Goal: Task Accomplishment & Management: Use online tool/utility

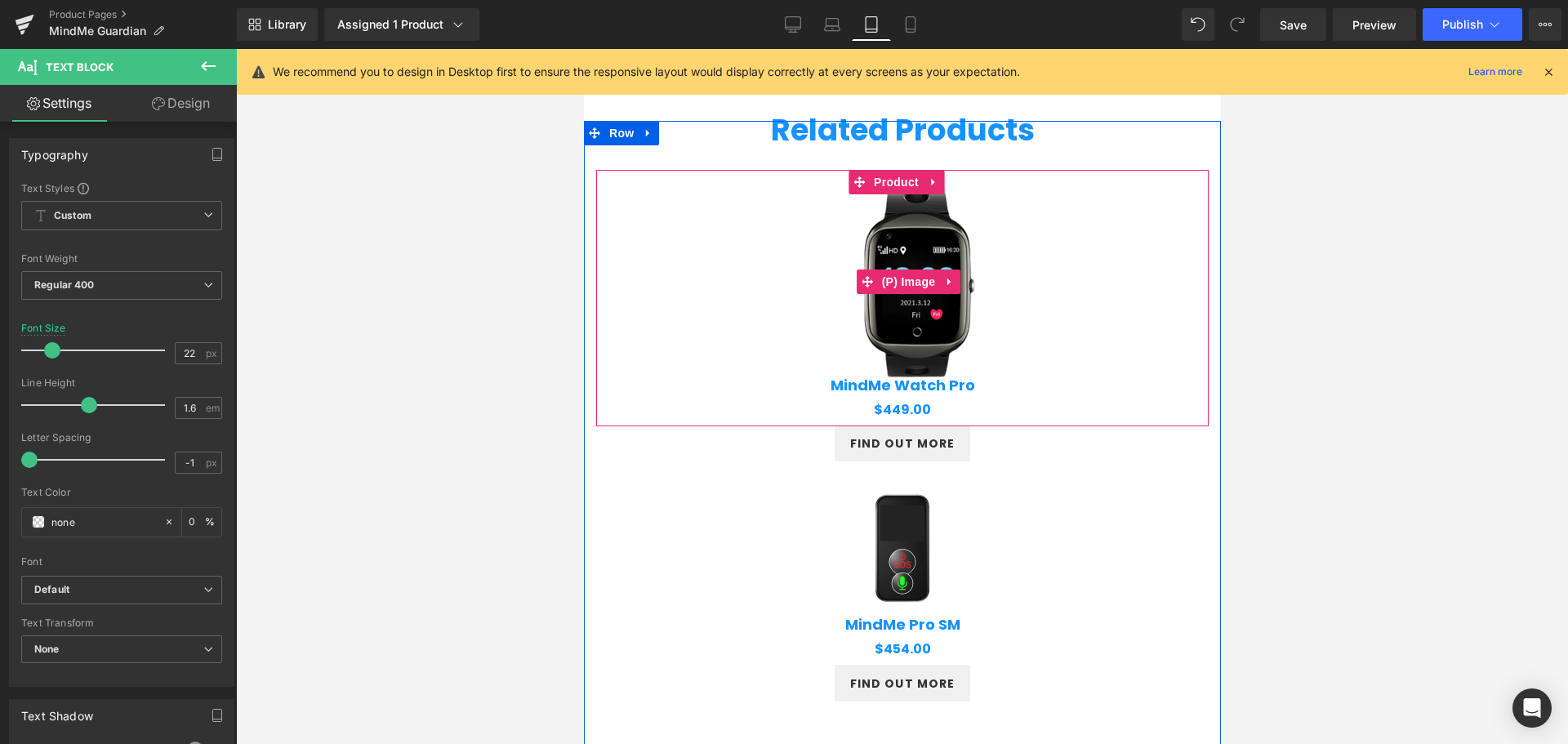
scroll to position [1890, 0]
click at [950, 318] on img at bounding box center [913, 280] width 229 height 229
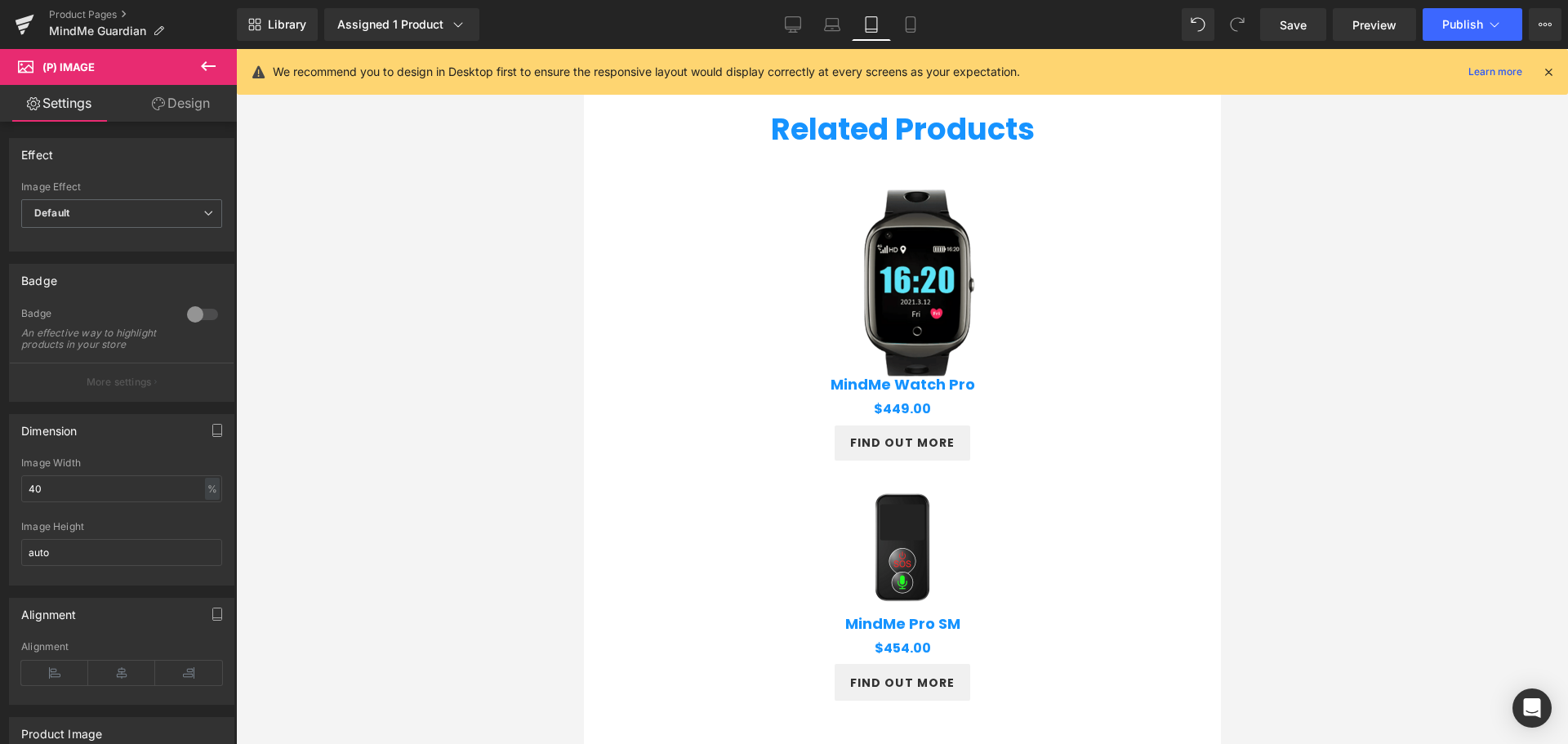
click at [178, 98] on link "Design" at bounding box center [181, 103] width 119 height 36
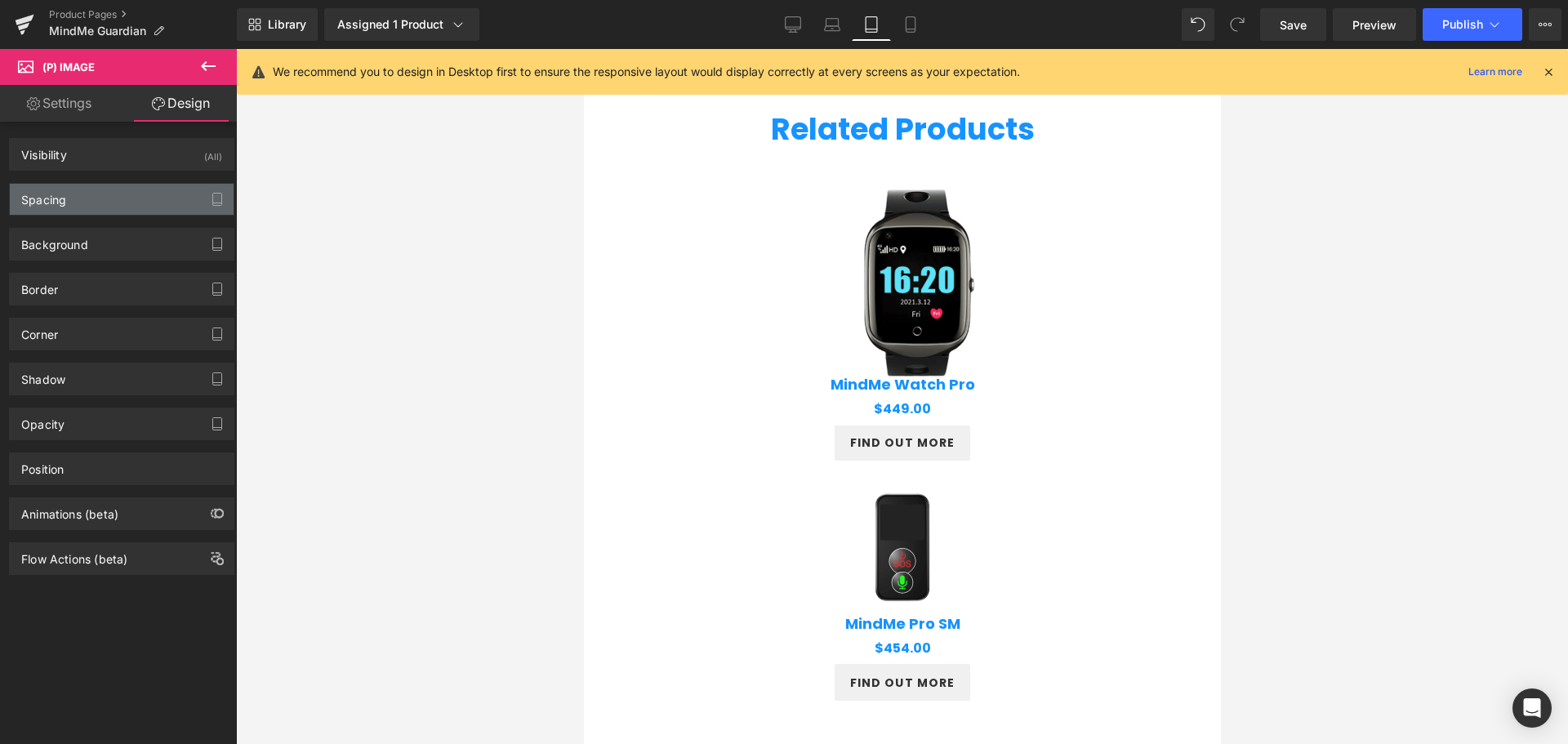
click at [69, 206] on div "Spacing" at bounding box center [121, 199] width 224 height 31
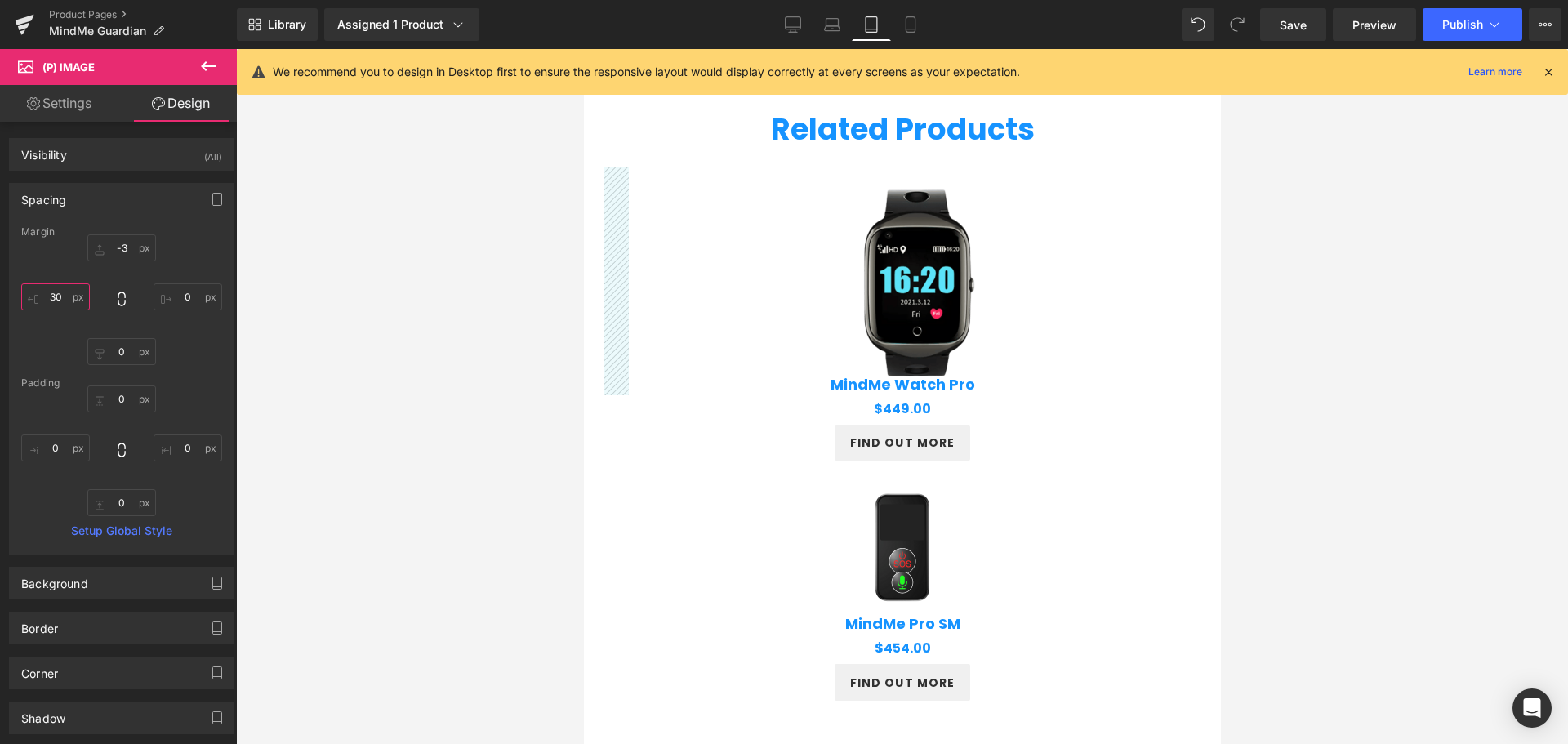
click at [54, 298] on input "30" at bounding box center [55, 296] width 69 height 27
type input "0"
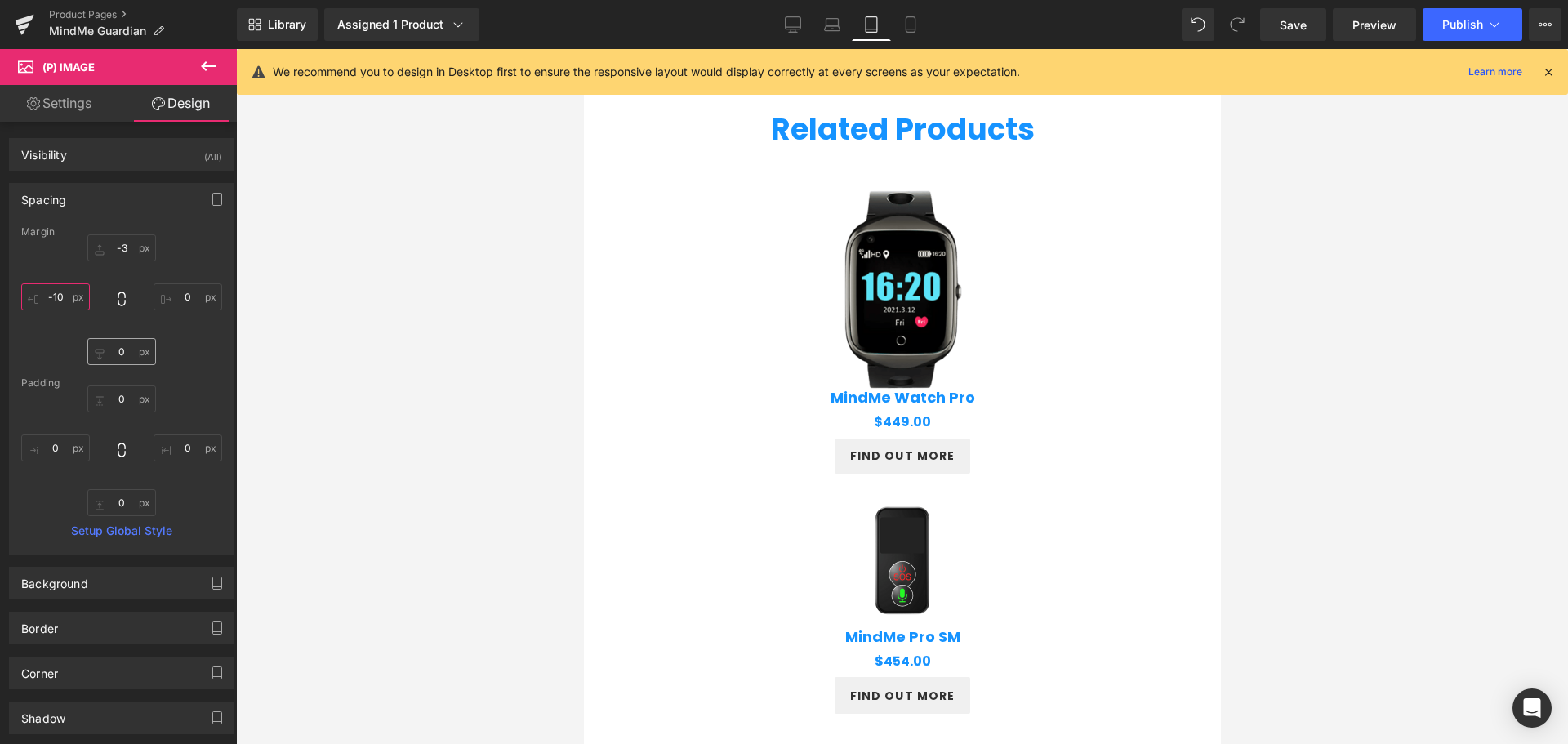
type input "-10"
click at [111, 356] on input "0" at bounding box center [121, 352] width 69 height 27
type input "10"
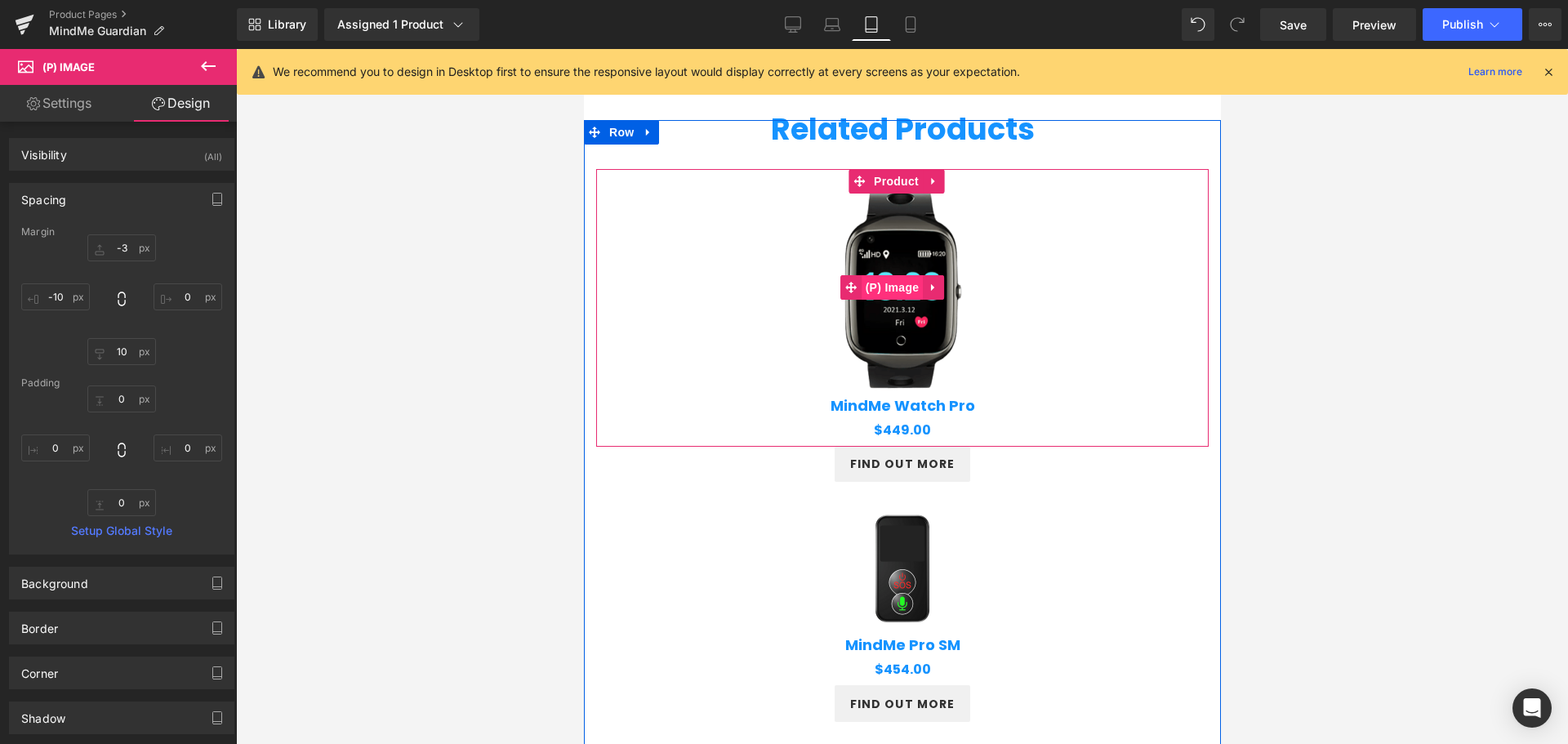
click at [882, 283] on span "(P) Image" at bounding box center [891, 288] width 62 height 25
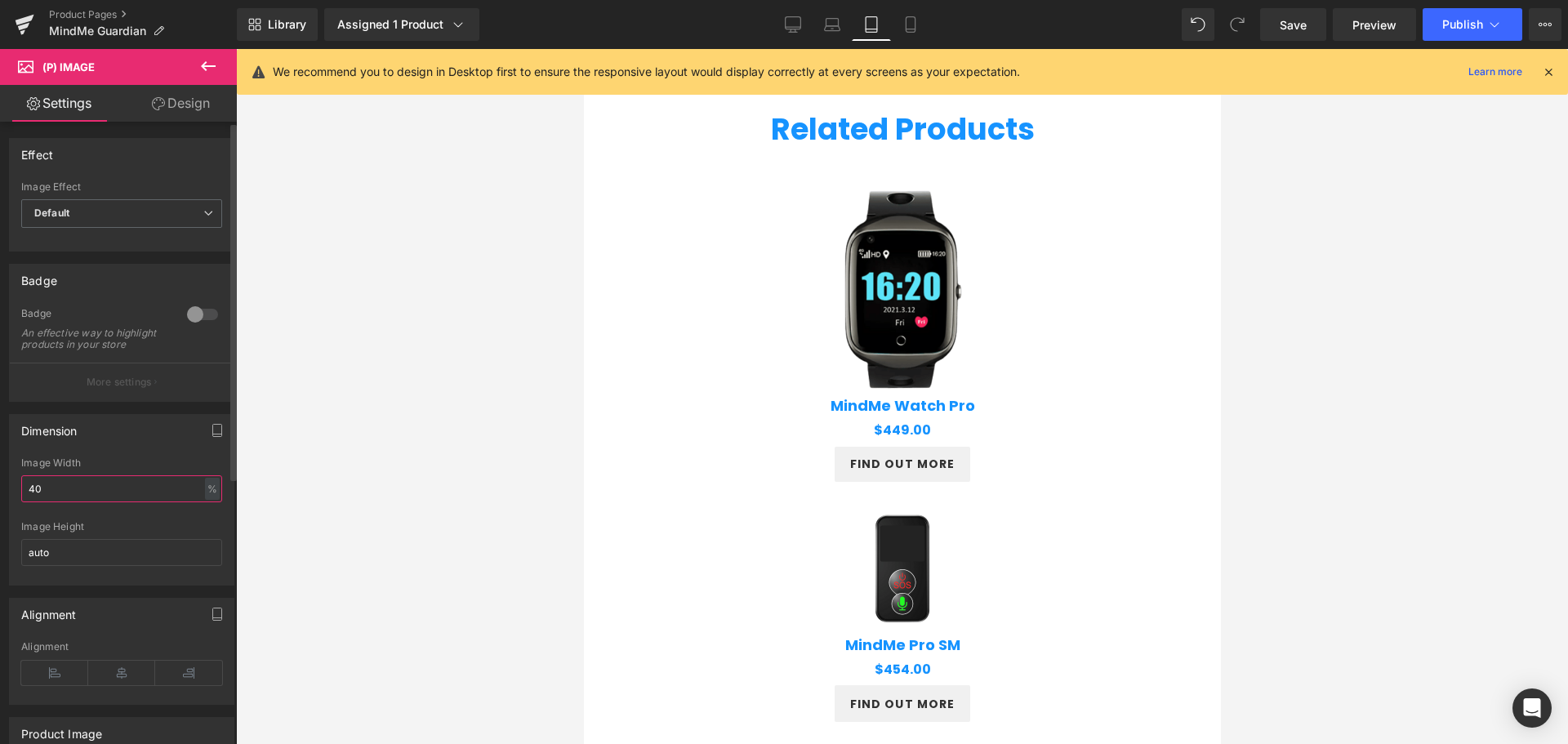
click at [91, 502] on input "40" at bounding box center [121, 489] width 201 height 27
type input "4"
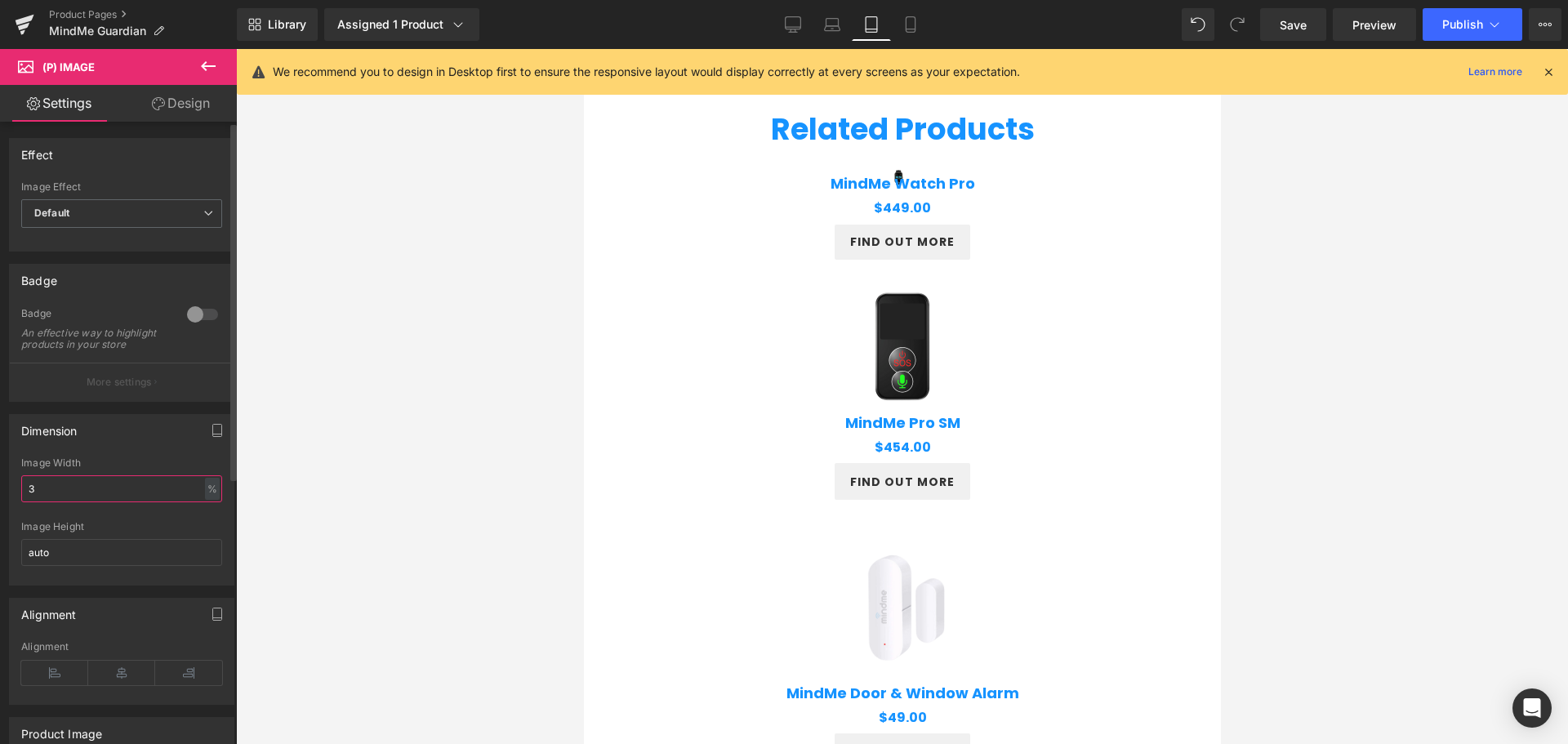
type input "33"
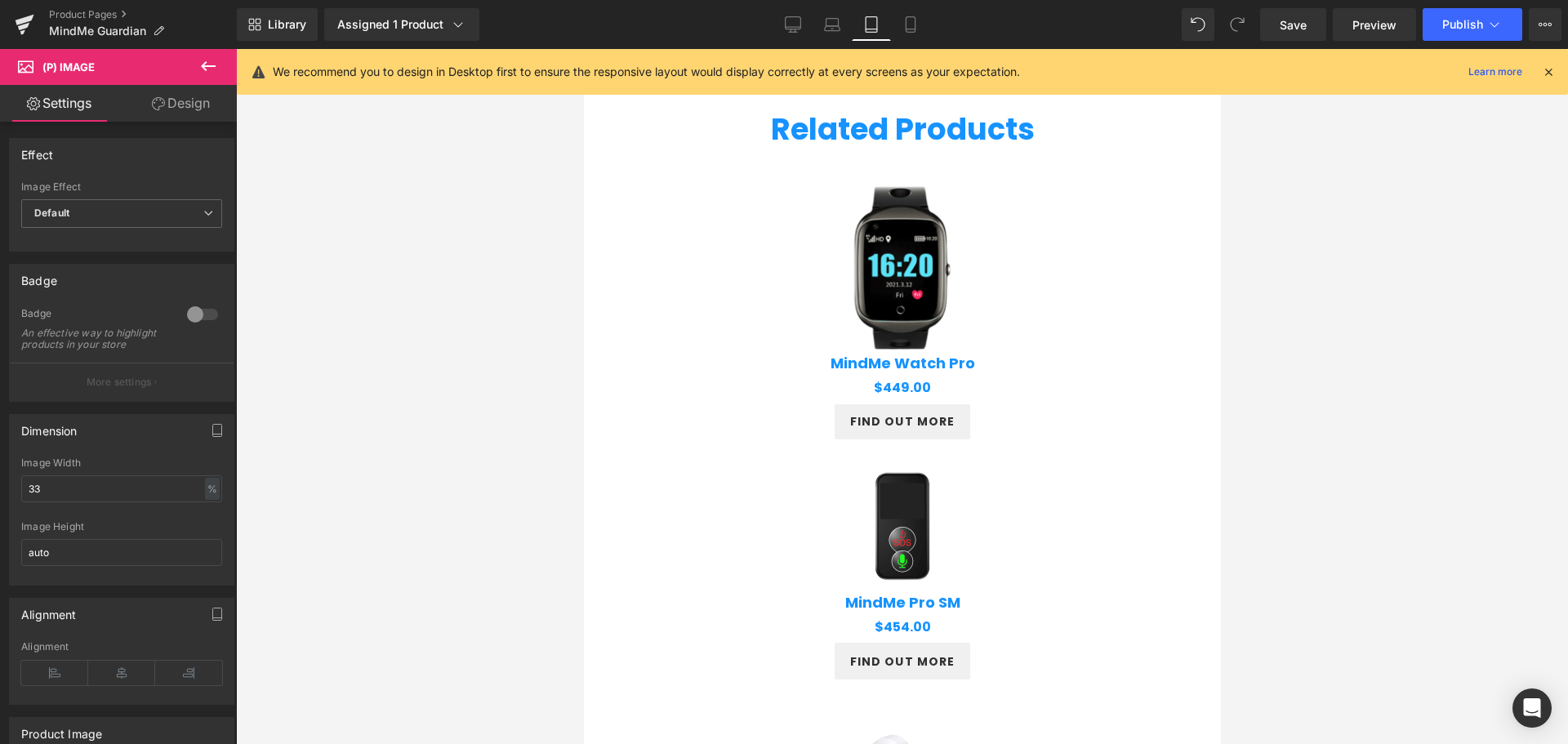
click at [1343, 375] on div at bounding box center [902, 396] width 1332 height 695
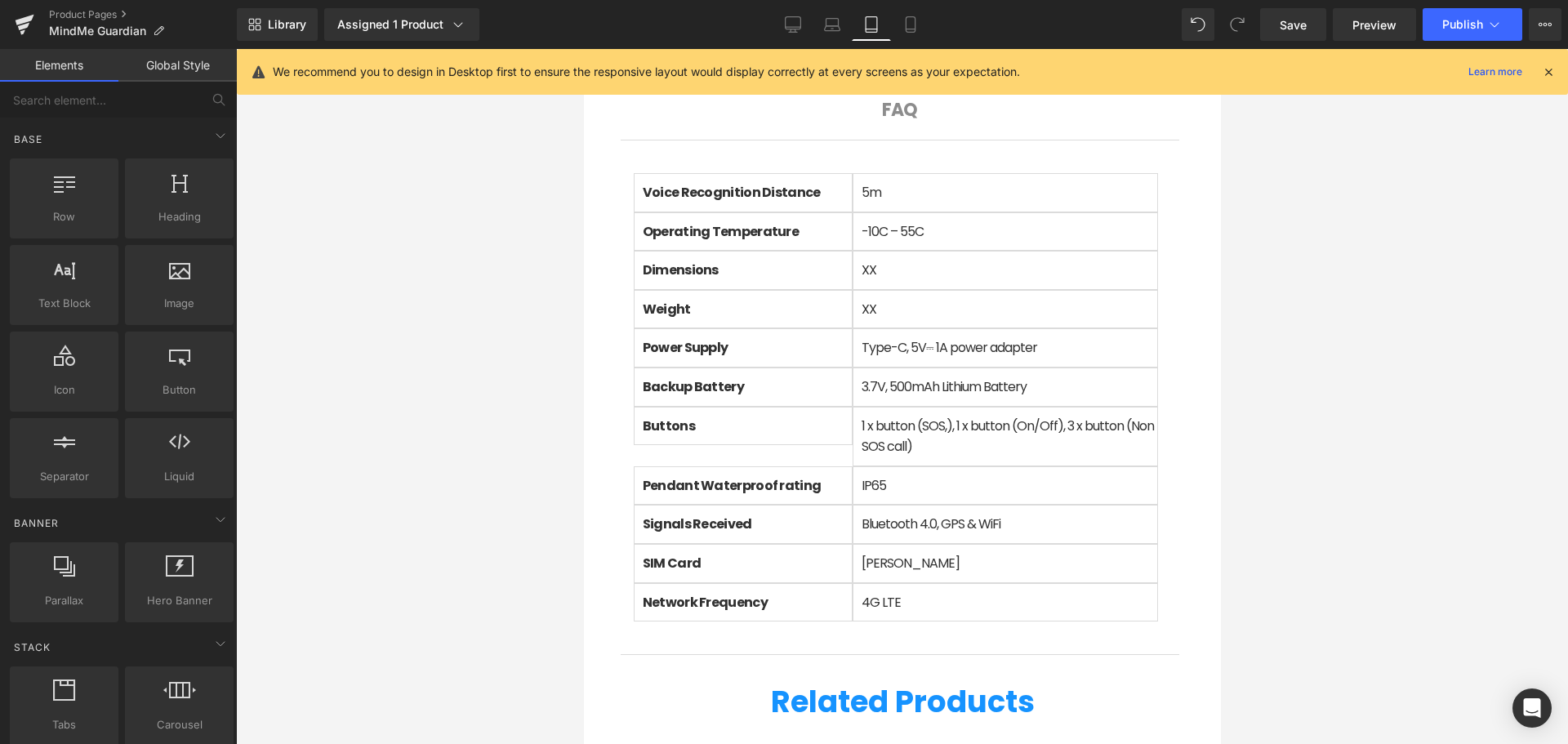
scroll to position [1290, 0]
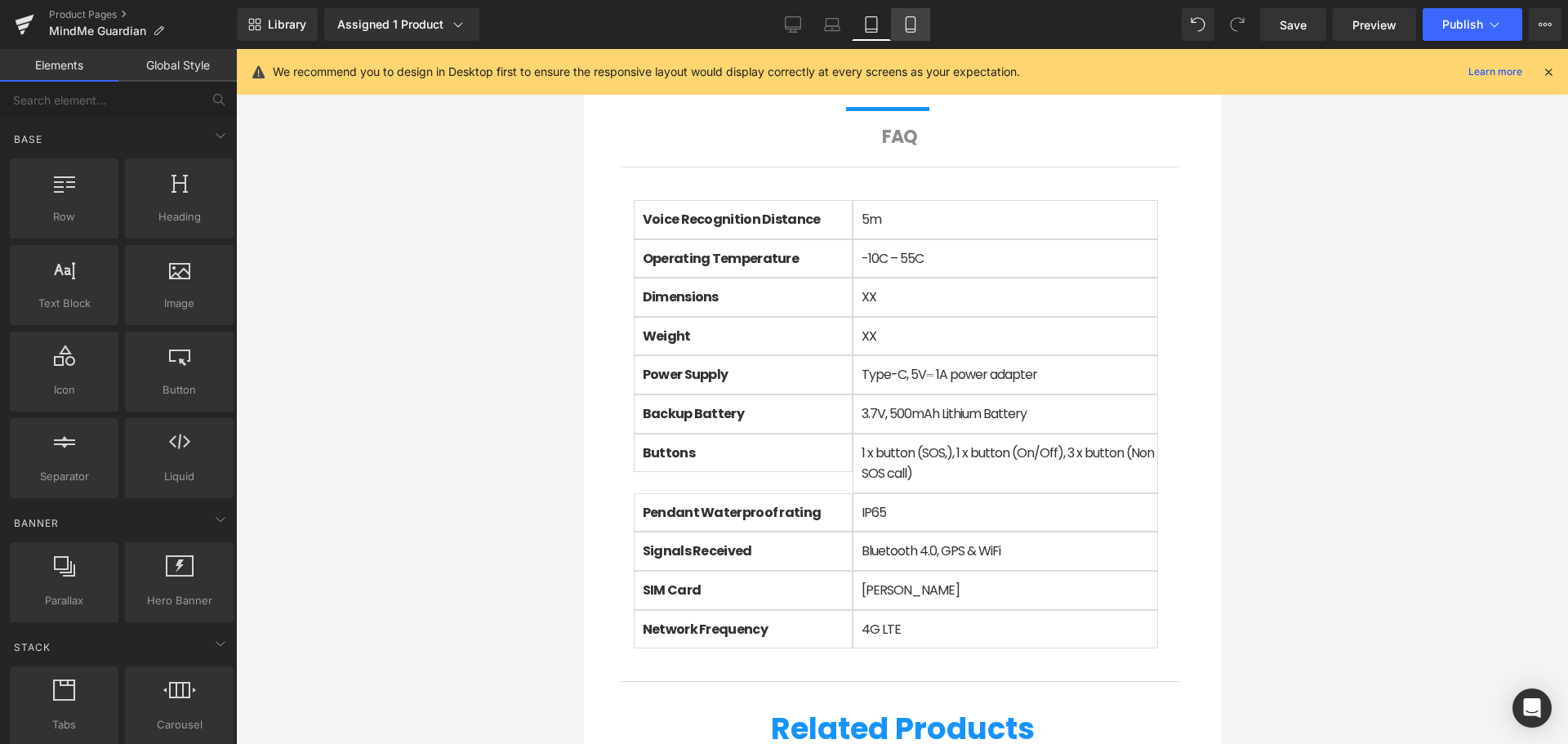
click at [907, 22] on icon at bounding box center [910, 24] width 16 height 16
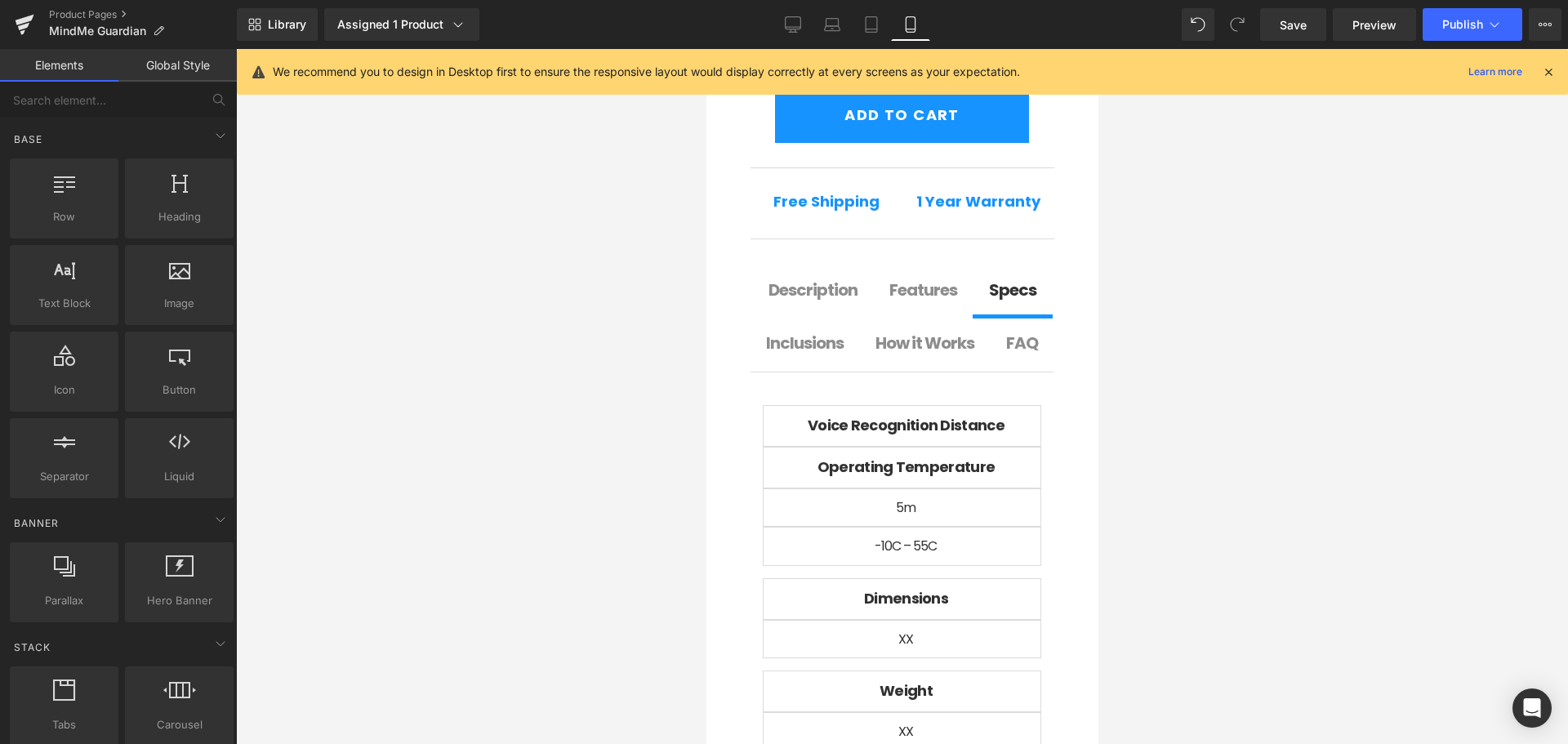
scroll to position [1442, 0]
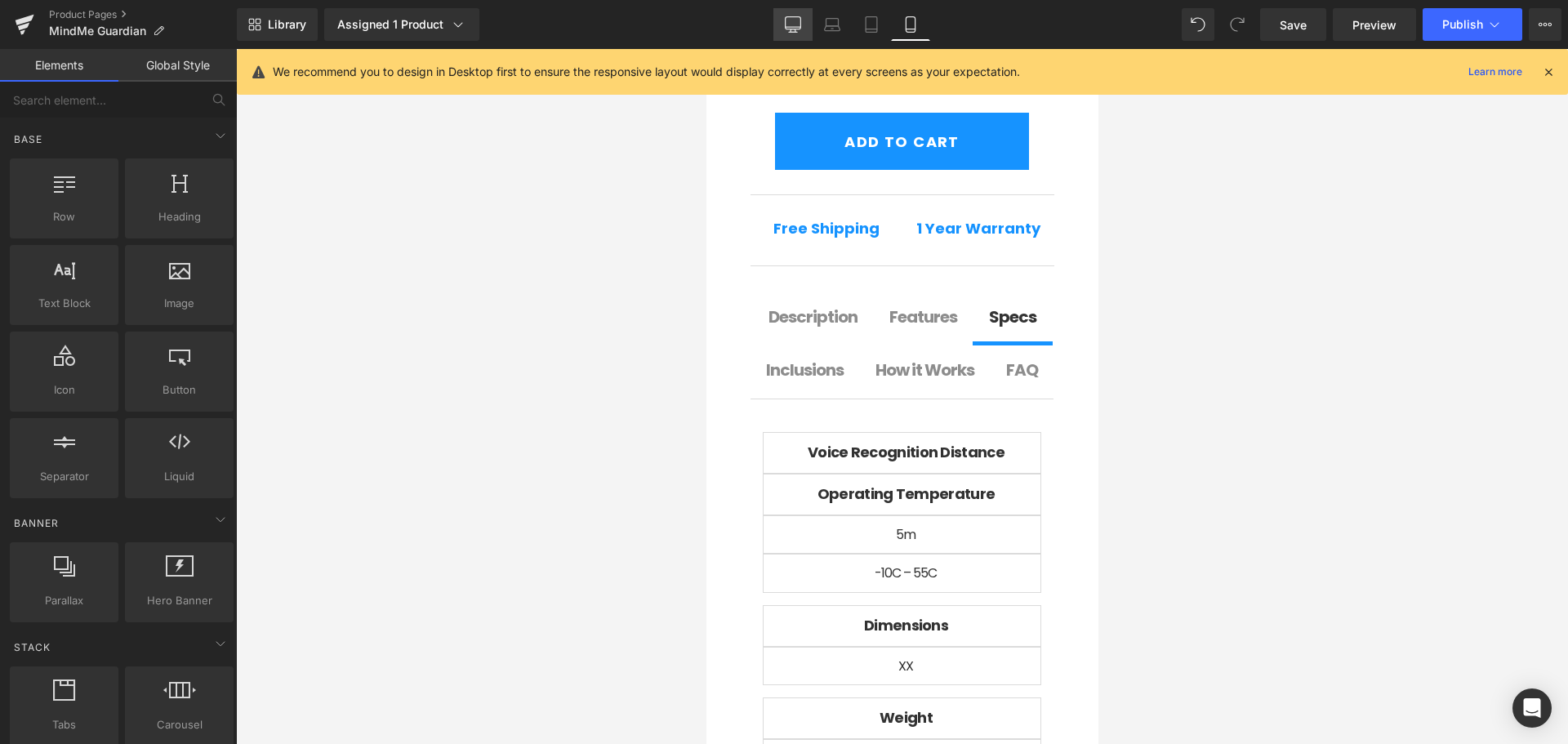
click at [804, 28] on link "Desktop" at bounding box center [793, 25] width 39 height 33
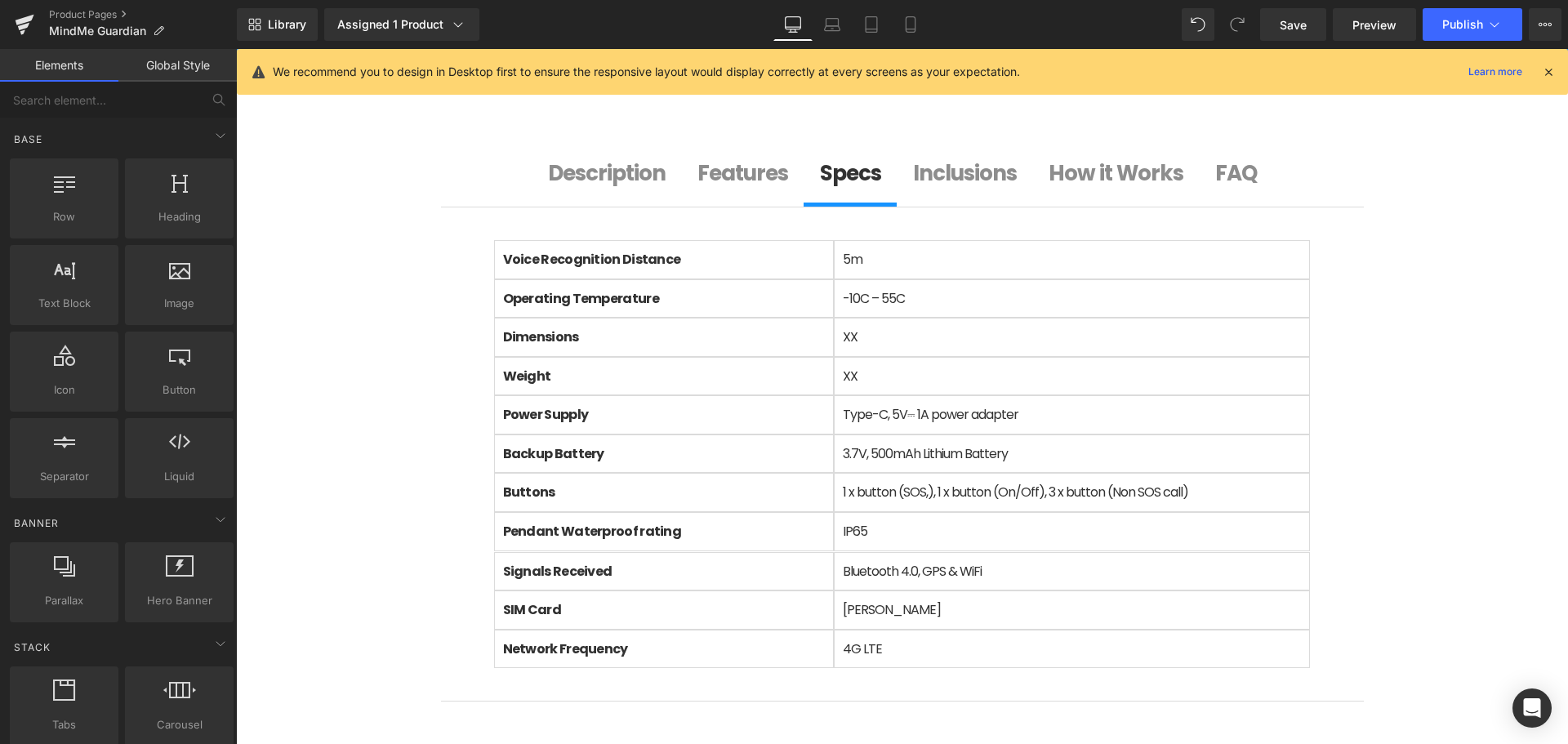
scroll to position [967, 0]
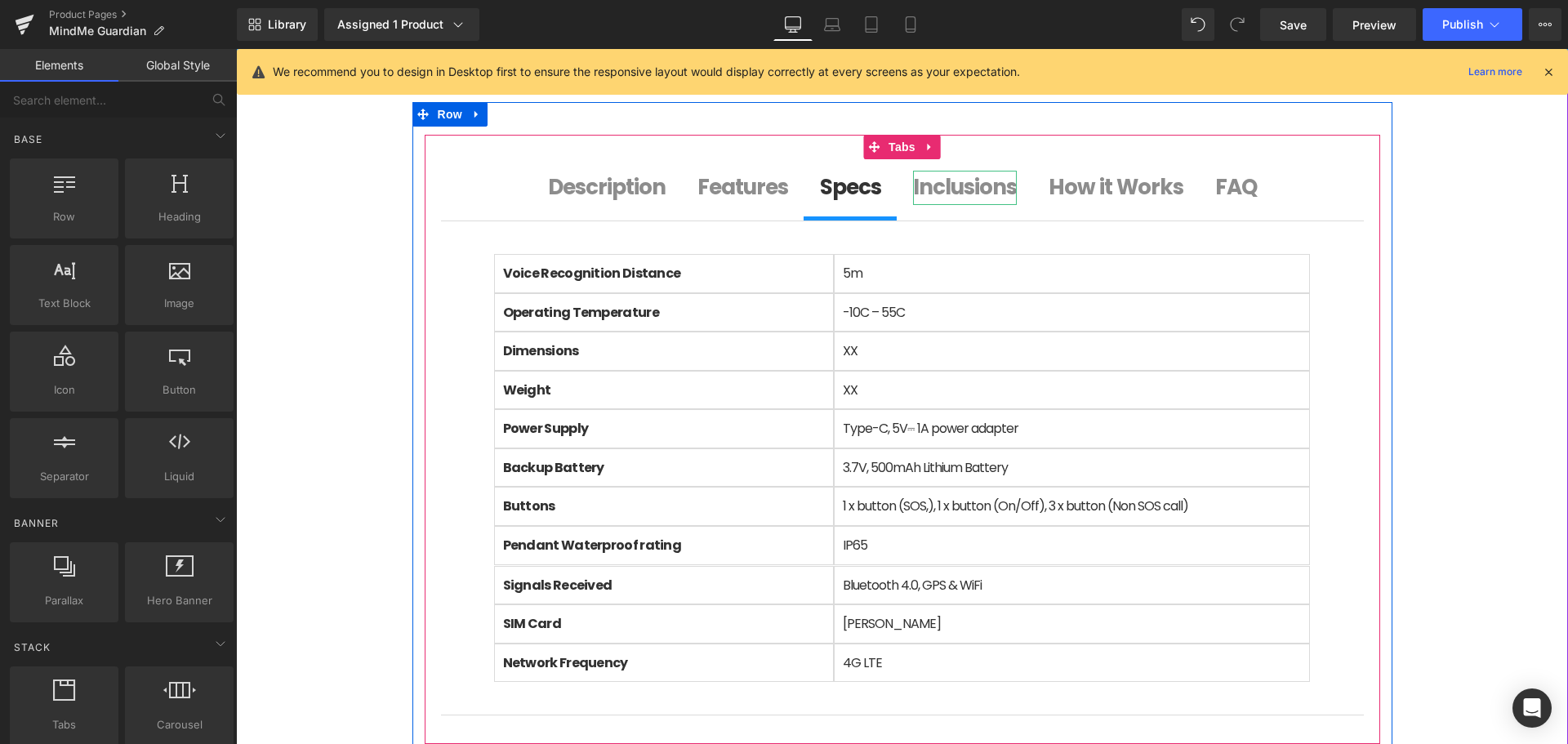
click at [956, 197] on b "Inclusions" at bounding box center [965, 186] width 103 height 30
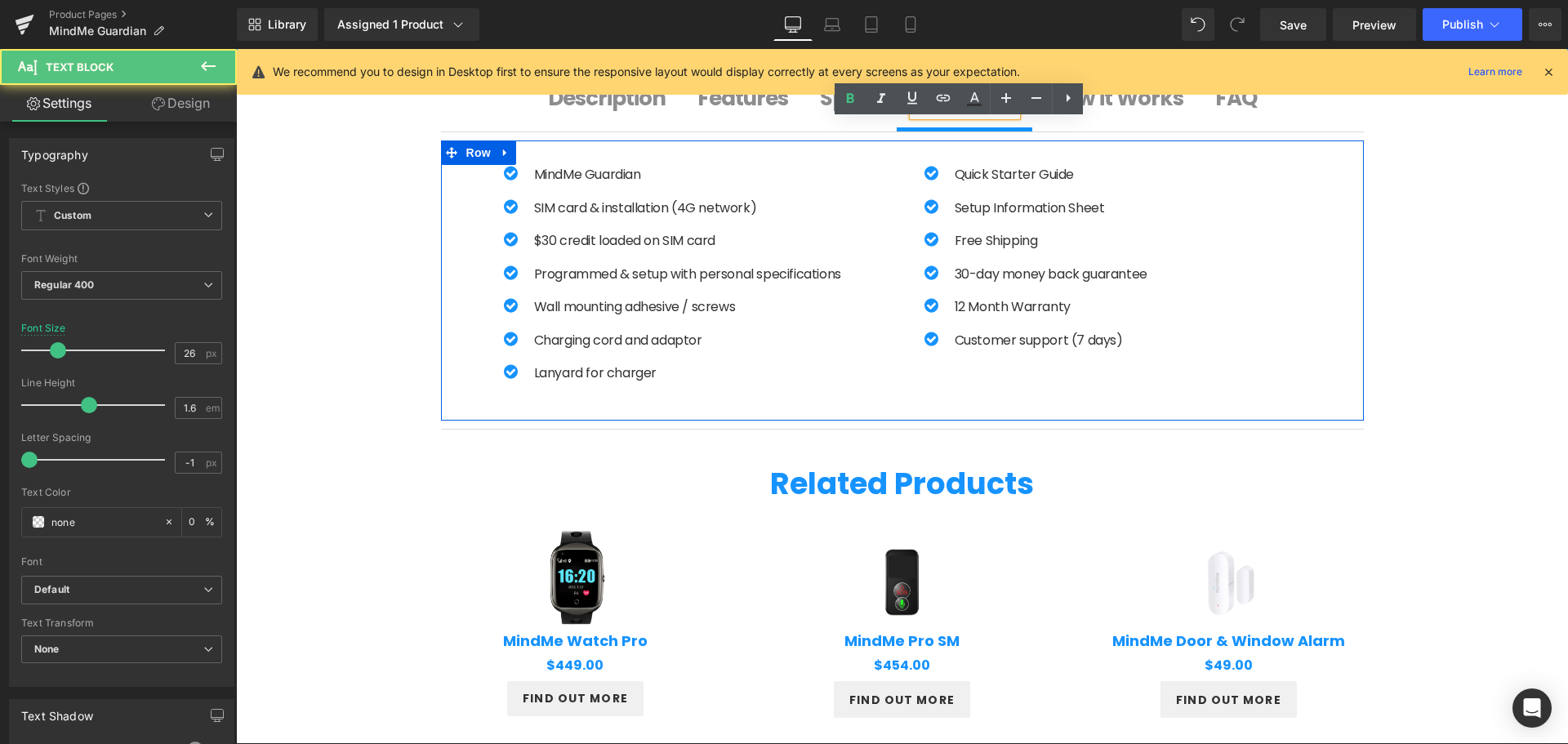
scroll to position [1103, 0]
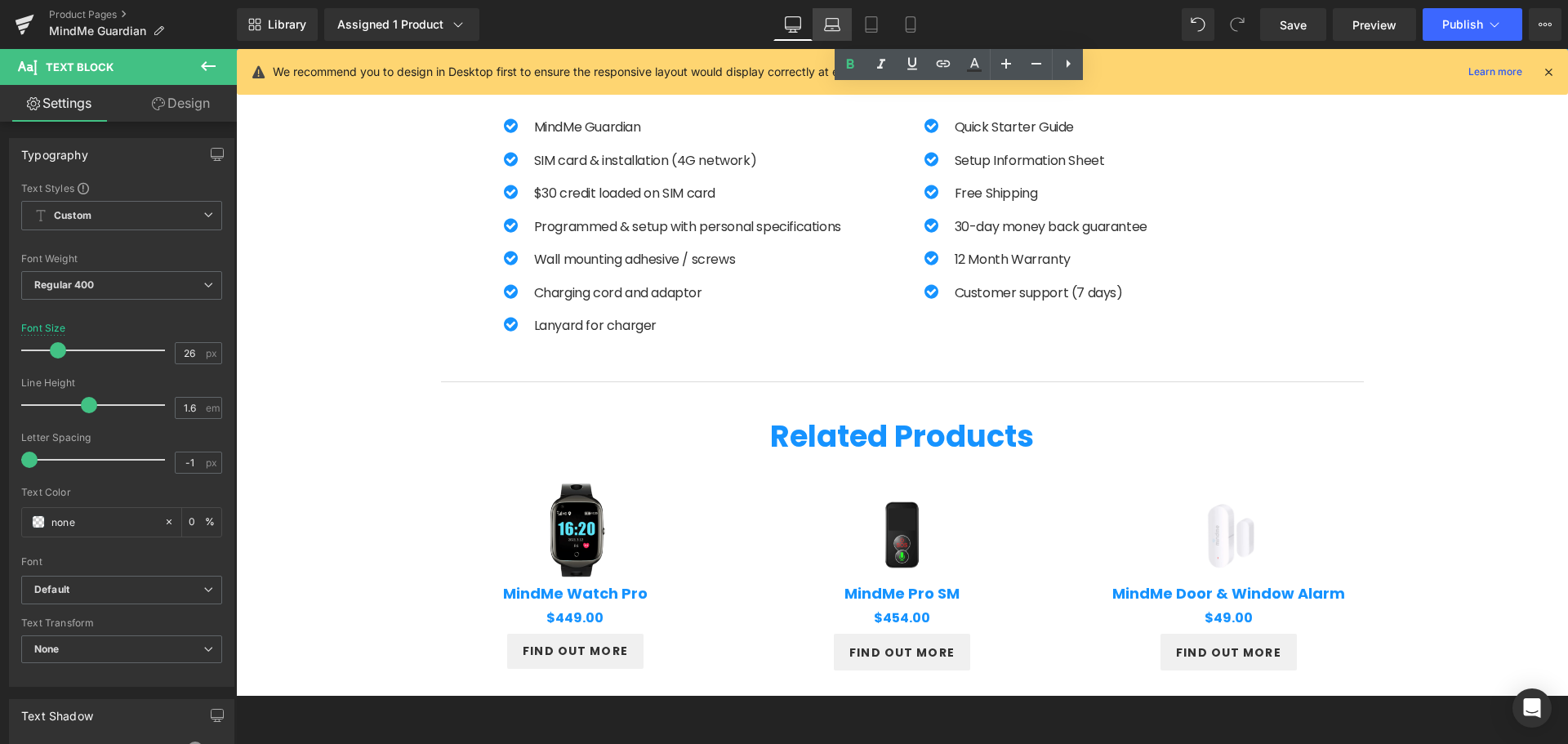
click at [839, 14] on link "Laptop" at bounding box center [832, 25] width 39 height 33
type input "0"
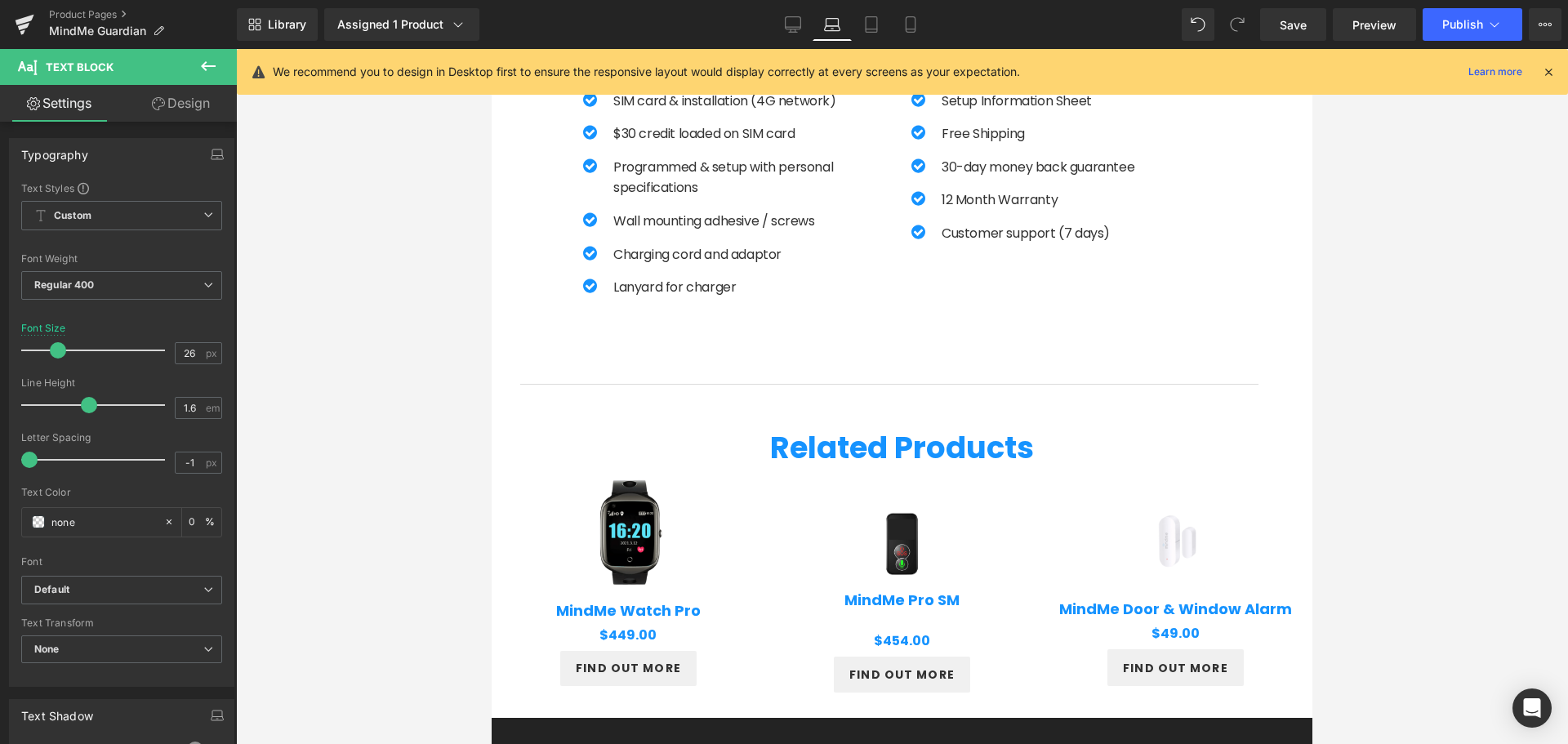
scroll to position [1393, 0]
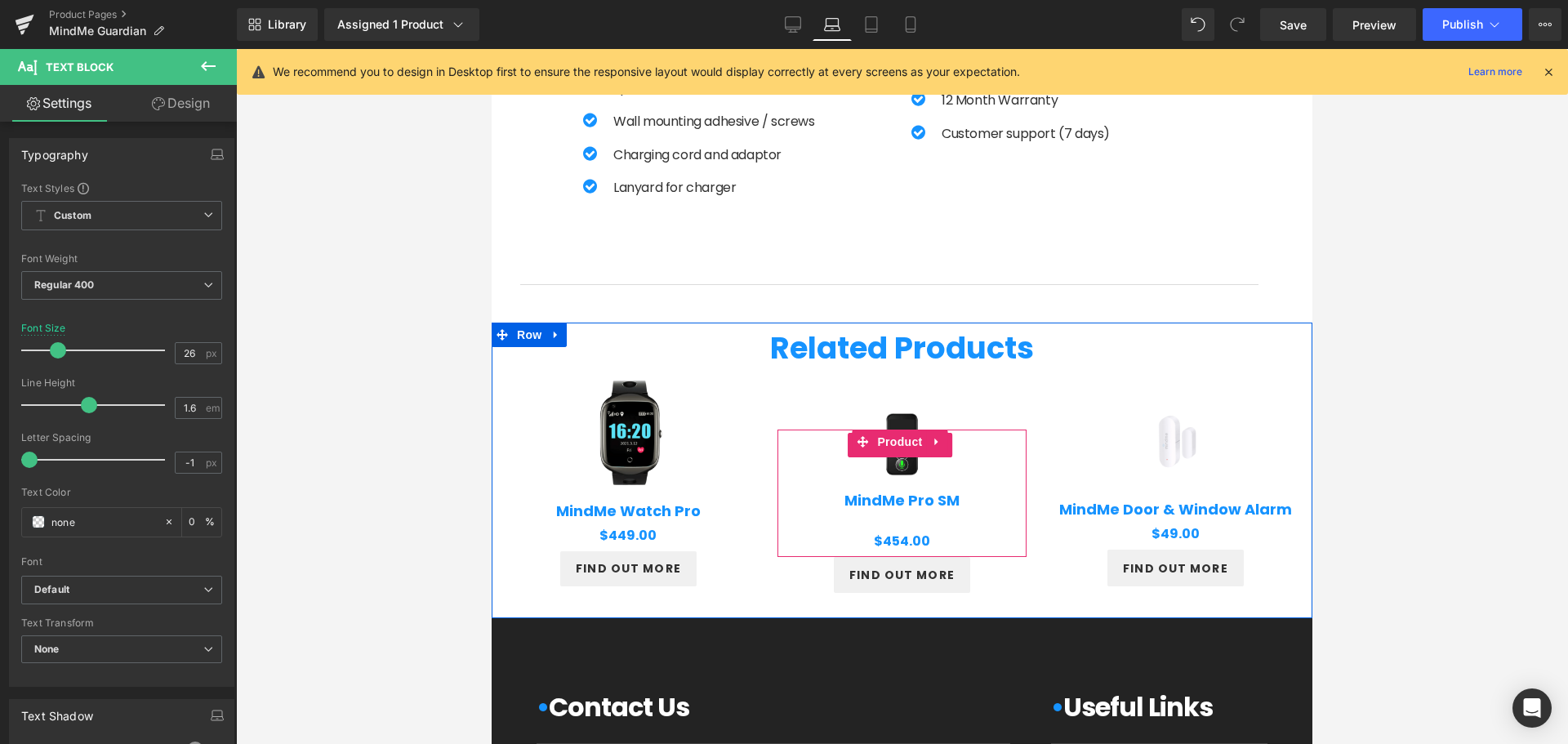
click at [893, 470] on img at bounding box center [902, 445] width 120 height 120
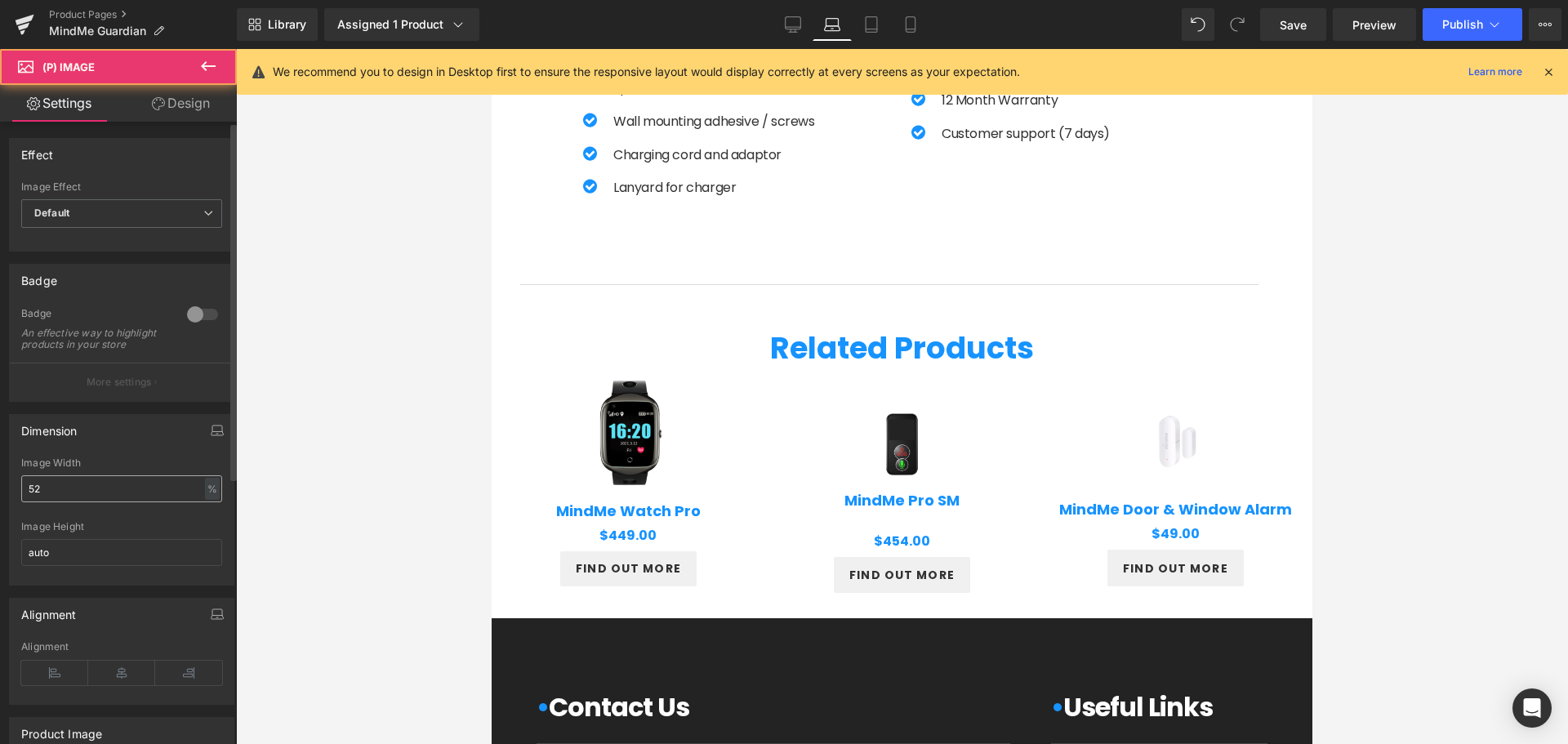
click at [62, 502] on input "52" at bounding box center [121, 489] width 201 height 27
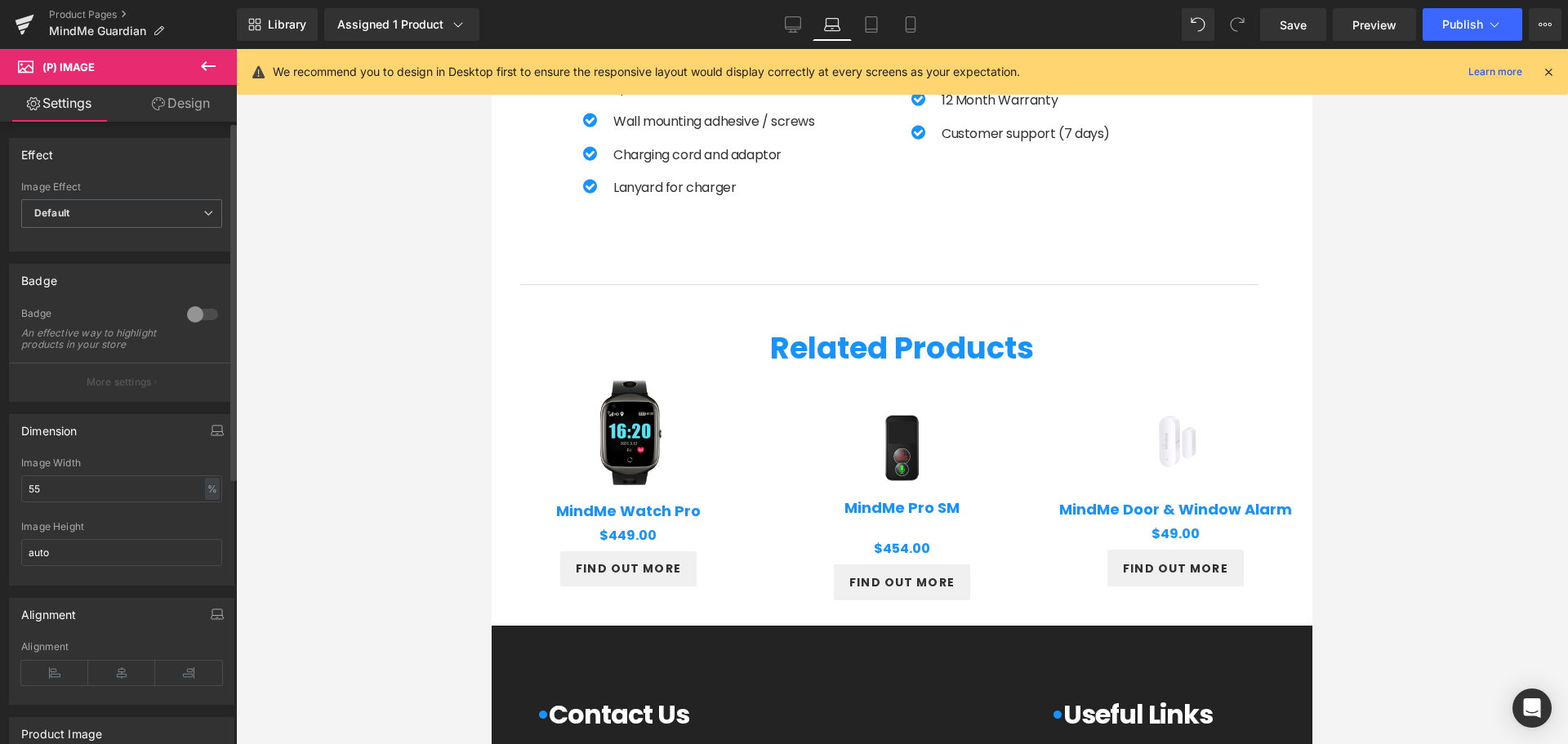
type input "5"
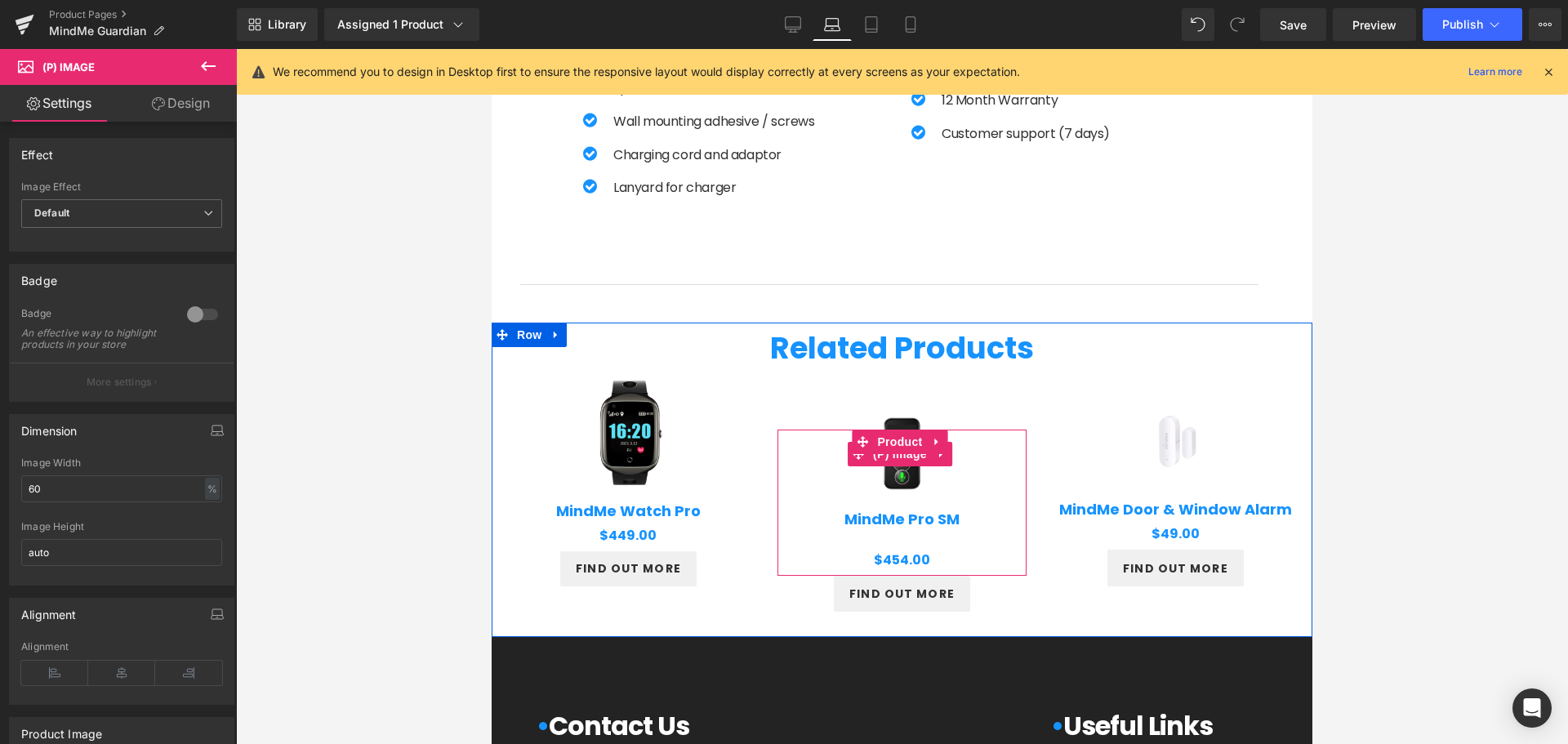
type input "60"
click at [910, 406] on img at bounding box center [902, 454] width 140 height 140
click at [893, 433] on span "Product" at bounding box center [900, 442] width 54 height 25
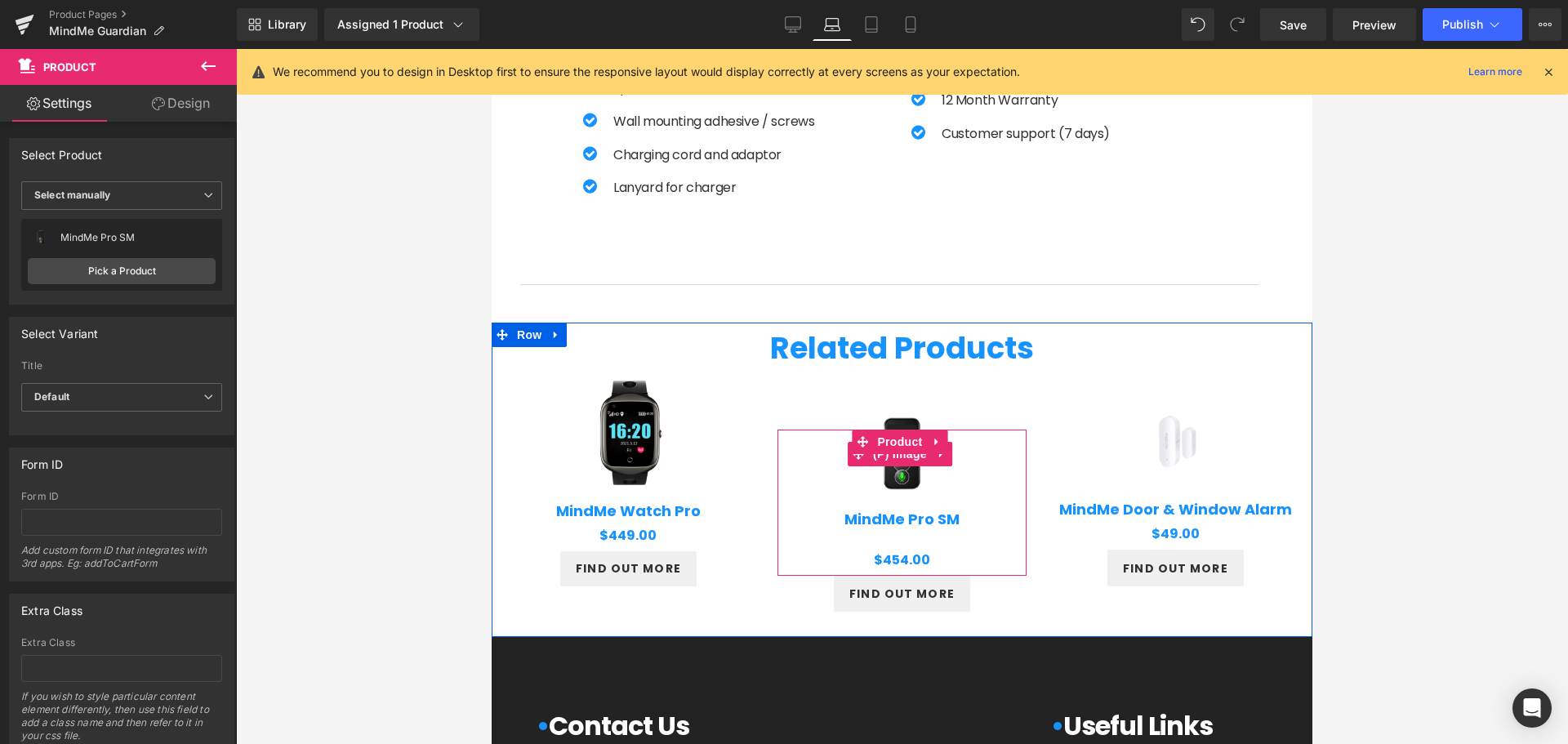
click at [891, 469] on img at bounding box center [902, 454] width 140 height 140
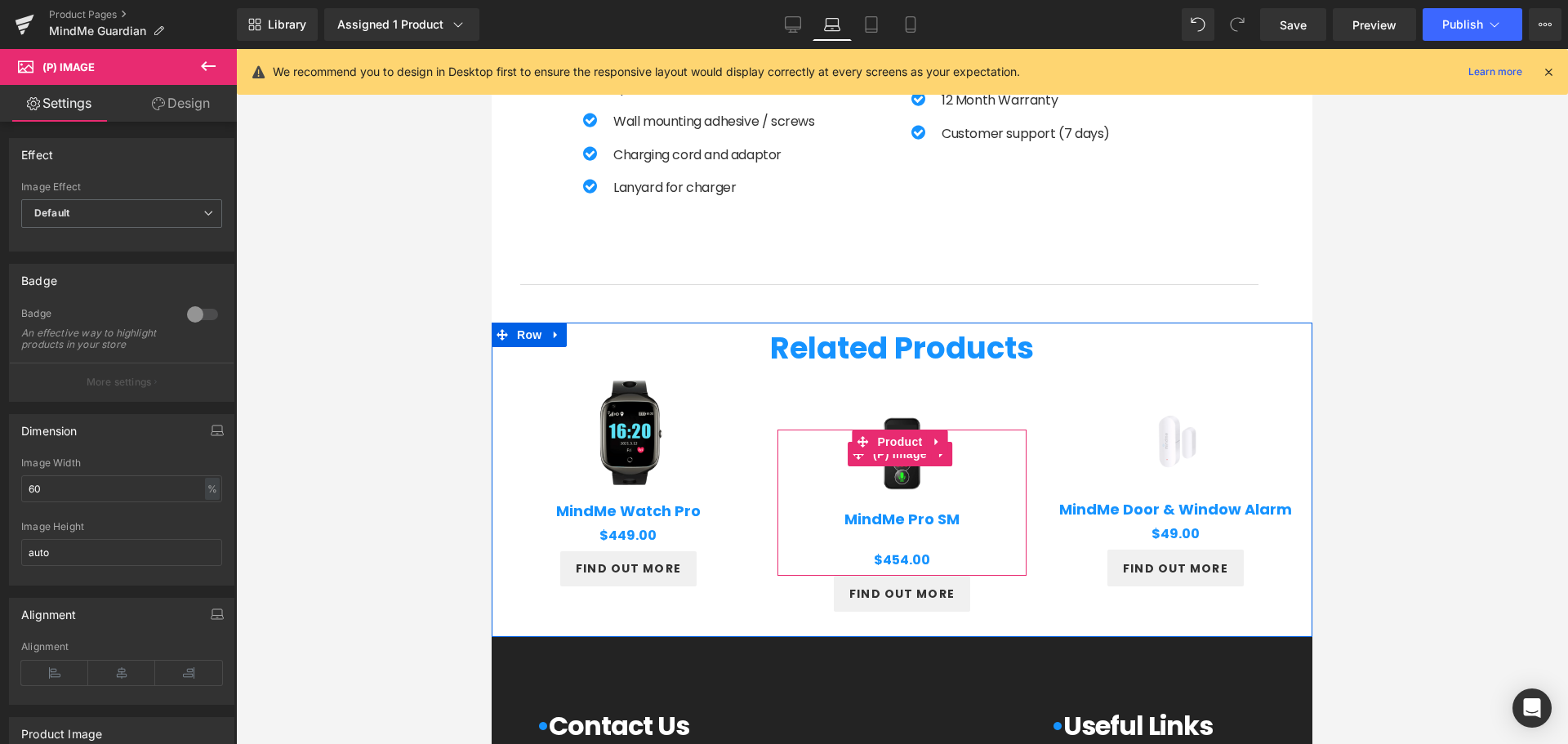
click at [898, 484] on img at bounding box center [902, 454] width 140 height 140
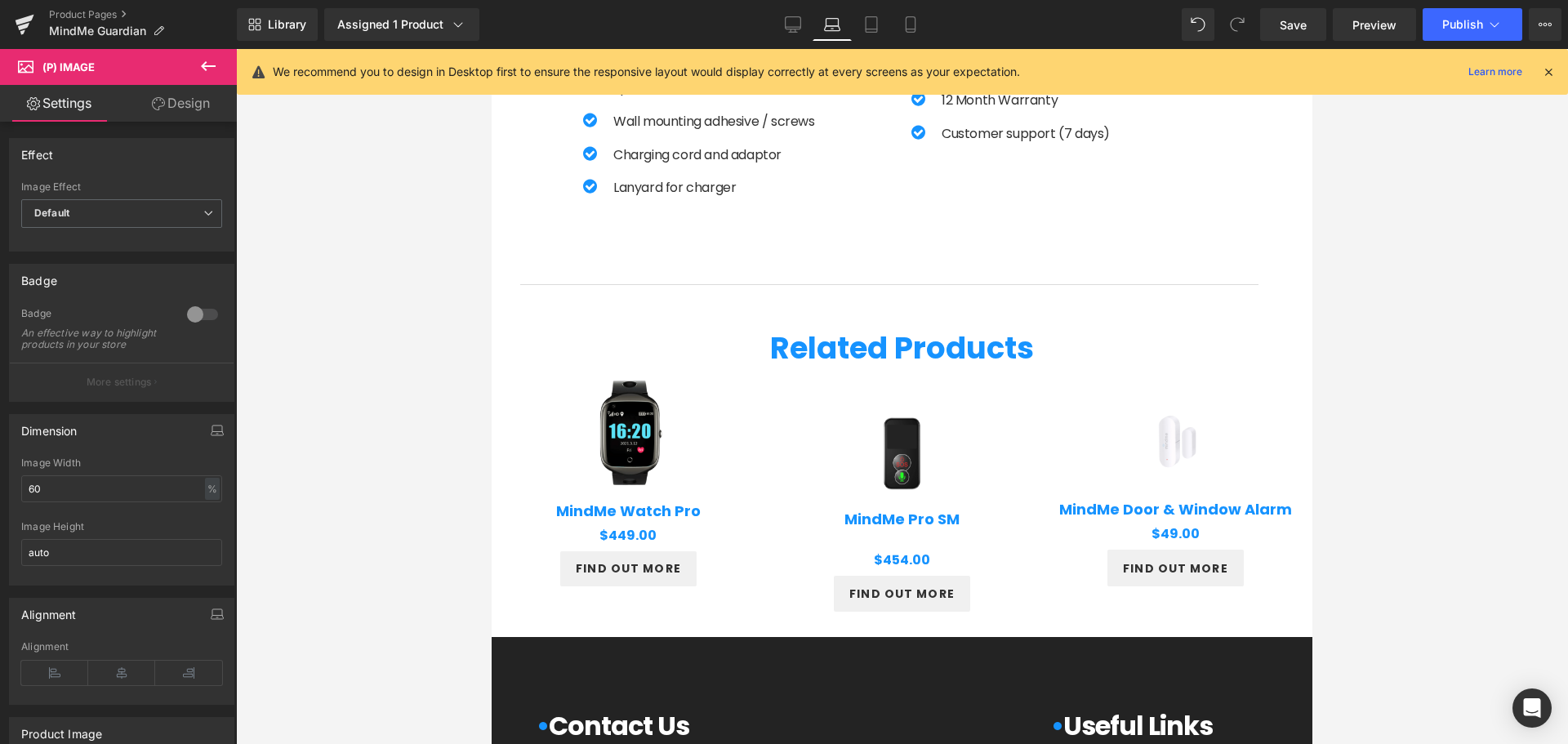
drag, startPoint x: 1492, startPoint y: 366, endPoint x: 1342, endPoint y: 417, distance: 158.4
click at [1492, 368] on div at bounding box center [902, 396] width 1332 height 695
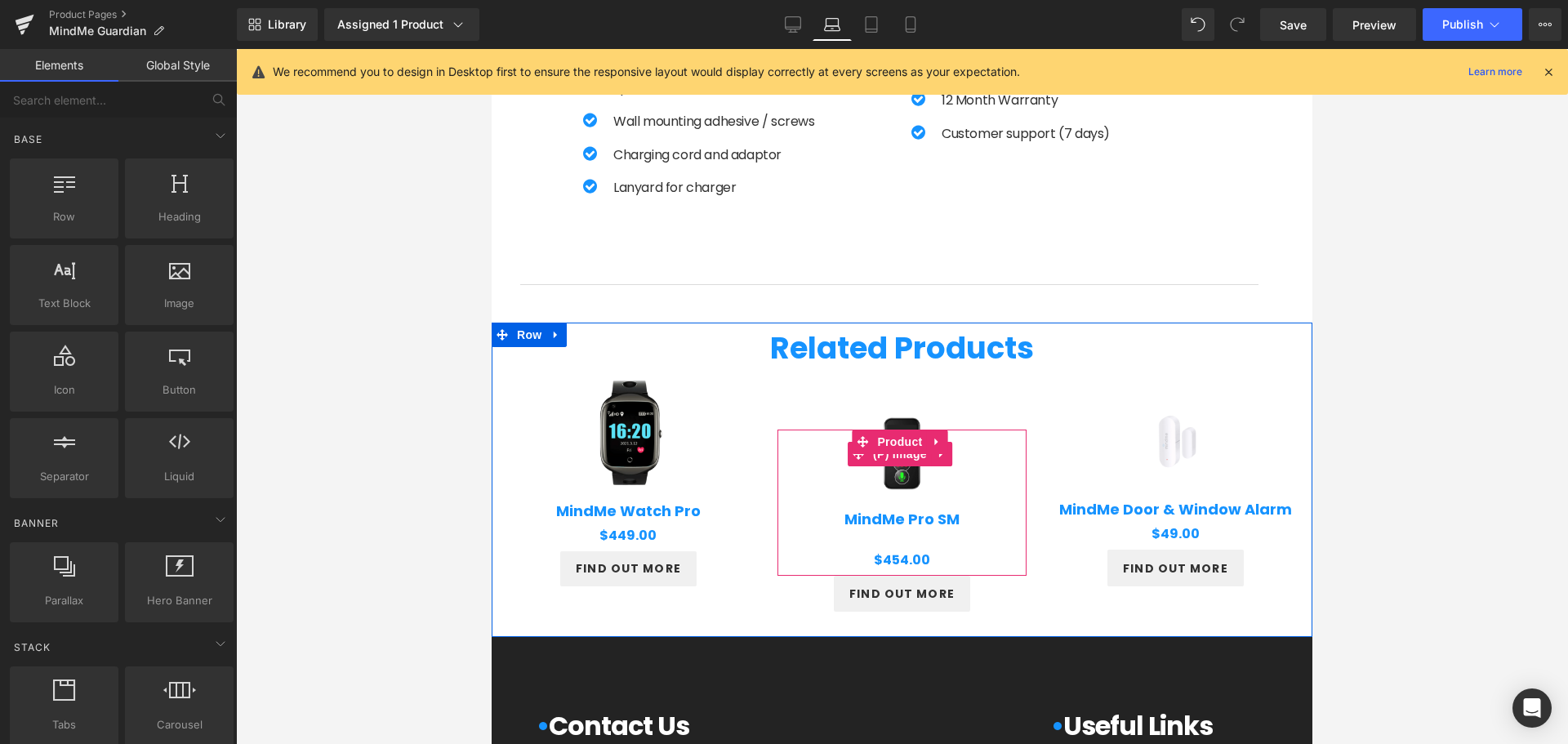
click at [900, 414] on img at bounding box center [902, 454] width 140 height 140
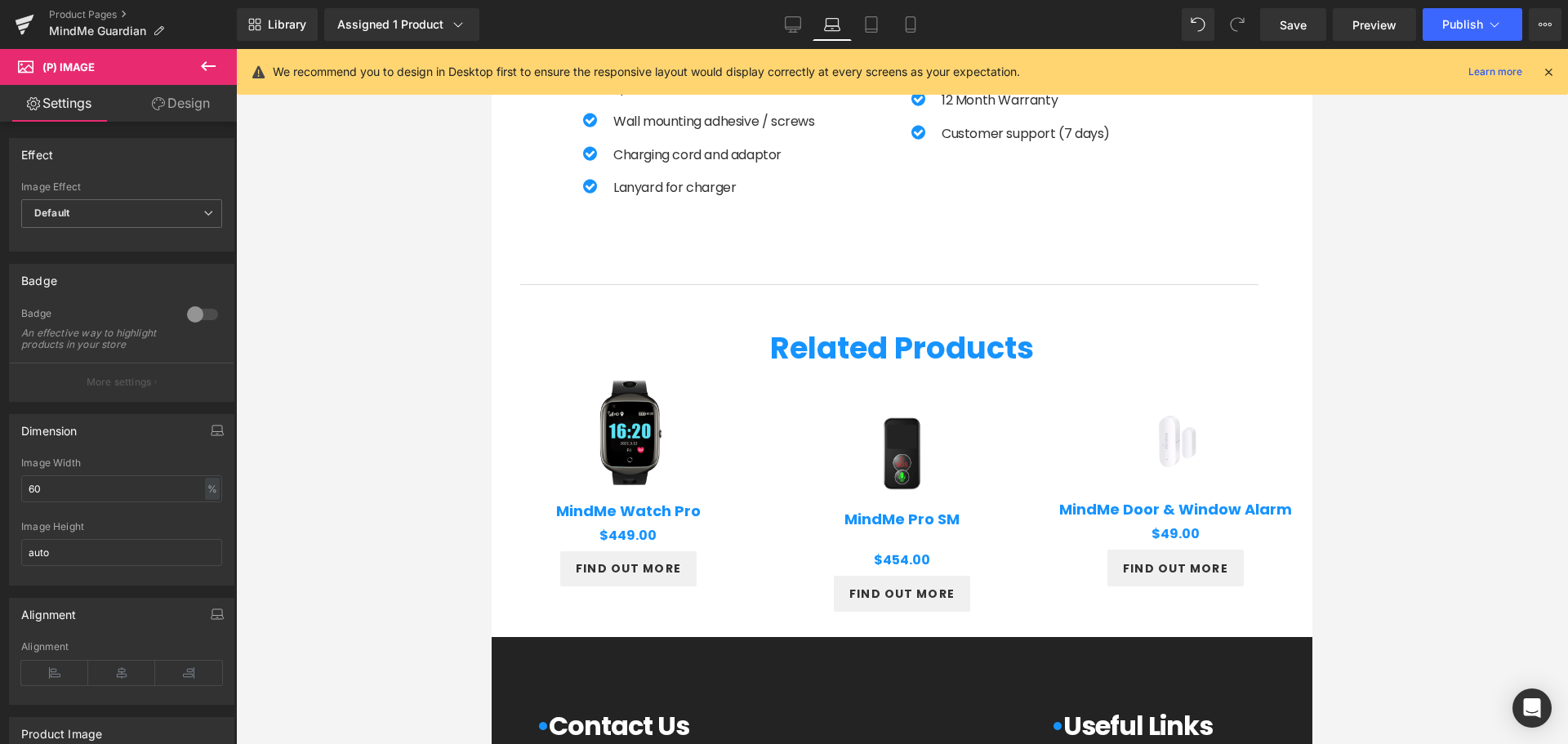
click at [168, 94] on link "Design" at bounding box center [181, 103] width 119 height 36
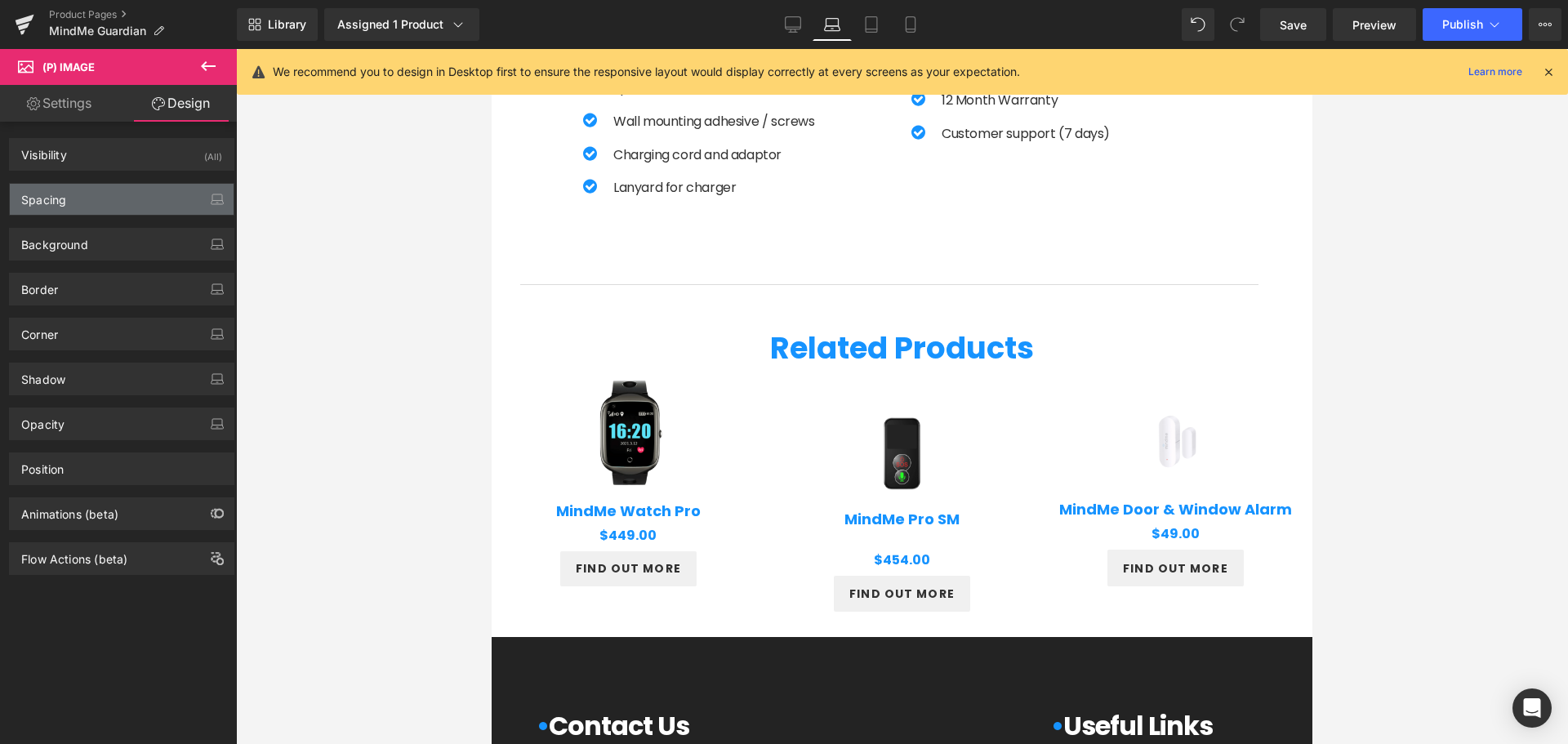
click at [105, 199] on div "Spacing" at bounding box center [121, 199] width 224 height 31
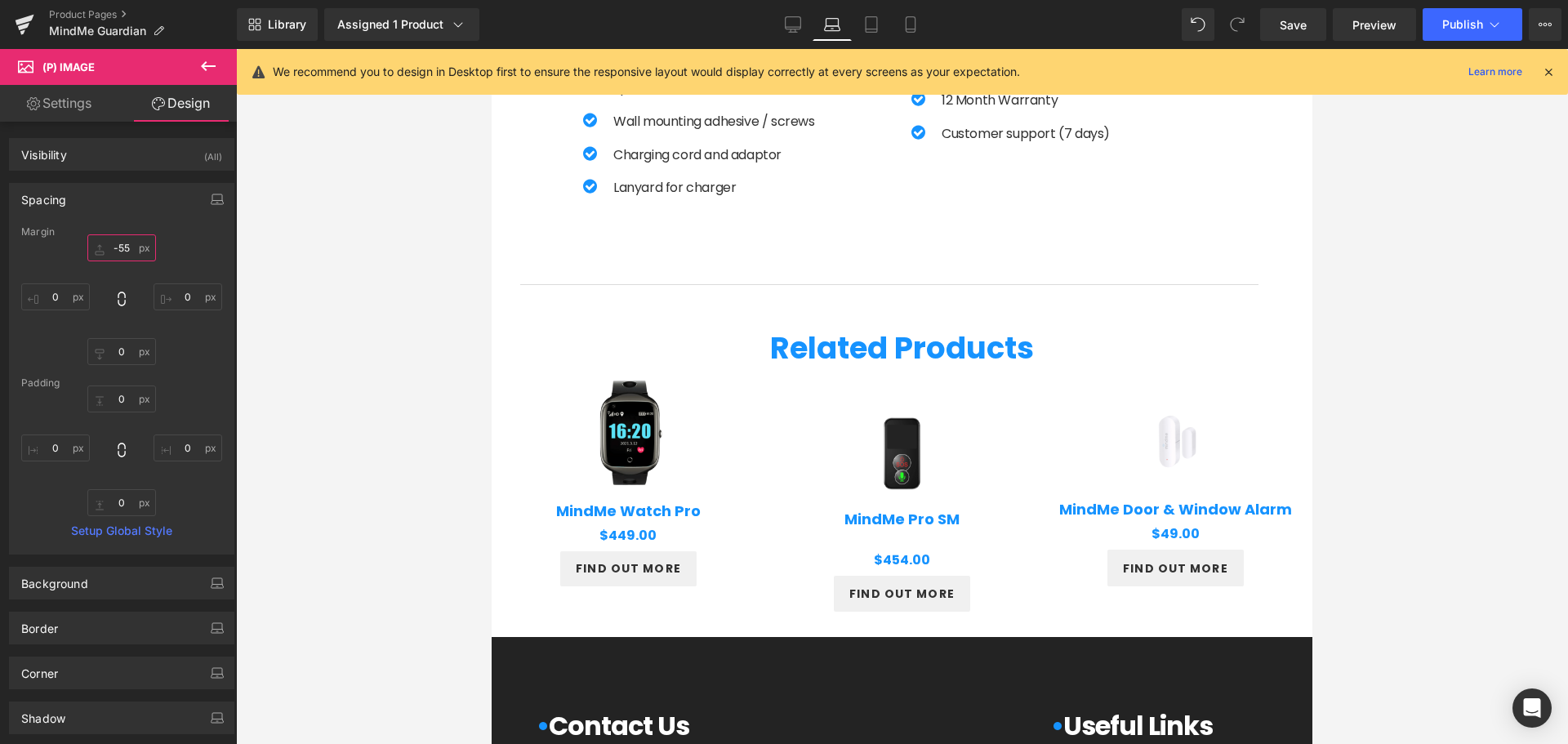
click at [124, 248] on input "-55" at bounding box center [121, 248] width 69 height 27
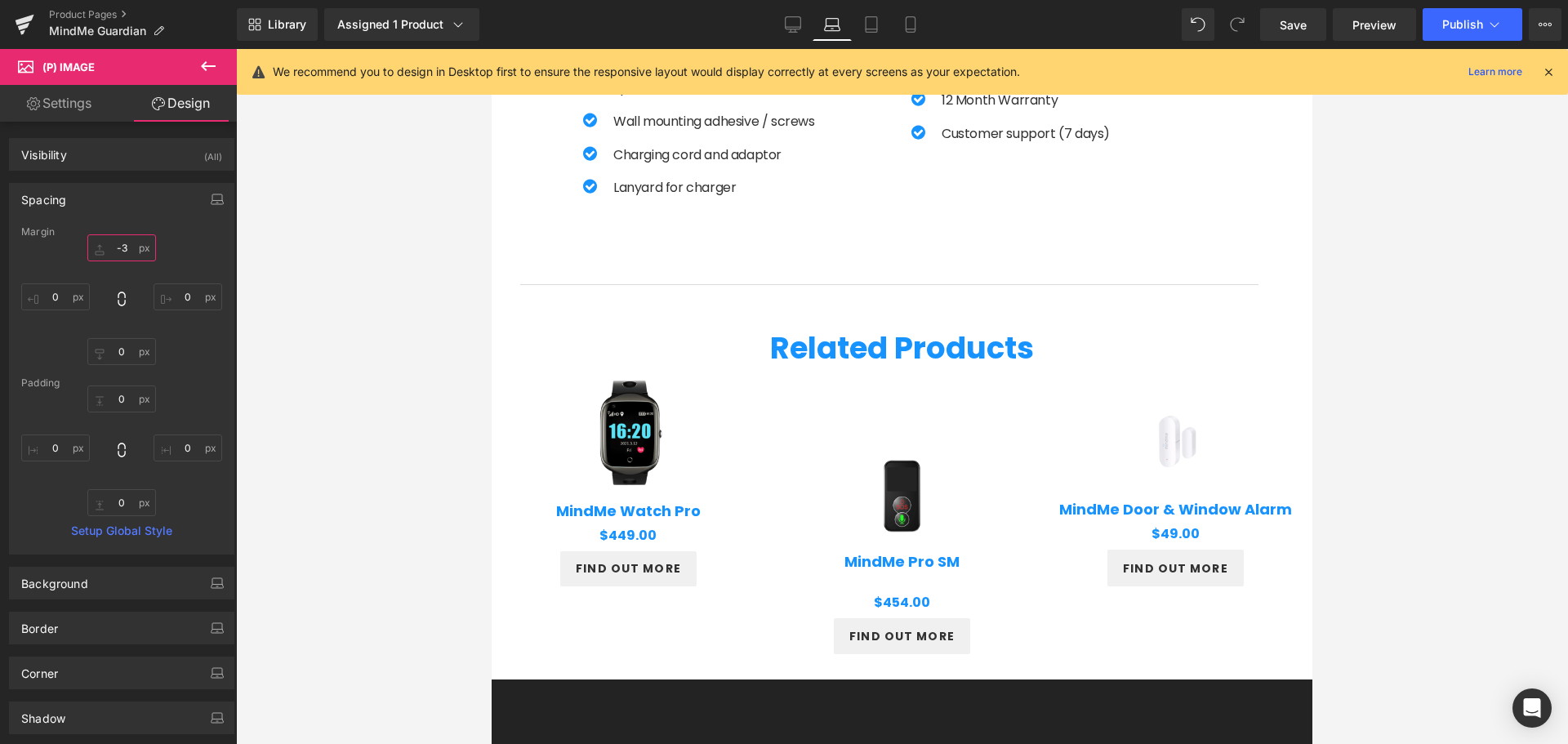
type input "-"
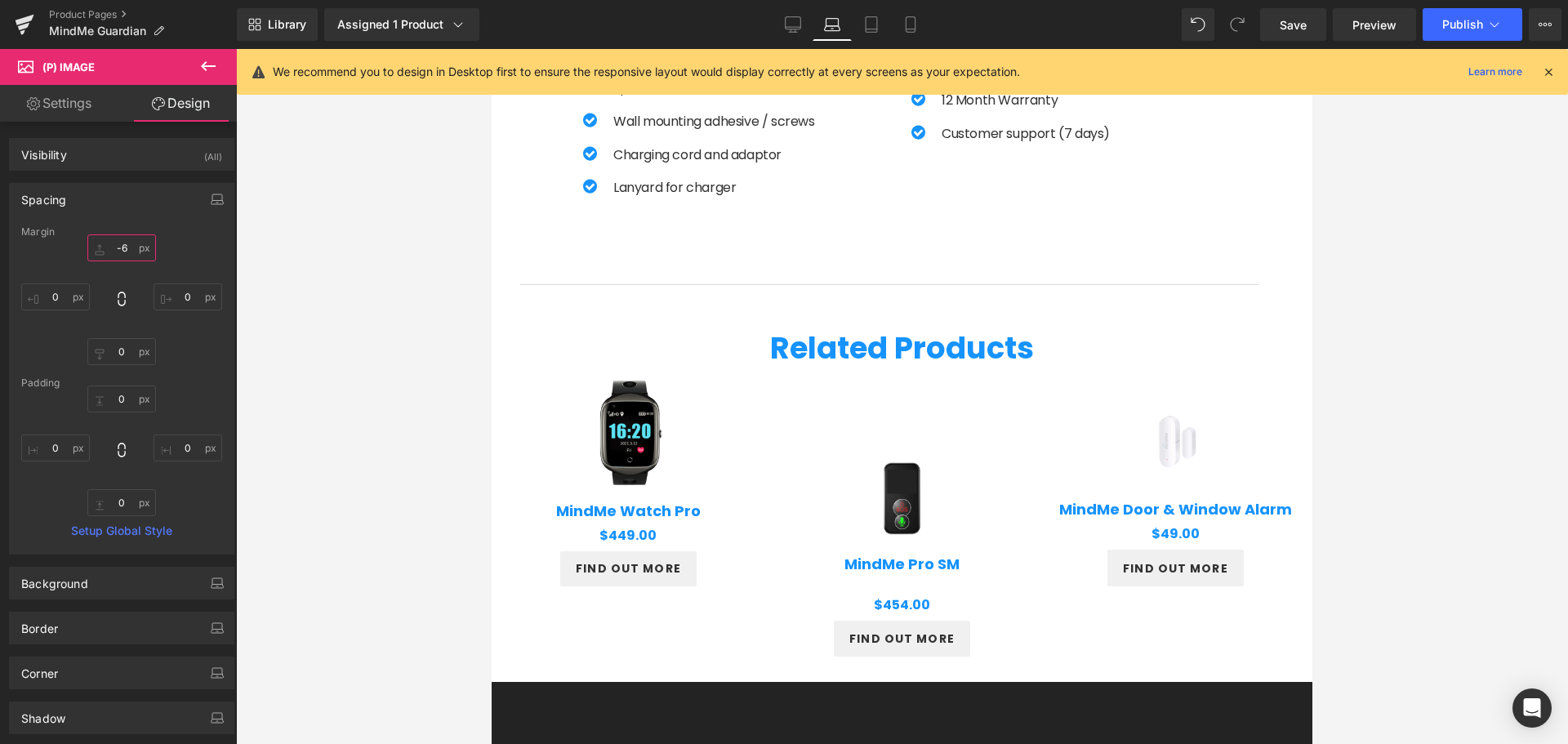
type input "-60"
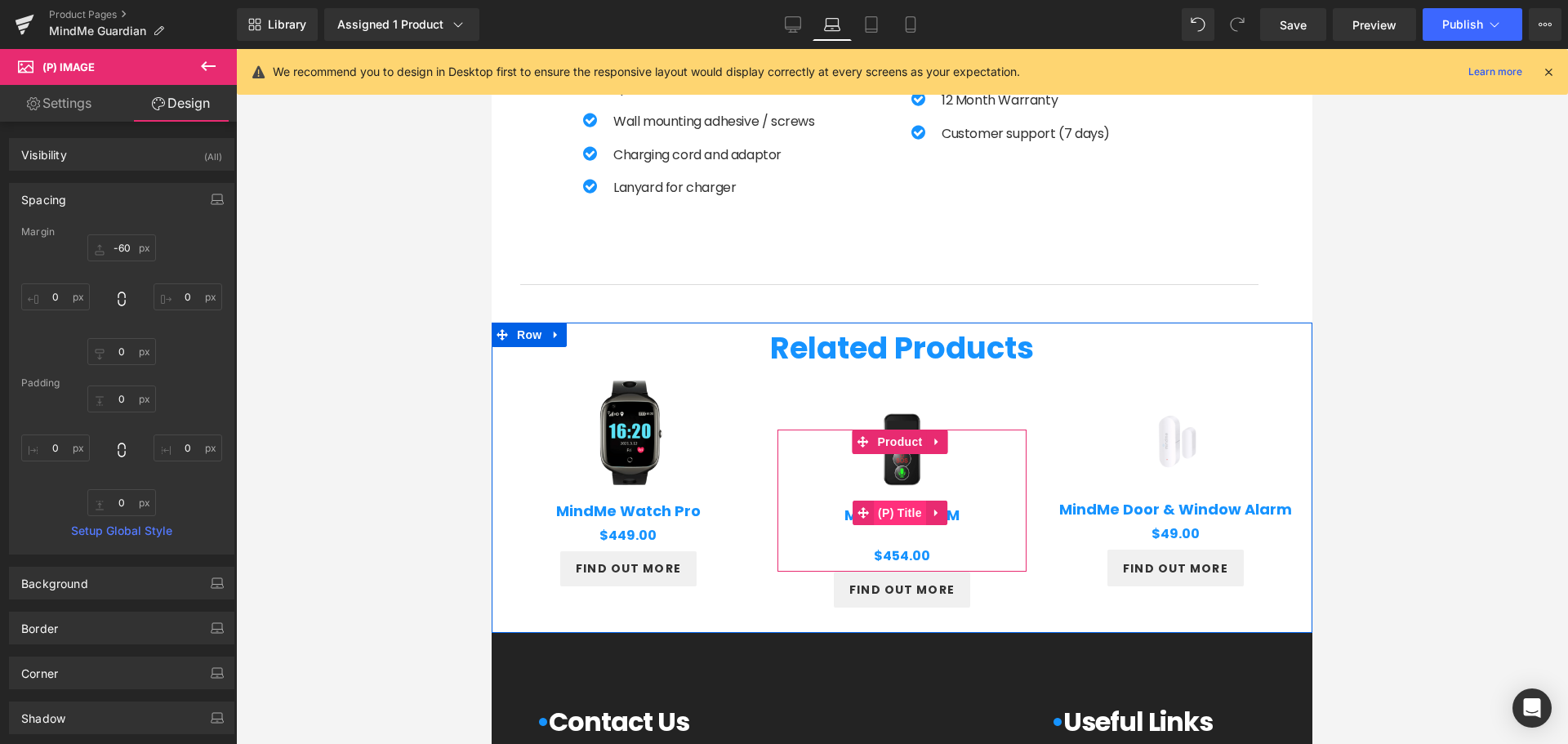
click at [904, 518] on span "(P) Title" at bounding box center [900, 514] width 53 height 25
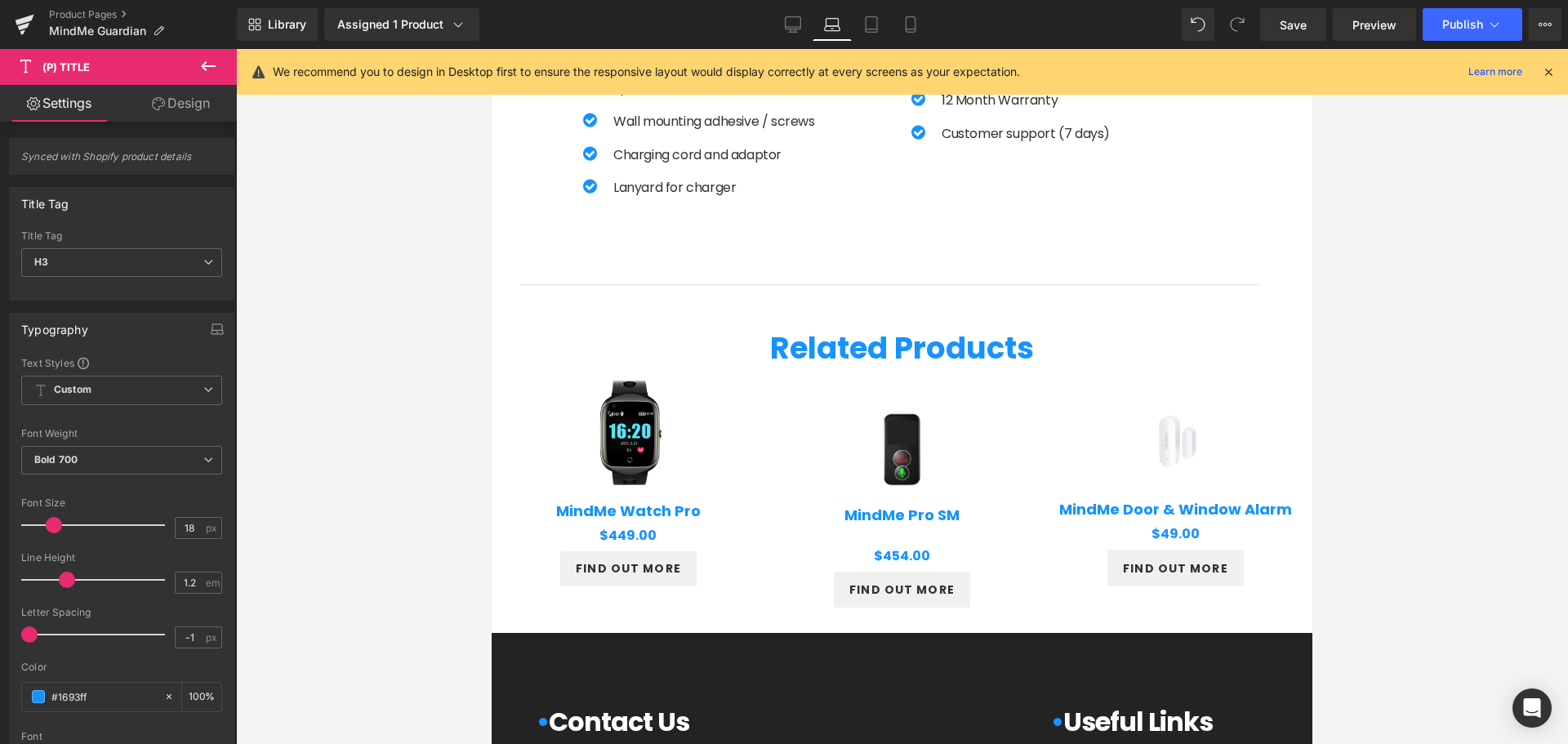
click at [193, 98] on link "Design" at bounding box center [181, 103] width 119 height 36
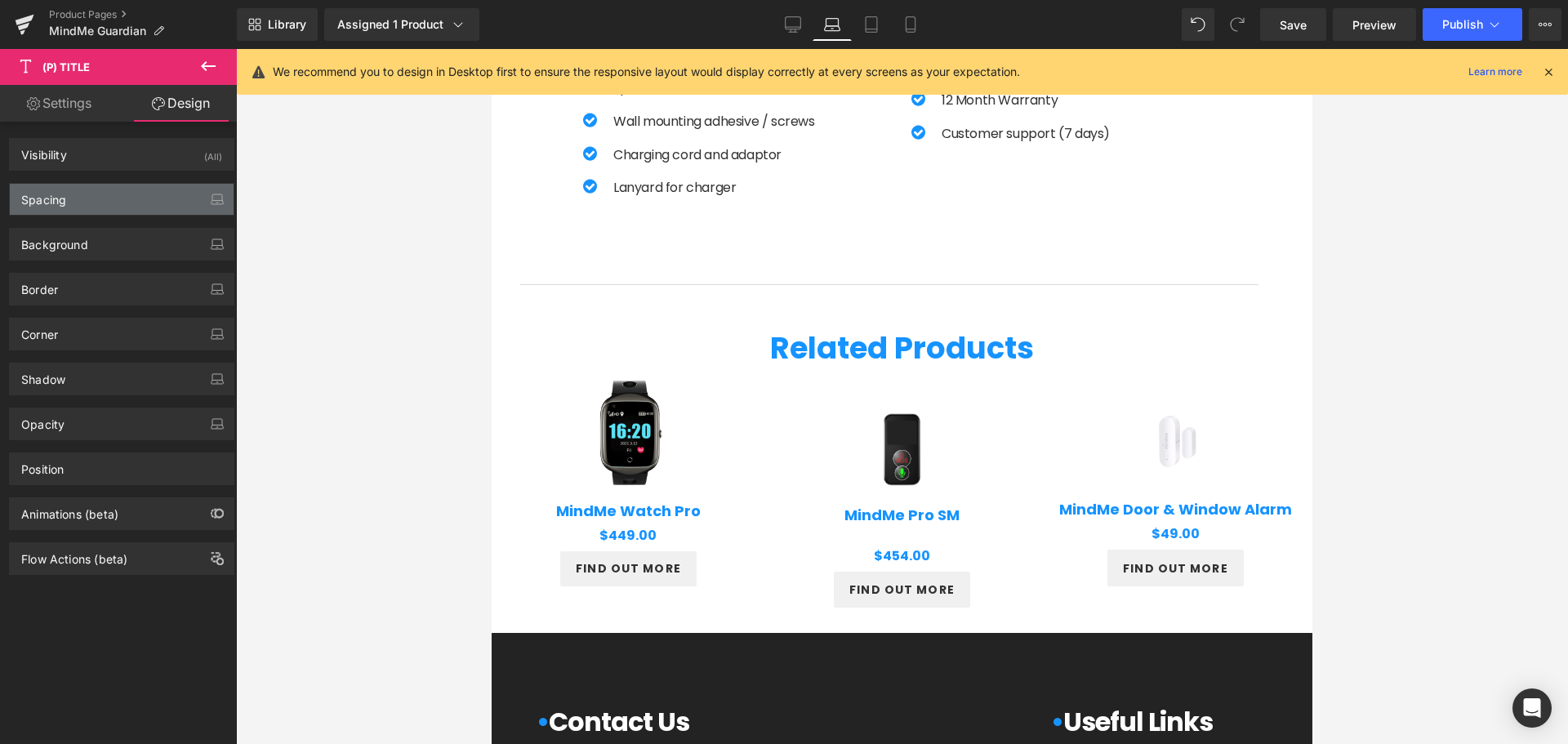
type input "-30"
type input "0"
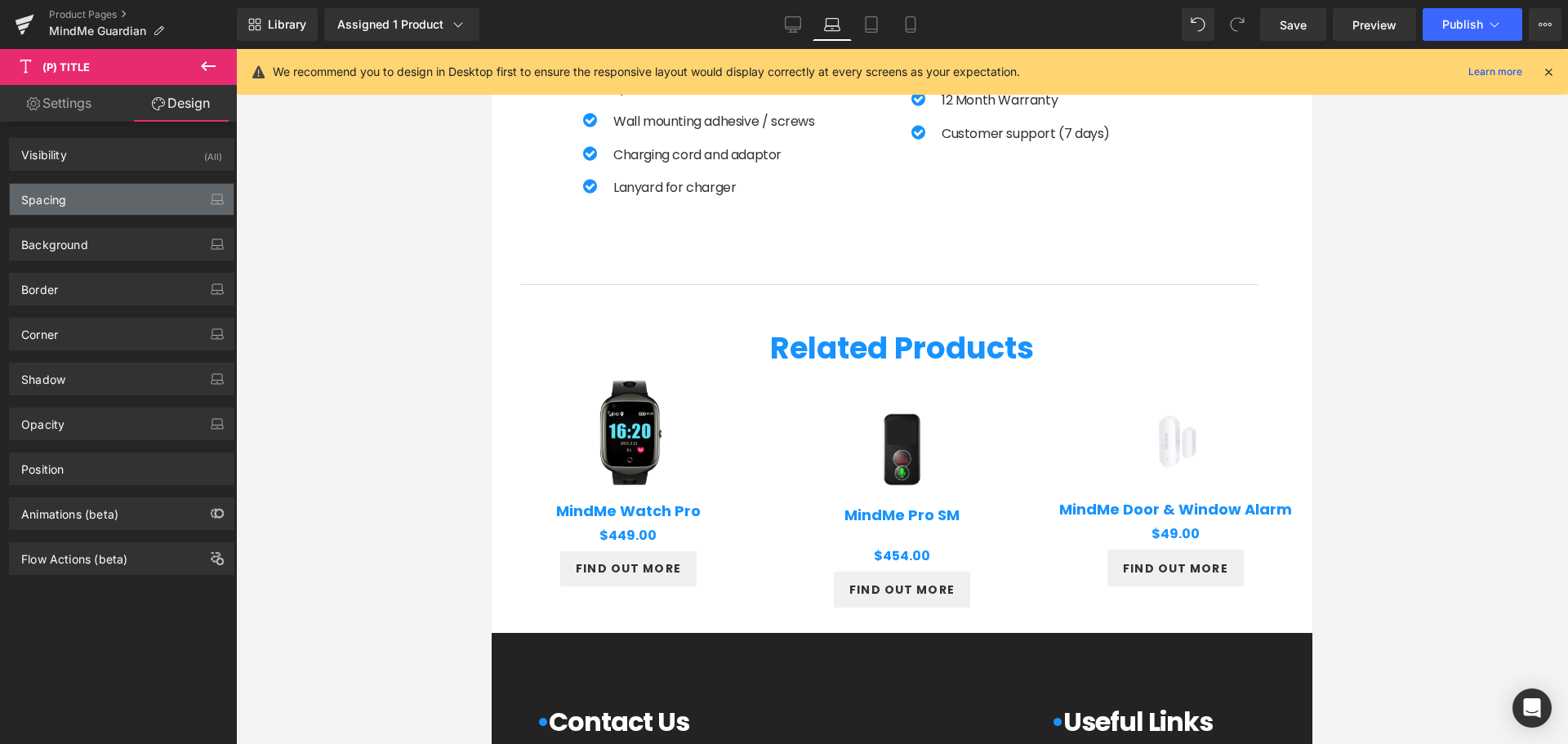
type input "0"
click at [103, 203] on div "Spacing" at bounding box center [121, 199] width 224 height 31
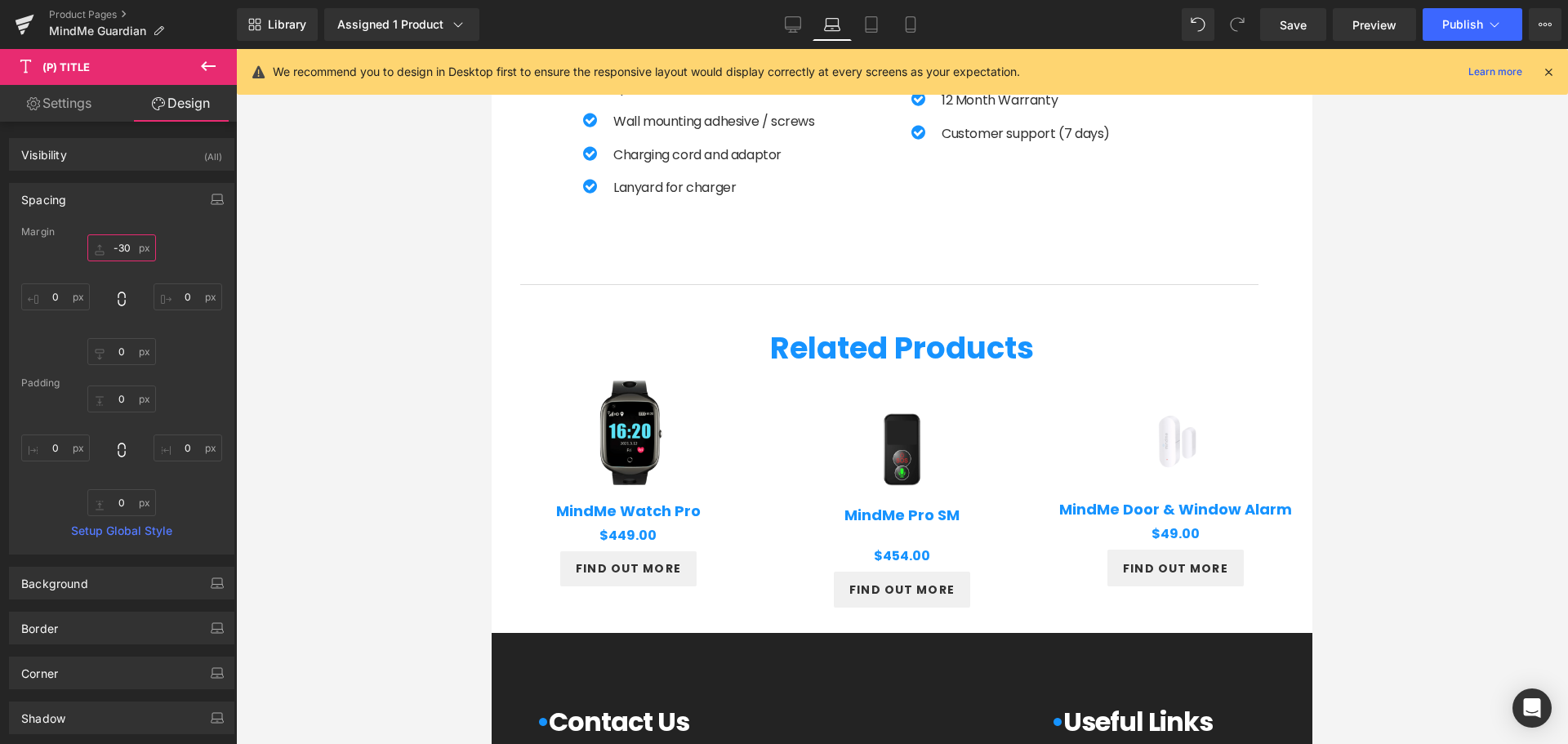
click at [120, 258] on input "-30" at bounding box center [121, 248] width 69 height 27
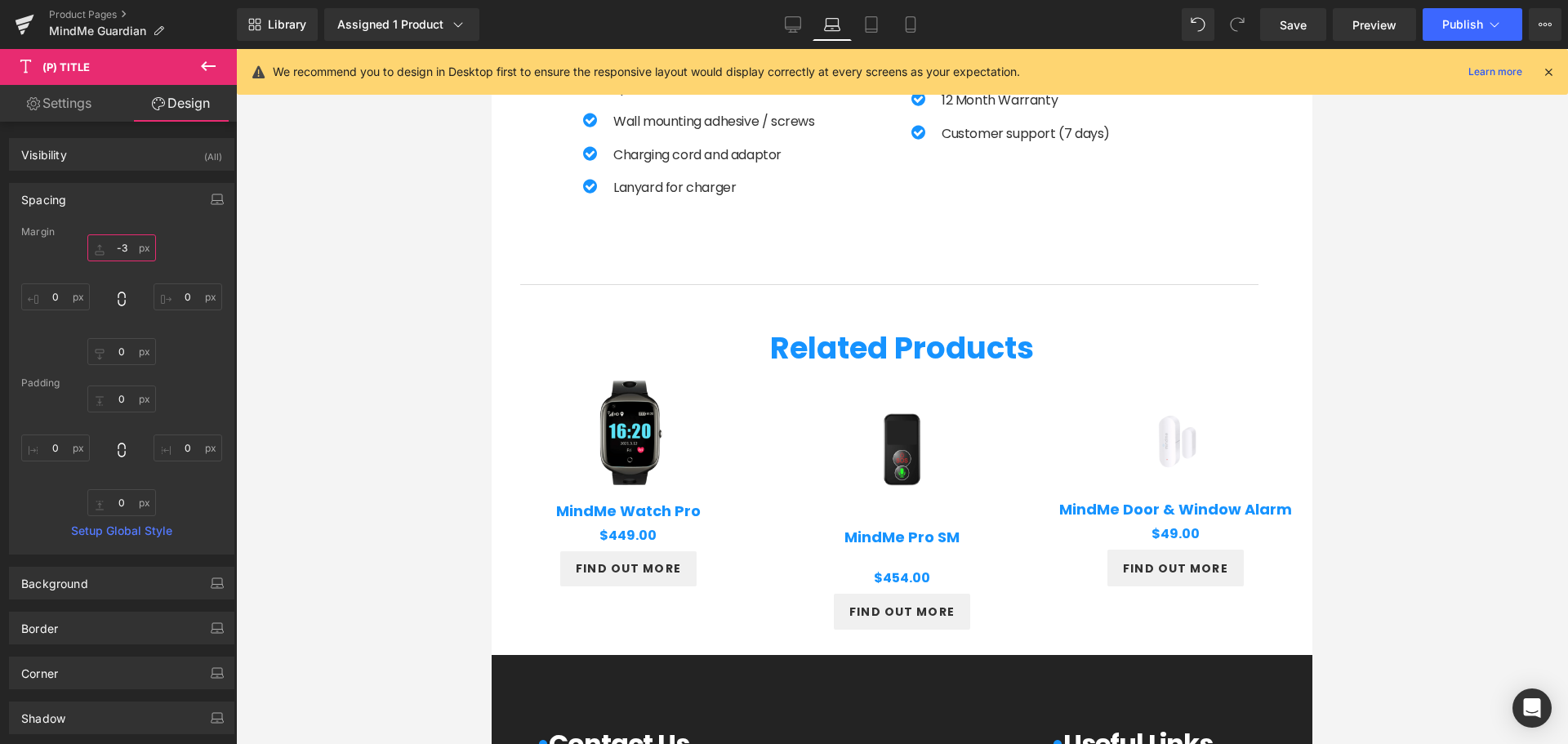
type input "-35"
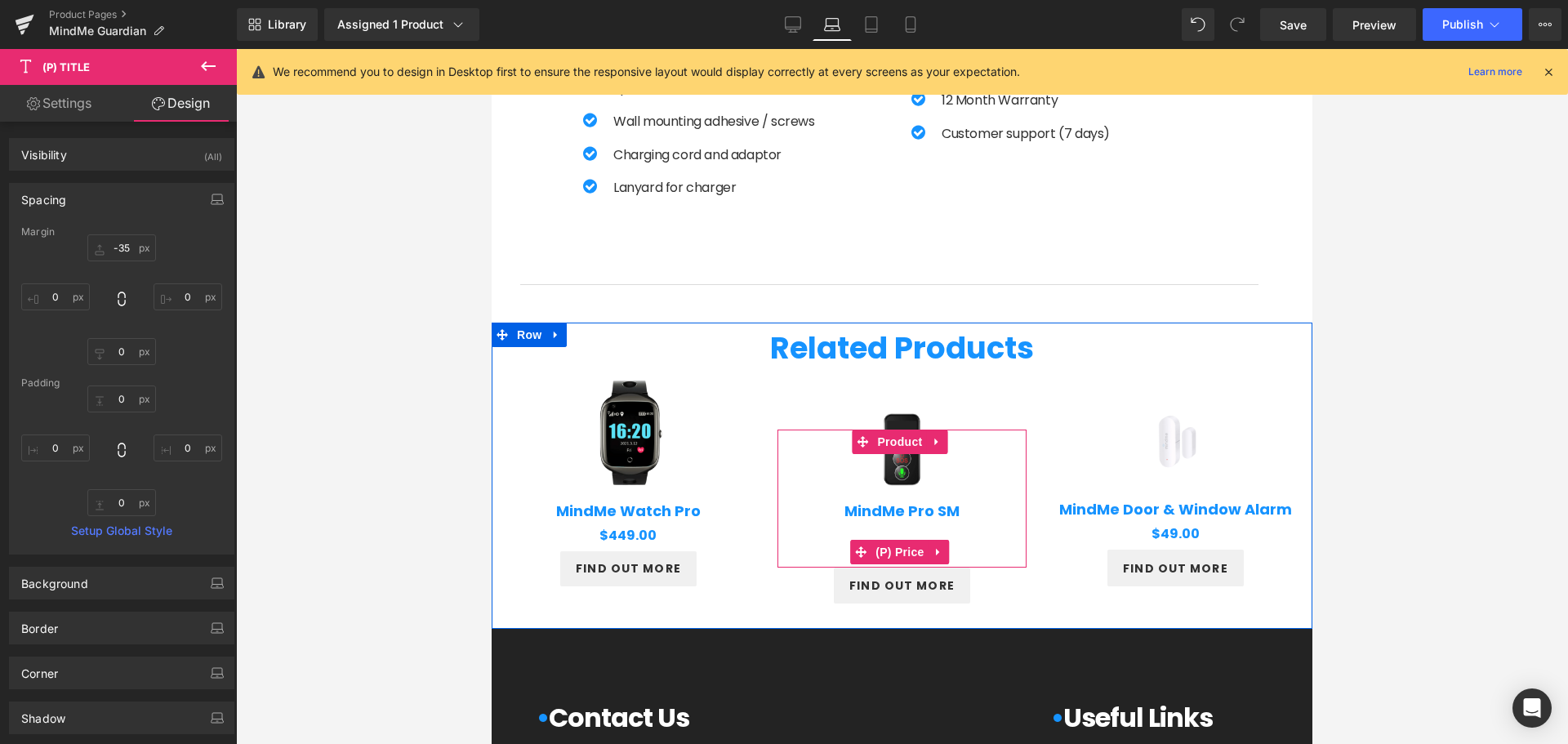
click at [890, 546] on span "(P) Price" at bounding box center [900, 553] width 57 height 25
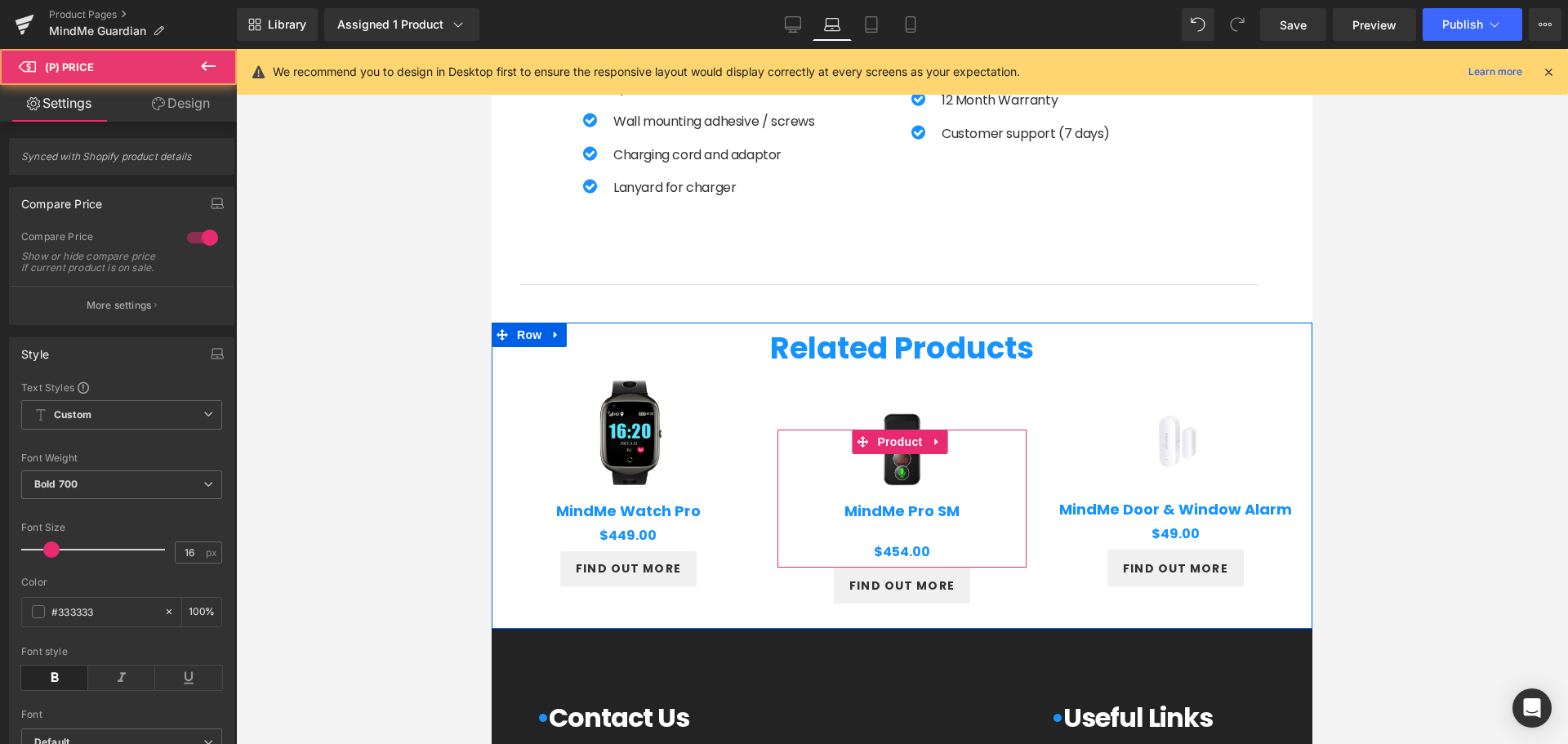
click at [894, 530] on div "Sale Off (P) Image MindMe Pro SM (P) Title $0 $454.00 (P) Price" at bounding box center [902, 495] width 232 height 132
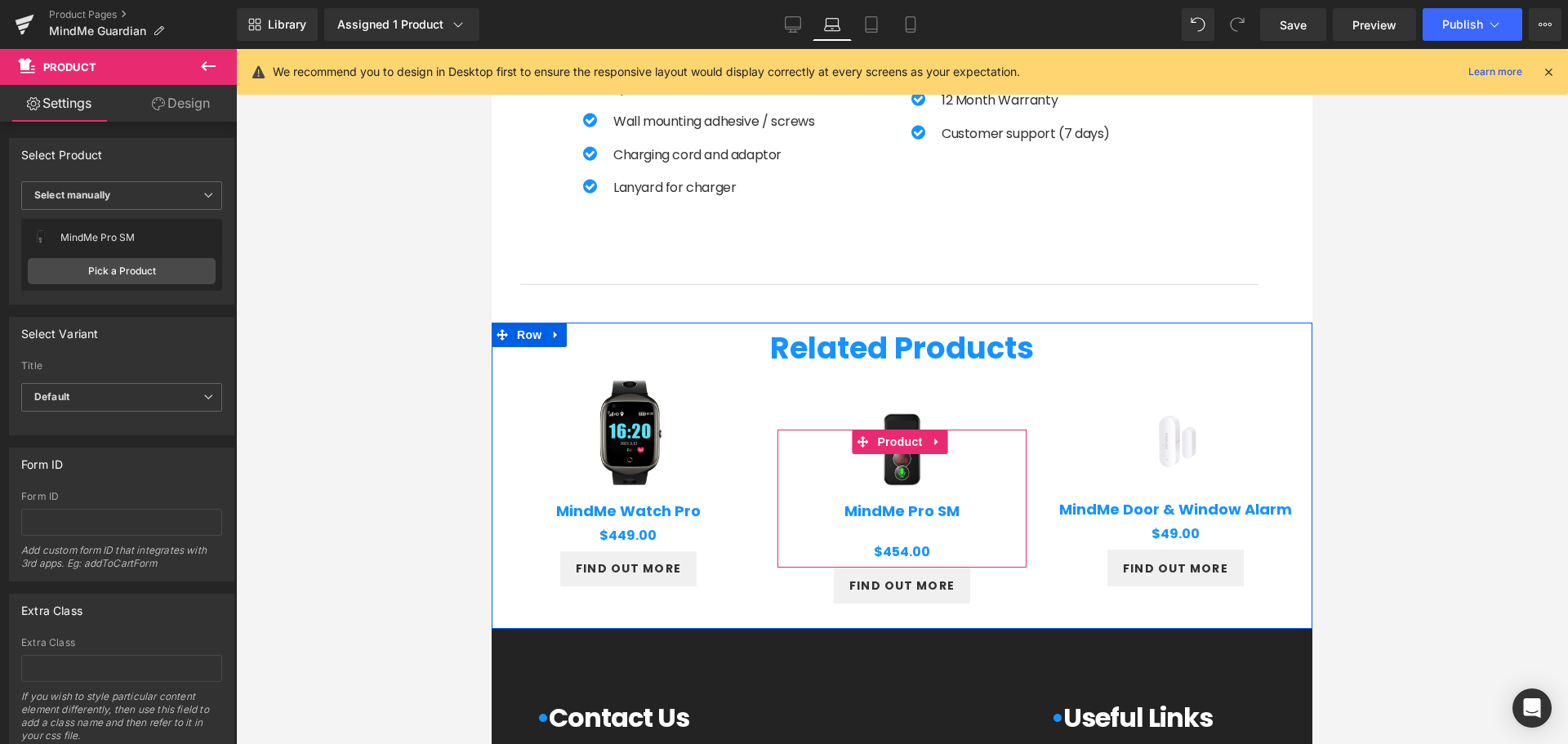
click at [899, 537] on div "Sale Off (P) Image MindMe Pro SM (P) Title $0 $454.00 (P) Price" at bounding box center [902, 495] width 232 height 132
click at [901, 543] on span "(P) Price" at bounding box center [900, 553] width 57 height 25
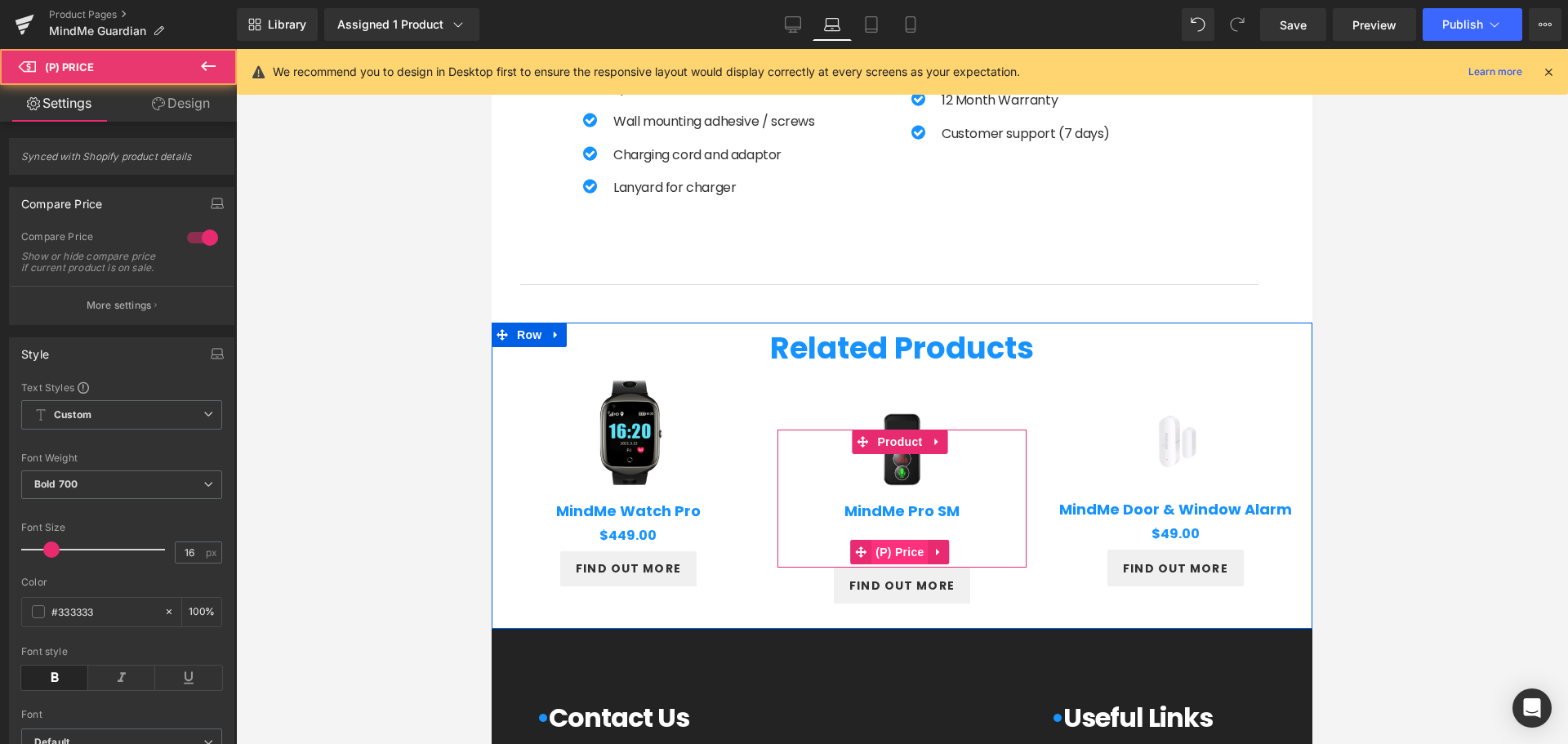
click at [901, 543] on span "(P) Price" at bounding box center [900, 553] width 57 height 25
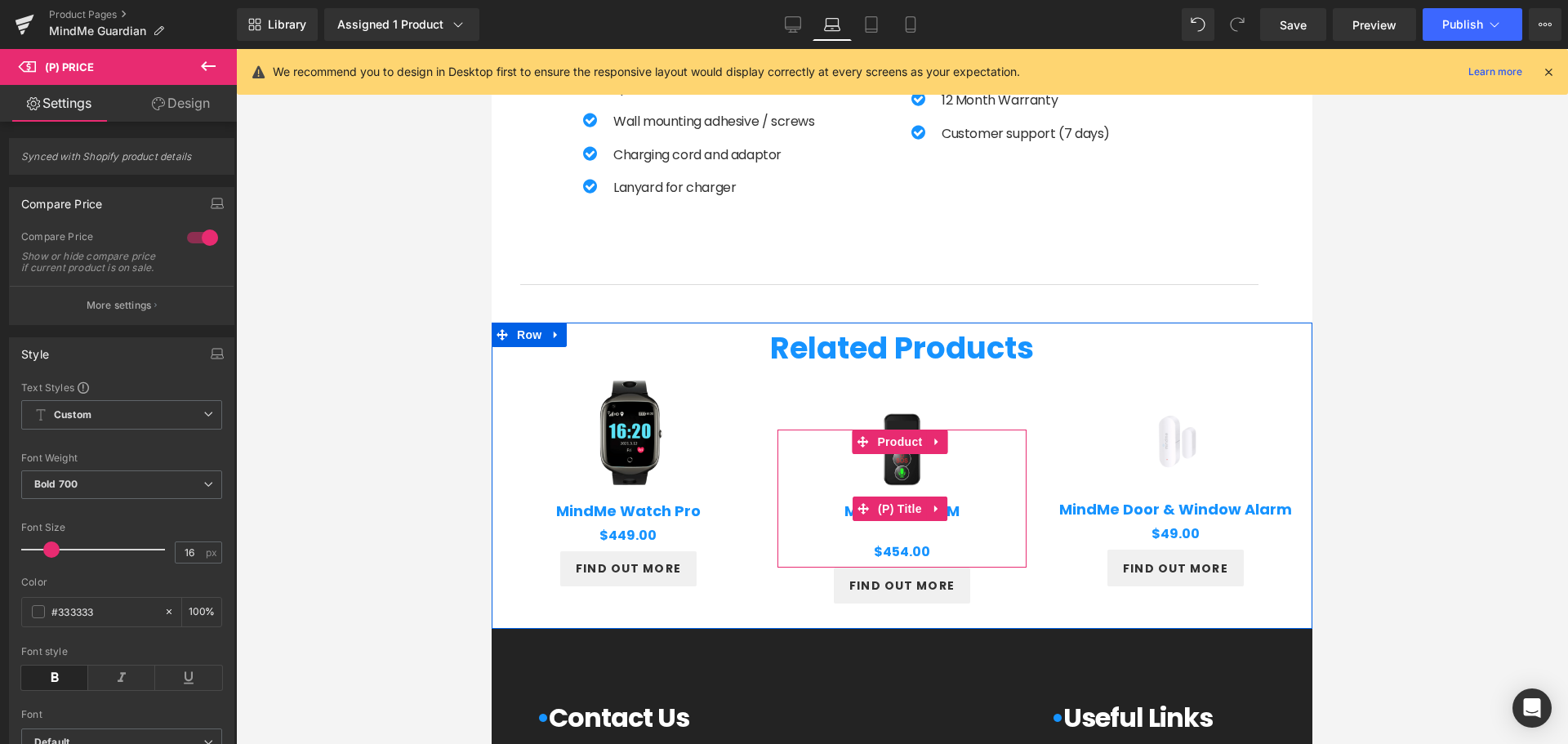
click at [901, 523] on h3 "MindMe Pro SM" at bounding box center [902, 509] width 232 height 34
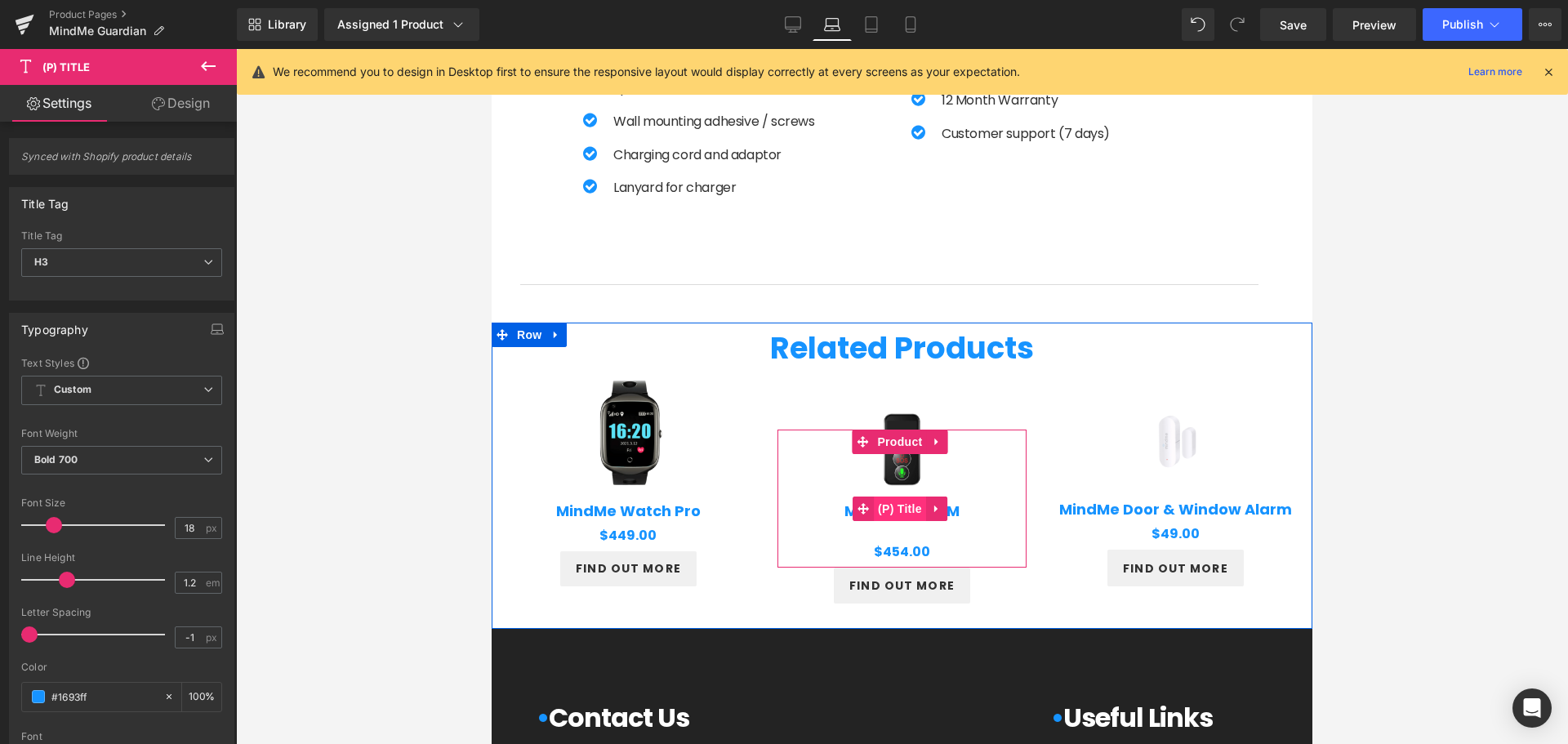
click at [907, 510] on span "(P) Title" at bounding box center [900, 509] width 53 height 25
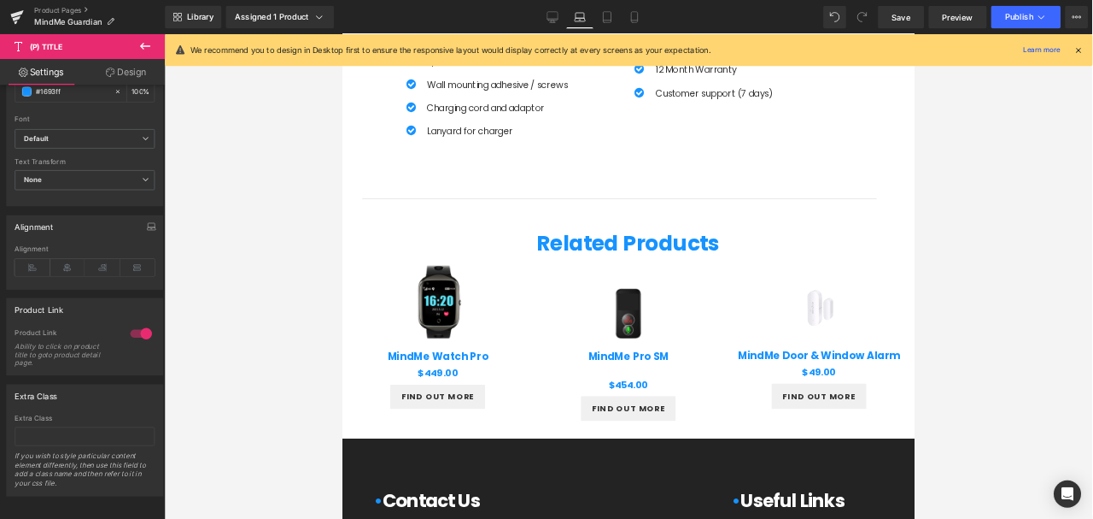
scroll to position [605, 0]
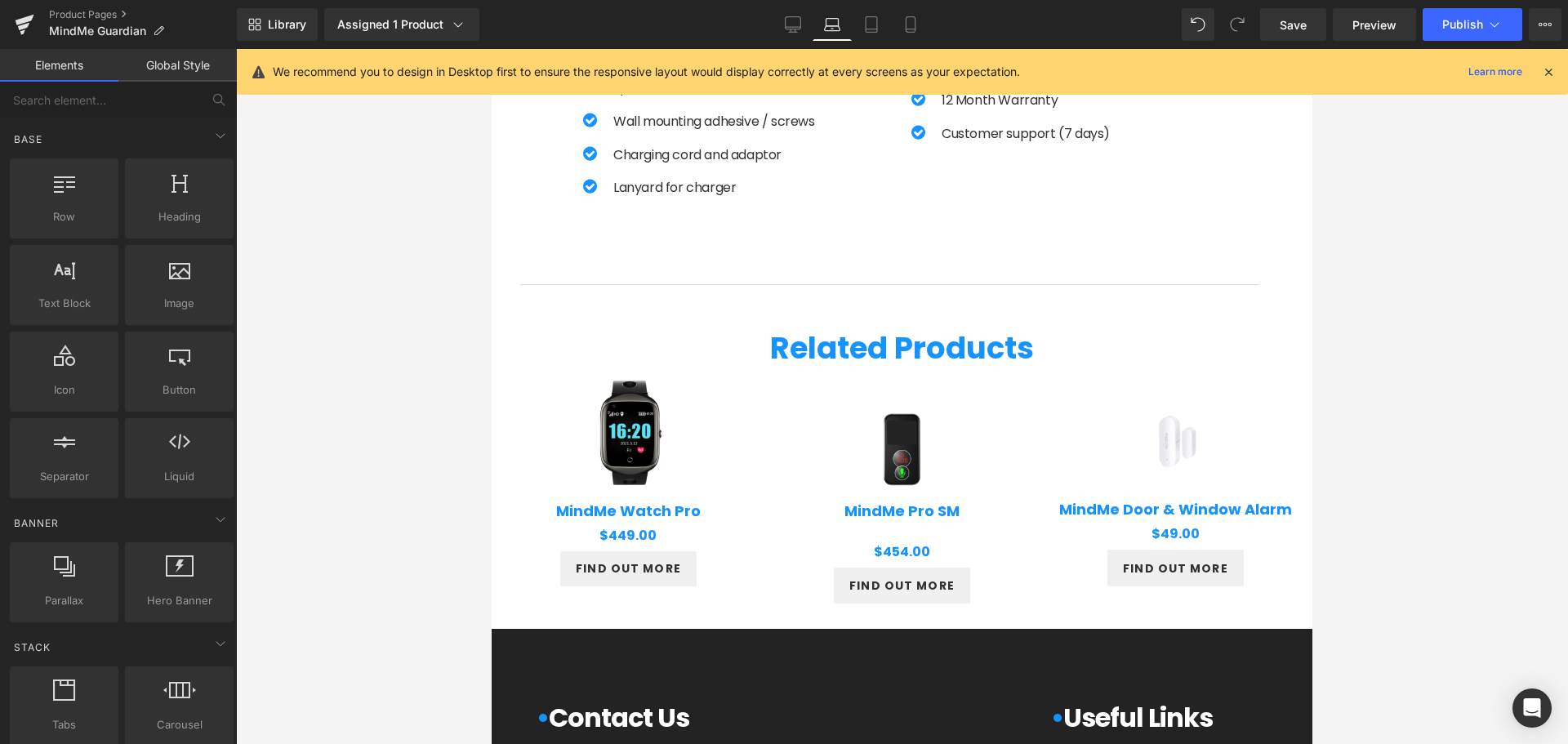
click at [1393, 462] on div at bounding box center [902, 396] width 1332 height 695
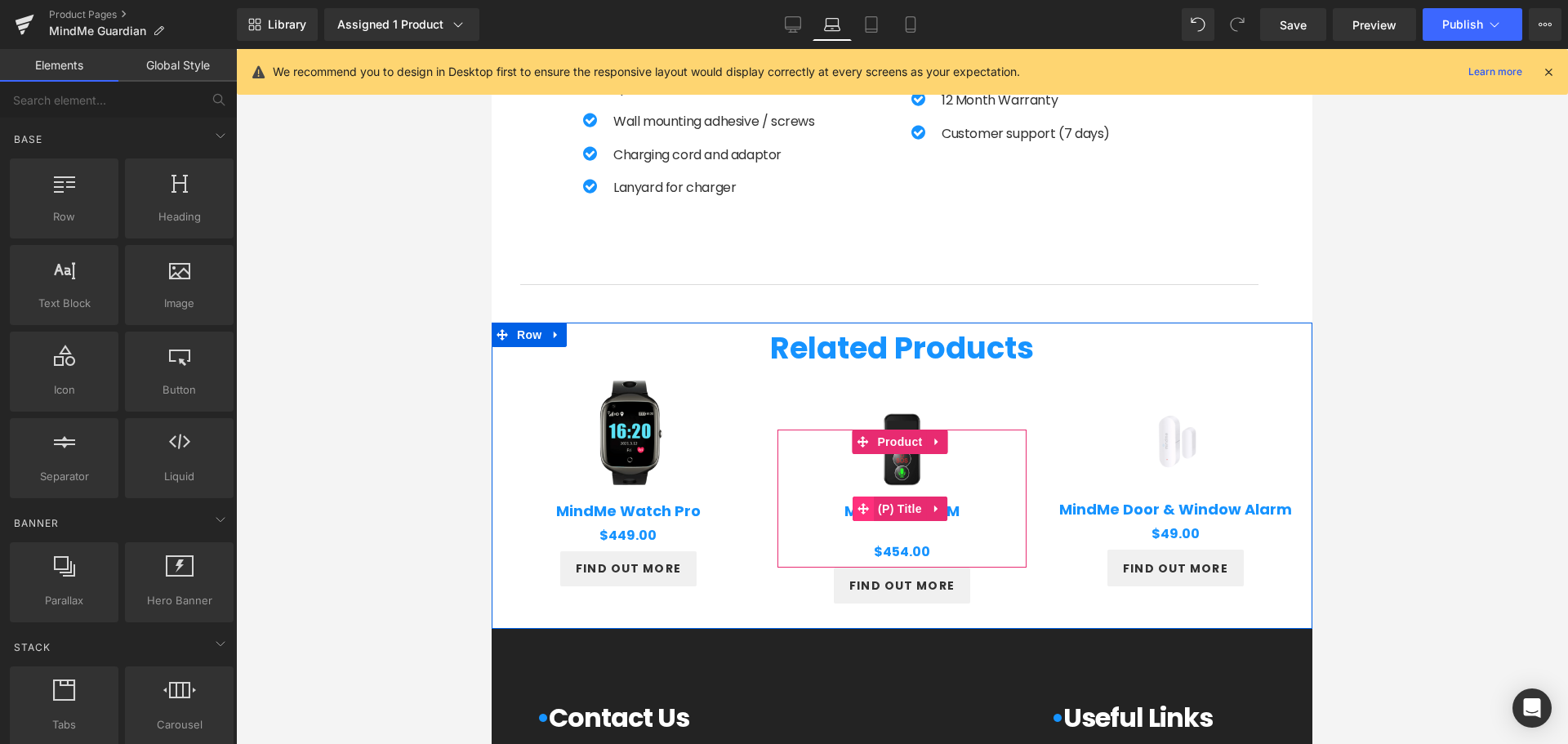
click at [853, 515] on span at bounding box center [863, 509] width 21 height 25
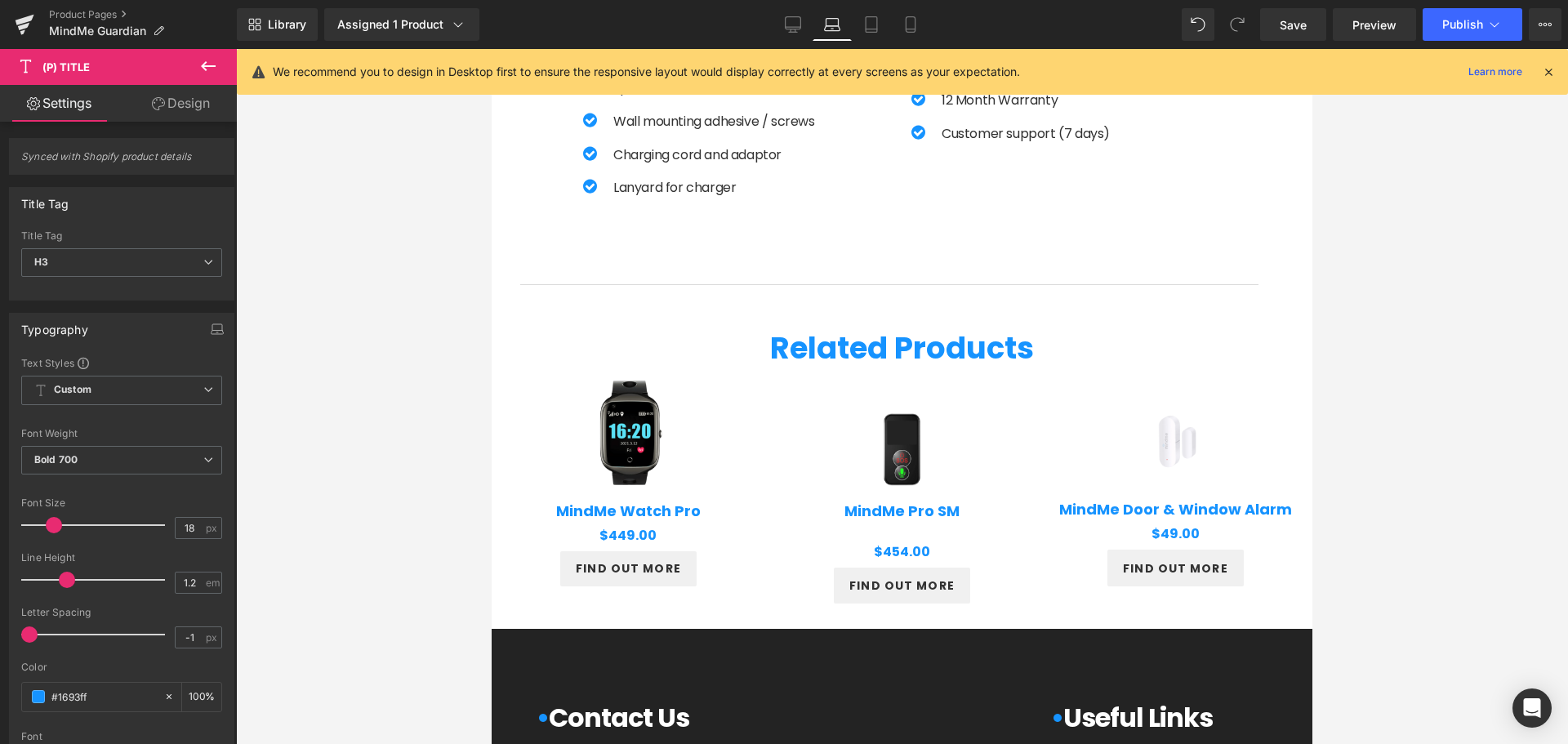
click at [173, 83] on span "(P) Title" at bounding box center [98, 67] width 163 height 36
drag, startPoint x: 177, startPoint y: 98, endPoint x: 126, endPoint y: 162, distance: 81.8
click at [177, 98] on link "Design" at bounding box center [181, 103] width 119 height 36
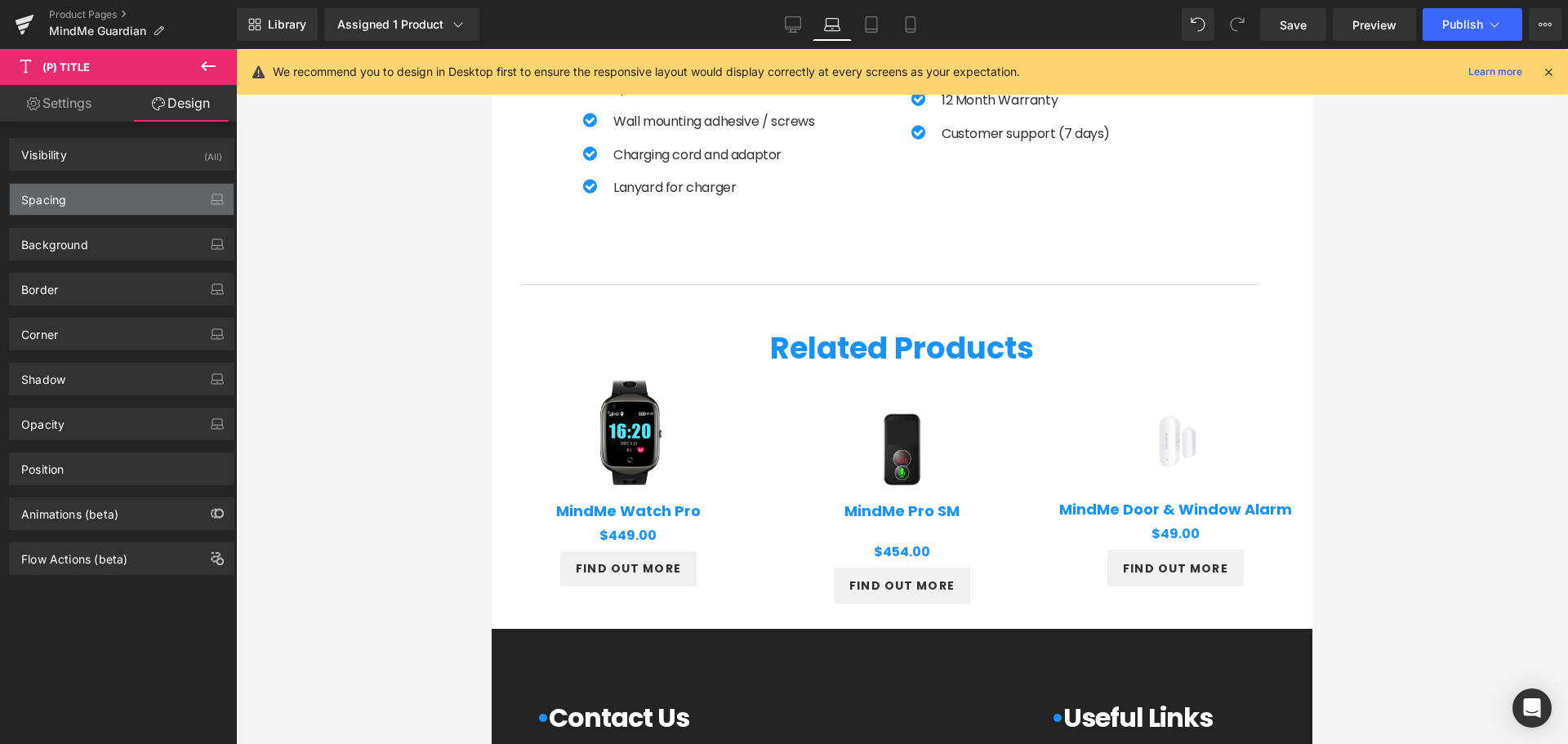
click at [112, 188] on div "Spacing" at bounding box center [121, 199] width 224 height 31
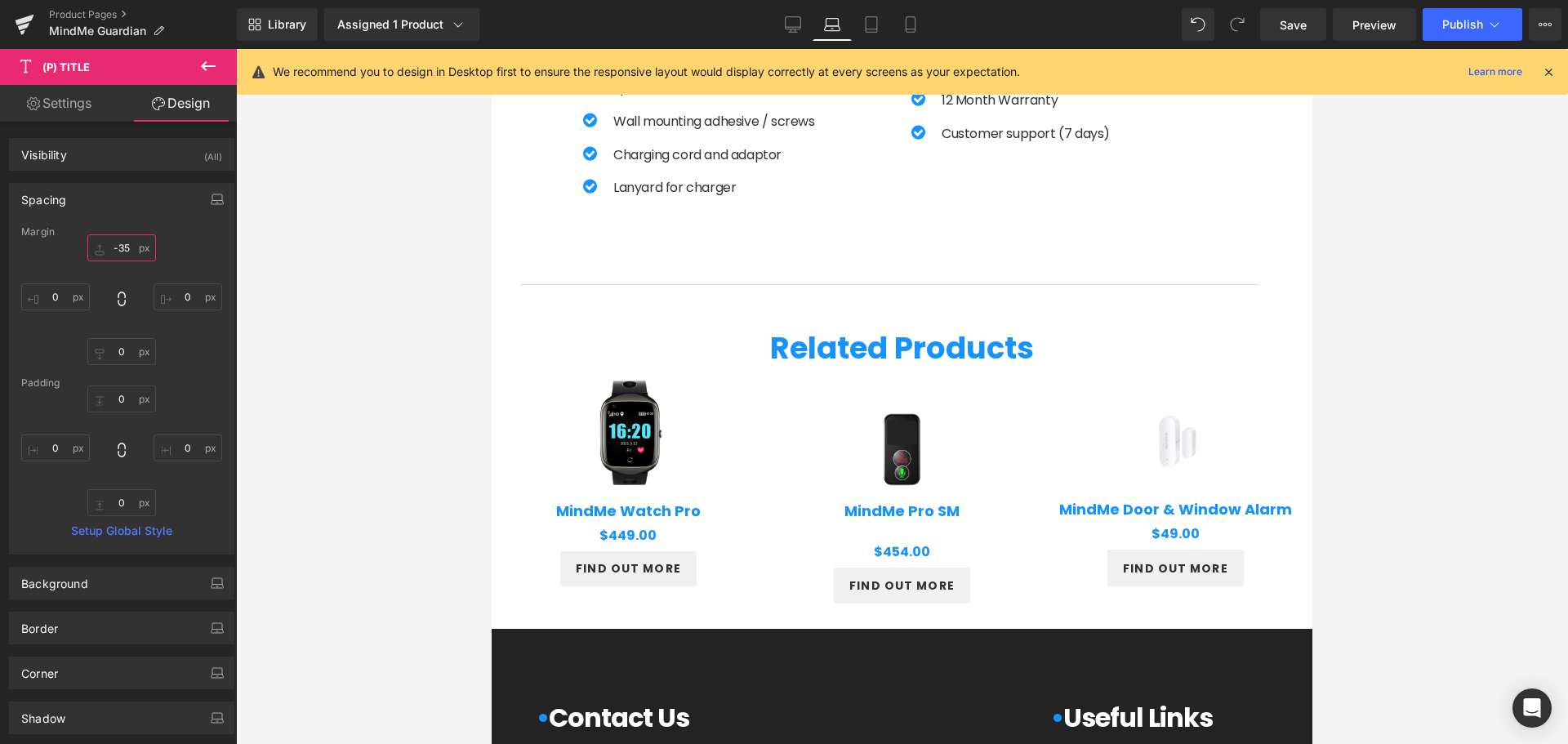
click at [119, 240] on input "-35" at bounding box center [121, 248] width 69 height 27
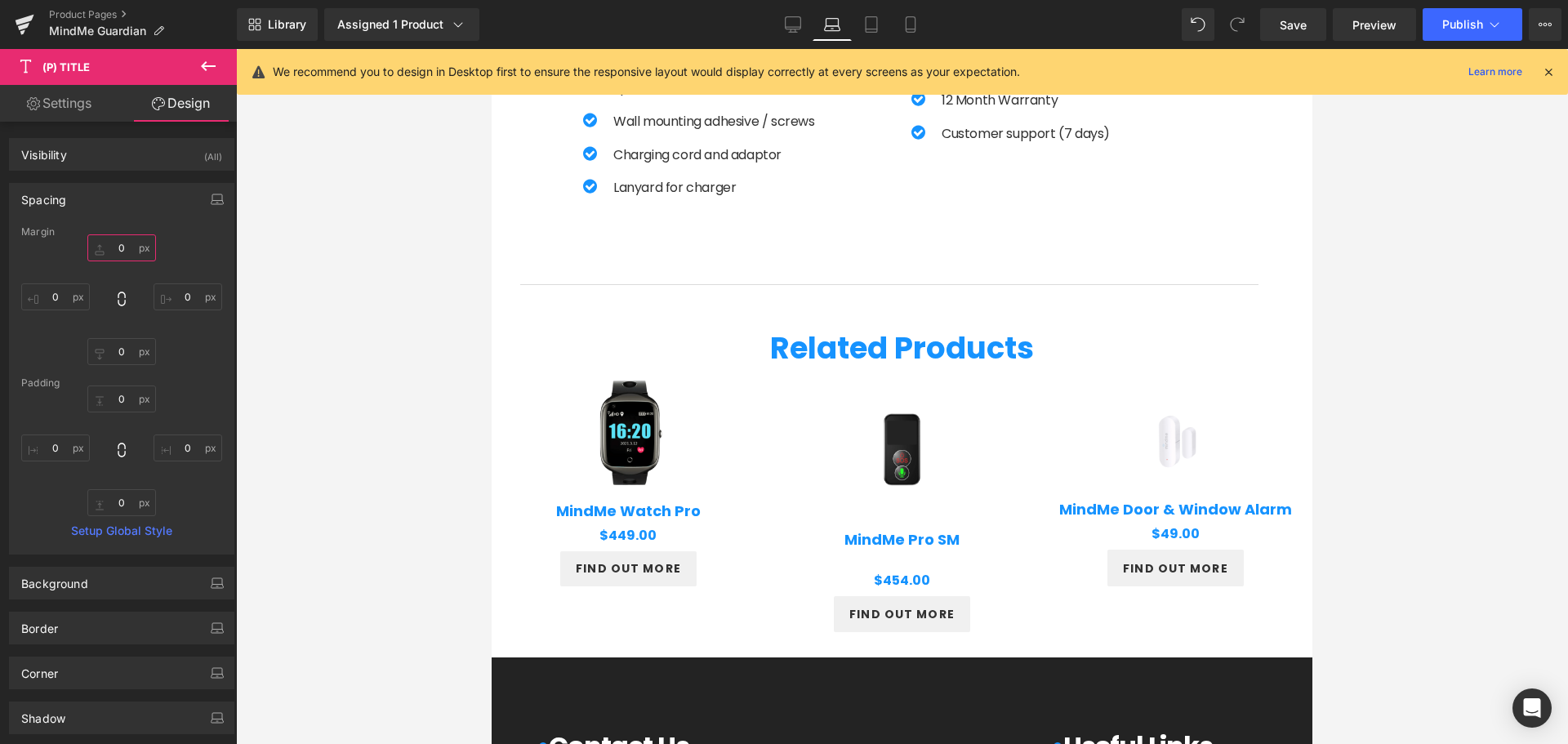
type input "-35"
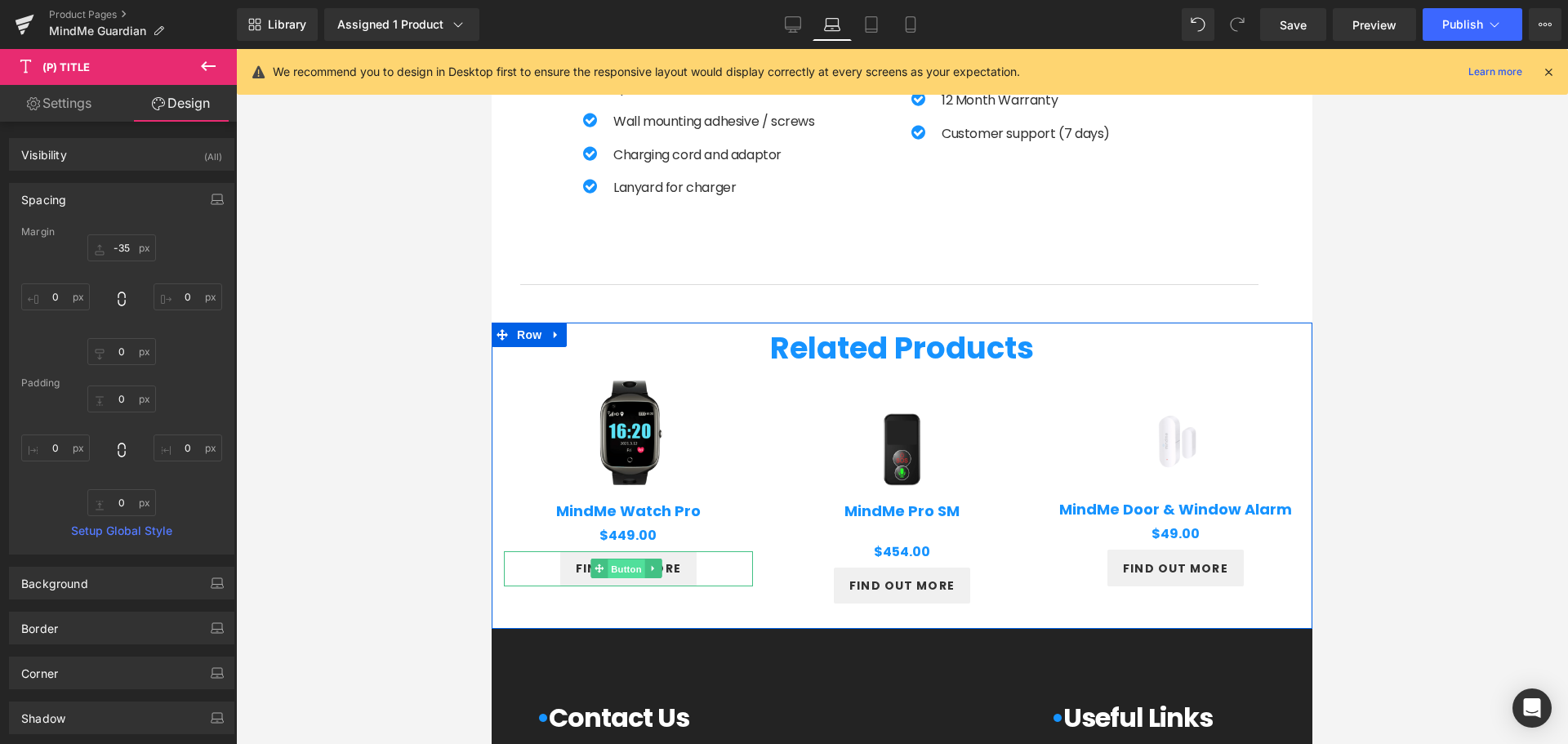
click at [616, 570] on span "Button" at bounding box center [626, 569] width 37 height 20
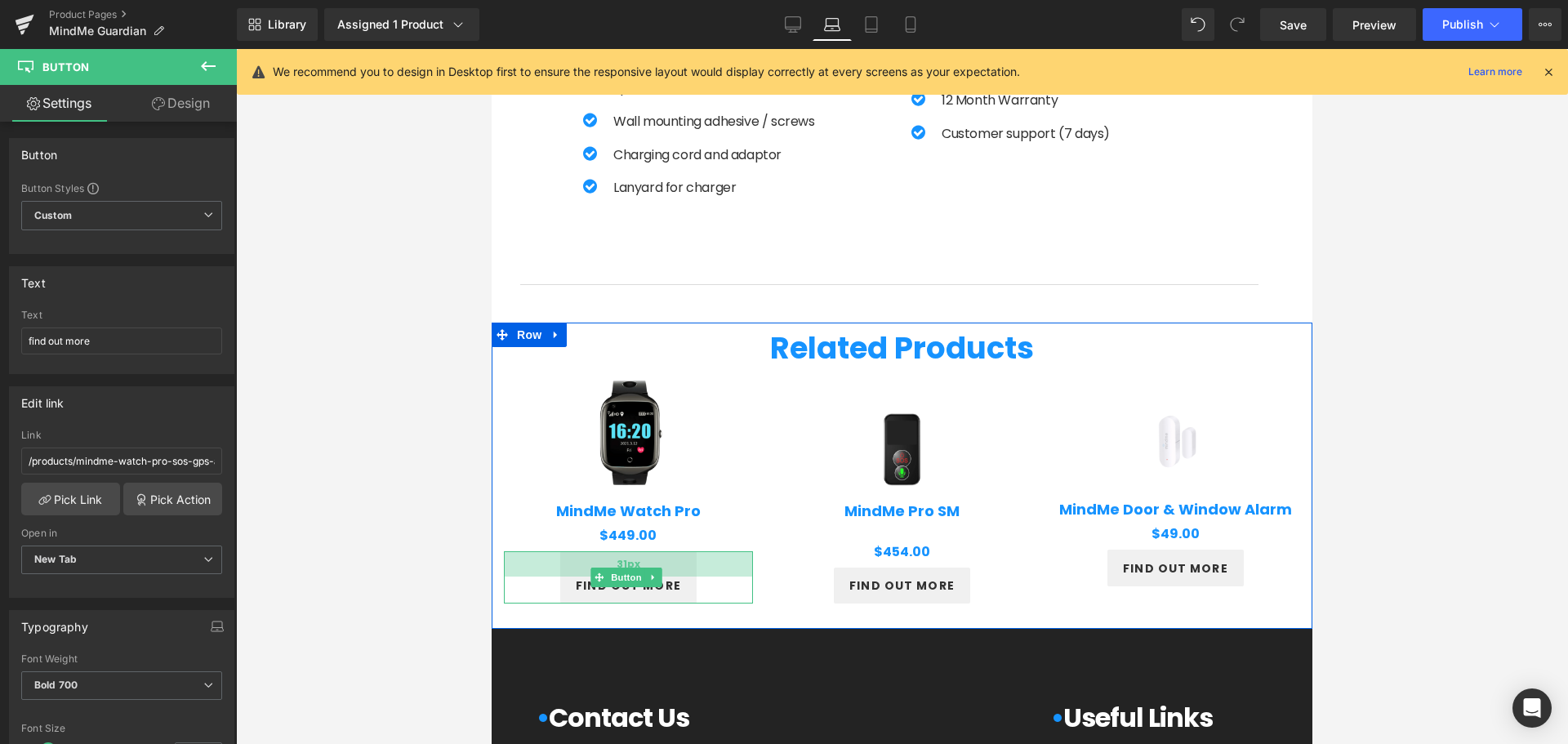
drag, startPoint x: 580, startPoint y: 551, endPoint x: 586, endPoint y: 568, distance: 18.0
click at [586, 568] on div "31px" at bounding box center [628, 564] width 250 height 25
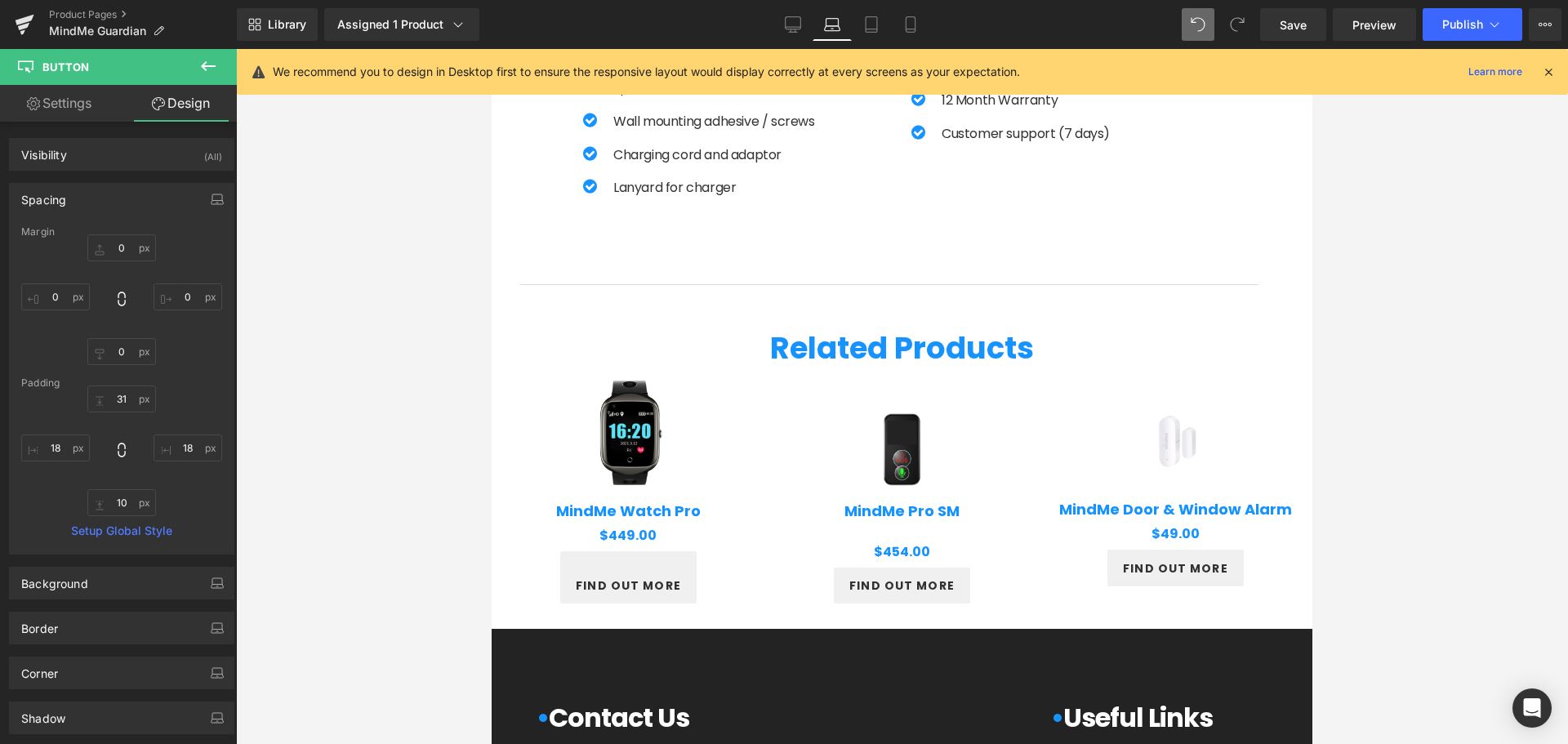
type input "0"
type input "31"
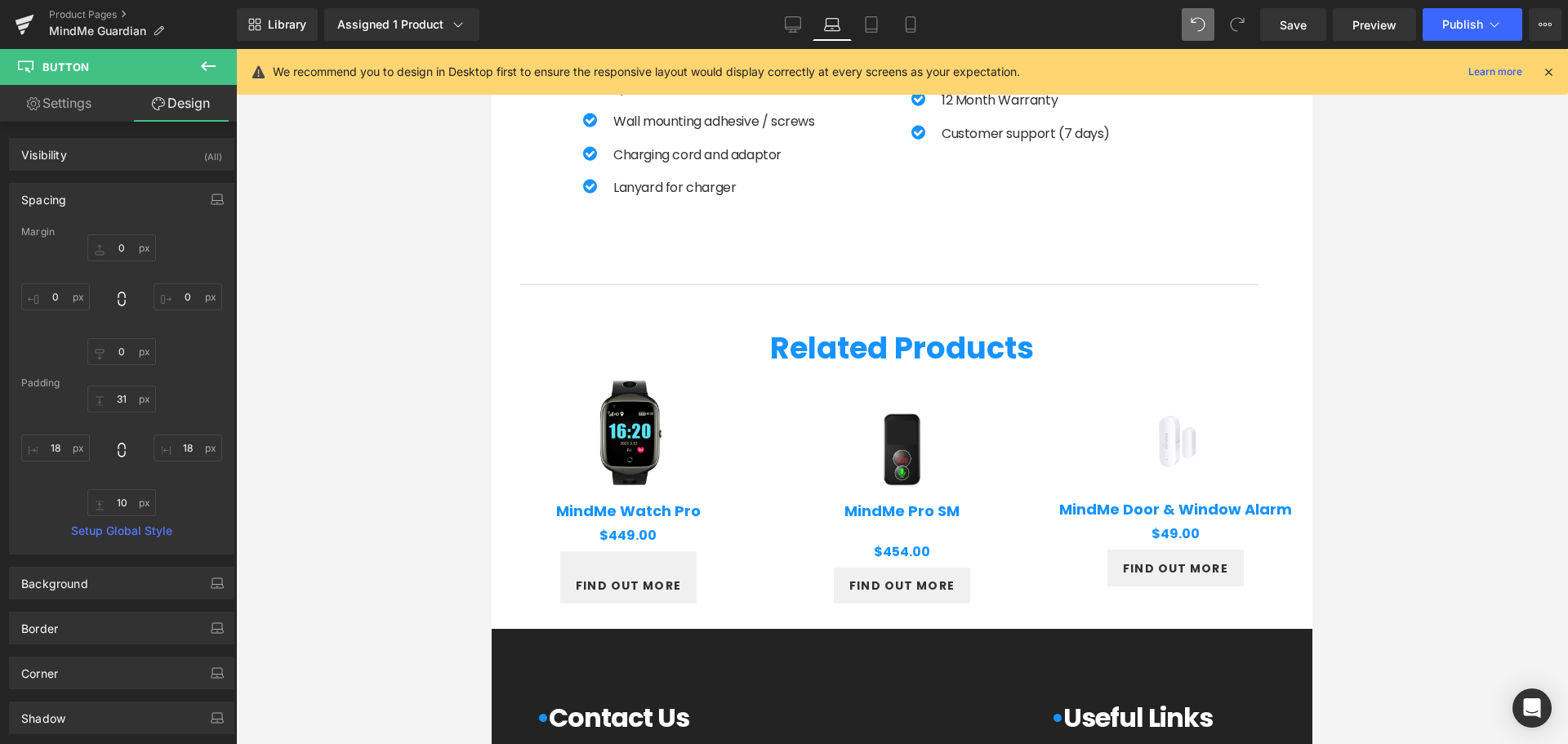
type input "18"
type input "10"
type input "18"
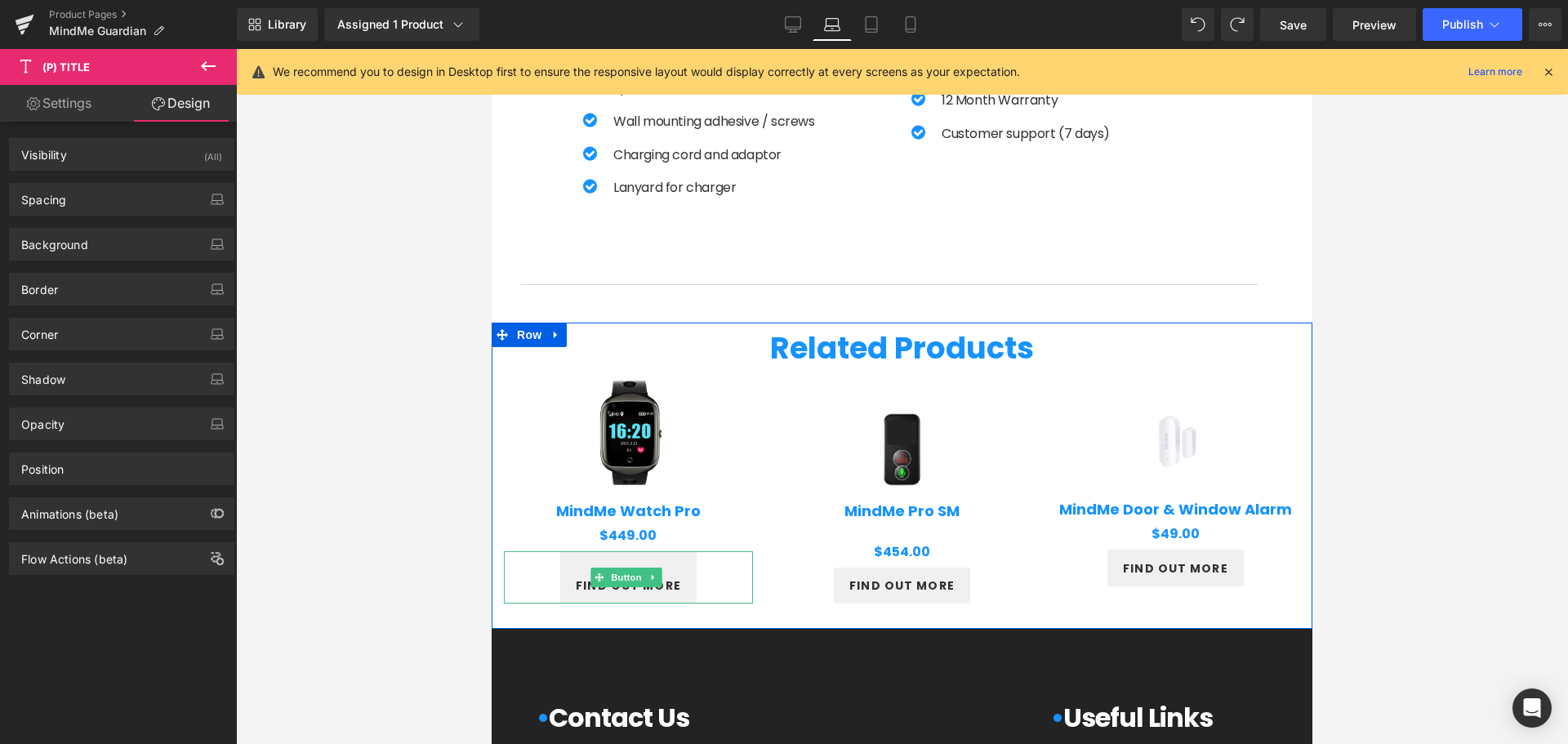
click at [669, 563] on link "find out more" at bounding box center [628, 578] width 137 height 53
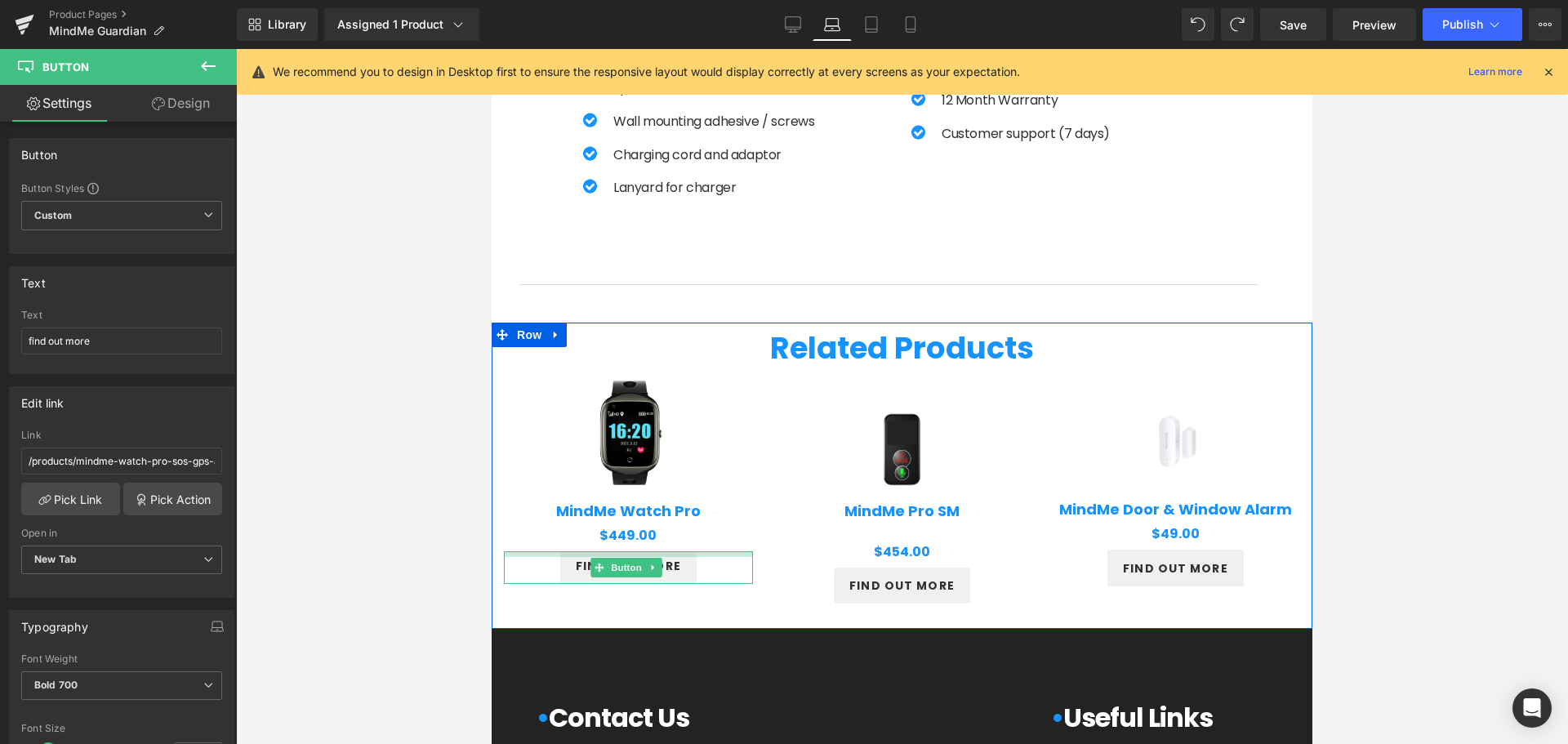
drag, startPoint x: 568, startPoint y: 551, endPoint x: 577, endPoint y: 531, distance: 21.9
click at [577, 531] on div "Sale Off (P) Image MindMe Watch Pro (P) Title $0 $449.00 (P) Price Product find…" at bounding box center [628, 497] width 273 height 171
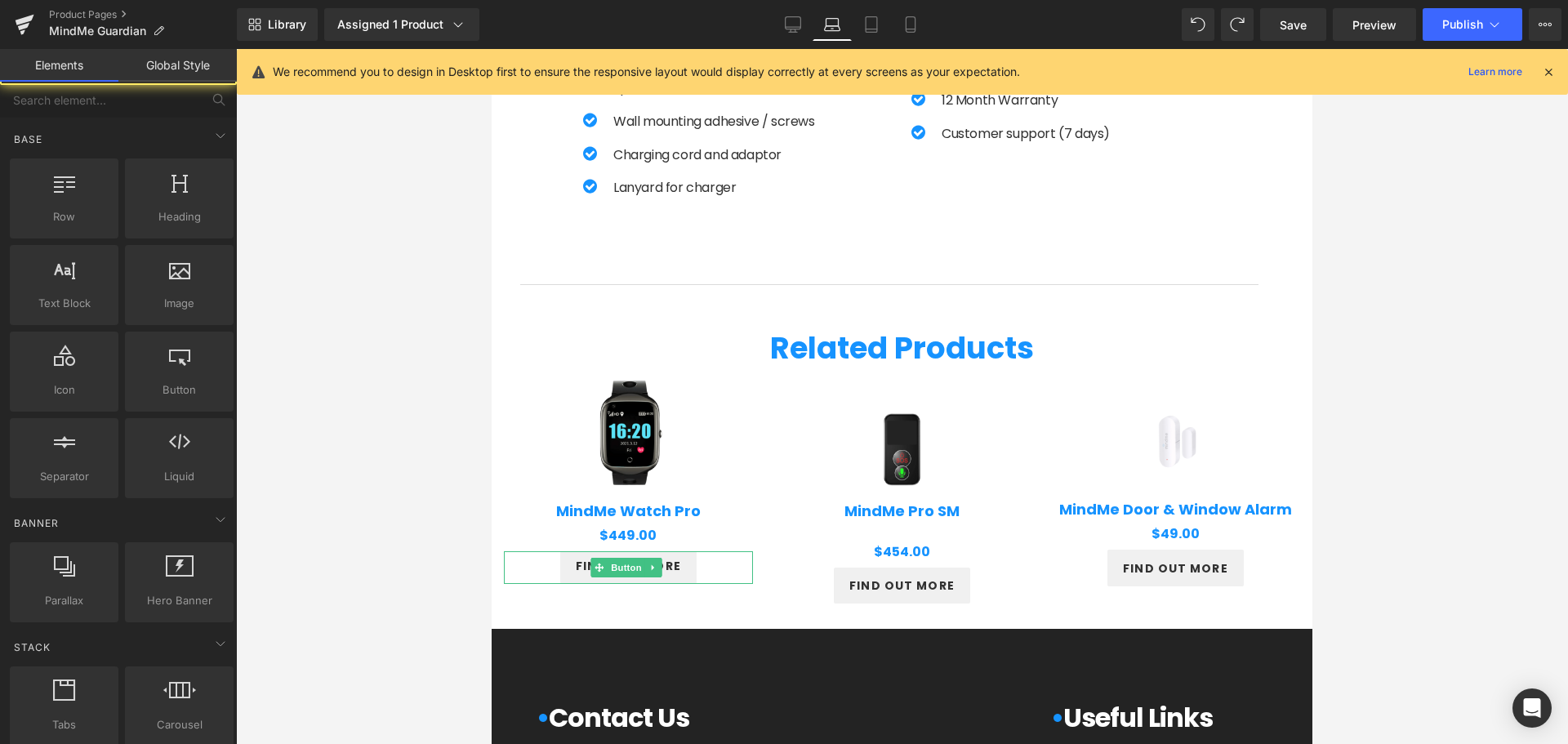
click at [377, 547] on div at bounding box center [902, 396] width 1332 height 695
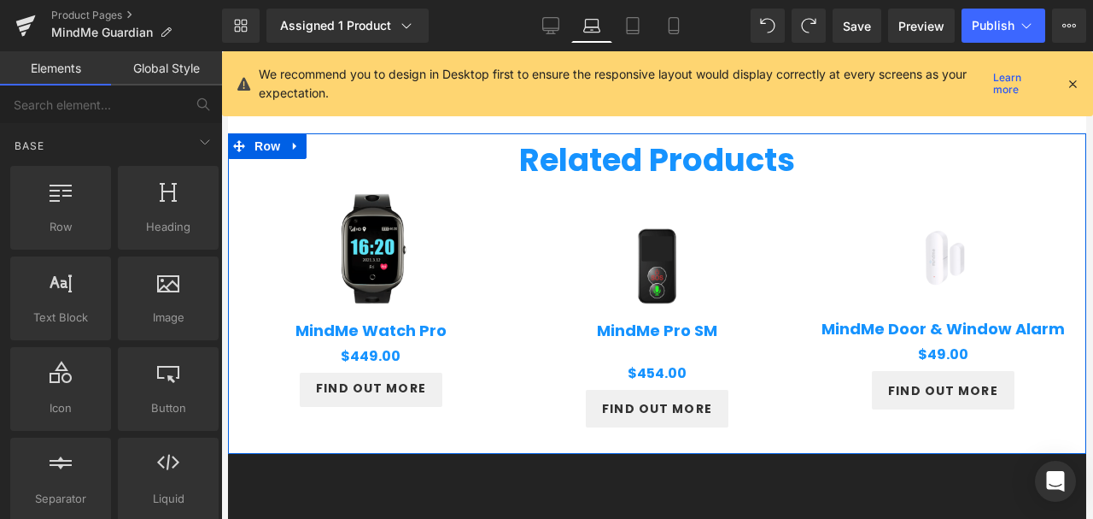
scroll to position [1665, 0]
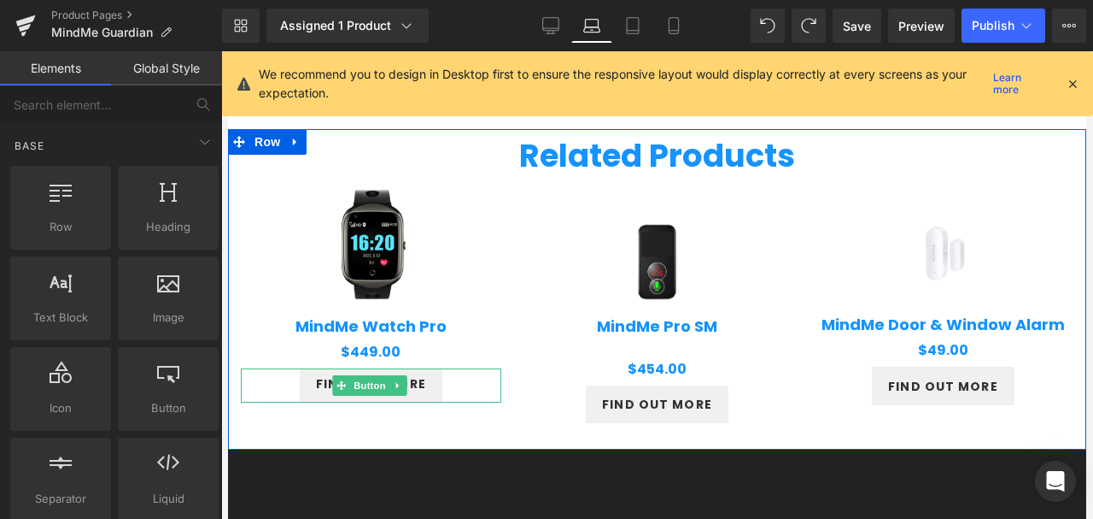
click at [428, 390] on link "find out more" at bounding box center [371, 385] width 143 height 34
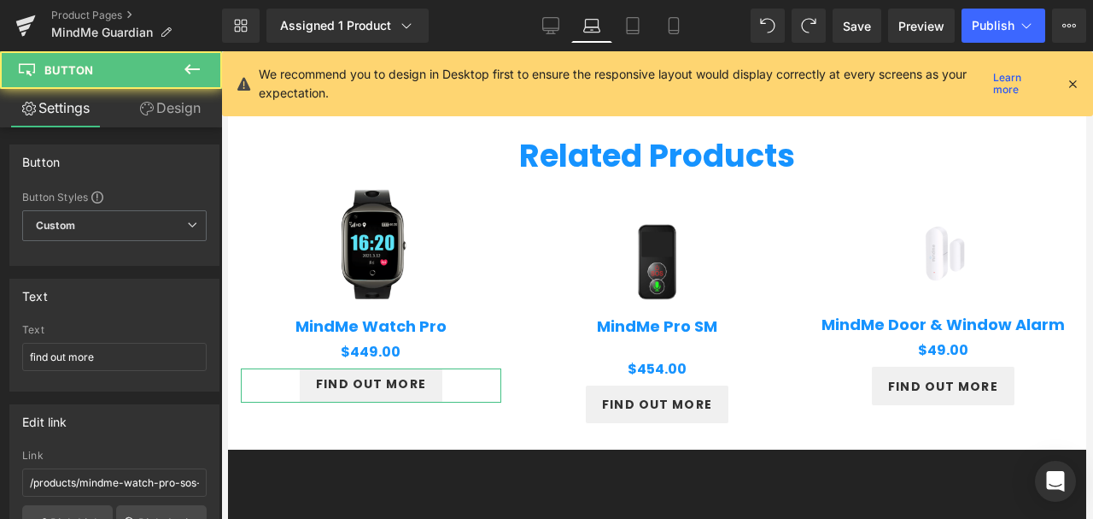
click at [183, 113] on link "Design" at bounding box center [169, 108] width 111 height 38
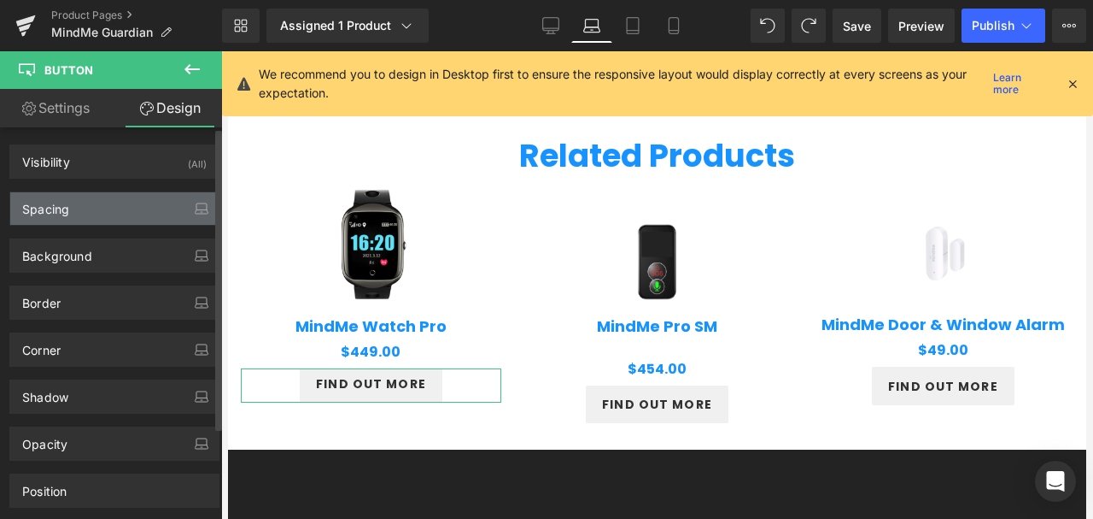
type input "0"
type input "7"
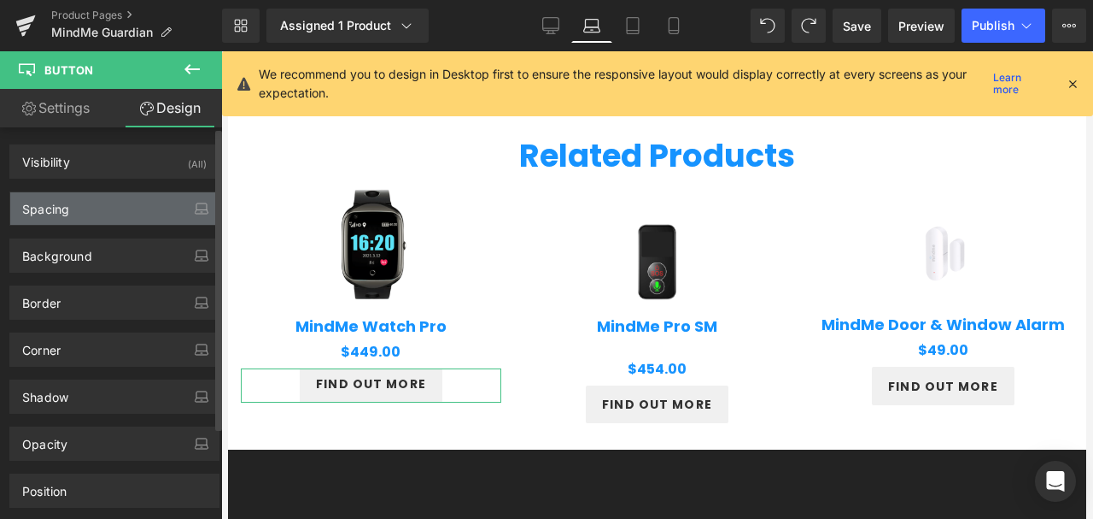
type input "18"
type input "10"
type input "18"
click at [82, 207] on div "Spacing" at bounding box center [114, 208] width 208 height 32
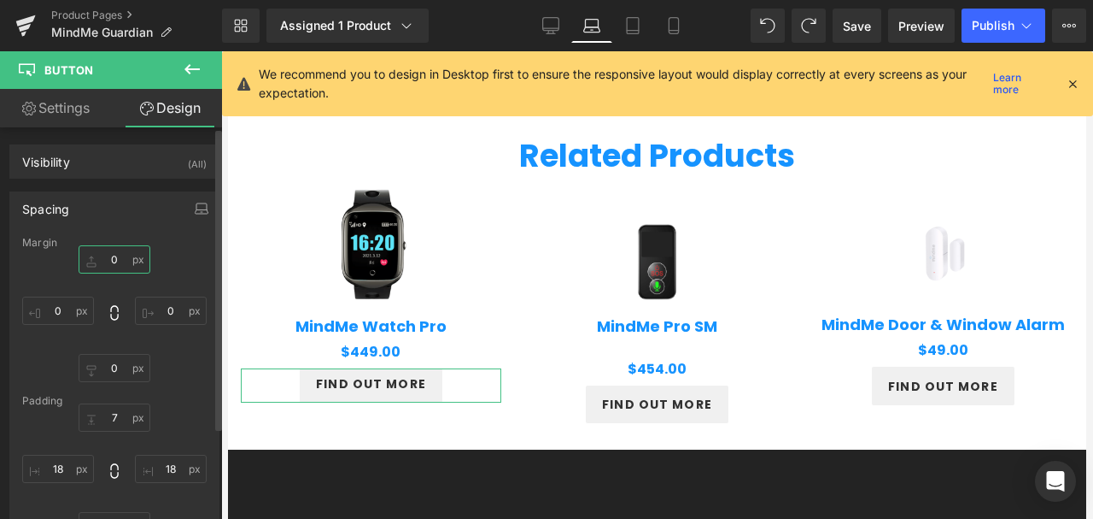
click at [115, 260] on input "0" at bounding box center [115, 259] width 72 height 28
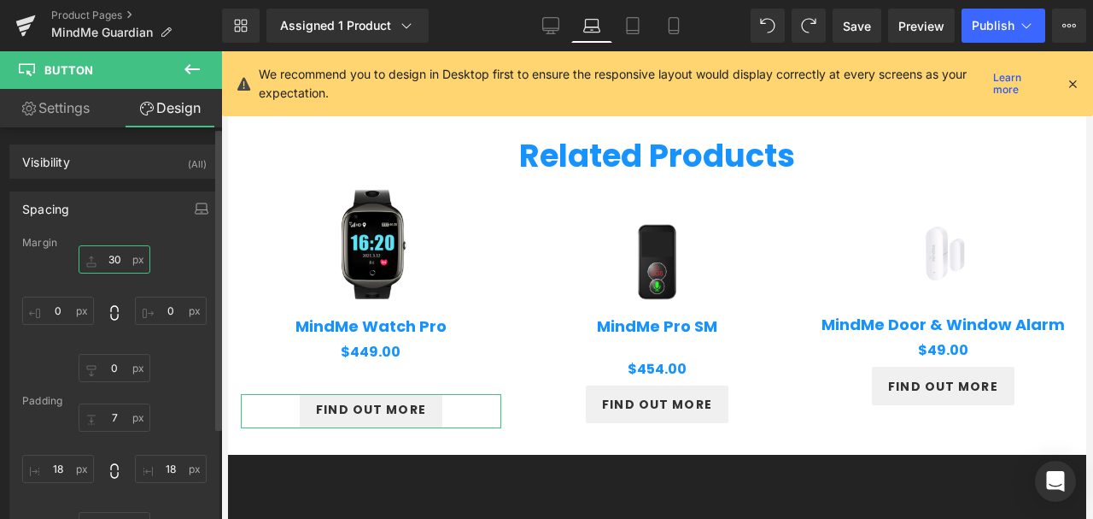
type input "3"
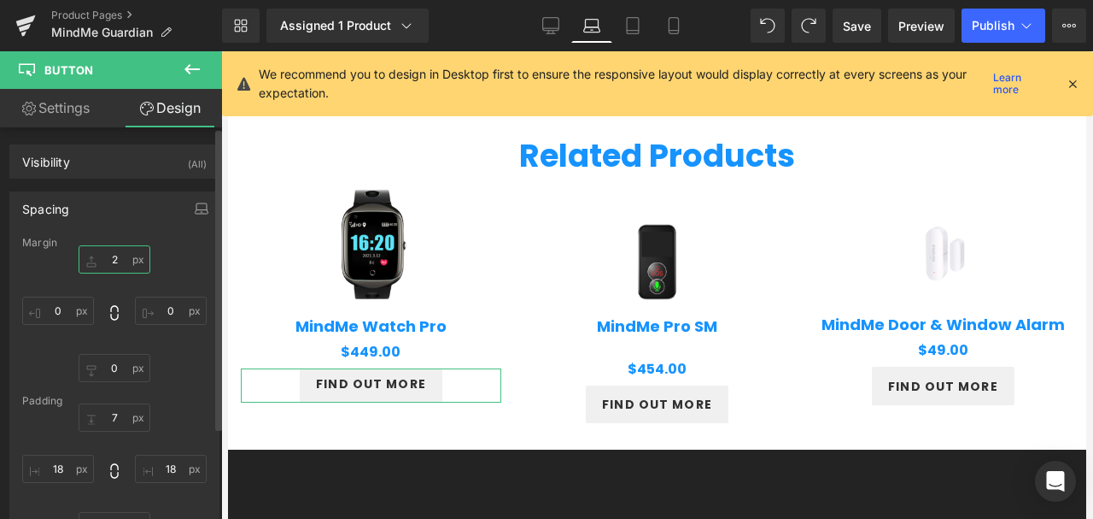
type input "25"
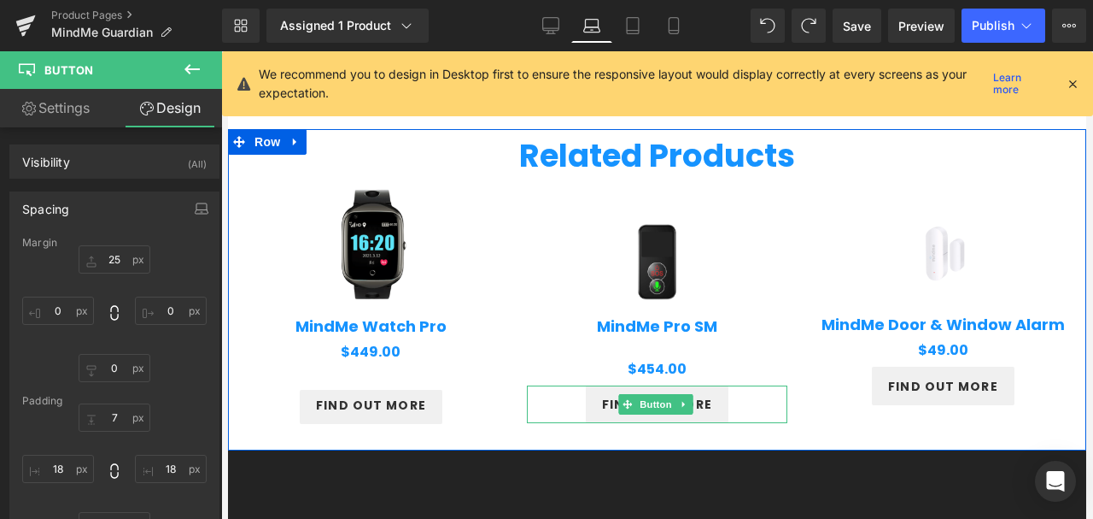
click at [788, 366] on div "Sale Off (P) Image MindMe Pro SM (P) Title $0 $454.00 (P) Price Product find ou…" at bounding box center [657, 323] width 286 height 200
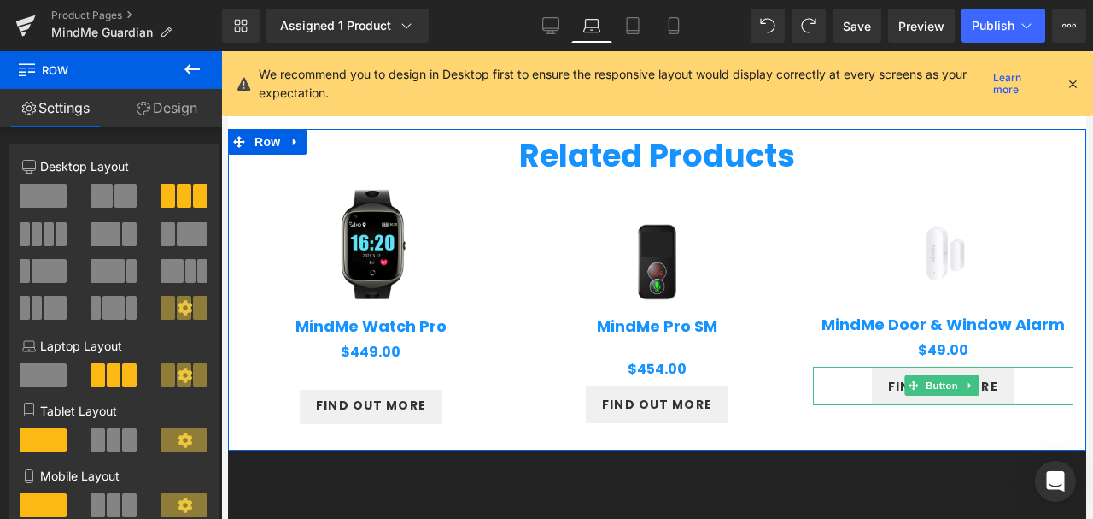
click at [872, 378] on link "find out more" at bounding box center [943, 385] width 143 height 38
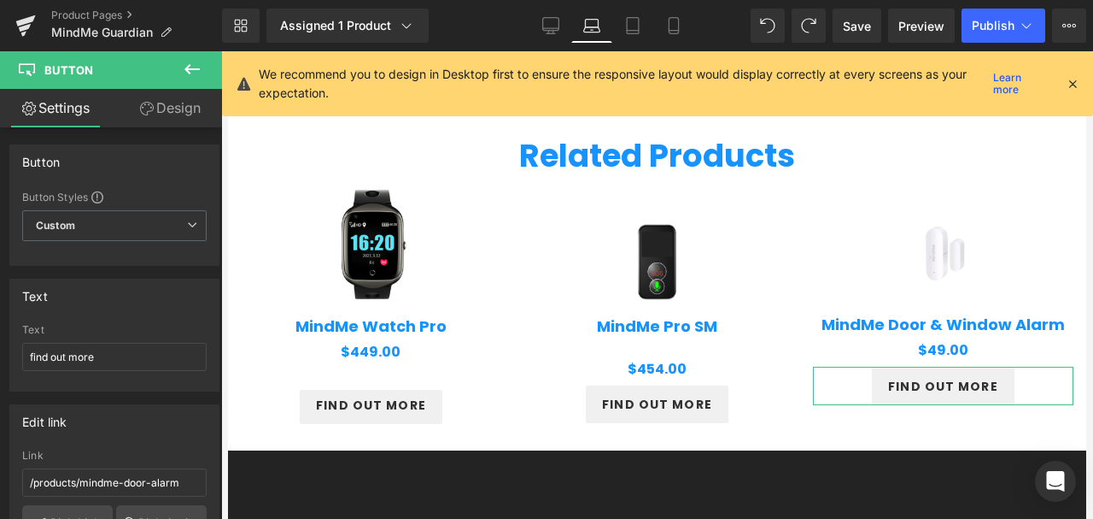
click at [156, 107] on link "Design" at bounding box center [169, 108] width 111 height 38
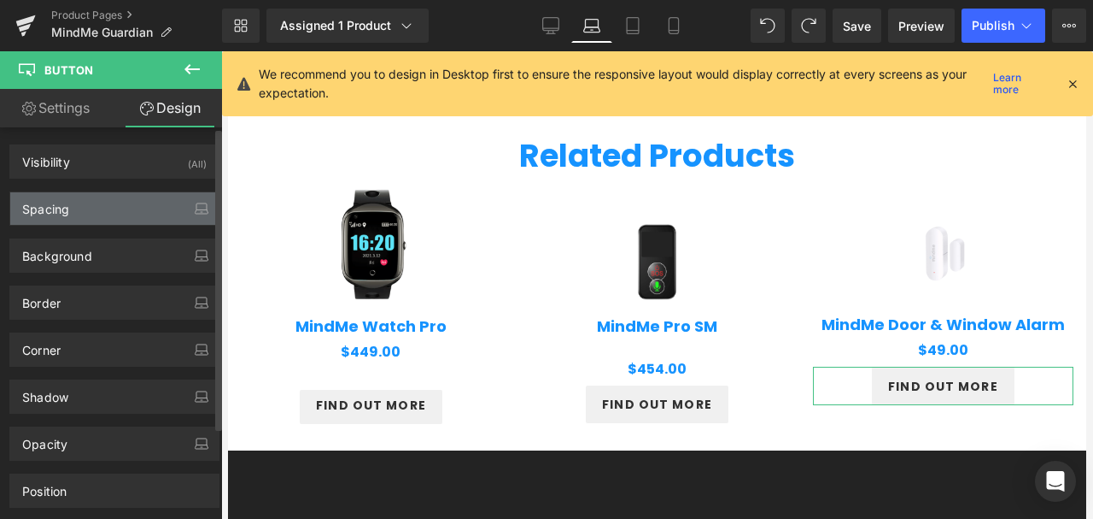
click at [79, 200] on div "Spacing" at bounding box center [114, 208] width 208 height 32
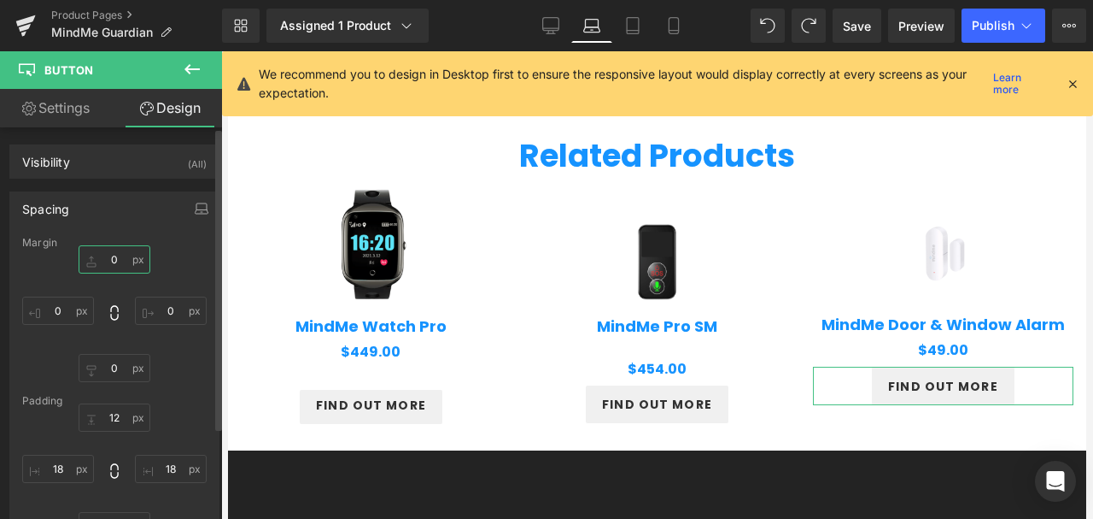
click at [118, 258] on input "0" at bounding box center [115, 259] width 72 height 28
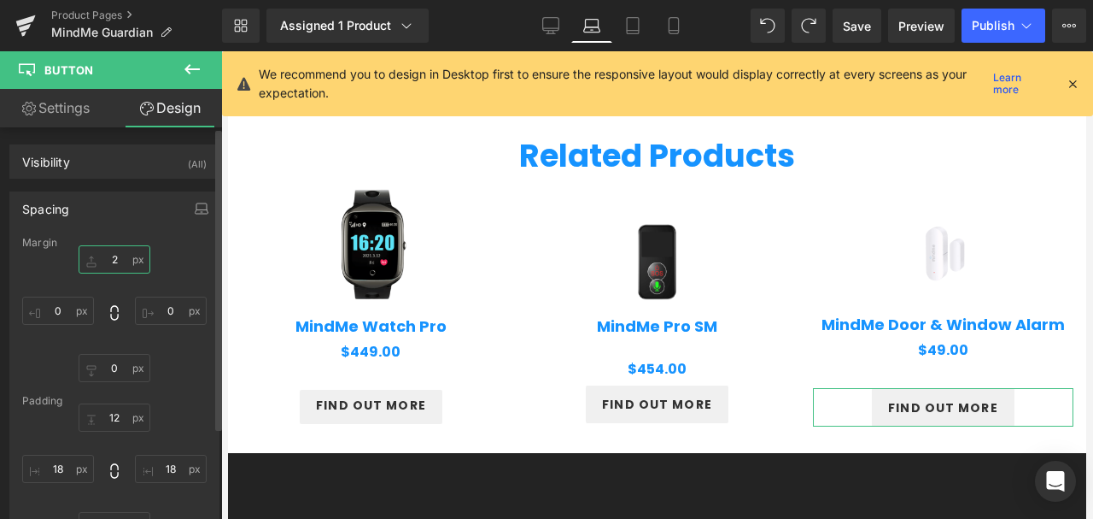
type input "22"
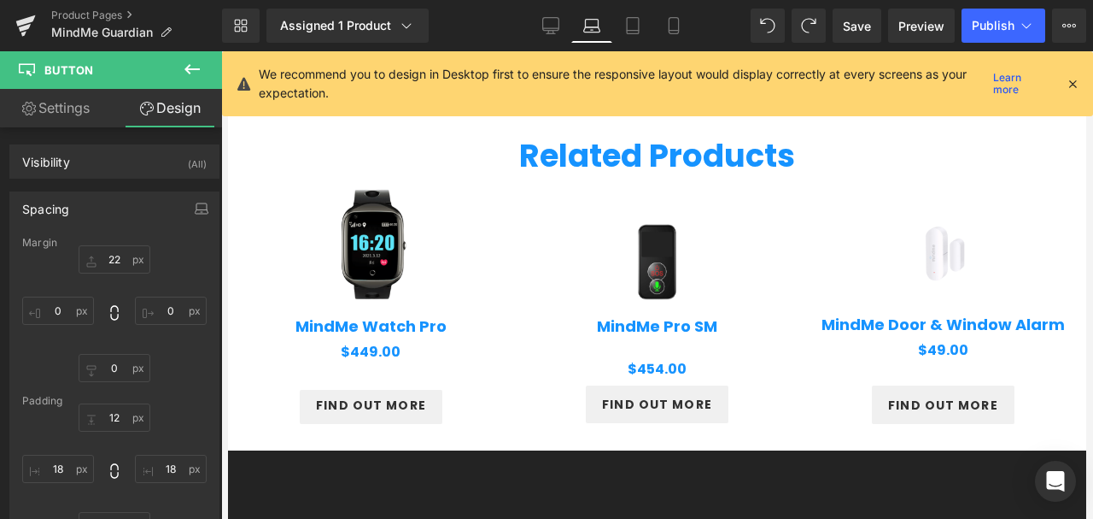
click at [870, 245] on link "Sale Off" at bounding box center [943, 252] width 243 height 85
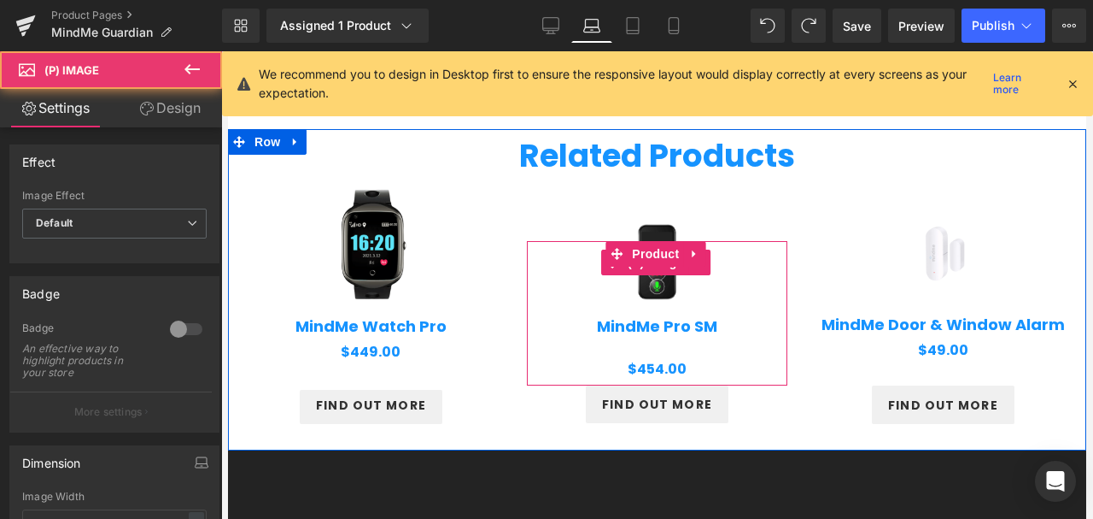
click at [769, 265] on link "Sale Off" at bounding box center [657, 263] width 243 height 146
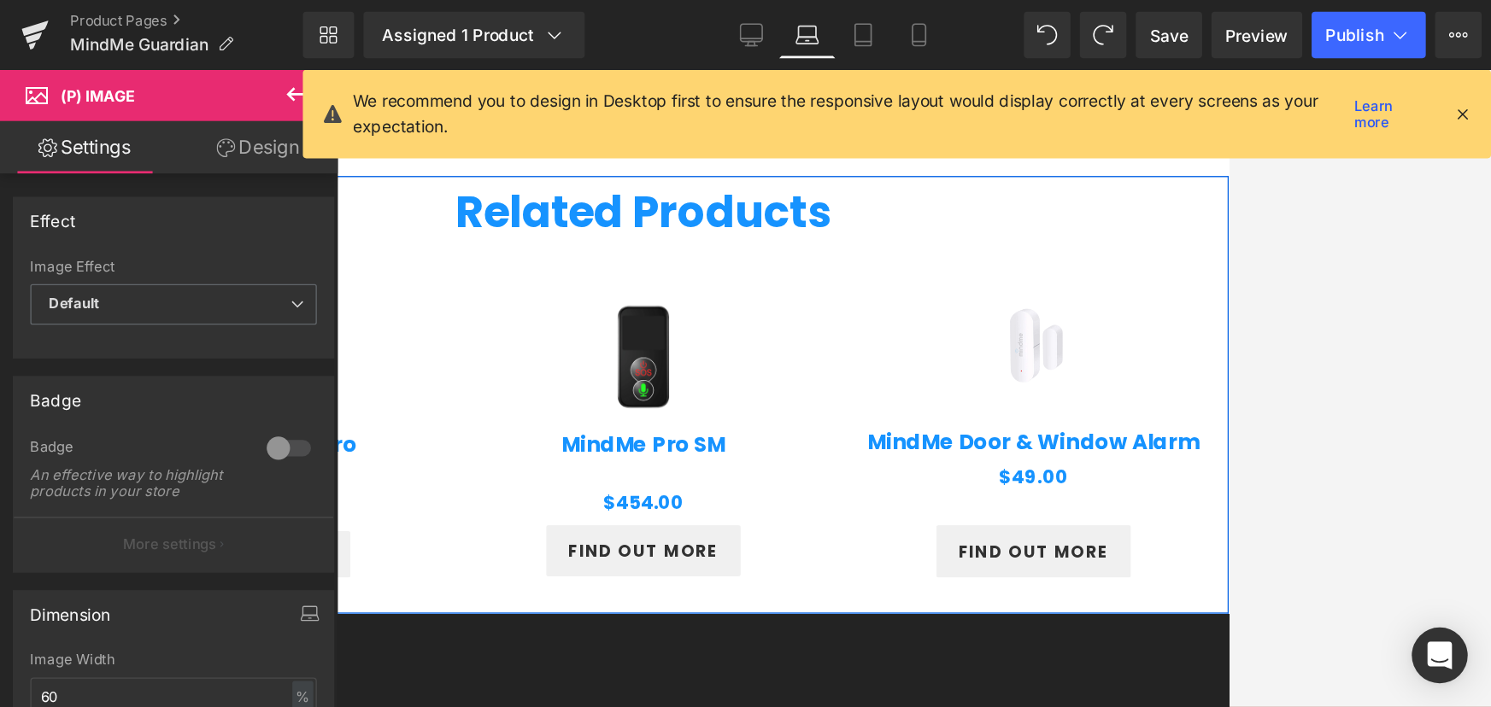
scroll to position [1666, 0]
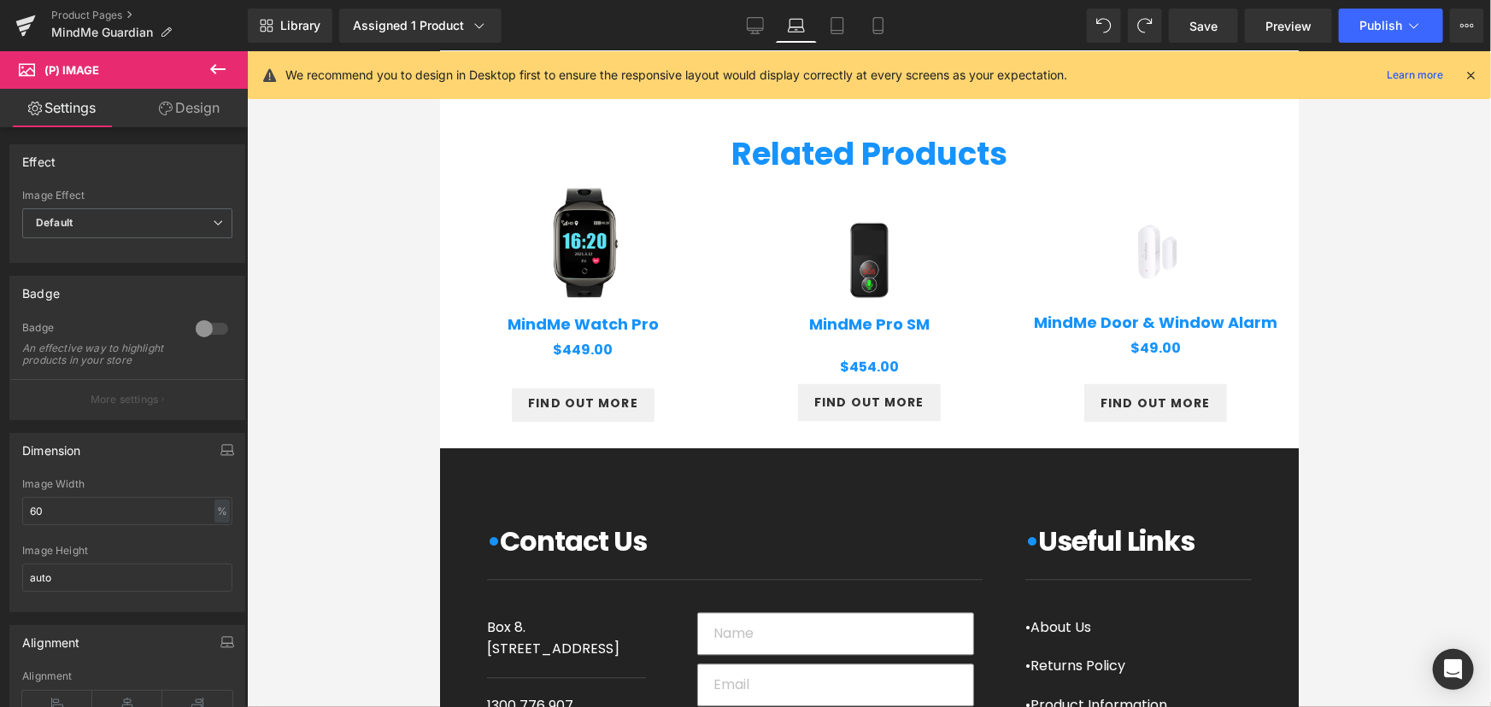
click at [1352, 400] on div at bounding box center [869, 379] width 1244 height 656
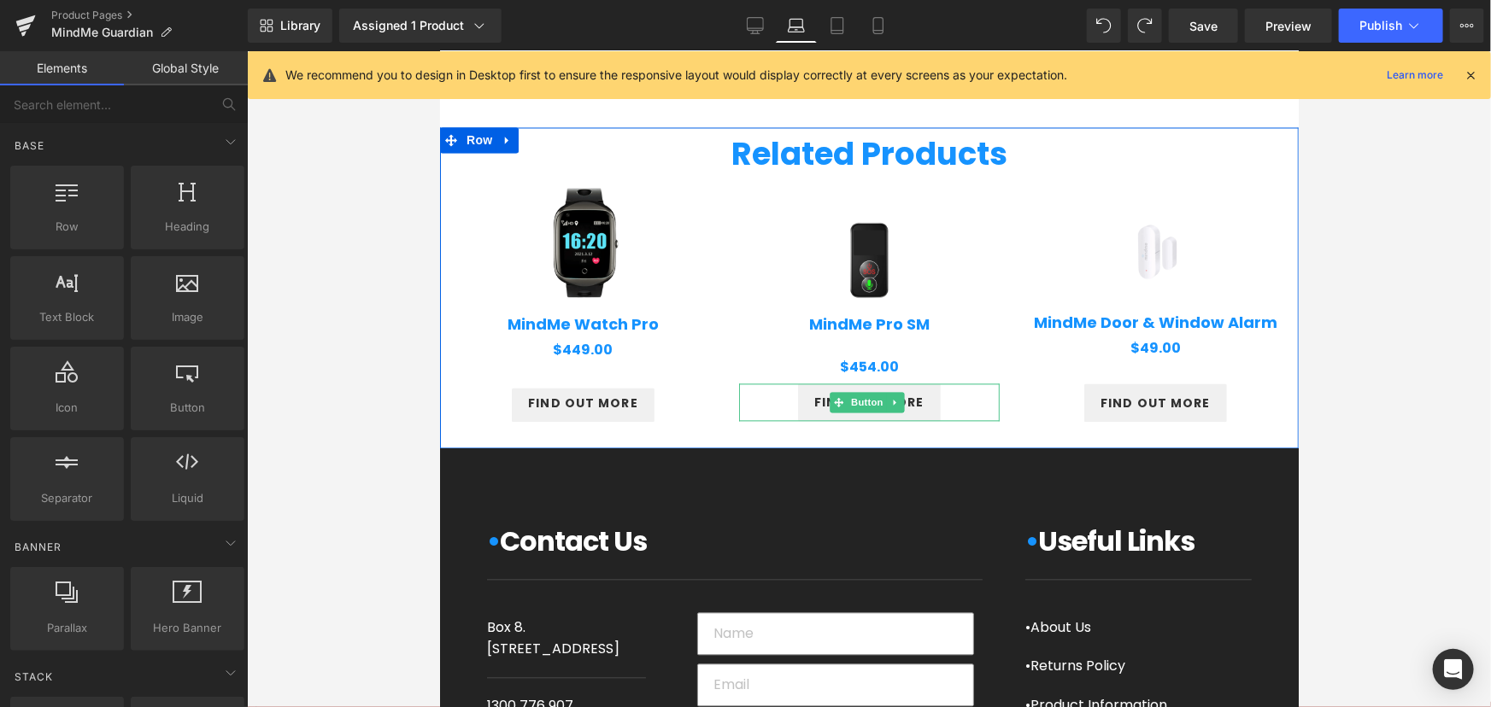
click at [888, 408] on link "find out more" at bounding box center [868, 403] width 143 height 38
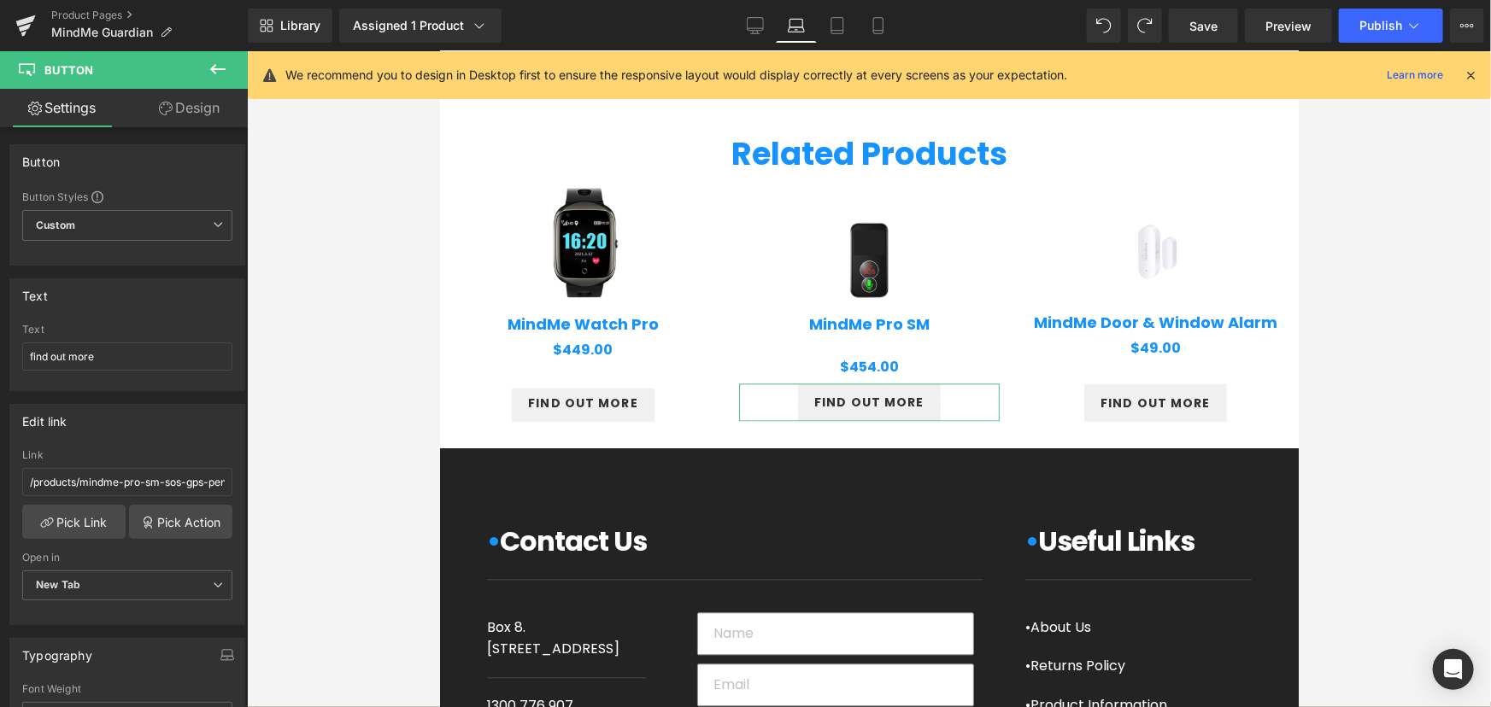
click at [173, 109] on link "Design" at bounding box center [189, 108] width 124 height 38
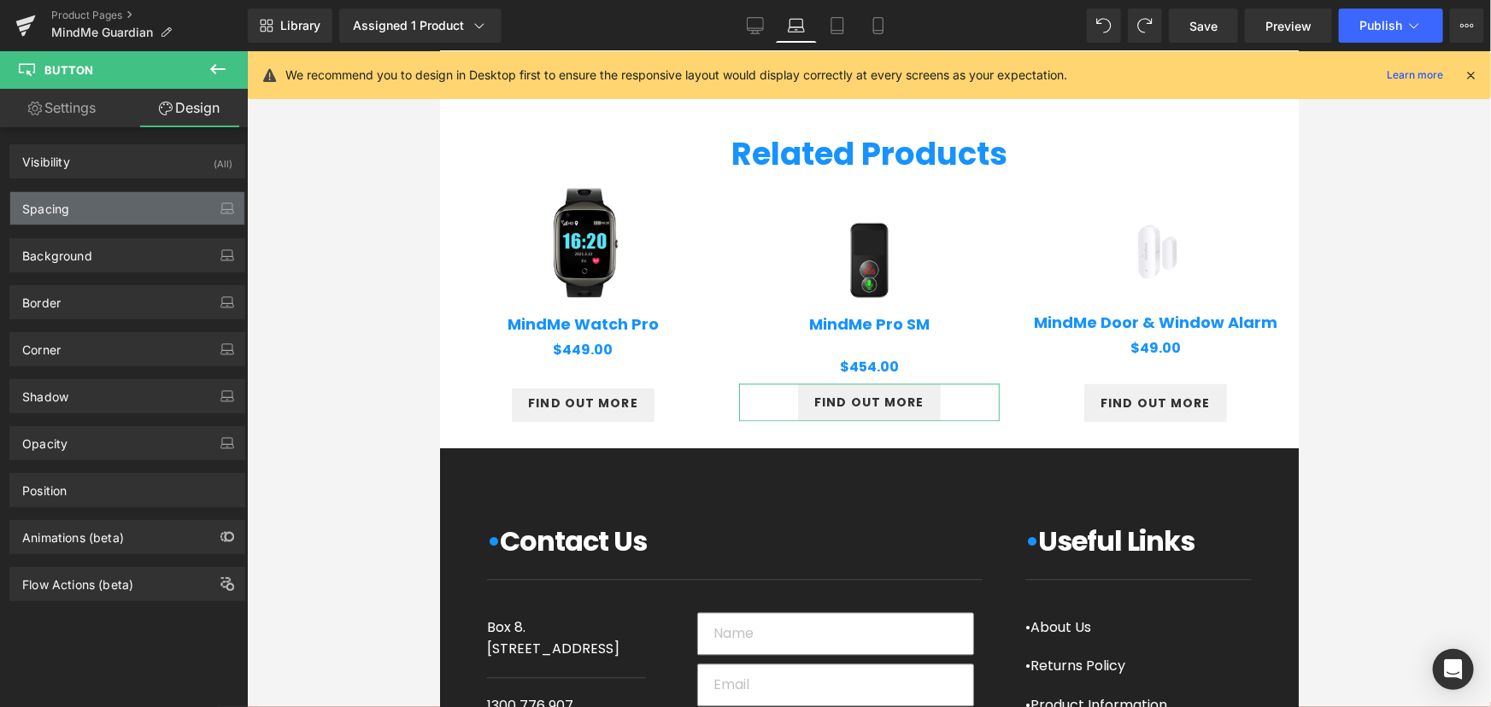
type input "0"
type input "11"
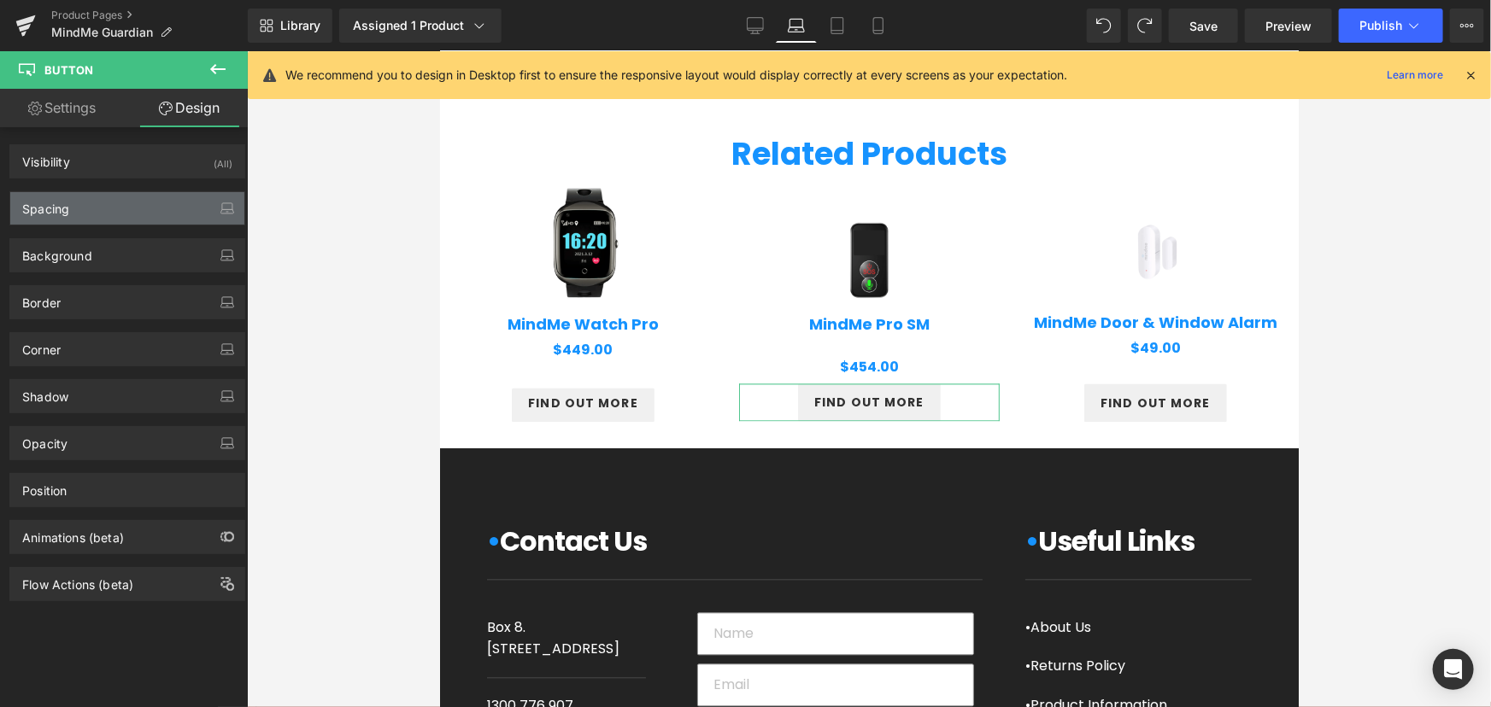
type input "18"
type input "10"
type input "18"
click at [105, 208] on div "Spacing" at bounding box center [127, 208] width 234 height 32
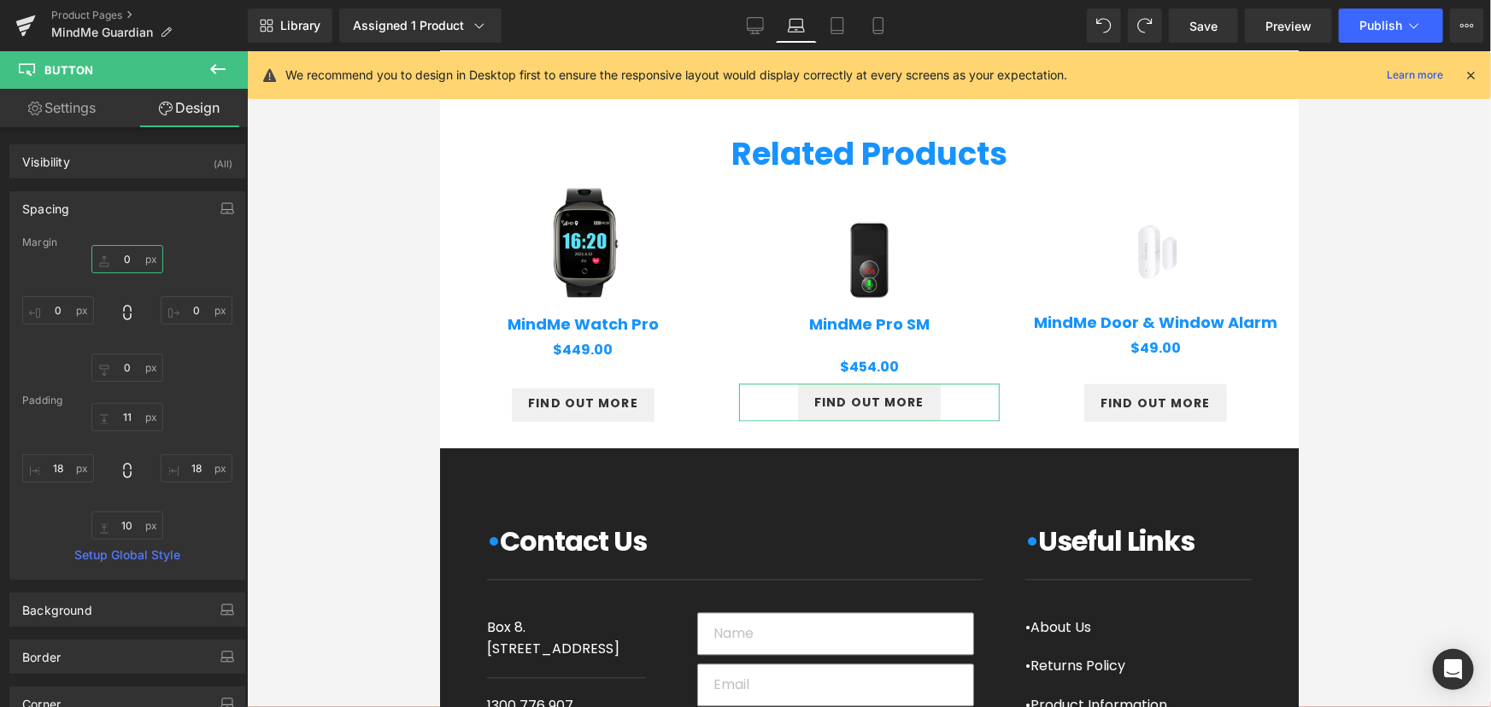
click at [121, 259] on input "0" at bounding box center [127, 259] width 72 height 28
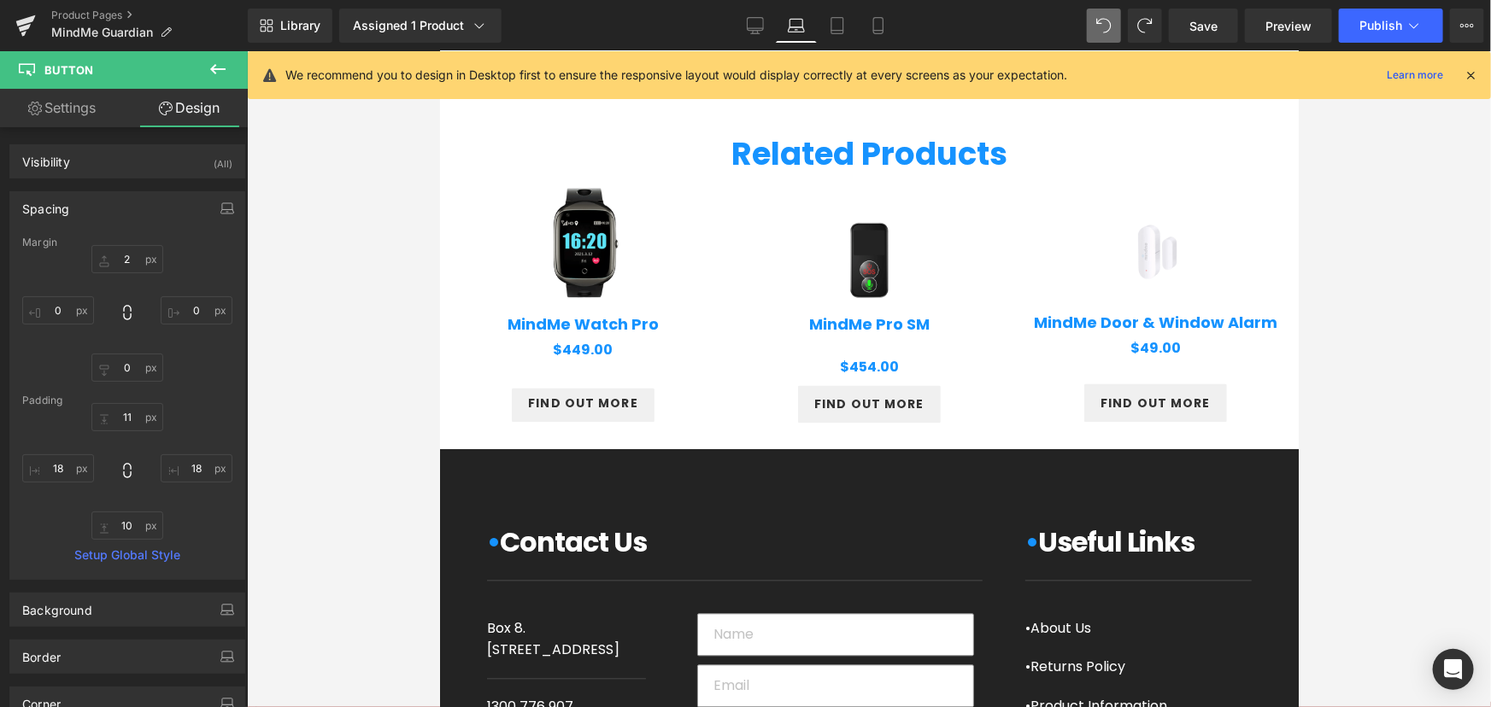
click at [1107, 21] on icon at bounding box center [1103, 25] width 15 height 15
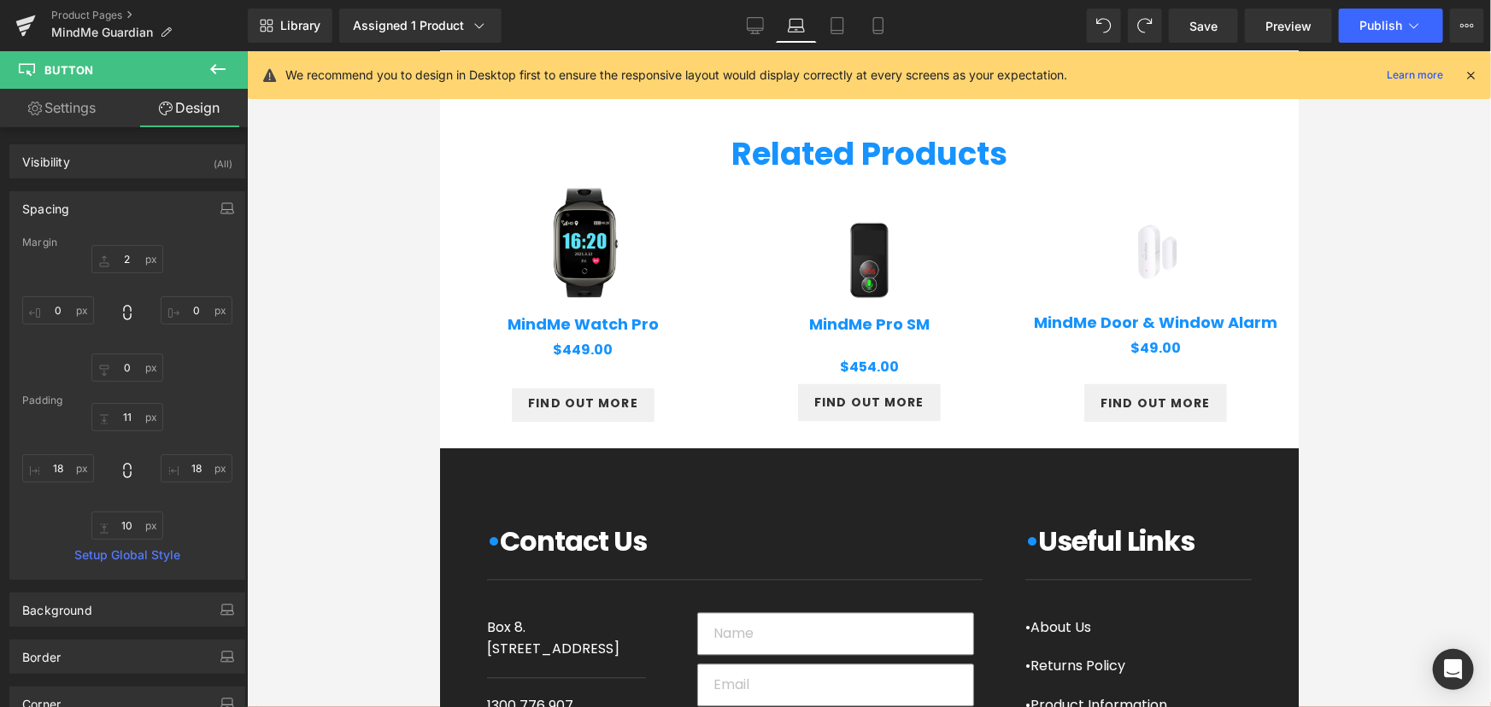
type input "0"
type input "11"
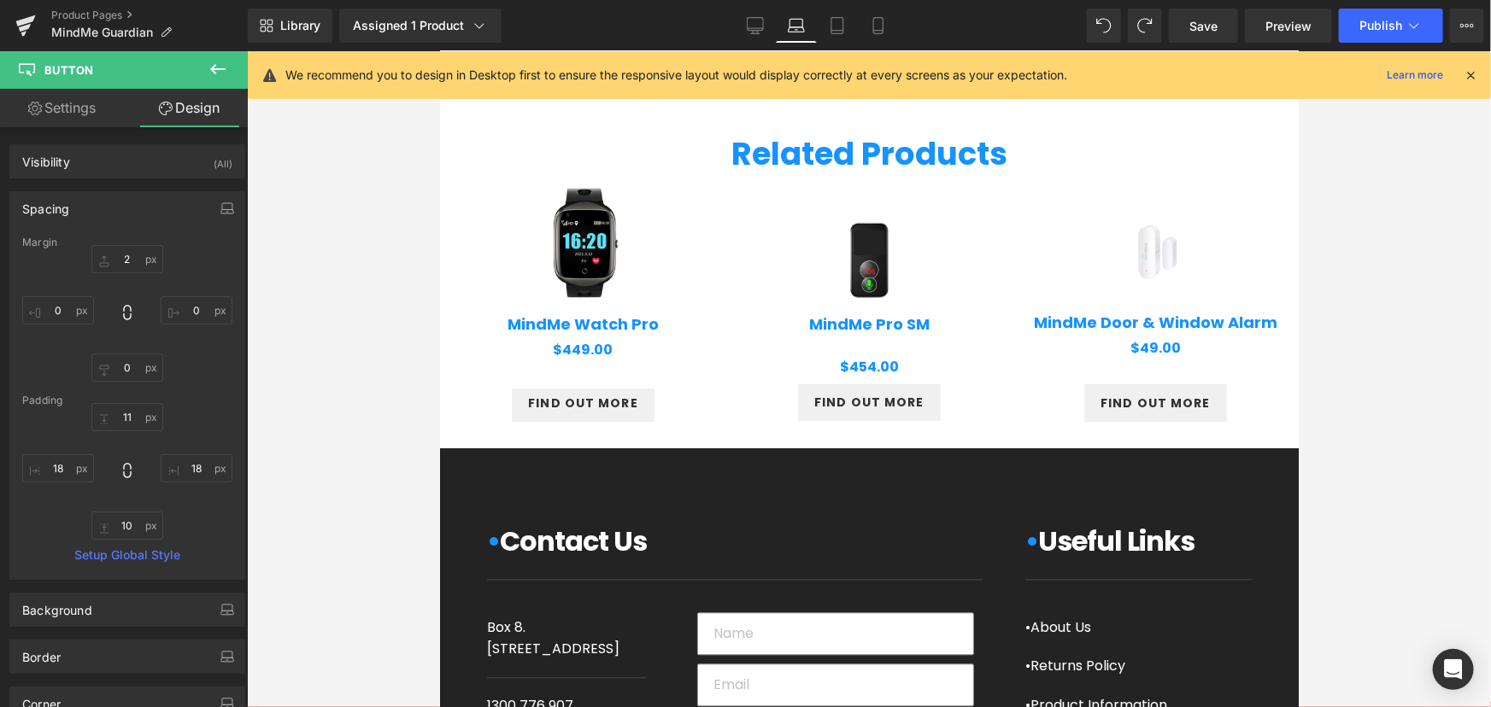
type input "18"
type input "10"
type input "18"
click at [131, 419] on input "11" at bounding box center [127, 417] width 72 height 28
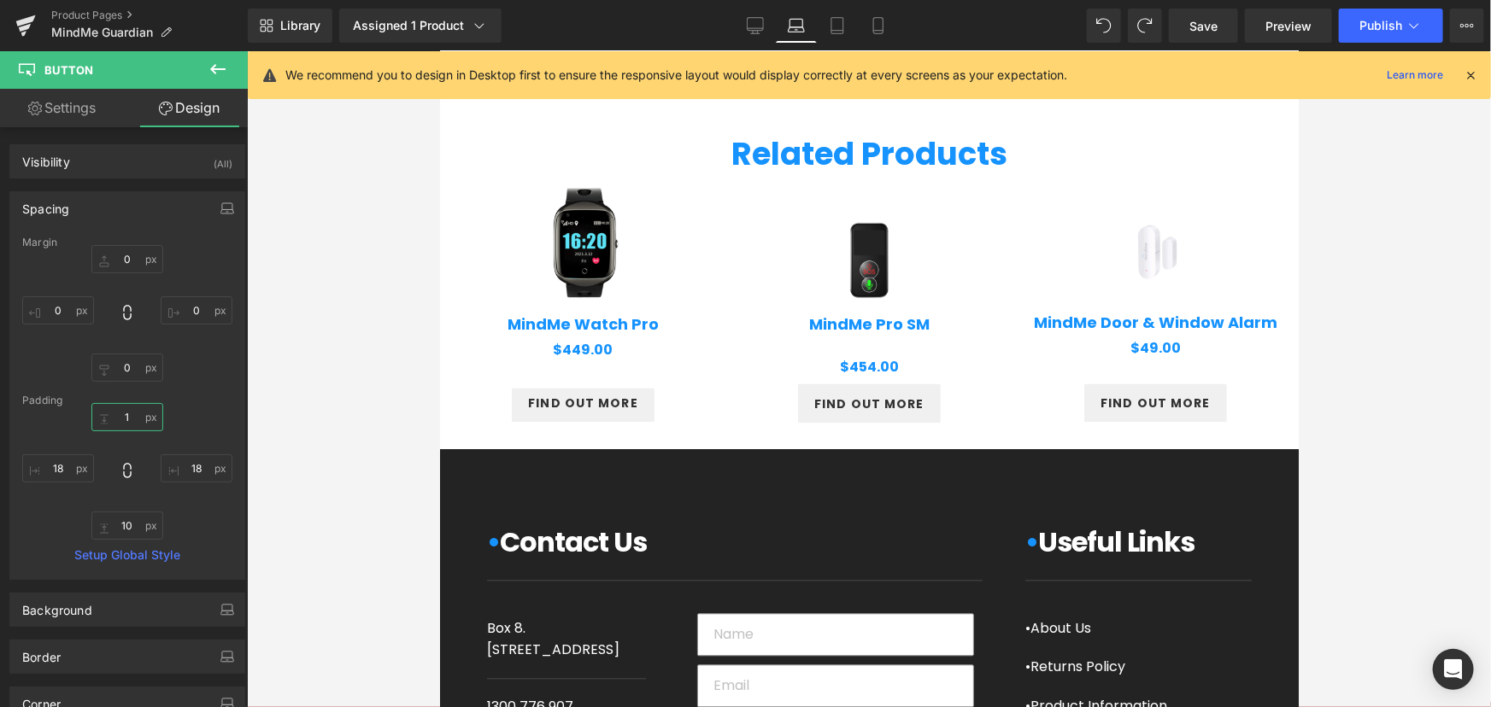
type input "11"
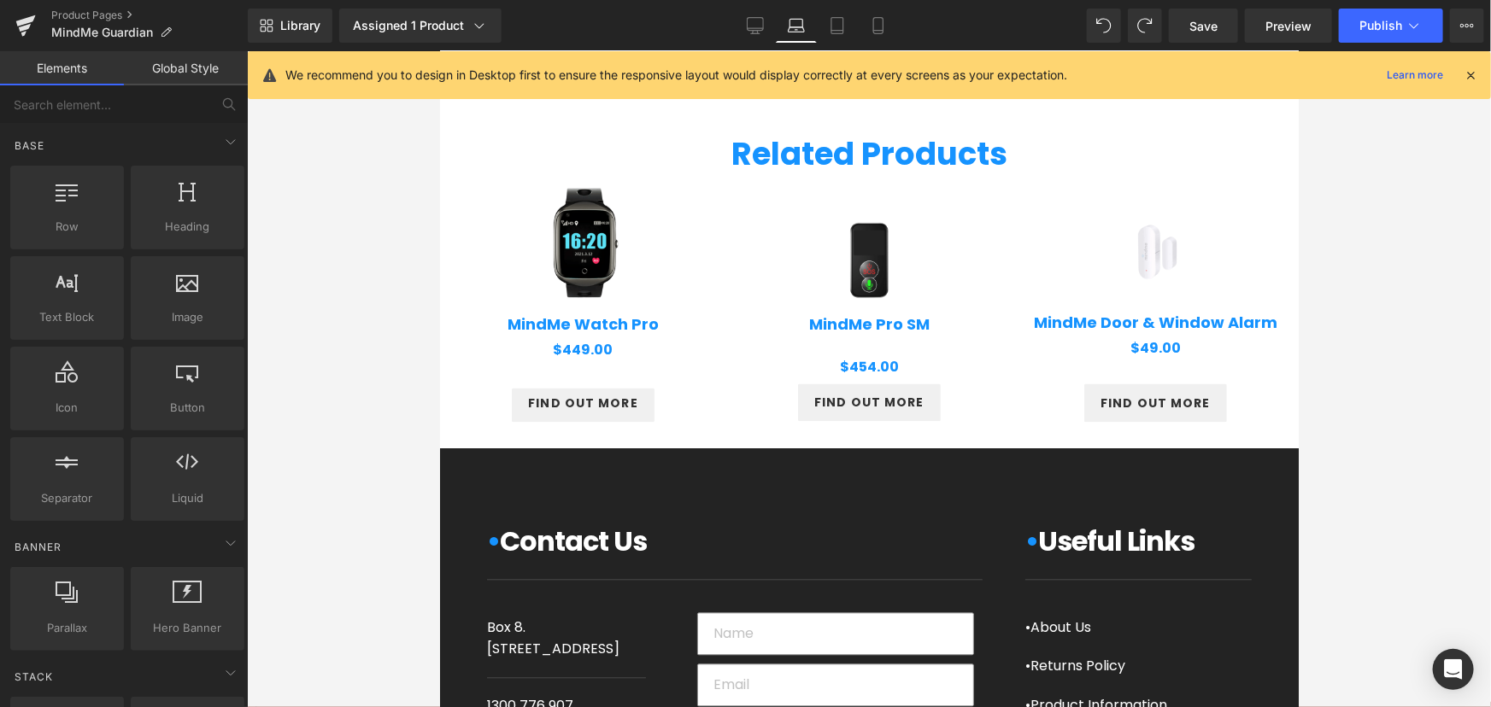
click at [368, 401] on div at bounding box center [869, 379] width 1244 height 656
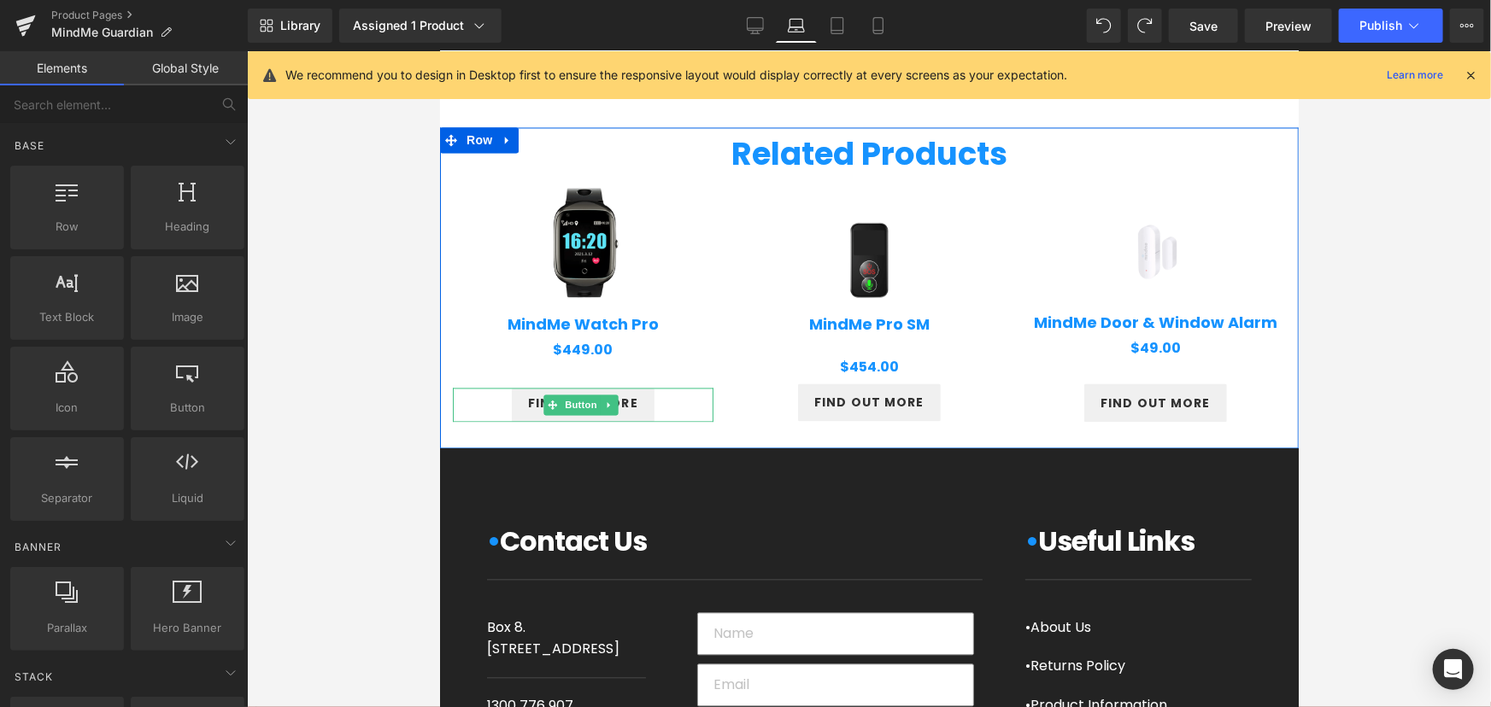
click at [658, 408] on div "find out more" at bounding box center [582, 405] width 261 height 34
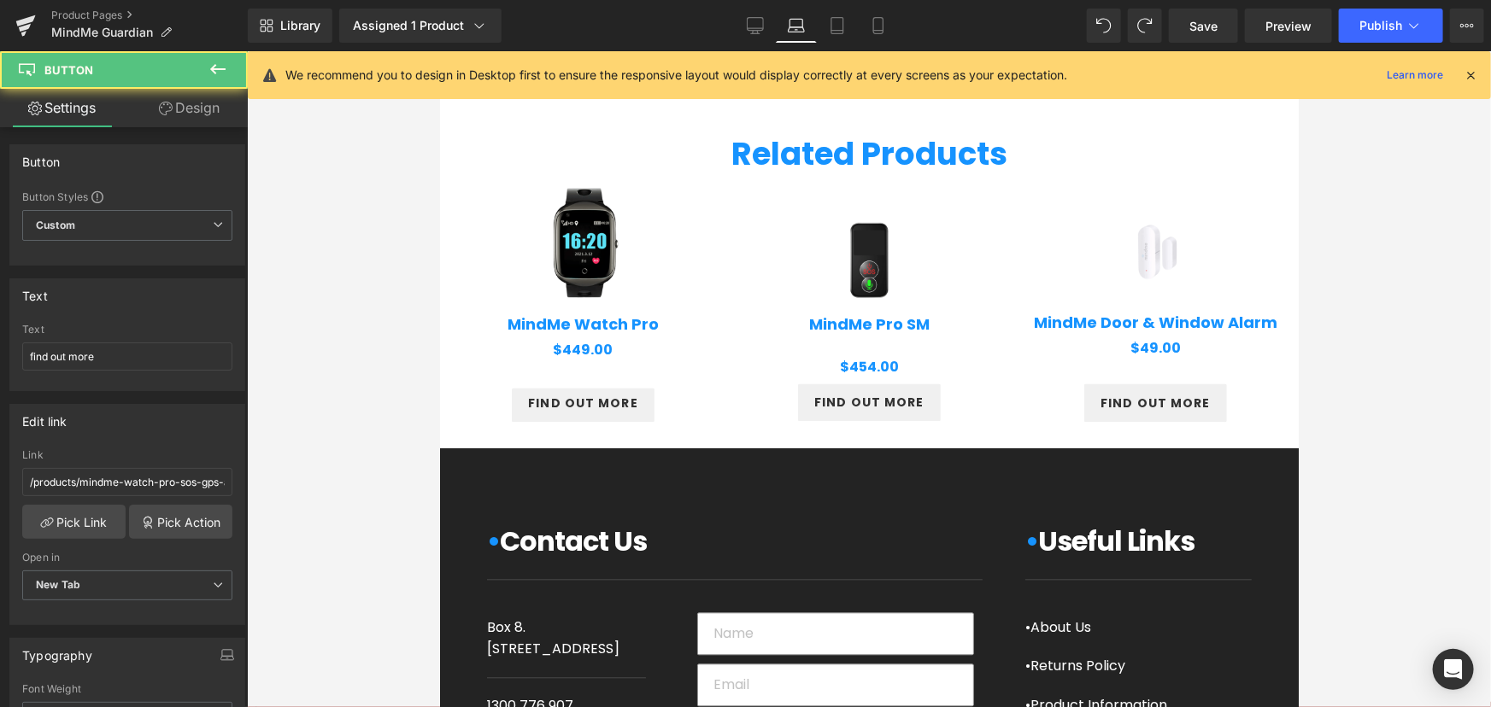
click at [1380, 375] on div at bounding box center [869, 379] width 1244 height 656
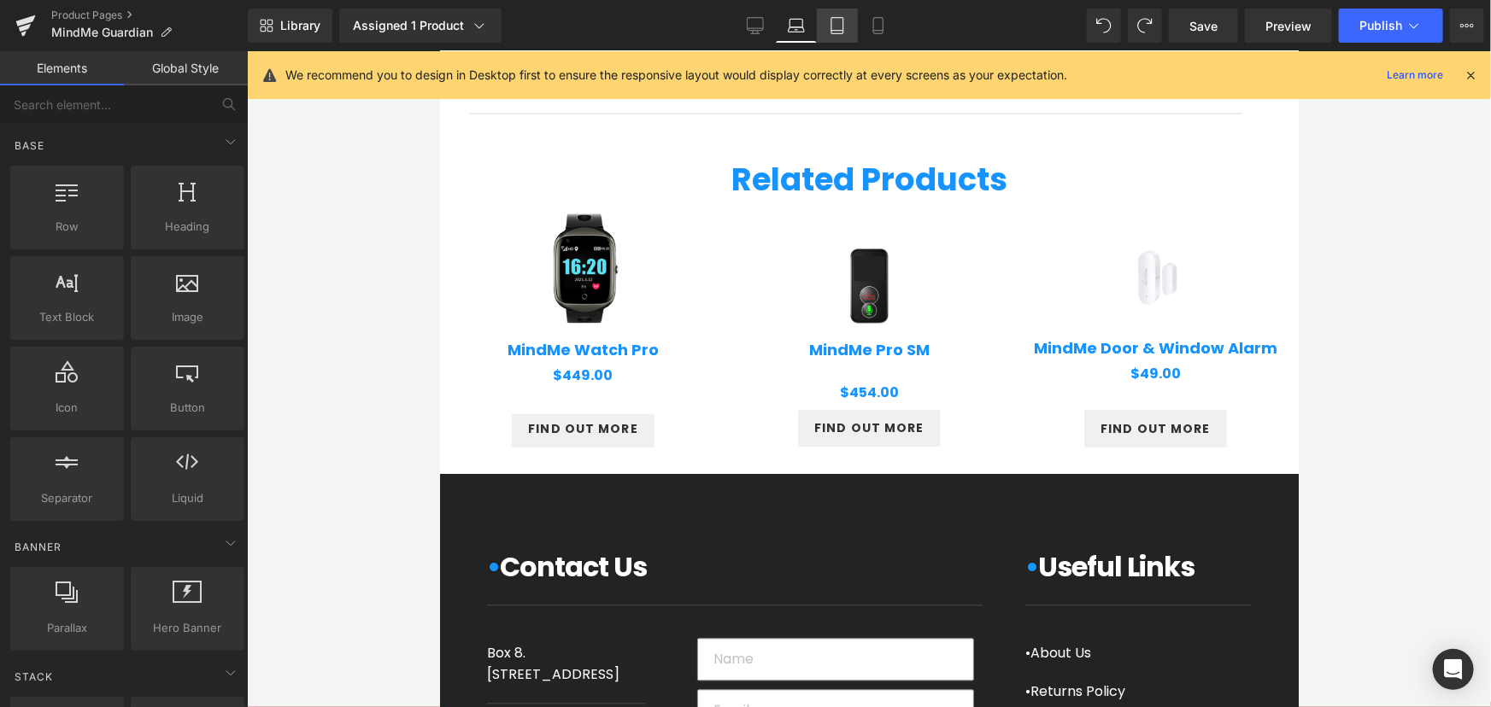
click at [835, 22] on icon at bounding box center [837, 25] width 17 height 17
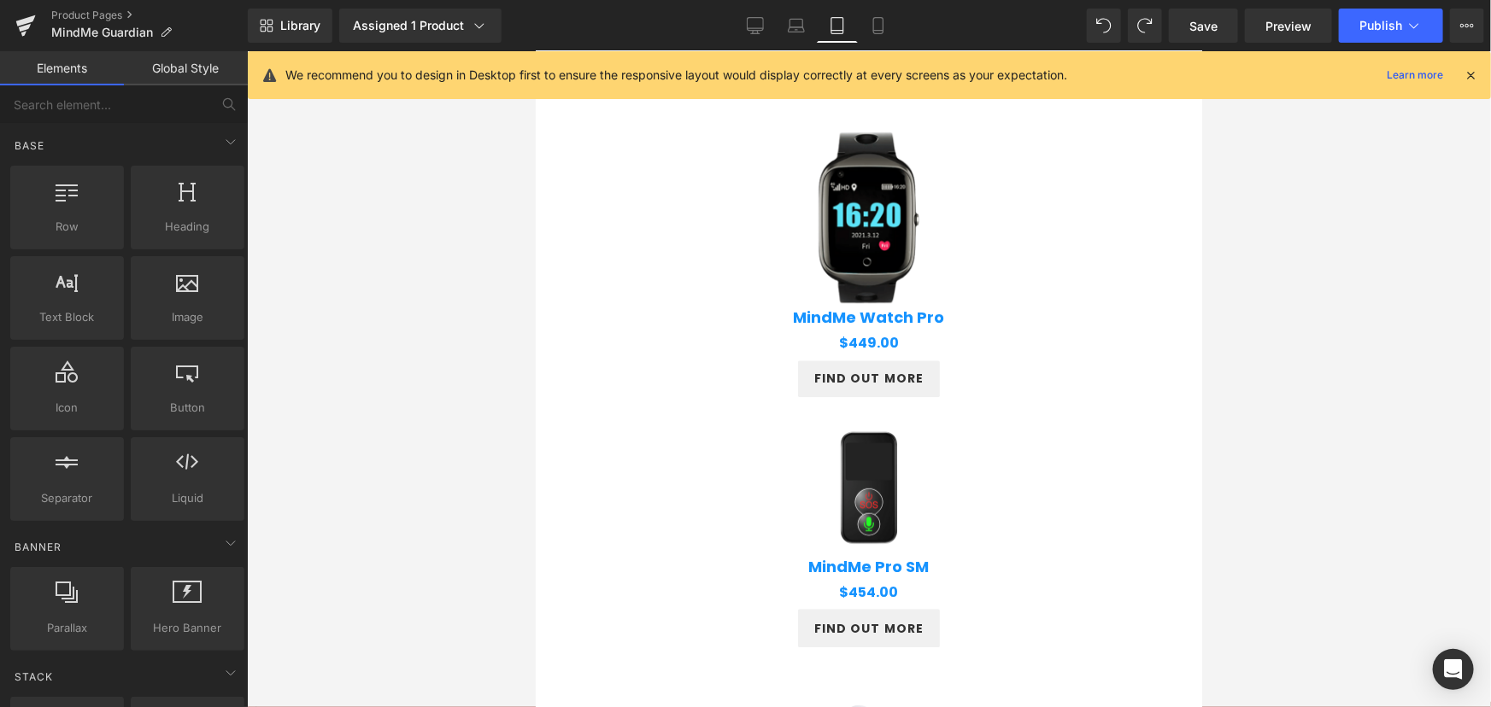
scroll to position [1849, 0]
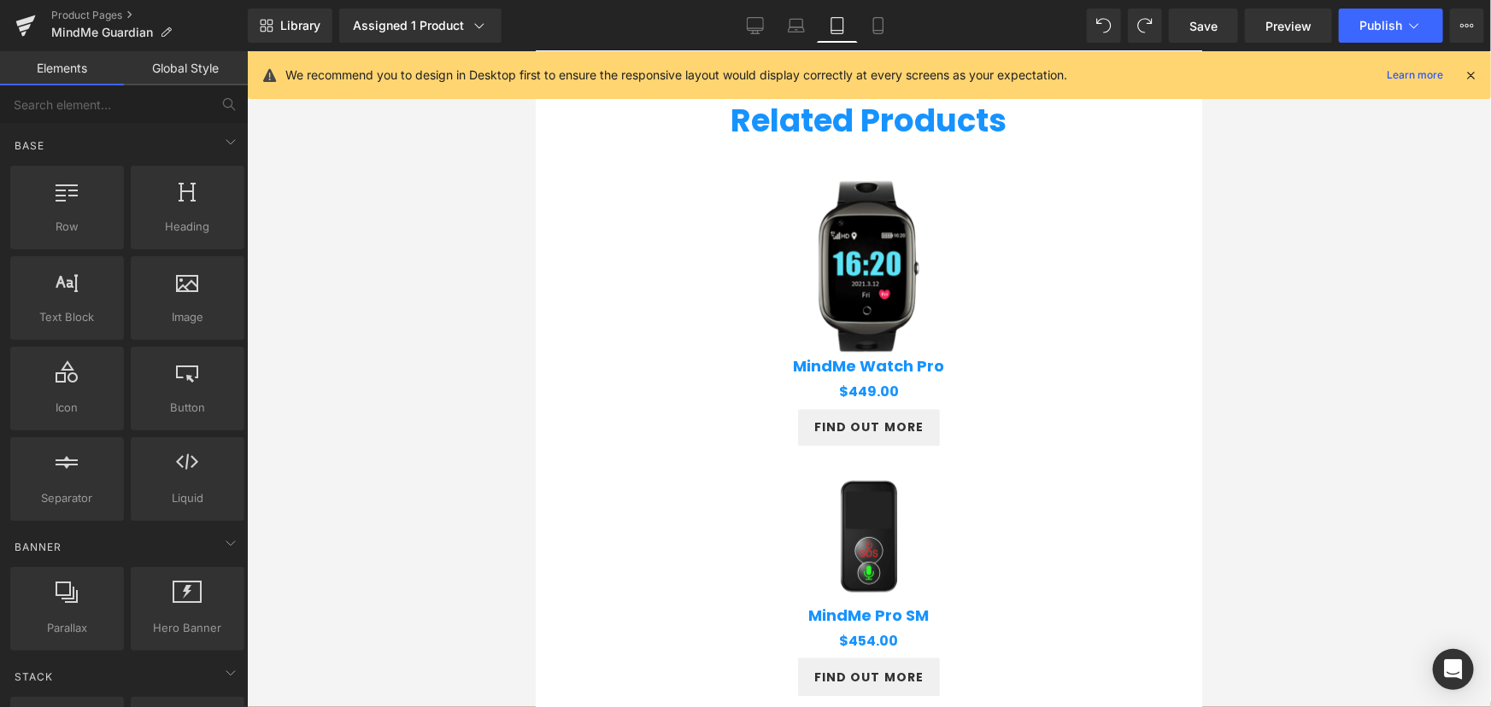
click at [837, 288] on div "Sale Off (P) Image" at bounding box center [864, 263] width 632 height 208
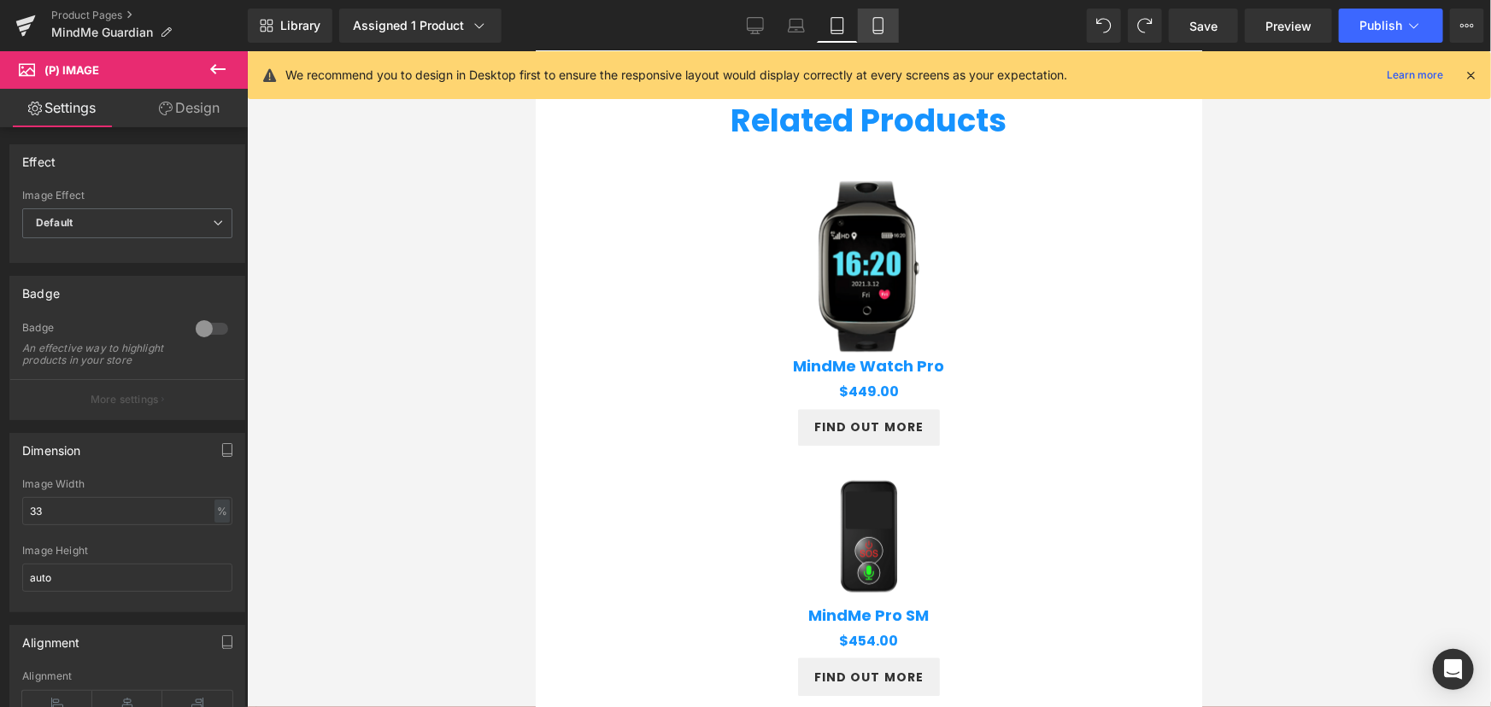
click at [882, 14] on link "Mobile" at bounding box center [878, 26] width 41 height 34
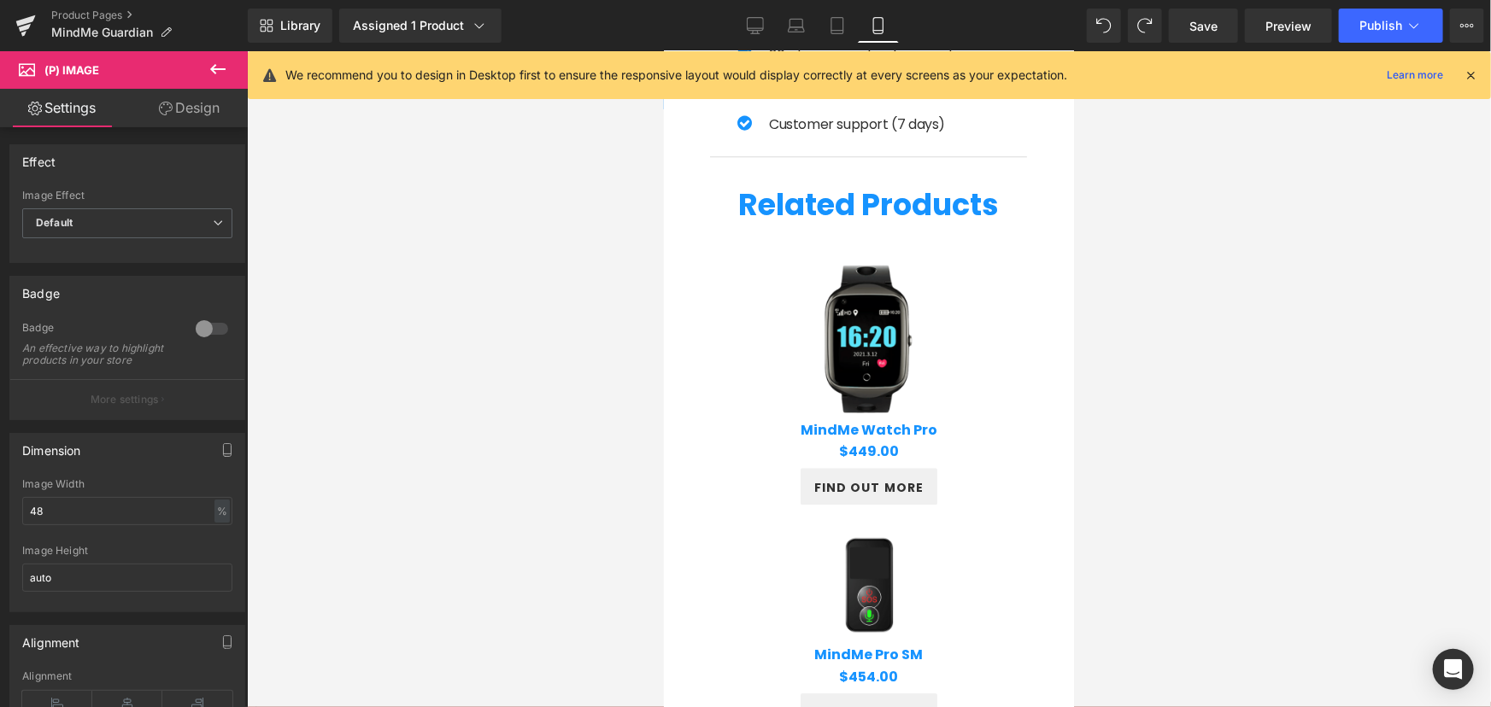
drag, startPoint x: 745, startPoint y: 25, endPoint x: 753, endPoint y: 79, distance: 54.4
click at [746, 25] on link "Desktop" at bounding box center [755, 26] width 41 height 34
type input "40"
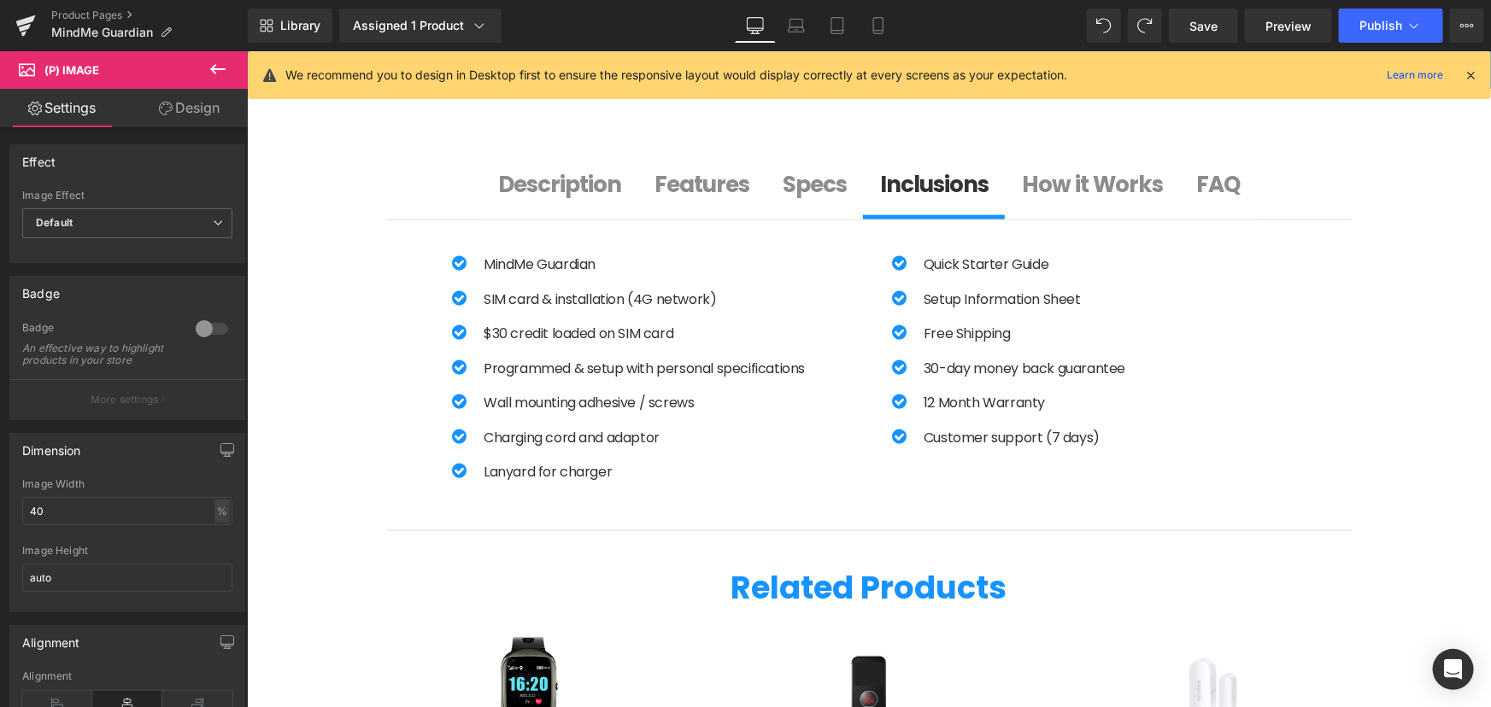
scroll to position [949, 0]
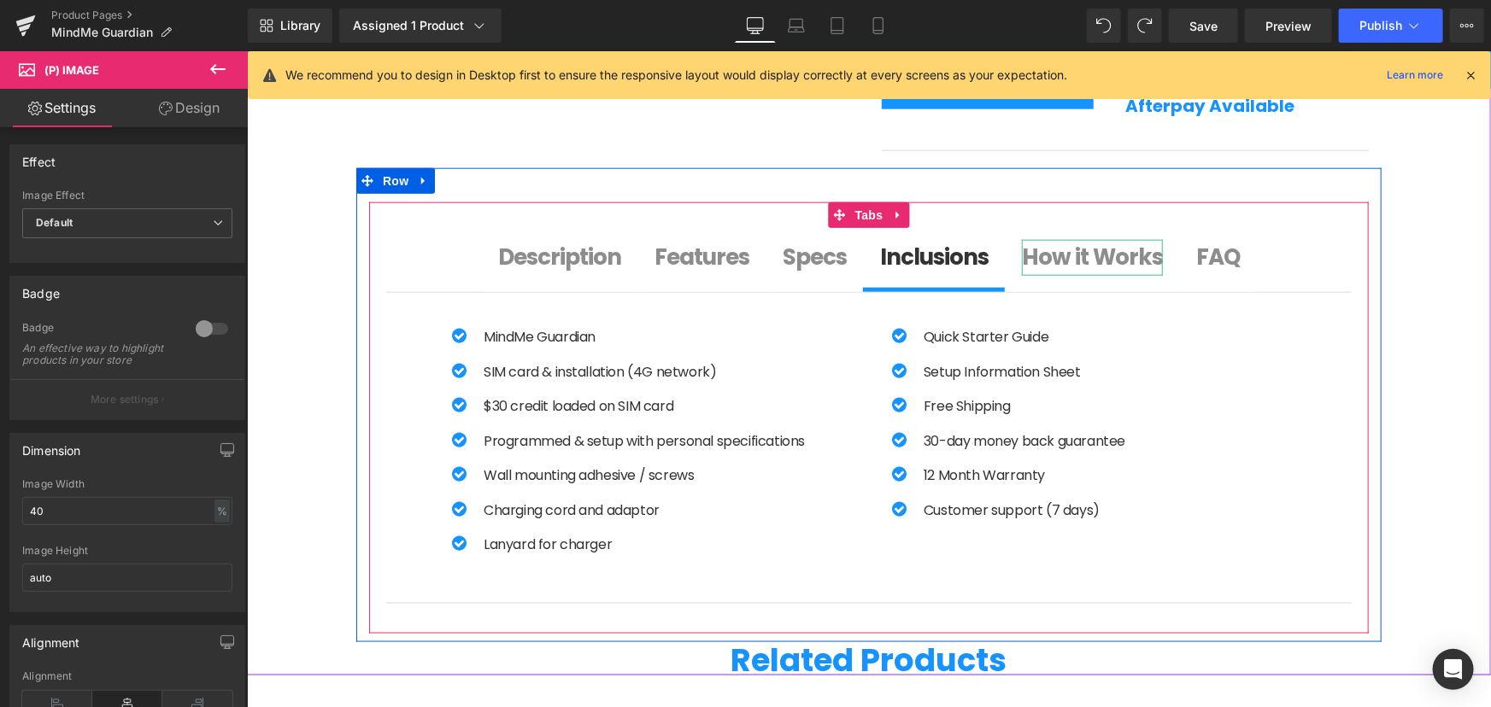
click at [1043, 249] on b "How it Works" at bounding box center [1091, 256] width 141 height 31
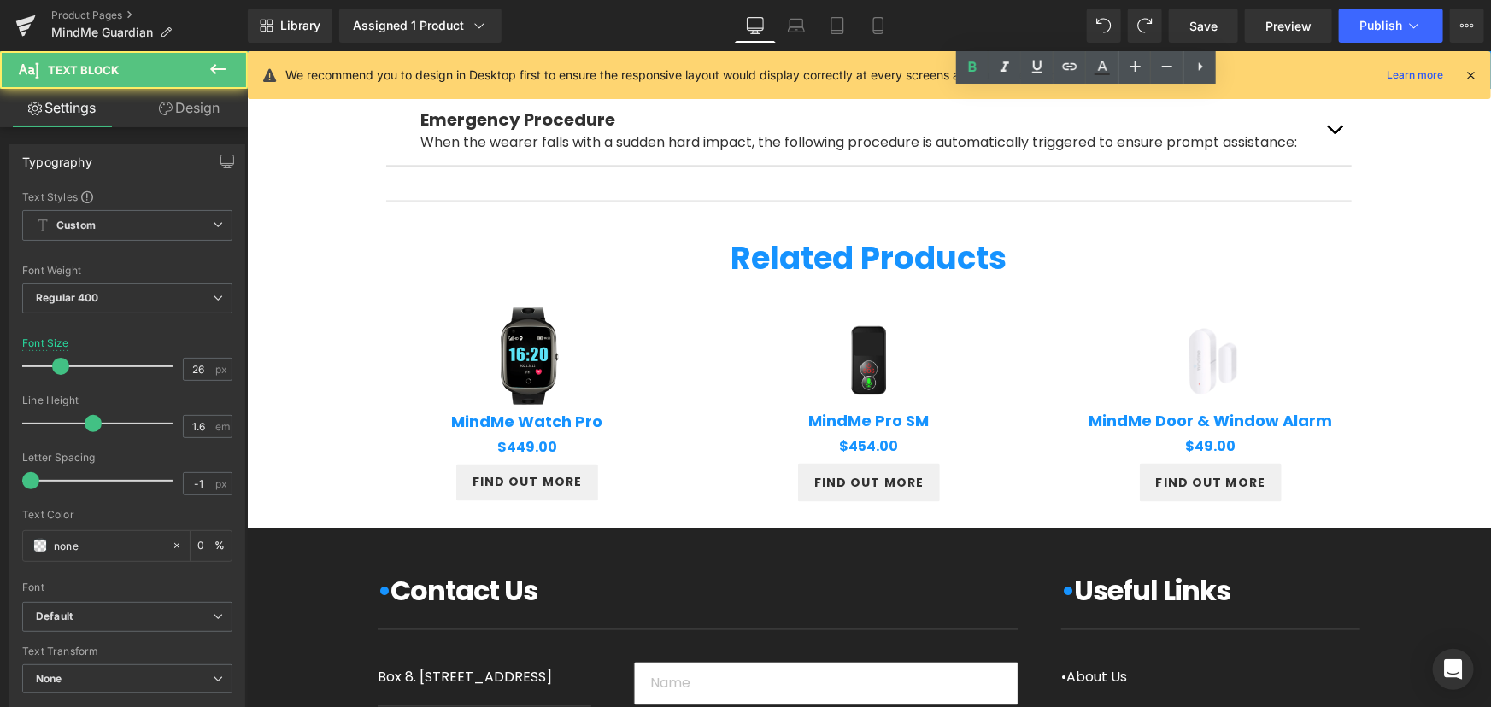
scroll to position [1286, 0]
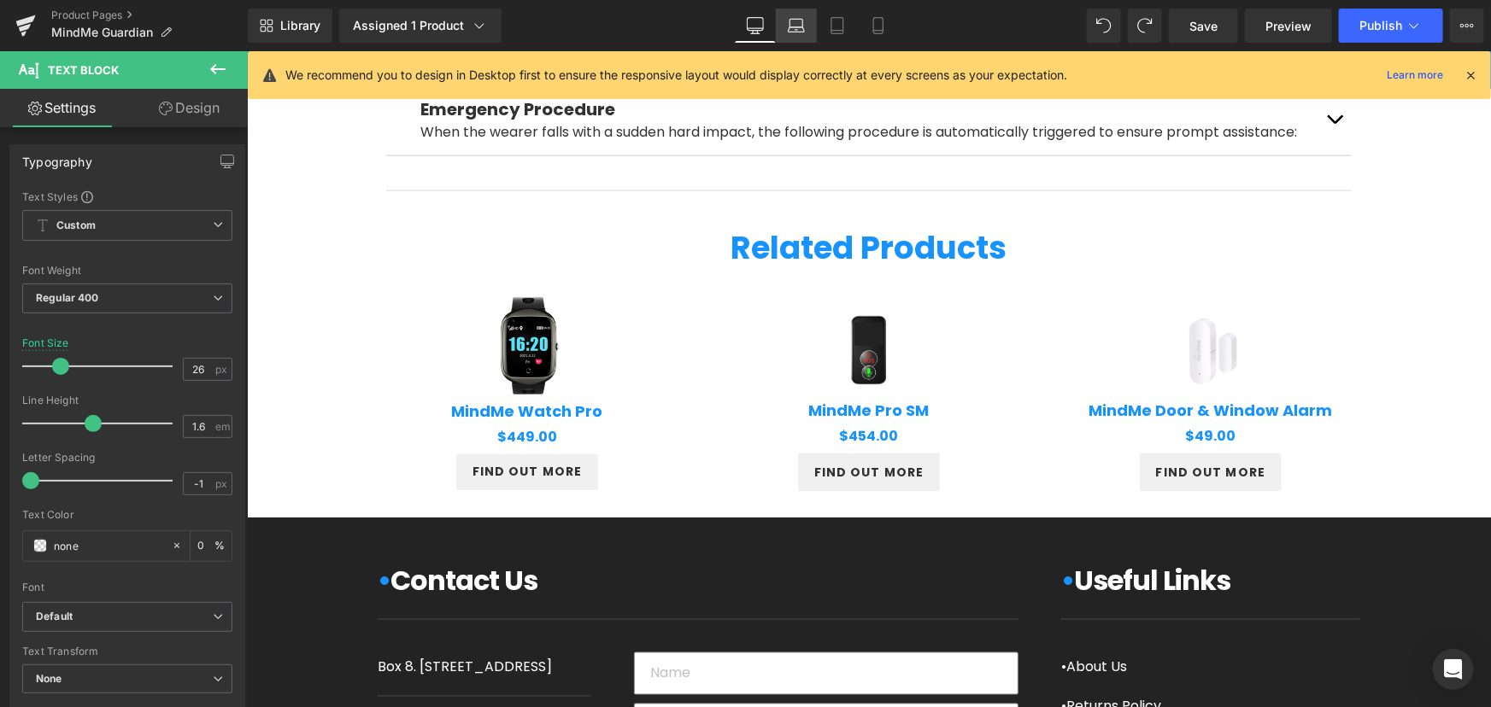
click at [794, 24] on icon at bounding box center [796, 25] width 17 height 17
type input "0"
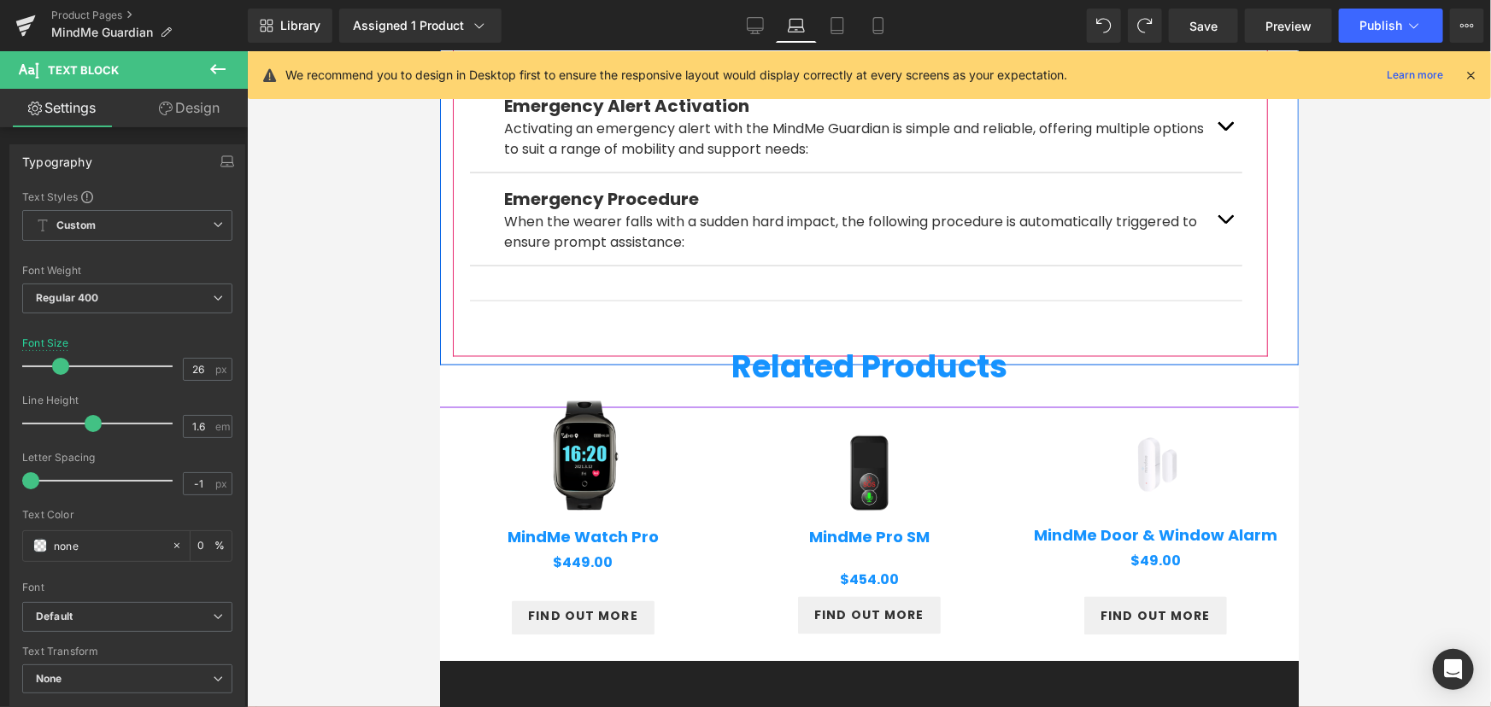
scroll to position [1336, 0]
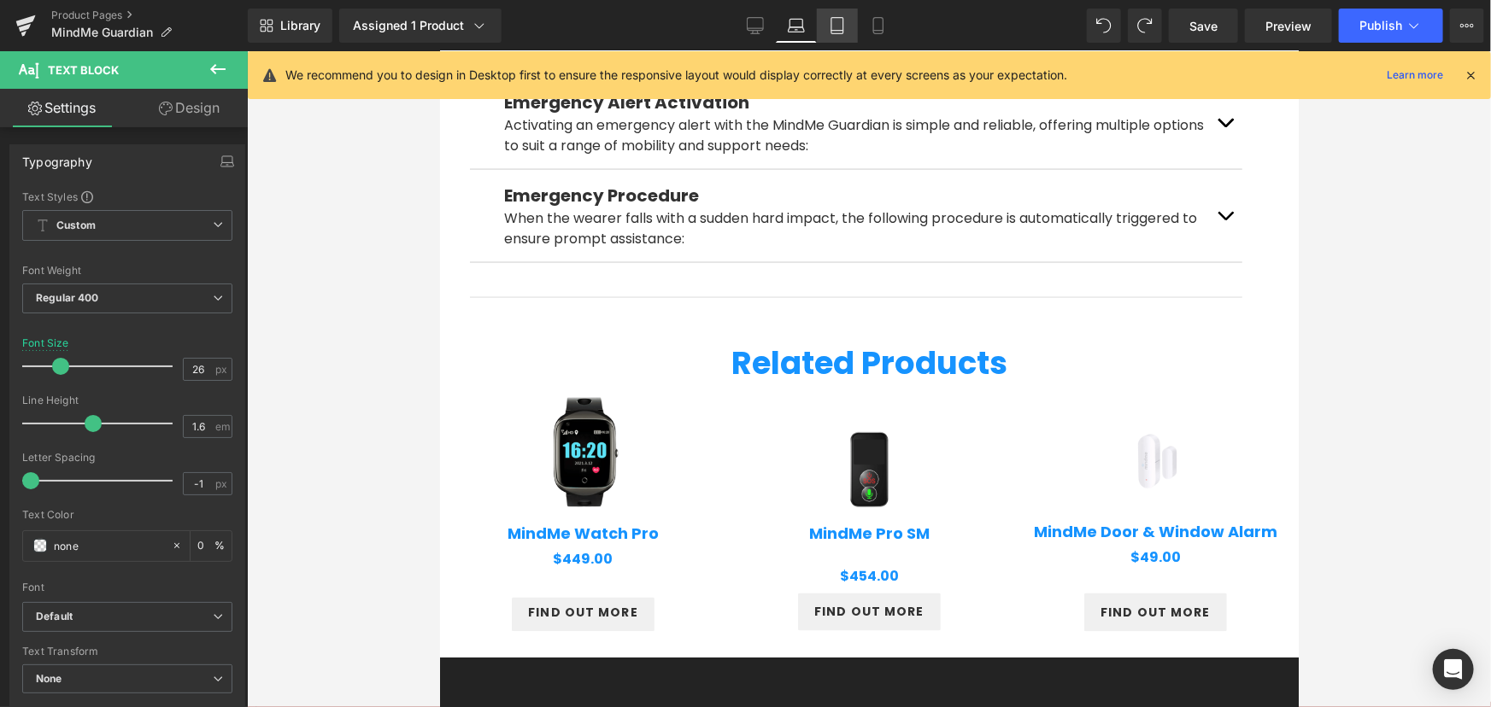
click at [837, 15] on link "Tablet" at bounding box center [837, 26] width 41 height 34
type input "22"
type input "0"
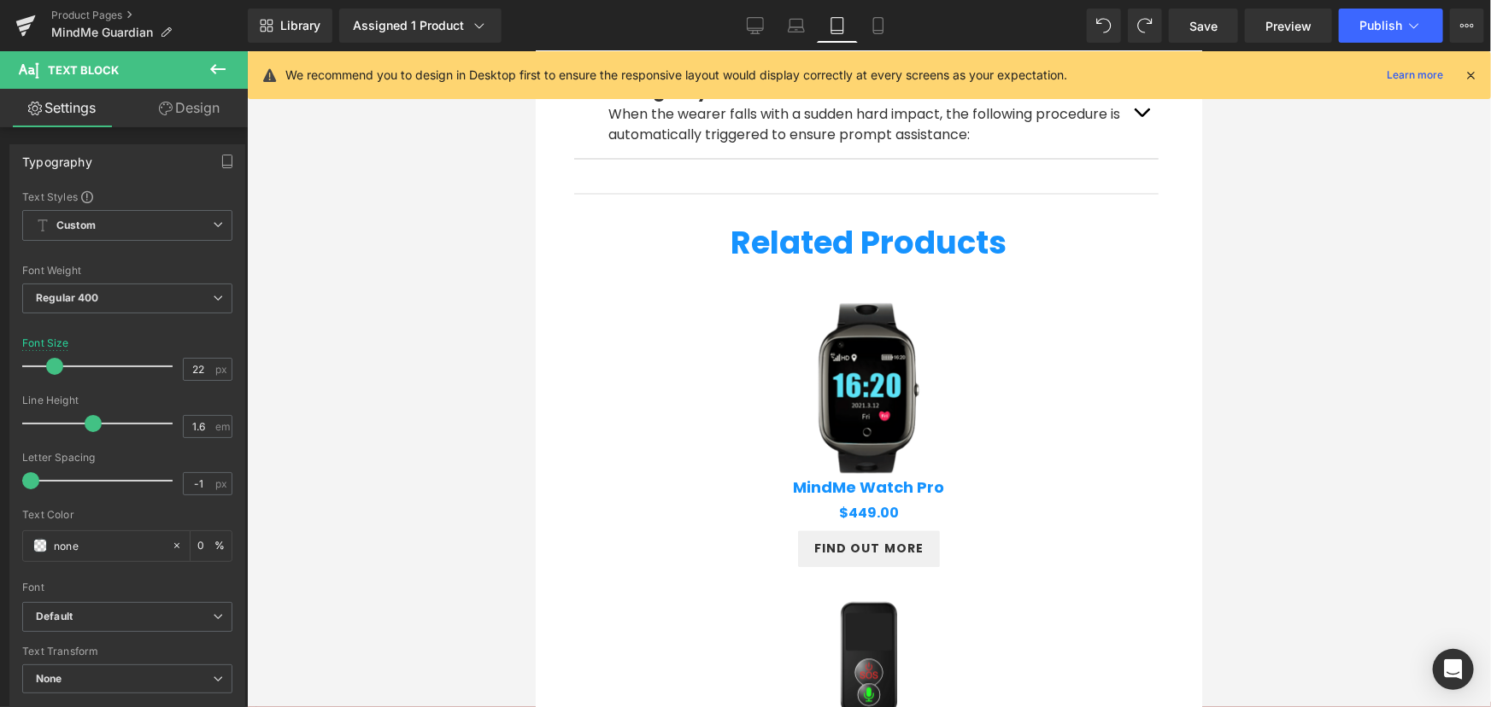
scroll to position [1662, 0]
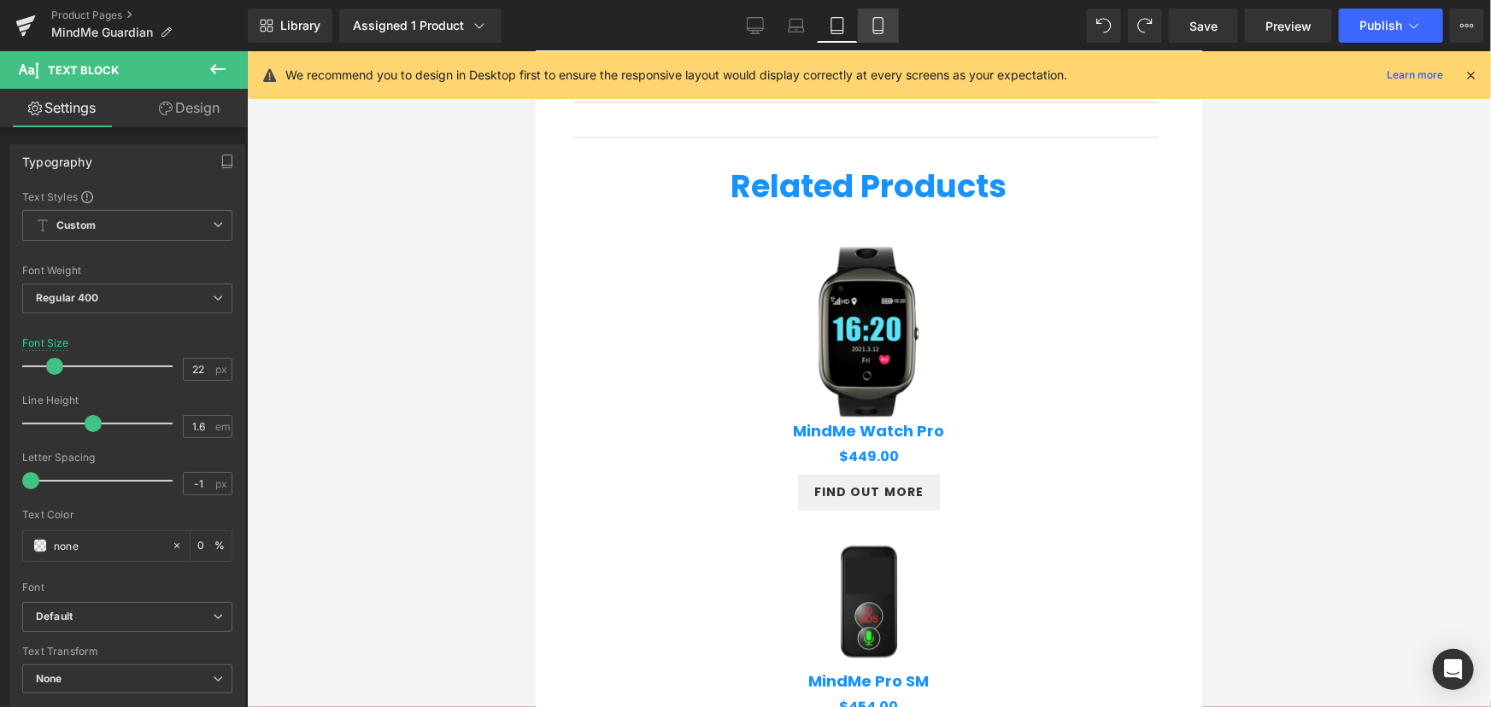
click at [884, 30] on icon at bounding box center [878, 25] width 17 height 17
type input "20"
type input "0"
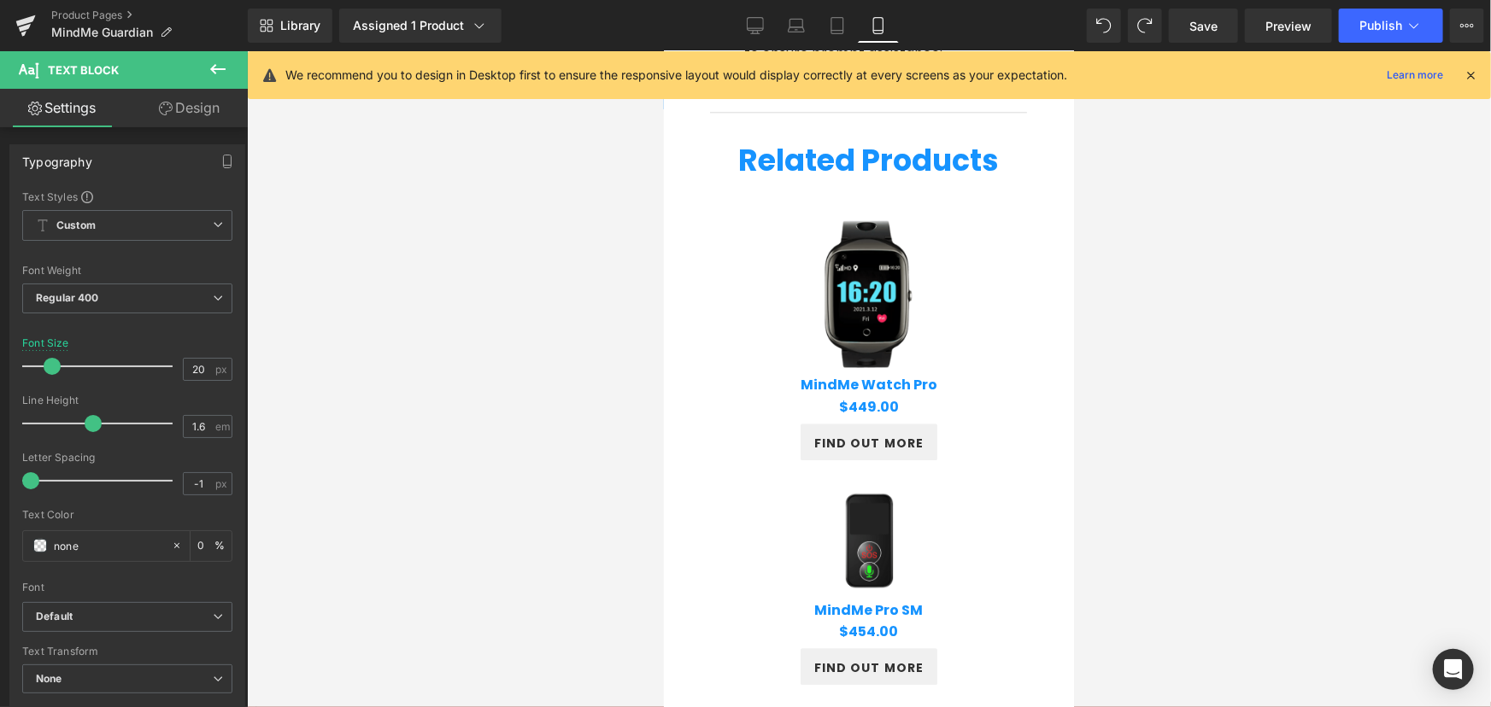
scroll to position [2190, 0]
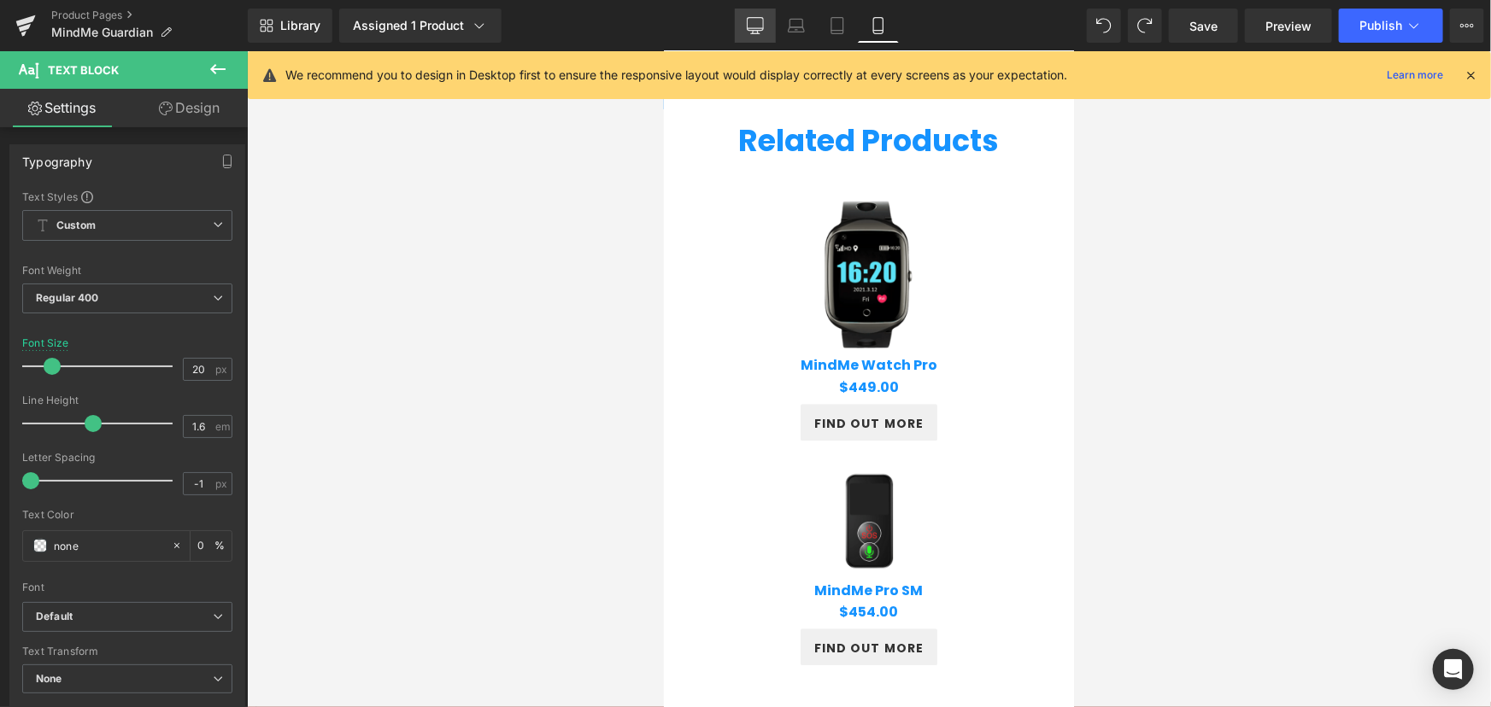
drag, startPoint x: 765, startPoint y: 25, endPoint x: 718, endPoint y: 97, distance: 86.2
click at [765, 25] on link "Desktop" at bounding box center [755, 26] width 41 height 34
type input "26"
type input "0"
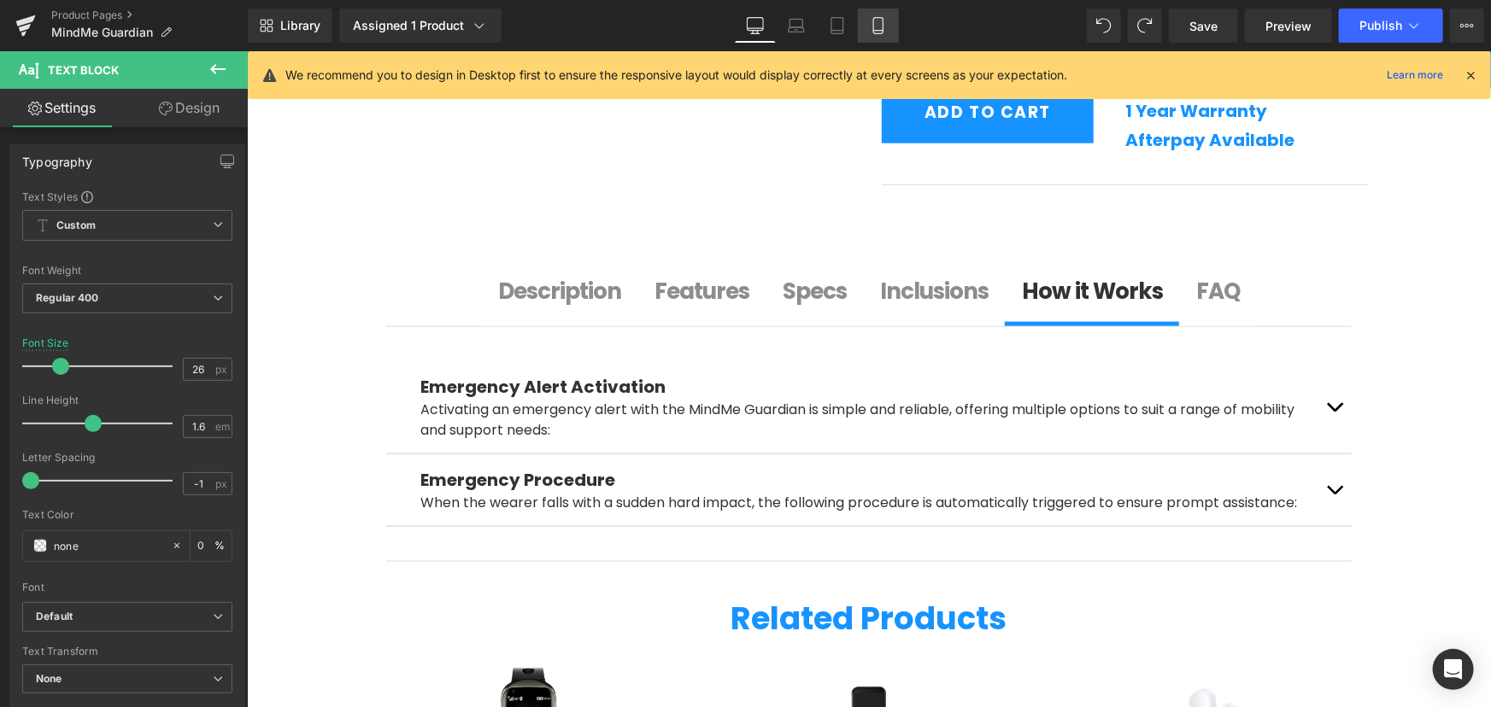
click at [884, 34] on link "Mobile" at bounding box center [878, 26] width 41 height 34
type input "20"
type input "0"
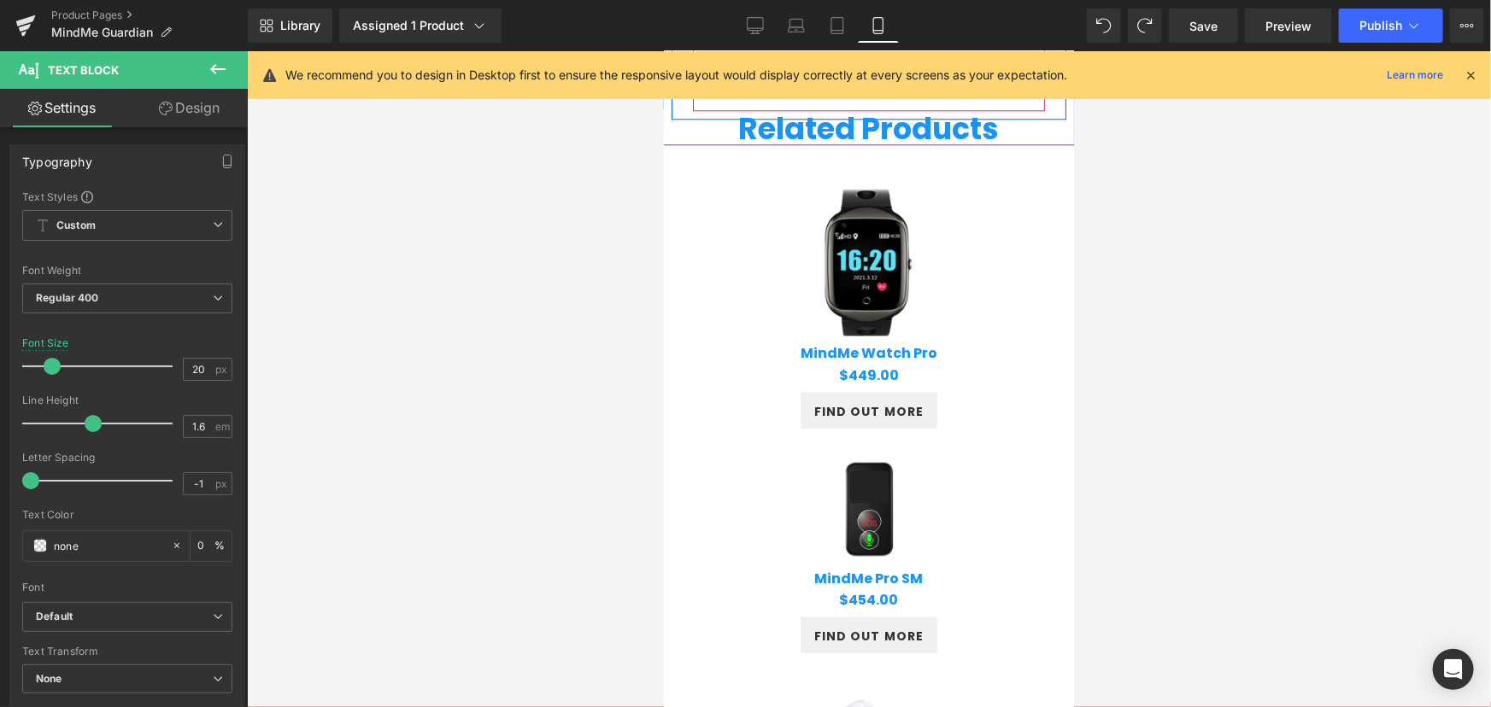
scroll to position [2295, 0]
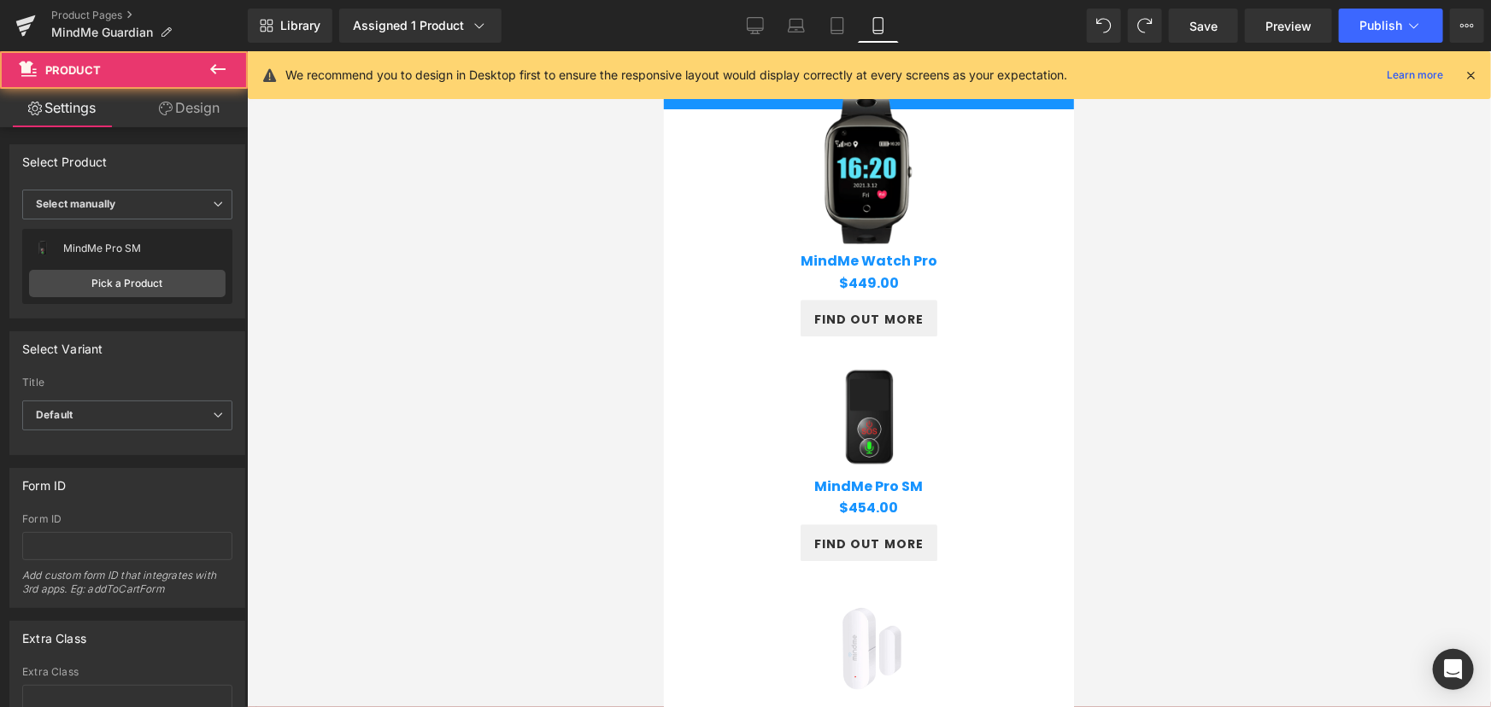
click at [855, 343] on div "Sale Off (P) Image MindMe Pro SM (P) Title $0 $454.00 (P) Price Product" at bounding box center [868, 417] width 384 height 214
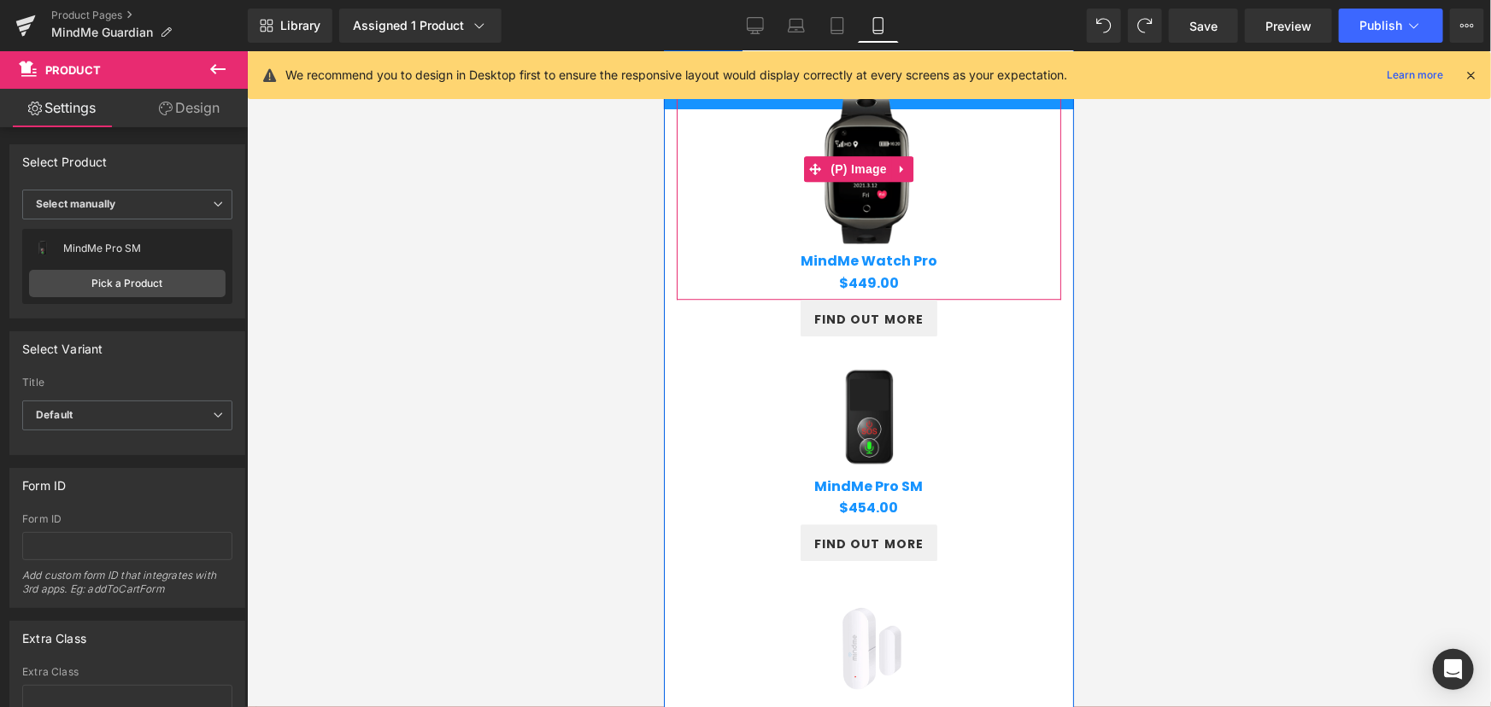
click at [865, 214] on img at bounding box center [863, 168] width 180 height 180
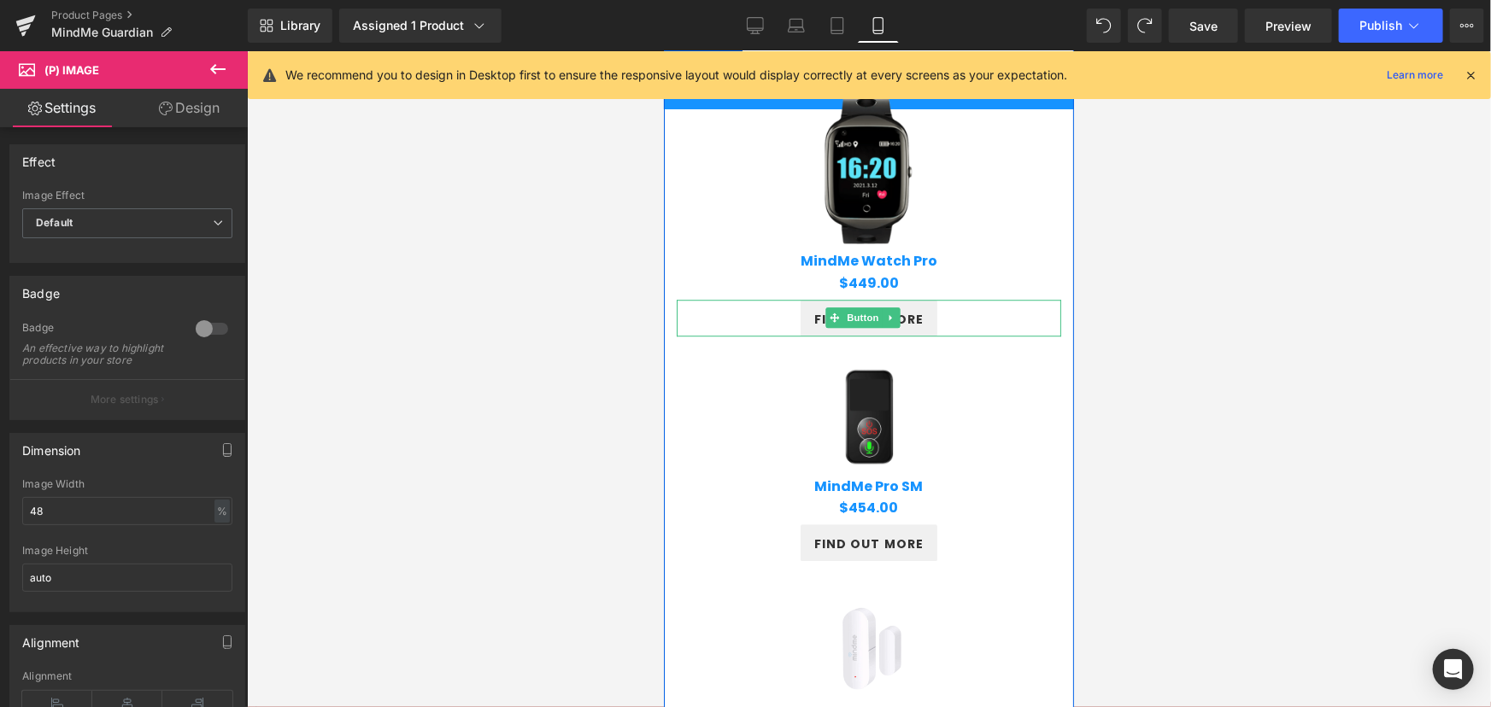
click at [836, 332] on link "find out more" at bounding box center [869, 317] width 138 height 37
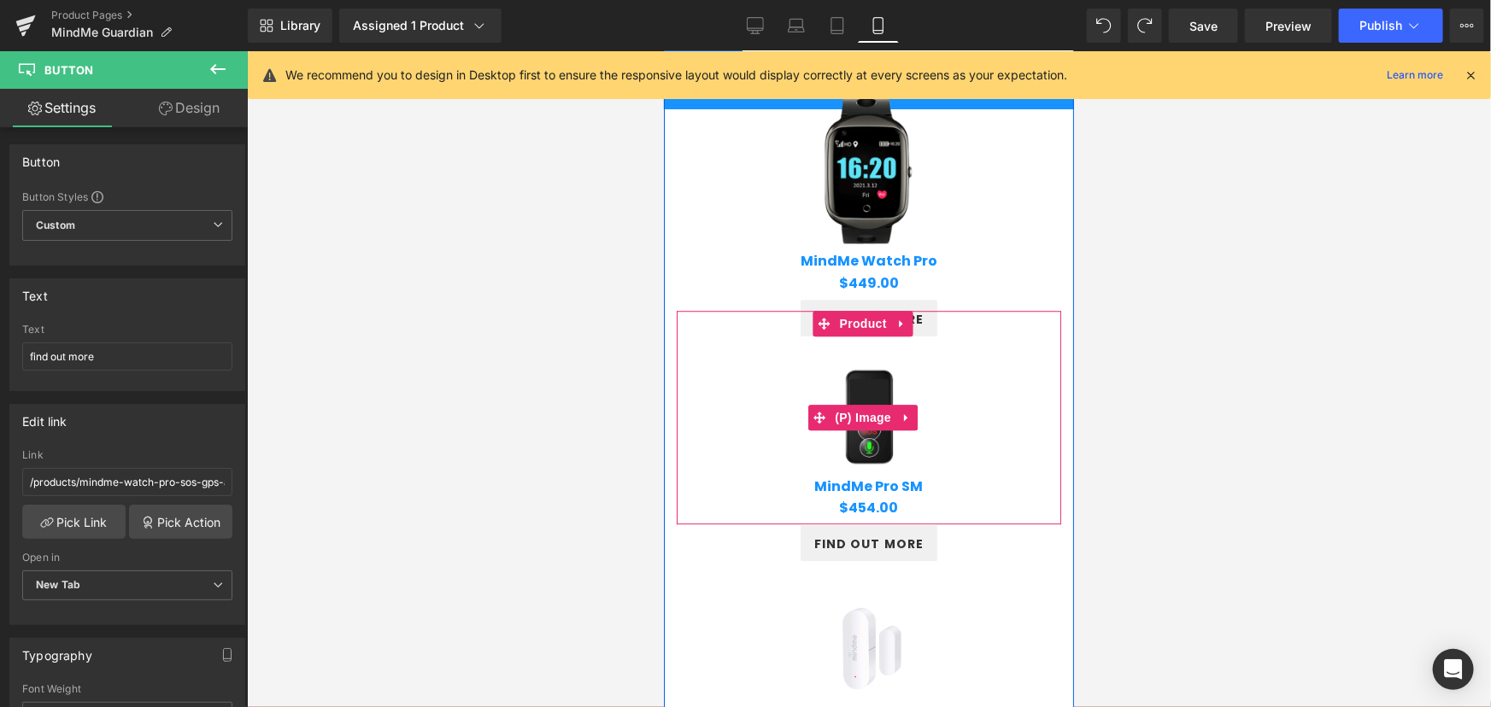
click at [857, 476] on img at bounding box center [869, 417] width 184 height 184
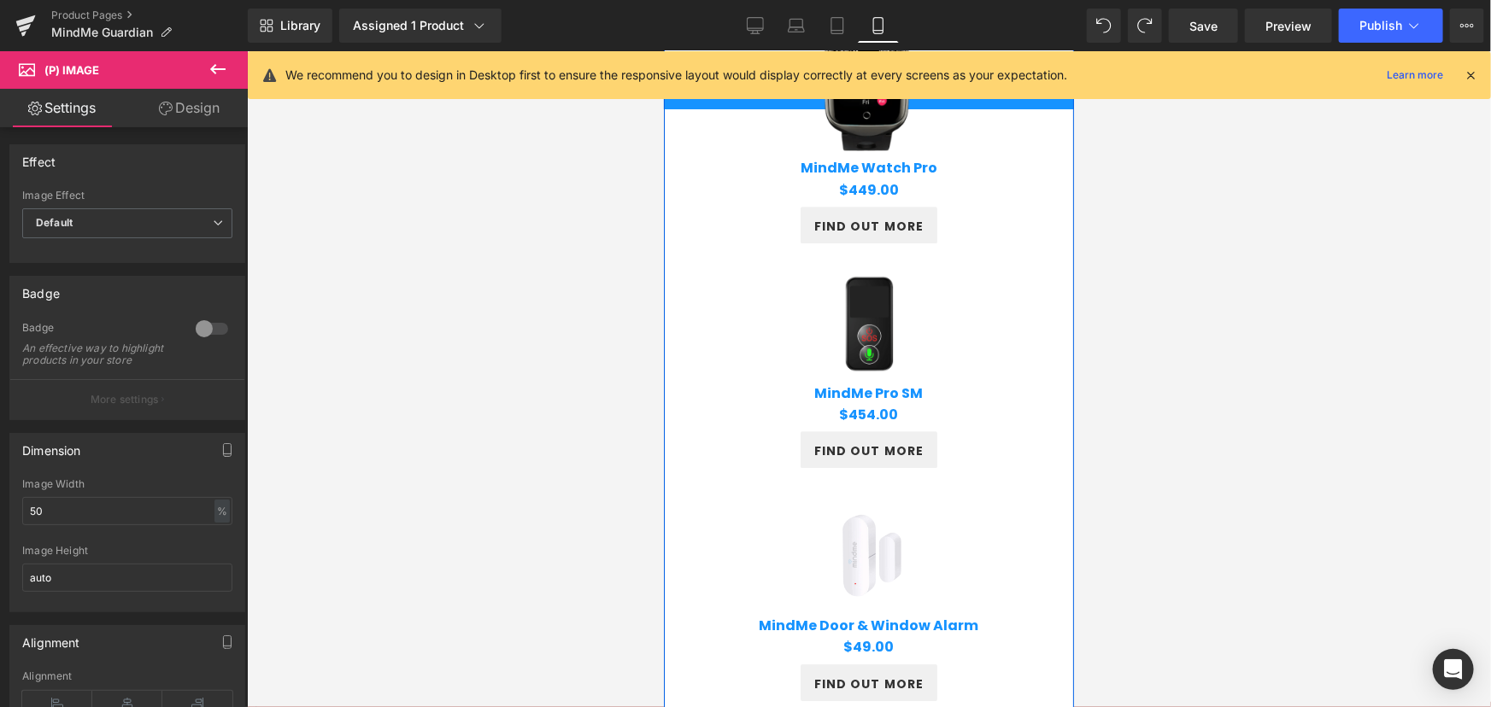
scroll to position [2399, 0]
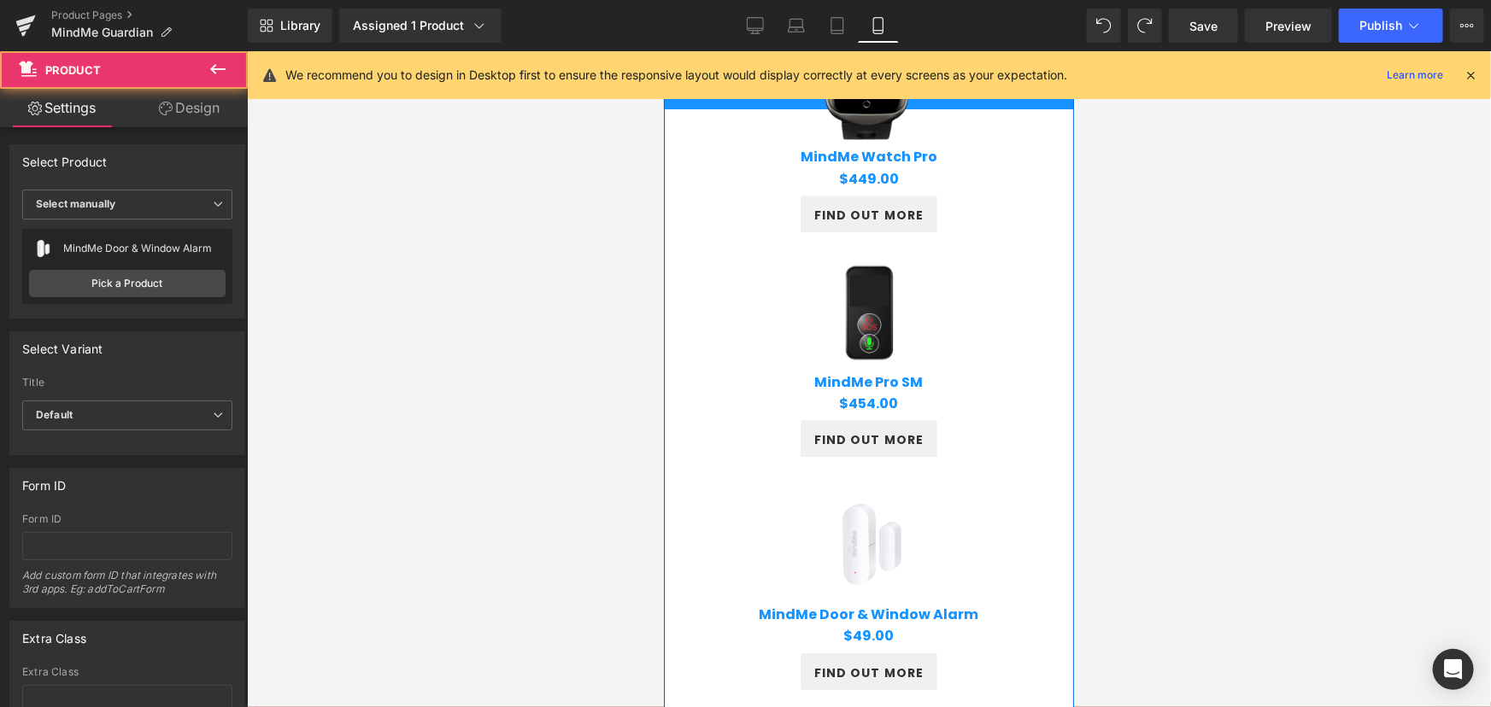
click at [848, 465] on div "Sale Off (P) Image MindMe Door & Window Alarm (P) Title $0 $49.00 (P) Price Pro…" at bounding box center [868, 546] width 384 height 214
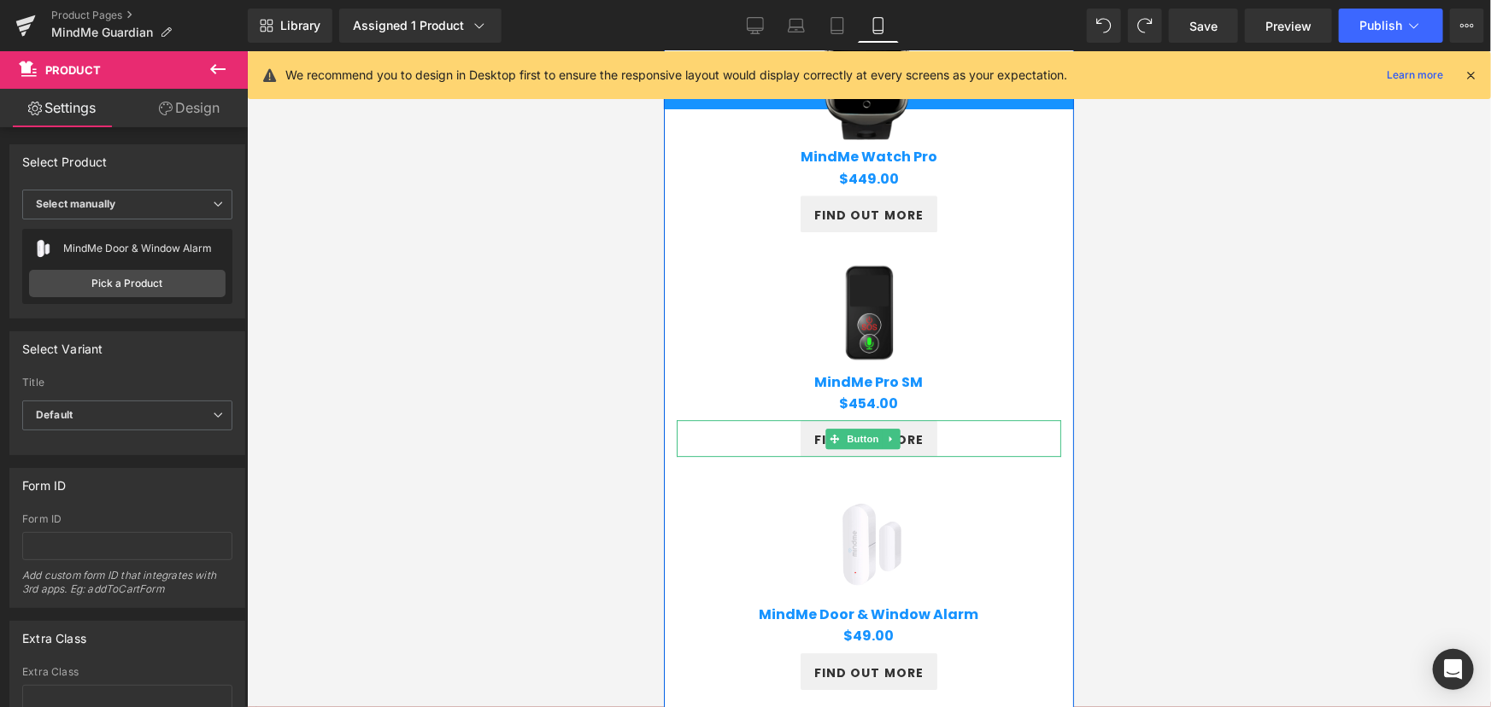
click at [830, 448] on span at bounding box center [834, 438] width 18 height 21
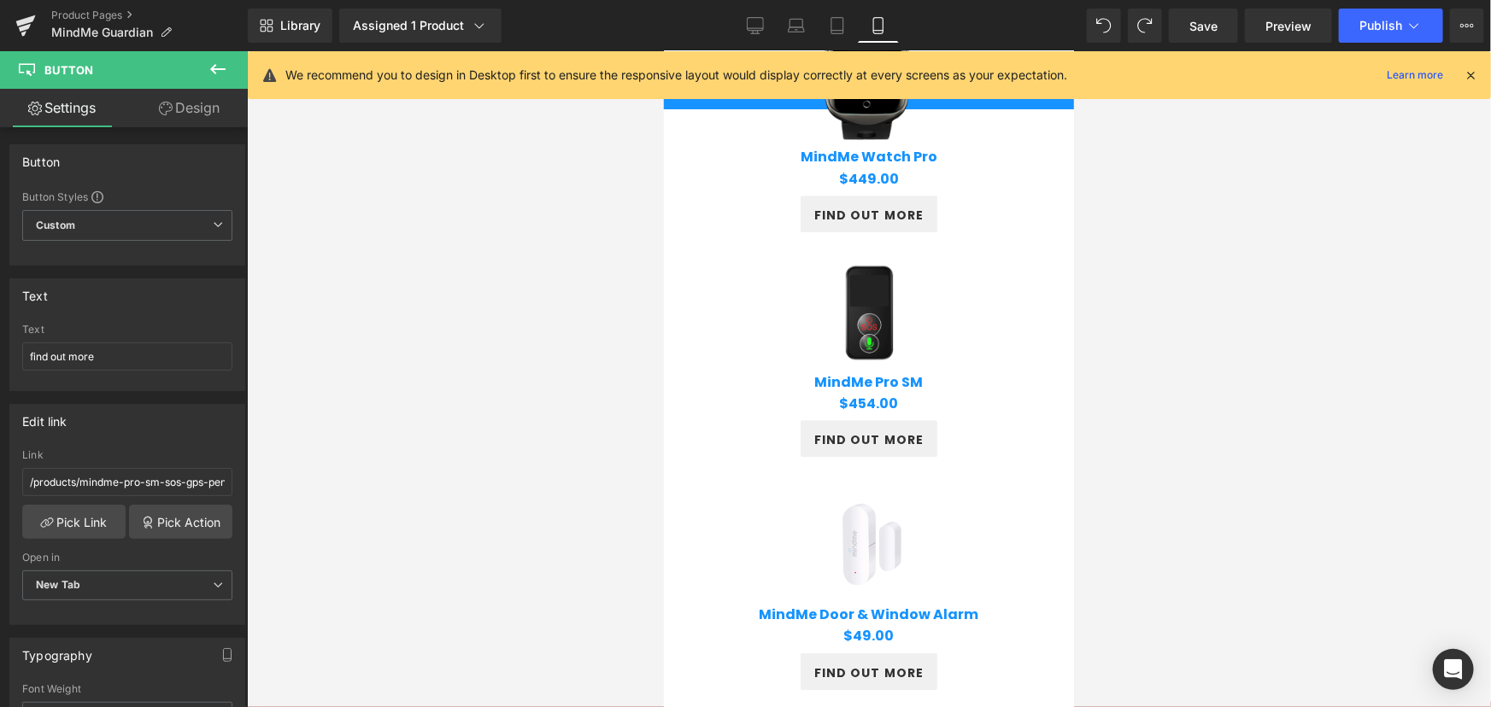
click at [1318, 375] on div at bounding box center [869, 379] width 1244 height 656
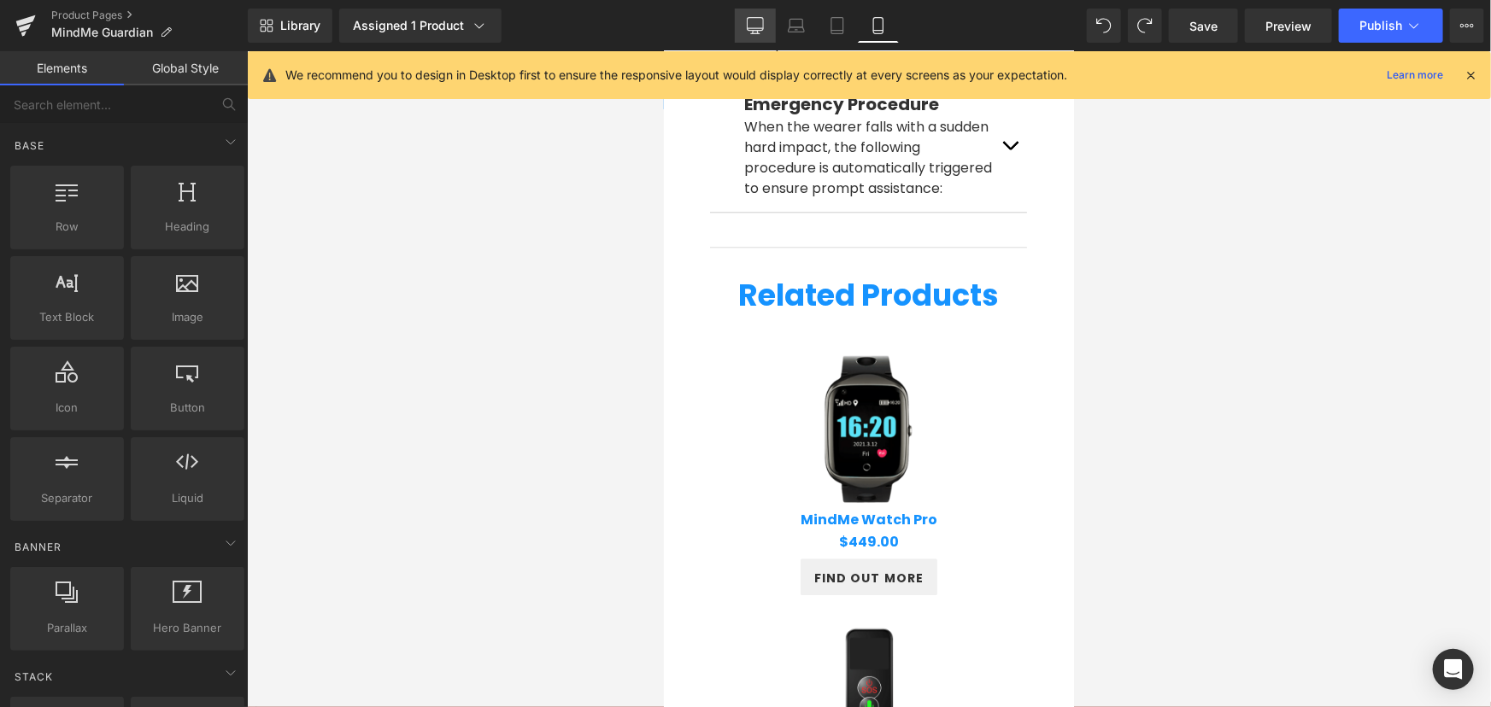
click at [743, 25] on link "Desktop" at bounding box center [755, 26] width 41 height 34
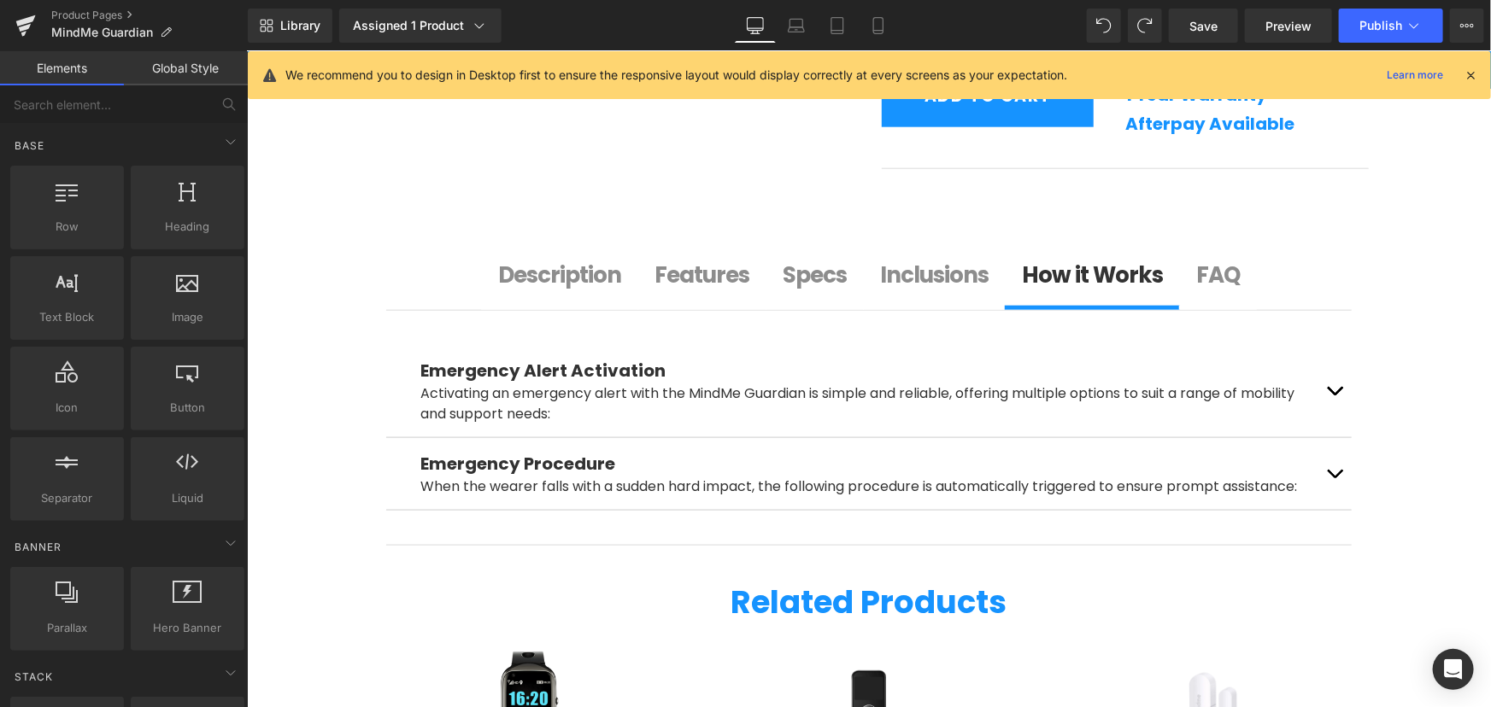
scroll to position [926, 0]
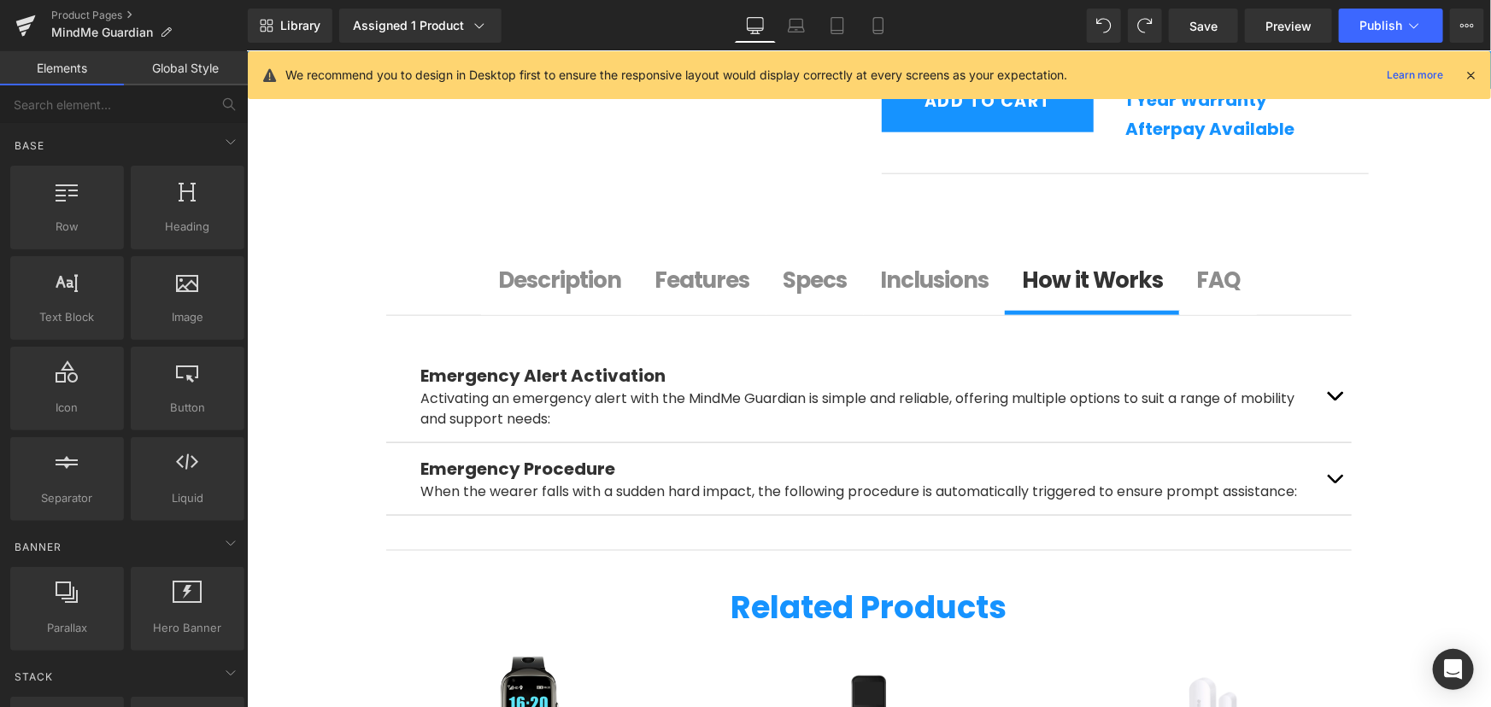
click at [678, 284] on b "Features" at bounding box center [701, 279] width 95 height 31
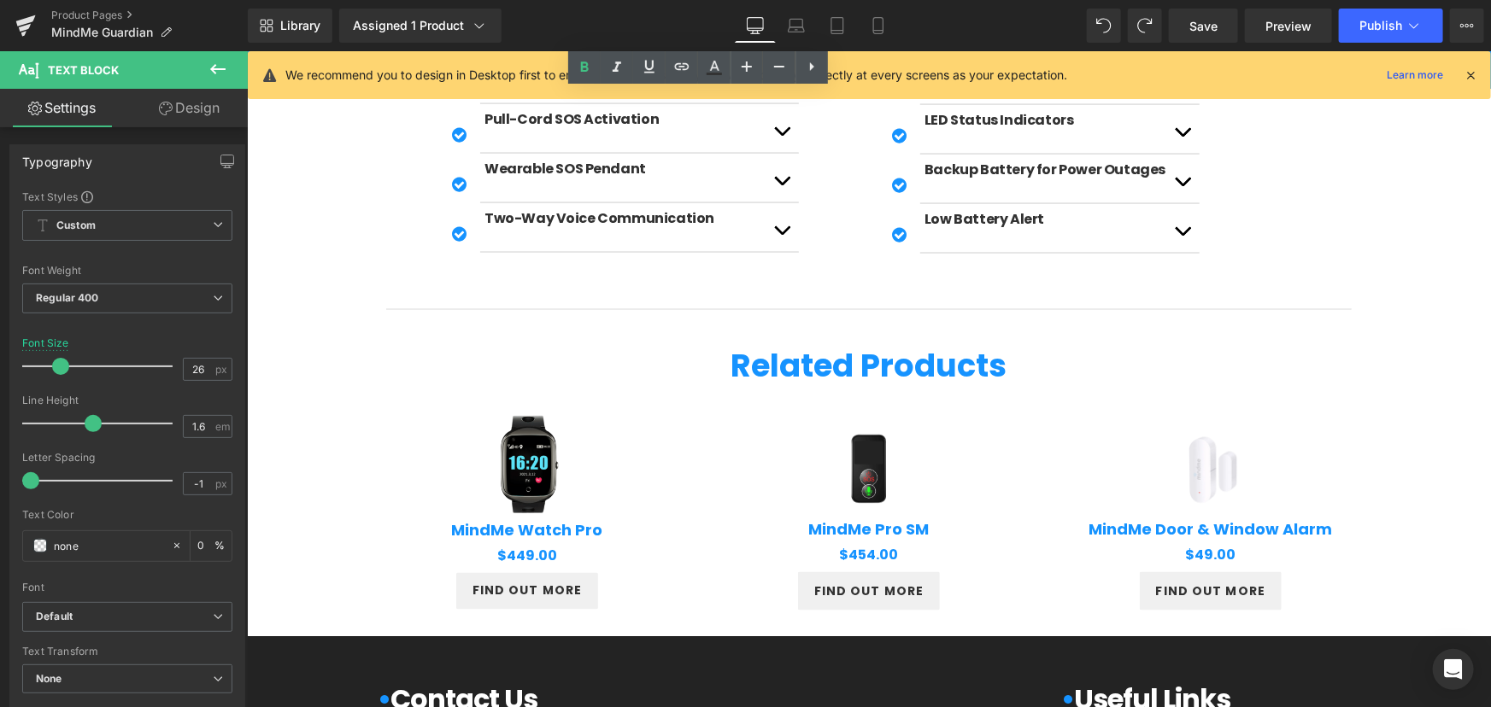
scroll to position [1469, 0]
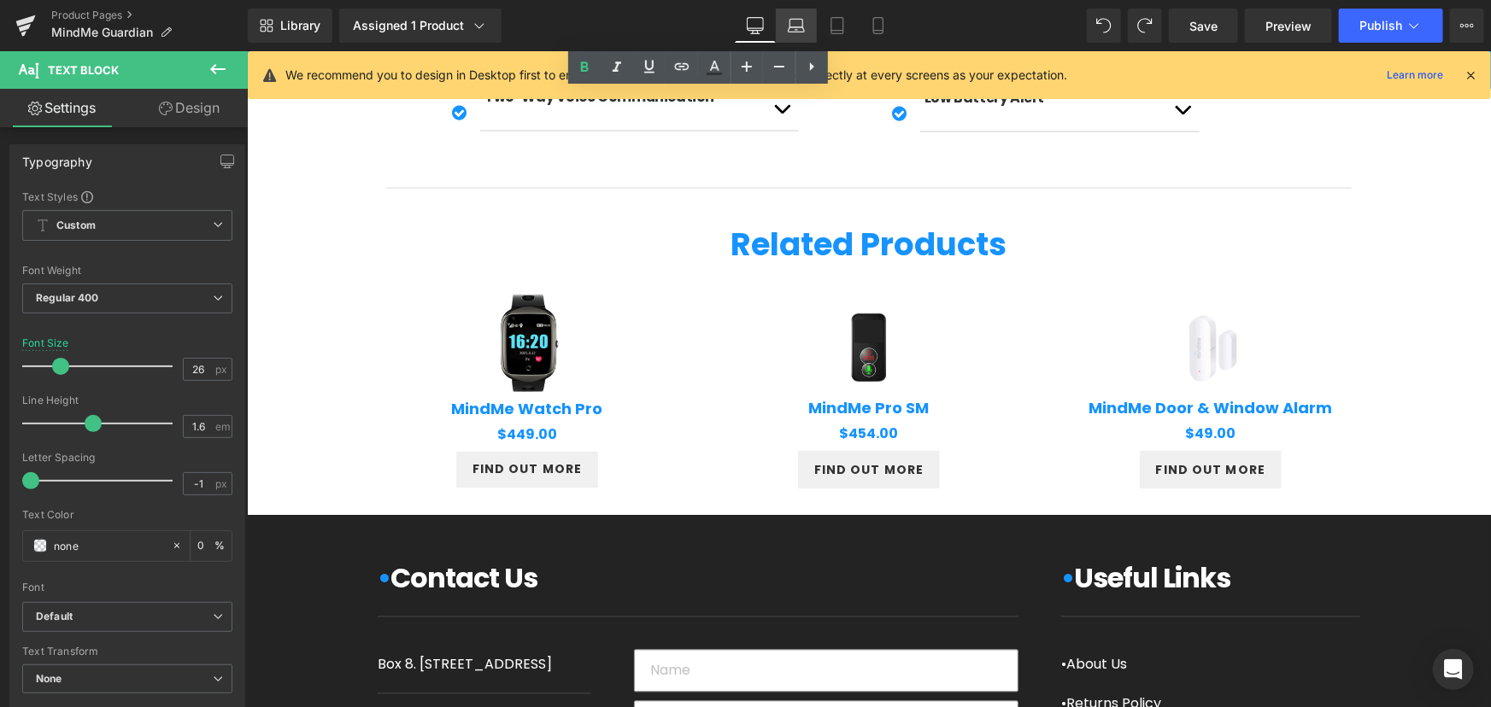
click at [794, 21] on icon at bounding box center [796, 25] width 17 height 17
type input "0"
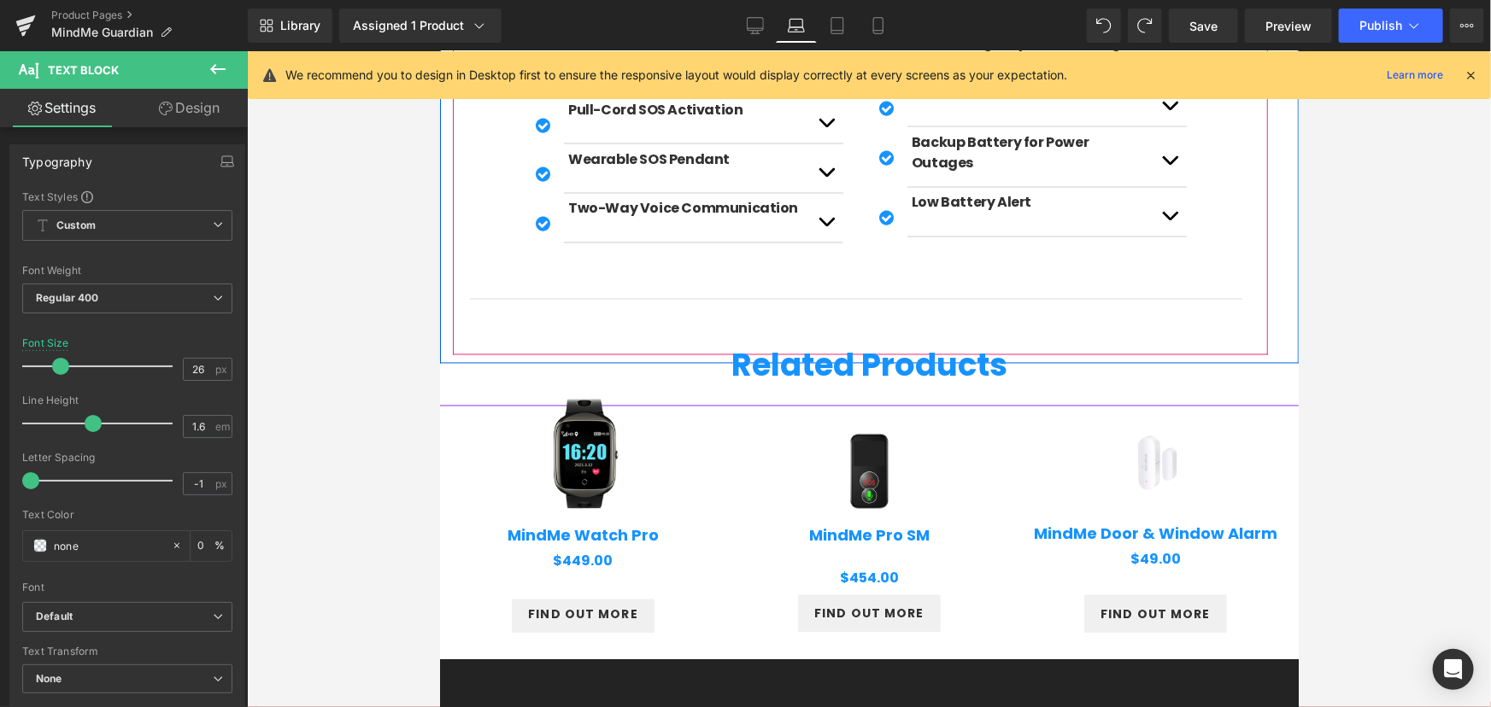
scroll to position [1517, 0]
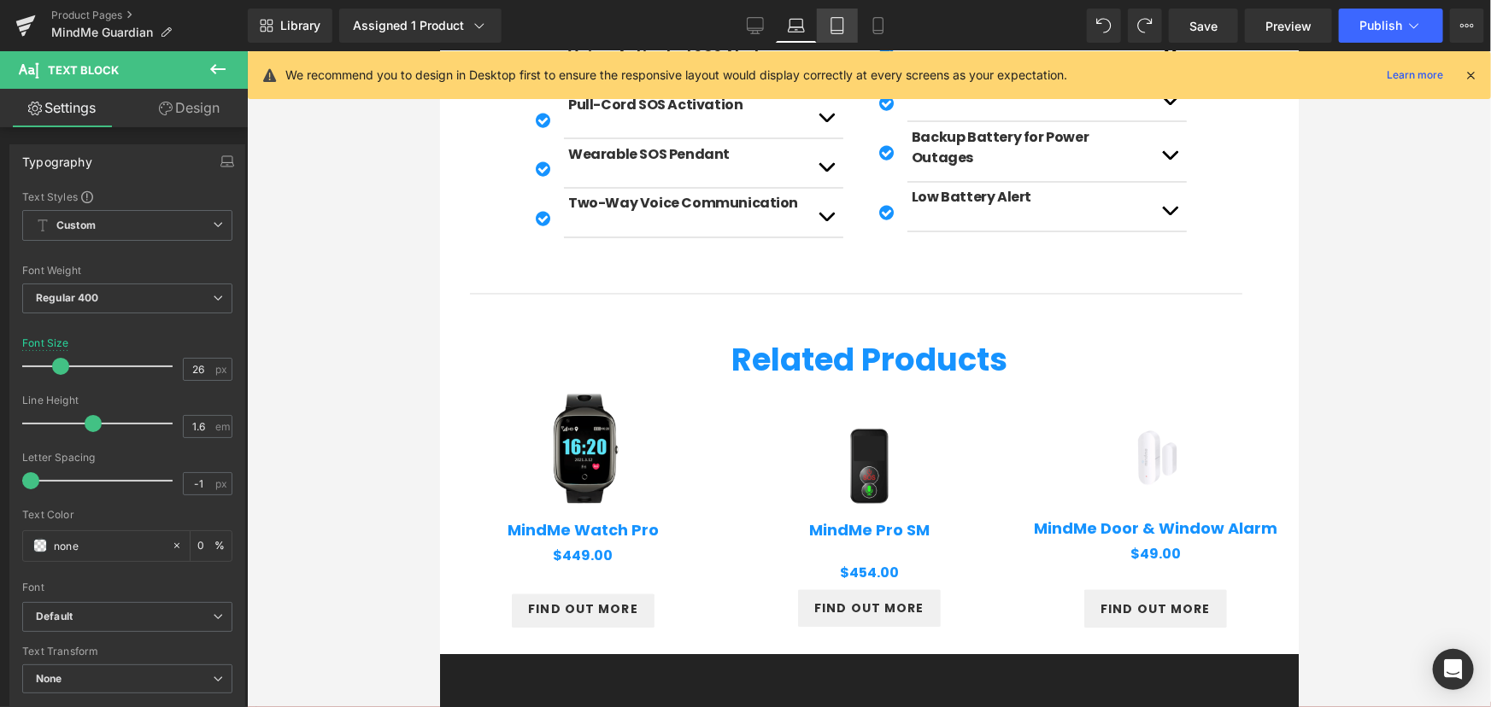
click at [822, 24] on link "Tablet" at bounding box center [837, 26] width 41 height 34
type input "22"
type input "0"
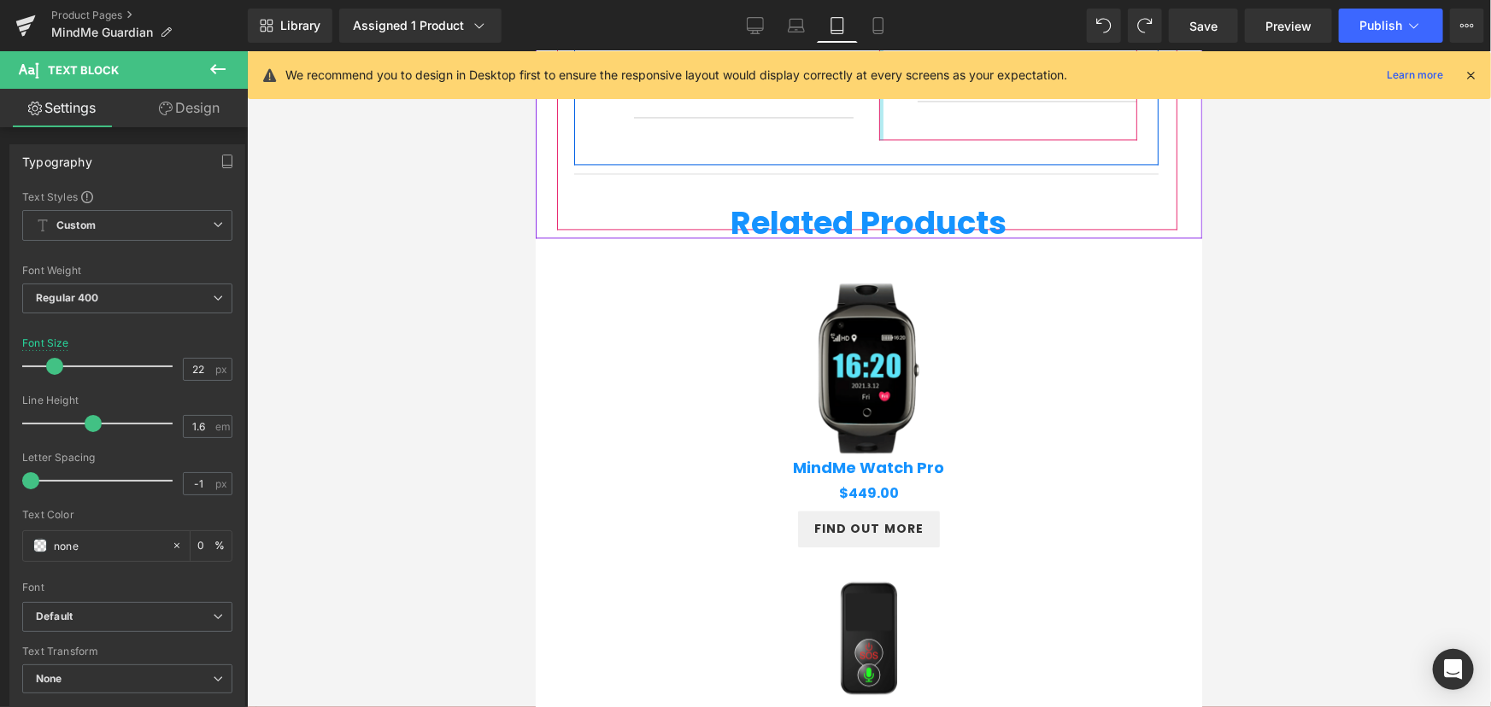
scroll to position [1816, 0]
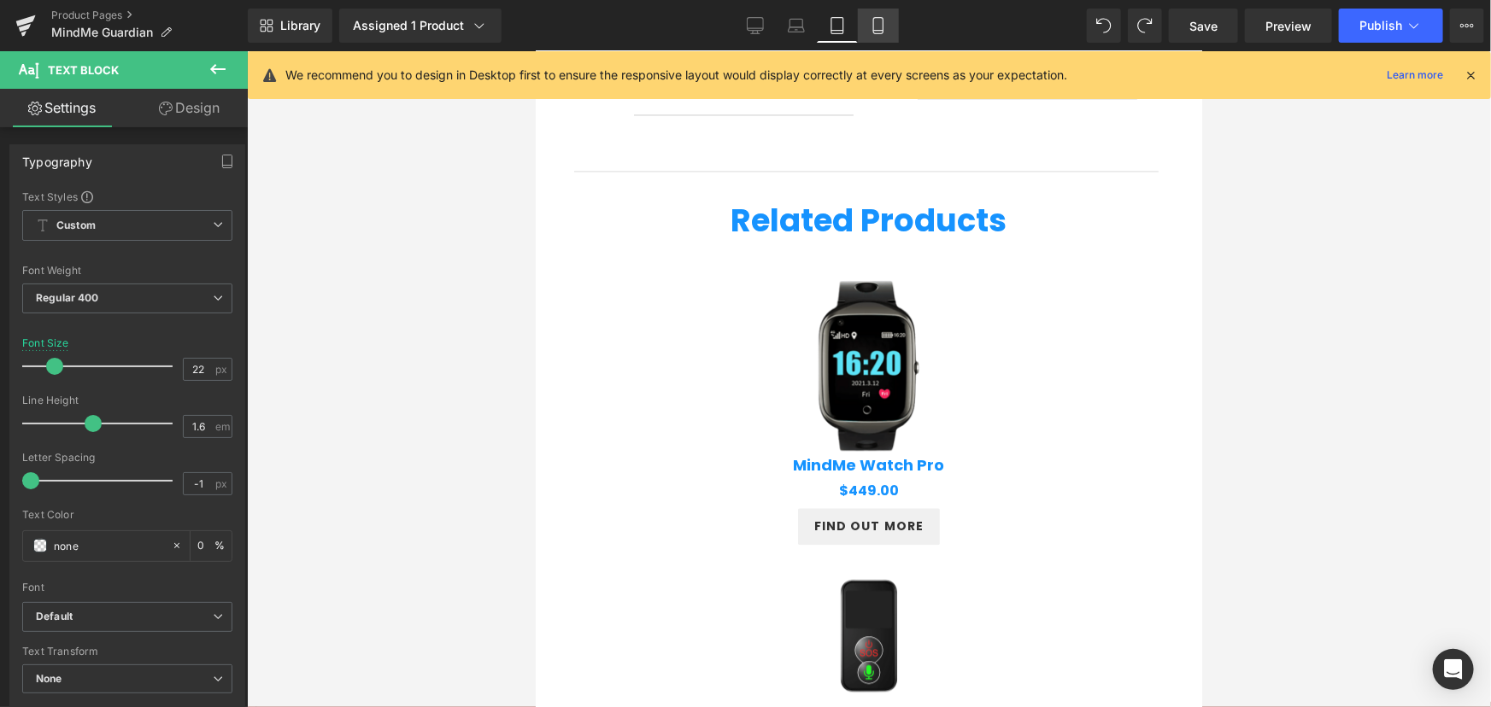
click at [883, 17] on icon at bounding box center [878, 25] width 17 height 17
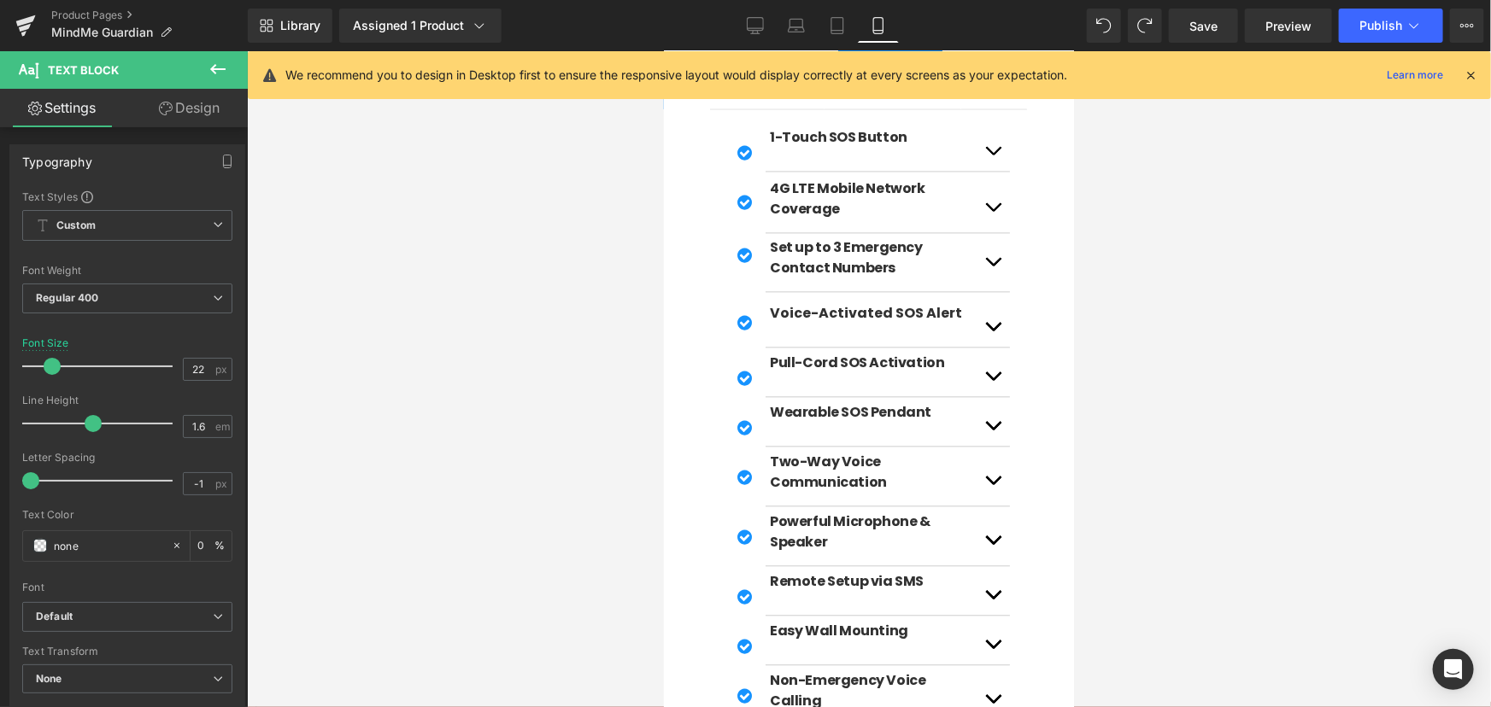
type input "20"
type input "0"
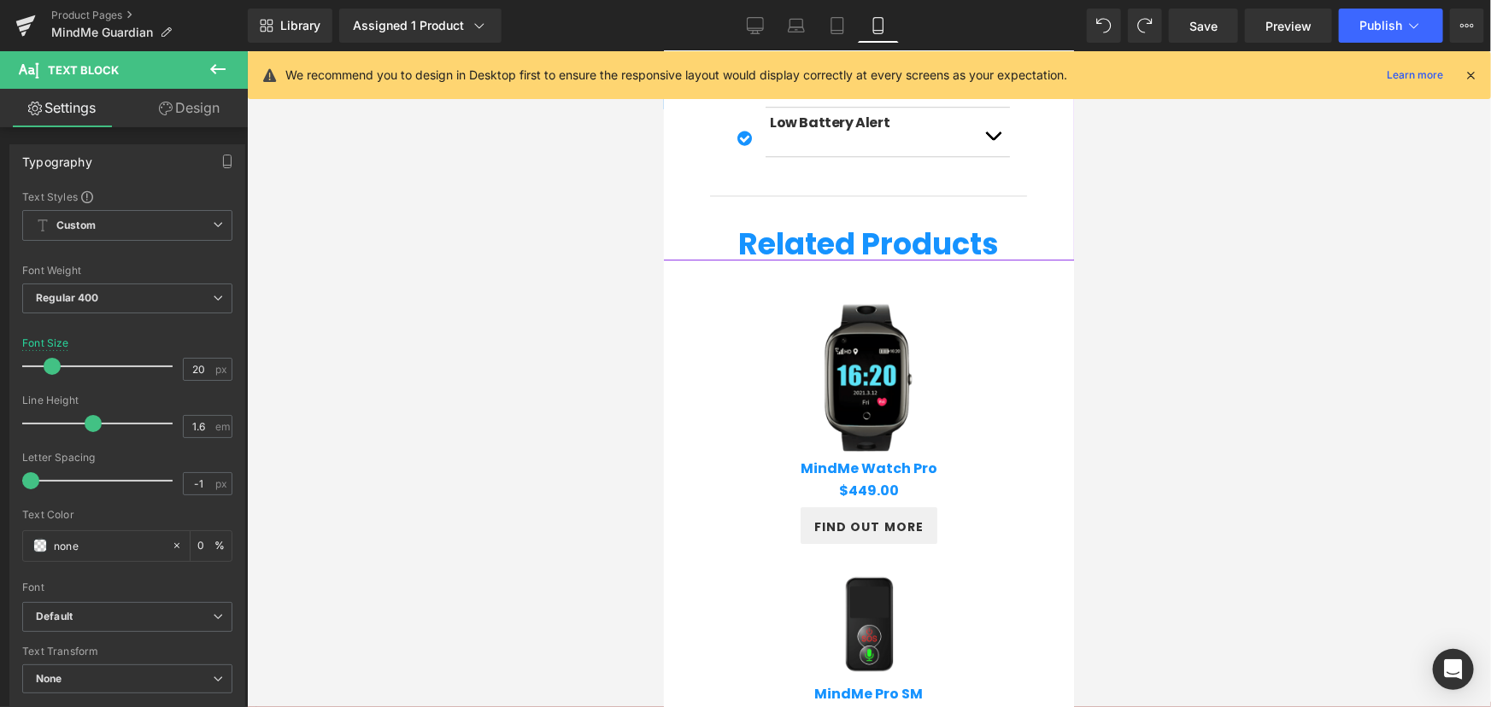
scroll to position [2550, 0]
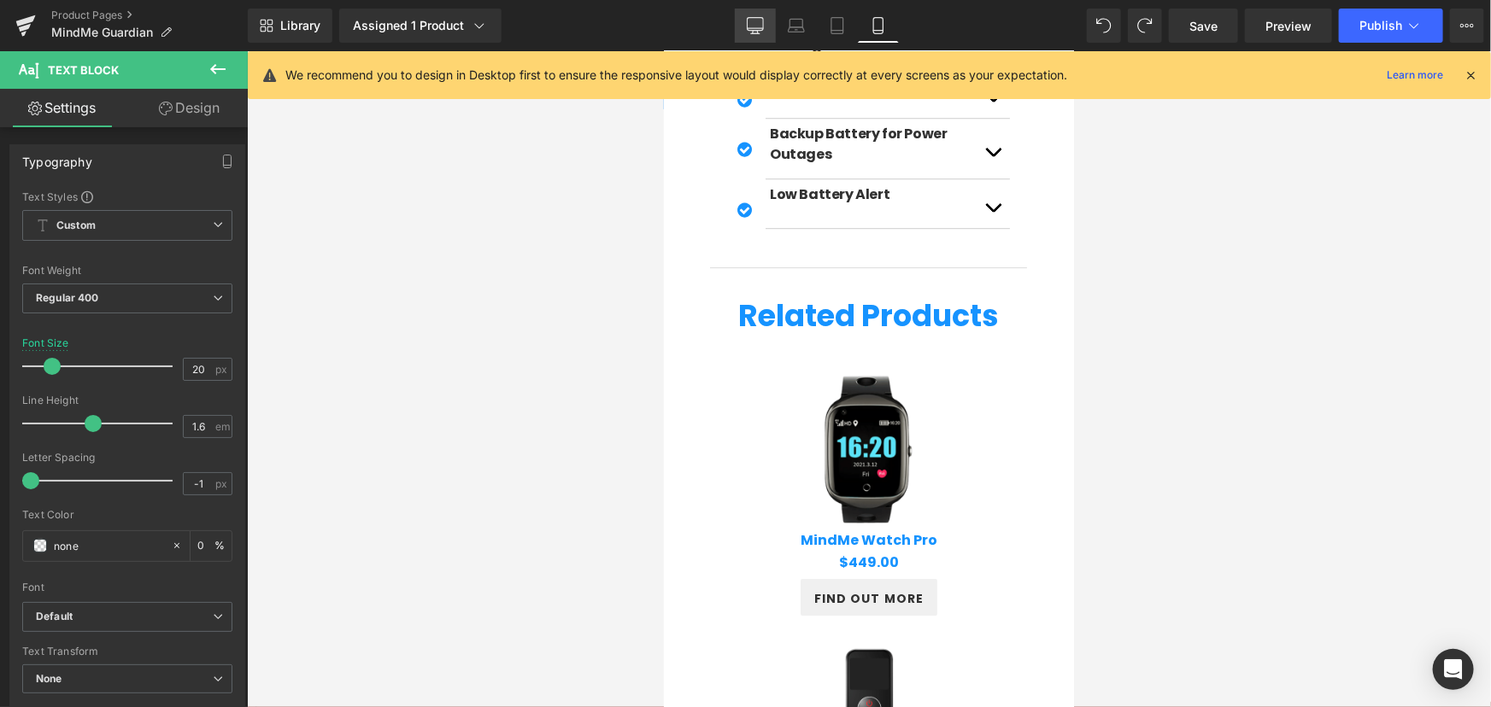
click at [751, 26] on icon at bounding box center [755, 25] width 17 height 17
type input "26"
type input "0"
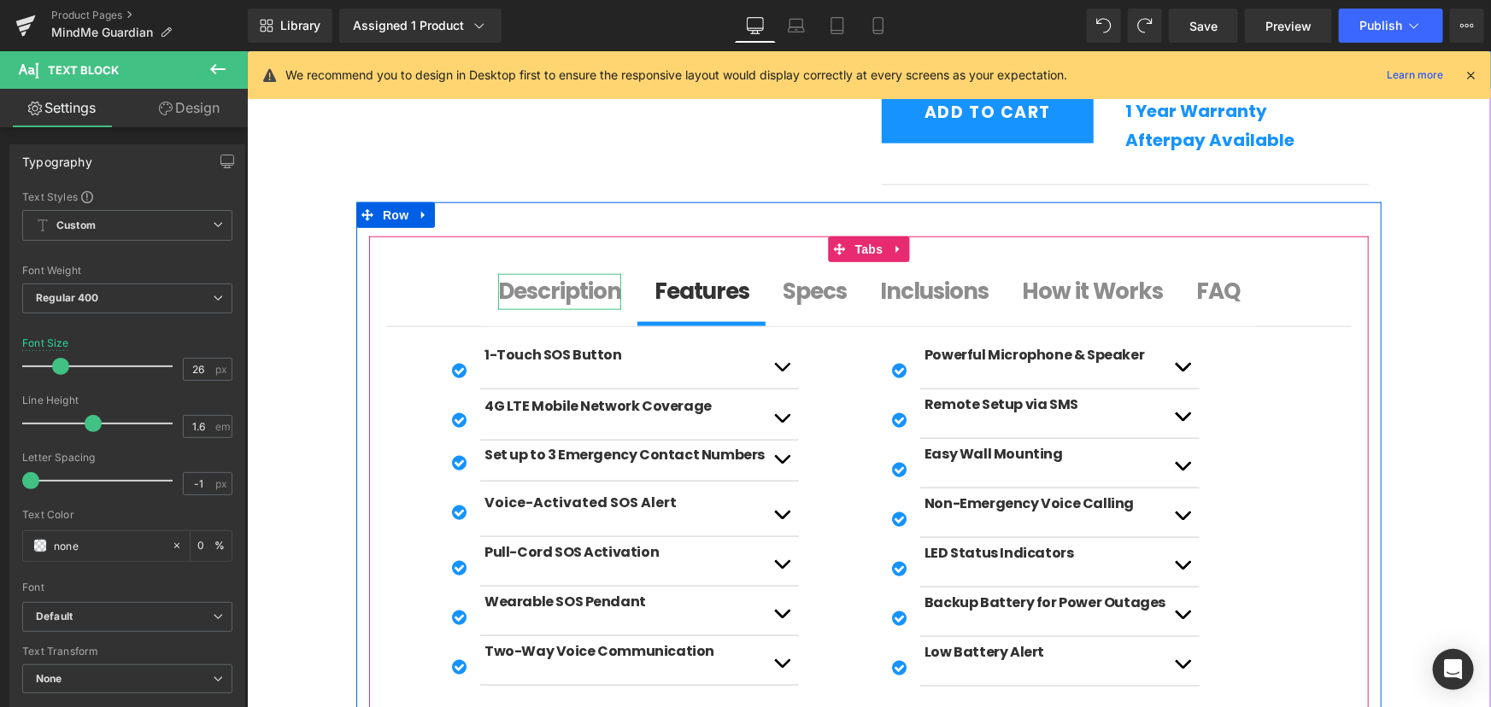
click at [534, 302] on b "Description" at bounding box center [558, 290] width 123 height 31
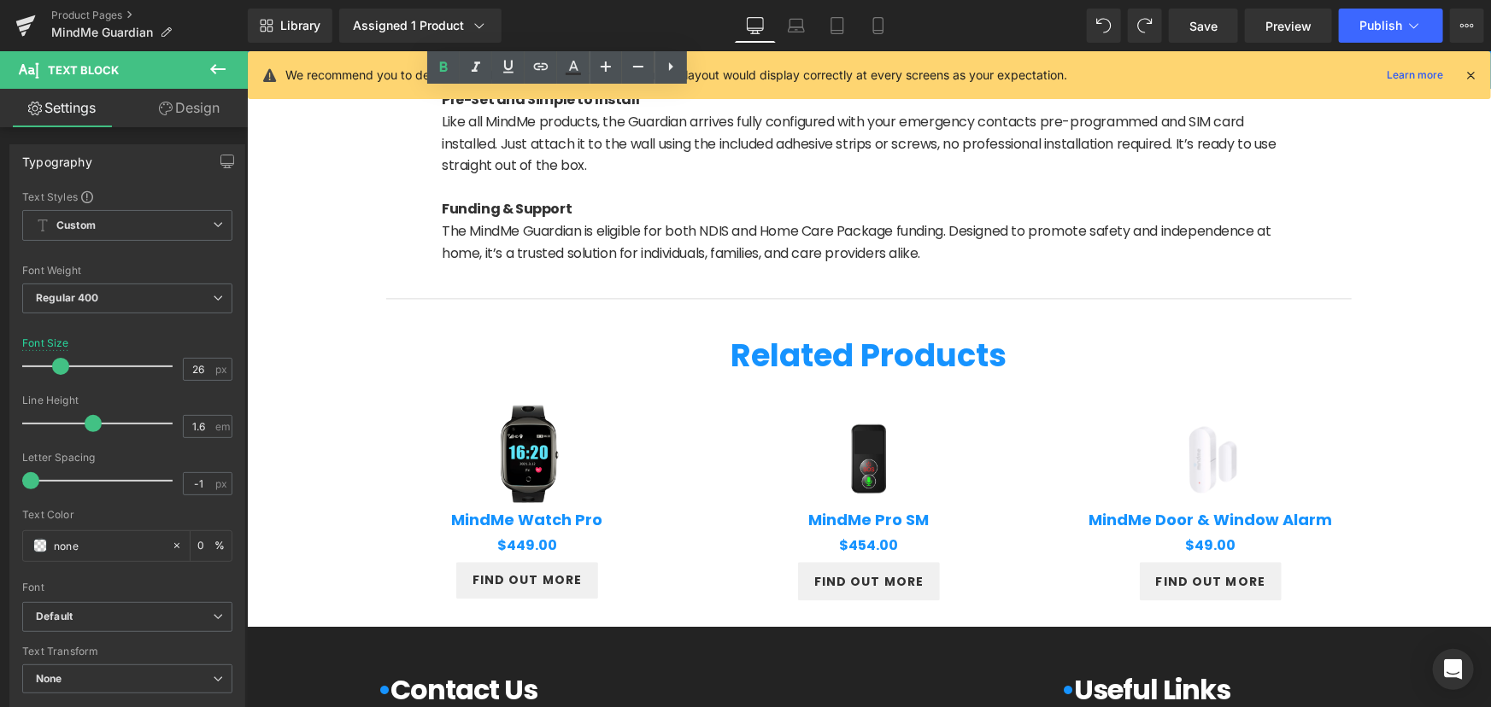
scroll to position [1769, 0]
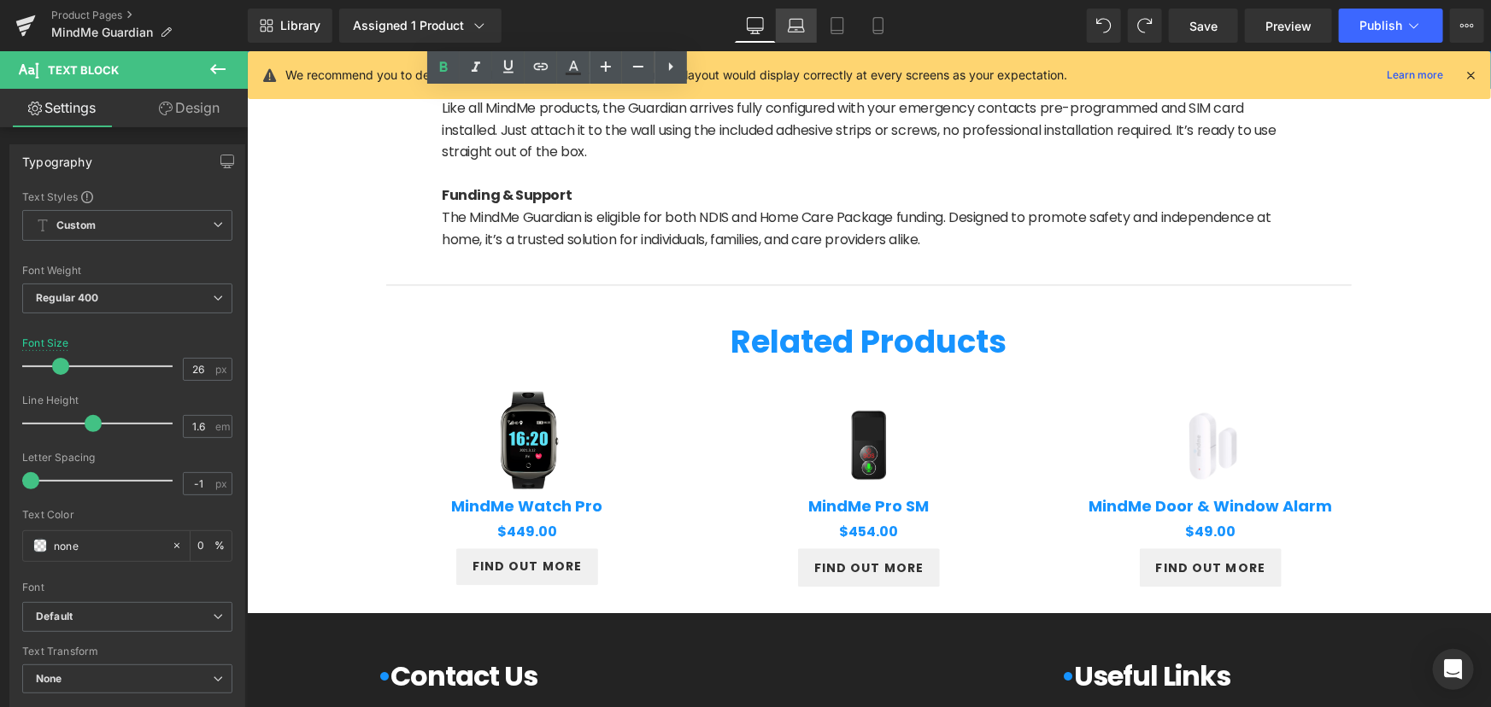
click at [798, 37] on link "Laptop" at bounding box center [796, 26] width 41 height 34
type input "0"
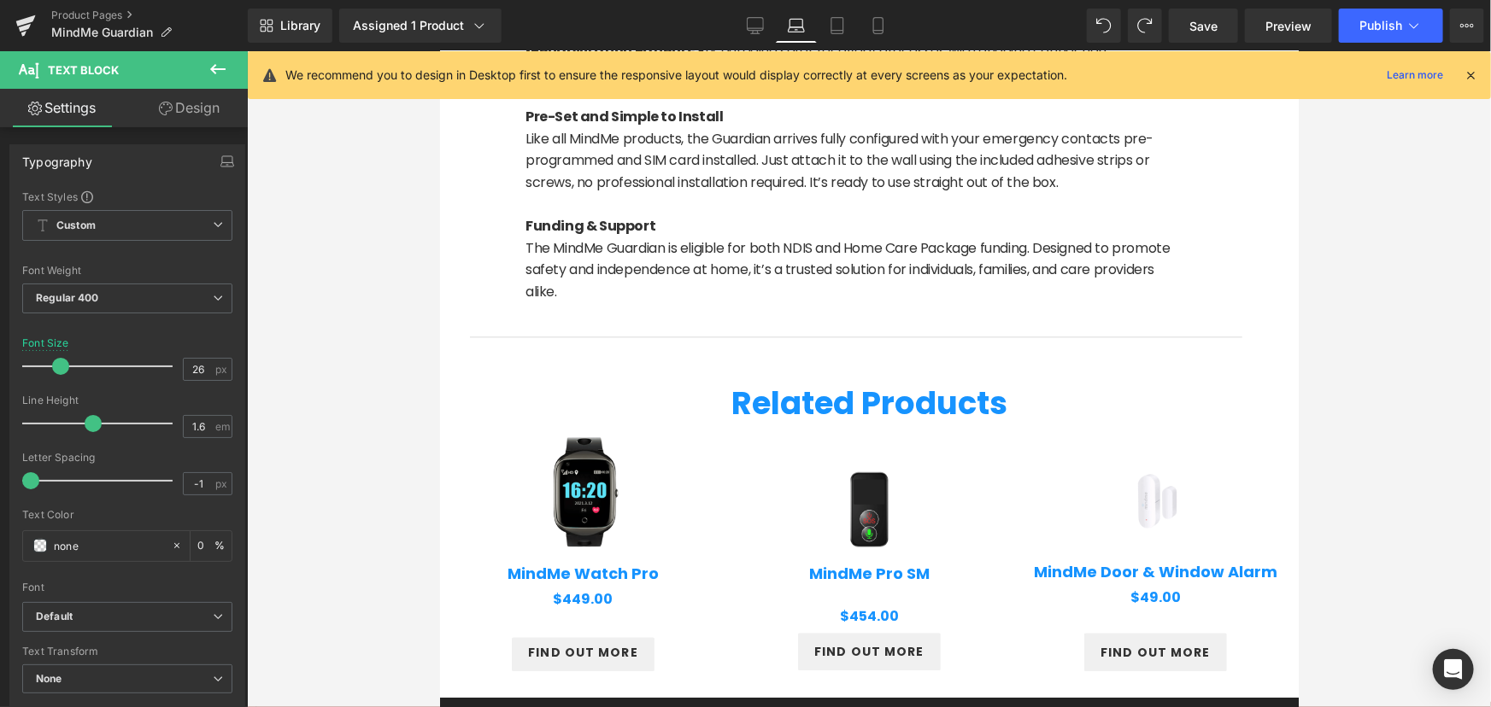
scroll to position [1957, 0]
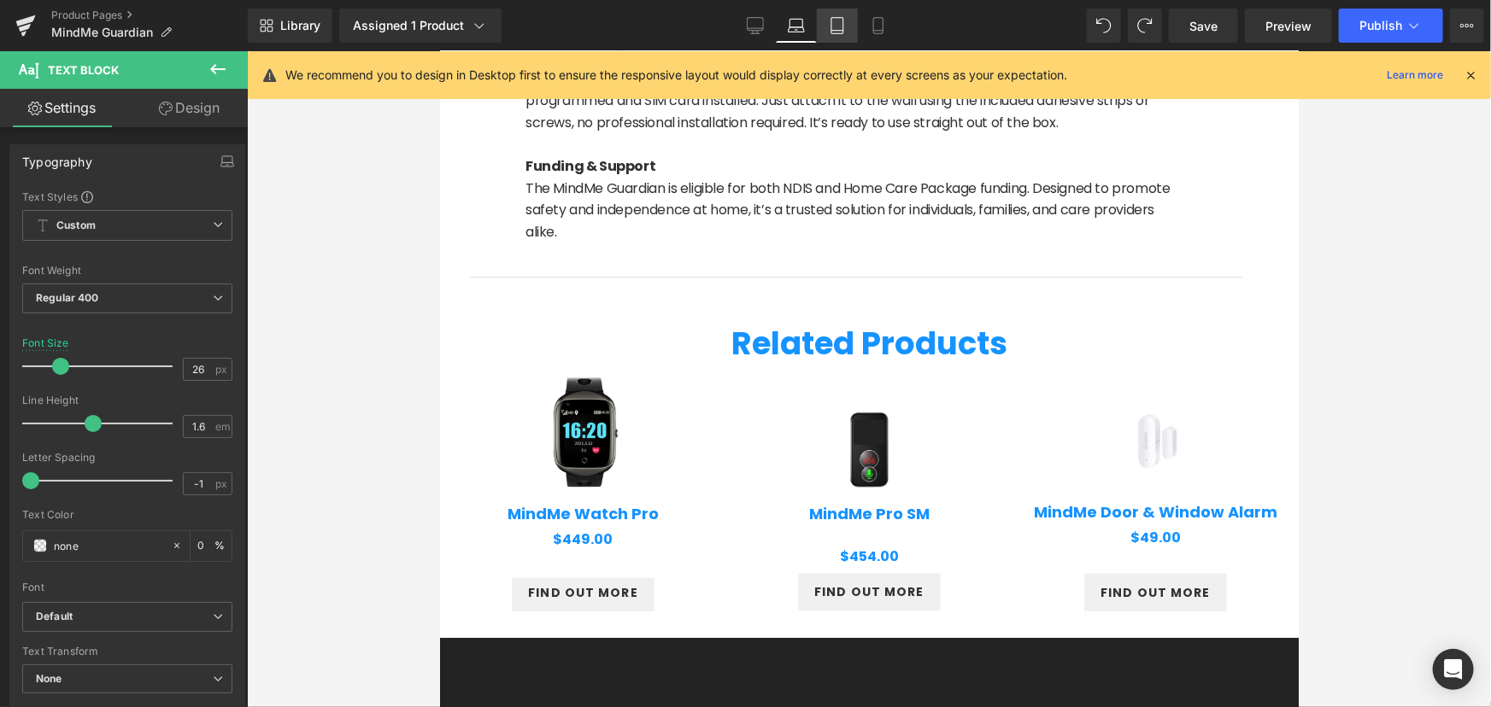
click at [833, 28] on icon at bounding box center [837, 25] width 17 height 17
type input "22"
type input "0"
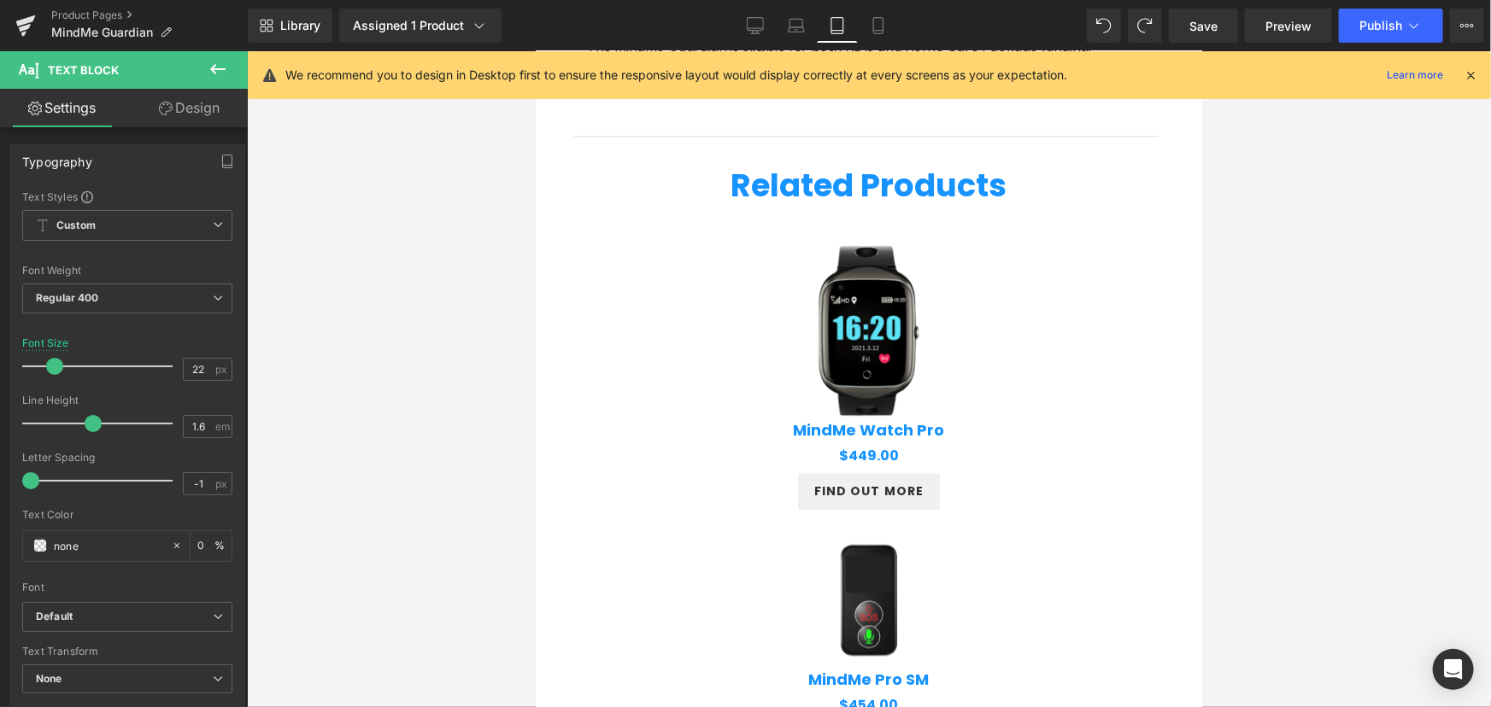
scroll to position [2464, 0]
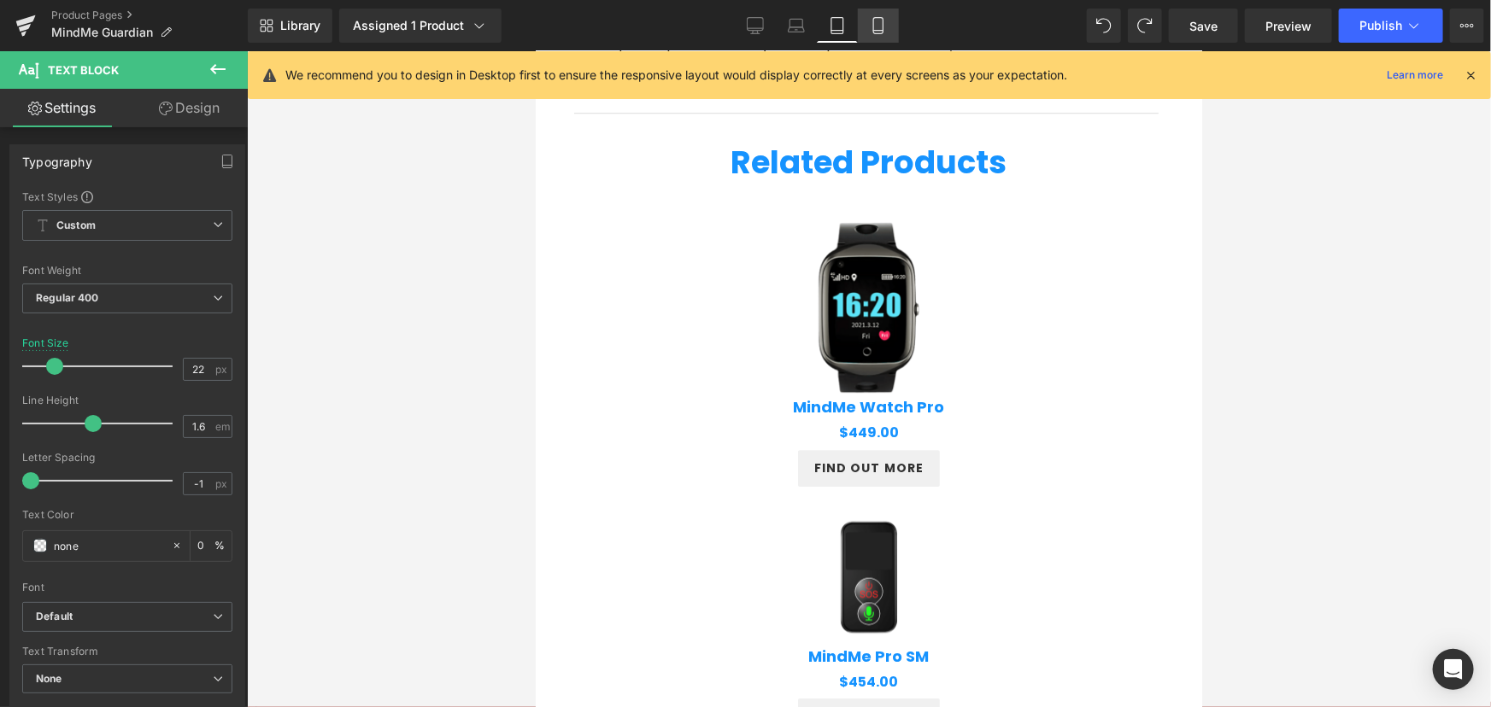
click at [874, 32] on icon at bounding box center [878, 25] width 17 height 17
type input "20"
type input "0"
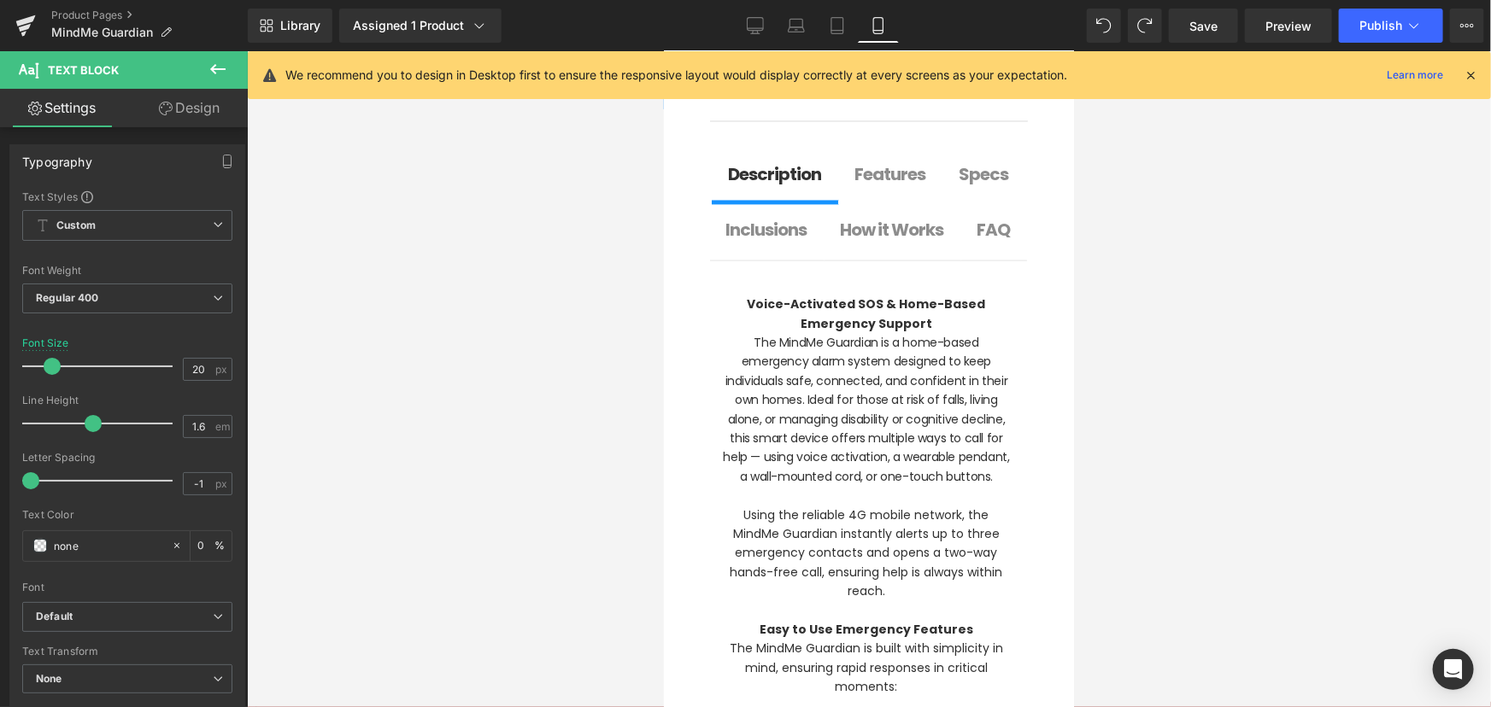
scroll to position [2044, 0]
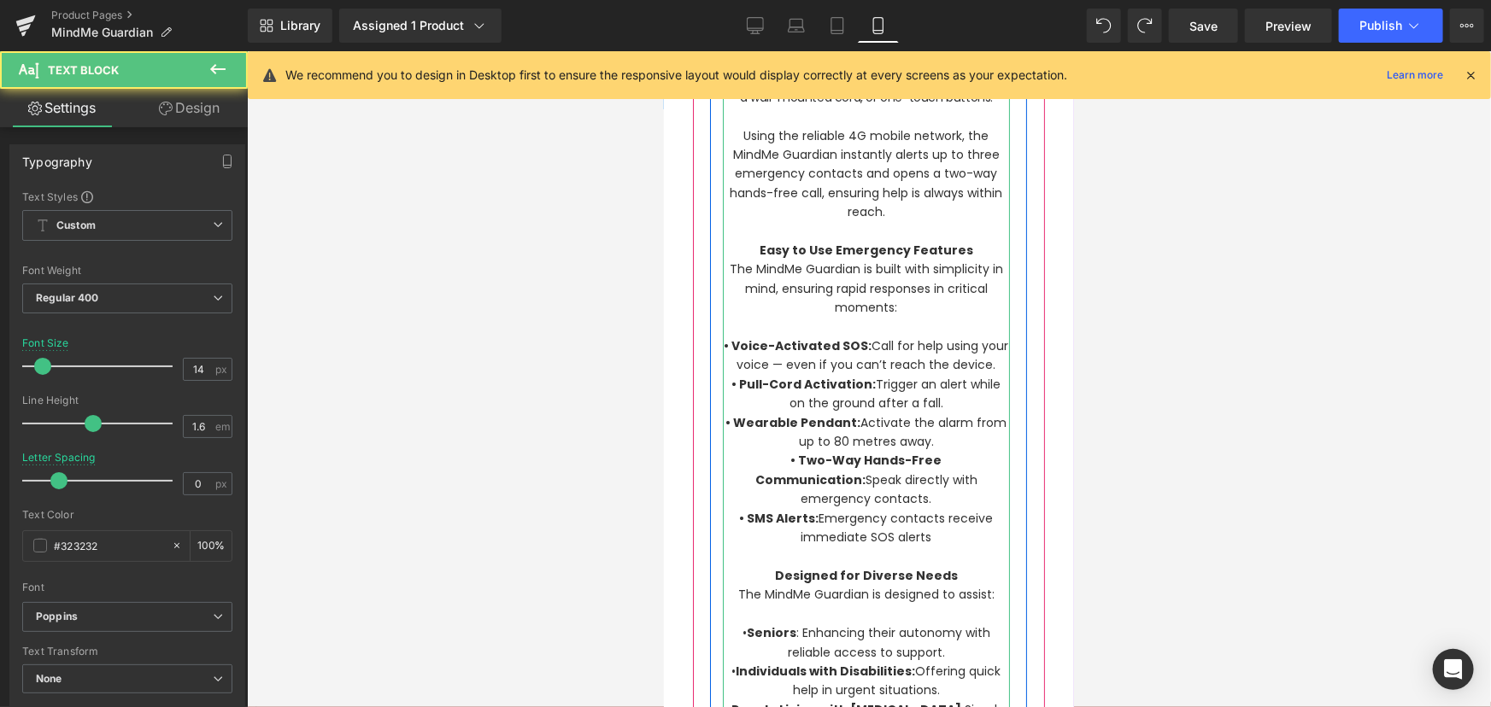
click at [904, 355] on p "• Voice-Activated SOS: Call for help using your voice — even if you can’t reach…" at bounding box center [865, 355] width 287 height 38
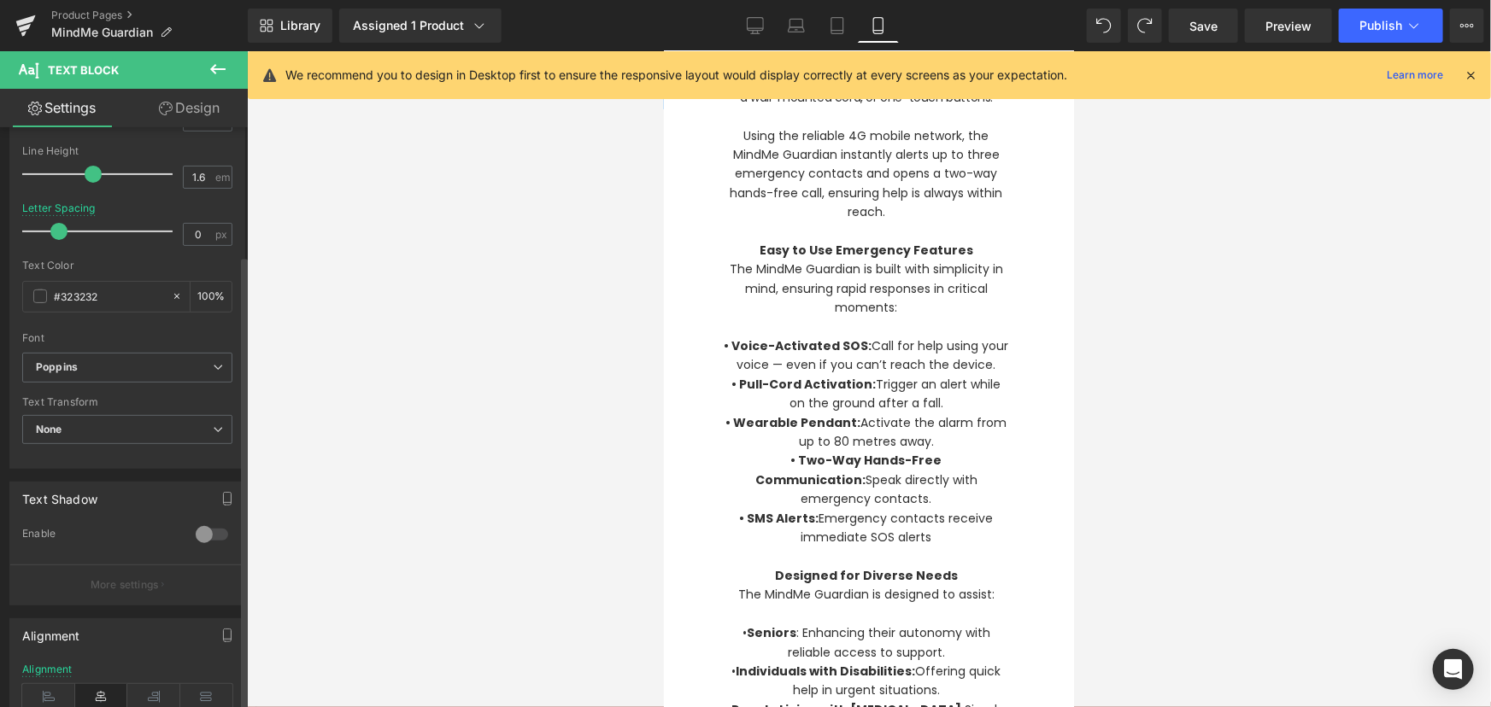
scroll to position [284, 0]
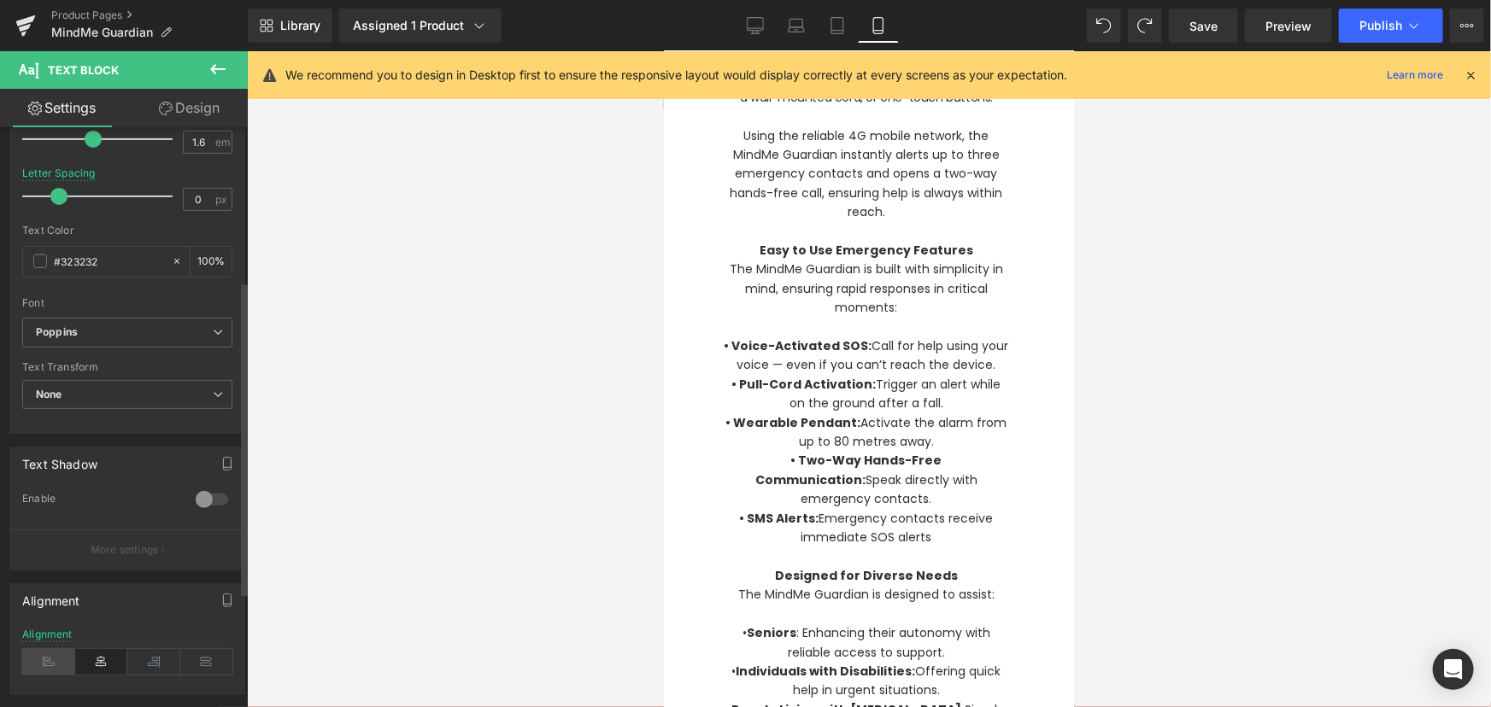
click at [28, 659] on icon at bounding box center [48, 662] width 53 height 26
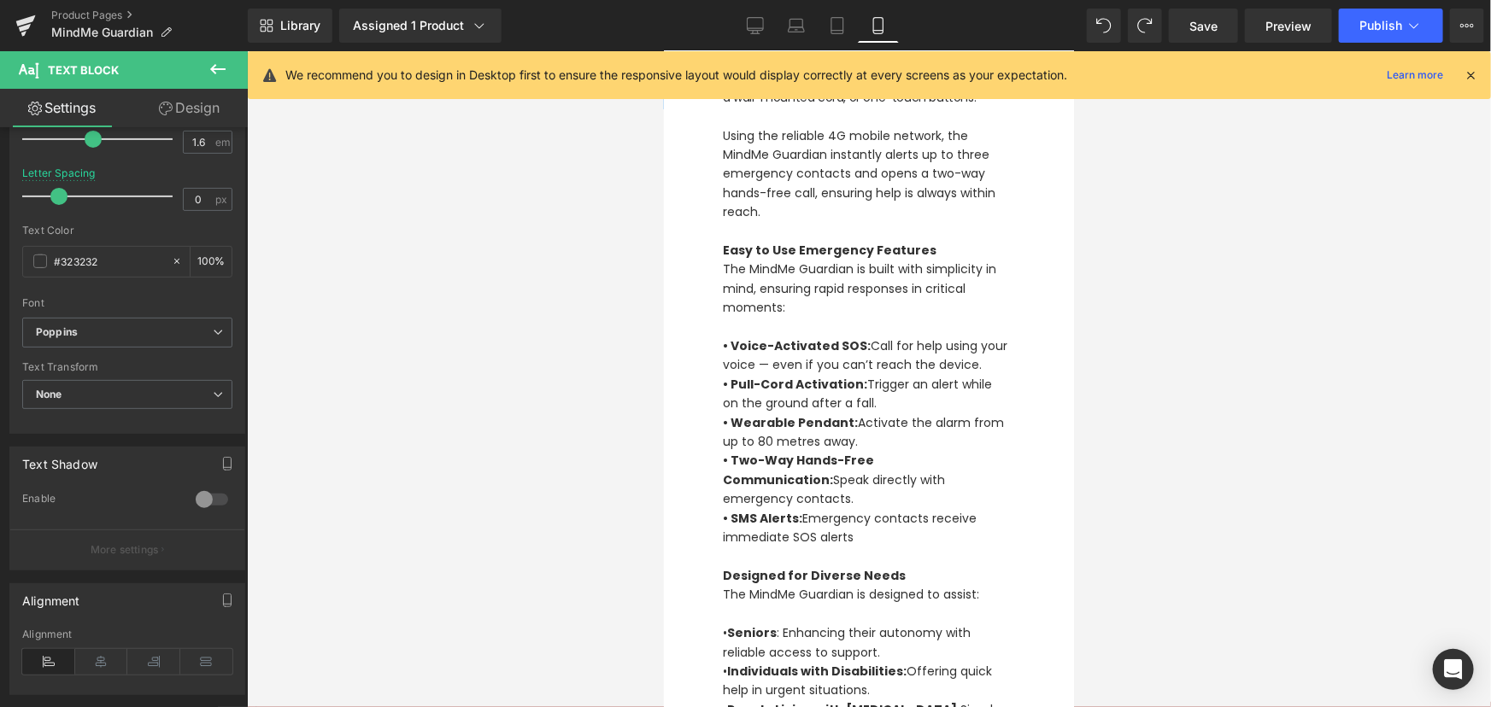
click at [1166, 419] on div at bounding box center [869, 379] width 1244 height 656
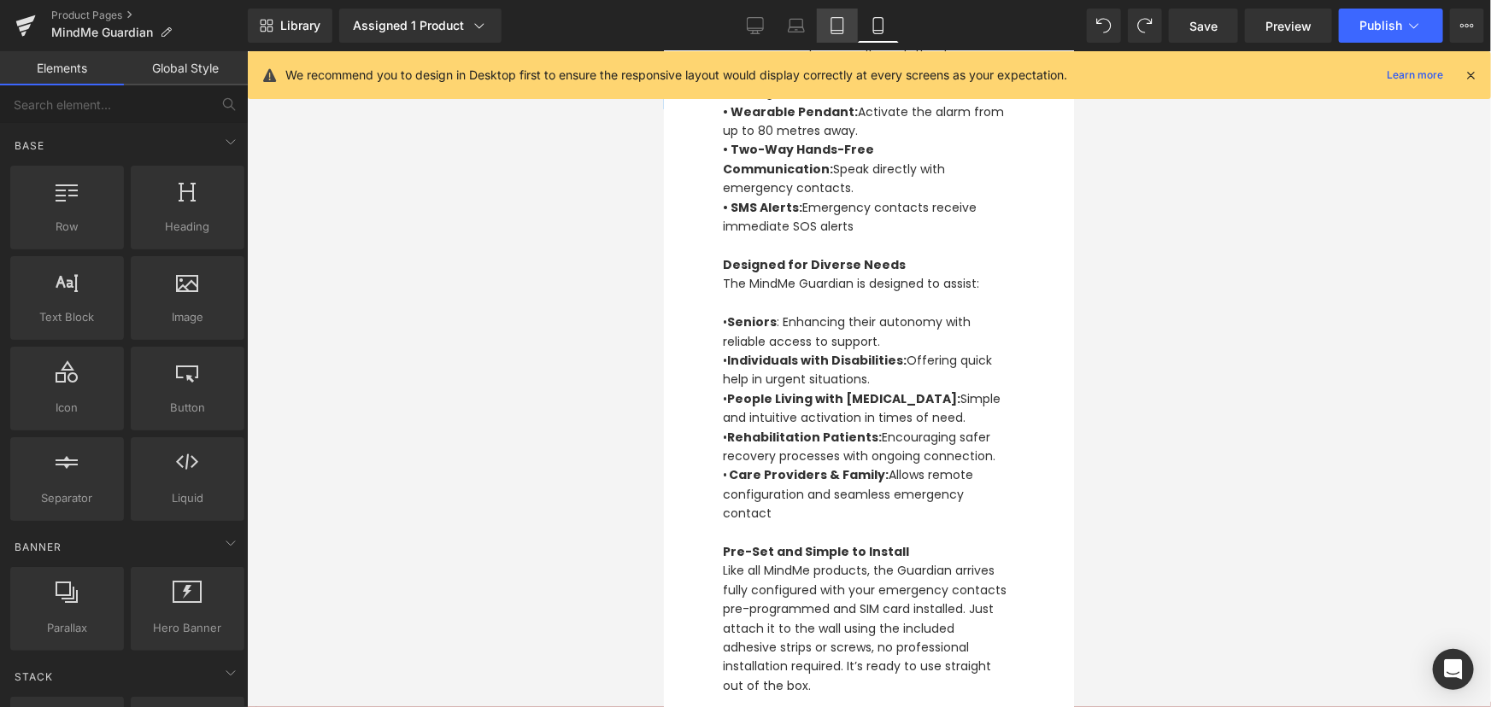
click at [828, 21] on link "Tablet" at bounding box center [837, 26] width 41 height 34
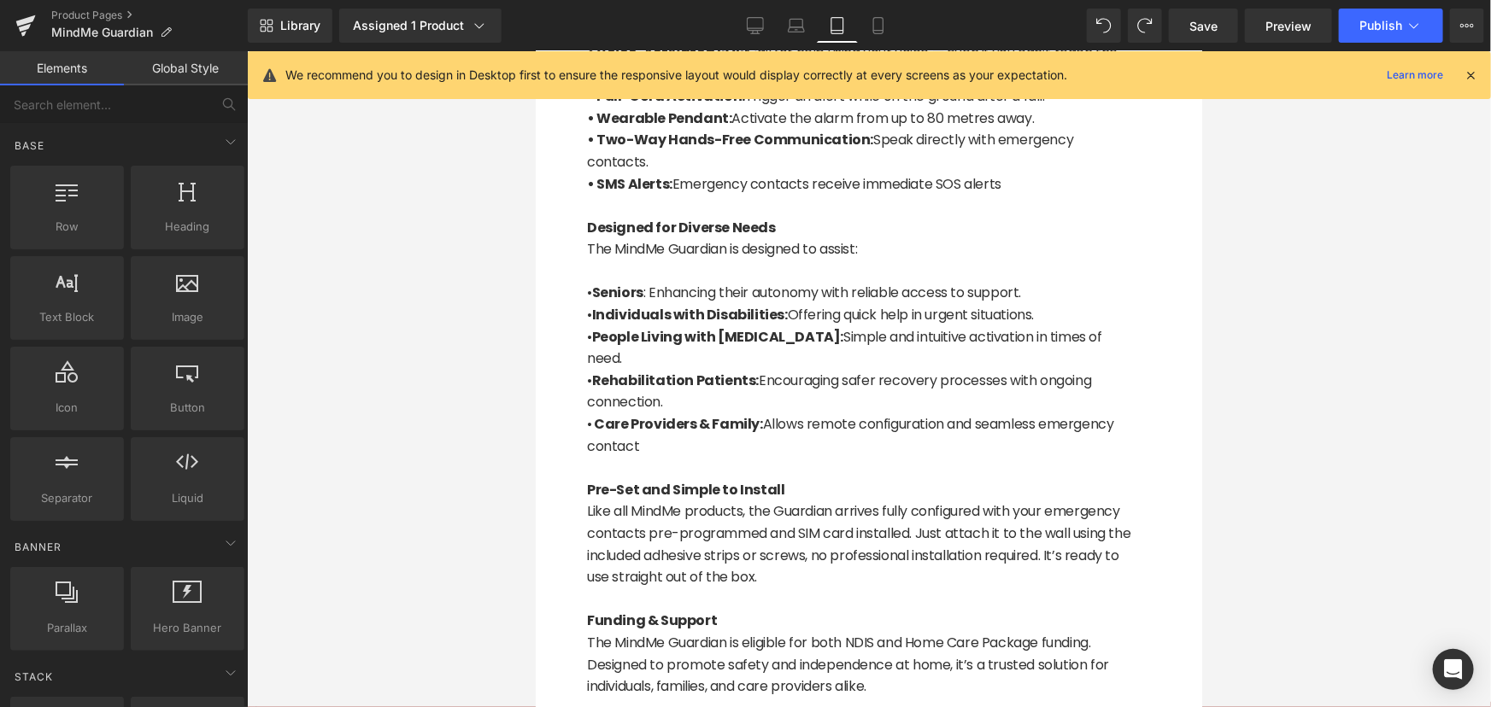
scroll to position [1839, 0]
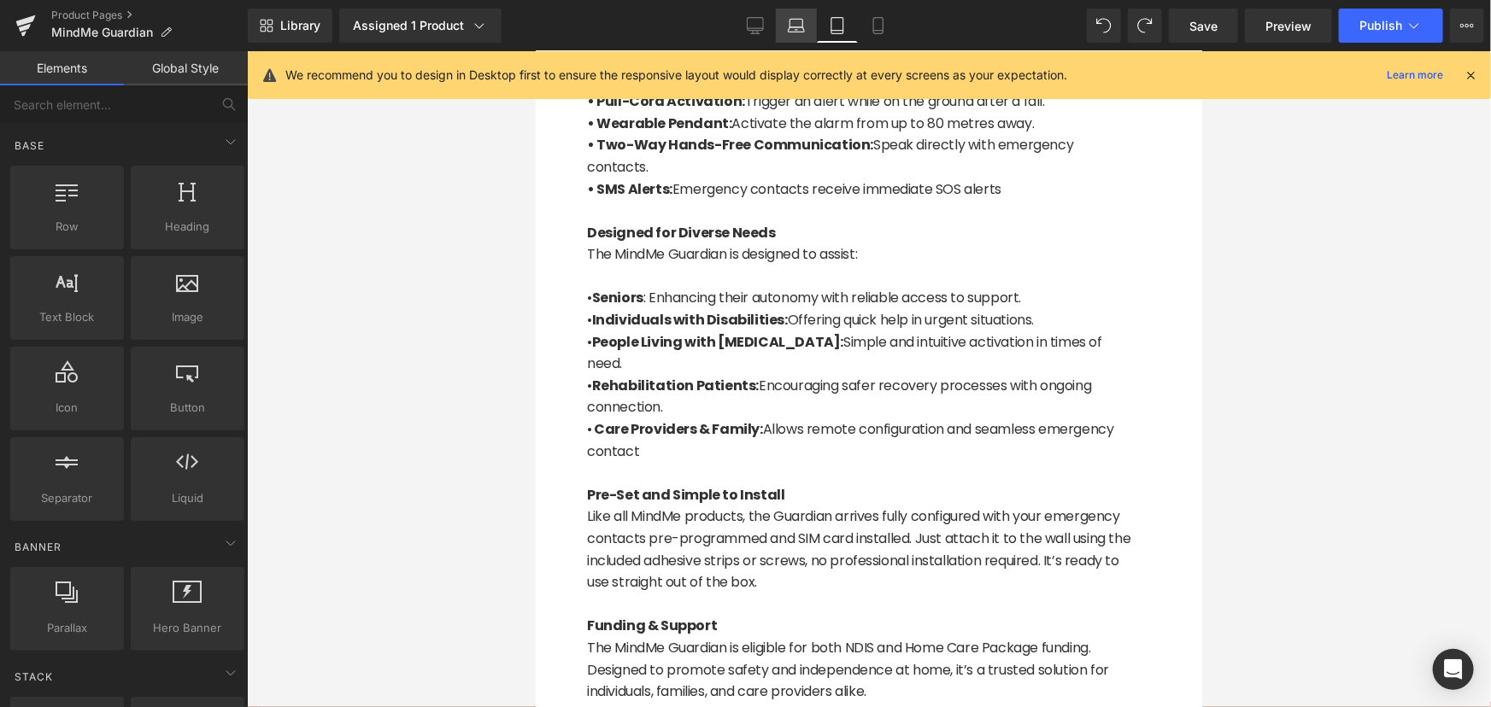
click at [796, 32] on icon at bounding box center [796, 29] width 16 height 5
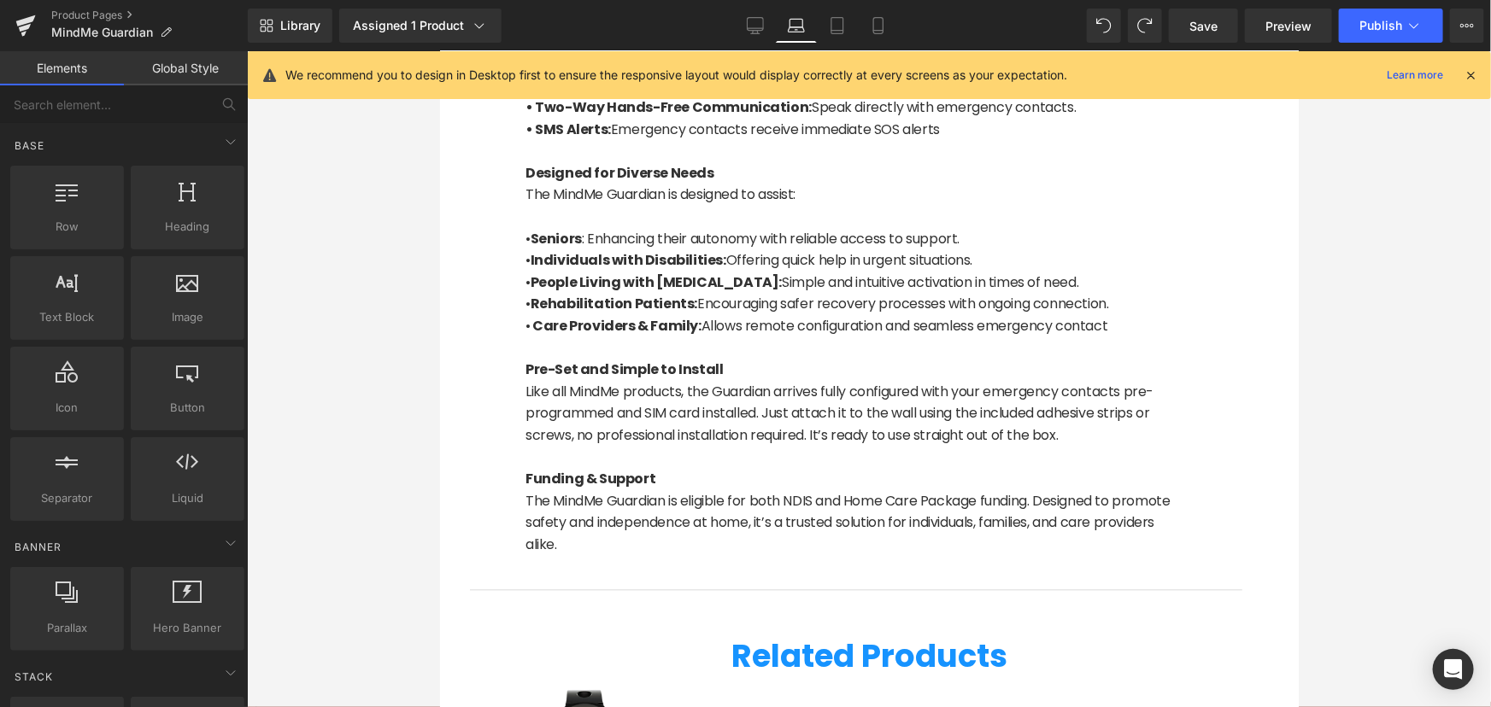
scroll to position [1641, 0]
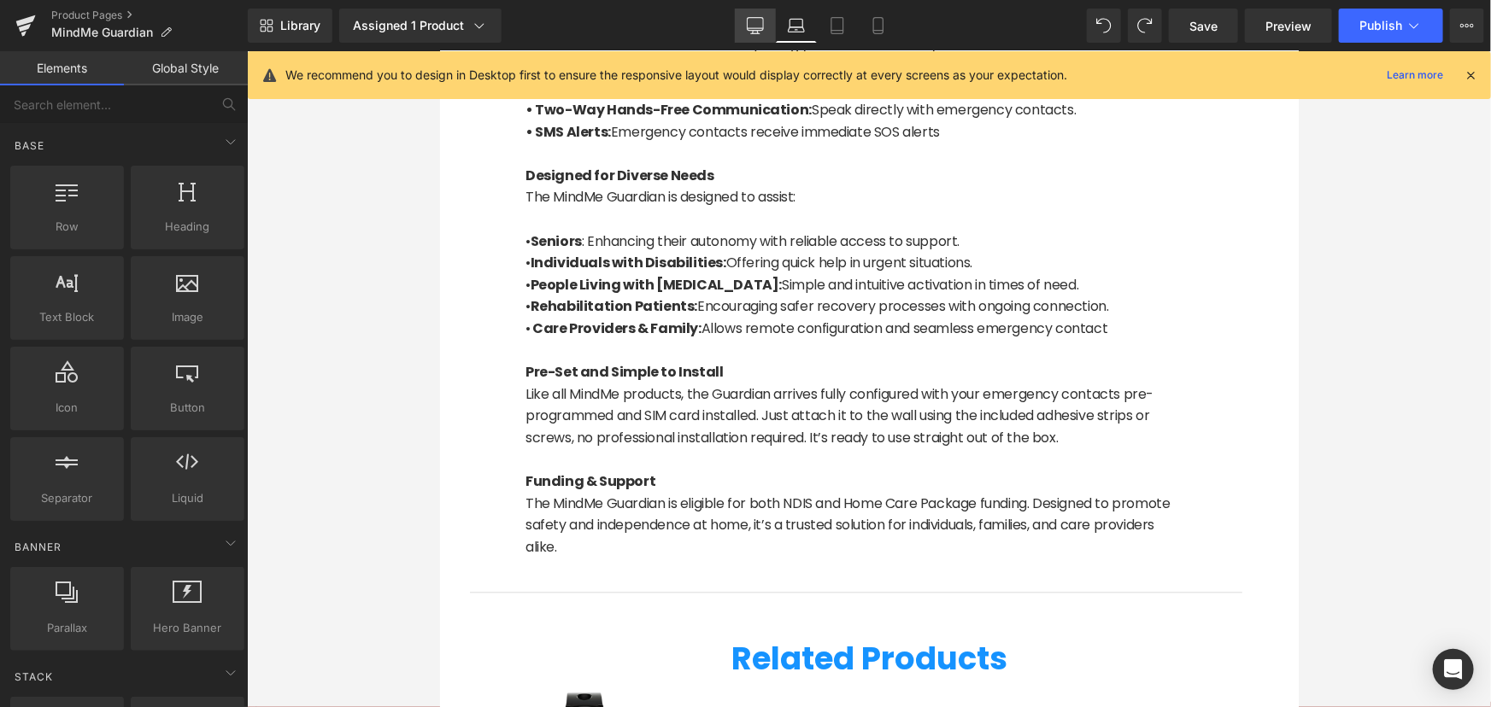
click at [747, 29] on icon at bounding box center [755, 25] width 17 height 17
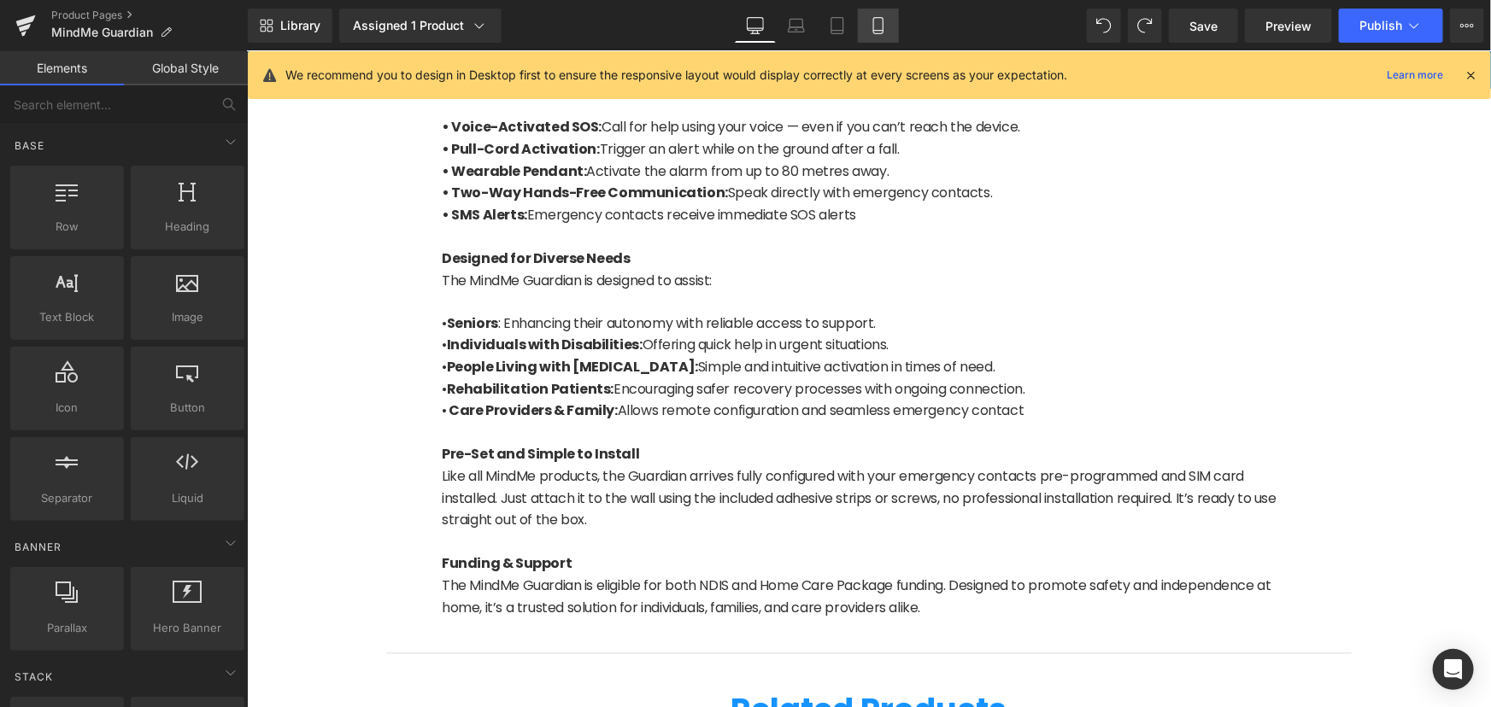
click at [881, 16] on link "Mobile" at bounding box center [878, 26] width 41 height 34
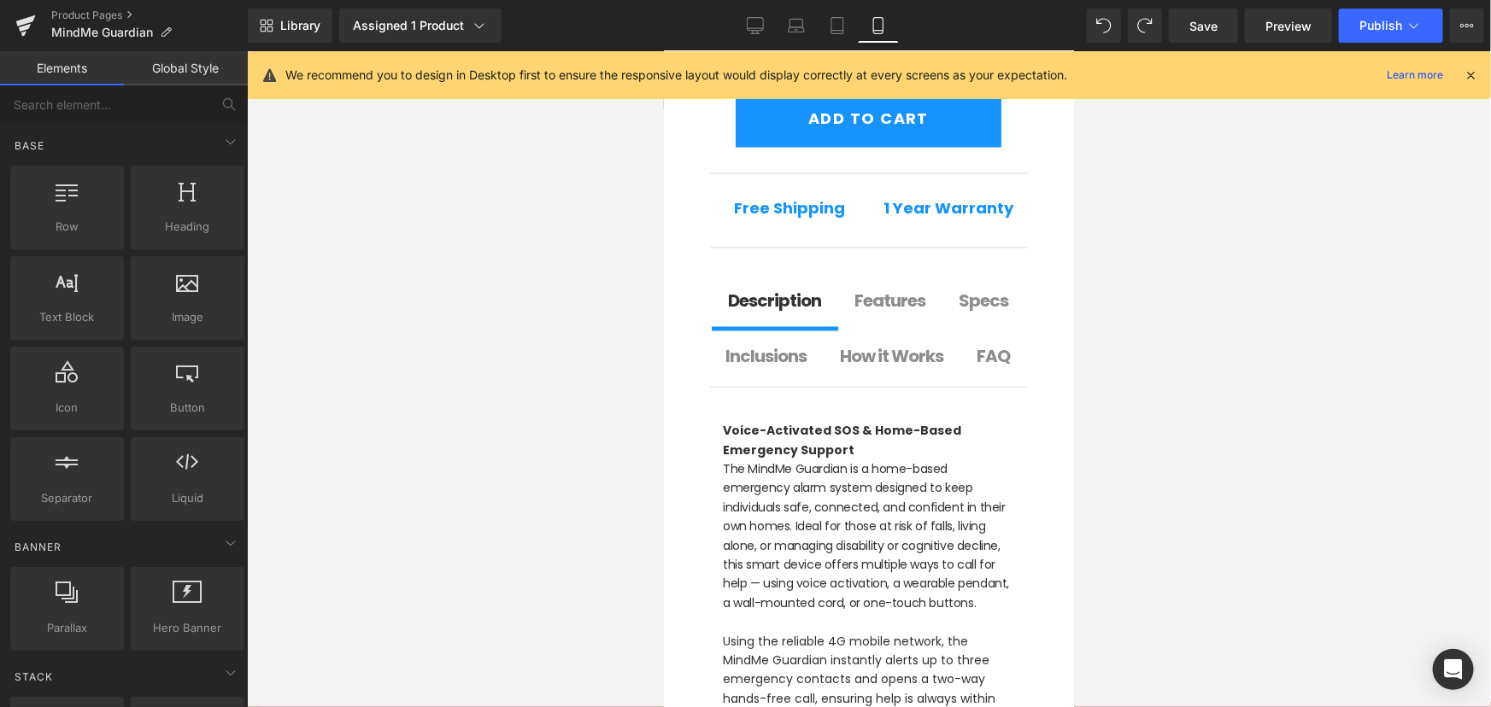
scroll to position [1529, 0]
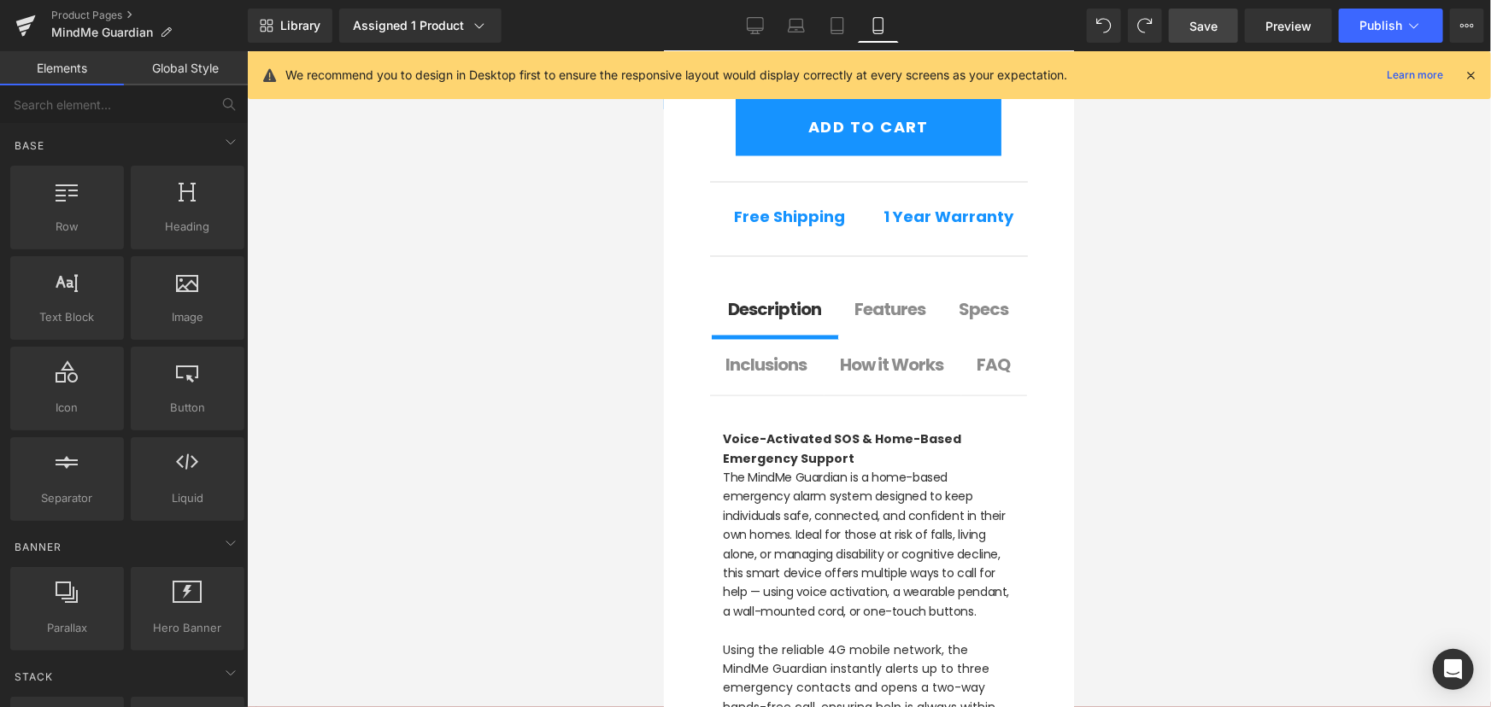
click at [1202, 26] on span "Save" at bounding box center [1203, 26] width 28 height 18
click at [1228, 350] on div at bounding box center [869, 379] width 1244 height 656
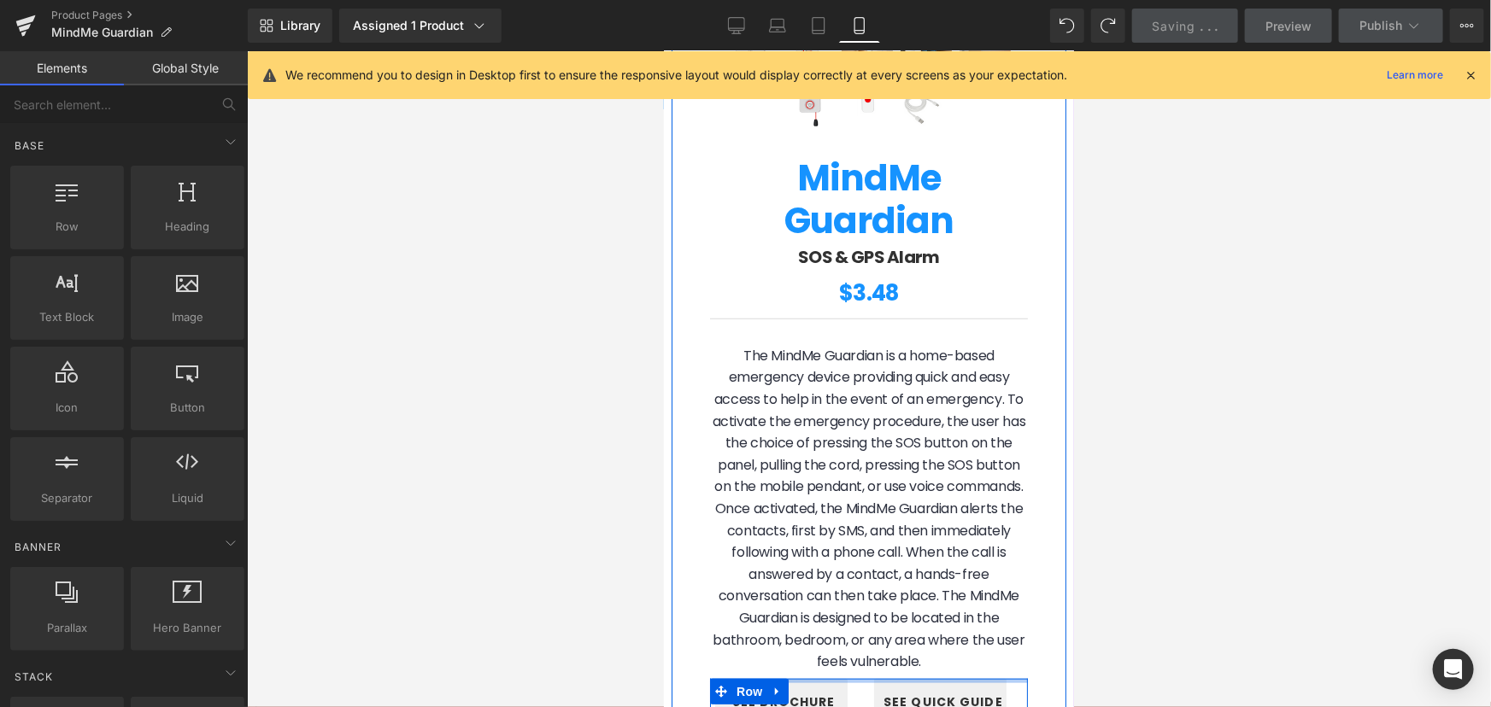
scroll to position [520, 0]
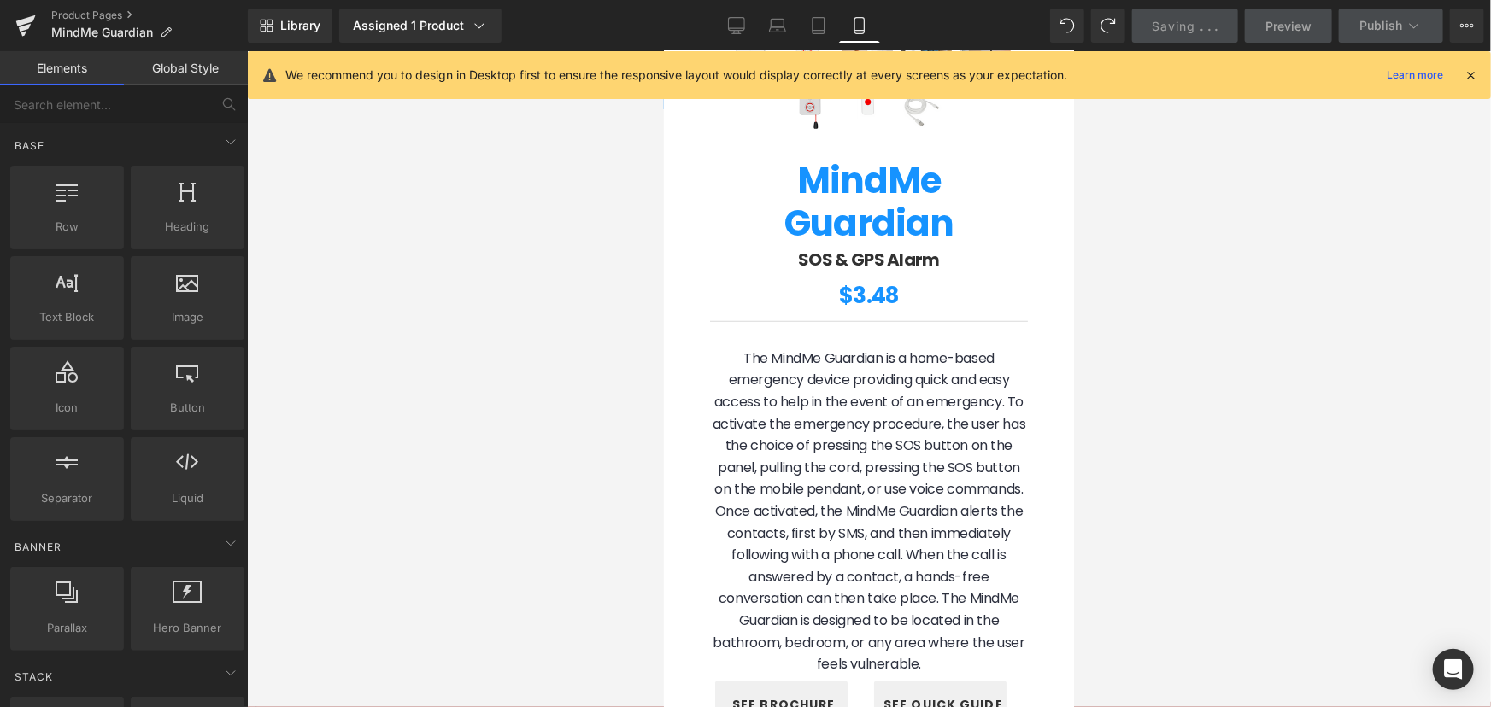
click at [1264, 283] on div at bounding box center [869, 379] width 1244 height 656
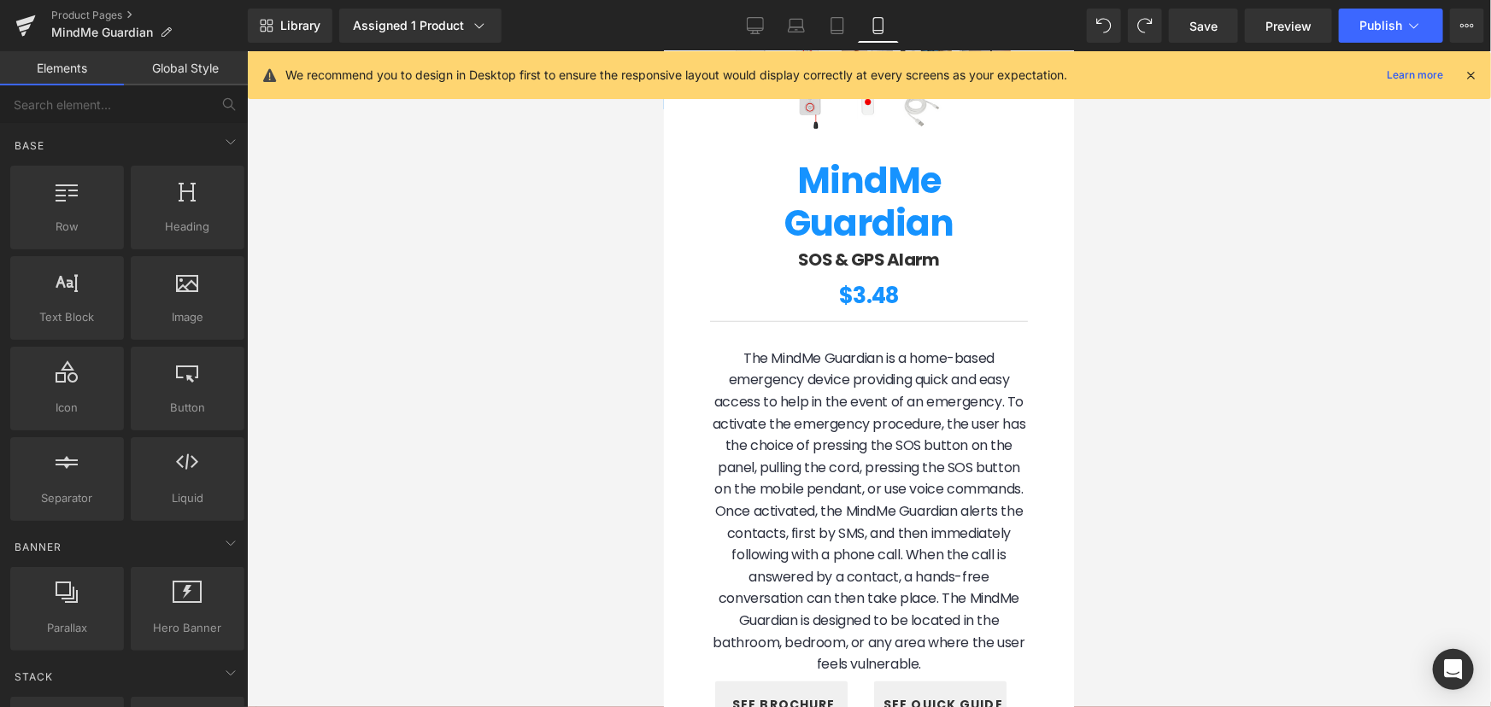
click at [1081, 170] on div at bounding box center [869, 379] width 1244 height 656
click at [29, 20] on icon at bounding box center [26, 20] width 20 height 11
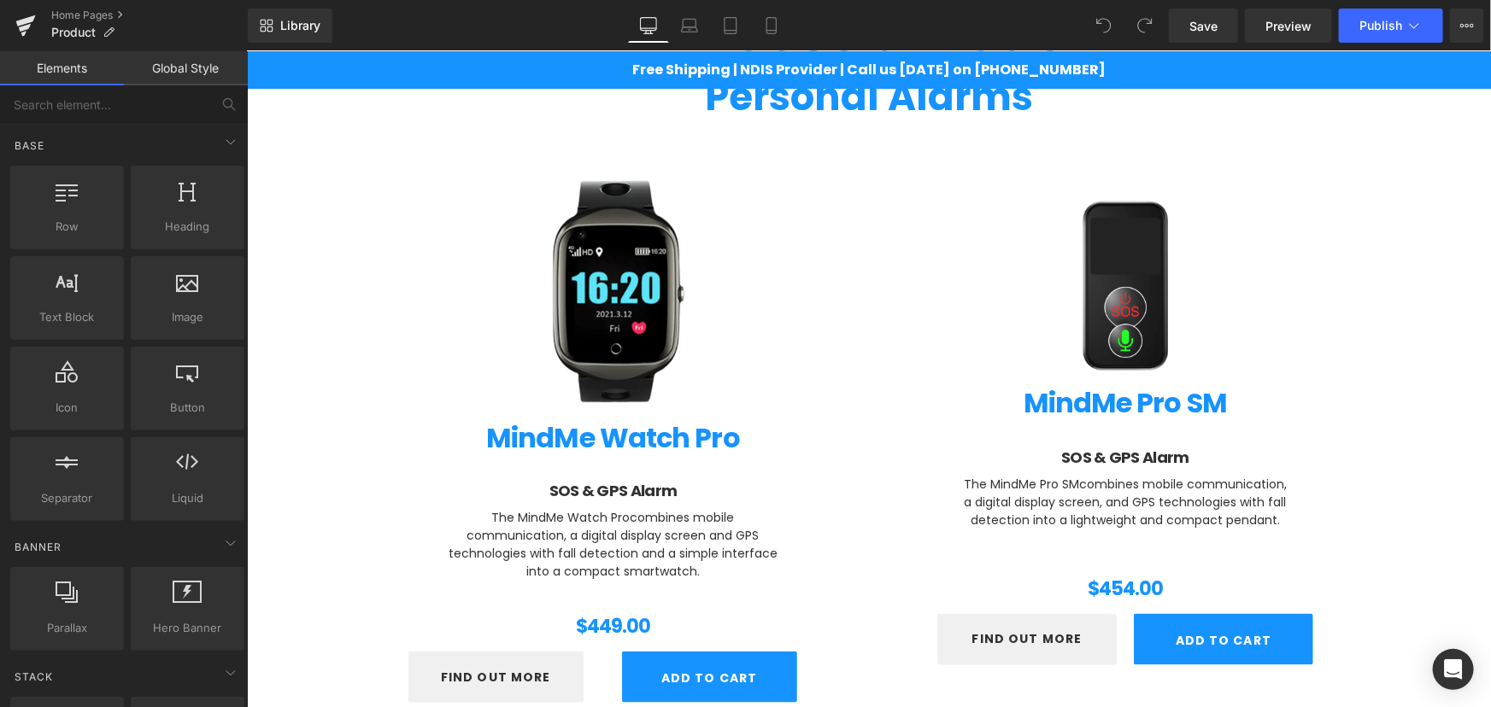
scroll to position [906, 0]
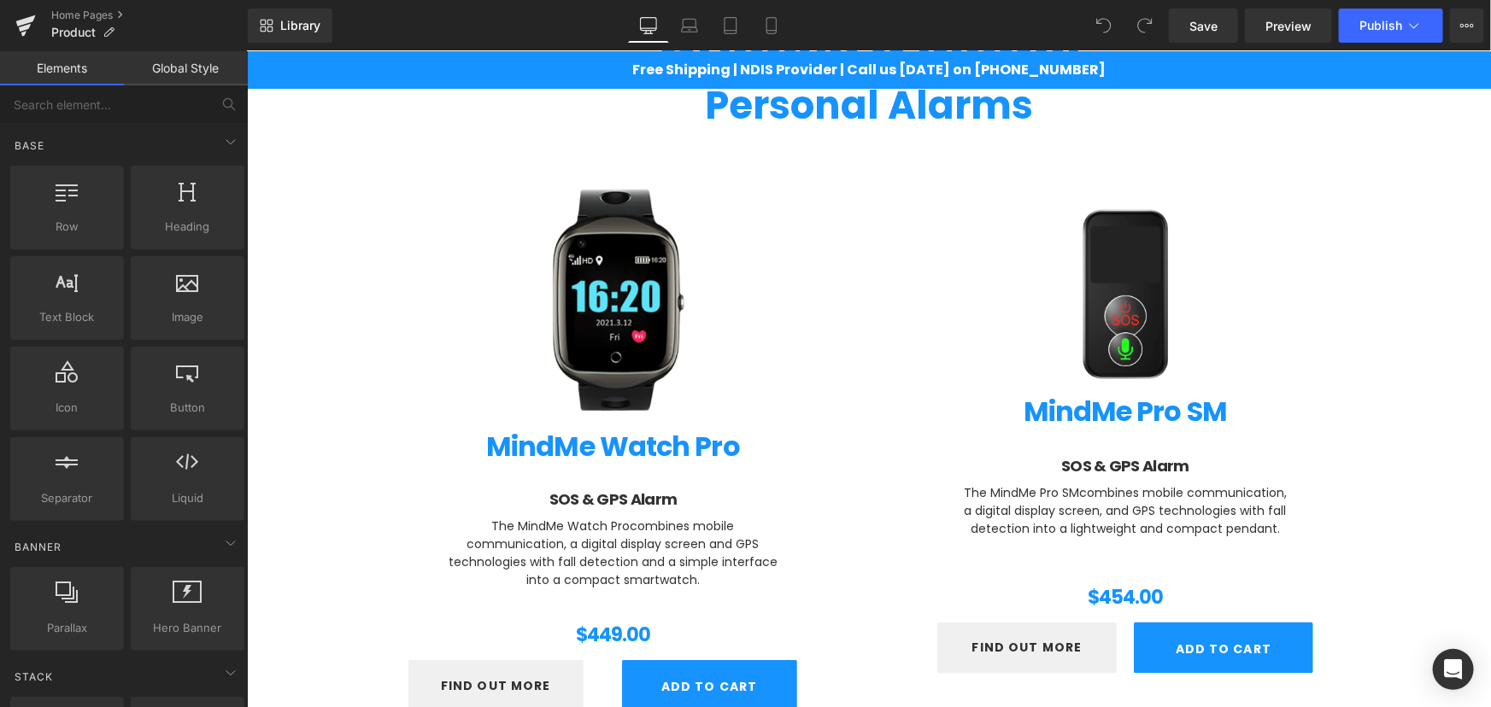
click at [1275, 234] on img at bounding box center [1124, 296] width 329 height 329
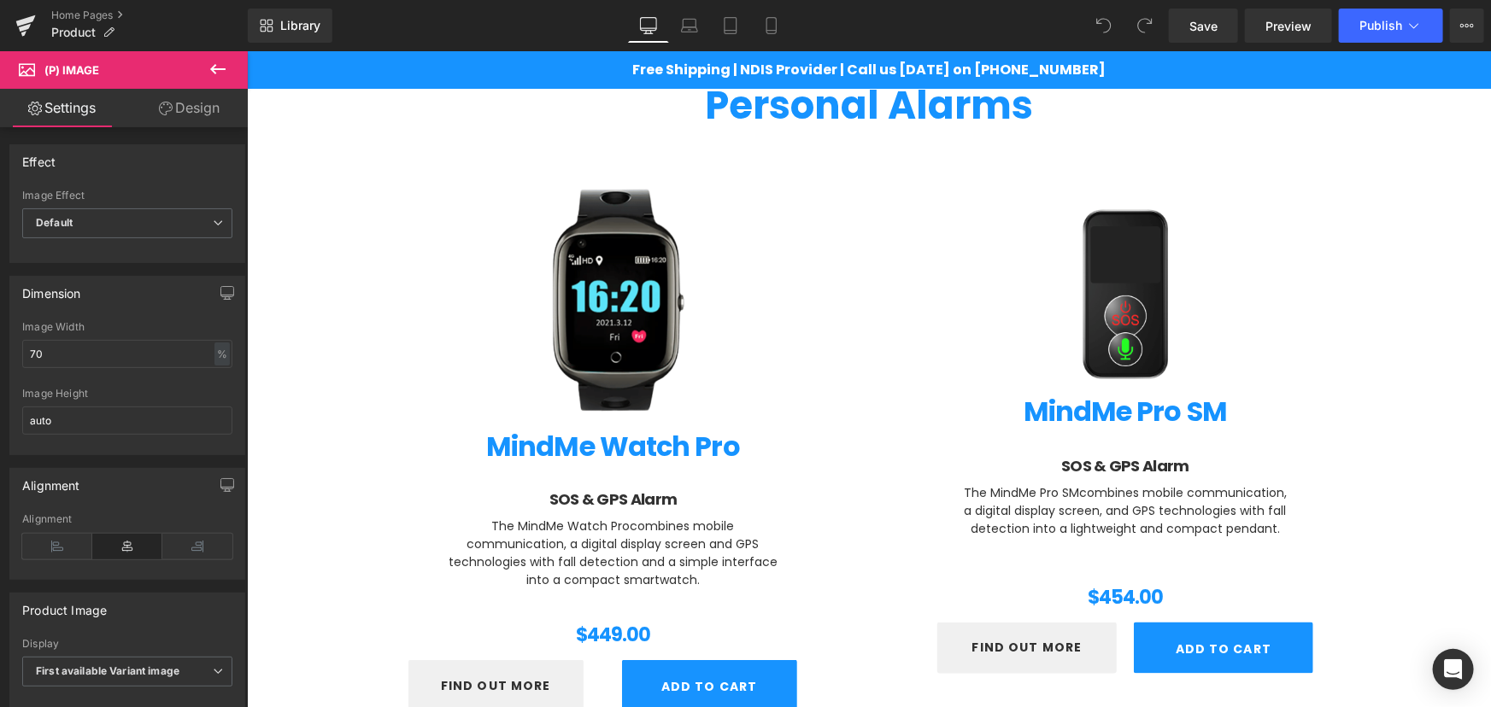
click at [215, 116] on link "Design" at bounding box center [189, 108] width 124 height 38
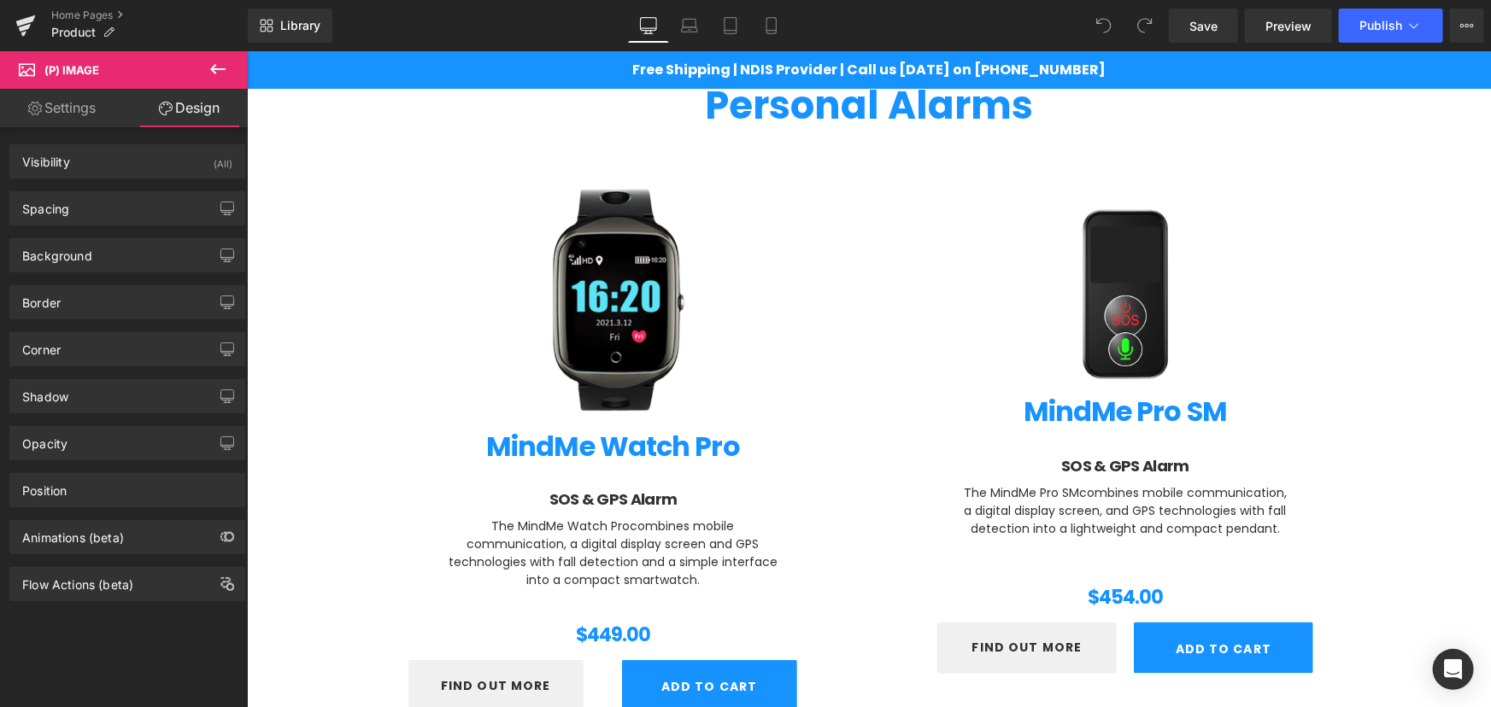
click at [63, 105] on link "Settings" at bounding box center [62, 108] width 124 height 38
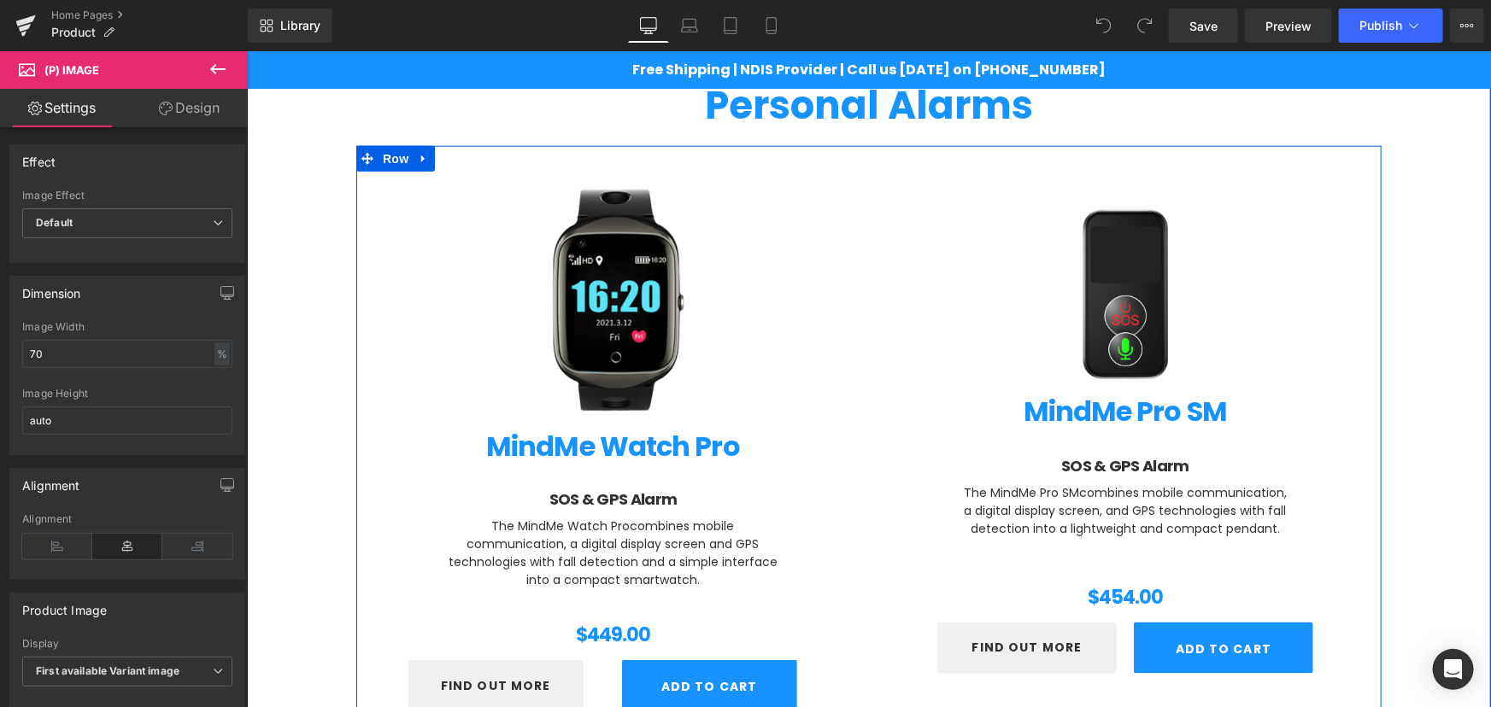
click at [246, 50] on div at bounding box center [246, 50] width 0 height 0
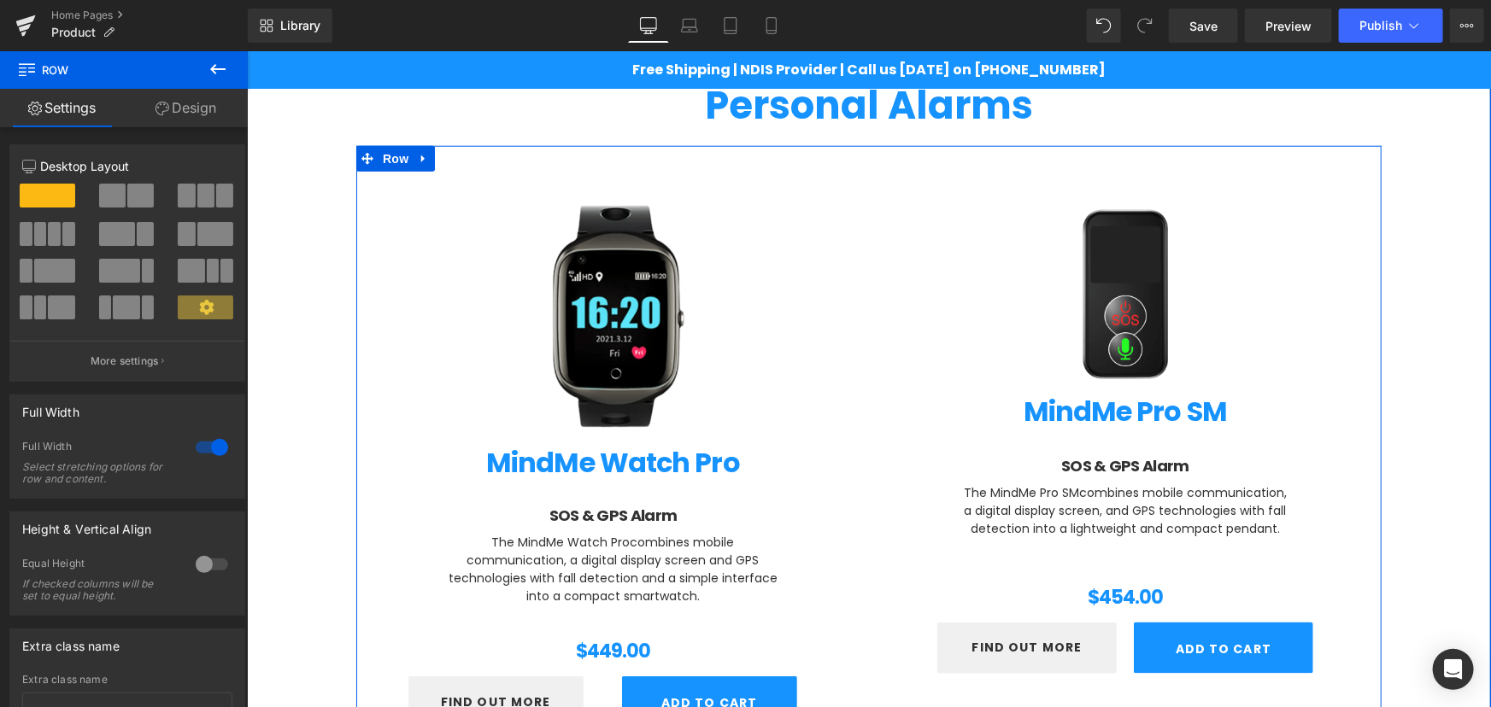
click at [360, 179] on div "Text Block (P) Image MindMe Watch Pro (P) Title SOS & GPS Alarm Heading The Min…" at bounding box center [611, 442] width 513 height 586
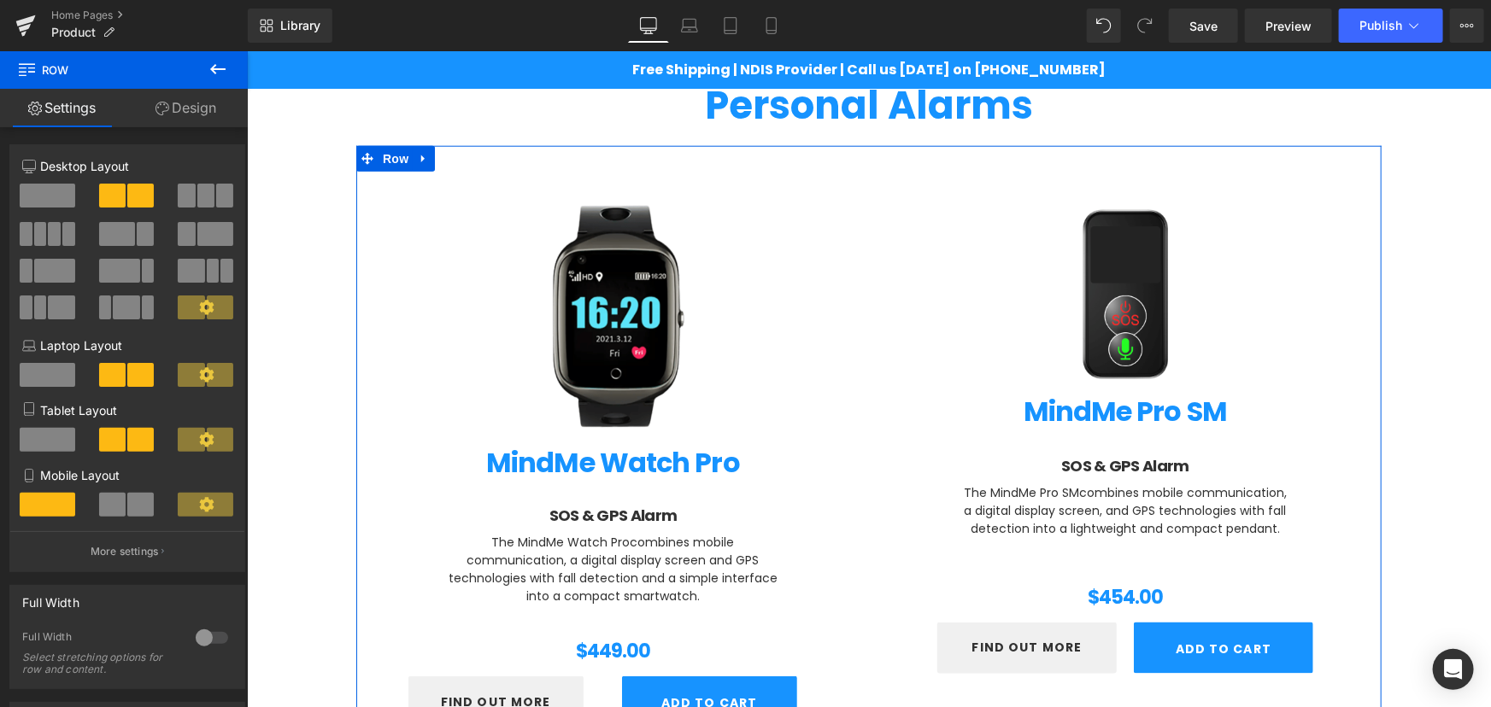
click at [201, 193] on span at bounding box center [205, 196] width 17 height 24
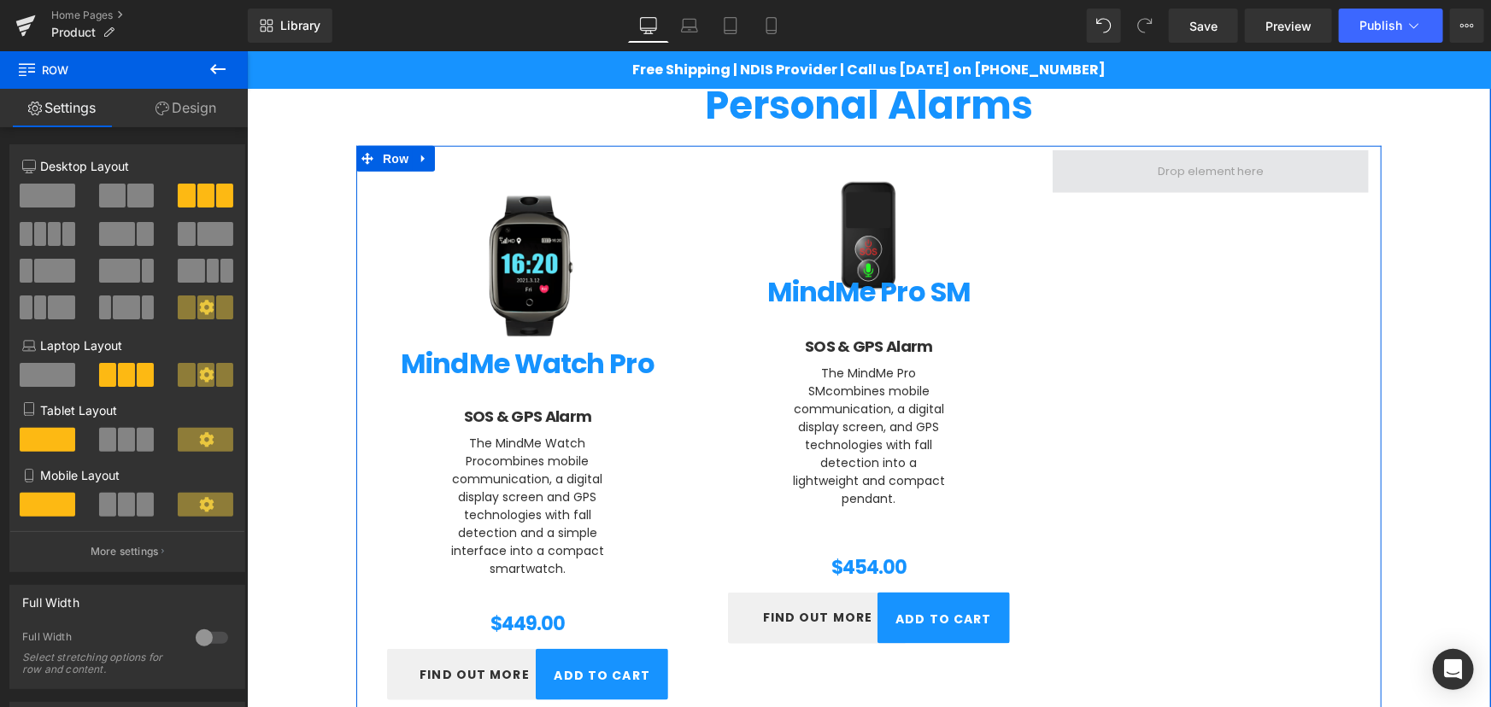
click at [1162, 167] on span at bounding box center [1210, 171] width 118 height 26
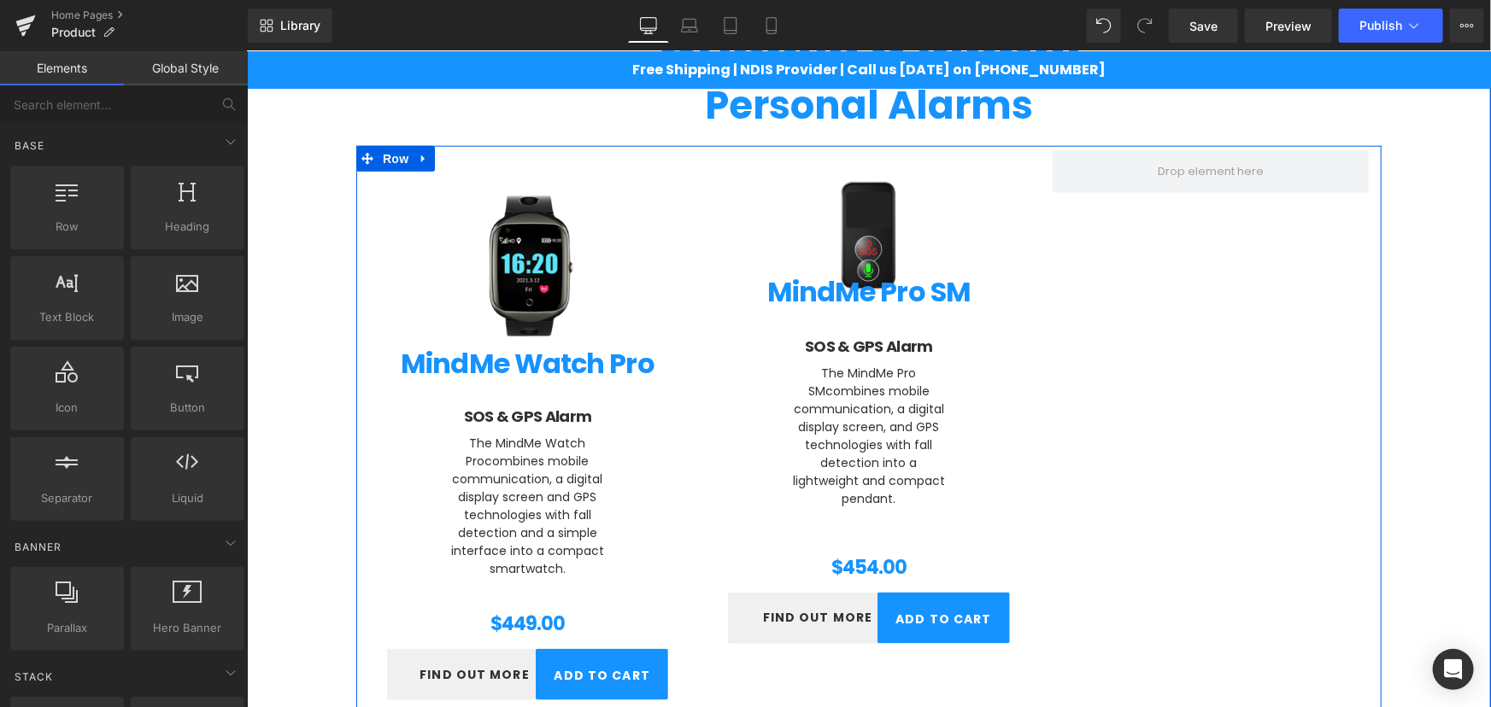
click at [1156, 260] on div "Text Block (P) Image MindMe Watch Pro (P) Title SOS & GPS Alarm Heading The Min…" at bounding box center [867, 426] width 1025 height 563
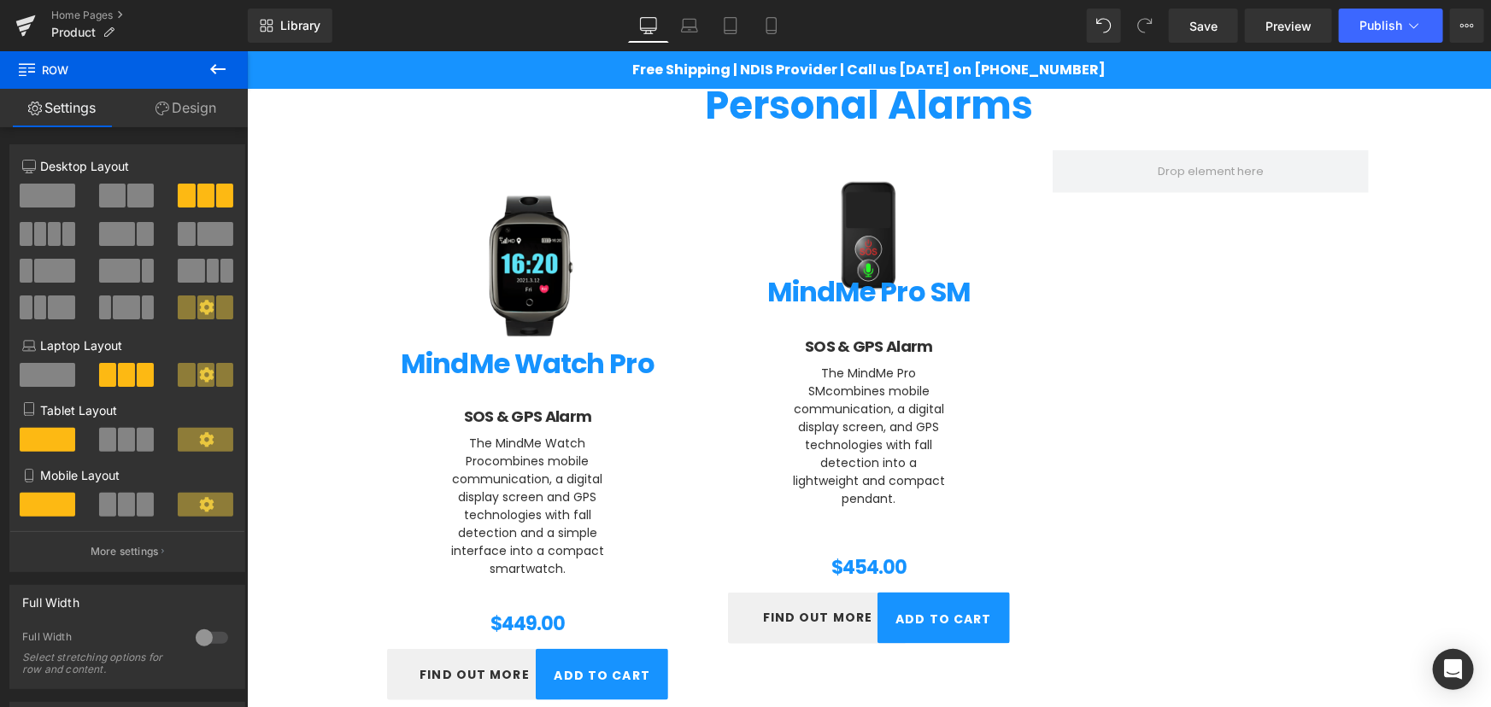
click at [222, 70] on icon at bounding box center [218, 69] width 21 height 21
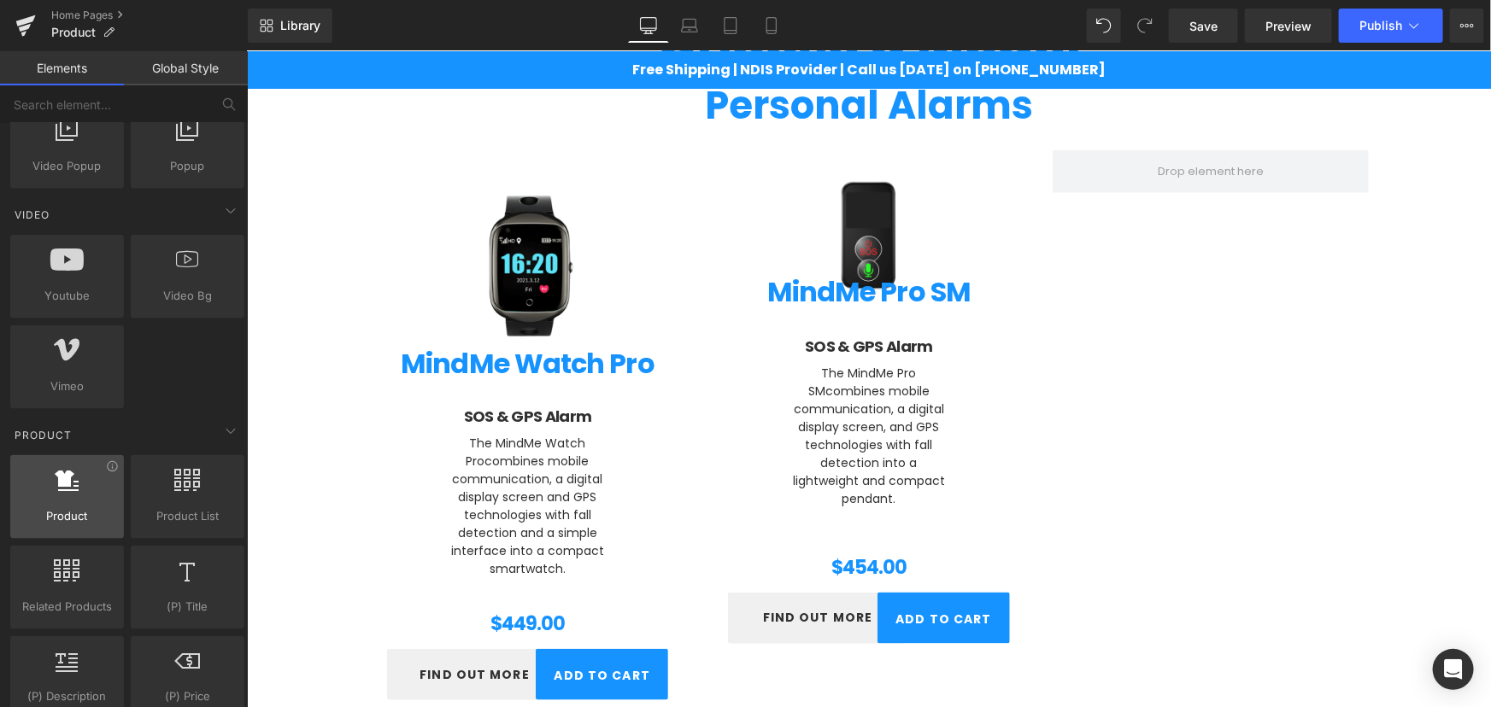
scroll to position [1112, 0]
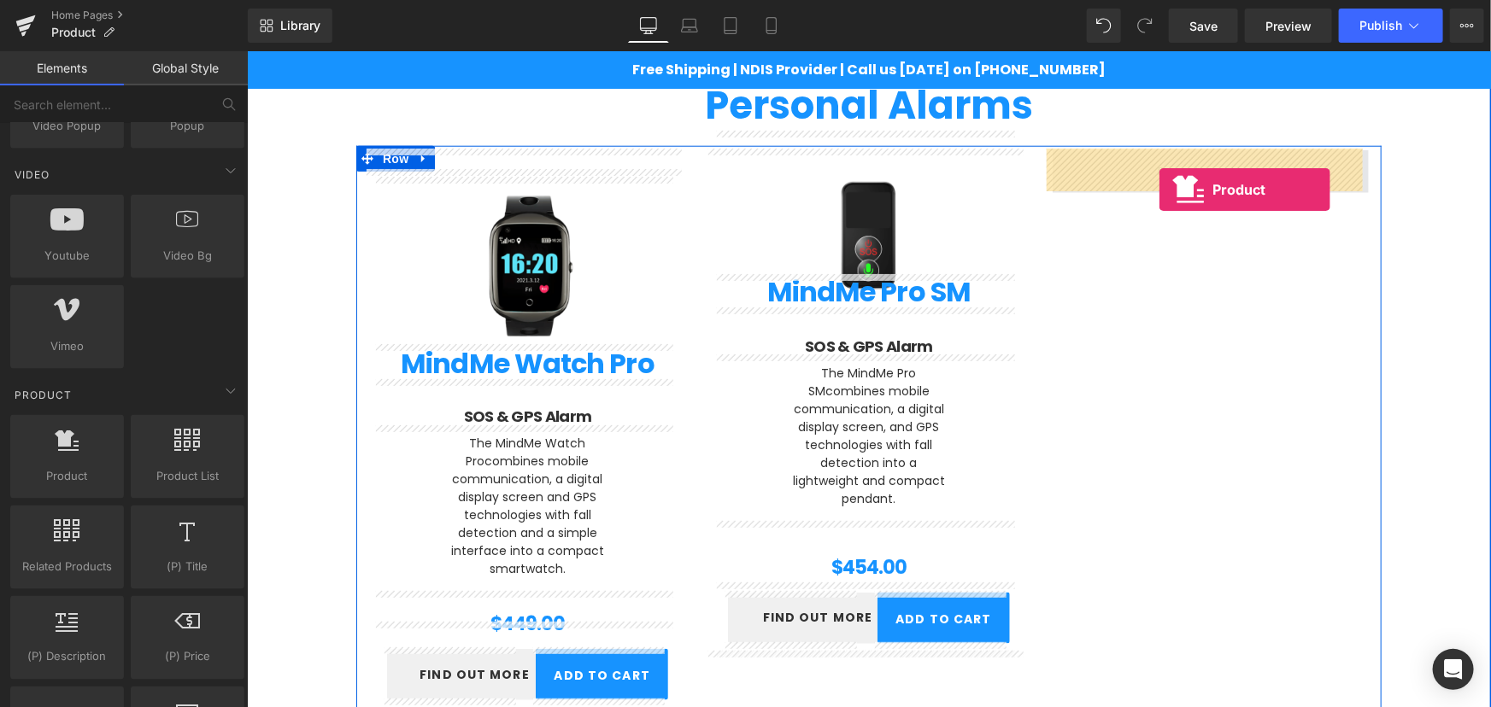
drag, startPoint x: 309, startPoint y: 489, endPoint x: 1158, endPoint y: 189, distance: 900.8
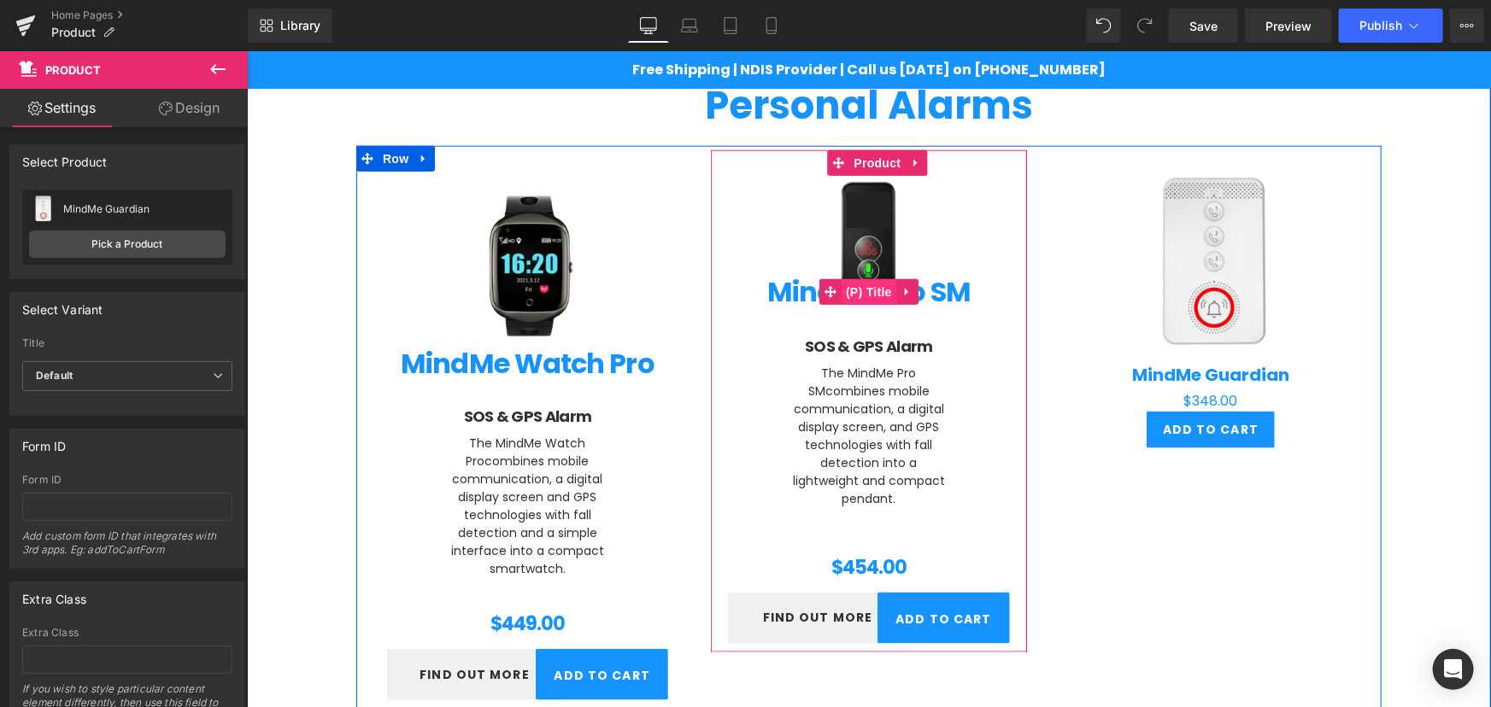
click at [872, 284] on span "(P) Title" at bounding box center [868, 291] width 55 height 26
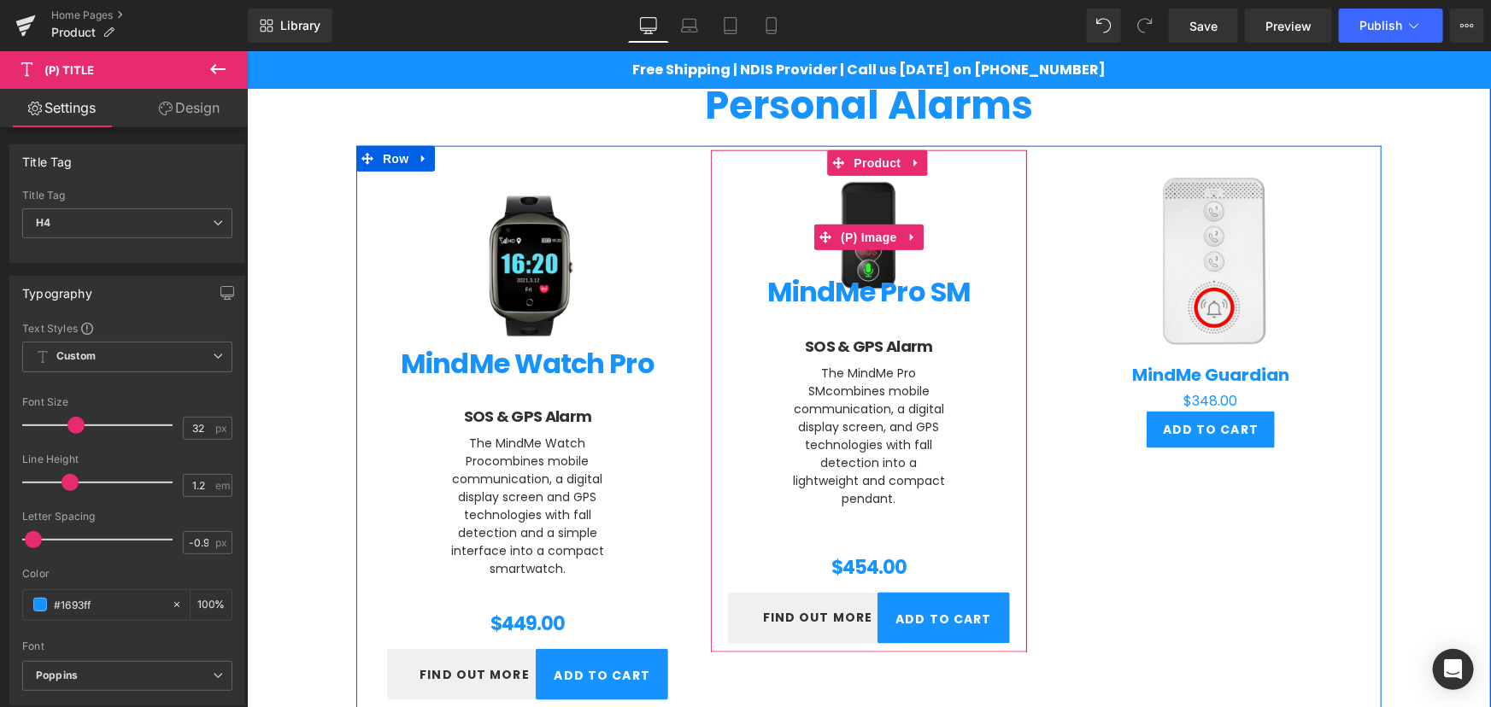
click at [792, 173] on img at bounding box center [867, 236] width 209 height 209
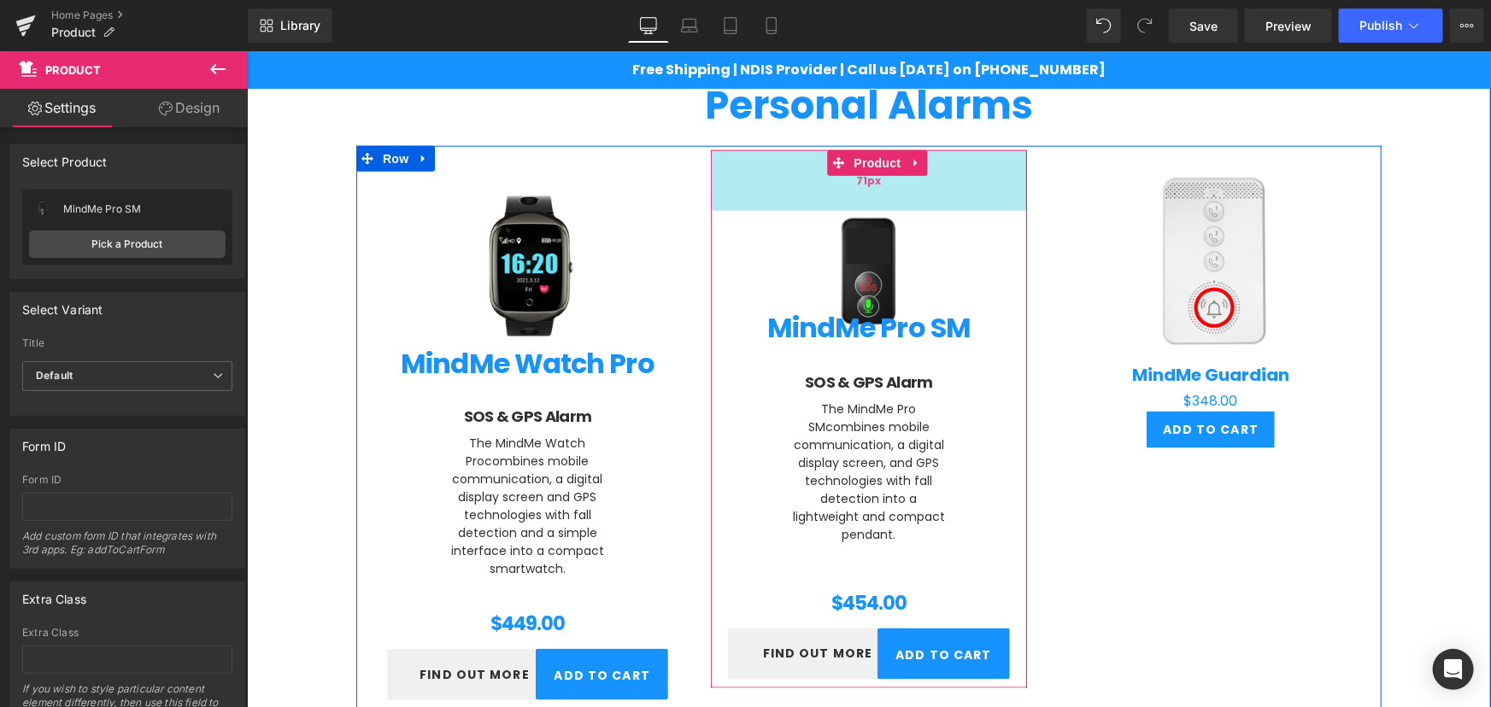
drag, startPoint x: 813, startPoint y: 149, endPoint x: 821, endPoint y: 186, distance: 37.5
click at [821, 186] on div "71px" at bounding box center [868, 179] width 316 height 61
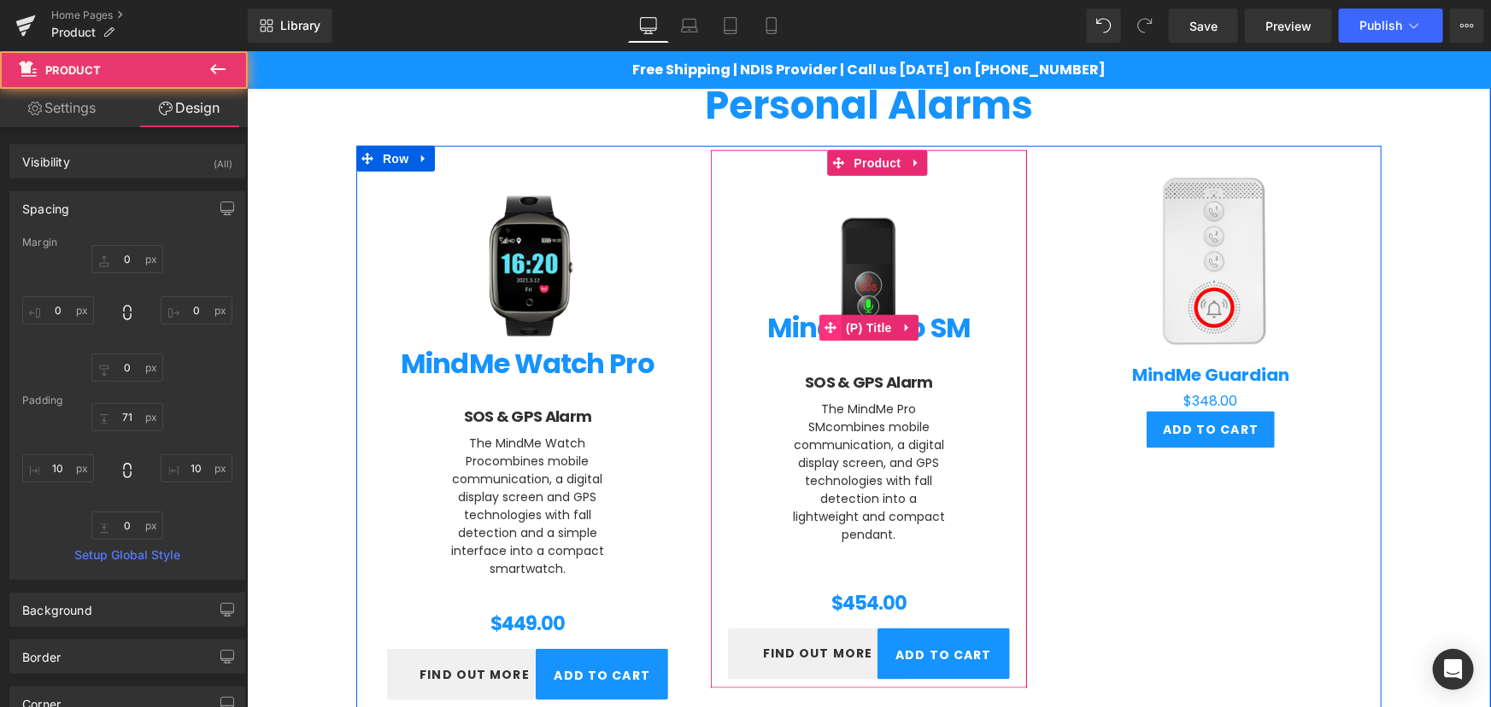
click at [820, 337] on span at bounding box center [829, 327] width 22 height 26
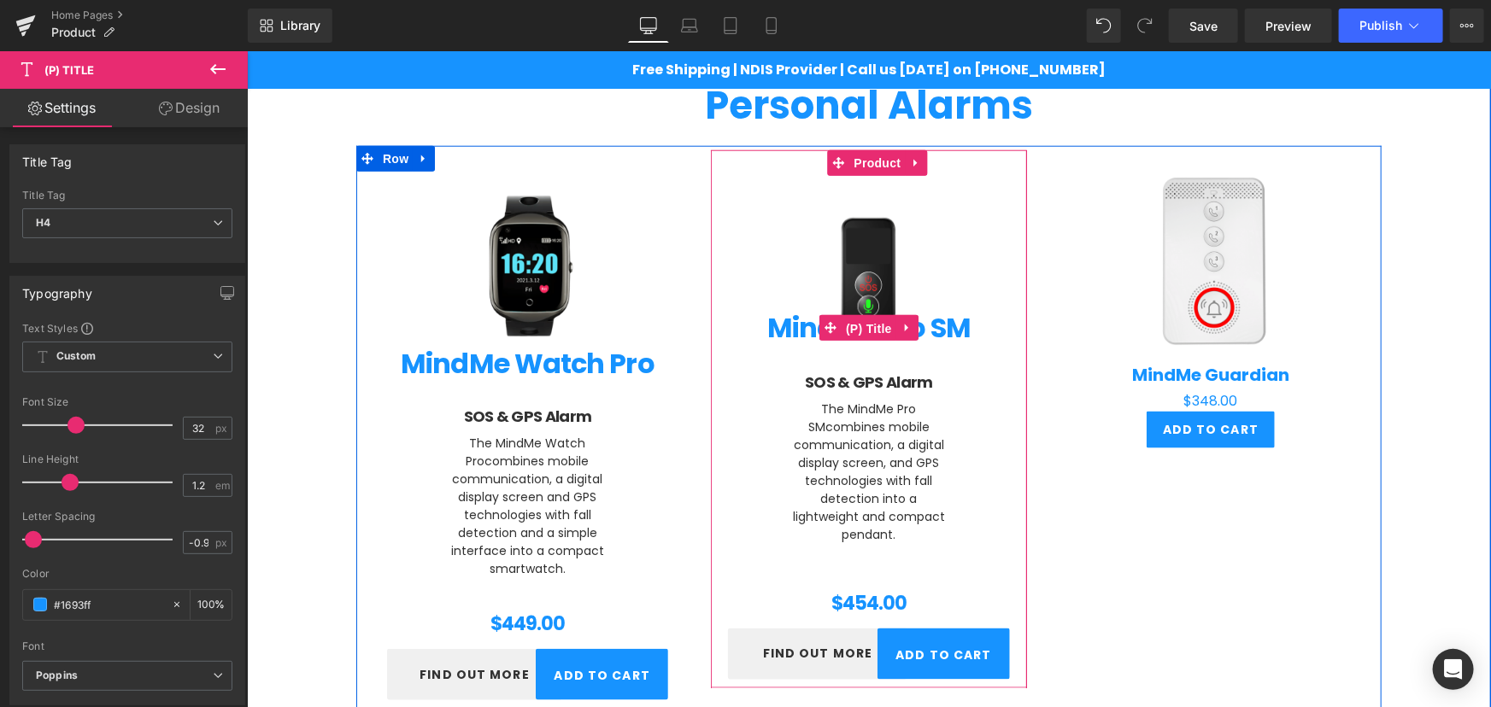
drag, startPoint x: 849, startPoint y: 319, endPoint x: 733, endPoint y: 299, distance: 118.0
click at [849, 319] on span "(P) Title" at bounding box center [868, 328] width 55 height 26
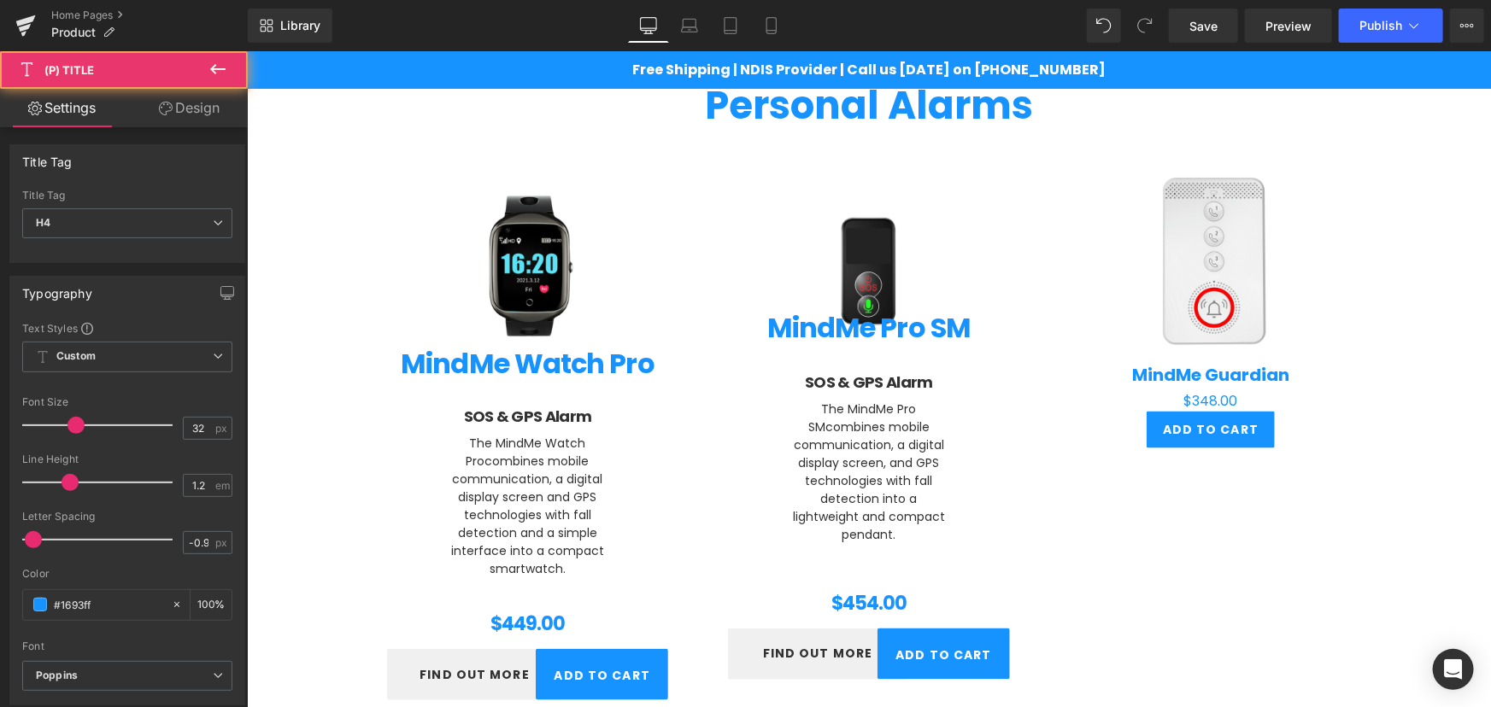
click at [179, 118] on link "Design" at bounding box center [189, 108] width 124 height 38
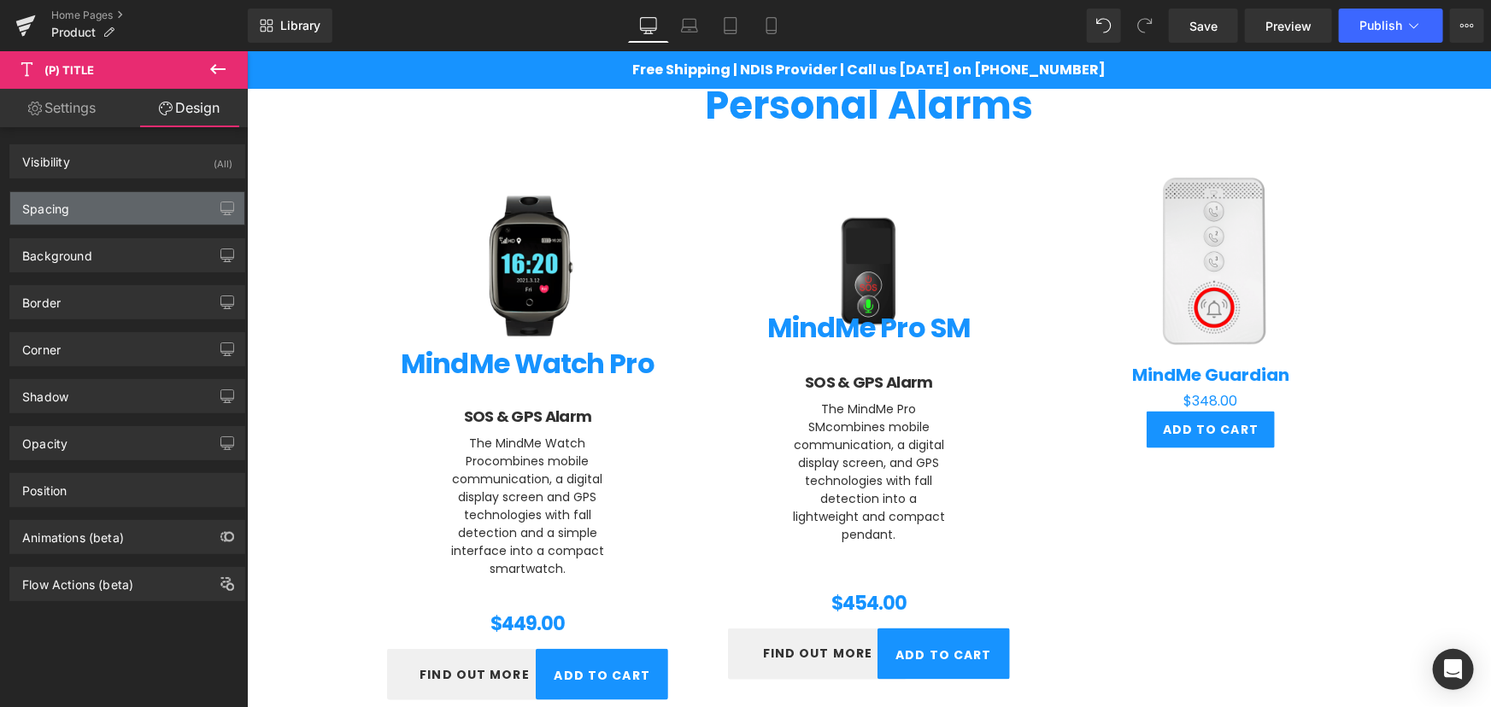
click at [109, 200] on div "Spacing" at bounding box center [127, 208] width 234 height 32
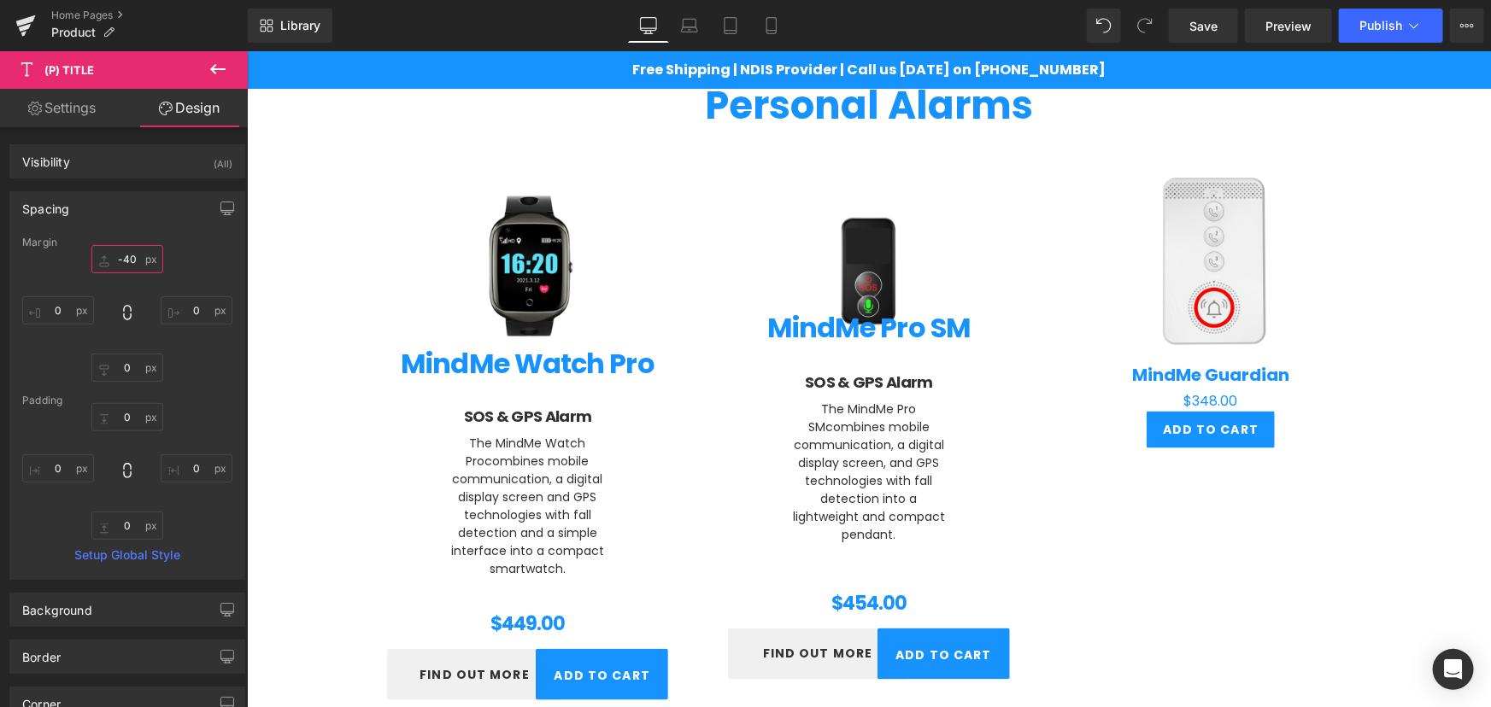
click at [134, 252] on input "-40" at bounding box center [127, 259] width 72 height 28
type input "0"
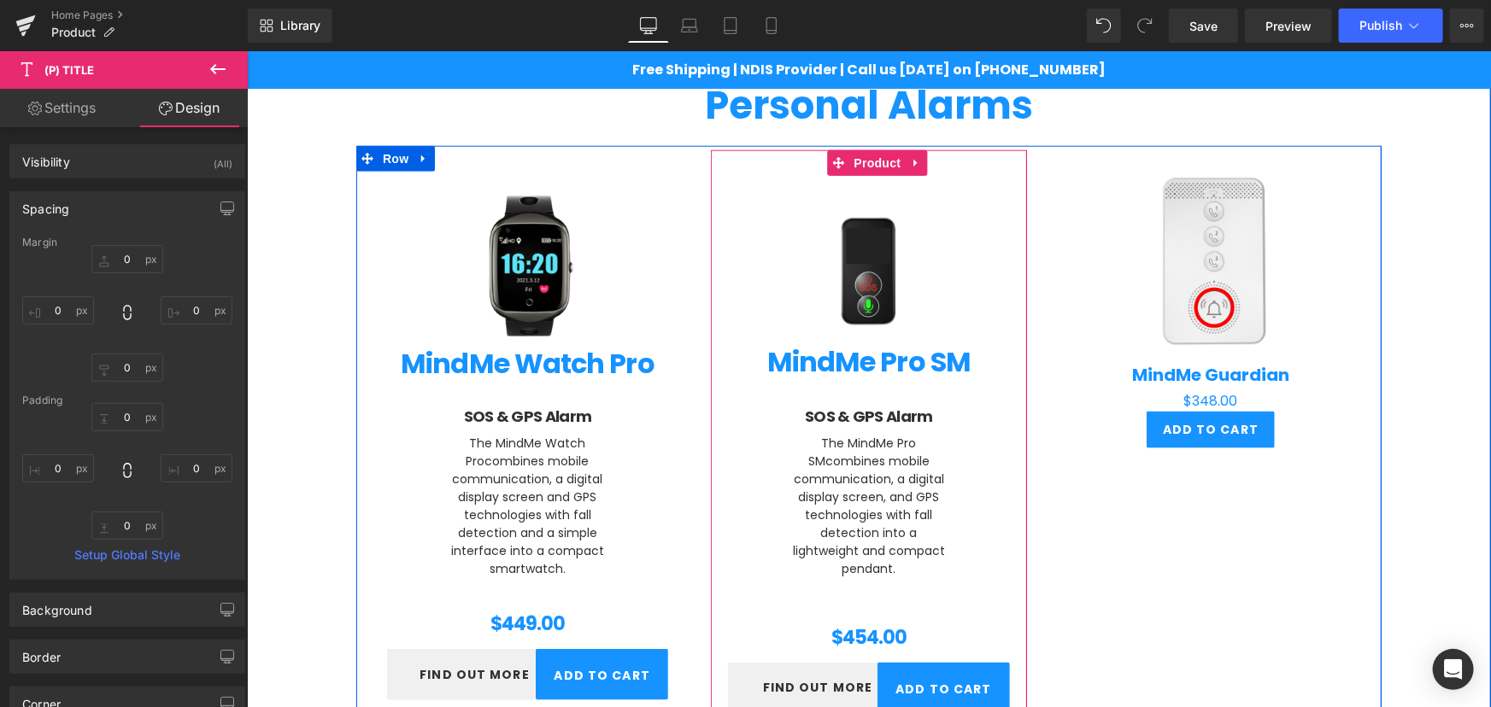
click at [851, 623] on span "$454.00" at bounding box center [867, 639] width 75 height 32
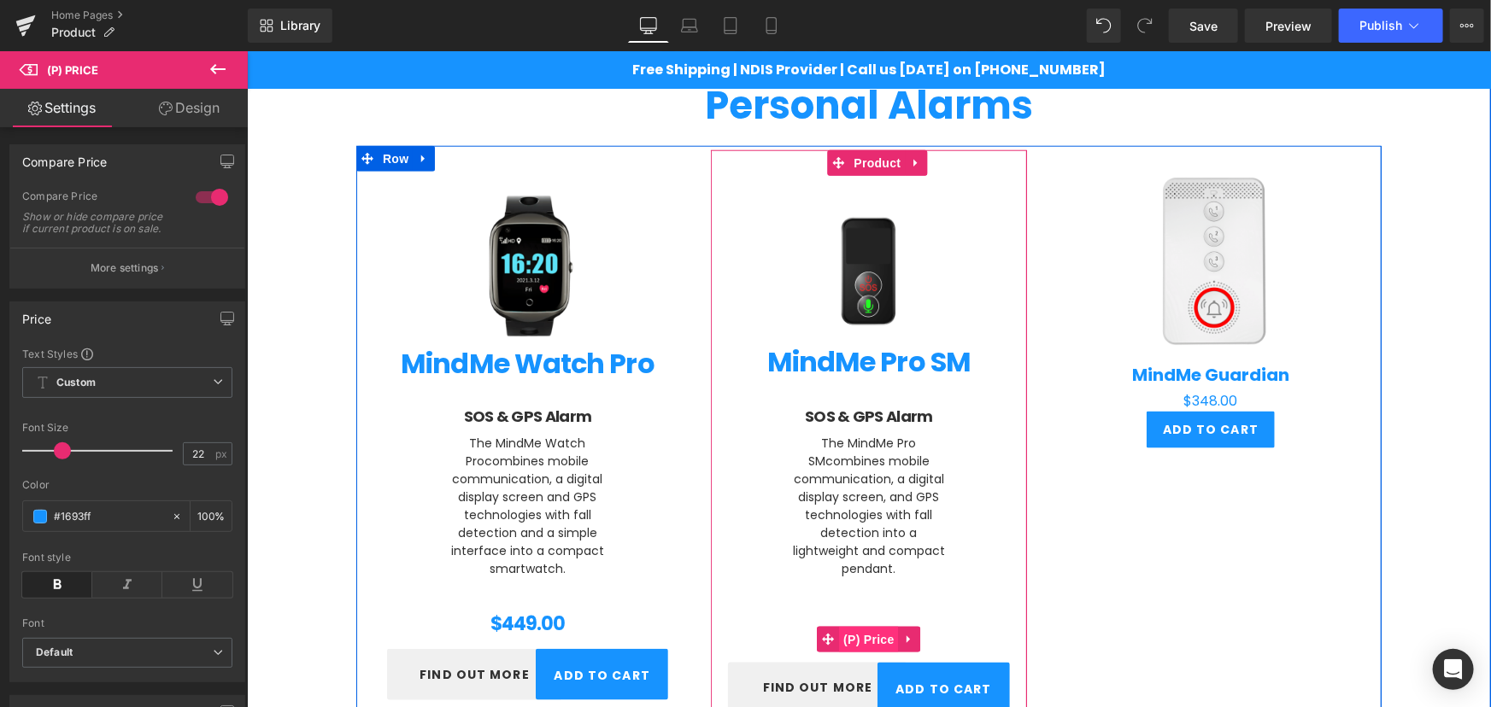
click at [848, 631] on span "(P) Price" at bounding box center [868, 639] width 60 height 26
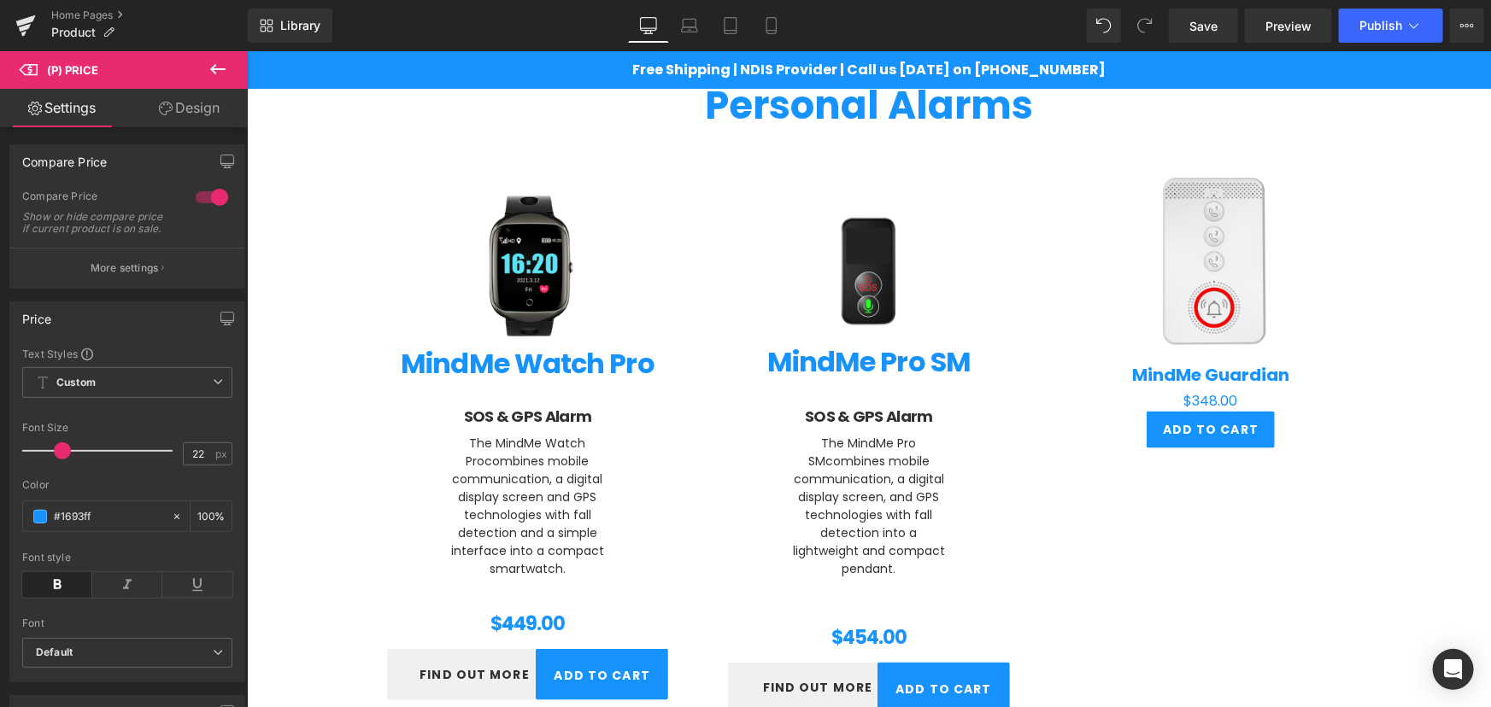
click at [185, 109] on link "Design" at bounding box center [189, 108] width 124 height 38
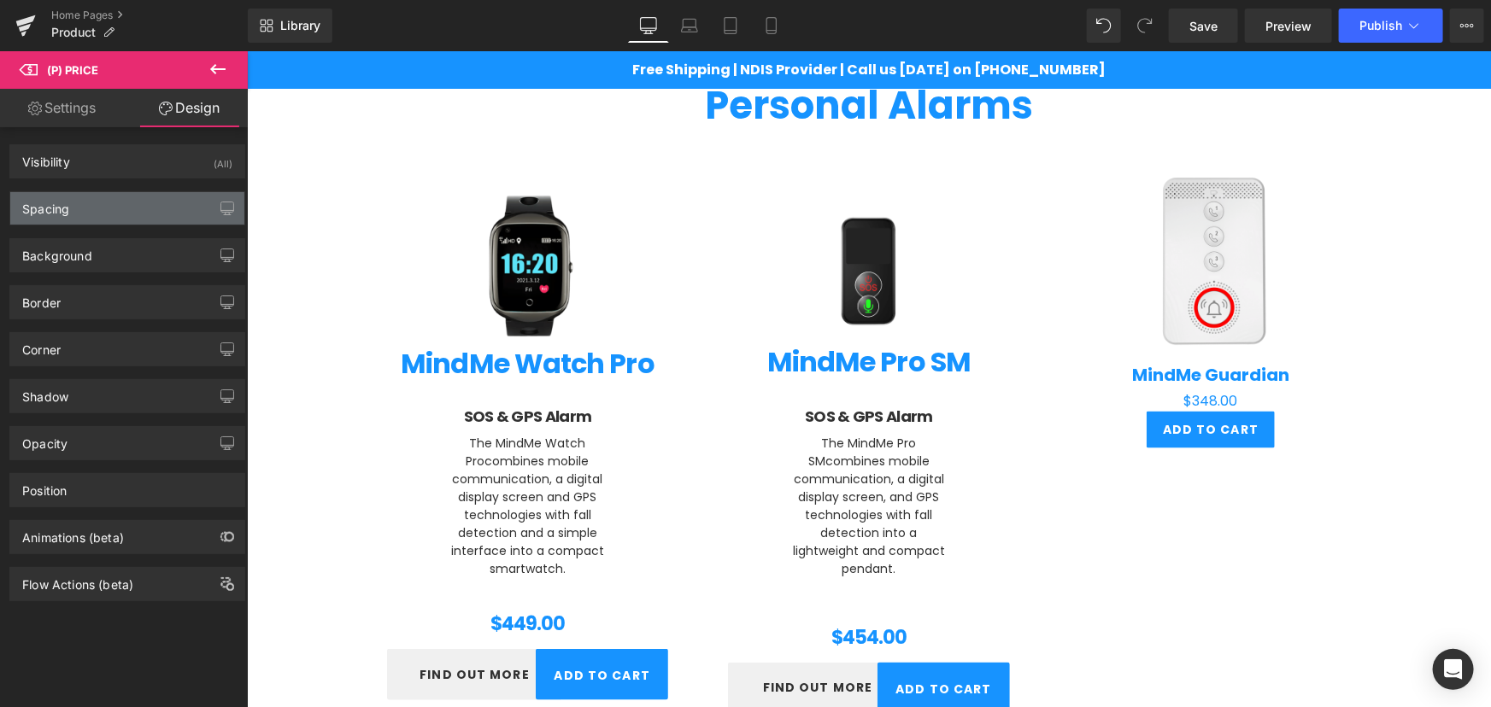
click at [60, 194] on div "Spacing" at bounding box center [45, 204] width 47 height 24
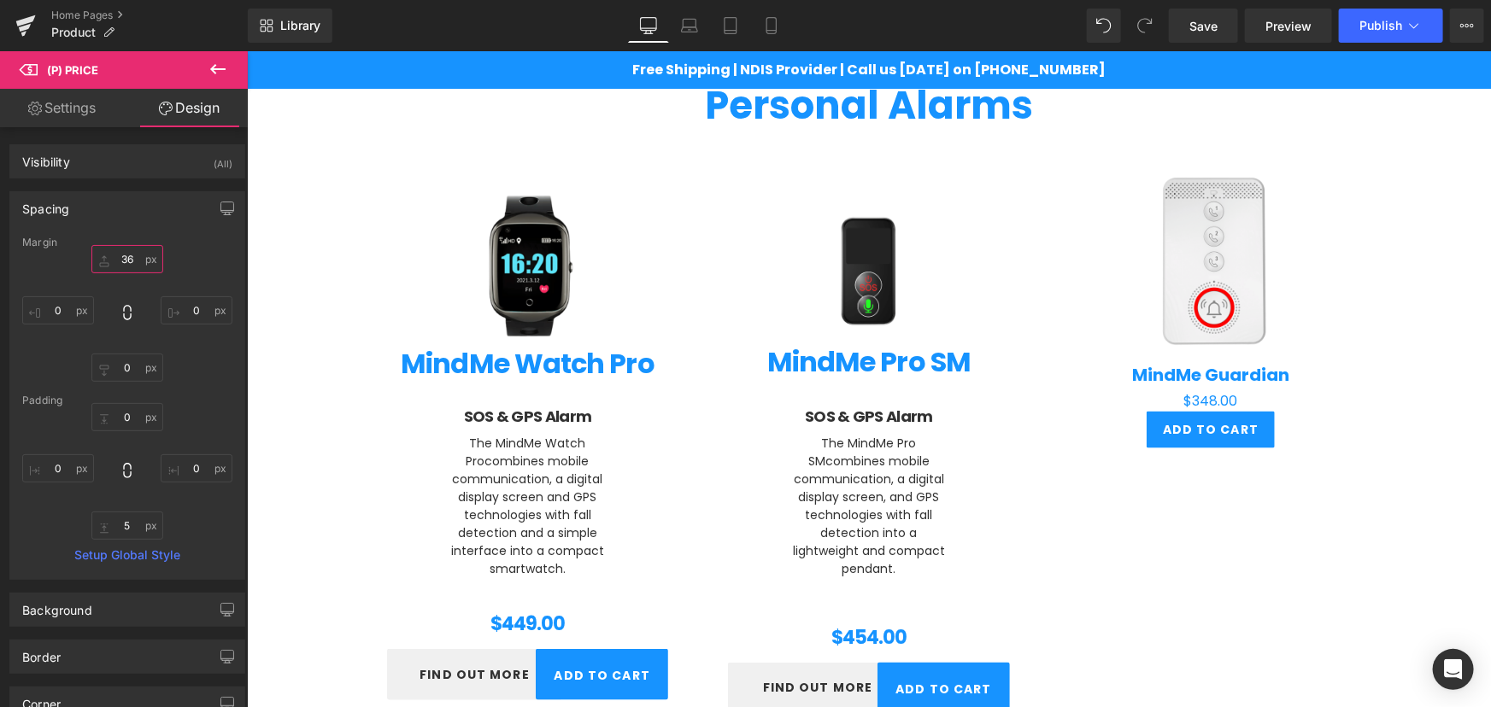
click at [120, 252] on input "36" at bounding box center [127, 259] width 72 height 28
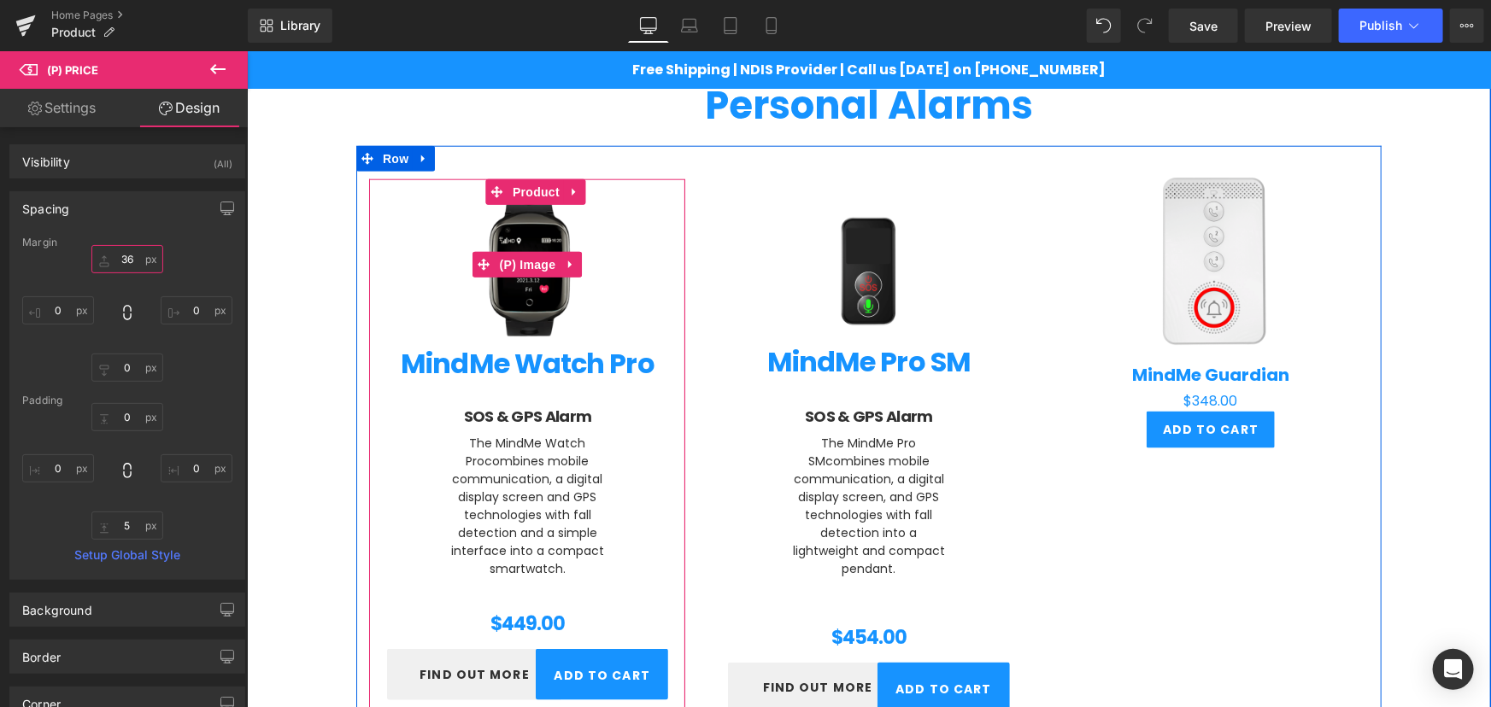
type input "0"
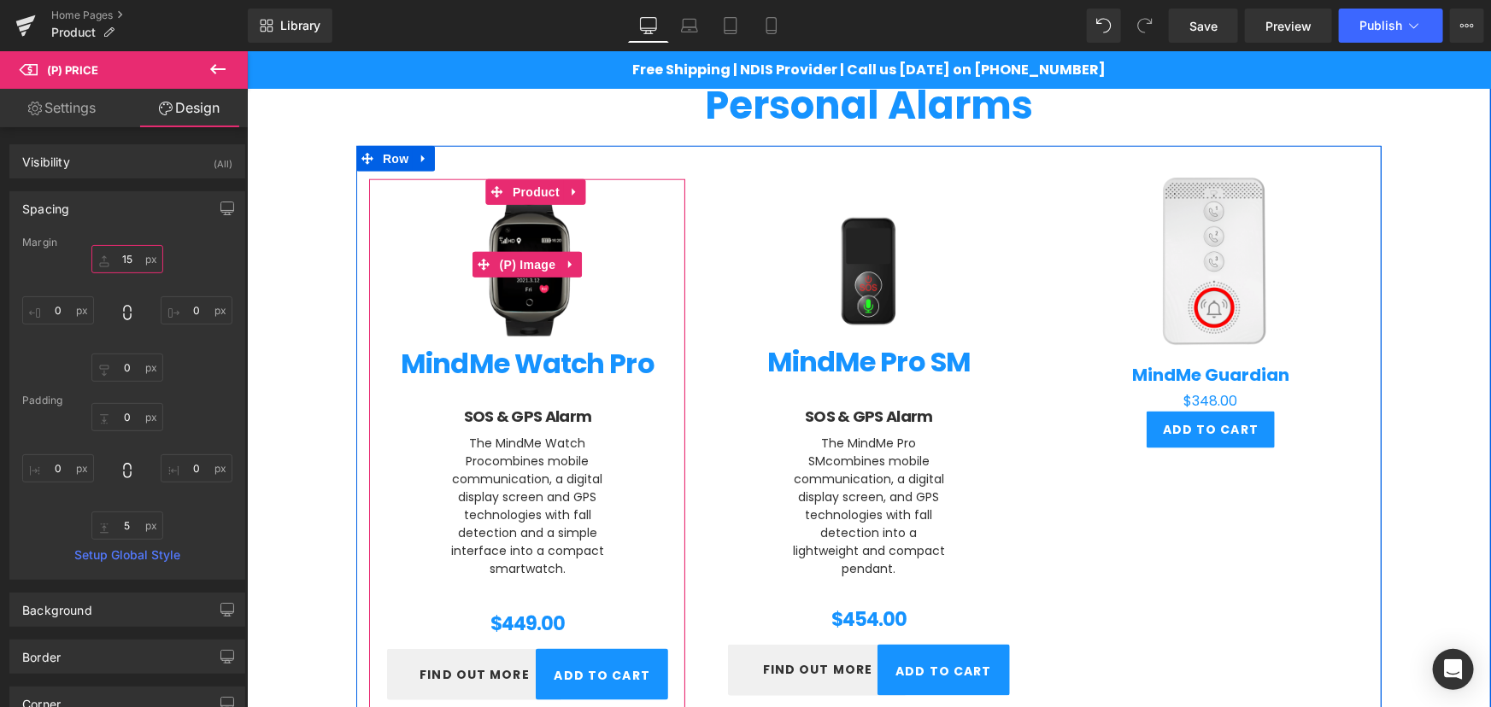
type input "1"
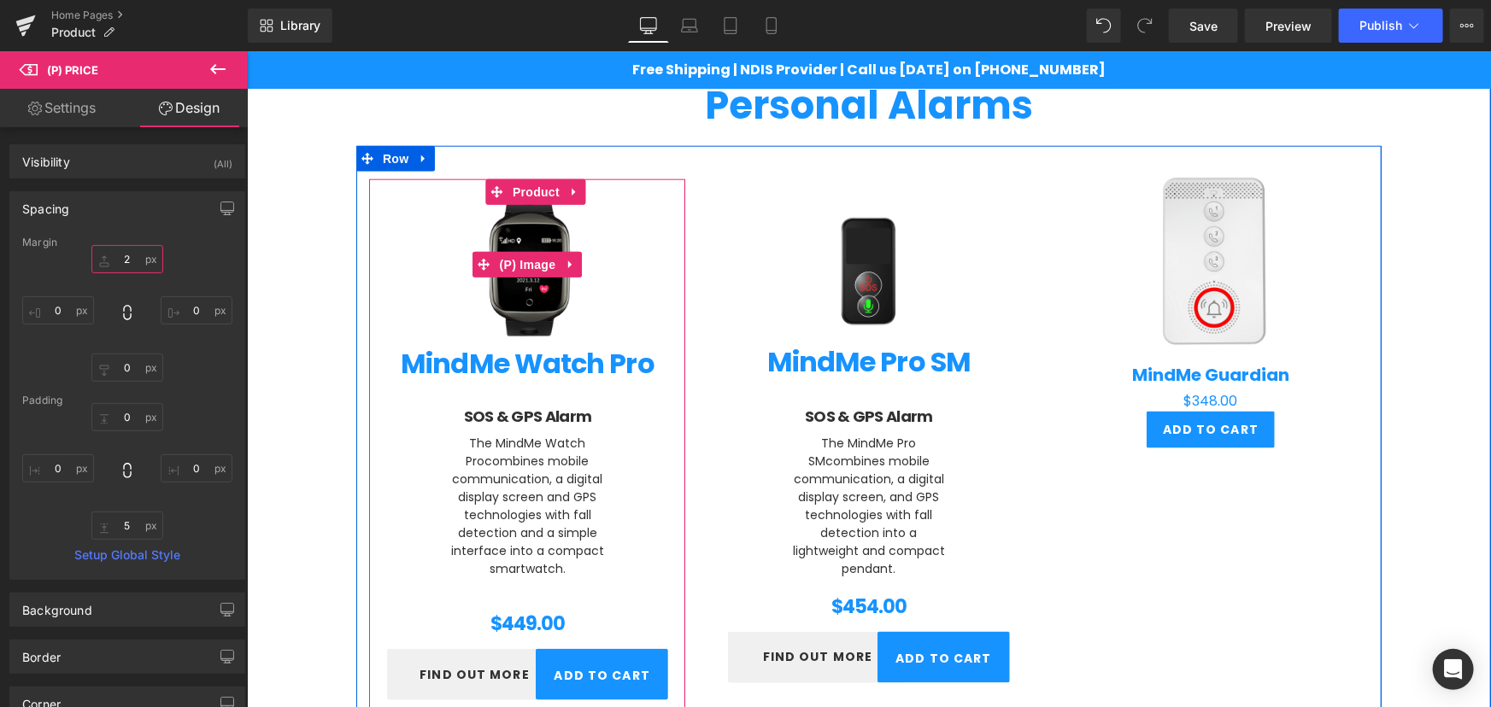
type input "20"
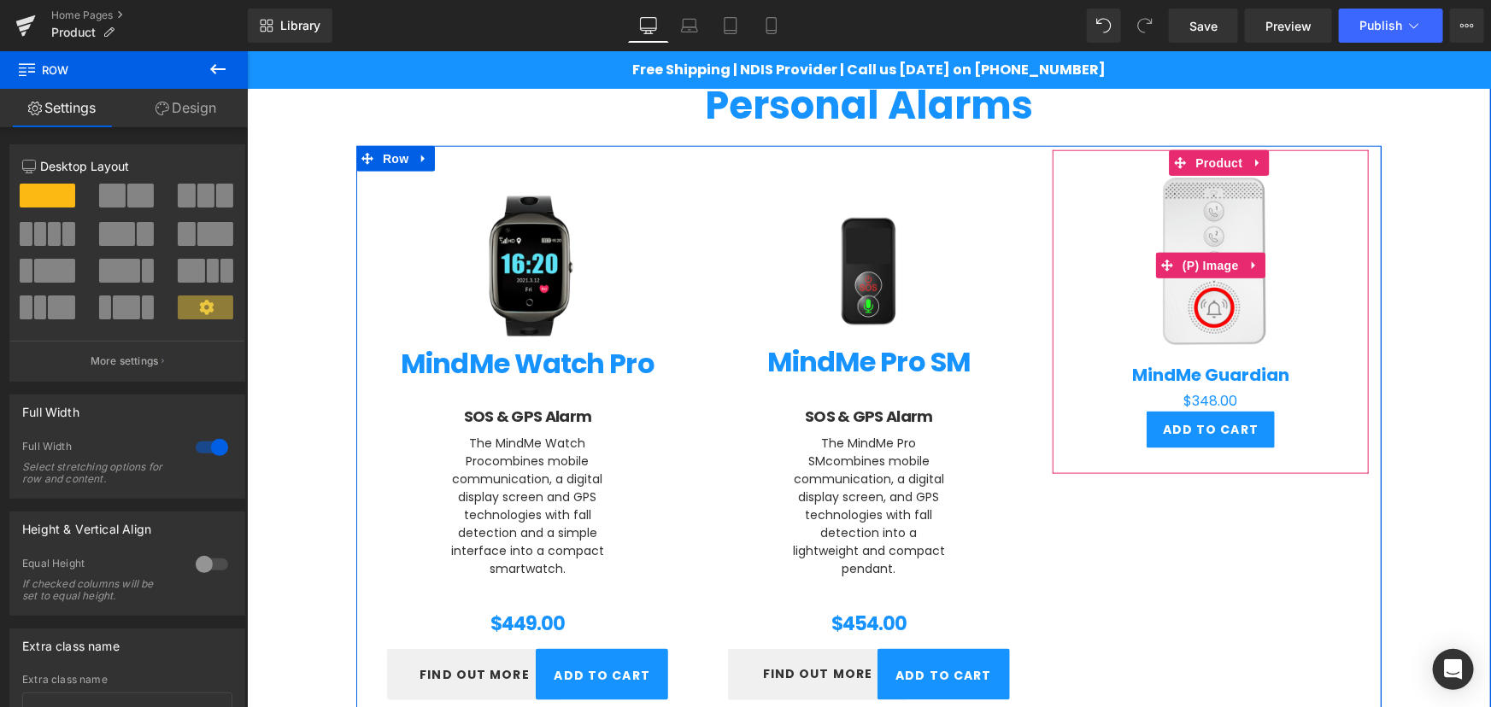
click at [1202, 298] on img at bounding box center [1209, 264] width 179 height 179
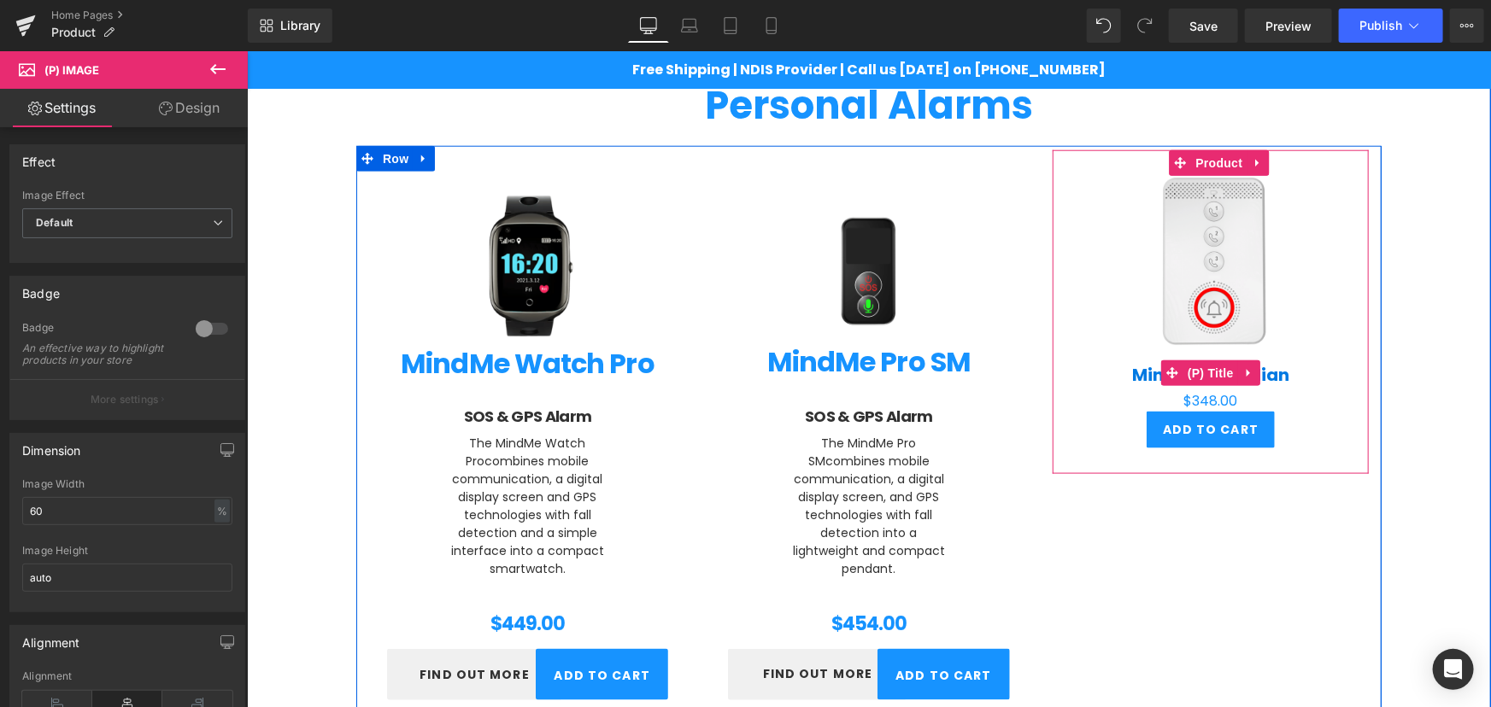
click at [1205, 376] on span "(P) Title" at bounding box center [1209, 373] width 55 height 26
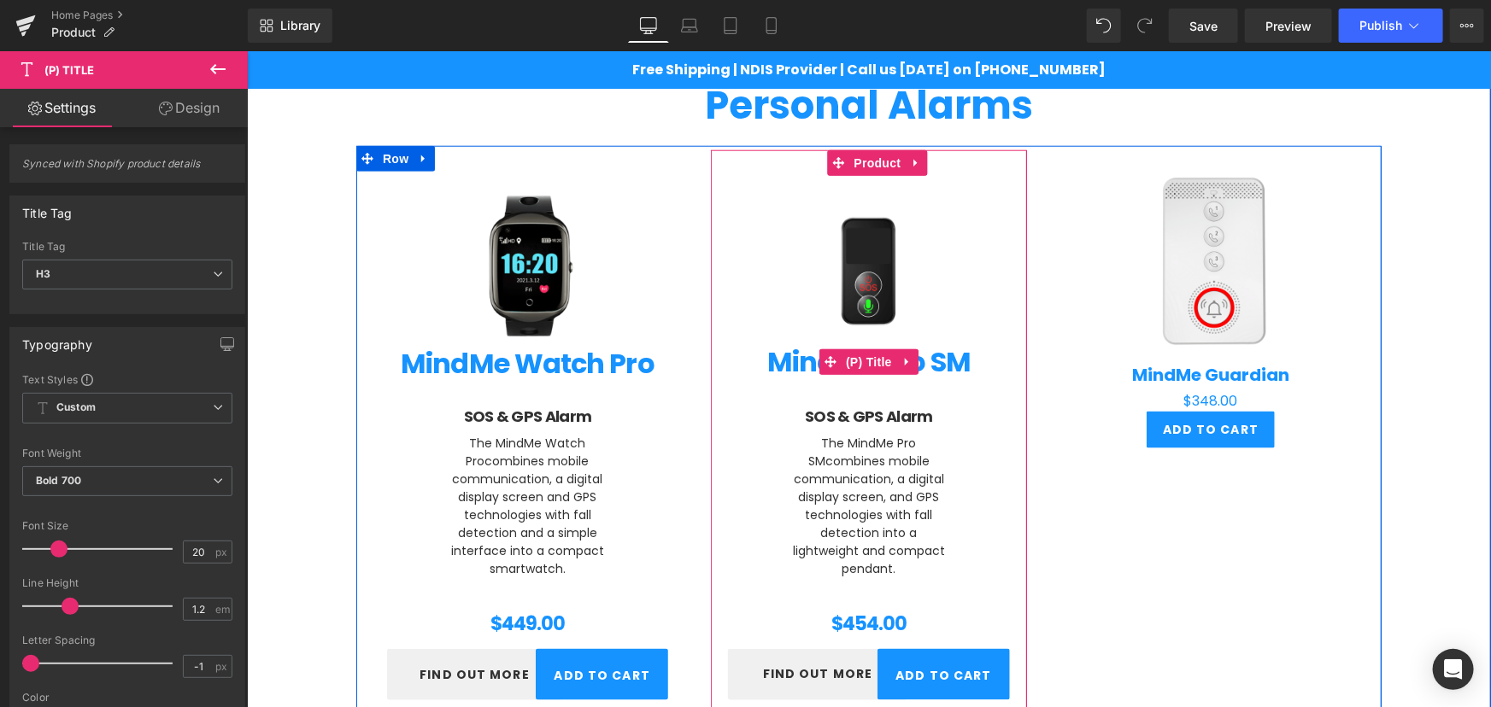
click at [816, 345] on link "MindMe Pro SM" at bounding box center [867, 361] width 203 height 32
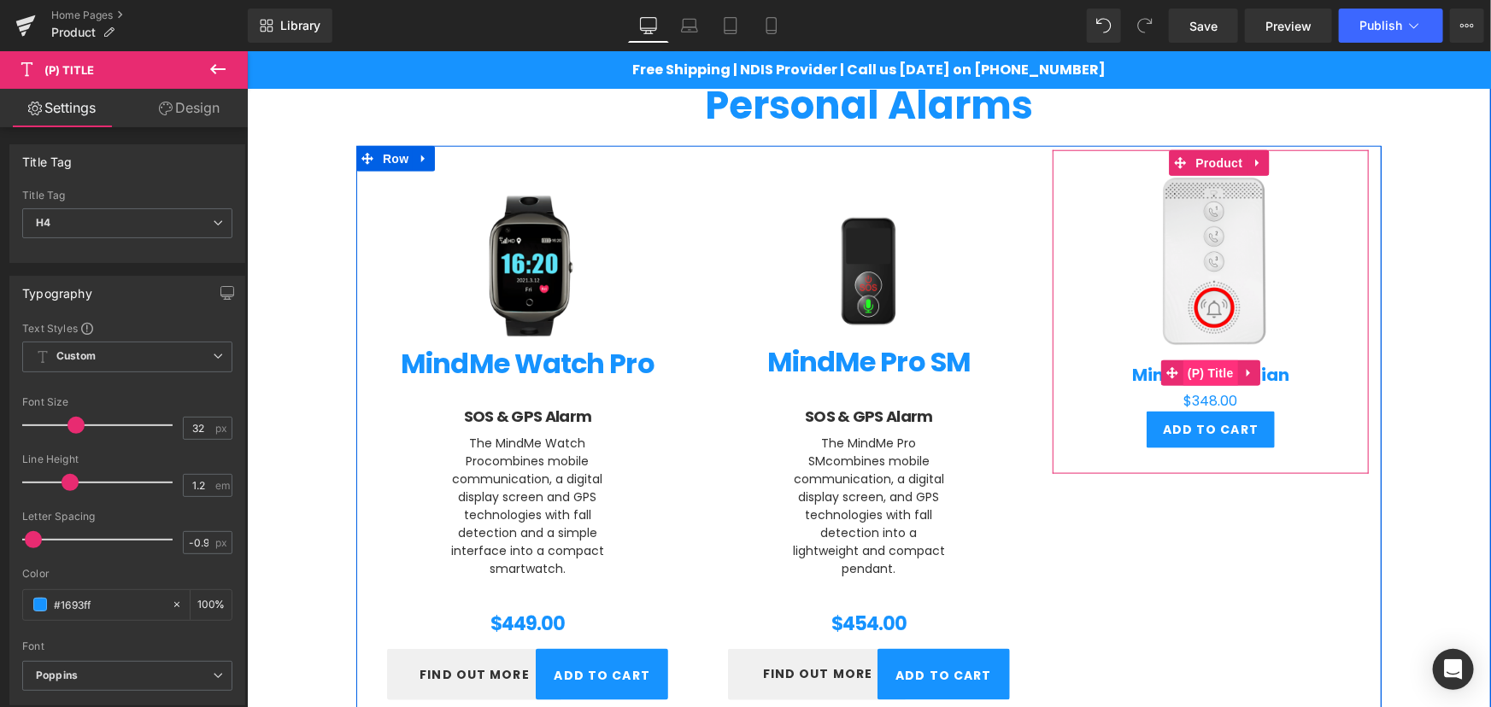
click at [1206, 379] on span "(P) Title" at bounding box center [1209, 373] width 55 height 26
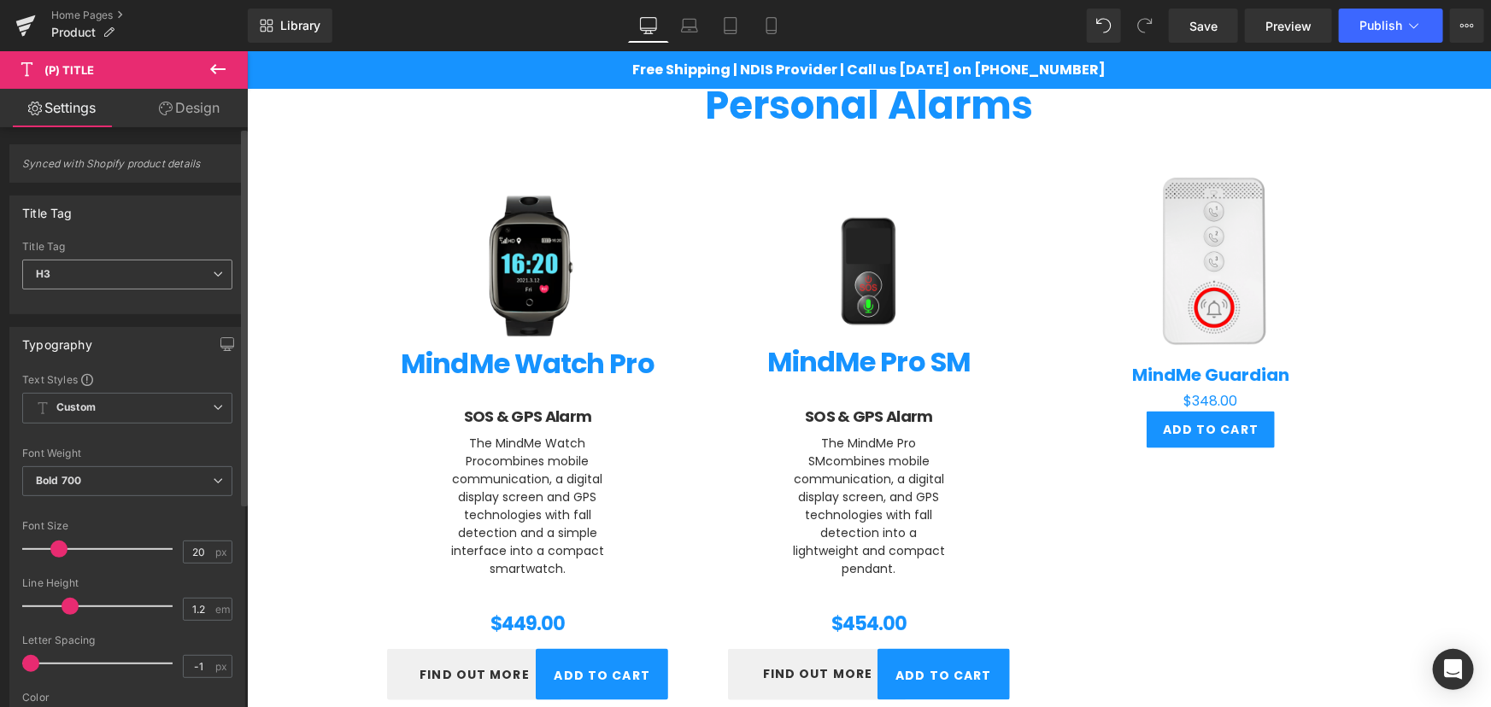
click at [213, 269] on icon at bounding box center [218, 274] width 10 height 10
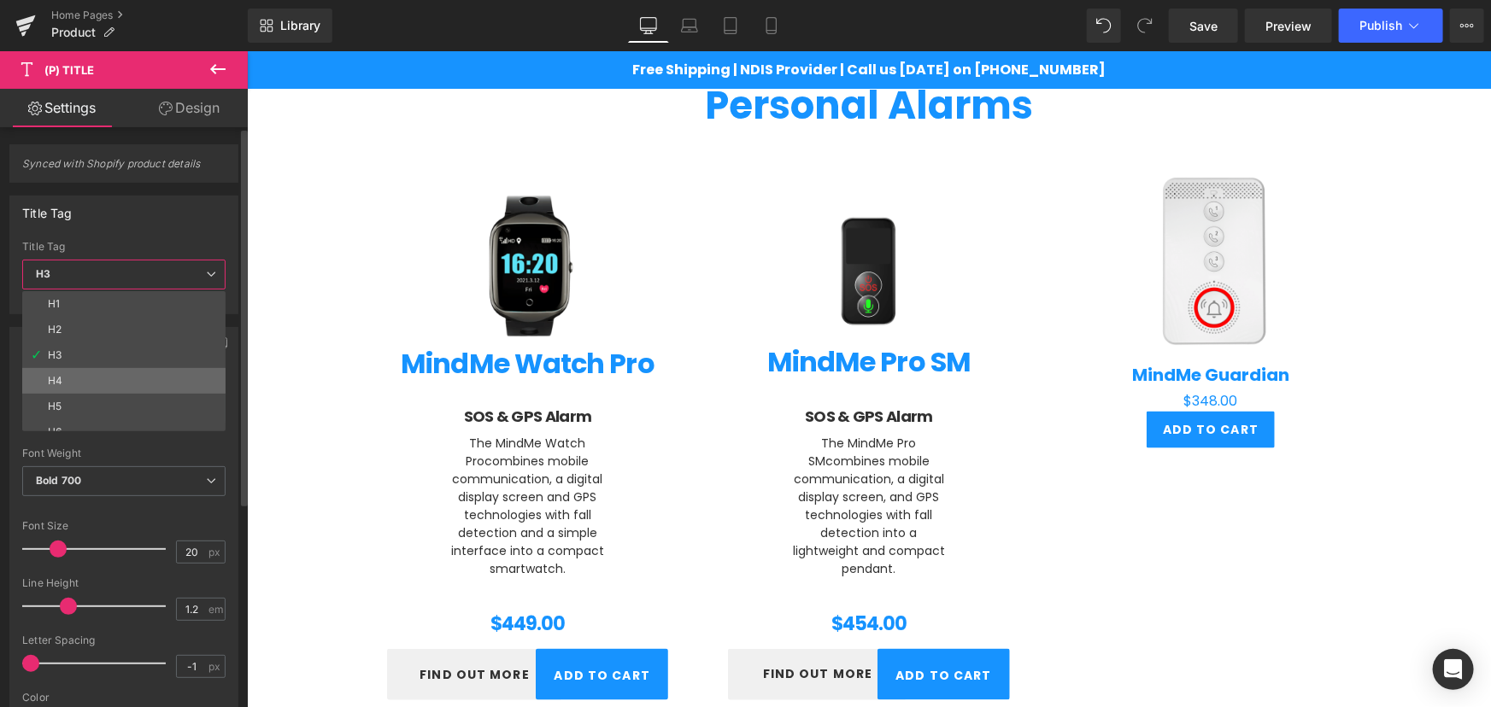
click at [103, 373] on li "H4" at bounding box center [127, 381] width 211 height 26
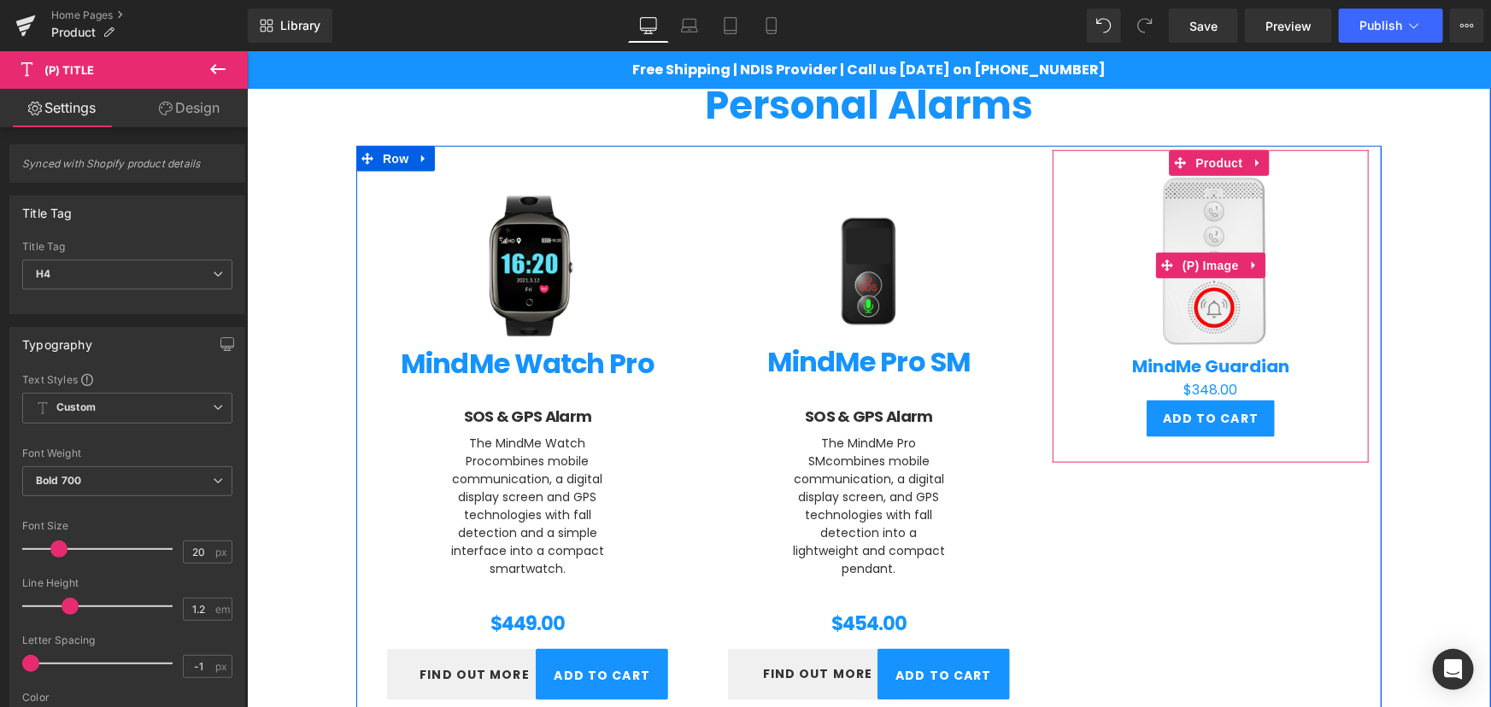
click at [1202, 226] on img at bounding box center [1209, 264] width 179 height 179
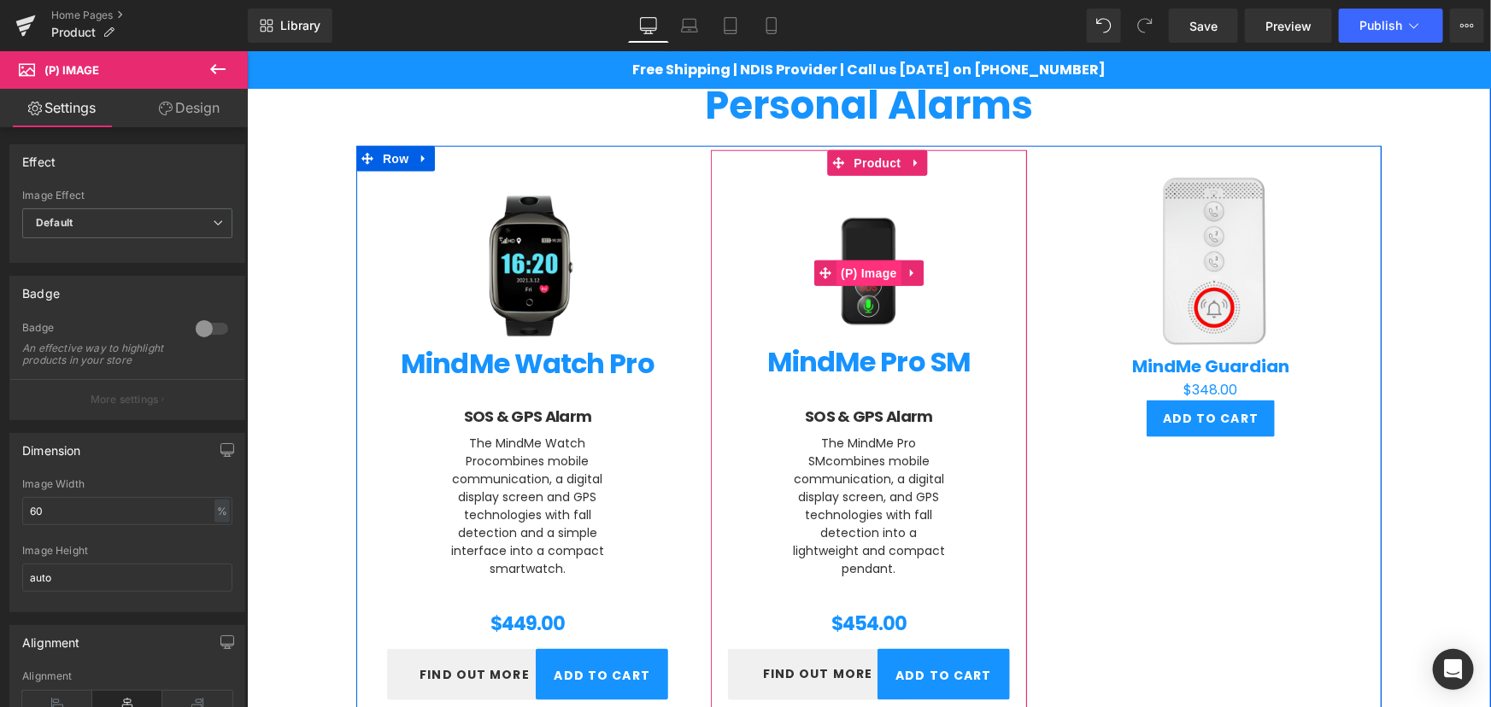
click at [844, 264] on span "(P) Image" at bounding box center [867, 273] width 65 height 26
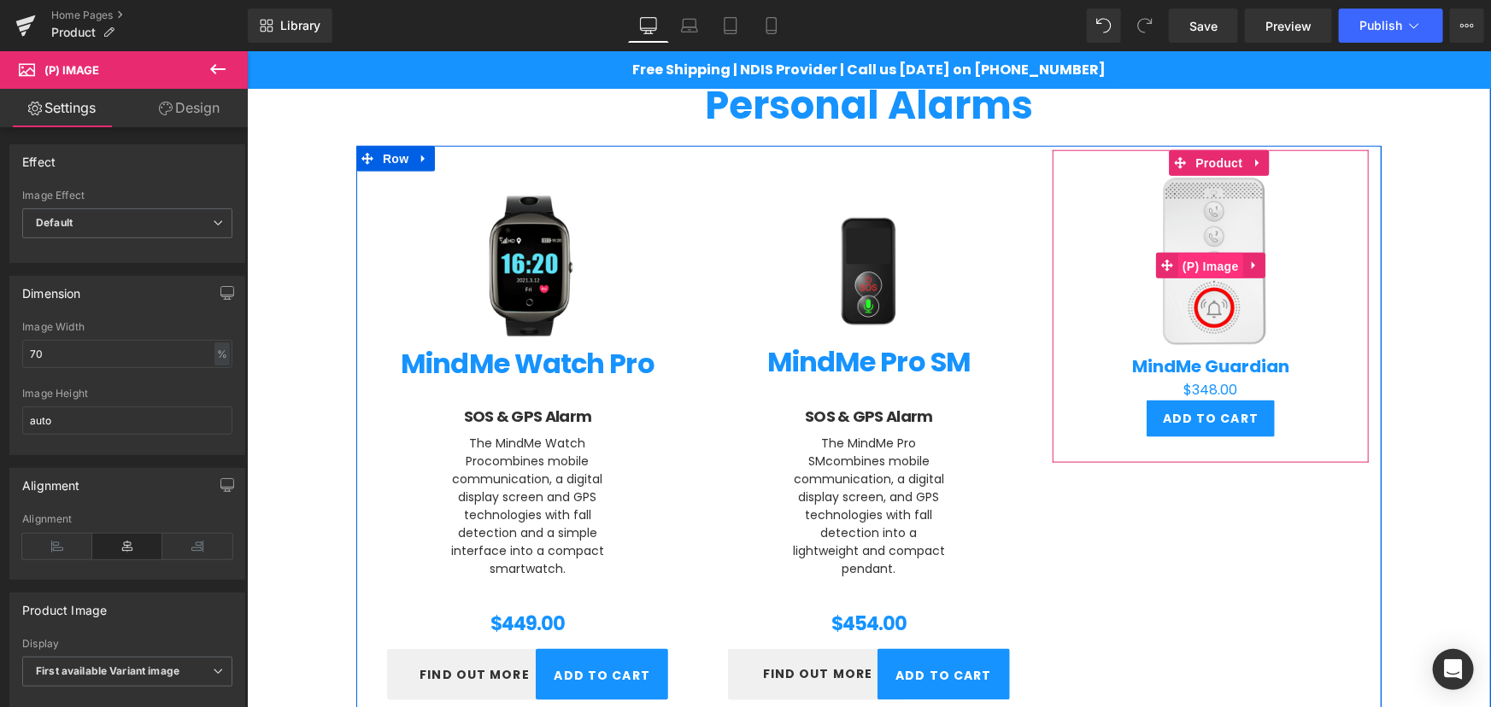
click at [1178, 254] on span "(P) Image" at bounding box center [1209, 266] width 65 height 26
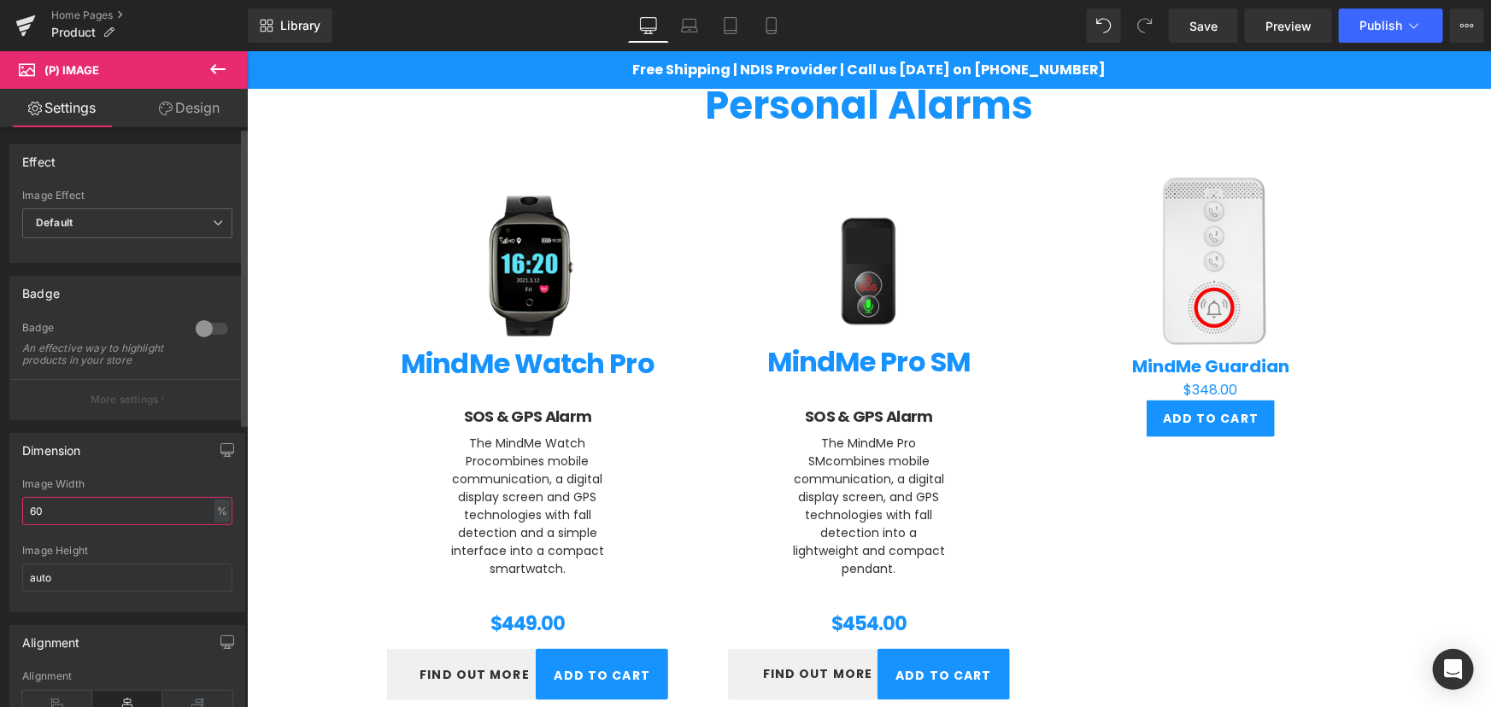
click at [65, 524] on input "60" at bounding box center [127, 511] width 210 height 28
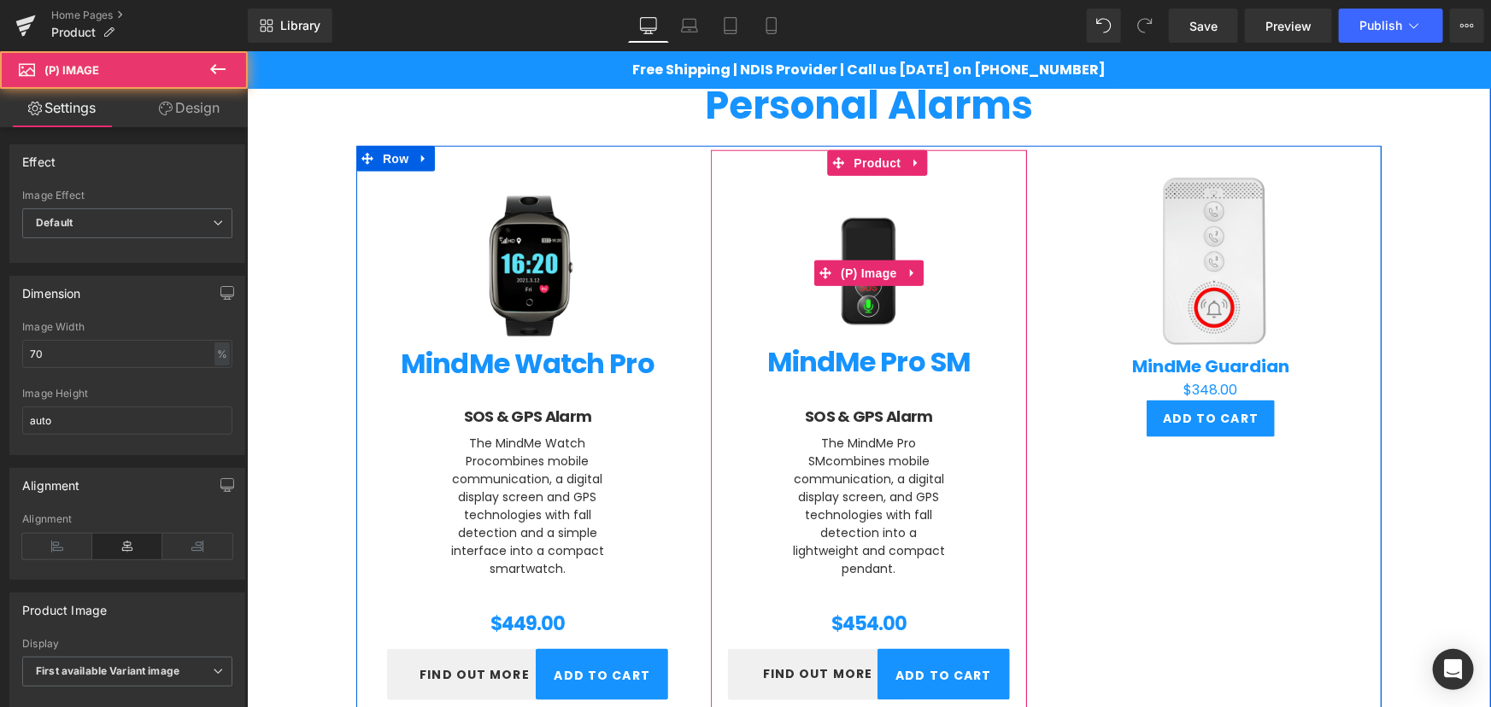
click at [843, 232] on img at bounding box center [867, 271] width 209 height 209
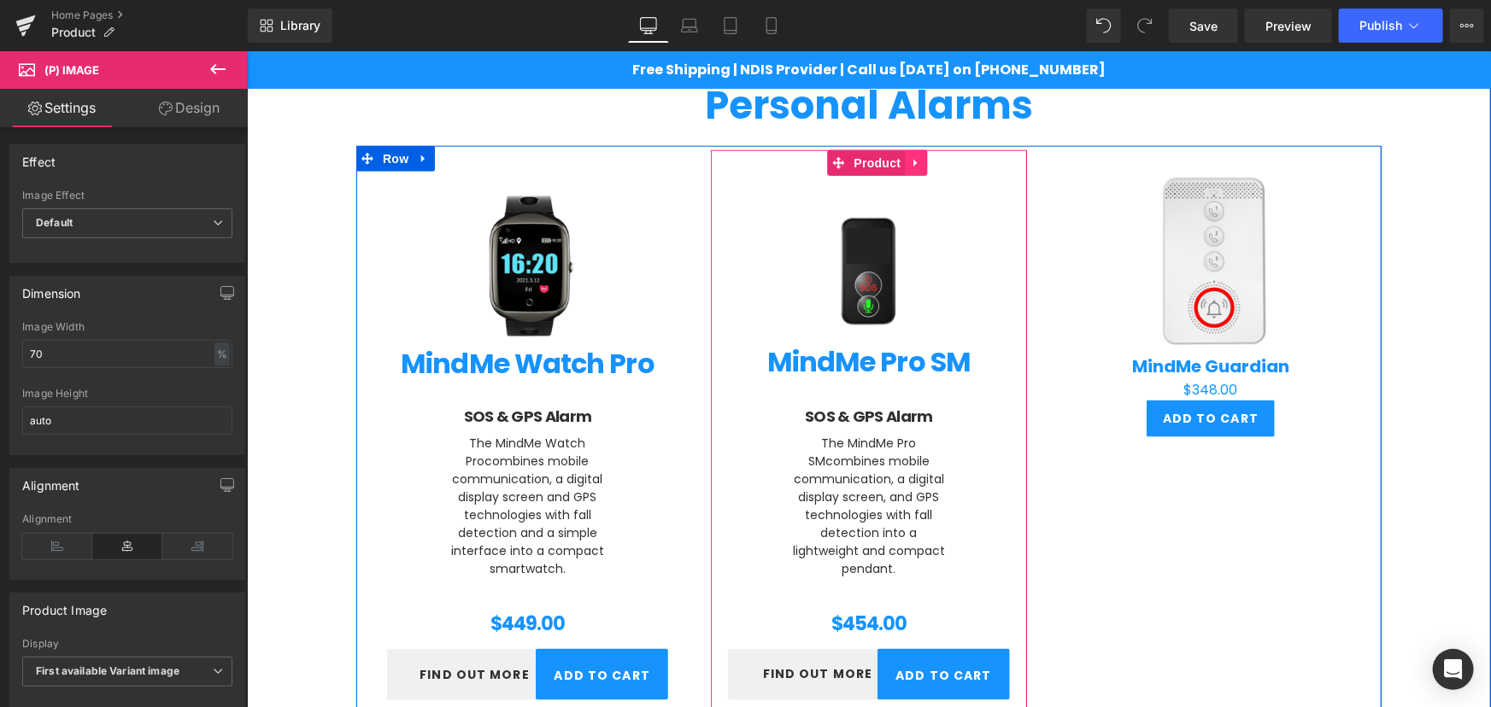
click at [909, 165] on icon at bounding box center [915, 162] width 12 height 13
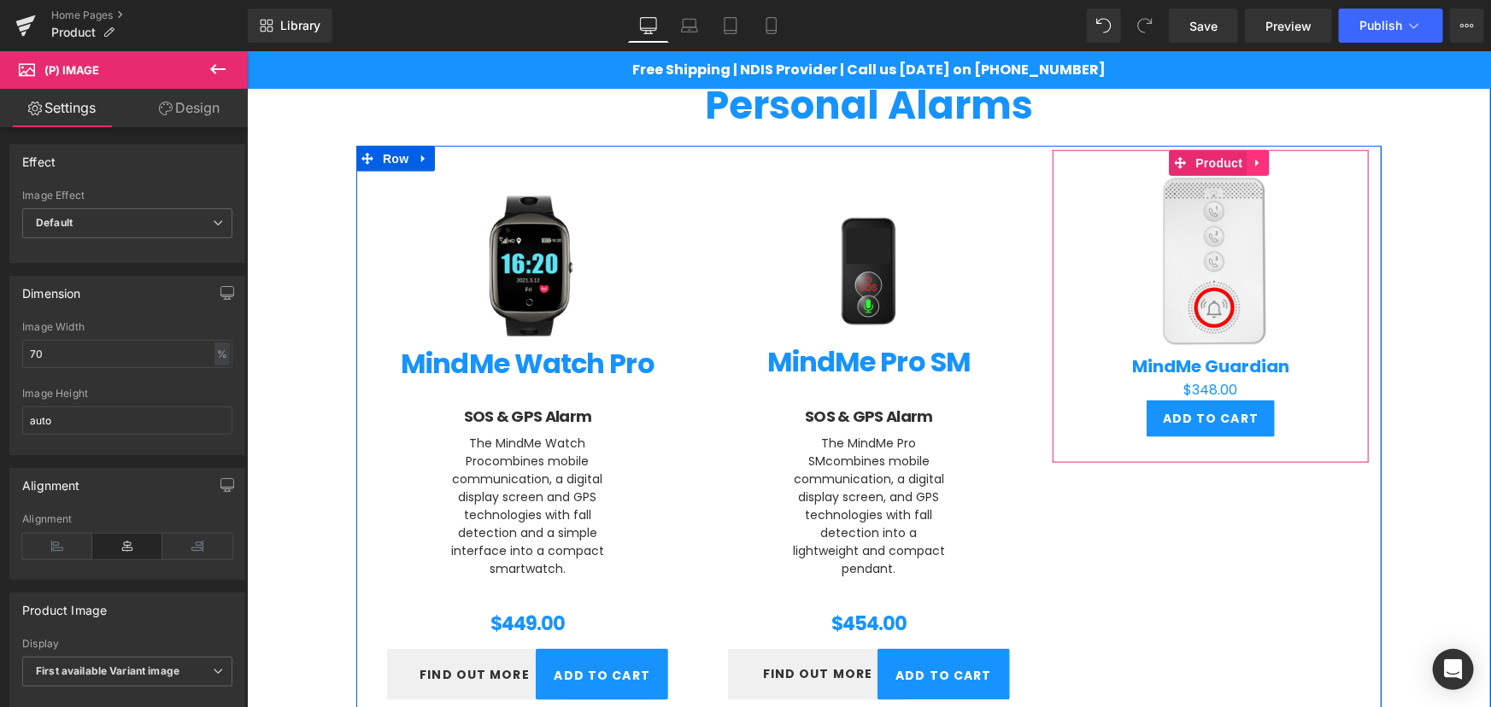
click at [1251, 156] on icon at bounding box center [1257, 162] width 12 height 13
click at [1262, 161] on icon at bounding box center [1268, 162] width 12 height 12
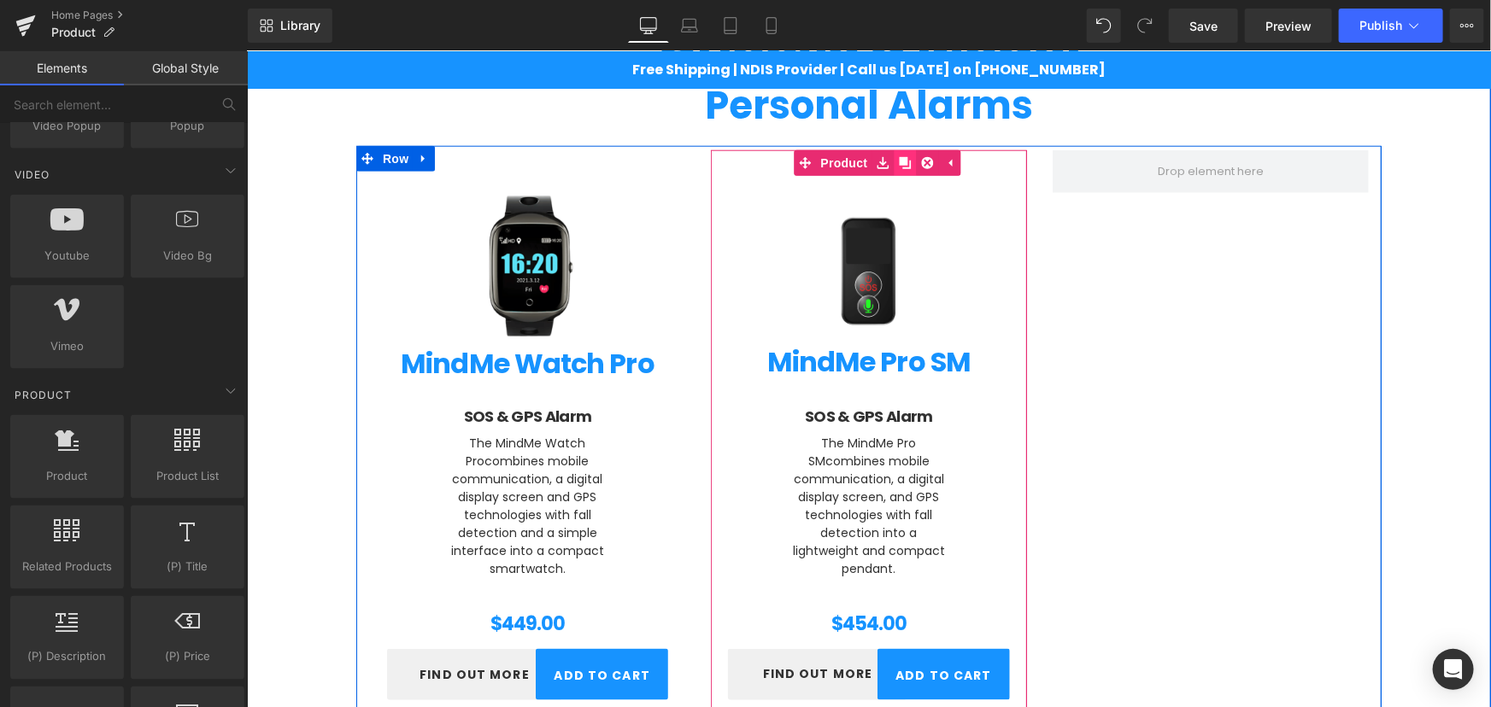
click at [898, 161] on icon at bounding box center [904, 162] width 12 height 12
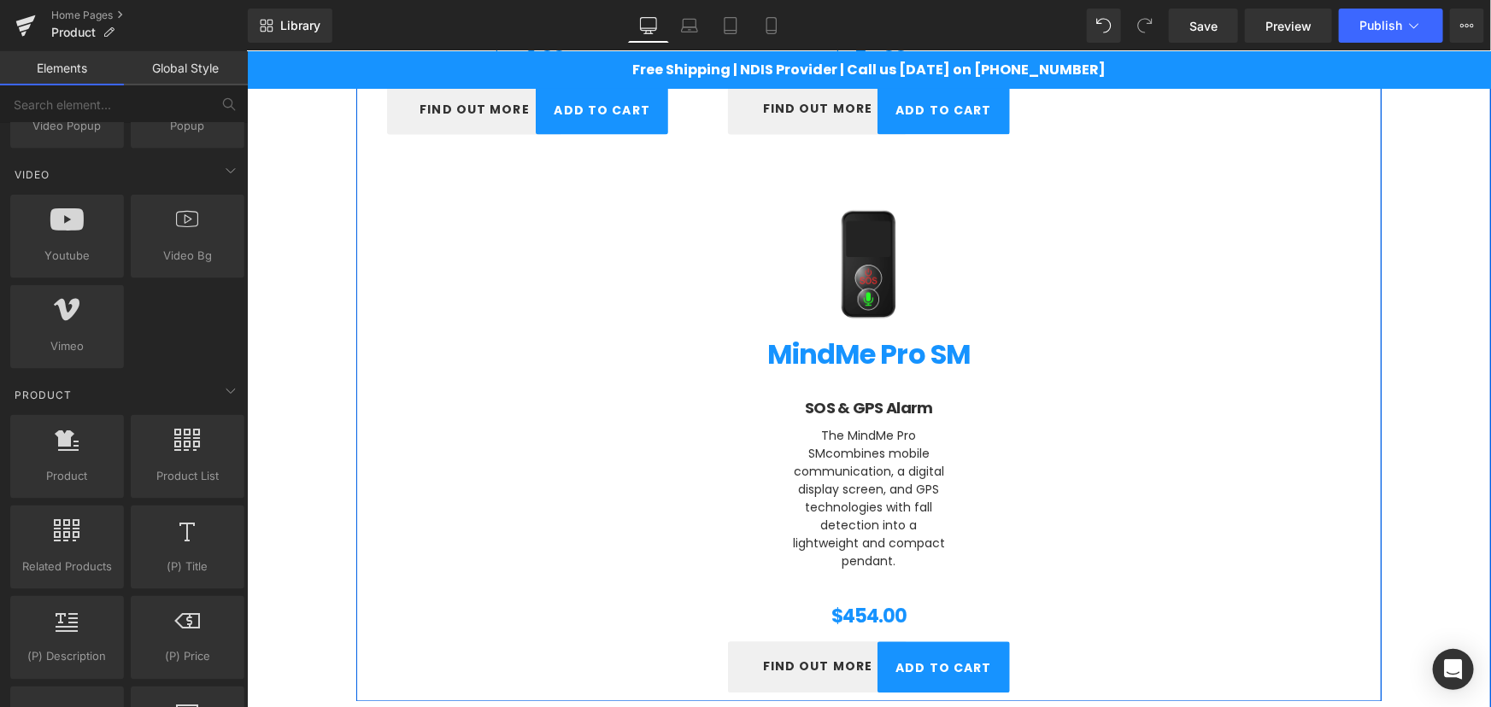
scroll to position [1494, 0]
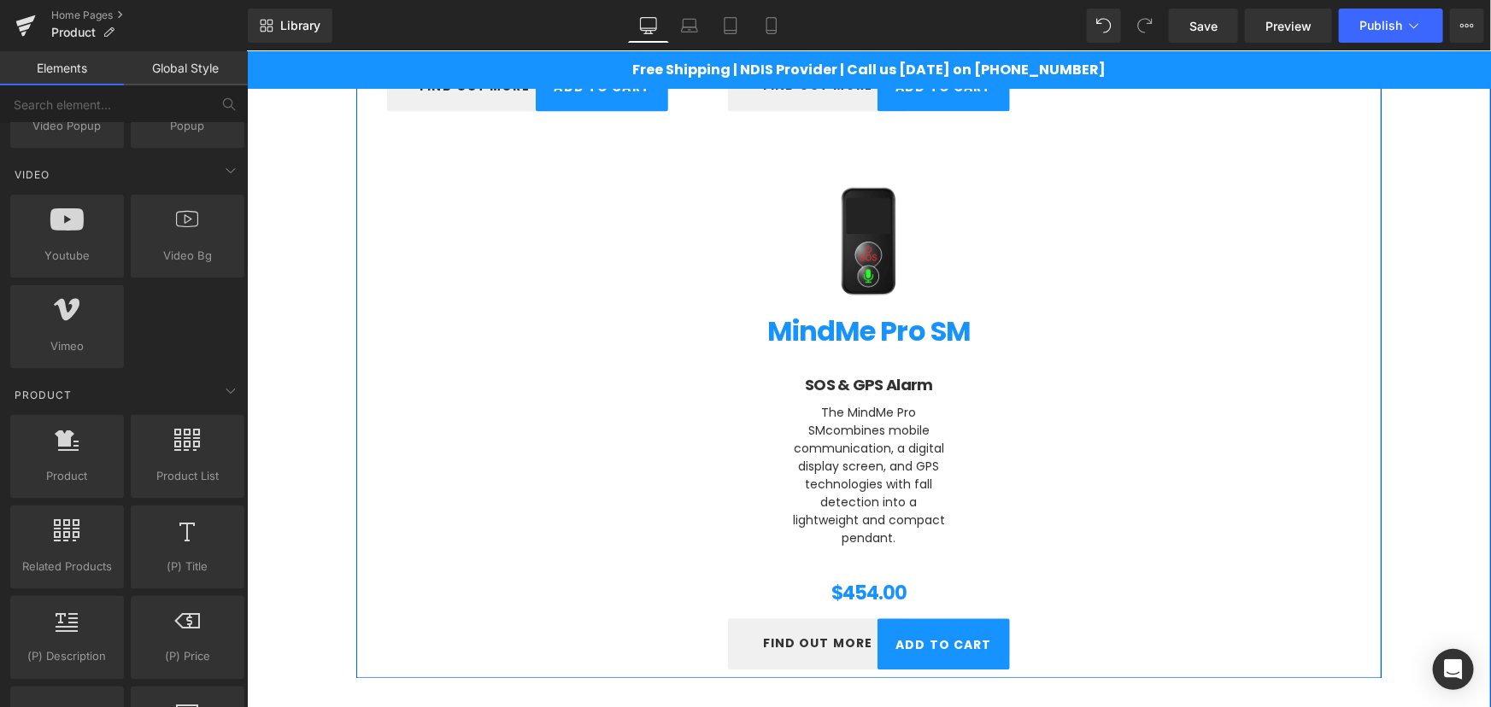
click at [872, 203] on img at bounding box center [867, 242] width 209 height 209
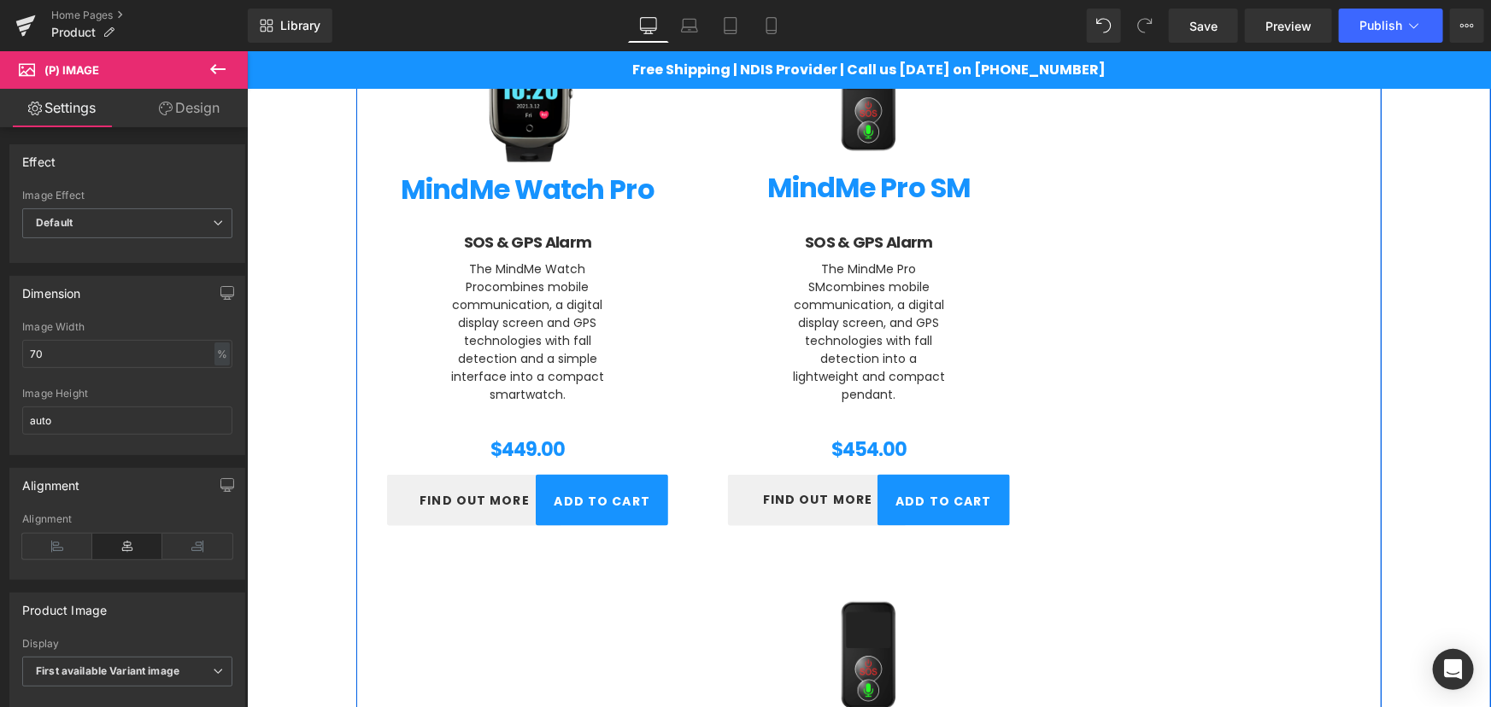
scroll to position [1079, 0]
click at [847, 606] on img at bounding box center [867, 657] width 209 height 209
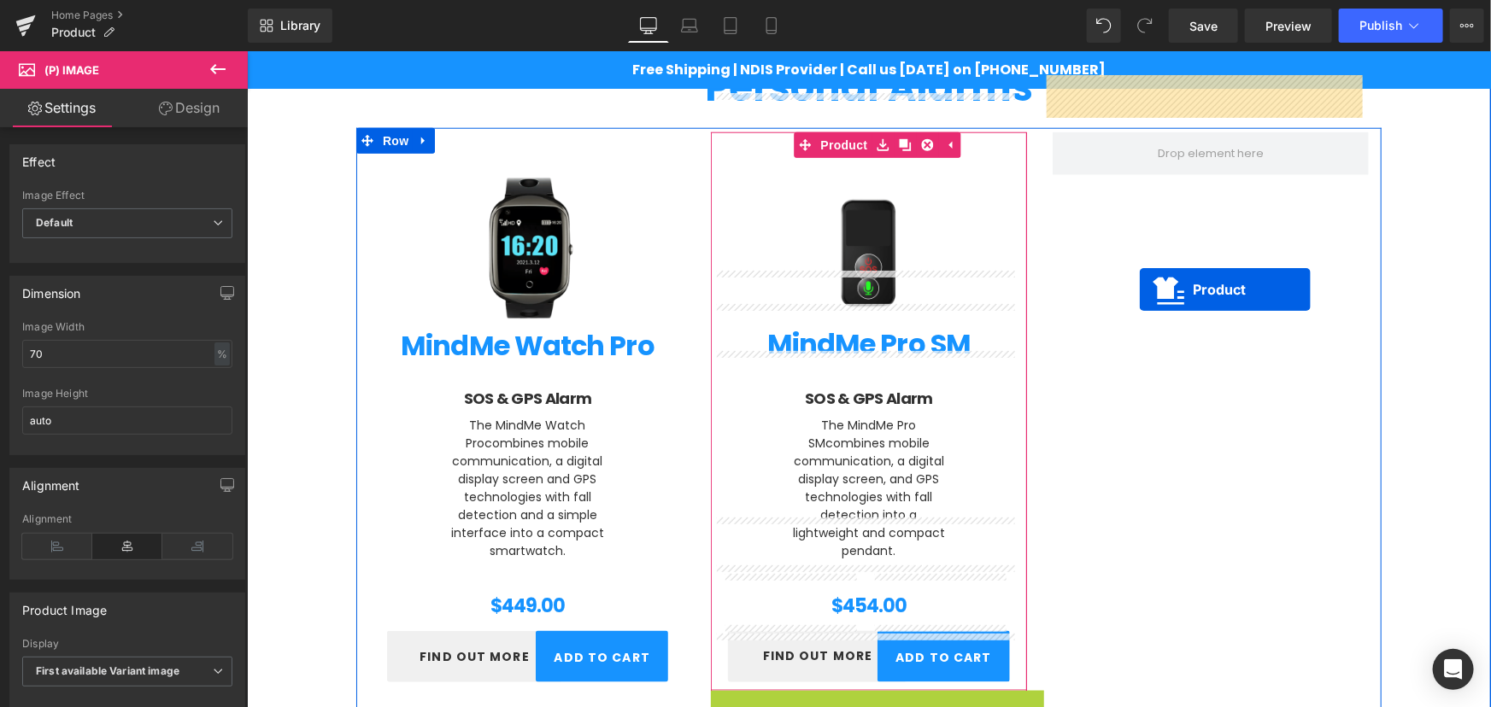
scroll to position [898, 0]
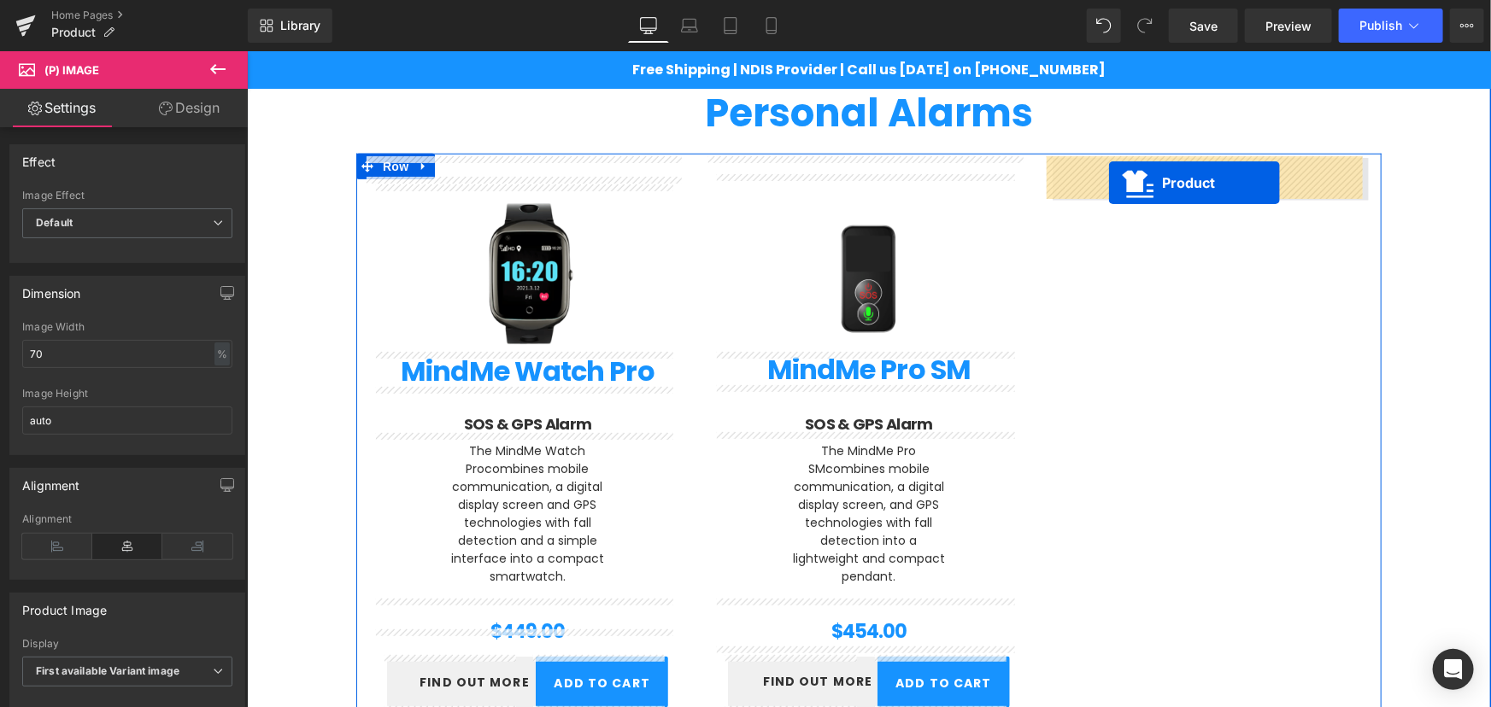
drag, startPoint x: 855, startPoint y: 546, endPoint x: 1108, endPoint y: 182, distance: 443.1
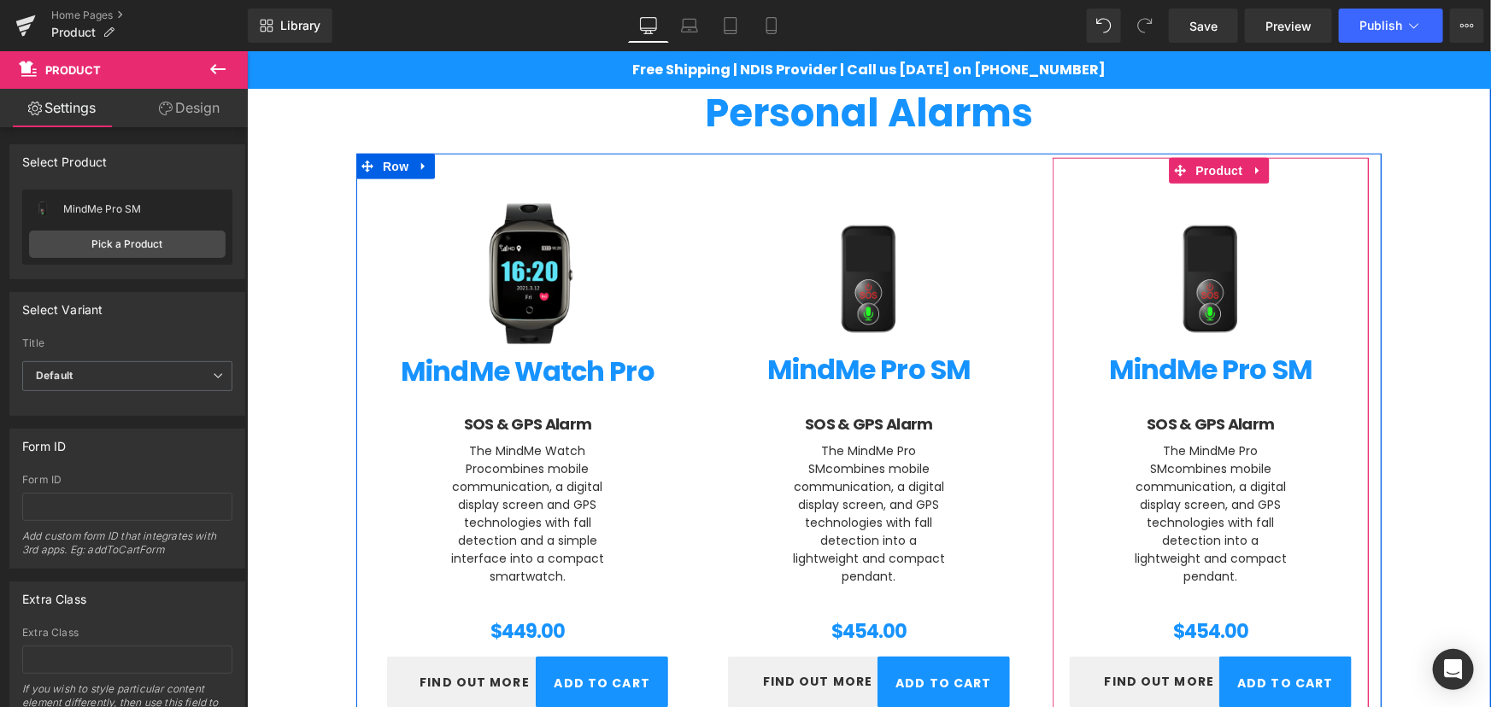
drag, startPoint x: 1217, startPoint y: 169, endPoint x: 1159, endPoint y: 200, distance: 65.7
click at [1217, 169] on span "Product" at bounding box center [1218, 170] width 56 height 26
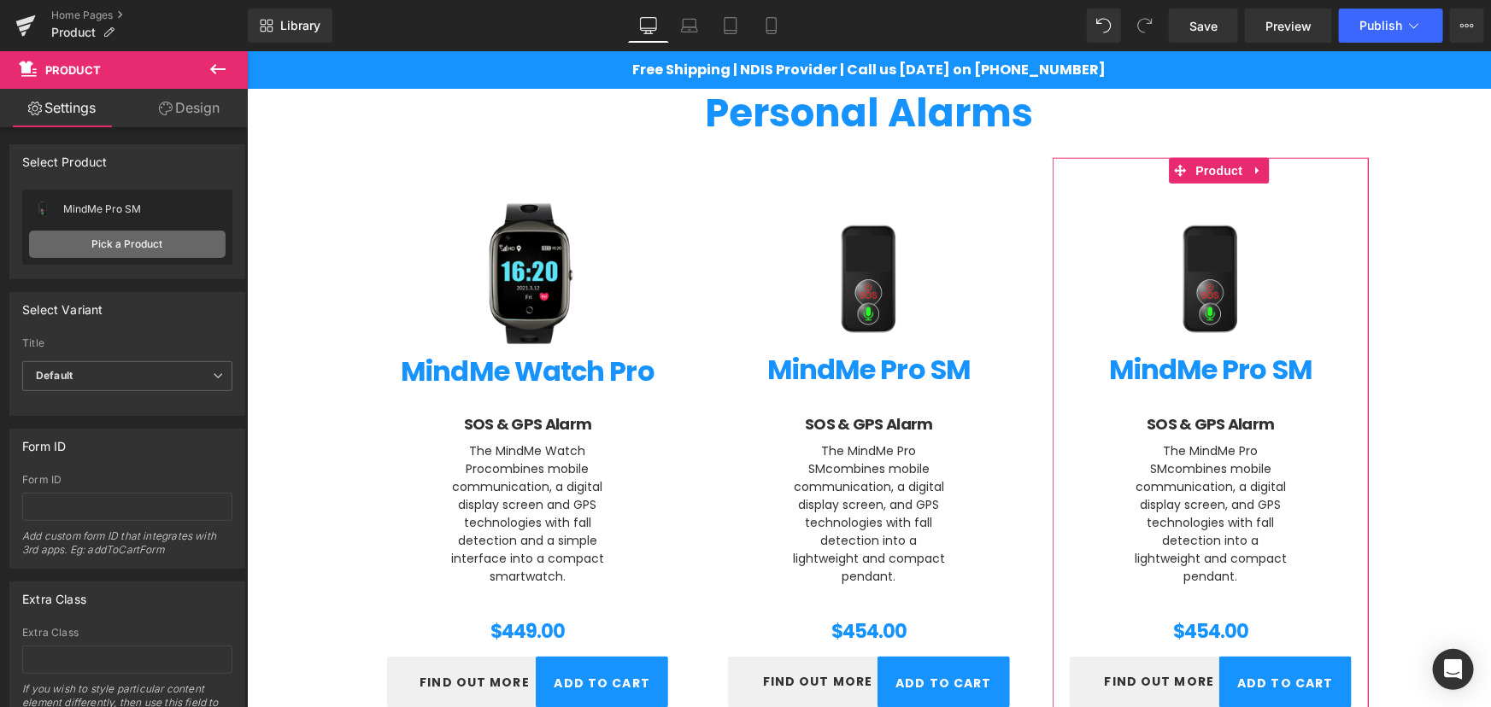
click at [111, 248] on link "Pick a Product" at bounding box center [127, 244] width 196 height 27
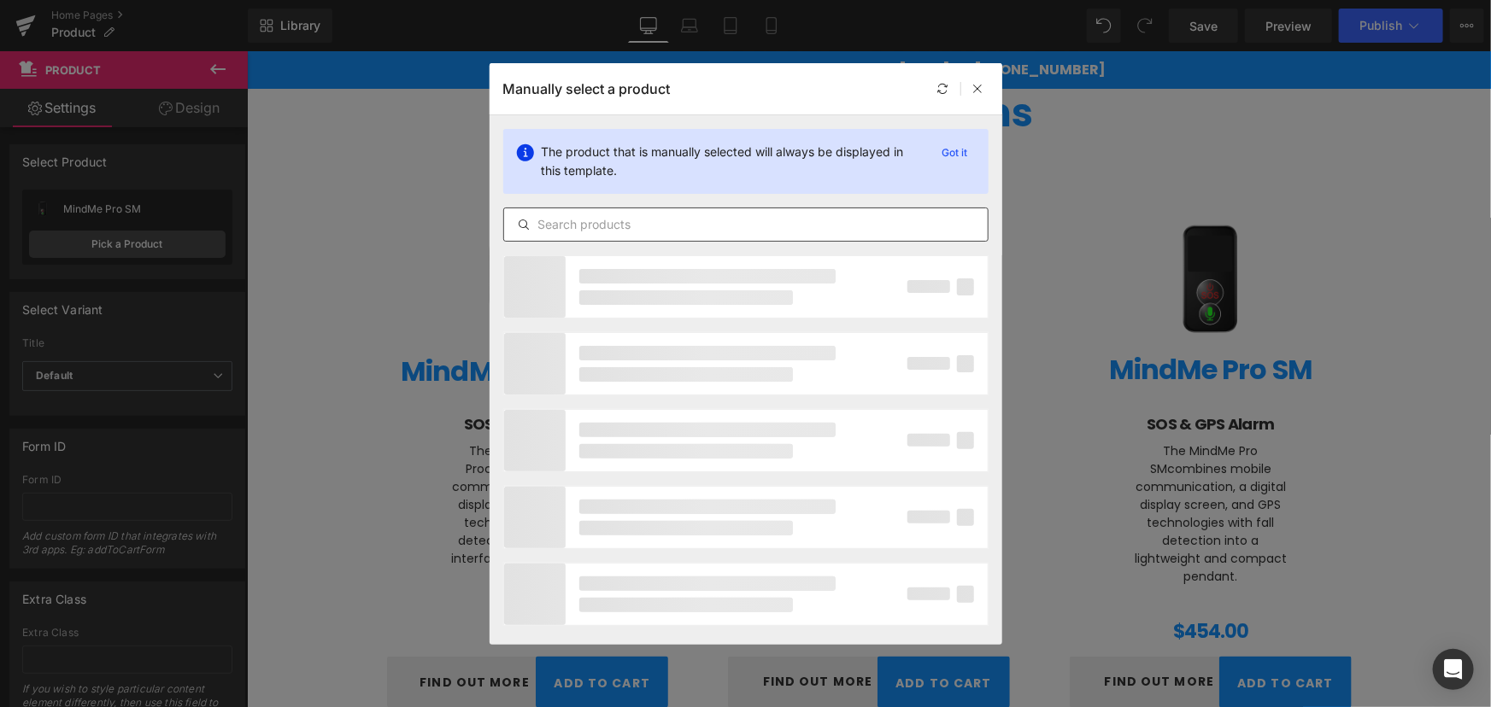
click at [584, 223] on input "text" at bounding box center [746, 224] width 484 height 21
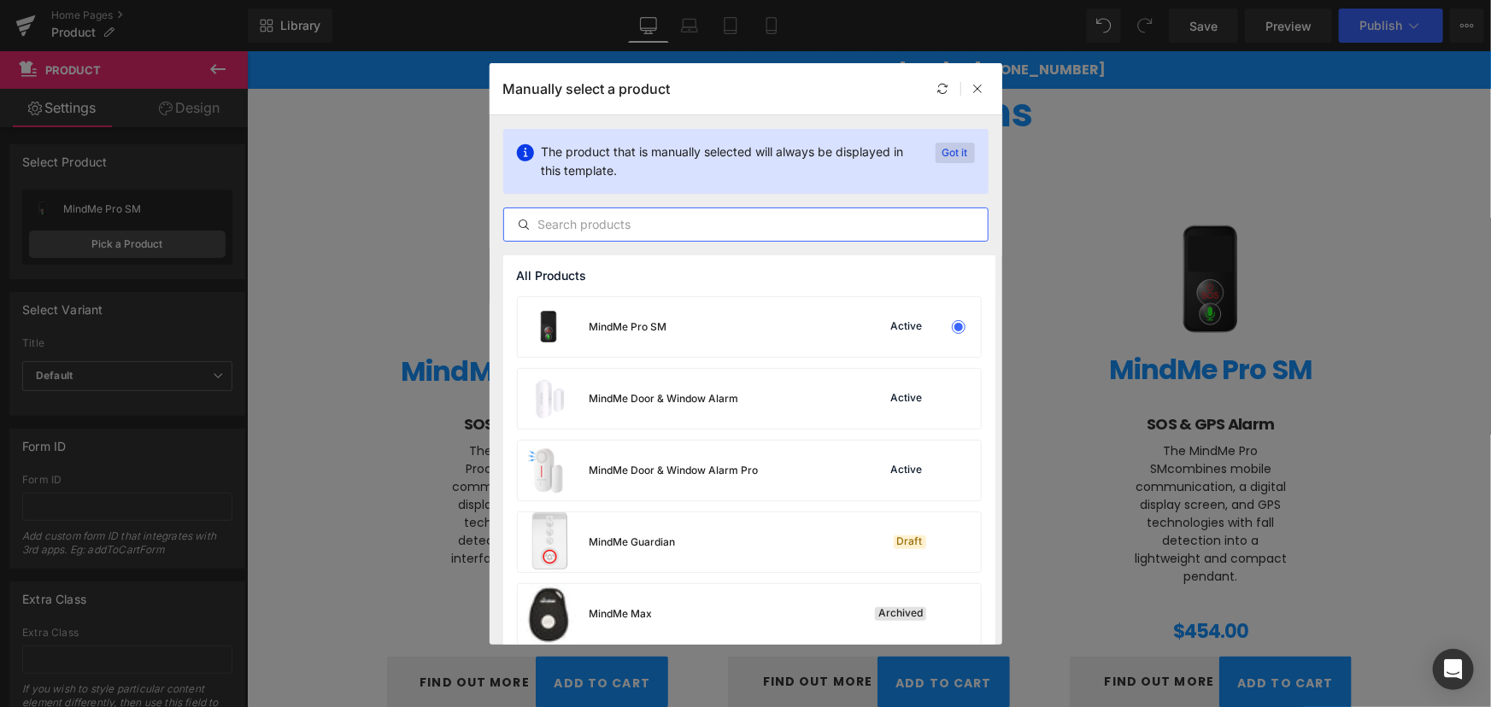
click at [946, 145] on p "Got it" at bounding box center [954, 153] width 39 height 21
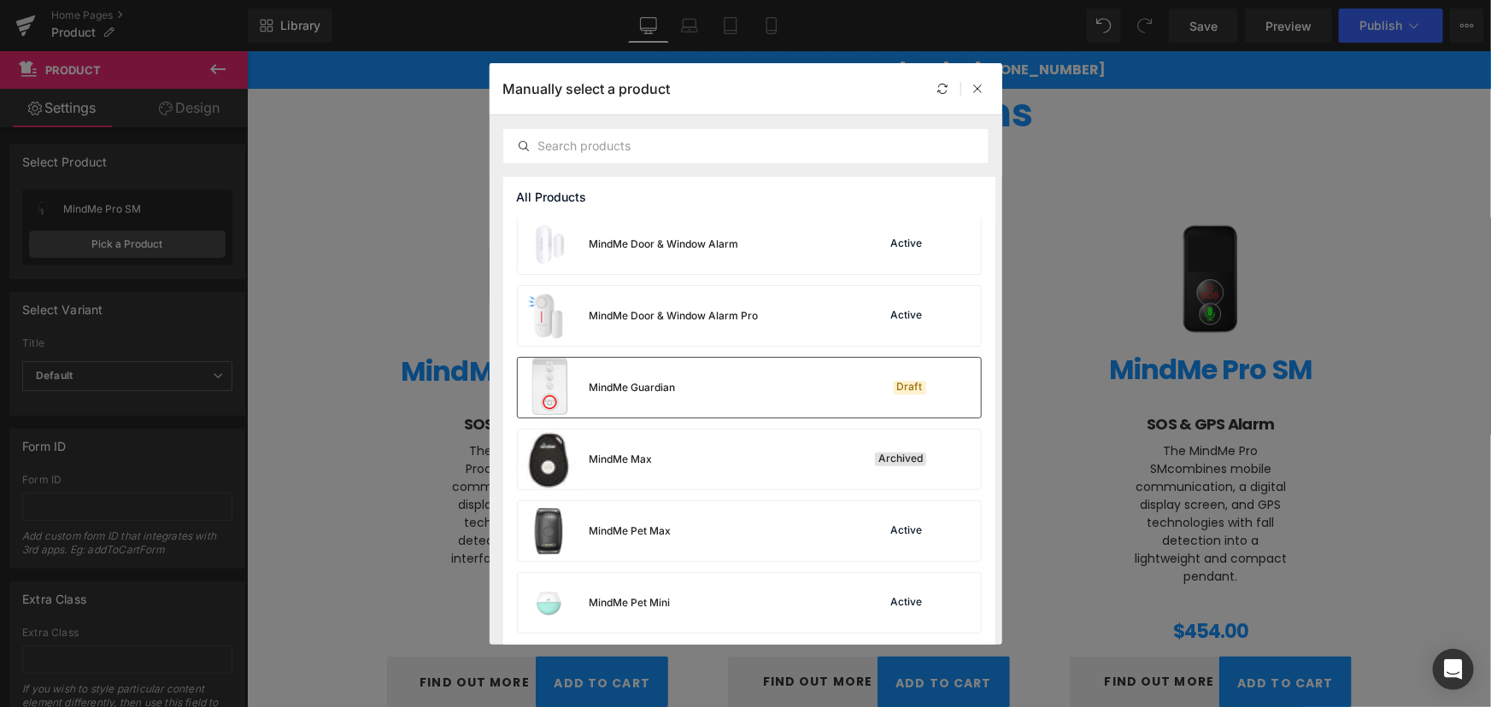
scroll to position [77, 0]
click at [671, 396] on div "MindMe Guardian" at bounding box center [597, 387] width 158 height 60
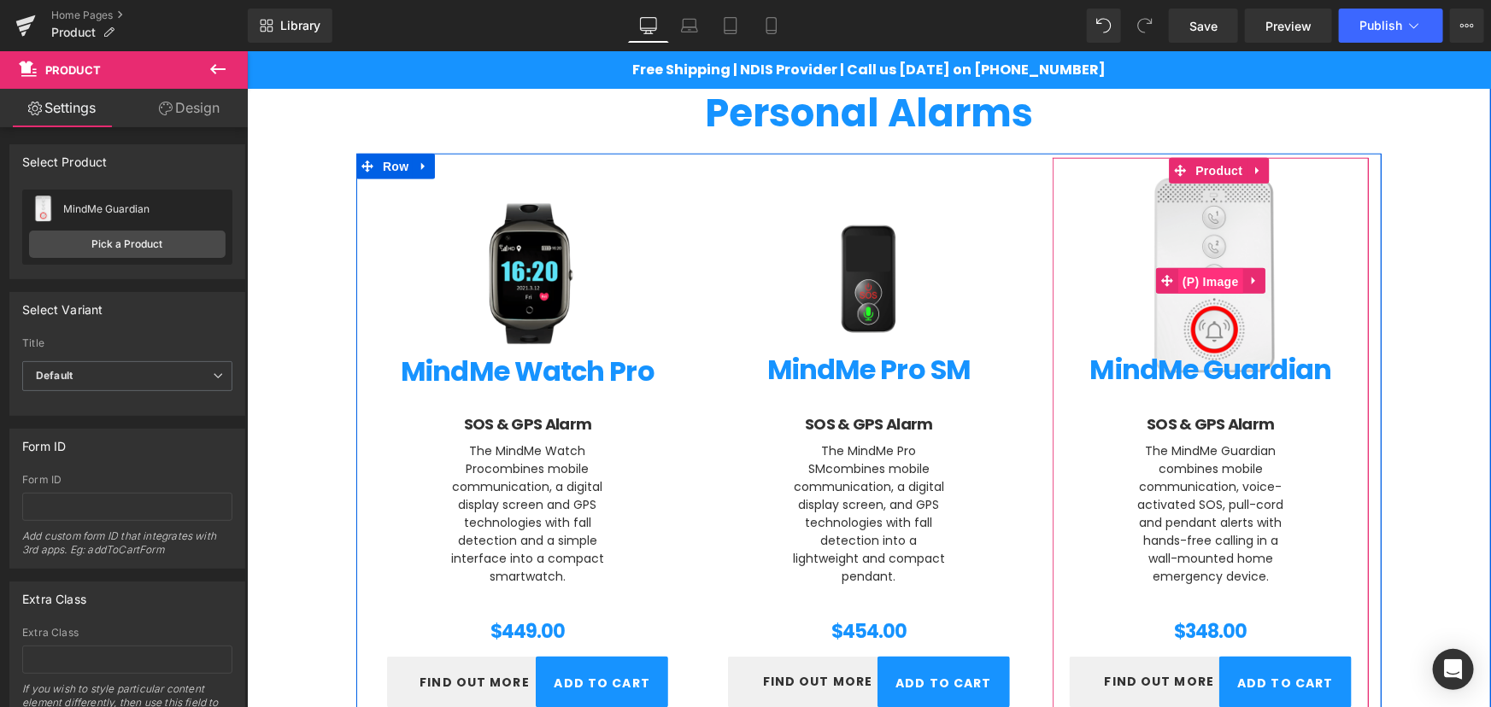
click at [1199, 268] on span "(P) Image" at bounding box center [1209, 281] width 65 height 26
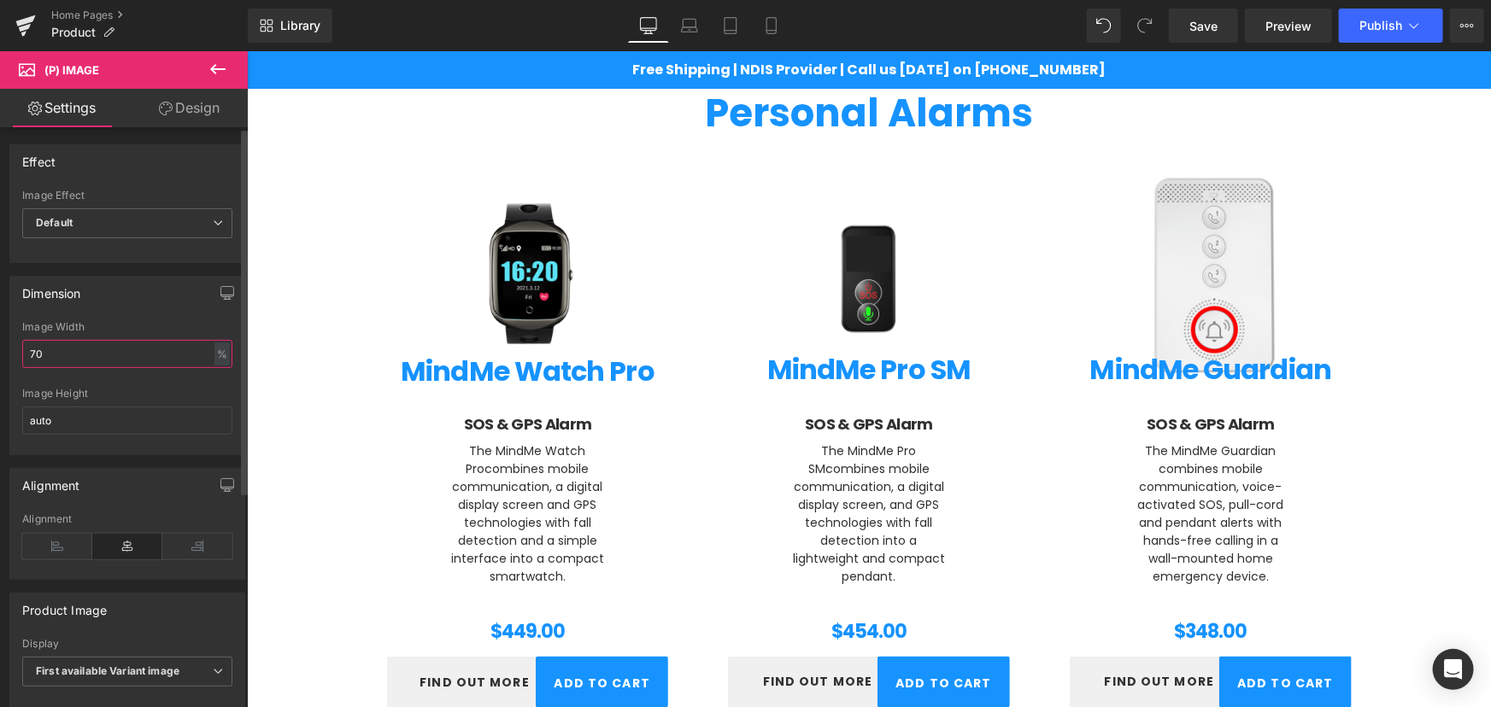
click at [69, 353] on input "70" at bounding box center [127, 354] width 210 height 28
type input "7"
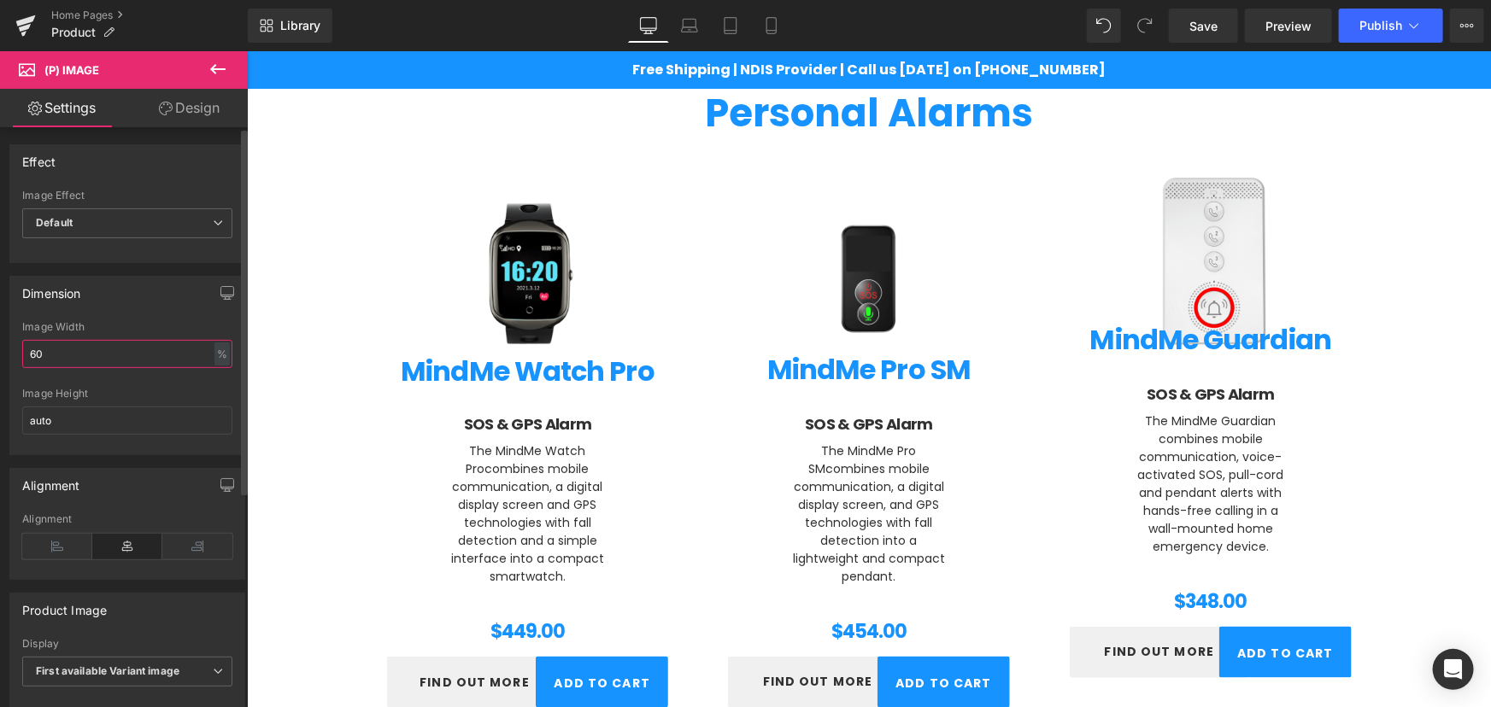
type input "6"
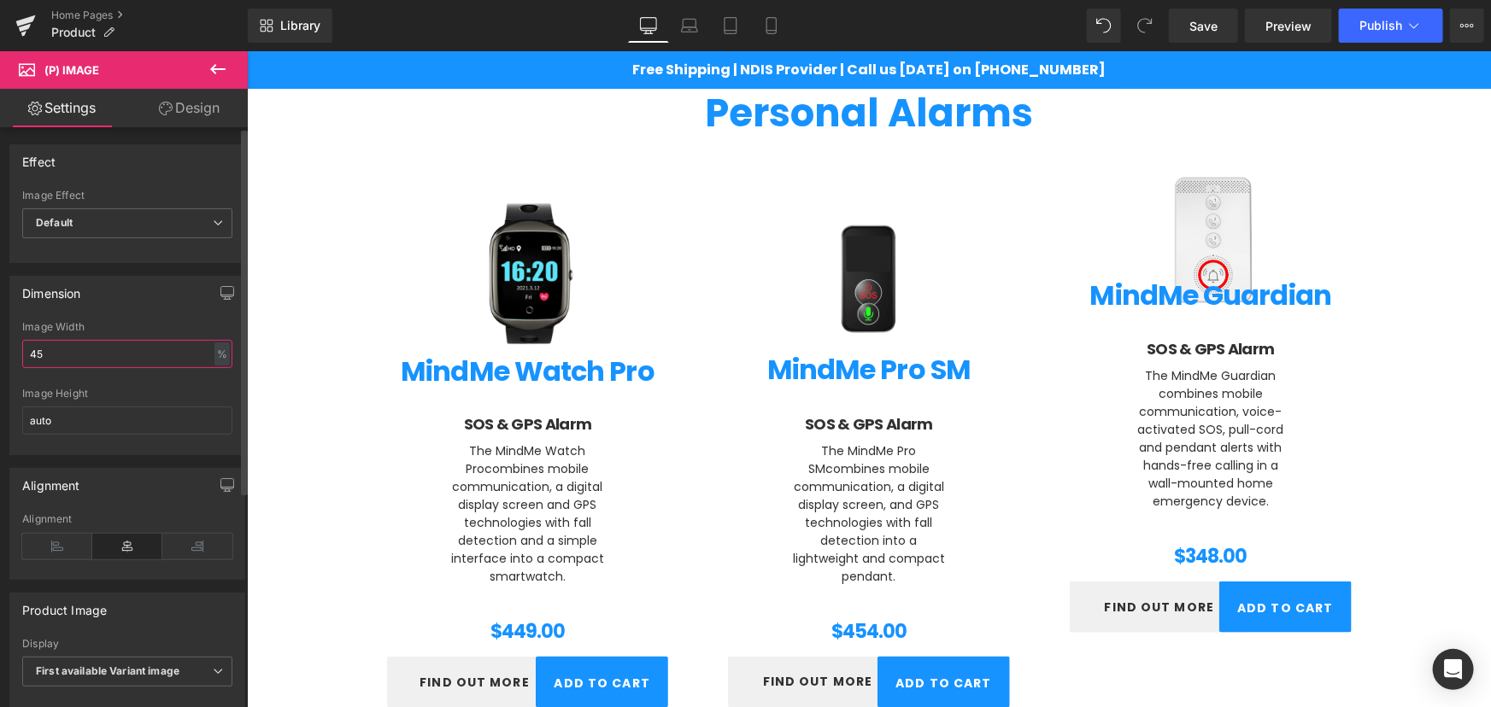
type input "4"
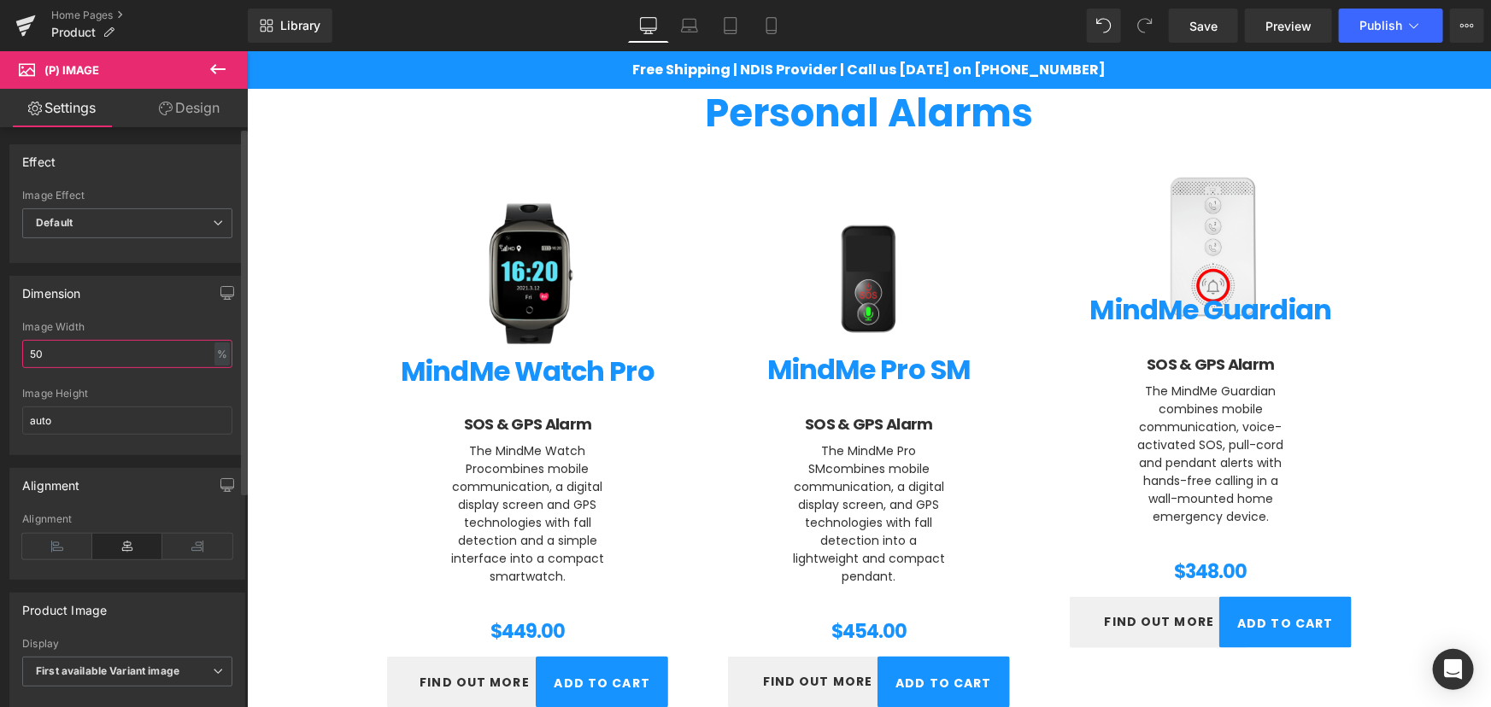
type input "5"
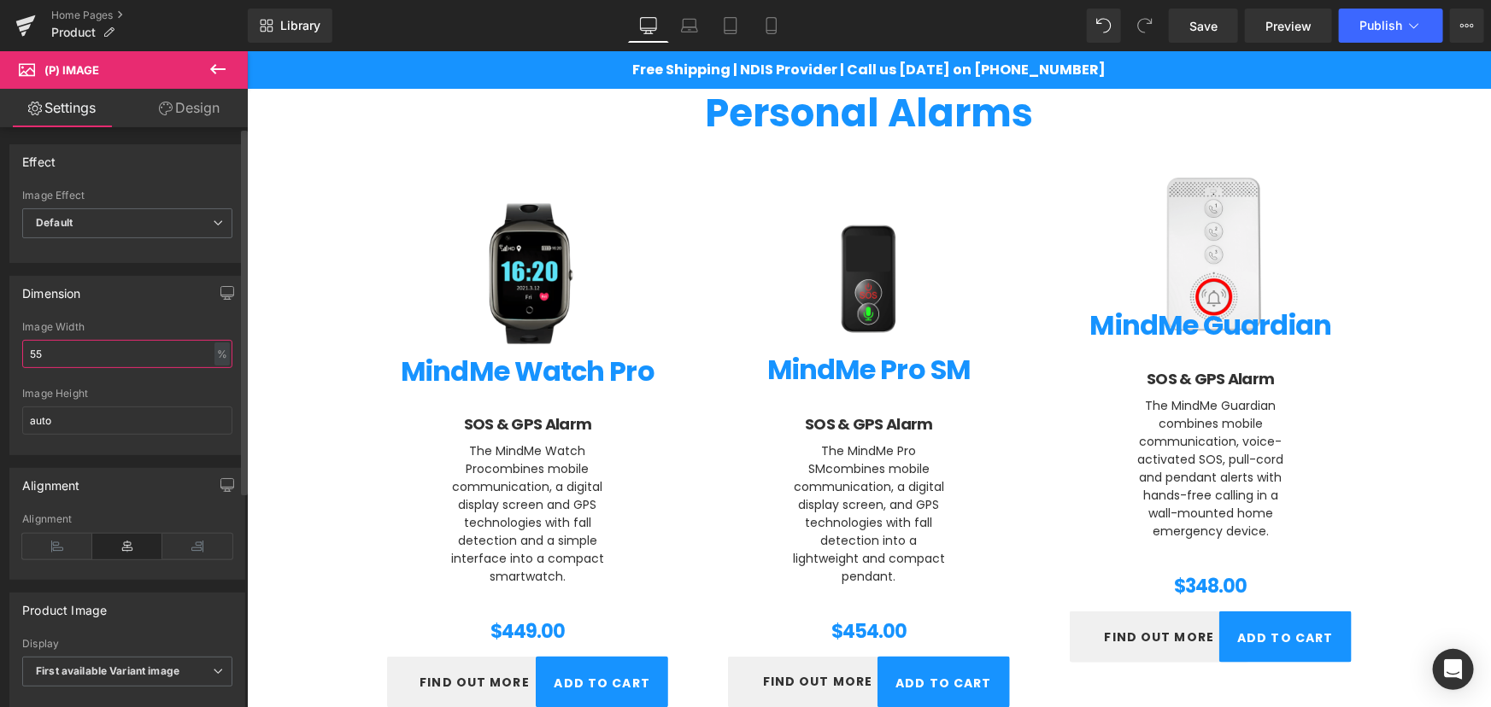
type input "5"
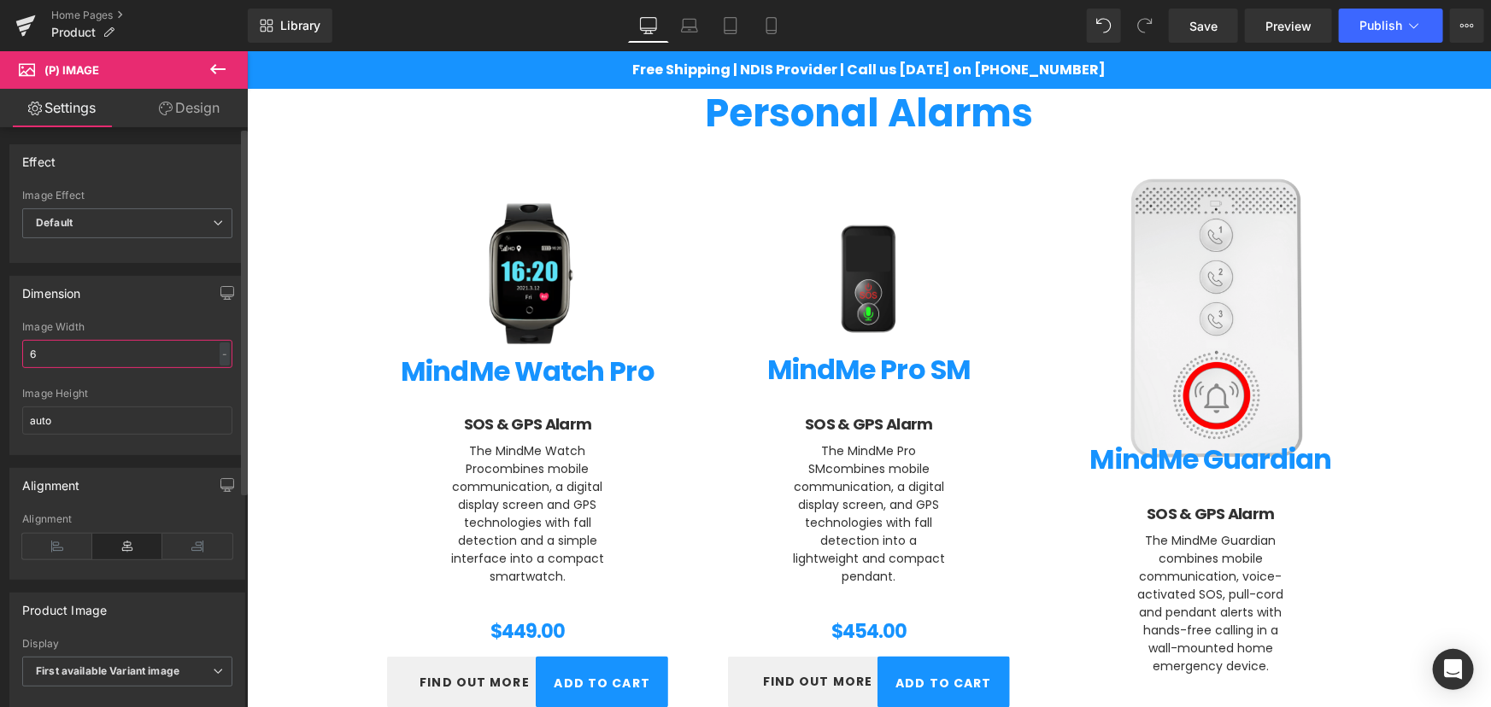
type input "60"
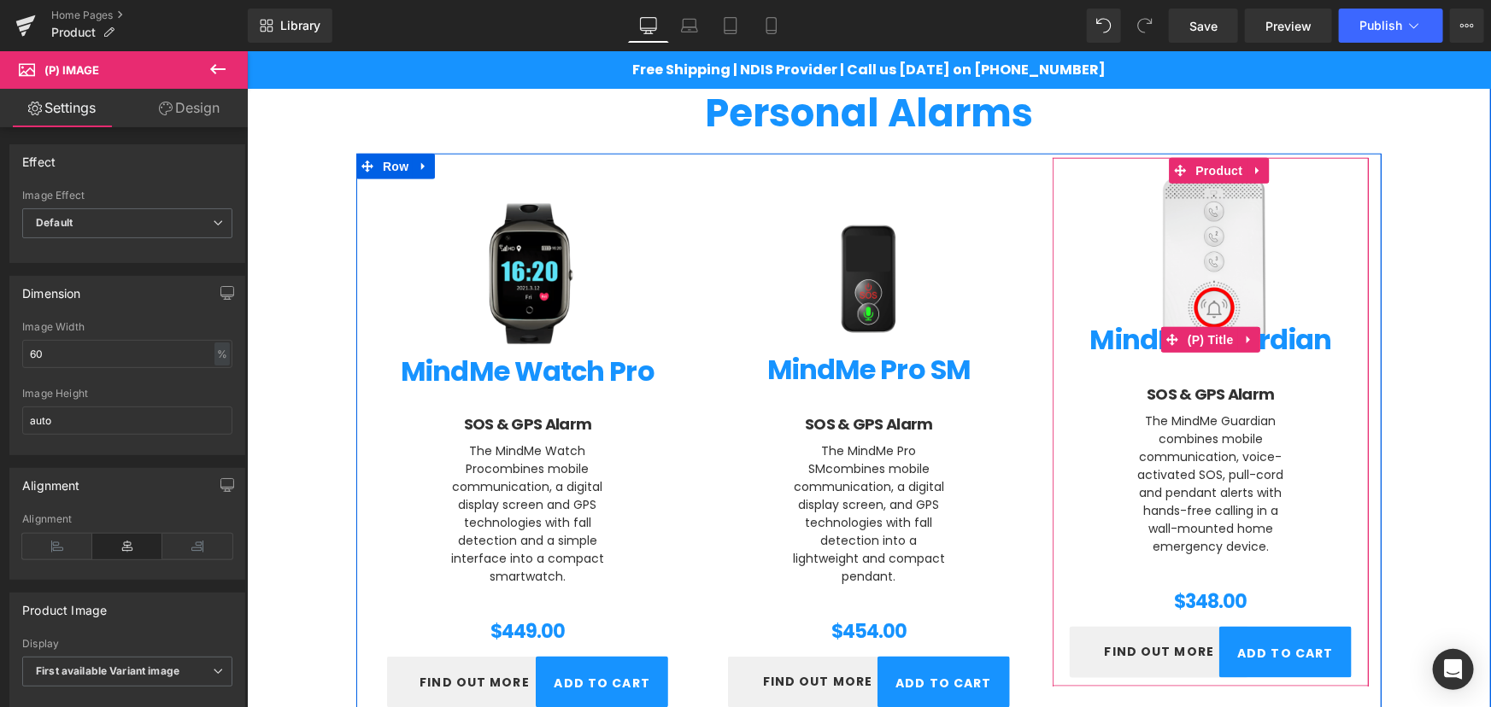
click at [1265, 343] on link "MindMe Guardian" at bounding box center [1210, 339] width 242 height 32
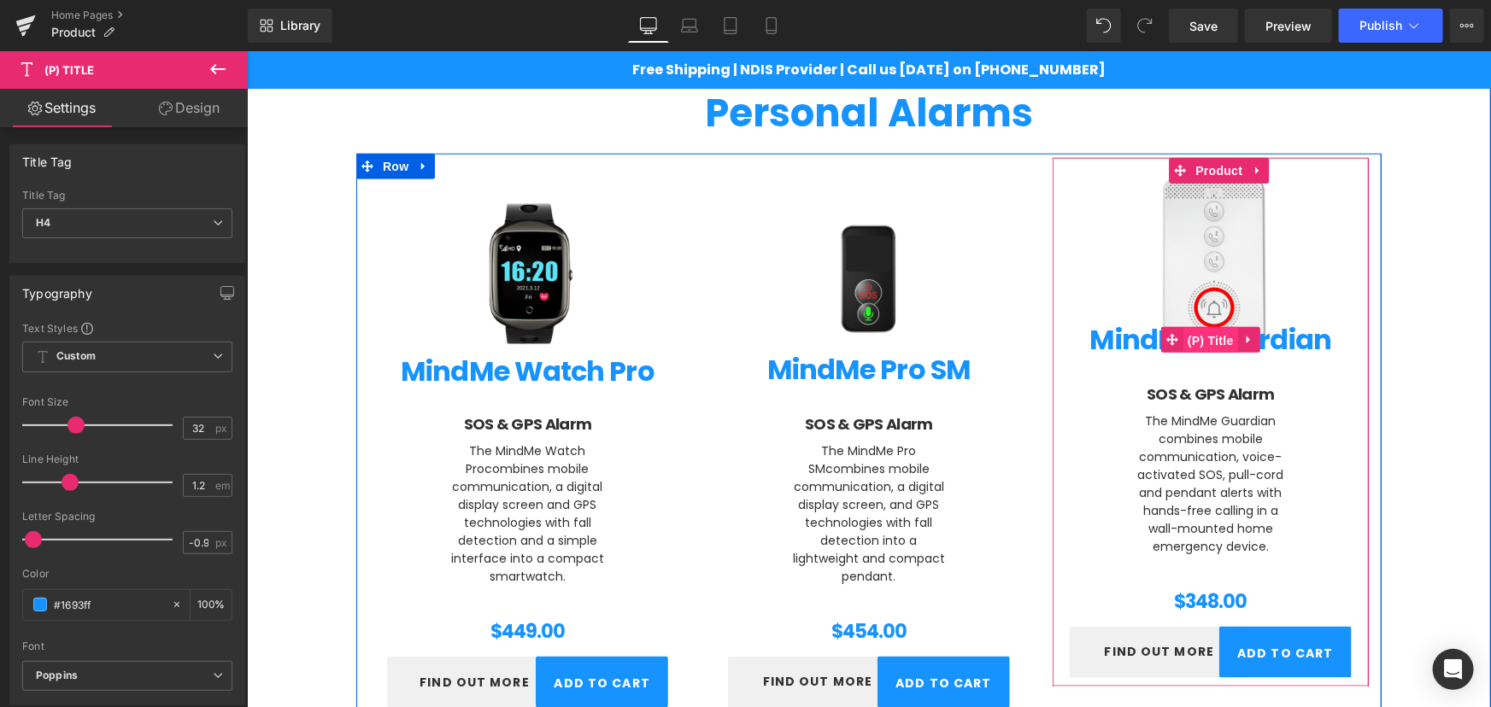
click at [1203, 343] on span "(P) Title" at bounding box center [1209, 340] width 55 height 26
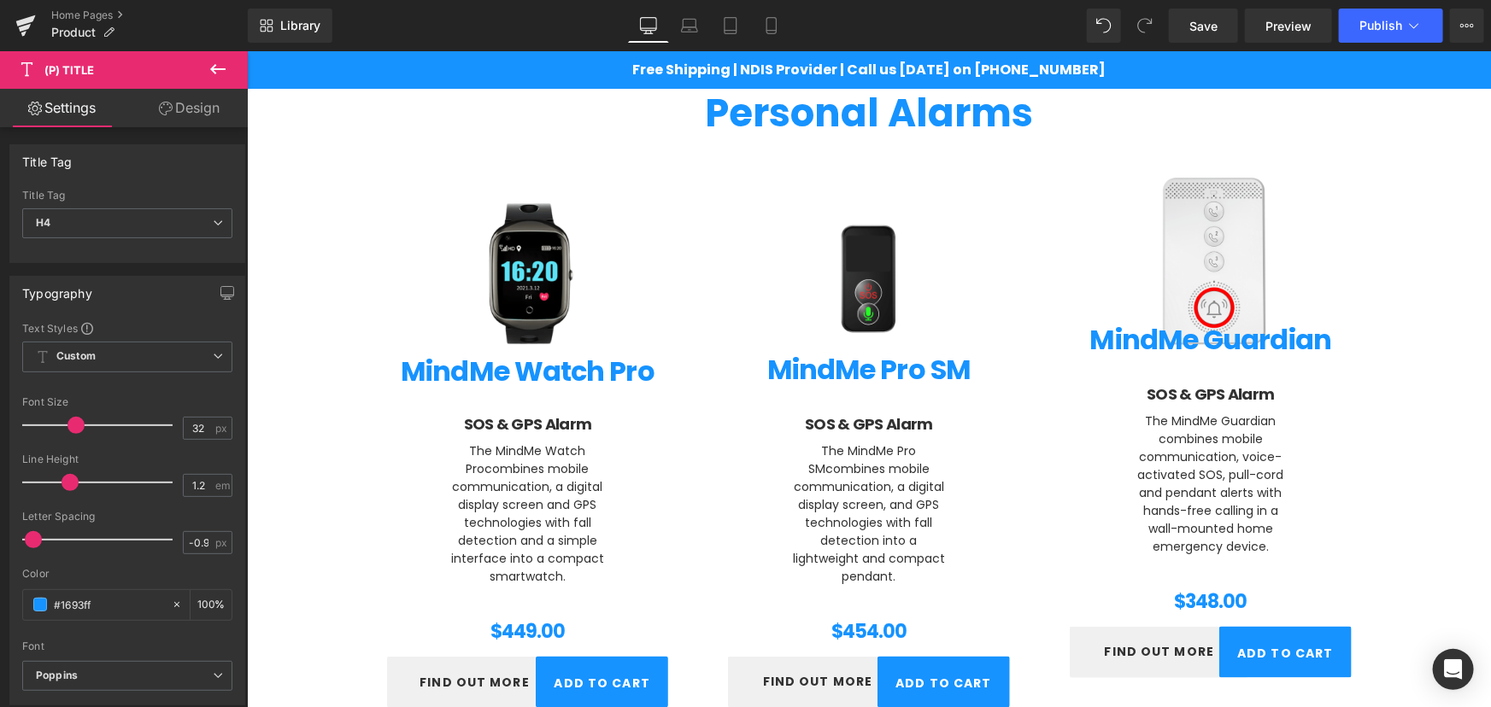
click at [188, 96] on link "Design" at bounding box center [189, 108] width 124 height 38
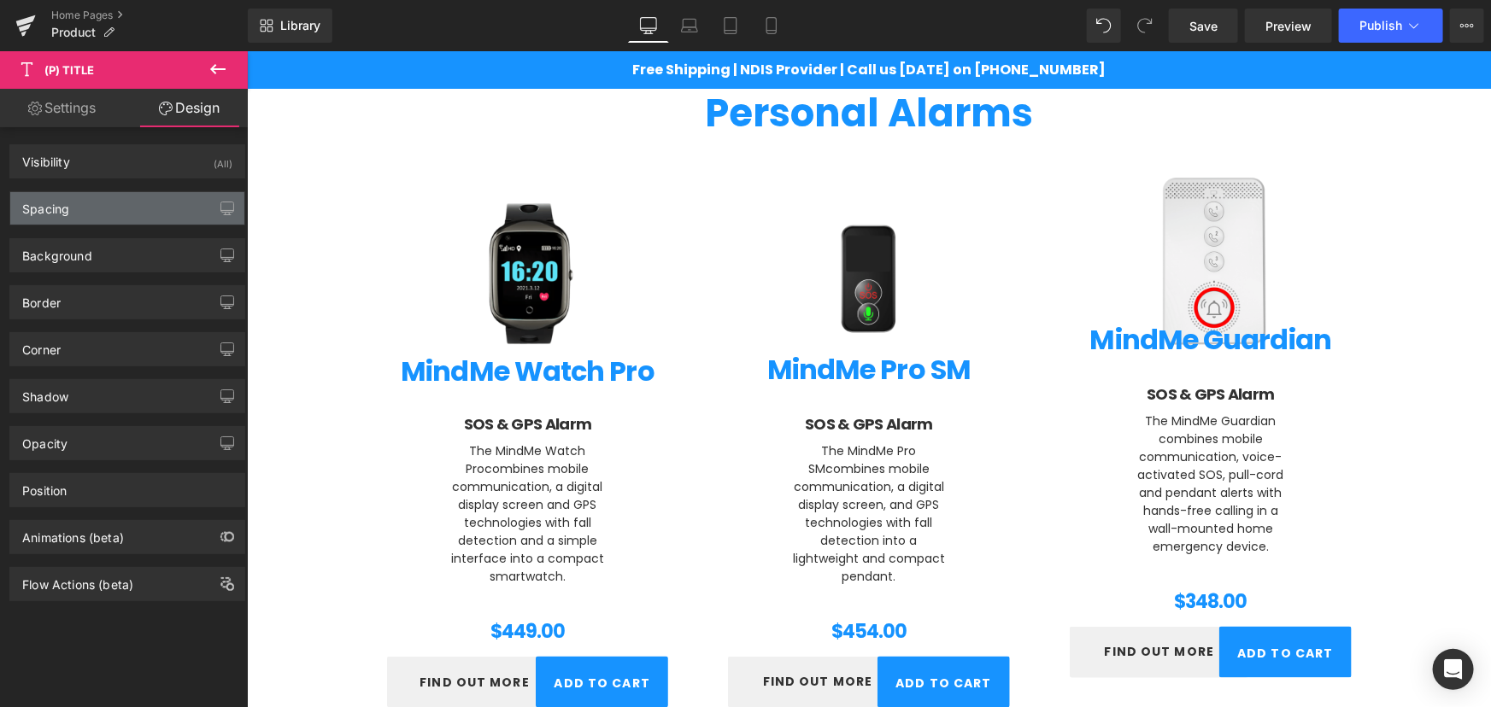
click at [110, 202] on div "Spacing" at bounding box center [127, 208] width 234 height 32
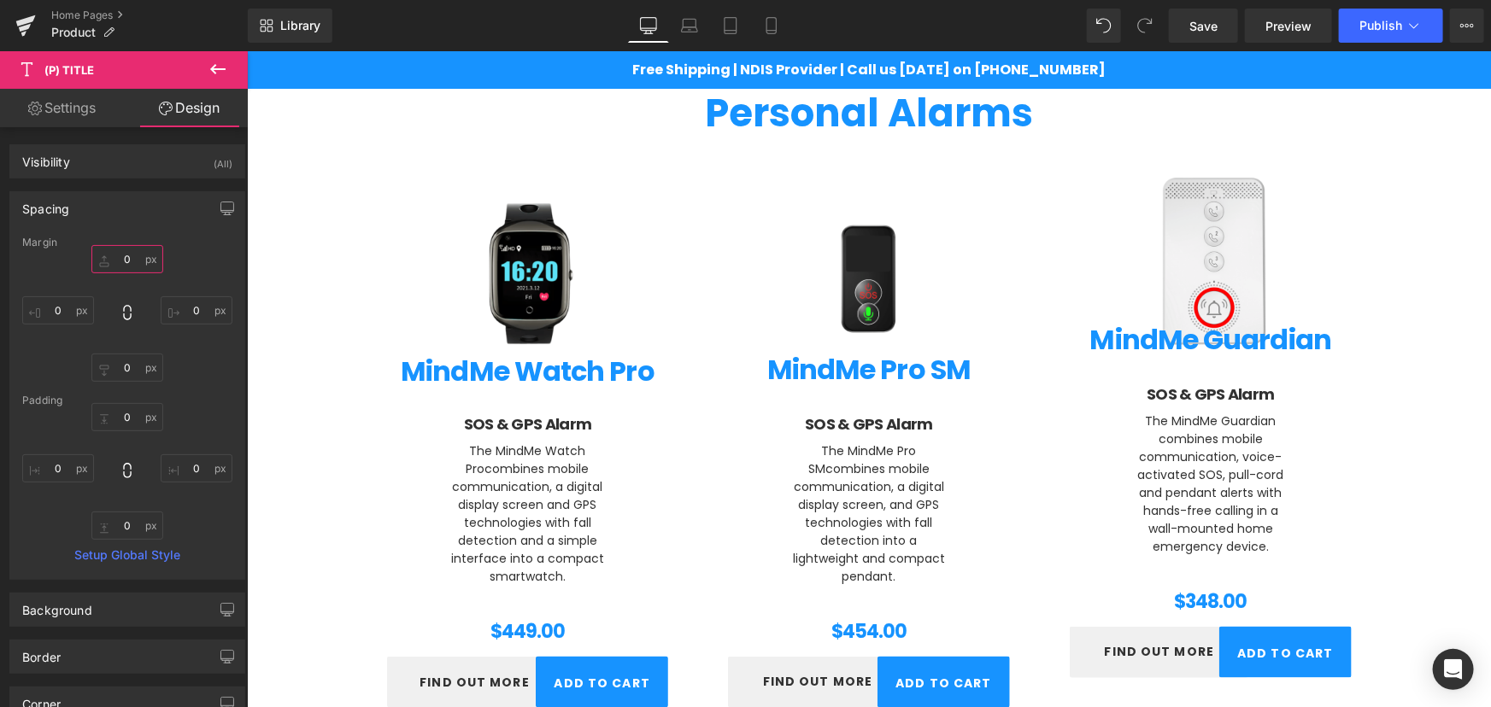
click at [120, 263] on input "0" at bounding box center [127, 259] width 72 height 28
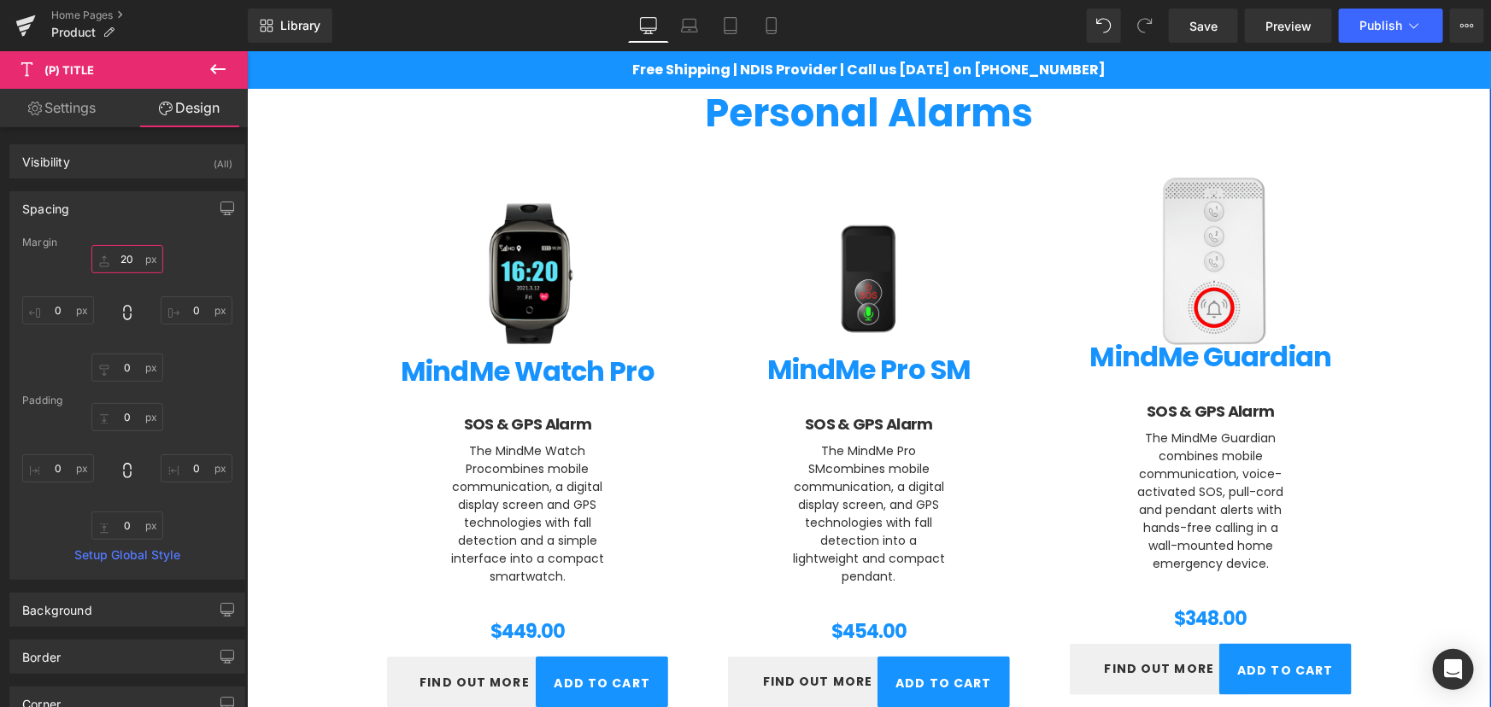
type input "2"
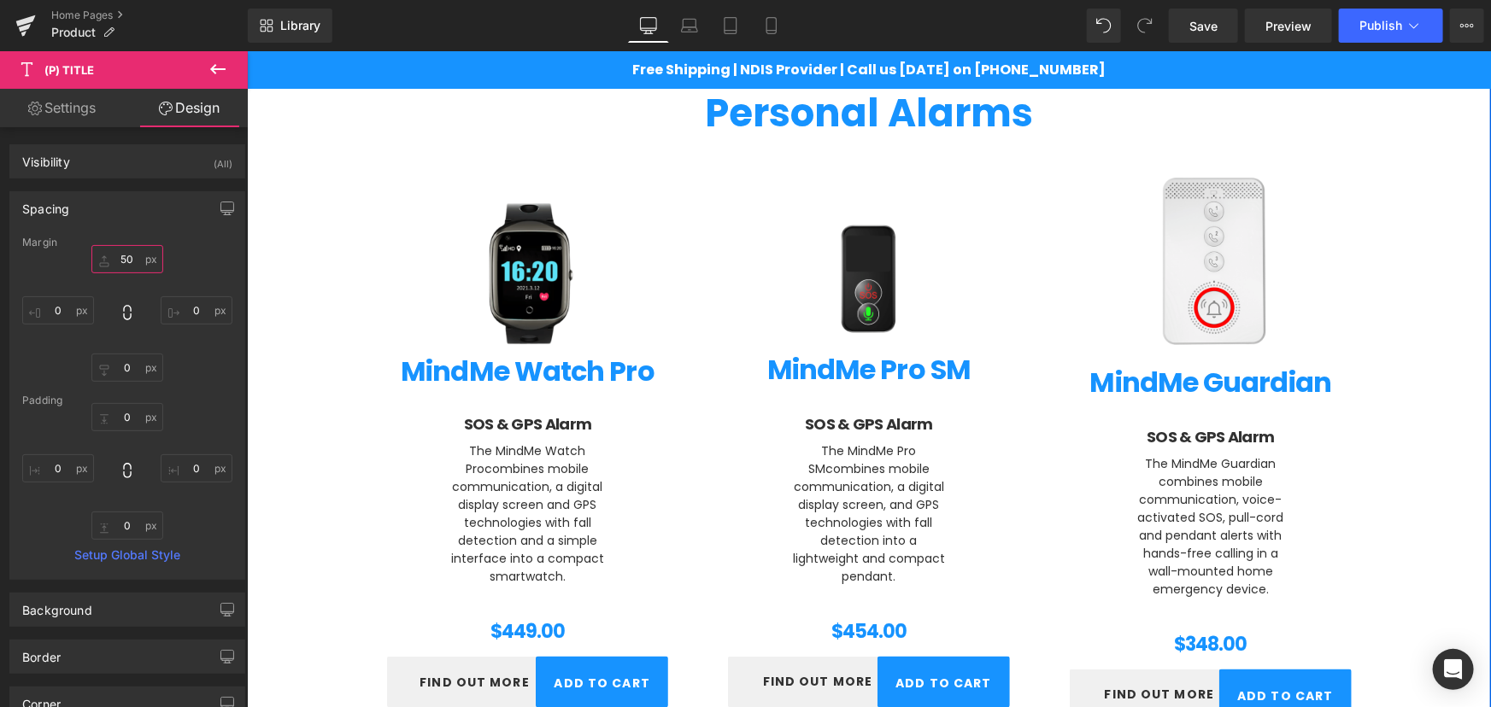
type input "5"
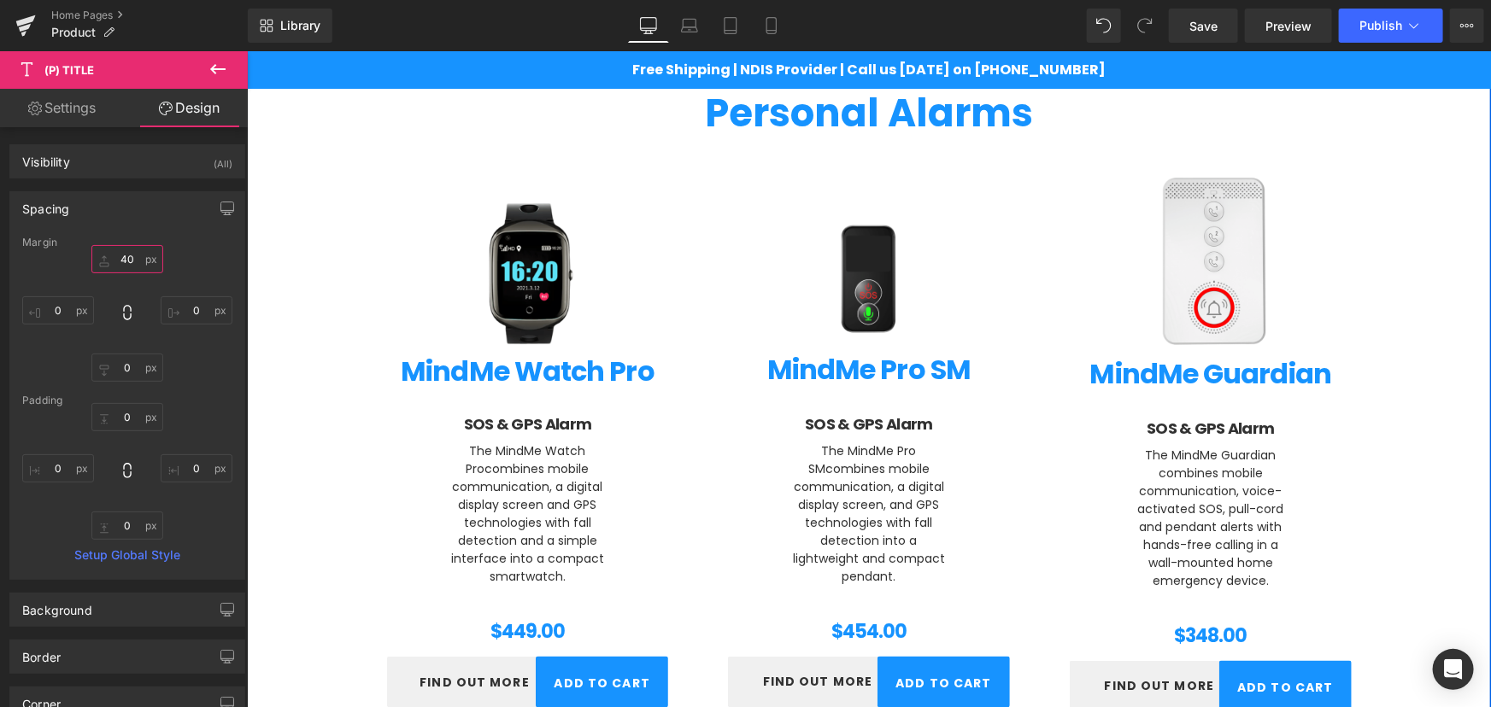
type input "4"
type input "3"
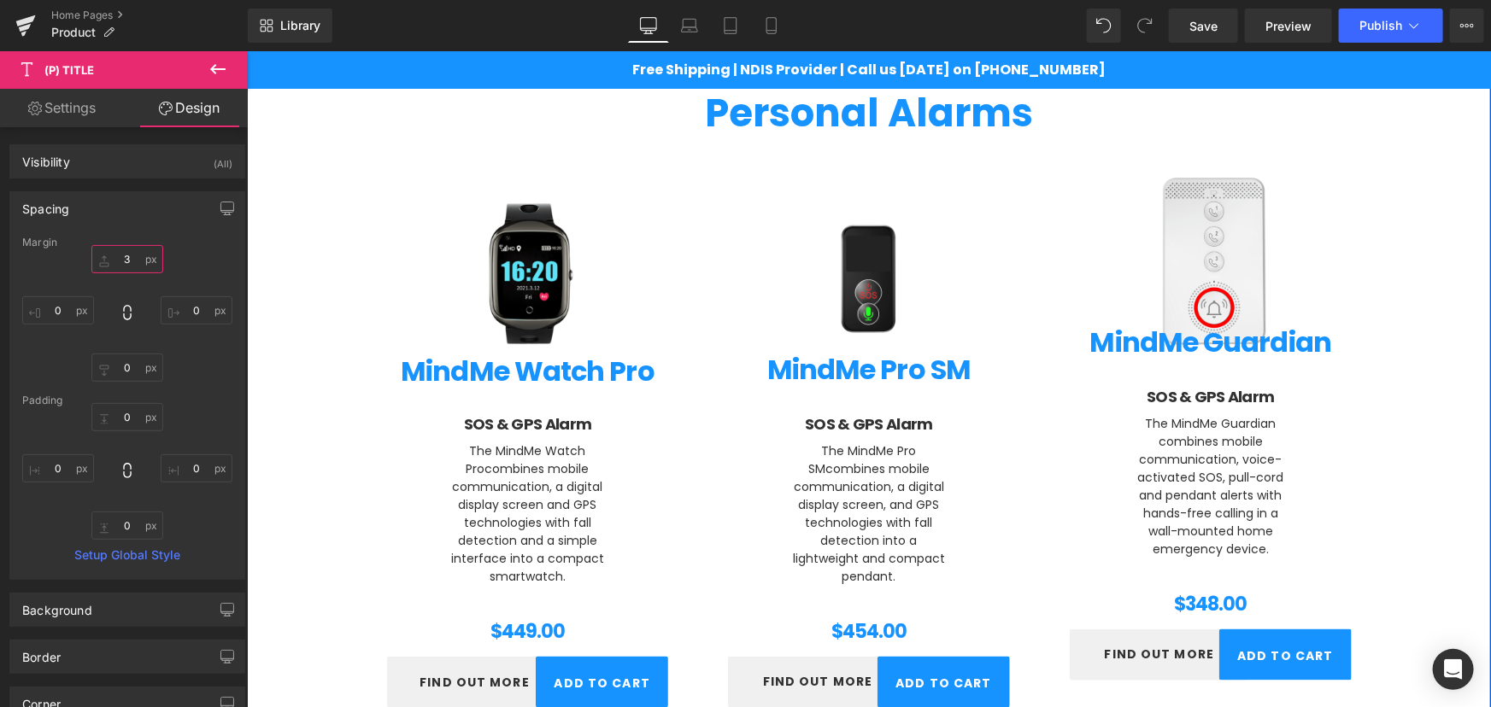
type input "35"
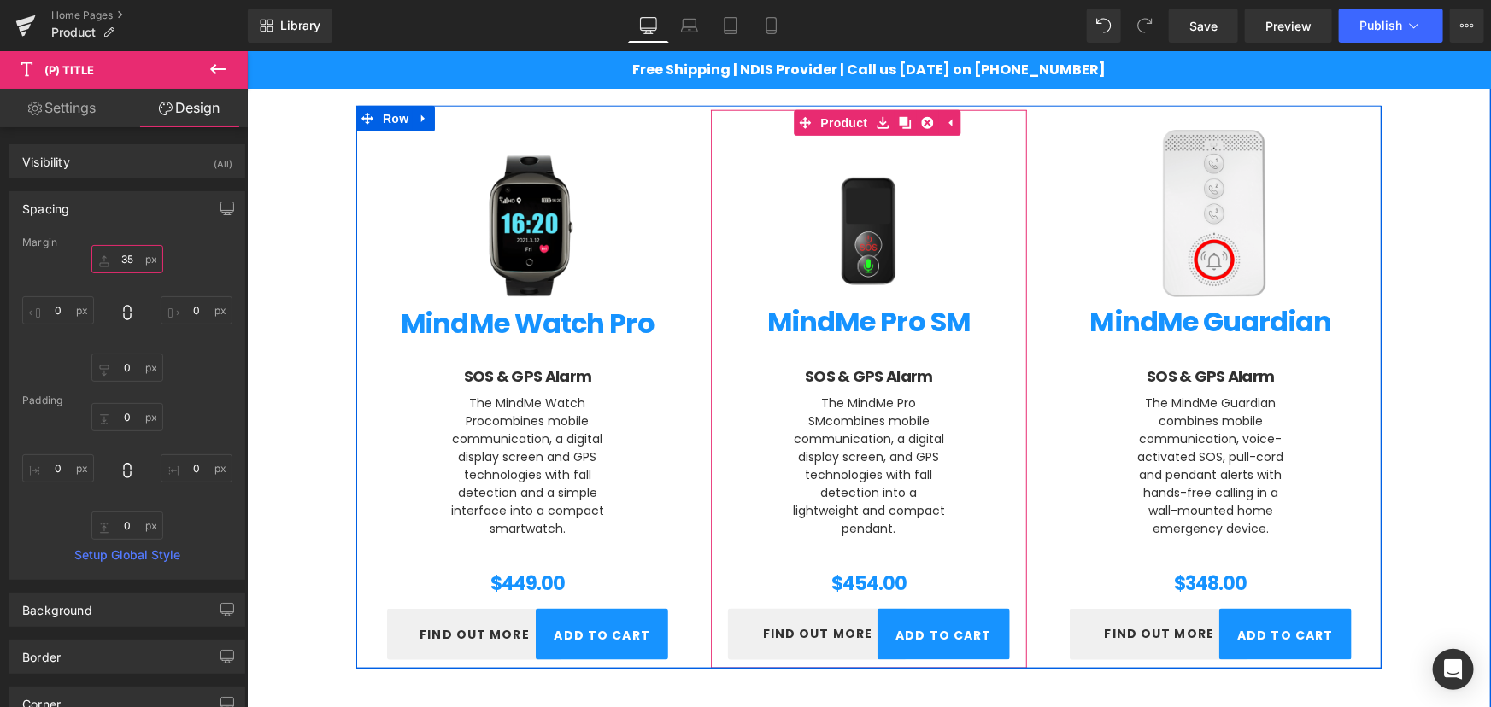
scroll to position [950, 0]
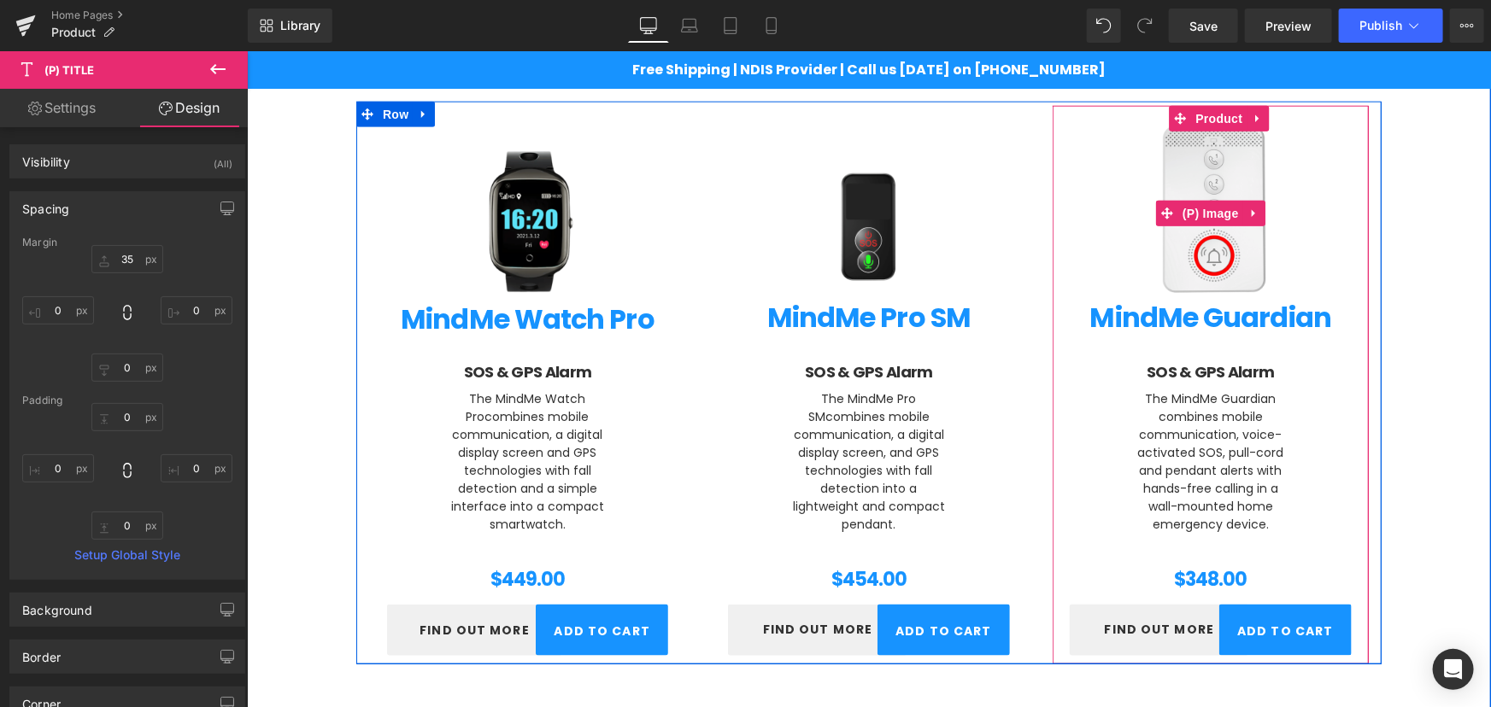
click at [1204, 231] on img at bounding box center [1209, 212] width 179 height 179
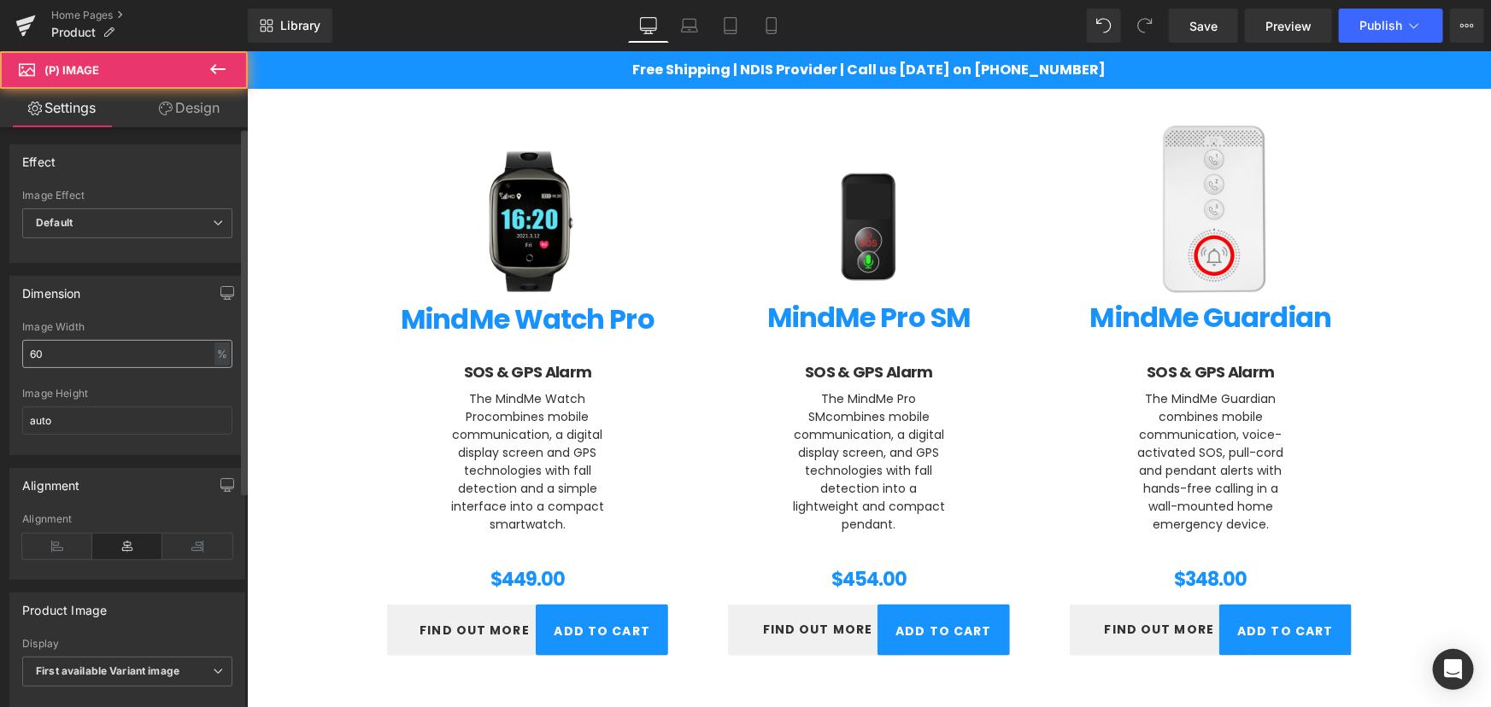
click at [127, 353] on input "60" at bounding box center [127, 354] width 210 height 28
type input "6"
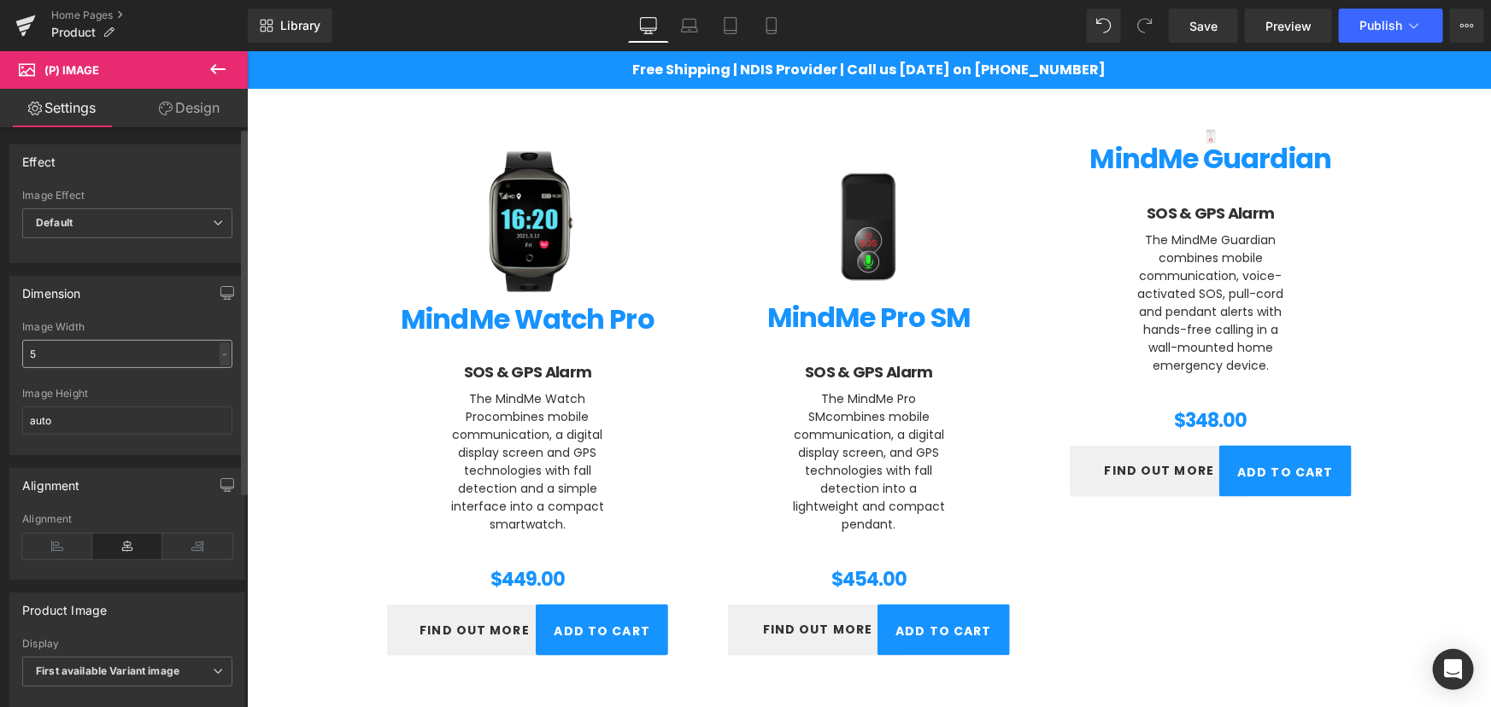
type input "55"
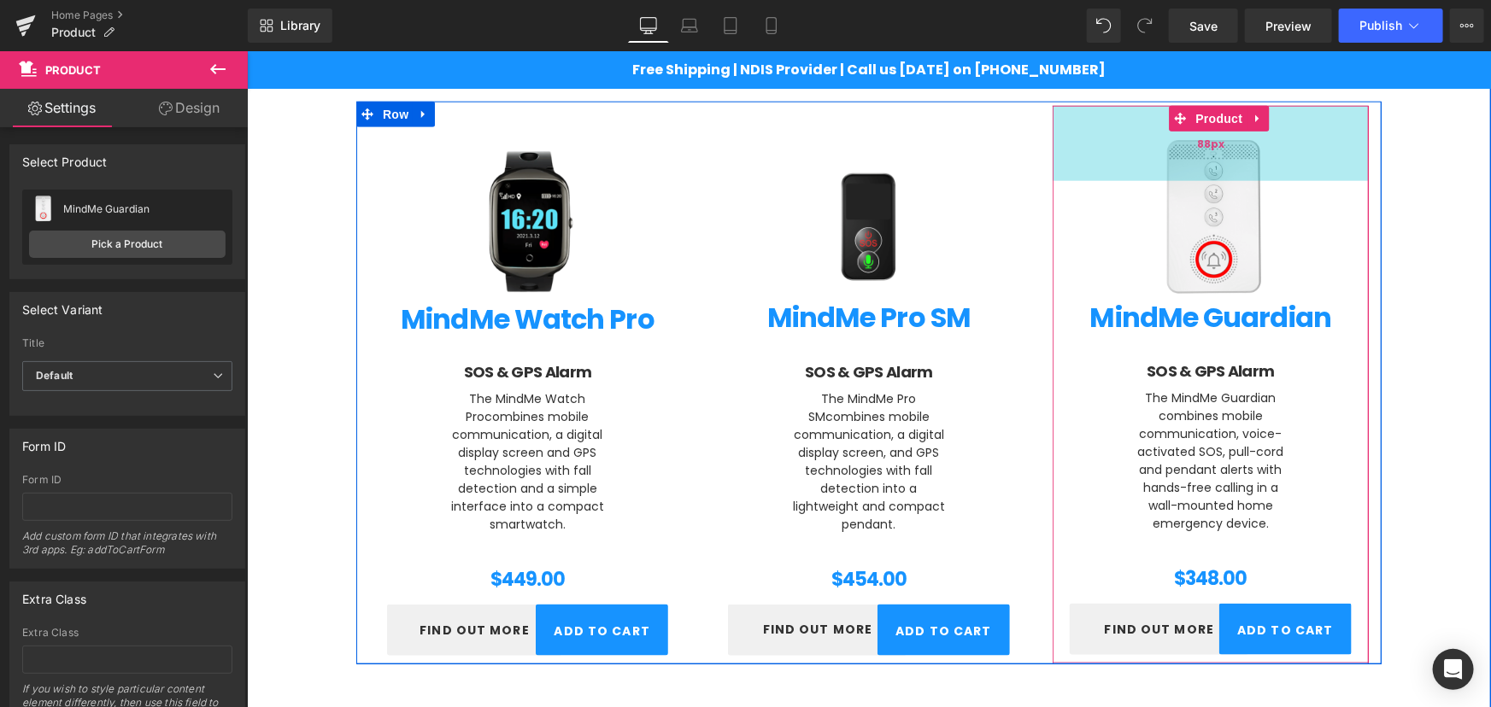
drag, startPoint x: 1147, startPoint y: 106, endPoint x: 1158, endPoint y: 120, distance: 18.3
click at [1158, 120] on div "88px" at bounding box center [1210, 142] width 316 height 75
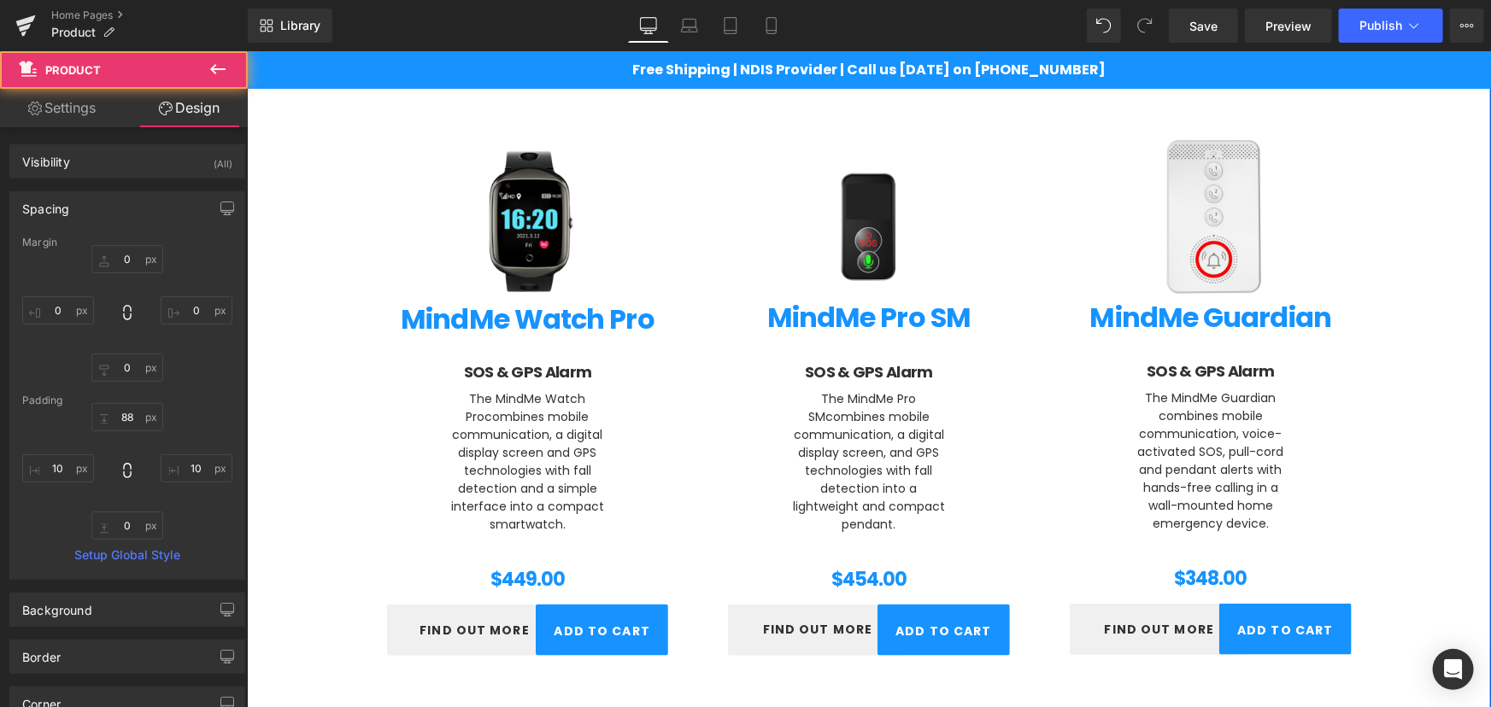
click at [1458, 355] on div "Choose a Model Heading Personal Alarms Heading Text Block (P) Image MindMe Watc…" at bounding box center [868, 682] width 1244 height 1430
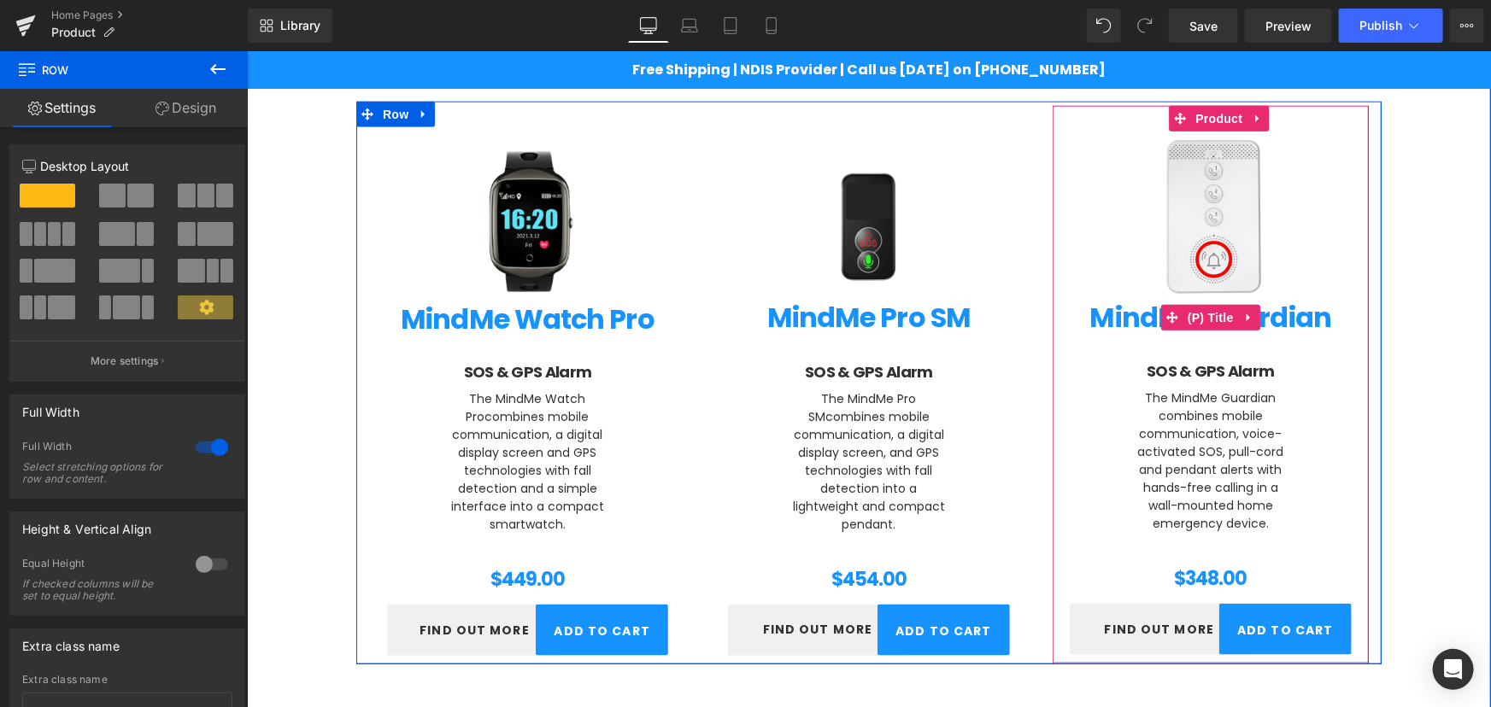
click at [1397, 312] on div "Choose a Model Heading Personal Alarms Heading Text Block (P) Image MindMe Watc…" at bounding box center [868, 682] width 1244 height 1430
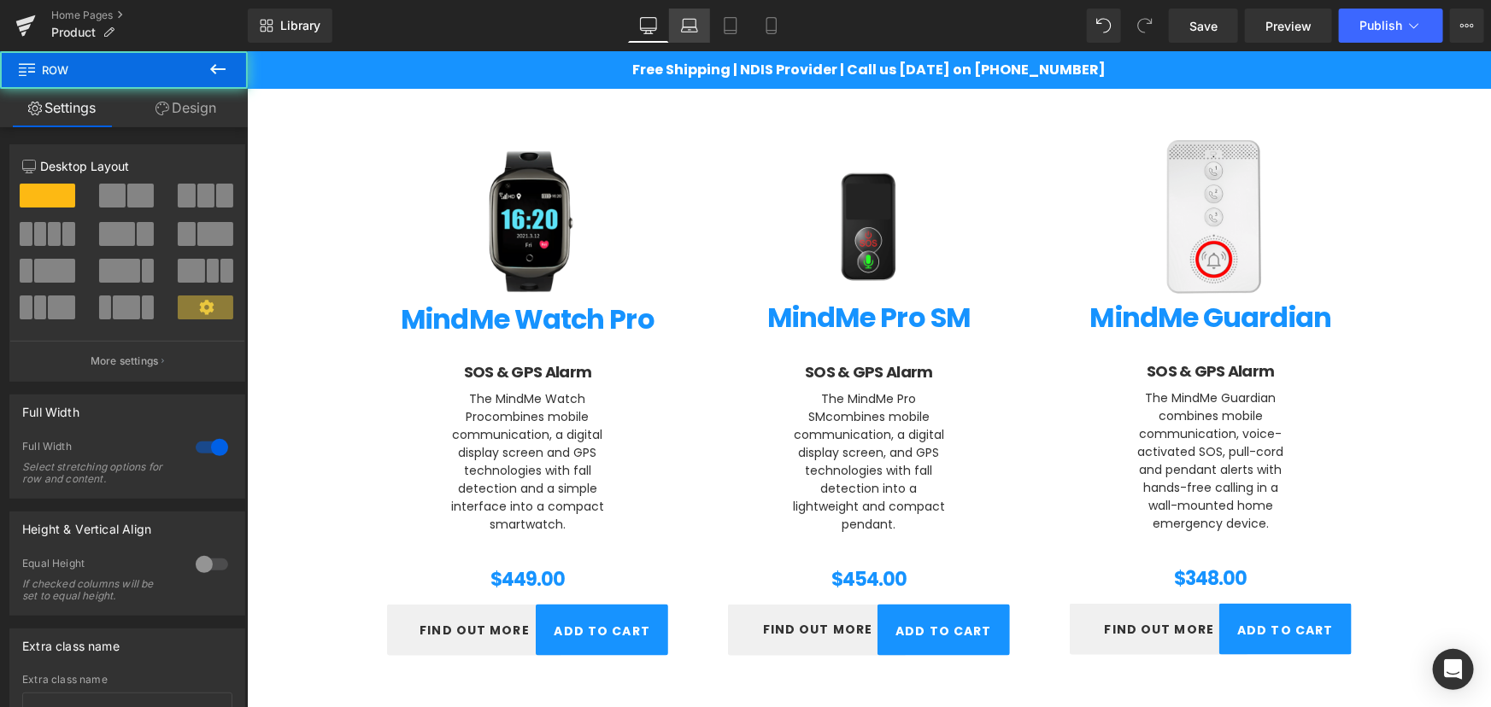
click at [692, 25] on icon at bounding box center [689, 25] width 17 height 17
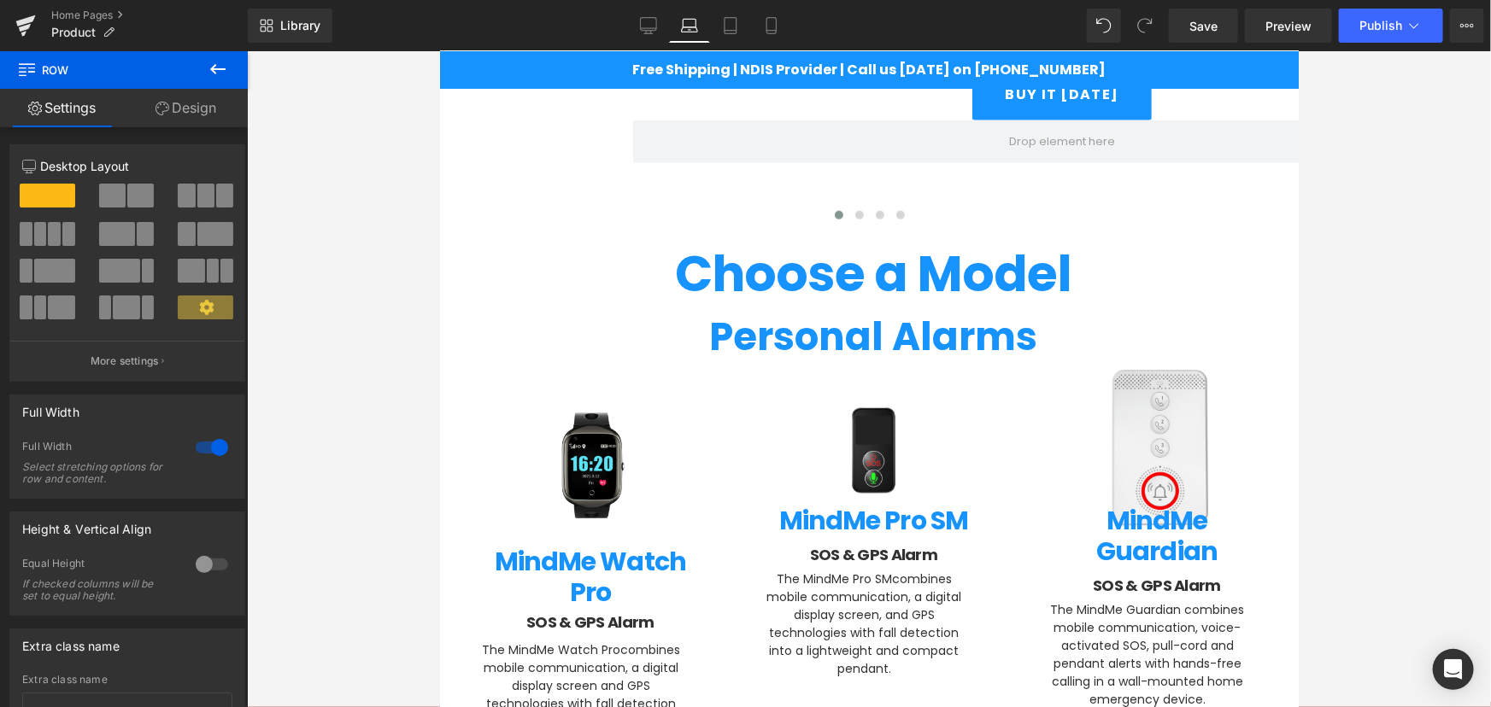
scroll to position [822, 0]
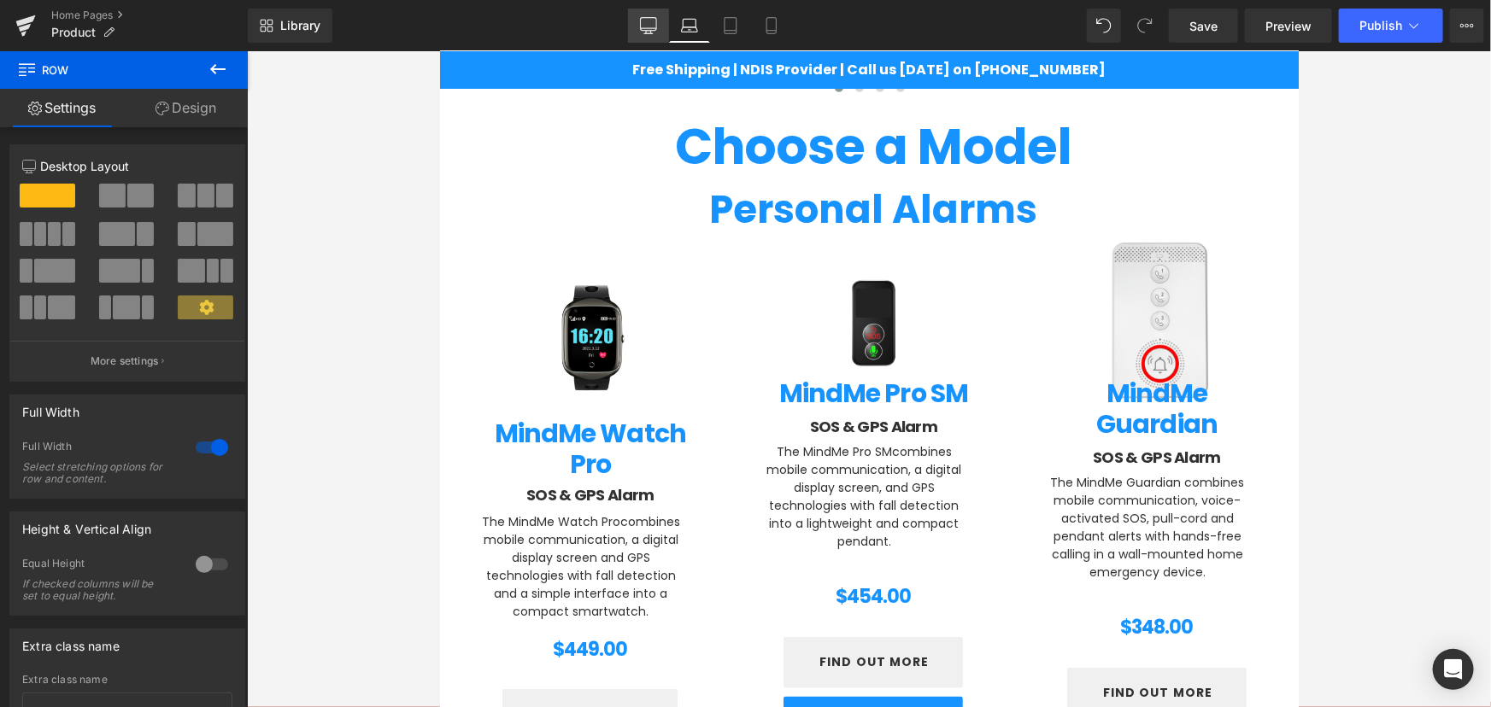
click at [632, 21] on link "Desktop" at bounding box center [648, 26] width 41 height 34
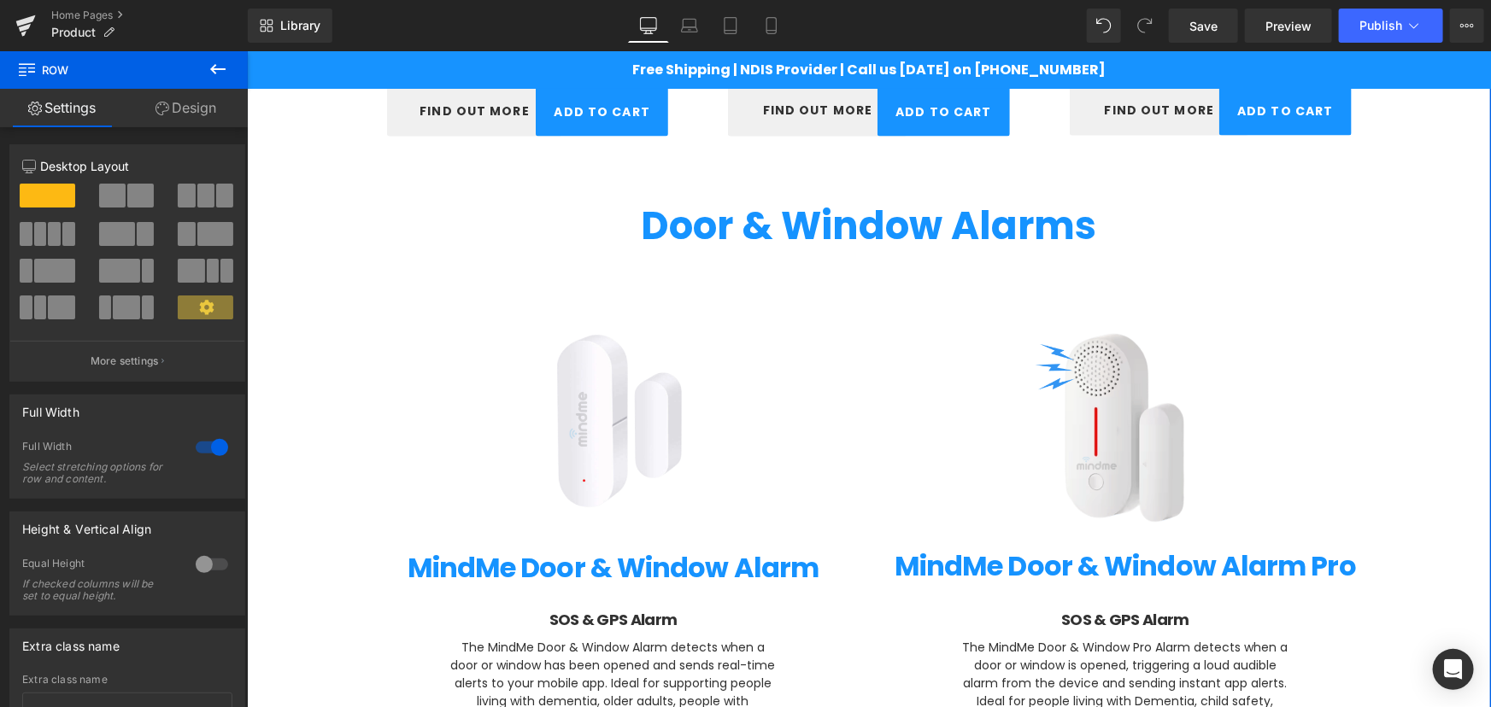
scroll to position [1591, 0]
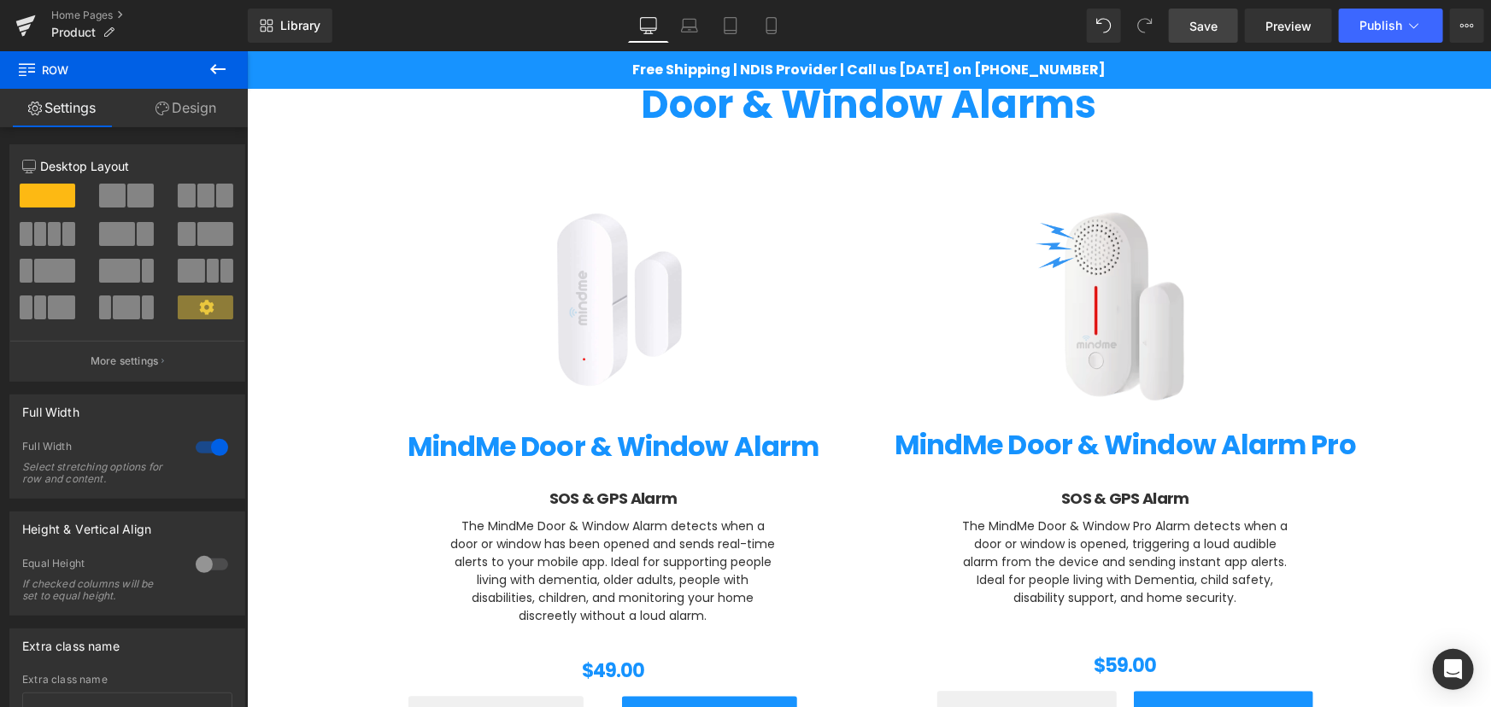
click at [1191, 29] on span "Save" at bounding box center [1203, 26] width 28 height 18
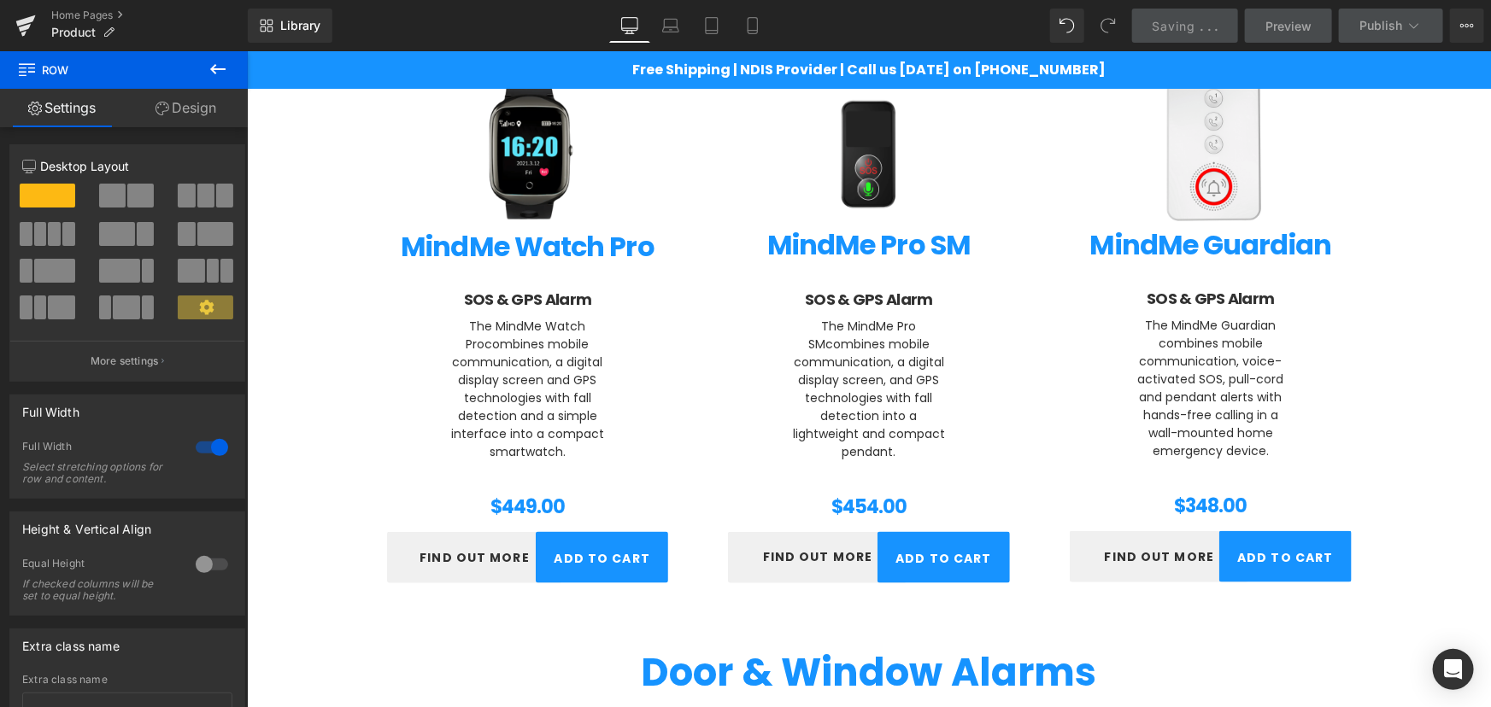
scroll to position [917, 0]
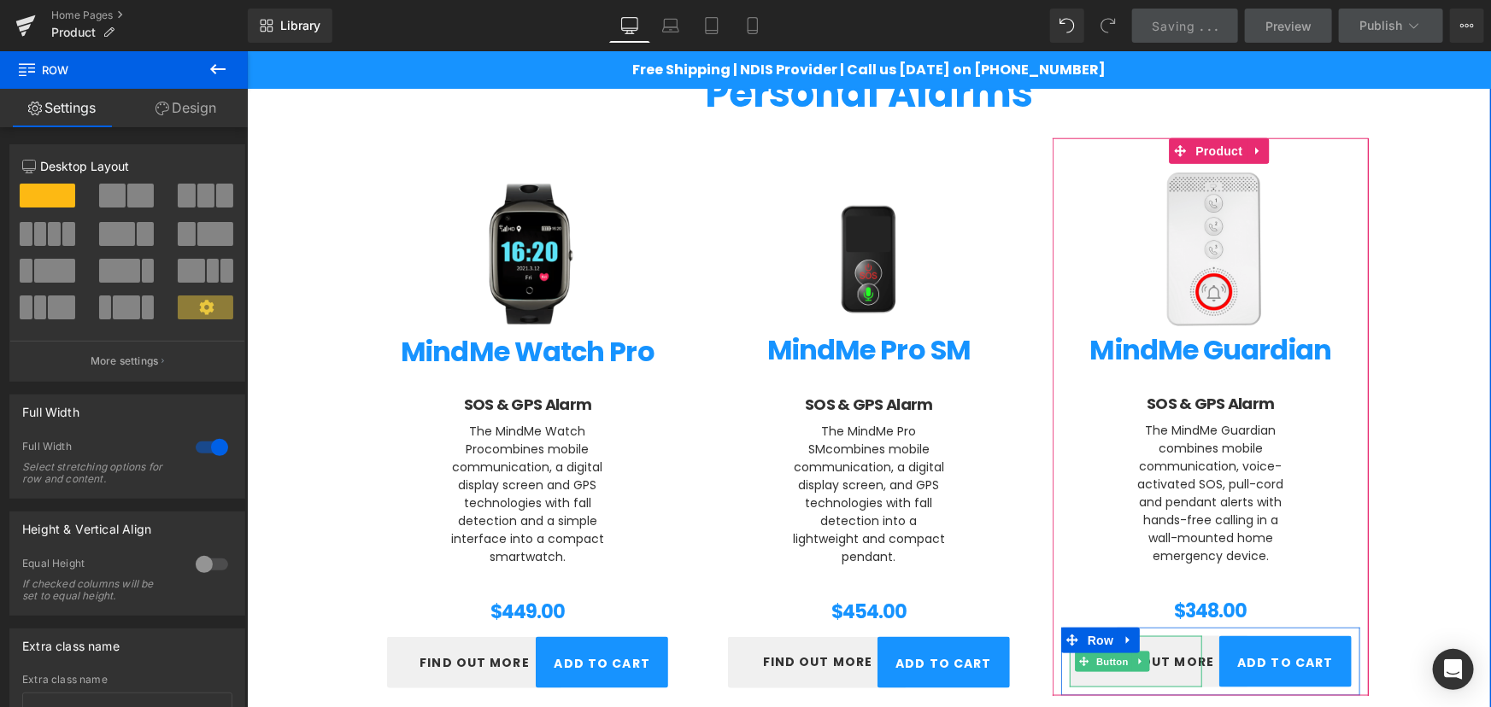
click at [1156, 653] on span "FIND OUT MORE" at bounding box center [1159, 662] width 110 height 18
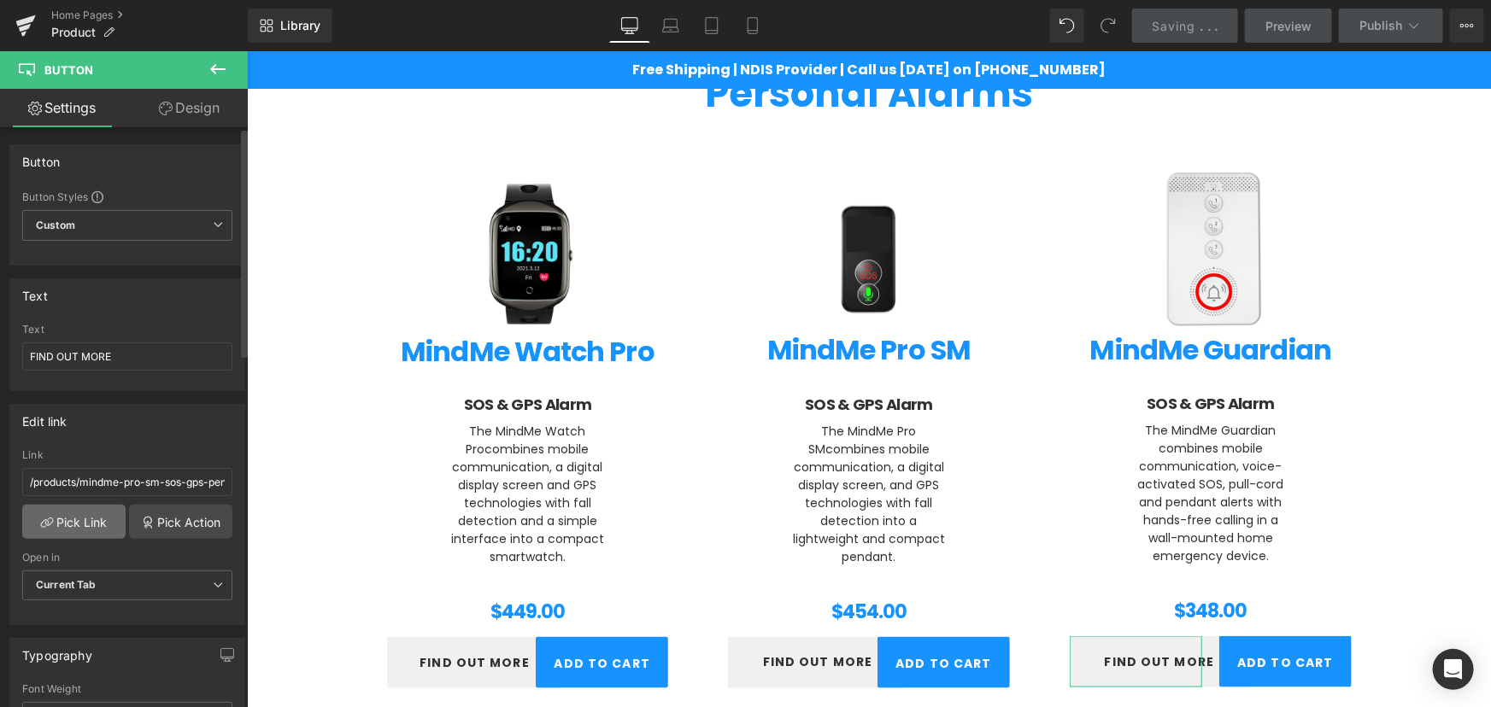
click at [77, 530] on link "Pick Link" at bounding box center [73, 522] width 103 height 34
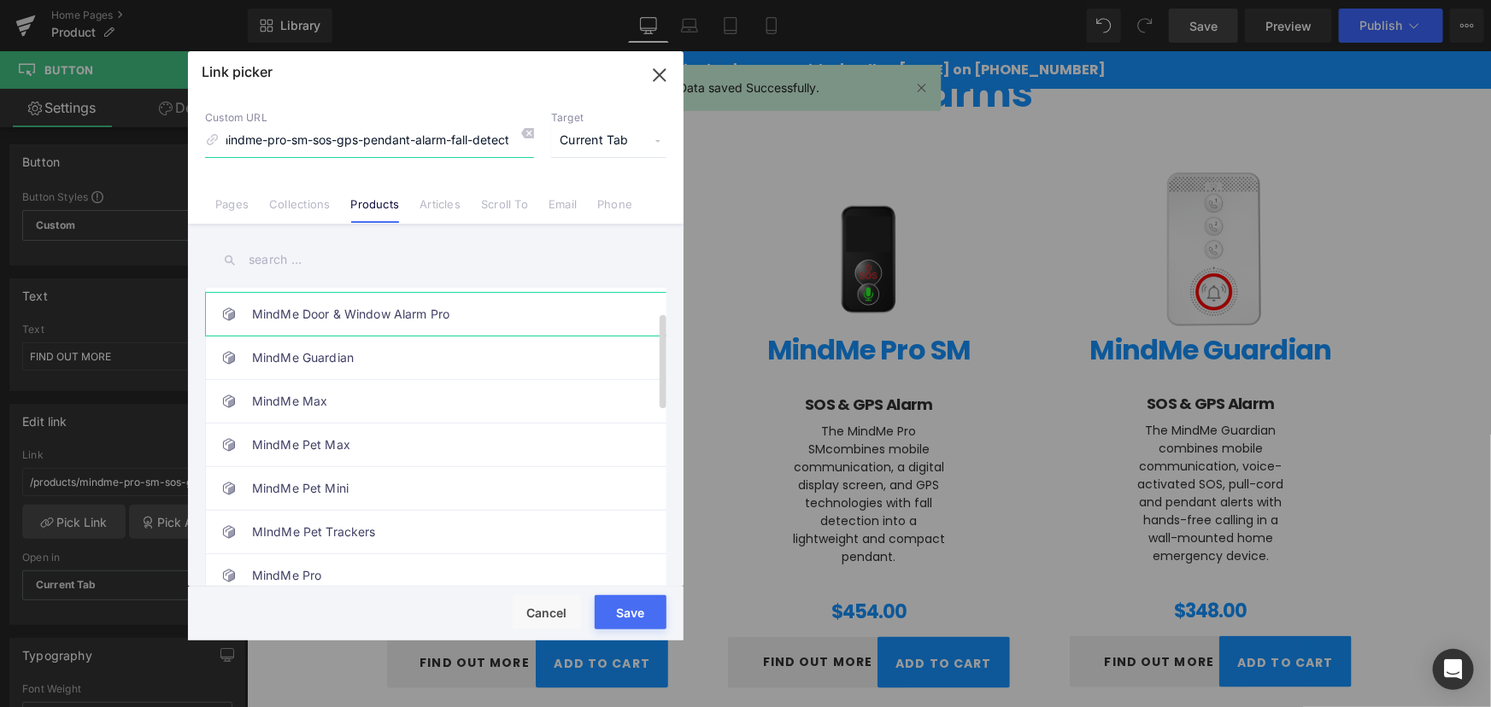
scroll to position [103, 0]
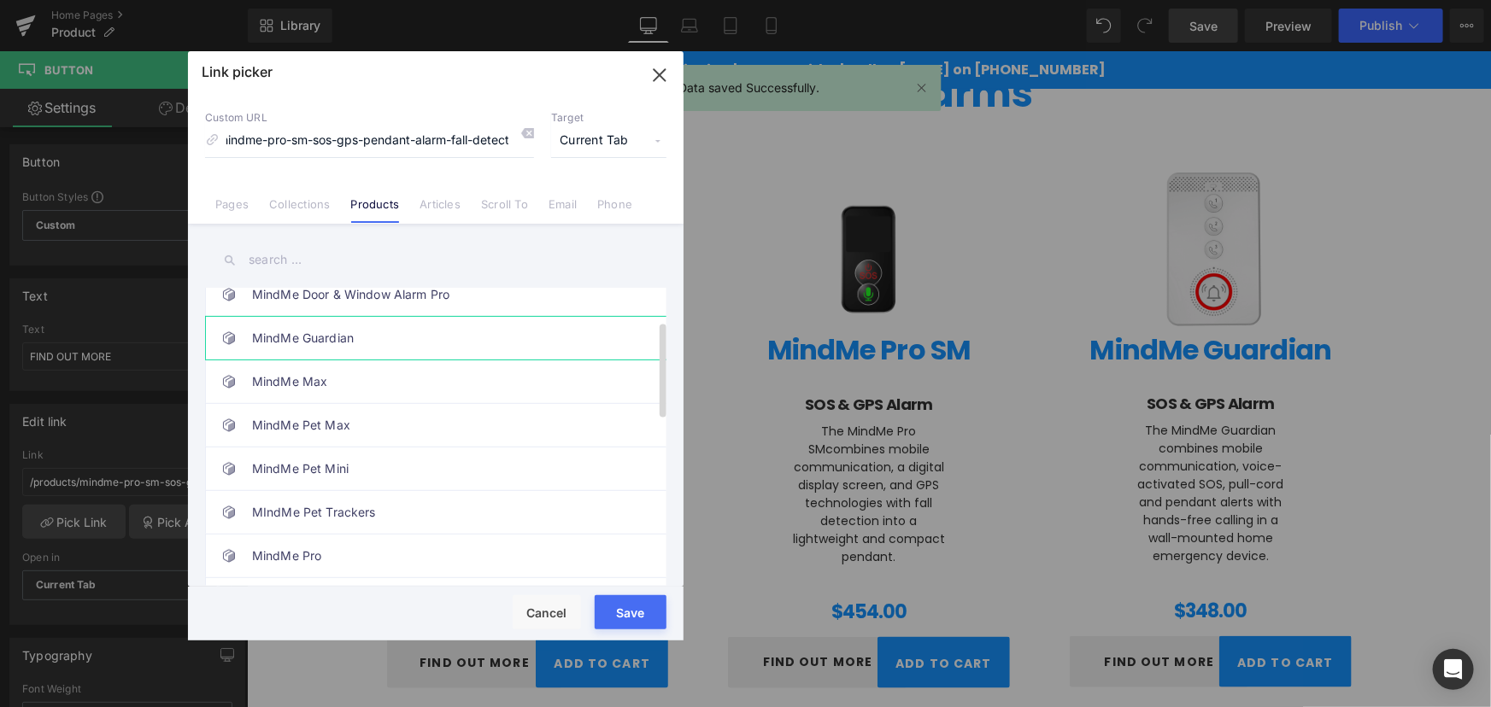
click at [357, 343] on link "MindMe Guardian" at bounding box center [440, 338] width 376 height 43
click at [624, 601] on button "Save" at bounding box center [631, 612] width 72 height 34
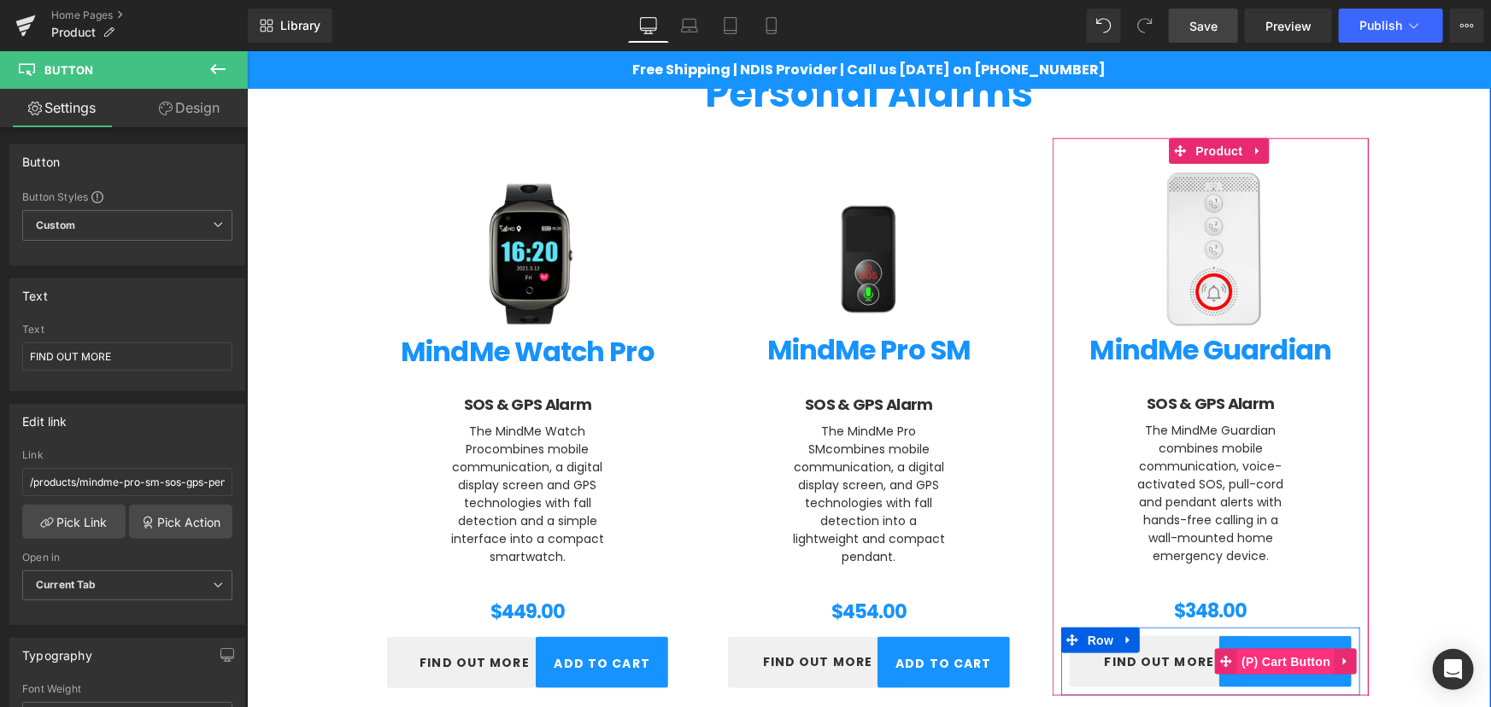
click at [1267, 648] on span "(P) Cart Button" at bounding box center [1284, 661] width 97 height 26
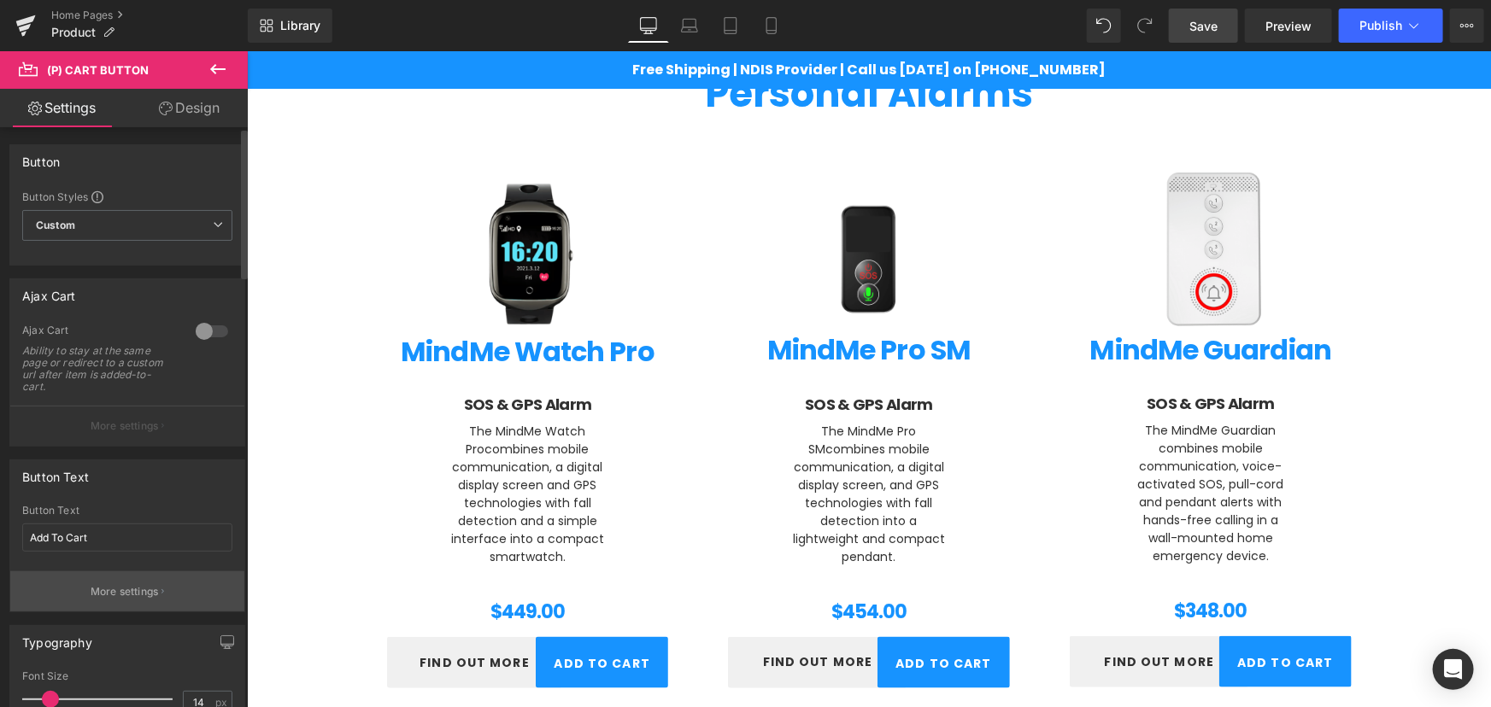
click at [128, 589] on p "More settings" at bounding box center [125, 591] width 68 height 15
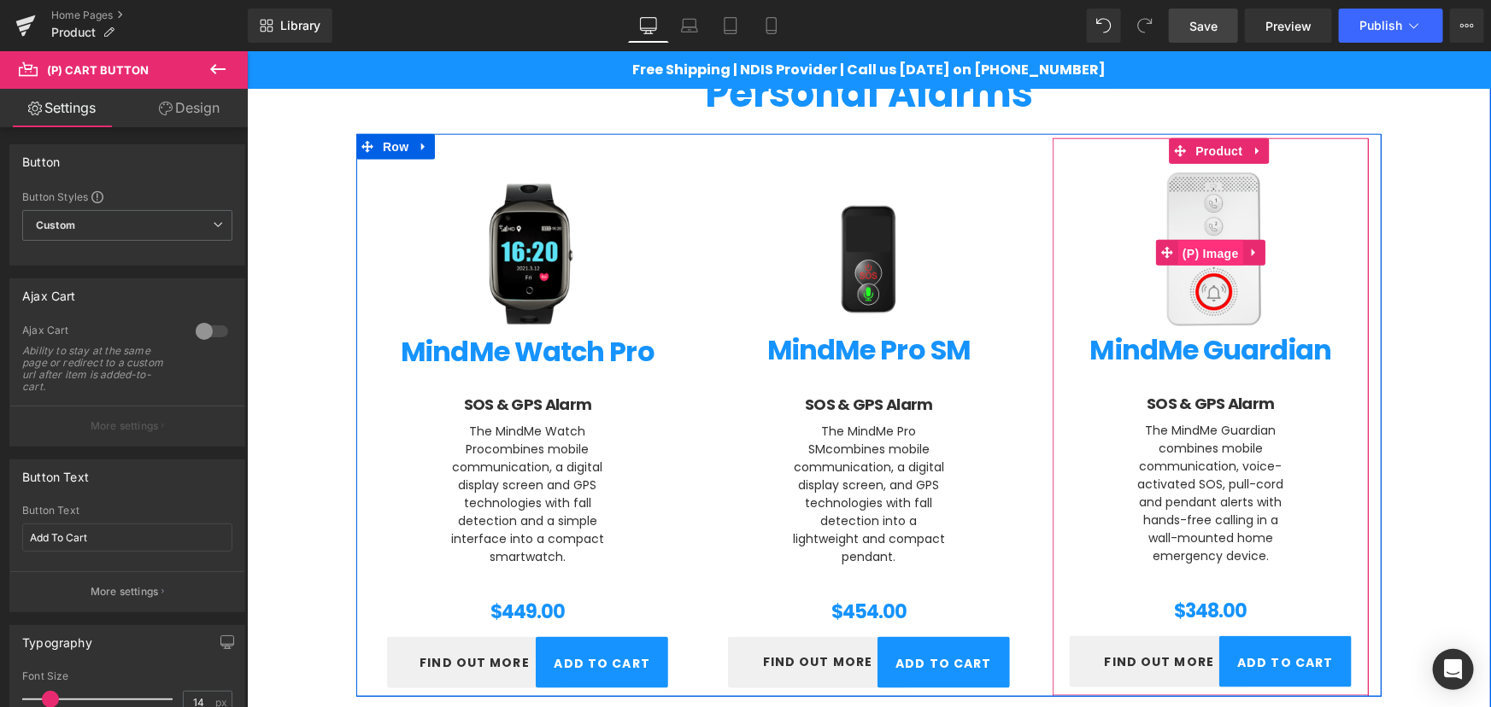
click at [1219, 260] on span "(P) Image" at bounding box center [1209, 253] width 65 height 26
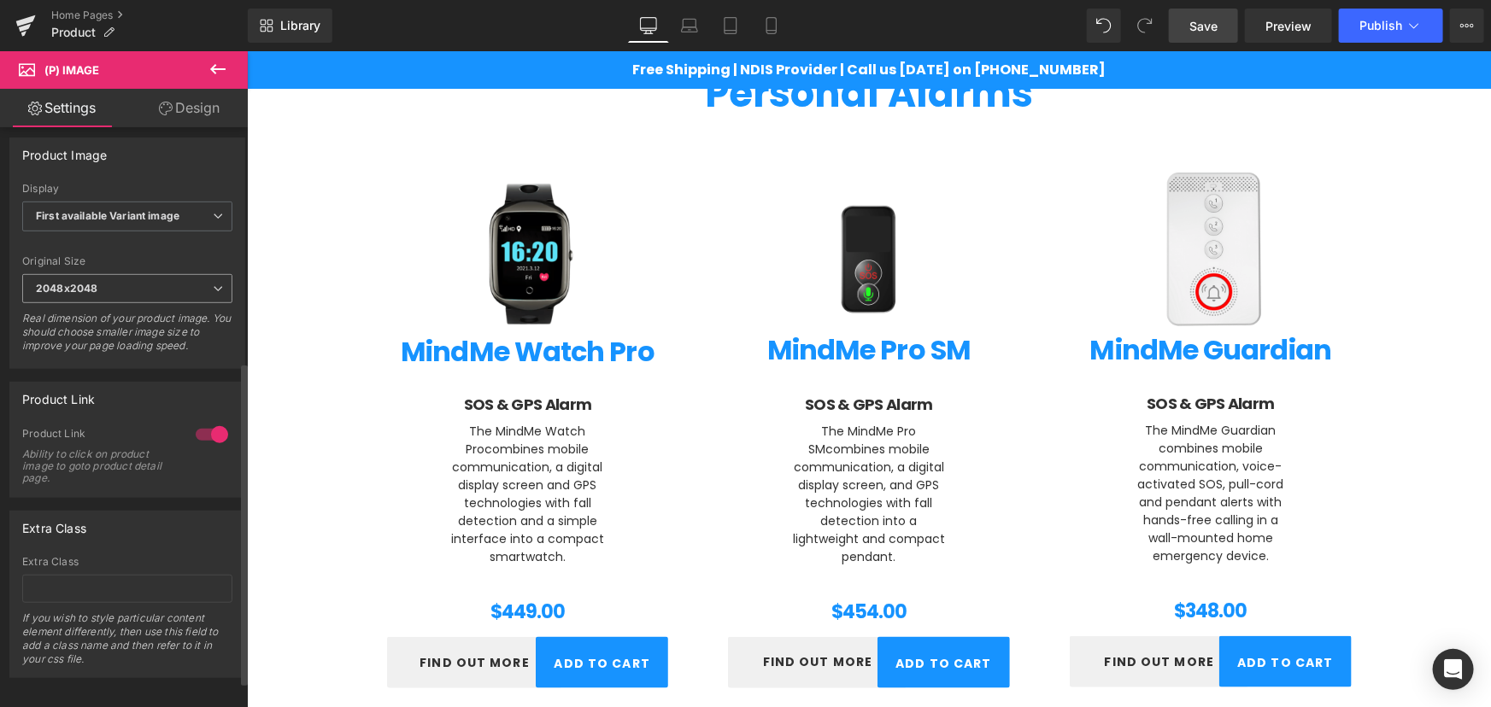
scroll to position [470, 0]
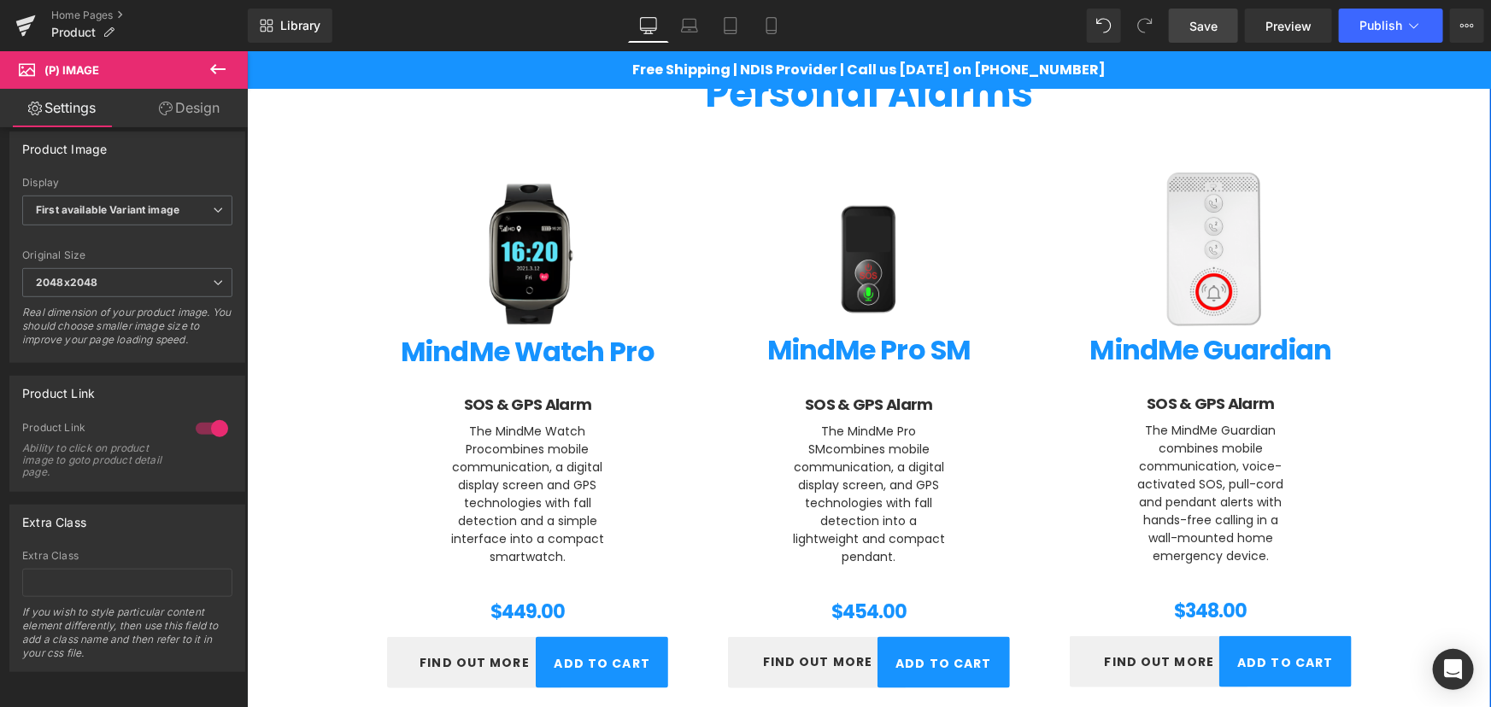
click at [1422, 443] on div "Choose a Model Heading Personal Alarms Heading Text Block (P) Image MindMe Watc…" at bounding box center [868, 714] width 1244 height 1430
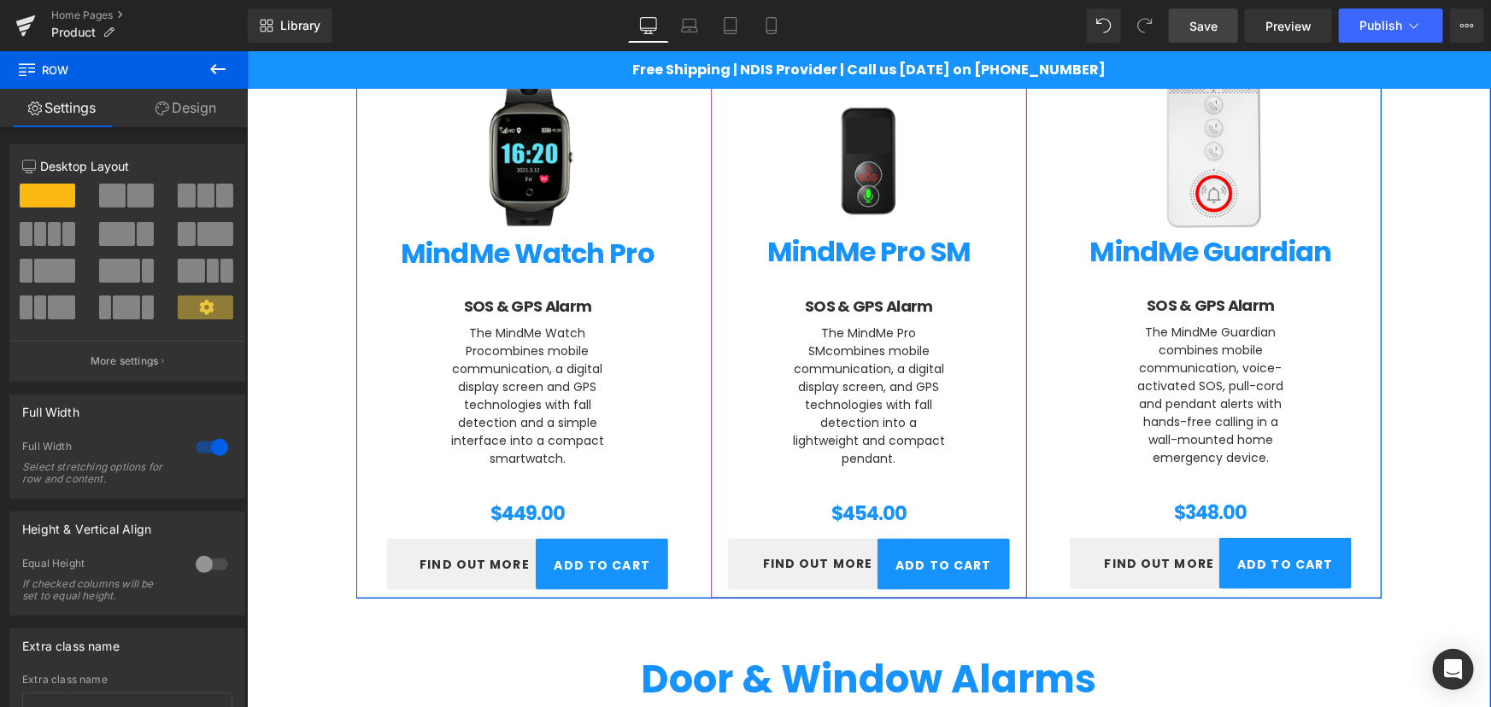
scroll to position [917, 0]
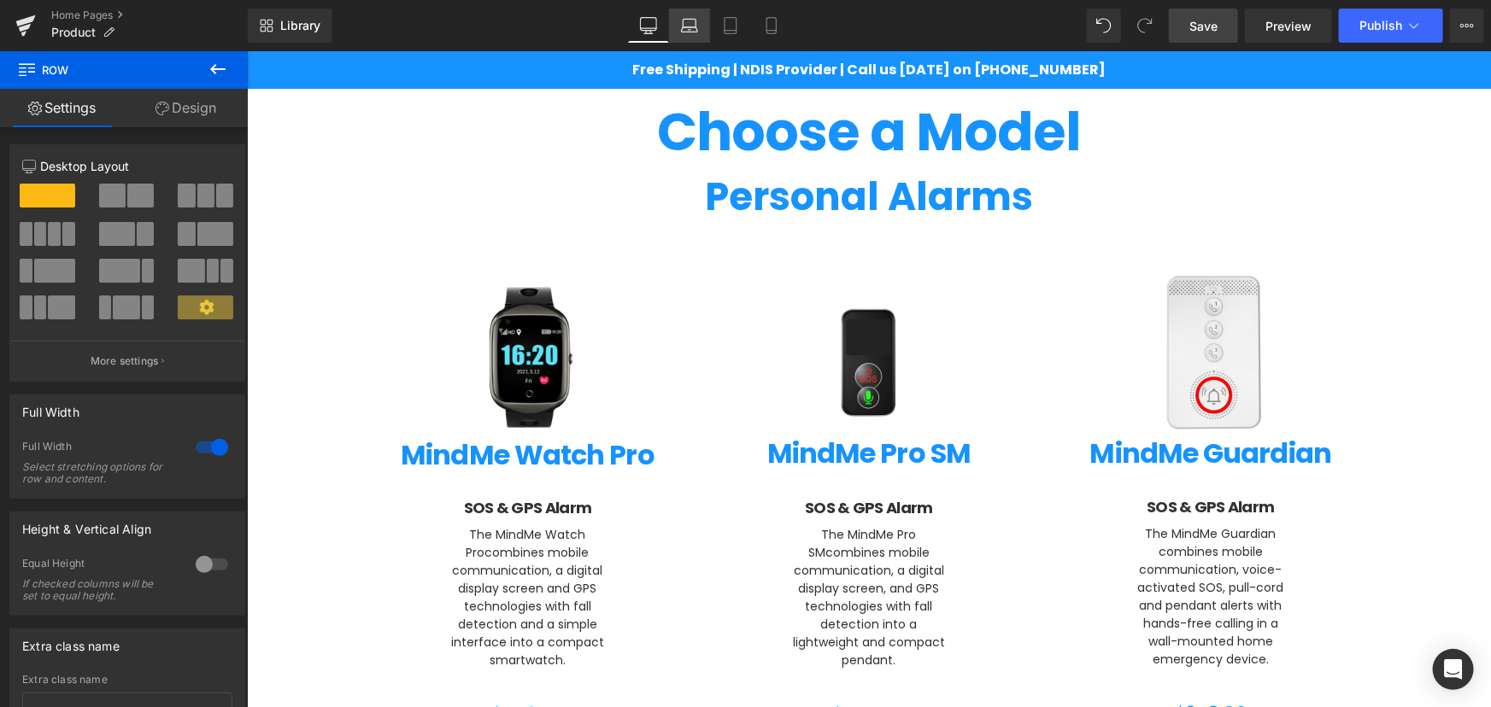
click at [692, 14] on link "Laptop" at bounding box center [689, 26] width 41 height 34
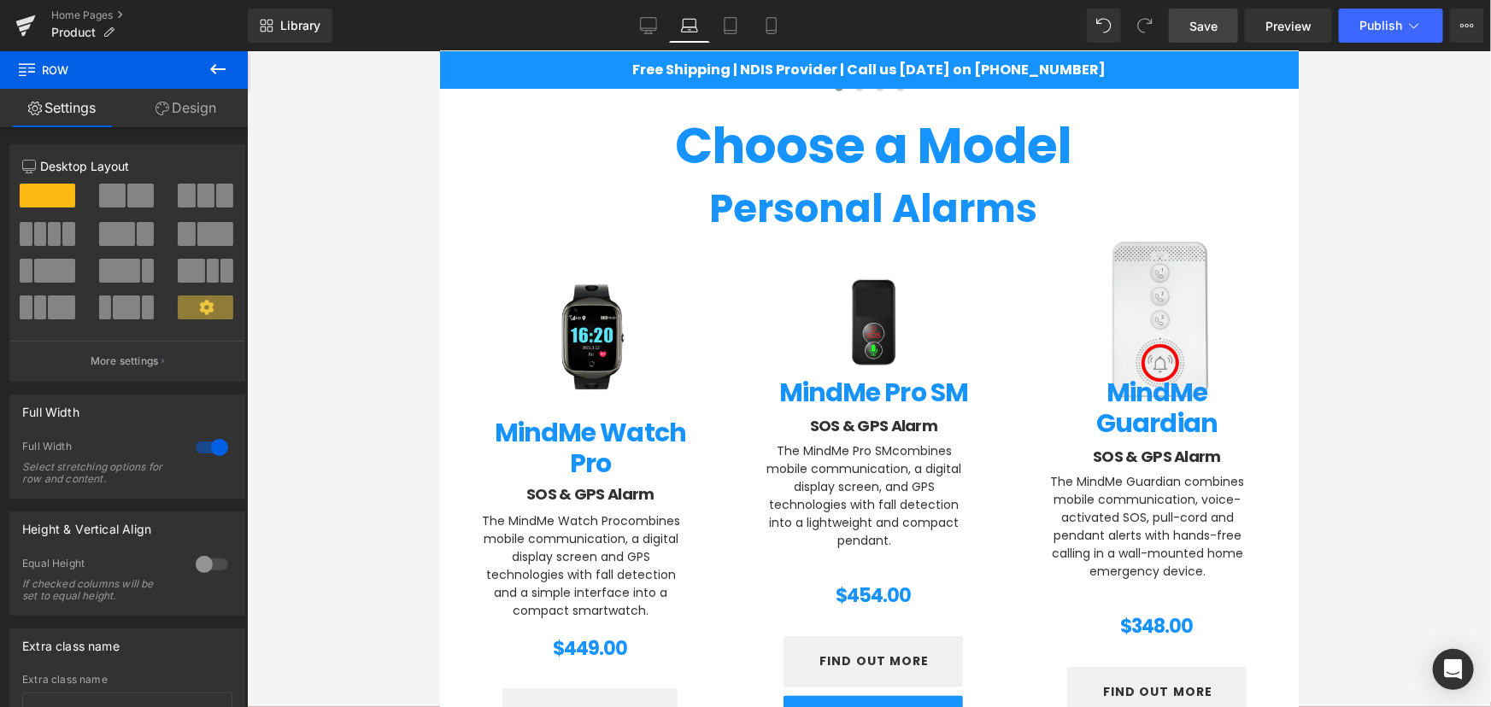
scroll to position [822, 0]
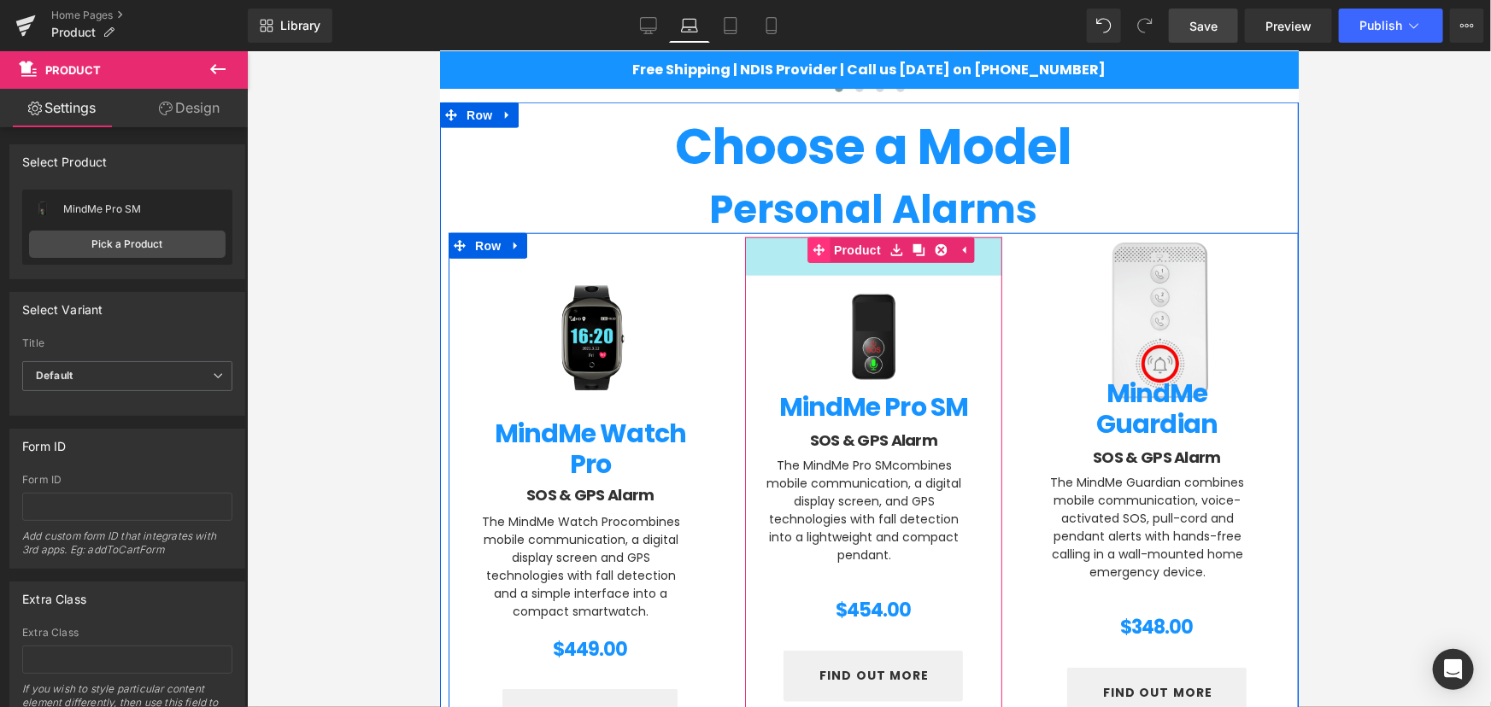
drag, startPoint x: 794, startPoint y: 243, endPoint x: 805, endPoint y: 257, distance: 17.6
click at [805, 257] on div "(P) Image MindMe Pro SM (P) Title SOS & GPS Alarm Heading The MindMe Pro SM com…" at bounding box center [873, 503] width 258 height 533
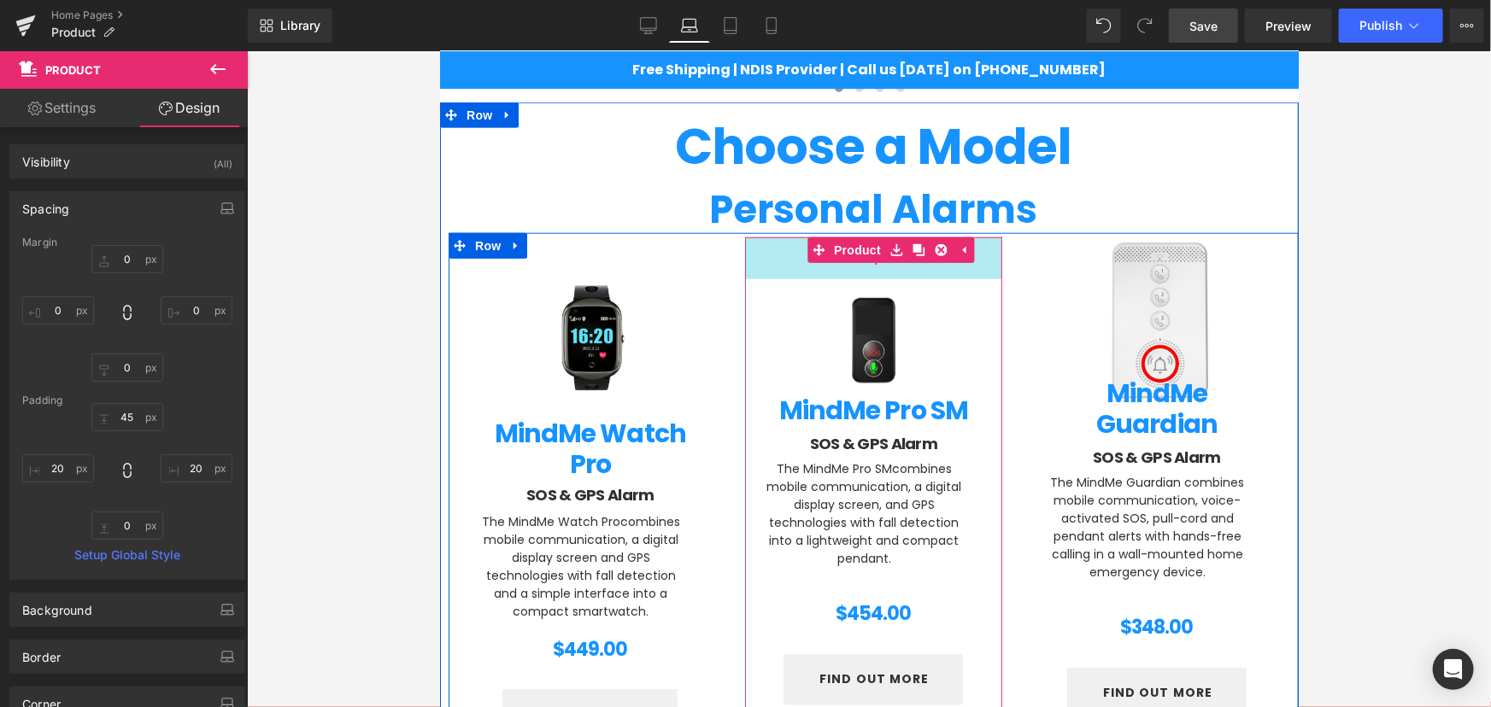
click at [796, 257] on div "49px" at bounding box center [873, 258] width 258 height 42
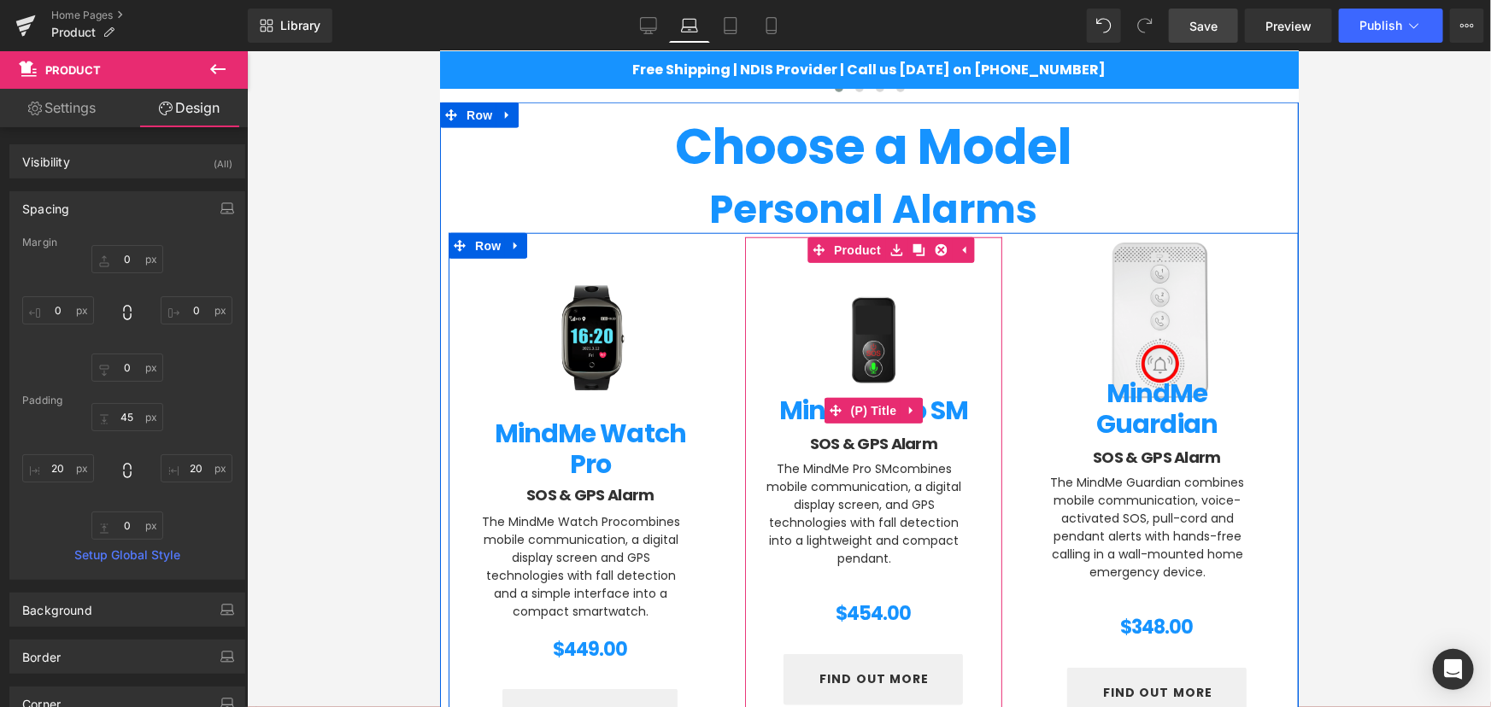
click at [827, 401] on span at bounding box center [835, 410] width 22 height 26
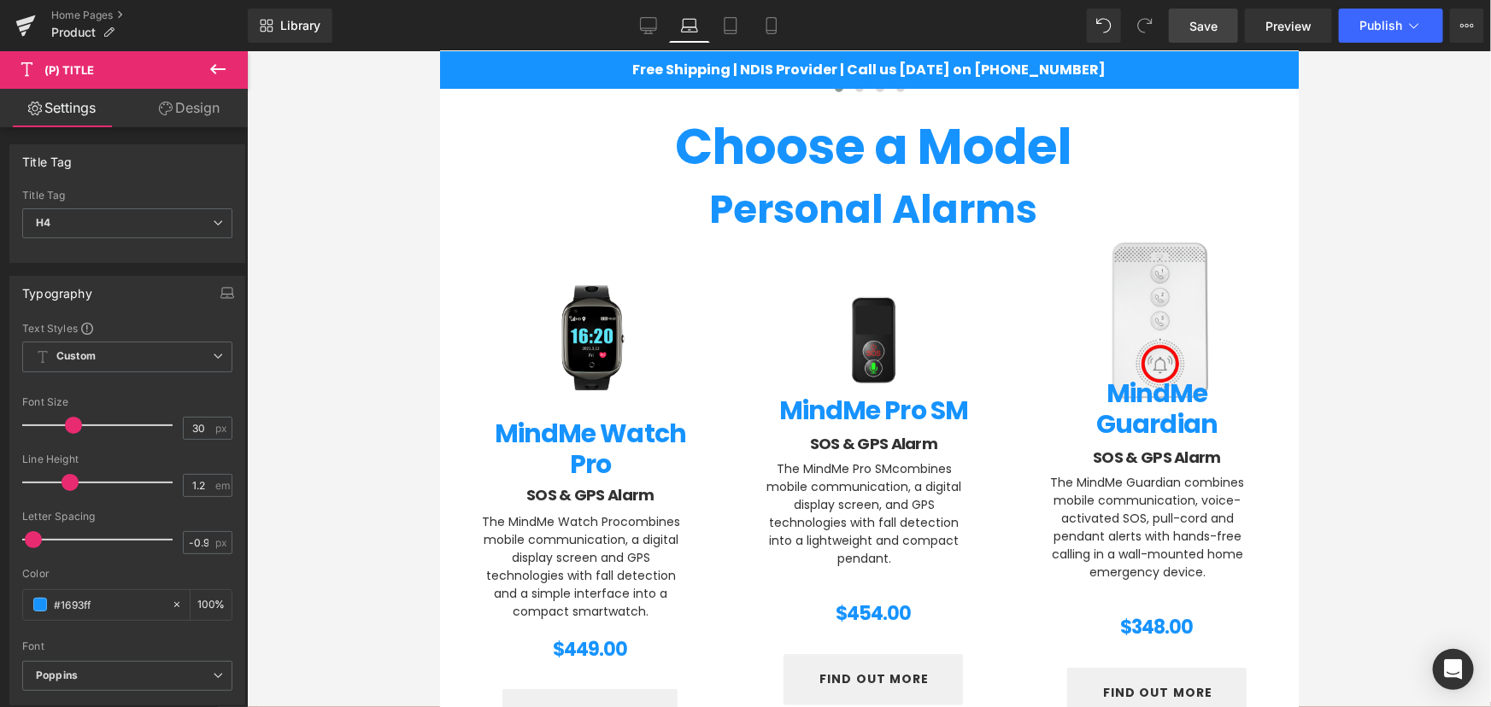
click at [184, 100] on link "Design" at bounding box center [189, 108] width 124 height 38
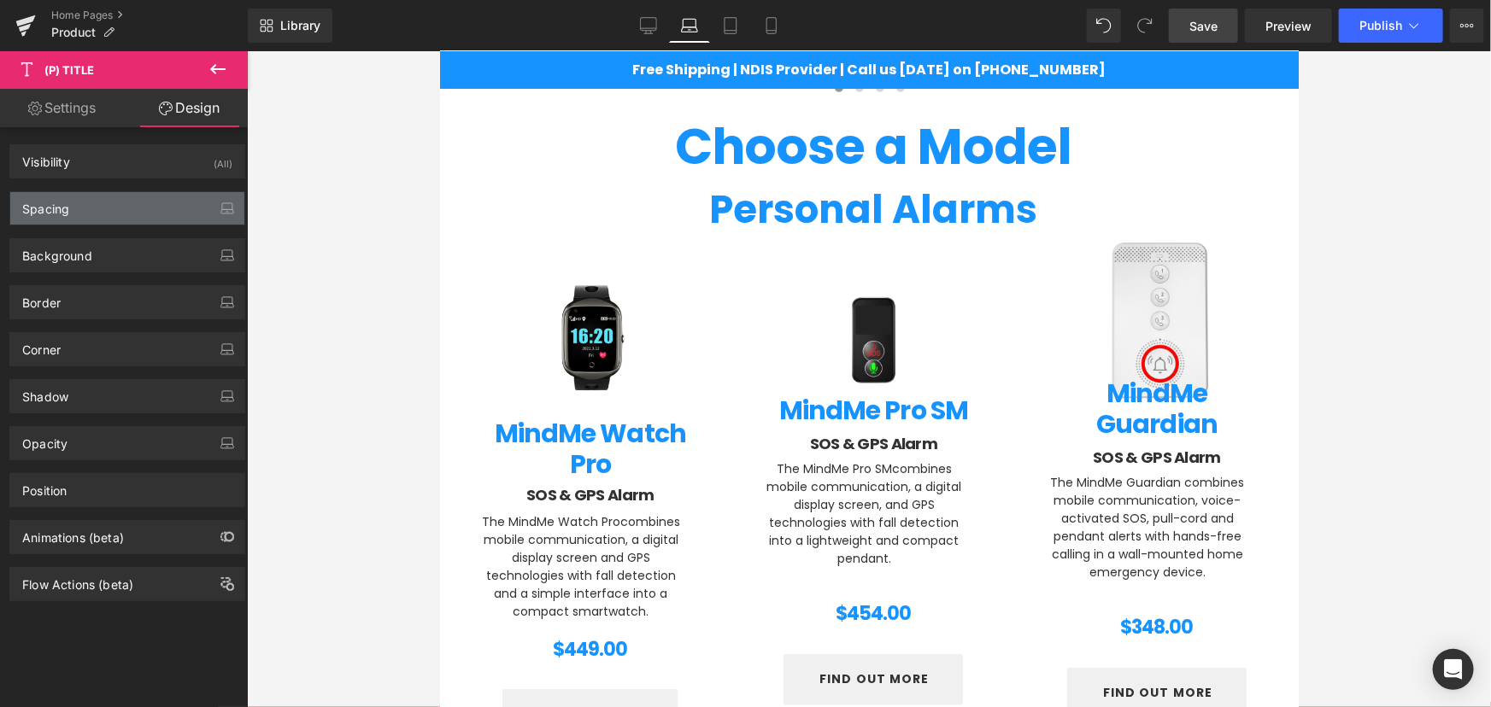
click at [85, 196] on div "Spacing" at bounding box center [127, 208] width 234 height 32
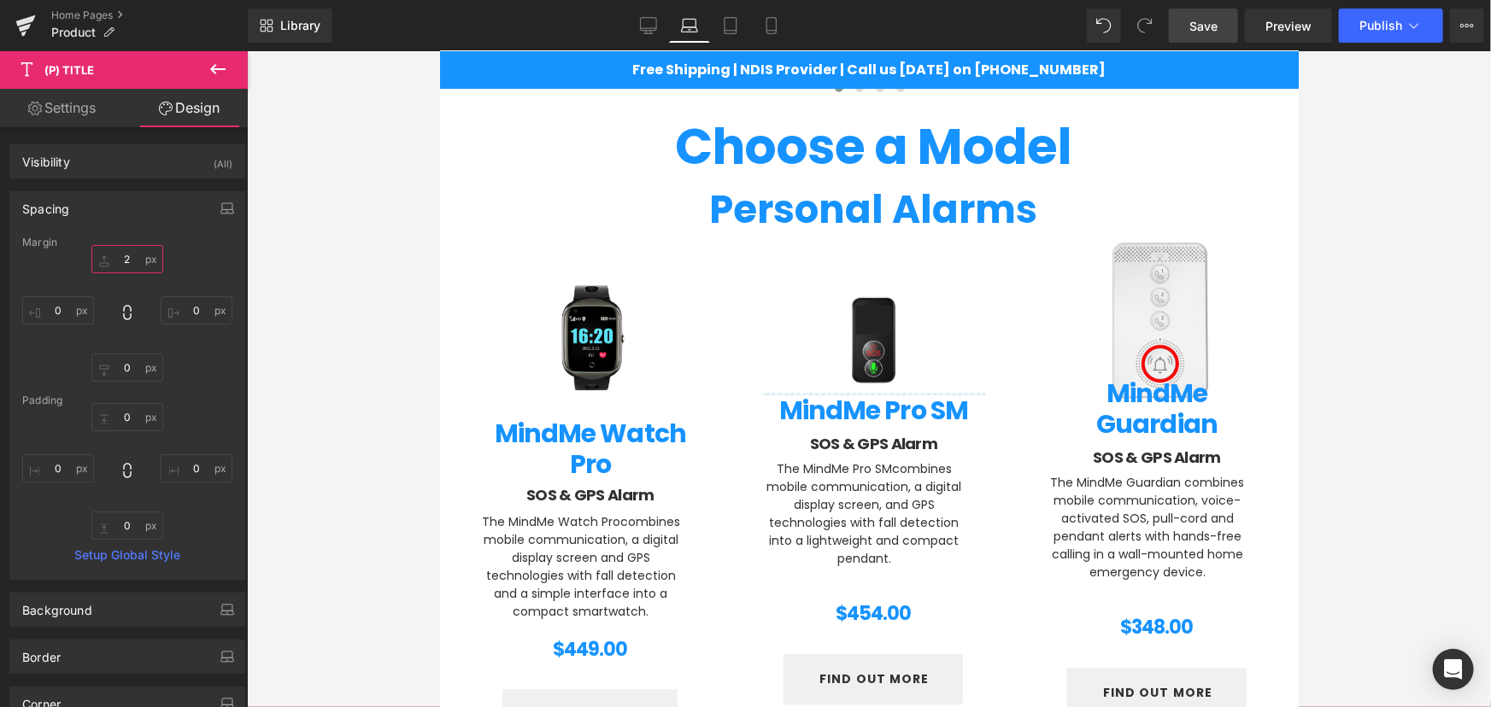
click at [132, 265] on input "2" at bounding box center [127, 259] width 72 height 28
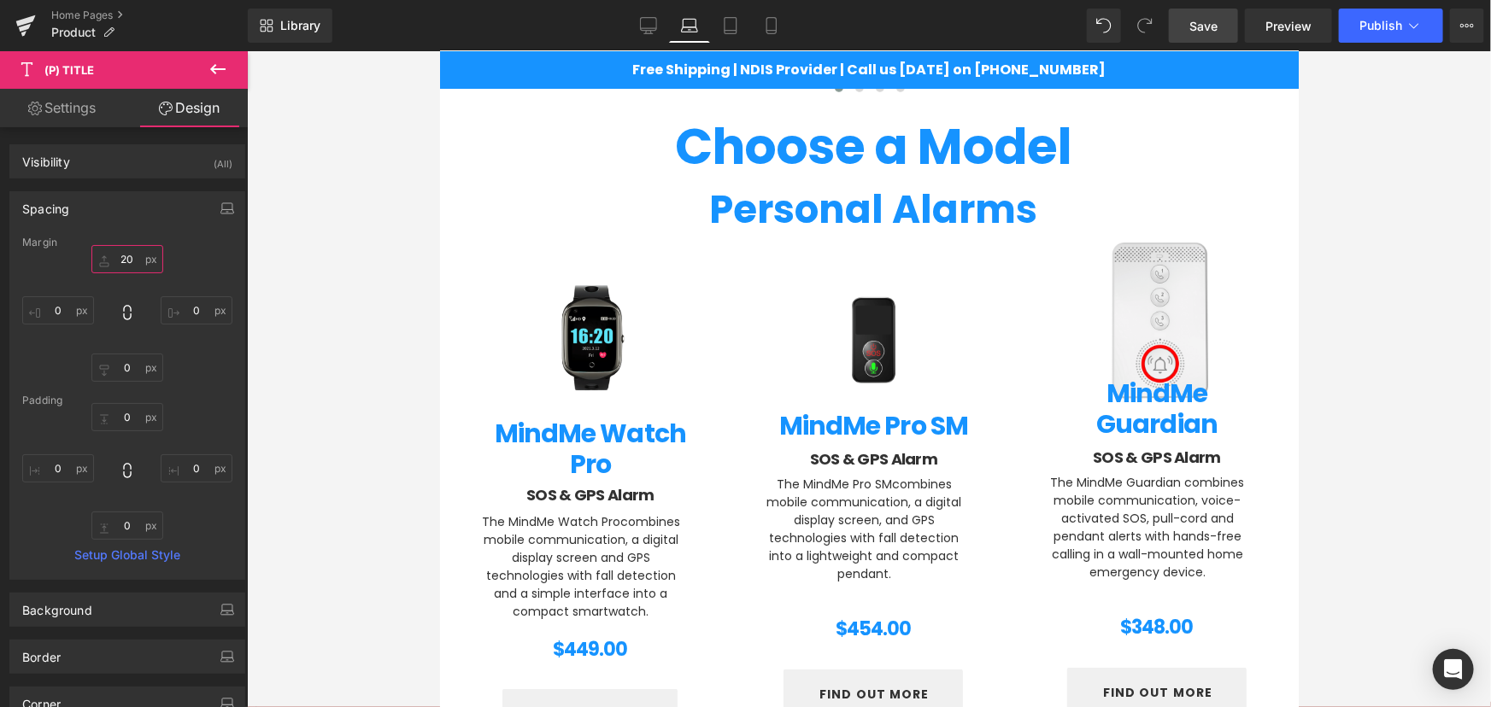
type input "2"
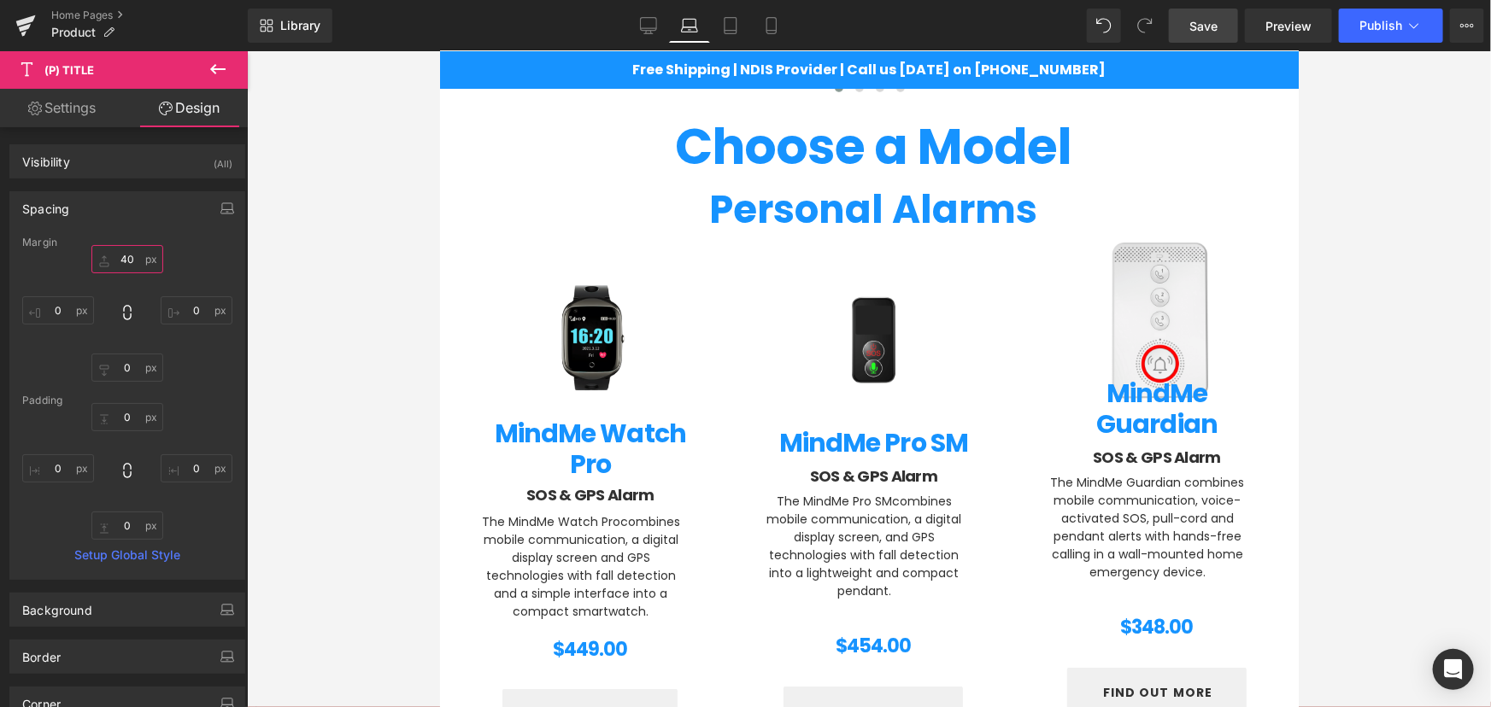
type input "4"
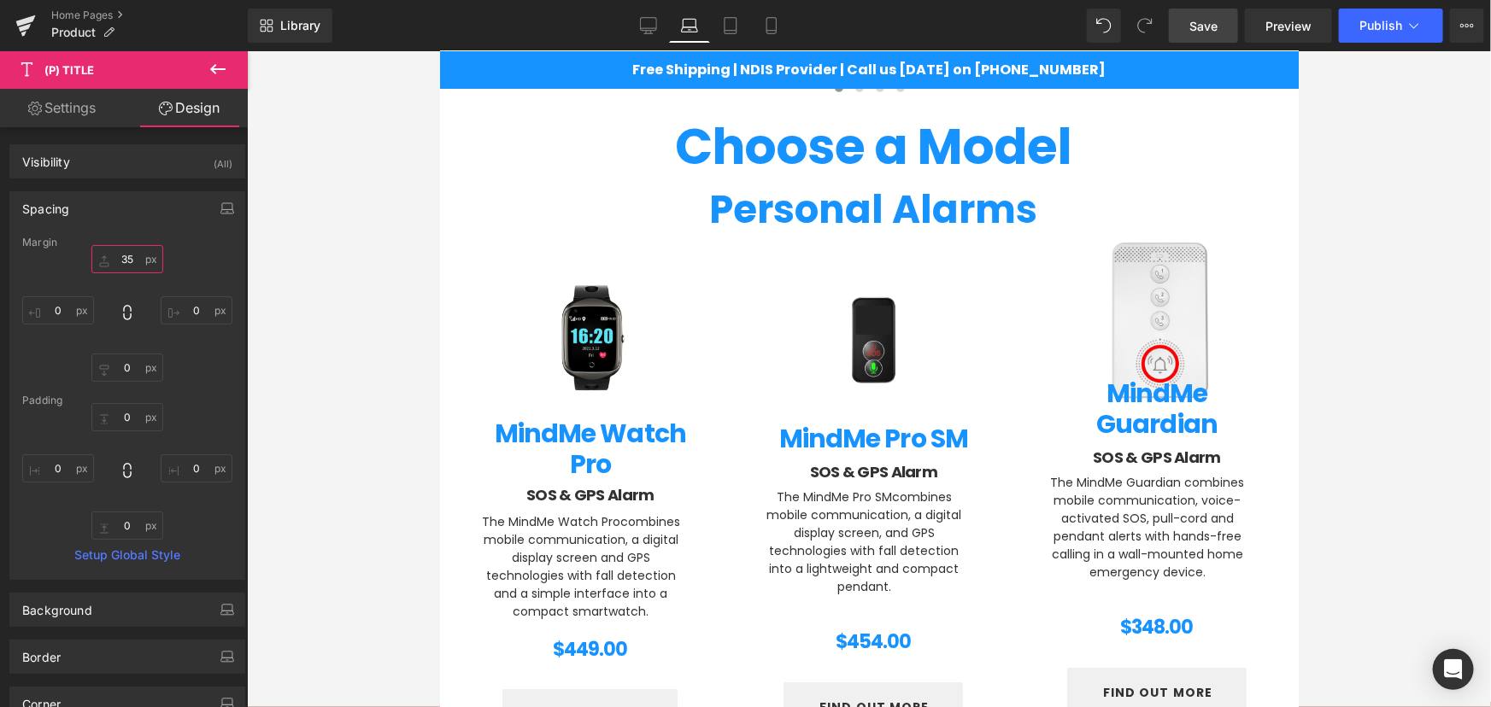
type input "3"
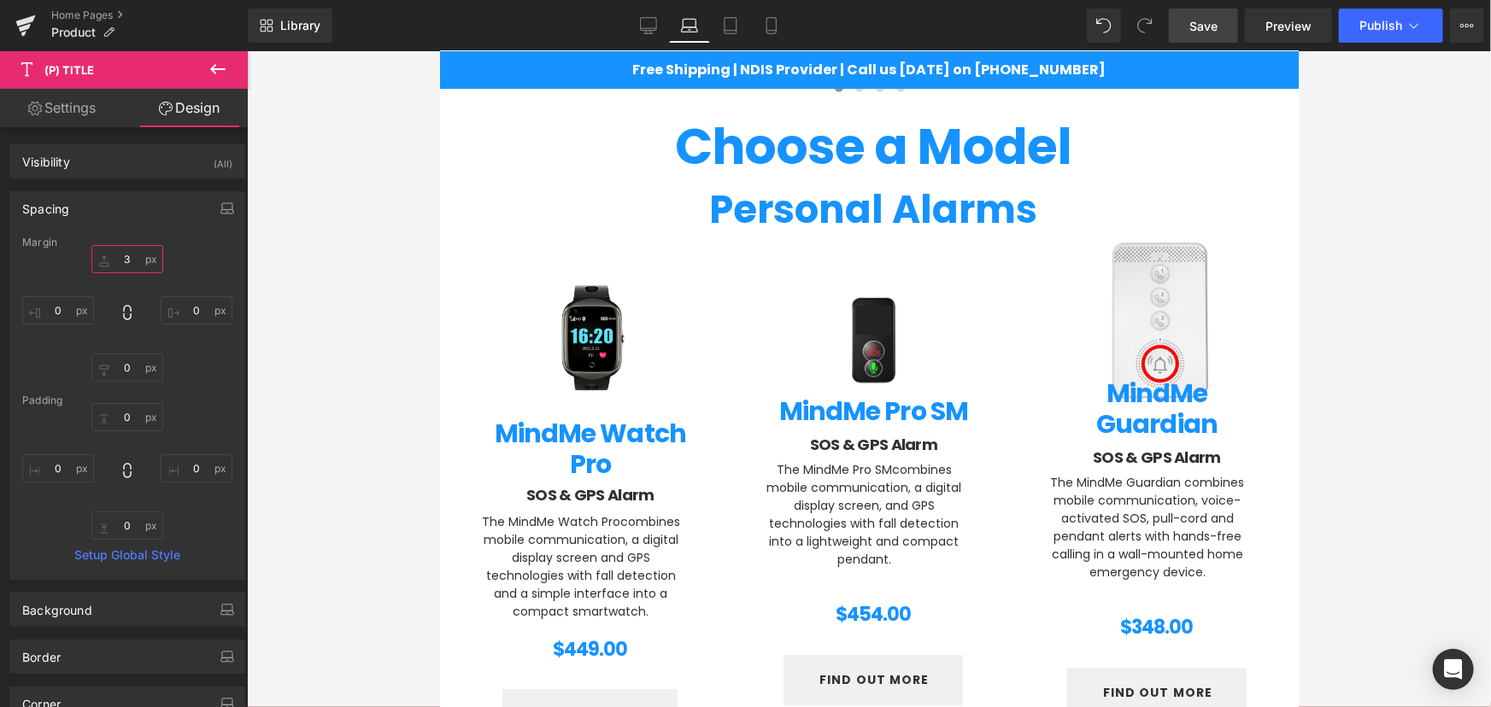
type input "30"
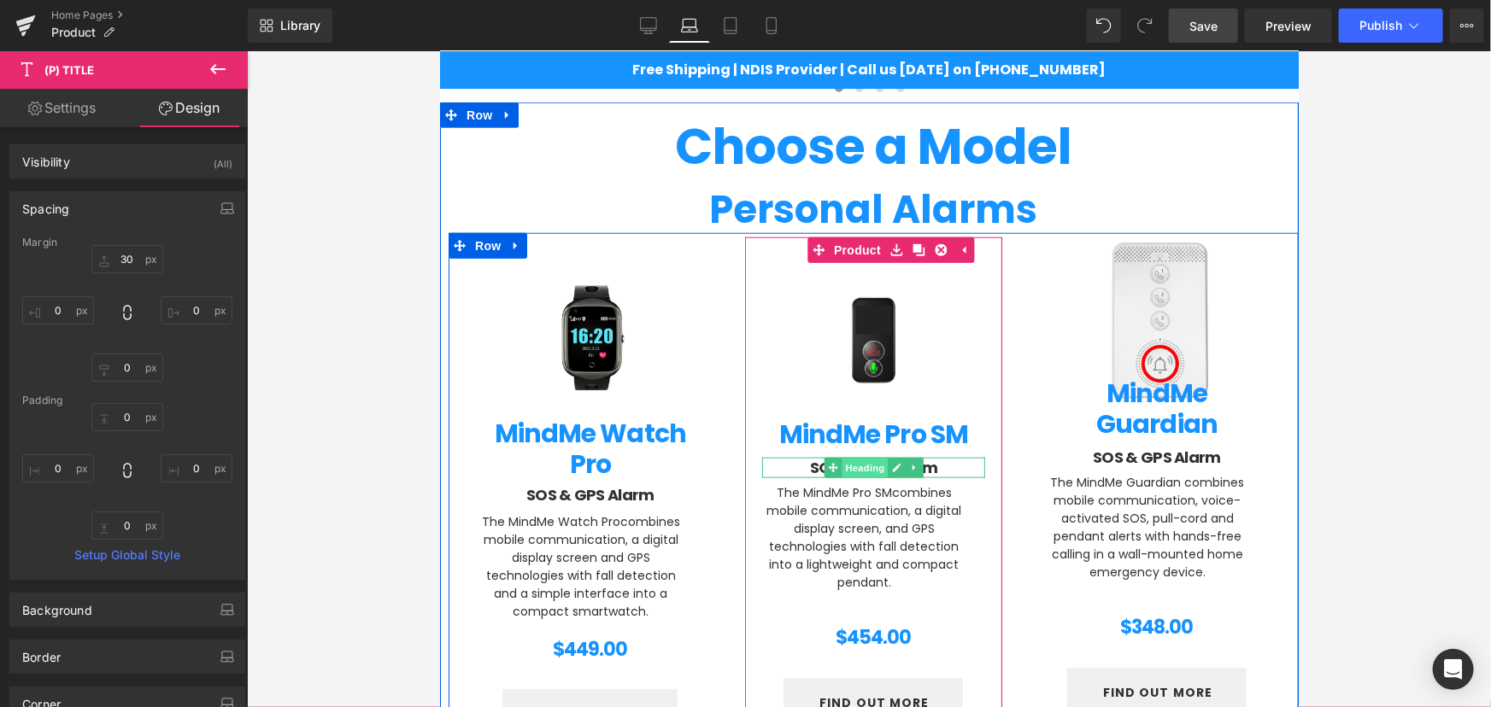
click at [849, 458] on span "Heading" at bounding box center [864, 468] width 46 height 21
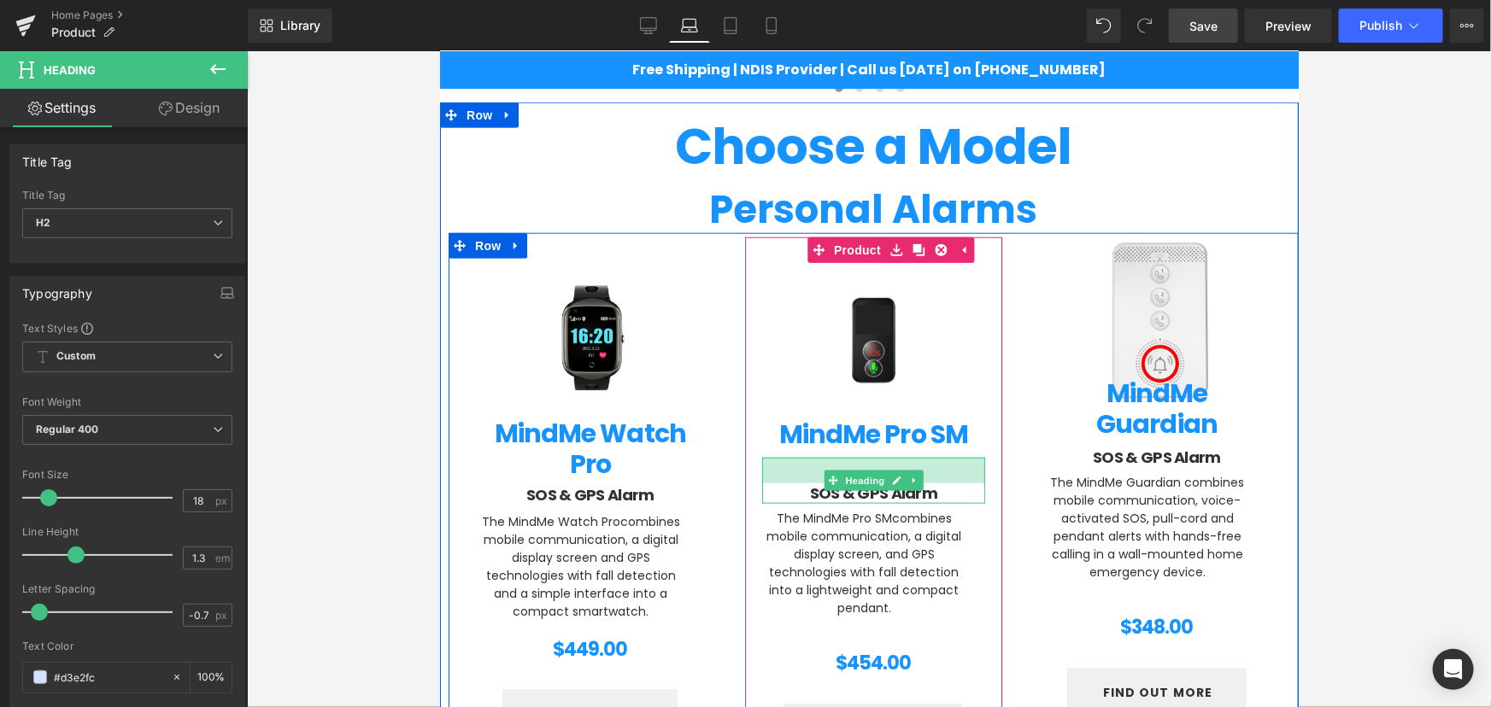
drag, startPoint x: 806, startPoint y: 456, endPoint x: 745, endPoint y: 506, distance: 79.0
click at [808, 480] on div "SOS & GPS Alarm Heading" at bounding box center [873, 479] width 224 height 45
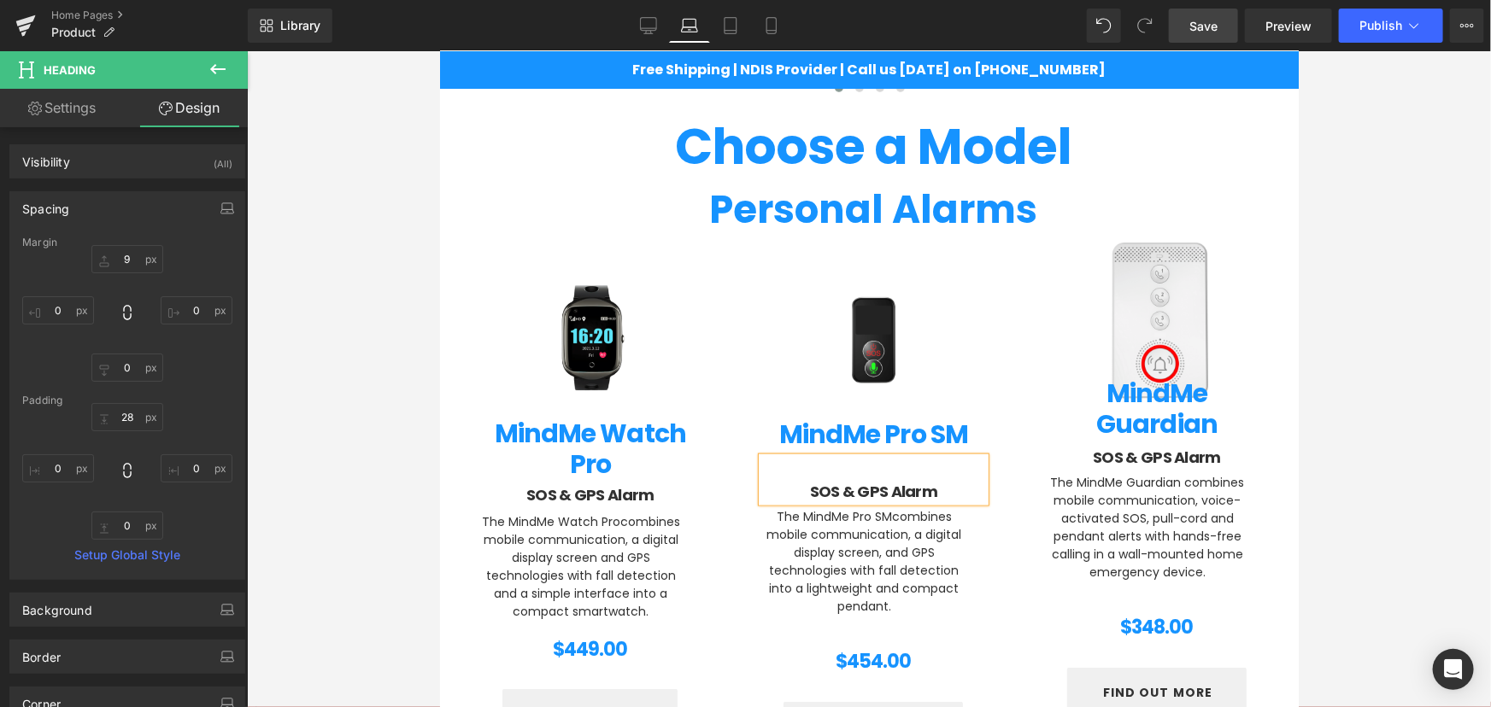
click at [1392, 453] on div at bounding box center [869, 379] width 1244 height 656
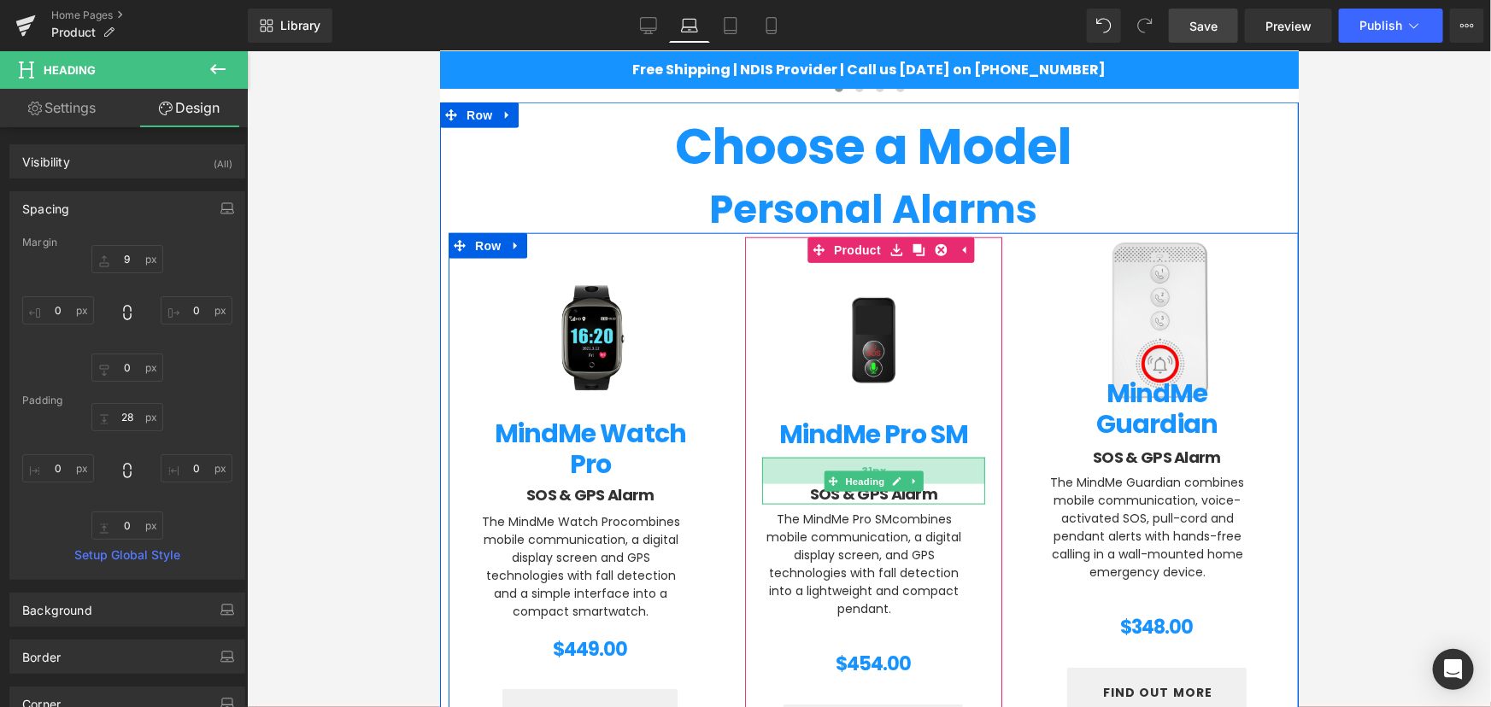
click at [809, 465] on div "31px" at bounding box center [873, 470] width 224 height 26
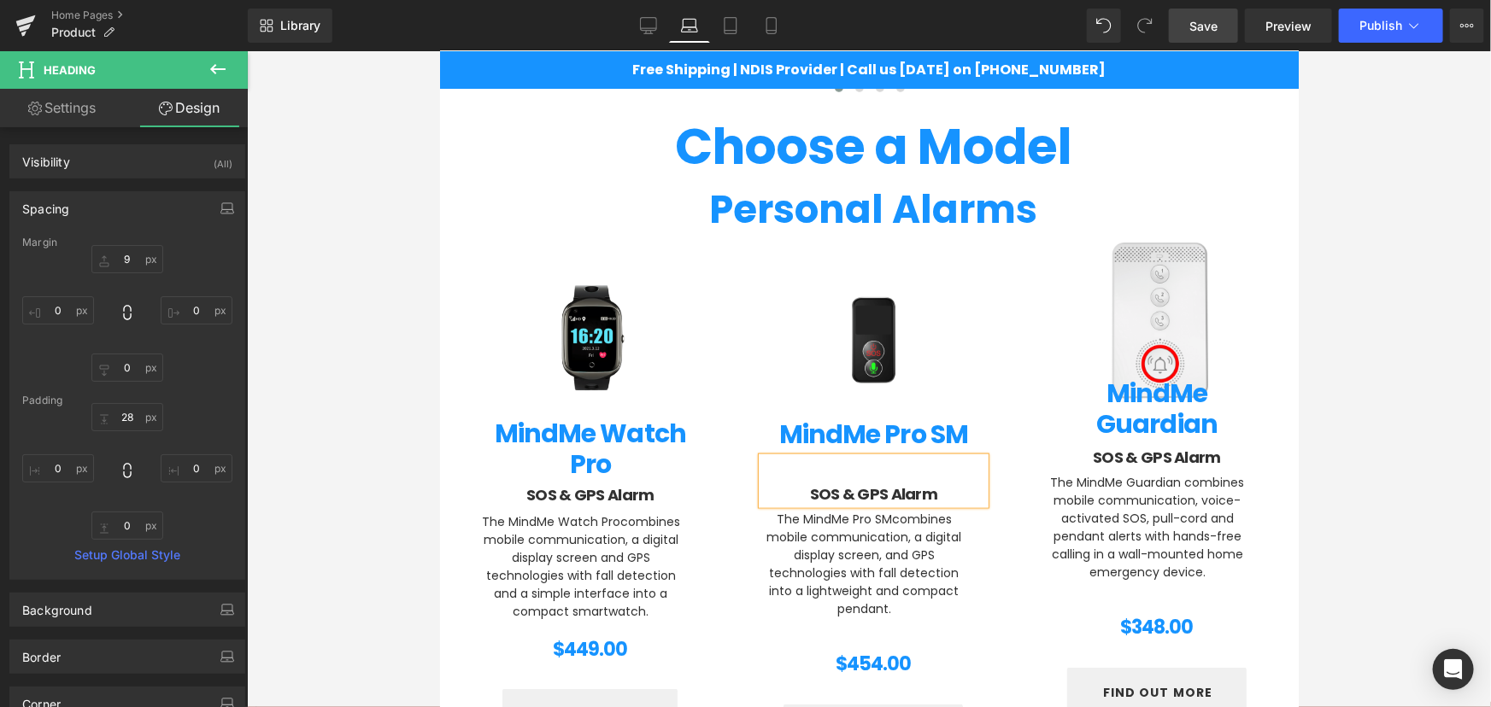
click at [1360, 457] on div at bounding box center [869, 379] width 1244 height 656
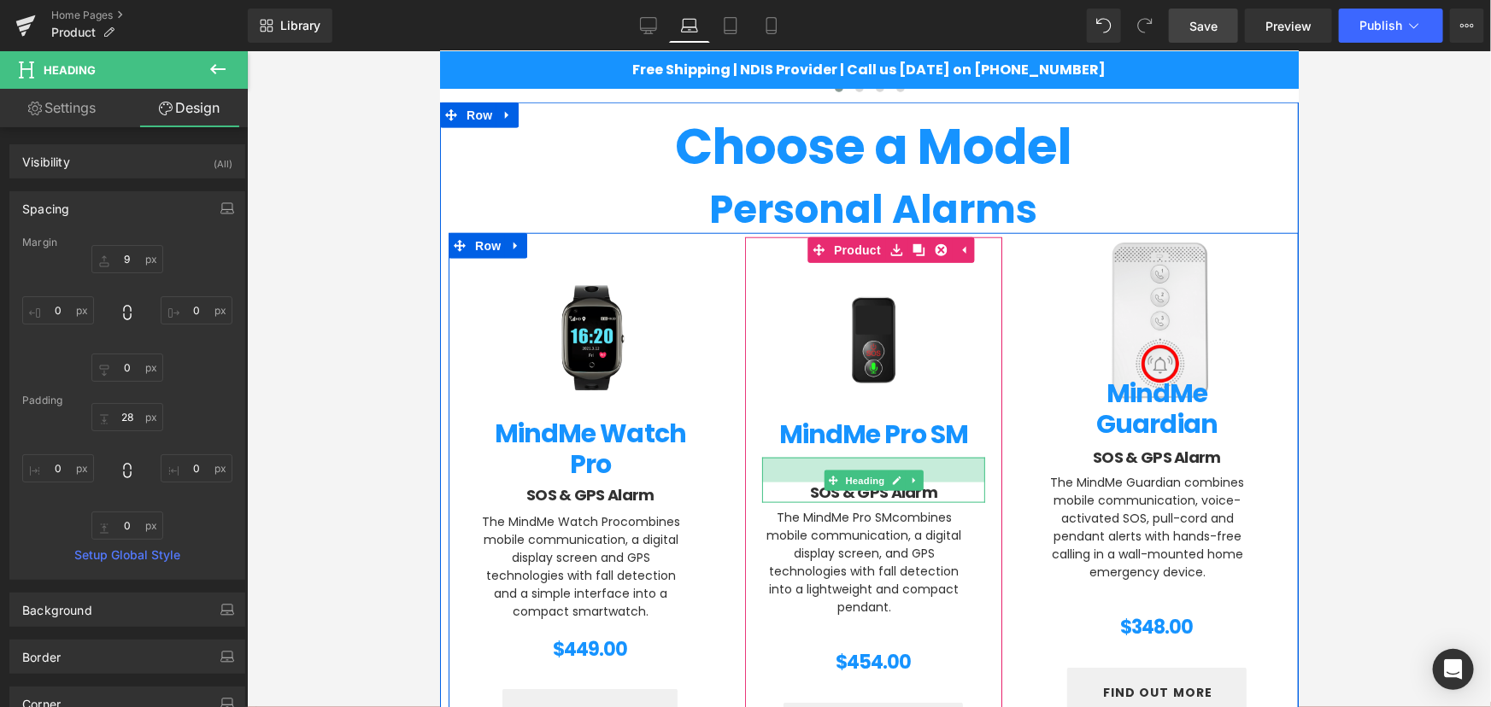
click at [788, 473] on div at bounding box center [873, 469] width 224 height 25
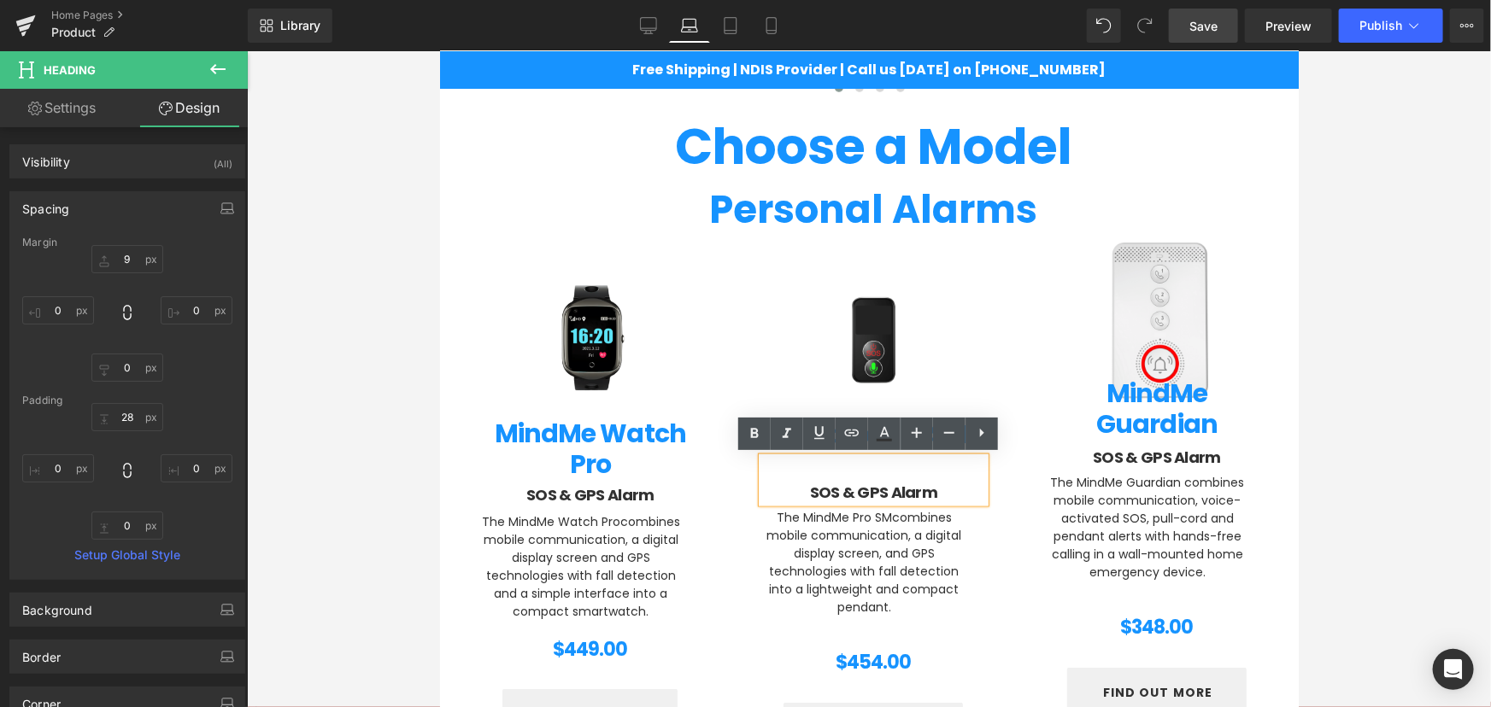
click at [1319, 432] on div at bounding box center [869, 379] width 1244 height 656
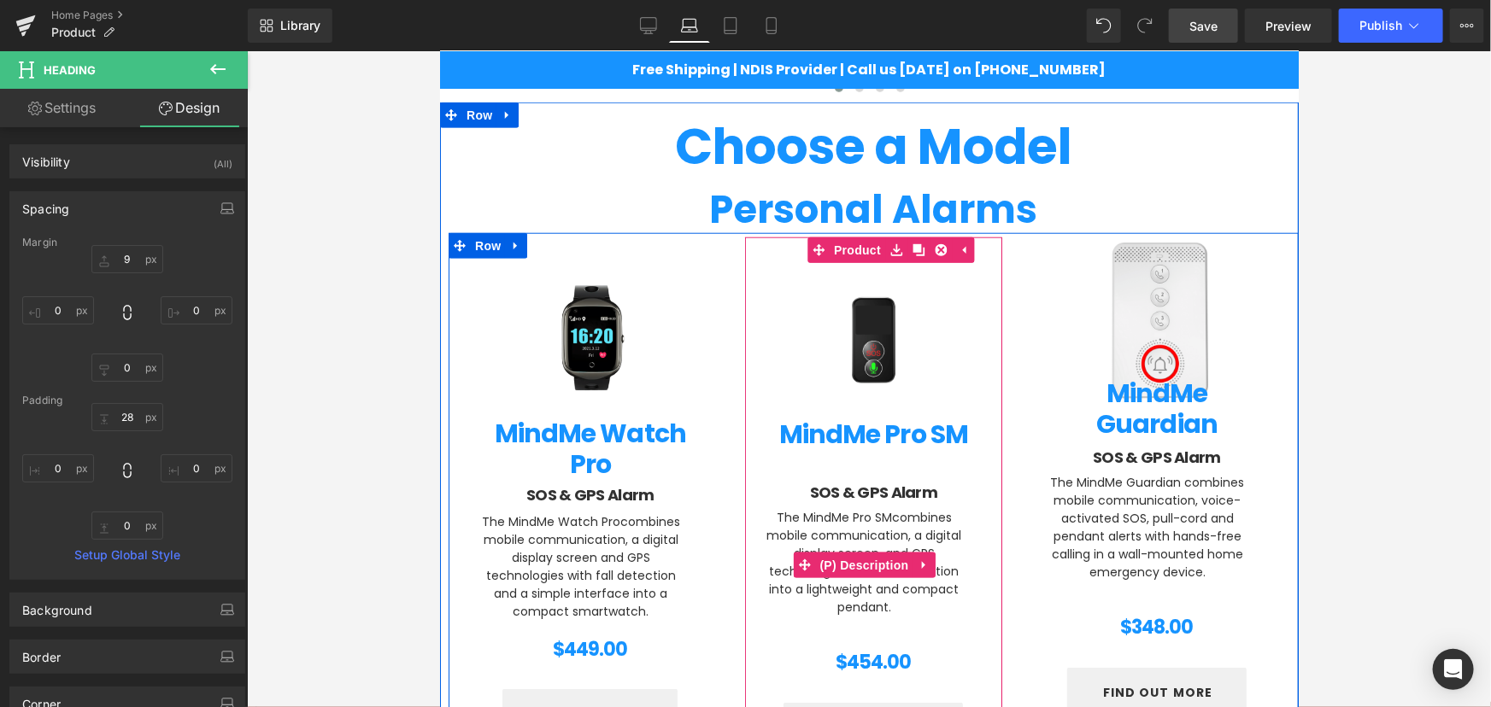
click at [794, 512] on span "The MindMe Pro SM" at bounding box center [833, 516] width 115 height 17
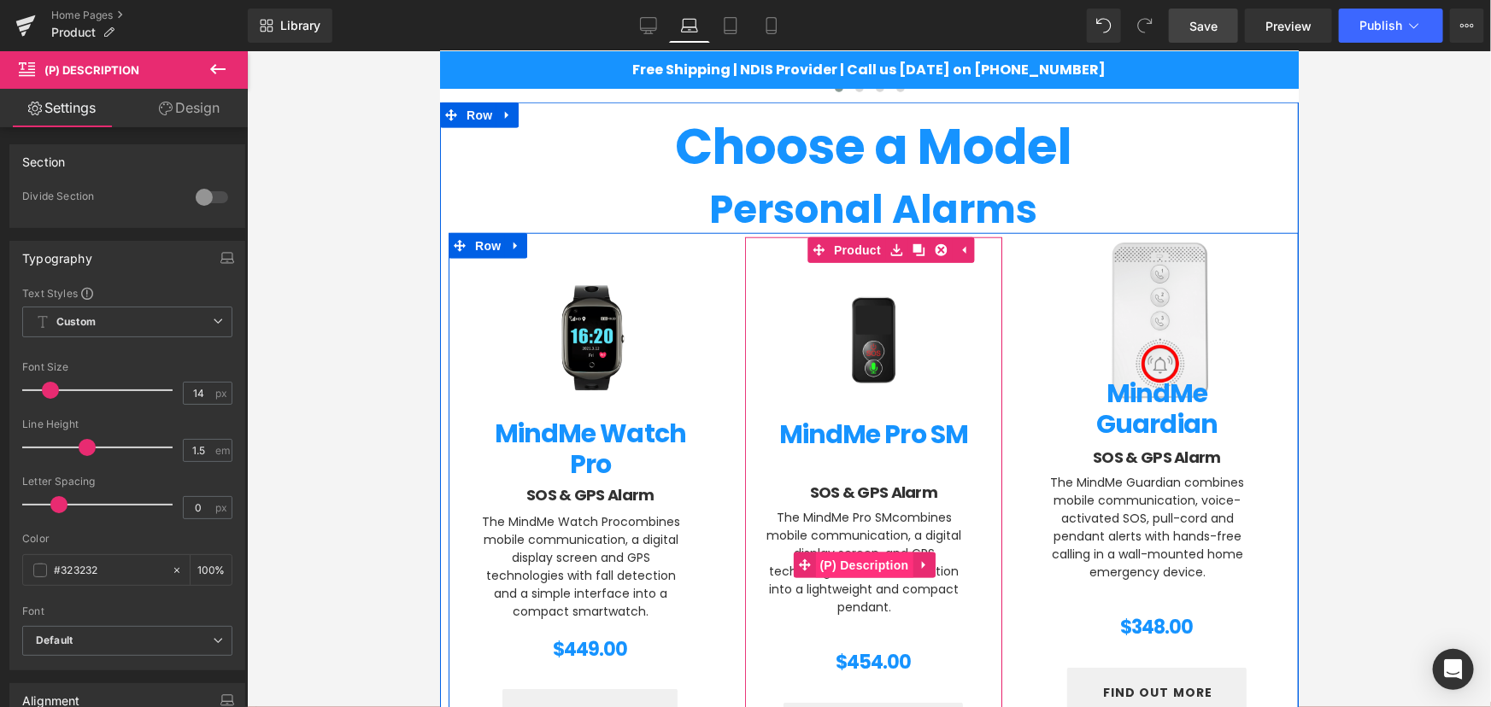
click at [853, 566] on span "(P) Description" at bounding box center [863, 565] width 97 height 26
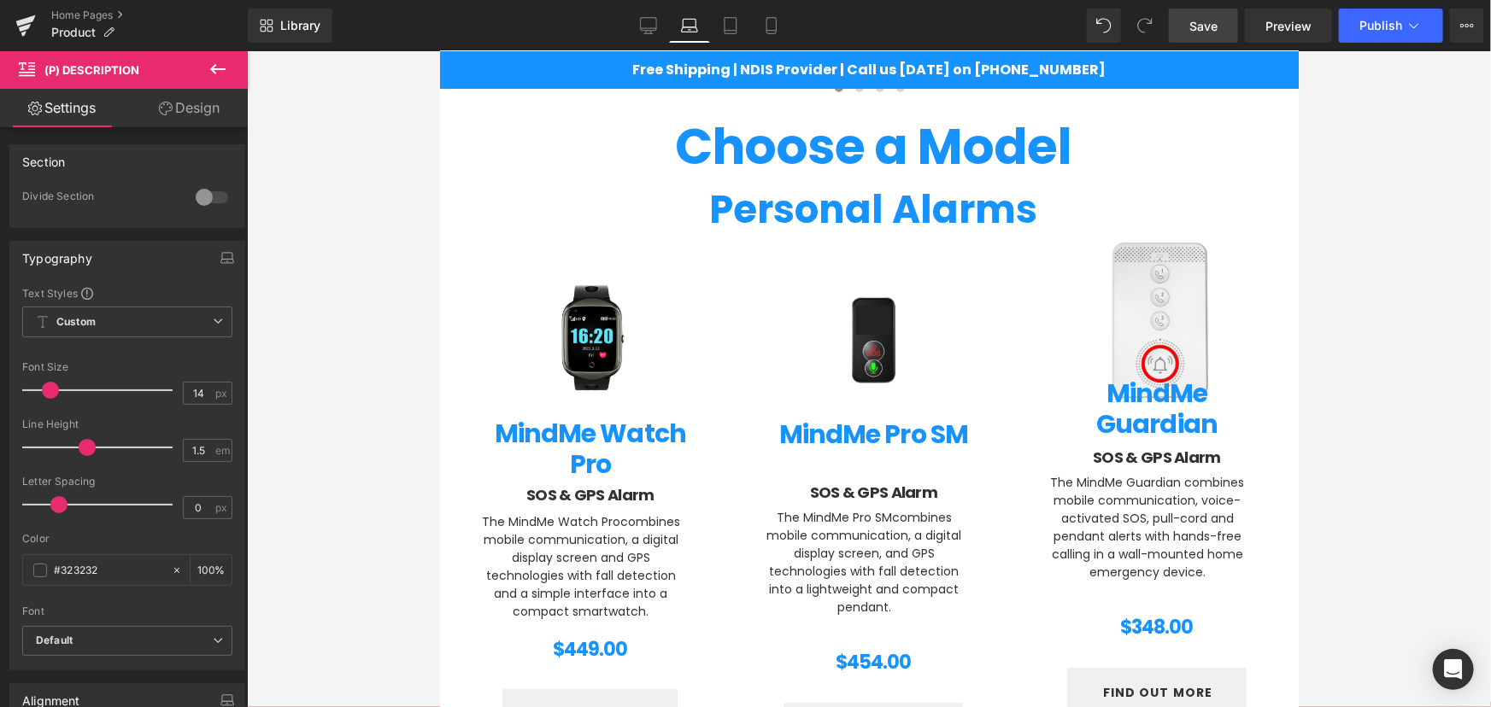
click at [162, 101] on link "Design" at bounding box center [189, 108] width 124 height 38
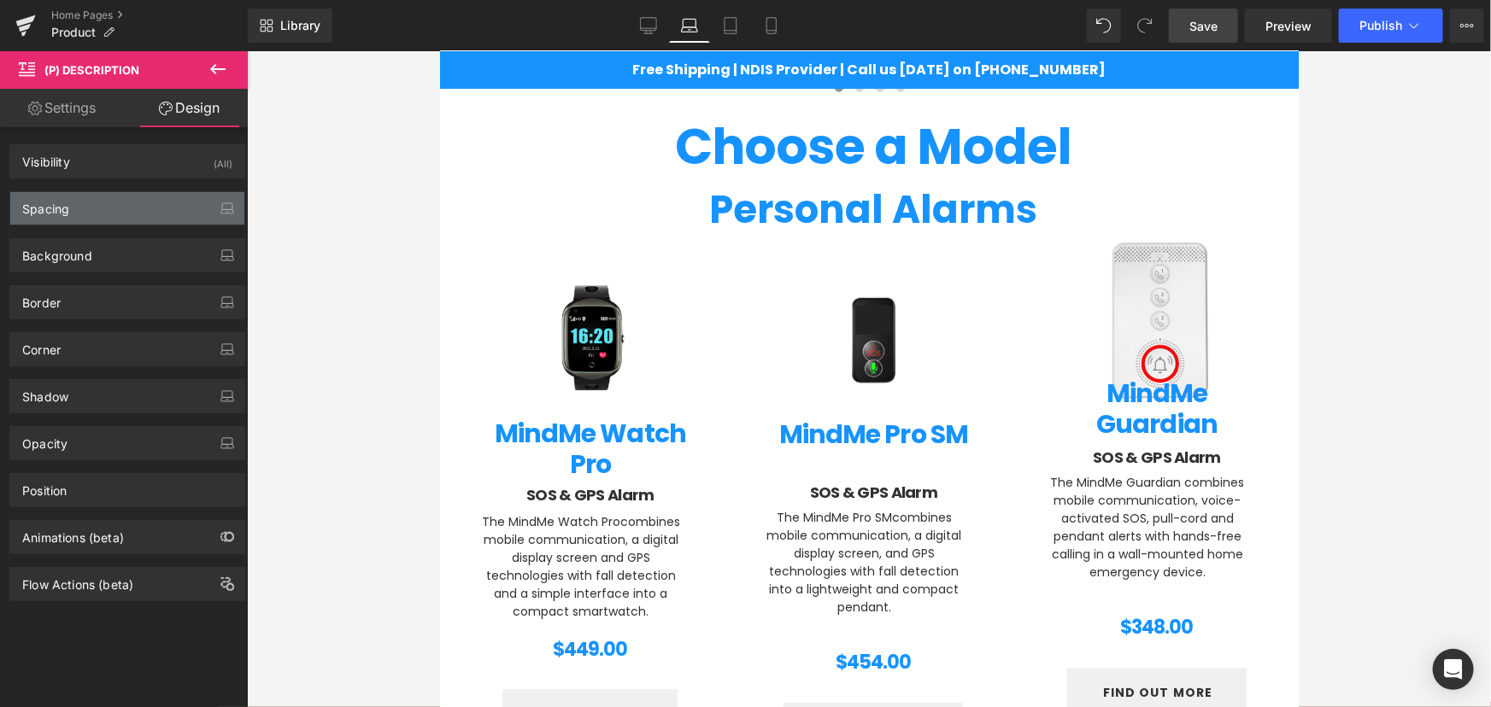
click at [94, 201] on div "Spacing" at bounding box center [127, 208] width 234 height 32
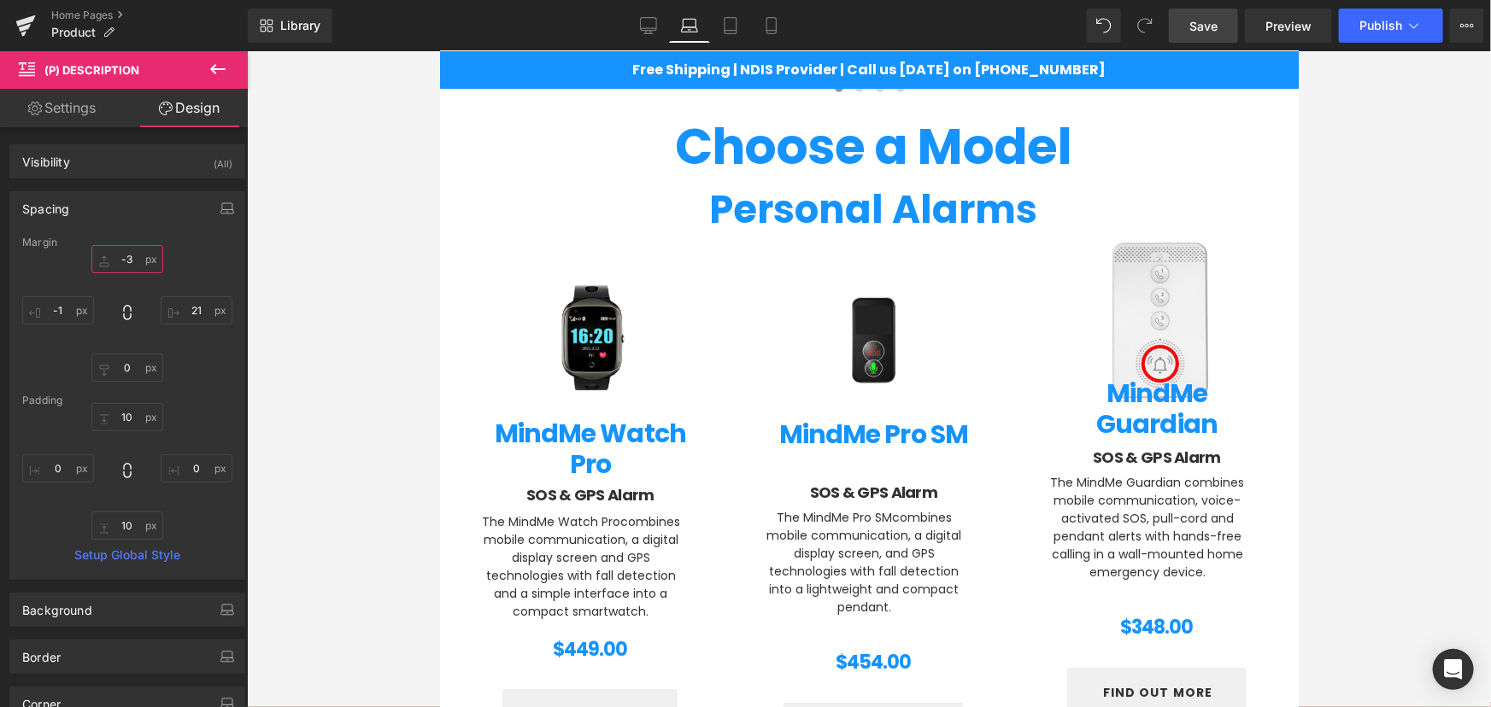
click at [126, 255] on input "text" at bounding box center [127, 259] width 72 height 28
type input "3"
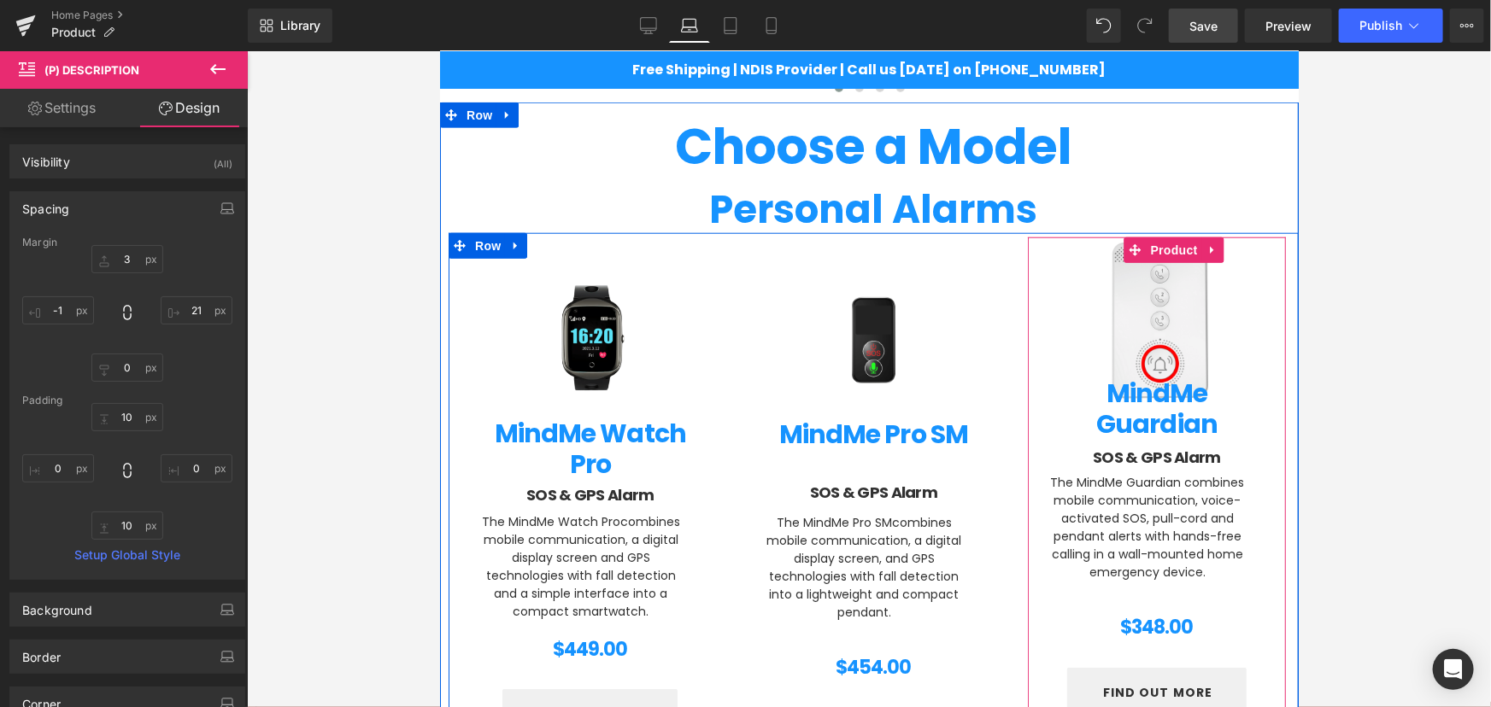
click at [1143, 332] on span "(P) Image" at bounding box center [1156, 324] width 52 height 21
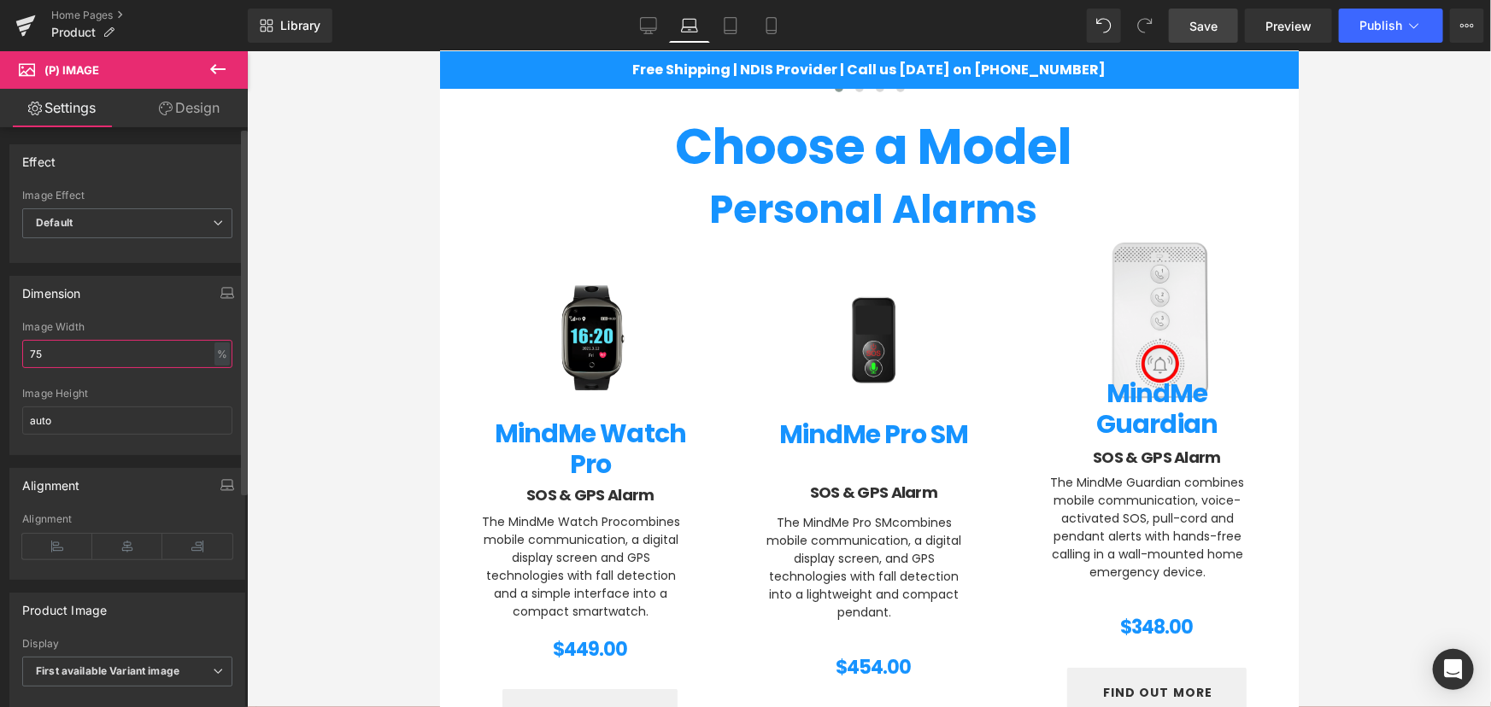
click at [77, 352] on input "75" at bounding box center [127, 354] width 210 height 28
type input "7"
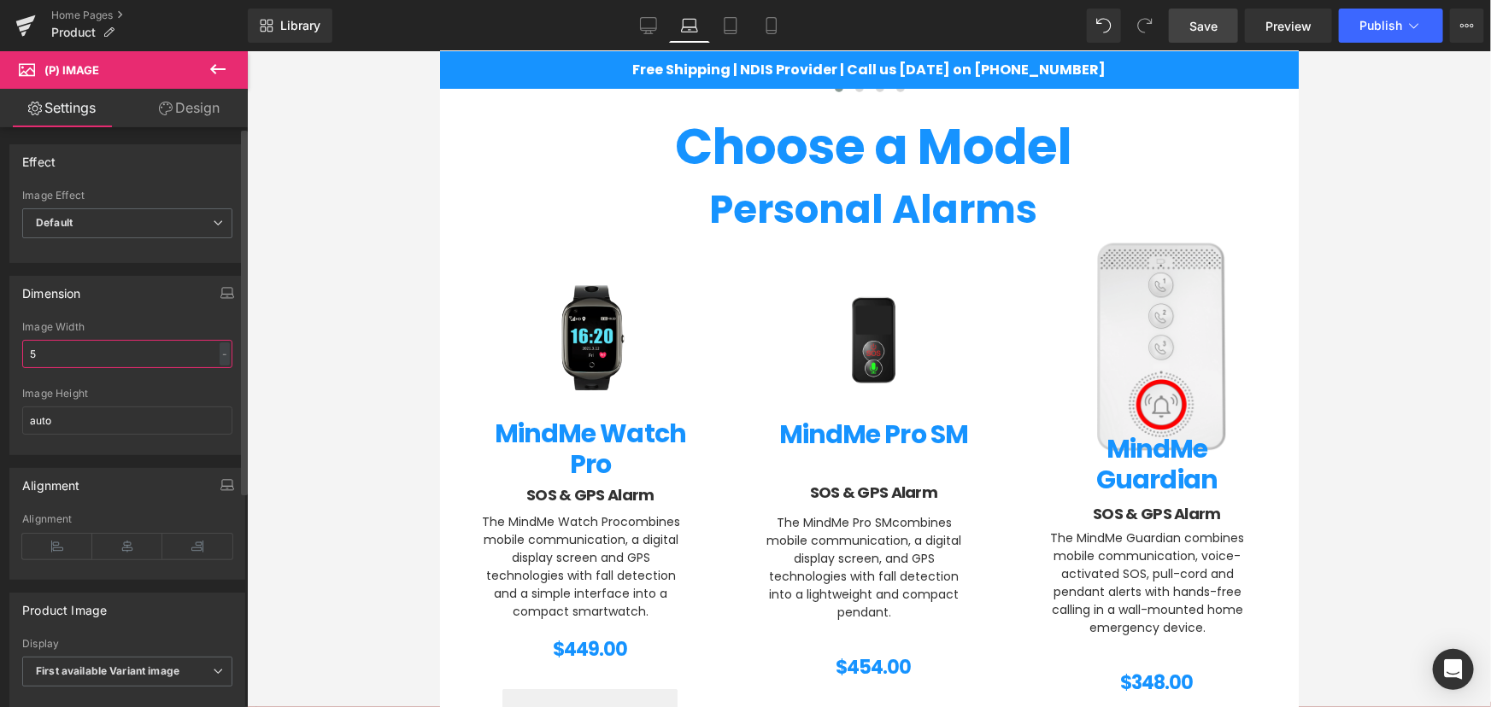
type input "55"
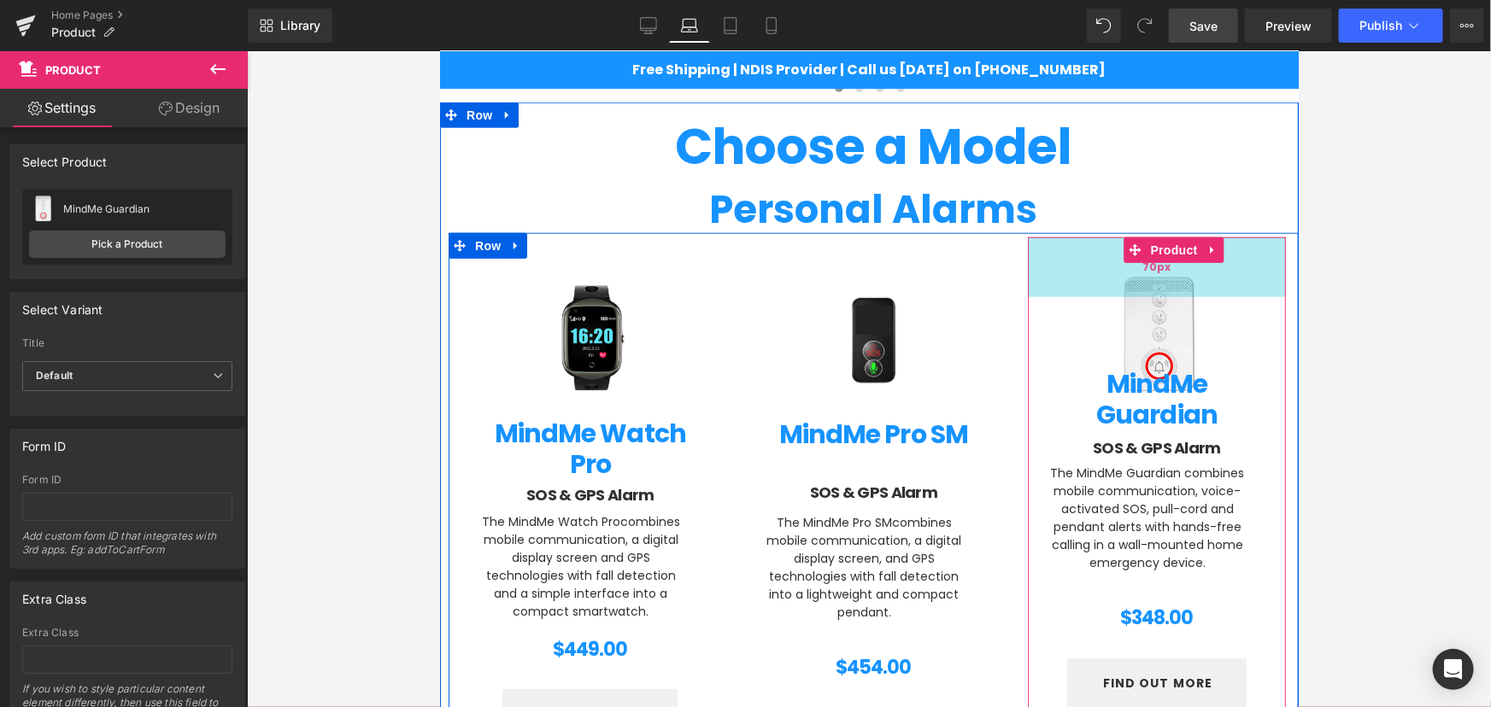
drag, startPoint x: 1109, startPoint y: 243, endPoint x: 1111, endPoint y: 278, distance: 35.9
click at [1111, 278] on div "70px" at bounding box center [1156, 267] width 258 height 60
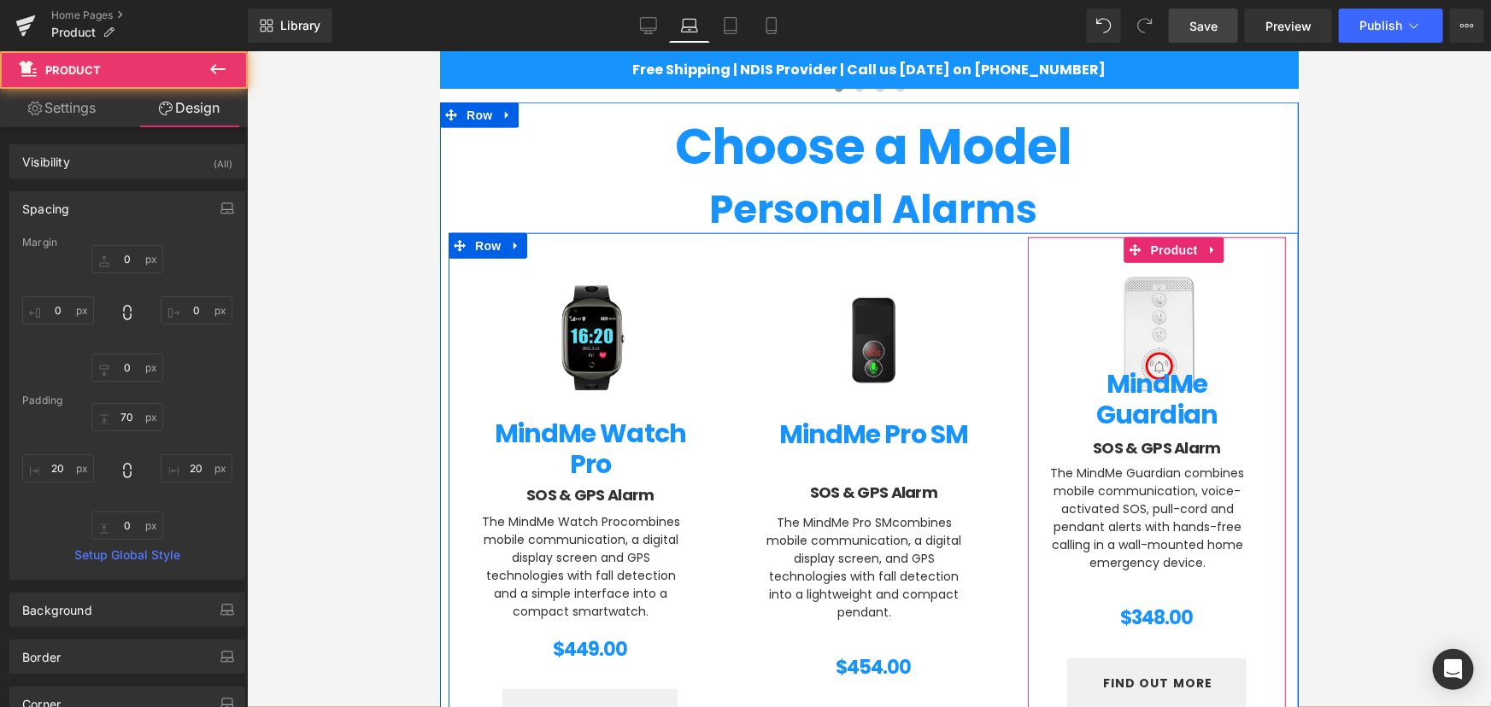
click at [1169, 392] on div "MindMe Guardian (P) Title" at bounding box center [1156, 399] width 224 height 62
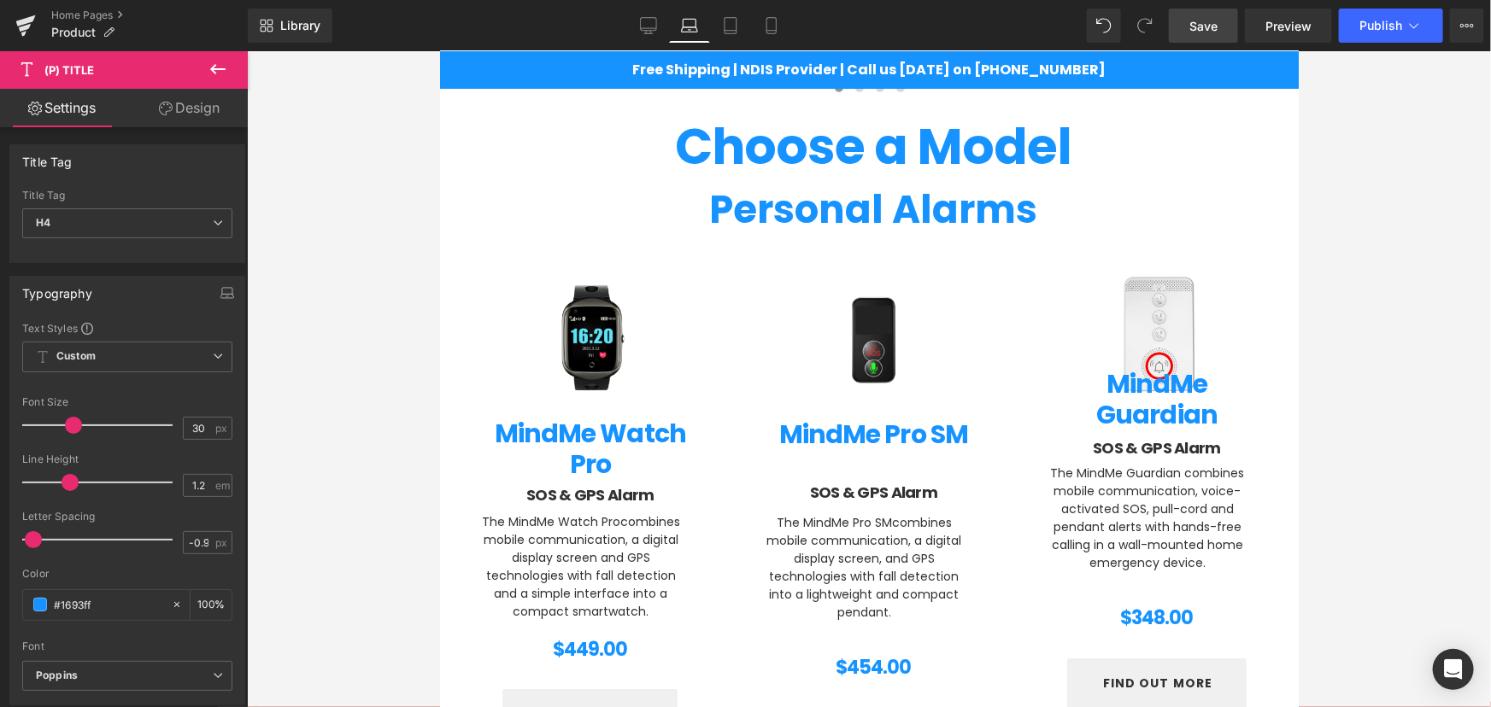
click at [186, 102] on link "Design" at bounding box center [189, 108] width 124 height 38
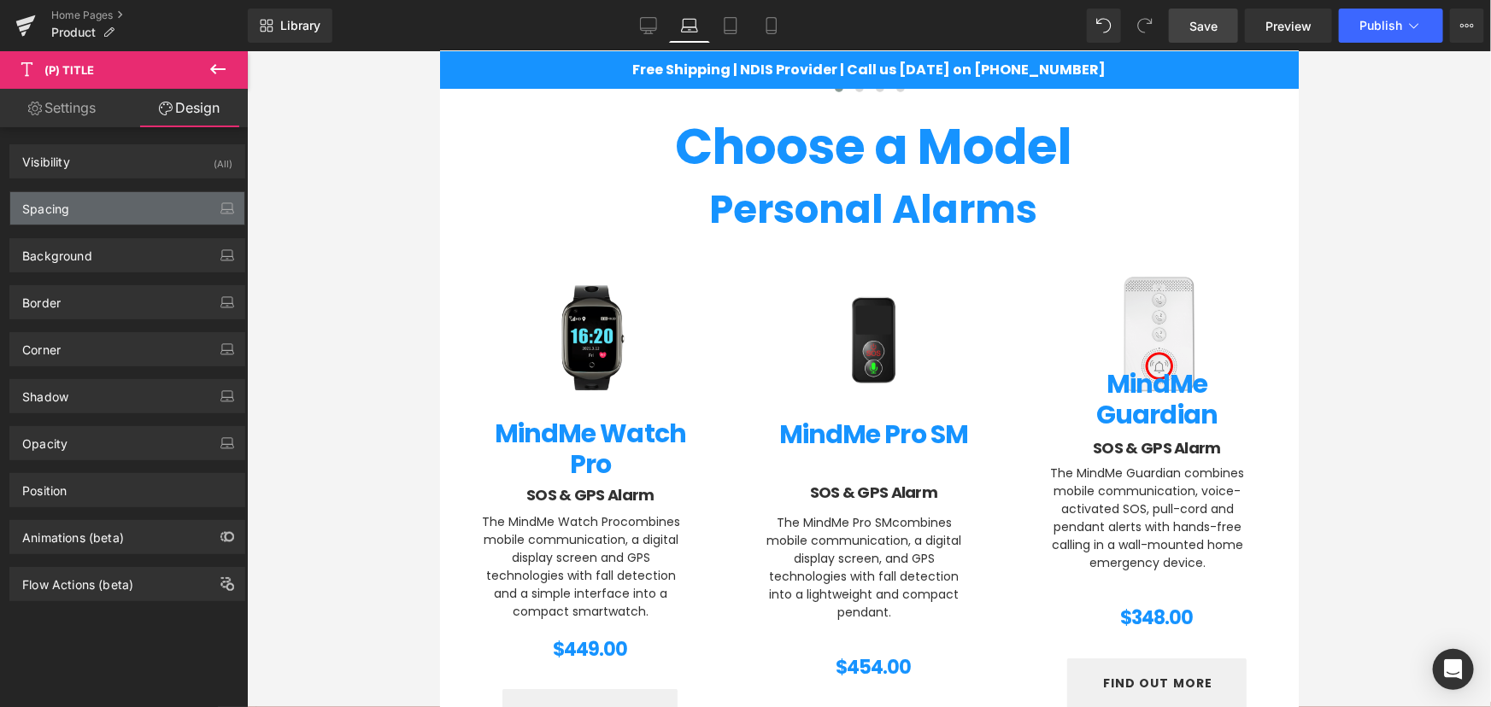
click at [85, 192] on div "Spacing" at bounding box center [127, 208] width 234 height 32
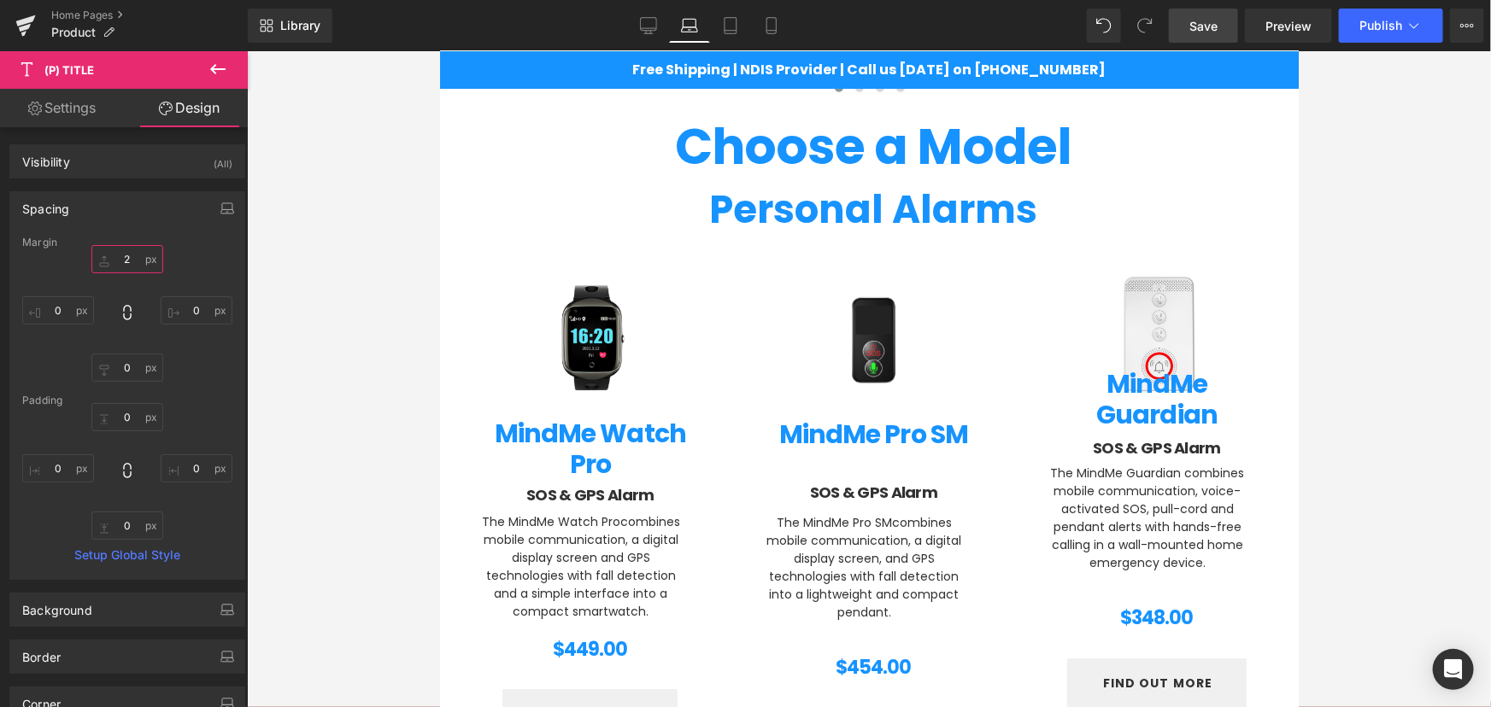
click at [120, 261] on input "2" at bounding box center [127, 259] width 72 height 28
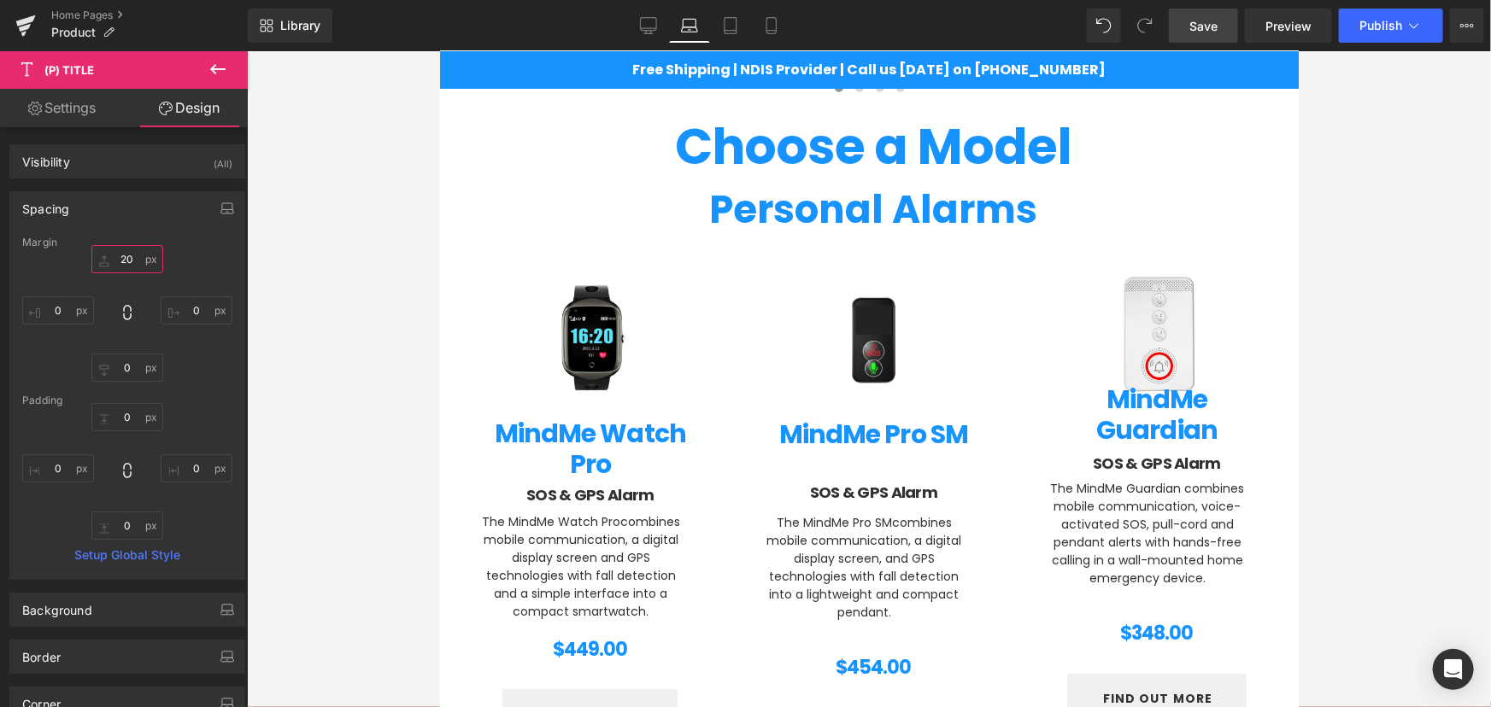
type input "2"
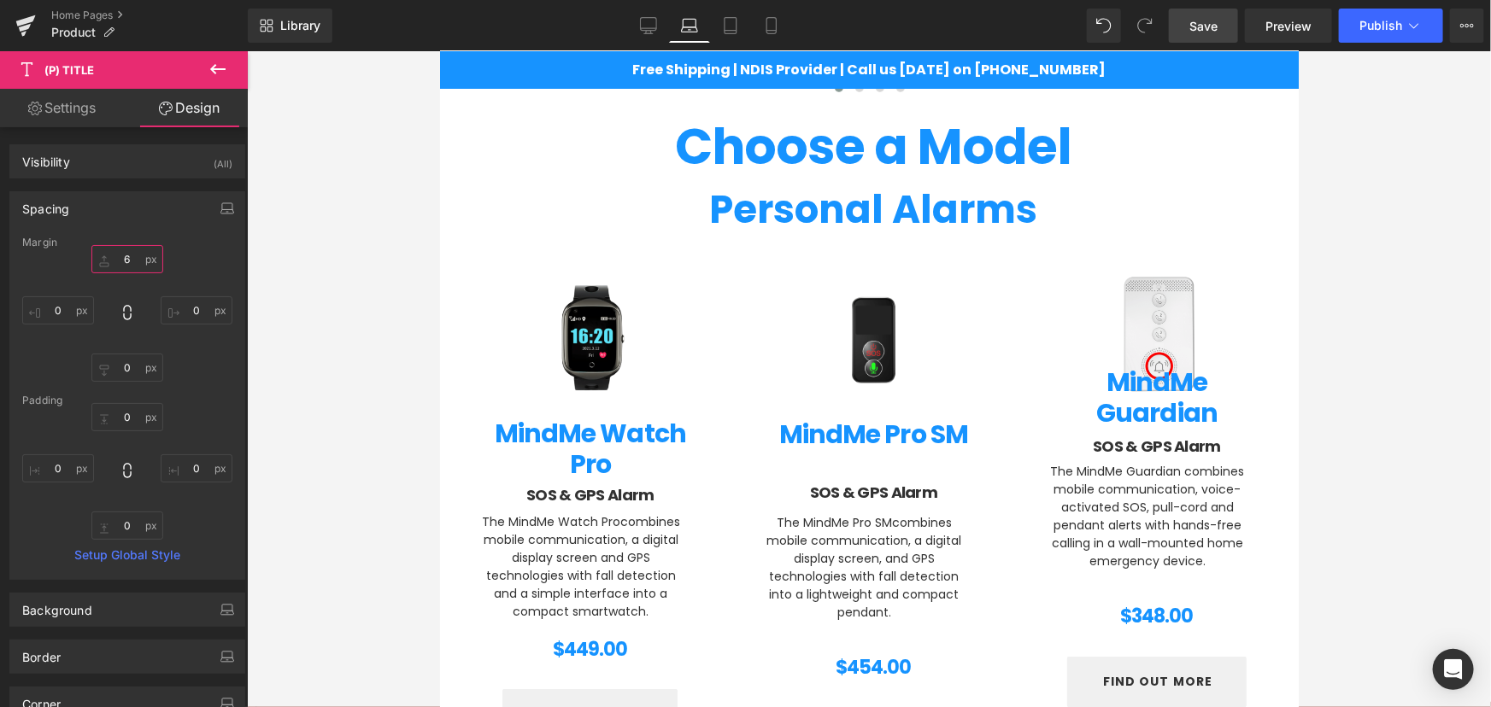
type input "60"
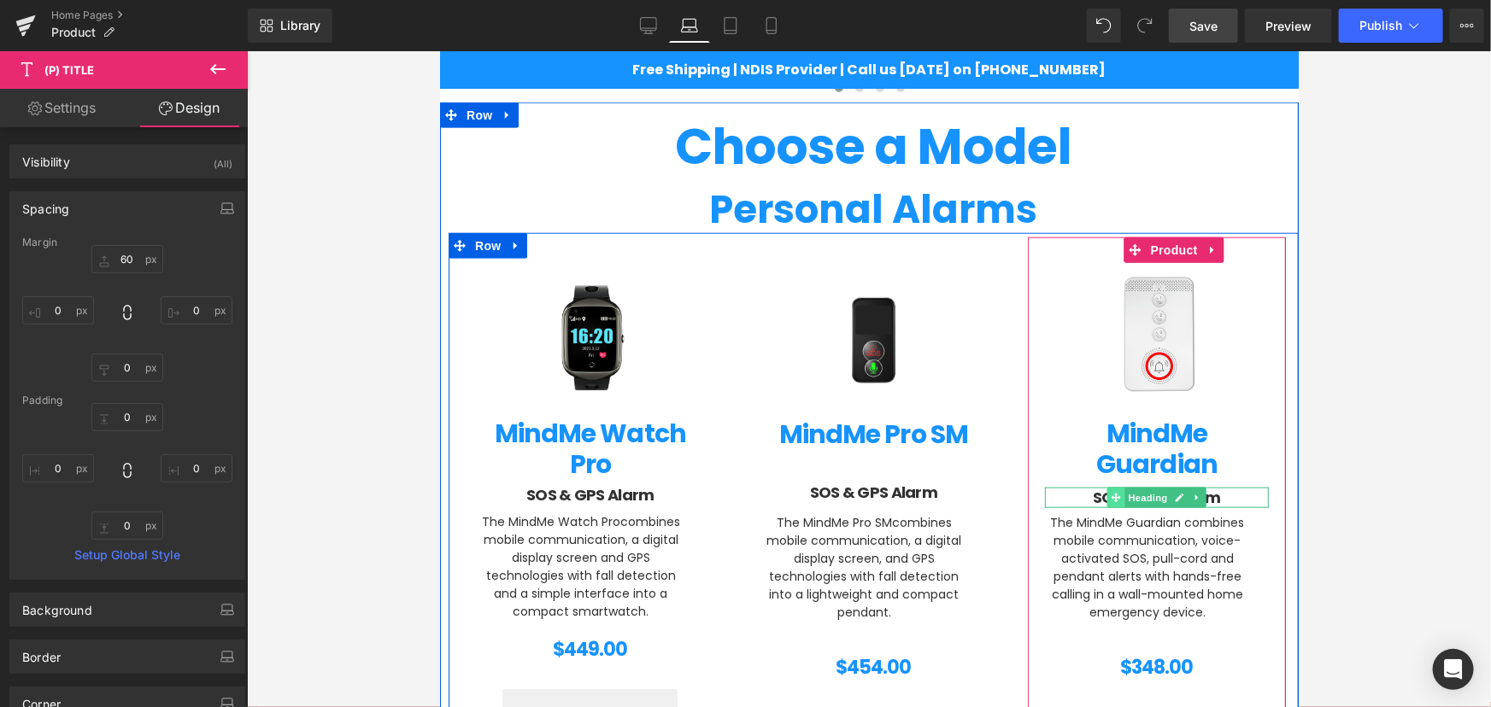
click at [1106, 488] on span at bounding box center [1115, 497] width 18 height 21
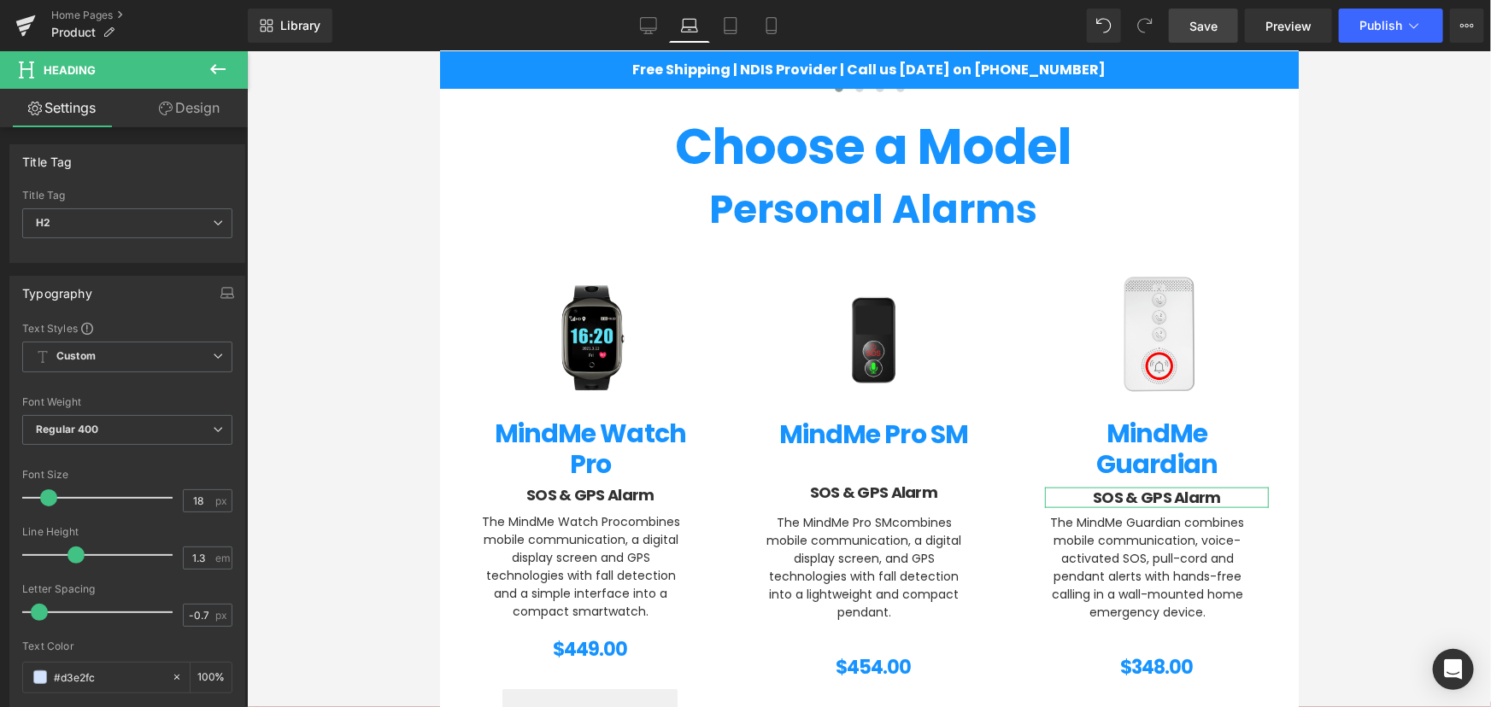
click at [197, 97] on link "Design" at bounding box center [189, 108] width 124 height 38
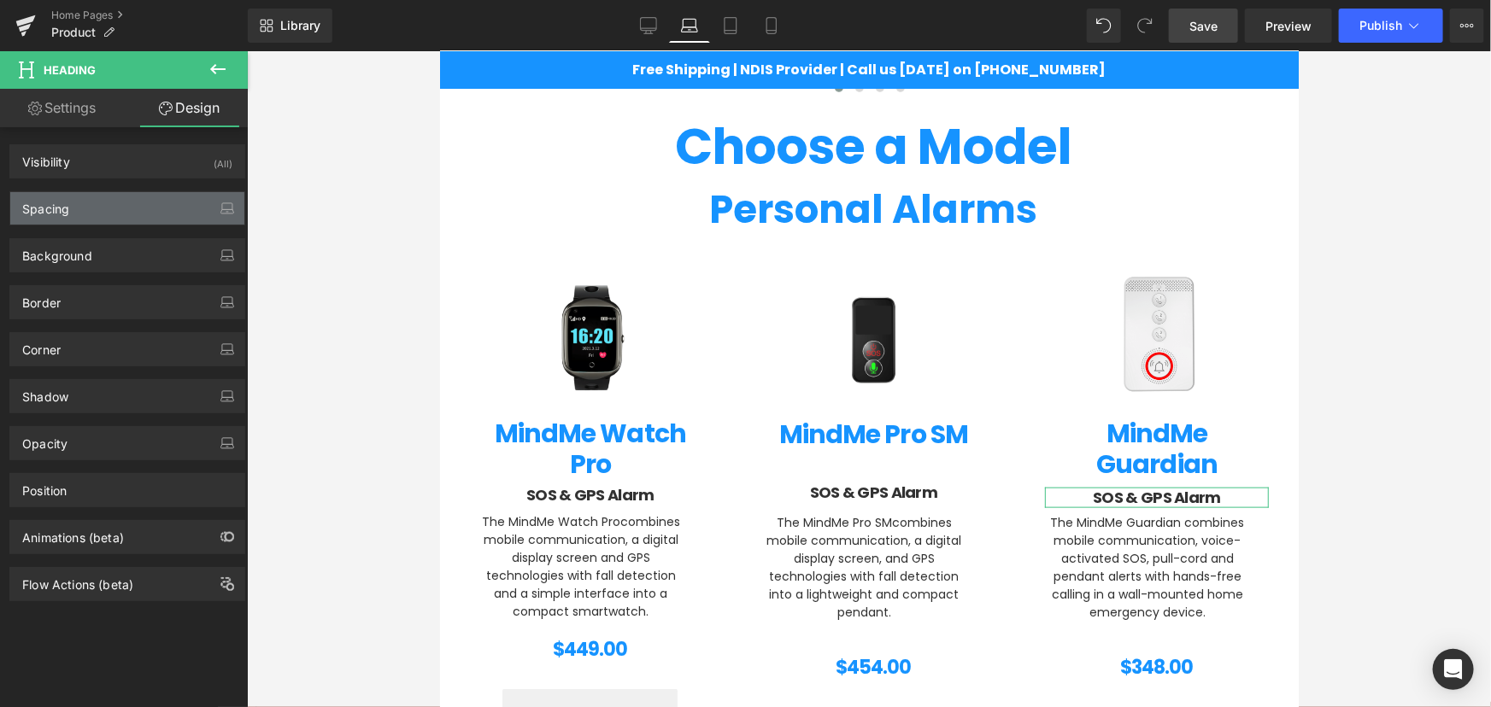
click at [81, 198] on div "Spacing" at bounding box center [127, 208] width 234 height 32
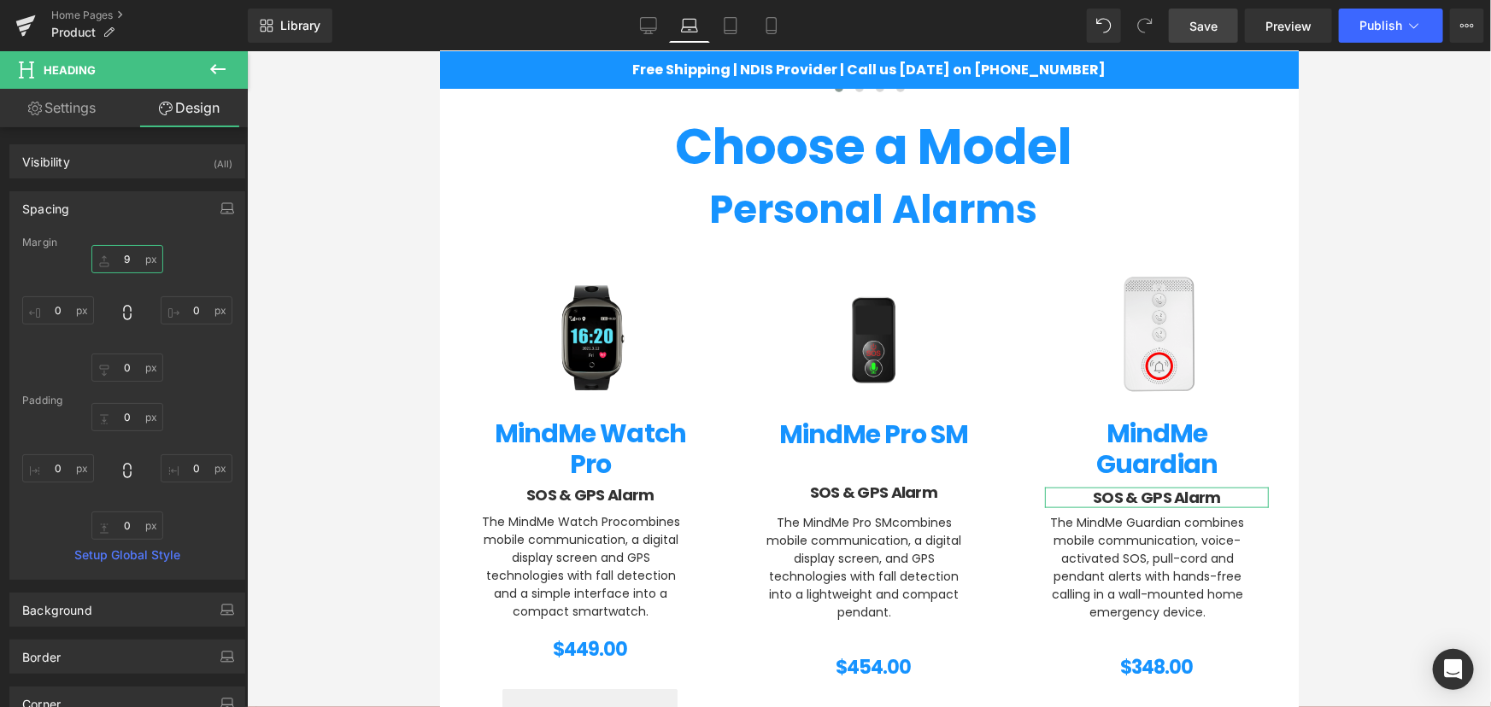
click at [127, 253] on input "9" at bounding box center [127, 259] width 72 height 28
type input "5"
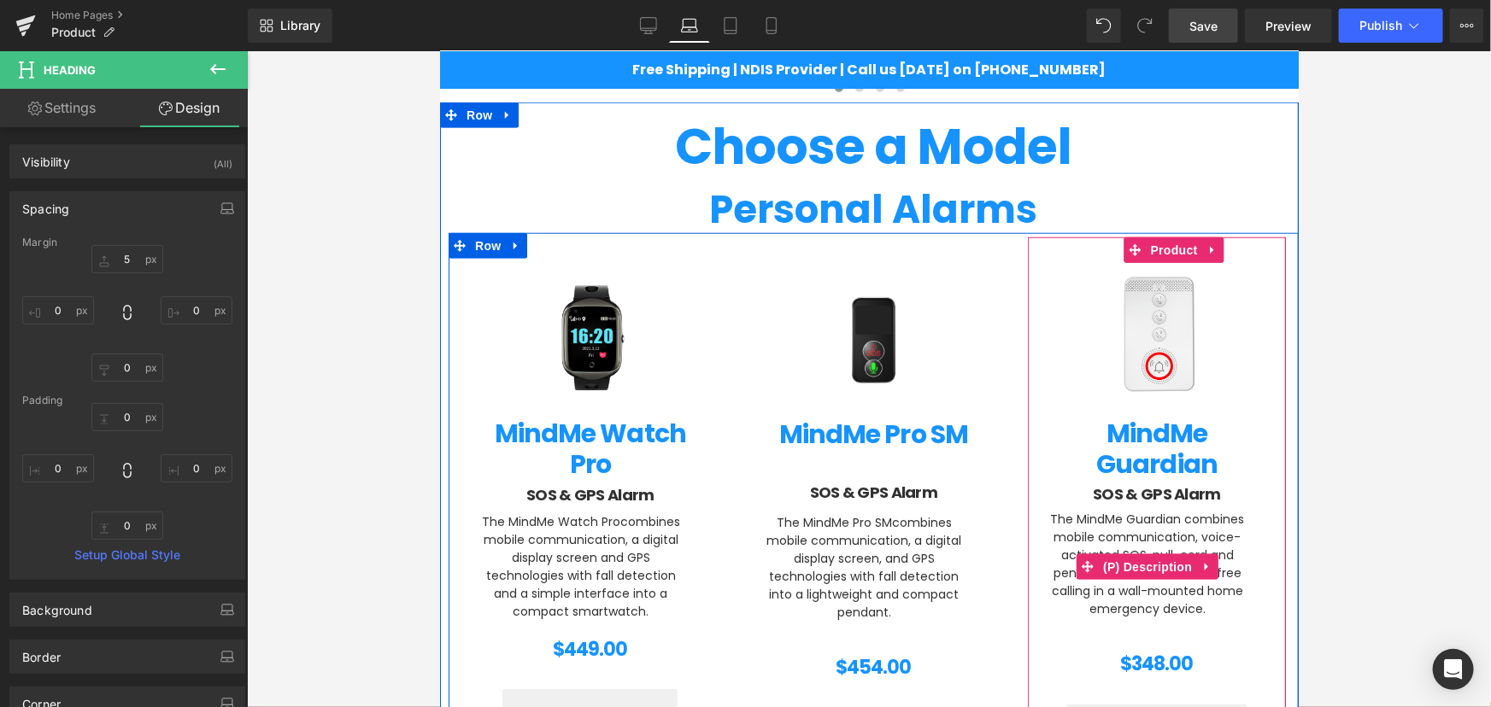
click at [1146, 535] on p "The MindMe Guardian combines mobile communication, voice-activated SOS, pull-co…" at bounding box center [1146, 564] width 207 height 108
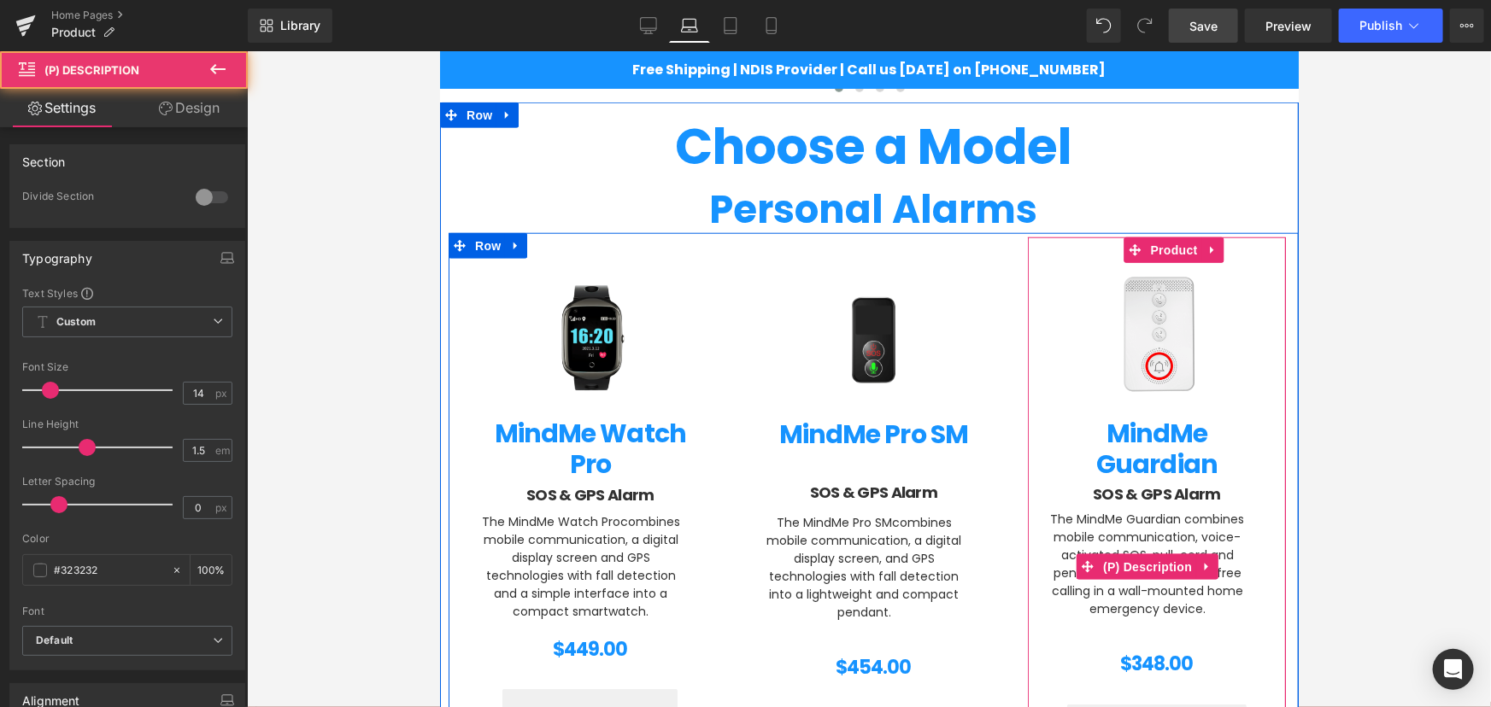
click at [1091, 524] on p "The MindMe Guardian combines mobile communication, voice-activated SOS, pull-co…" at bounding box center [1146, 564] width 207 height 108
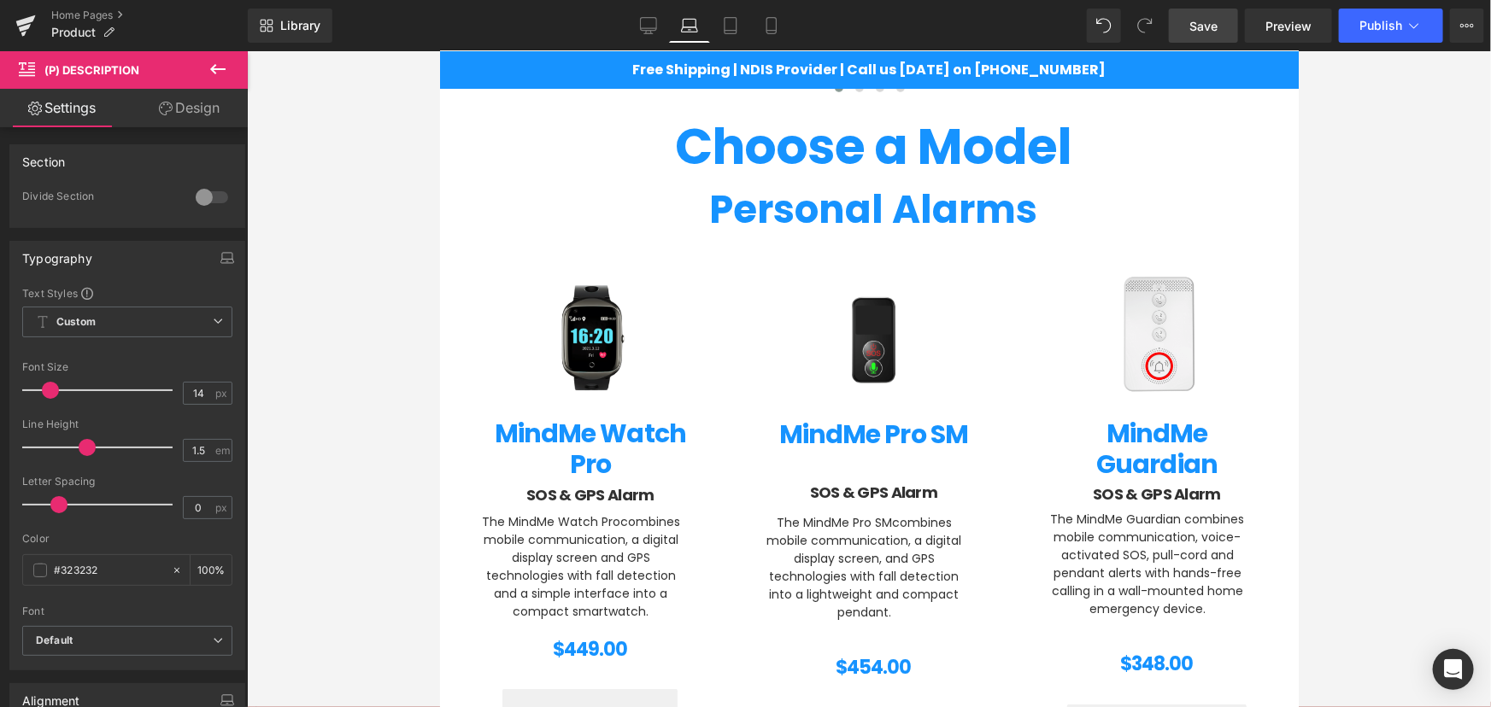
click at [189, 114] on link "Design" at bounding box center [189, 108] width 124 height 38
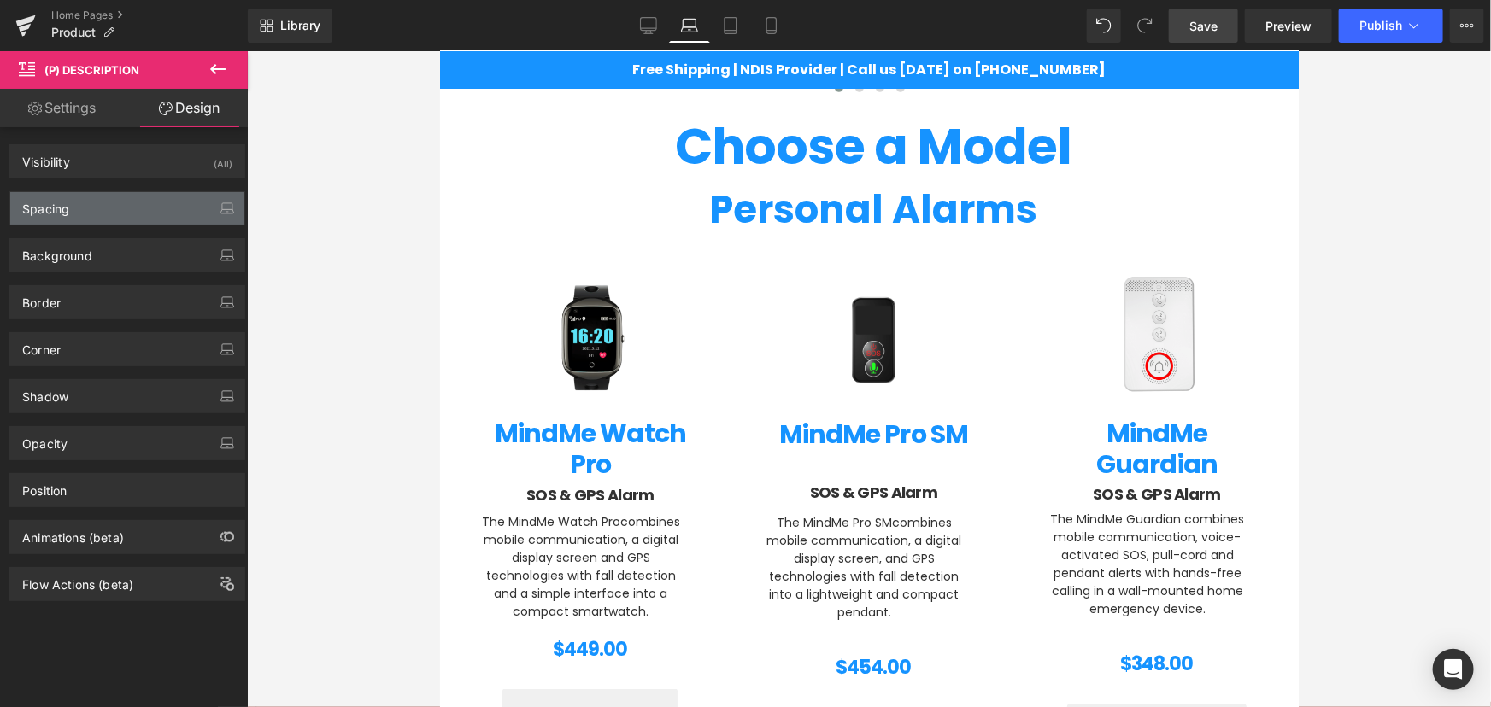
click at [43, 204] on div "Spacing" at bounding box center [45, 204] width 47 height 24
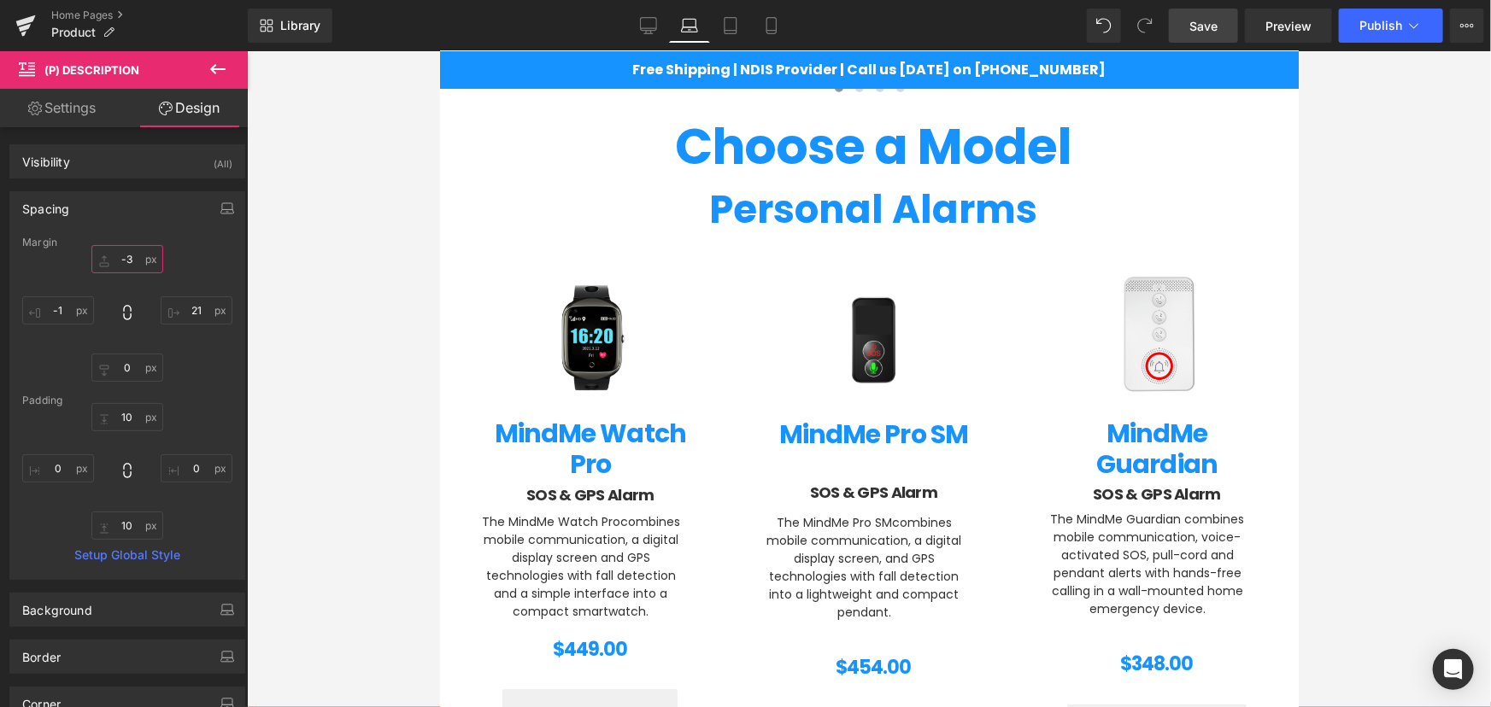
click at [128, 265] on input "text" at bounding box center [127, 259] width 72 height 28
type input "-3"
click at [1413, 536] on div at bounding box center [869, 379] width 1244 height 656
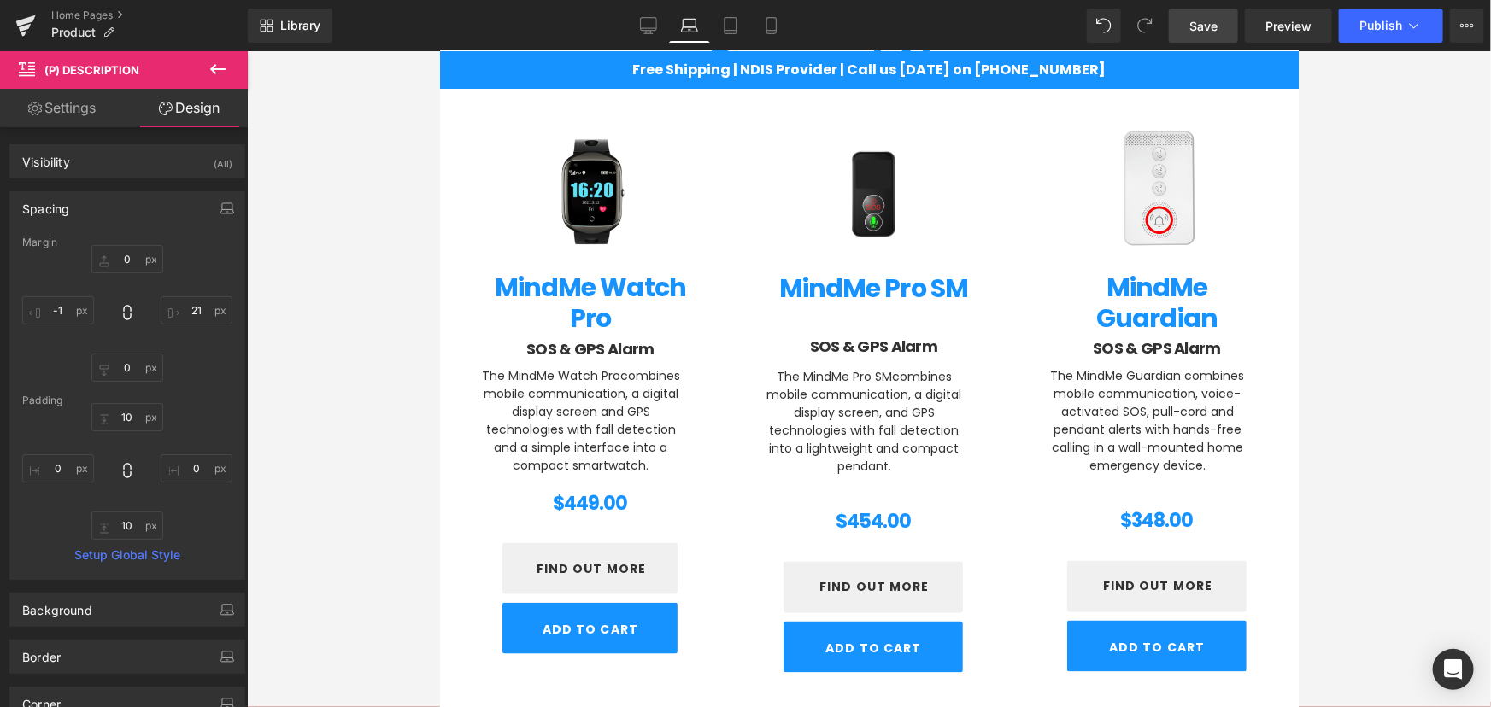
scroll to position [977, 0]
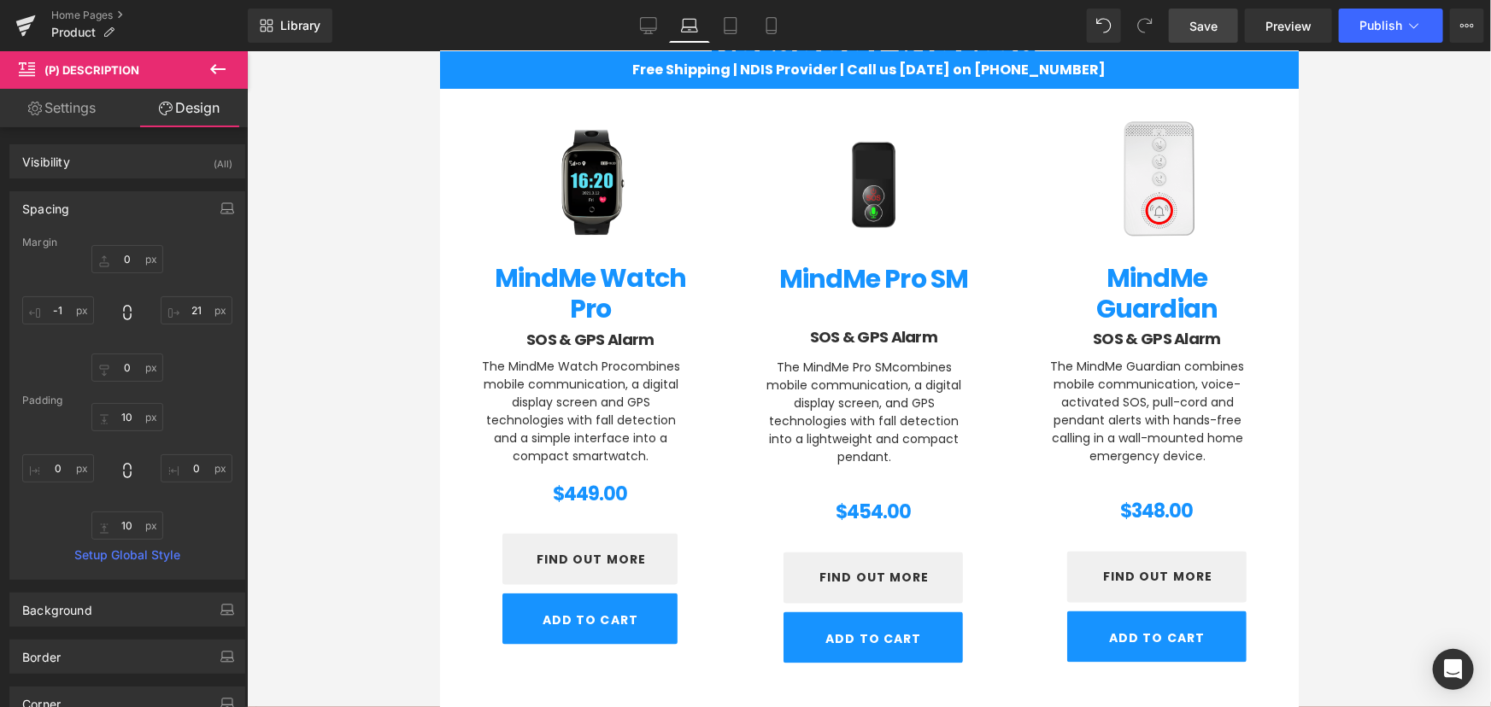
click at [601, 492] on div "$0 $449.00 (P) Price" at bounding box center [590, 493] width 224 height 28
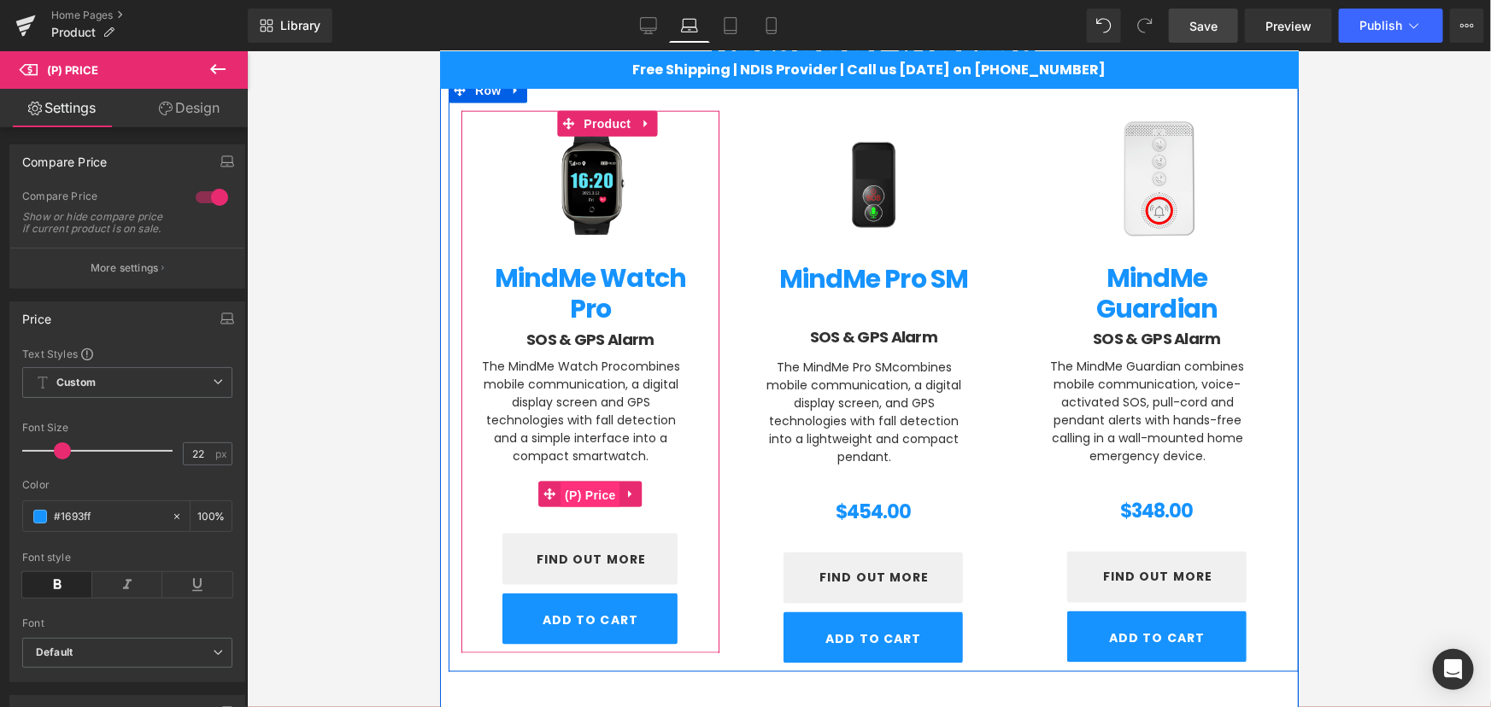
click at [560, 483] on span "(P) Price" at bounding box center [590, 495] width 60 height 26
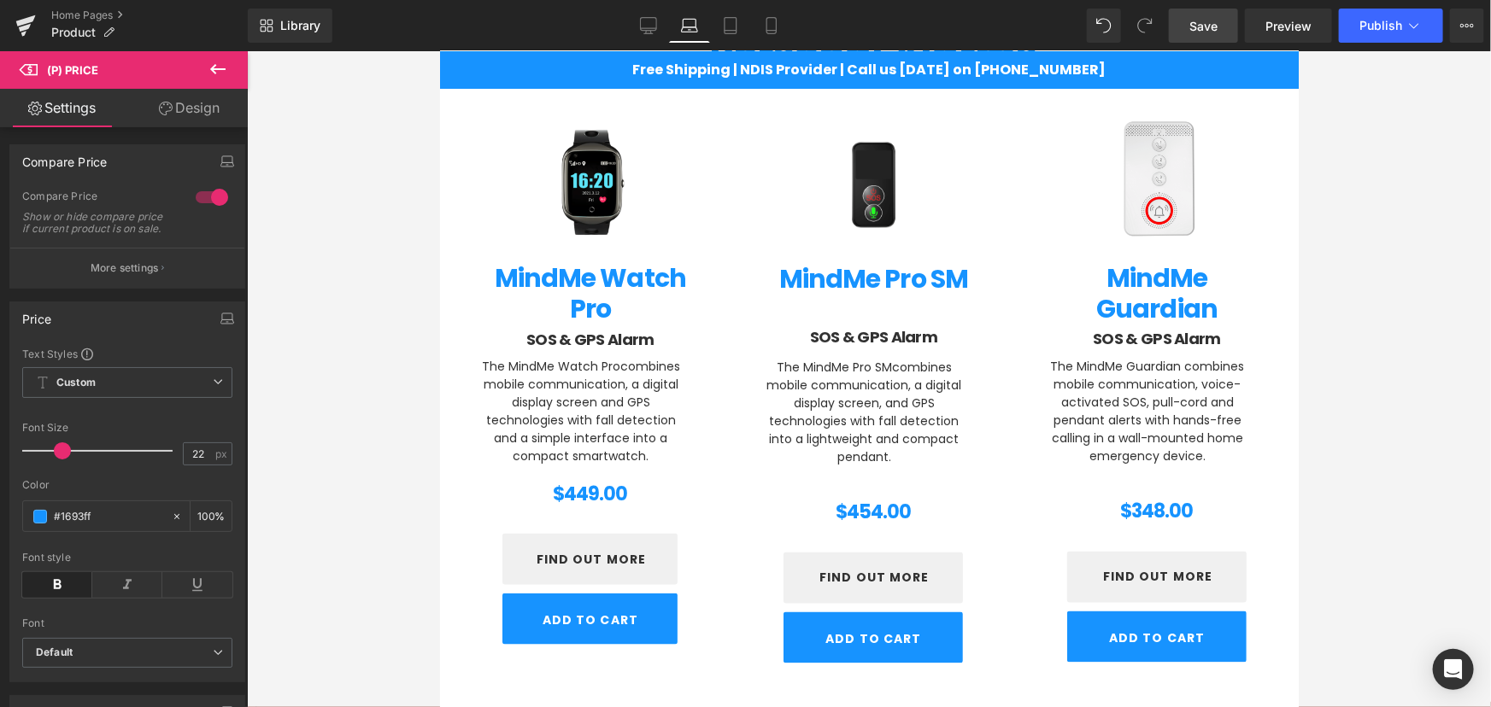
click at [179, 109] on link "Design" at bounding box center [189, 108] width 124 height 38
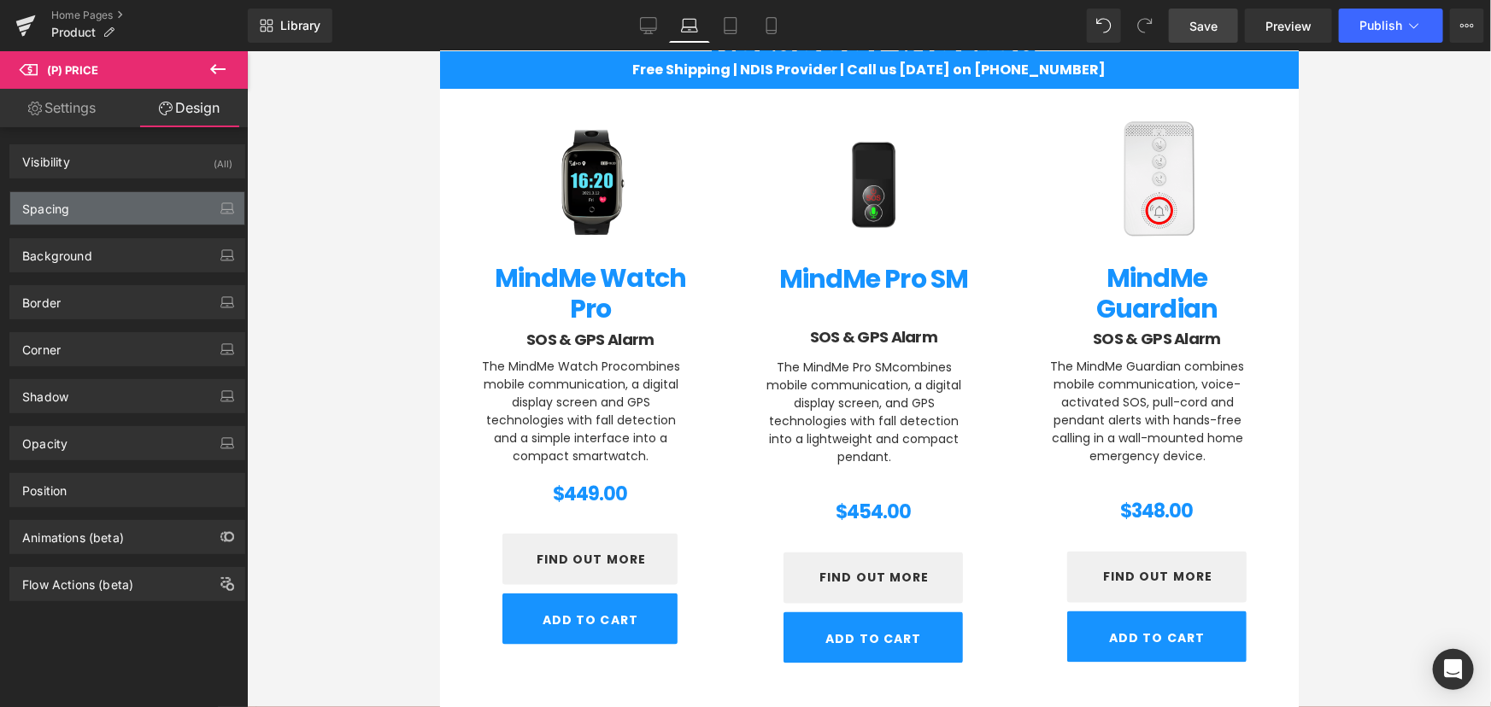
click at [111, 196] on div "Spacing" at bounding box center [127, 208] width 234 height 32
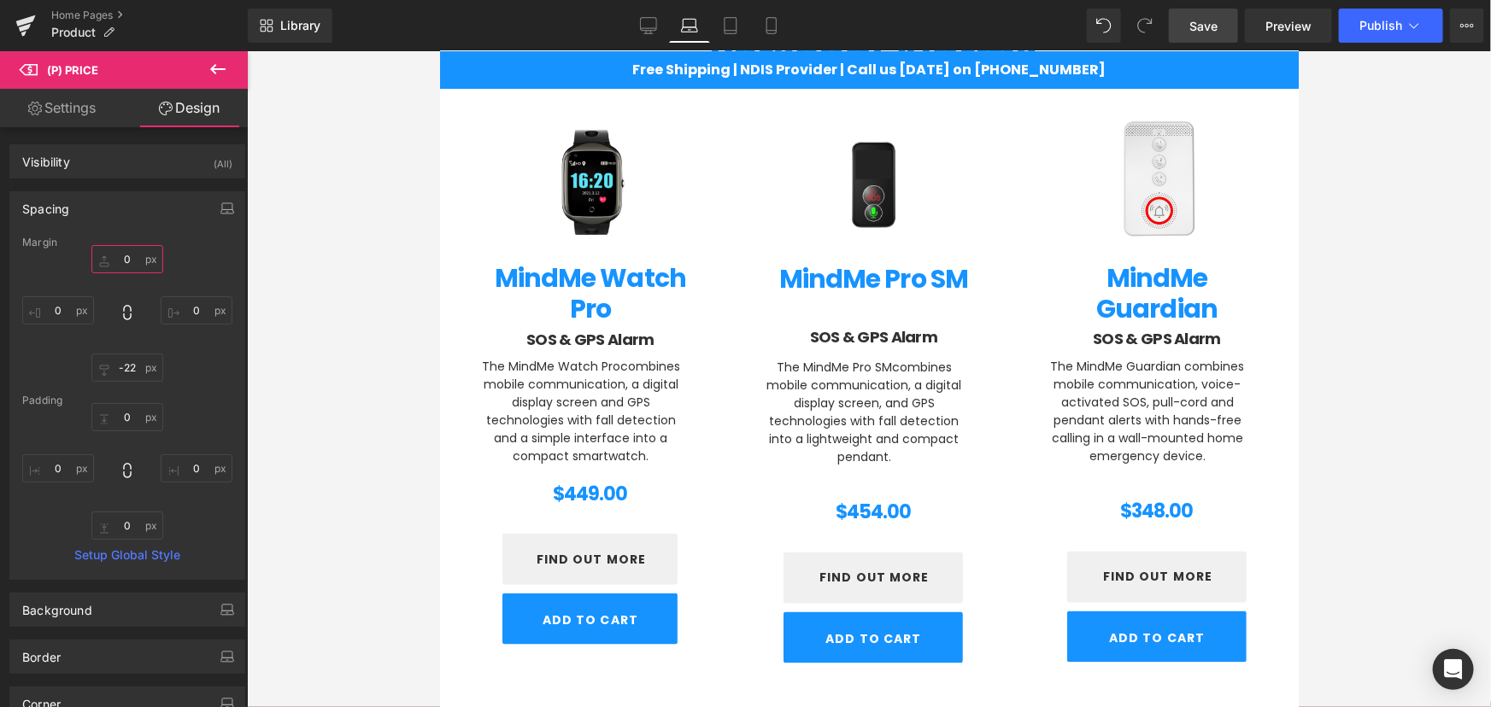
click at [126, 252] on input "0" at bounding box center [127, 259] width 72 height 28
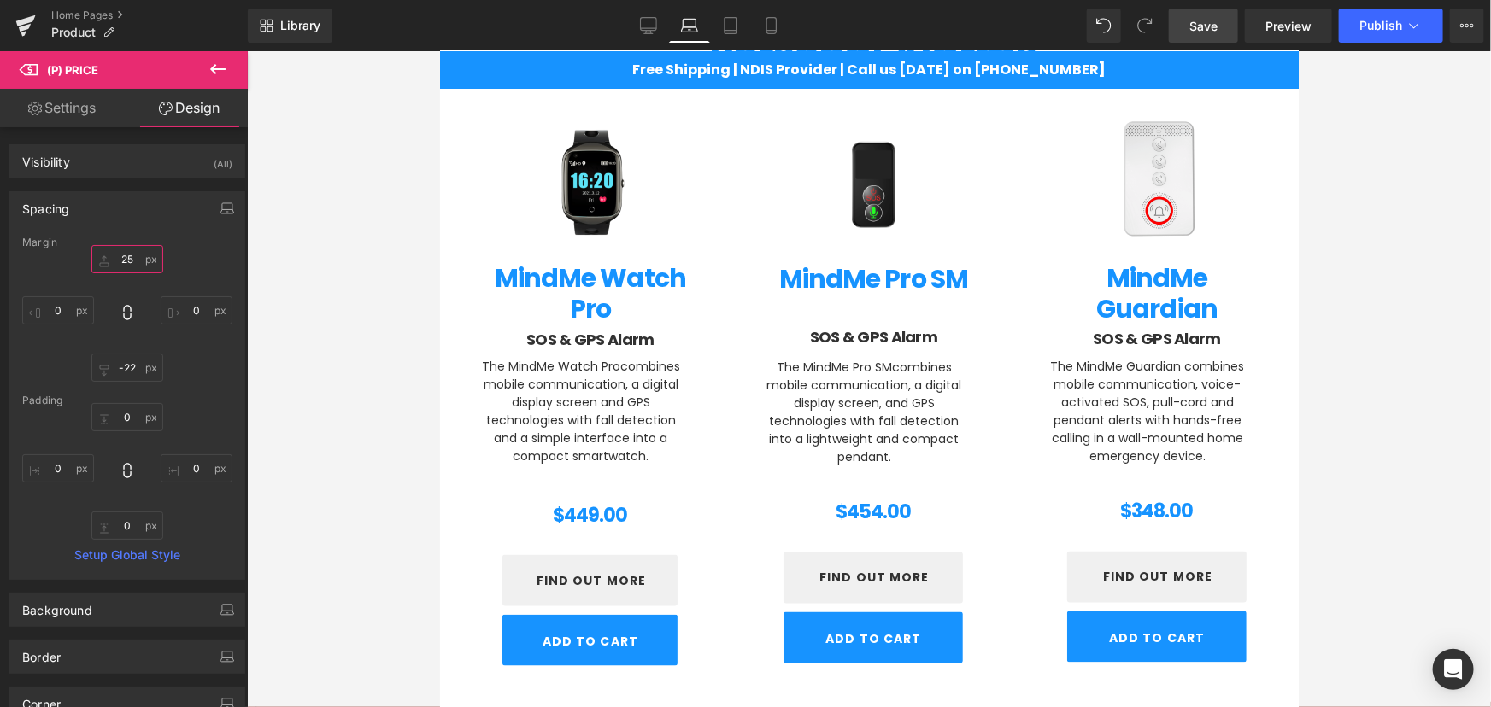
type input "25"
click at [1351, 405] on div at bounding box center [869, 379] width 1244 height 656
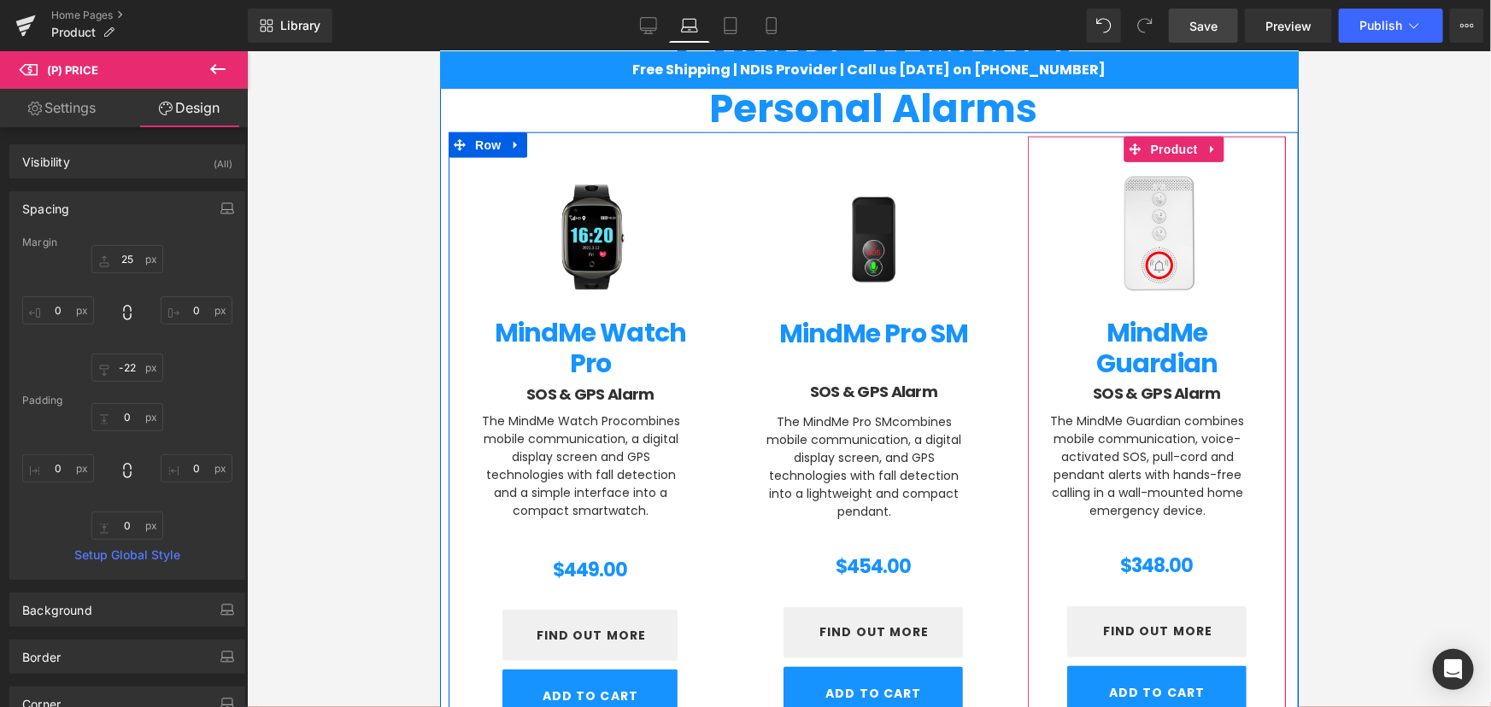
scroll to position [925, 0]
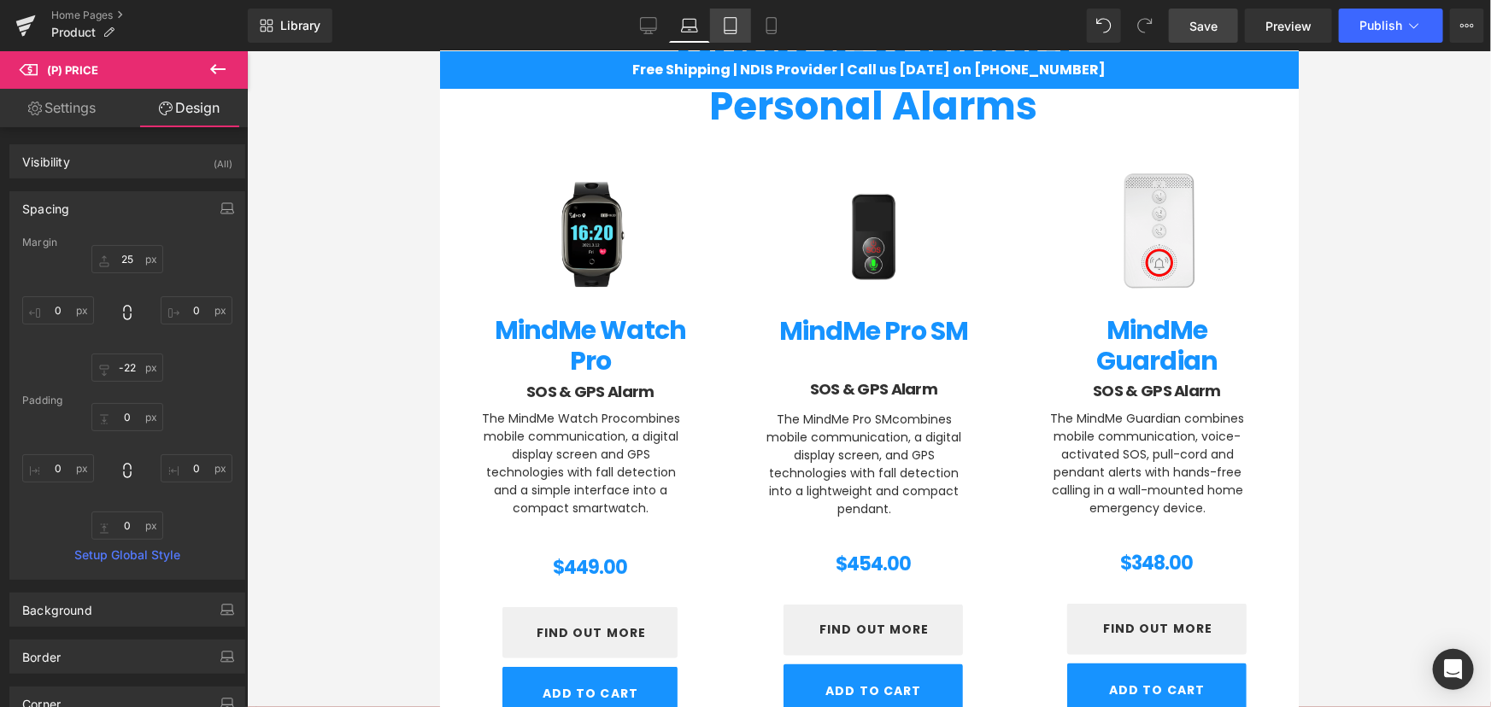
click at [727, 34] on link "Tablet" at bounding box center [730, 26] width 41 height 34
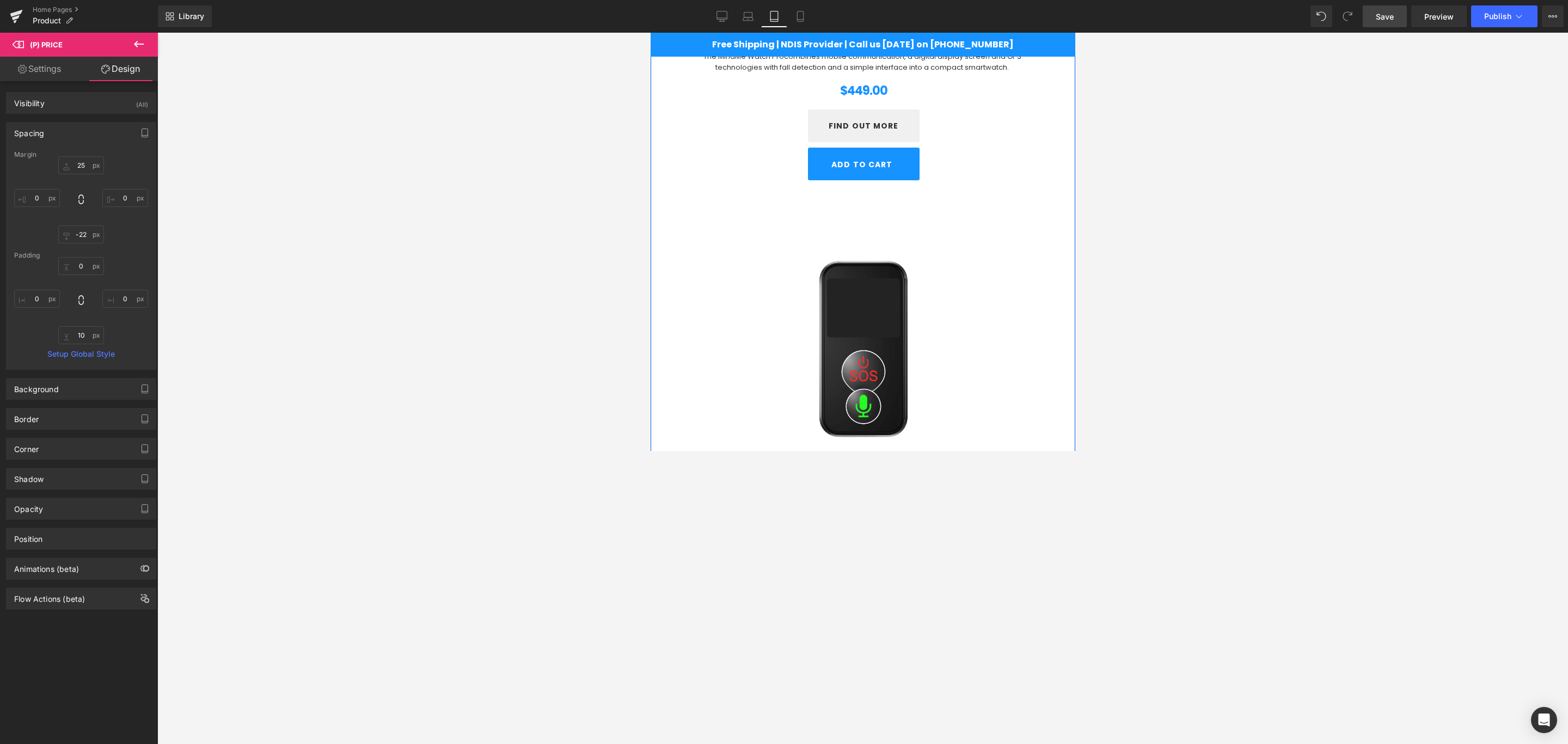
scroll to position [943, 0]
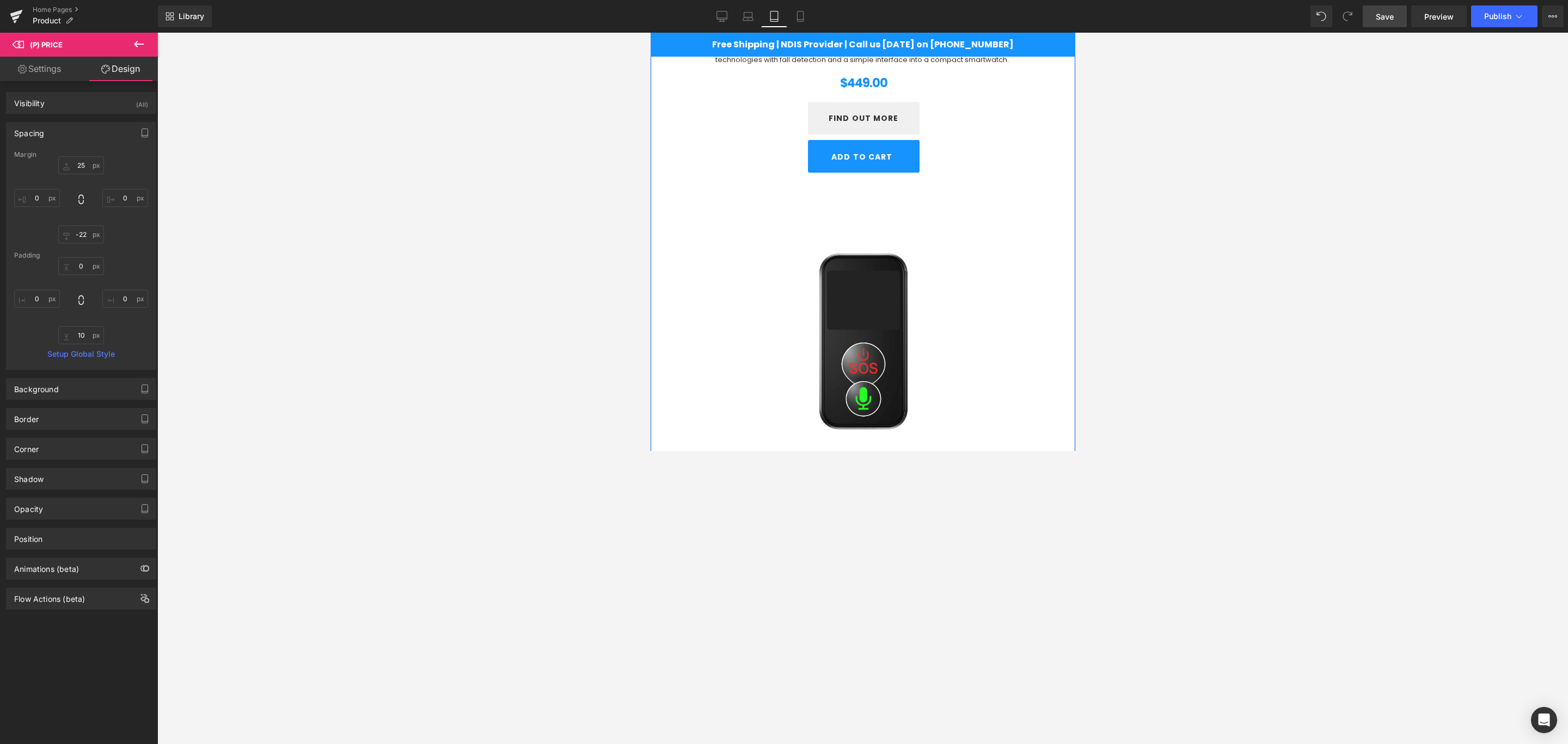
click at [848, 209] on img at bounding box center [863, 344] width 342 height 342
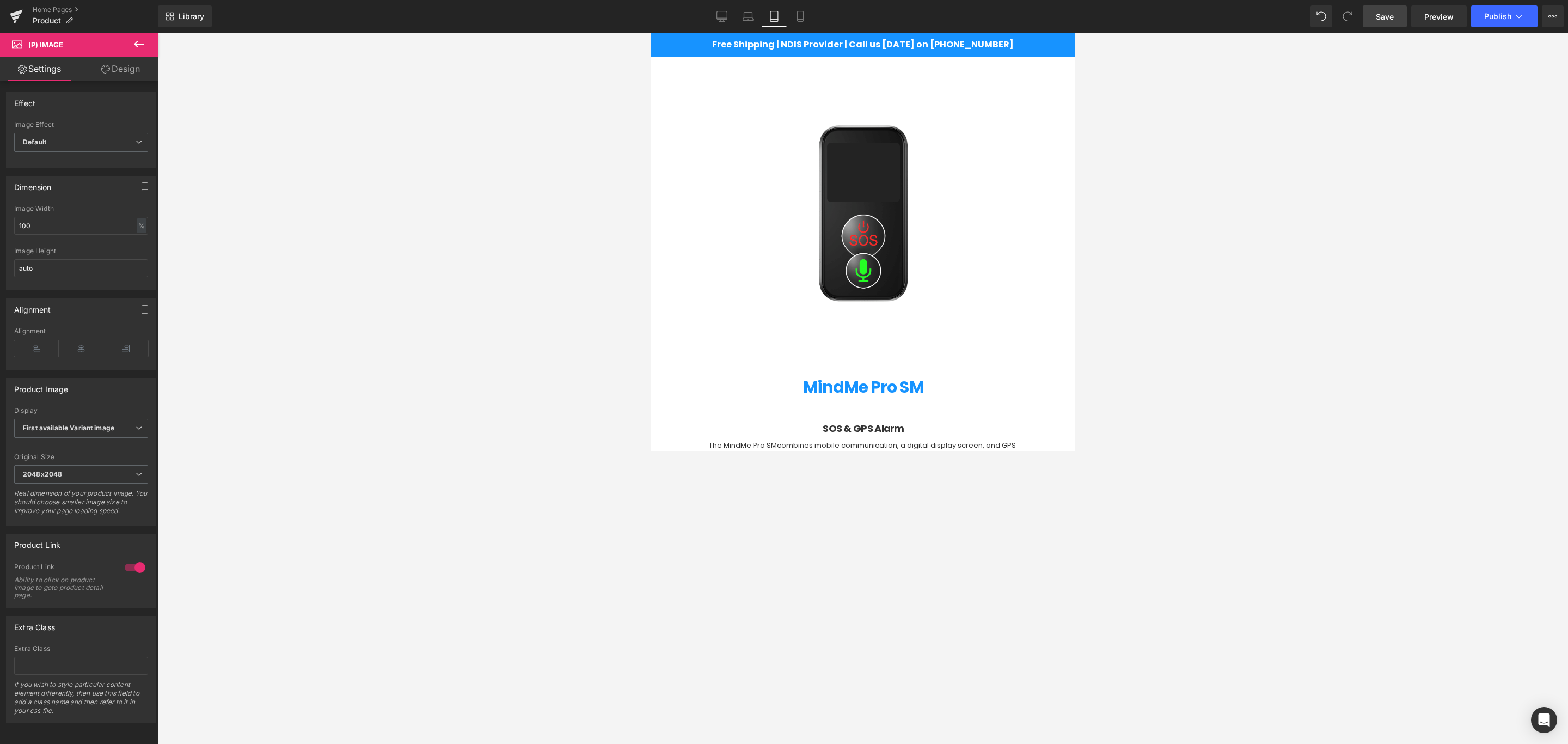
scroll to position [1078, 0]
click at [855, 358] on img at bounding box center [863, 208] width 342 height 342
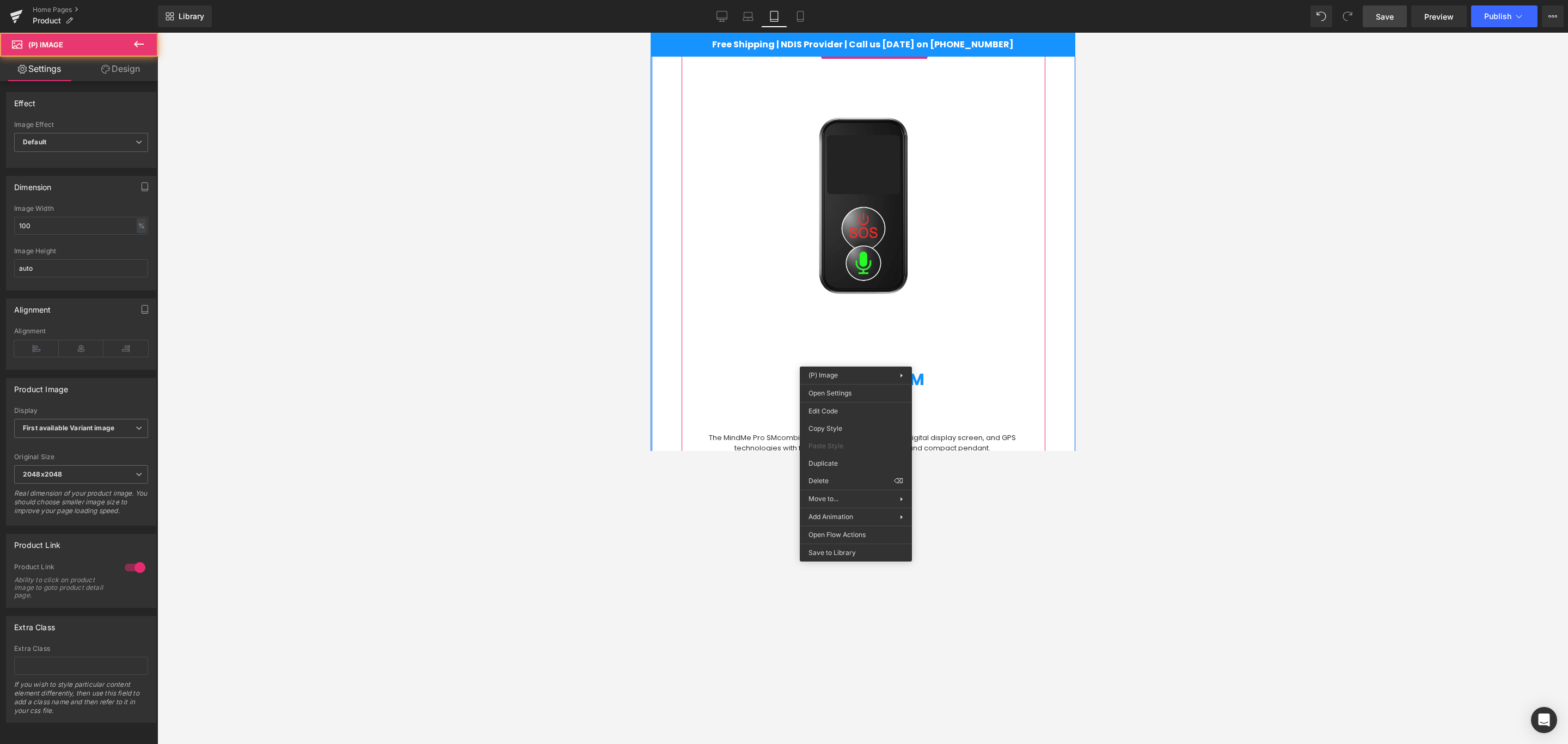
click at [743, 348] on img at bounding box center [863, 208] width 342 height 342
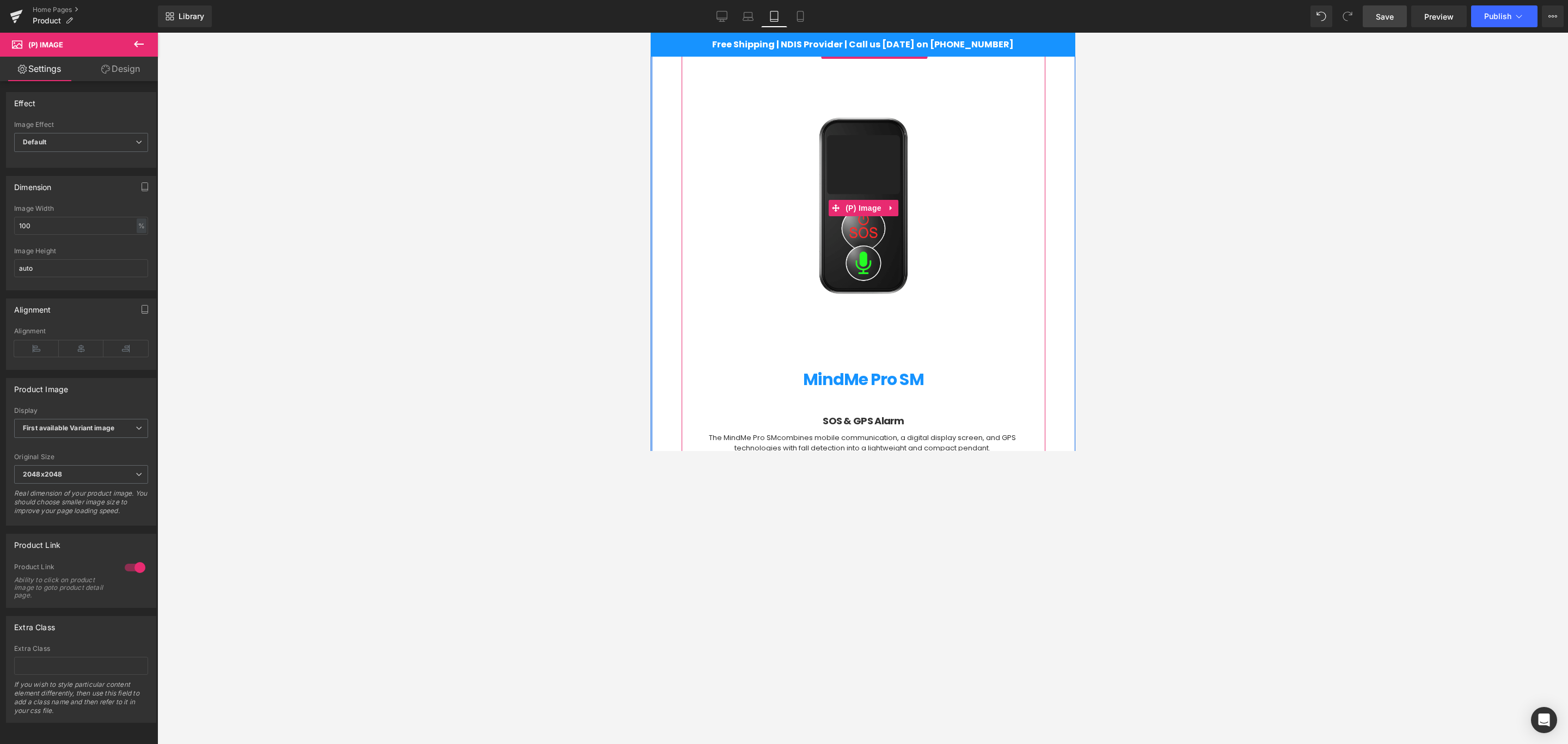
drag, startPoint x: 826, startPoint y: 307, endPoint x: 838, endPoint y: 303, distance: 12.6
click at [827, 307] on img at bounding box center [863, 208] width 342 height 342
click at [950, 282] on div at bounding box center [862, 388] width 1411 height 711
click at [886, 222] on img at bounding box center [863, 208] width 342 height 342
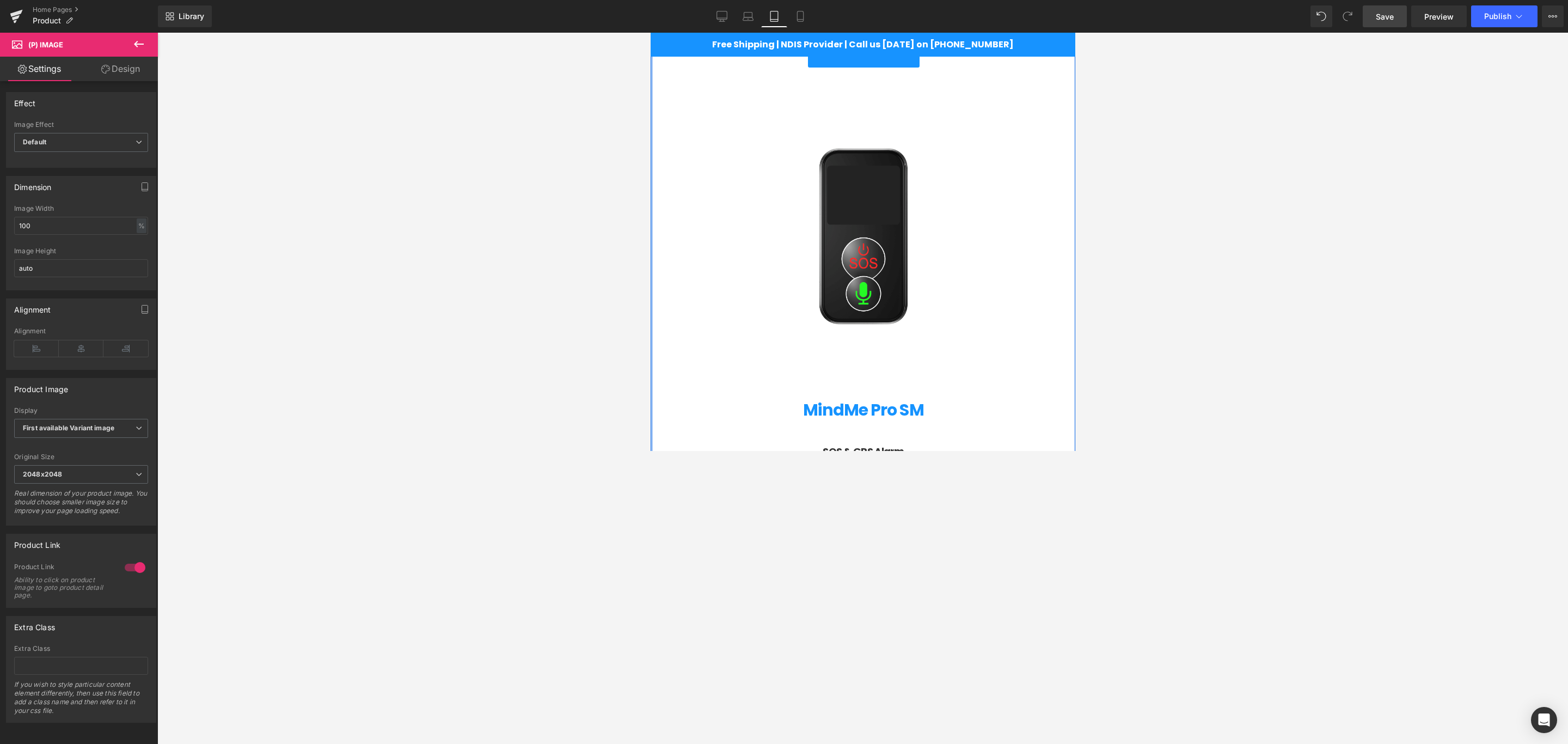
scroll to position [1051, 0]
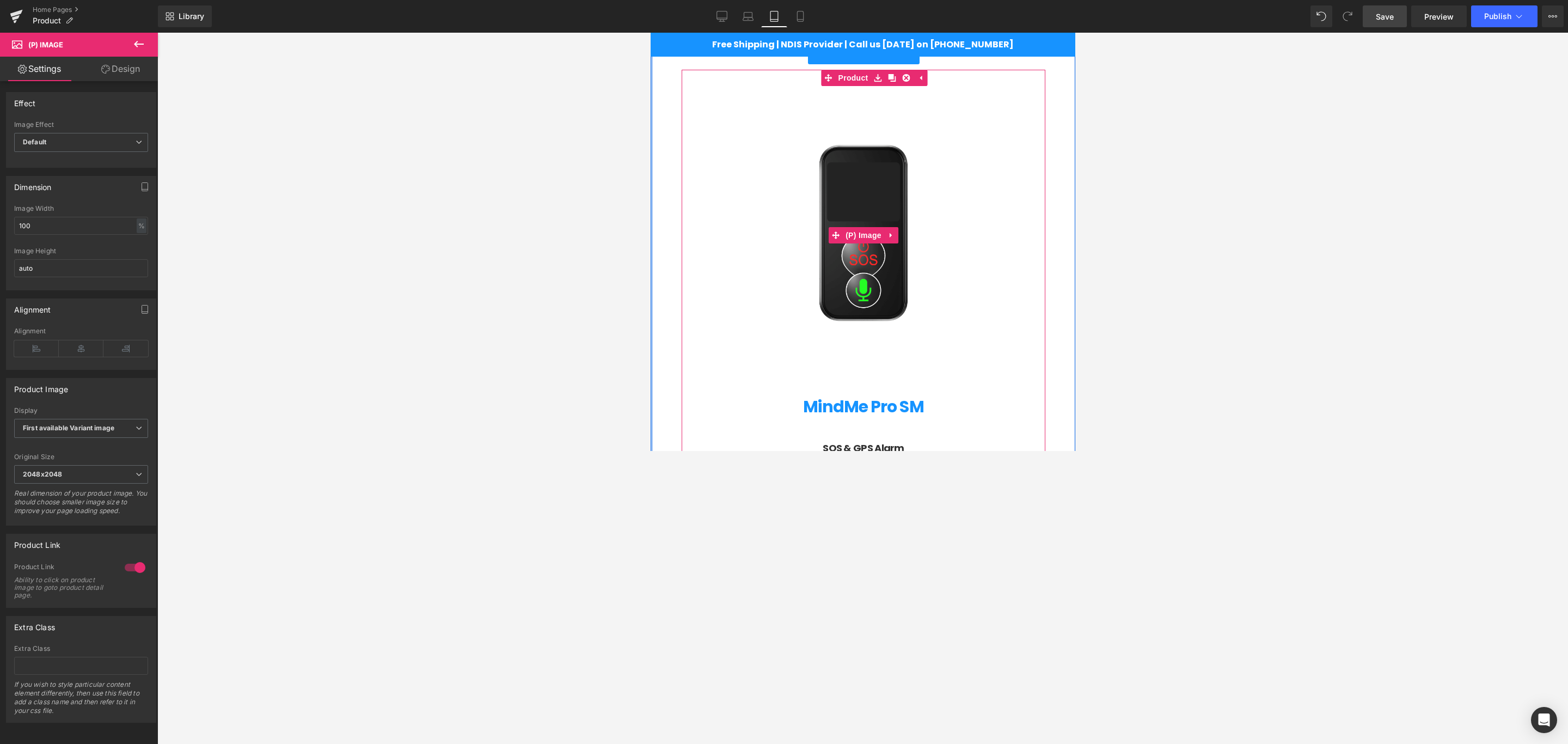
click at [910, 228] on img at bounding box center [863, 235] width 342 height 342
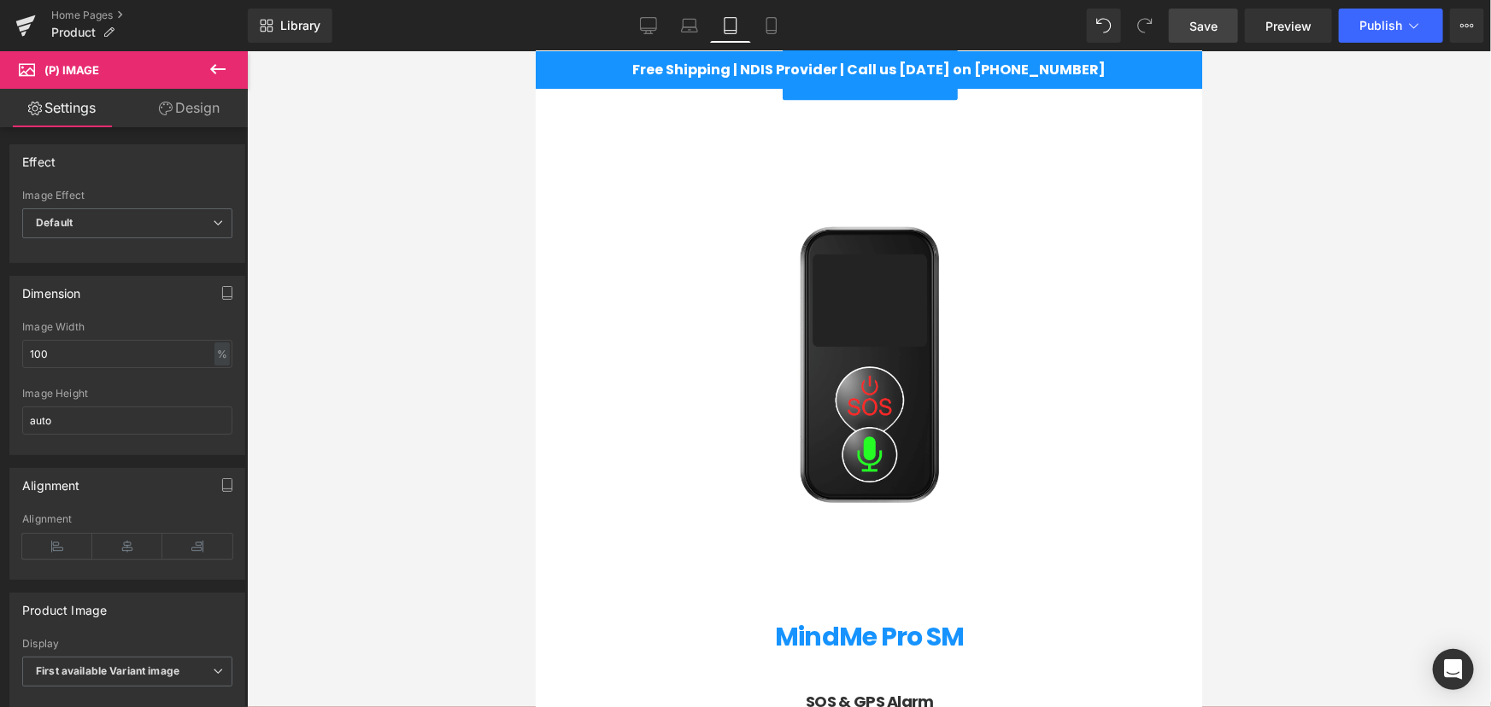
click at [189, 112] on link "Design" at bounding box center [189, 108] width 124 height 38
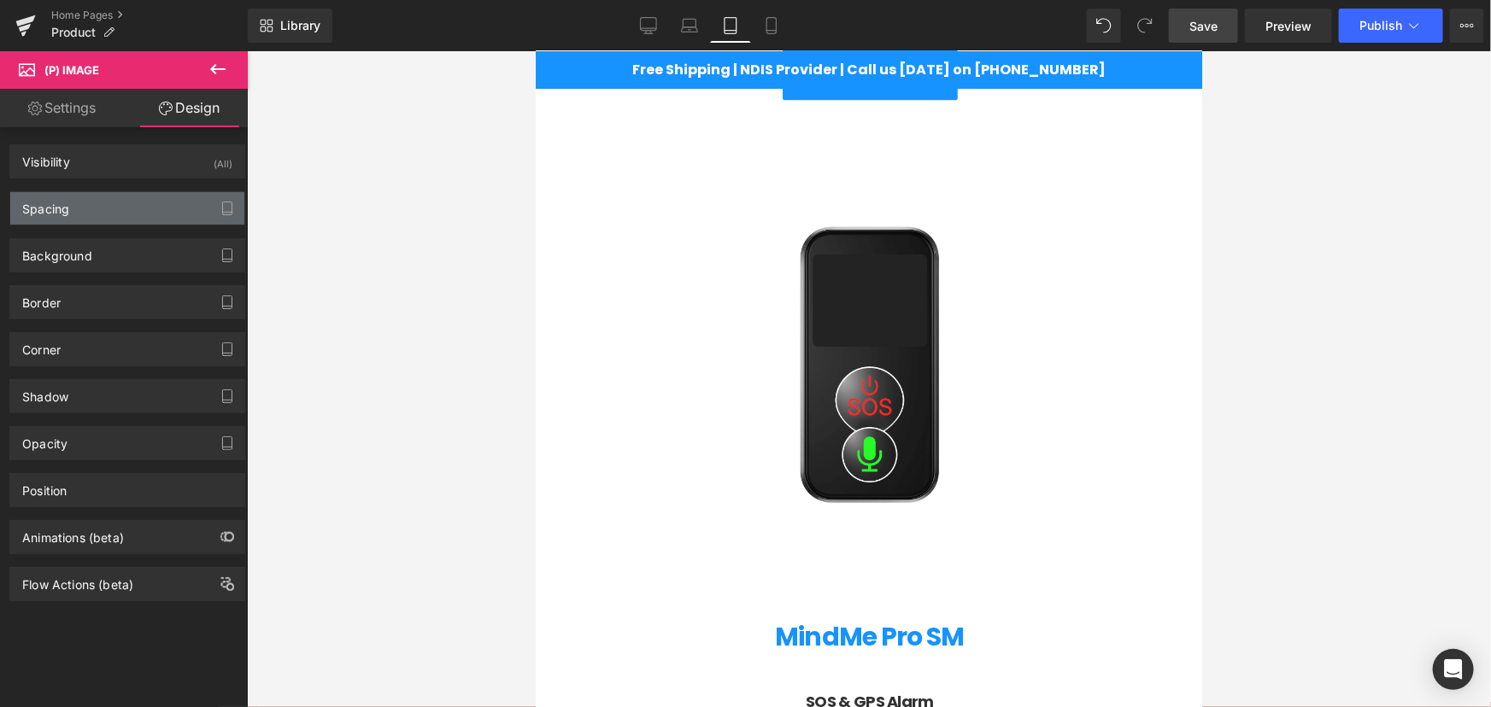
click at [85, 206] on div "Spacing" at bounding box center [127, 208] width 234 height 32
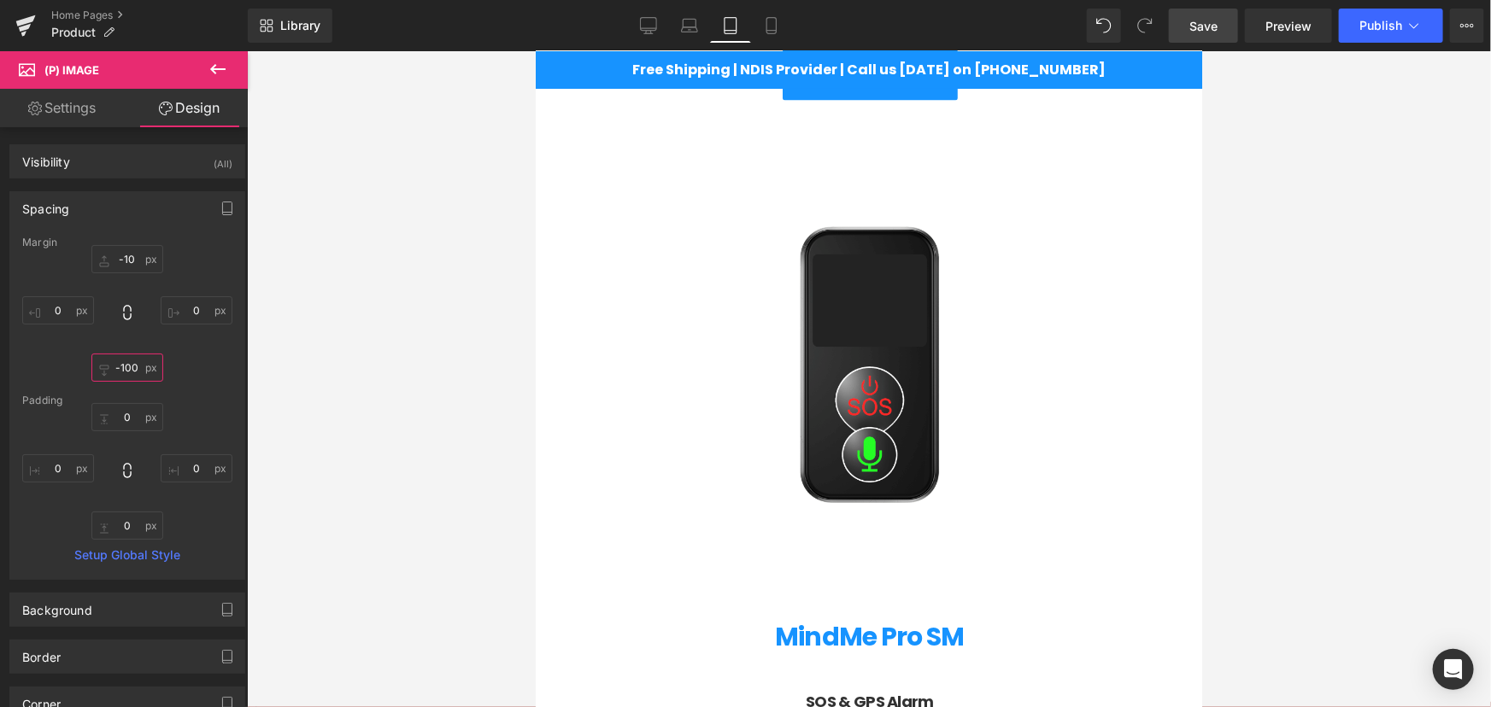
click at [125, 366] on input "-100" at bounding box center [127, 368] width 72 height 28
type input "-100"
click at [125, 248] on input "-10" at bounding box center [127, 259] width 72 height 28
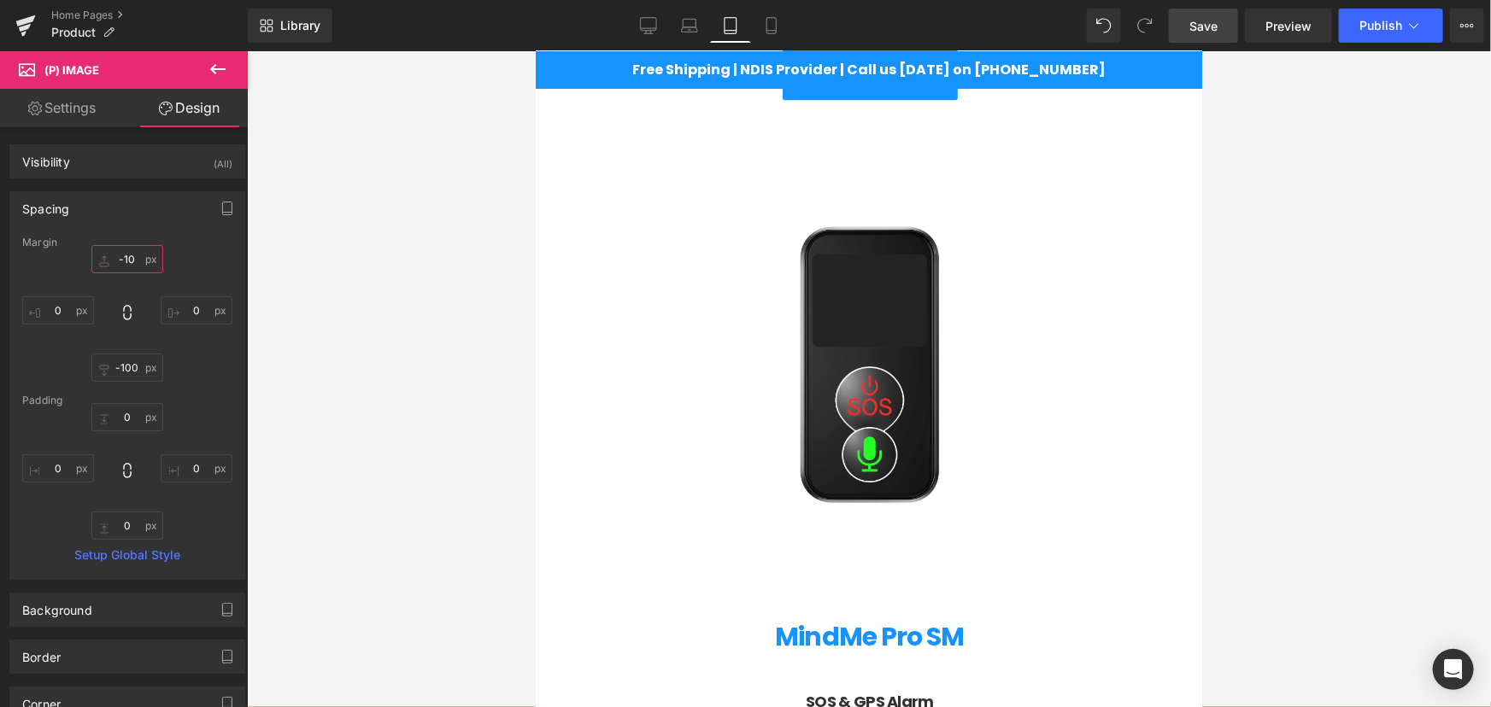
type input "0"
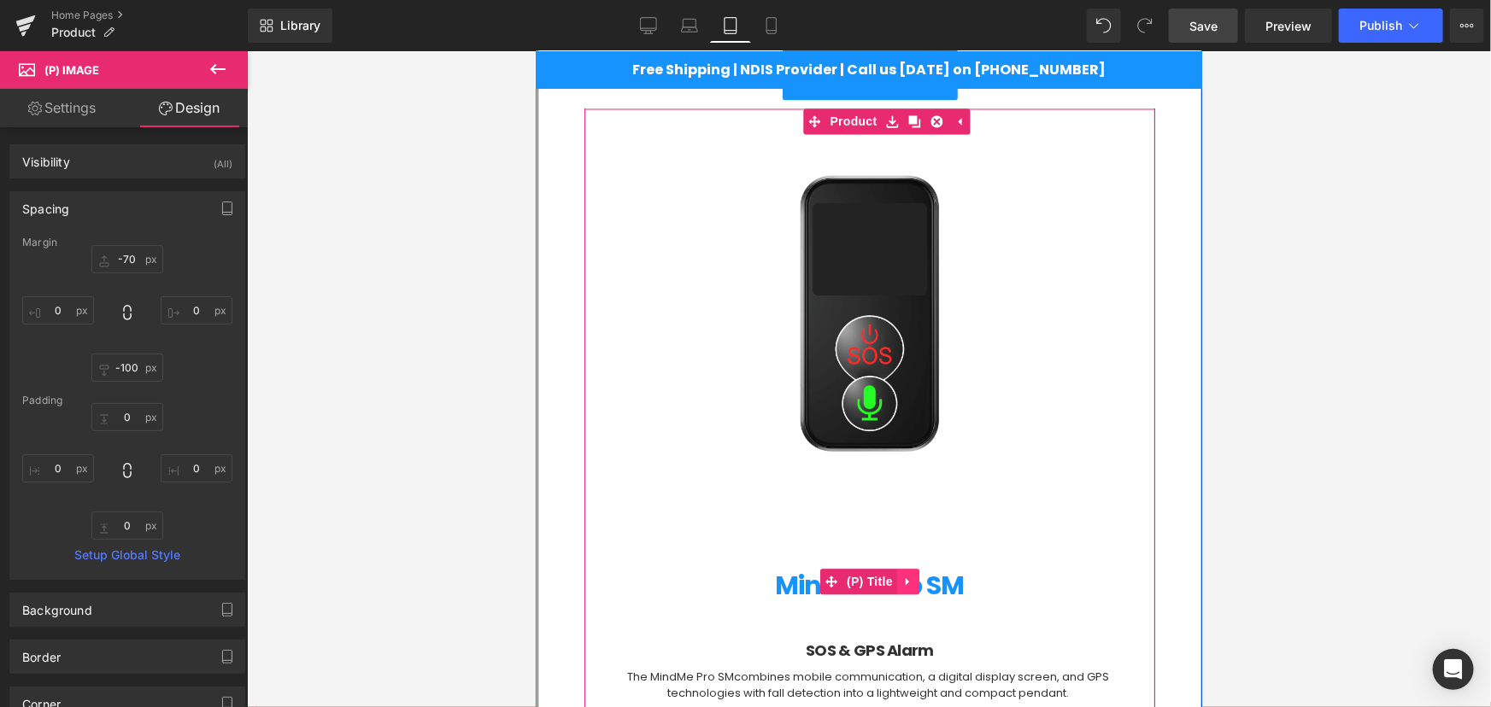
click at [896, 581] on link at bounding box center [907, 582] width 22 height 26
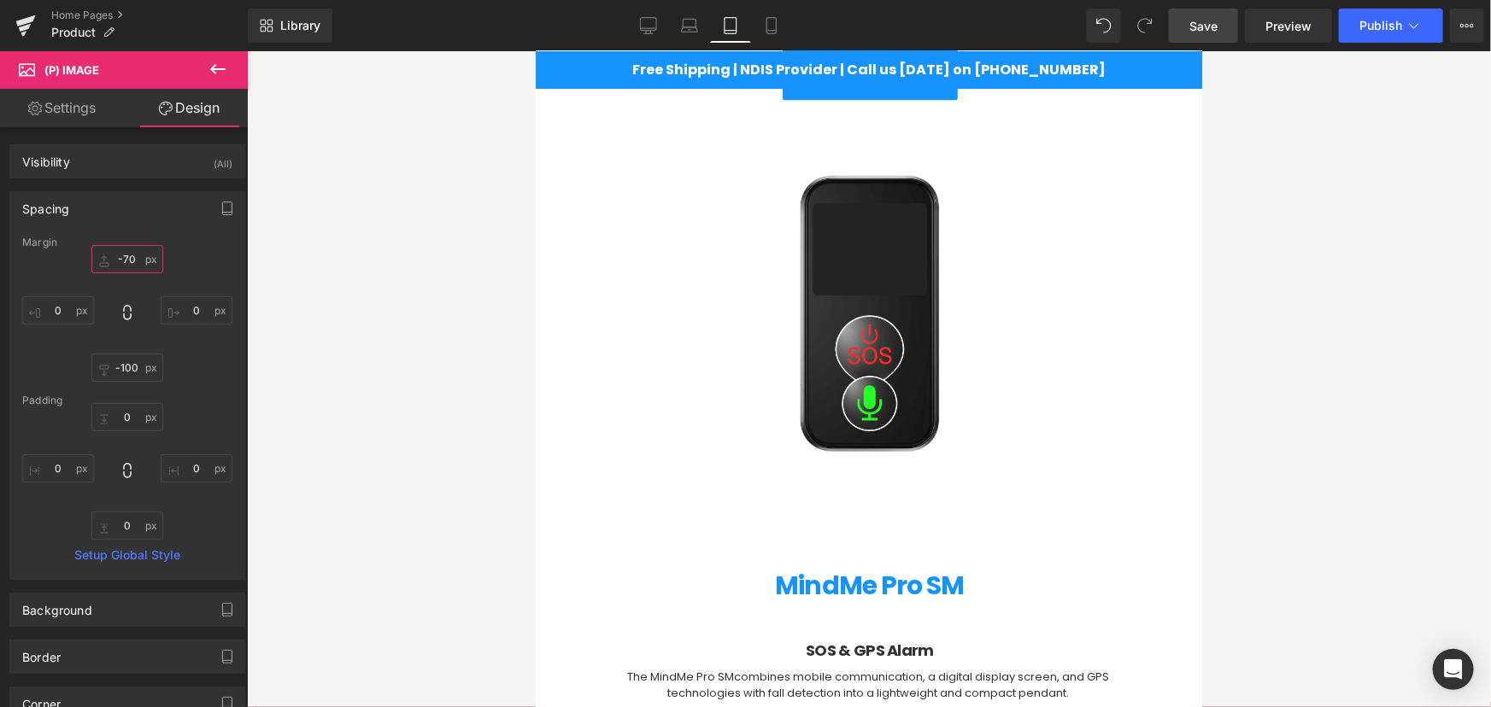
click at [137, 254] on input "-70" at bounding box center [127, 259] width 72 height 28
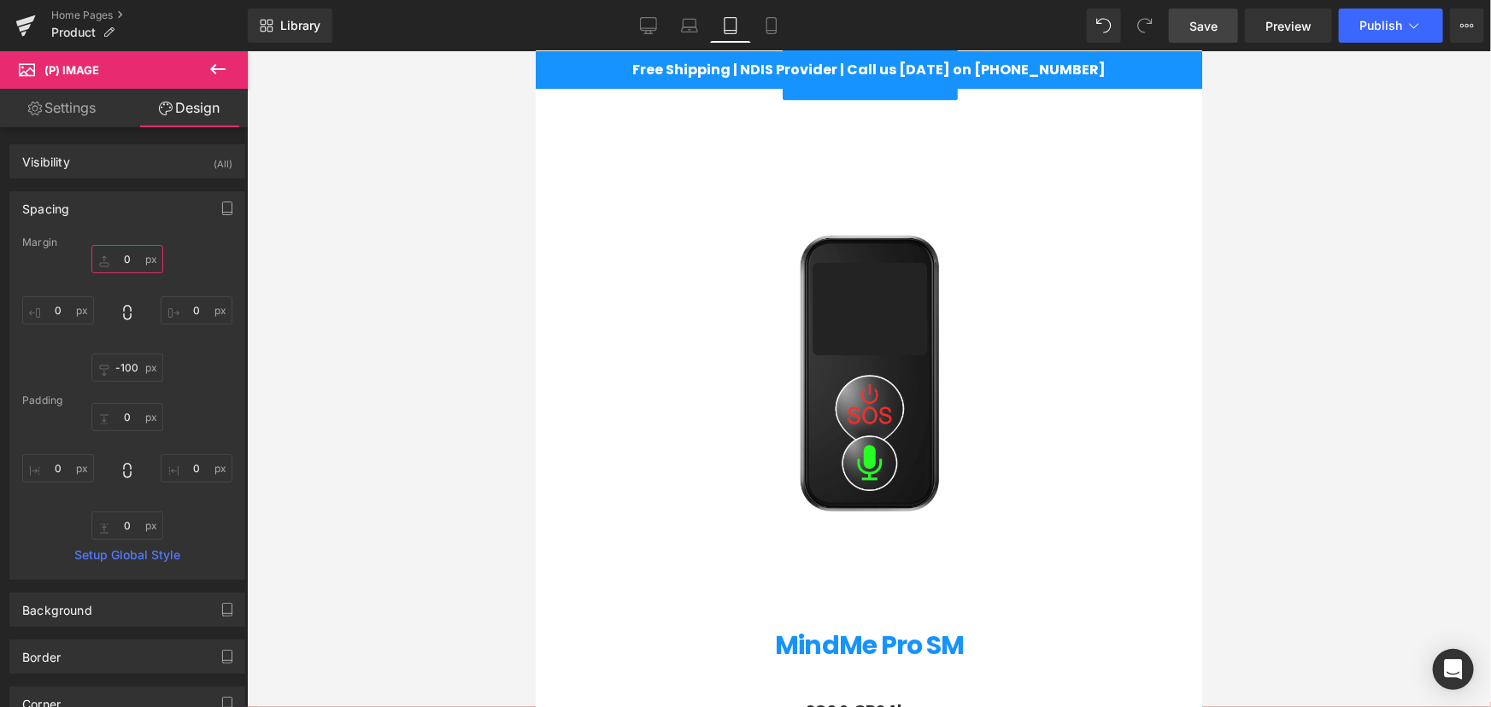
type input "-70"
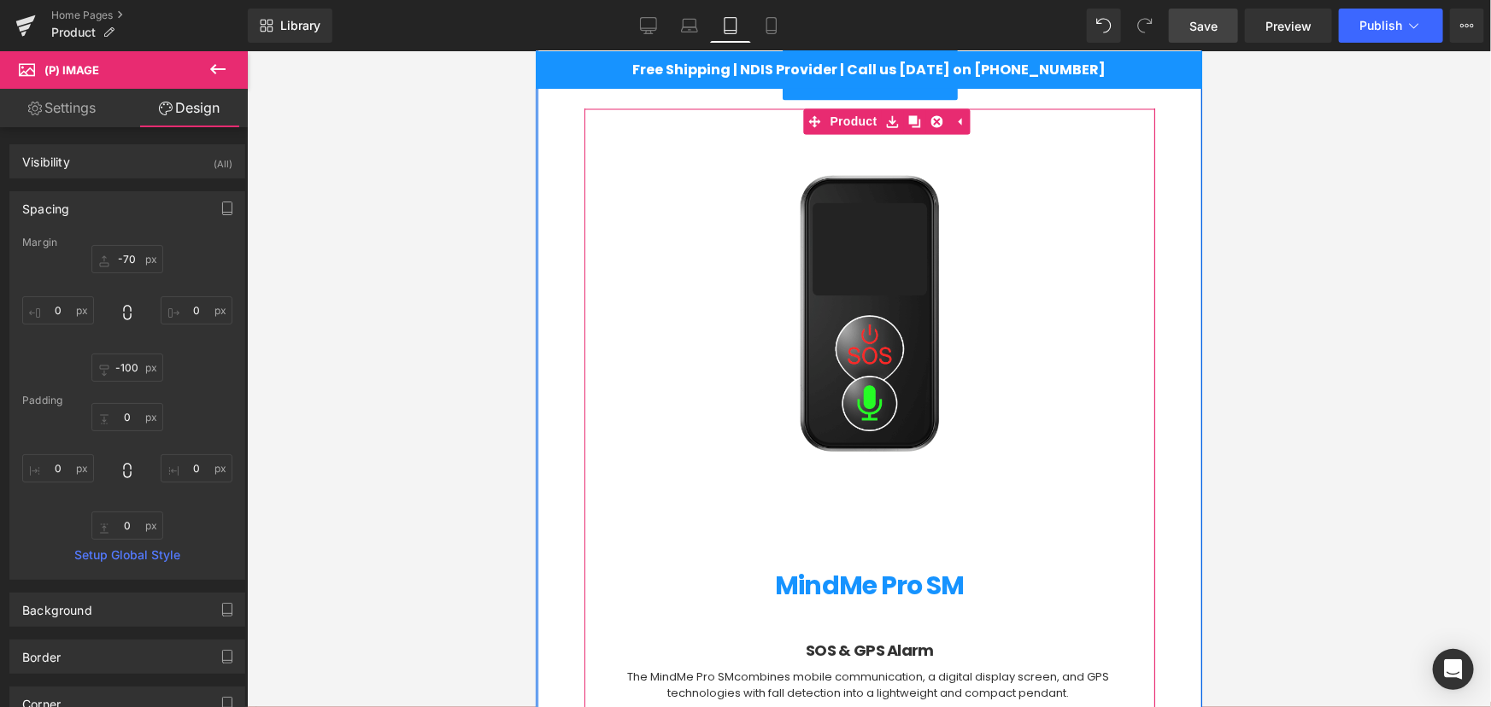
click at [891, 605] on div "(P) Image MindMe Pro SM (P) Title SOS & GPS Alarm Heading The MindMe Pro SM com…" at bounding box center [869, 494] width 536 height 773
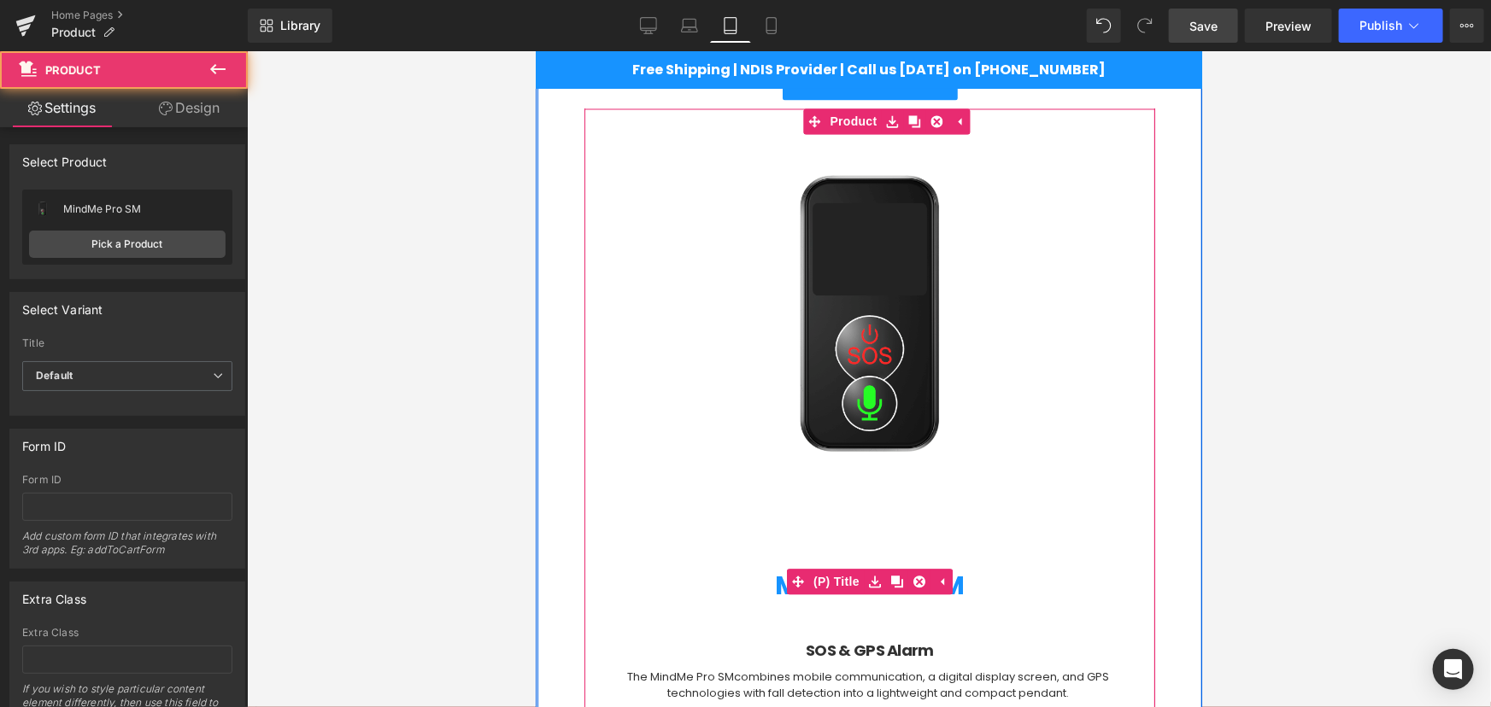
click at [868, 581] on icon at bounding box center [874, 582] width 12 height 12
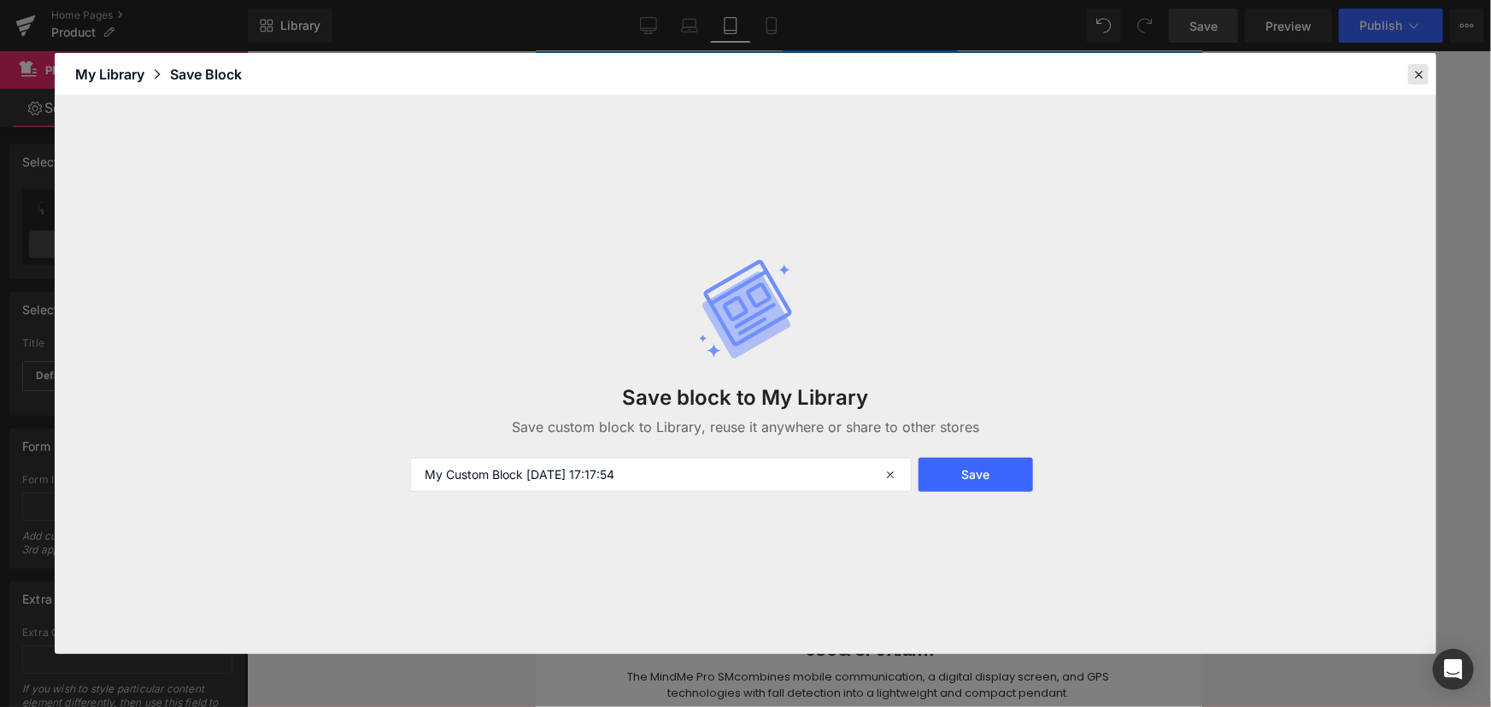
click at [1427, 66] on div at bounding box center [1418, 74] width 21 height 21
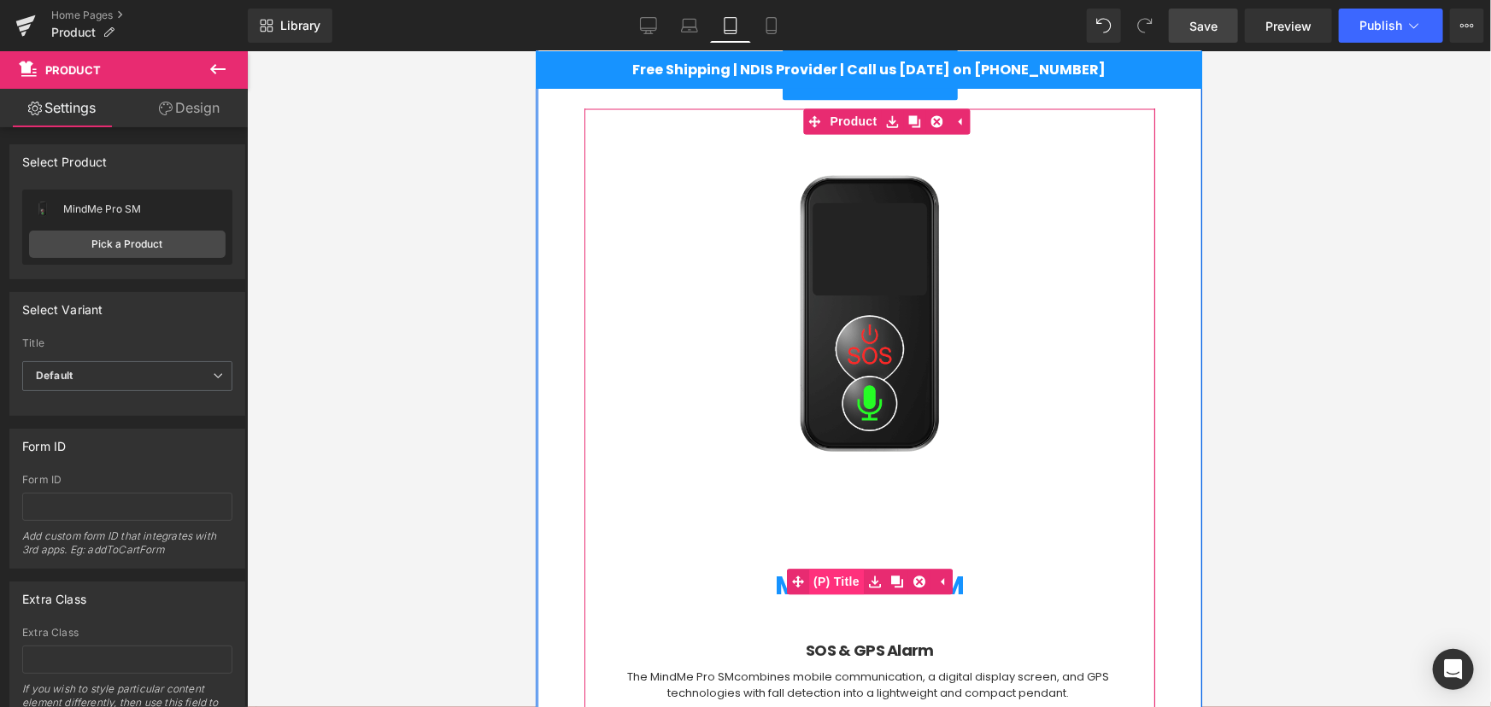
click at [840, 589] on span "(P) Title" at bounding box center [835, 582] width 55 height 26
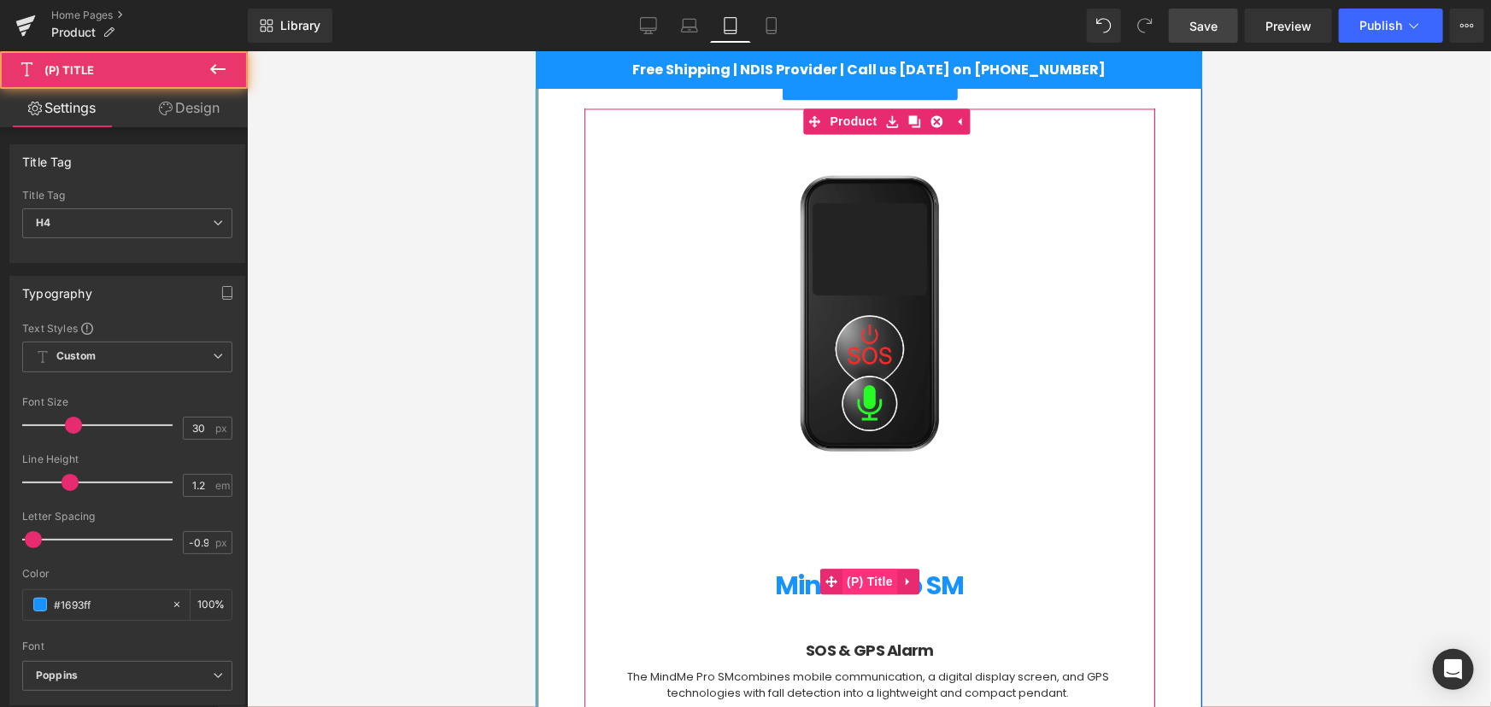
click at [841, 589] on span "(P) Title" at bounding box center [868, 582] width 55 height 26
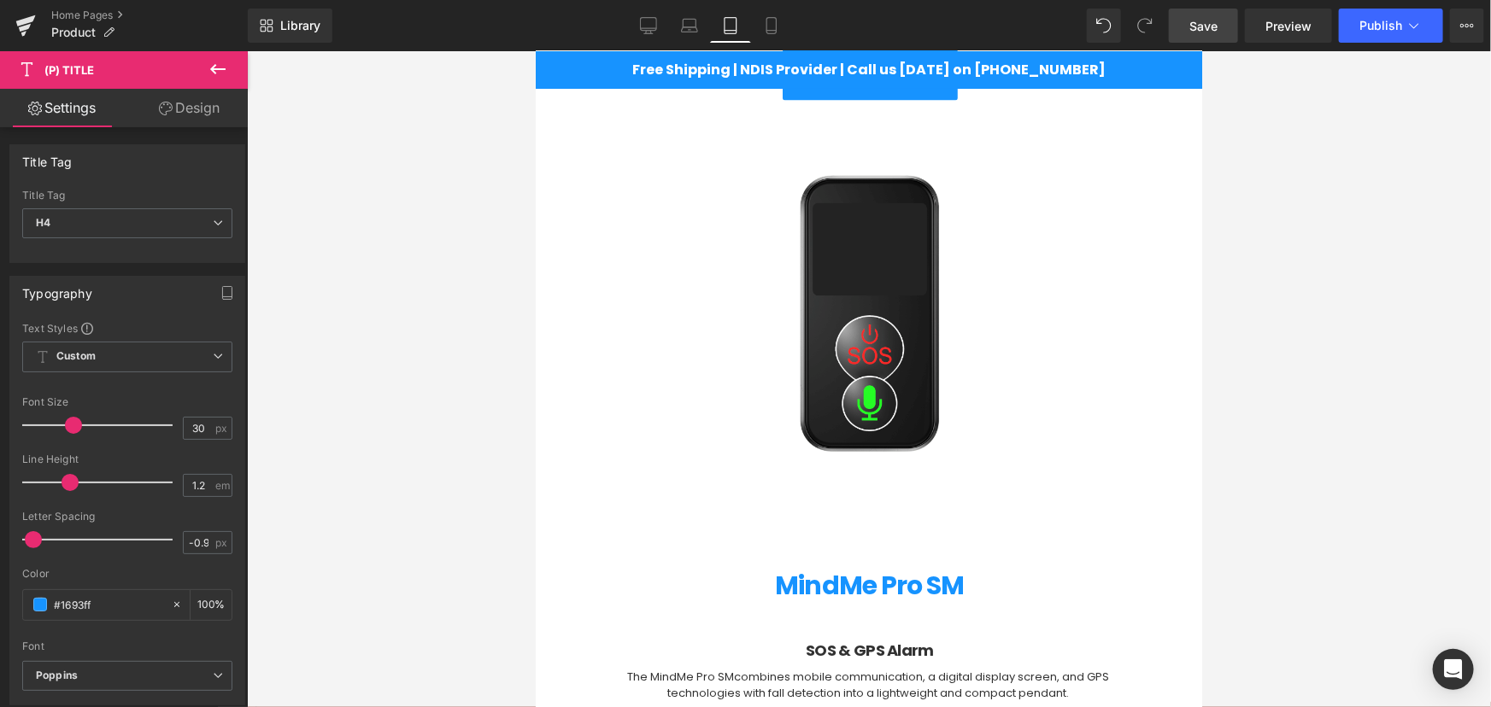
drag, startPoint x: 199, startPoint y: 116, endPoint x: 42, endPoint y: 217, distance: 186.7
click at [199, 119] on link "Design" at bounding box center [189, 108] width 124 height 38
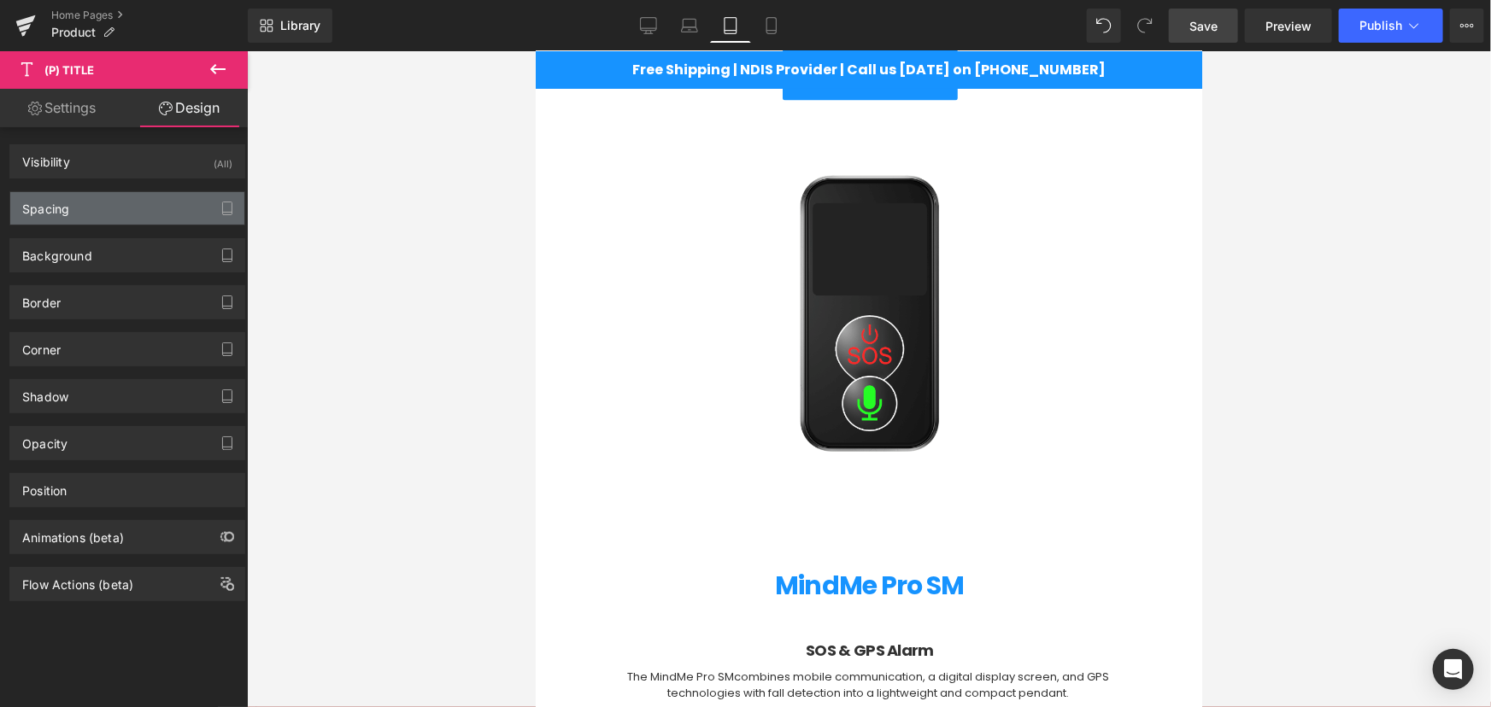
click at [54, 196] on div "Spacing" at bounding box center [45, 204] width 47 height 24
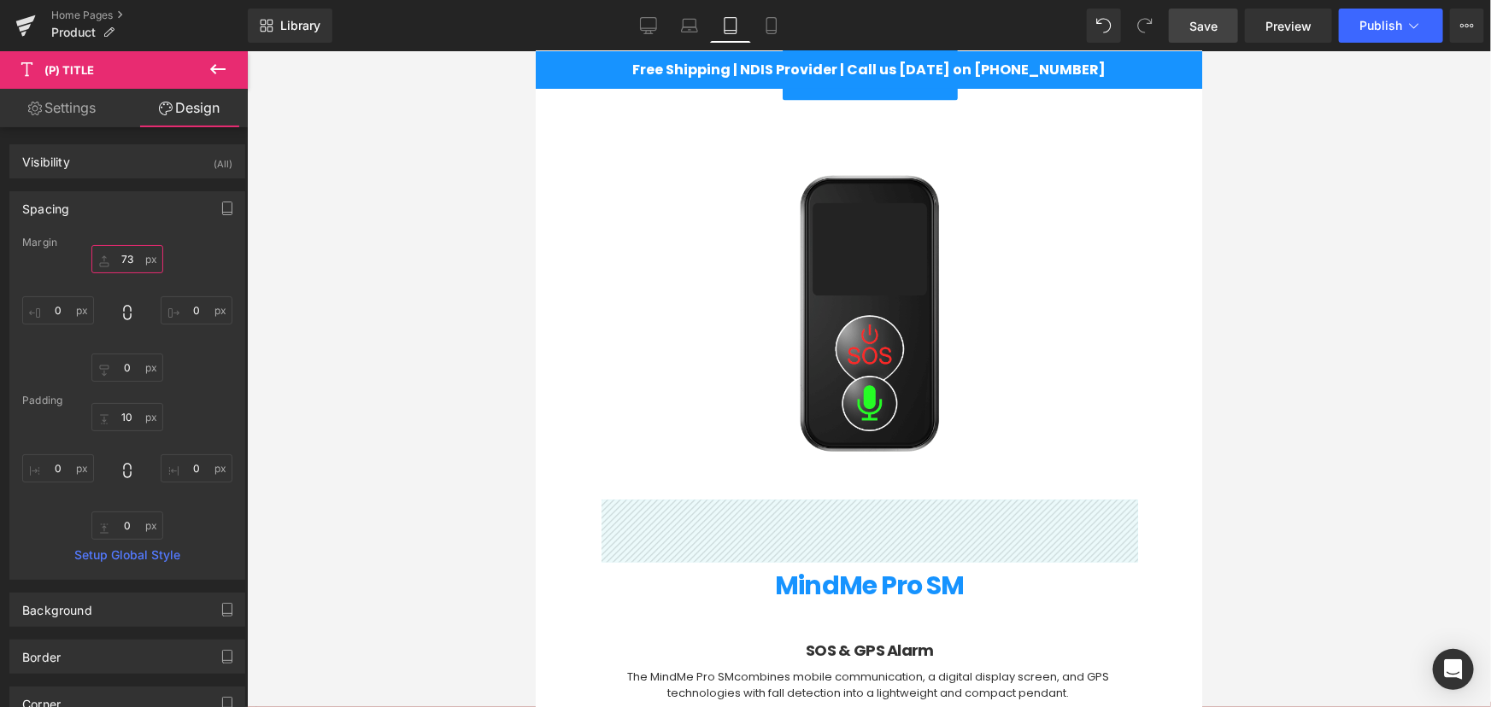
drag, startPoint x: 126, startPoint y: 256, endPoint x: 217, endPoint y: 267, distance: 92.1
click at [126, 257] on input "text" at bounding box center [127, 259] width 72 height 28
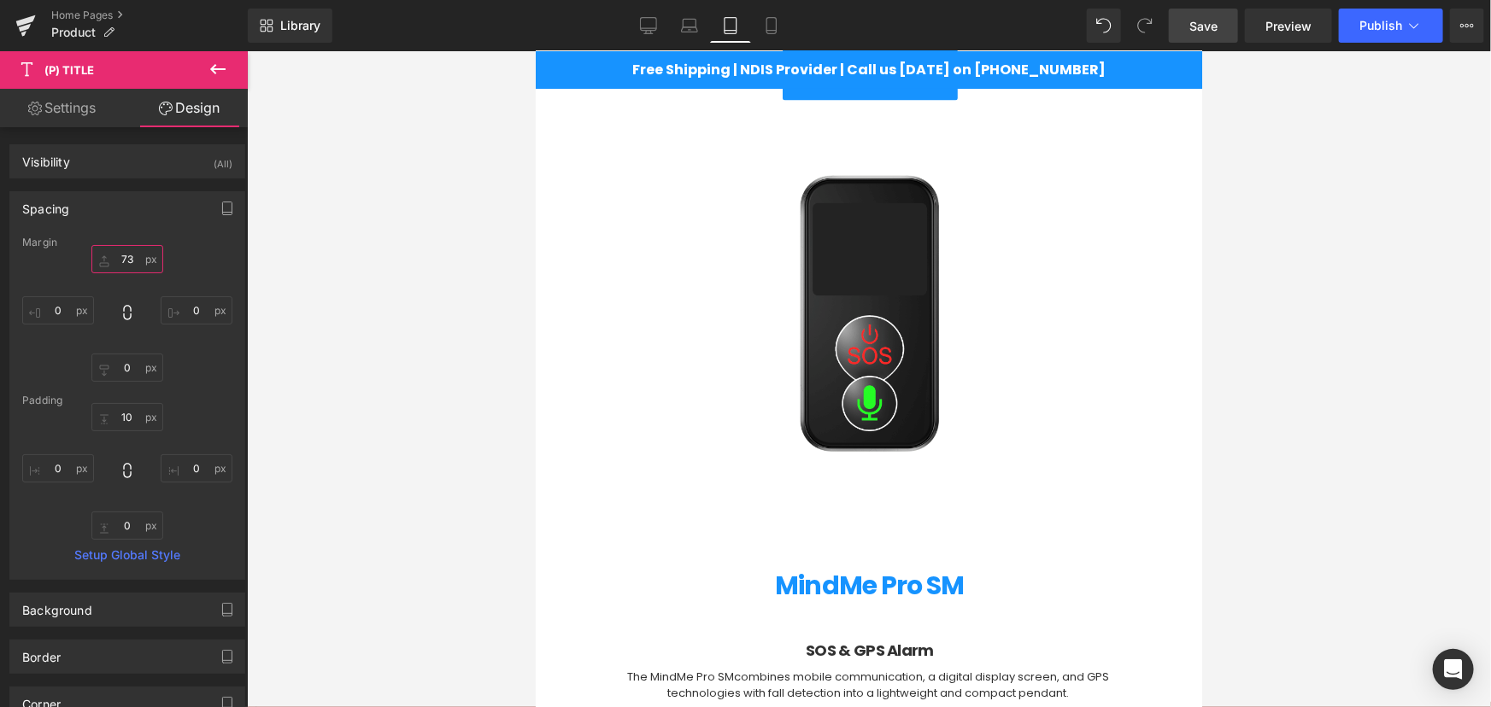
type input "0"
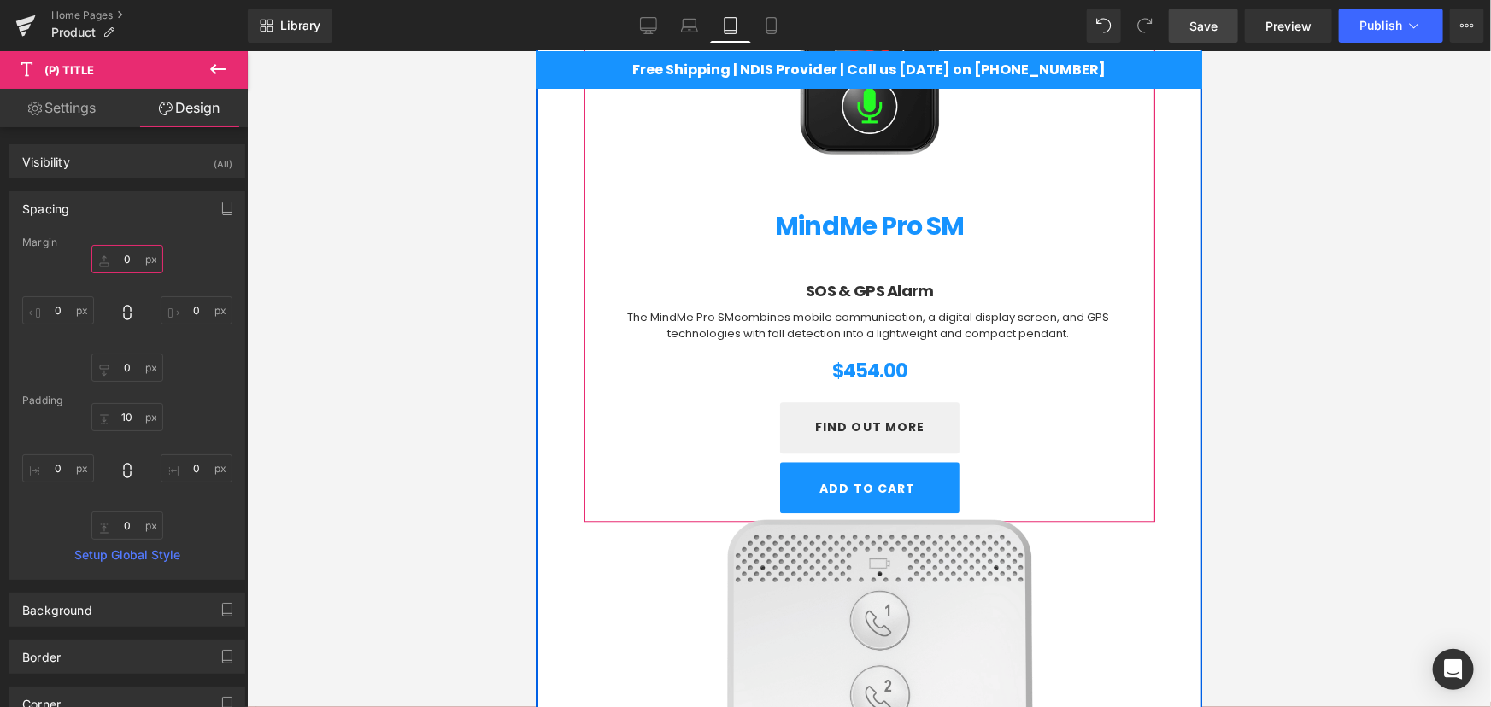
scroll to position [1960, 0]
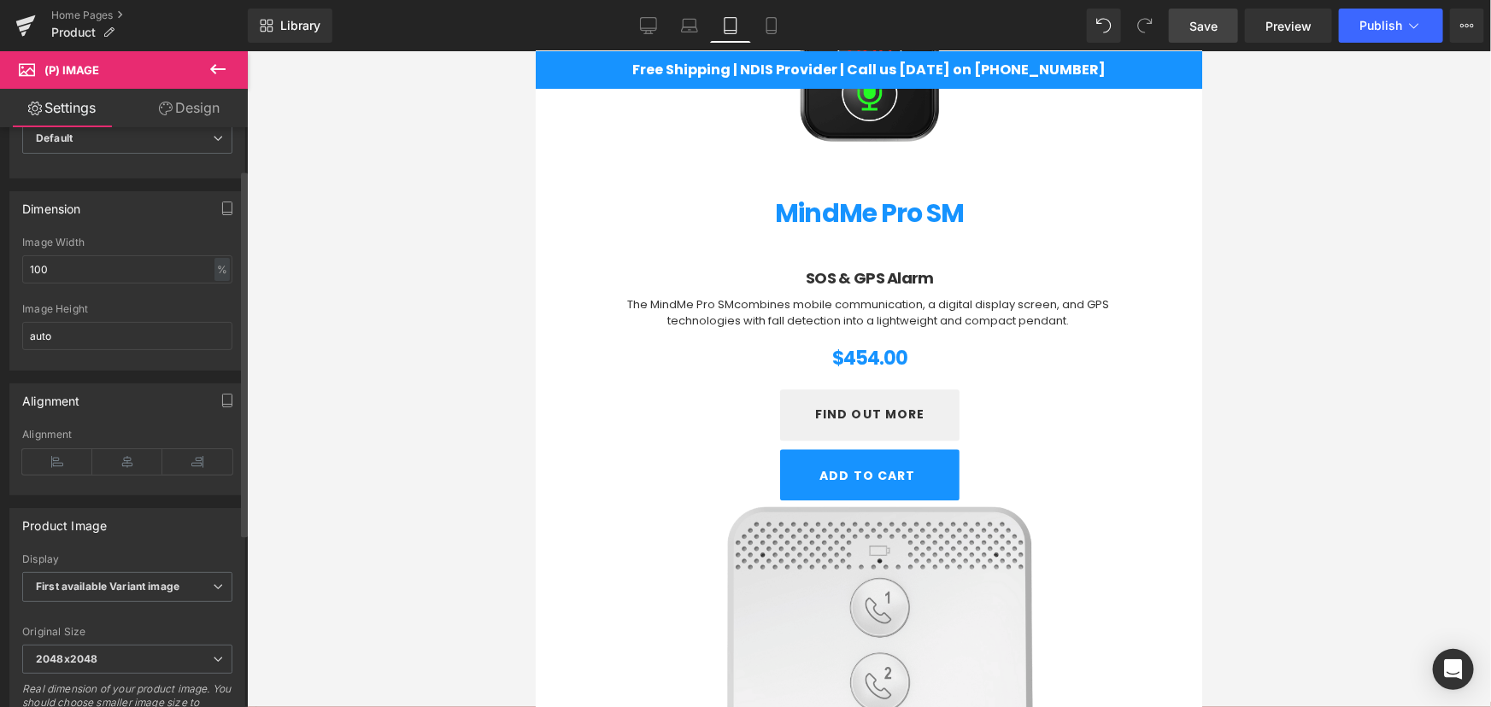
scroll to position [103, 0]
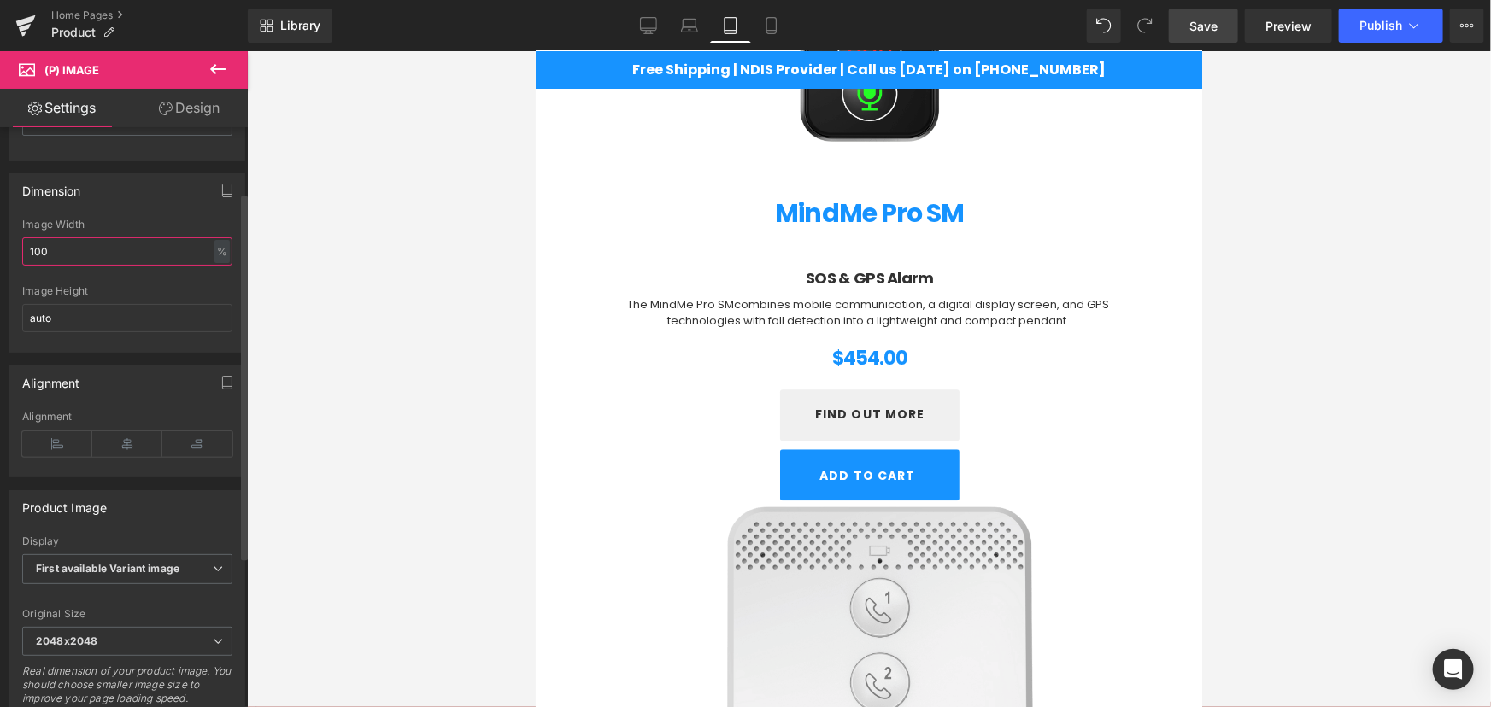
click at [46, 248] on input "100" at bounding box center [127, 251] width 210 height 28
type input "1"
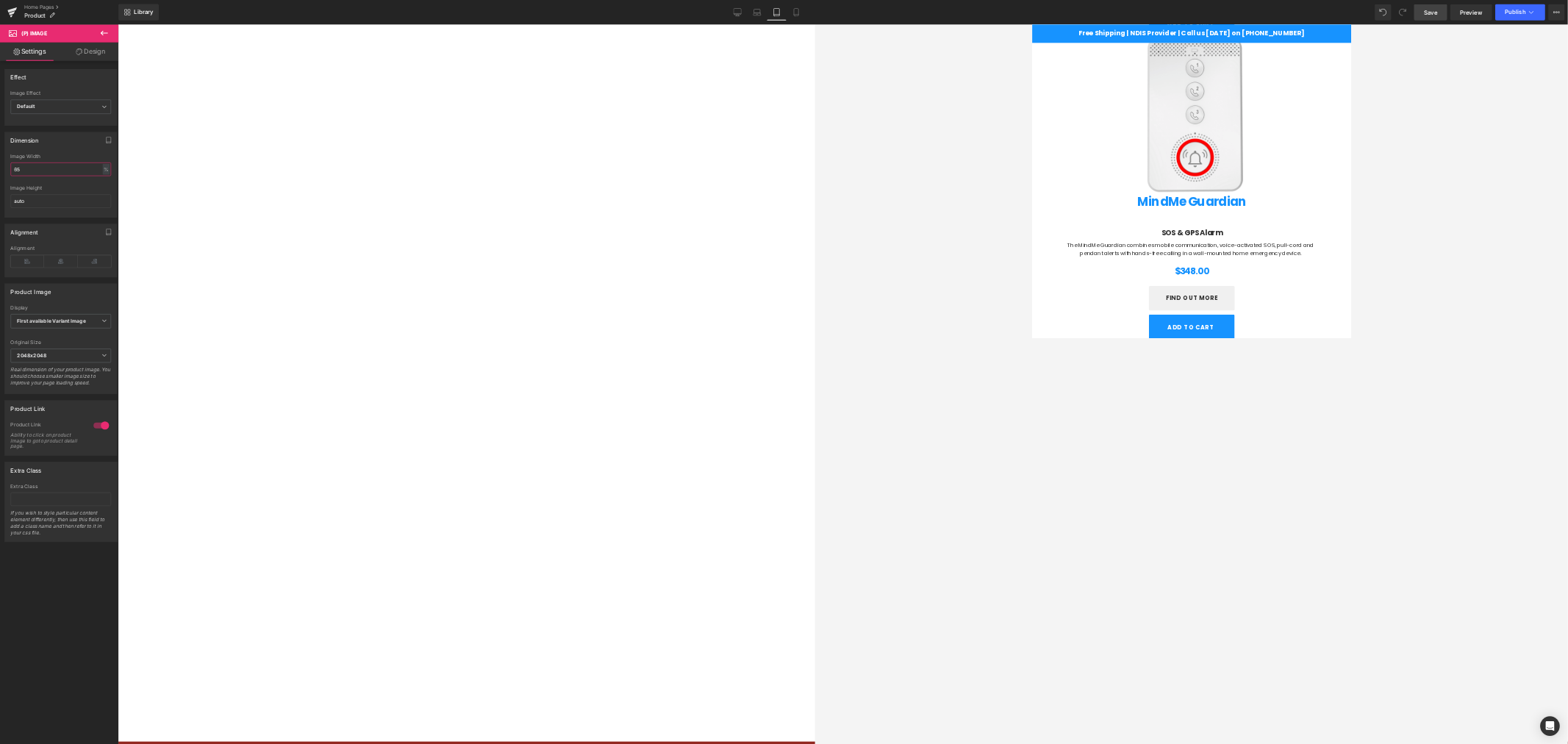
scroll to position [2053, 0]
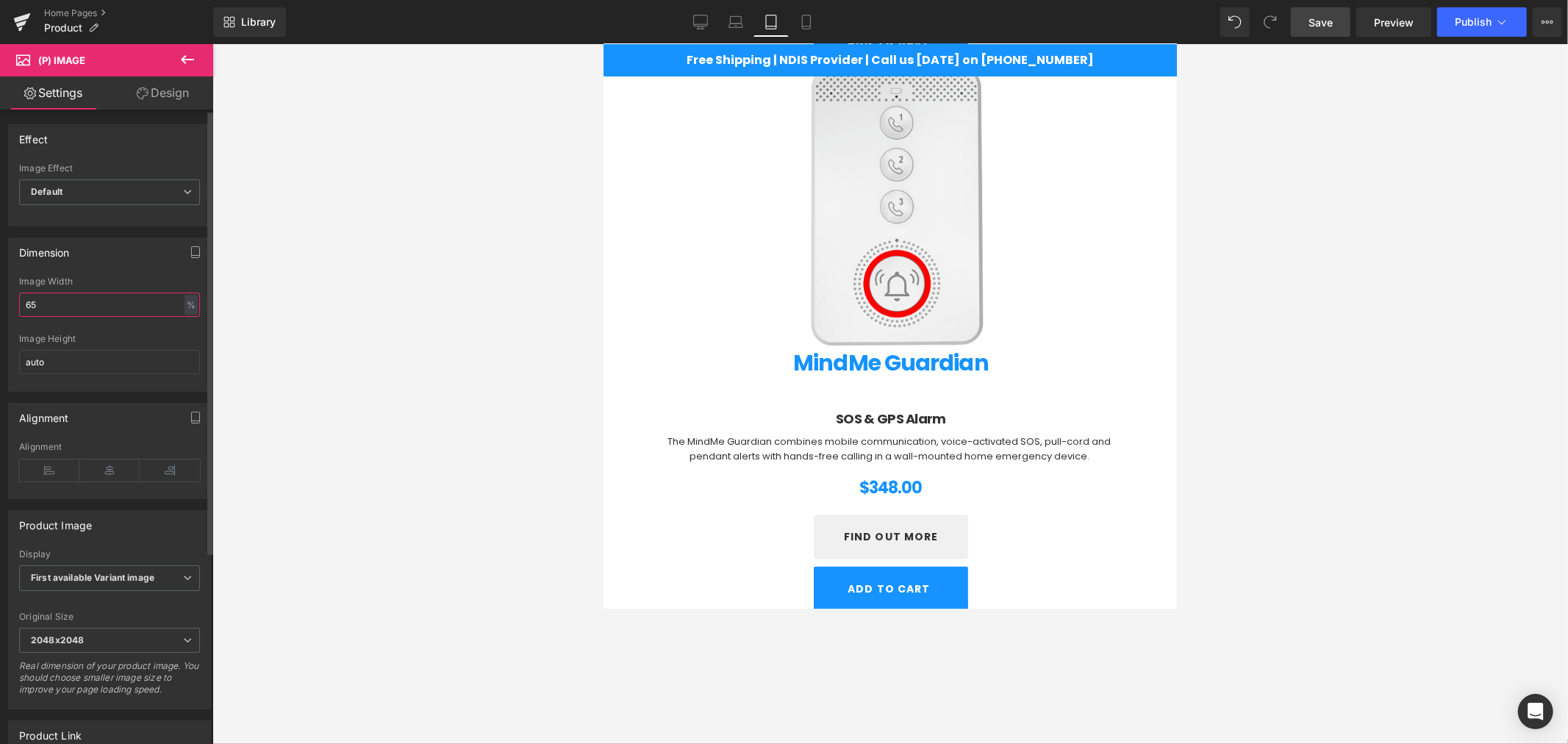
type input "6"
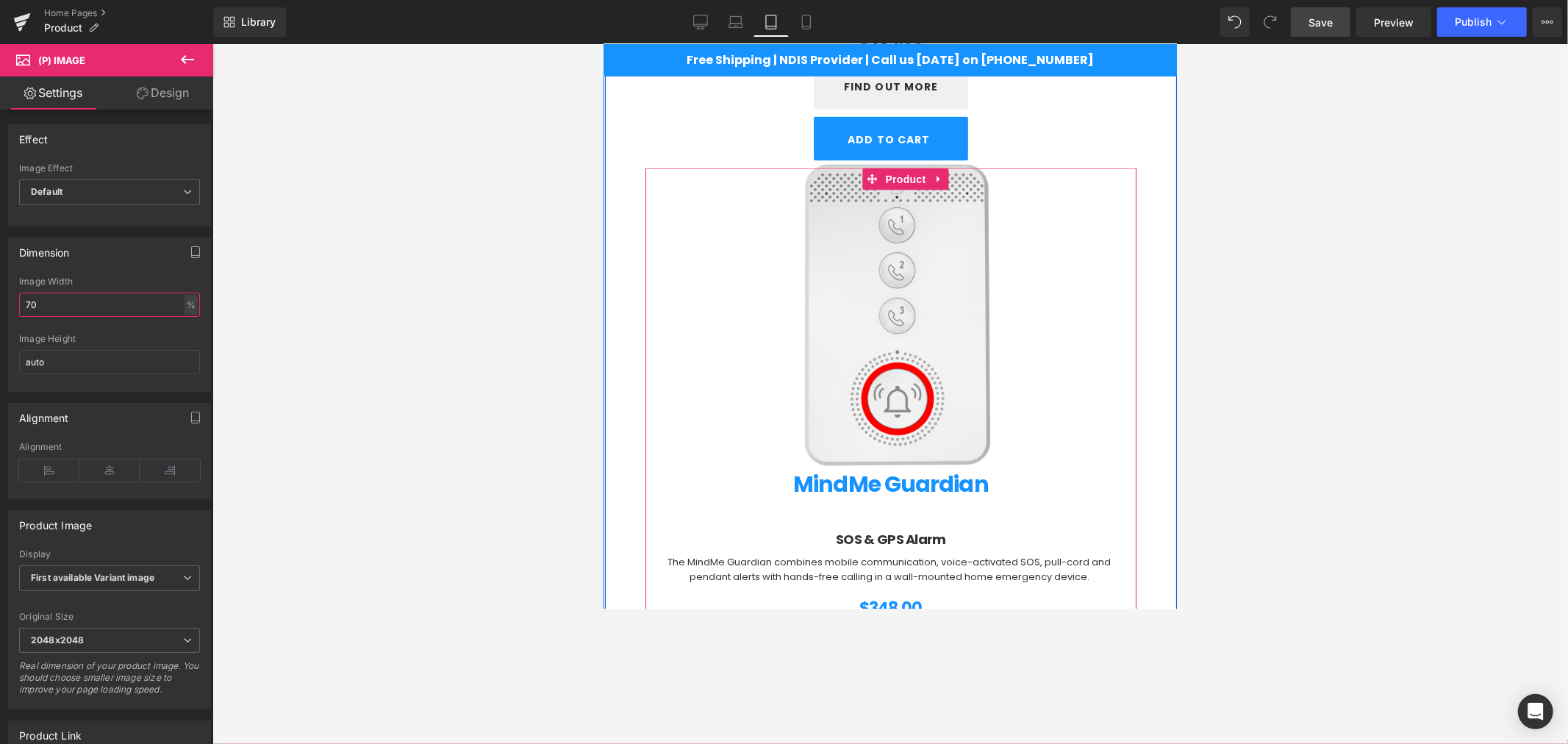
scroll to position [1916, 0]
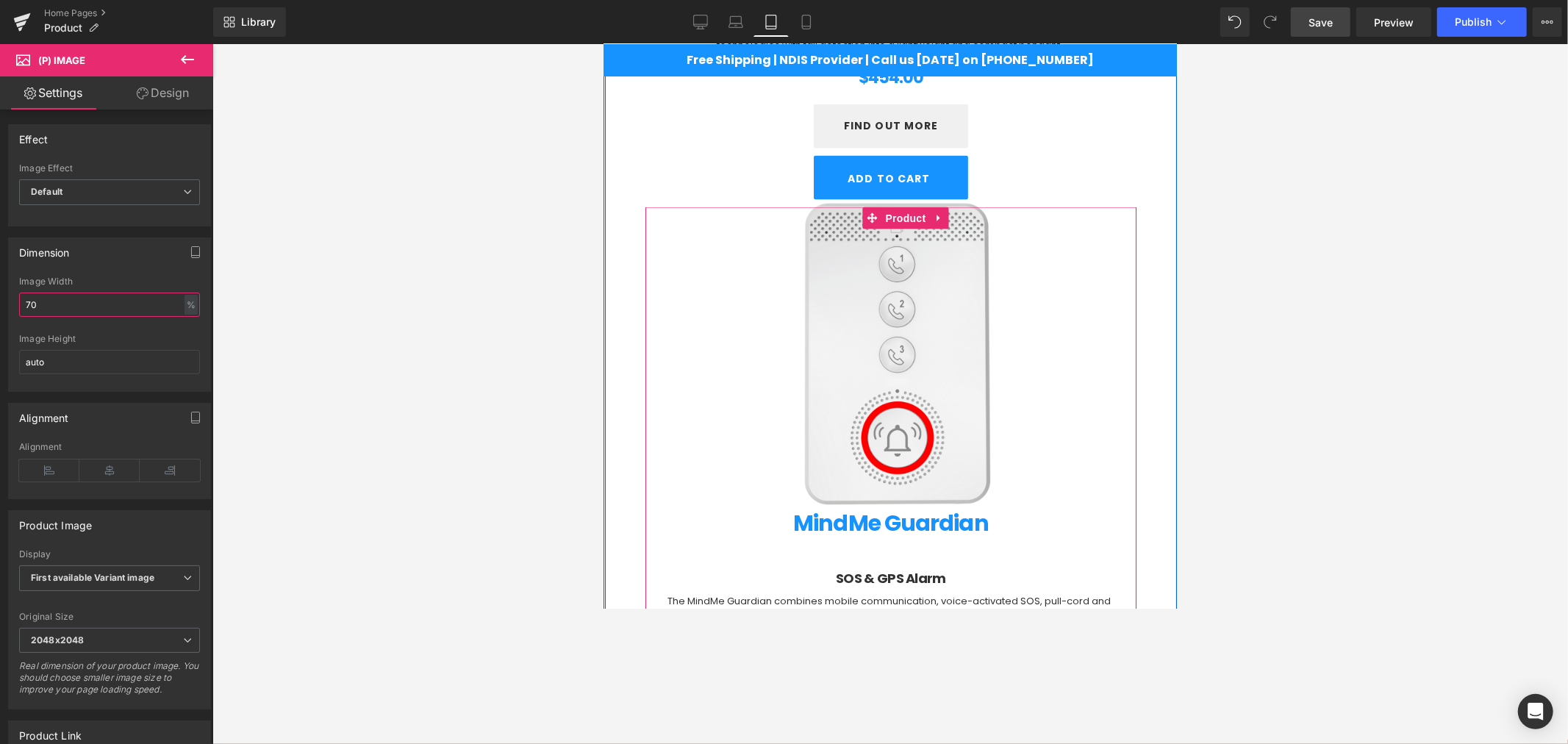
type input "70"
click at [895, 399] on img at bounding box center [891, 361] width 324 height 323
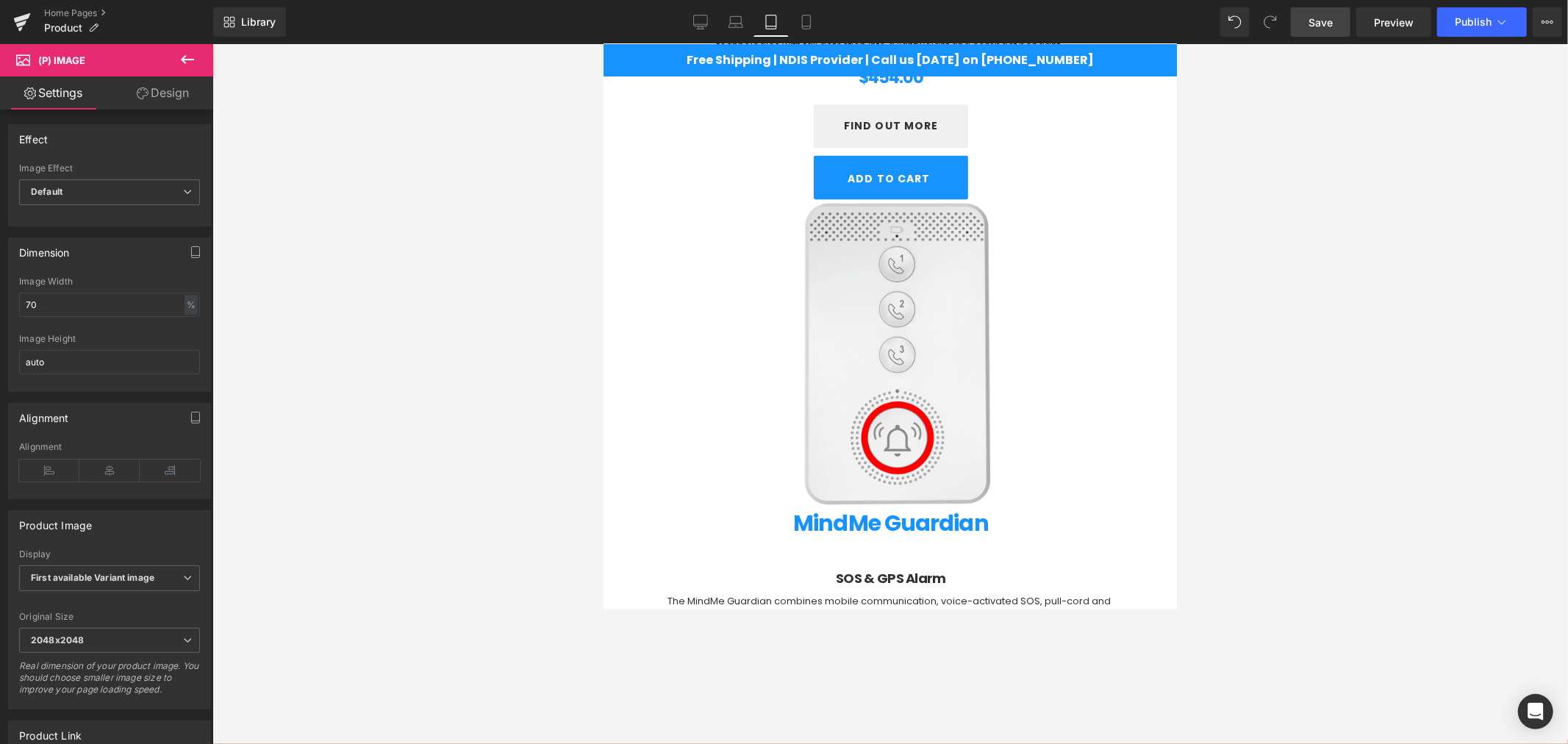
click at [162, 98] on link "Design" at bounding box center [163, 93] width 107 height 33
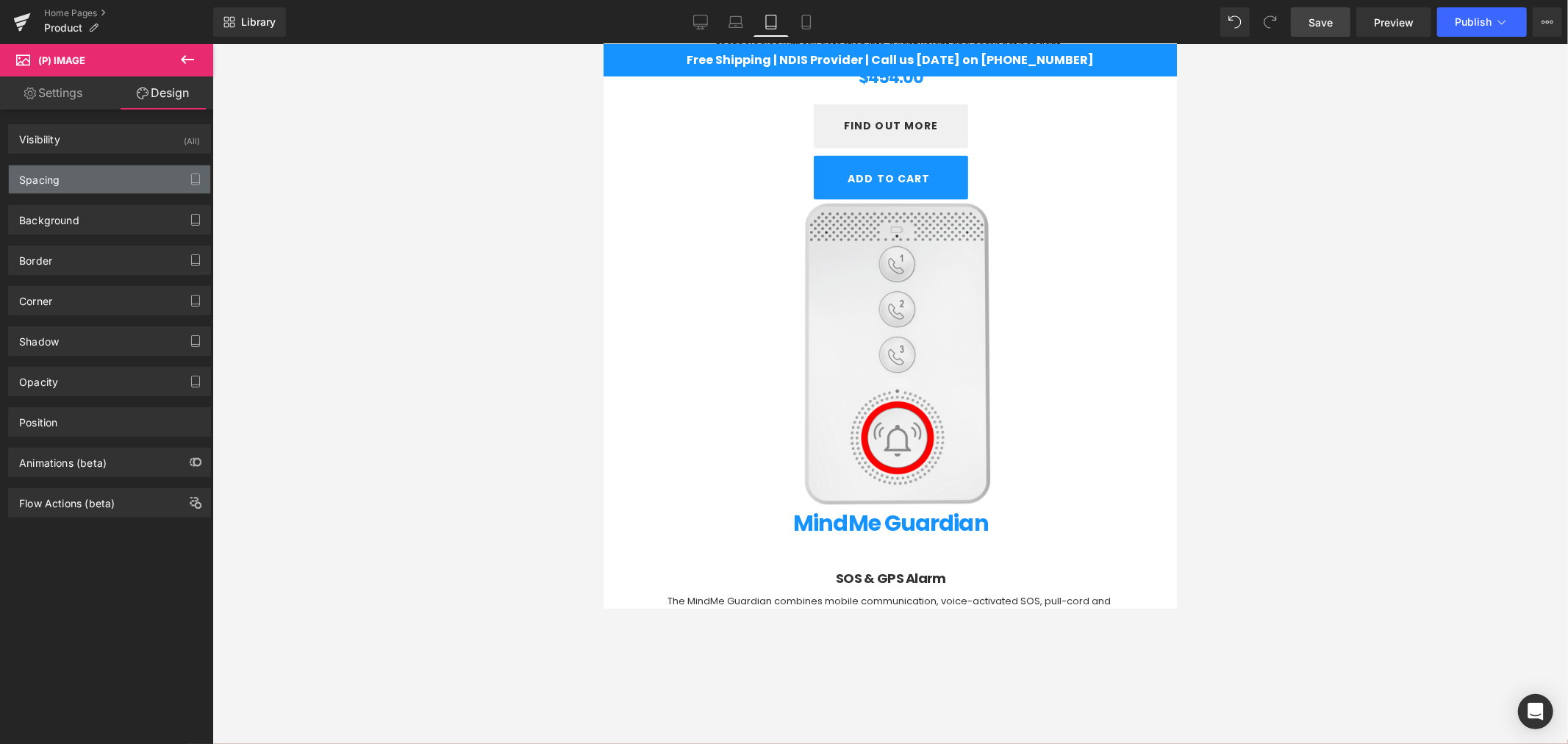
click at [52, 189] on div "Spacing" at bounding box center [109, 179] width 201 height 28
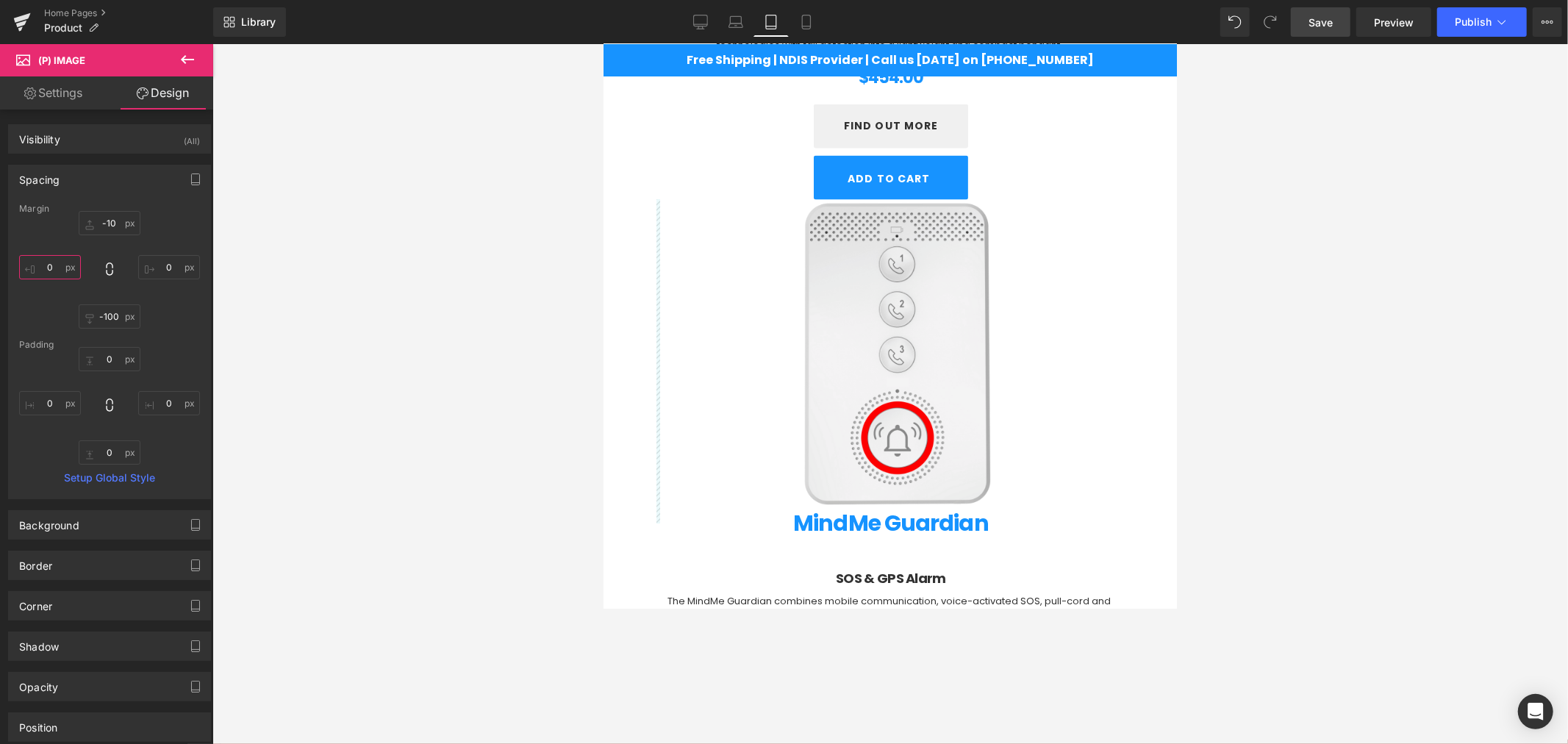
click at [71, 268] on input "0" at bounding box center [50, 267] width 62 height 24
click at [38, 266] on input "0" at bounding box center [50, 267] width 62 height 24
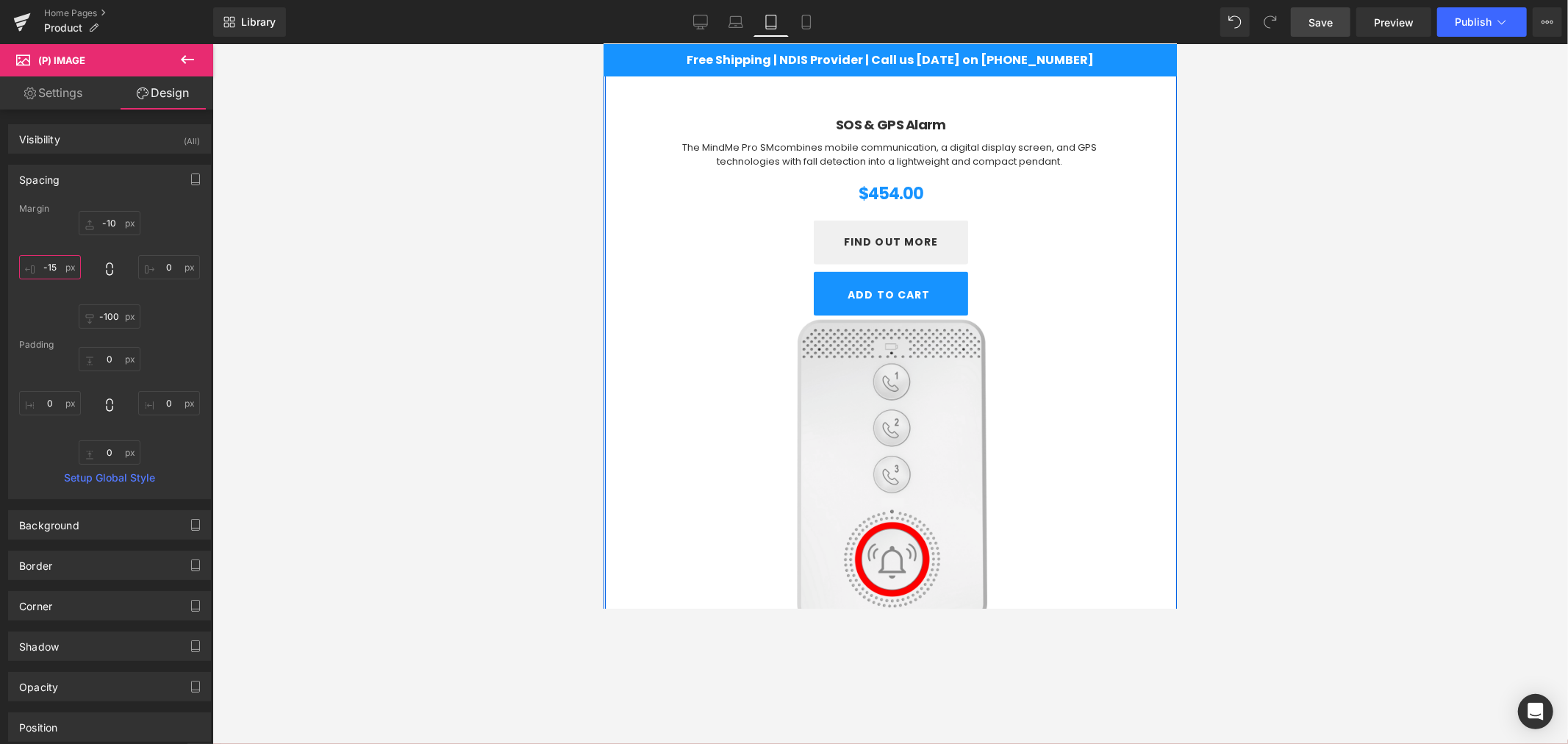
scroll to position [1808, 0]
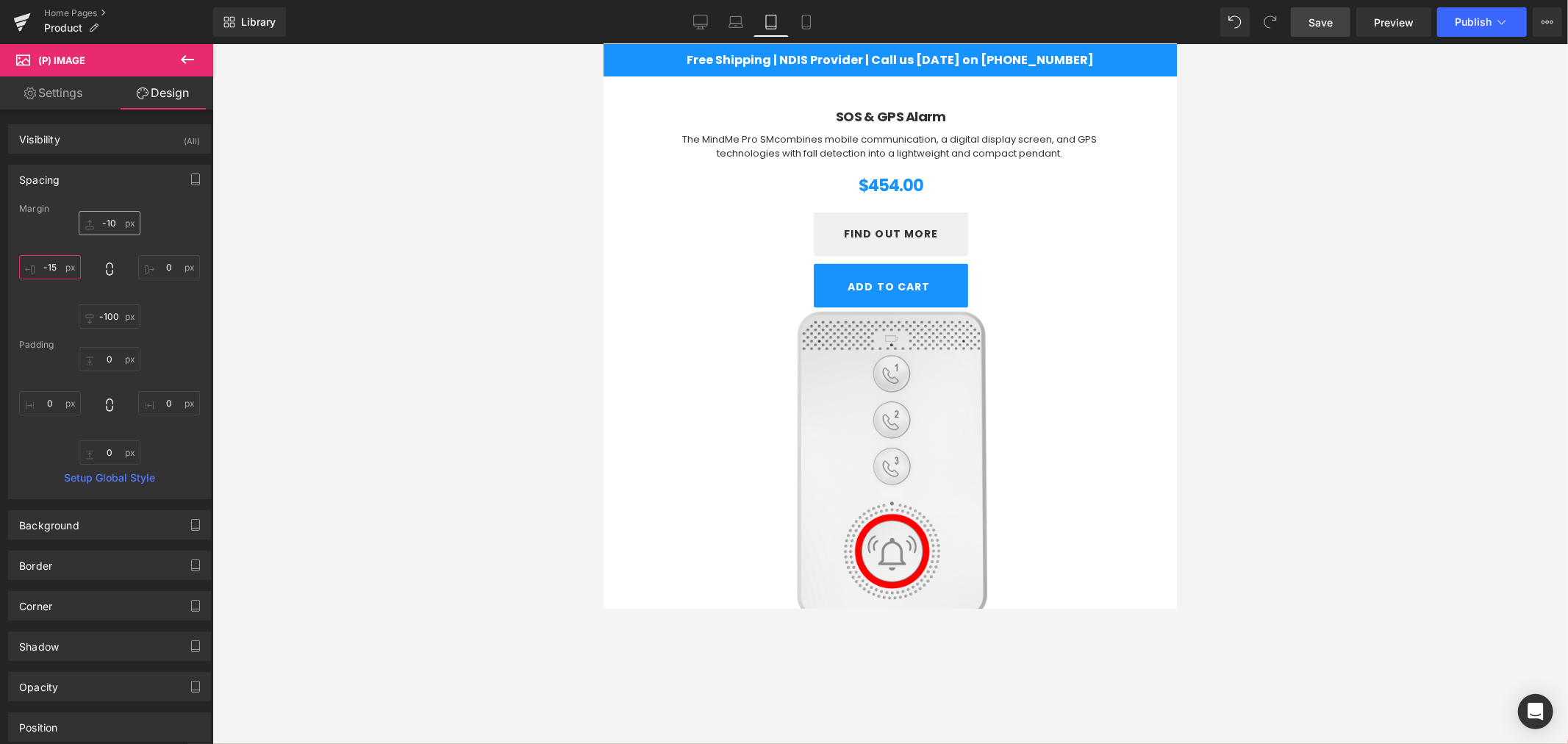
type input "-15"
click at [119, 224] on input "-10" at bounding box center [109, 223] width 62 height 24
click at [103, 224] on input "-10" at bounding box center [109, 223] width 62 height 24
click at [108, 224] on input "text" at bounding box center [109, 223] width 62 height 24
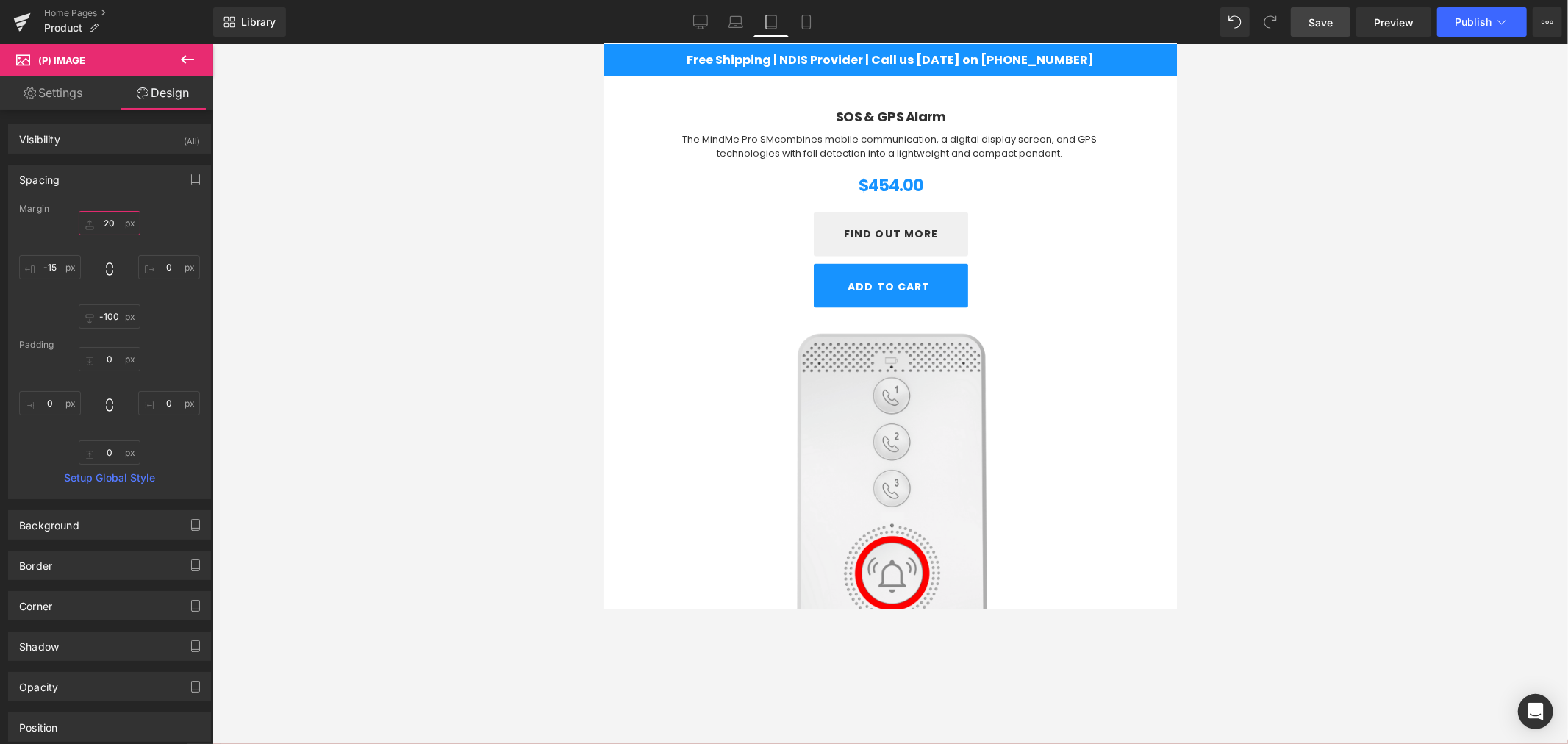
type input "2"
type input "3"
type input "40"
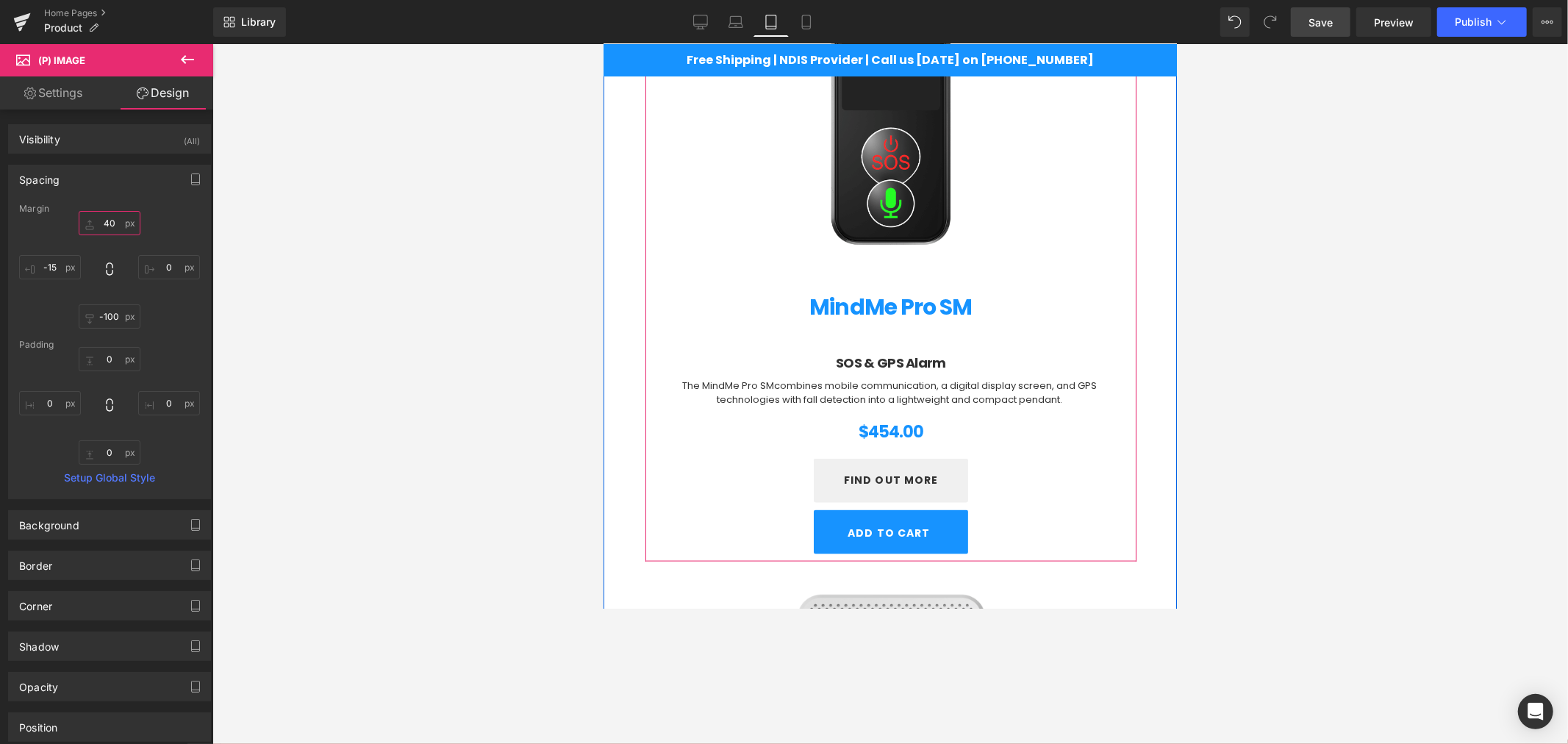
scroll to position [1563, 0]
click at [886, 311] on span "(P) Title" at bounding box center [890, 302] width 47 height 22
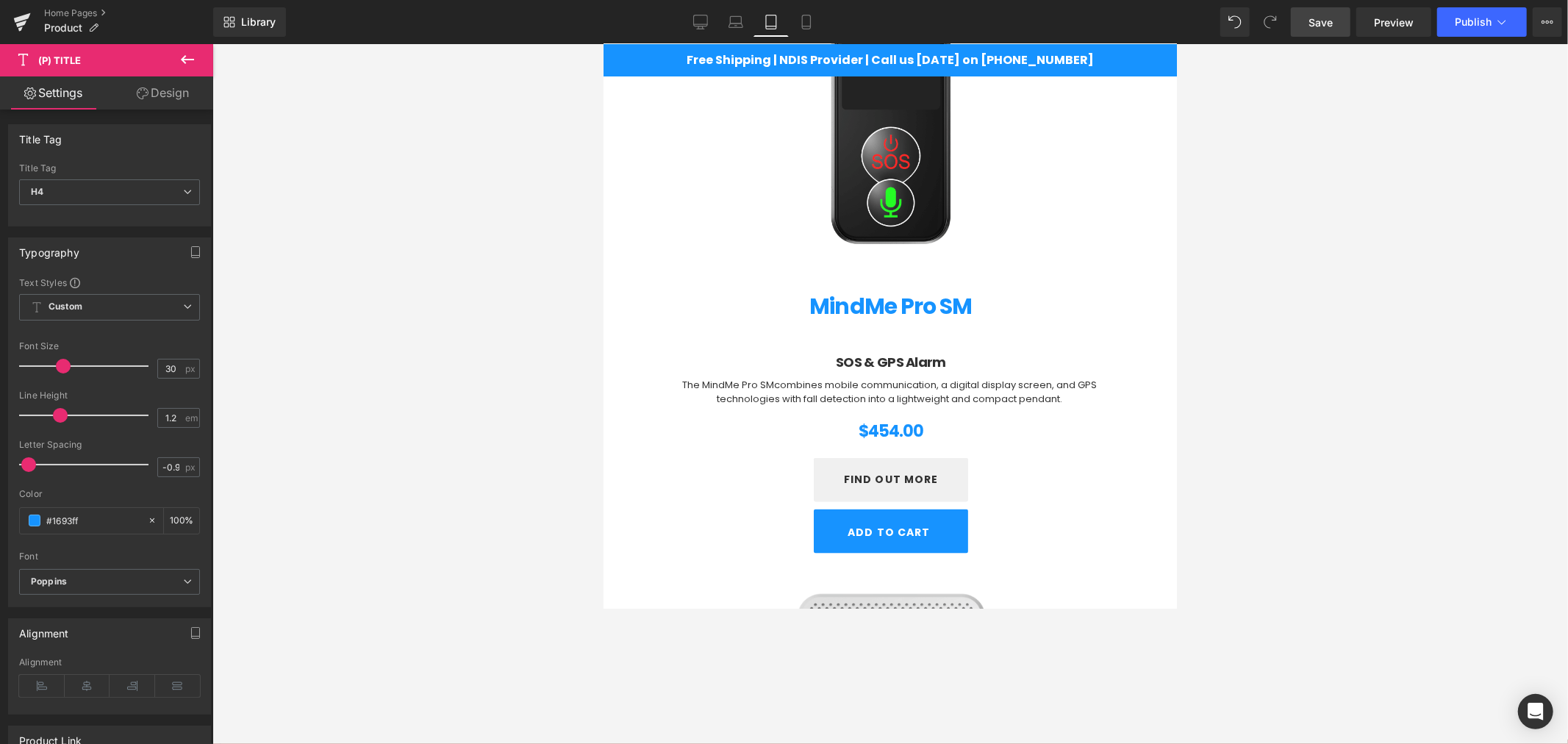
click at [149, 95] on link "Design" at bounding box center [163, 93] width 107 height 33
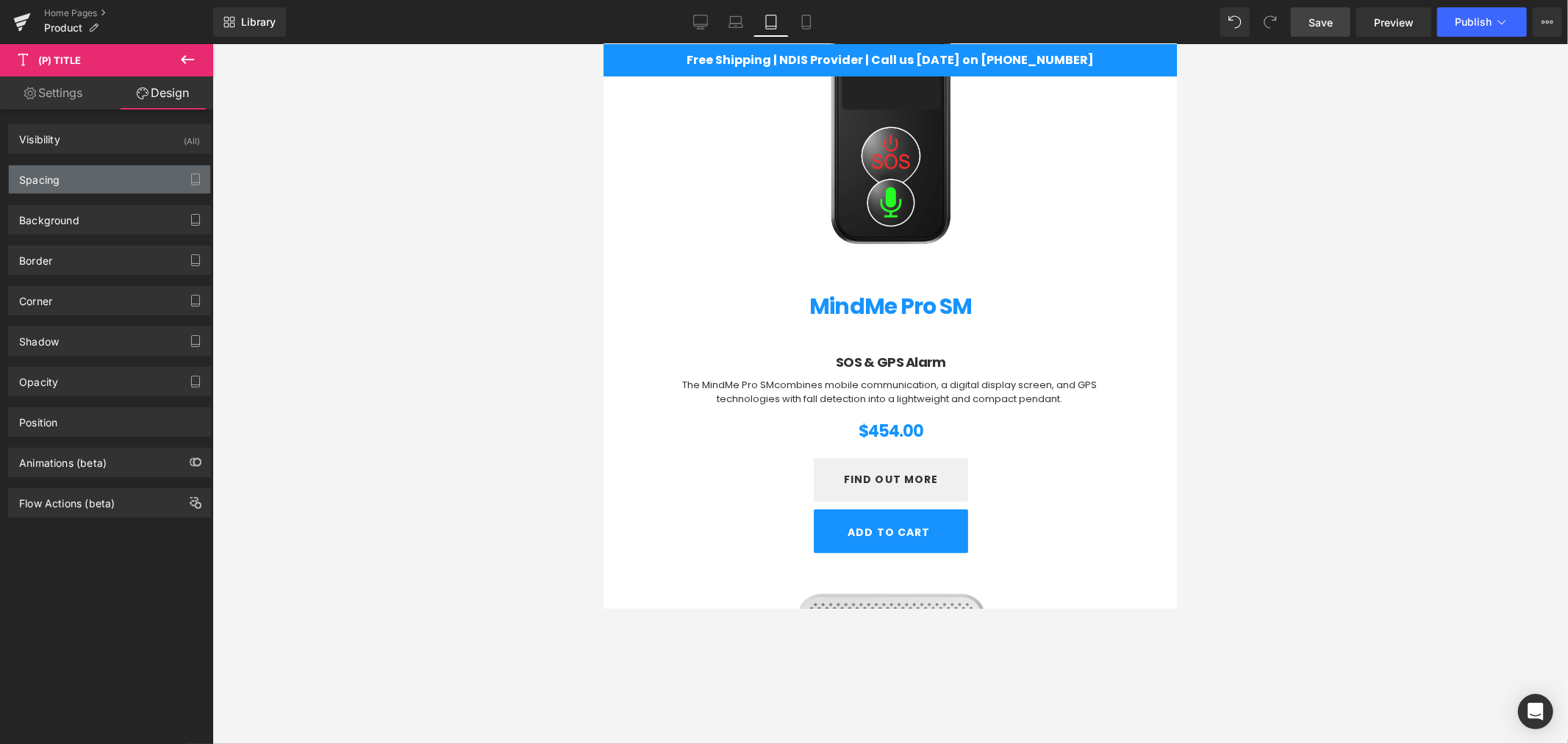
click at [43, 184] on div "Spacing" at bounding box center [39, 175] width 40 height 21
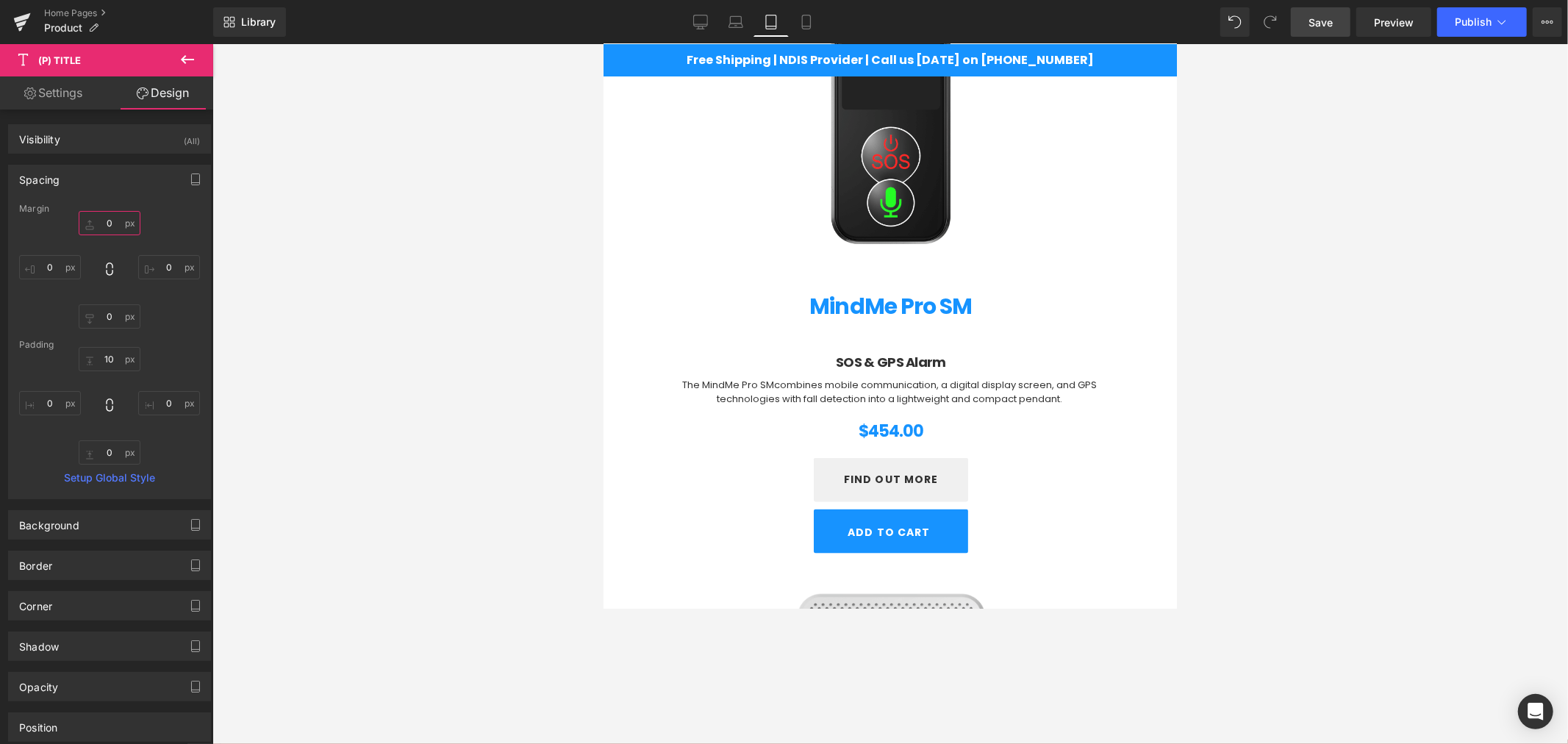
click at [108, 224] on input "0" at bounding box center [109, 223] width 62 height 24
type input "-20"
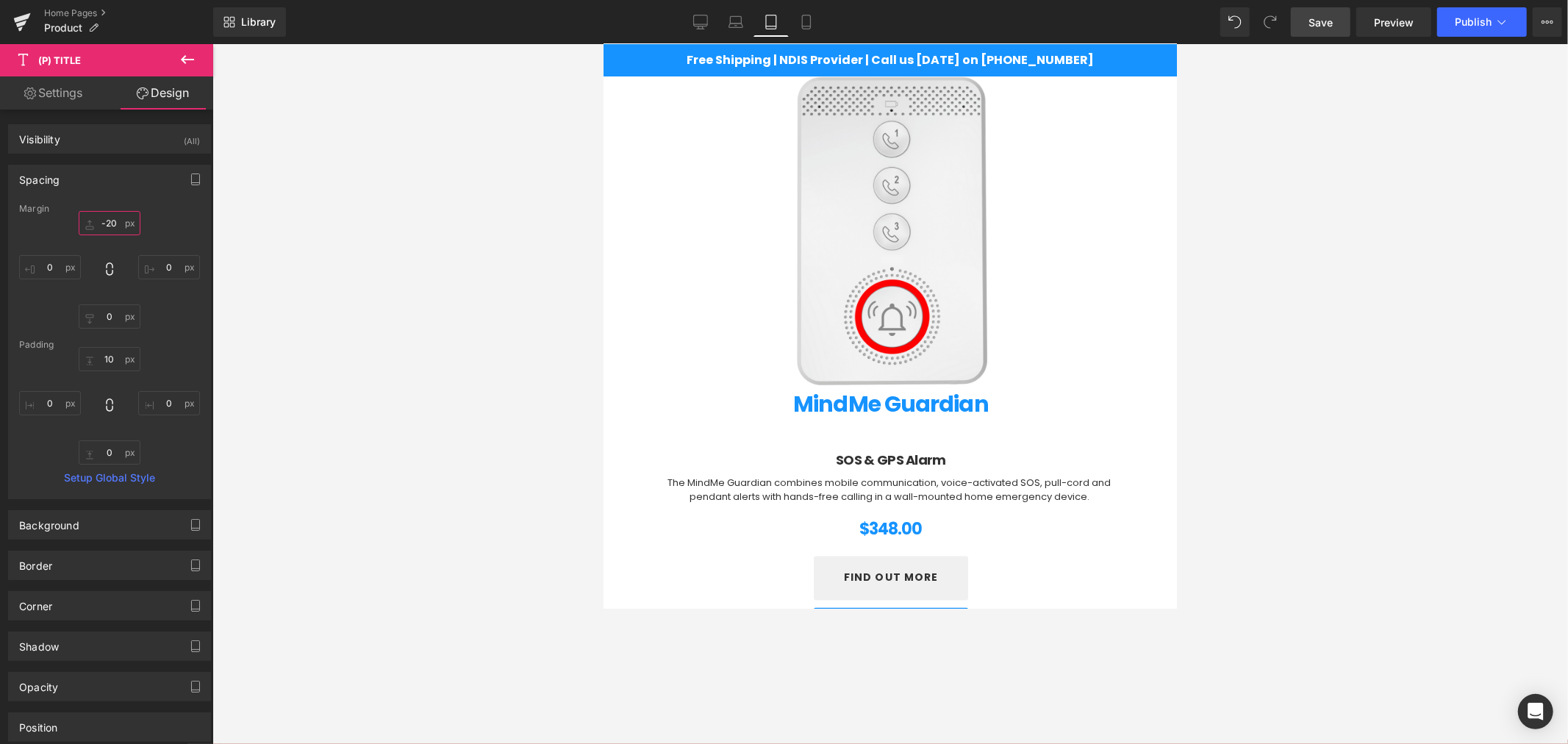
scroll to position [2106, 0]
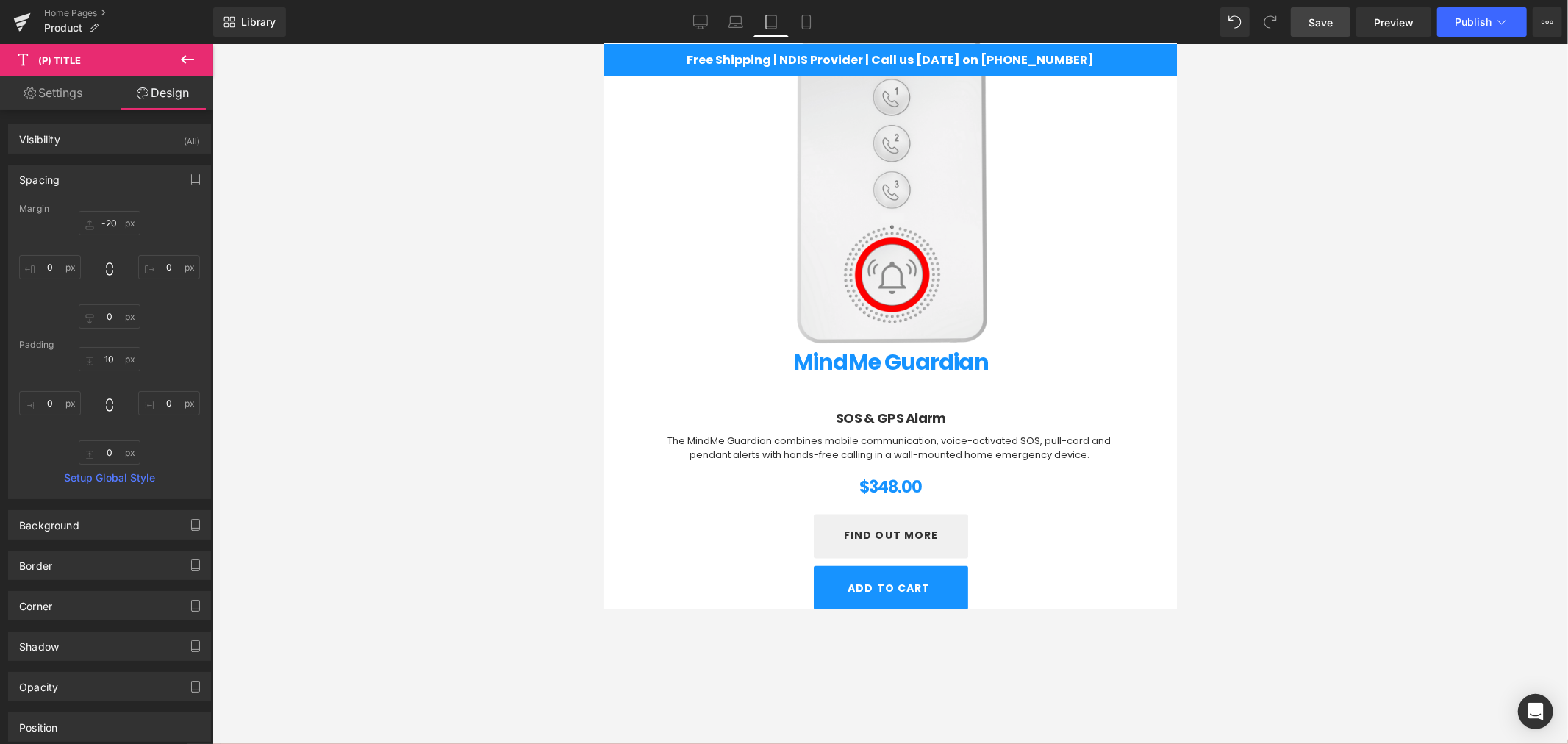
click at [855, 360] on div "MindMe Guardian (P) Title" at bounding box center [890, 359] width 461 height 34
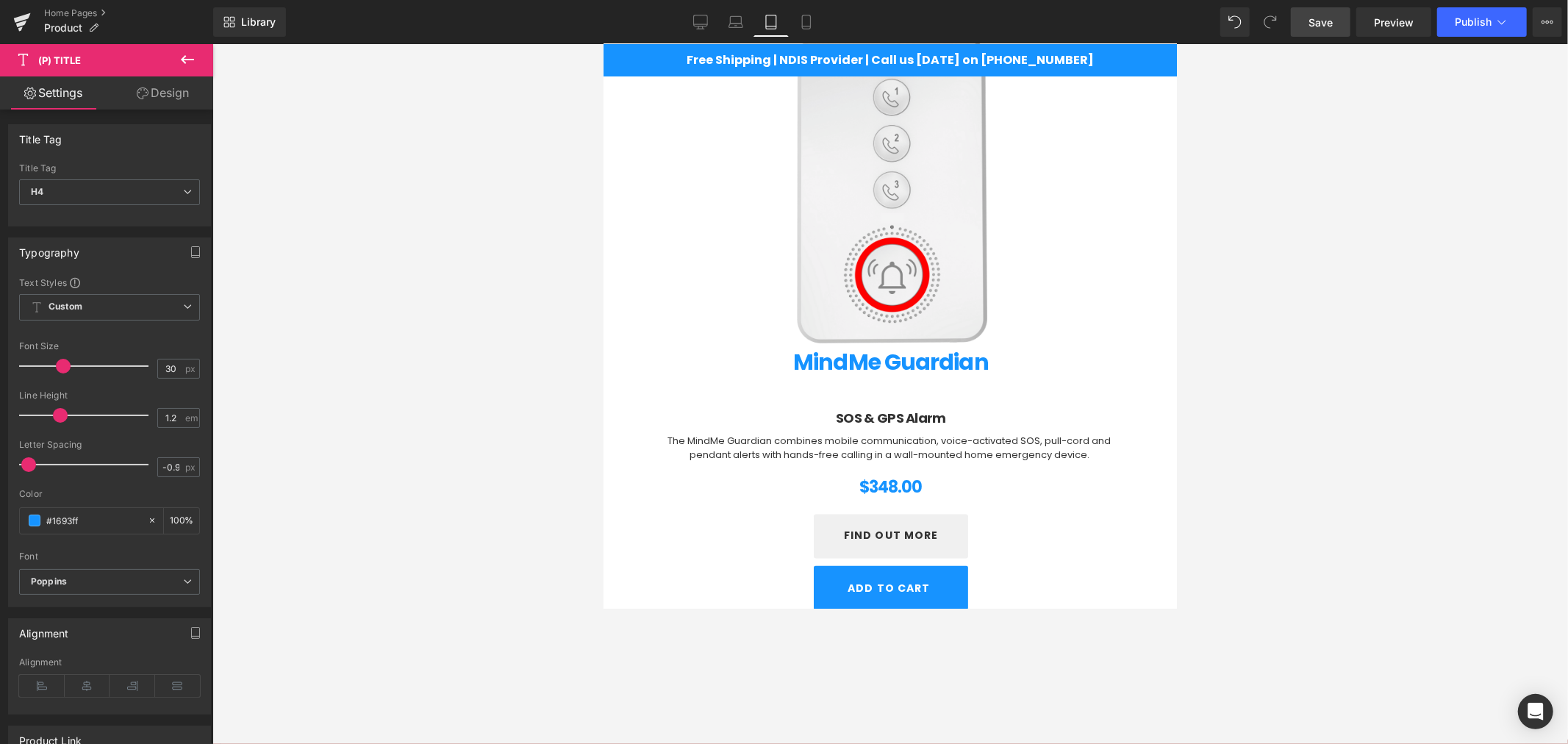
click at [151, 96] on link "Design" at bounding box center [163, 93] width 107 height 33
click at [151, 93] on link "Design" at bounding box center [163, 93] width 107 height 33
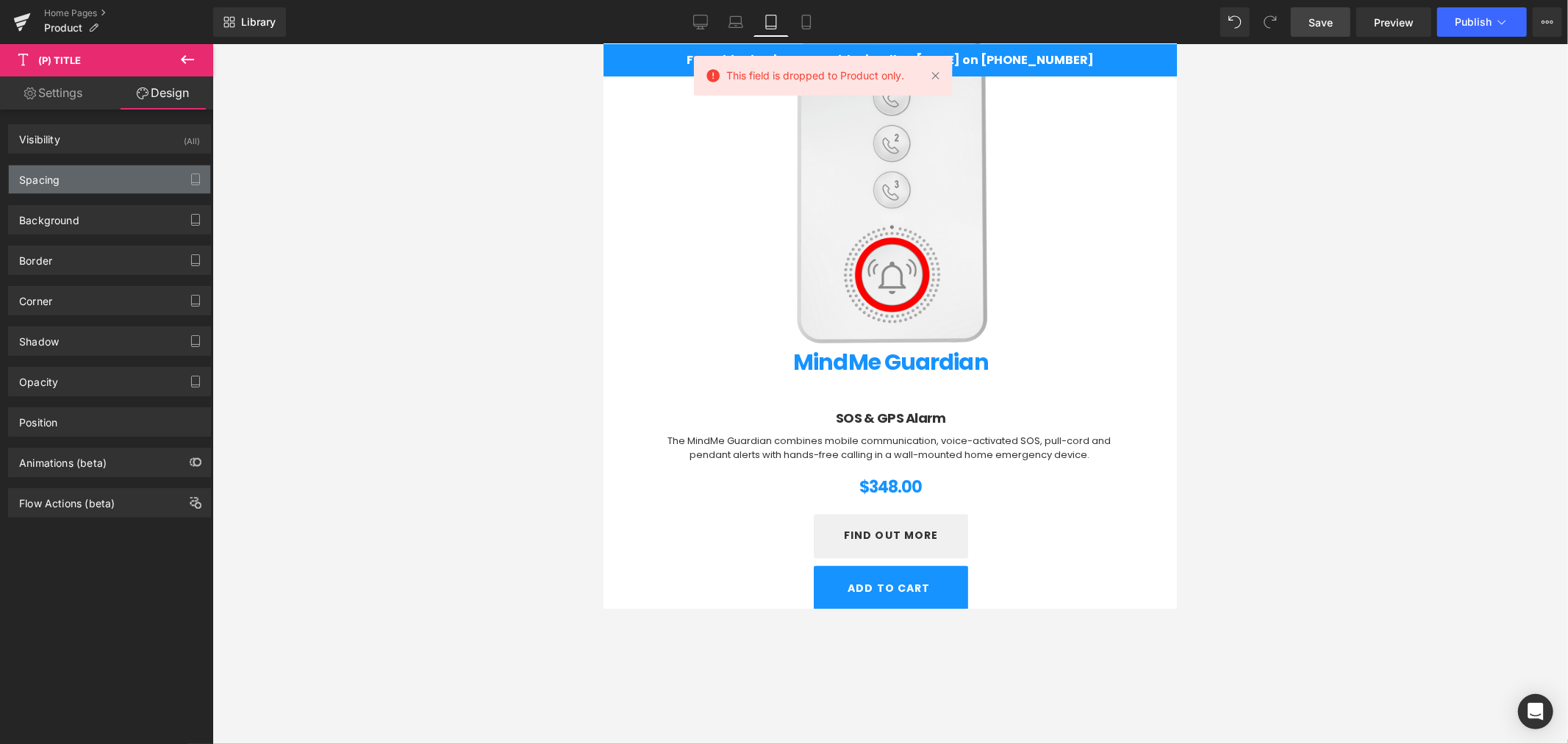
click at [76, 174] on div "Spacing" at bounding box center [109, 179] width 201 height 28
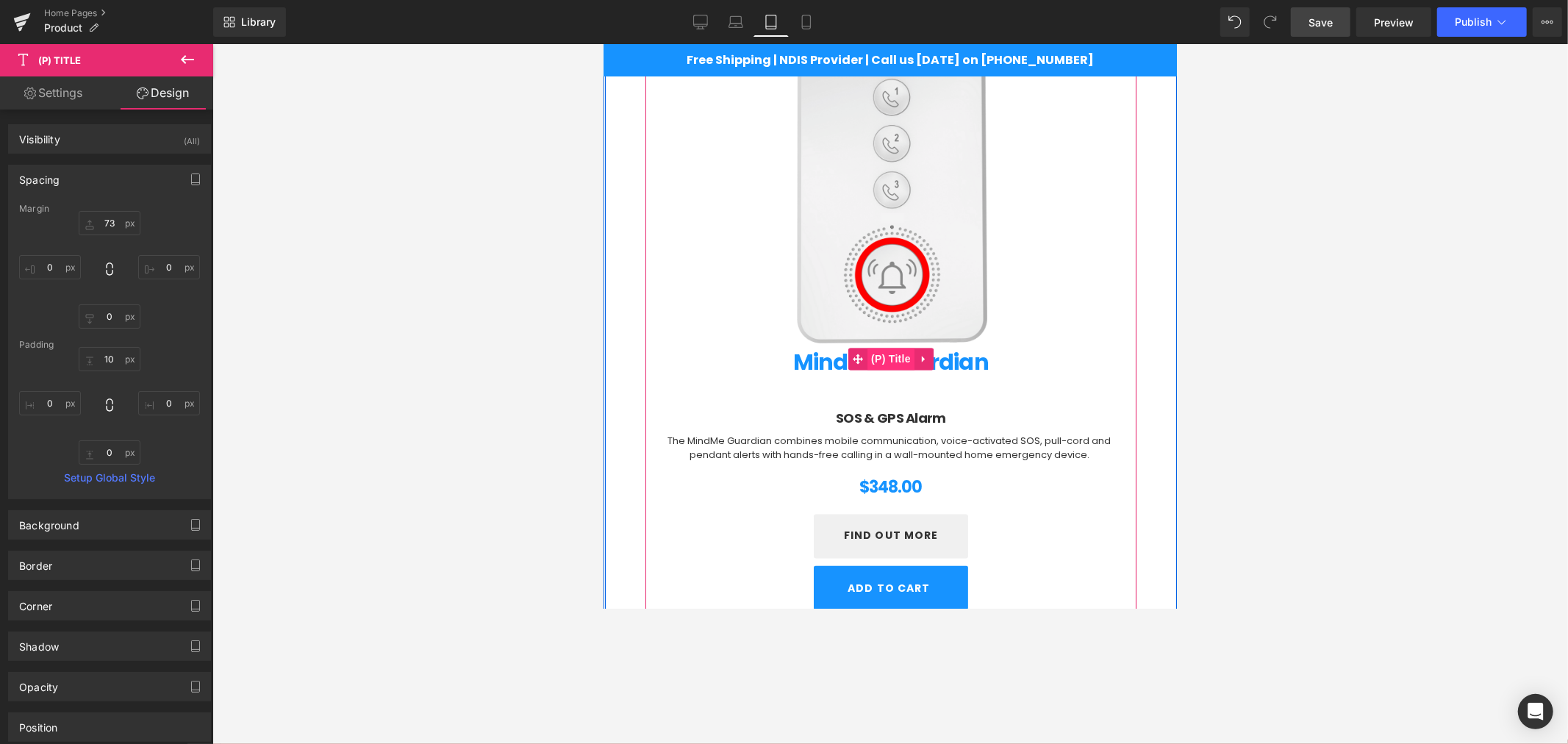
click at [880, 358] on span "(P) Title" at bounding box center [890, 359] width 47 height 22
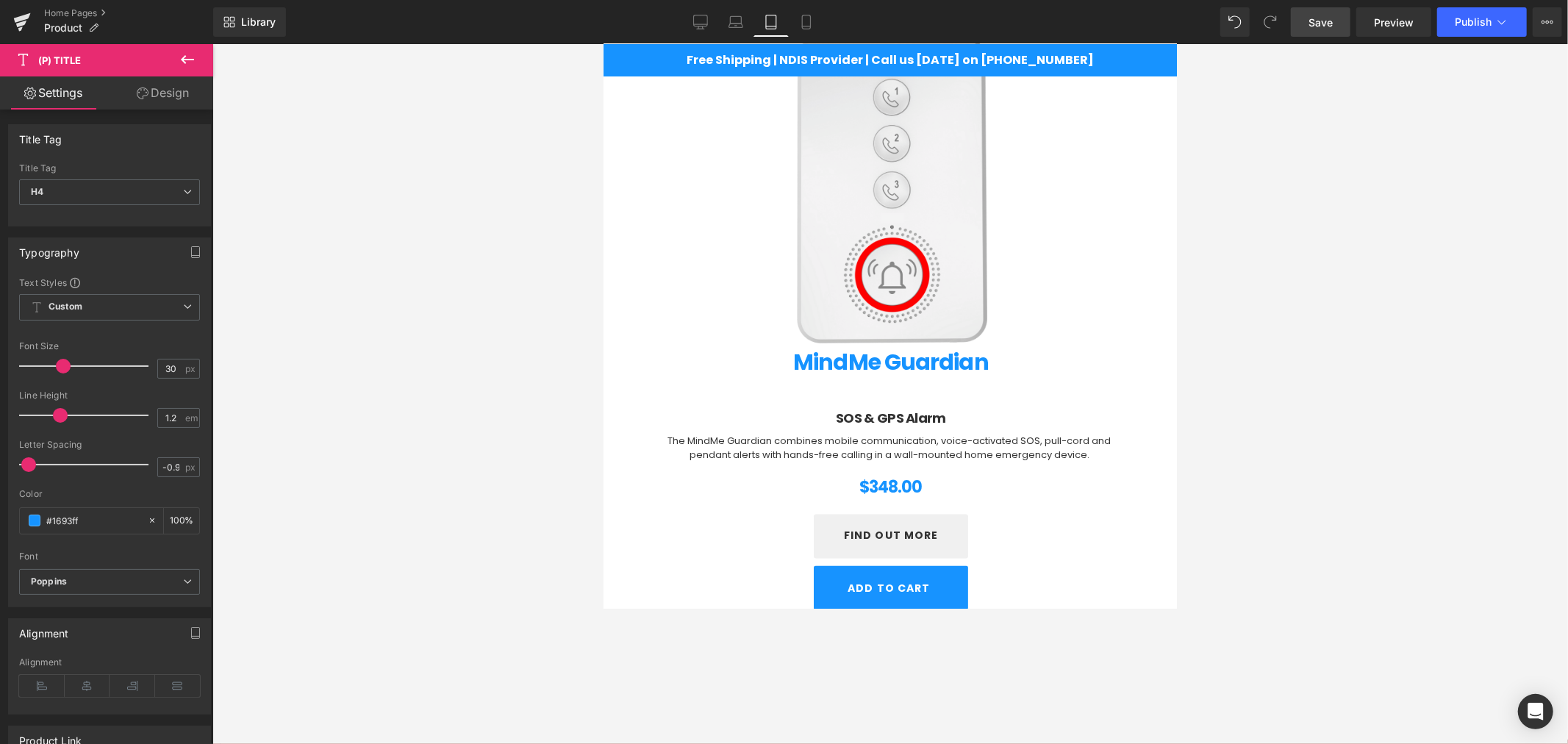
click at [145, 95] on icon at bounding box center [143, 94] width 12 height 12
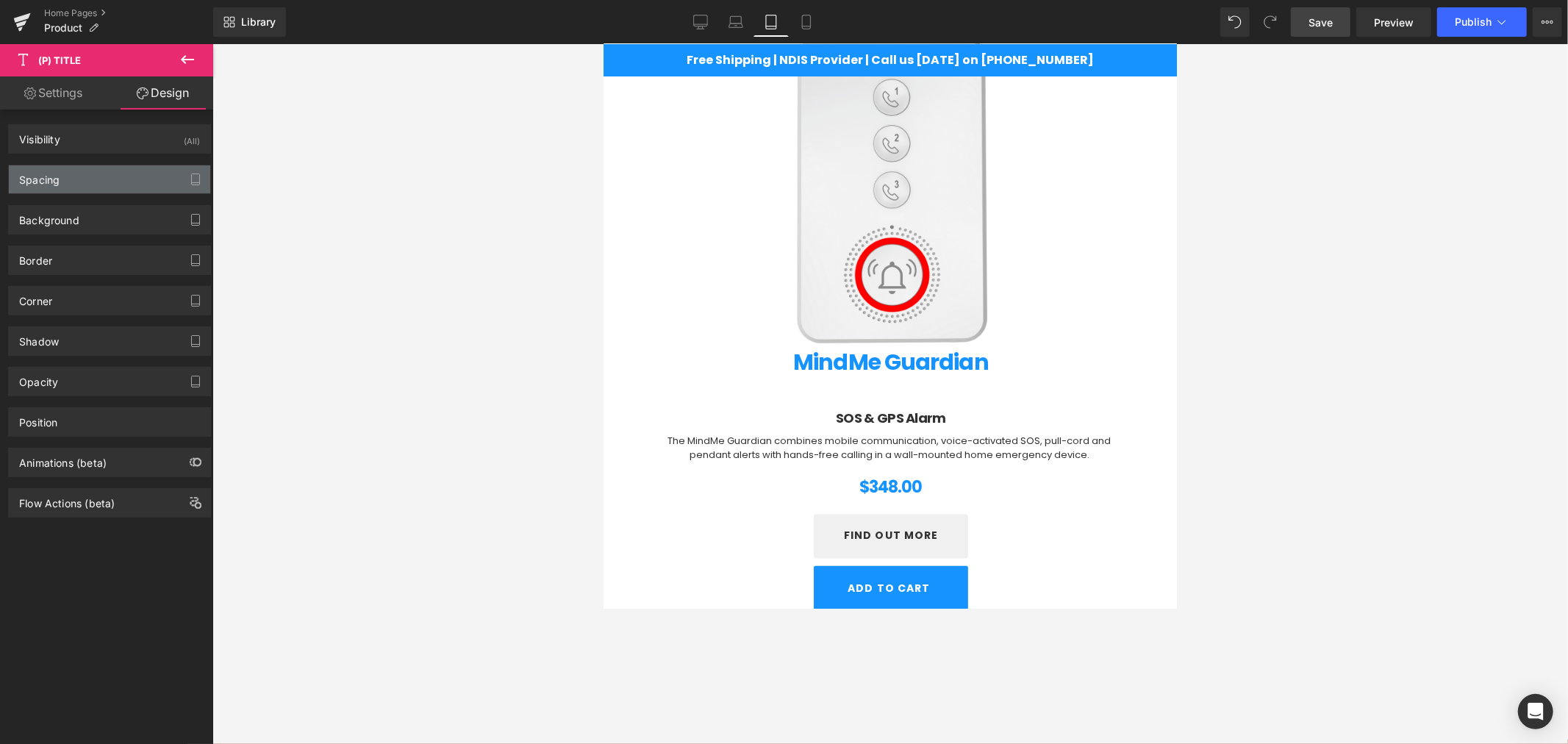
click at [105, 181] on div "Spacing" at bounding box center [109, 179] width 201 height 28
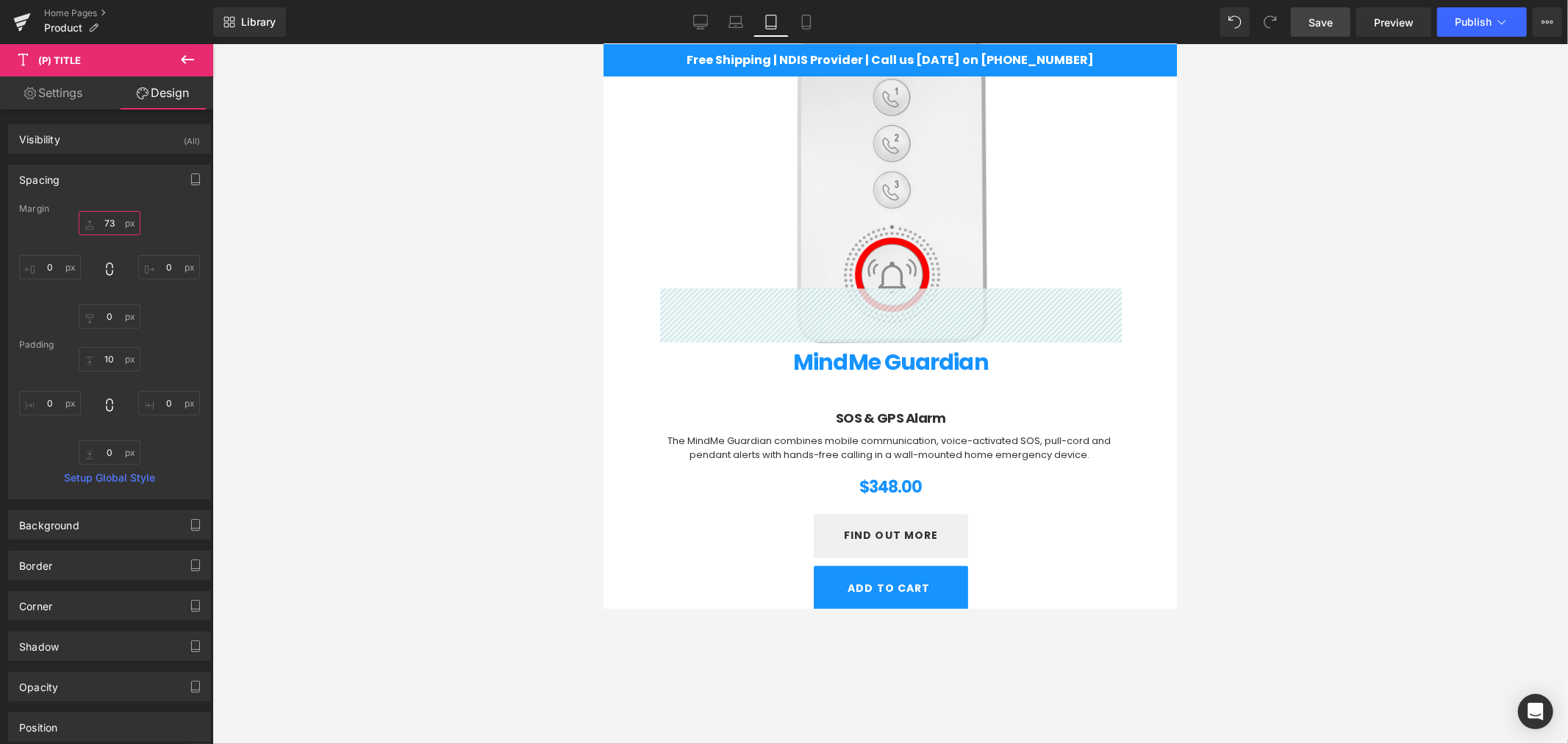
click at [113, 225] on input "73" at bounding box center [109, 223] width 62 height 24
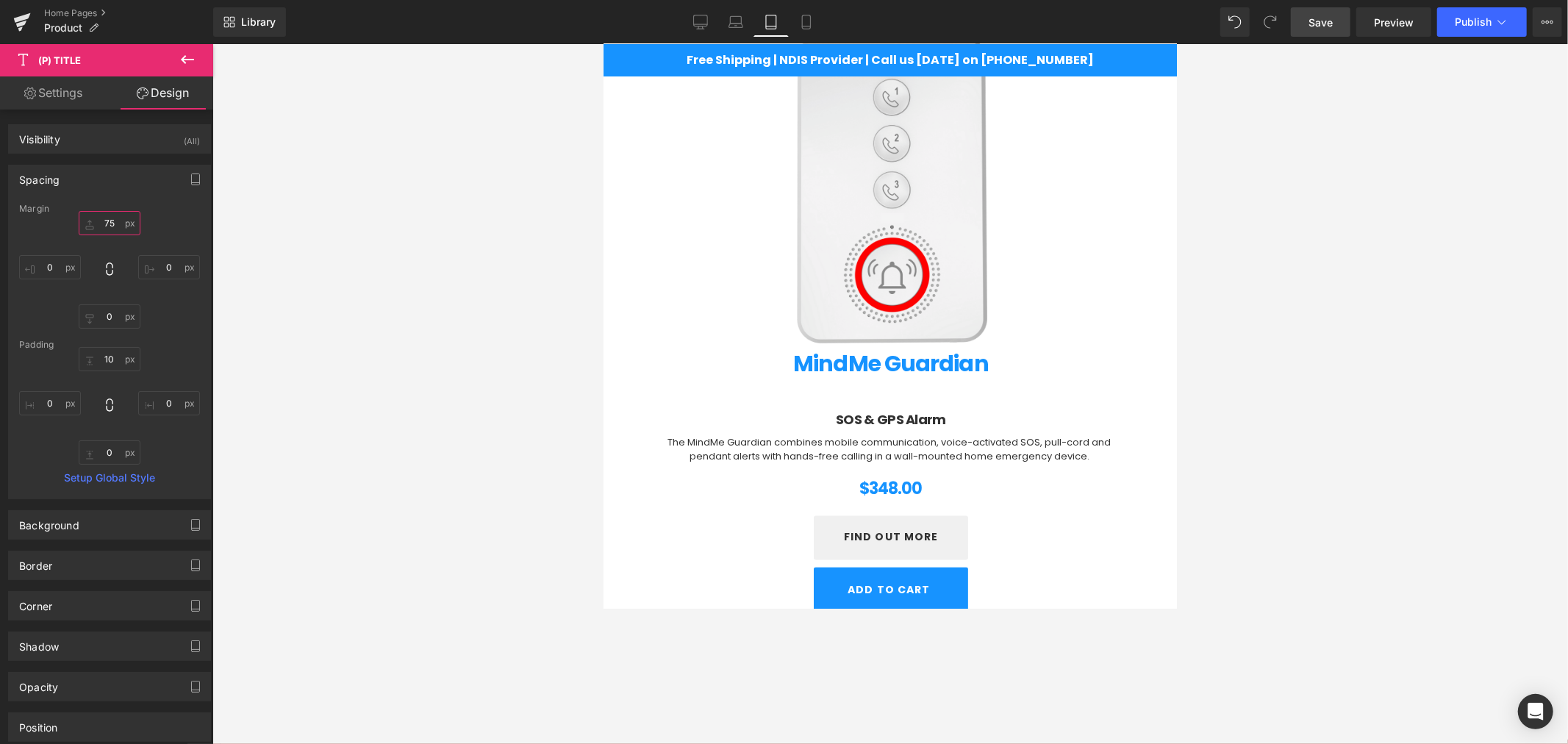
type input "7"
type input "8"
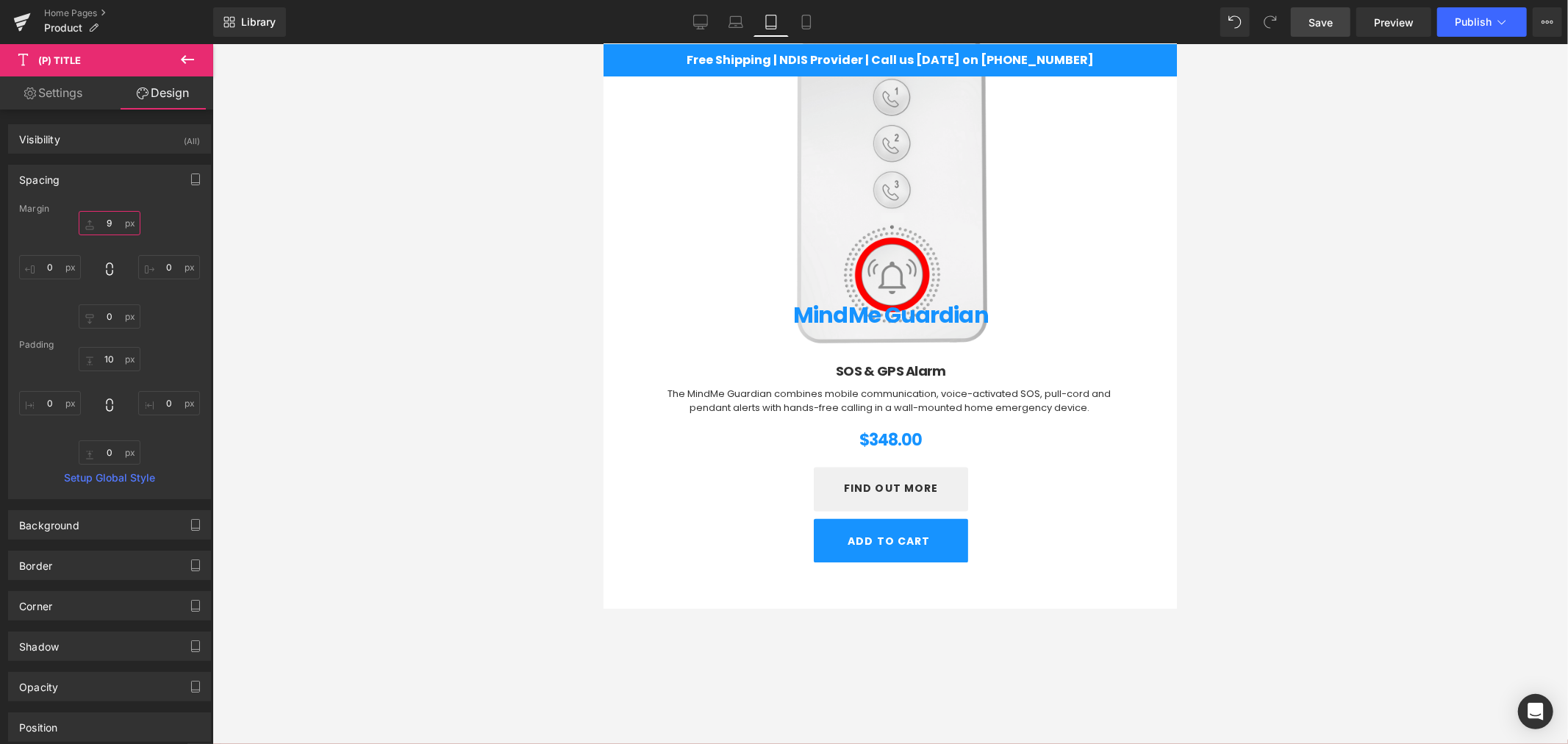
type input "90"
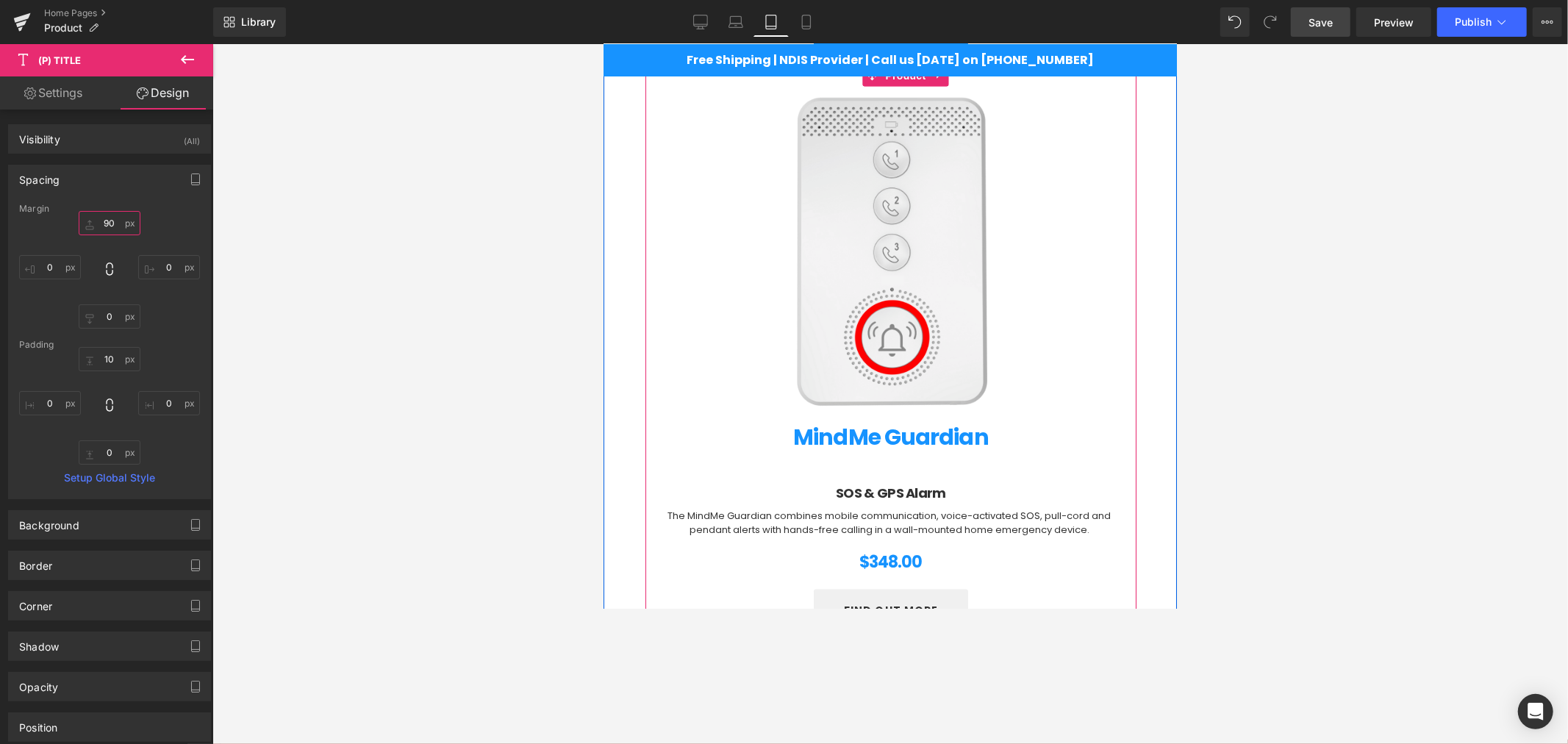
scroll to position [2025, 0]
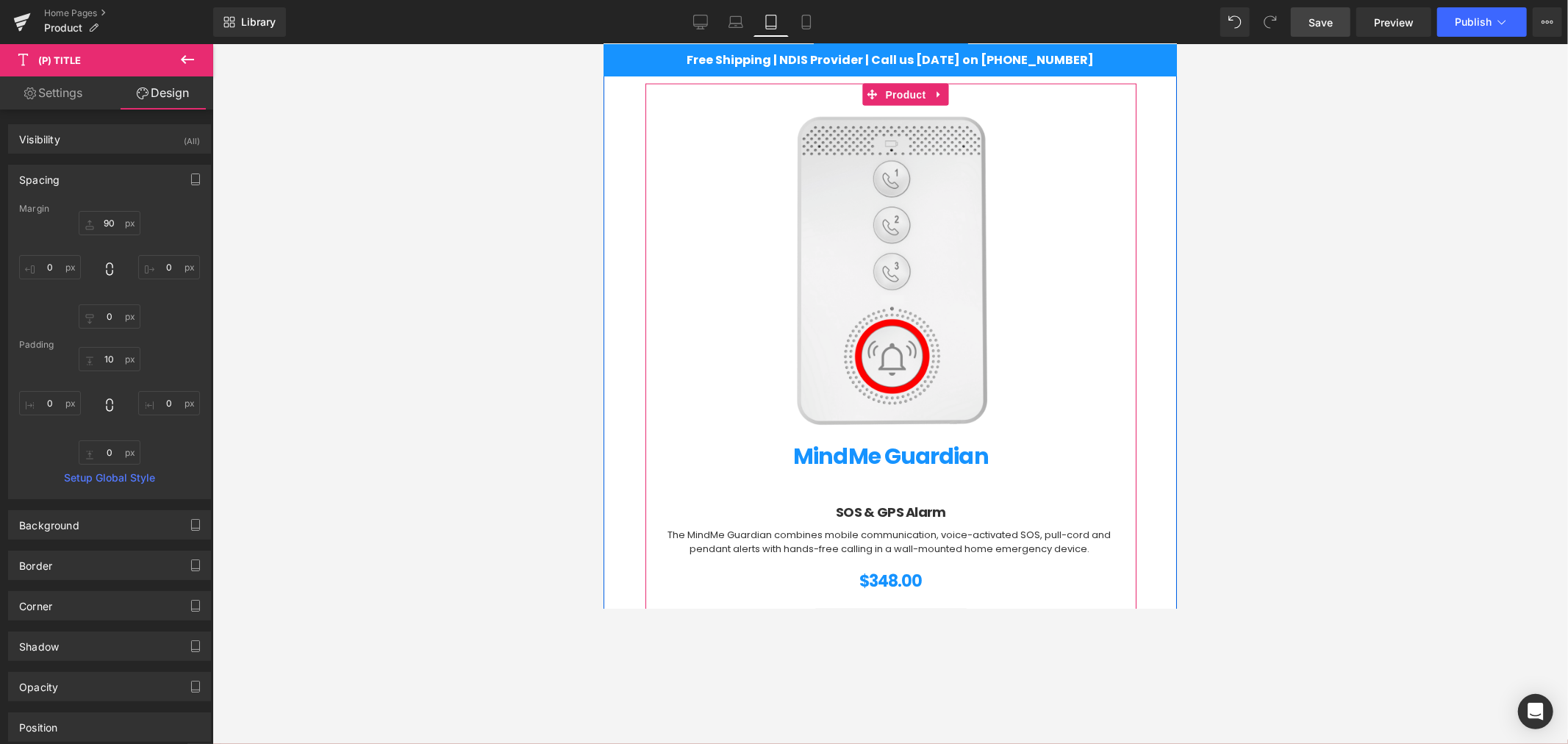
click at [831, 306] on img at bounding box center [884, 278] width 330 height 330
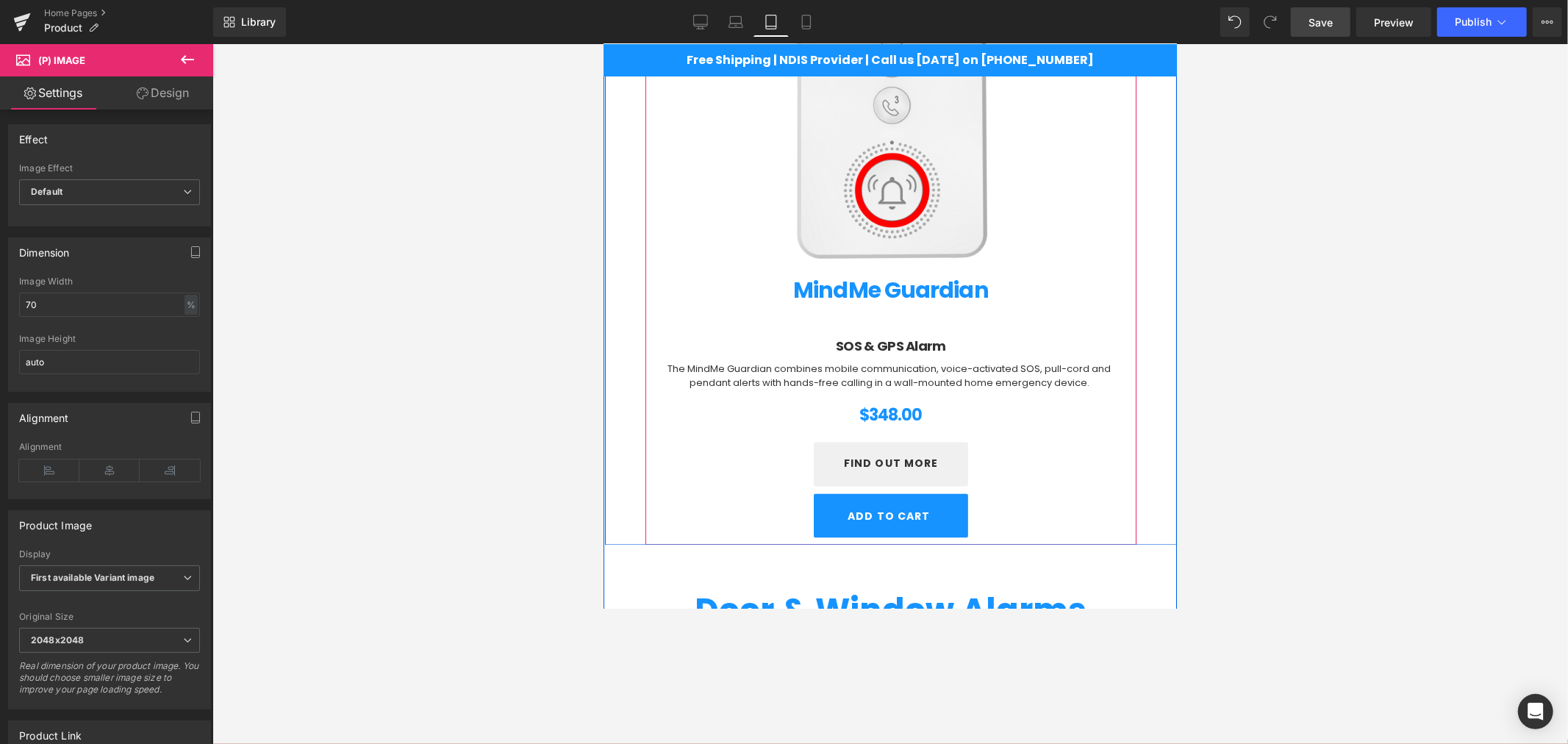
scroll to position [2216, 0]
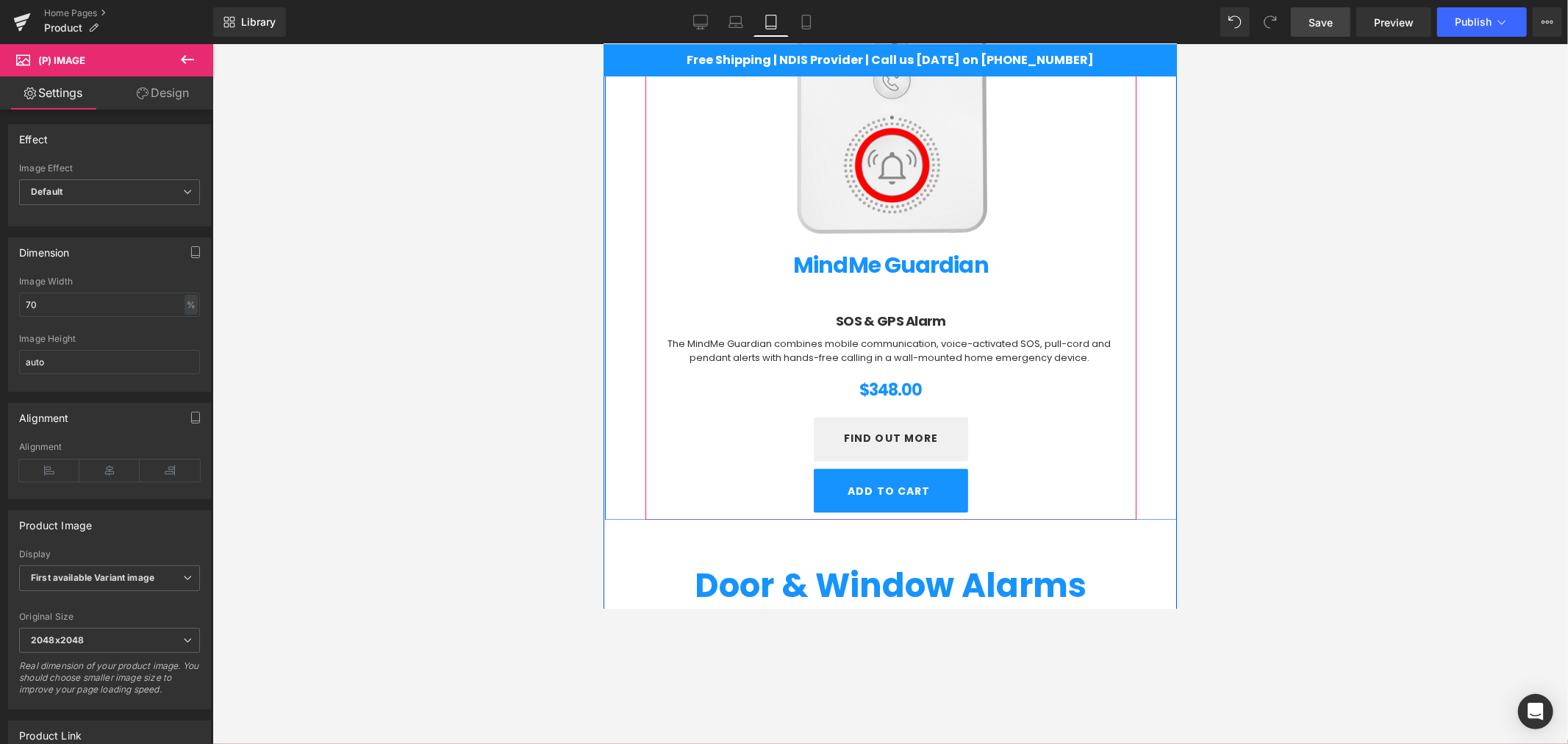
click at [877, 437] on div "FIND OUT MORE Button" at bounding box center [890, 438] width 447 height 44
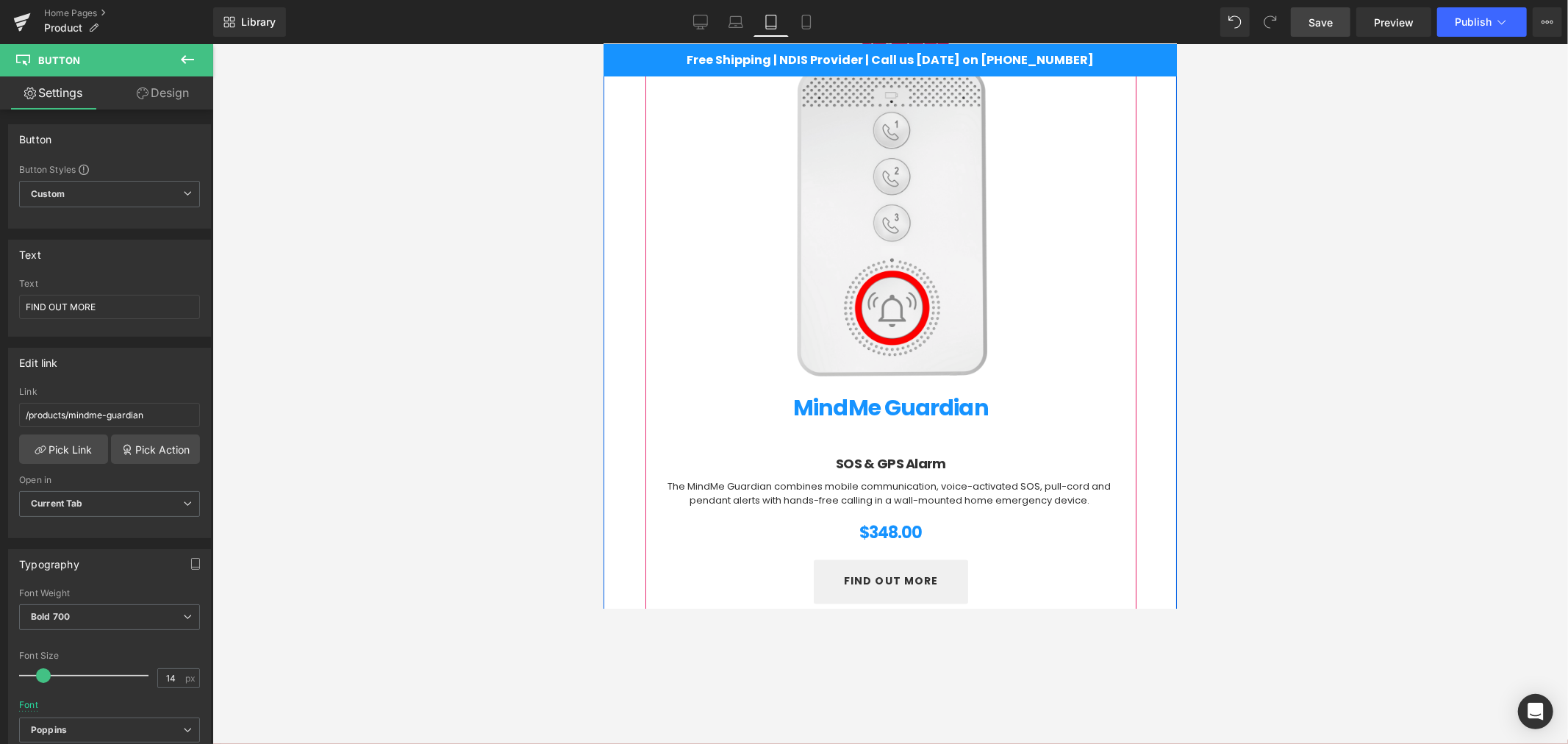
scroll to position [2080, 0]
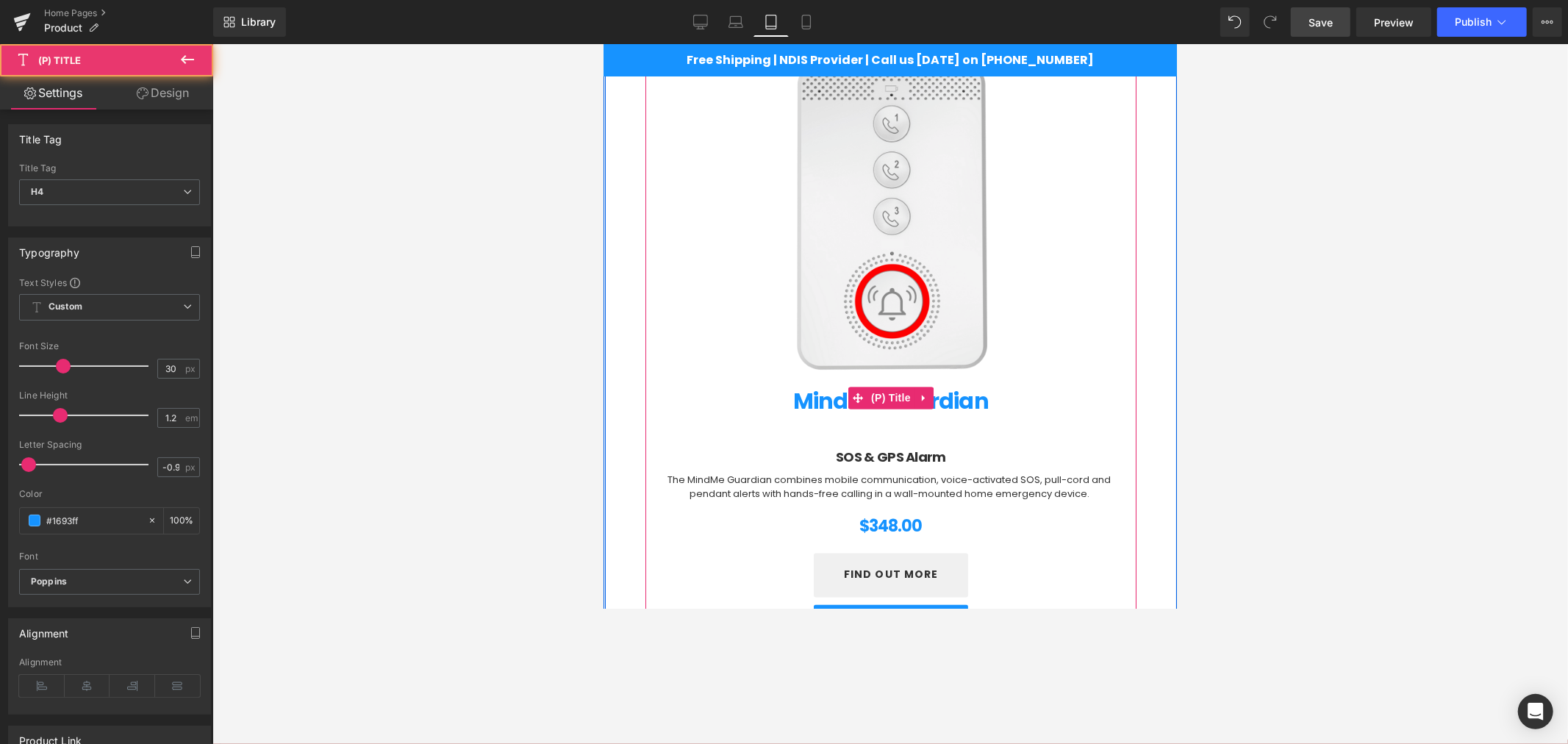
click at [887, 409] on link "MindMe Guardian" at bounding box center [890, 397] width 195 height 34
click at [879, 396] on span "(P) Title" at bounding box center [890, 397] width 47 height 22
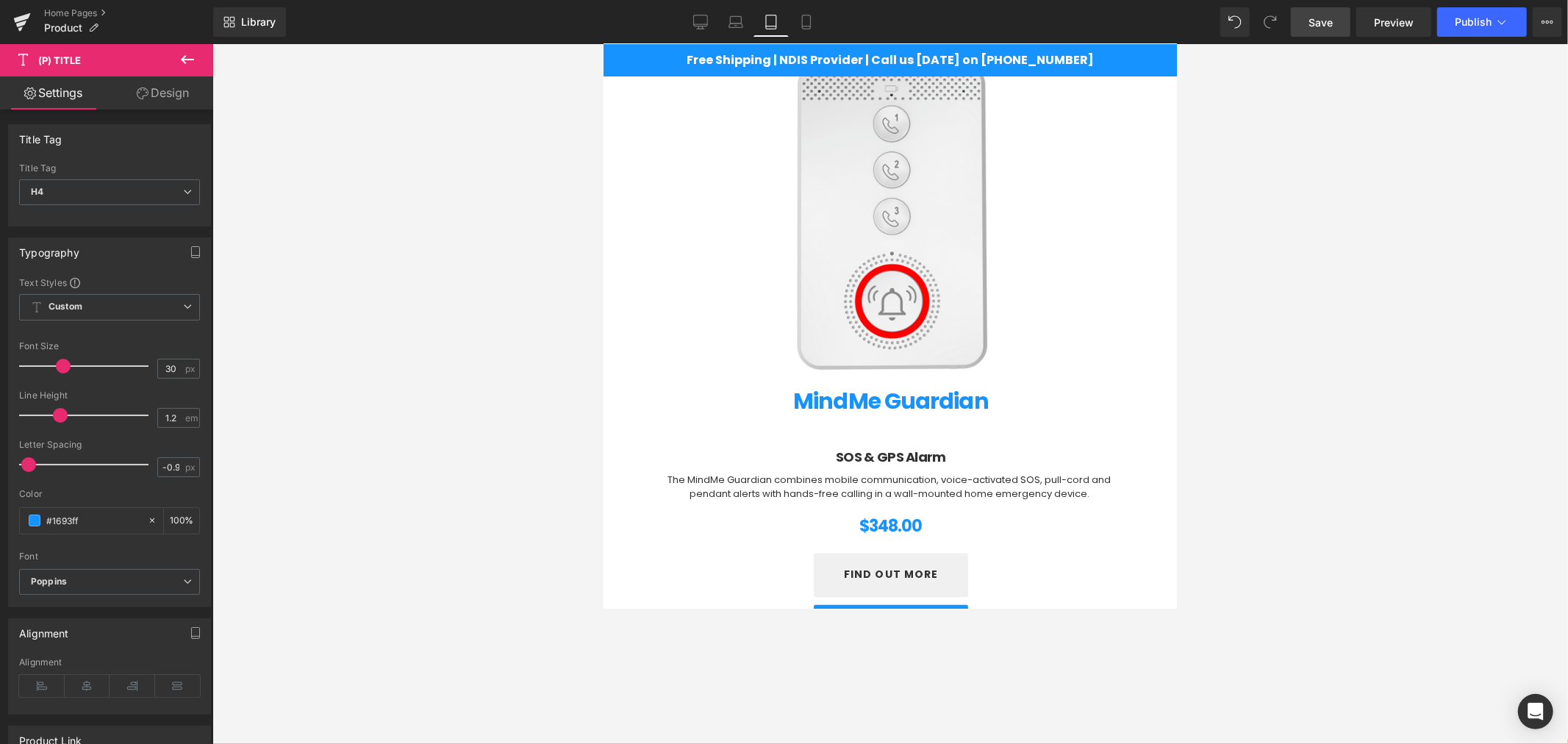
click at [184, 90] on link "Design" at bounding box center [163, 93] width 107 height 33
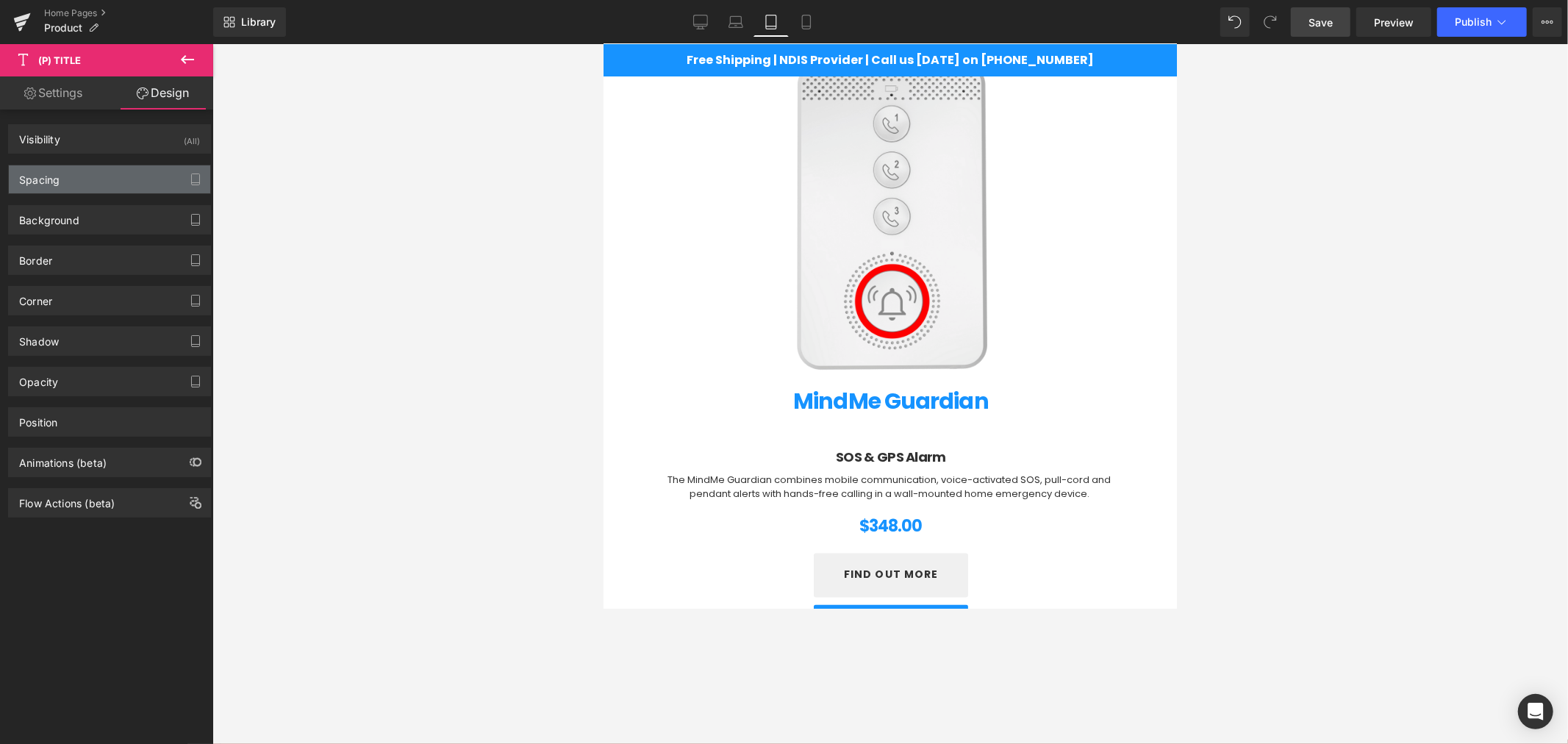
click at [97, 167] on div "Spacing" at bounding box center [109, 179] width 201 height 28
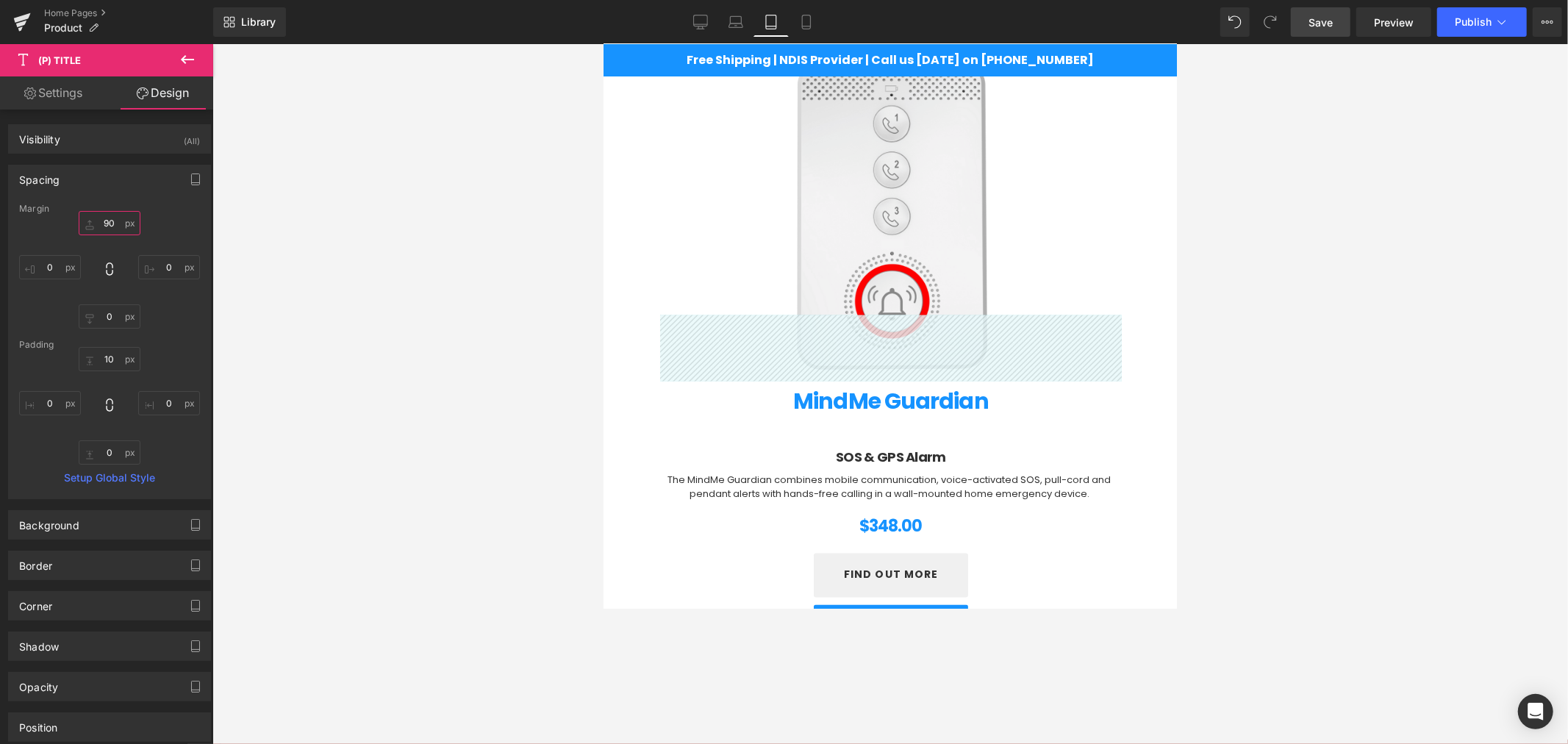
click at [112, 218] on input "90" at bounding box center [109, 223] width 62 height 24
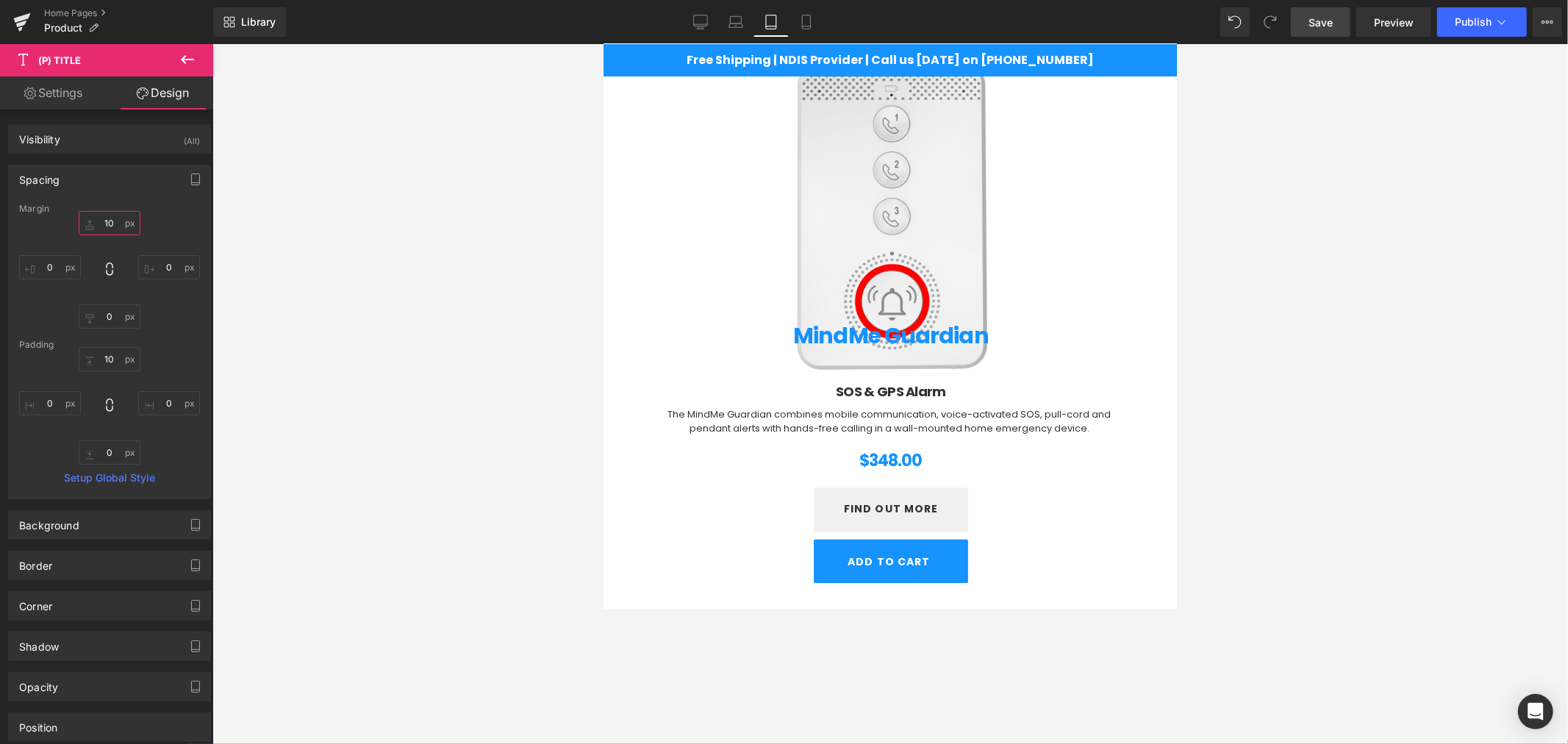
type input "100"
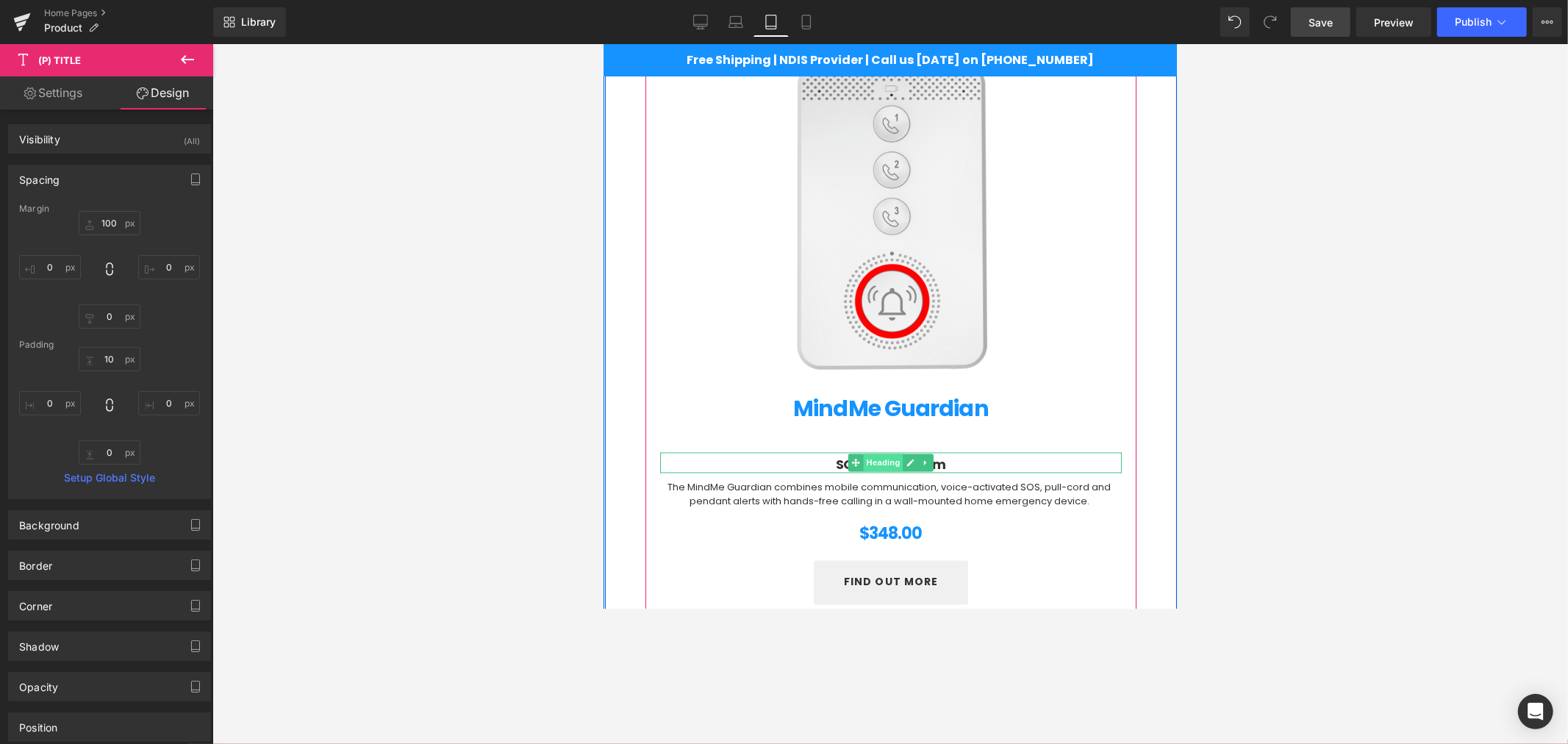
click at [863, 456] on span "Heading" at bounding box center [883, 462] width 40 height 18
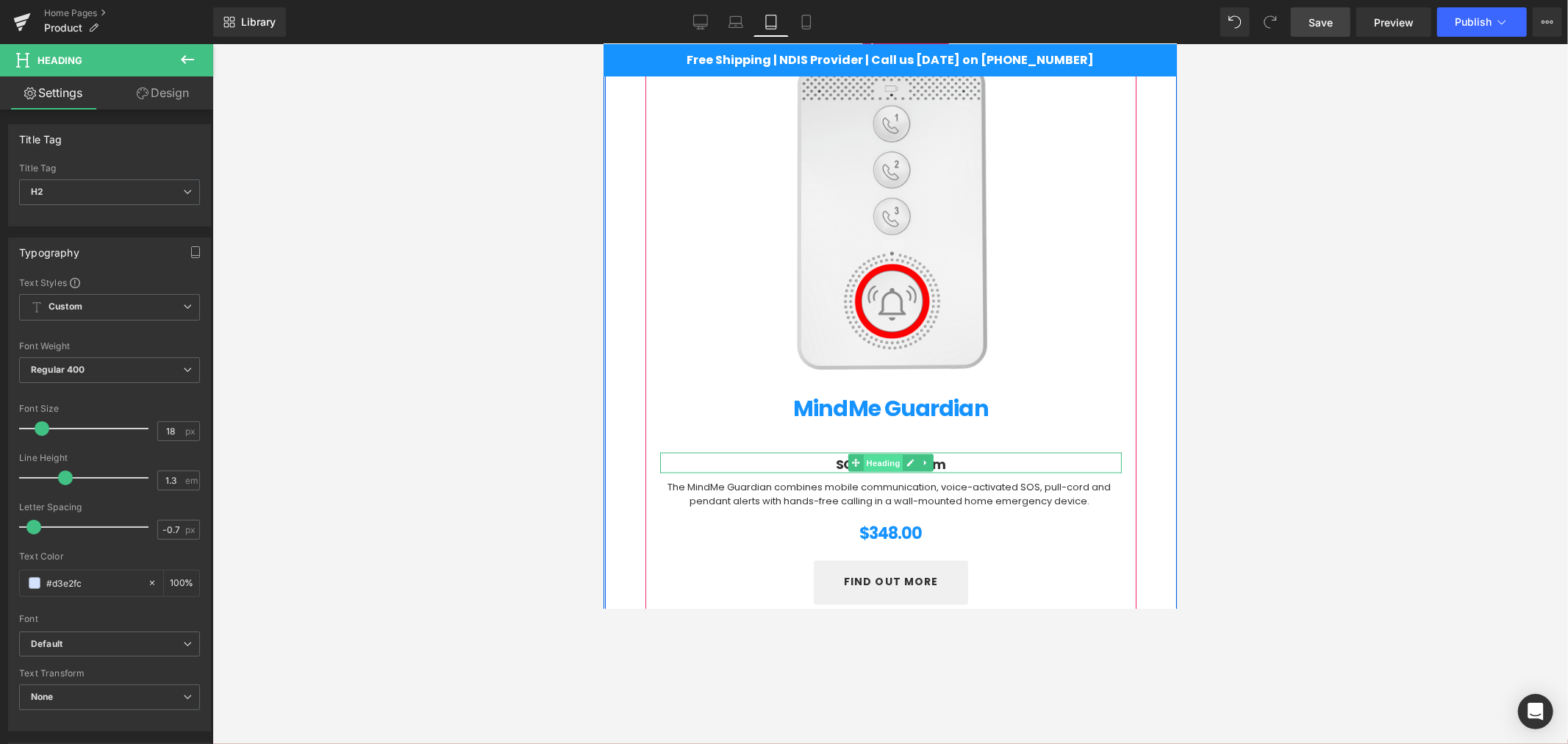
click at [874, 458] on span "Heading" at bounding box center [883, 463] width 40 height 18
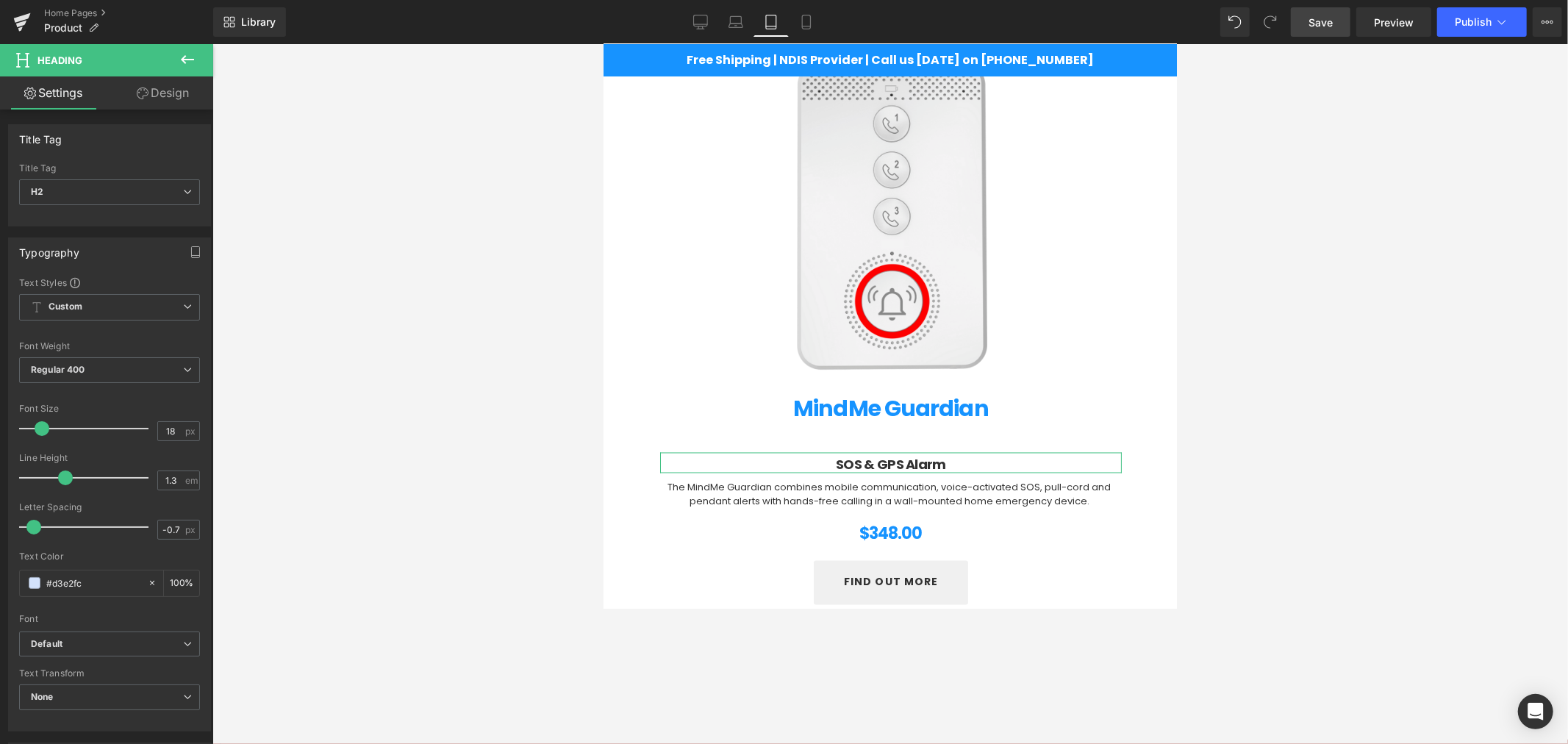
click at [180, 96] on link "Design" at bounding box center [163, 93] width 107 height 33
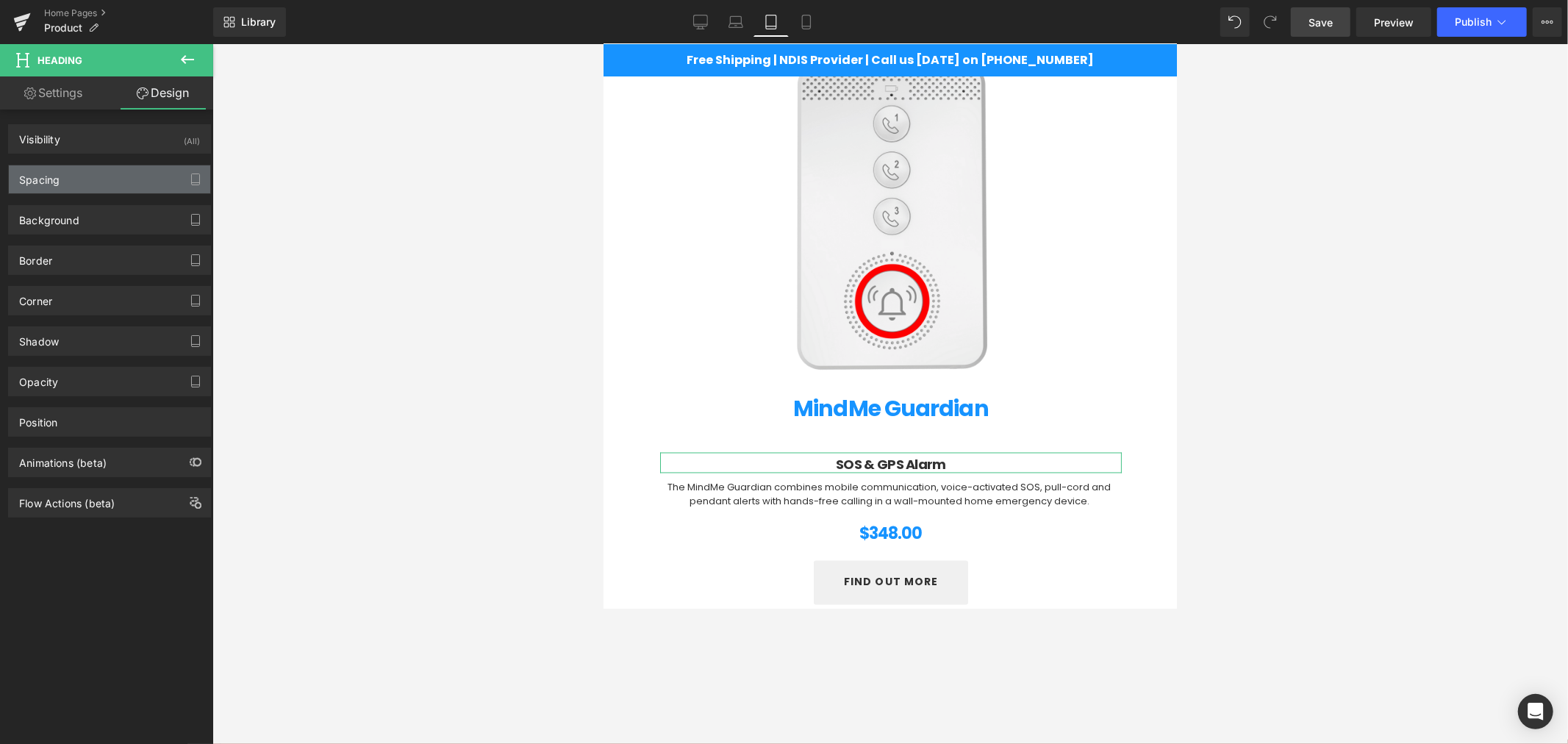
click at [70, 189] on div "Spacing" at bounding box center [109, 179] width 201 height 28
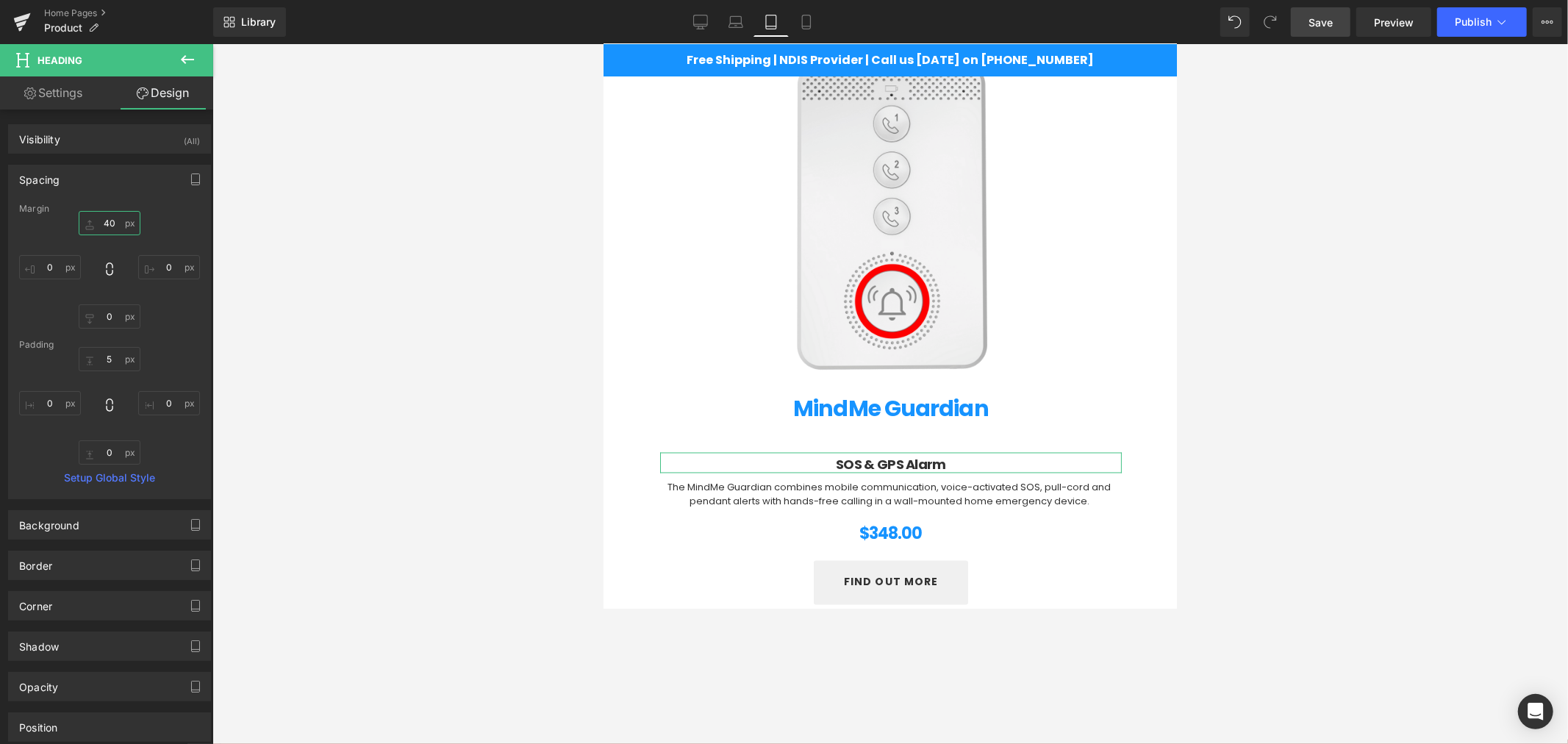
click at [112, 224] on input "text" at bounding box center [109, 223] width 62 height 24
type input "3"
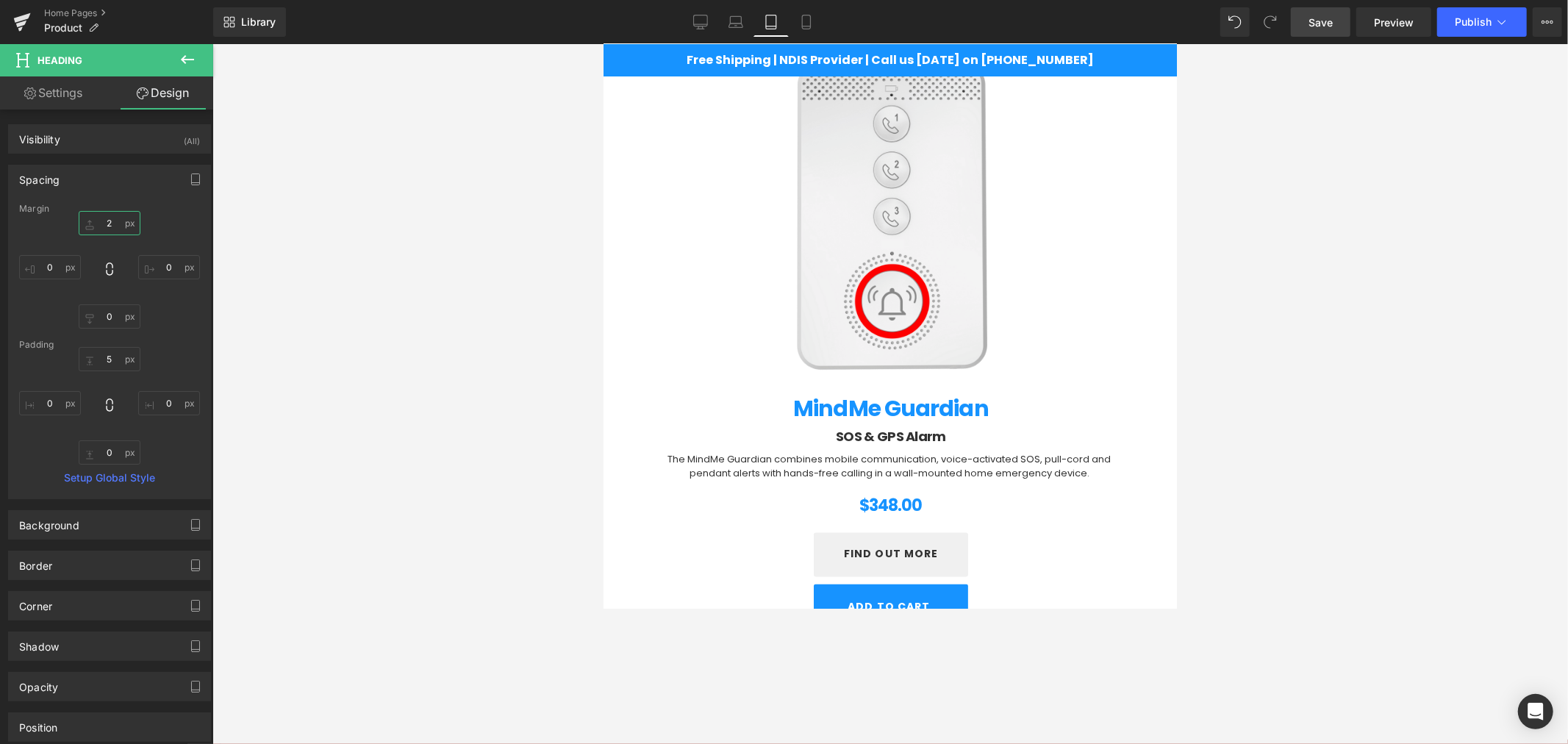
type input "20"
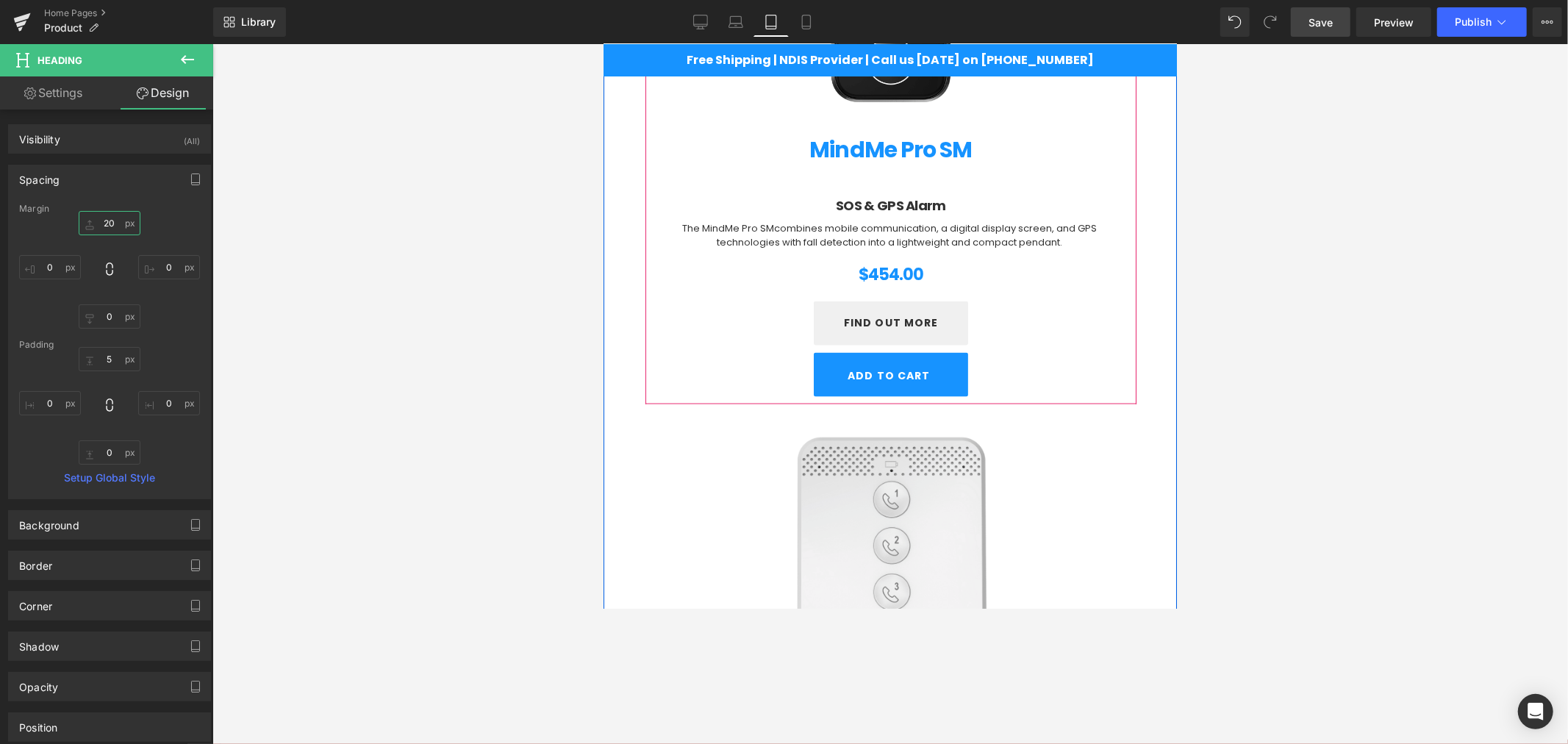
scroll to position [1671, 0]
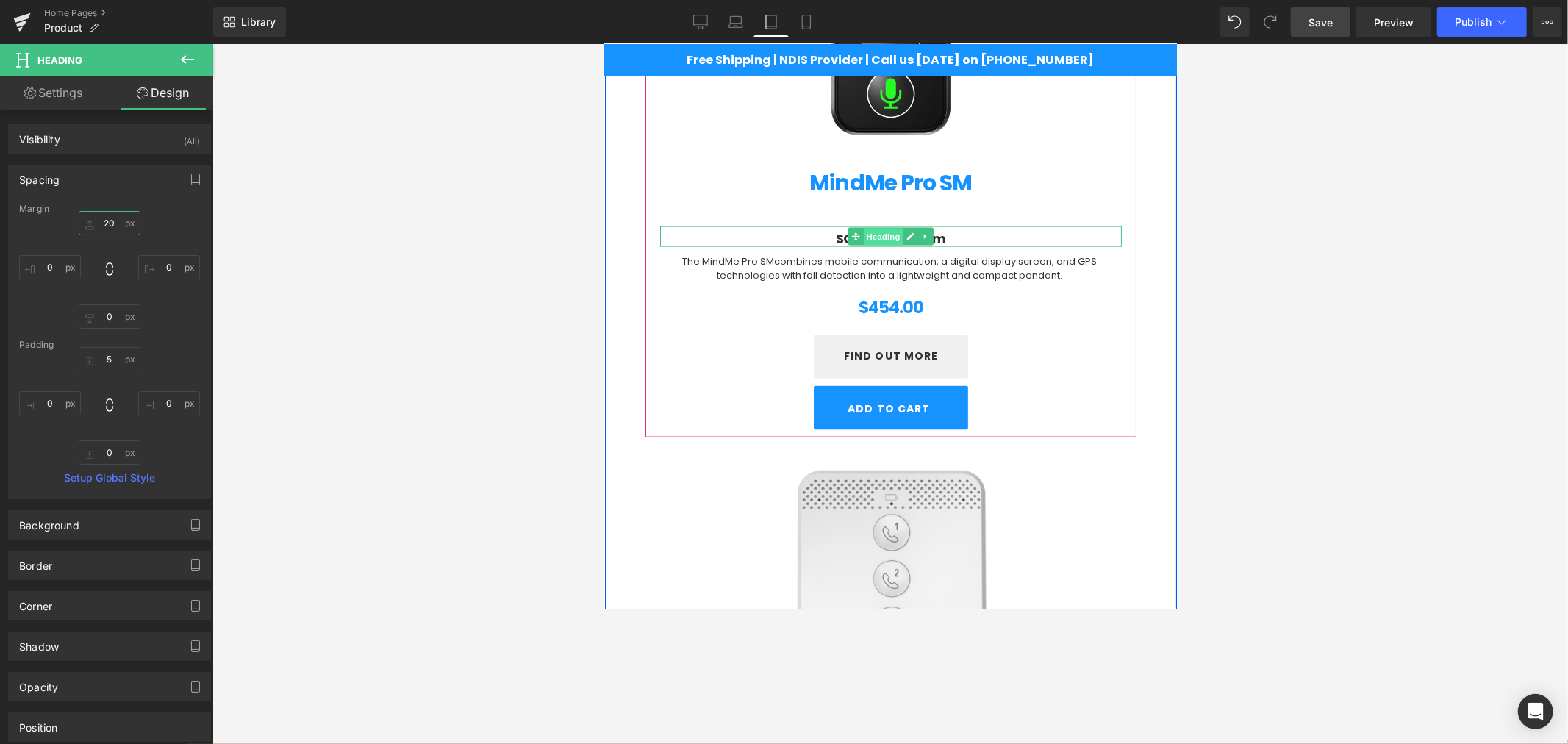
drag, startPoint x: 873, startPoint y: 239, endPoint x: 1083, endPoint y: 275, distance: 213.1
click at [873, 239] on span "Heading" at bounding box center [883, 237] width 40 height 18
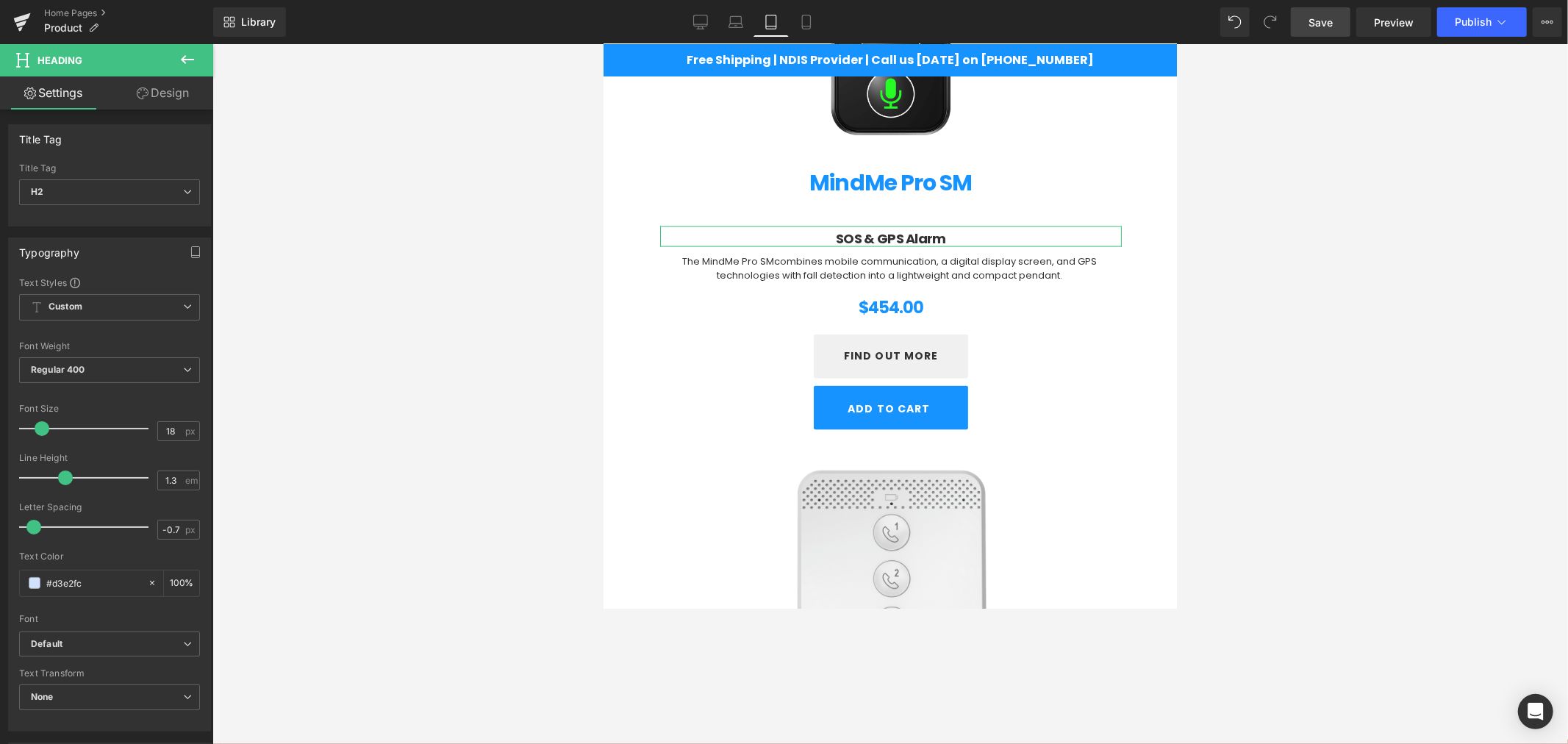
click at [188, 95] on link "Design" at bounding box center [163, 93] width 107 height 33
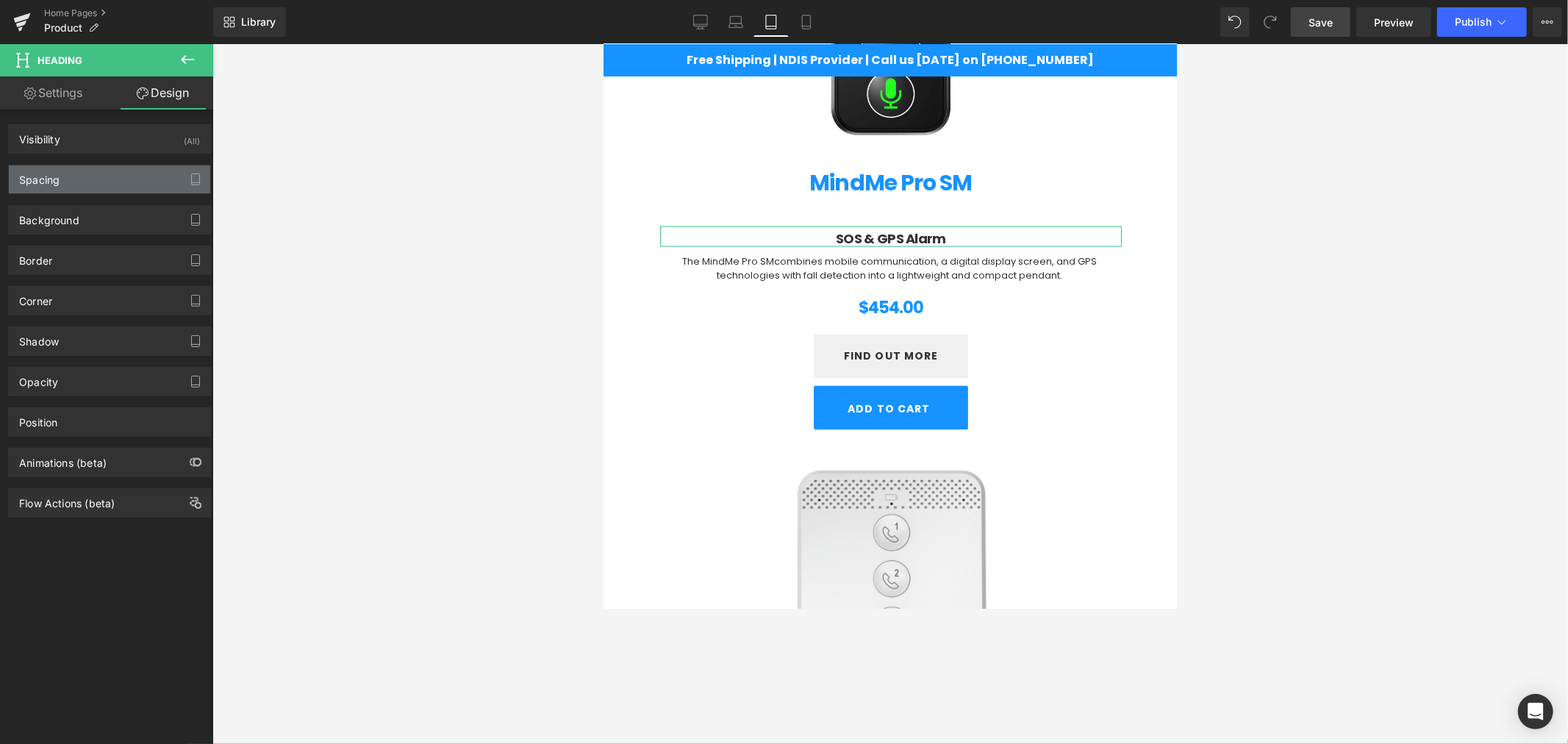
click at [92, 179] on div "Spacing" at bounding box center [109, 179] width 201 height 28
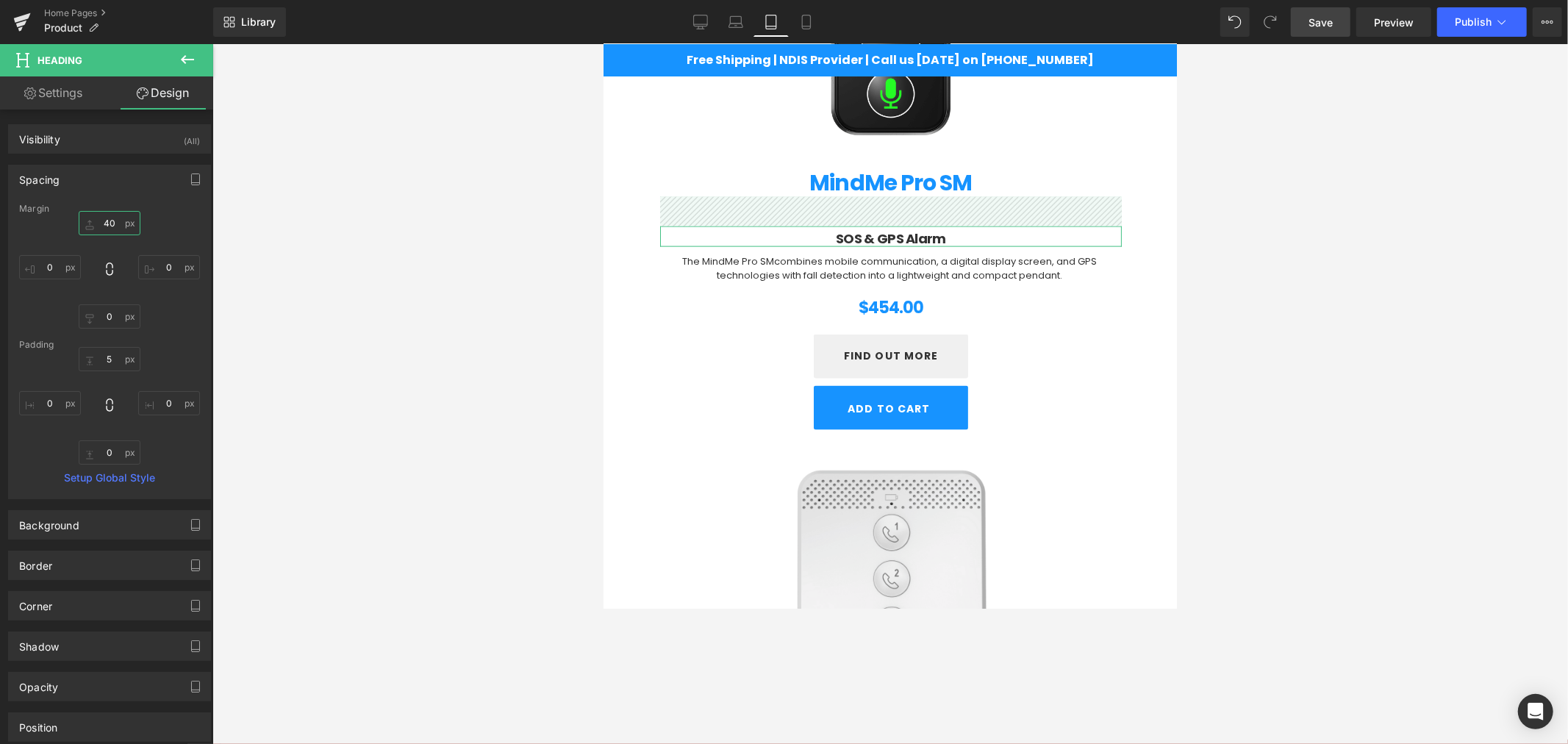
click at [98, 214] on input "40" at bounding box center [109, 223] width 62 height 24
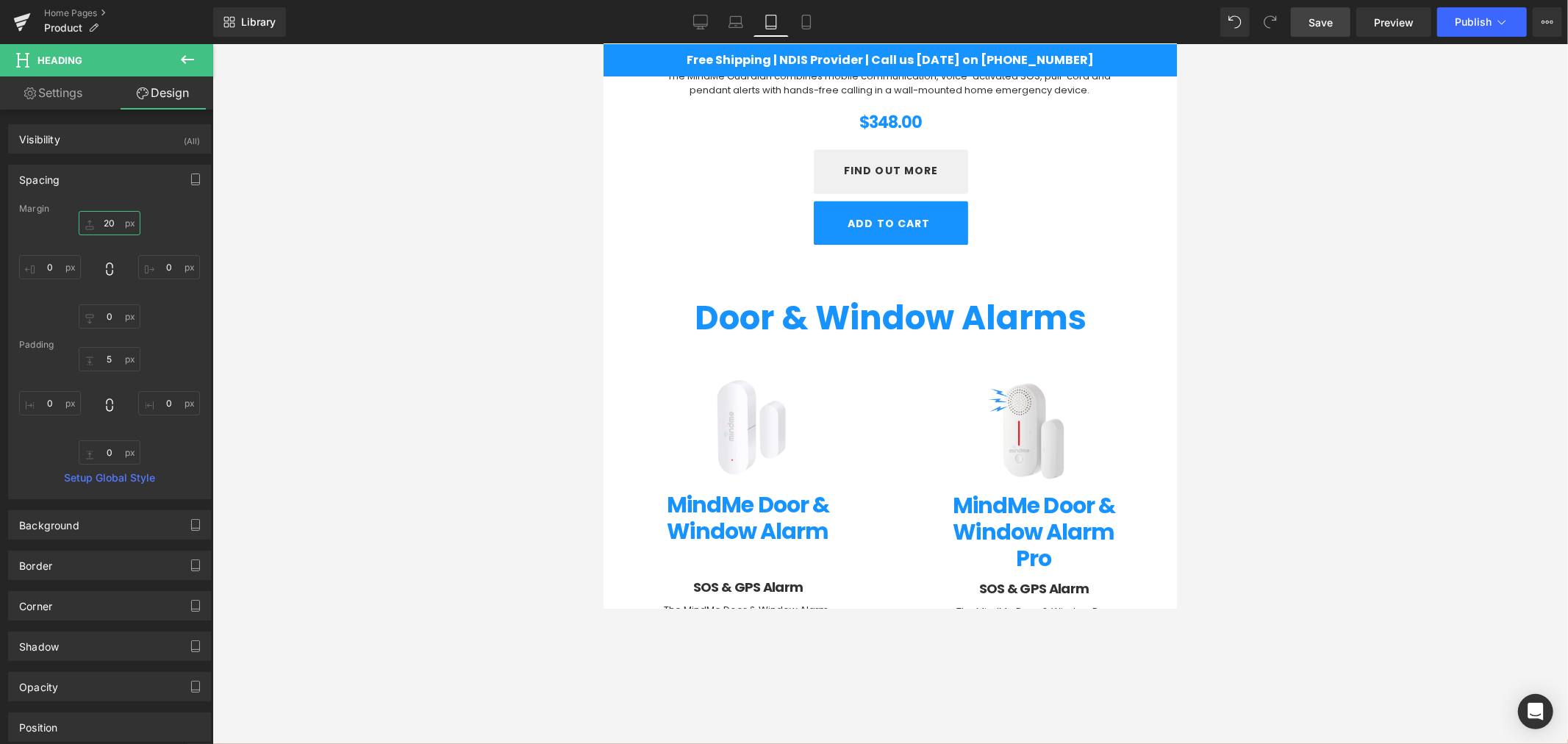
scroll to position [2462, 0]
type input "20"
click at [803, 31] on link "Mobile" at bounding box center [806, 22] width 35 height 29
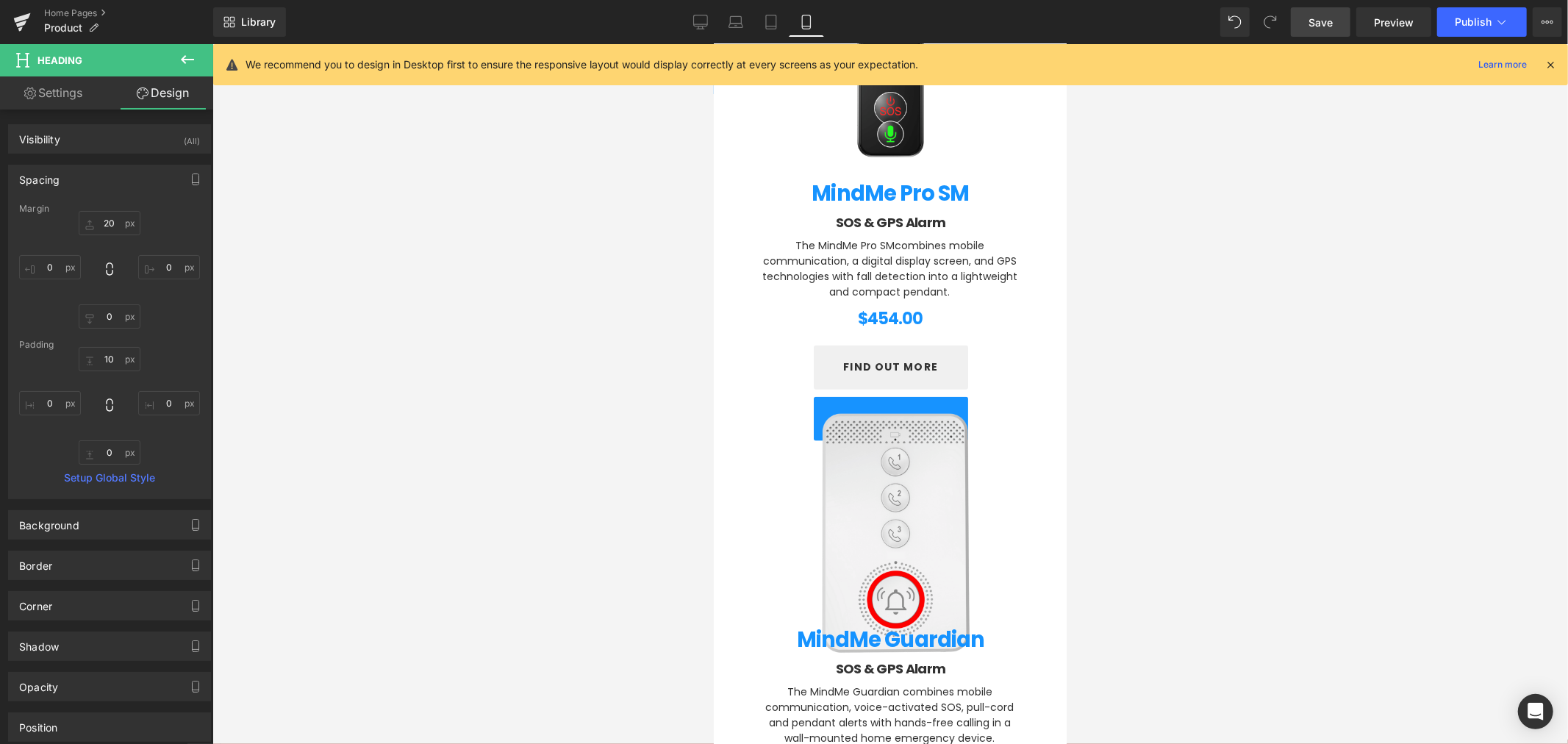
scroll to position [1300, 0]
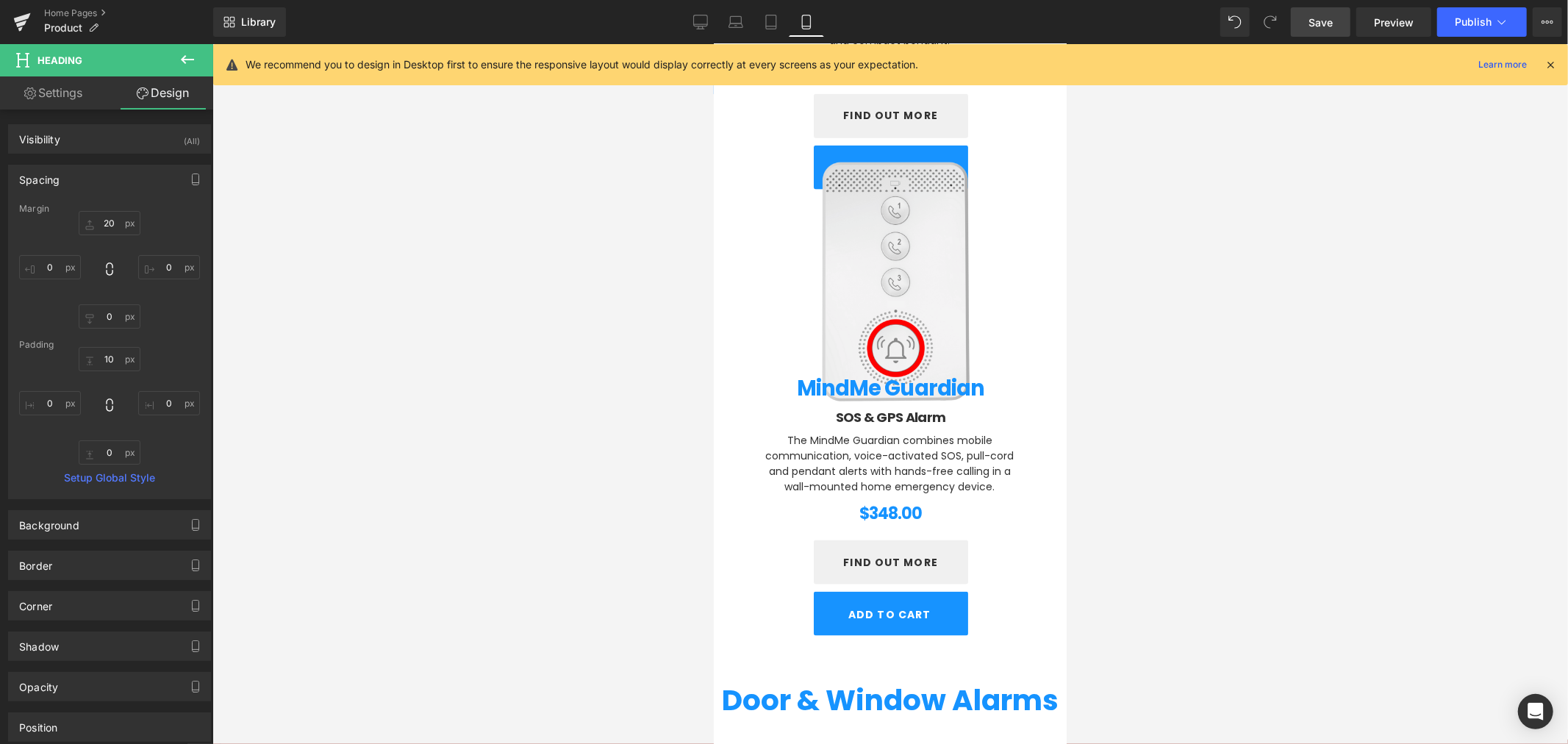
click at [897, 305] on img at bounding box center [890, 287] width 256 height 256
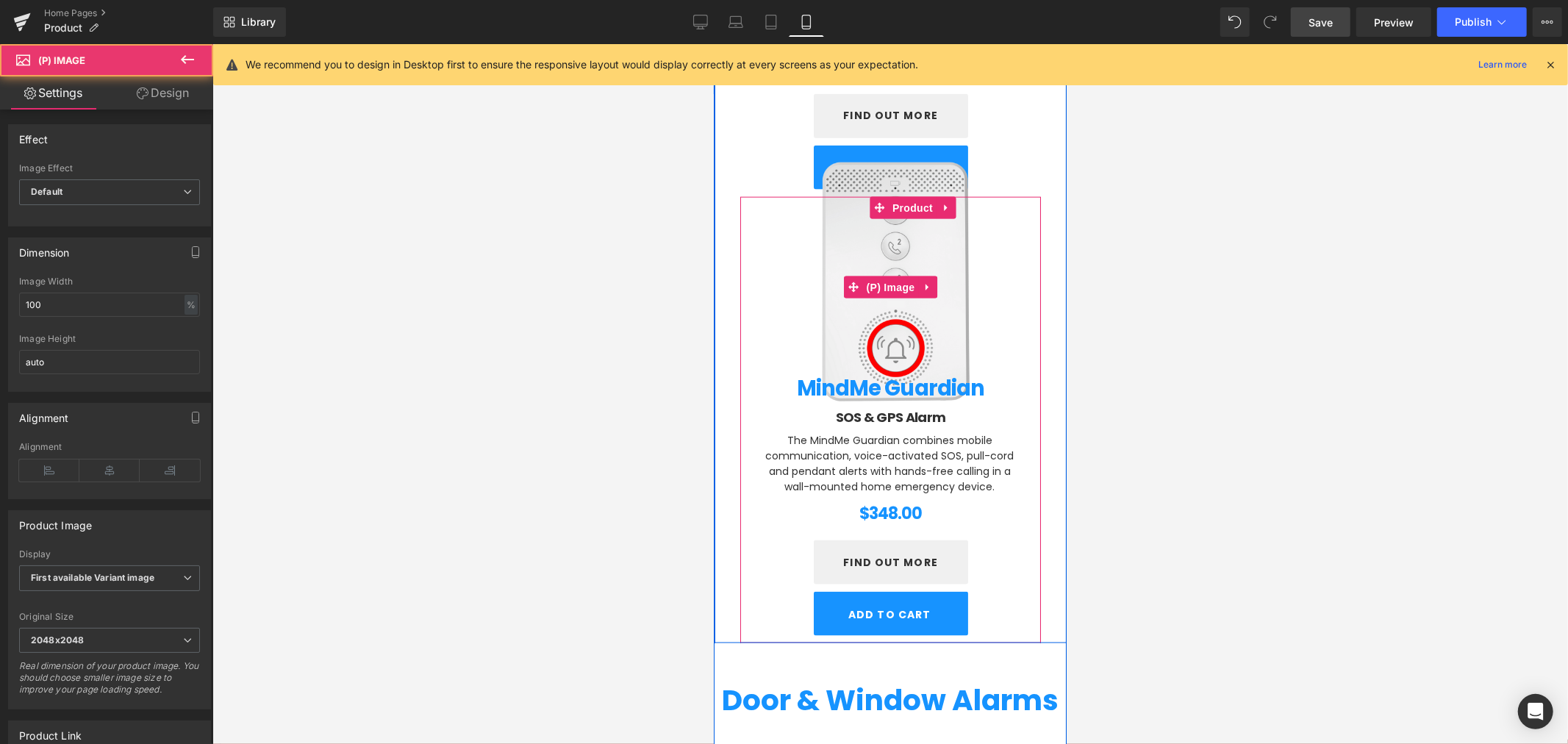
scroll to position [1626, 0]
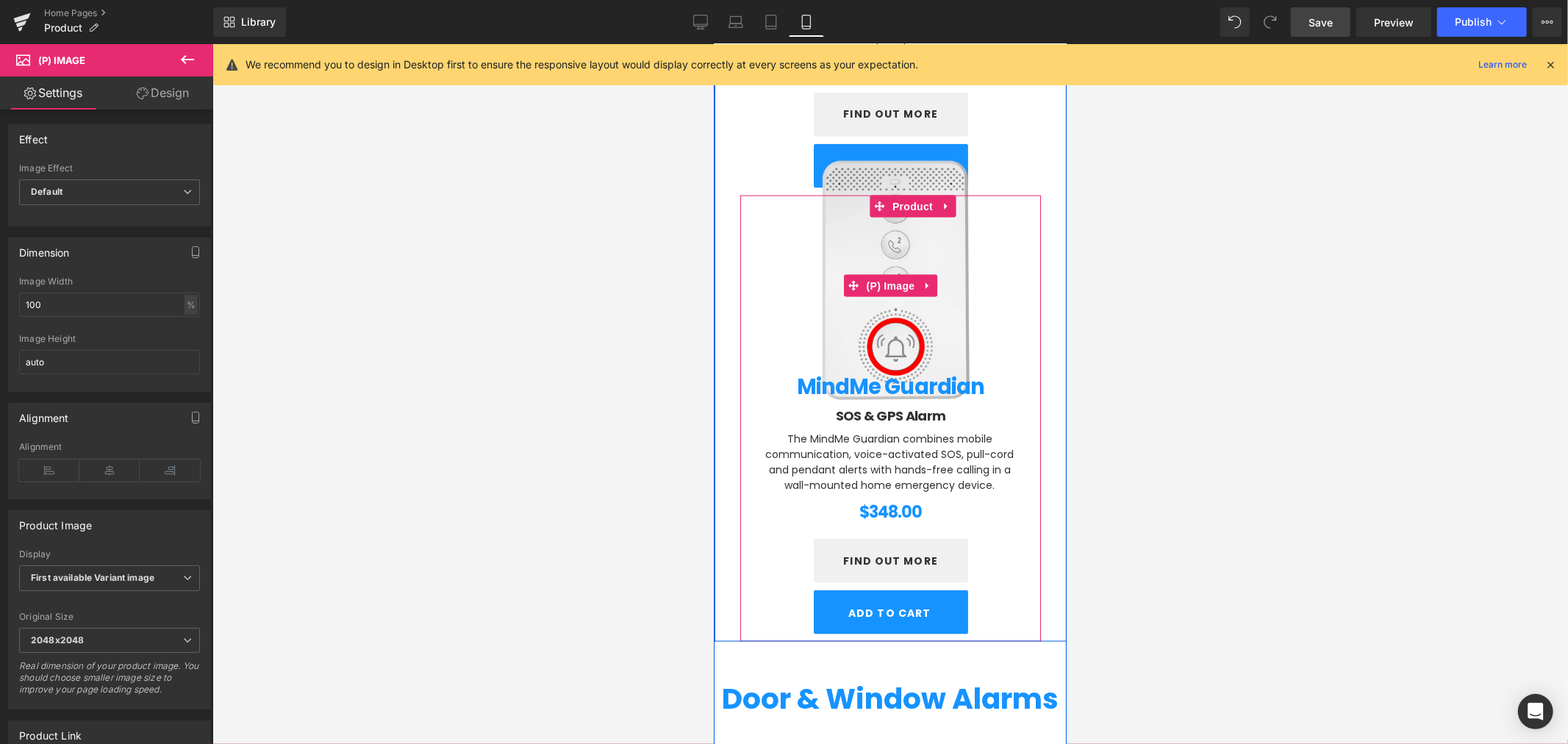
click at [848, 229] on img at bounding box center [890, 286] width 256 height 256
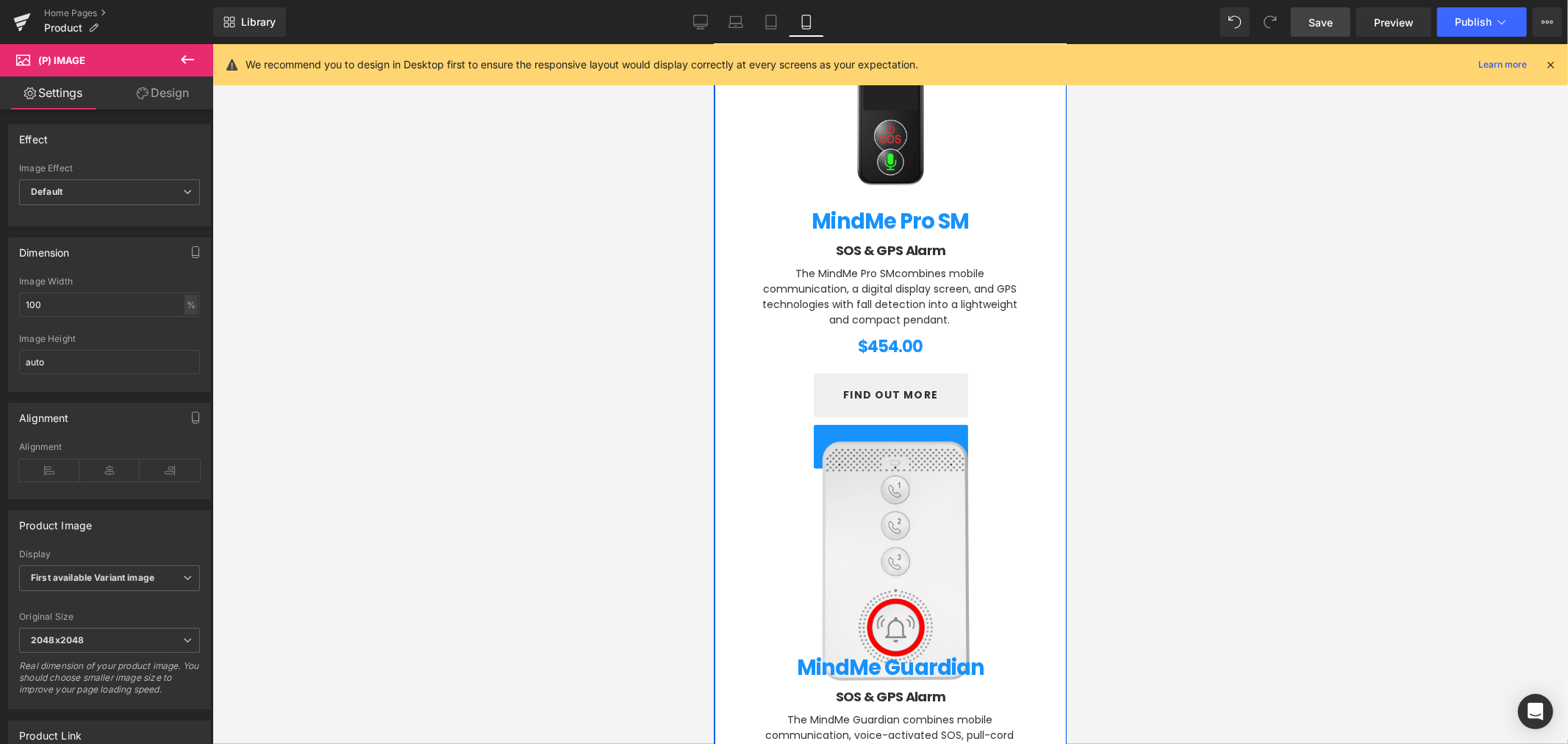
scroll to position [1354, 0]
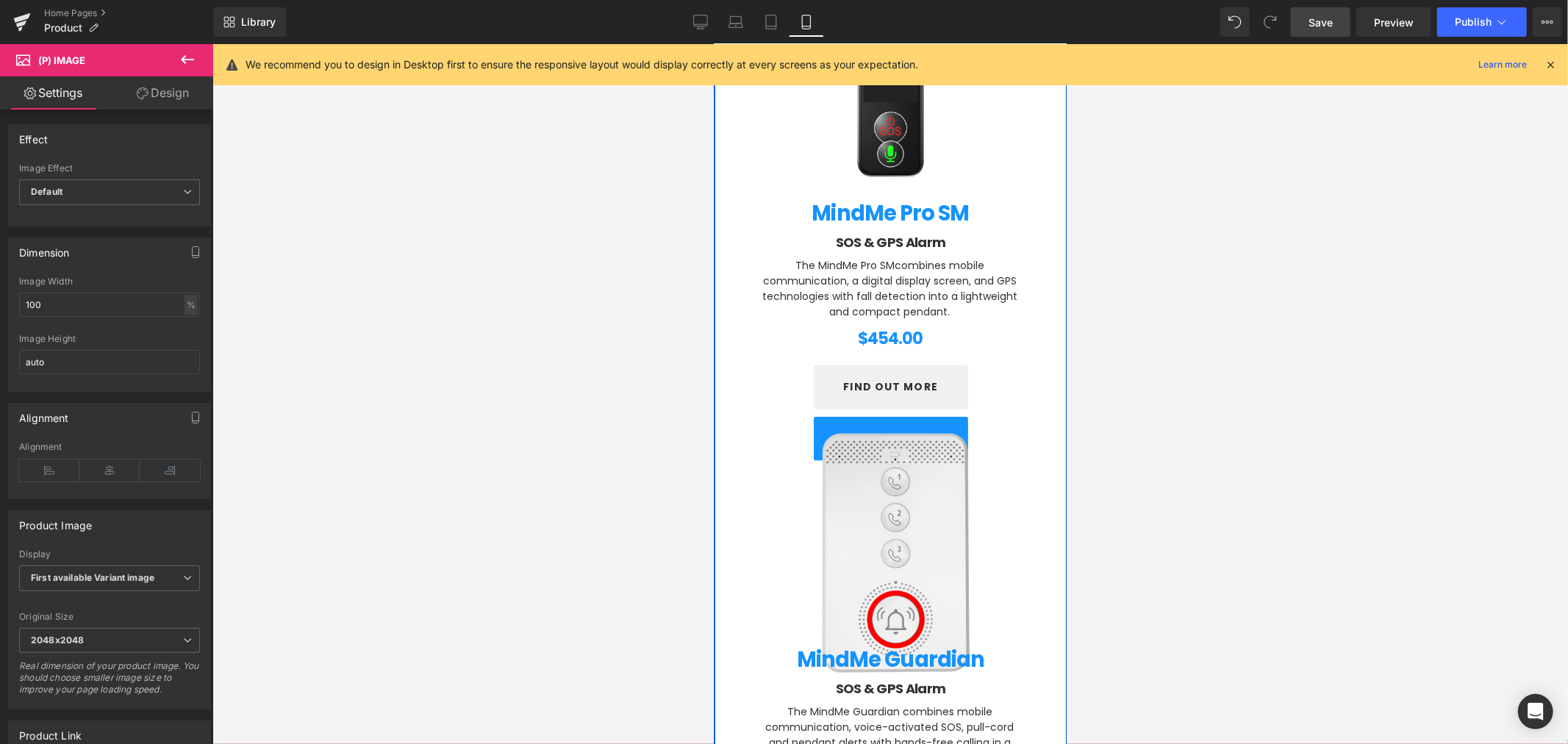
click at [872, 547] on div "(P) Image" at bounding box center [890, 558] width 256 height 256
click at [55, 311] on input "100" at bounding box center [109, 304] width 181 height 24
type input "1"
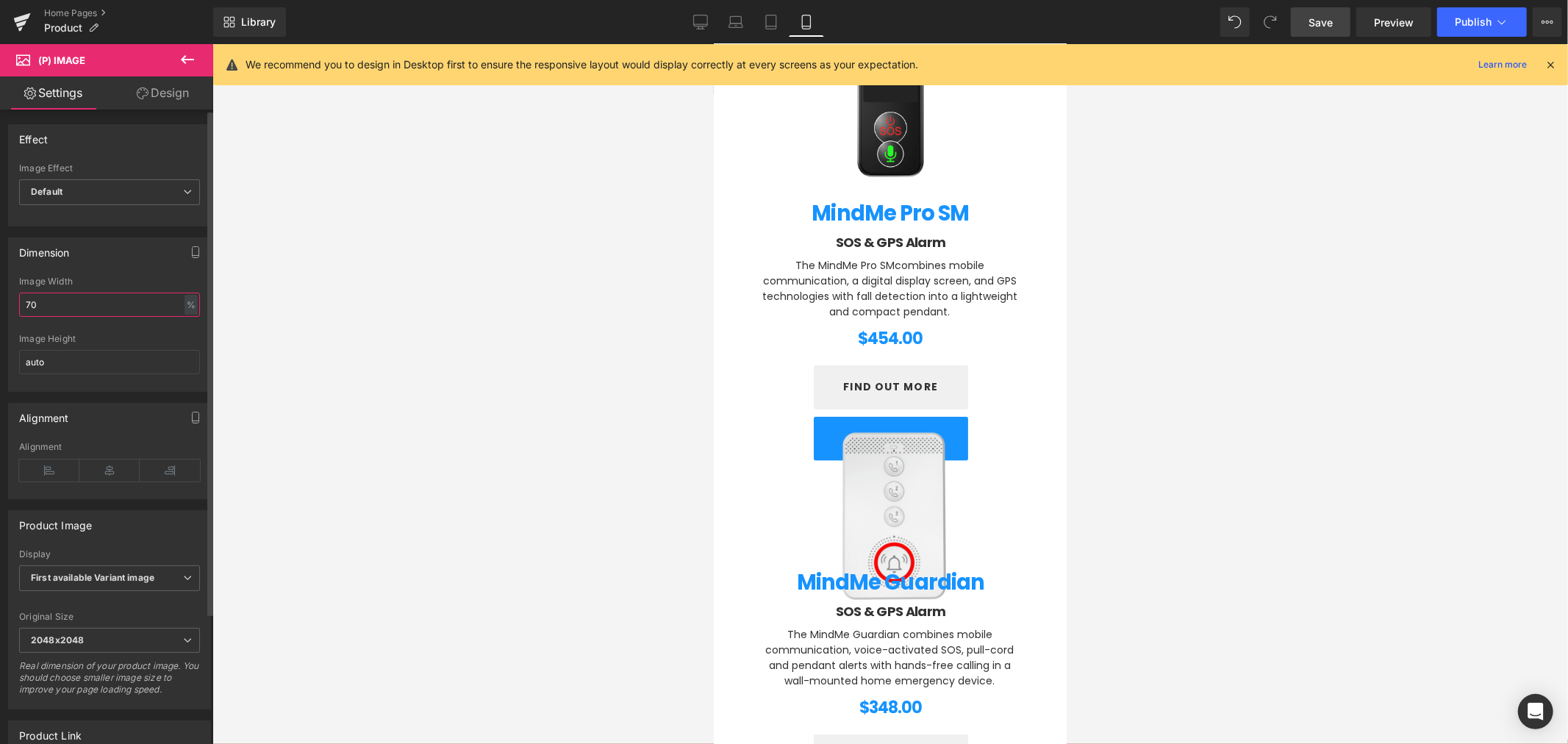
type input "7"
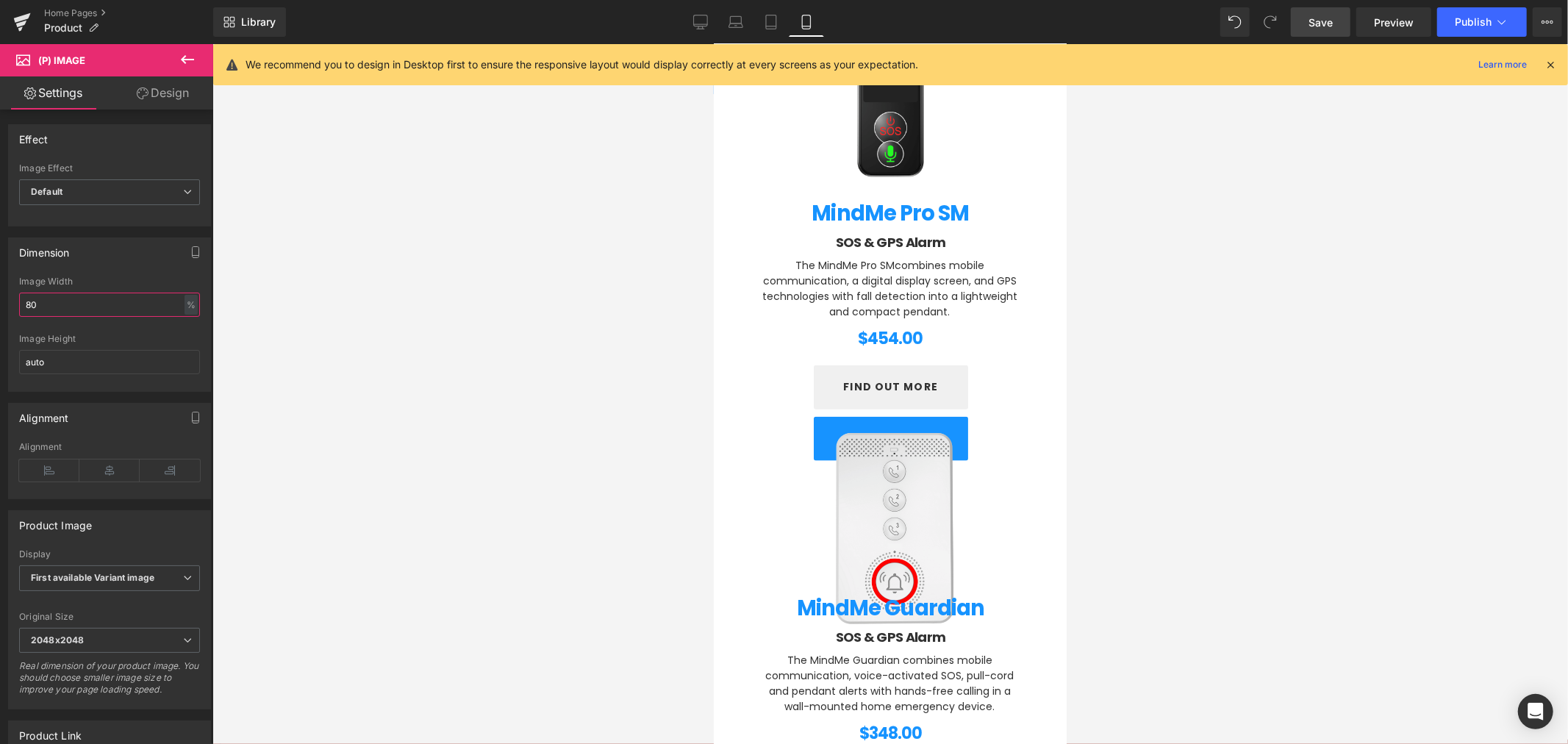
type input "80"
click at [165, 90] on link "Design" at bounding box center [163, 93] width 107 height 33
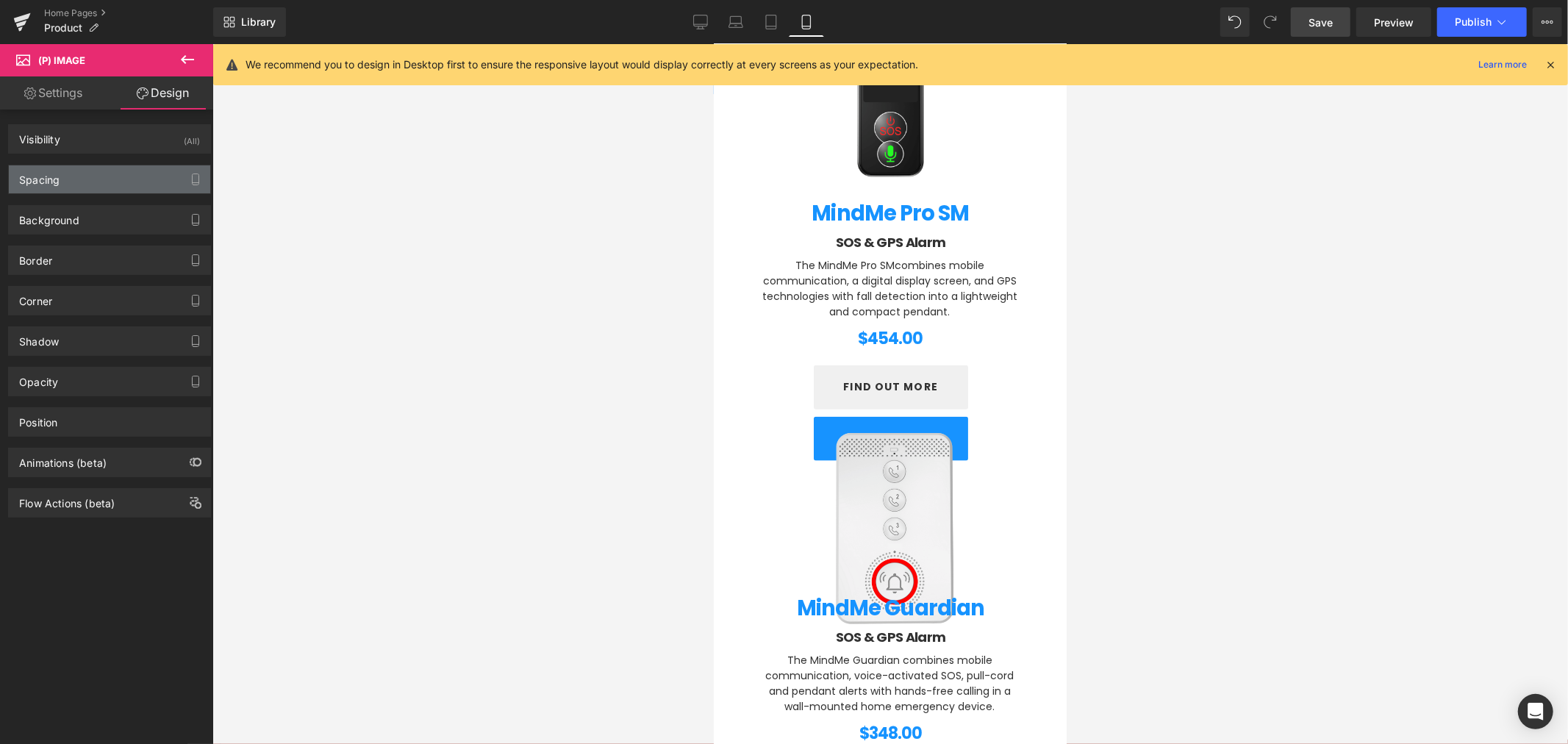
click at [62, 187] on div "Spacing" at bounding box center [109, 179] width 201 height 28
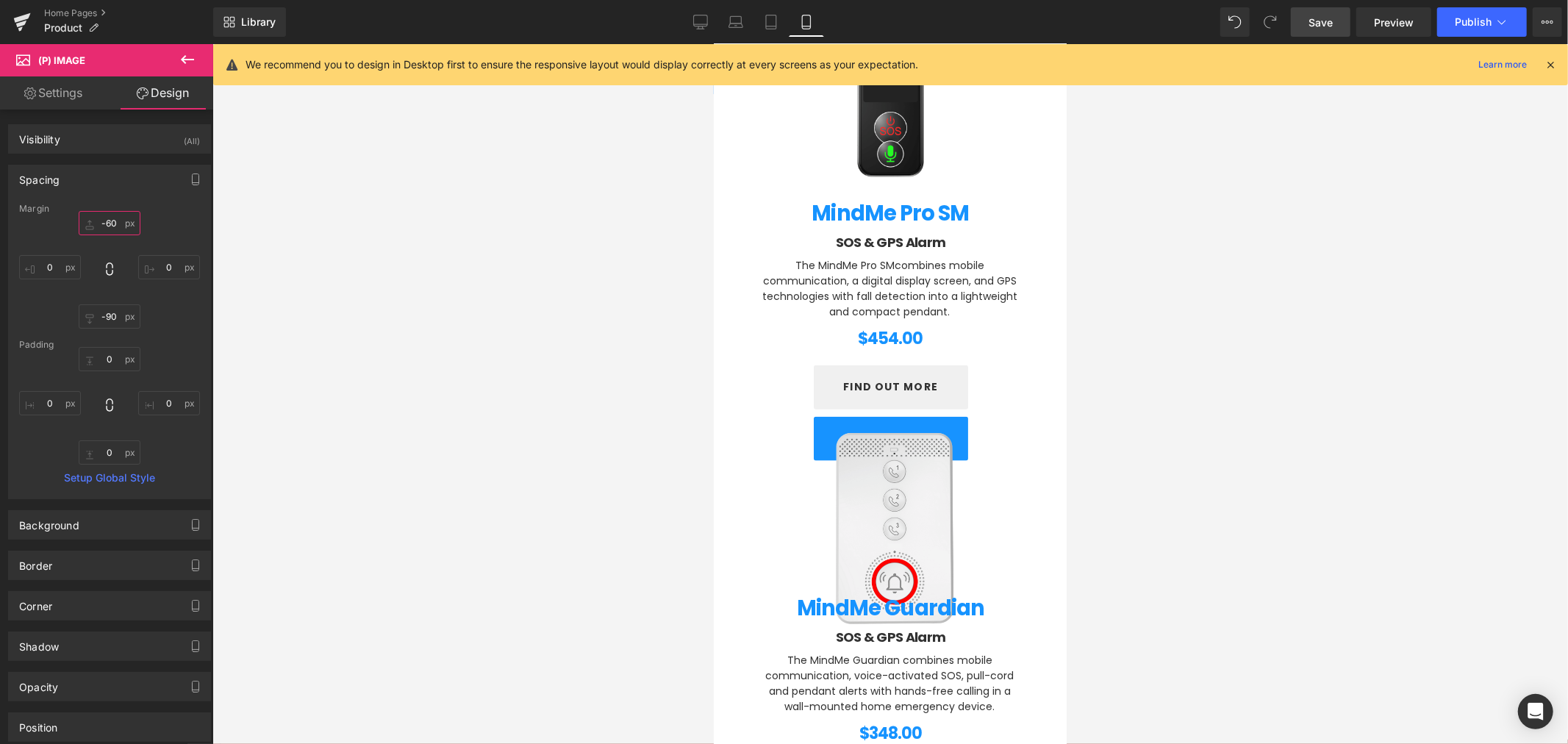
click at [98, 228] on input "text" at bounding box center [109, 223] width 62 height 24
type input "0"
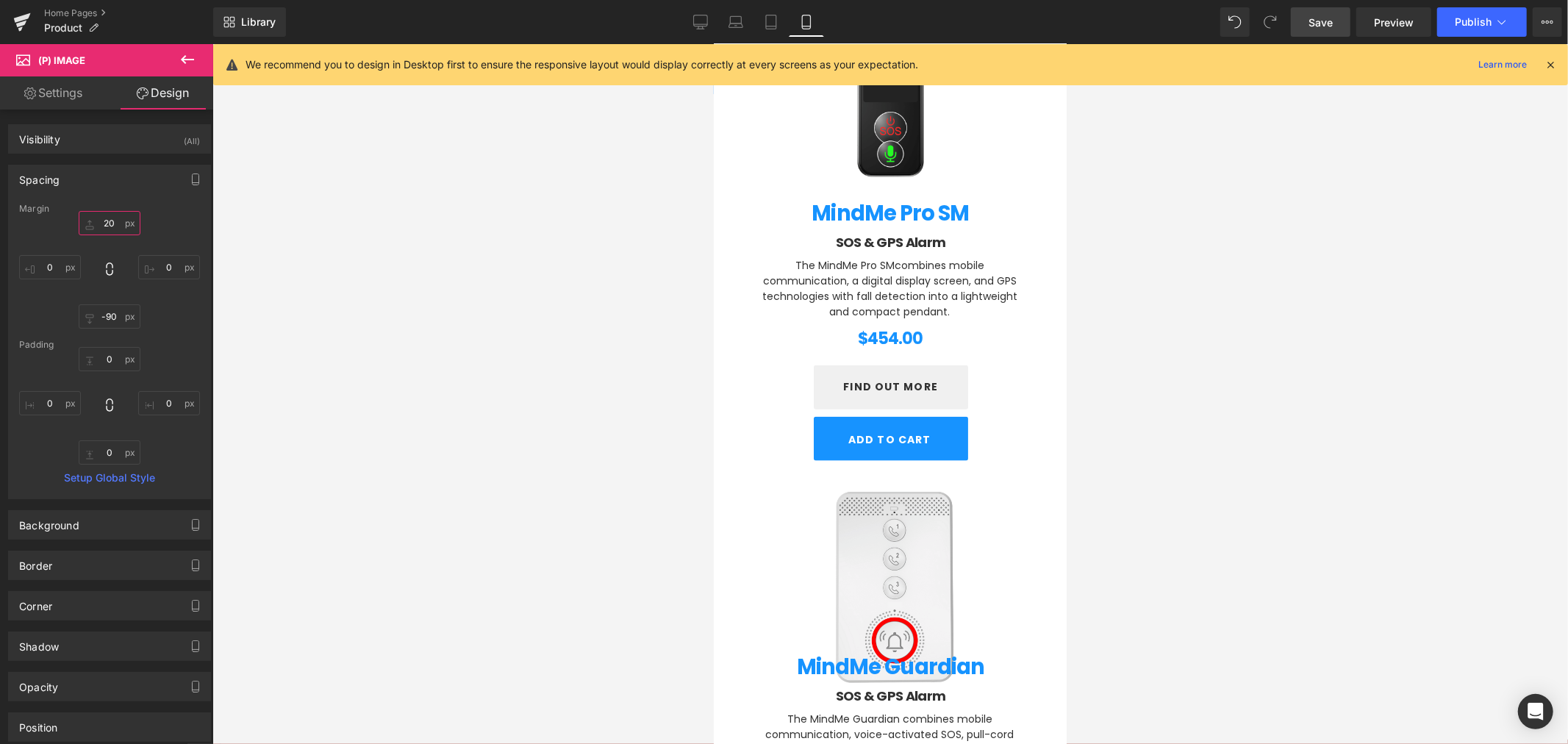
type input "2"
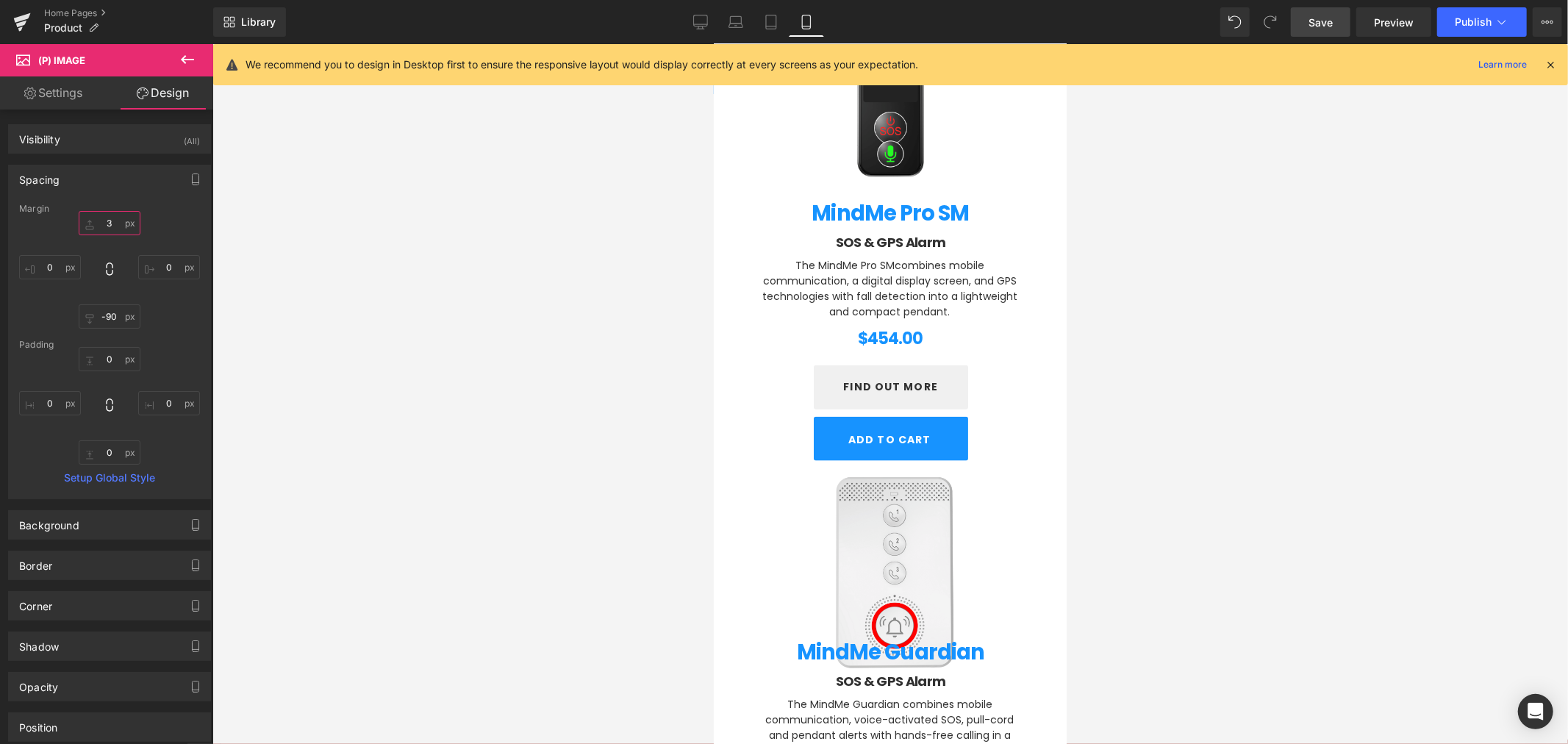
type input "30"
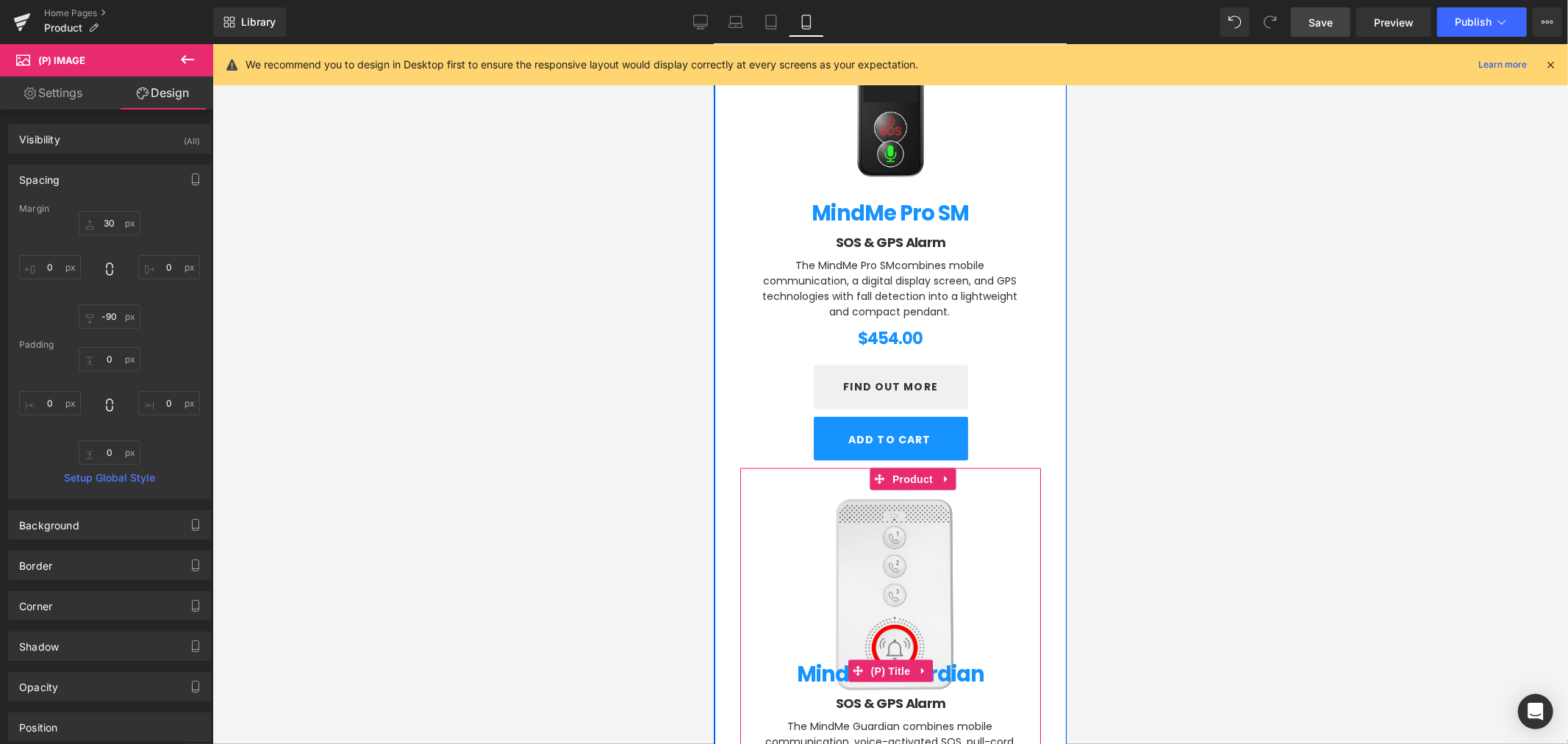
click at [822, 607] on link "MindMe Guardian" at bounding box center [890, 669] width 188 height 33
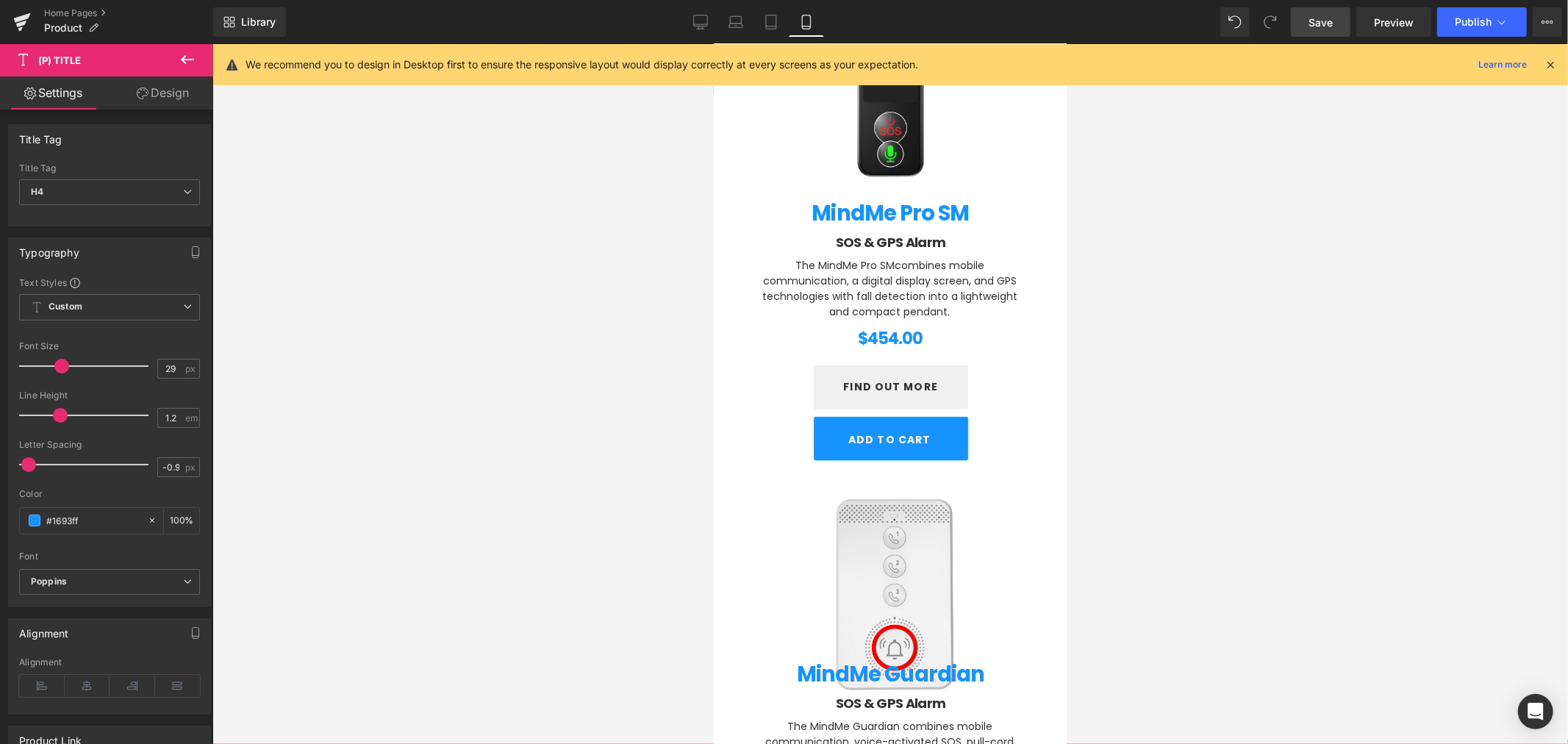
click at [164, 83] on link "Design" at bounding box center [163, 93] width 107 height 33
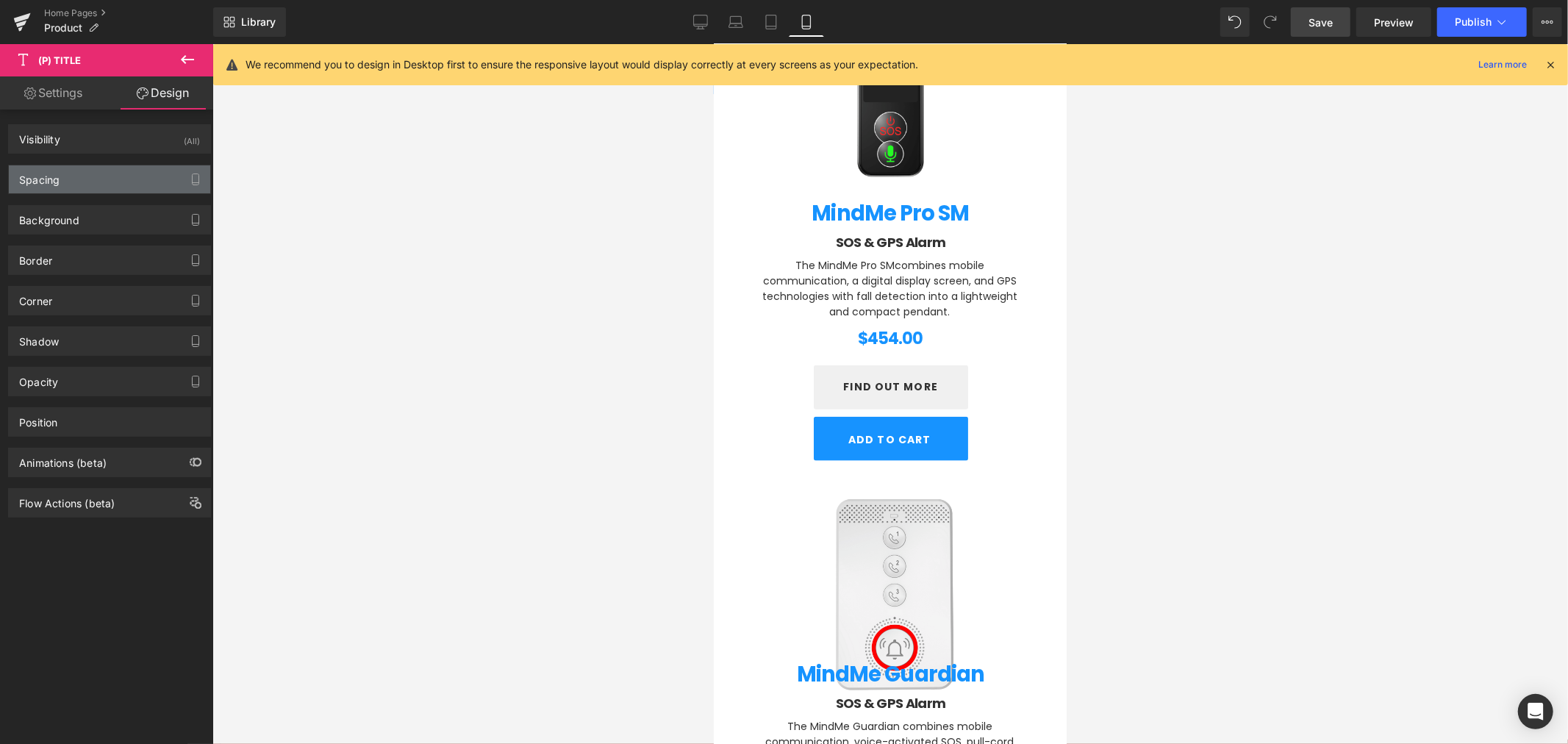
click at [76, 165] on div "Spacing" at bounding box center [109, 179] width 201 height 28
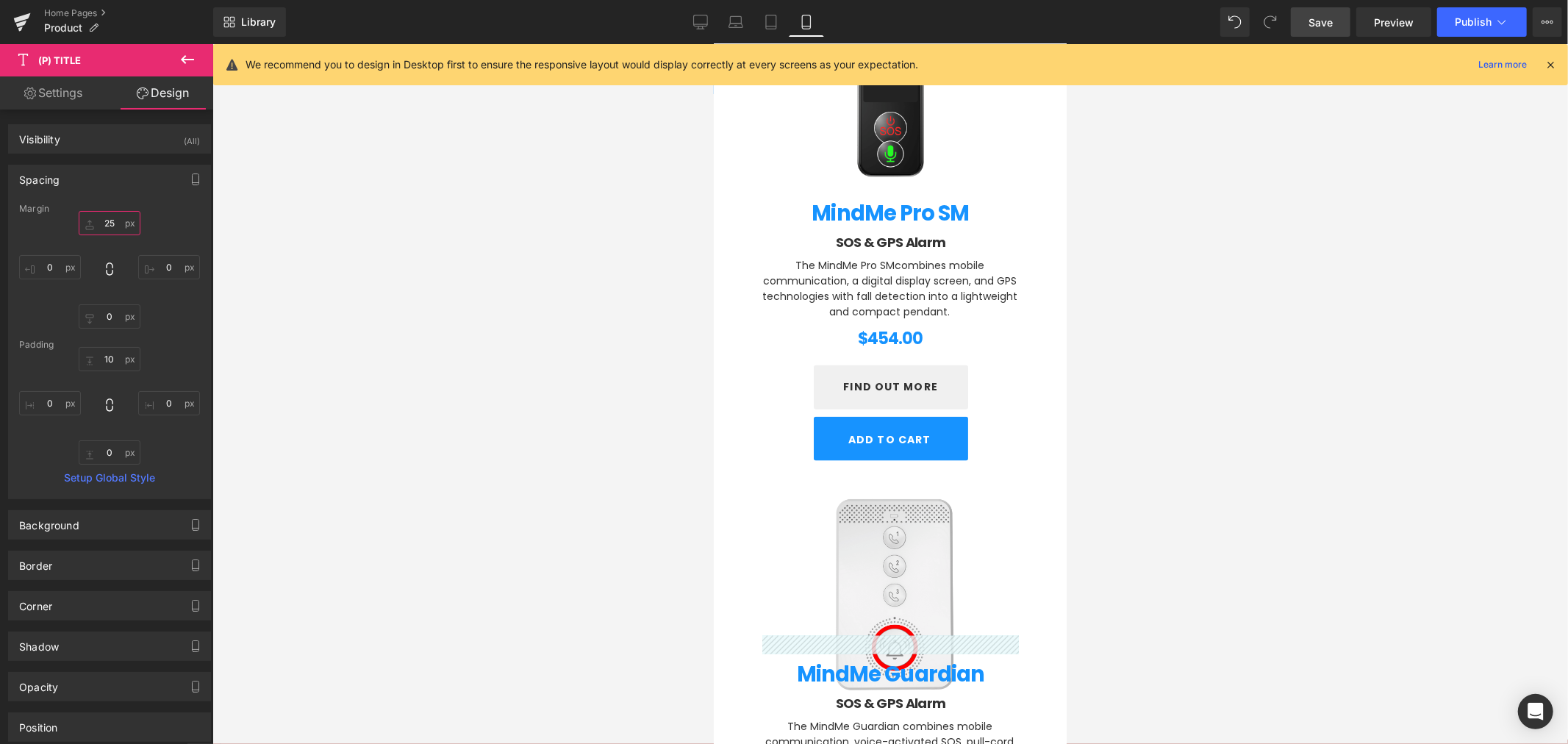
click at [111, 226] on input "text" at bounding box center [109, 223] width 62 height 24
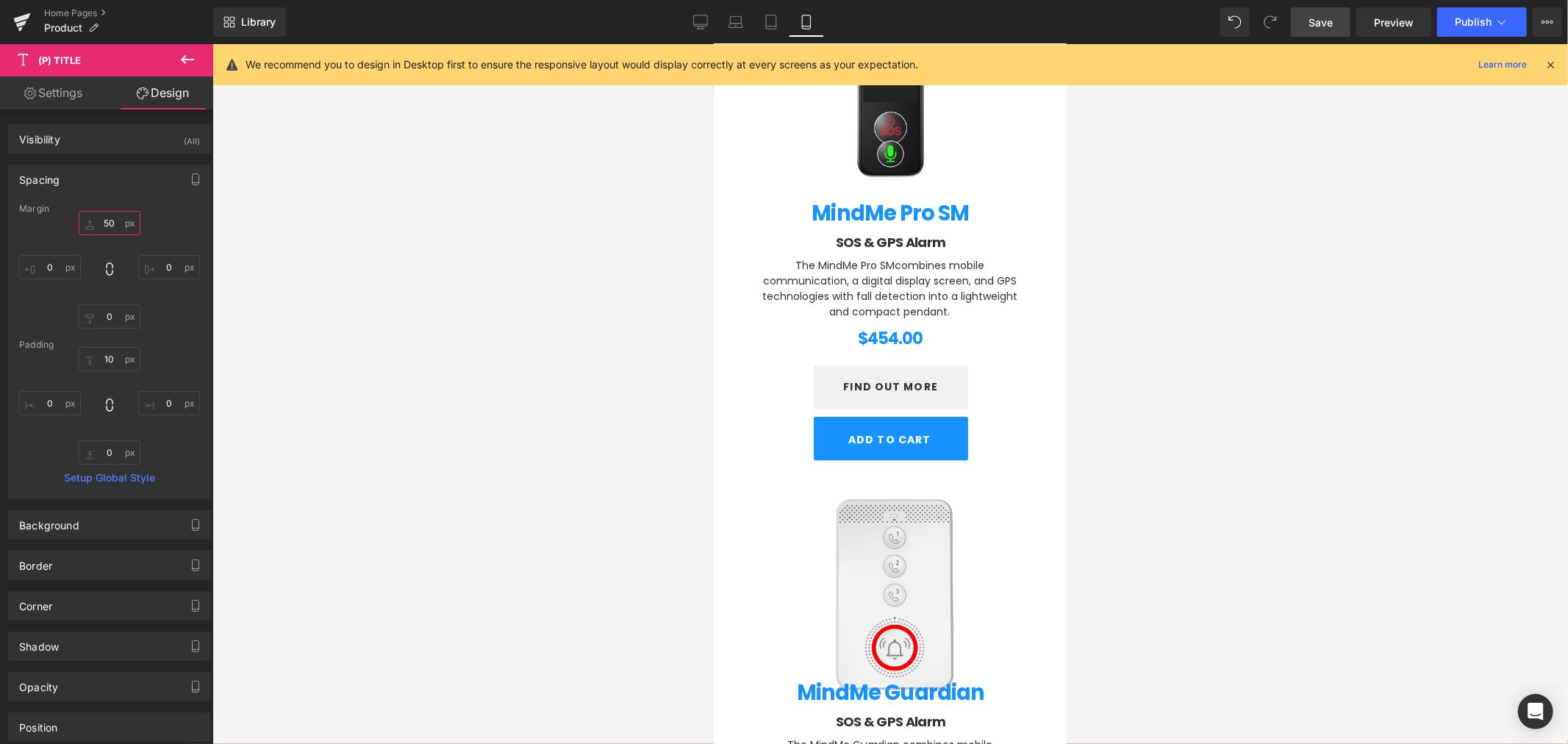
type input "5"
type input "7"
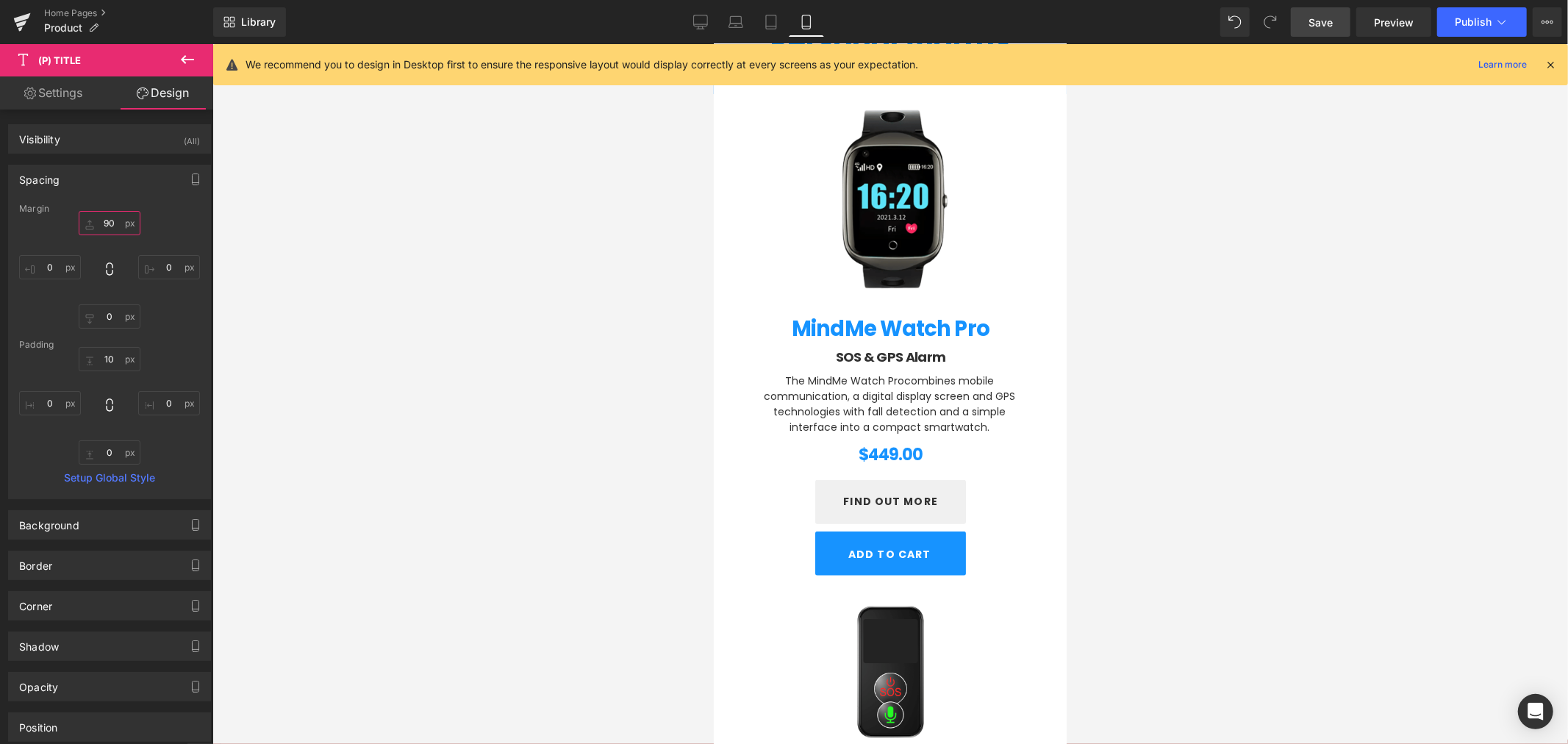
scroll to position [783, 0]
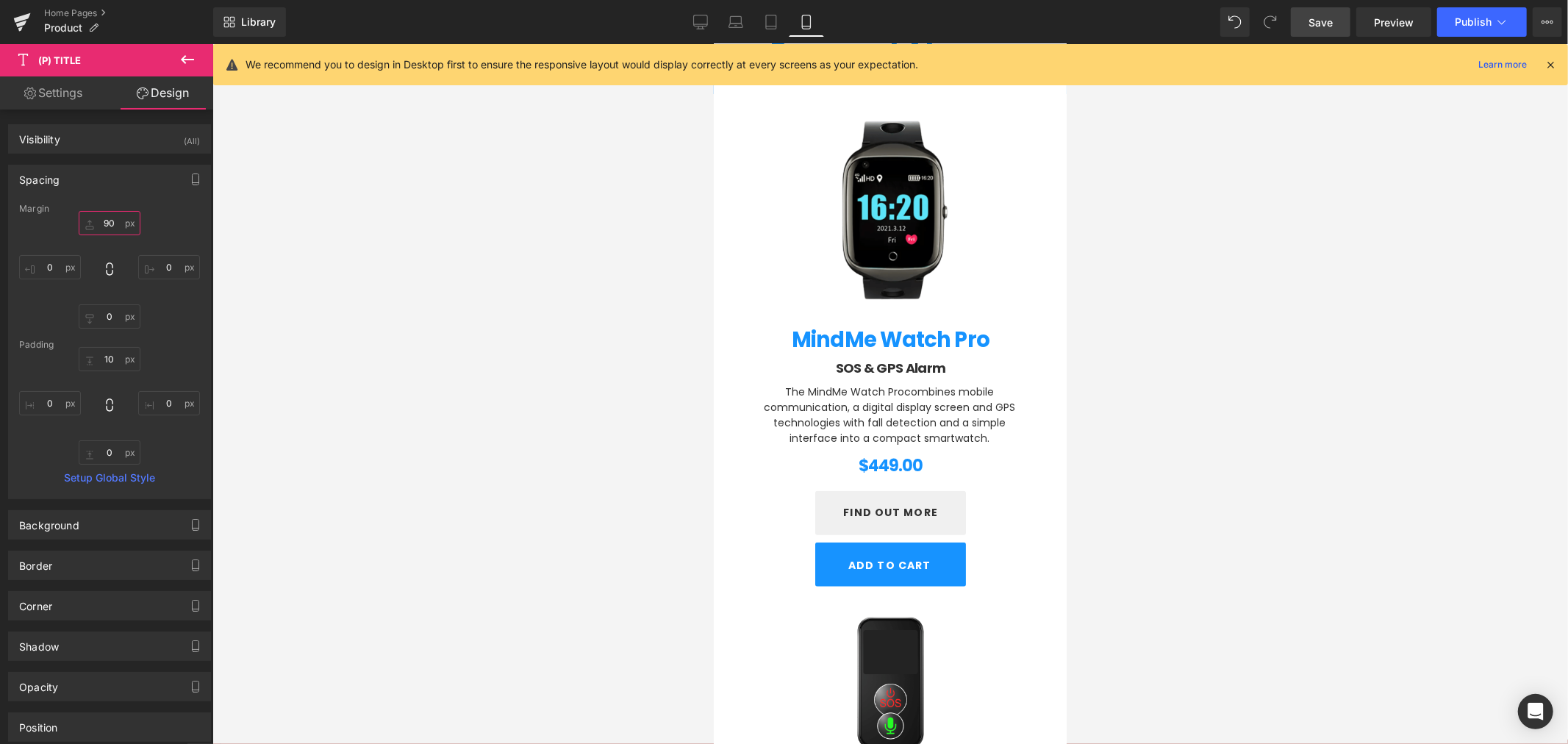
type input "90"
click at [1282, 15] on span "Save" at bounding box center [1321, 22] width 24 height 15
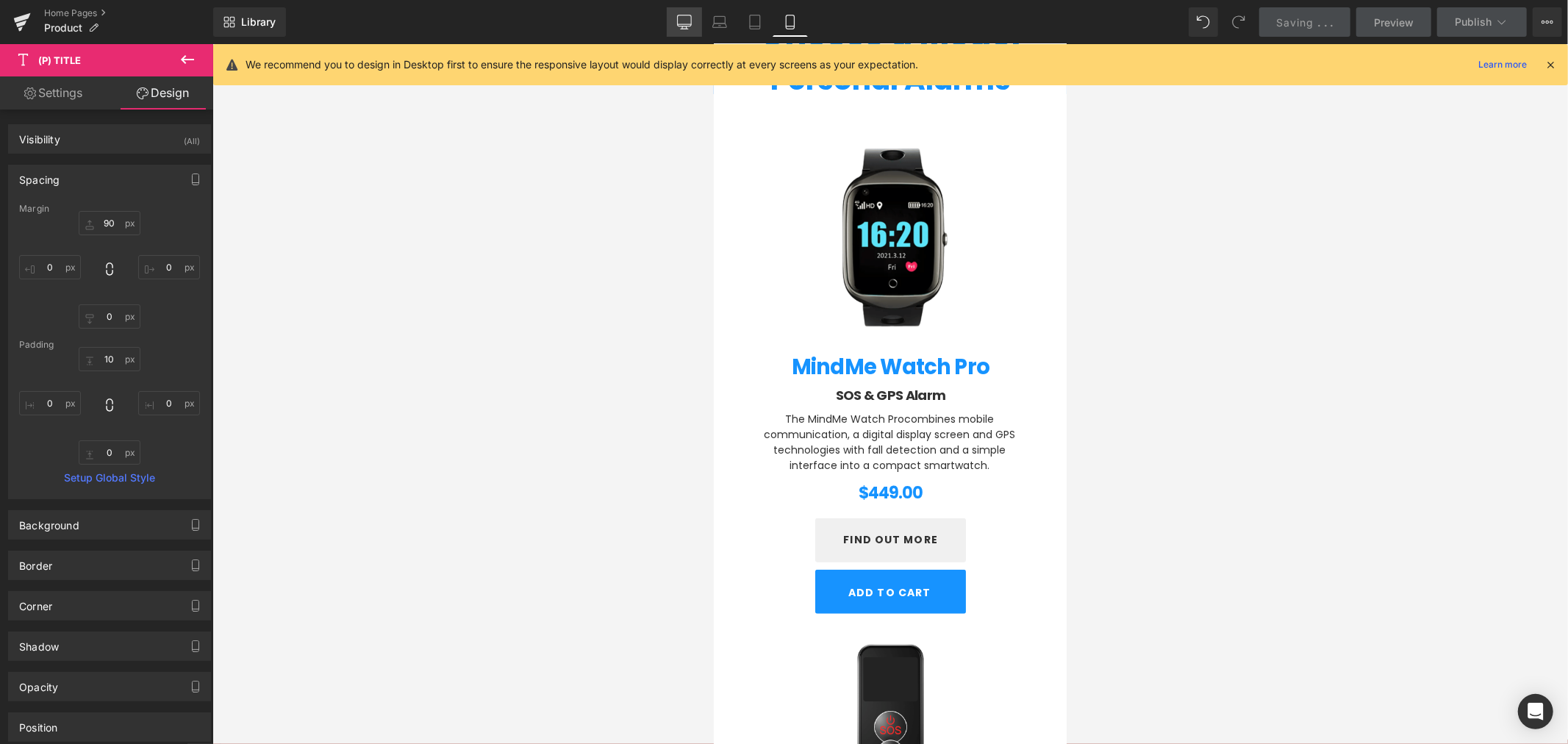
click at [678, 23] on link "Desktop" at bounding box center [684, 22] width 35 height 29
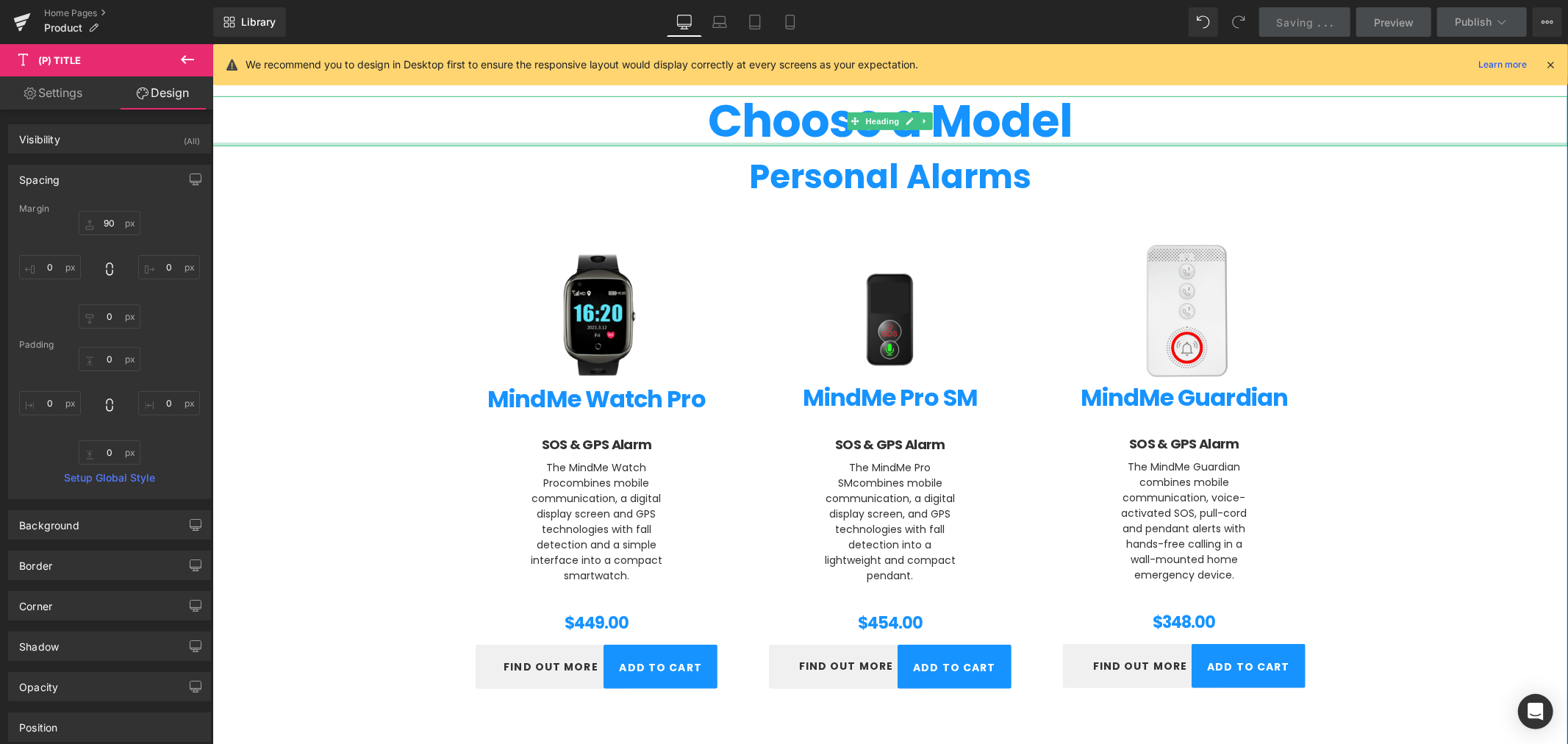
scroll to position [679, 0]
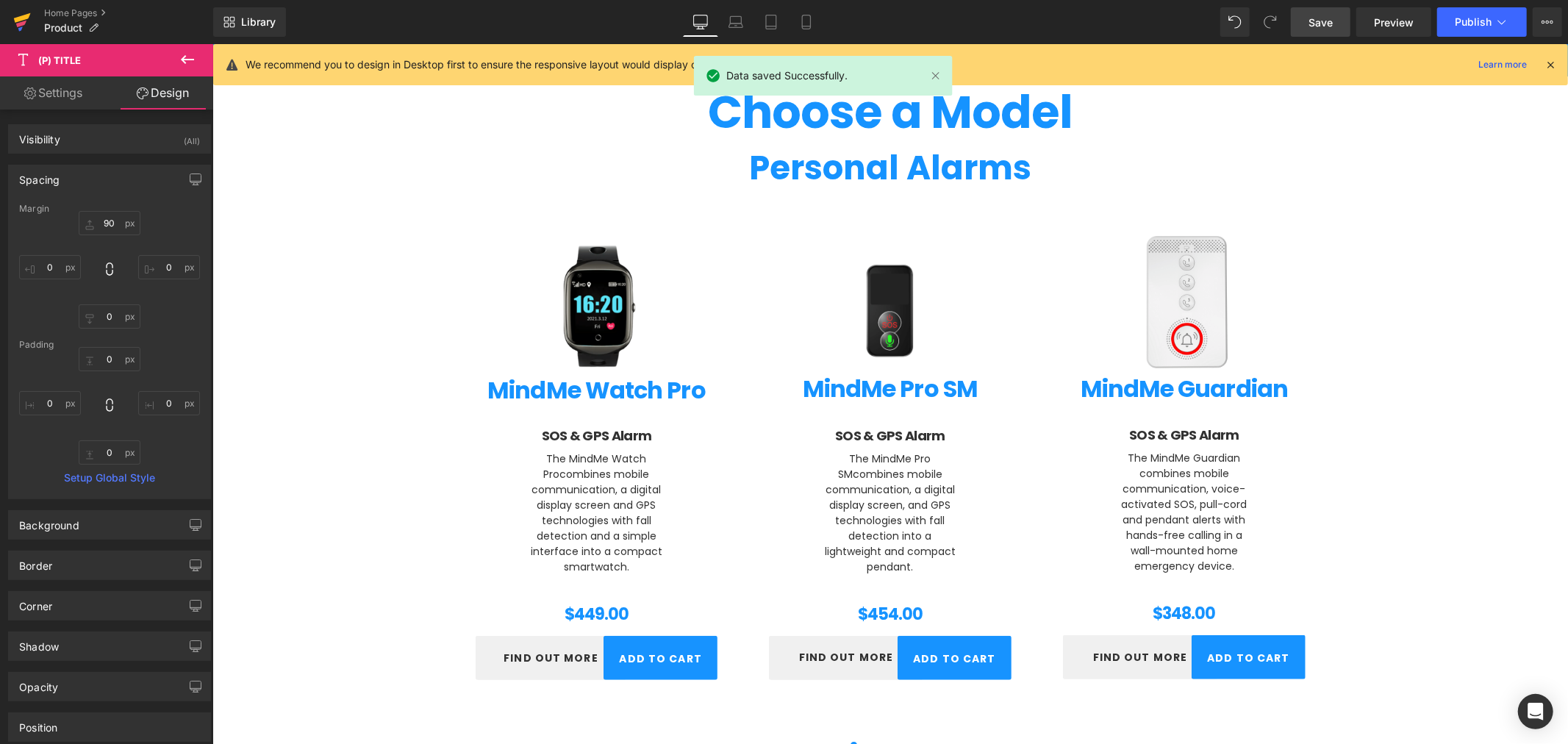
click at [13, 9] on icon at bounding box center [22, 22] width 18 height 37
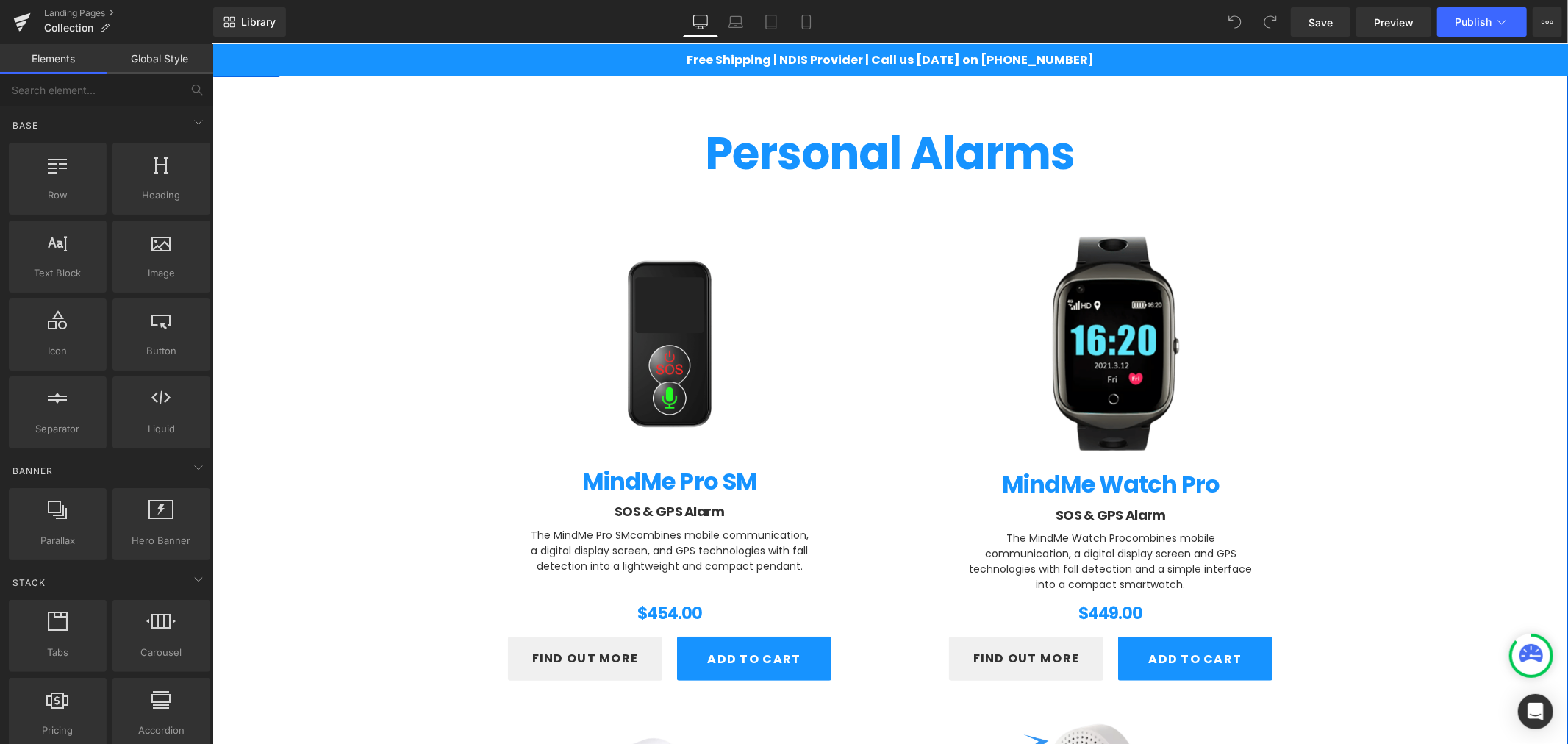
scroll to position [136, 0]
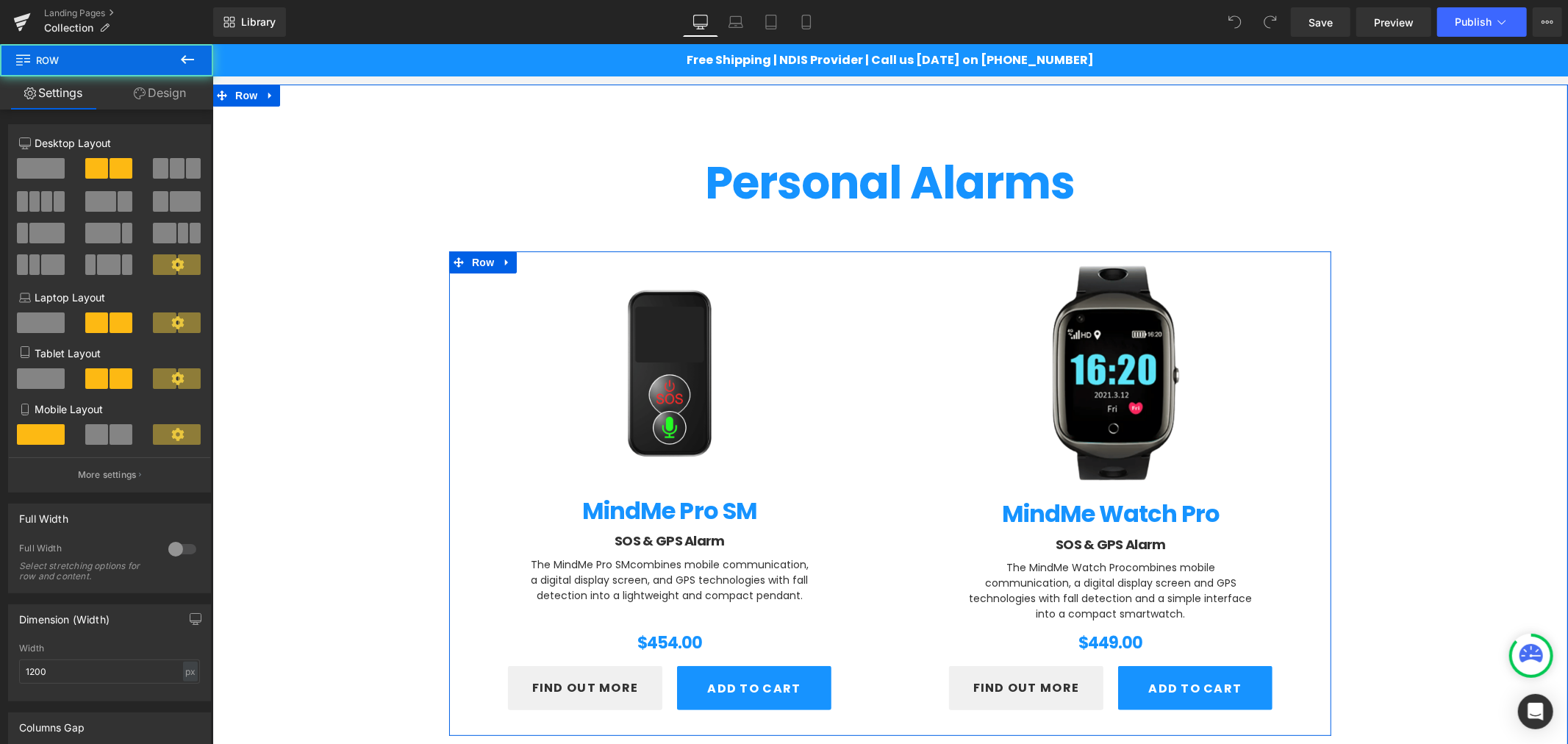
click at [1319, 306] on div "(P) Image MindMe Watch Pro (P) Title SOS & GPS Alarm Heading The MindMe Watch P…" at bounding box center [1110, 485] width 441 height 462
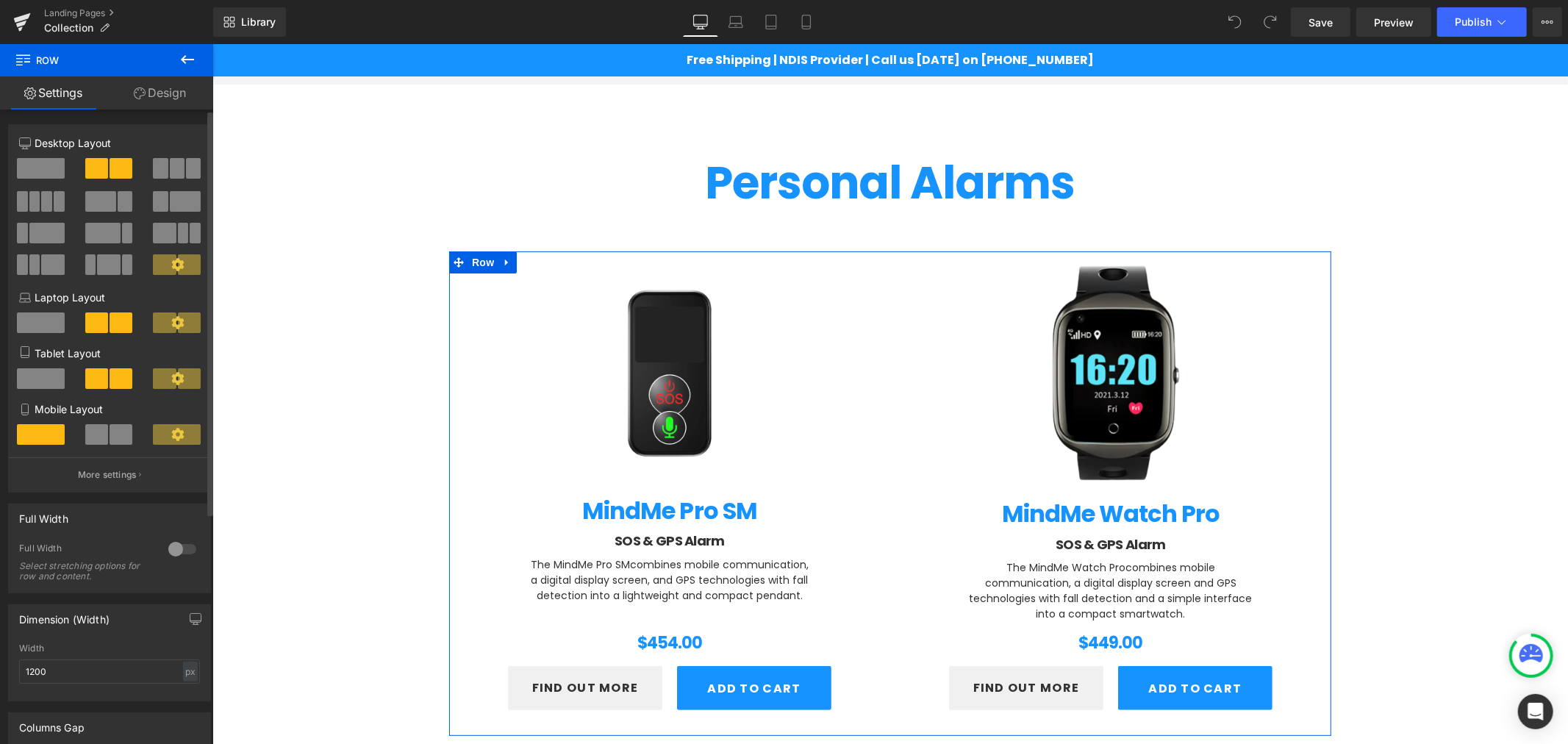
click at [179, 170] on span at bounding box center [176, 169] width 15 height 21
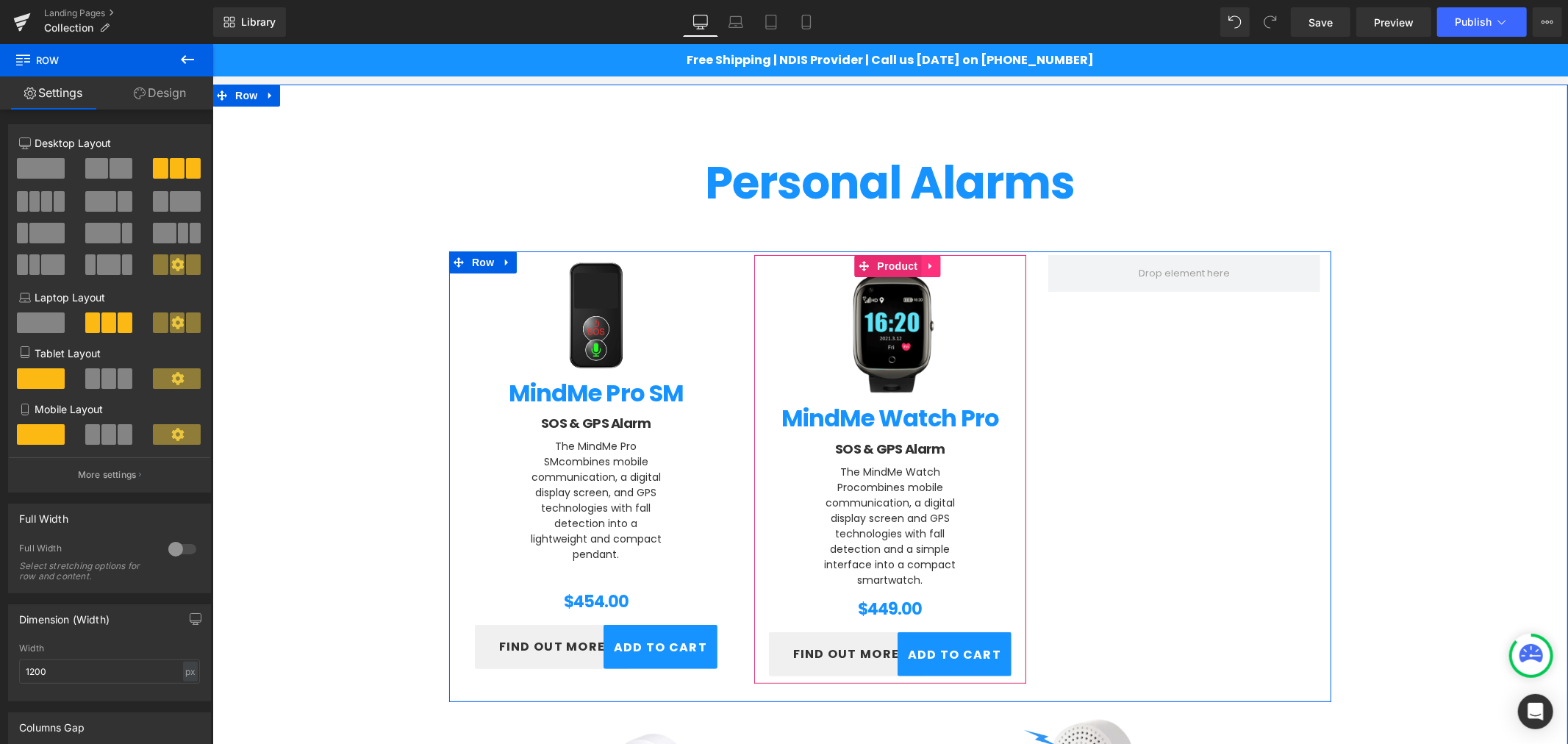
click at [928, 264] on icon at bounding box center [929, 265] width 3 height 7
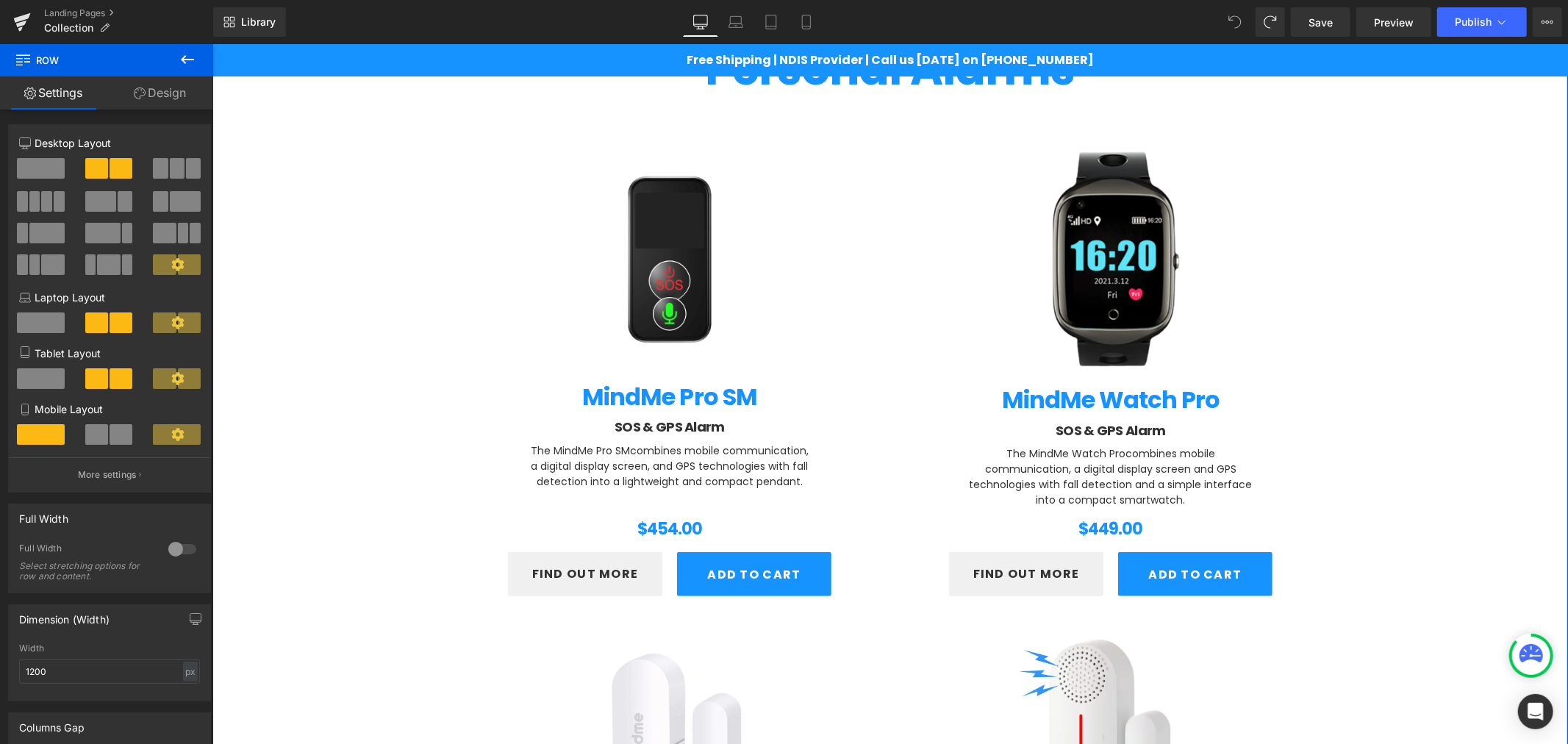
scroll to position [244, 0]
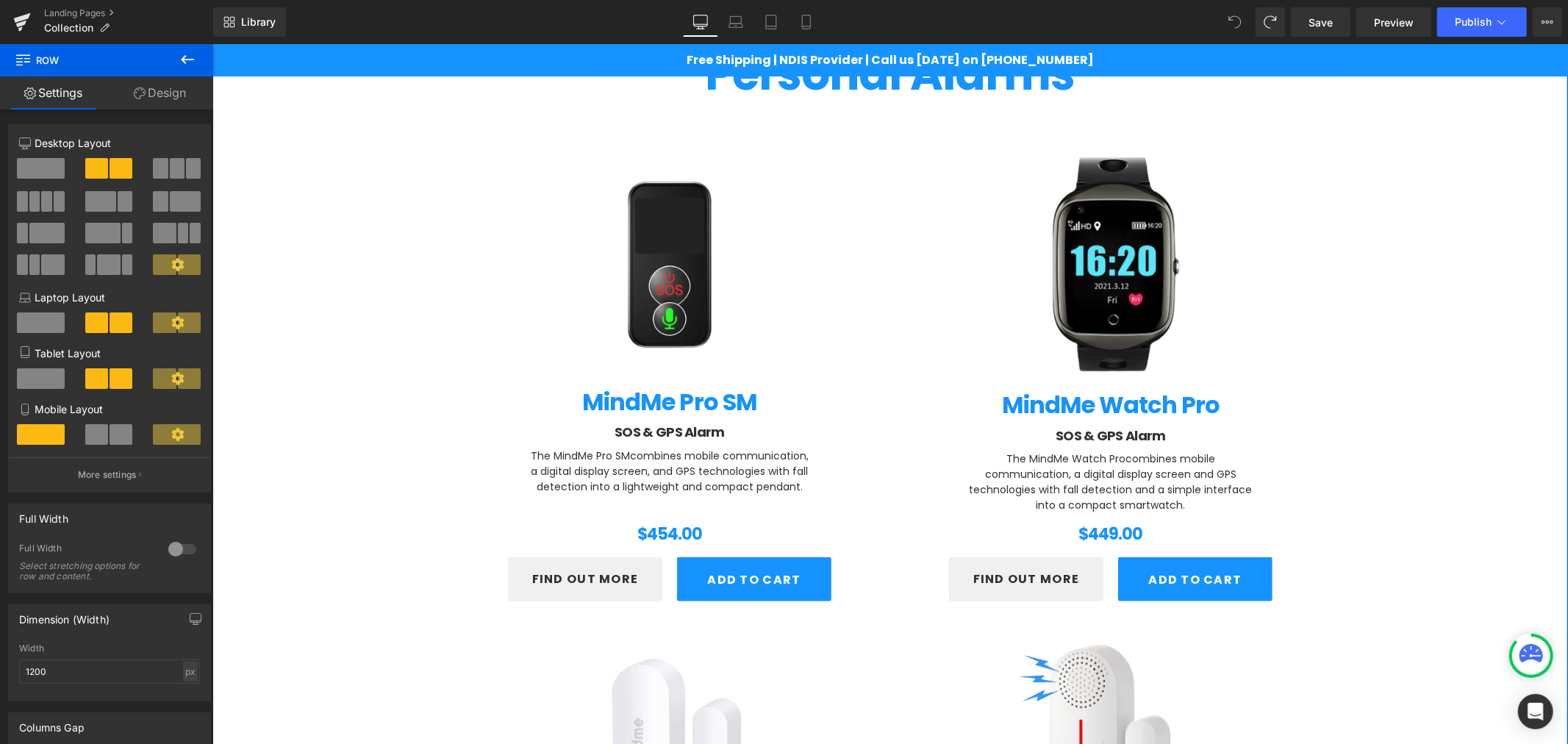
click at [520, 180] on img at bounding box center [669, 266] width 324 height 323
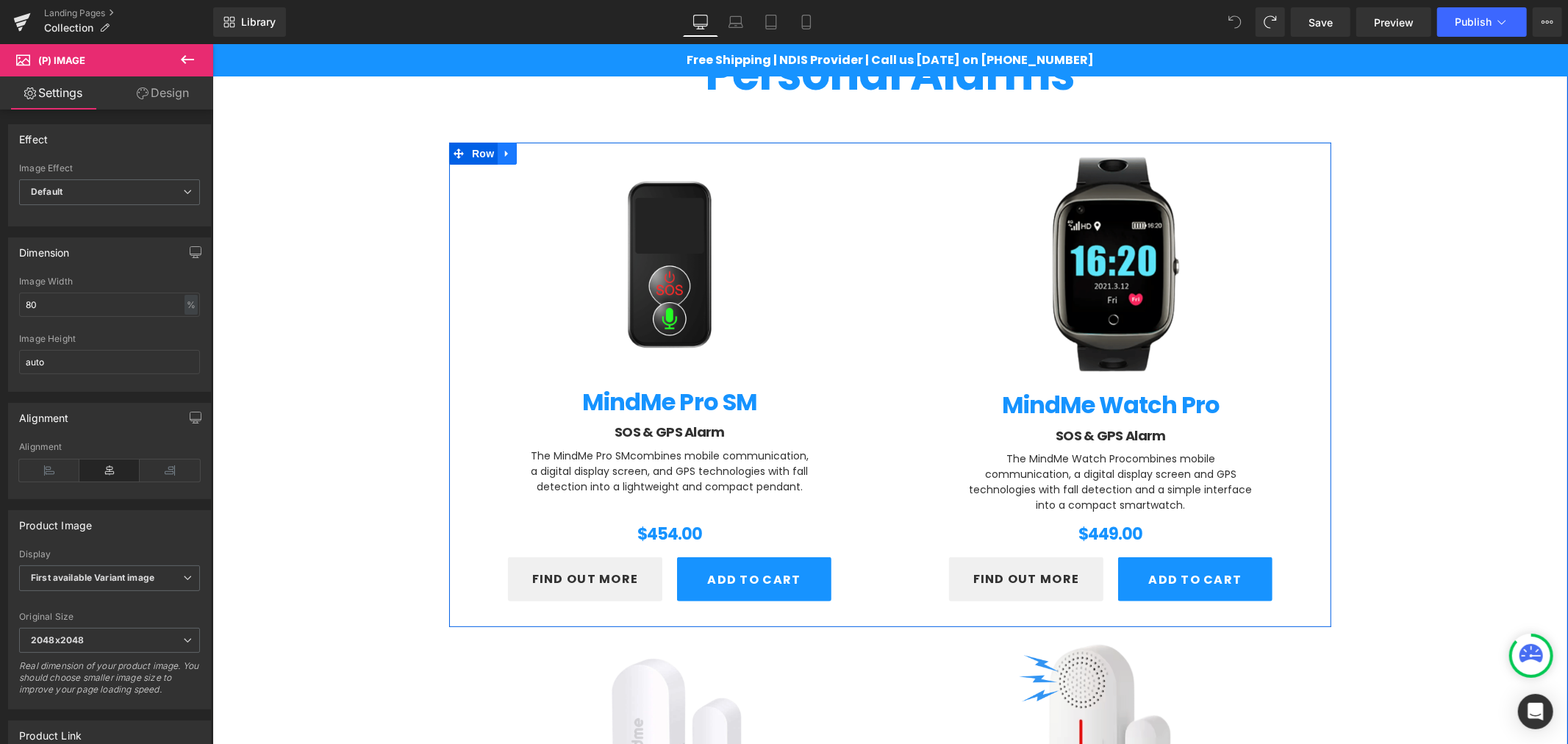
click at [502, 151] on icon at bounding box center [507, 152] width 10 height 11
click at [521, 148] on icon at bounding box center [526, 153] width 10 height 10
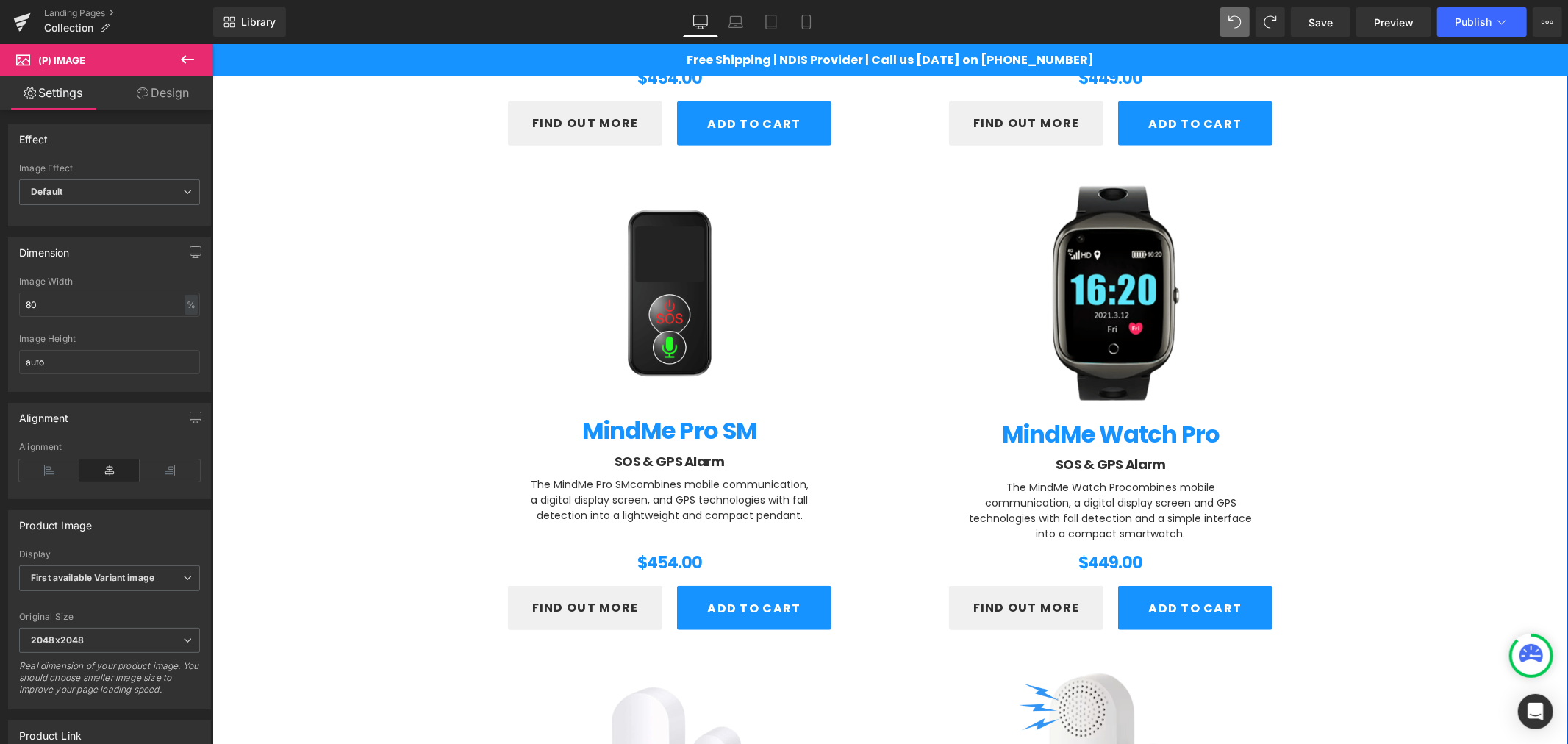
scroll to position [769, 0]
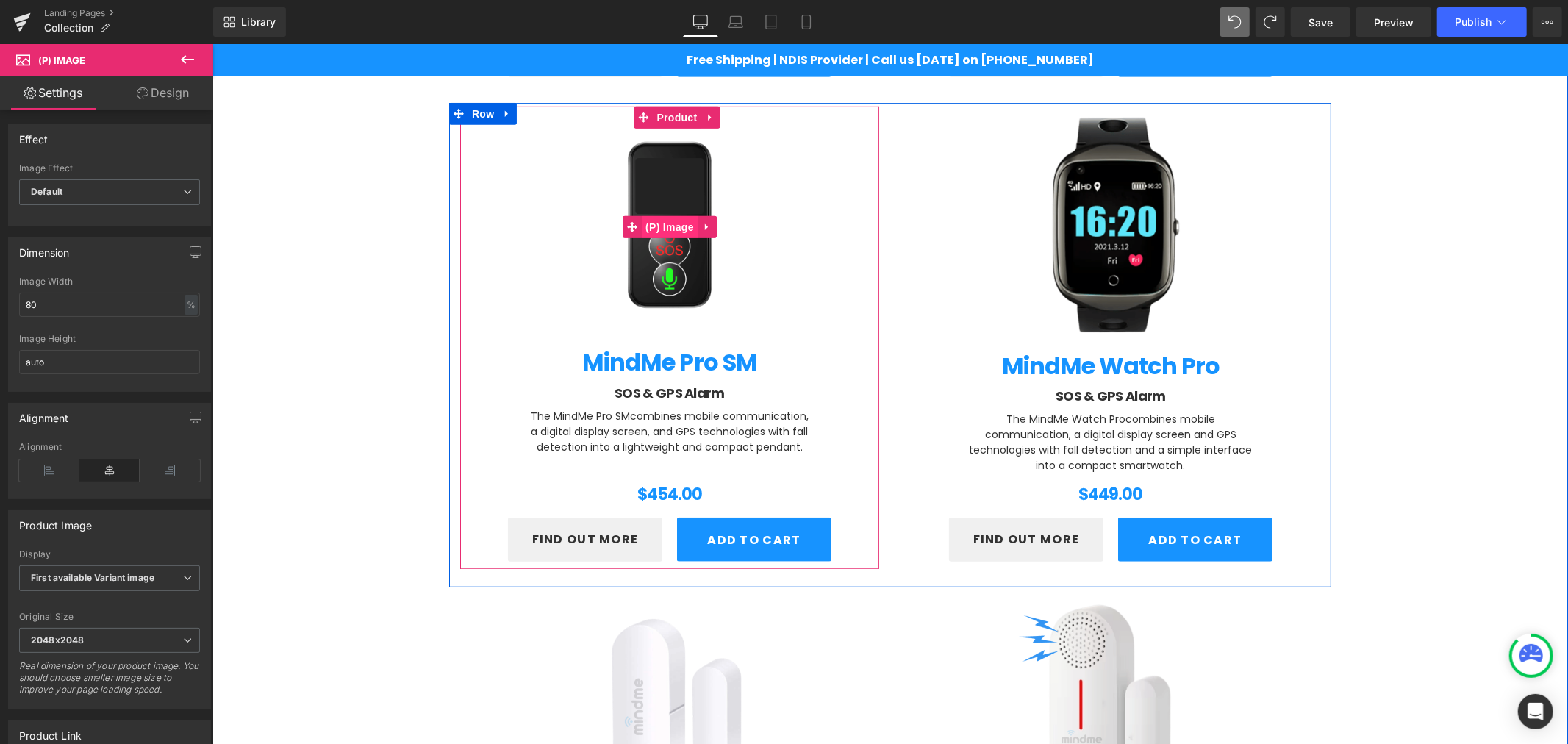
click at [670, 216] on span "(P) Image" at bounding box center [669, 226] width 56 height 22
click at [643, 156] on img at bounding box center [669, 226] width 324 height 323
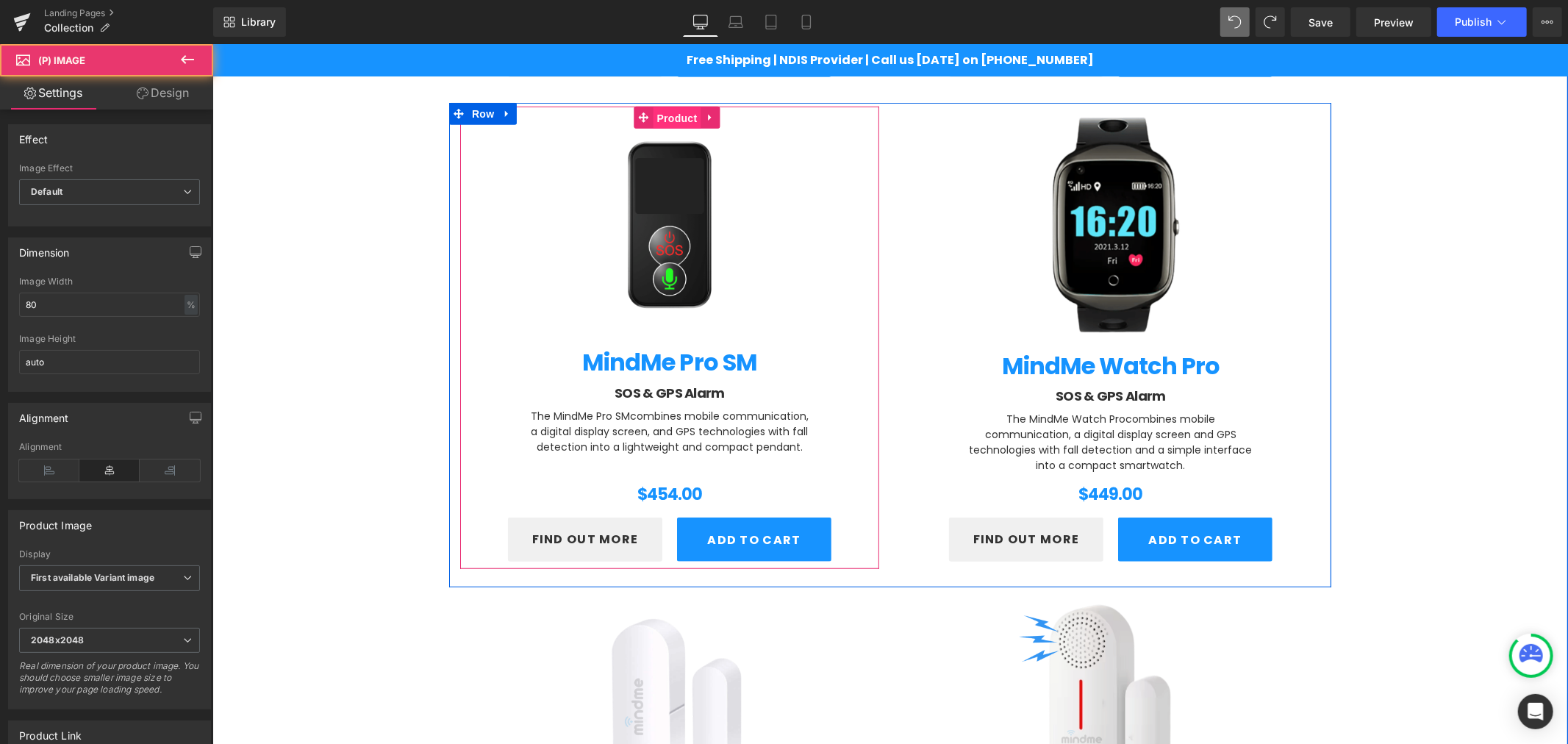
click at [663, 114] on span "Product" at bounding box center [677, 118] width 48 height 22
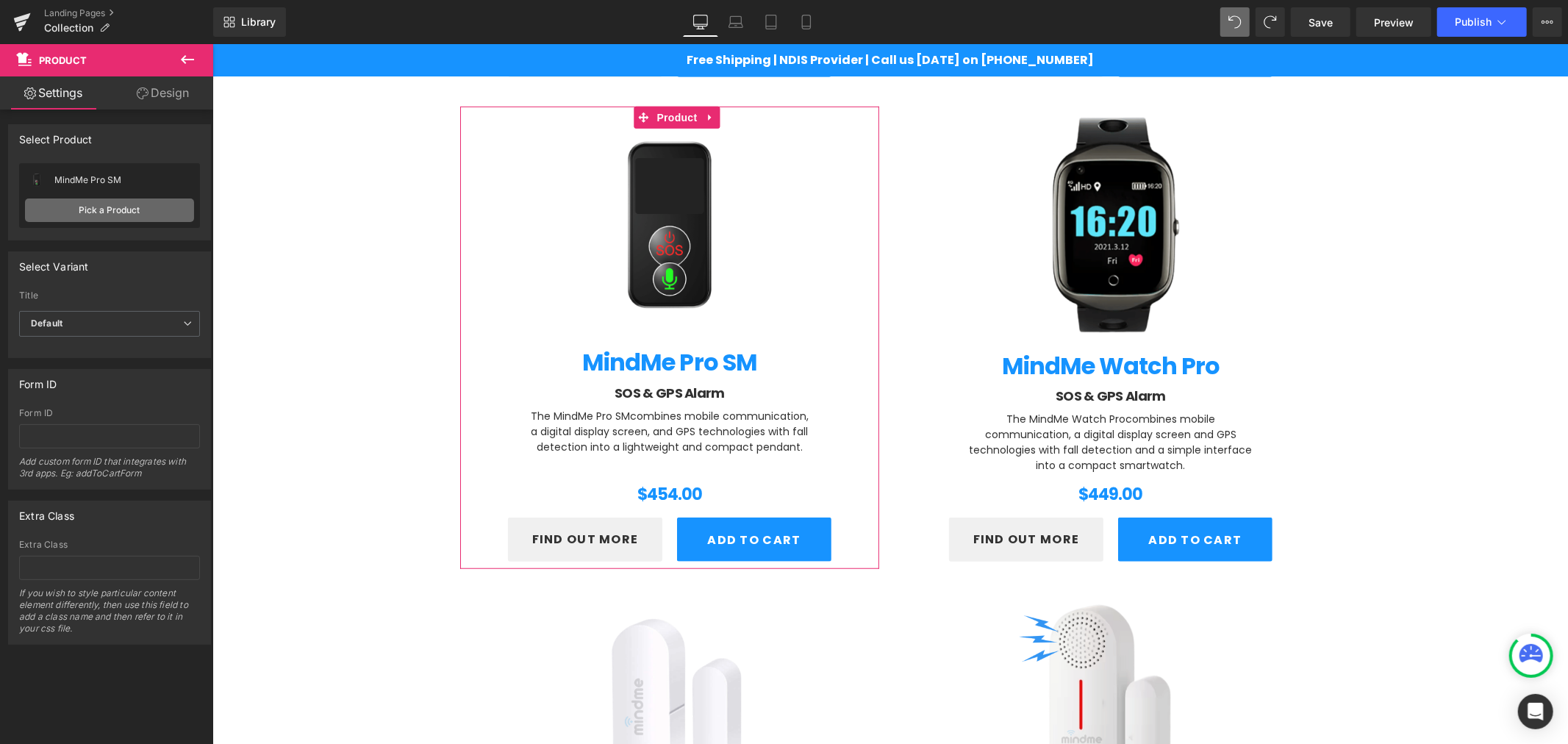
click at [76, 215] on link "Pick a Product" at bounding box center [109, 210] width 169 height 23
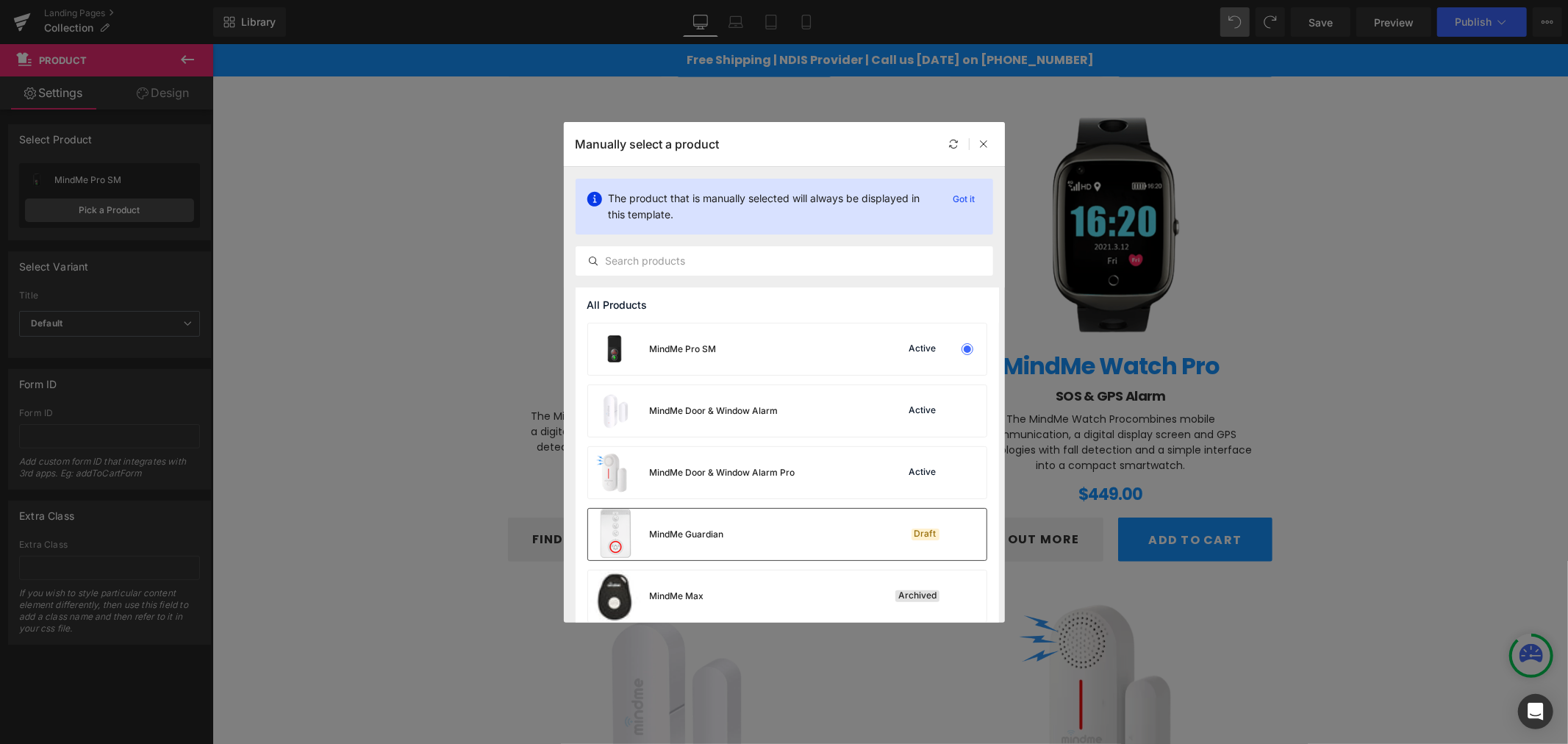
drag, startPoint x: 724, startPoint y: 545, endPoint x: 512, endPoint y: 501, distance: 216.5
click at [724, 545] on div "MindMe Guardian Draft" at bounding box center [787, 534] width 398 height 52
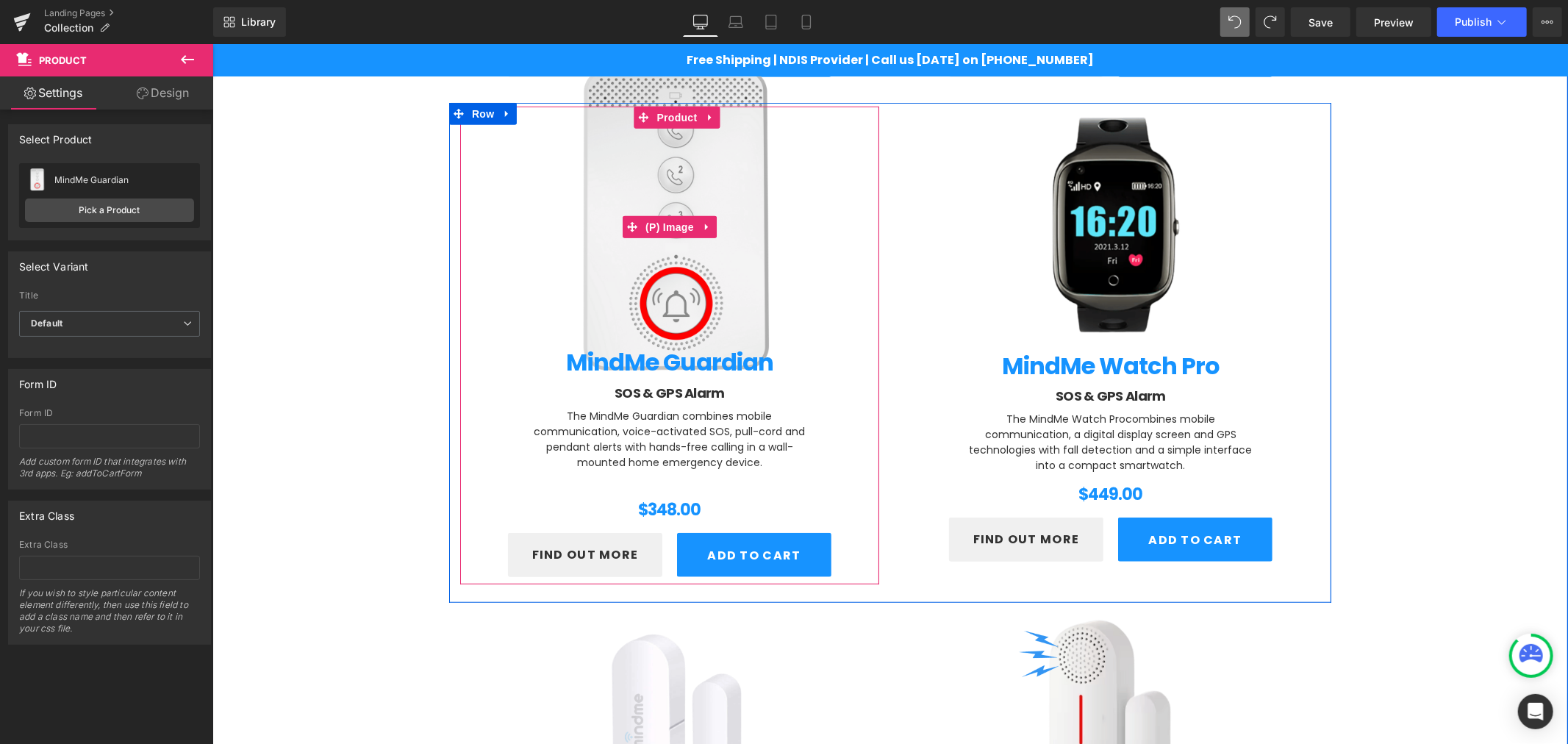
click at [636, 280] on img at bounding box center [669, 226] width 324 height 323
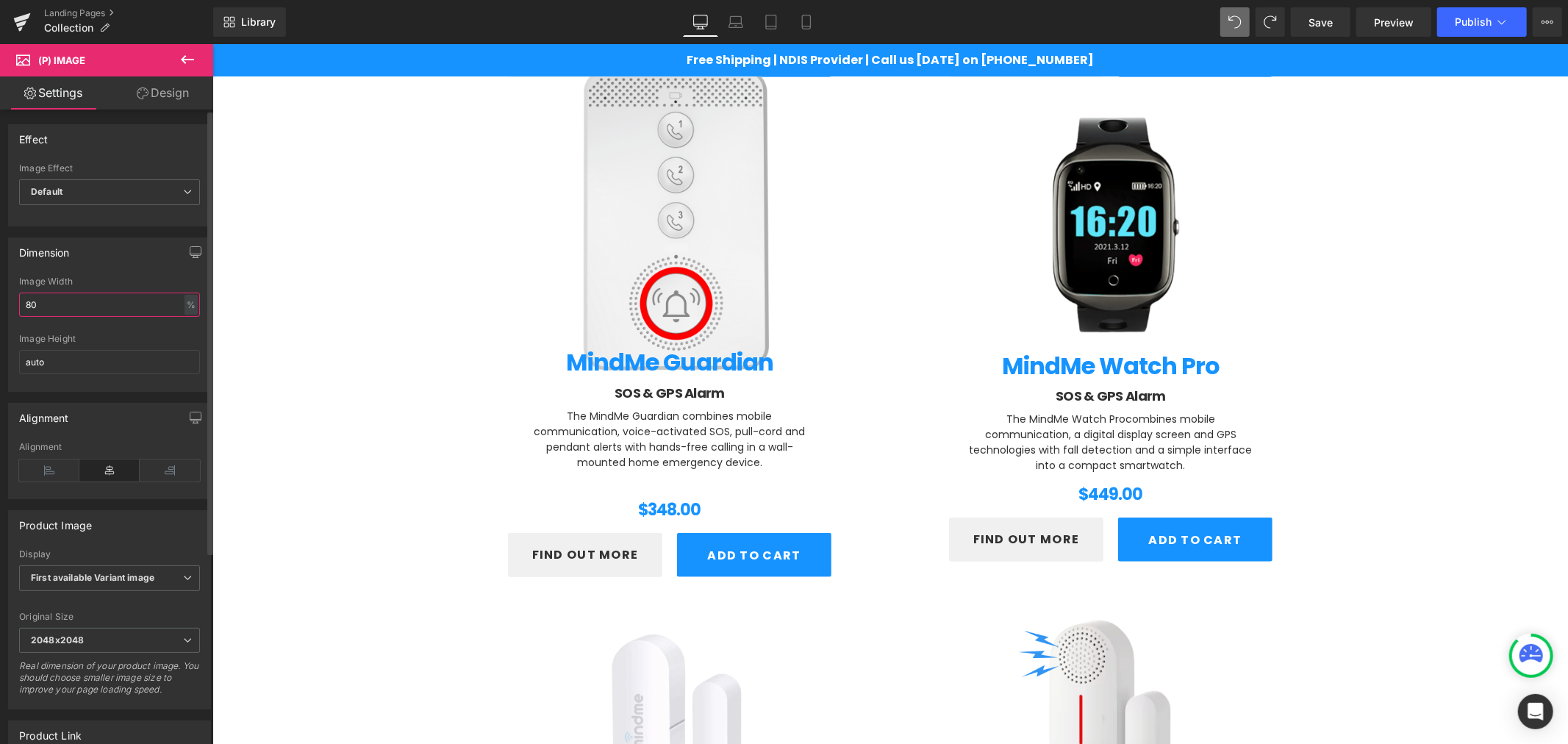
click at [34, 303] on input "80" at bounding box center [109, 304] width 181 height 24
type input "8"
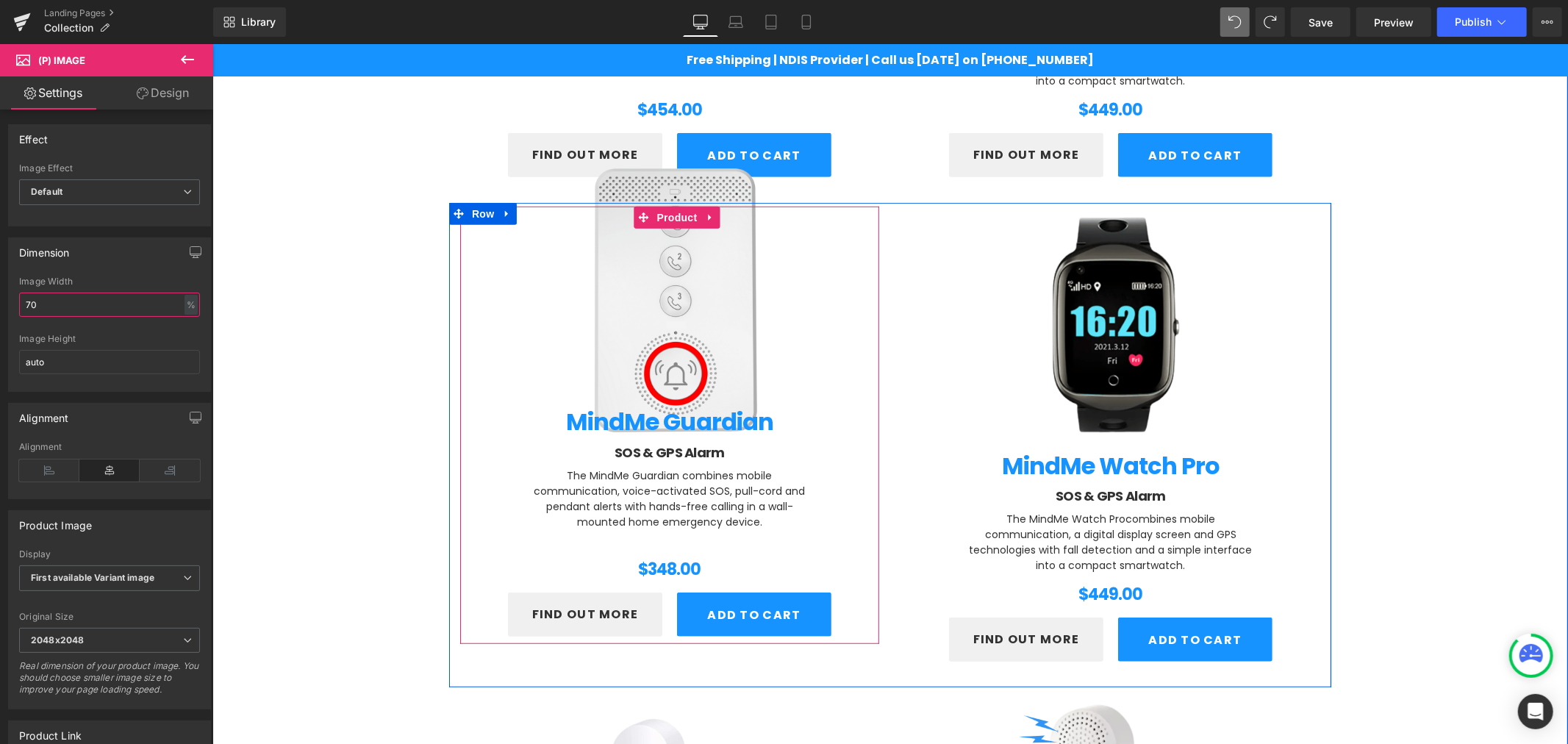
scroll to position [660, 0]
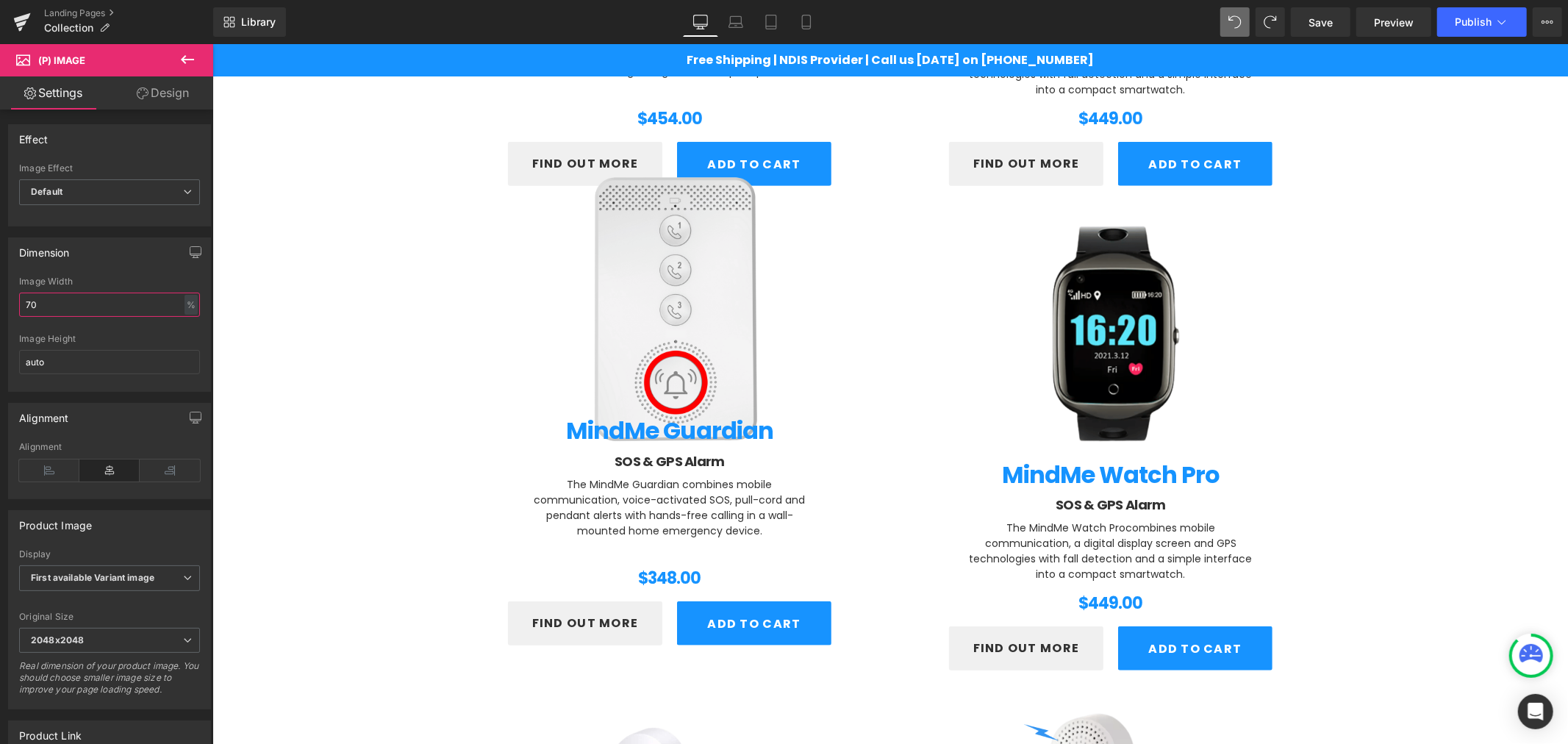
type input "70"
click at [163, 96] on link "Design" at bounding box center [163, 93] width 107 height 33
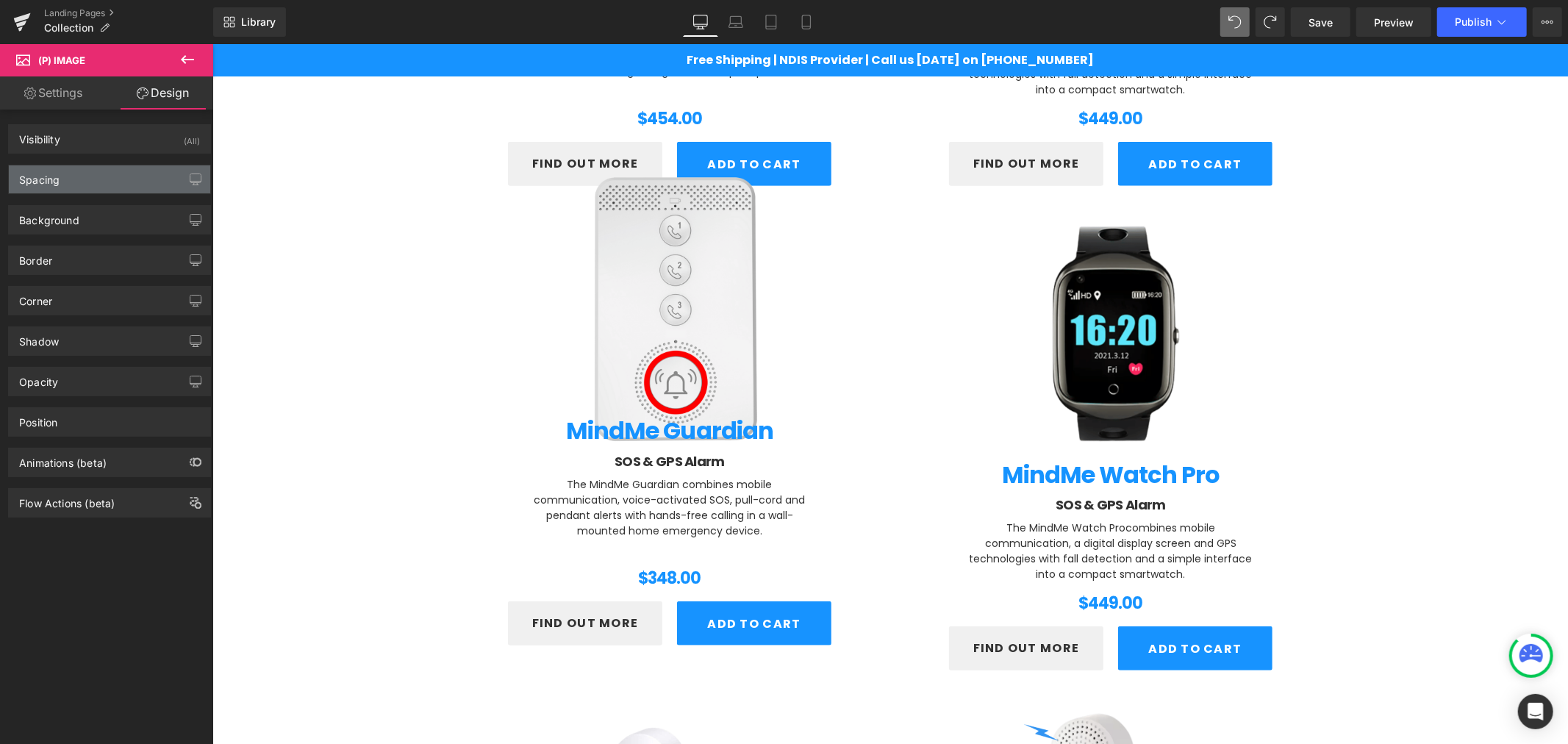
click at [89, 174] on div "Spacing" at bounding box center [109, 179] width 201 height 28
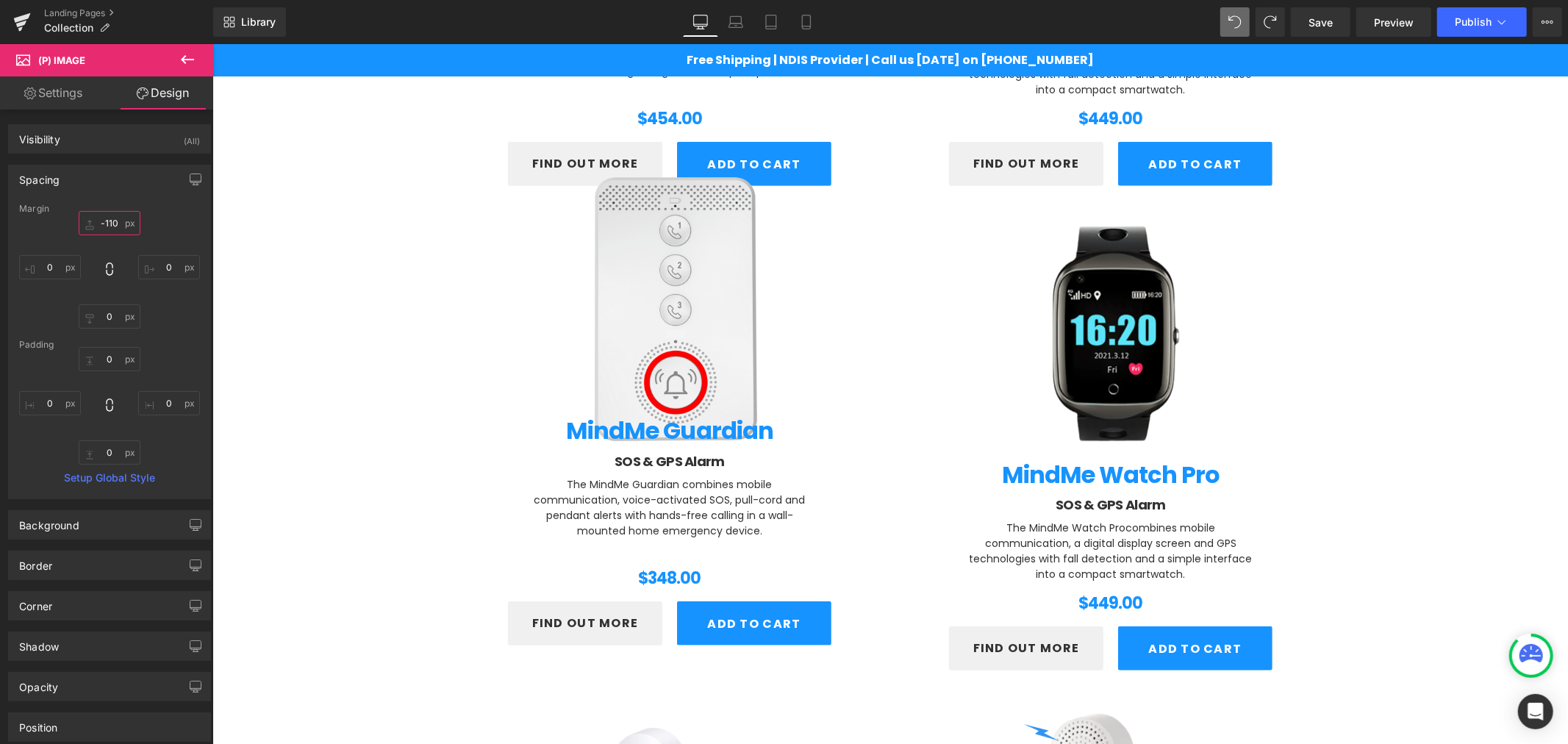
click at [114, 221] on input "-110" at bounding box center [109, 223] width 62 height 24
type input "0"
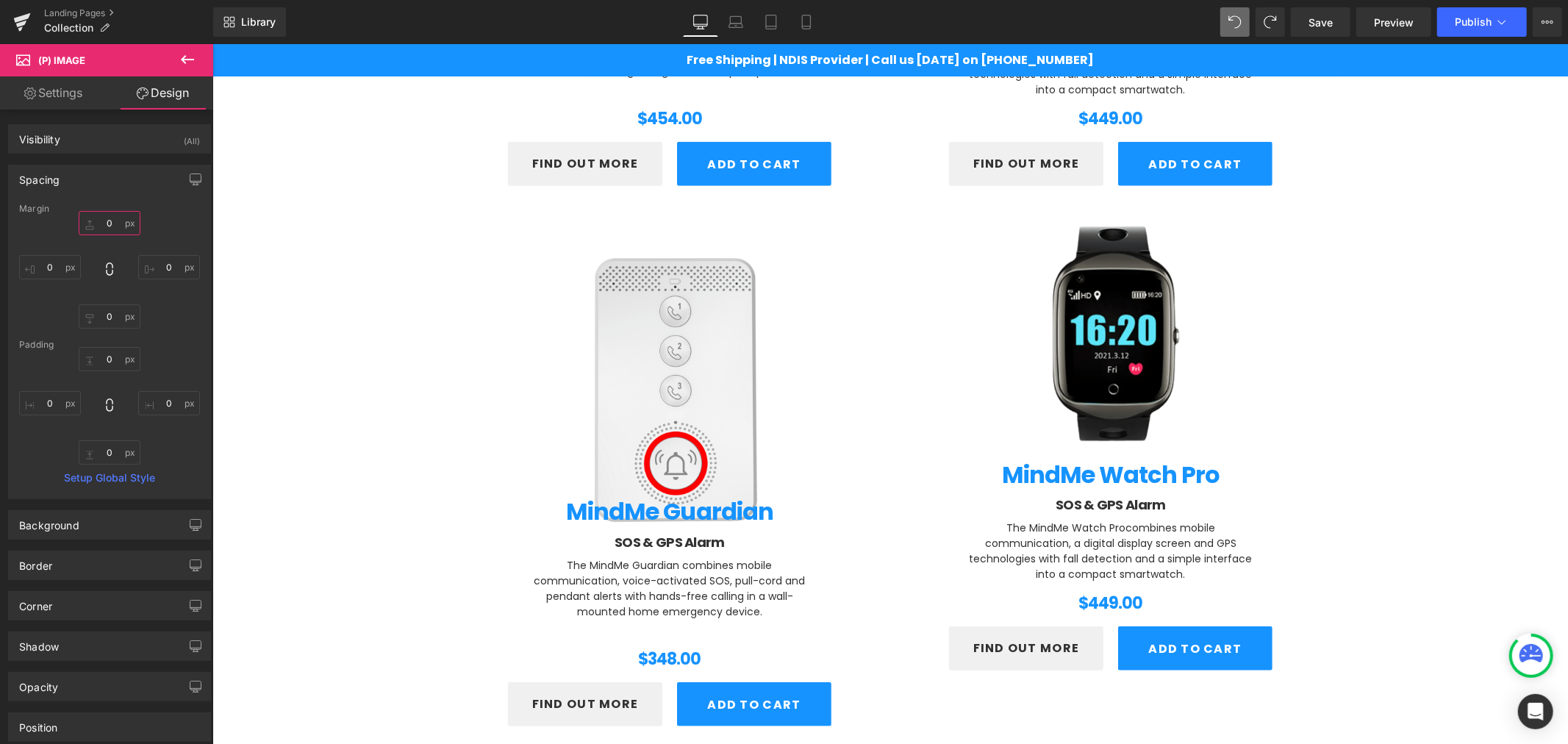
click at [108, 220] on input "0" at bounding box center [109, 223] width 62 height 24
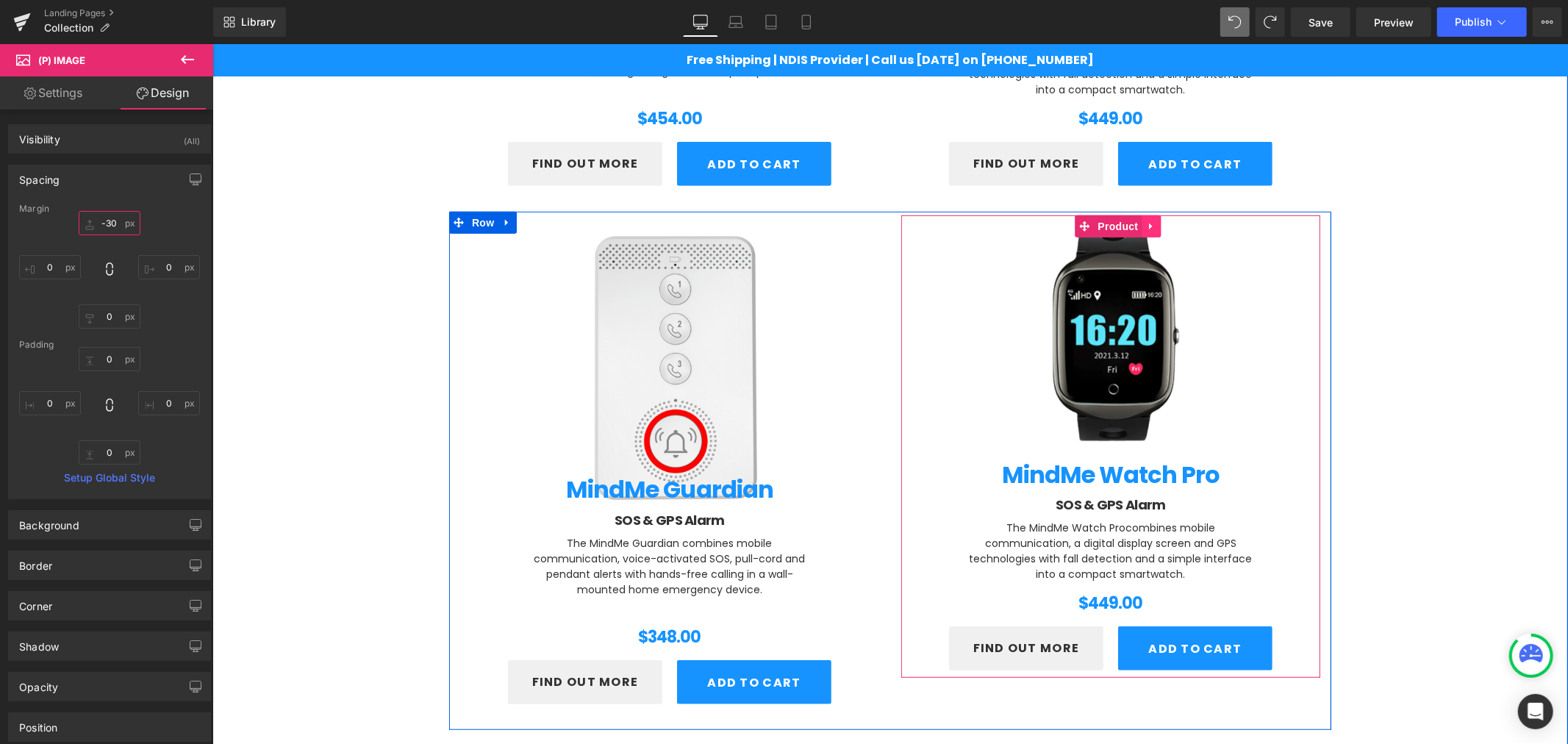
type input "-30"
click at [1146, 228] on icon at bounding box center [1151, 225] width 10 height 11
click at [1156, 223] on icon at bounding box center [1161, 225] width 10 height 10
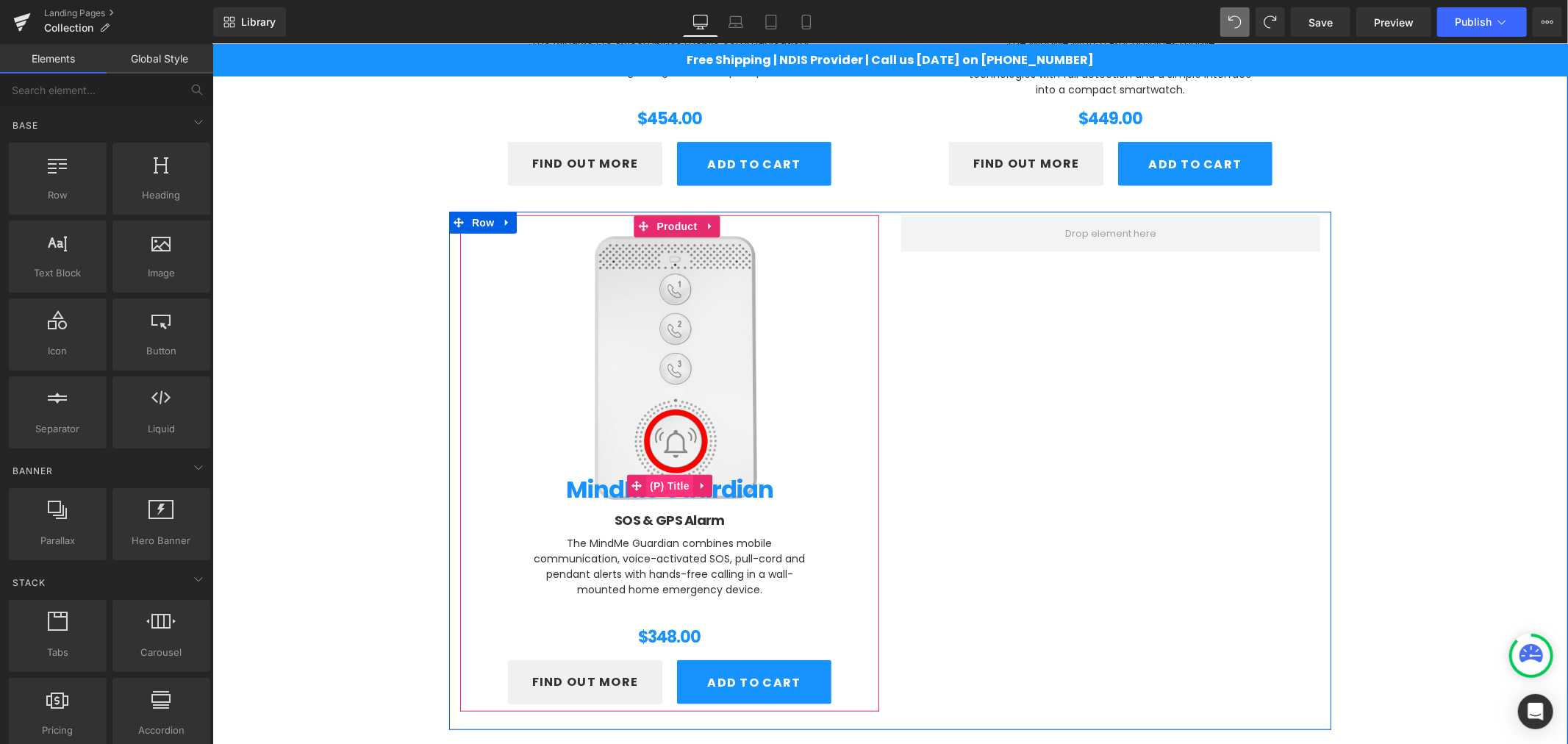
click at [657, 479] on span "(P) Title" at bounding box center [669, 485] width 47 height 22
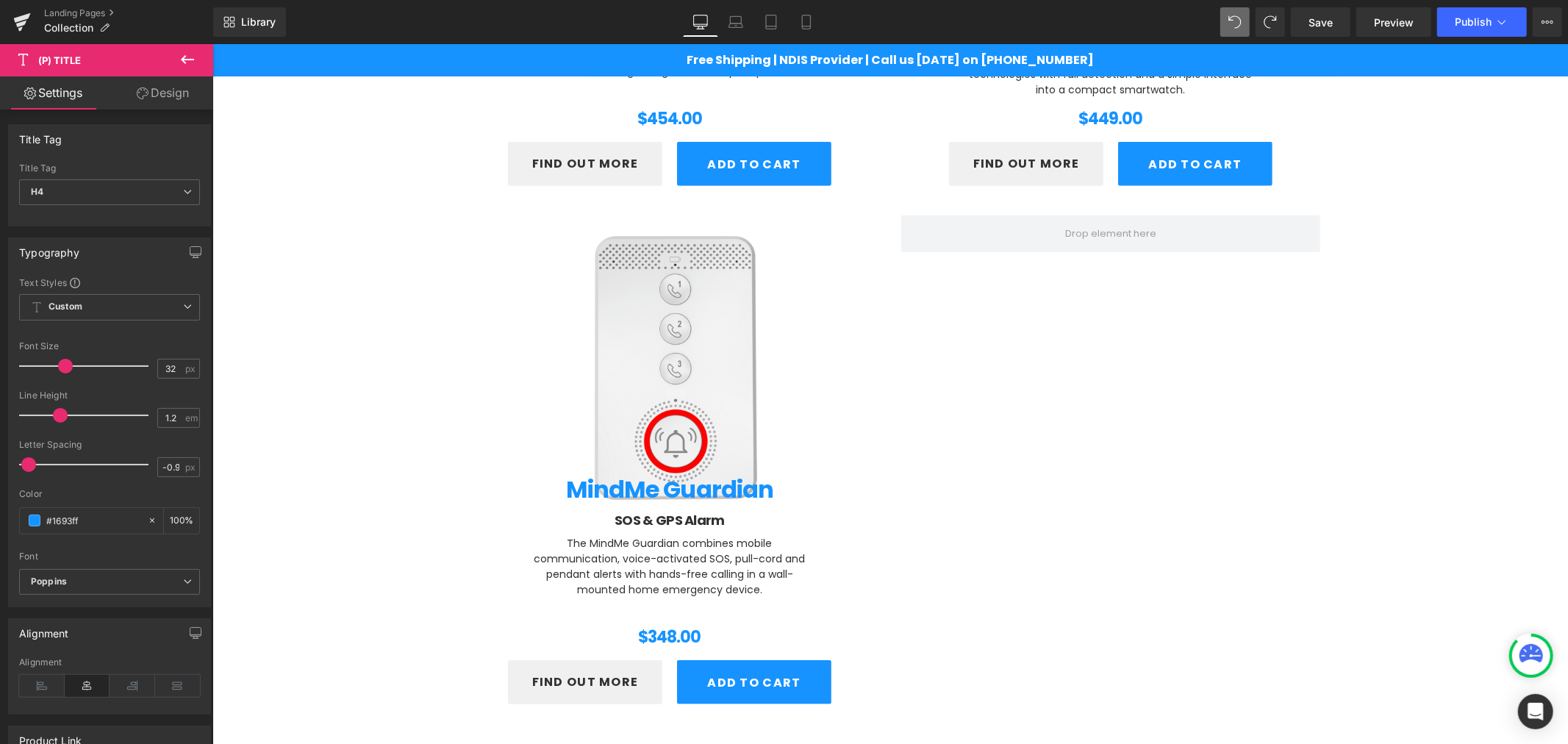
click at [179, 93] on link "Design" at bounding box center [163, 93] width 107 height 33
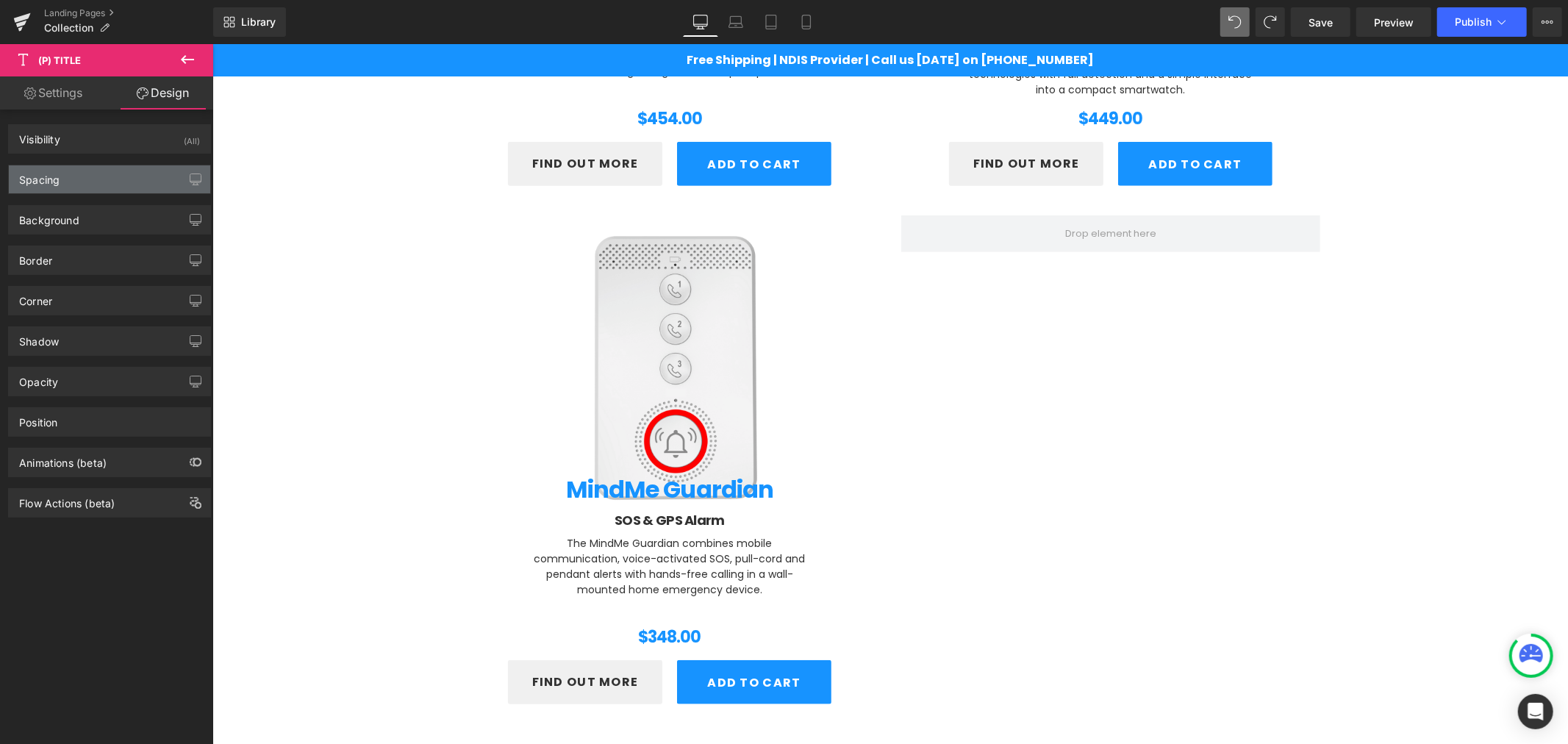
click at [96, 169] on div "Spacing" at bounding box center [109, 179] width 201 height 28
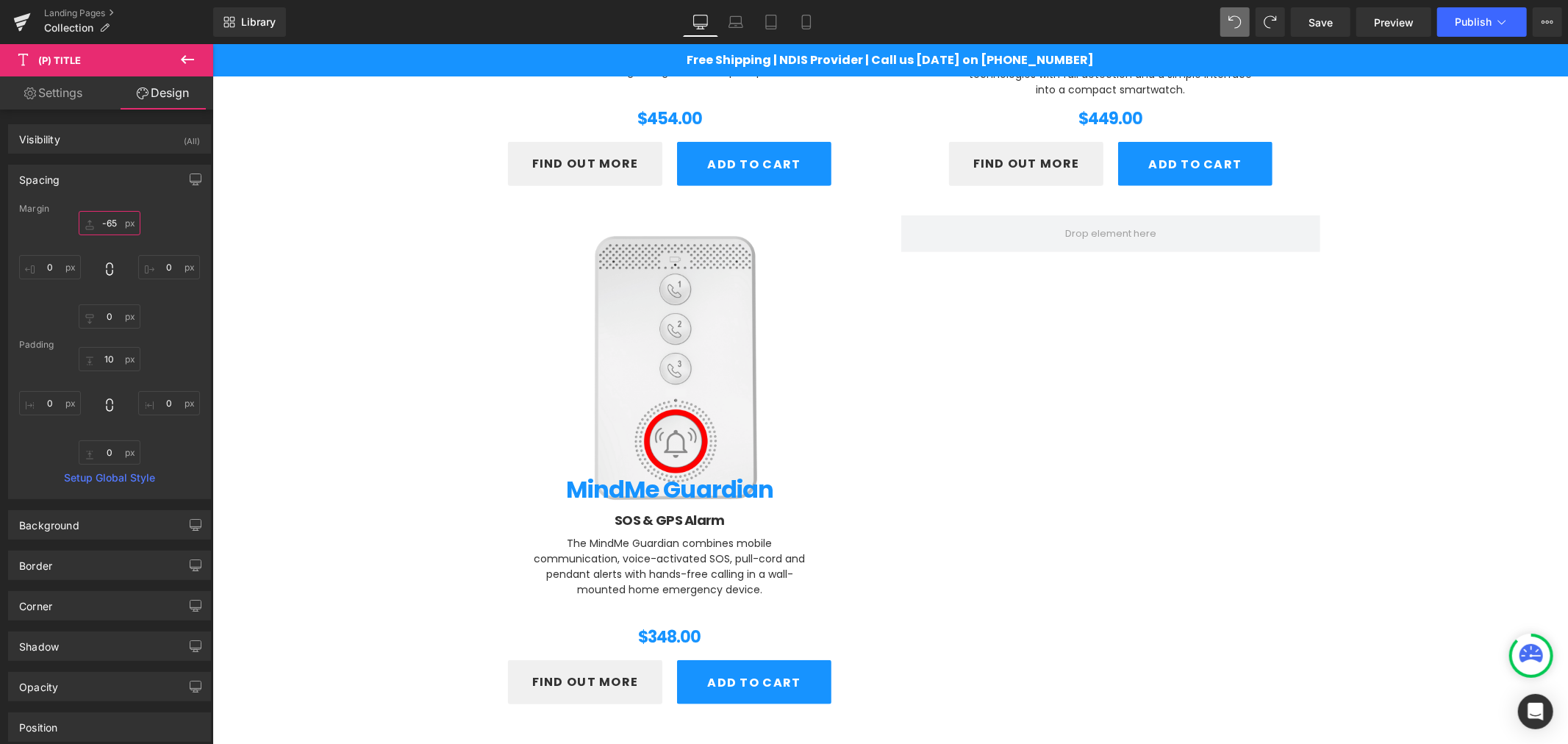
click at [113, 218] on input "-65" at bounding box center [109, 223] width 62 height 24
type input "0"
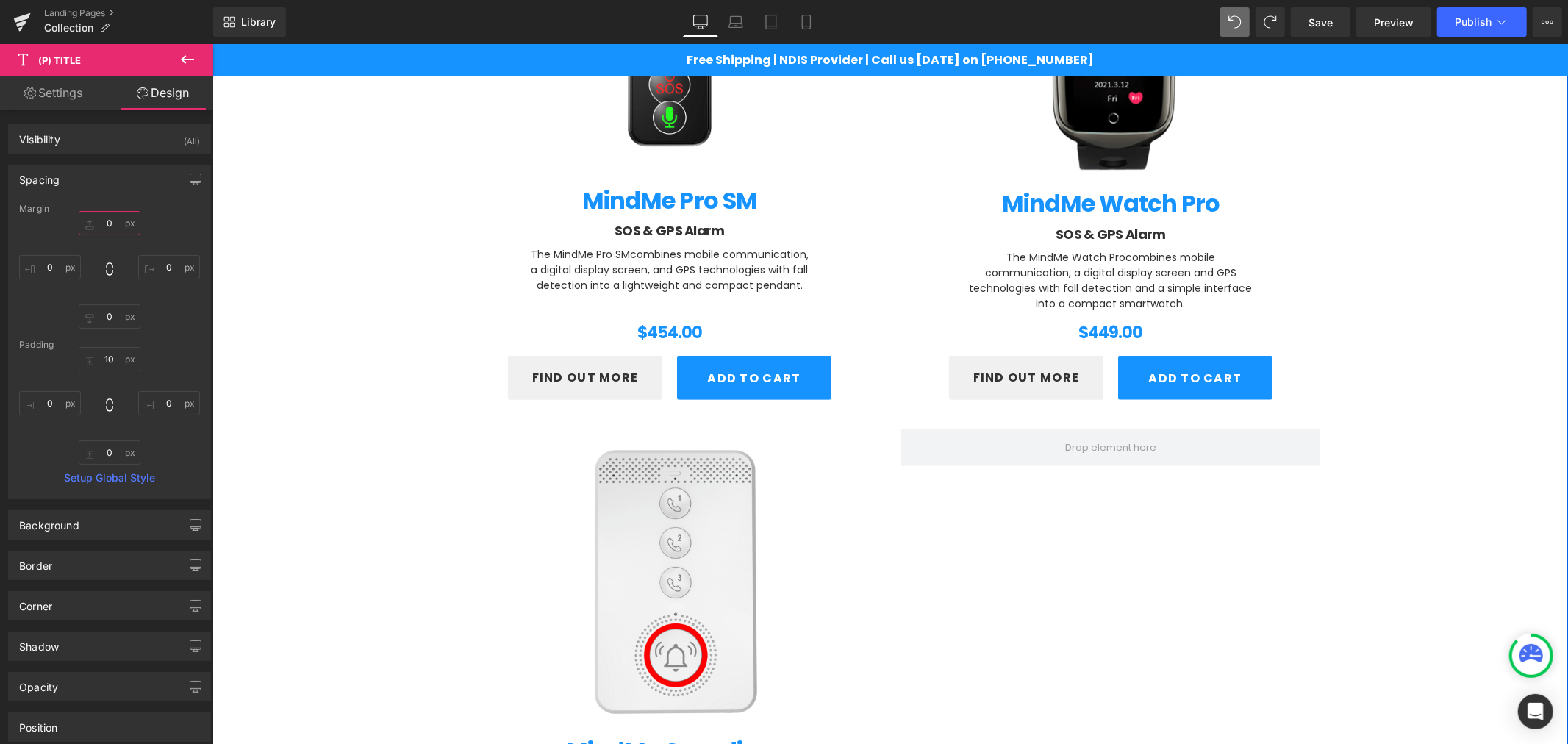
scroll to position [442, 0]
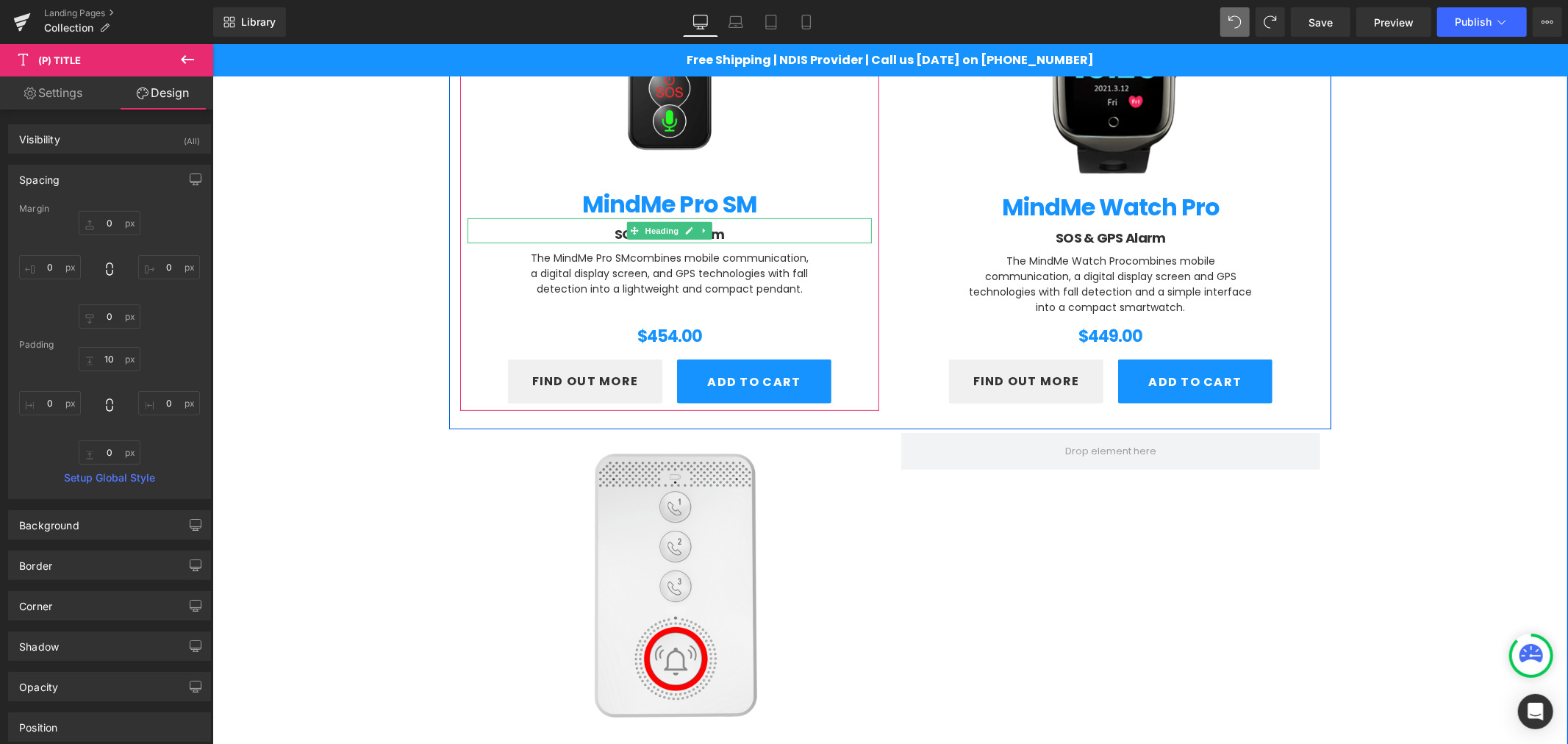
click at [725, 224] on h2 "SOS & GPS Alarm" at bounding box center [669, 233] width 404 height 17
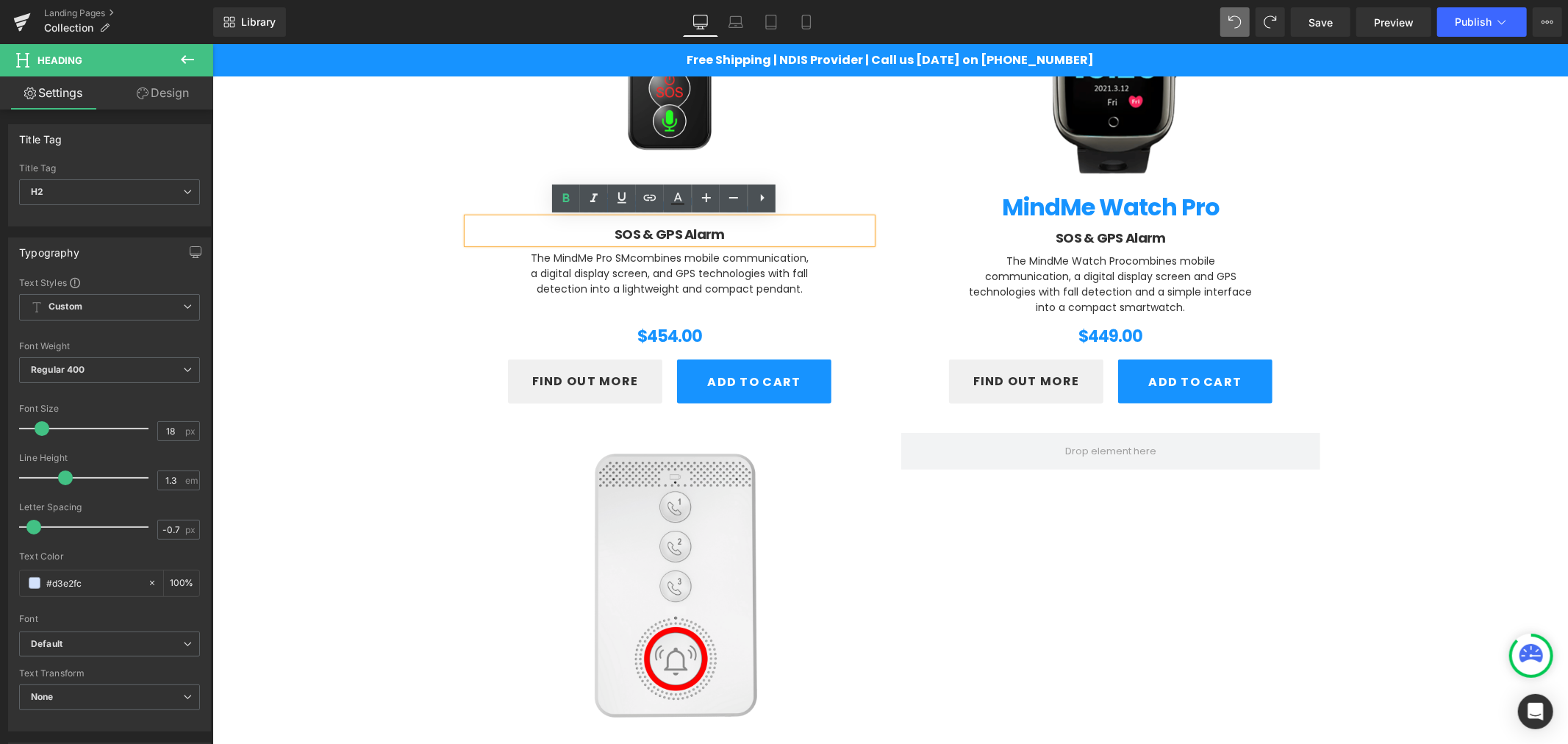
click at [725, 220] on div "SOS & GPS Alarm" at bounding box center [669, 230] width 404 height 24
click at [930, 231] on h2 "SOS & GPS Alarm" at bounding box center [1110, 237] width 404 height 17
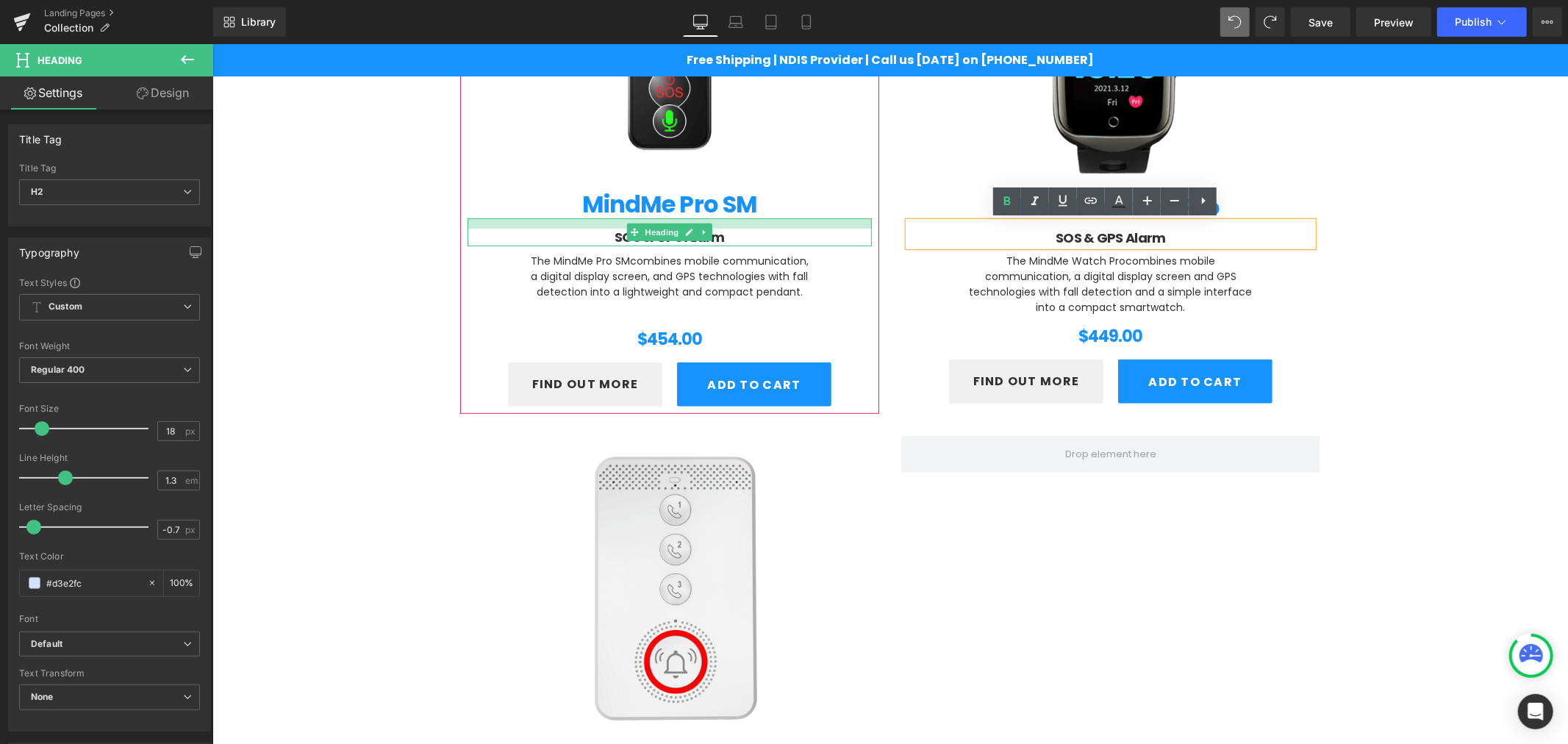
click at [786, 223] on div at bounding box center [669, 223] width 404 height 10
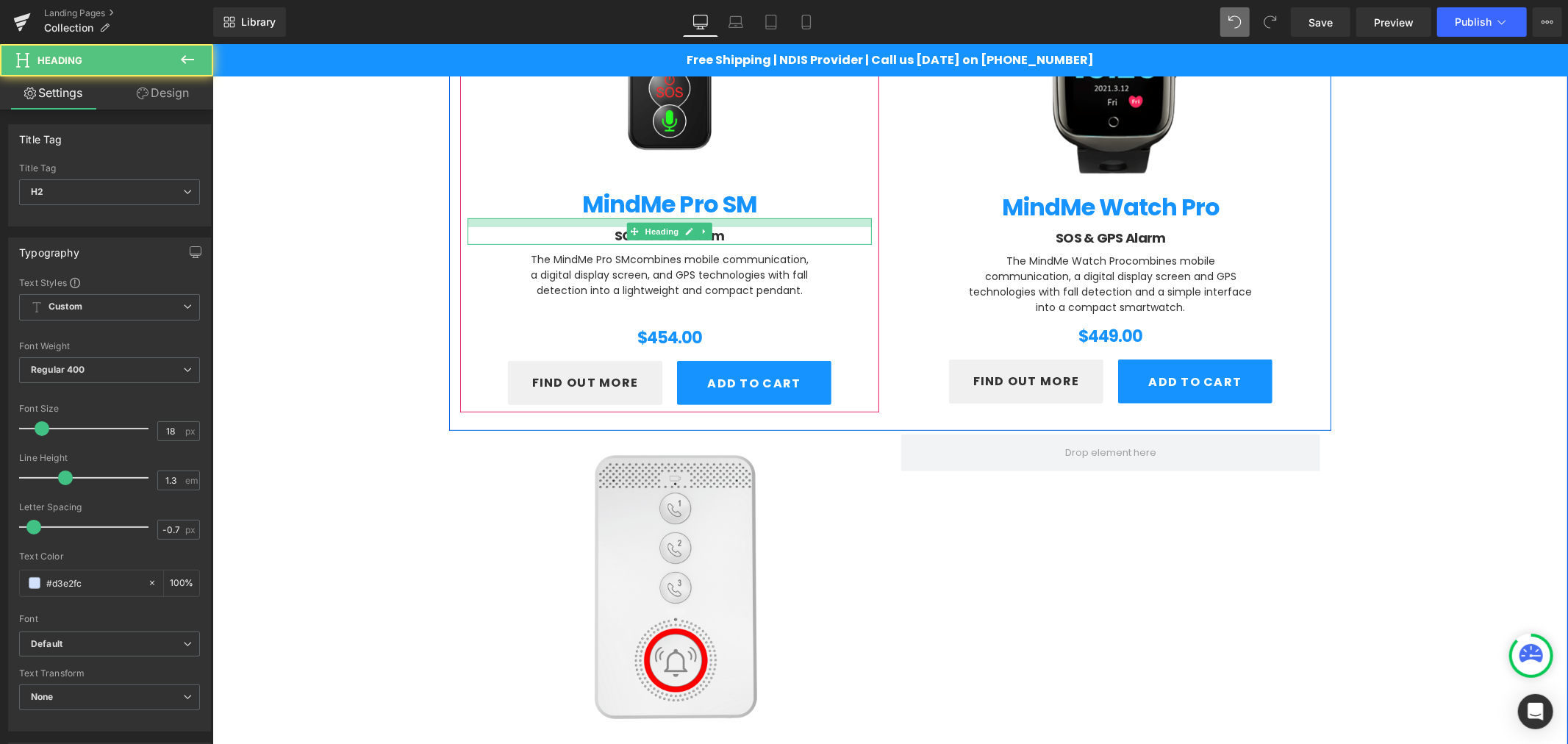
click at [726, 224] on div at bounding box center [669, 222] width 404 height 9
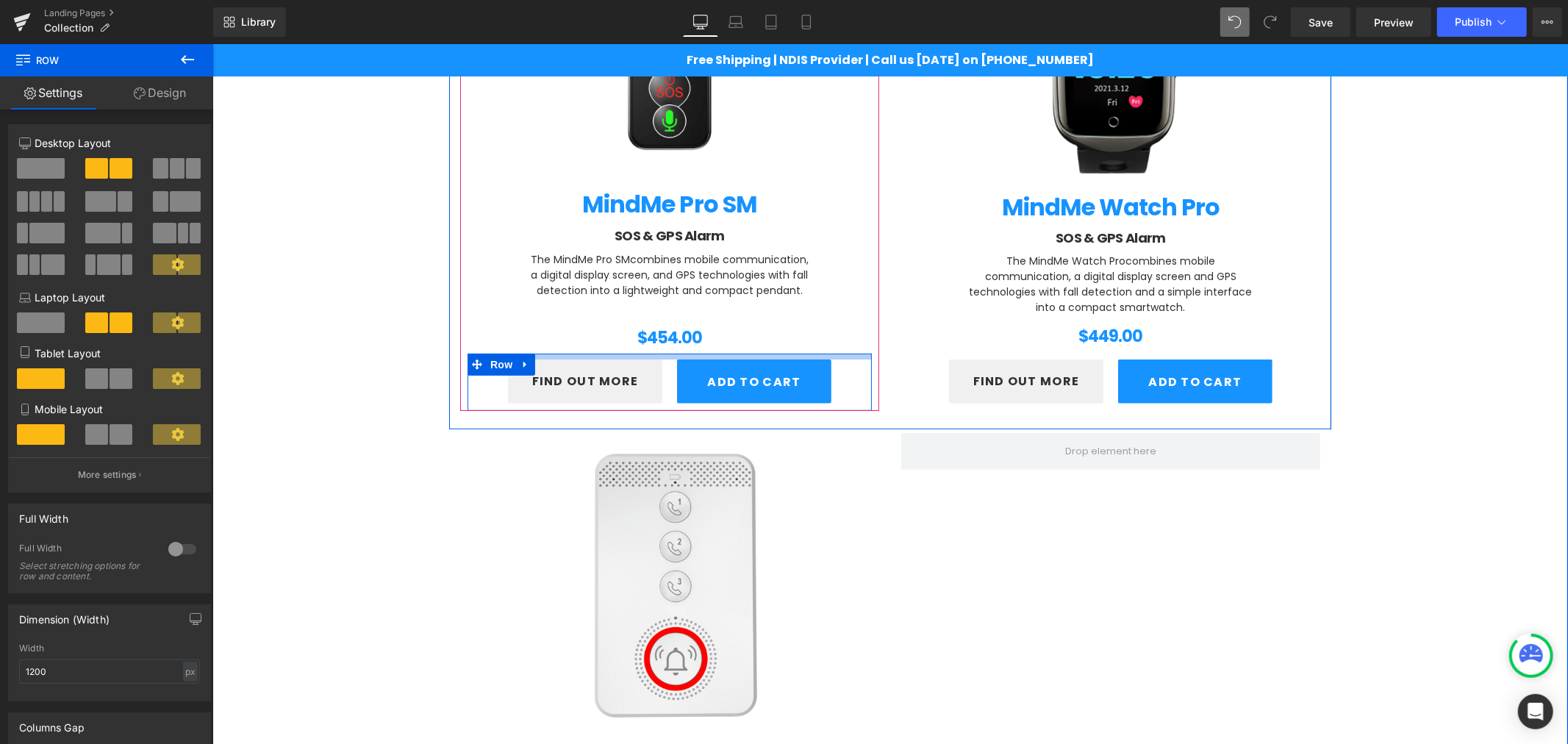
click at [657, 354] on div at bounding box center [669, 355] width 404 height 6
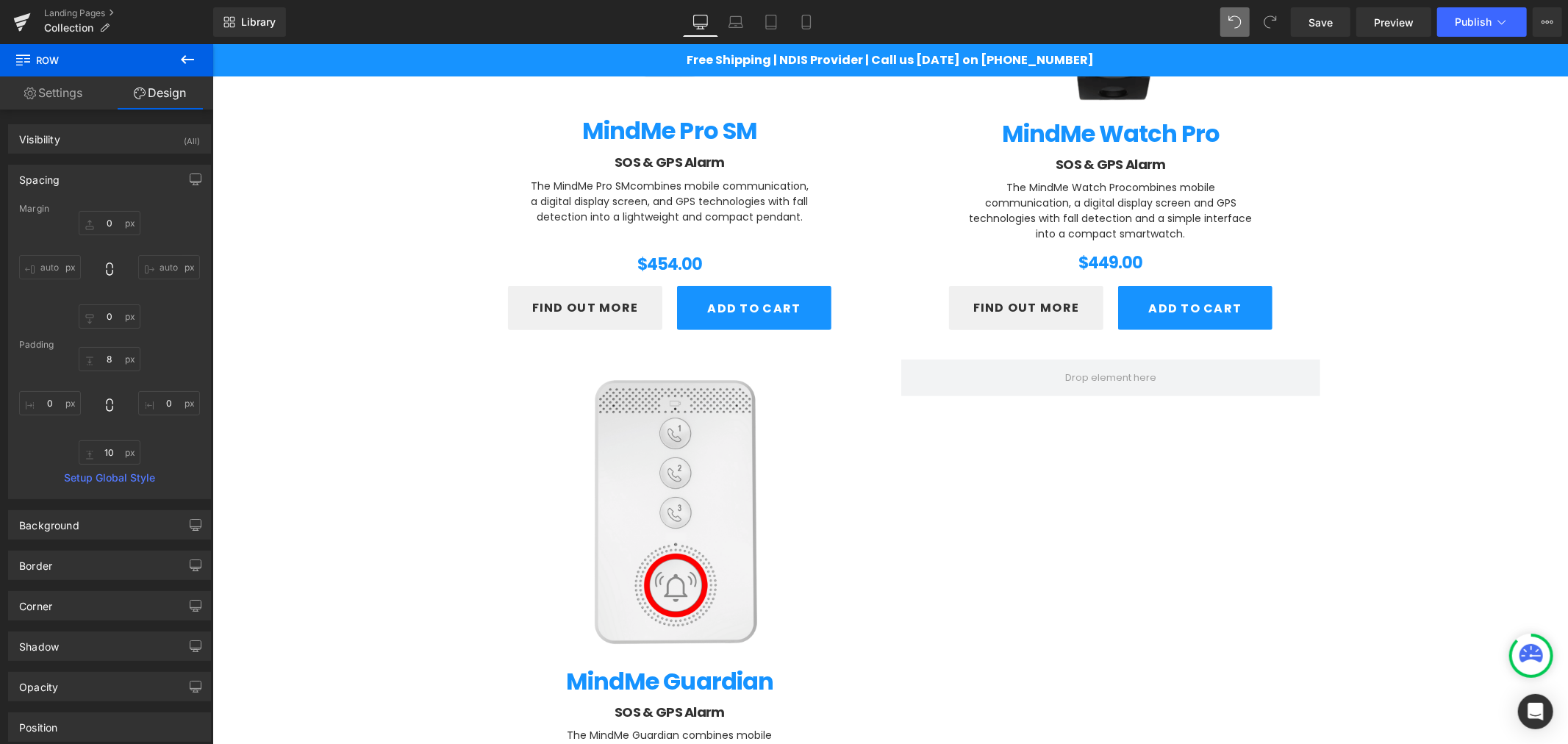
scroll to position [509, 0]
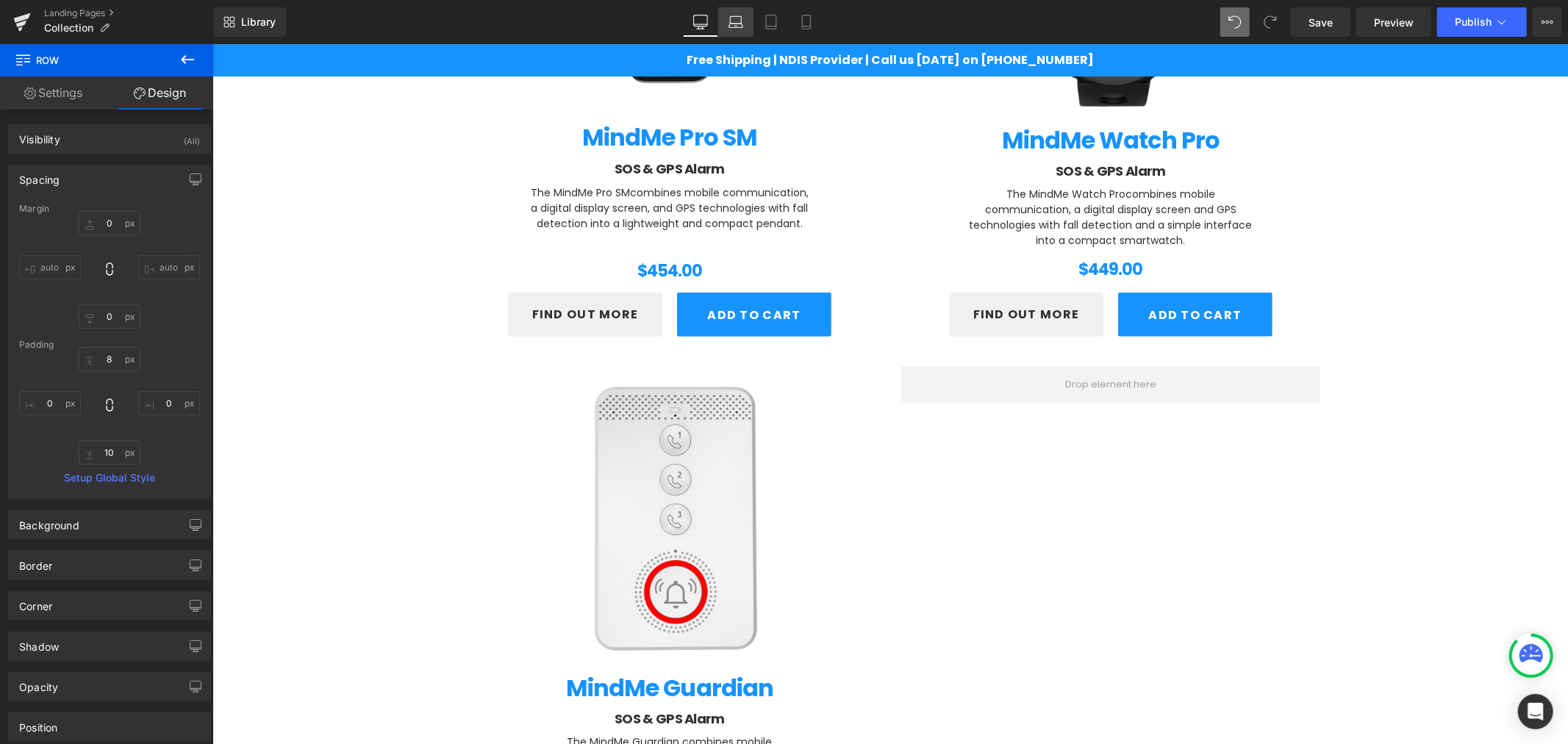
click at [729, 30] on link "Laptop" at bounding box center [736, 22] width 35 height 29
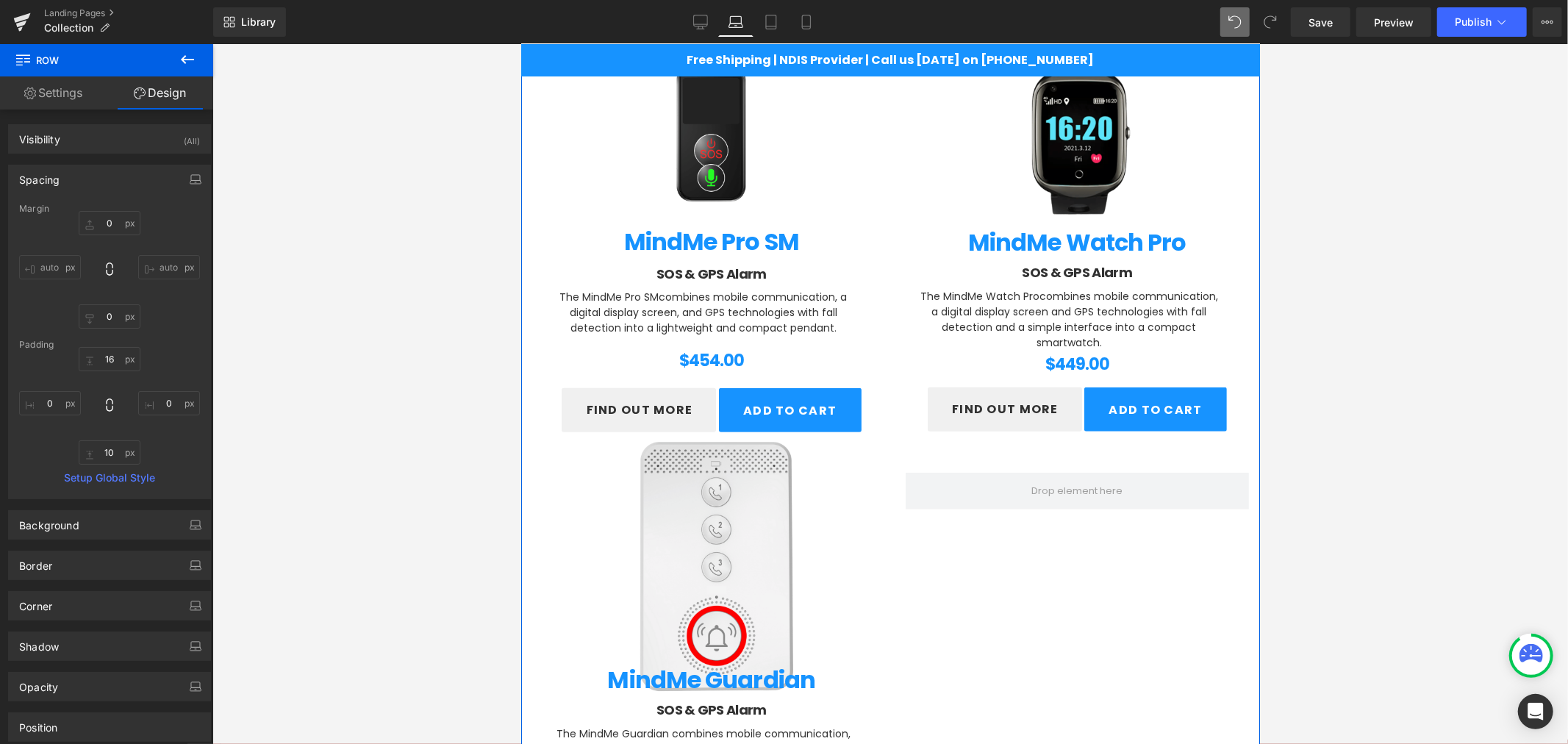
scroll to position [247, 0]
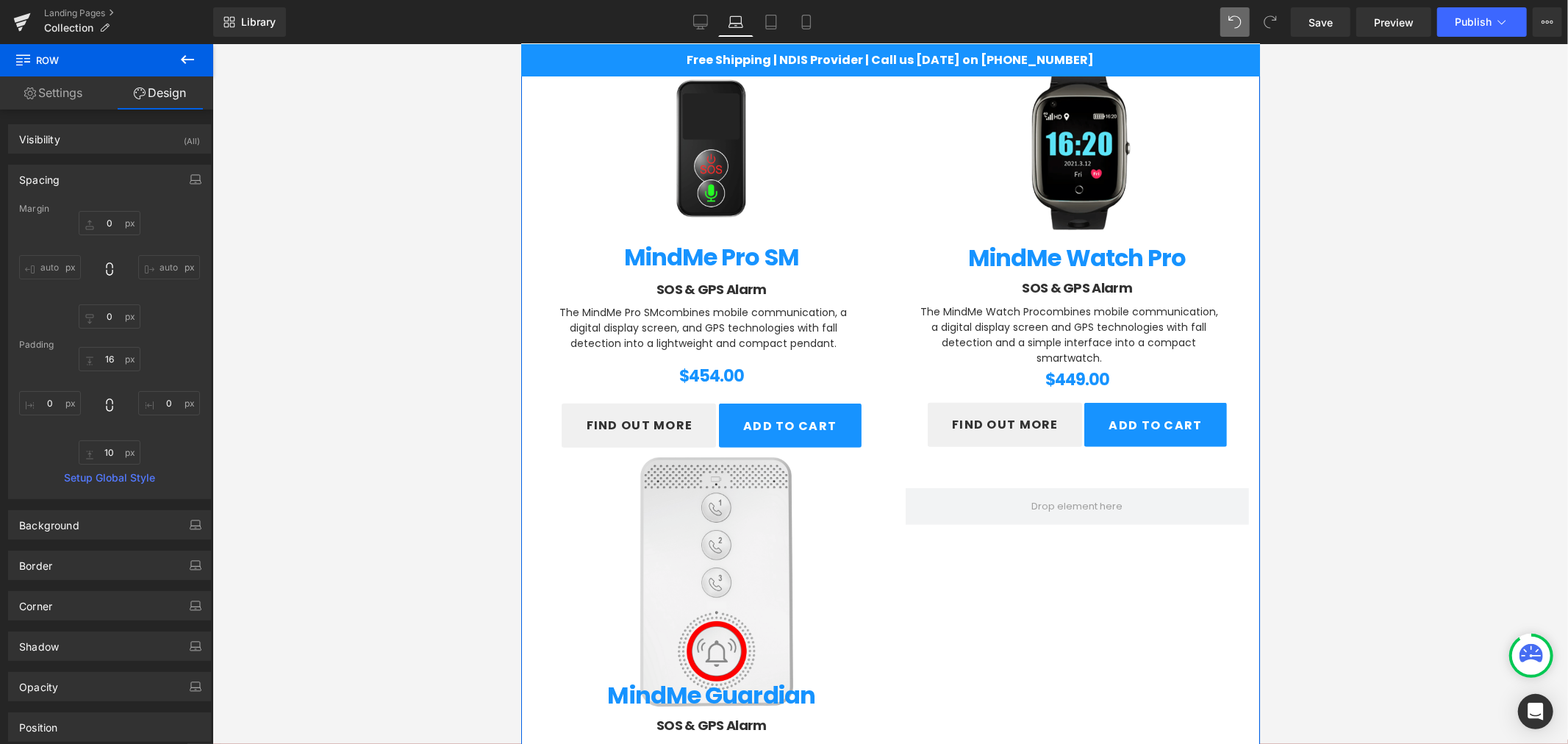
click at [722, 489] on div "(P) Image MindMe Guardian (P) Title SOS & GPS Alarm Heading The MindMe Guardian…" at bounding box center [711, 698] width 344 height 421
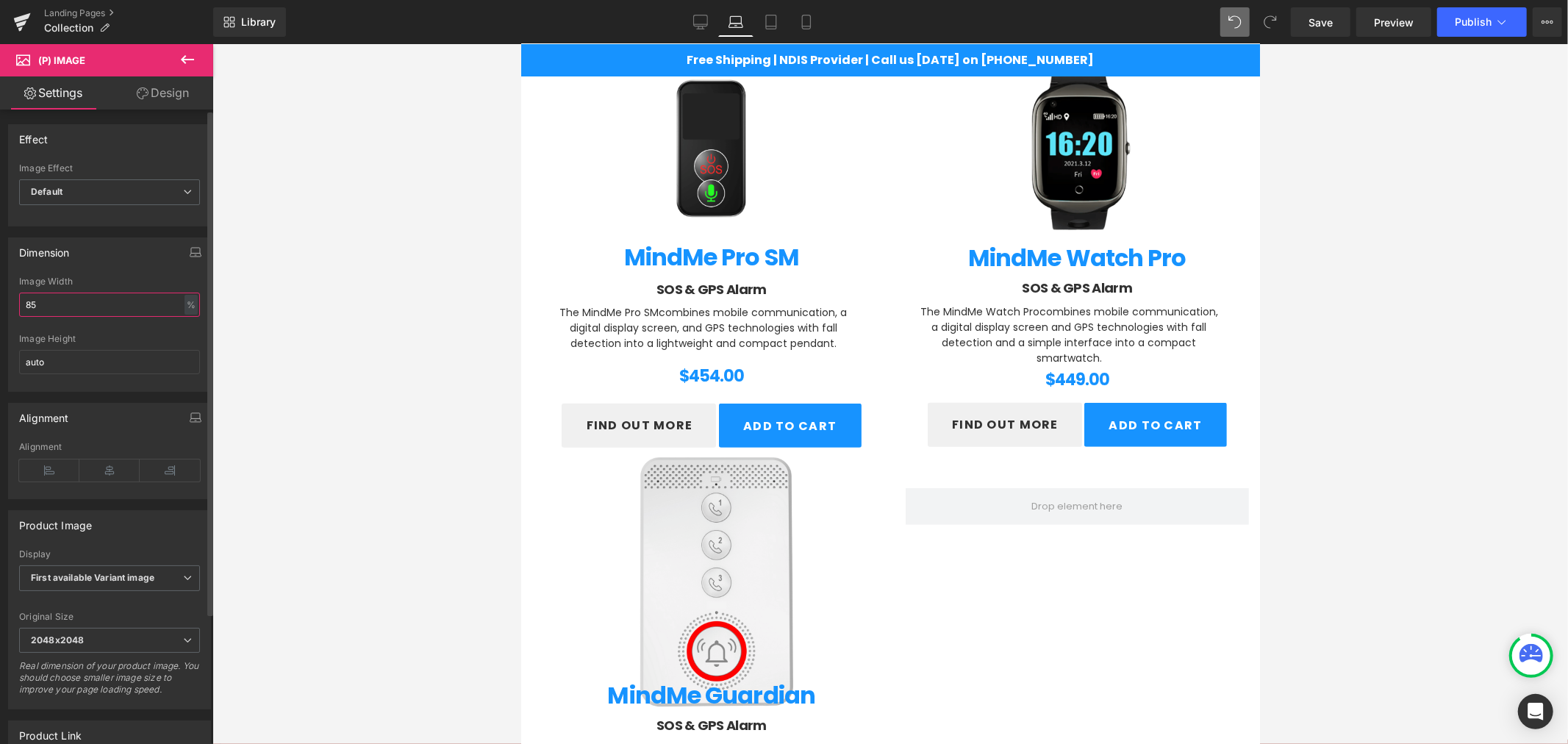
click at [48, 303] on input "85" at bounding box center [109, 304] width 181 height 24
type input "8"
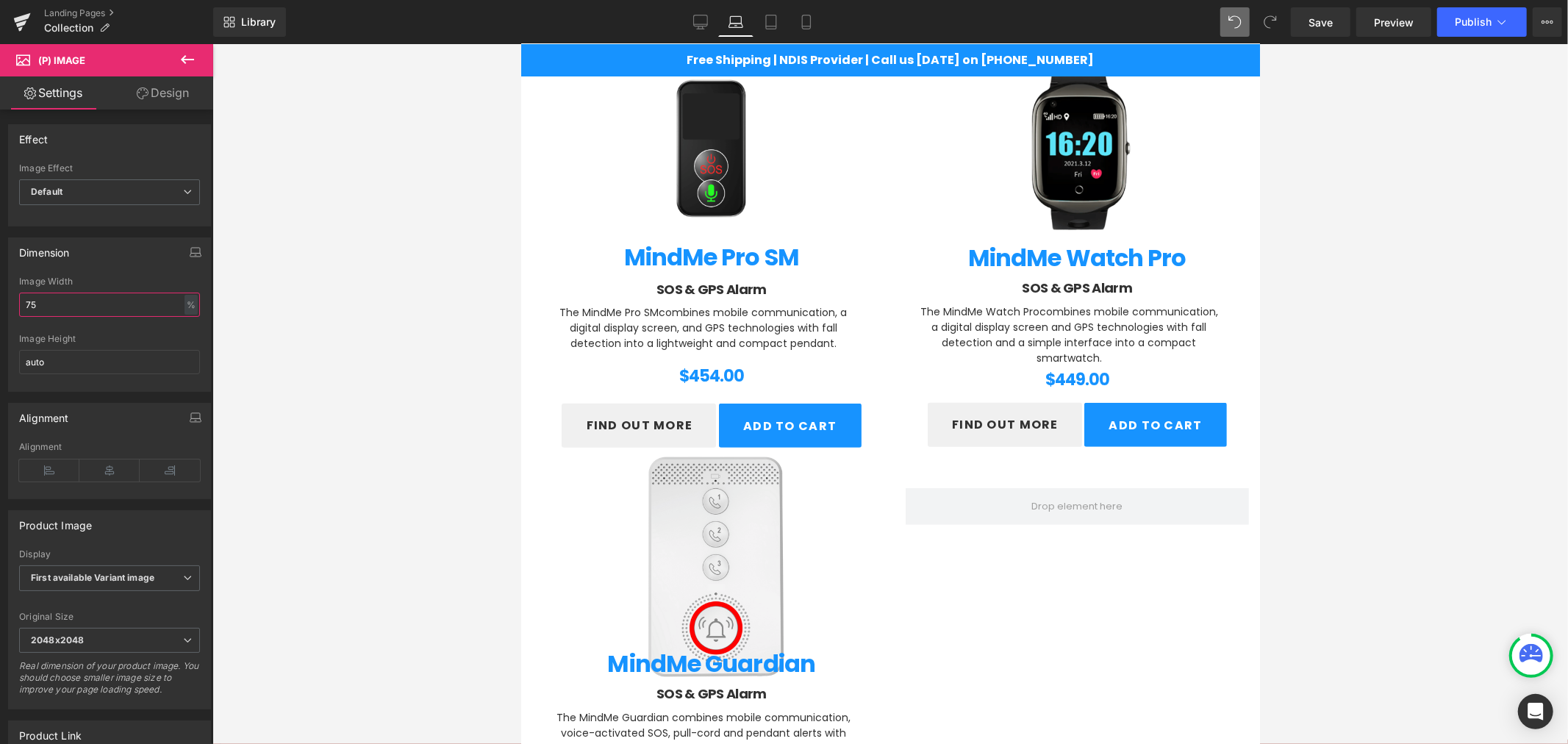
type input "75"
click at [164, 98] on link "Design" at bounding box center [163, 93] width 107 height 33
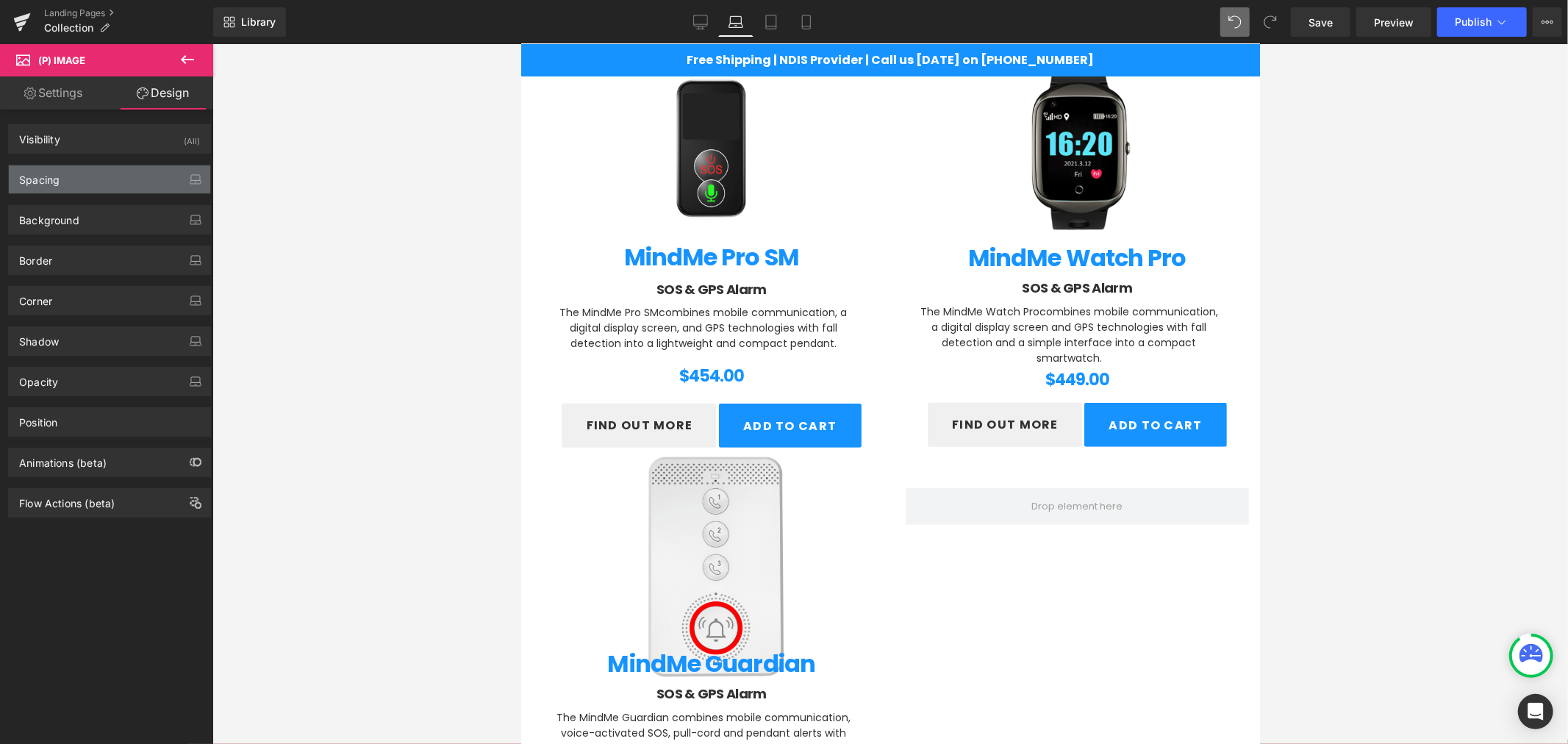
click at [102, 170] on div "Spacing" at bounding box center [109, 179] width 201 height 28
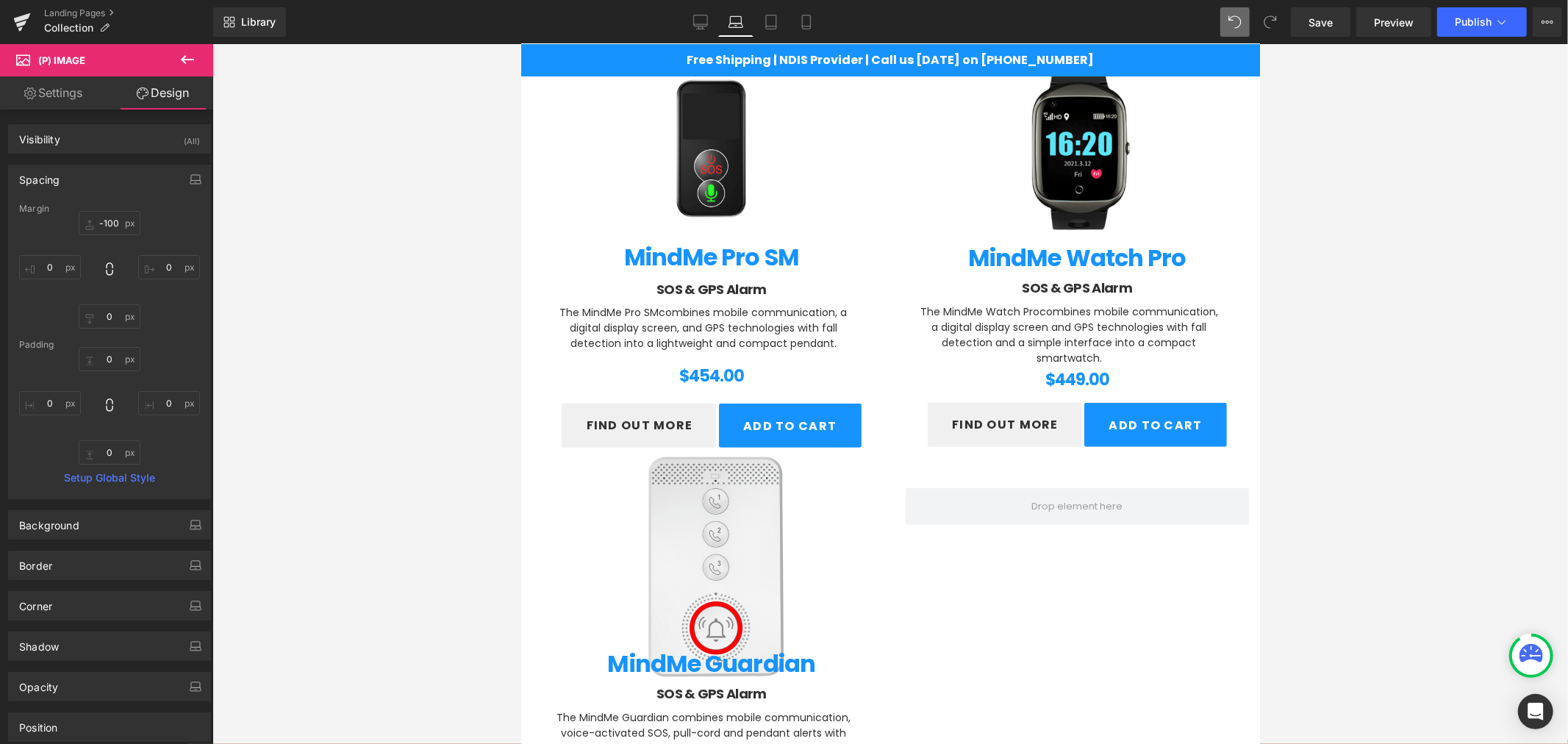
click at [114, 214] on div "Margin" at bounding box center [109, 209] width 181 height 10
click at [114, 219] on input "-100" at bounding box center [109, 223] width 62 height 24
type input "0"
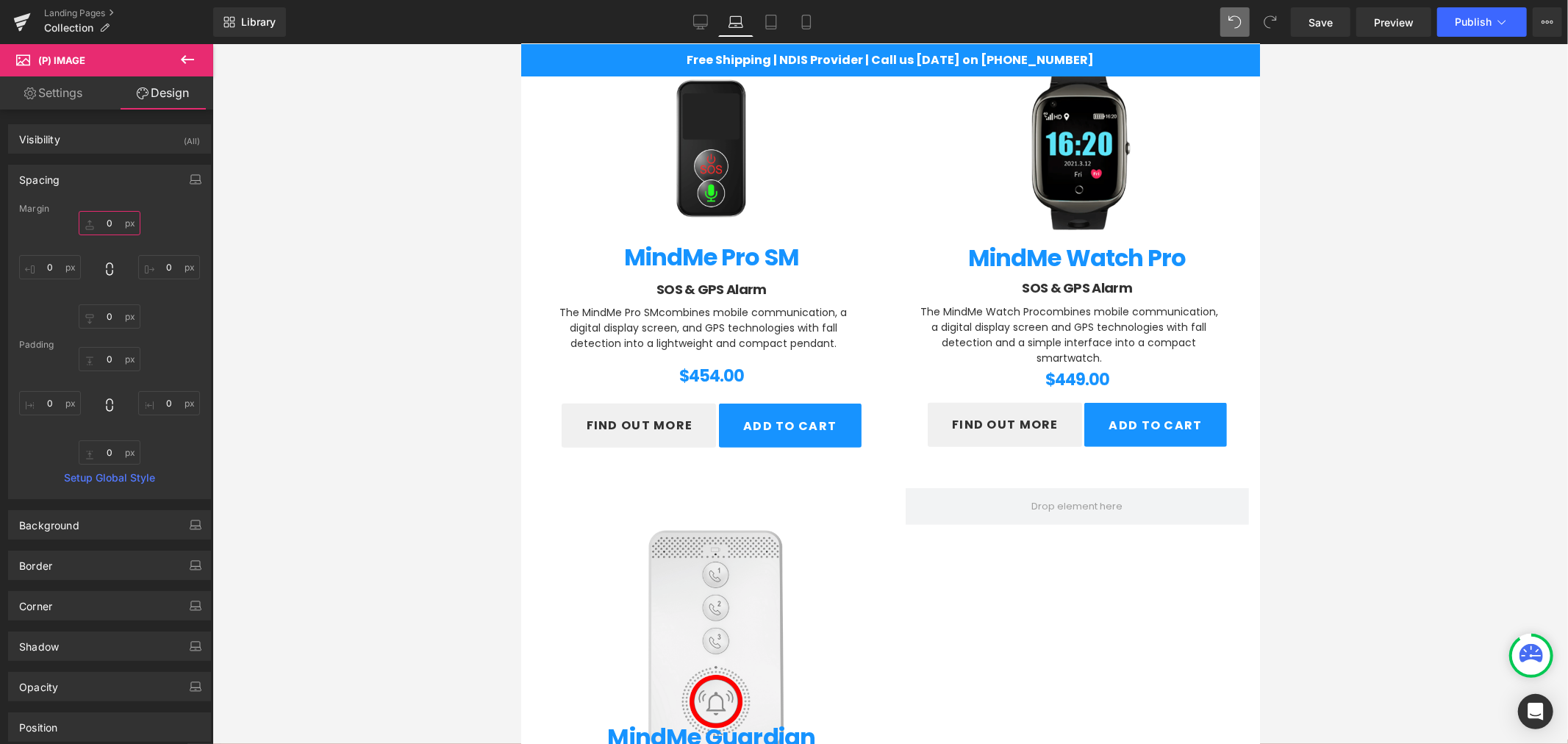
click at [114, 219] on input "0" at bounding box center [109, 223] width 62 height 24
type input "-50"
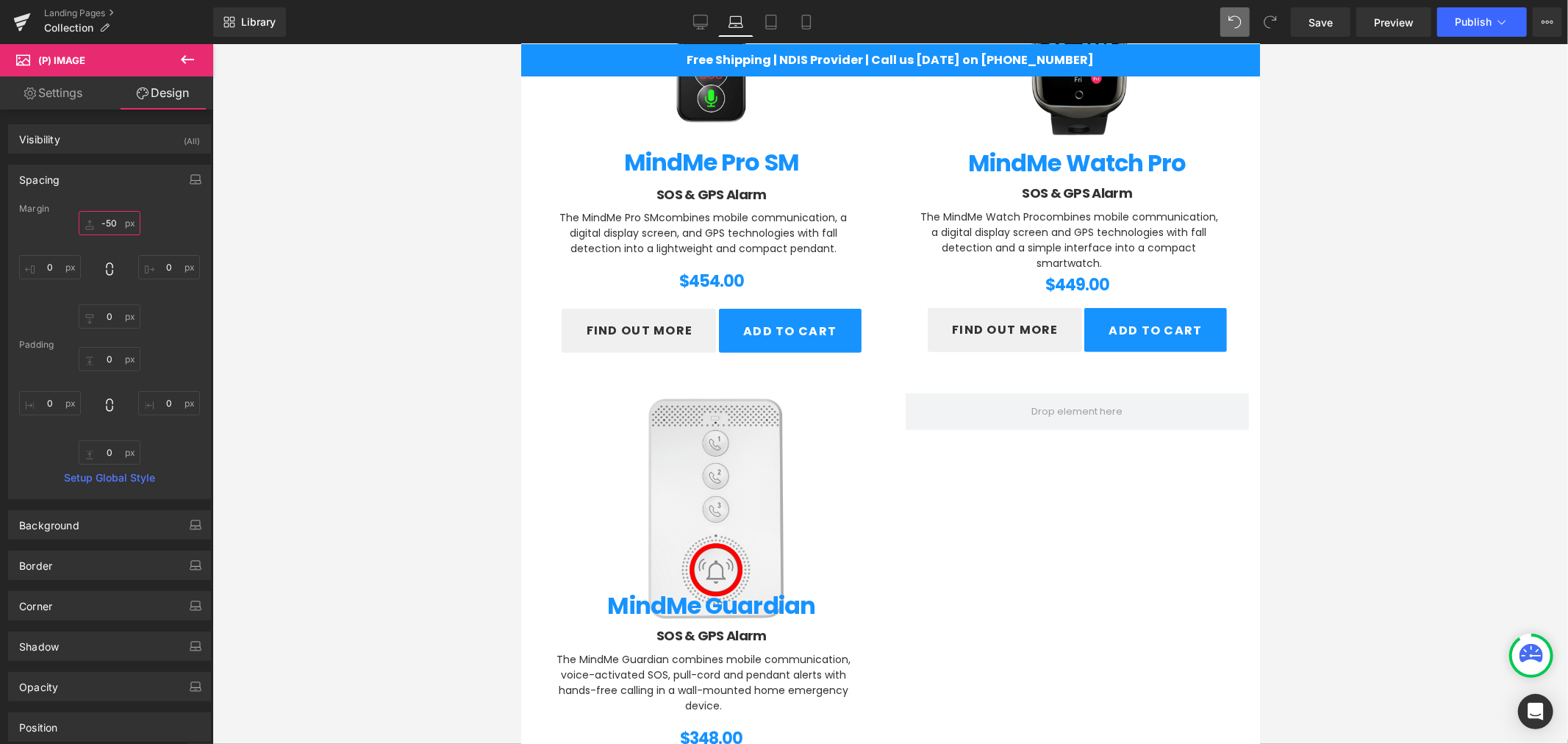
scroll to position [355, 0]
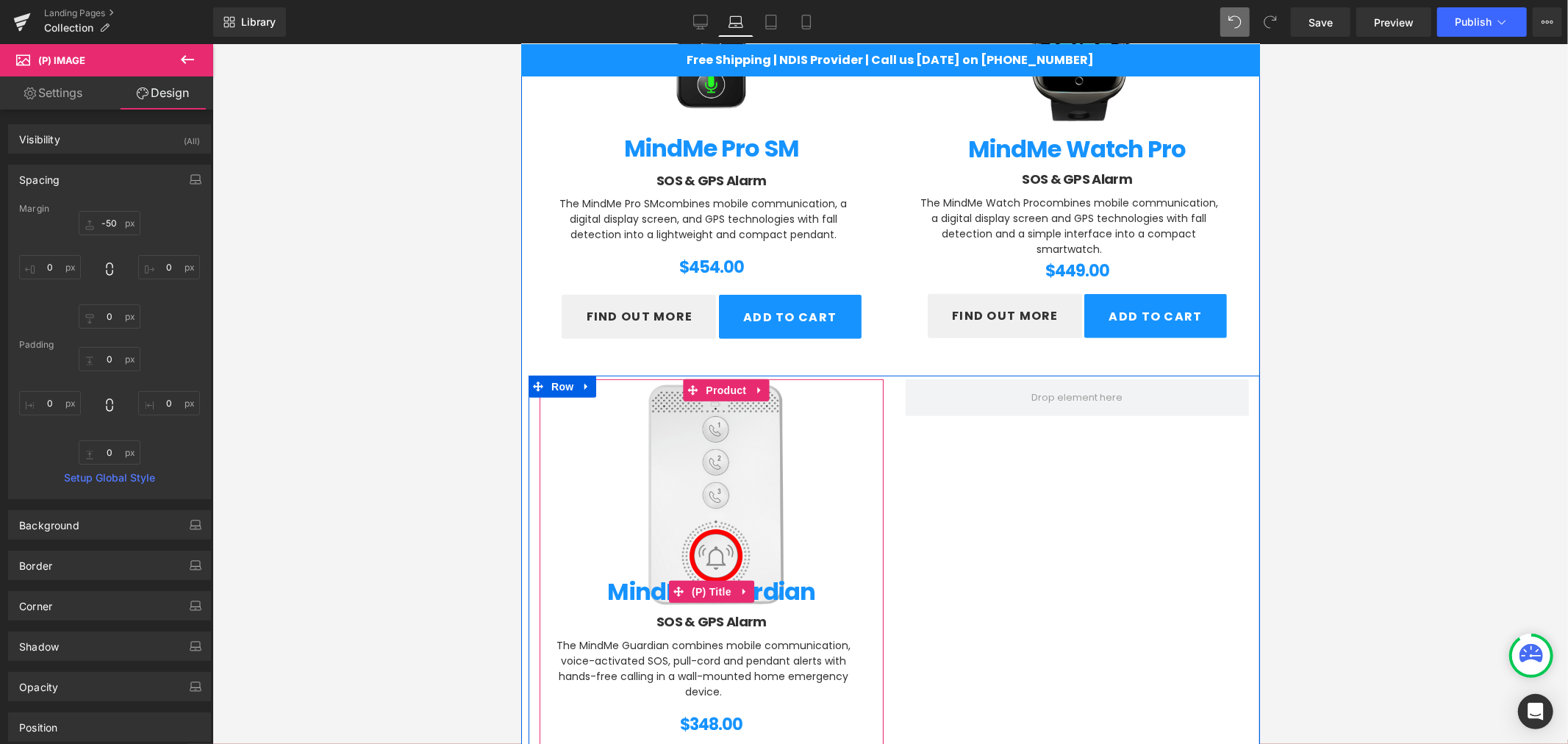
click at [698, 582] on div "MindMe Guardian (P) Title" at bounding box center [711, 591] width 315 height 28
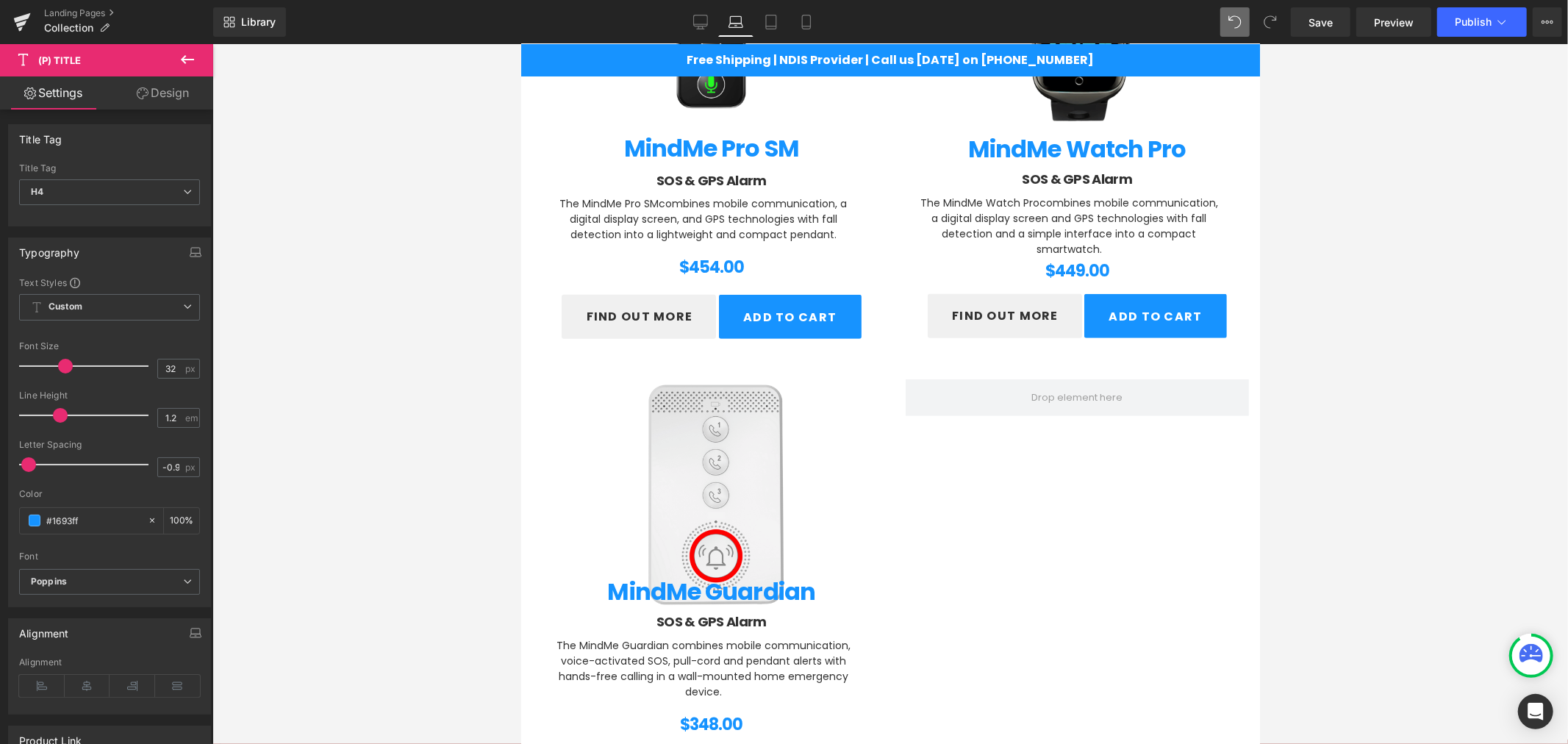
click at [159, 103] on link "Design" at bounding box center [163, 93] width 107 height 33
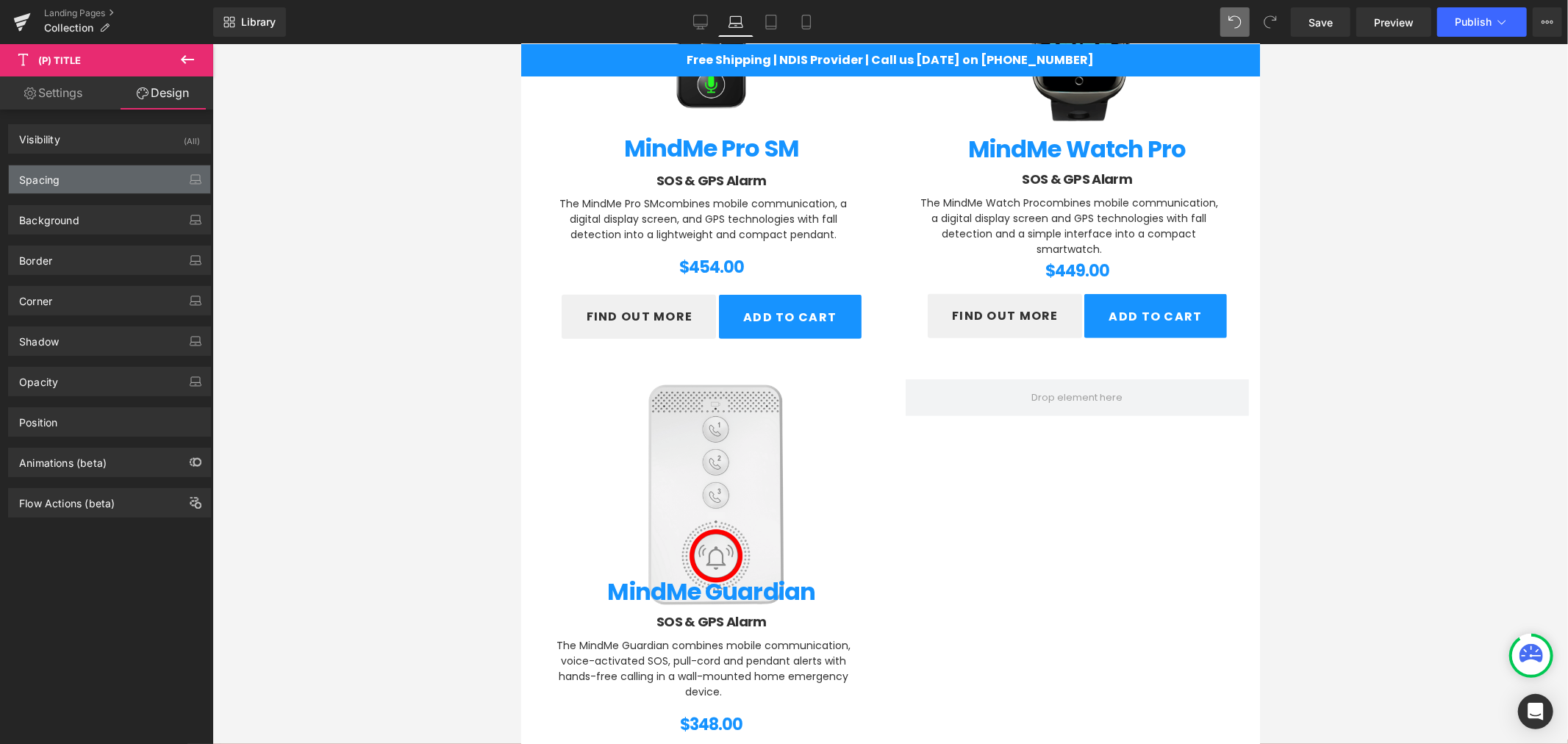
click at [59, 175] on div "Spacing" at bounding box center [39, 175] width 40 height 21
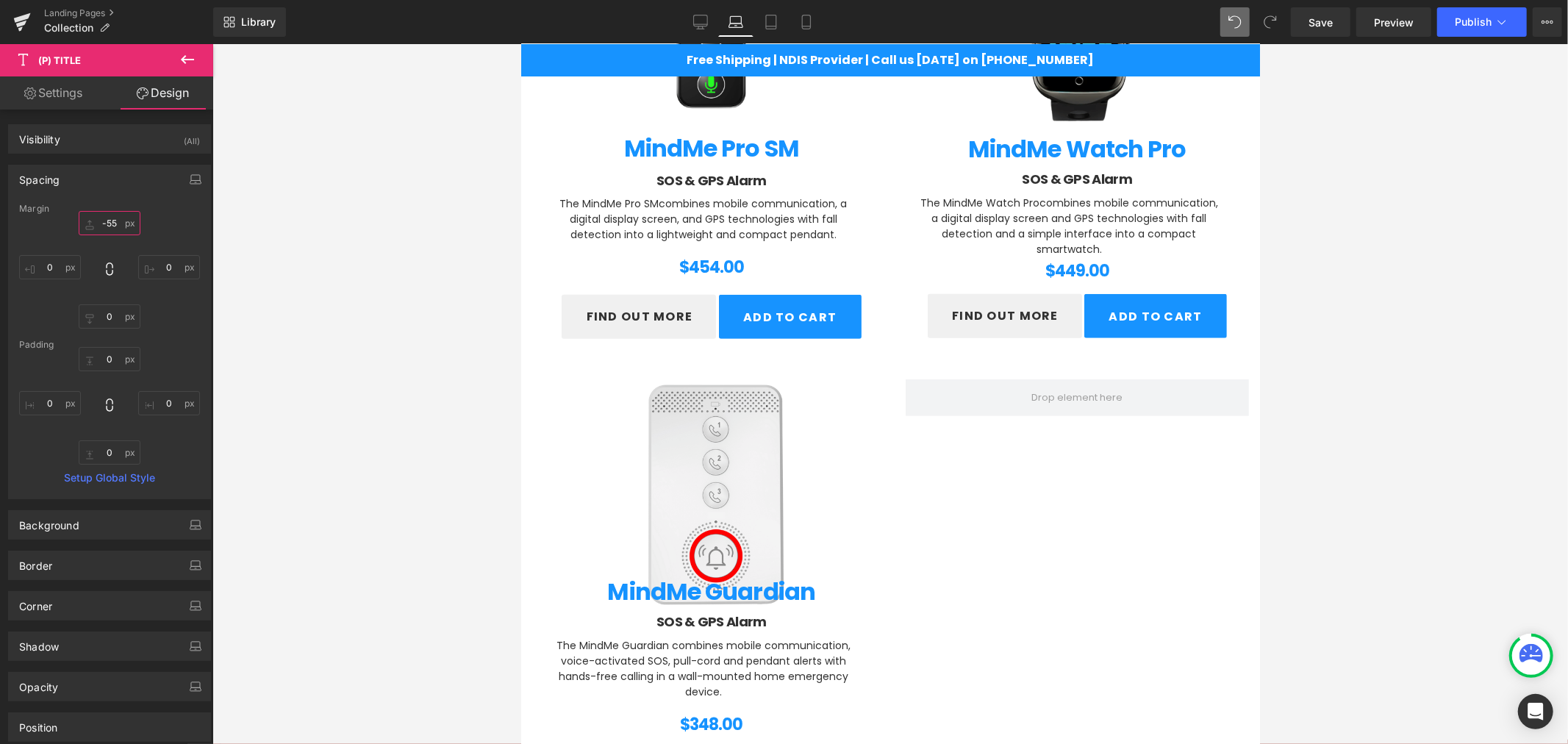
click at [108, 224] on input "-55" at bounding box center [109, 223] width 62 height 24
type input "0"
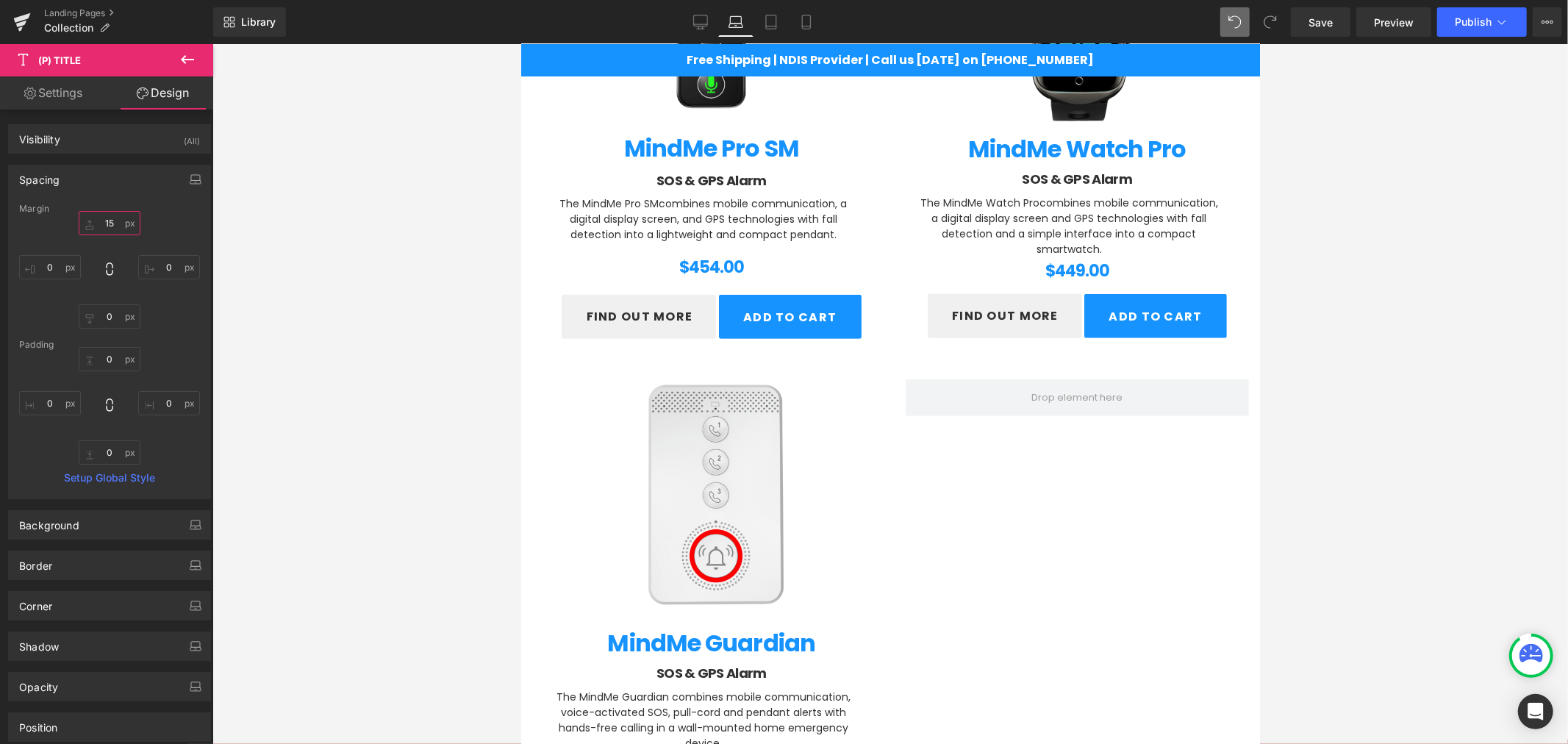
type input "1"
type input "5"
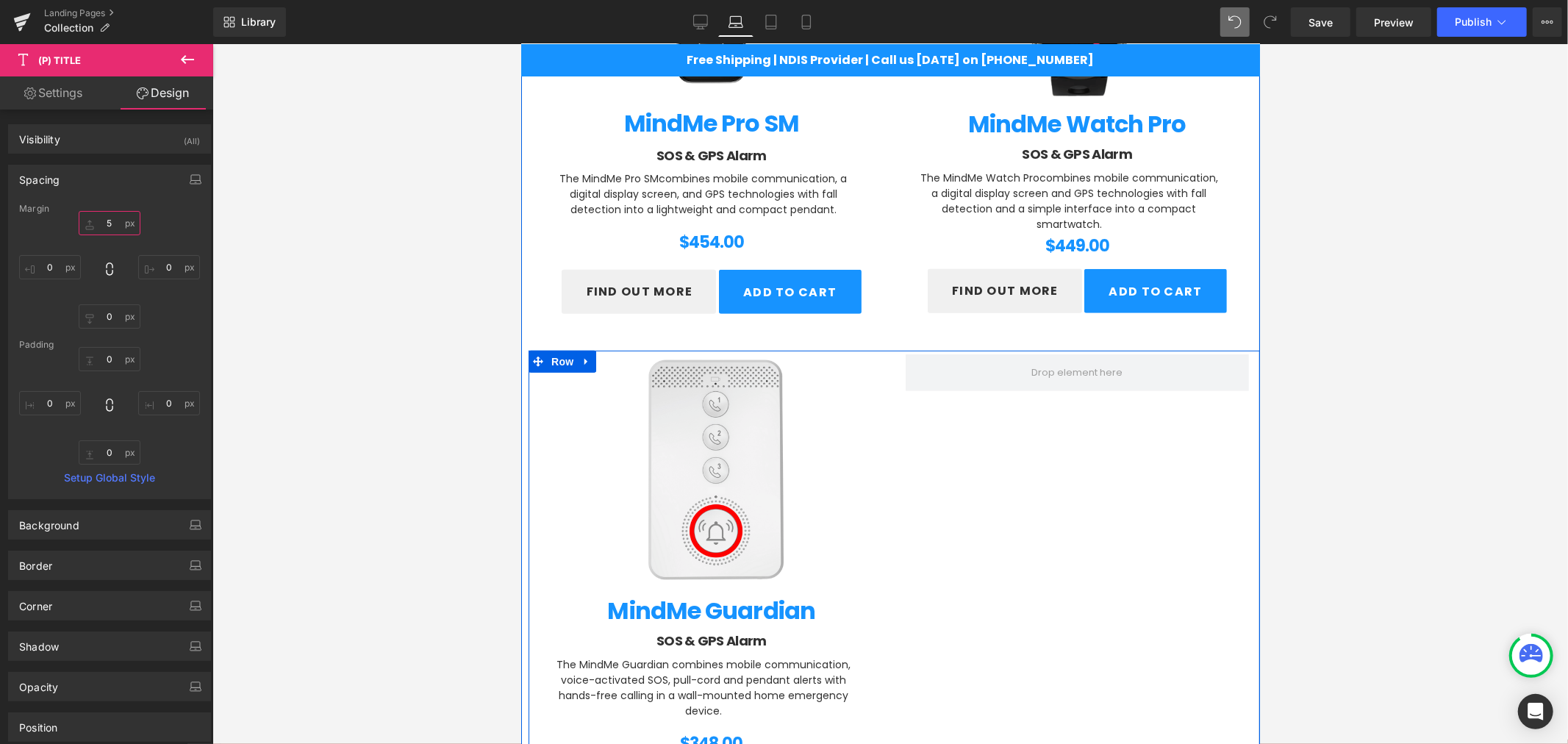
scroll to position [492, 0]
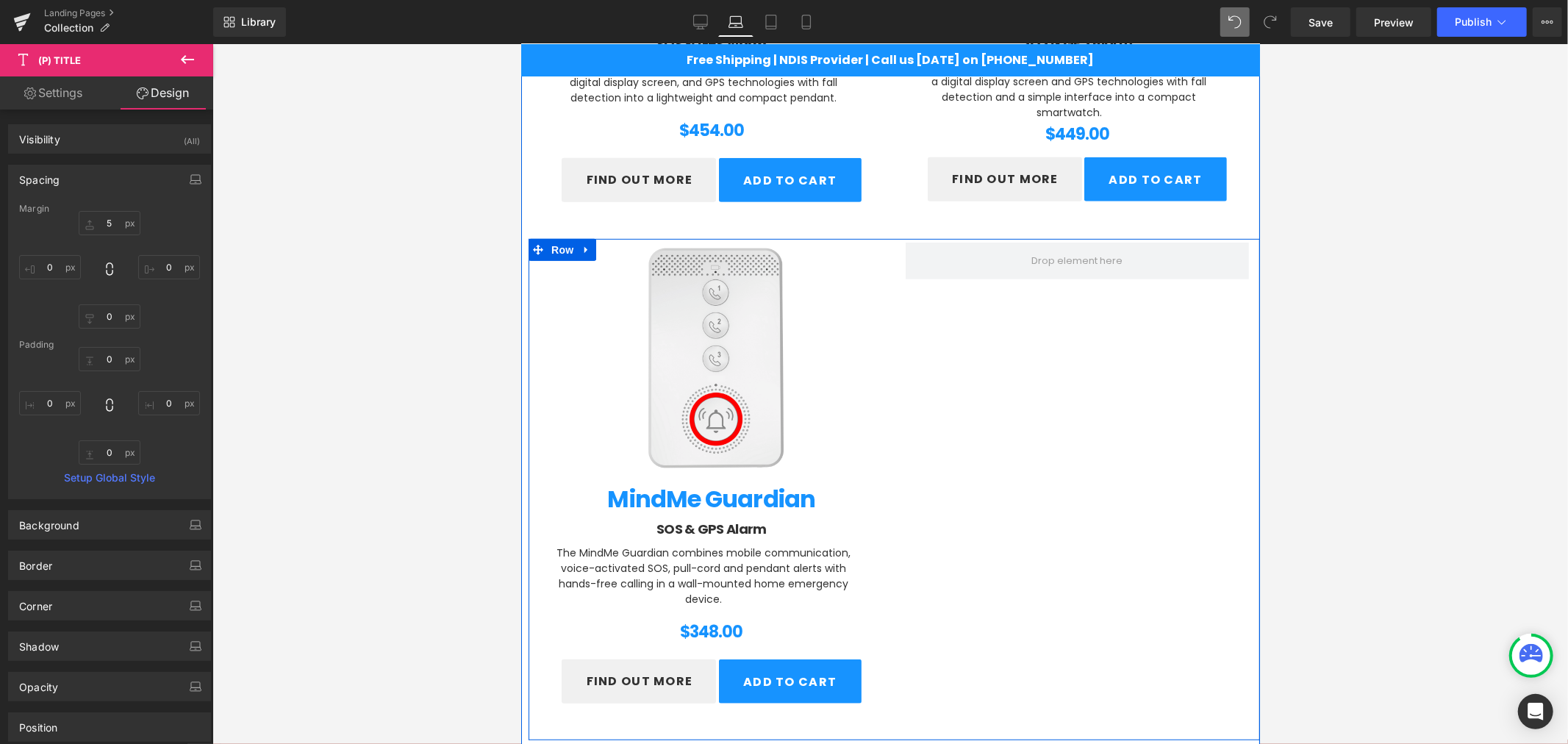
click at [982, 575] on div "(P) Image MindMe Guardian (P) Title SOS & GPS Alarm Heading The MindMe Guardian…" at bounding box center [893, 489] width 732 height 501
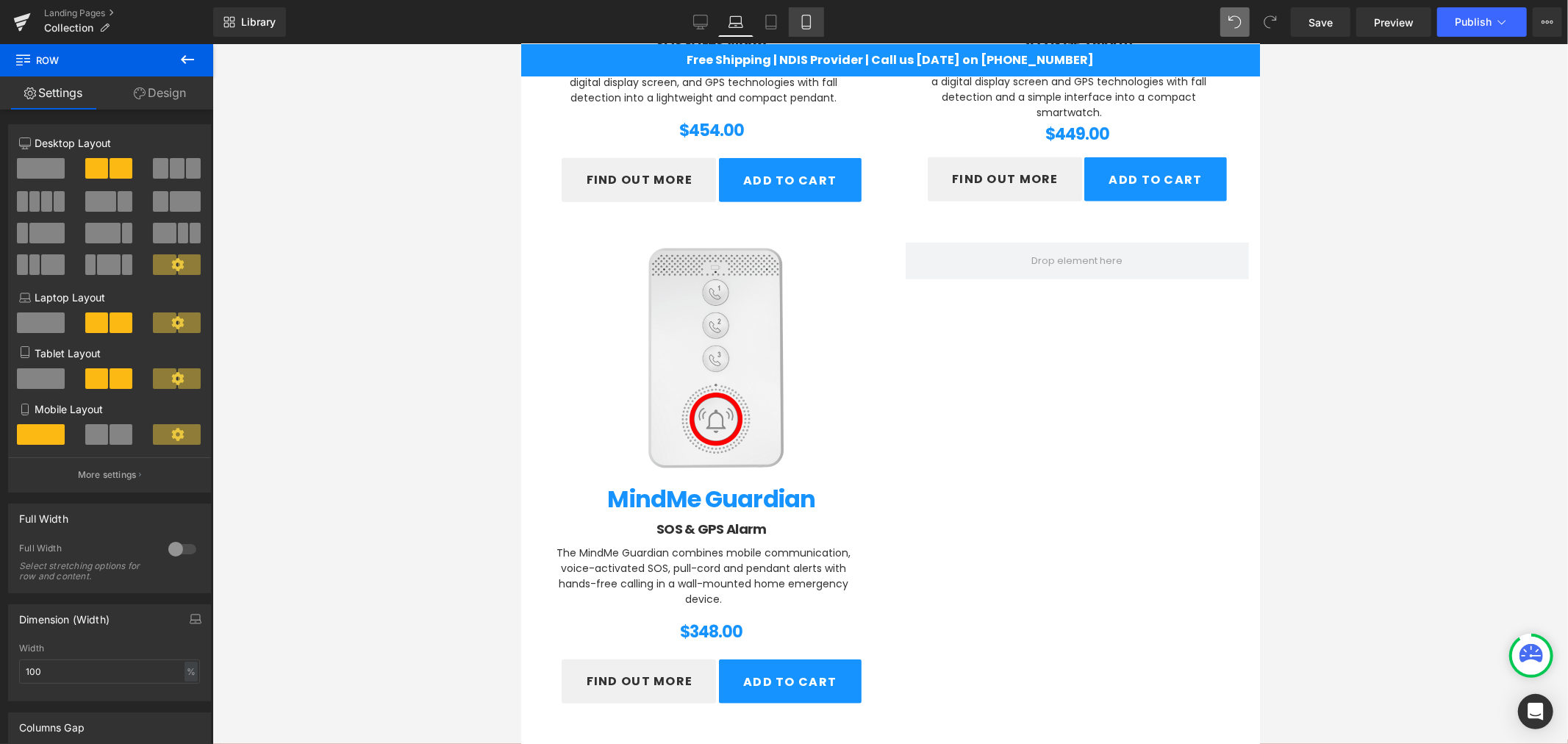
click at [804, 23] on icon at bounding box center [806, 22] width 15 height 15
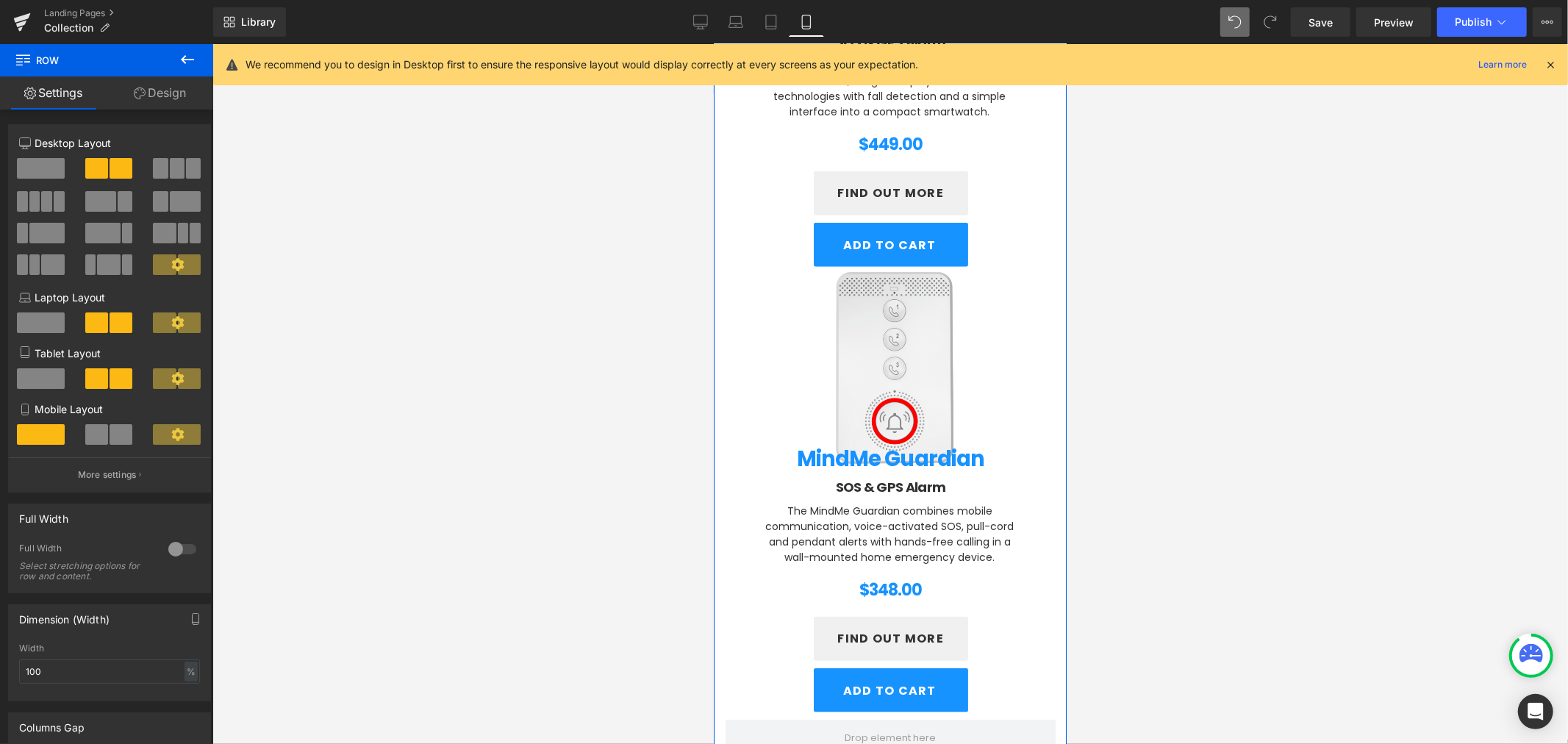
scroll to position [967, 0]
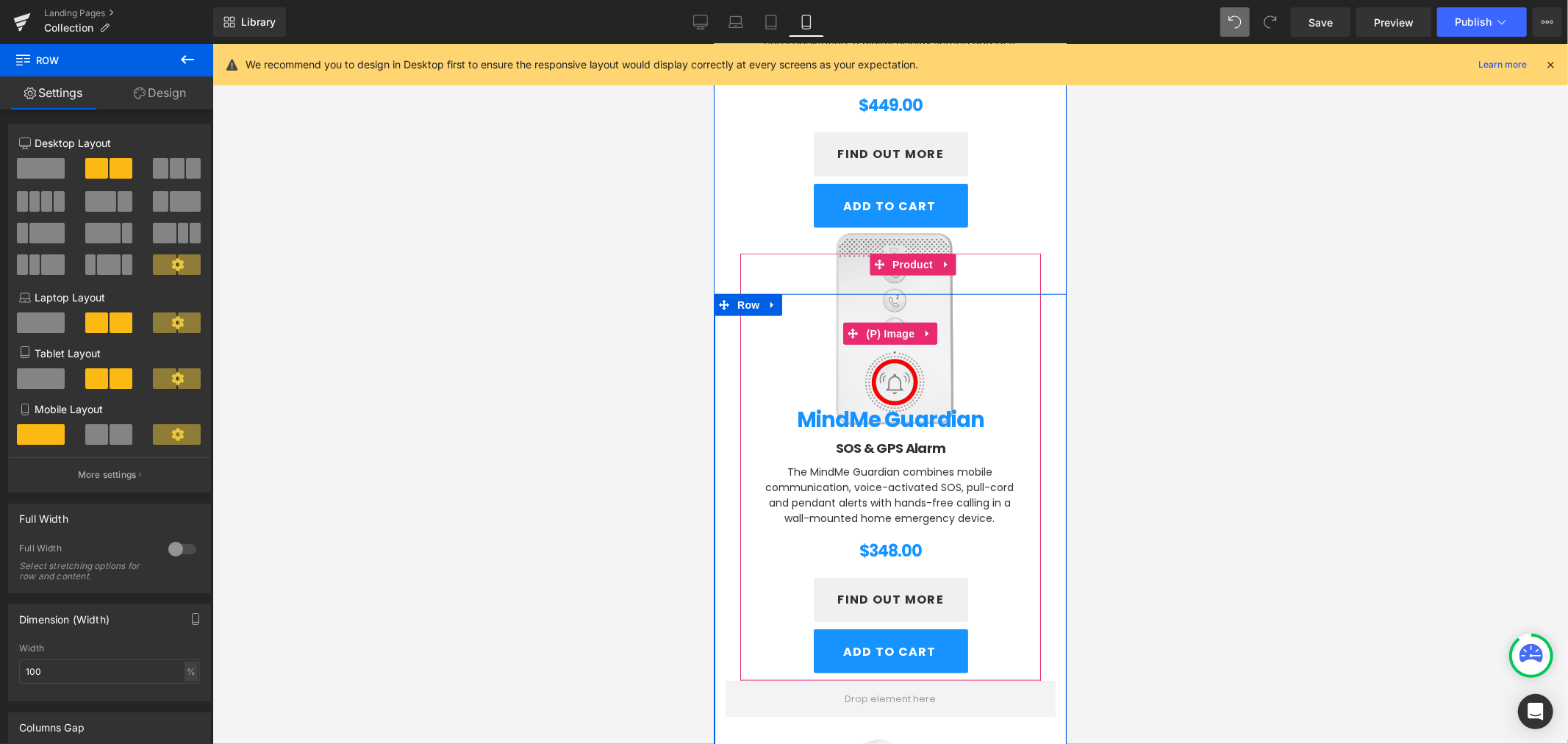
click at [909, 354] on img at bounding box center [890, 332] width 205 height 205
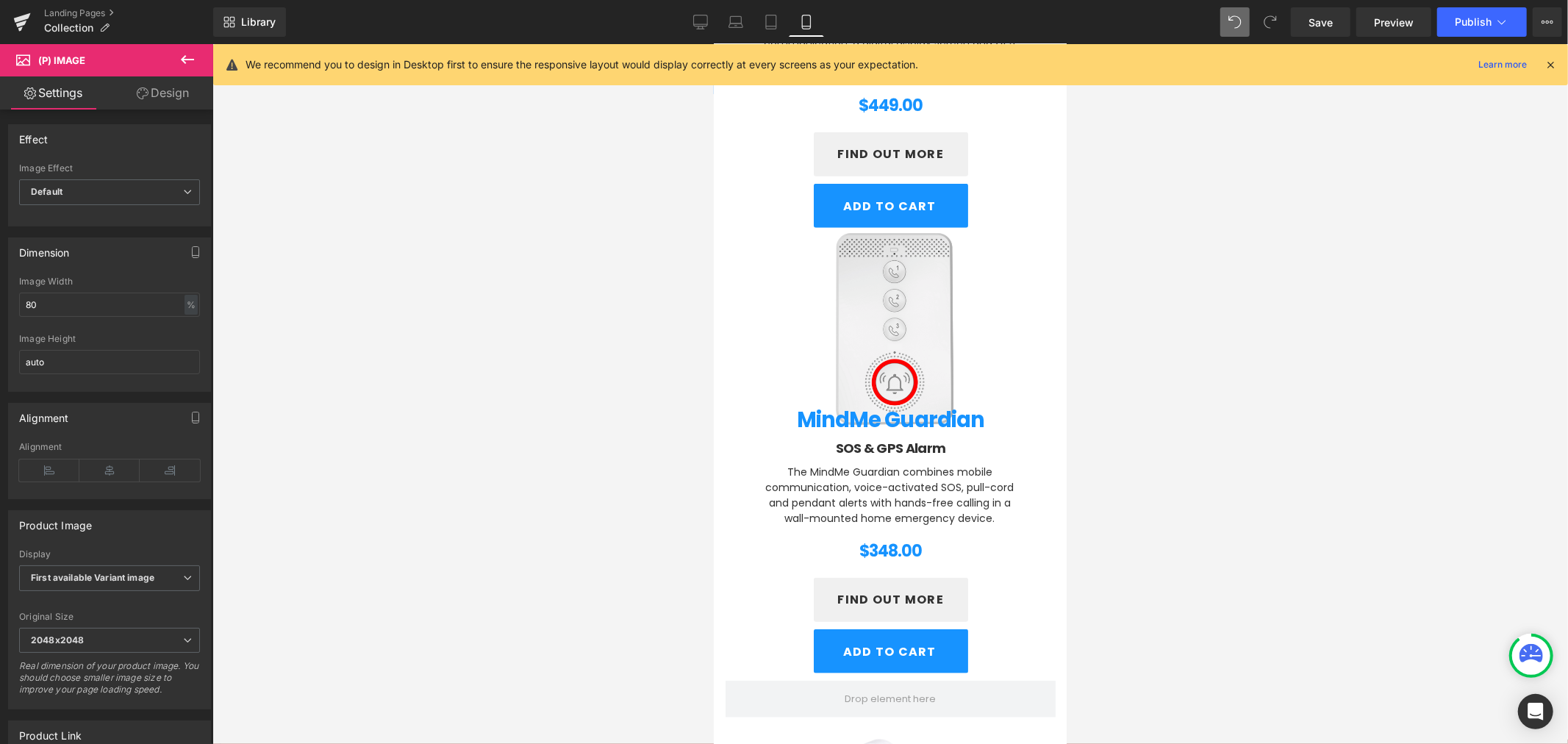
click at [172, 105] on link "Design" at bounding box center [163, 93] width 107 height 33
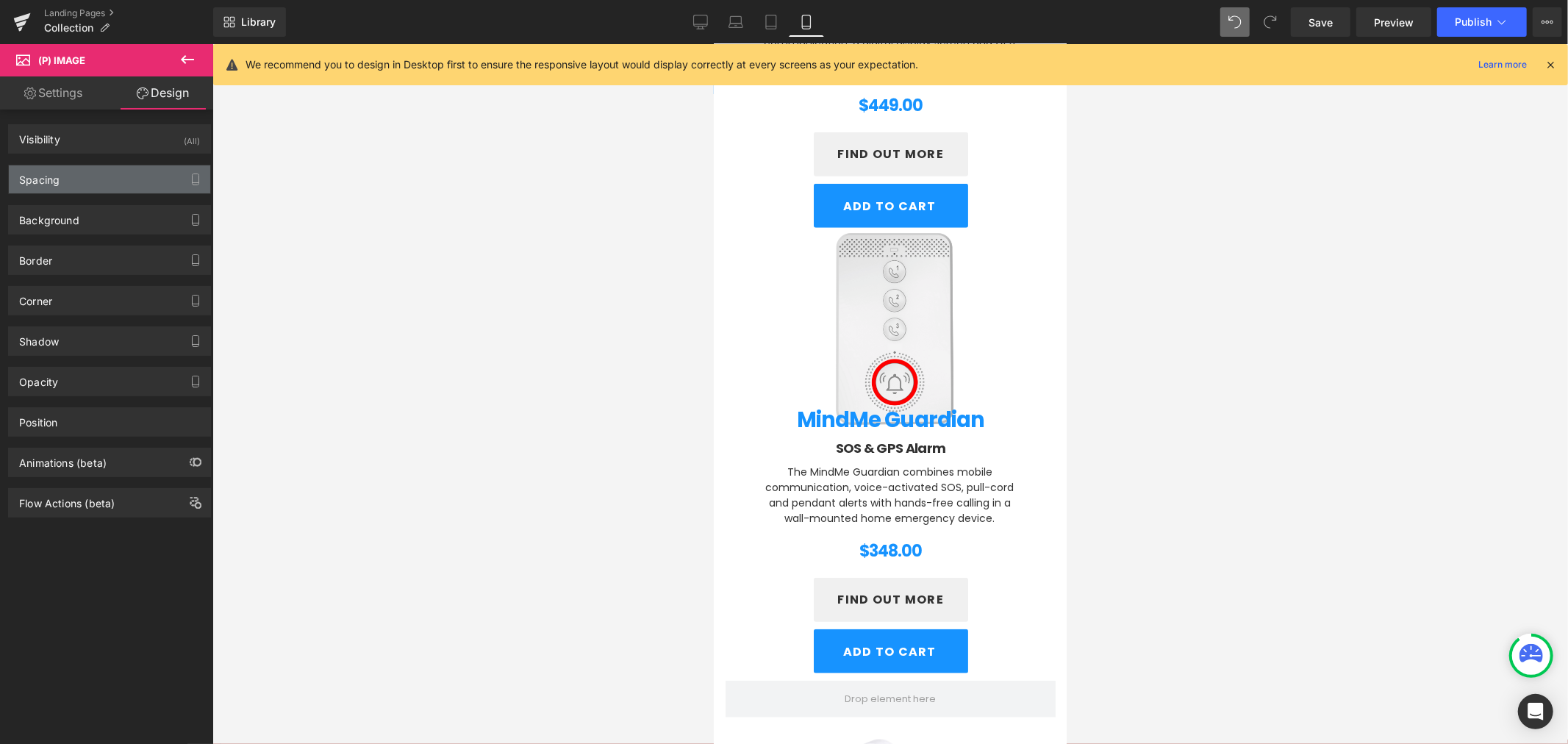
click at [87, 166] on div "Spacing" at bounding box center [109, 179] width 201 height 28
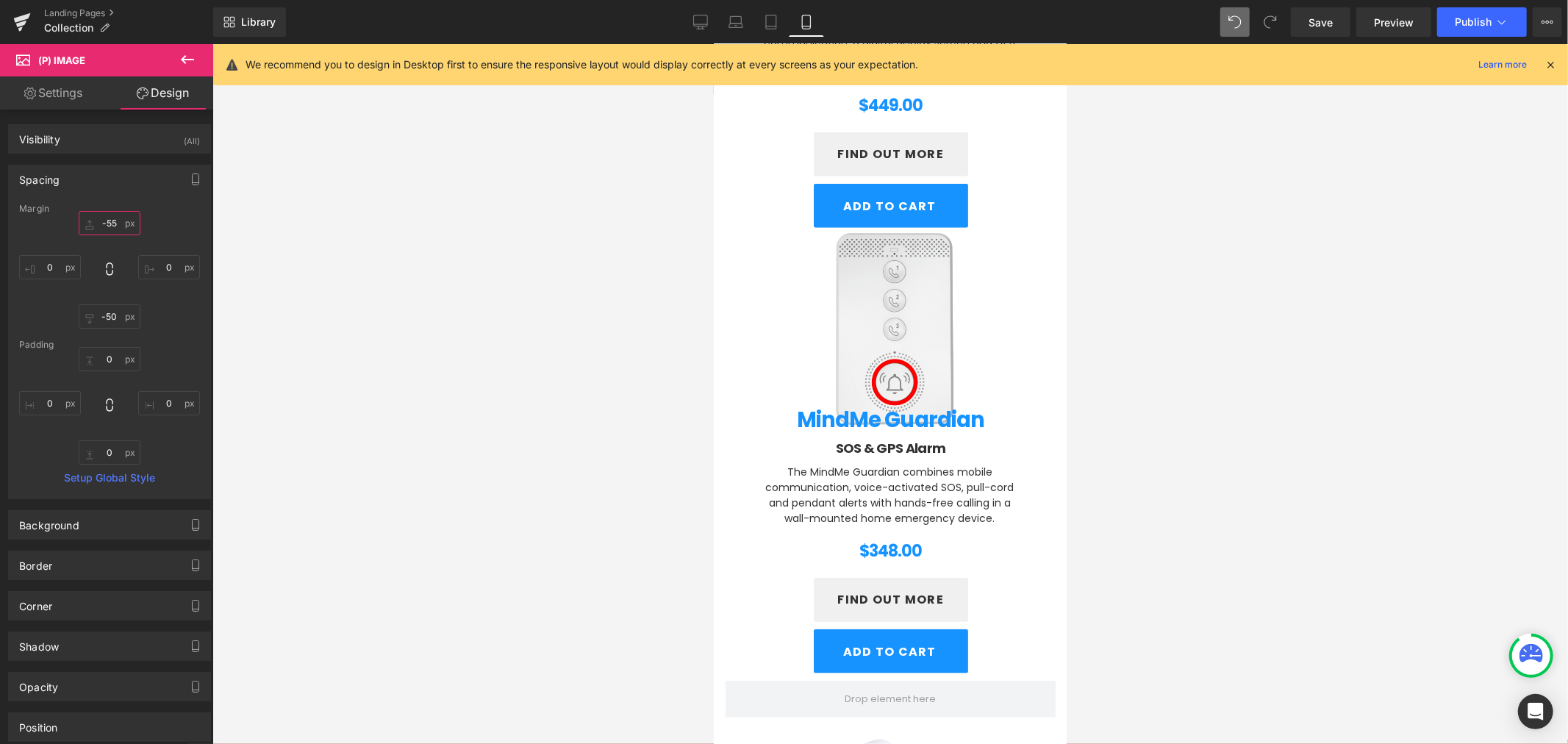
click at [108, 225] on input "-55" at bounding box center [109, 223] width 62 height 24
type input "0"
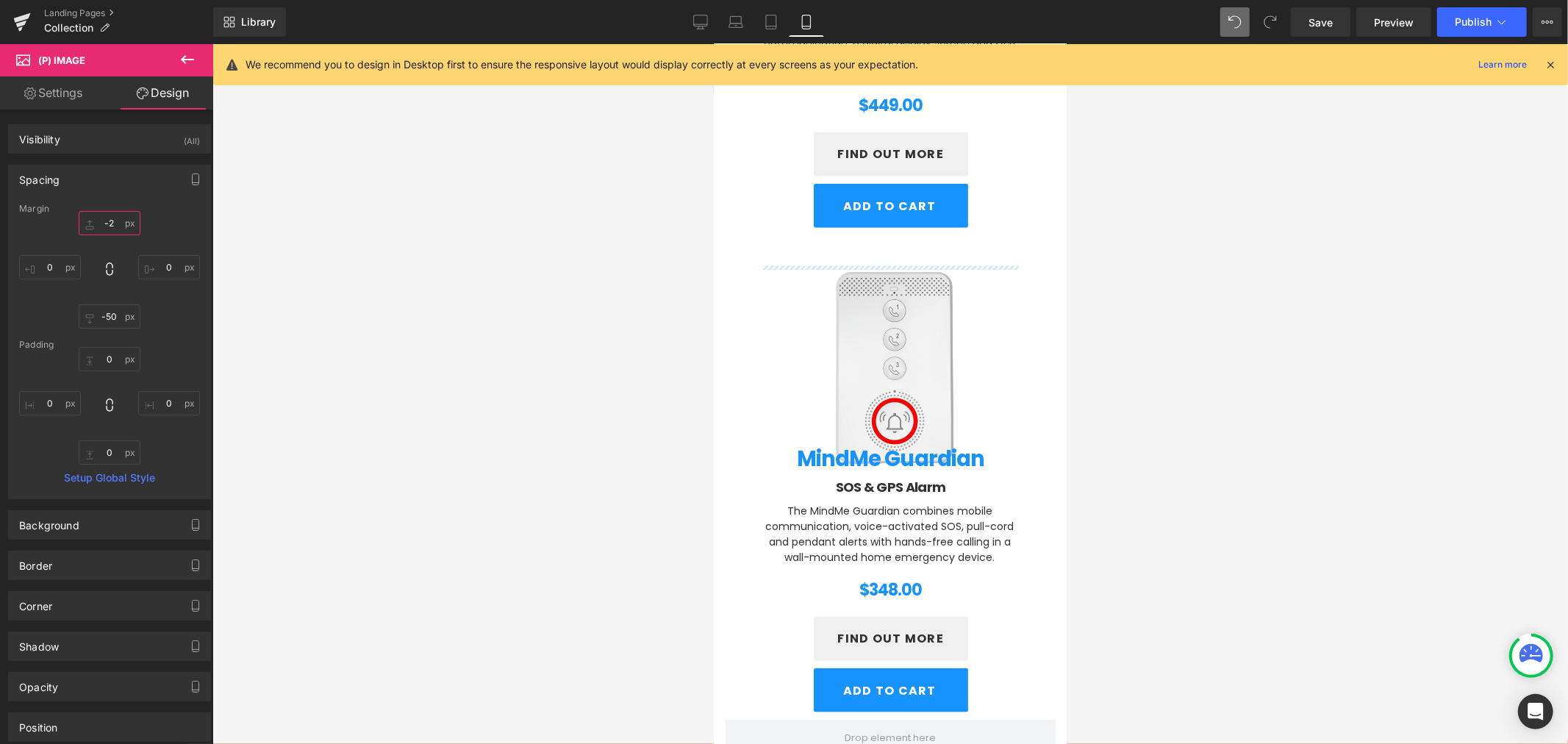
type input "-20"
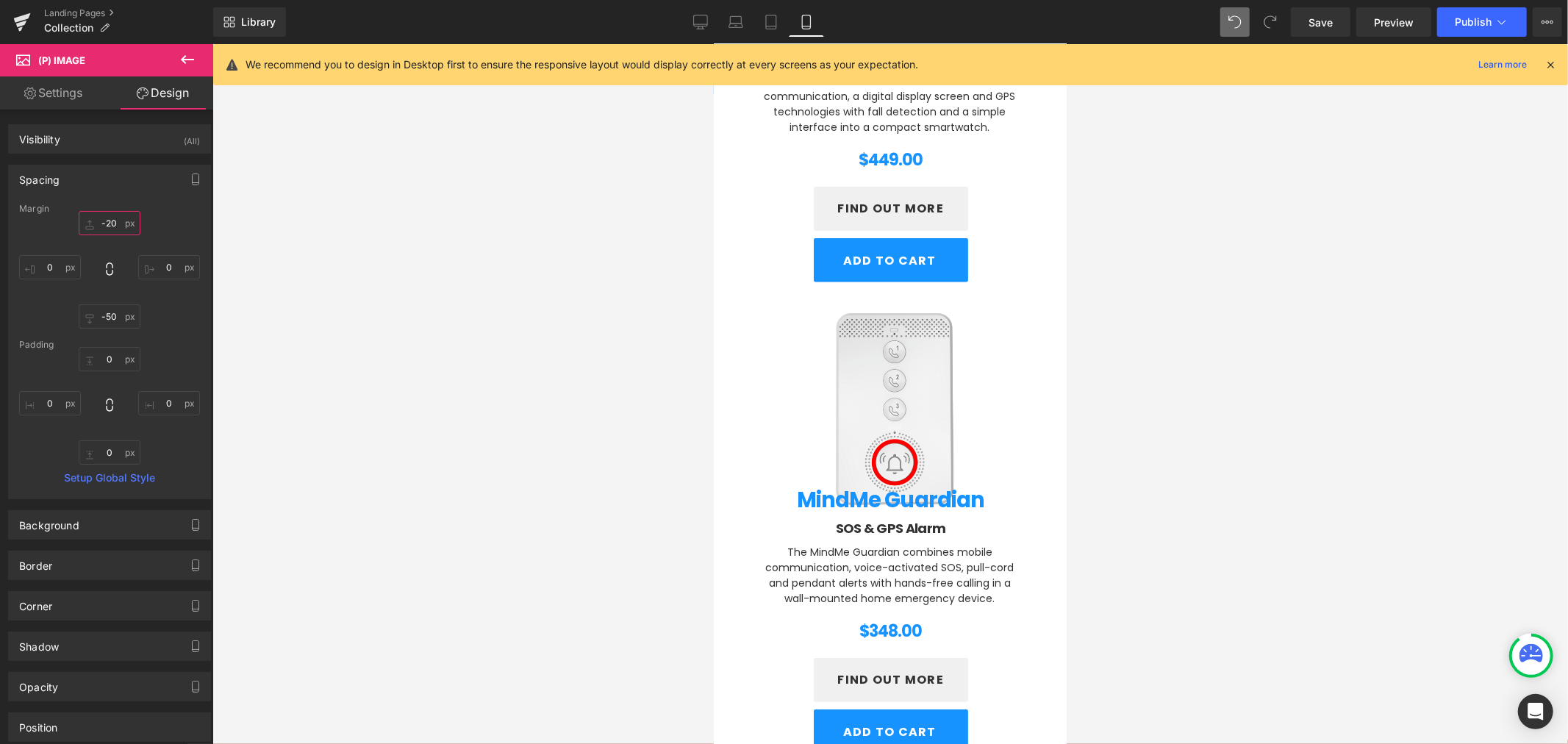
scroll to position [913, 0]
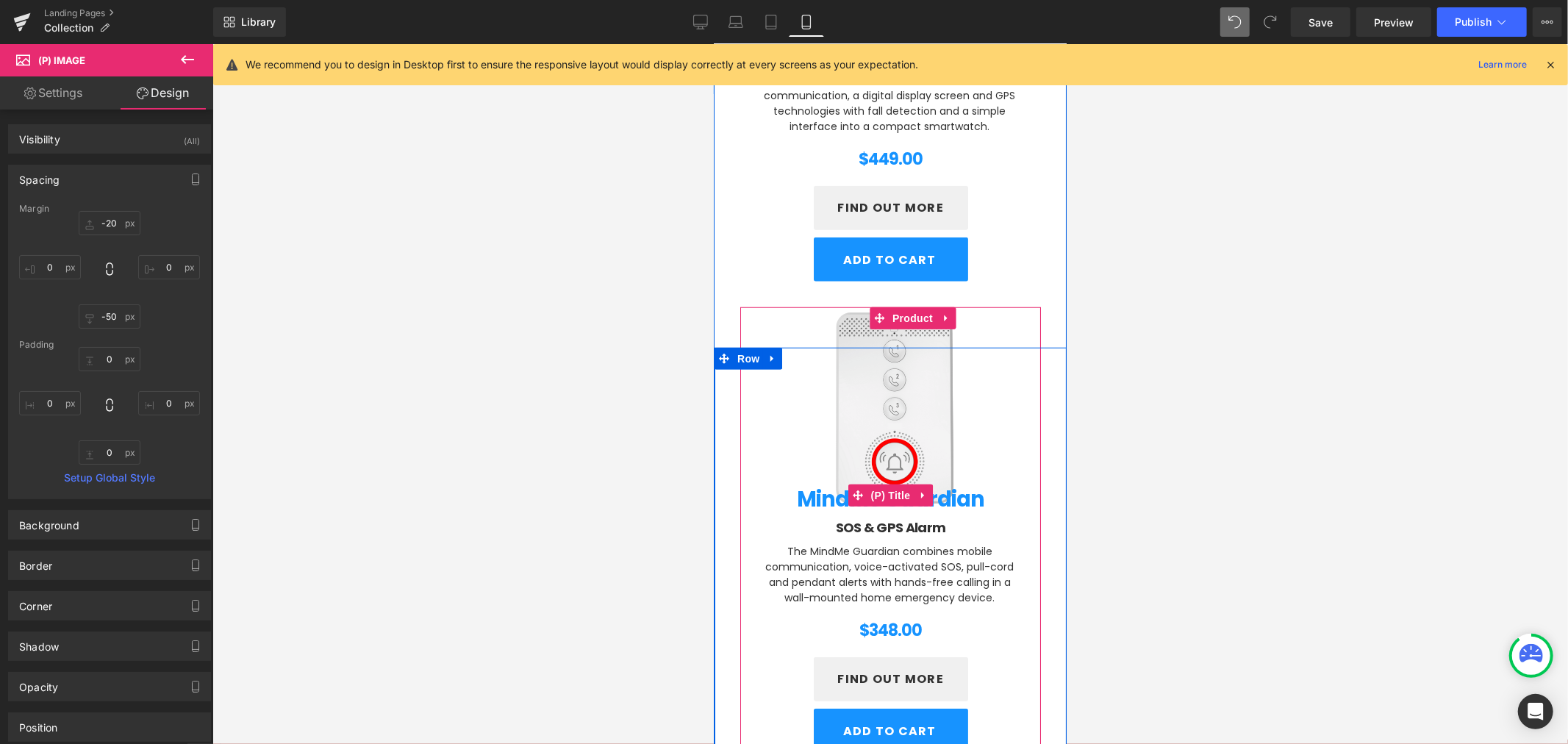
click at [819, 488] on link "MindMe Guardian" at bounding box center [890, 495] width 188 height 33
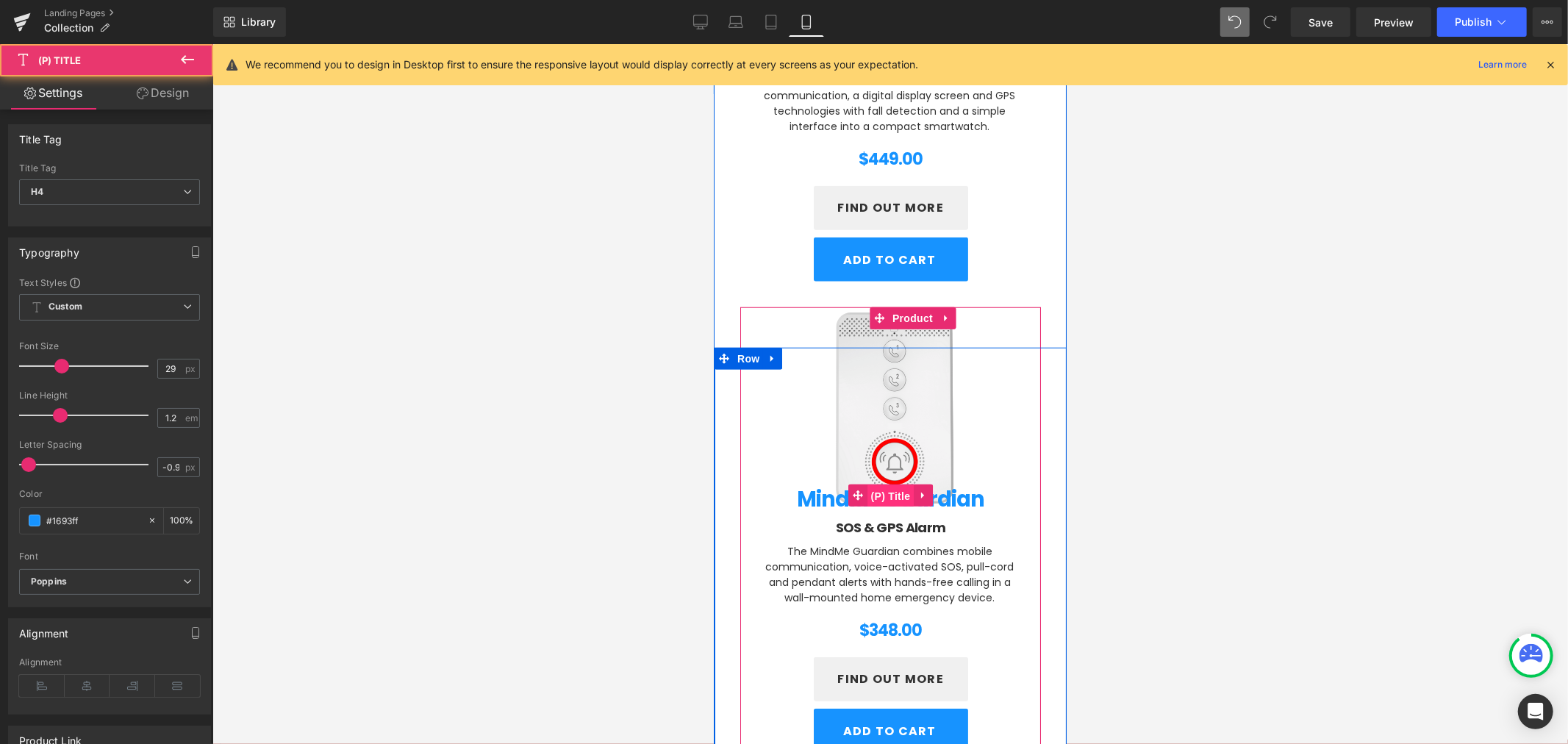
click at [891, 496] on span "(P) Title" at bounding box center [890, 495] width 47 height 22
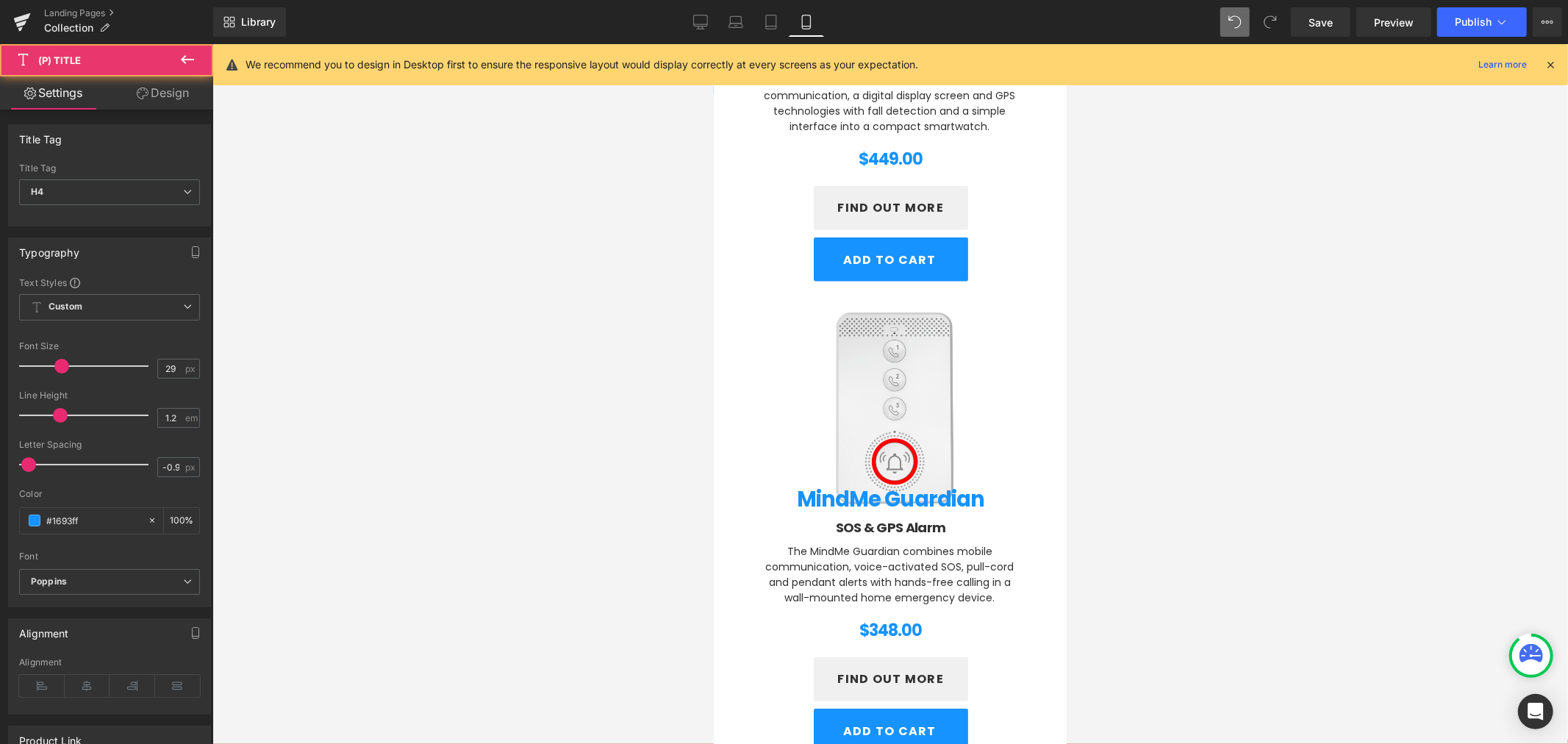
drag, startPoint x: 162, startPoint y: 98, endPoint x: 83, endPoint y: 167, distance: 104.9
click at [162, 99] on link "Design" at bounding box center [163, 93] width 107 height 33
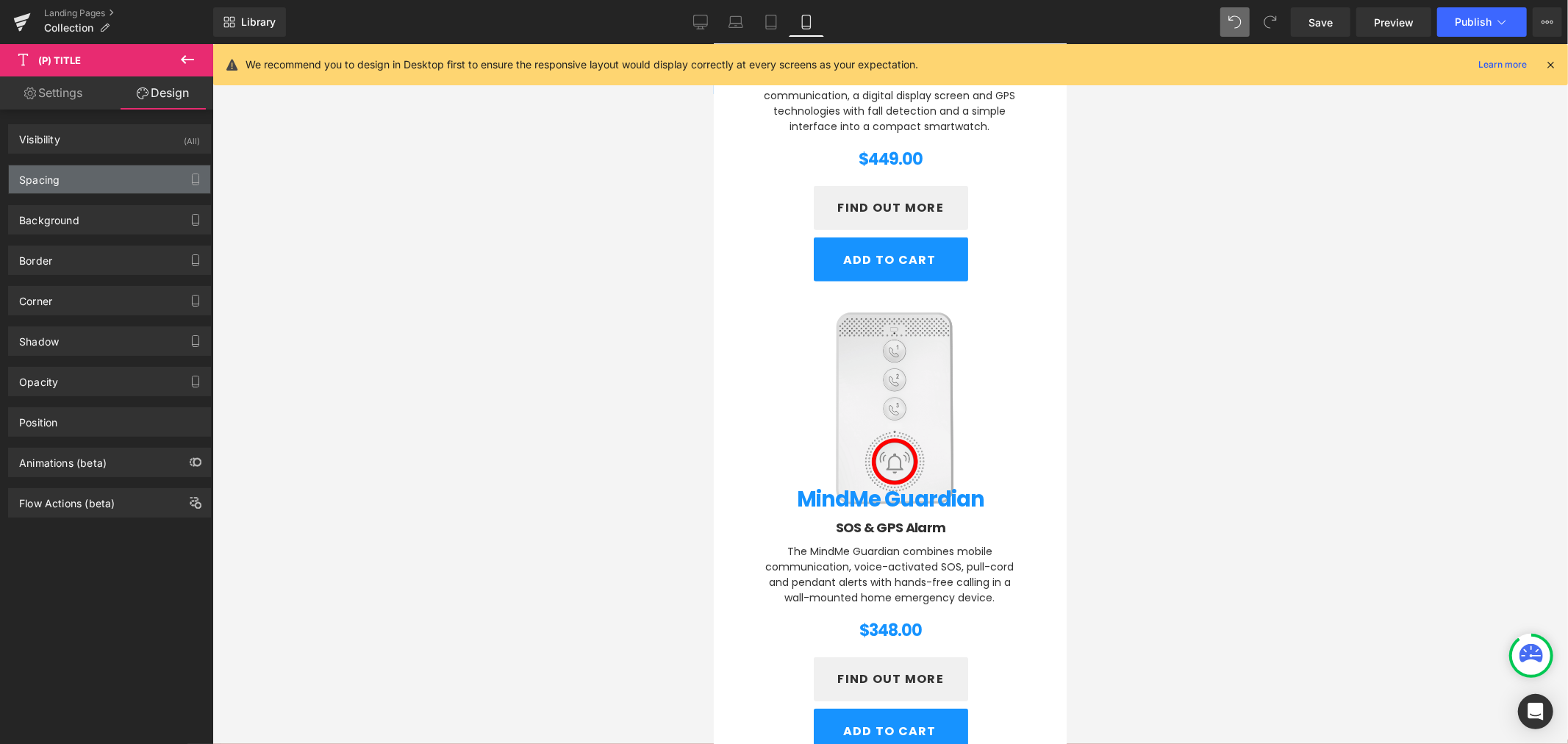
click at [82, 169] on div "Spacing" at bounding box center [109, 179] width 201 height 28
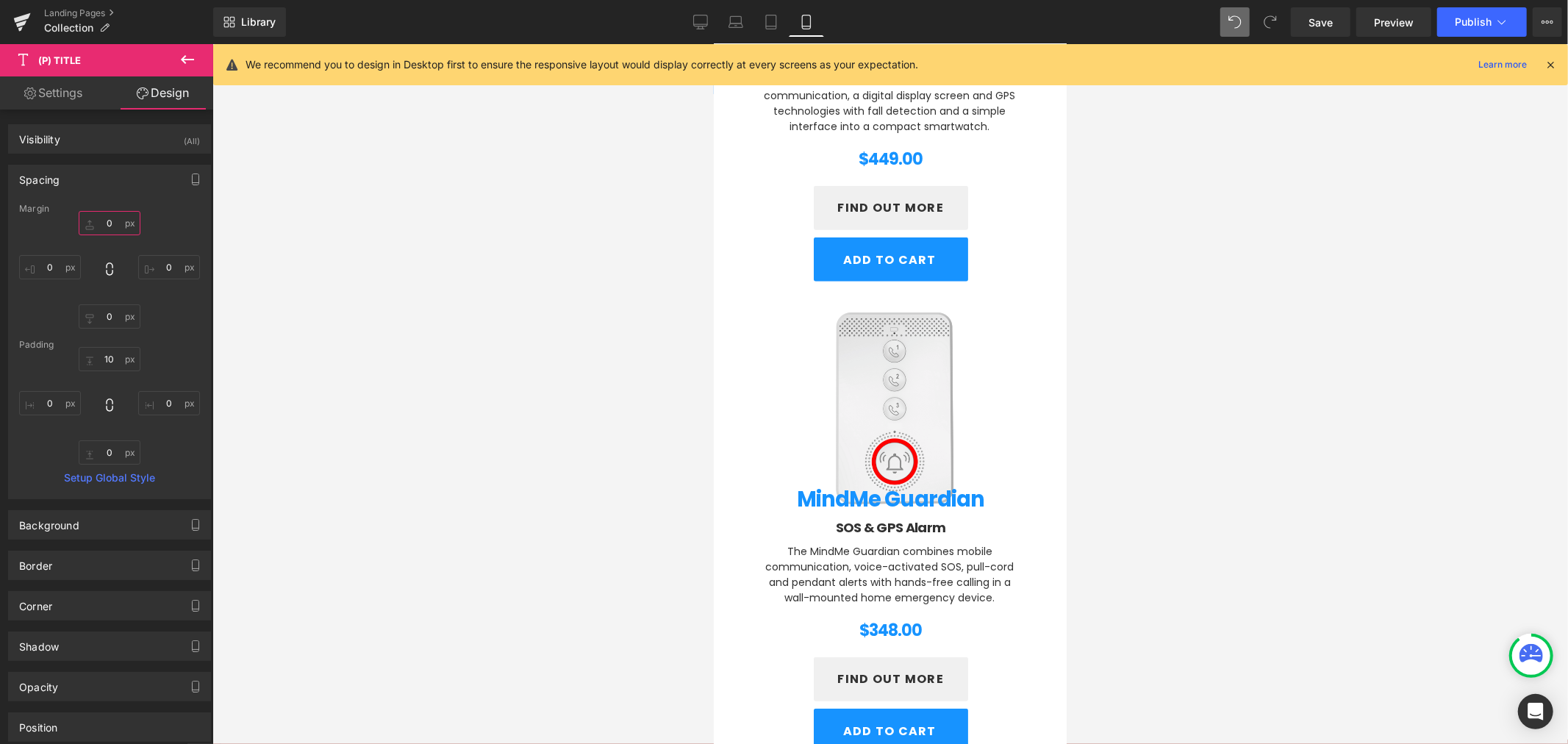
click at [101, 217] on input "0" at bounding box center [109, 223] width 62 height 24
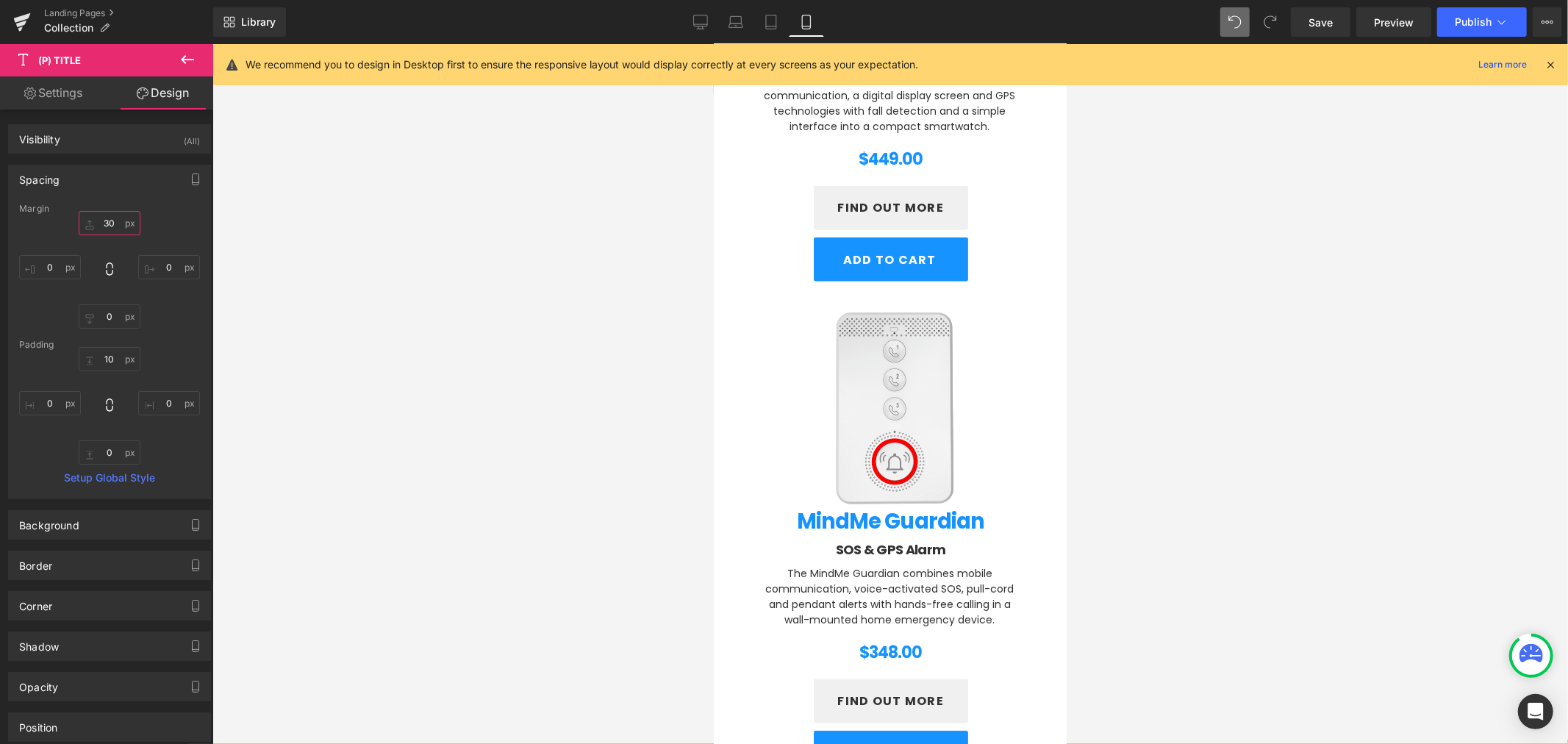
type input "3"
type input "4"
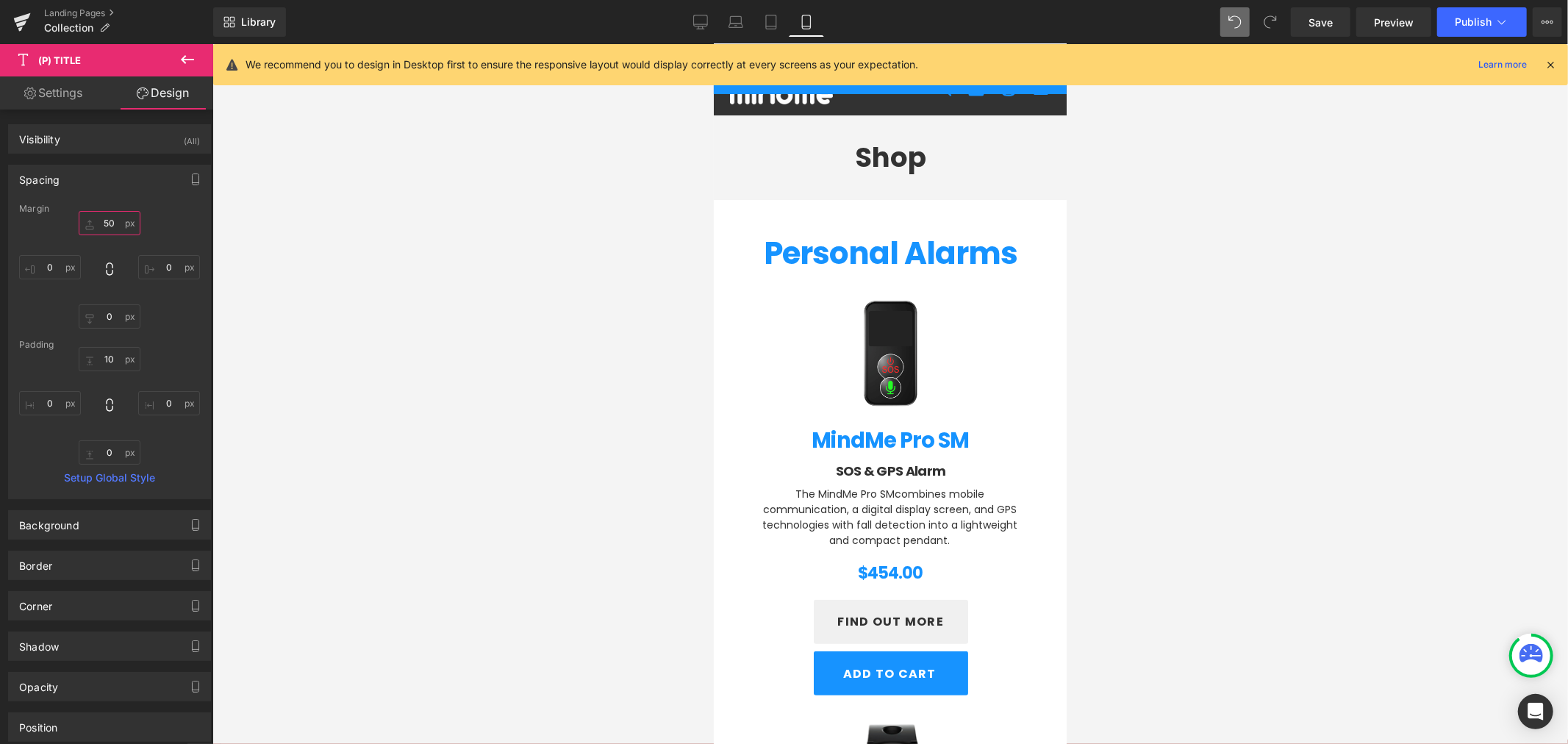
scroll to position [0, 0]
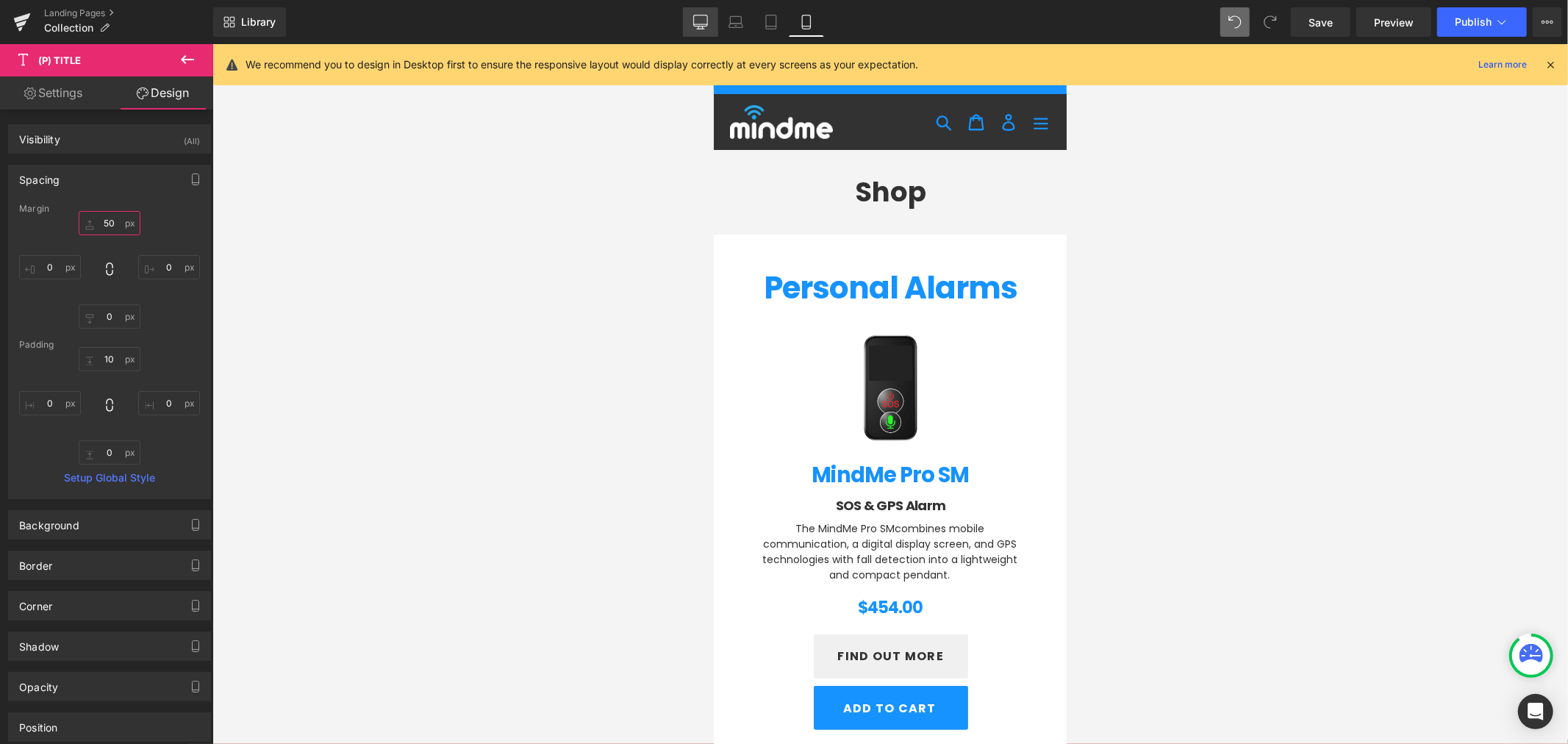
type input "50"
click at [699, 21] on icon at bounding box center [701, 22] width 15 height 15
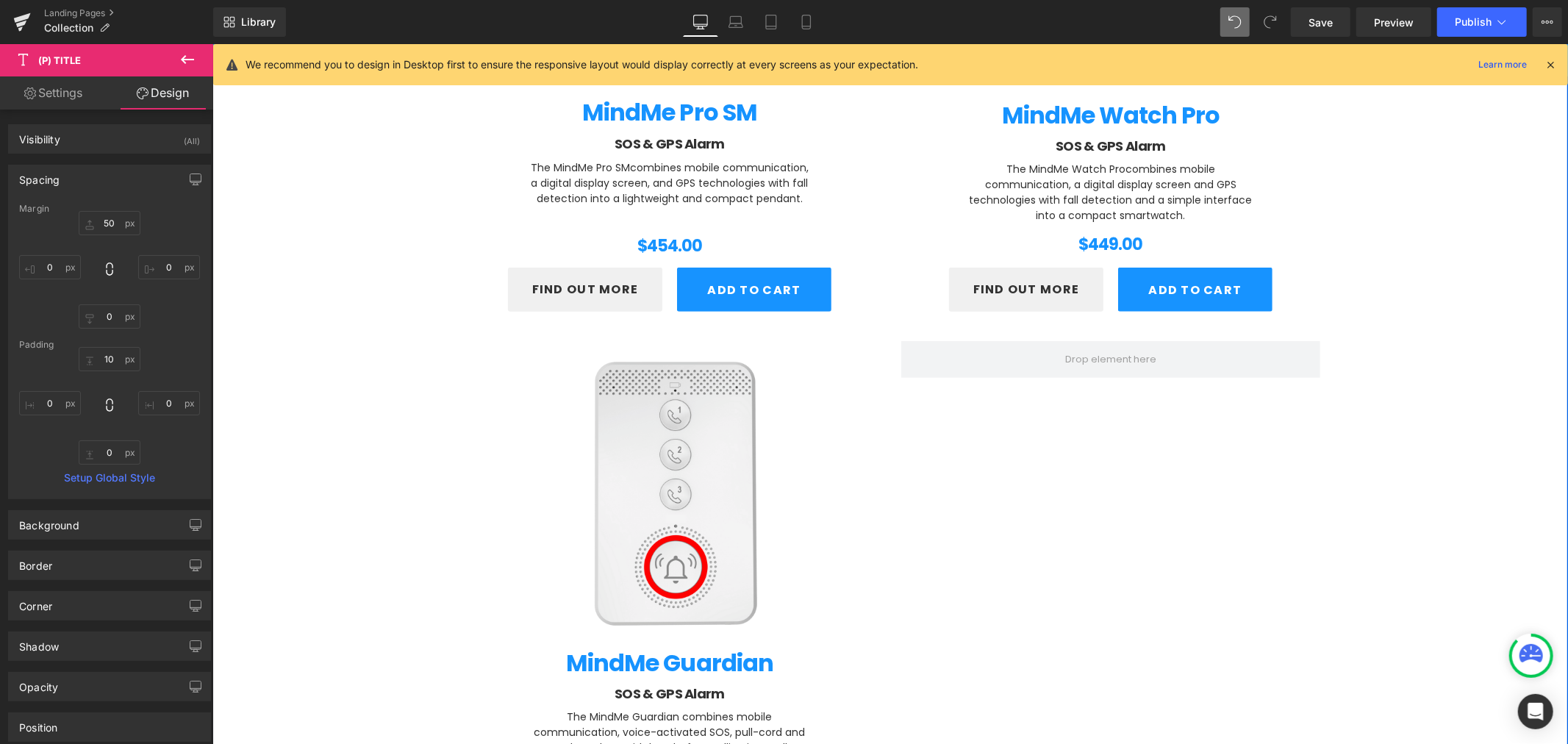
scroll to position [544, 0]
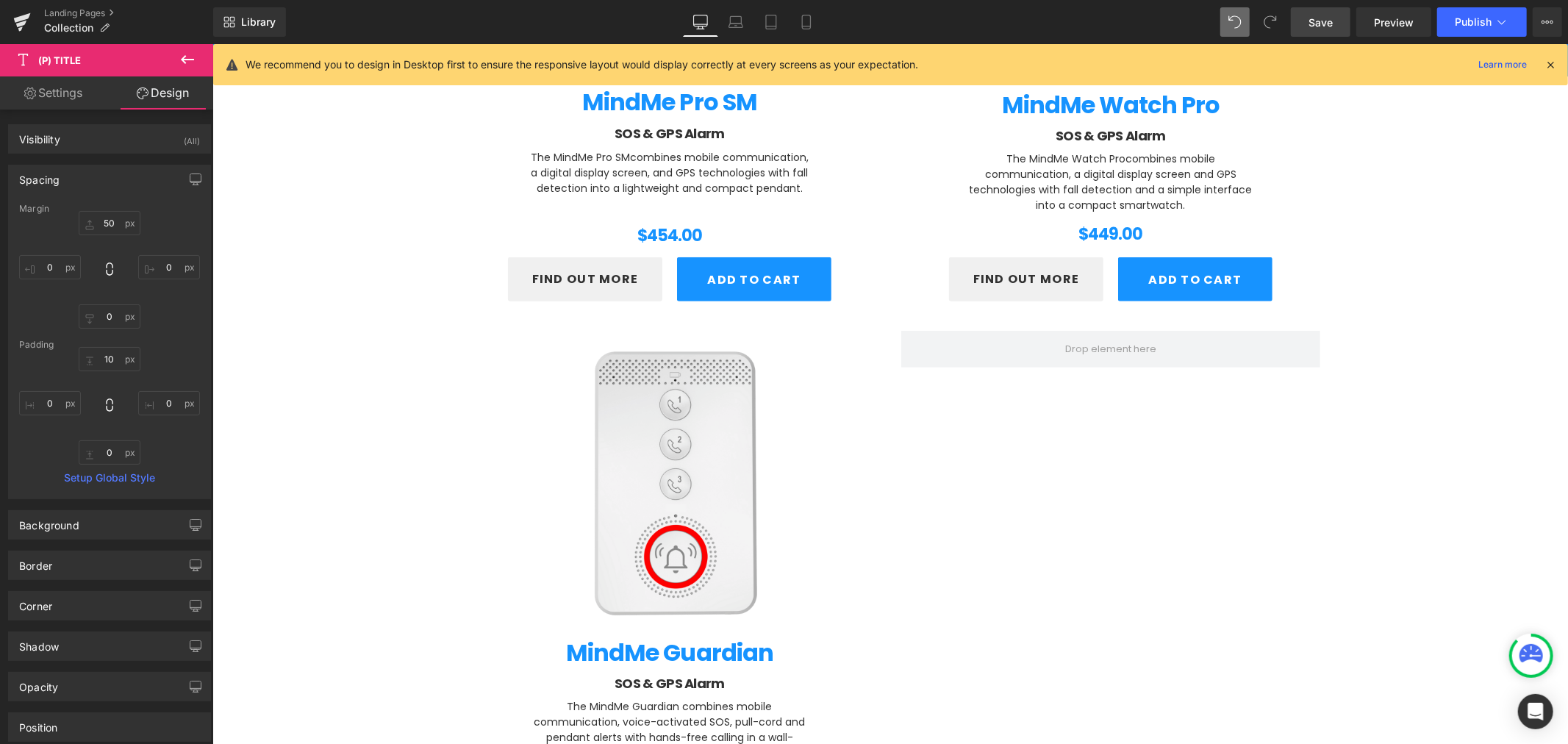
click at [1304, 12] on link "Save" at bounding box center [1320, 22] width 59 height 29
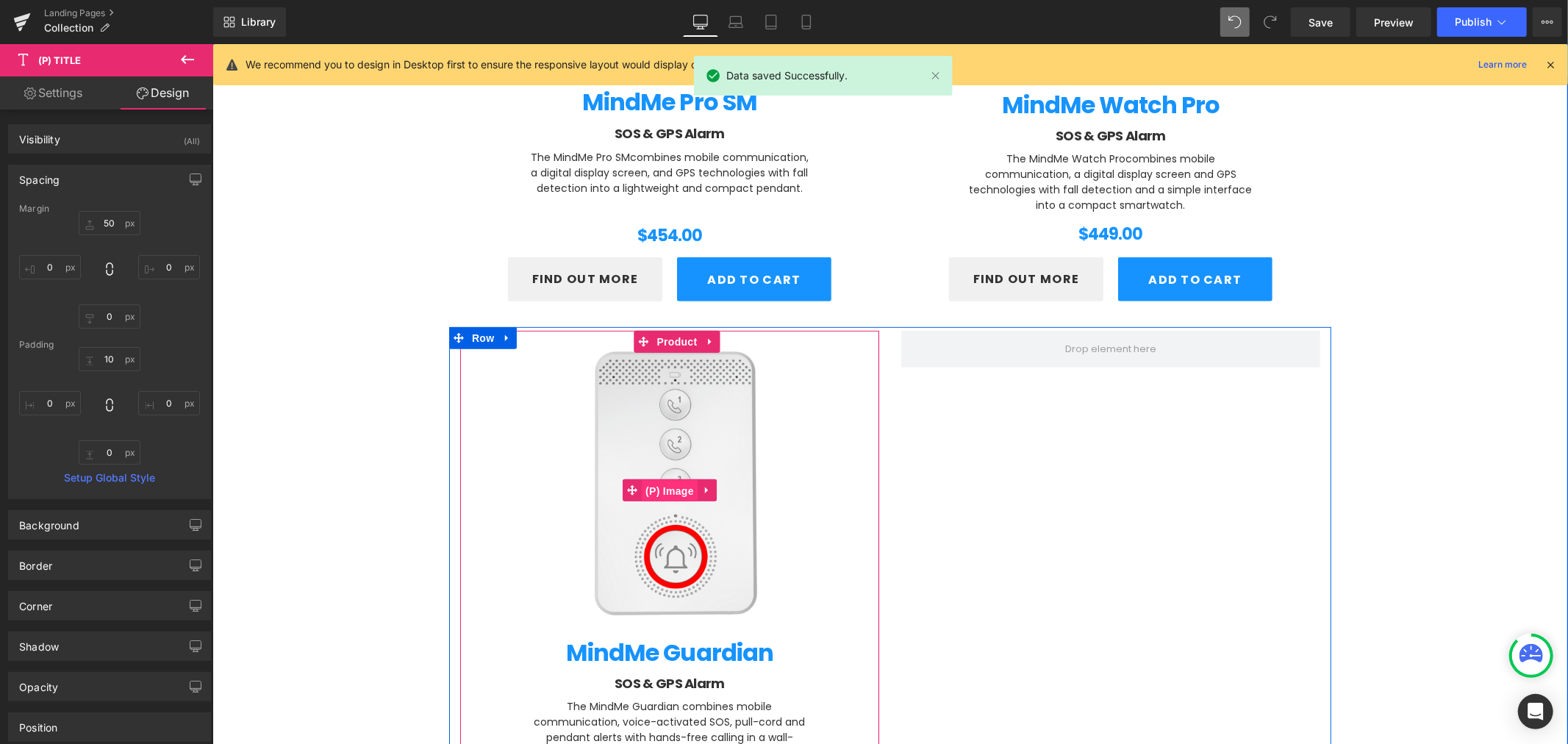
click at [674, 480] on span "(P) Image" at bounding box center [669, 490] width 56 height 22
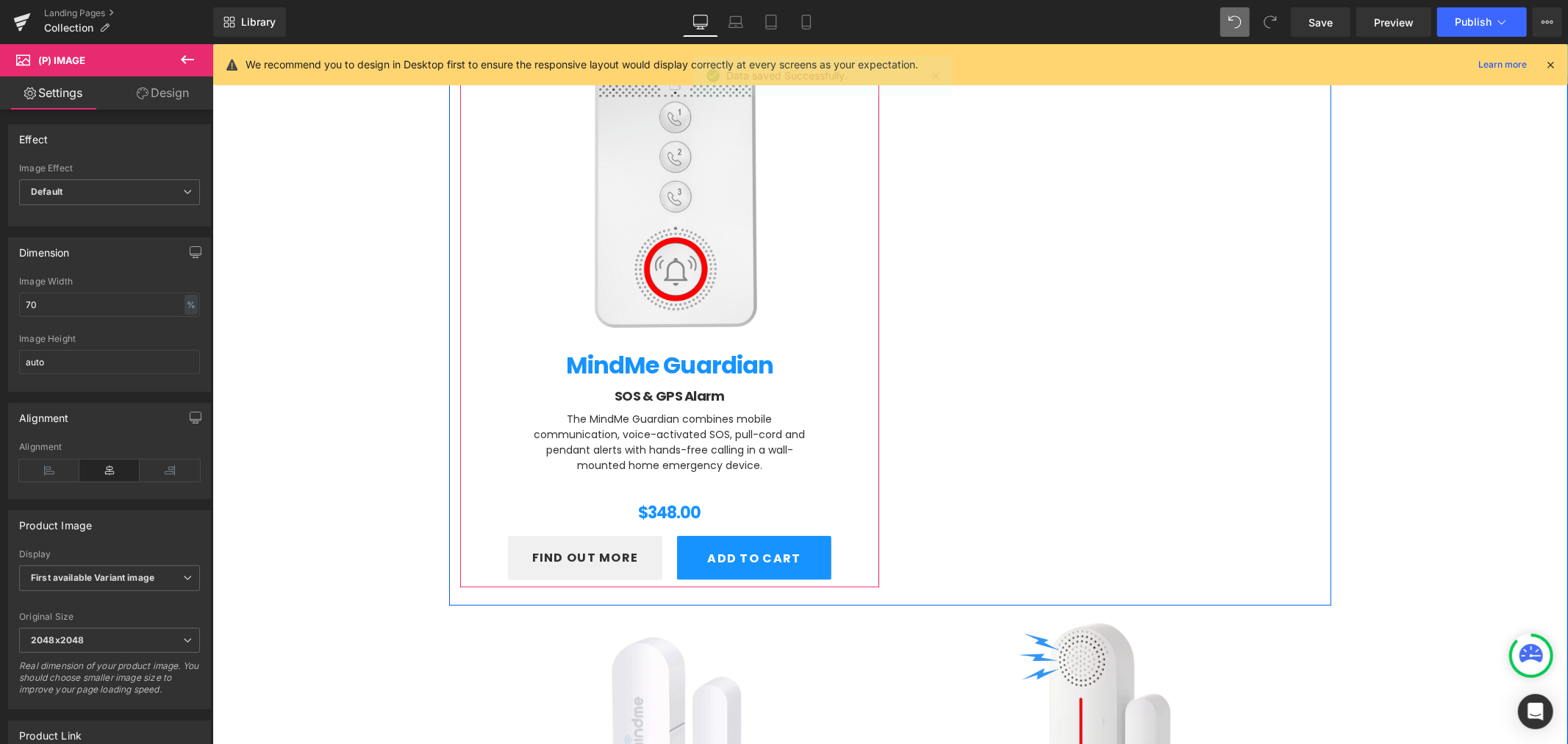
scroll to position [843, 0]
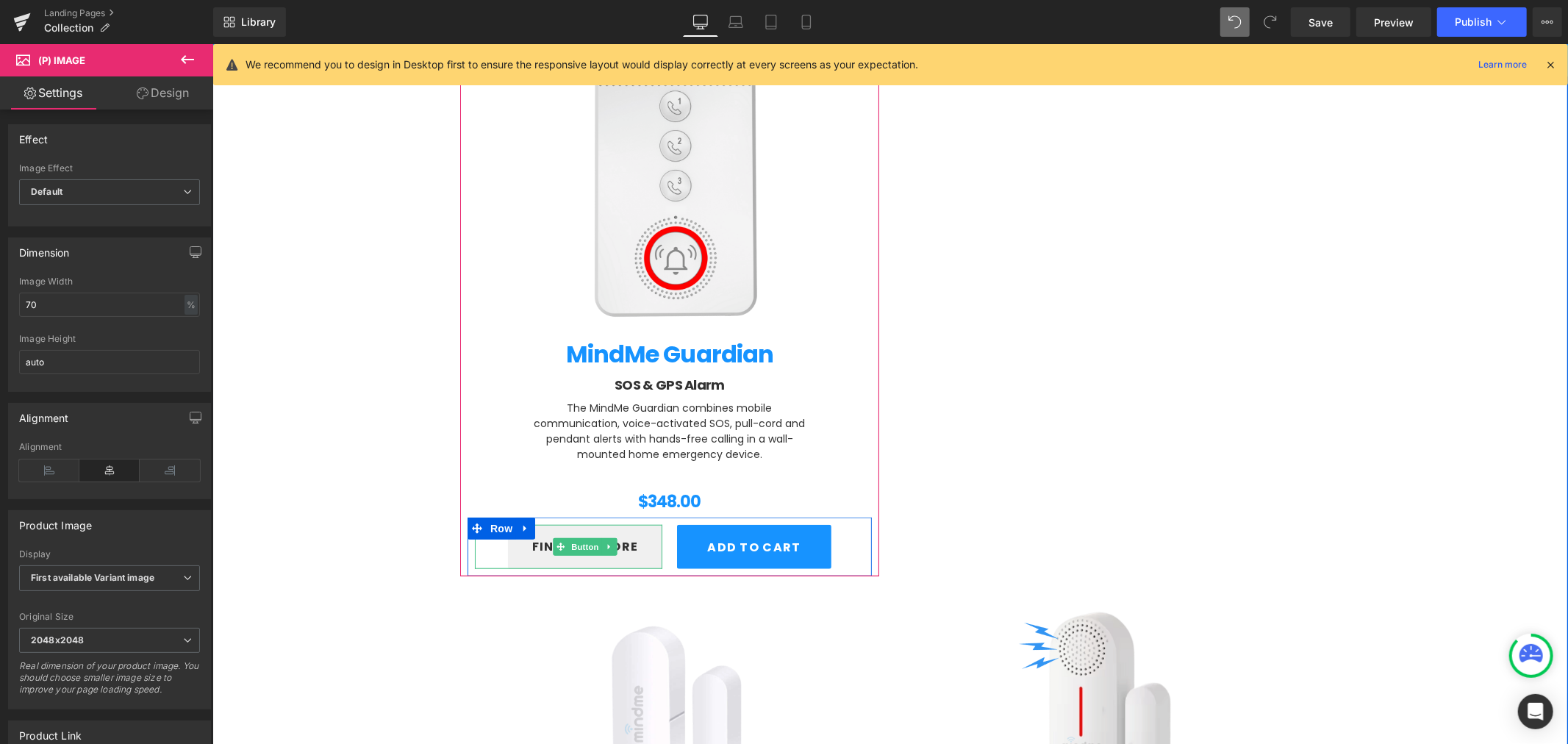
click at [577, 534] on link "FIND OUT MORE" at bounding box center [583, 545] width 154 height 44
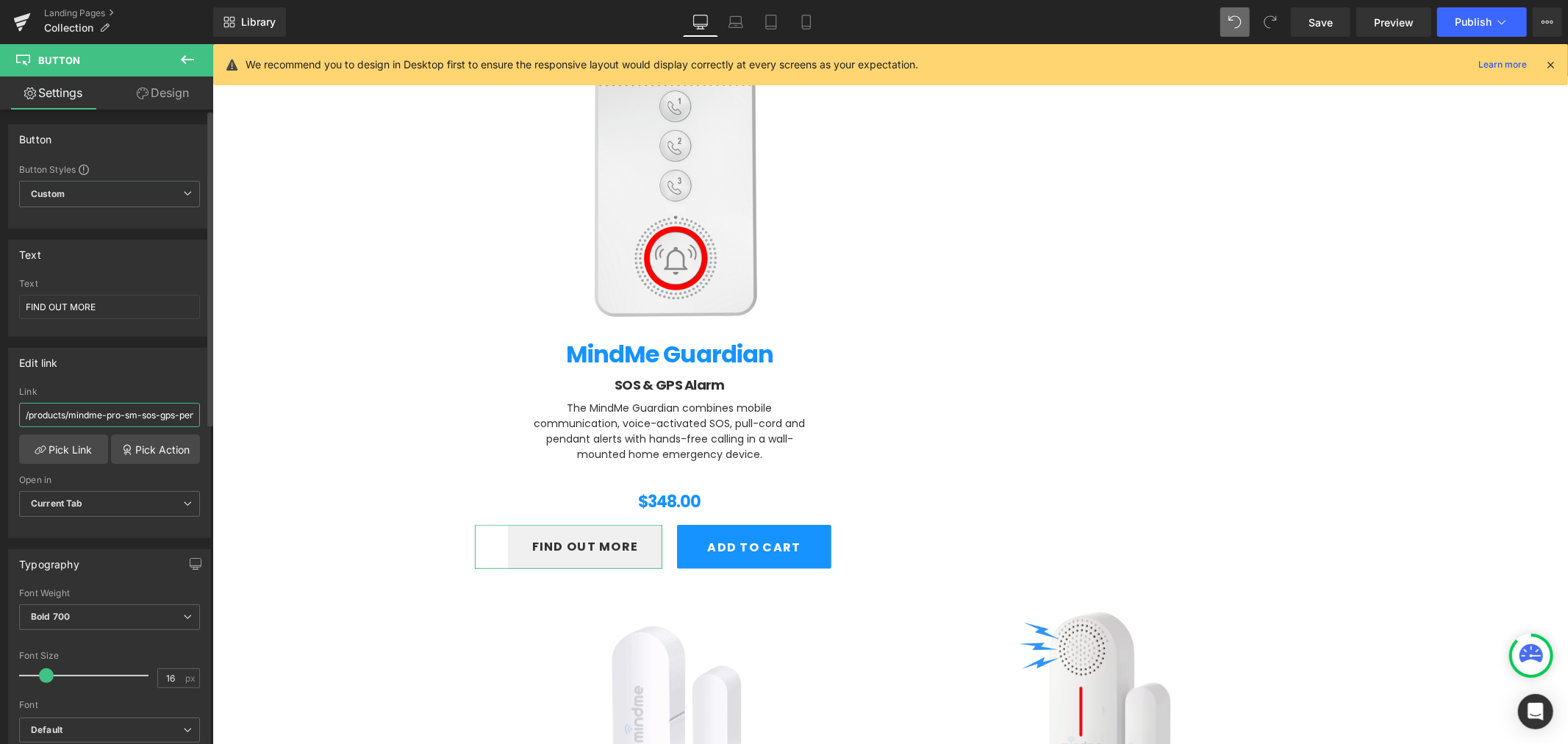
click at [64, 421] on input "/products/mindme-pro-sm-sos-gps-pendant-alarm-fall-detection" at bounding box center [109, 415] width 181 height 24
click at [63, 443] on link "Pick Link" at bounding box center [63, 449] width 89 height 29
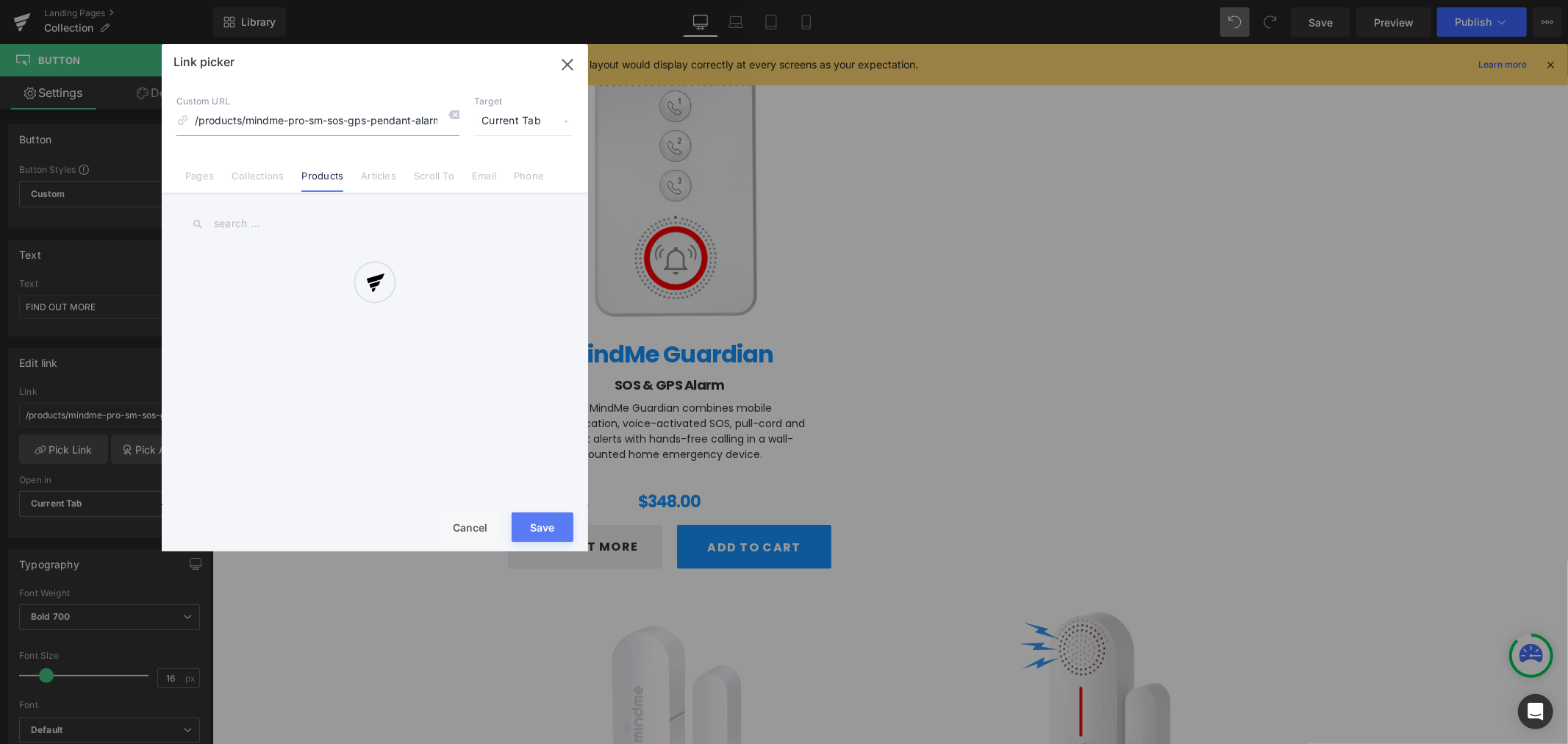
scroll to position [0, 63]
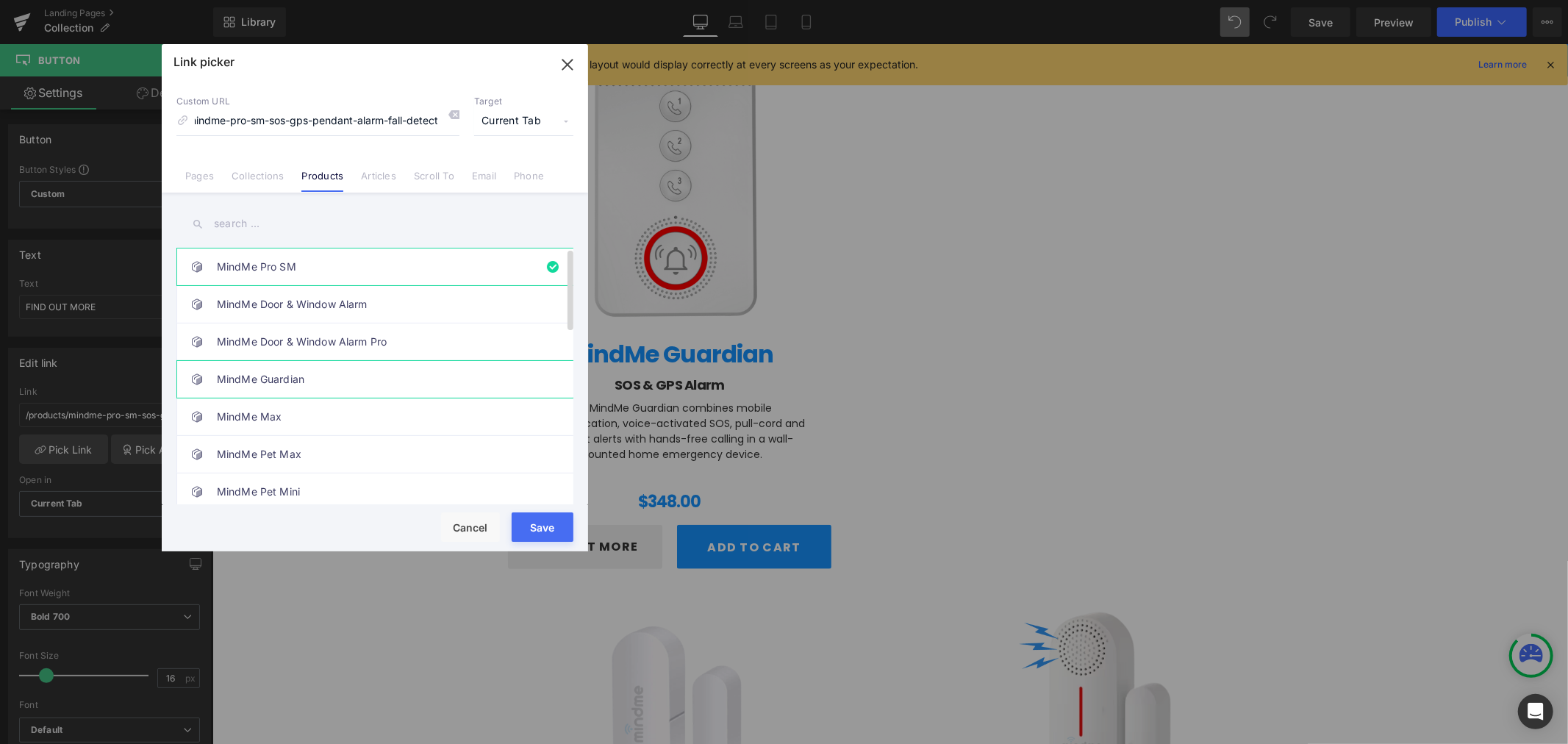
click at [280, 383] on link "MindMe Guardian" at bounding box center [379, 378] width 324 height 37
click at [541, 517] on button "Save" at bounding box center [543, 526] width 62 height 29
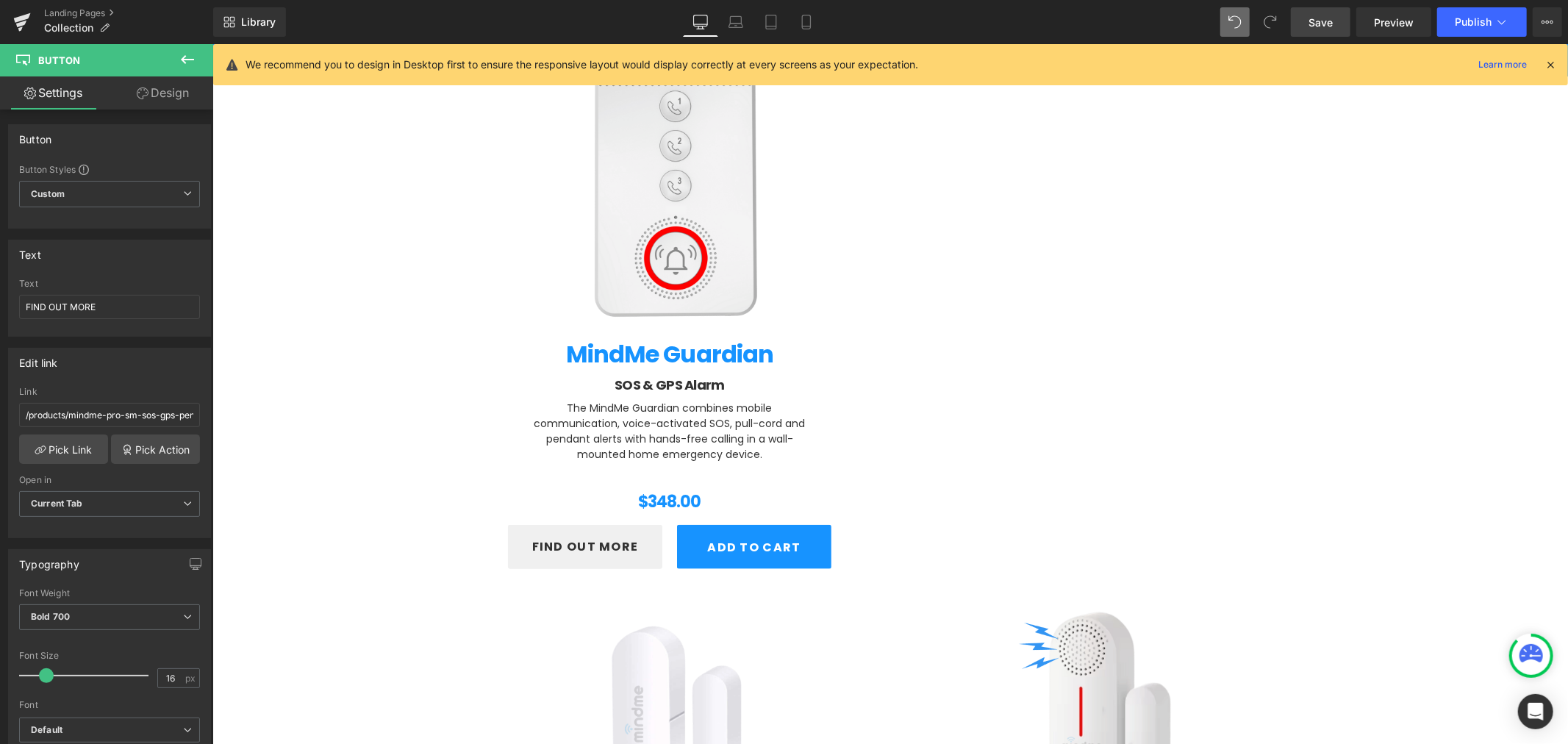
drag, startPoint x: 479, startPoint y: 303, endPoint x: 1318, endPoint y: 33, distance: 881.4
click at [1324, 26] on span "Save" at bounding box center [1321, 22] width 24 height 15
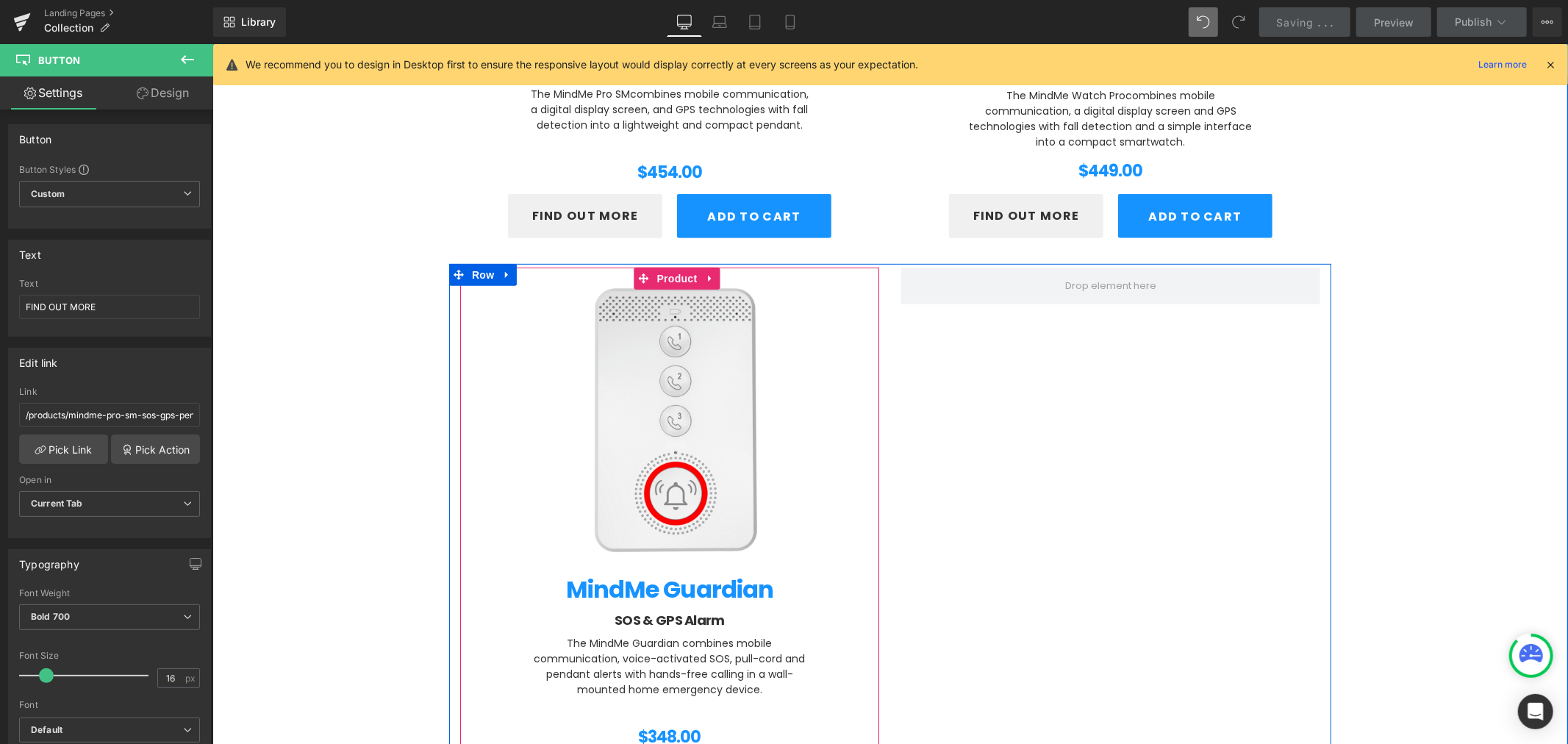
scroll to position [598, 0]
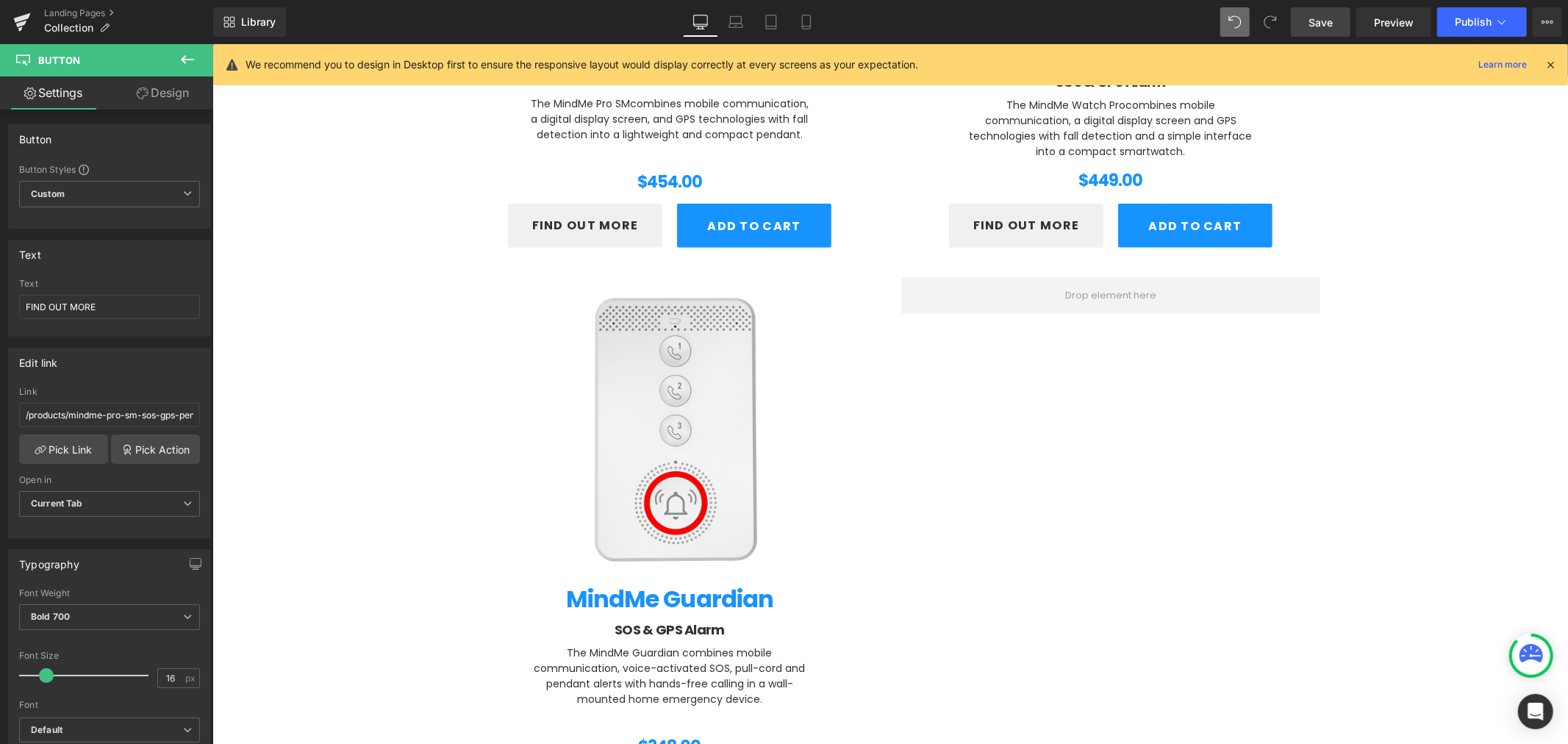
drag, startPoint x: 1327, startPoint y: 12, endPoint x: 323, endPoint y: 142, distance: 1012.4
click at [1327, 12] on link "Save" at bounding box center [1320, 22] width 59 height 29
click at [20, 13] on icon at bounding box center [22, 22] width 18 height 37
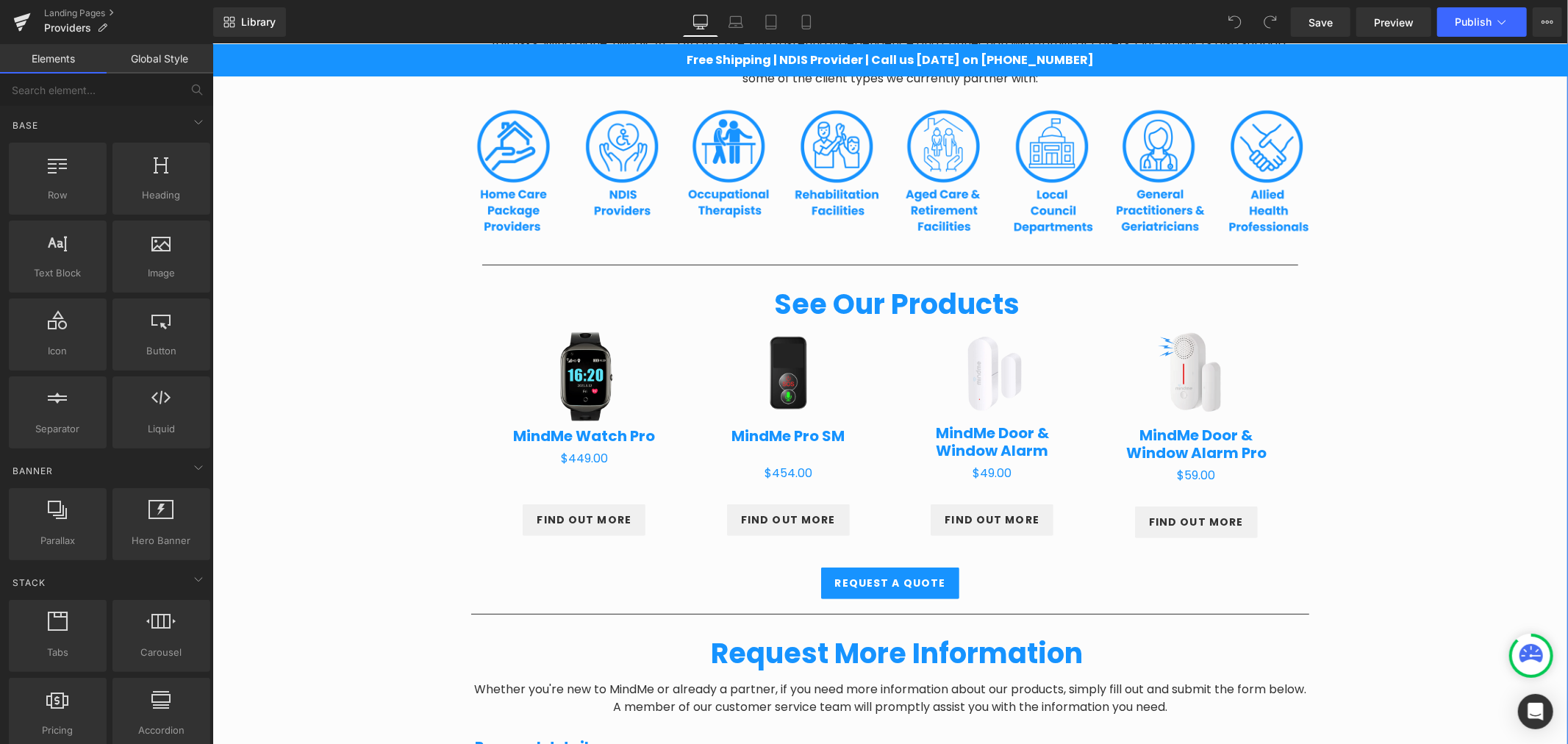
scroll to position [354, 0]
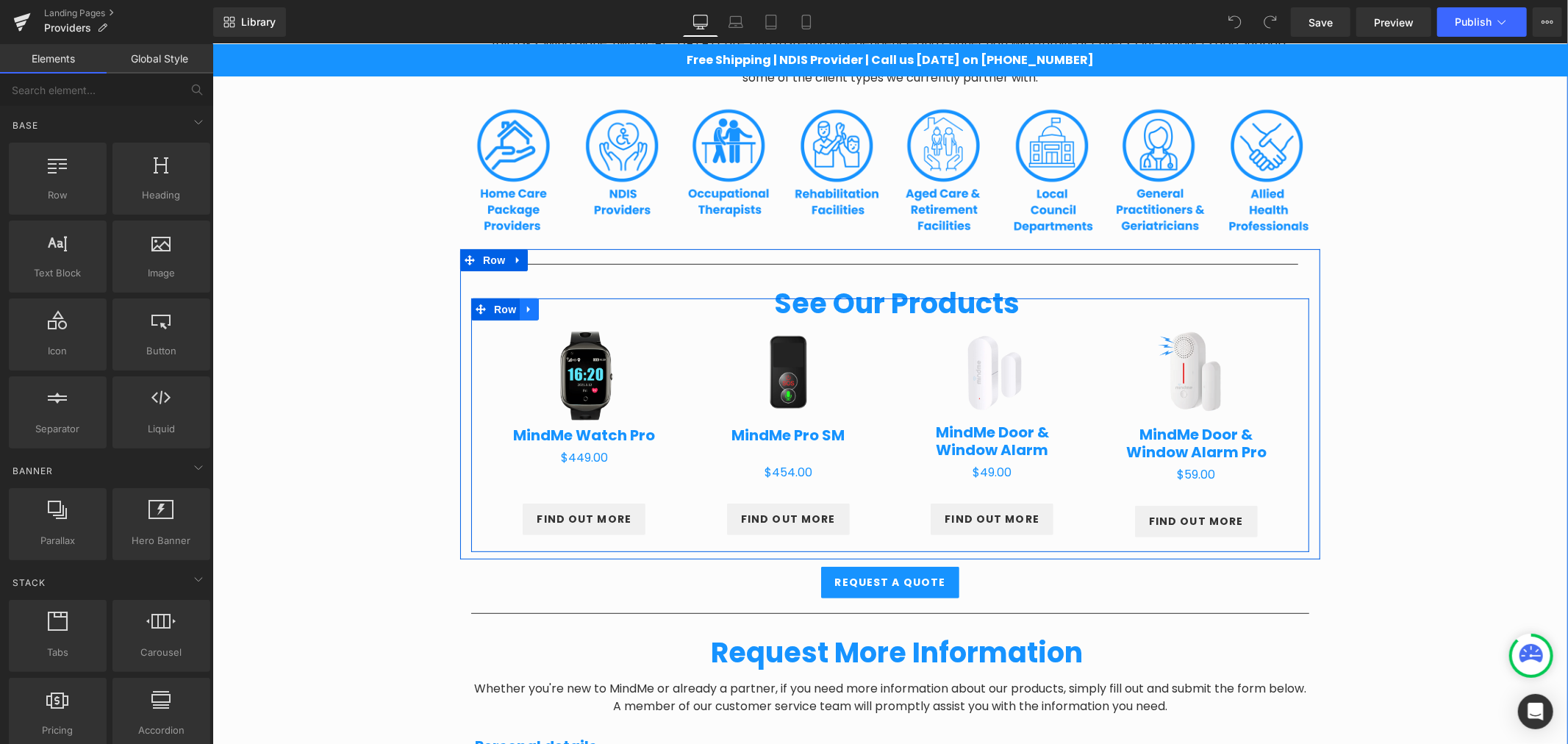
click at [522, 316] on link at bounding box center [528, 309] width 19 height 22
click at [538, 314] on link at bounding box center [547, 309] width 19 height 22
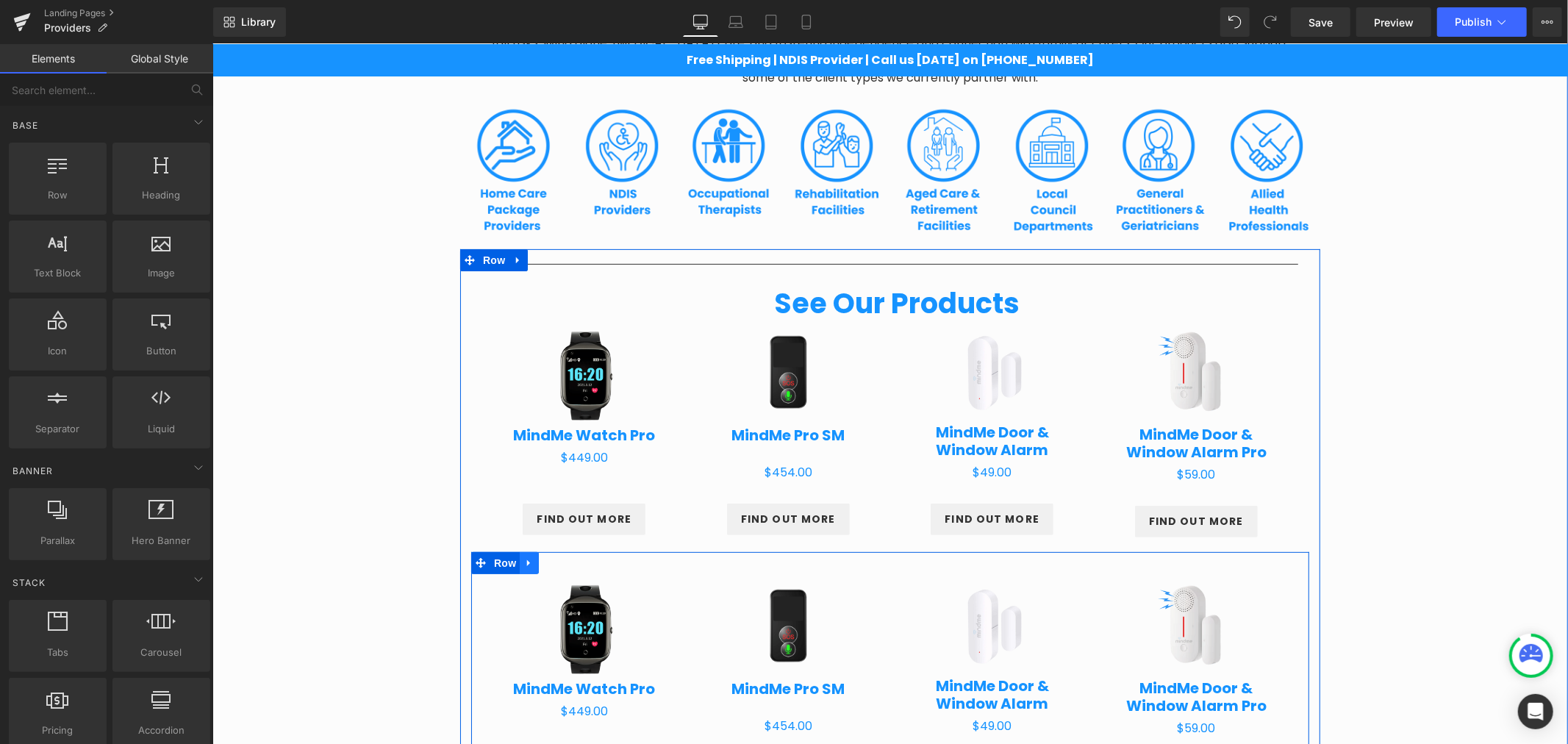
click at [526, 568] on link at bounding box center [528, 563] width 19 height 22
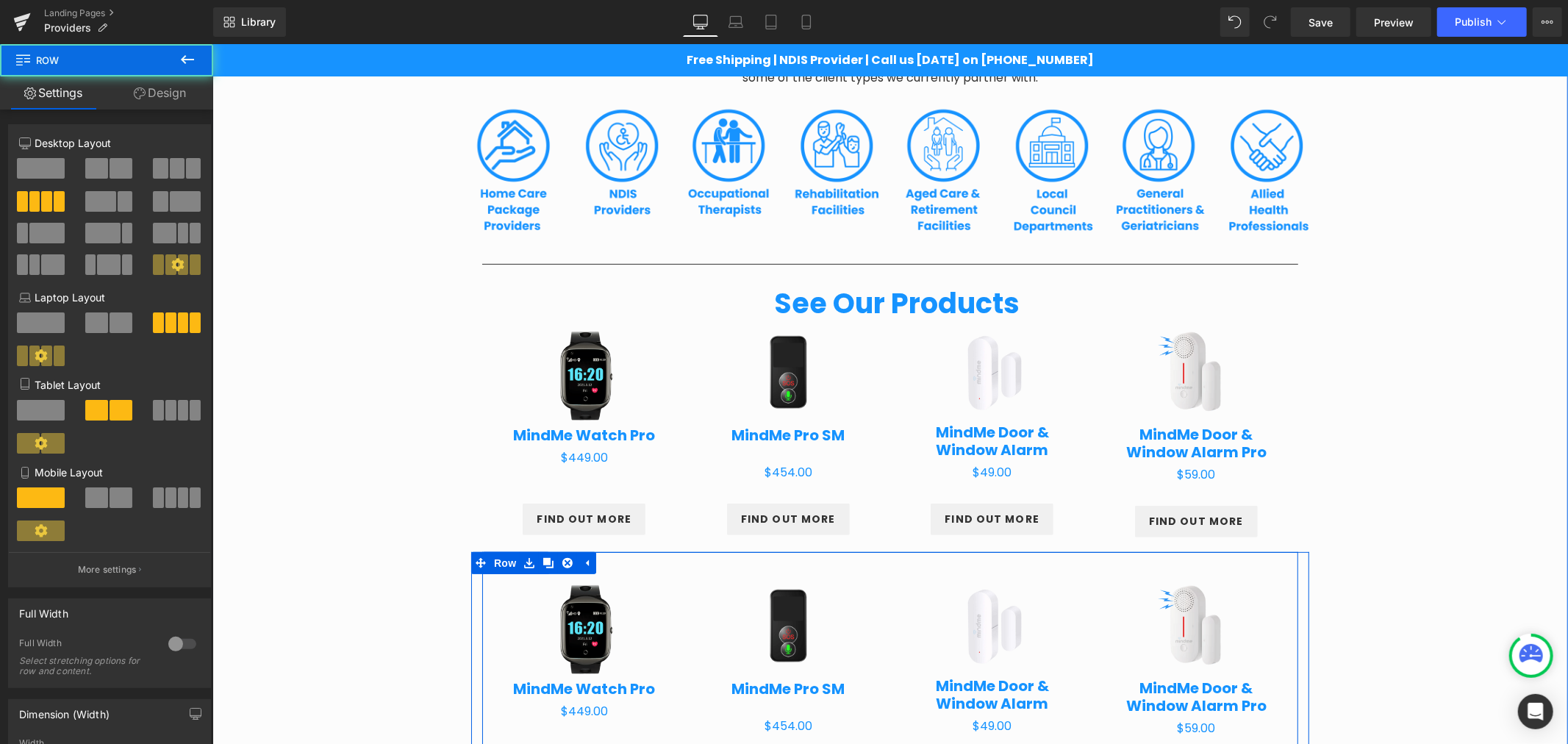
click at [482, 587] on div "Sale Off (P) Image MindMe Watch Pro (P) Title $0 $449.00 (P) Price Product FIND…" at bounding box center [583, 669] width 204 height 237
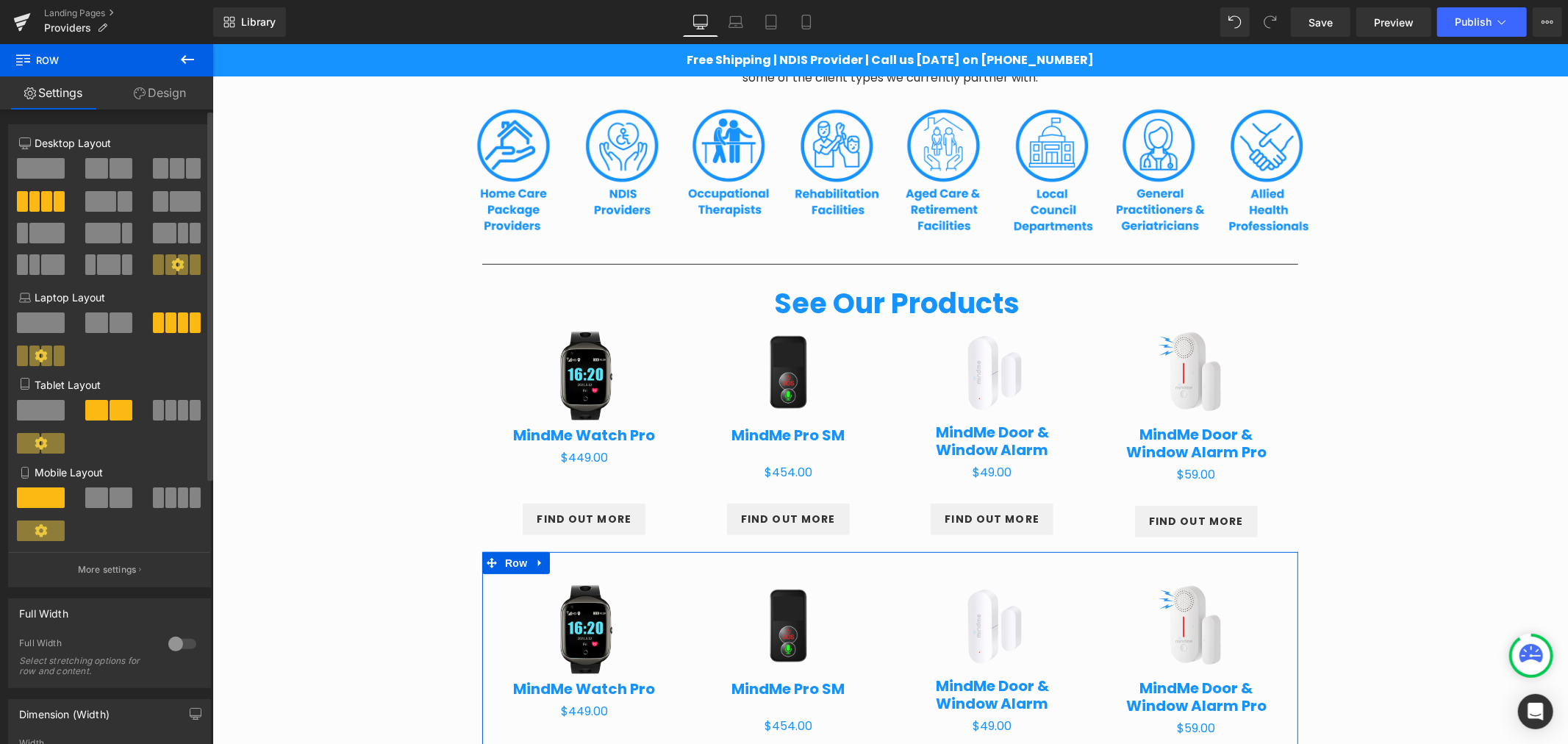
click at [105, 158] on button at bounding box center [109, 169] width 49 height 21
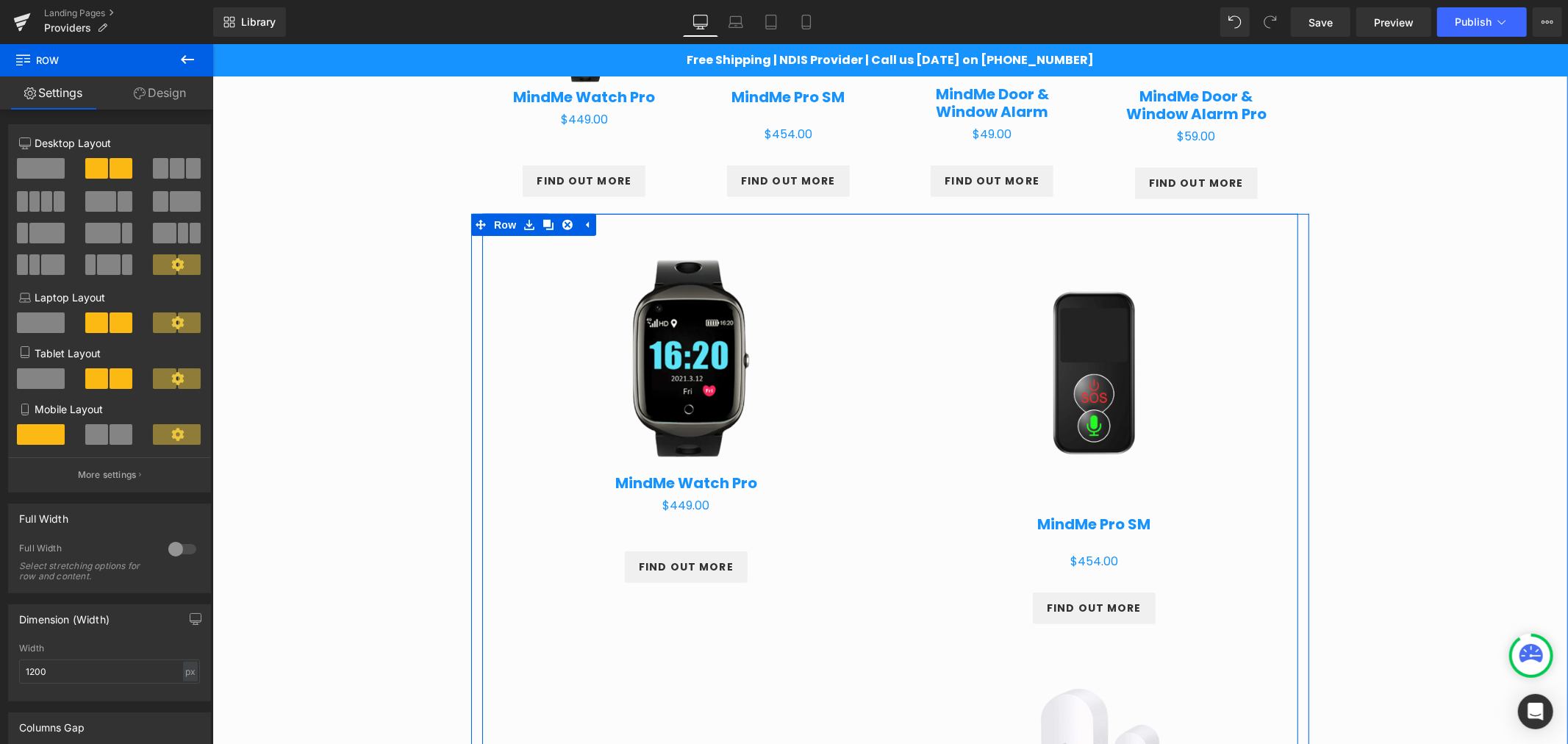
scroll to position [679, 0]
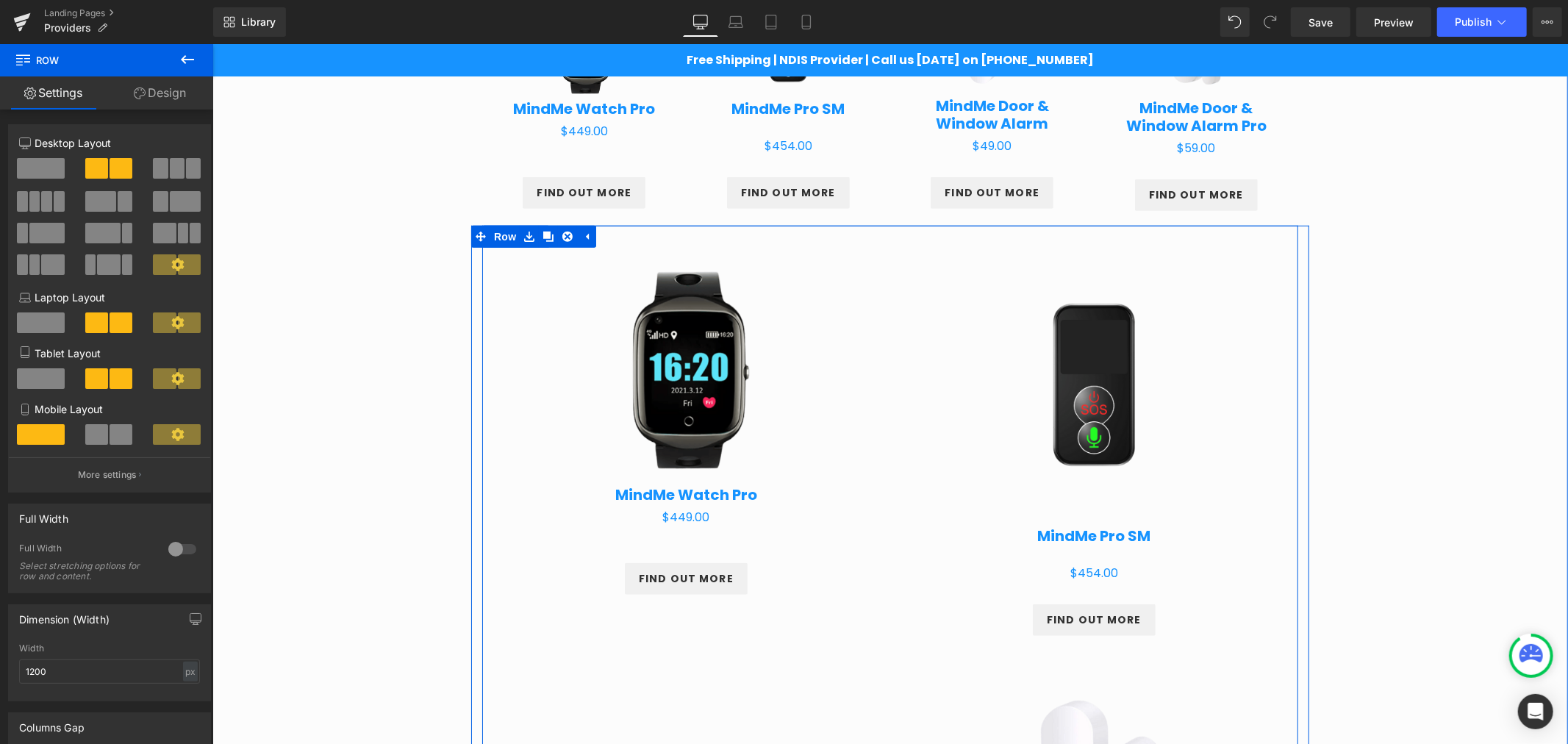
click at [750, 274] on img at bounding box center [685, 367] width 241 height 241
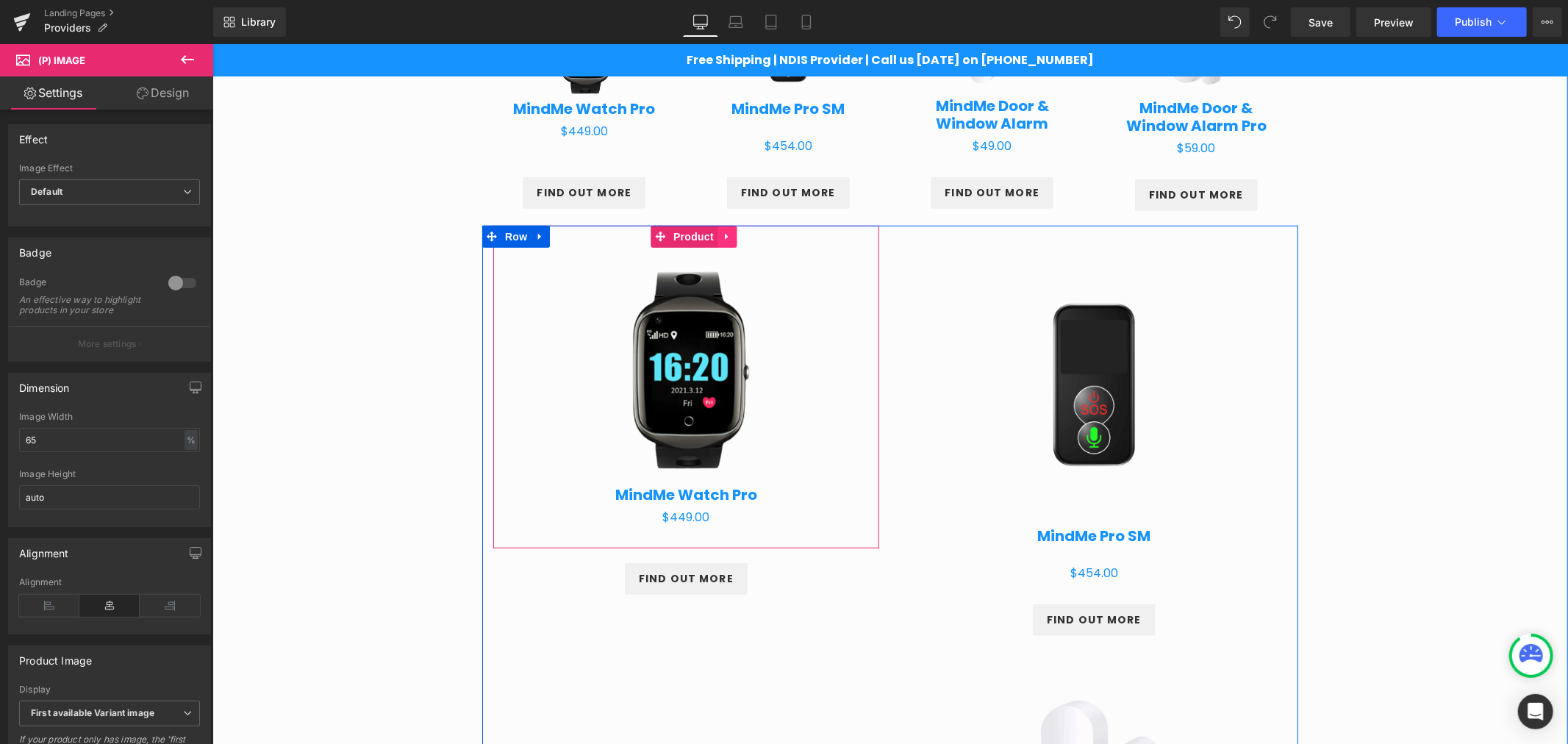
click at [726, 243] on link at bounding box center [726, 236] width 19 height 22
click at [731, 239] on icon at bounding box center [736, 236] width 10 height 10
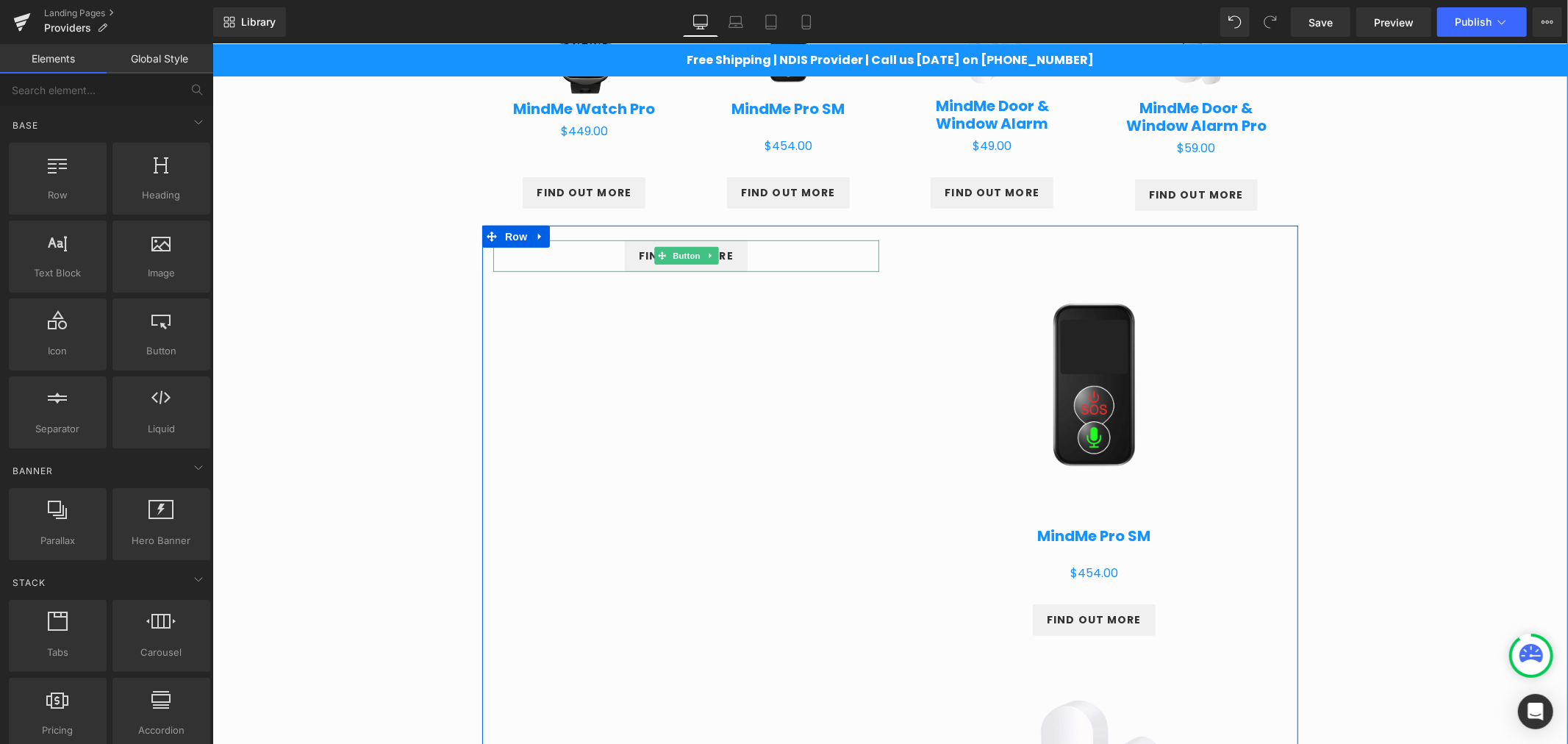
click at [706, 250] on icon at bounding box center [709, 255] width 8 height 9
click at [713, 260] on link at bounding box center [718, 255] width 15 height 18
click at [713, 253] on span at bounding box center [686, 243] width 102 height 22
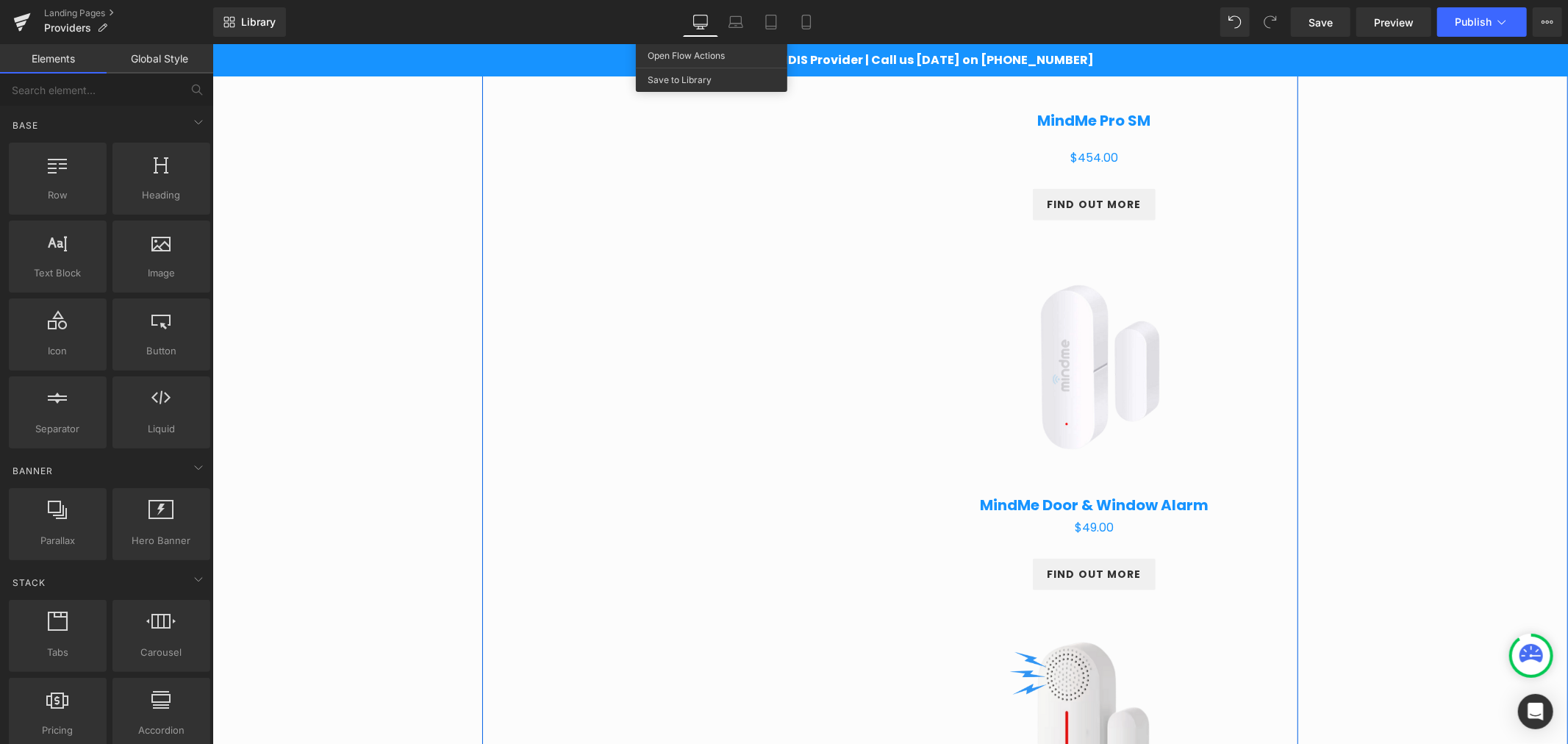
scroll to position [1116, 0]
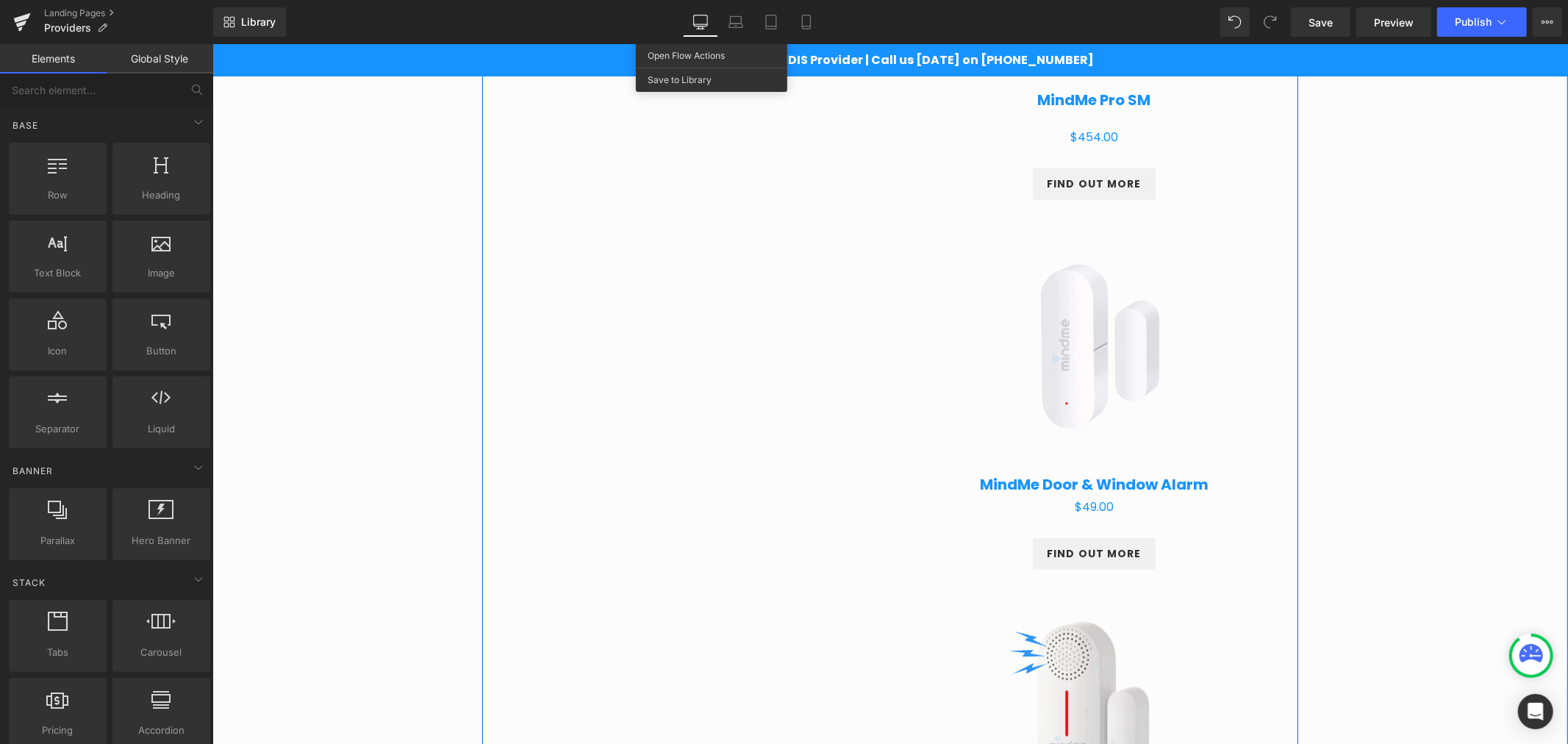
click at [1074, 356] on img at bounding box center [1094, 344] width 260 height 260
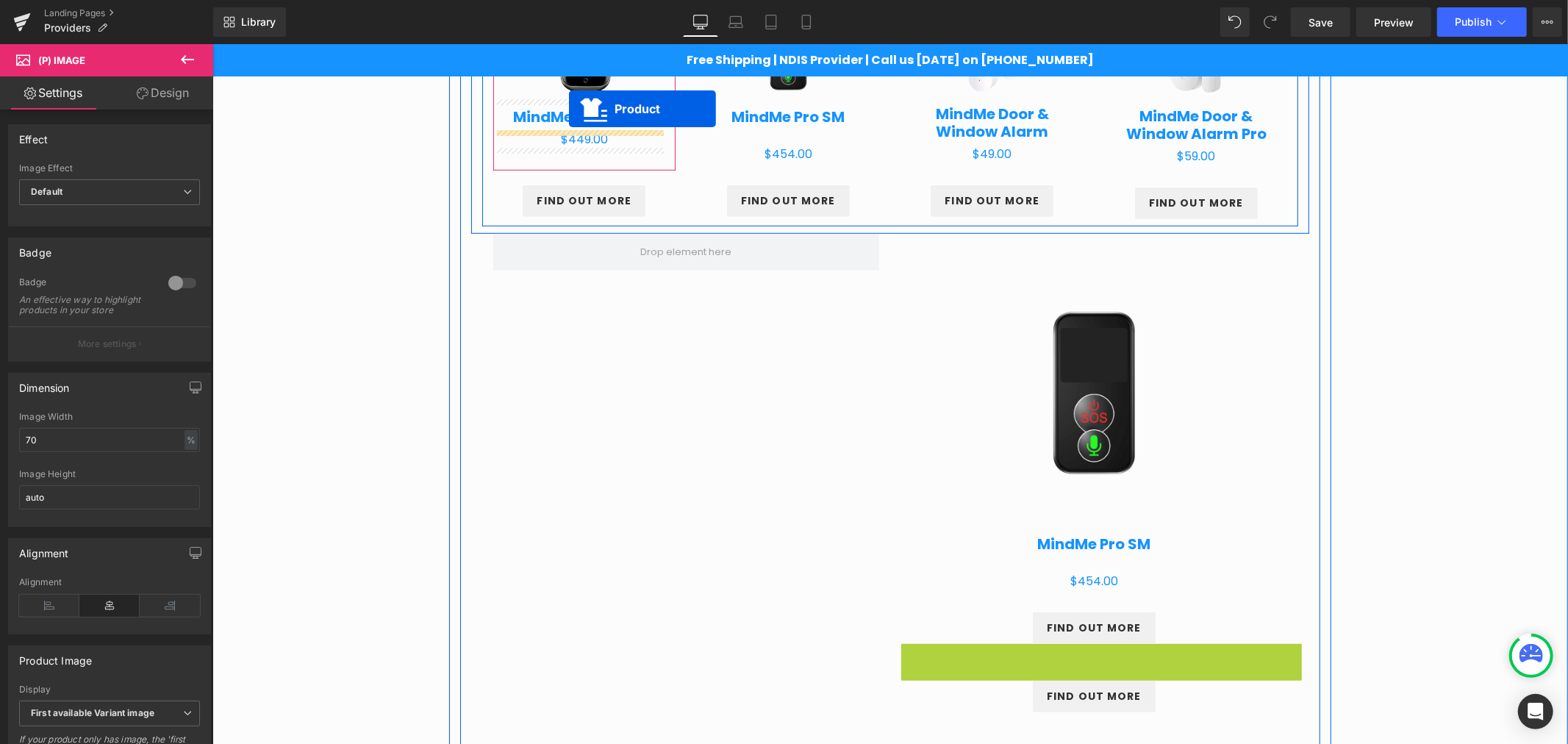
scroll to position [657, 0]
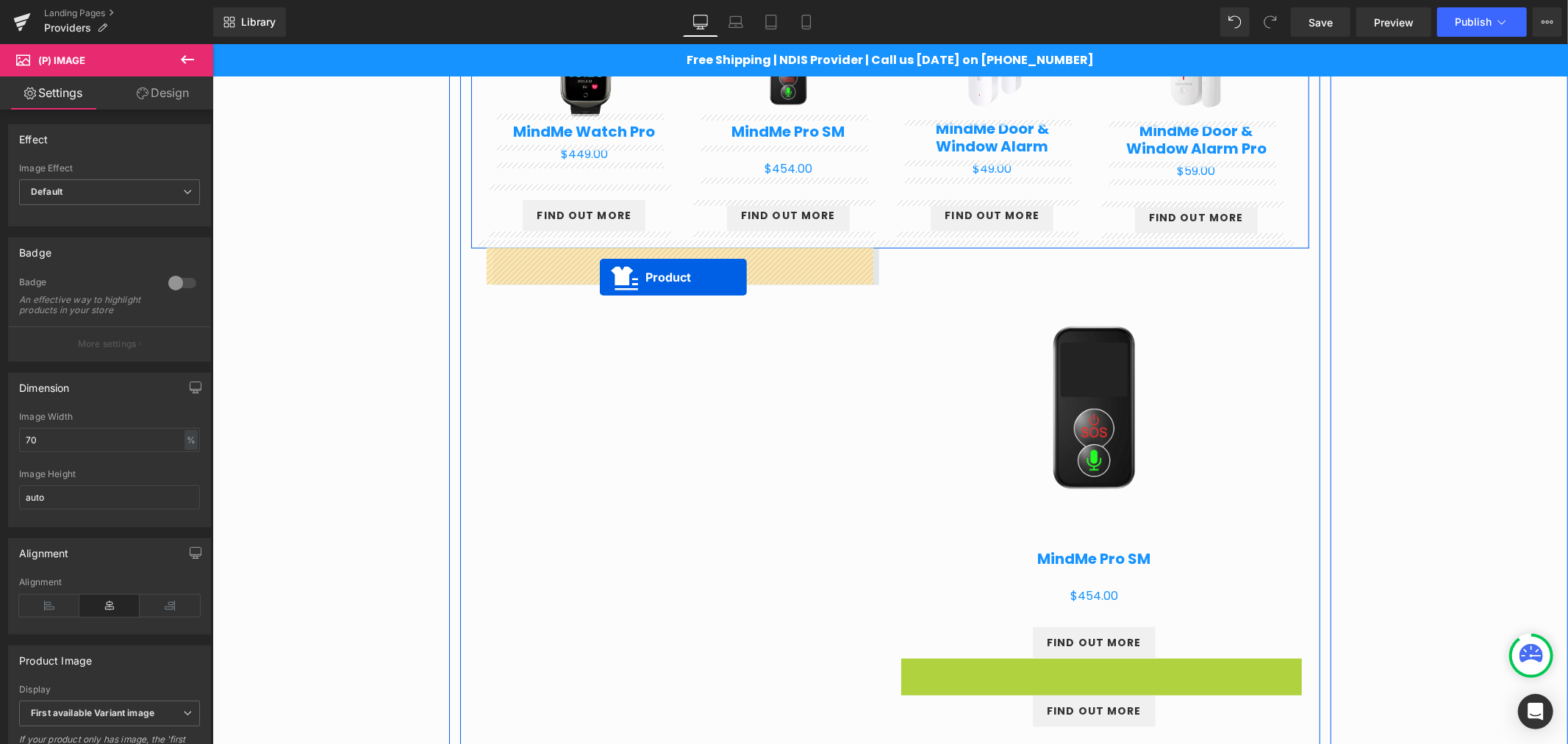
drag, startPoint x: 1066, startPoint y: 532, endPoint x: 599, endPoint y: 275, distance: 533.0
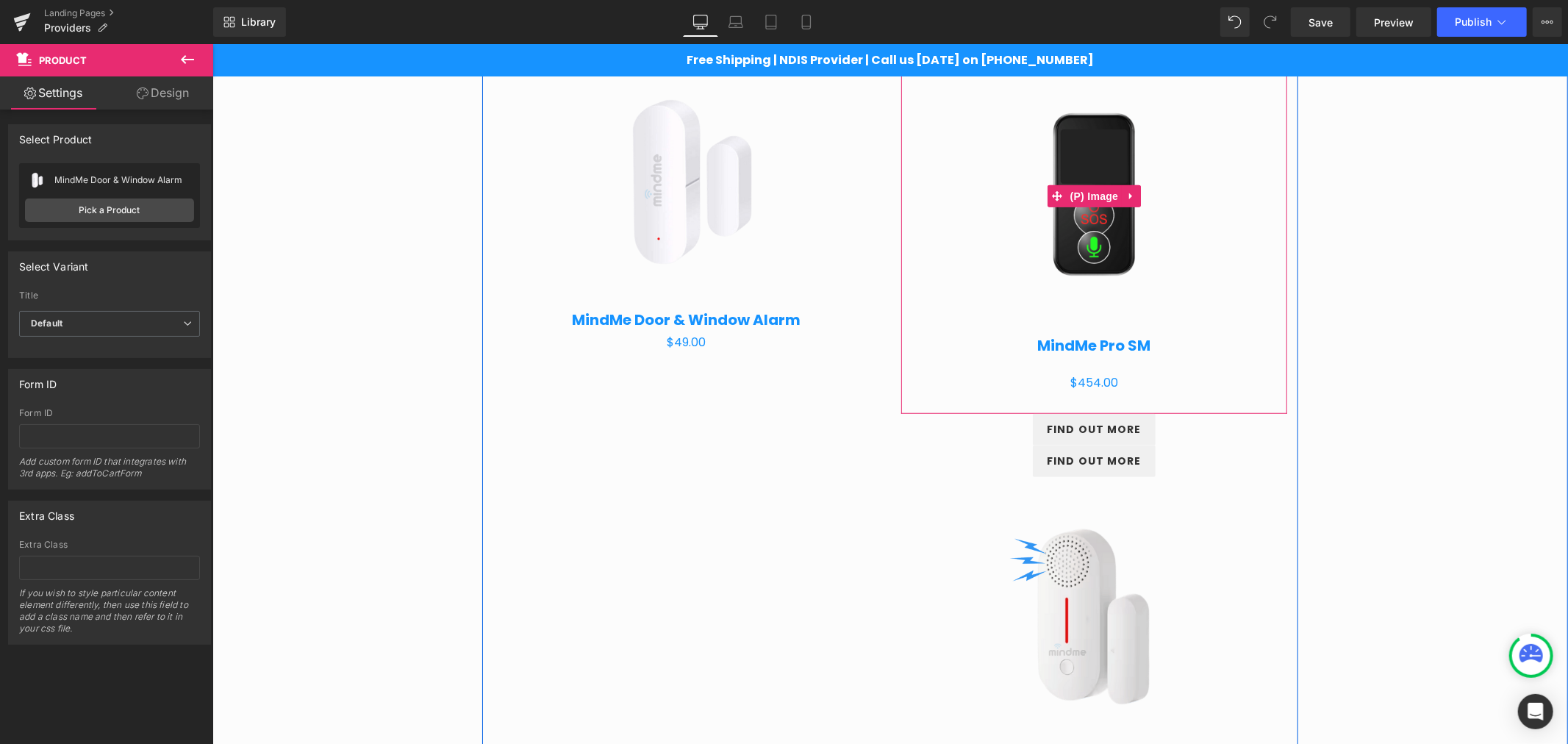
scroll to position [901, 0]
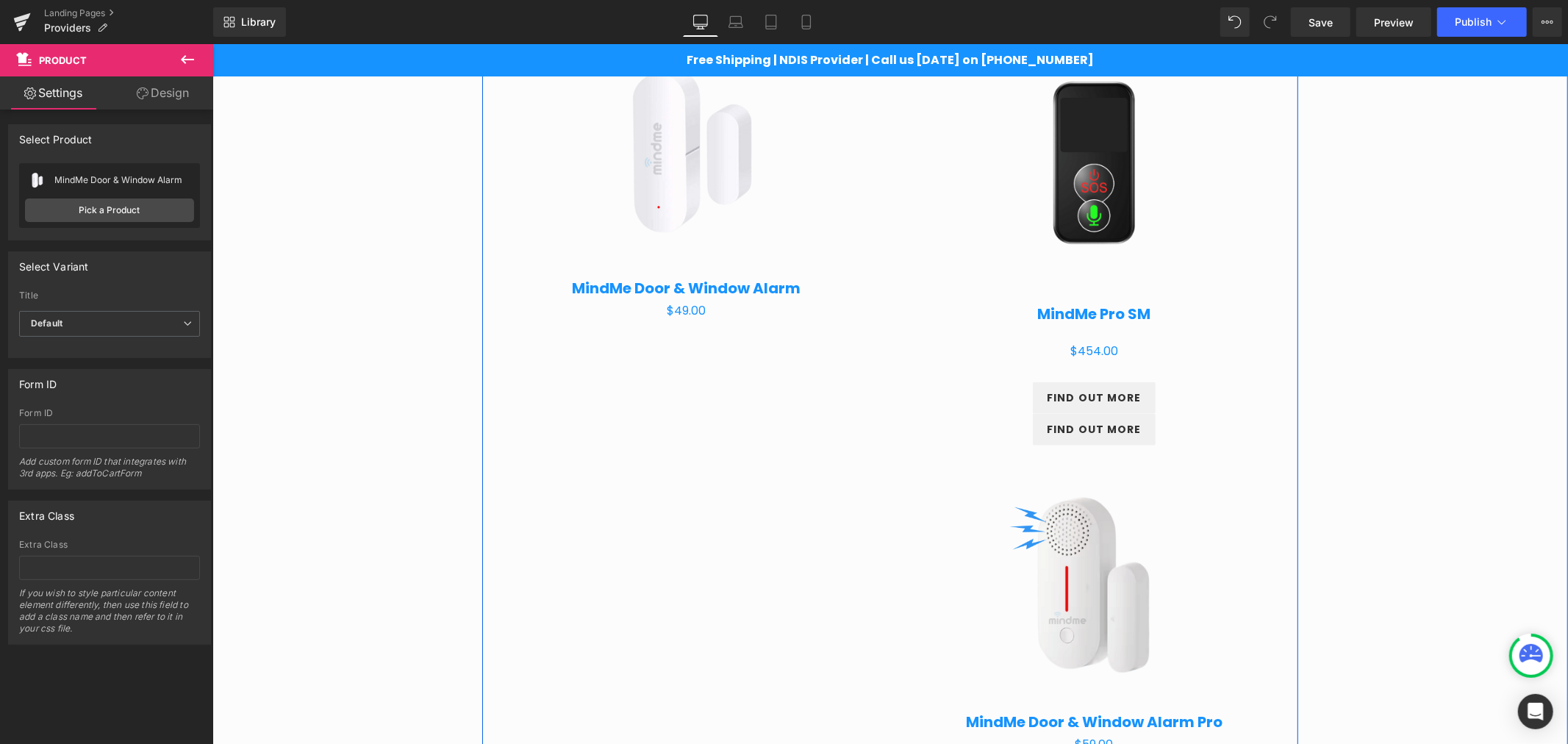
click at [1057, 509] on img at bounding box center [1093, 583] width 241 height 241
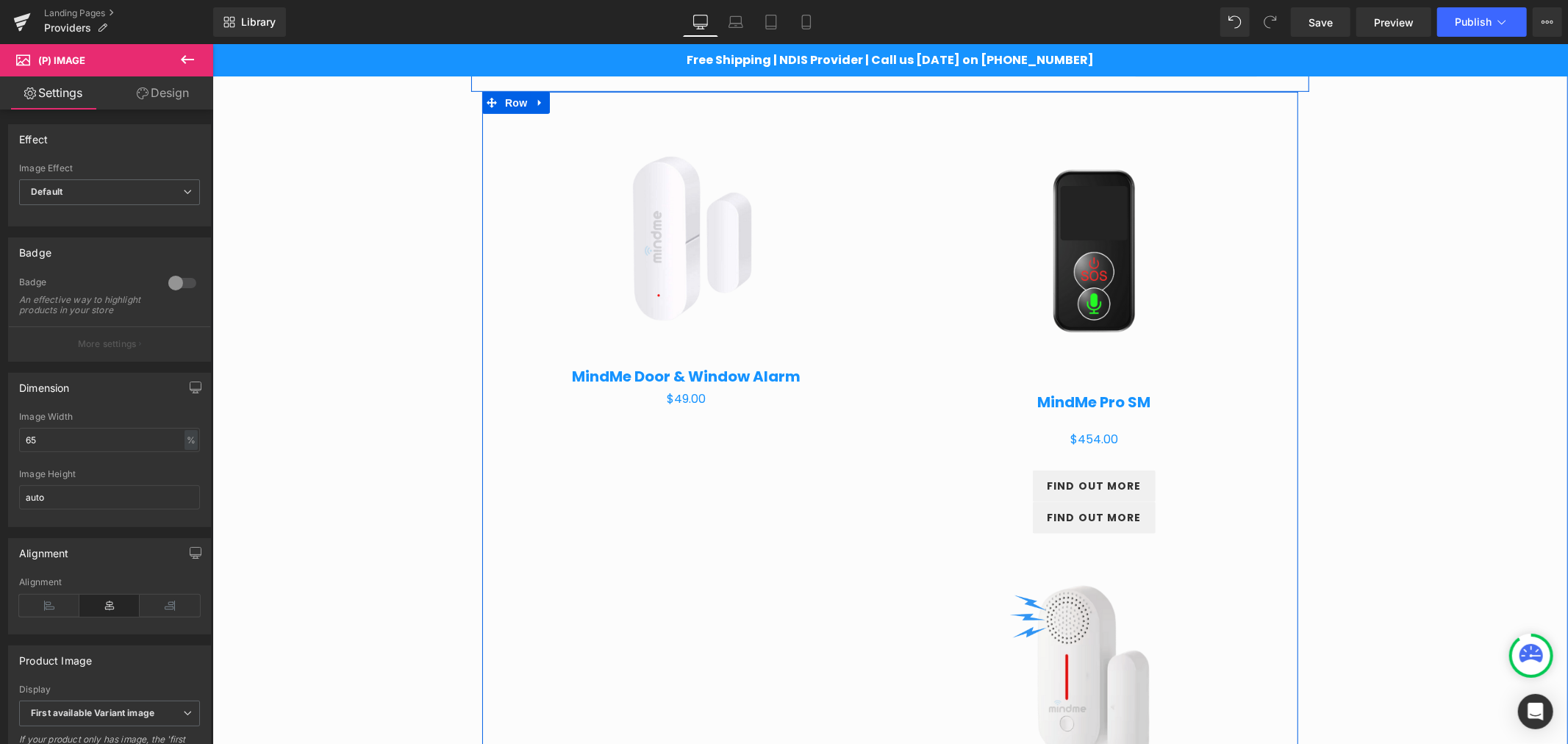
scroll to position [792, 0]
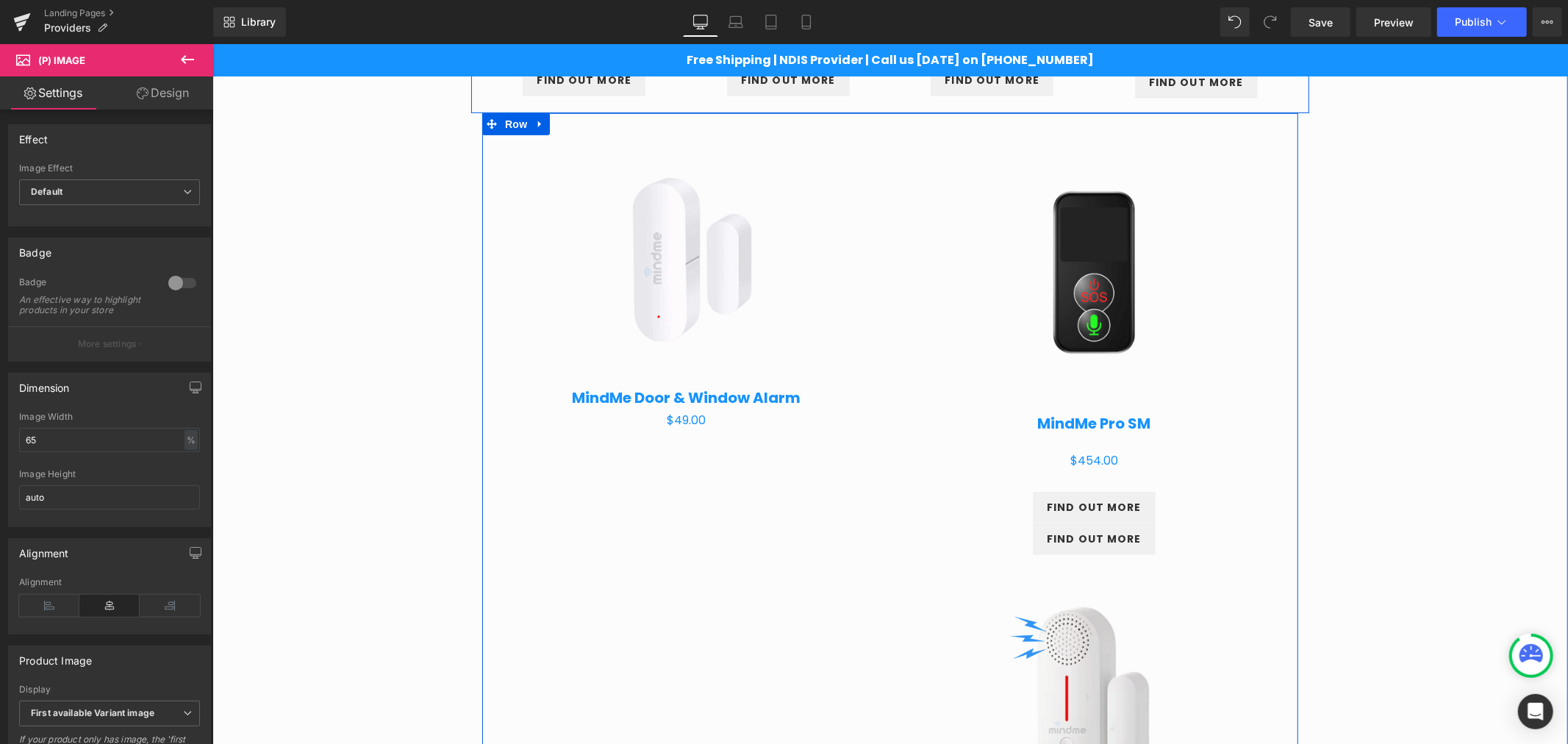
click at [1127, 264] on div "Sale Off (P) Image" at bounding box center [1093, 274] width 371 height 315
click at [1133, 123] on icon at bounding box center [1133, 123] width 3 height 7
click at [1139, 126] on icon at bounding box center [1144, 124] width 10 height 10
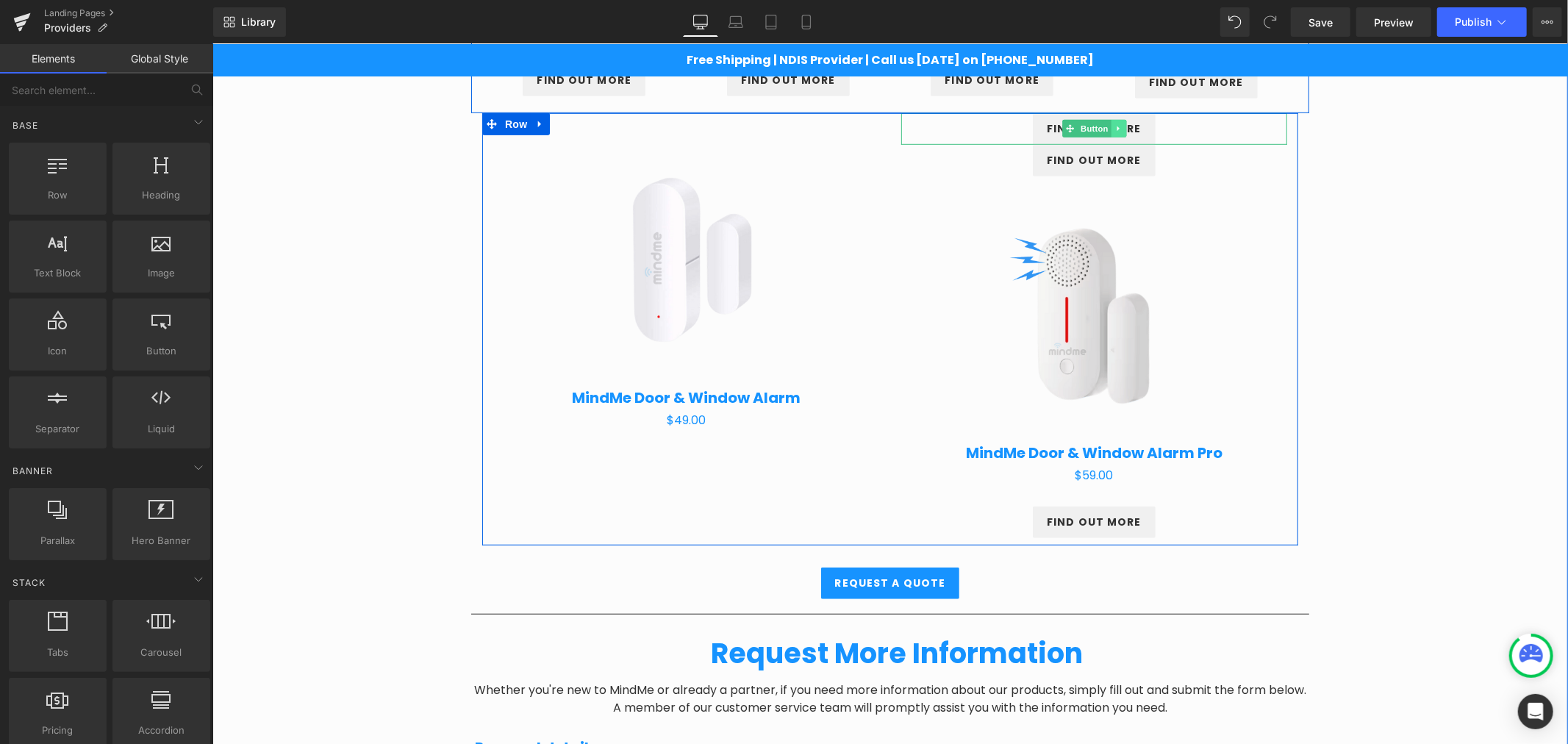
click at [1117, 125] on link at bounding box center [1118, 127] width 15 height 18
click at [1121, 130] on icon at bounding box center [1125, 128] width 8 height 9
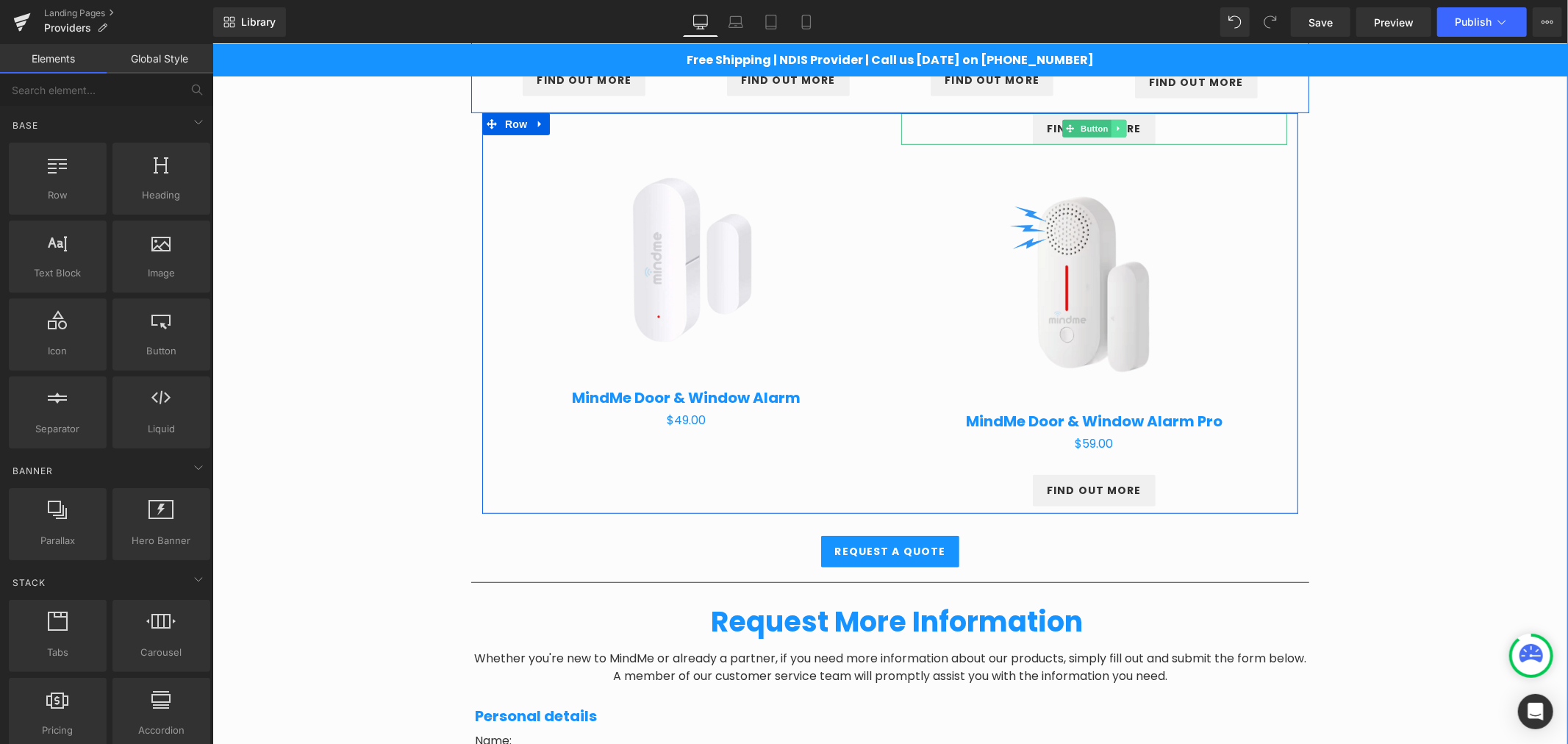
click at [1115, 130] on link at bounding box center [1118, 127] width 15 height 18
click at [1118, 132] on link at bounding box center [1126, 127] width 15 height 18
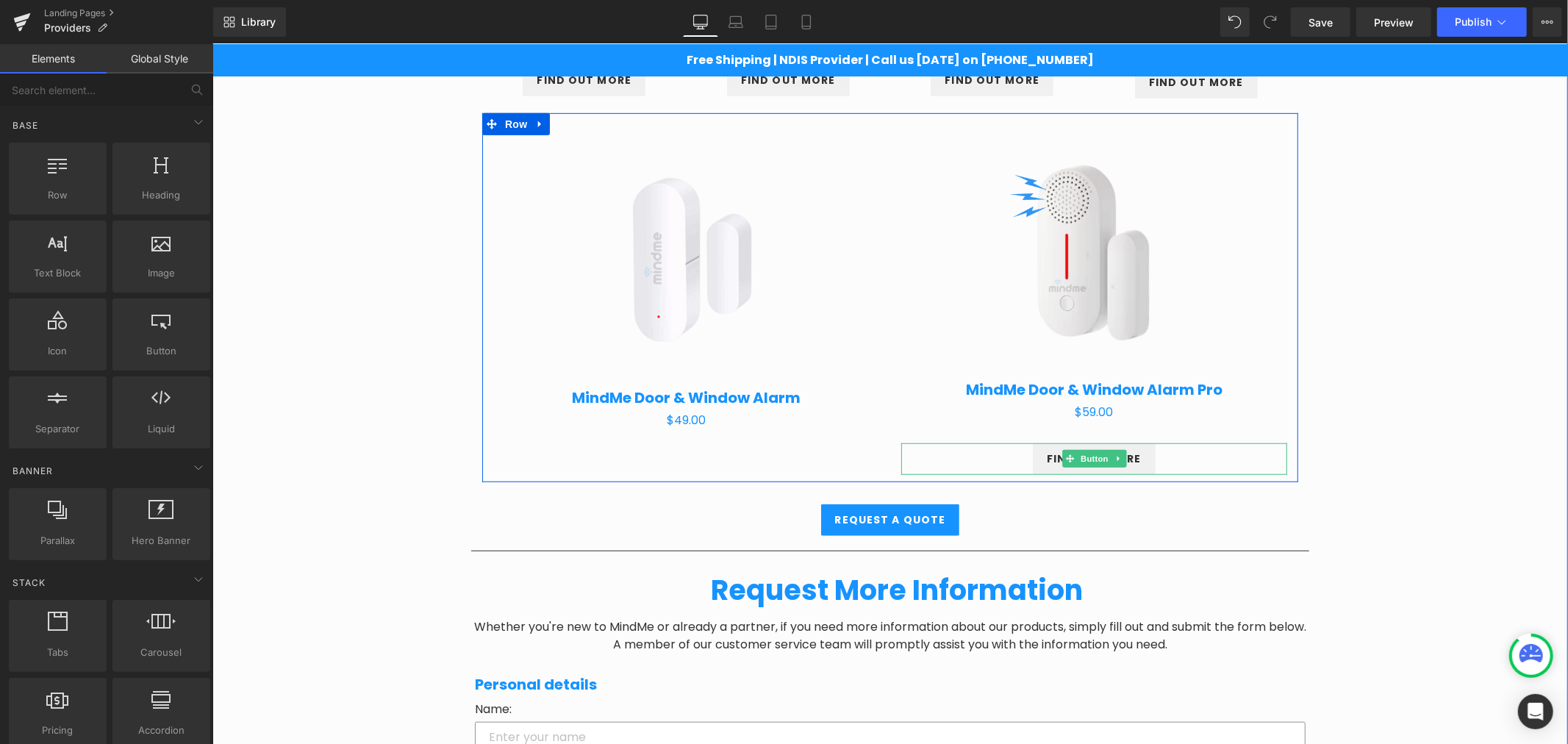
click at [1133, 462] on link "FIND OUT MORE" at bounding box center [1093, 458] width 123 height 32
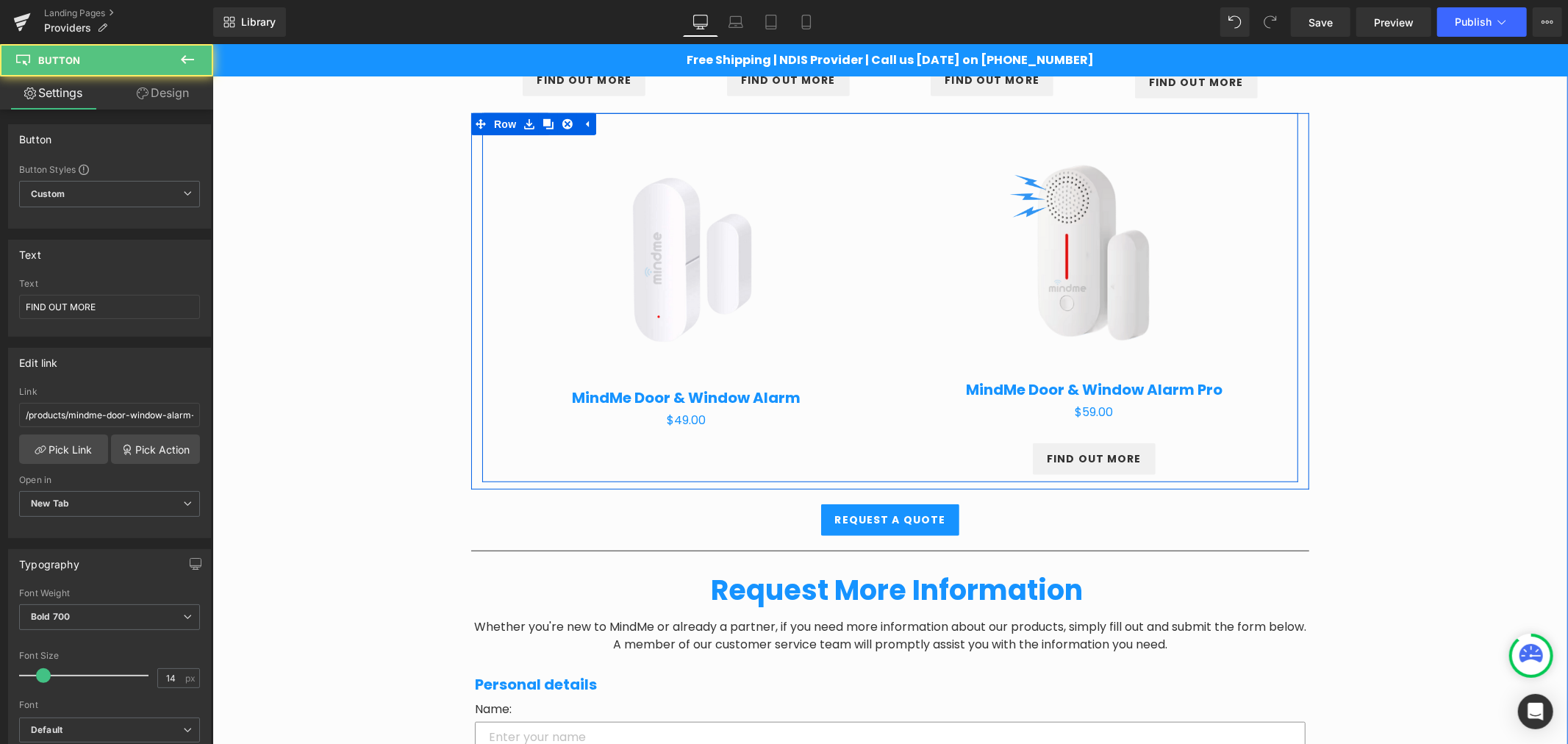
click at [723, 466] on div "Sale Off (P) Image MindMe Door & Window Alarm (P) Title $0 $49.00 (P) Price Pro…" at bounding box center [890, 297] width 816 height 369
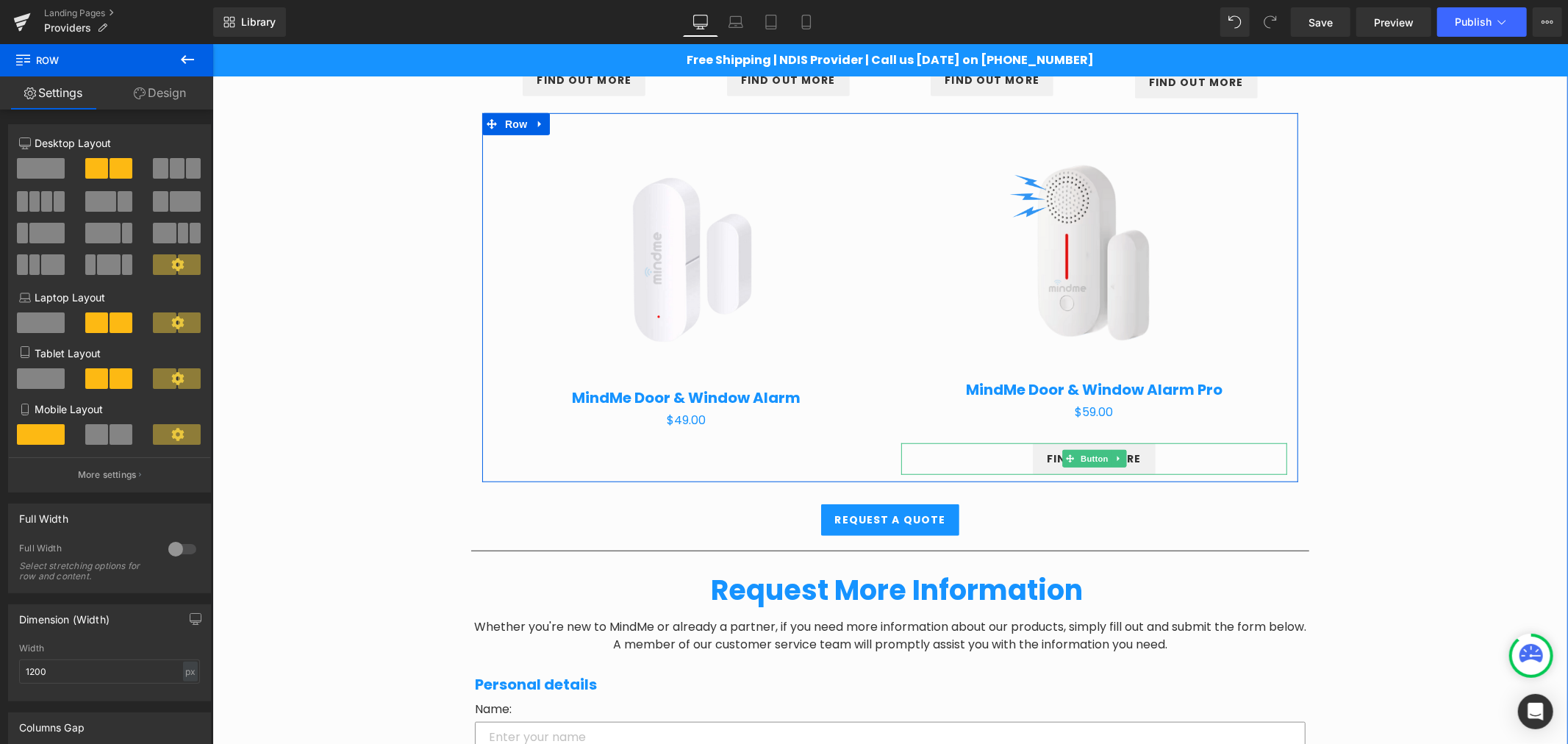
click at [987, 463] on div "FIND OUT MORE" at bounding box center [1093, 458] width 386 height 32
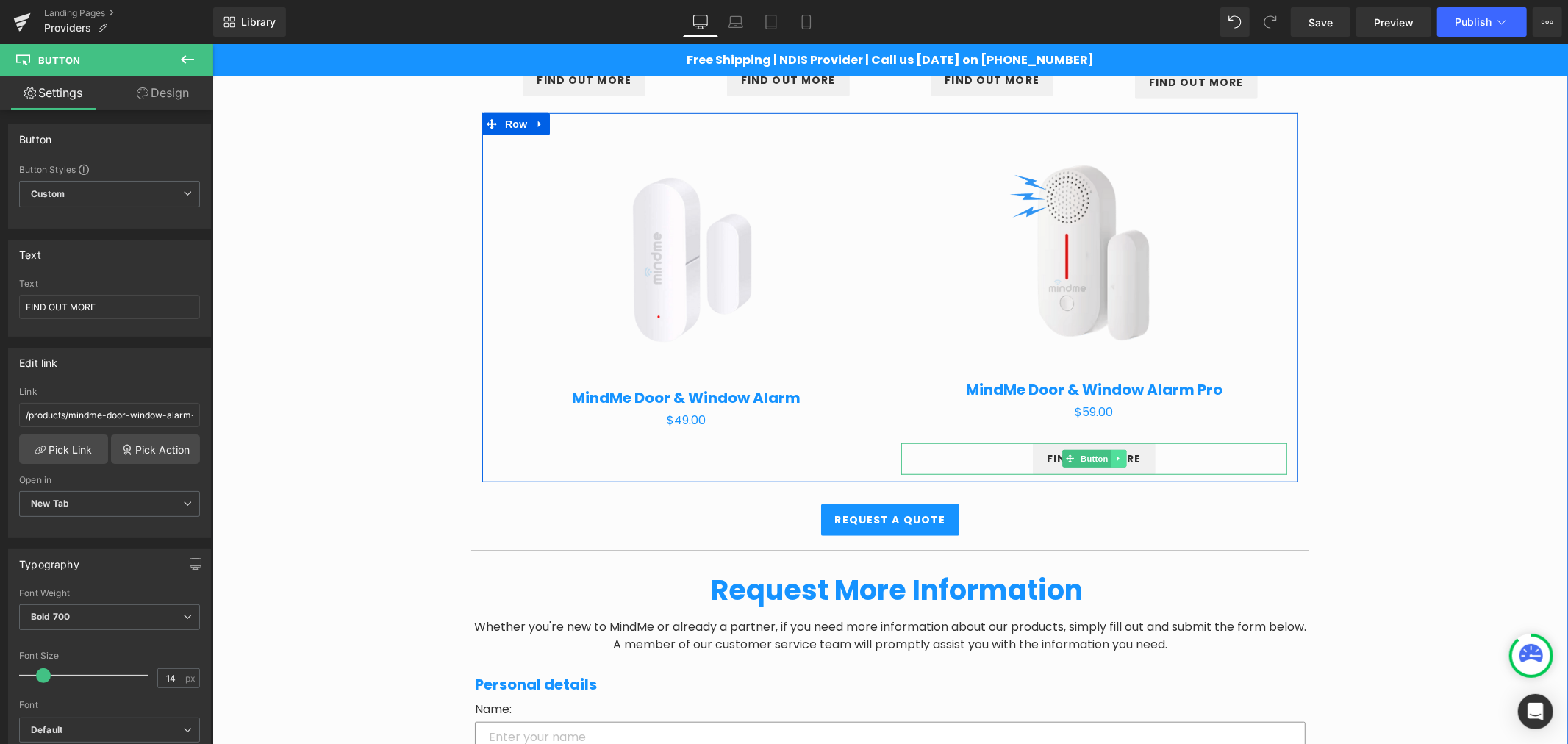
click at [1110, 463] on link at bounding box center [1118, 458] width 15 height 18
click at [1108, 459] on link at bounding box center [1110, 458] width 15 height 18
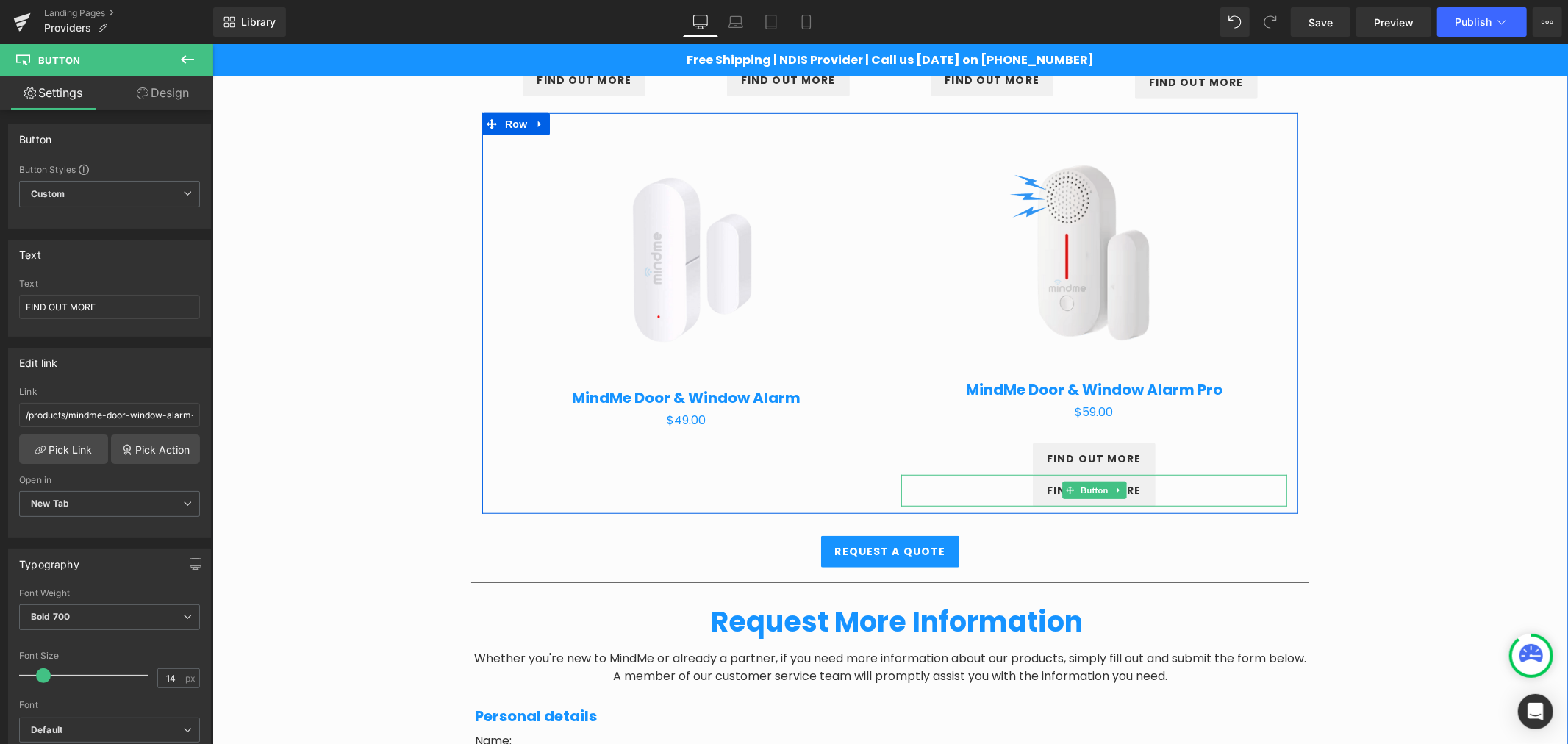
click at [945, 481] on div "FIND OUT MORE" at bounding box center [1093, 489] width 386 height 32
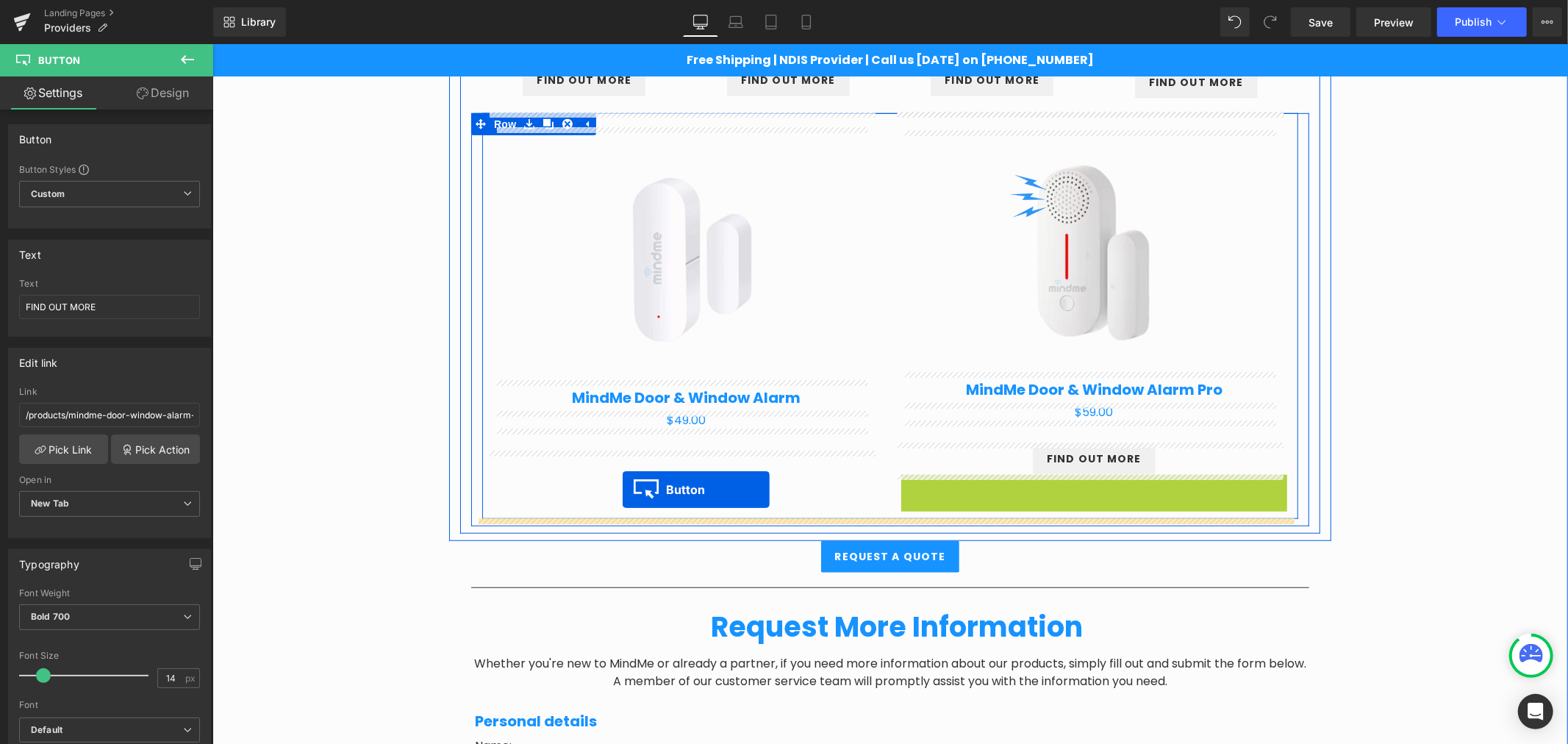
drag, startPoint x: 1067, startPoint y: 492, endPoint x: 622, endPoint y: 489, distance: 445.0
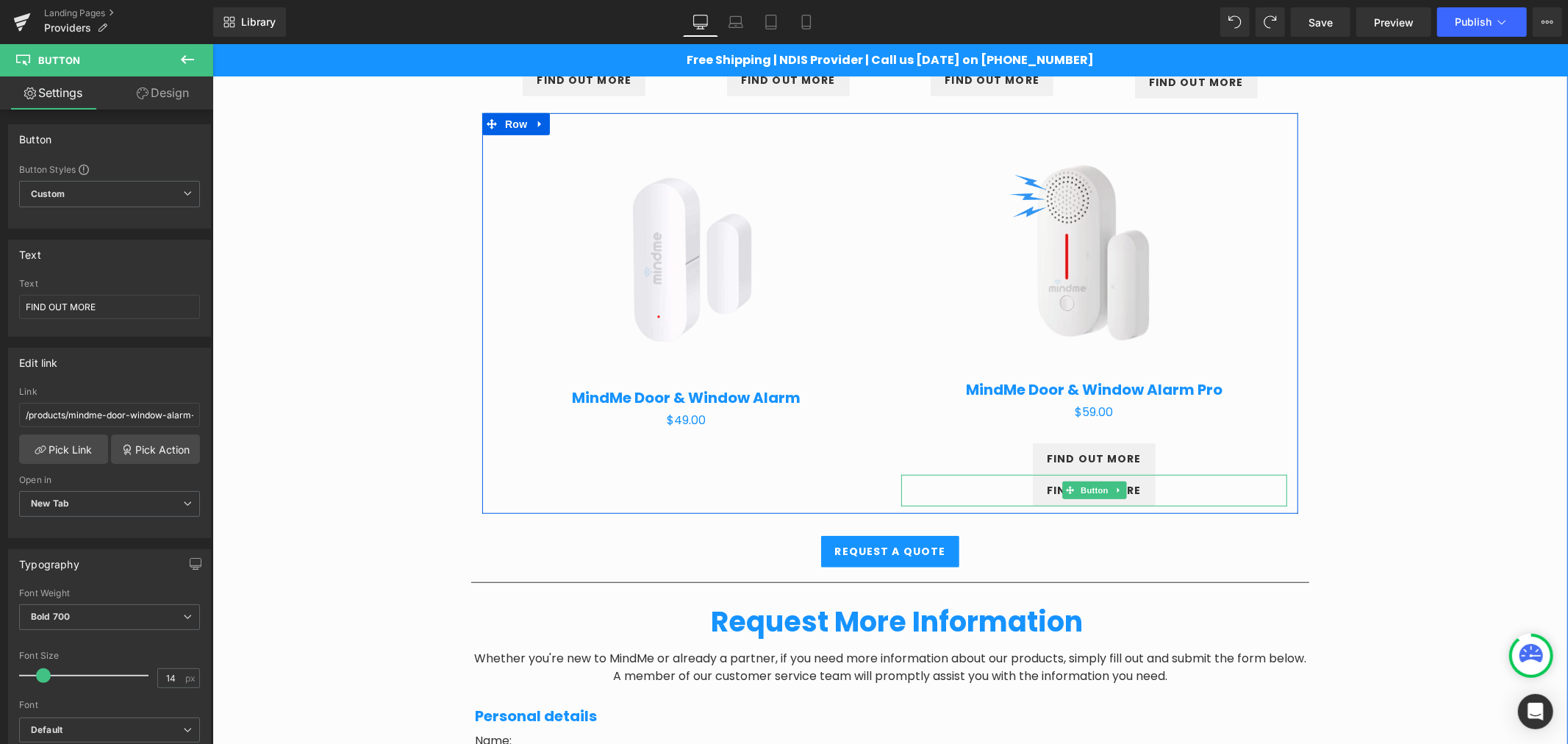
click at [1052, 487] on span "FIND OUT MORE" at bounding box center [1094, 489] width 95 height 15
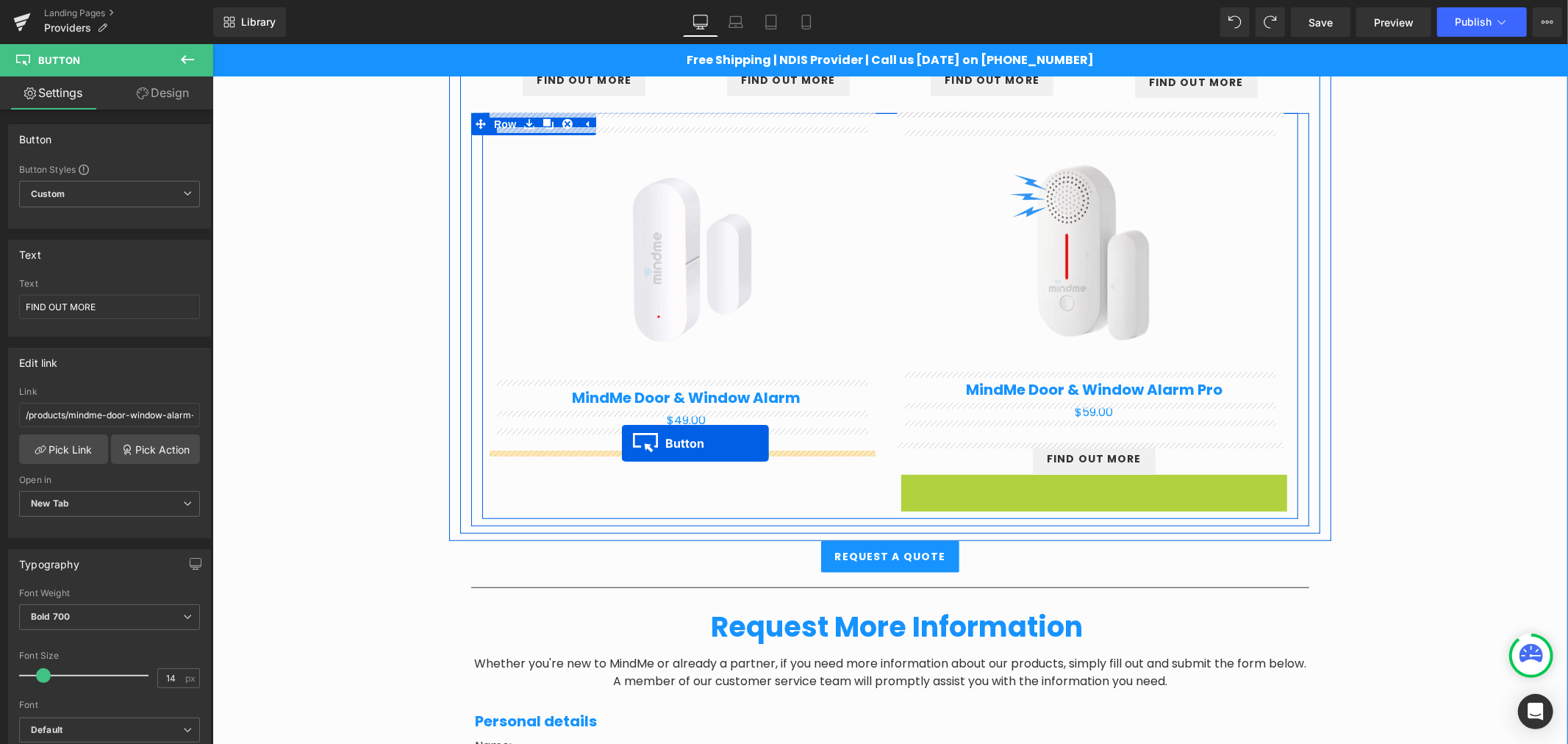
drag, startPoint x: 1057, startPoint y: 489, endPoint x: 621, endPoint y: 442, distance: 438.5
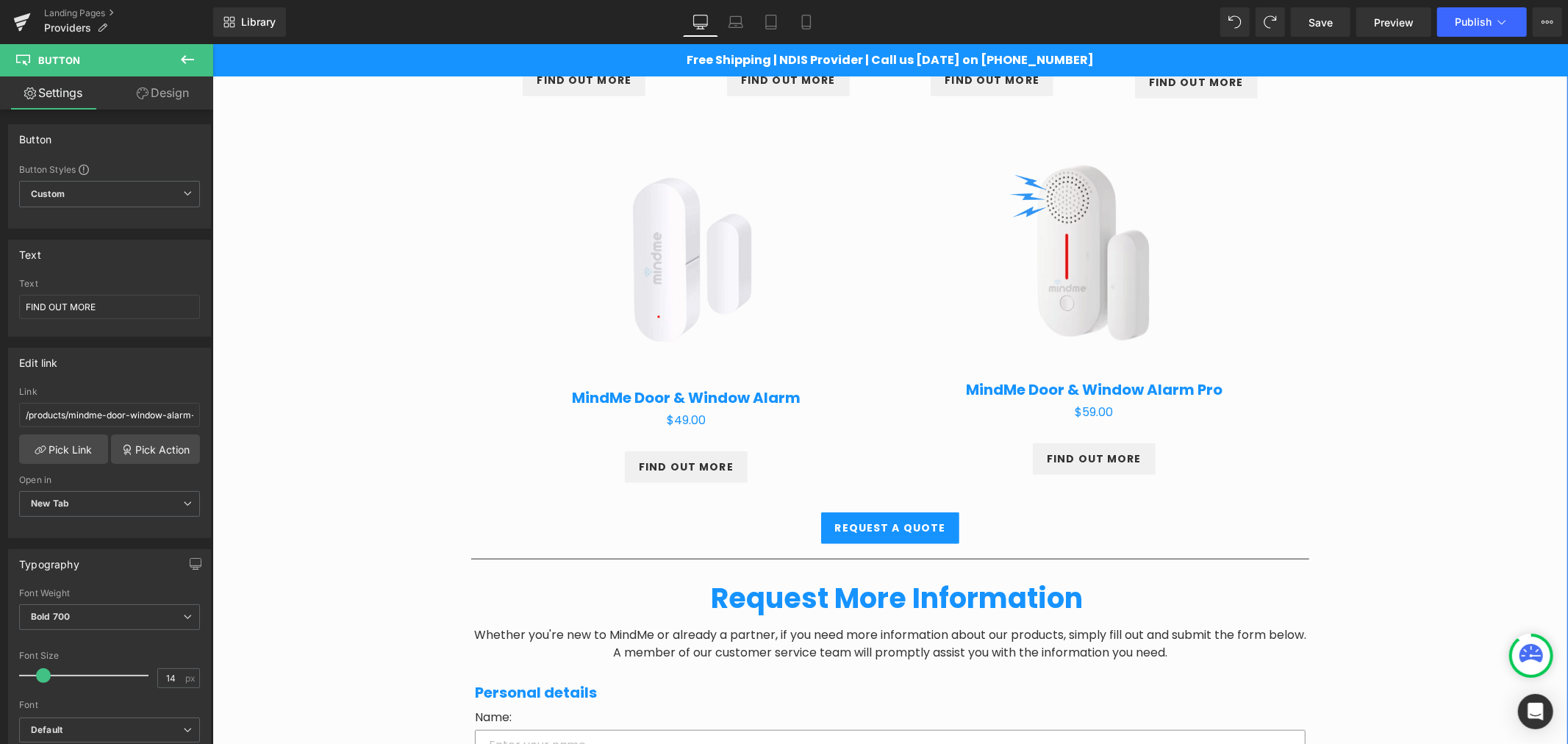
drag, startPoint x: 1459, startPoint y: 441, endPoint x: 1355, endPoint y: 466, distance: 107.0
click at [1460, 441] on div "Providers Heading Row Partnering for Better Client Outcomes Heading Row At Mind…" at bounding box center [889, 334] width 1355 height 1984
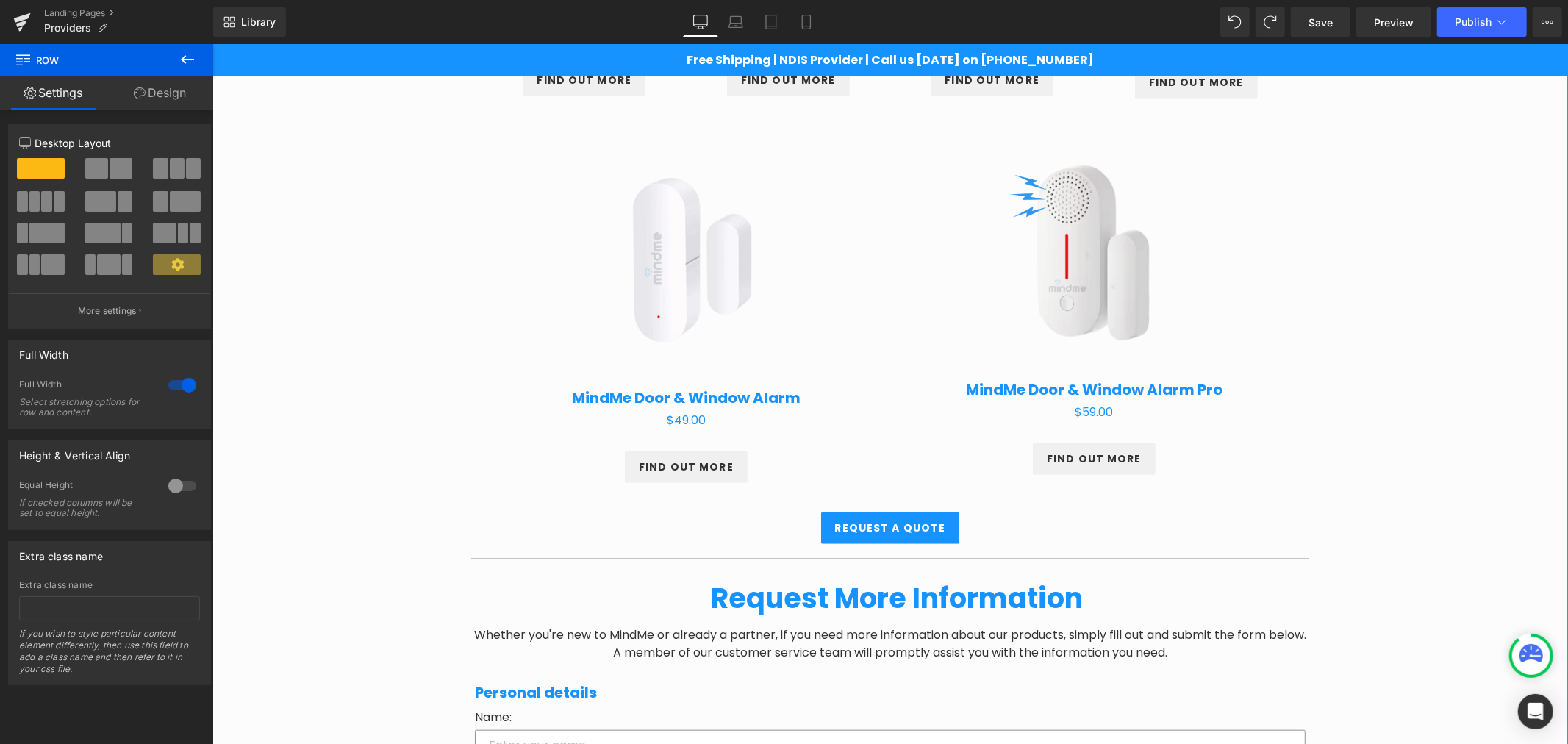
drag, startPoint x: 676, startPoint y: 452, endPoint x: 634, endPoint y: 444, distance: 42.8
click at [212, 43] on div at bounding box center [212, 43] width 0 height 0
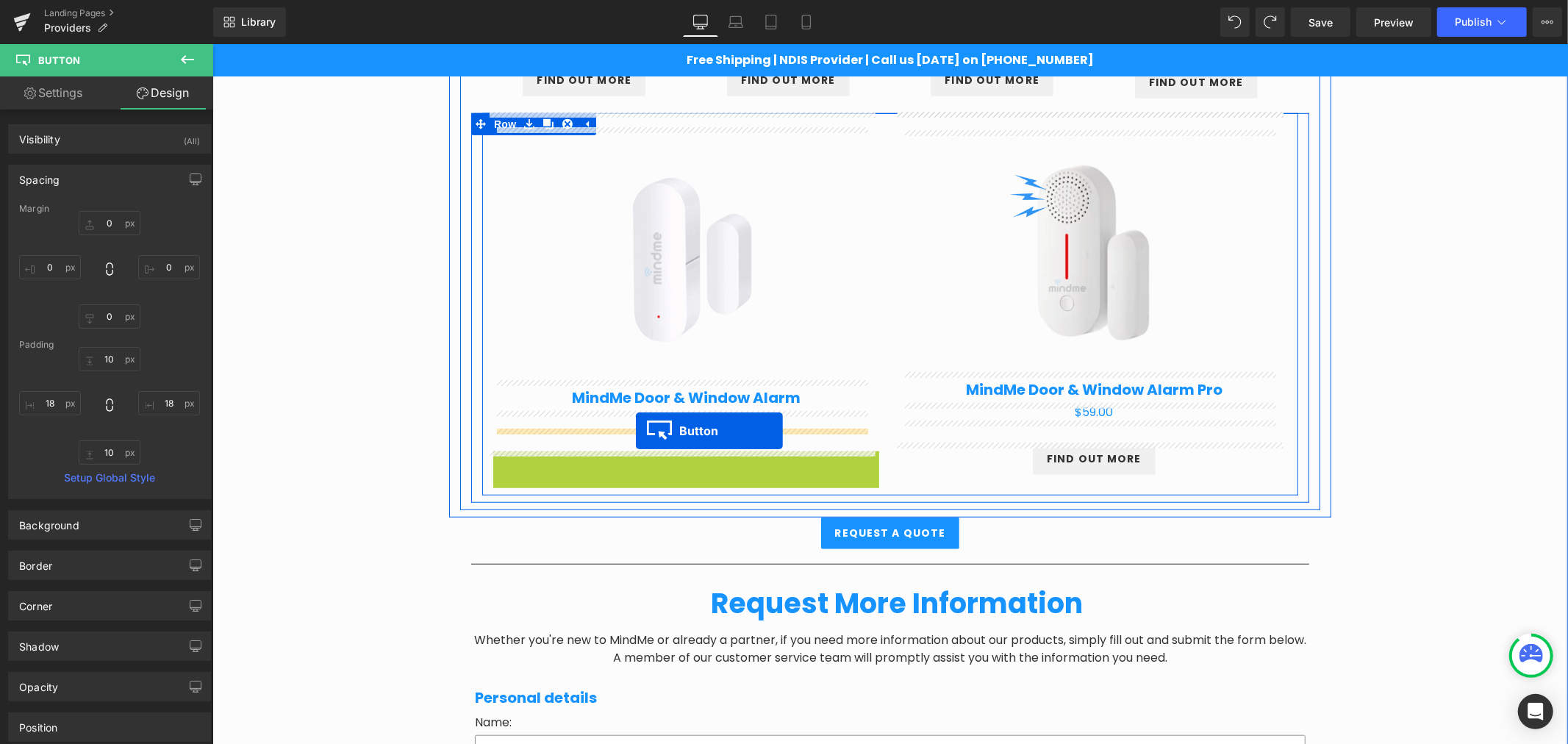
drag, startPoint x: 653, startPoint y: 471, endPoint x: 635, endPoint y: 430, distance: 44.8
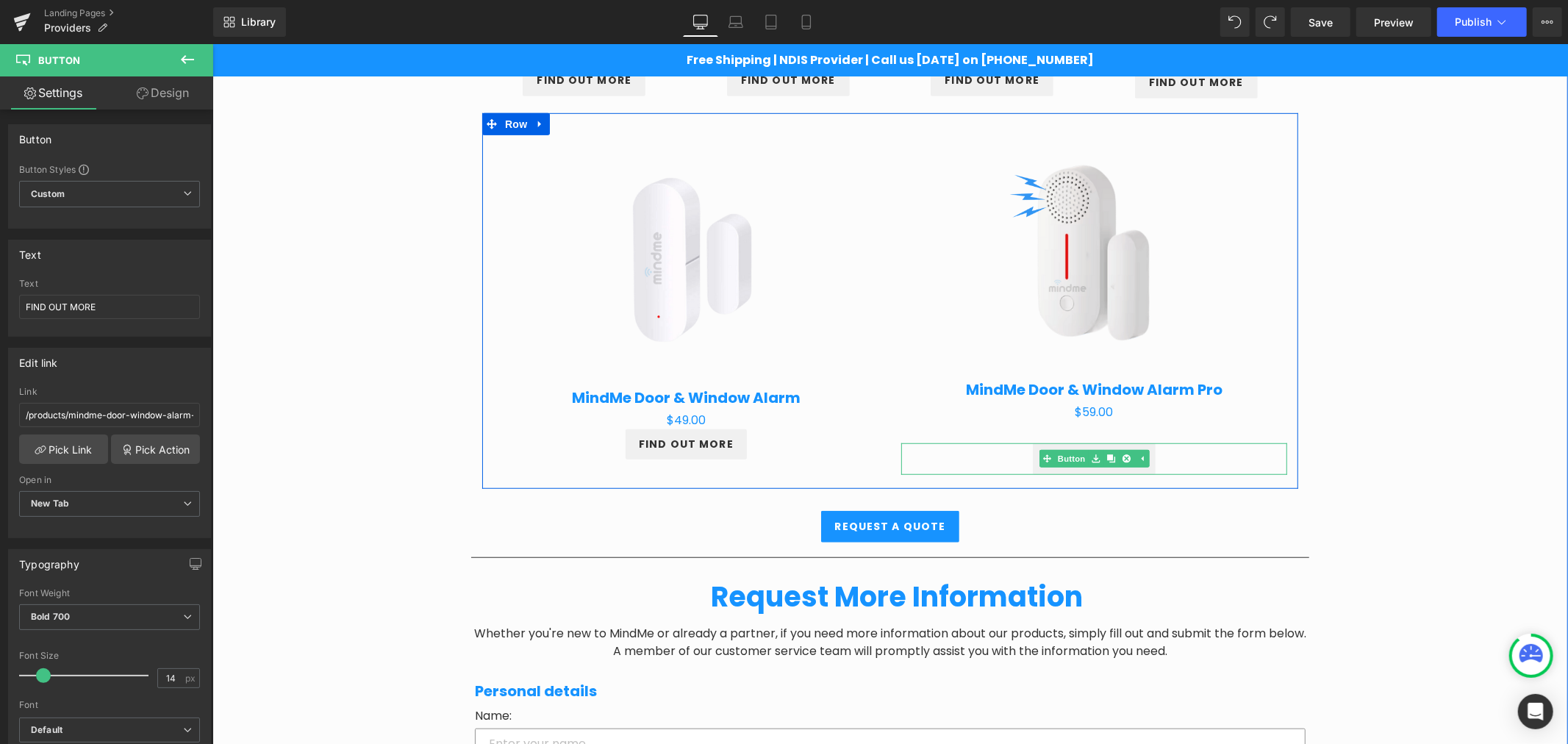
click at [999, 455] on div "FIND OUT MORE" at bounding box center [1093, 458] width 386 height 32
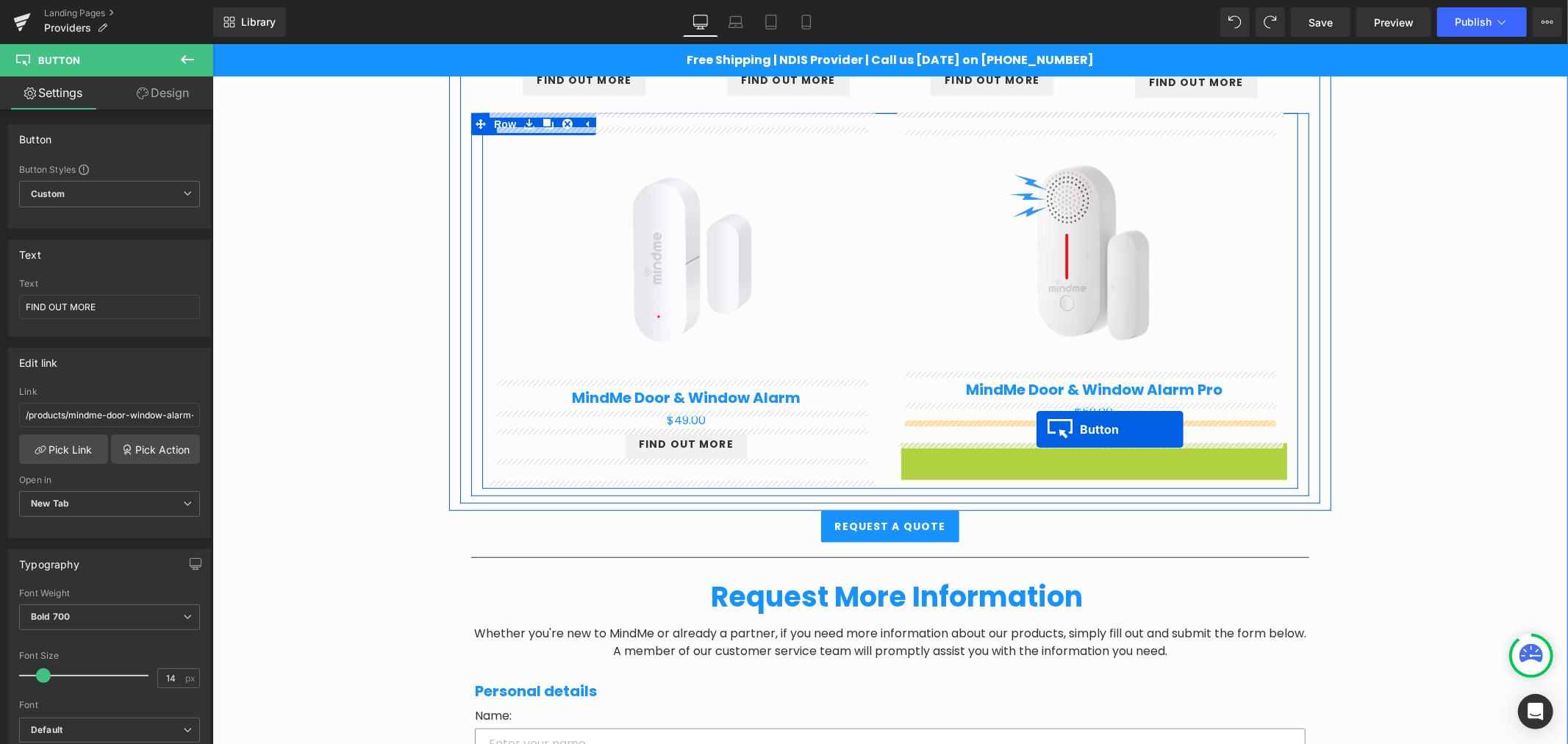
drag, startPoint x: 1040, startPoint y: 461, endPoint x: 1036, endPoint y: 428, distance: 33.2
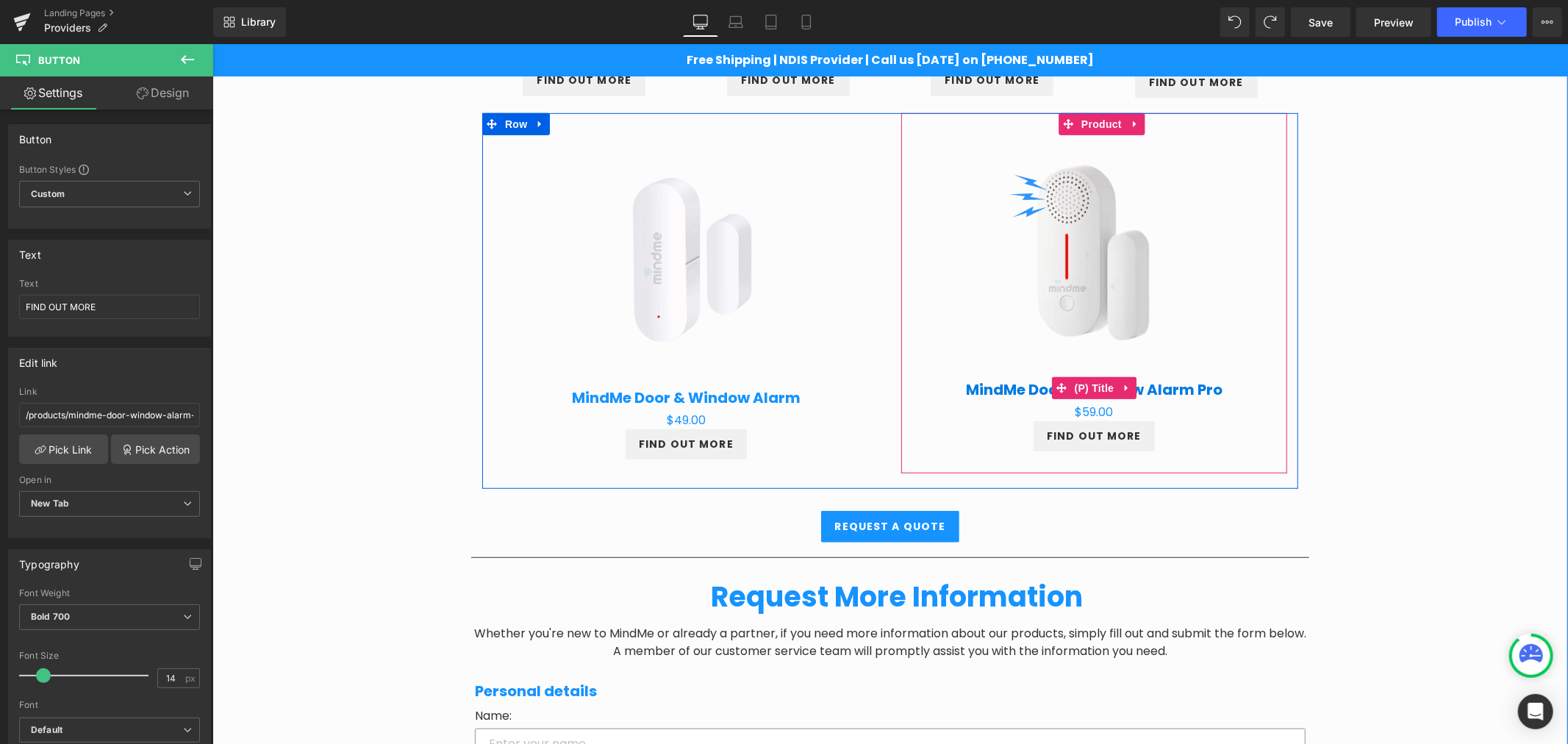
click at [1006, 382] on link "MindMe Door & Window Alarm Pro" at bounding box center [1094, 389] width 256 height 18
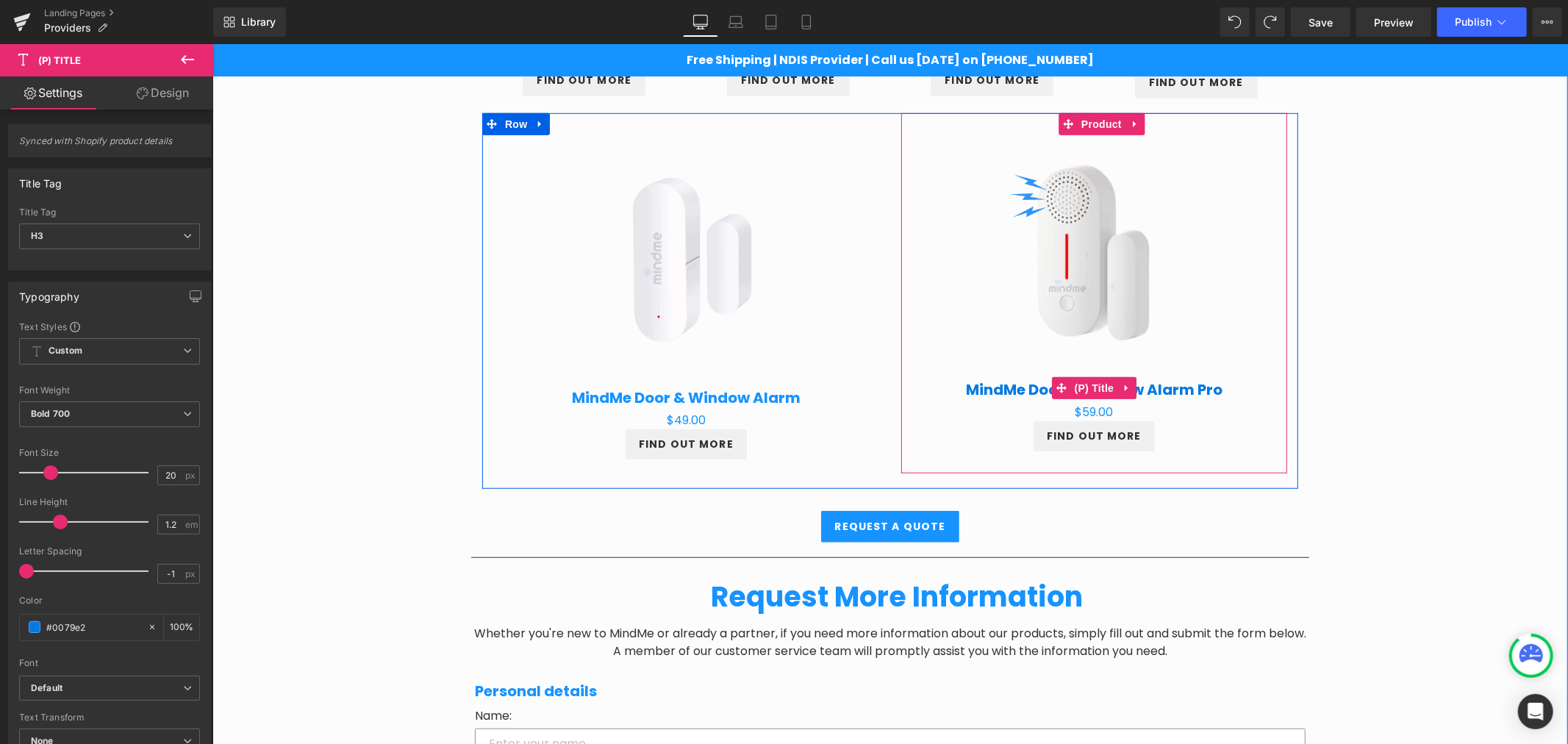
click at [998, 390] on link "MindMe Door & Window Alarm Pro" at bounding box center [1094, 389] width 256 height 18
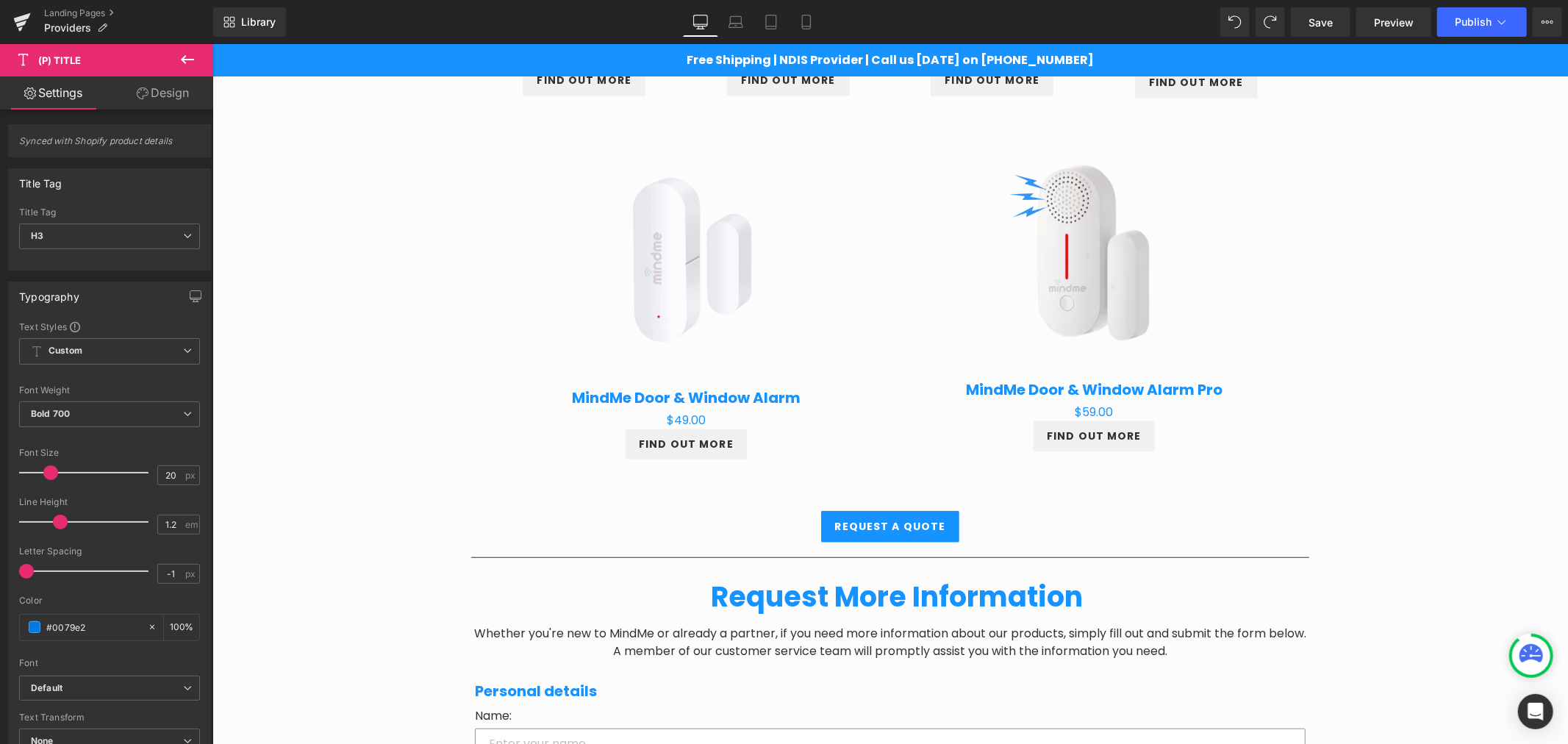
click at [163, 89] on link "Design" at bounding box center [163, 93] width 107 height 33
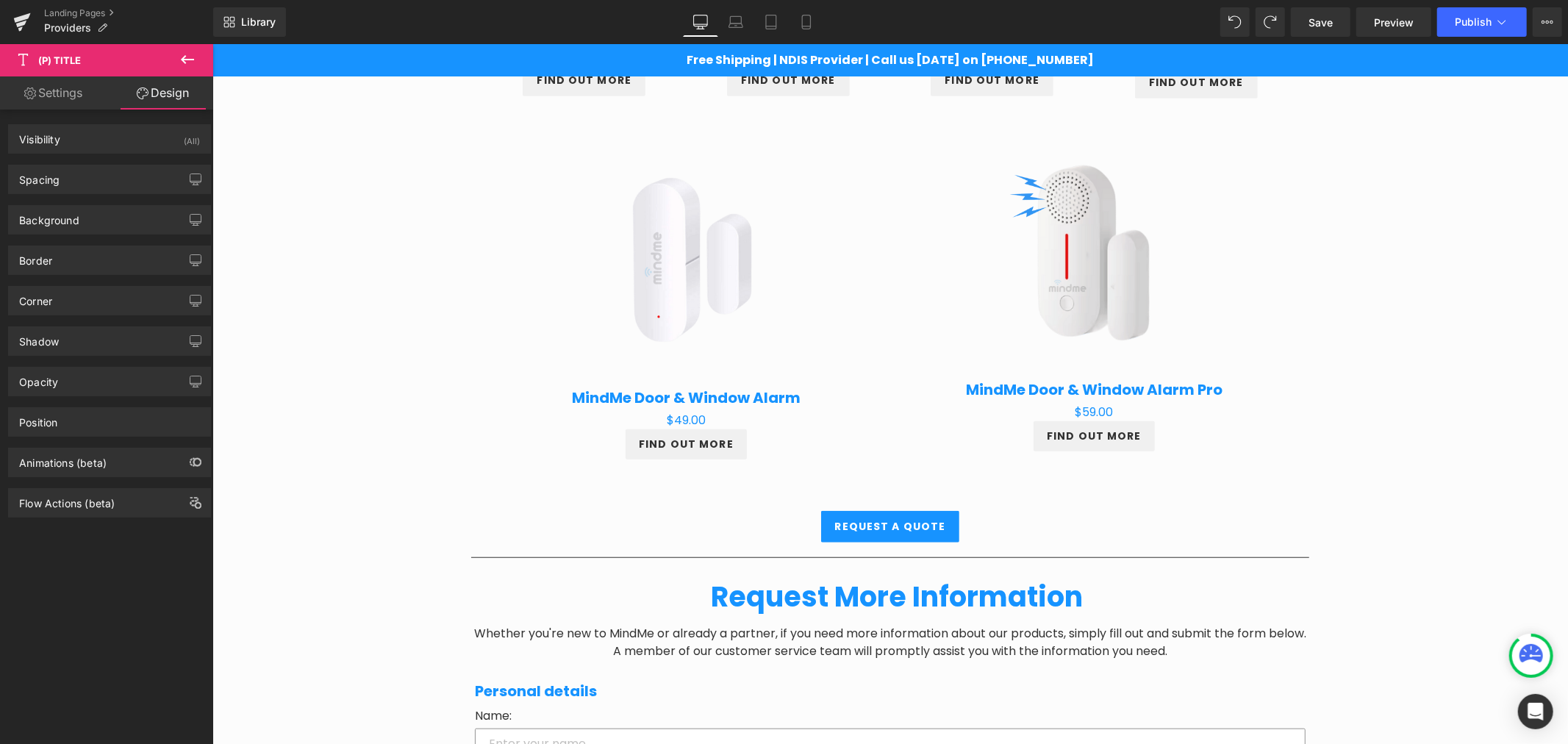
click at [96, 163] on div "Spacing Margin 0px 0 0px 0 0px 0 0px 0 Padding 0px 0 0px 0 0px 0 0px 0 Setup Gl…" at bounding box center [109, 174] width 219 height 40
click at [98, 171] on div "Spacing" at bounding box center [109, 179] width 201 height 28
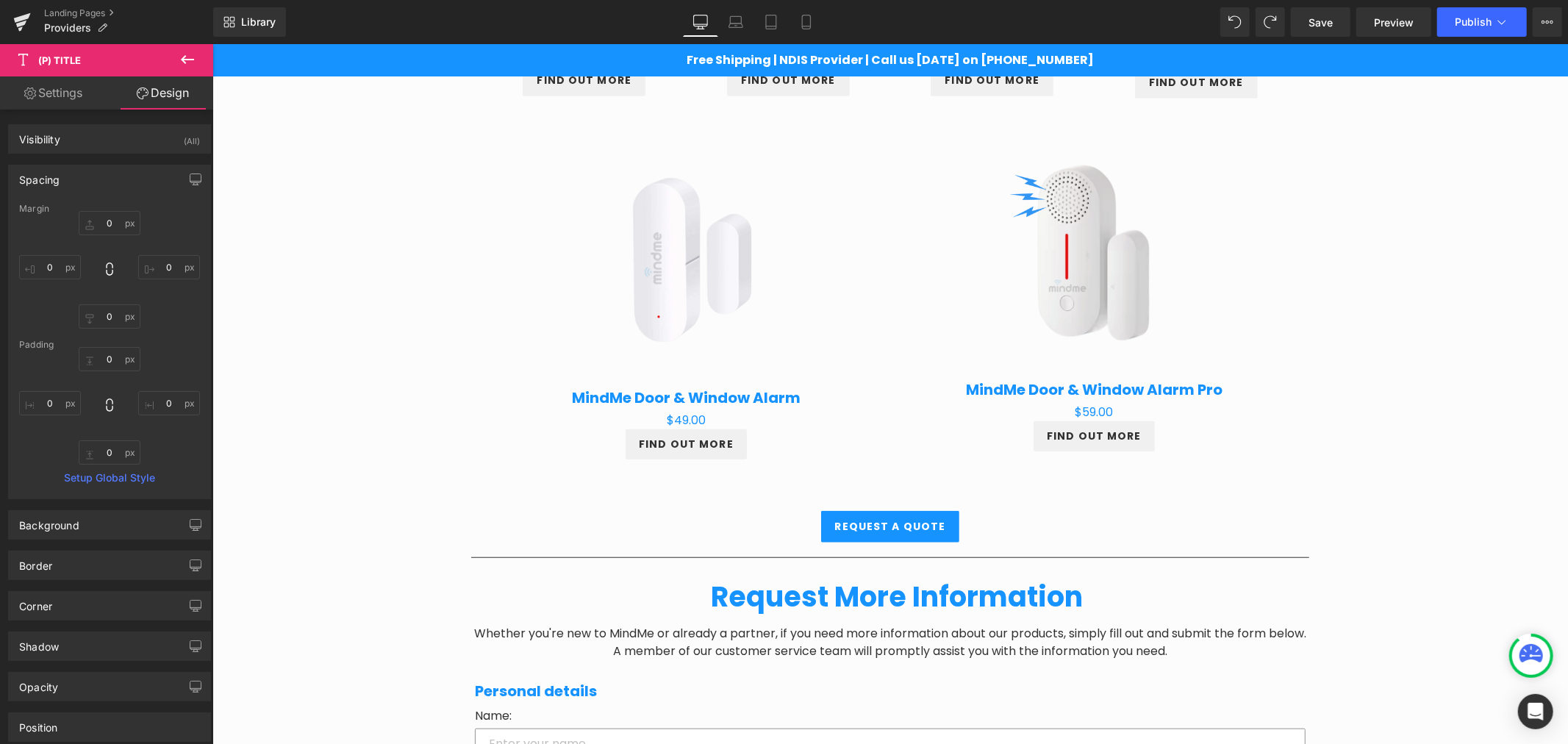
click at [112, 213] on div "Margin" at bounding box center [109, 209] width 181 height 10
click at [107, 217] on input "0" at bounding box center [109, 223] width 62 height 24
type input "10"
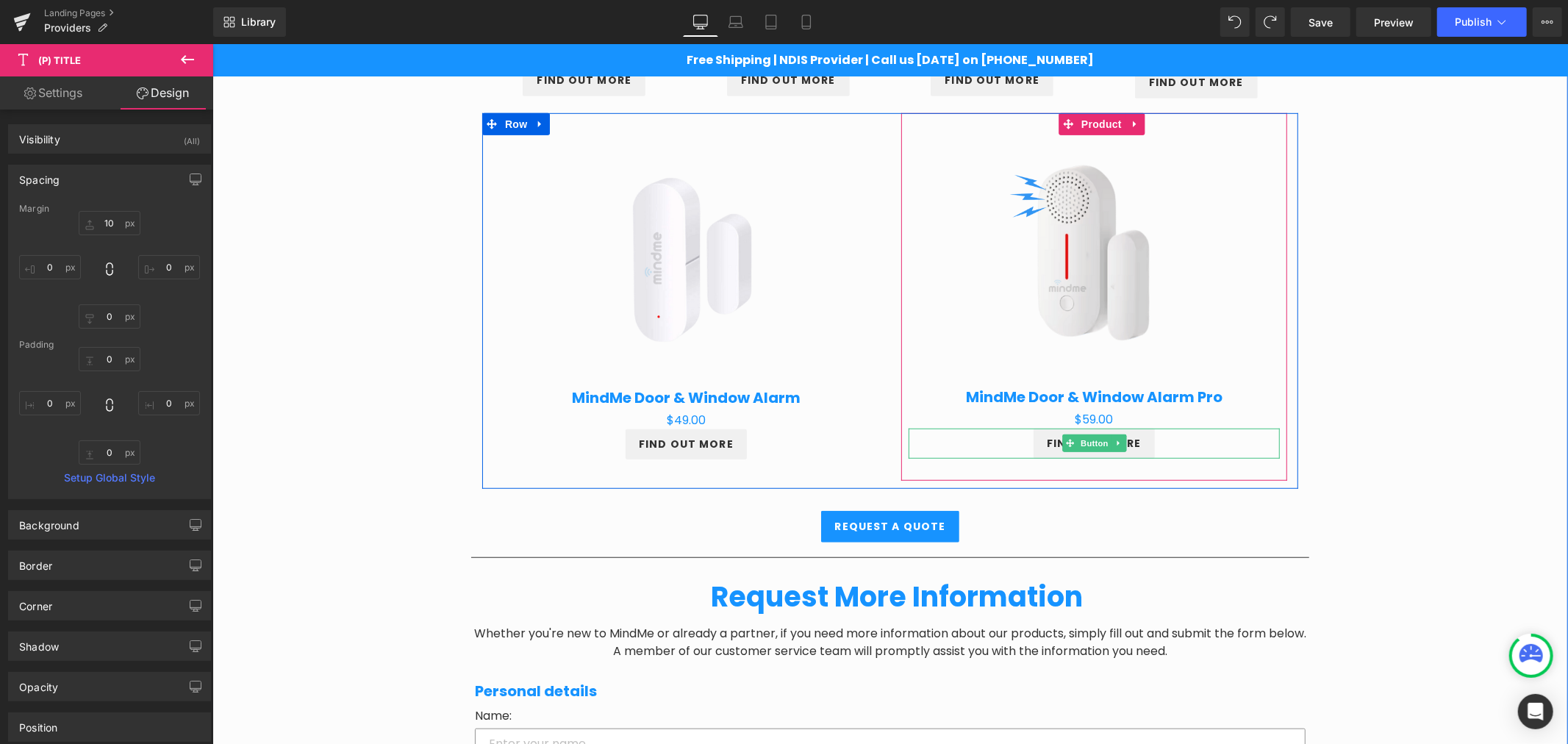
click at [1138, 437] on link "FIND OUT MORE" at bounding box center [1093, 442] width 121 height 30
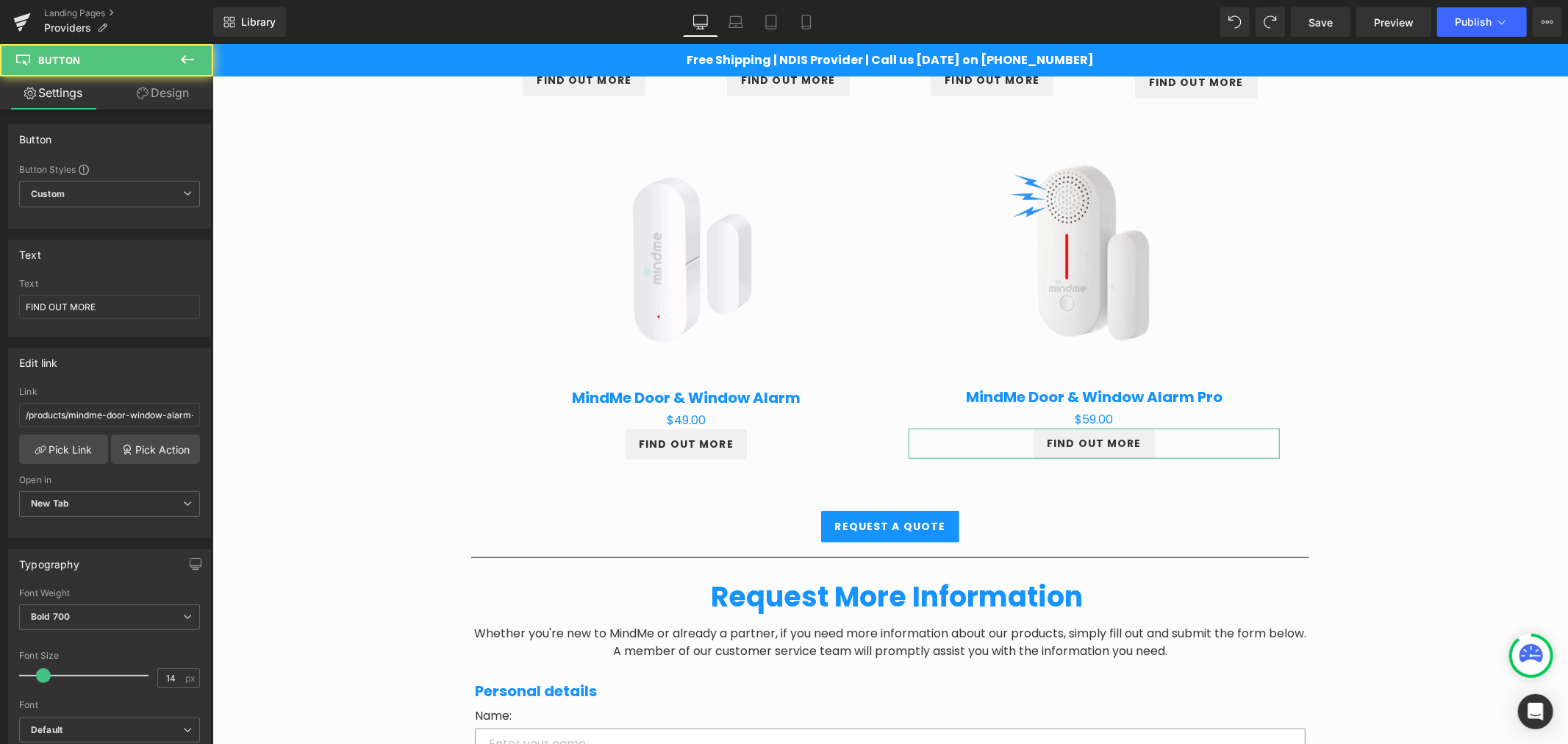
click at [140, 92] on icon at bounding box center [143, 94] width 12 height 12
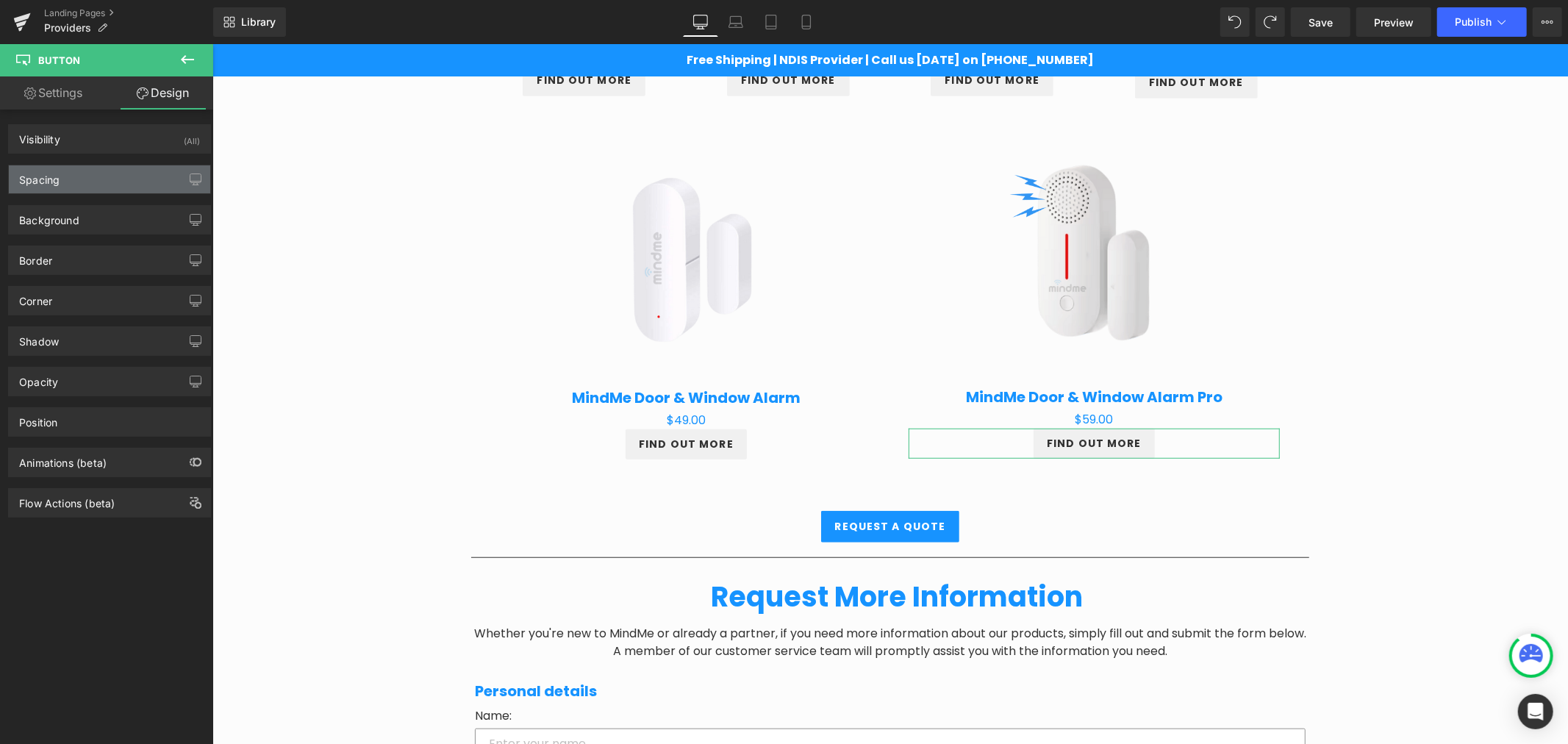
click at [133, 166] on div "Spacing" at bounding box center [109, 179] width 201 height 28
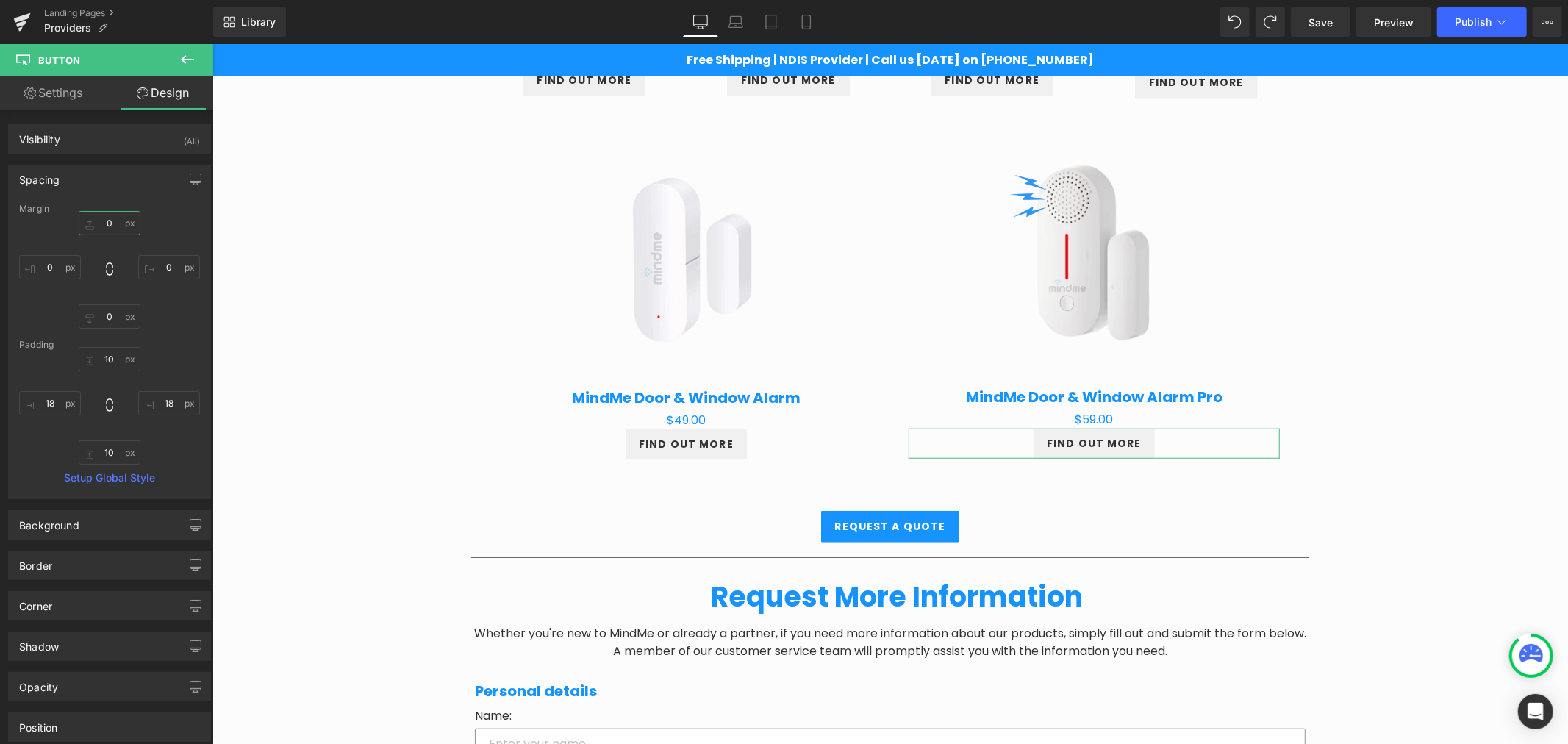
click at [100, 215] on input "0" at bounding box center [109, 223] width 62 height 24
type input "3"
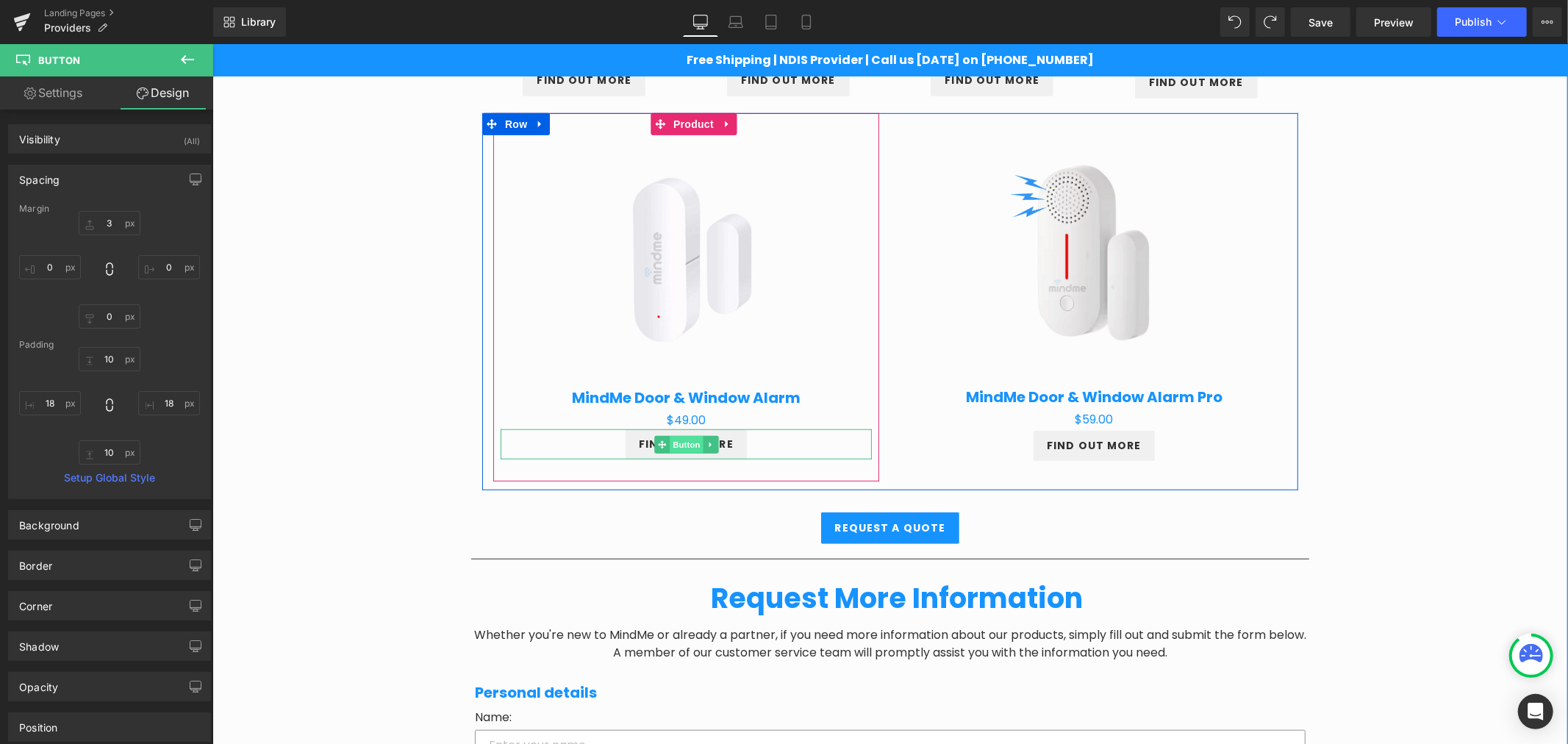
click at [672, 435] on span "Button" at bounding box center [685, 444] width 34 height 18
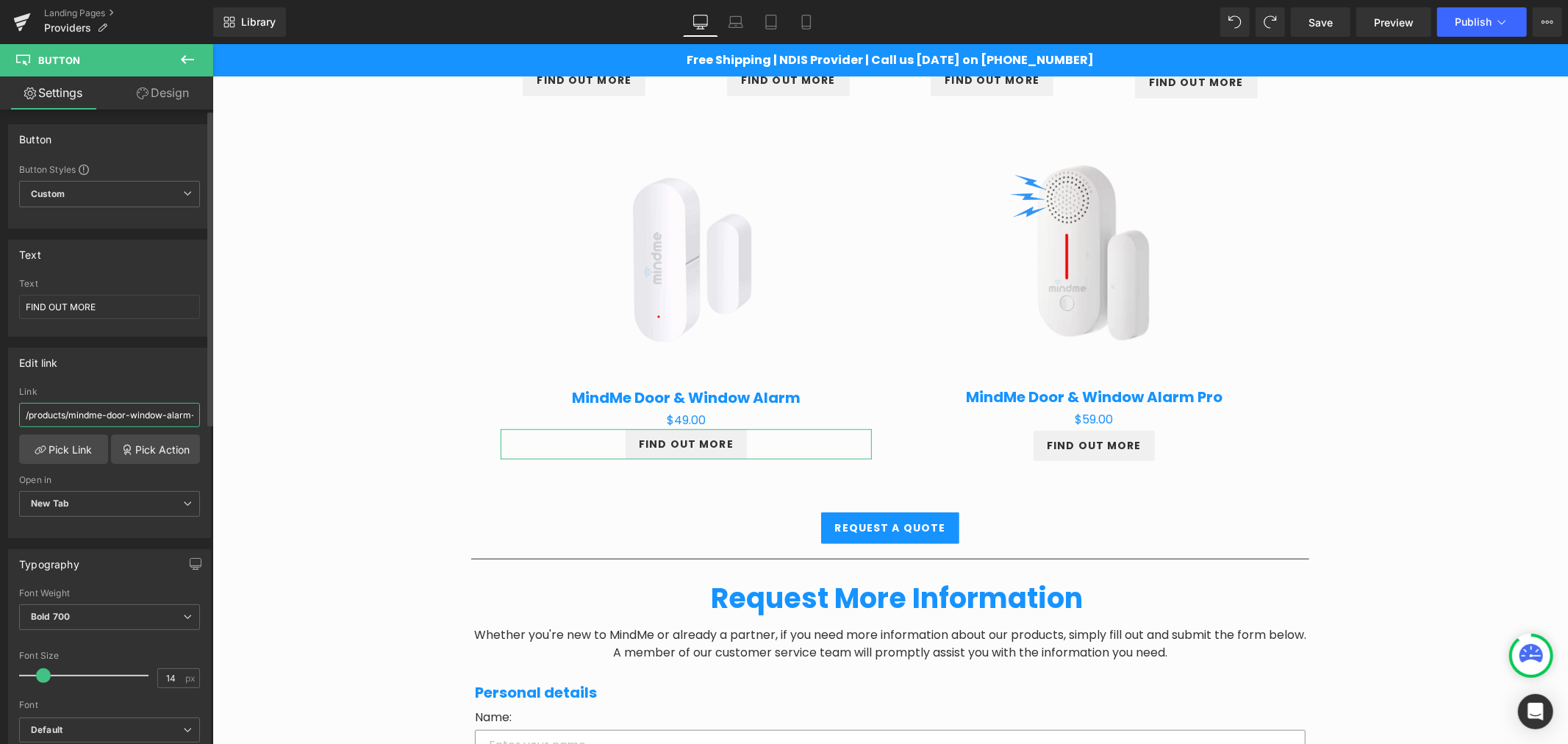
click at [86, 421] on input "/products/mindme-door-window-alarm-pro" at bounding box center [109, 415] width 181 height 24
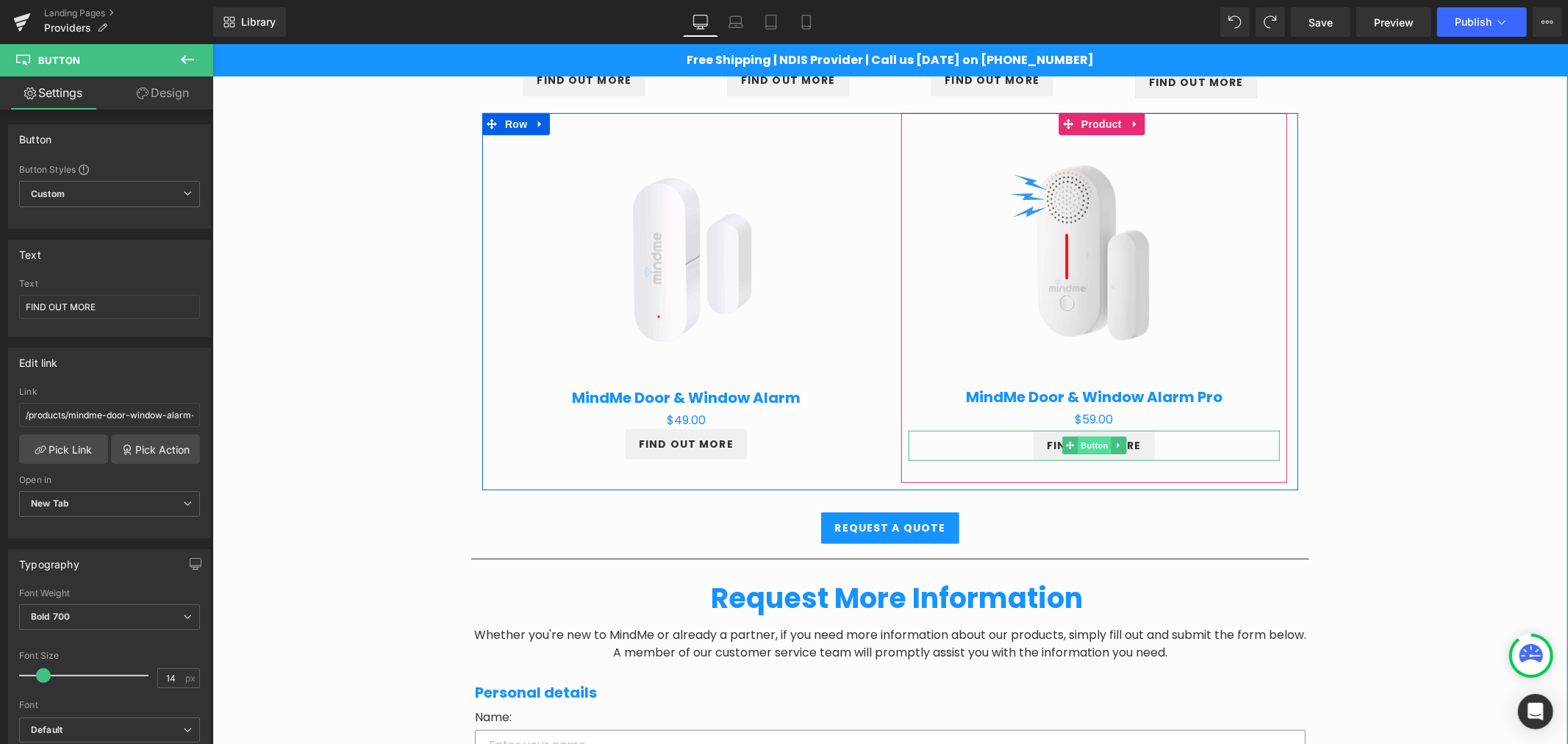
click at [1082, 442] on span "Button" at bounding box center [1093, 445] width 34 height 18
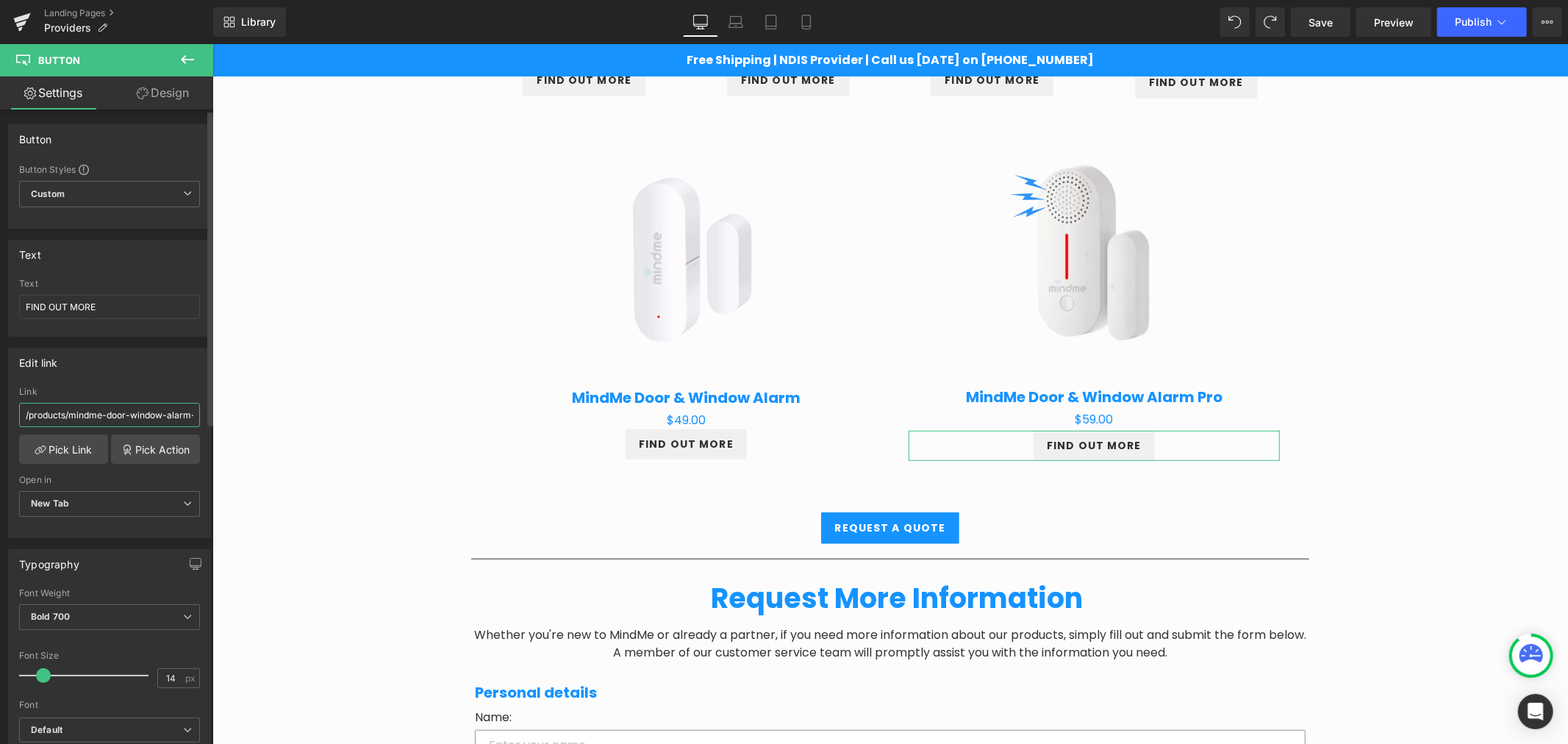
click at [154, 411] on input "/products/mindme-door-window-alarm-pro" at bounding box center [109, 415] width 181 height 24
drag, startPoint x: 155, startPoint y: 413, endPoint x: 199, endPoint y: 415, distance: 44.0
click at [194, 416] on div "/products/mindme-door-window-alarm-pro Link /products/mindme-door-window-alarm-…" at bounding box center [109, 461] width 201 height 151
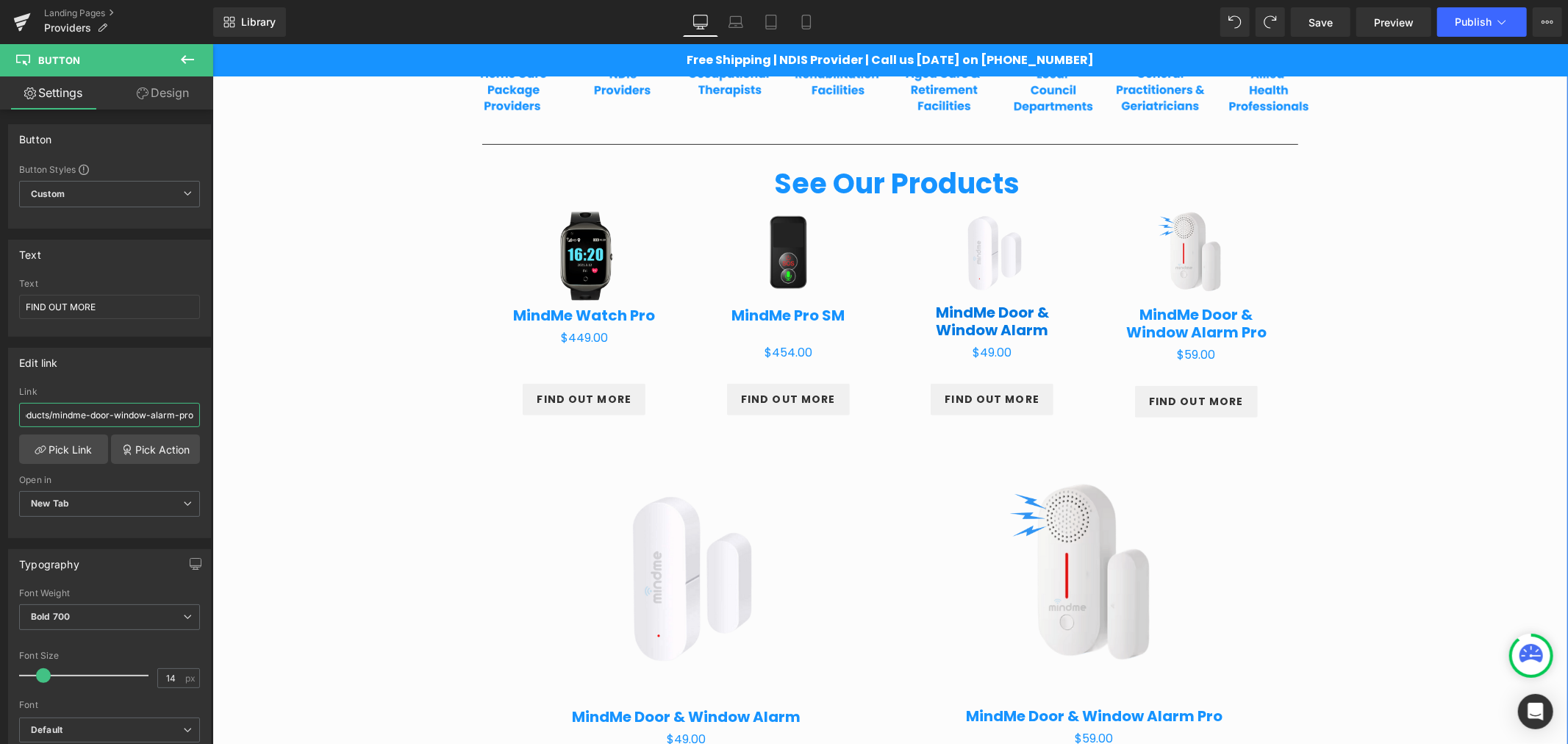
scroll to position [466, 0]
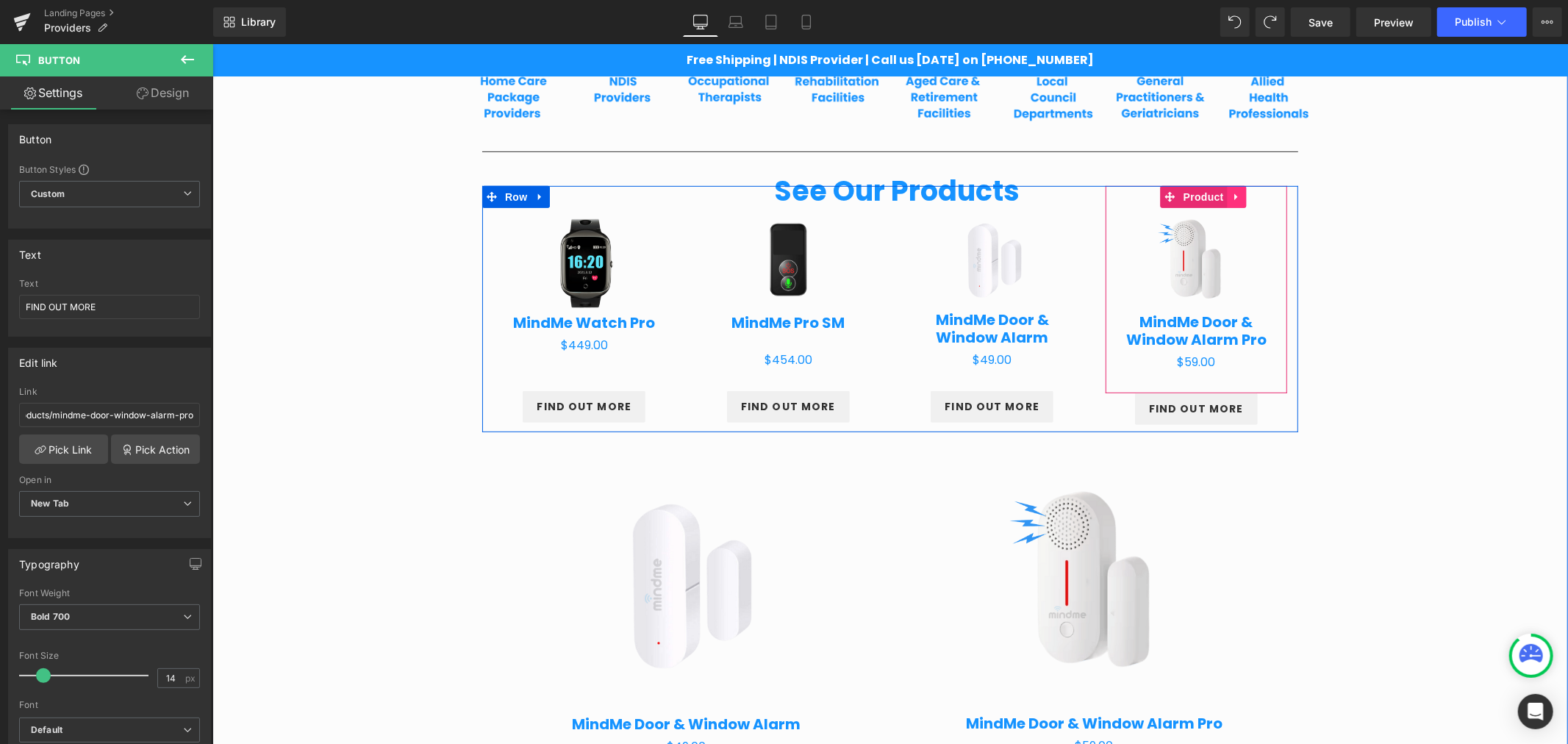
click at [1232, 191] on icon at bounding box center [1237, 195] width 10 height 11
click at [1241, 198] on icon at bounding box center [1246, 196] width 10 height 10
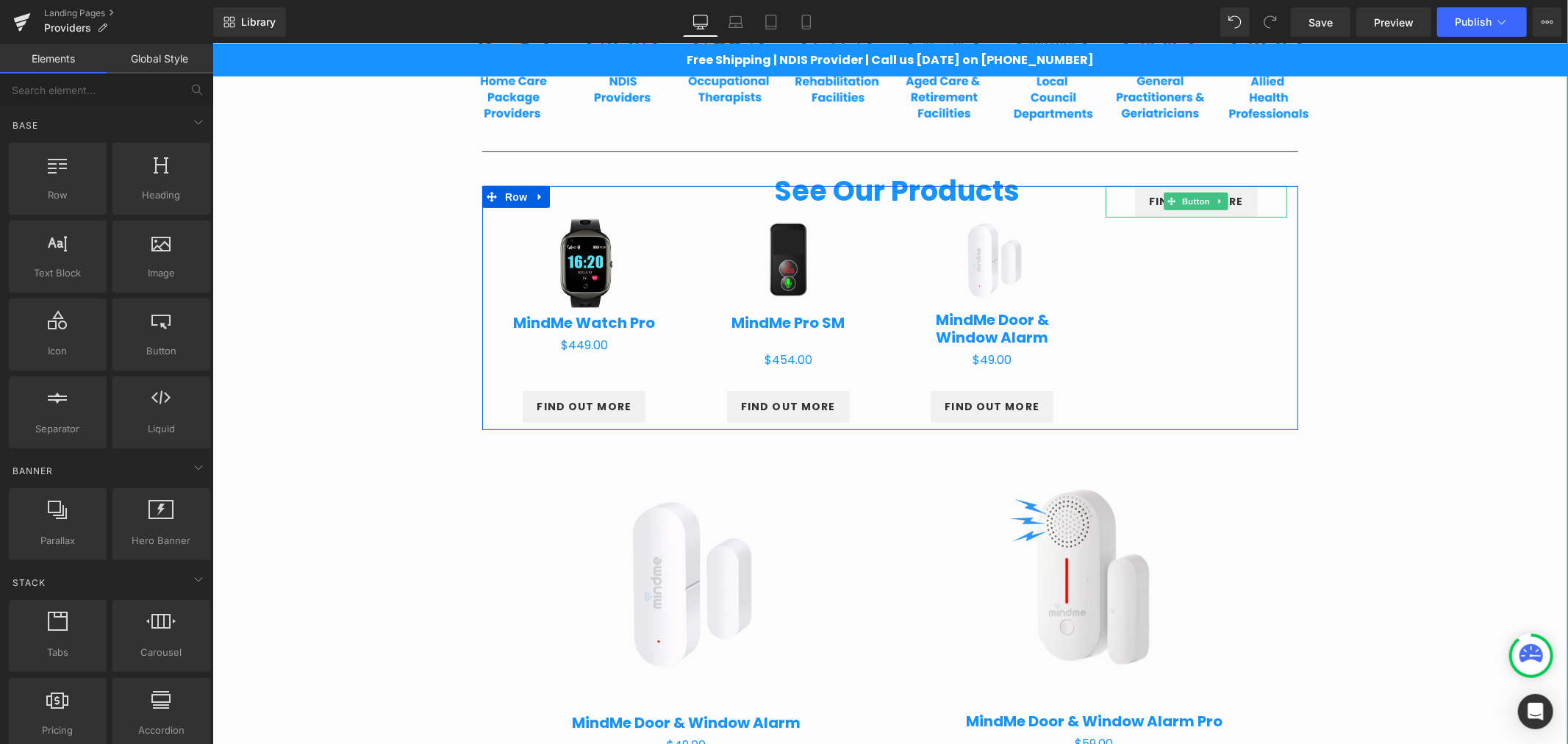
click at [1238, 198] on link "FIND OUT MORE" at bounding box center [1195, 200] width 123 height 32
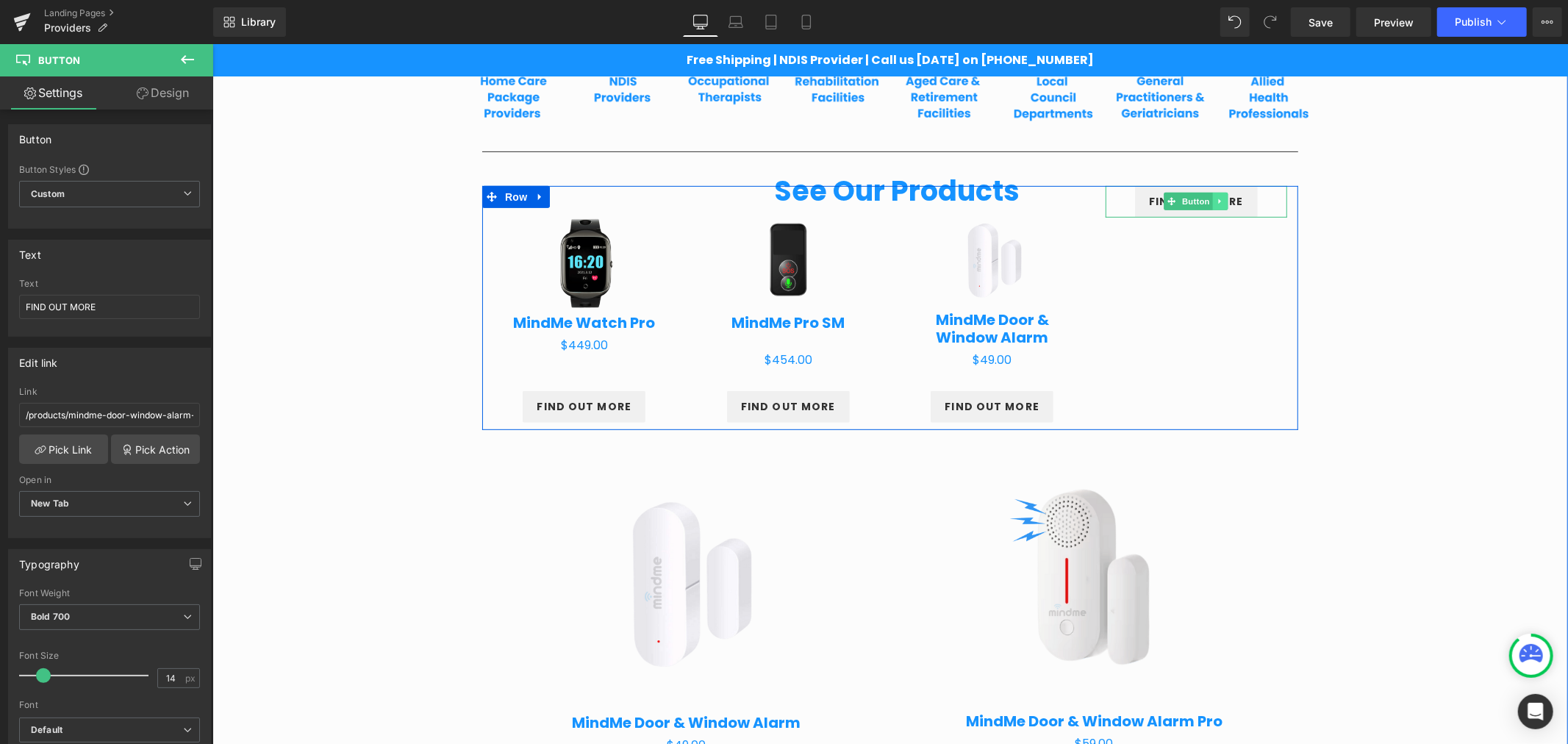
click at [1219, 199] on icon at bounding box center [1219, 201] width 3 height 5
click at [1223, 204] on icon at bounding box center [1226, 200] width 8 height 8
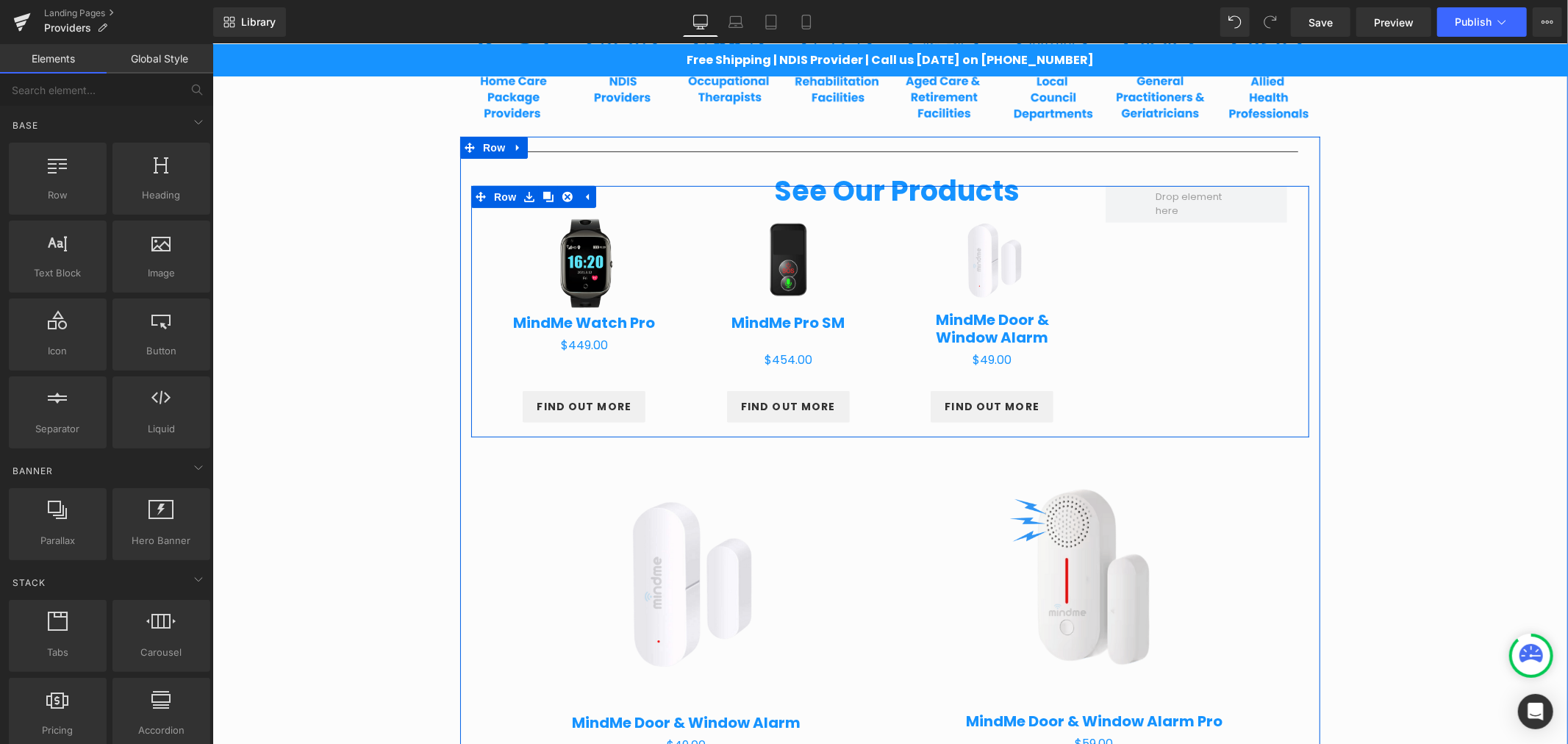
click at [509, 194] on span "Row" at bounding box center [504, 196] width 29 height 22
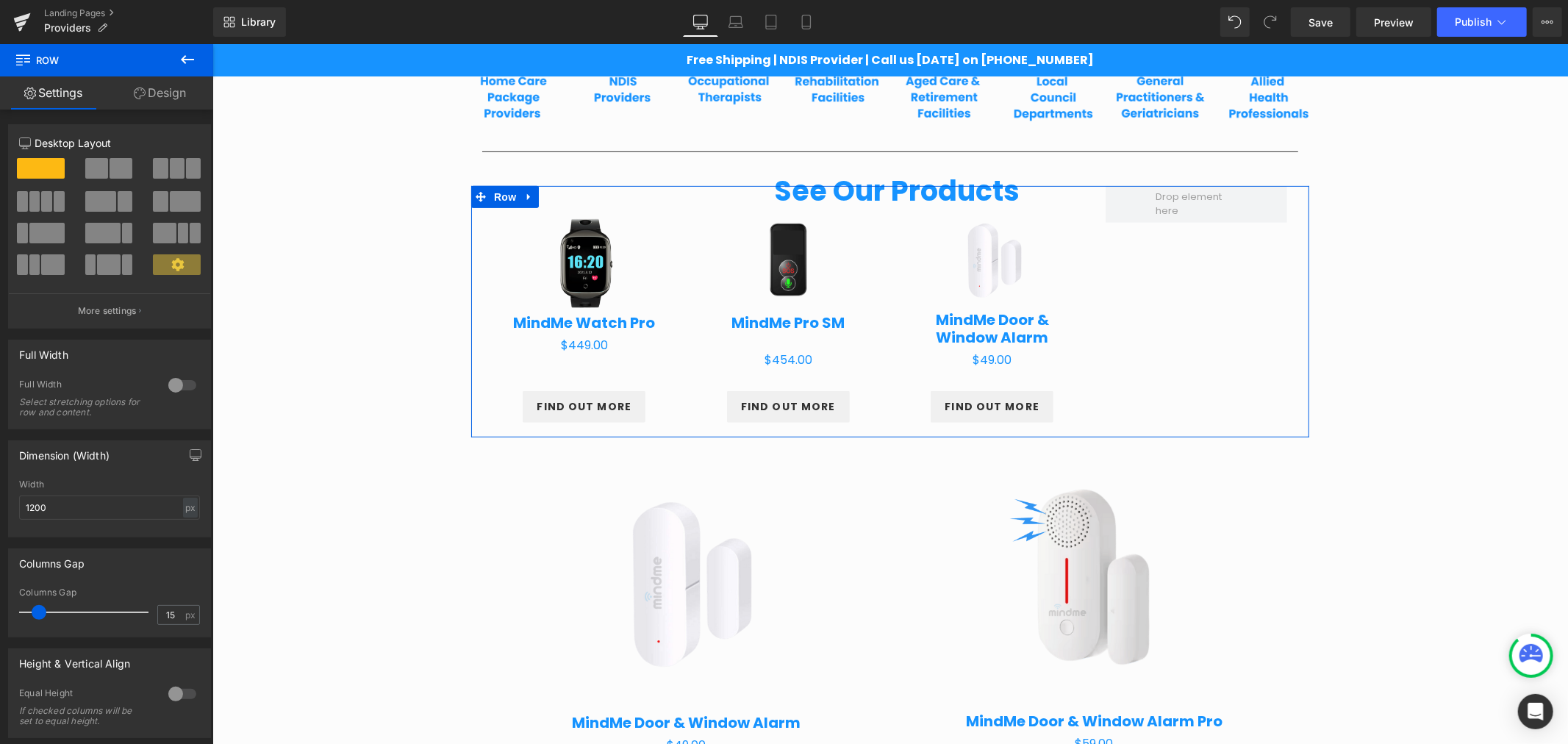
click at [179, 176] on span at bounding box center [176, 169] width 15 height 21
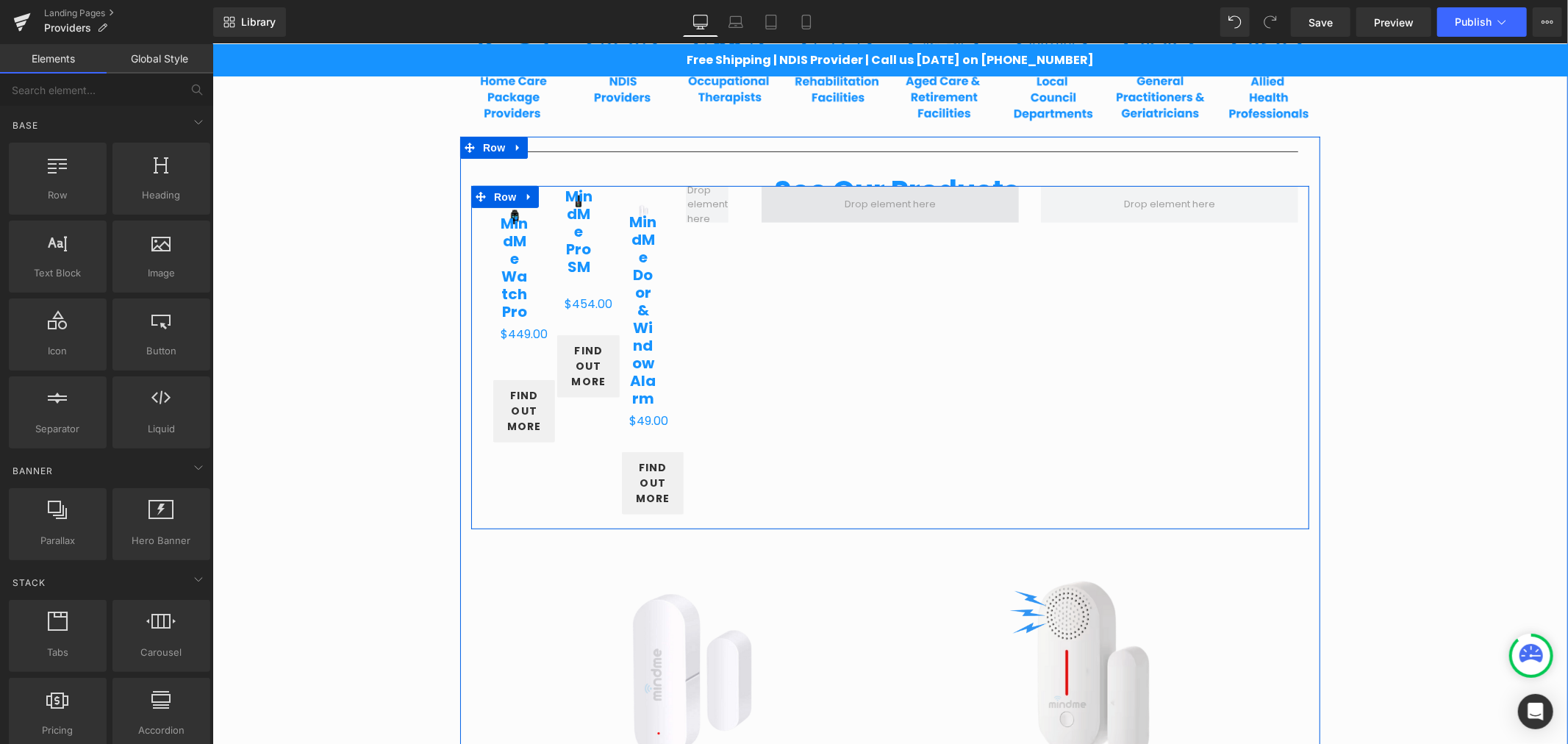
click at [839, 202] on span at bounding box center [890, 204] width 102 height 22
click at [779, 201] on span at bounding box center [889, 203] width 257 height 37
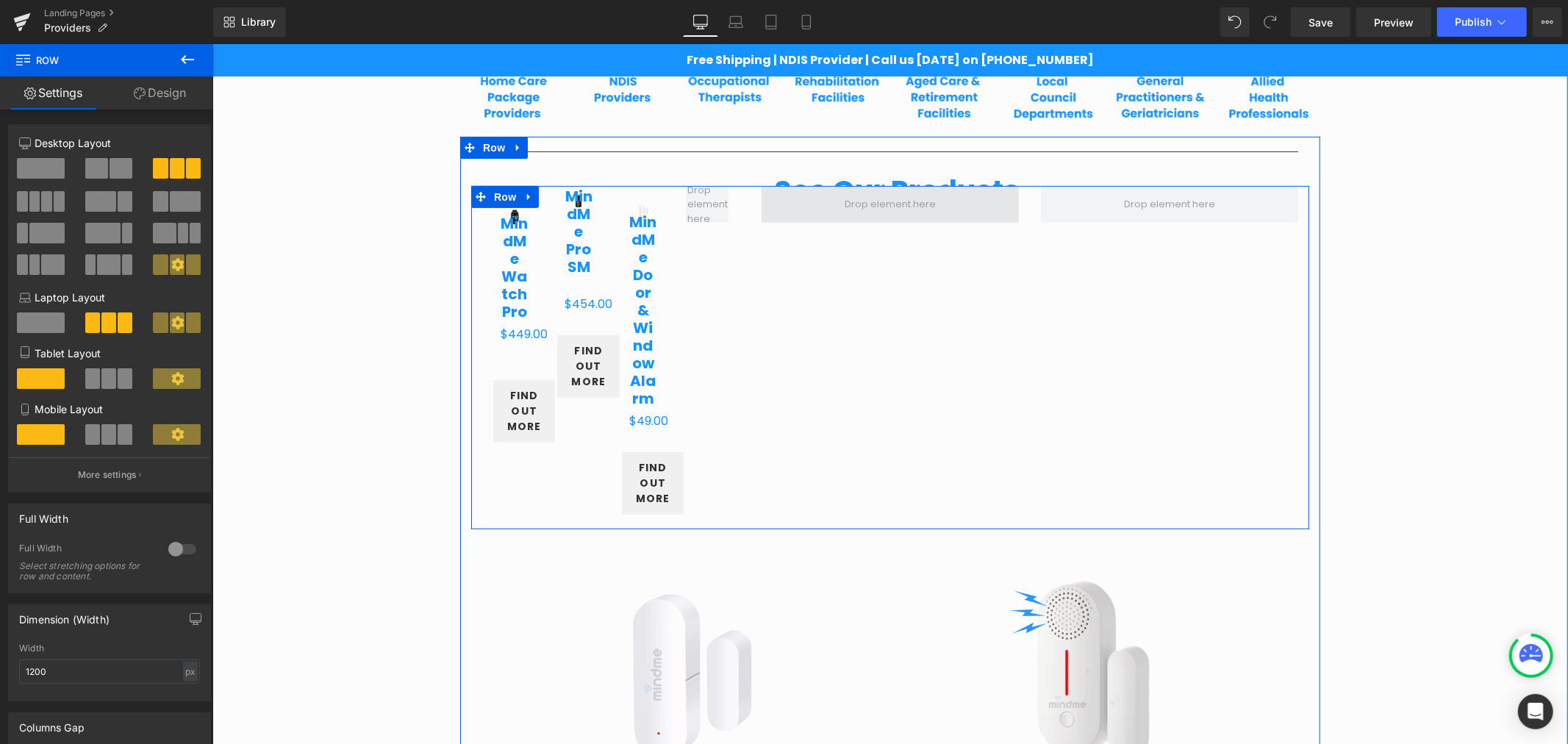
click at [806, 217] on span at bounding box center [889, 203] width 257 height 37
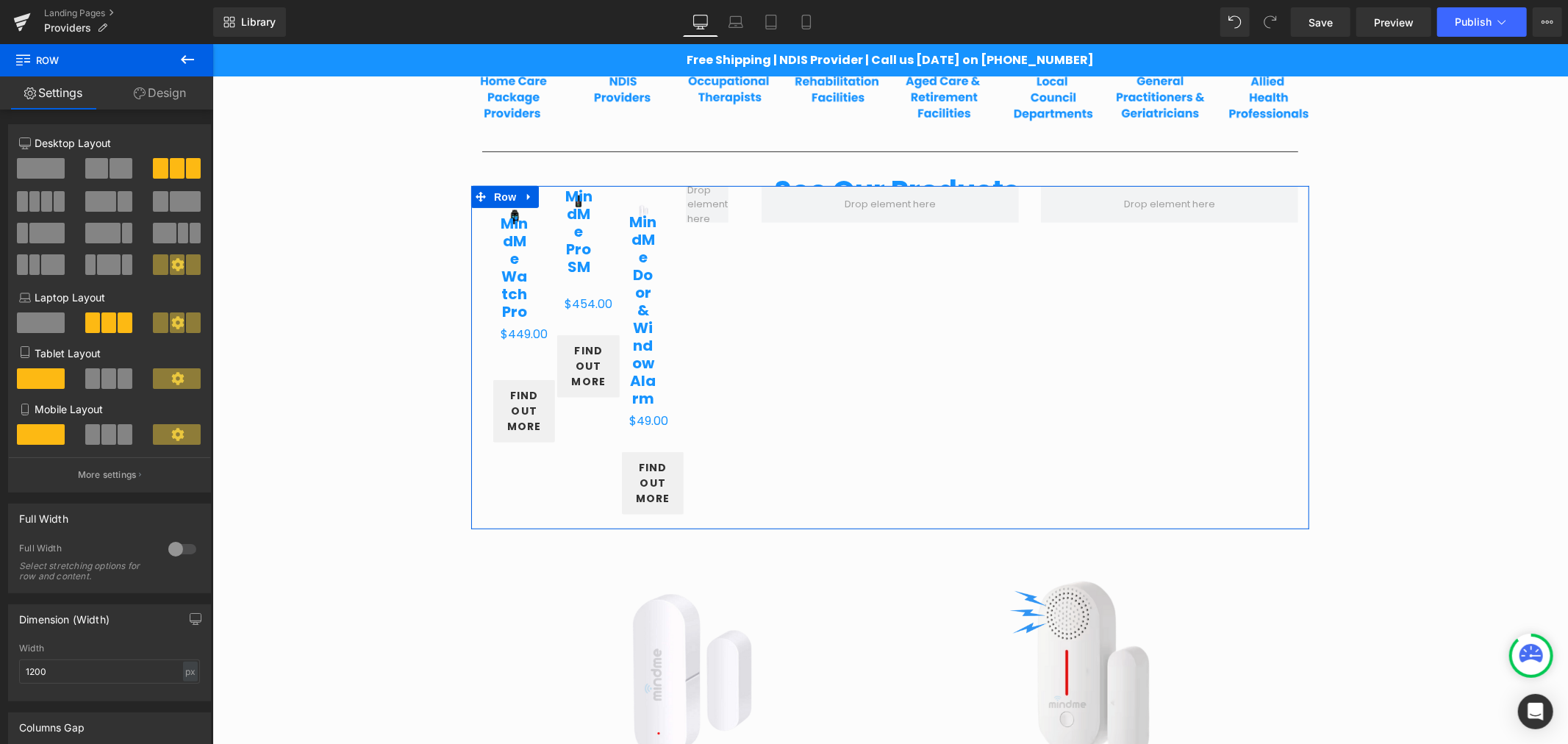
click at [86, 169] on span at bounding box center [96, 169] width 22 height 21
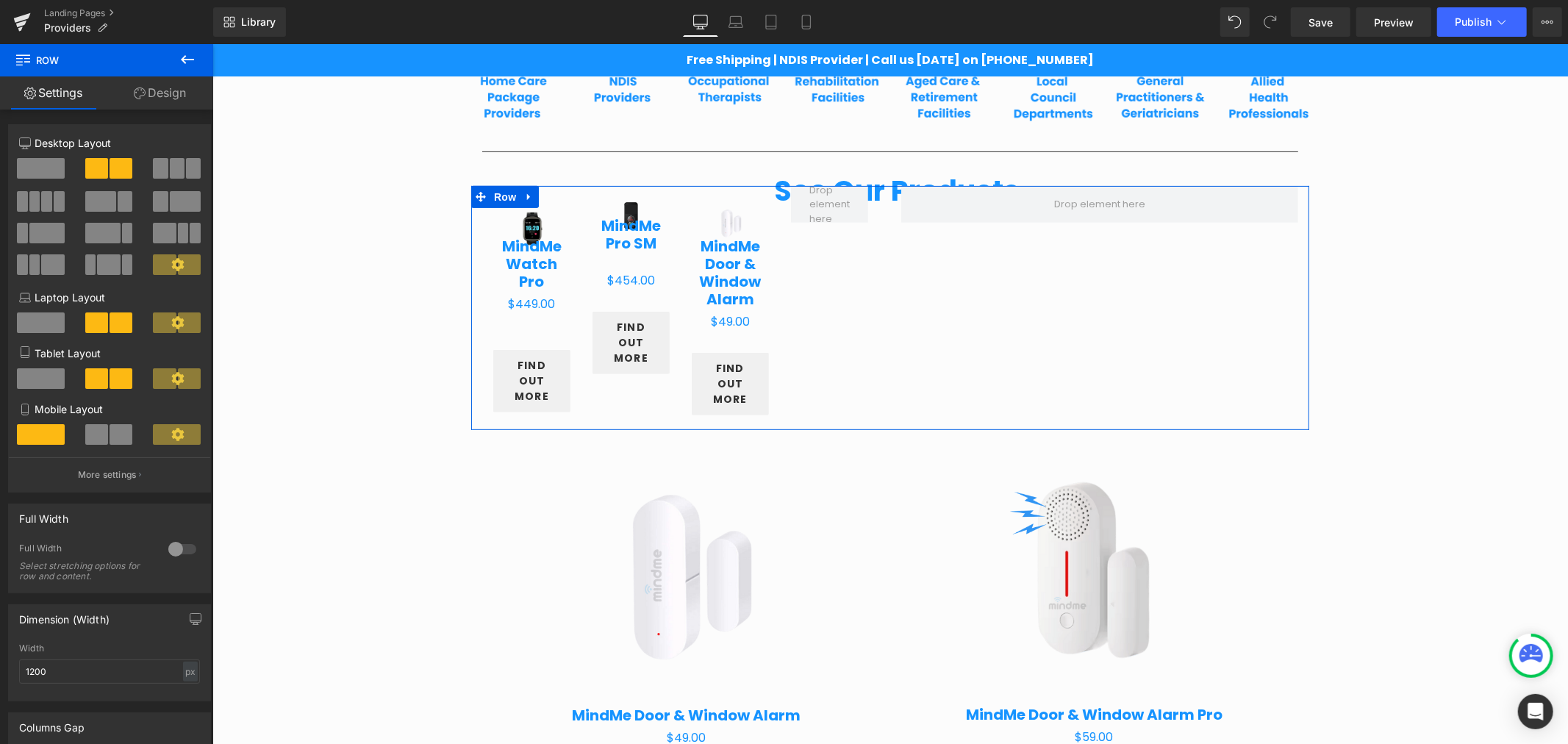
click at [35, 194] on span at bounding box center [34, 201] width 11 height 21
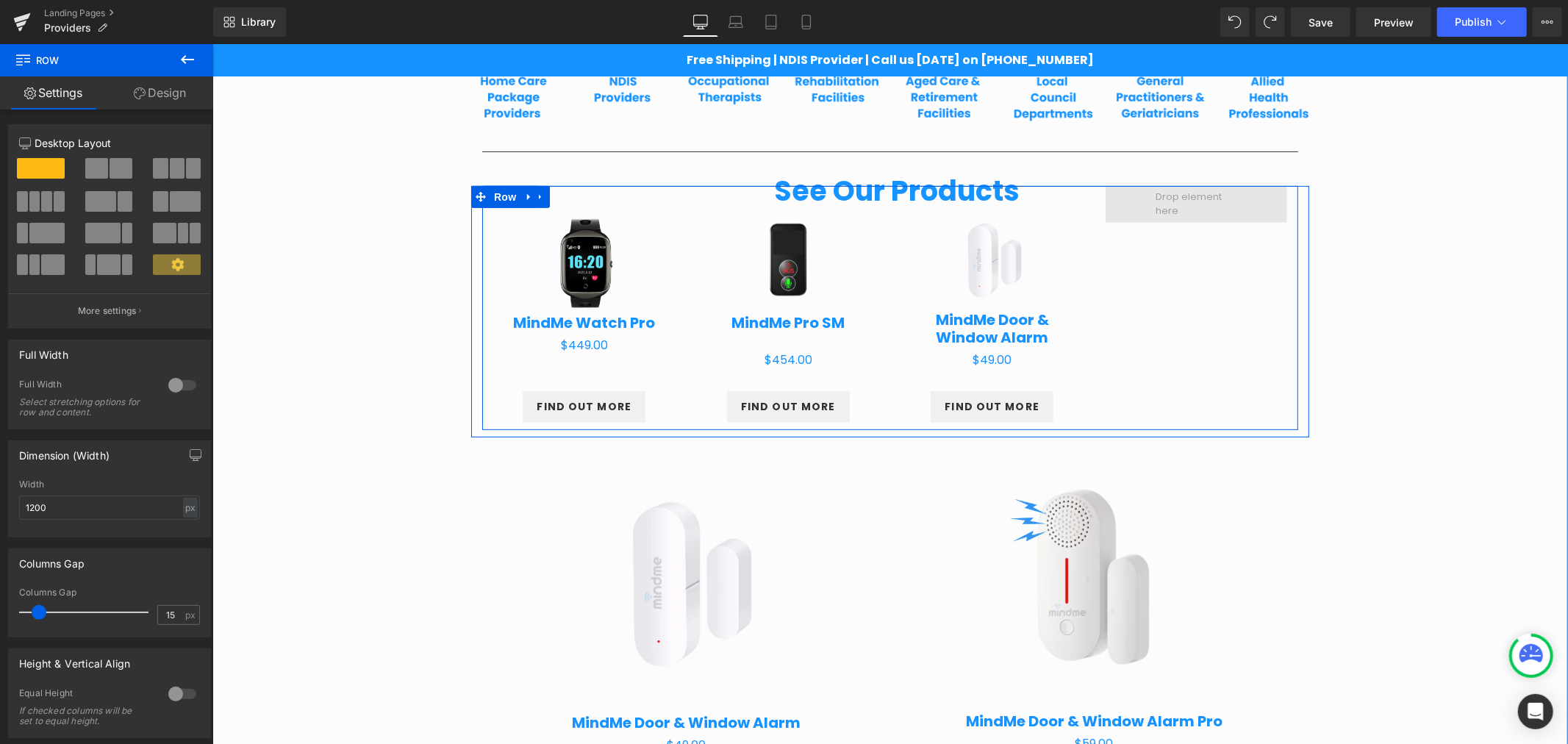
click at [1155, 206] on span at bounding box center [1195, 203] width 91 height 36
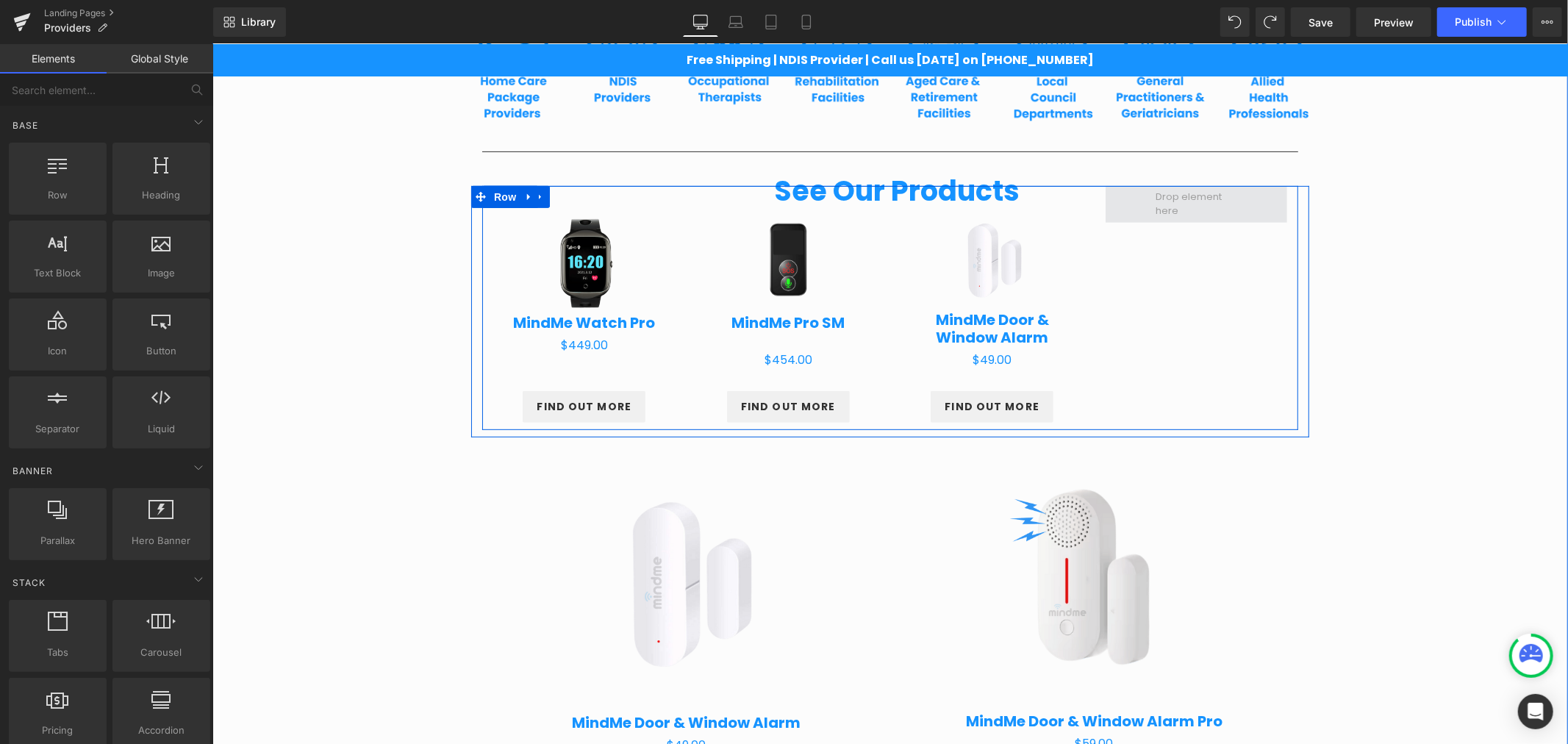
click at [1157, 206] on span at bounding box center [1195, 203] width 91 height 36
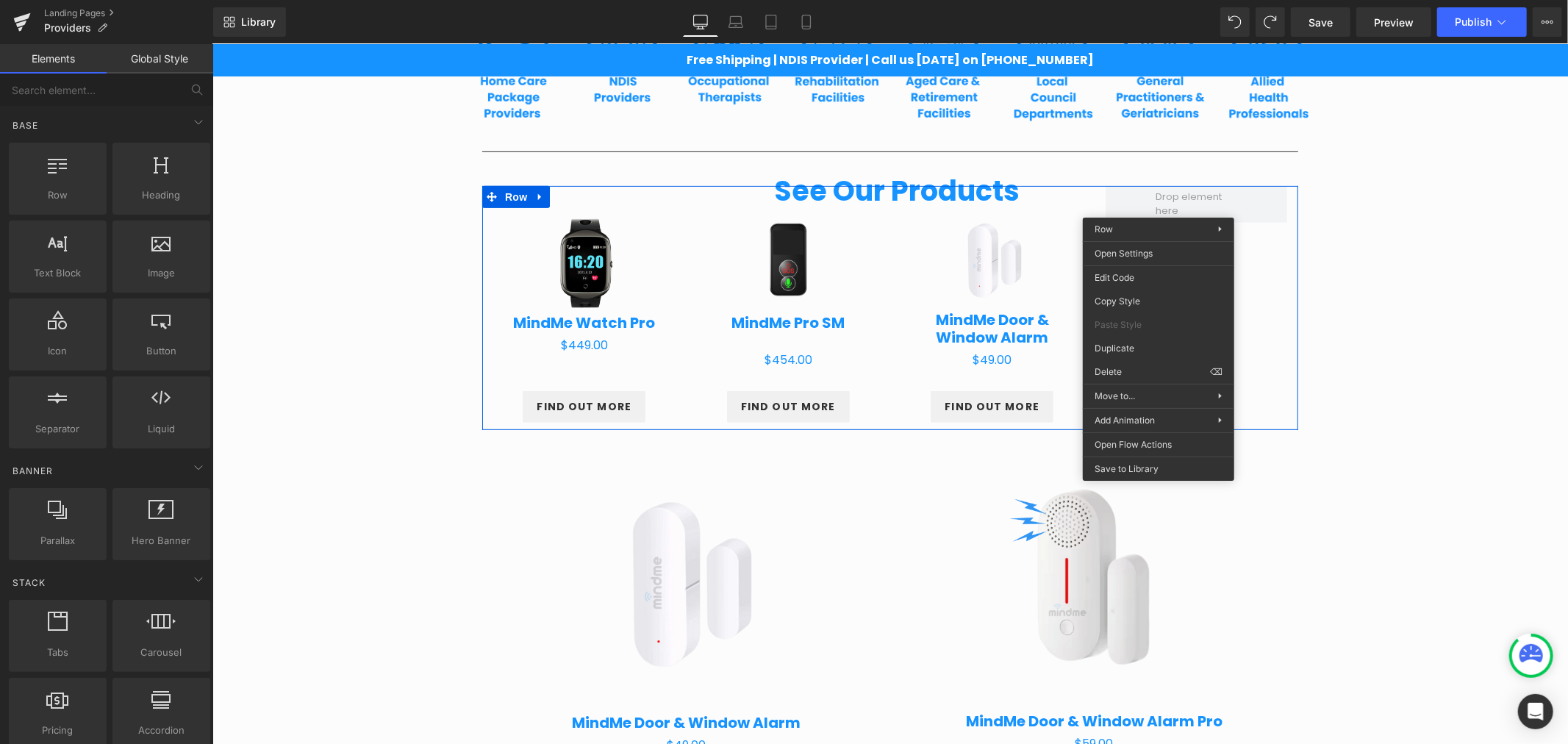
drag, startPoint x: 1333, startPoint y: 413, endPoint x: 1120, endPoint y: 368, distance: 217.7
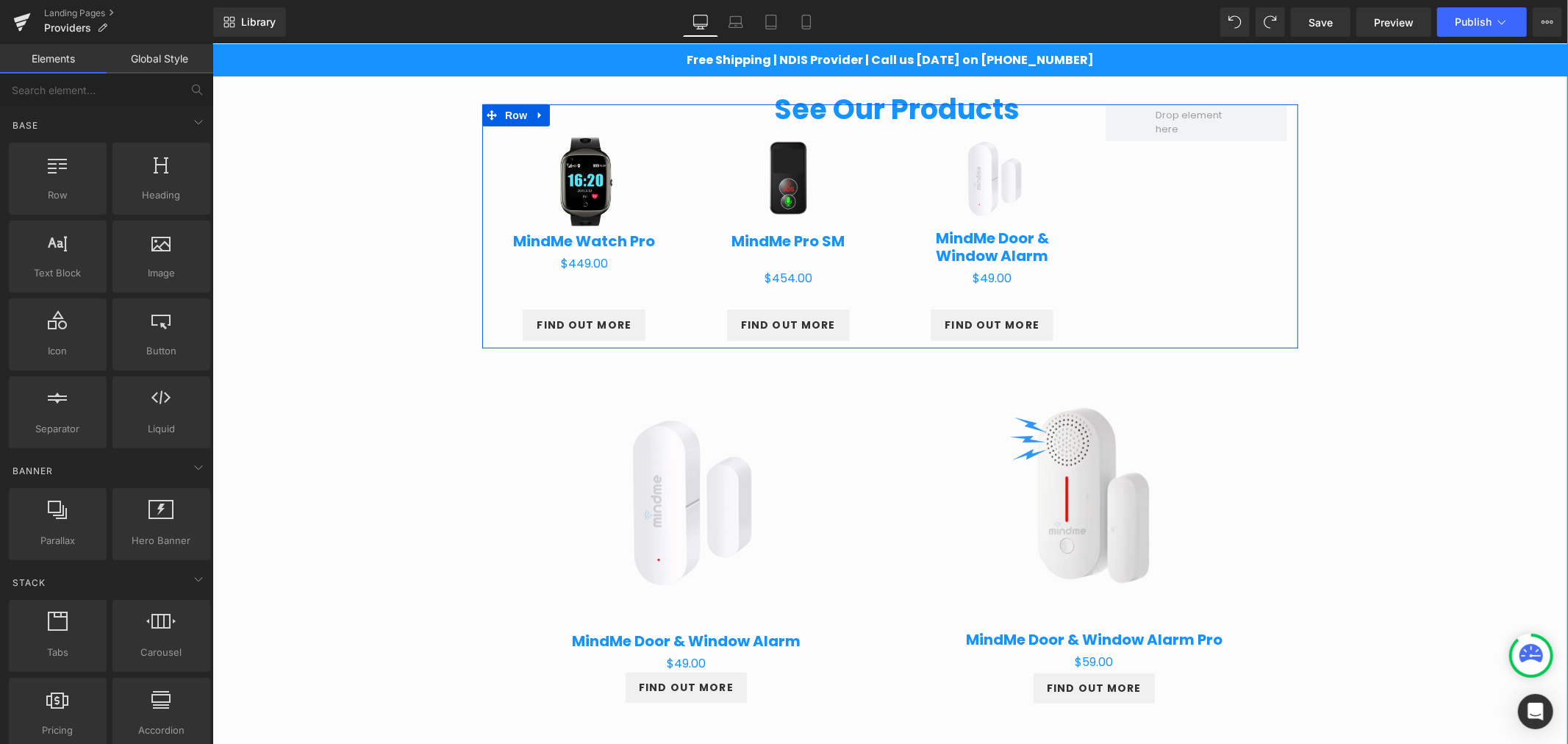
scroll to position [520, 0]
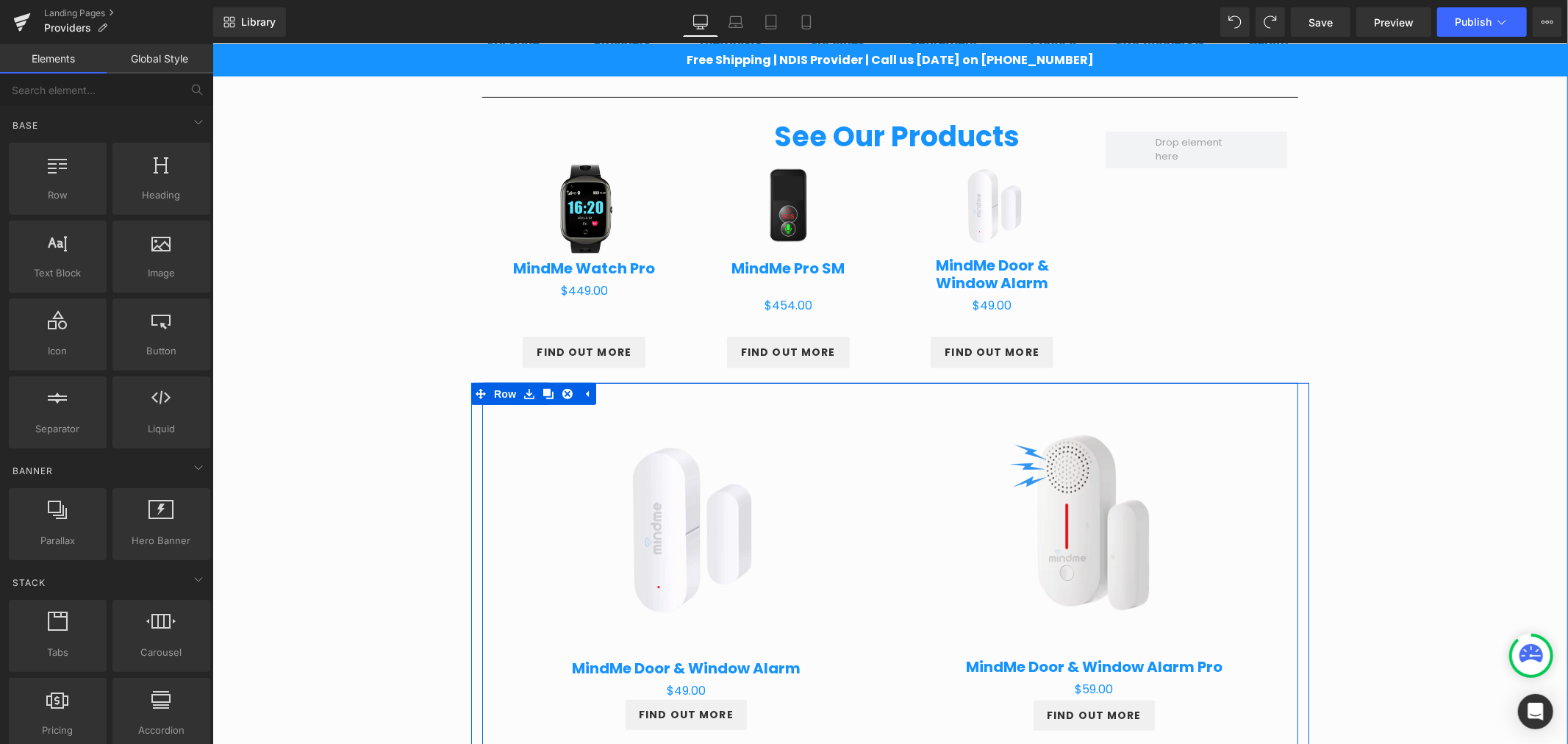
click at [877, 403] on div "Sale Off (P) Image MindMe Door & Window Alarm (P) Title $0 $49.00 (P) Price FIN…" at bounding box center [686, 566] width 408 height 369
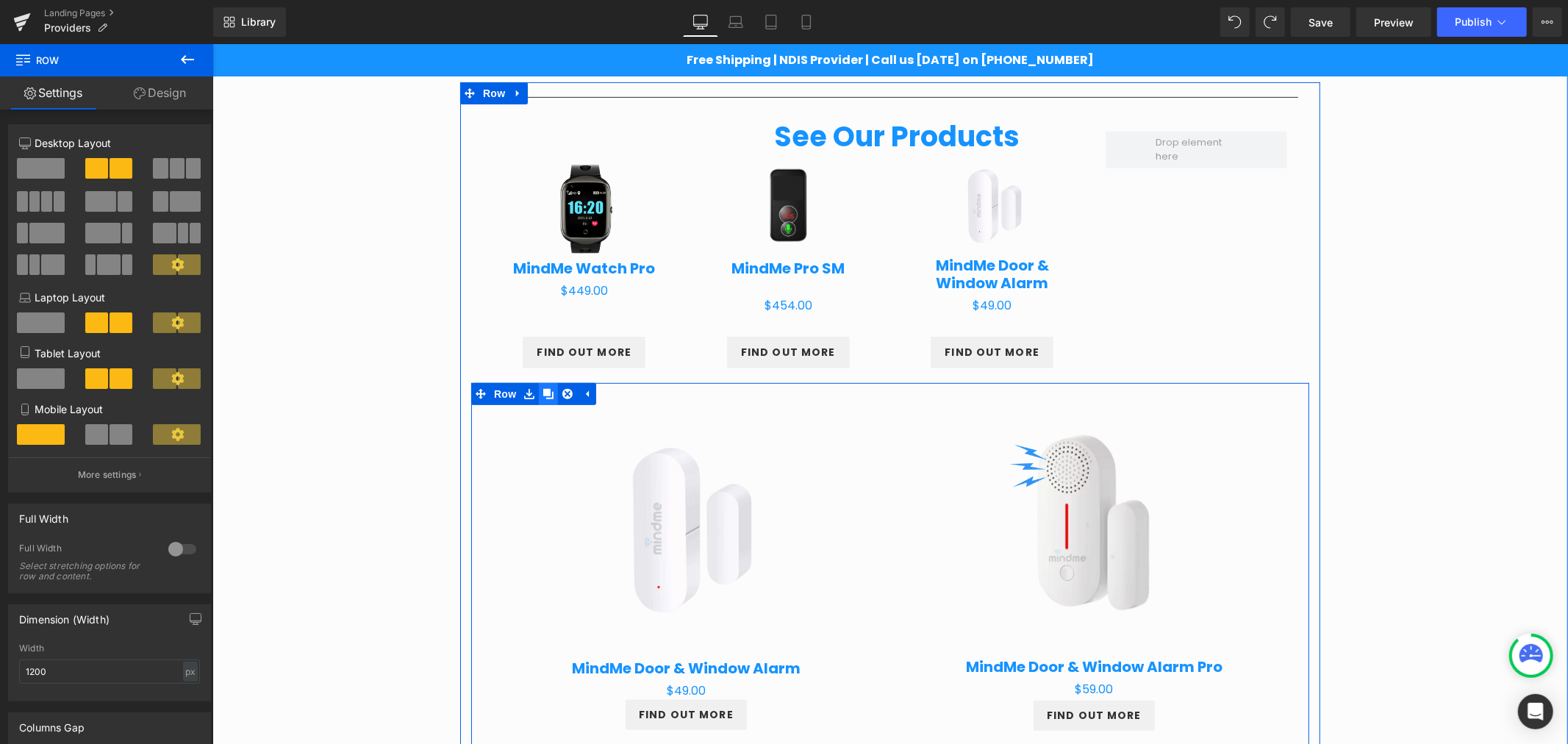
click at [538, 390] on link at bounding box center [547, 393] width 19 height 22
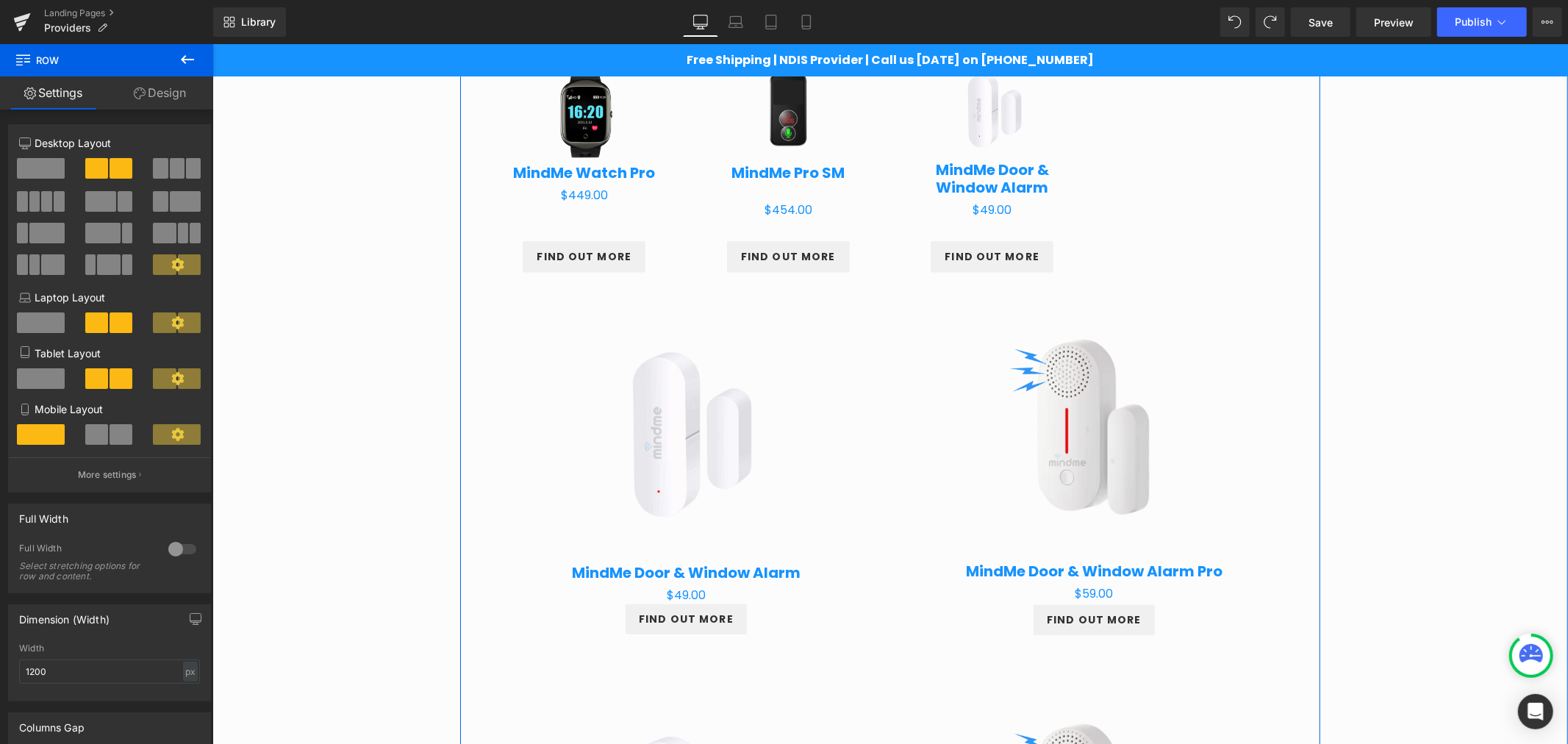
scroll to position [613, 0]
click at [593, 363] on img at bounding box center [686, 434] width 260 height 260
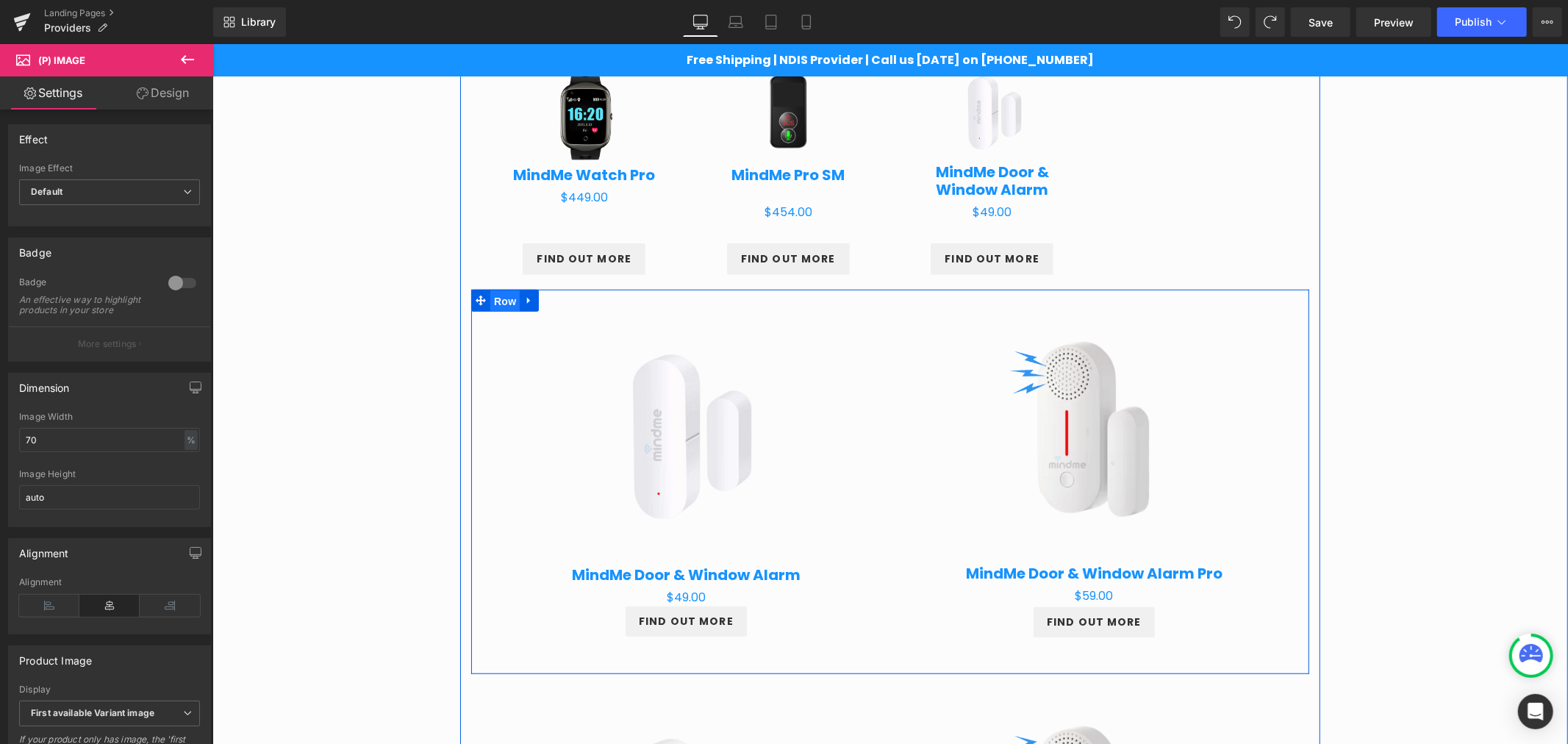
click at [502, 299] on span "Row" at bounding box center [504, 301] width 29 height 22
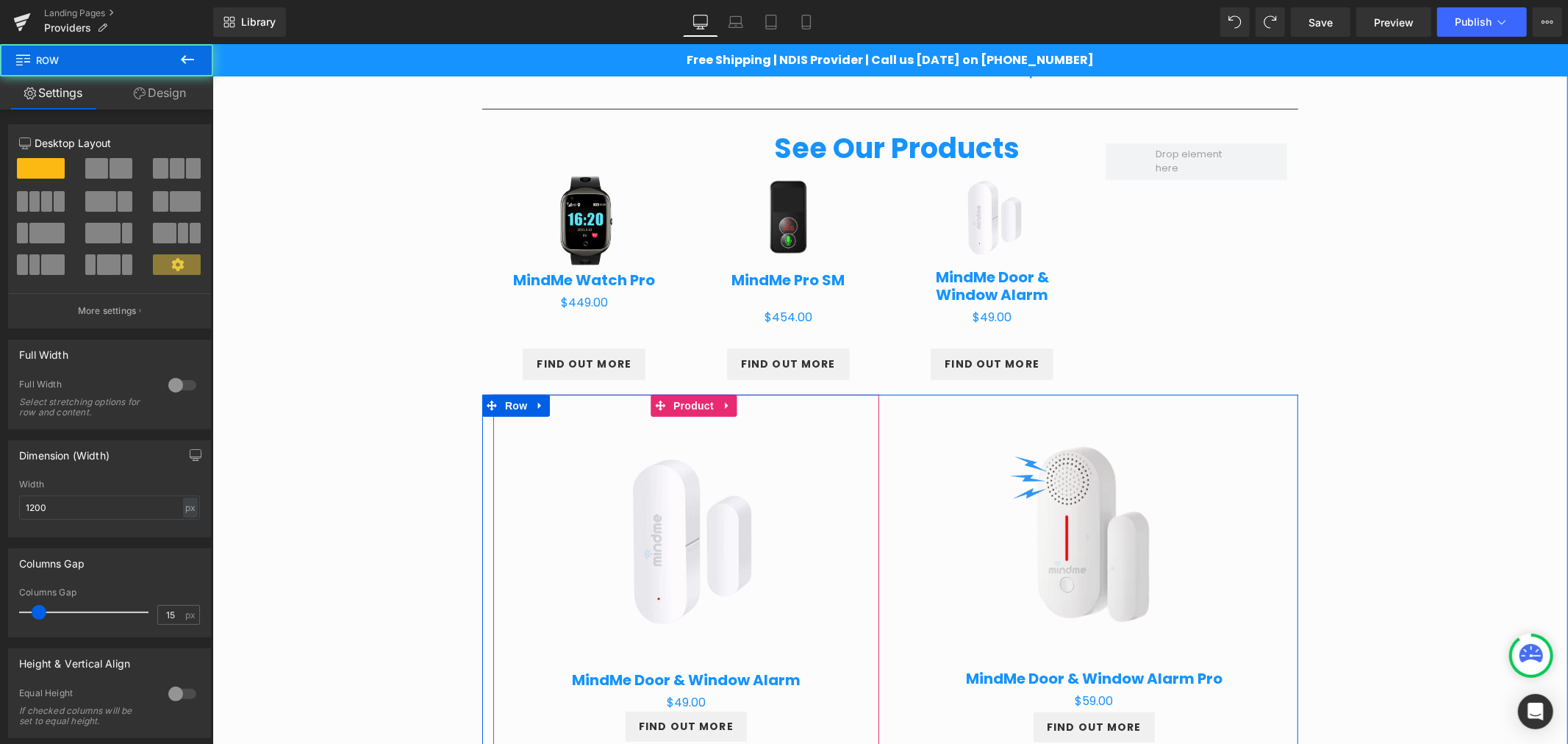
scroll to position [505, 0]
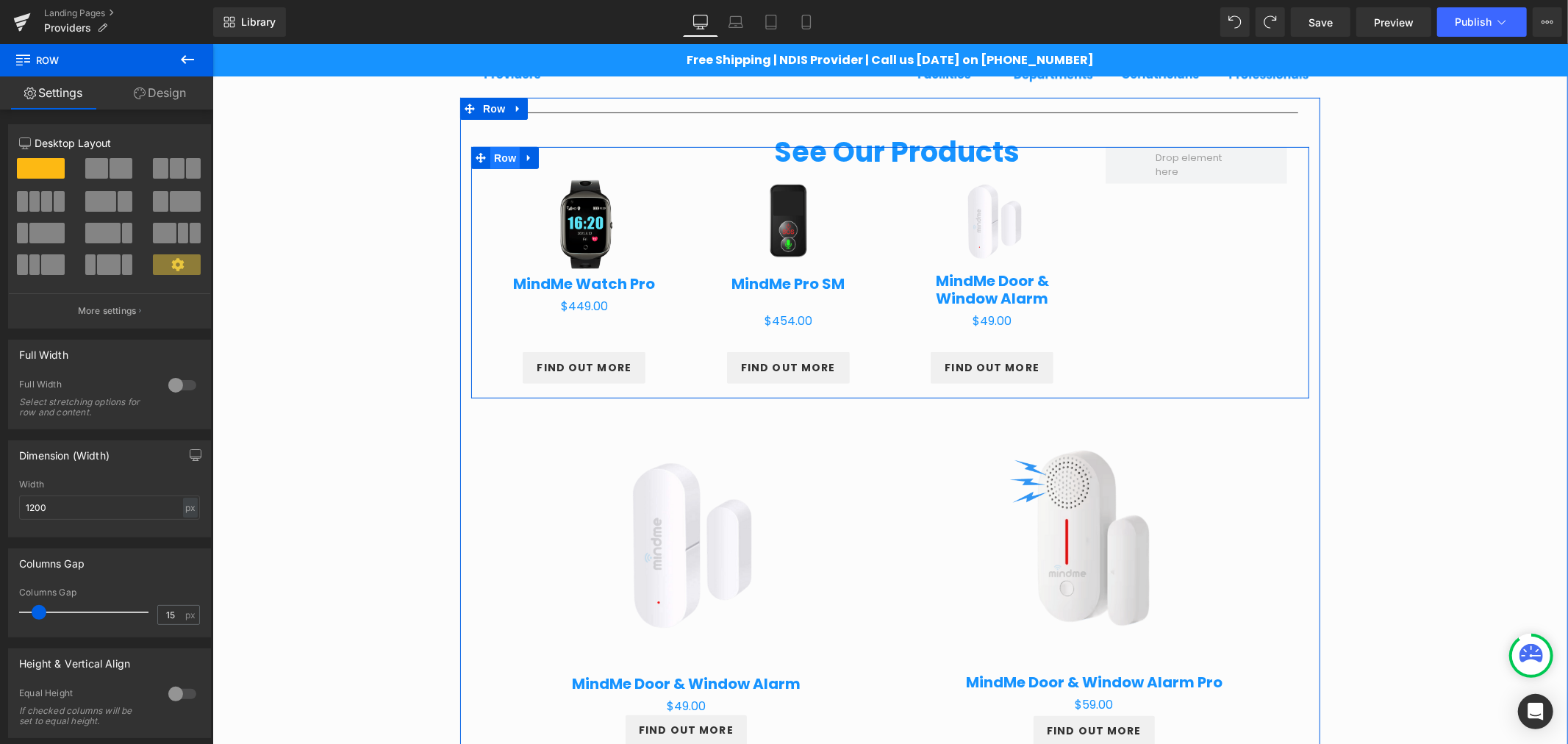
click at [499, 155] on span "Row" at bounding box center [504, 157] width 29 height 22
click at [172, 174] on span at bounding box center [176, 169] width 15 height 21
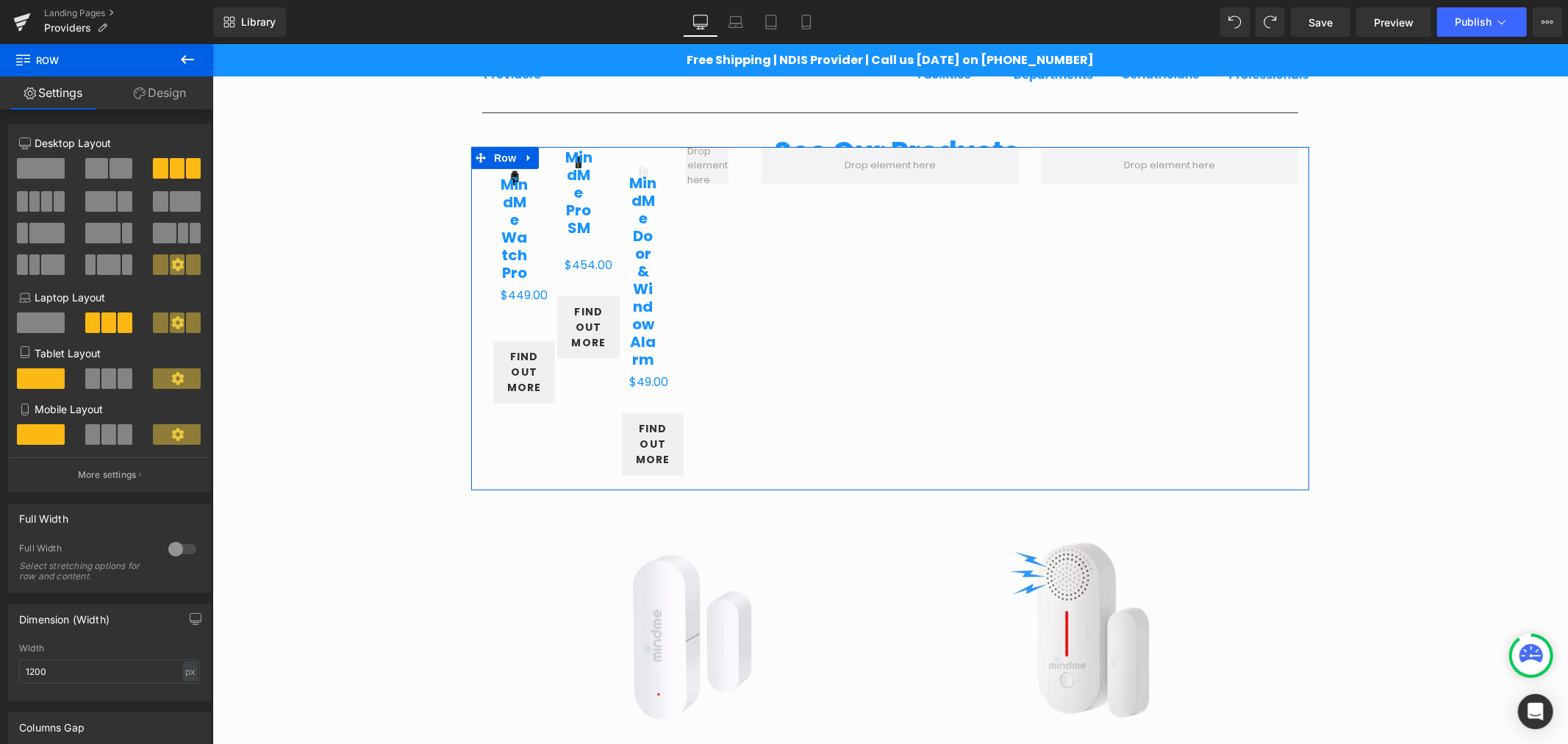
click at [40, 175] on span at bounding box center [41, 169] width 48 height 21
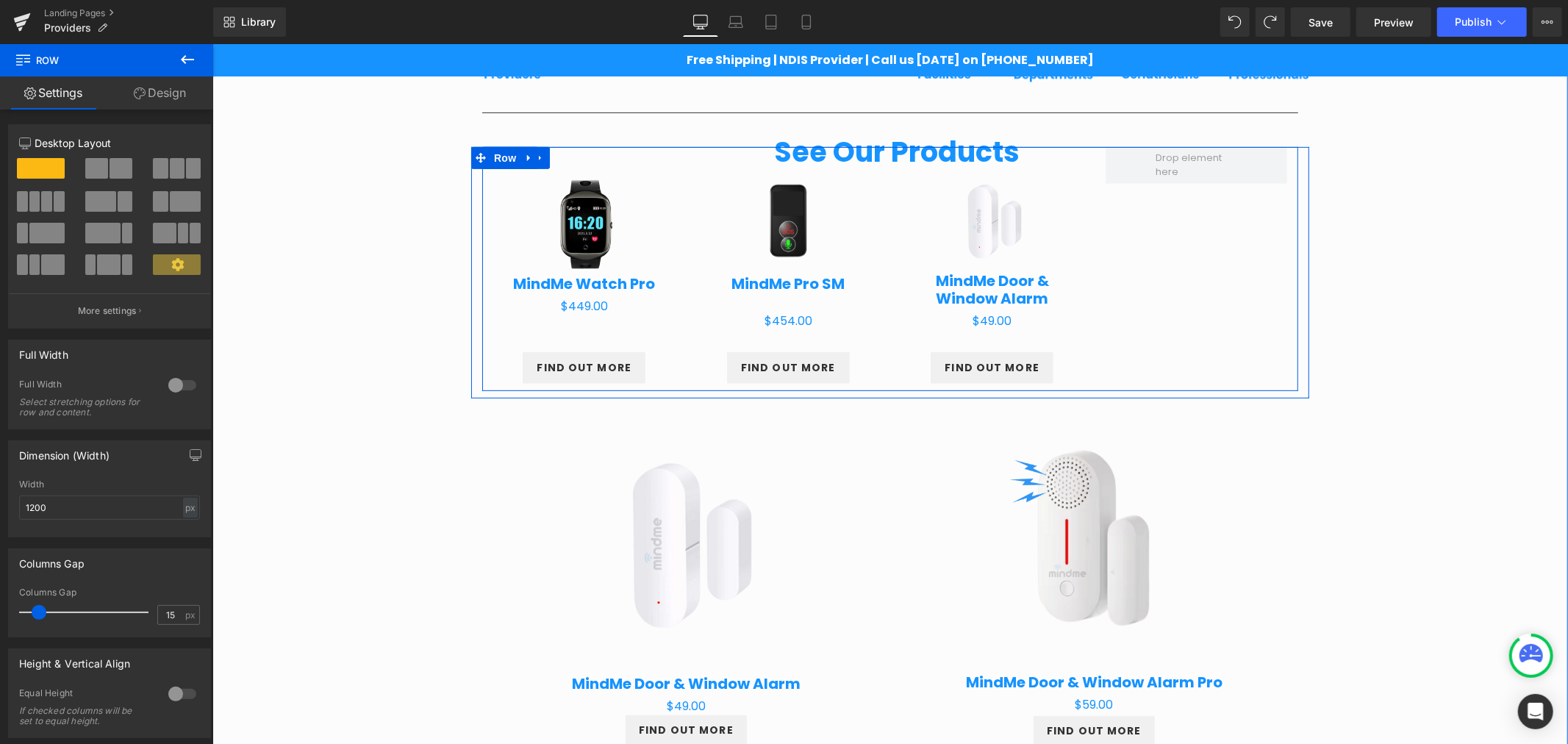
click at [482, 184] on div "Sale Off (P) Image MindMe Watch Pro (P) Title $0 $449.00 (P) Price Product FIND…" at bounding box center [583, 264] width 204 height 237
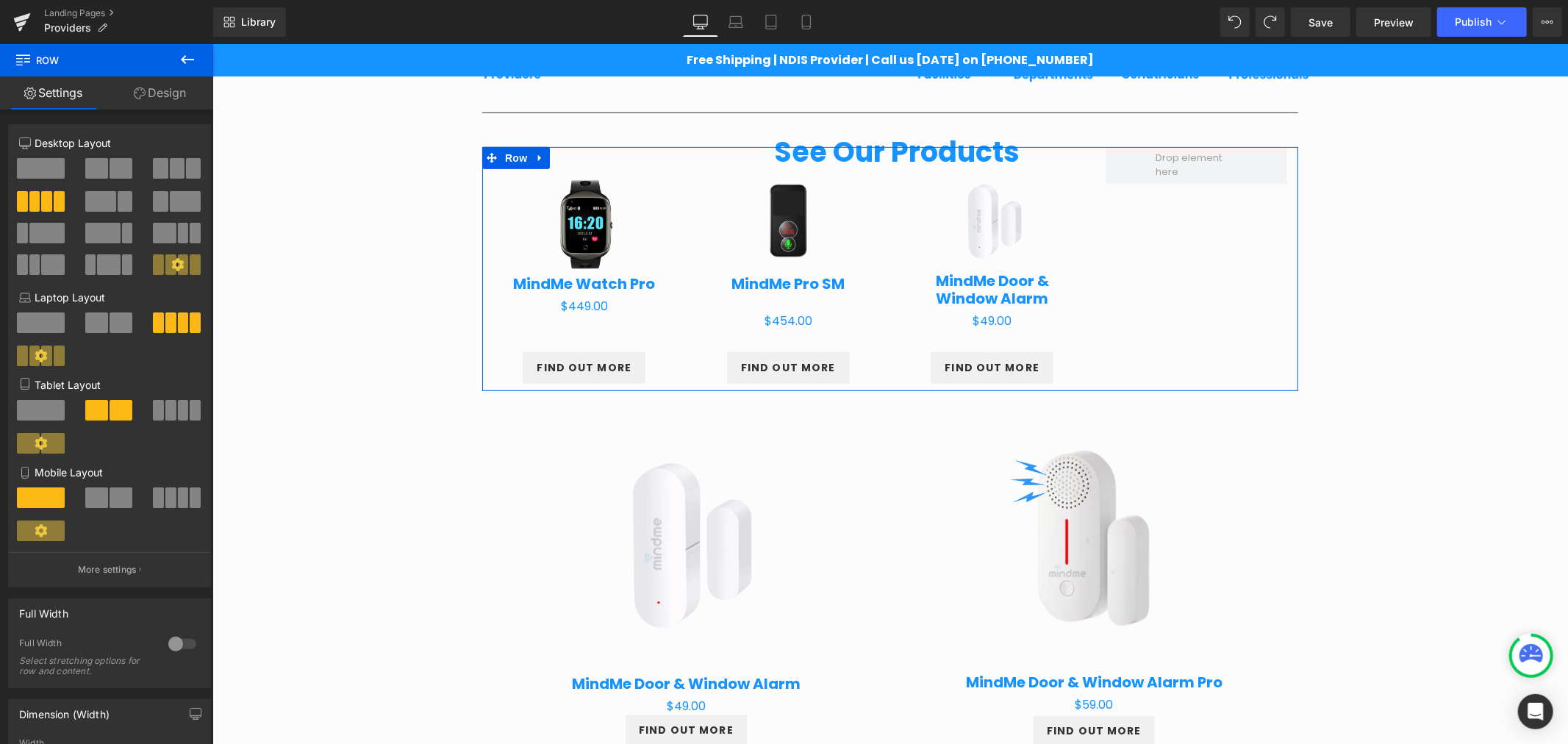
click at [175, 176] on span at bounding box center [176, 169] width 15 height 21
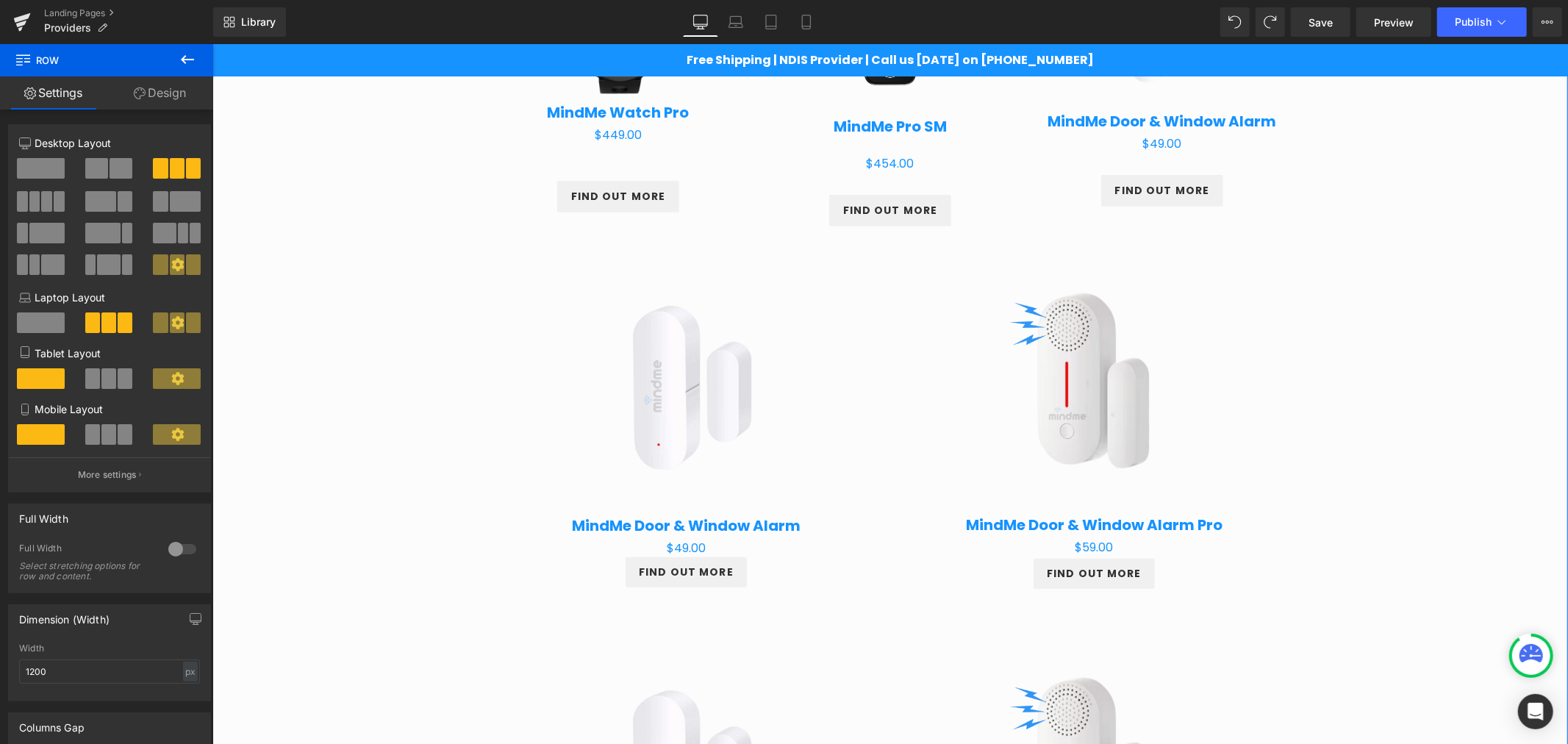
scroll to position [804, 0]
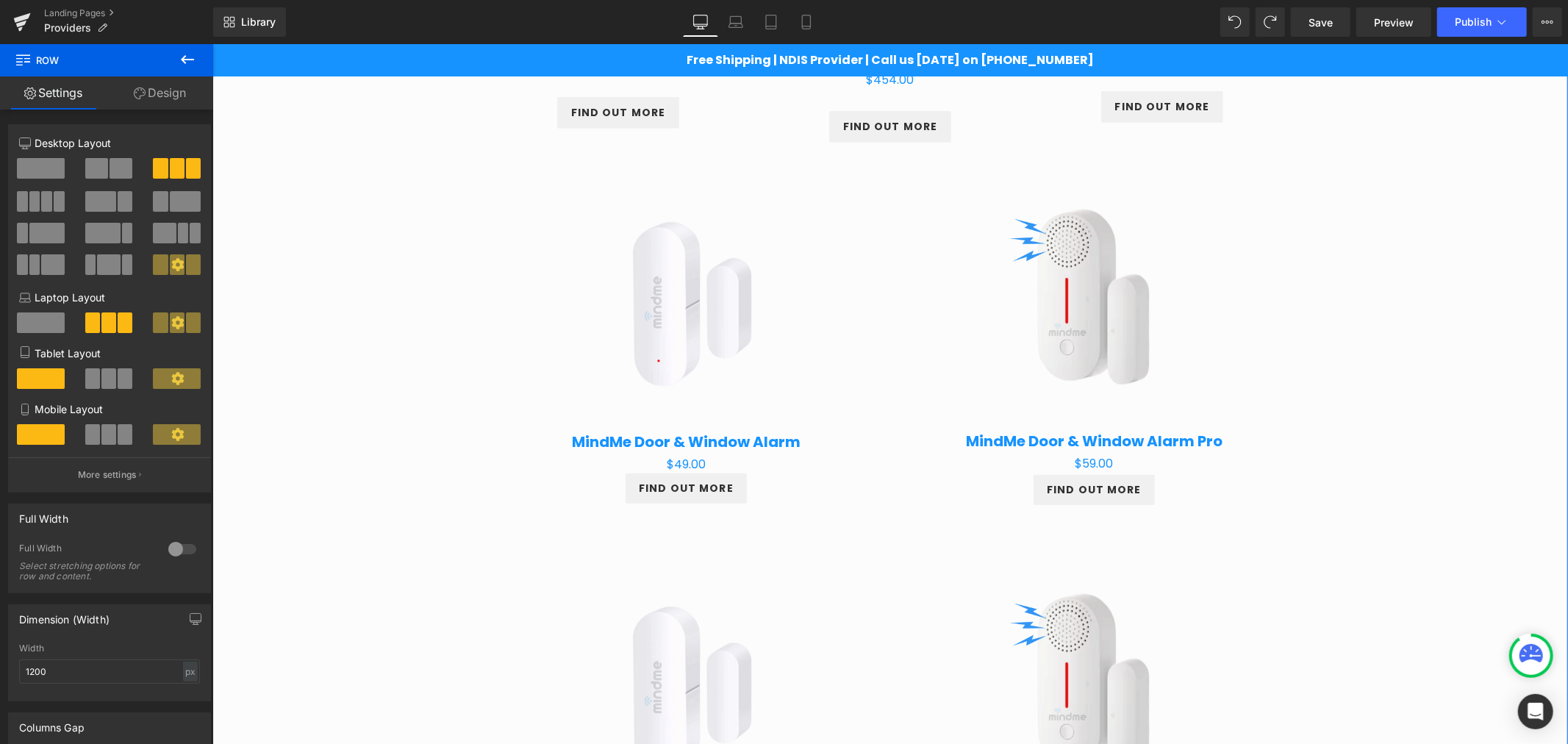
click at [1198, 299] on img at bounding box center [1093, 295] width 241 height 241
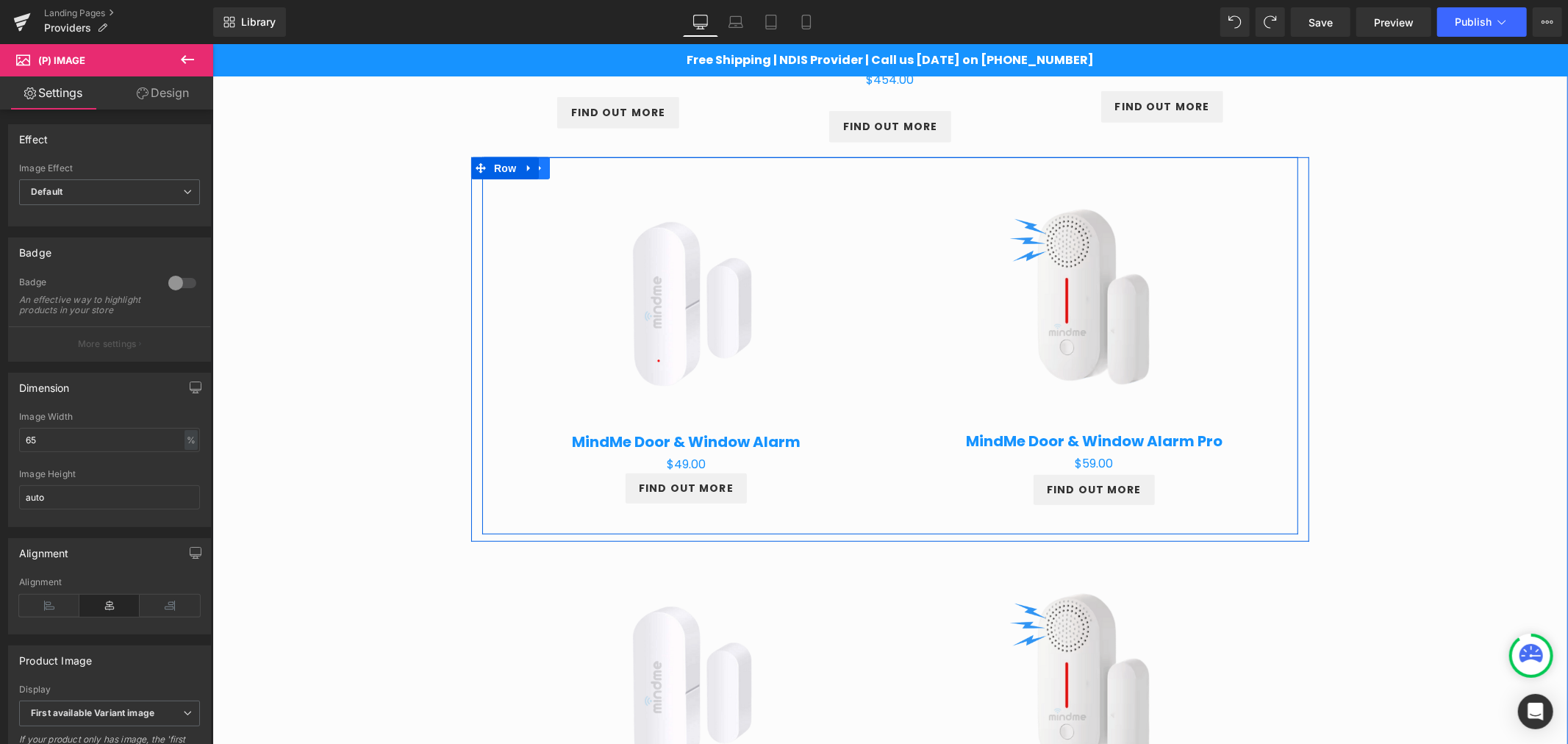
click at [534, 162] on icon at bounding box center [540, 167] width 10 height 11
click at [572, 166] on icon at bounding box center [577, 168] width 10 height 10
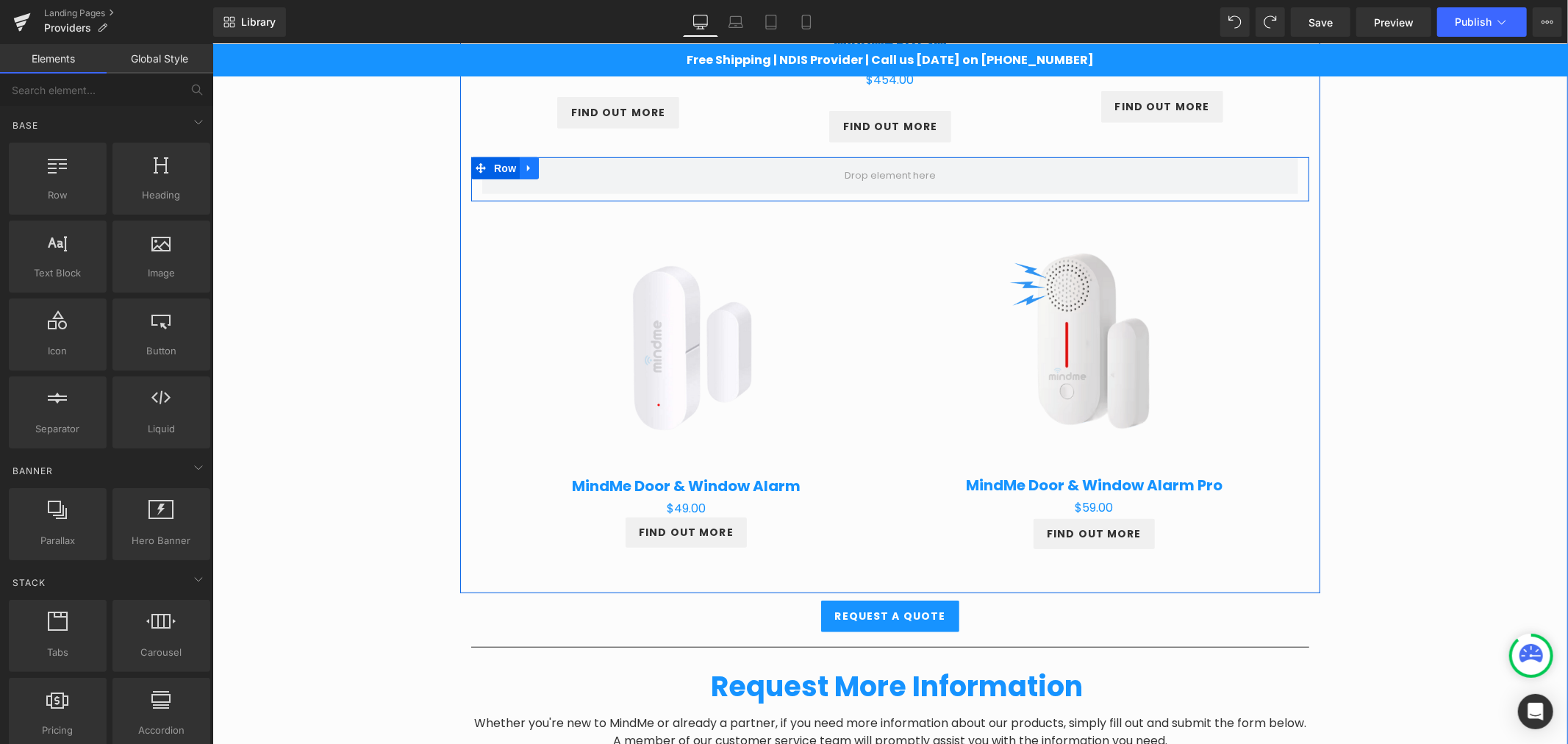
click at [526, 163] on icon at bounding box center [528, 167] width 10 height 11
click at [564, 169] on icon at bounding box center [567, 168] width 10 height 10
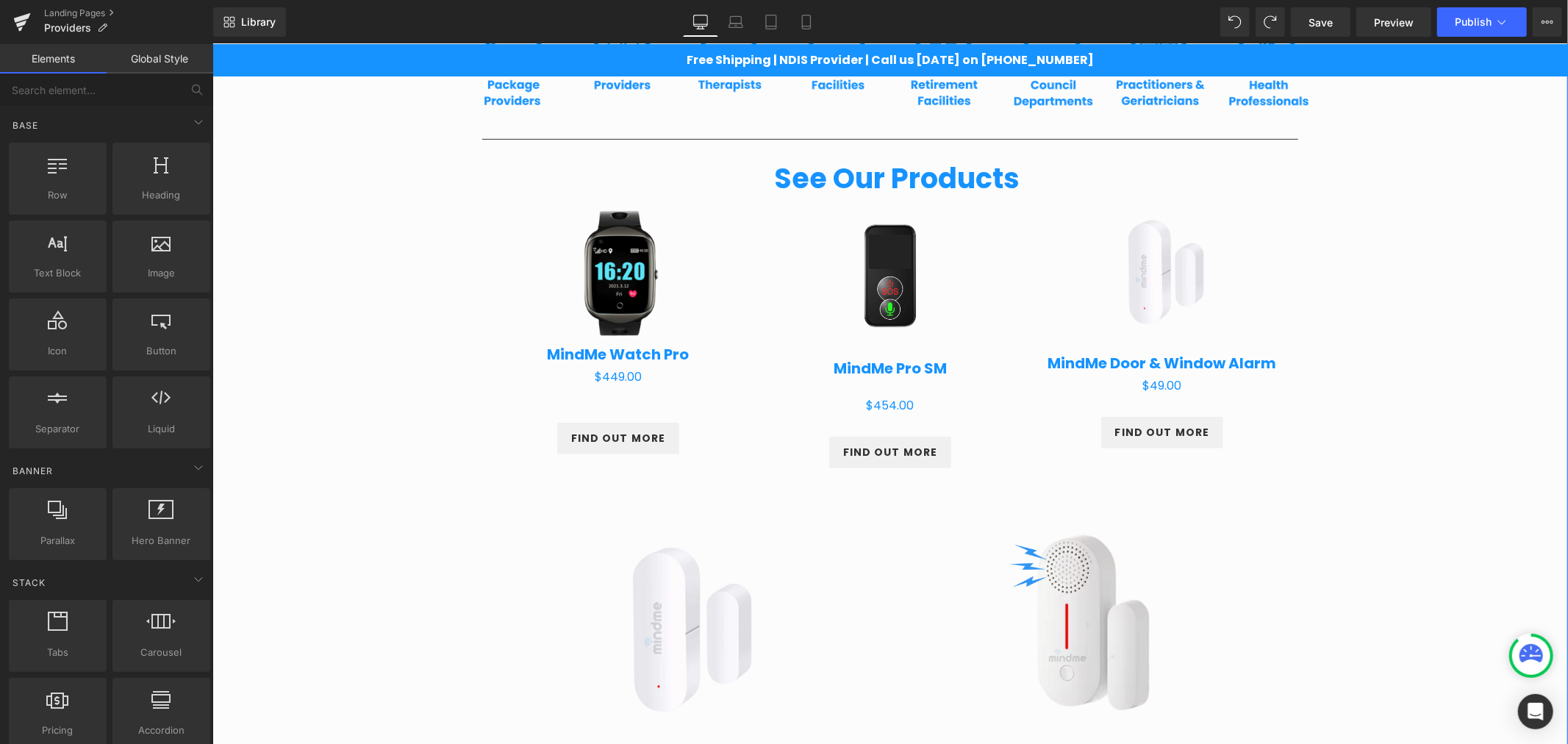
scroll to position [477, 0]
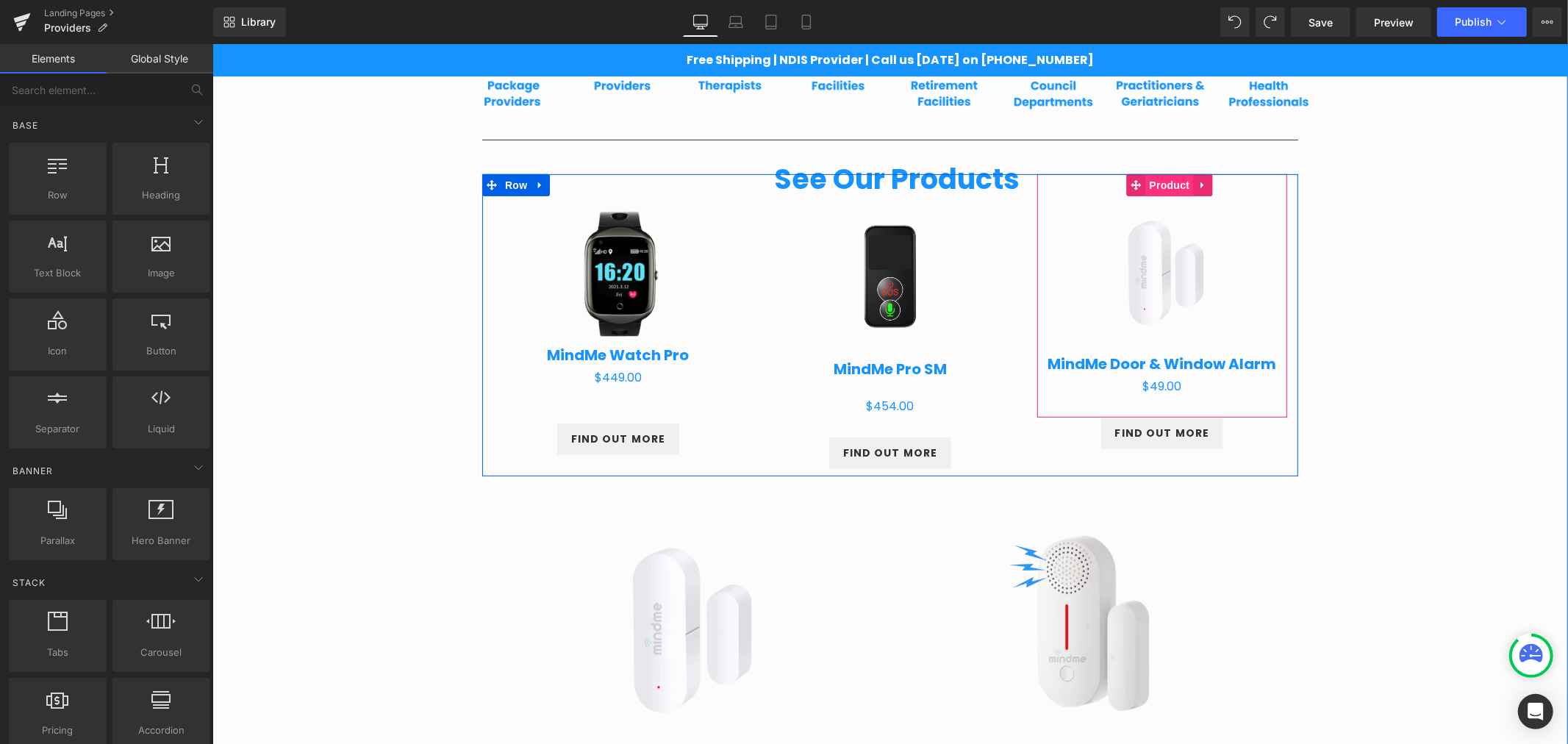
click at [1151, 187] on span "Product" at bounding box center [1169, 185] width 48 height 22
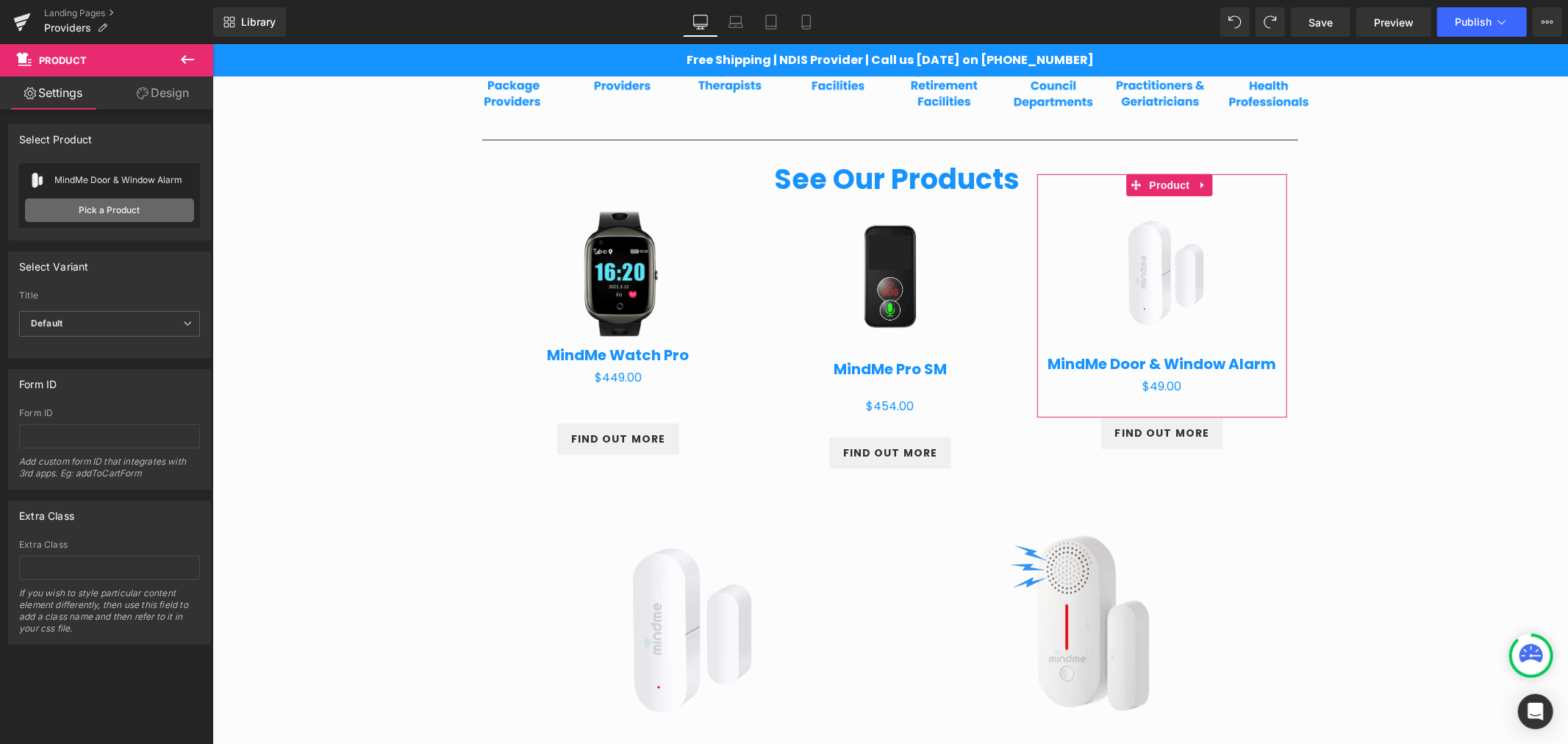
click at [111, 203] on link "Pick a Product" at bounding box center [109, 210] width 169 height 23
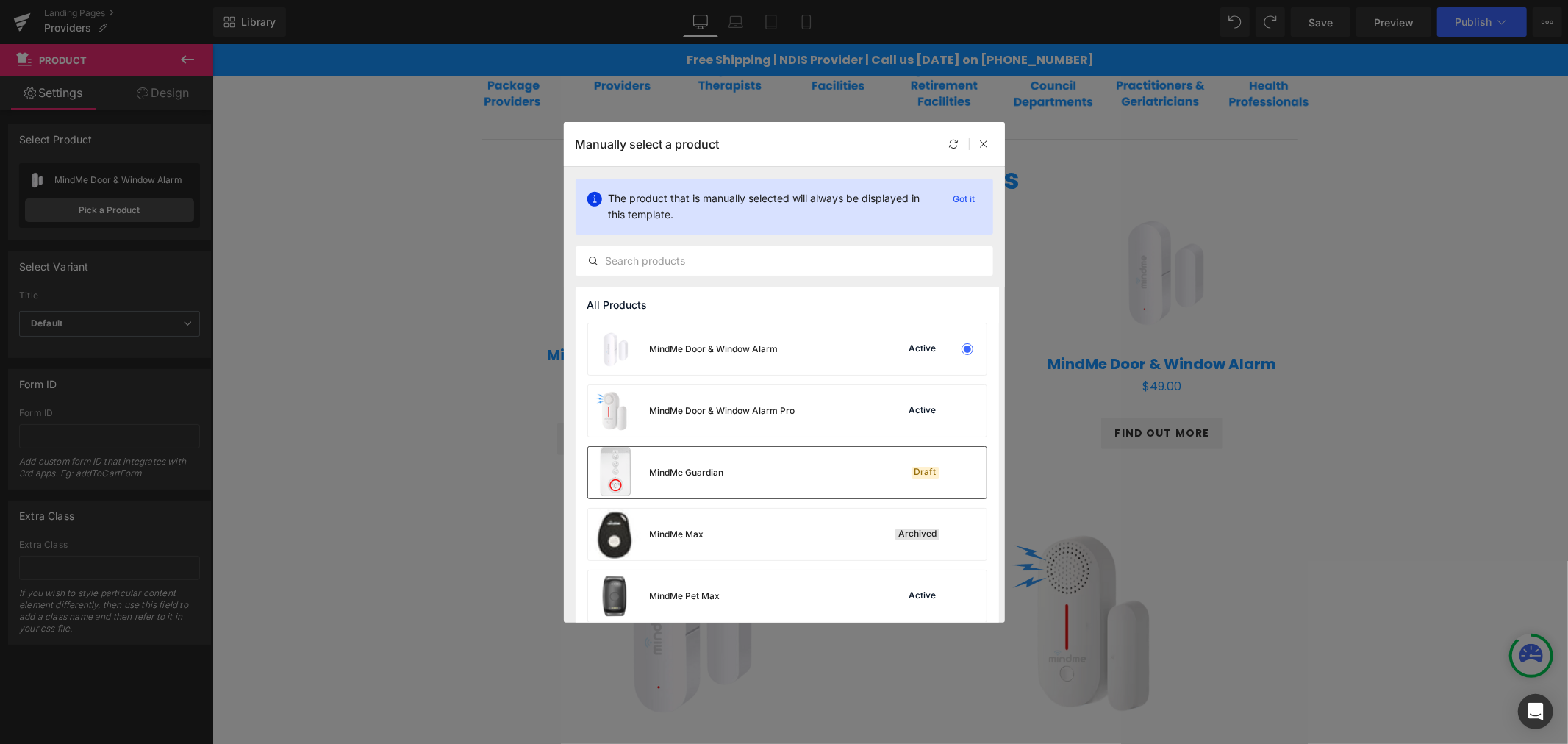
drag, startPoint x: 733, startPoint y: 456, endPoint x: 830, endPoint y: 274, distance: 206.2
click at [733, 456] on div "MindMe Guardian Draft" at bounding box center [787, 472] width 398 height 52
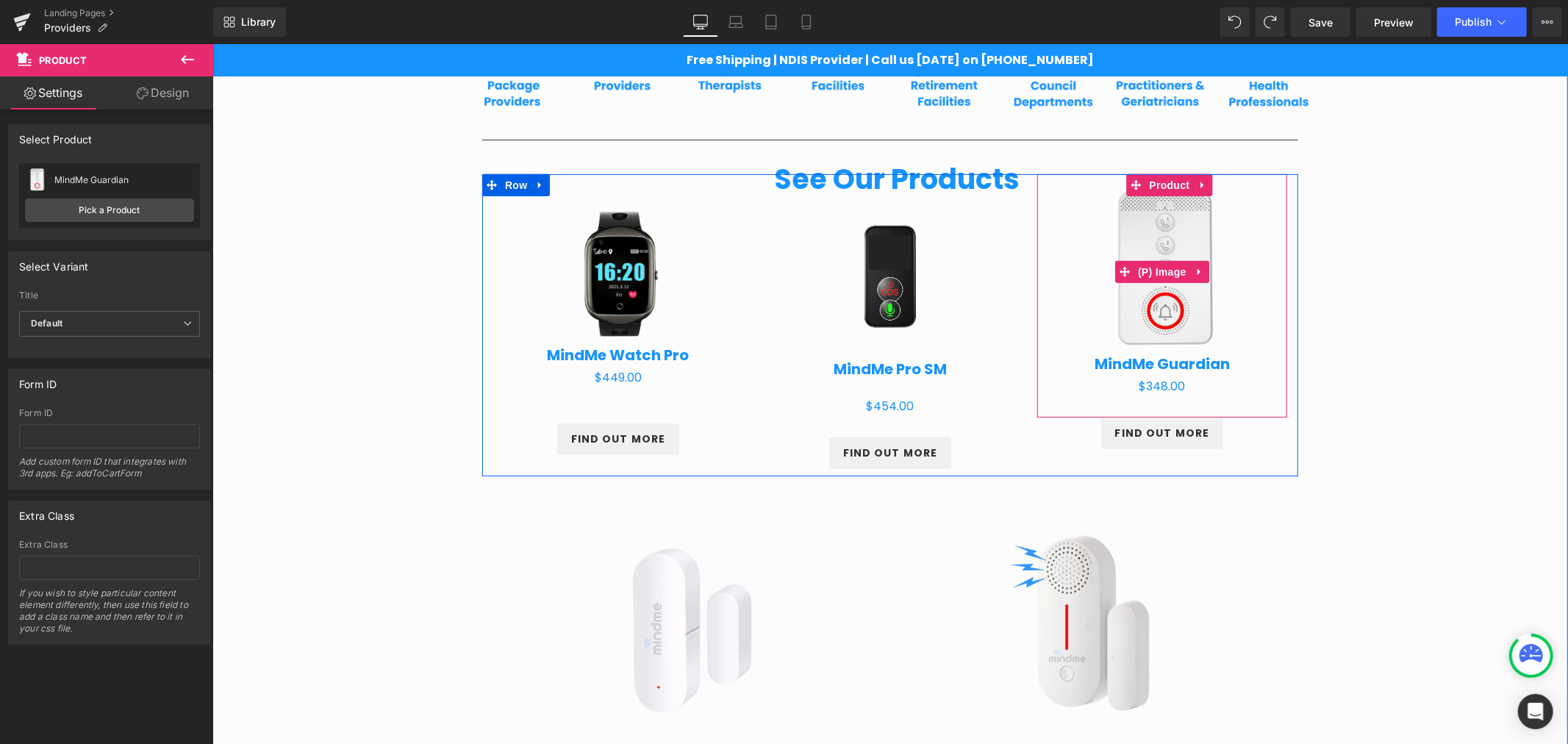
click at [1173, 248] on img at bounding box center [1161, 271] width 164 height 164
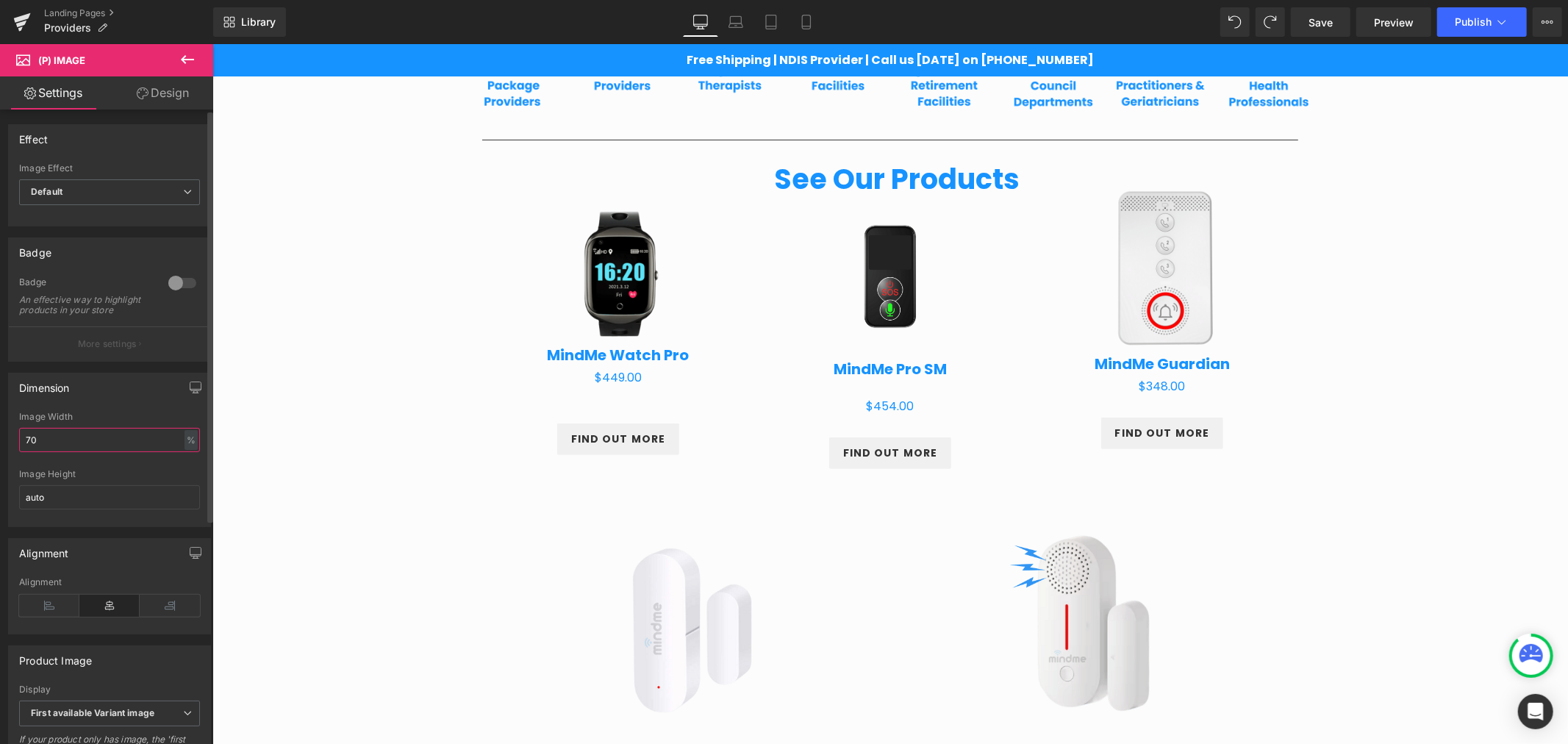
click at [89, 452] on input "70" at bounding box center [109, 440] width 181 height 24
type input "7"
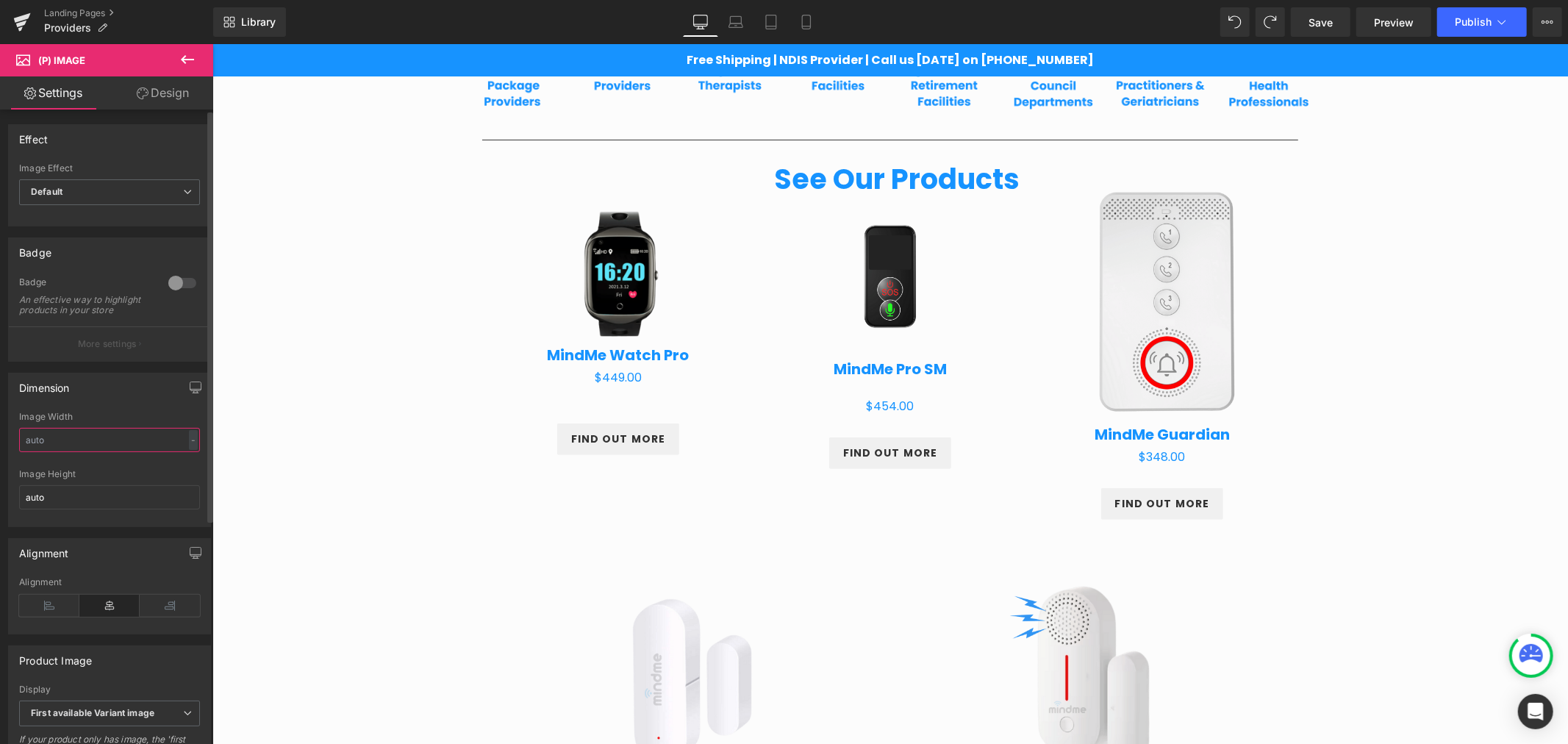
type input "7"
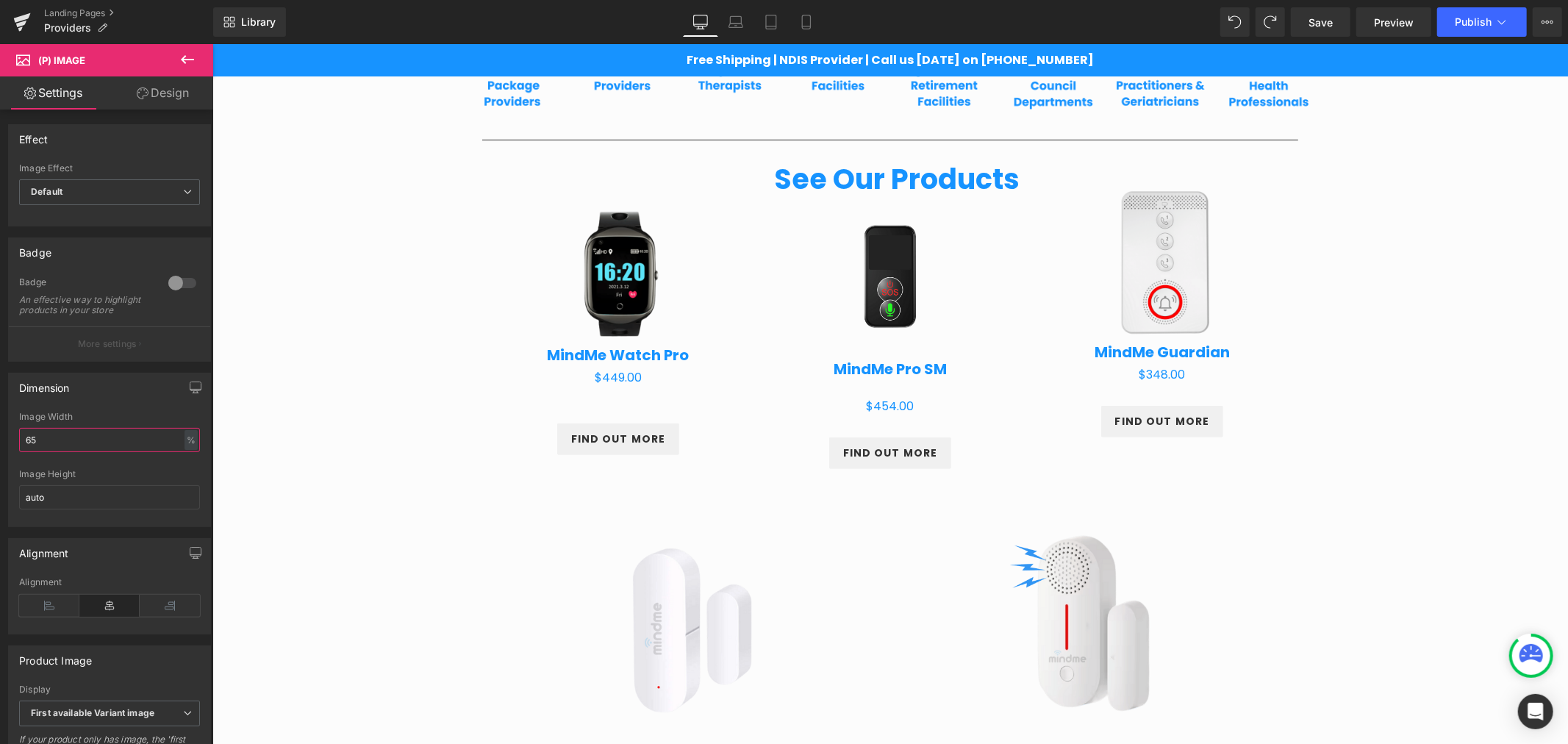
type input "65"
click at [168, 101] on link "Design" at bounding box center [163, 93] width 107 height 33
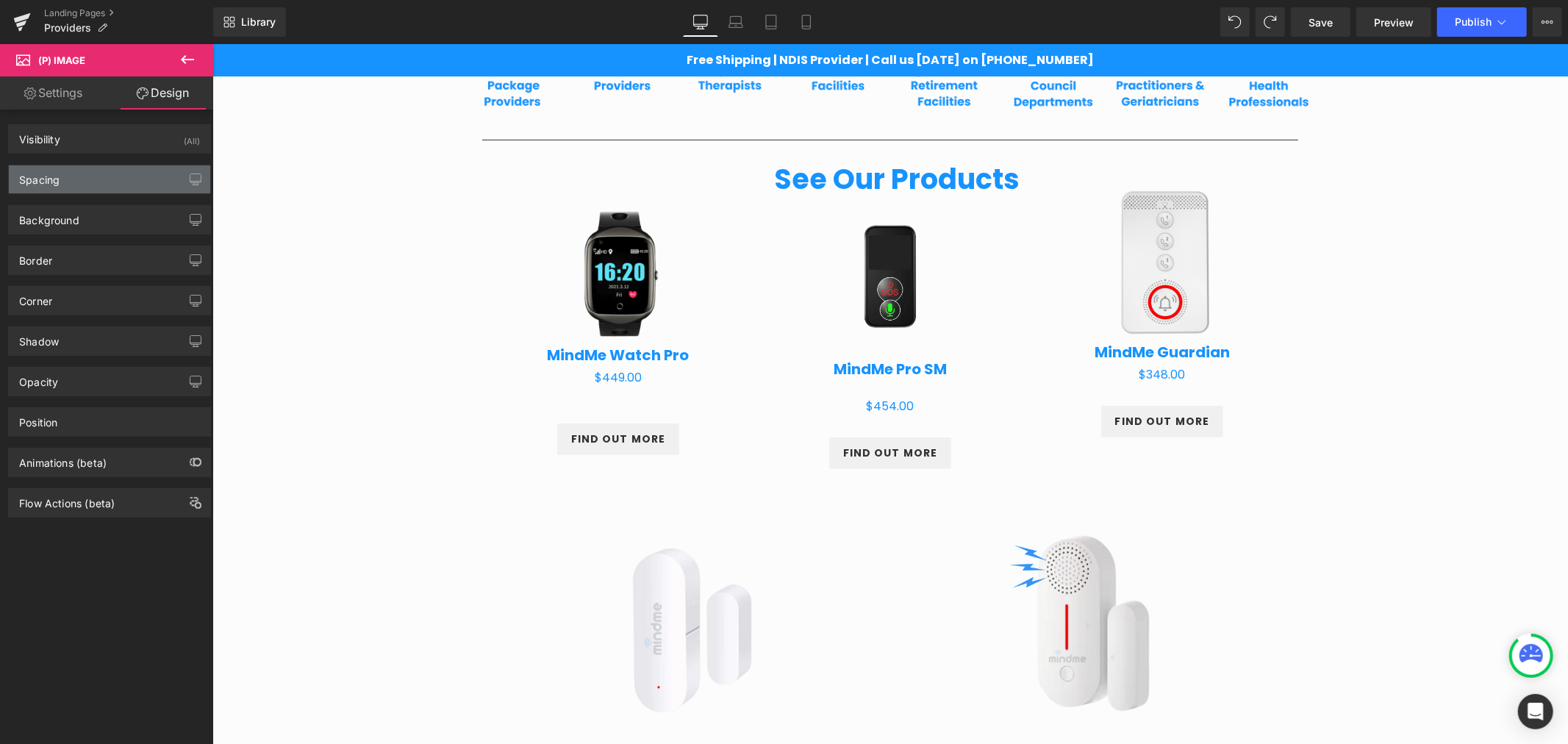
click at [103, 172] on div "Spacing" at bounding box center [109, 179] width 201 height 28
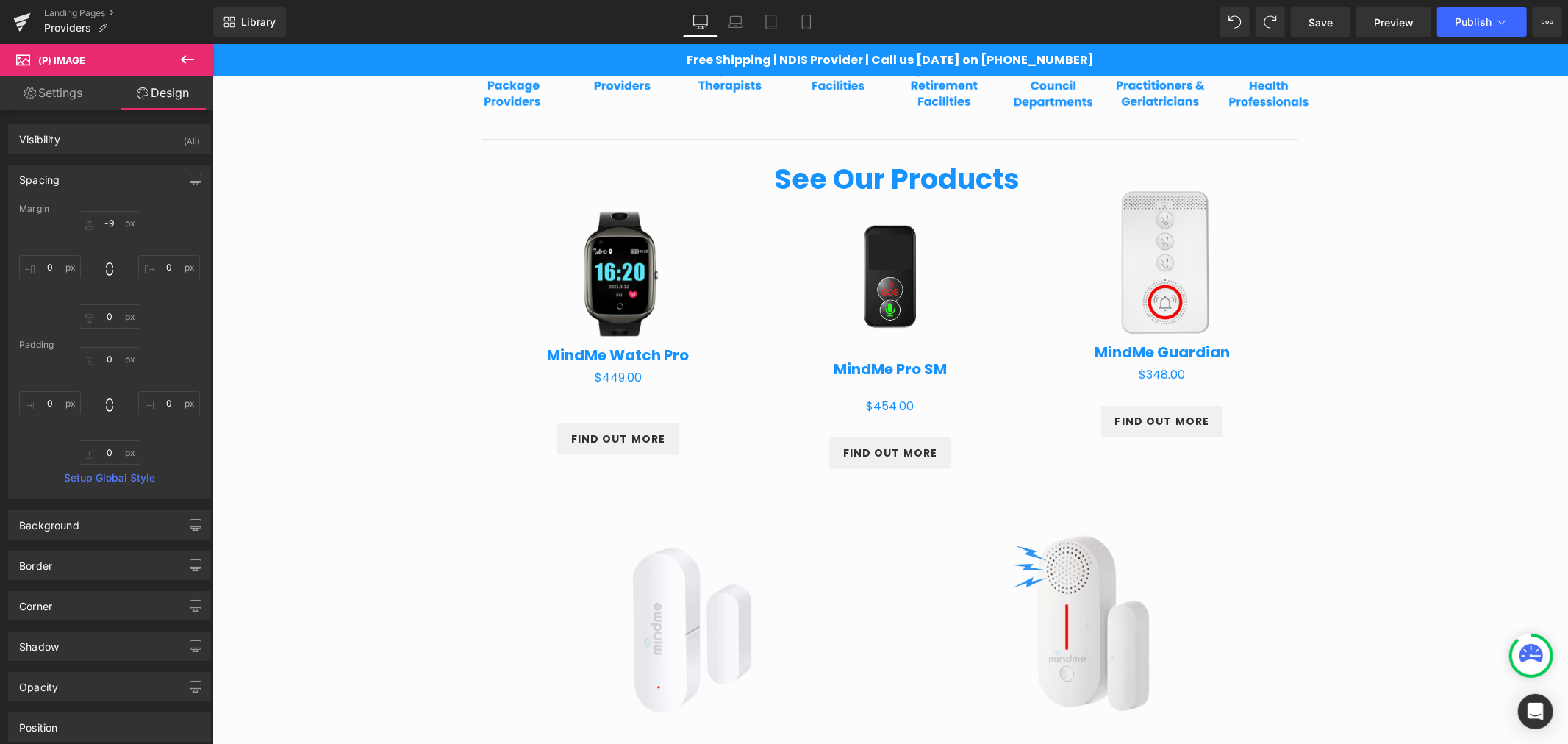
type input "-9"
type input "0"
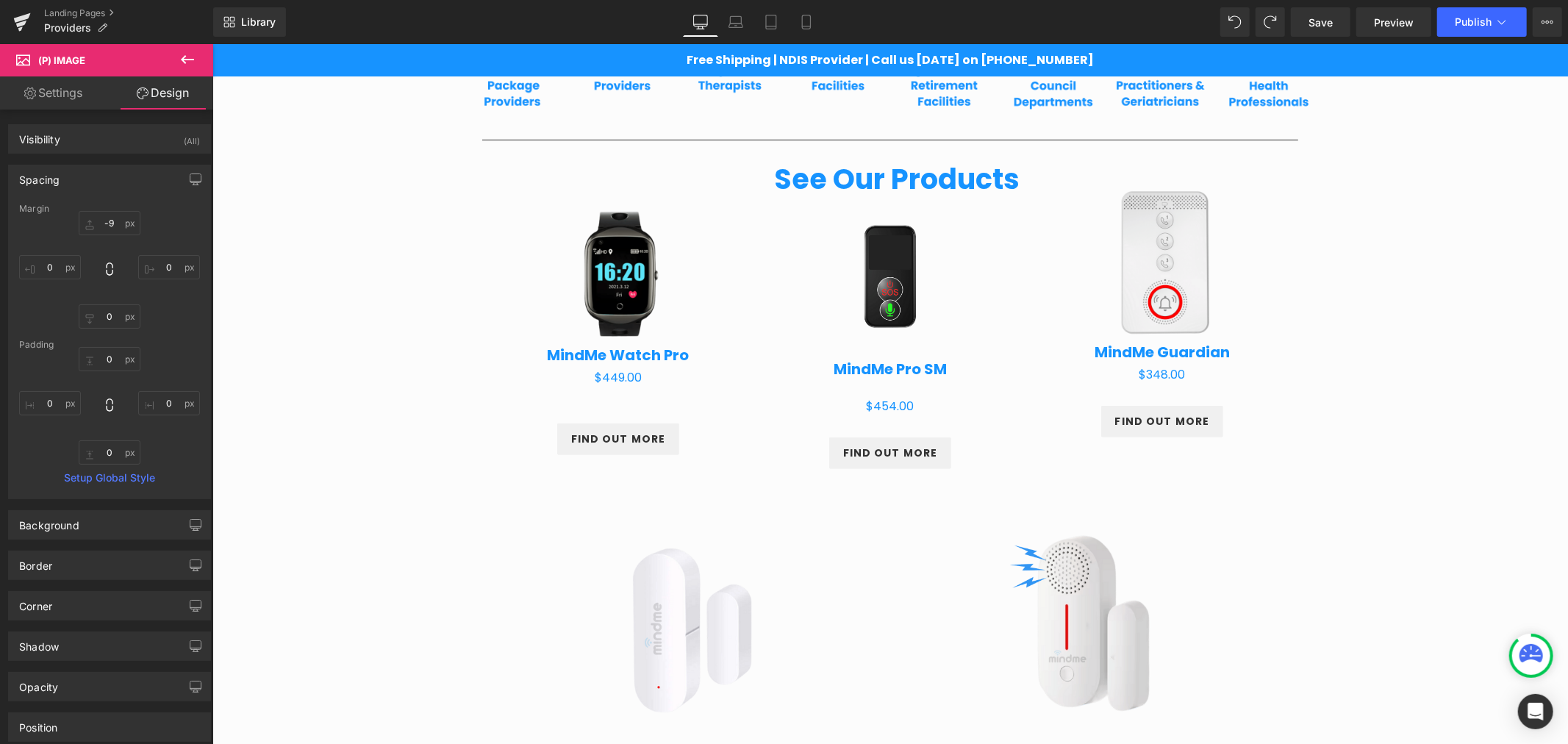
type input "0"
click at [112, 210] on div "Margin" at bounding box center [109, 209] width 181 height 10
click at [113, 218] on input "-9" at bounding box center [109, 223] width 62 height 24
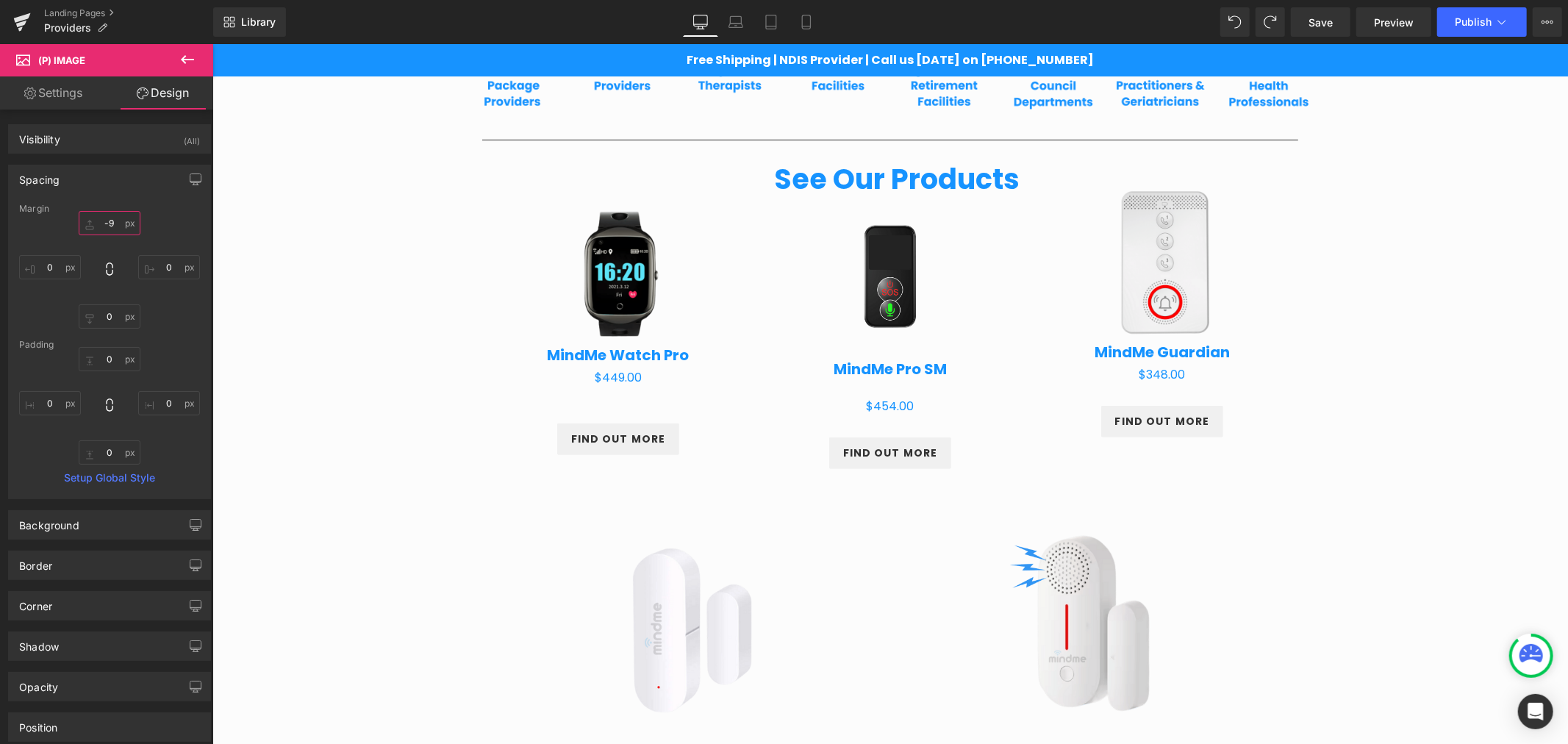
type input "0"
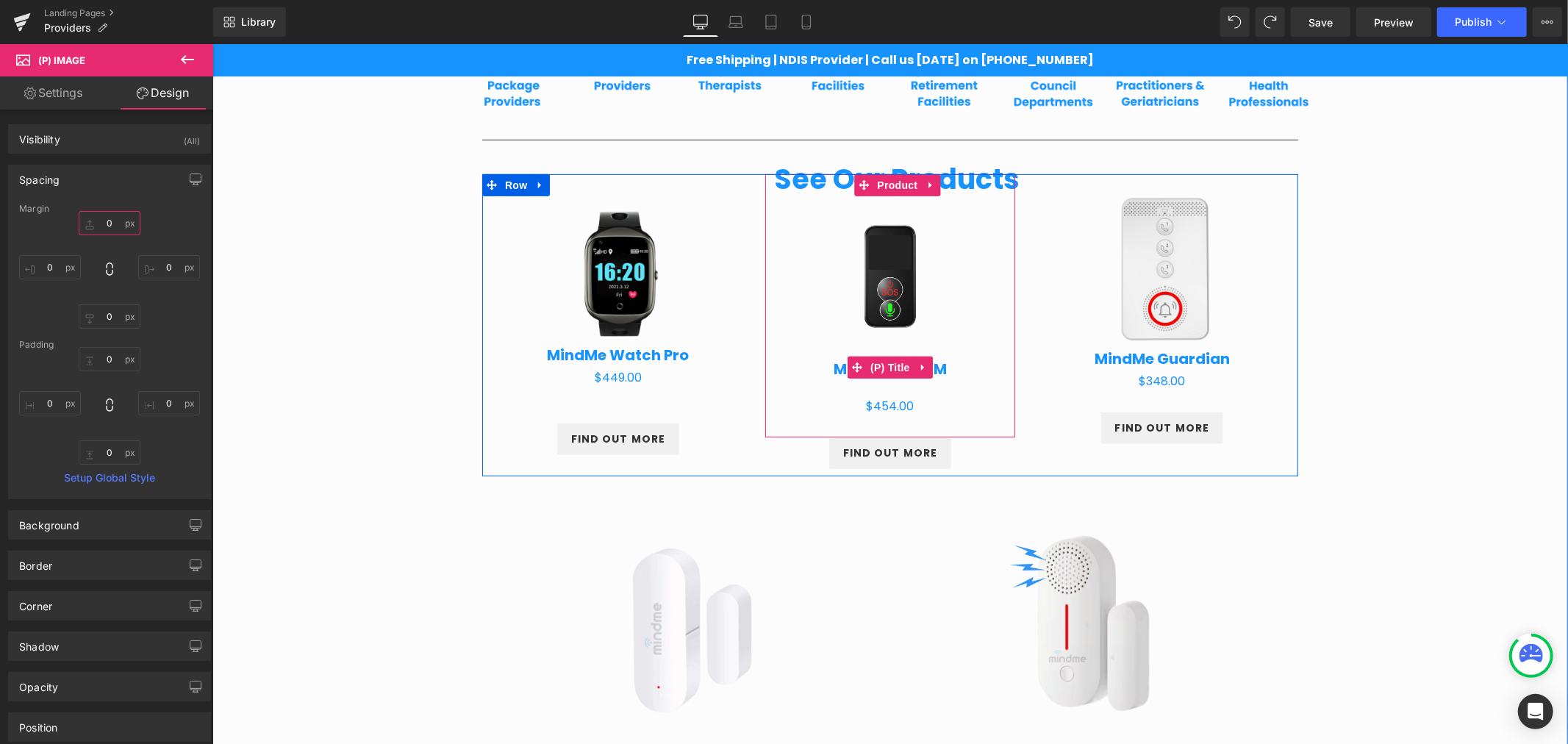
drag, startPoint x: 892, startPoint y: 371, endPoint x: 875, endPoint y: 345, distance: 31.1
click at [892, 371] on span "(P) Title" at bounding box center [889, 366] width 47 height 22
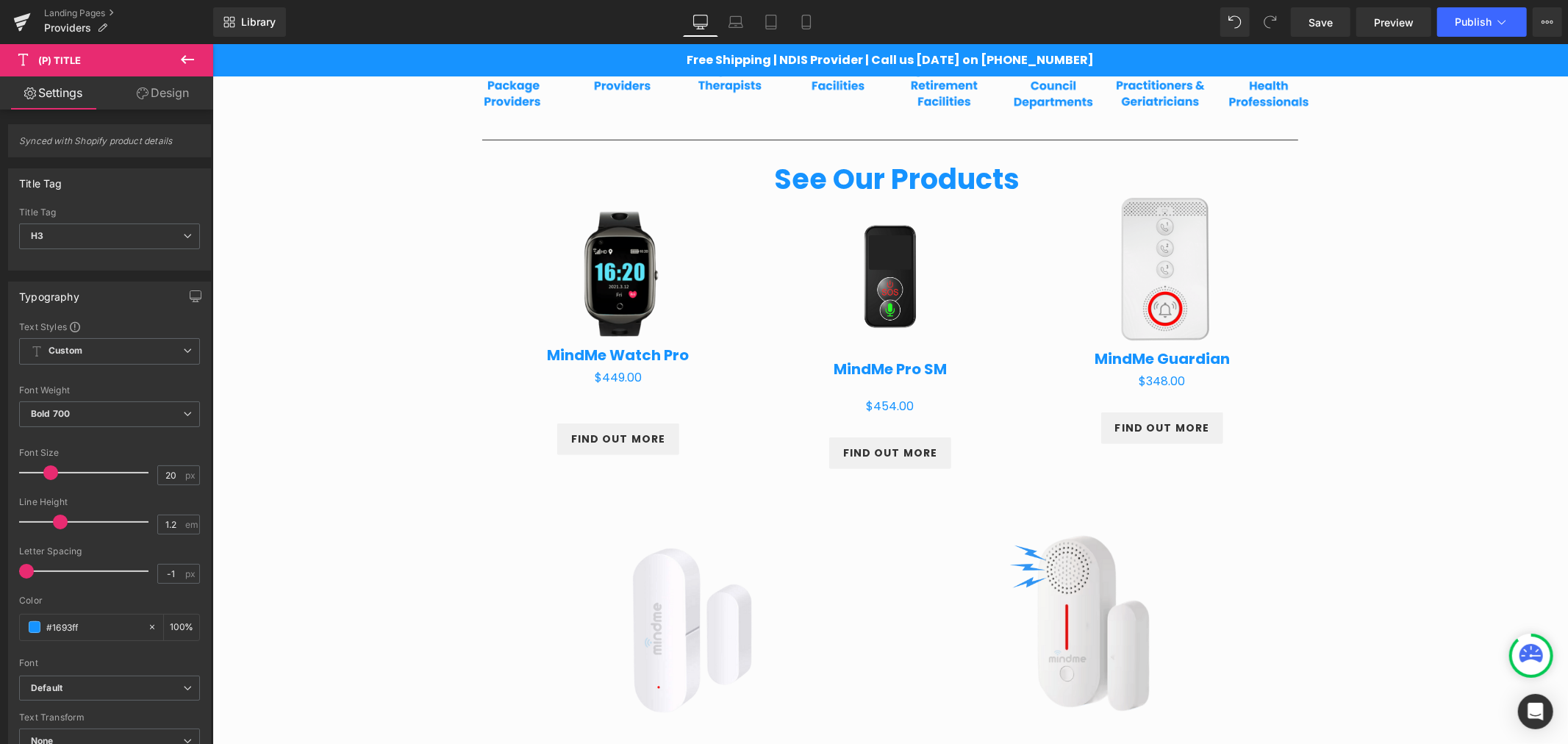
click at [177, 92] on link "Design" at bounding box center [163, 93] width 107 height 33
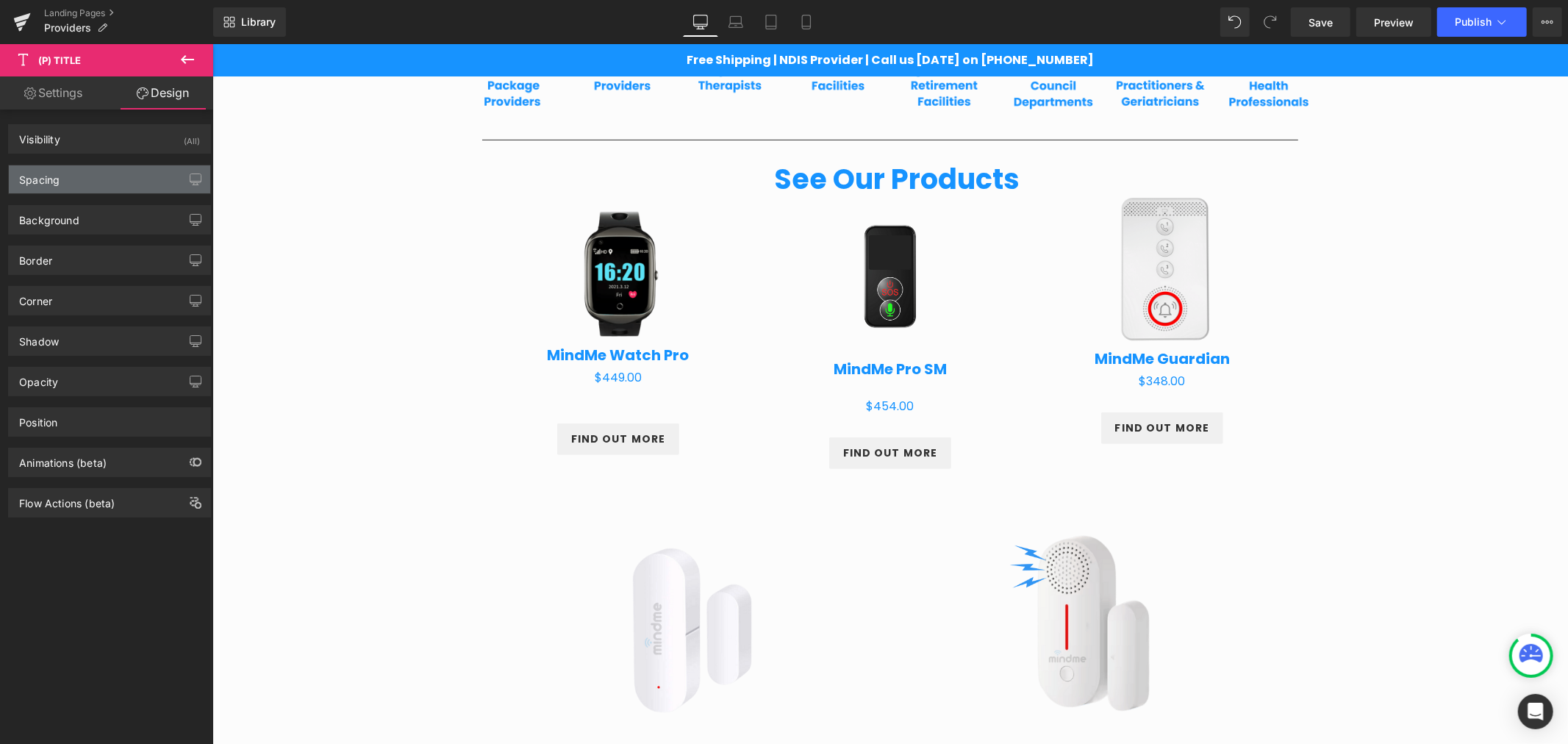
click at [89, 178] on div "Spacing" at bounding box center [109, 179] width 201 height 28
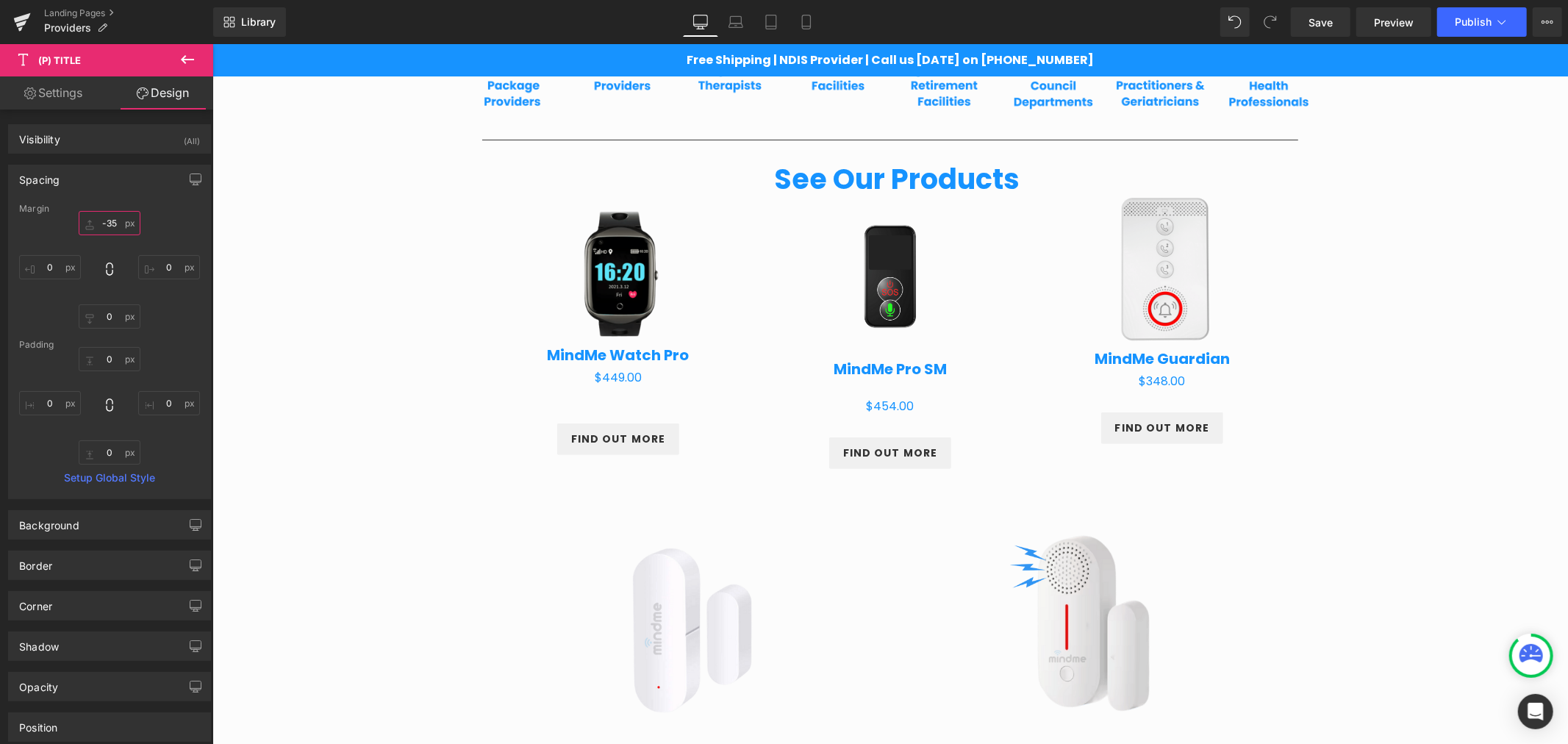
click at [99, 220] on input "-35" at bounding box center [109, 223] width 62 height 24
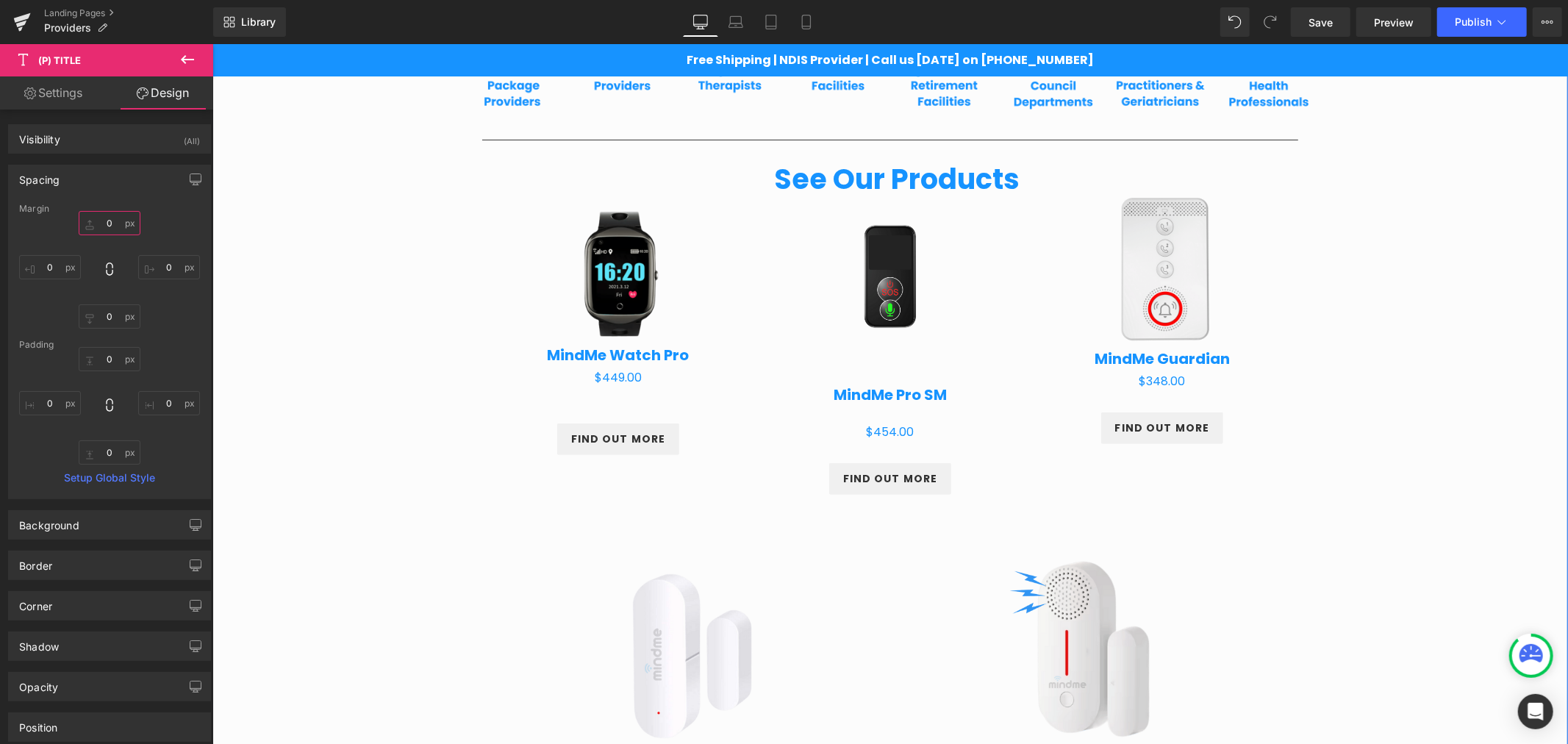
type input "0-"
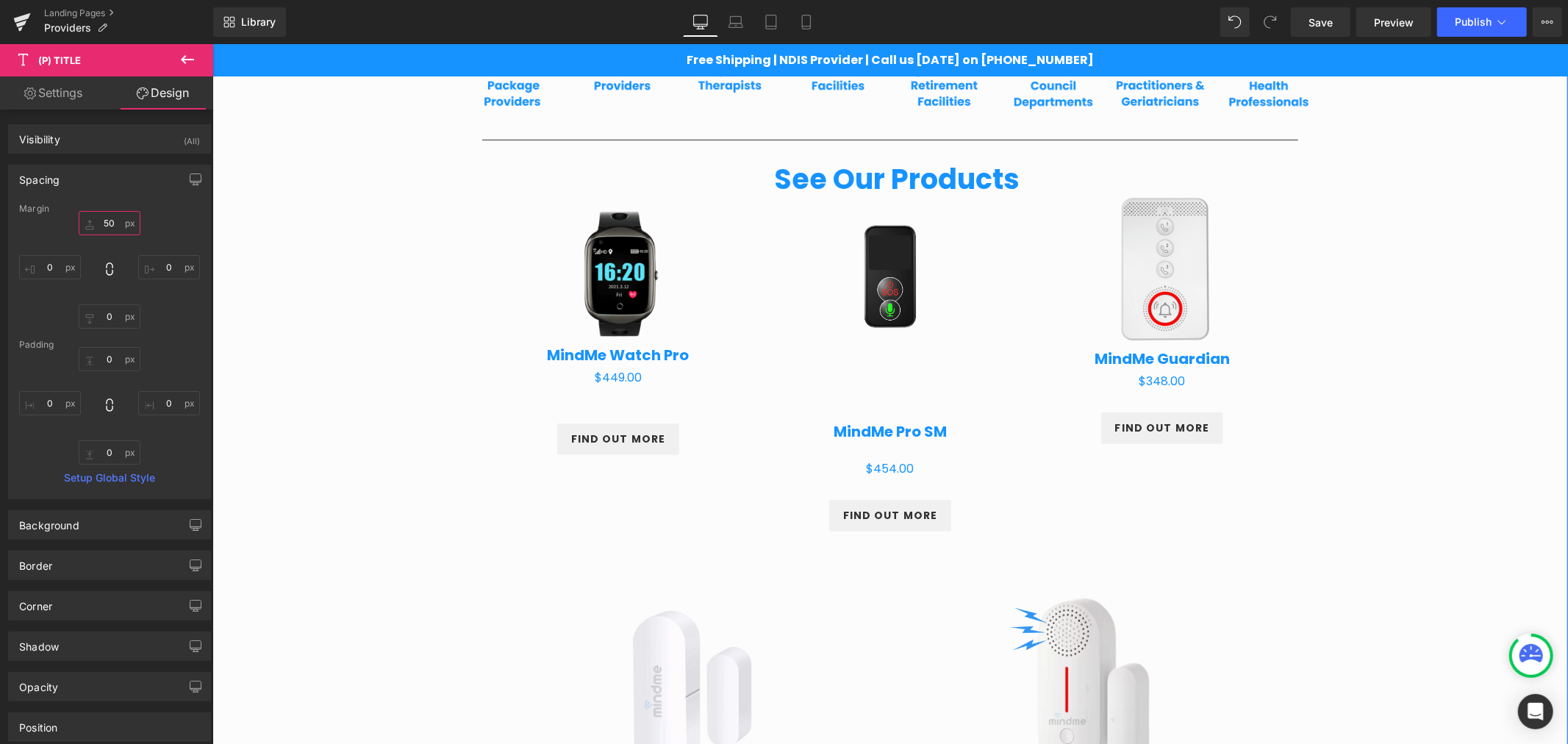
type input "5"
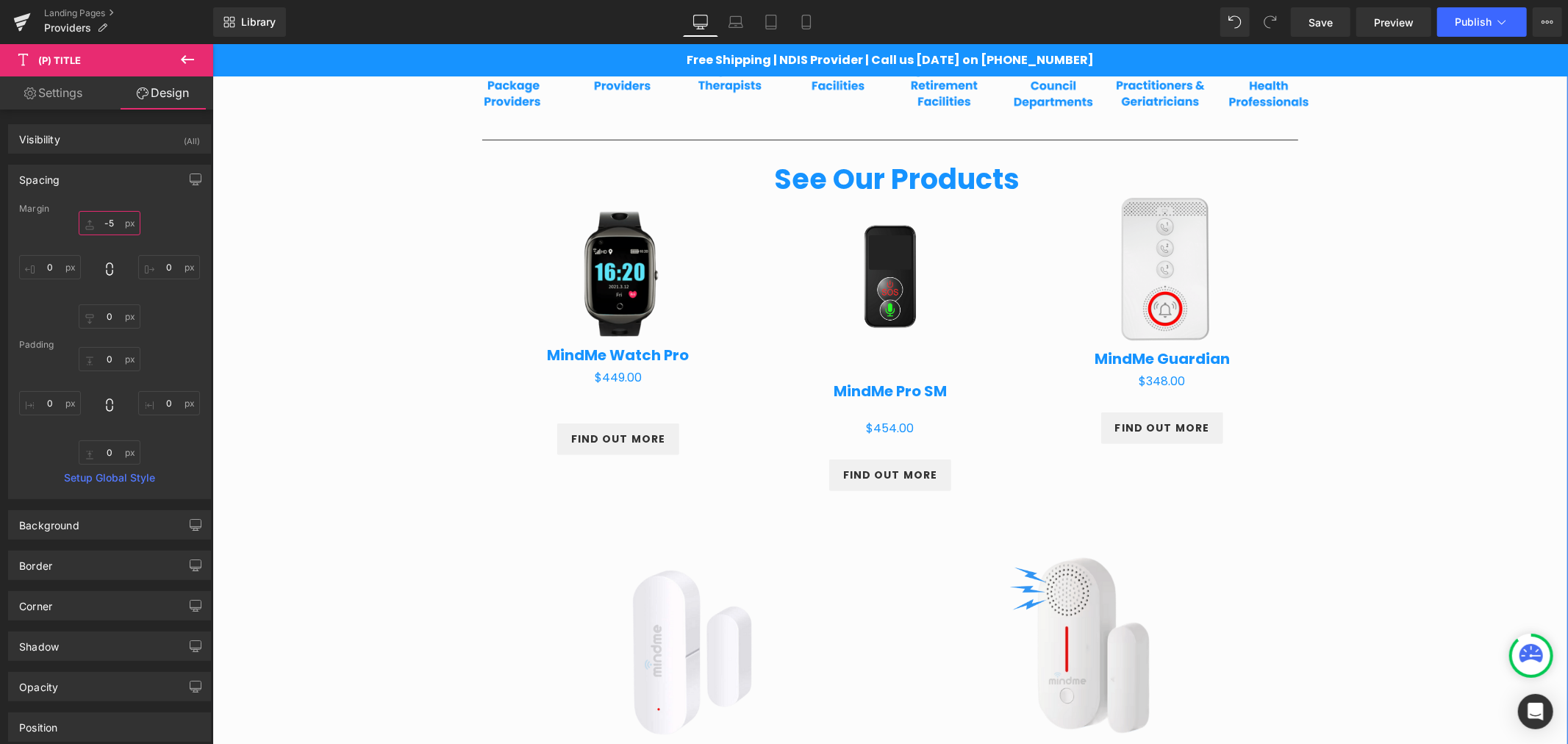
type input "-50"
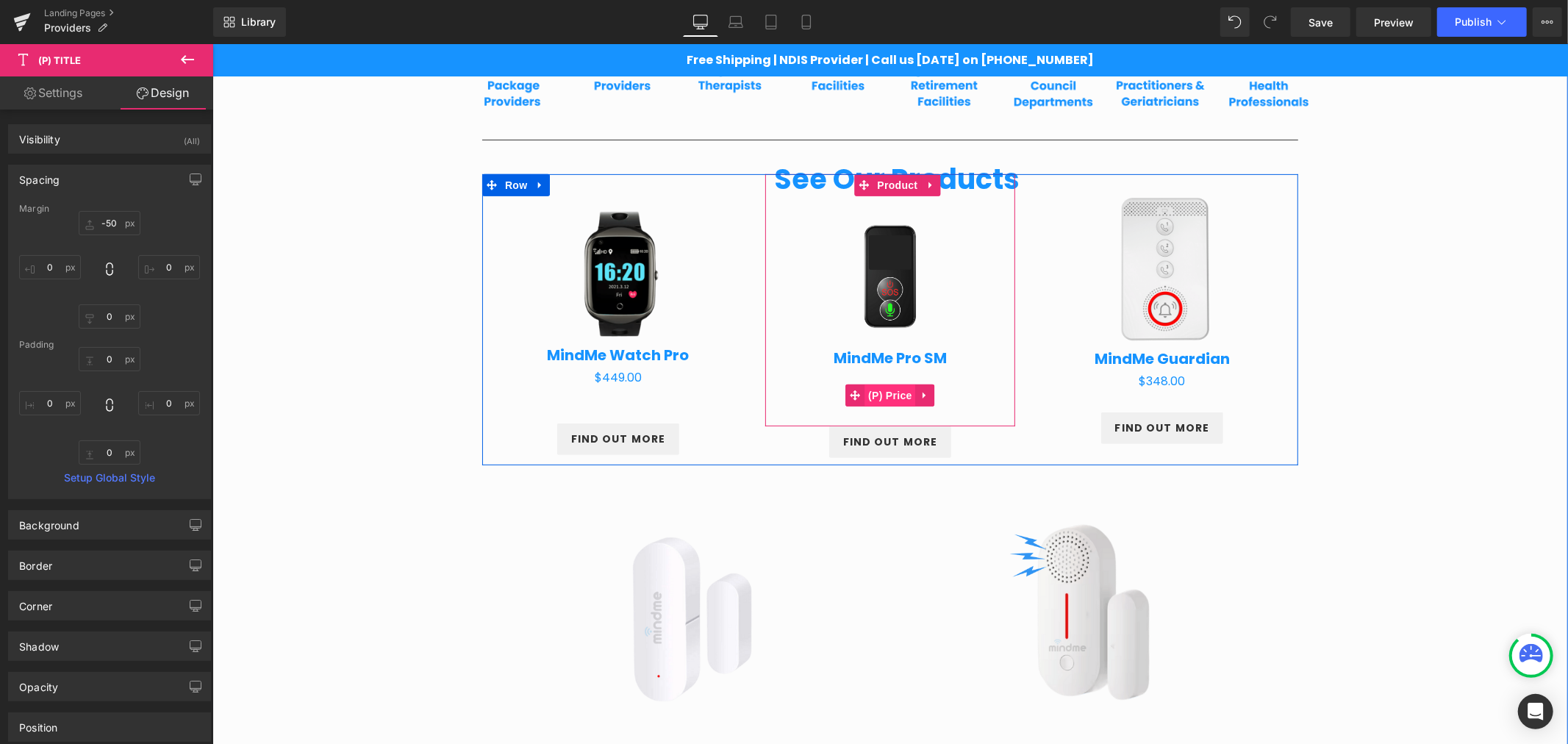
click at [878, 390] on span "(P) Price" at bounding box center [890, 395] width 52 height 22
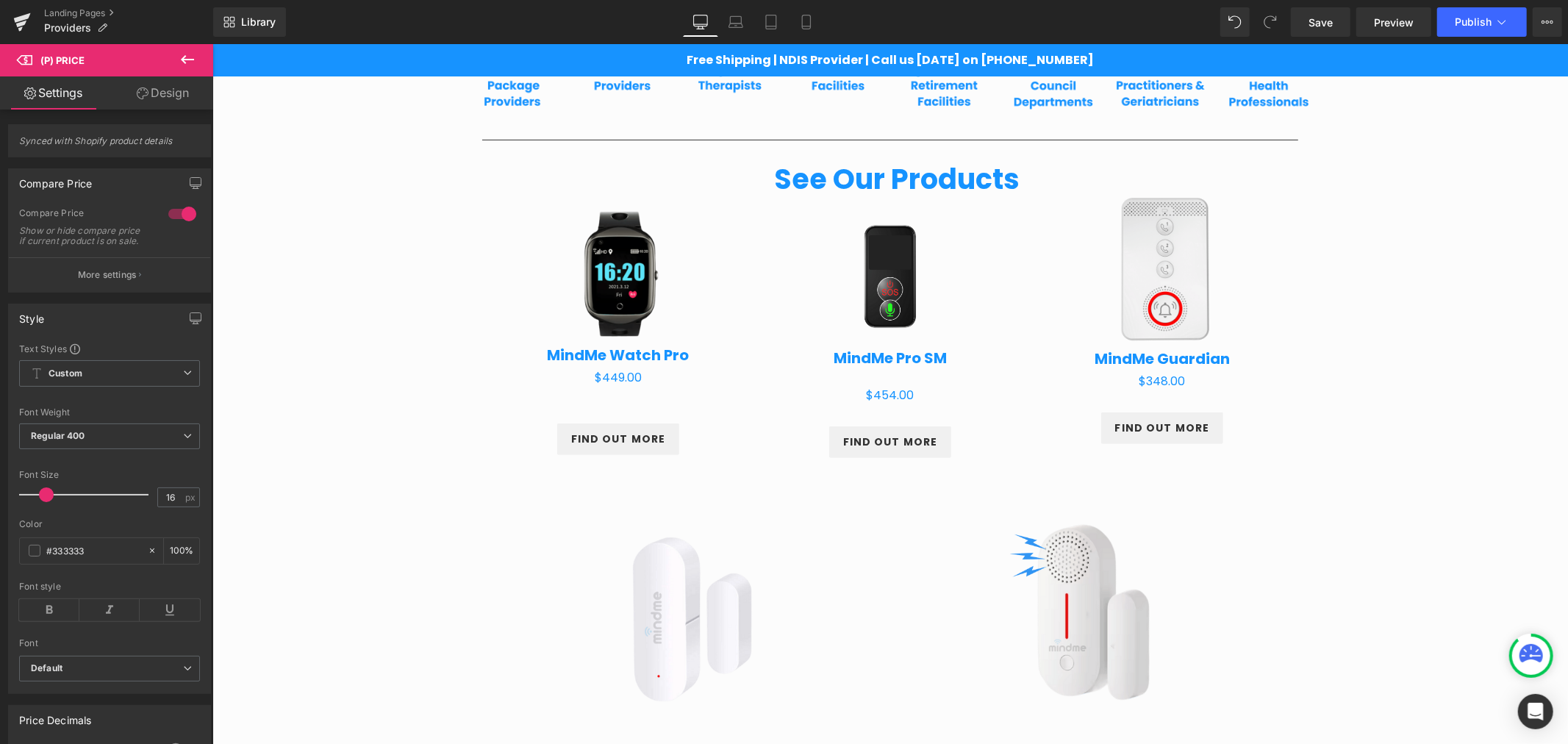
click at [169, 98] on link "Design" at bounding box center [163, 93] width 107 height 33
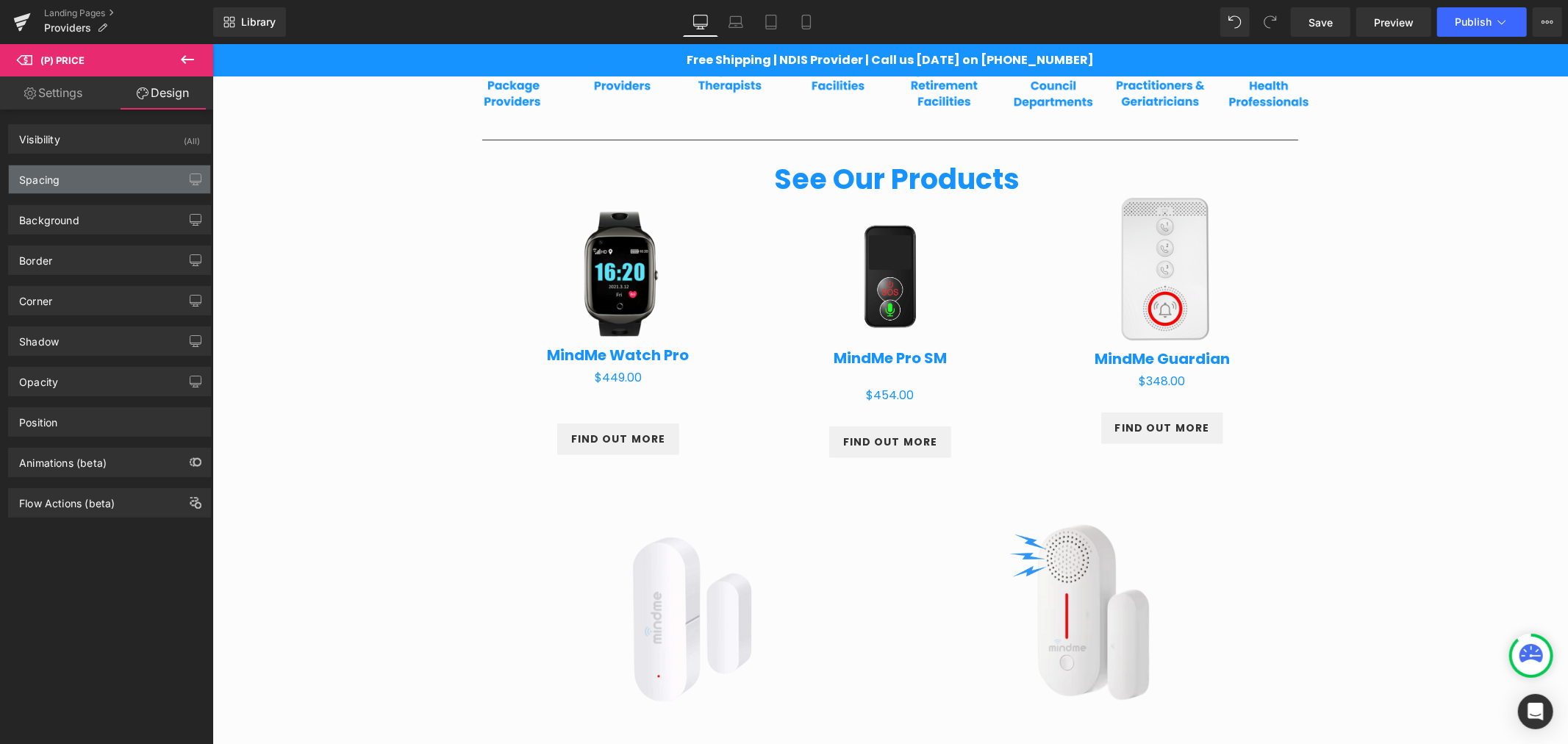
click at [96, 169] on div "Spacing" at bounding box center [109, 179] width 201 height 28
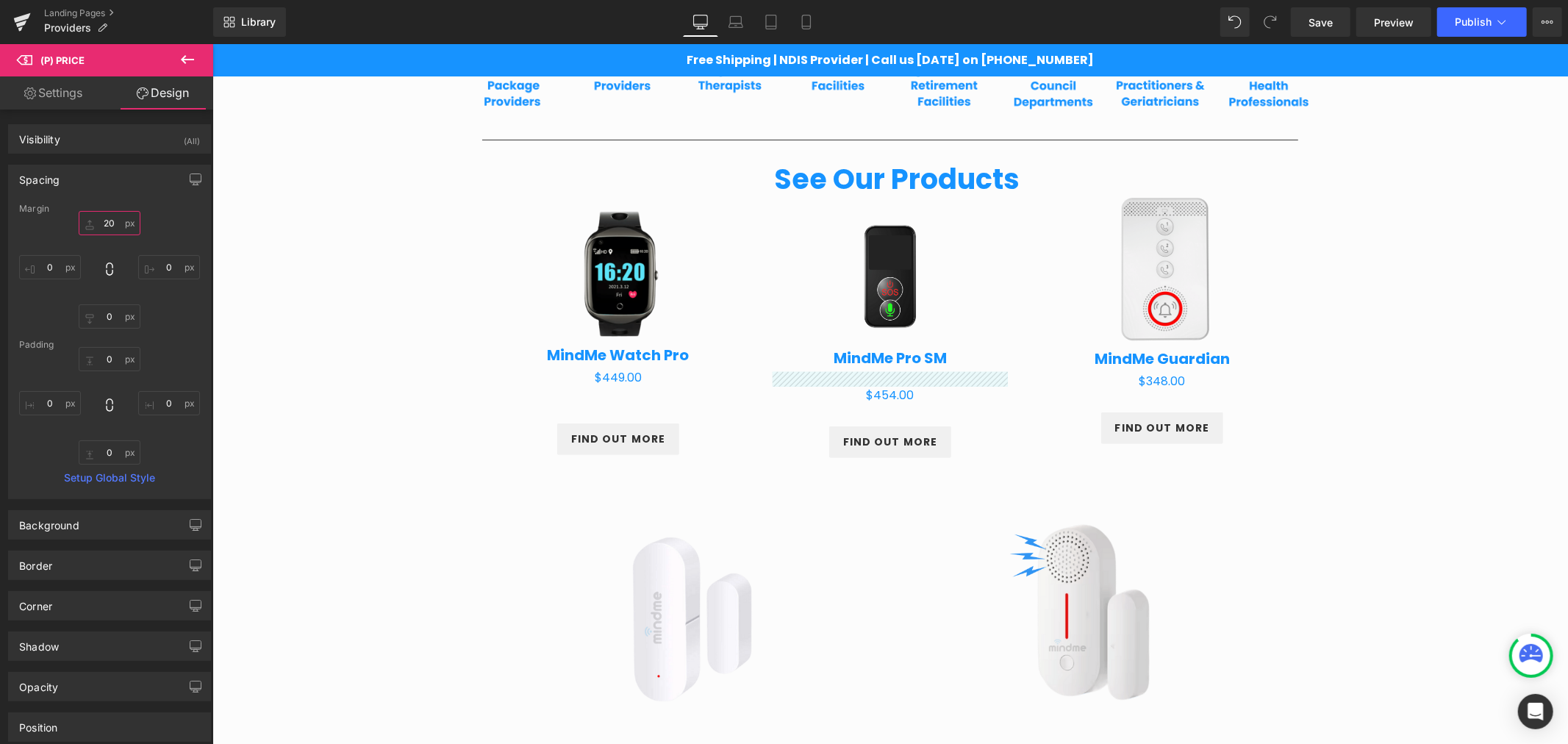
click at [120, 225] on input "20" at bounding box center [109, 223] width 62 height 24
type input "-"
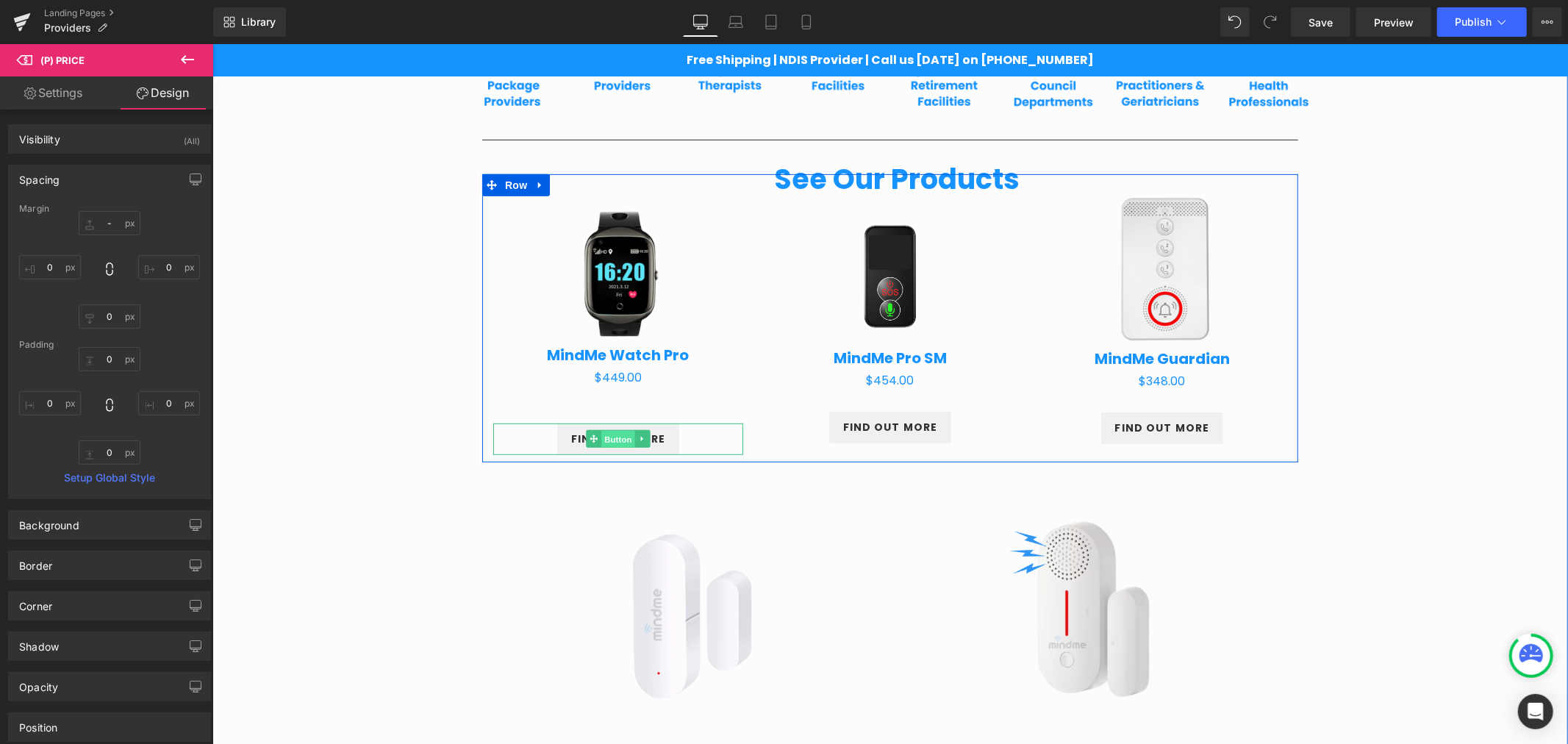
click at [614, 430] on span "Button" at bounding box center [617, 439] width 34 height 18
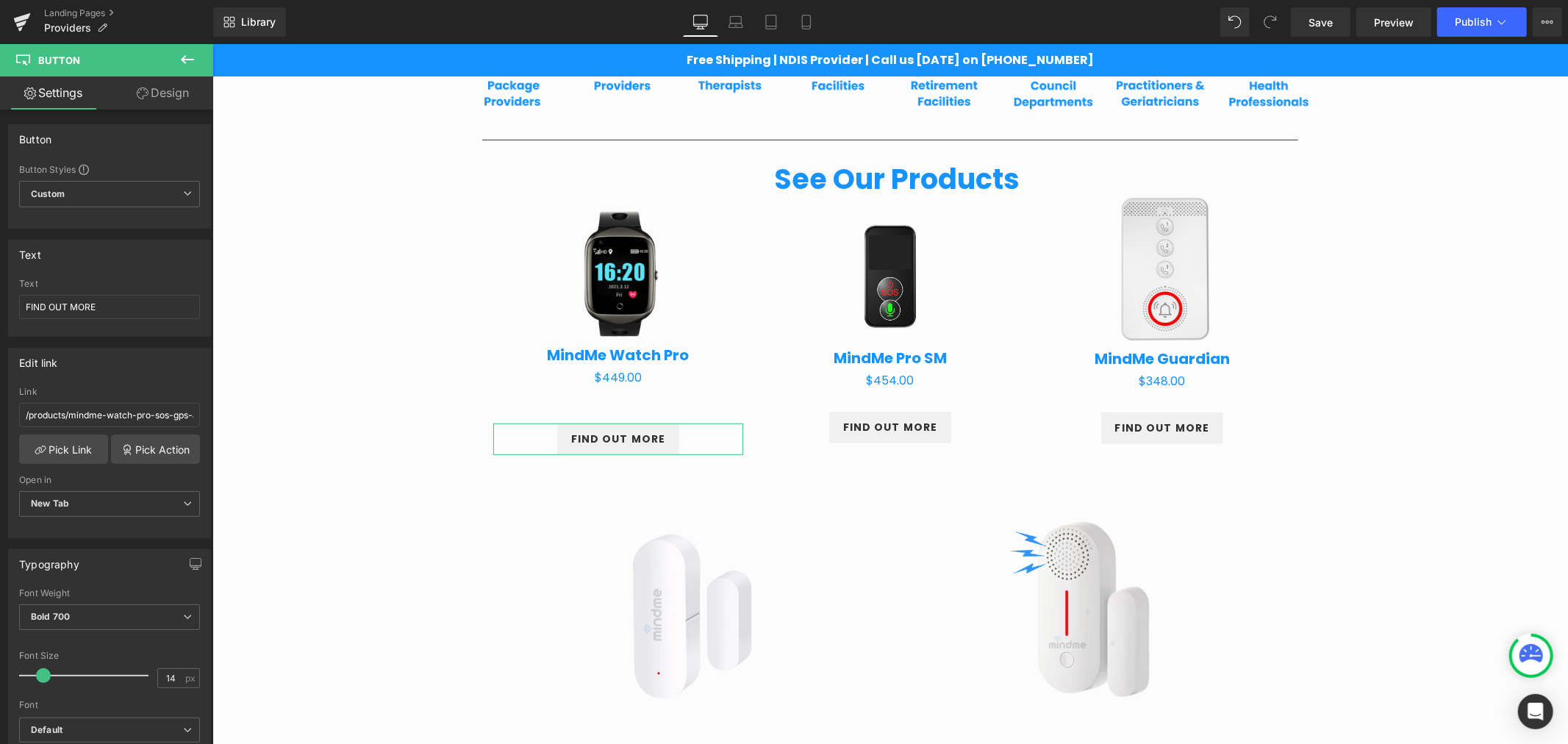
click at [179, 98] on link "Design" at bounding box center [163, 93] width 107 height 33
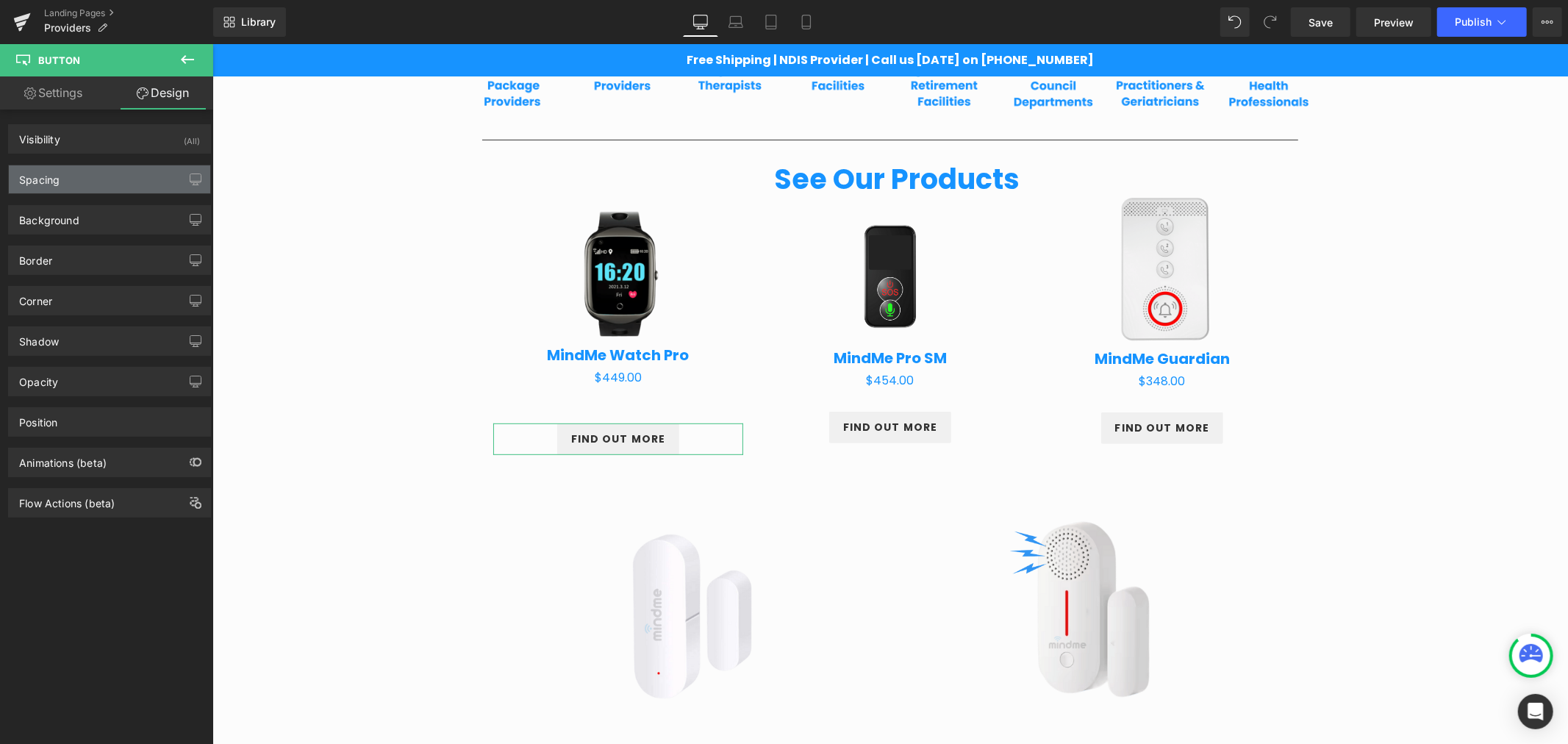
type input "20"
type input "0"
type input "10"
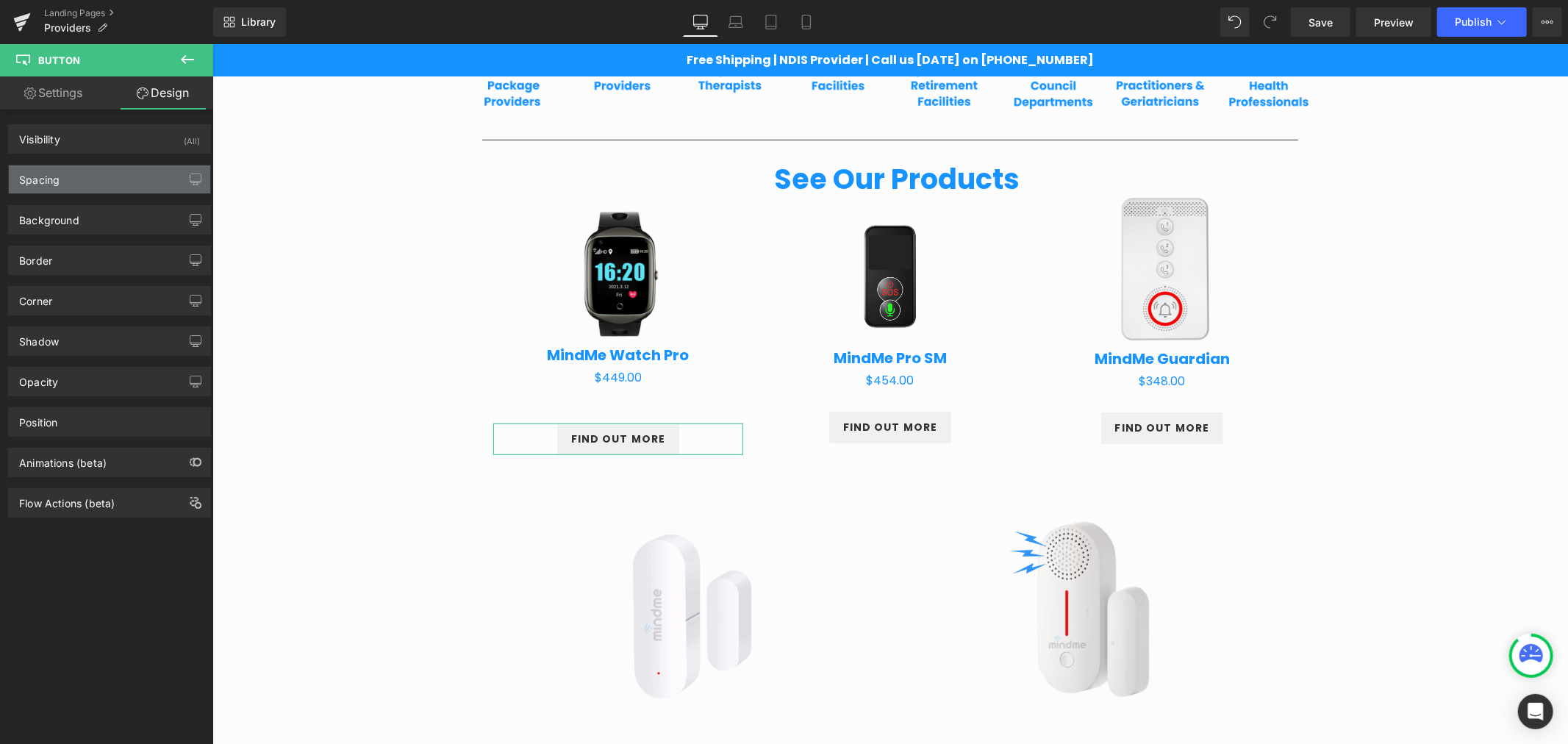
type input "18"
type input "10"
type input "18"
click at [93, 174] on div "Spacing" at bounding box center [109, 179] width 201 height 28
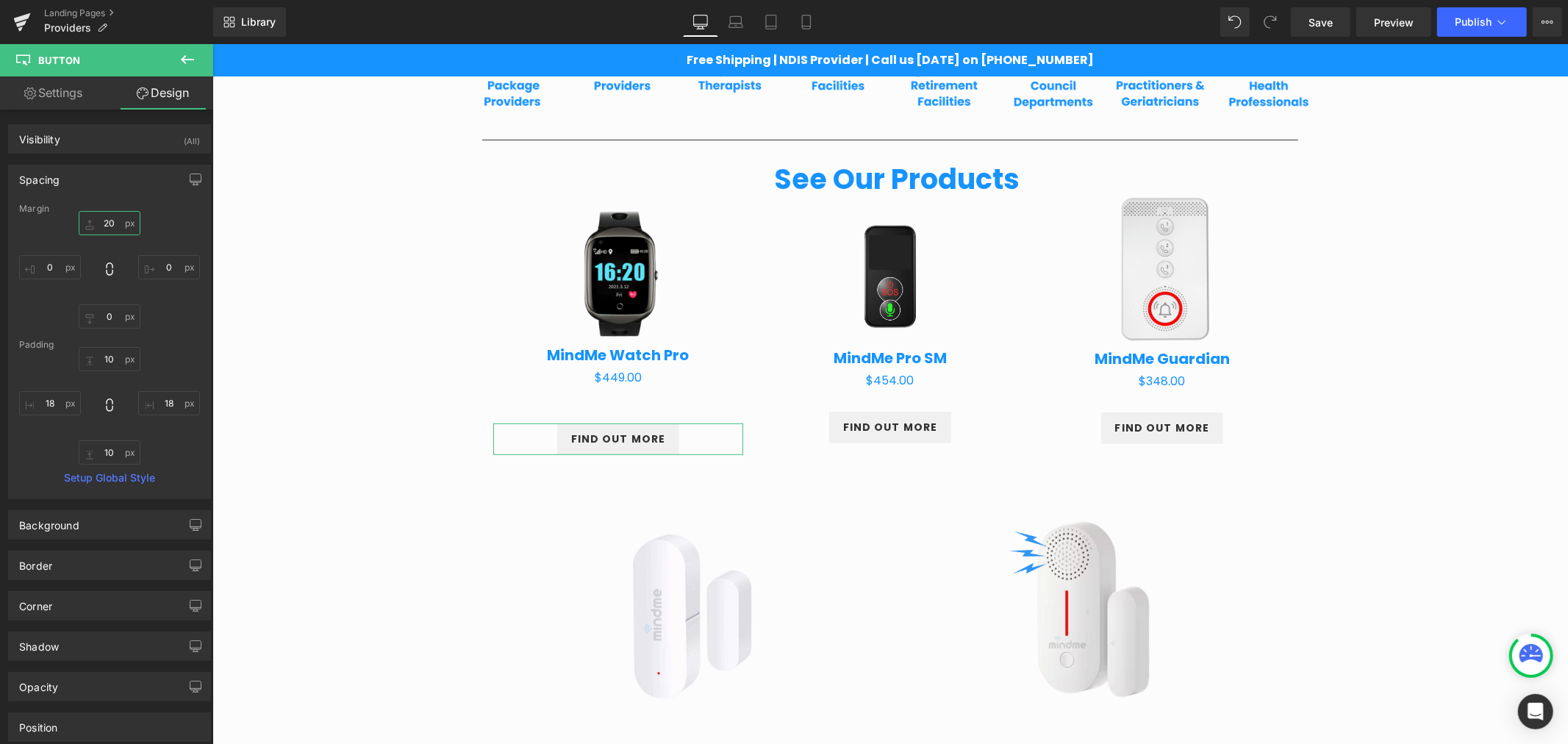
click at [110, 215] on input "20" at bounding box center [109, 223] width 62 height 24
type input "0"
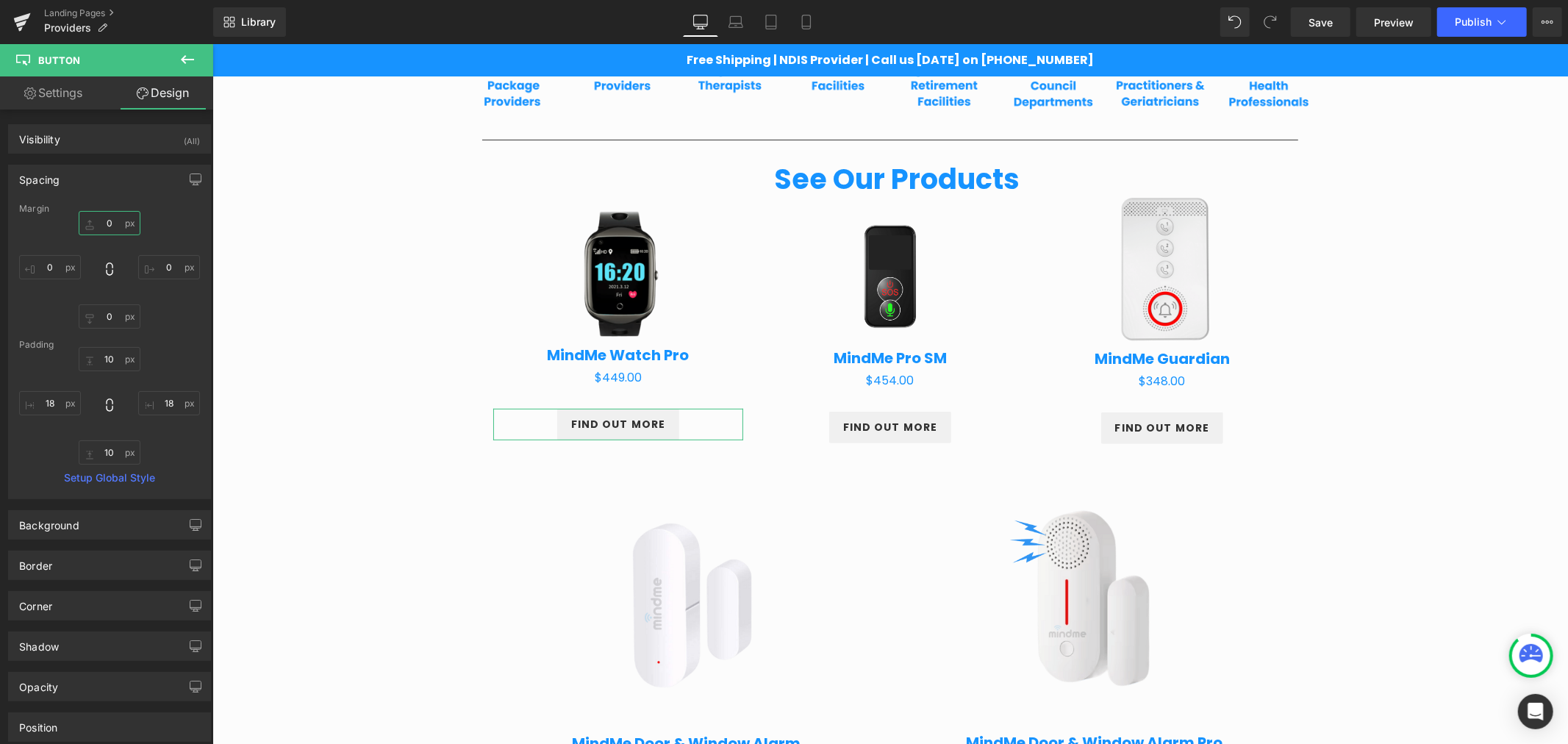
type input "3"
click at [1434, 399] on div "Providers Heading Row Partnering for Better Client Outcomes Heading Row At Mind…" at bounding box center [889, 664] width 1355 height 2014
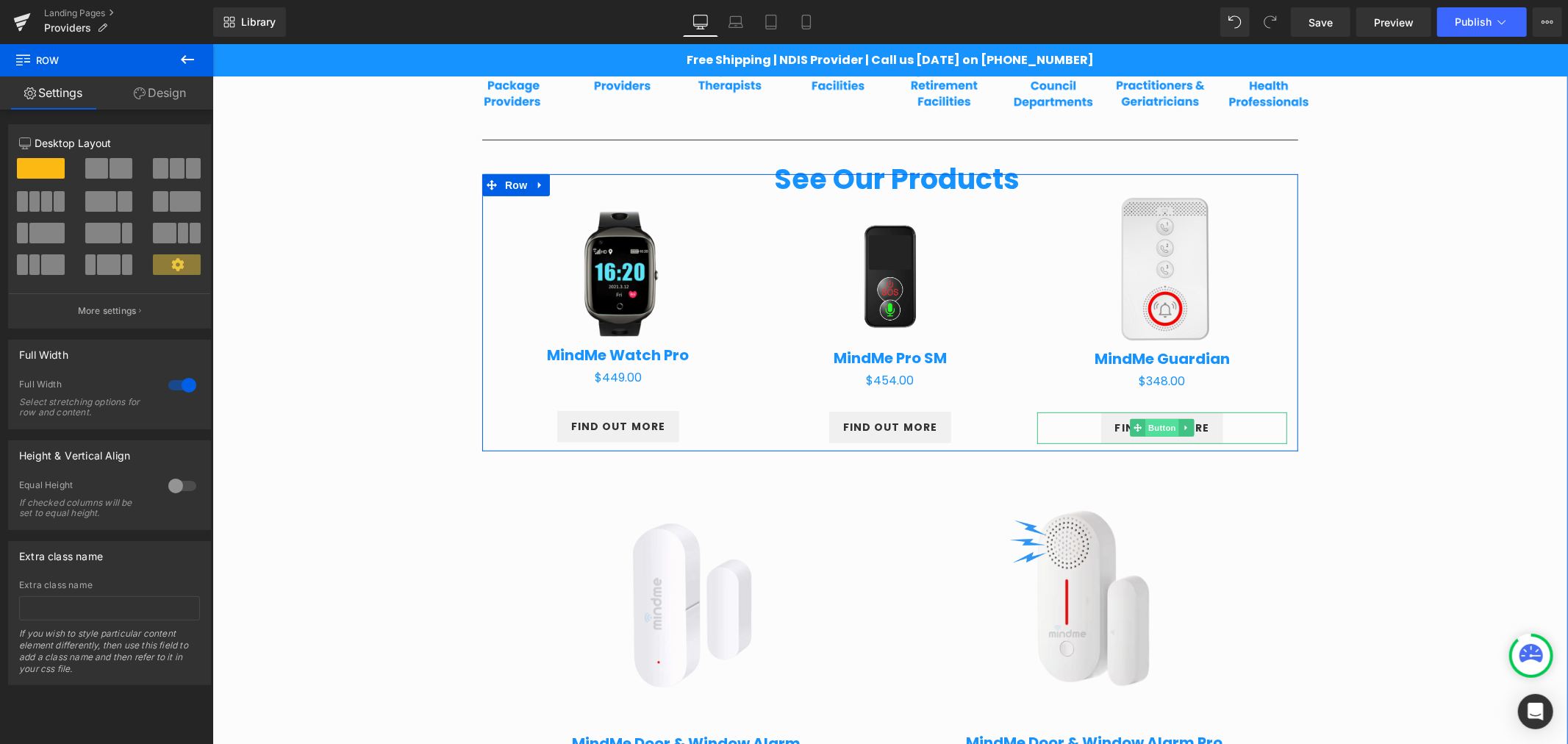
click at [1157, 431] on span "Button" at bounding box center [1161, 427] width 34 height 18
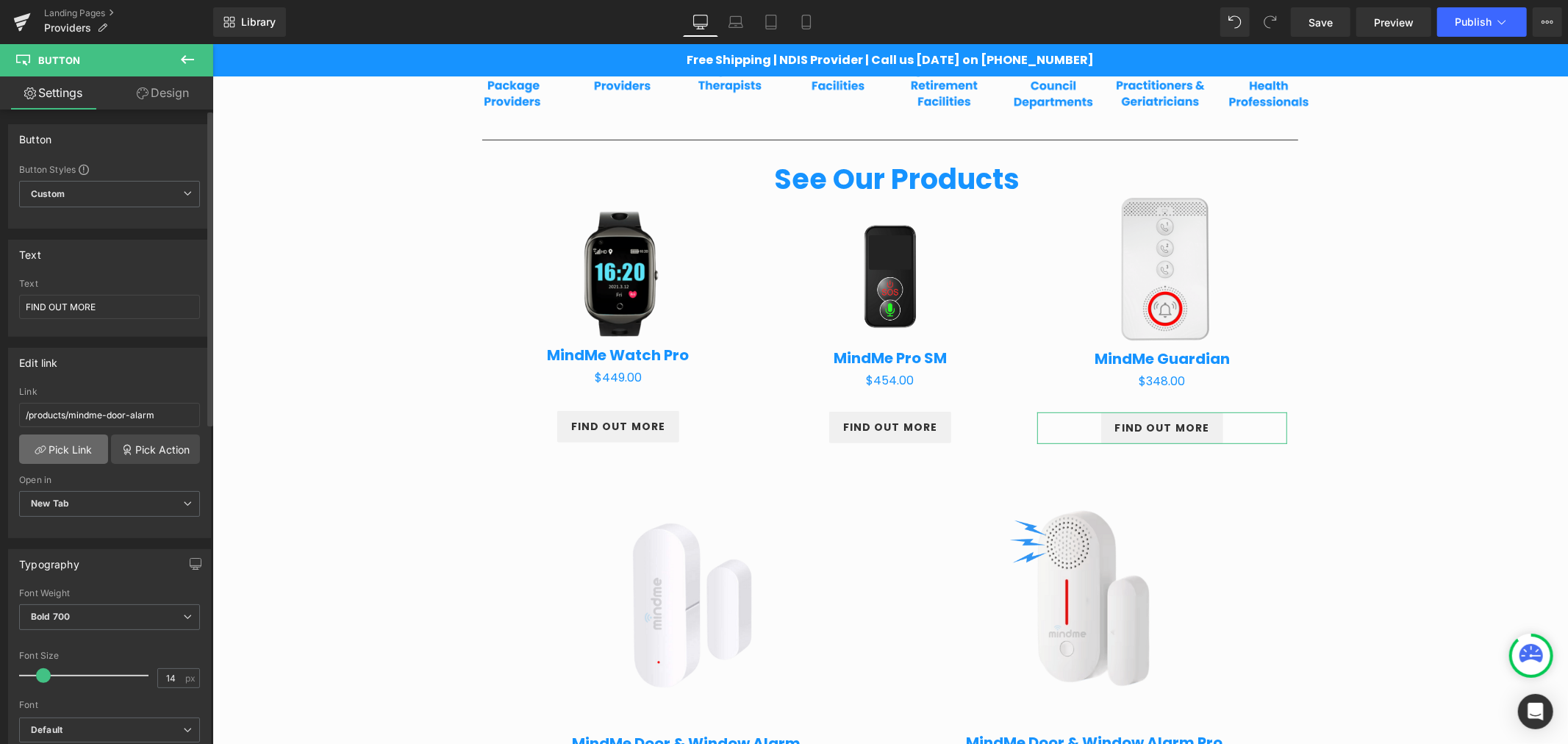
click at [71, 446] on link "Pick Link" at bounding box center [63, 449] width 89 height 29
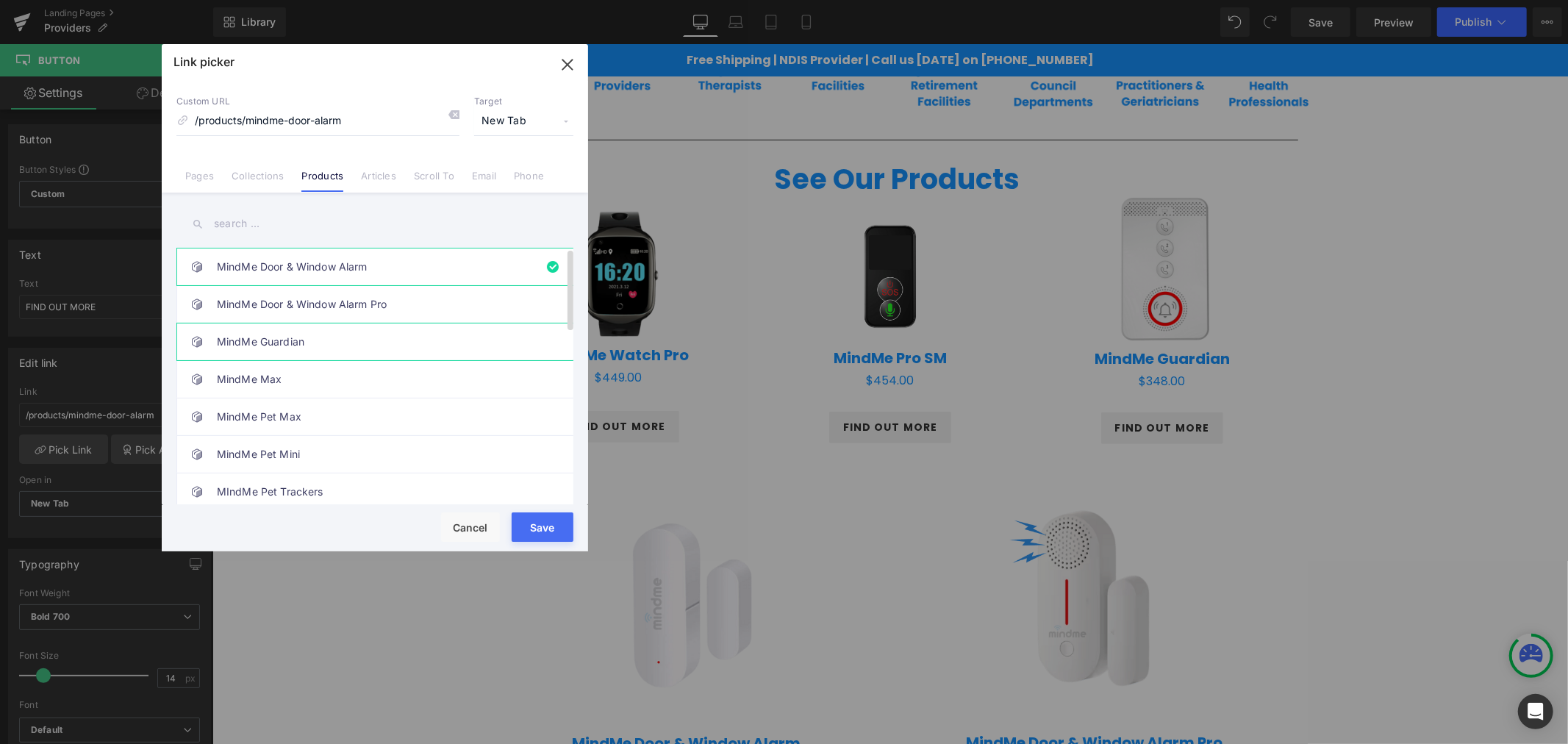
click at [303, 350] on link "MindMe Guardian" at bounding box center [379, 341] width 324 height 37
type input "/products/mindme-guardian"
drag, startPoint x: 528, startPoint y: 520, endPoint x: 340, endPoint y: 471, distance: 194.3
click at [528, 520] on button "Save" at bounding box center [543, 526] width 62 height 29
type input "/products/mindme-guardian"
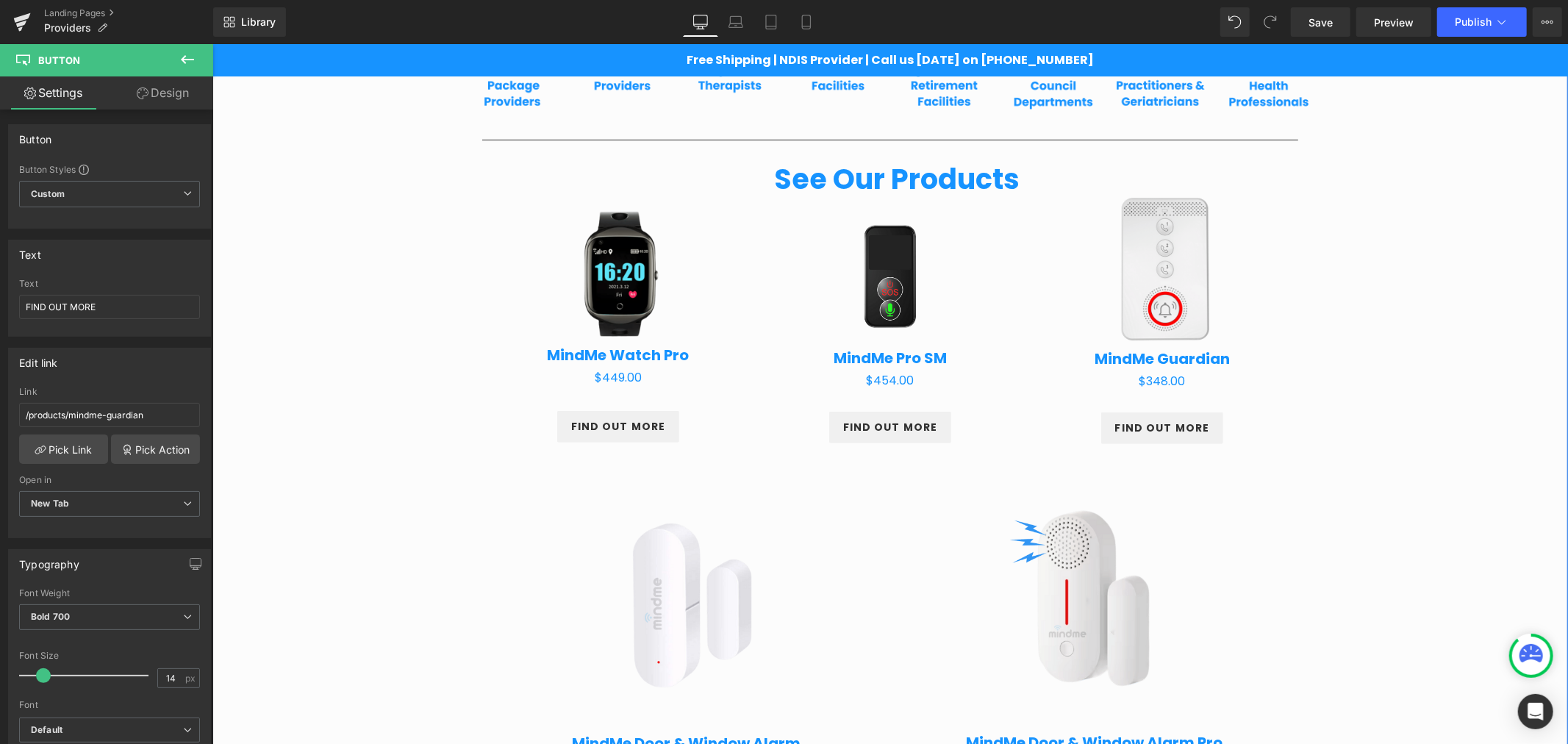
click at [1440, 324] on div "Providers Heading Row Partnering for Better Client Outcomes Heading Row At Mind…" at bounding box center [889, 664] width 1355 height 2014
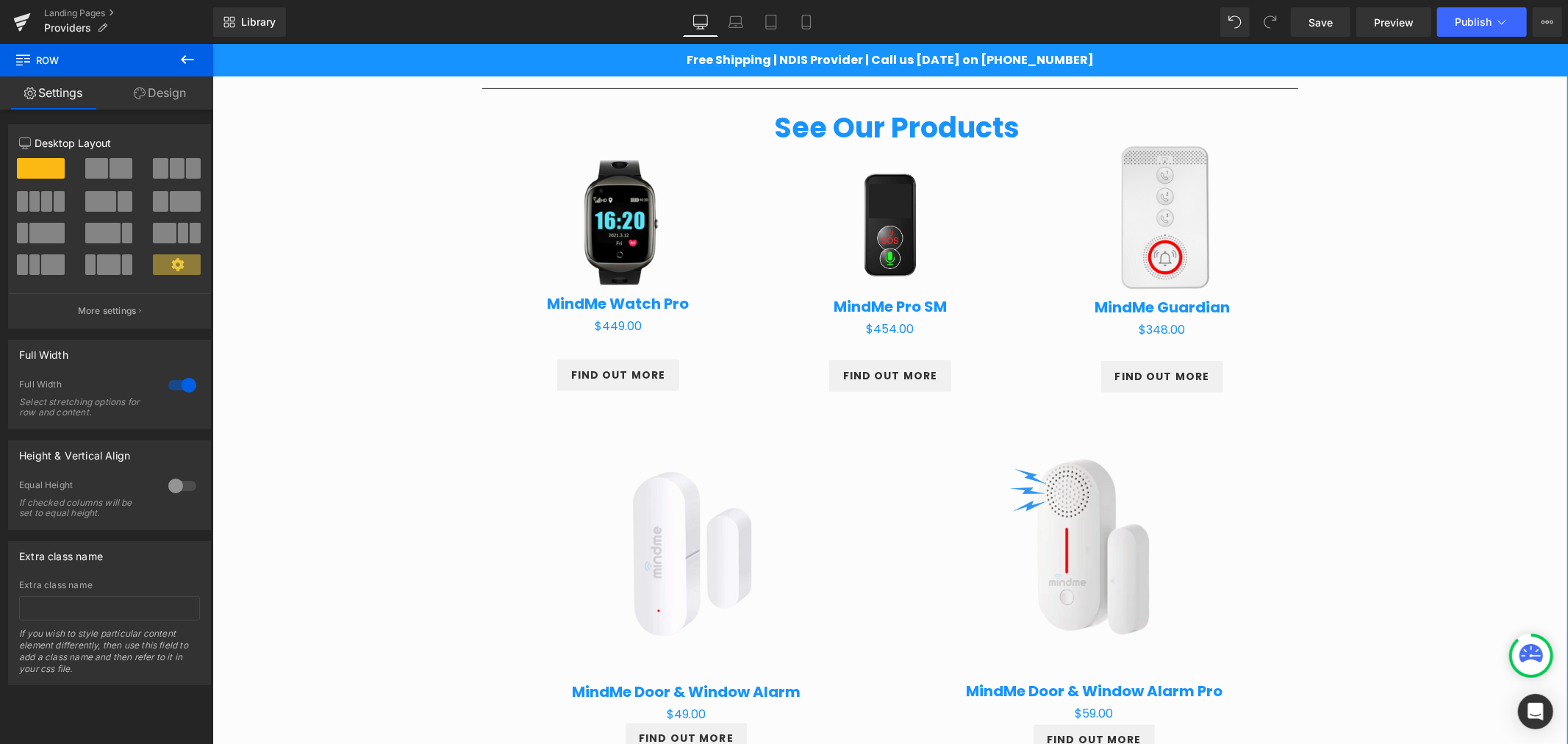
scroll to position [613, 0]
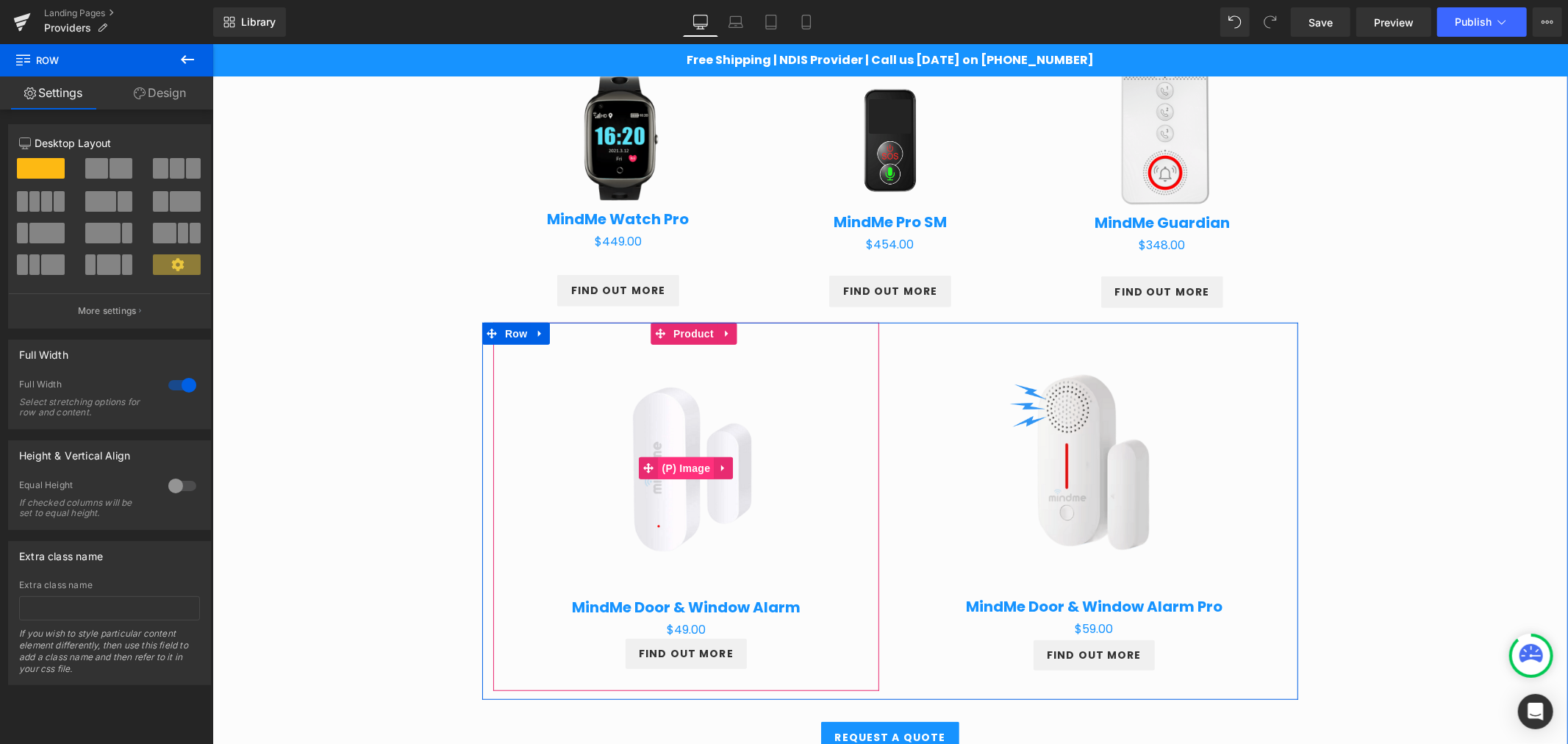
click at [688, 470] on span "(P) Image" at bounding box center [686, 467] width 56 height 22
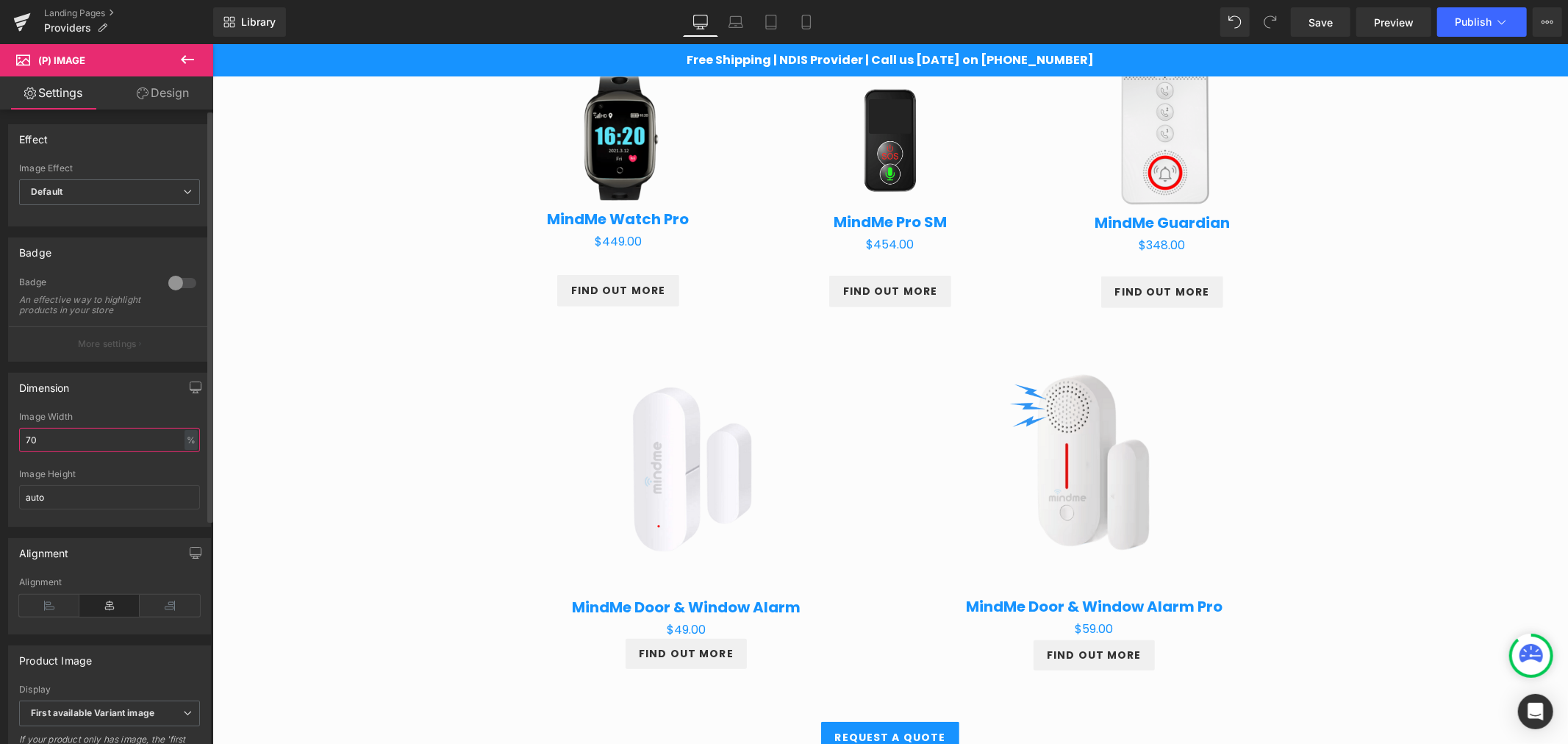
click at [35, 445] on input "70" at bounding box center [109, 440] width 181 height 24
type input "7"
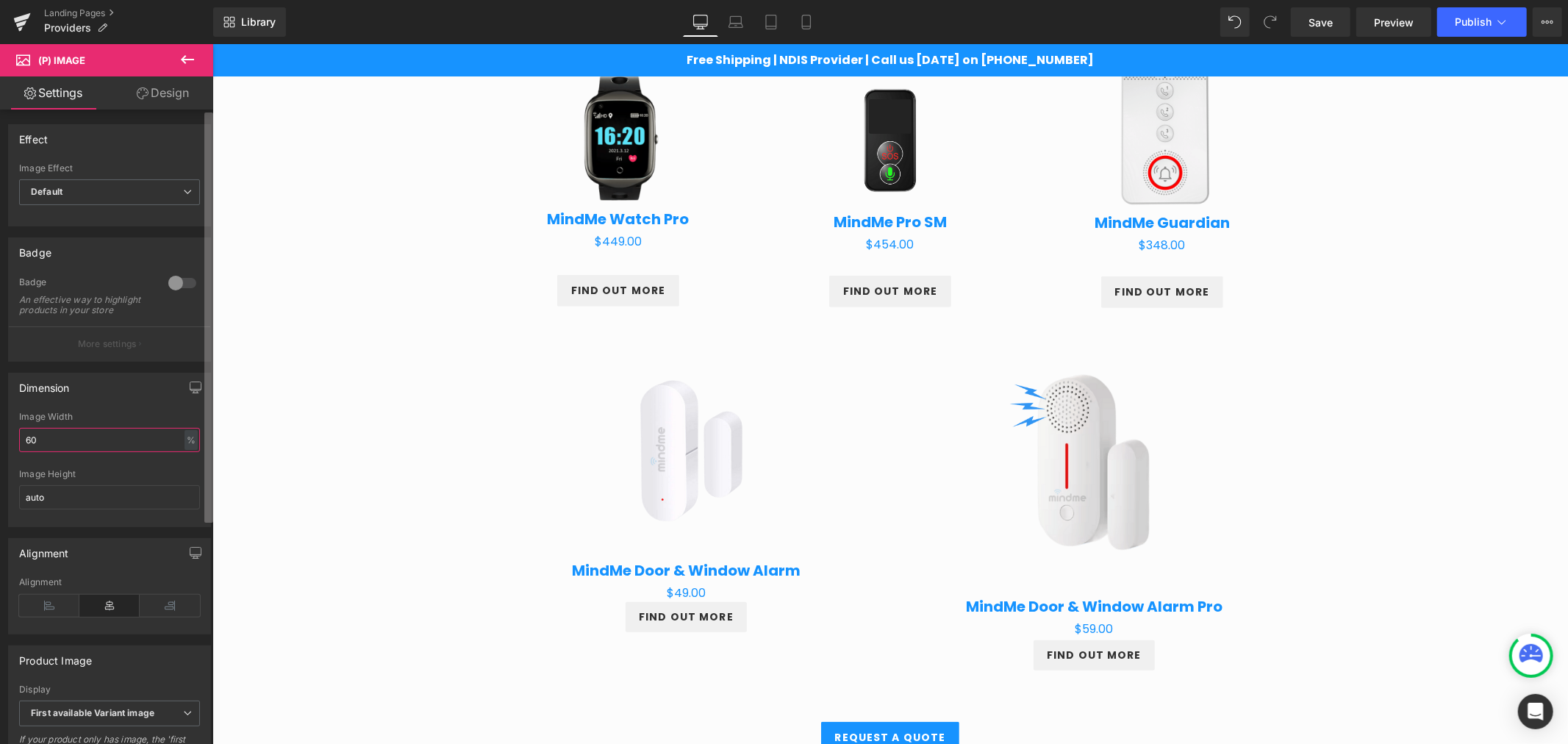
type input "6"
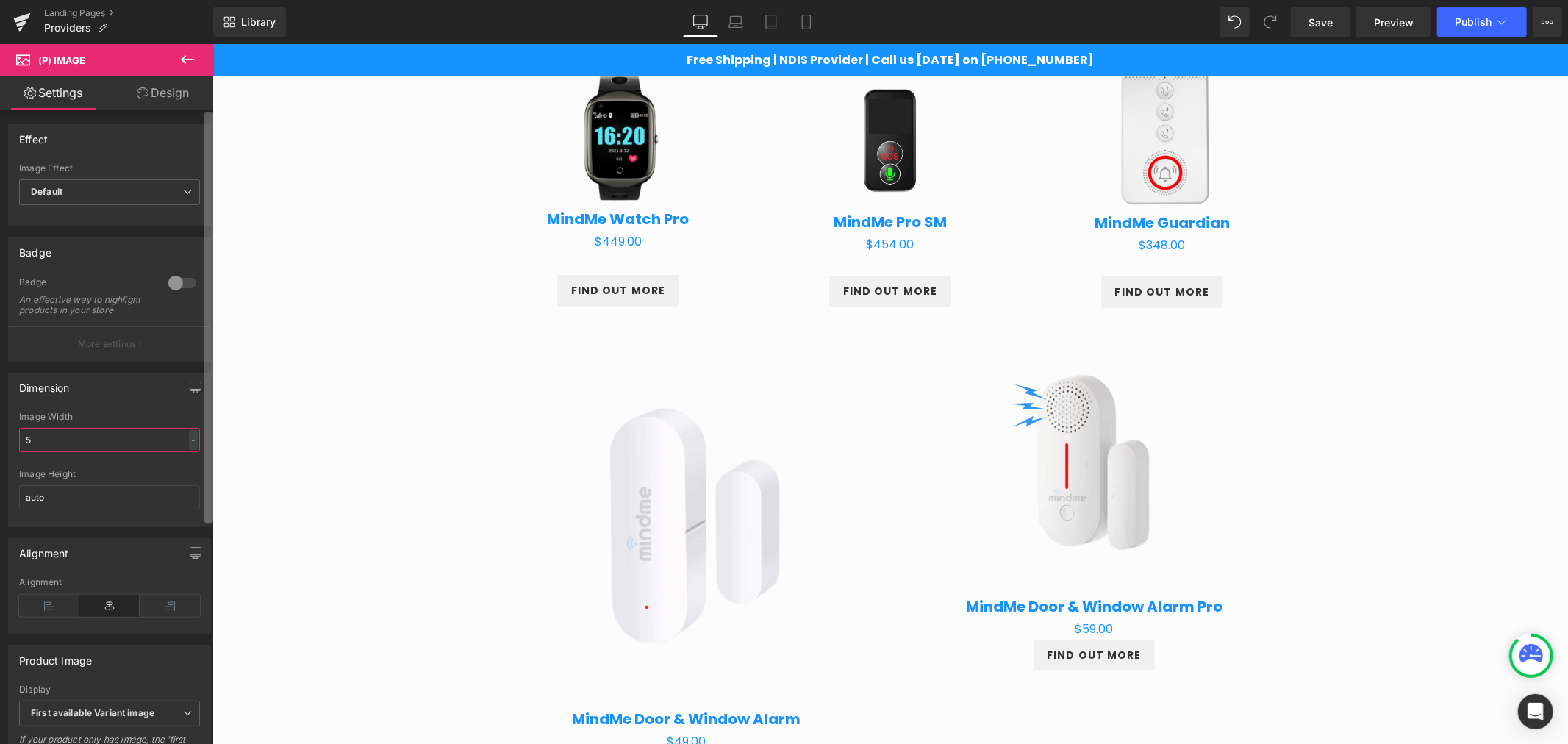
type input "55"
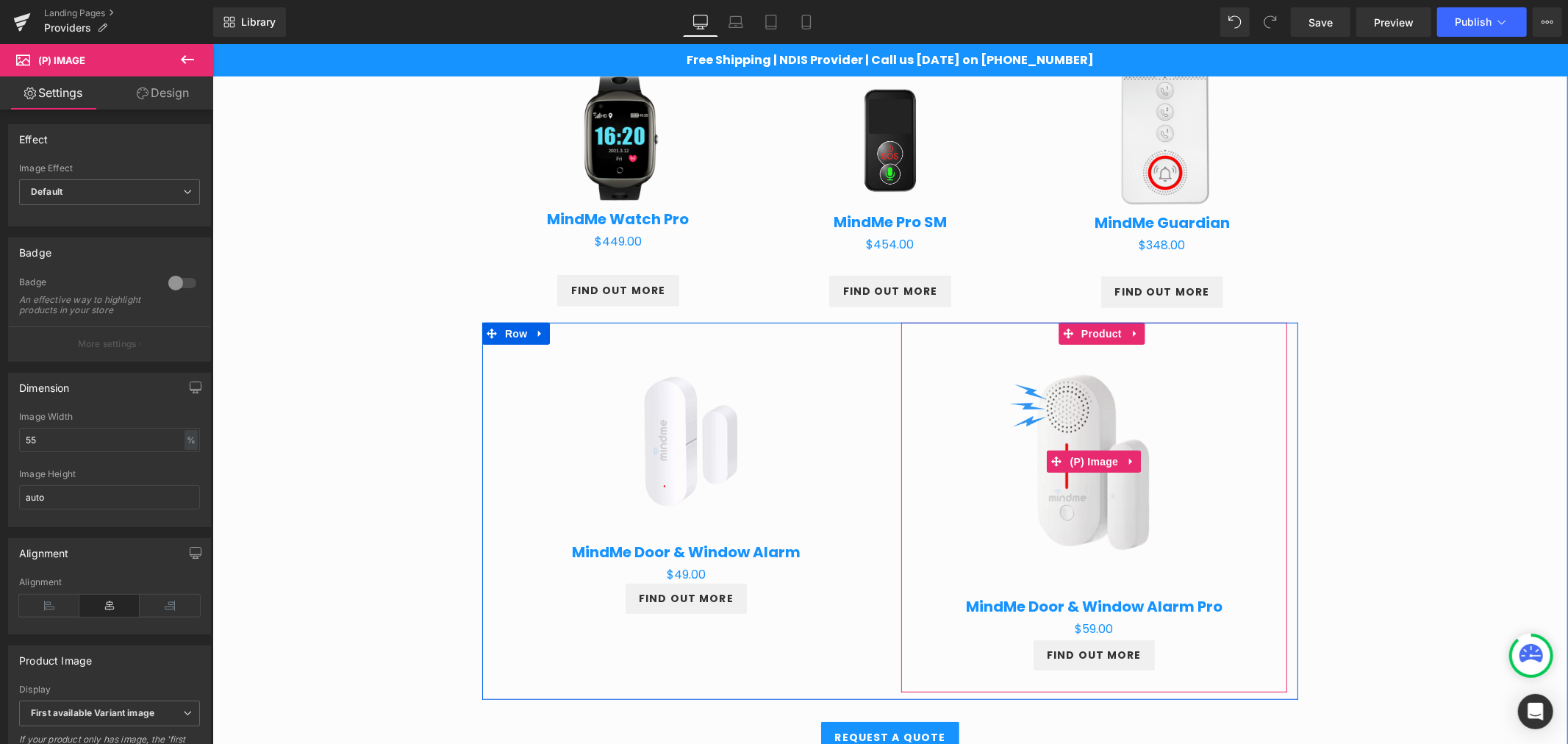
click at [1110, 475] on img at bounding box center [1093, 461] width 241 height 241
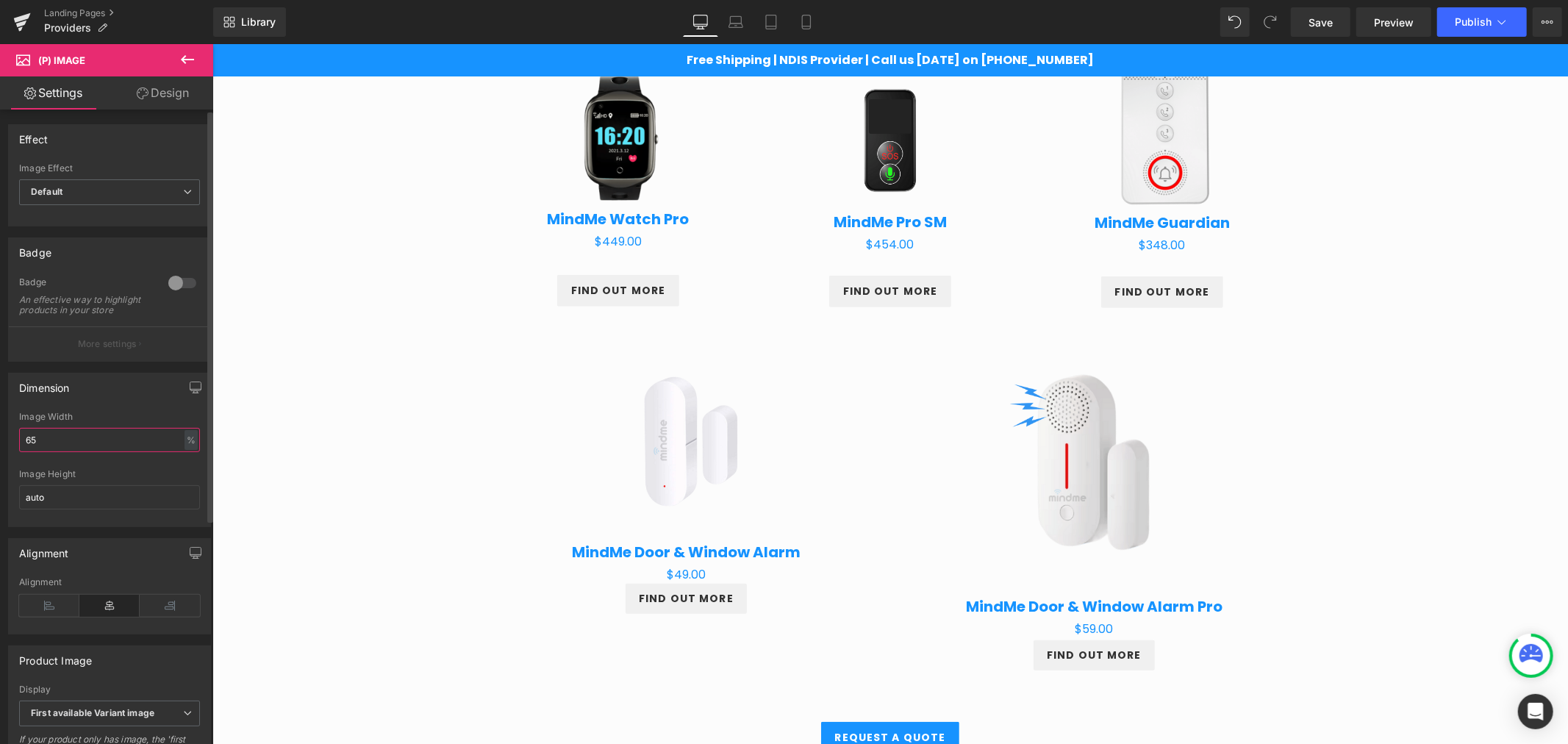
click at [53, 443] on input "65" at bounding box center [109, 440] width 181 height 24
type input "6"
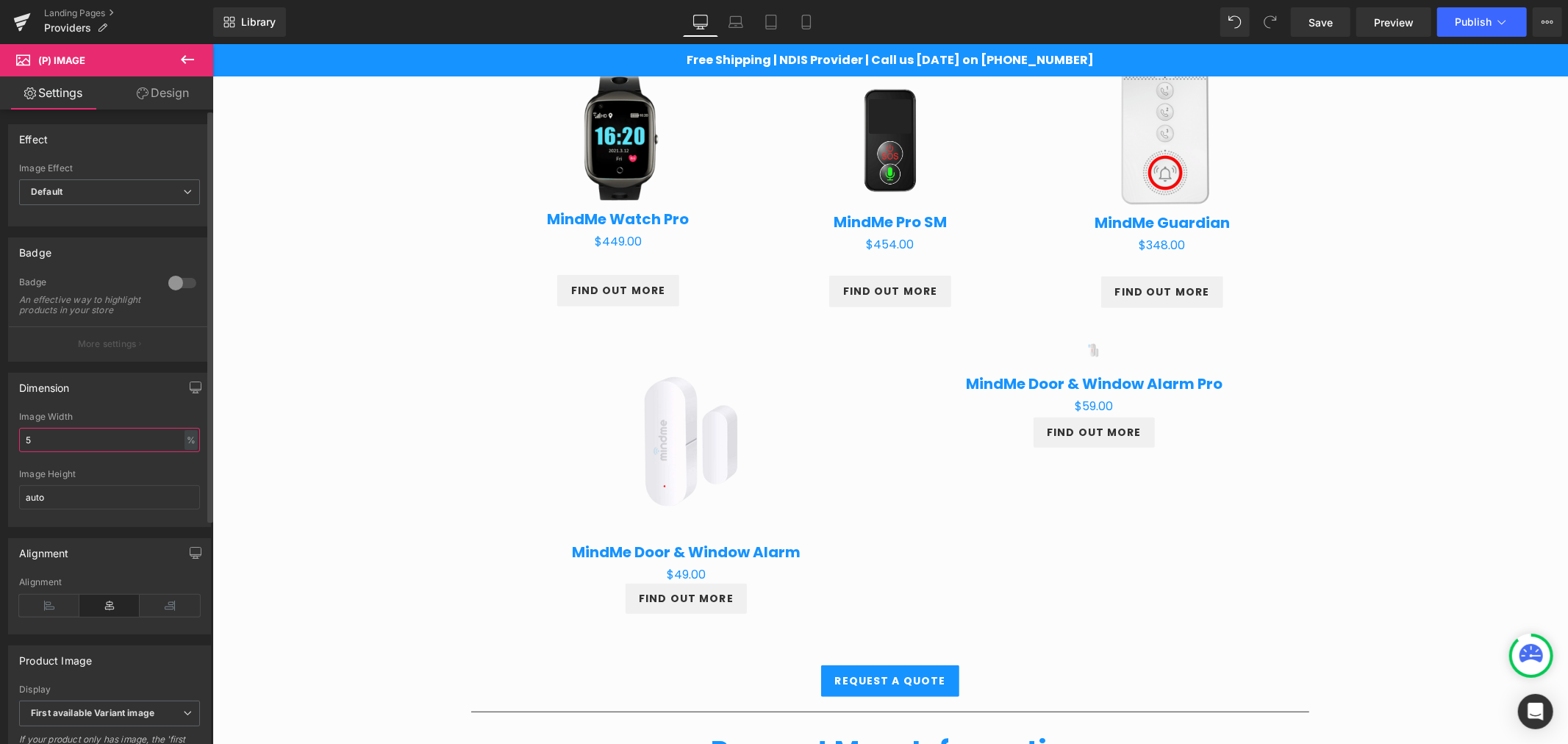
type input "50"
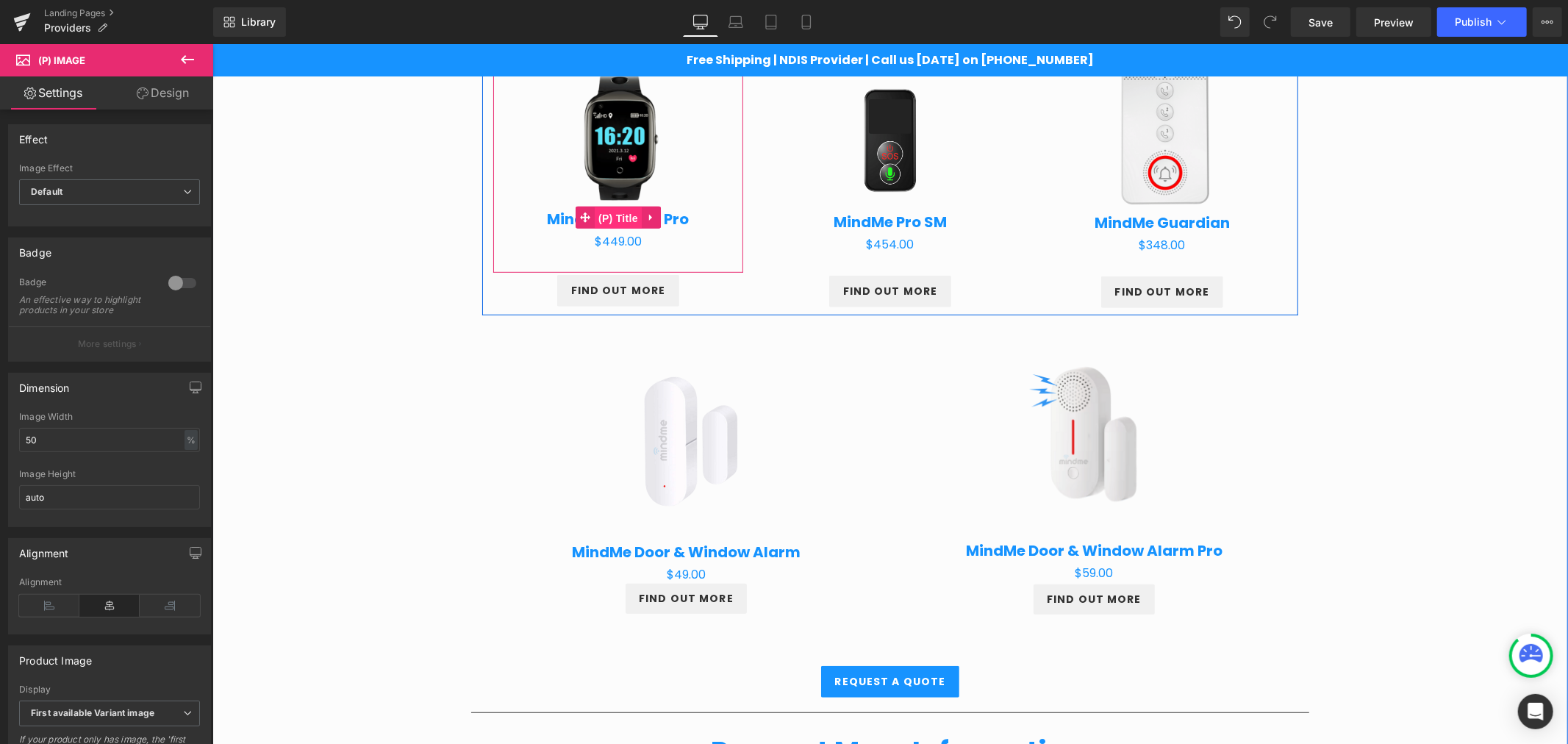
click at [602, 222] on span "(P) Title" at bounding box center [617, 218] width 47 height 22
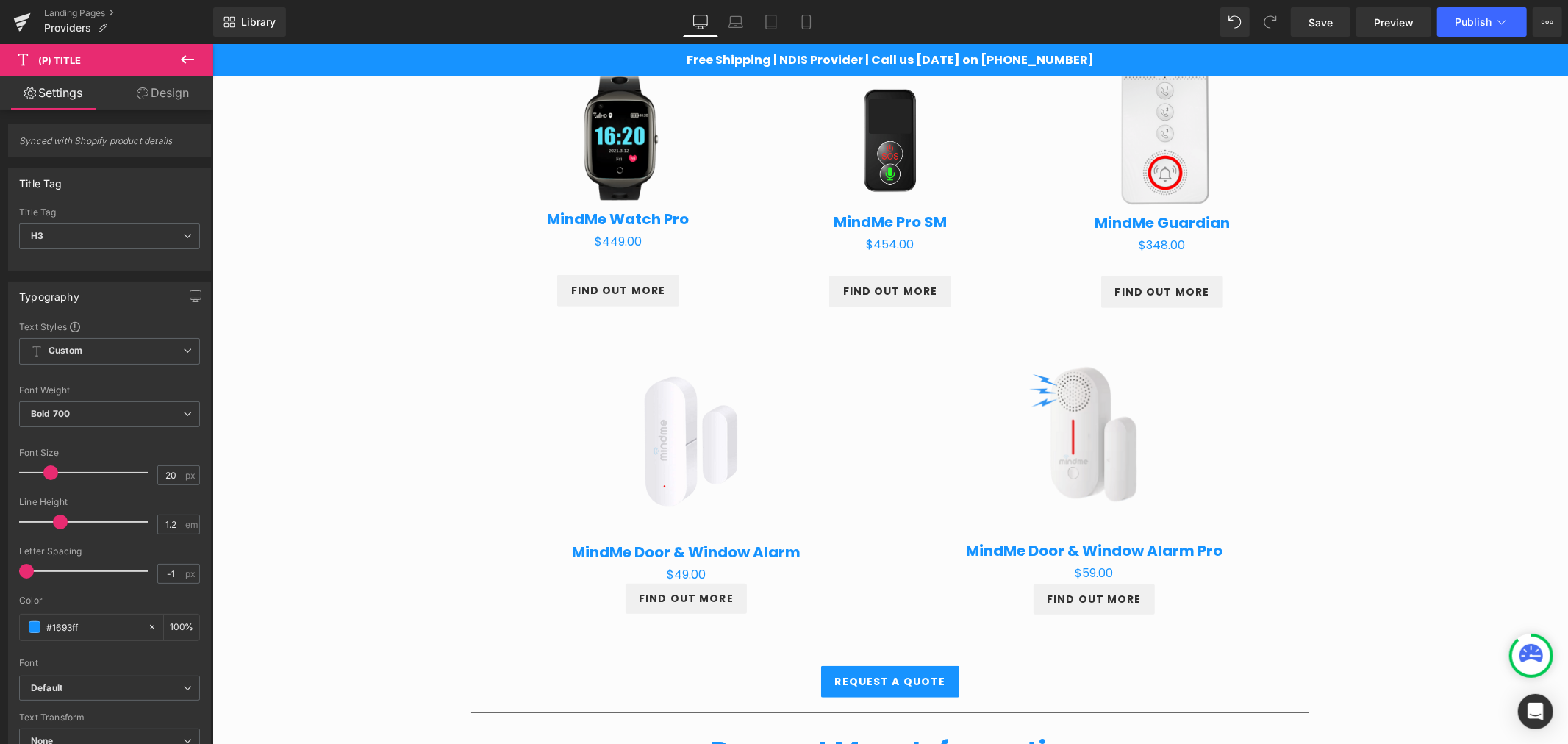
click at [164, 86] on link "Design" at bounding box center [163, 93] width 107 height 33
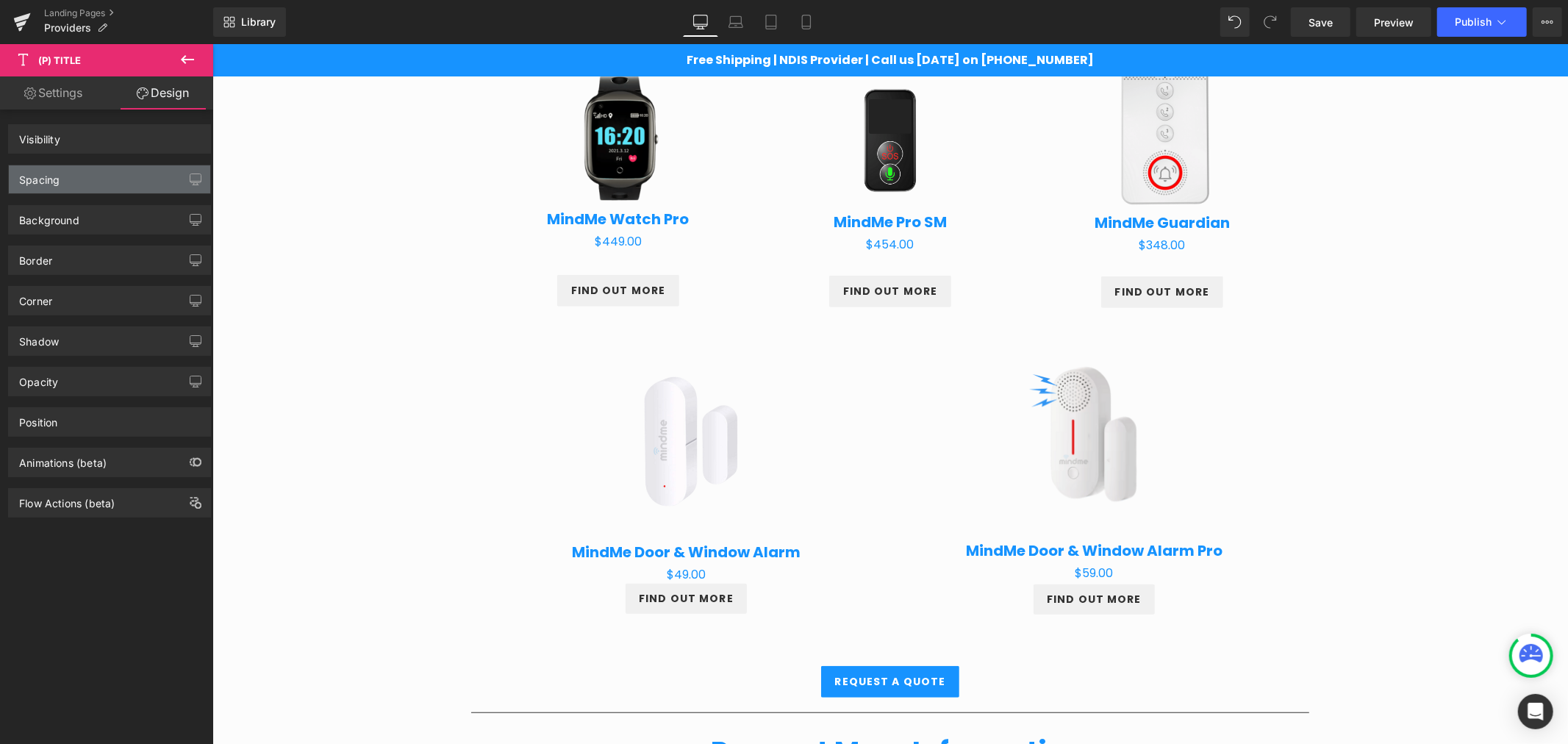
click at [53, 181] on div "Spacing" at bounding box center [39, 175] width 40 height 21
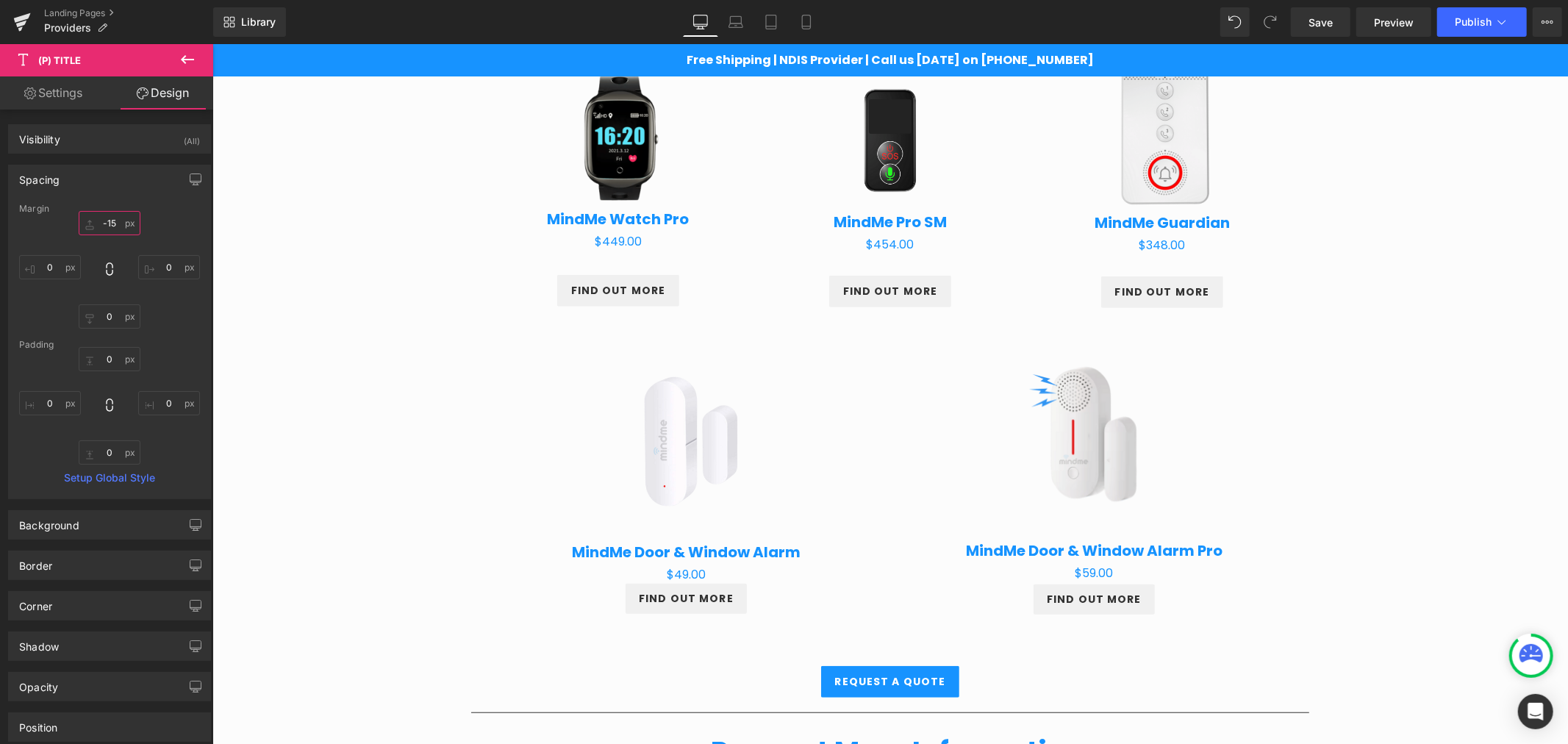
click at [104, 224] on input "-15" at bounding box center [109, 223] width 62 height 24
type input "0"
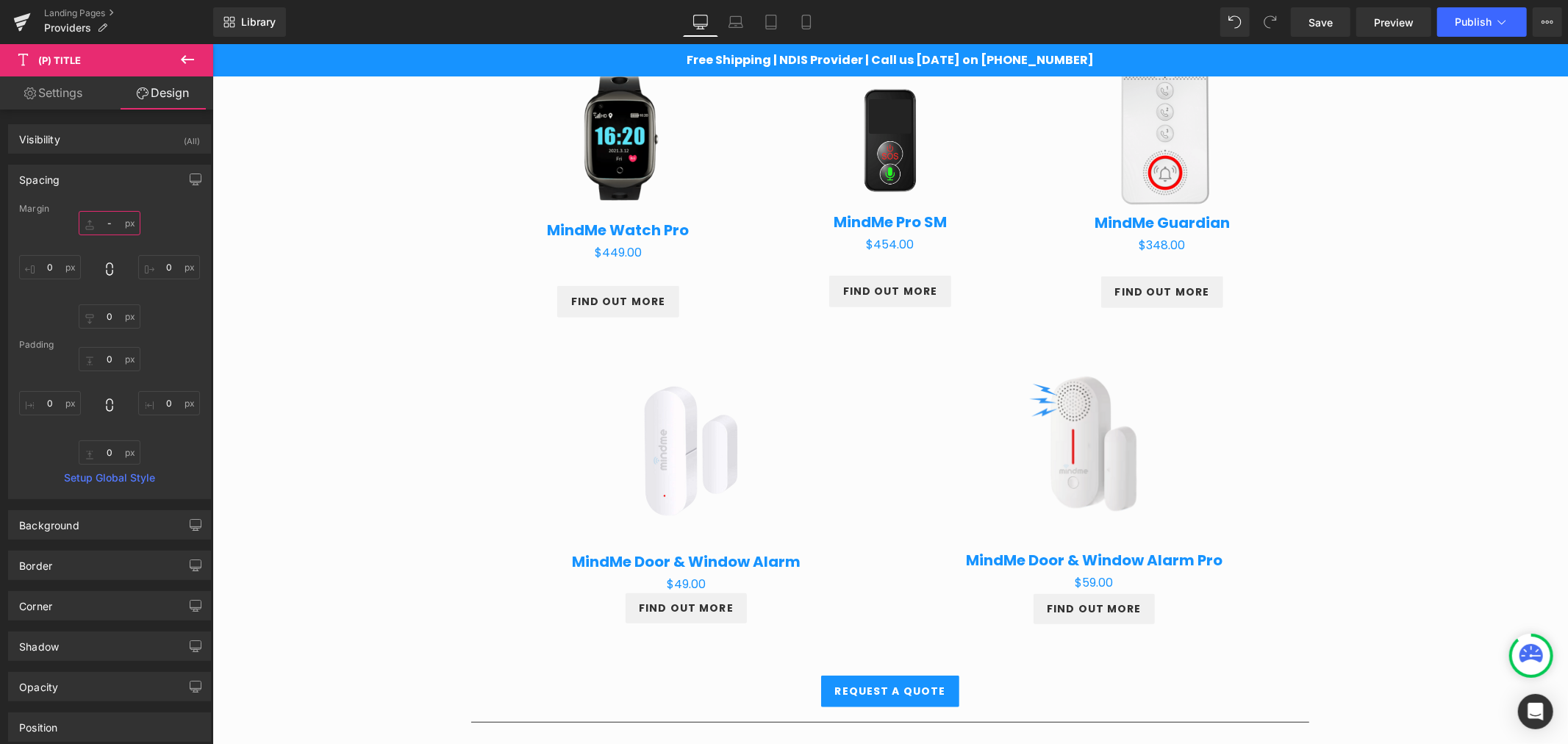
type input "-8"
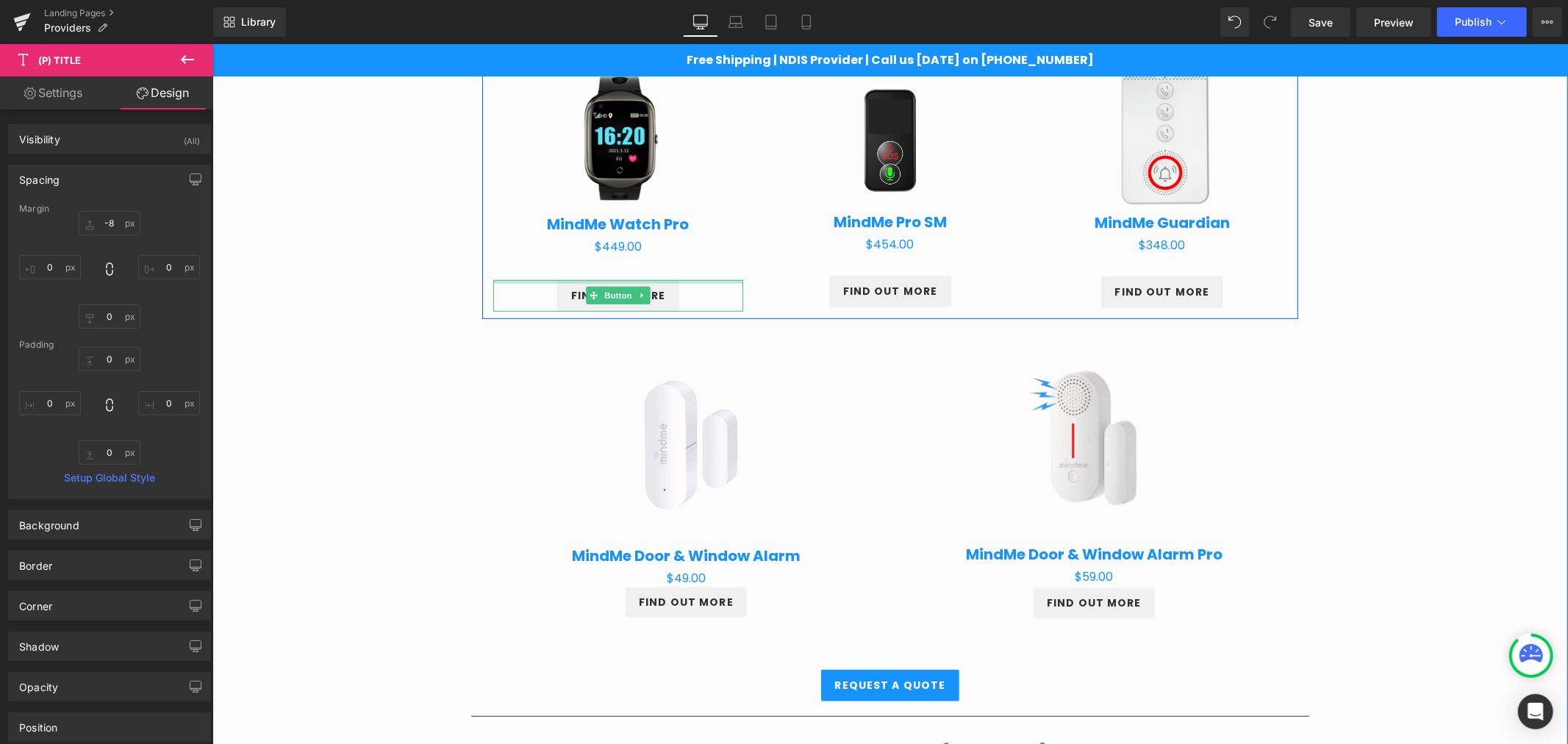
click at [614, 280] on div at bounding box center [617, 281] width 250 height 3
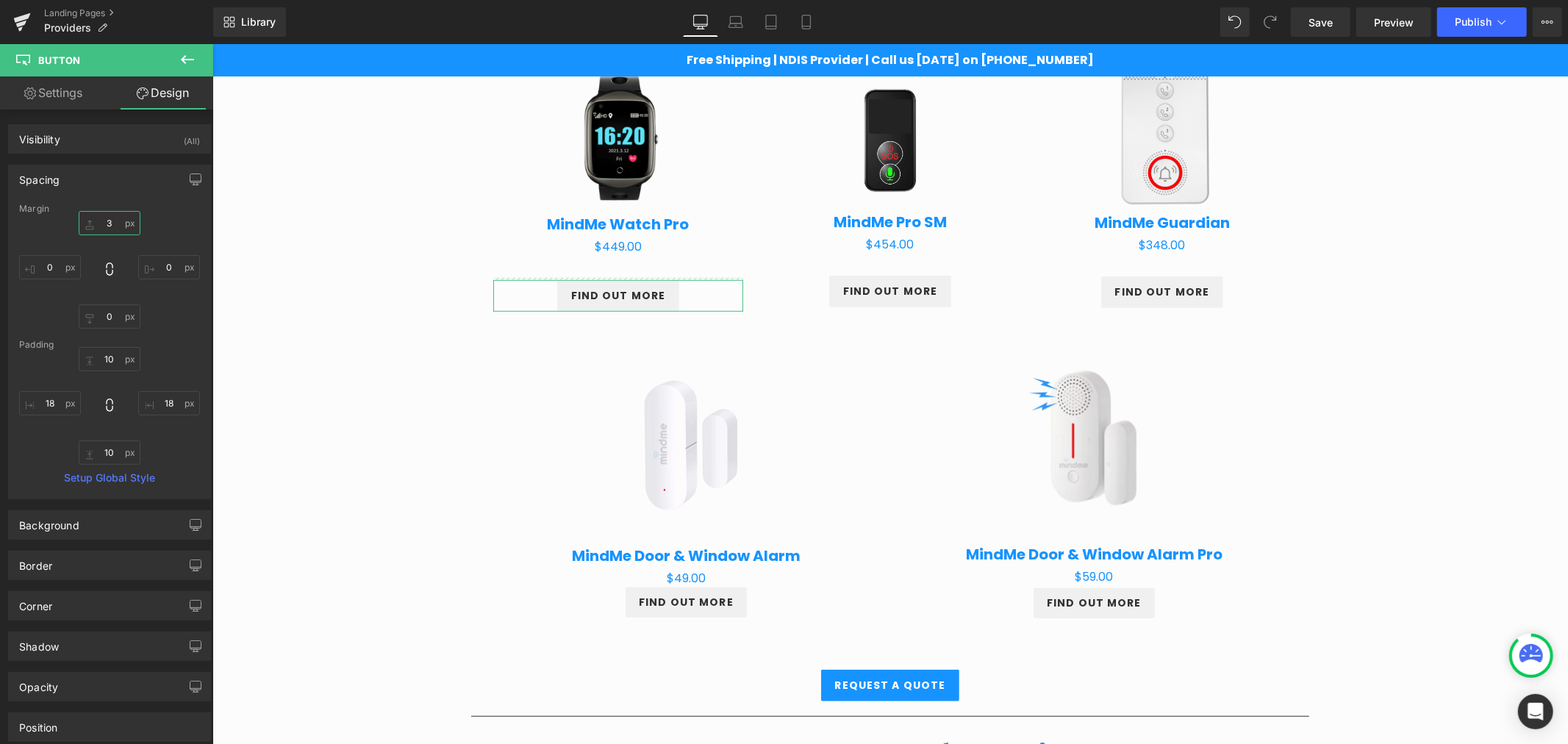
click at [101, 230] on input "3" at bounding box center [109, 223] width 62 height 24
type input "0"
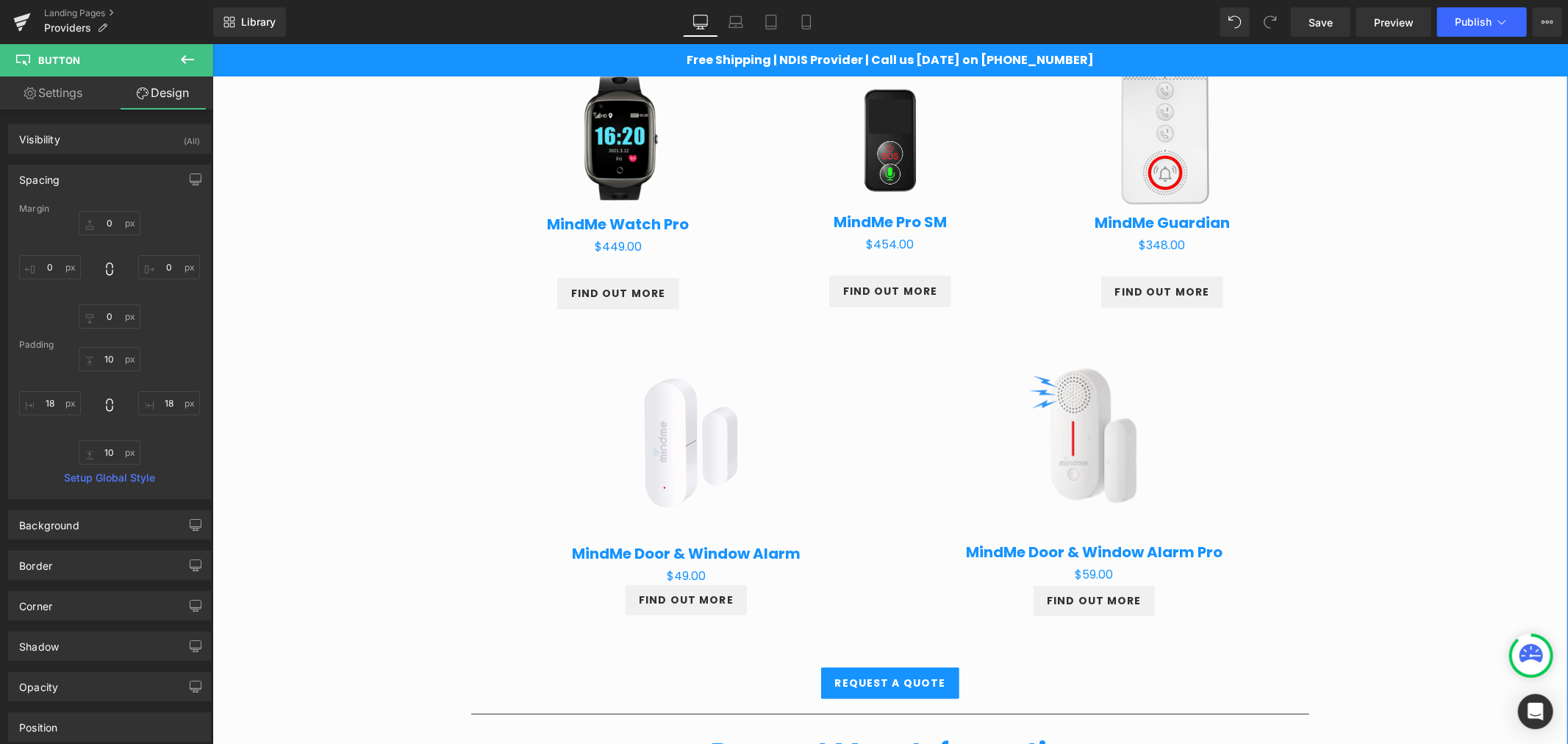
click at [1398, 335] on div "Providers Heading Row Partnering for Better Client Outcomes Heading Row At Mind…" at bounding box center [889, 501] width 1355 height 1960
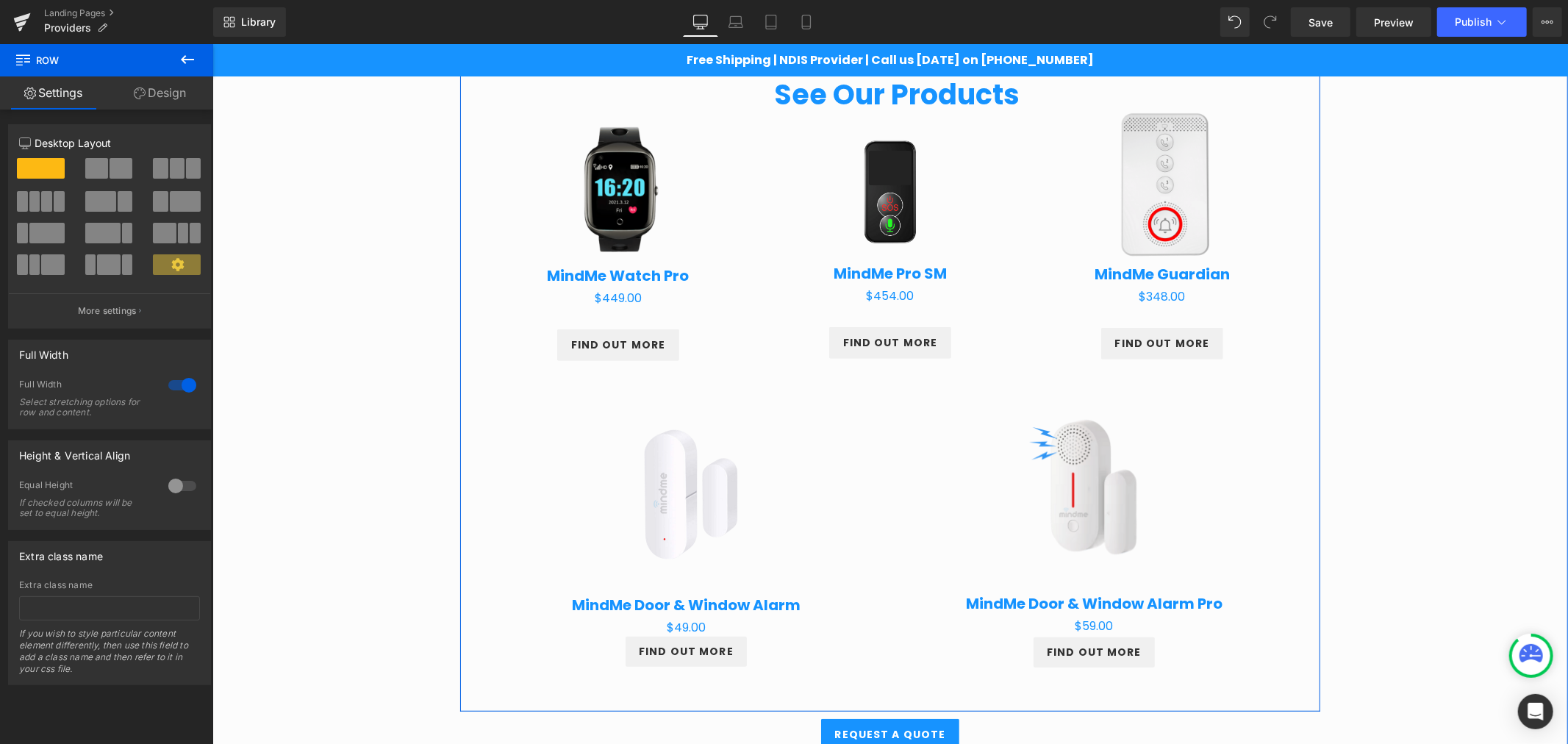
scroll to position [559, 0]
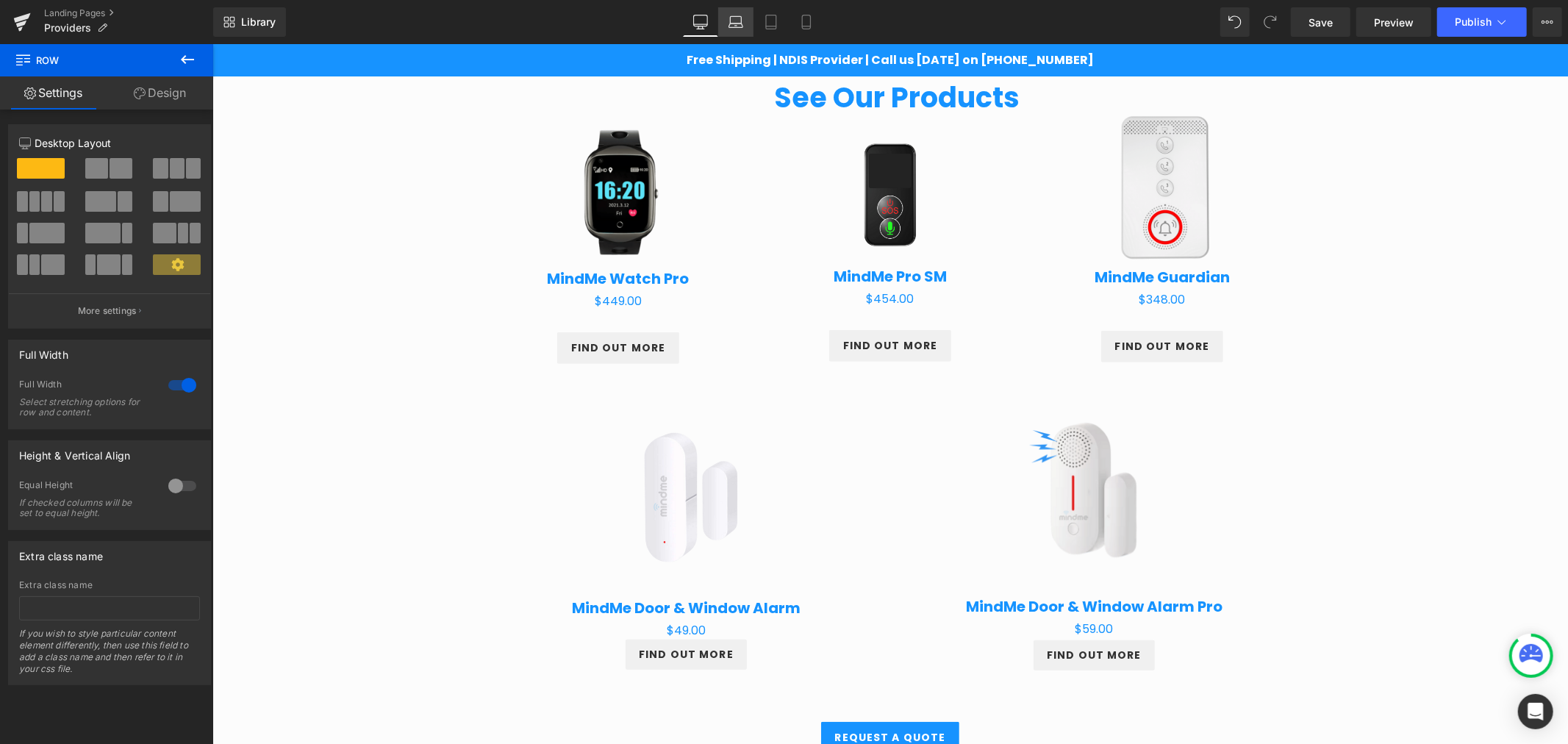
click at [739, 25] on icon at bounding box center [736, 22] width 15 height 15
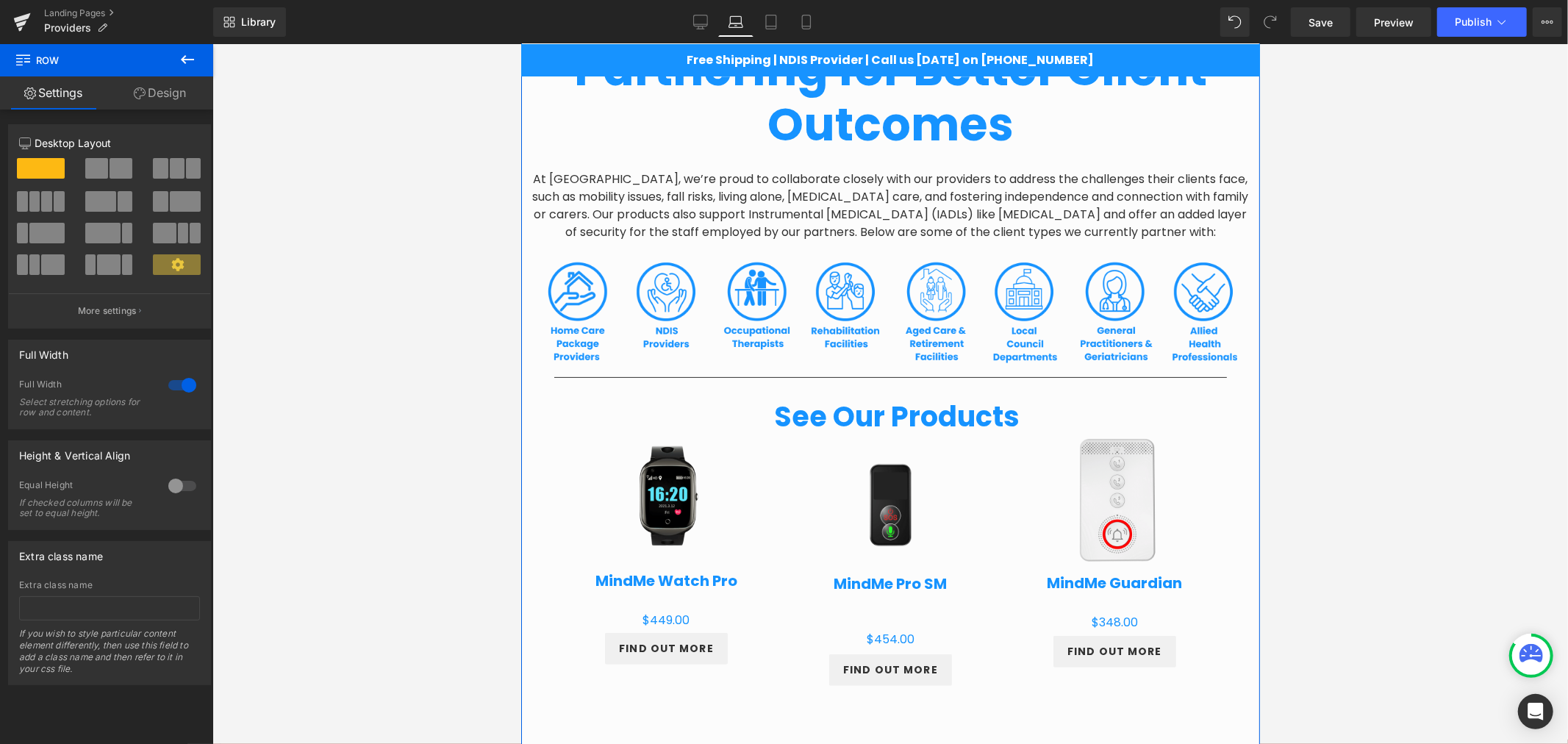
scroll to position [191, 0]
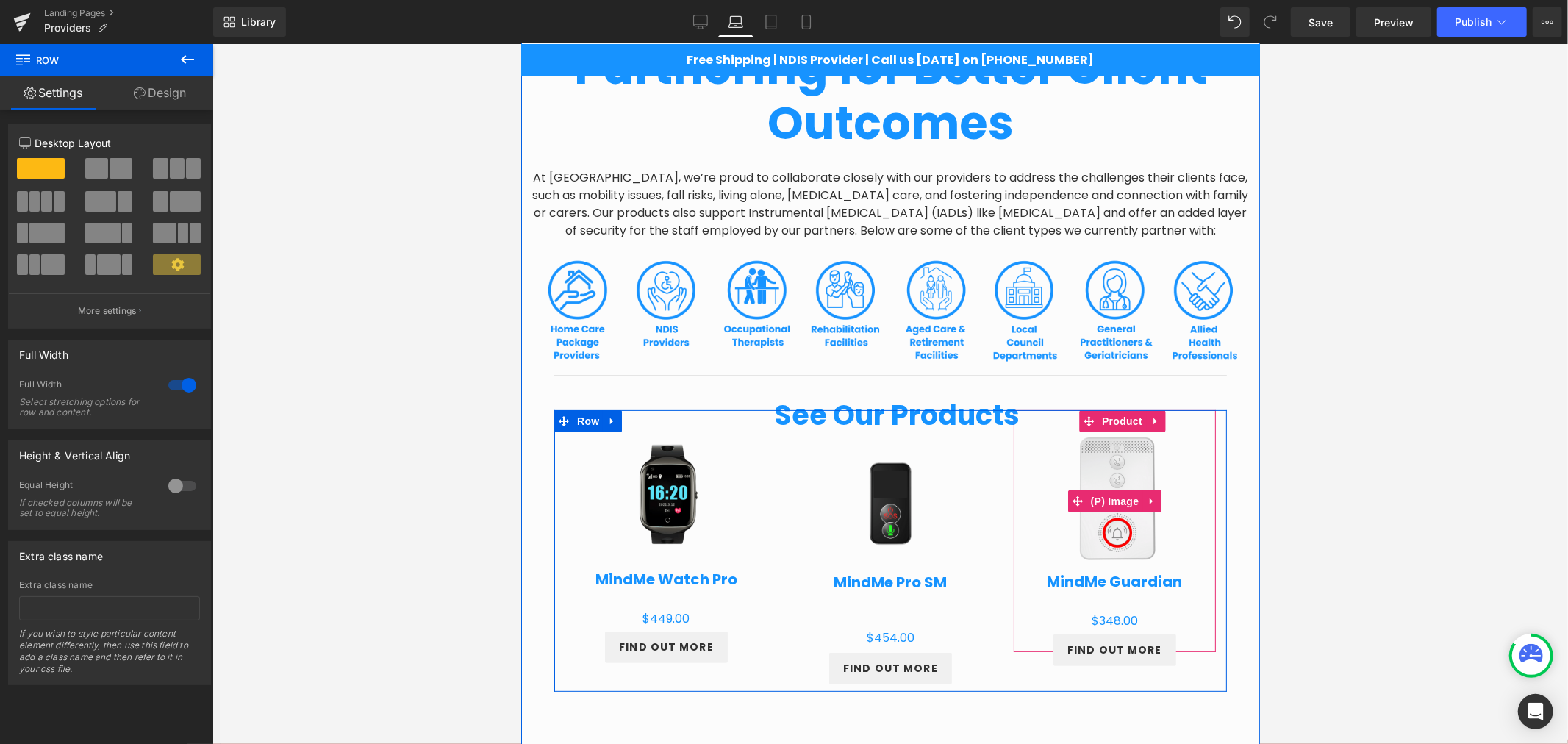
click at [1117, 467] on img at bounding box center [1114, 501] width 131 height 131
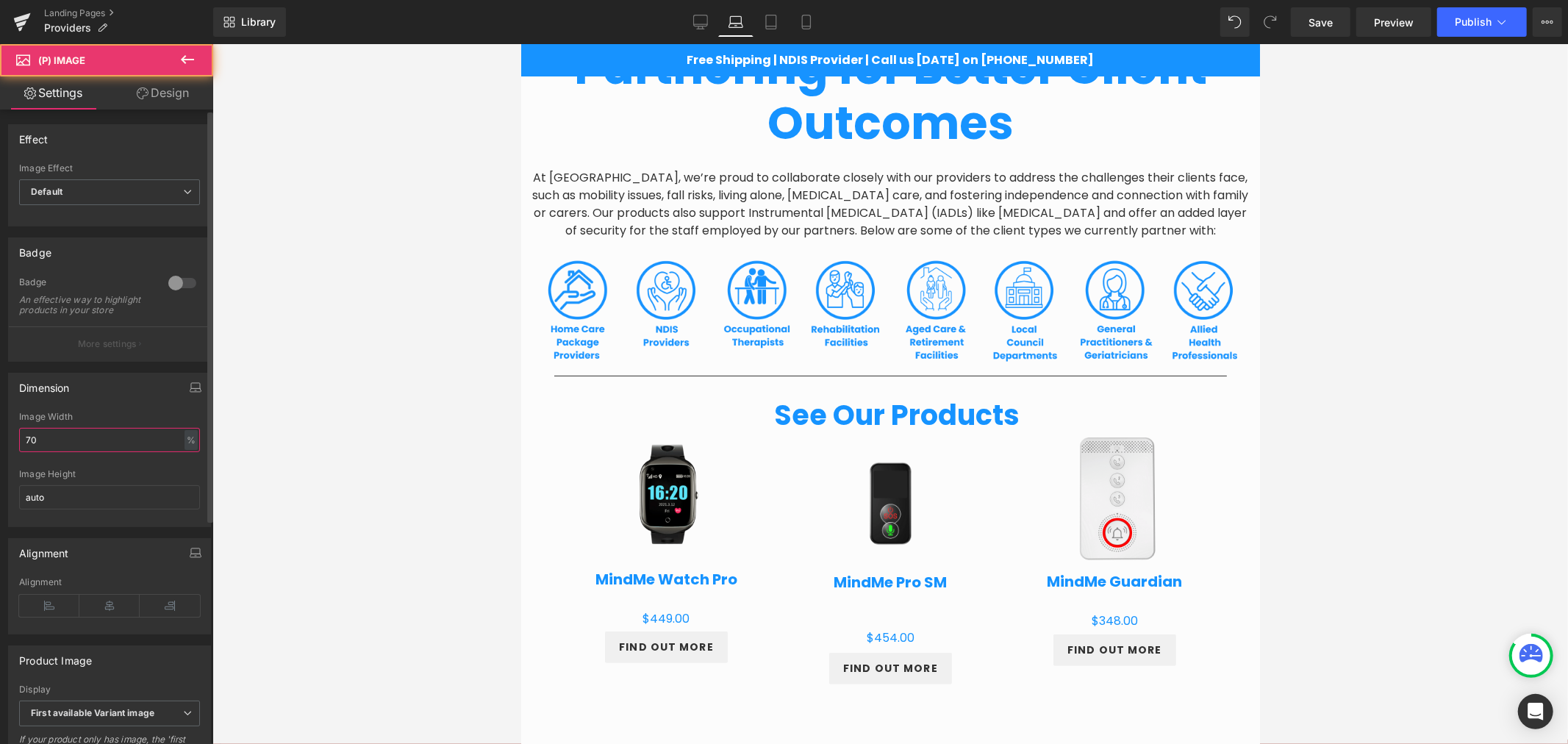
click at [81, 446] on input "70" at bounding box center [109, 440] width 181 height 24
type input "7"
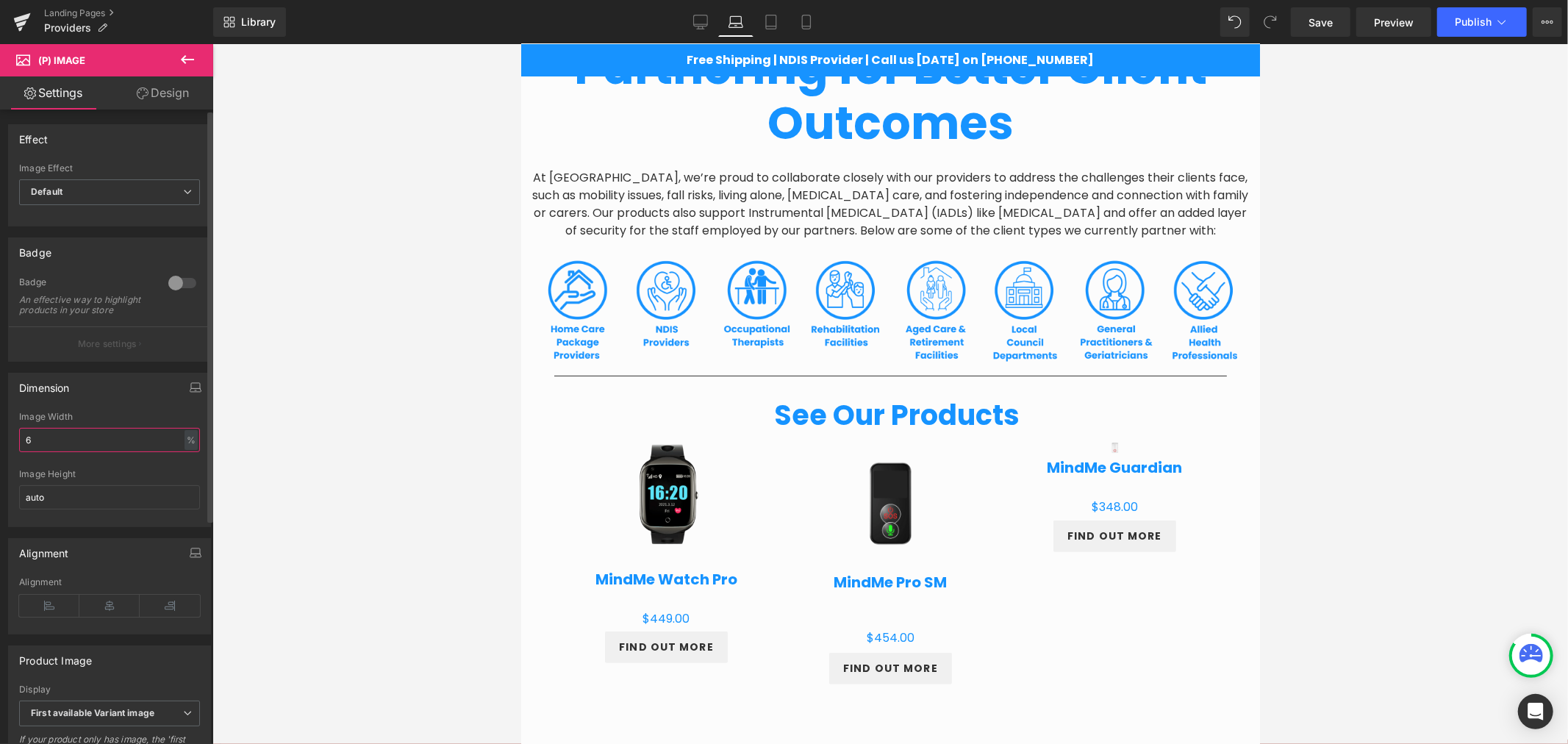
type input "60"
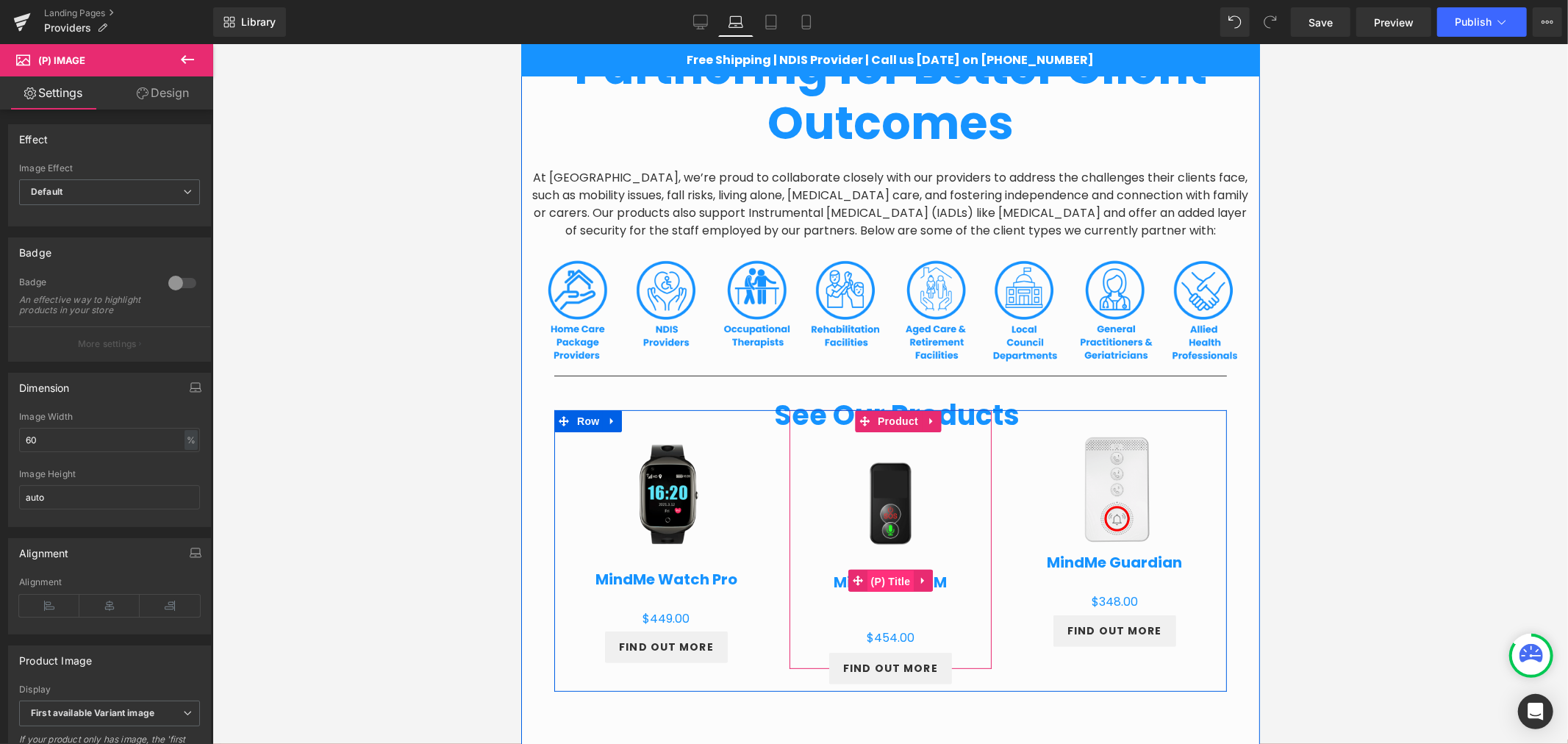
click at [879, 569] on span "(P) Title" at bounding box center [890, 581] width 47 height 22
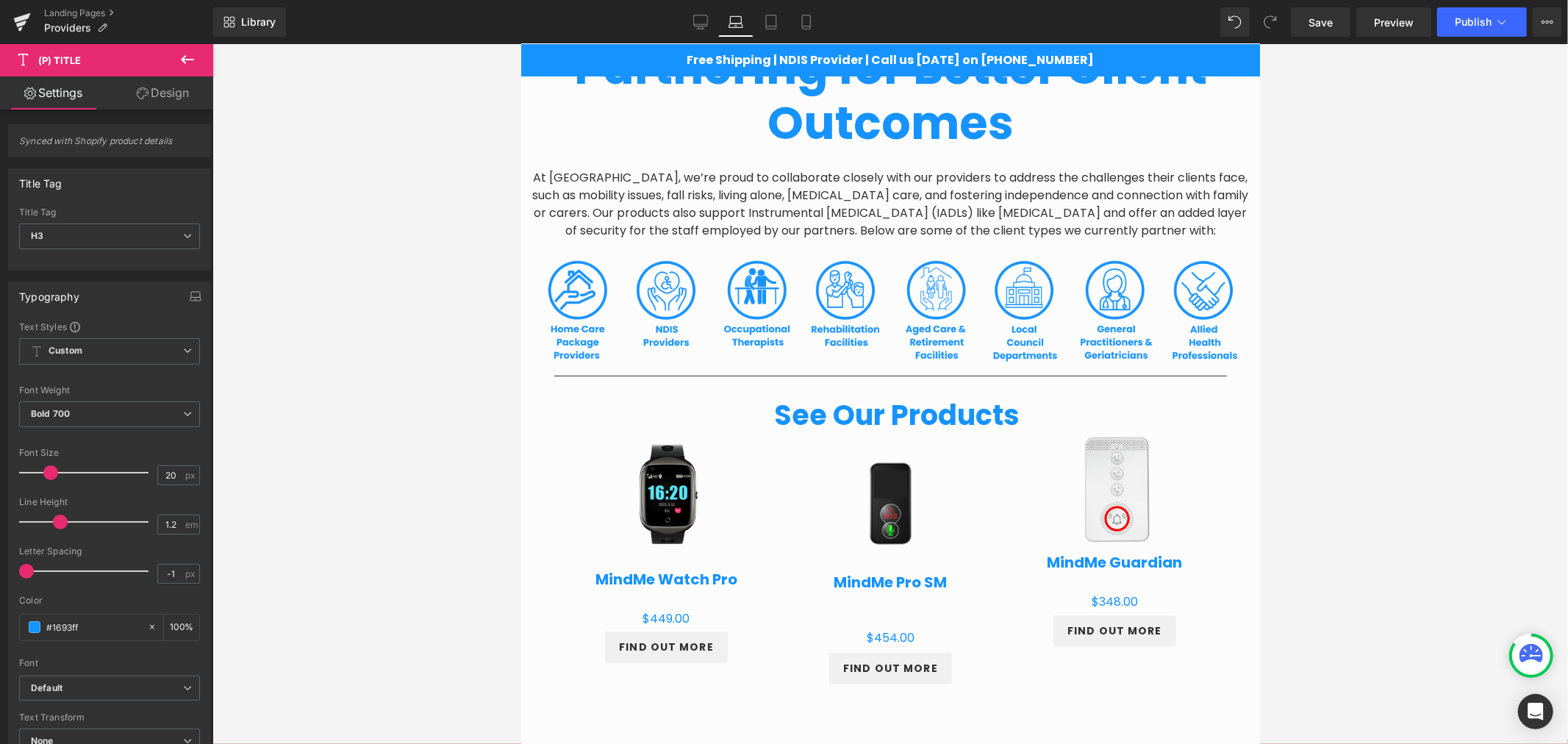
drag, startPoint x: 159, startPoint y: 85, endPoint x: 40, endPoint y: 186, distance: 156.1
click at [160, 85] on link "Design" at bounding box center [163, 93] width 107 height 33
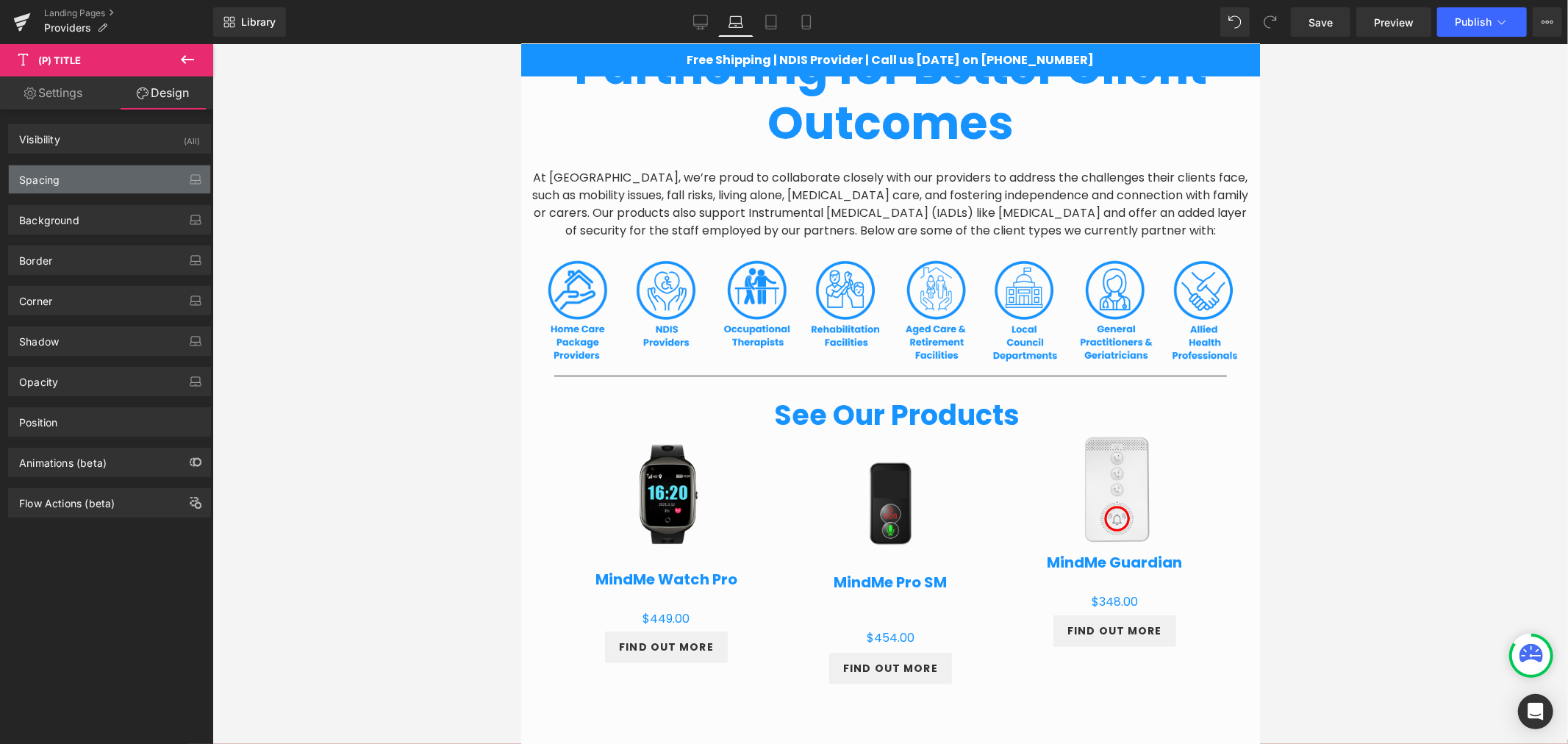
type input "-26"
type input "0"
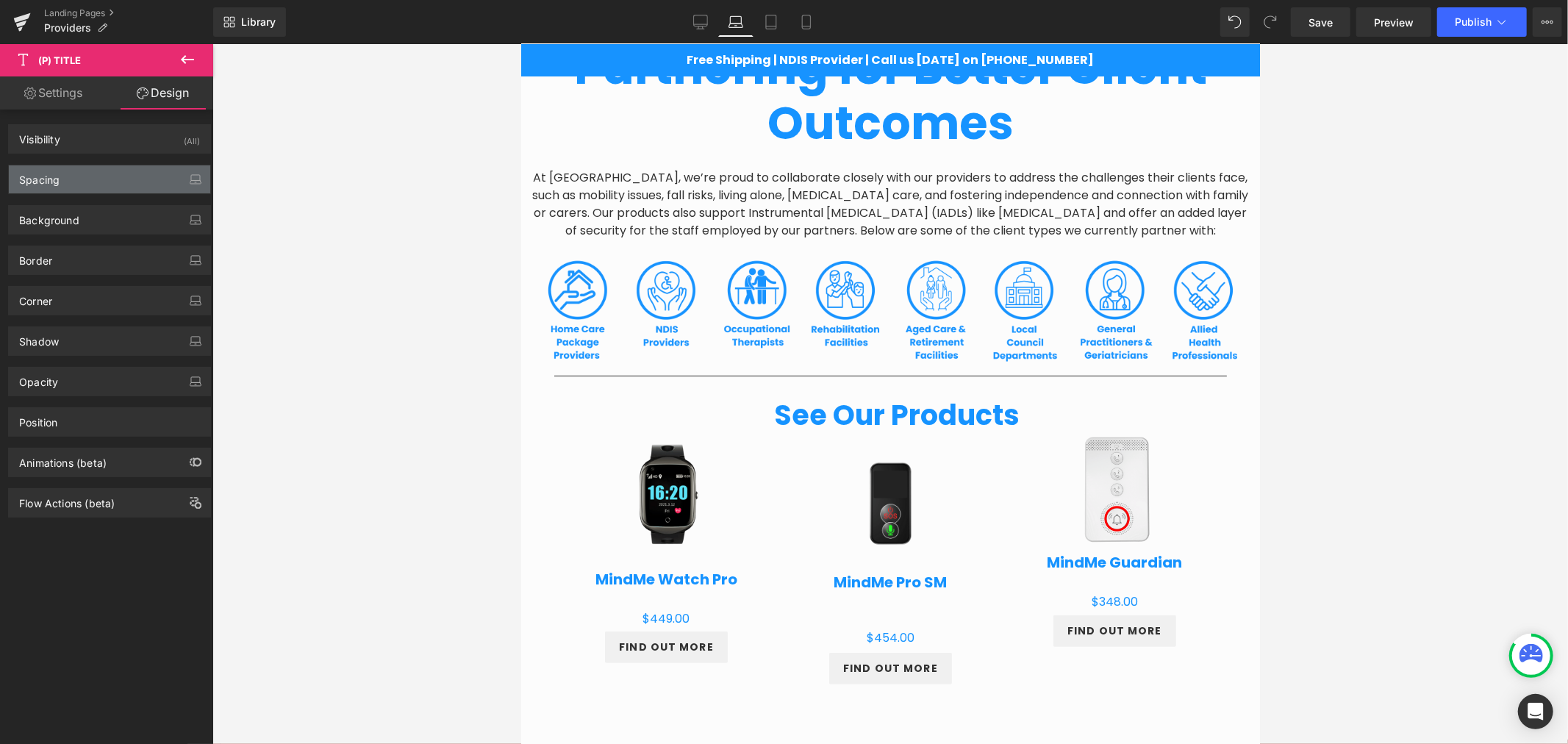
type input "0"
click at [42, 186] on div "Spacing" at bounding box center [109, 179] width 201 height 28
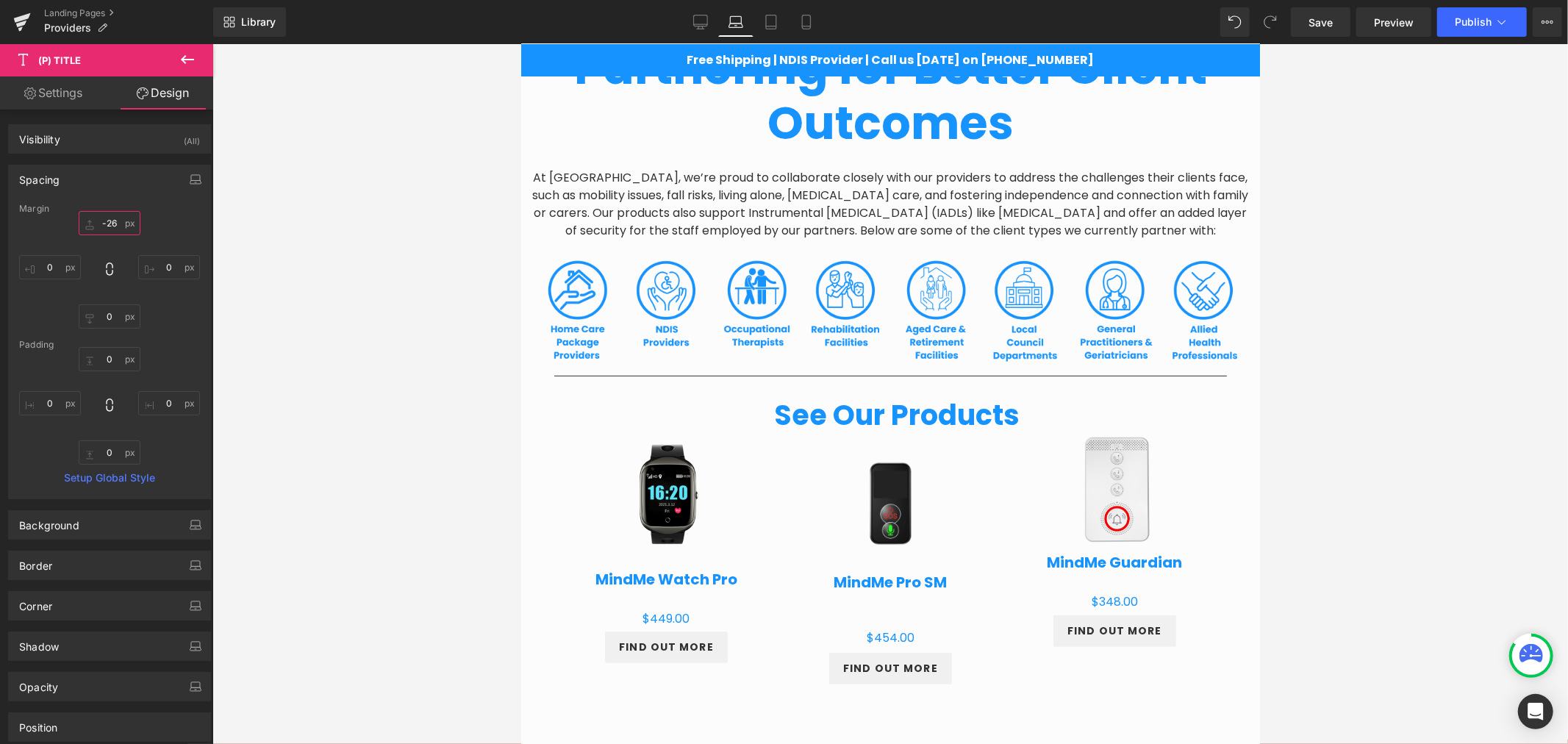
click at [101, 231] on input "-26" at bounding box center [109, 223] width 62 height 24
type input "0"
type input "-50"
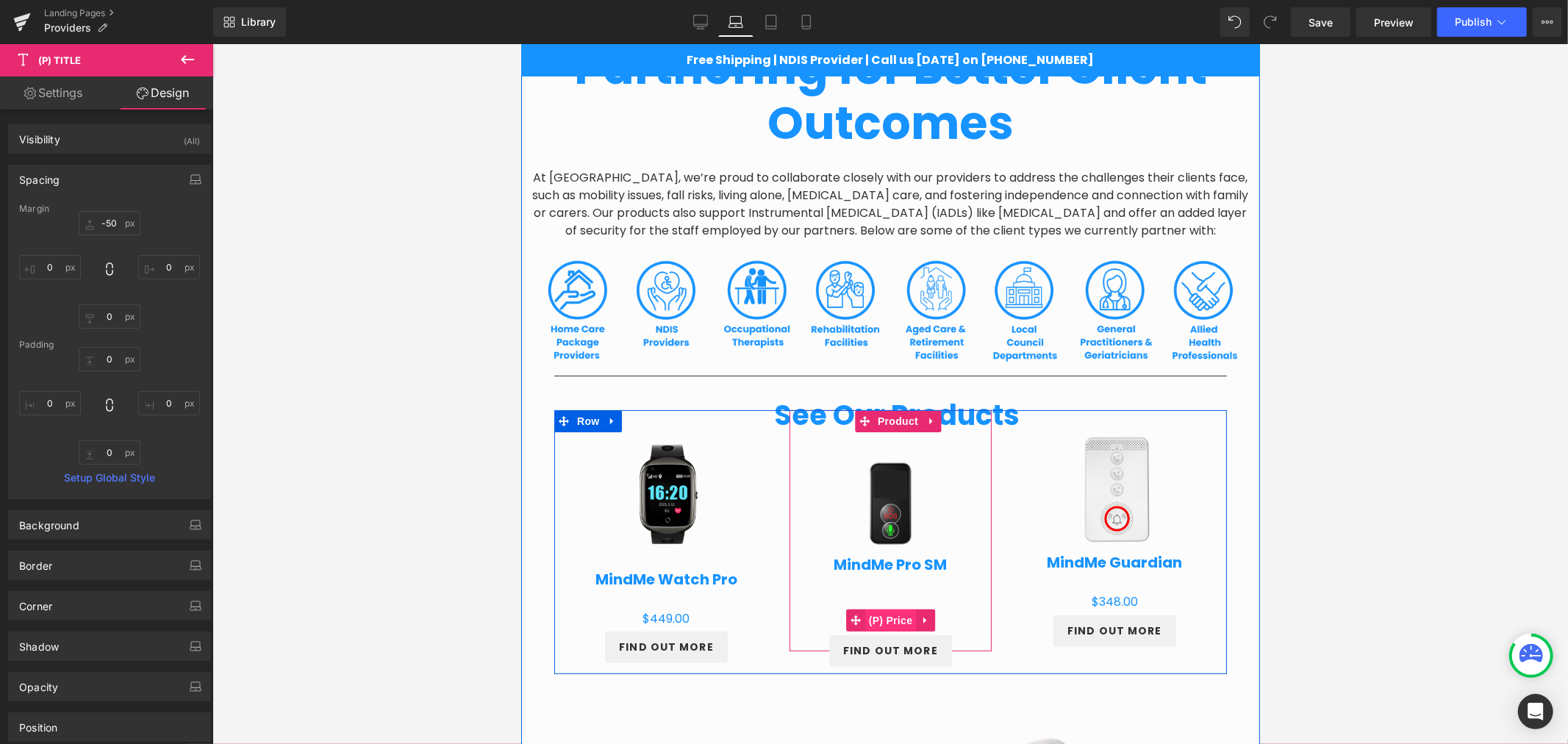
click at [886, 612] on span "(P) Price" at bounding box center [891, 619] width 52 height 22
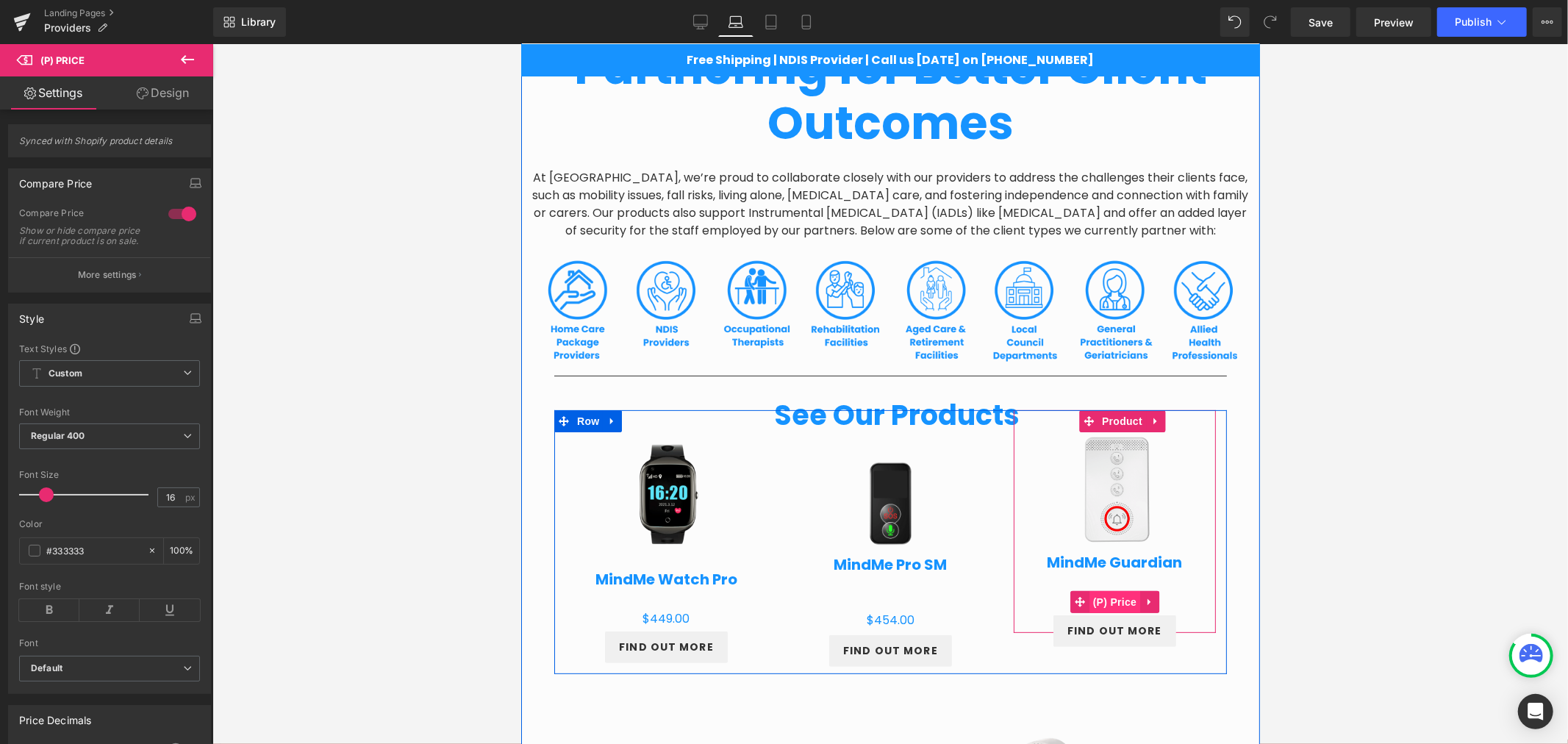
click at [1114, 598] on span "(P) Price" at bounding box center [1114, 601] width 52 height 22
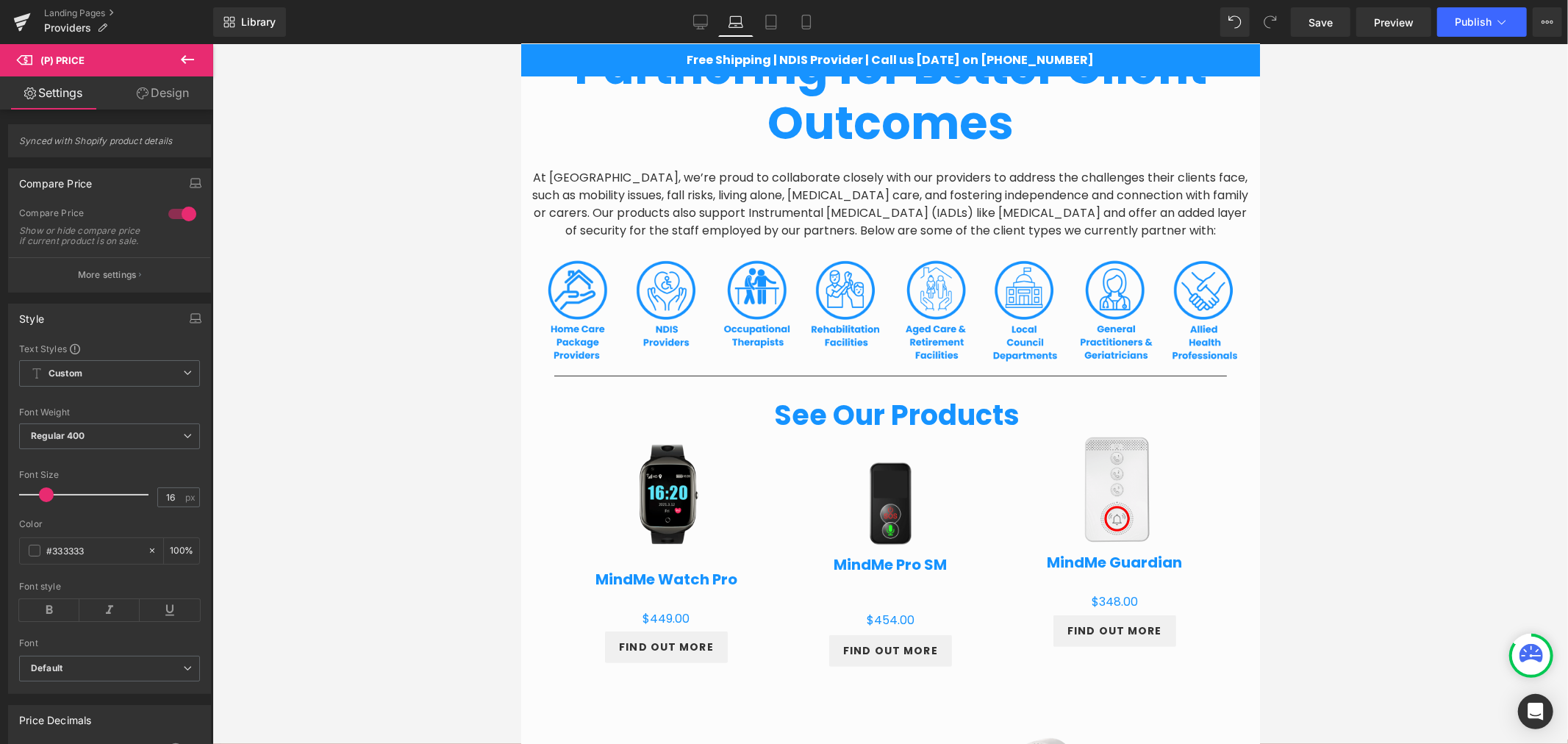
click at [149, 85] on link "Design" at bounding box center [163, 93] width 107 height 33
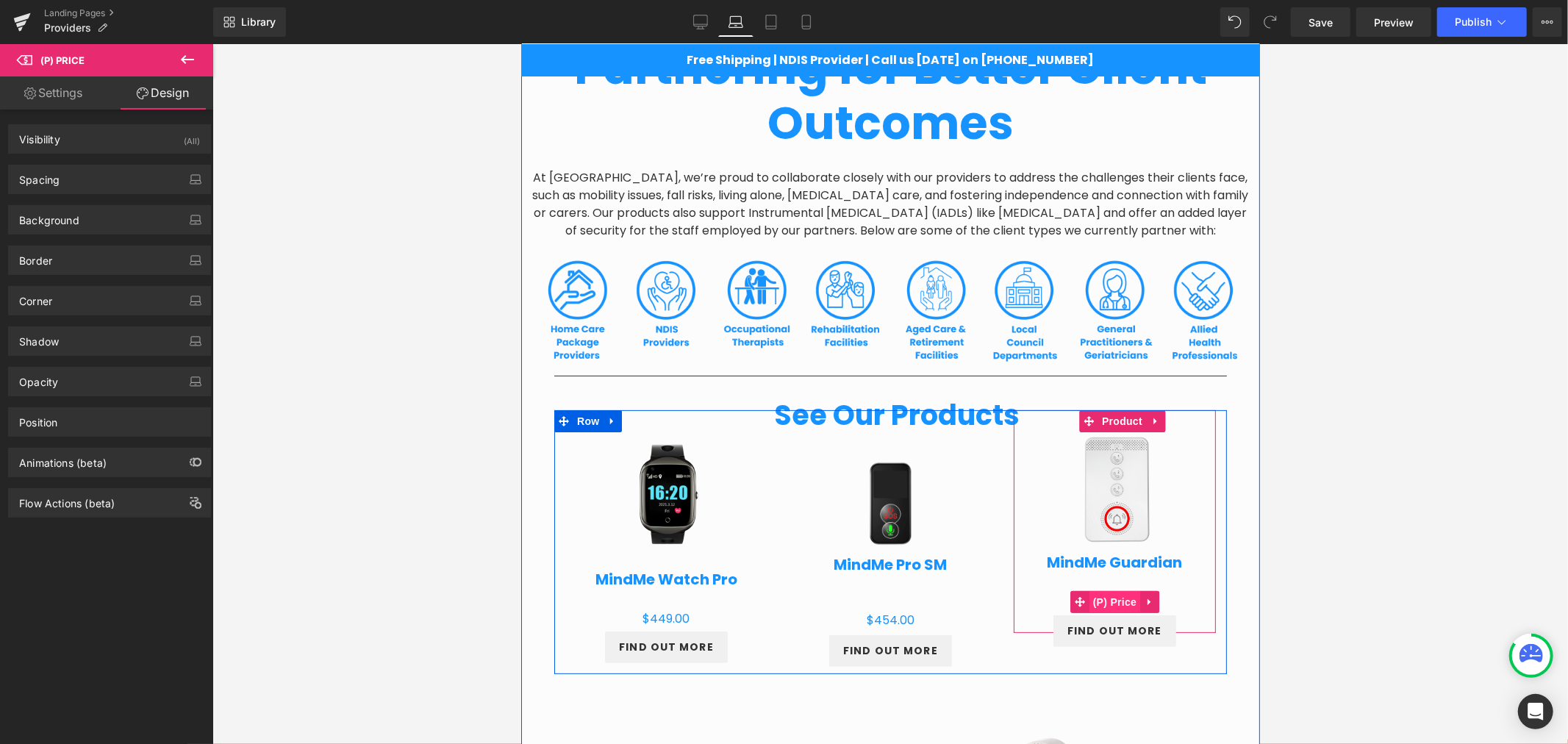
click at [1102, 597] on span "(P) Price" at bounding box center [1114, 601] width 52 height 22
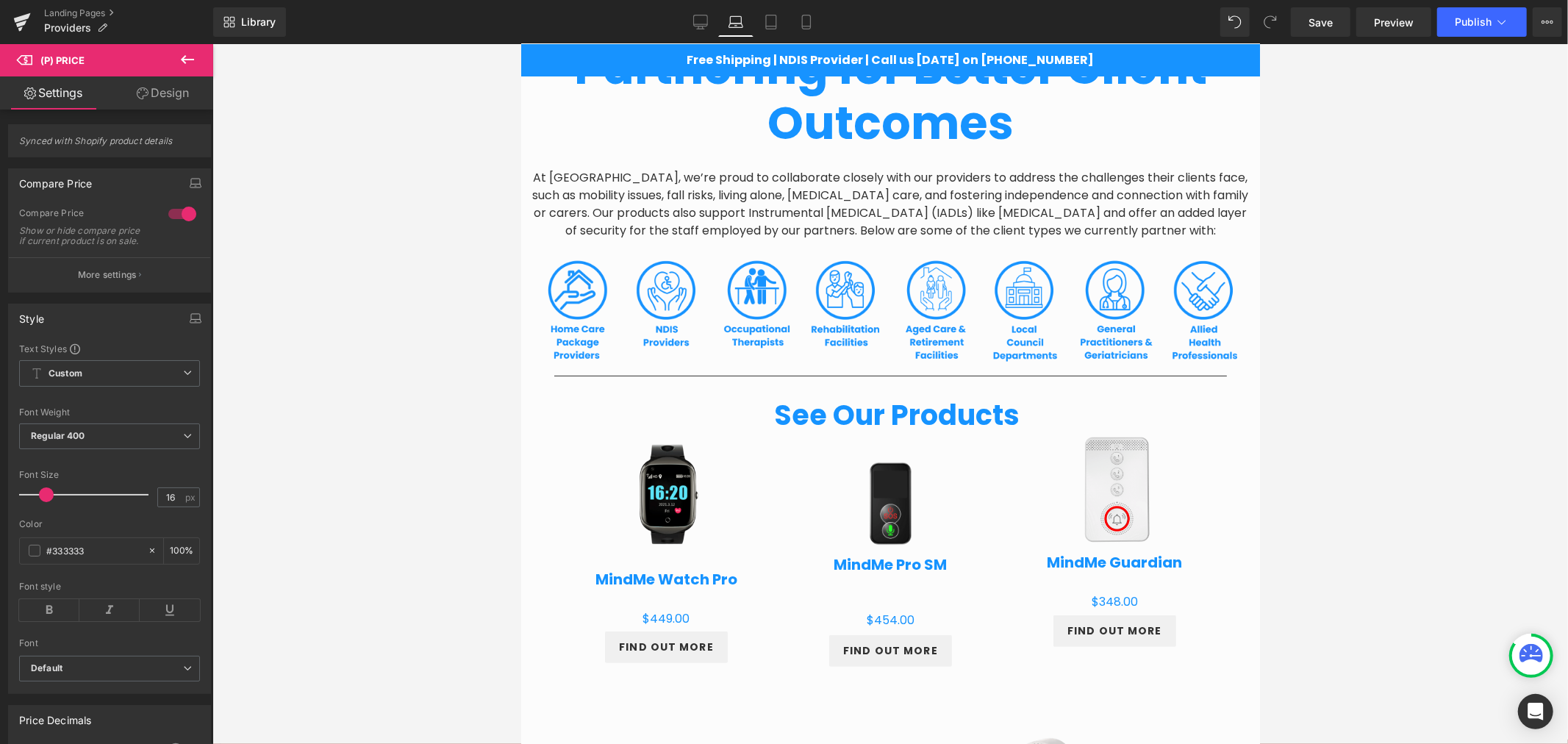
click at [157, 89] on link "Design" at bounding box center [163, 93] width 107 height 33
click at [0, 0] on div "Spacing" at bounding box center [0, 0] width 0 height 0
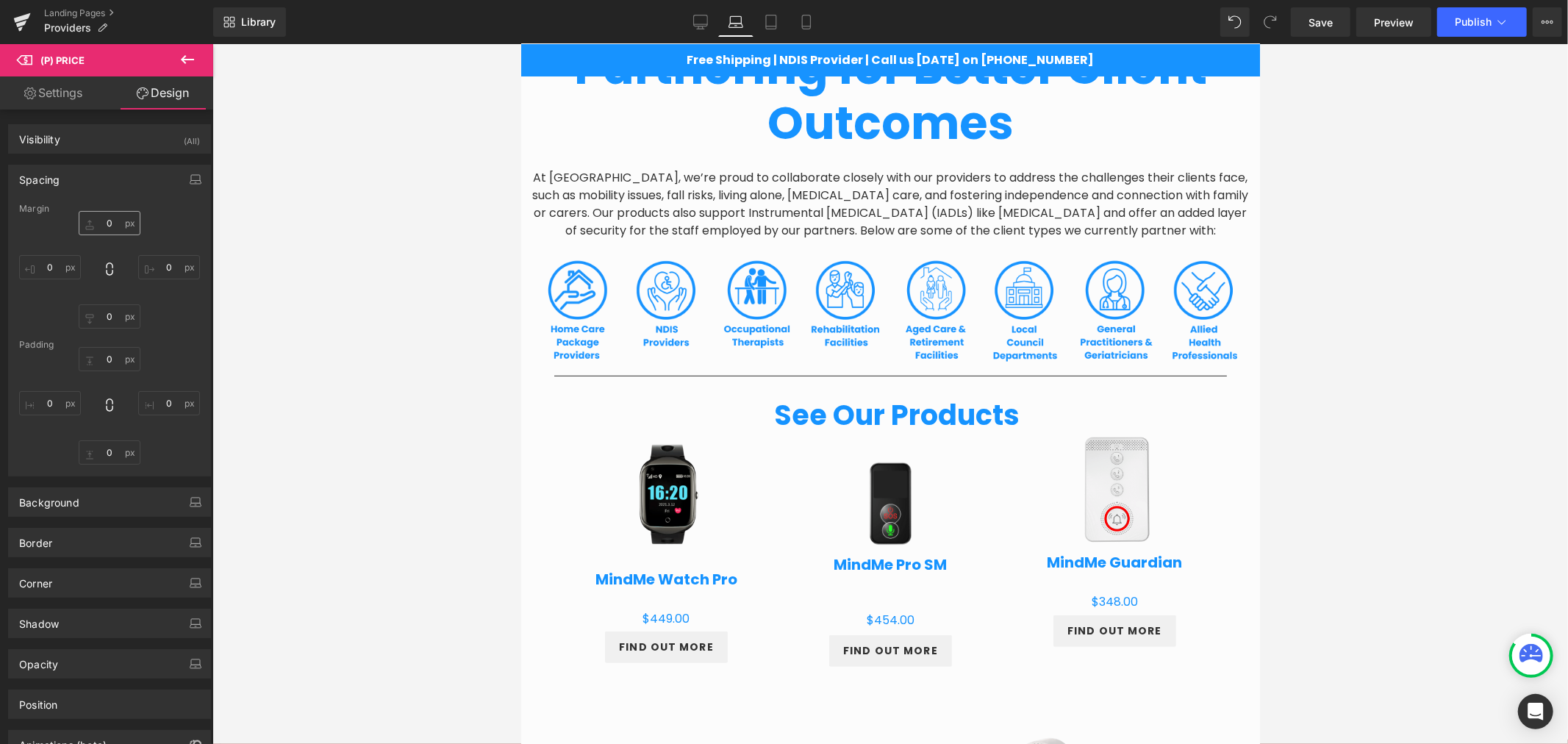
type input "23"
type input "0"
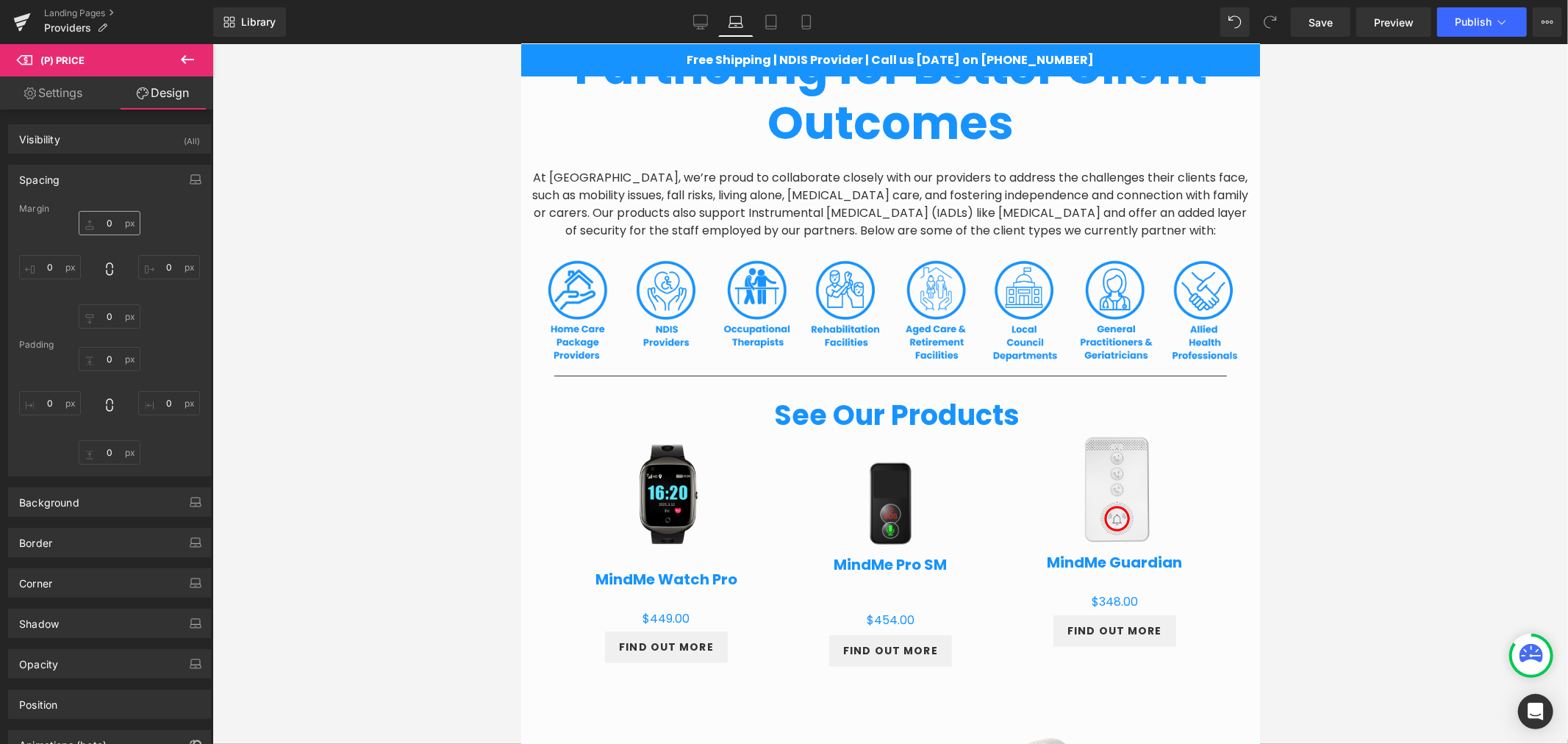
type input "0"
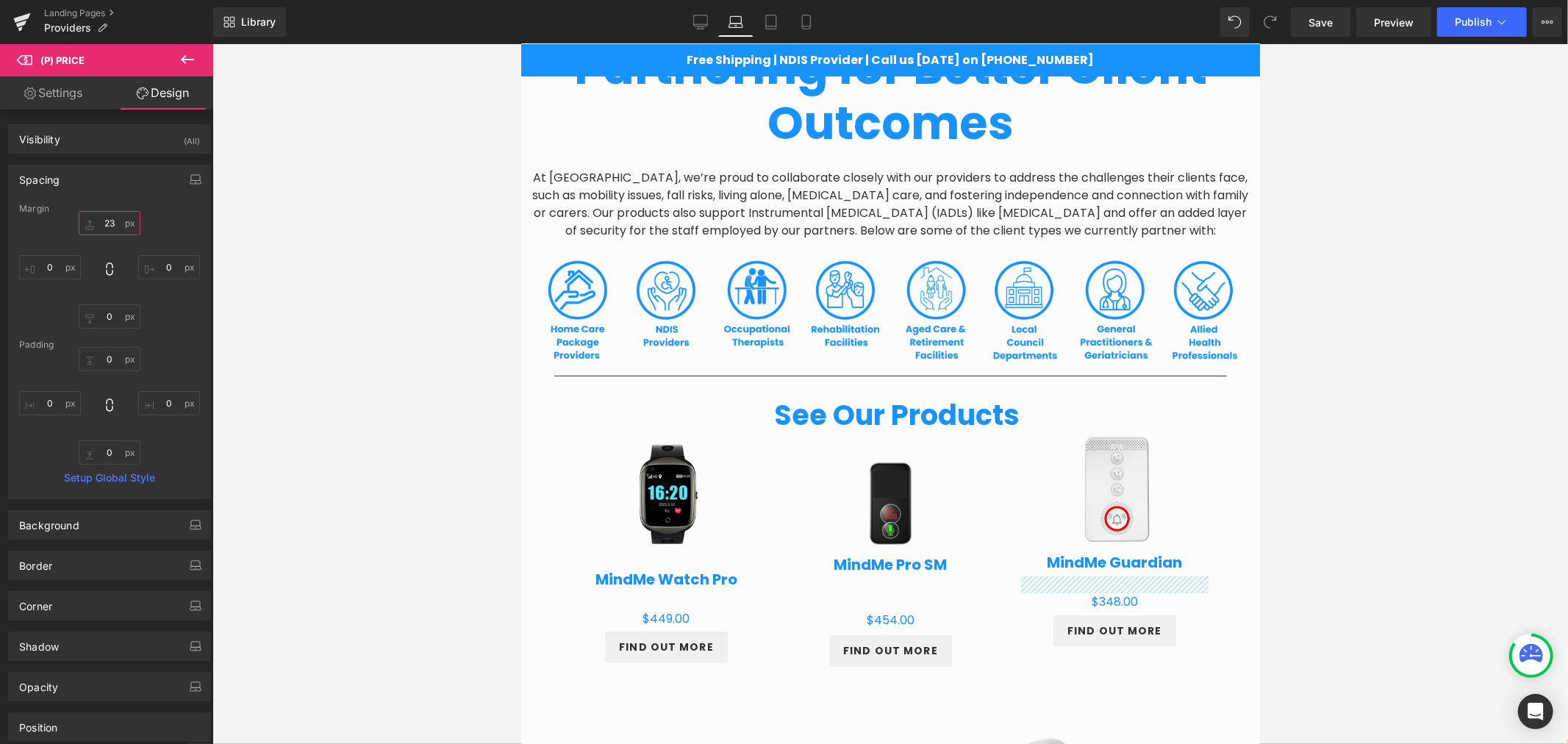
drag, startPoint x: 107, startPoint y: 232, endPoint x: 144, endPoint y: 238, distance: 37.5
click at [107, 232] on input "23" at bounding box center [109, 223] width 62 height 24
type input "0"
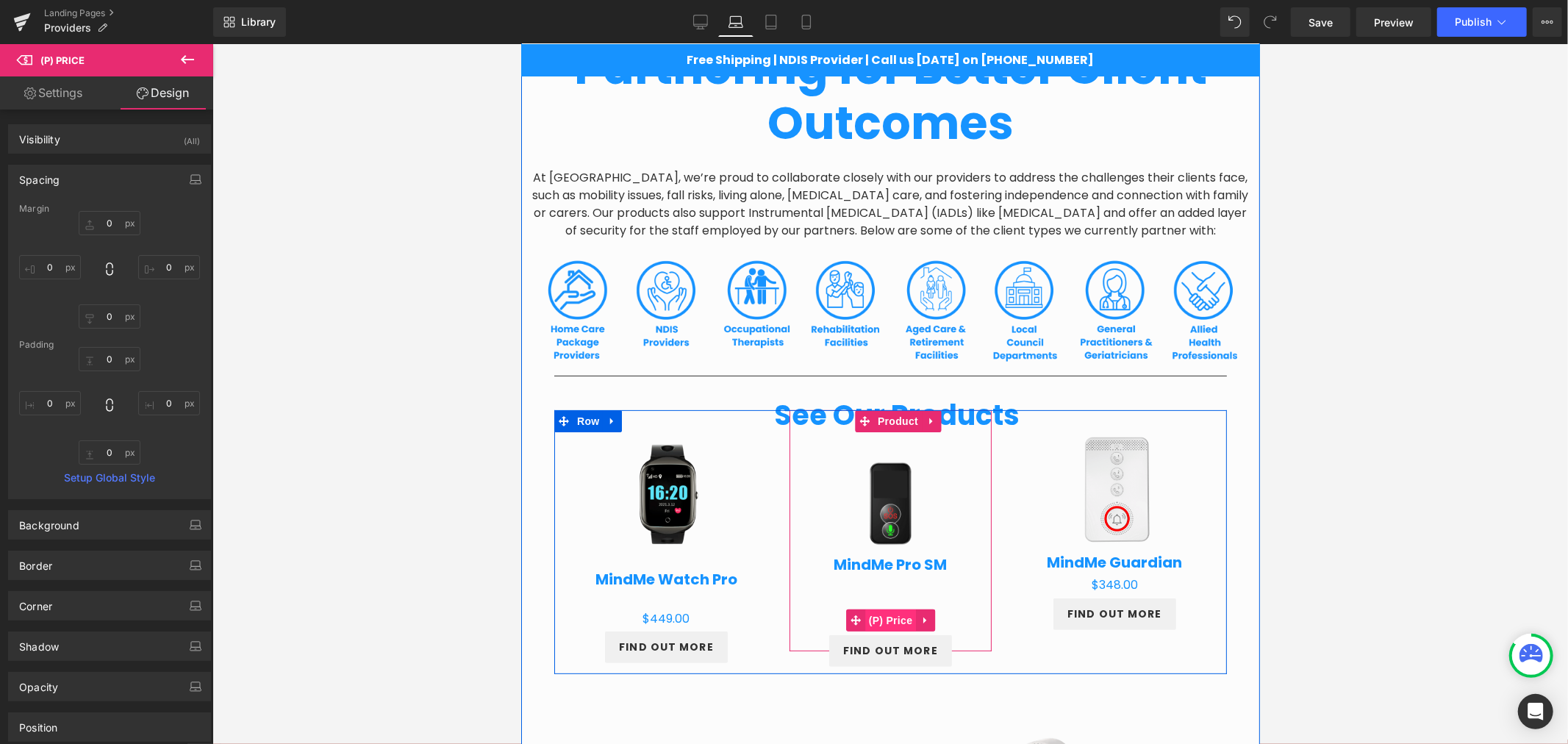
click at [885, 621] on span "(P) Price" at bounding box center [891, 619] width 52 height 22
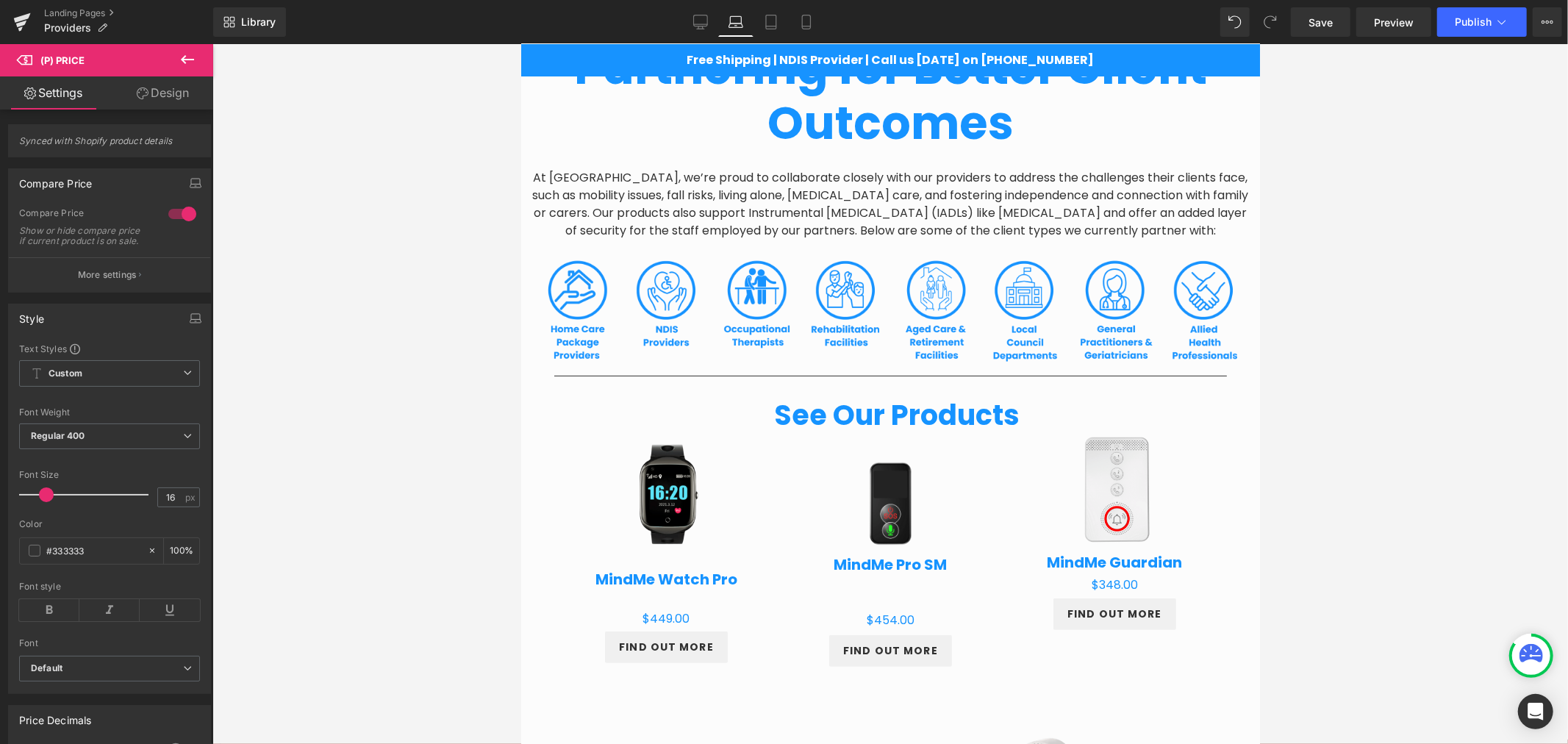
click at [172, 95] on link "Design" at bounding box center [163, 93] width 107 height 33
click at [0, 0] on div "Spacing" at bounding box center [0, 0] width 0 height 0
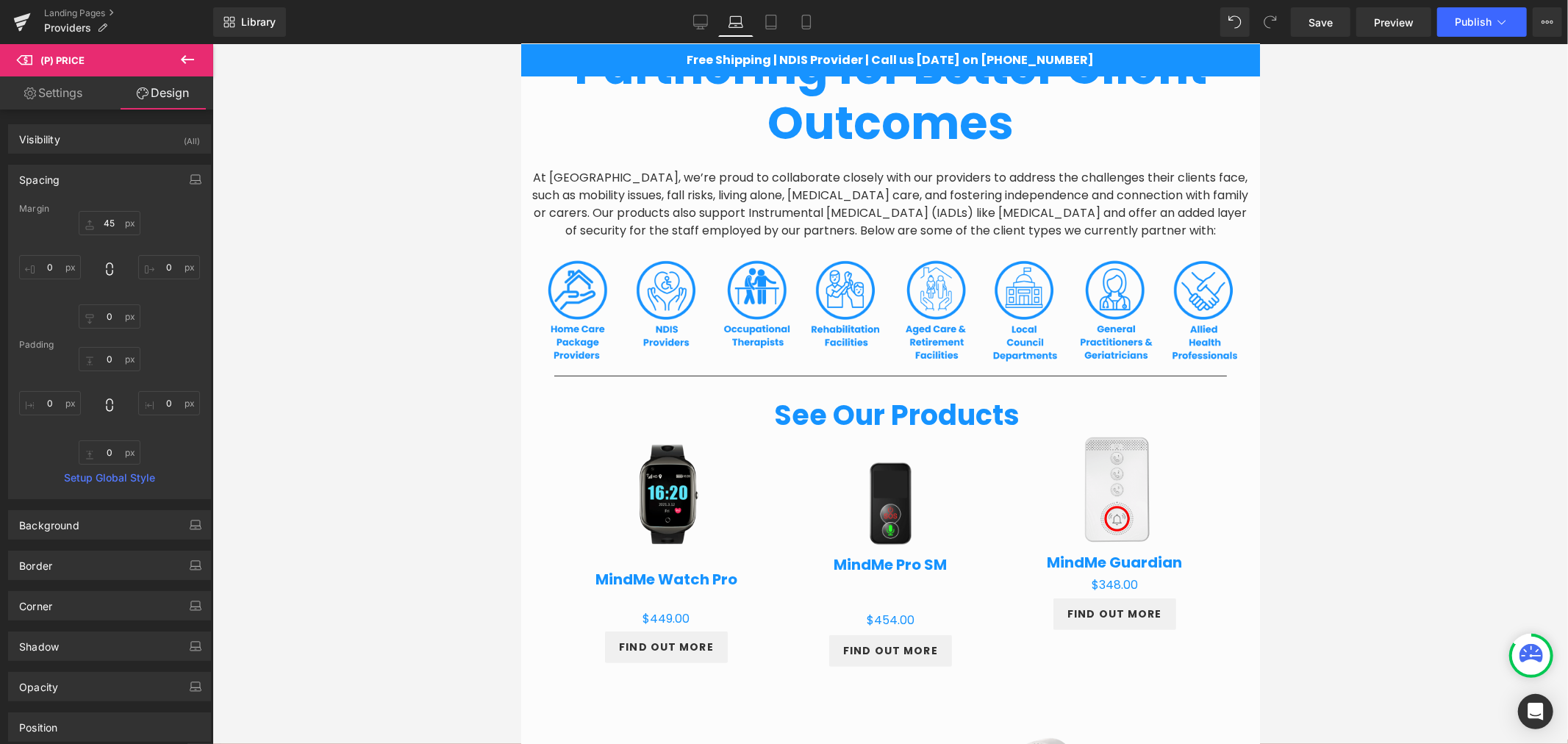
type input "45"
type input "0"
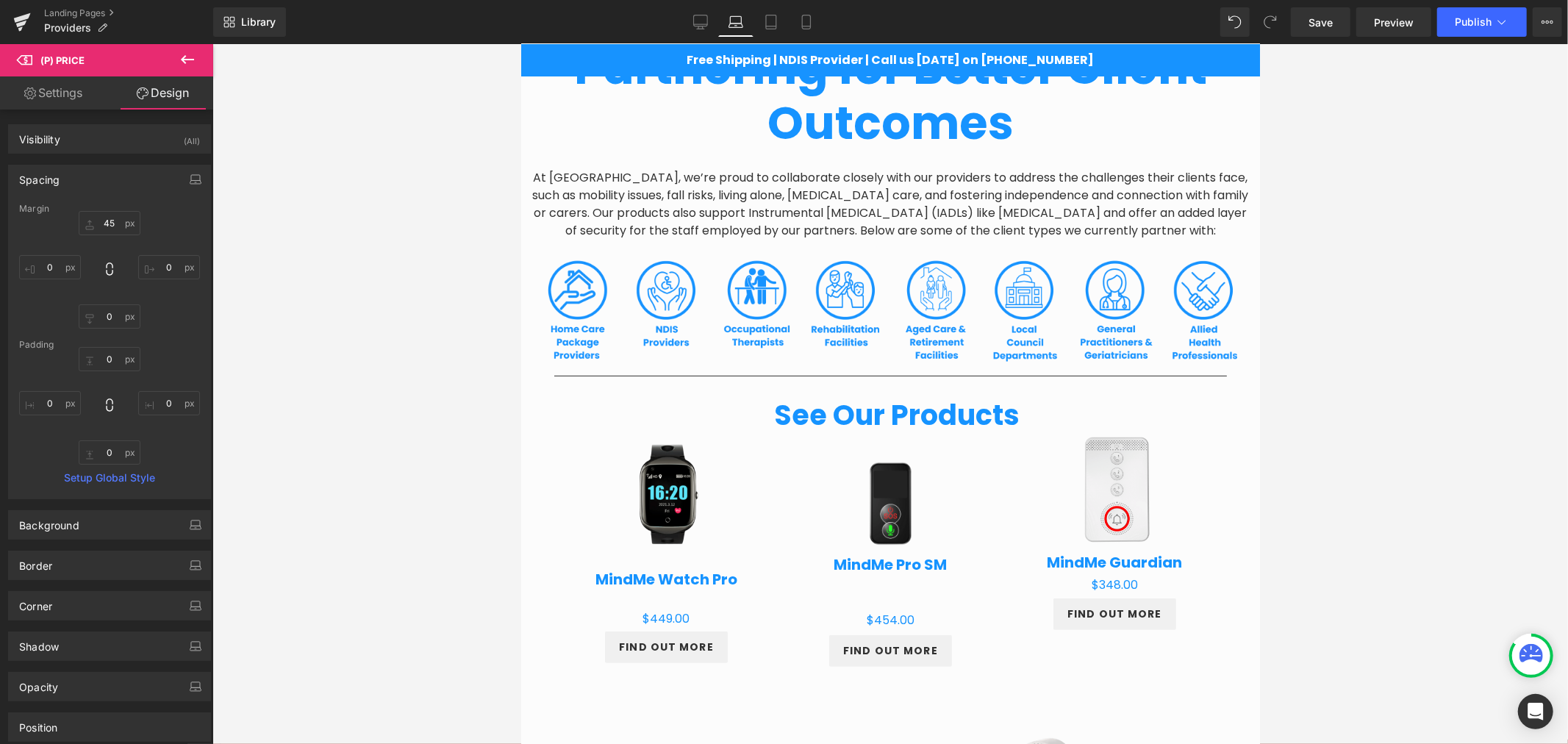
type input "0"
click at [103, 222] on input "45" at bounding box center [109, 223] width 62 height 24
type input "0"
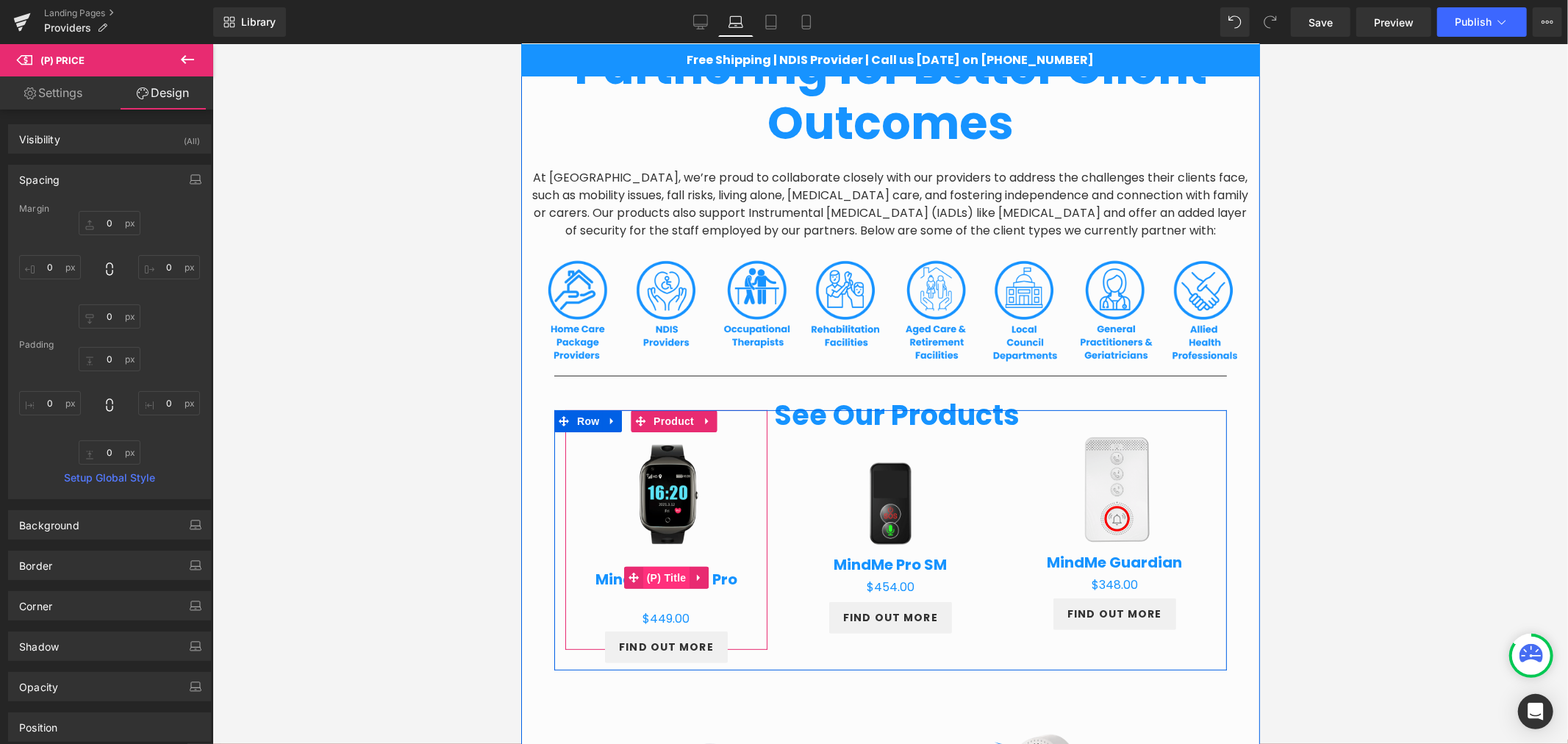
click at [651, 577] on span "(P) Title" at bounding box center [666, 577] width 47 height 22
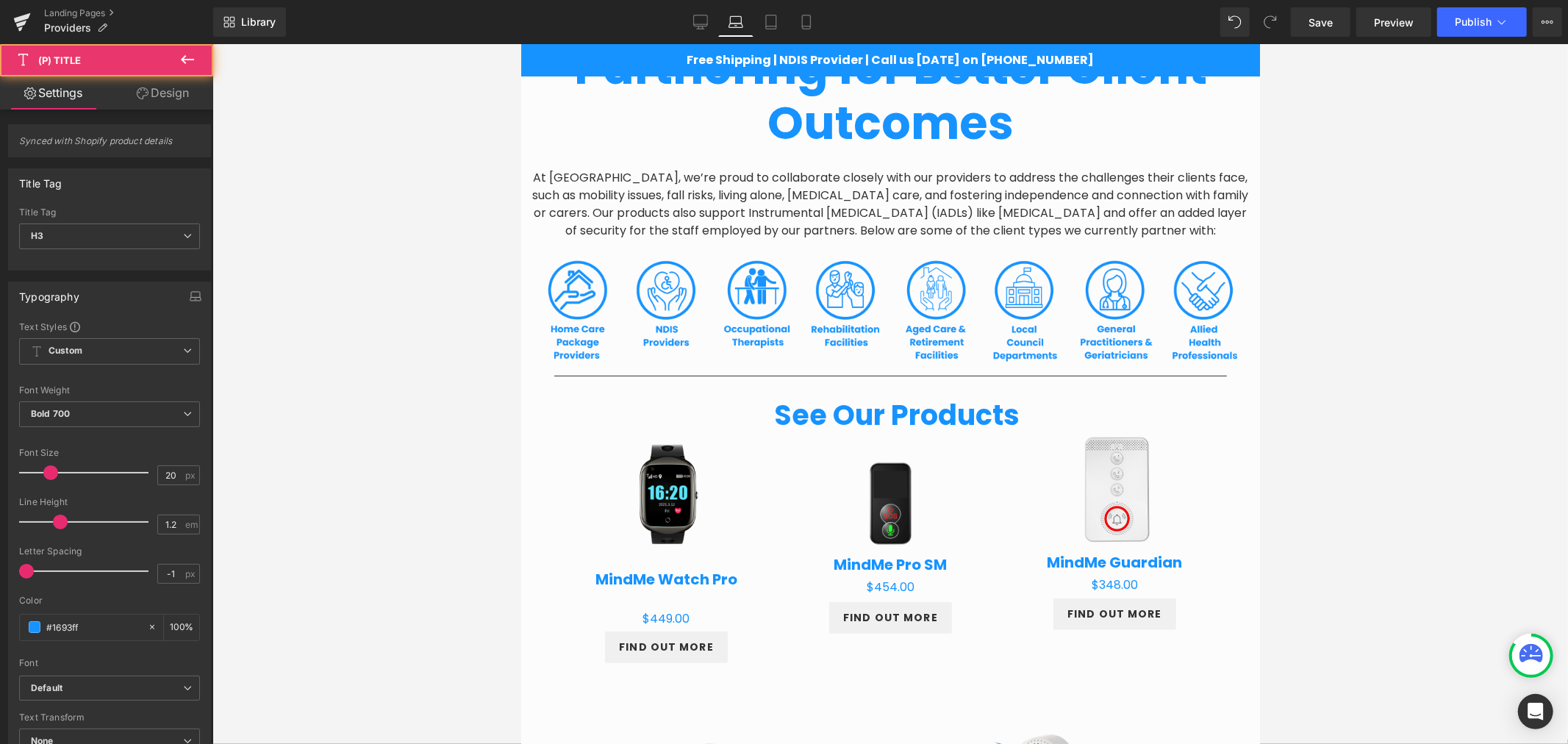
click at [164, 89] on link "Design" at bounding box center [163, 93] width 107 height 33
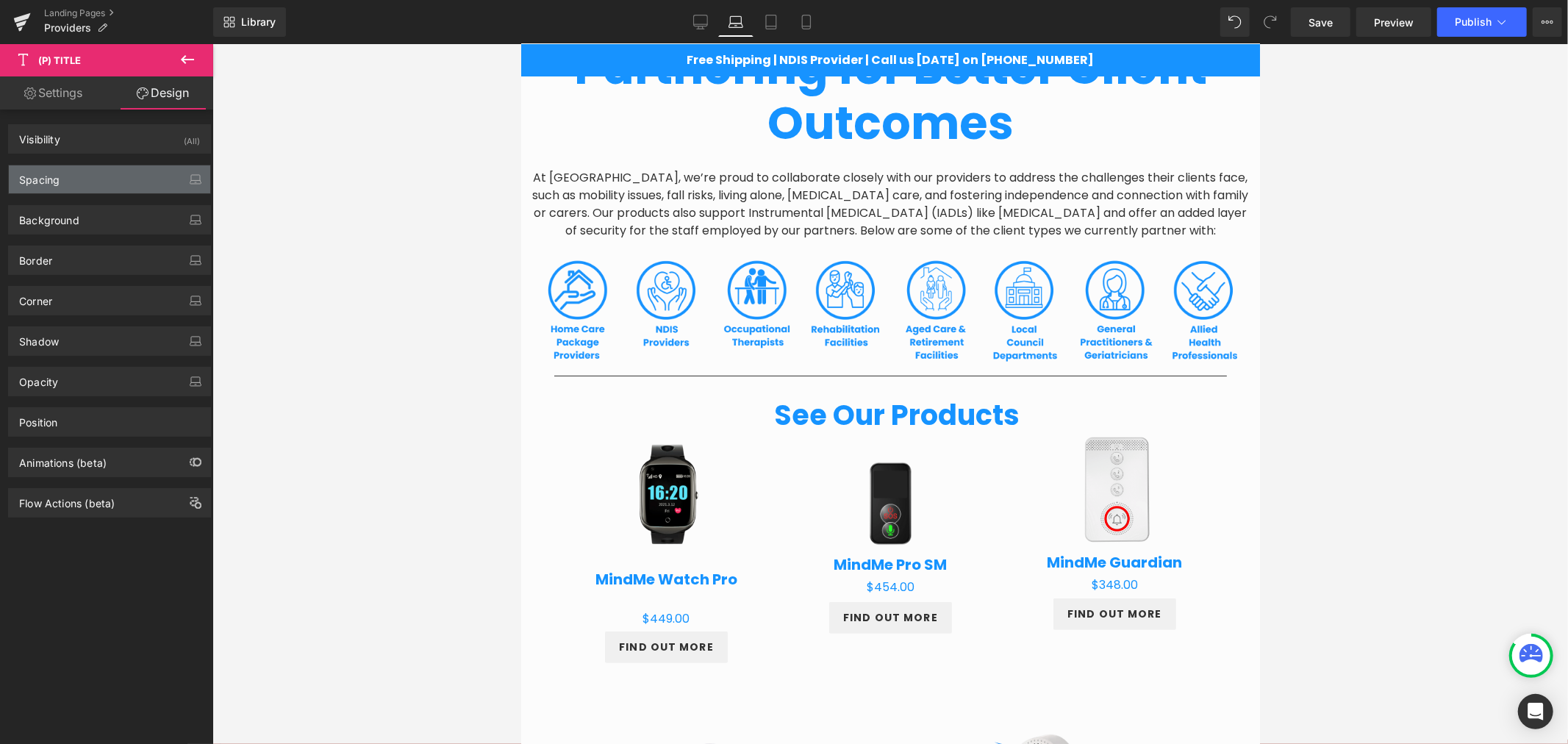
type input "11"
type input "0"
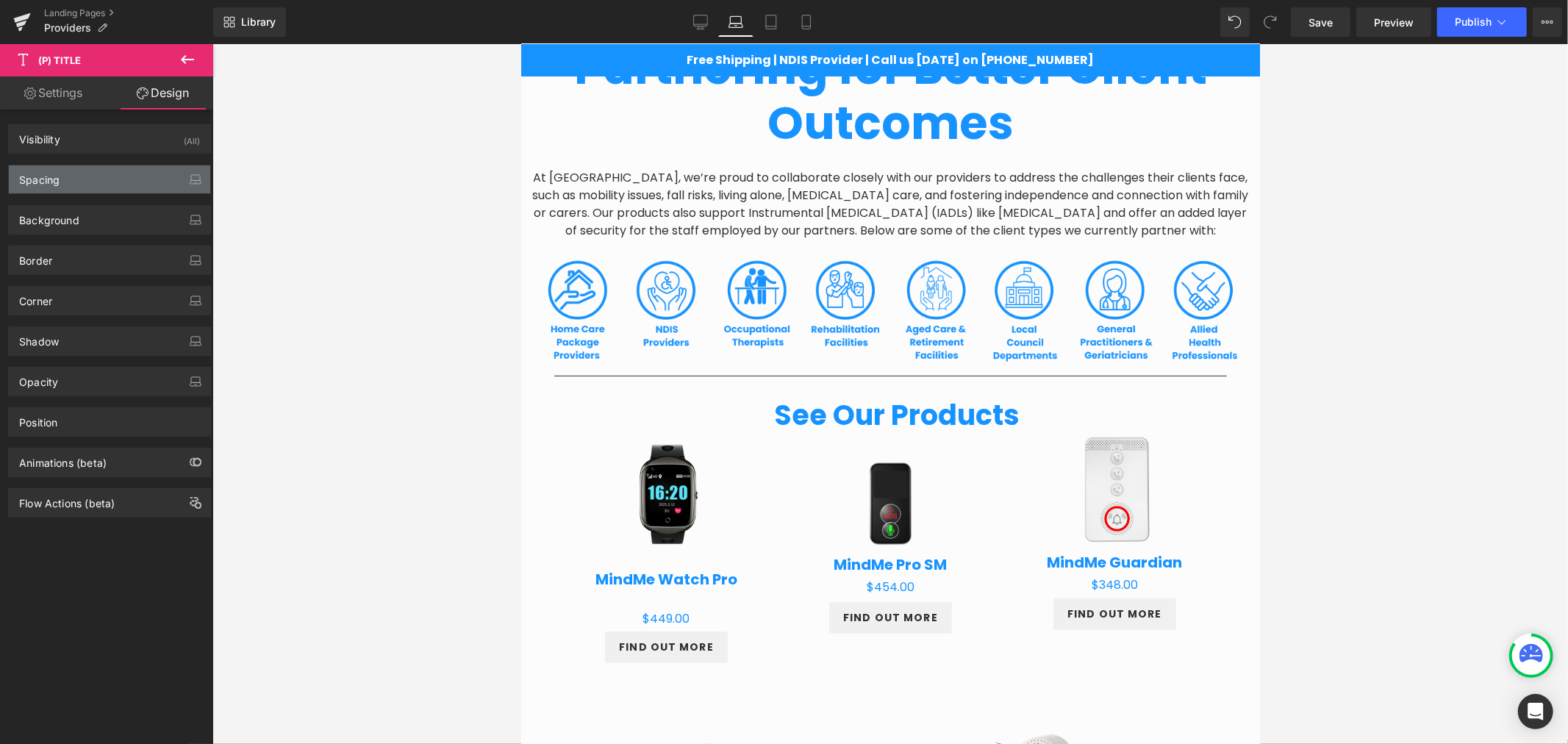
type input "0"
click at [57, 172] on div "Spacing" at bounding box center [39, 175] width 40 height 21
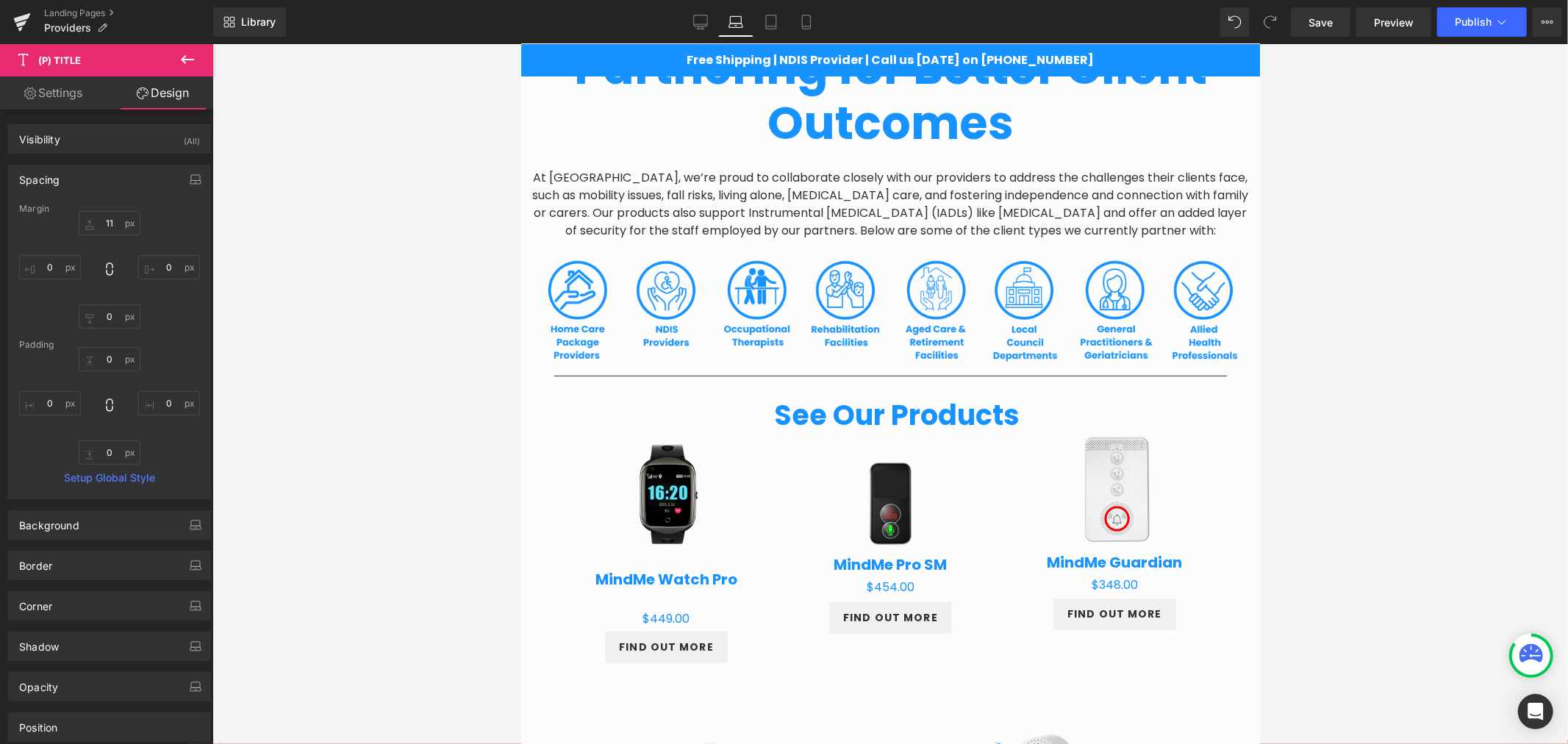
click at [104, 214] on div "Margin" at bounding box center [109, 209] width 181 height 10
click at [111, 221] on input "11" at bounding box center [109, 223] width 62 height 24
type input "0"
type input "-8"
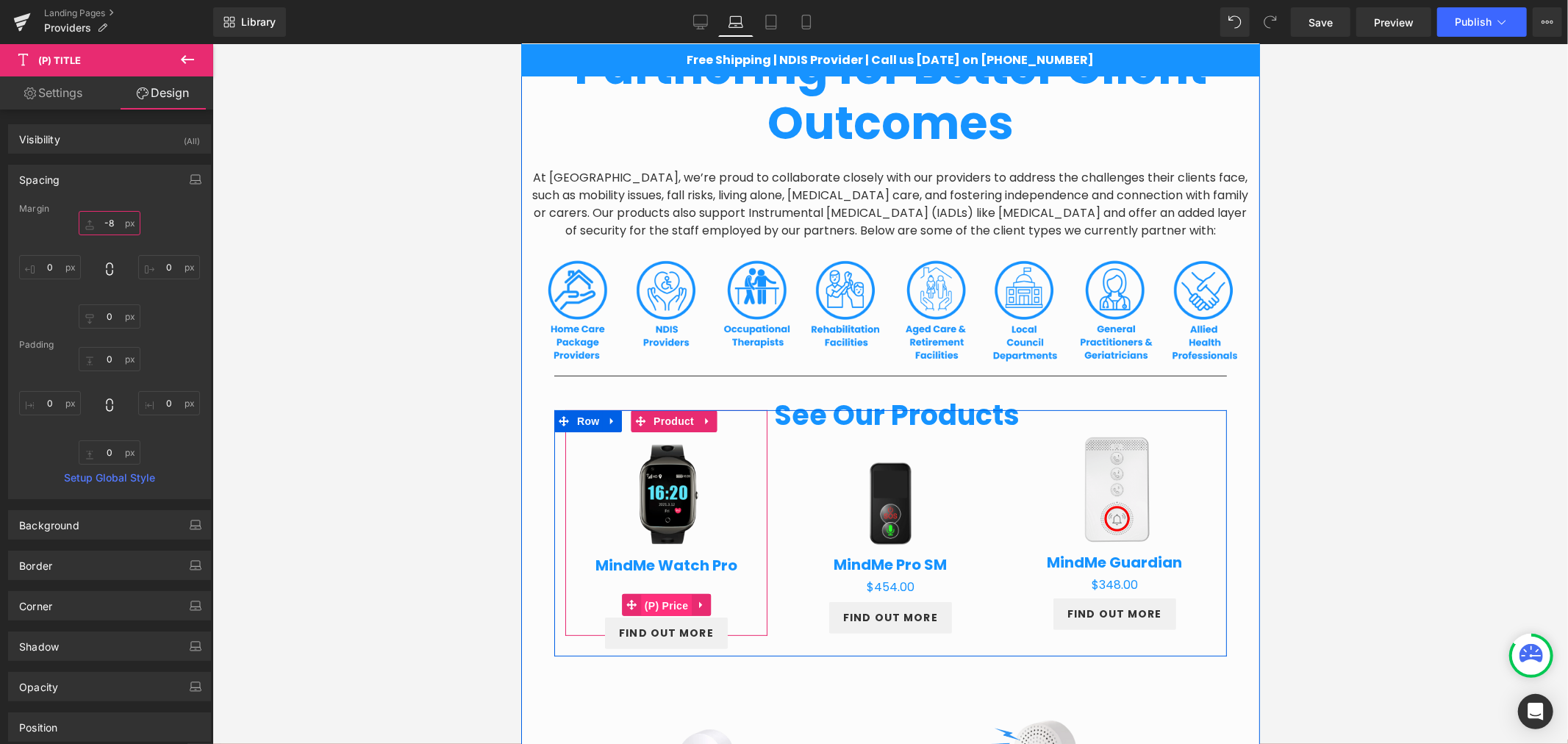
drag, startPoint x: 657, startPoint y: 600, endPoint x: 911, endPoint y: 484, distance: 279.2
click at [657, 600] on span "(P) Price" at bounding box center [666, 605] width 52 height 22
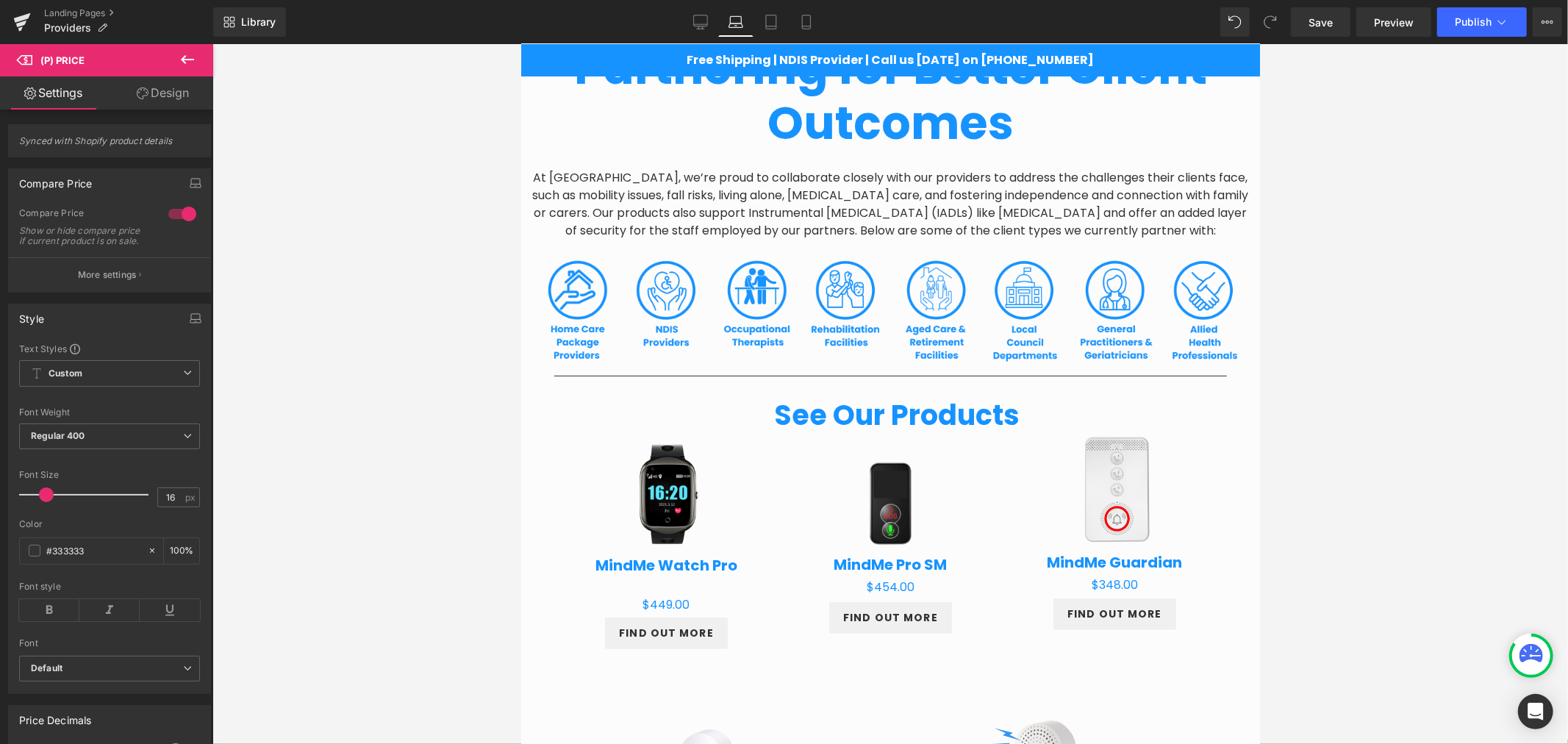
click at [168, 89] on link "Design" at bounding box center [163, 93] width 107 height 33
click at [0, 0] on div "Spacing" at bounding box center [0, 0] width 0 height 0
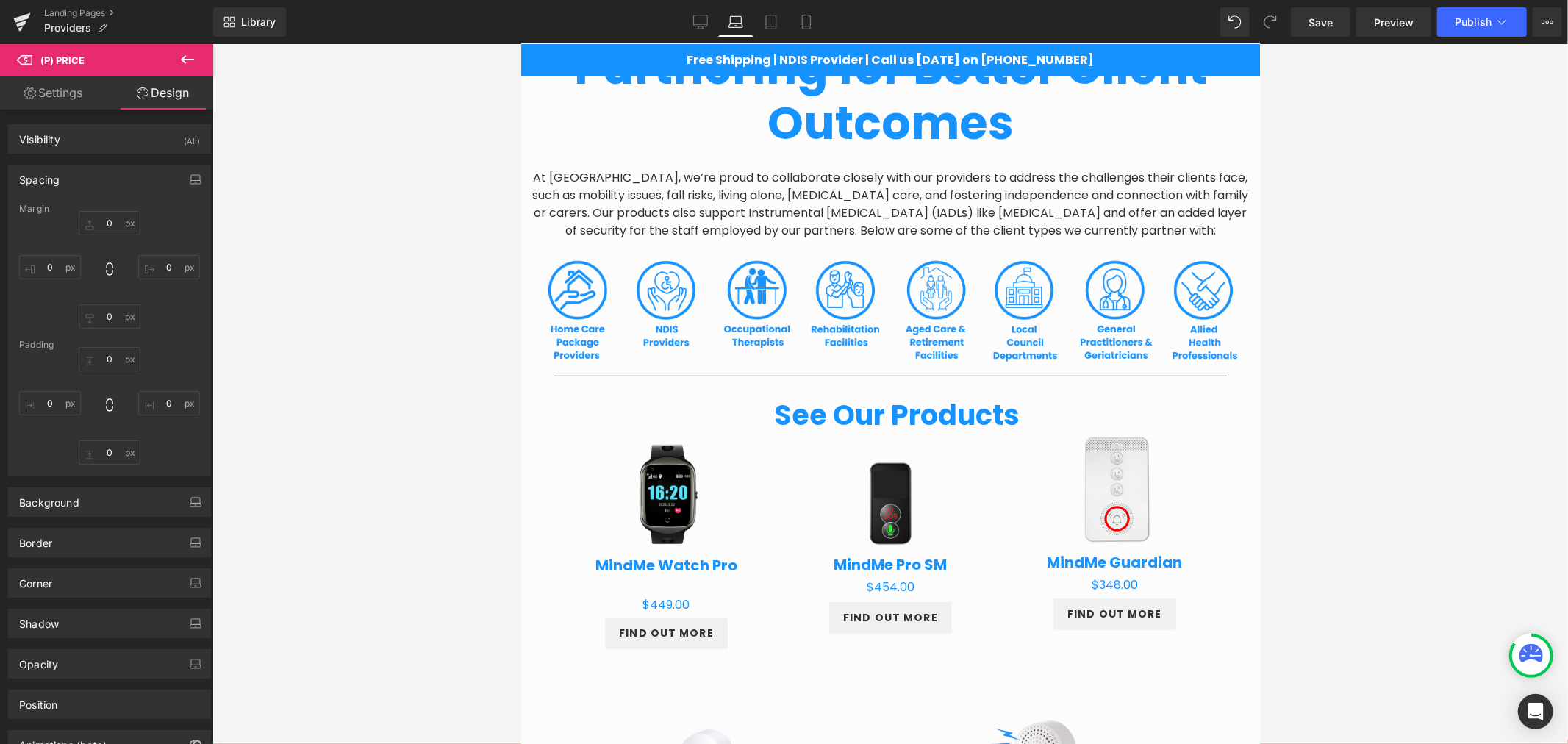
type input "23"
type input "0"
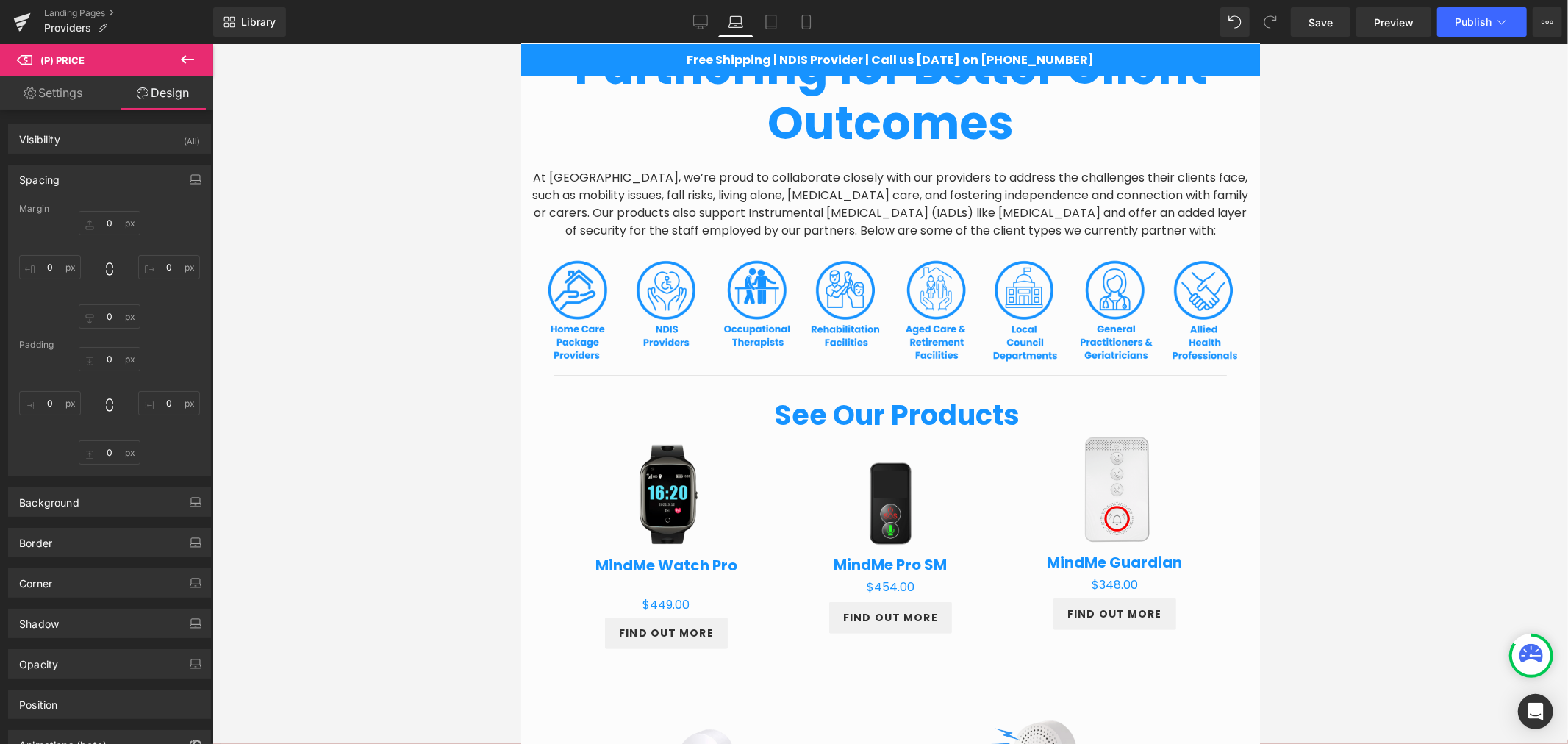
type input "0"
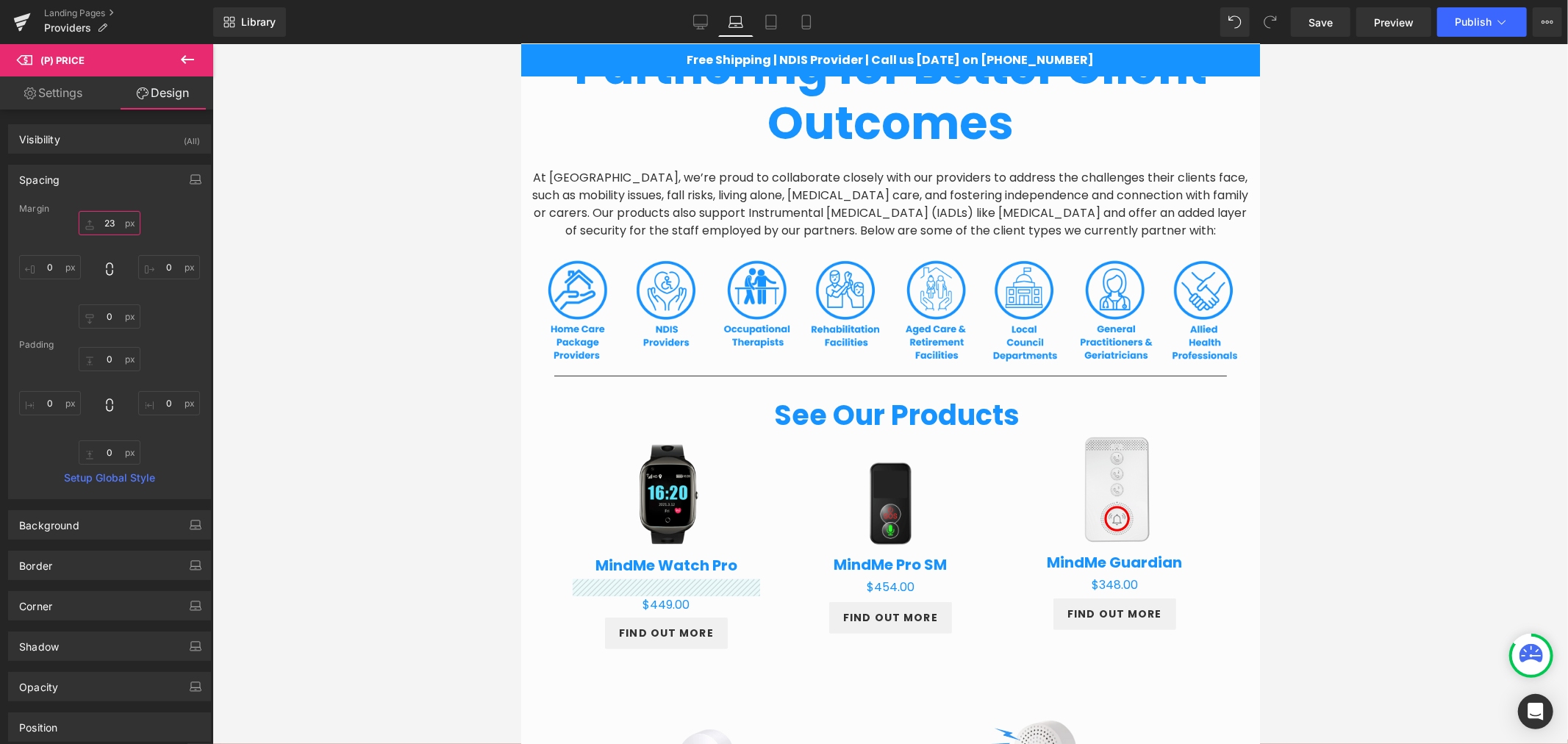
click at [111, 221] on input "23" at bounding box center [109, 223] width 62 height 24
type input "0"
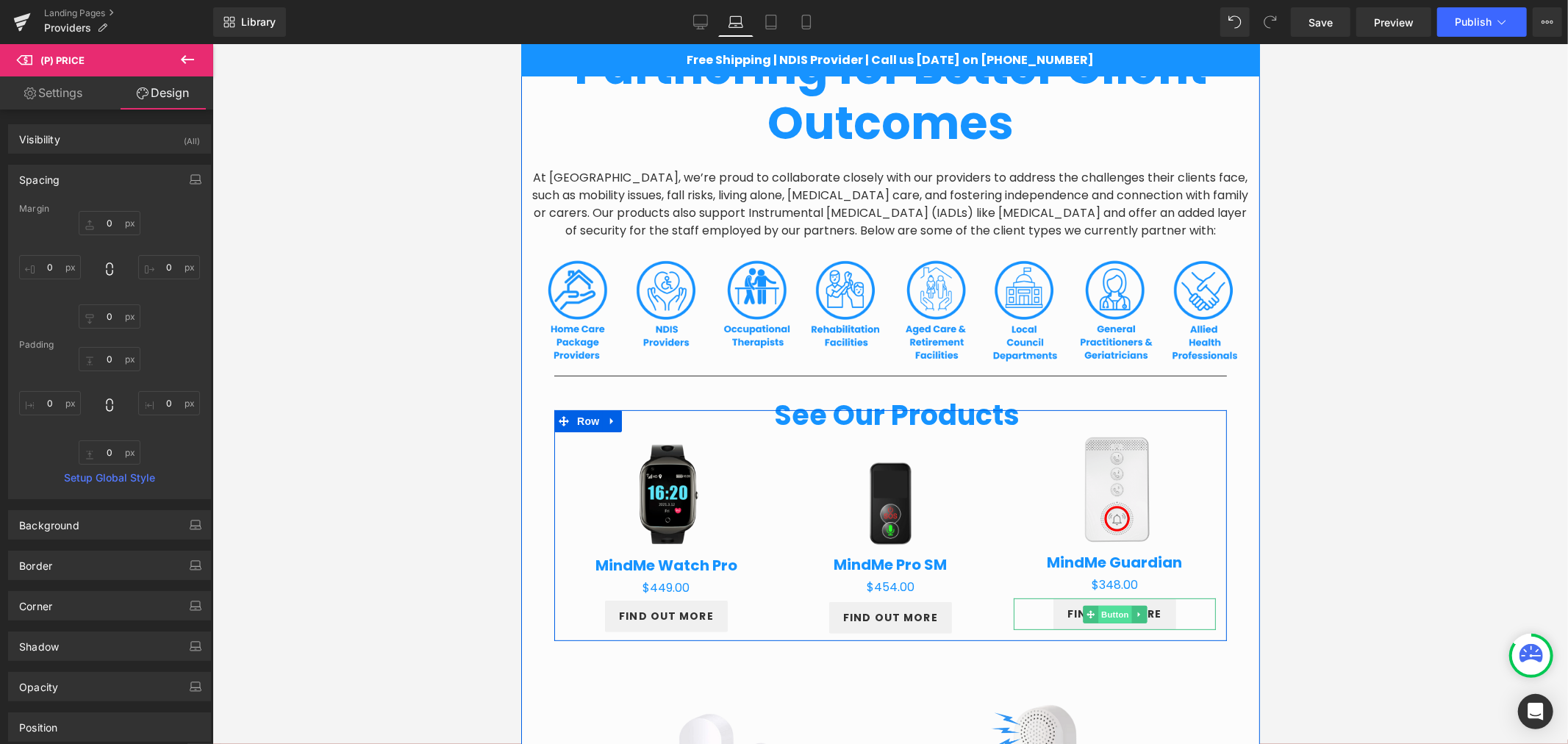
click at [1110, 620] on span "Button" at bounding box center [1114, 613] width 34 height 18
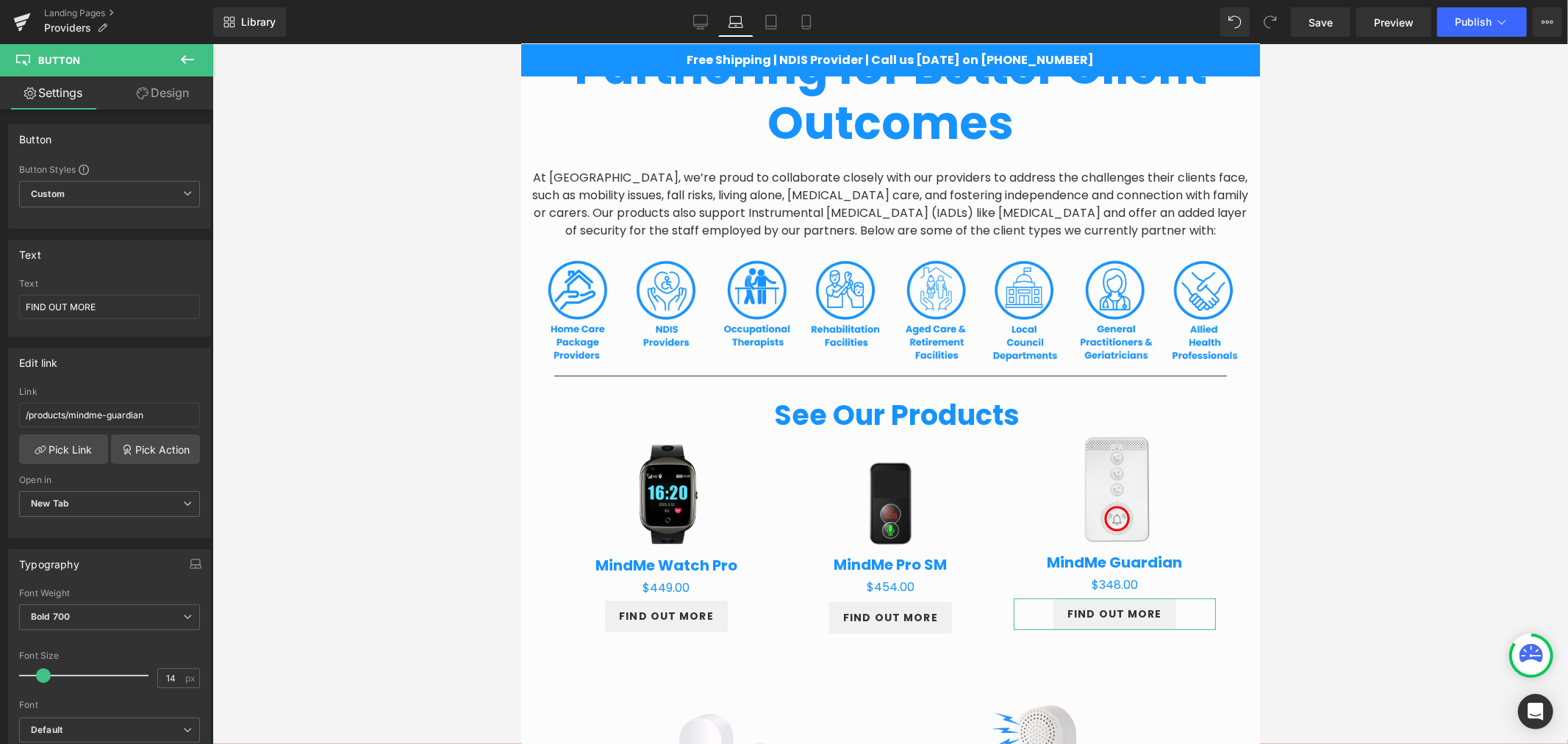
drag, startPoint x: 182, startPoint y: 98, endPoint x: 143, endPoint y: 212, distance: 120.5
click at [181, 98] on link "Design" at bounding box center [163, 93] width 107 height 33
click at [0, 0] on div "Spacing" at bounding box center [0, 0] width 0 height 0
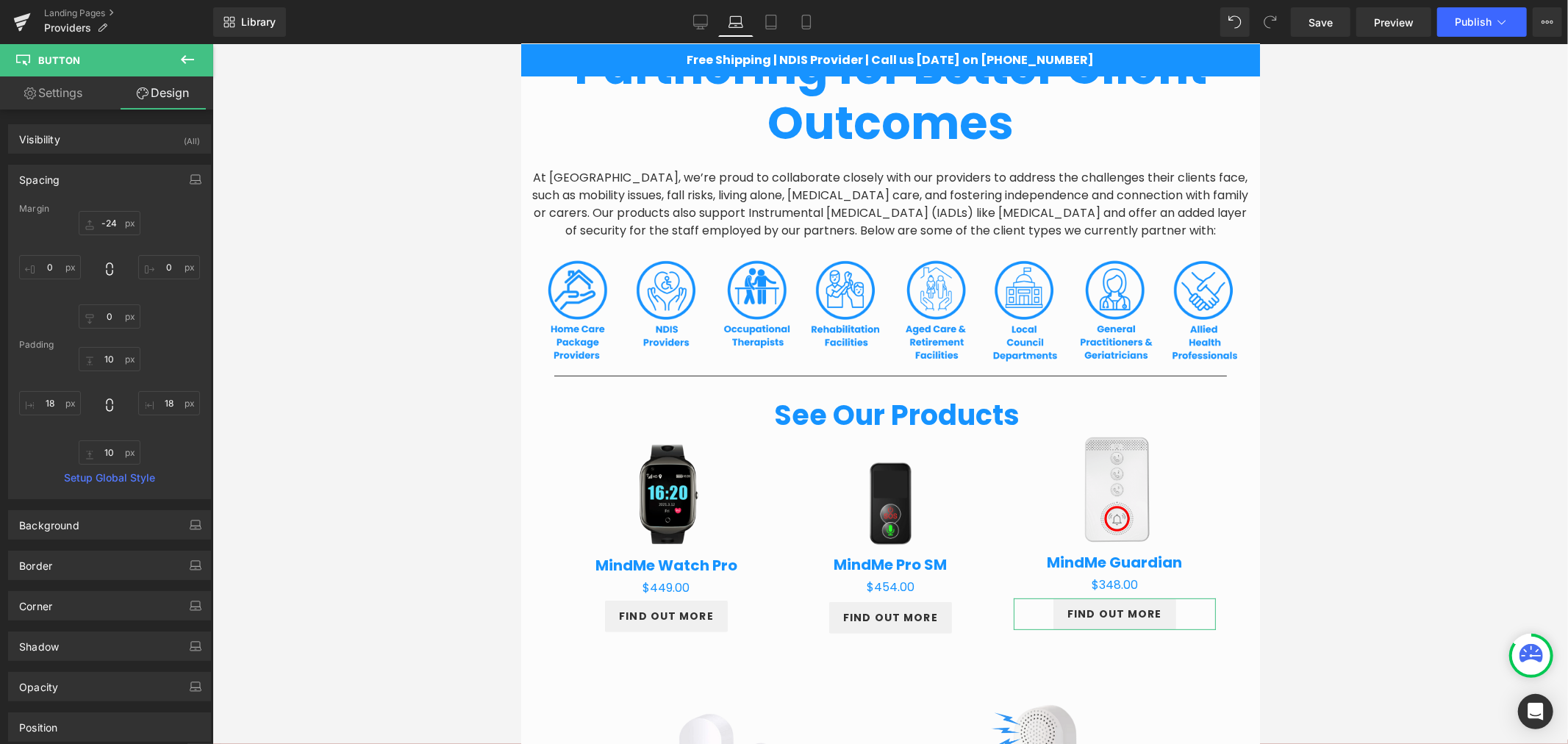
type input "-24"
type input "0"
type input "10"
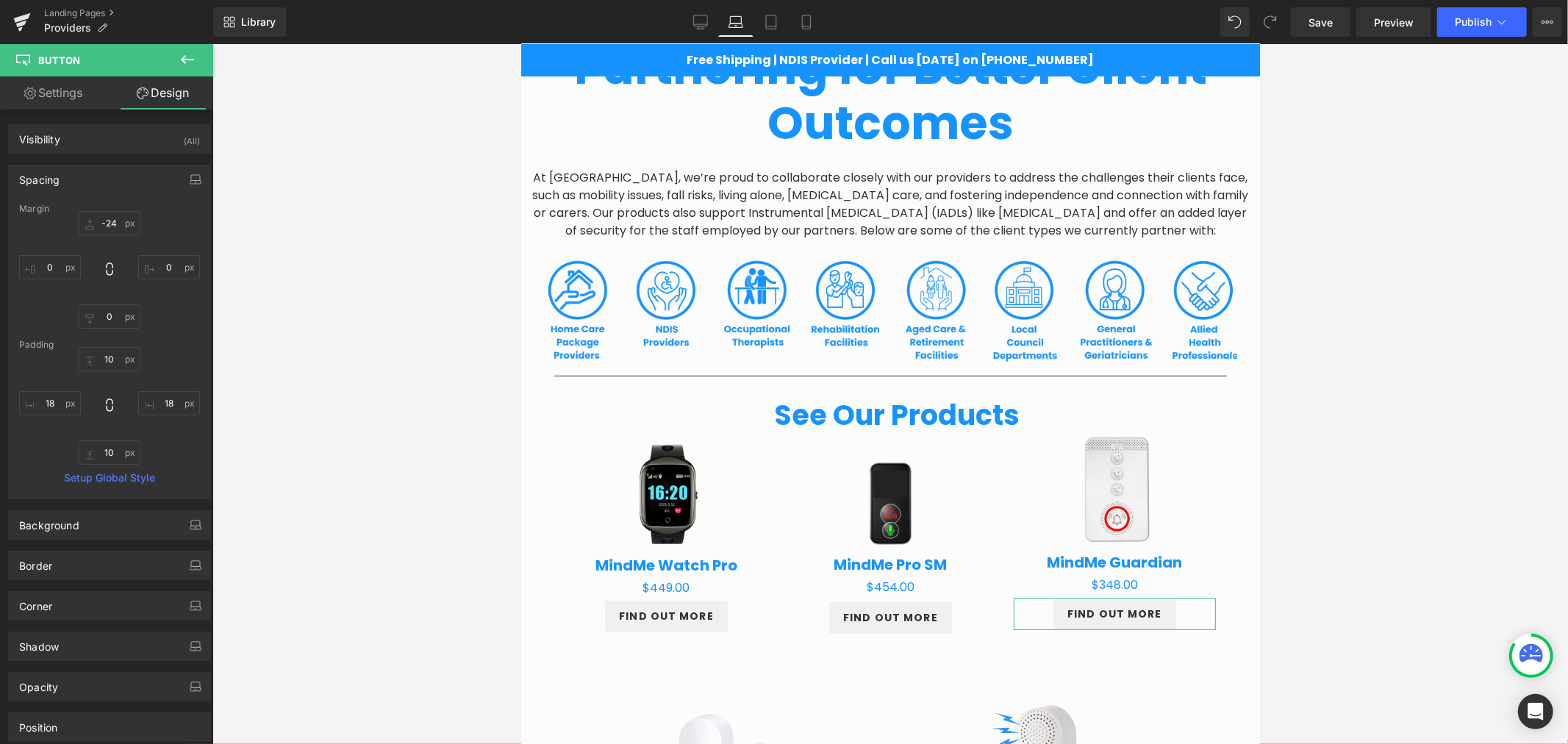
type input "18"
type input "10"
type input "18"
click at [115, 223] on input "-24" at bounding box center [109, 223] width 62 height 24
type input "-23"
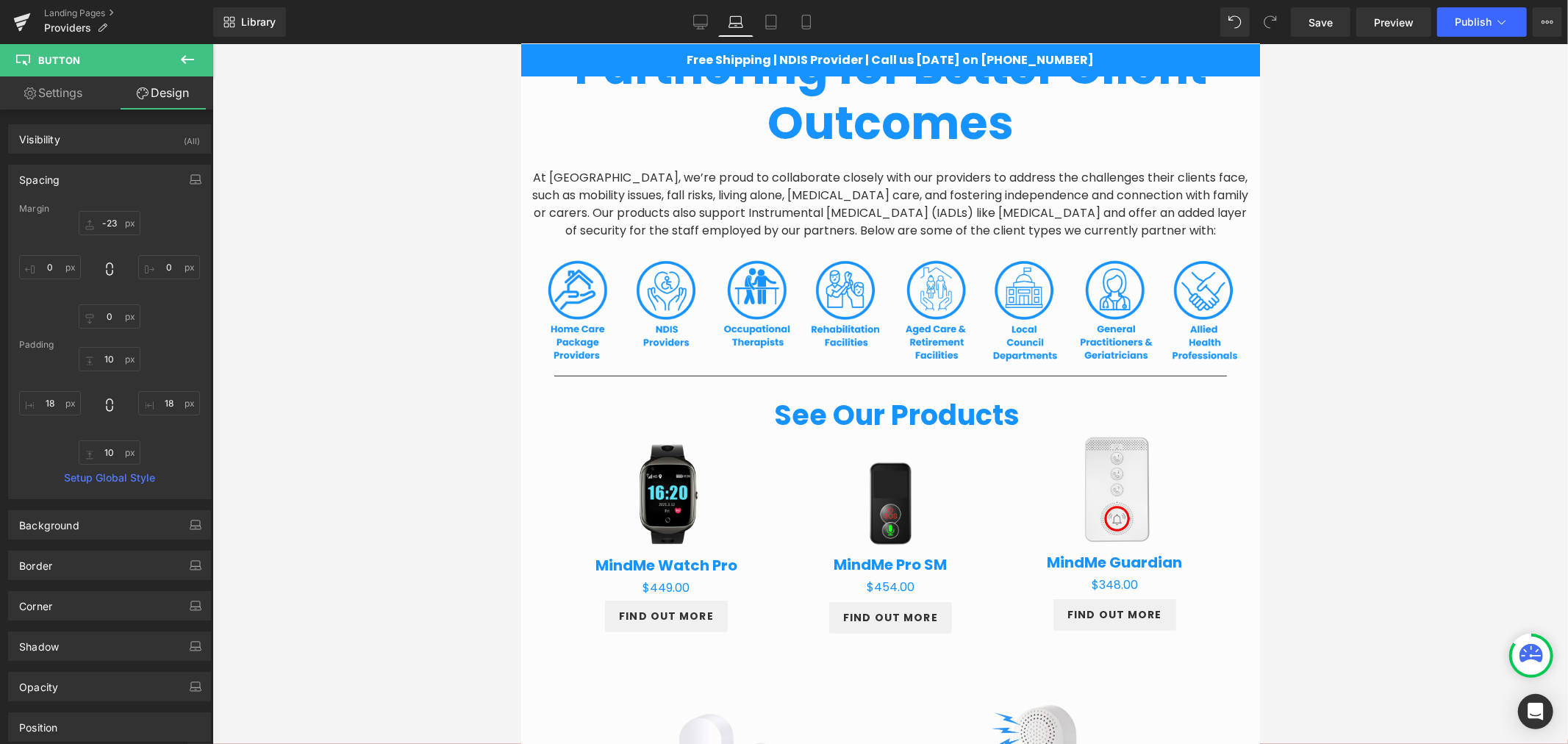
click at [1317, 570] on div at bounding box center [890, 393] width 1355 height 699
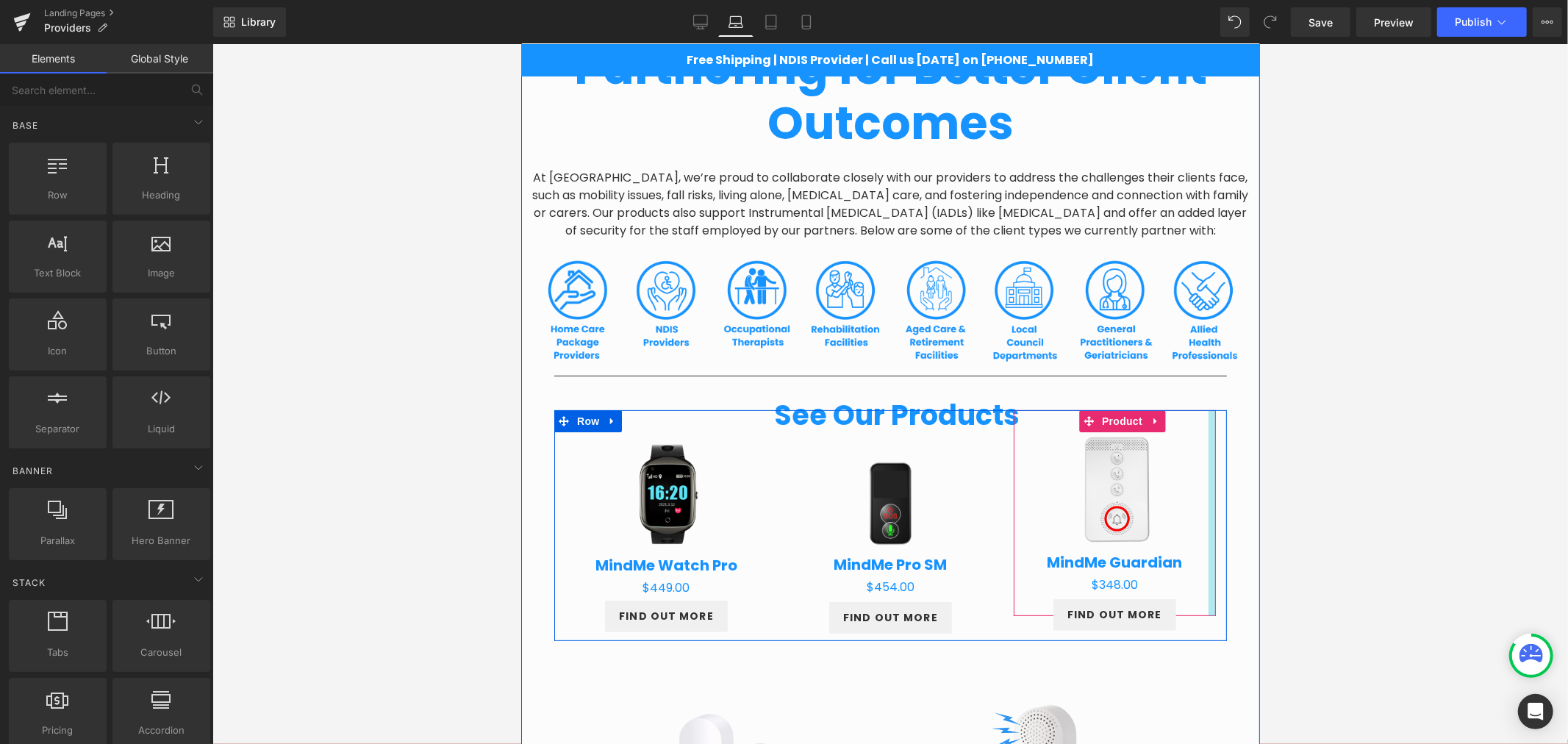
drag, startPoint x: 1339, startPoint y: 563, endPoint x: 724, endPoint y: 537, distance: 615.5
click at [1339, 563] on div at bounding box center [890, 393] width 1355 height 699
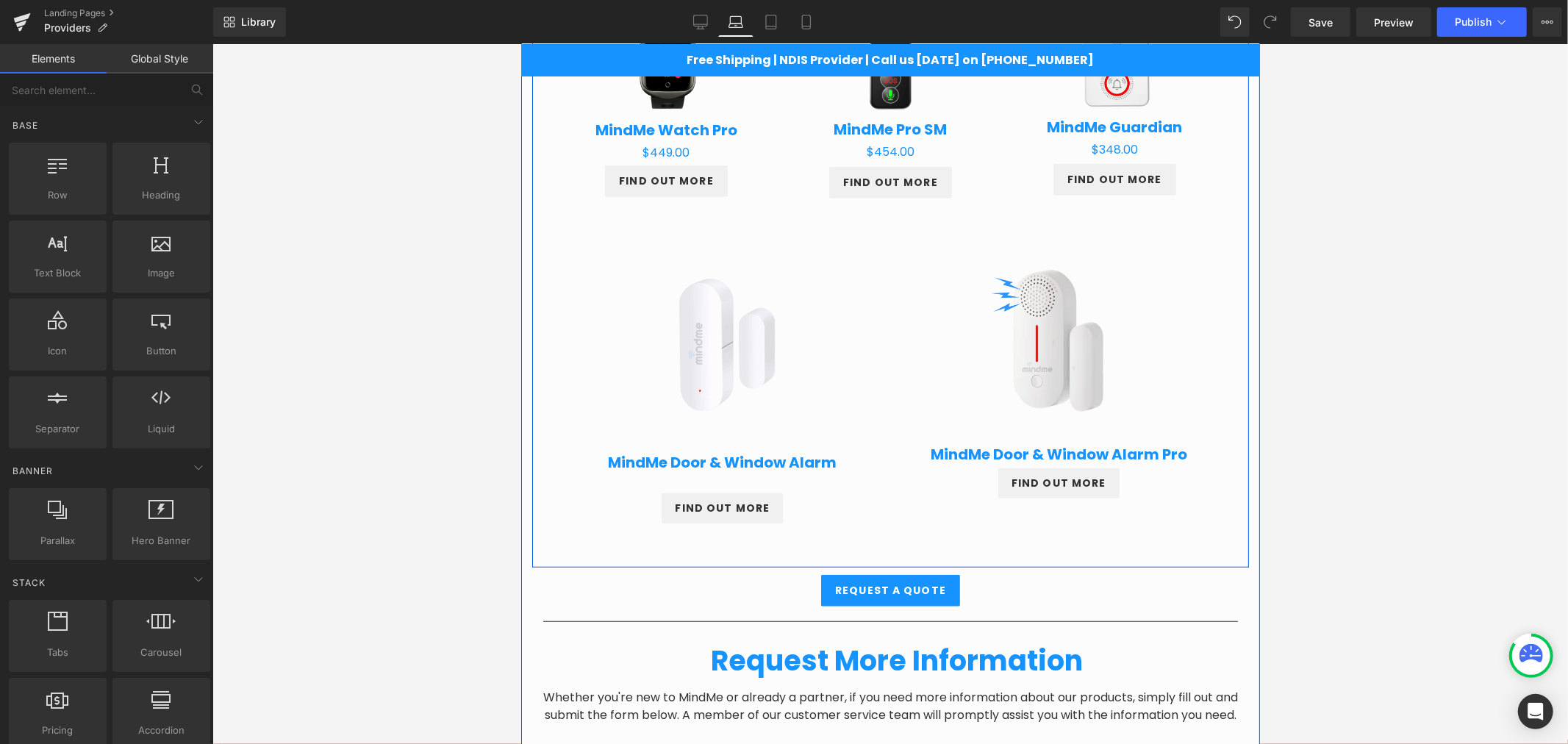
scroll to position [571, 0]
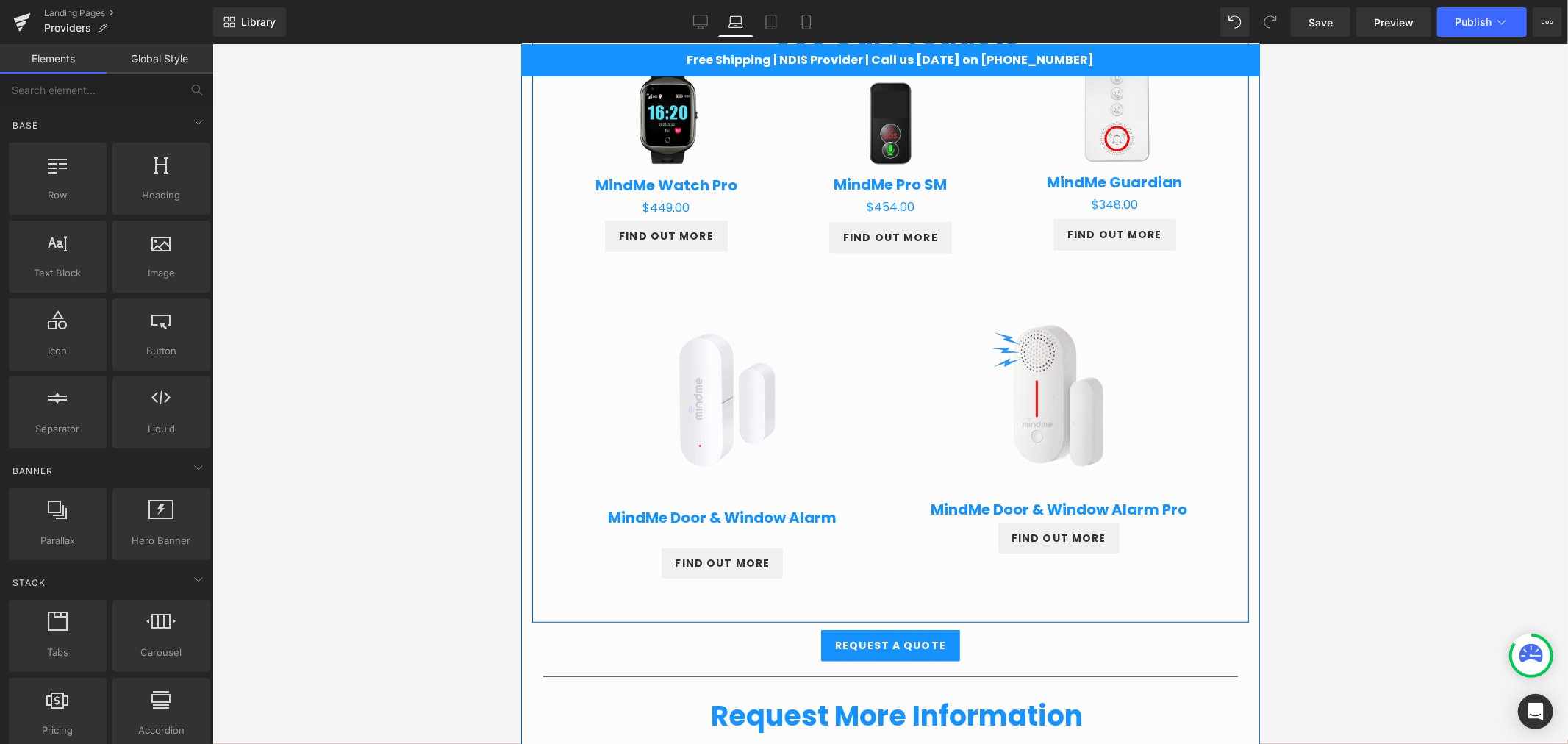
drag, startPoint x: 714, startPoint y: 384, endPoint x: 568, endPoint y: 380, distance: 146.1
click at [714, 384] on img at bounding box center [721, 397] width 209 height 209
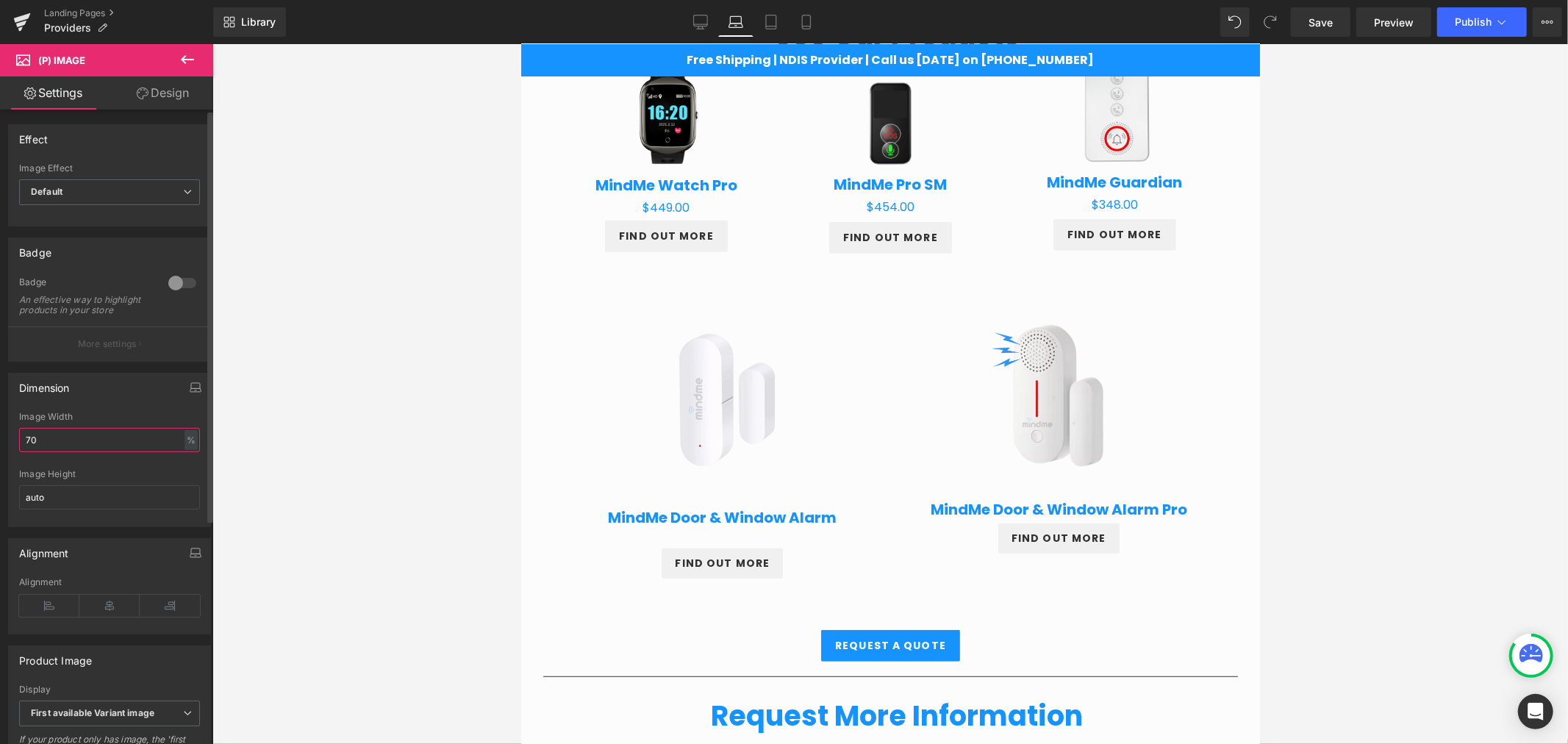
click at [71, 444] on input "70" at bounding box center [109, 440] width 181 height 24
type input "7"
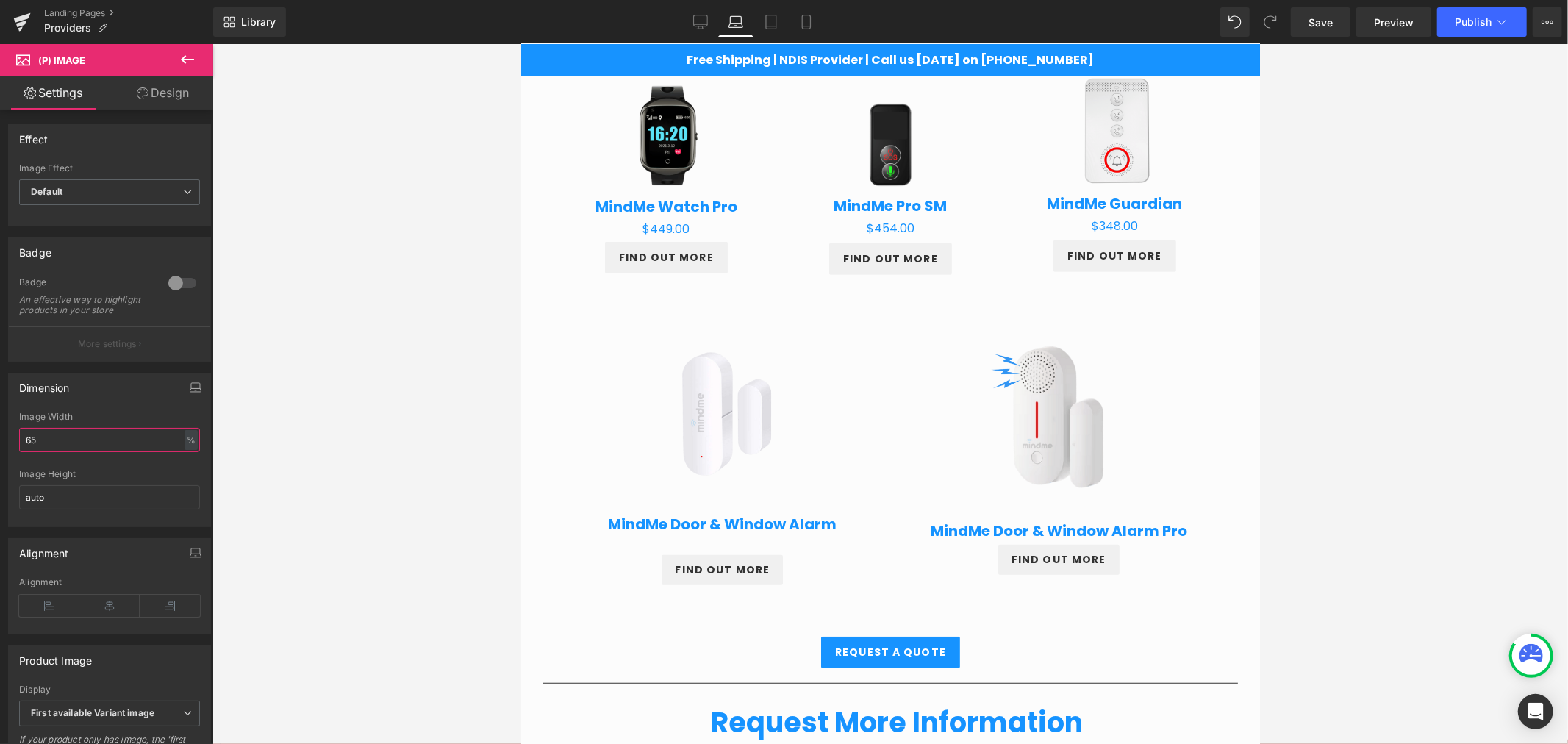
scroll to position [517, 0]
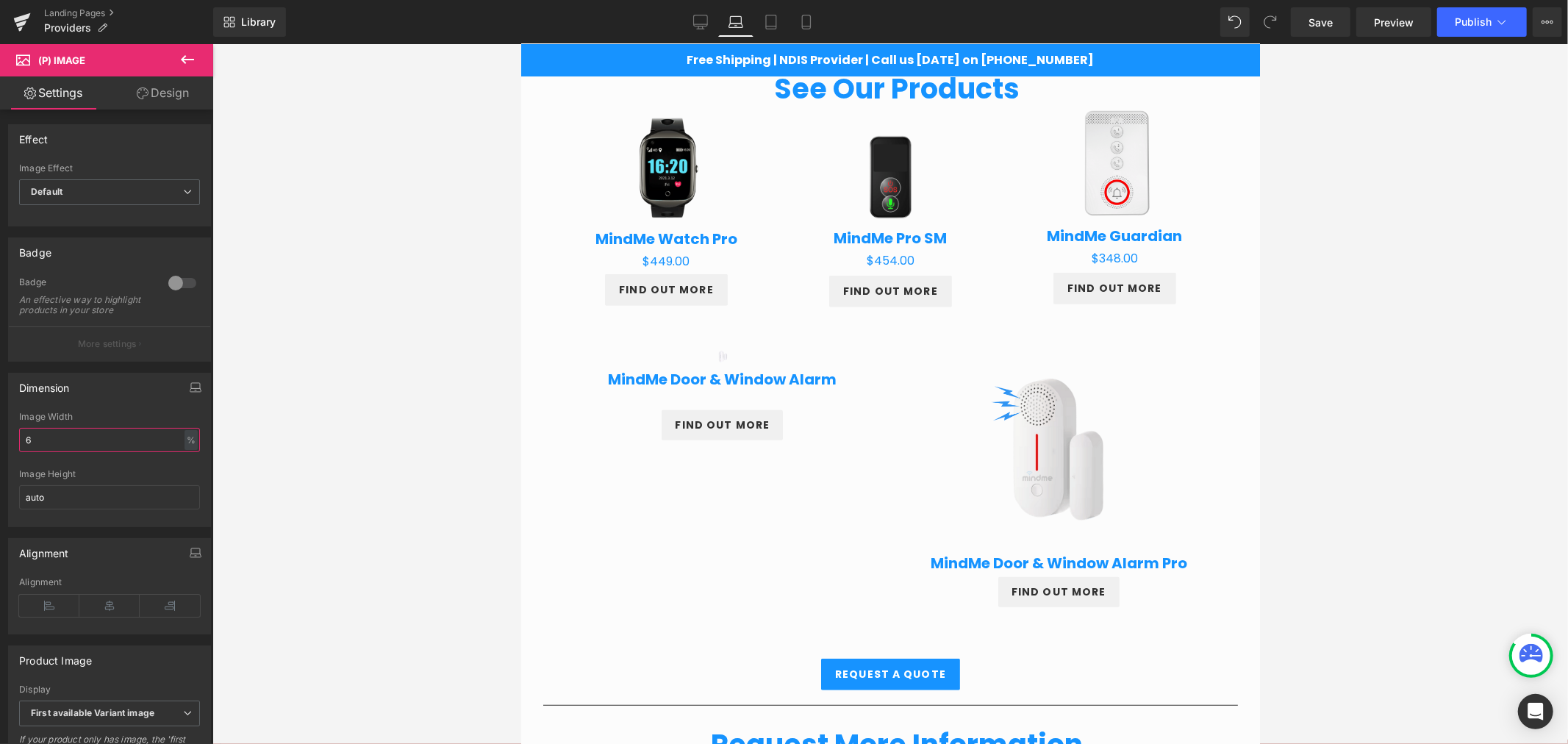
type input "63"
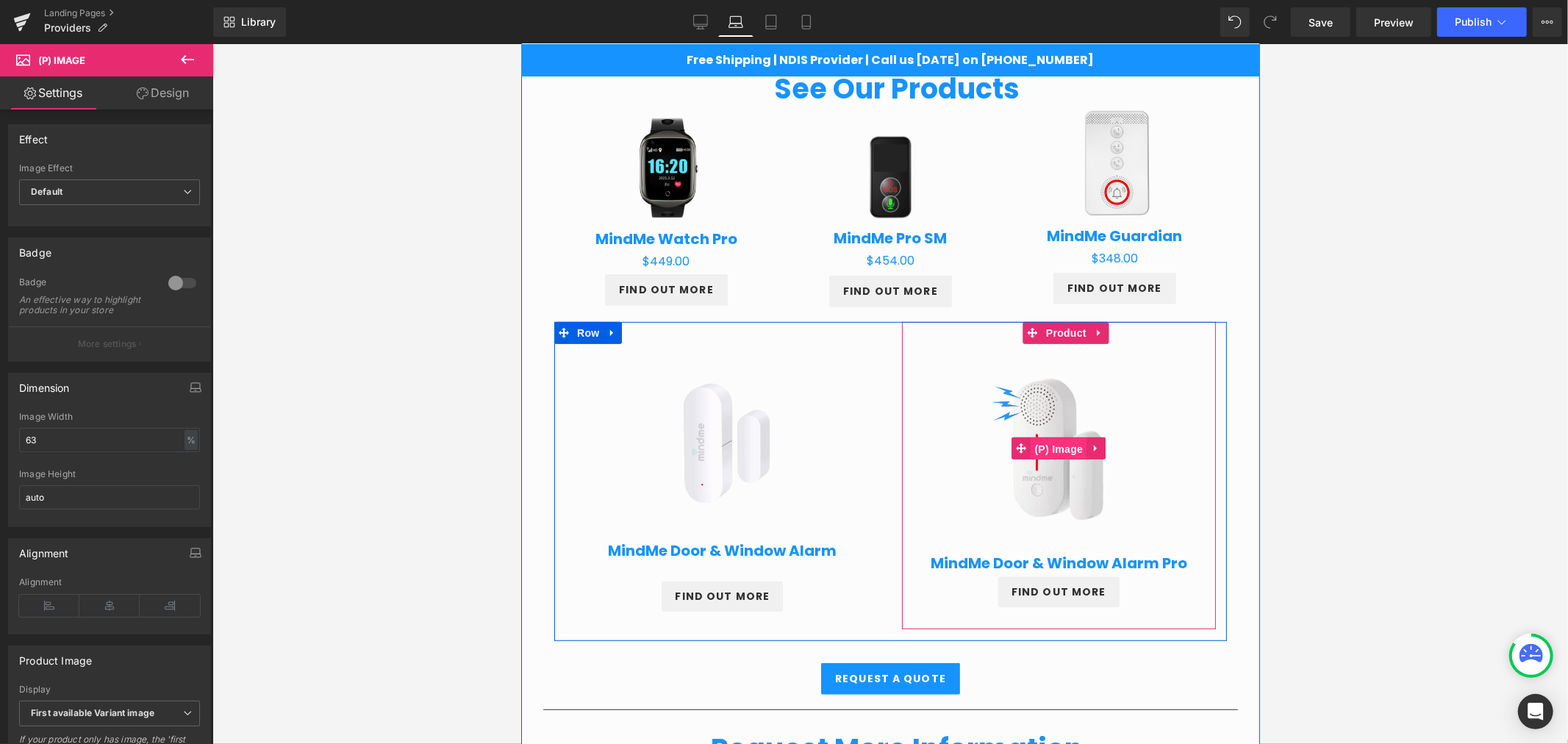
click at [1036, 444] on span "(P) Image" at bounding box center [1059, 448] width 56 height 22
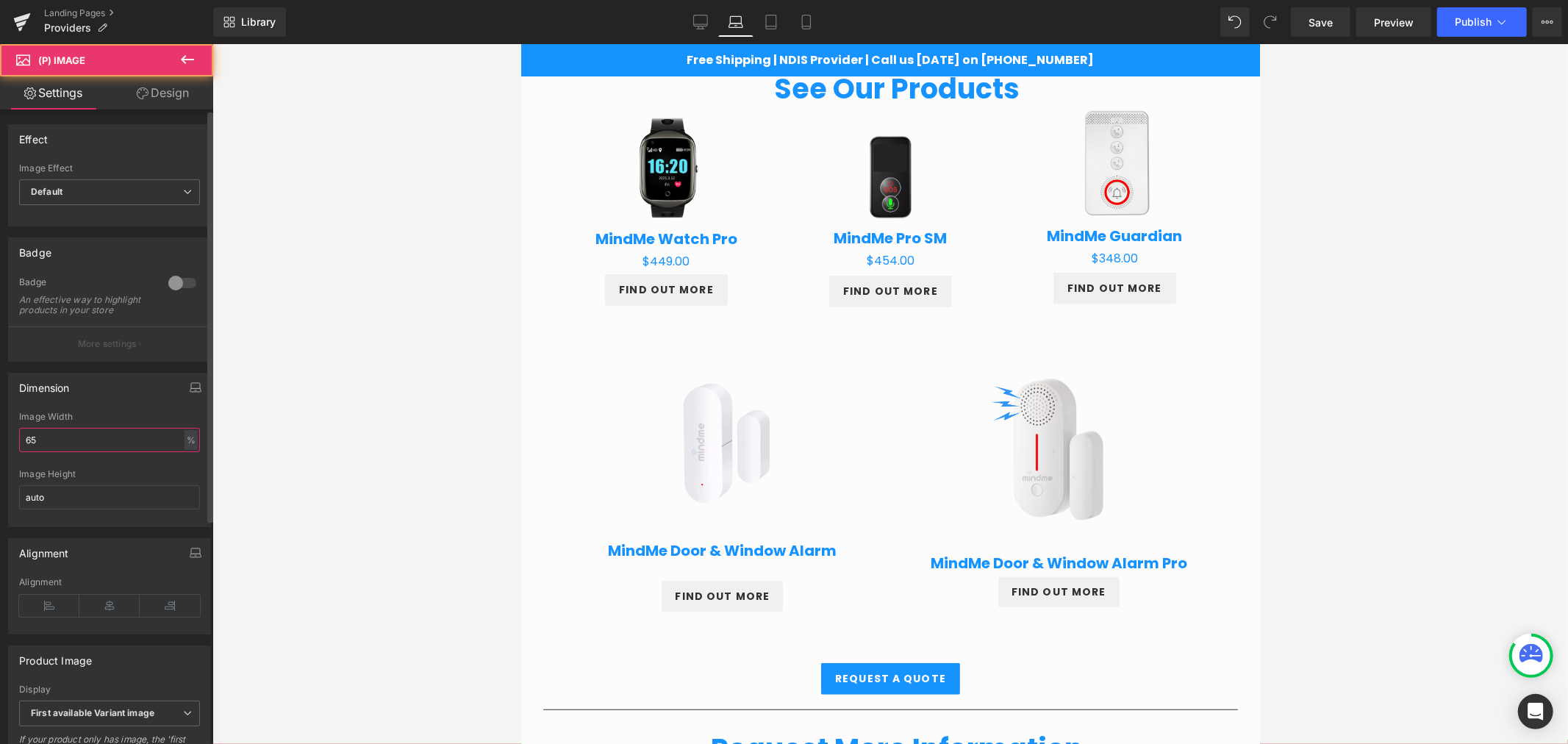
click at [86, 452] on input "65" at bounding box center [109, 440] width 181 height 24
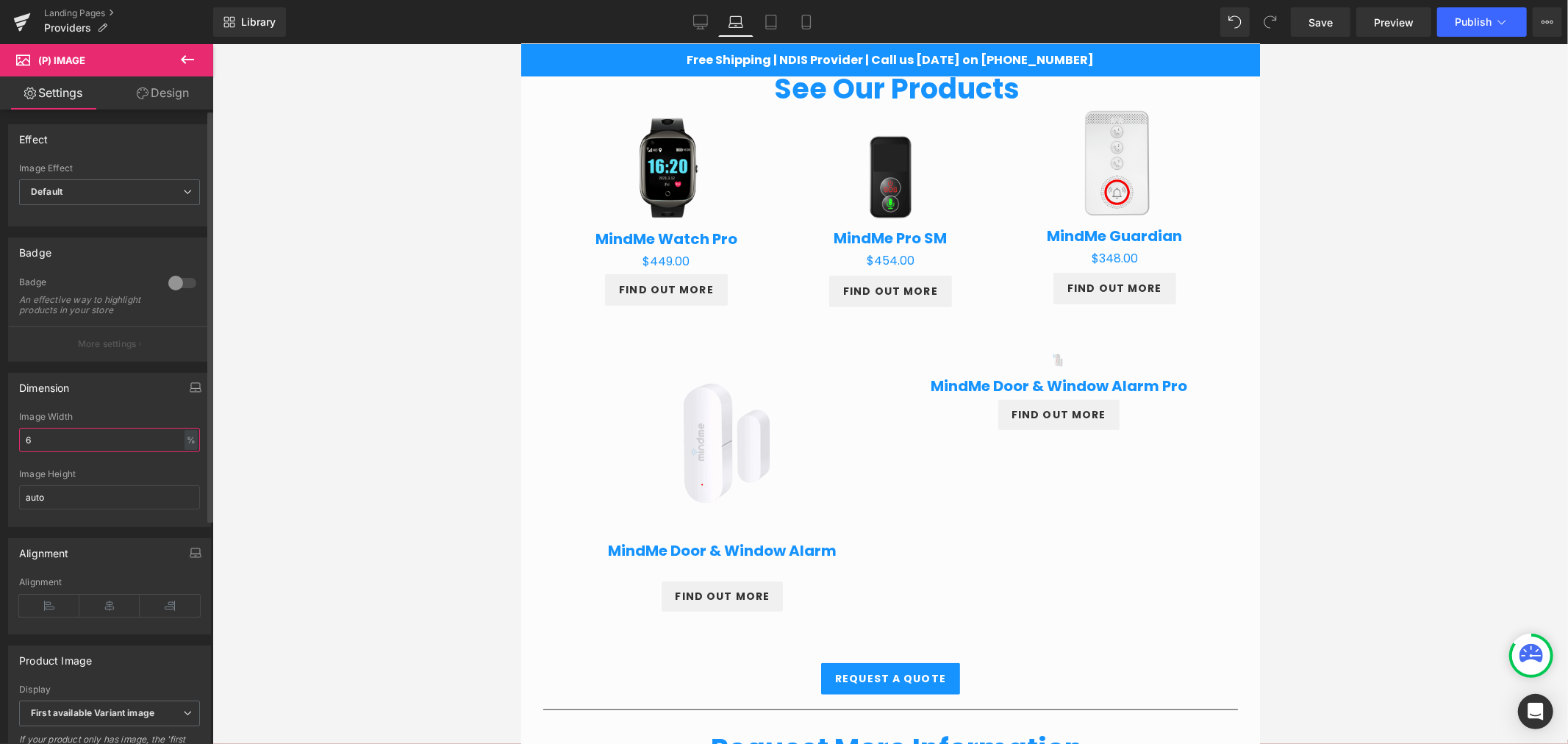
type input "60"
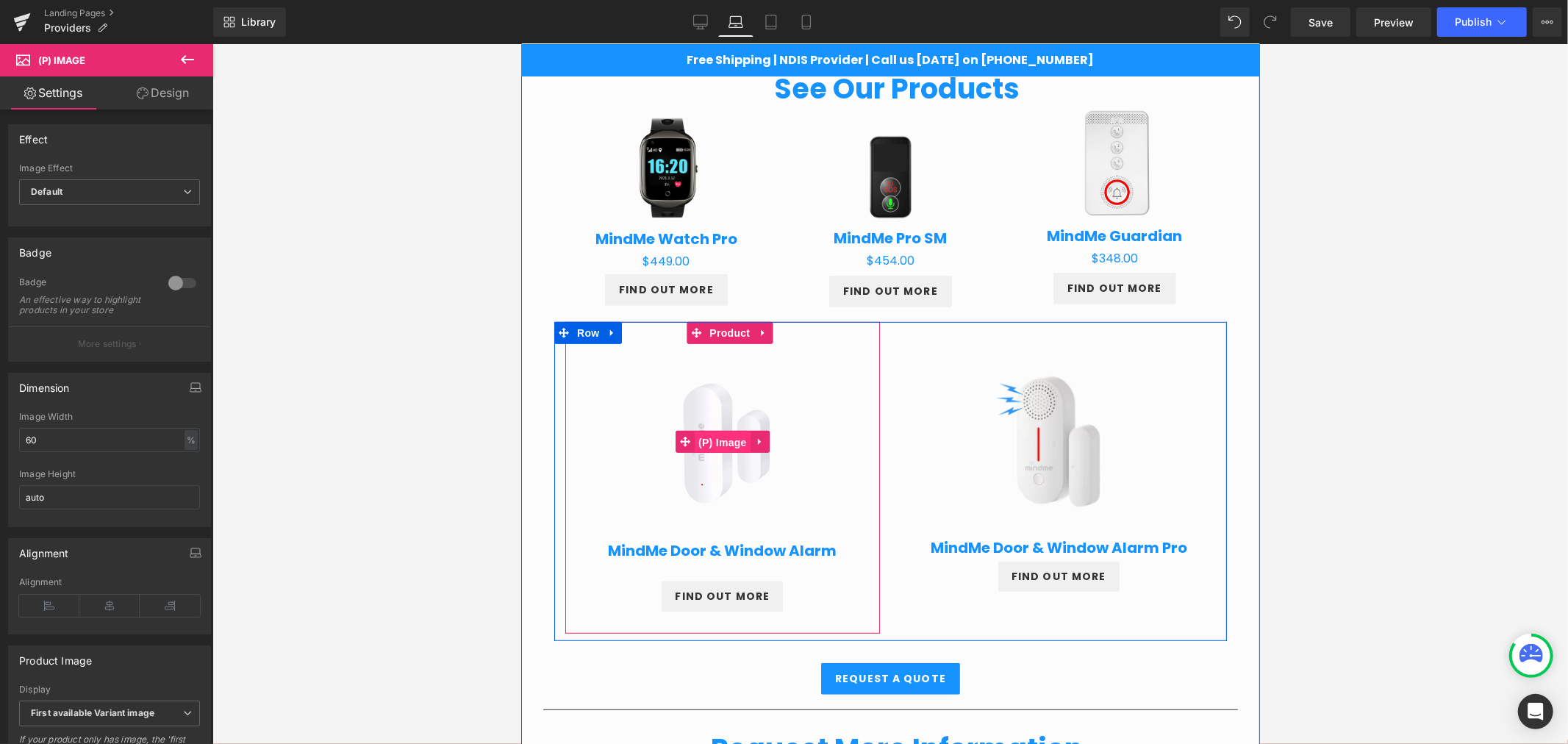
click at [720, 445] on span "(P) Image" at bounding box center [721, 442] width 56 height 22
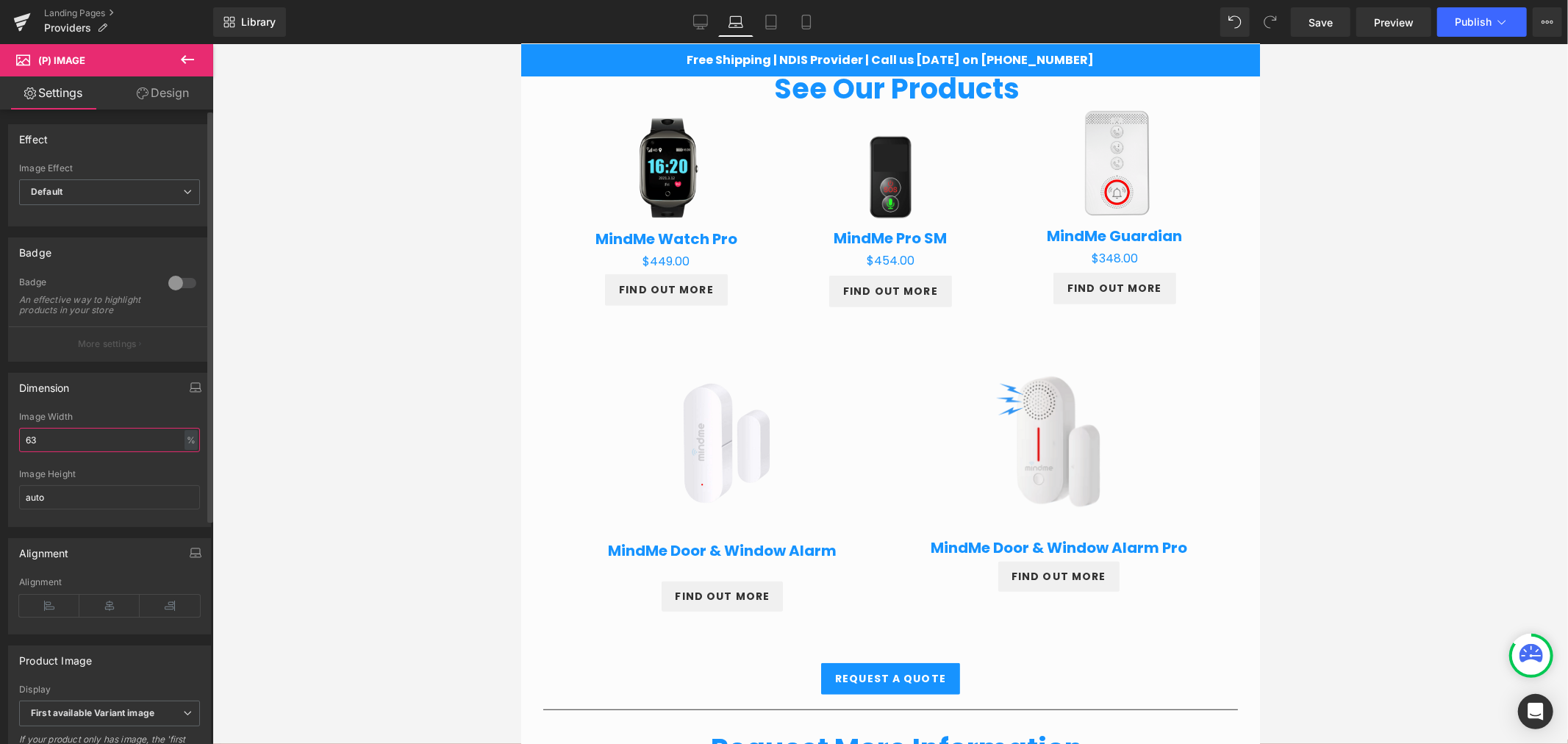
click at [77, 449] on input "63" at bounding box center [109, 440] width 181 height 24
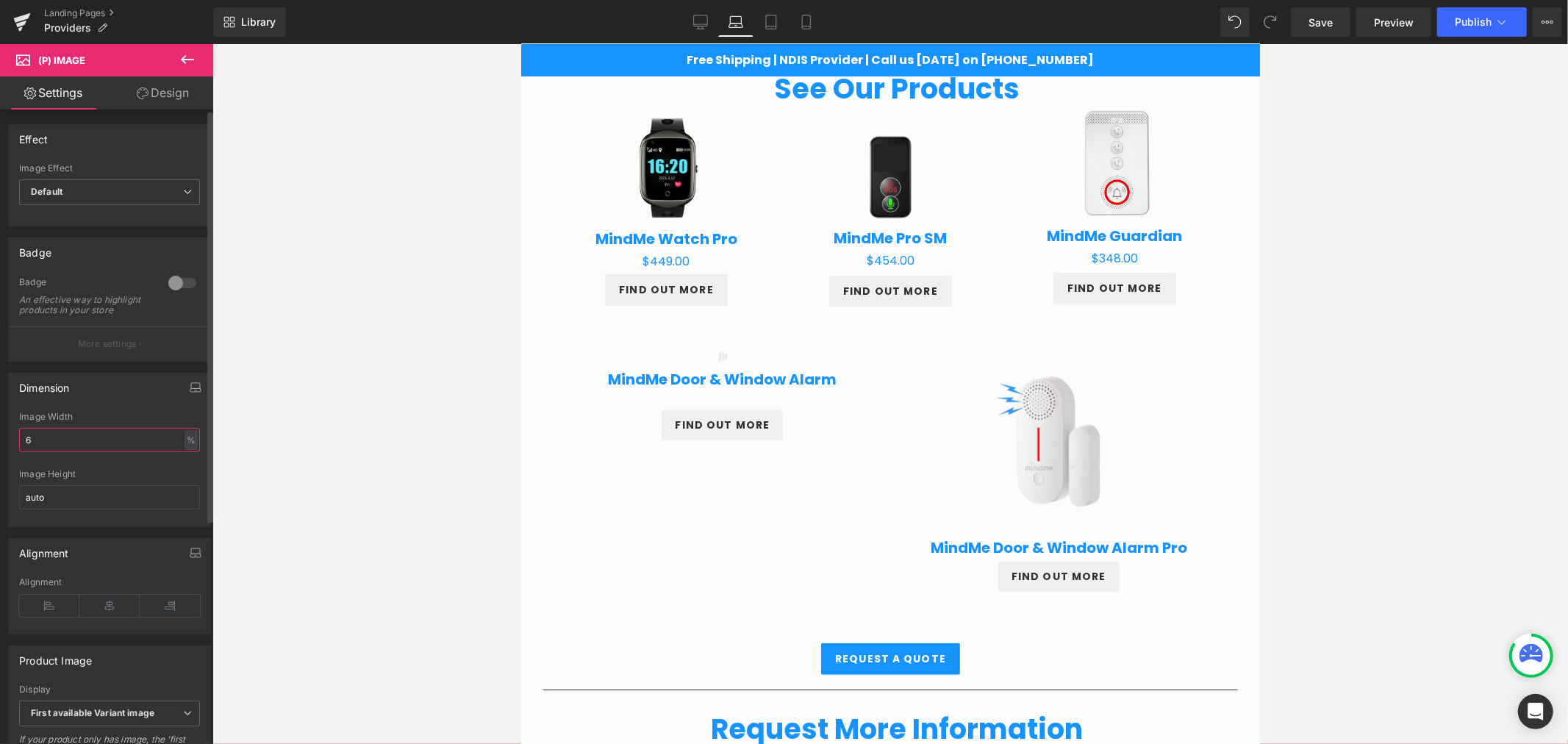
type input "60"
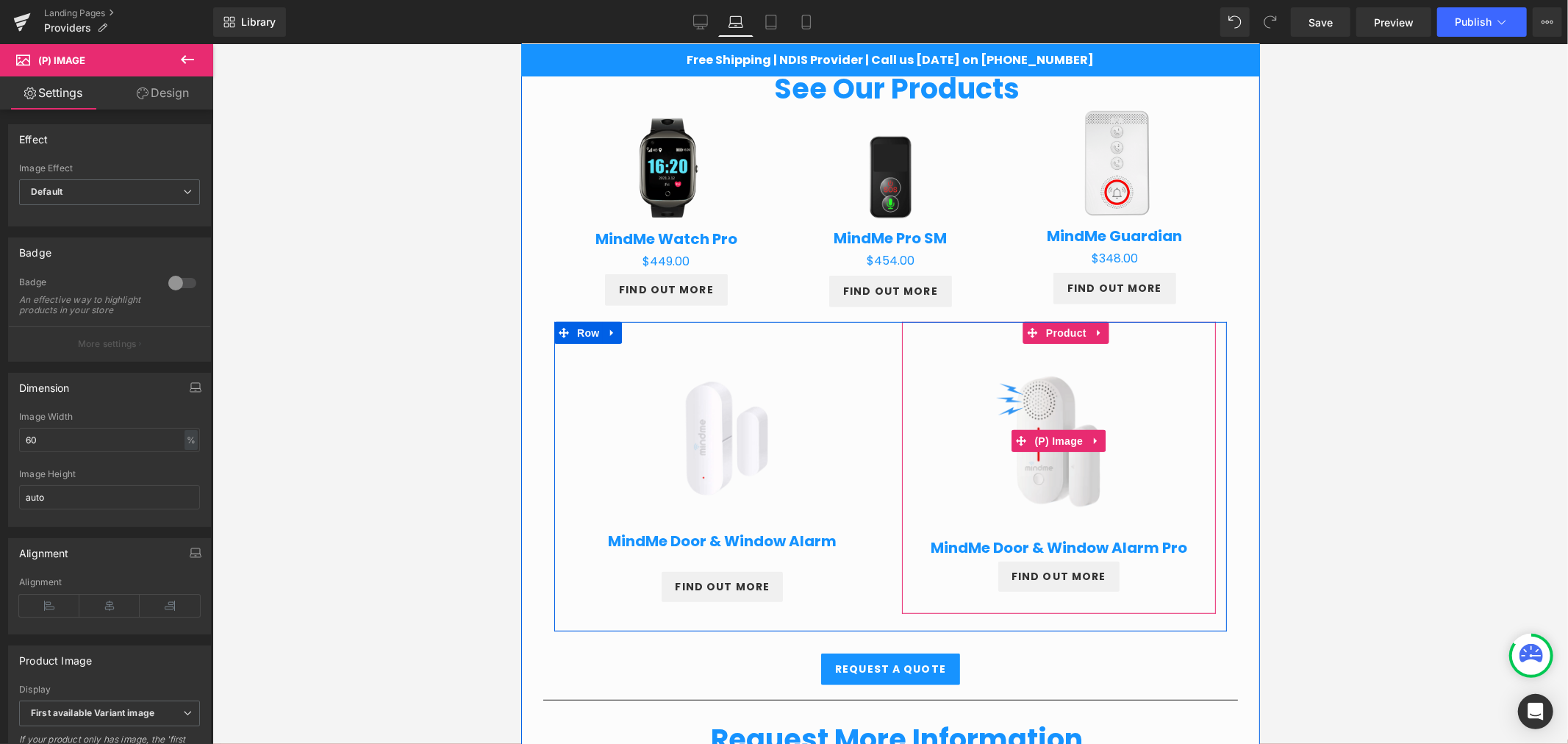
click at [1057, 456] on img at bounding box center [1058, 440] width 180 height 180
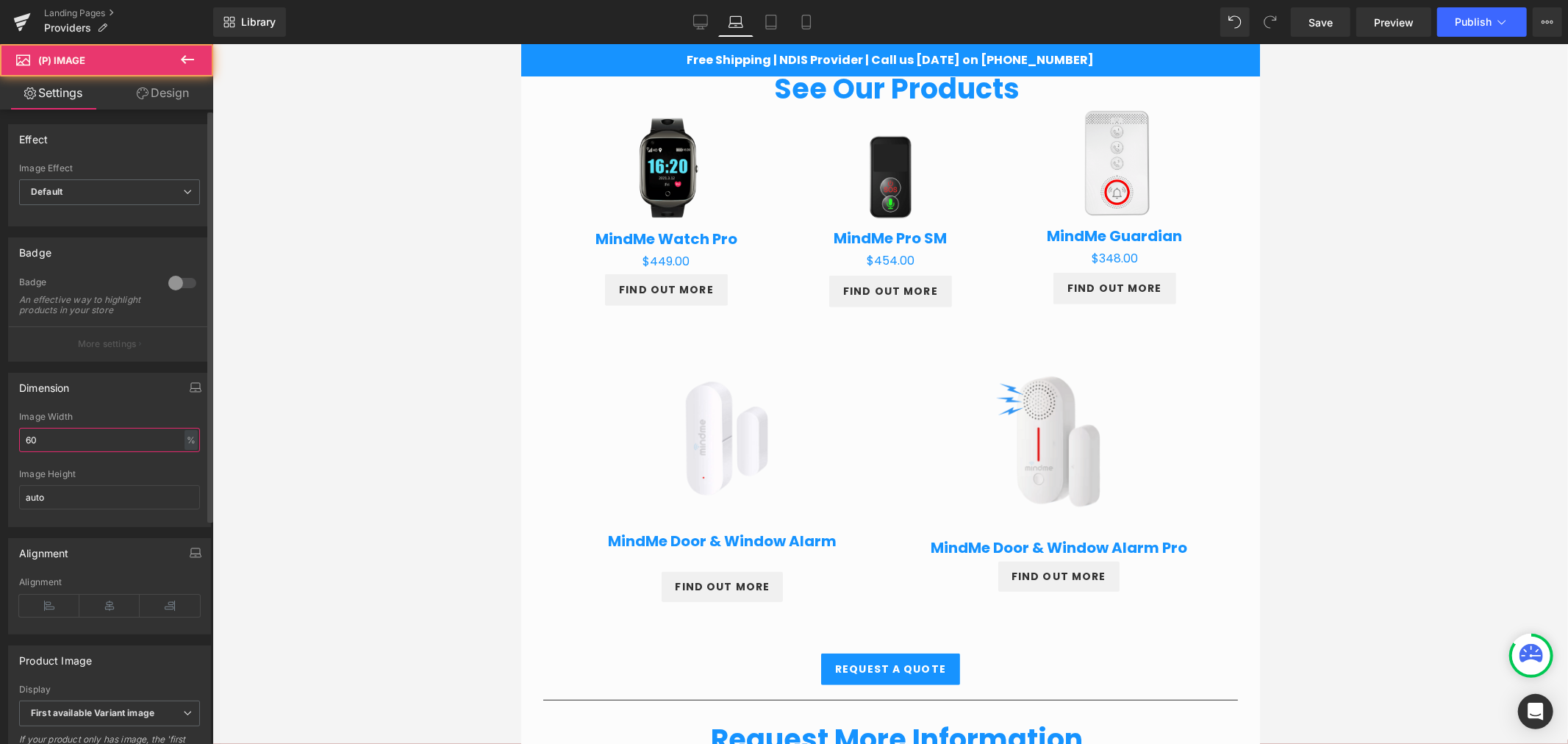
click at [63, 451] on input "60" at bounding box center [109, 440] width 181 height 24
type input "6"
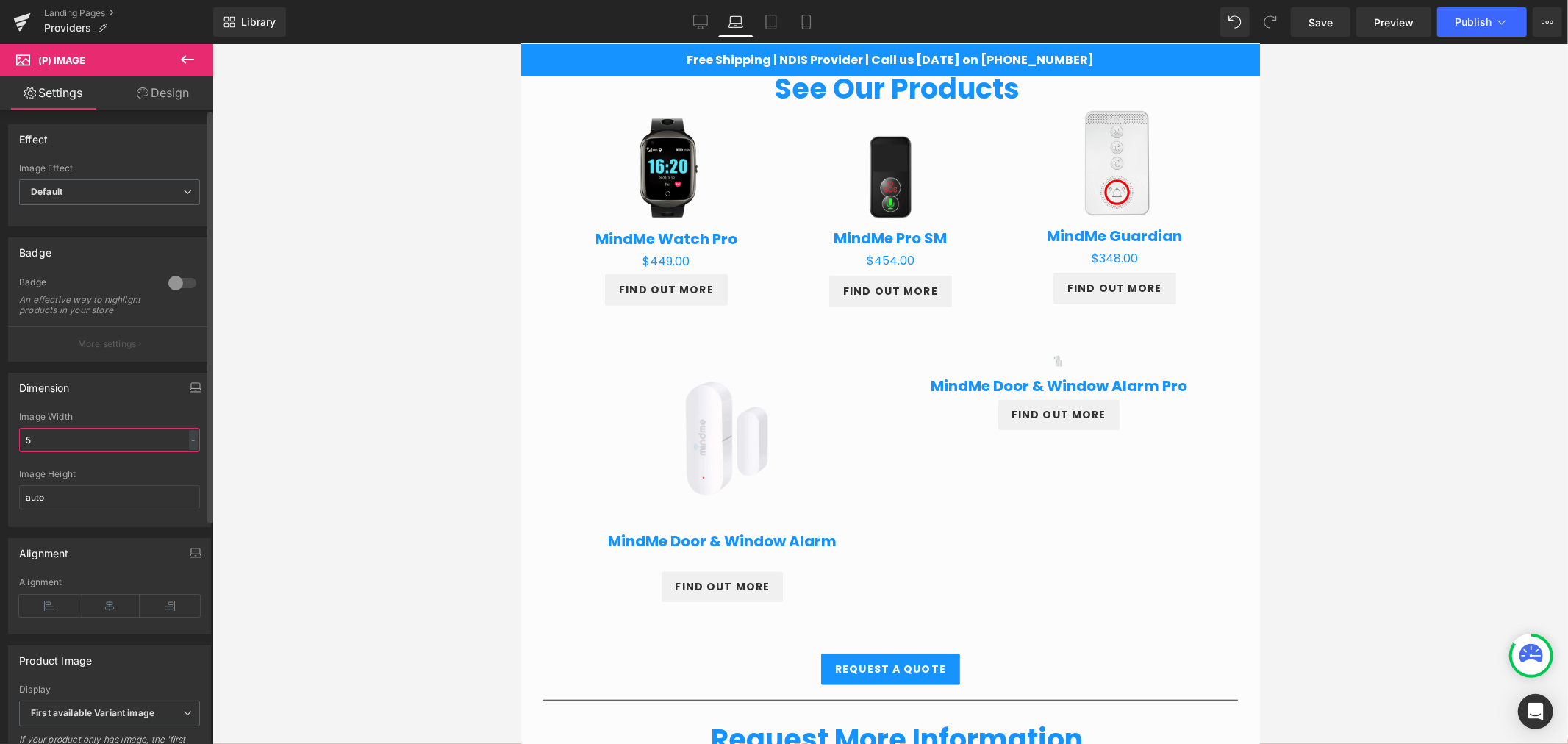
type input "58"
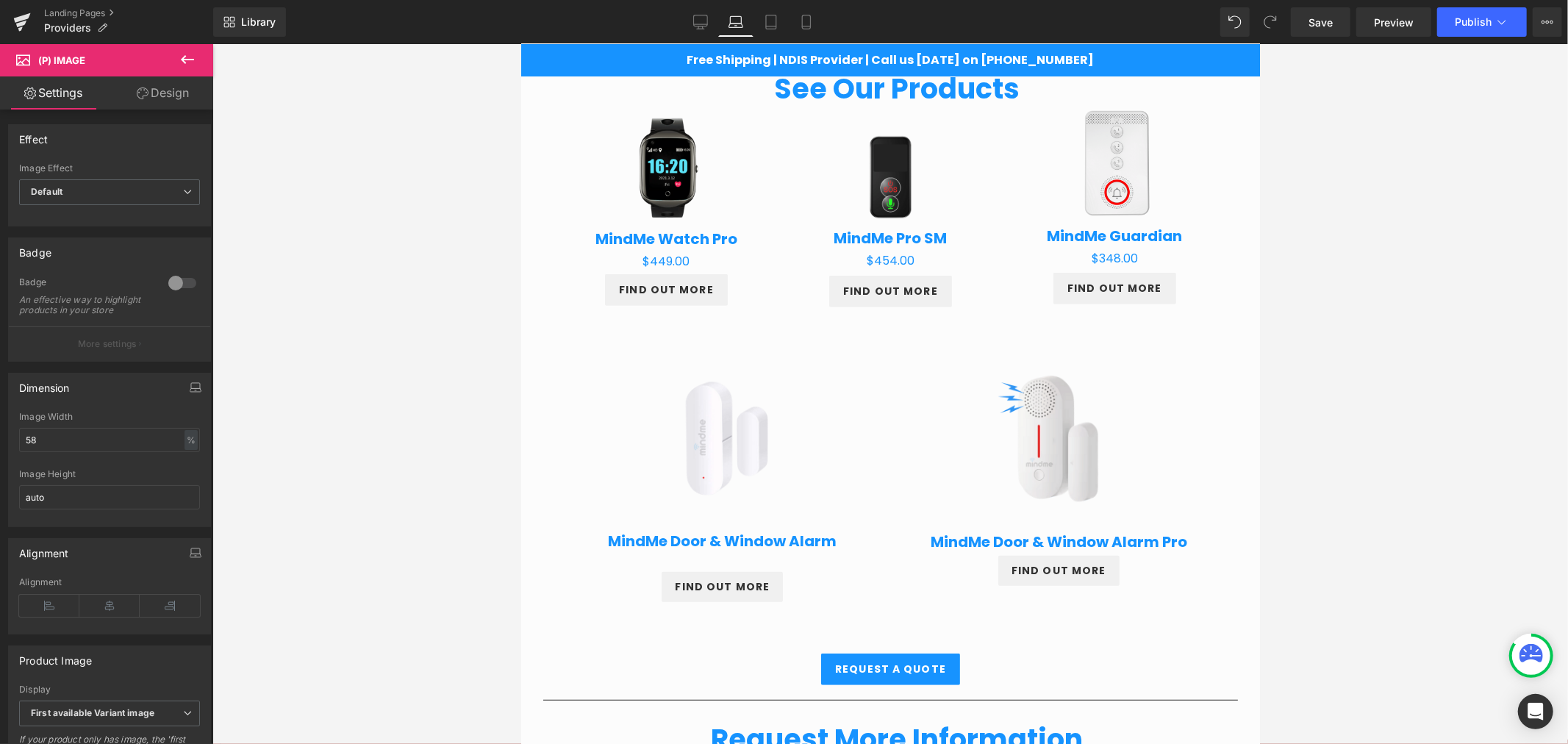
click at [1336, 574] on div at bounding box center [890, 393] width 1355 height 699
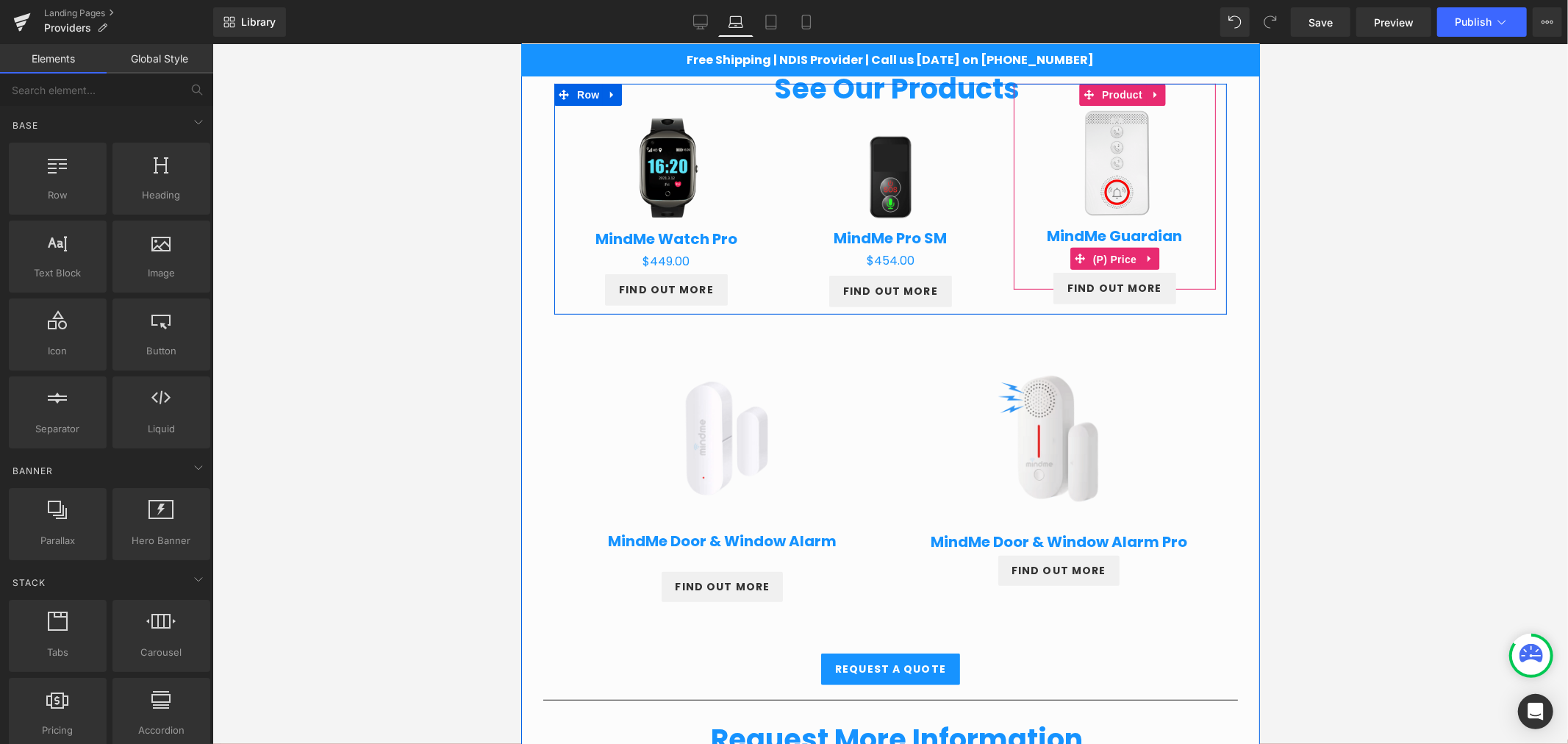
click at [1117, 255] on span "(P) Price" at bounding box center [1114, 259] width 52 height 22
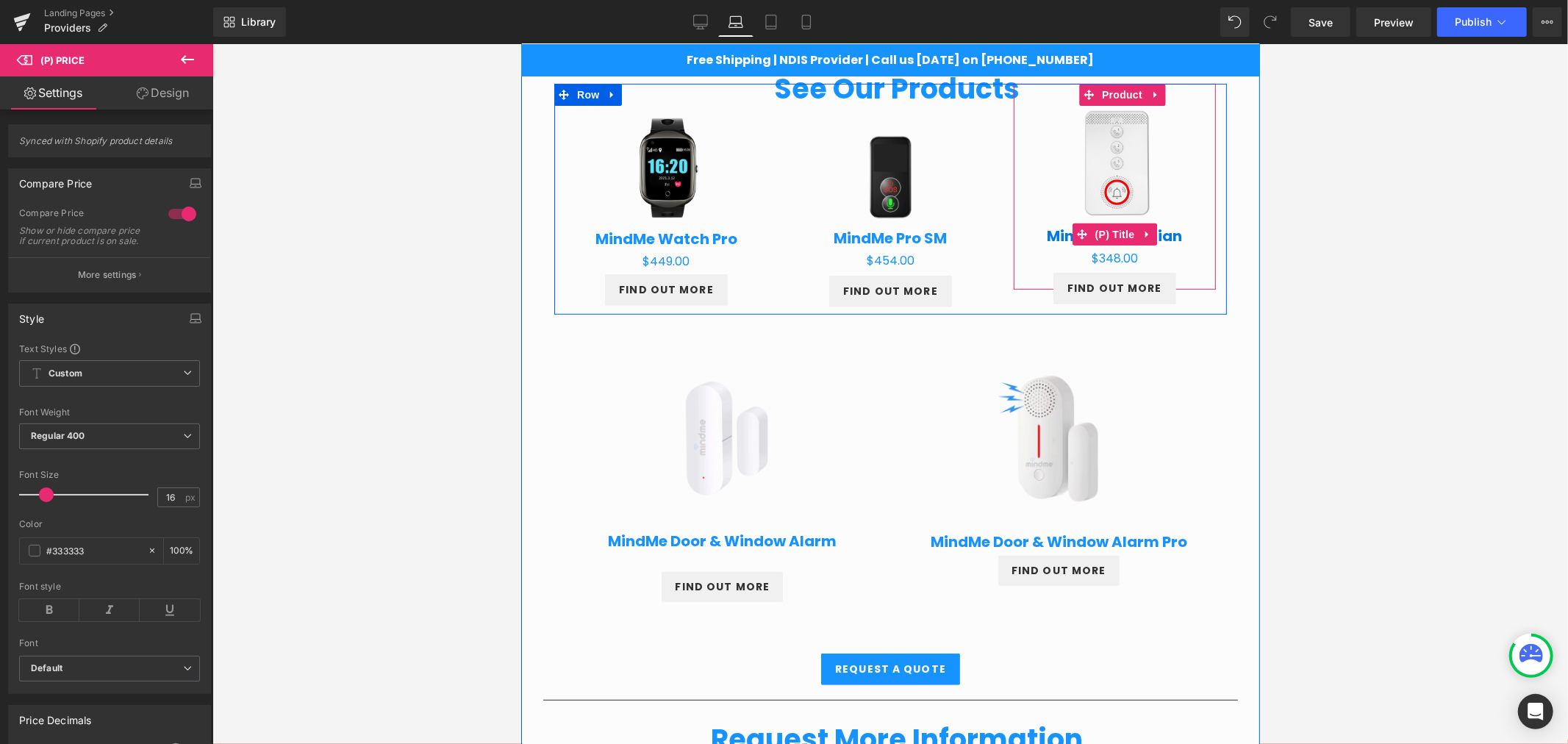
click at [1118, 230] on span "(P) Title" at bounding box center [1114, 234] width 47 height 22
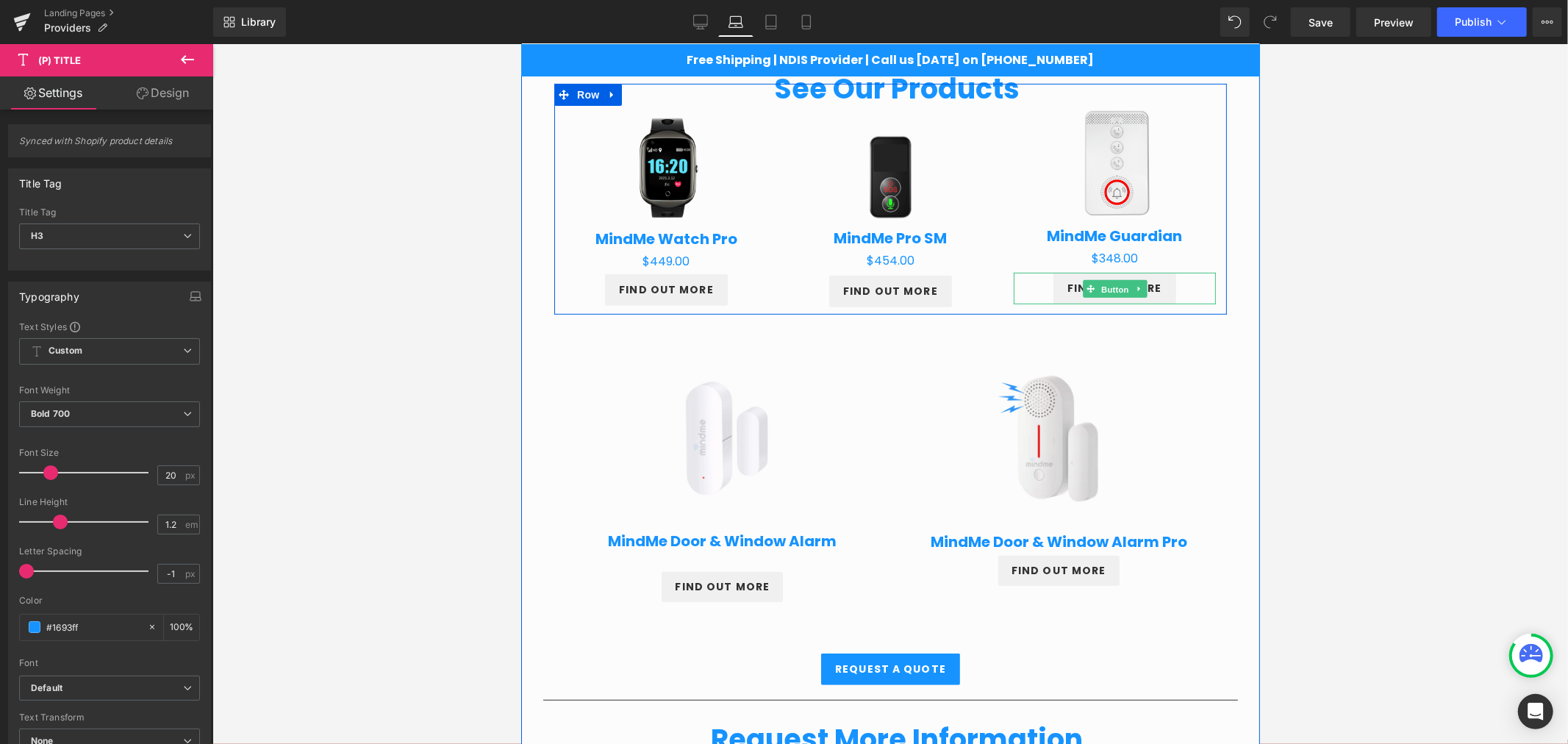
click at [1097, 290] on span "Button" at bounding box center [1114, 288] width 34 height 18
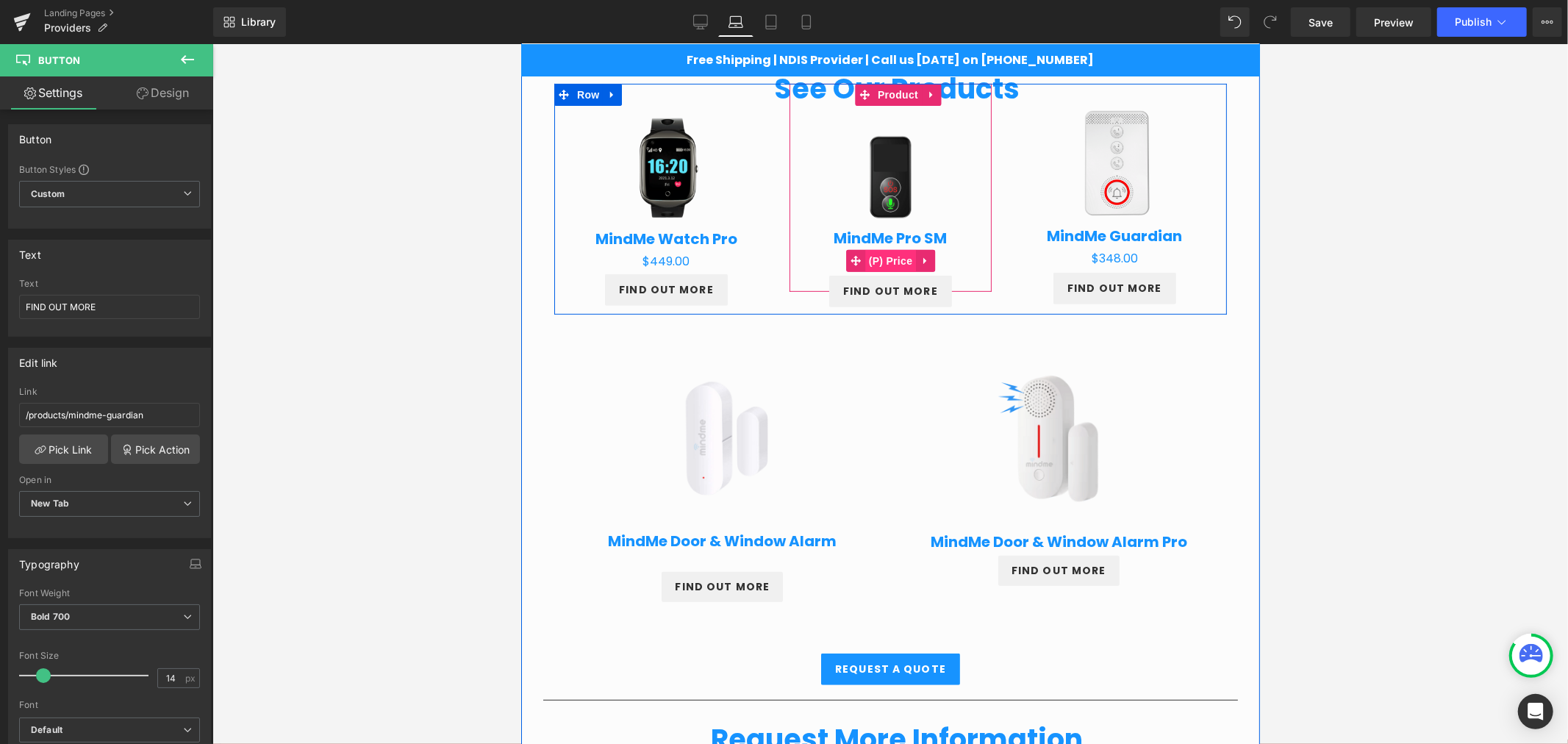
click at [880, 255] on span "(P) Price" at bounding box center [891, 261] width 52 height 22
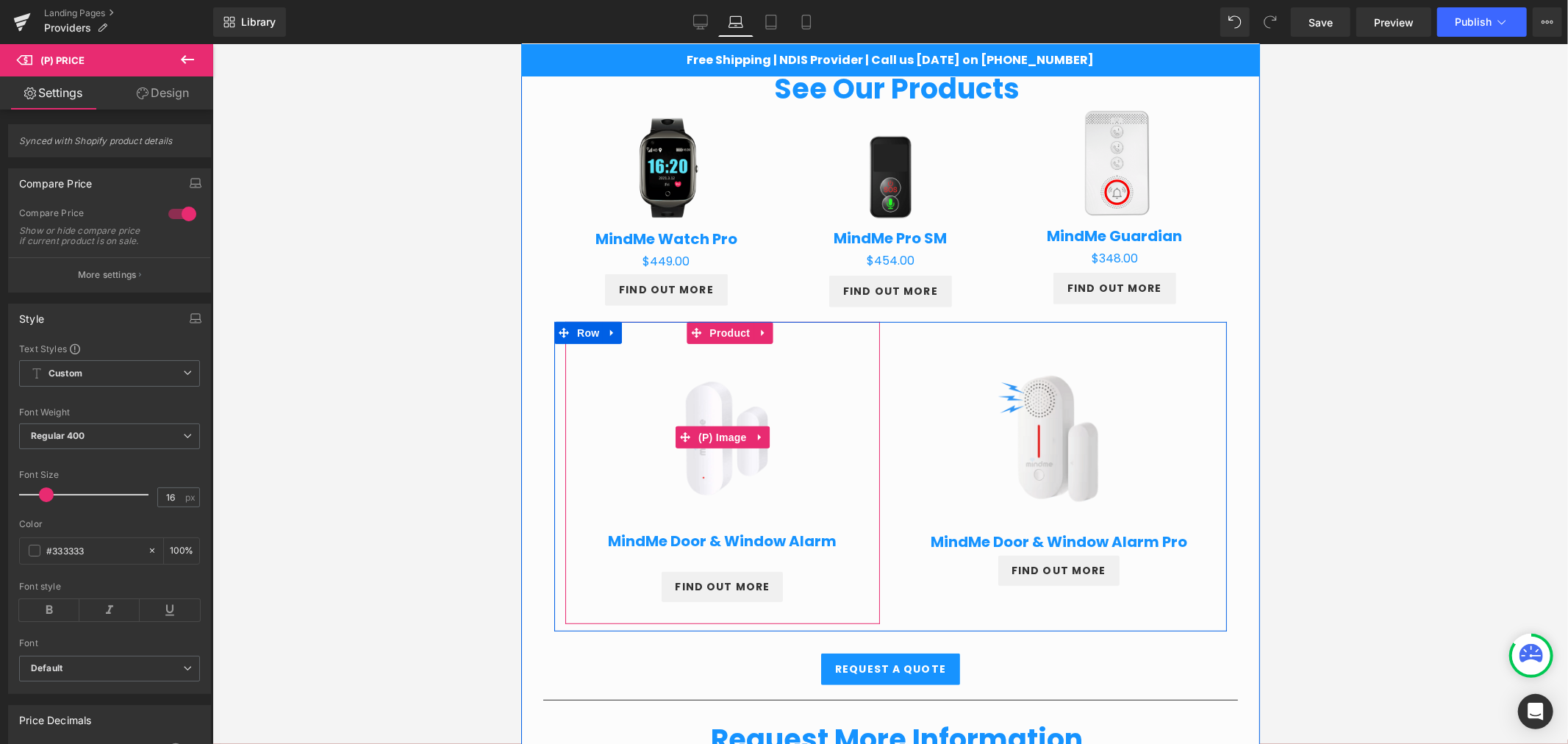
click at [709, 415] on img at bounding box center [722, 436] width 180 height 180
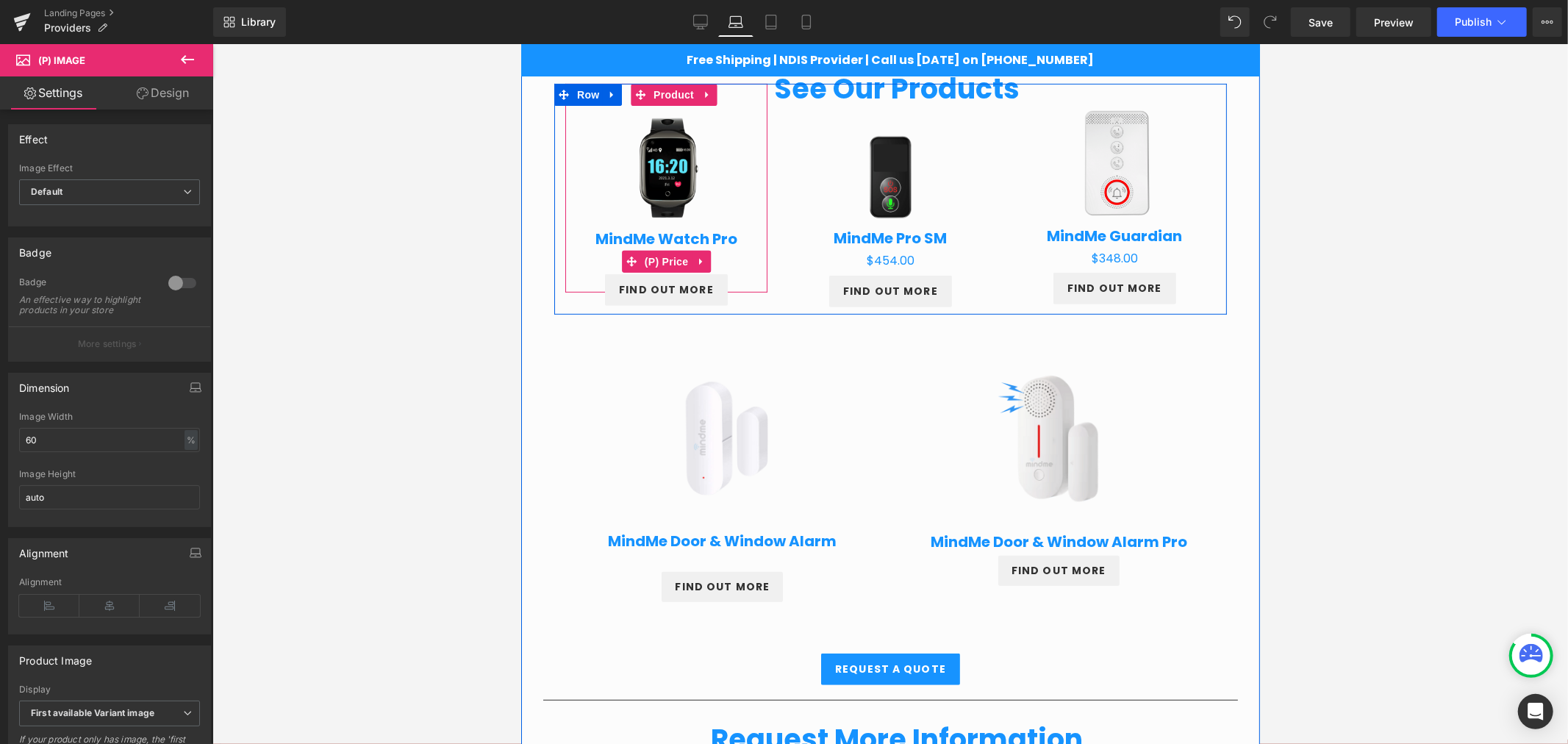
click at [651, 260] on span "(P) Price" at bounding box center [666, 261] width 52 height 22
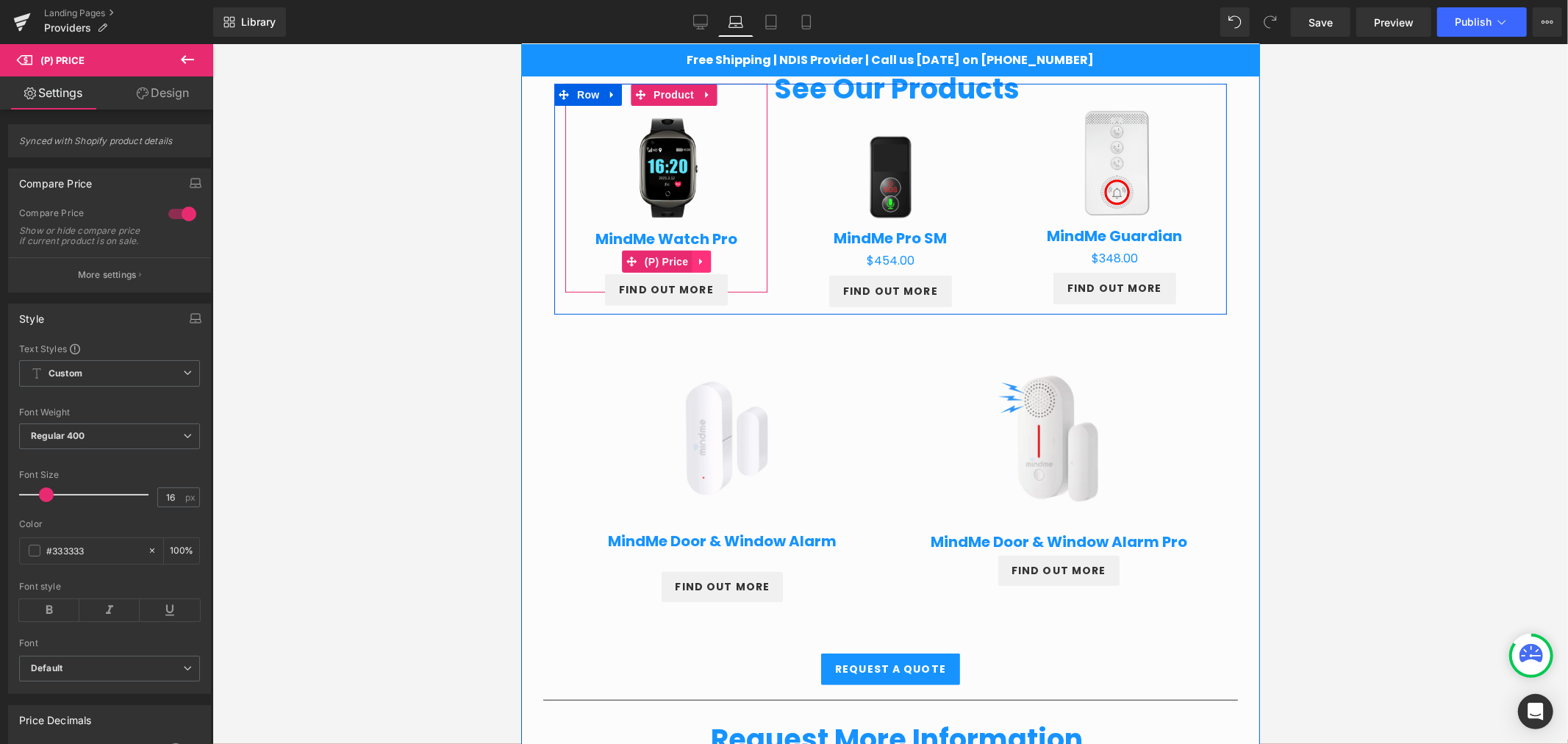
click at [695, 257] on icon at bounding box center [701, 260] width 10 height 11
click at [686, 255] on icon at bounding box center [691, 261] width 10 height 10
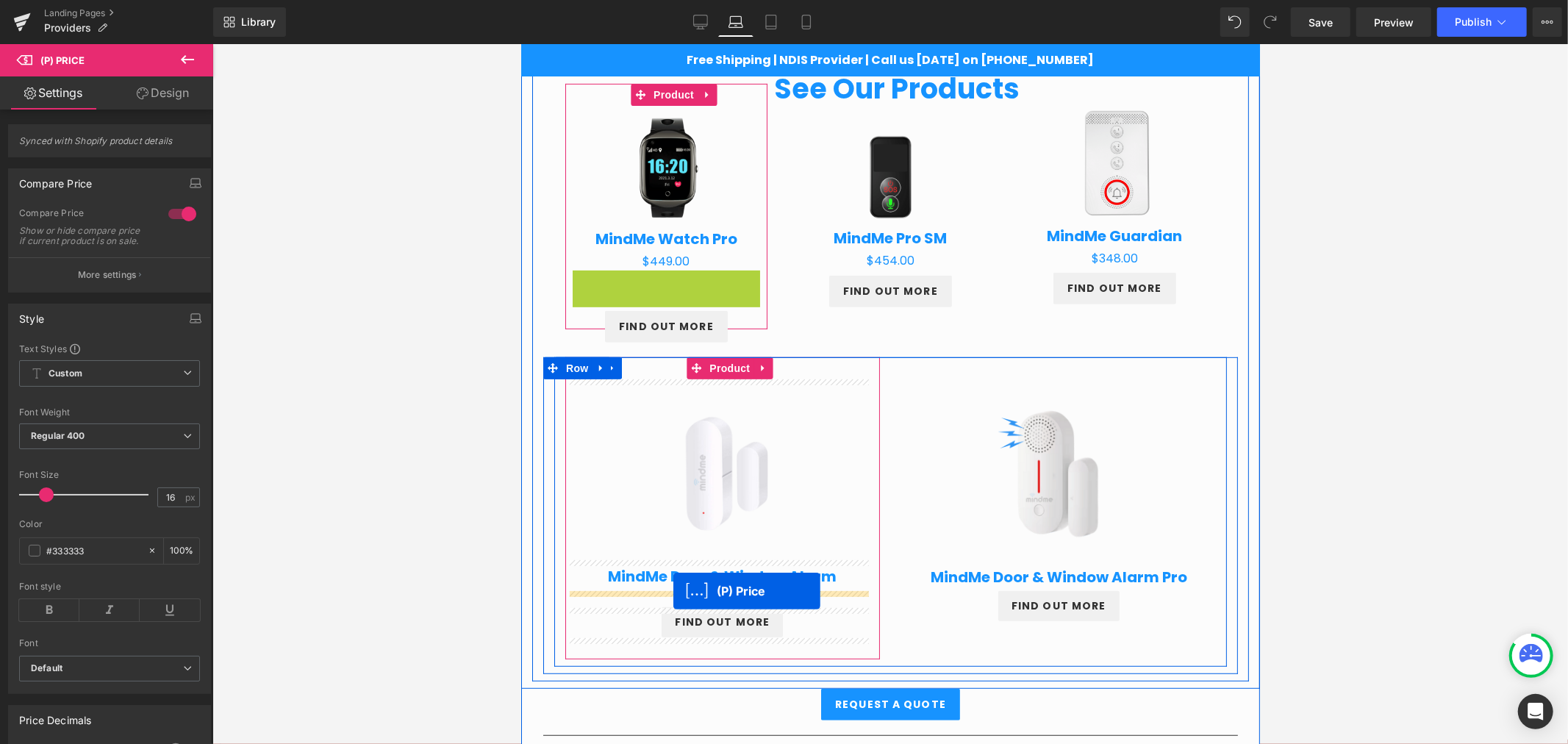
drag, startPoint x: 626, startPoint y: 276, endPoint x: 608, endPoint y: 553, distance: 277.6
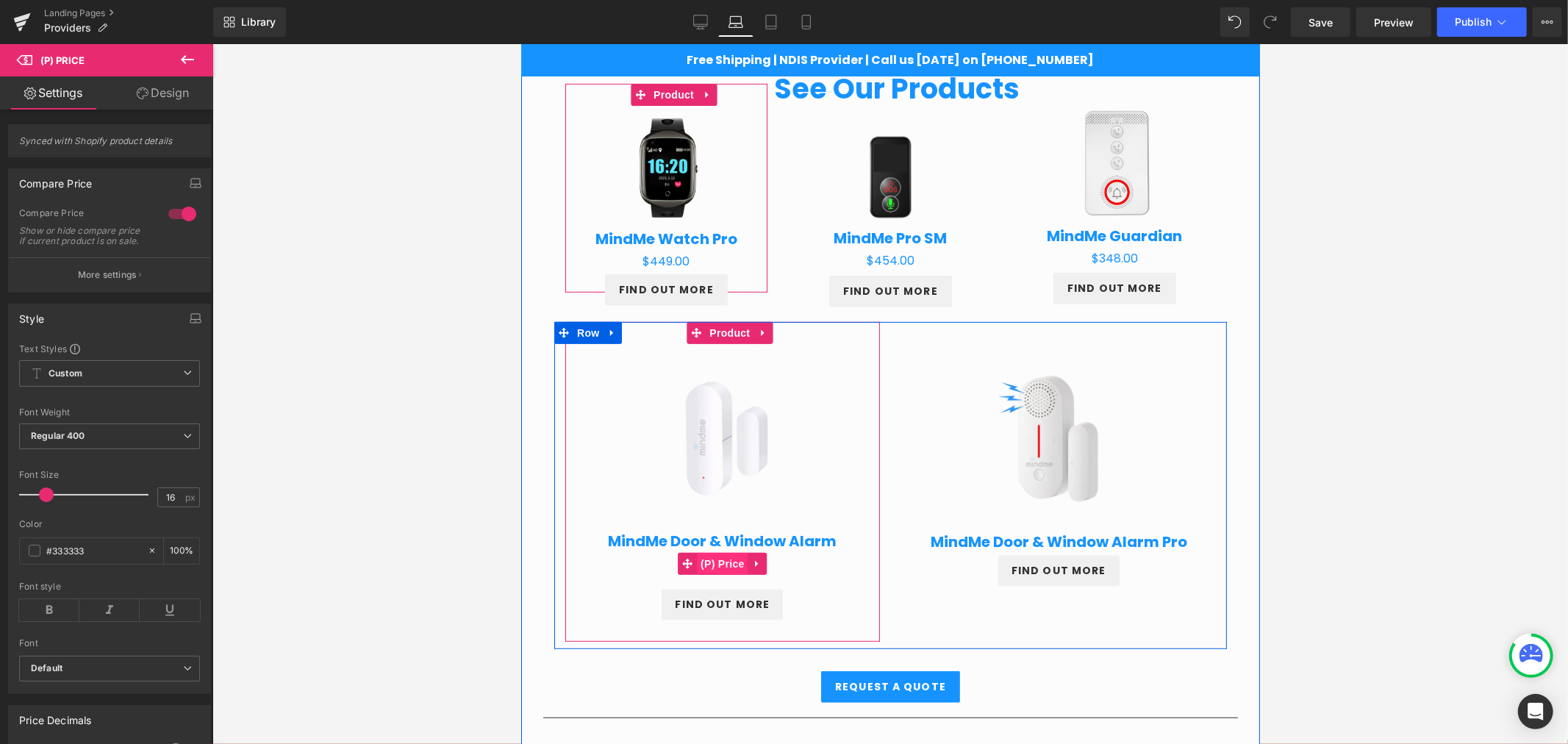
click at [710, 557] on span "(P) Price" at bounding box center [722, 563] width 52 height 22
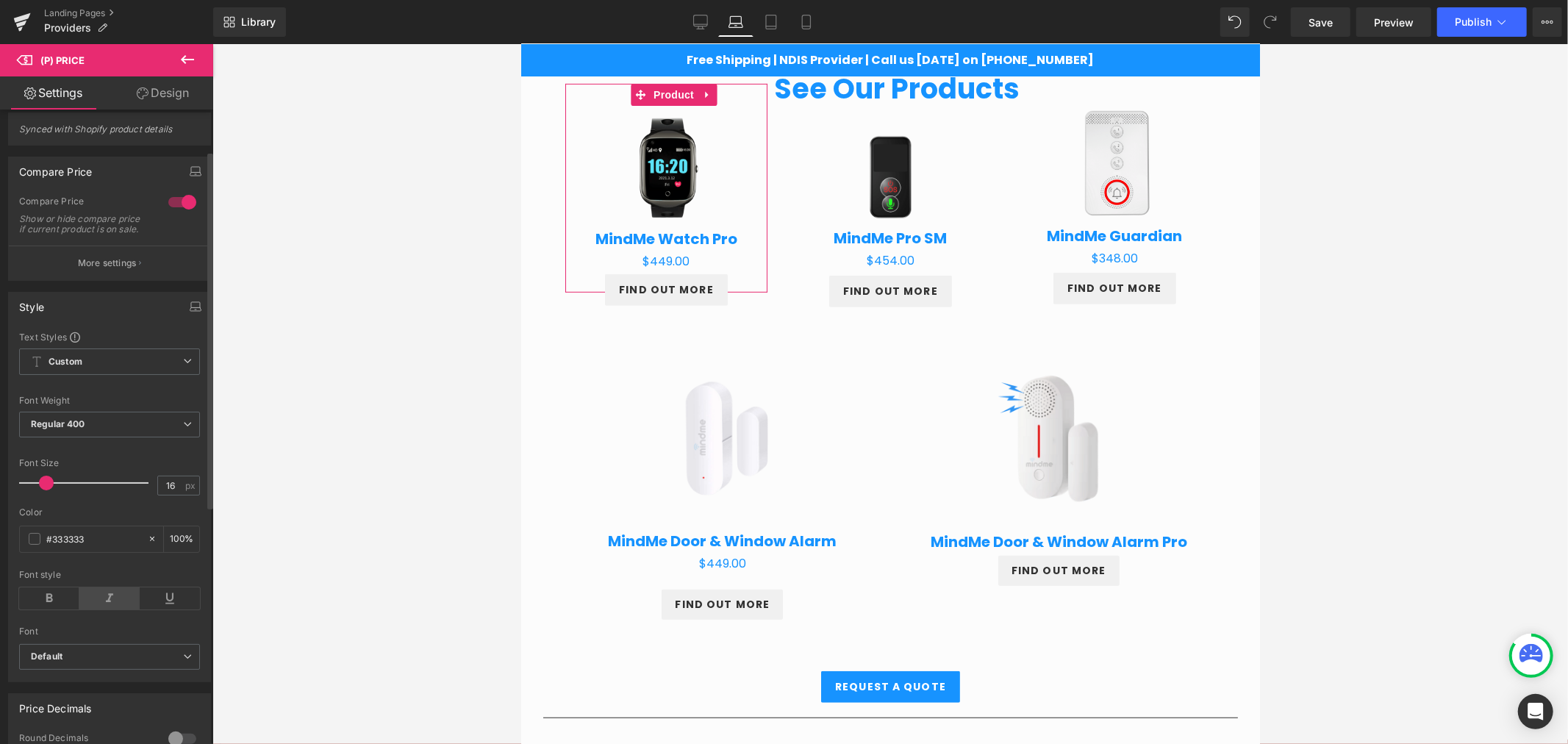
scroll to position [0, 0]
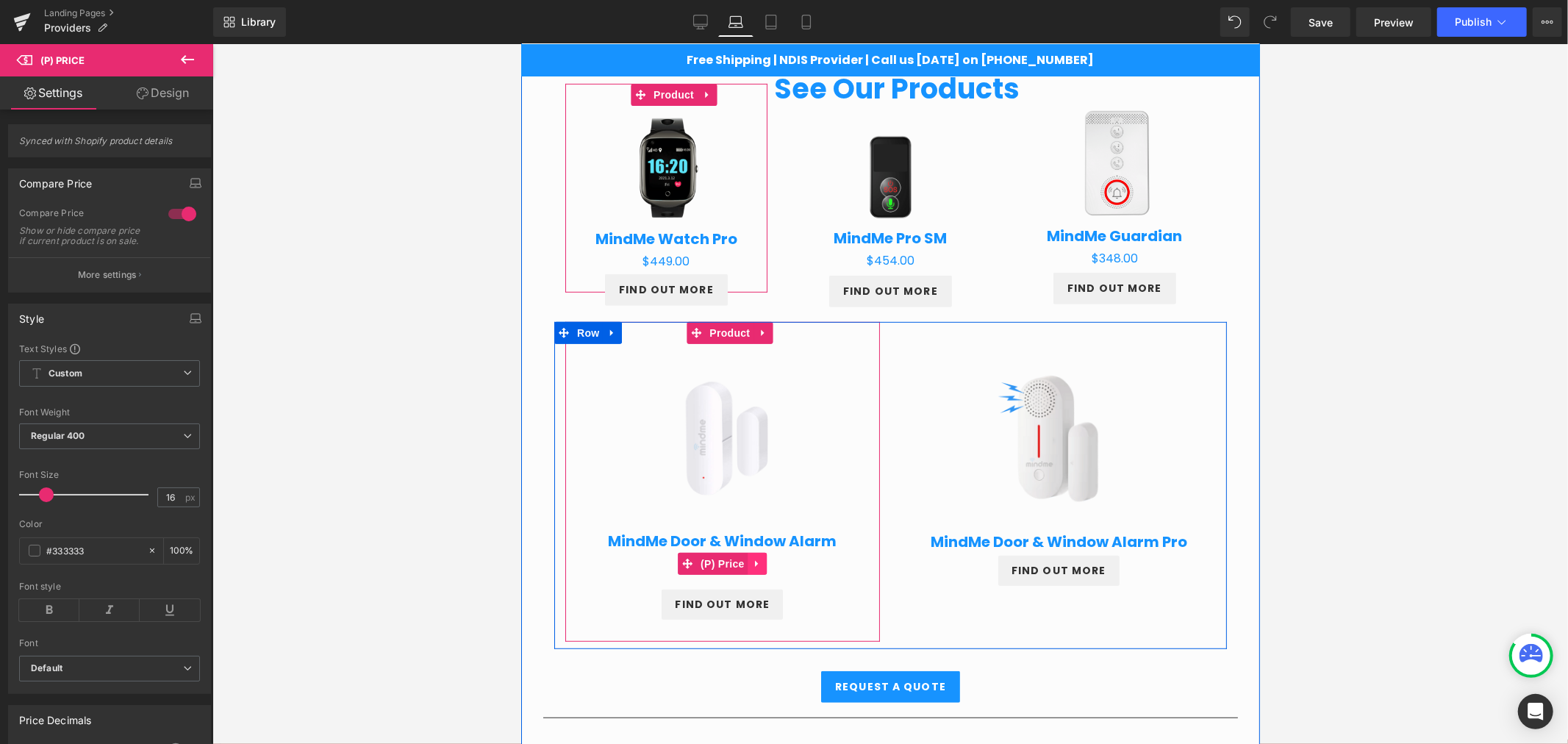
click at [753, 563] on icon at bounding box center [757, 563] width 10 height 11
click at [765, 566] on link at bounding box center [767, 563] width 19 height 22
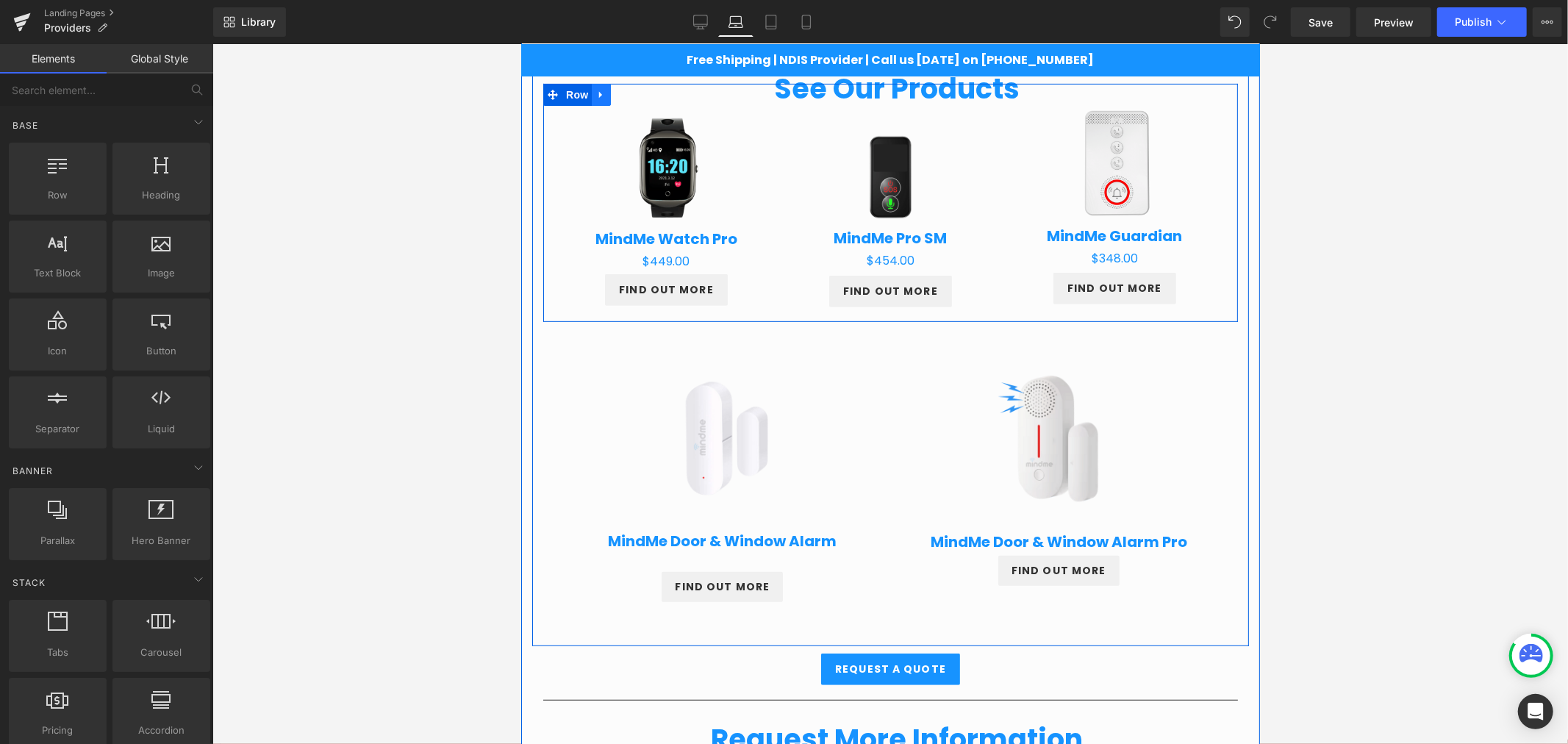
click at [598, 97] on icon at bounding box center [601, 94] width 10 height 11
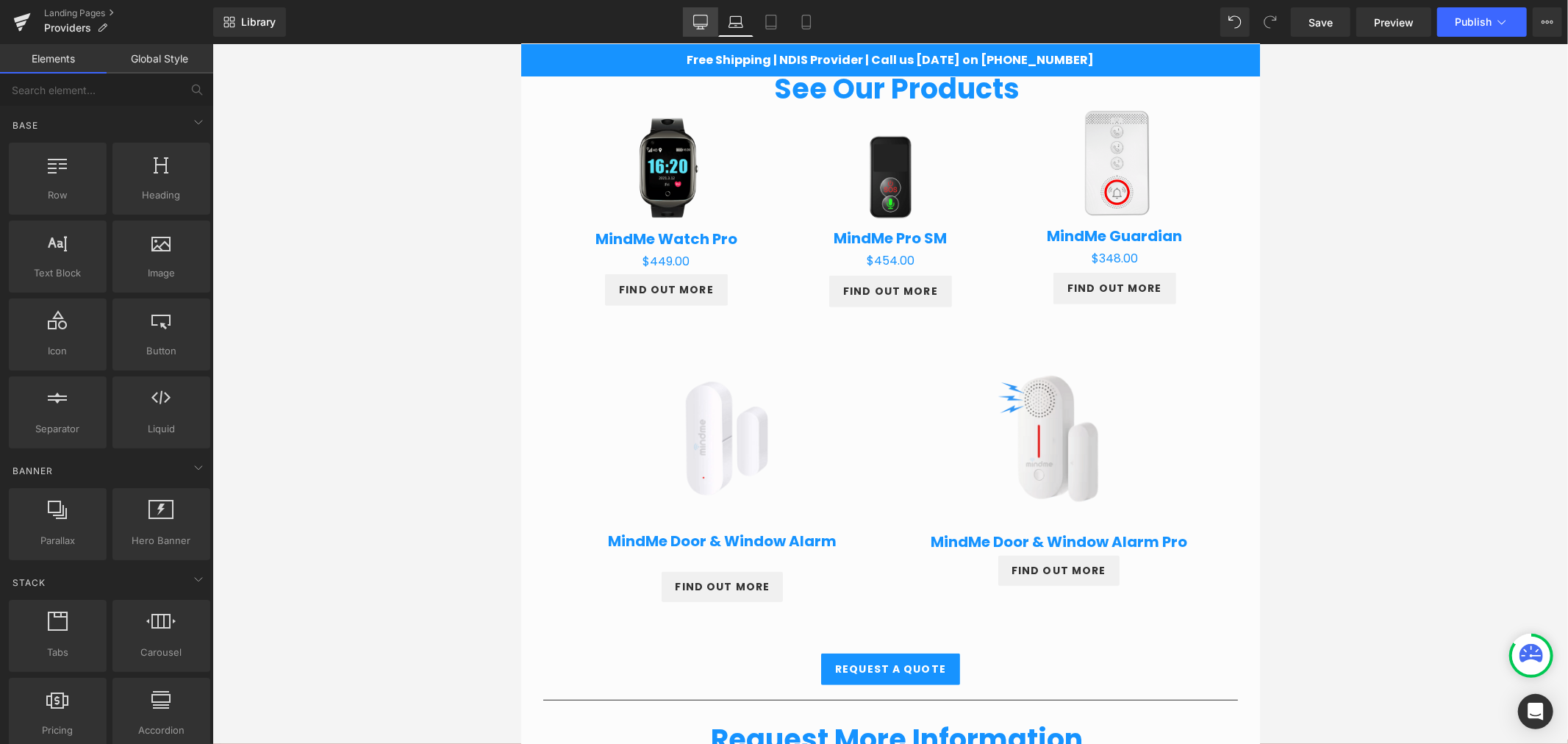
click at [706, 23] on icon at bounding box center [701, 22] width 15 height 15
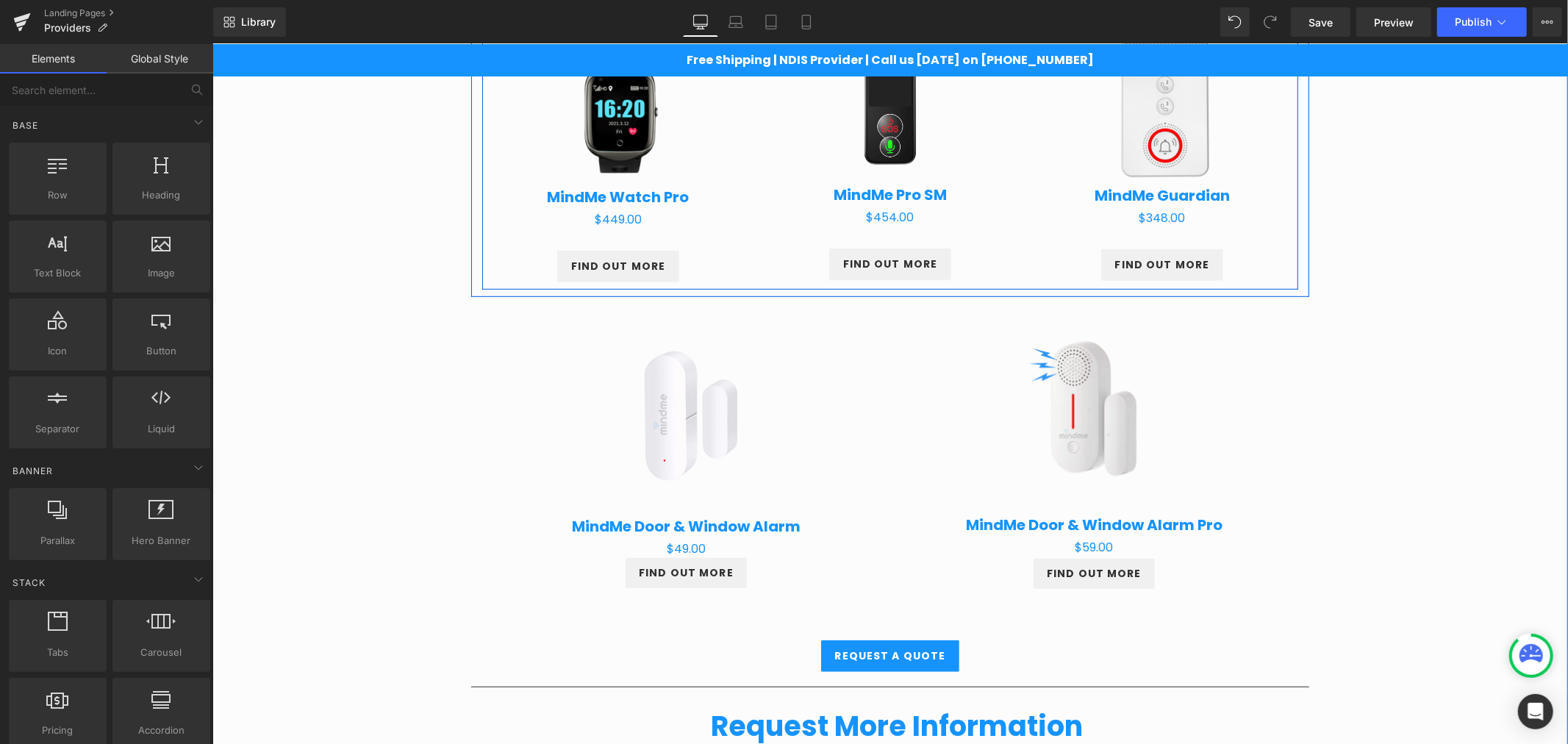
scroll to position [636, 0]
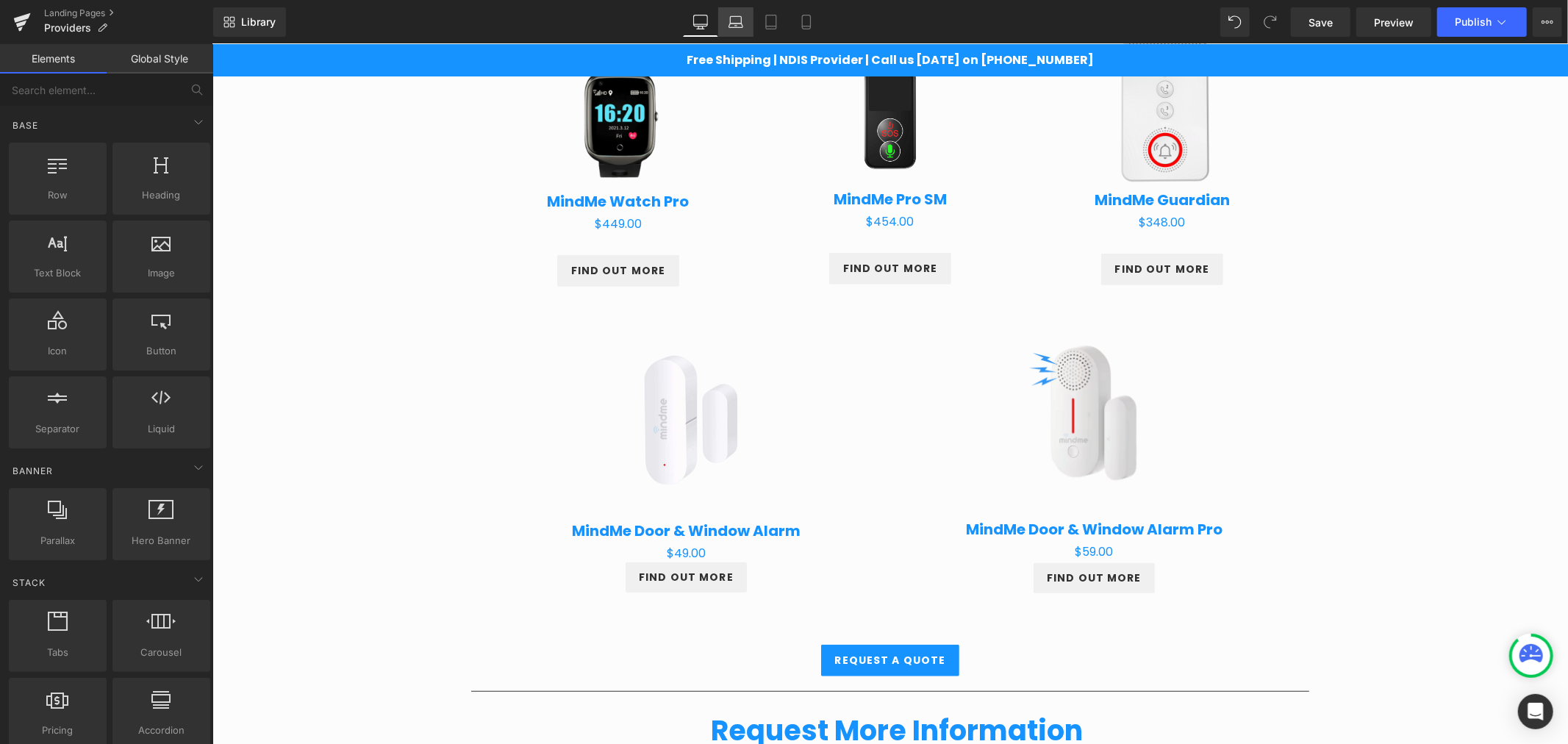
drag, startPoint x: 738, startPoint y: 15, endPoint x: 200, endPoint y: 44, distance: 538.8
click at [738, 15] on icon at bounding box center [736, 22] width 15 height 15
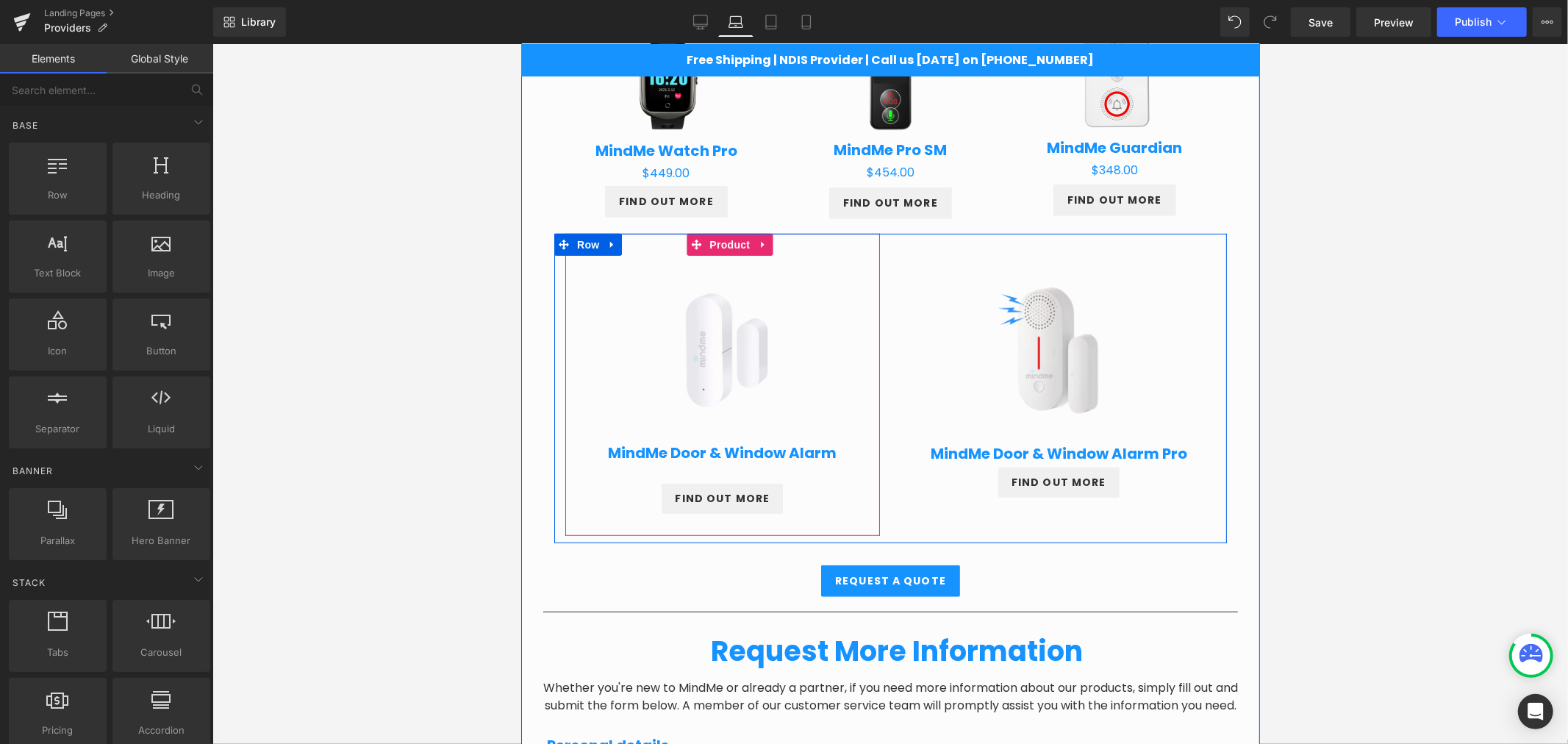
scroll to position [490, 0]
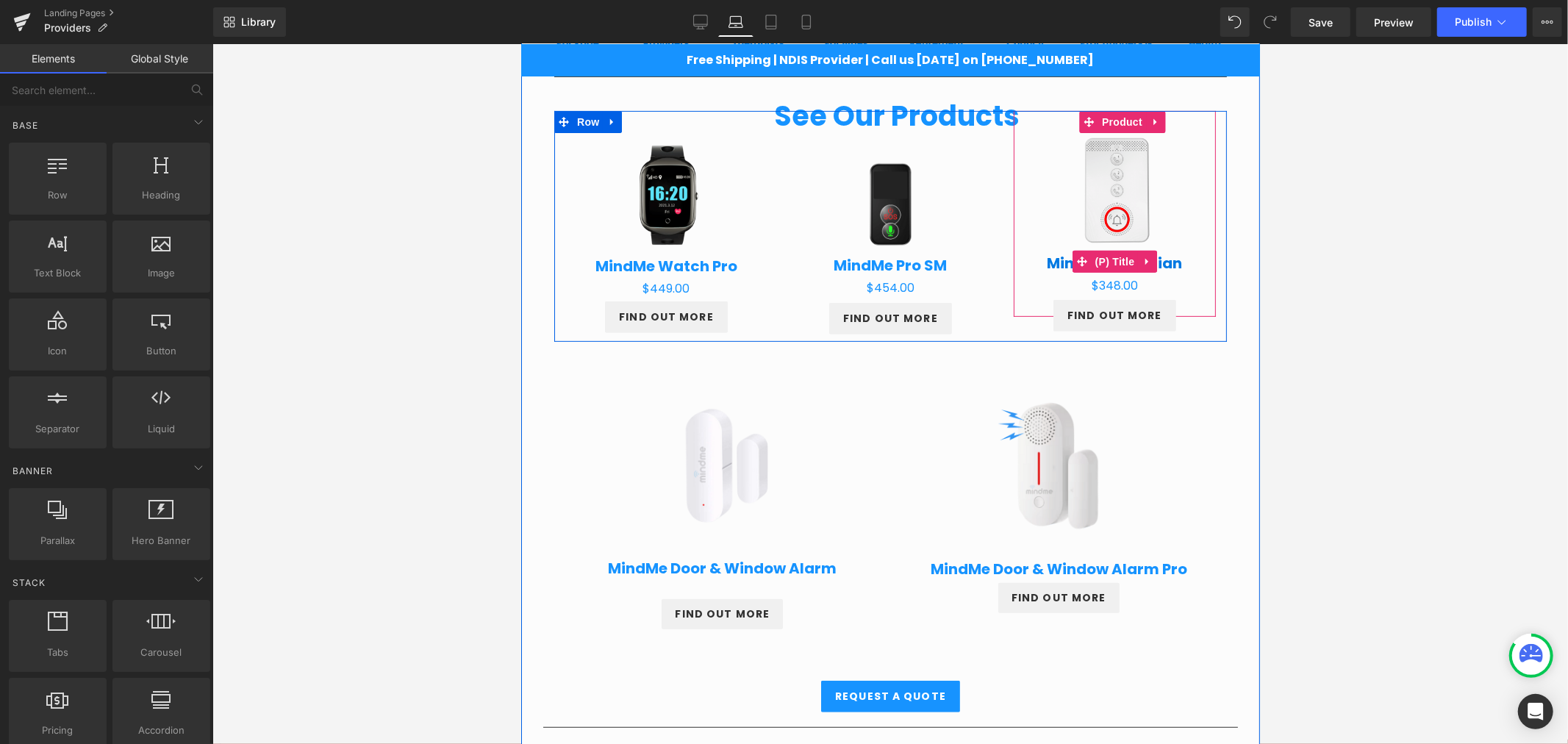
click at [1060, 254] on link "MindMe Guardian" at bounding box center [1114, 262] width 135 height 18
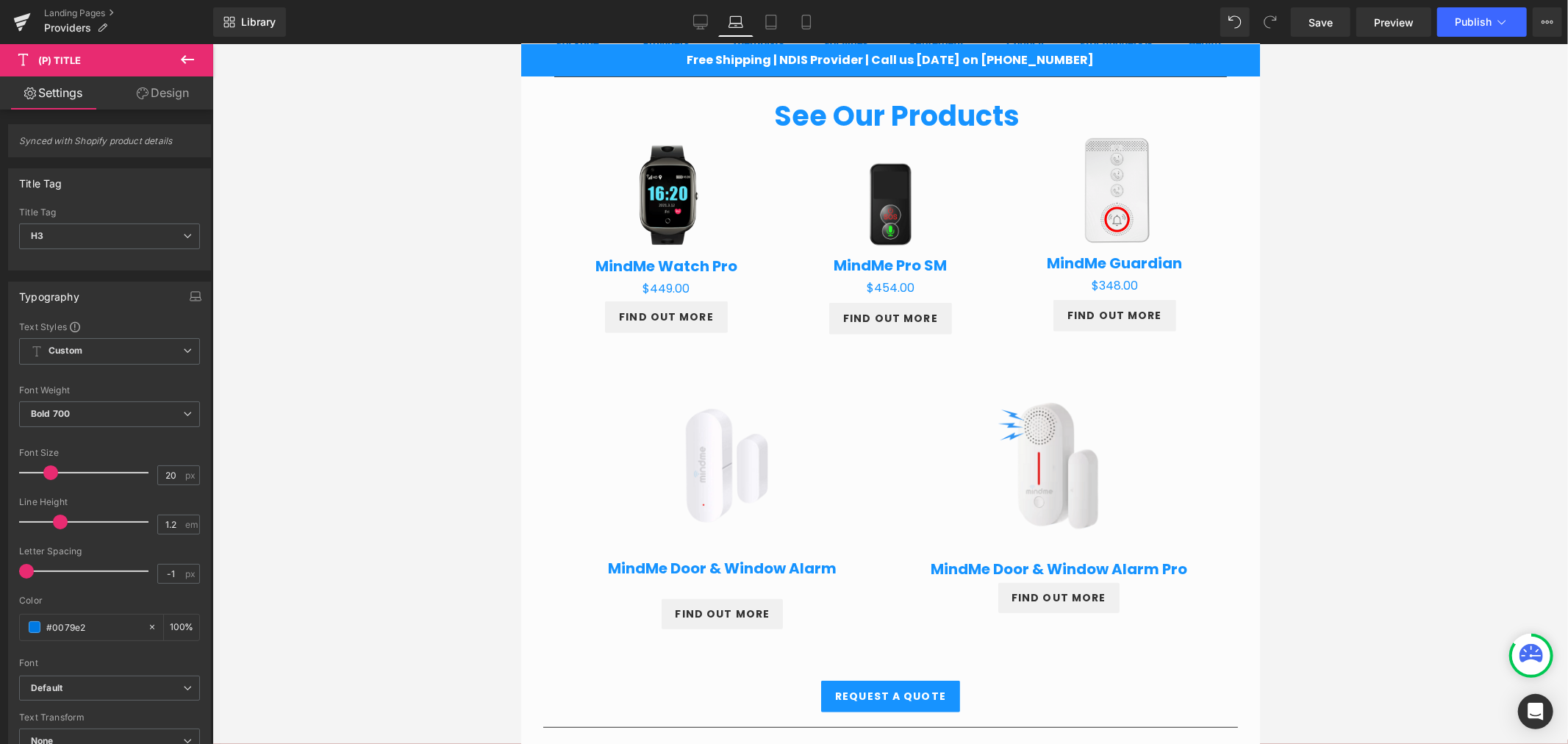
click at [188, 86] on link "Design" at bounding box center [163, 93] width 107 height 33
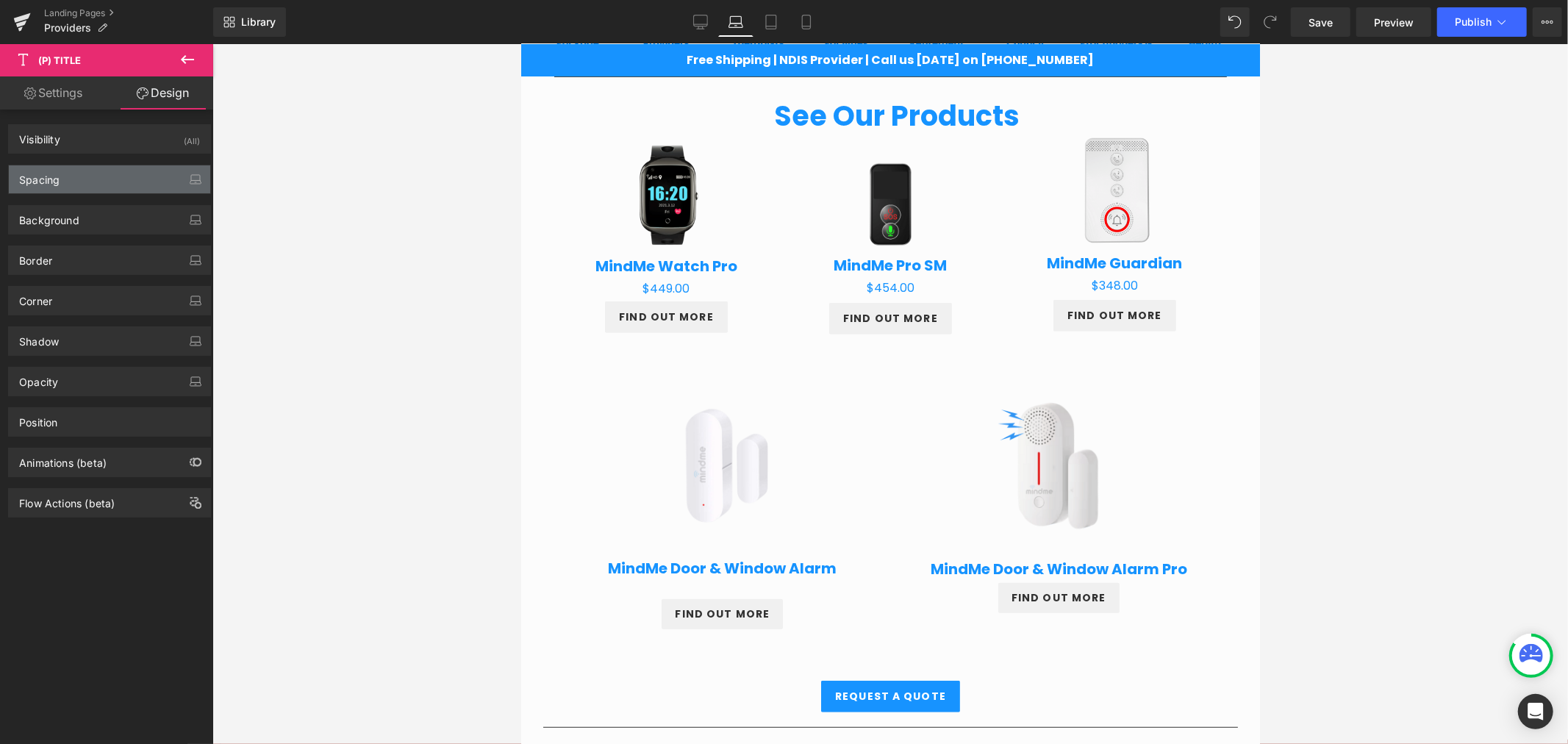
type input "-4"
type input "0"
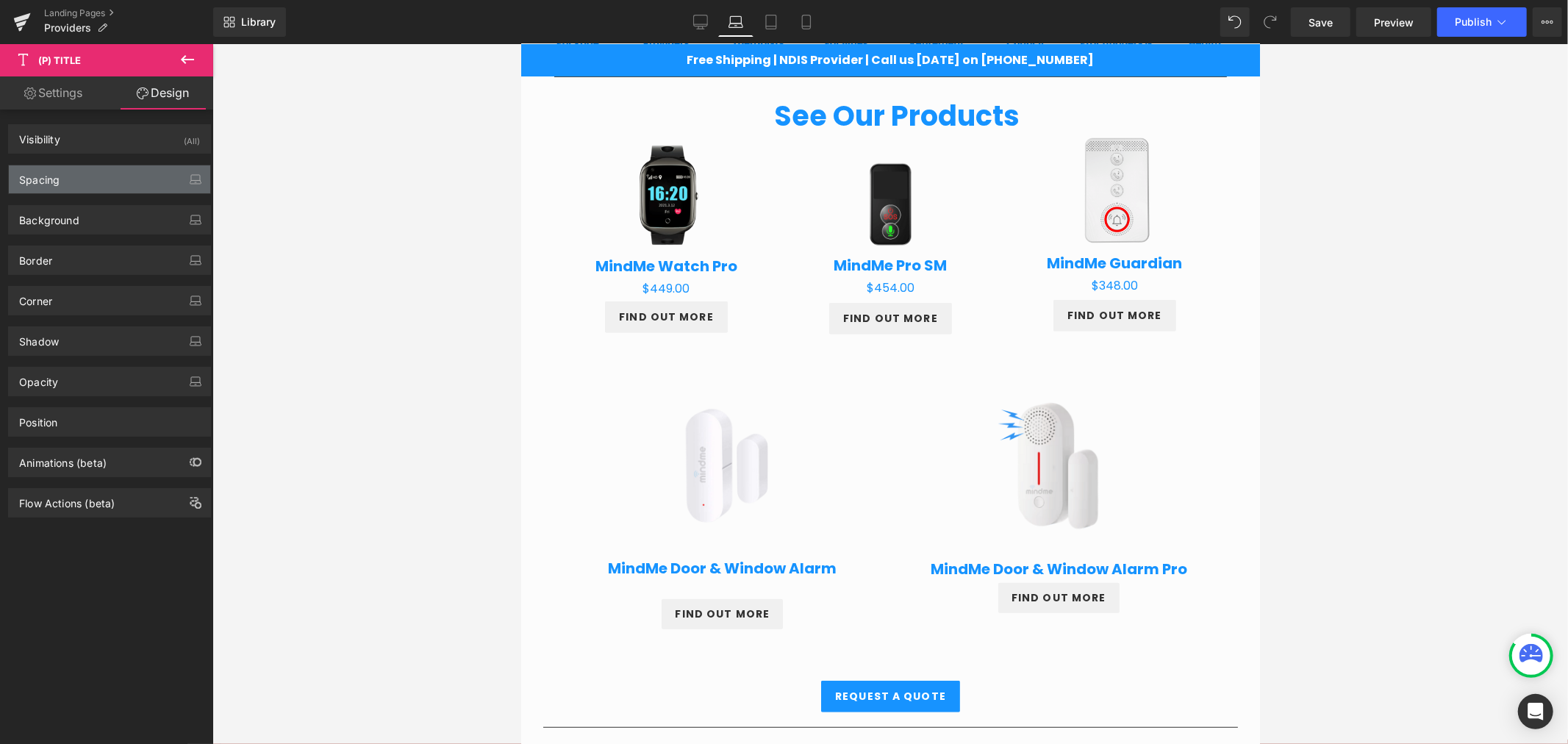
type input "0"
click at [110, 170] on div "Spacing" at bounding box center [109, 179] width 201 height 28
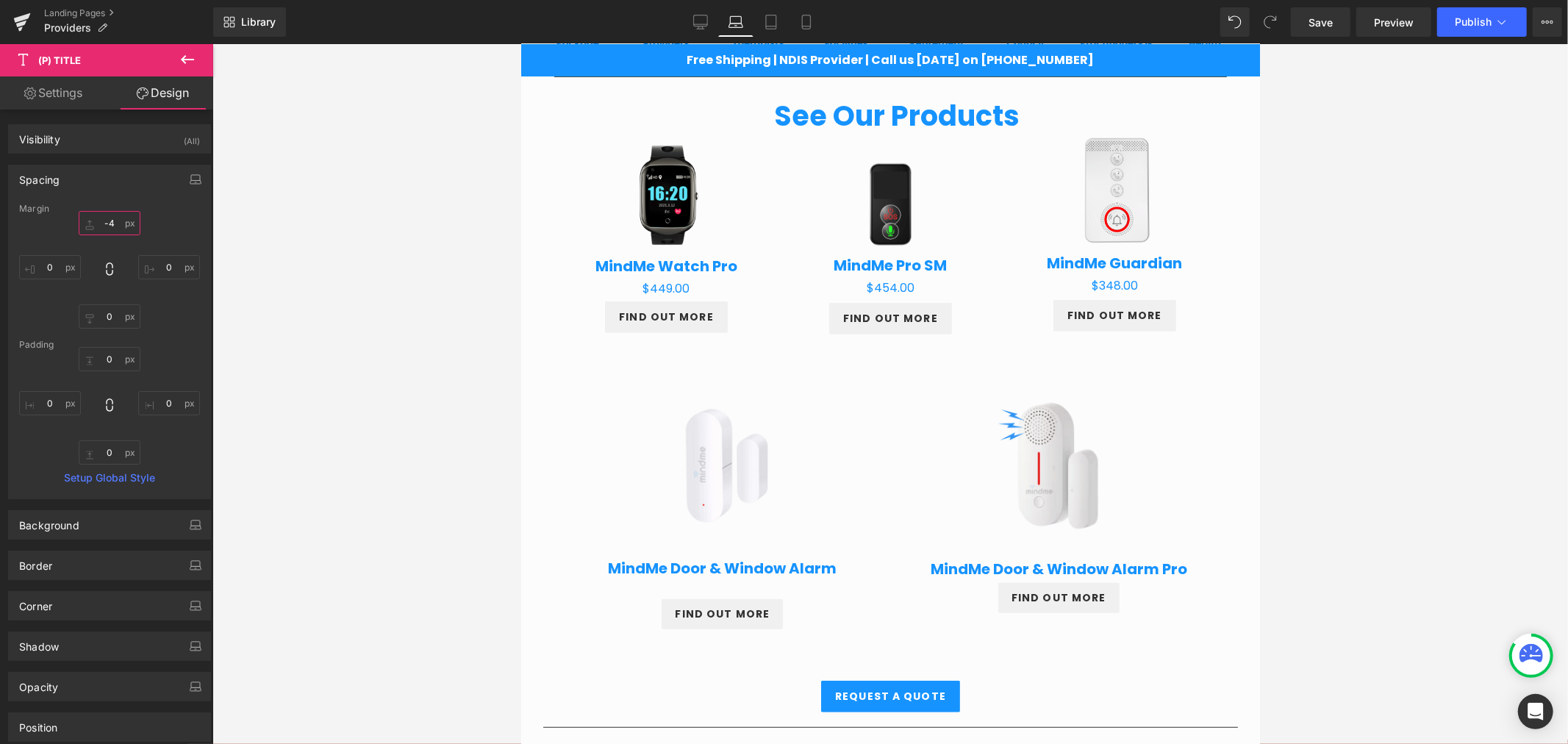
click at [112, 220] on input "-4" at bounding box center [109, 223] width 62 height 24
type input "-2"
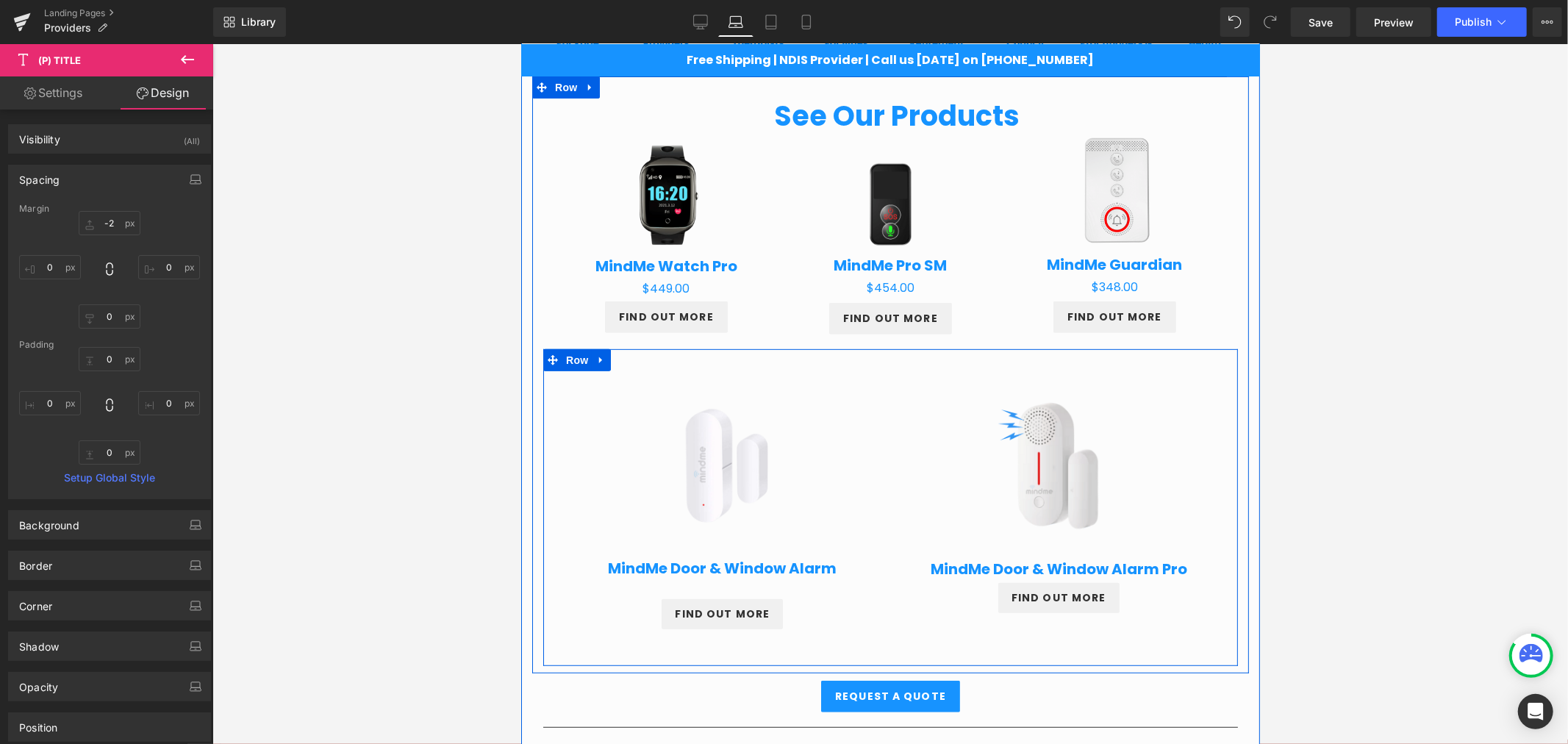
click at [724, 602] on link "FIND OUT MORE" at bounding box center [721, 612] width 121 height 30
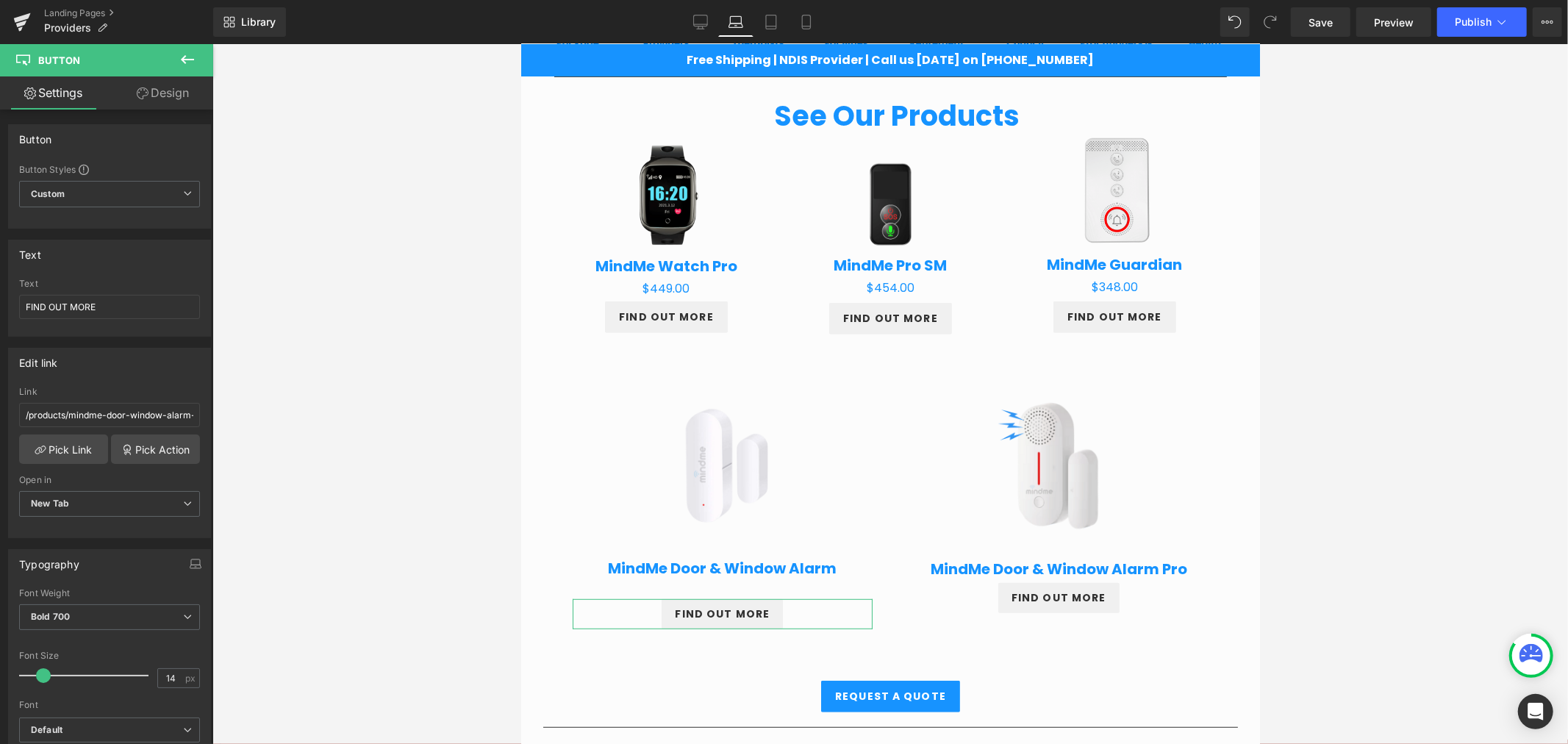
click at [170, 98] on link "Design" at bounding box center [163, 93] width 107 height 33
click at [0, 0] on div "Spacing" at bounding box center [0, 0] width 0 height 0
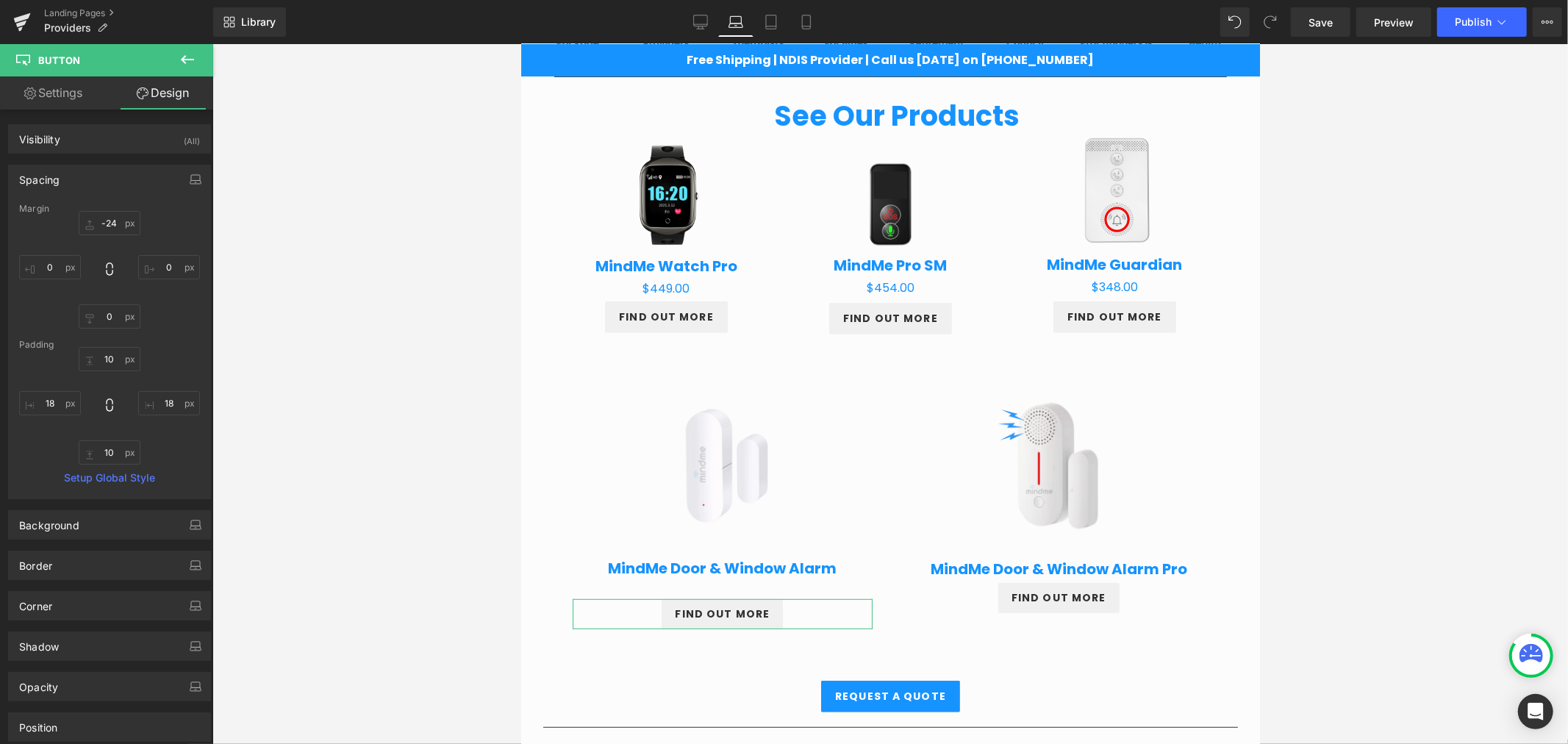
type input "-24"
type input "0"
type input "10"
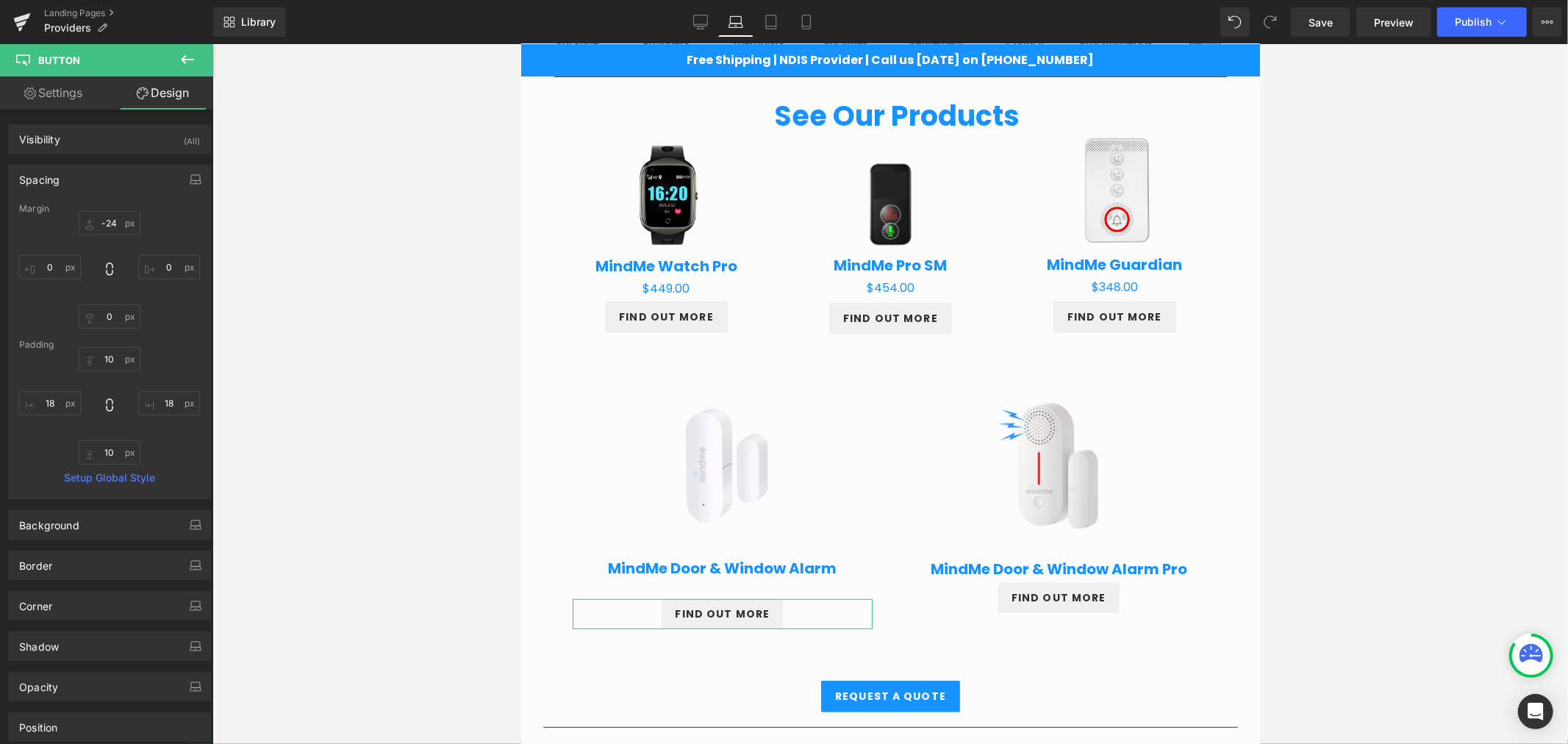
type input "18"
type input "10"
type input "18"
click at [114, 219] on input "-24" at bounding box center [109, 223] width 62 height 24
type input "0"
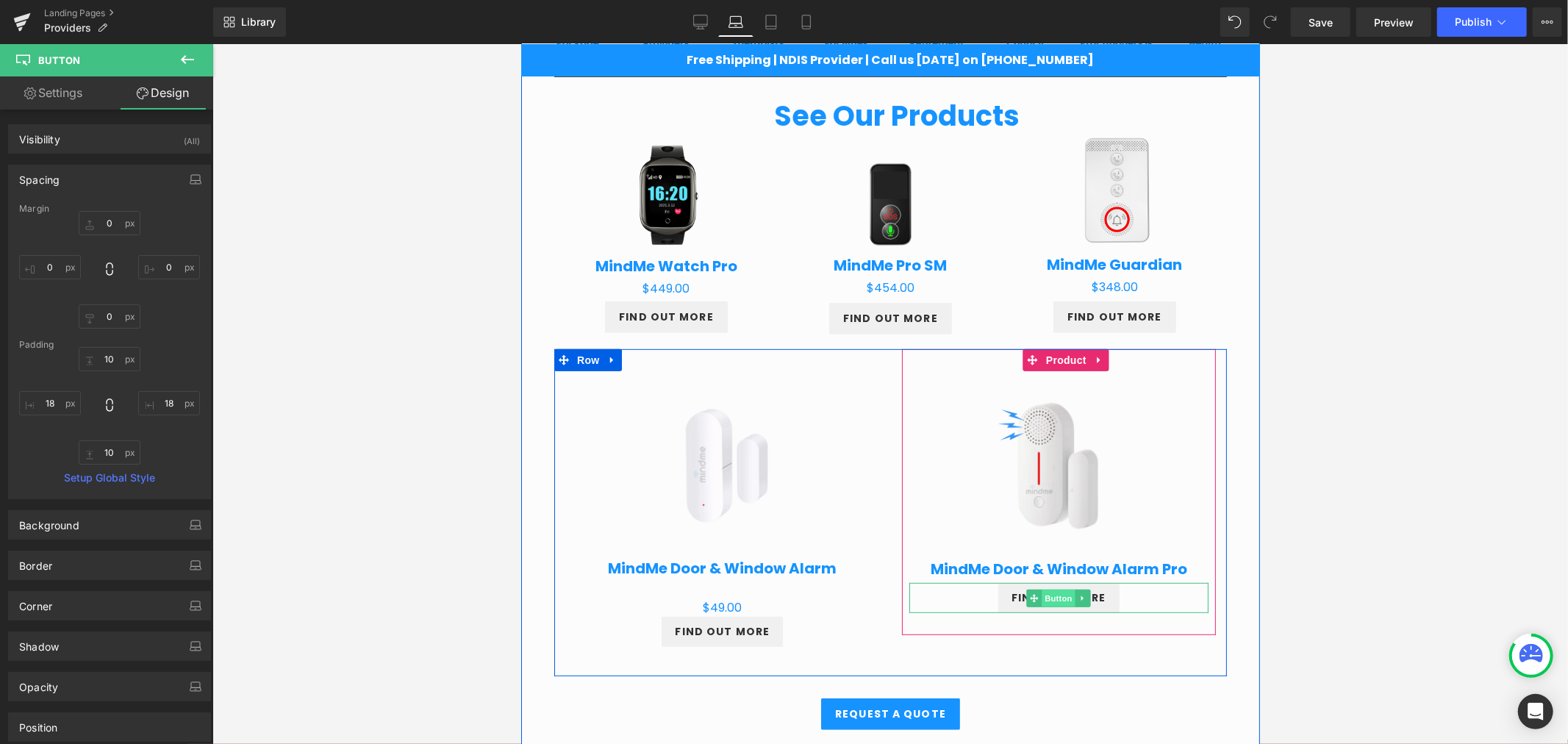
click at [1041, 592] on span "Button" at bounding box center [1058, 597] width 34 height 18
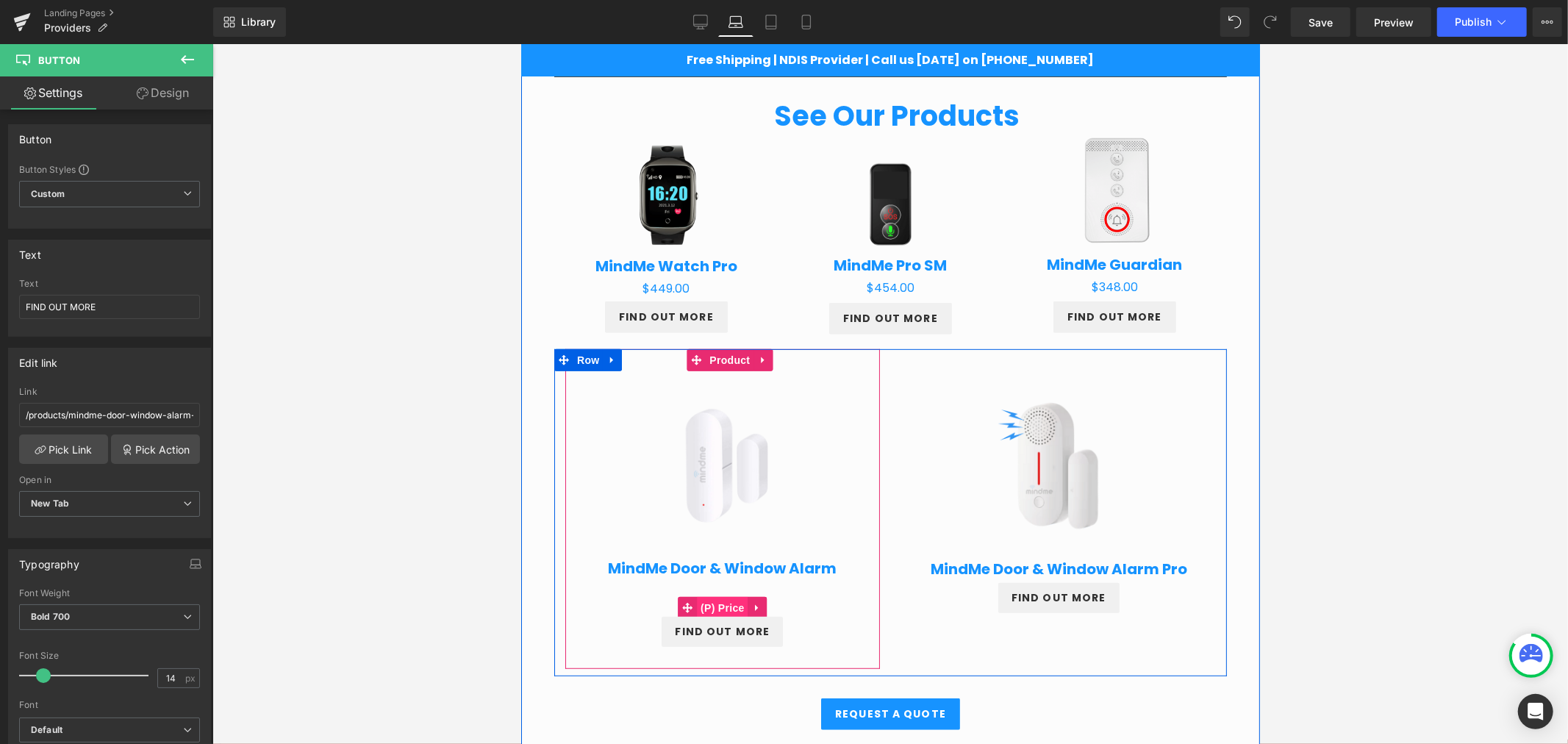
click at [714, 602] on span "(P) Price" at bounding box center [722, 607] width 52 height 22
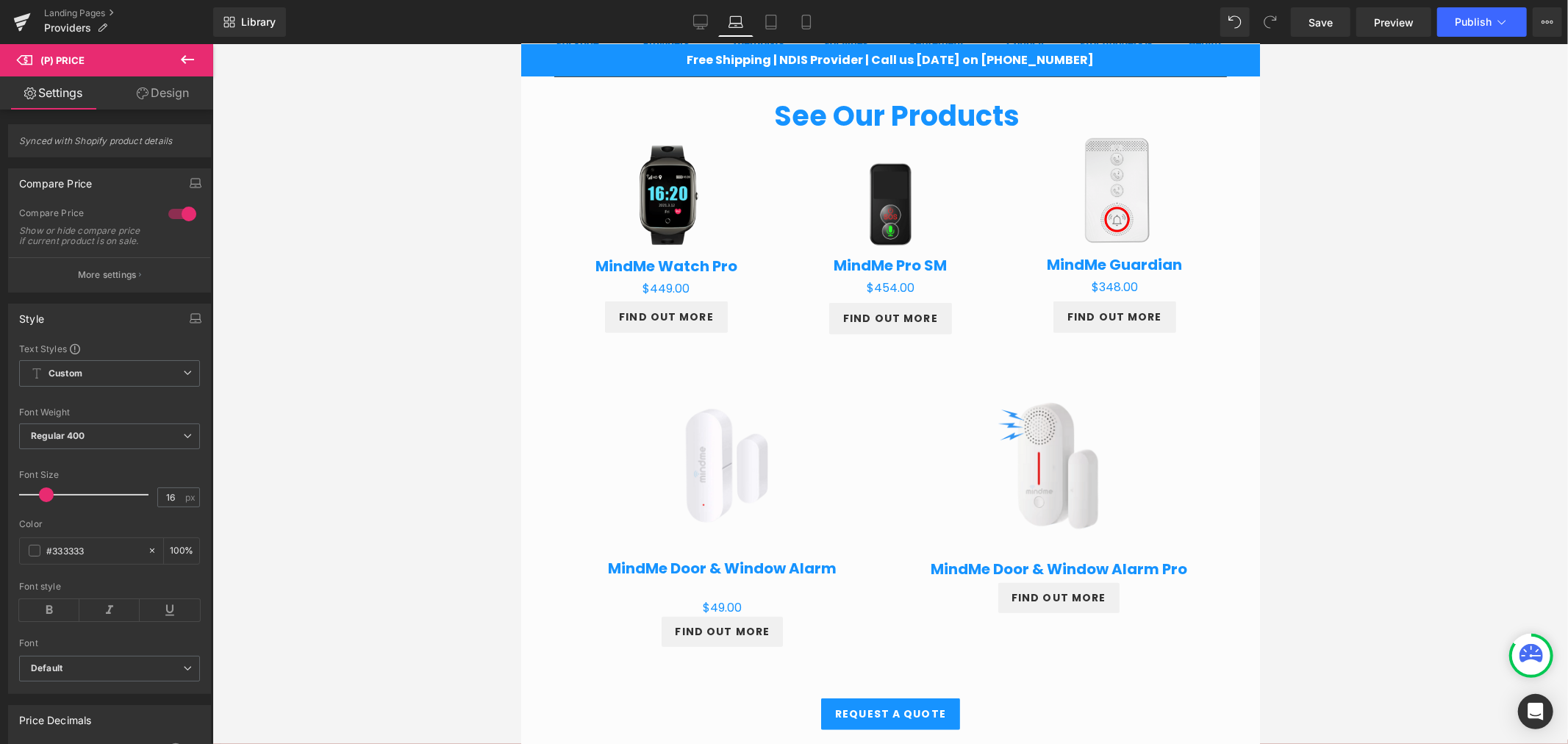
click at [157, 99] on link "Design" at bounding box center [163, 93] width 107 height 33
click at [0, 0] on div "Spacing" at bounding box center [0, 0] width 0 height 0
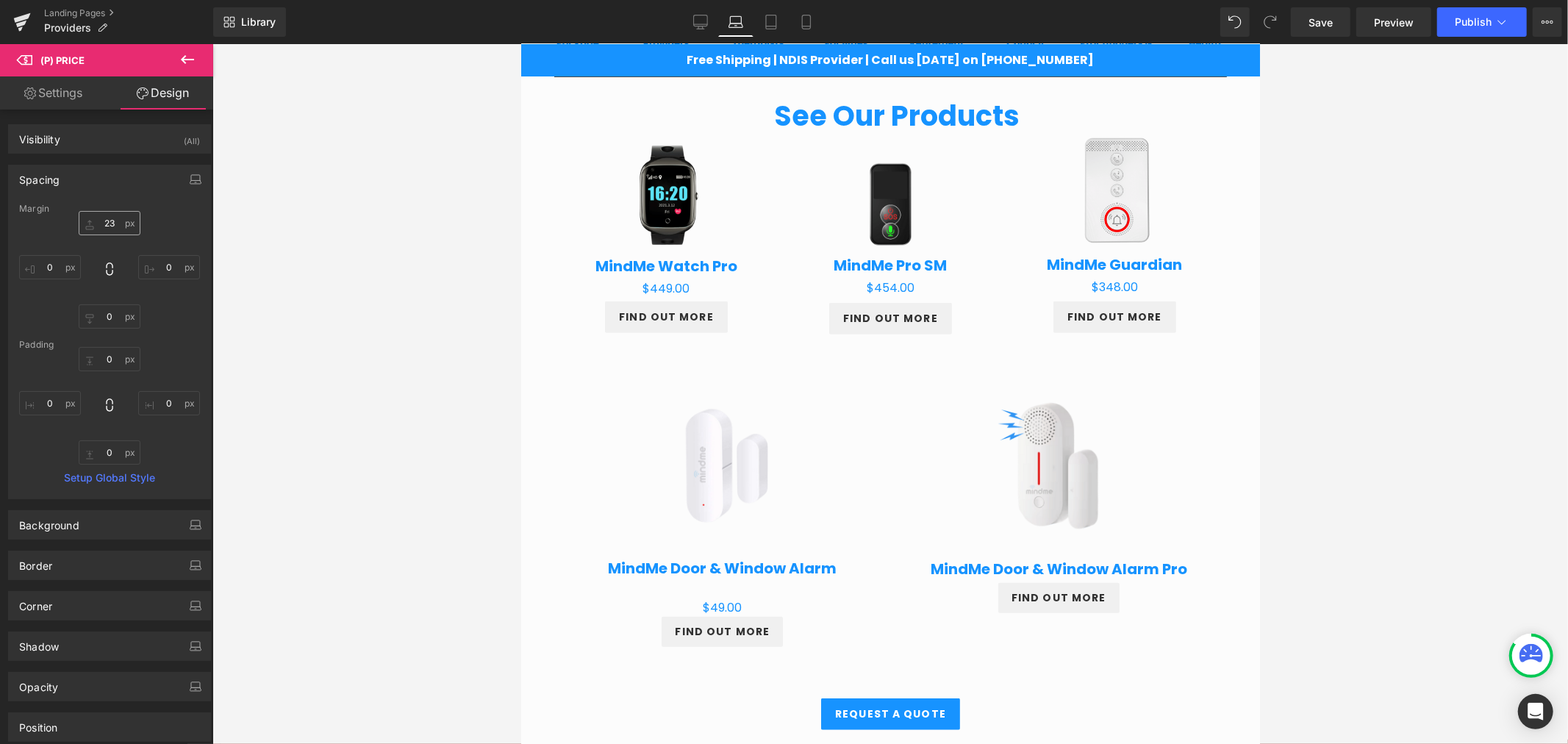
type input "23"
type input "0"
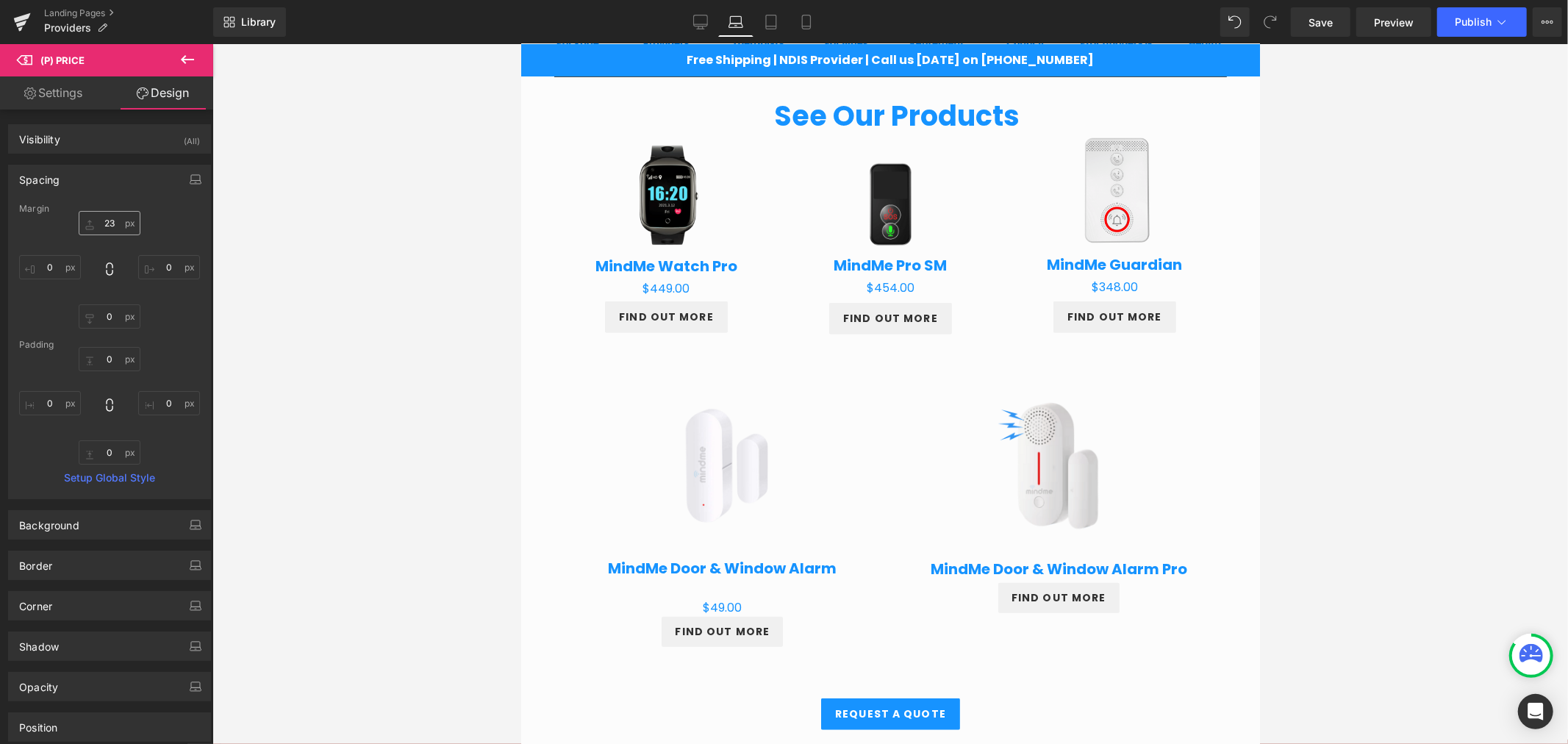
type input "0"
click at [108, 224] on input "23" at bounding box center [109, 223] width 62 height 24
type input "0"
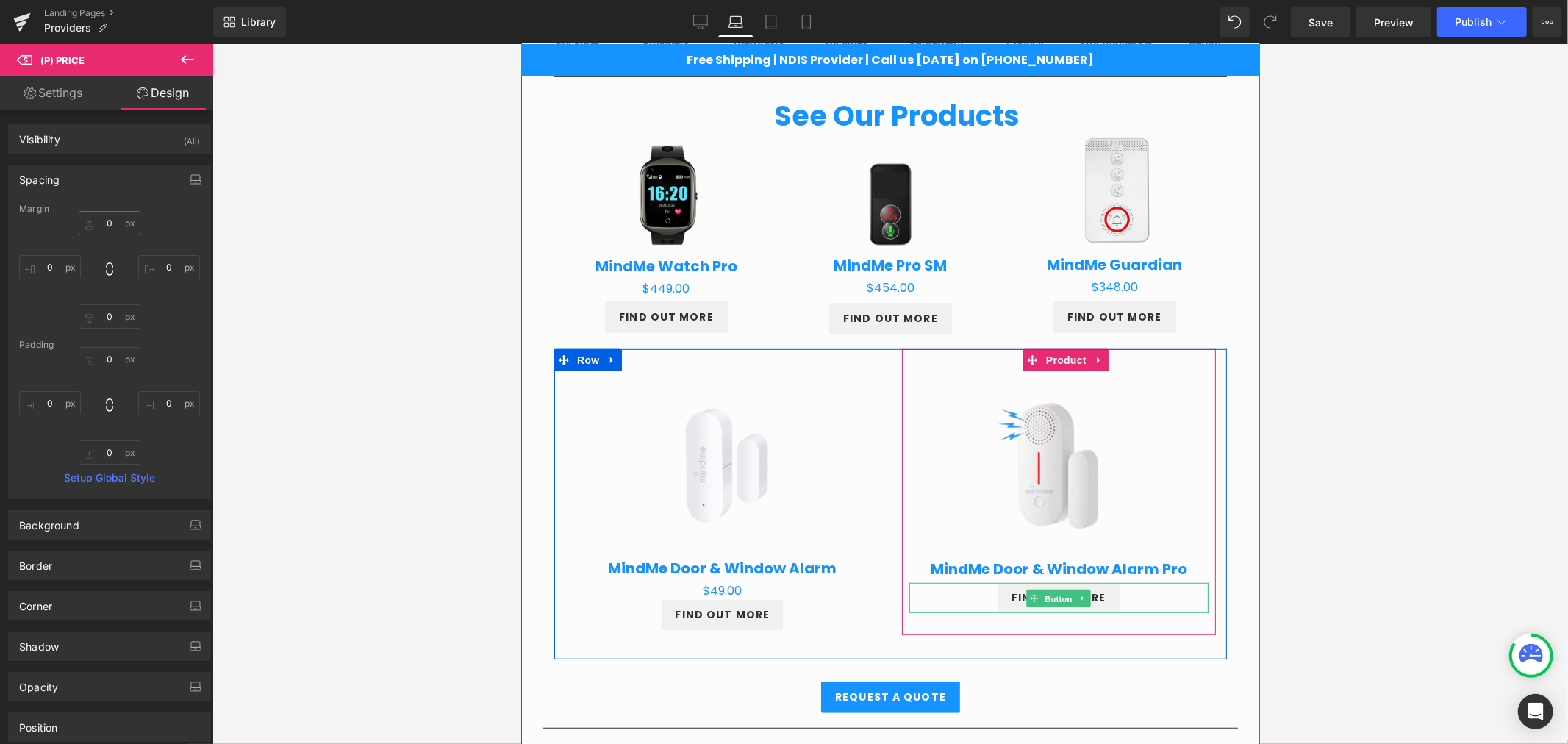
drag, startPoint x: 1050, startPoint y: 600, endPoint x: 880, endPoint y: 340, distance: 310.6
click at [1050, 600] on span "Button" at bounding box center [1058, 597] width 34 height 18
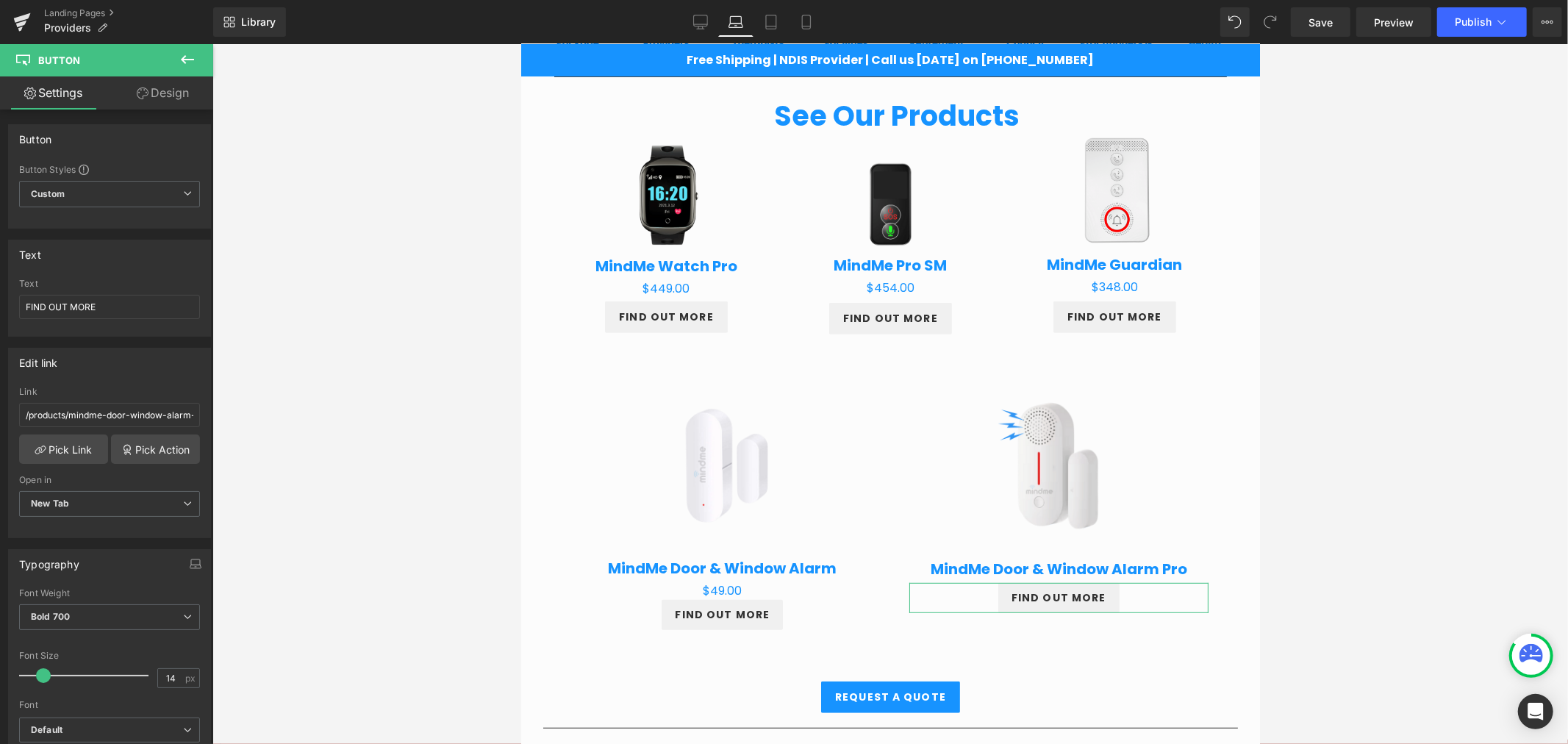
drag, startPoint x: 153, startPoint y: 97, endPoint x: 176, endPoint y: 224, distance: 129.1
click at [153, 96] on link "Design" at bounding box center [163, 93] width 107 height 33
click at [0, 0] on div "Spacing" at bounding box center [0, 0] width 0 height 0
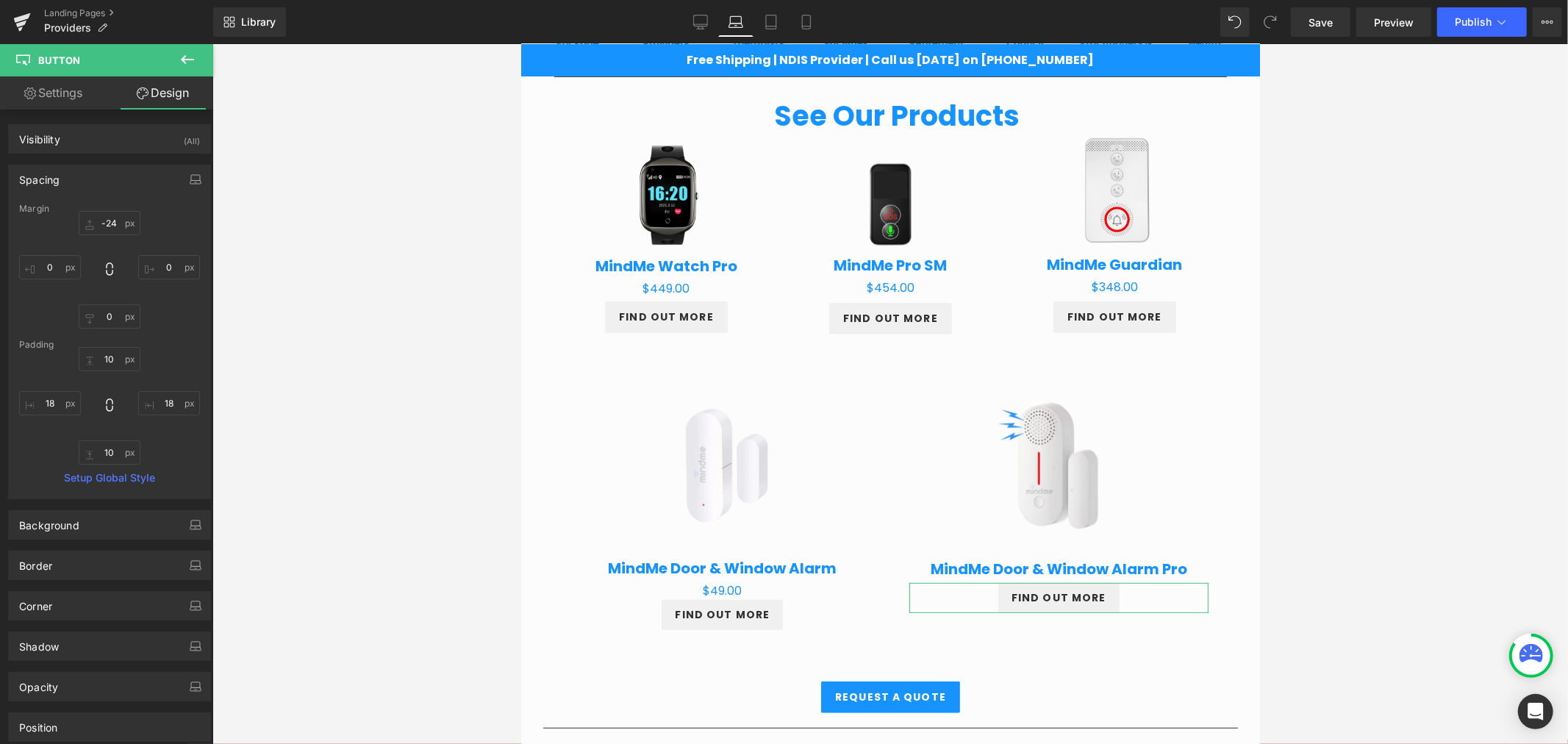
type input "-24"
type input "0"
type input "10"
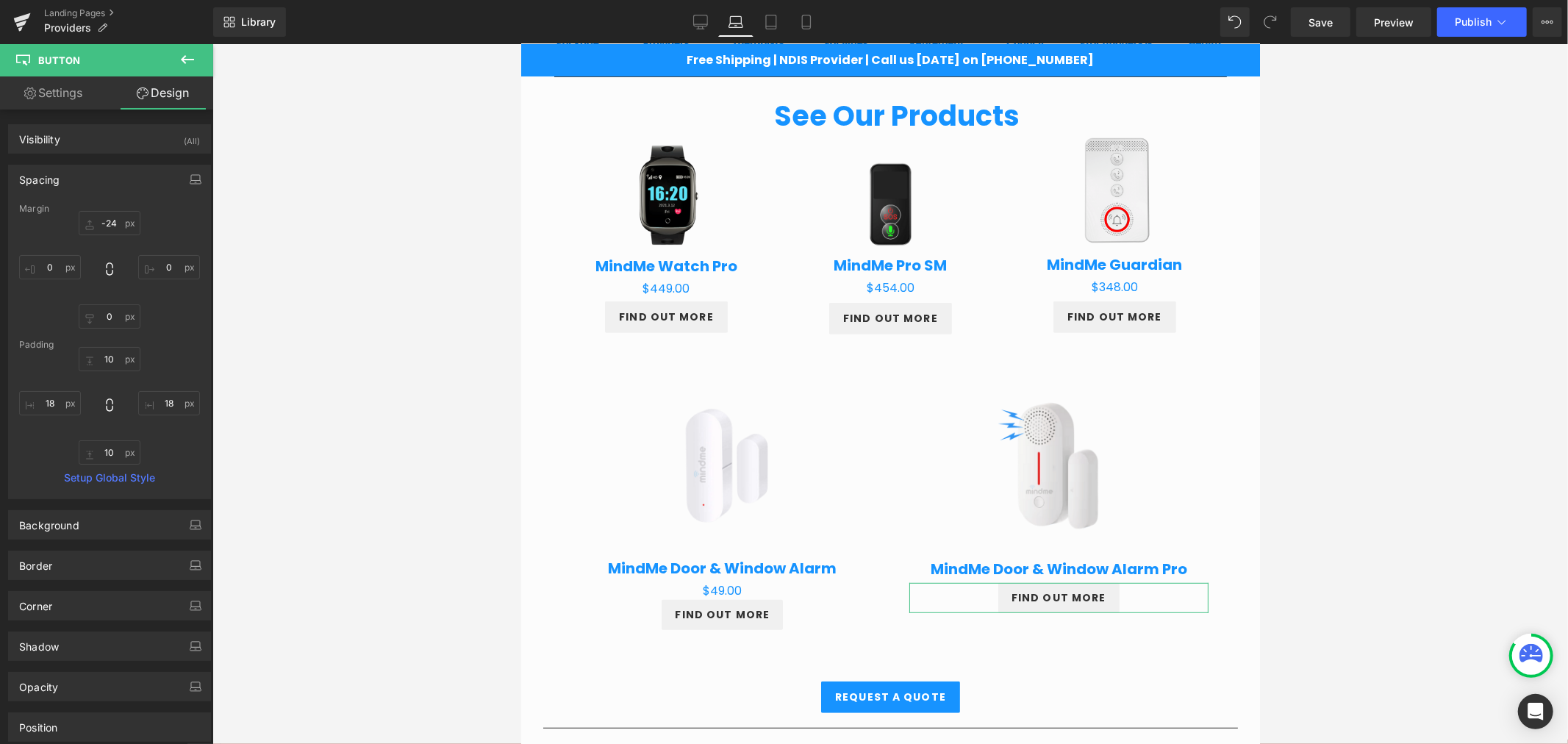
type input "18"
type input "10"
type input "18"
click at [106, 218] on input "-24" at bounding box center [109, 223] width 62 height 24
type input "0"
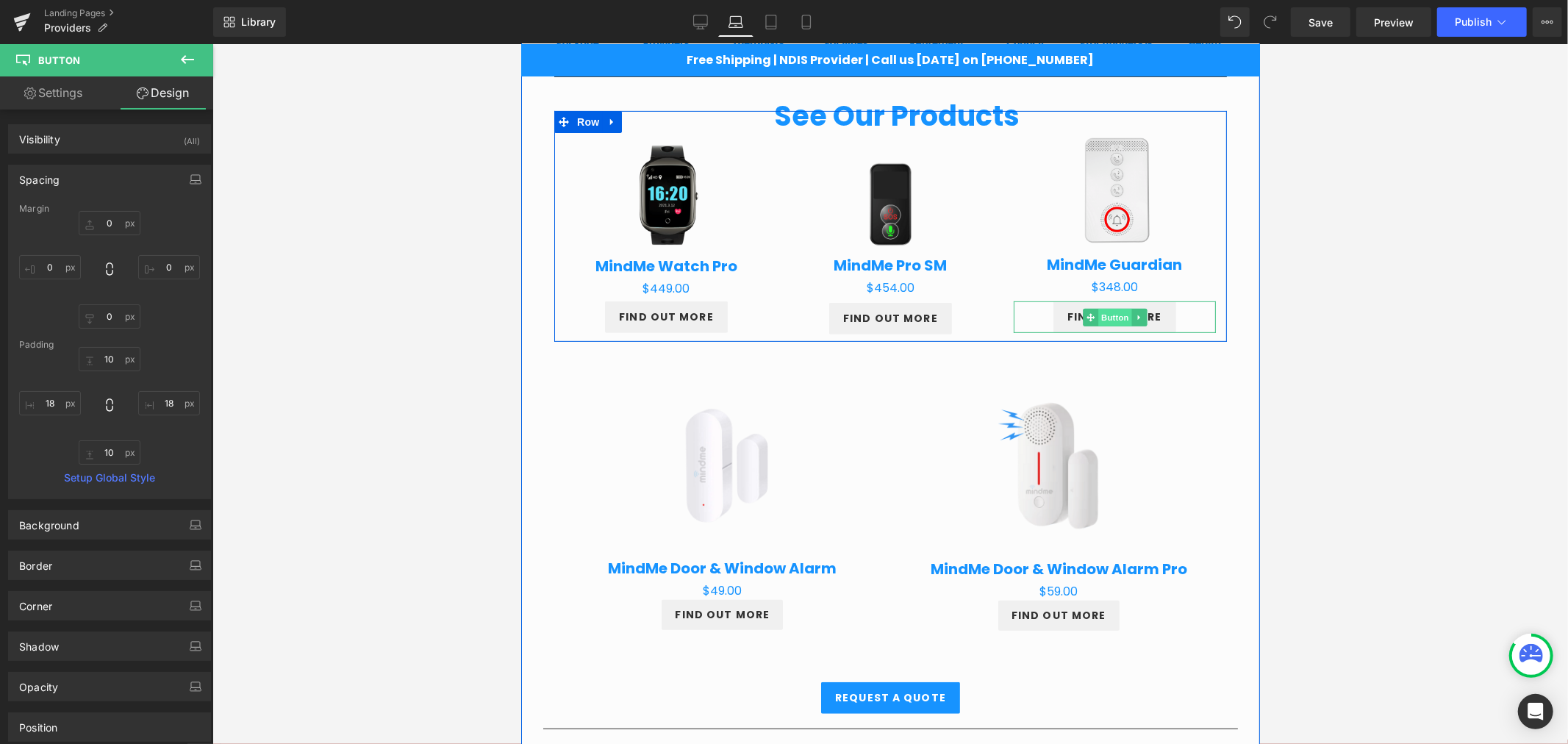
click at [1100, 319] on span "Button" at bounding box center [1114, 317] width 34 height 18
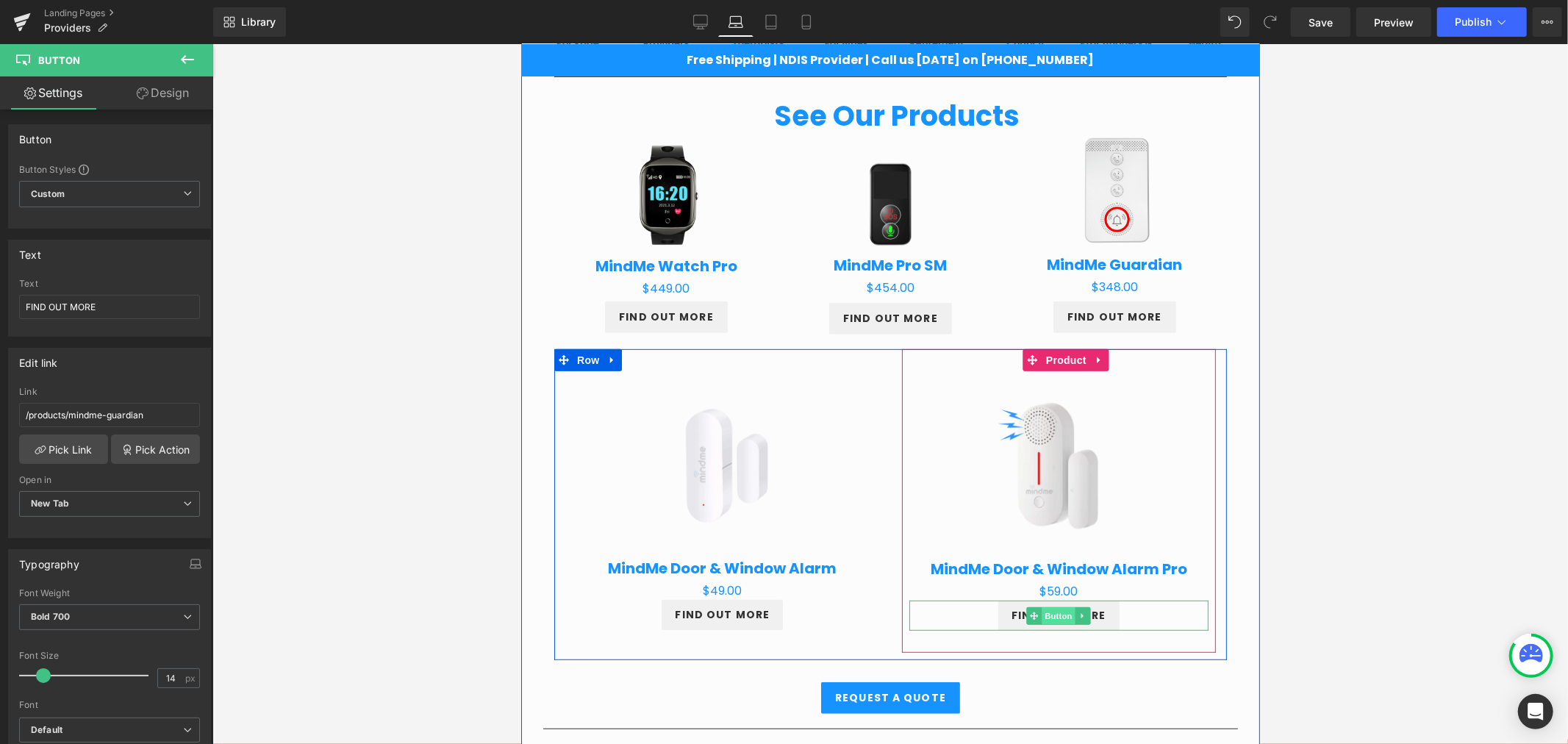
click at [1046, 615] on span "Button" at bounding box center [1058, 615] width 34 height 18
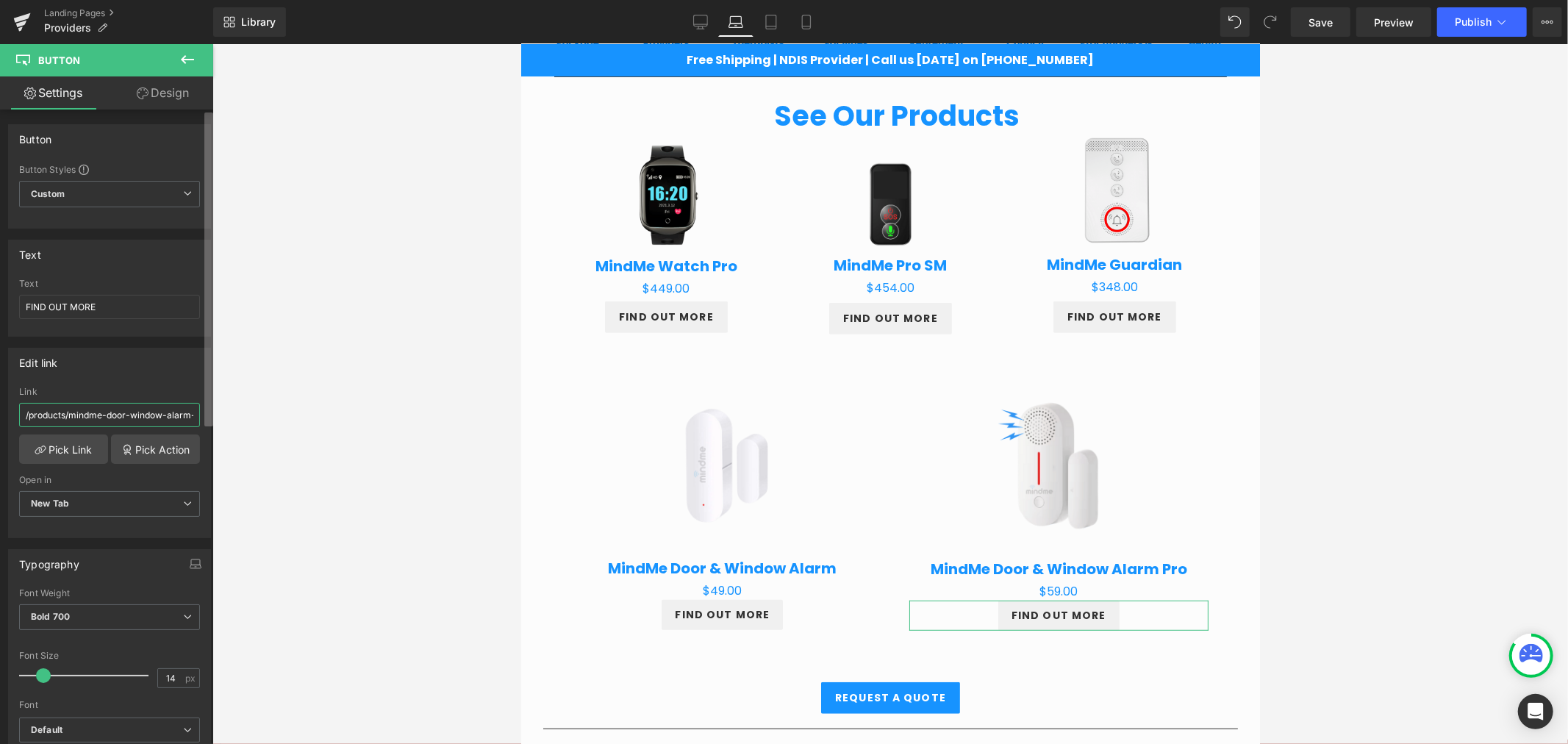
scroll to position [0, 19]
drag, startPoint x: 120, startPoint y: 414, endPoint x: 212, endPoint y: 416, distance: 92.0
click at [212, 416] on div "Button Button Styles Custom Custom Setup Global Style Custom Setup Global Style…" at bounding box center [107, 429] width 213 height 641
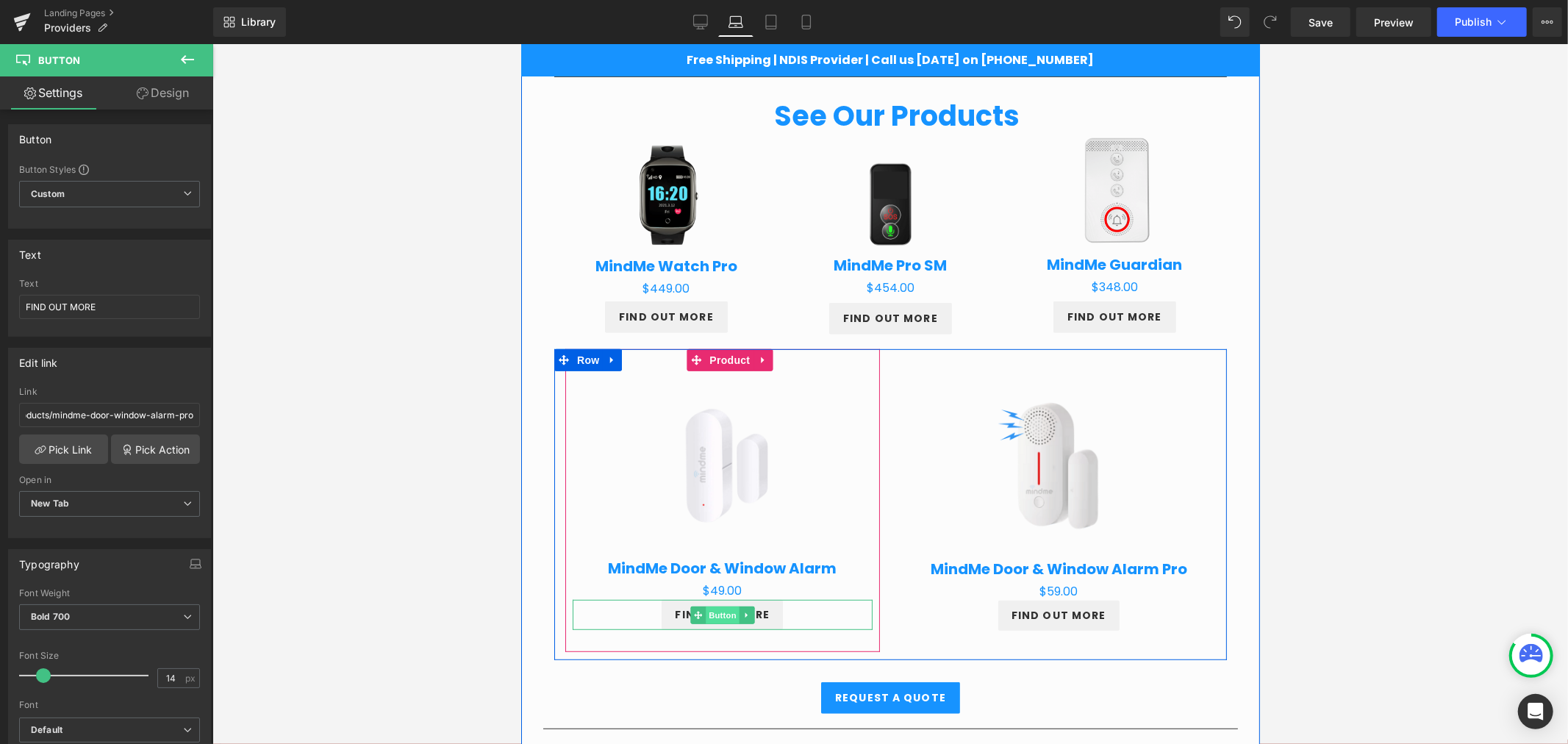
click at [720, 618] on span "Button" at bounding box center [721, 614] width 34 height 18
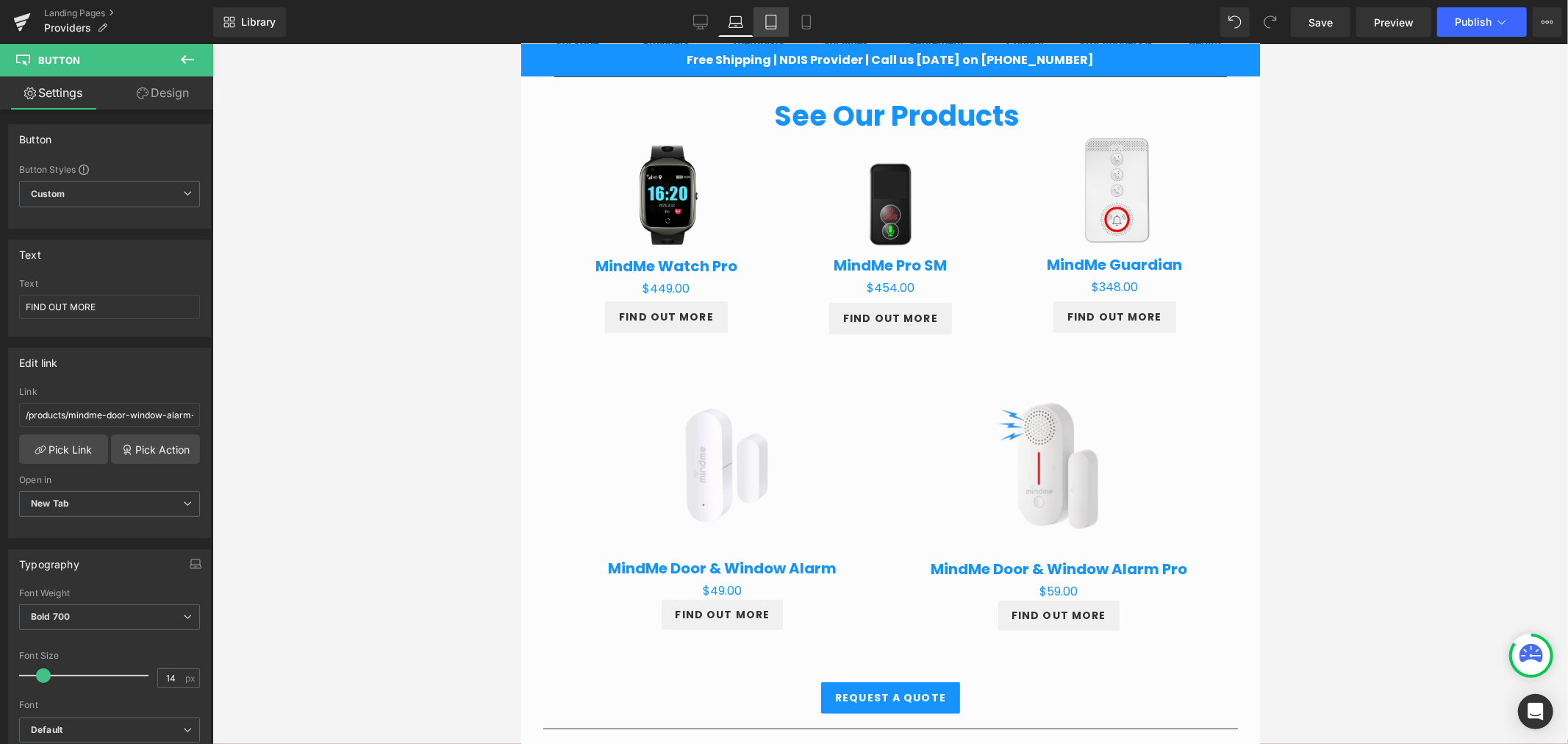
click at [759, 20] on link "Tablet" at bounding box center [771, 22] width 35 height 29
type input "100"
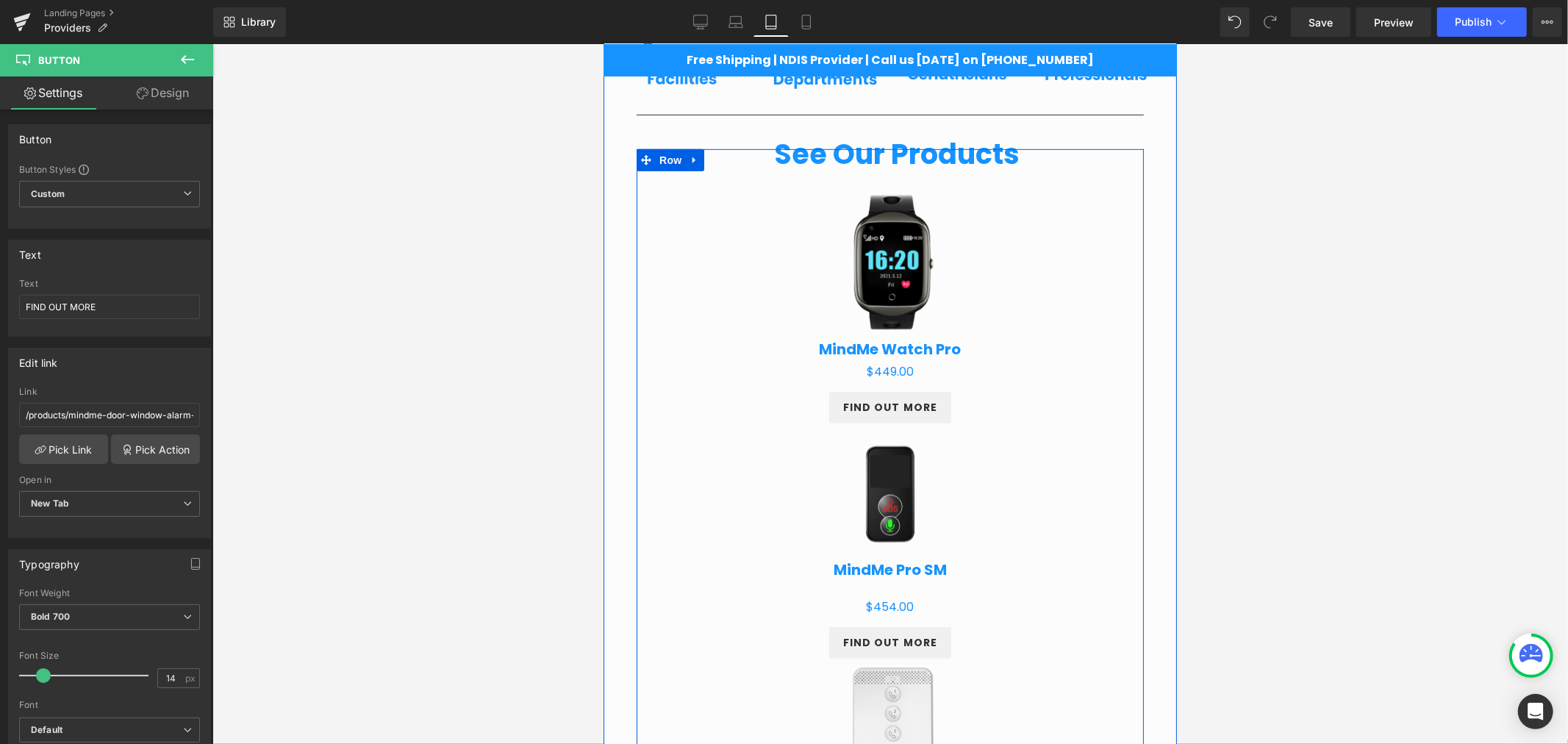
scroll to position [732, 0]
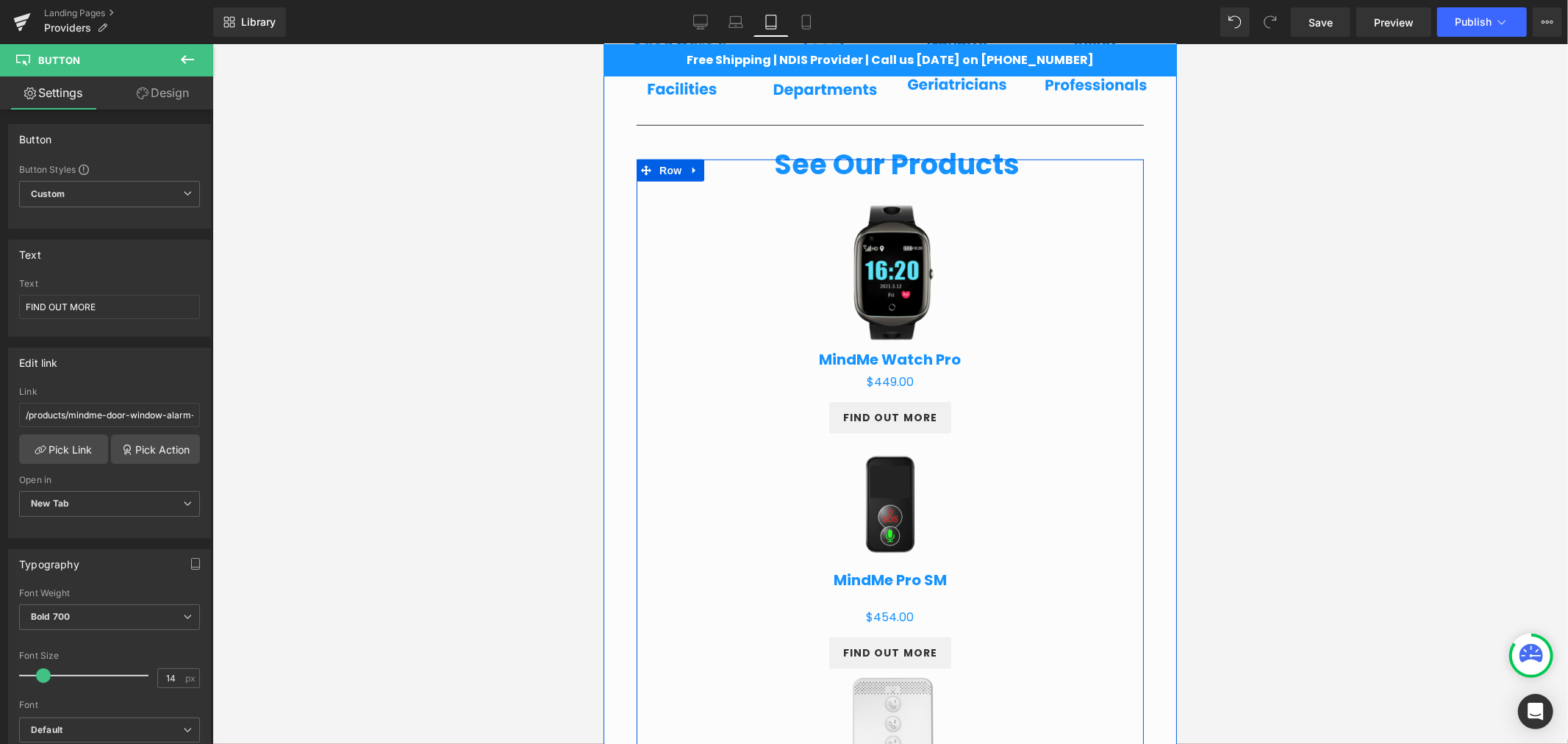
click at [787, 231] on link "Sale Off" at bounding box center [889, 270] width 471 height 164
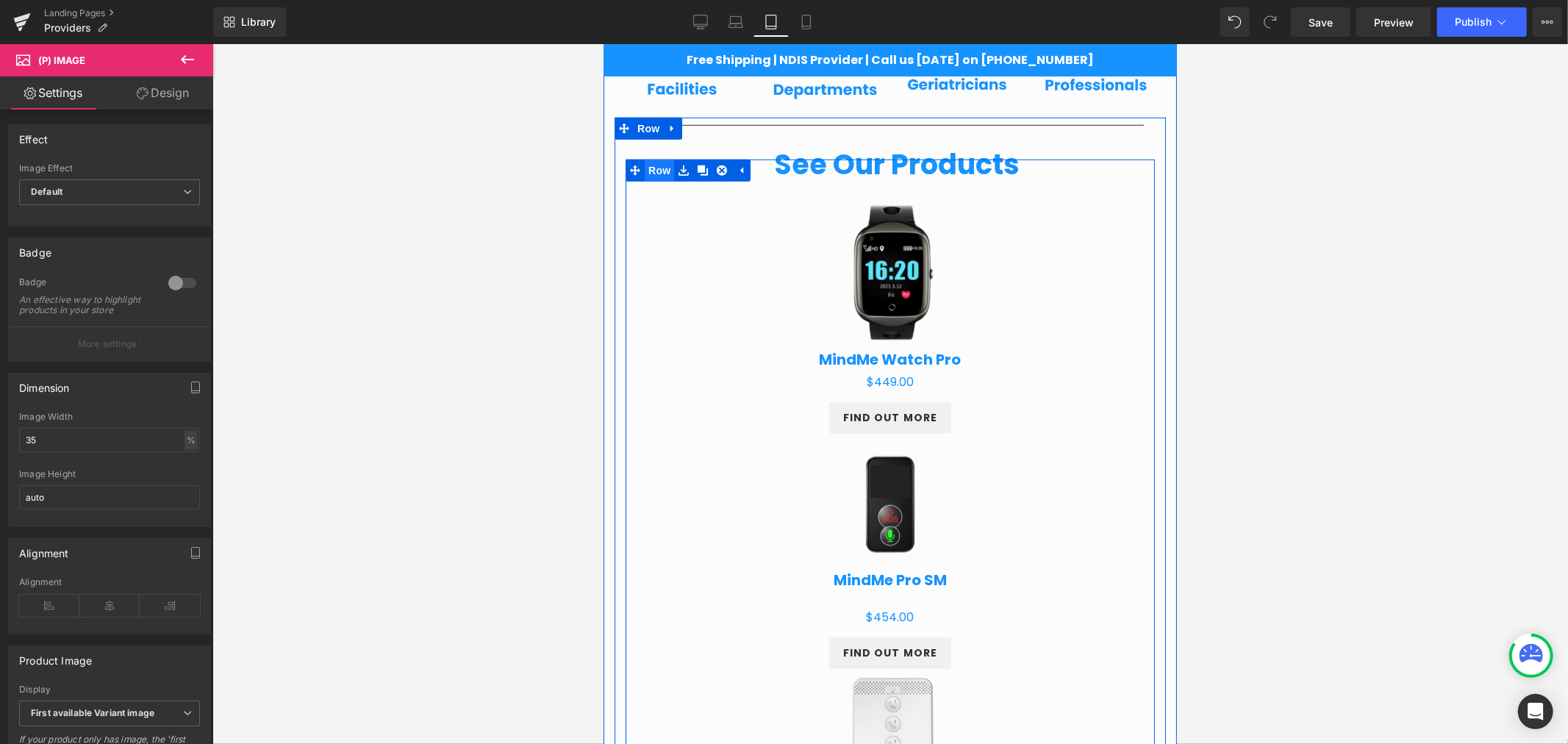
click at [644, 174] on span "Row" at bounding box center [658, 170] width 29 height 22
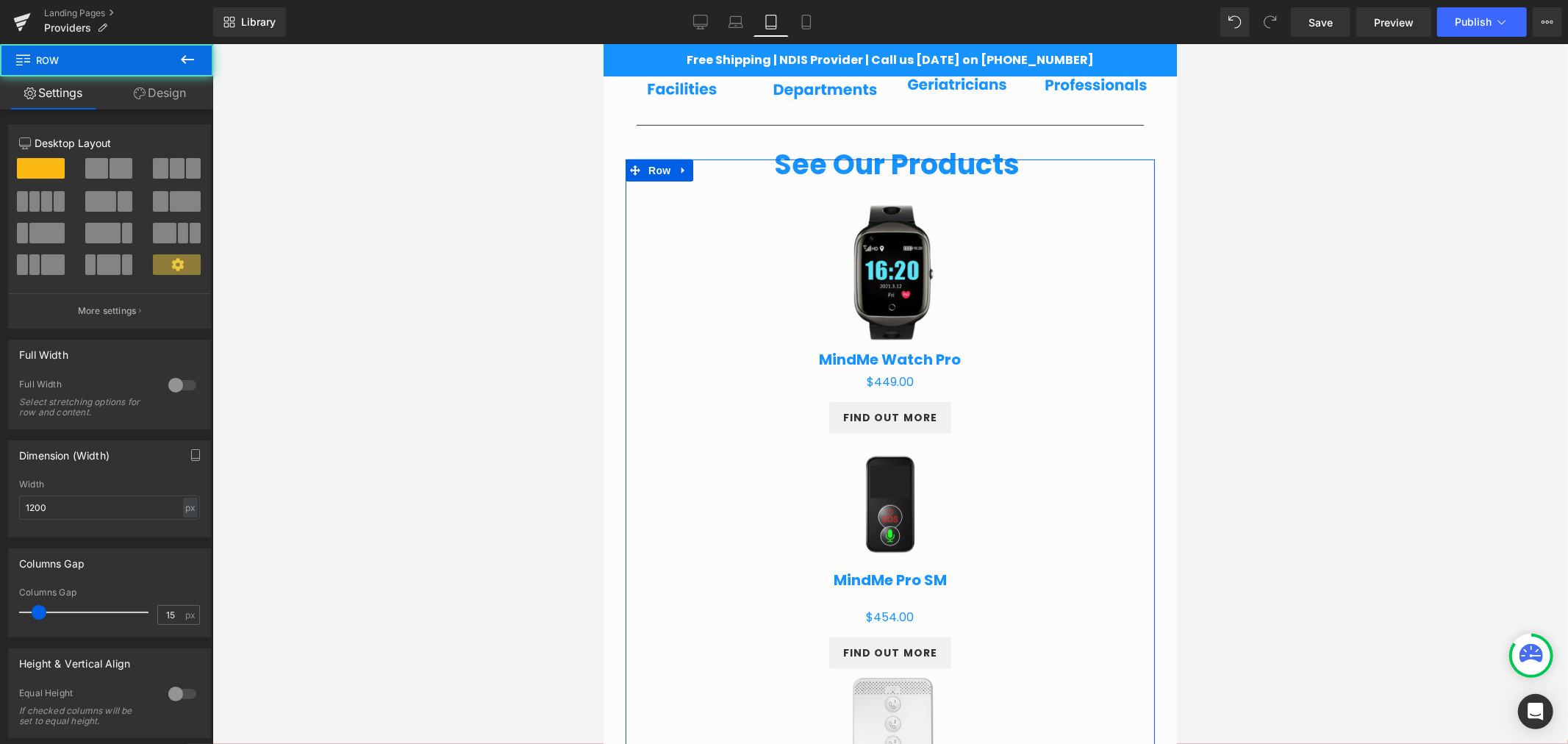
click at [178, 164] on span at bounding box center [176, 169] width 15 height 21
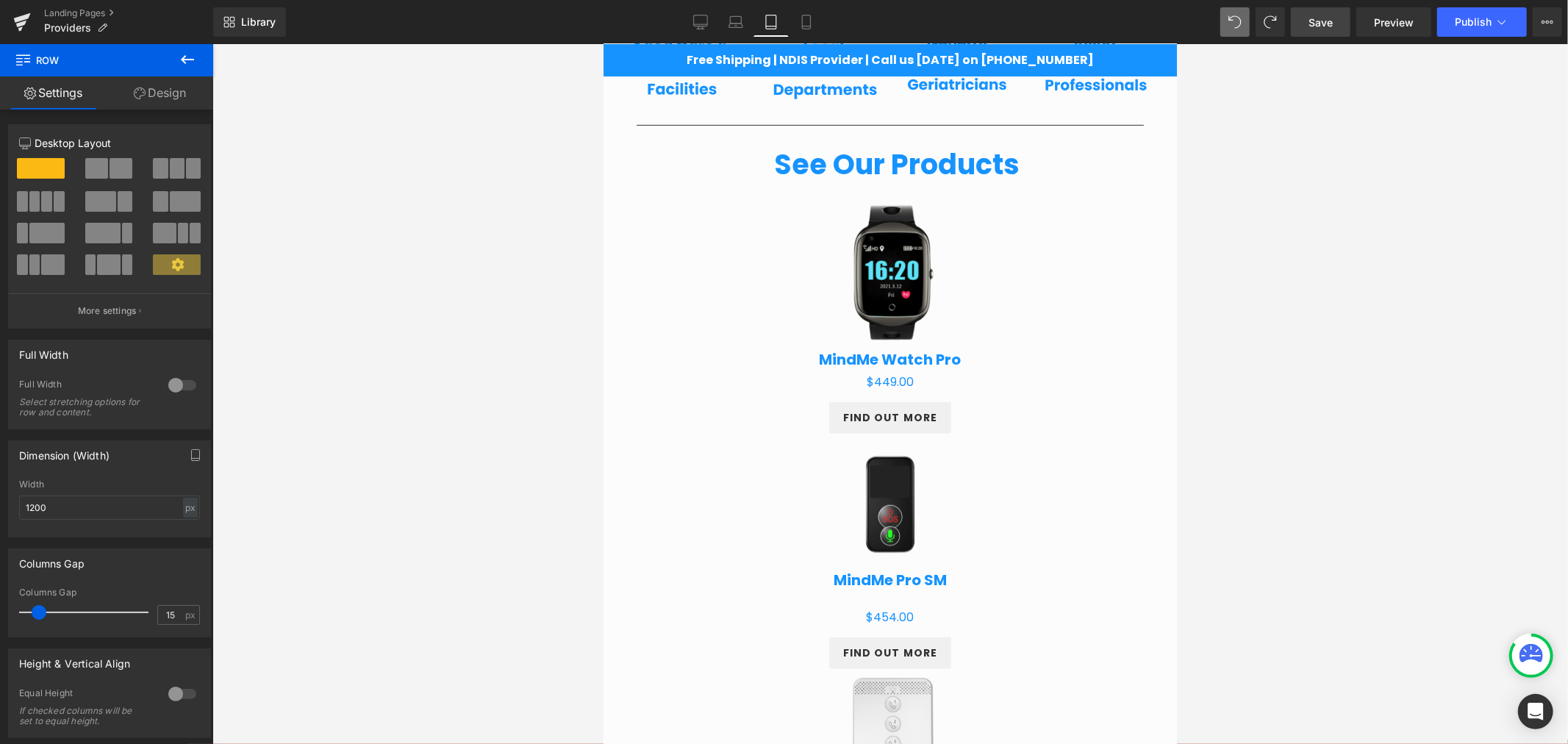
click at [1324, 21] on span "Save" at bounding box center [1321, 22] width 24 height 15
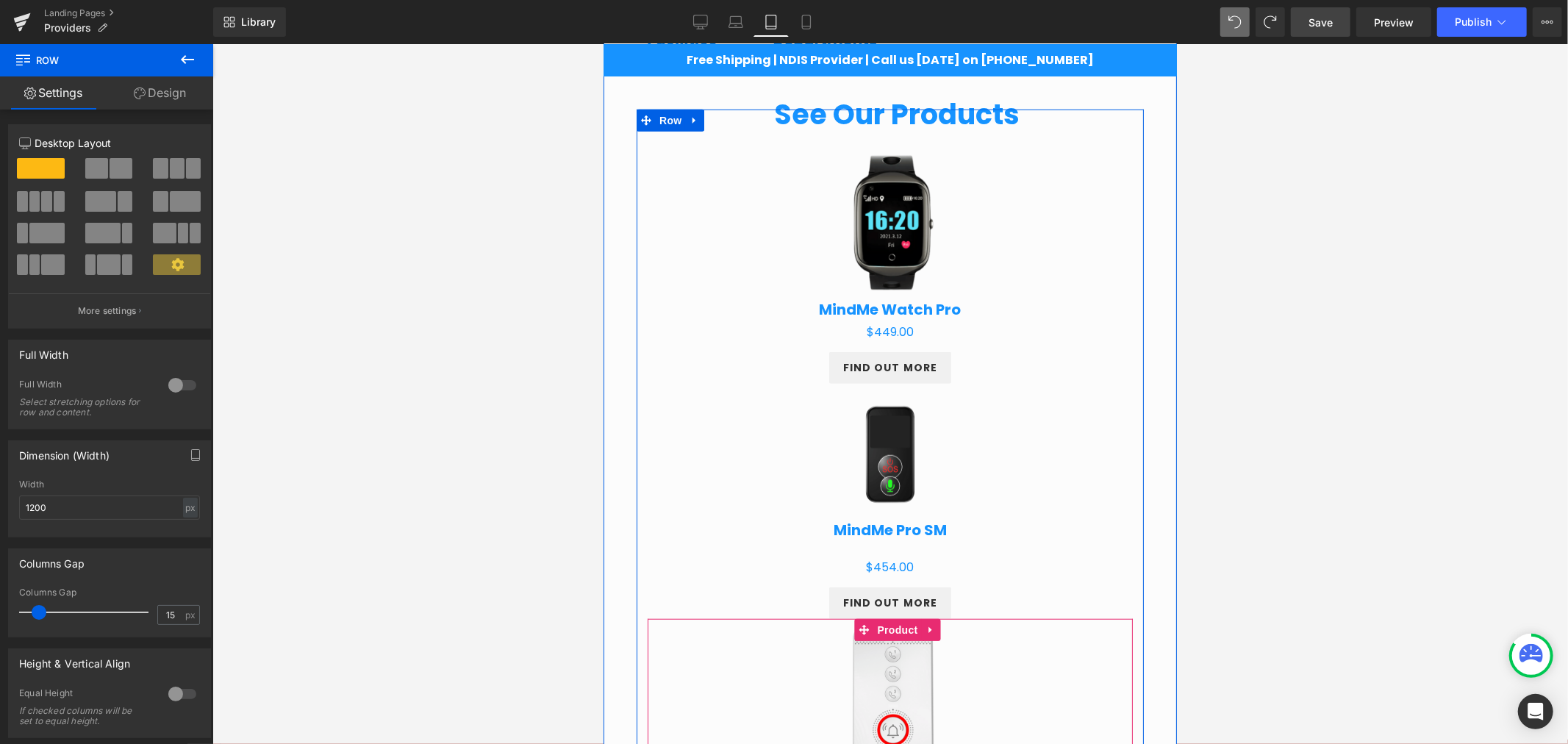
scroll to position [650, 0]
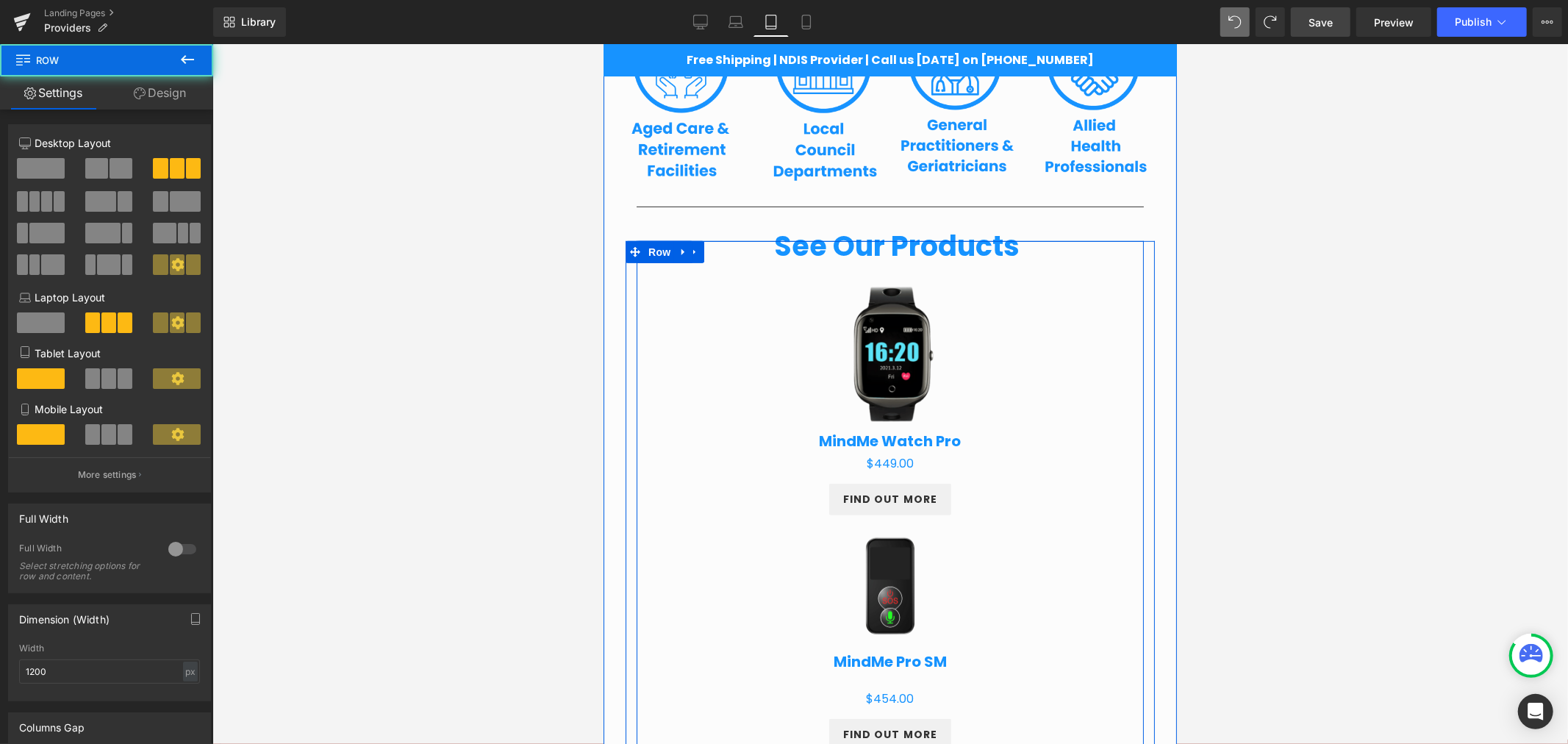
click at [637, 274] on div "Sale Off (P) Image MindMe Watch Pro (P) Title $0 $449.00 (P) Price Product FIND…" at bounding box center [889, 377] width 507 height 274
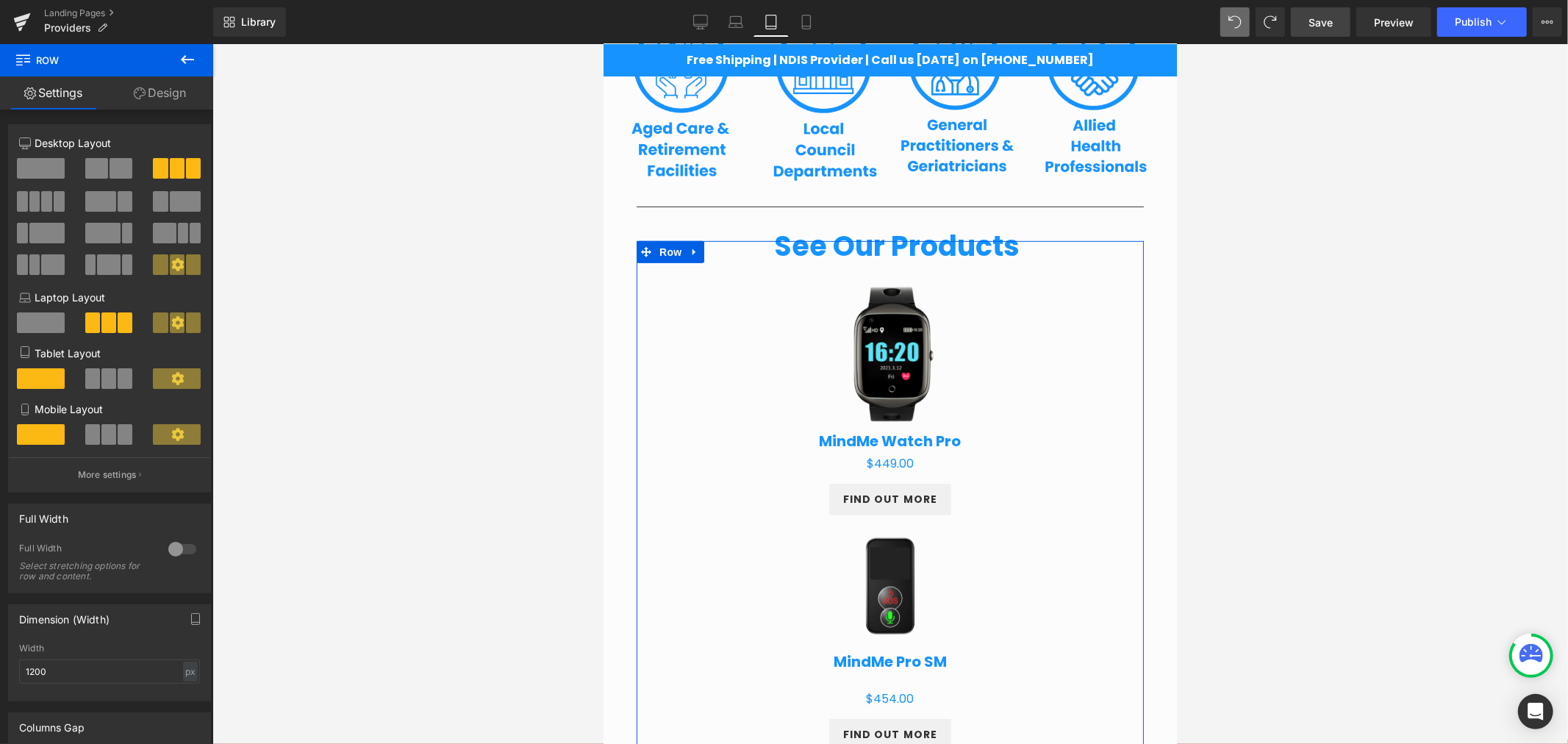
click at [109, 169] on span at bounding box center [120, 169] width 22 height 21
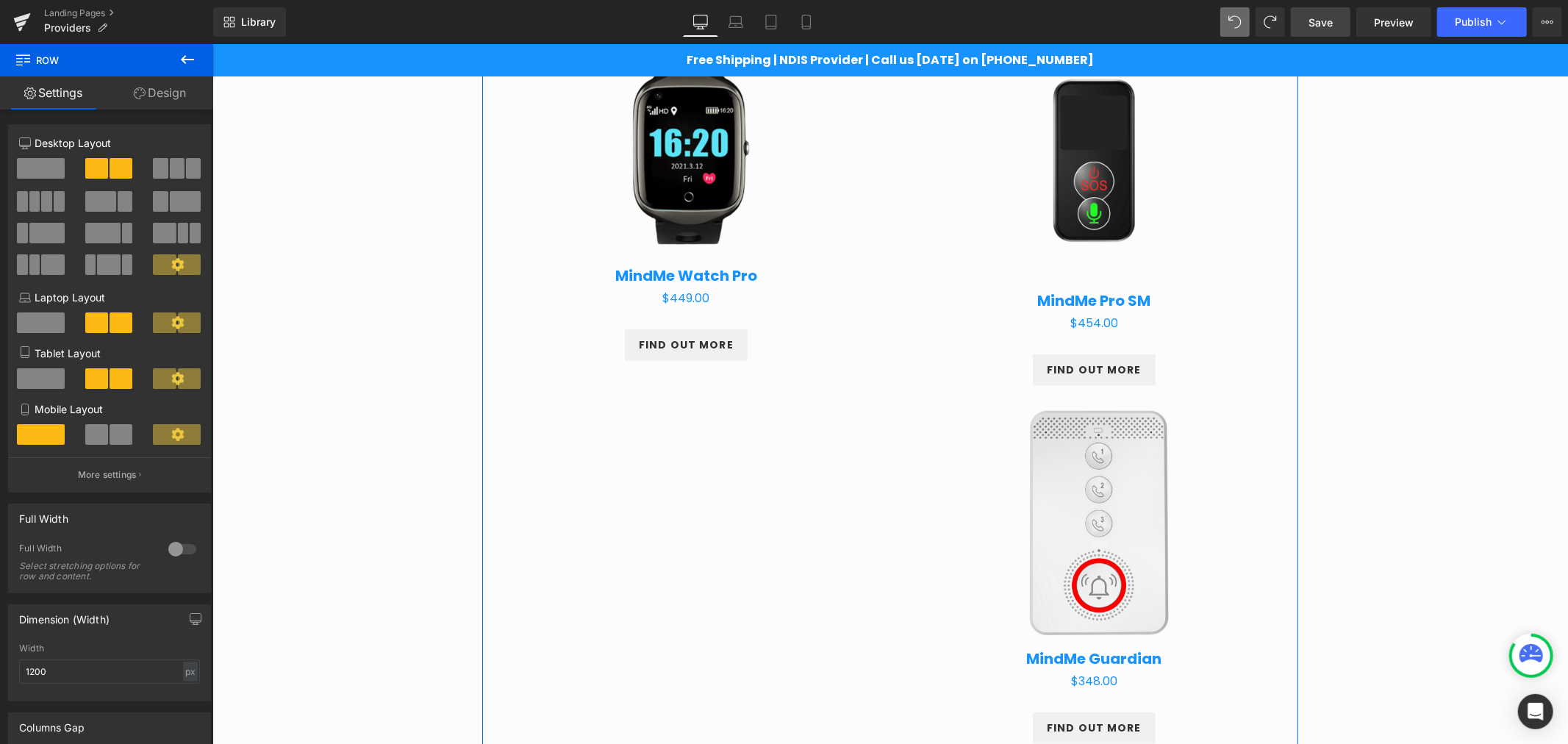
scroll to position [411, 0]
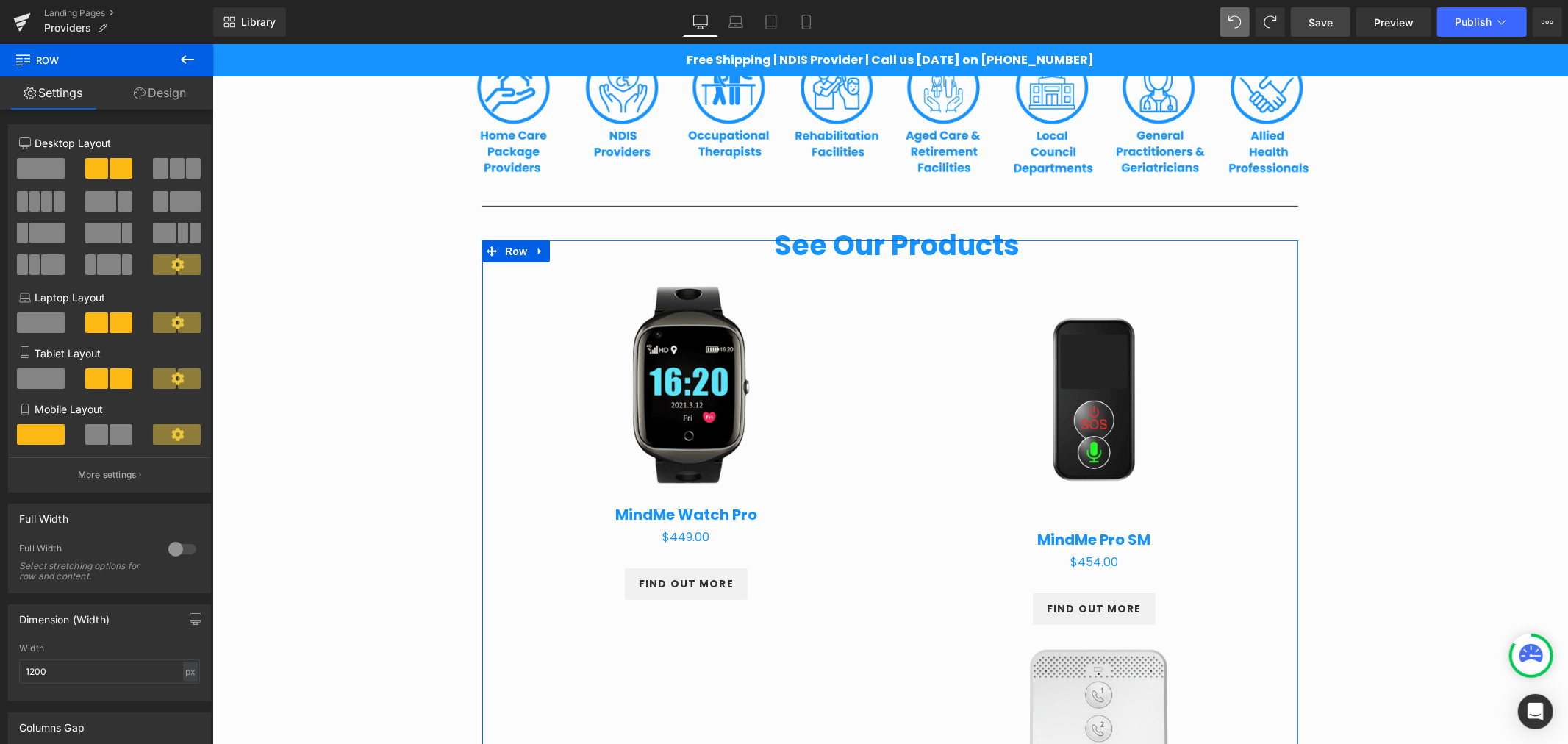
click at [170, 174] on span at bounding box center [176, 169] width 15 height 21
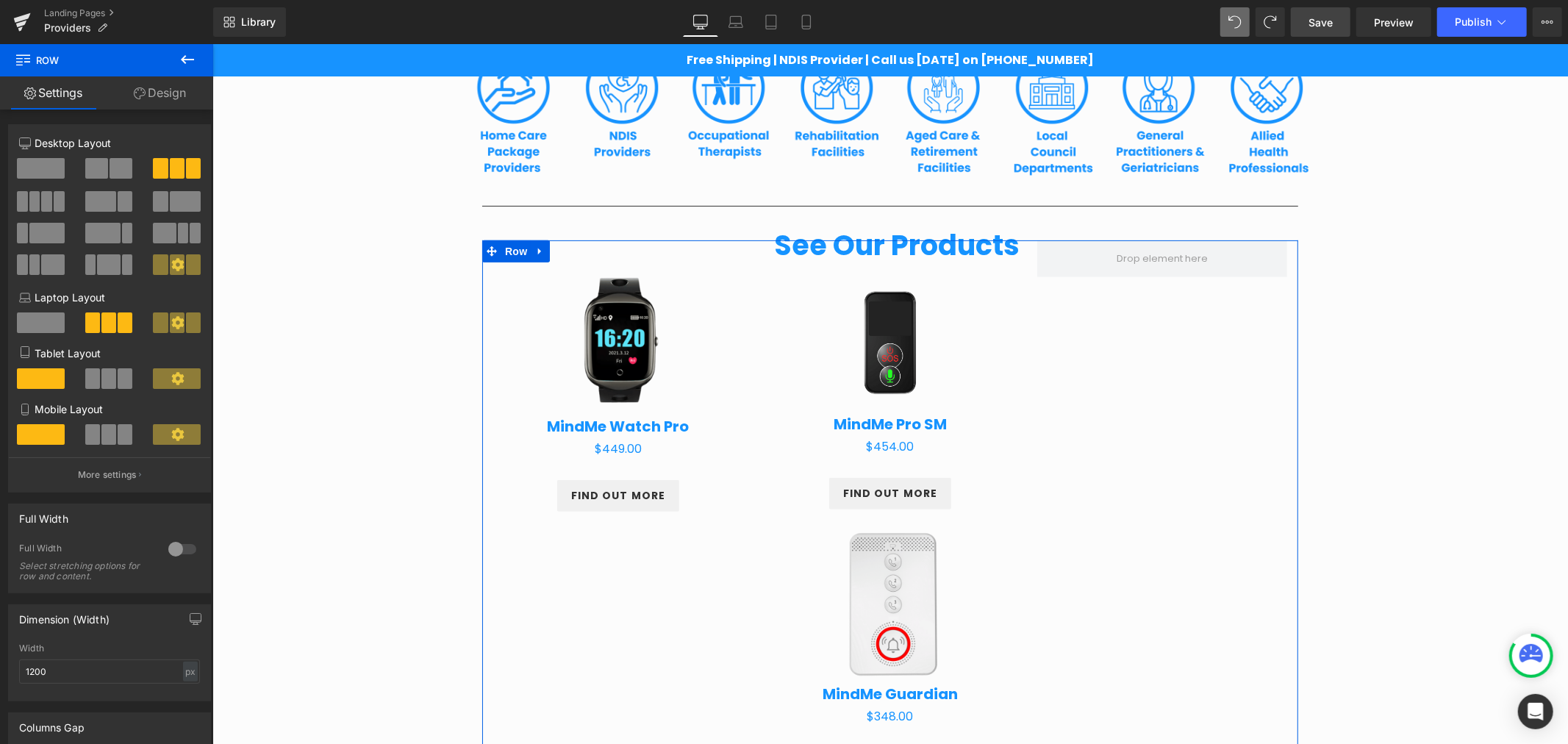
click at [48, 176] on span at bounding box center [41, 169] width 48 height 21
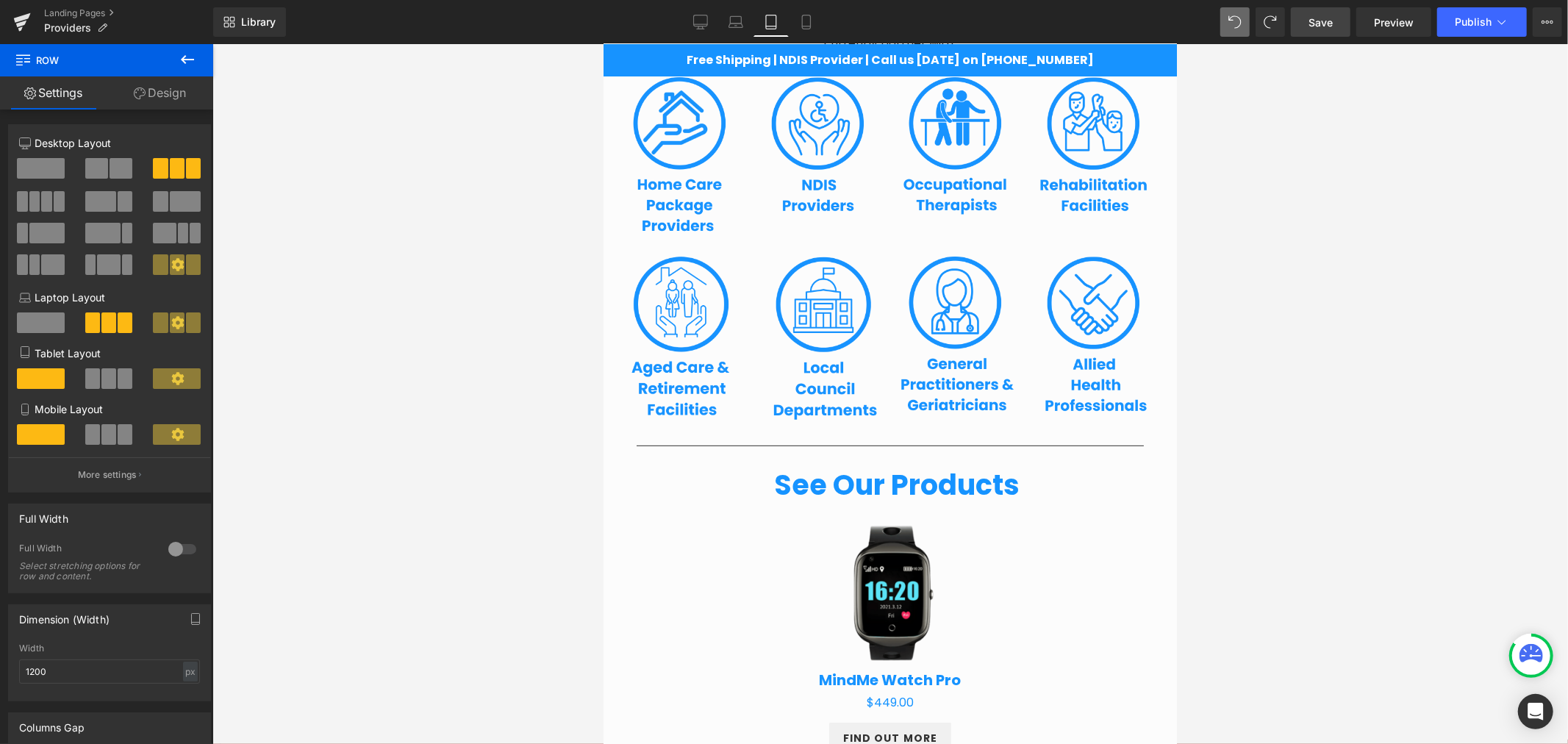
scroll to position [650, 0]
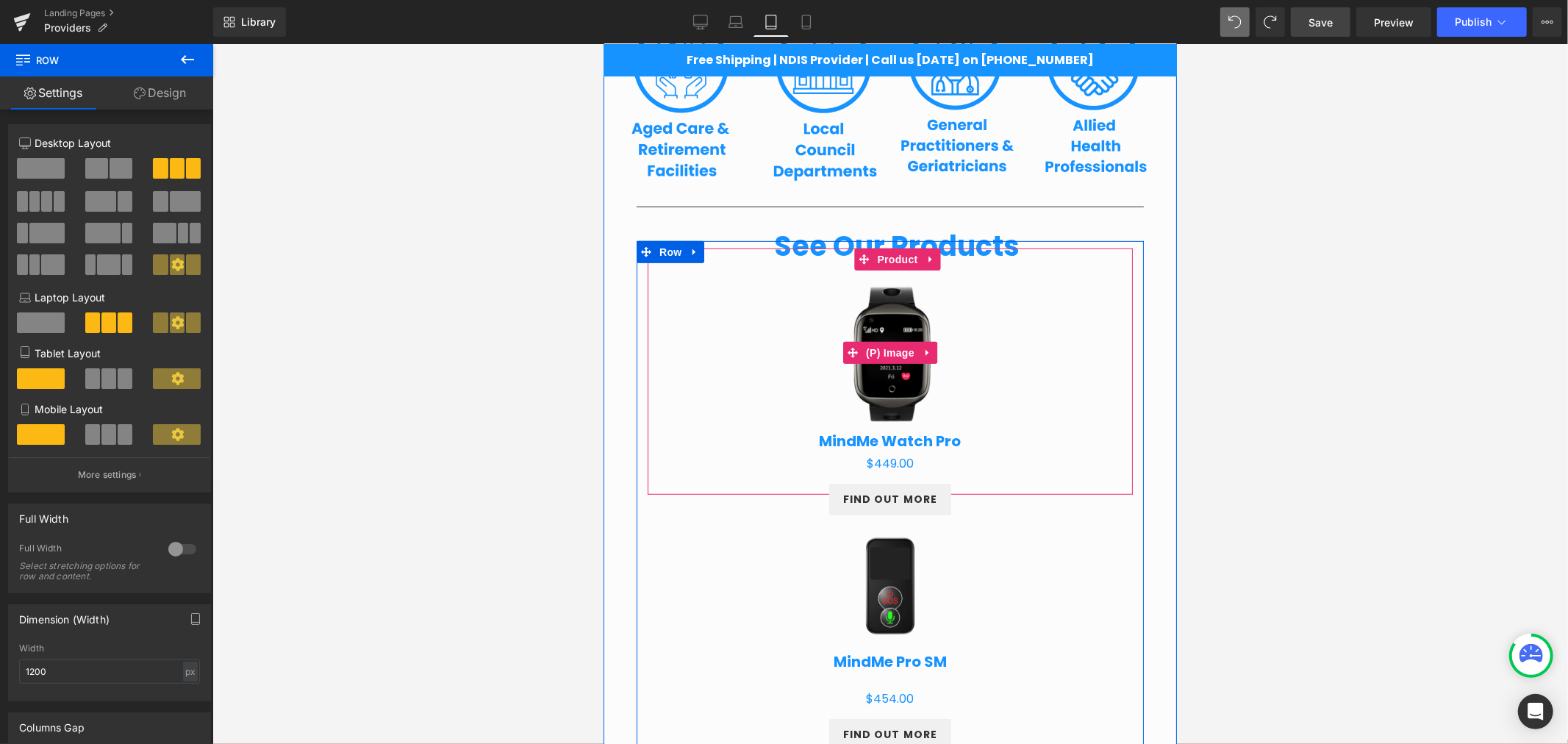
drag, startPoint x: 1047, startPoint y: 319, endPoint x: 1041, endPoint y: 313, distance: 8.5
click at [1047, 319] on link "Sale Off" at bounding box center [889, 352] width 471 height 164
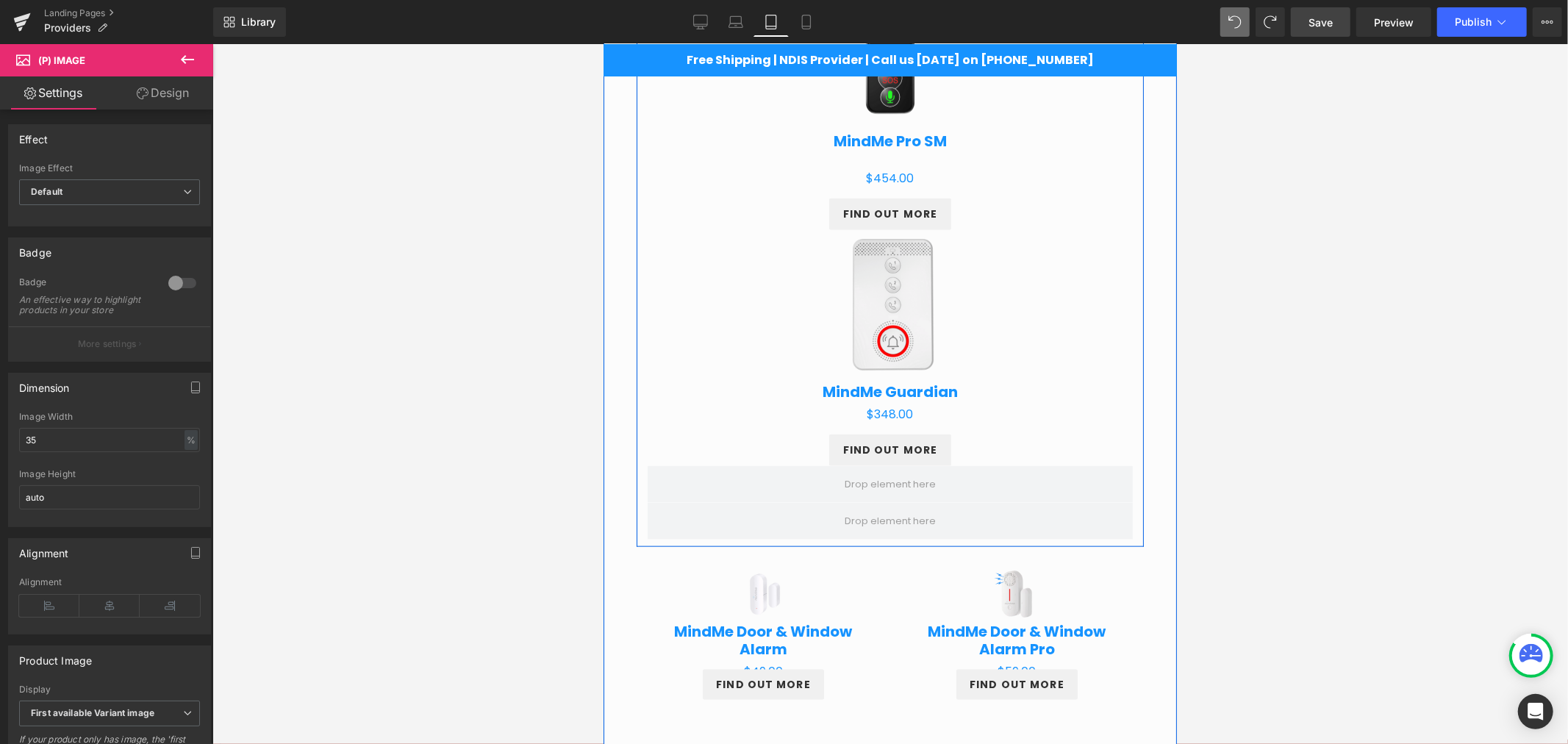
scroll to position [1331, 0]
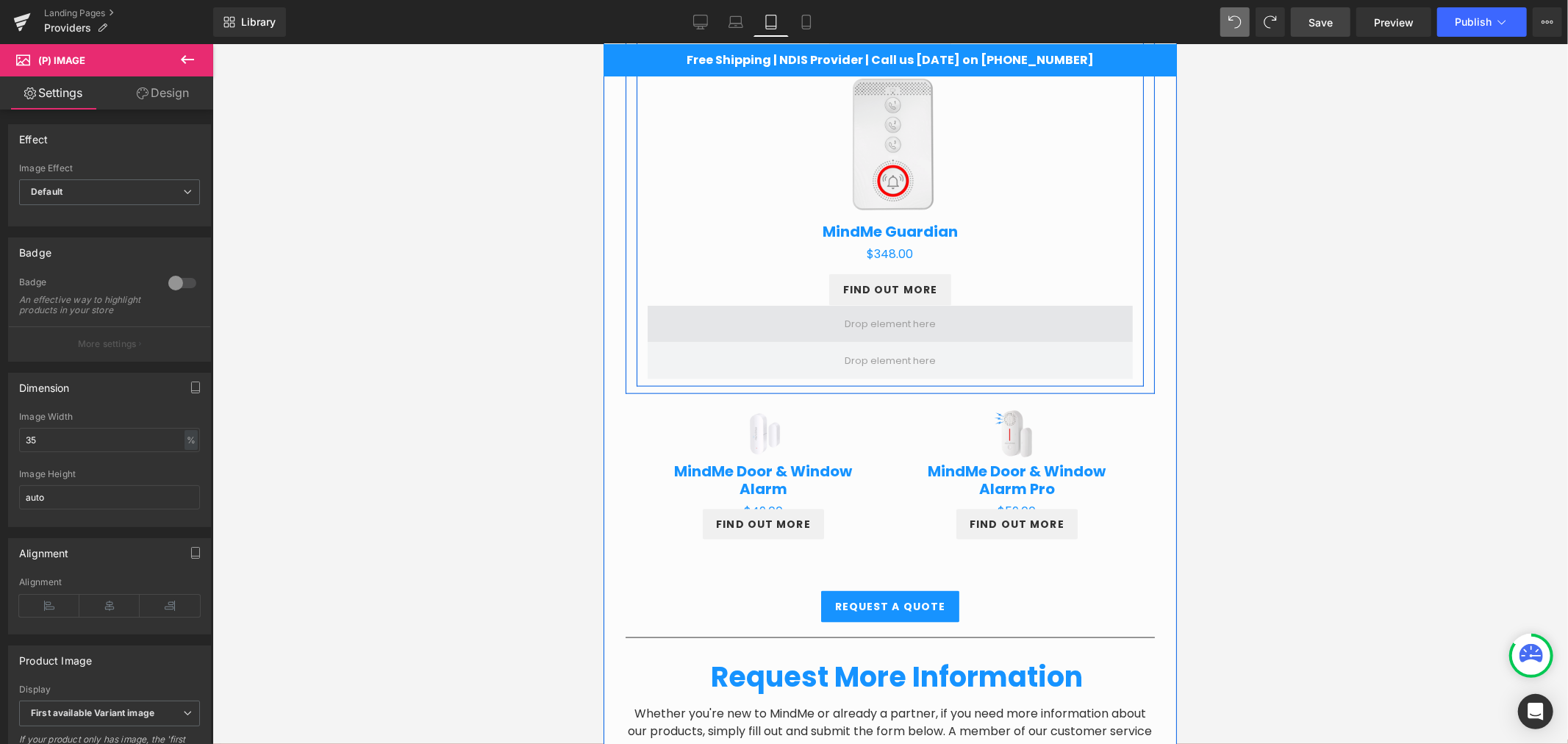
click at [899, 327] on span at bounding box center [890, 323] width 102 height 22
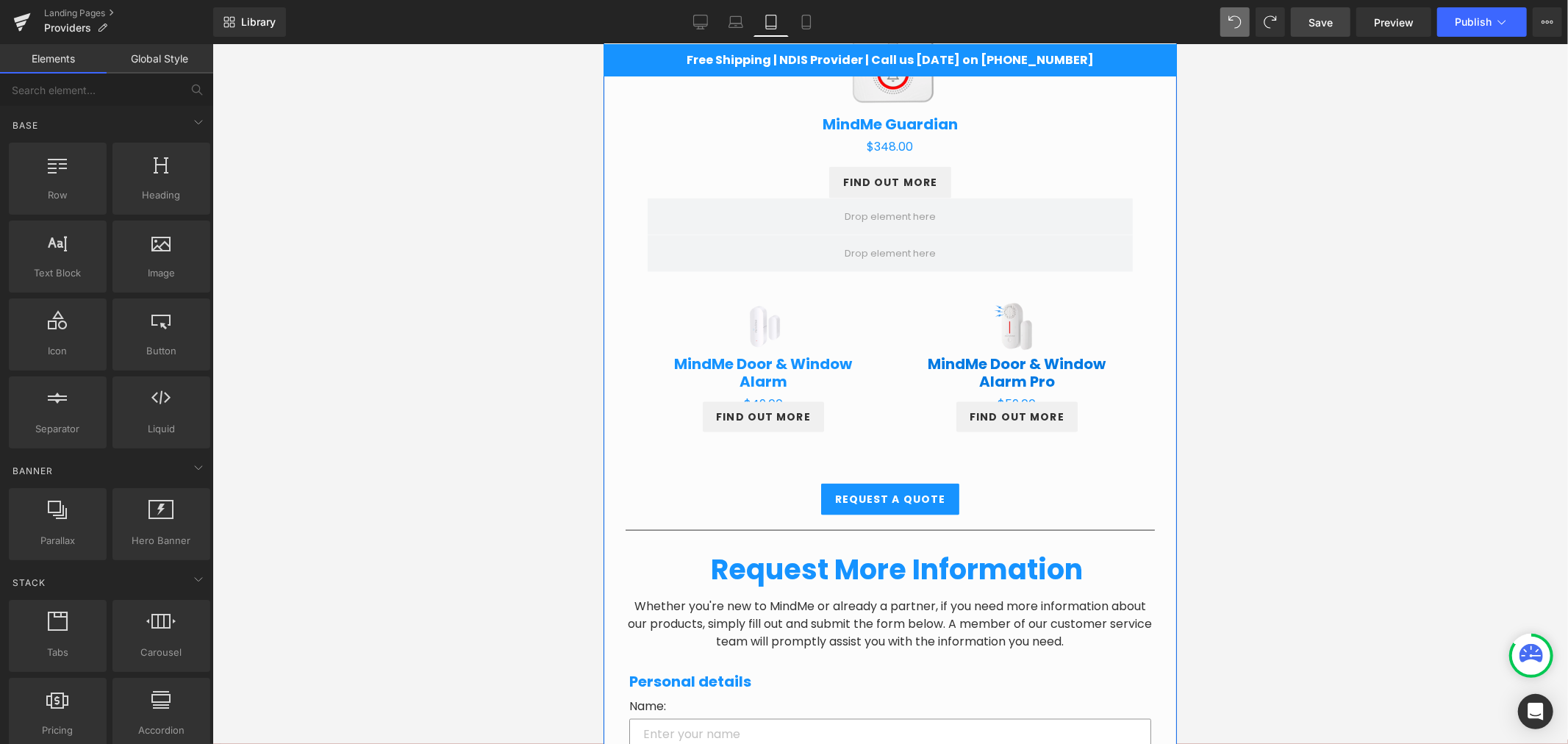
scroll to position [1466, 0]
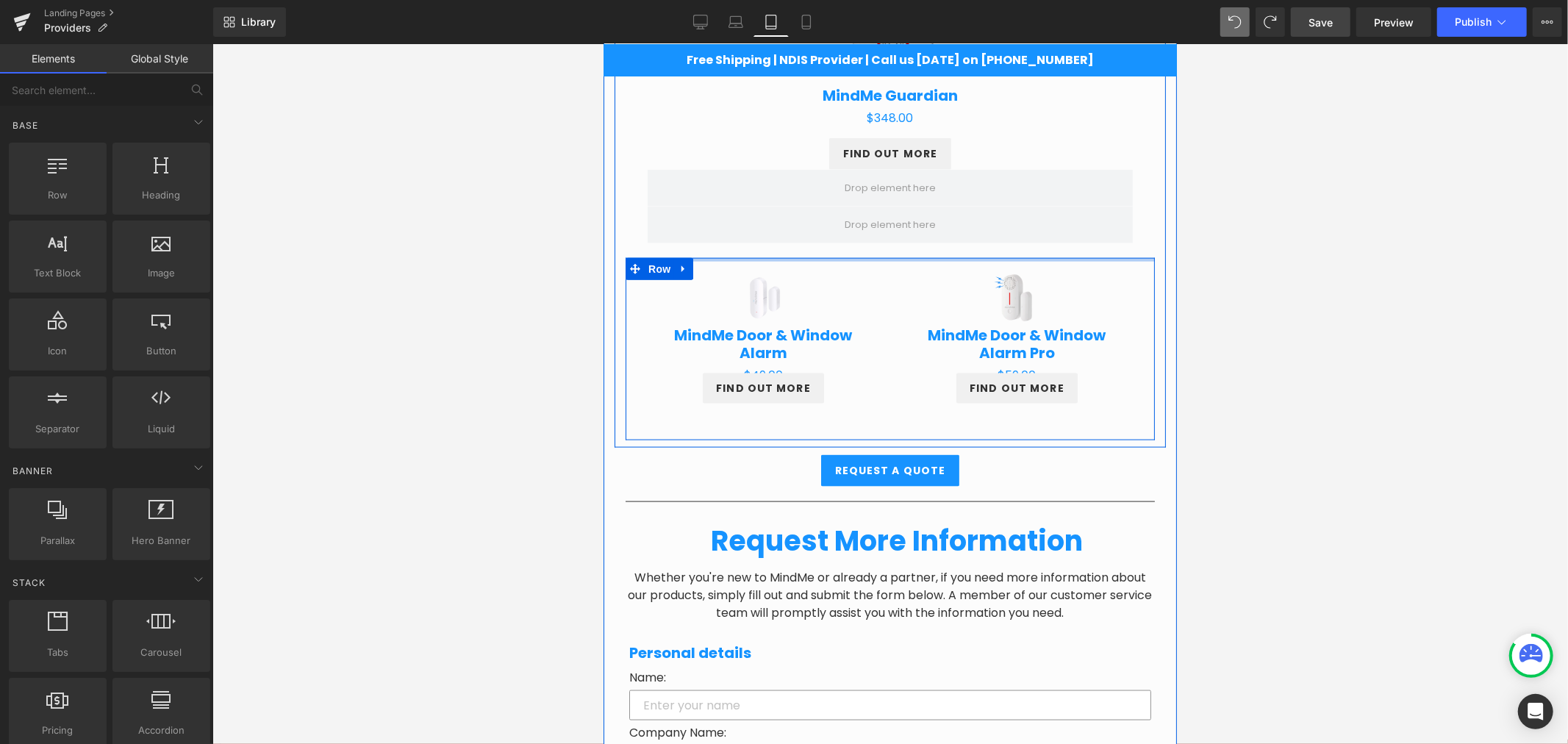
click at [849, 260] on div at bounding box center [889, 259] width 529 height 3
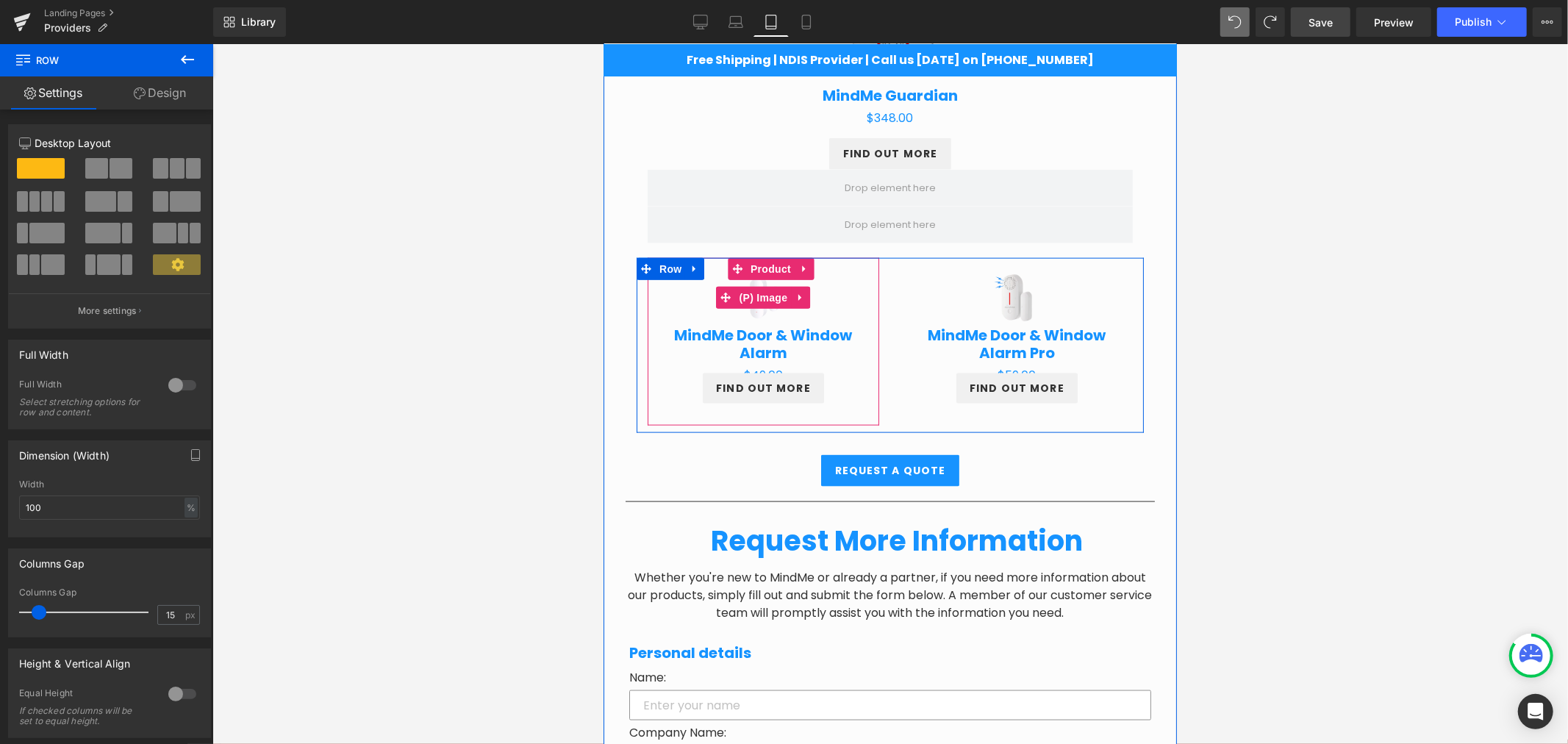
click at [661, 287] on div "Sale Off" at bounding box center [762, 298] width 217 height 65
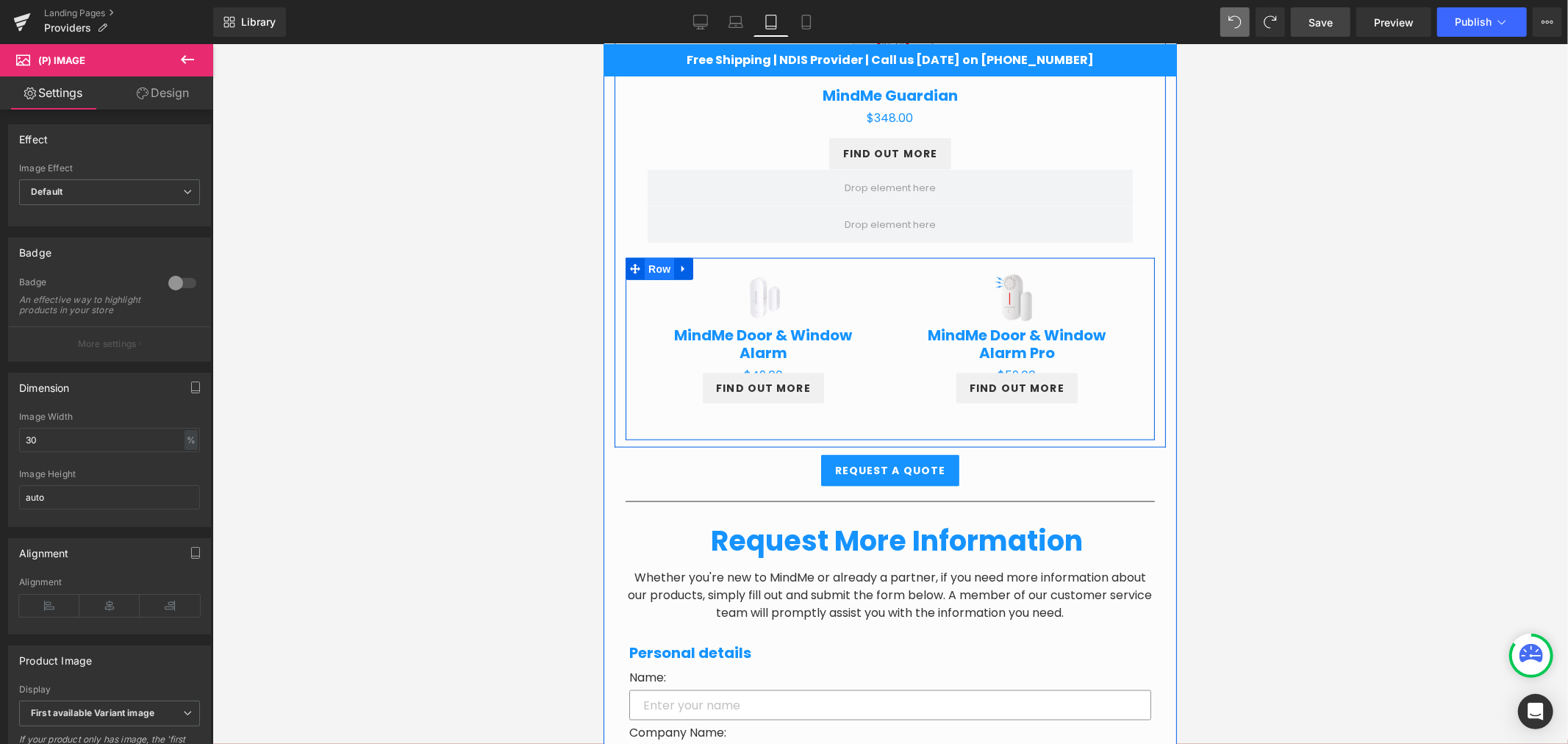
click at [644, 275] on span "Row" at bounding box center [658, 268] width 29 height 22
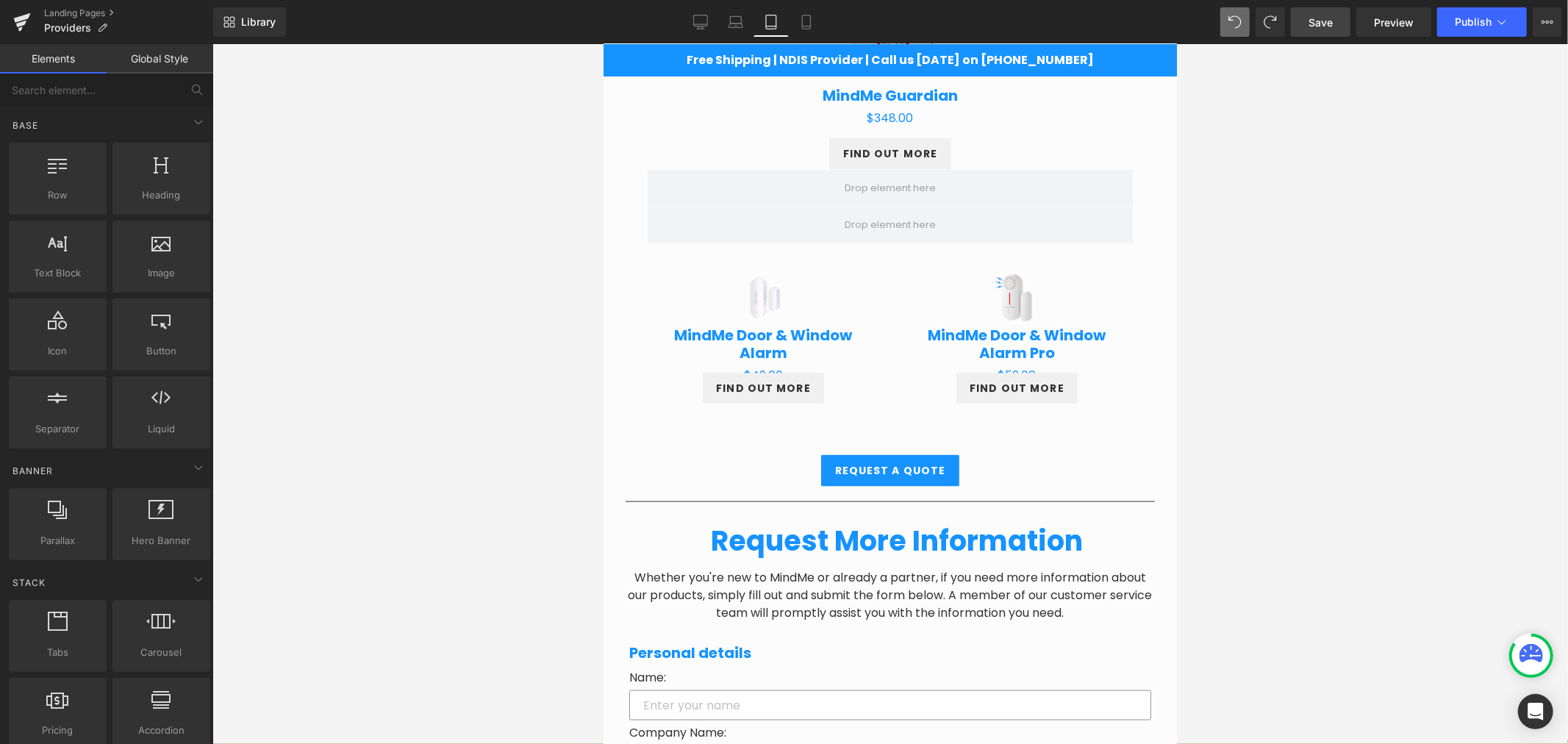
click at [1280, 350] on div at bounding box center [890, 393] width 1355 height 699
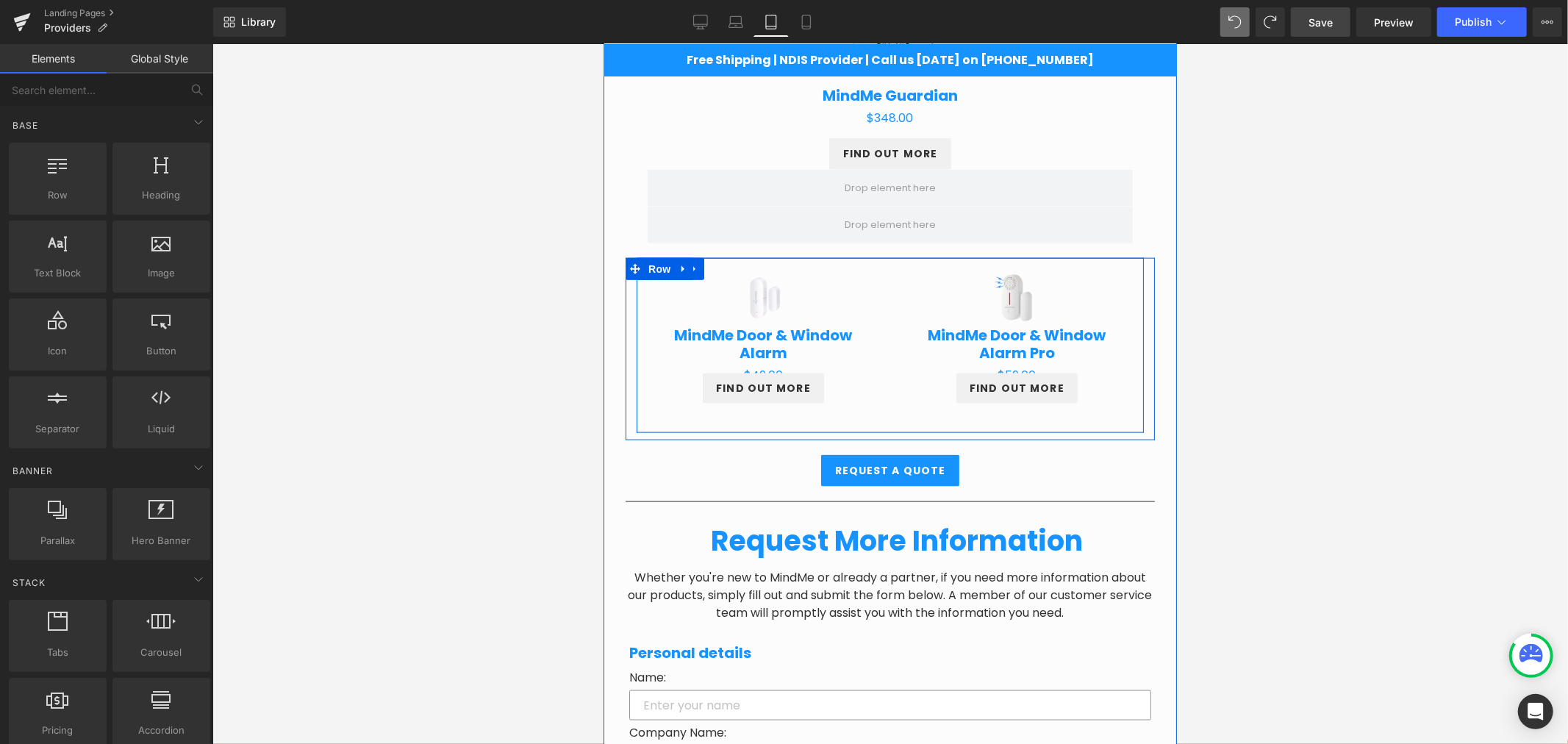
click at [1127, 284] on div "Sale Off (P) Image MindMe Door & Window Alarm Pro (P) Title $0 $59.00 (P) Price…" at bounding box center [1016, 341] width 254 height 169
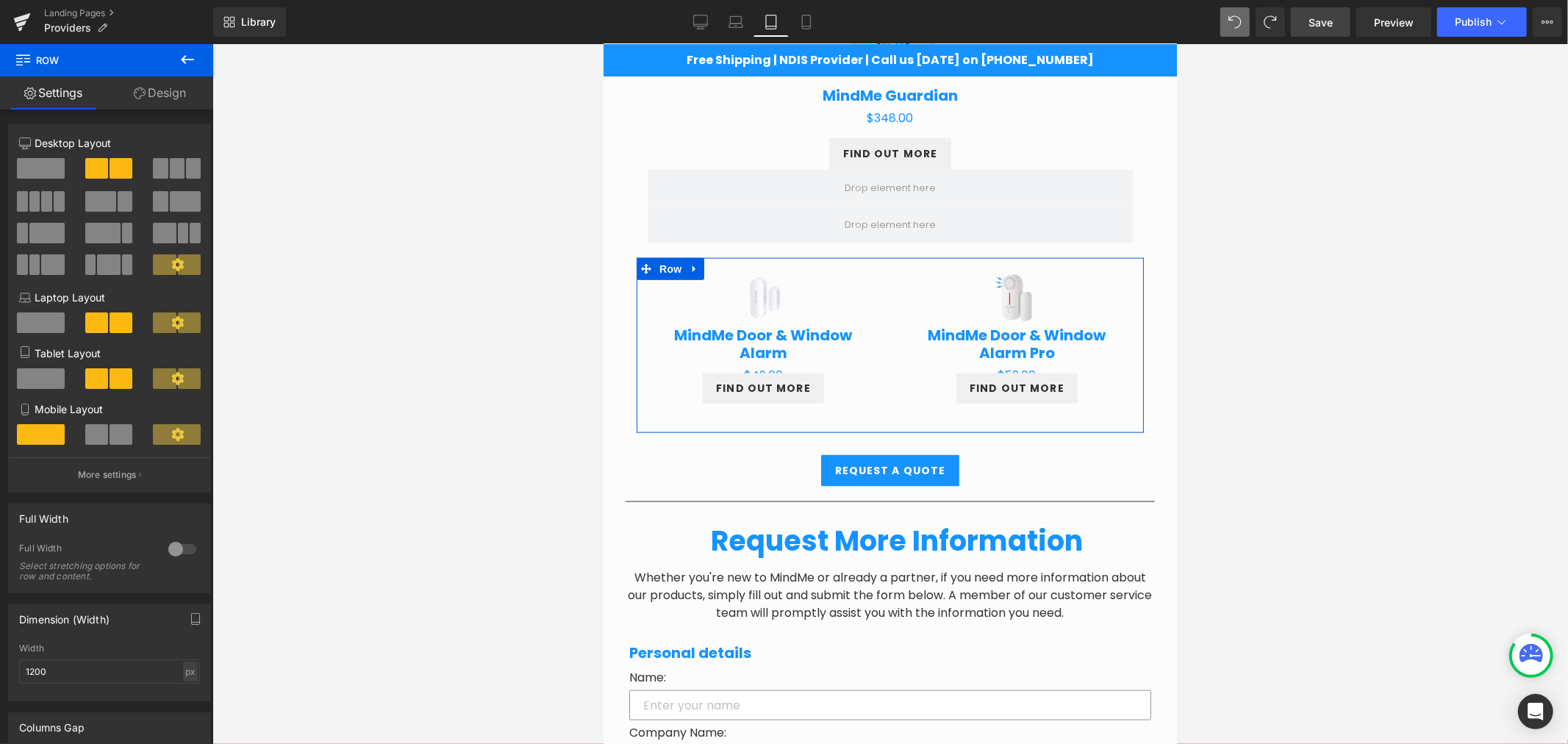
click at [48, 170] on span at bounding box center [41, 169] width 48 height 21
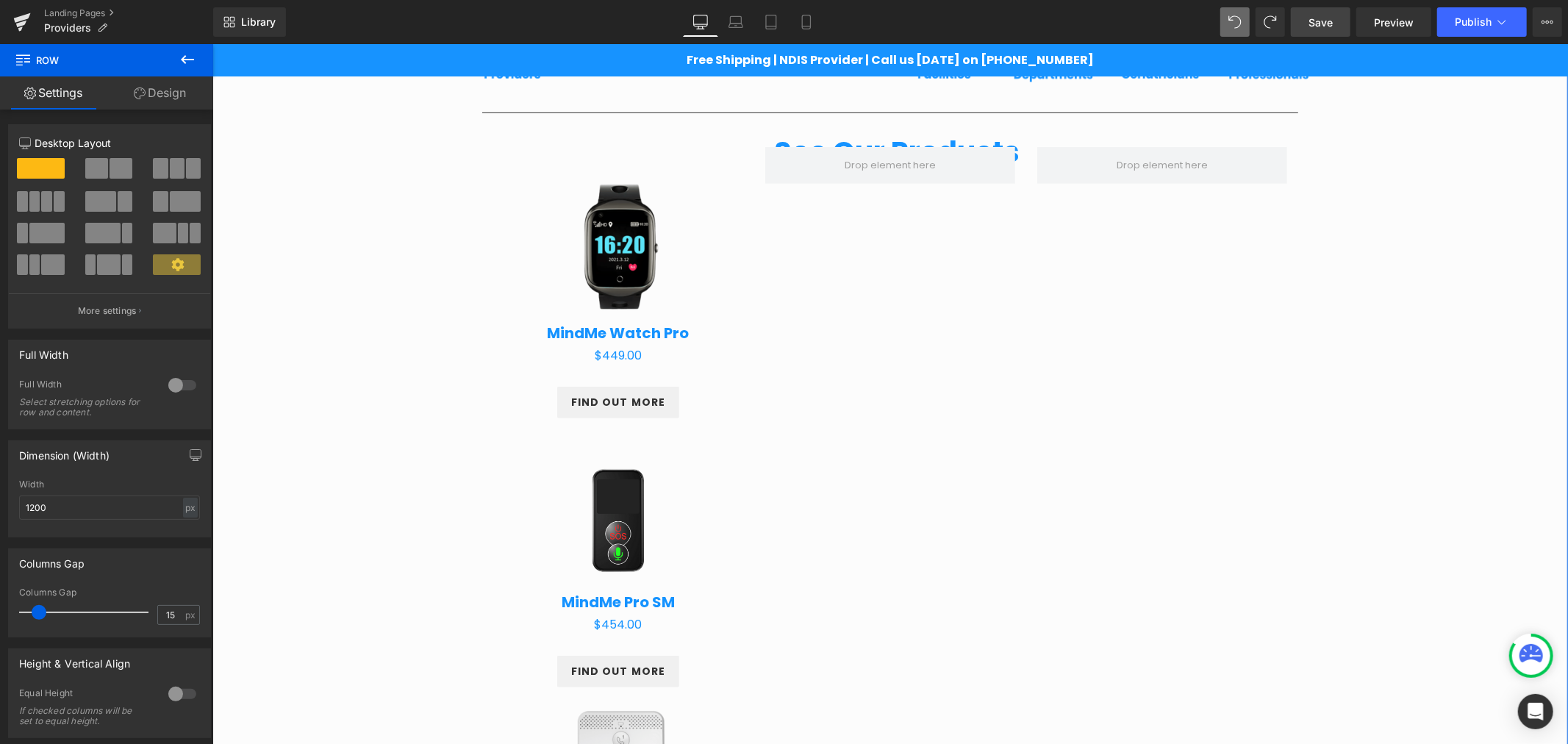
scroll to position [538, 0]
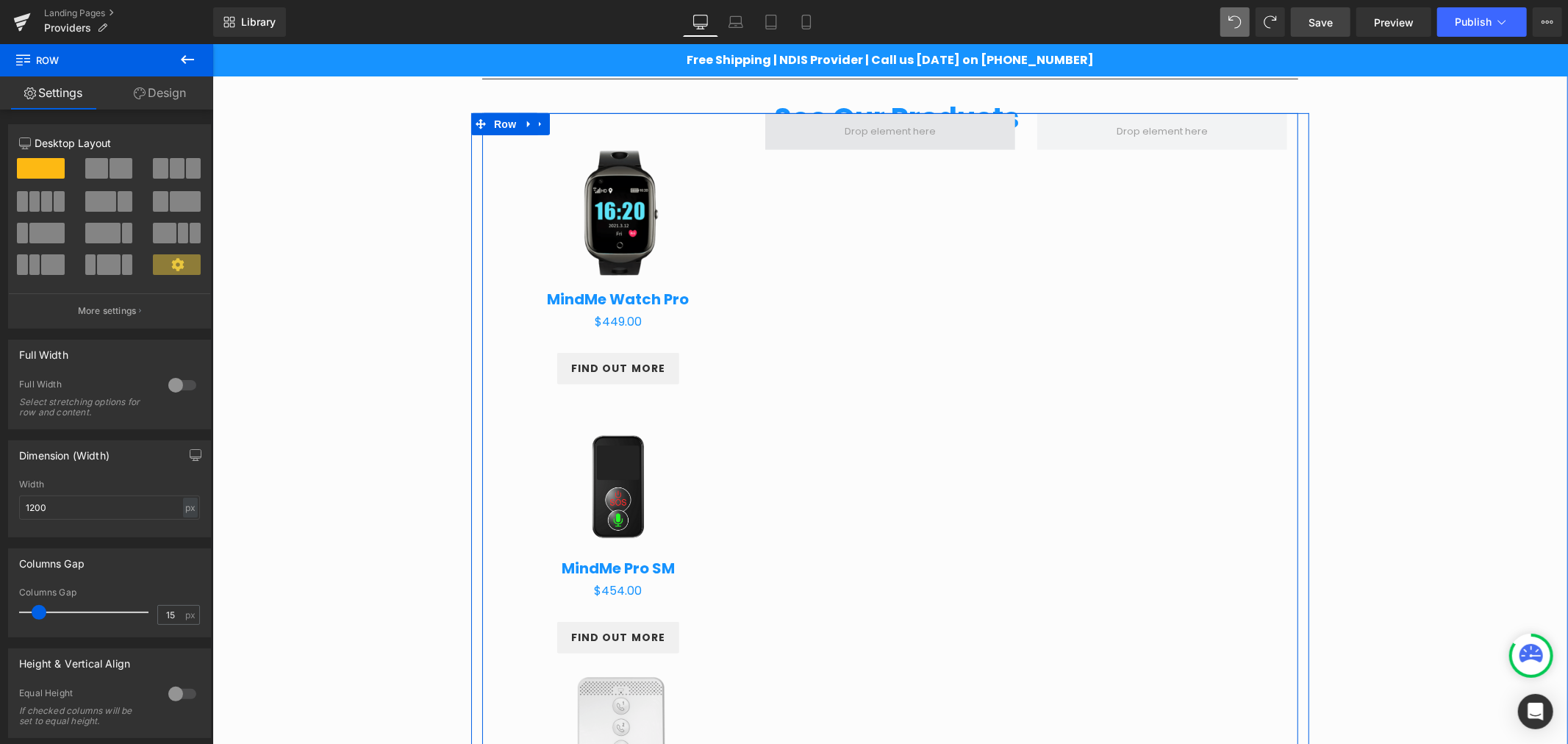
click at [875, 121] on span at bounding box center [890, 131] width 102 height 22
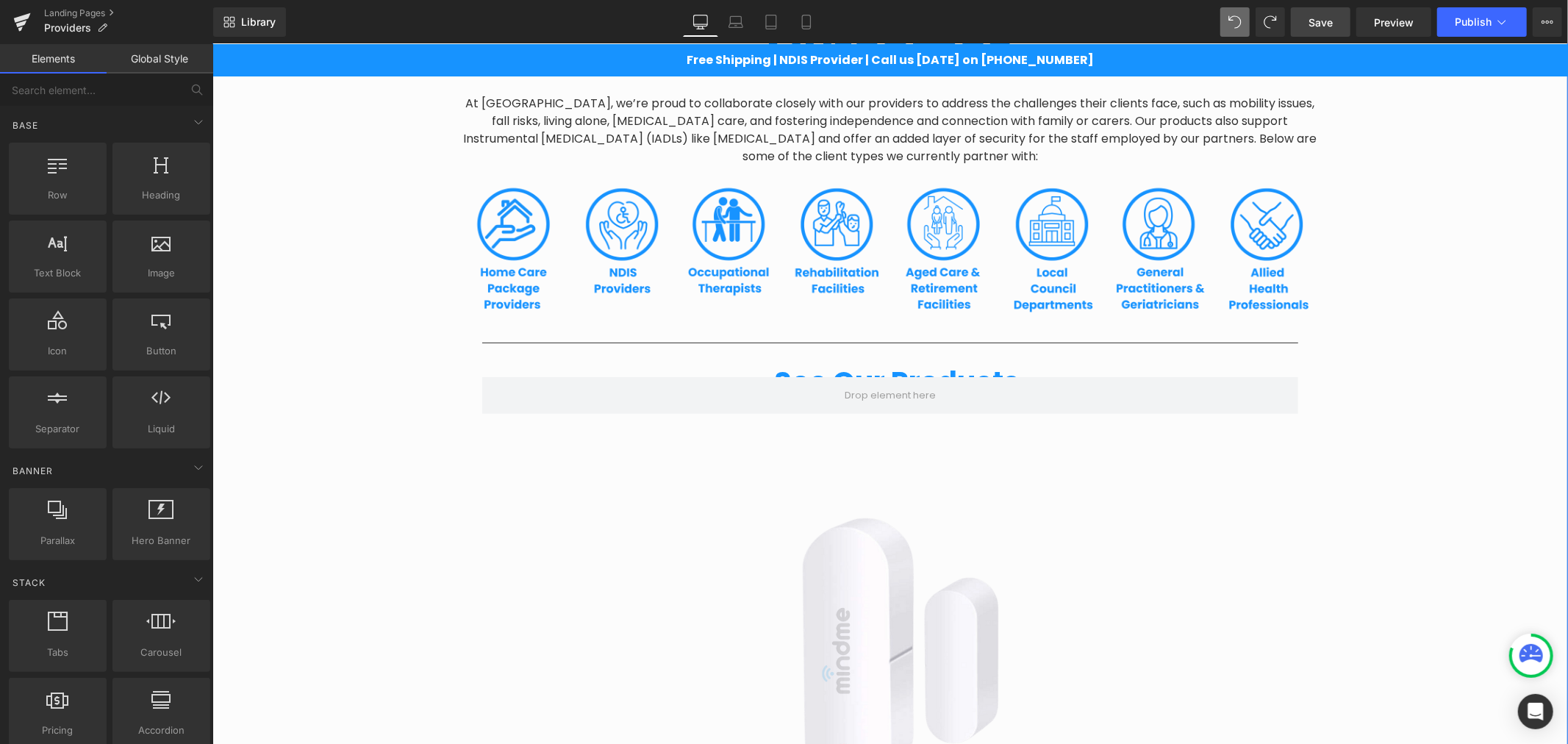
scroll to position [266, 0]
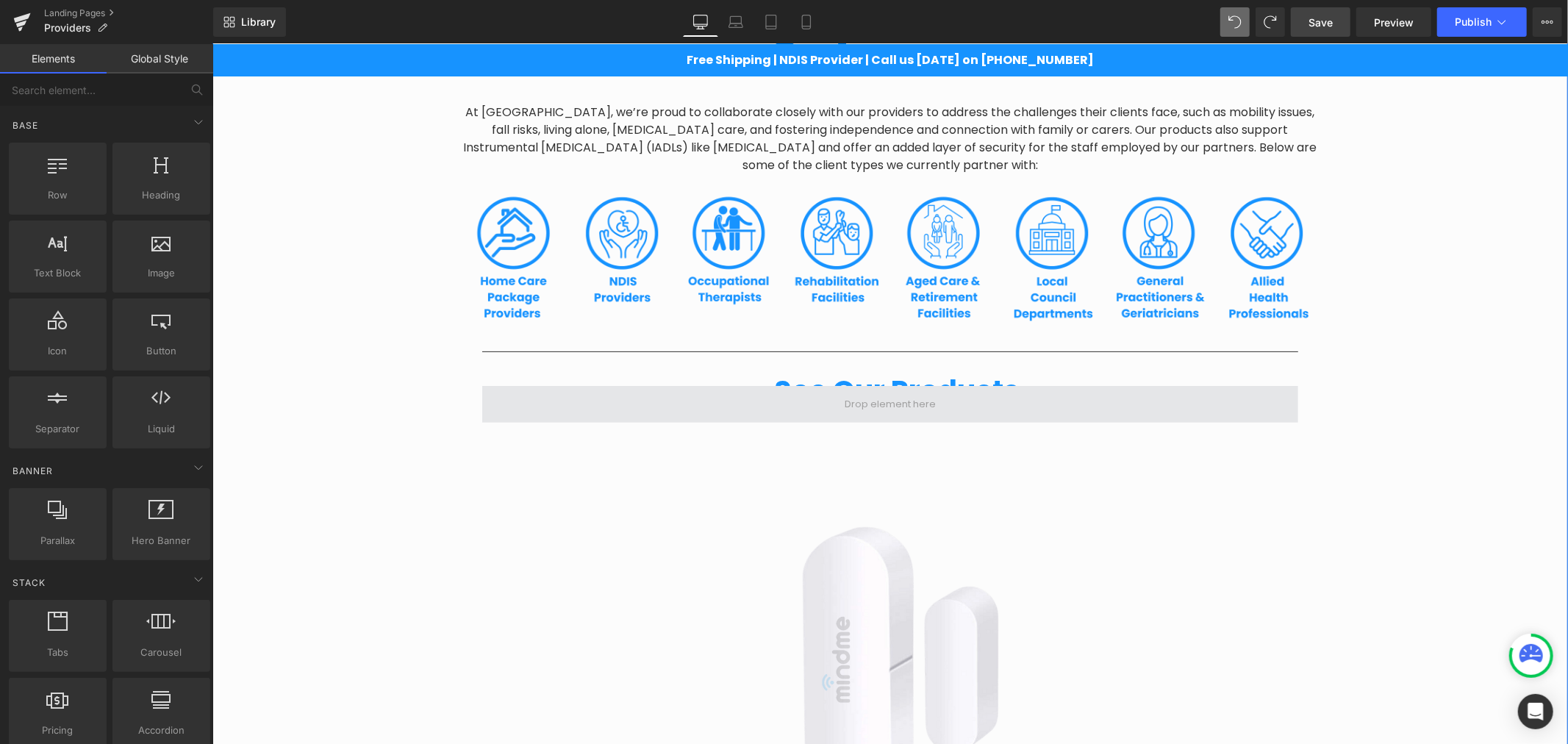
click at [865, 401] on span at bounding box center [890, 403] width 102 height 22
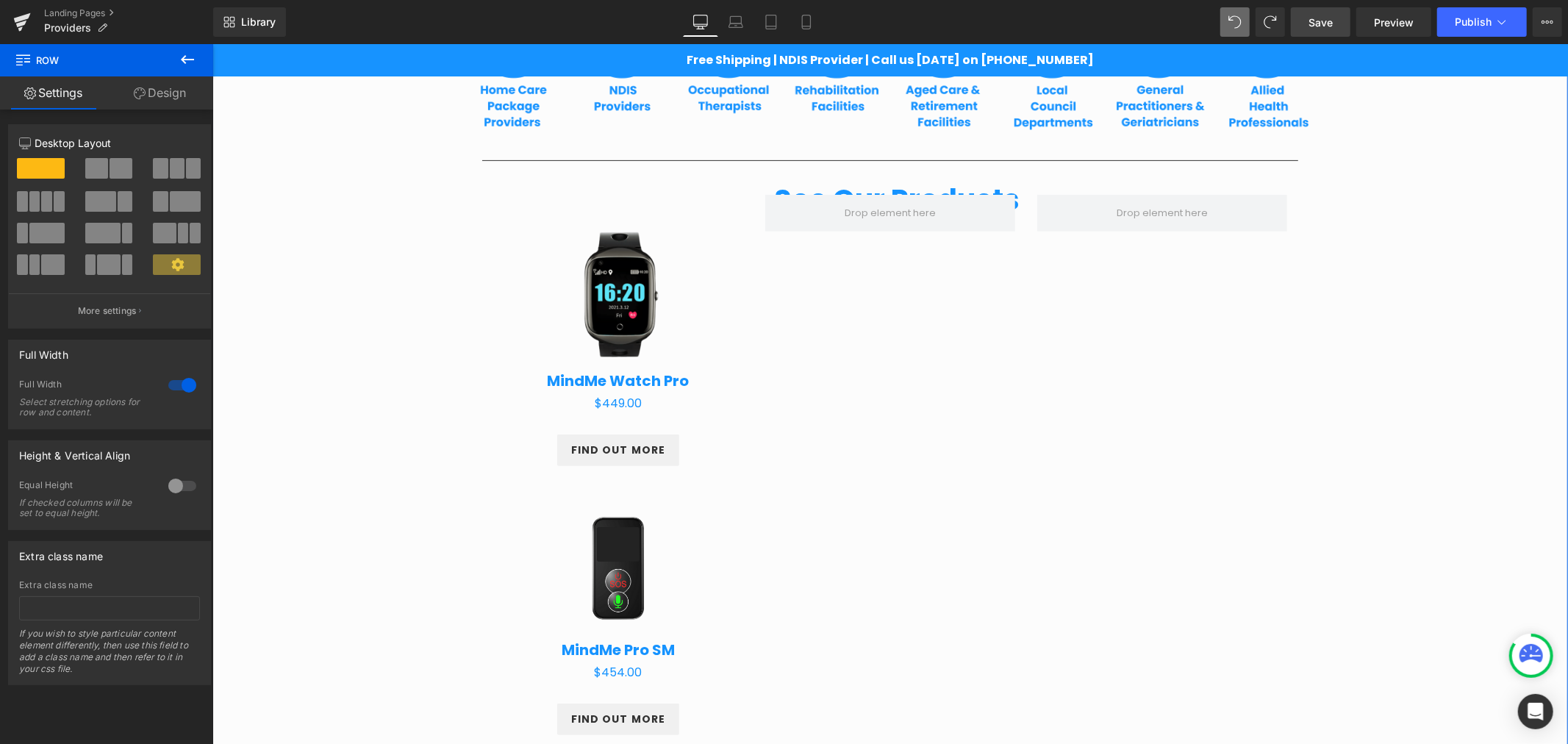
scroll to position [429, 0]
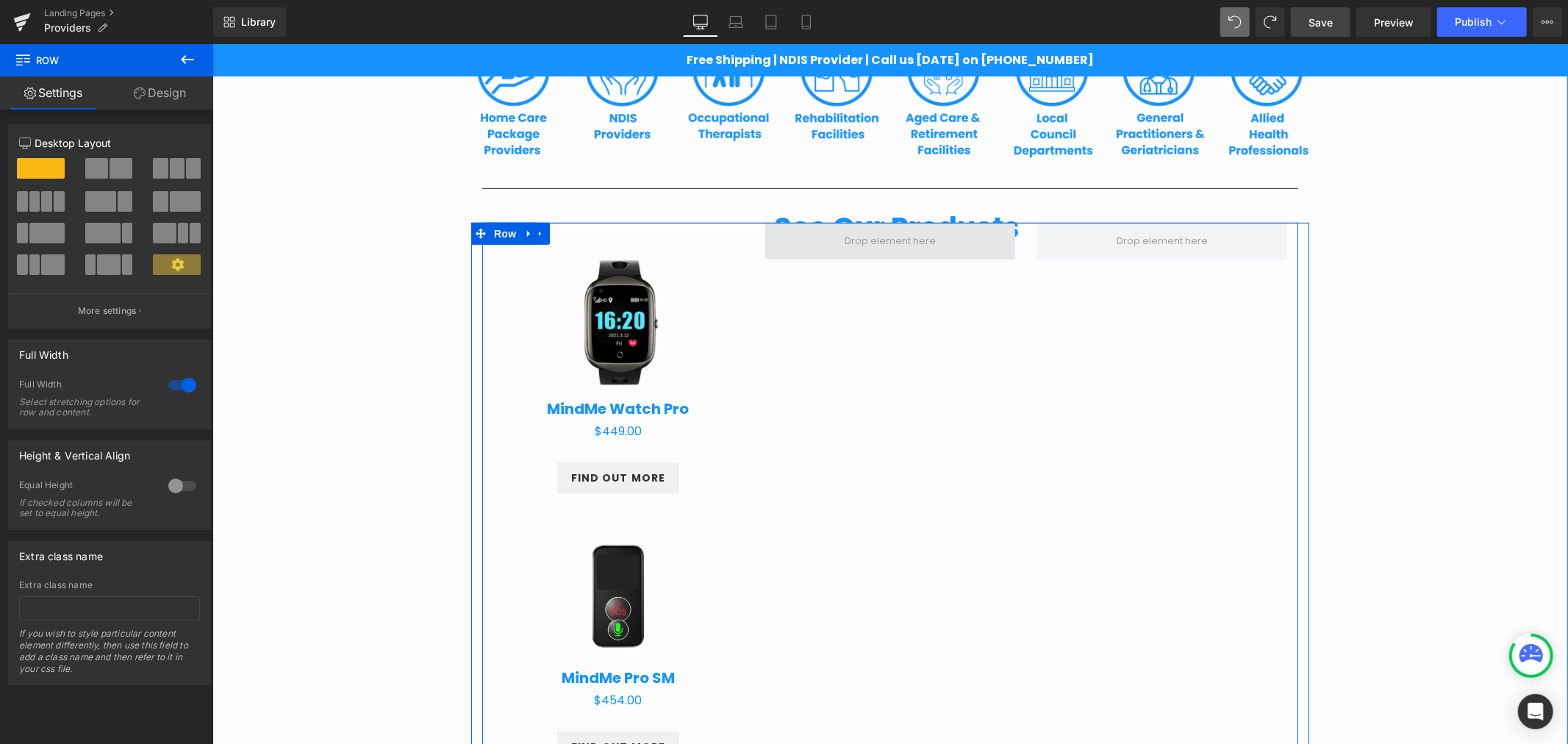
click at [860, 246] on span at bounding box center [890, 241] width 102 height 22
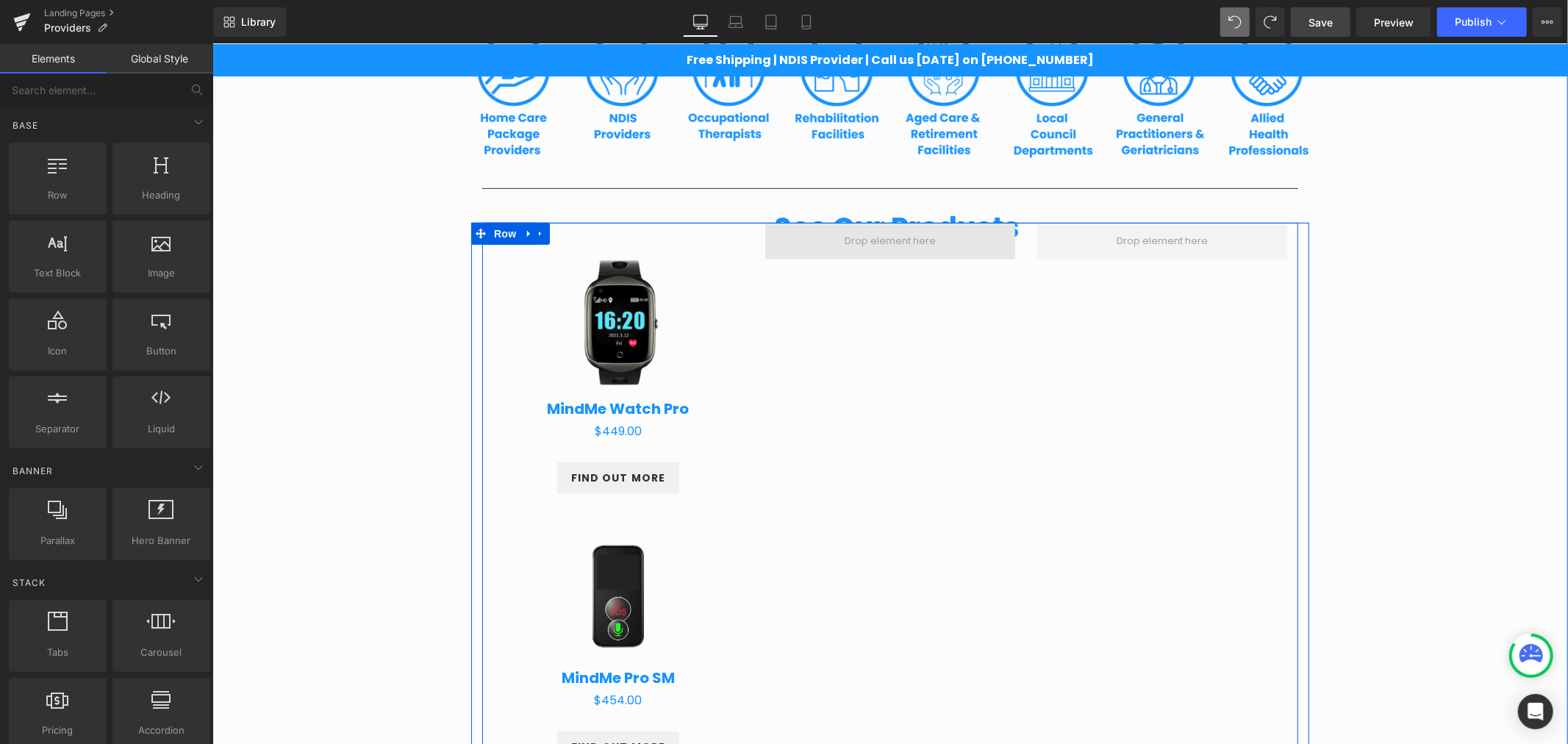
click at [864, 237] on span at bounding box center [890, 241] width 102 height 22
click at [903, 361] on div "Sale Off (P) Image MindMe Watch Pro (P) Title $0 $449.00 (P) Price Product FIND…" at bounding box center [890, 630] width 816 height 817
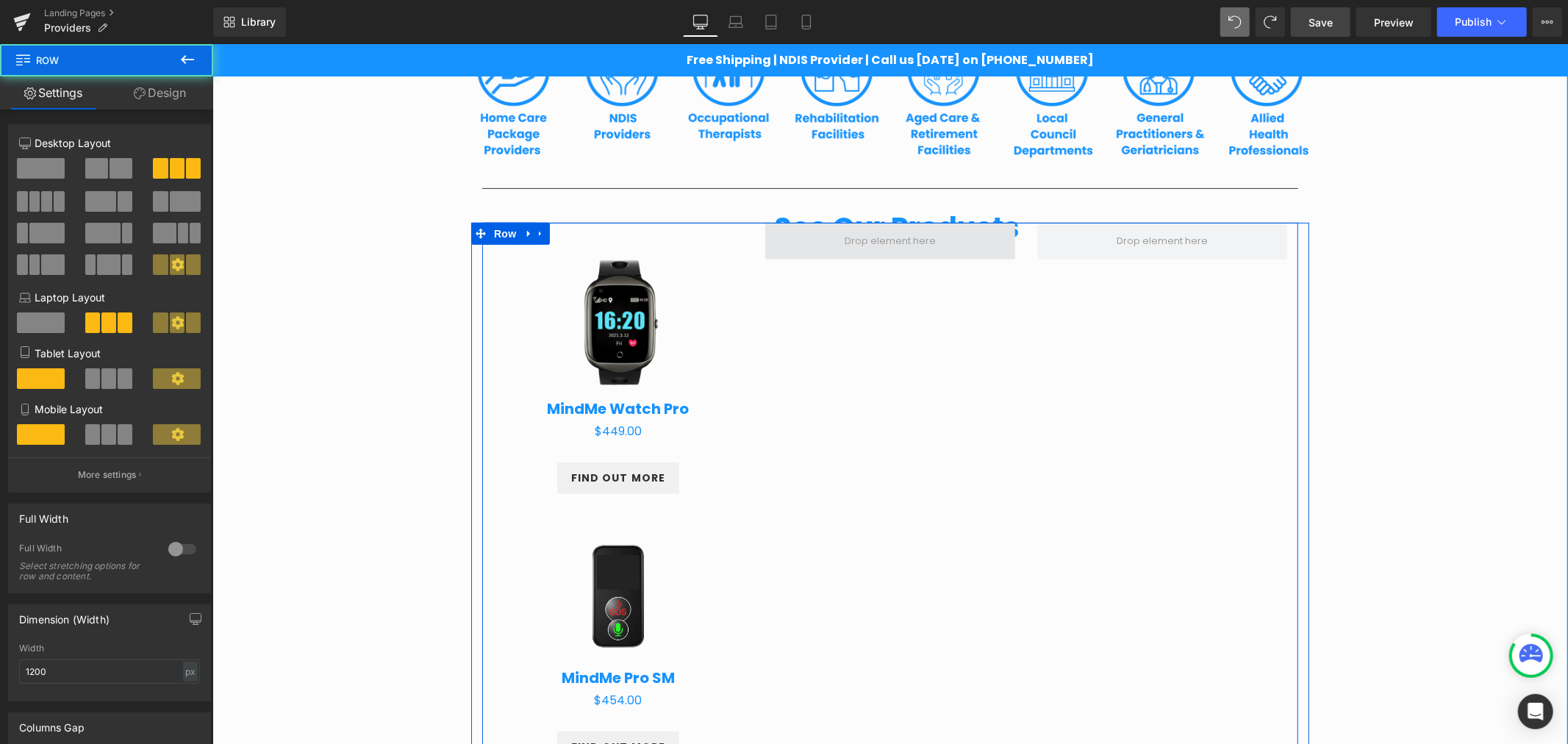
click at [895, 246] on span at bounding box center [890, 241] width 102 height 22
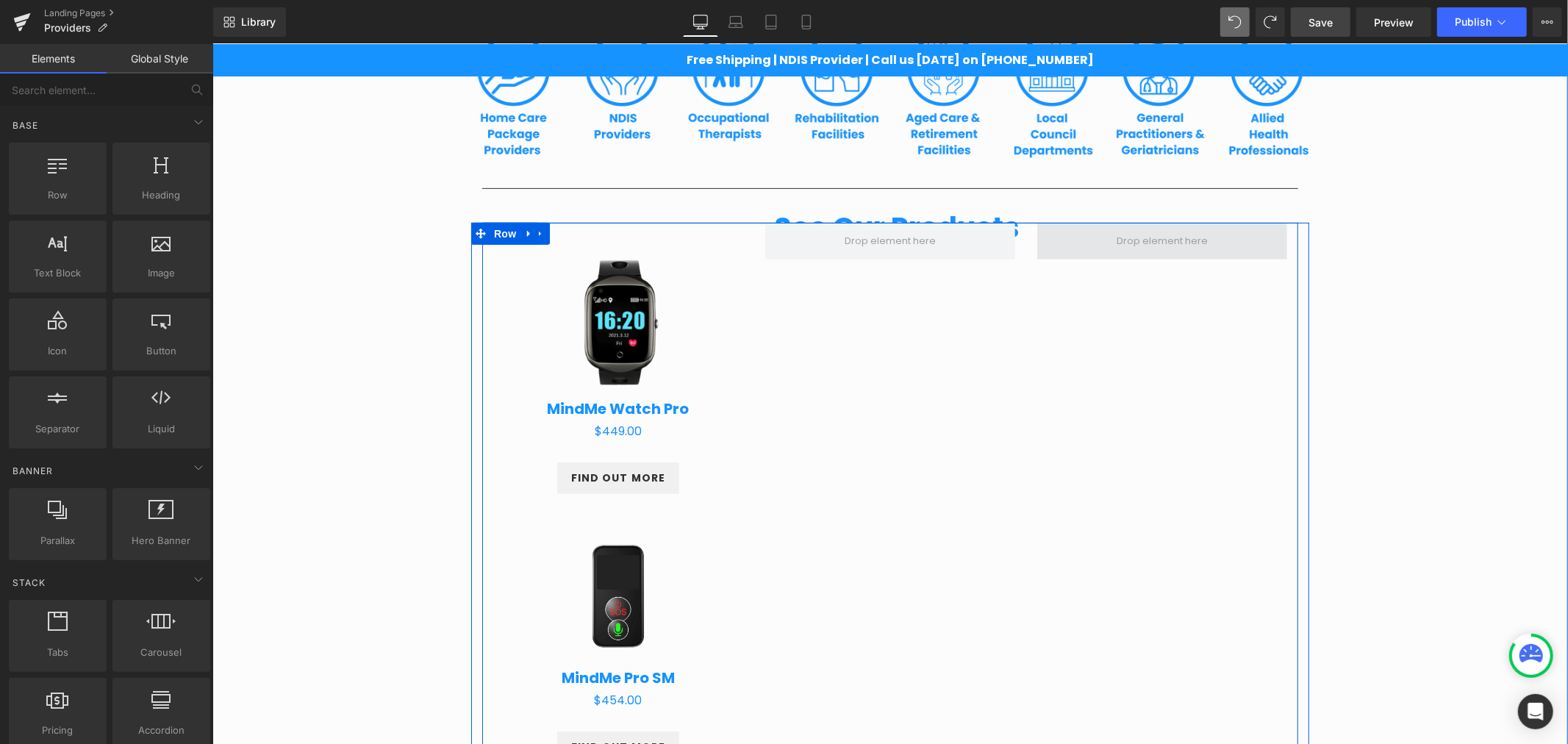
click at [1143, 243] on span at bounding box center [1162, 241] width 102 height 22
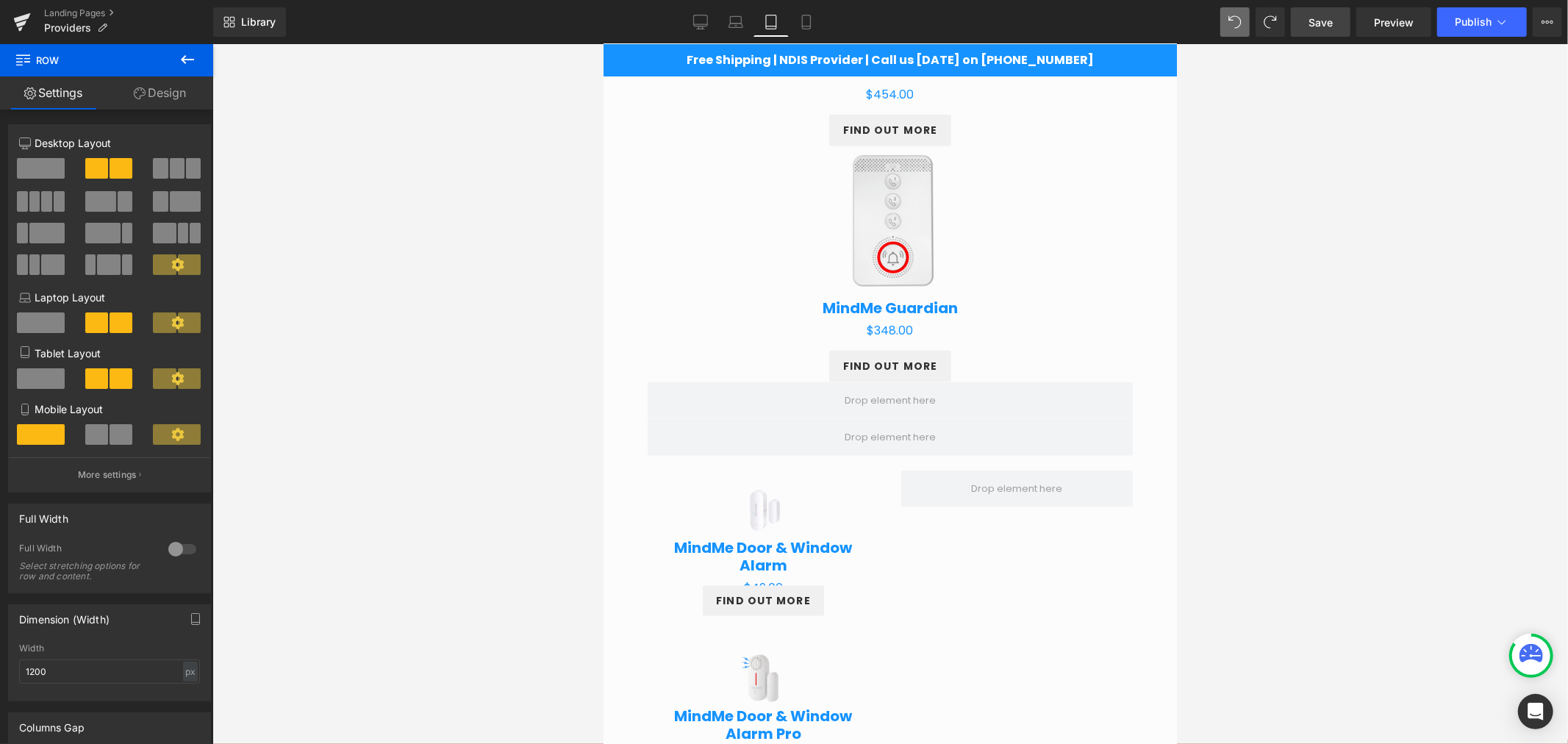
scroll to position [1284, 0]
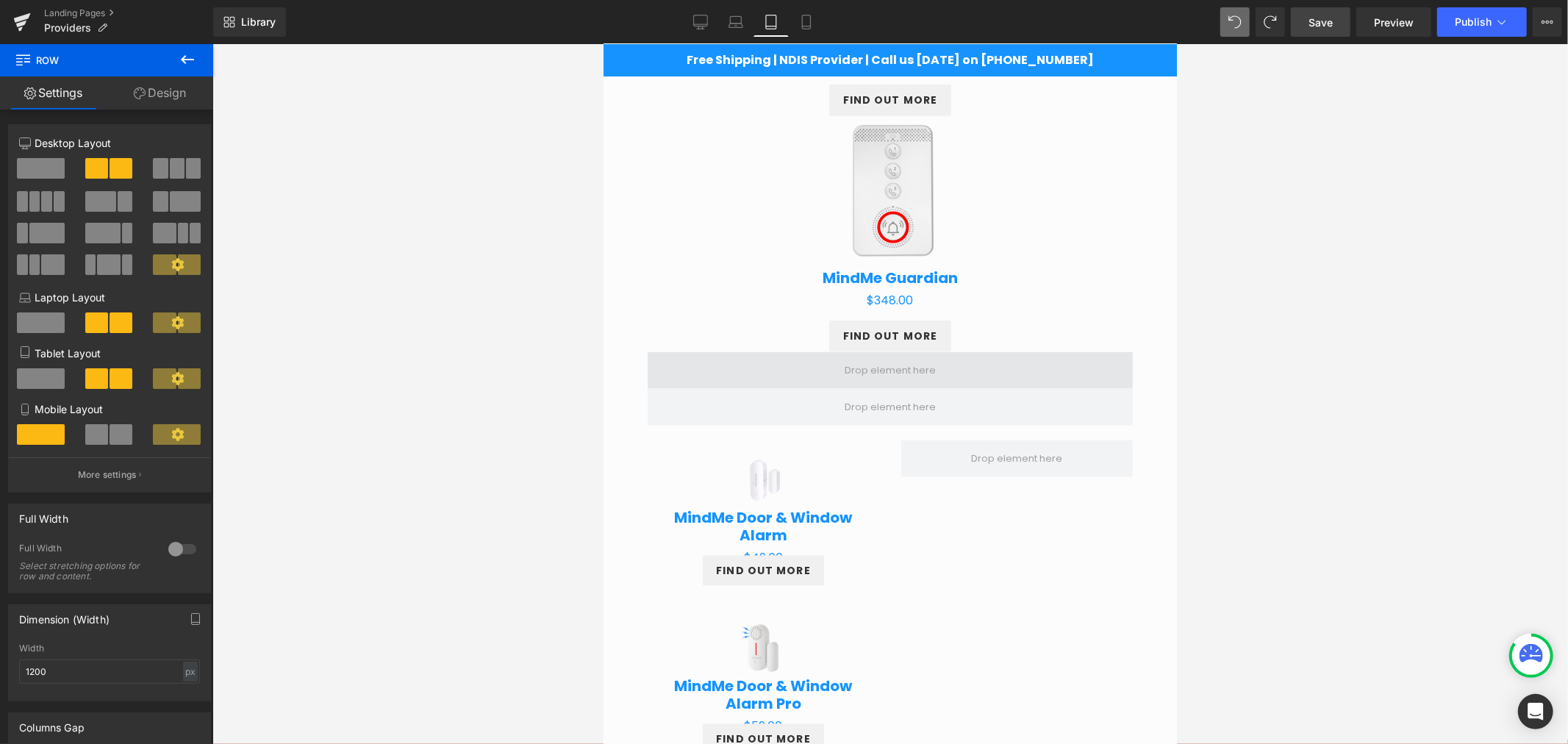
click at [952, 380] on span at bounding box center [890, 369] width 485 height 37
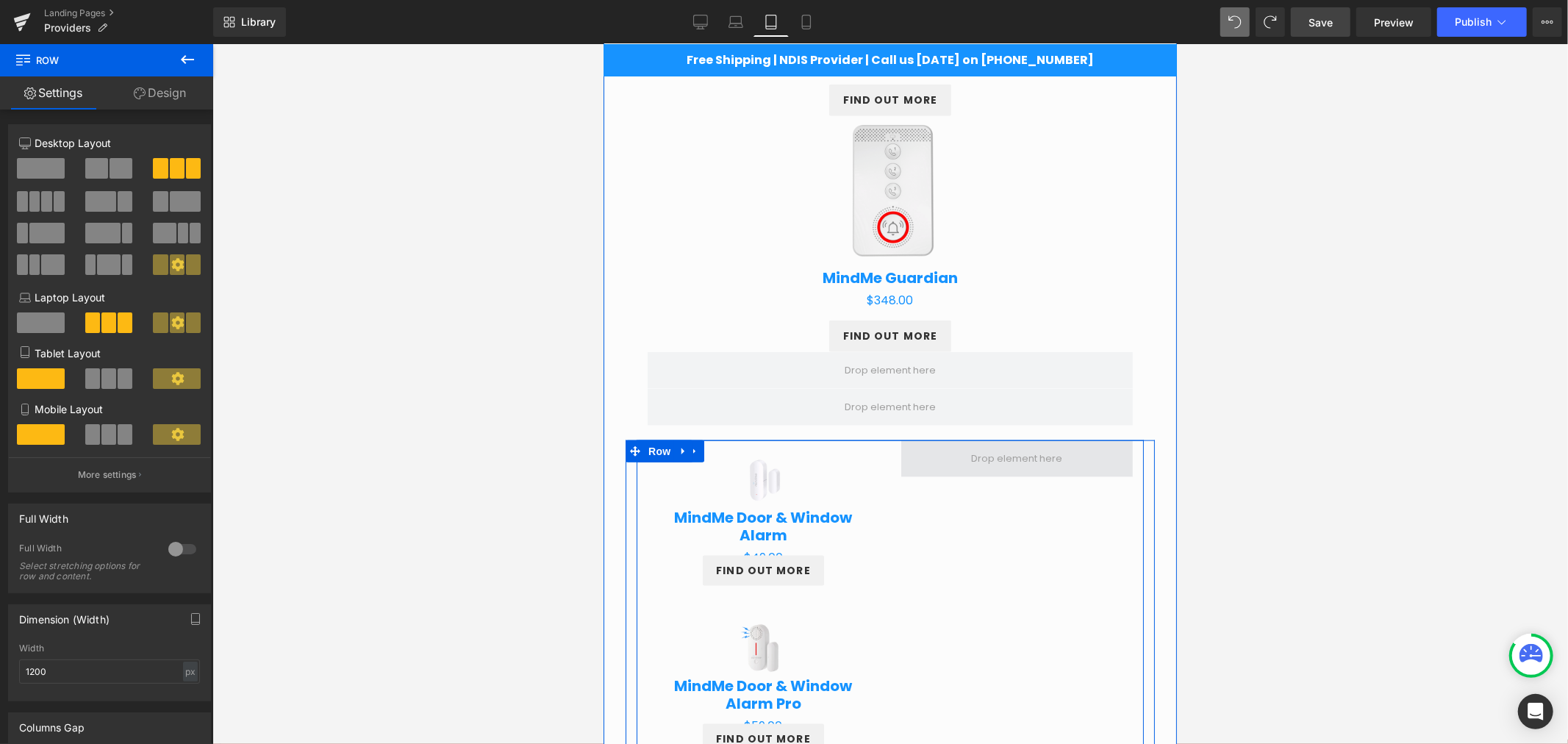
click at [966, 459] on span at bounding box center [1017, 458] width 102 height 22
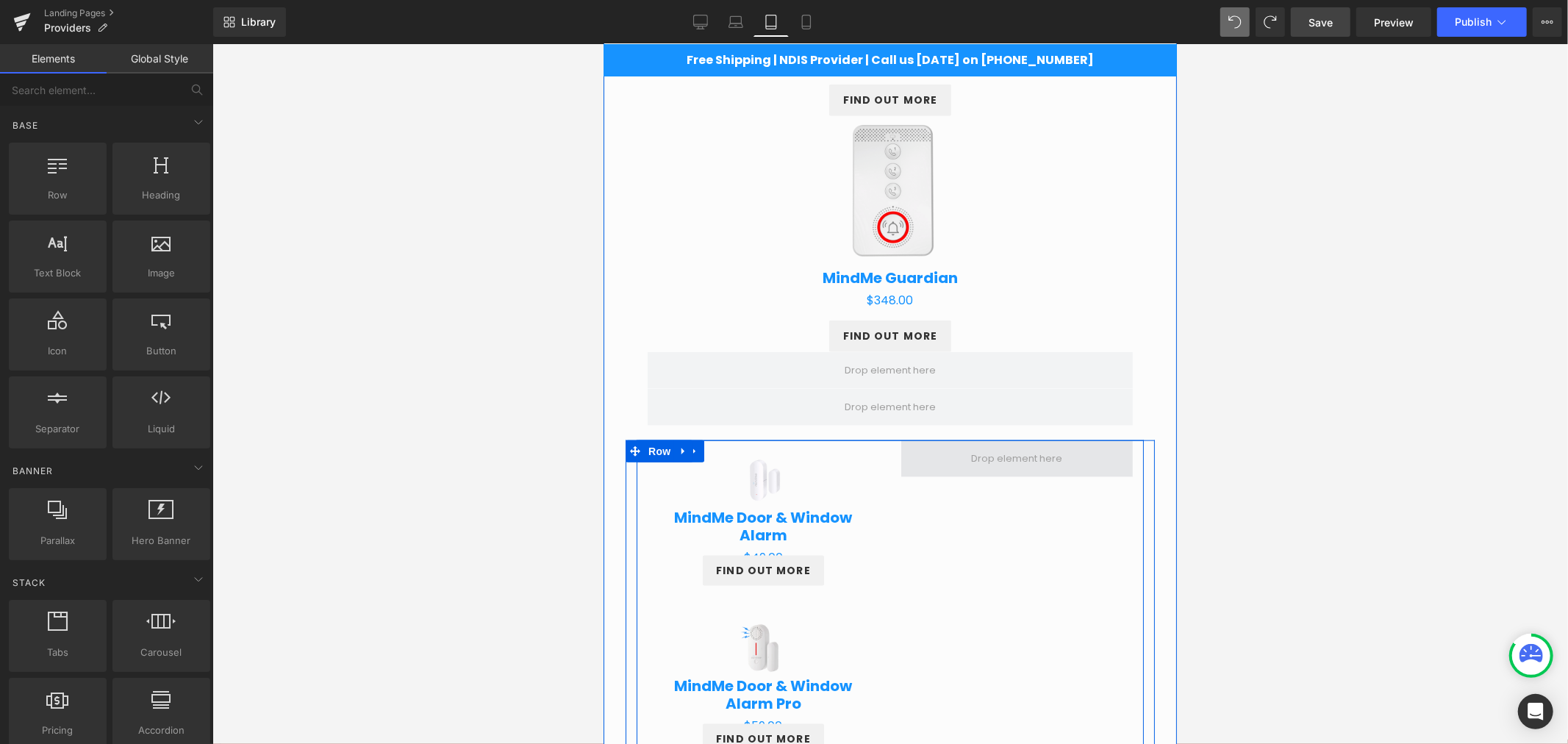
click at [966, 459] on span at bounding box center [1017, 458] width 102 height 22
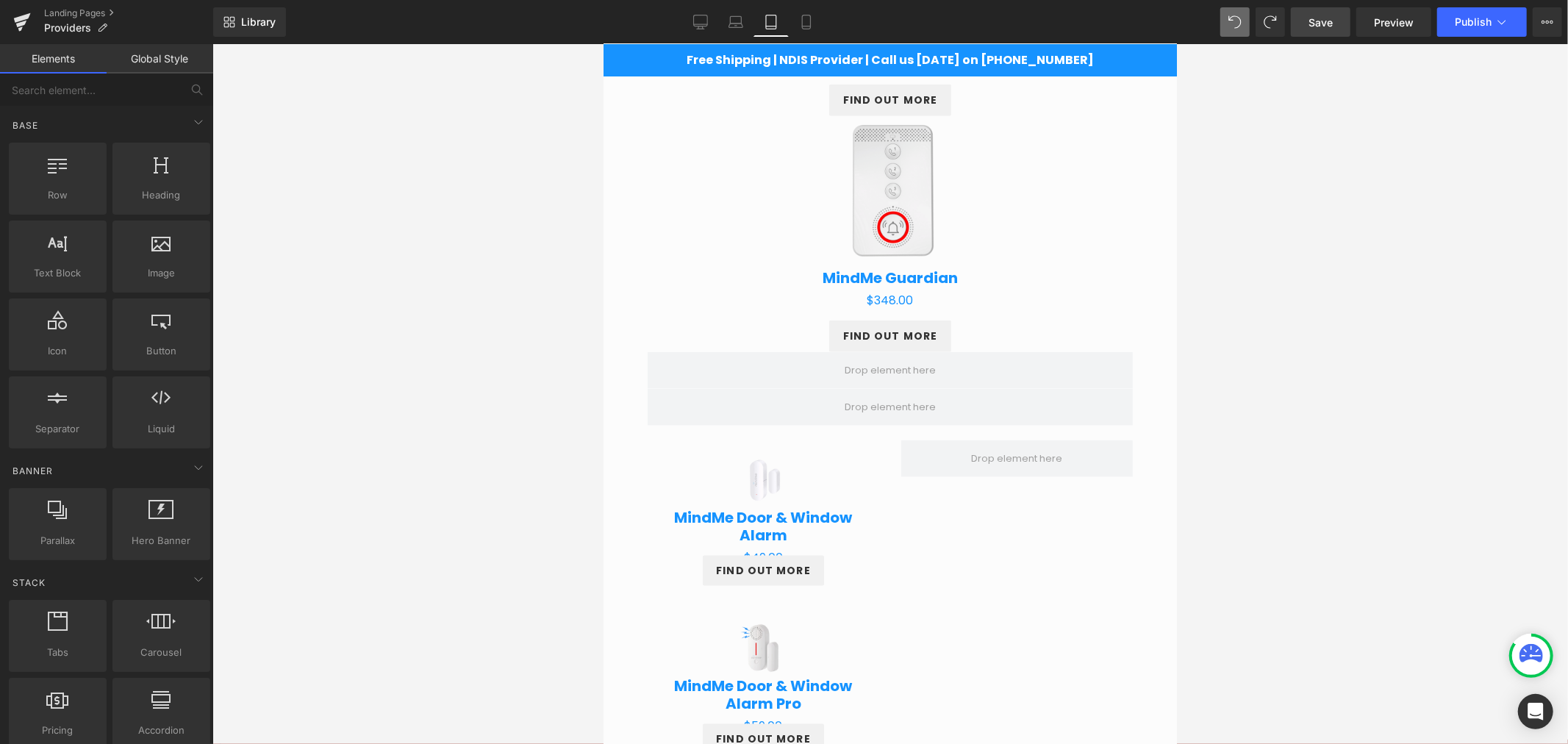
click at [1235, 426] on div at bounding box center [890, 393] width 1355 height 699
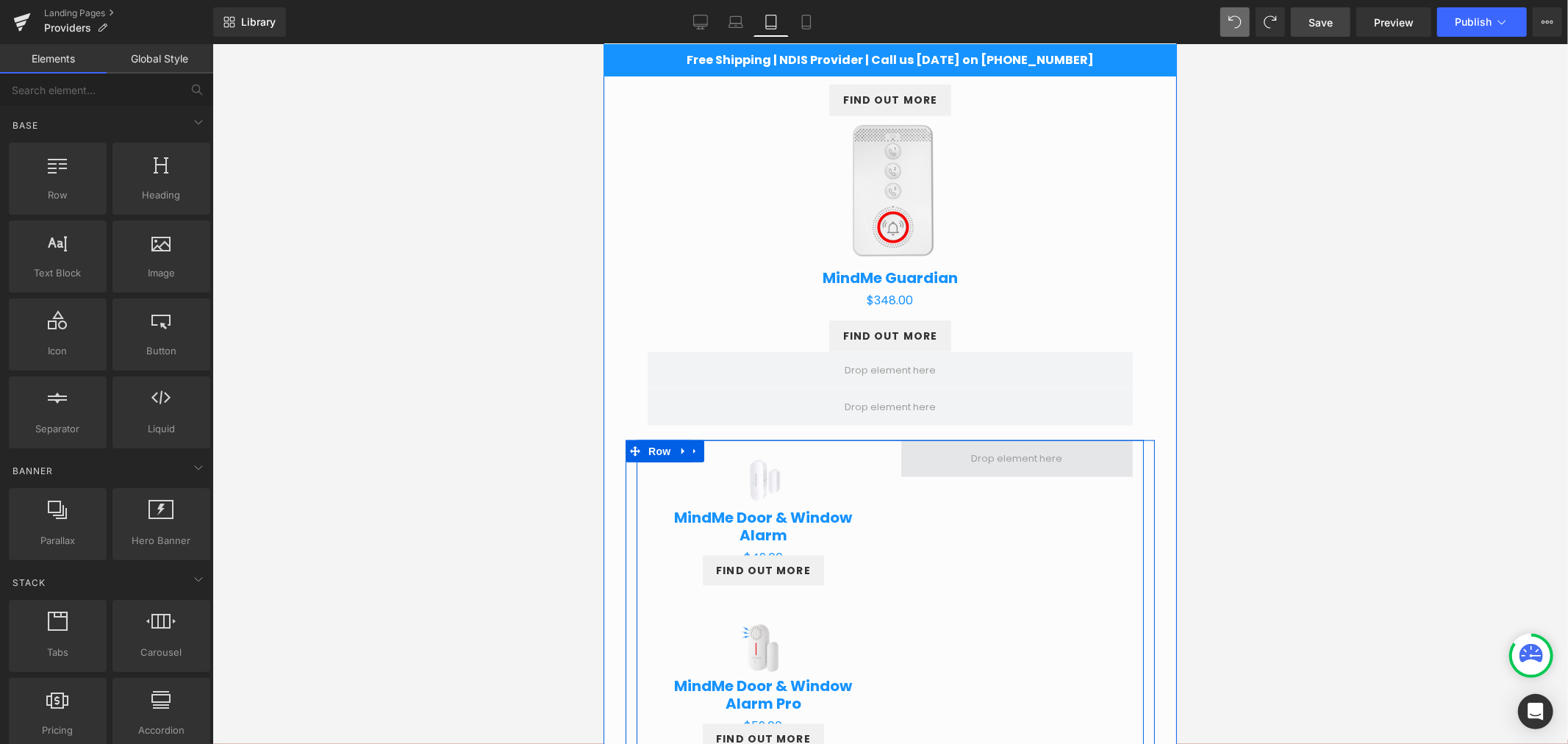
click at [1056, 467] on span at bounding box center [1017, 458] width 102 height 22
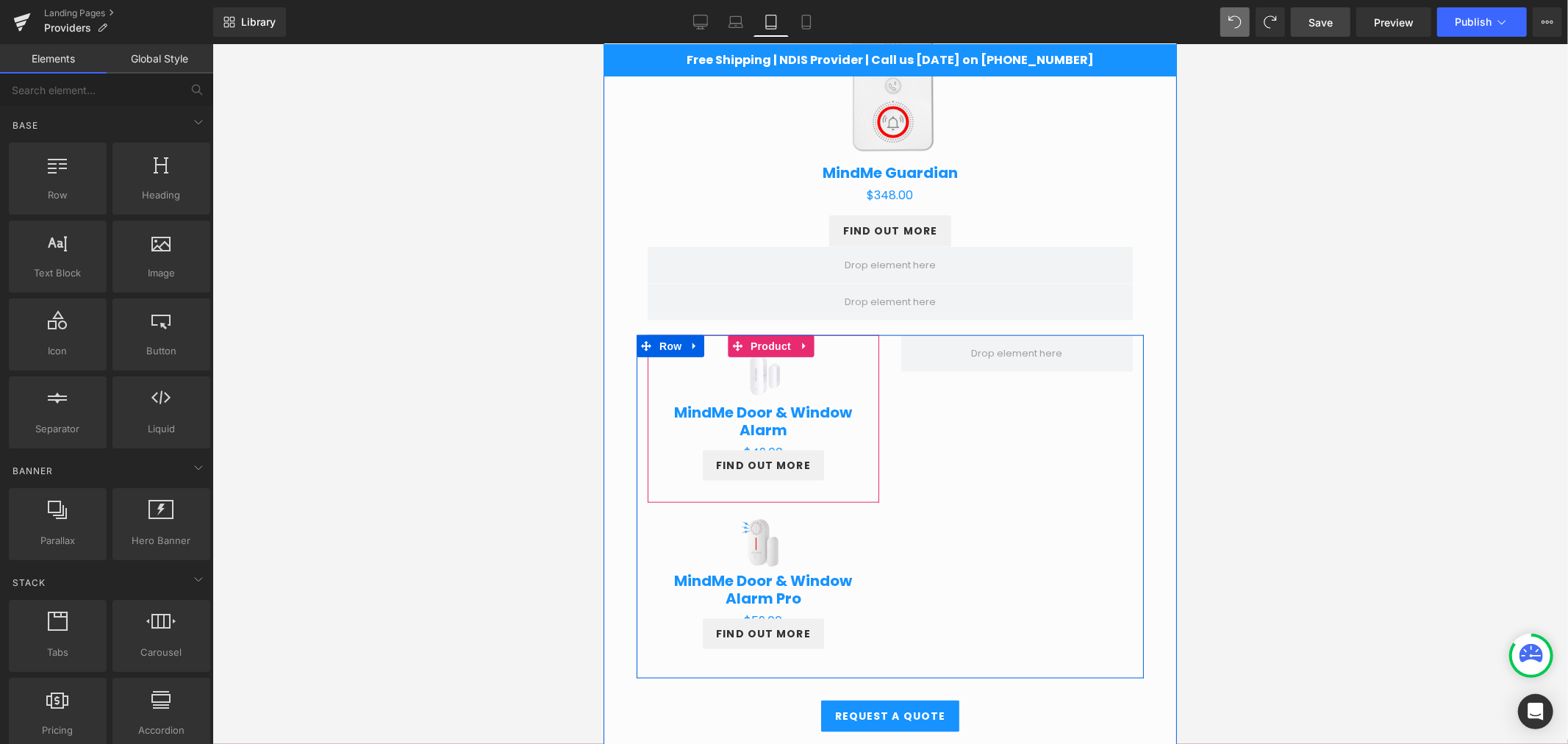
scroll to position [1393, 0]
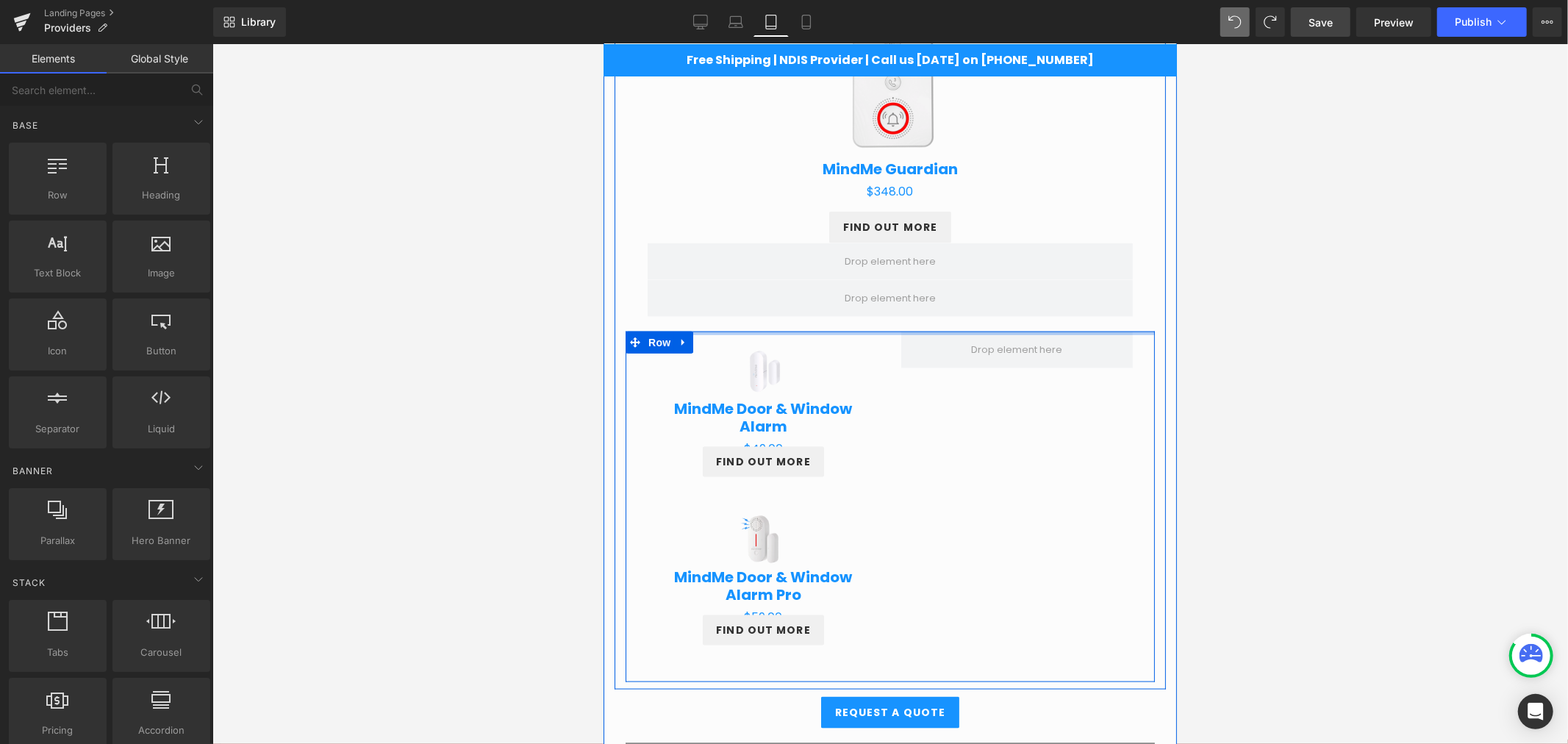
click at [924, 334] on div "Sale Off (P) Image MindMe Door & Window Alarm (P) Title $0 $49.00 (P) Price FIN…" at bounding box center [889, 505] width 529 height 350
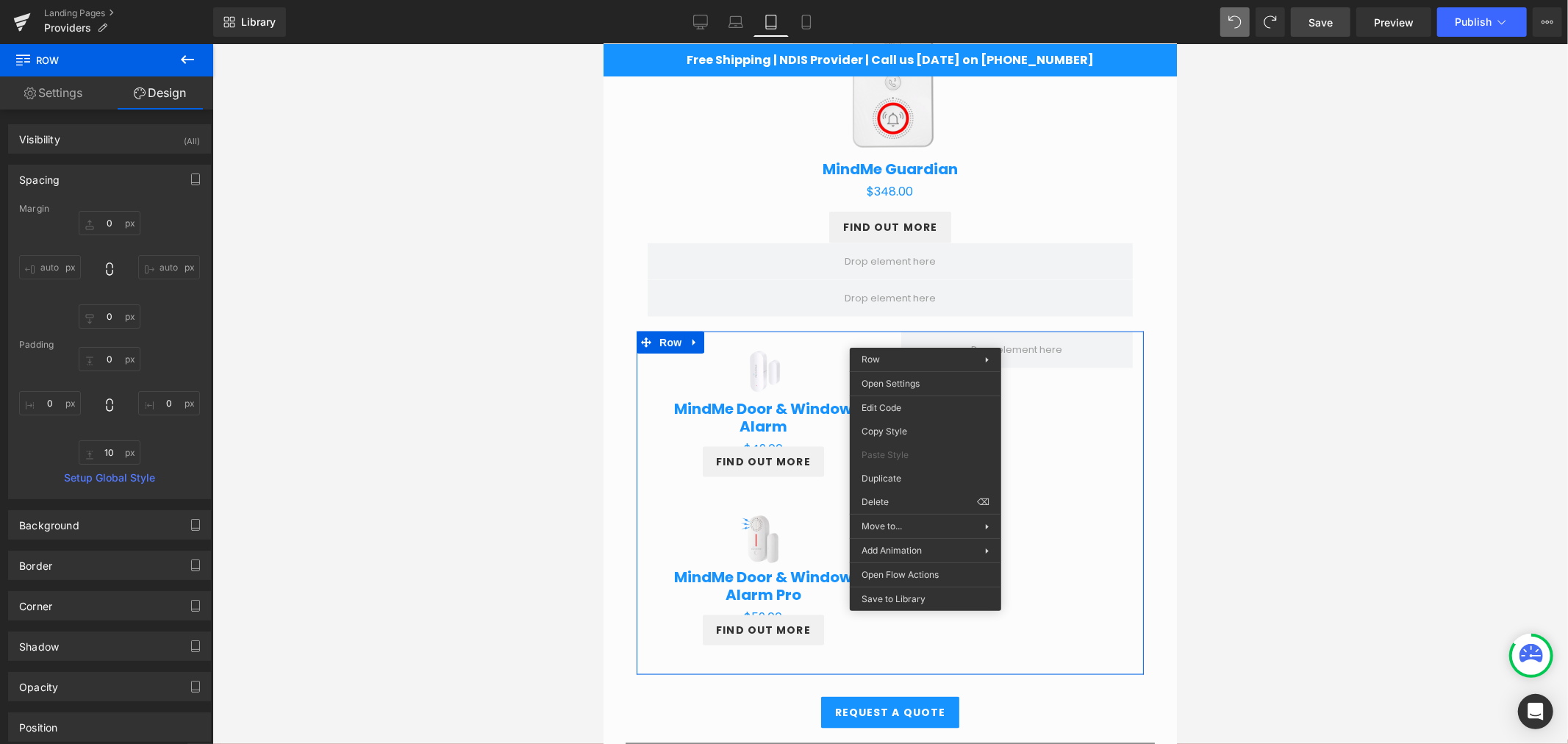
click at [1252, 338] on div at bounding box center [890, 393] width 1355 height 699
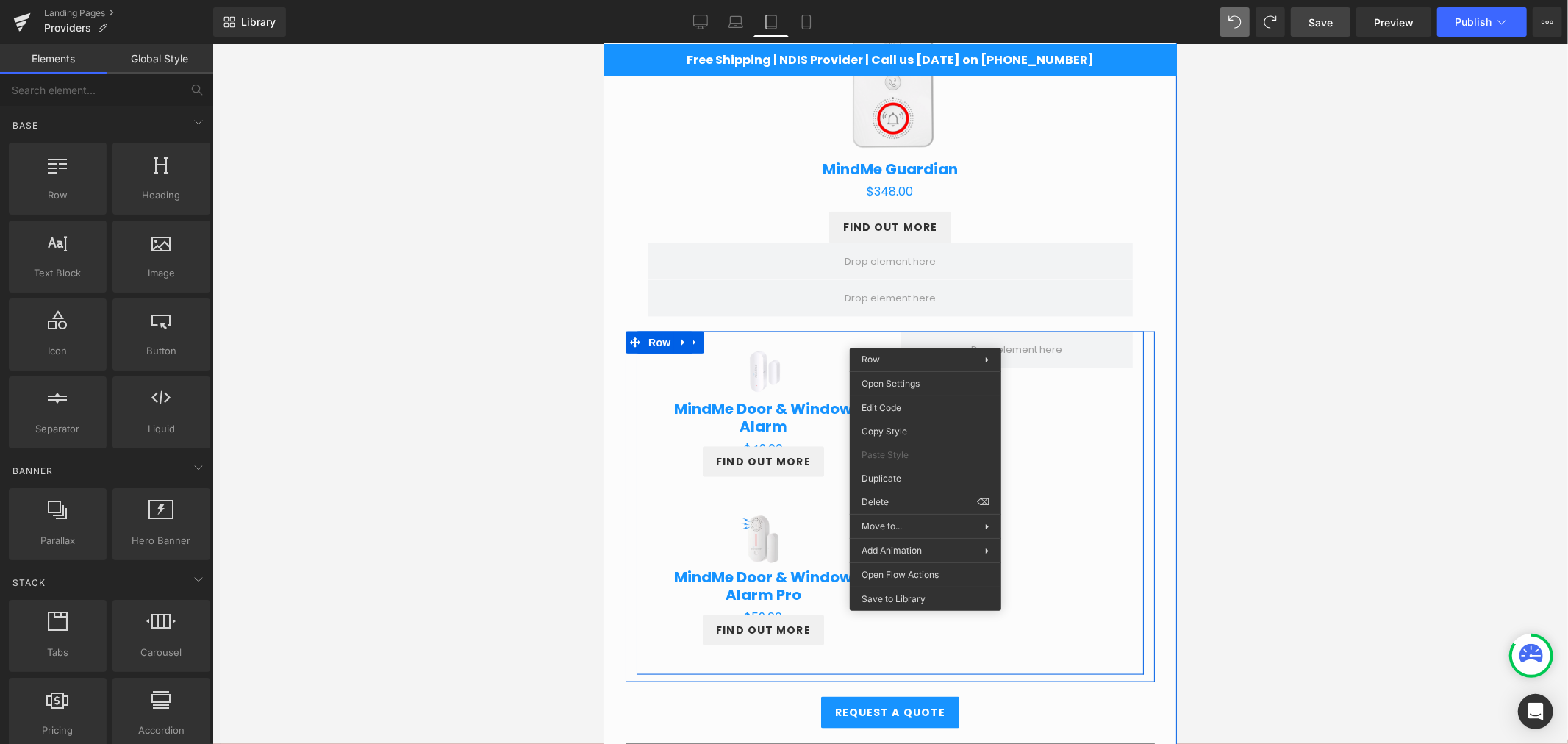
click at [636, 377] on div "Sale Off (P) Image MindMe Door & Window Alarm (P) Title $0 $49.00 (P) Price FIN…" at bounding box center [762, 498] width 254 height 335
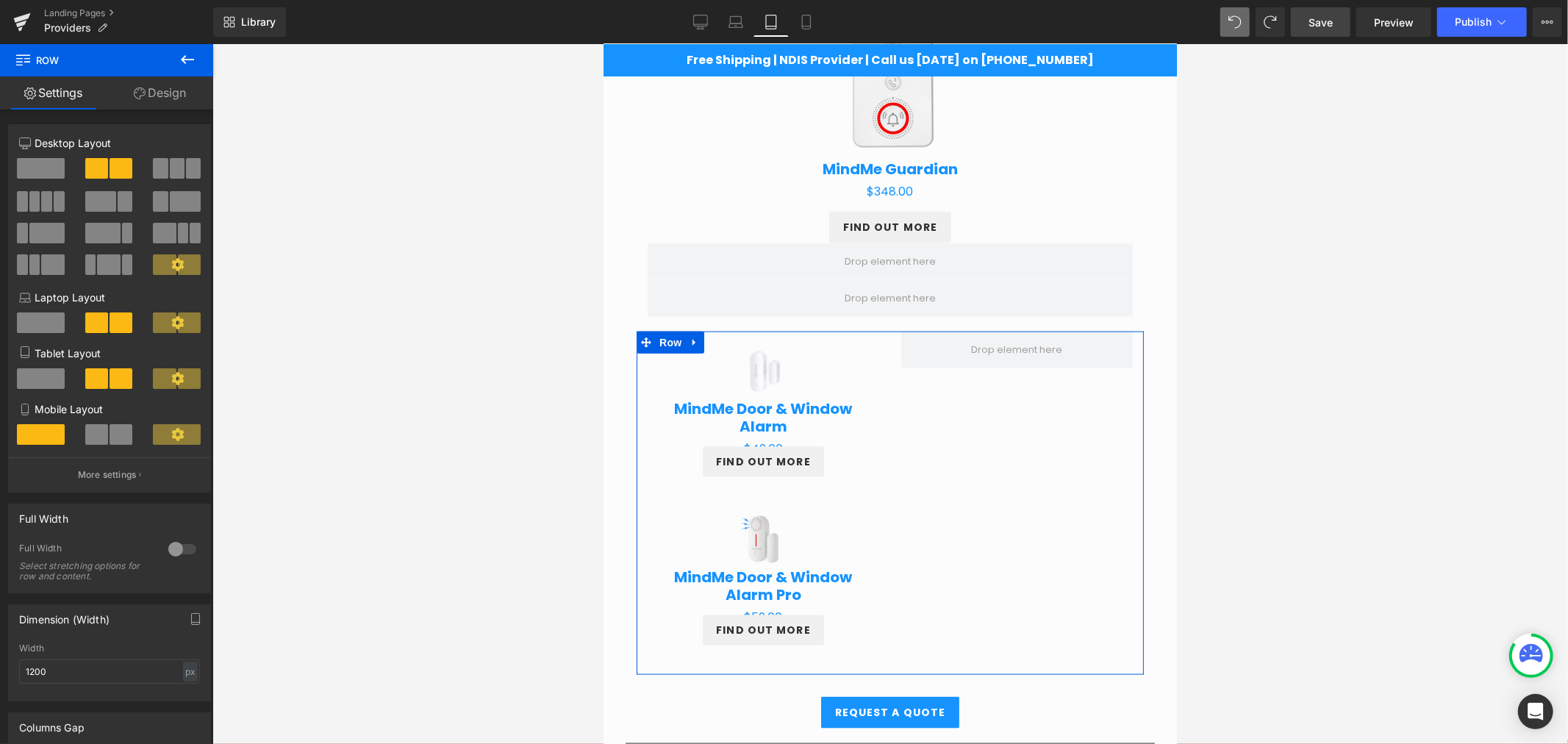
click at [48, 163] on span at bounding box center [41, 169] width 48 height 21
click at [971, 408] on div "Sale Off (P) Image MindMe Door & Window Alarm (P) Title $0 $49.00 (P) Price FIN…" at bounding box center [889, 501] width 507 height 343
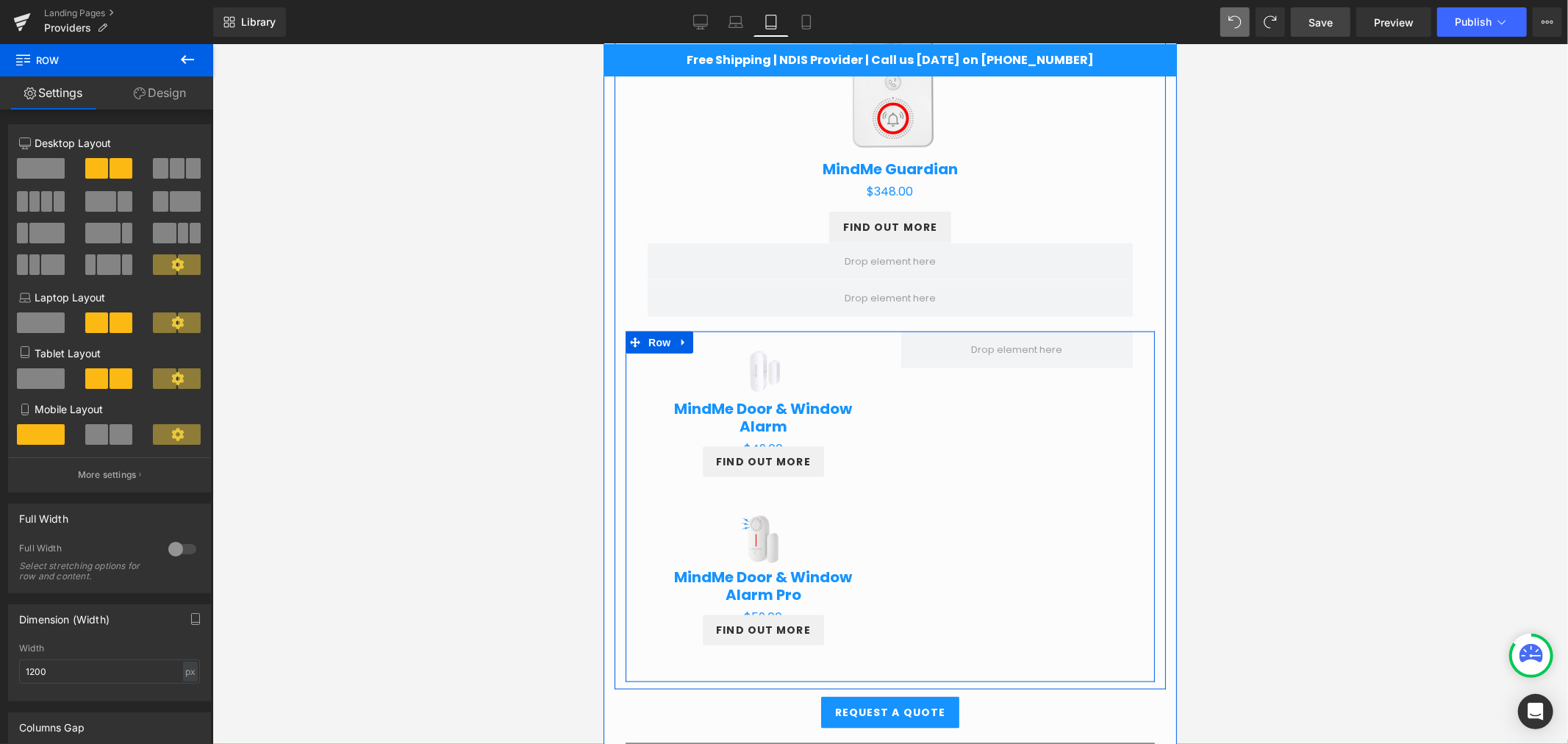
click at [1139, 394] on div "Sale Off (P) Image MindMe Door & Window Alarm (P) Title $0 $49.00 (P) Price FIN…" at bounding box center [889, 501] width 529 height 343
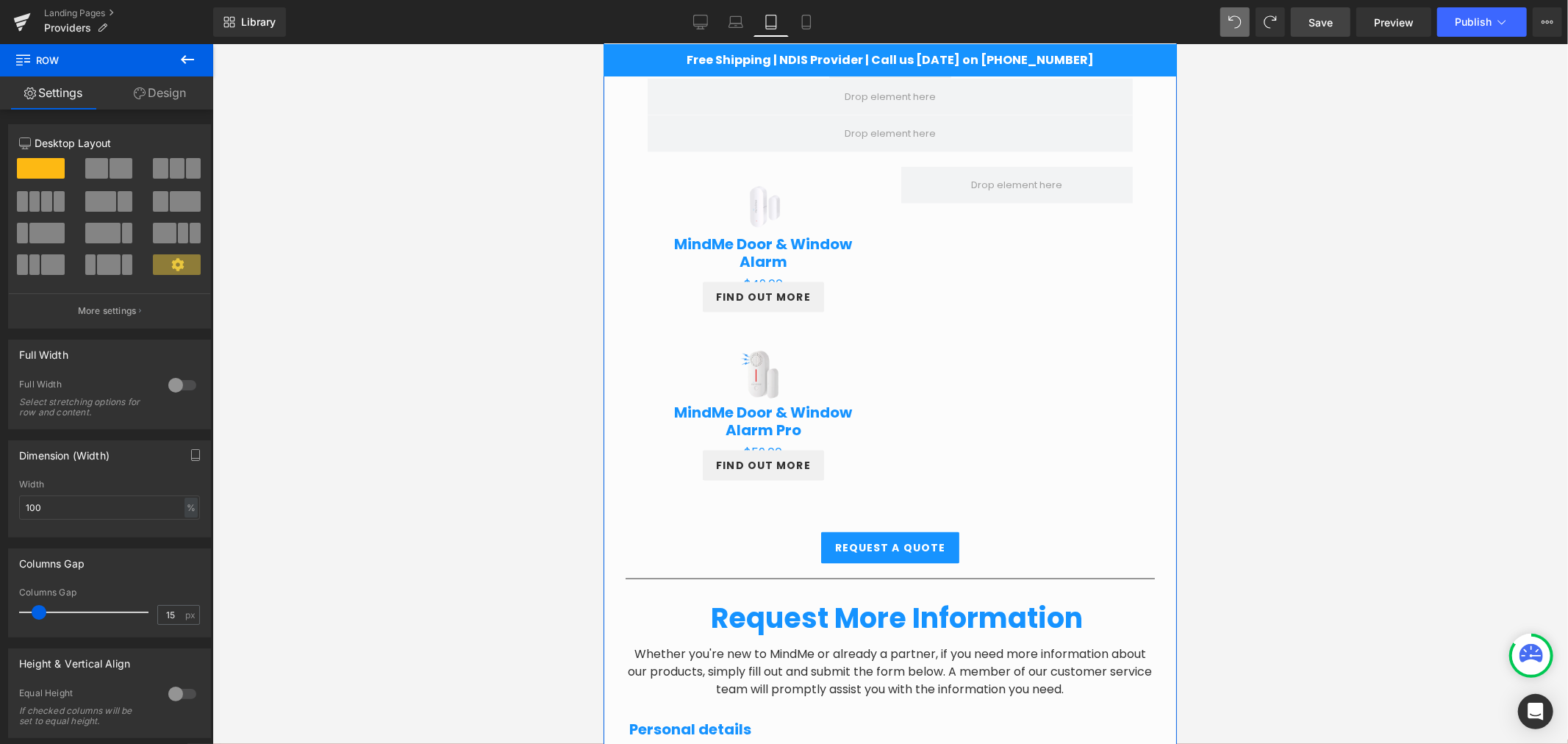
scroll to position [1556, 0]
click at [1022, 194] on span at bounding box center [1017, 186] width 102 height 22
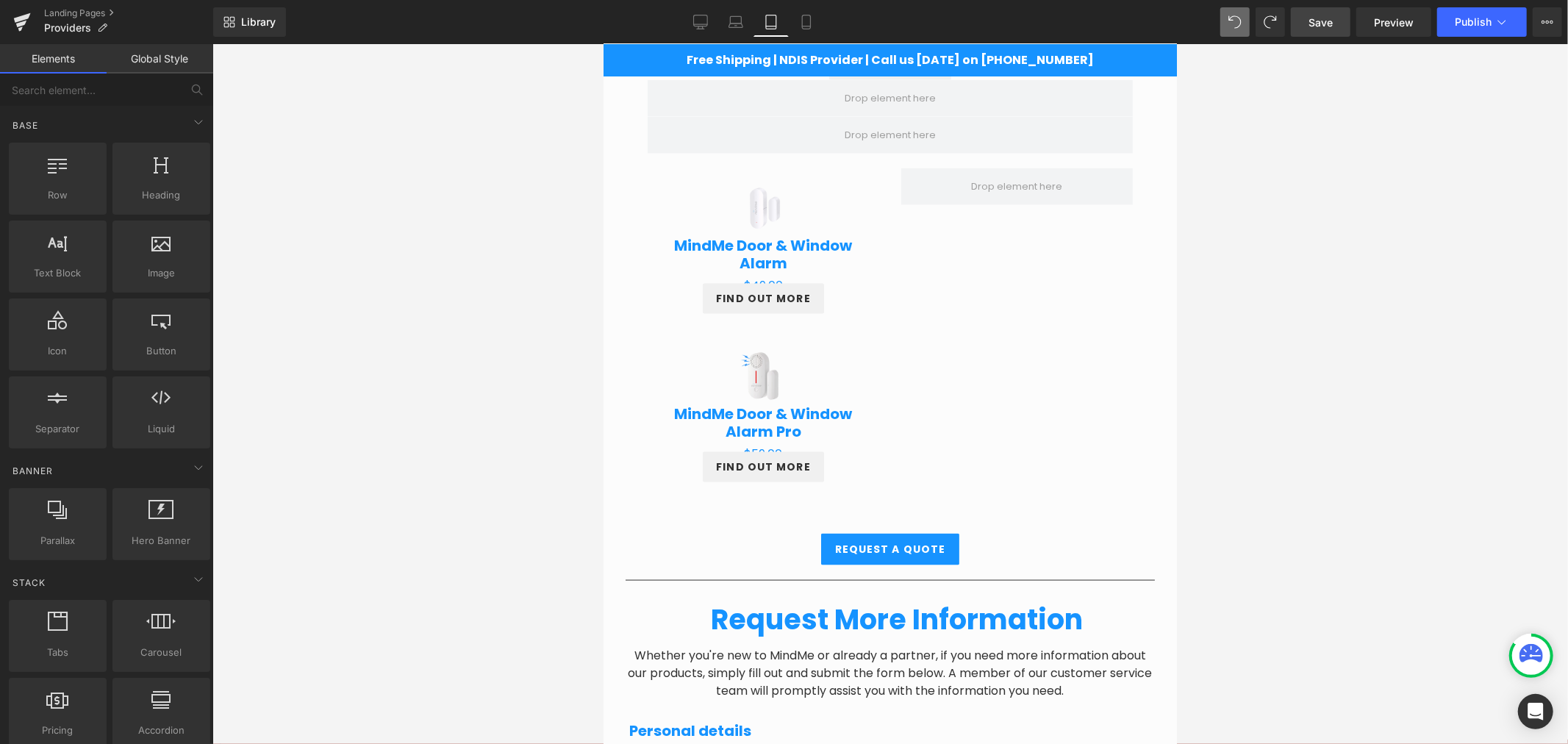
click at [1289, 302] on div at bounding box center [890, 393] width 1355 height 699
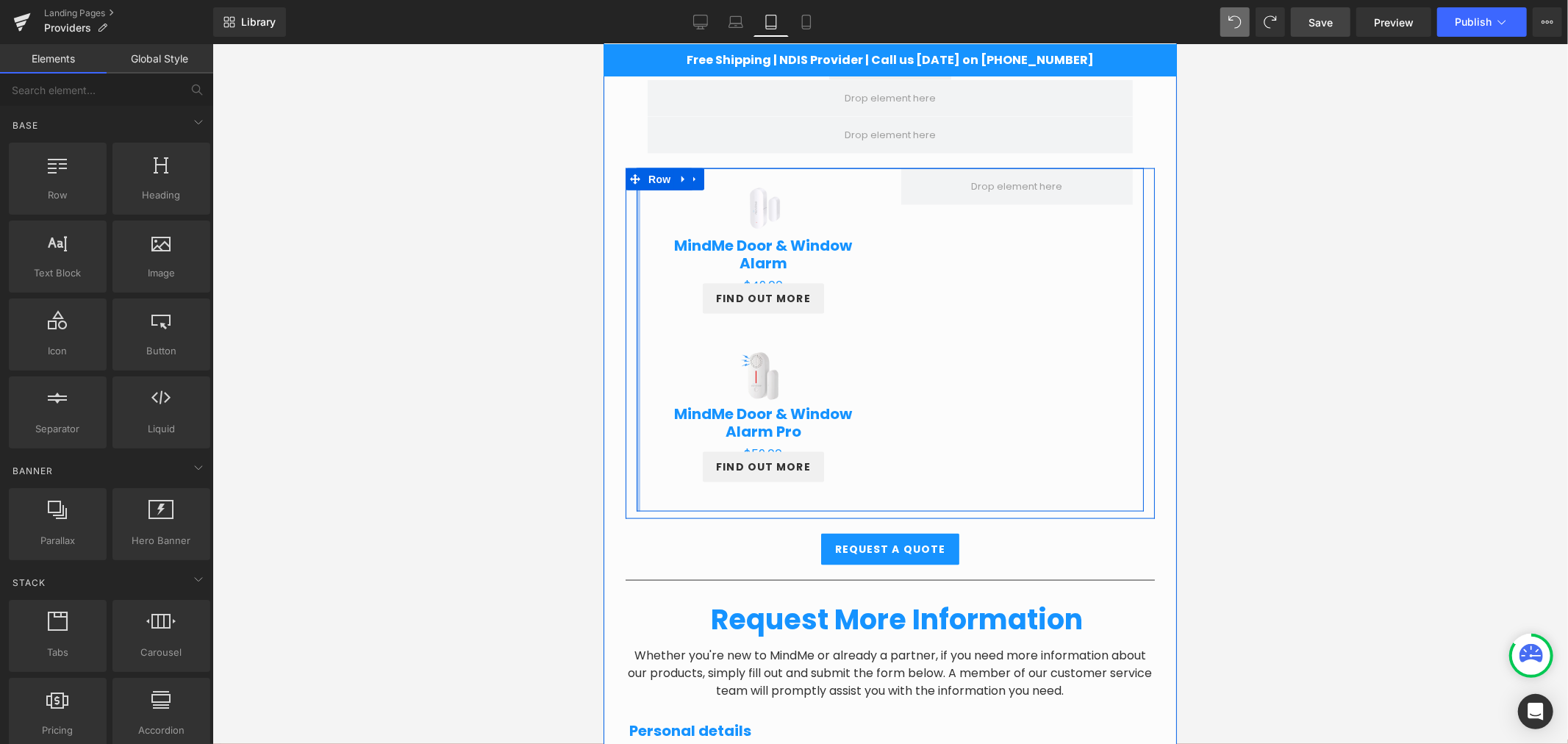
click at [636, 204] on div at bounding box center [638, 339] width 3 height 343
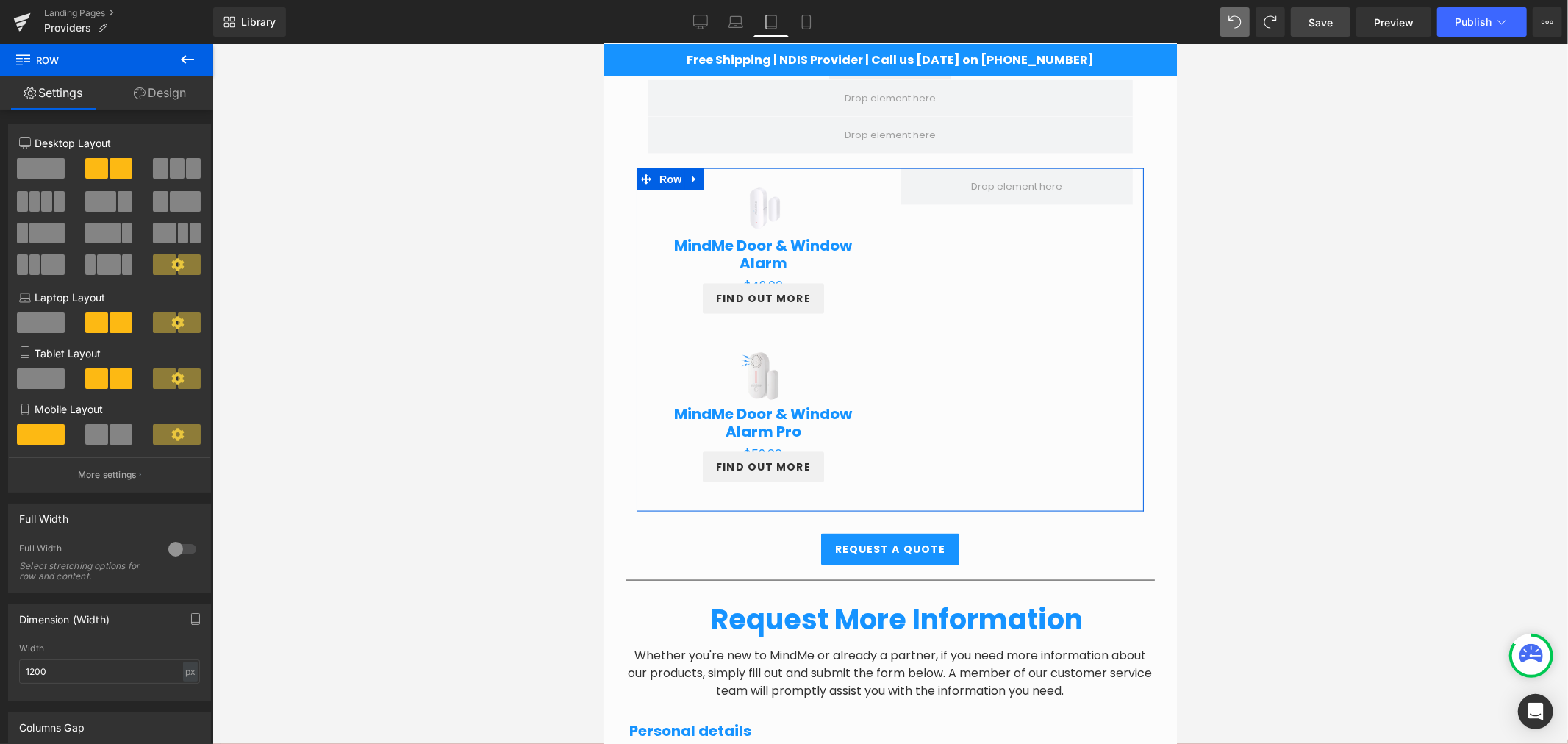
click at [39, 376] on span at bounding box center [41, 378] width 48 height 21
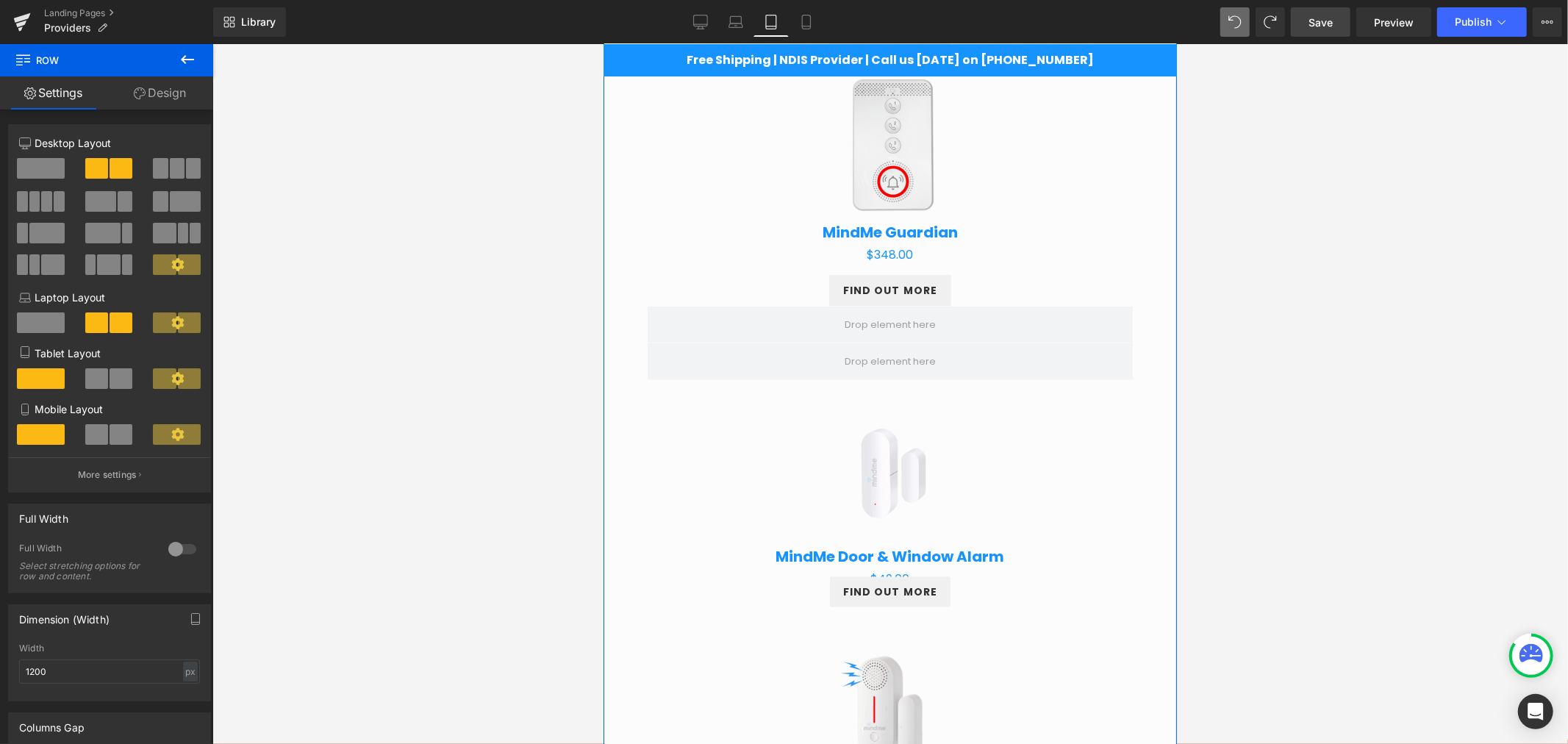
scroll to position [1338, 0]
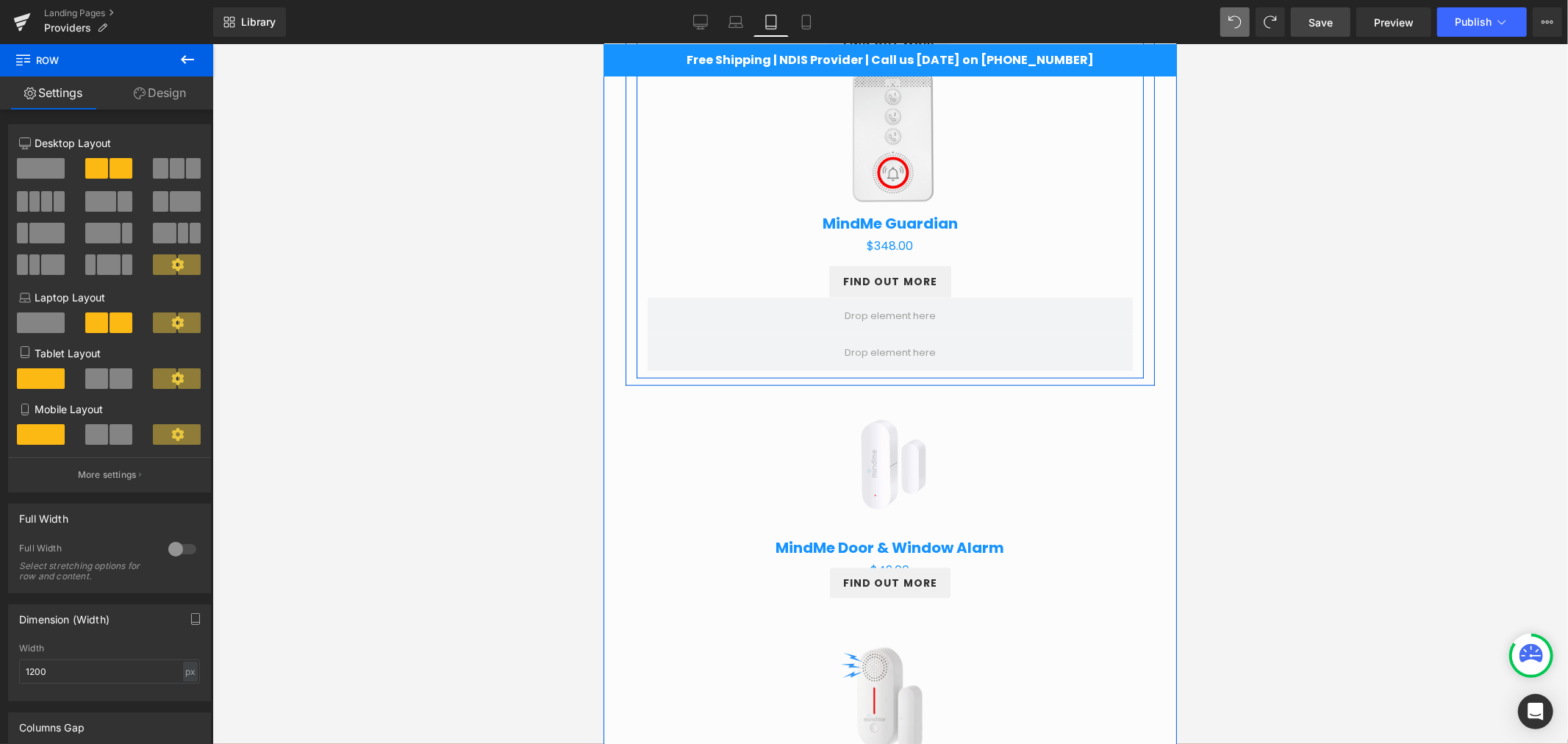
click at [636, 341] on div at bounding box center [889, 352] width 507 height 37
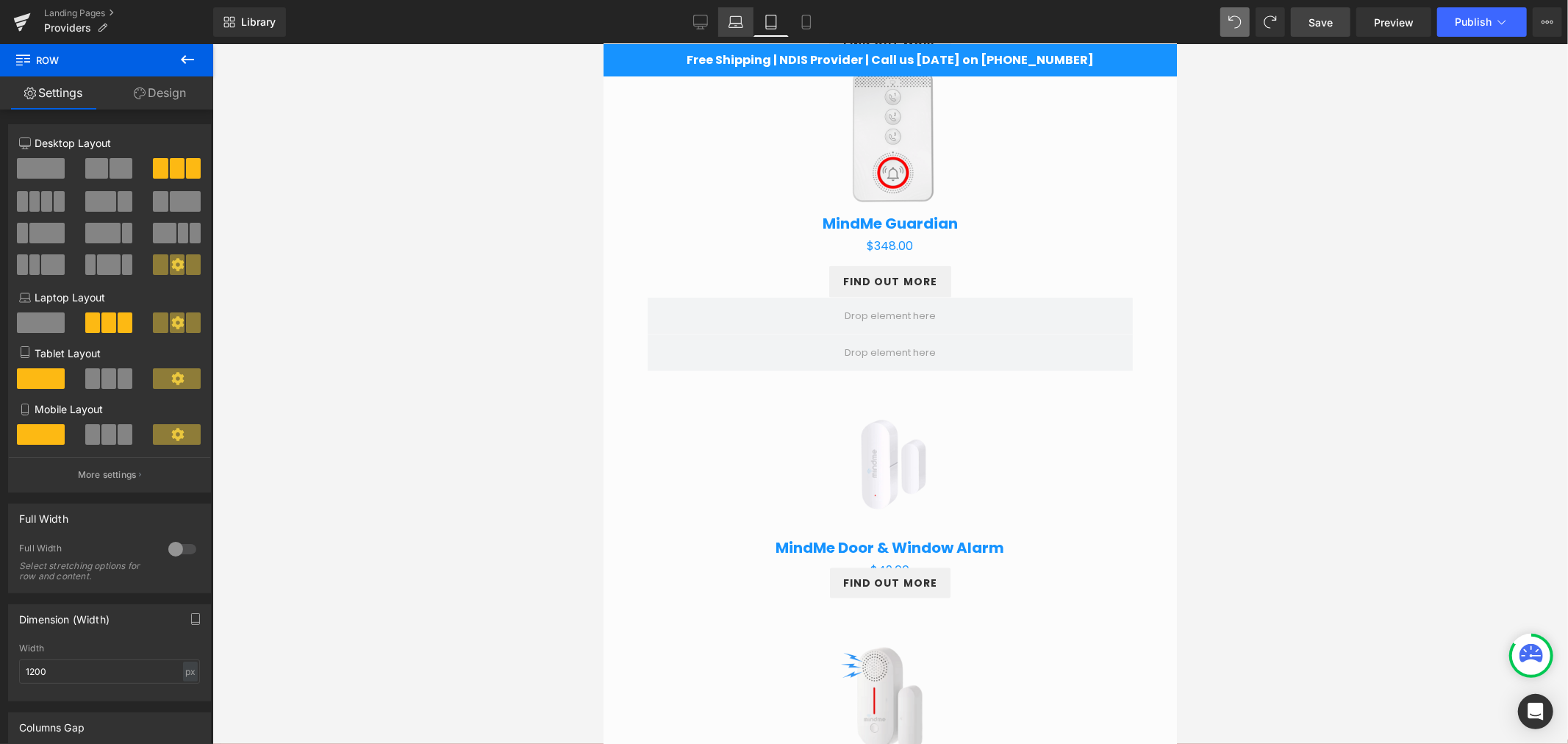
click at [732, 9] on link "Laptop" at bounding box center [736, 22] width 35 height 29
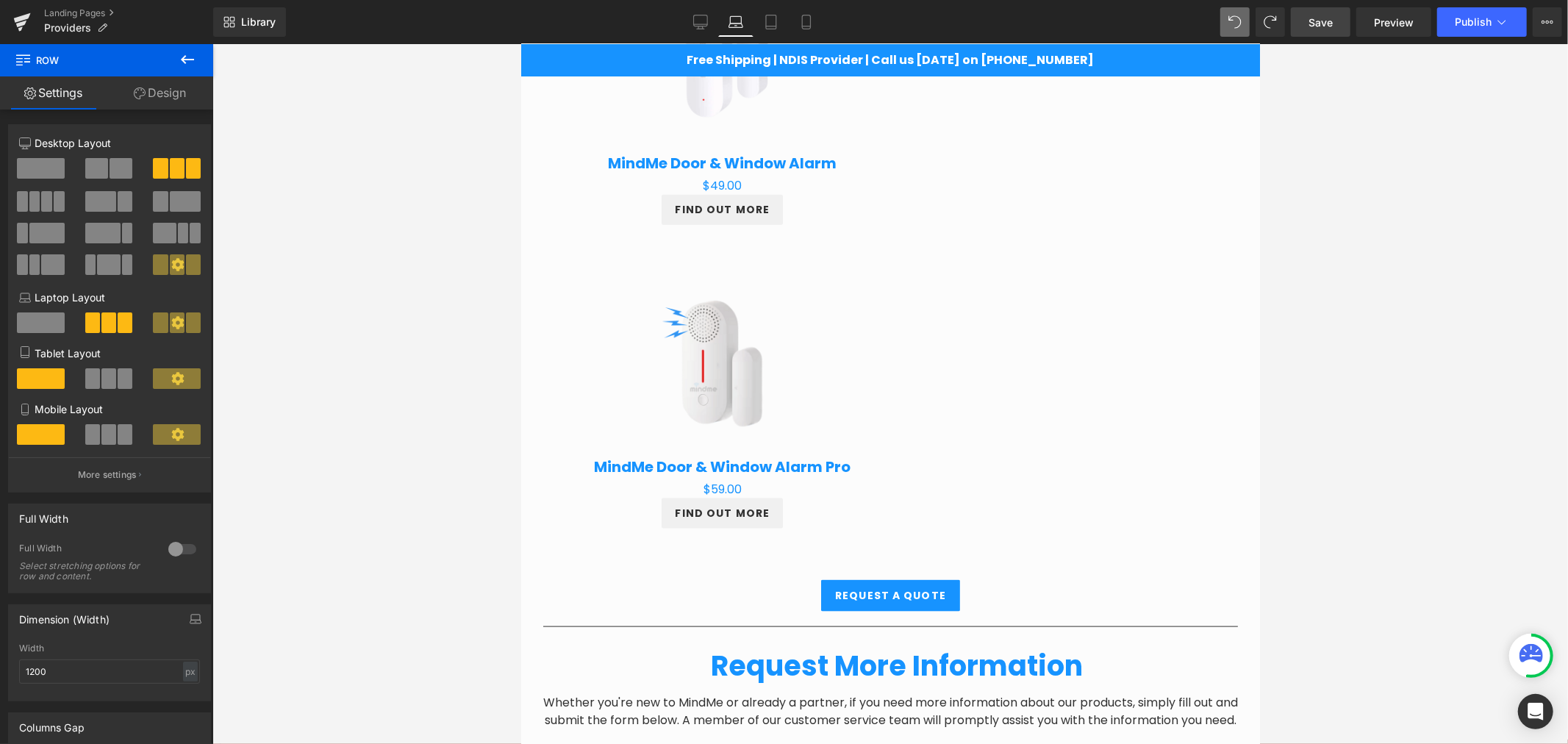
scroll to position [321, 0]
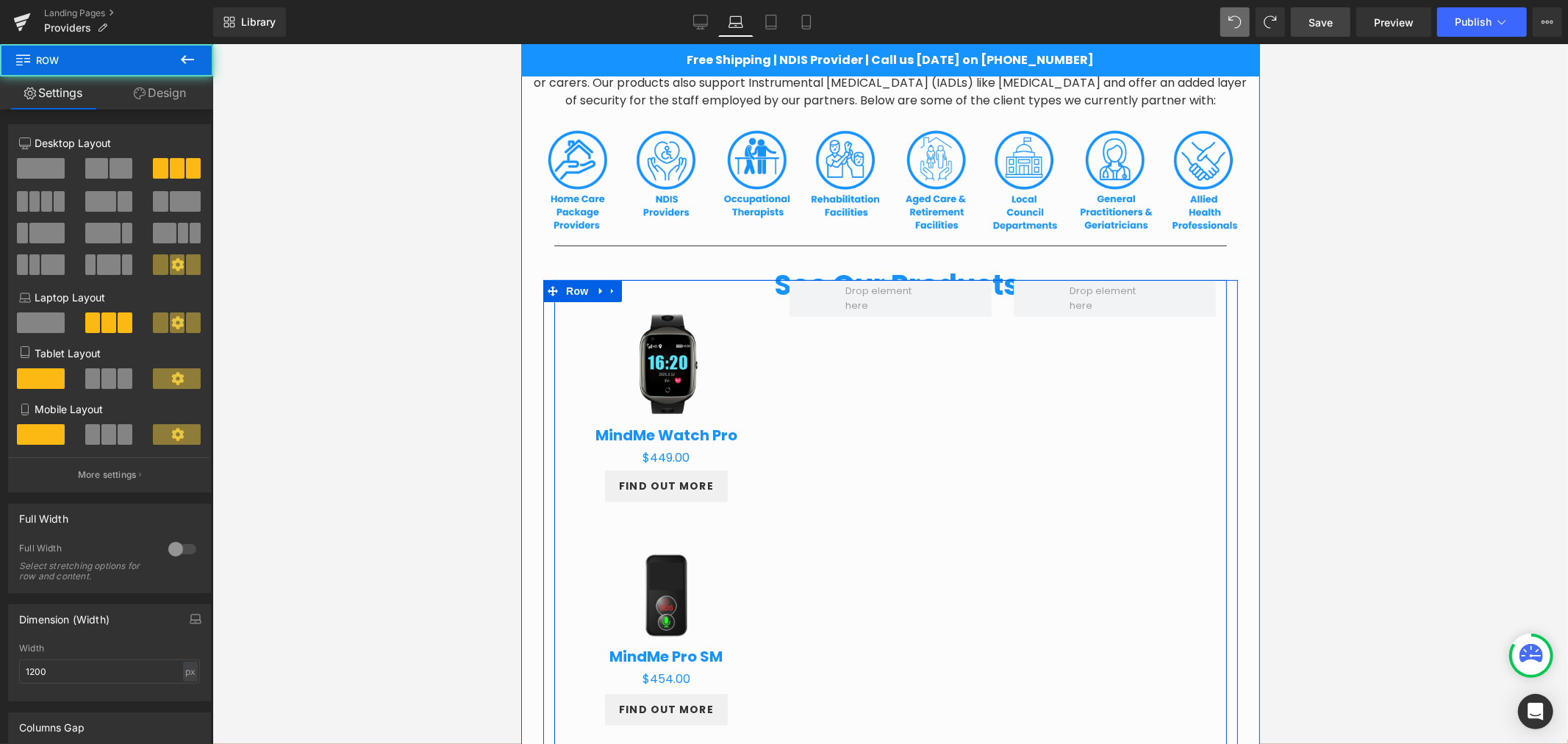
click at [820, 335] on div "Sale Off (P) Image MindMe Watch Pro (P) Title $0 $449.00 (P) Price Product FIND…" at bounding box center [890, 616] width 673 height 673
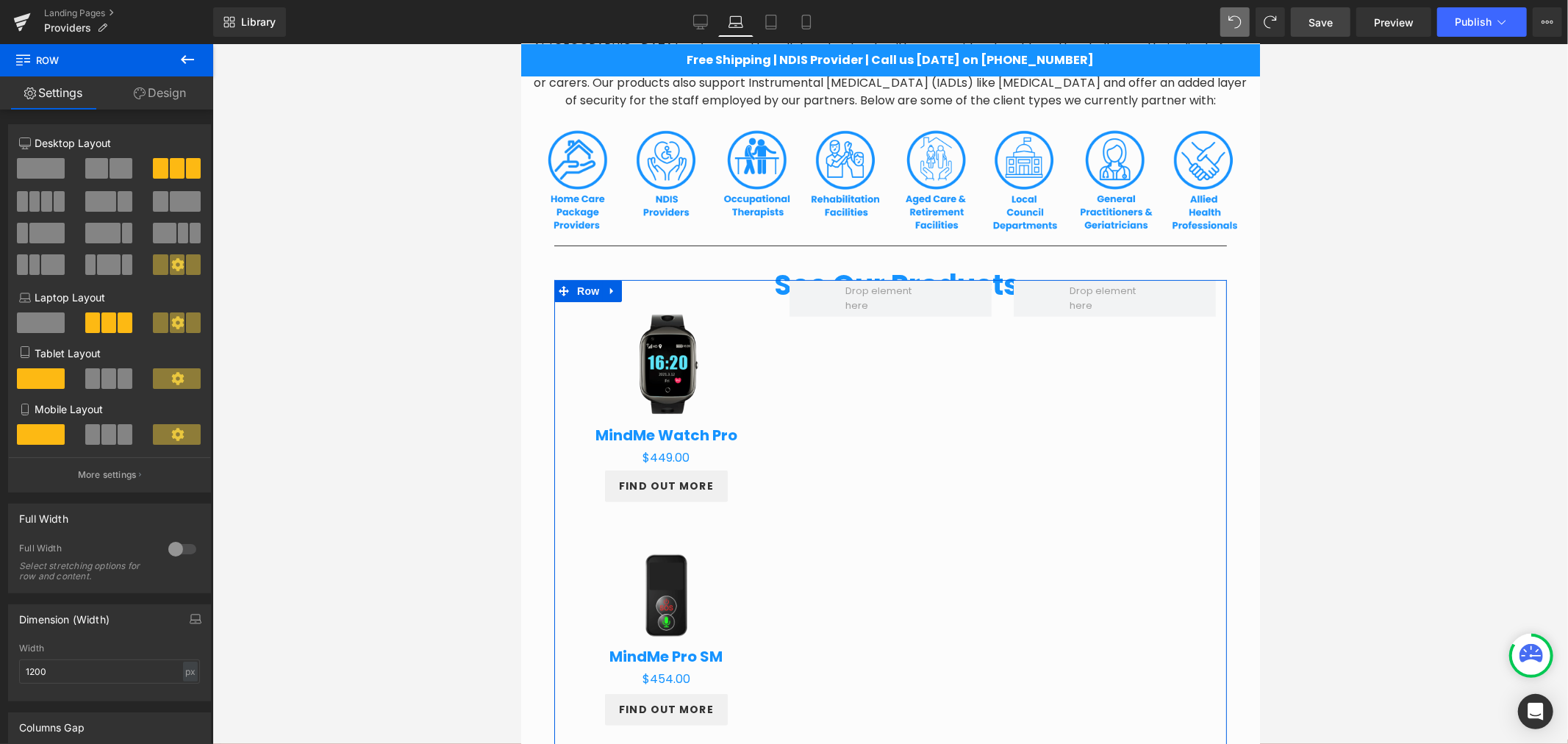
click at [38, 329] on span at bounding box center [41, 323] width 48 height 21
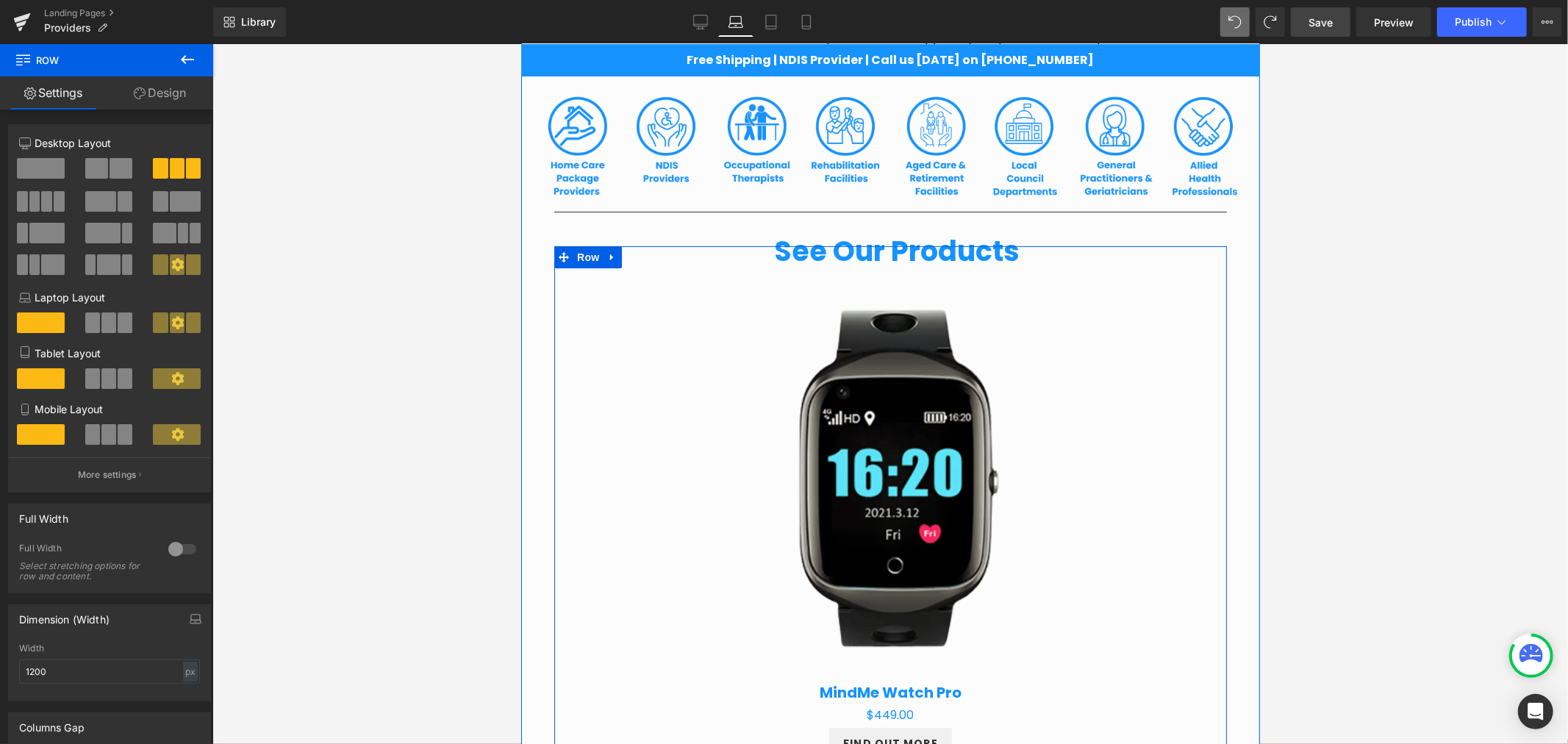
scroll to position [349, 0]
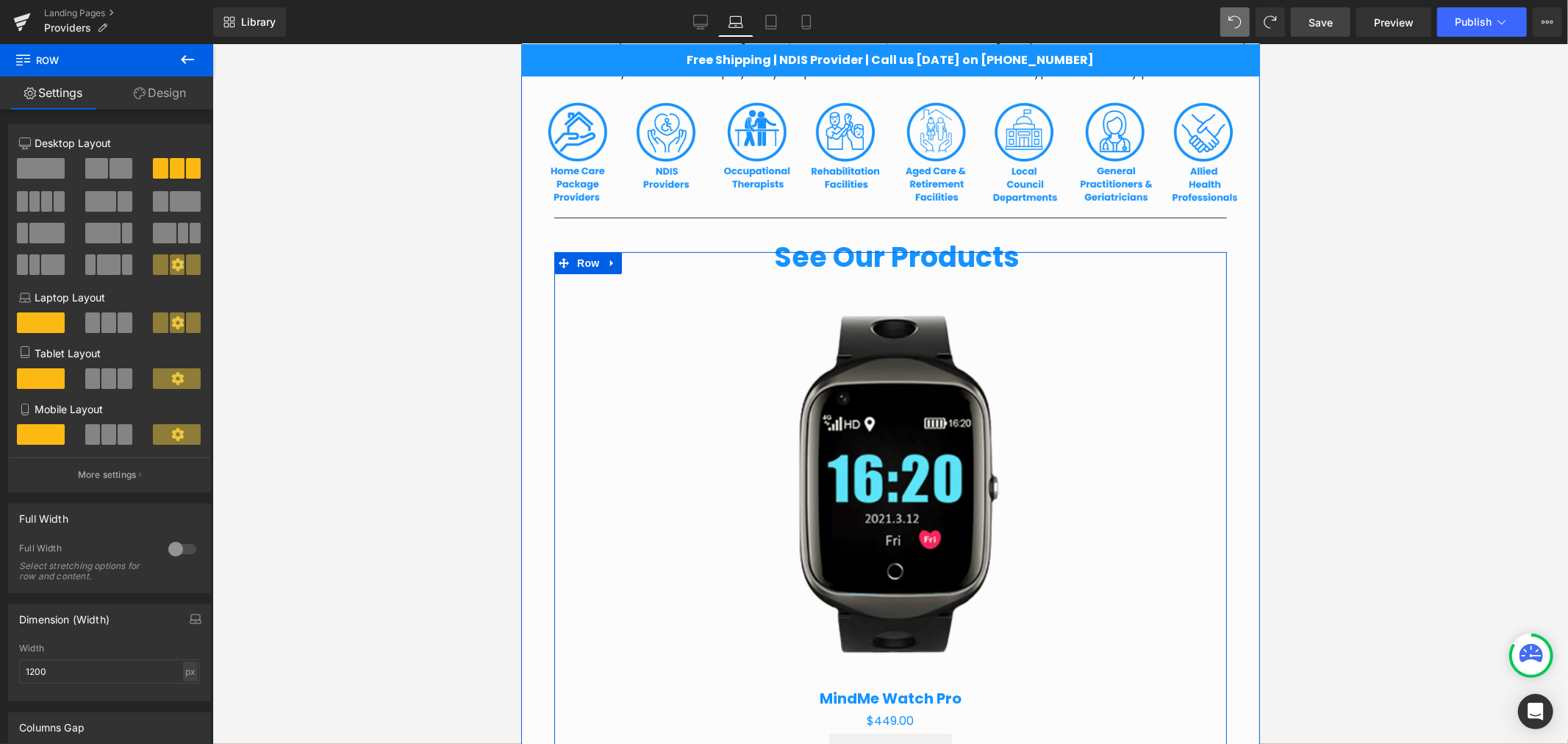
click at [886, 416] on img at bounding box center [890, 480] width 413 height 413
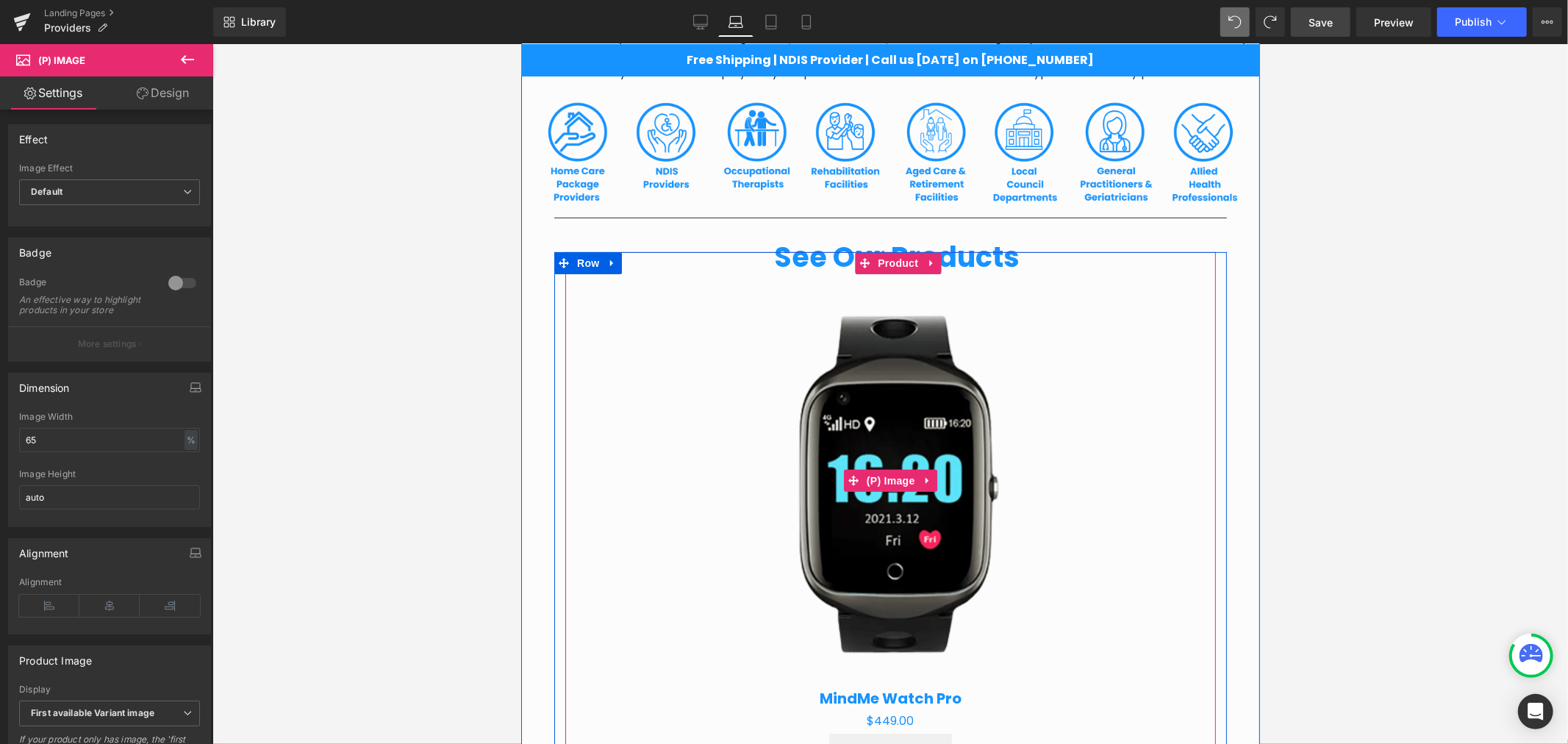
click at [886, 416] on img at bounding box center [890, 480] width 413 height 413
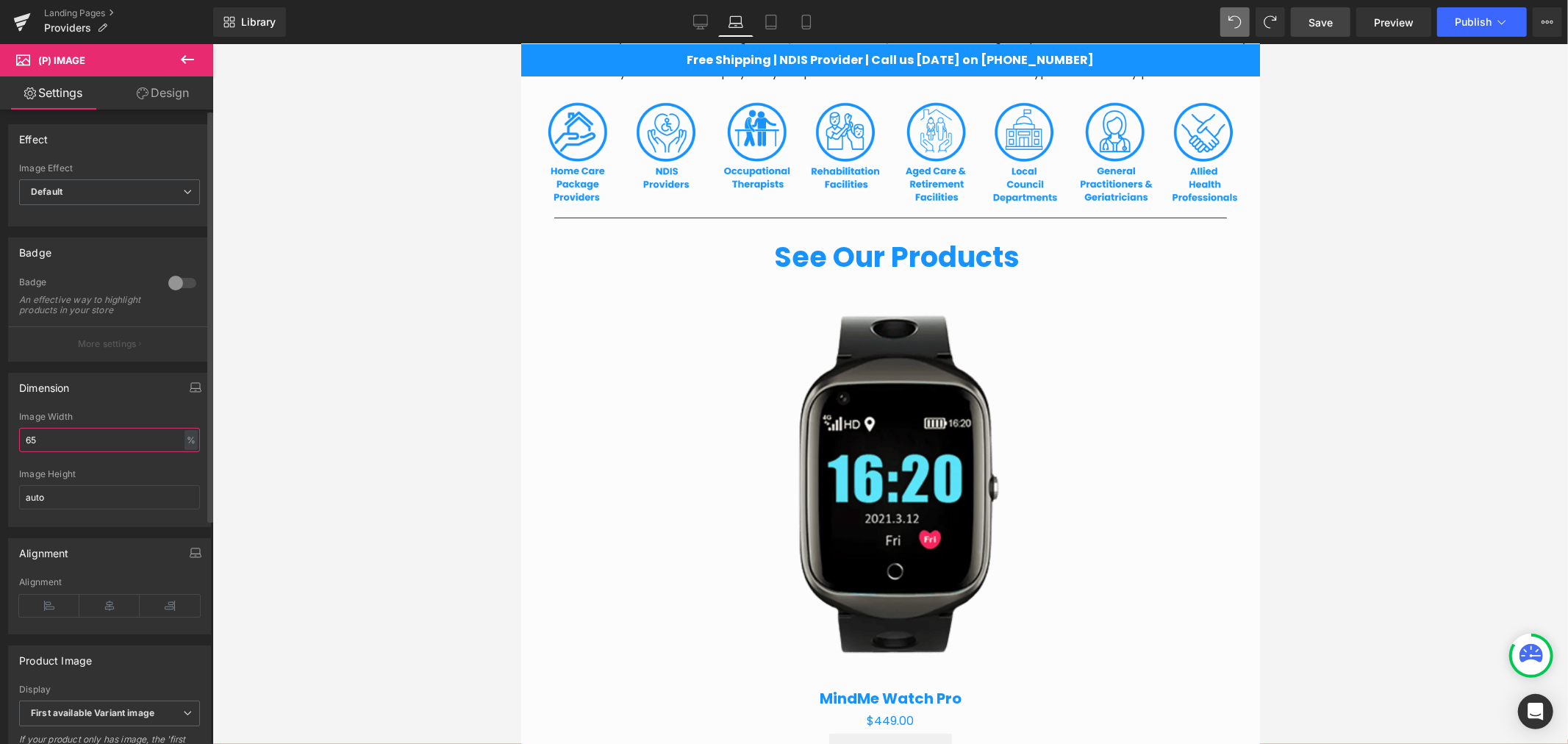
click at [56, 452] on input "65" at bounding box center [109, 440] width 181 height 24
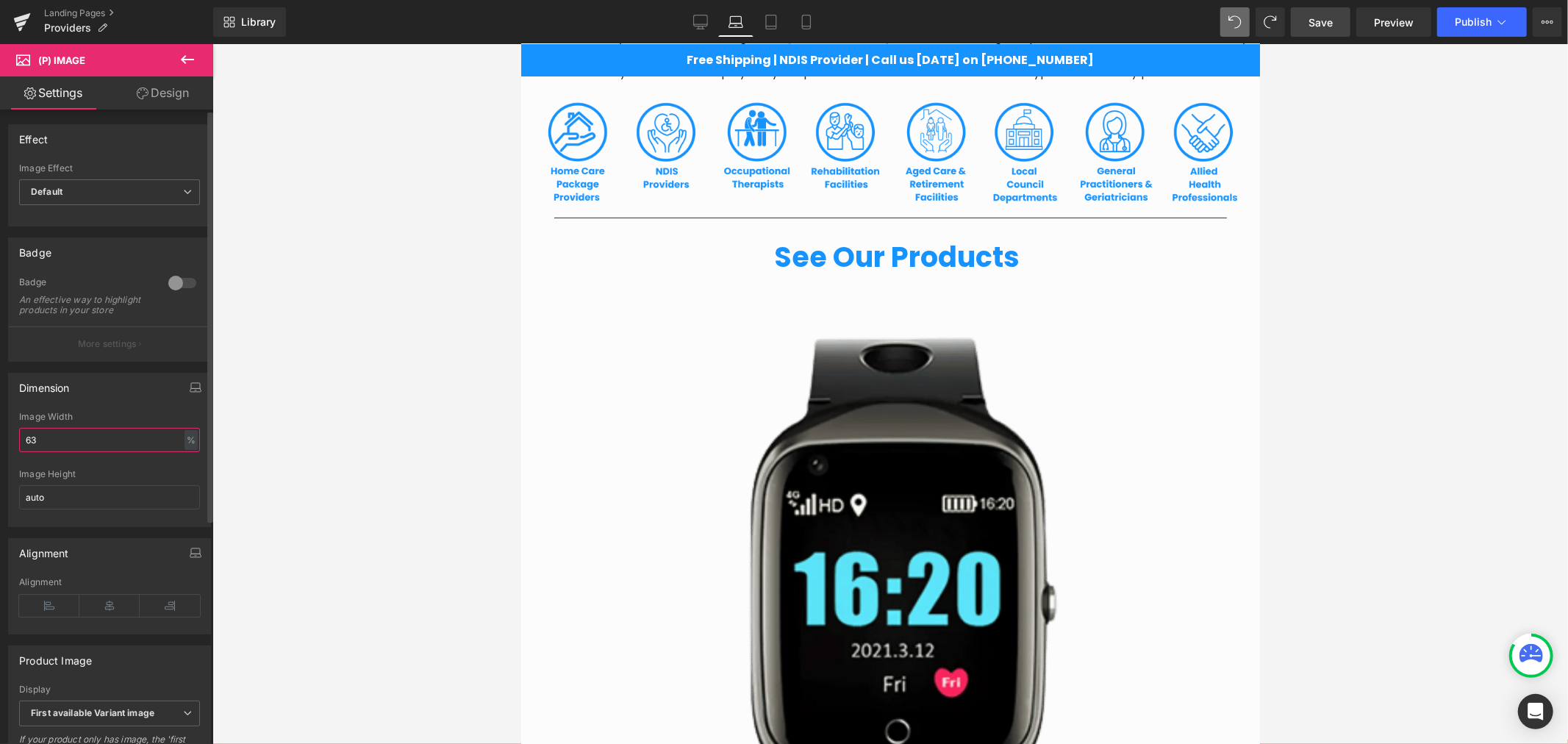
type input "6"
type input "30"
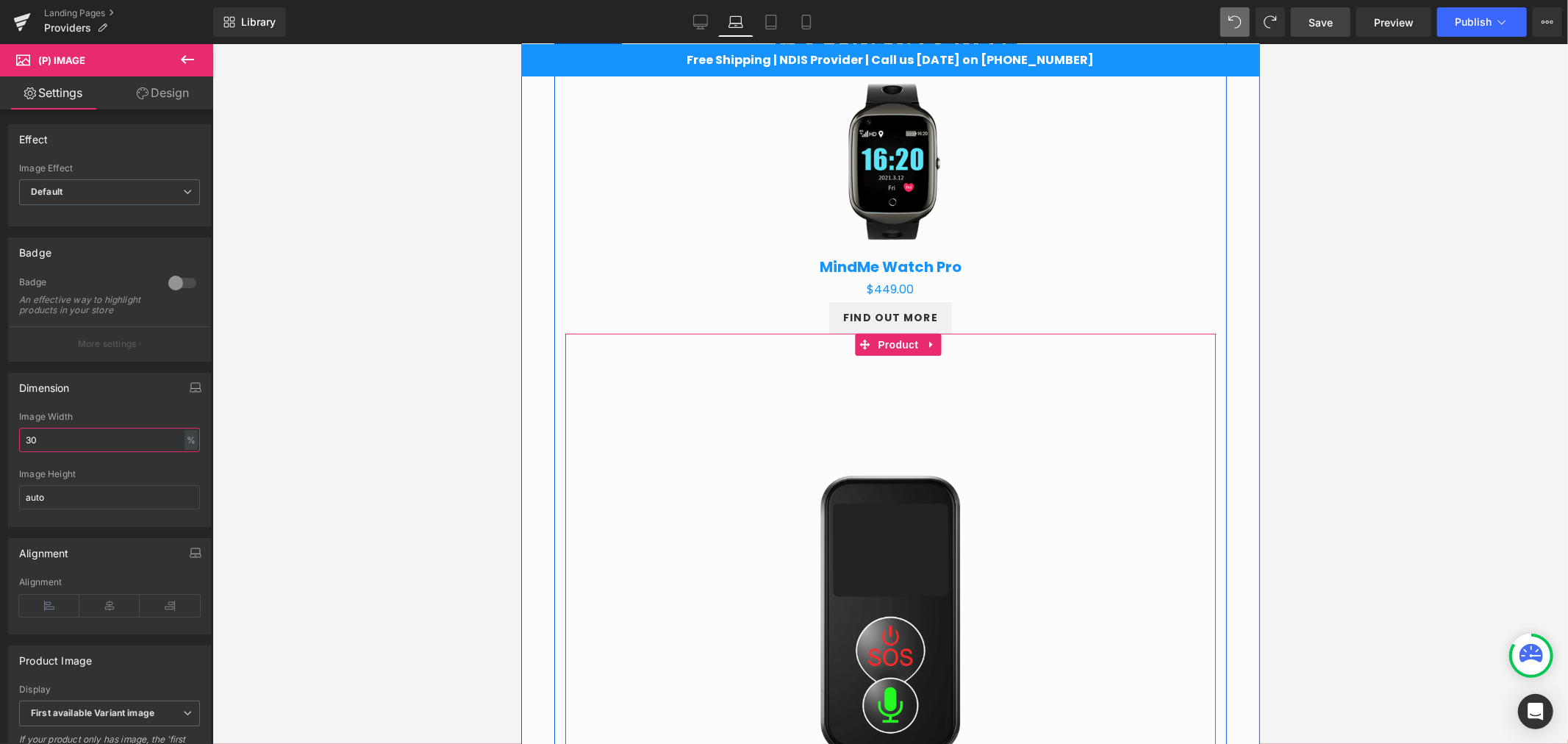
scroll to position [567, 0]
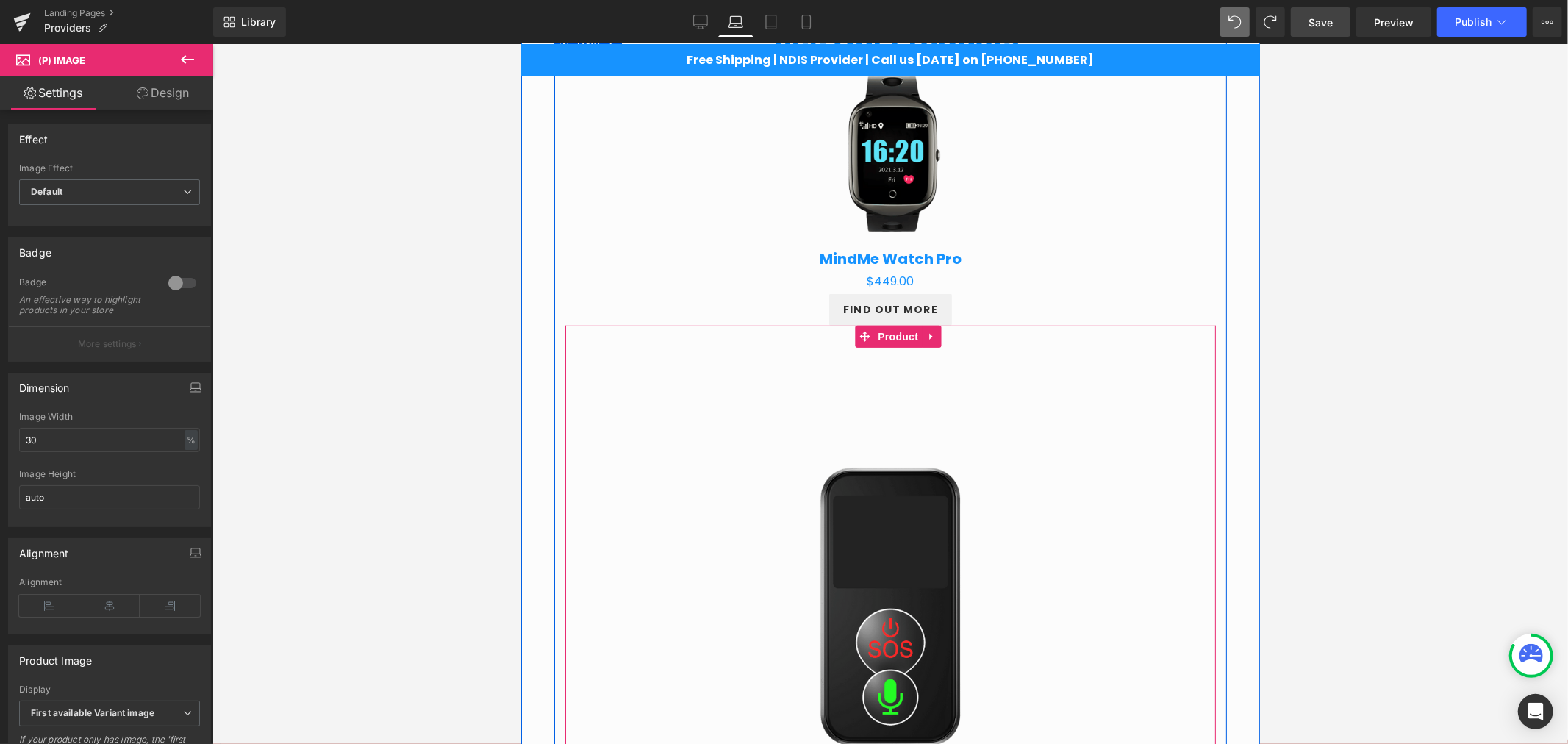
click at [933, 574] on img at bounding box center [890, 610] width 540 height 540
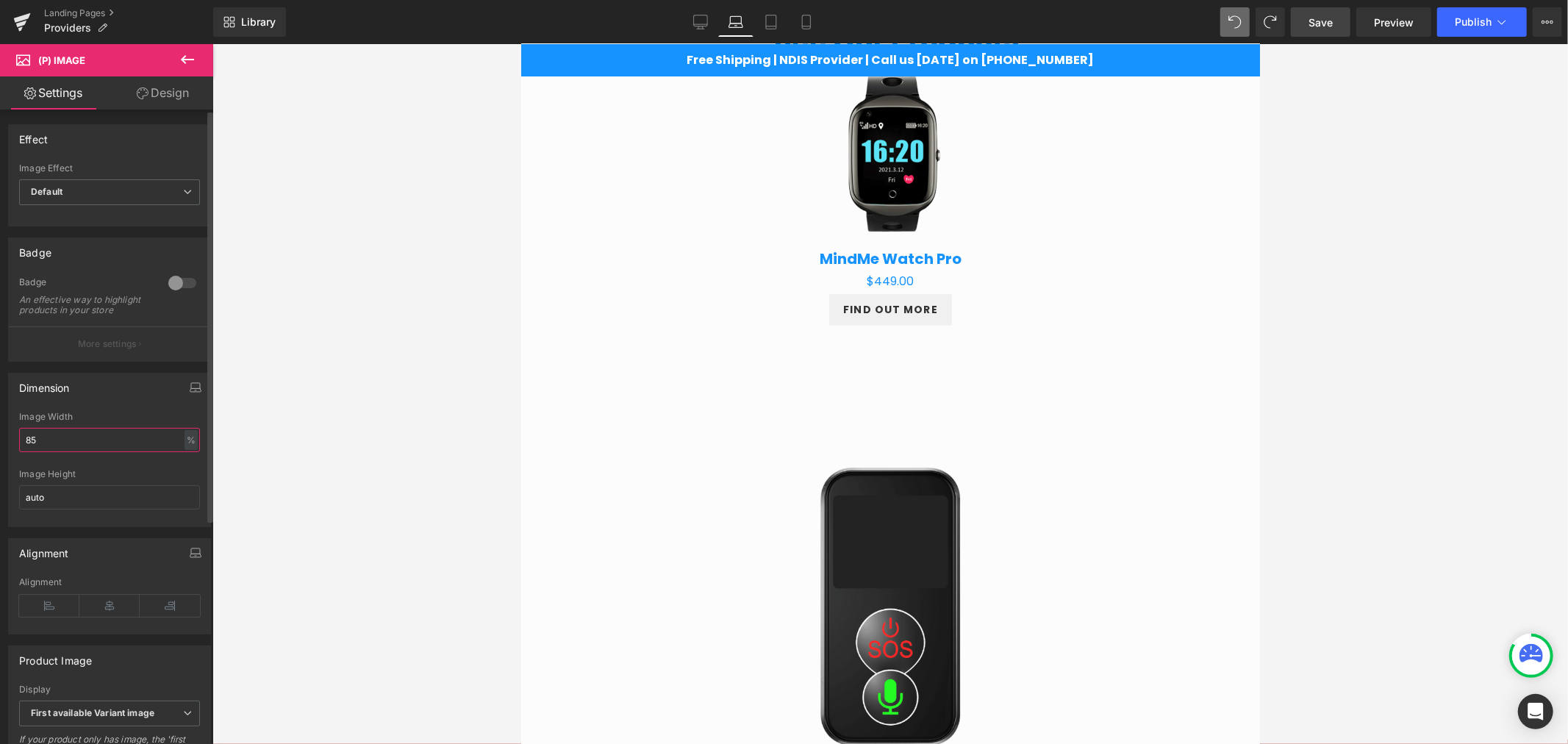
click at [79, 452] on input "85" at bounding box center [109, 440] width 181 height 24
type input "8"
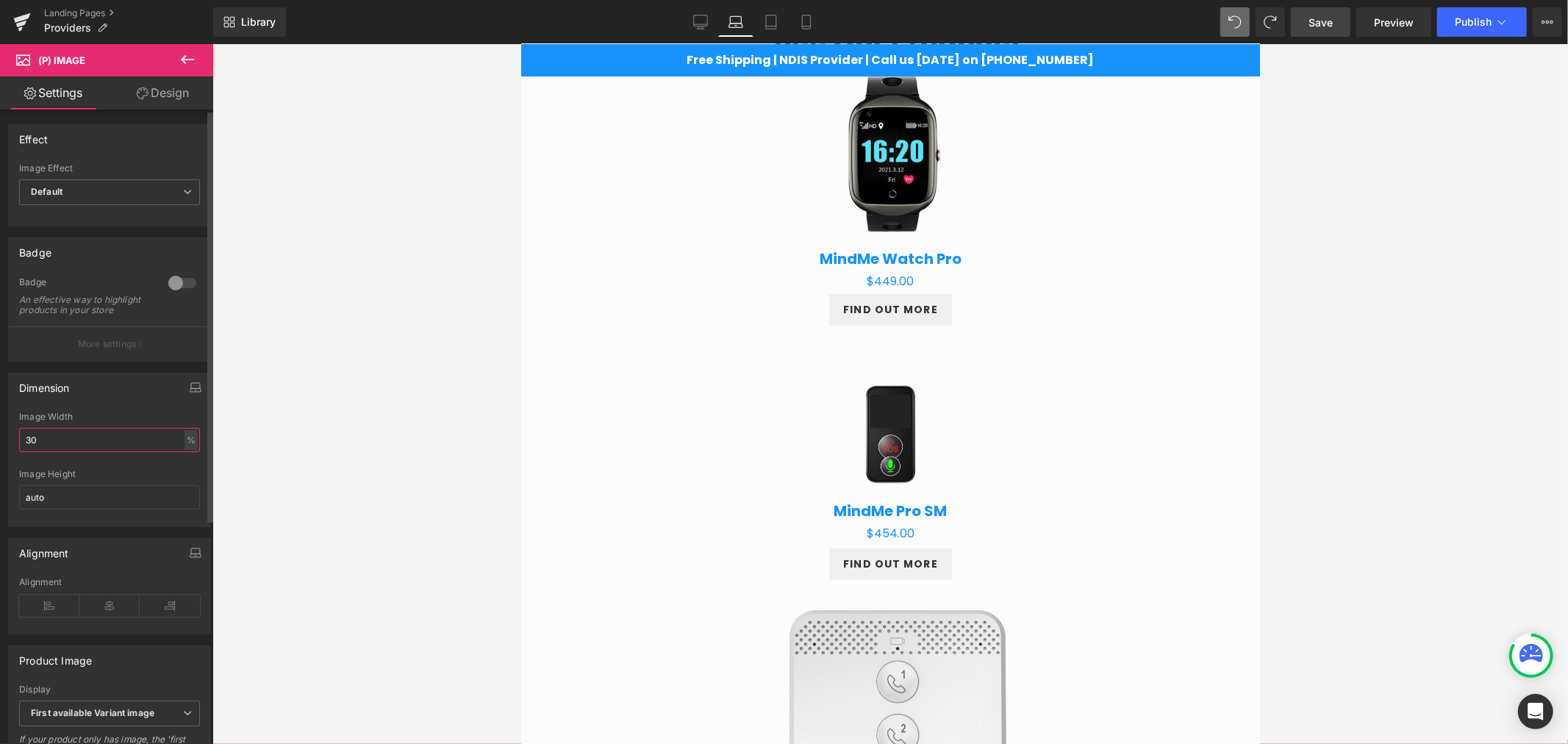
type input "3"
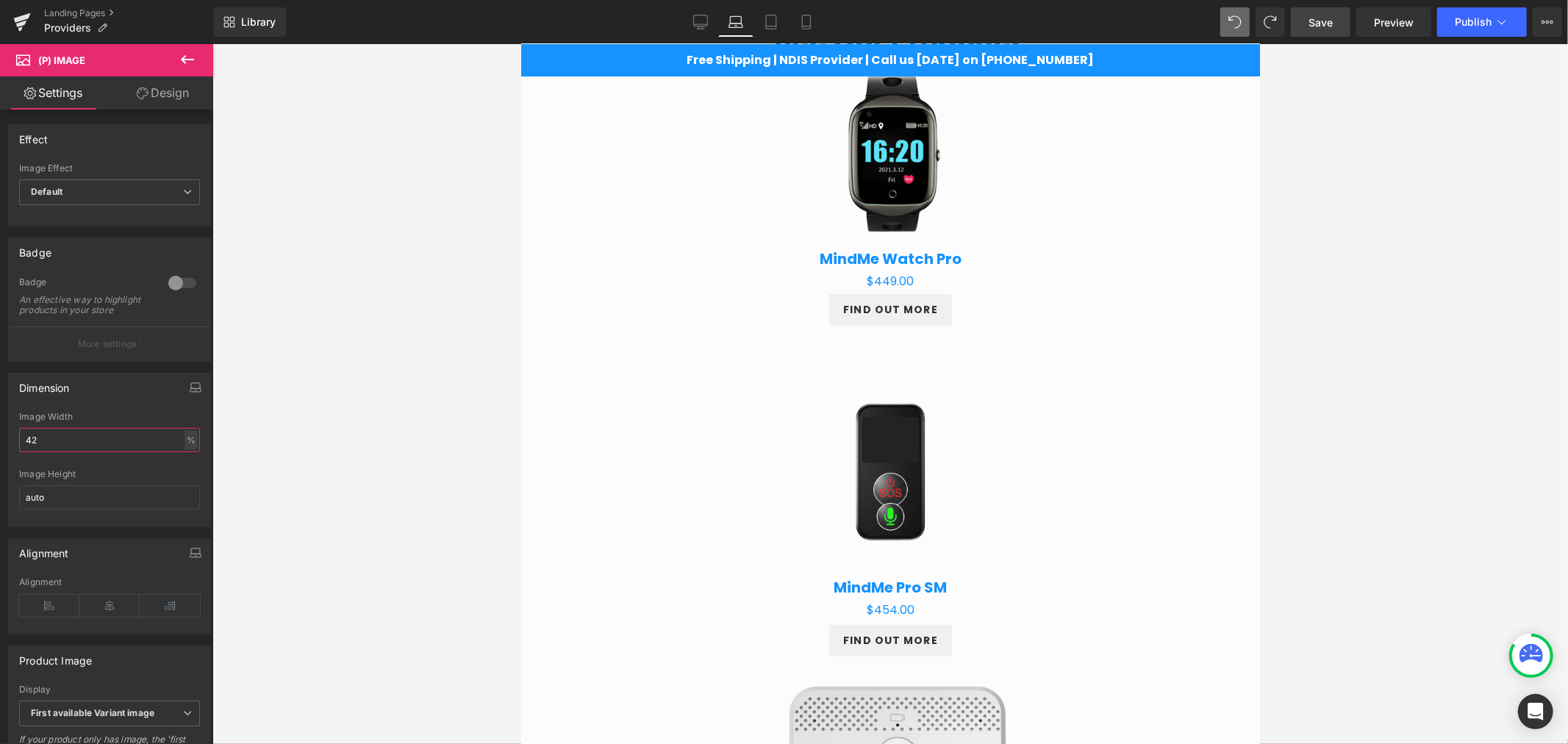
type input "42"
click at [166, 86] on link "Design" at bounding box center [163, 93] width 107 height 33
click at [0, 0] on div "Spacing" at bounding box center [0, 0] width 0 height 0
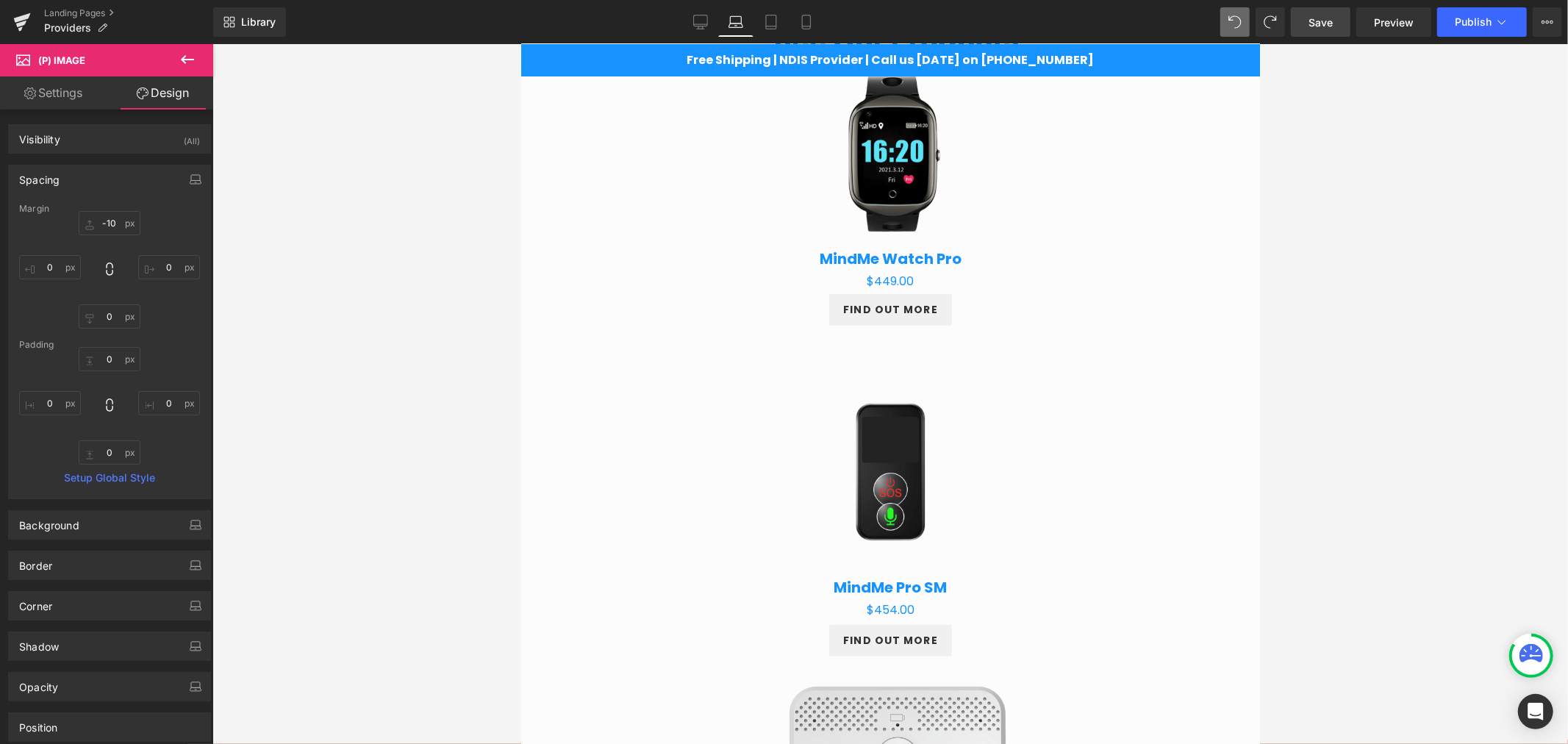
type input "-10"
type input "0"
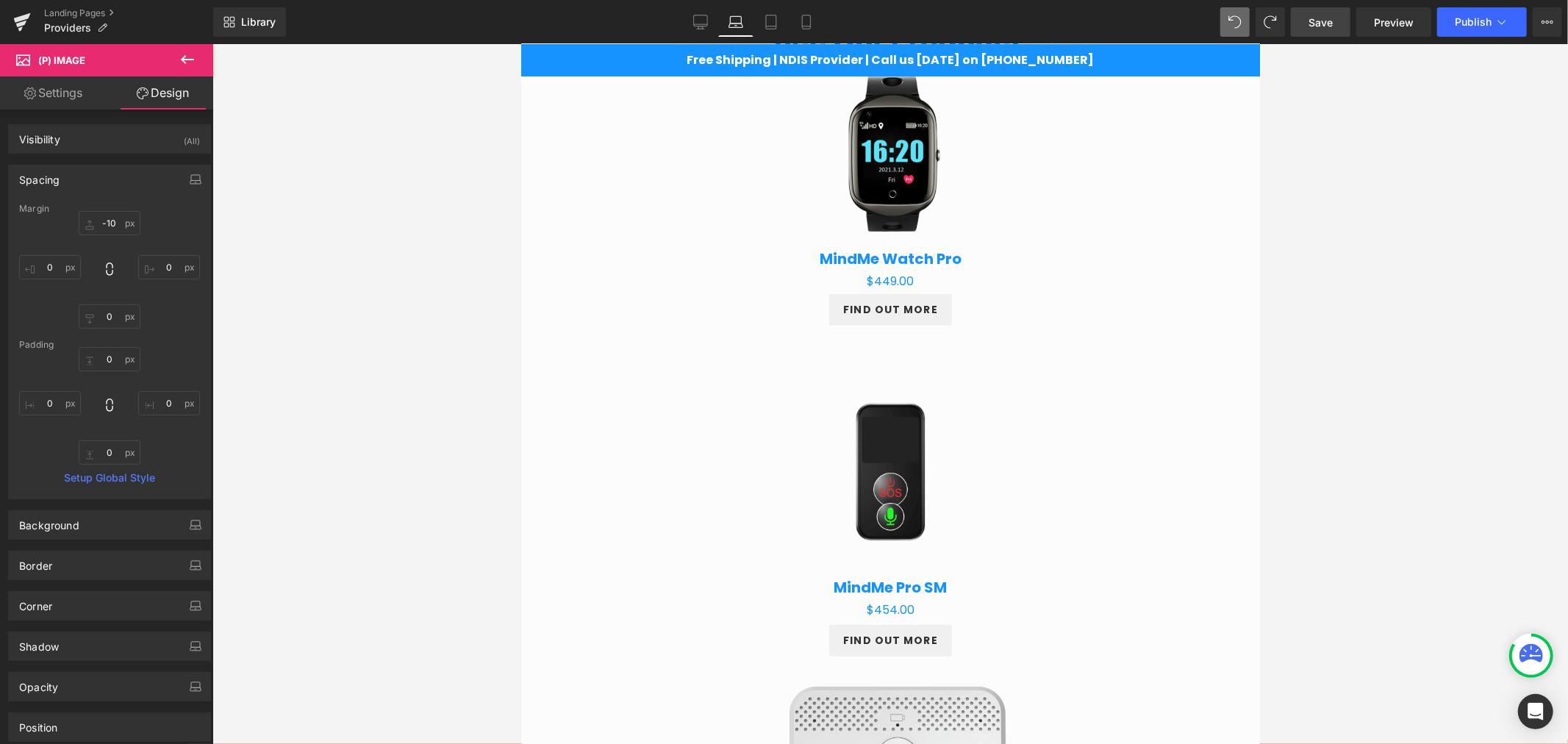
type input "0"
click at [62, 260] on input "0" at bounding box center [50, 267] width 62 height 24
type input "3"
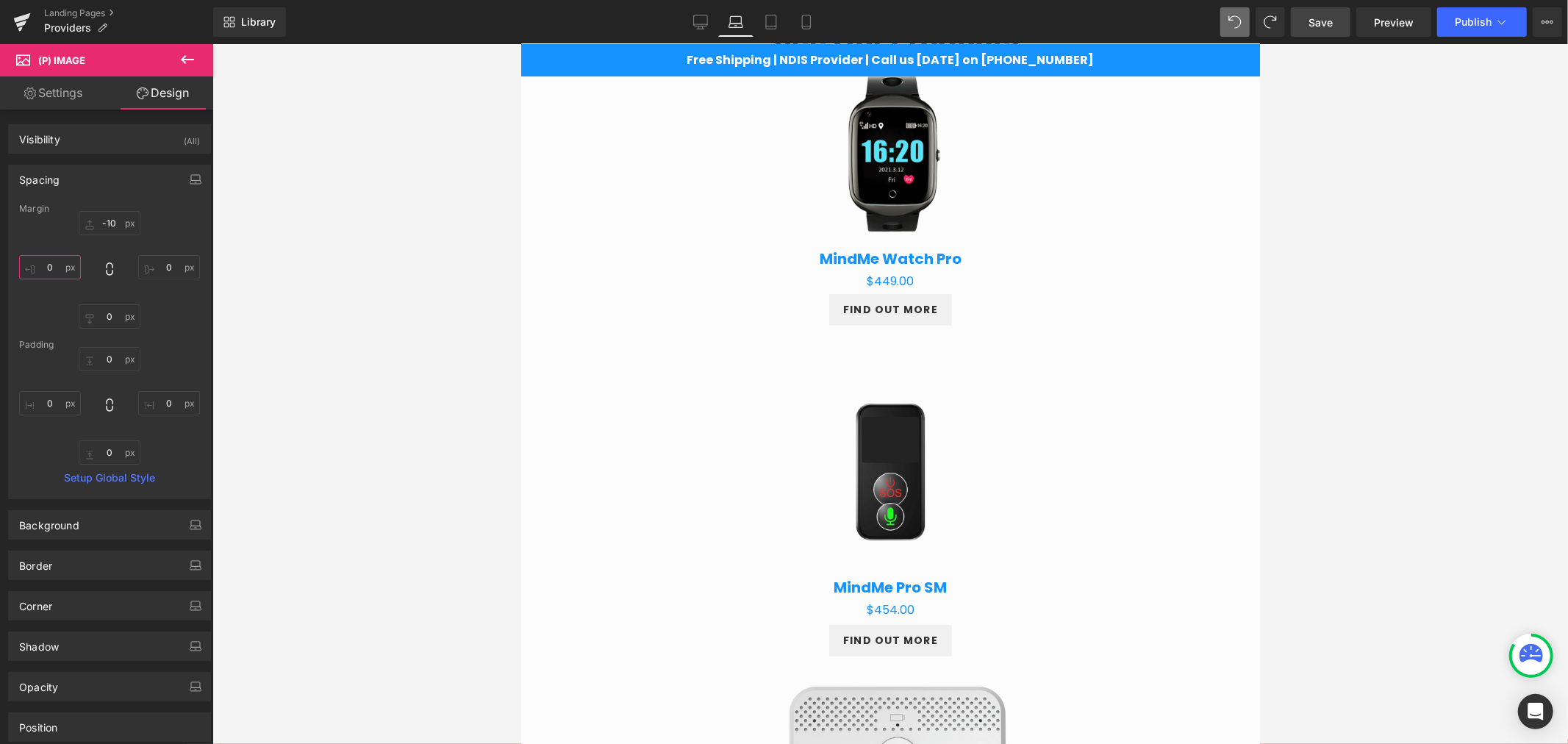
type input "4"
type input "5"
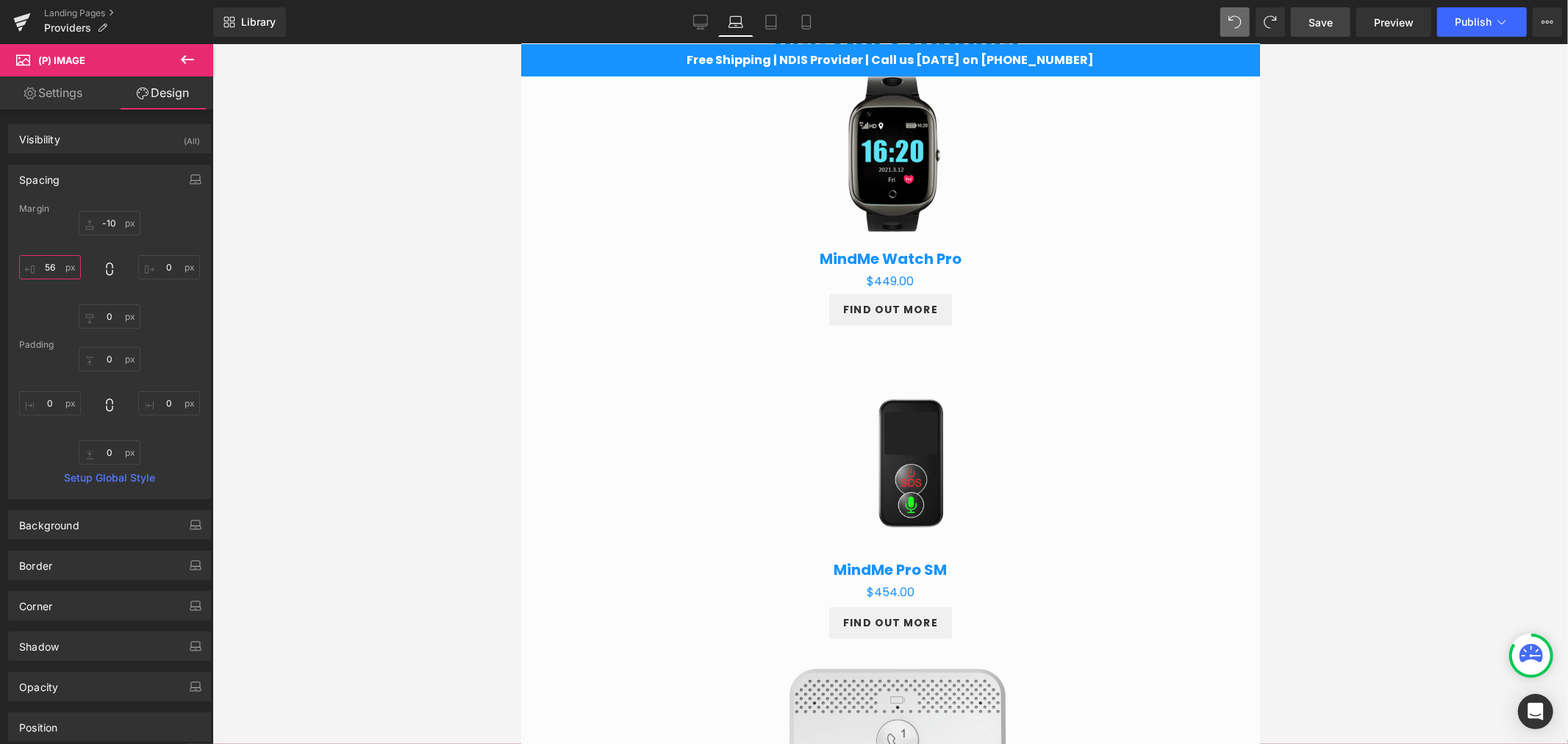
type input "5"
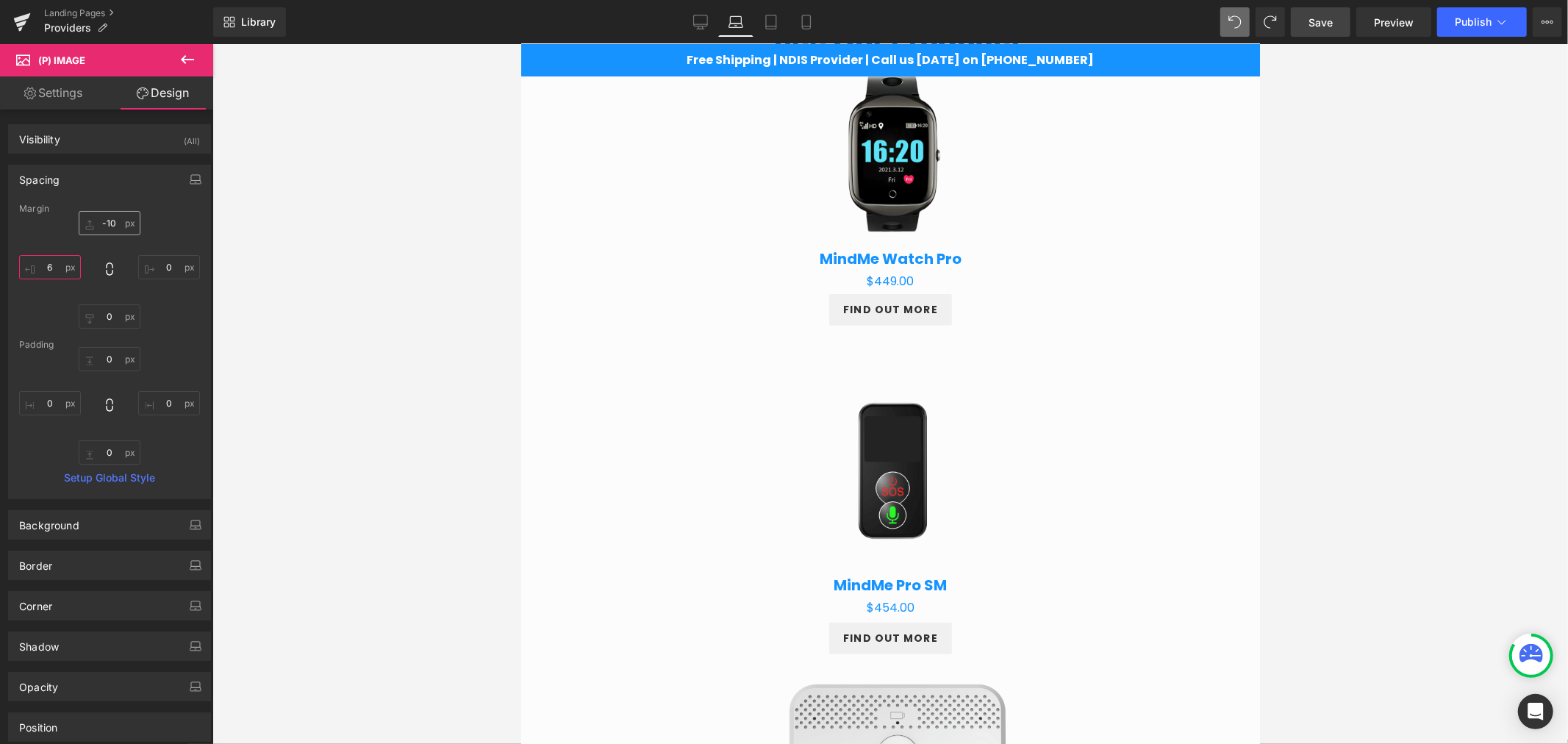
type input "6"
click at [114, 220] on input "-10" at bounding box center [109, 223] width 62 height 24
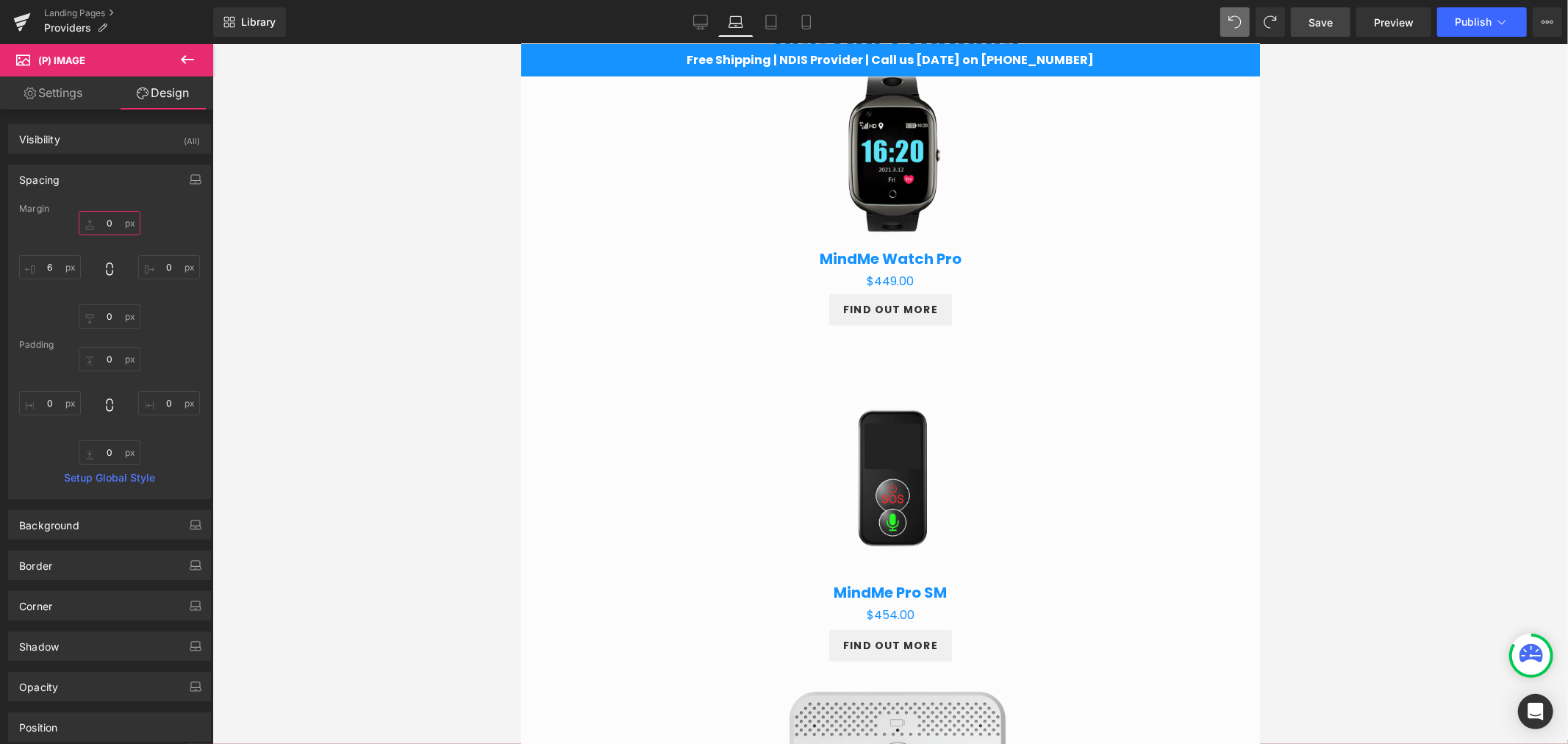
type input "0-"
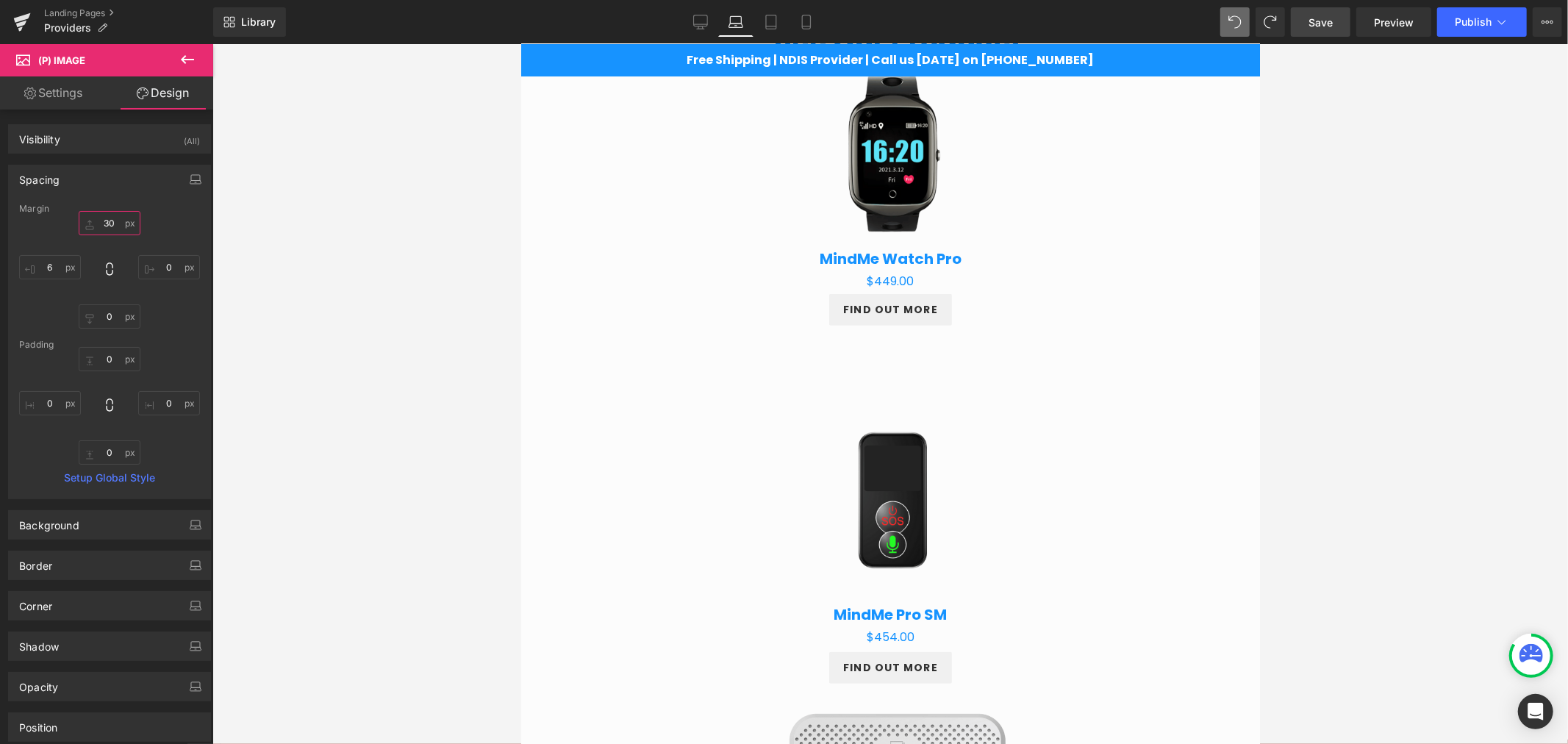
type input "3"
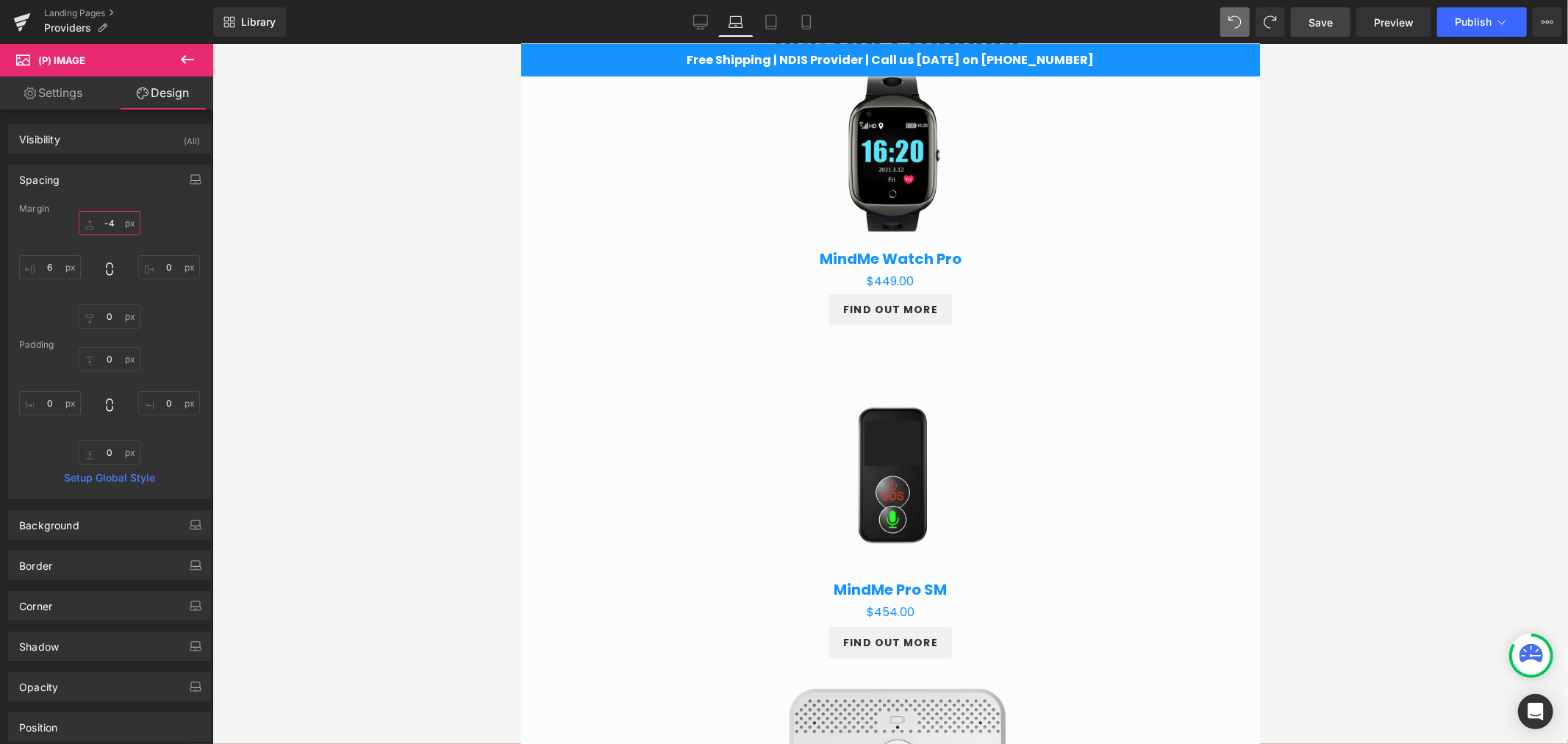
type input "-"
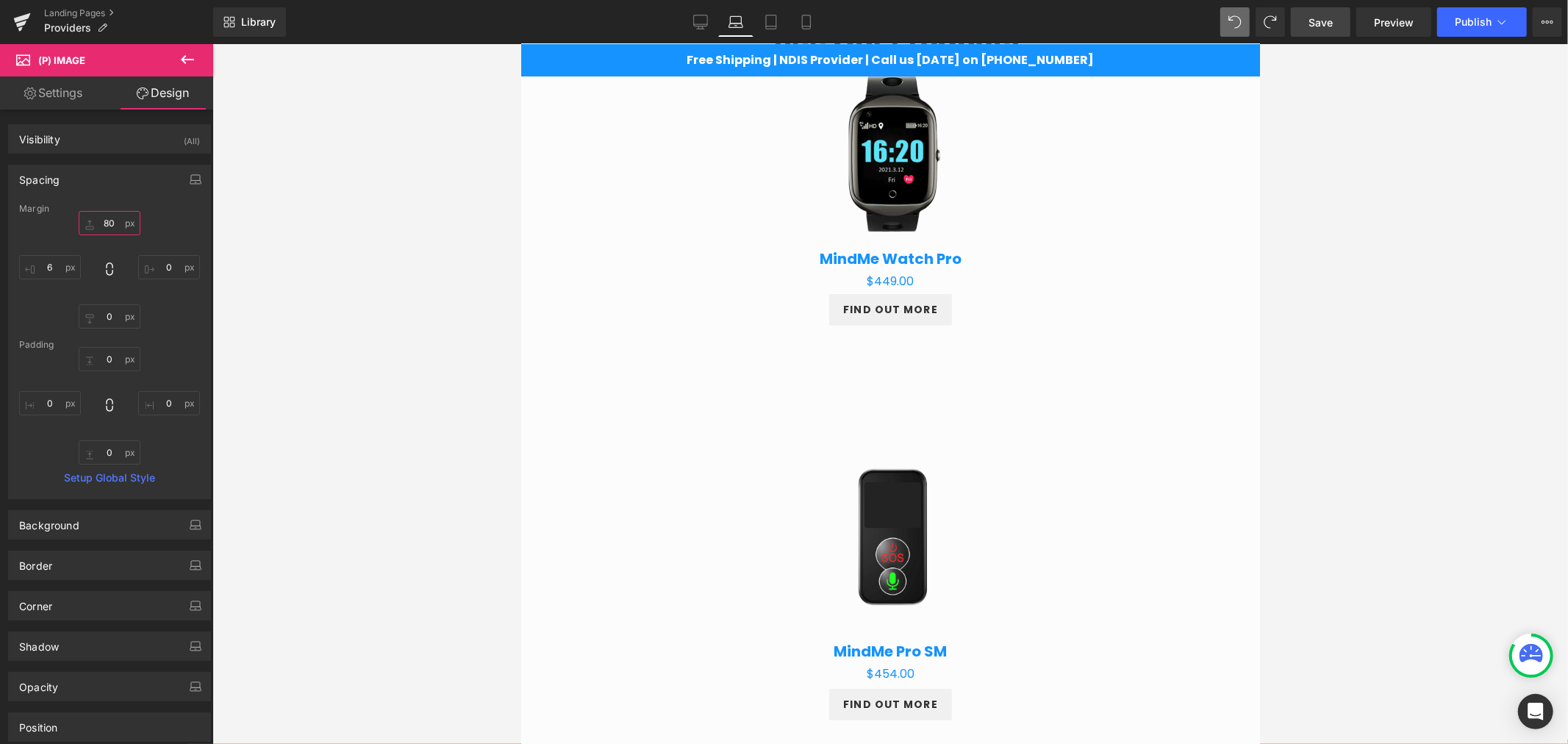
type input "8"
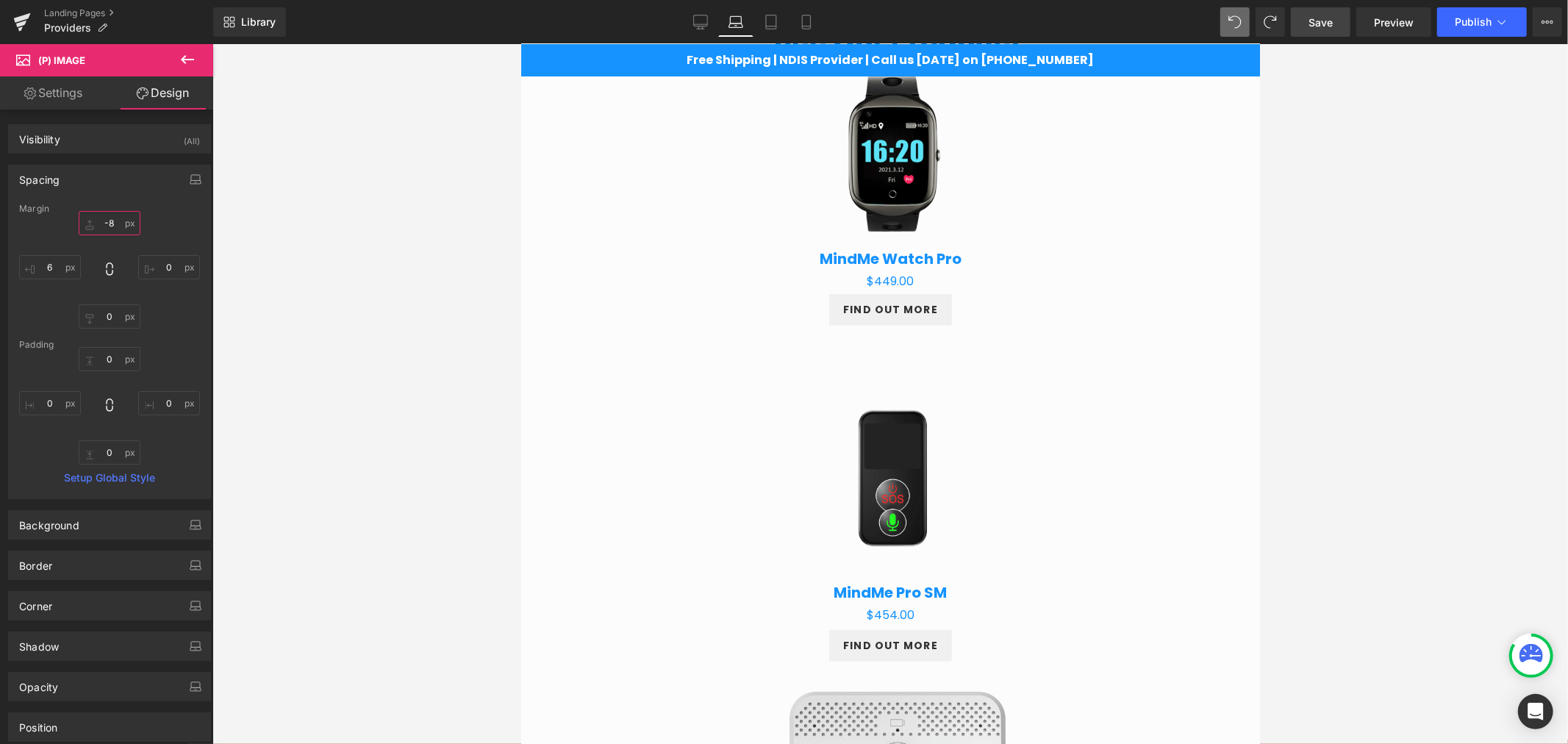
type input "-80"
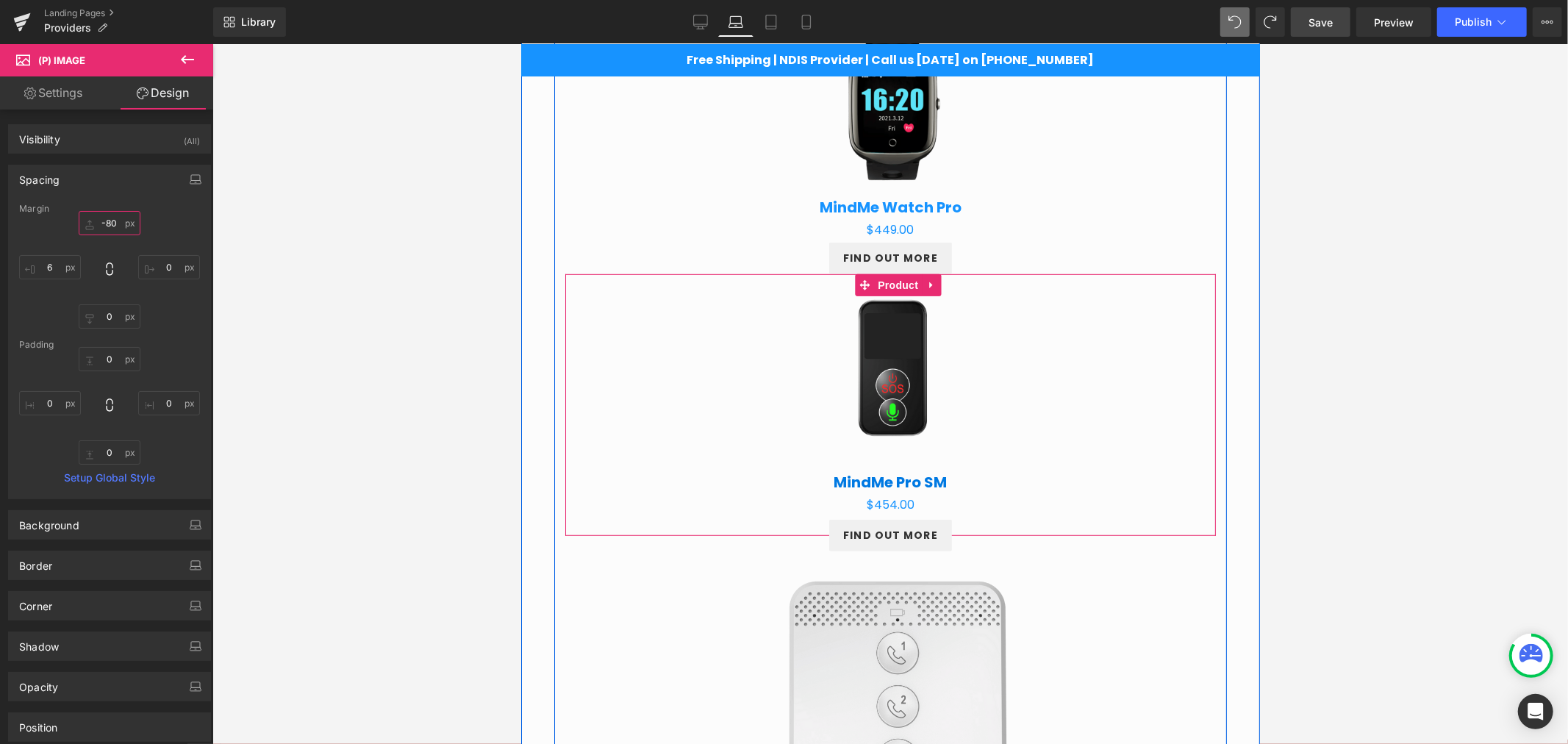
scroll to position [621, 0]
click at [875, 477] on div "MindMe Pro SM (P) Title" at bounding box center [890, 477] width 636 height 31
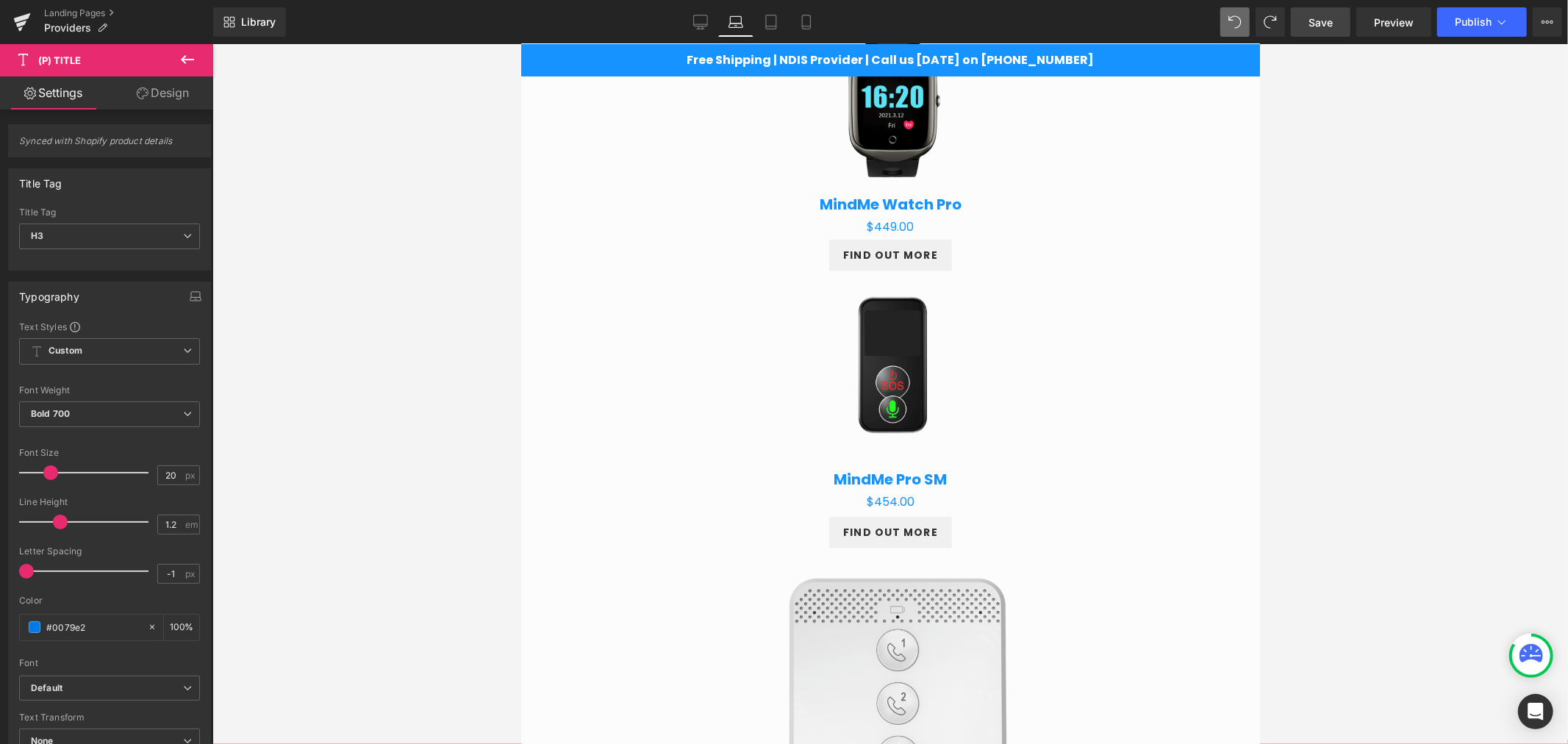
click at [157, 108] on link "Design" at bounding box center [163, 93] width 107 height 33
click at [0, 0] on div "Spacing" at bounding box center [0, 0] width 0 height 0
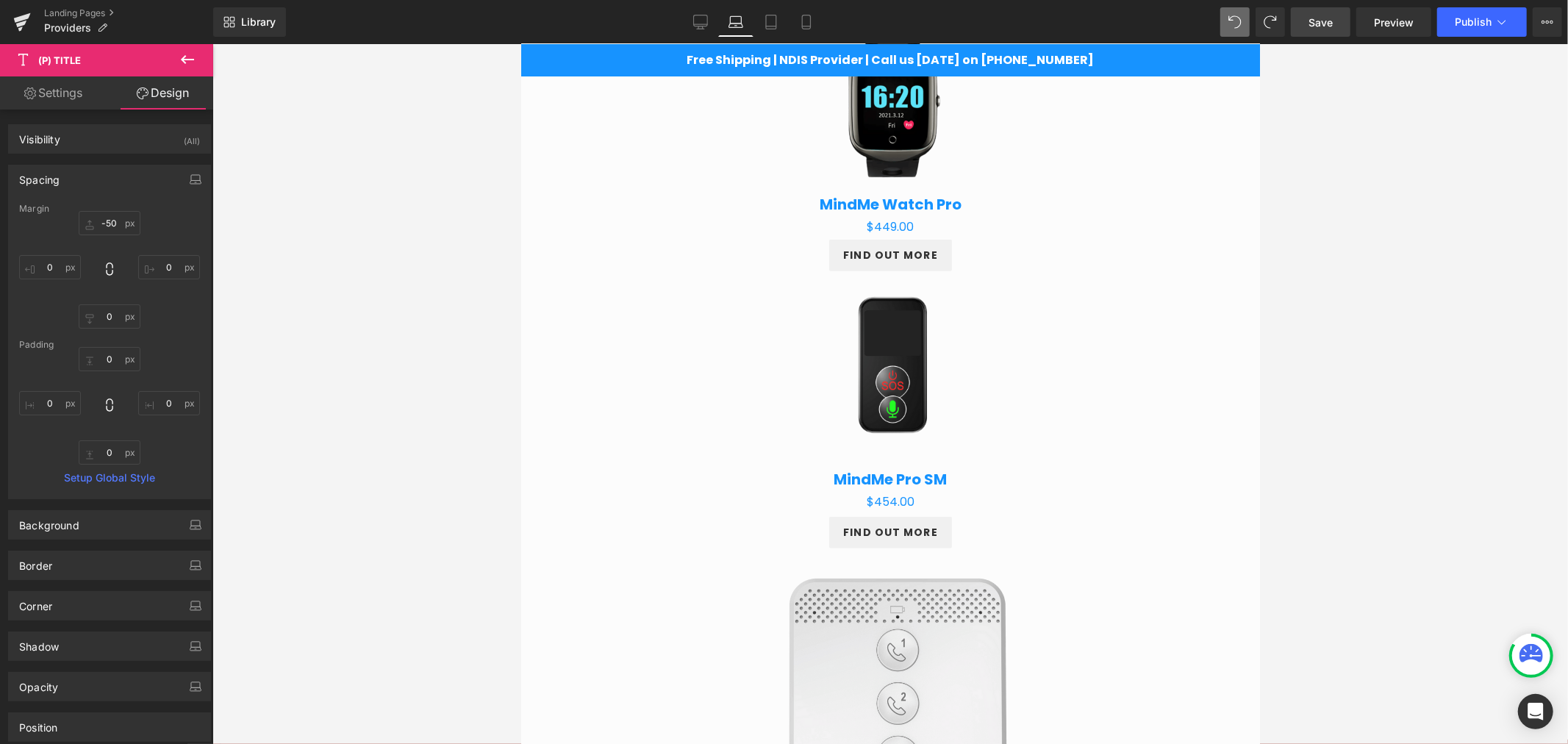
type input "-50"
type input "0"
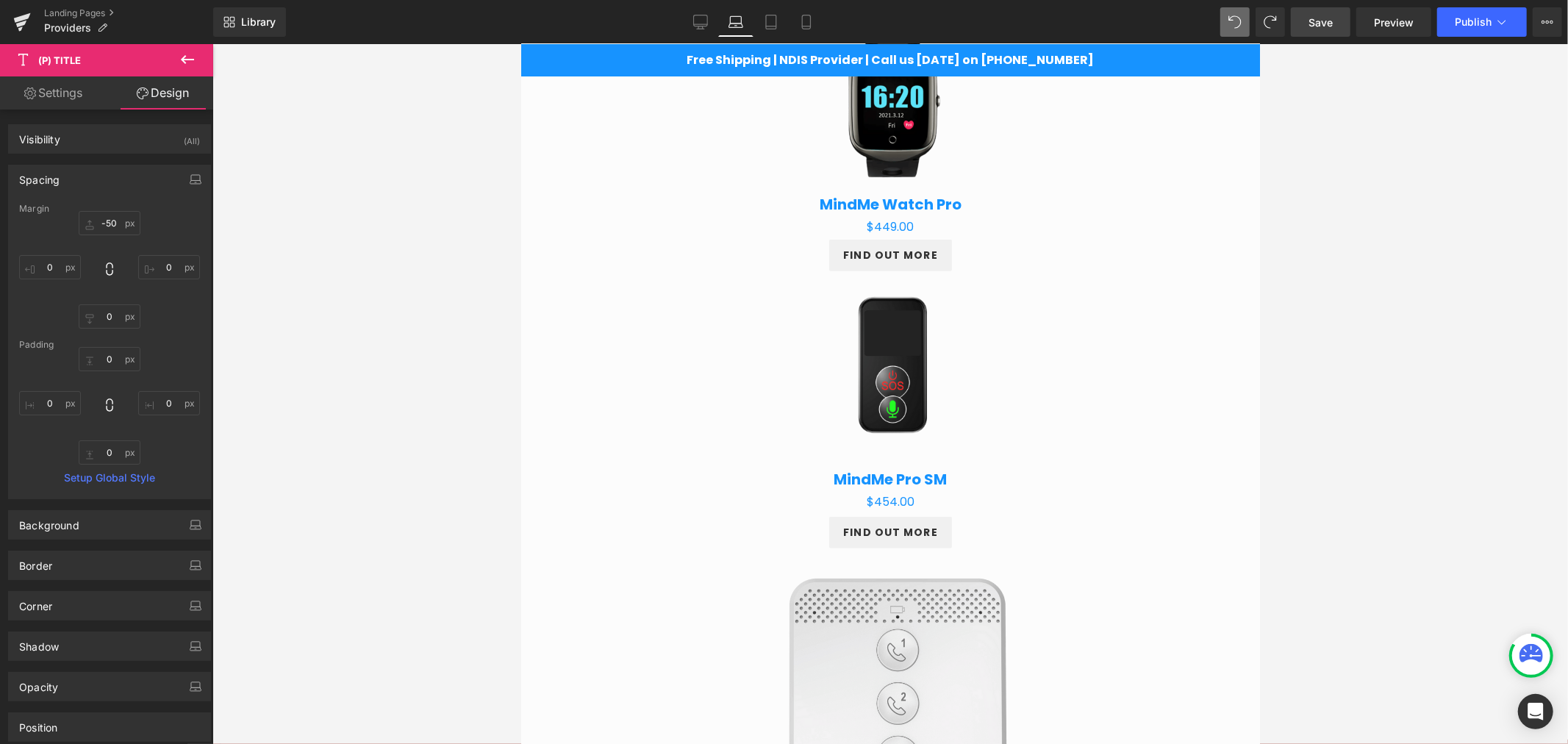
type input "0"
click at [94, 221] on input "-50" at bounding box center [109, 223] width 62 height 24
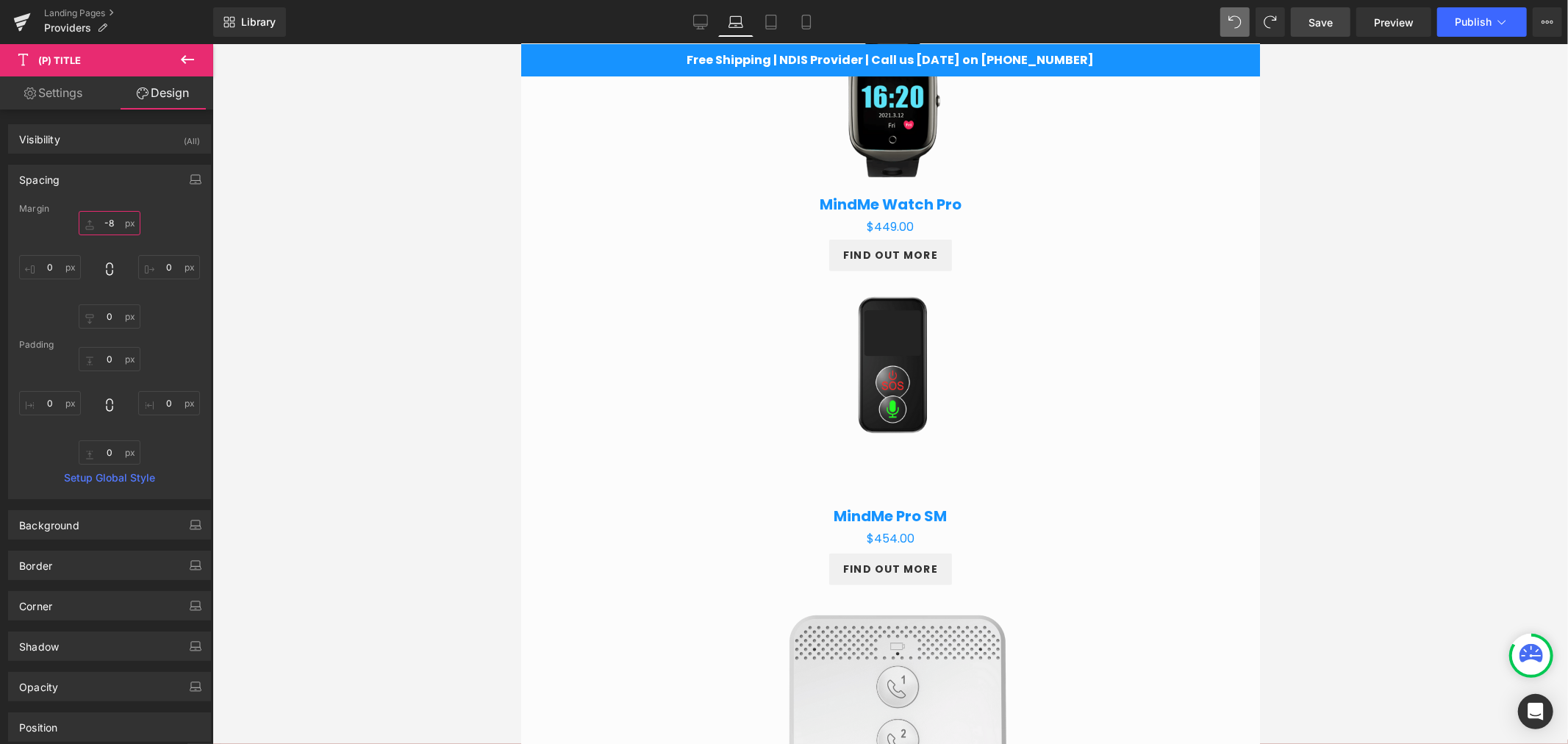
type input "-80"
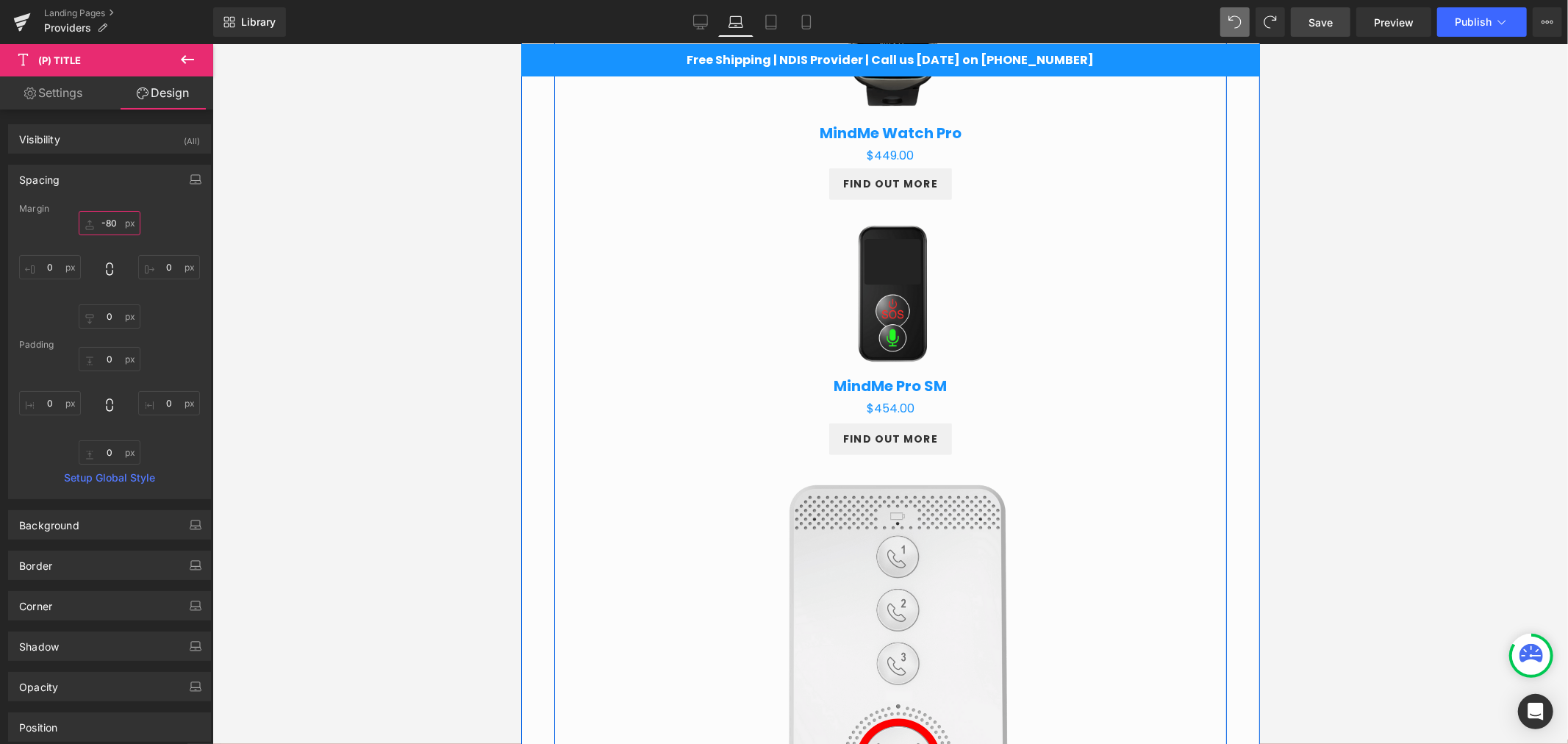
scroll to position [729, 0]
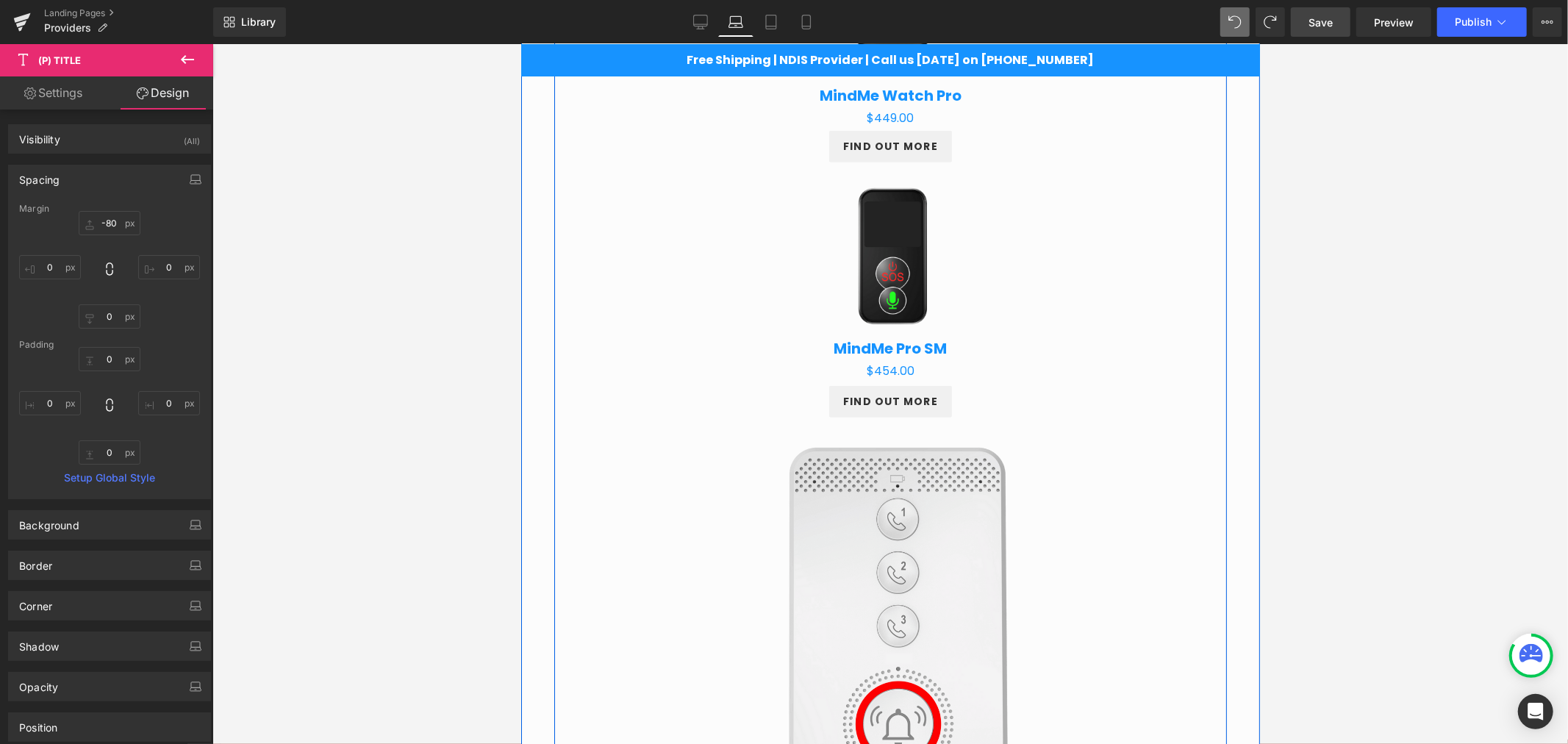
click at [918, 538] on img at bounding box center [889, 632] width 381 height 381
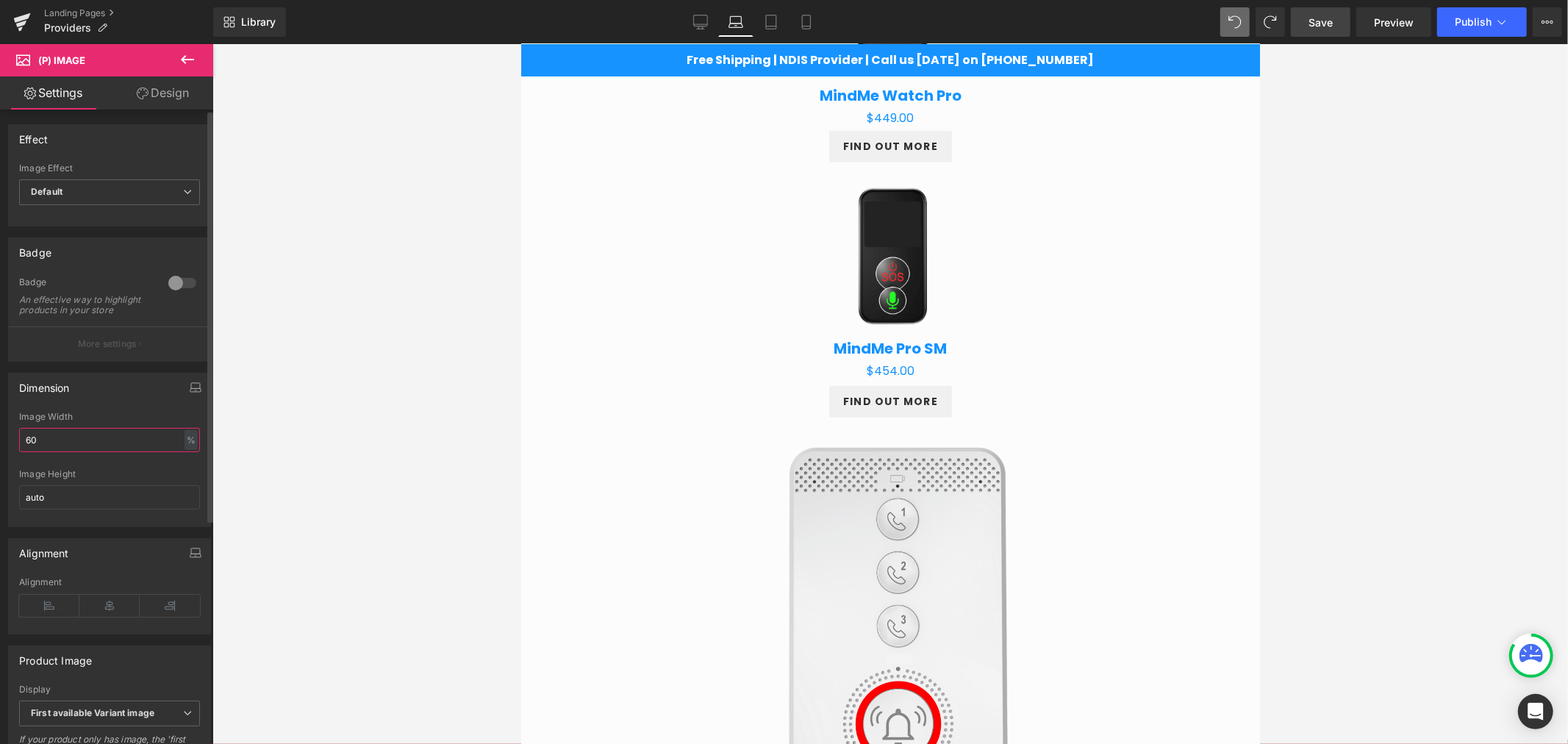
click at [75, 452] on input "60" at bounding box center [109, 440] width 181 height 24
type input "6"
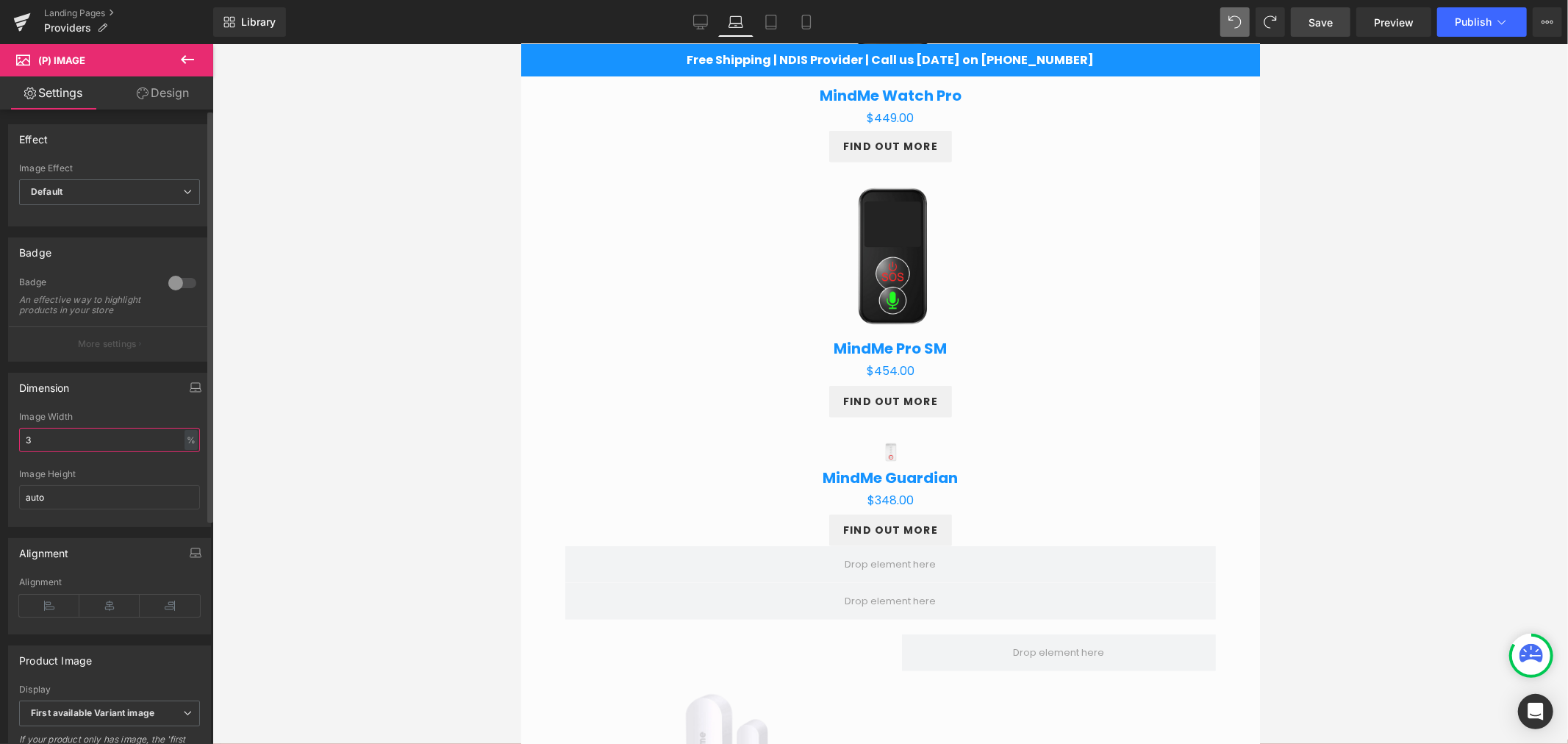
type input "35"
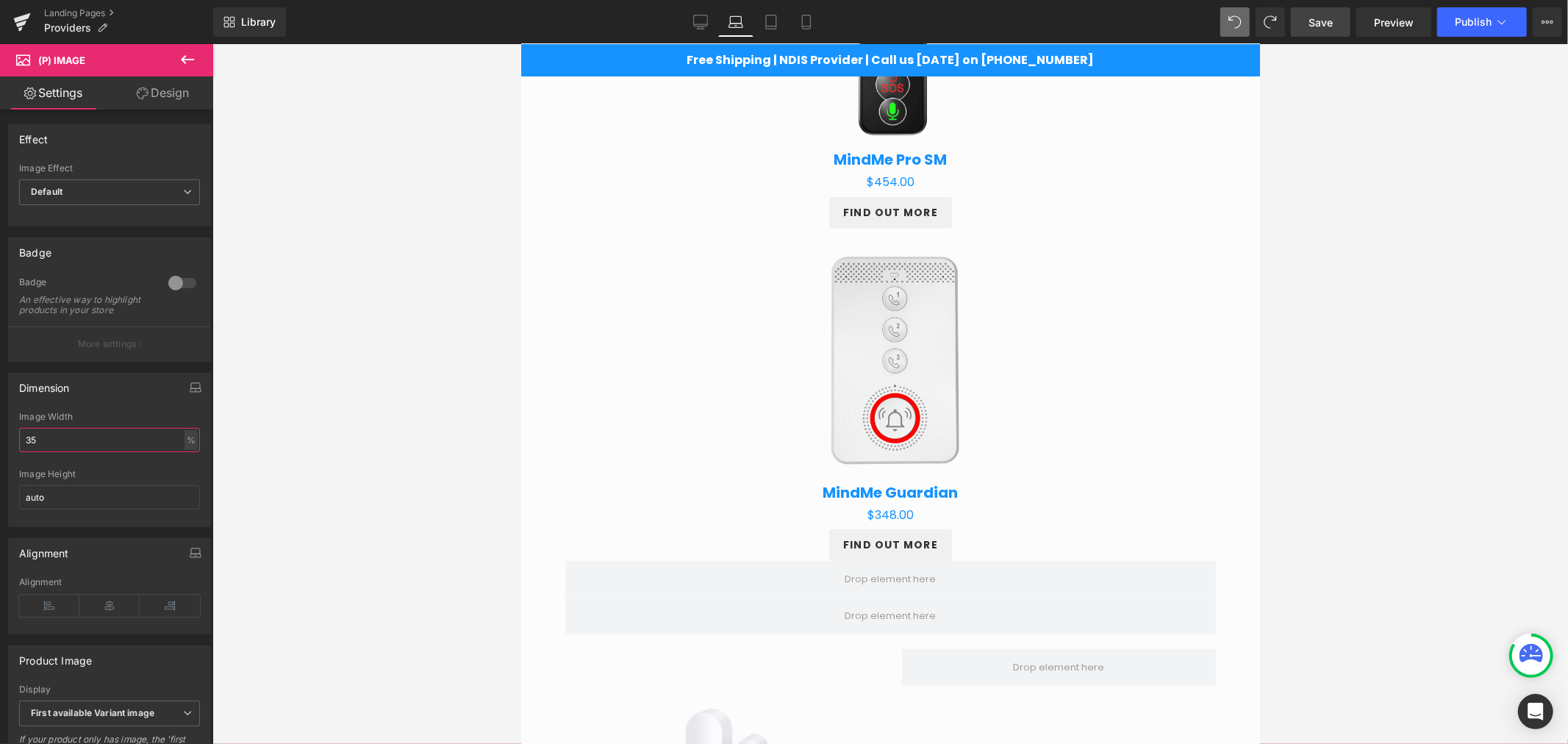
scroll to position [920, 0]
click at [885, 539] on span "Button" at bounding box center [890, 542] width 34 height 18
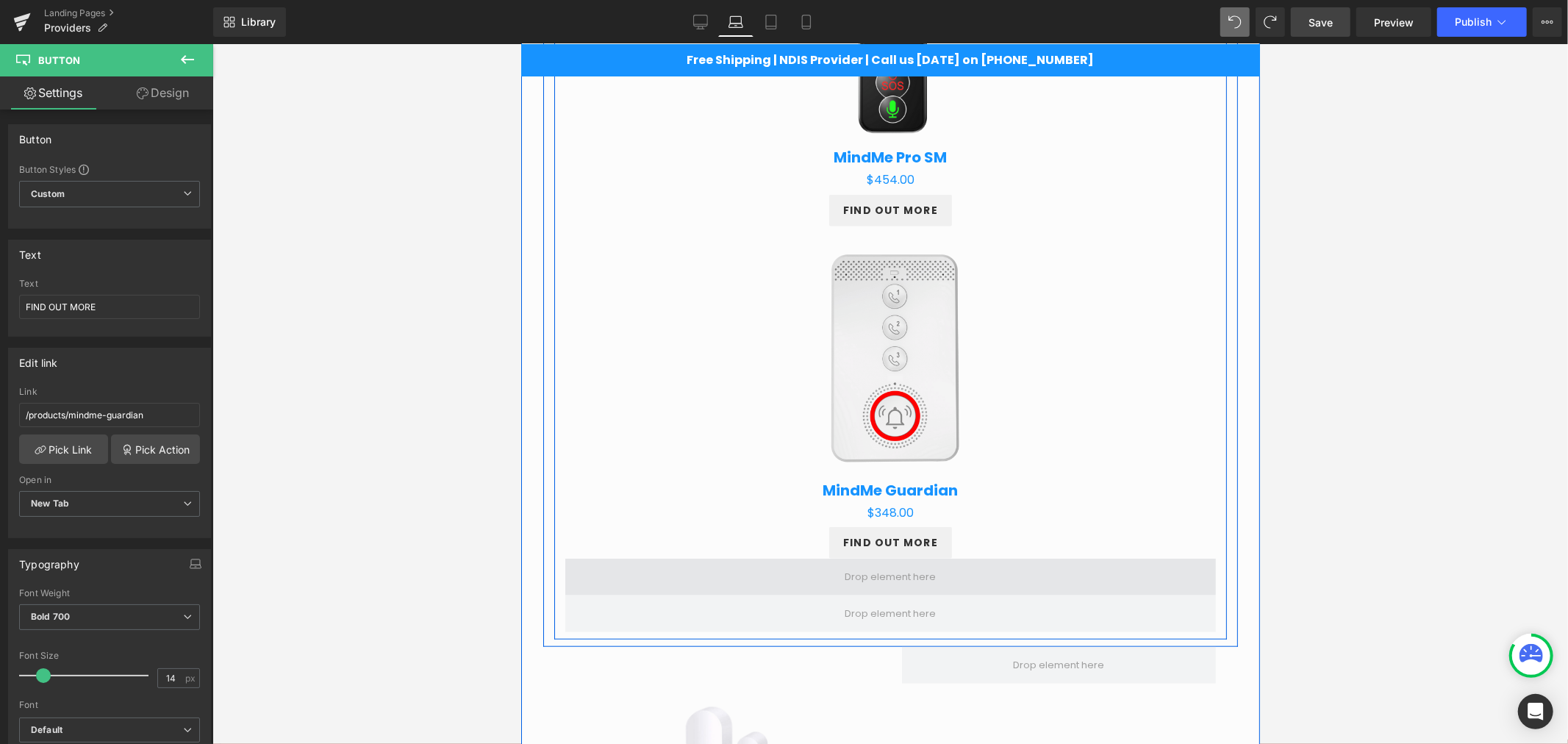
click at [722, 569] on span at bounding box center [890, 575] width 651 height 37
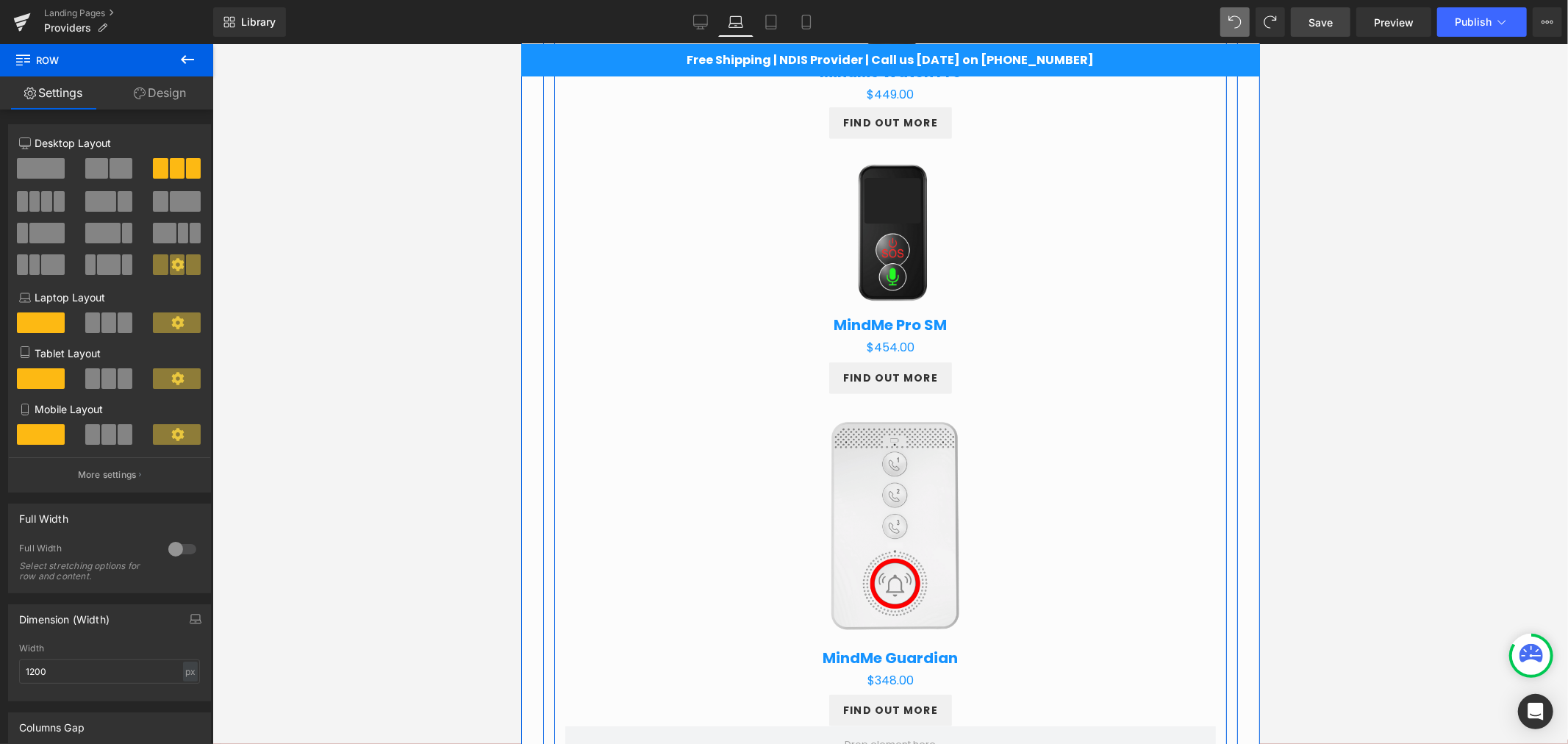
scroll to position [729, 0]
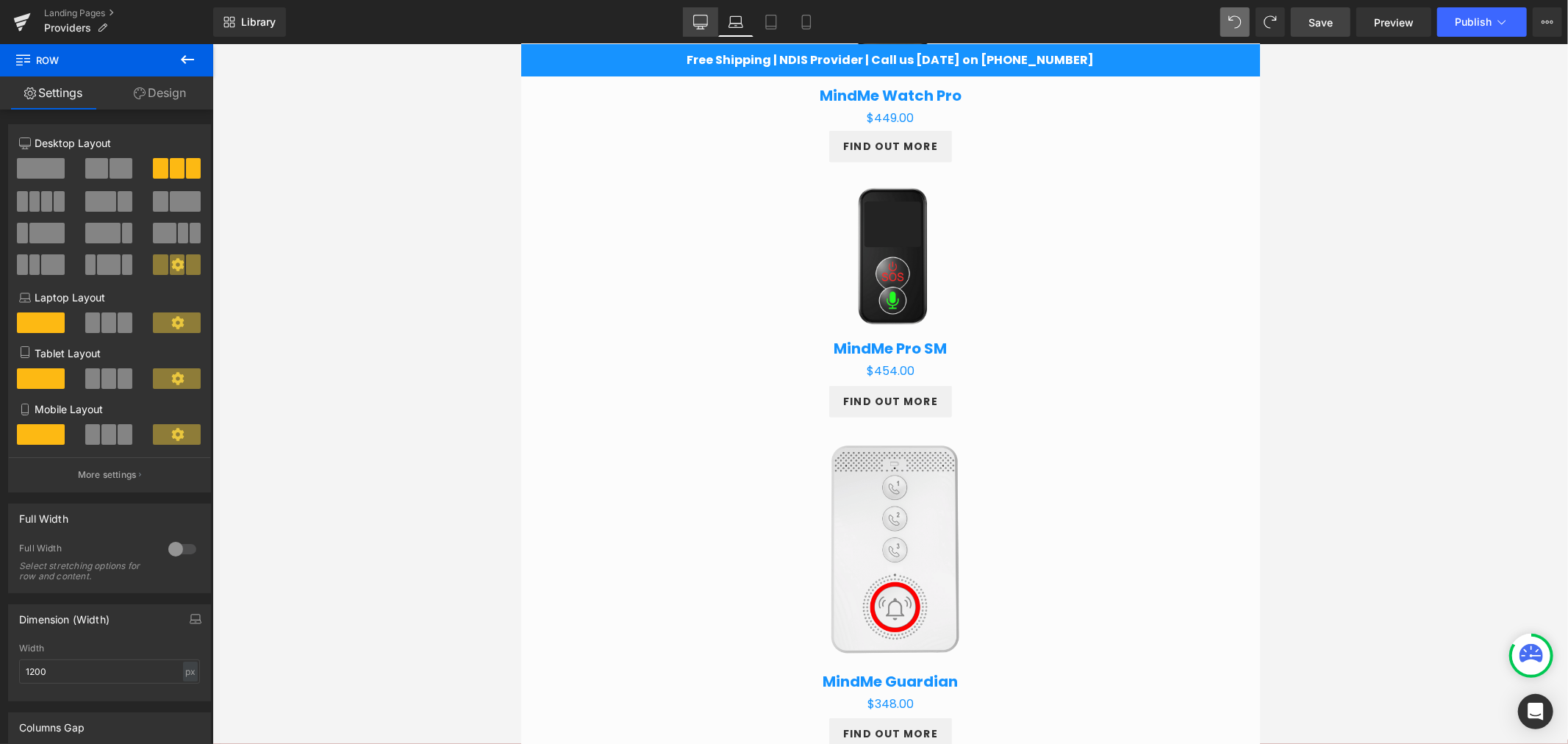
click at [704, 17] on icon at bounding box center [701, 22] width 15 height 15
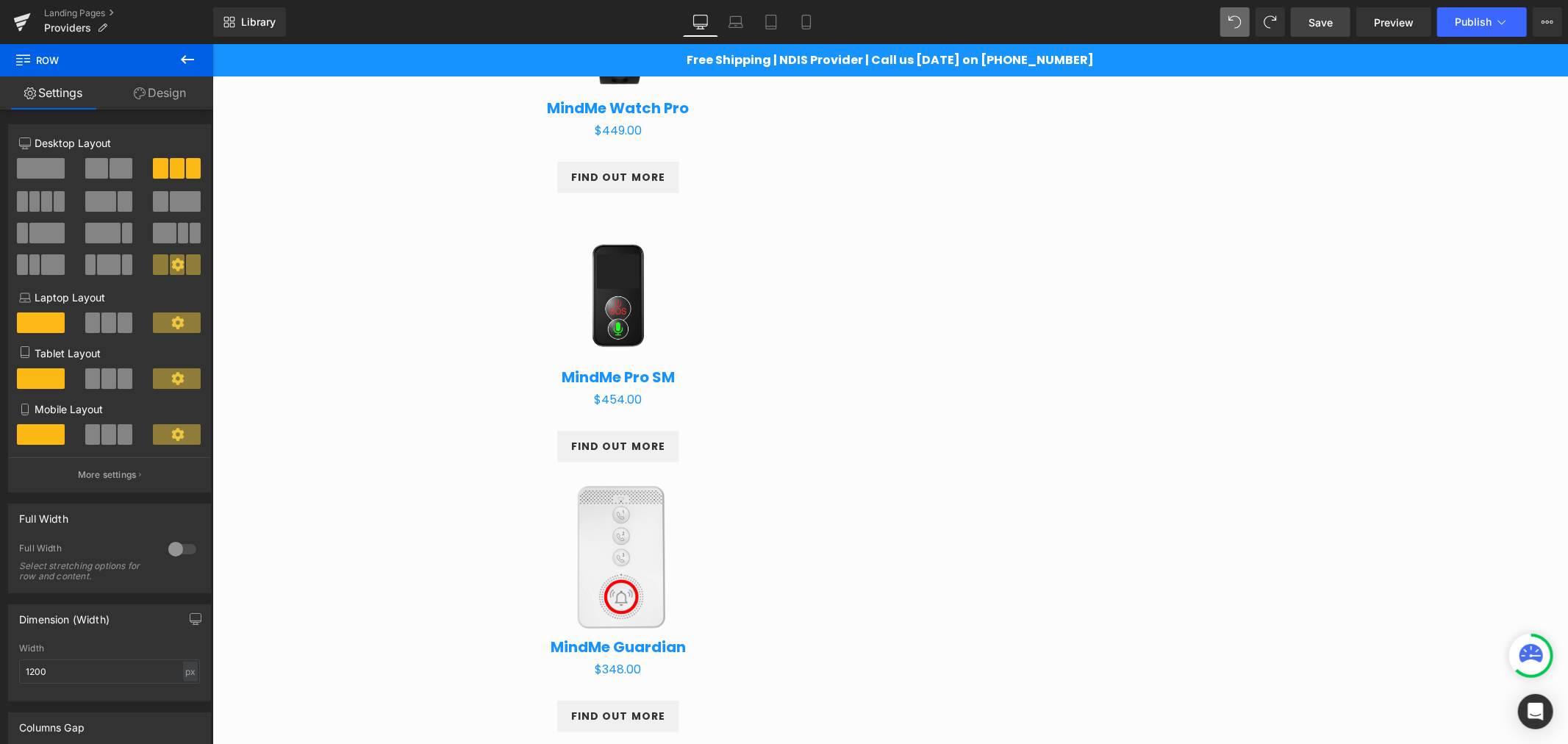
scroll to position [372, 0]
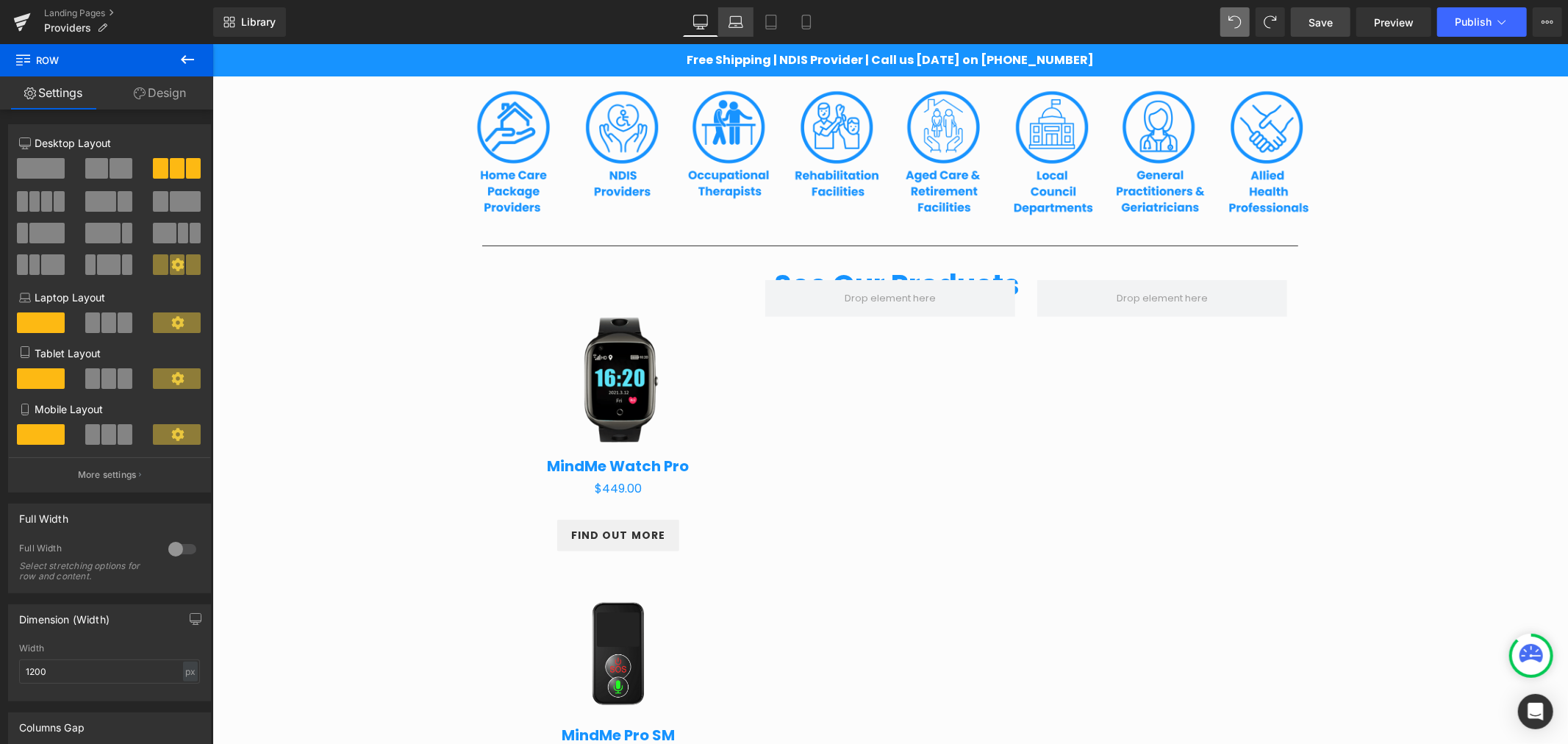
click at [732, 27] on icon at bounding box center [736, 22] width 15 height 15
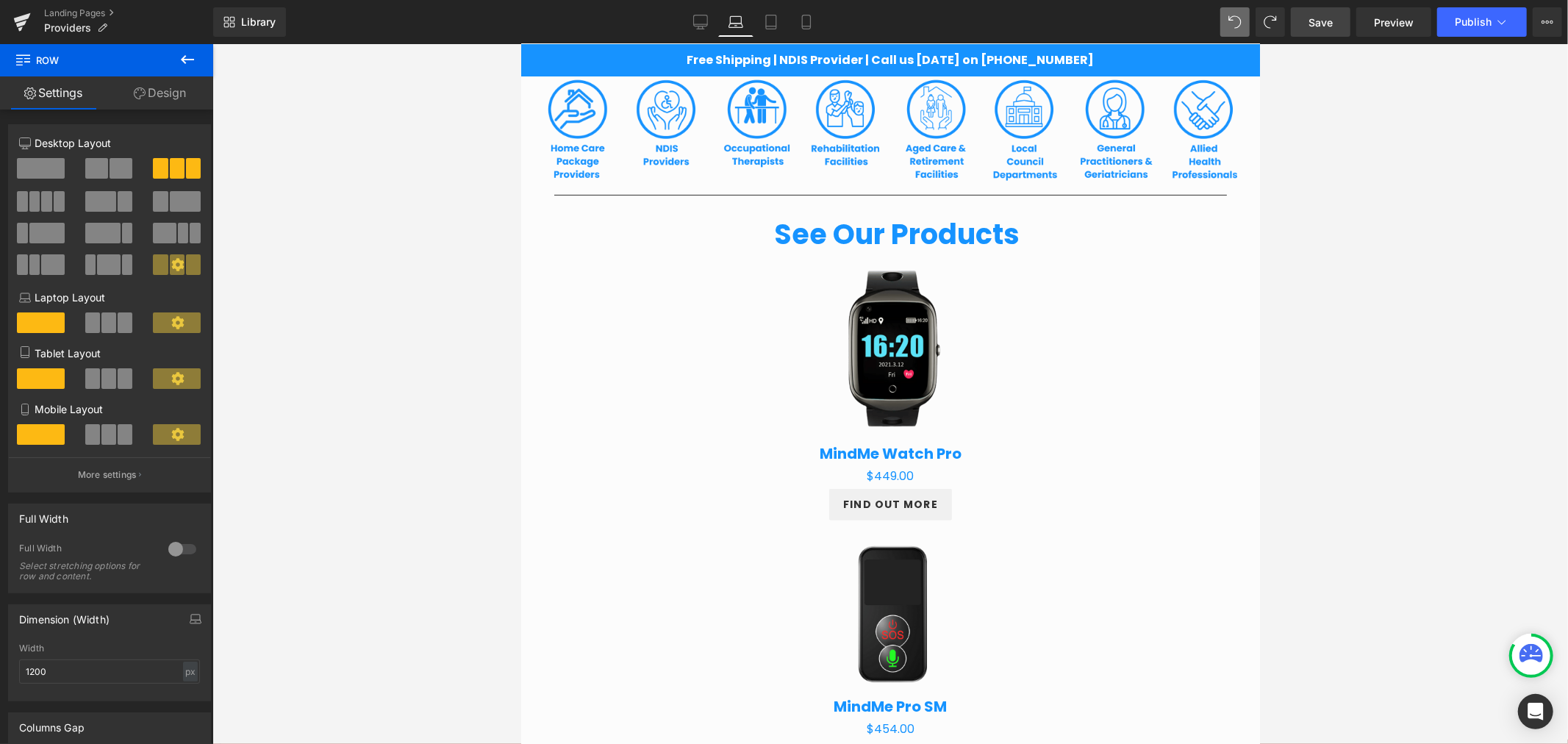
scroll to position [321, 0]
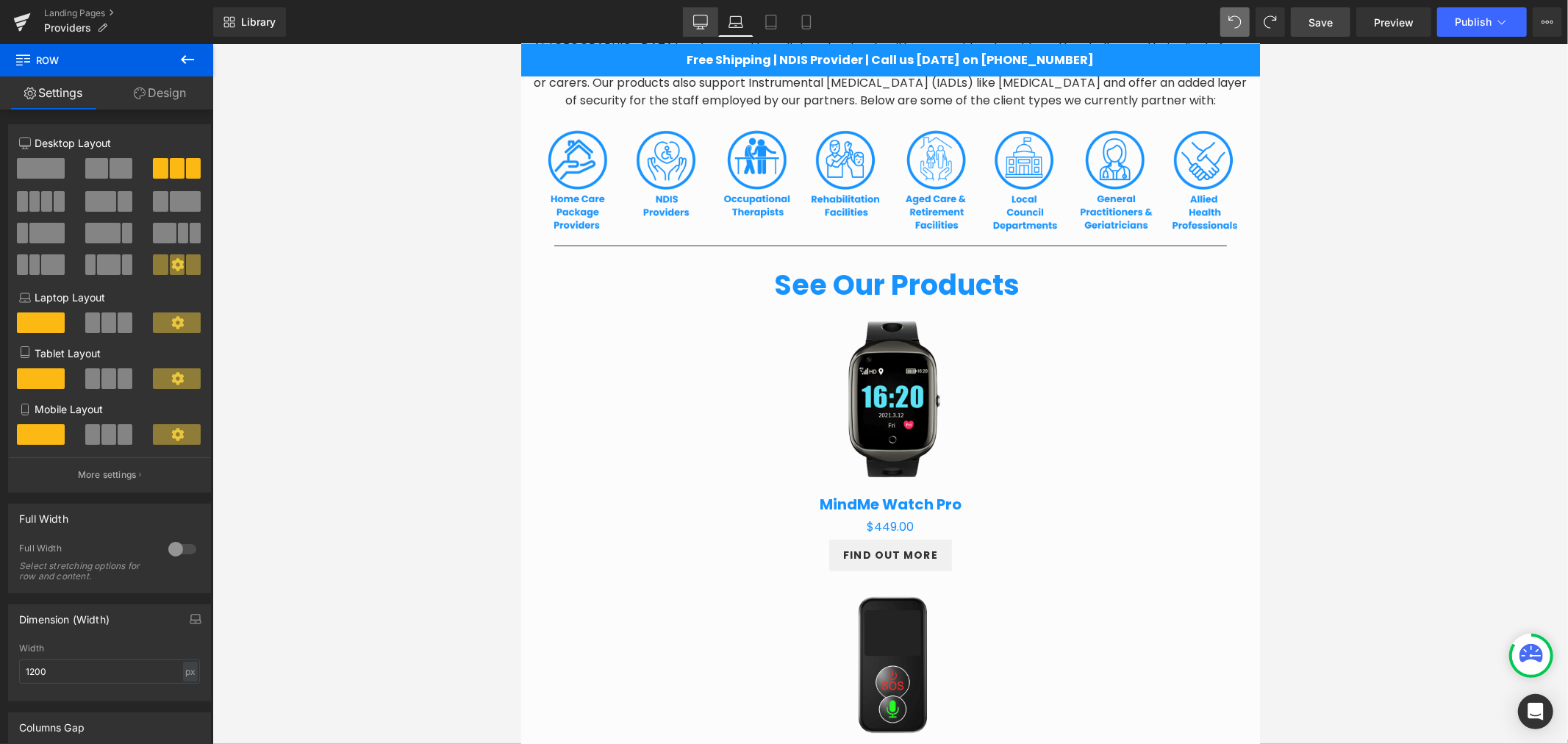
click at [708, 22] on icon at bounding box center [701, 22] width 15 height 15
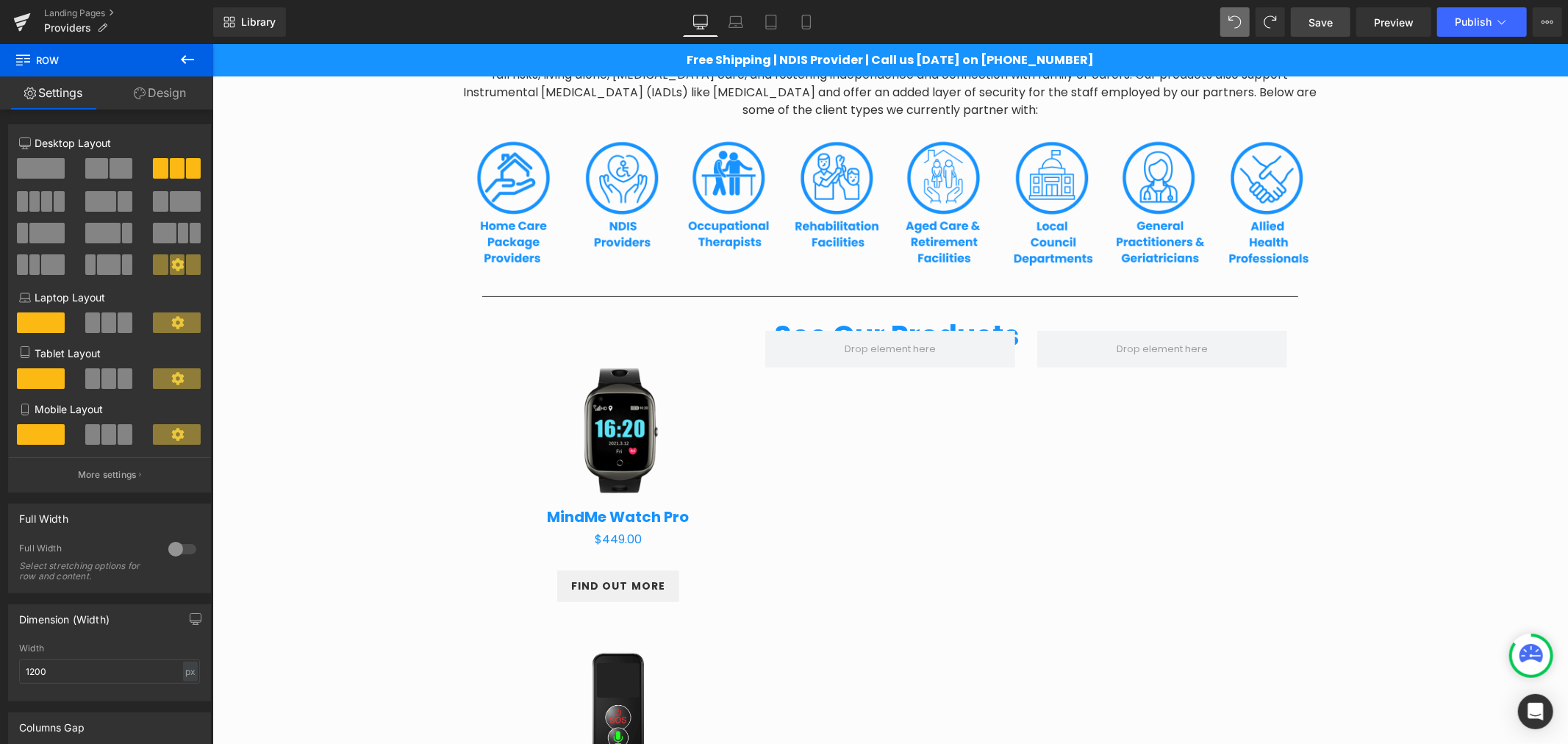
scroll to position [372, 0]
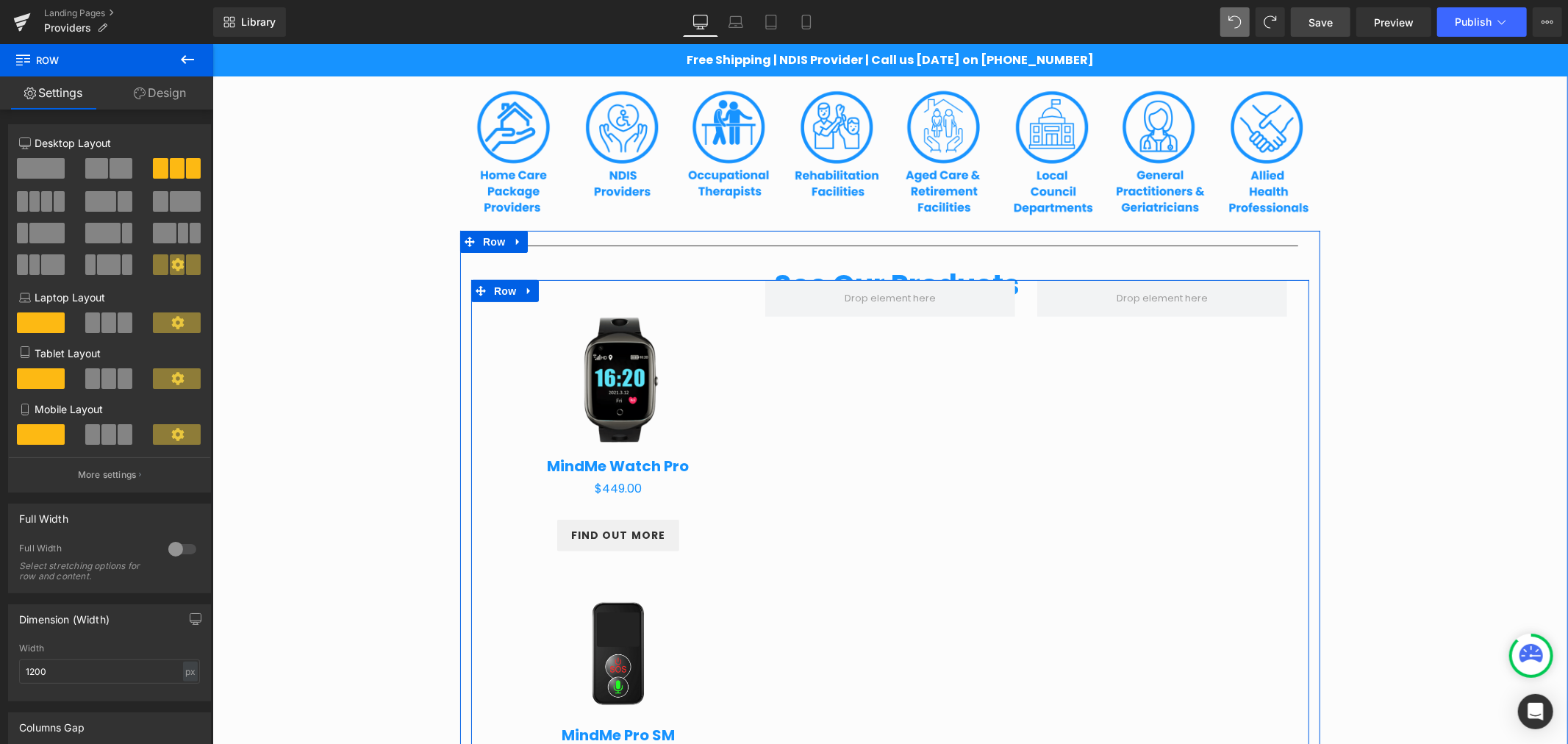
click at [474, 302] on div "Sale Off (P) Image MindMe Watch Pro (P) Title $0 $449.00 (P) Price Product FIND…" at bounding box center [890, 688] width 838 height 817
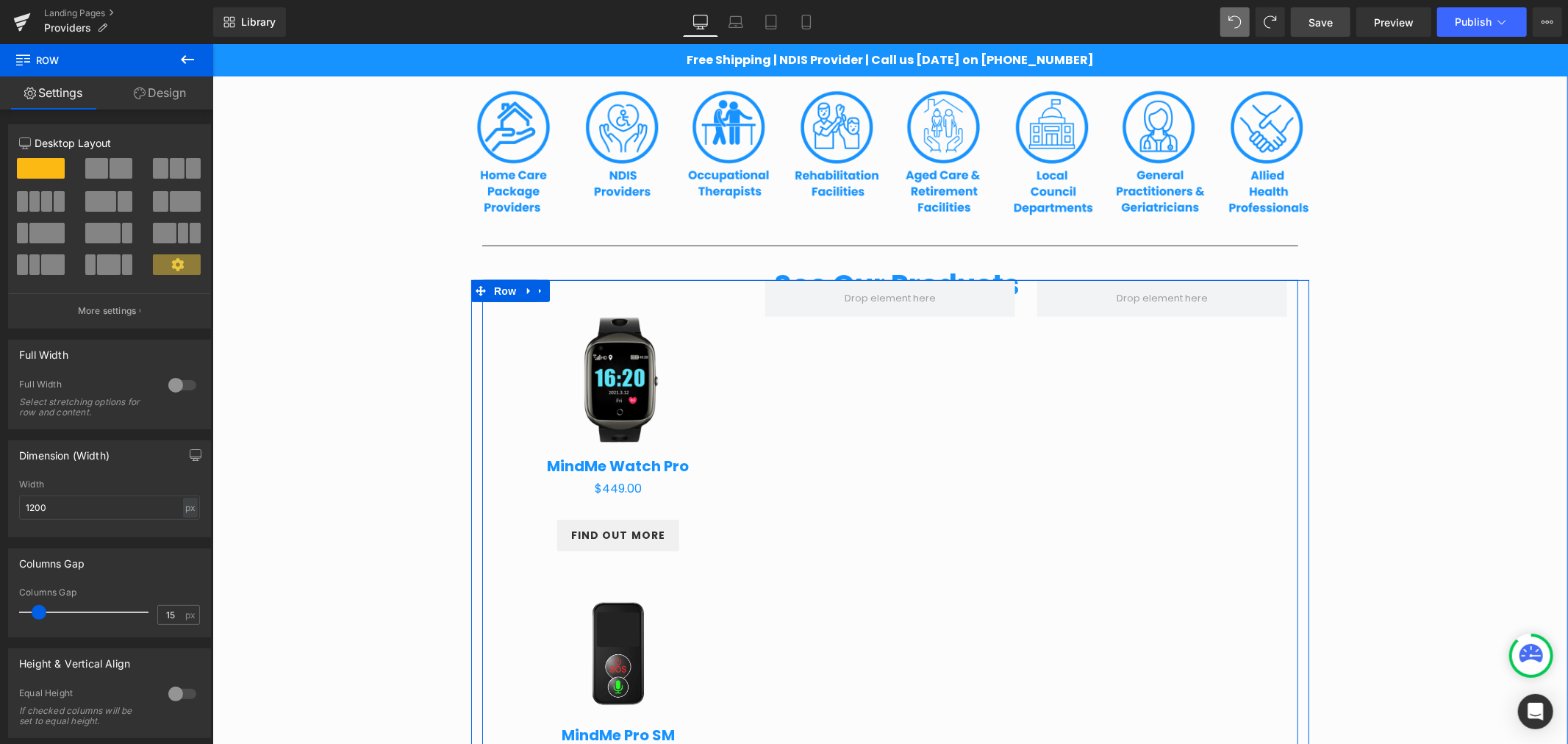
click at [482, 304] on div "Sale Off (P) Image MindMe Watch Pro (P) Title $0 $449.00 (P) Price Product FIND…" at bounding box center [618, 684] width 272 height 809
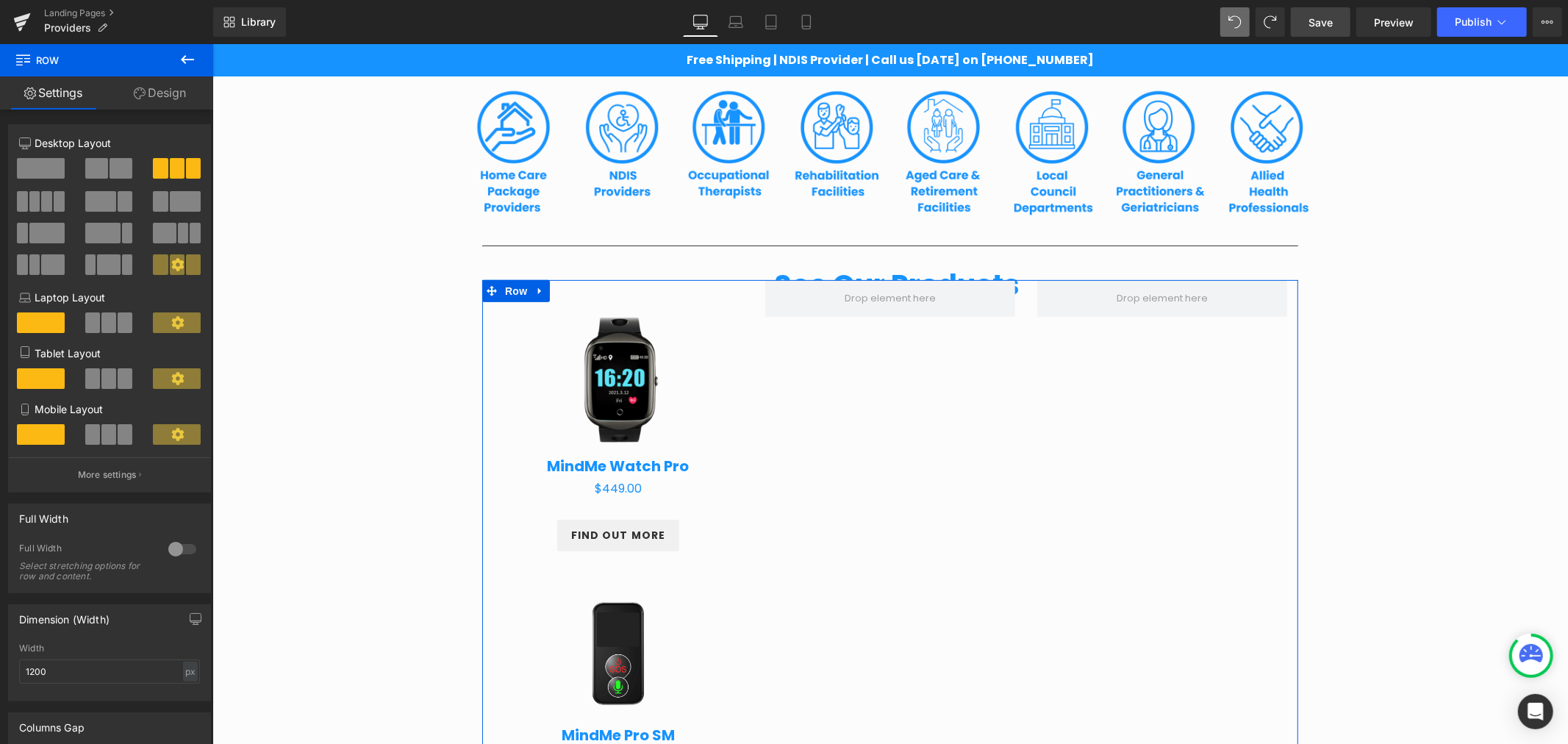
click at [39, 174] on span at bounding box center [41, 169] width 48 height 21
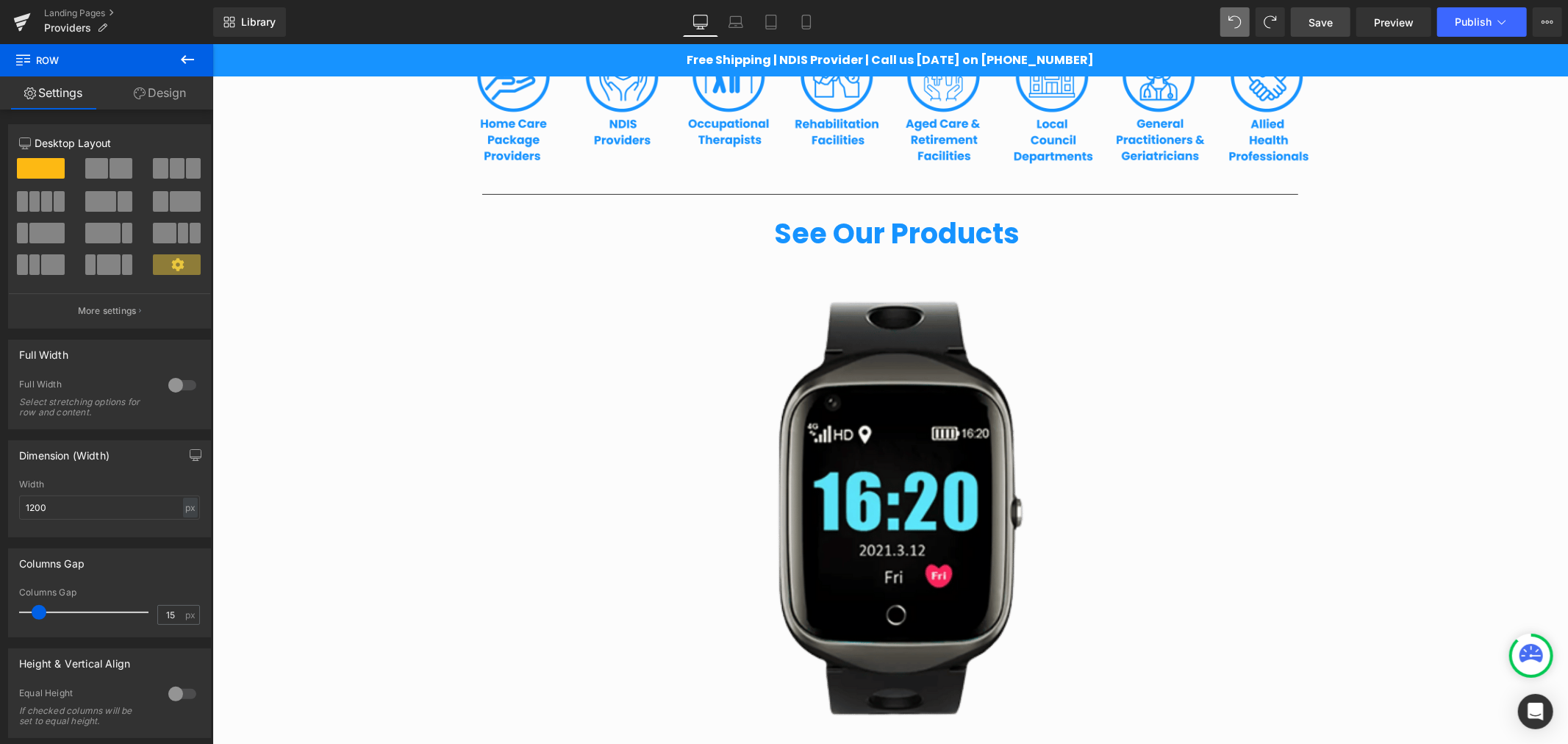
scroll to position [535, 0]
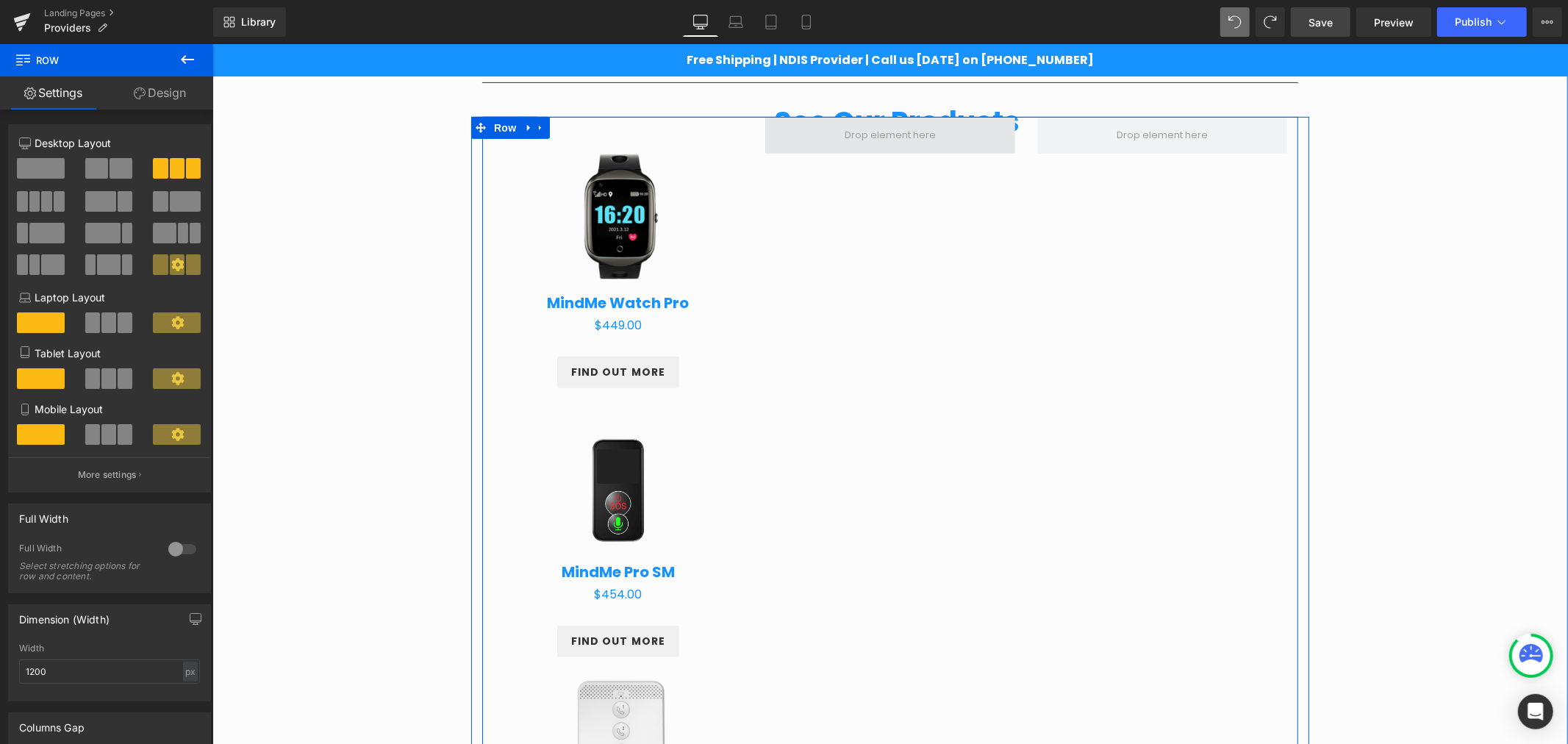
click at [893, 129] on span at bounding box center [890, 135] width 102 height 22
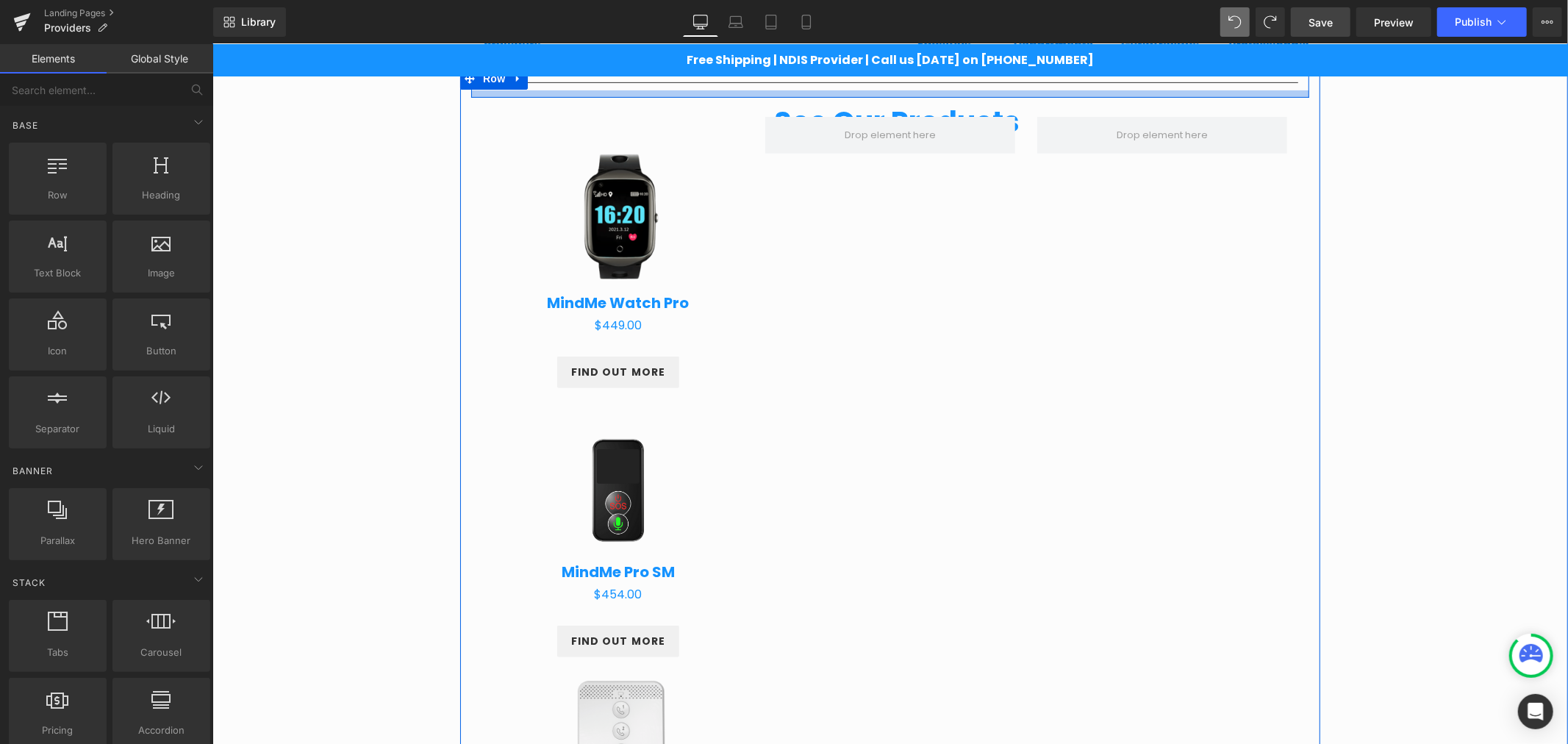
click at [549, 89] on div at bounding box center [890, 93] width 838 height 8
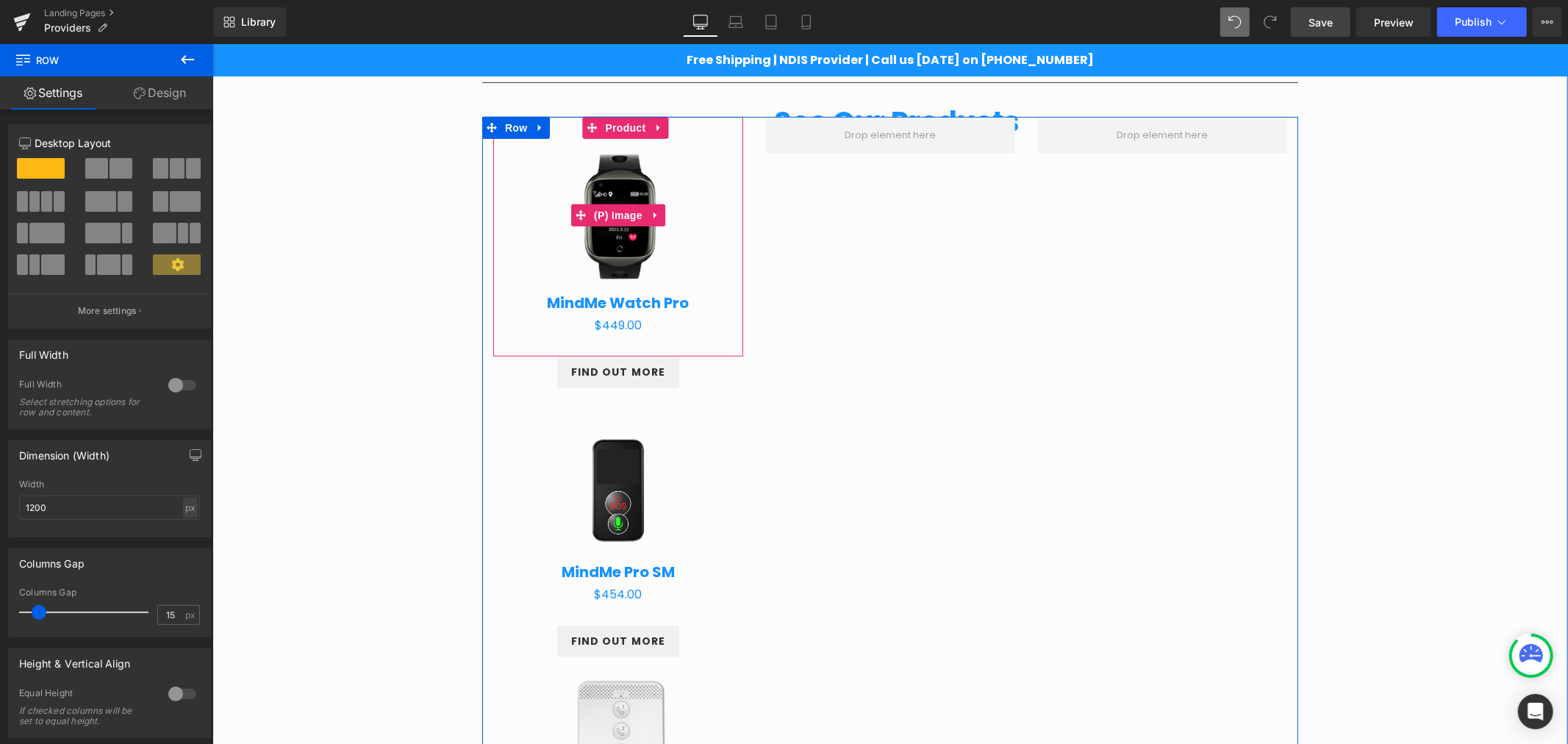
click at [541, 146] on img at bounding box center [618, 215] width 153 height 153
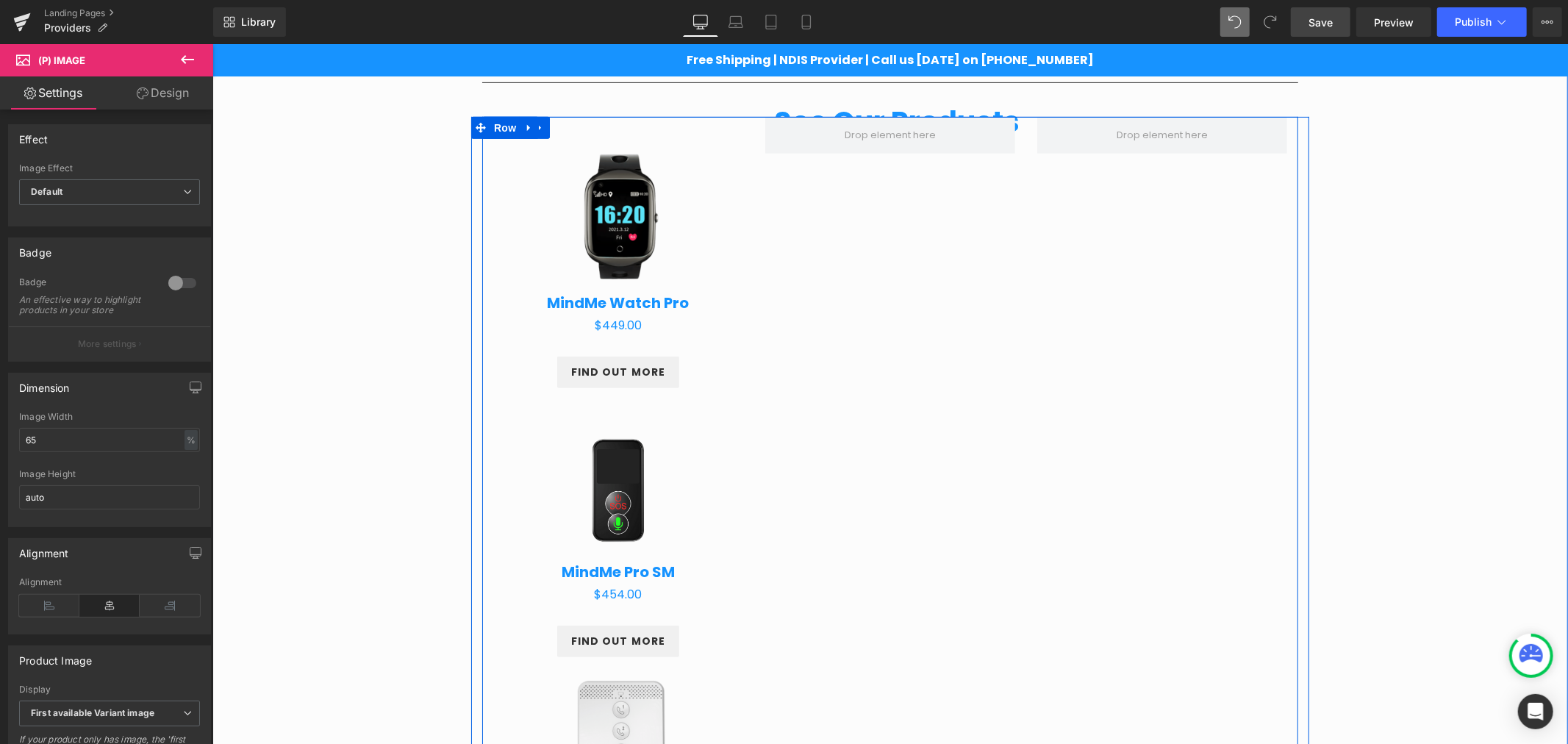
click at [482, 159] on div "Sale Off (P) Image MindMe Watch Pro (P) Title $0 $449.00 (P) Price Product FIND…" at bounding box center [618, 520] width 272 height 809
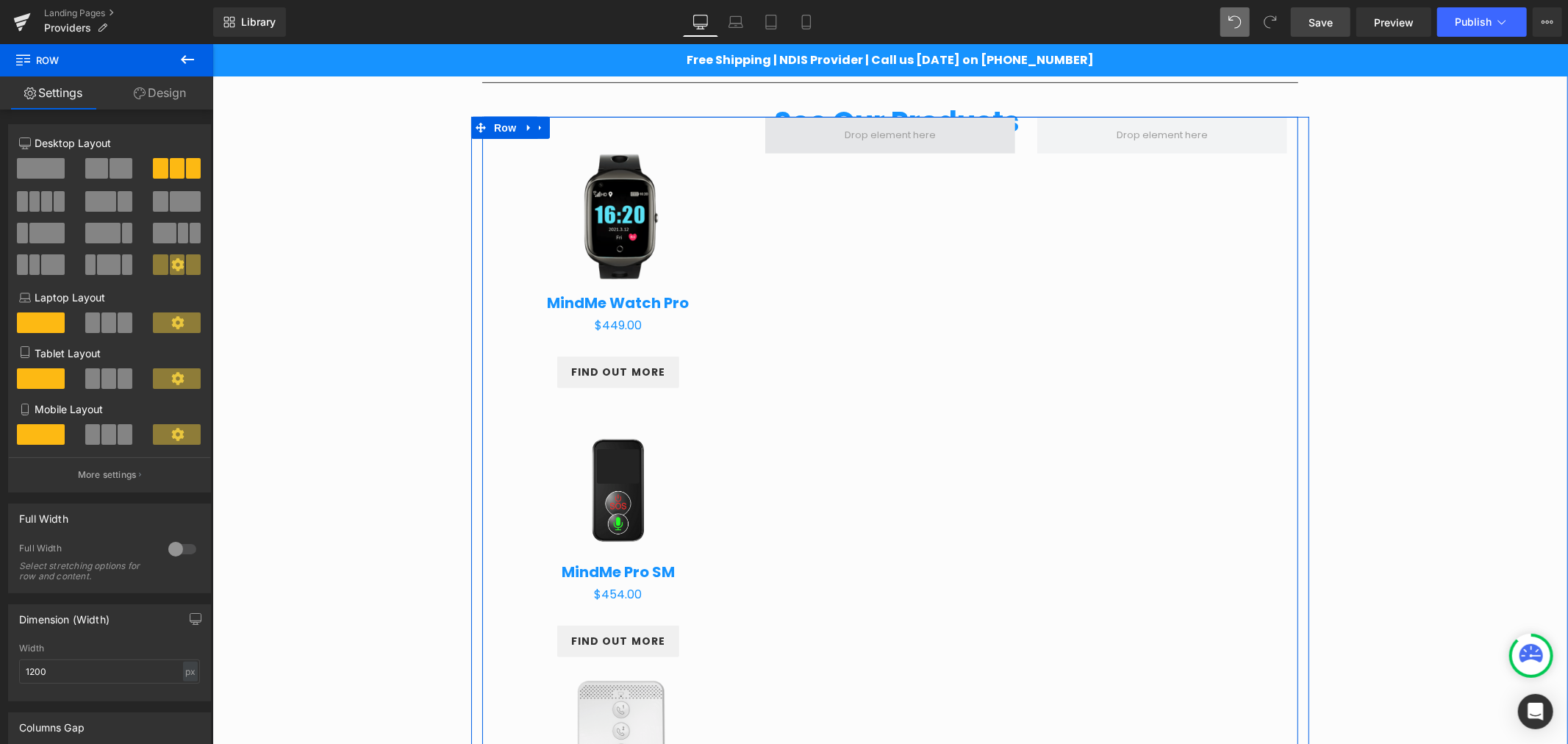
click at [870, 134] on span at bounding box center [890, 135] width 102 height 22
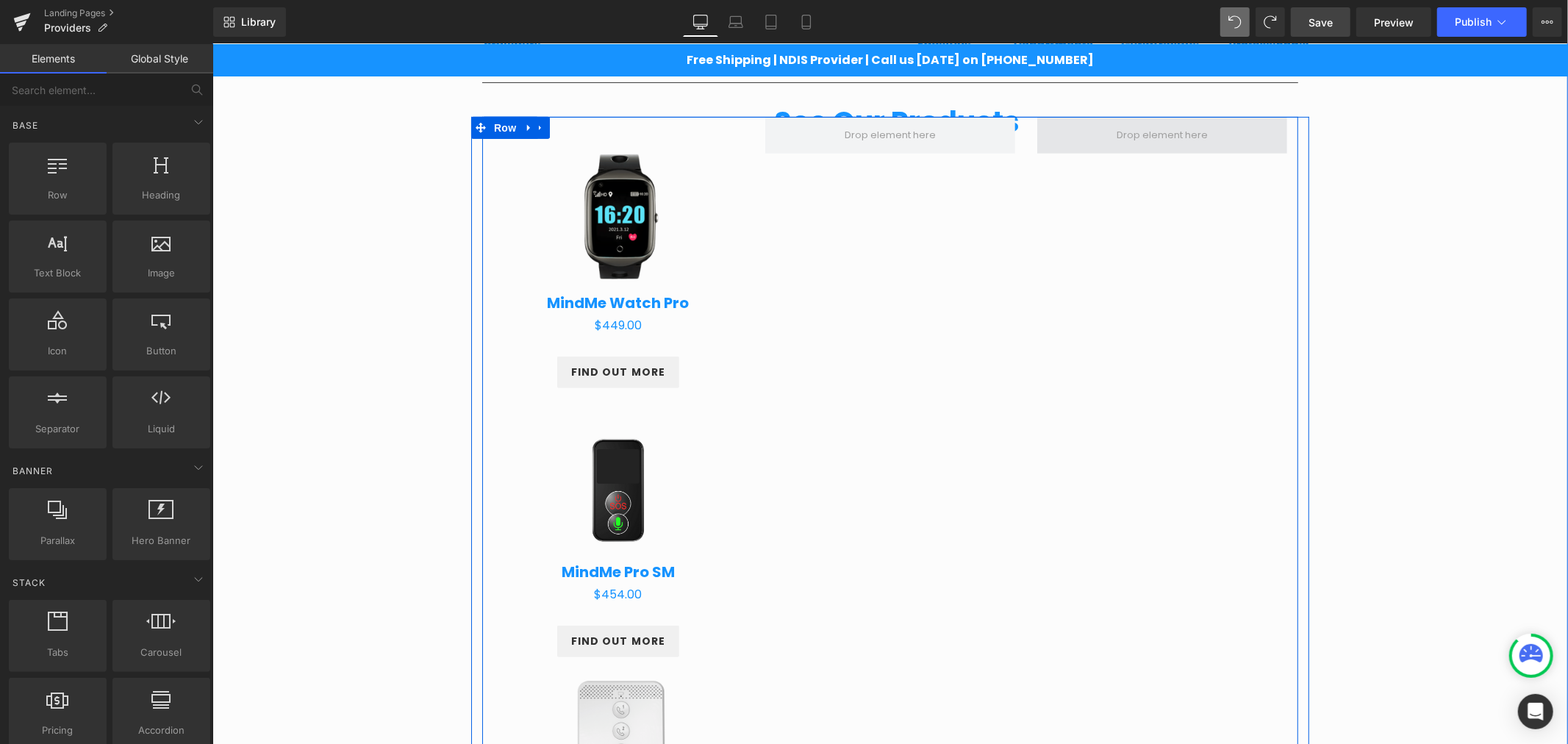
click at [1039, 128] on span at bounding box center [1162, 134] width 250 height 37
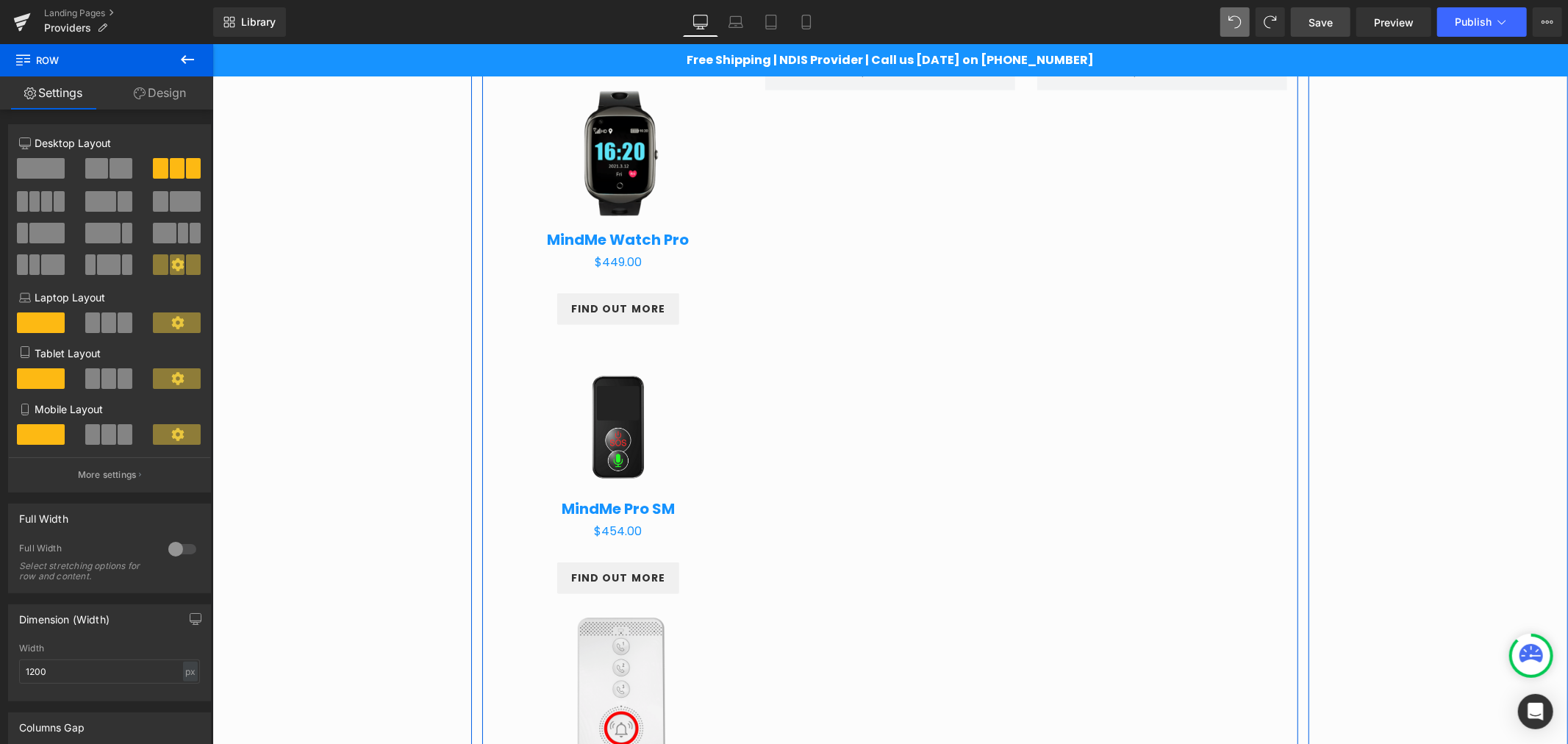
scroll to position [590, 0]
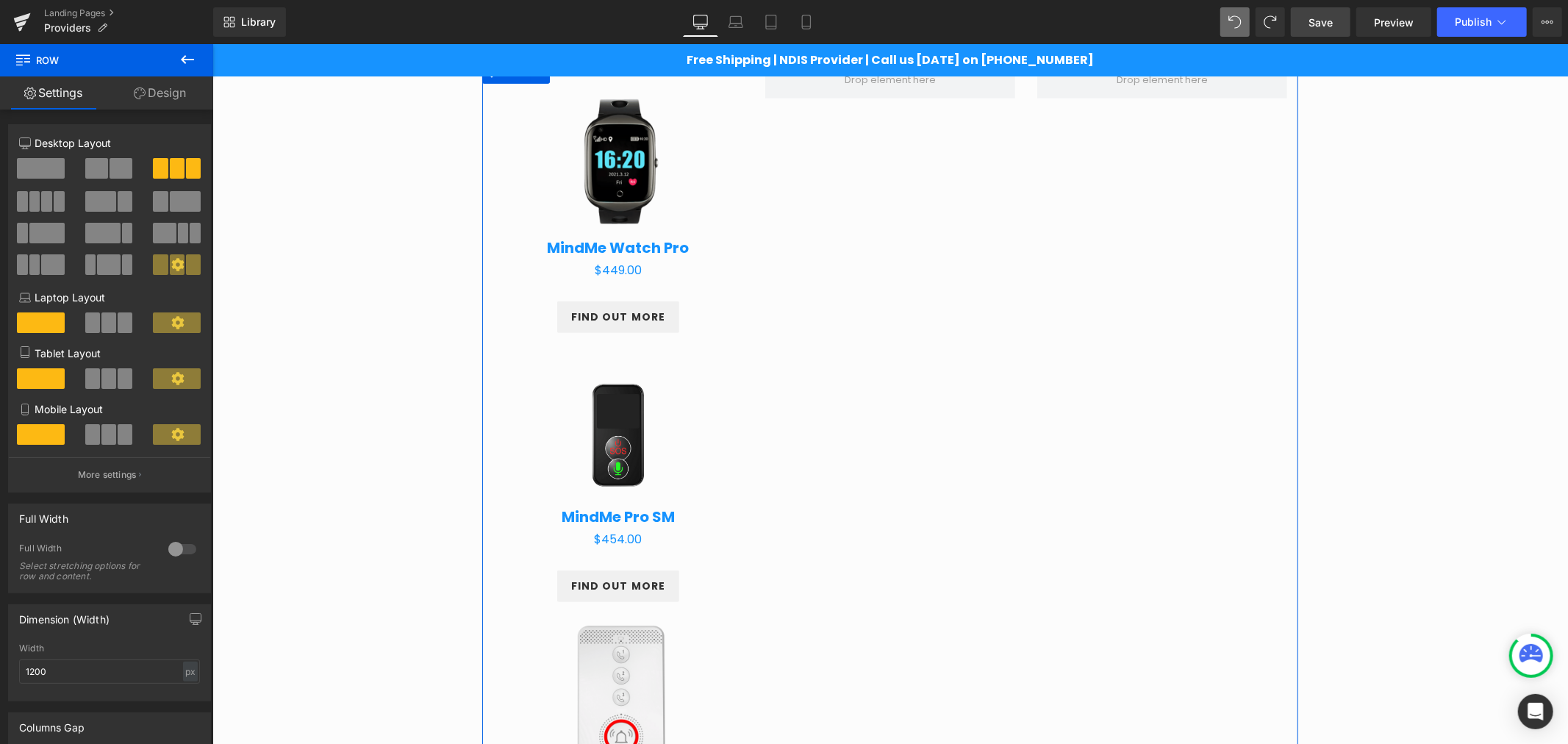
click at [93, 325] on span at bounding box center [92, 323] width 15 height 21
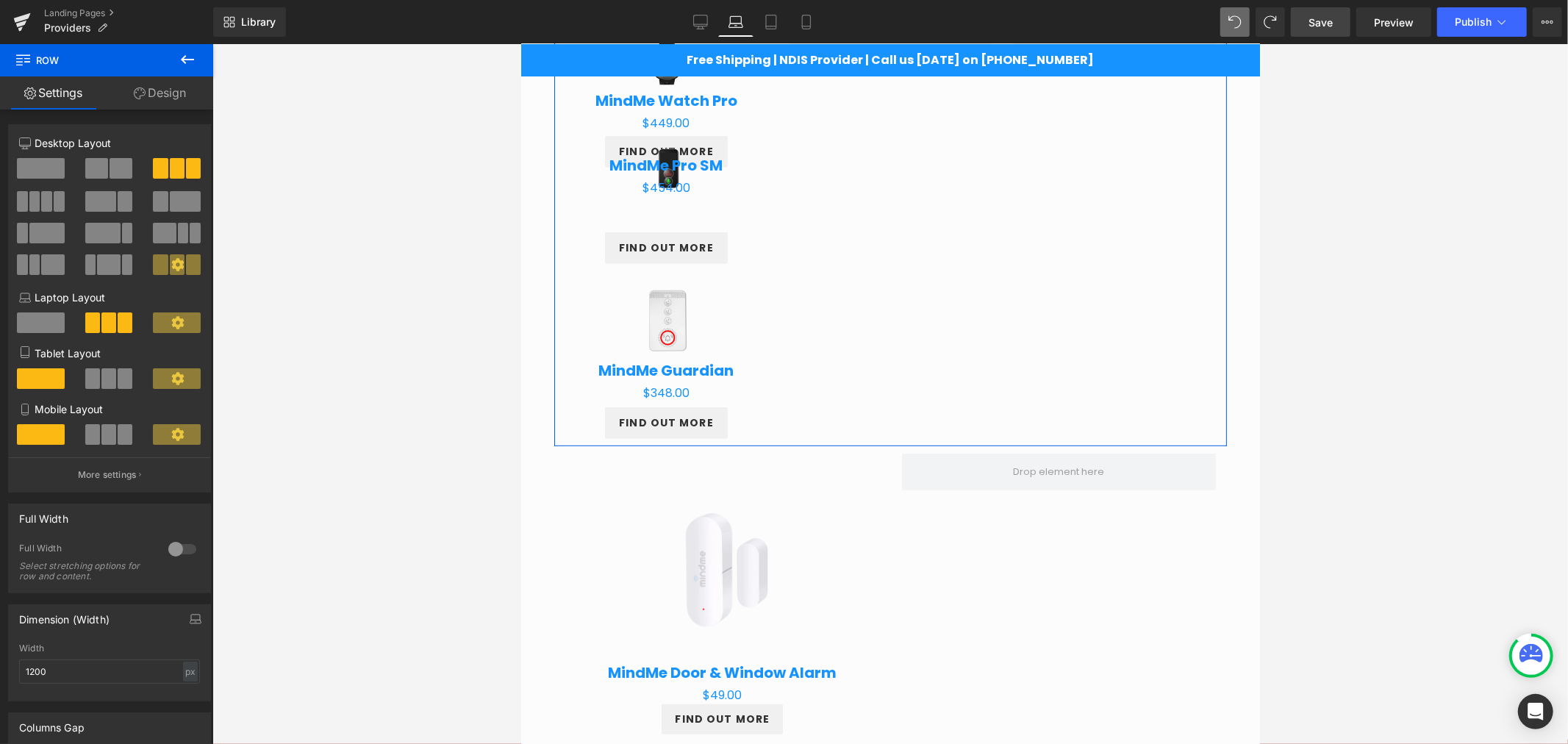
scroll to position [539, 0]
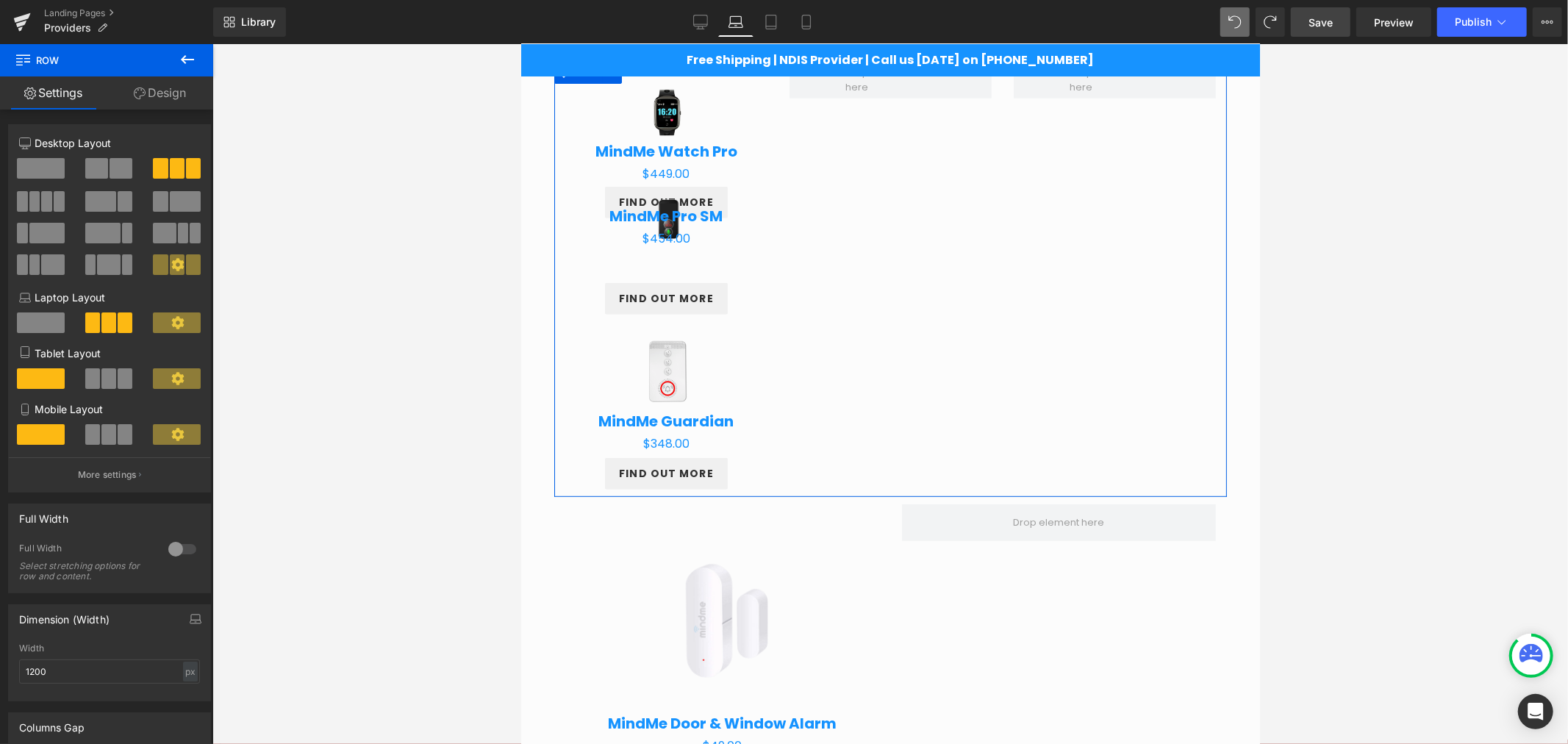
click at [34, 322] on span at bounding box center [41, 323] width 48 height 21
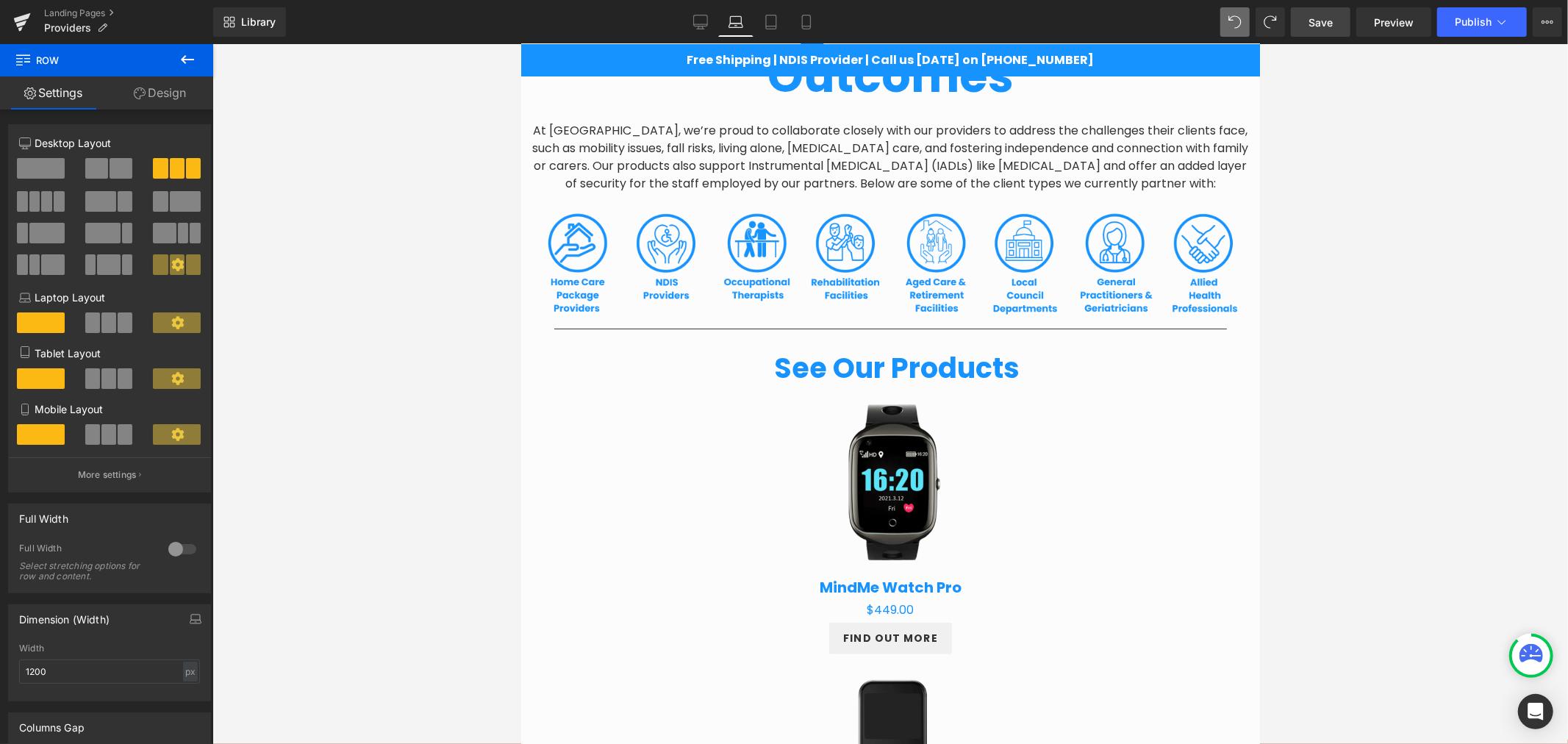
scroll to position [213, 0]
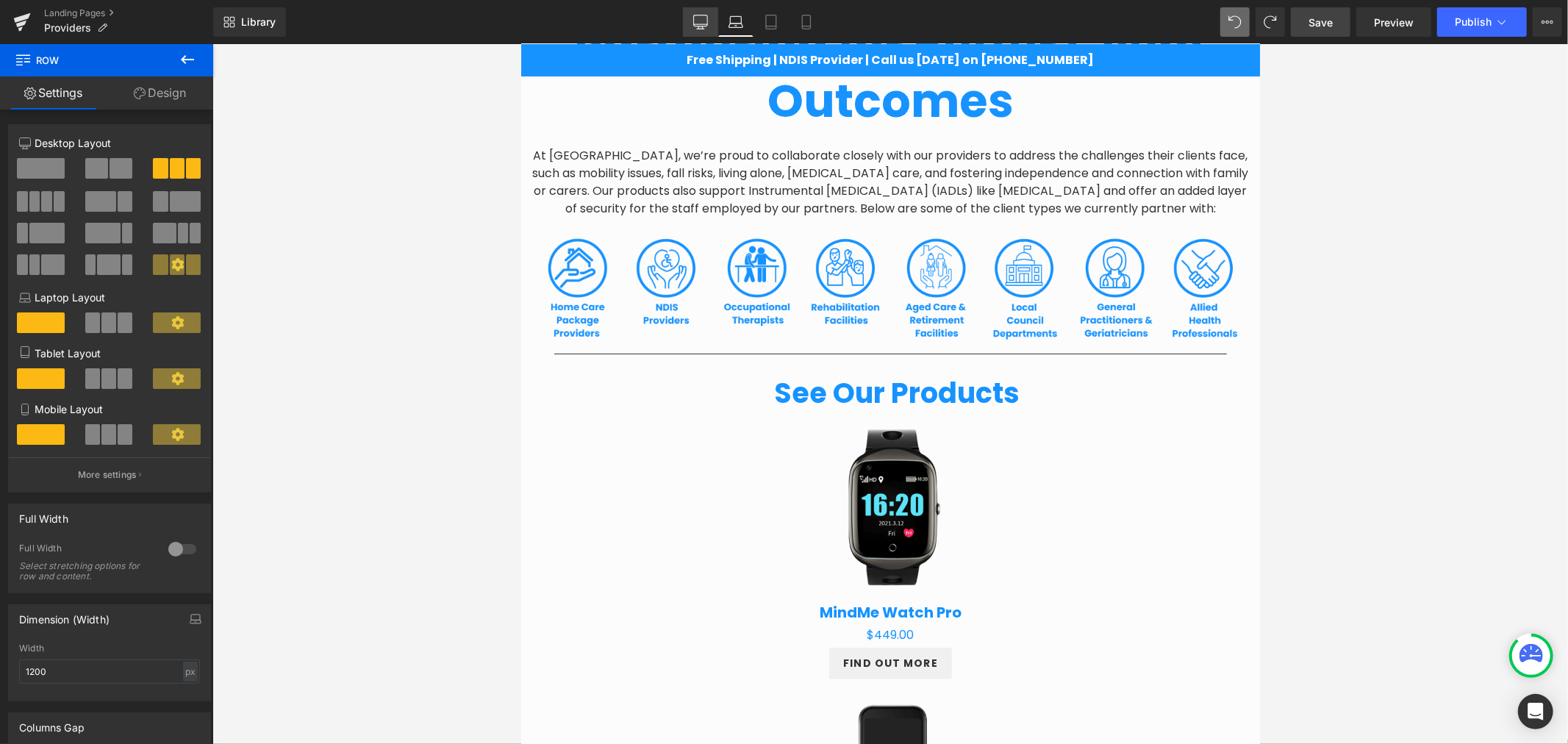
click at [704, 16] on icon at bounding box center [701, 22] width 15 height 15
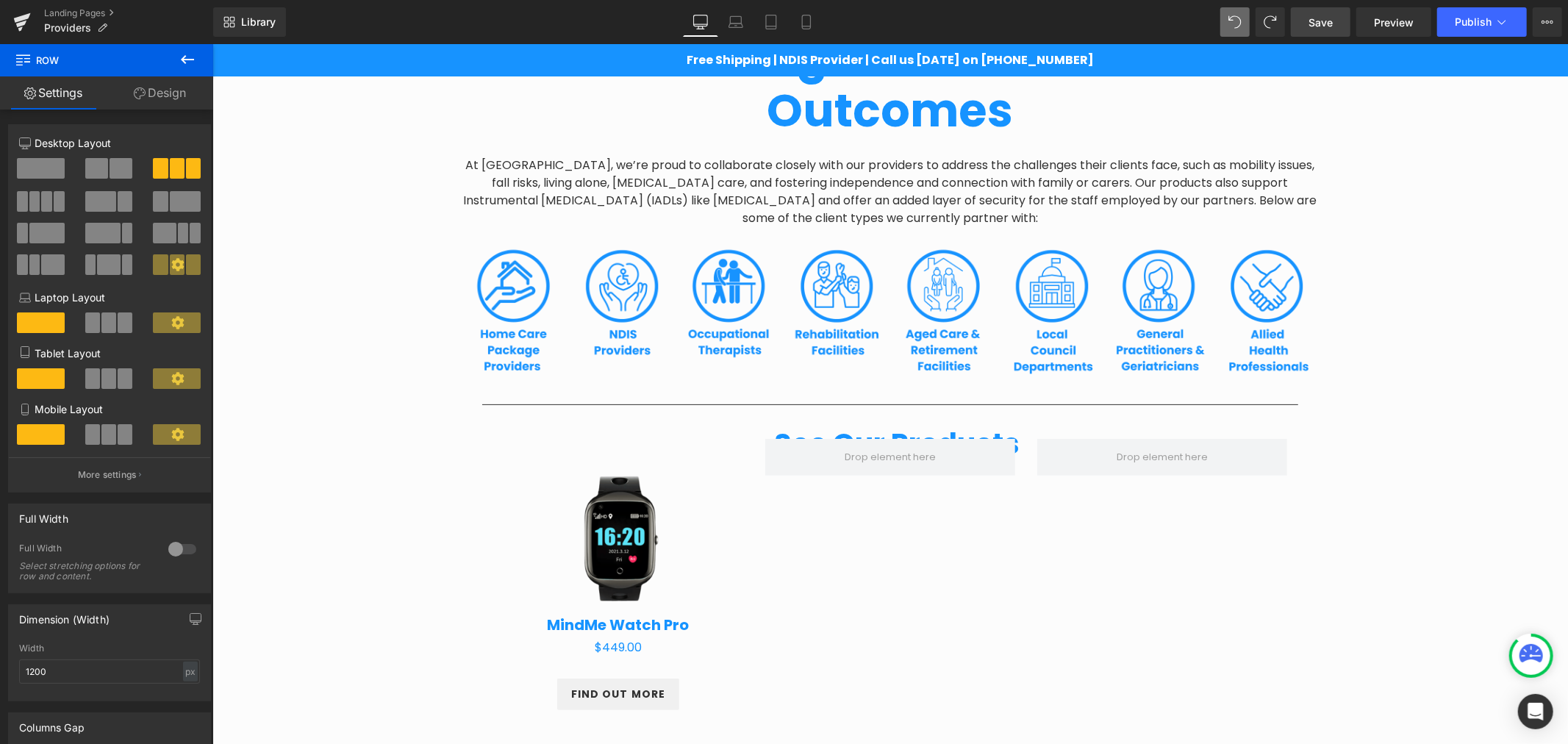
scroll to position [263, 0]
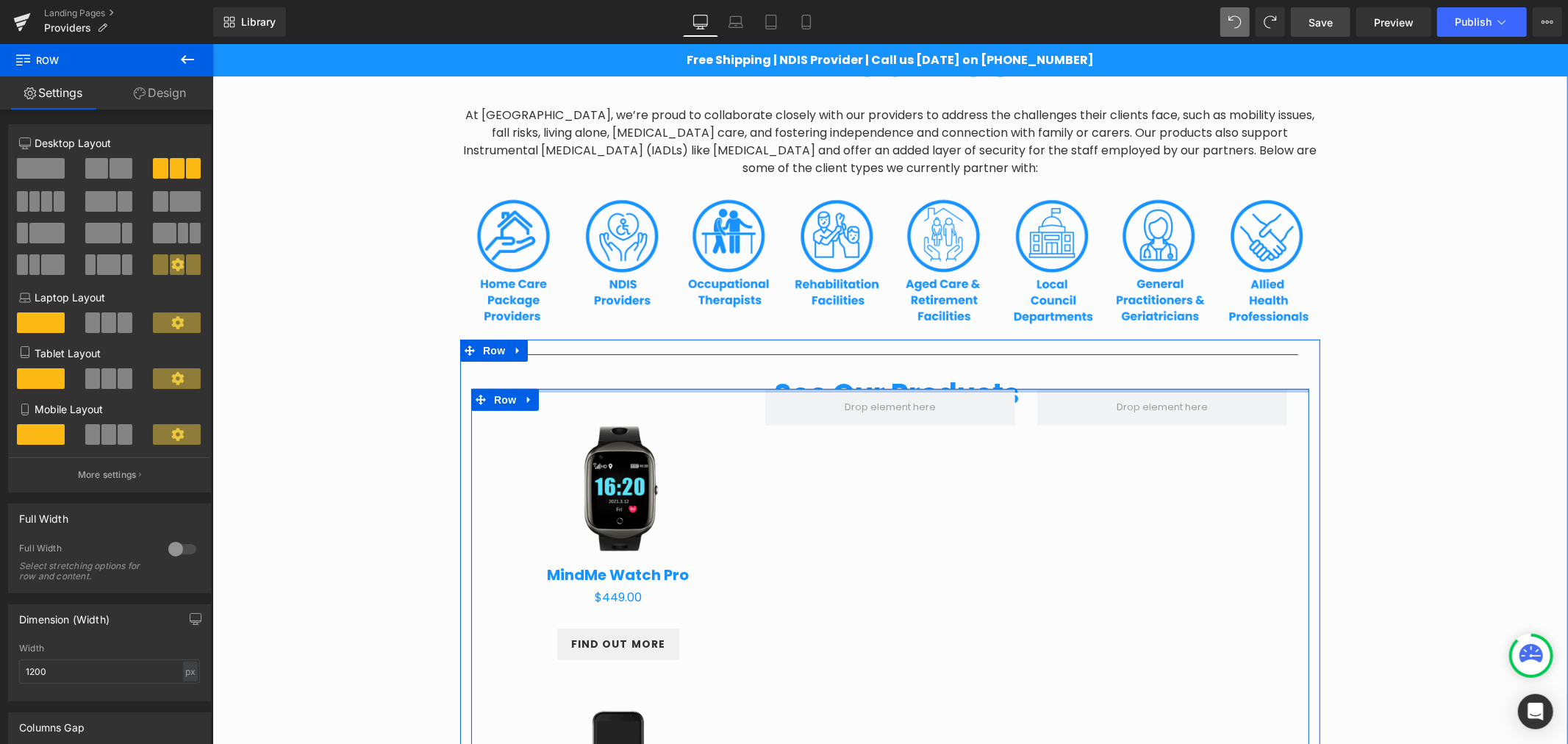
click at [707, 390] on div at bounding box center [890, 390] width 838 height 3
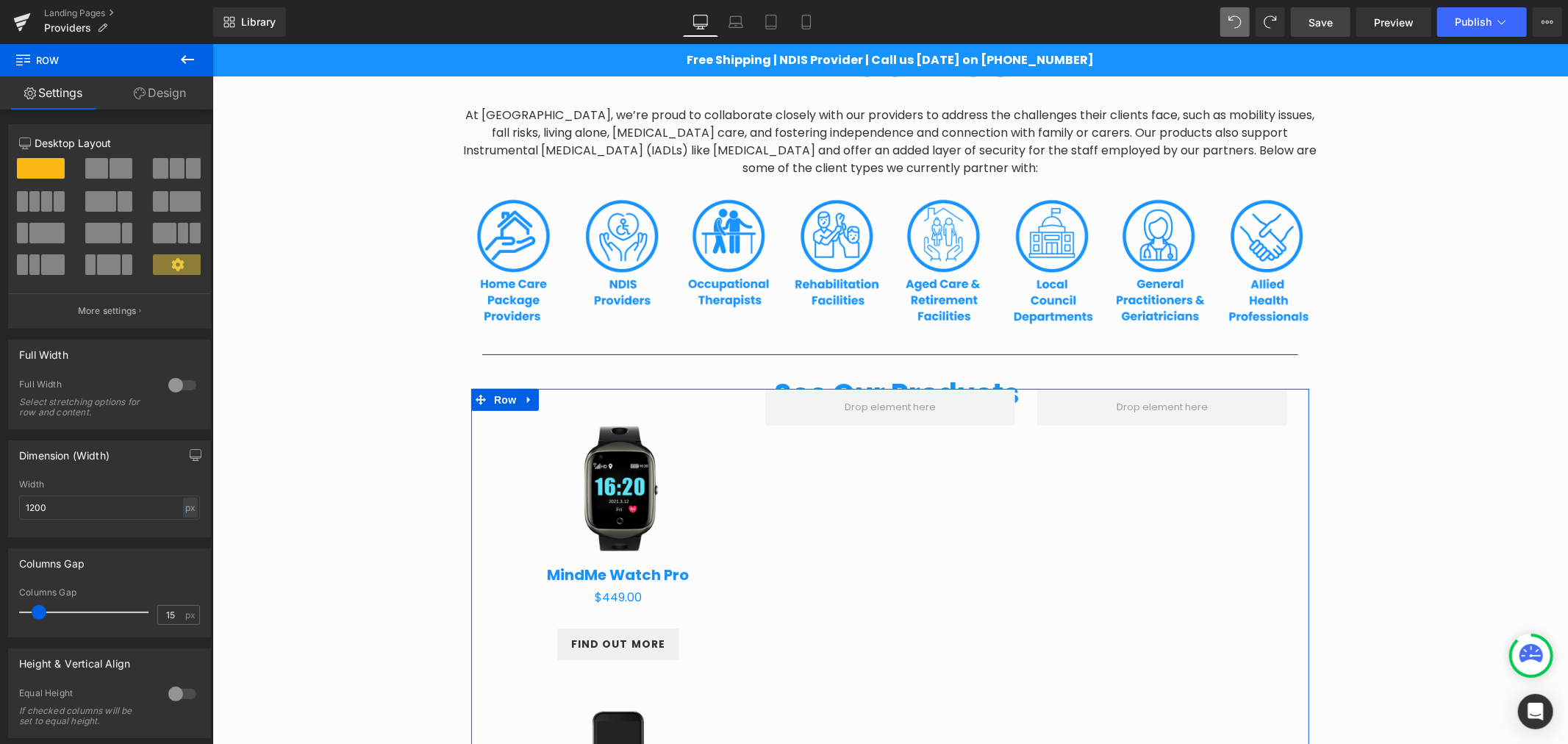
click at [189, 167] on span at bounding box center [193, 169] width 15 height 21
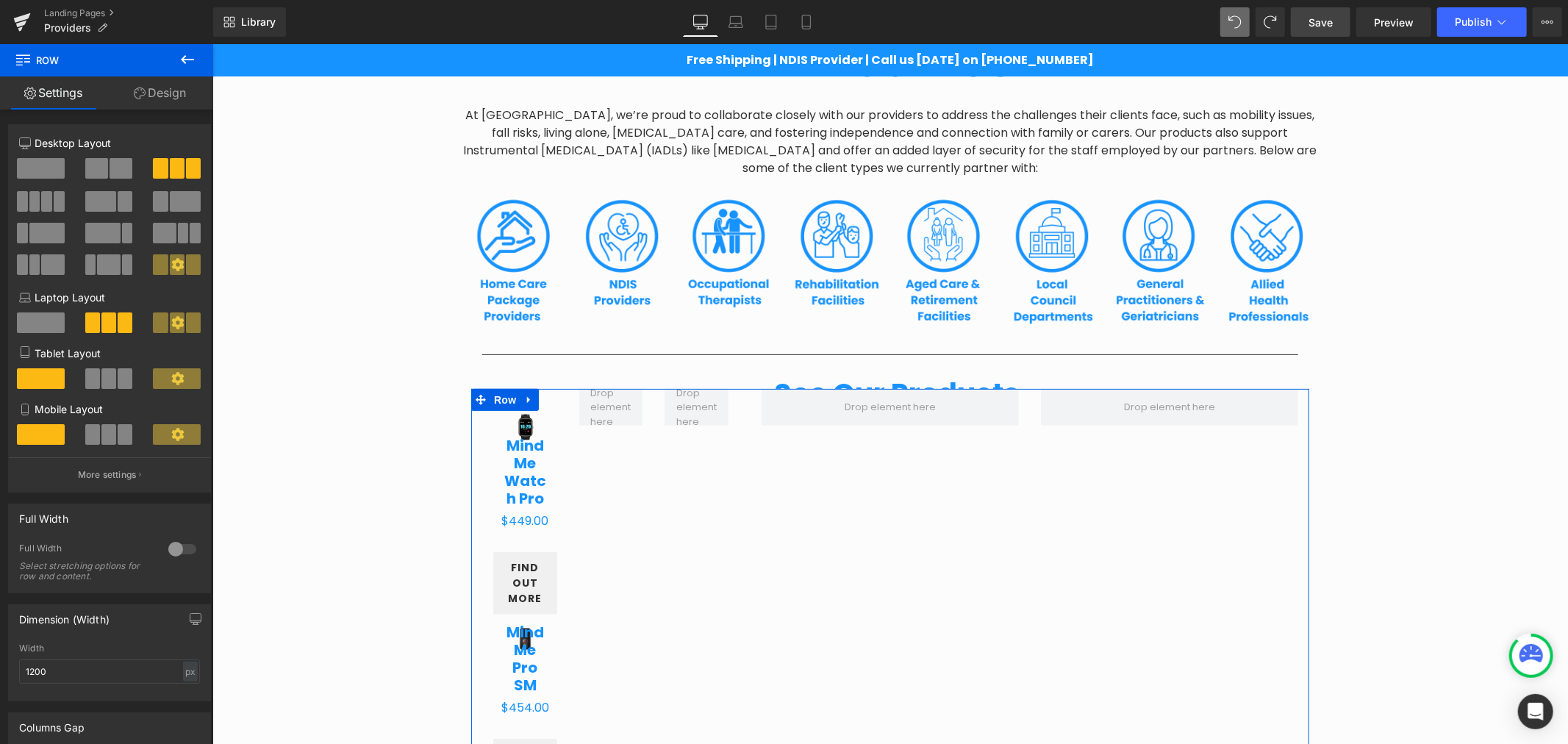
drag, startPoint x: 18, startPoint y: 169, endPoint x: 29, endPoint y: 166, distance: 11.4
click at [17, 169] on span at bounding box center [41, 169] width 48 height 21
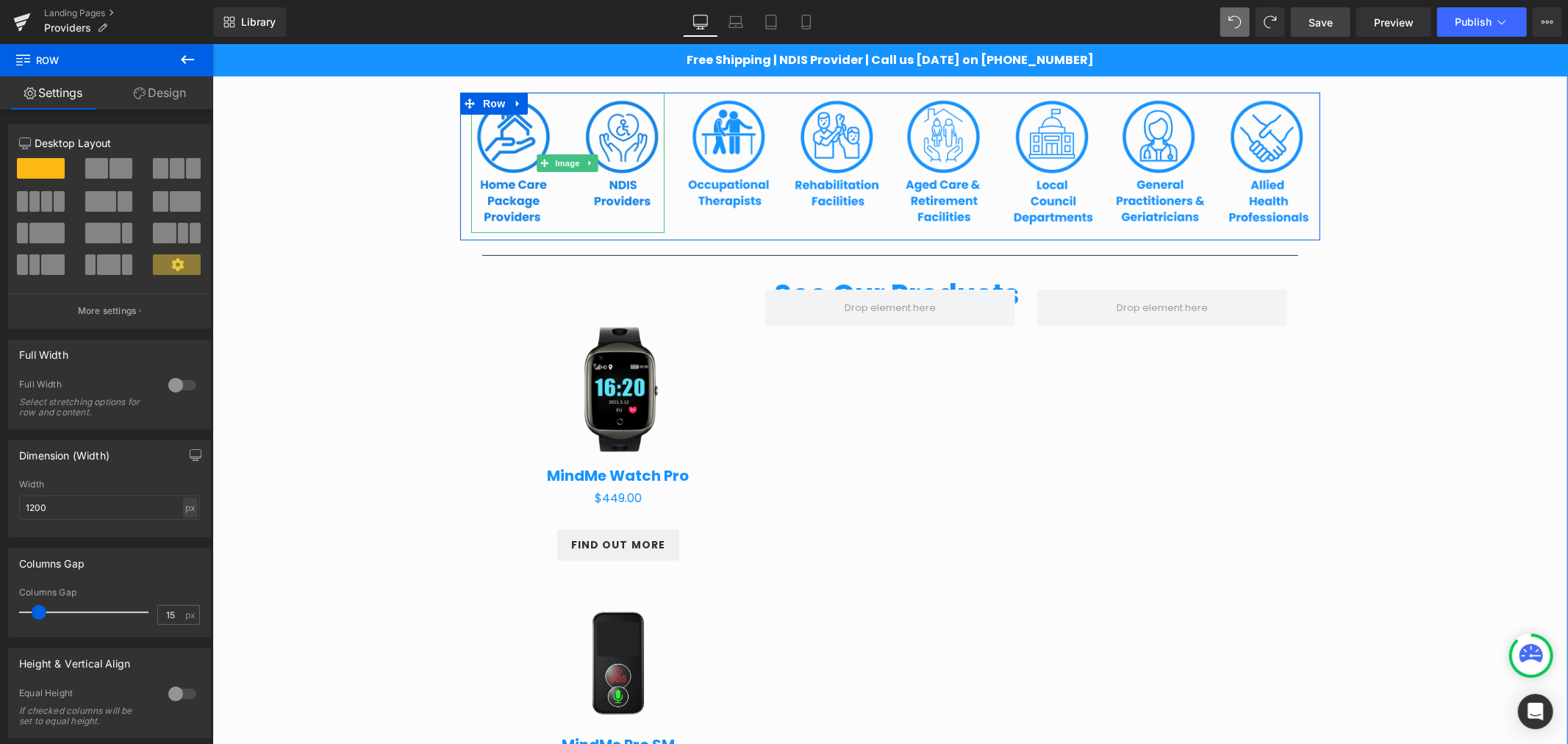
scroll to position [400, 0]
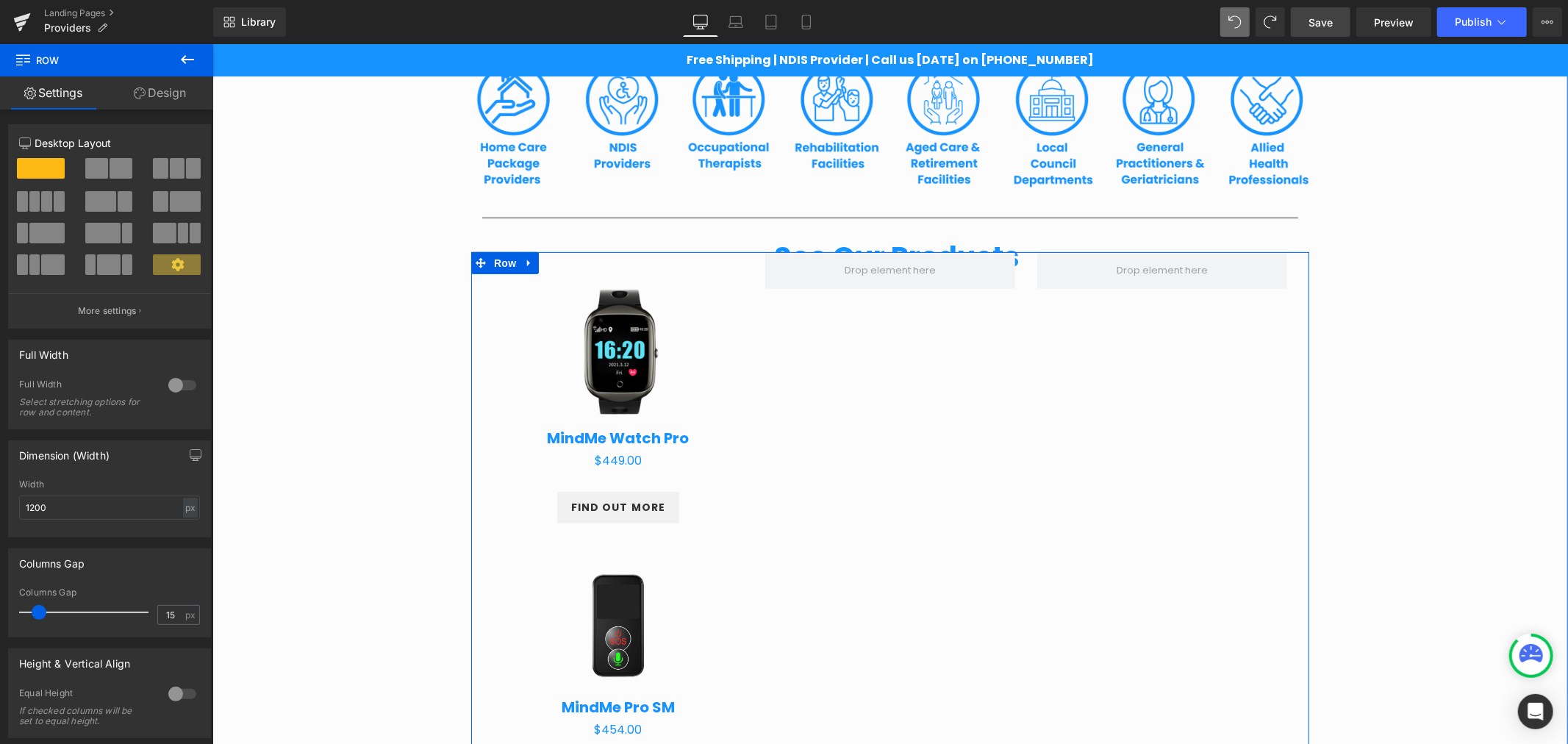
click at [96, 316] on p "More settings" at bounding box center [108, 311] width 59 height 13
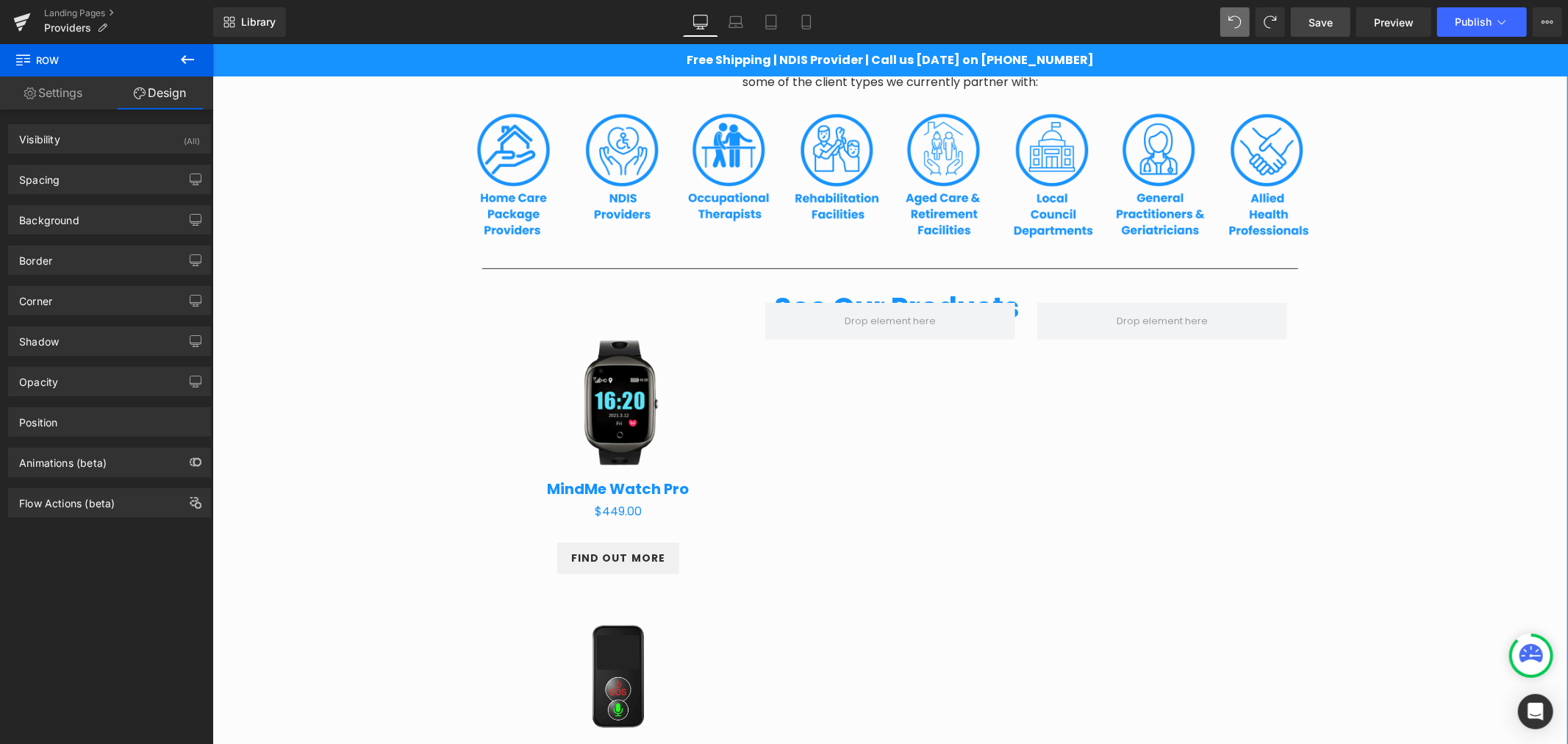
scroll to position [346, 0]
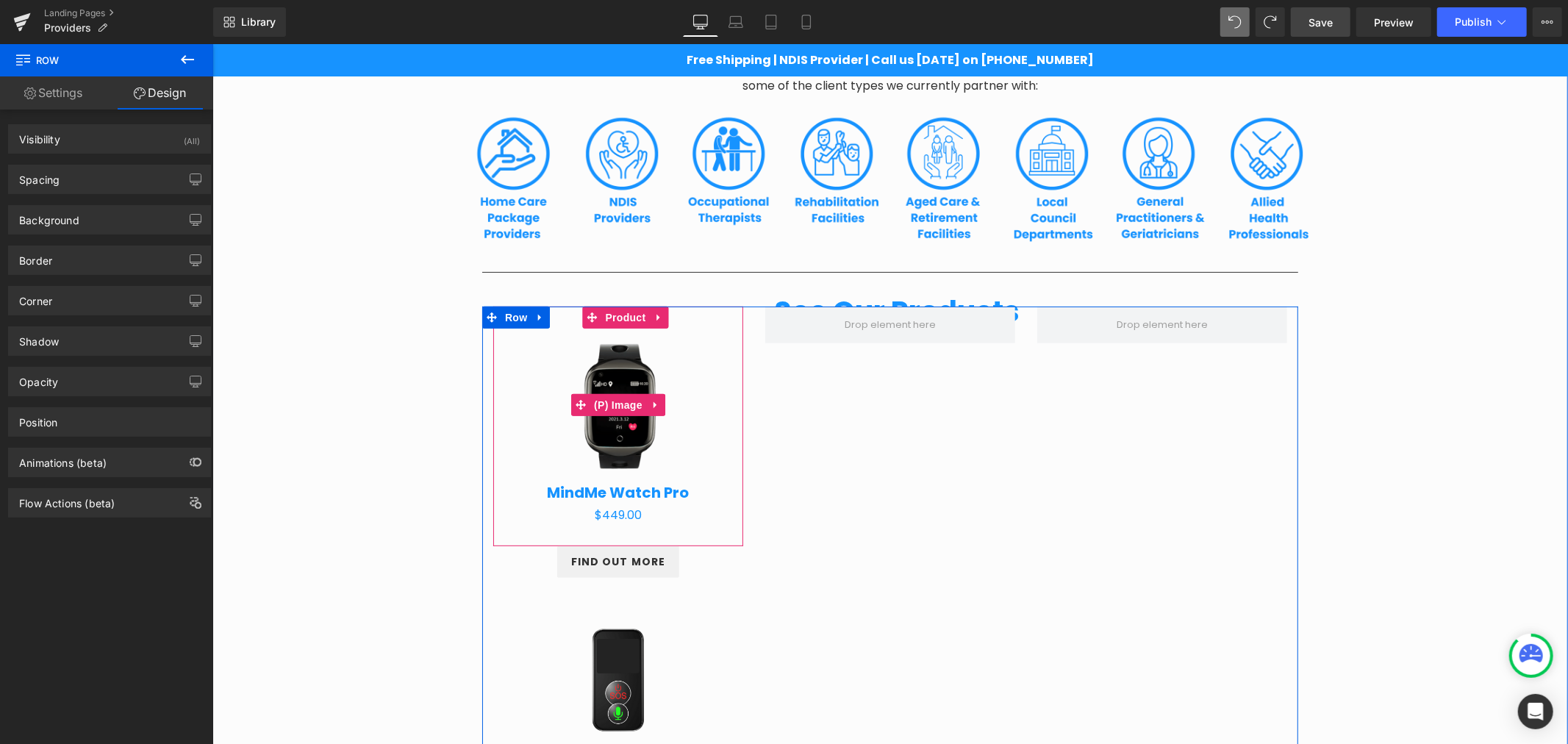
click at [680, 347] on img at bounding box center [618, 404] width 153 height 153
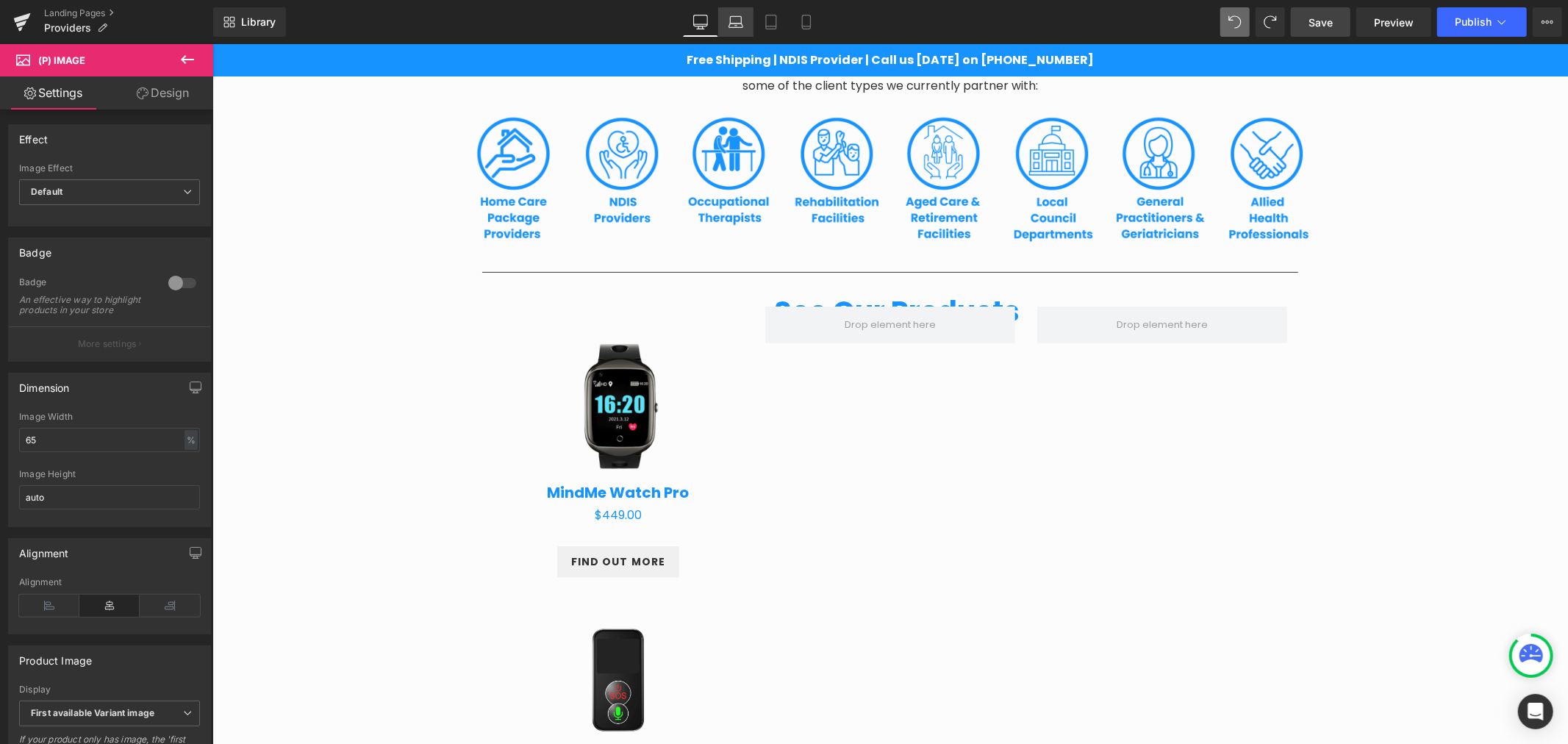
click at [743, 28] on icon at bounding box center [736, 25] width 14 height 4
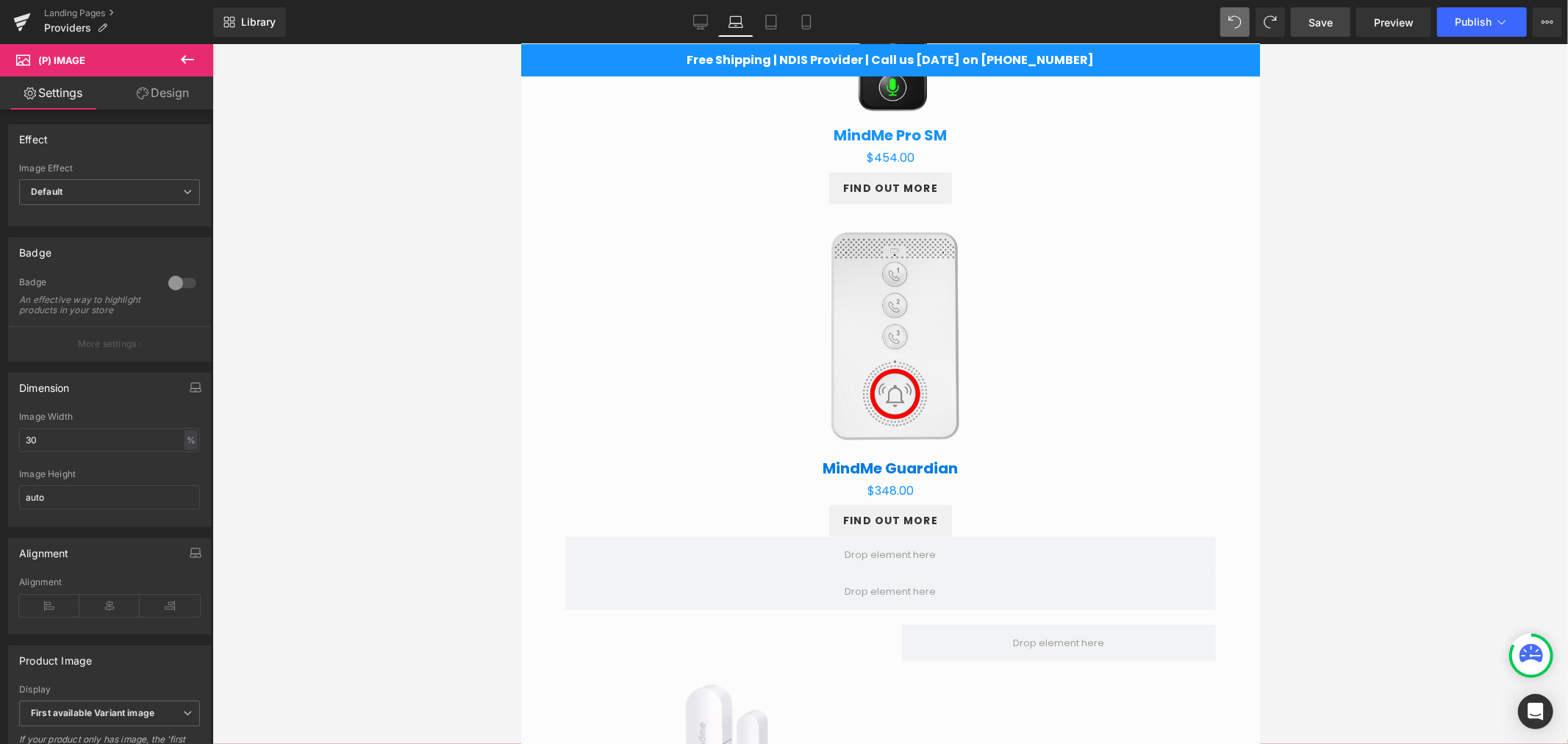
scroll to position [948, 0]
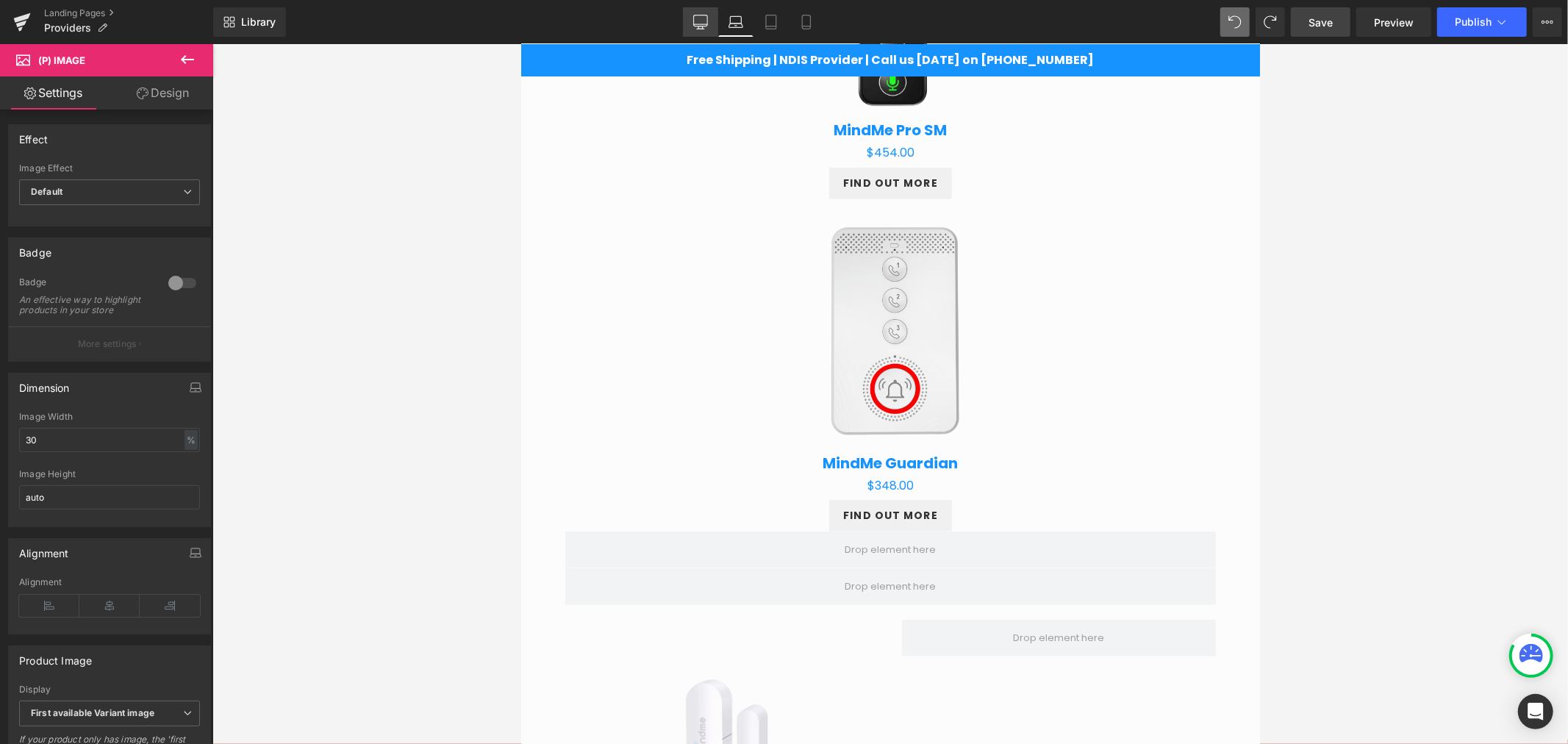
click at [708, 25] on icon at bounding box center [701, 22] width 15 height 15
type input "65"
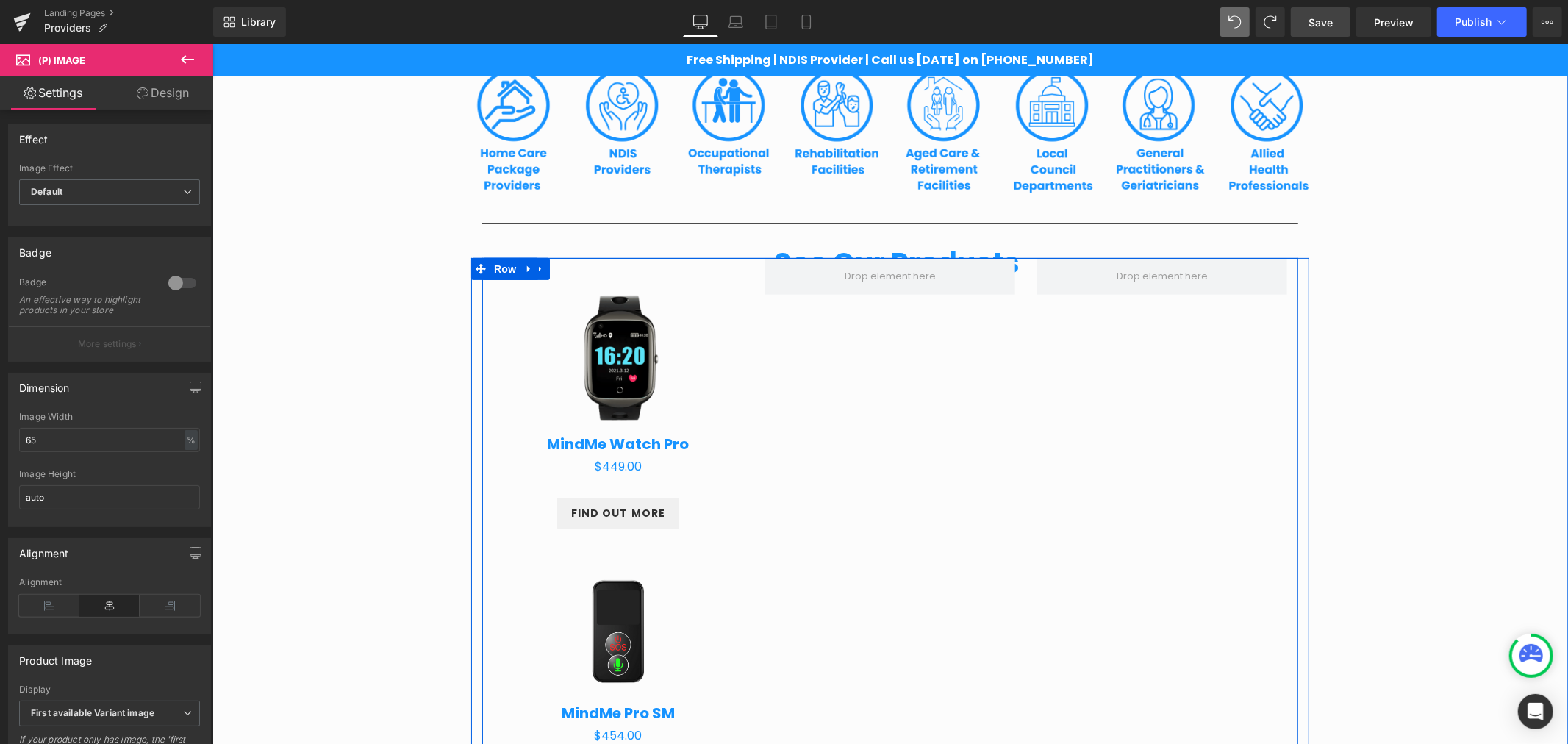
click at [845, 360] on div "Sale Off (P) Image MindMe Watch Pro (P) Title $0 $449.00 (P) Price Product FIND…" at bounding box center [890, 666] width 816 height 817
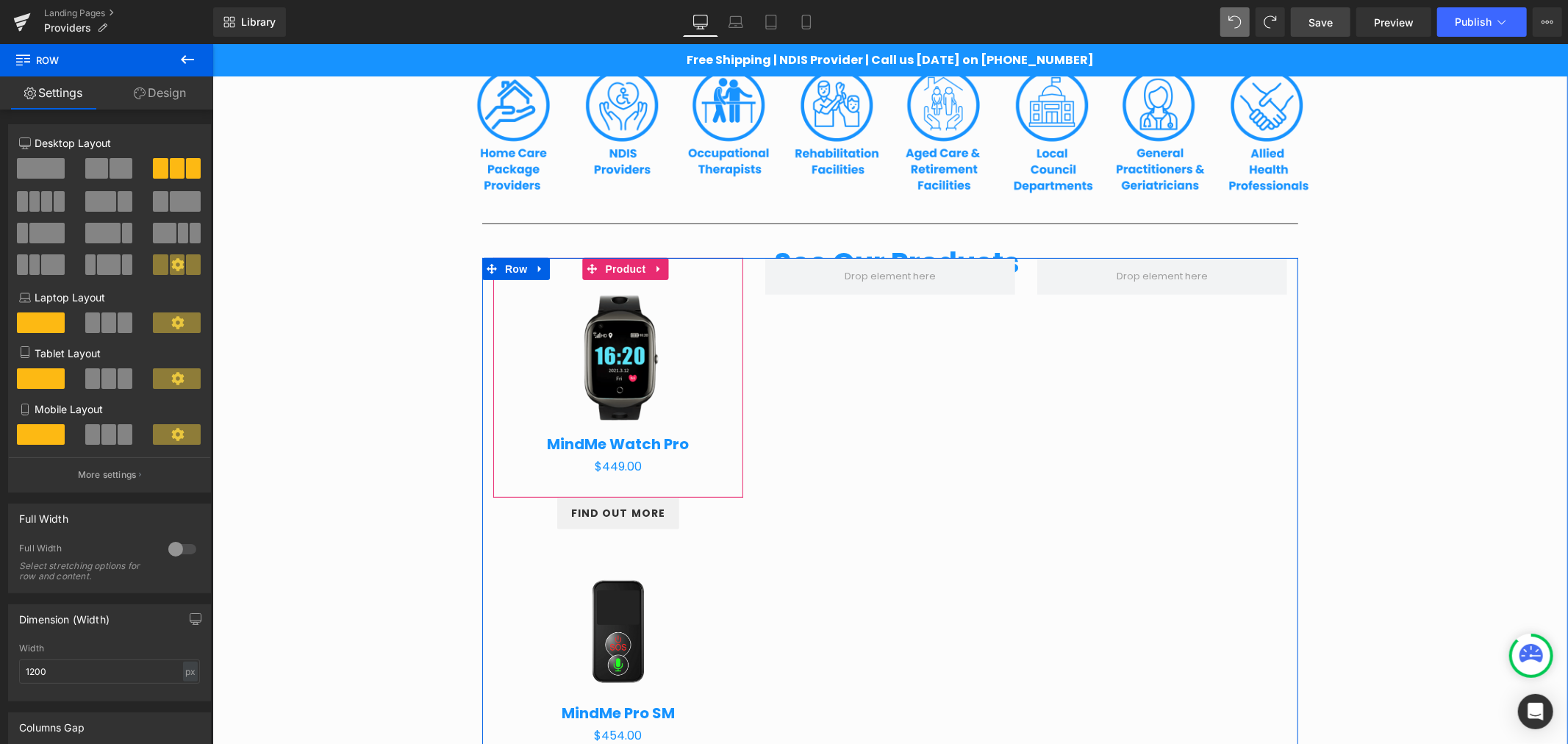
click at [492, 319] on div "Sale Off (P) Image MindMe Watch Pro (P) Title $0 $449.00 (P) Price Product" at bounding box center [617, 377] width 250 height 239
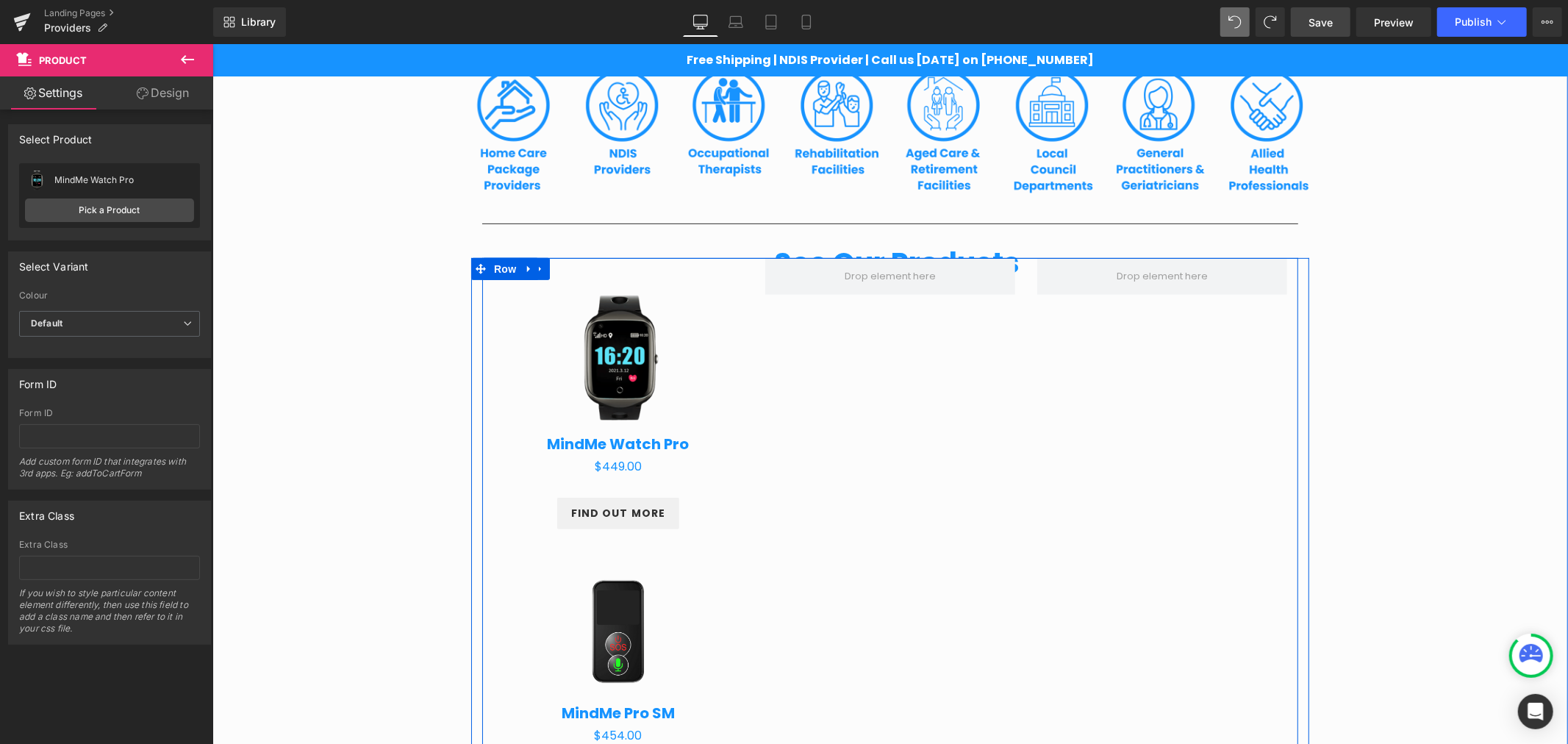
click at [482, 318] on div "Sale Off (P) Image MindMe Watch Pro (P) Title $0 $449.00 (P) Price Product FIND…" at bounding box center [618, 661] width 272 height 809
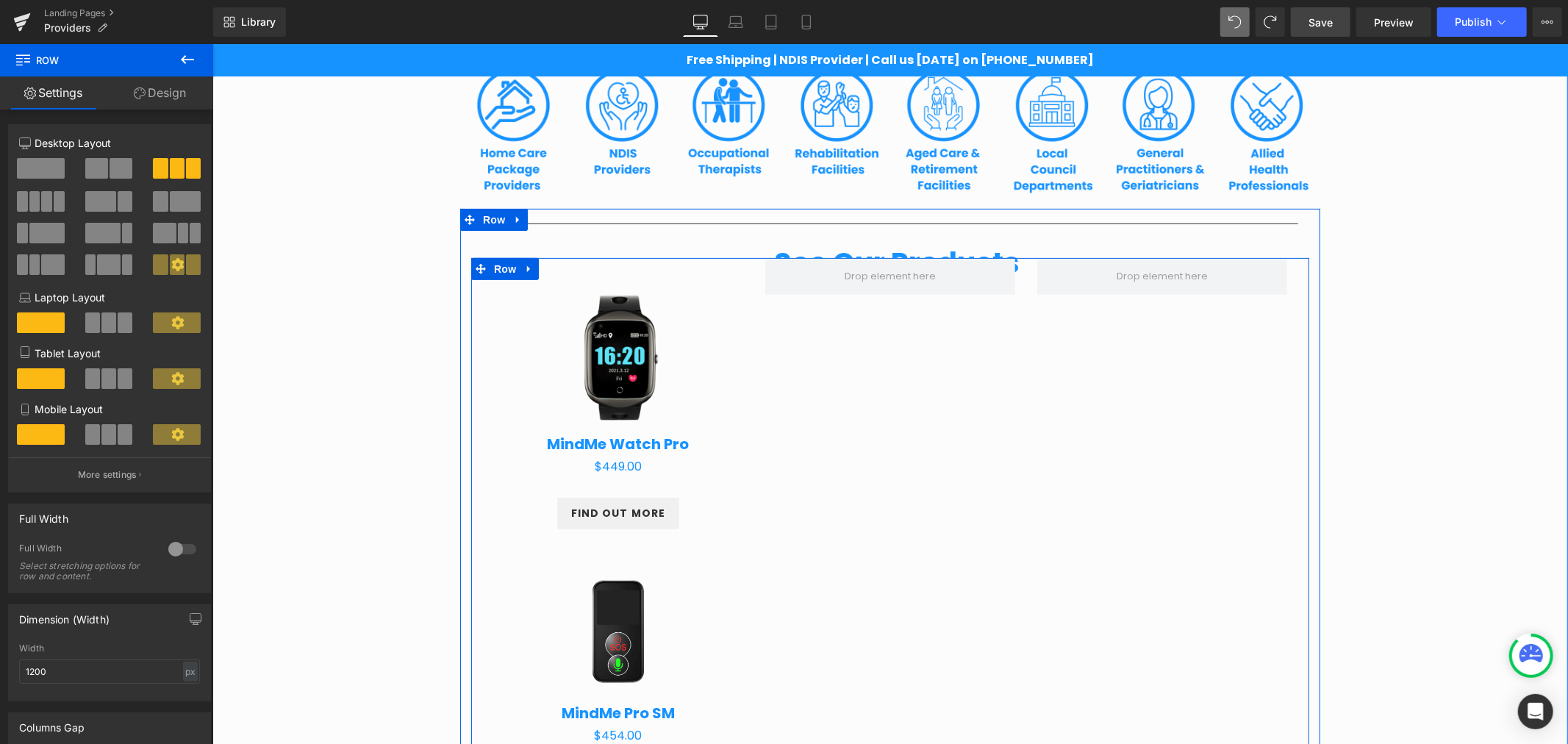
click at [473, 318] on div "Sale Off (P) Image MindMe Watch Pro (P) Title $0 $449.00 (P) Price Product FIND…" at bounding box center [890, 666] width 838 height 817
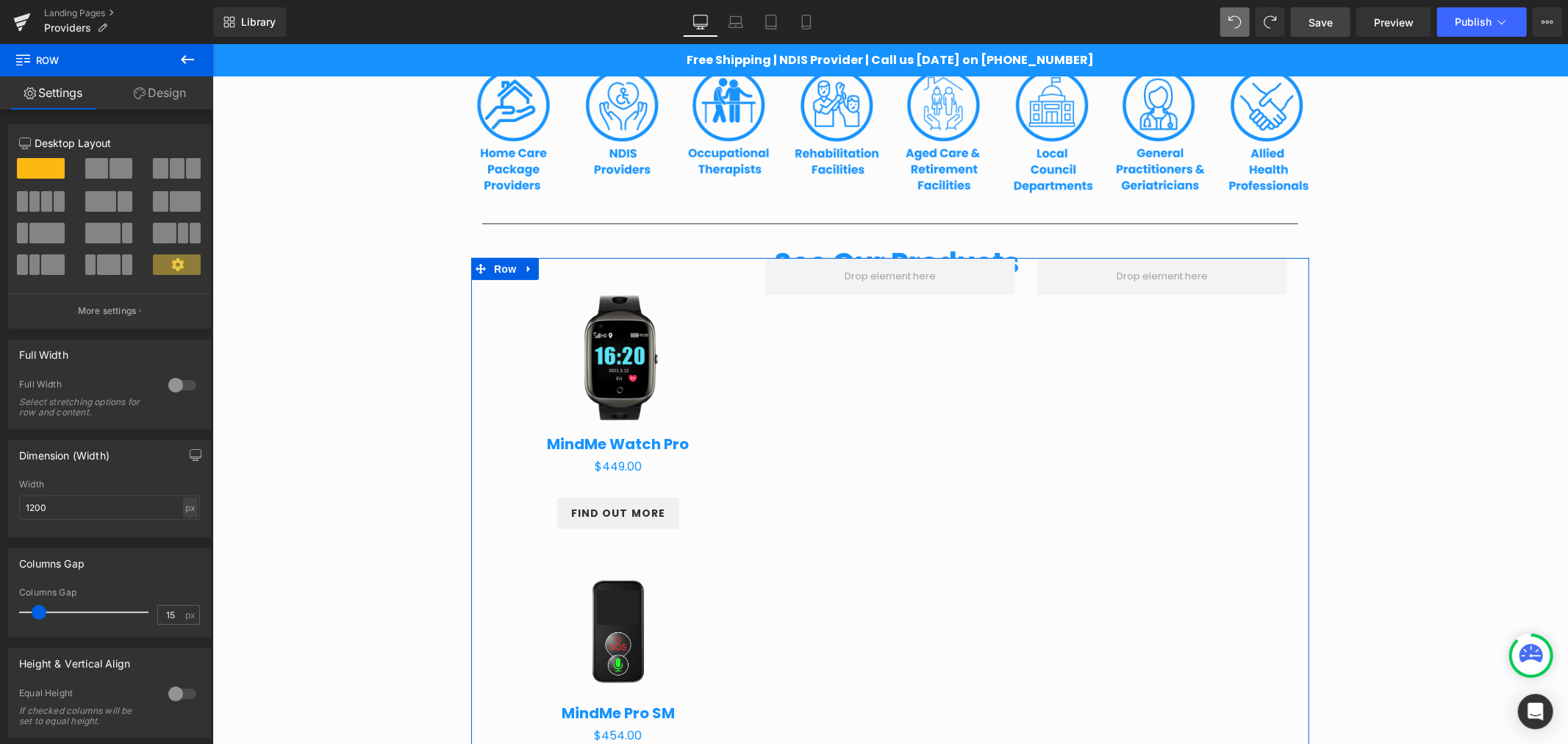
click at [186, 169] on span at bounding box center [193, 169] width 15 height 21
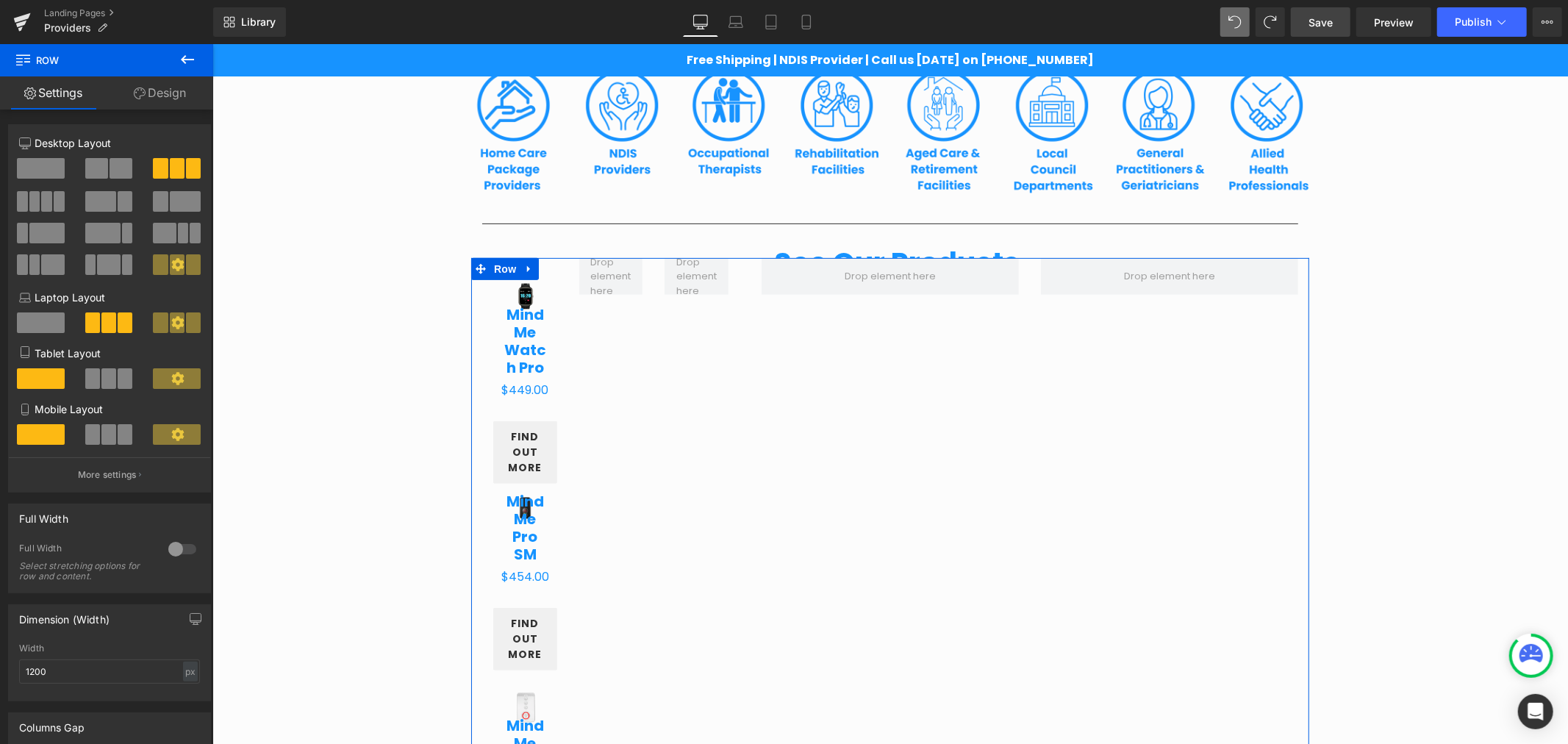
click at [55, 164] on span at bounding box center [41, 169] width 48 height 21
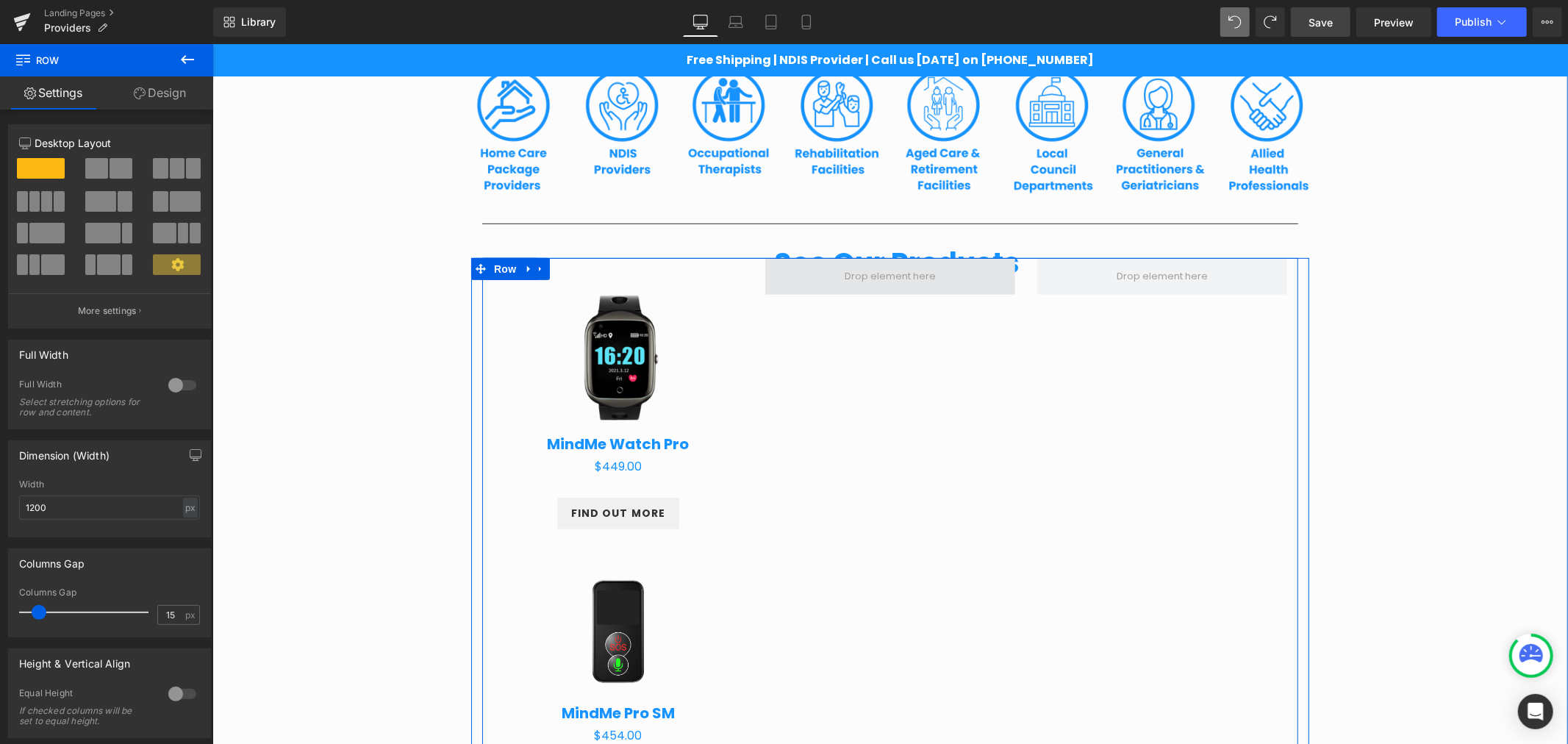
click at [896, 286] on span at bounding box center [890, 276] width 102 height 22
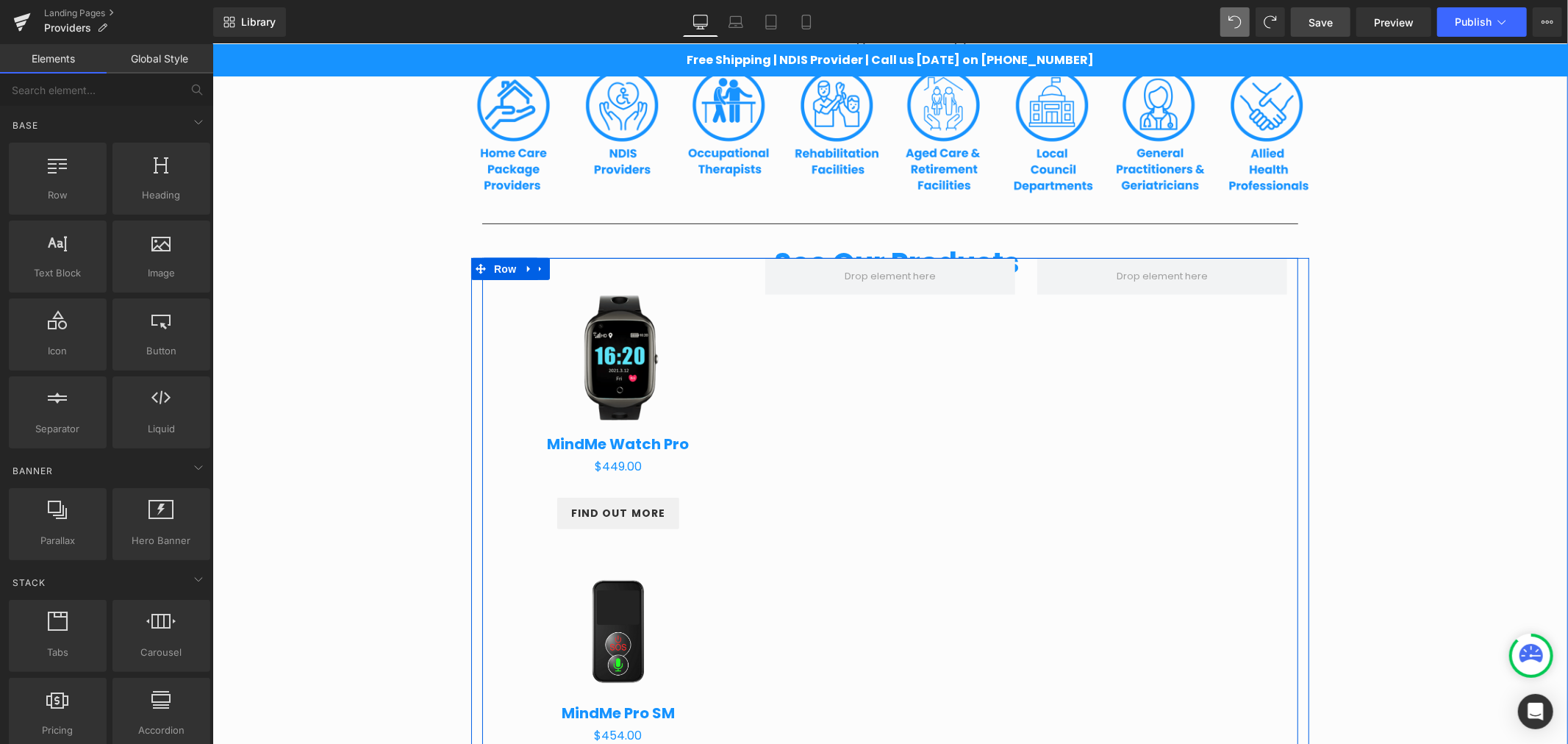
drag, startPoint x: 895, startPoint y: 284, endPoint x: 1202, endPoint y: 330, distance: 310.4
click at [1202, 330] on div "Sale Off (P) Image MindMe Watch Pro (P) Title $0 $449.00 (P) Price Product FIND…" at bounding box center [890, 666] width 816 height 817
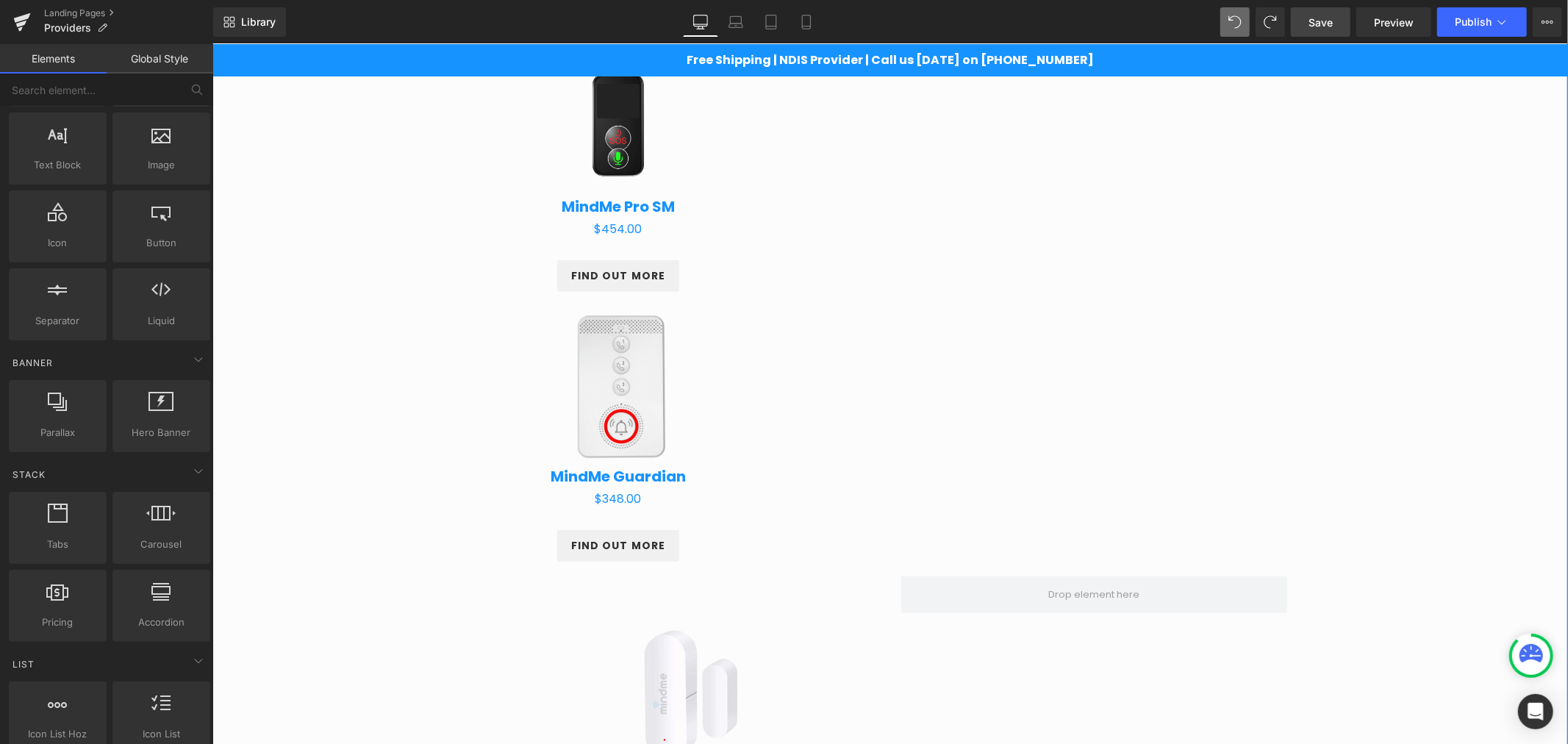
scroll to position [911, 0]
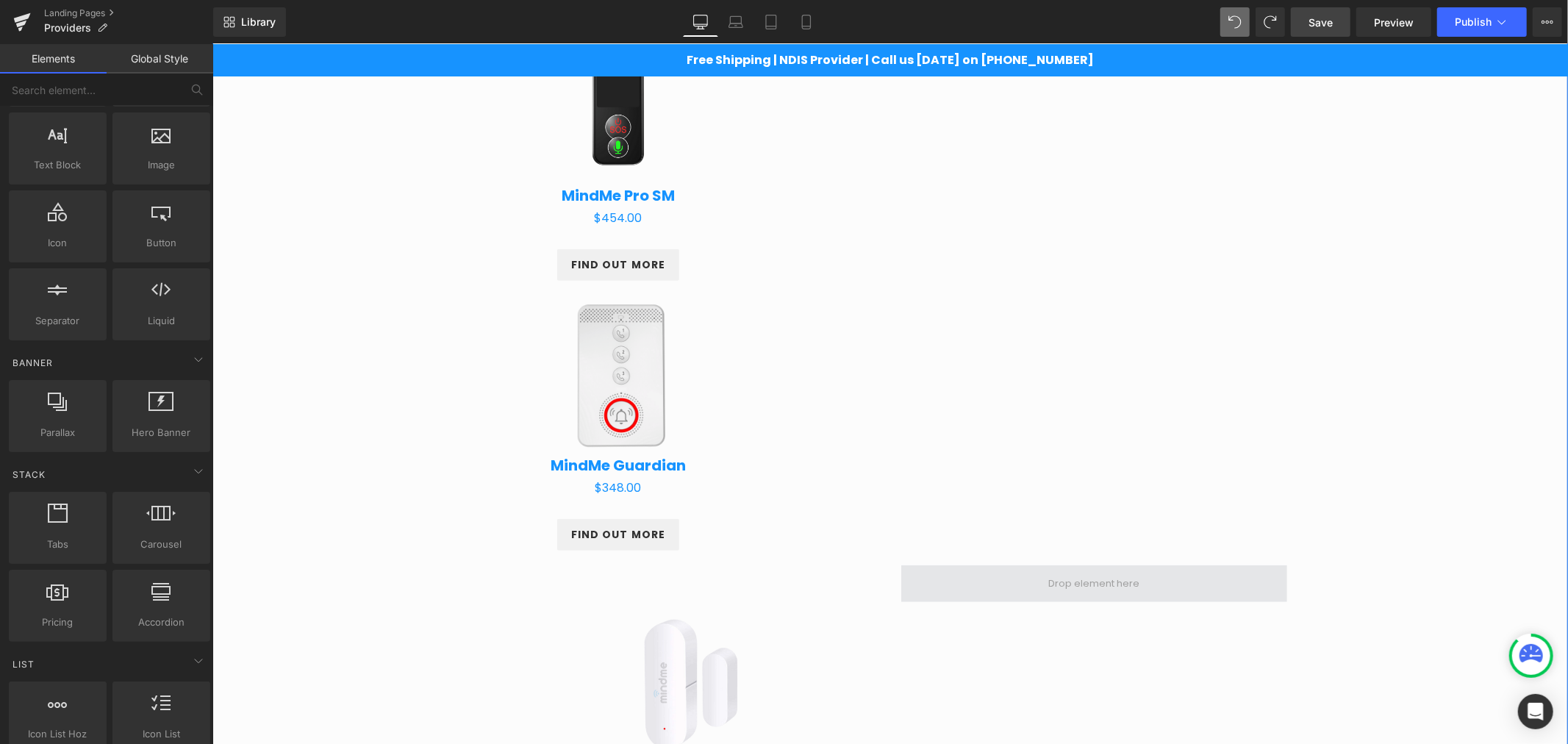
click at [991, 593] on span at bounding box center [1093, 582] width 386 height 37
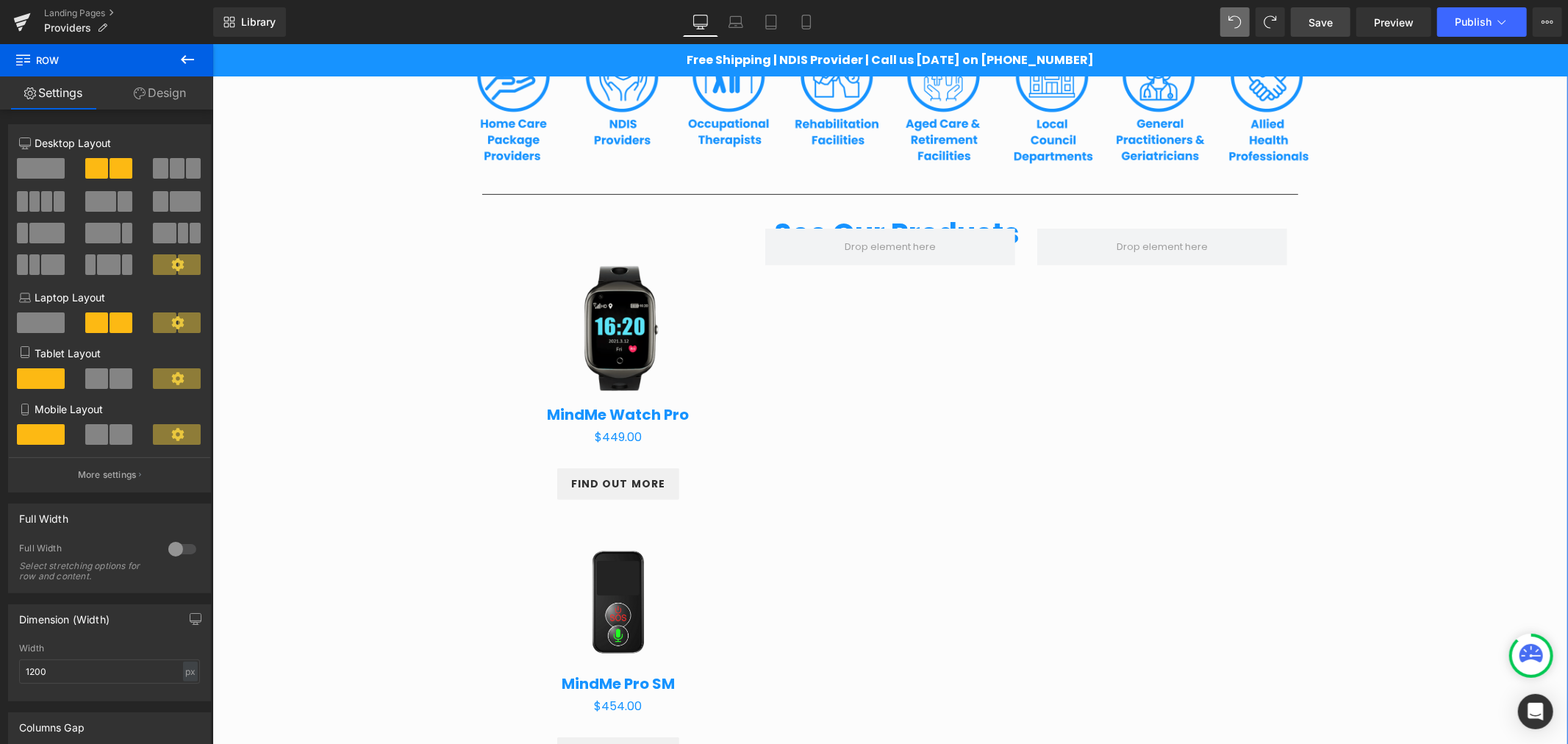
scroll to position [312, 0]
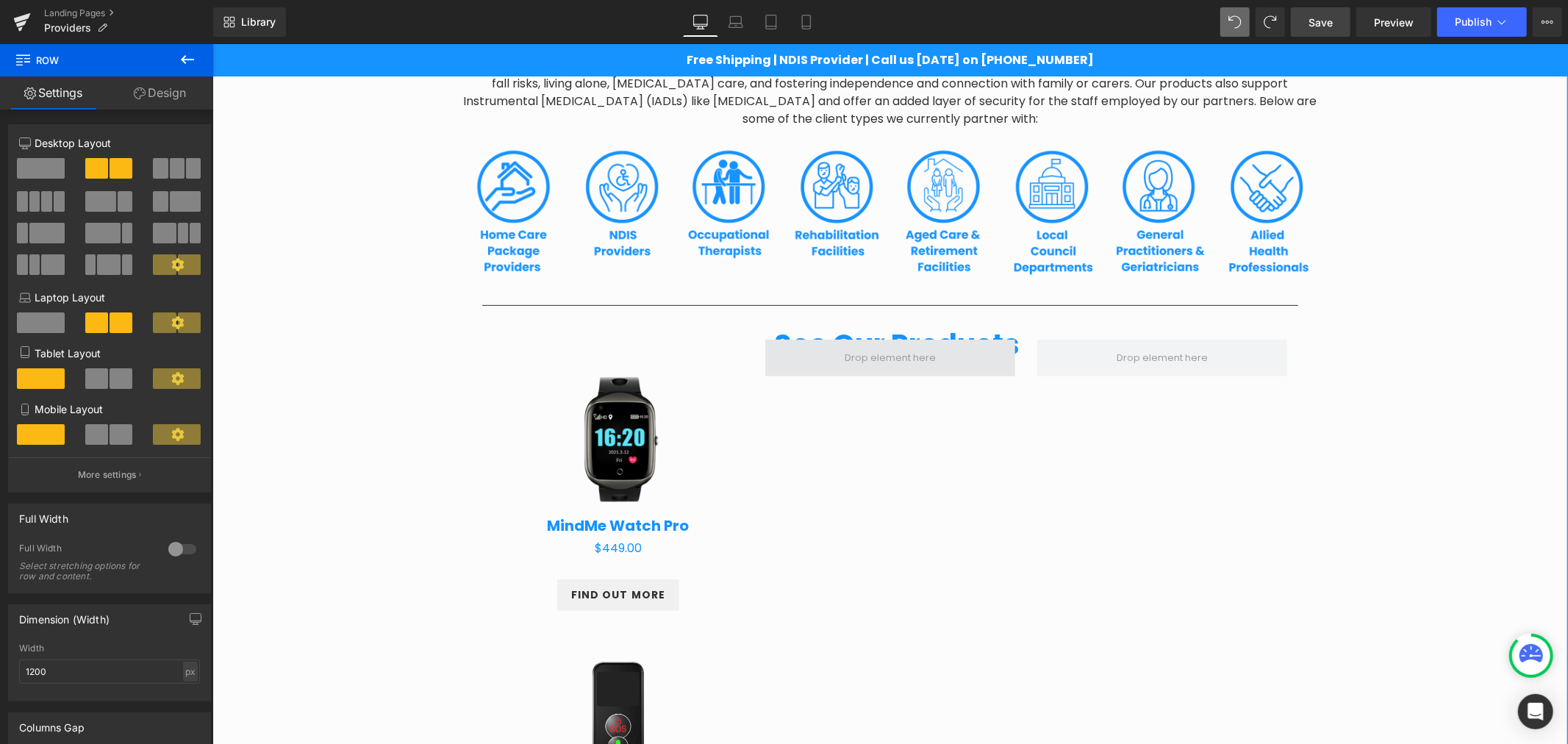
click at [946, 354] on span at bounding box center [889, 357] width 250 height 37
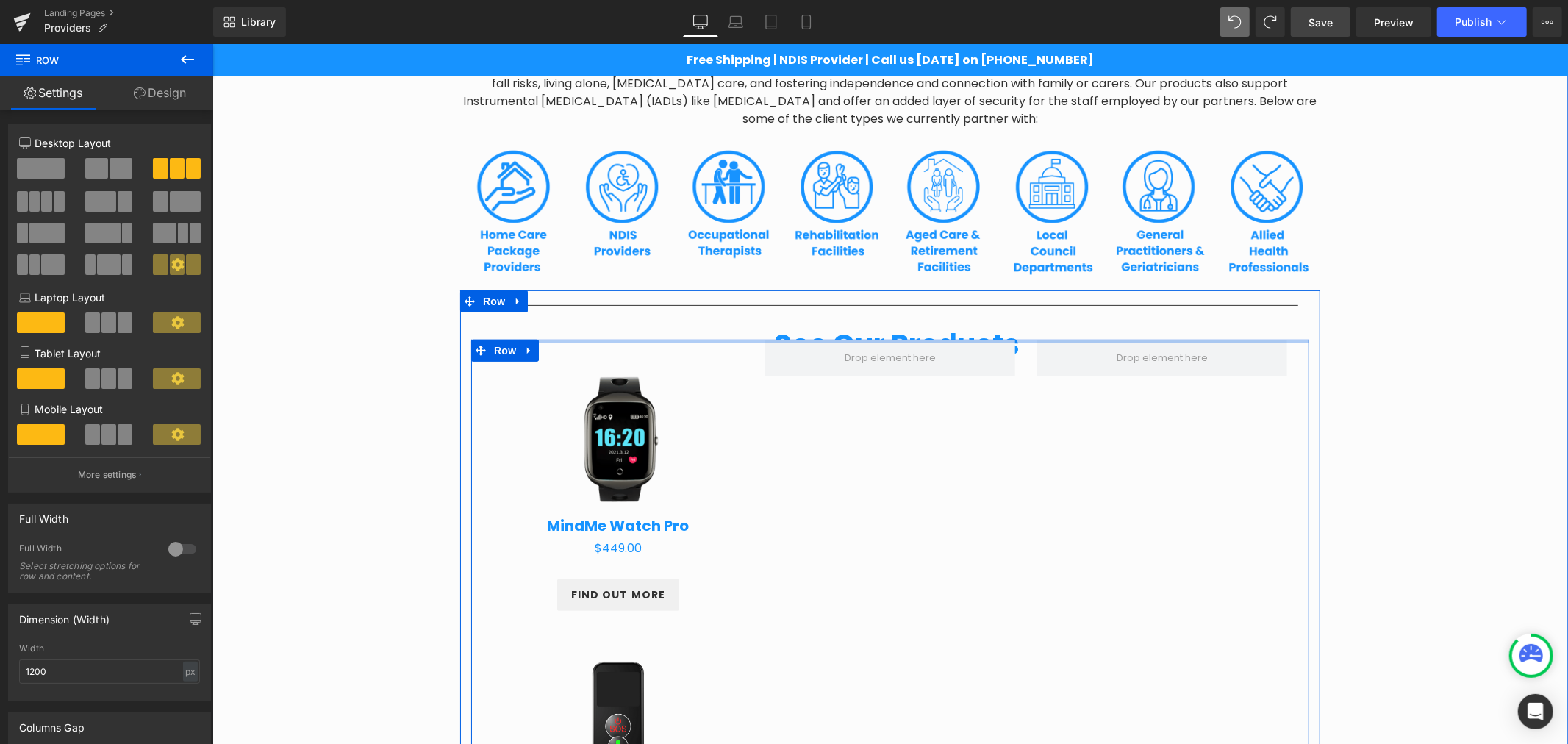
click at [816, 339] on div at bounding box center [890, 341] width 838 height 3
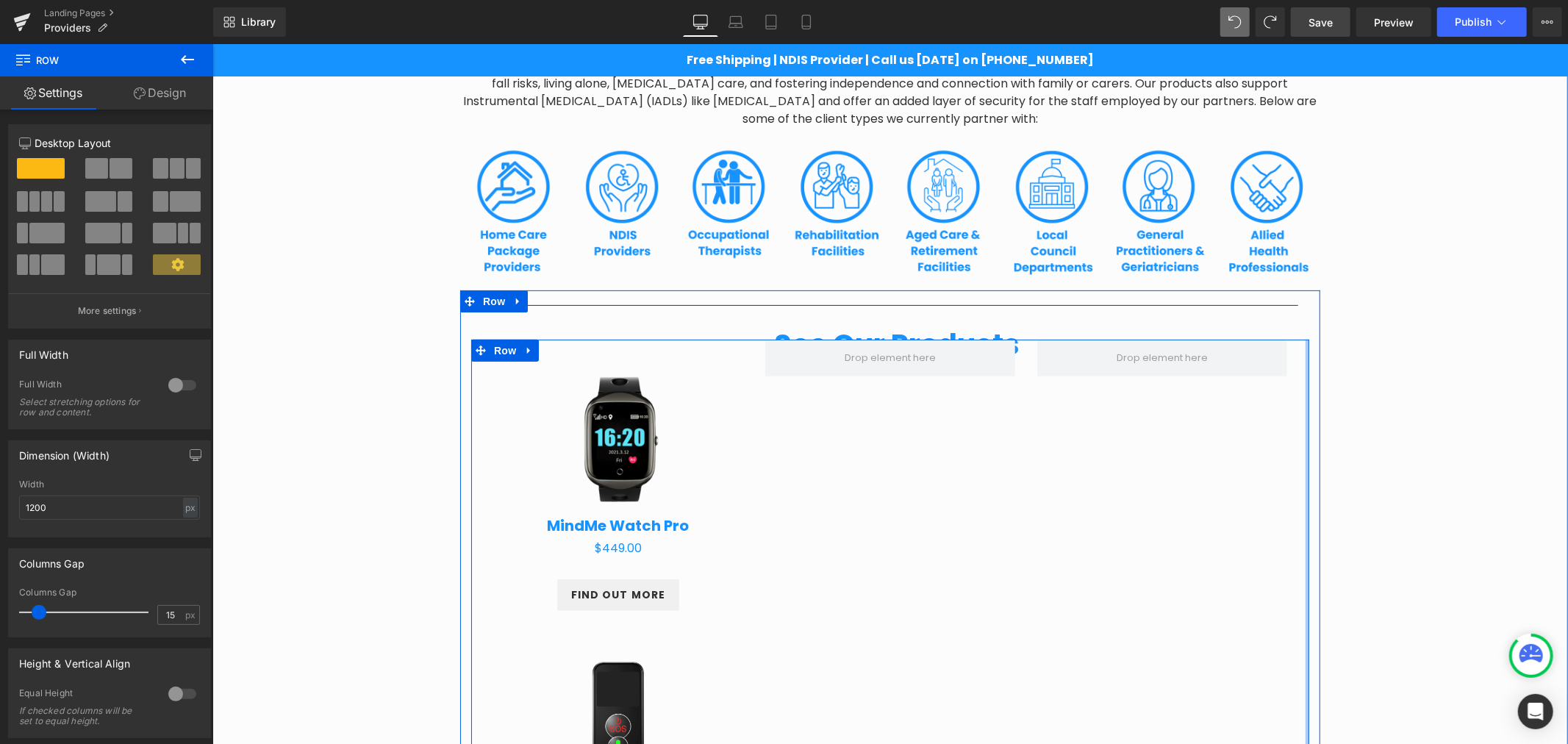
click at [1305, 377] on div at bounding box center [1306, 751] width 3 height 824
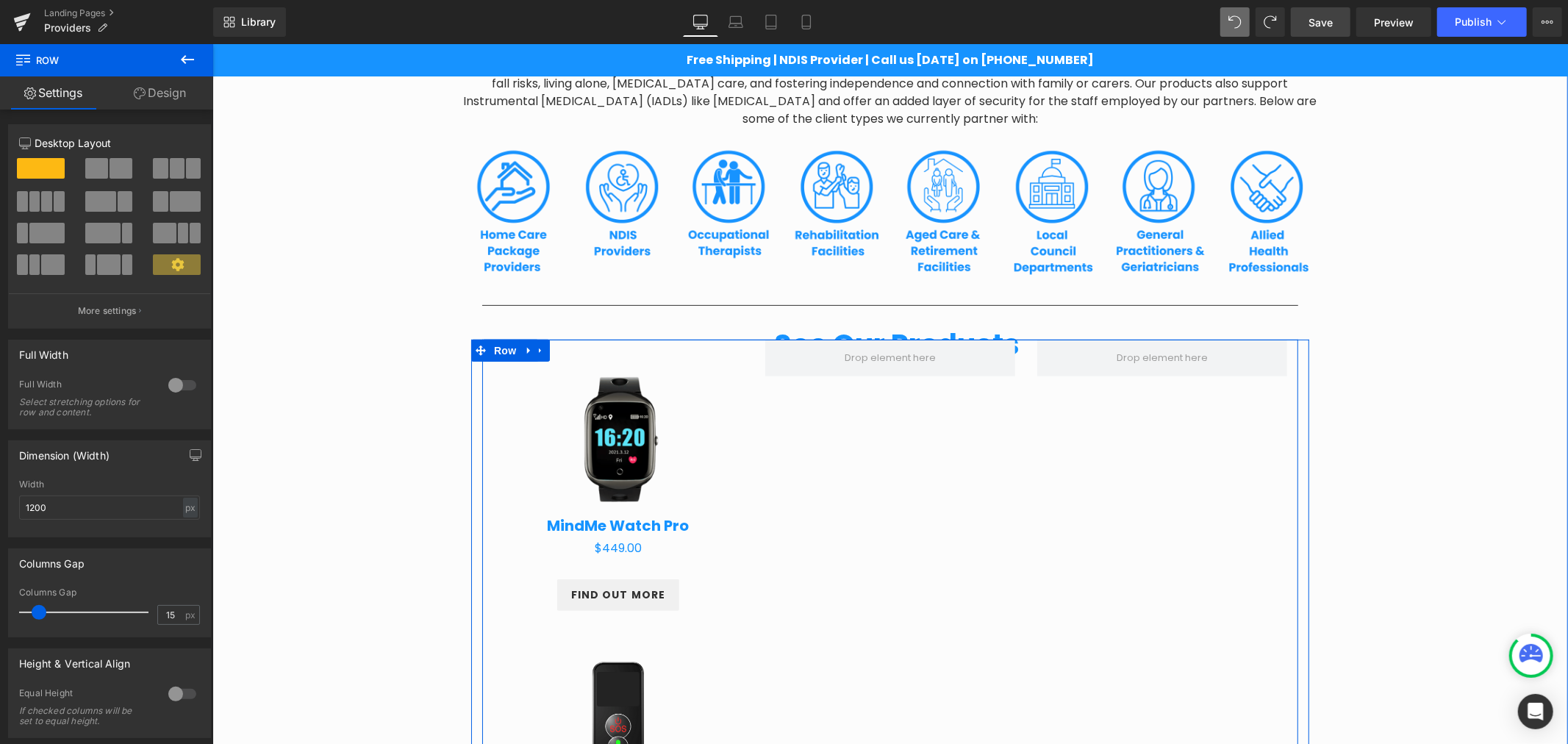
click at [1277, 384] on div "Sale Off (P) Image MindMe Watch Pro (P) Title $0 $449.00 (P) Price Product FIND…" at bounding box center [890, 747] width 816 height 817
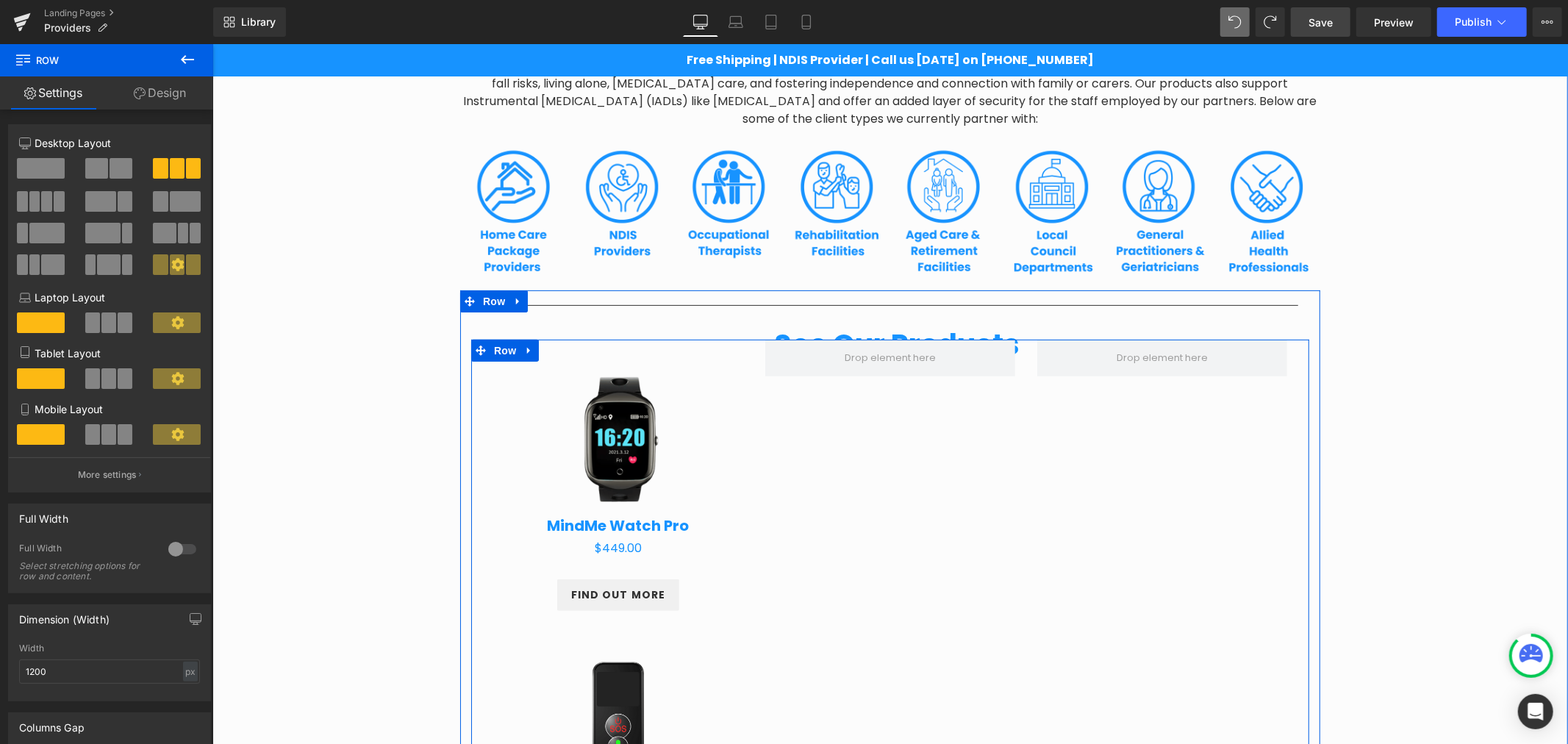
click at [1292, 383] on div "Sale Off (P) Image MindMe Watch Pro (P) Title $0 $449.00 (P) Price Product FIND…" at bounding box center [890, 747] width 838 height 817
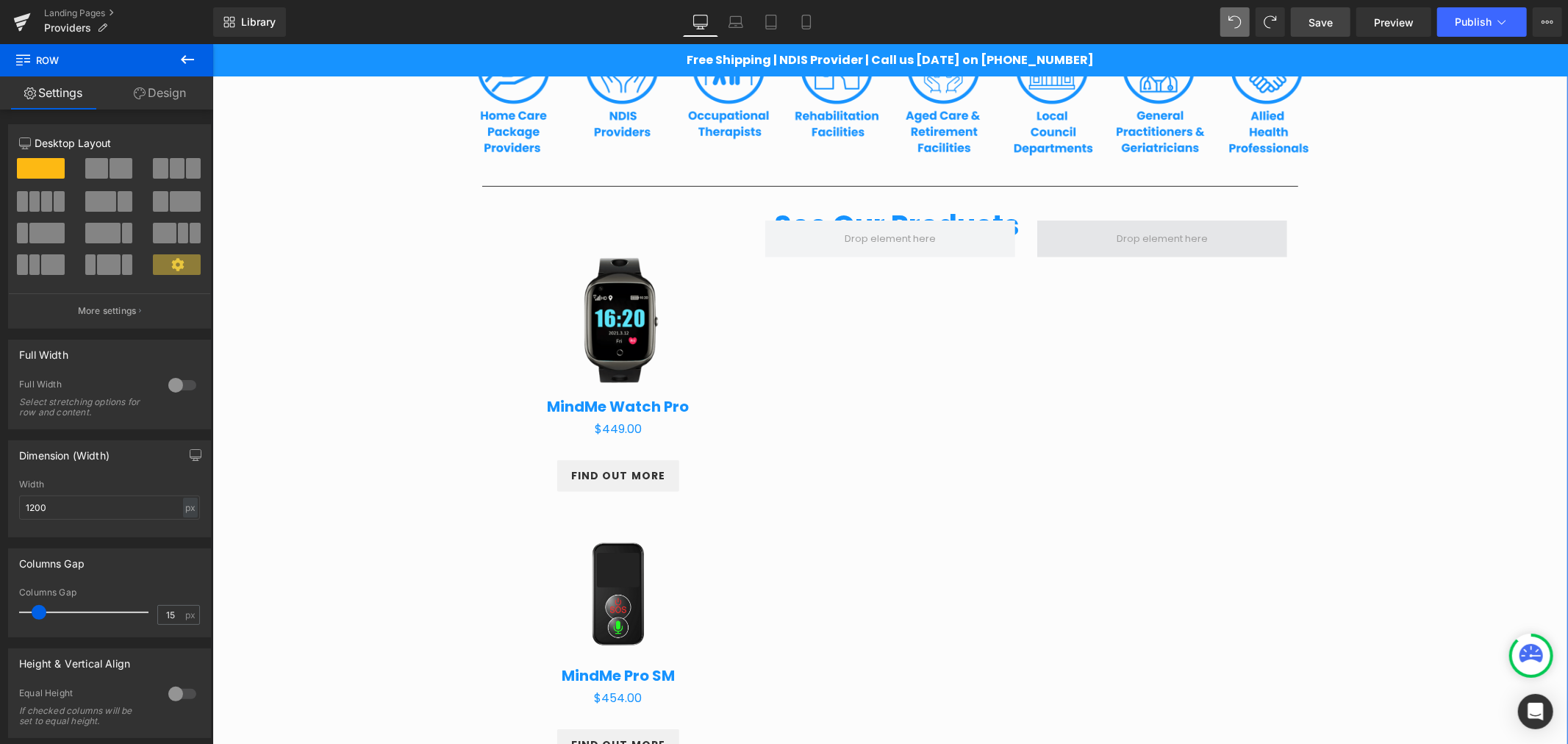
scroll to position [449, 0]
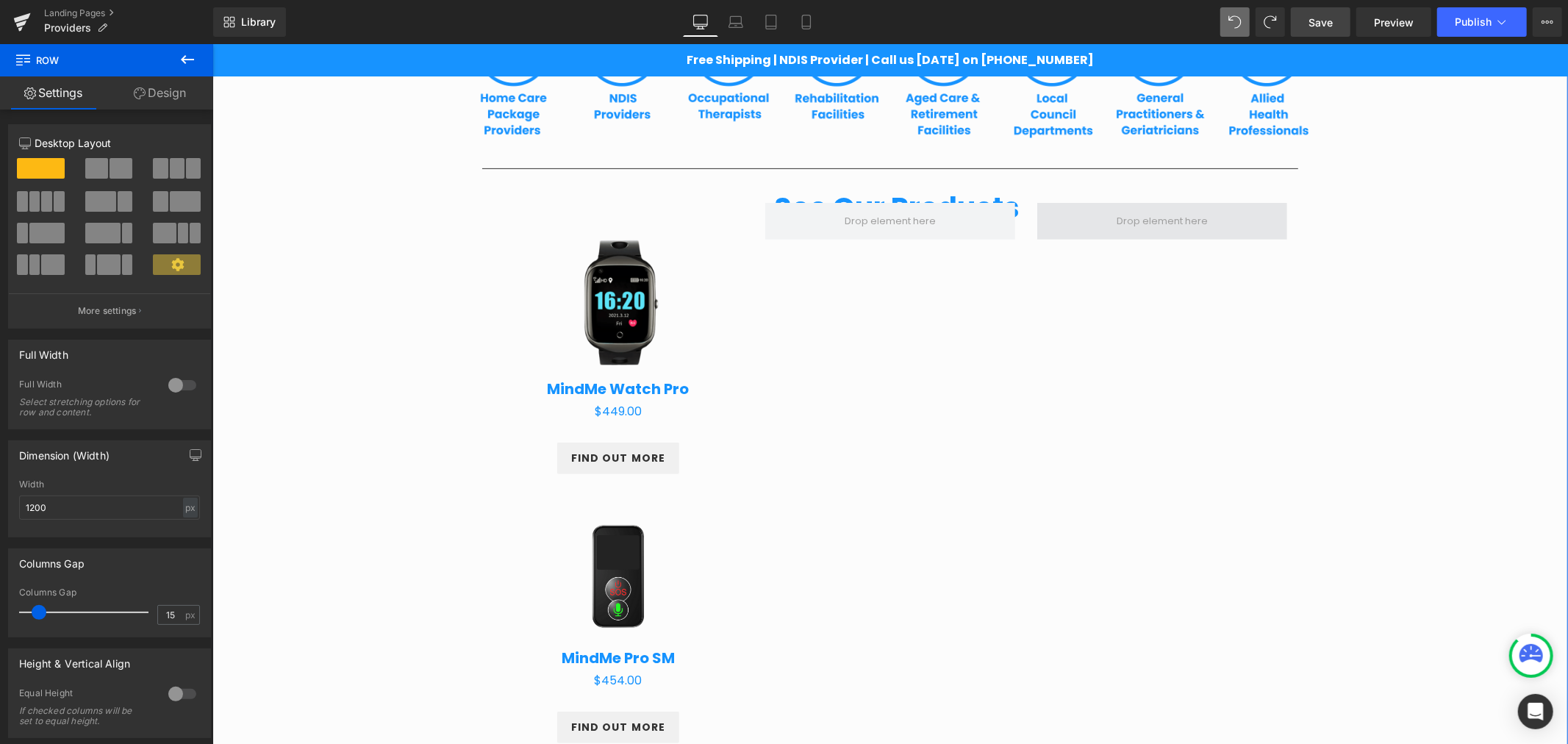
click at [1051, 371] on div "Sale Off (P) Image MindMe Watch Pro (P) Title $0 $449.00 (P) Price Product FIND…" at bounding box center [890, 611] width 816 height 817
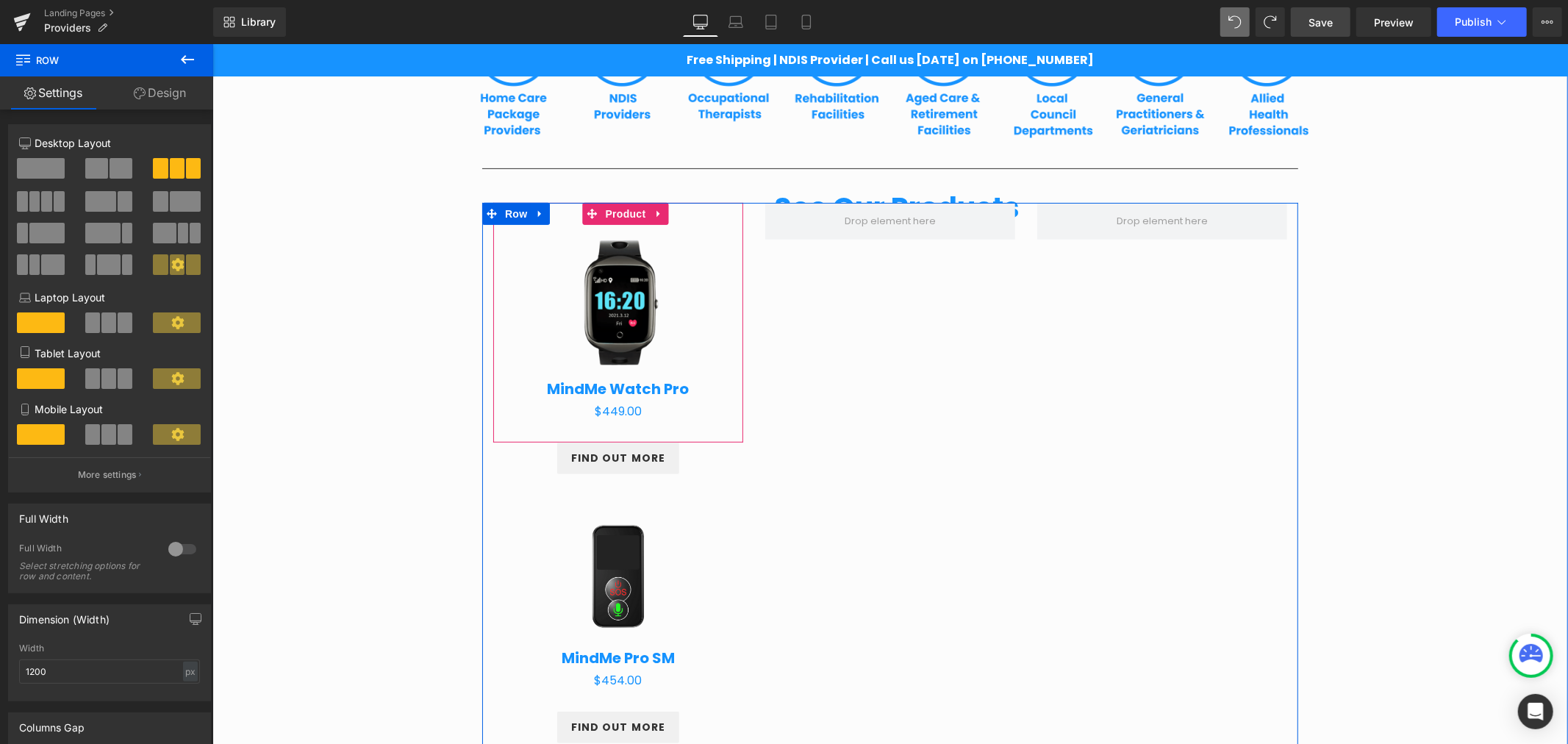
click at [548, 210] on div "Sale Off (P) Image MindMe Watch Pro (P) Title $0 $449.00 (P) Price Product" at bounding box center [617, 322] width 250 height 239
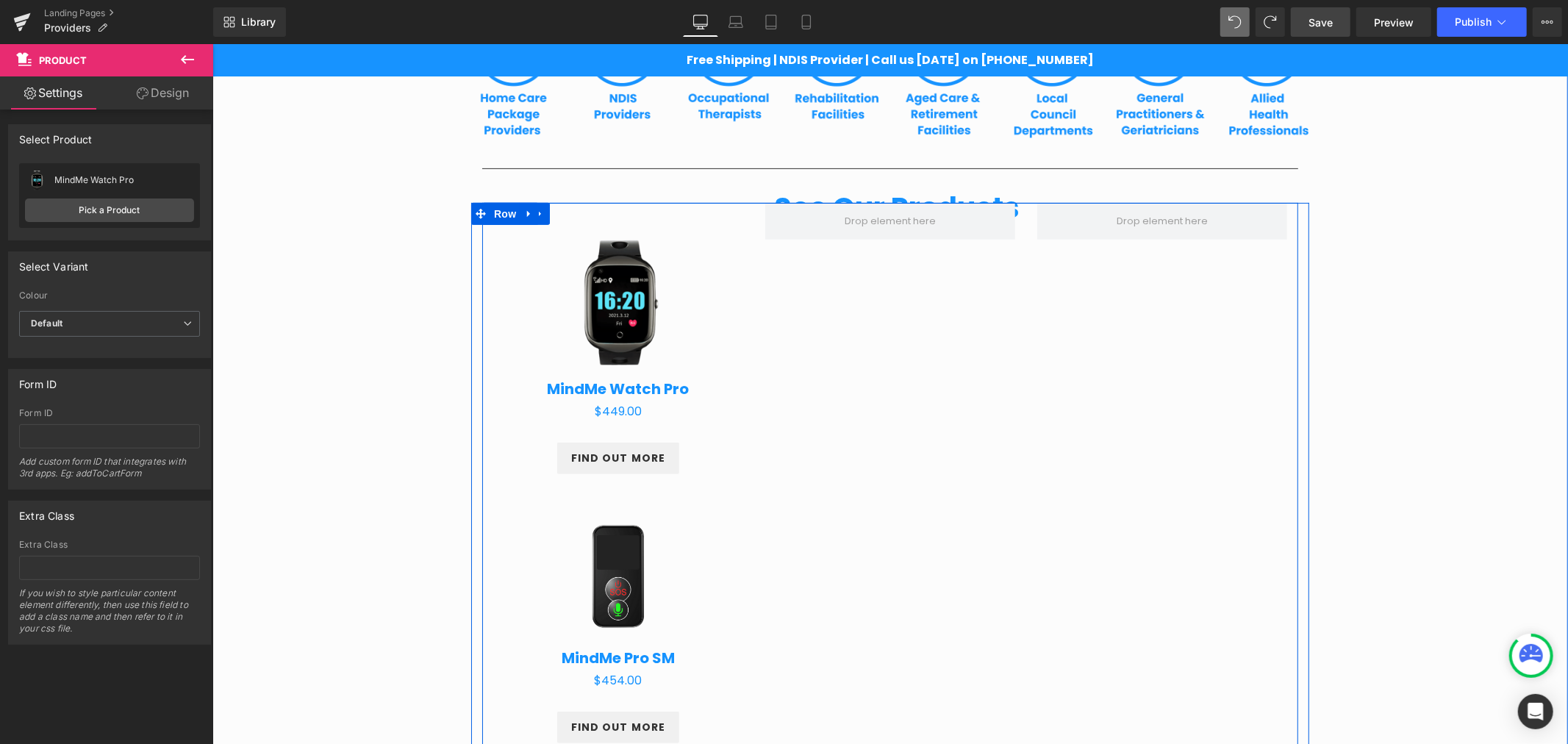
click at [754, 261] on div "Sale Off (P) Image MindMe Watch Pro (P) Title $0 $449.00 (P) Price Product FIND…" at bounding box center [890, 611] width 816 height 817
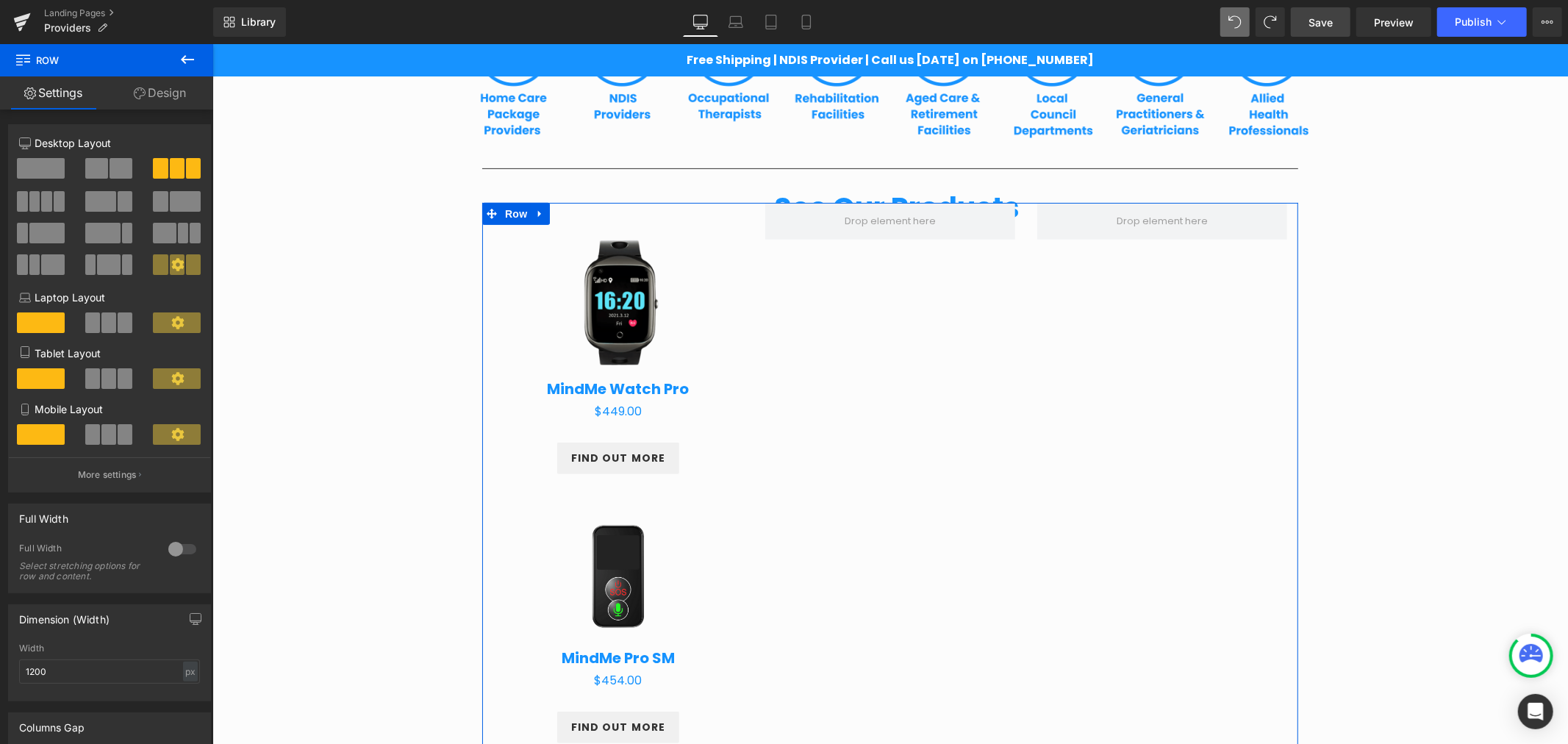
click at [44, 169] on span at bounding box center [41, 169] width 48 height 21
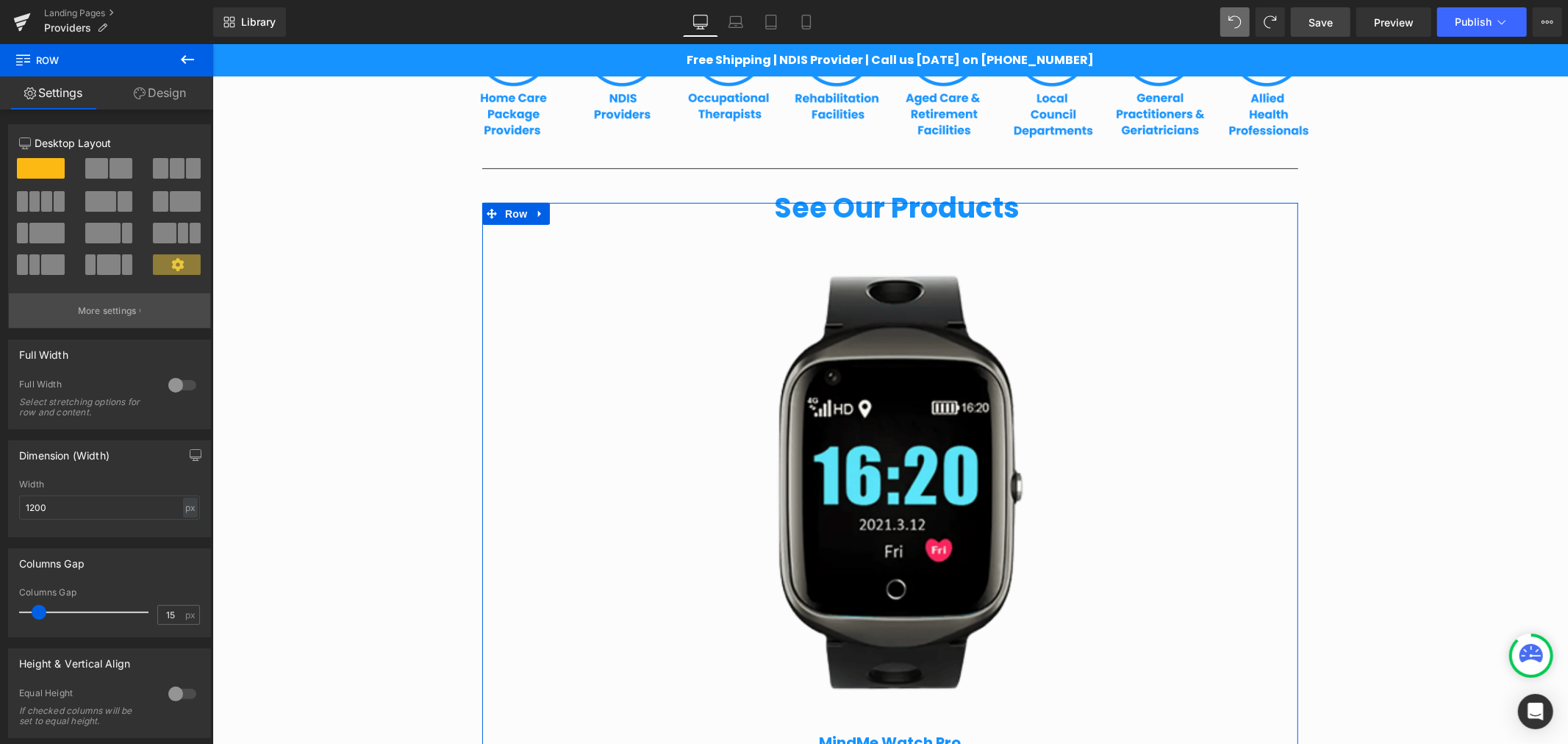
click at [97, 310] on p "More settings" at bounding box center [108, 311] width 59 height 13
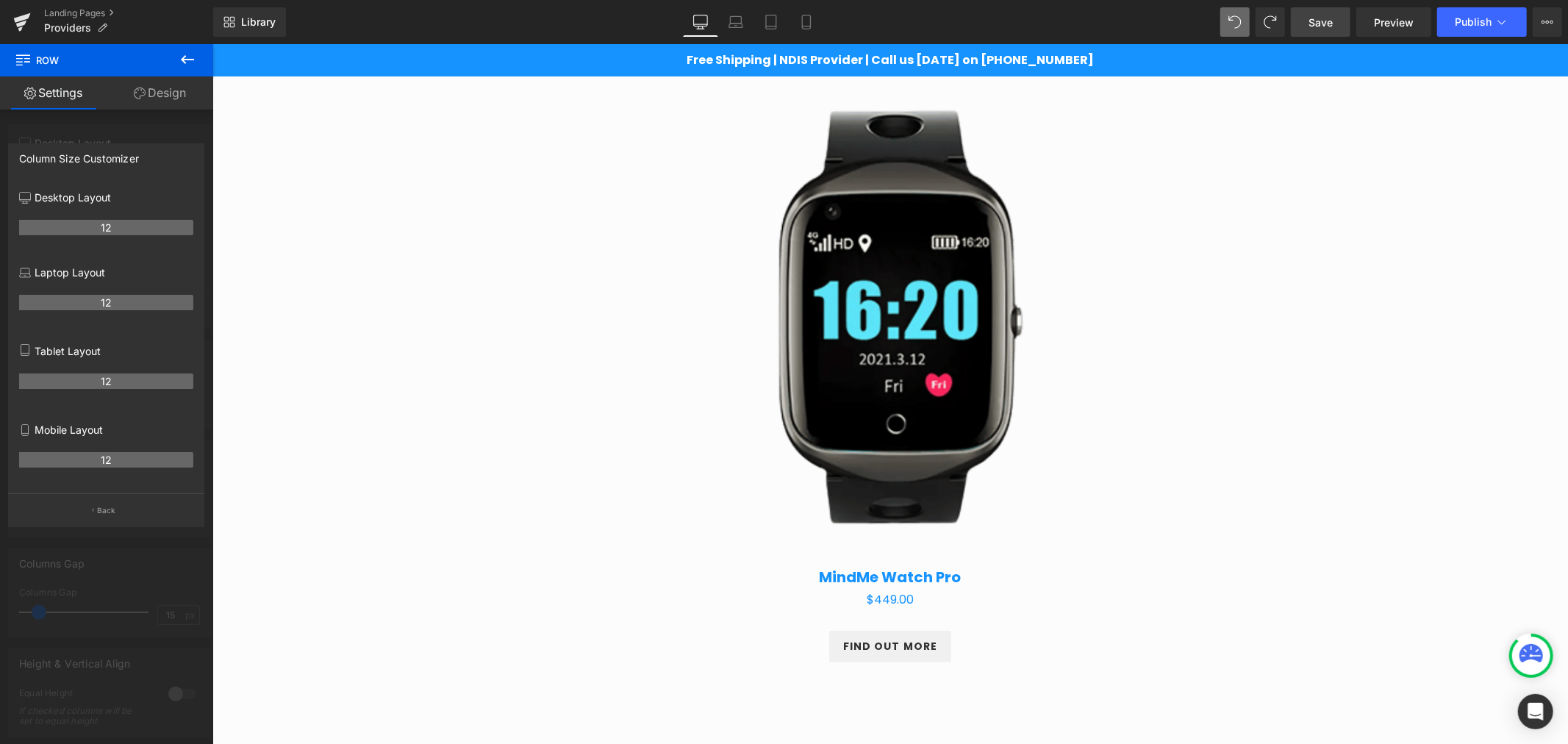
scroll to position [666, 0]
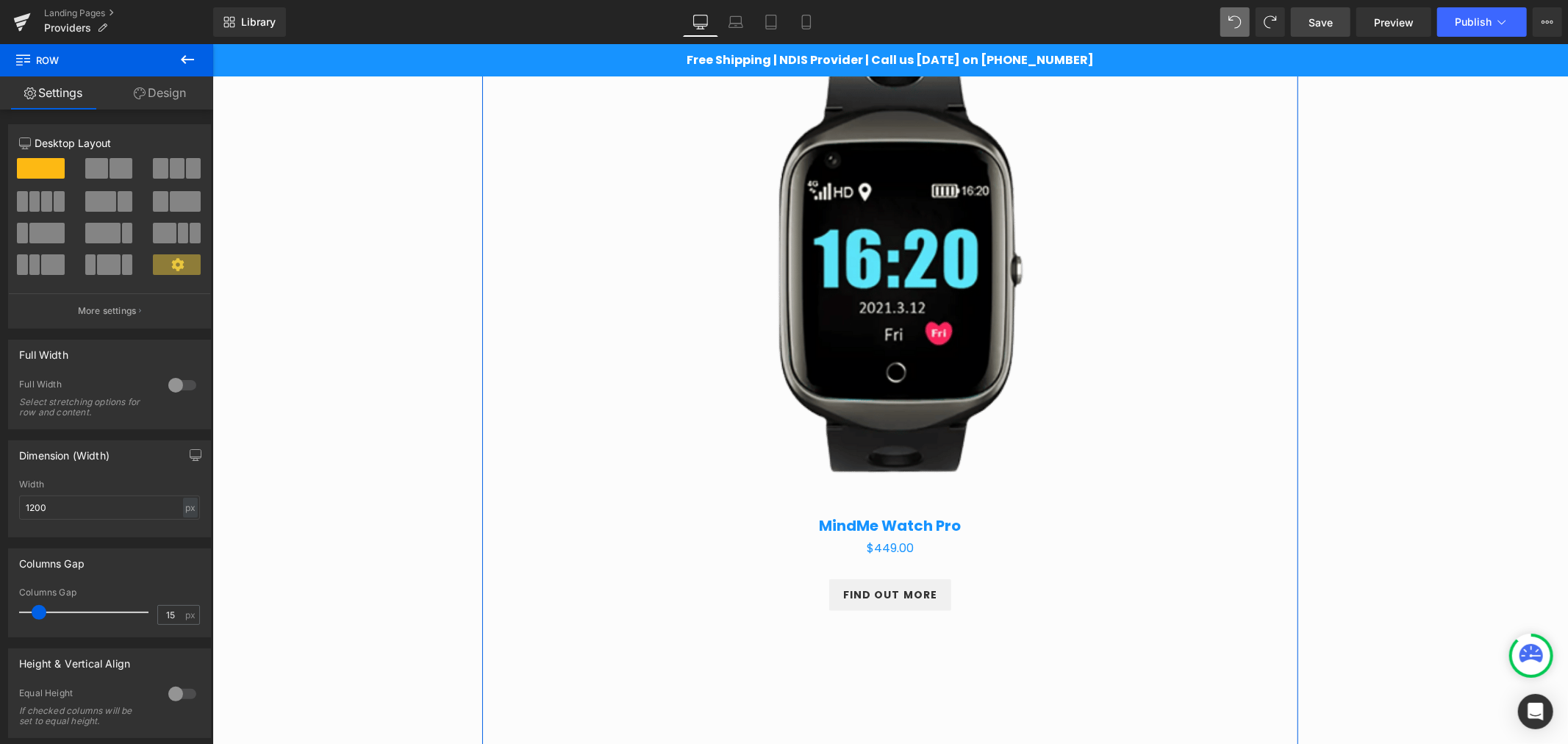
click at [174, 172] on span at bounding box center [176, 169] width 15 height 21
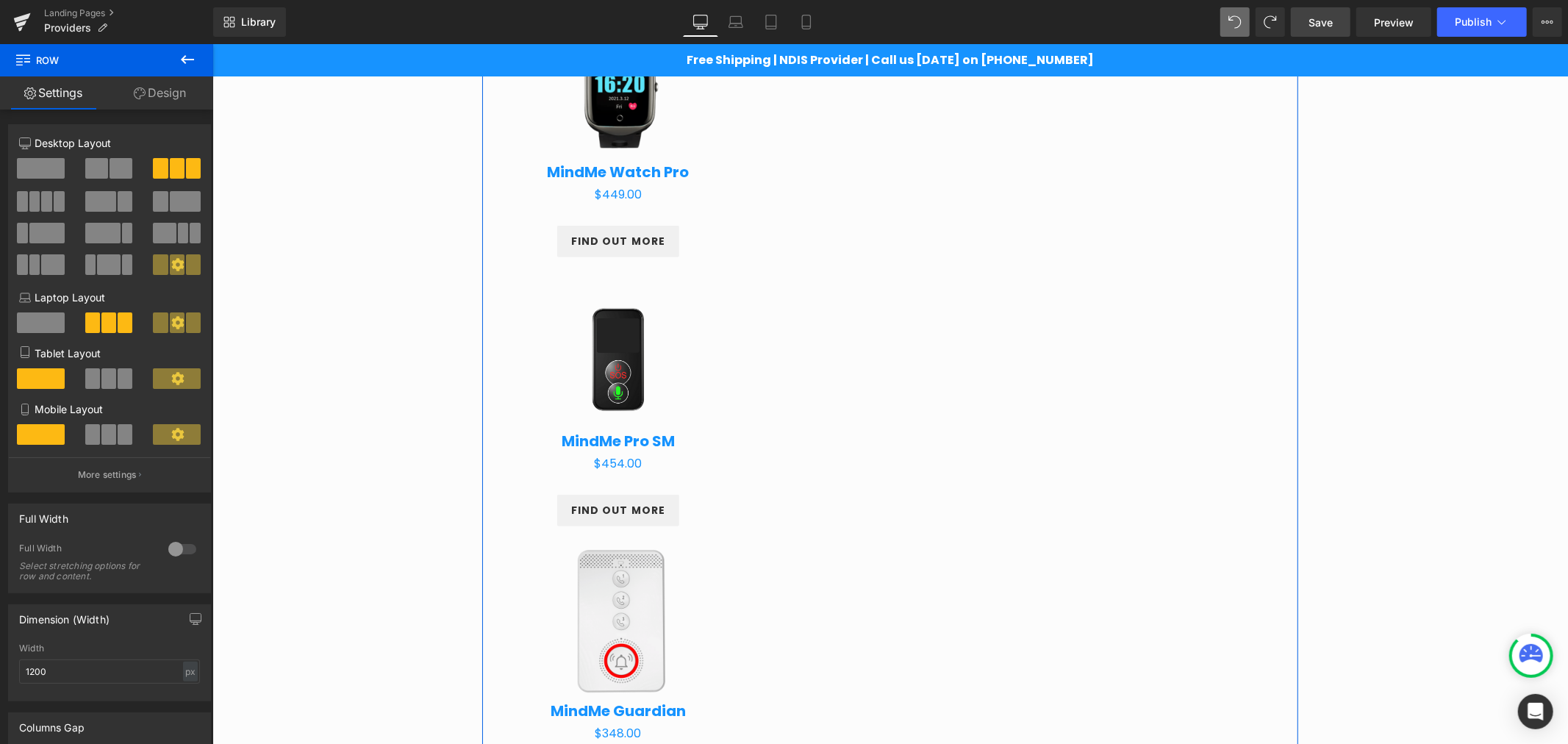
click at [34, 323] on span at bounding box center [41, 323] width 48 height 21
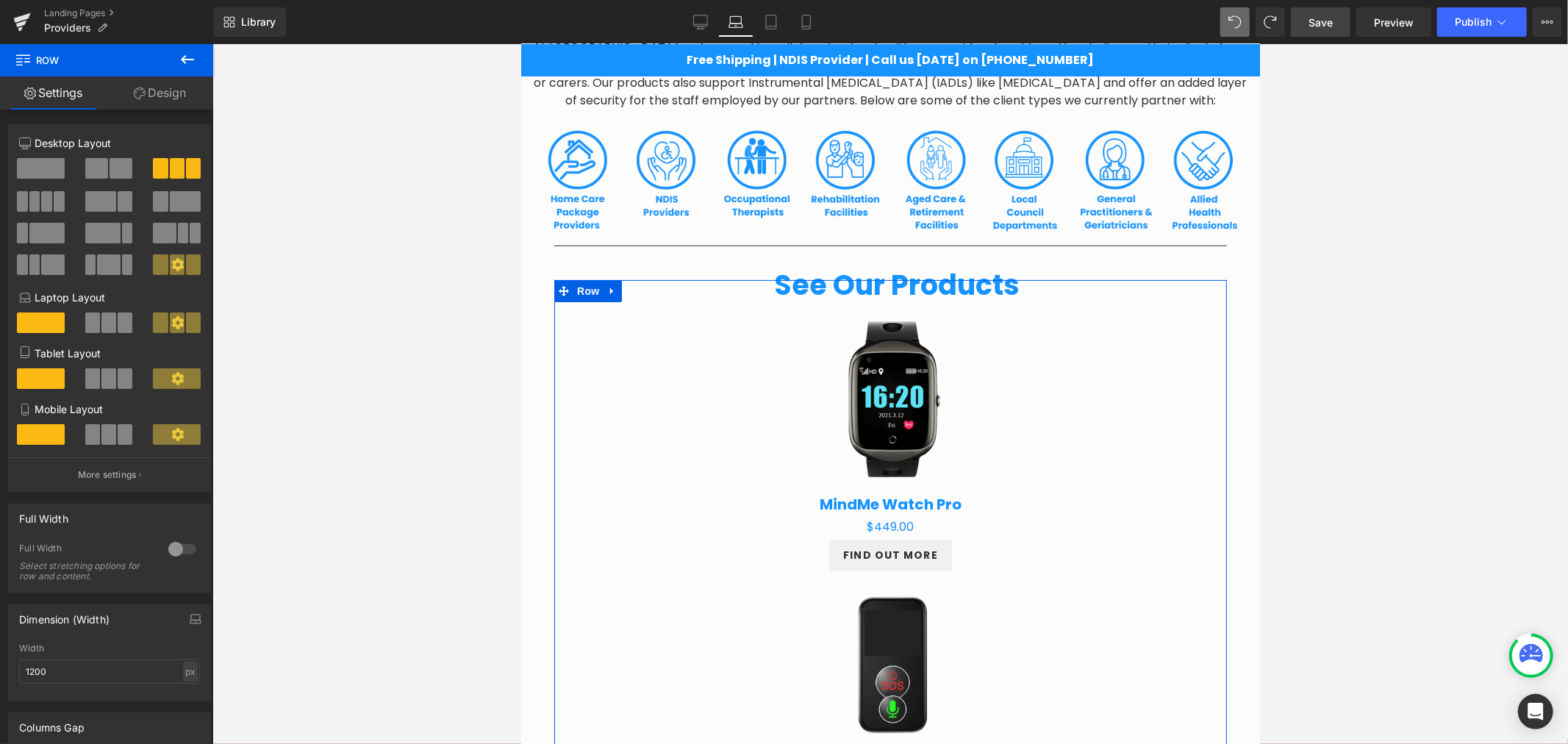
click at [119, 326] on span at bounding box center [125, 323] width 15 height 21
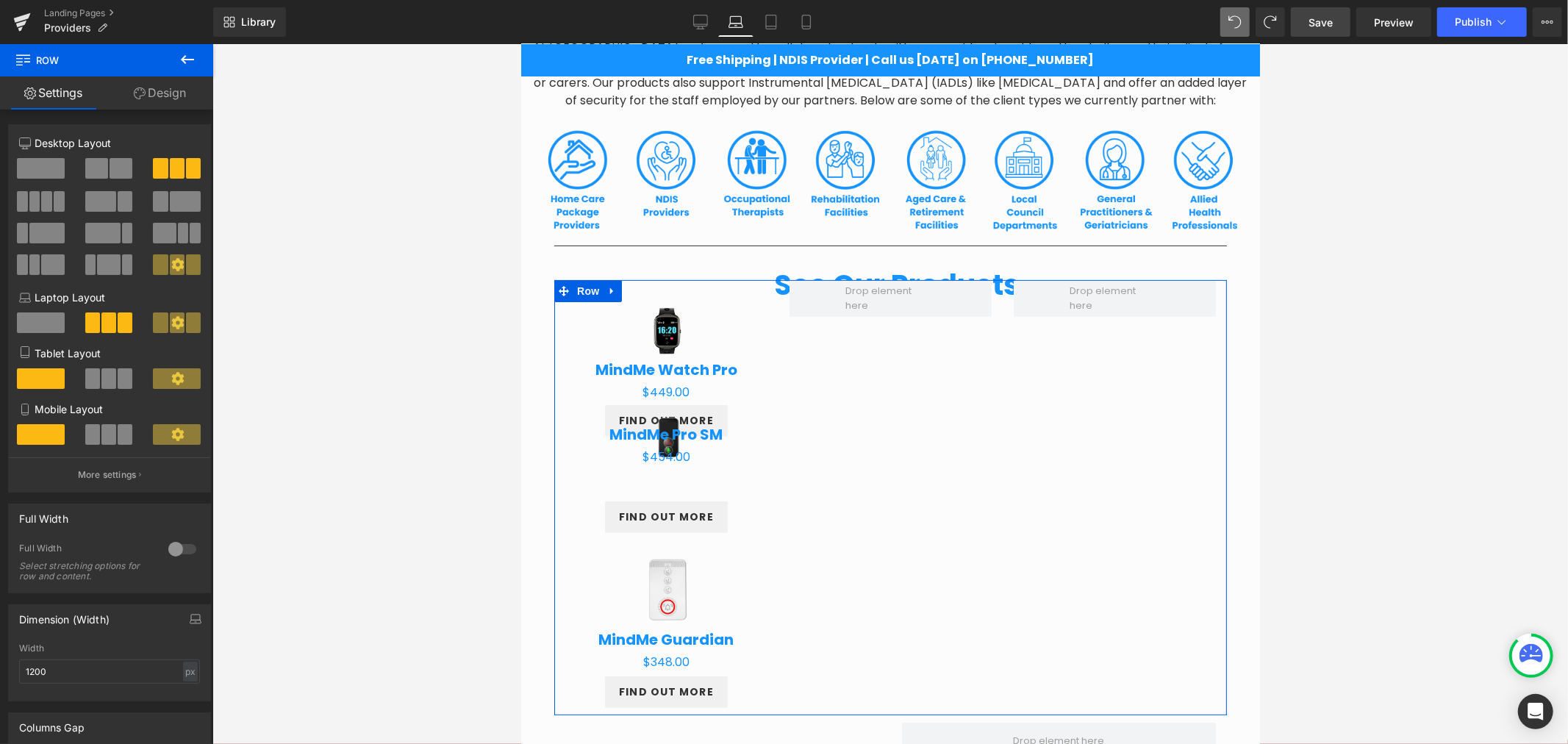
click at [48, 325] on span at bounding box center [41, 323] width 48 height 21
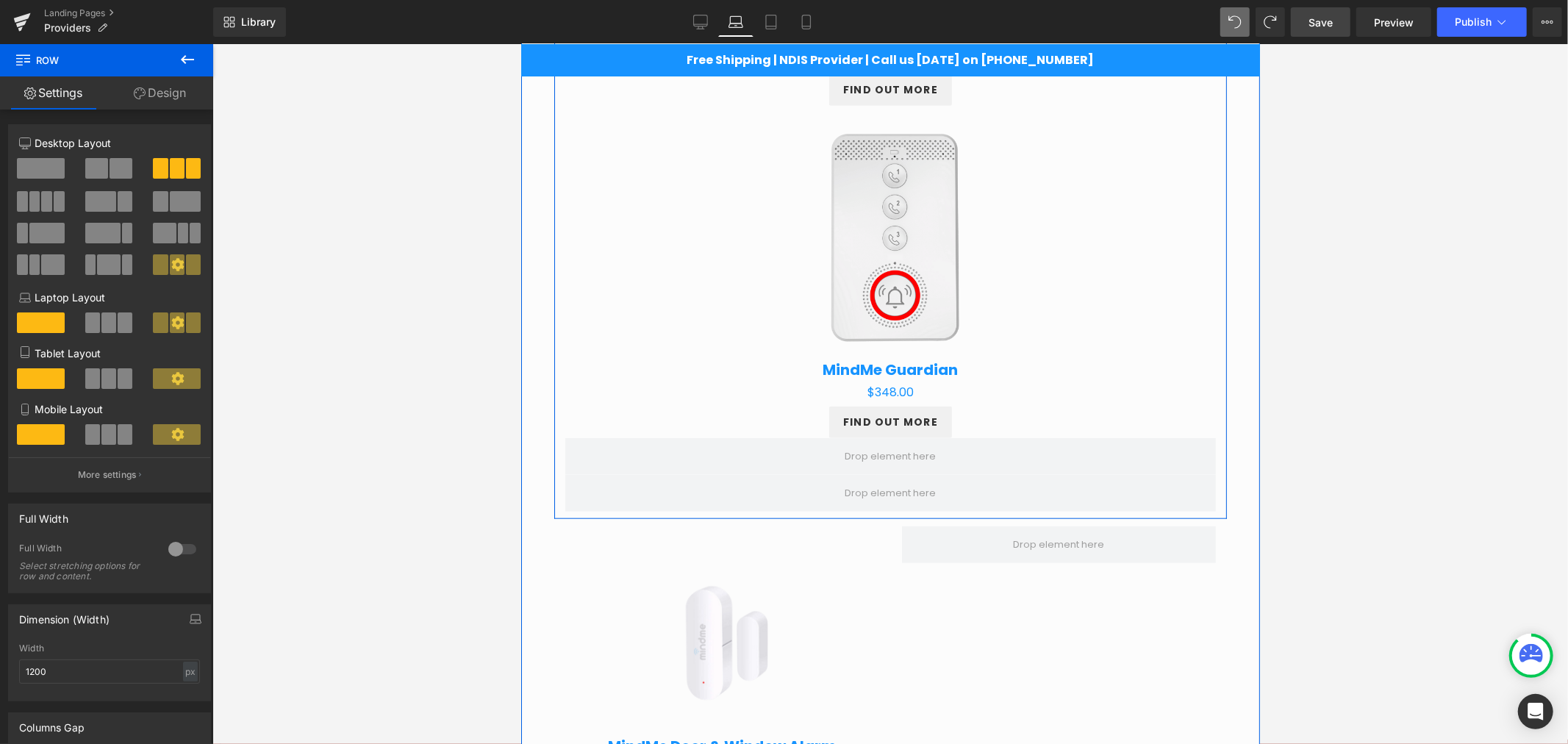
scroll to position [1056, 0]
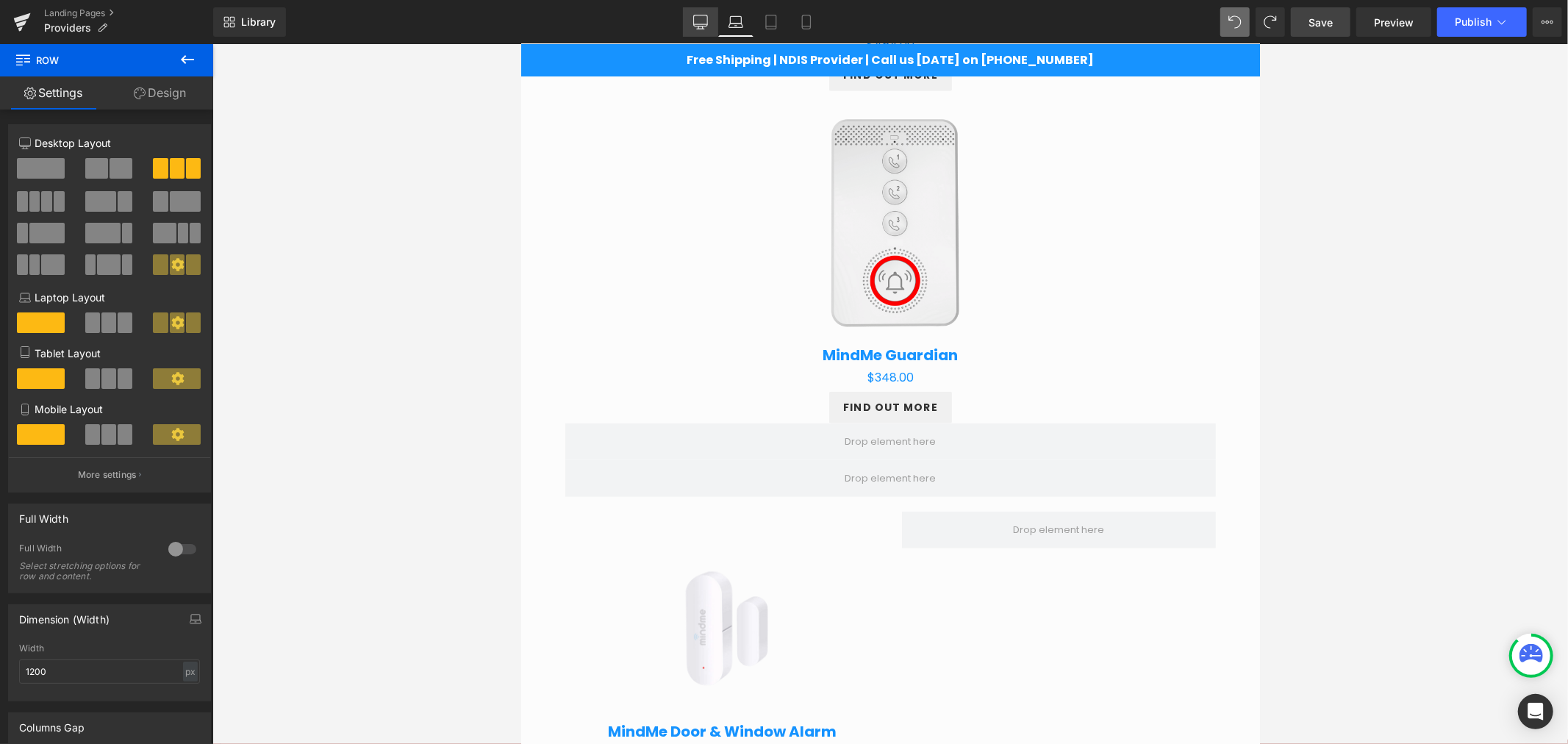
click at [697, 27] on icon at bounding box center [701, 22] width 15 height 15
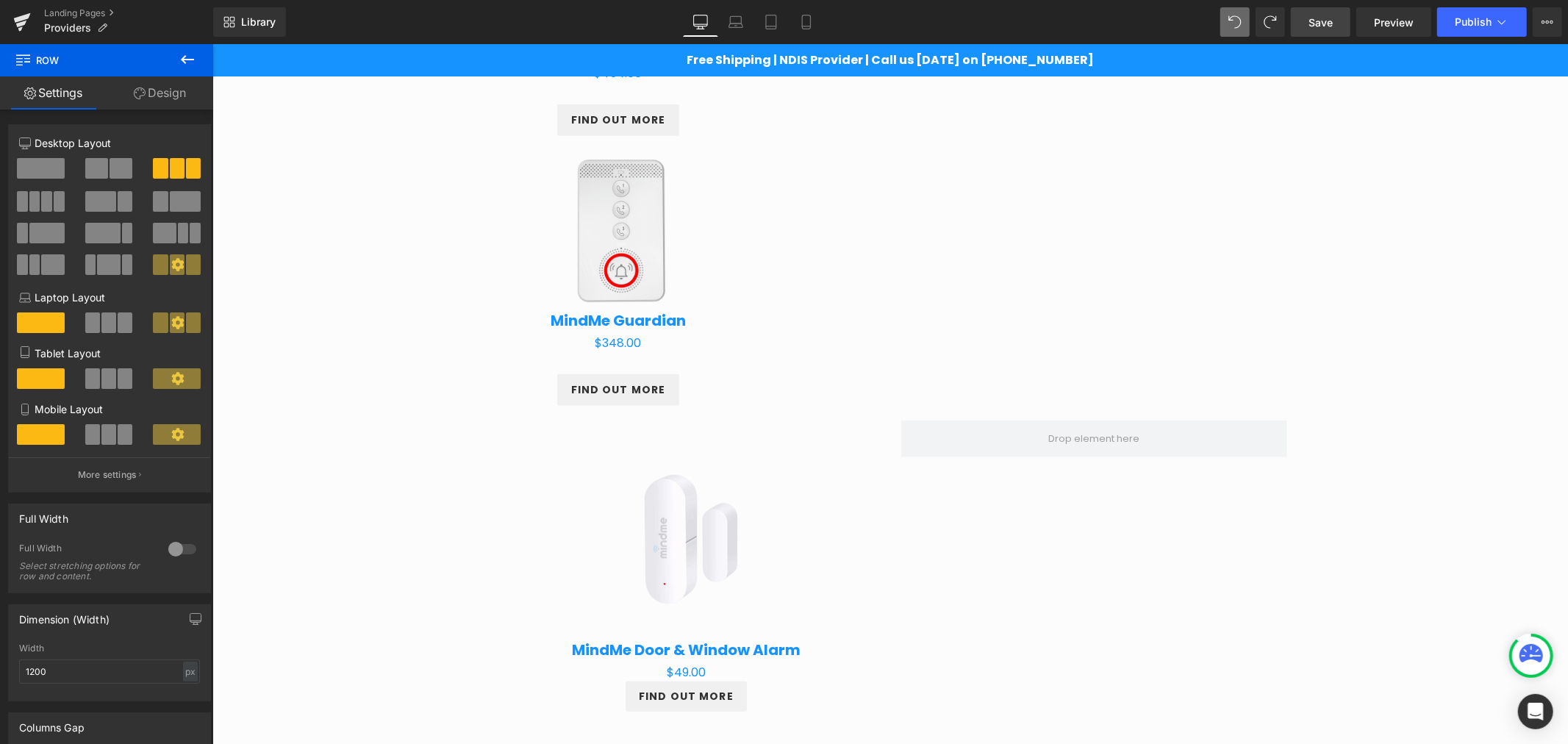
scroll to position [372, 0]
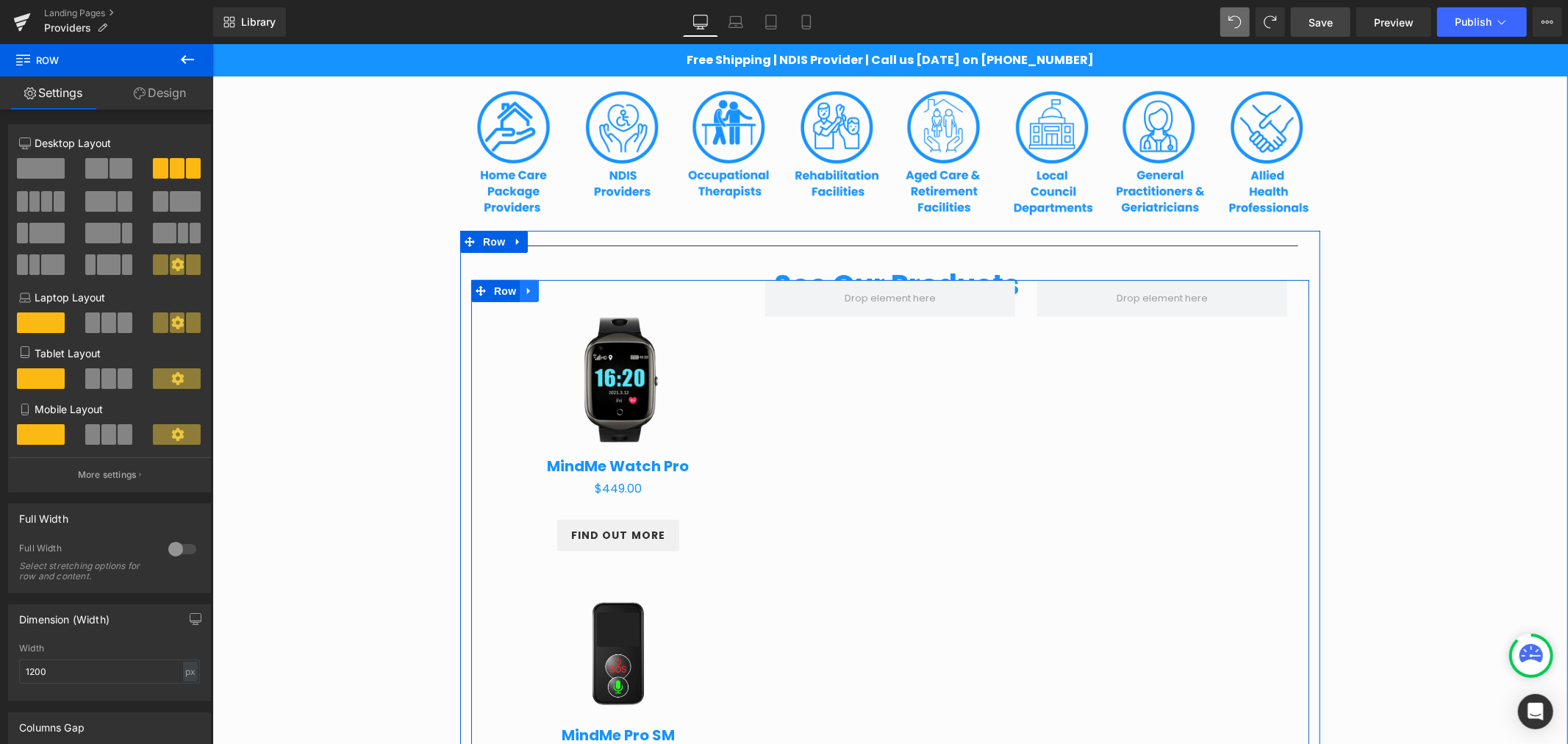
click at [528, 284] on link at bounding box center [528, 291] width 19 height 22
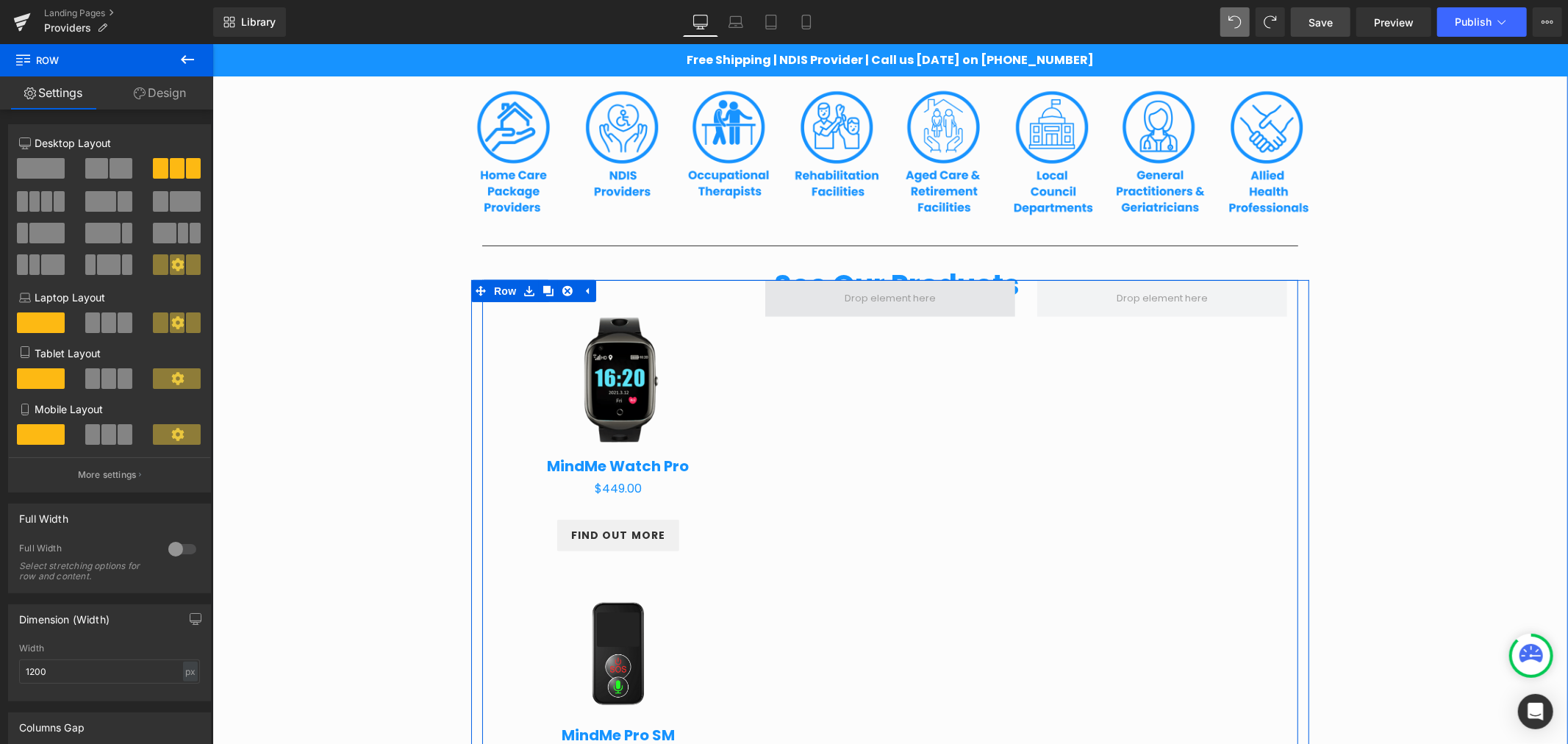
click at [818, 295] on span at bounding box center [889, 298] width 250 height 37
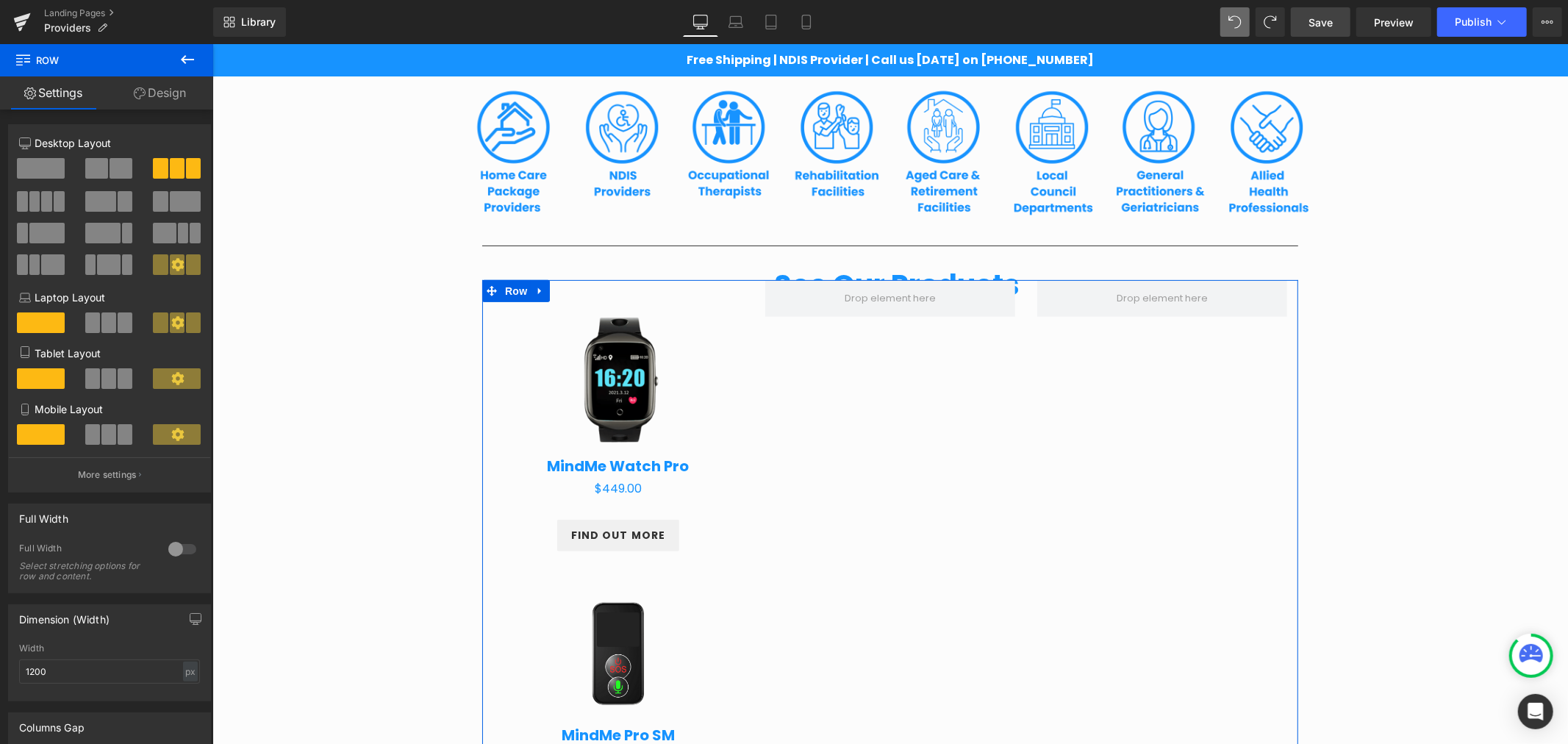
click at [60, 163] on span at bounding box center [41, 169] width 48 height 21
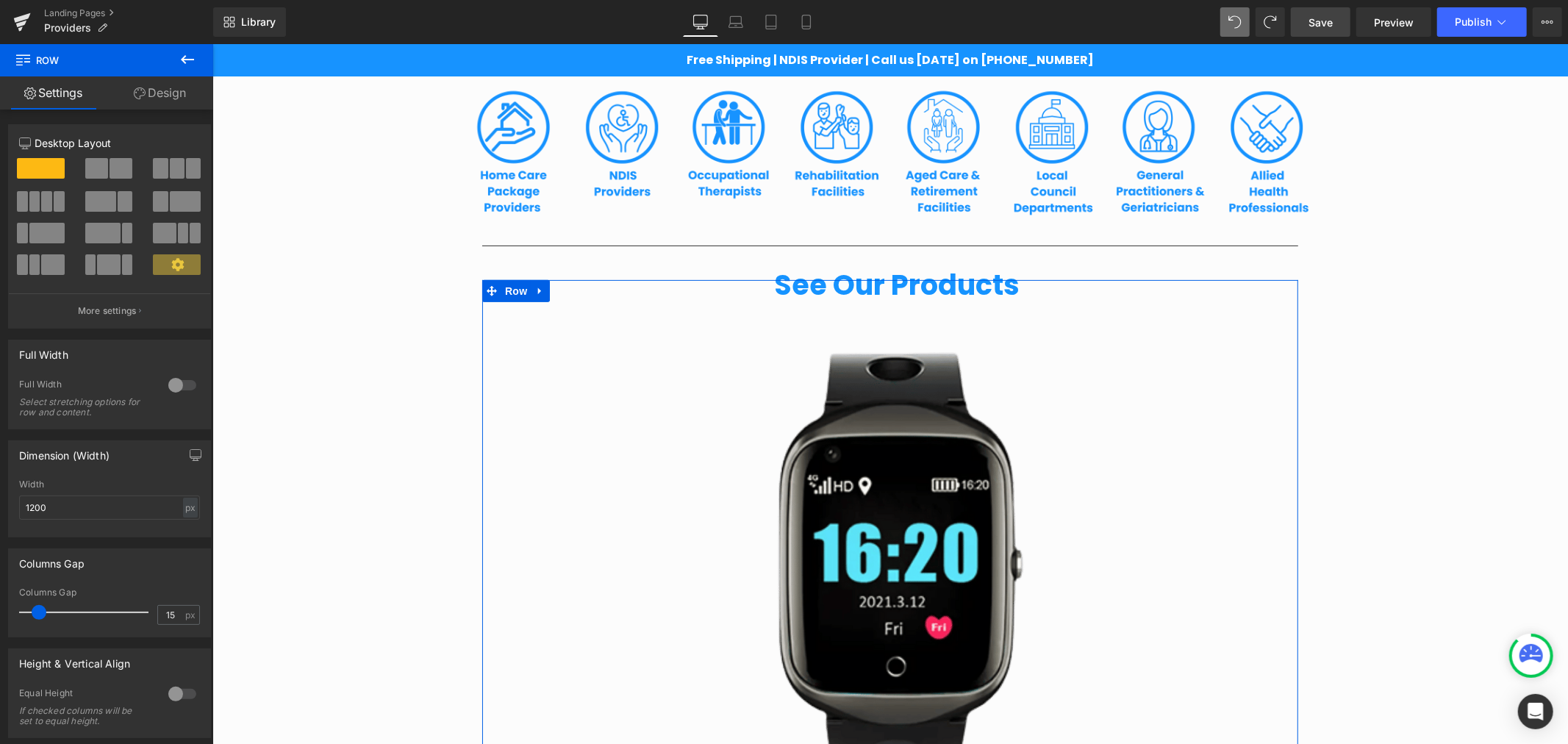
click at [170, 175] on span at bounding box center [176, 169] width 15 height 21
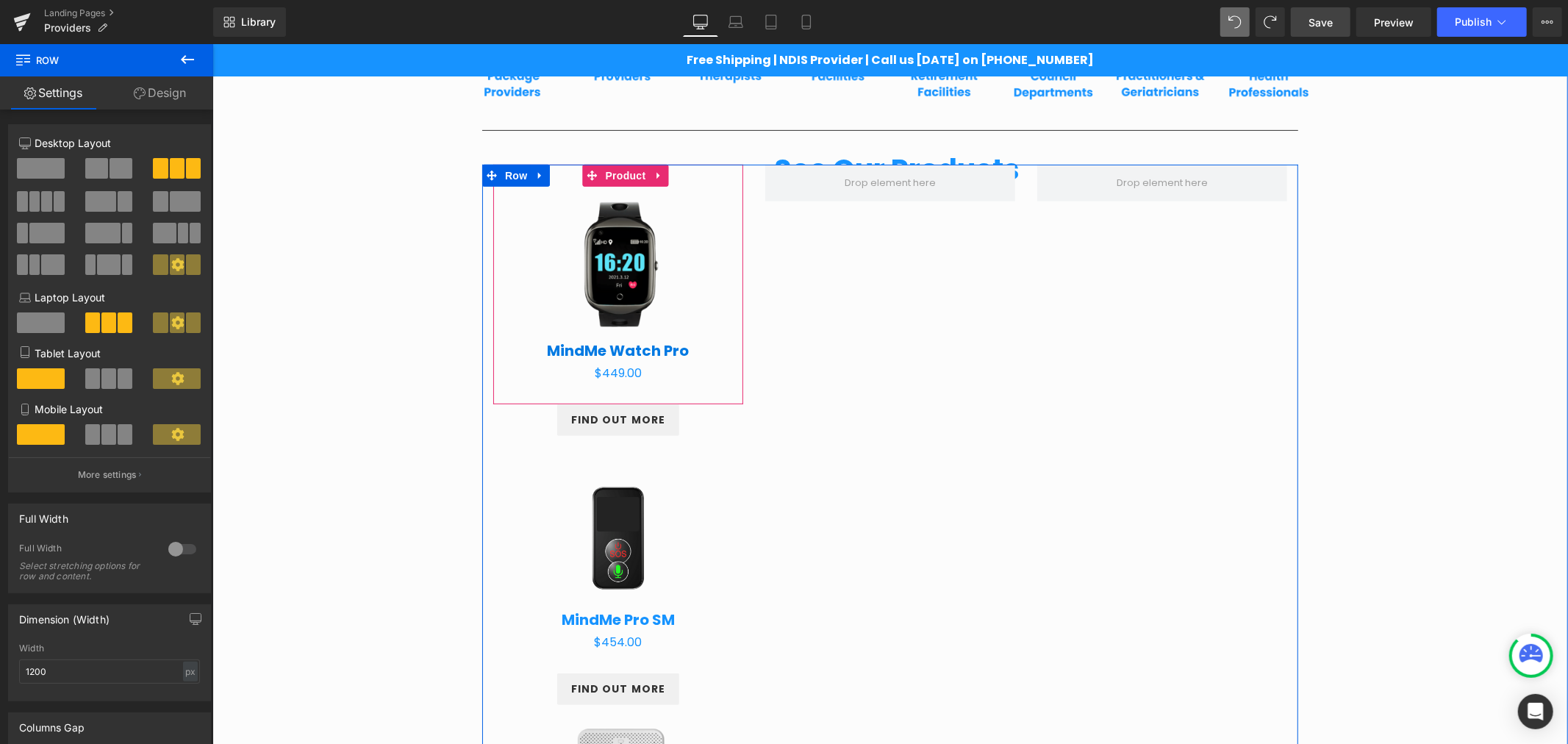
scroll to position [508, 0]
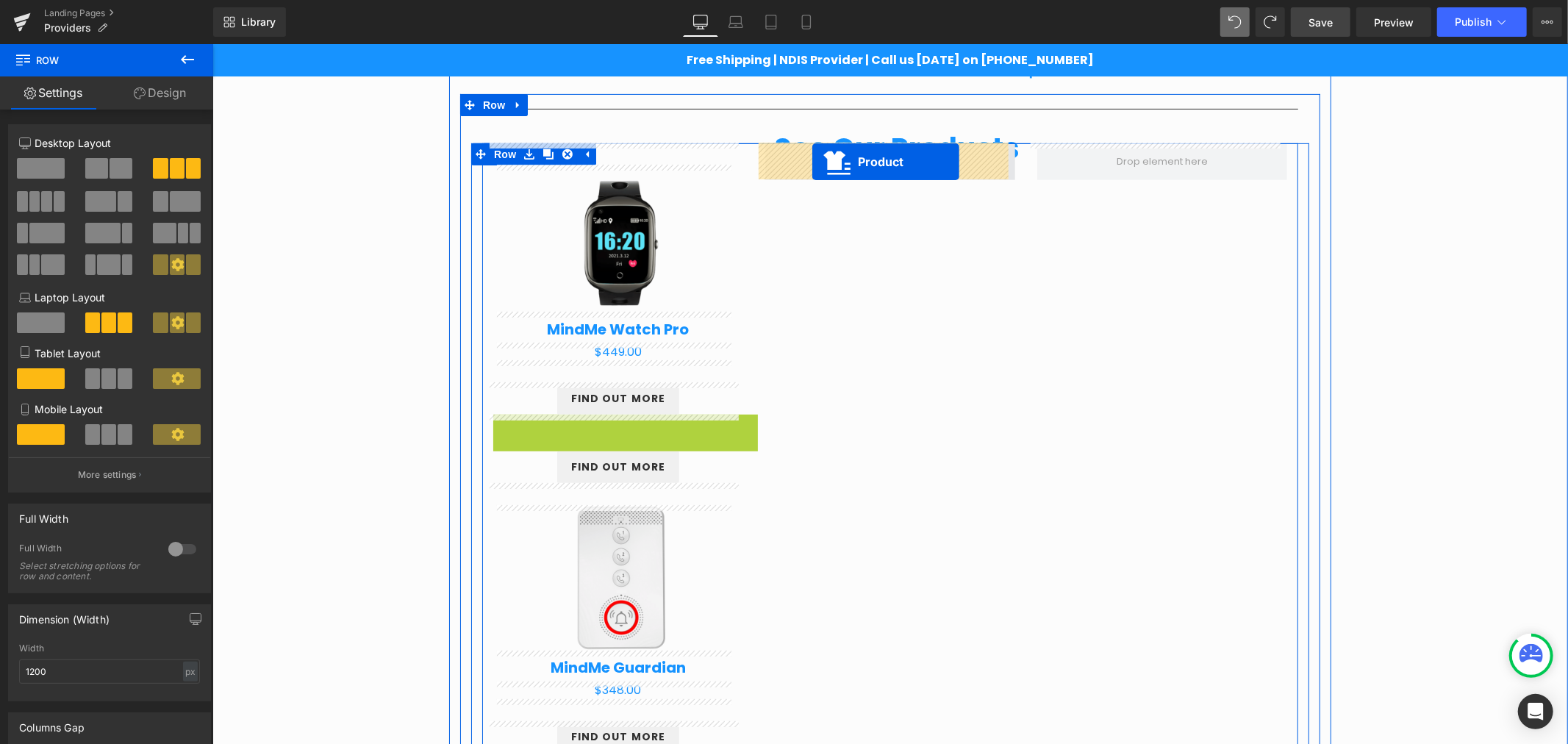
drag, startPoint x: 588, startPoint y: 416, endPoint x: 812, endPoint y: 161, distance: 339.4
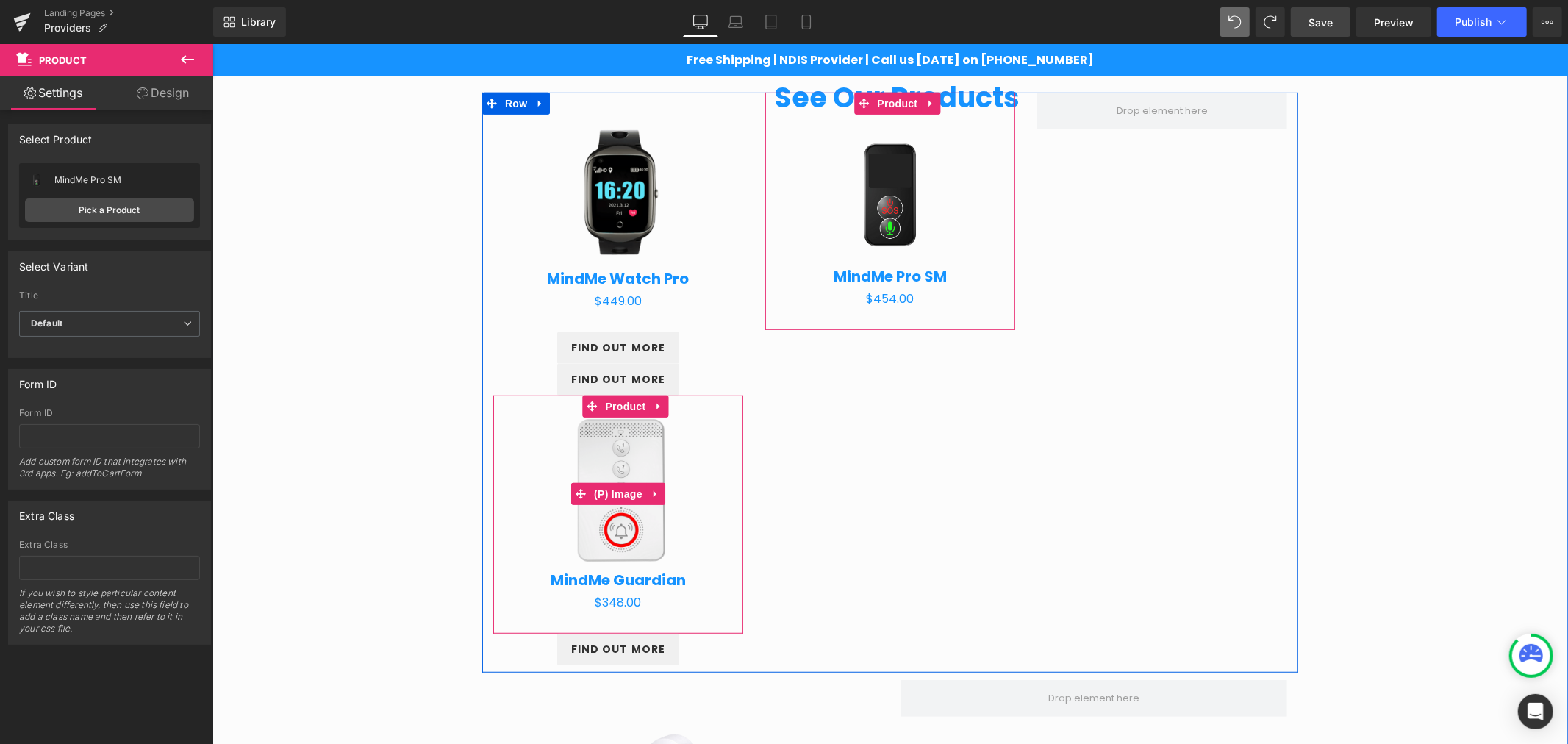
scroll to position [535, 0]
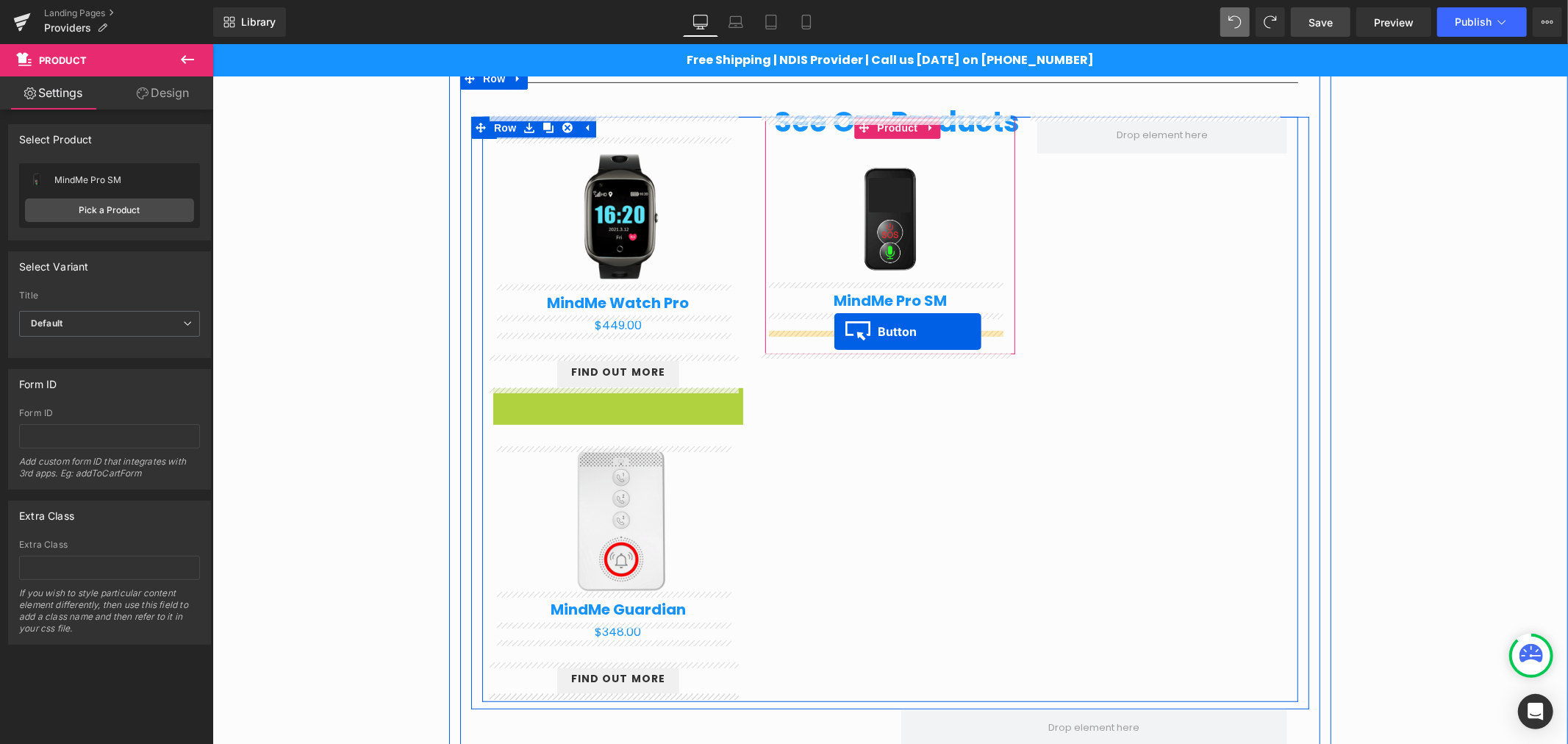
drag, startPoint x: 582, startPoint y: 401, endPoint x: 834, endPoint y: 330, distance: 261.8
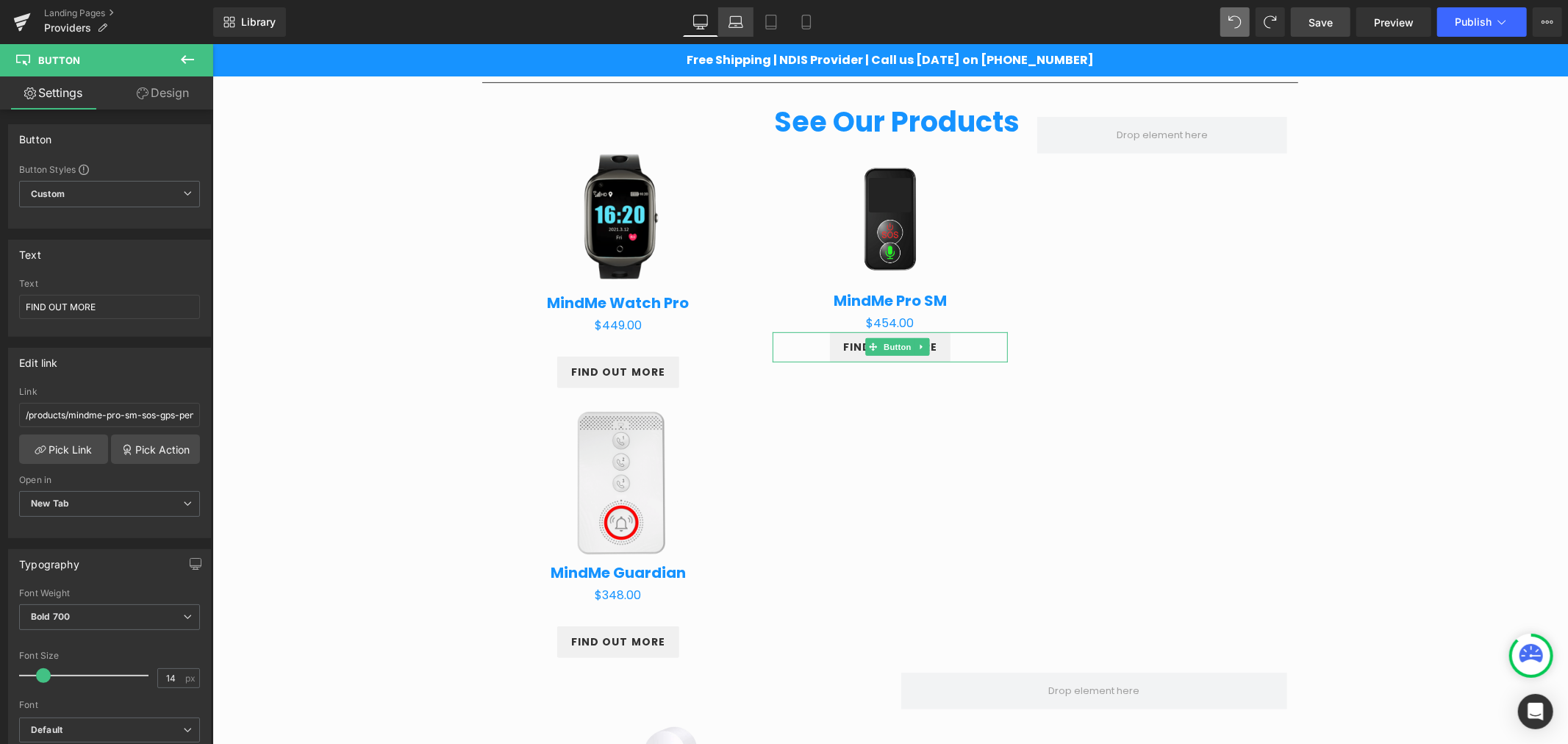
click at [729, 18] on icon at bounding box center [736, 22] width 15 height 15
type input "100"
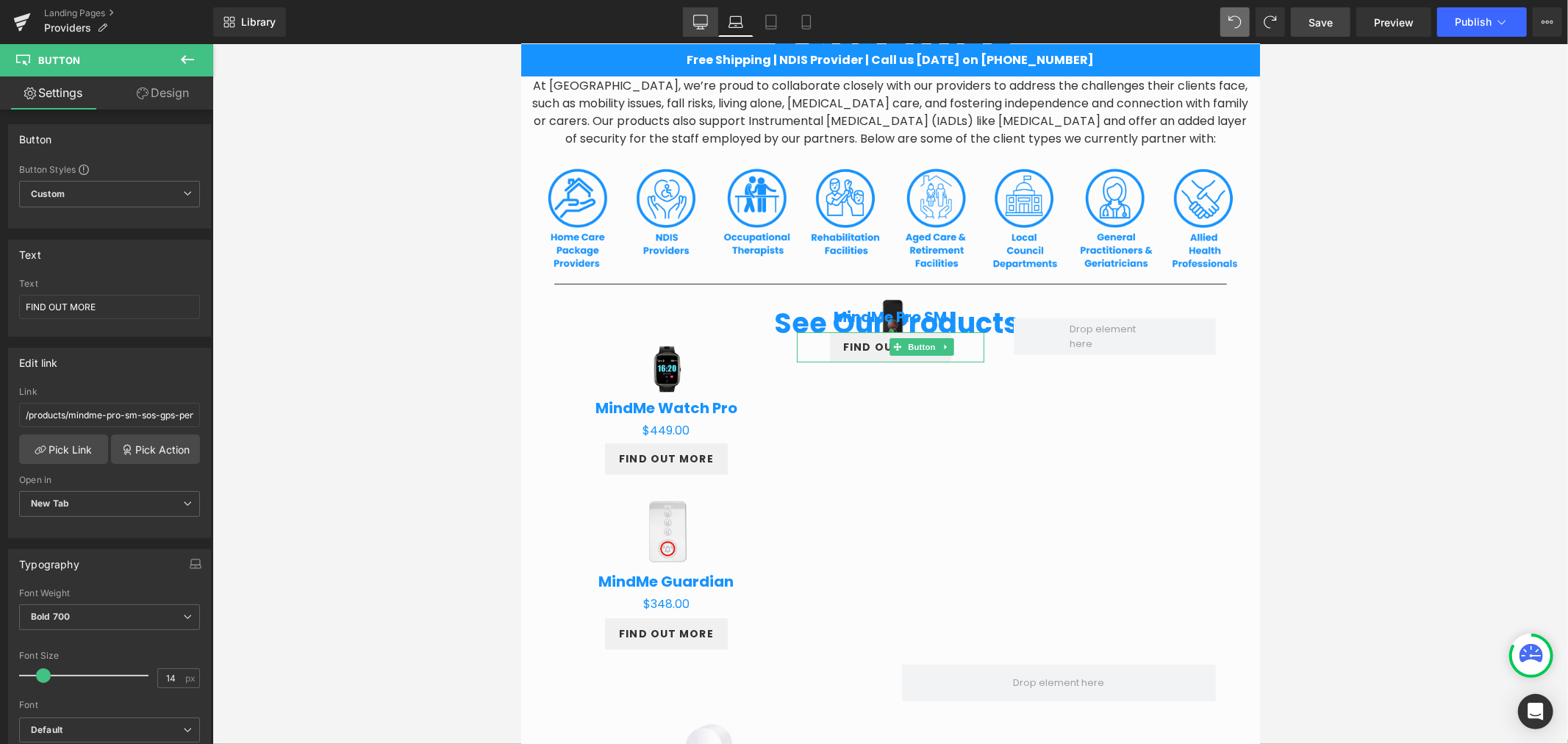
click at [699, 26] on icon at bounding box center [701, 21] width 14 height 11
type input "100"
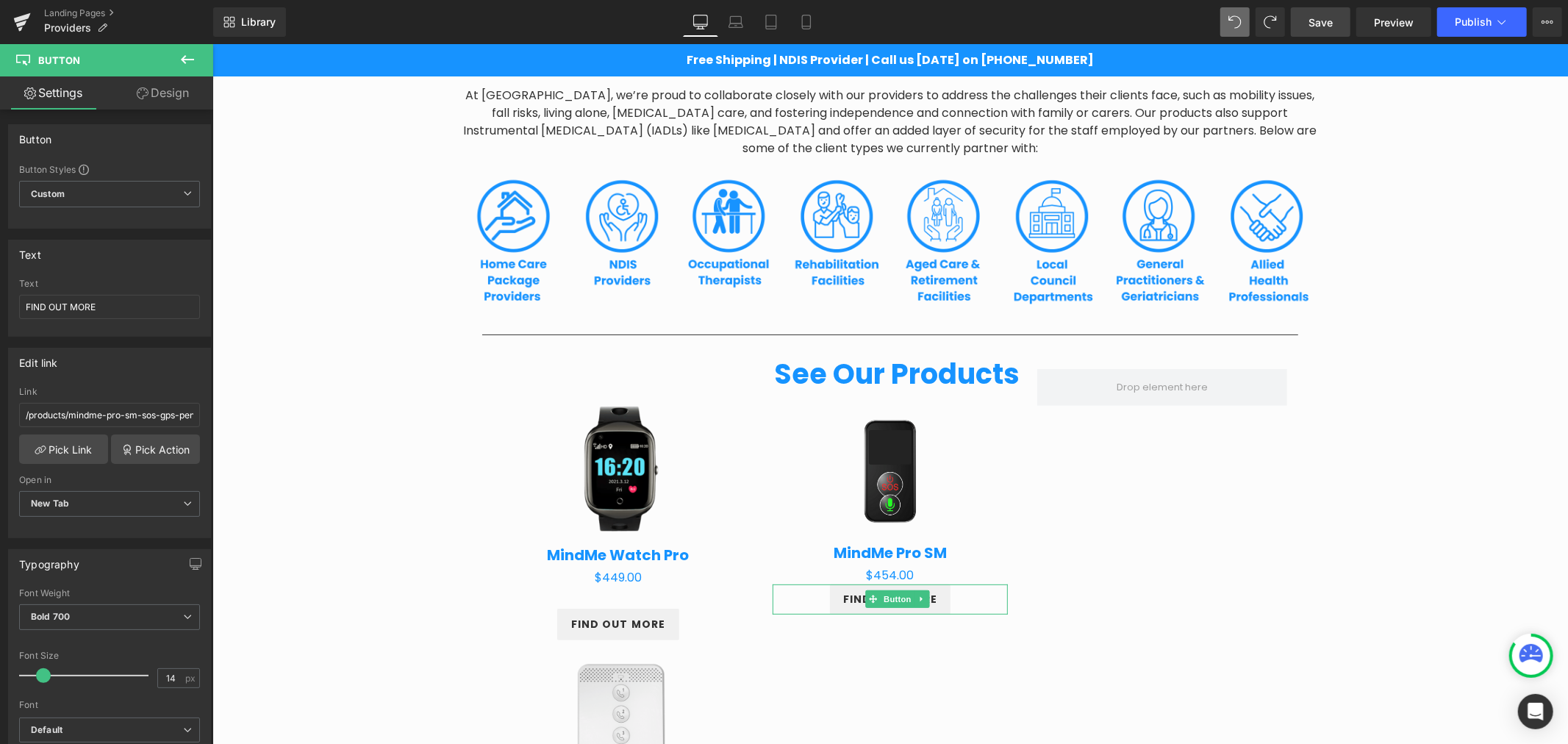
scroll to position [535, 0]
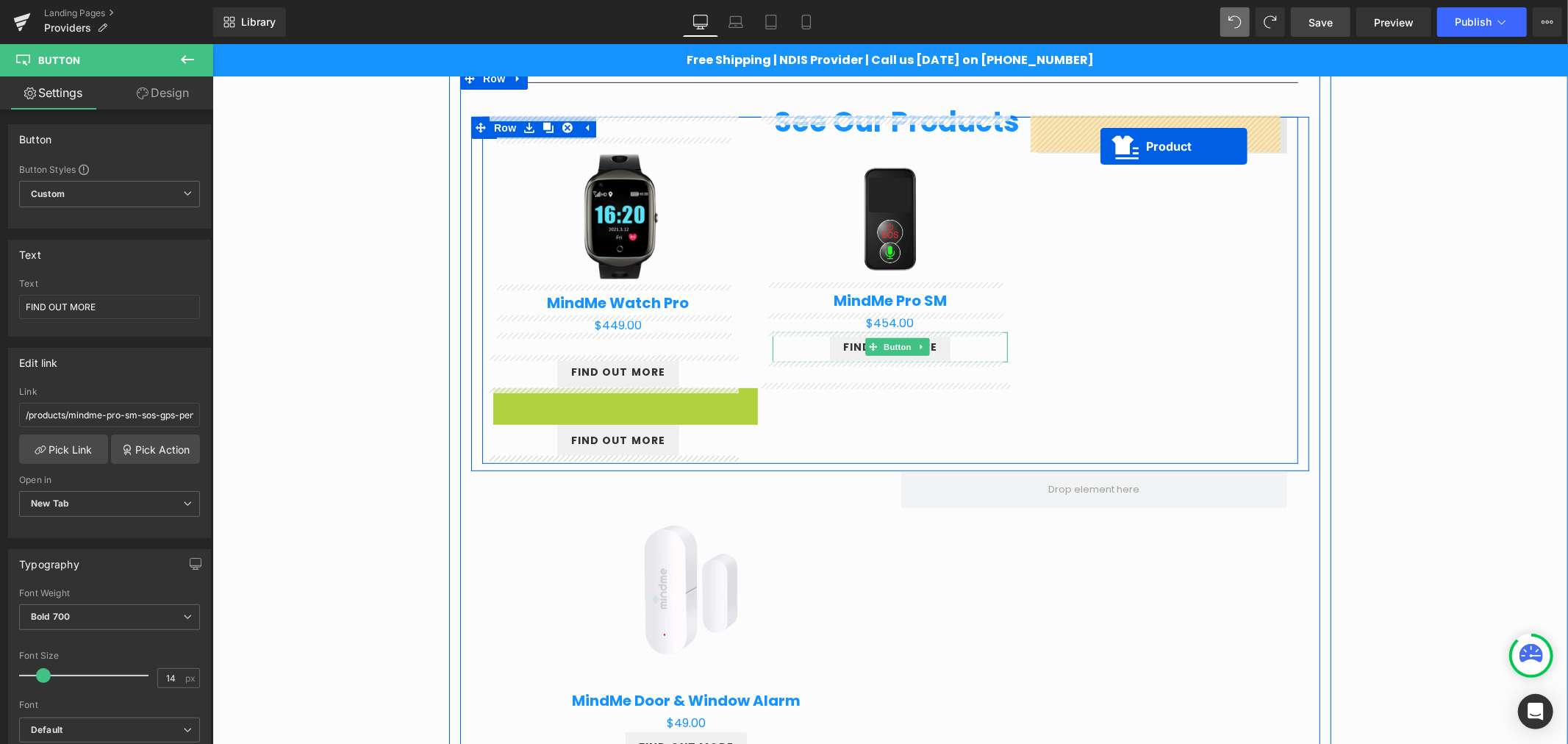
drag, startPoint x: 589, startPoint y: 394, endPoint x: 1100, endPoint y: 146, distance: 568.0
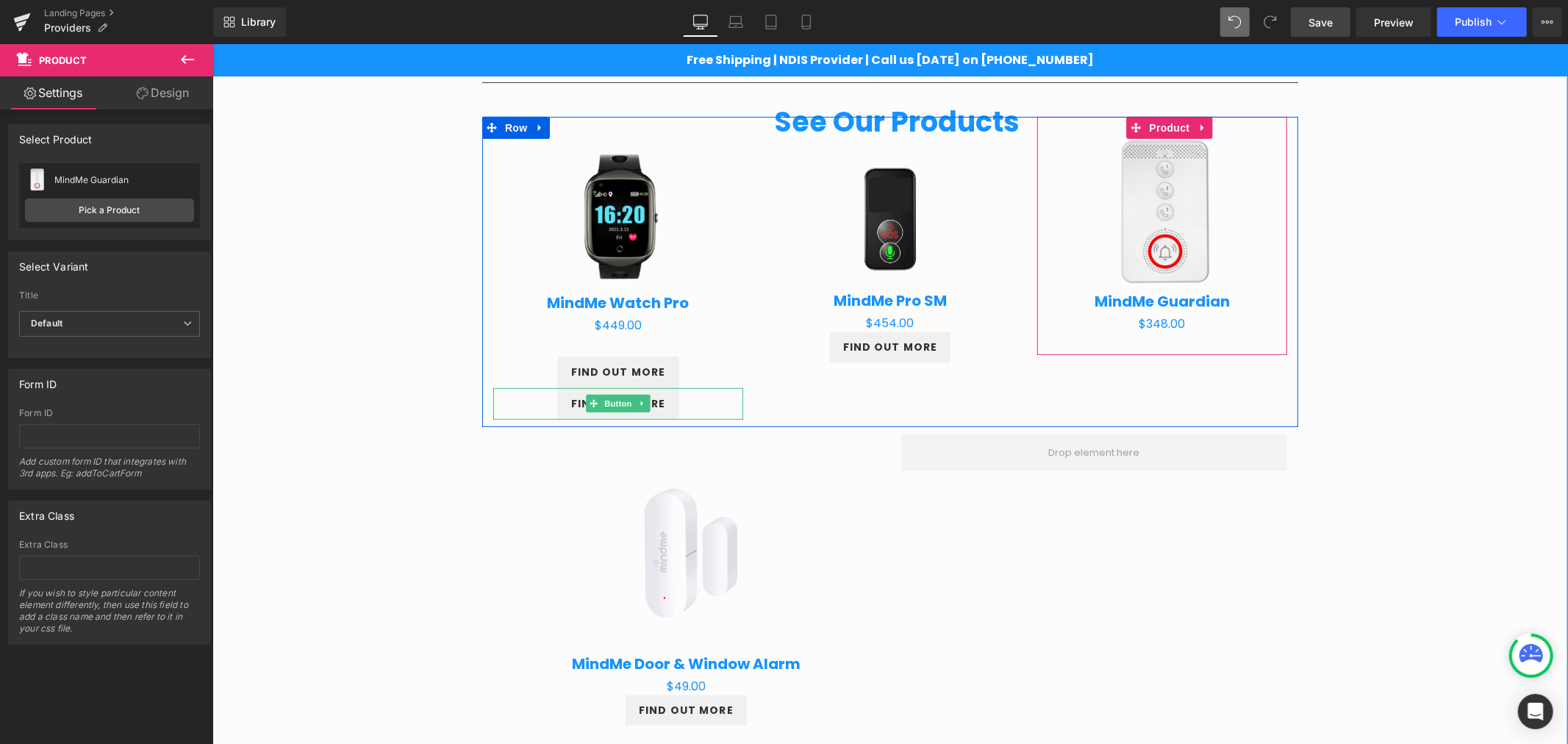
click at [623, 401] on span "Button" at bounding box center [617, 403] width 34 height 18
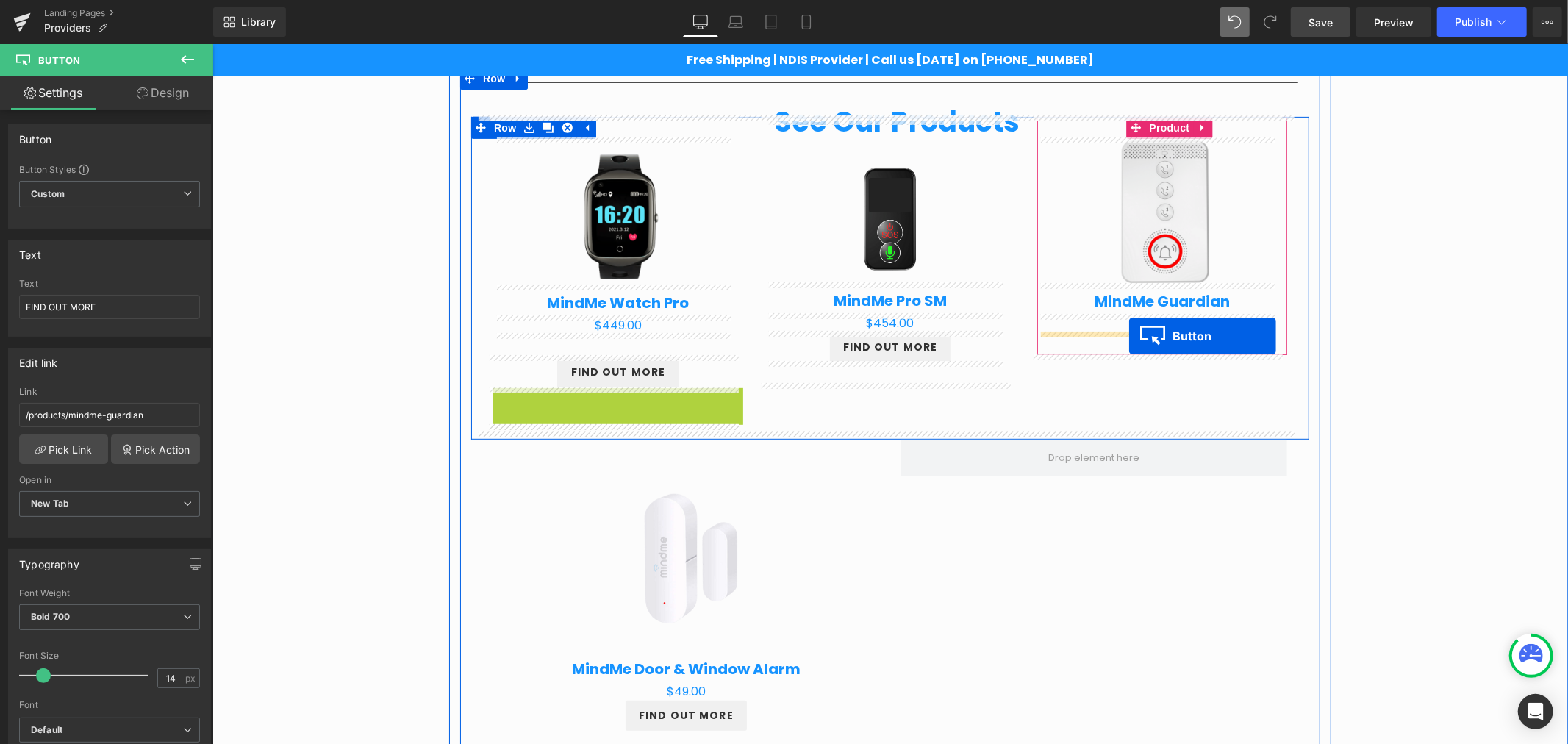
drag, startPoint x: 588, startPoint y: 401, endPoint x: 1129, endPoint y: 335, distance: 545.0
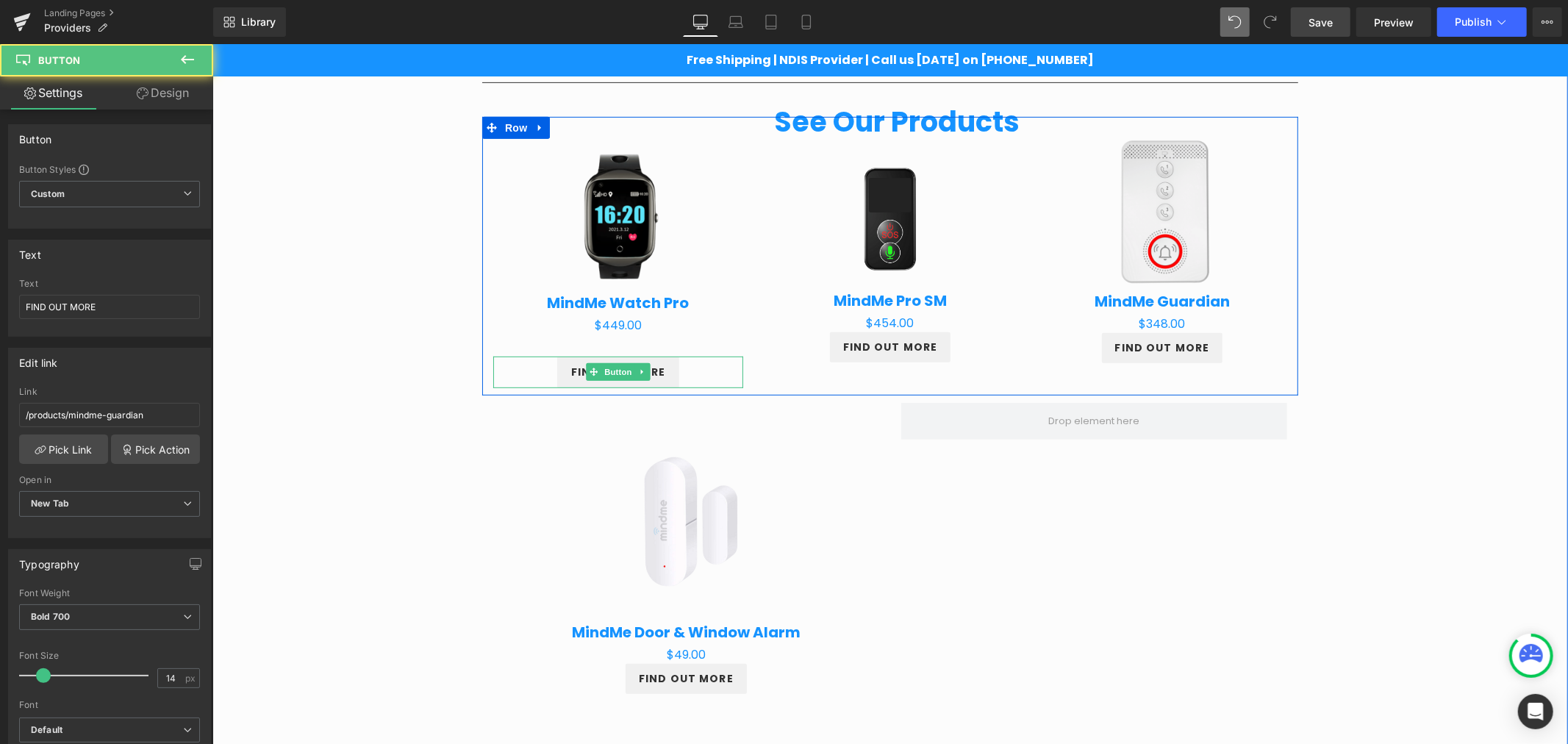
click at [536, 366] on div "FIND OUT MORE" at bounding box center [617, 371] width 250 height 32
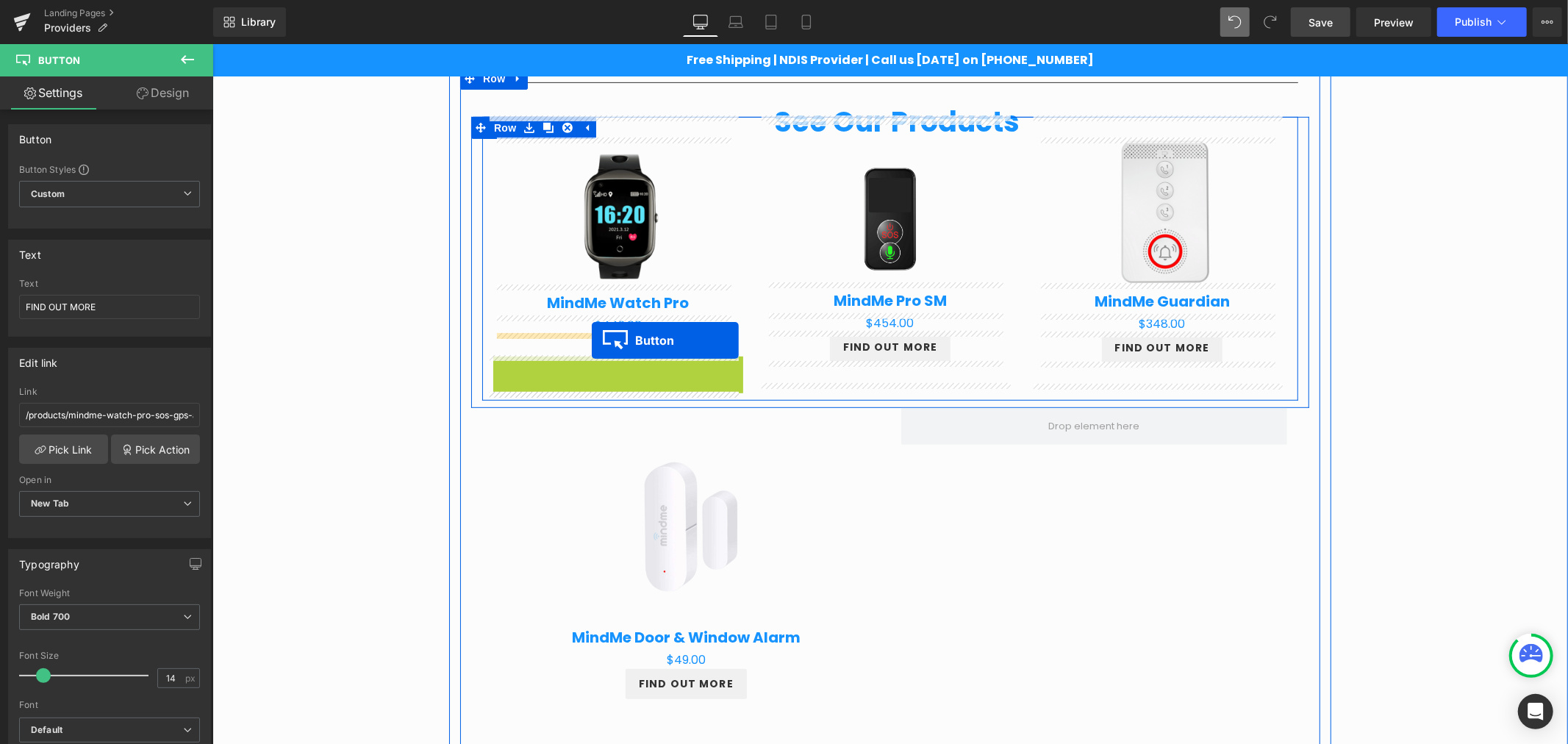
drag, startPoint x: 588, startPoint y: 366, endPoint x: 591, endPoint y: 340, distance: 26.2
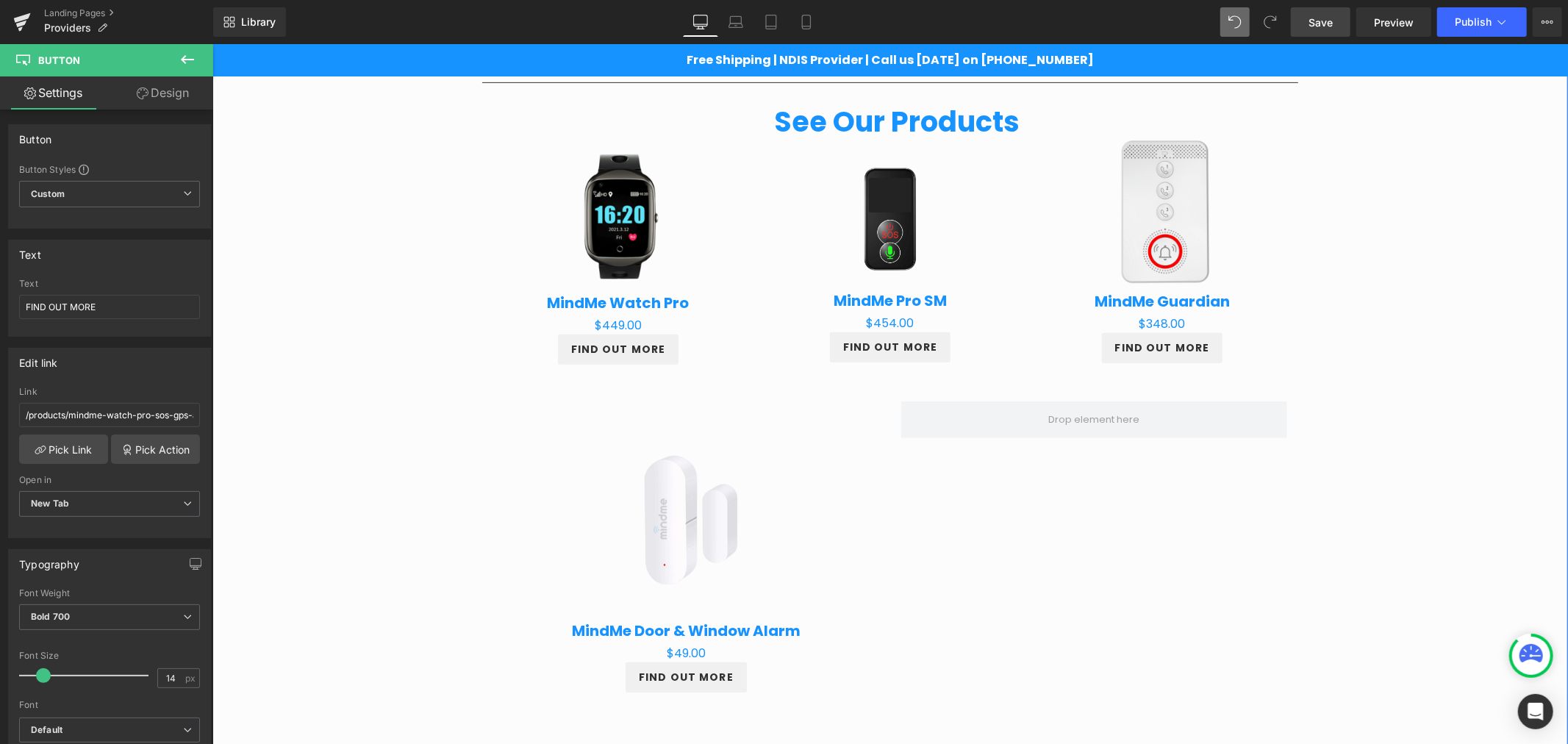
click at [1378, 321] on div "Providers Heading Row Partnering for Better Client Outcomes Heading Row At Mind…" at bounding box center [889, 735] width 1355 height 2272
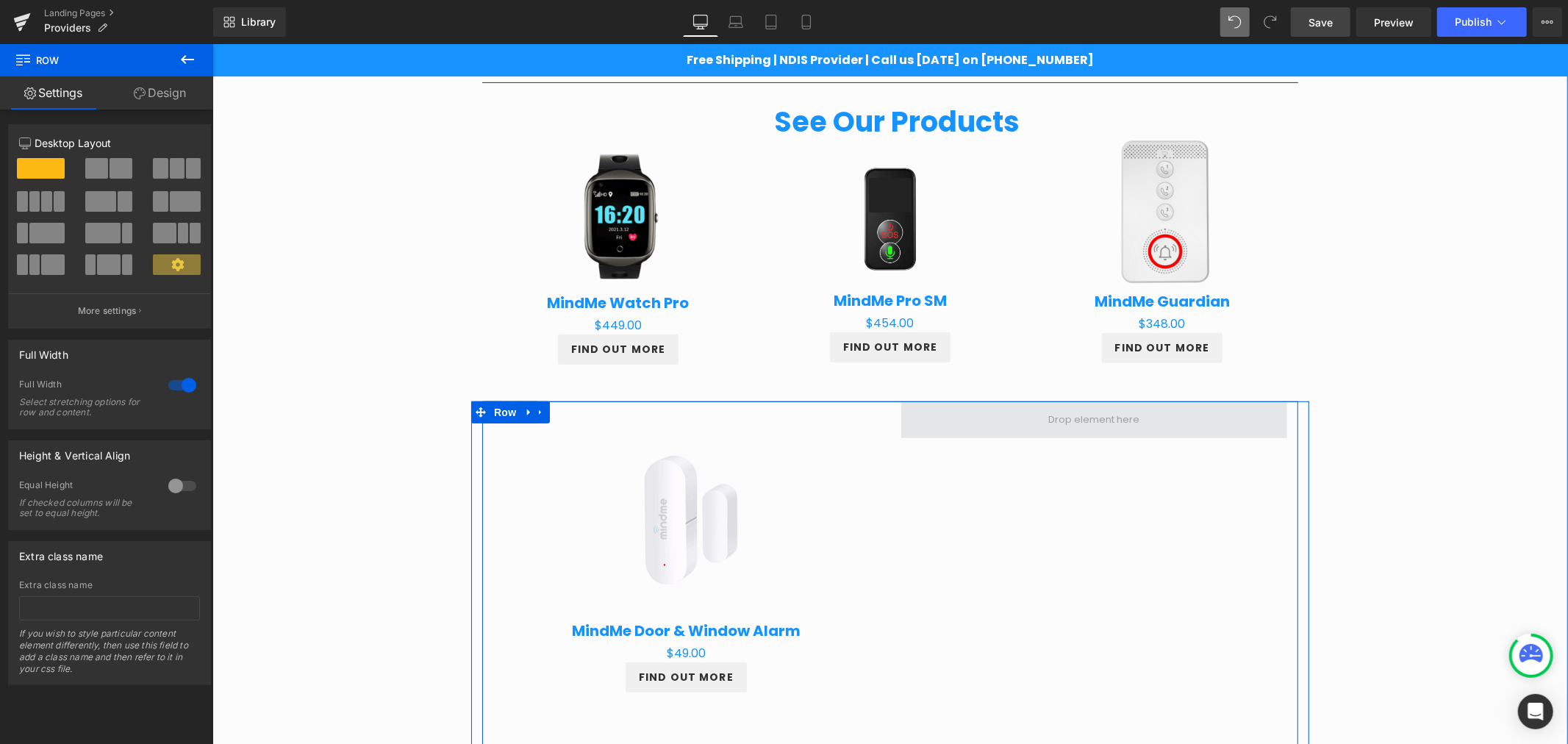
click at [1077, 434] on span at bounding box center [1093, 419] width 386 height 37
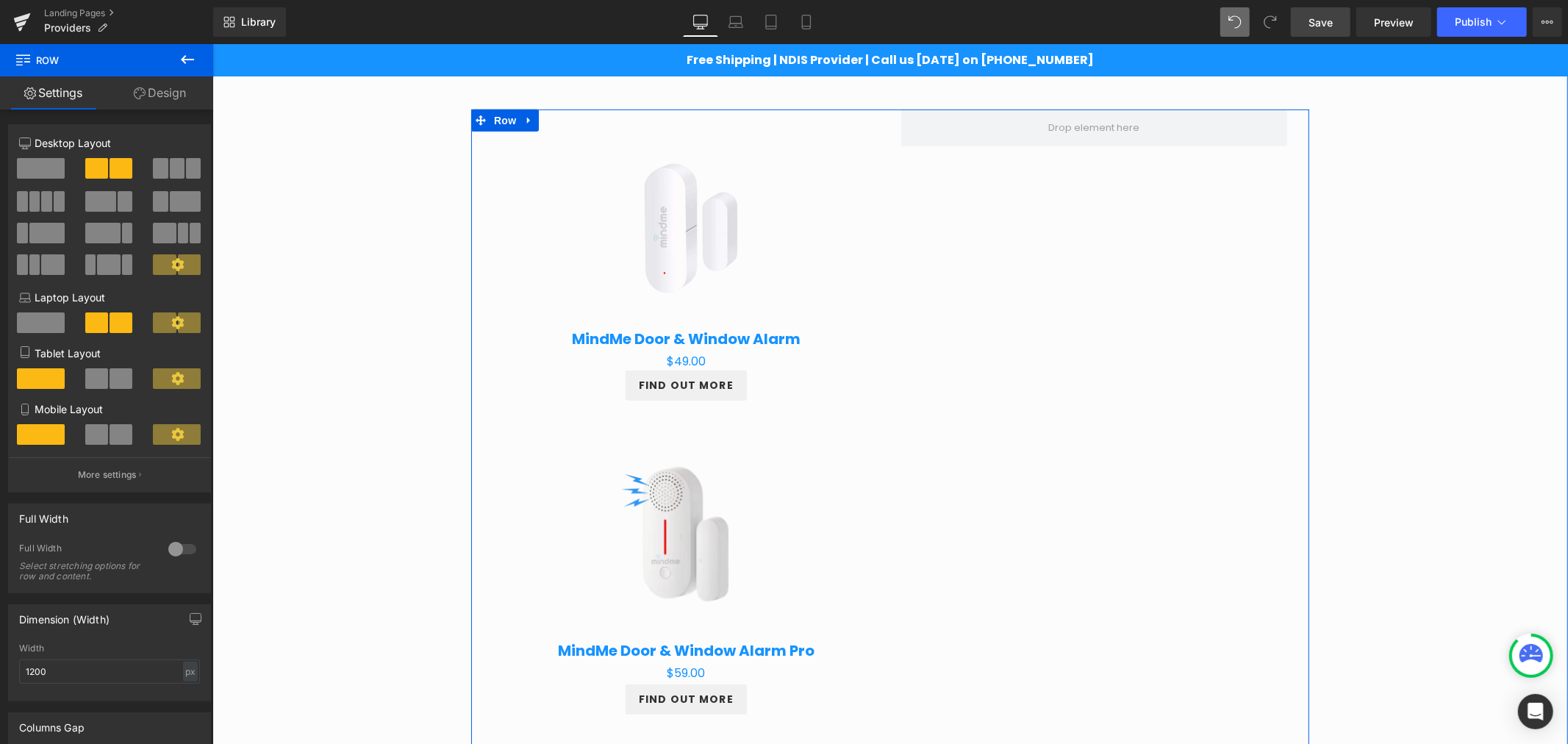
scroll to position [834, 0]
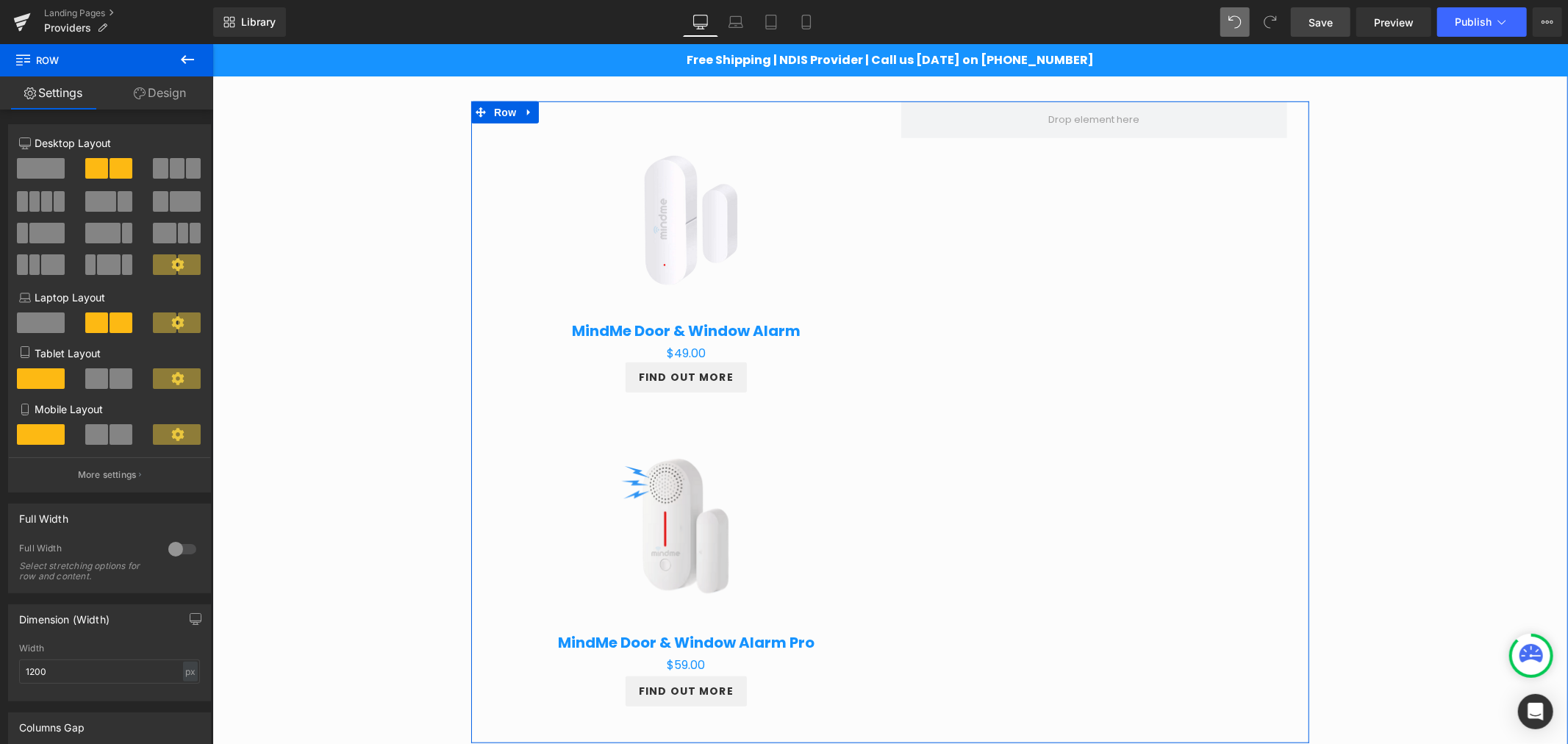
click at [713, 484] on img at bounding box center [686, 525] width 186 height 186
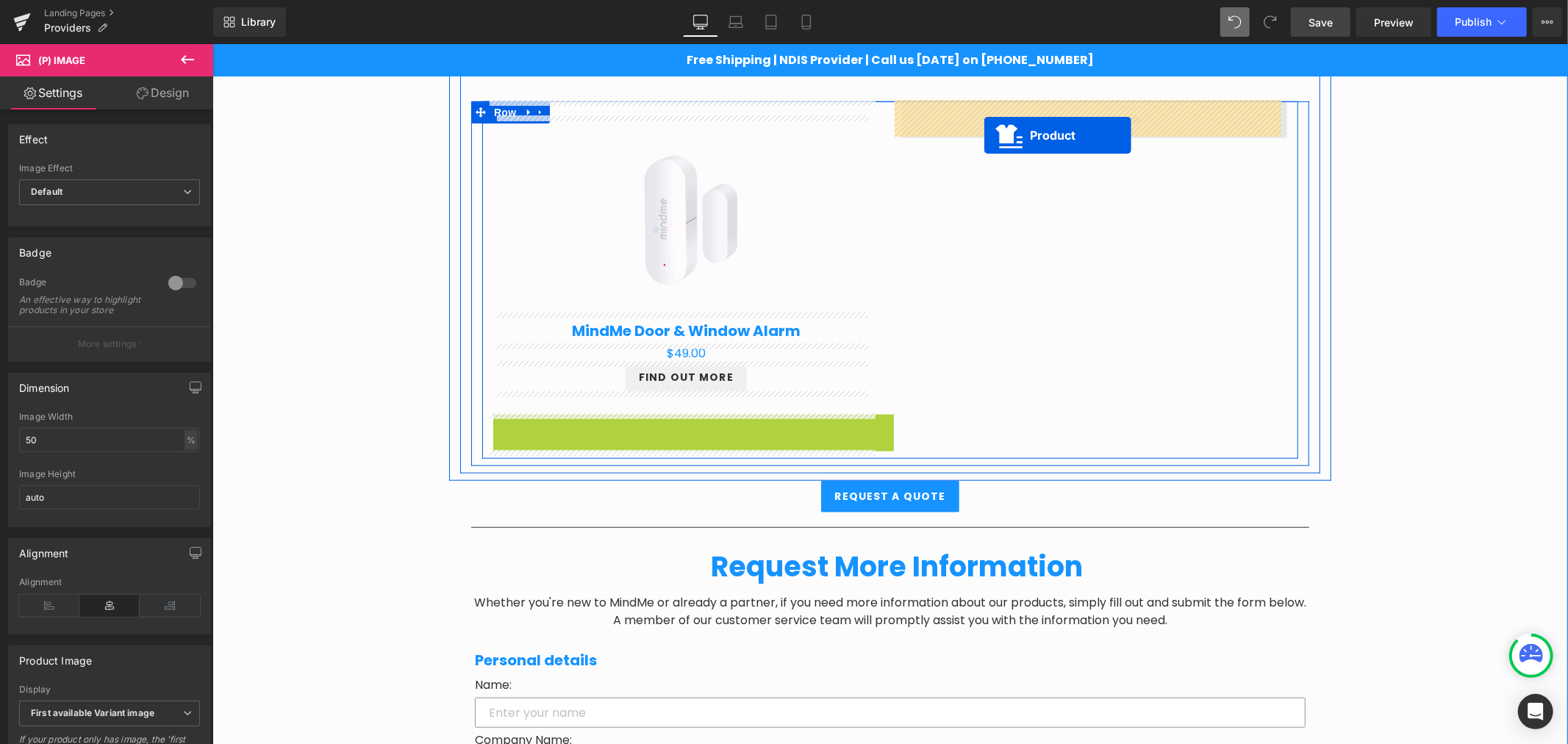
drag, startPoint x: 654, startPoint y: 426, endPoint x: 984, endPoint y: 134, distance: 440.6
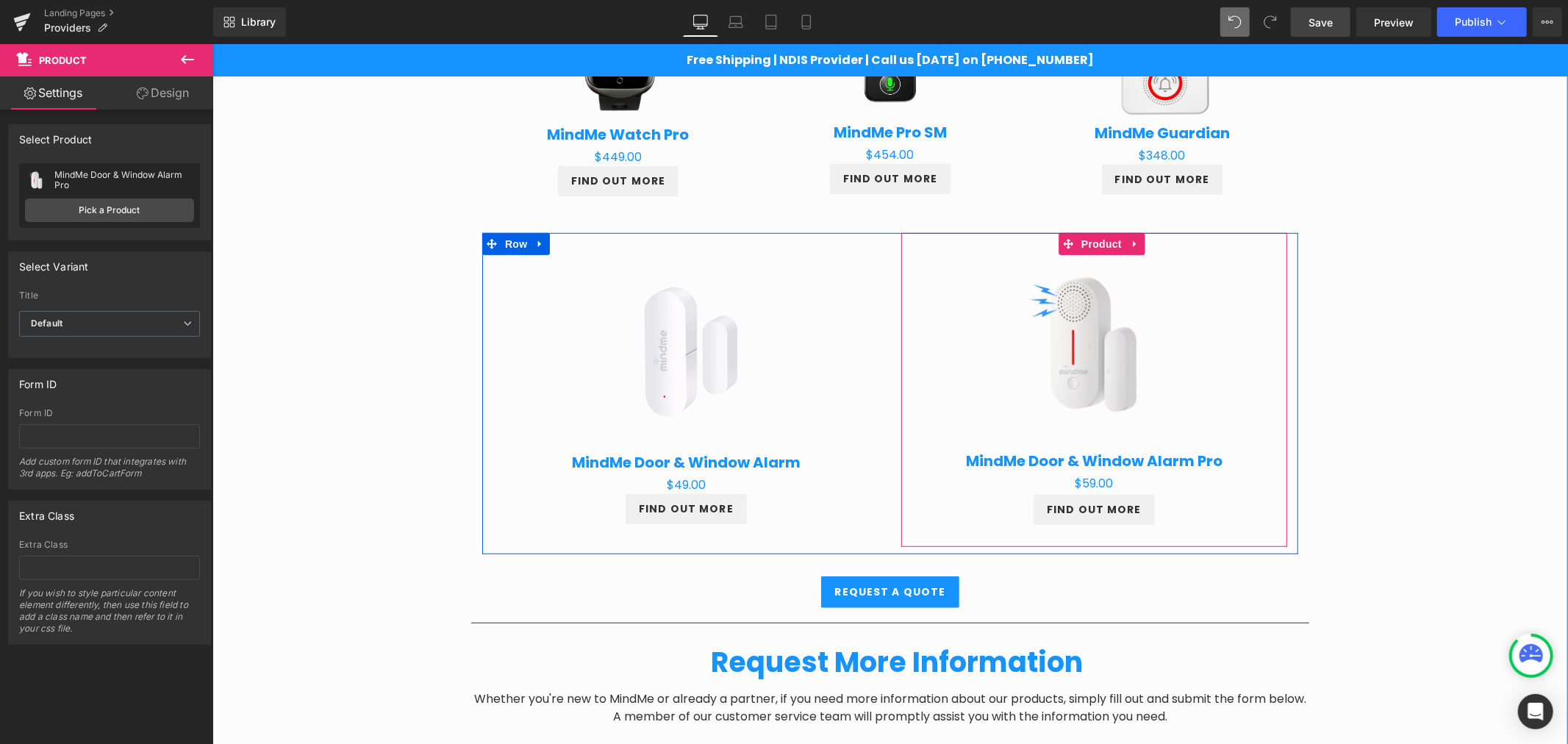
scroll to position [672, 0]
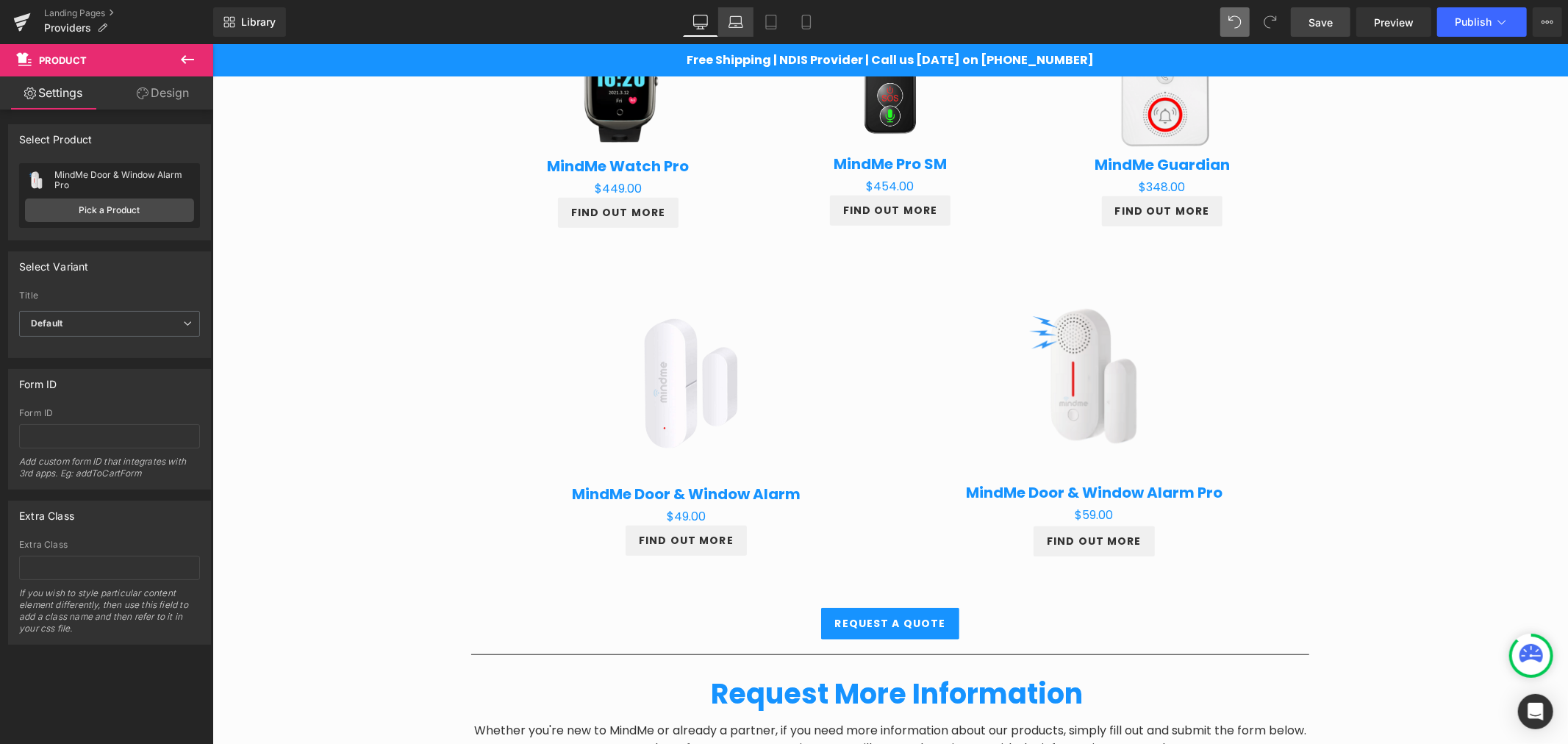
click at [736, 10] on link "Laptop" at bounding box center [736, 22] width 35 height 29
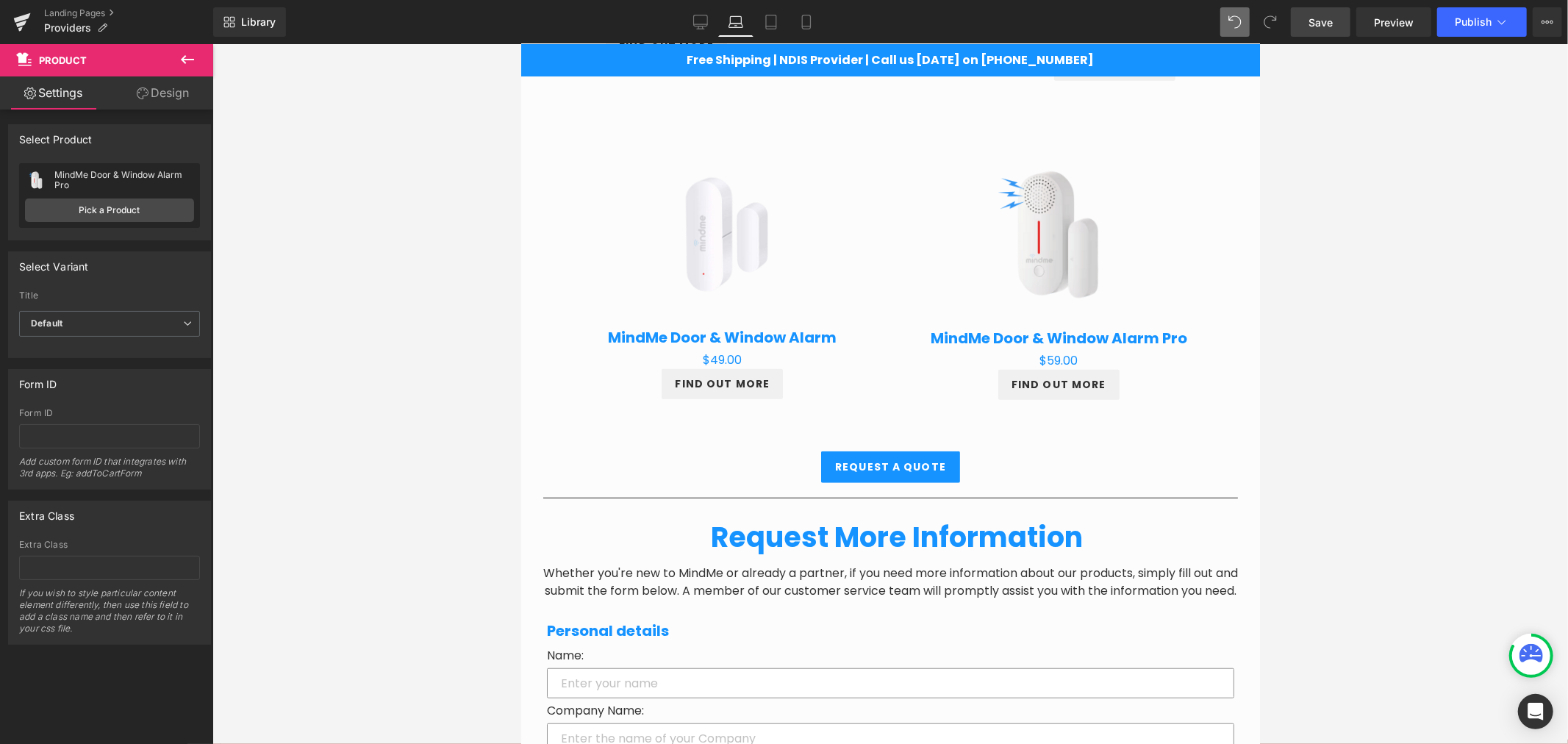
scroll to position [526, 0]
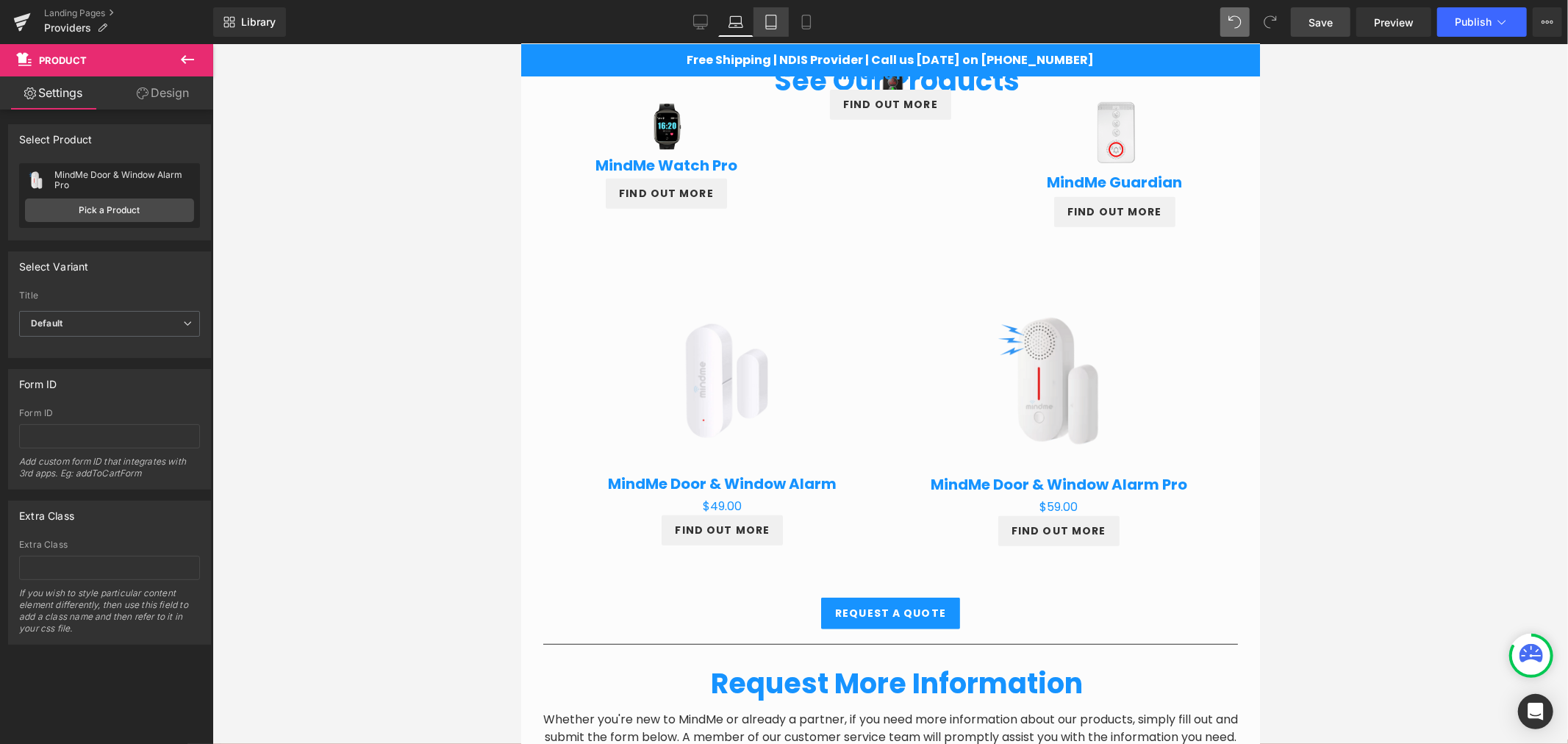
click at [782, 20] on link "Tablet" at bounding box center [771, 22] width 35 height 29
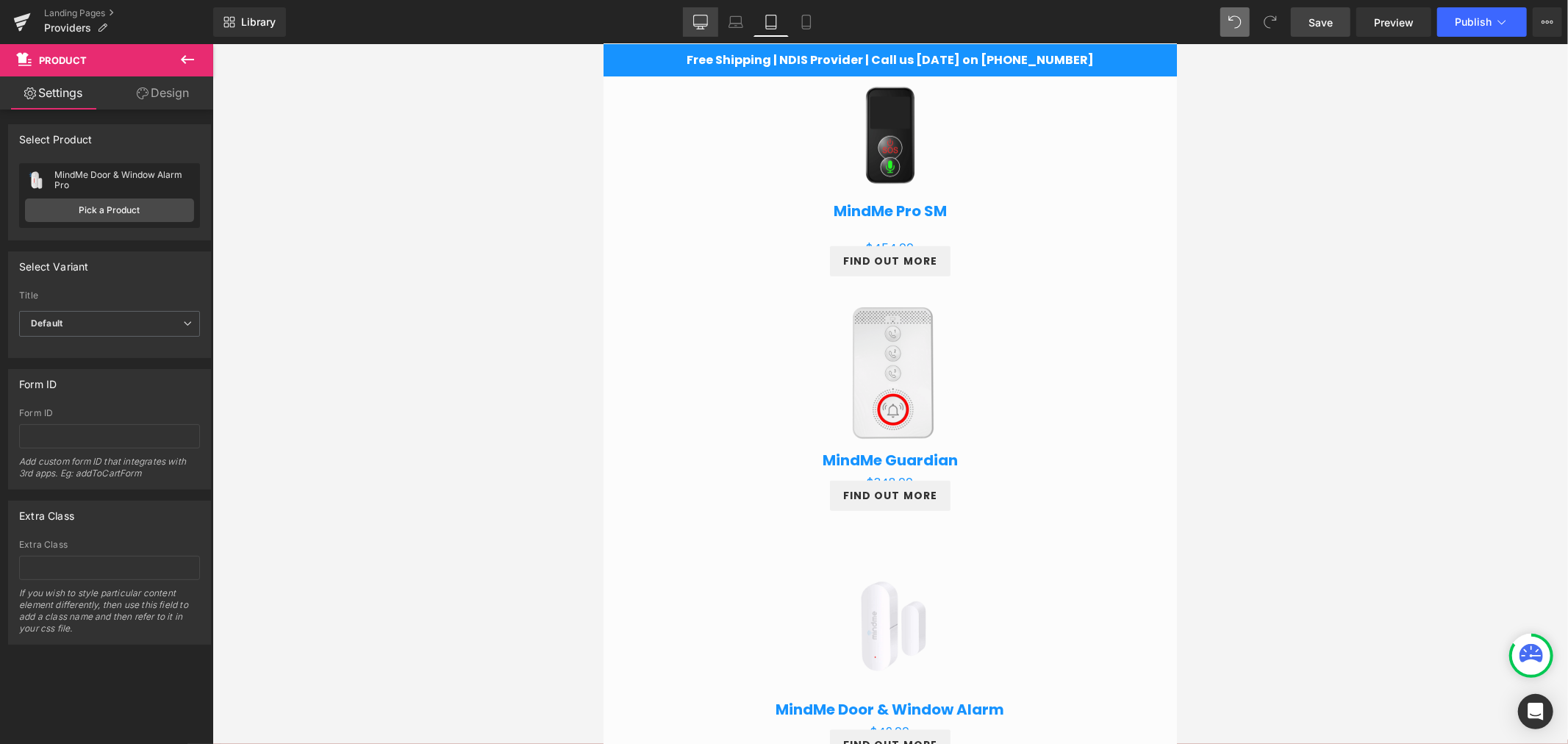
click at [701, 13] on link "Desktop" at bounding box center [701, 22] width 35 height 29
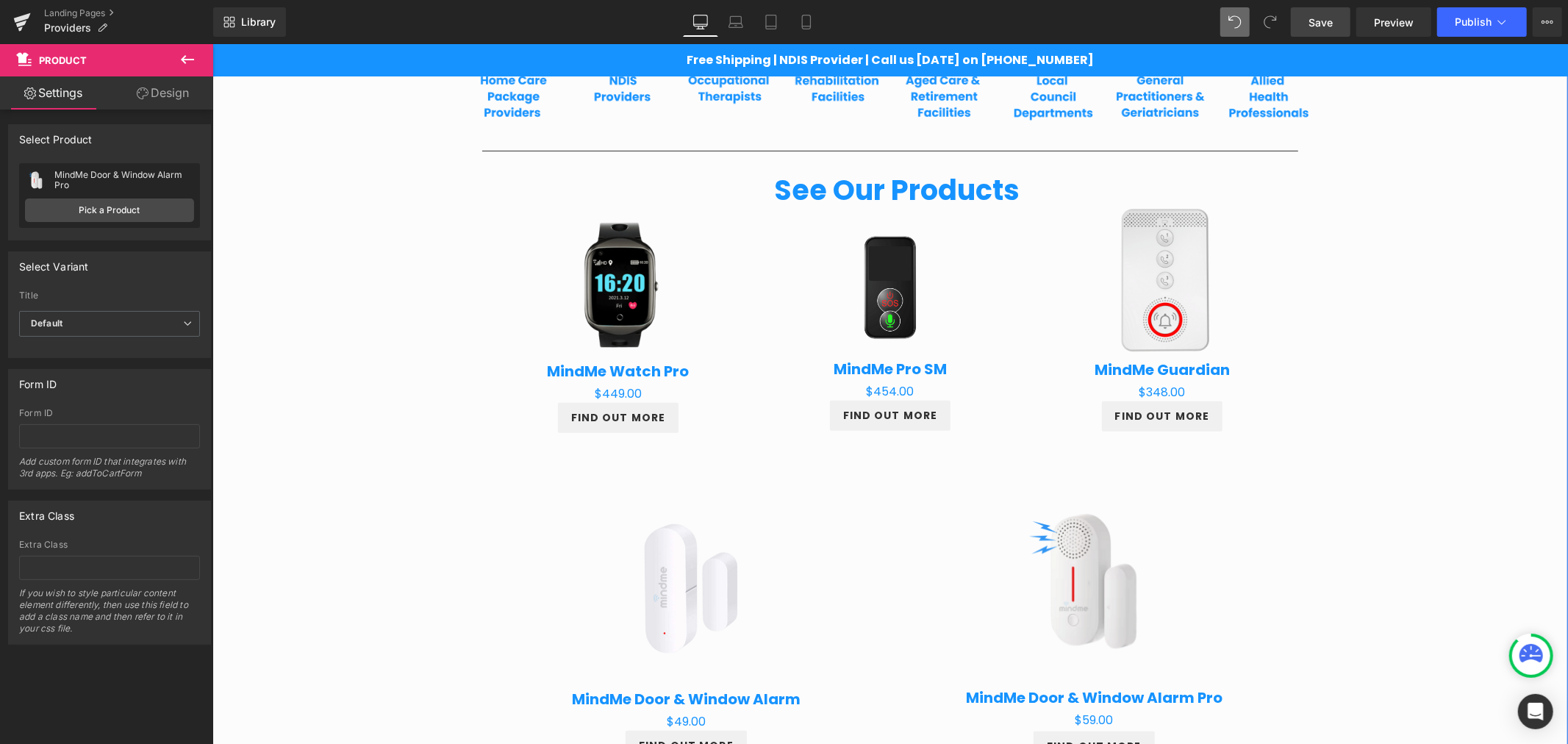
scroll to position [482, 0]
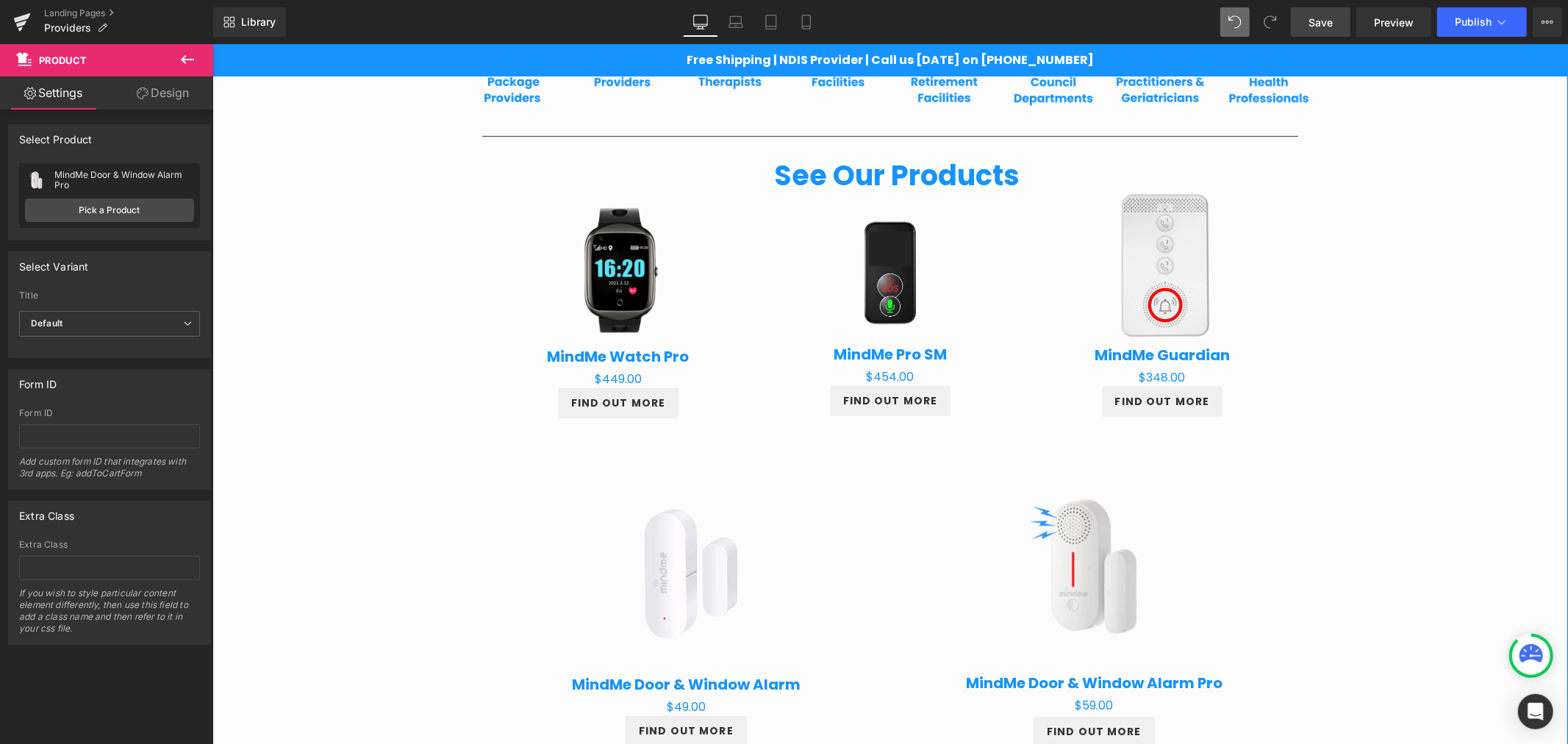
click at [1172, 265] on div "Sale Off (P) Image" at bounding box center [1161, 268] width 235 height 153
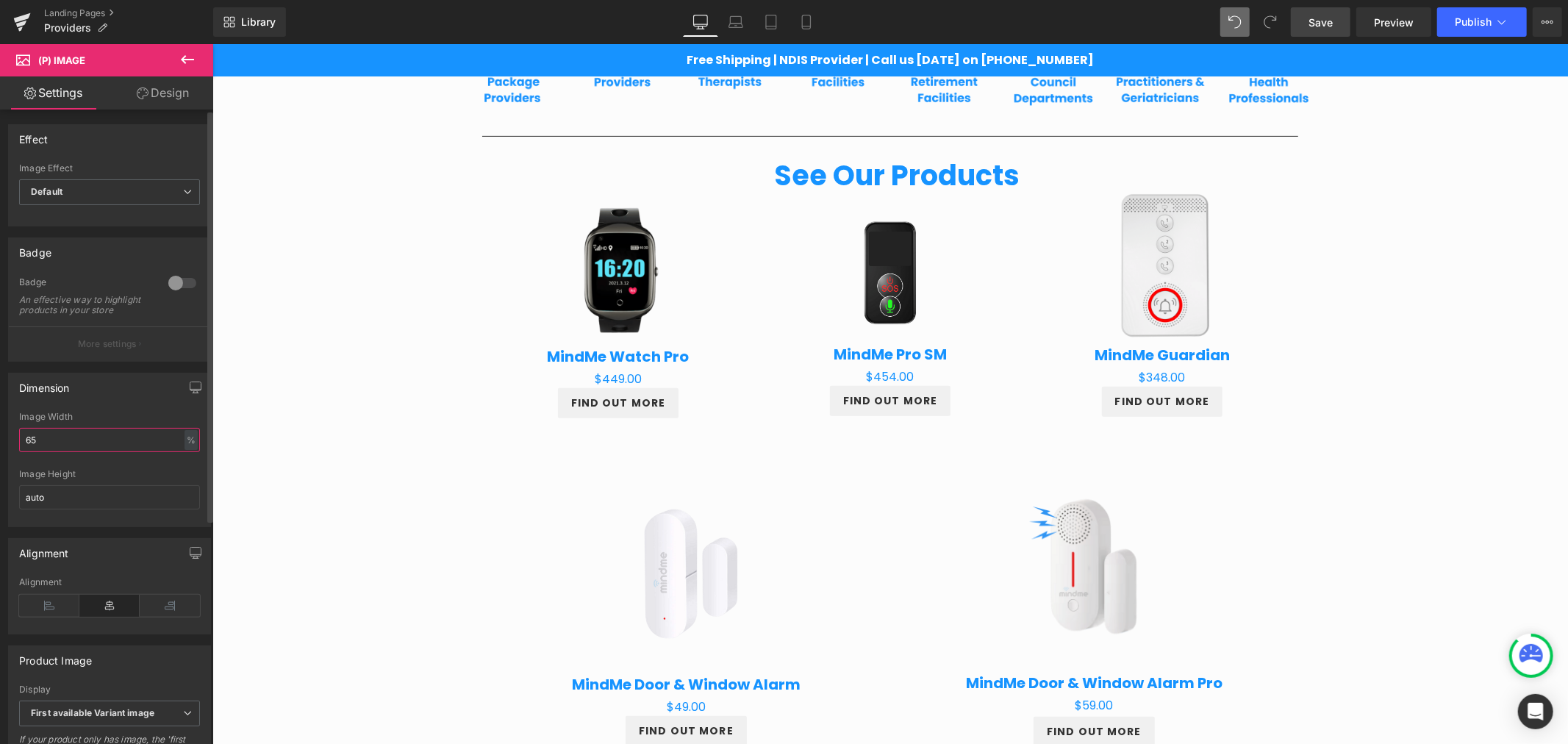
click at [49, 443] on input "65" at bounding box center [109, 440] width 181 height 24
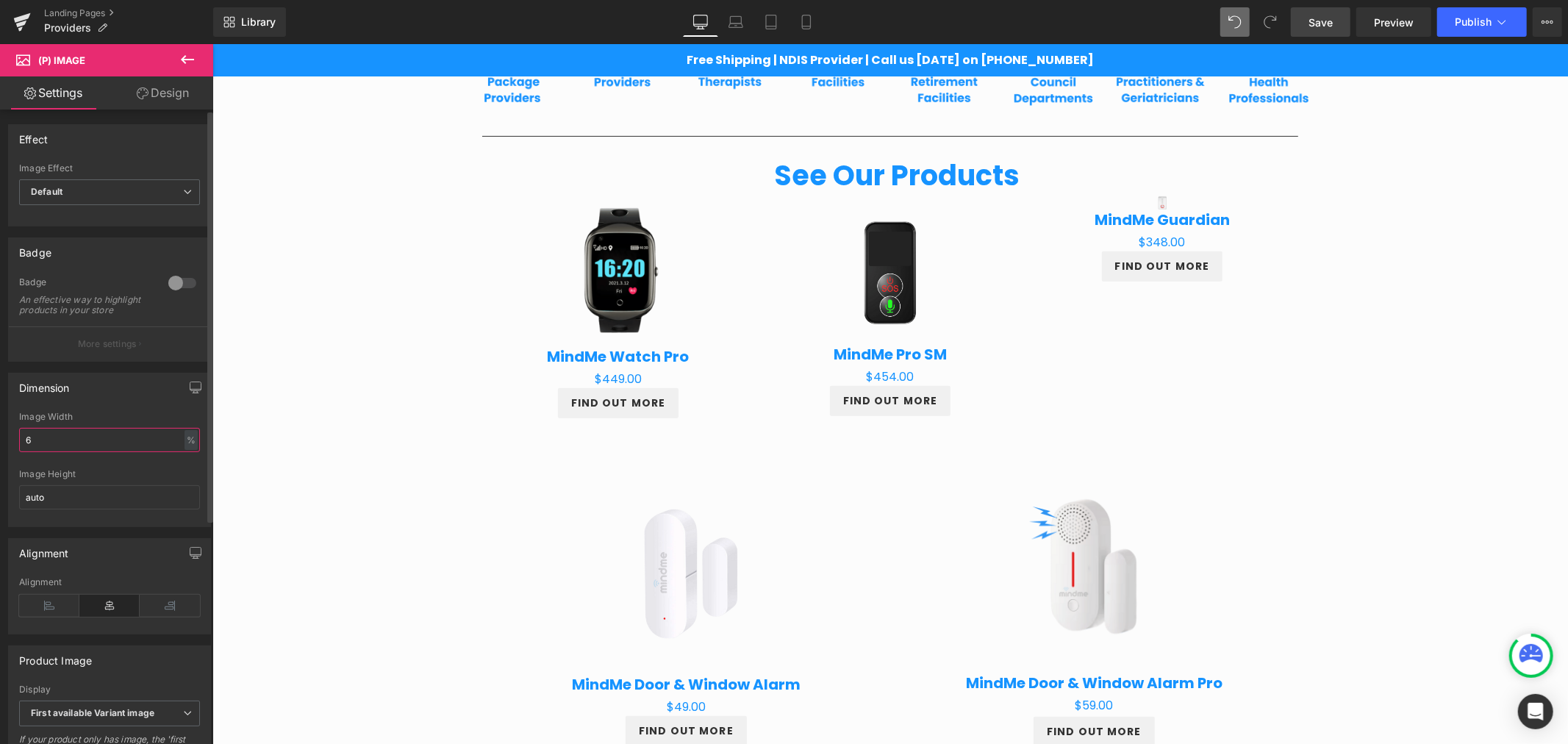
type input "60"
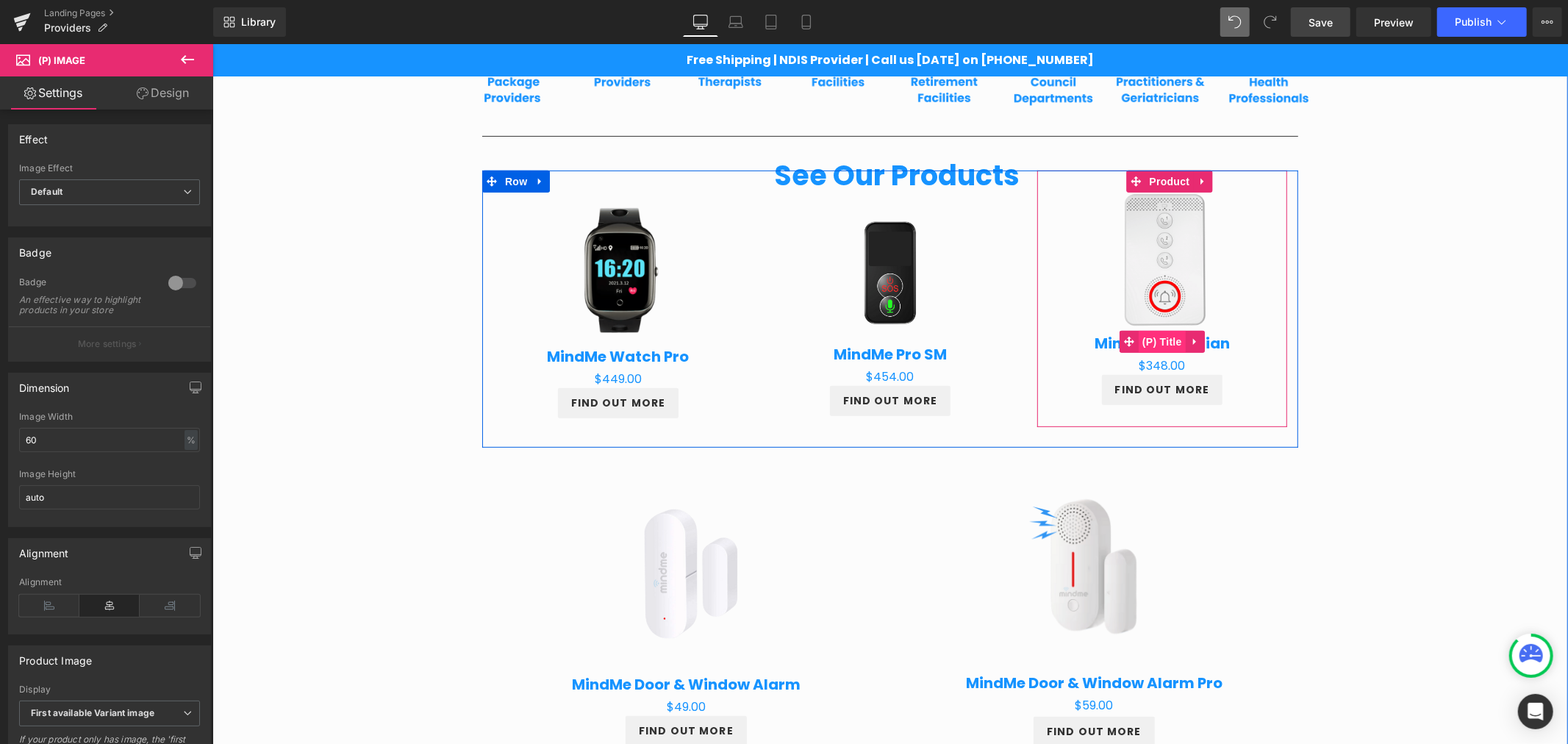
click at [1164, 347] on span "(P) Title" at bounding box center [1161, 341] width 47 height 22
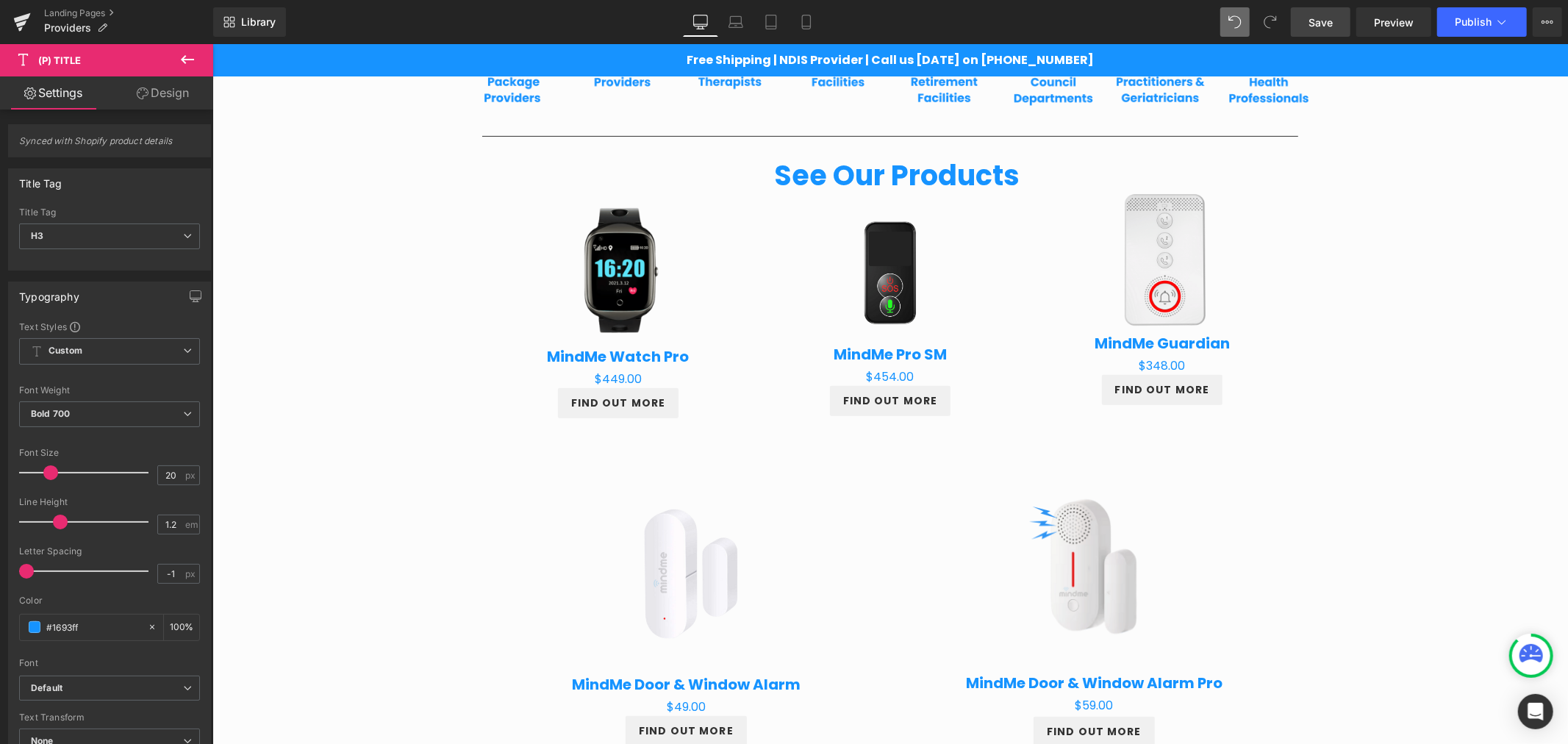
click at [167, 100] on link "Design" at bounding box center [163, 93] width 107 height 33
click at [0, 0] on div "Spacing" at bounding box center [0, 0] width 0 height 0
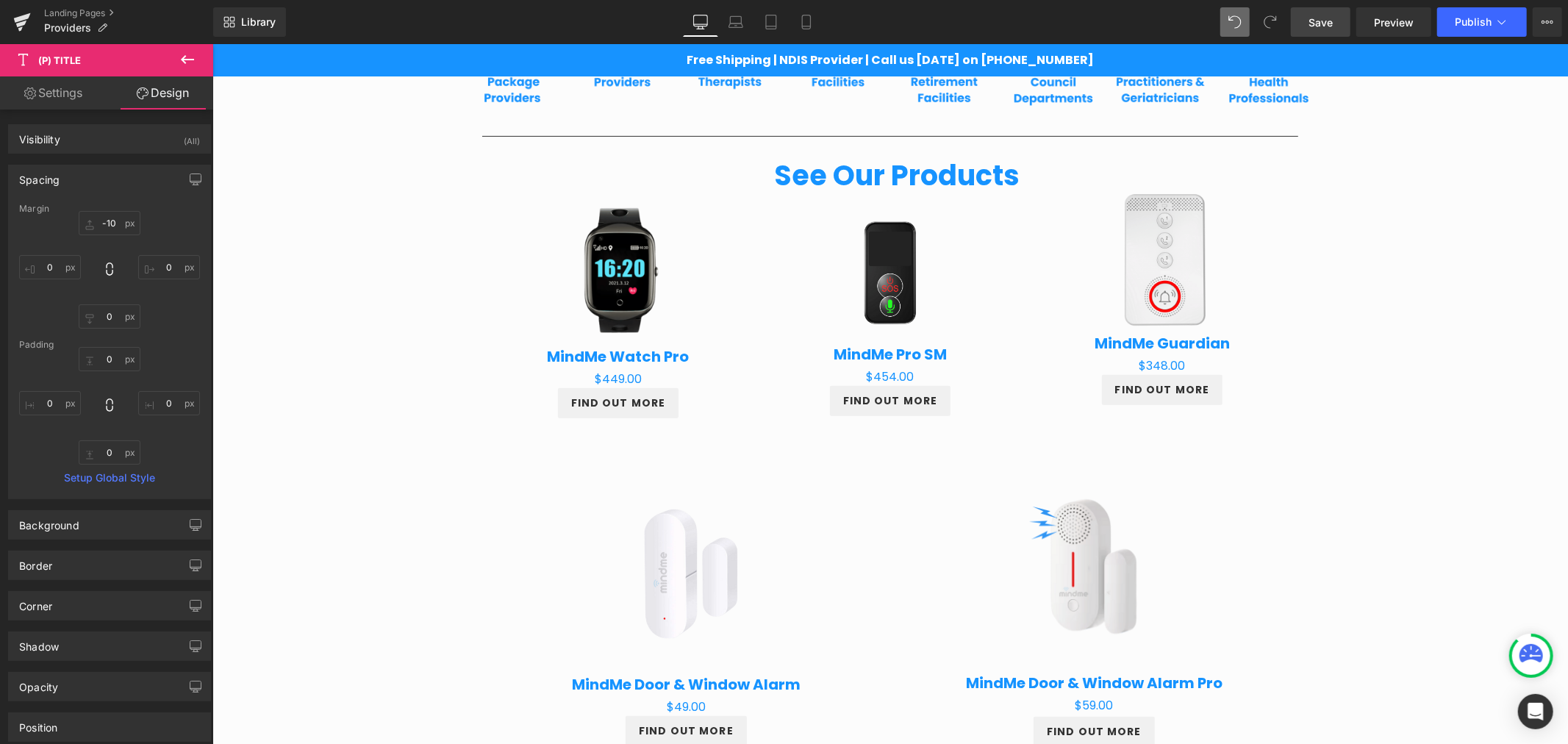
type input "-10"
type input "0"
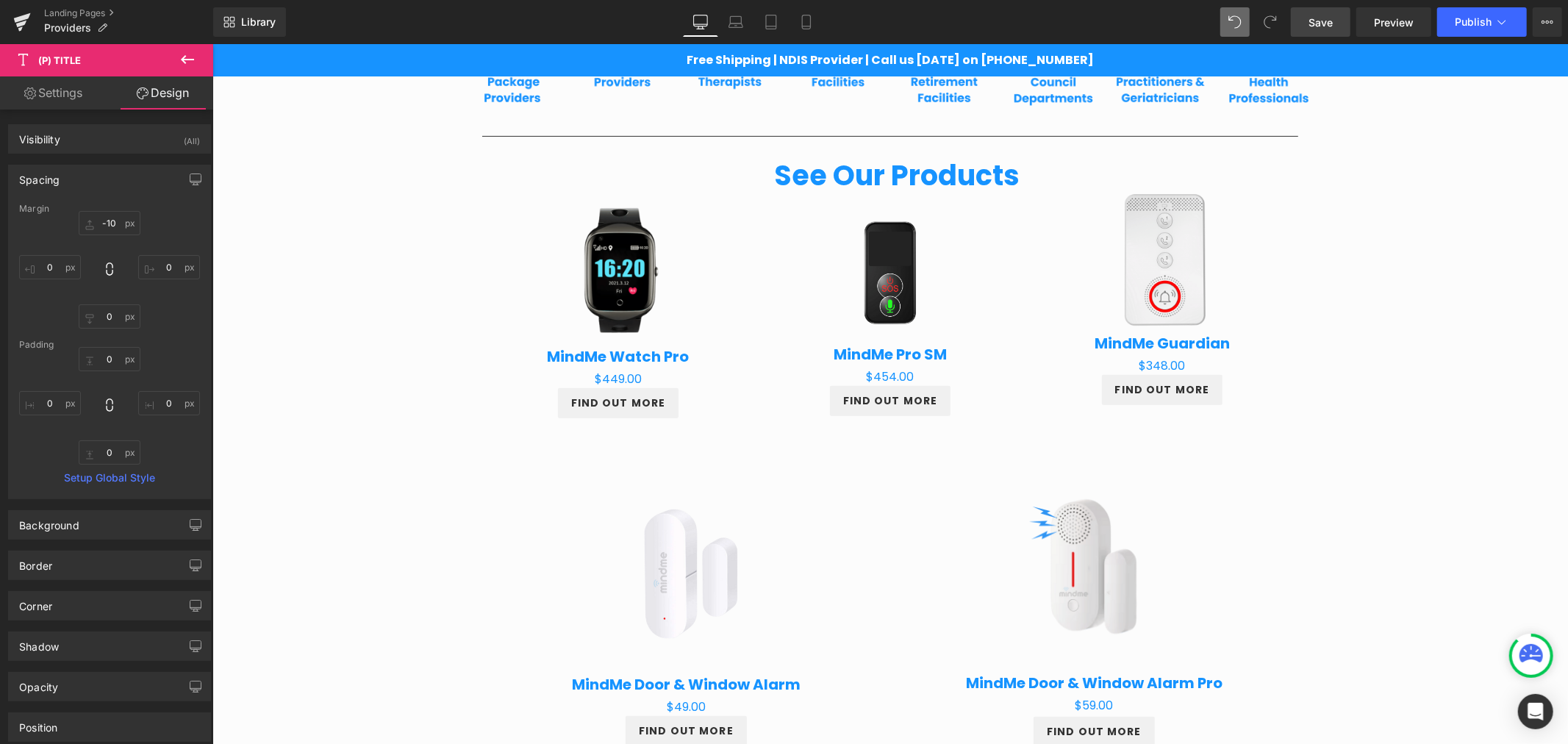
type input "0"
click at [111, 221] on input "-10" at bounding box center [109, 223] width 62 height 24
type input "0"
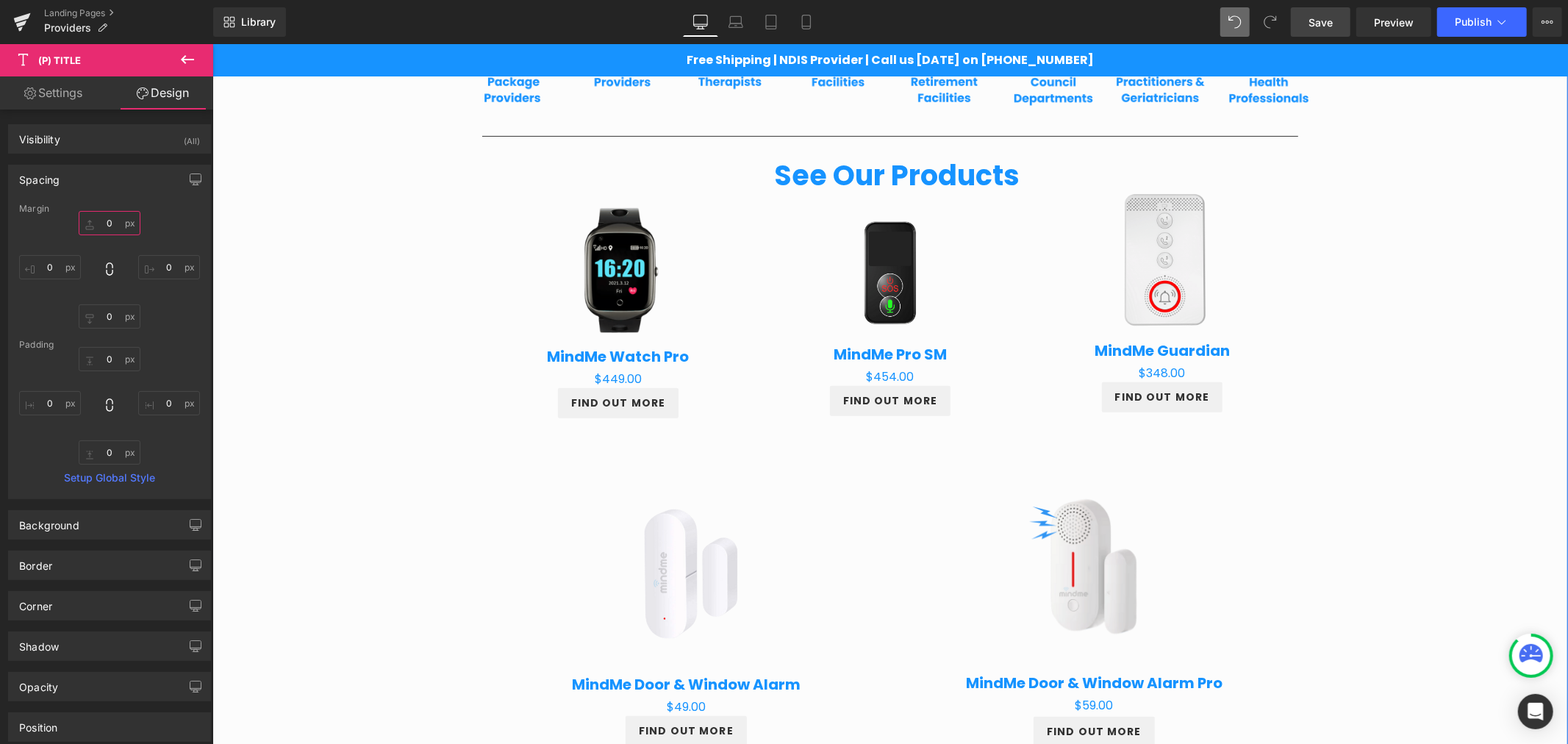
type input "5"
type input "1"
type input "5"
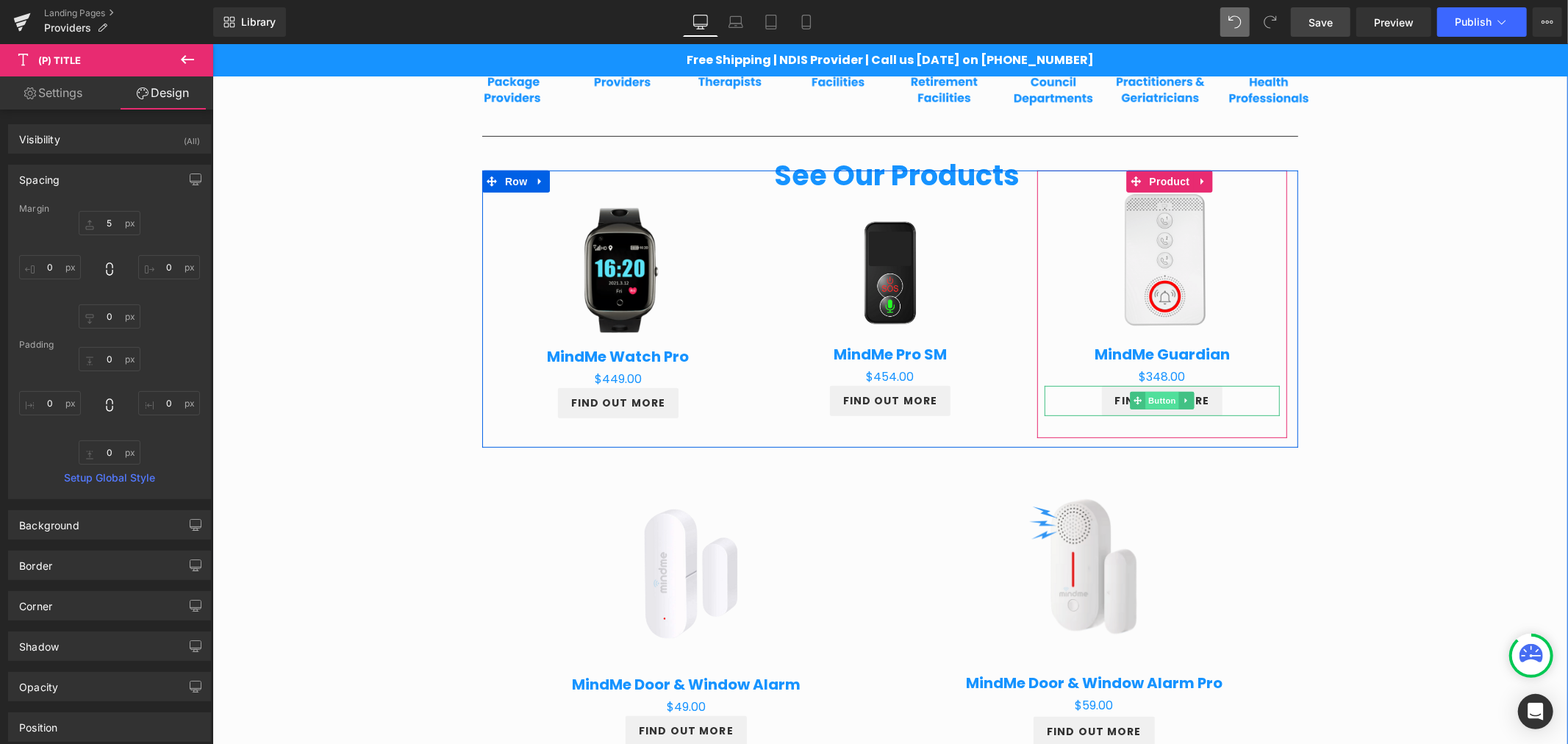
click at [1162, 399] on span "Button" at bounding box center [1161, 399] width 34 height 18
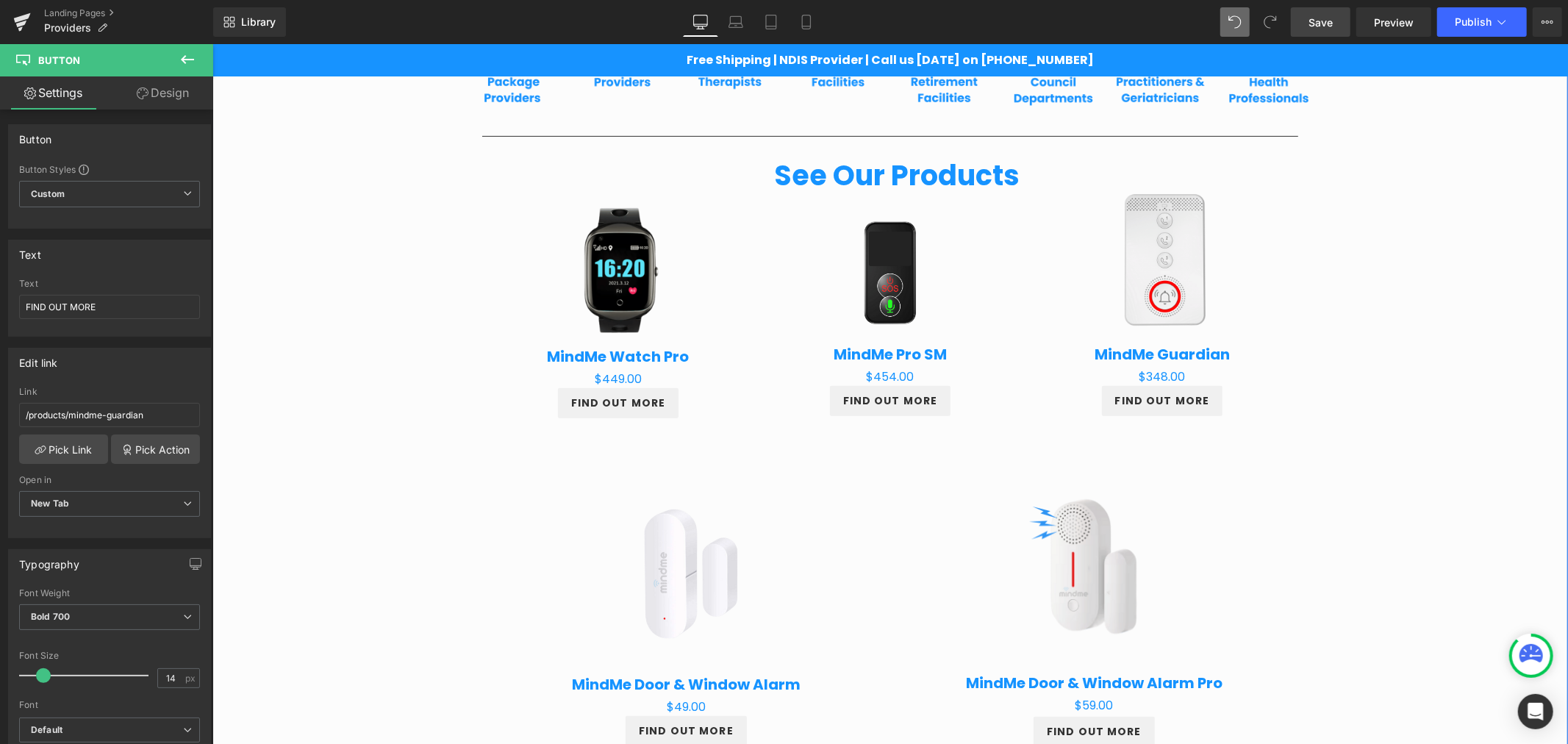
click at [1374, 371] on div "Providers Heading Row Partnering for Better Client Outcomes Heading Row At Mind…" at bounding box center [889, 632] width 1355 height 1958
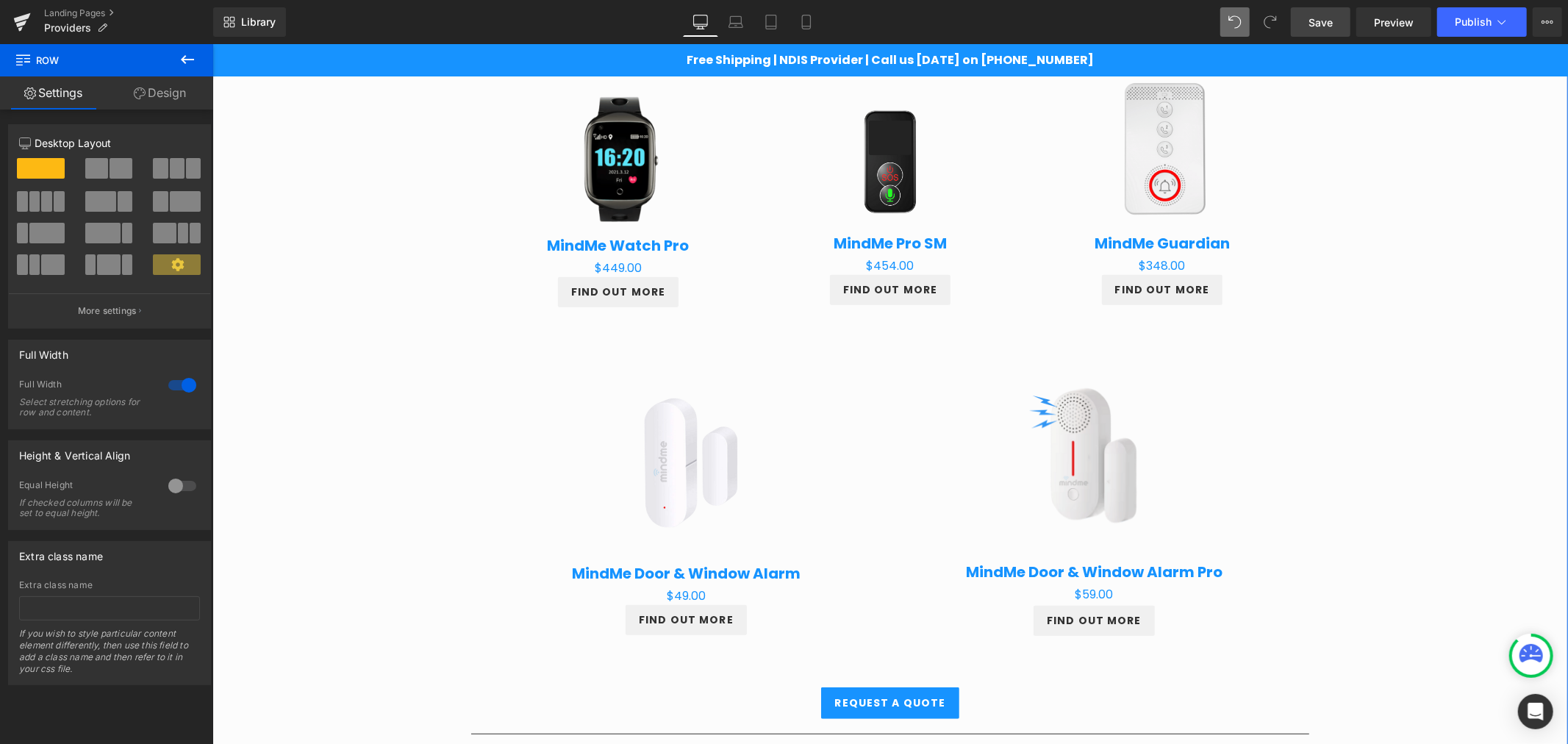
scroll to position [618, 0]
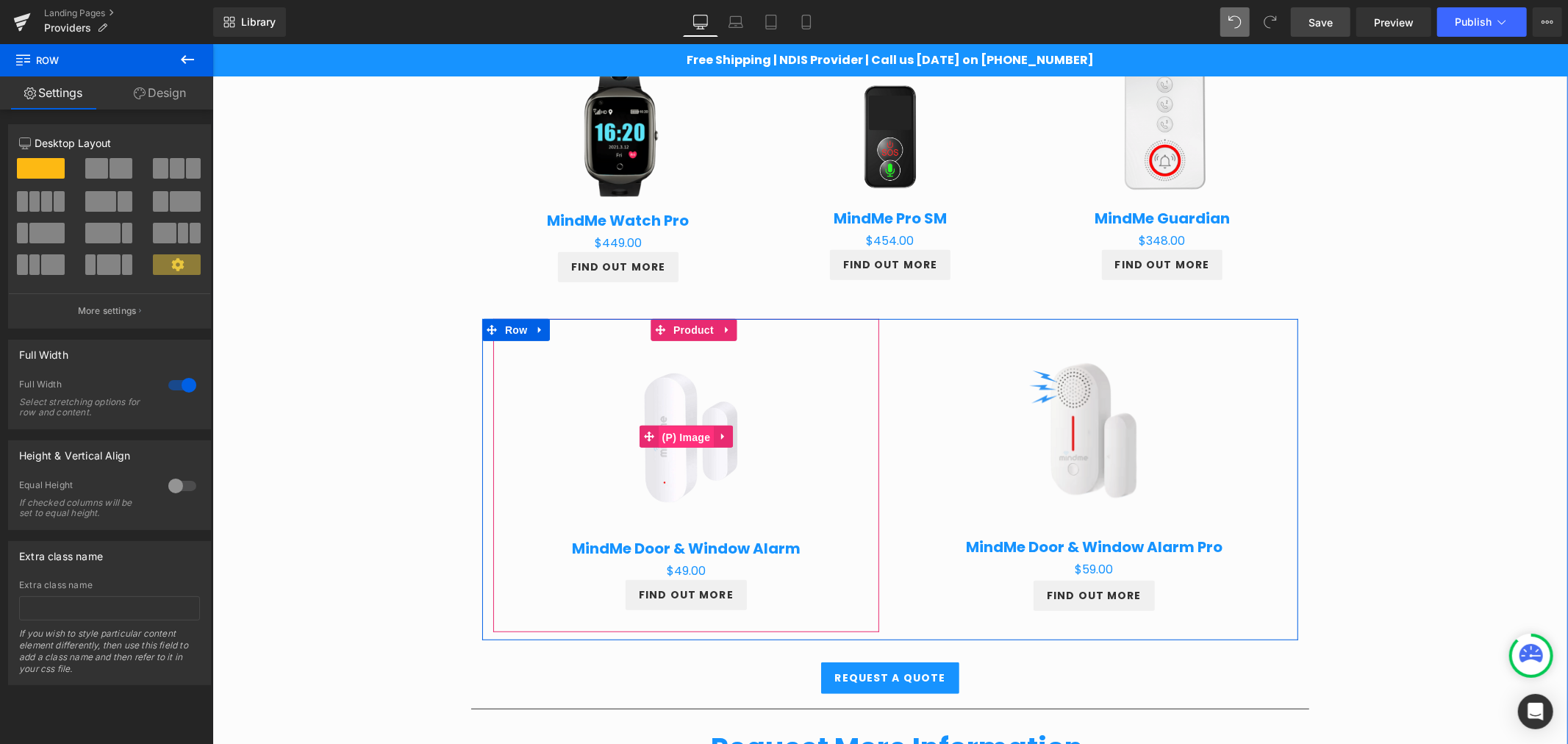
click at [697, 437] on span "(P) Image" at bounding box center [686, 437] width 56 height 22
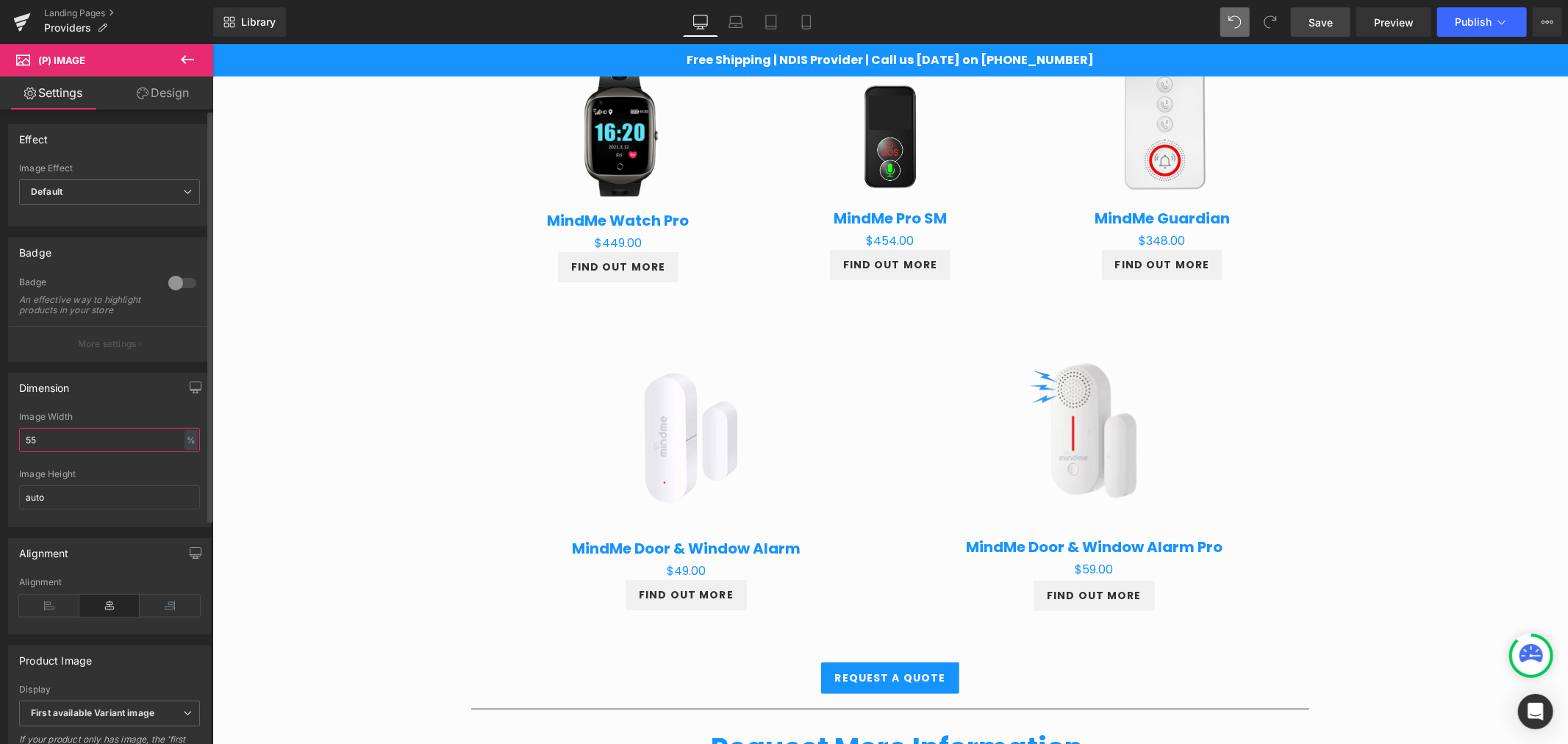
click at [69, 446] on input "55" at bounding box center [109, 440] width 181 height 24
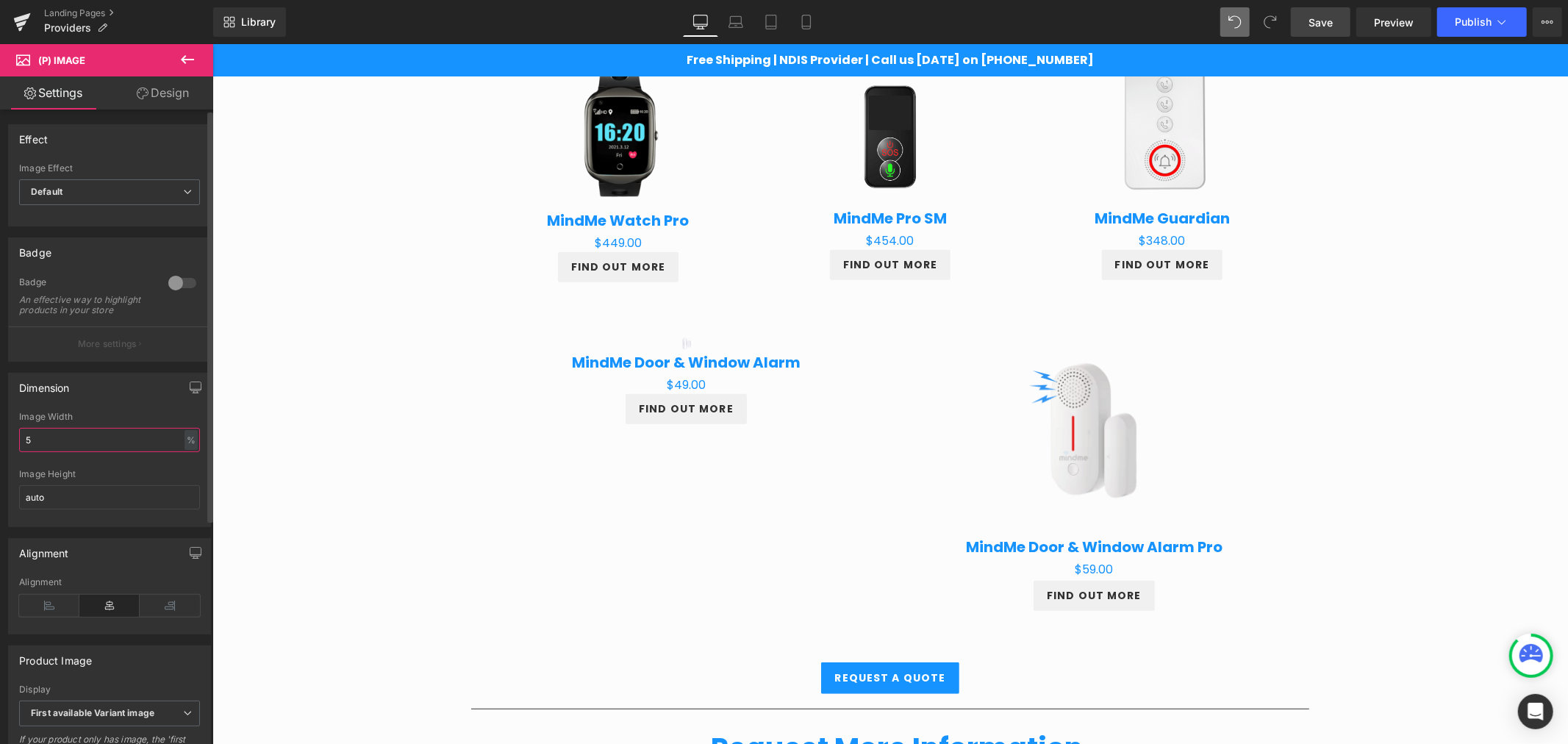
type input "50"
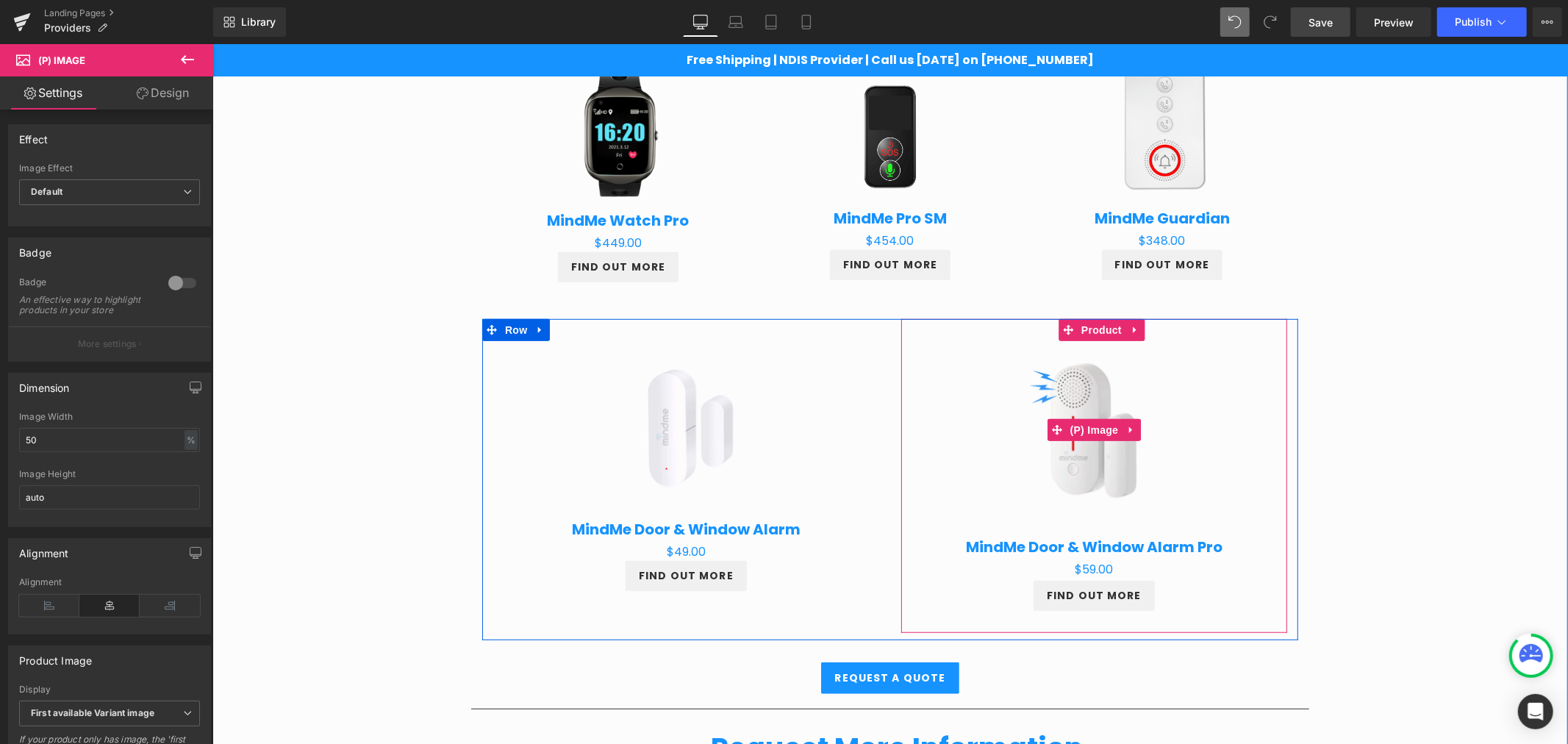
click at [1090, 482] on img at bounding box center [1094, 429] width 186 height 186
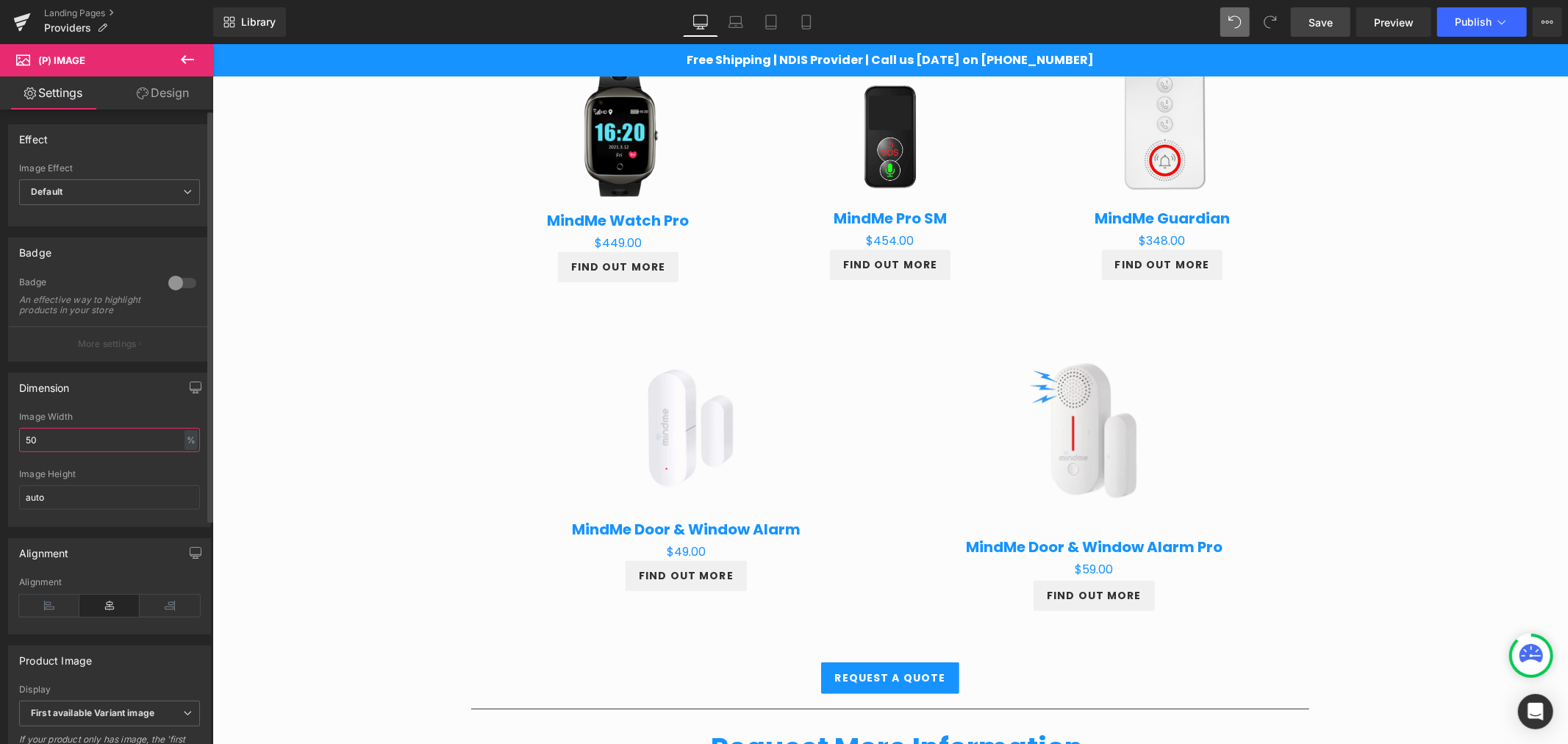
click at [71, 442] on input "50" at bounding box center [109, 440] width 181 height 24
type input "5"
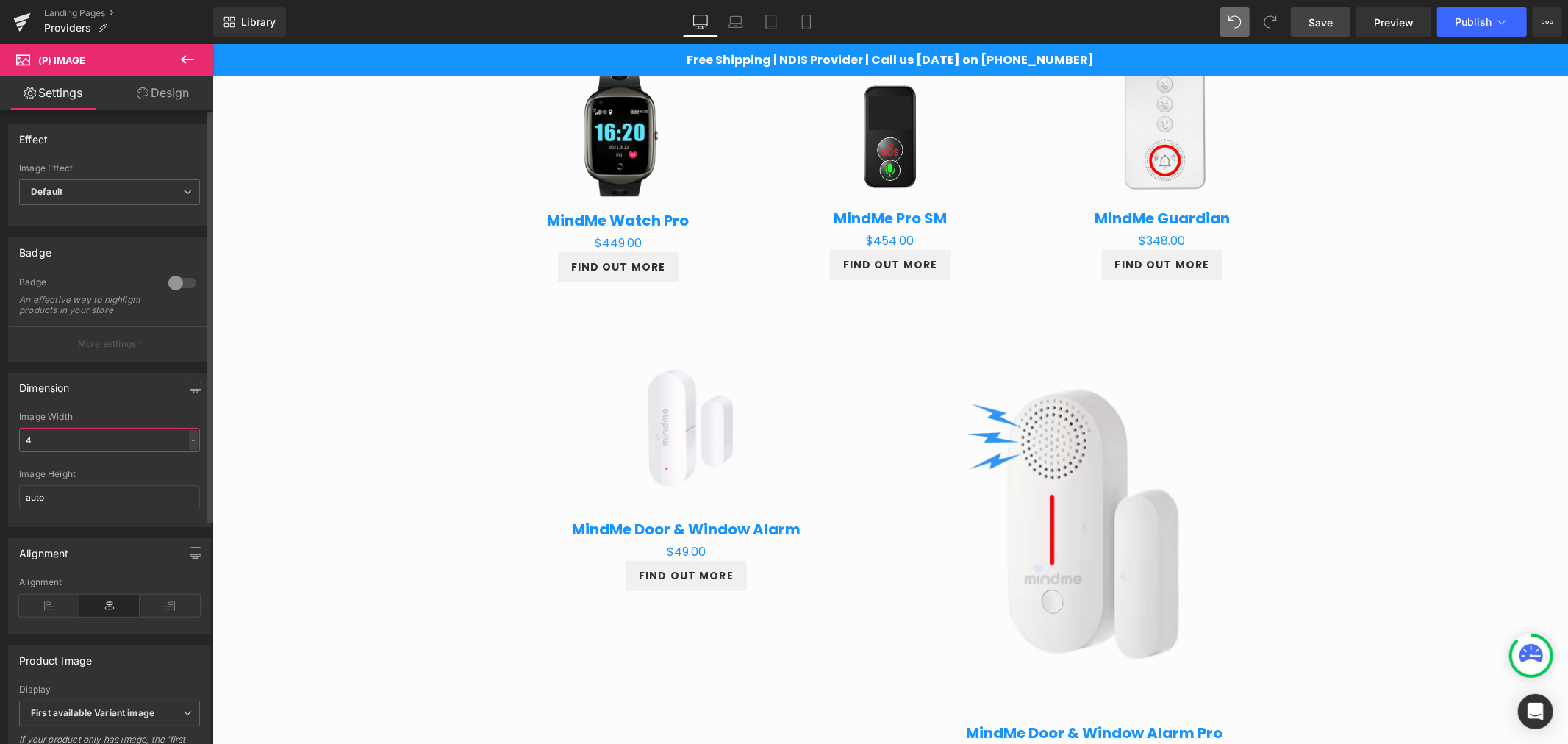
type input "48"
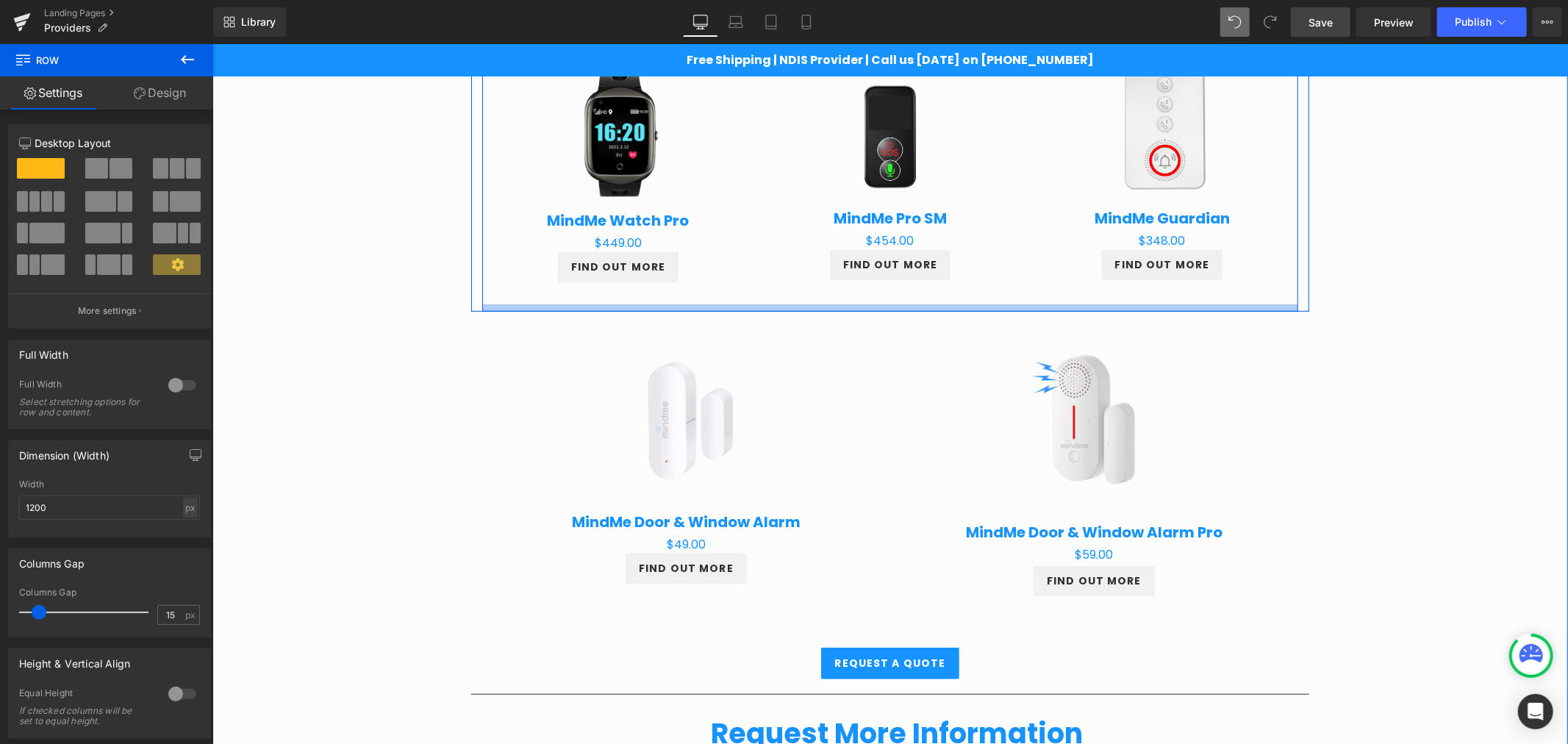
drag, startPoint x: 607, startPoint y: 315, endPoint x: 605, endPoint y: 305, distance: 10.2
click at [605, 305] on div "Sale Off (P) Image MindMe Watch Pro (P) Title $0 $449.00 (P) Price FIND OUT MOR…" at bounding box center [890, 172] width 838 height 277
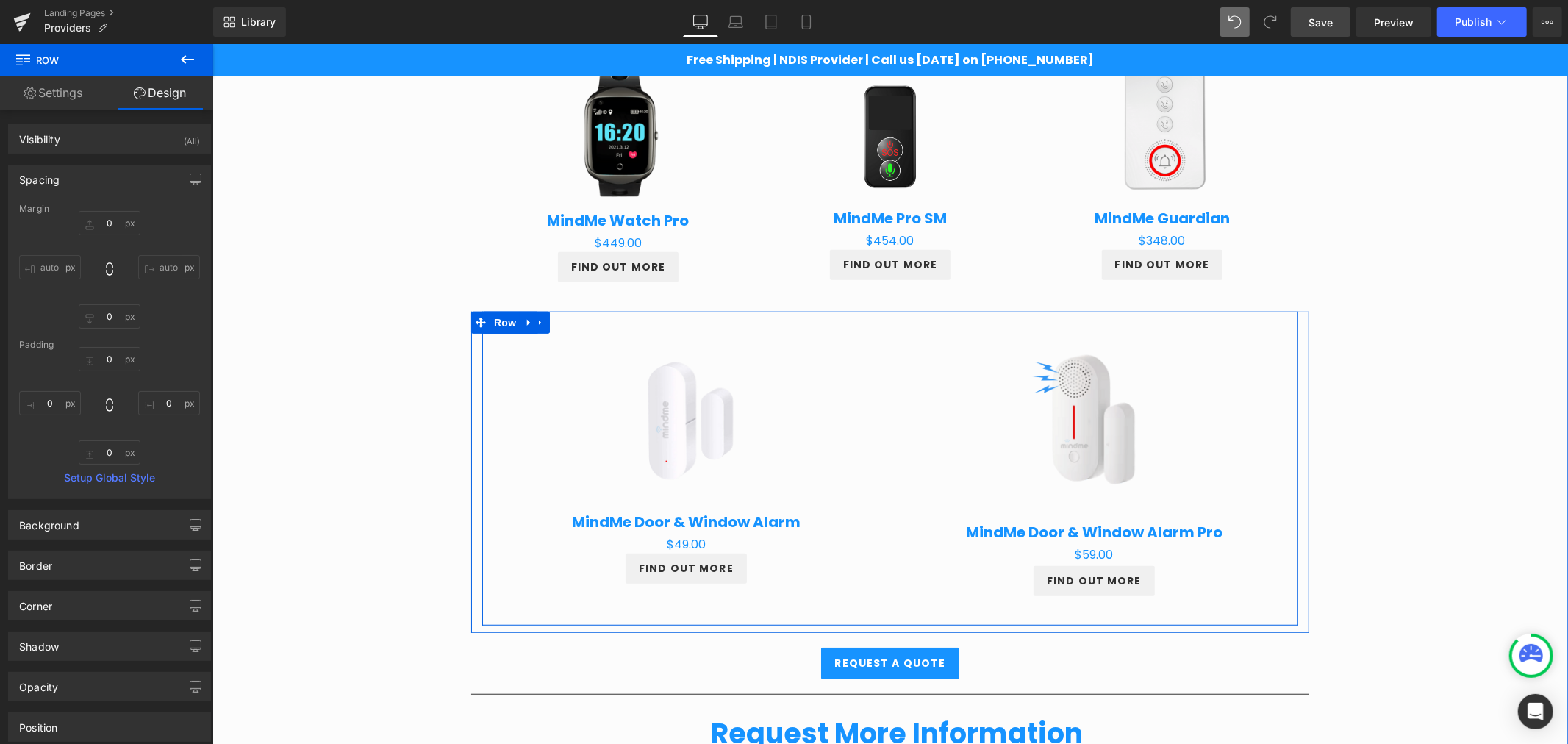
click at [890, 323] on div "Sale Off (P) Image MindMe Door & Window Alarm Pro (P) Title $0 $59.00 (P) Price…" at bounding box center [1094, 464] width 408 height 306
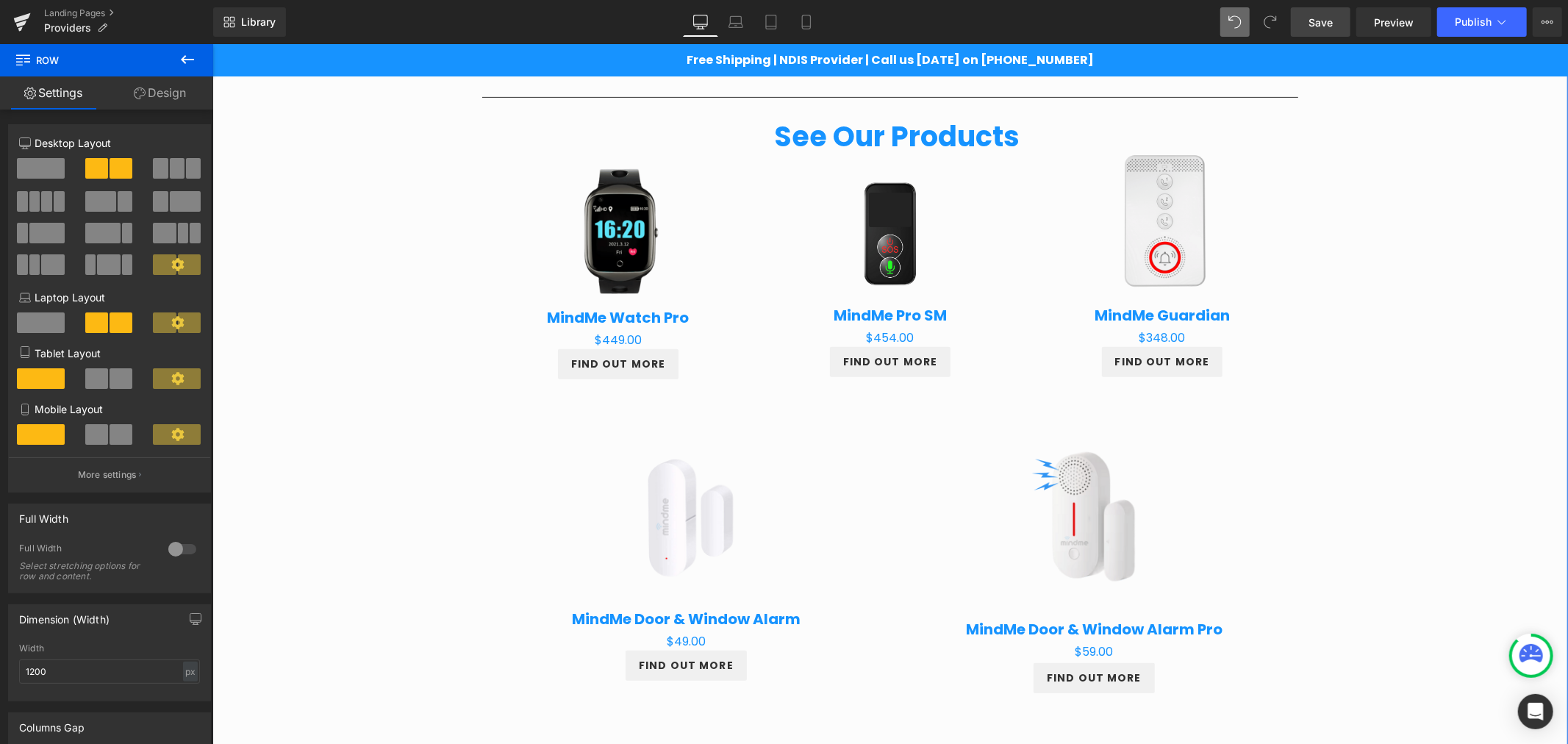
scroll to position [508, 0]
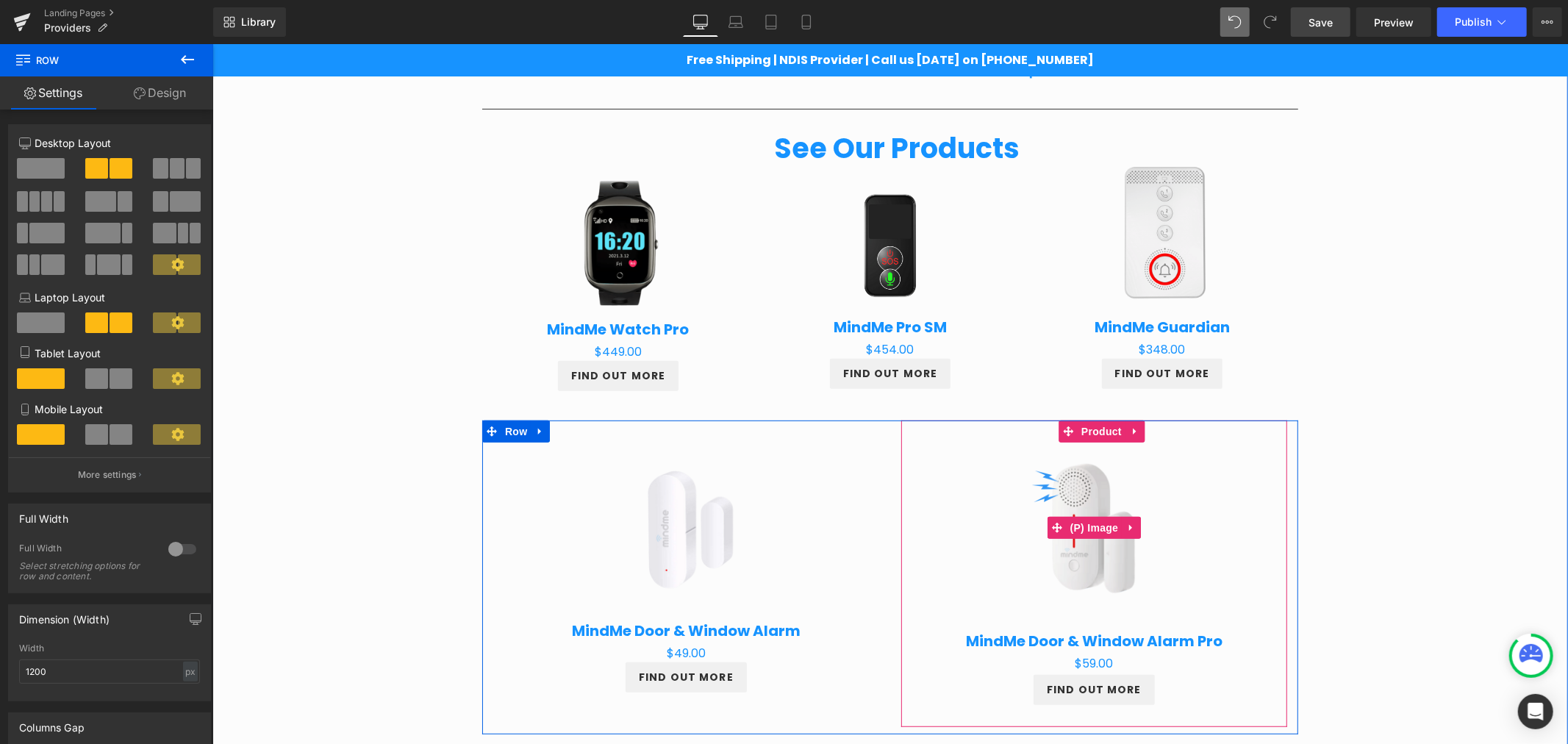
click at [879, 429] on div "Sale Off (P) Image MindMe Door & Window Alarm (P) Title $0 $49.00 (P) Price FIN…" at bounding box center [686, 567] width 408 height 295
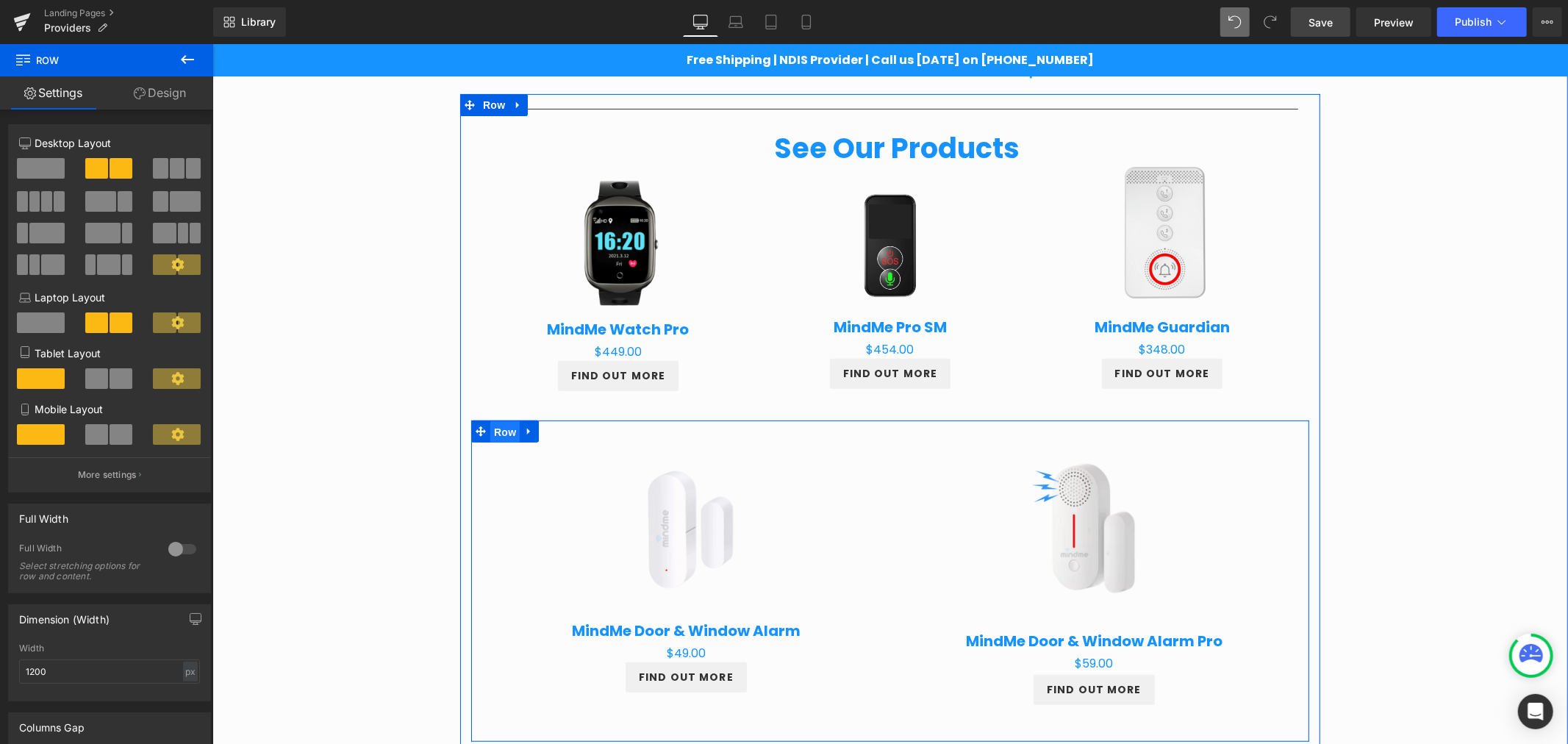
click at [490, 421] on span "Row" at bounding box center [504, 432] width 29 height 22
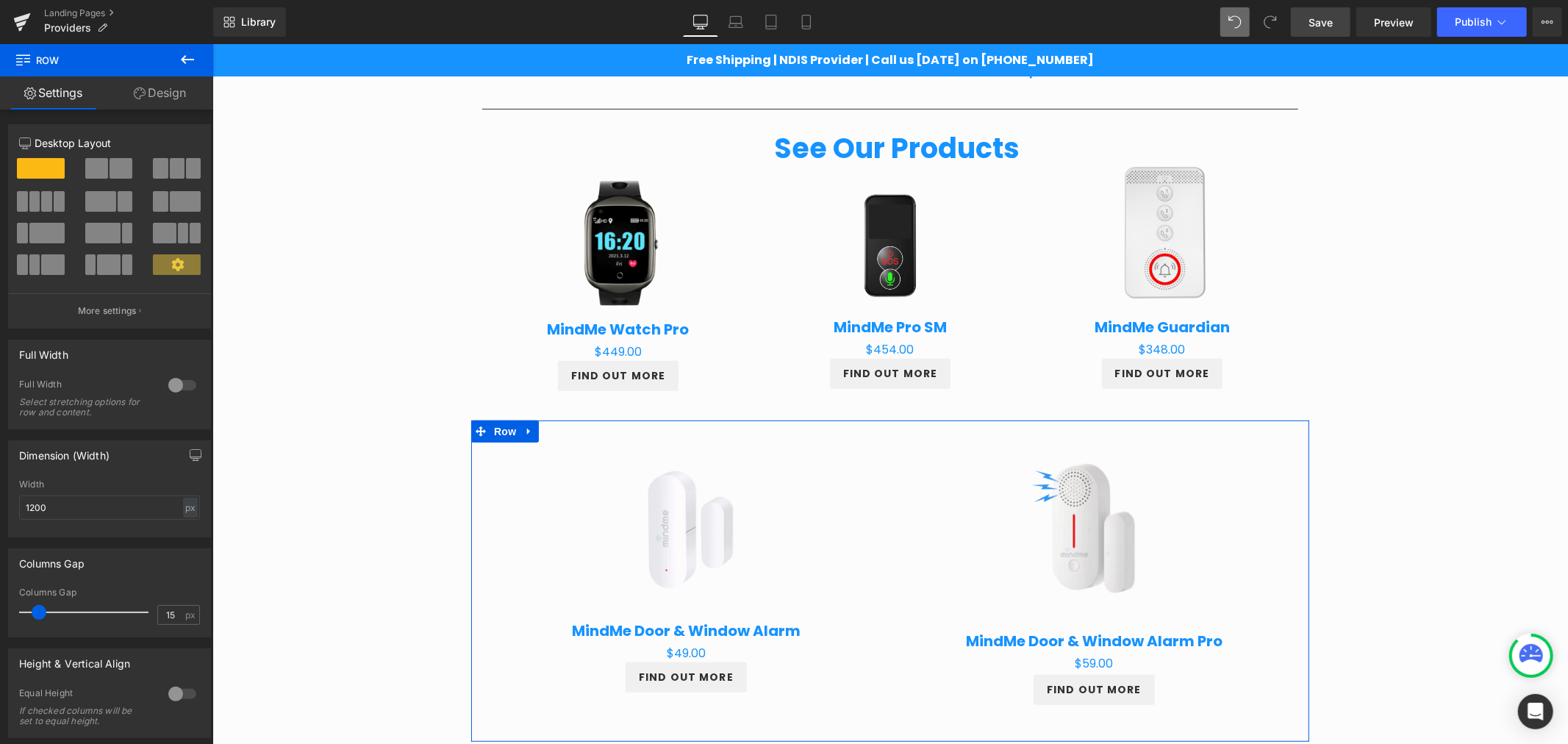
drag, startPoint x: 186, startPoint y: 93, endPoint x: 87, endPoint y: 179, distance: 131.1
click at [185, 93] on link "Design" at bounding box center [160, 93] width 107 height 33
click at [0, 0] on div "Spacing" at bounding box center [0, 0] width 0 height 0
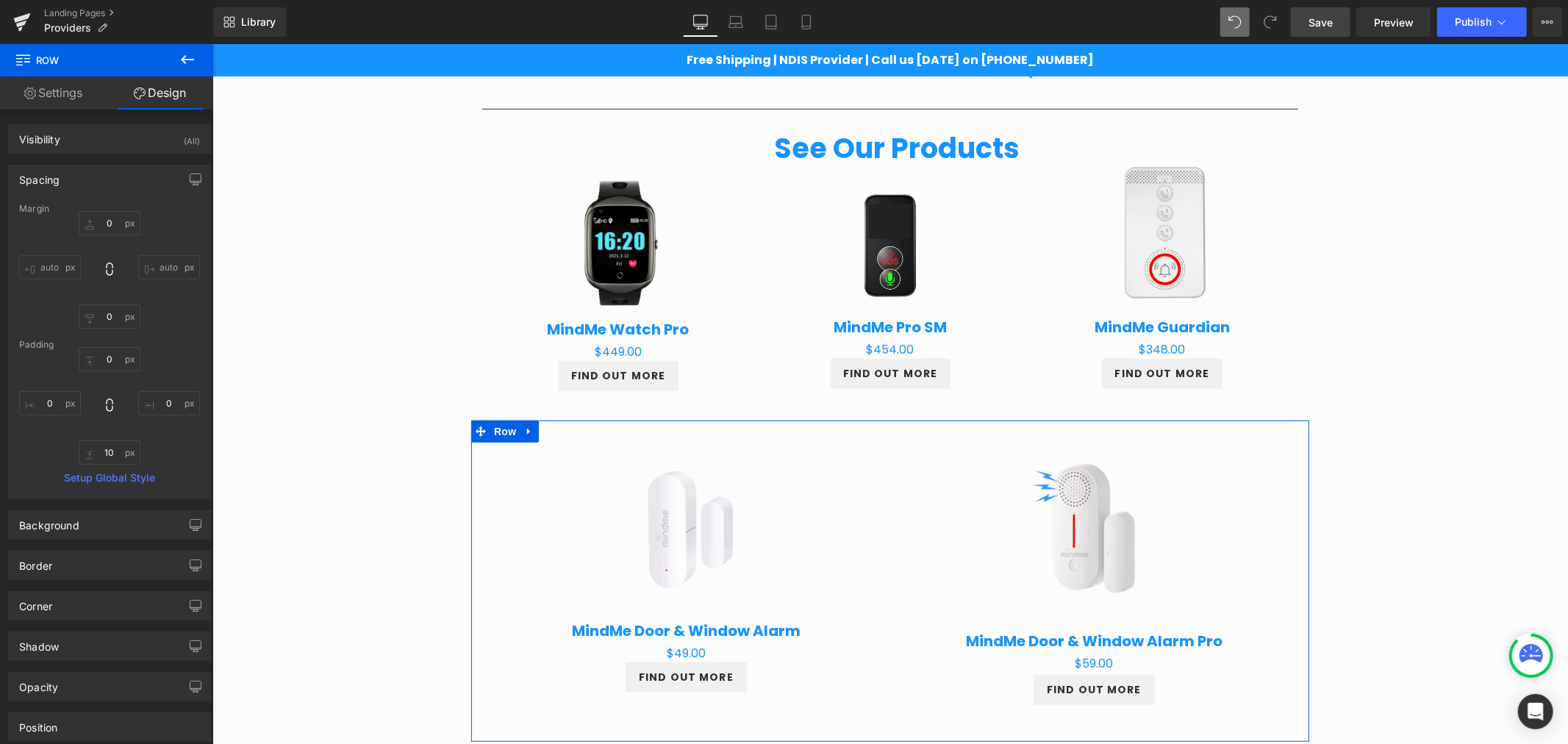
type input "0"
type input "10"
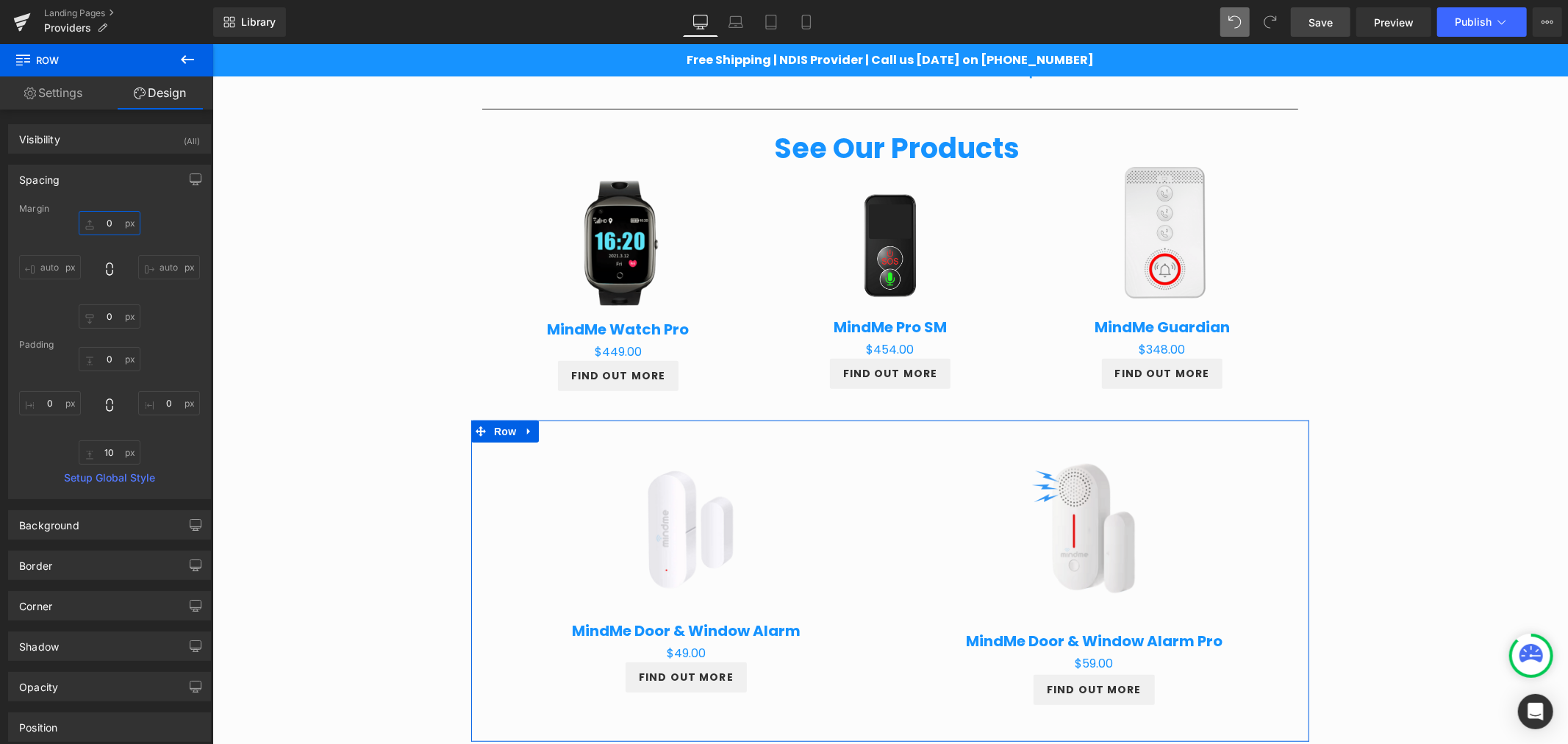
click at [113, 218] on input "0" at bounding box center [109, 223] width 62 height 24
drag, startPoint x: 114, startPoint y: 229, endPoint x: 97, endPoint y: 228, distance: 17.0
click at [97, 228] on input "-20" at bounding box center [109, 223] width 62 height 24
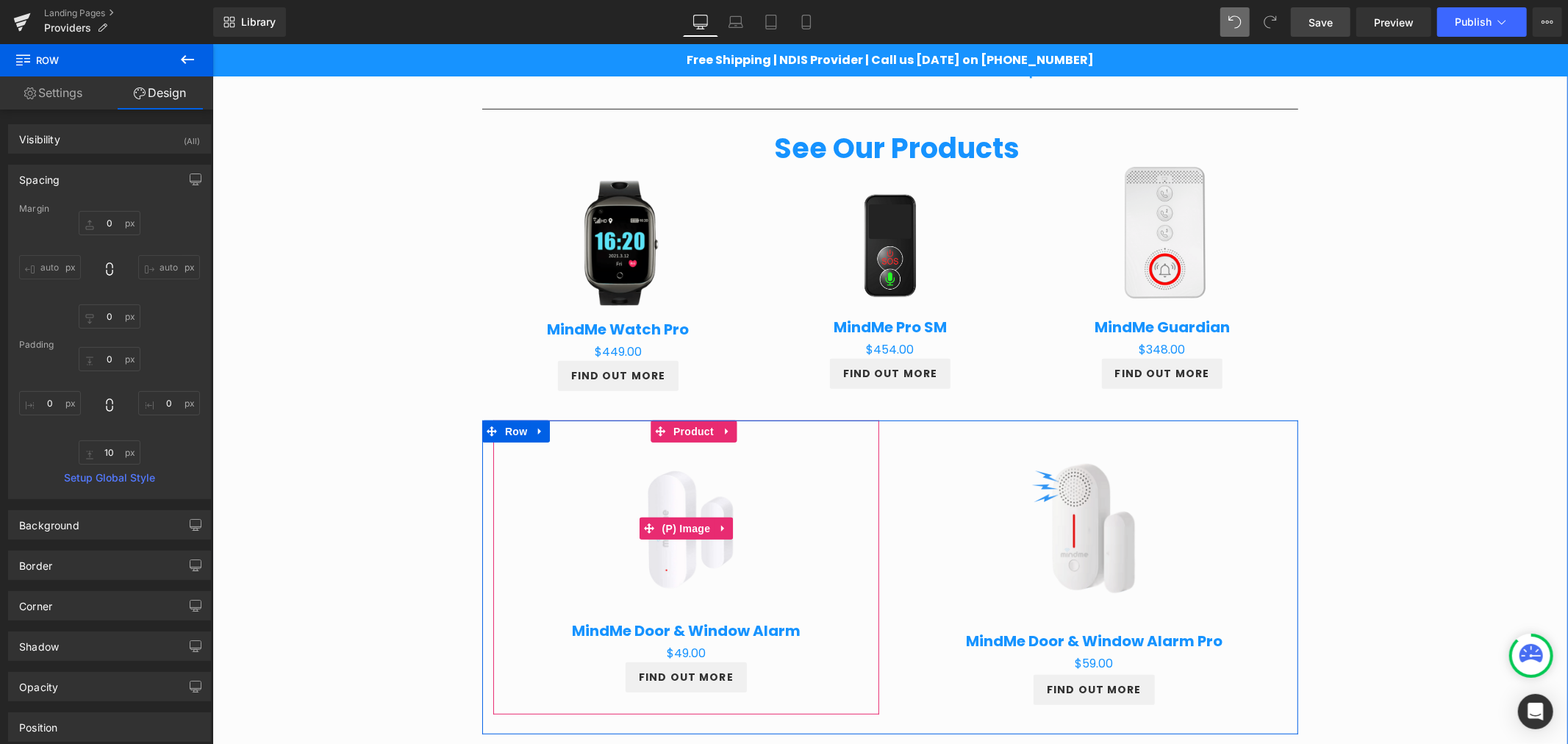
click at [761, 487] on img at bounding box center [686, 528] width 186 height 186
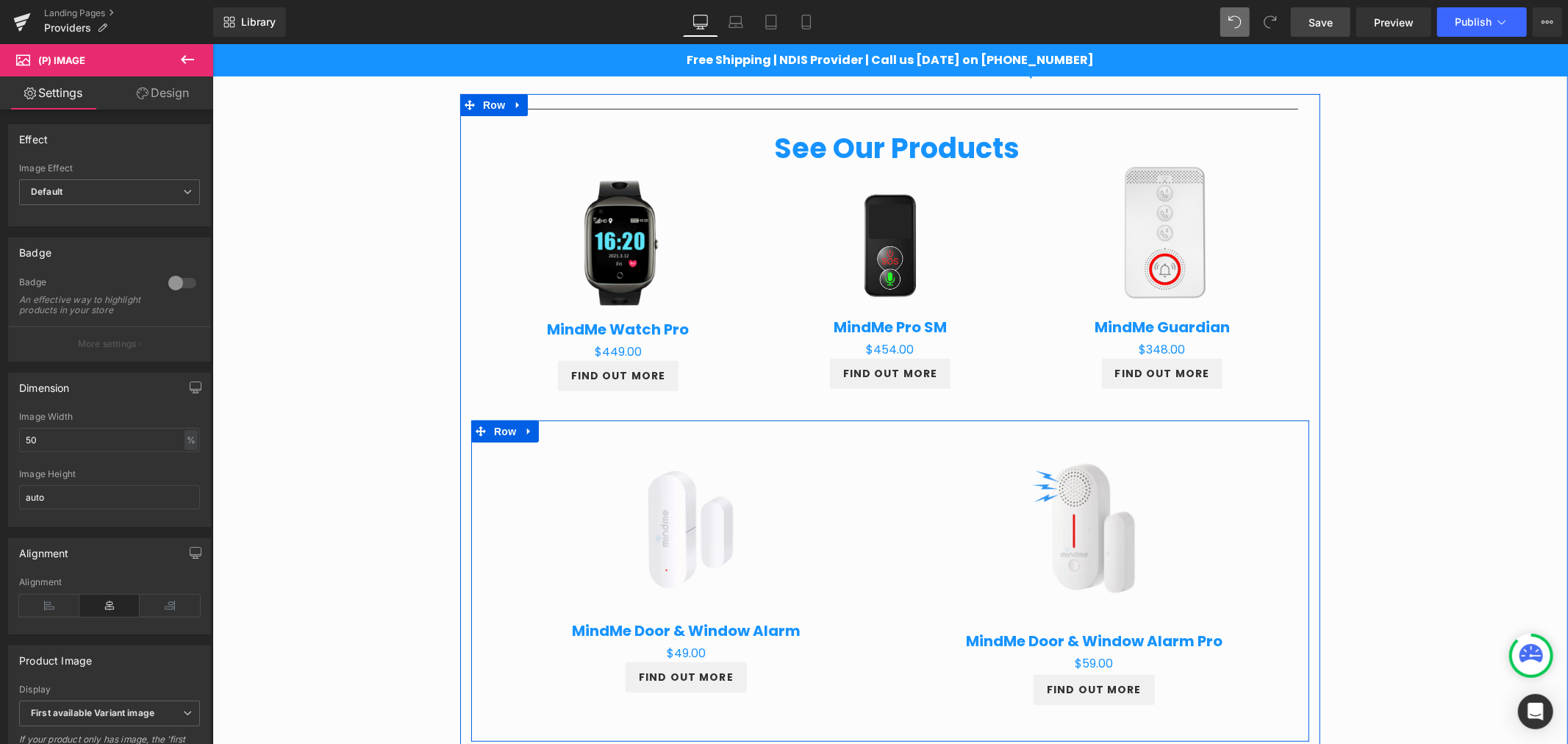
click at [474, 530] on div "Sale Off (P) Image MindMe Door & Window Alarm (P) Title $0 $49.00 (P) Price FIN…" at bounding box center [890, 576] width 838 height 314
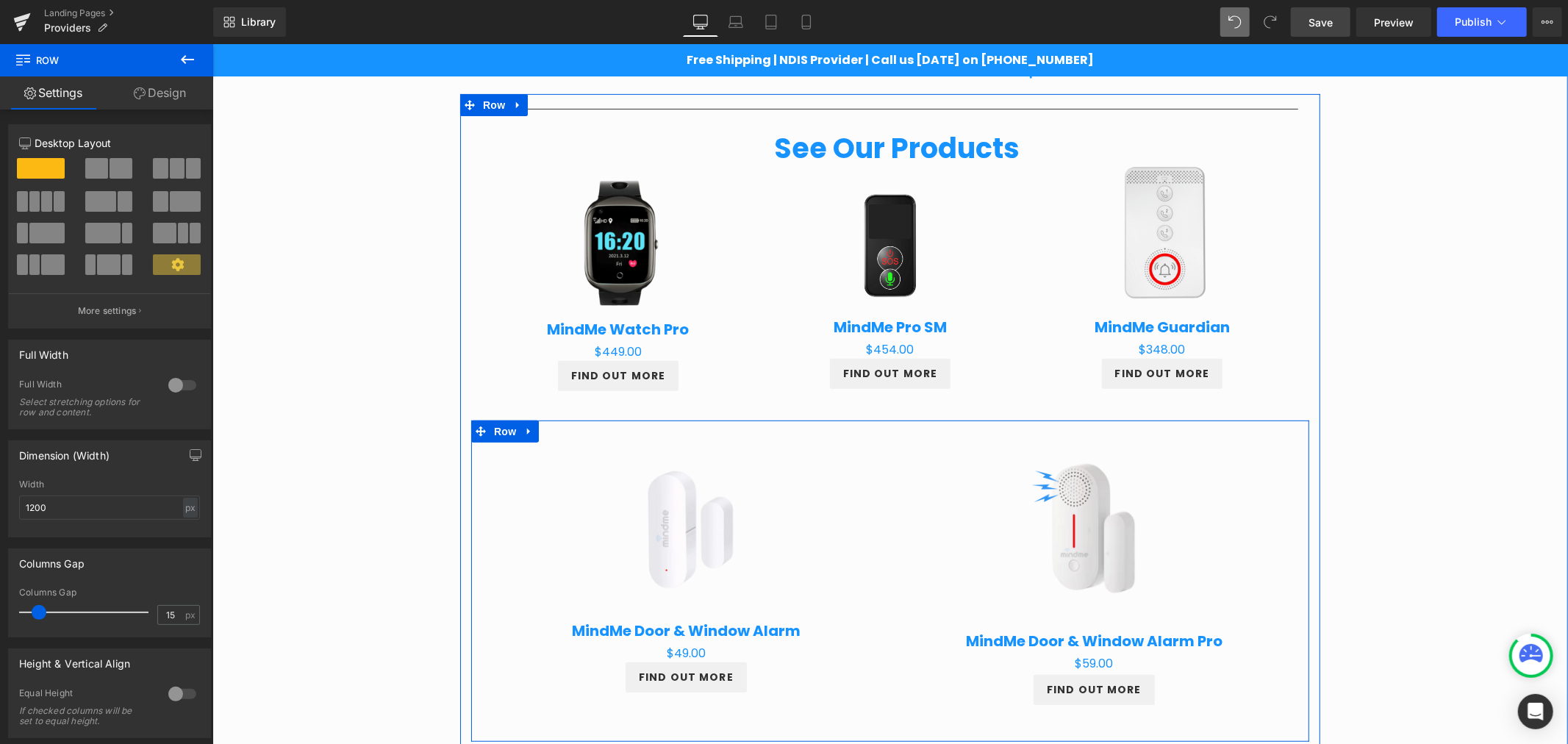
click at [471, 529] on div "Sale Off (P) Image MindMe Door & Window Alarm (P) Title $0 $49.00 (P) Price FIN…" at bounding box center [890, 576] width 838 height 314
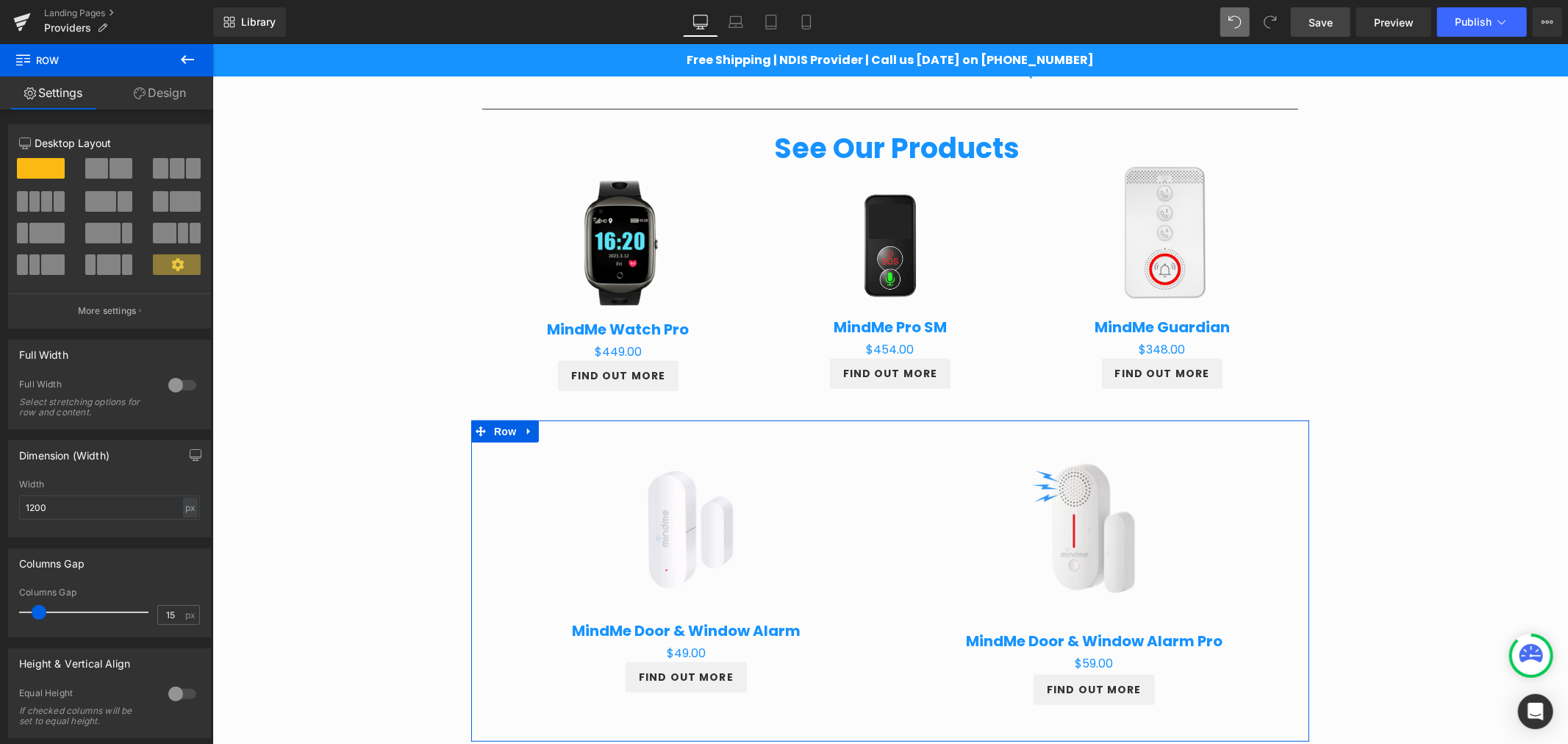
click at [164, 86] on link "Design" at bounding box center [160, 93] width 107 height 33
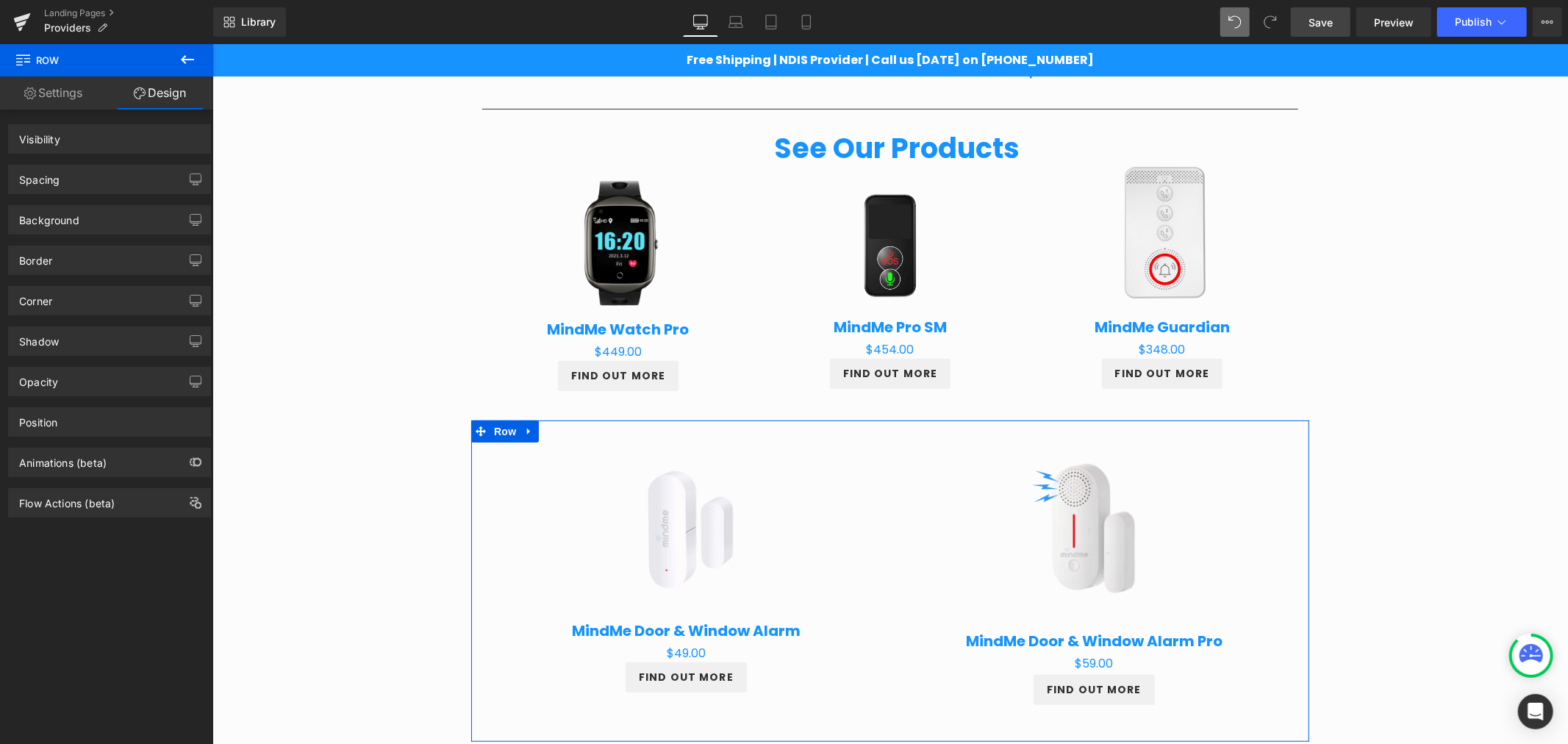
click at [93, 174] on div "Spacing" at bounding box center [109, 179] width 201 height 28
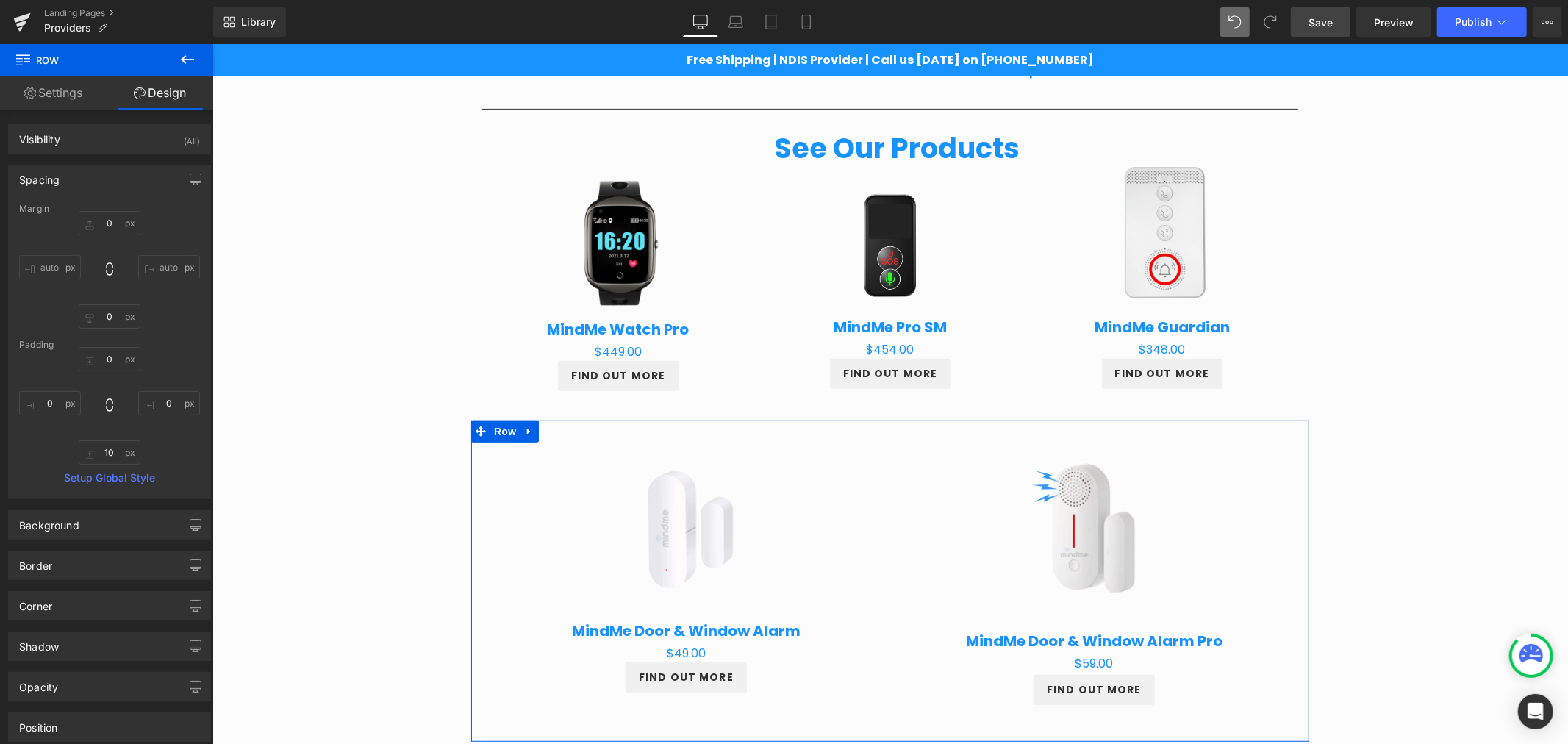
click at [118, 214] on div "Margin" at bounding box center [109, 209] width 181 height 10
click at [106, 213] on div "Margin" at bounding box center [109, 209] width 181 height 10
click at [111, 220] on input "0" at bounding box center [109, 223] width 62 height 24
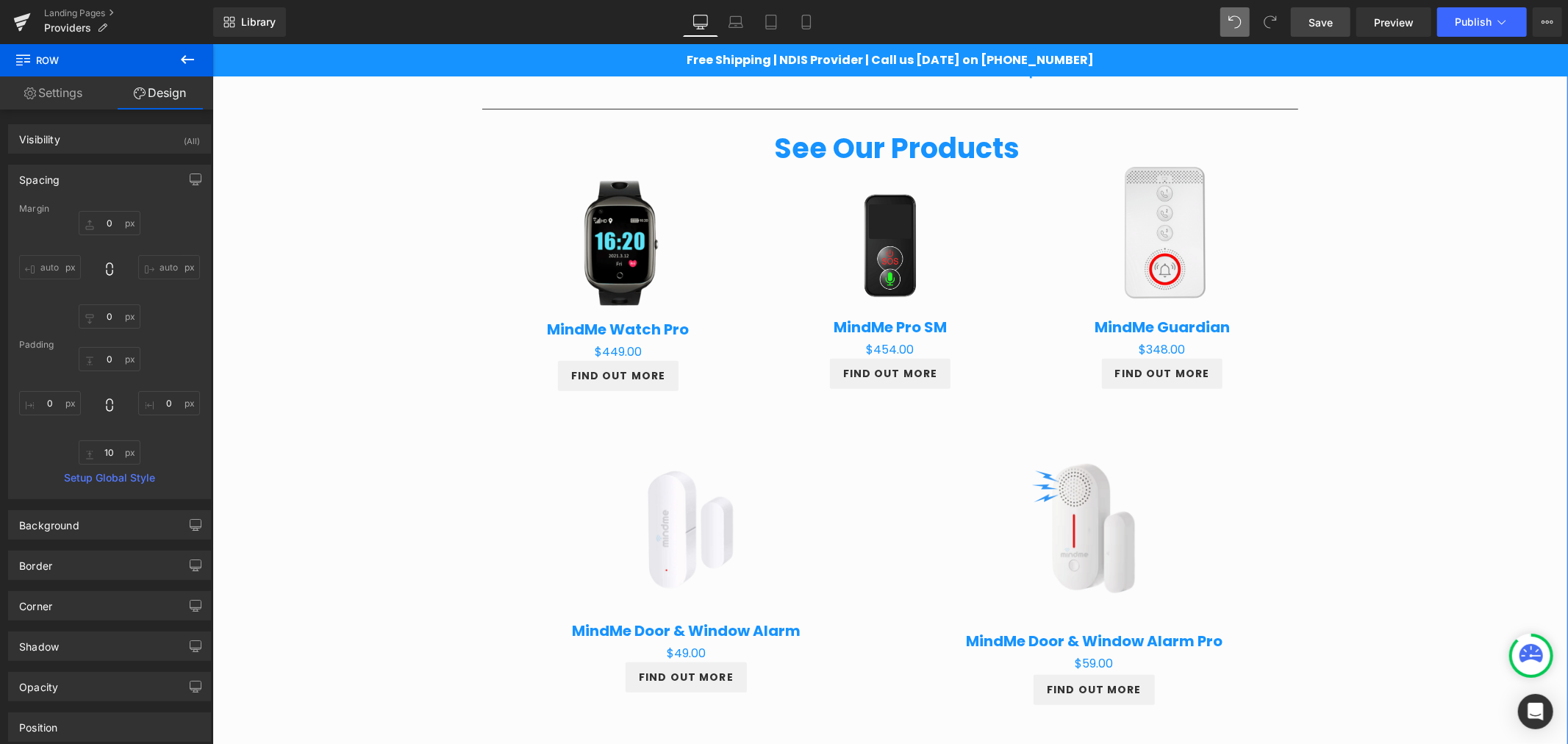
click at [1485, 412] on div "Providers Heading Row Partnering for Better Client Outcomes Heading Row At Mind…" at bounding box center [889, 598] width 1355 height 1944
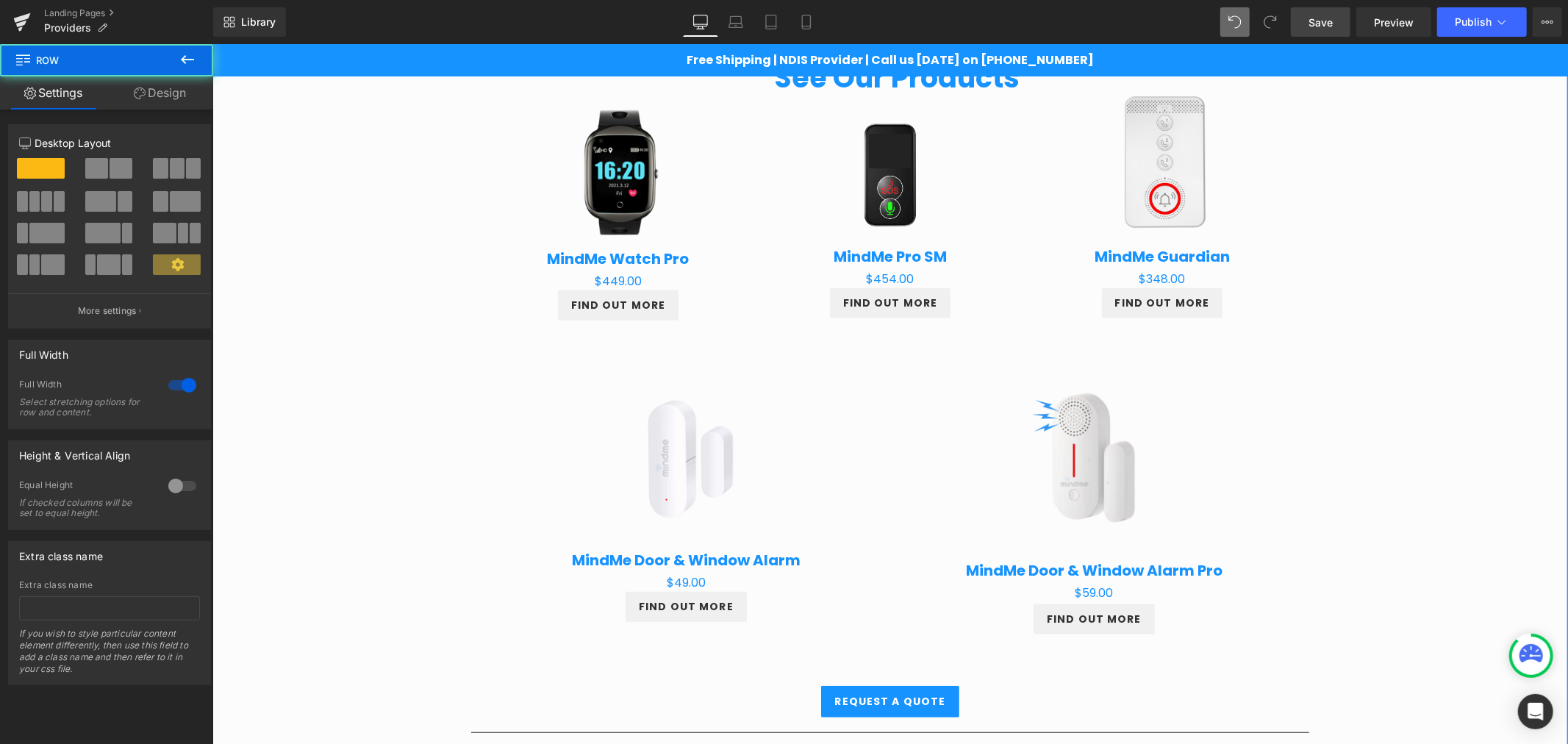
scroll to position [590, 0]
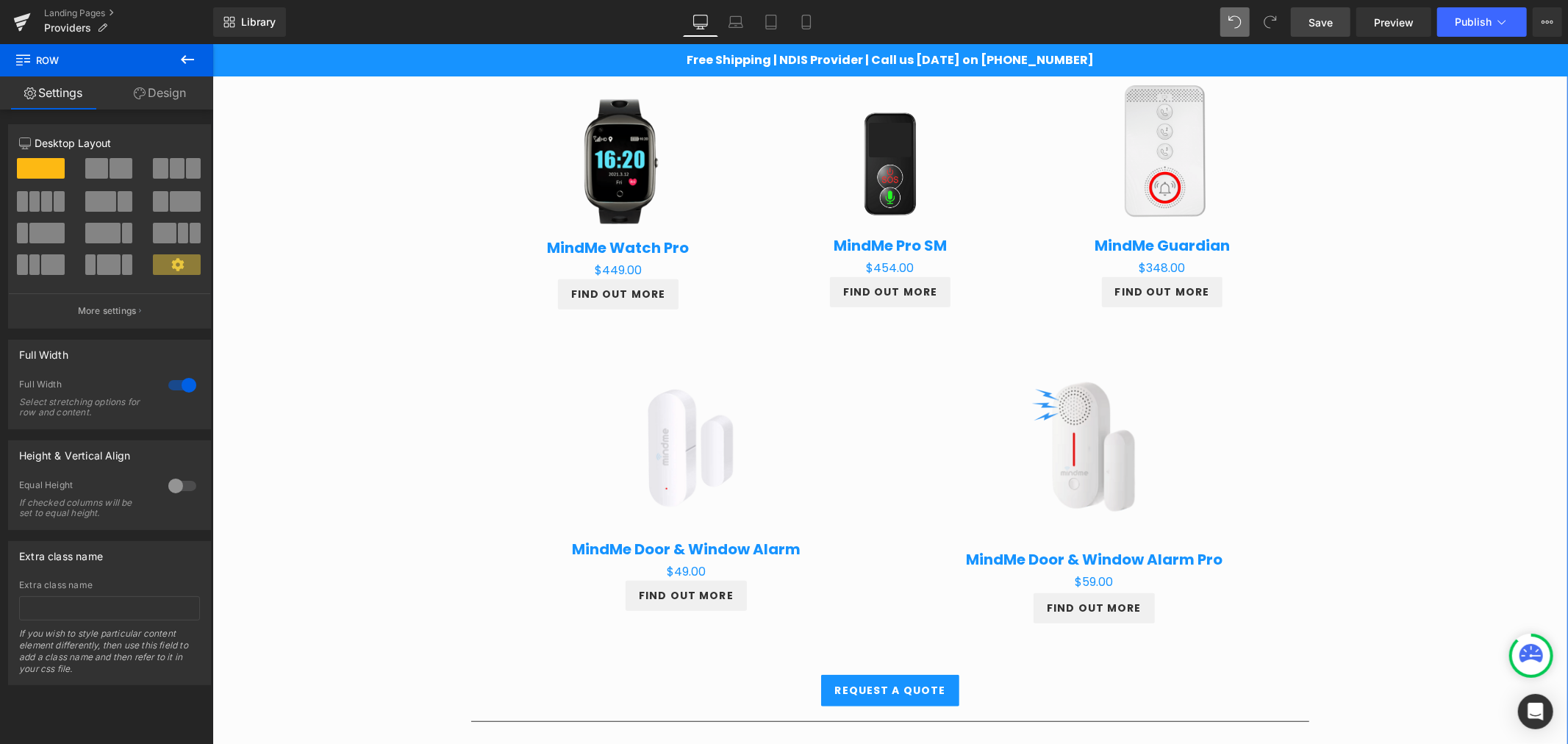
click at [1284, 466] on div "Sale Off (P) Image MindMe Door & Window Alarm Pro (P) Title $0 $59.00 (P) Price…" at bounding box center [1094, 491] width 408 height 306
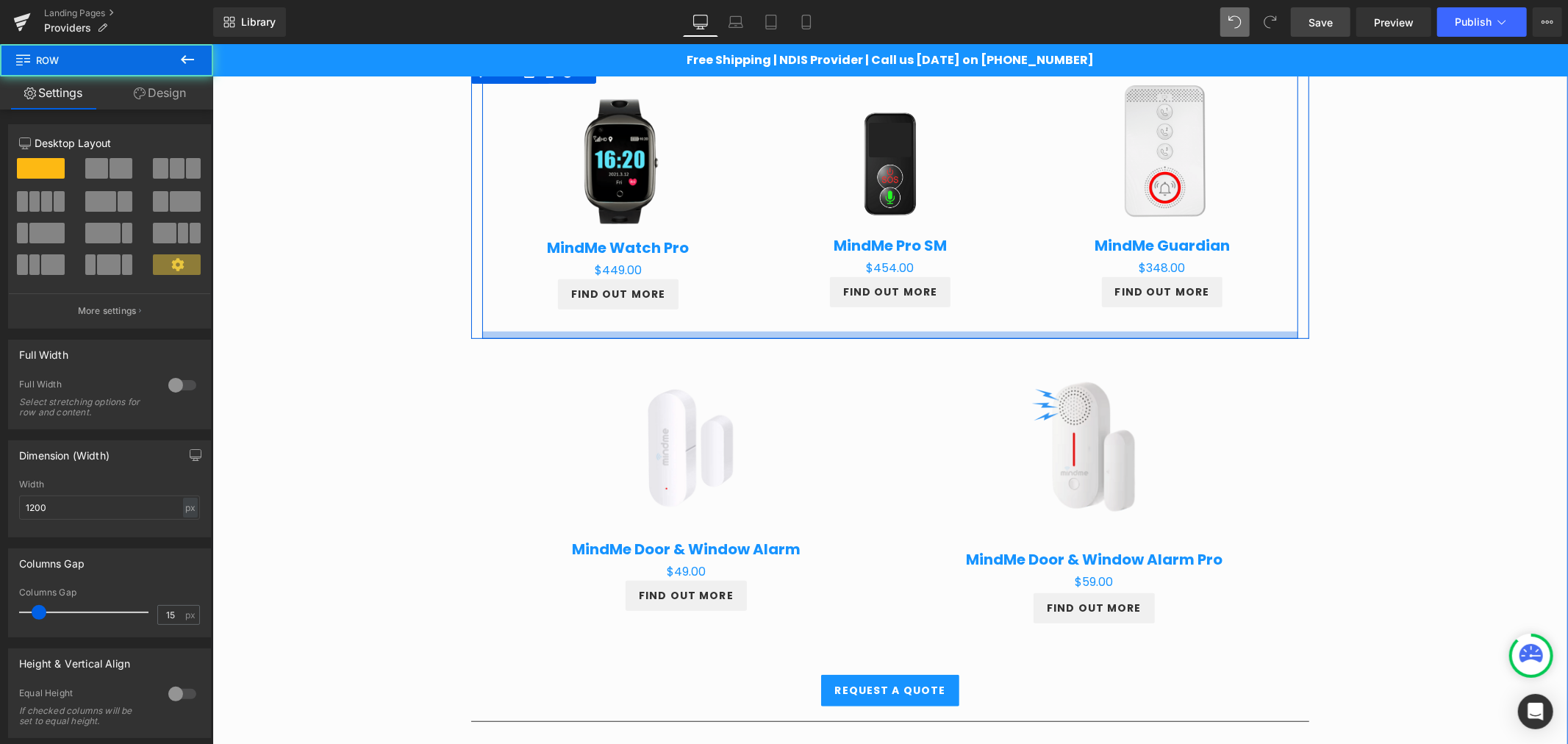
click at [1243, 333] on div "Separator Row See Our Products Heading Sale Off (P) Image MindMe Watch Pro (P) …" at bounding box center [889, 346] width 860 height 625
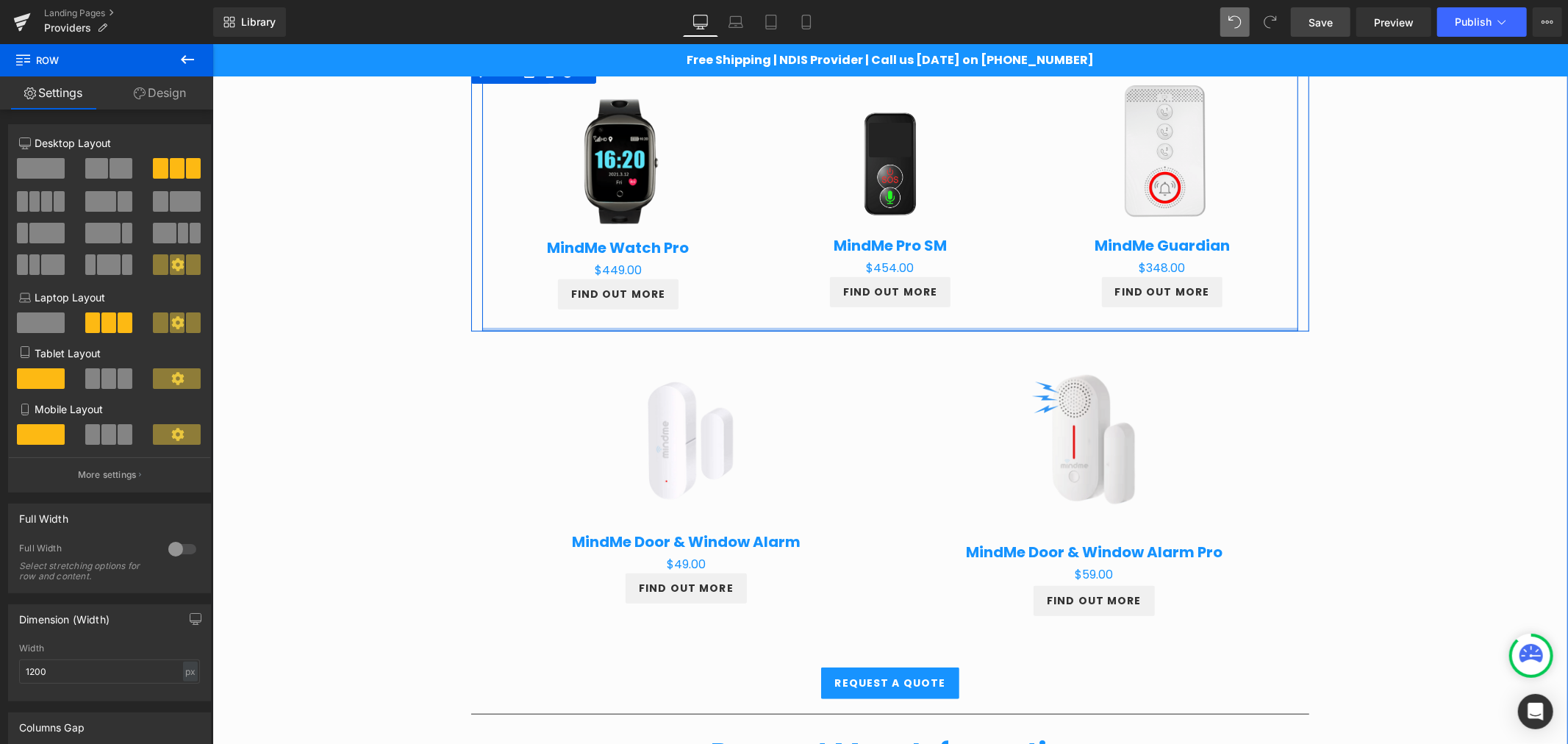
drag, startPoint x: 1256, startPoint y: 333, endPoint x: 1258, endPoint y: 320, distance: 13.2
click at [1258, 320] on div "Sale Off (P) Image MindMe Watch Pro (P) Title $0 $449.00 (P) Price FIND OUT MOR…" at bounding box center [890, 196] width 816 height 270
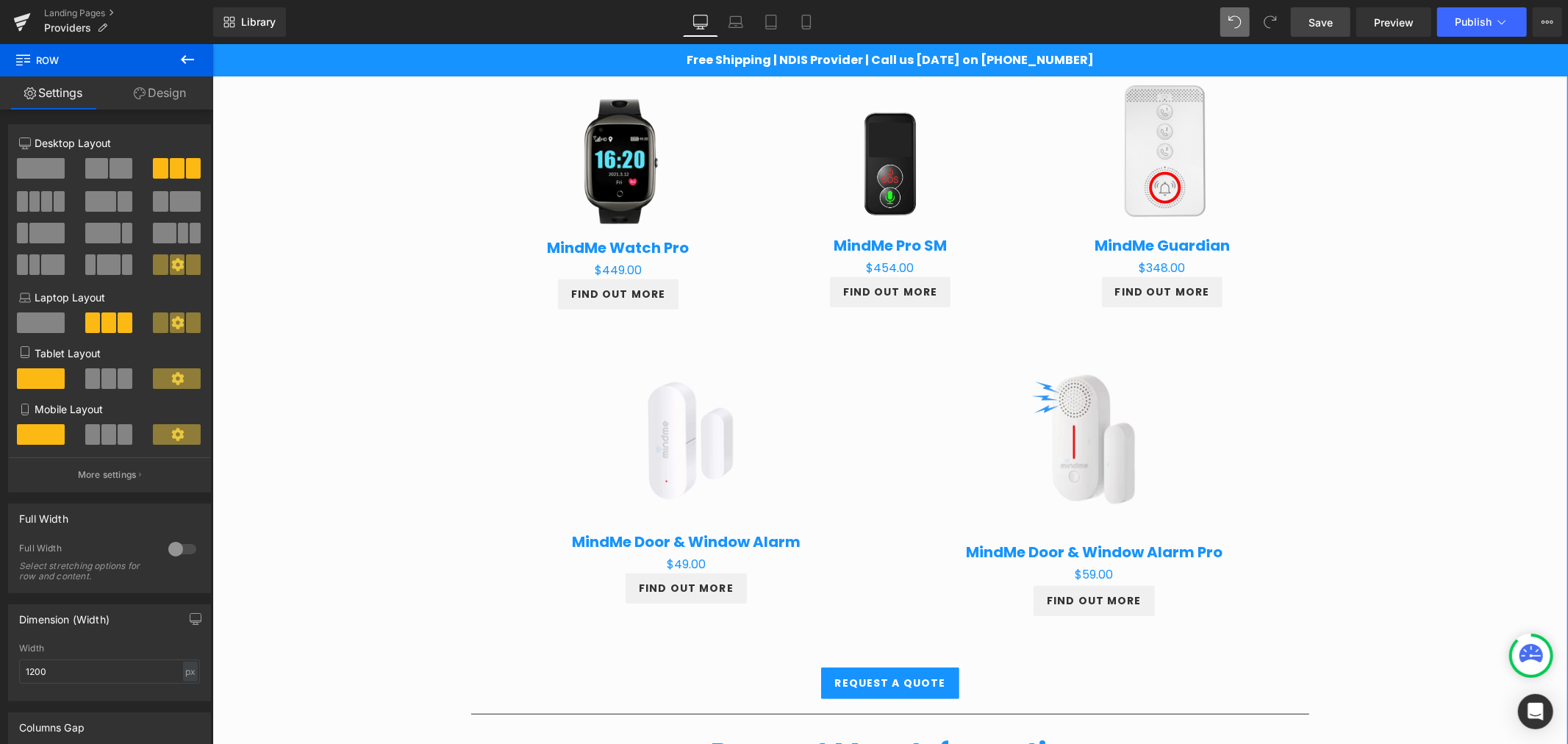
click at [1395, 342] on div "Providers Heading Row Partnering for Better Client Outcomes Heading Row At Mind…" at bounding box center [889, 513] width 1355 height 1937
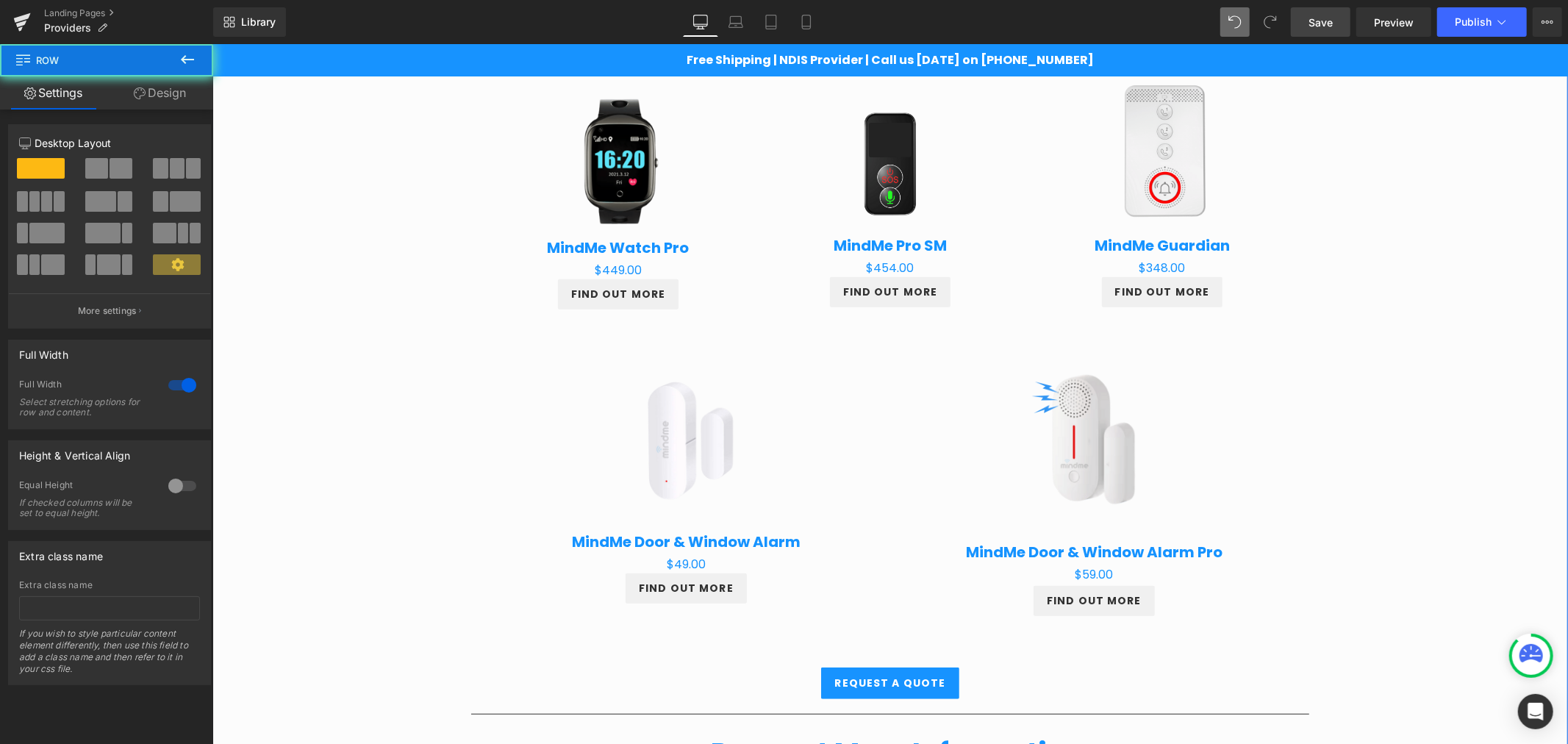
scroll to position [644, 0]
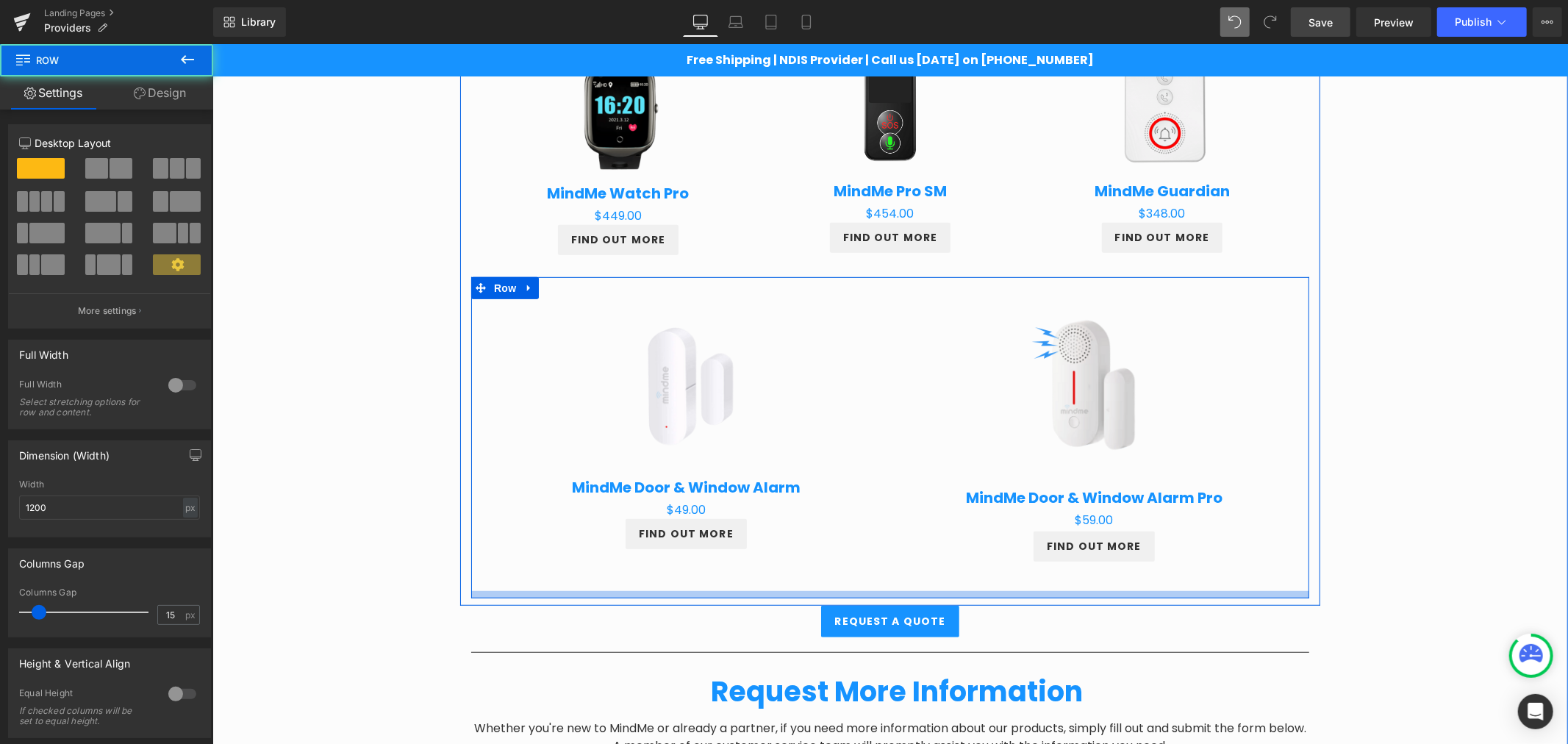
drag, startPoint x: 941, startPoint y: 610, endPoint x: 938, endPoint y: 589, distance: 21.2
click at [938, 589] on div "Image Image Image Image Row Separator Row See Our Products Heading Sale Off (P)…" at bounding box center [889, 196] width 882 height 817
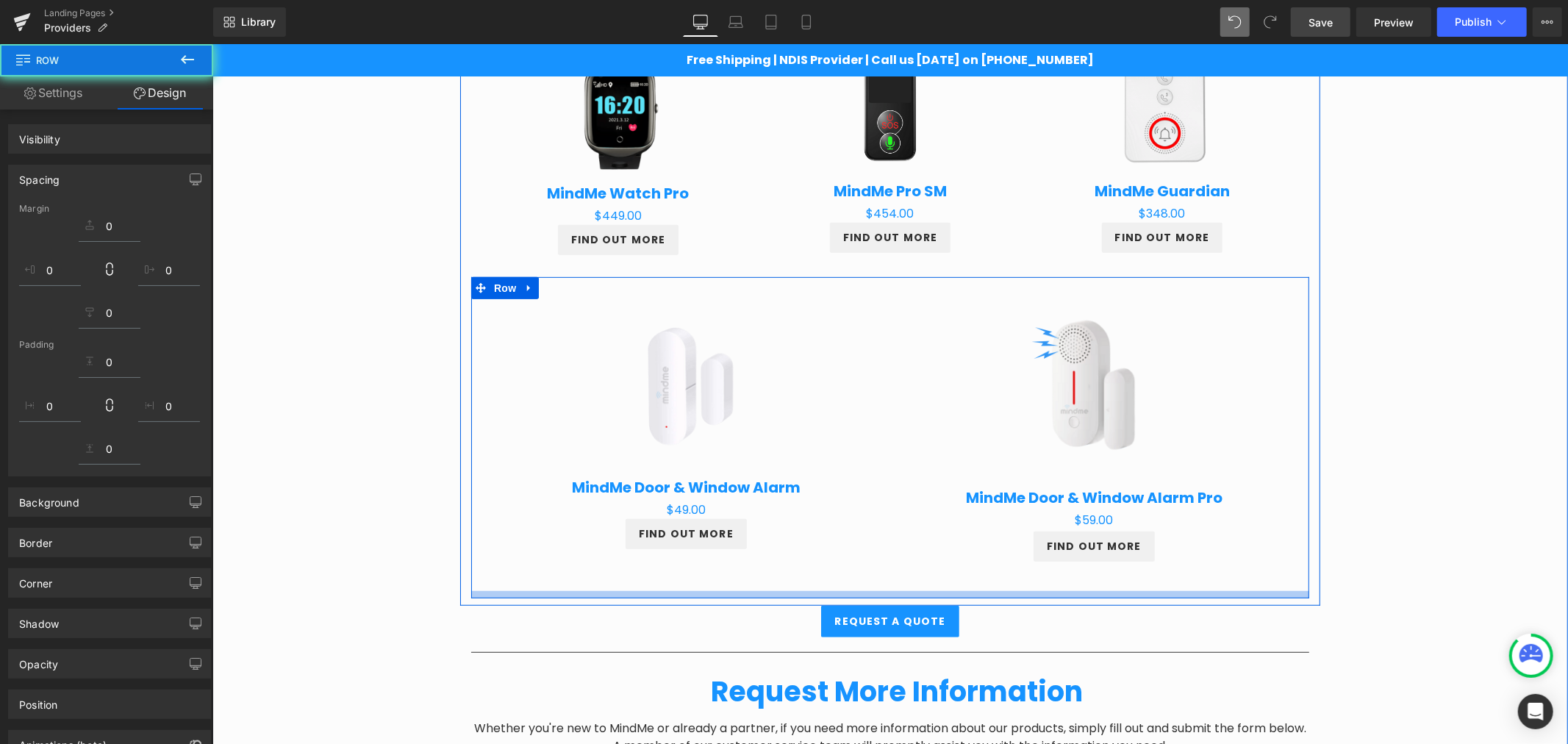
click at [911, 624] on div "Separator Row" at bounding box center [889, 644] width 860 height 45
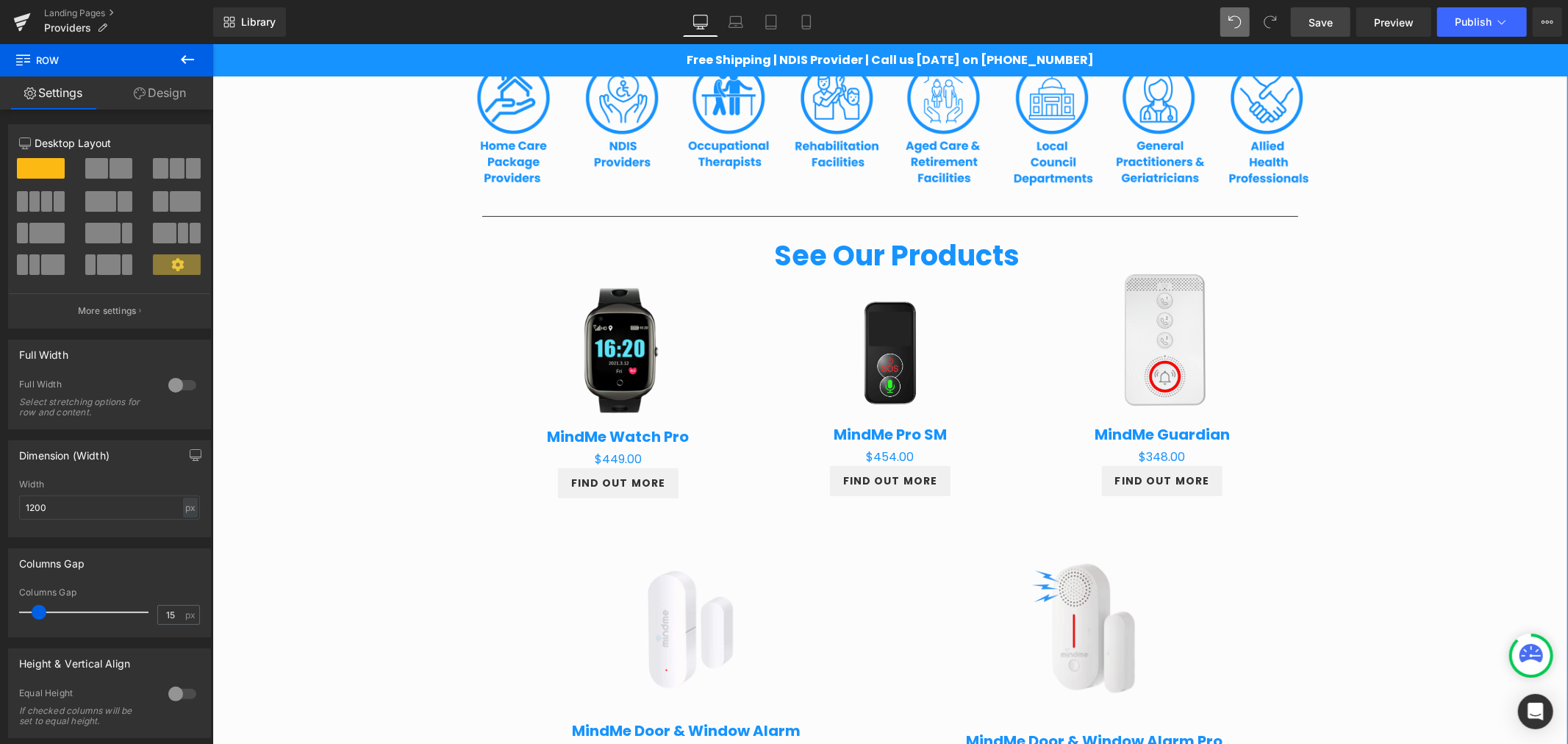
scroll to position [400, 0]
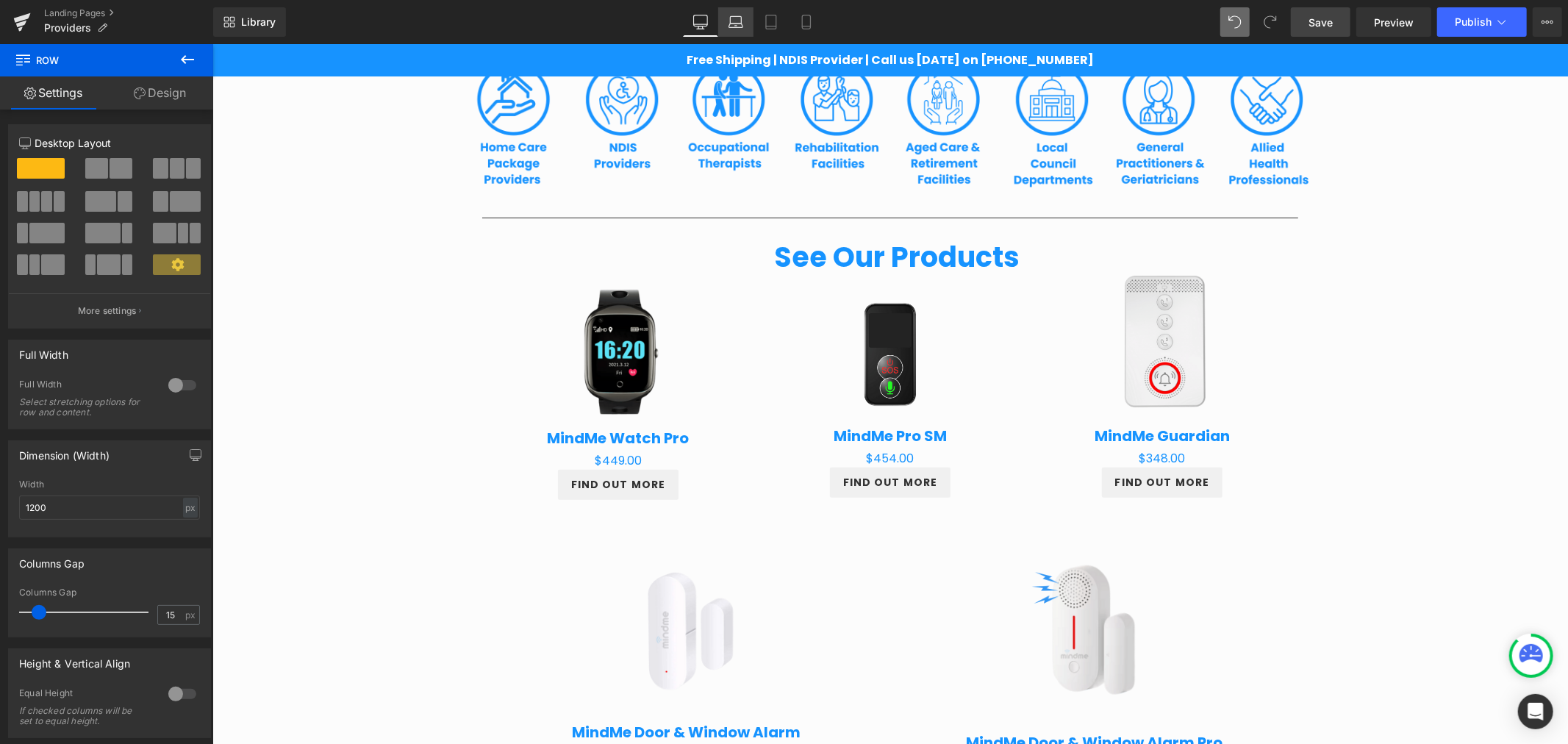
click at [741, 29] on link "Laptop" at bounding box center [736, 22] width 35 height 29
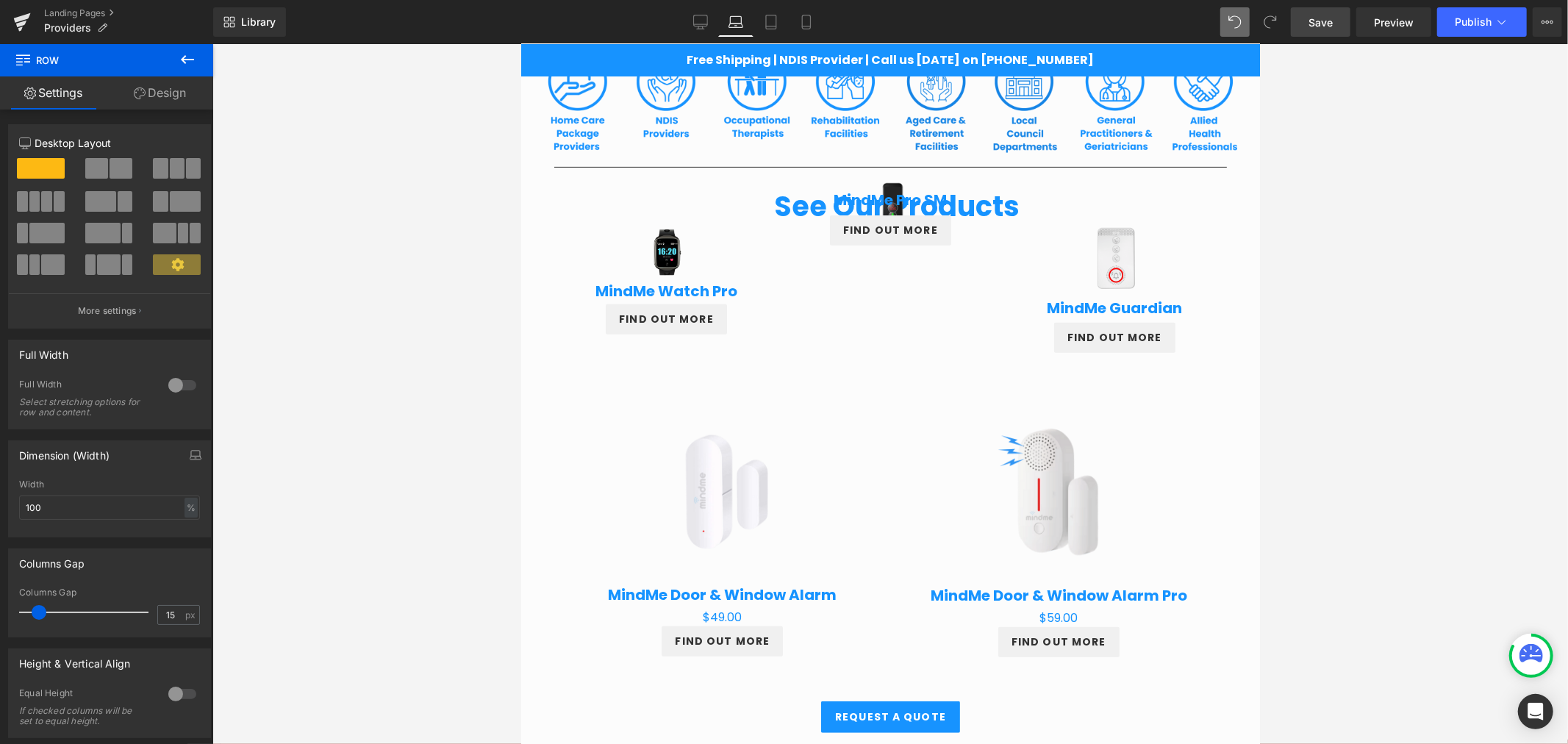
scroll to position [250, 0]
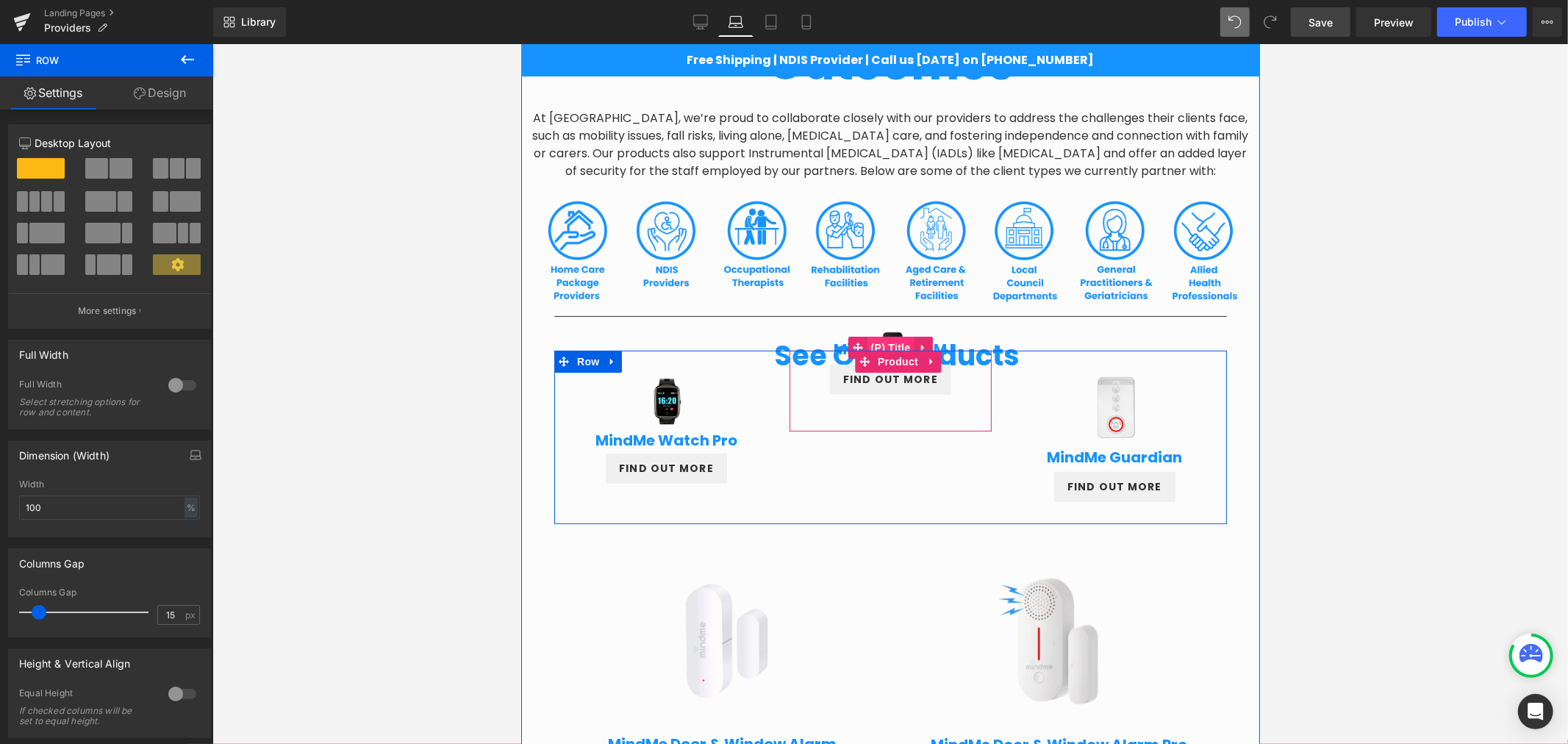
click at [886, 341] on span "(P) Title" at bounding box center [890, 347] width 47 height 22
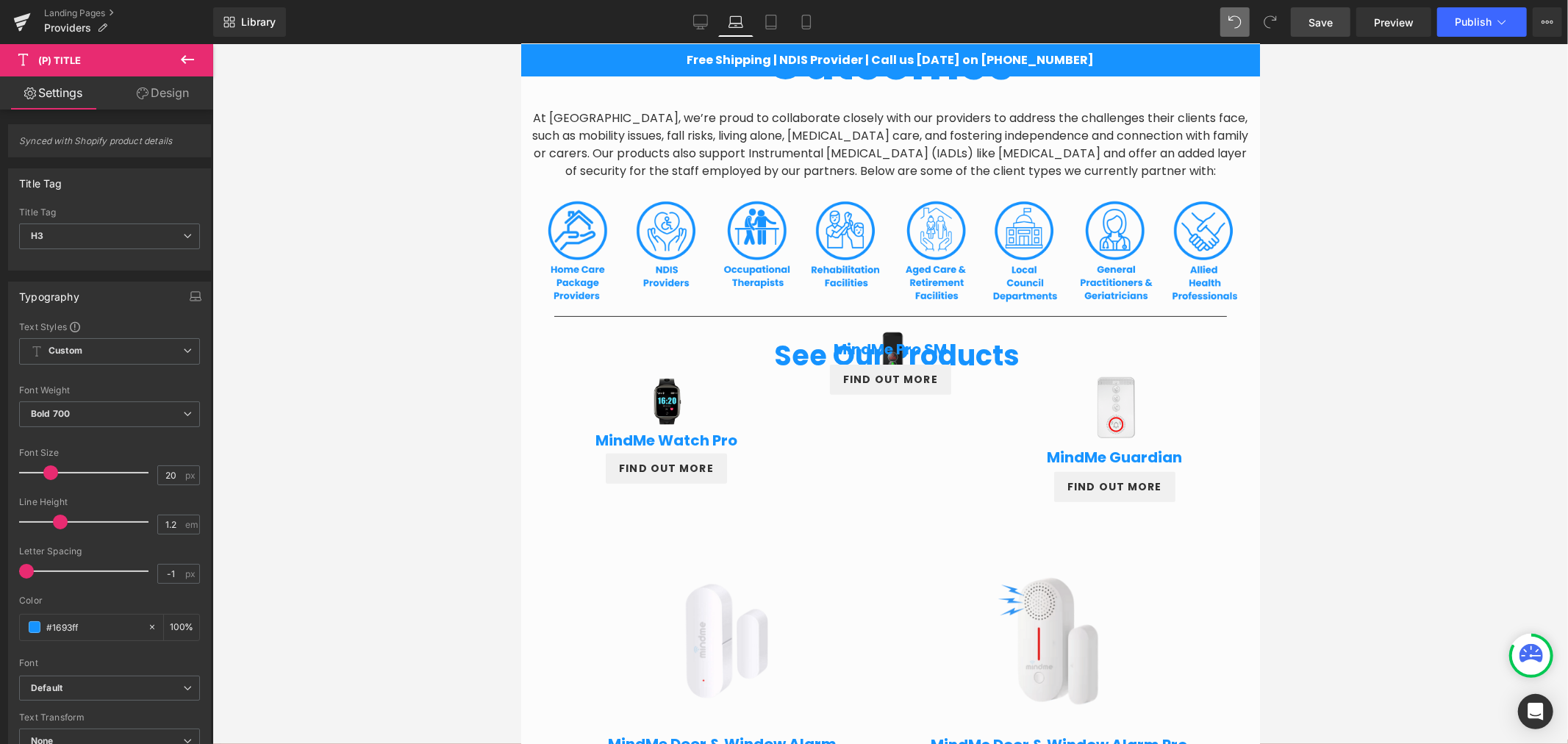
click at [175, 89] on link "Design" at bounding box center [163, 93] width 107 height 33
click at [0, 0] on div "Spacing" at bounding box center [0, 0] width 0 height 0
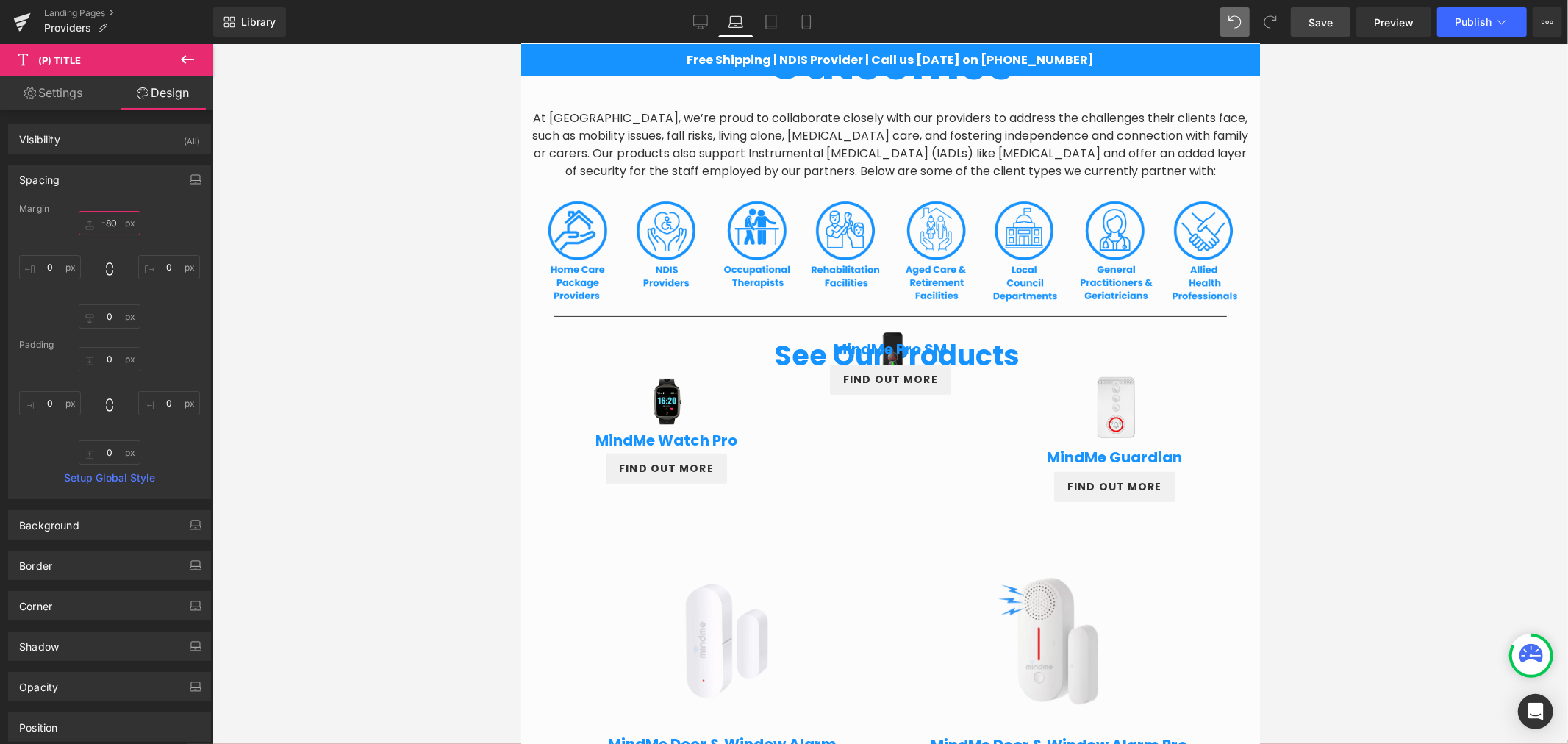
click at [110, 233] on input "-80" at bounding box center [109, 223] width 62 height 24
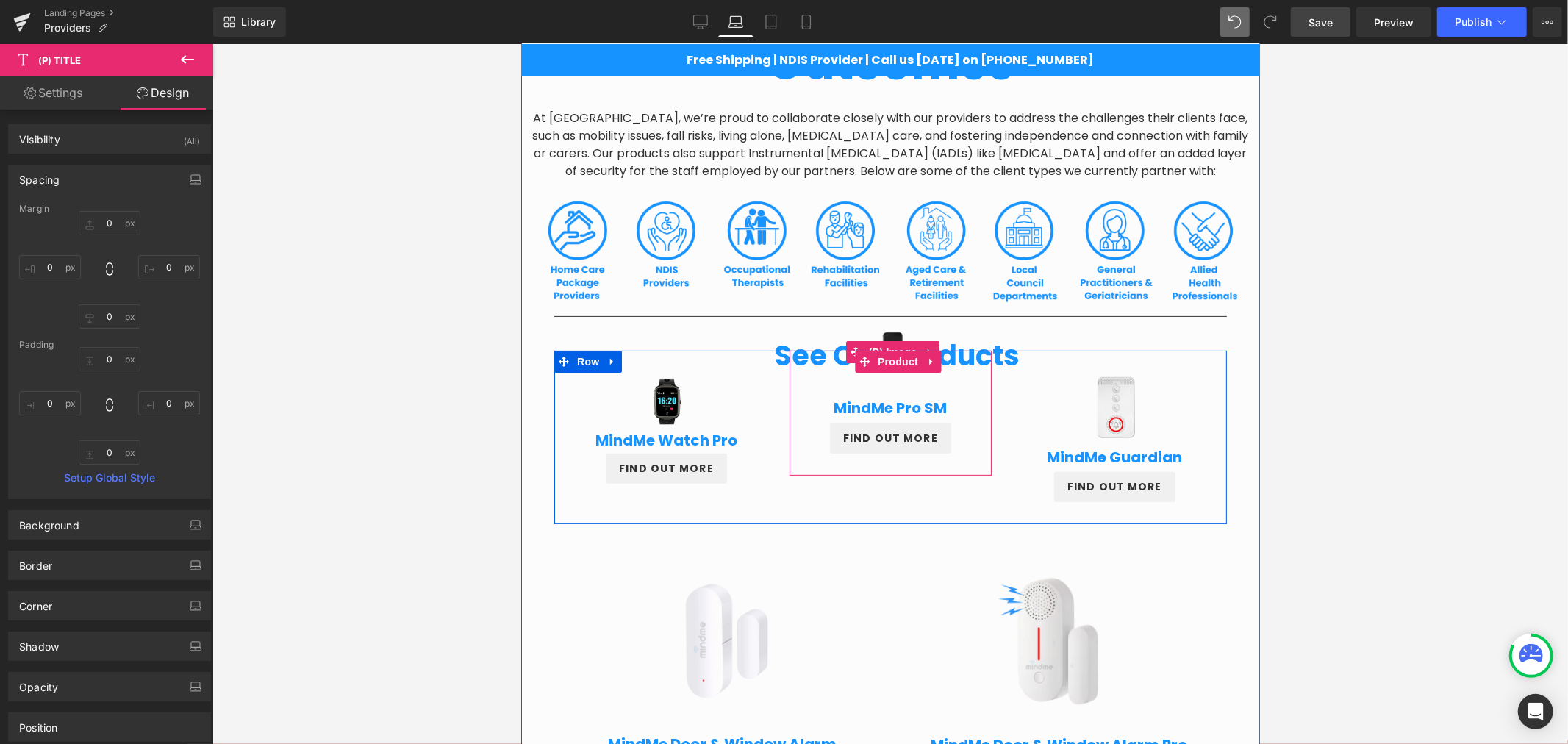
click at [891, 325] on img at bounding box center [892, 352] width 77 height 77
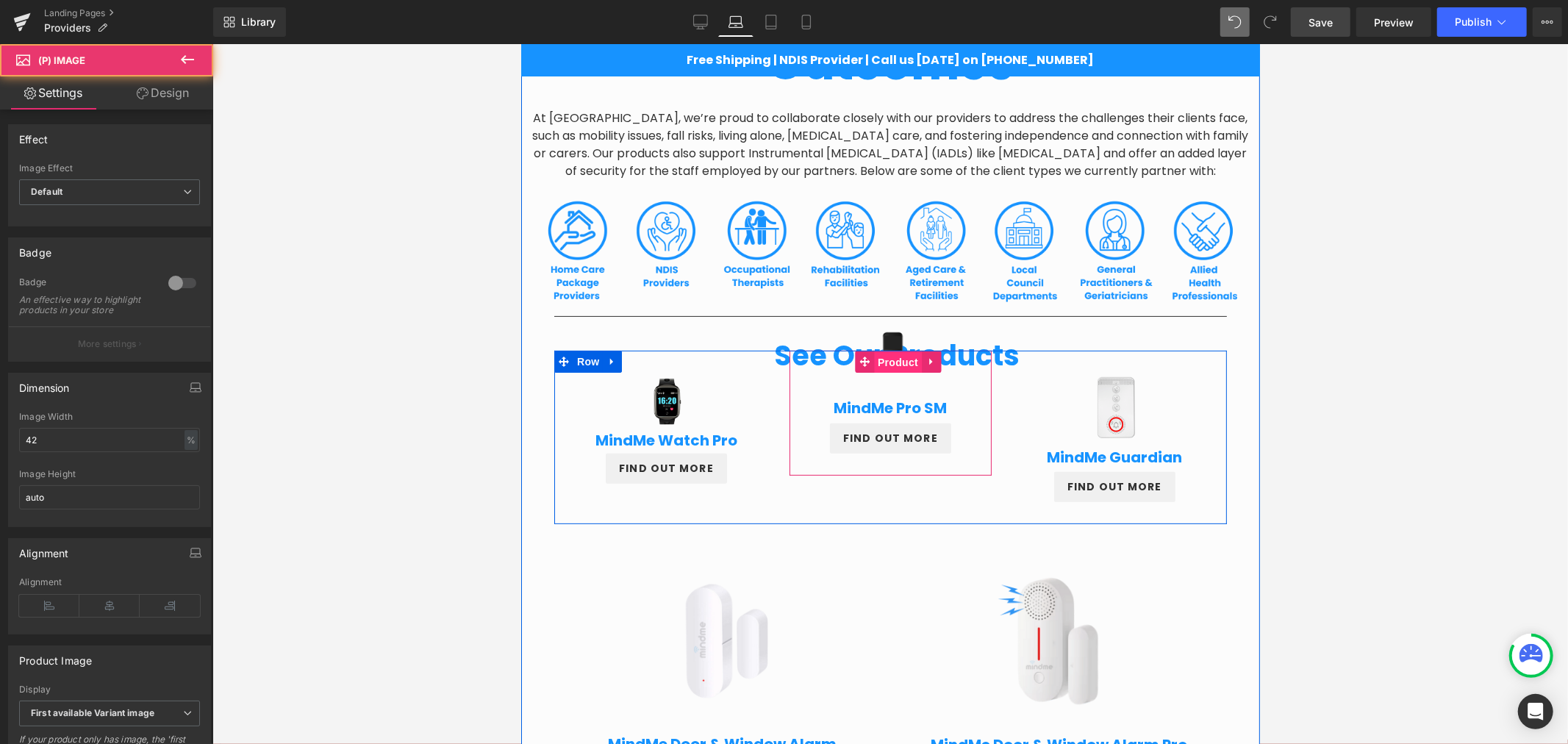
click at [898, 356] on span "Product" at bounding box center [898, 361] width 48 height 22
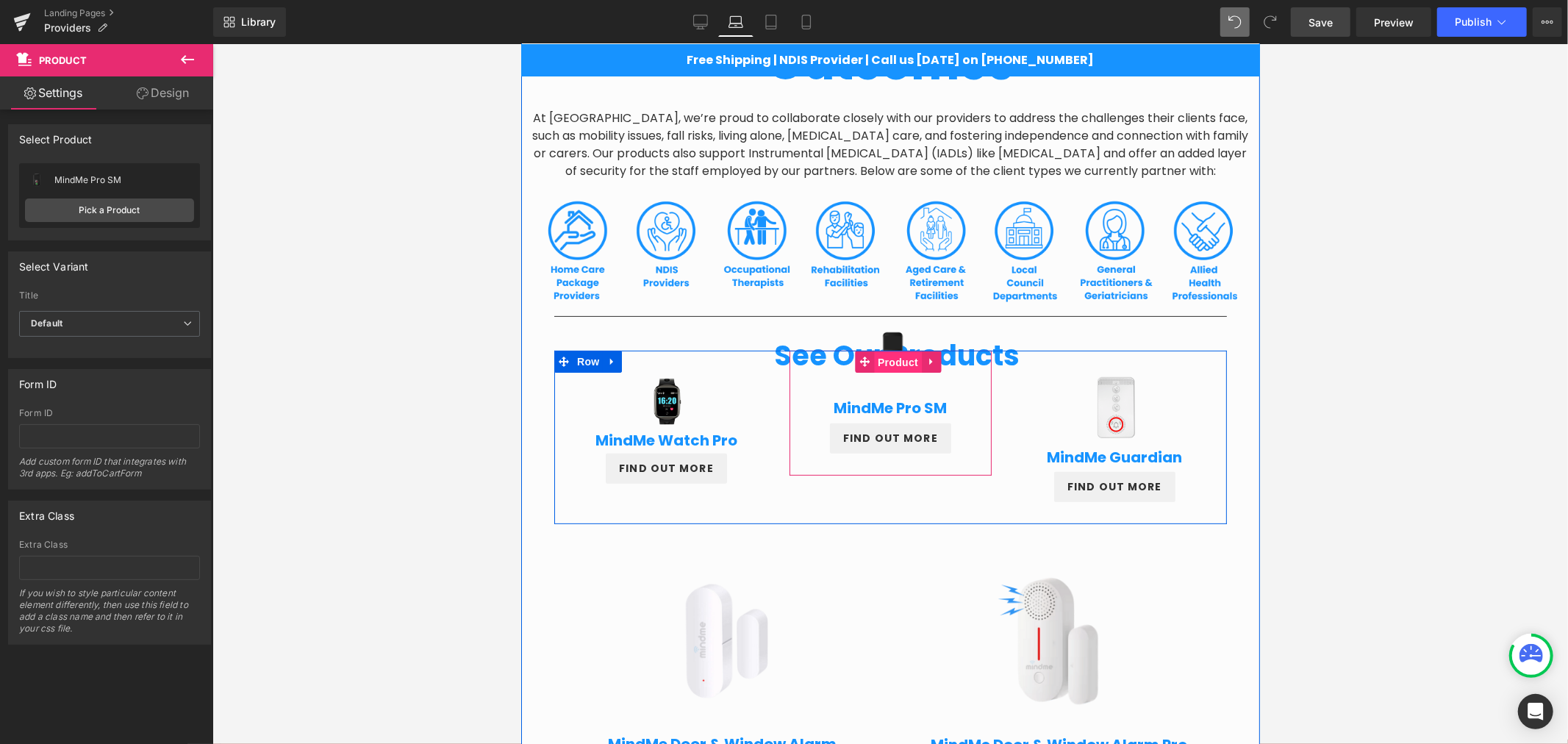
click at [891, 366] on span "Product" at bounding box center [898, 361] width 48 height 22
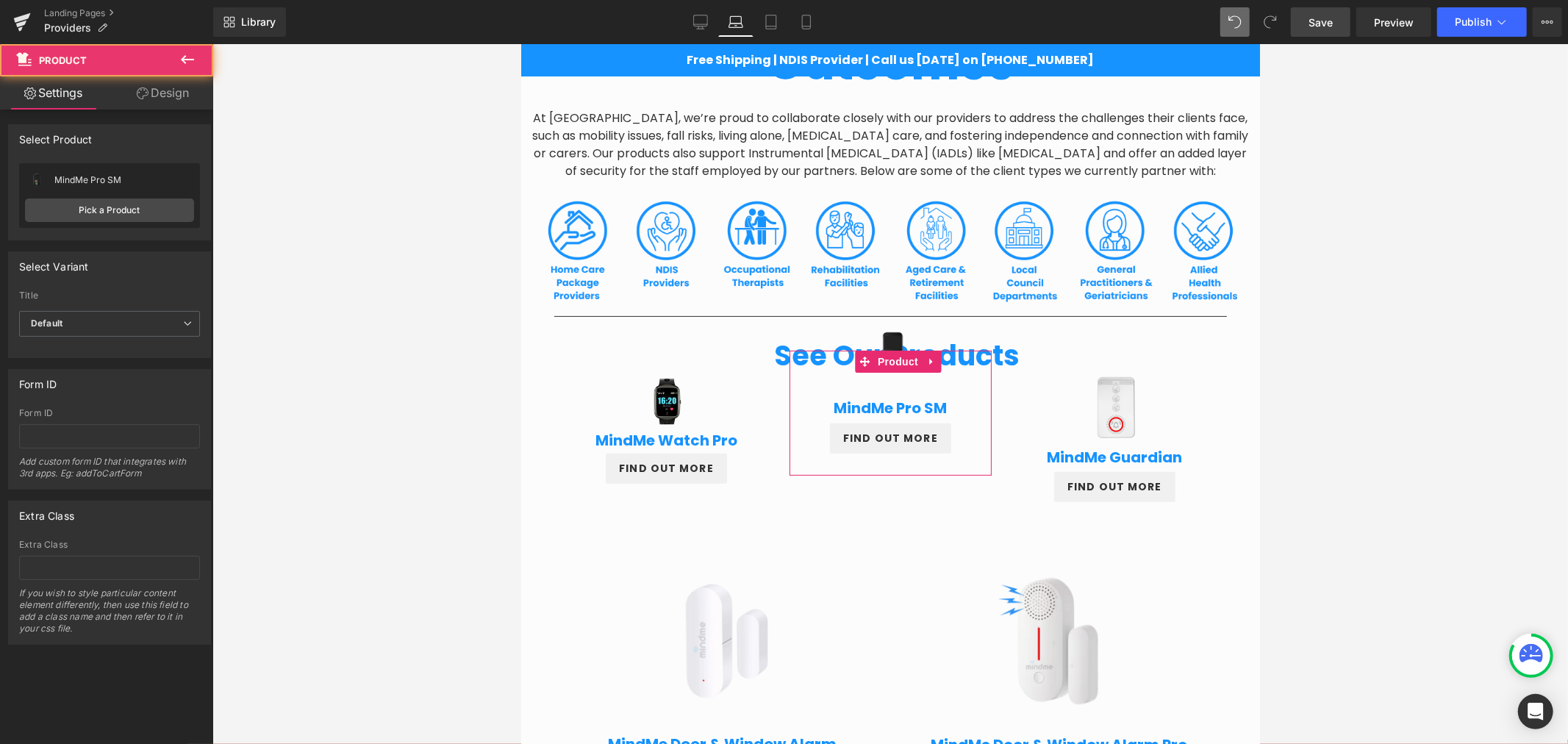
click at [173, 93] on link "Design" at bounding box center [163, 93] width 107 height 33
click at [0, 0] on div "Spacing" at bounding box center [0, 0] width 0 height 0
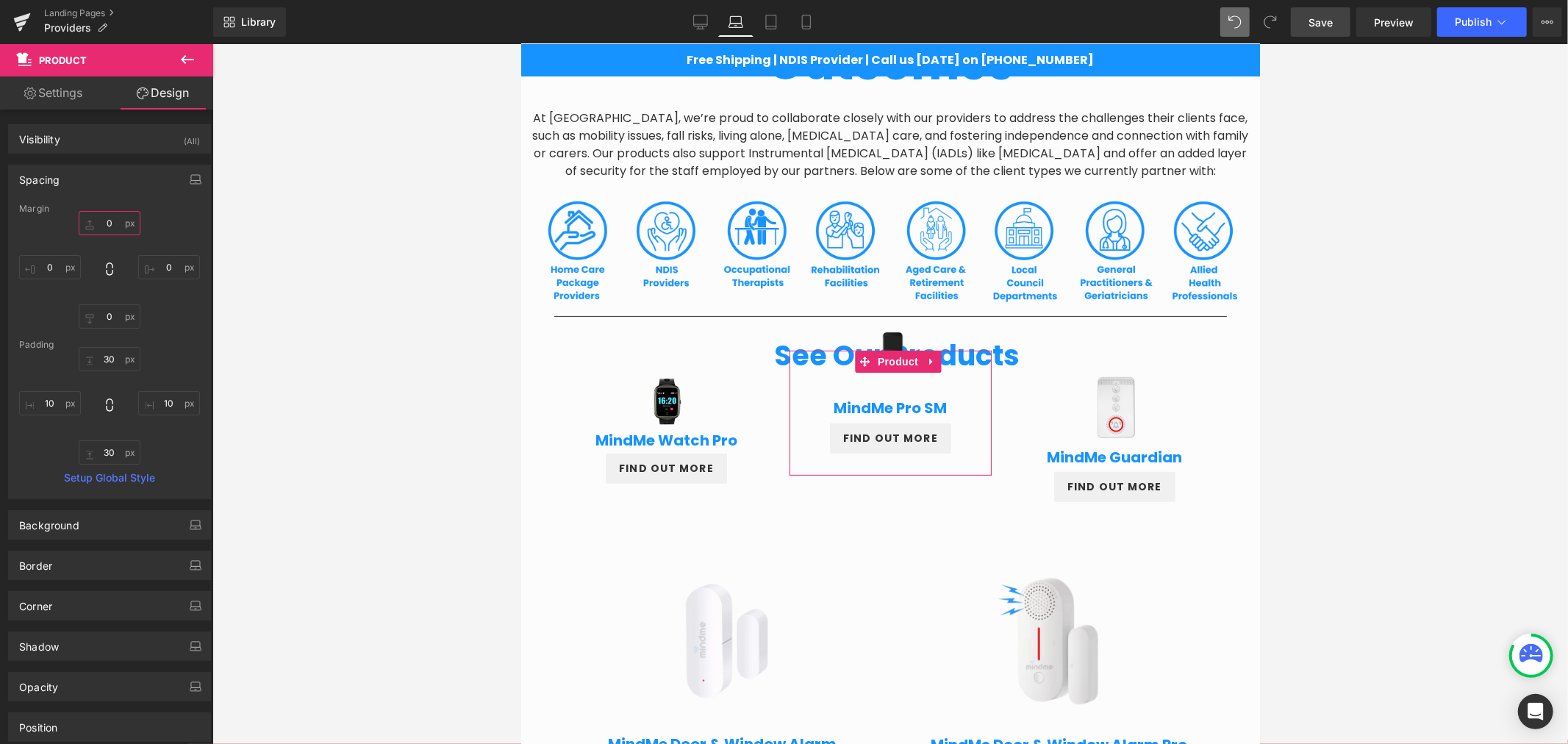
click at [103, 233] on input "0" at bounding box center [109, 223] width 62 height 24
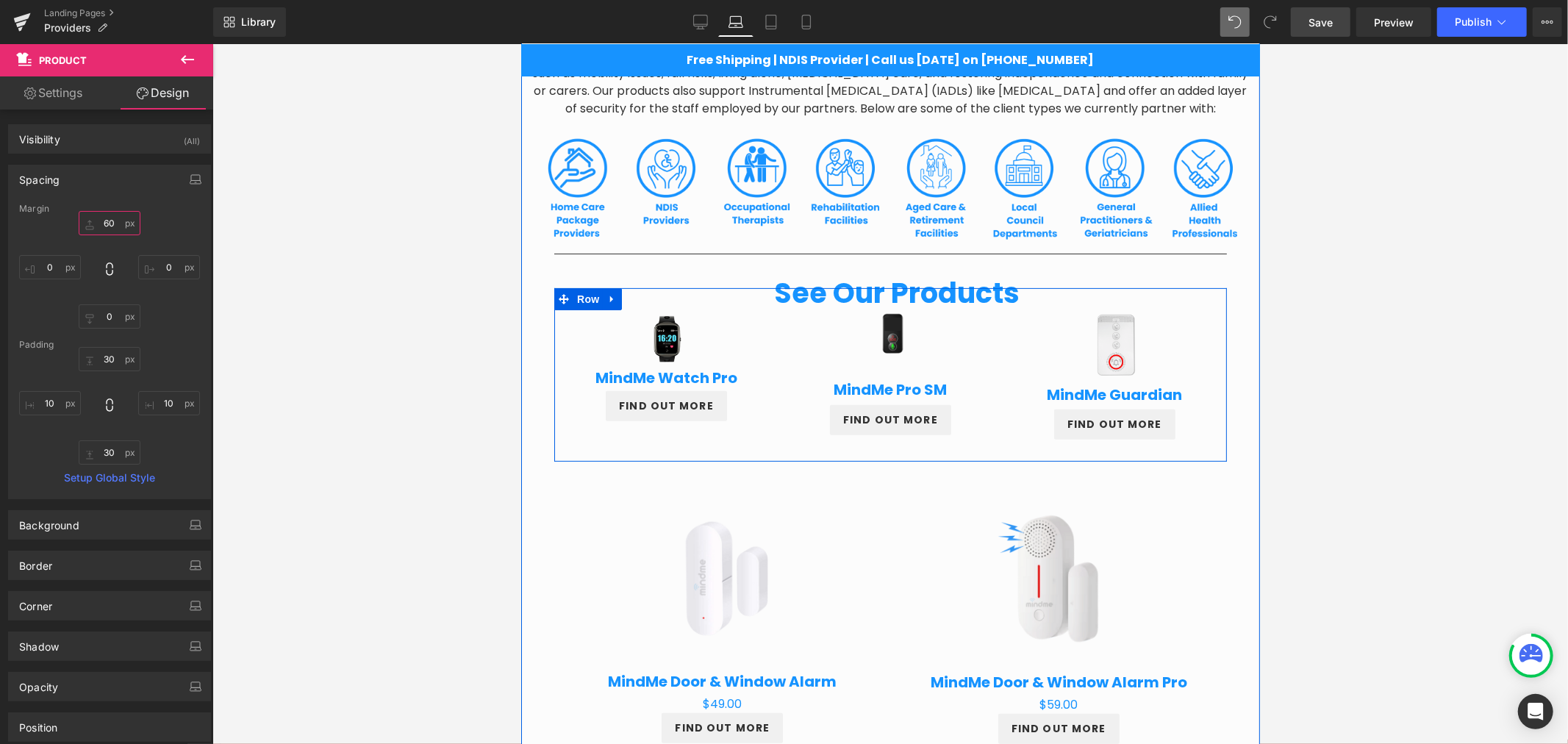
scroll to position [332, 0]
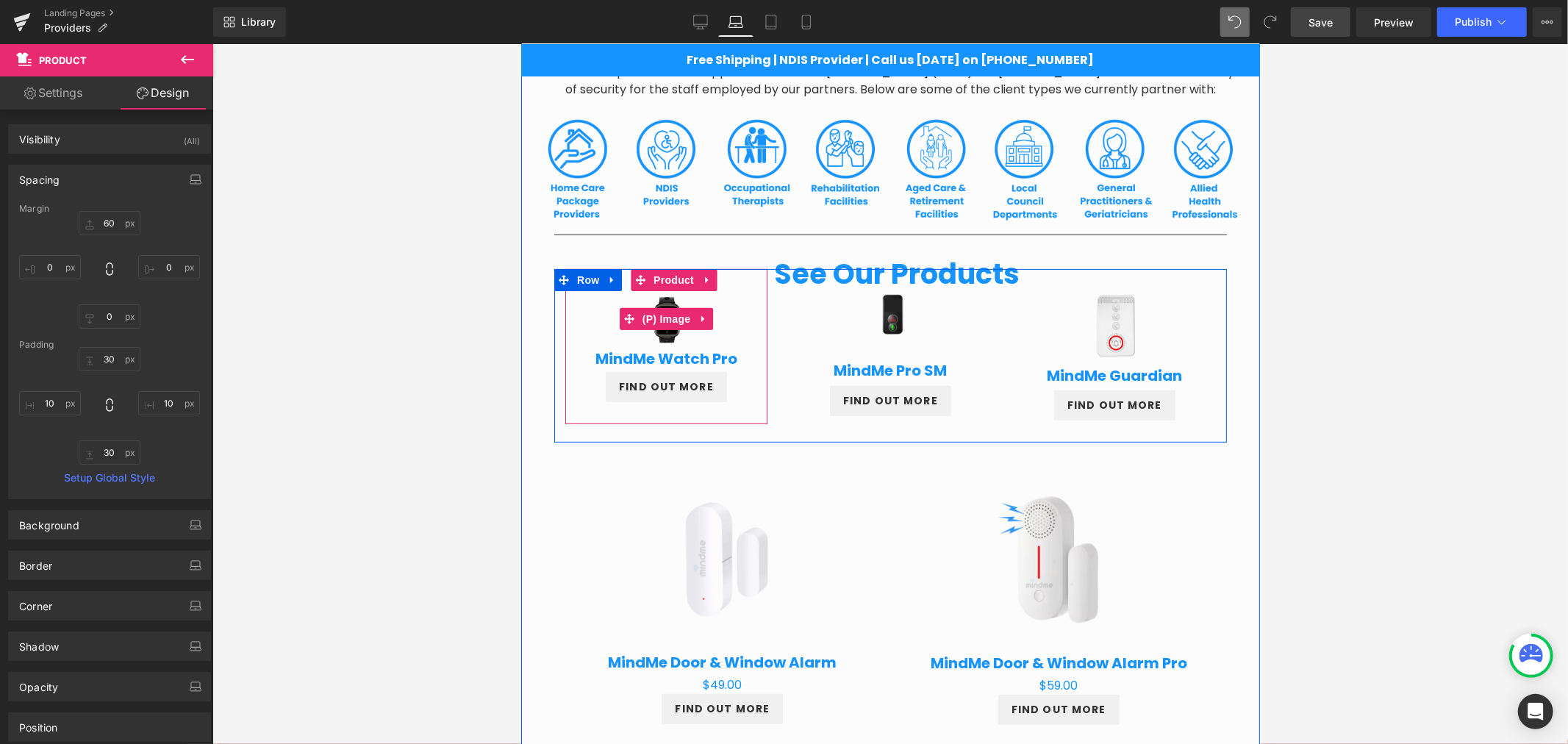
click at [661, 330] on img at bounding box center [665, 317] width 56 height 56
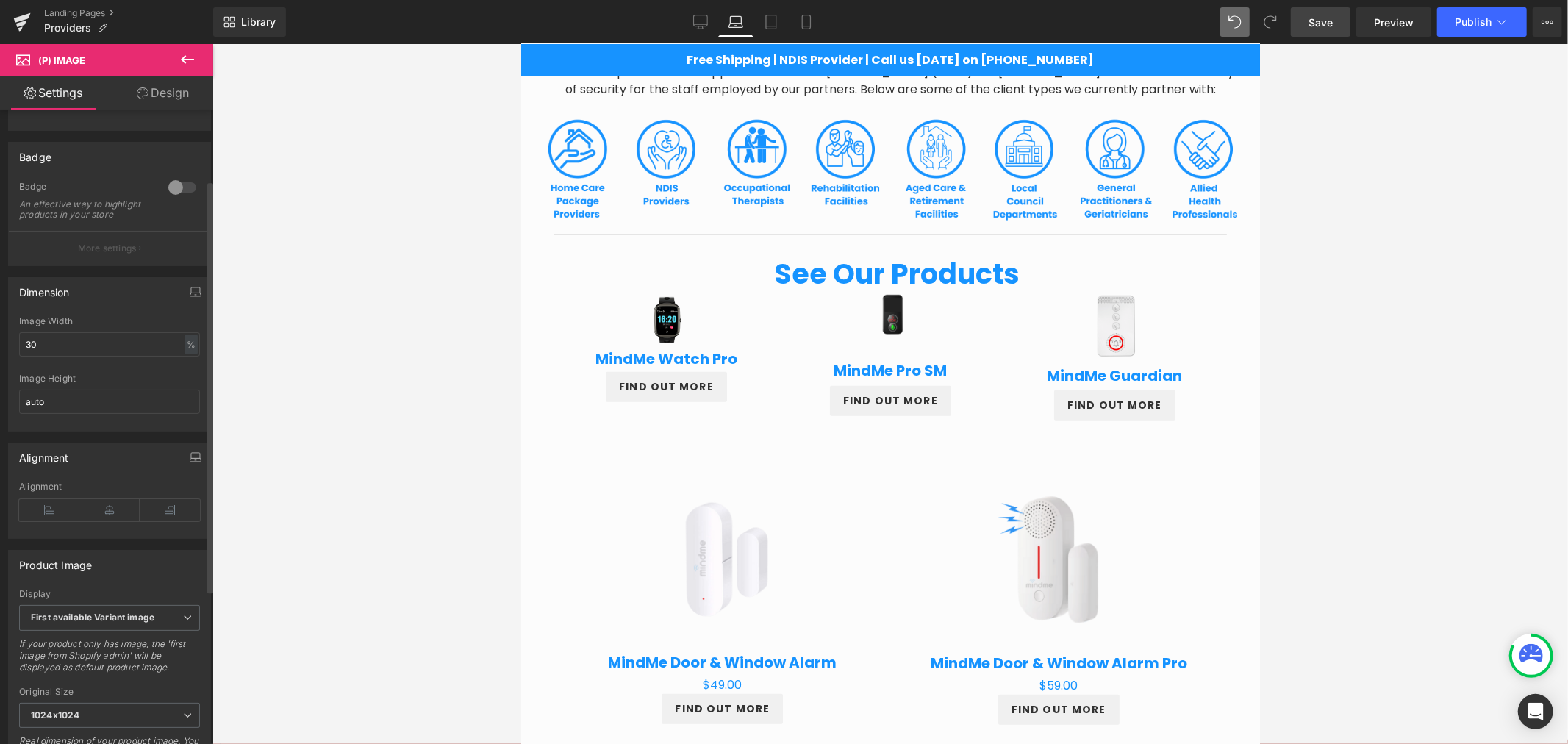
scroll to position [108, 0]
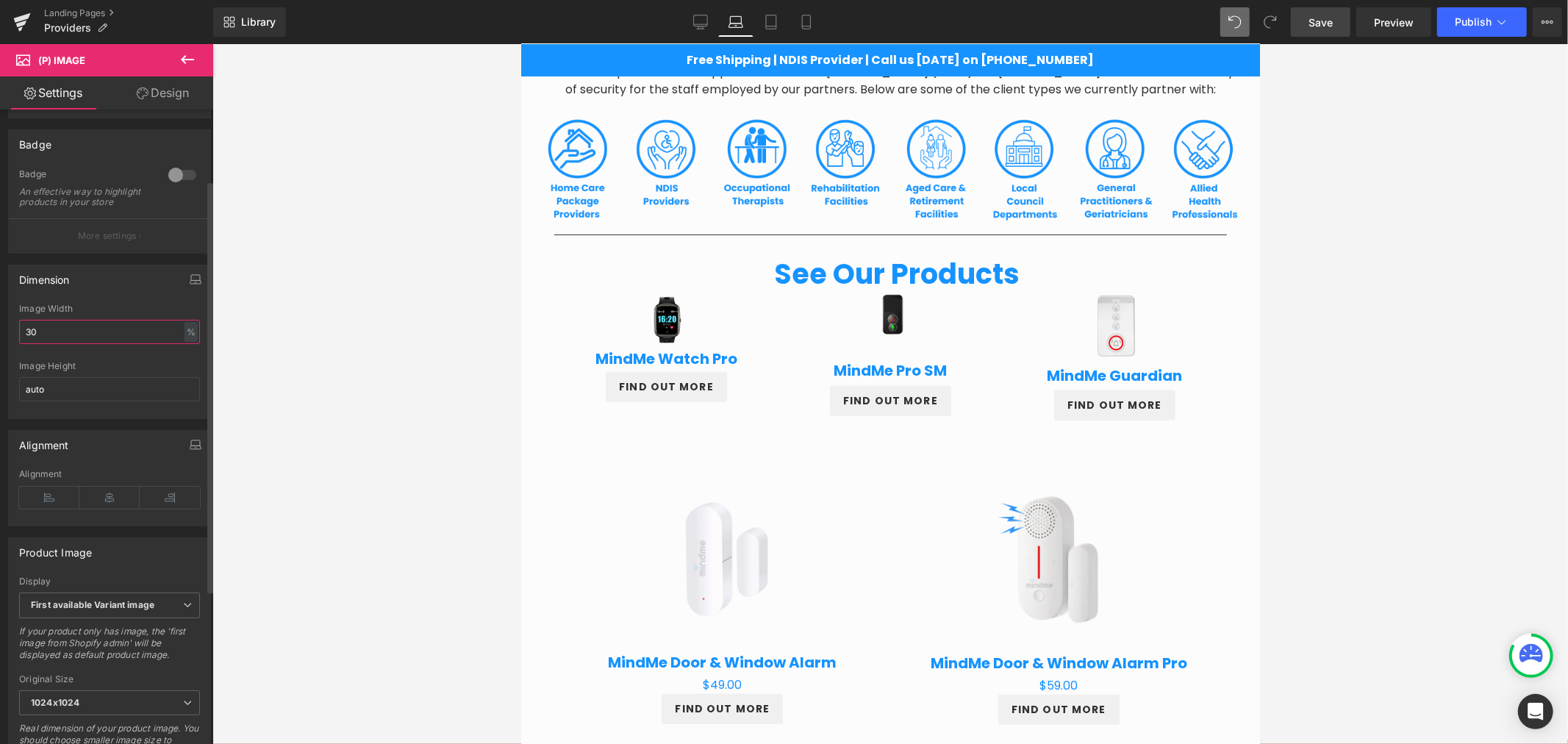
click at [63, 344] on input "30" at bounding box center [109, 332] width 181 height 24
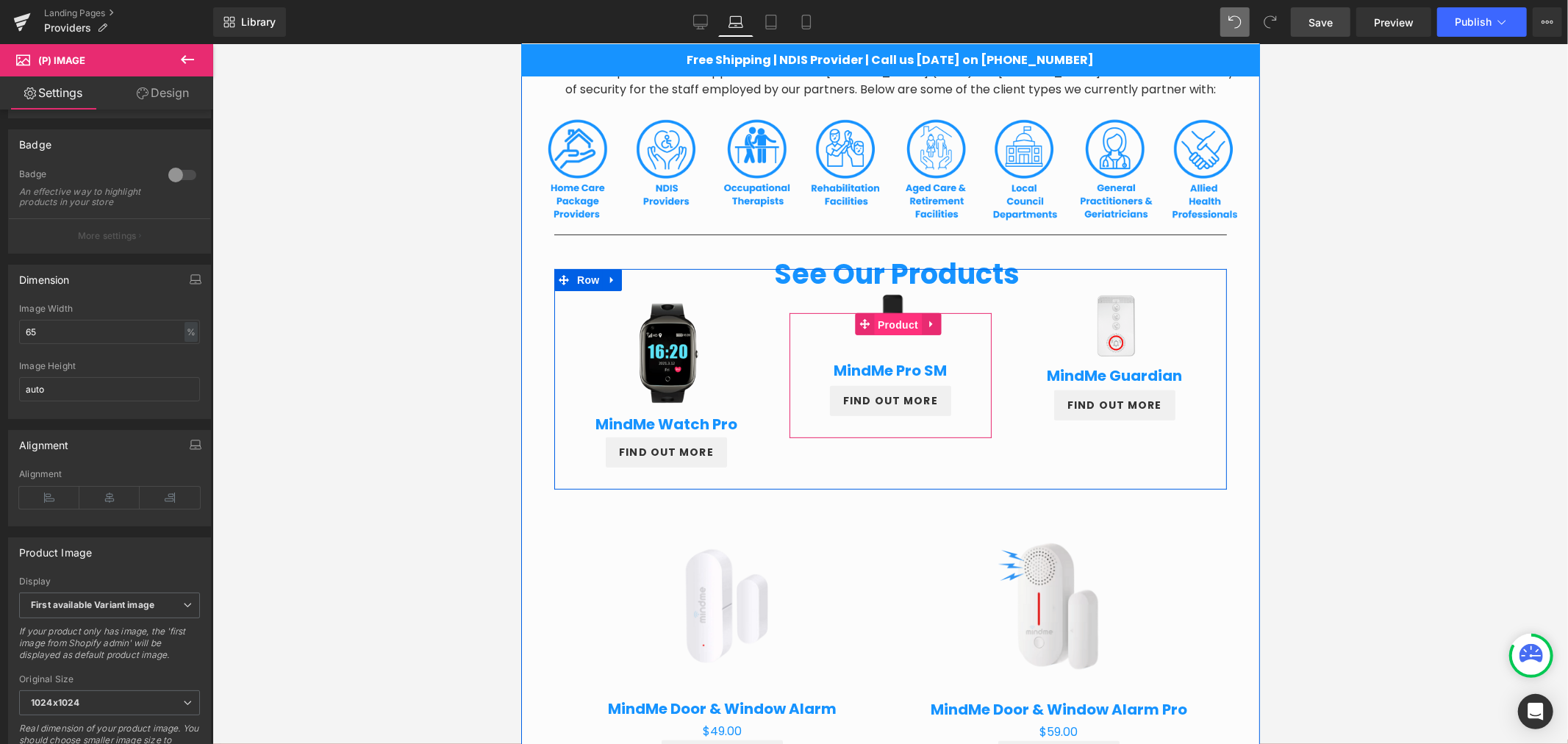
click at [886, 323] on span "Product" at bounding box center [898, 324] width 48 height 22
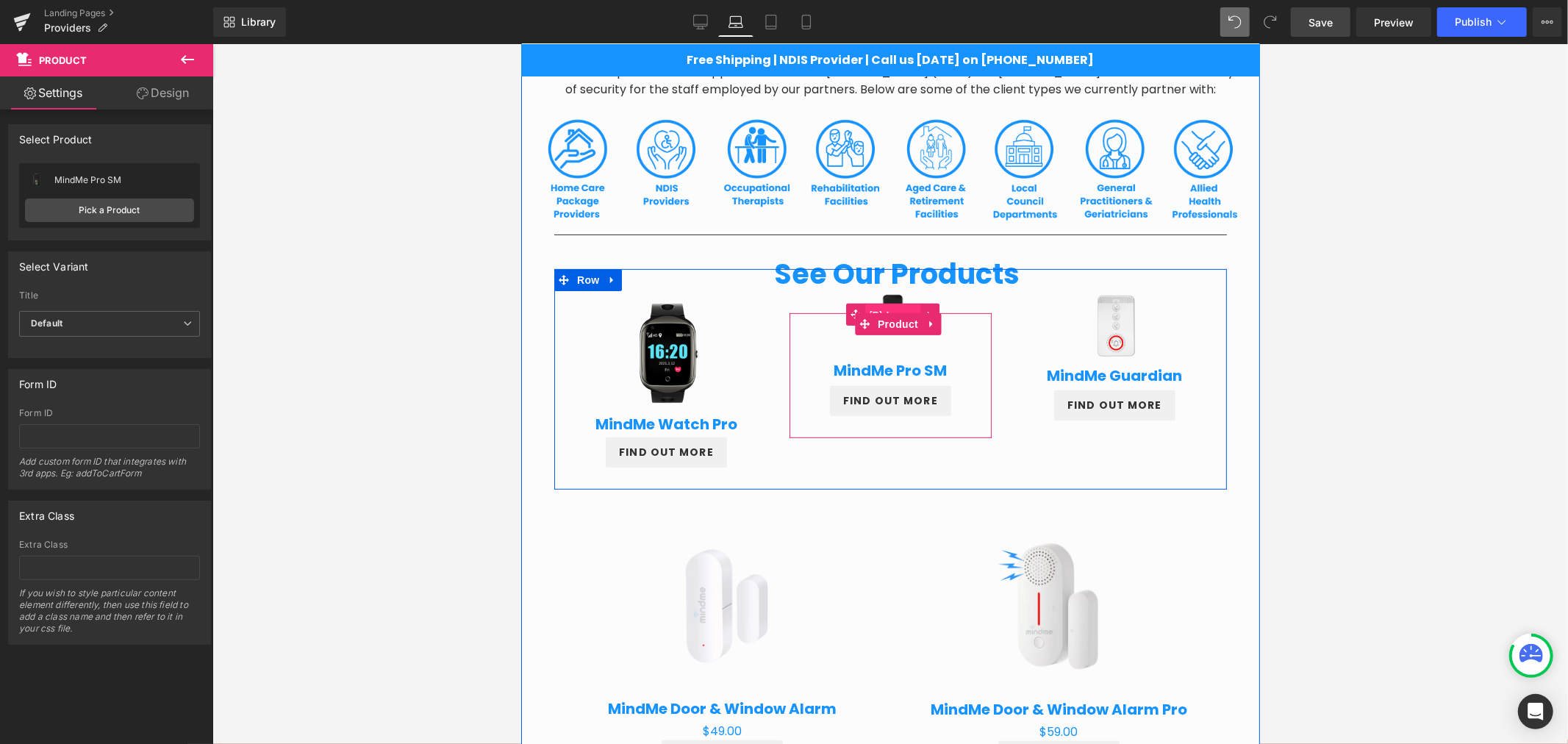
click at [886, 305] on span "(P) Image" at bounding box center [892, 315] width 56 height 22
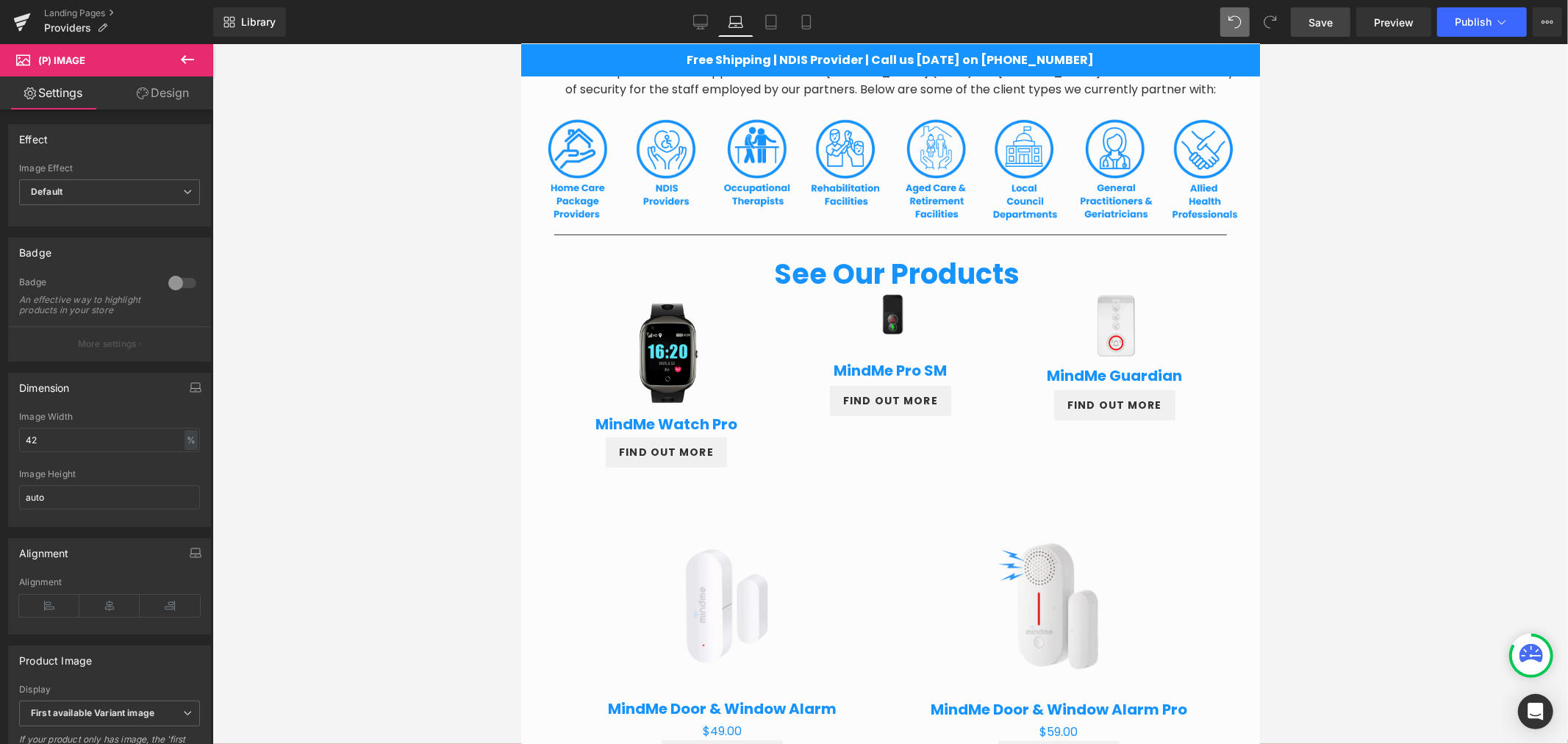
click at [142, 99] on link "Design" at bounding box center [163, 93] width 107 height 33
click at [63, 101] on link "Settings" at bounding box center [53, 93] width 107 height 33
click at [77, 452] on input "42" at bounding box center [109, 440] width 181 height 24
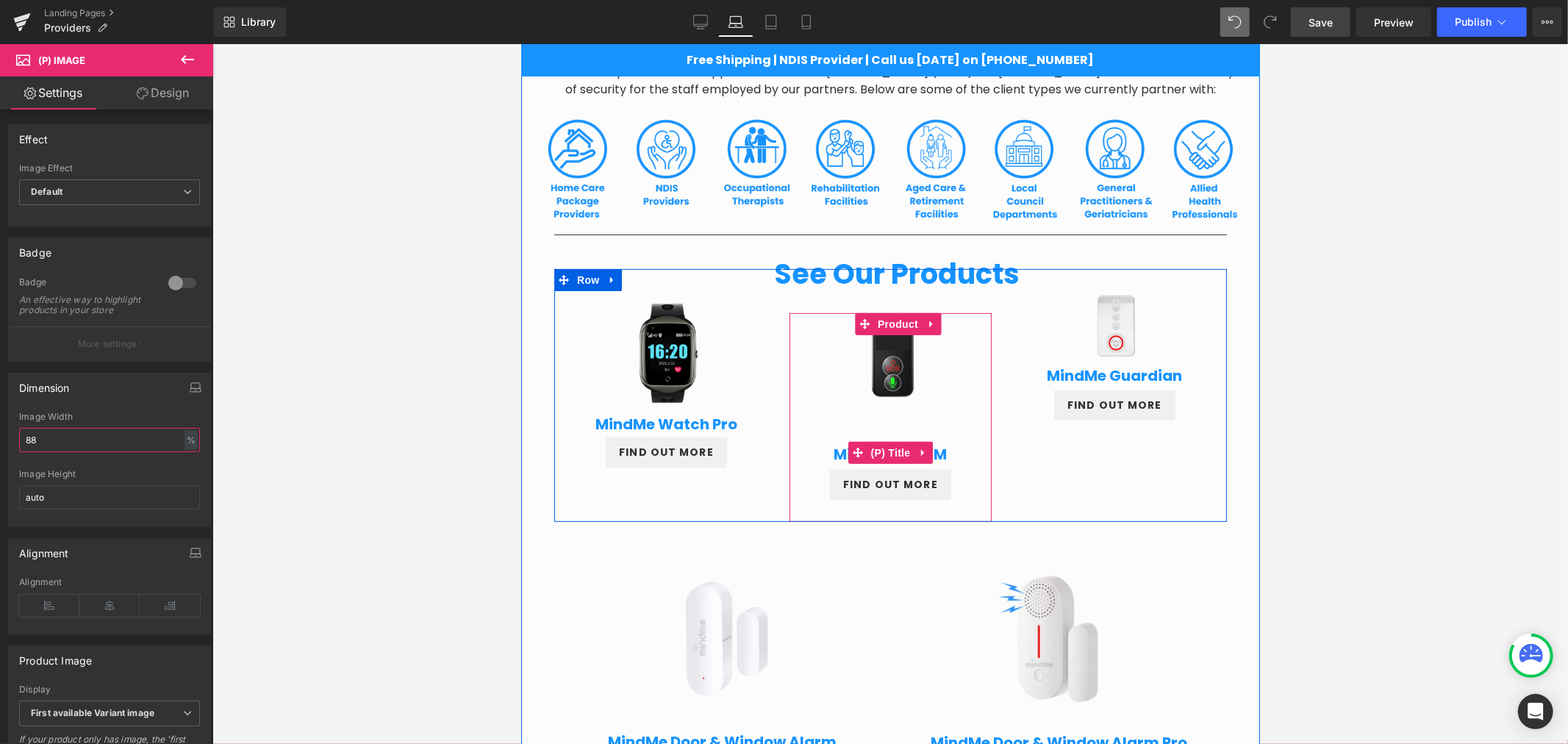
drag, startPoint x: 868, startPoint y: 452, endPoint x: 888, endPoint y: 426, distance: 32.8
click at [868, 452] on span "(P) Title" at bounding box center [890, 452] width 47 height 22
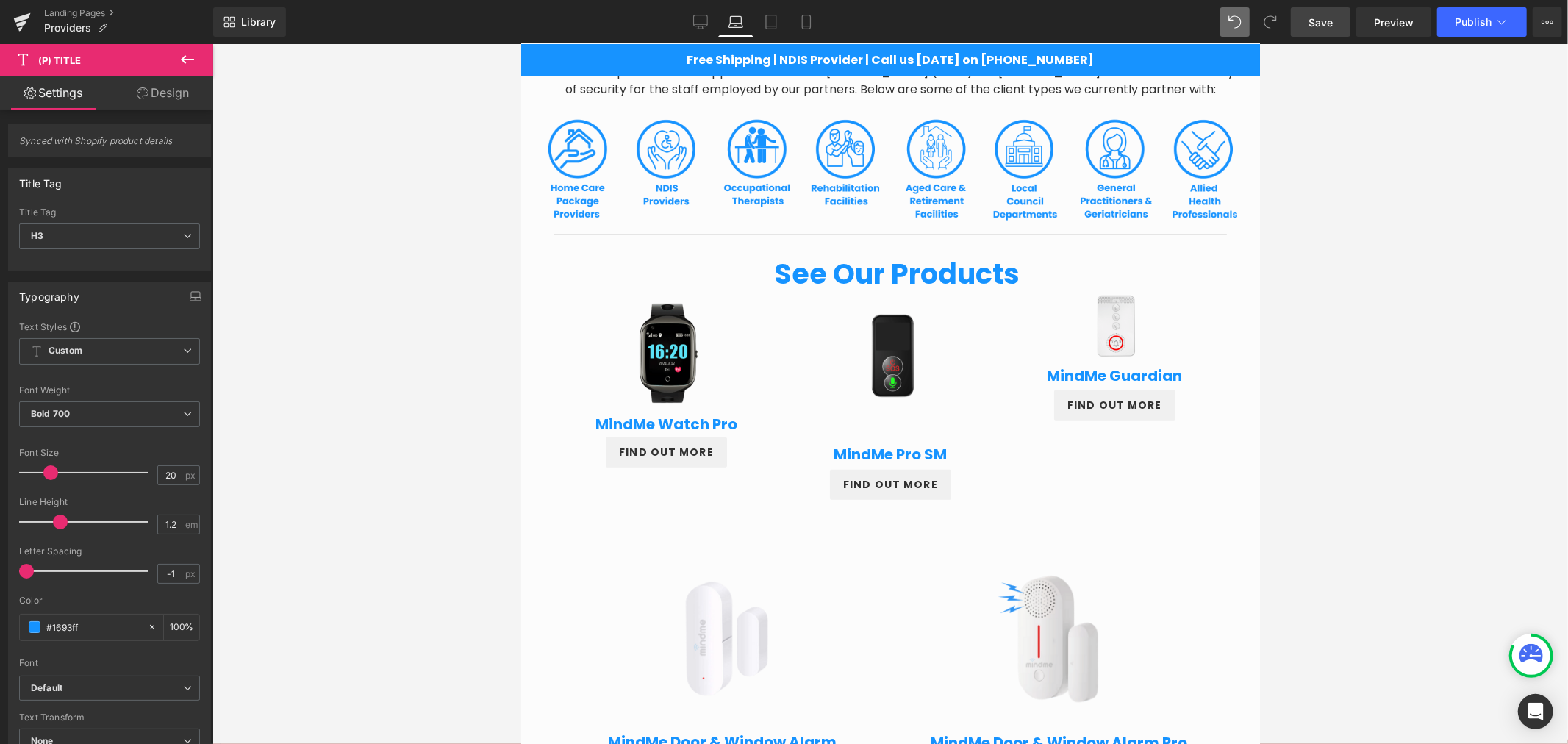
click at [160, 98] on link "Design" at bounding box center [163, 93] width 107 height 33
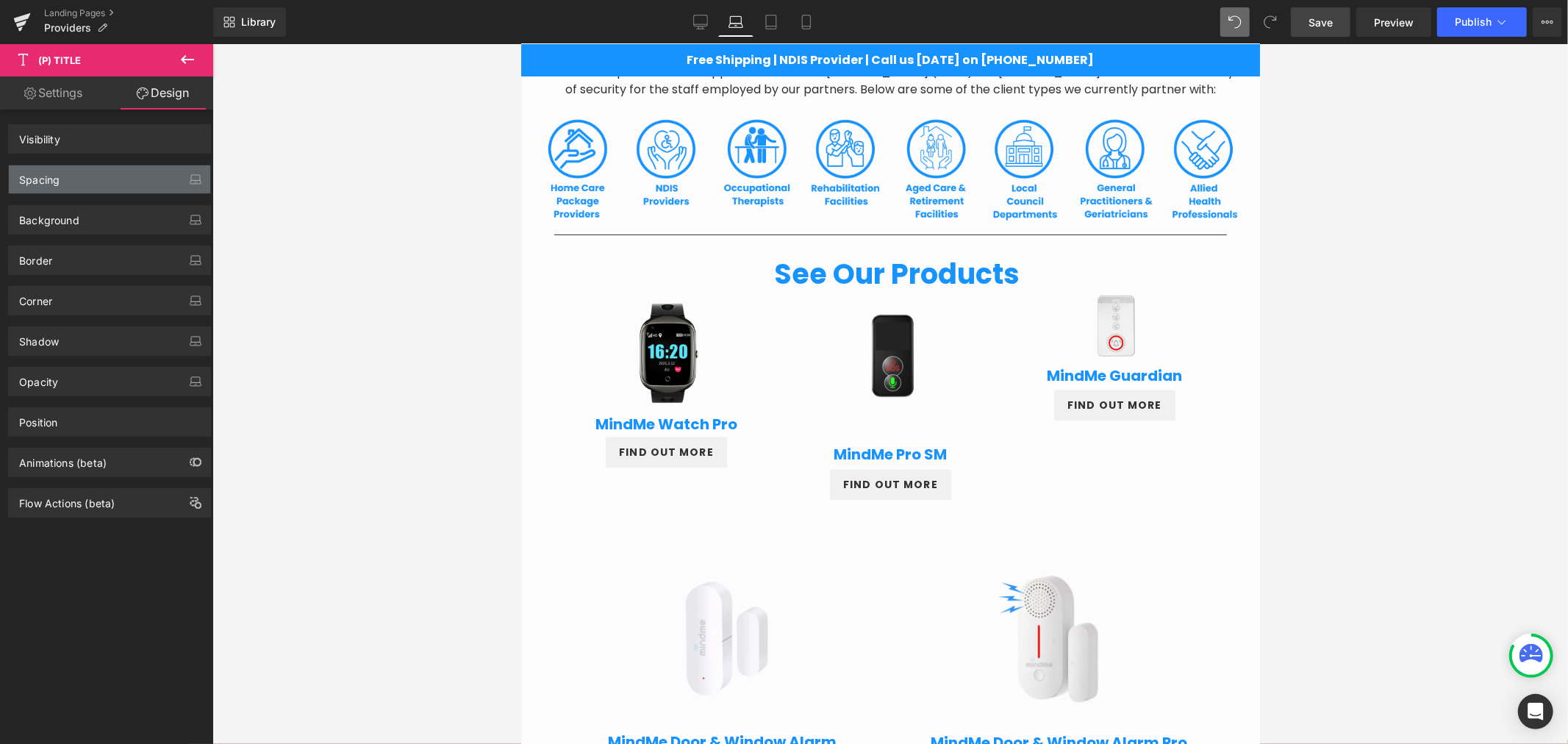
click at [98, 174] on div "Spacing" at bounding box center [109, 179] width 201 height 28
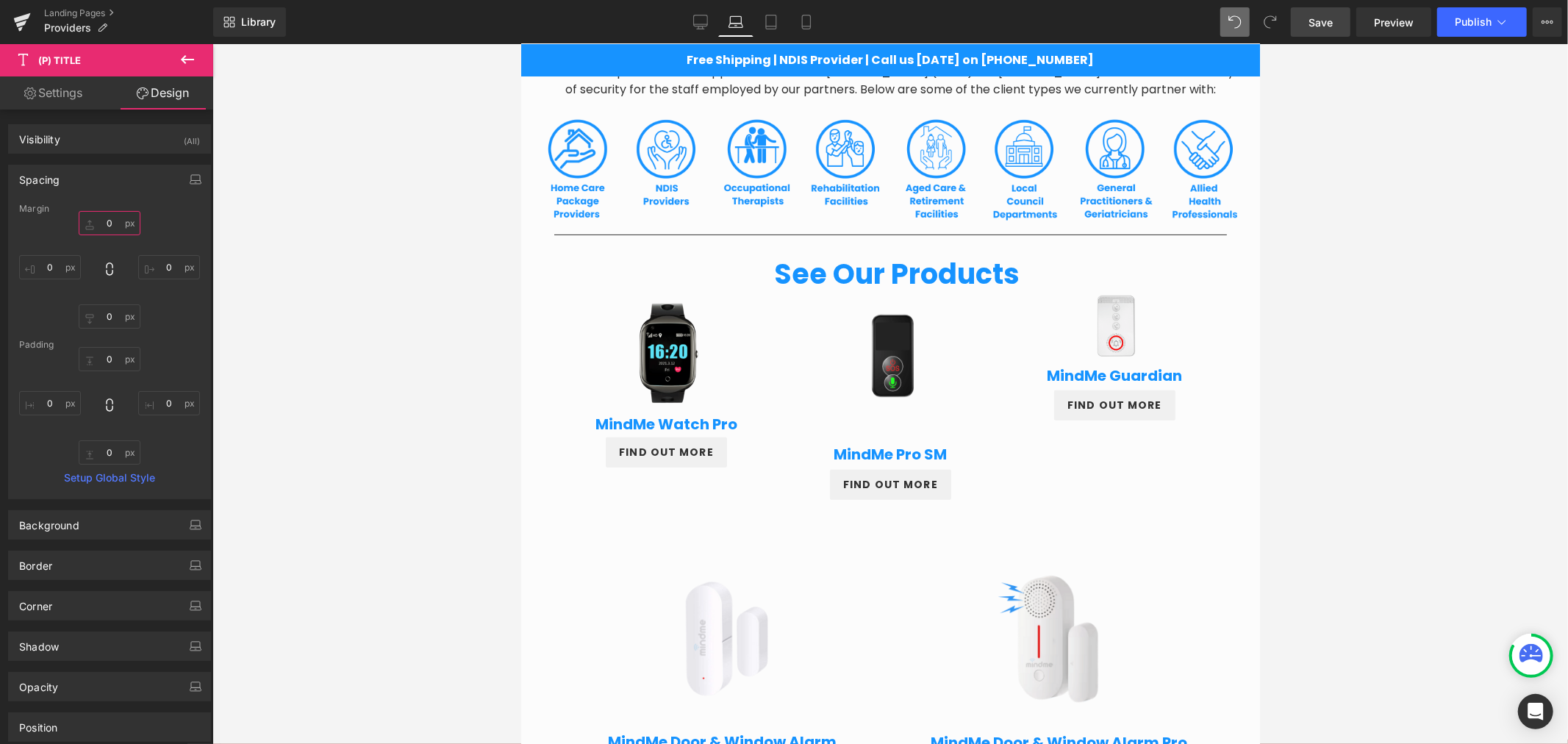
click at [103, 219] on input "0" at bounding box center [109, 223] width 62 height 24
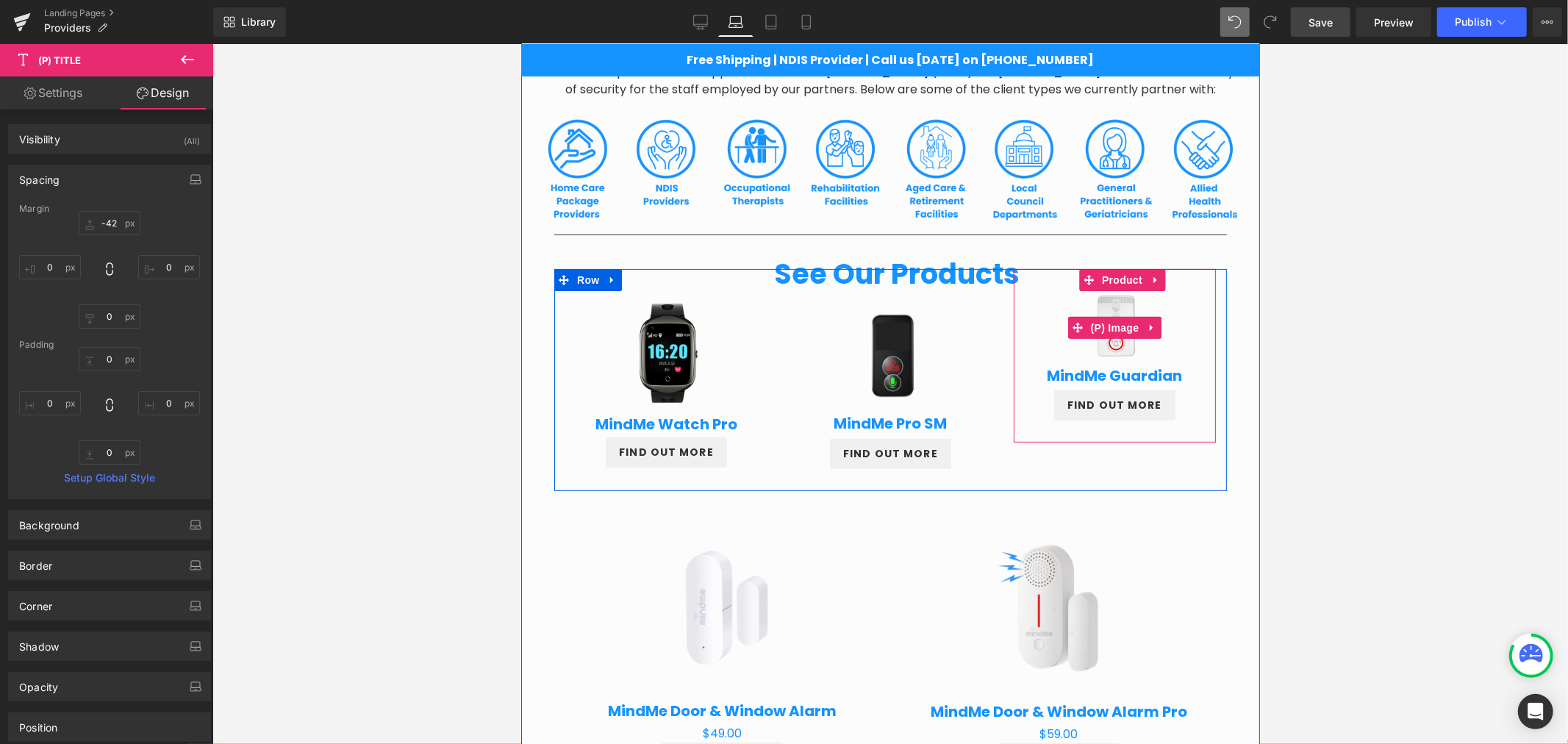
click at [1108, 346] on img at bounding box center [1114, 327] width 65 height 65
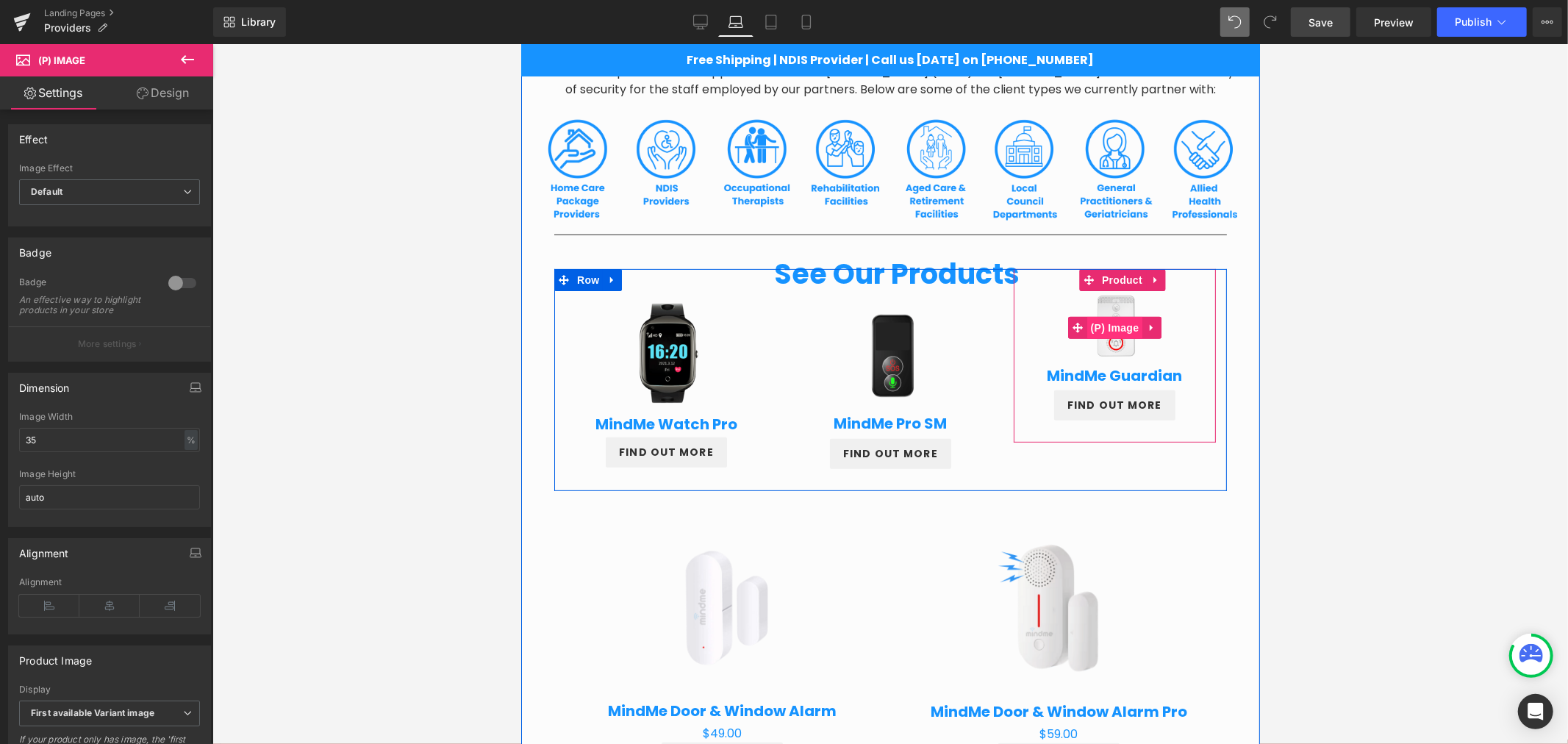
click at [1108, 326] on span "(P) Image" at bounding box center [1114, 327] width 56 height 22
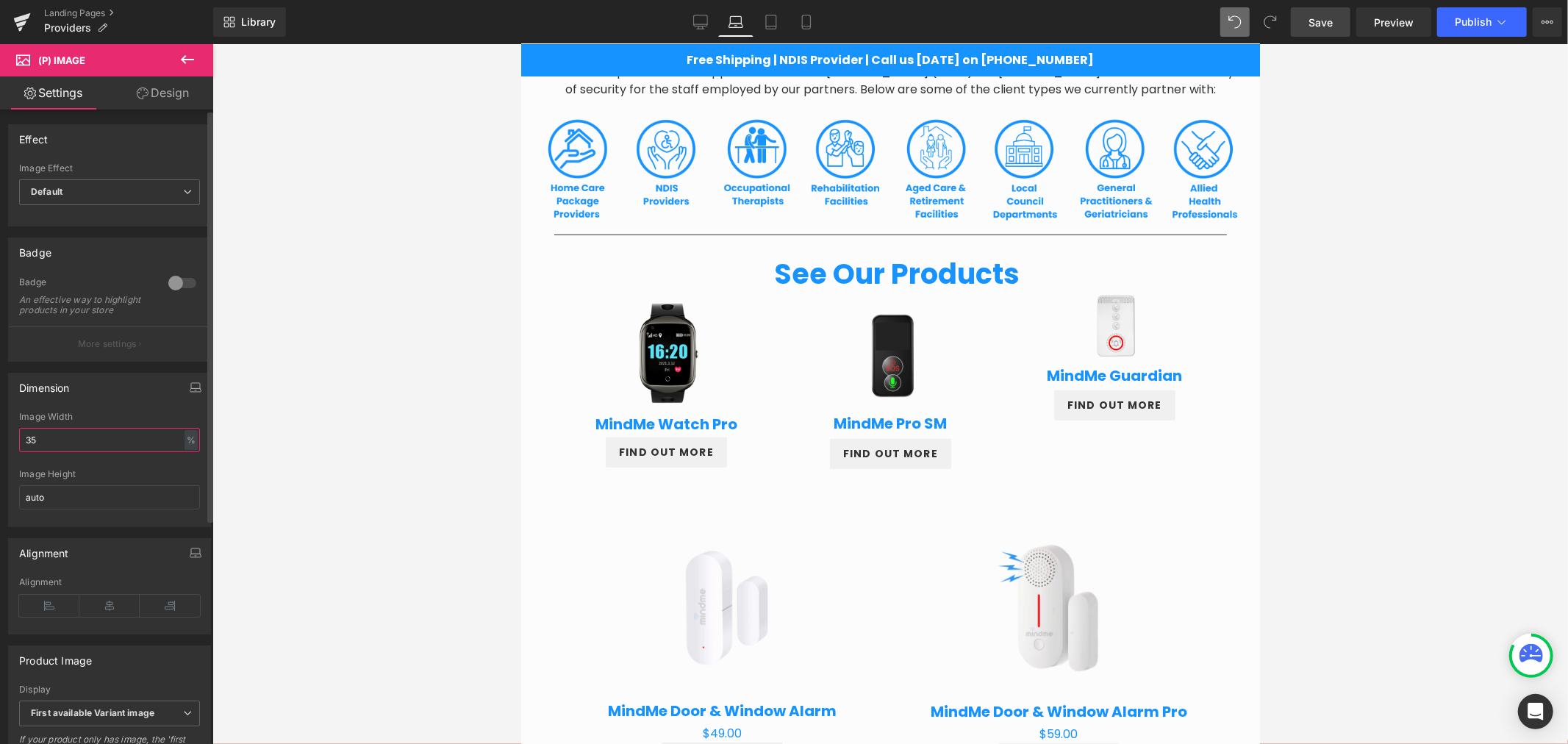
click at [99, 441] on input "35" at bounding box center [109, 440] width 181 height 24
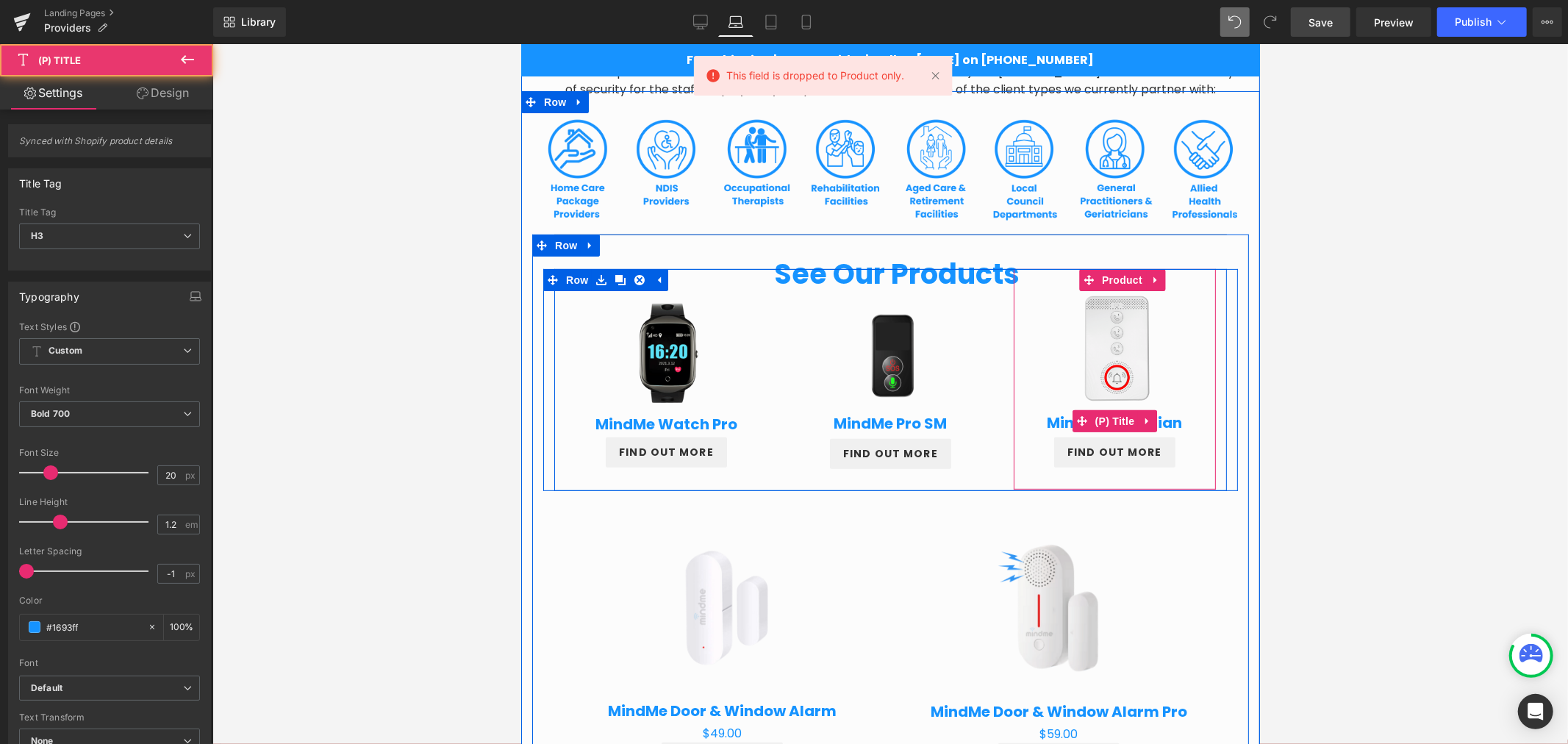
drag, startPoint x: 180, startPoint y: 97, endPoint x: 176, endPoint y: 106, distance: 9.8
click at [179, 98] on link "Design" at bounding box center [163, 93] width 107 height 33
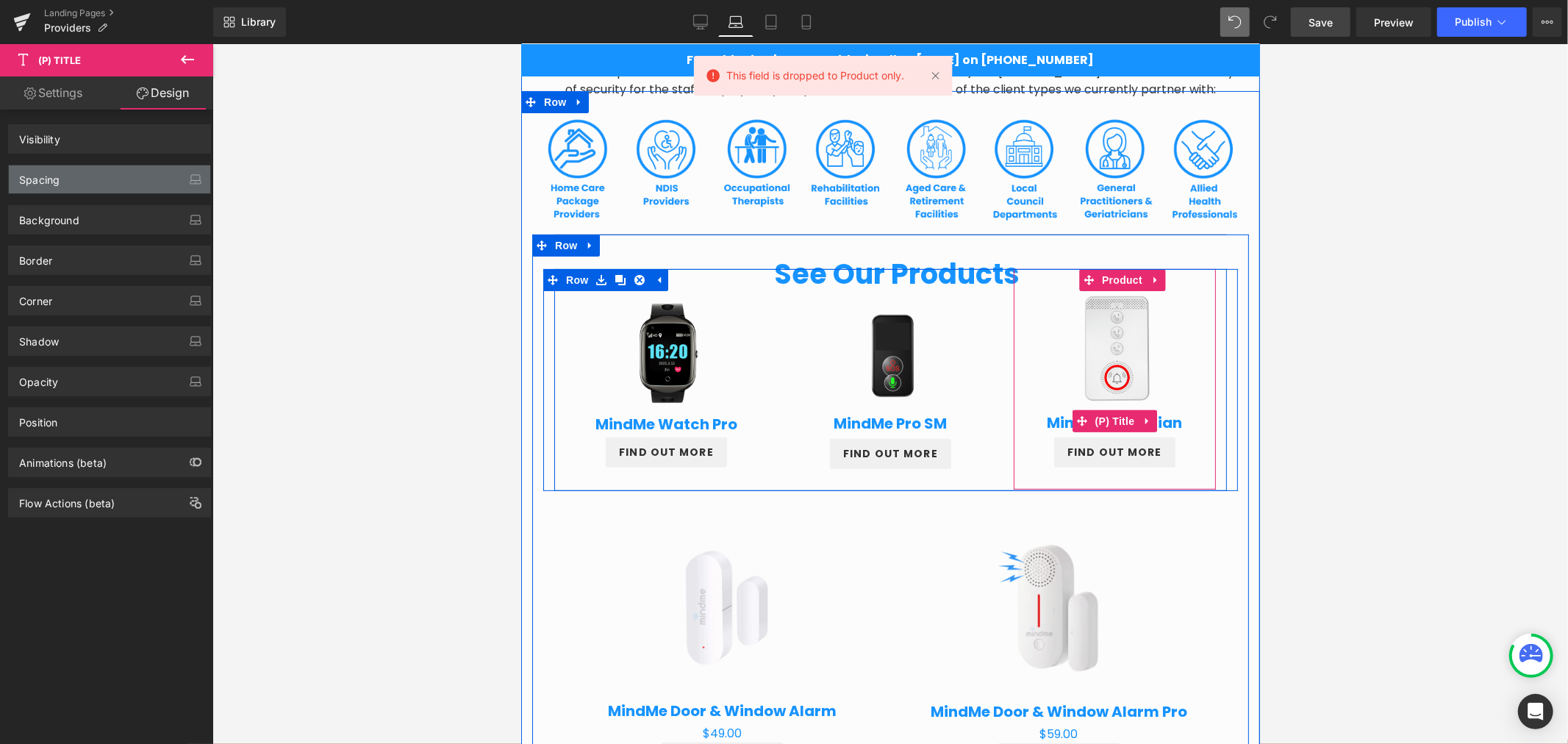
click at [93, 186] on div "Spacing" at bounding box center [109, 179] width 201 height 28
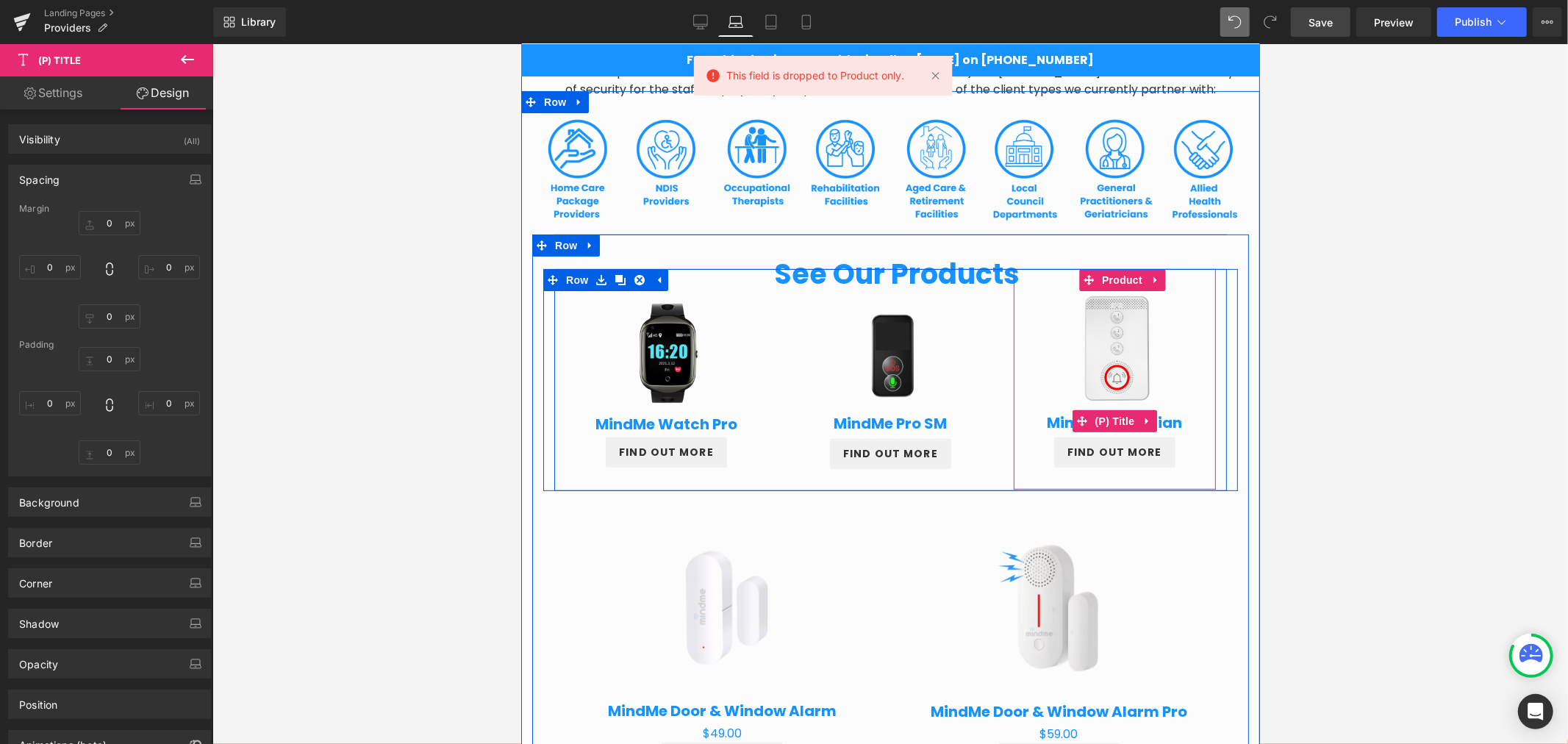
click at [98, 182] on div "Spacing" at bounding box center [109, 179] width 201 height 28
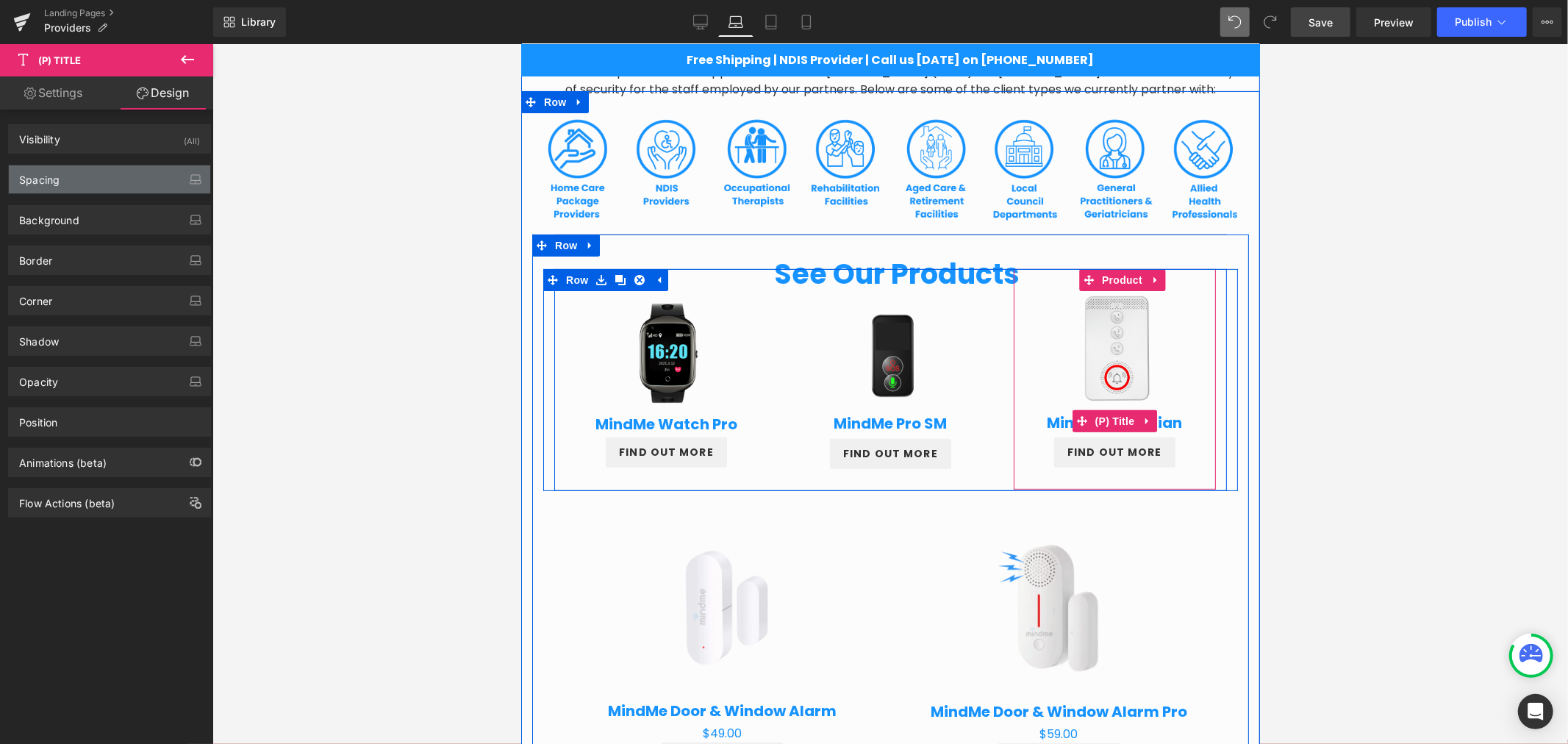
click at [120, 169] on div "Spacing" at bounding box center [109, 179] width 201 height 28
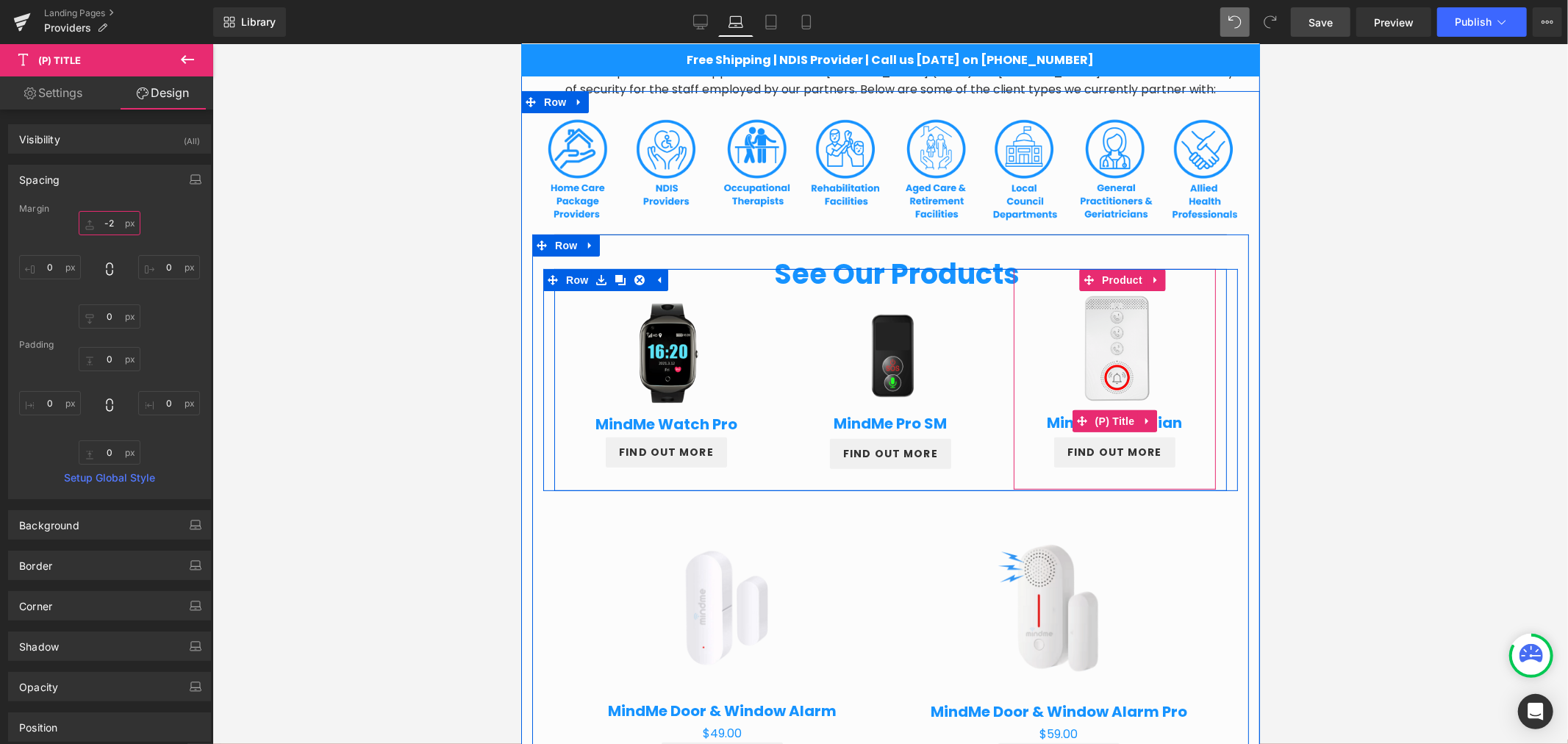
click at [116, 221] on input "-2" at bounding box center [109, 223] width 62 height 24
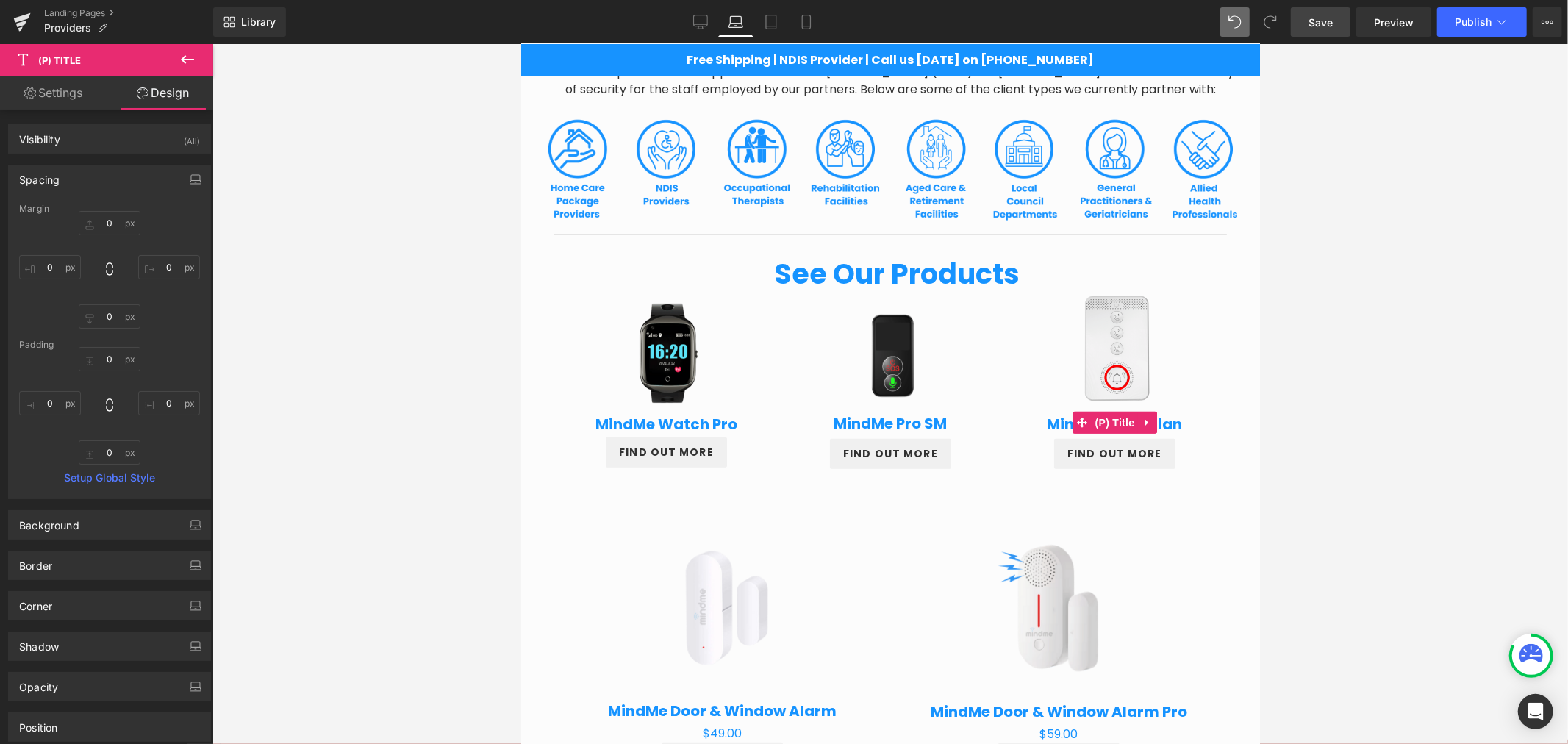
drag, startPoint x: 1388, startPoint y: 411, endPoint x: 1361, endPoint y: 429, distance: 32.4
click at [1387, 412] on div at bounding box center [890, 393] width 1355 height 699
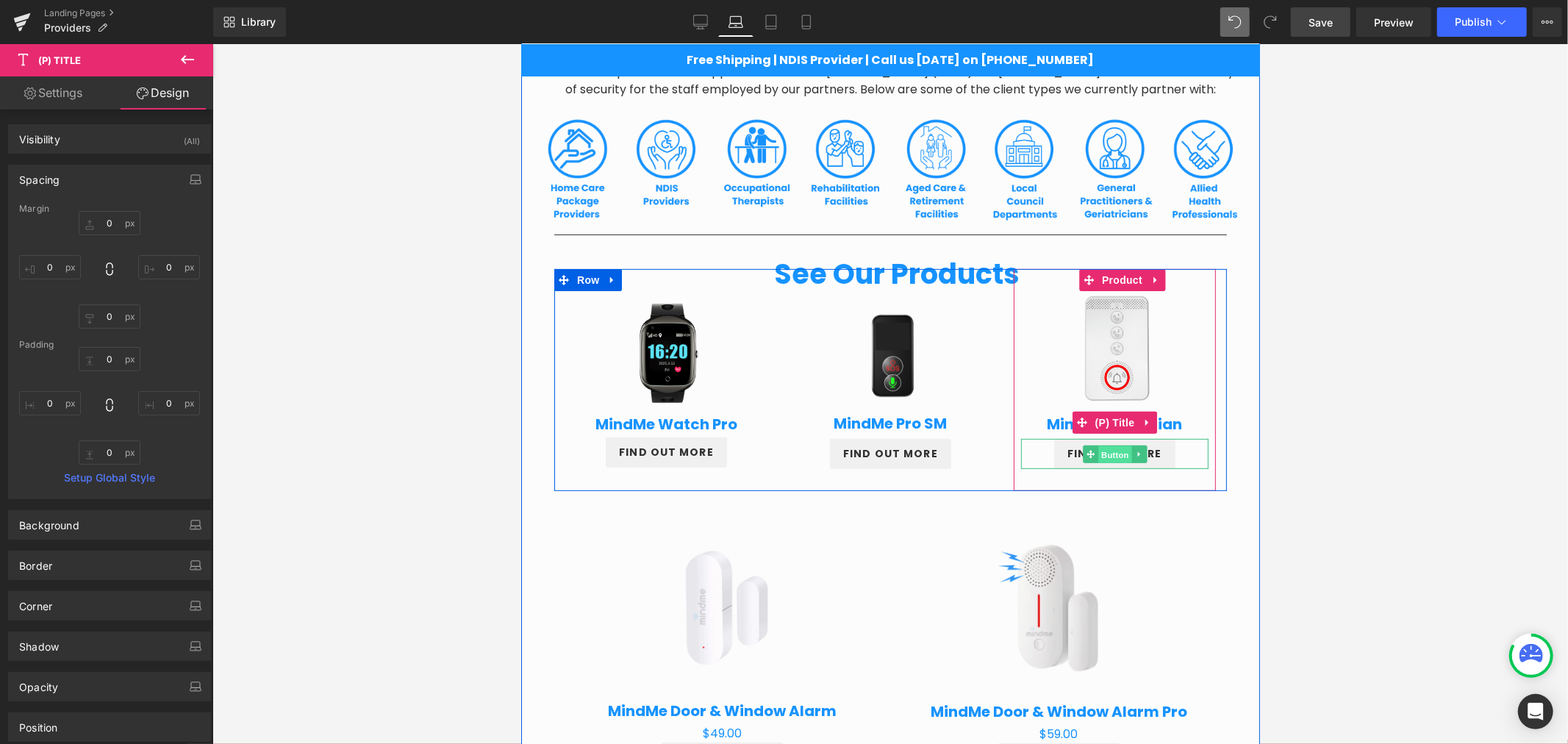
click at [1113, 456] on span "Button" at bounding box center [1114, 453] width 34 height 18
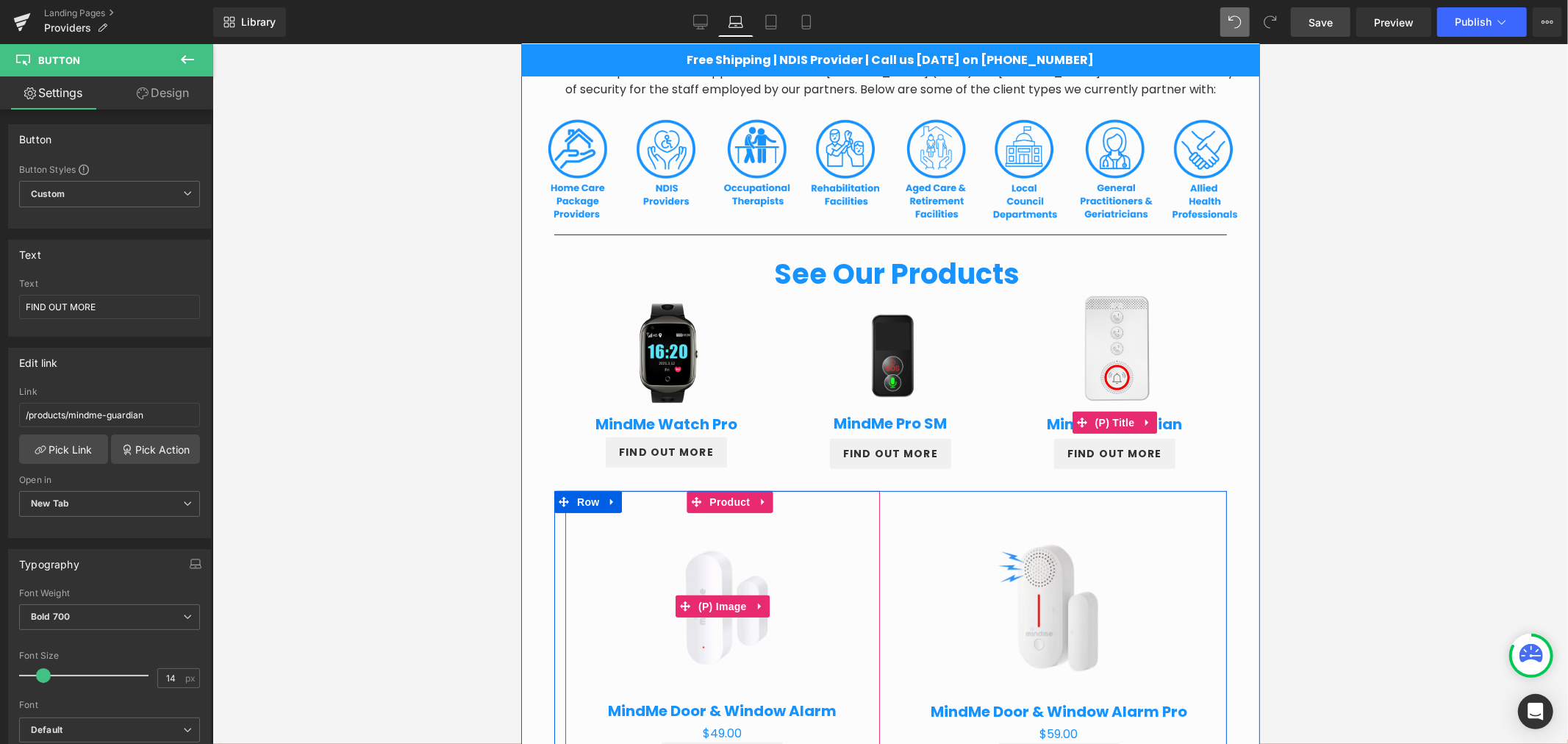
click at [721, 588] on img at bounding box center [722, 606] width 180 height 180
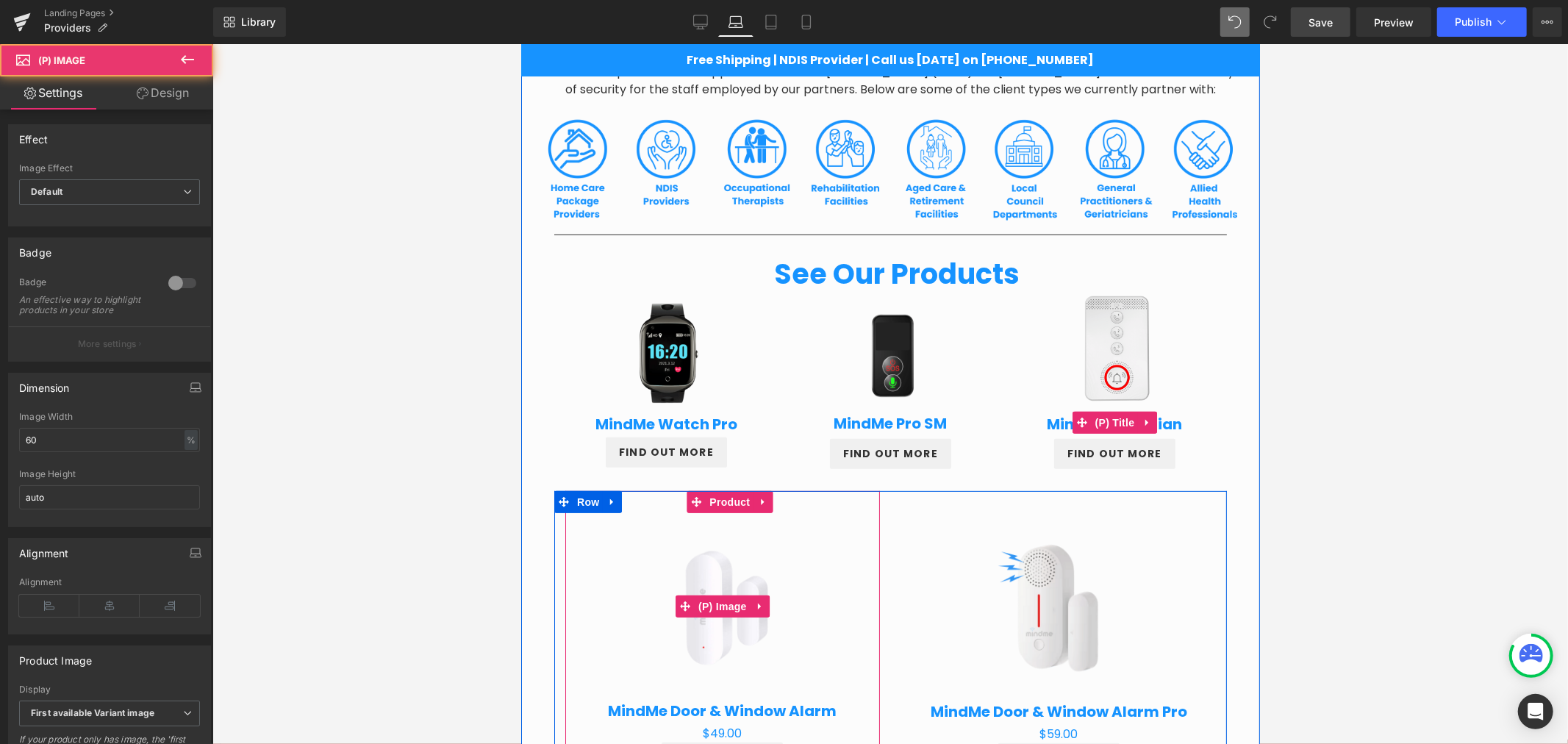
click at [770, 521] on img at bounding box center [722, 606] width 180 height 180
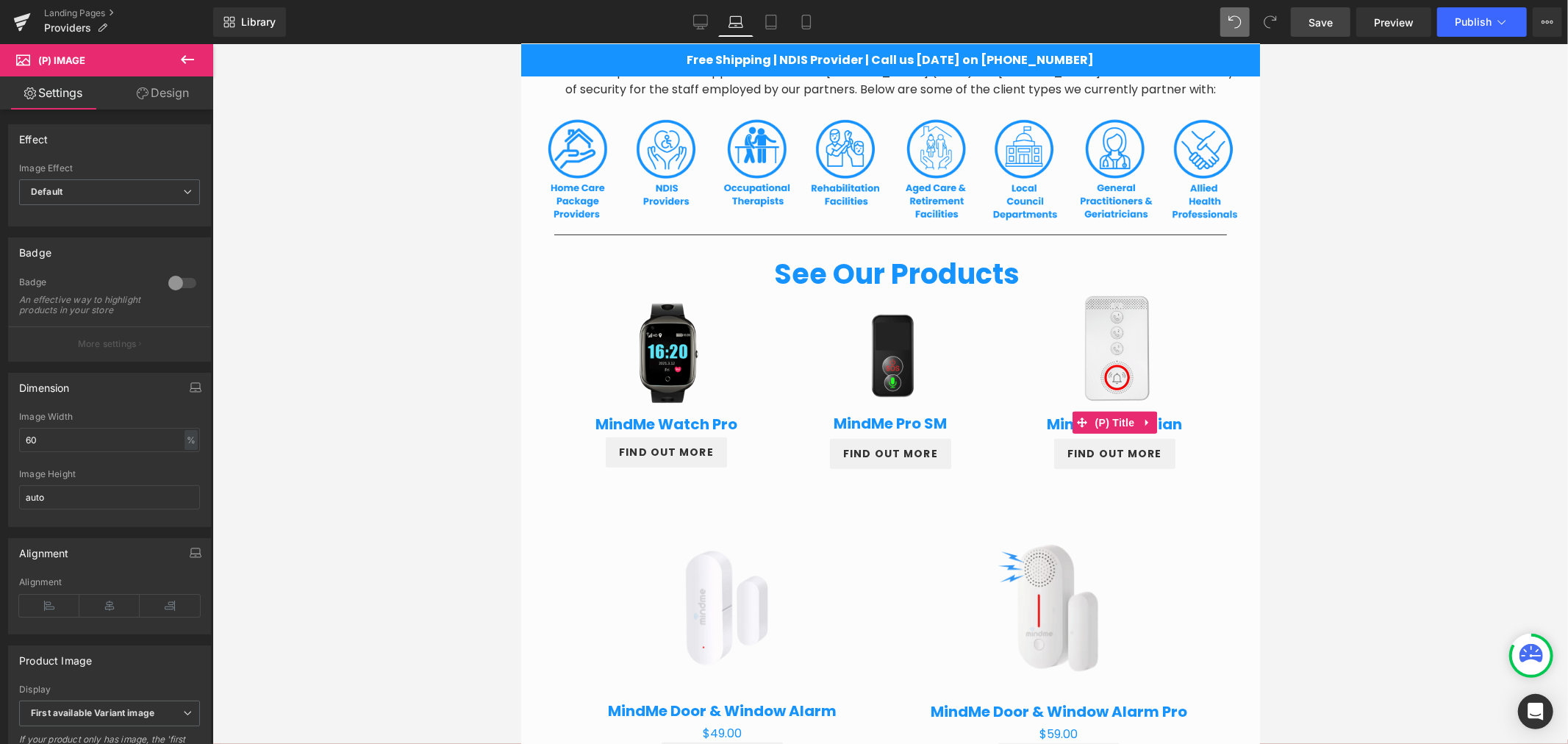
click at [143, 90] on icon at bounding box center [143, 94] width 12 height 12
click at [0, 0] on div "Spacing" at bounding box center [0, 0] width 0 height 0
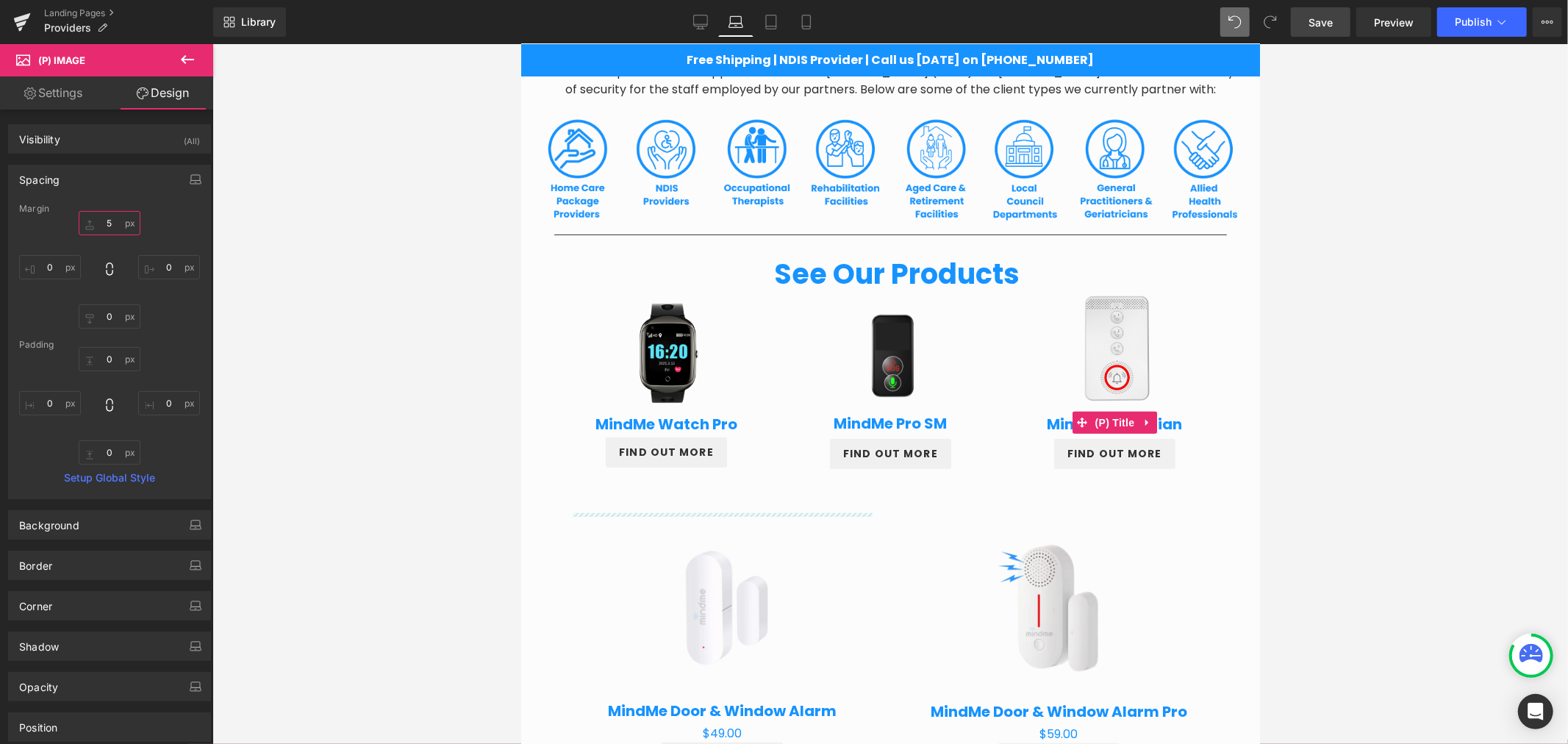
click at [113, 230] on input "5" at bounding box center [109, 223] width 62 height 24
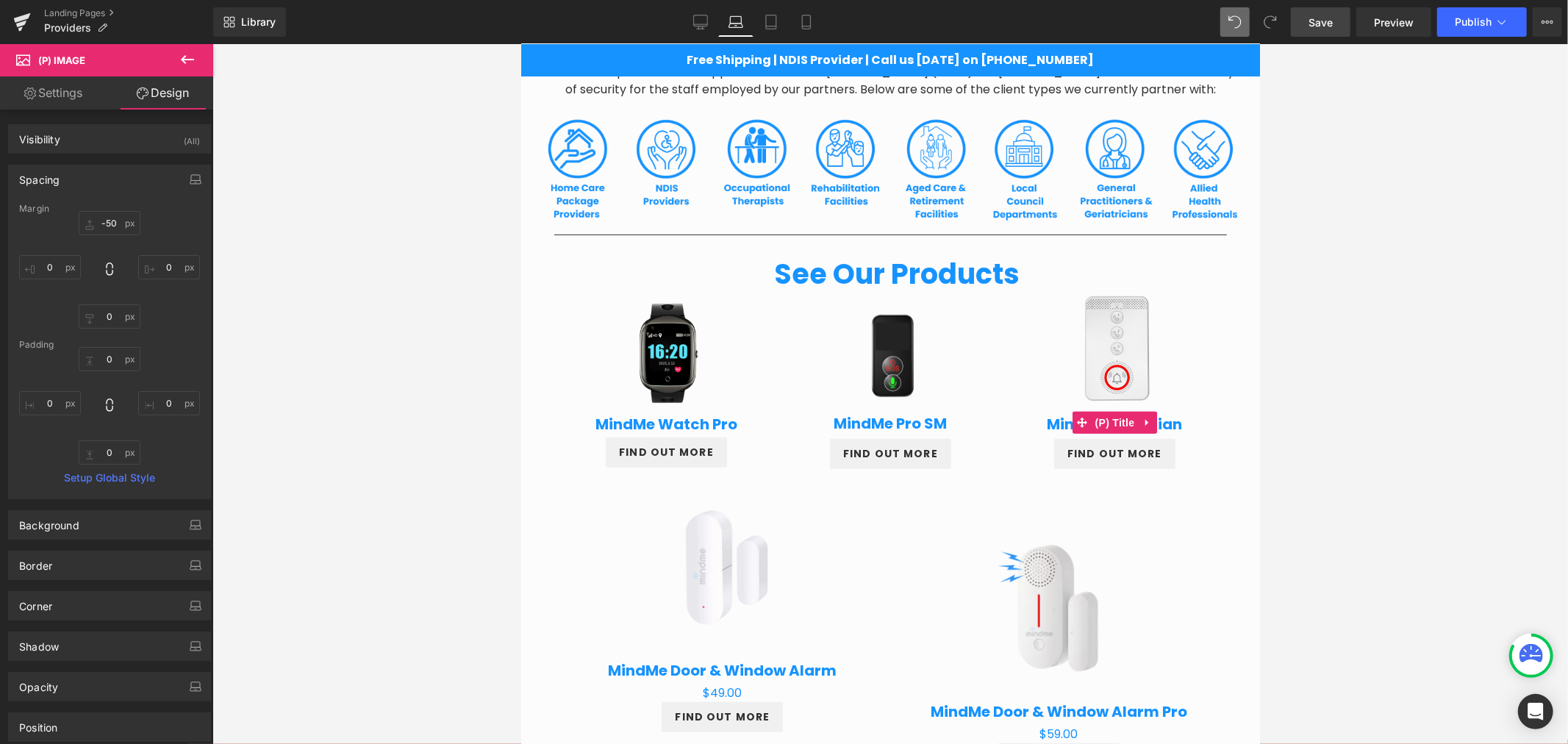
click at [71, 99] on link "Settings" at bounding box center [53, 93] width 107 height 33
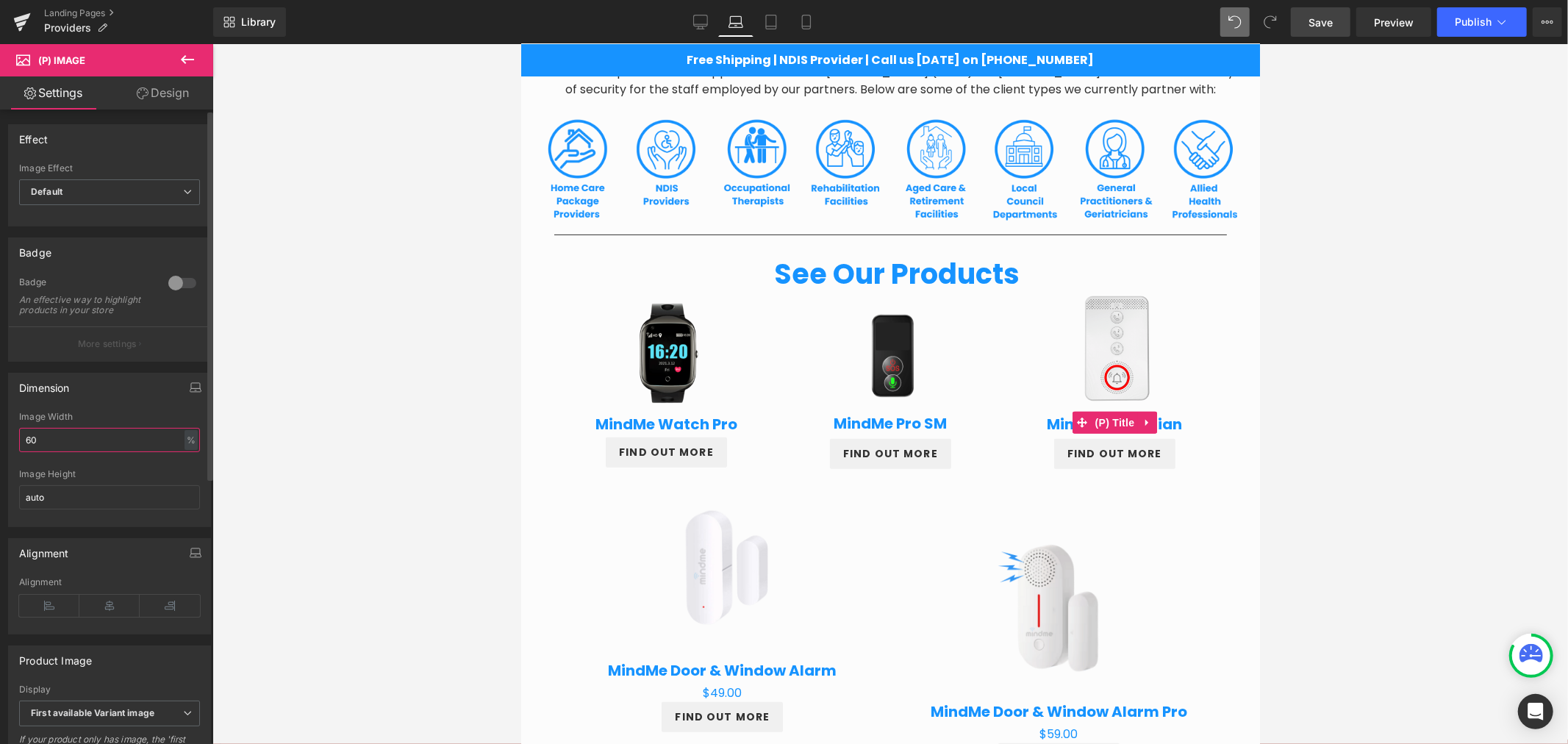
click at [71, 452] on input "60" at bounding box center [109, 440] width 181 height 24
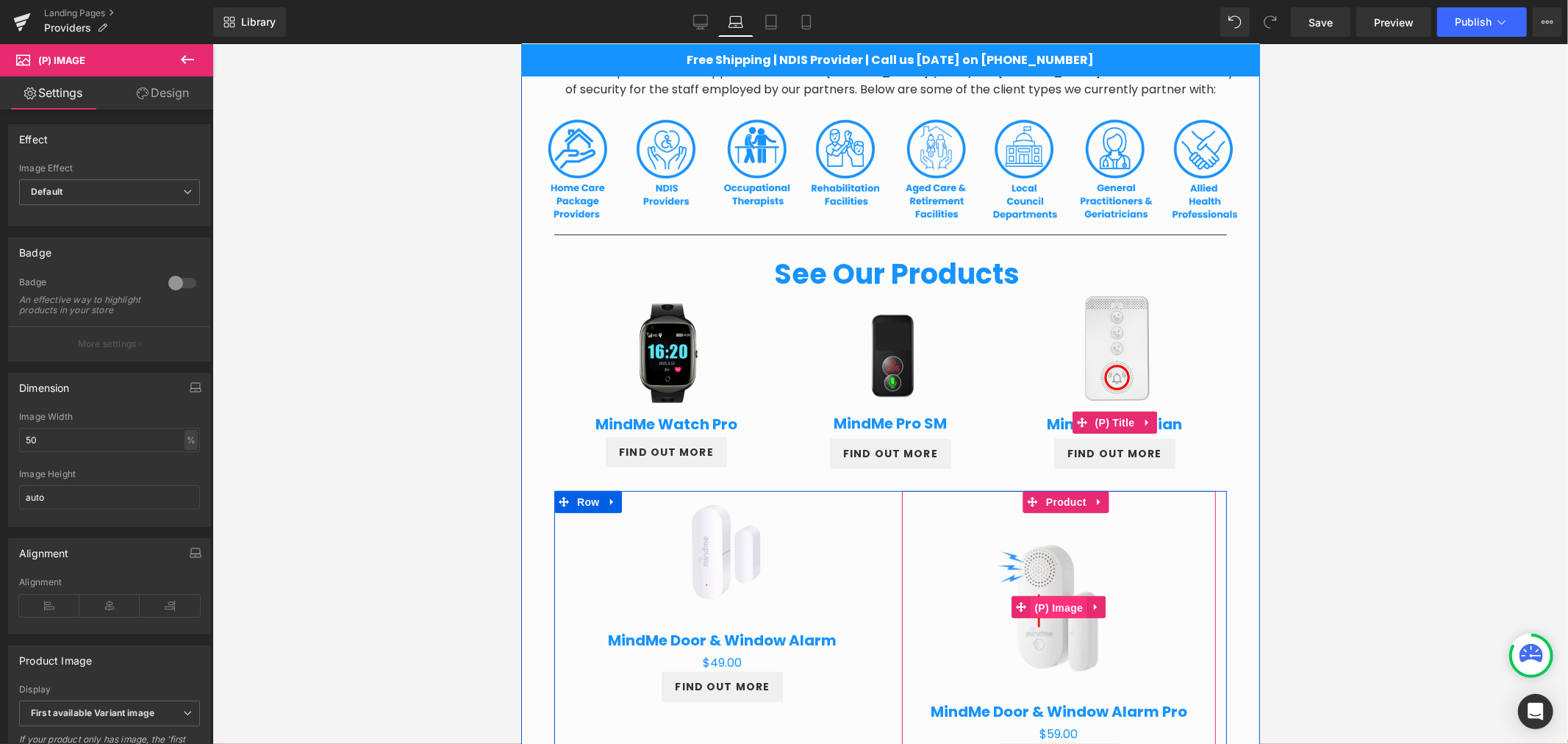
drag, startPoint x: 1046, startPoint y: 605, endPoint x: 764, endPoint y: 392, distance: 353.4
click at [1046, 605] on span "(P) Image" at bounding box center [1059, 607] width 56 height 22
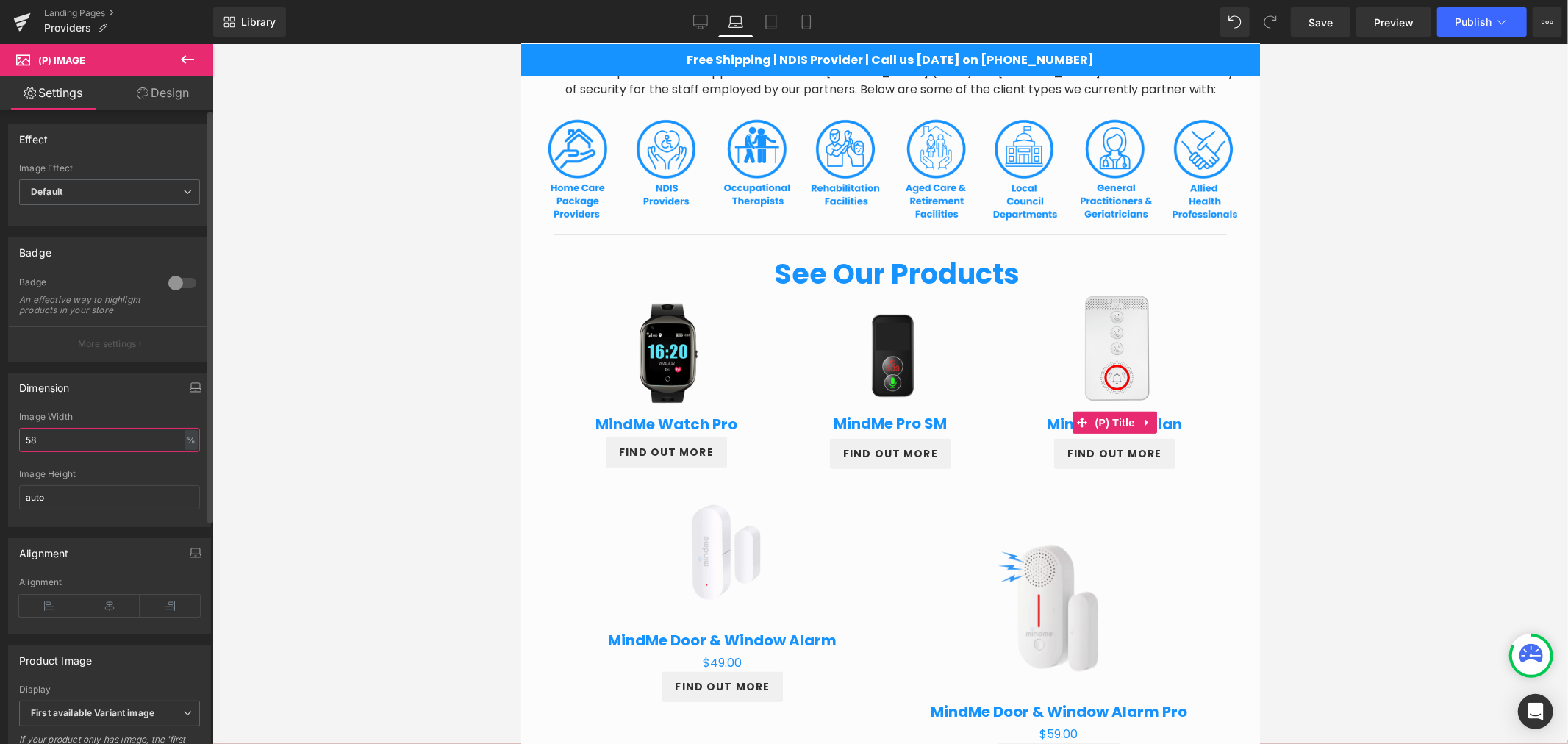
click at [91, 443] on input "58" at bounding box center [109, 440] width 181 height 24
type input "5"
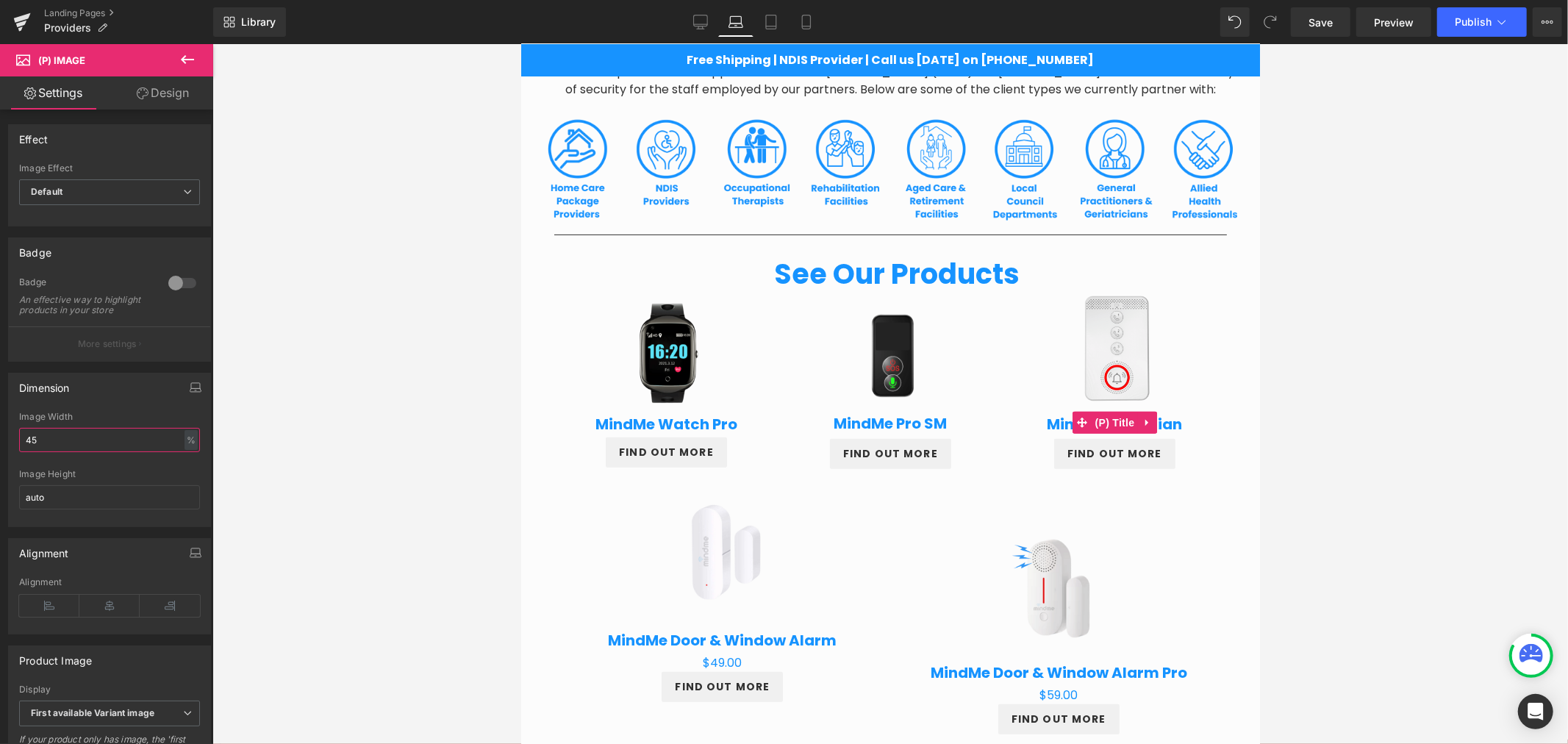
type input "45"
click at [163, 98] on link "Design" at bounding box center [163, 93] width 107 height 33
click at [0, 0] on div "Spacing" at bounding box center [0, 0] width 0 height 0
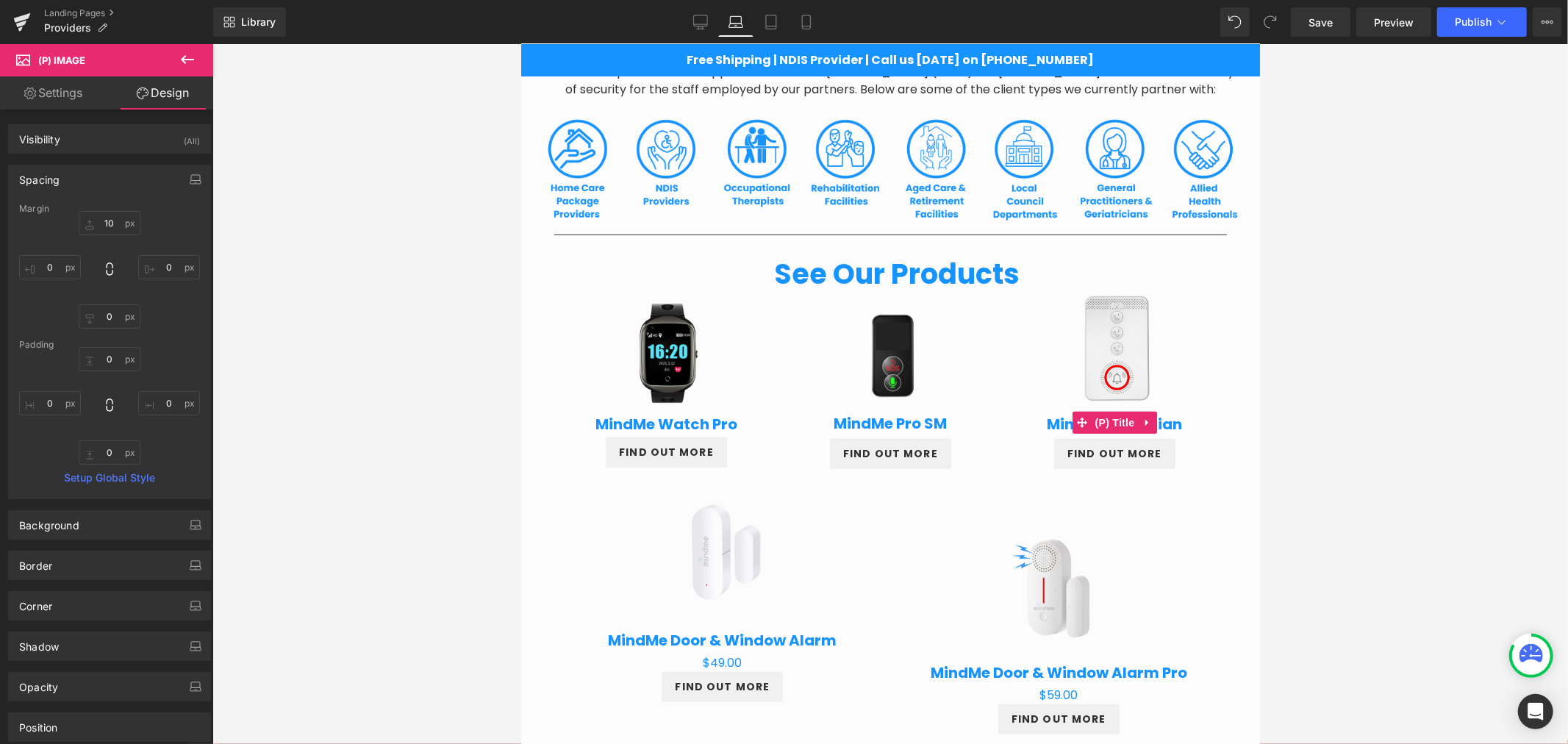
type input "10"
type input "0"
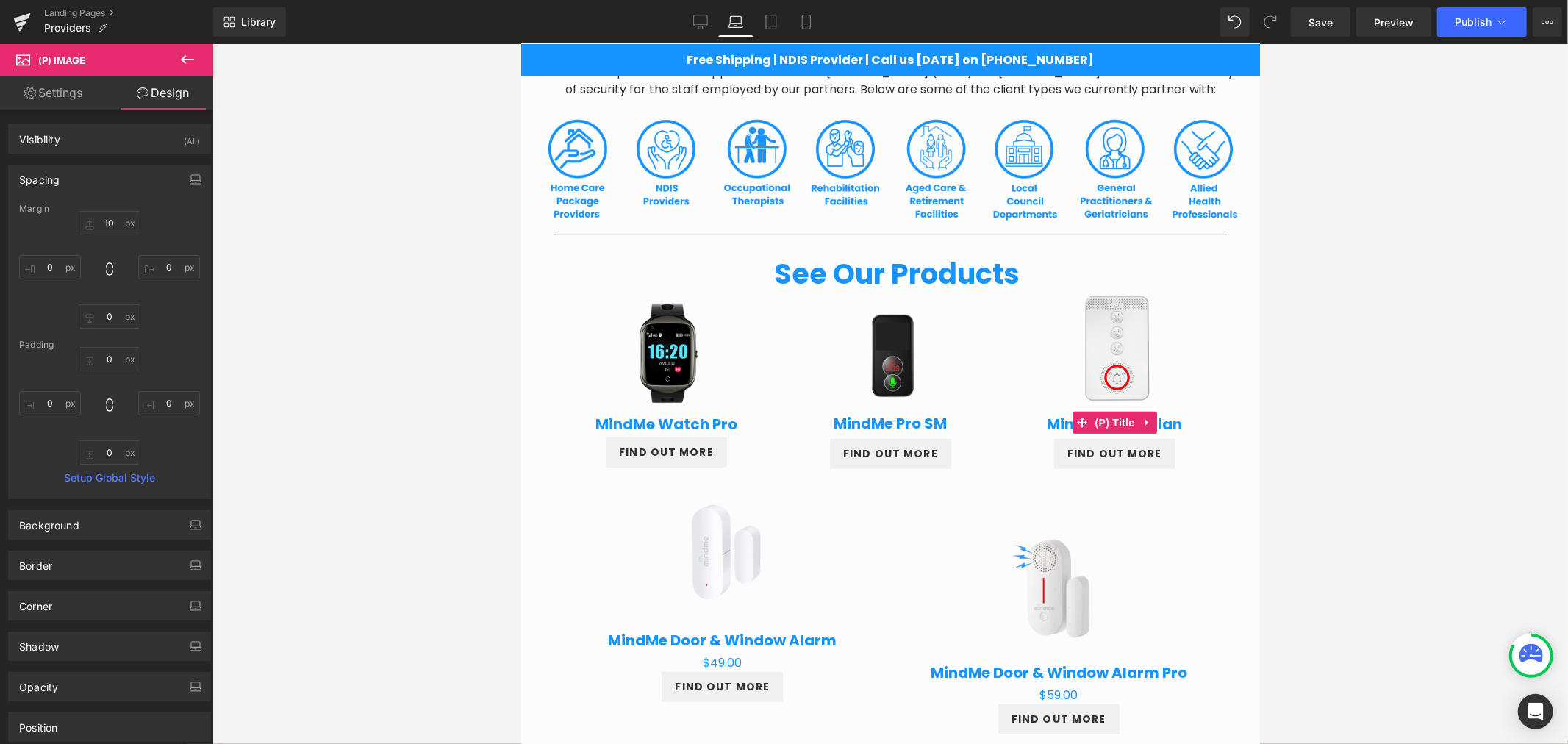
type input "0"
click at [101, 225] on input "10" at bounding box center [109, 223] width 62 height 24
type input "0"
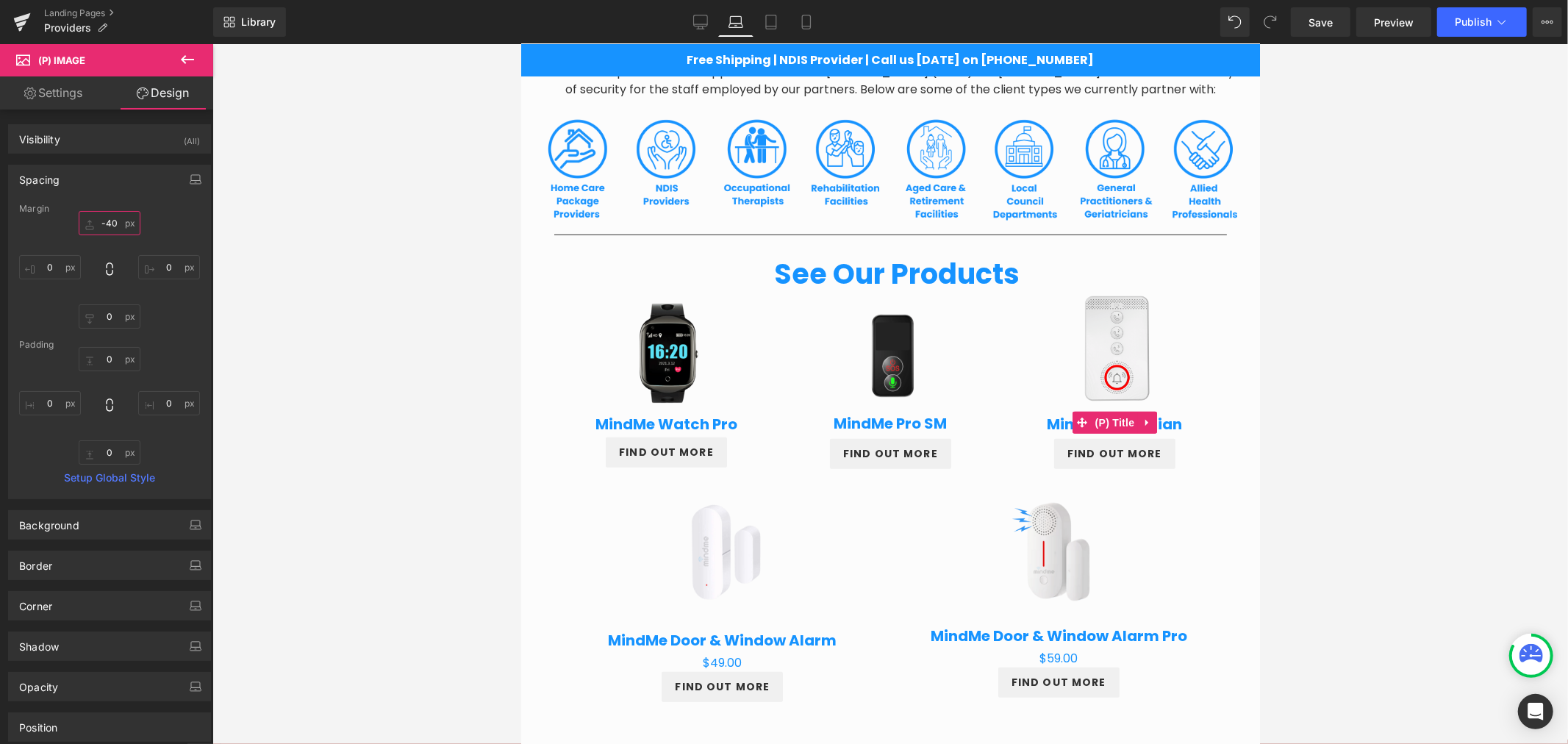
type input "-40"
click at [1292, 436] on div at bounding box center [890, 393] width 1355 height 699
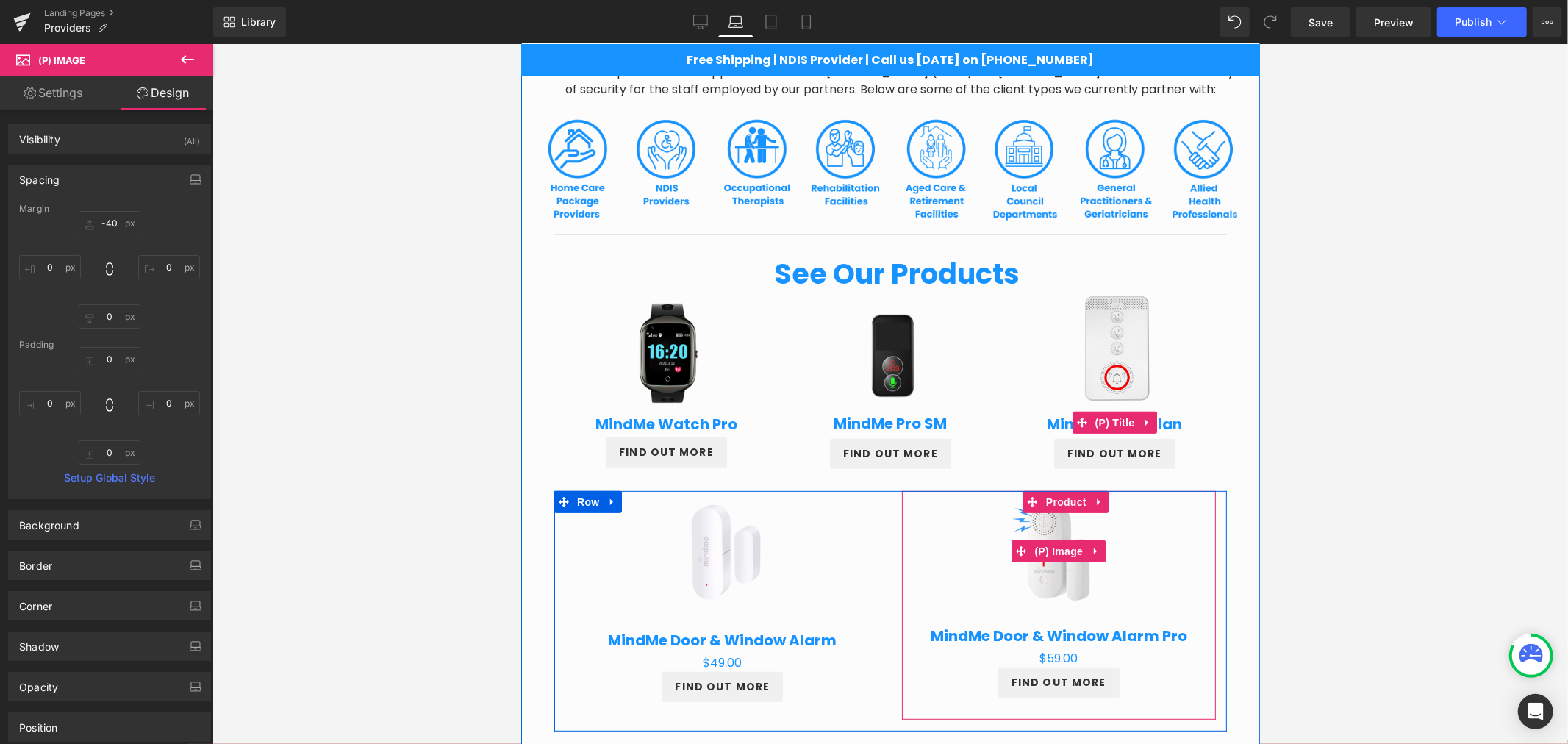
click at [1082, 516] on img at bounding box center [1059, 550] width 134 height 134
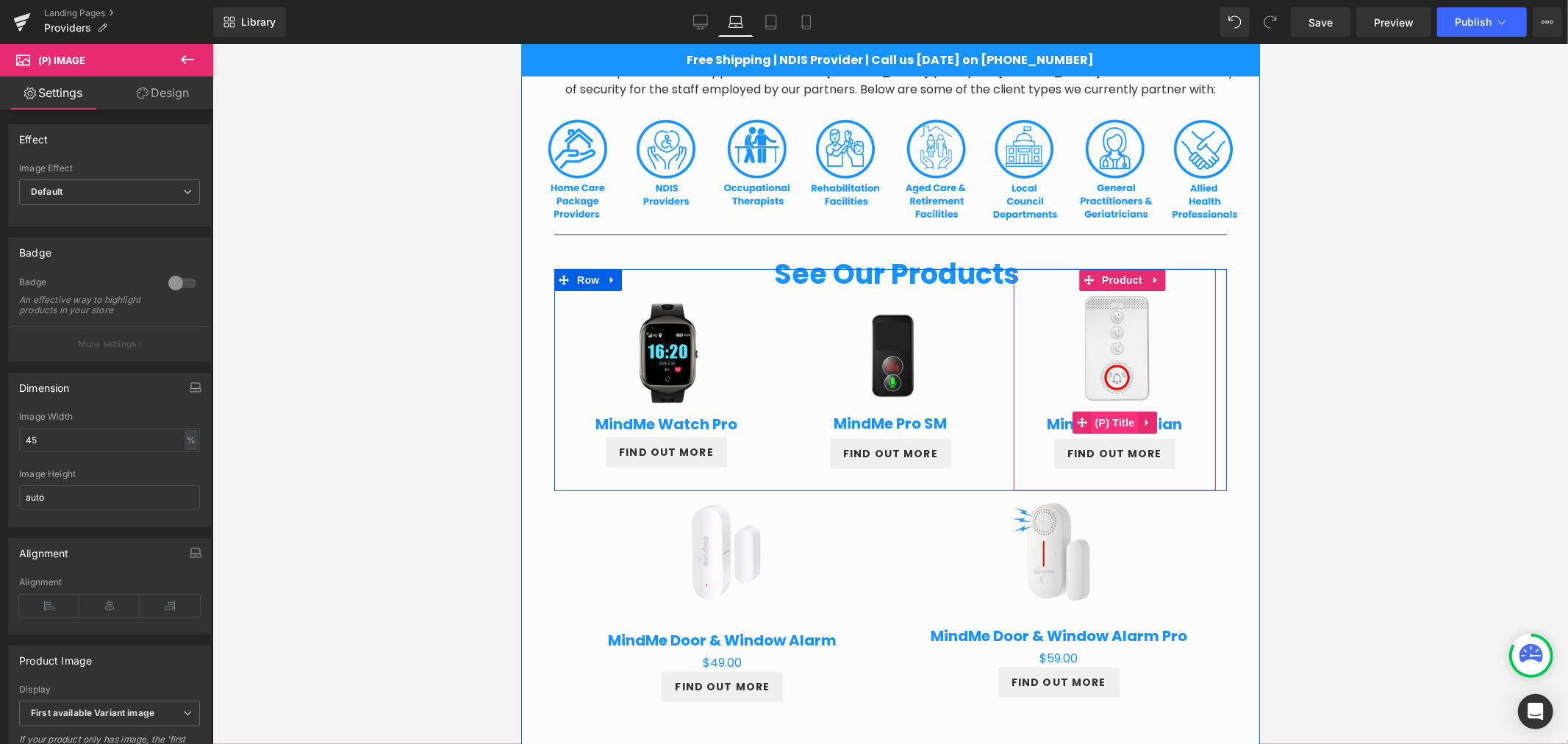
click at [1102, 421] on span "(P) Title" at bounding box center [1114, 422] width 47 height 22
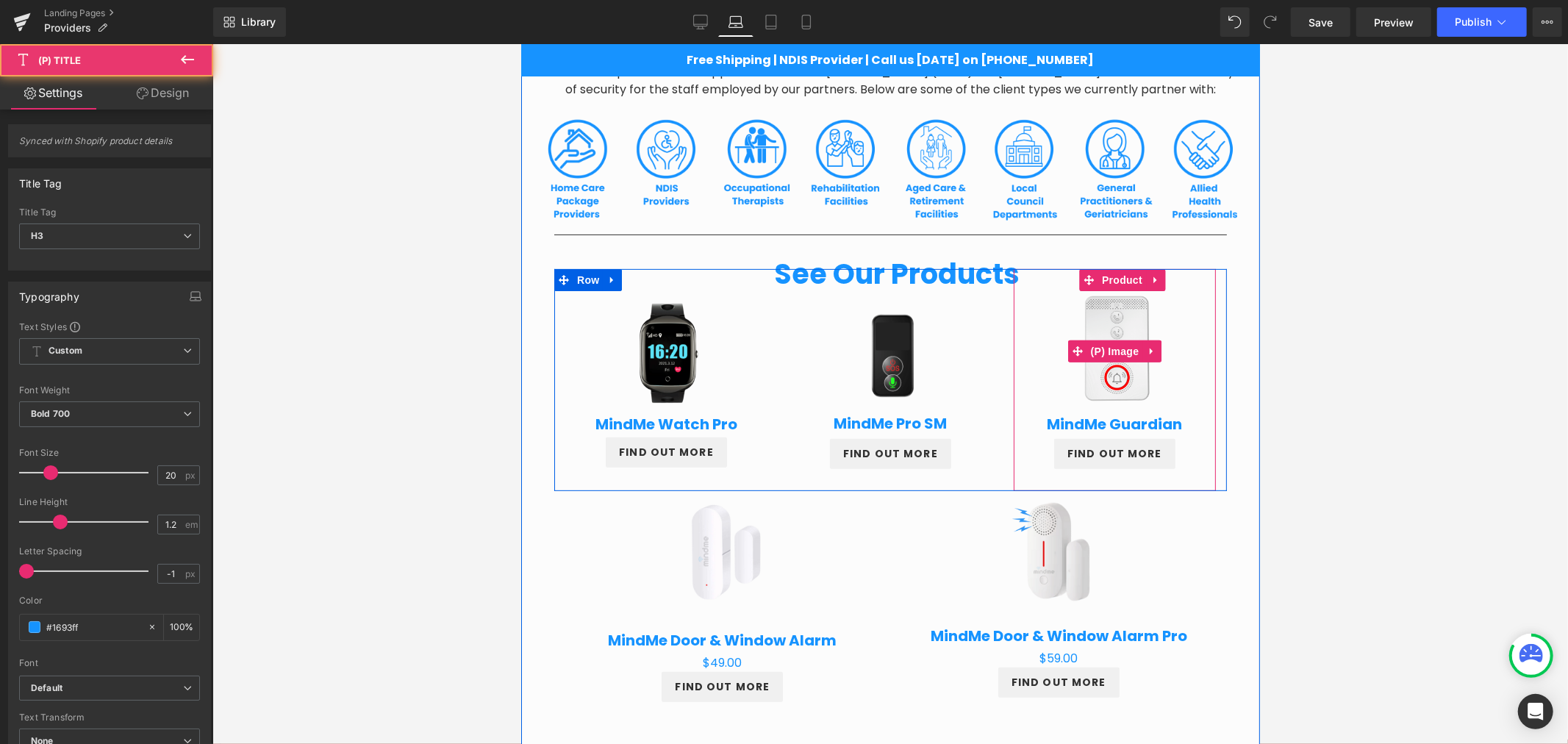
click at [1069, 381] on img at bounding box center [1114, 350] width 113 height 113
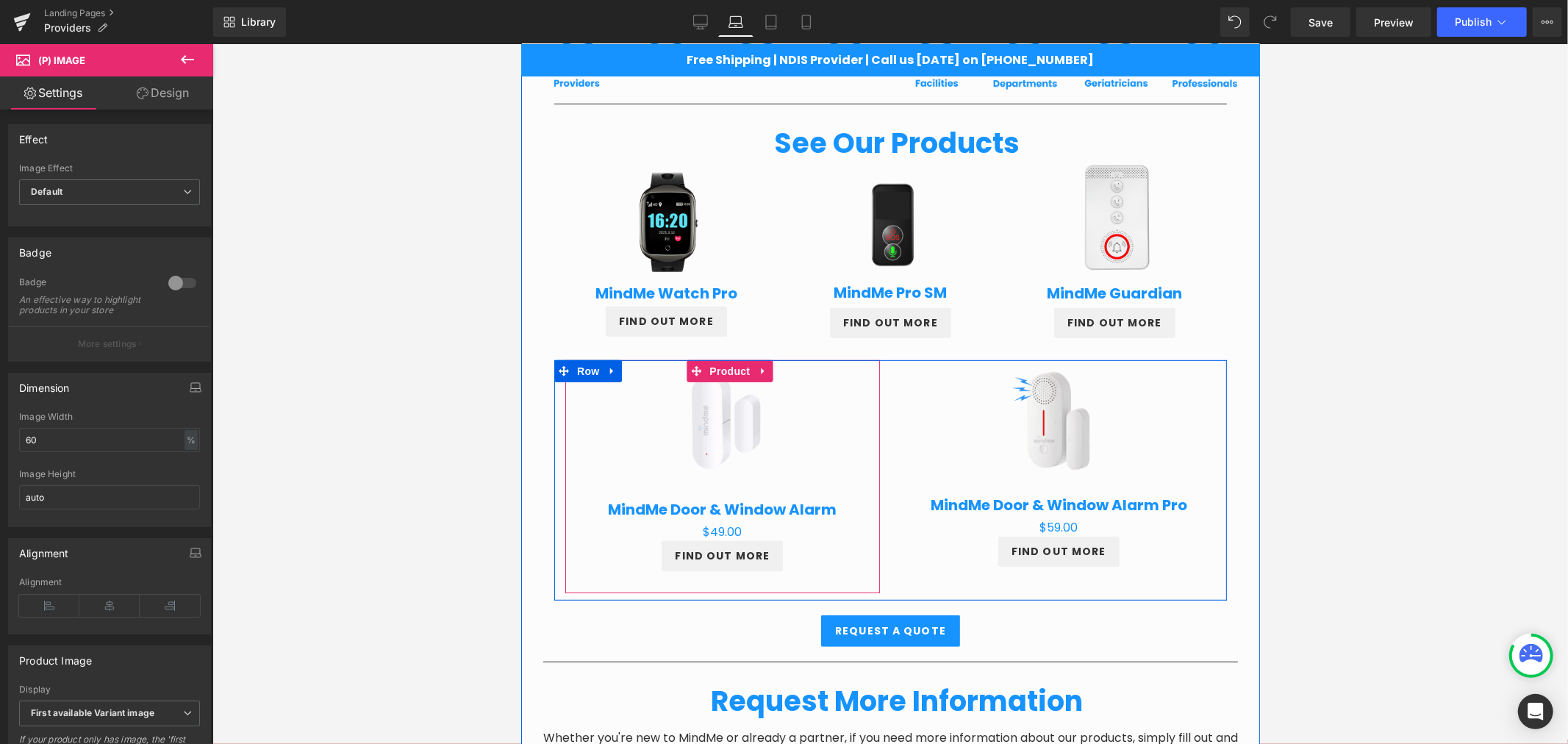
scroll to position [467, 0]
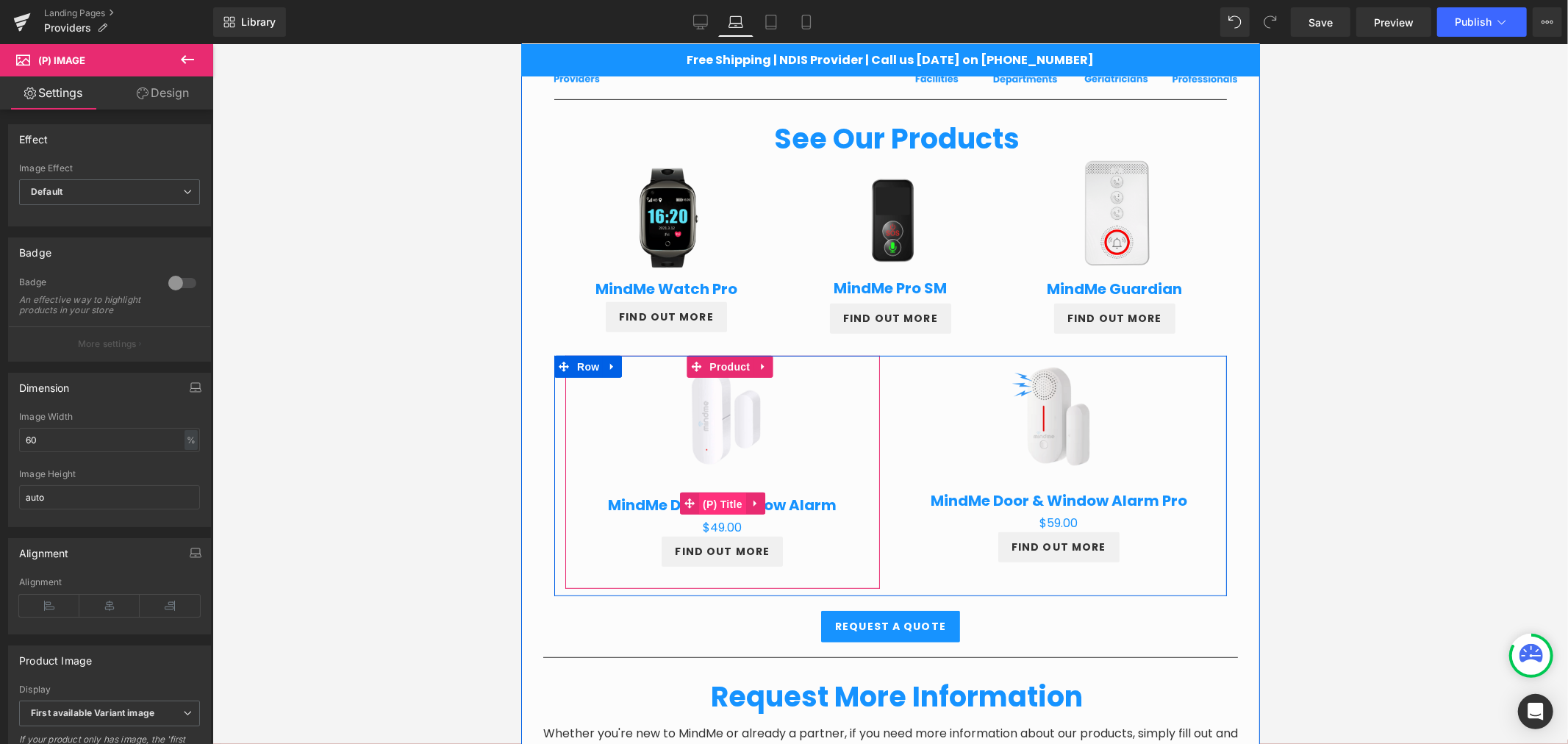
click at [734, 494] on span "(P) Title" at bounding box center [722, 503] width 47 height 22
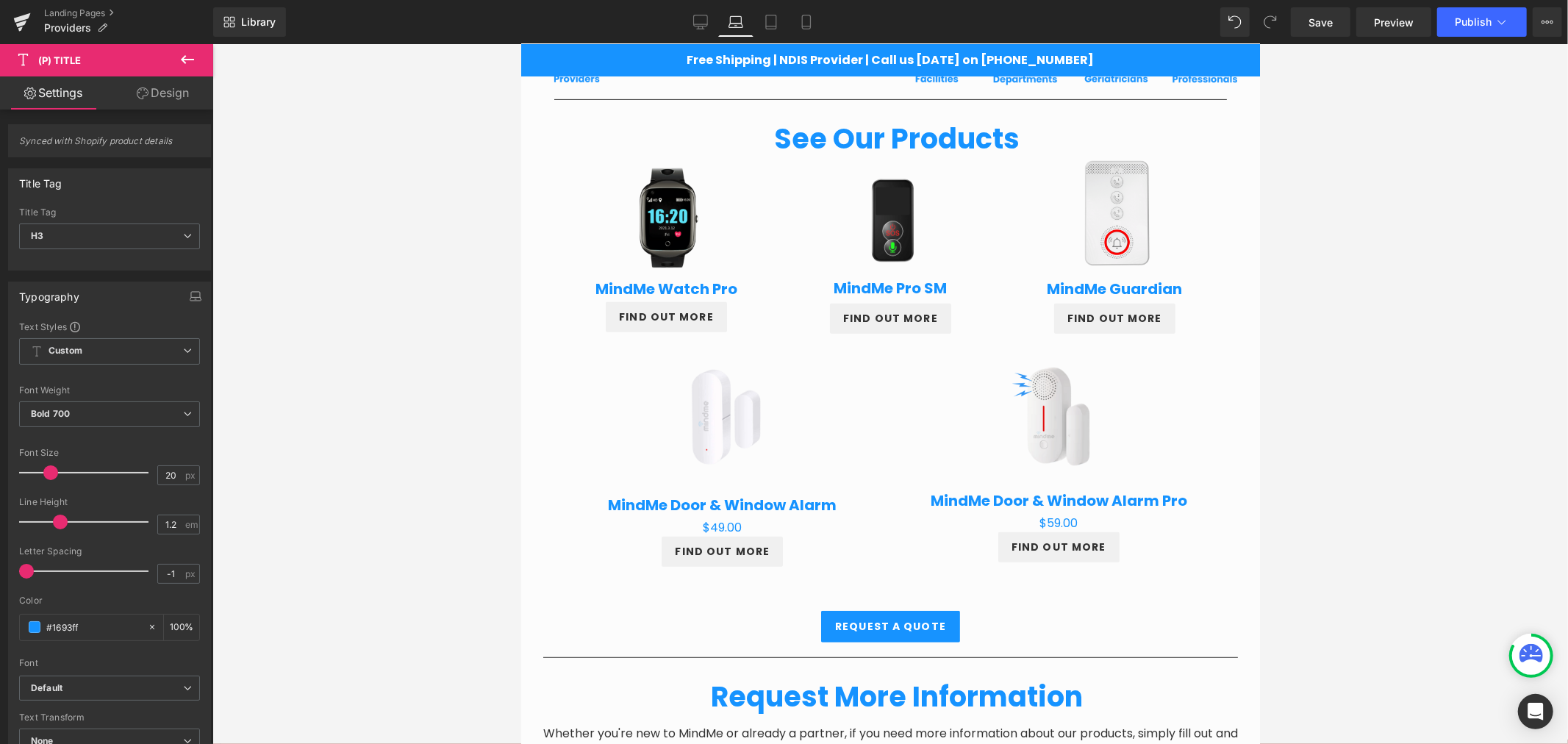
click at [170, 95] on link "Design" at bounding box center [163, 93] width 107 height 33
click at [0, 0] on div "Spacing" at bounding box center [0, 0] width 0 height 0
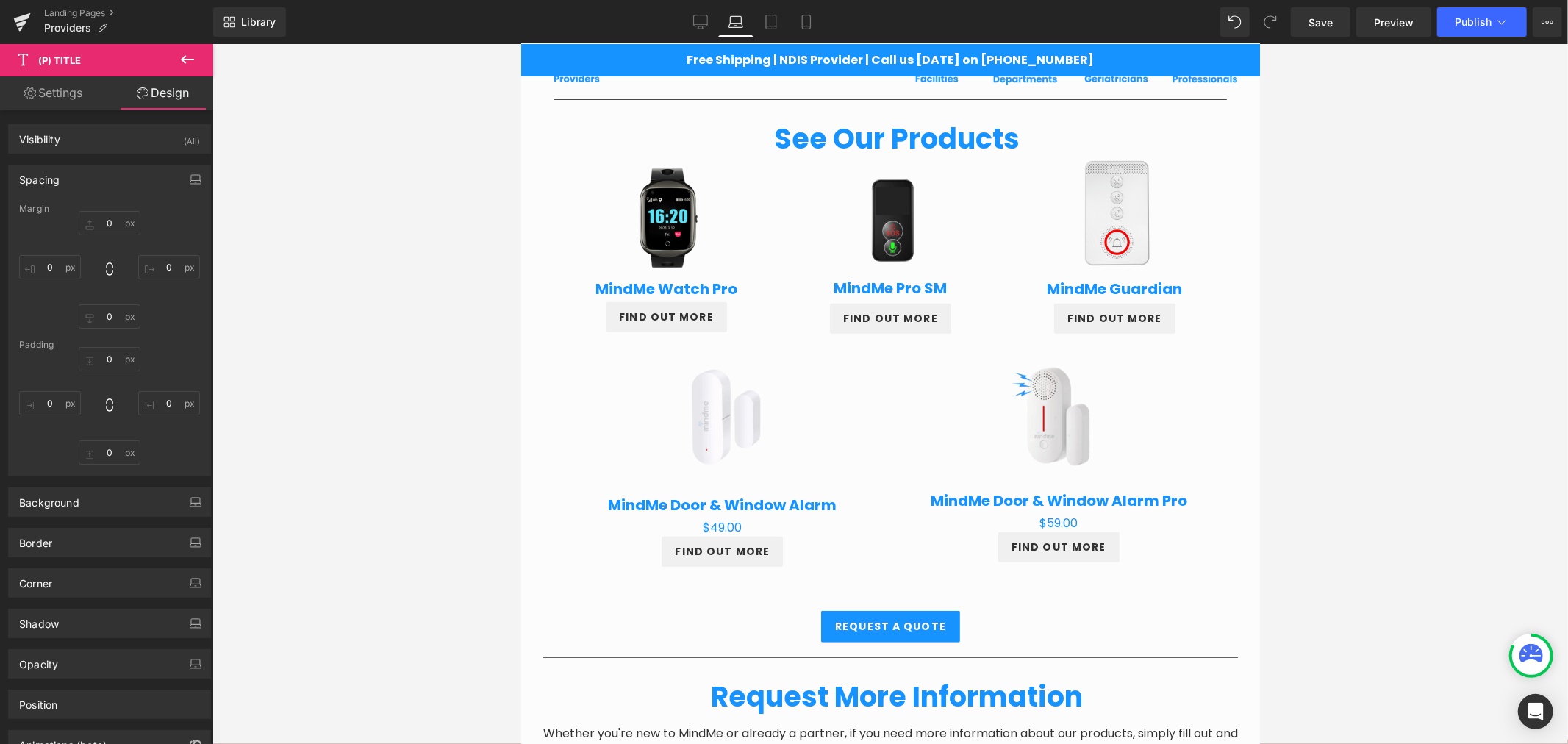
type input "-4"
type input "0"
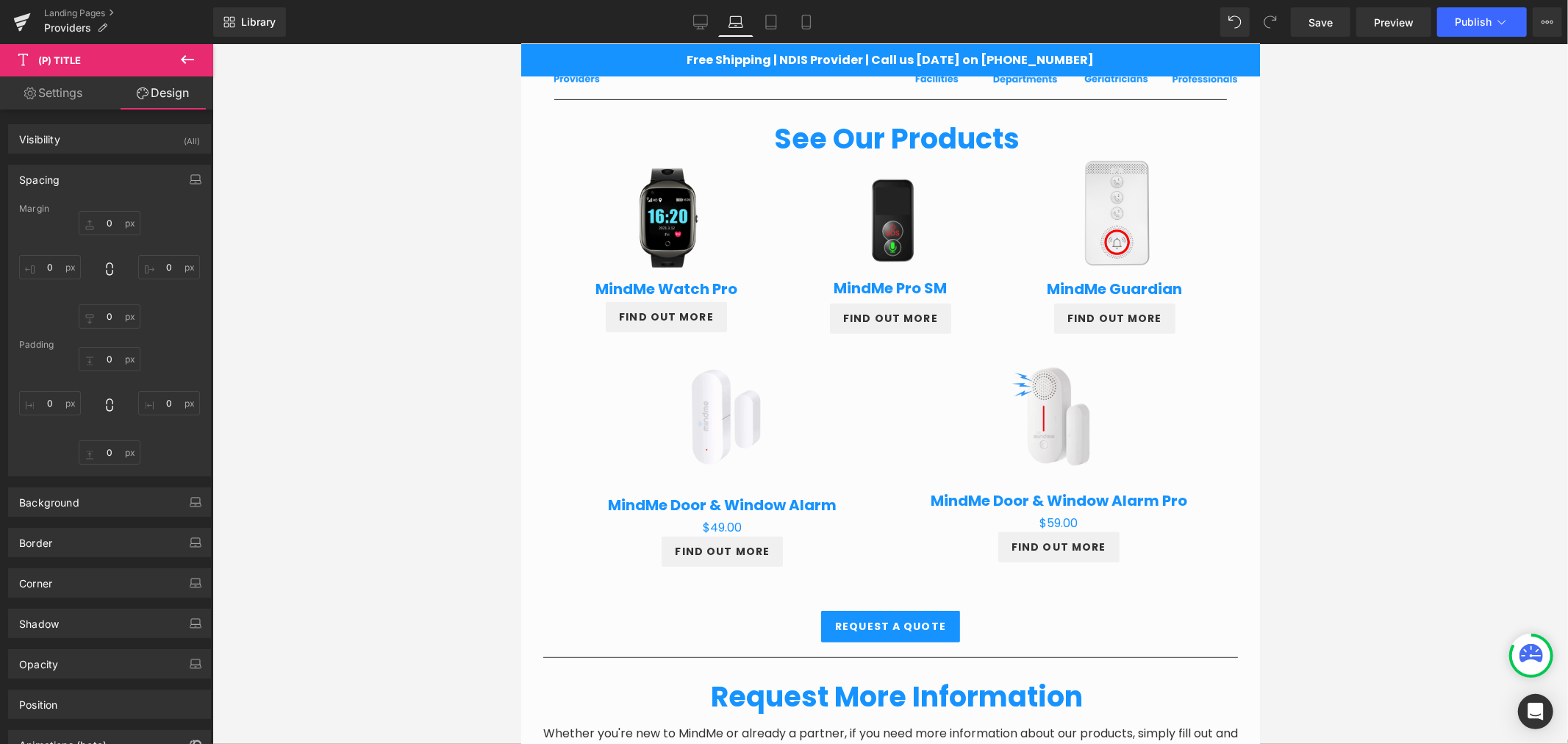
type input "0"
click at [114, 229] on input "-4" at bounding box center [109, 223] width 62 height 24
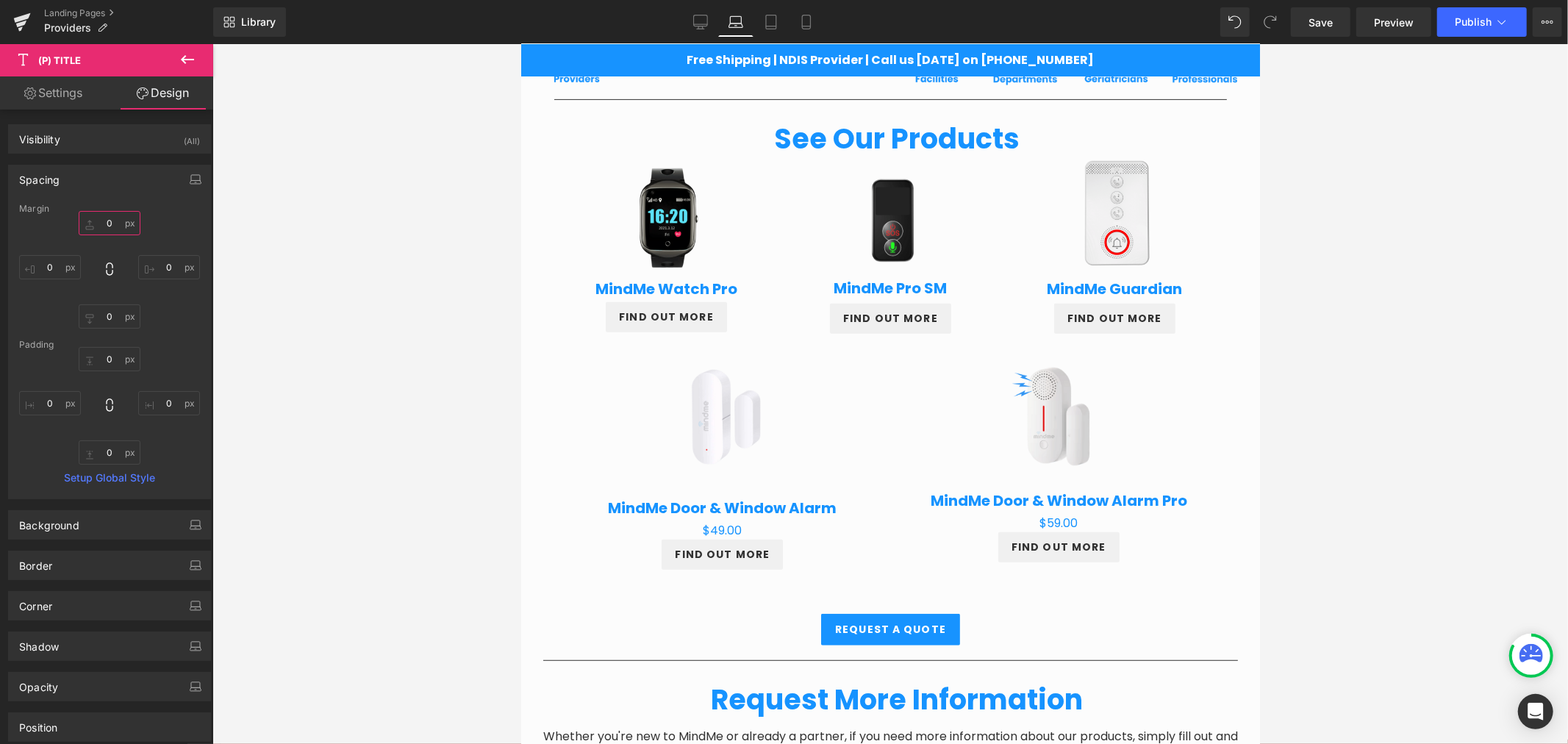
type input "0-"
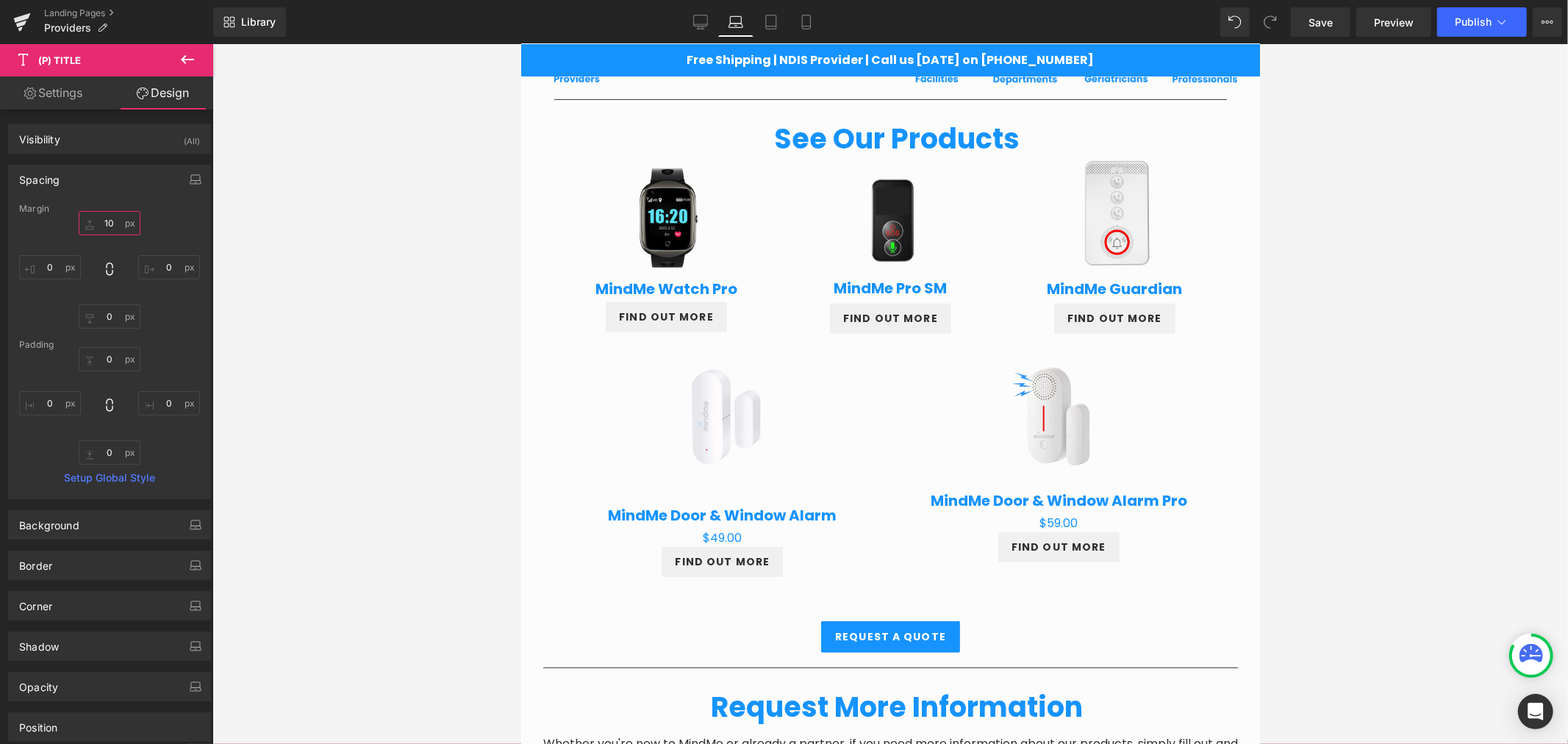
type input "1"
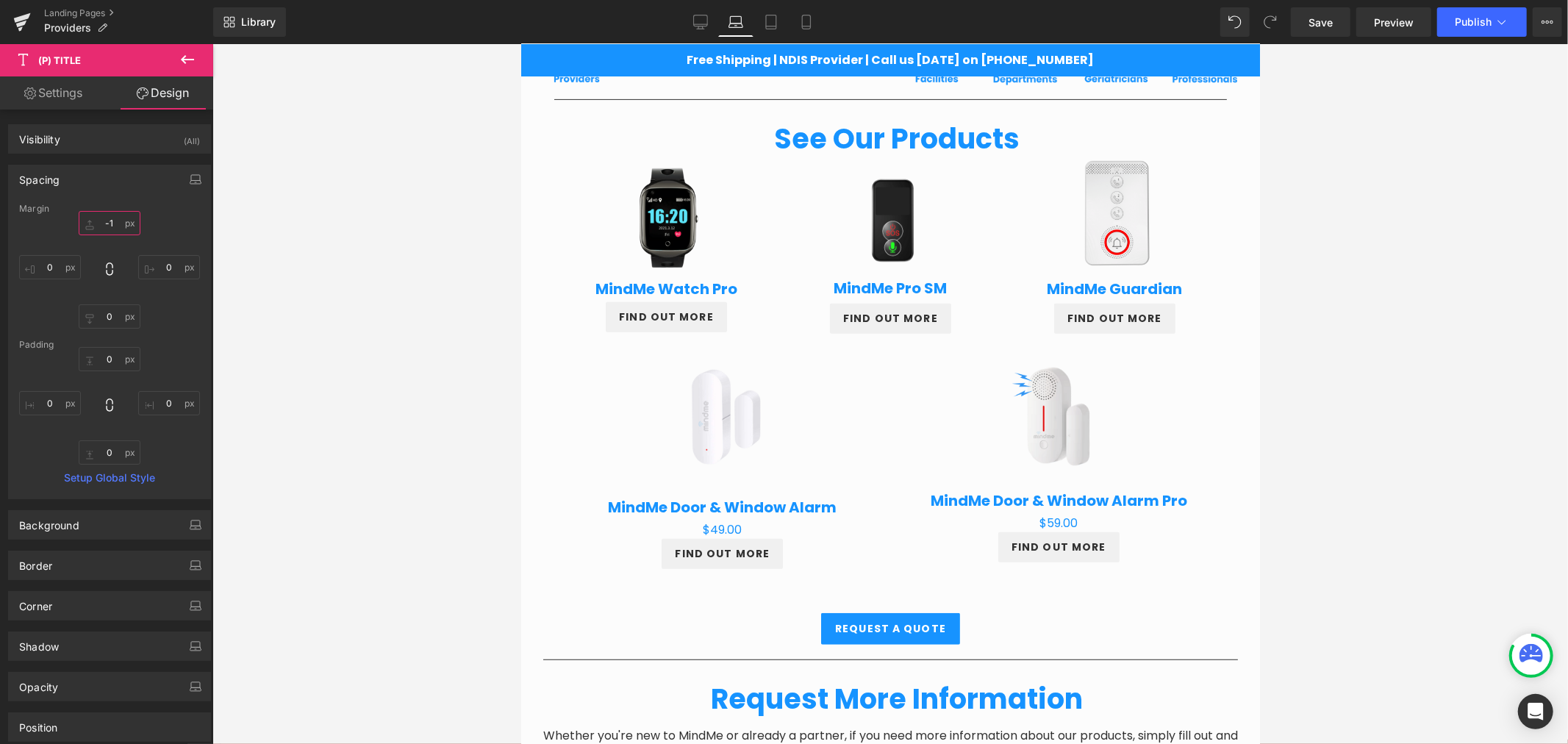
type input "-10"
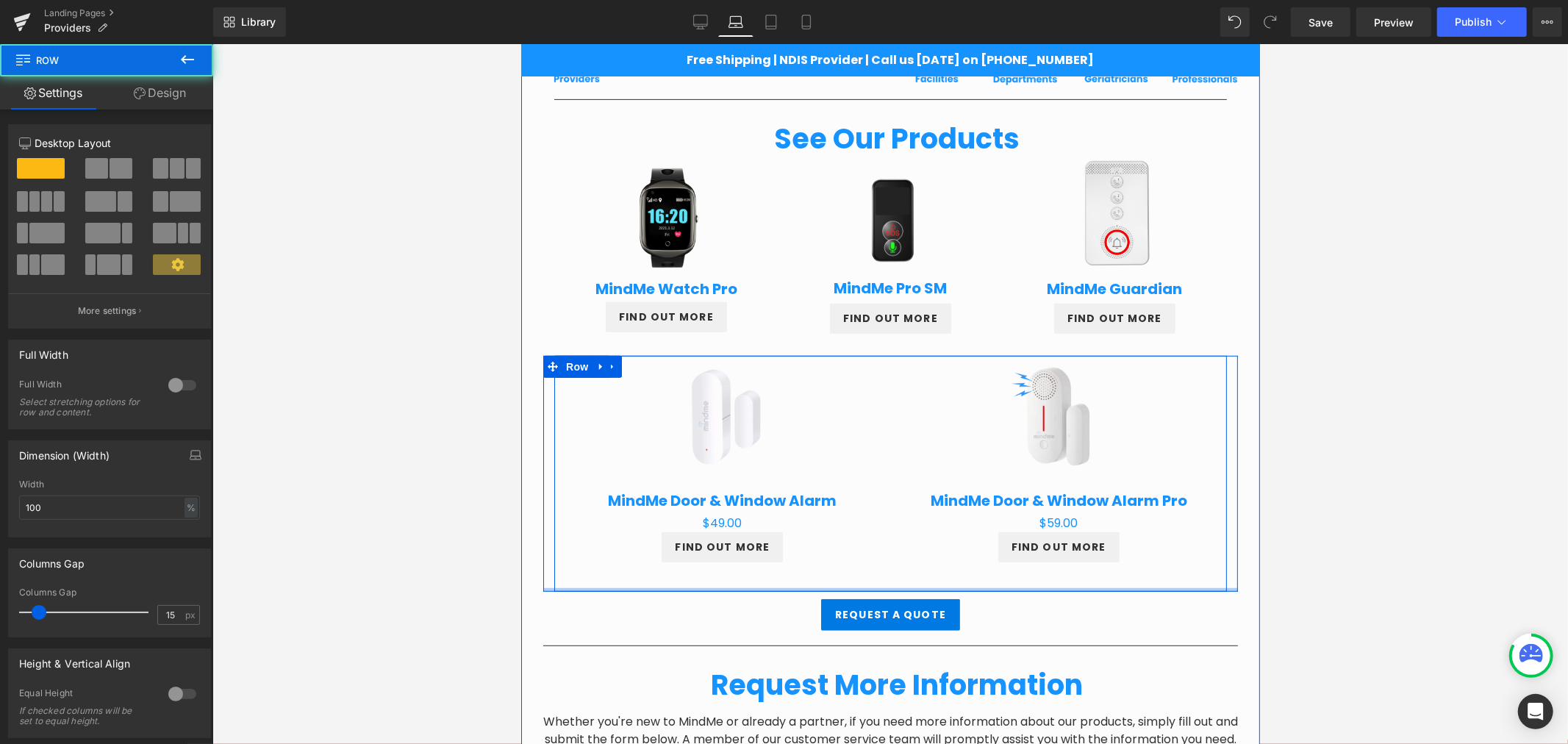
drag, startPoint x: 890, startPoint y: 598, endPoint x: 880, endPoint y: 606, distance: 12.8
click at [894, 572] on div "Sale Off (P) Image MindMe Door & Window Alarm (P) Title $0 $49.00 (P) Price FIN…" at bounding box center [889, 473] width 694 height 236
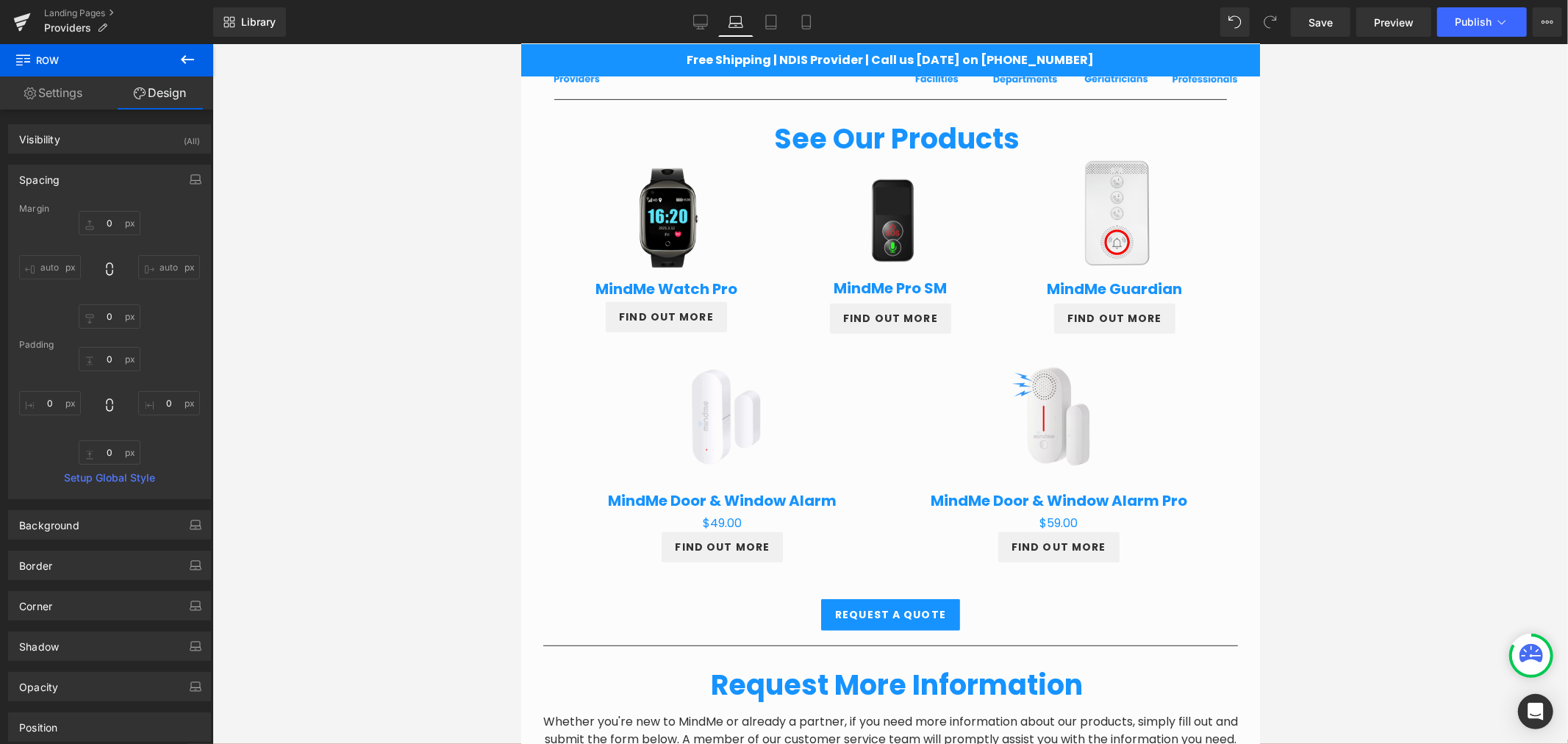
click at [1355, 535] on div at bounding box center [890, 393] width 1355 height 699
click at [697, 21] on icon at bounding box center [701, 22] width 15 height 15
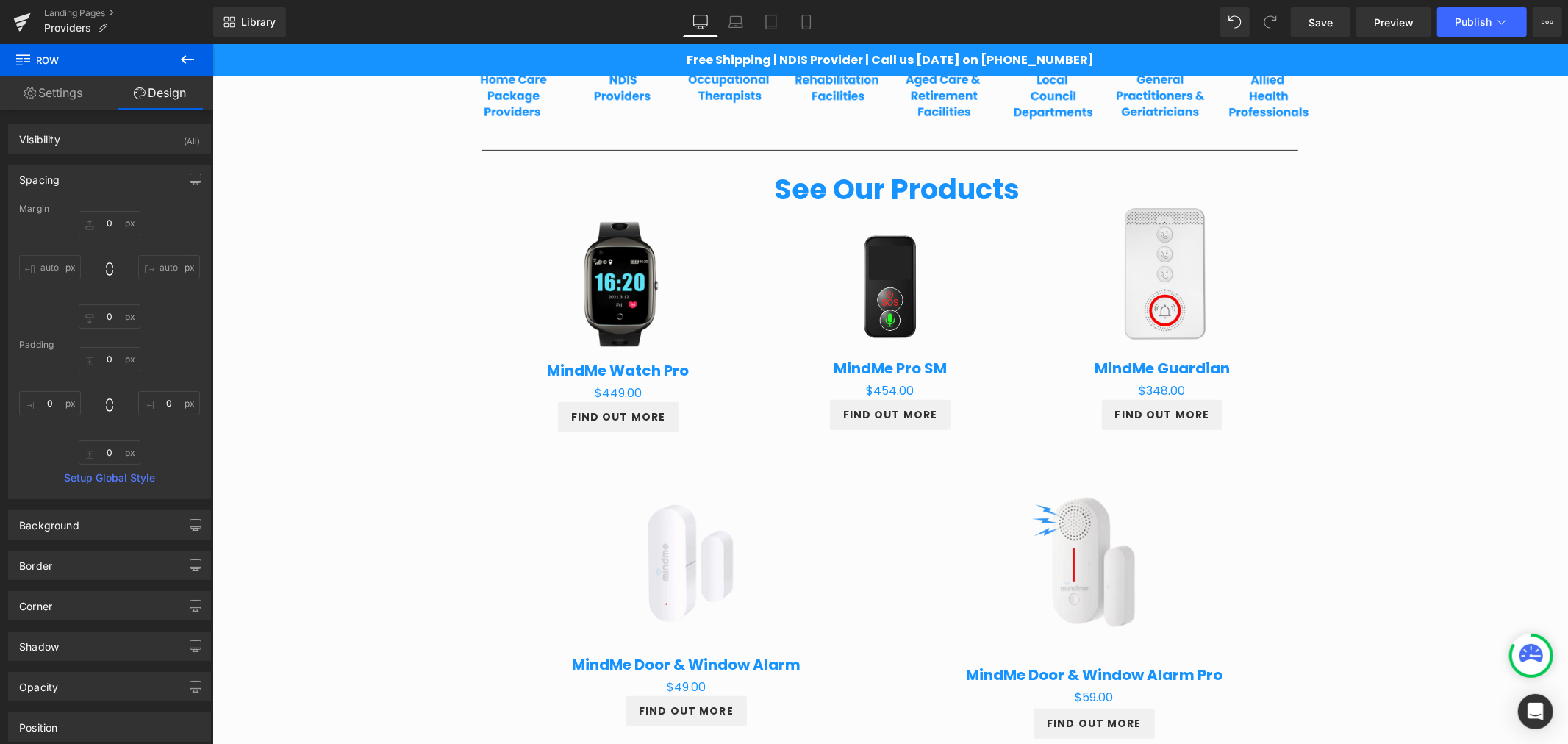
type input "0"
type input "10"
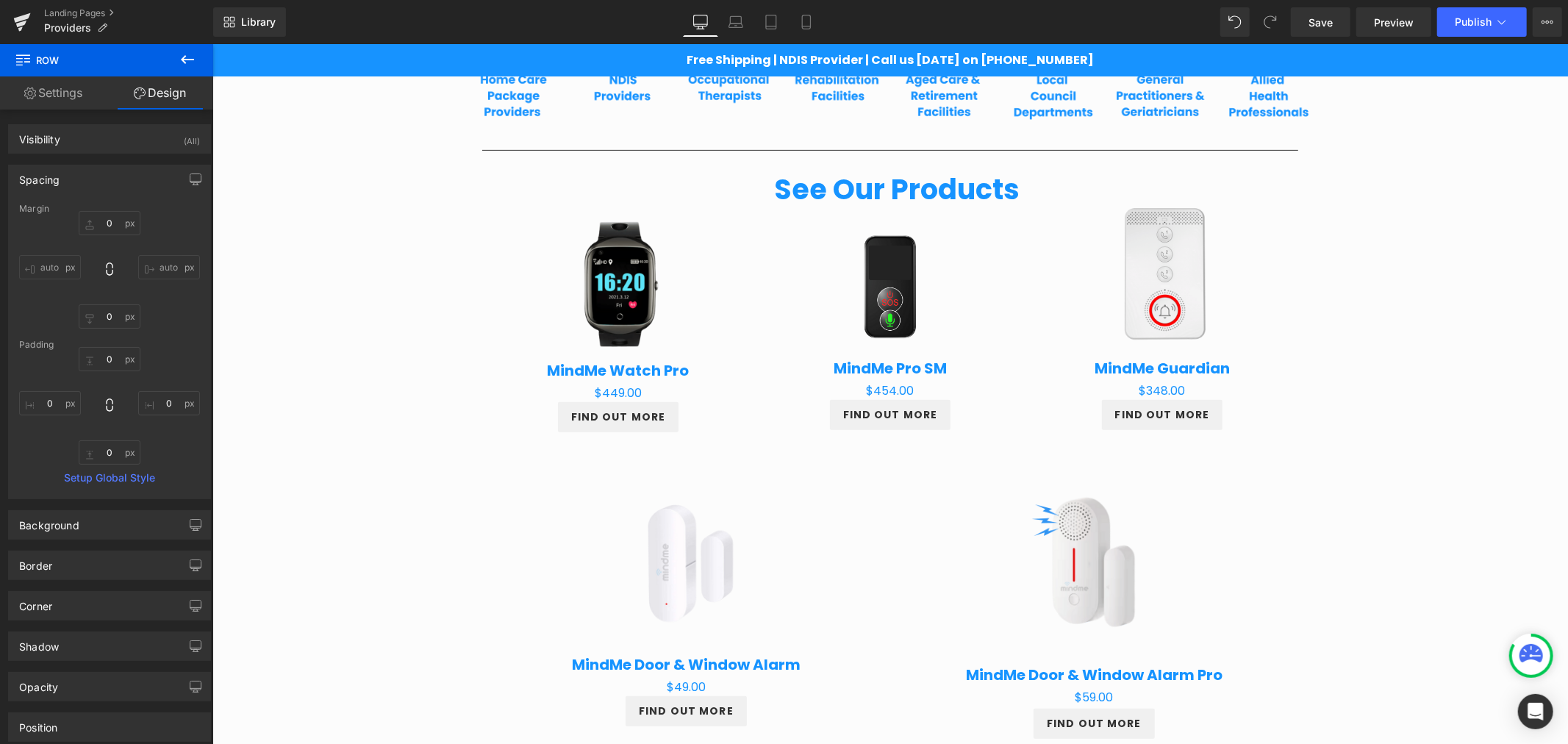
type input "0"
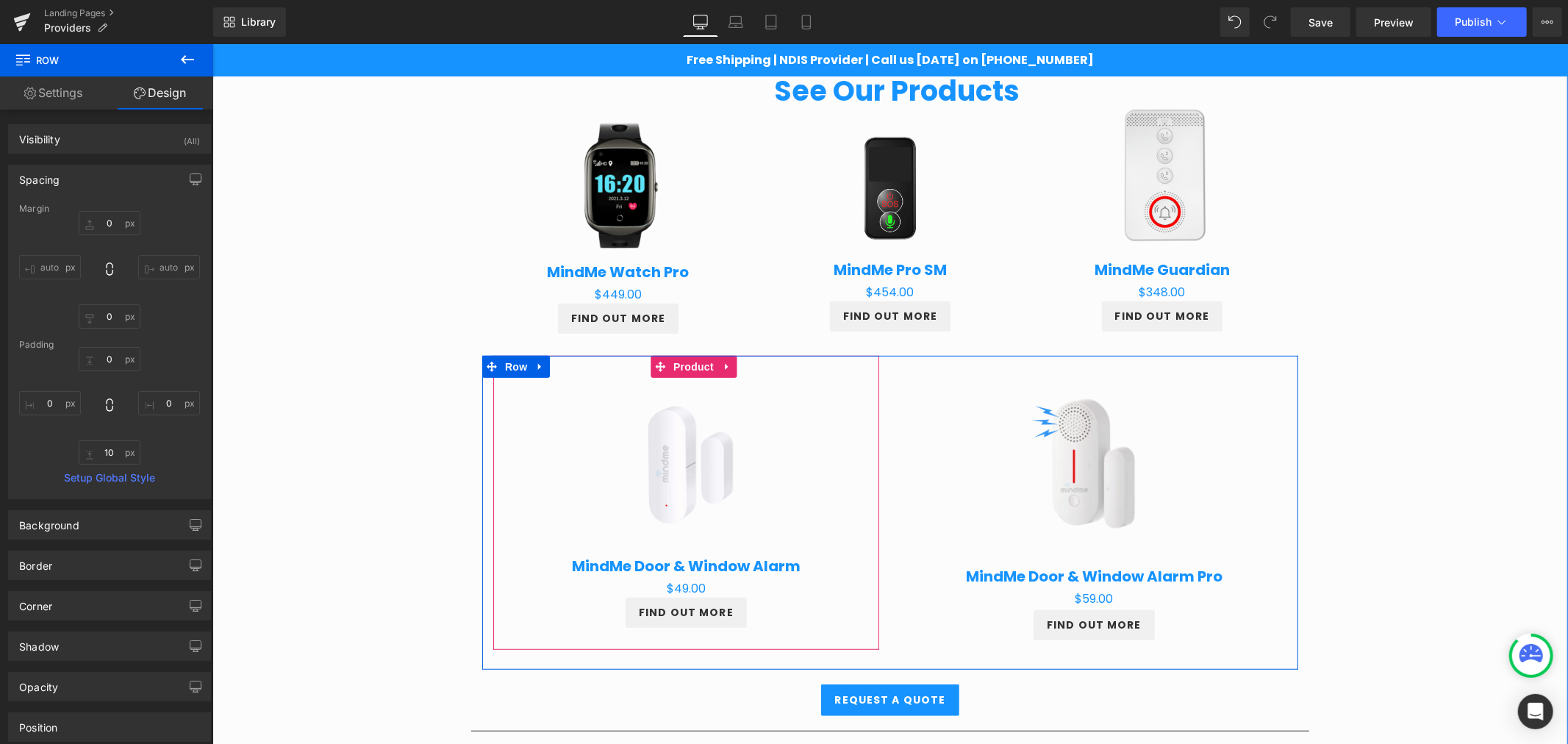
click at [849, 366] on div "Sale Off (P) Image MindMe Door & Window Alarm (P) Title $0 $49.00 (P) Price FIN…" at bounding box center [685, 502] width 386 height 295
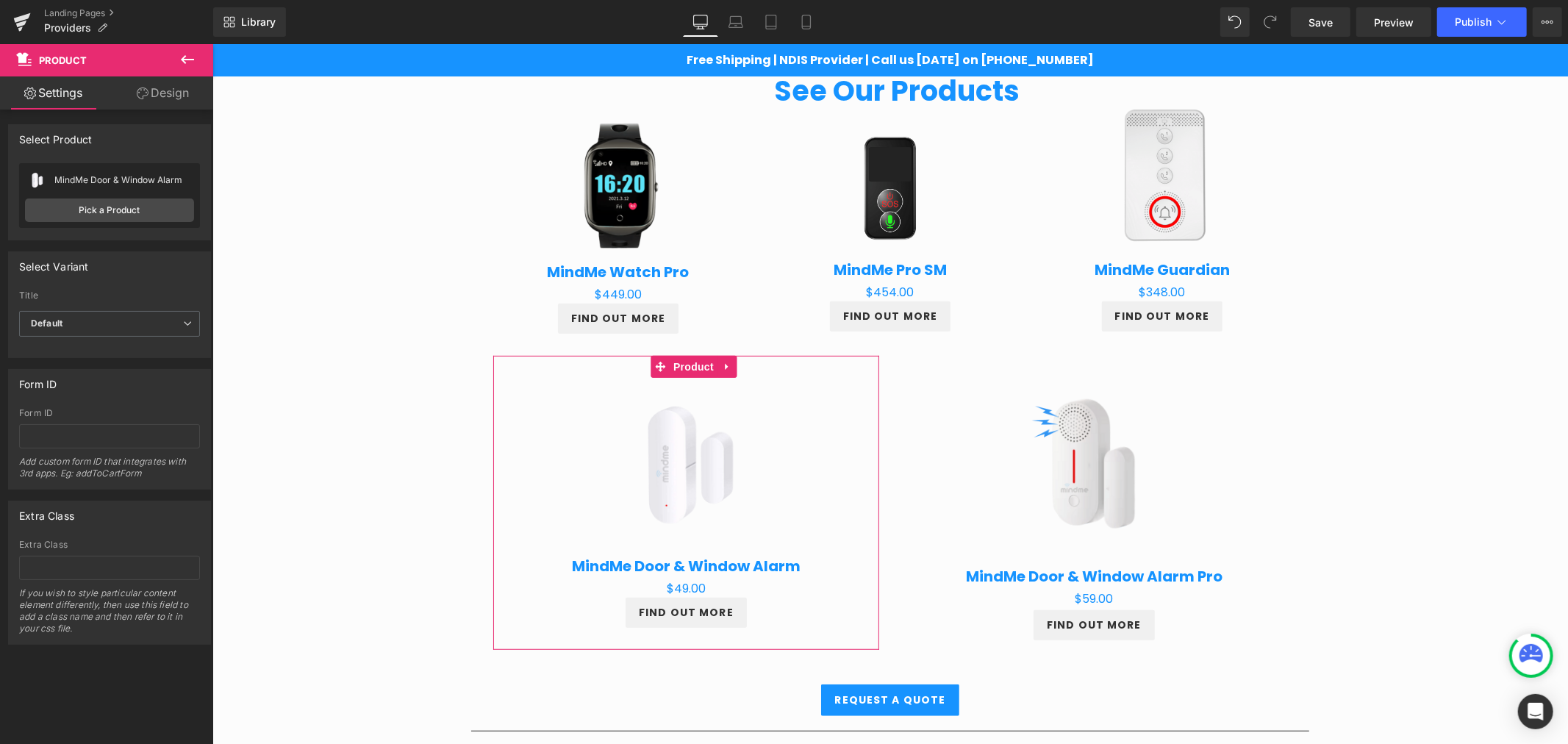
click at [162, 83] on link "Design" at bounding box center [163, 93] width 107 height 33
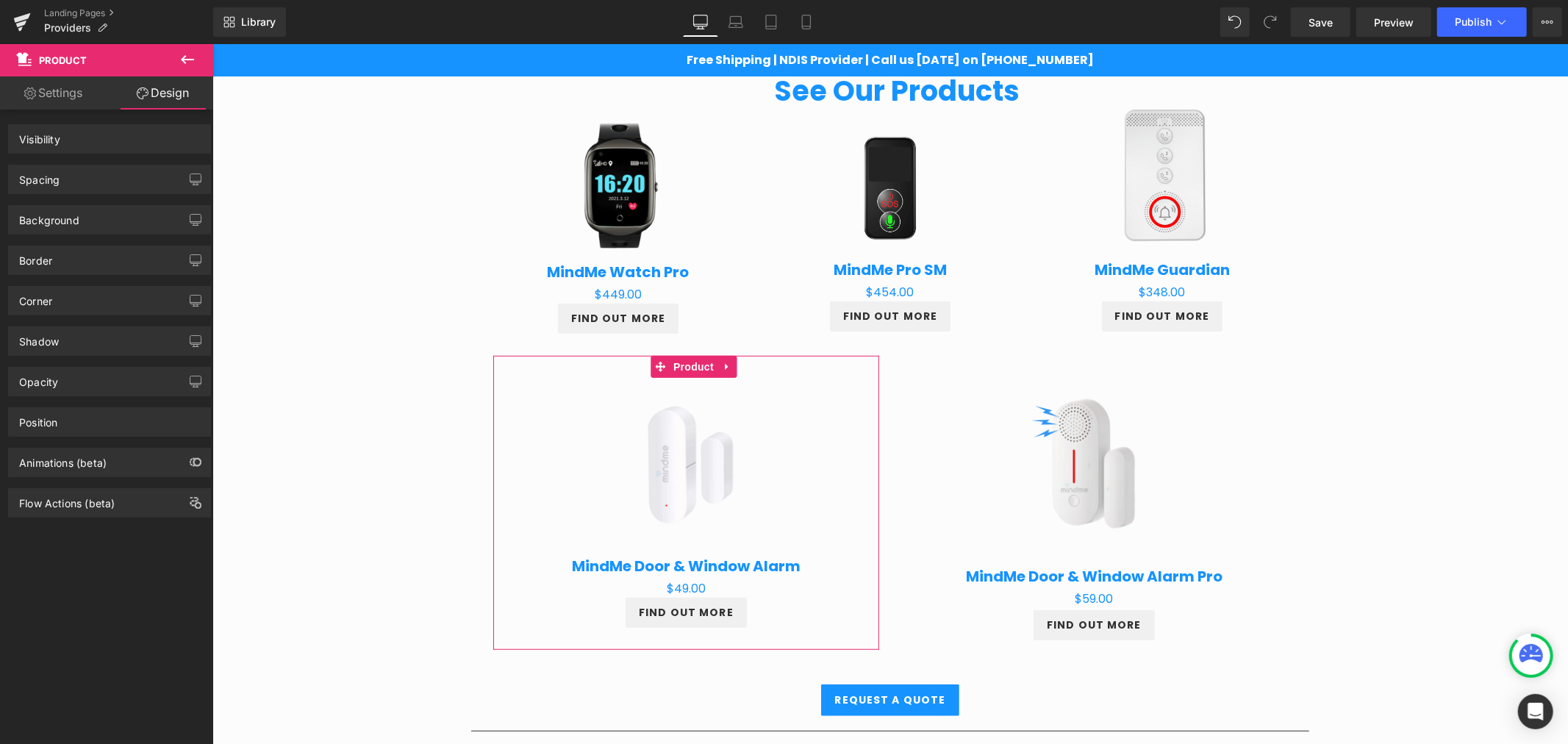
click at [123, 173] on div "Spacing" at bounding box center [109, 179] width 201 height 28
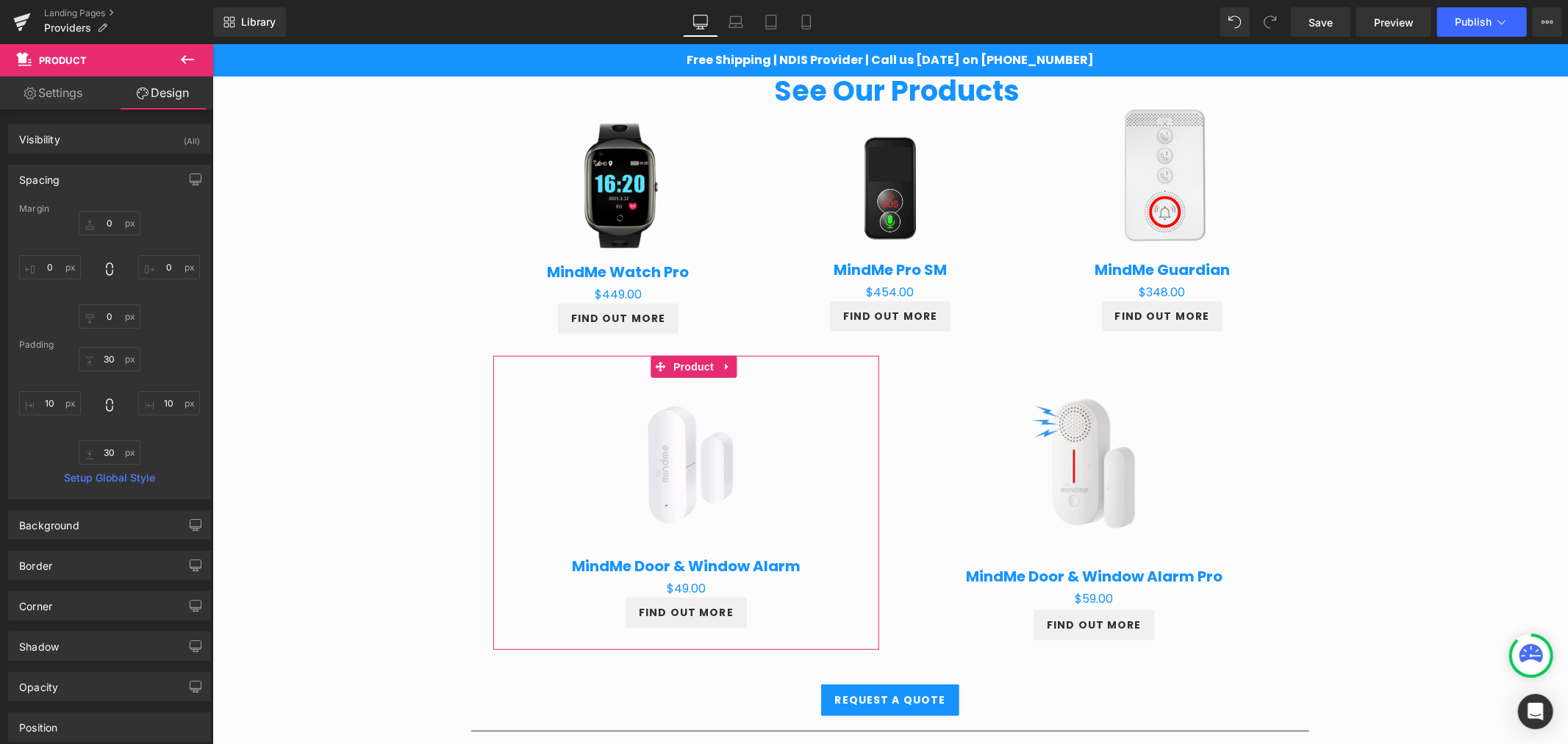
type input "0"
type input "30"
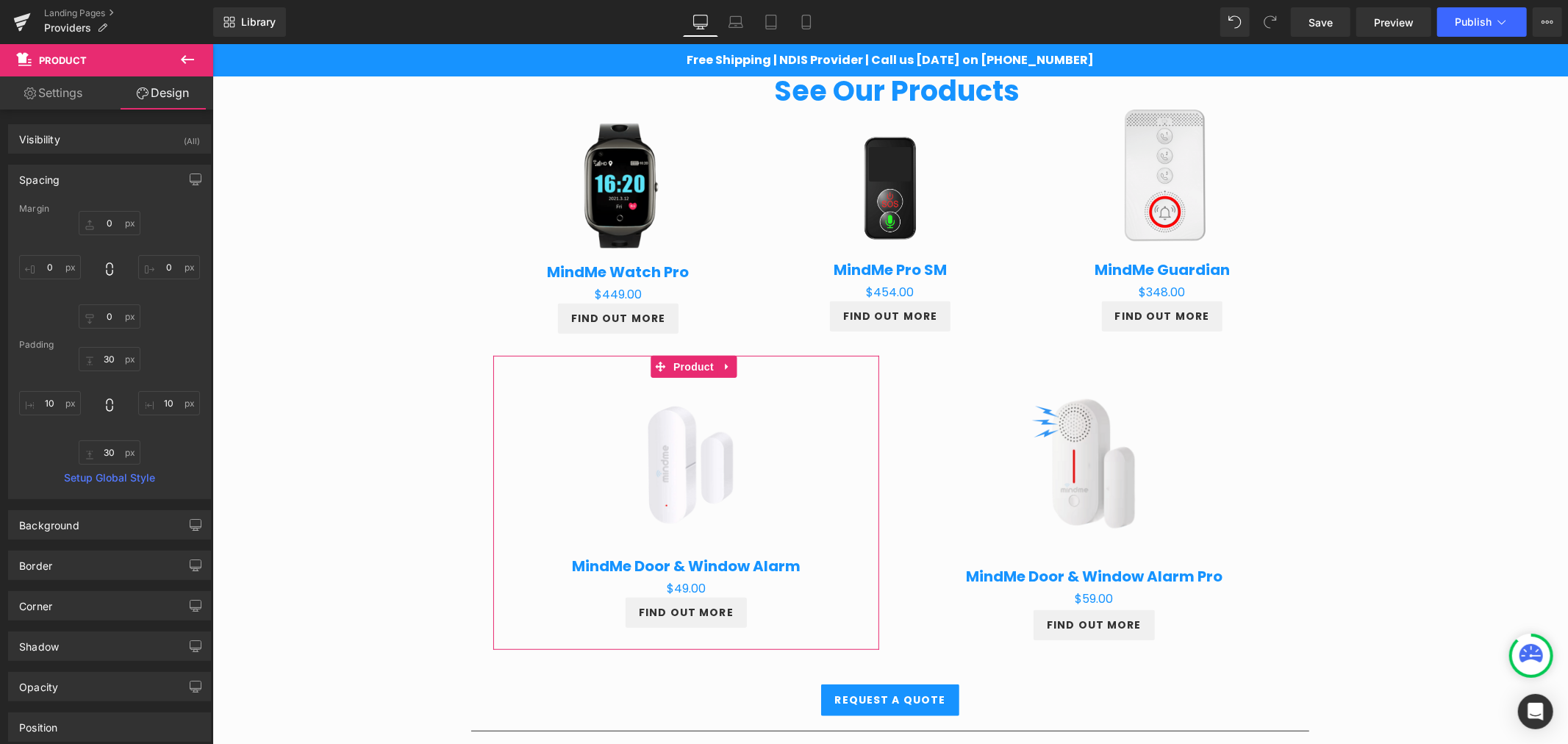
type input "10"
type input "30"
type input "10"
click at [101, 220] on input "0" at bounding box center [109, 223] width 62 height 24
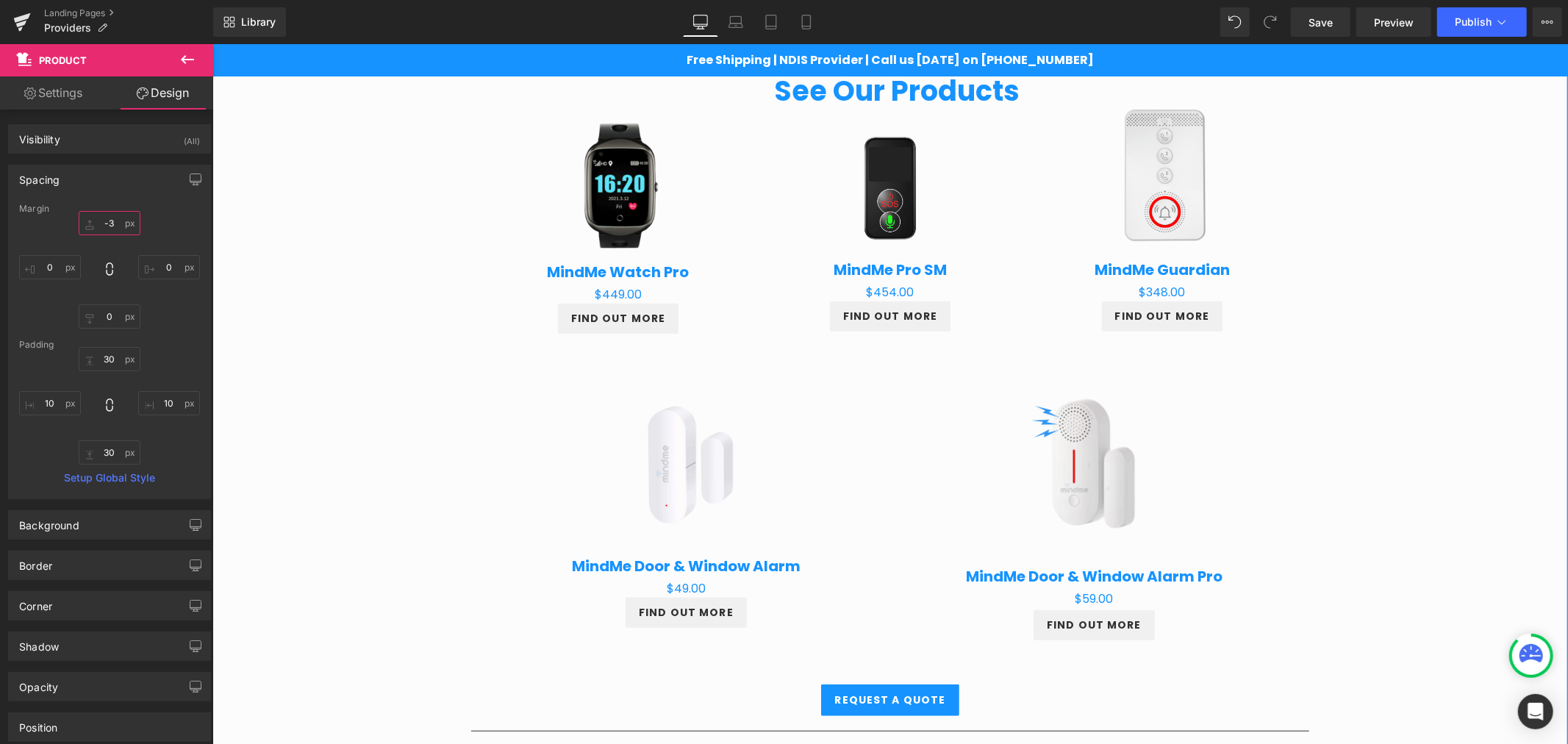
type input "-30"
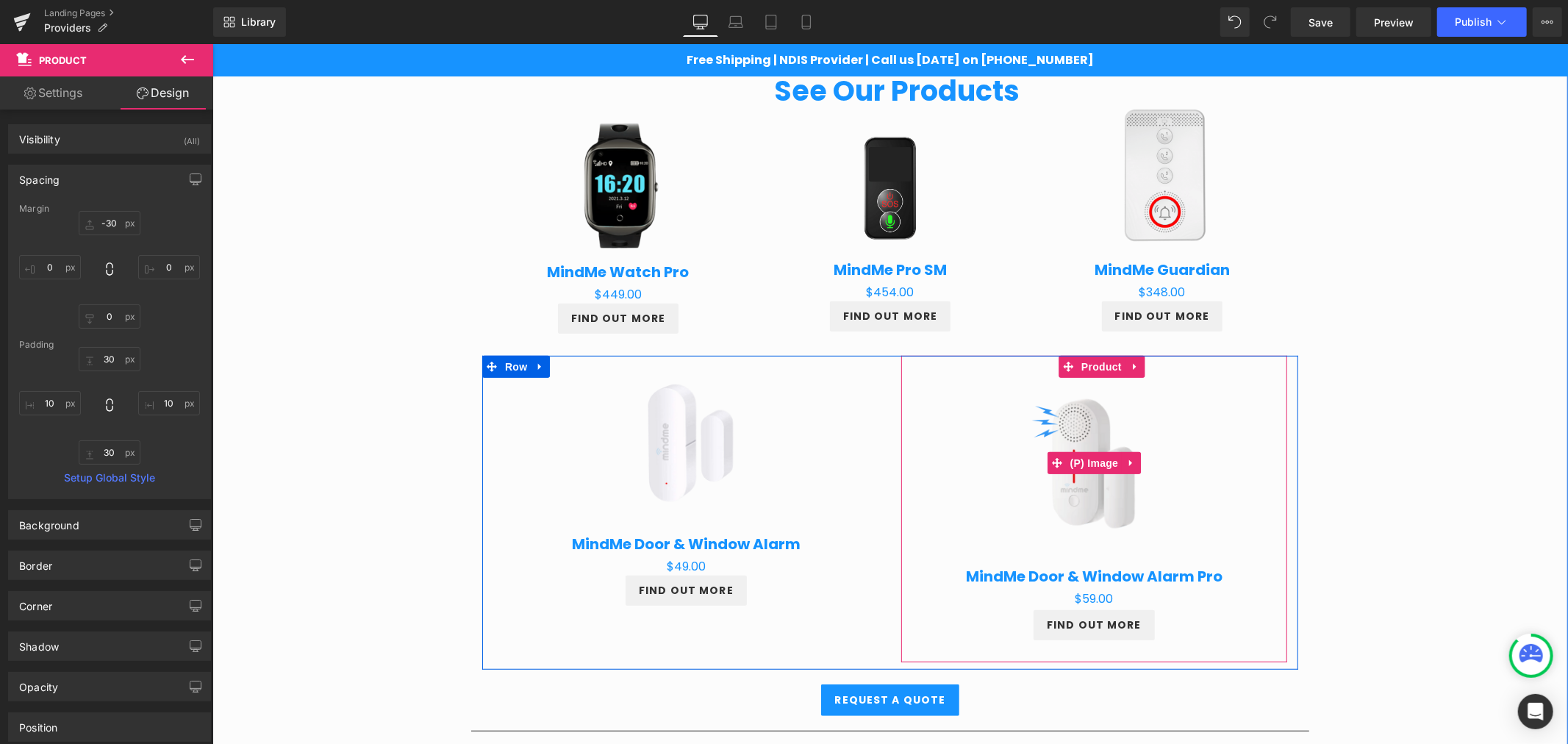
click at [1102, 408] on img at bounding box center [1093, 462] width 178 height 178
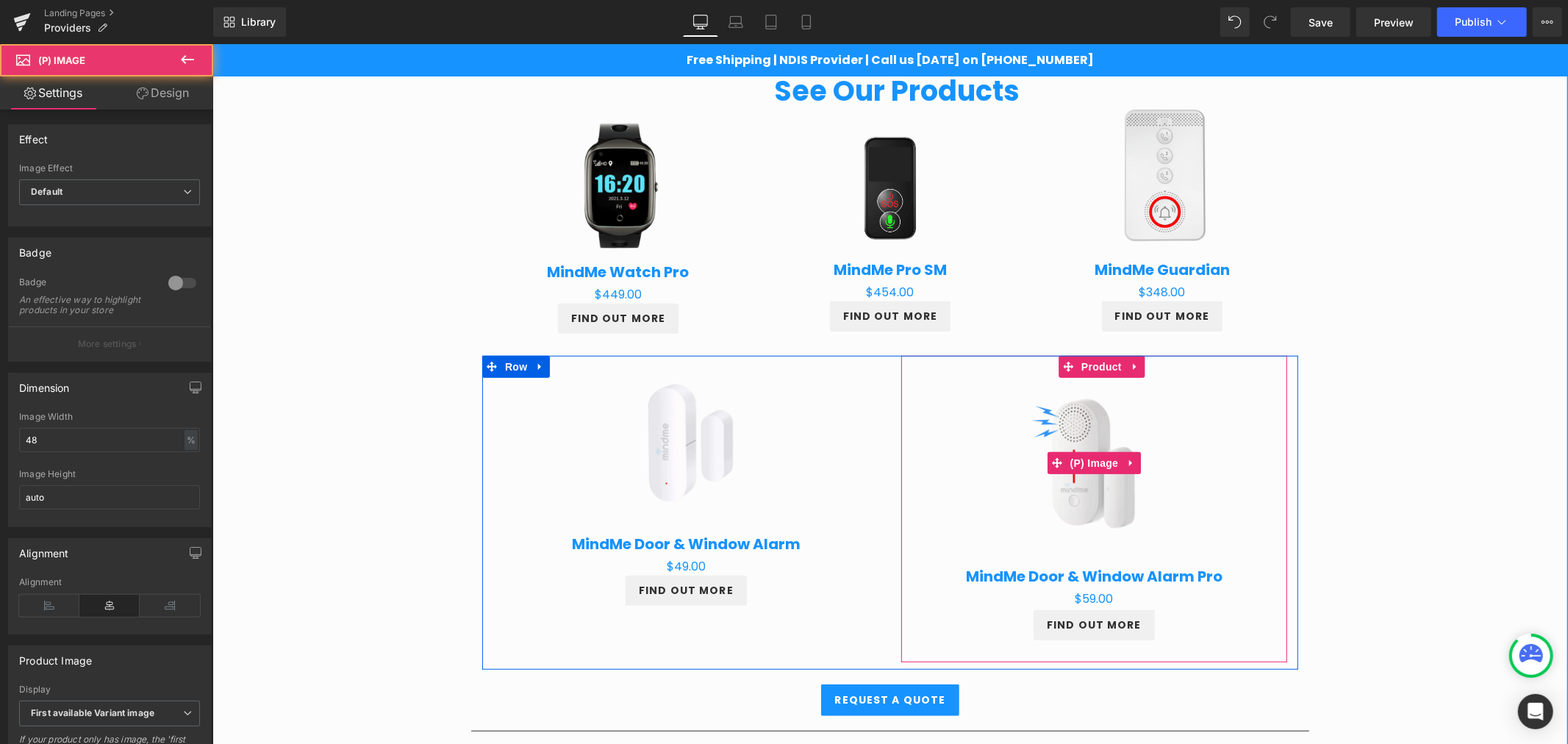
click at [1096, 378] on img at bounding box center [1093, 462] width 178 height 178
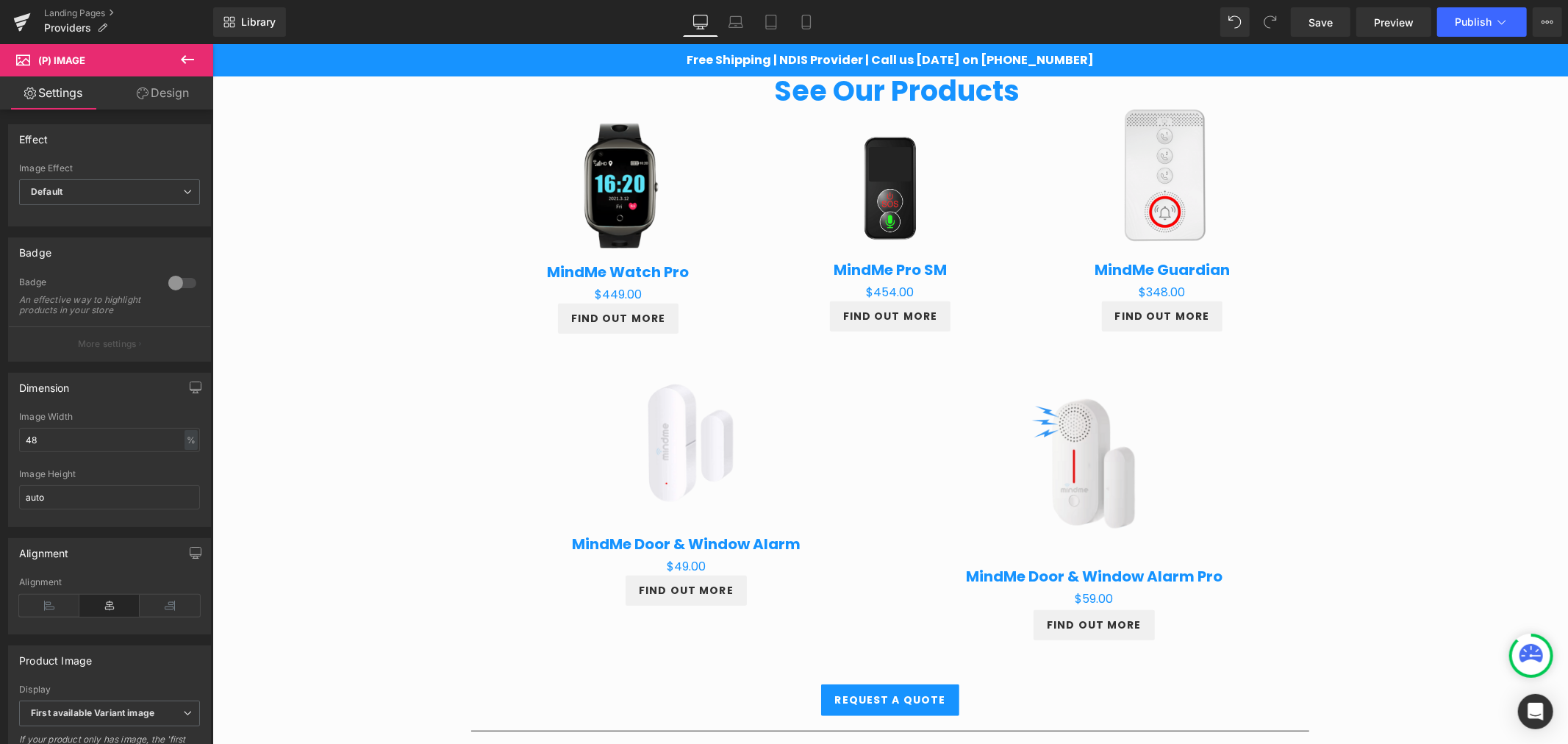
drag, startPoint x: 148, startPoint y: 84, endPoint x: 102, endPoint y: 184, distance: 110.1
click at [147, 85] on link "Design" at bounding box center [163, 93] width 107 height 33
click at [0, 0] on div "Spacing" at bounding box center [0, 0] width 0 height 0
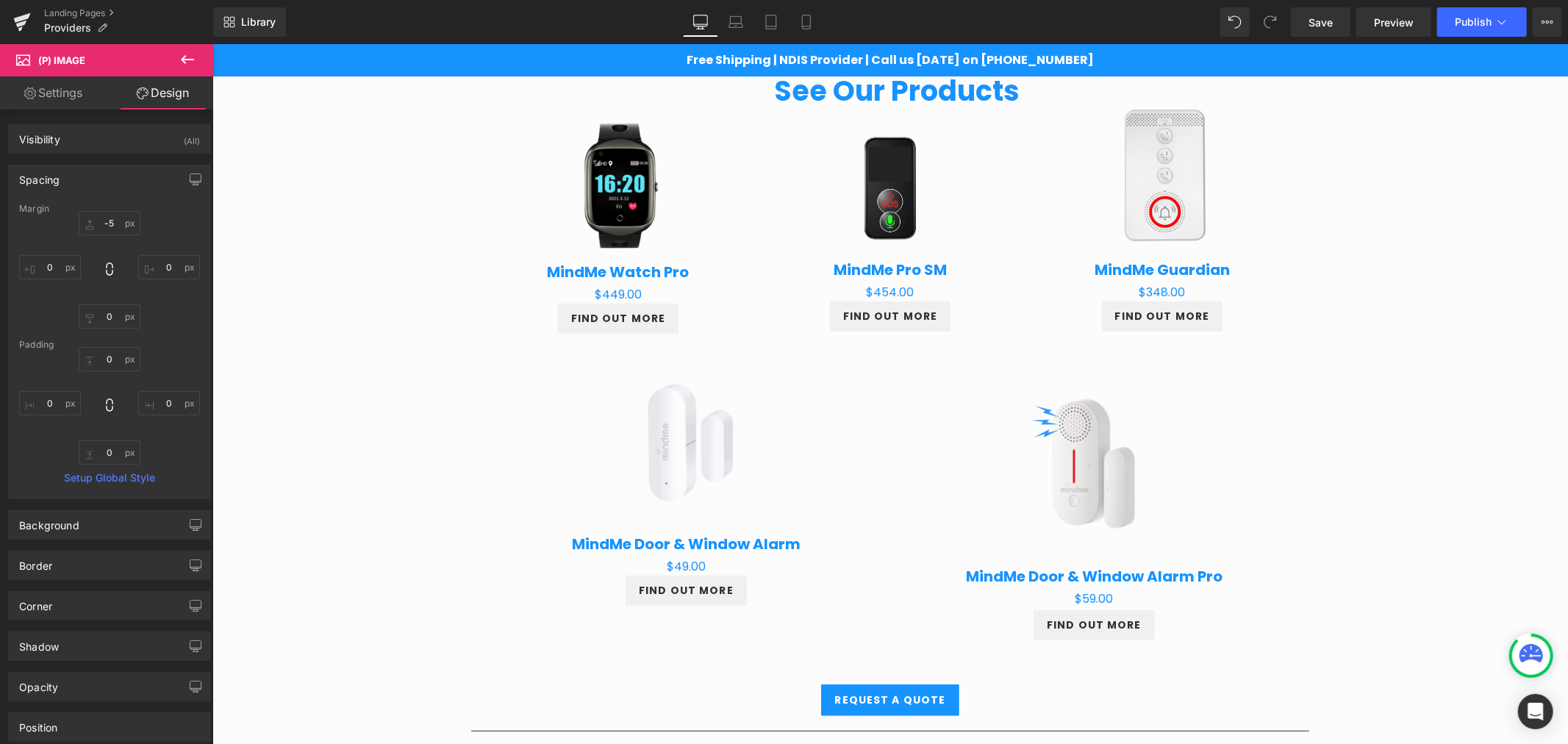
type input "-5"
type input "0"
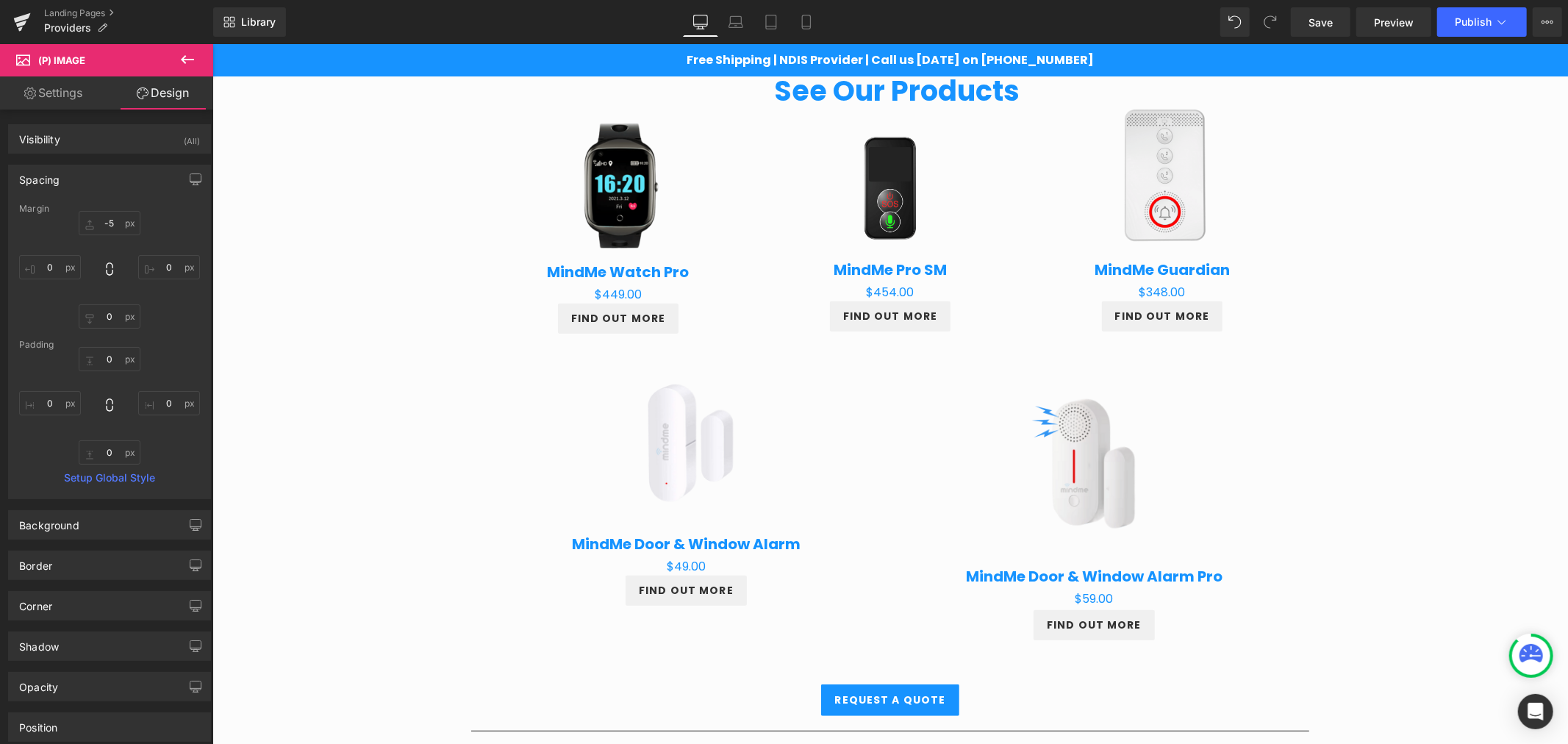
type input "0"
click at [118, 218] on input "-5" at bounding box center [109, 223] width 62 height 24
type input "-35"
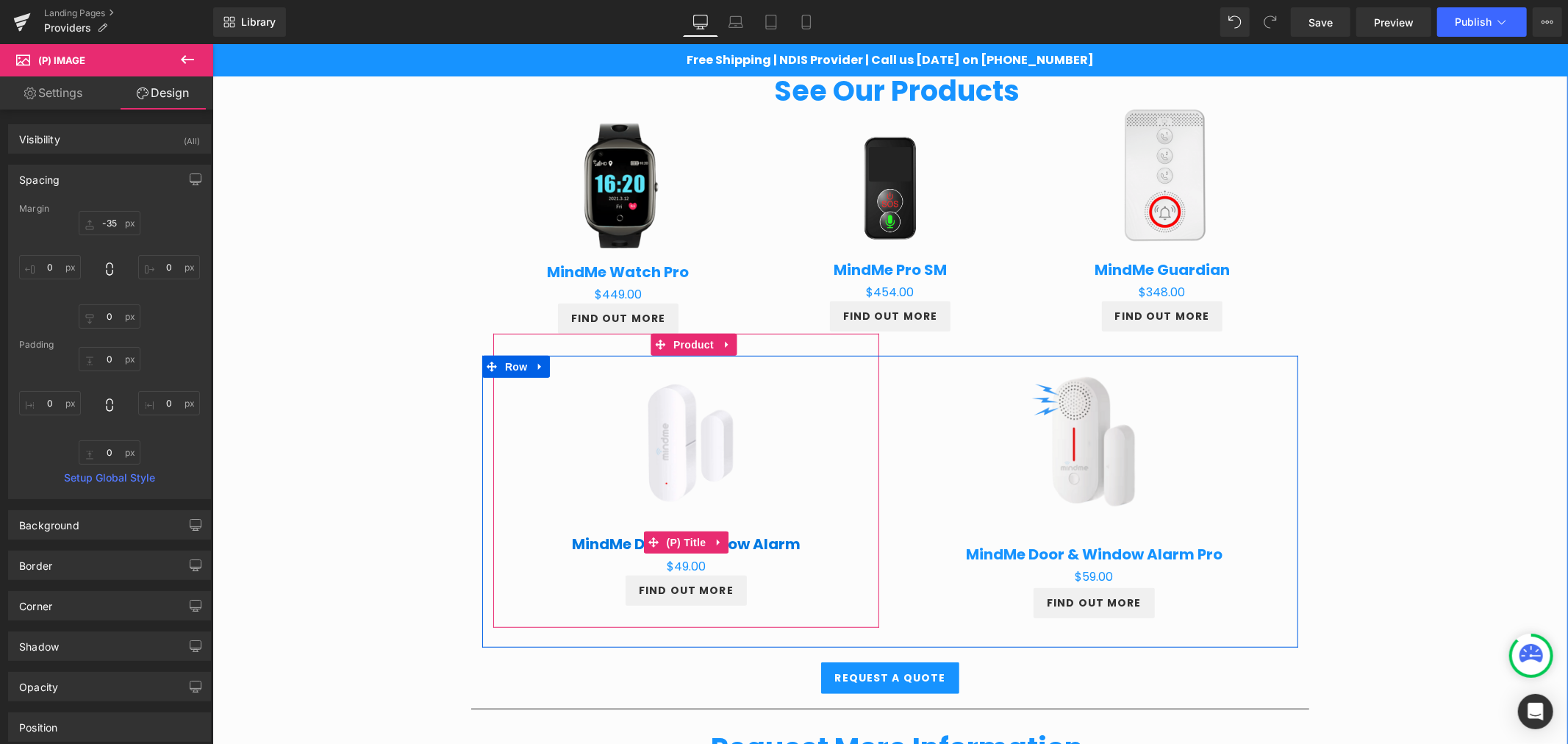
click at [738, 538] on link "MindMe Door & Window Alarm" at bounding box center [686, 543] width 229 height 18
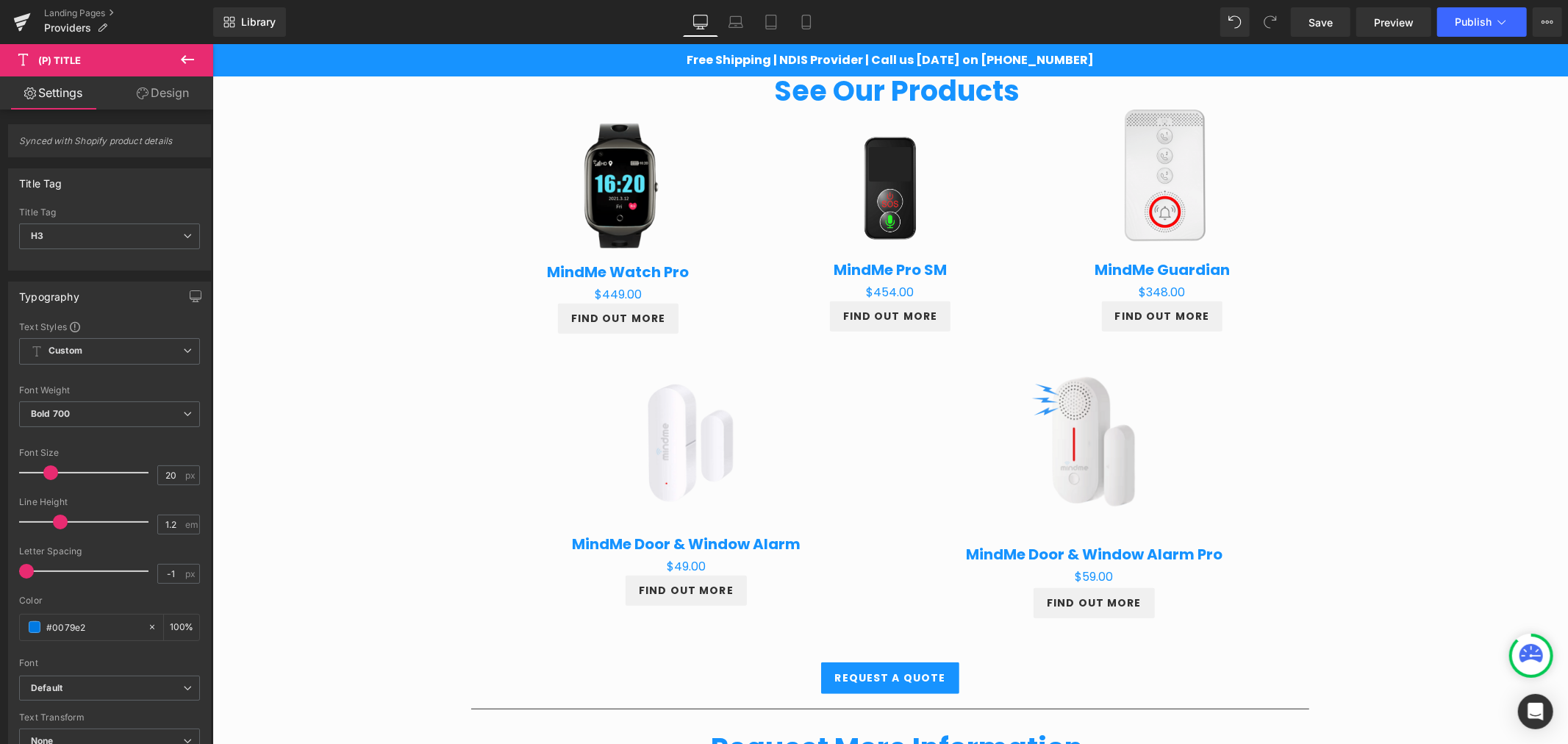
click at [152, 87] on link "Design" at bounding box center [163, 93] width 107 height 33
click at [0, 0] on div "Spacing" at bounding box center [0, 0] width 0 height 0
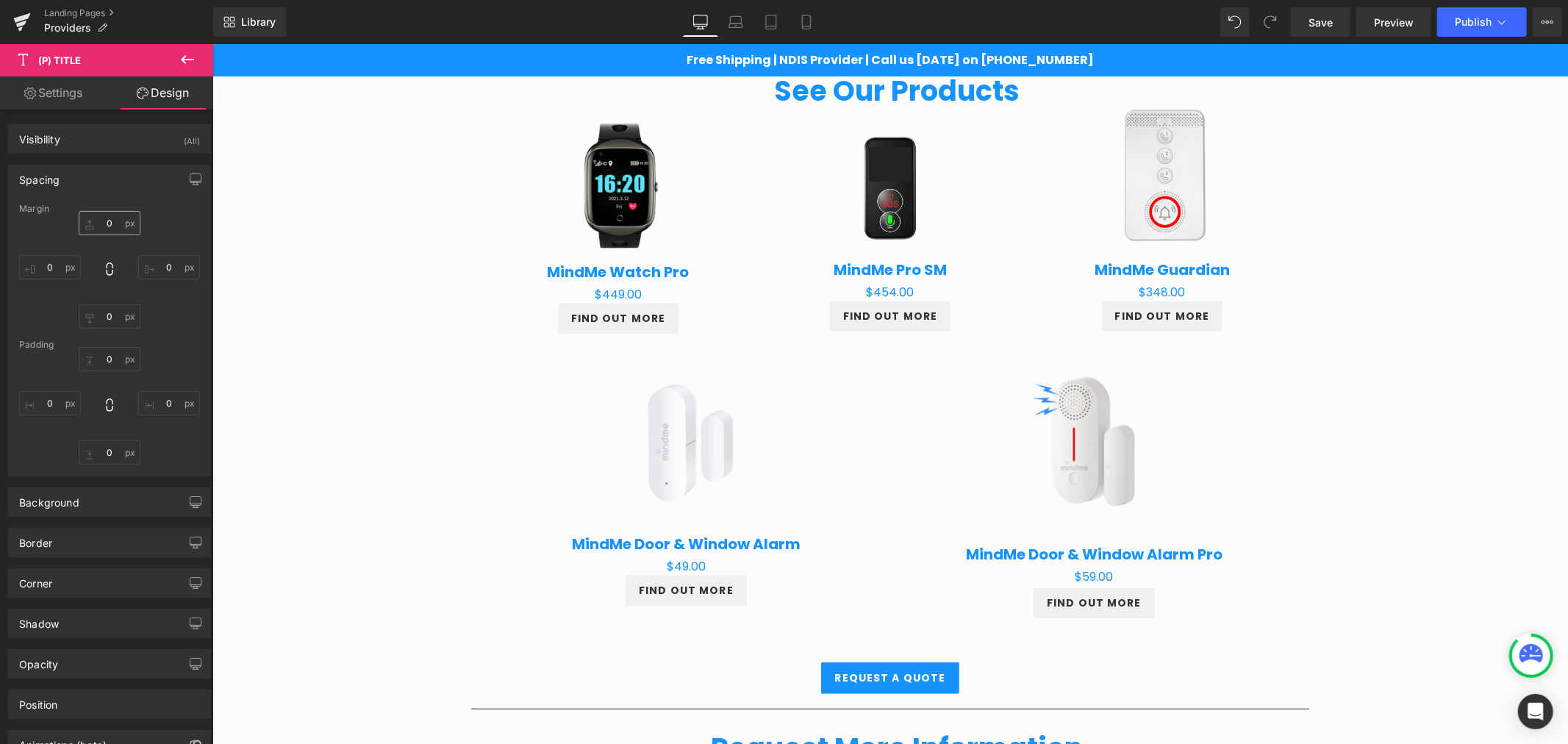
type input "-10"
type input "0"
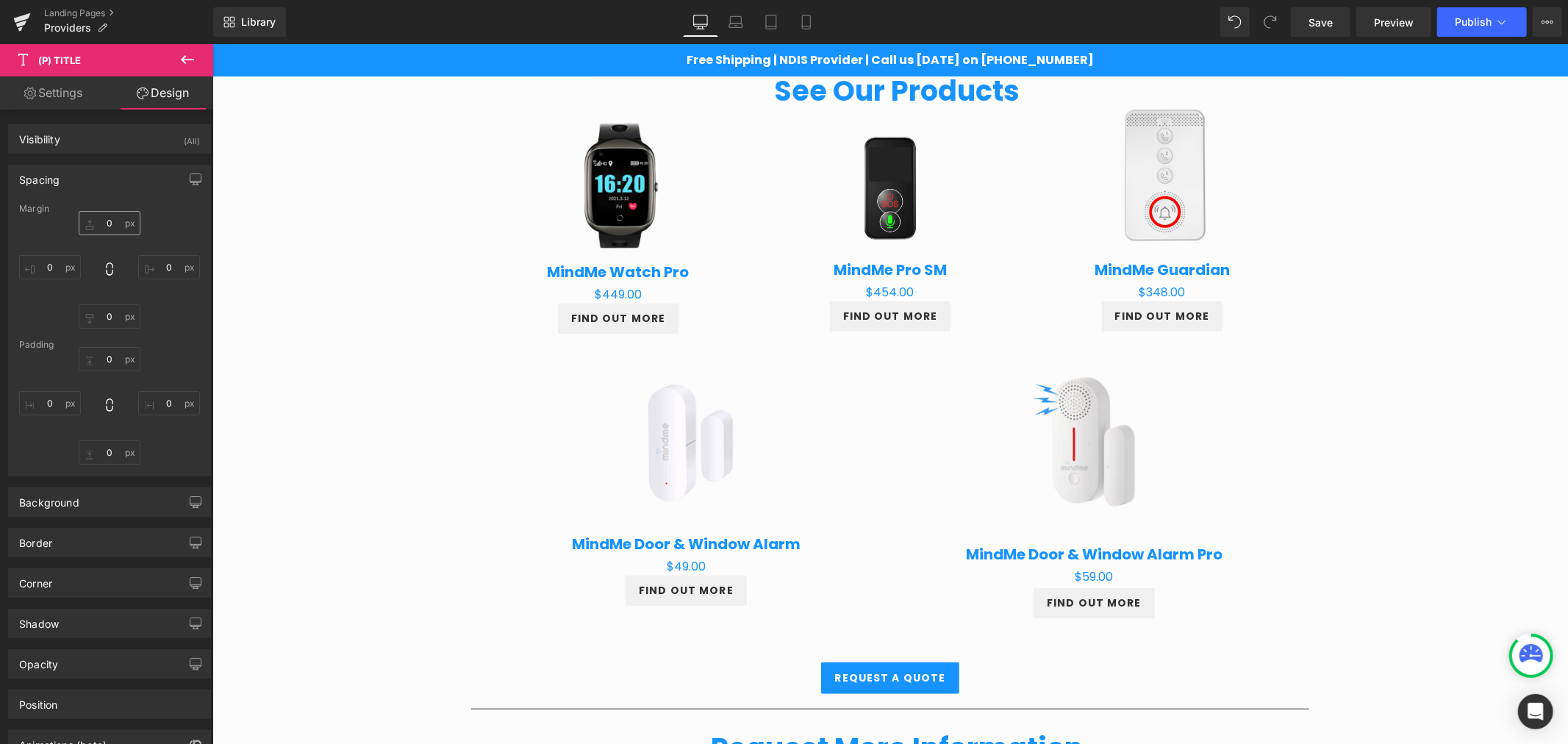
type input "0"
click at [114, 221] on input "-10" at bounding box center [109, 223] width 62 height 24
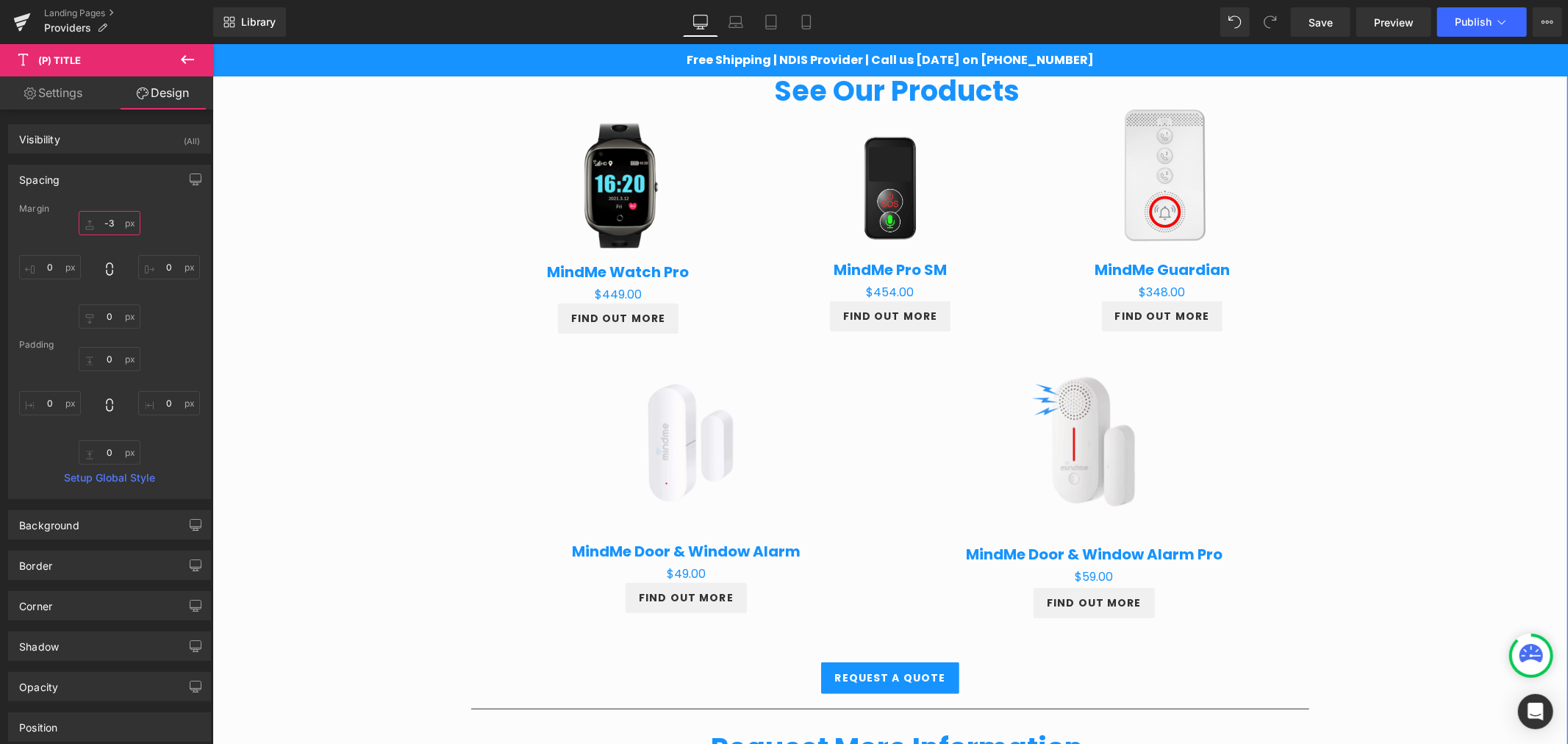
type input "-30"
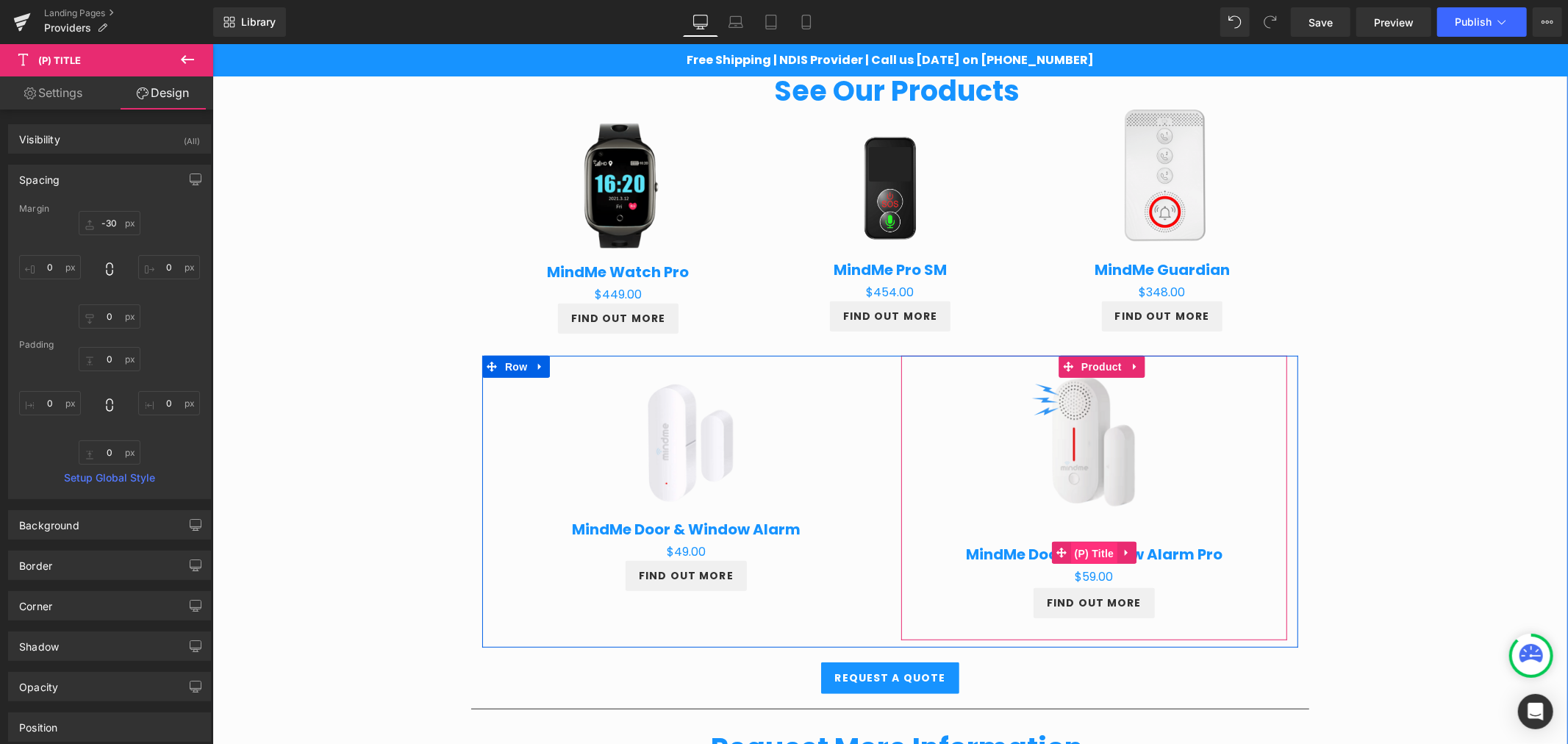
click at [1092, 547] on span "(P) Title" at bounding box center [1094, 553] width 47 height 22
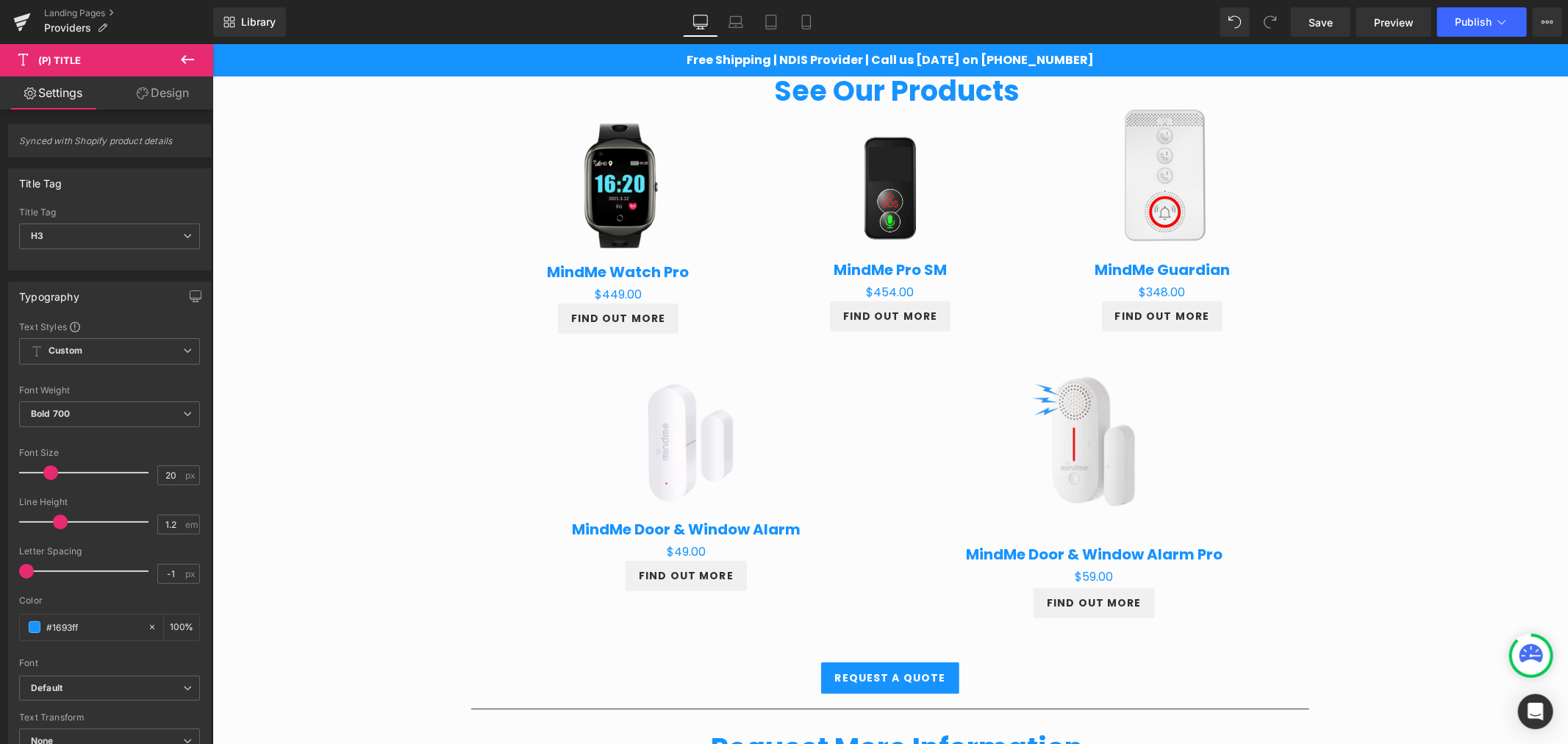
click at [143, 93] on icon at bounding box center [143, 94] width 12 height 12
click at [0, 0] on div "Spacing" at bounding box center [0, 0] width 0 height 0
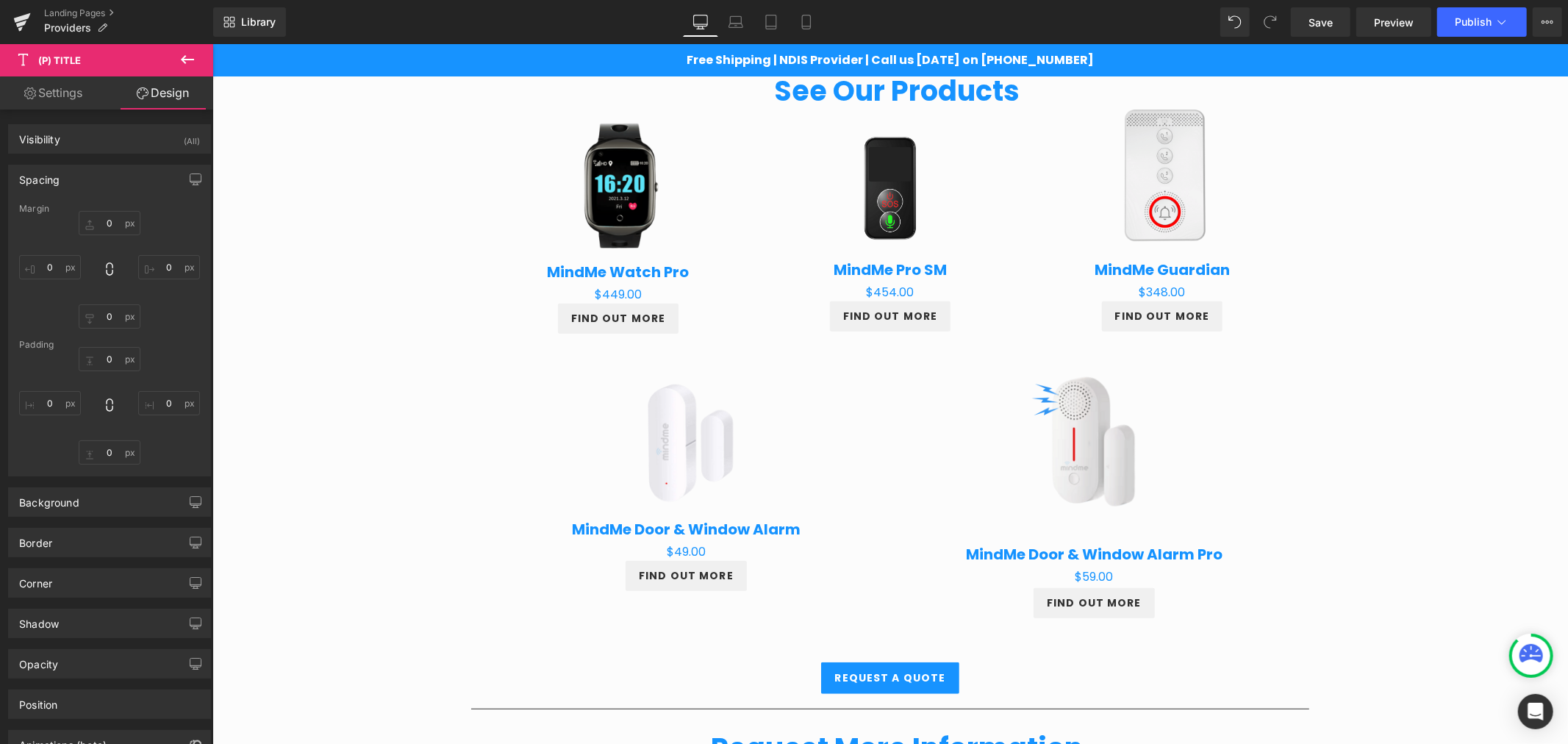
type input "10"
type input "0"
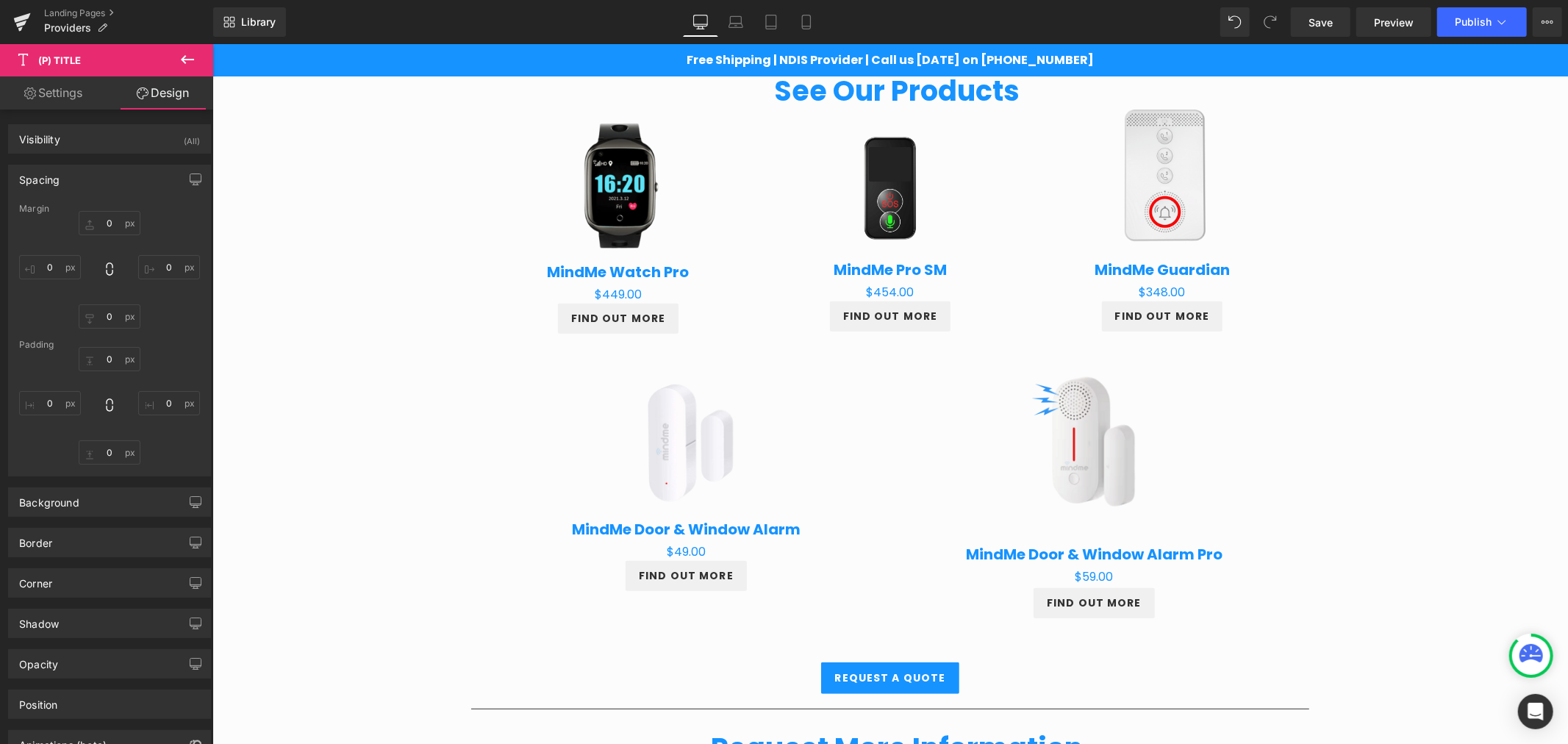
type input "0"
click at [103, 226] on input "10" at bounding box center [109, 223] width 62 height 24
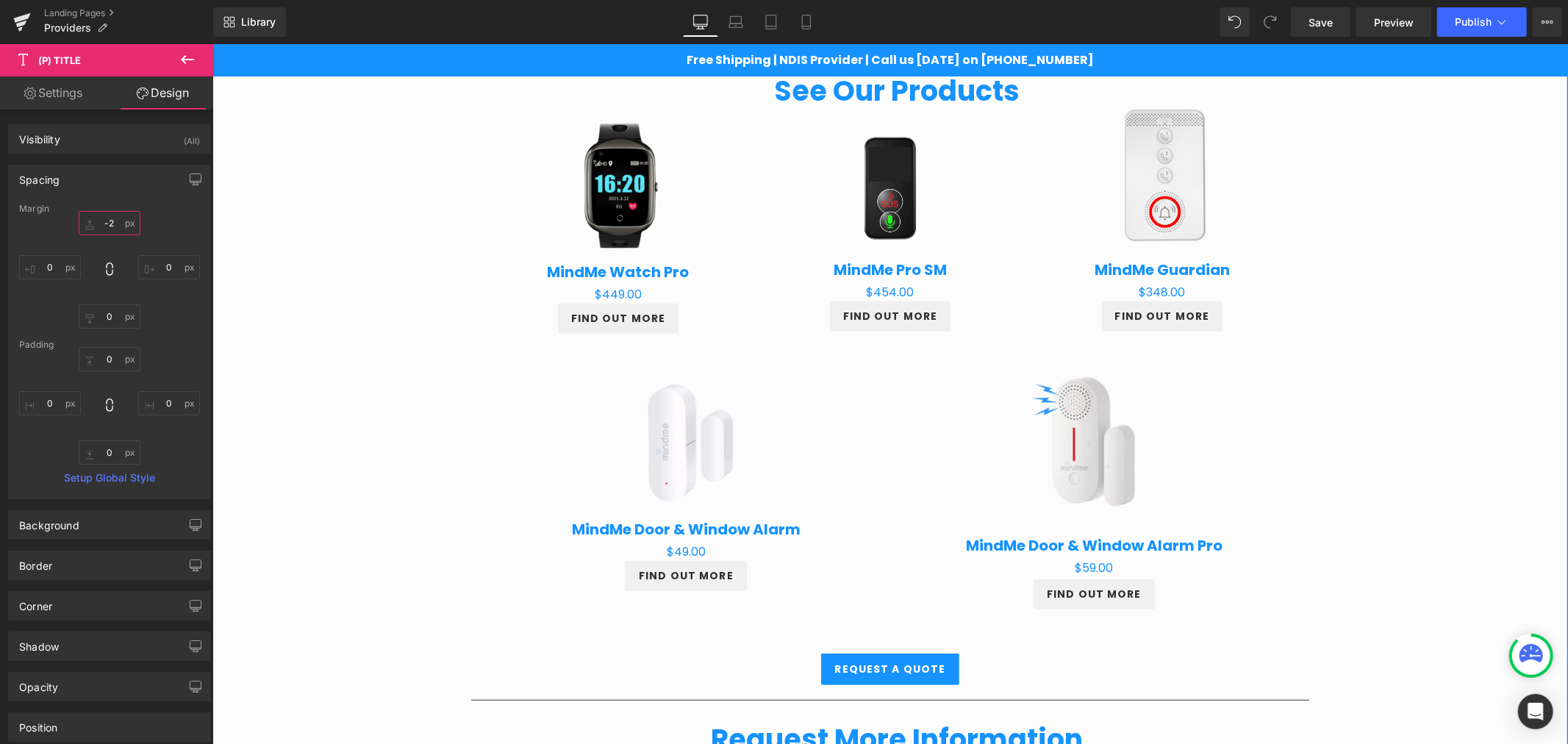
type input "-25"
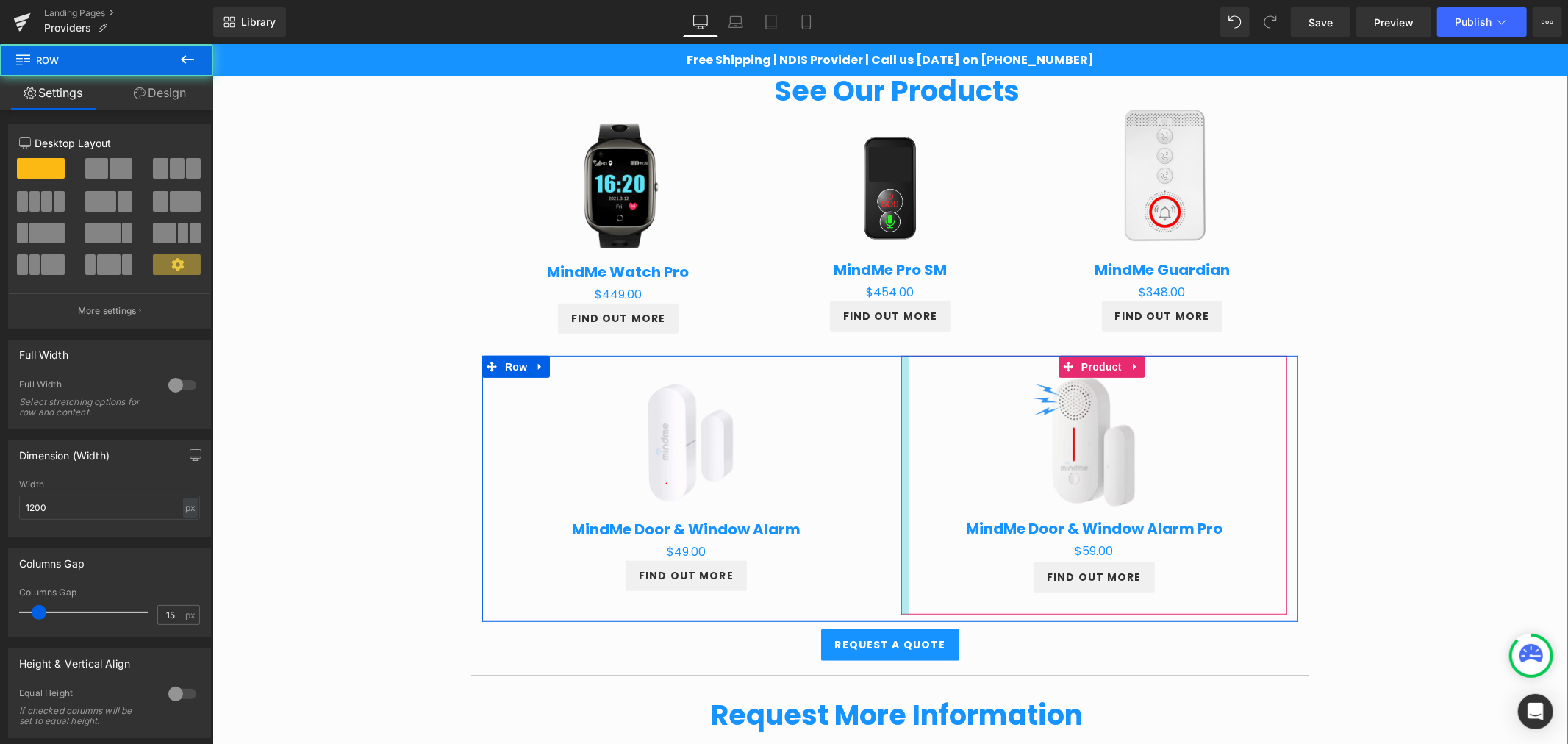
drag, startPoint x: 894, startPoint y: 627, endPoint x: 895, endPoint y: 610, distance: 17.0
click at [895, 610] on div "Sale Off (P) Image MindMe Door & Window Alarm (P) Title $0 $49.00 (P) Price FIN…" at bounding box center [890, 488] width 838 height 266
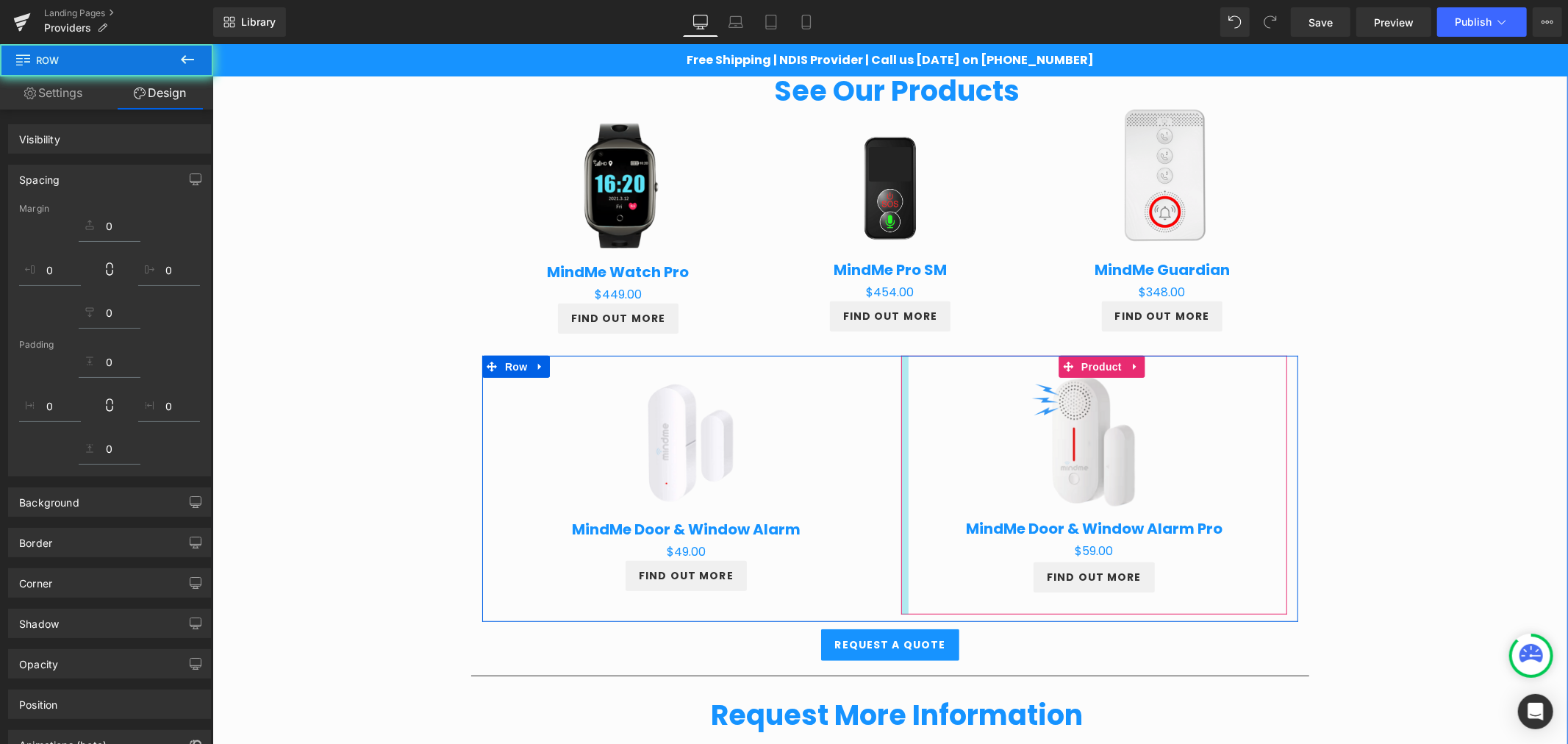
click at [1371, 518] on div "Providers Heading Row Partnering for Better Client Outcomes Heading Row At Mind…" at bounding box center [889, 506] width 1355 height 1874
click at [1379, 512] on div "Providers Heading Row Partnering for Better Client Outcomes Heading Row At Mind…" at bounding box center [889, 506] width 1355 height 1874
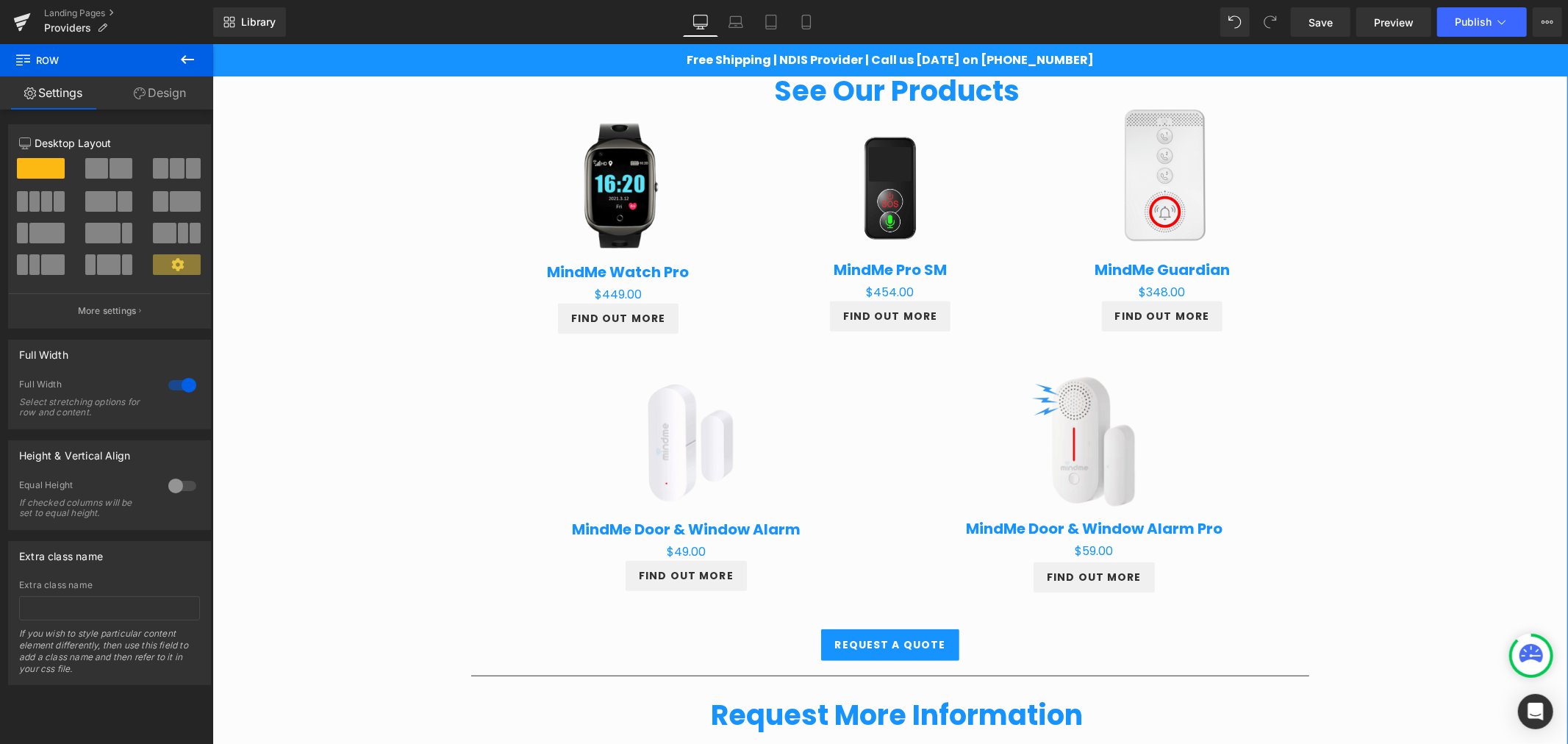
click at [1378, 526] on div "Providers Heading Row Partnering for Better Client Outcomes Heading Row At Mind…" at bounding box center [889, 506] width 1355 height 1874
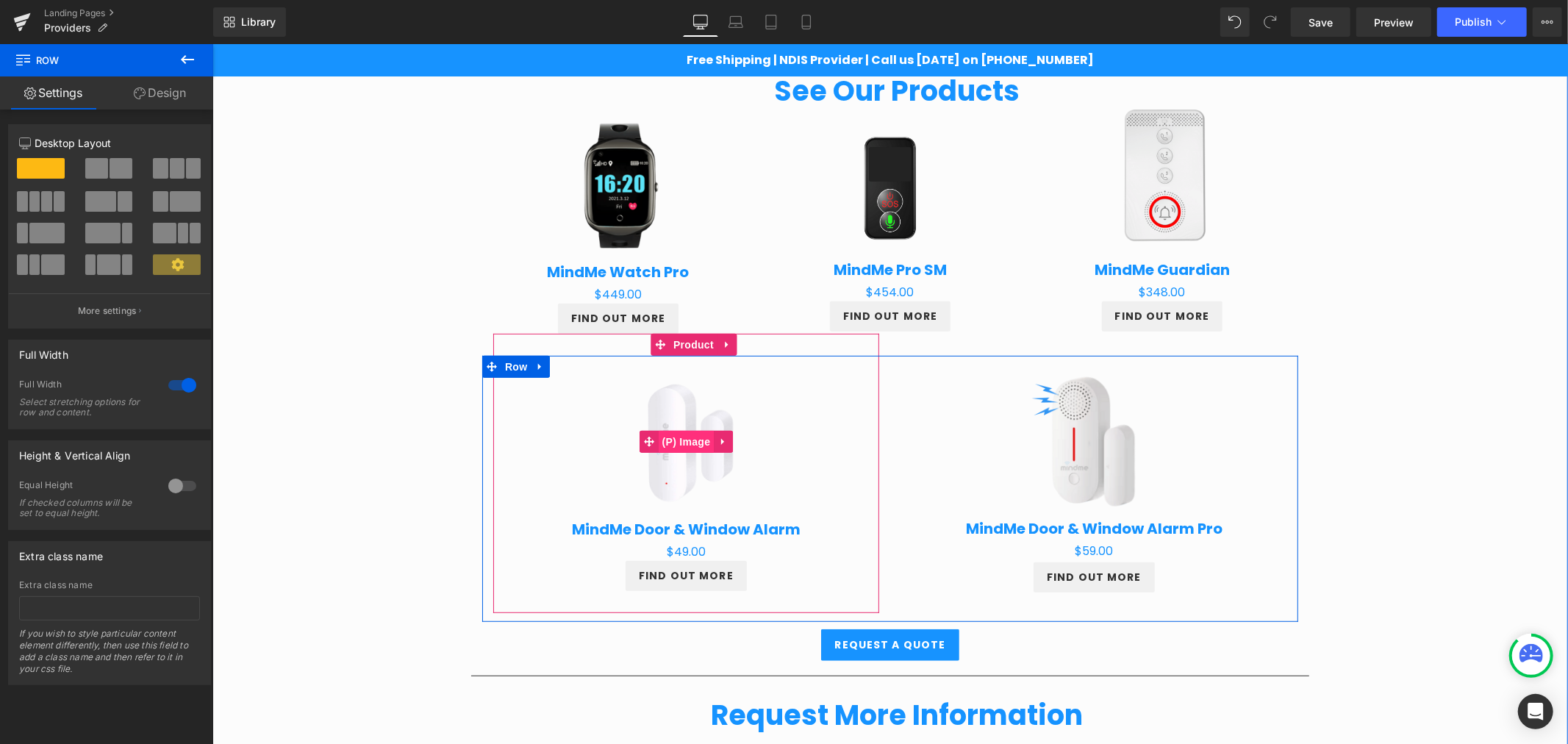
click at [702, 450] on span "(P) Image" at bounding box center [686, 441] width 56 height 22
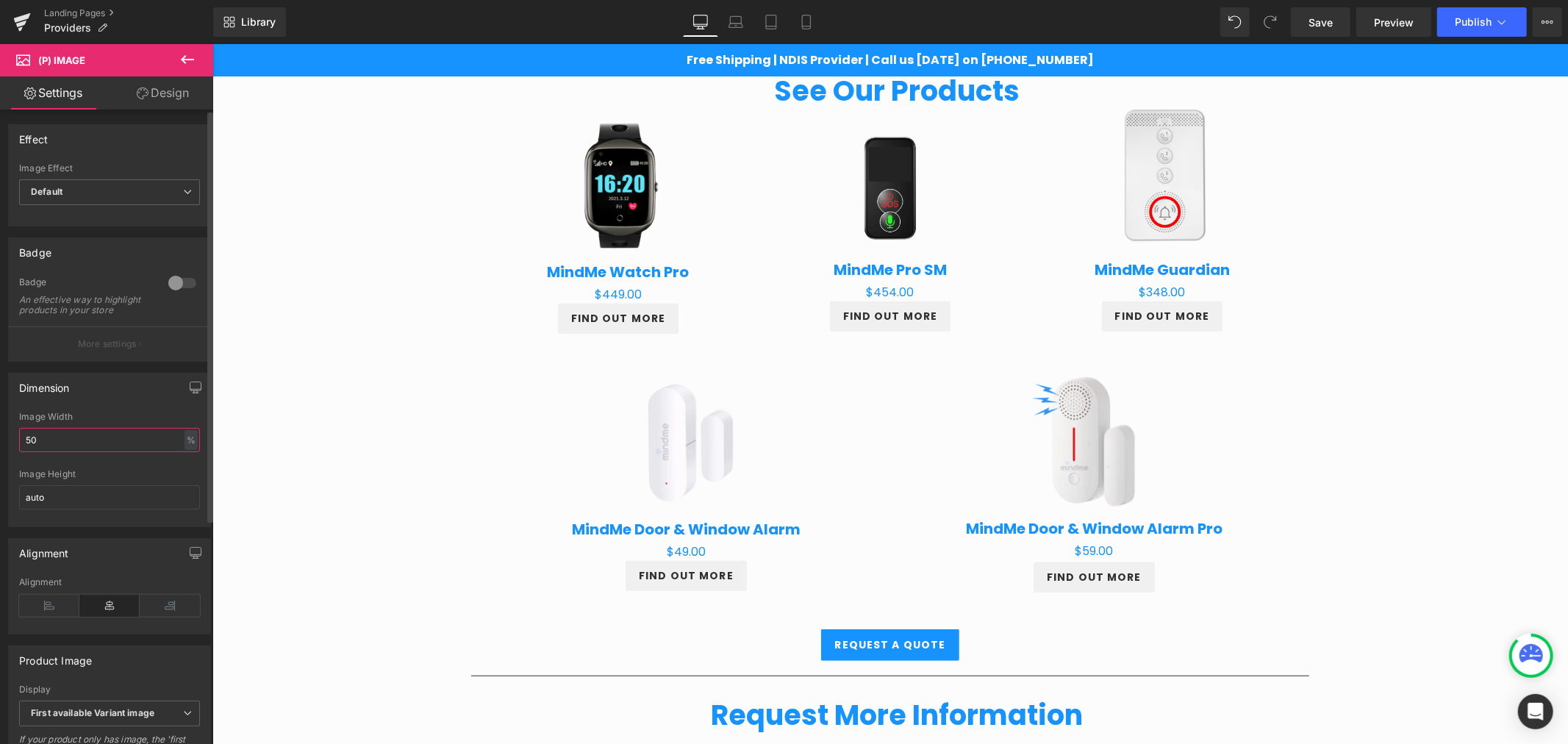
click at [85, 443] on input "50" at bounding box center [109, 440] width 181 height 24
type input "5"
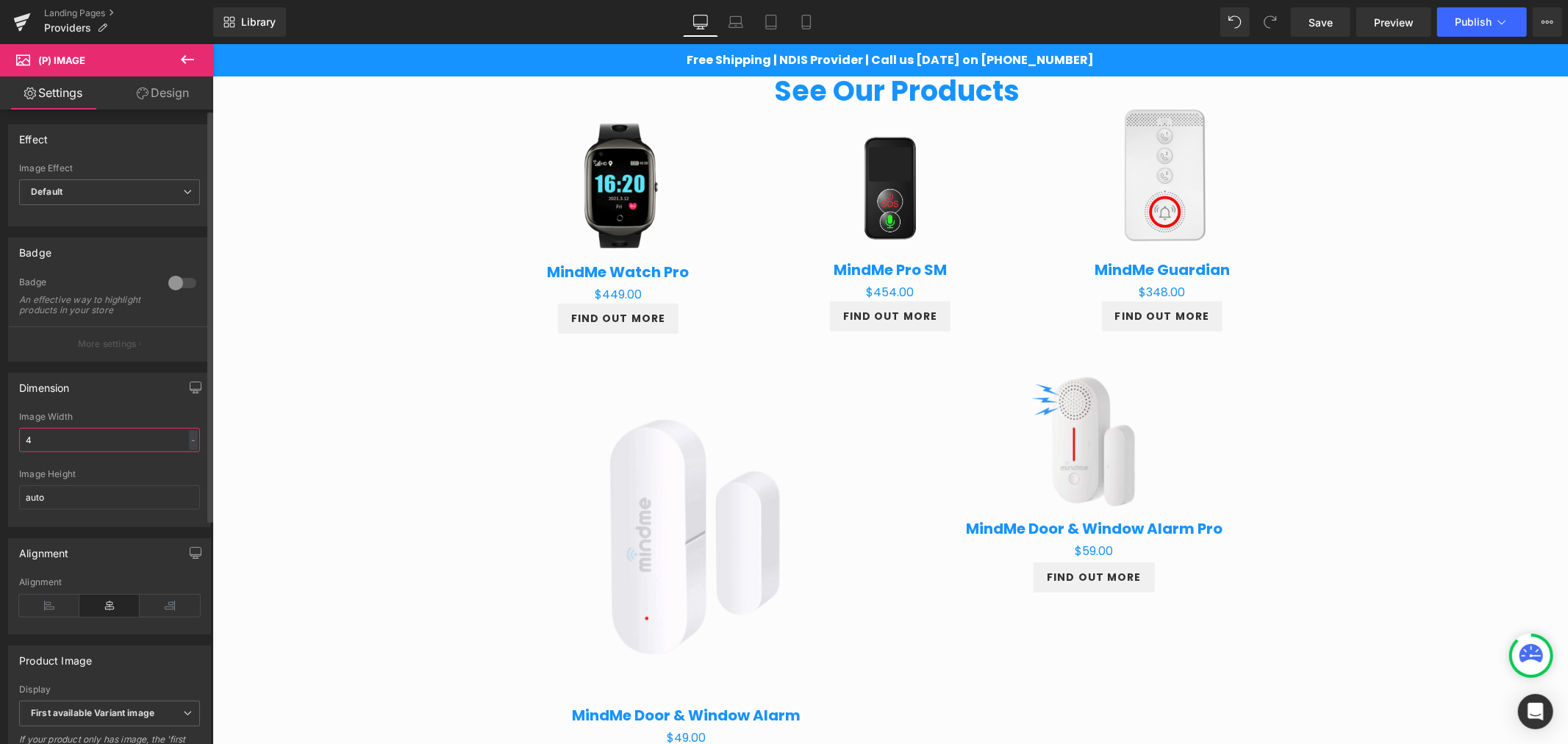
type input "45"
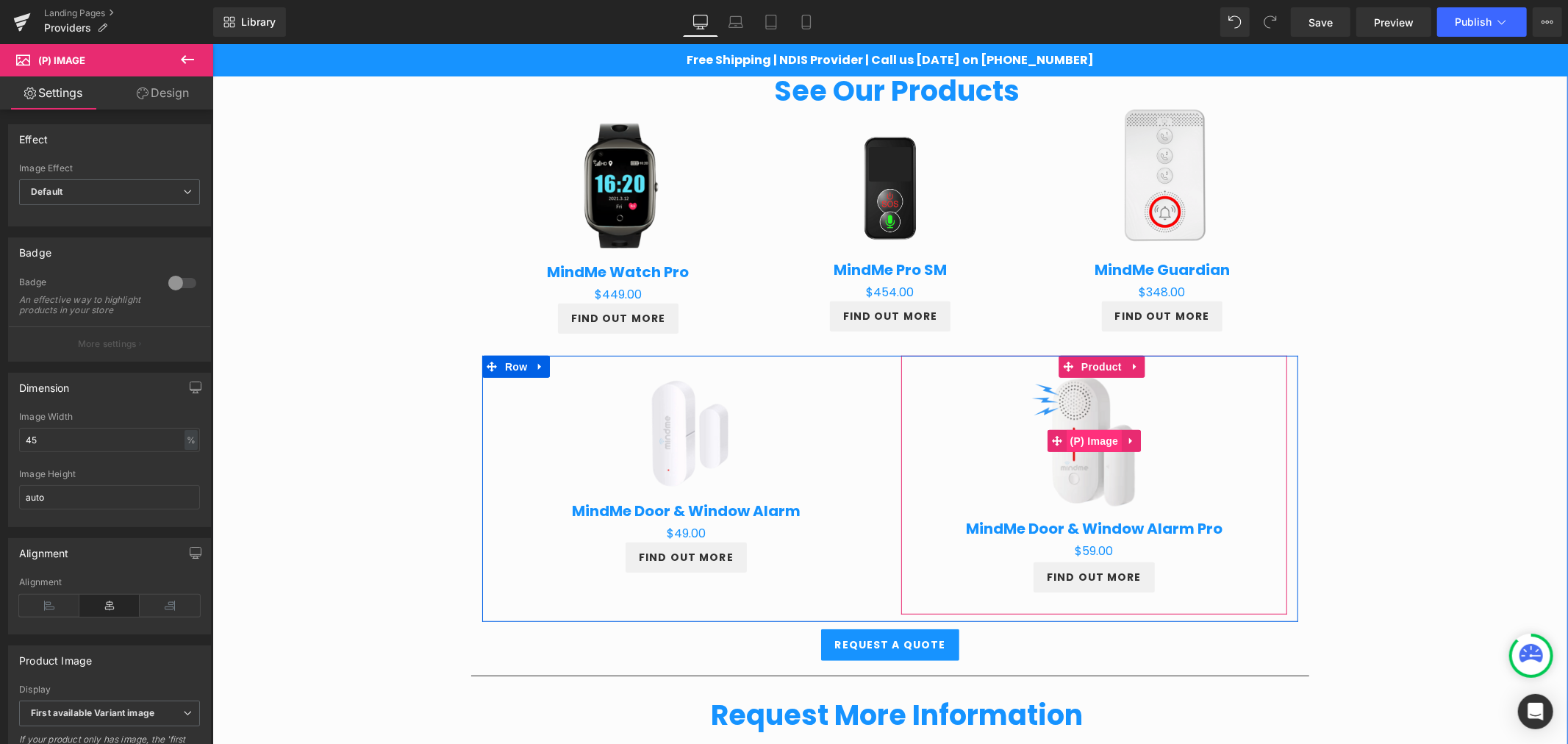
click at [1088, 431] on span "(P) Image" at bounding box center [1094, 440] width 56 height 22
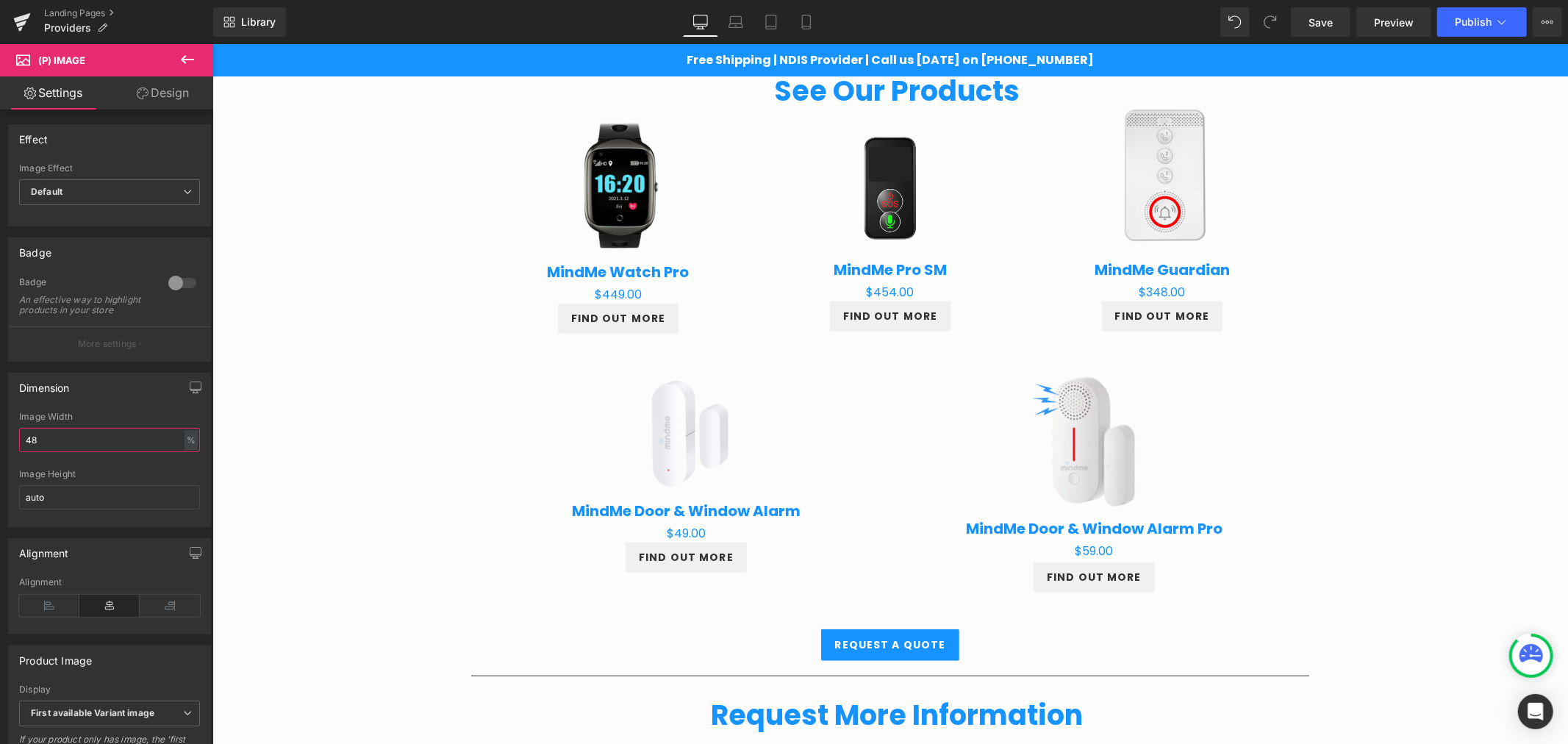
click at [53, 446] on input "48" at bounding box center [109, 440] width 181 height 24
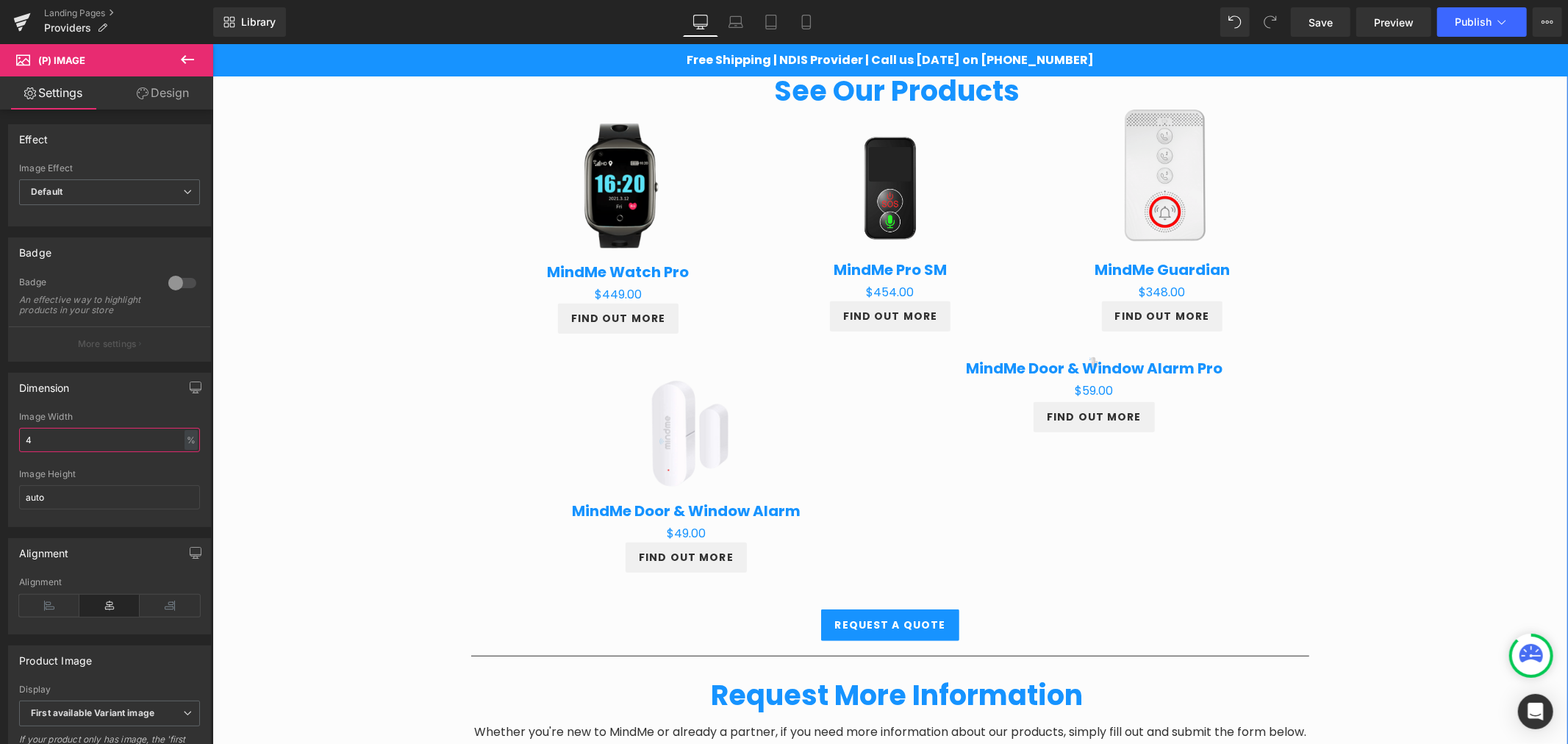
type input "43"
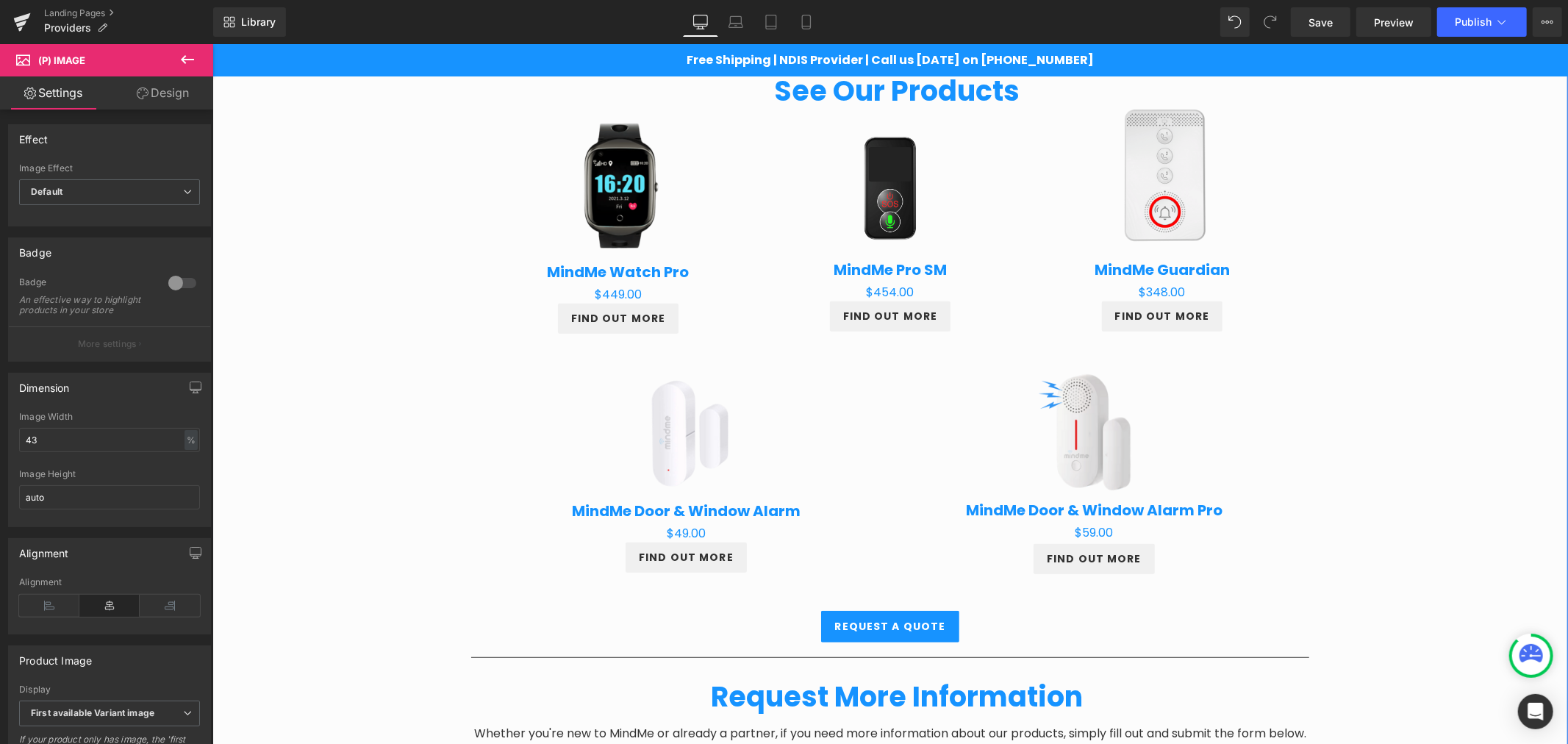
click at [1355, 353] on div "Providers Heading Row Partnering for Better Client Outcomes Heading Row At Mind…" at bounding box center [889, 496] width 1355 height 1855
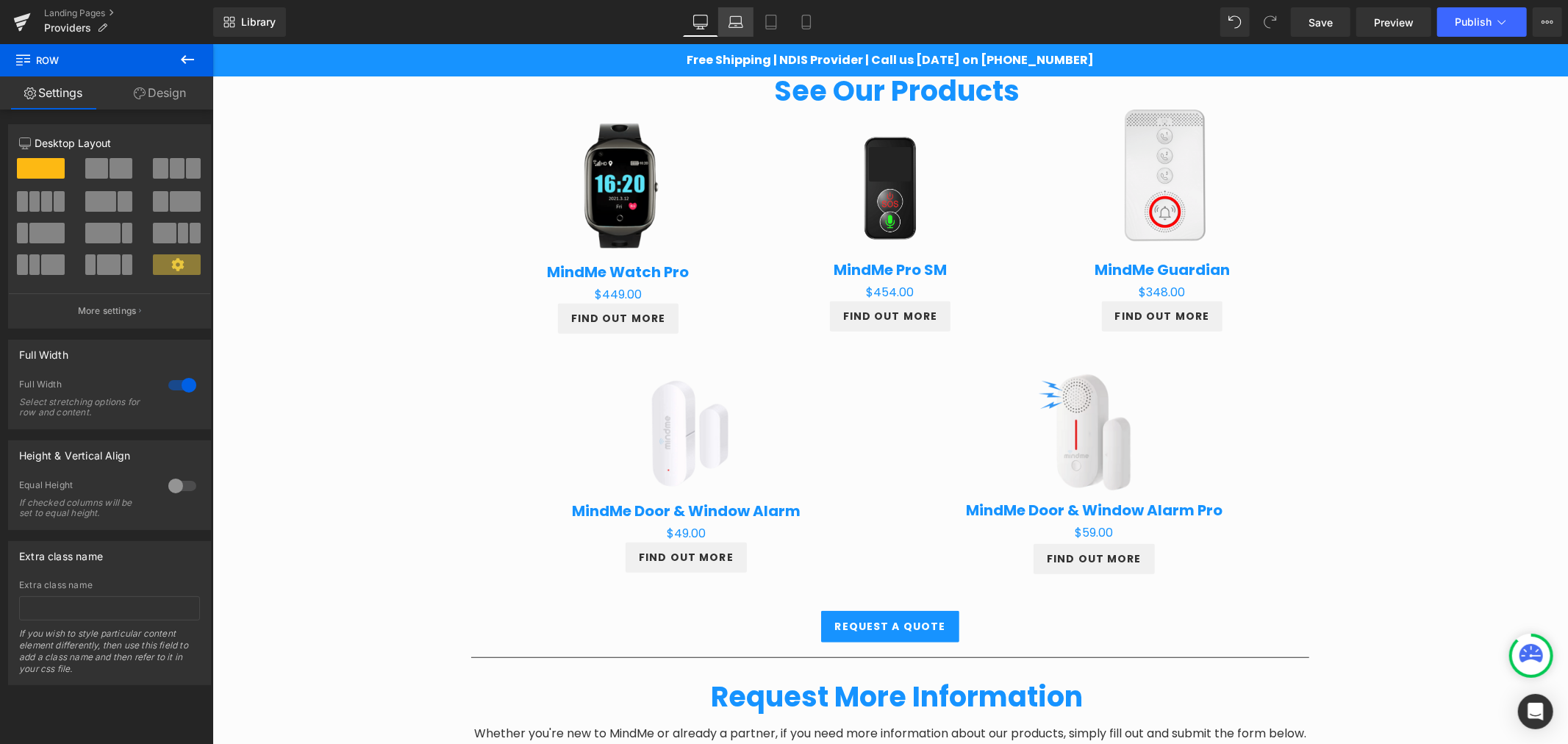
click at [741, 30] on link "Laptop" at bounding box center [736, 22] width 35 height 29
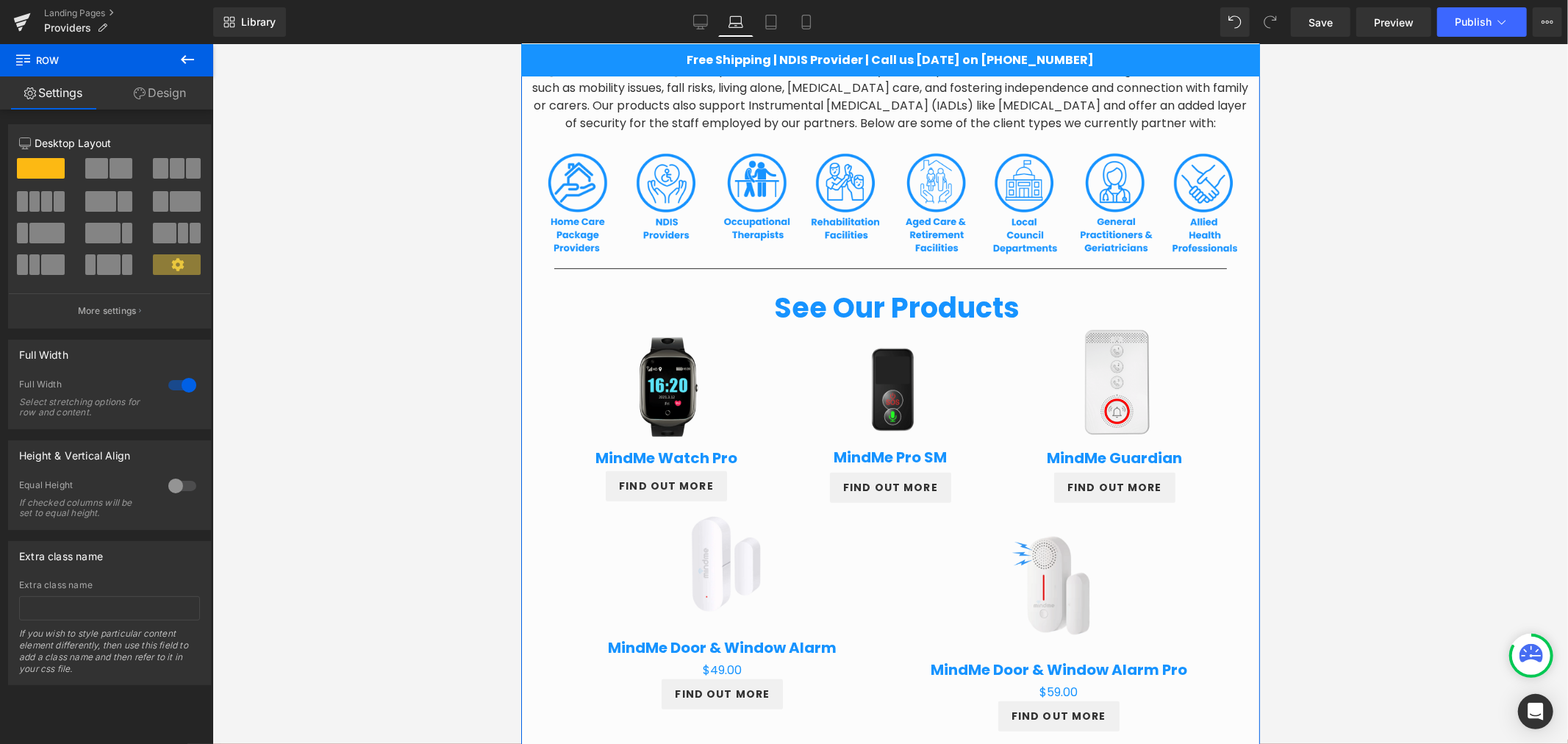
scroll to position [299, 0]
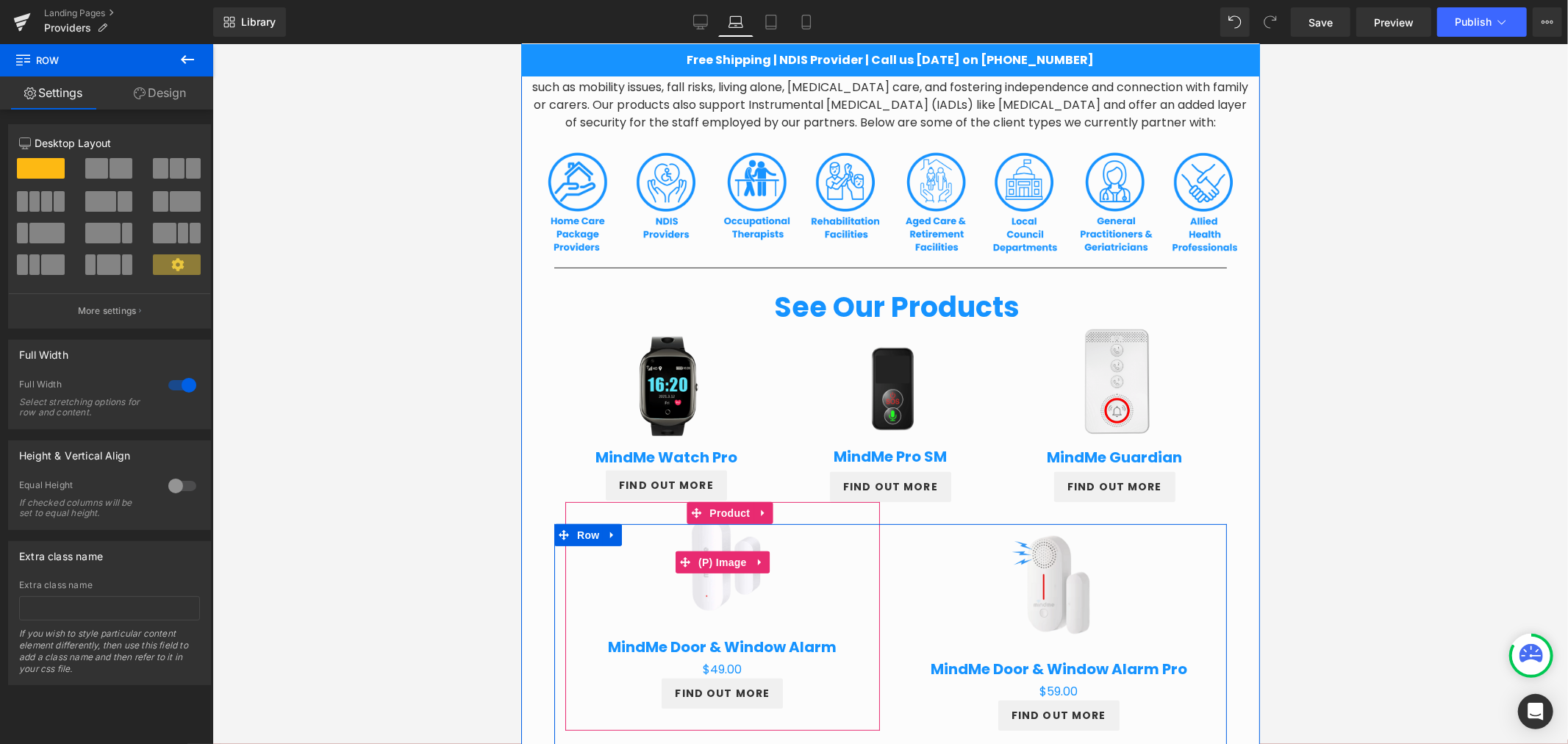
drag, startPoint x: 1849, startPoint y: 532, endPoint x: 722, endPoint y: 592, distance: 1128.6
click at [722, 592] on img at bounding box center [722, 562] width 150 height 150
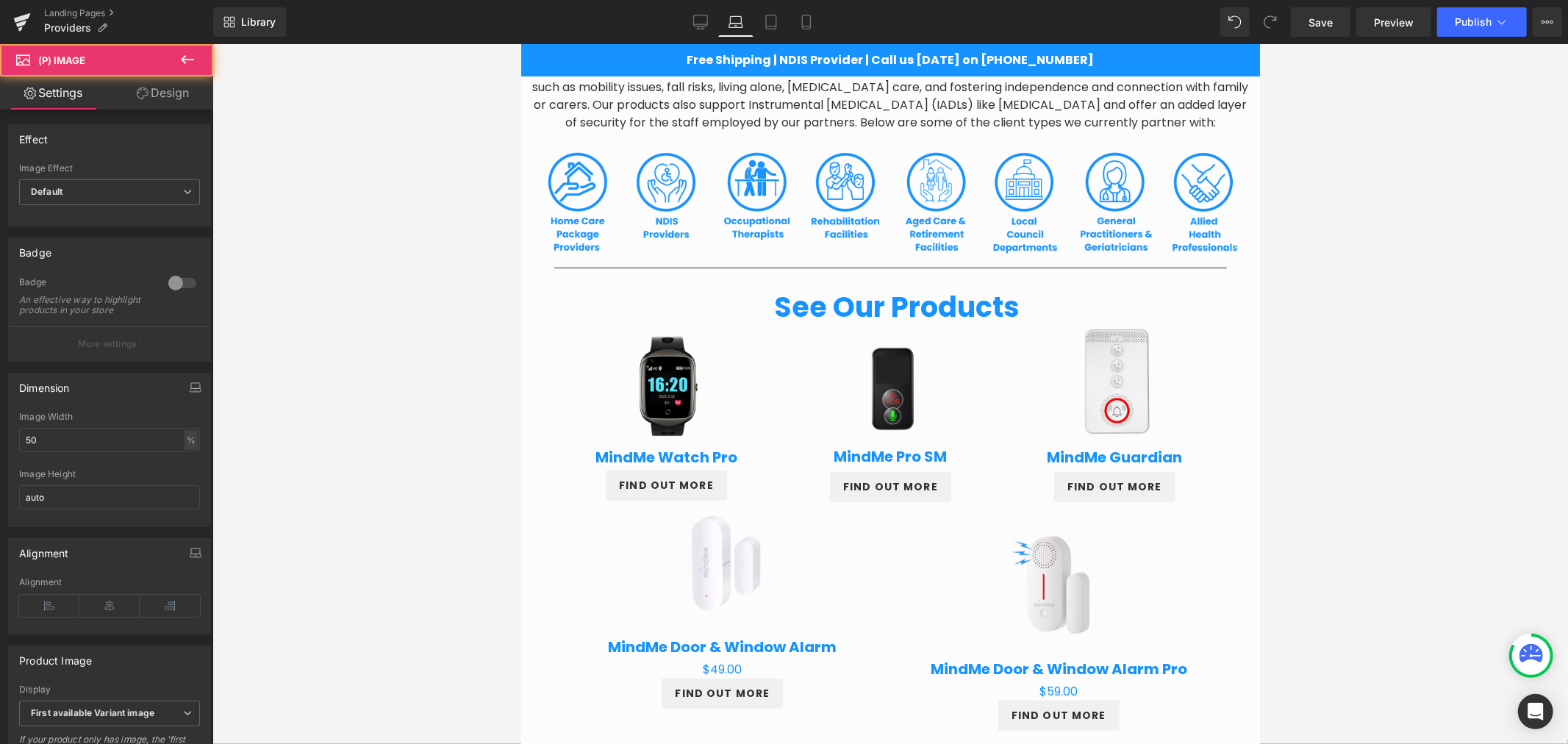
click at [1329, 488] on div at bounding box center [890, 393] width 1355 height 699
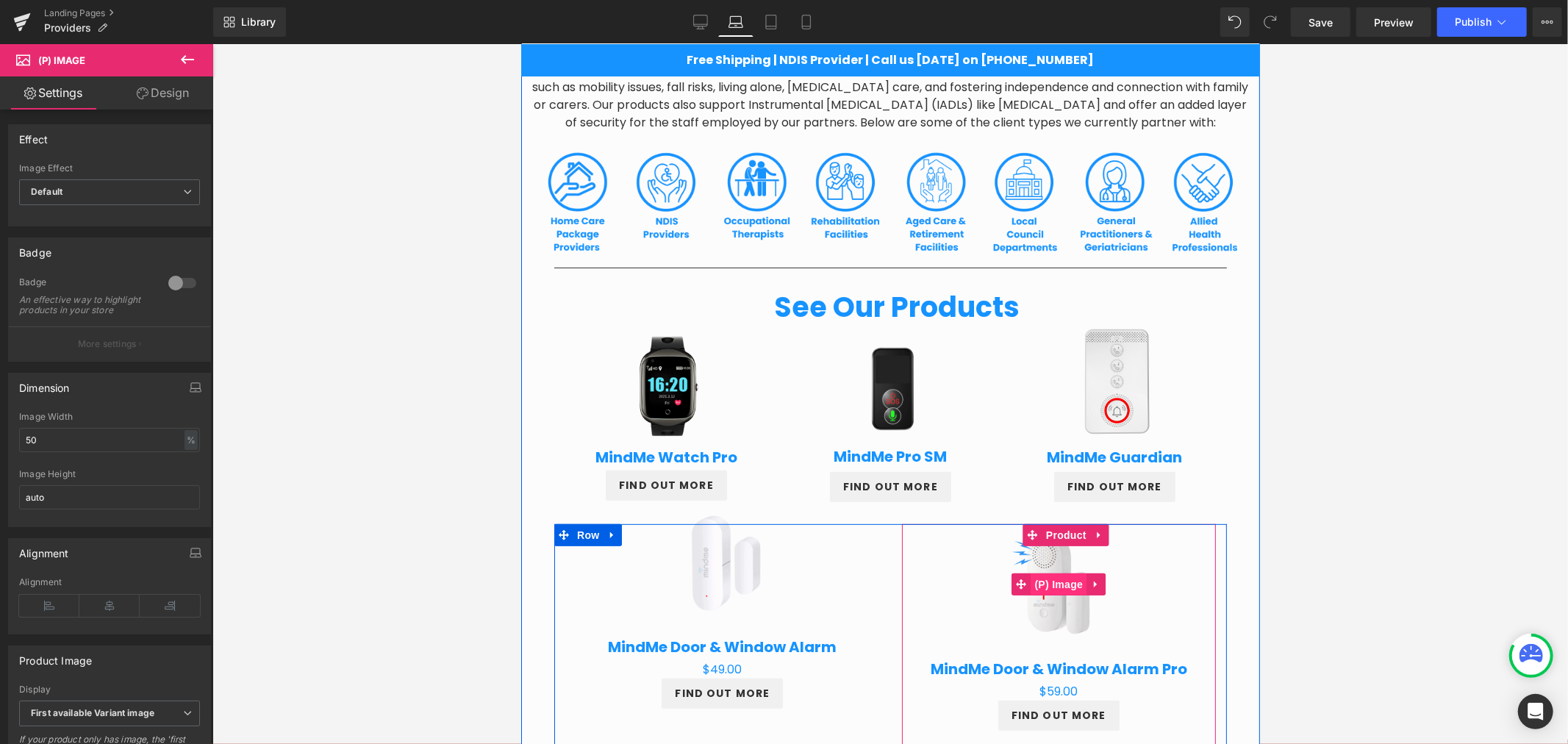
click at [1056, 591] on span "(P) Image" at bounding box center [1059, 583] width 56 height 22
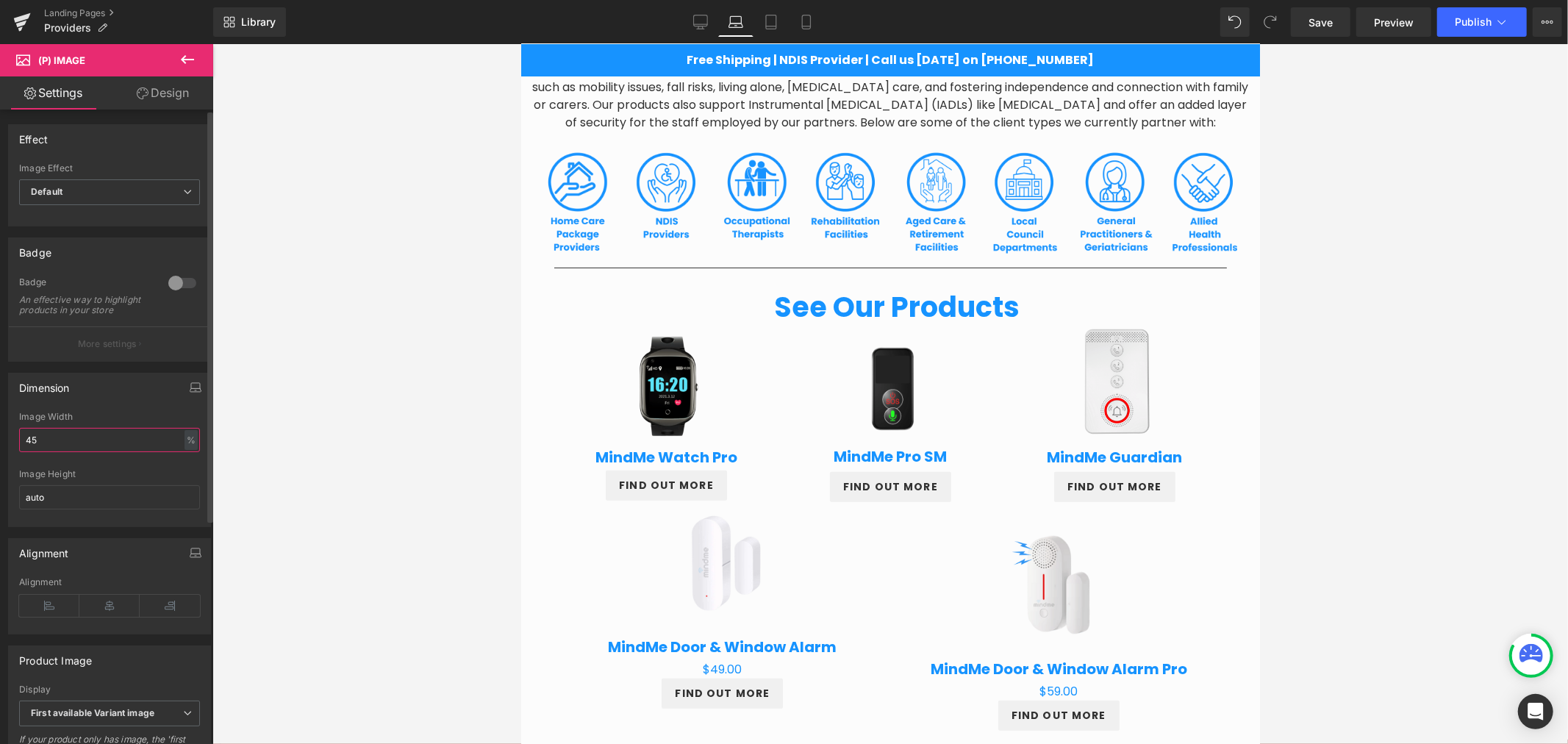
click at [60, 452] on input "45" at bounding box center [109, 440] width 181 height 24
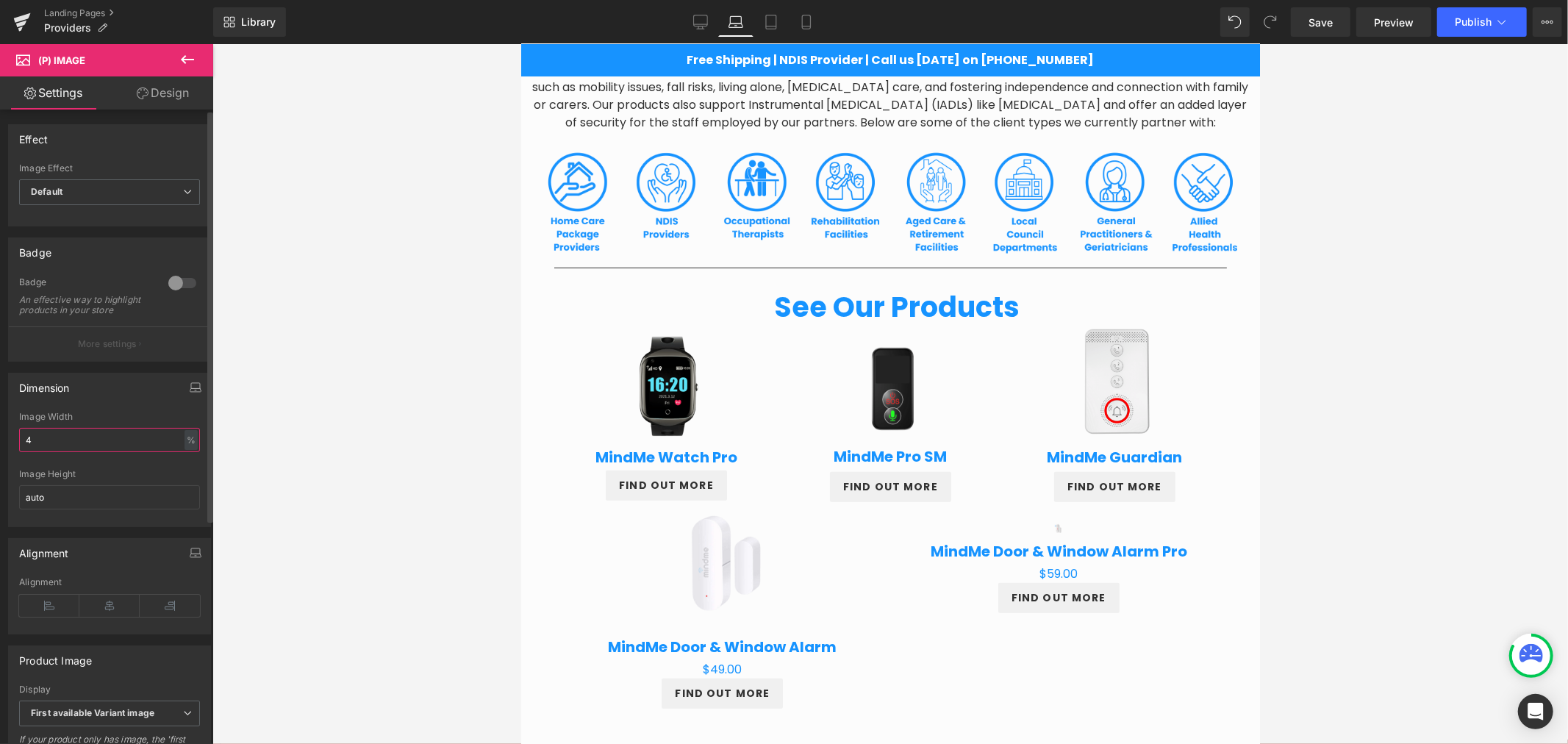
type input "43"
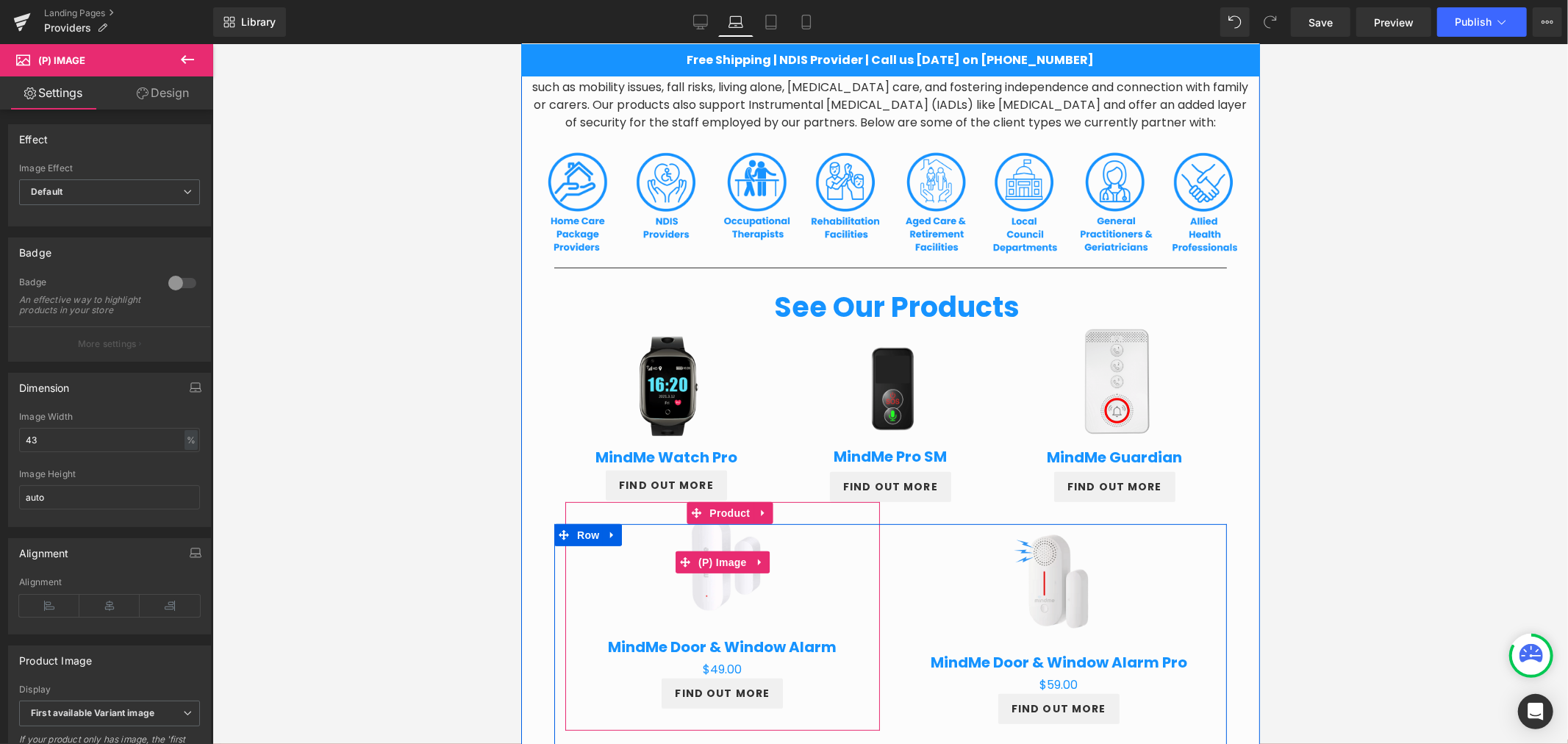
click at [656, 507] on img at bounding box center [722, 562] width 150 height 150
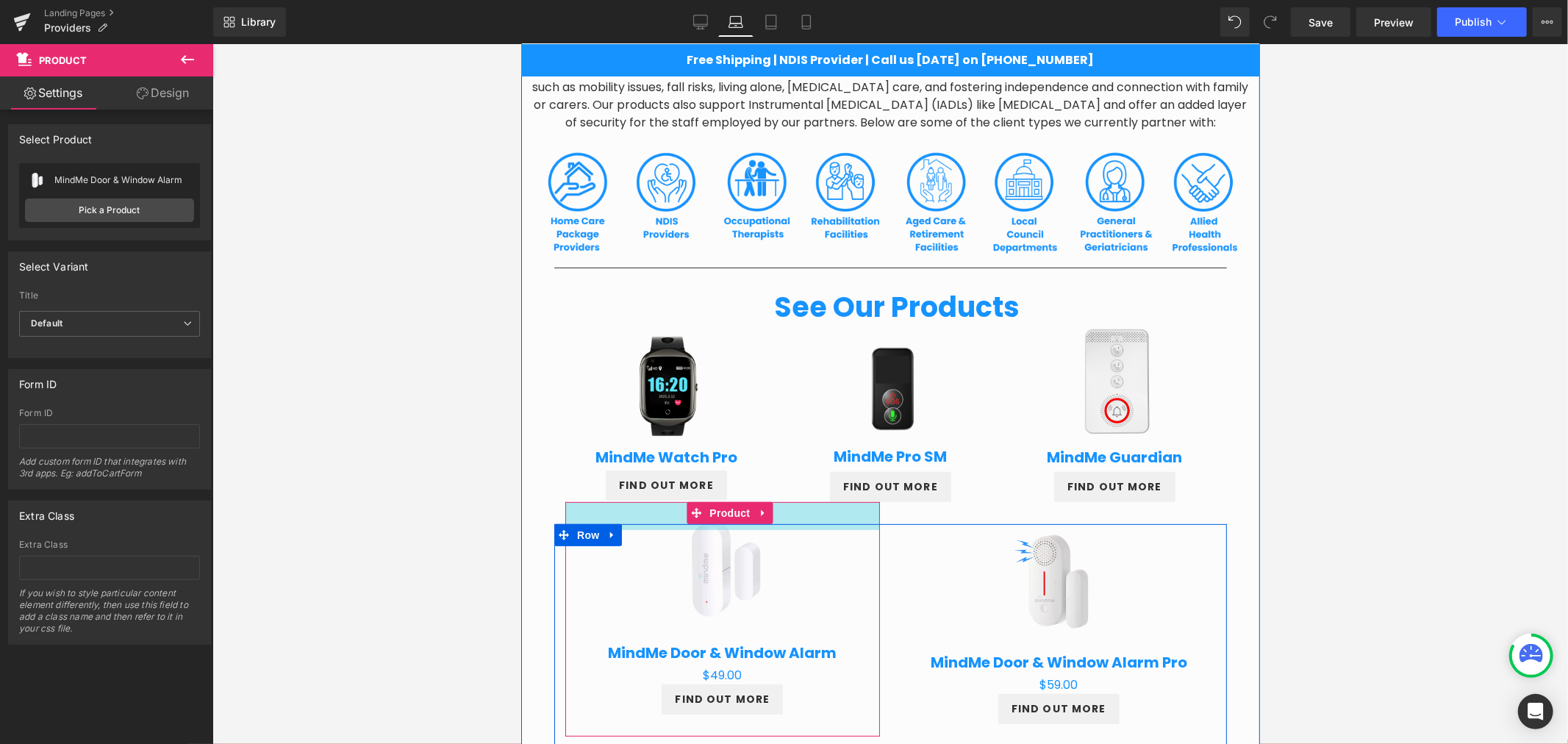
click at [663, 507] on div "38px" at bounding box center [722, 515] width 315 height 28
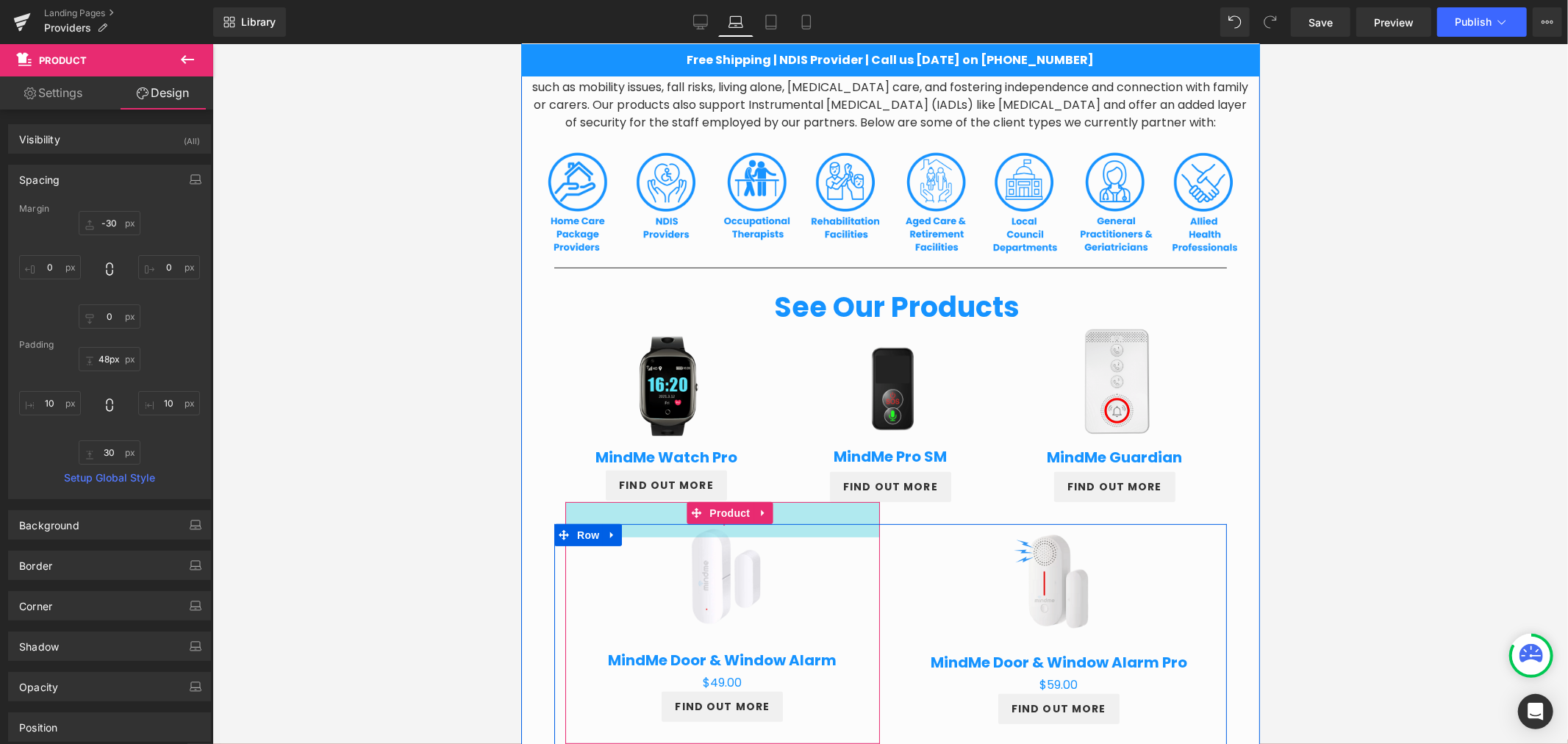
type input "52px"
drag, startPoint x: 657, startPoint y: 510, endPoint x: 657, endPoint y: 521, distance: 11.0
click at [657, 521] on div "52px" at bounding box center [722, 520] width 315 height 38
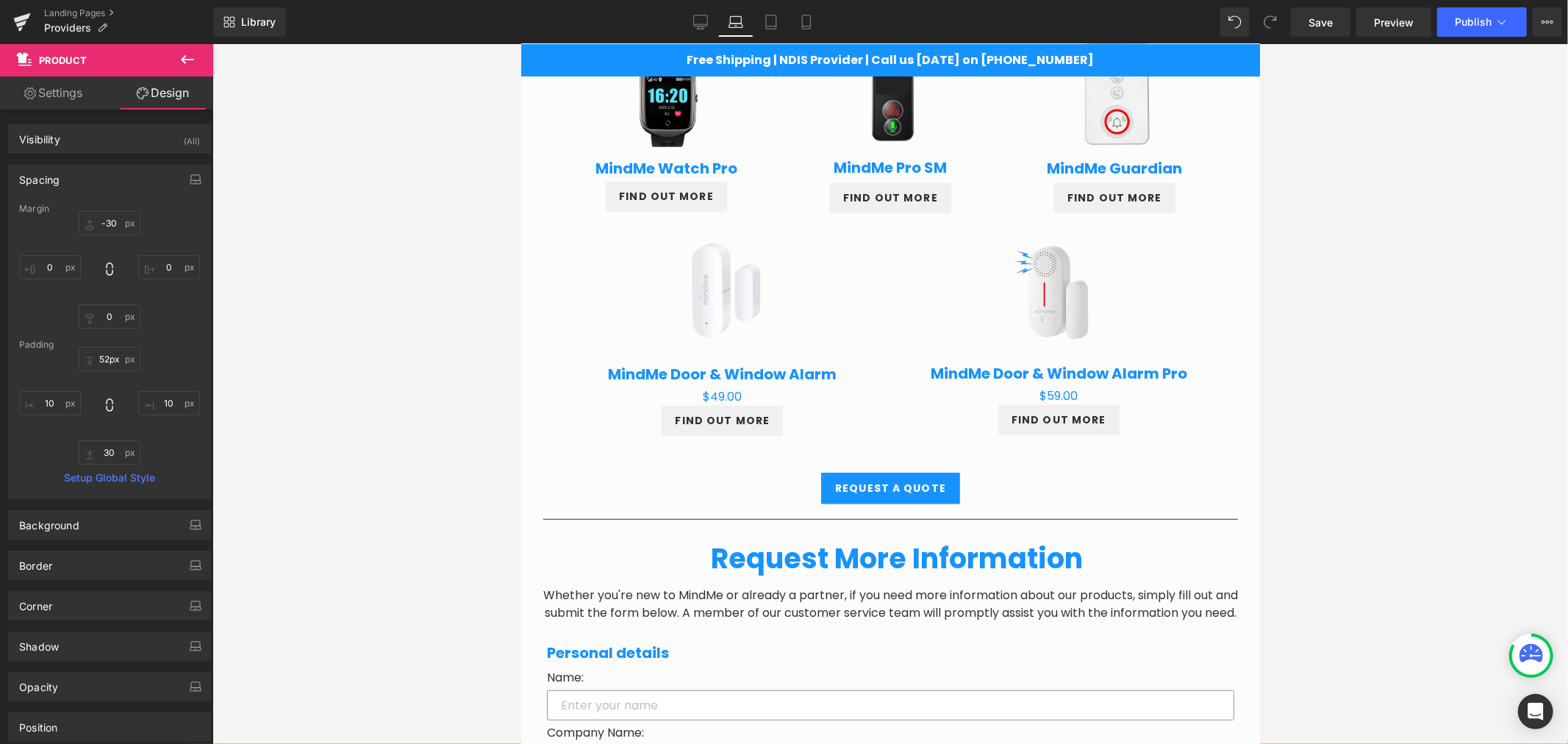
scroll to position [584, 0]
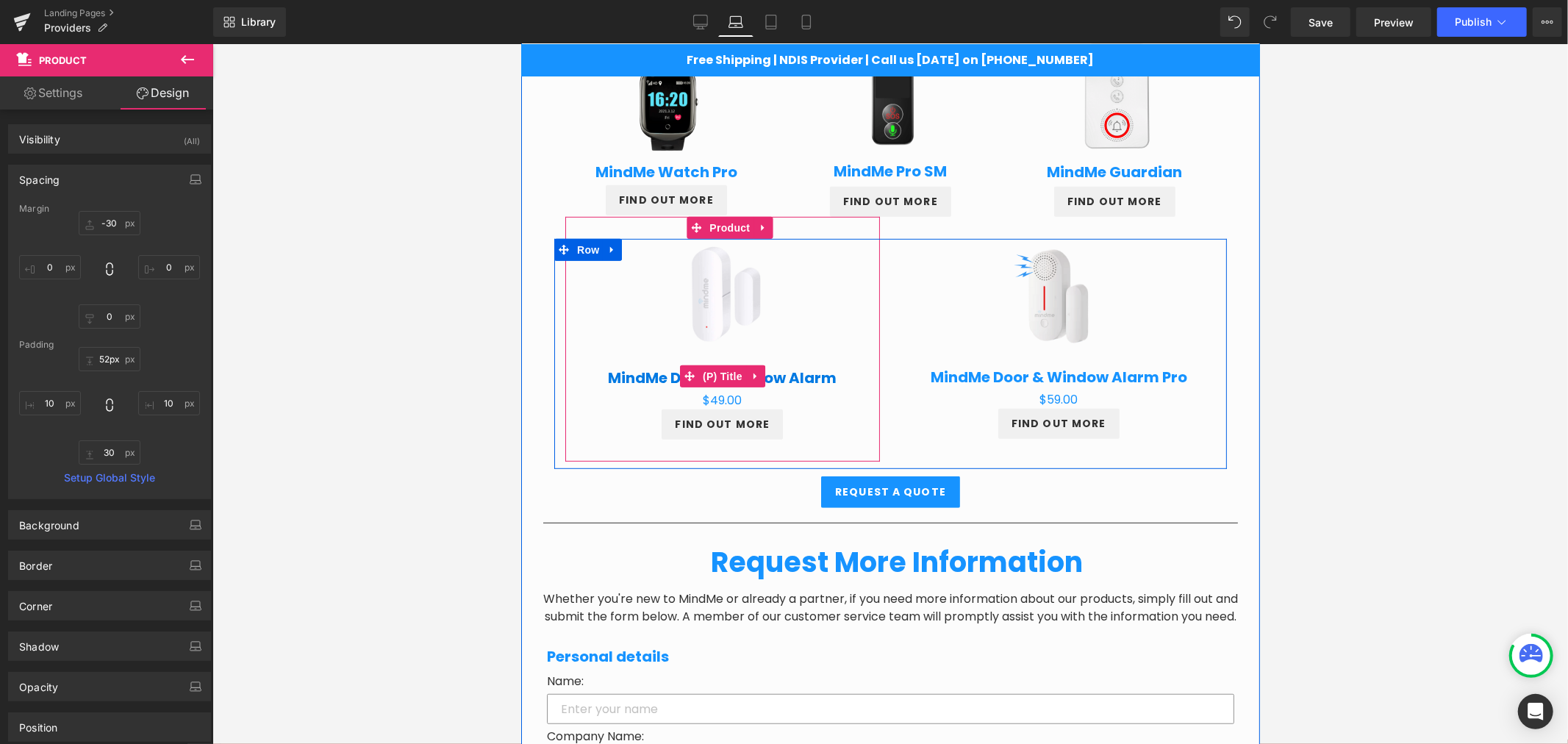
click at [784, 368] on link "MindMe Door & Window Alarm" at bounding box center [722, 377] width 229 height 18
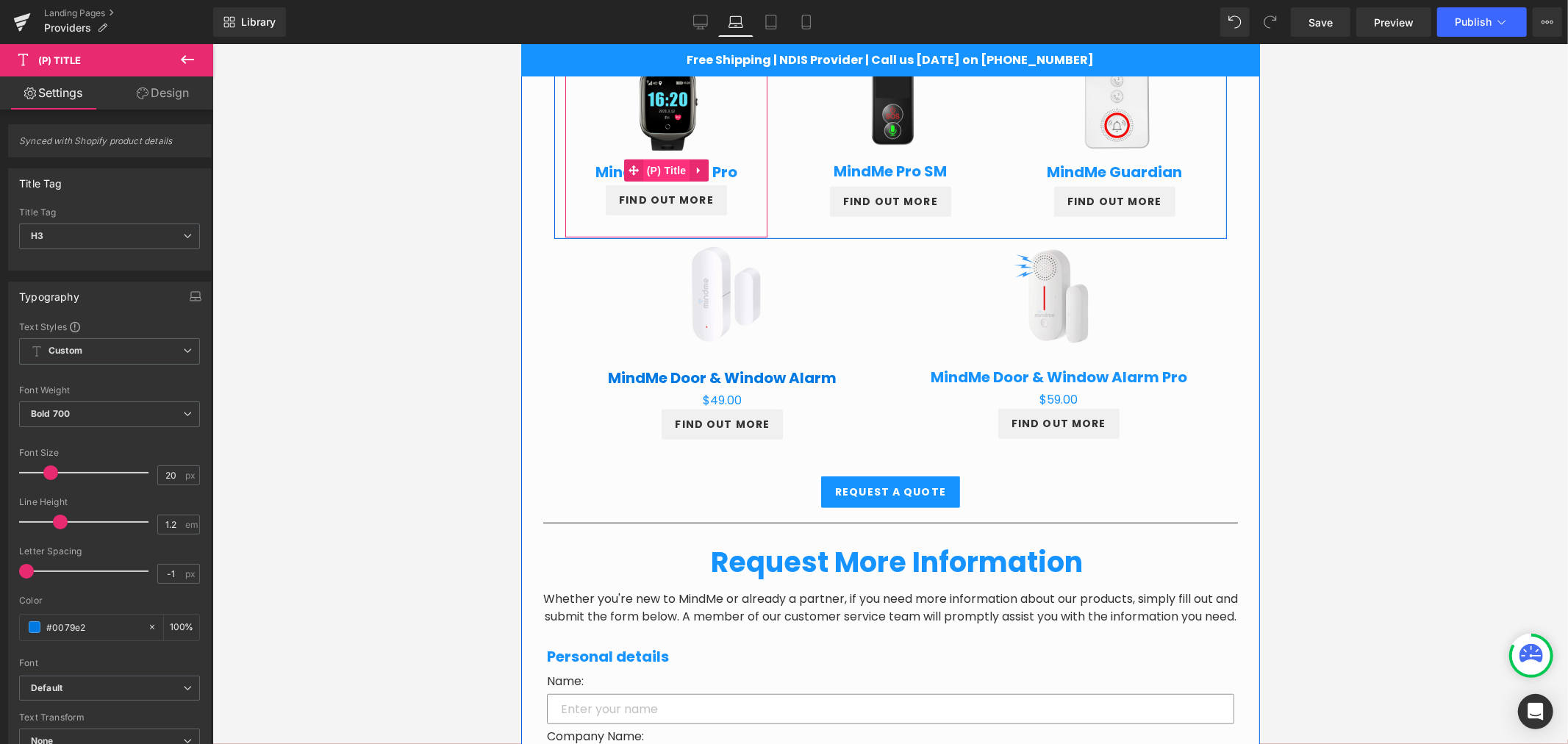
click at [658, 178] on span "(P) Title" at bounding box center [666, 170] width 47 height 22
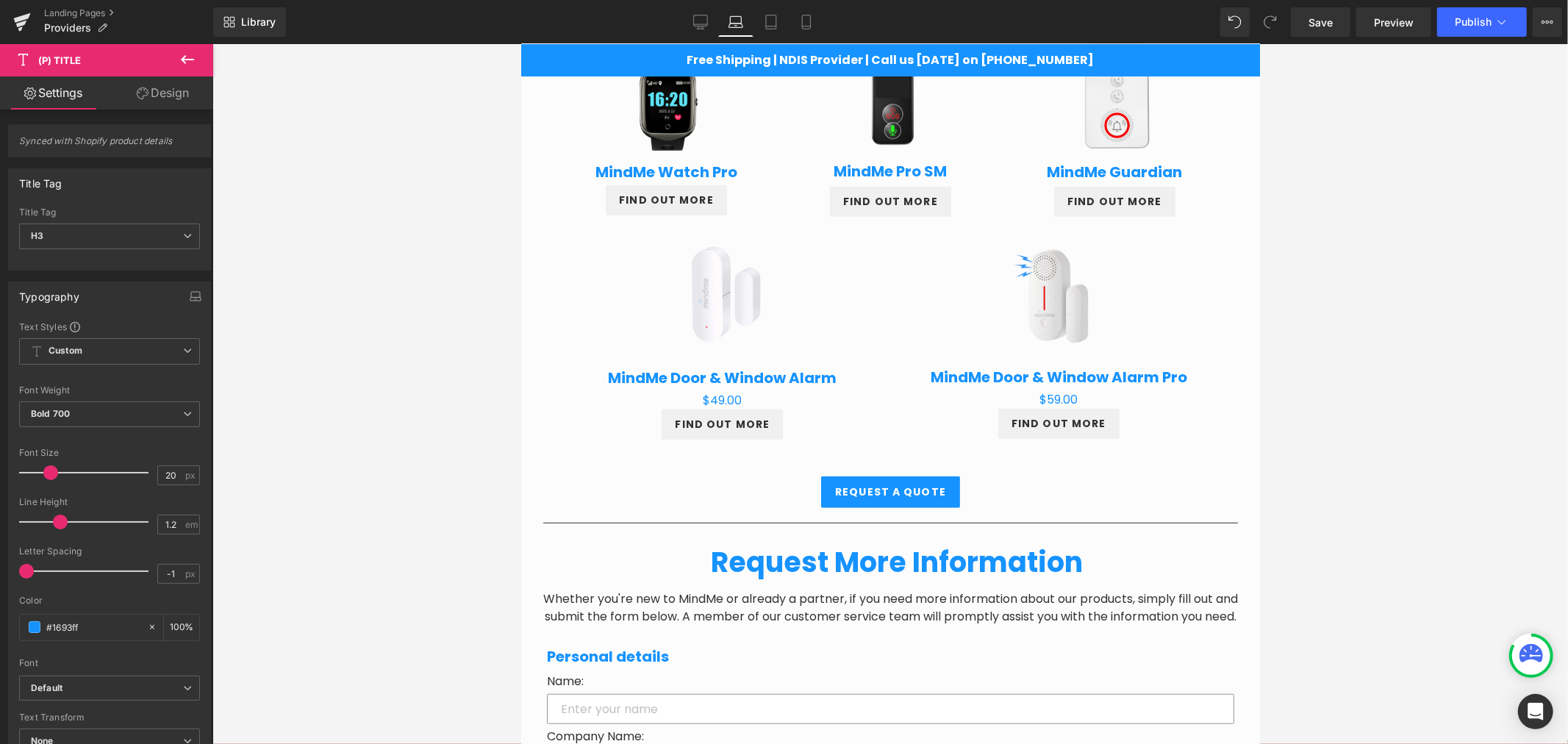
click at [163, 84] on link "Design" at bounding box center [163, 93] width 107 height 33
click at [0, 0] on div "Spacing" at bounding box center [0, 0] width 0 height 0
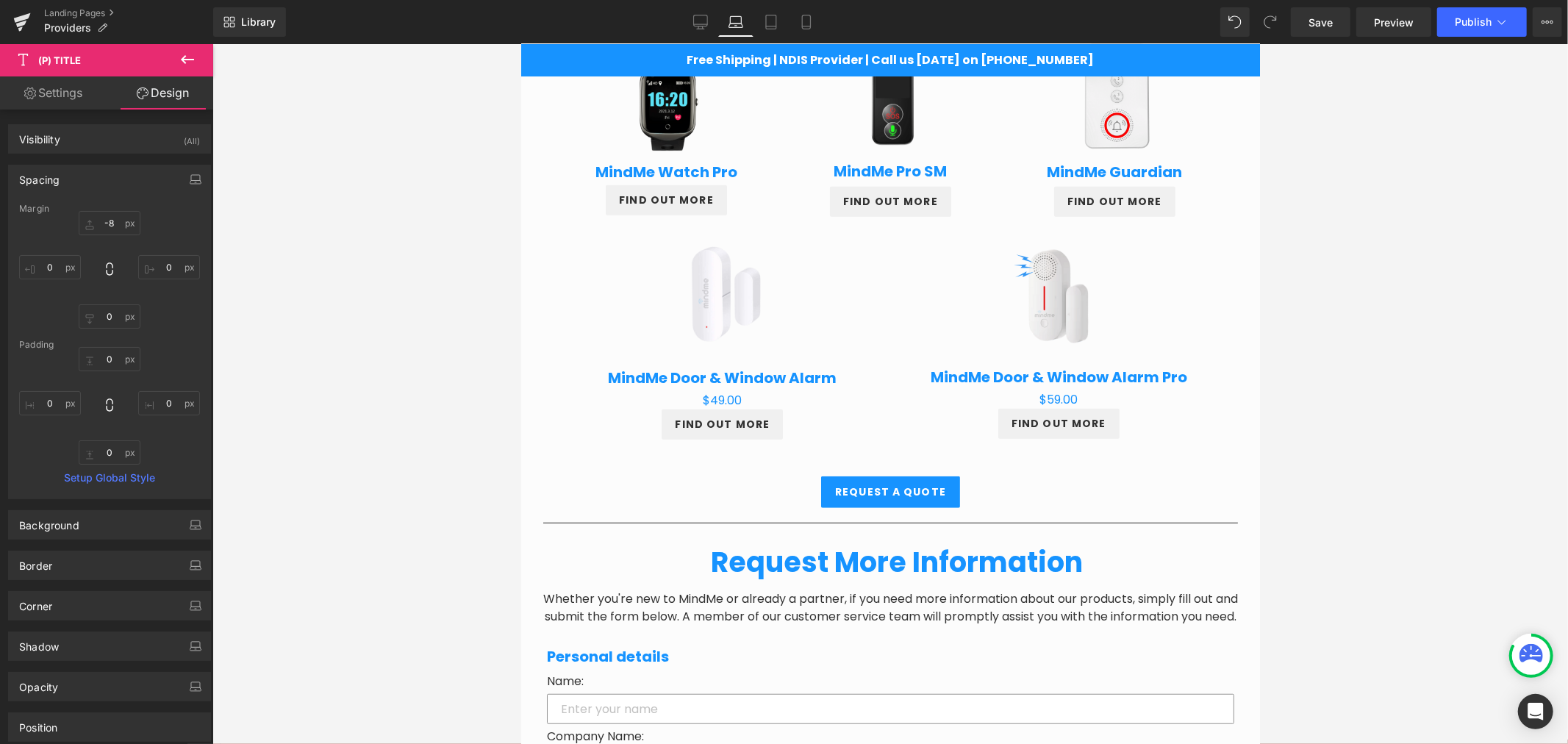
type input "-8"
type input "0"
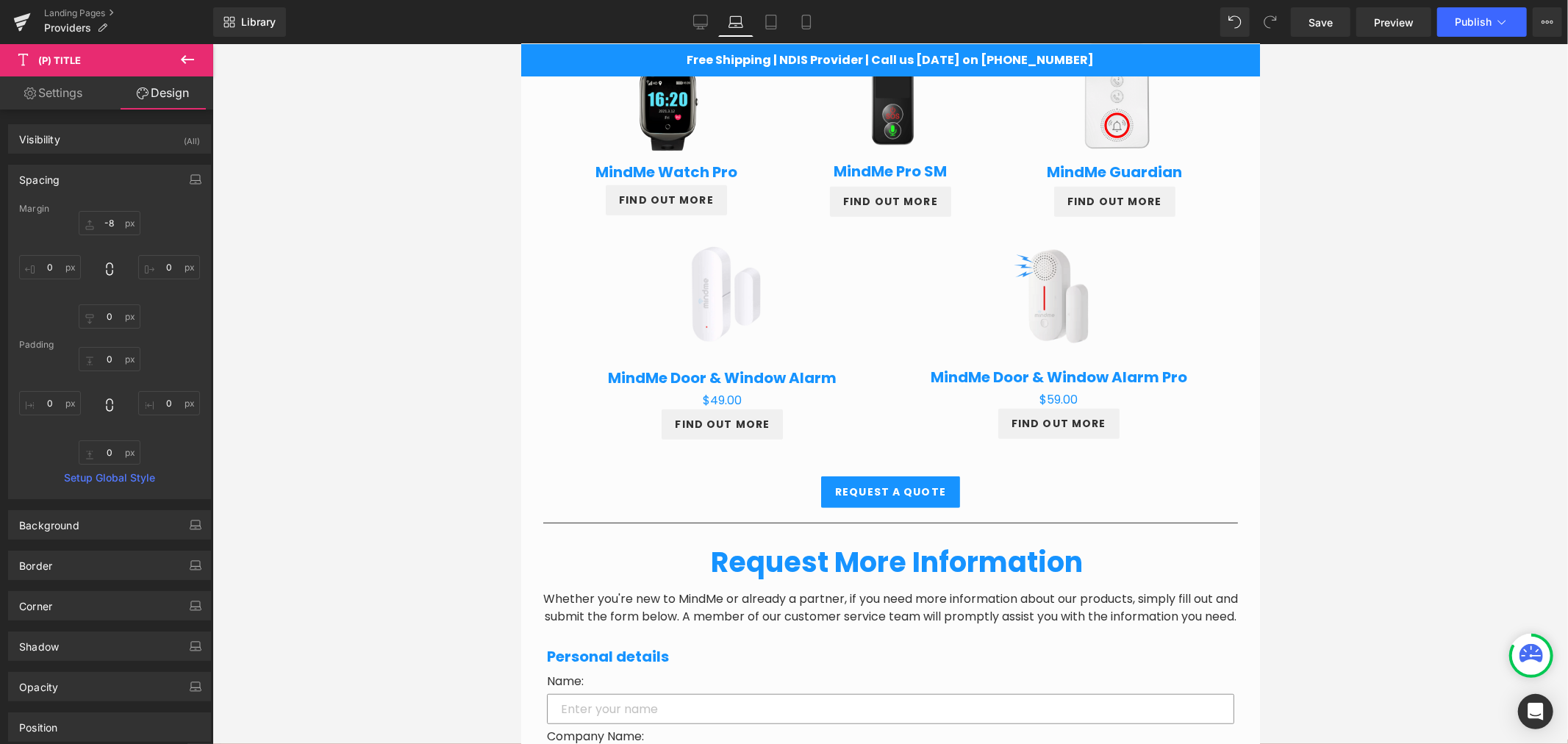
type input "0"
click at [114, 230] on input "-8" at bounding box center [109, 223] width 62 height 24
type input "0"
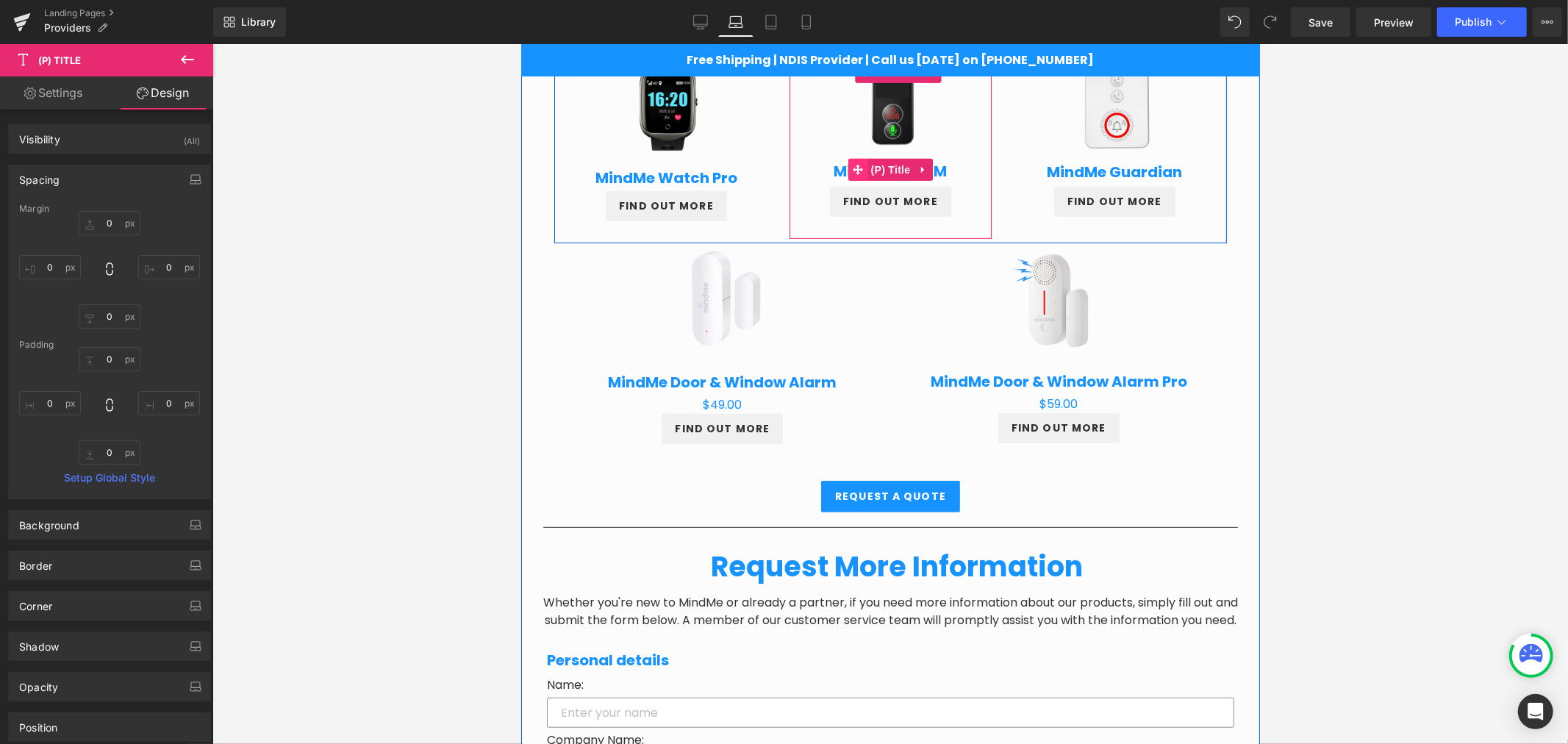
click at [855, 158] on span at bounding box center [857, 169] width 19 height 22
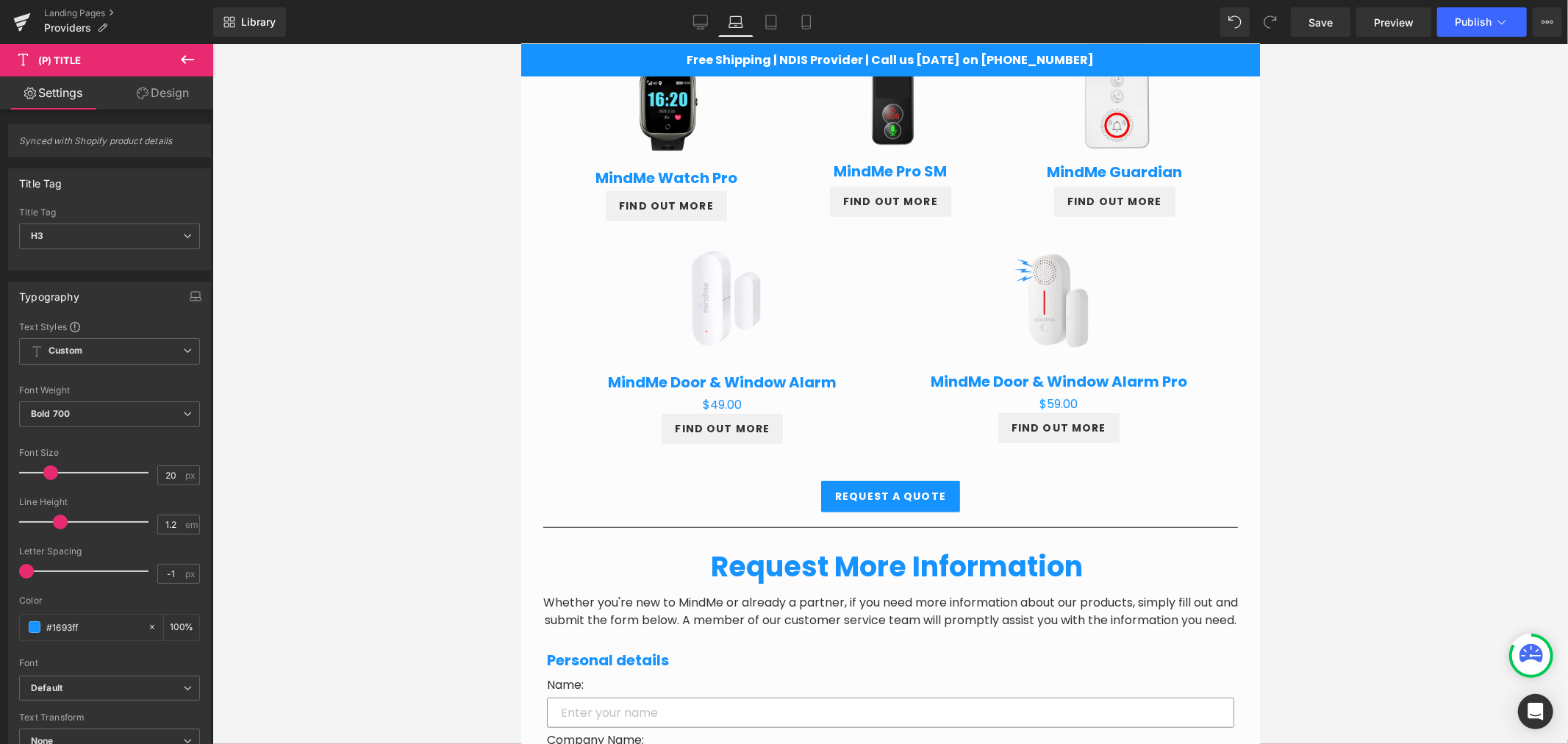
click at [157, 95] on link "Design" at bounding box center [163, 93] width 107 height 33
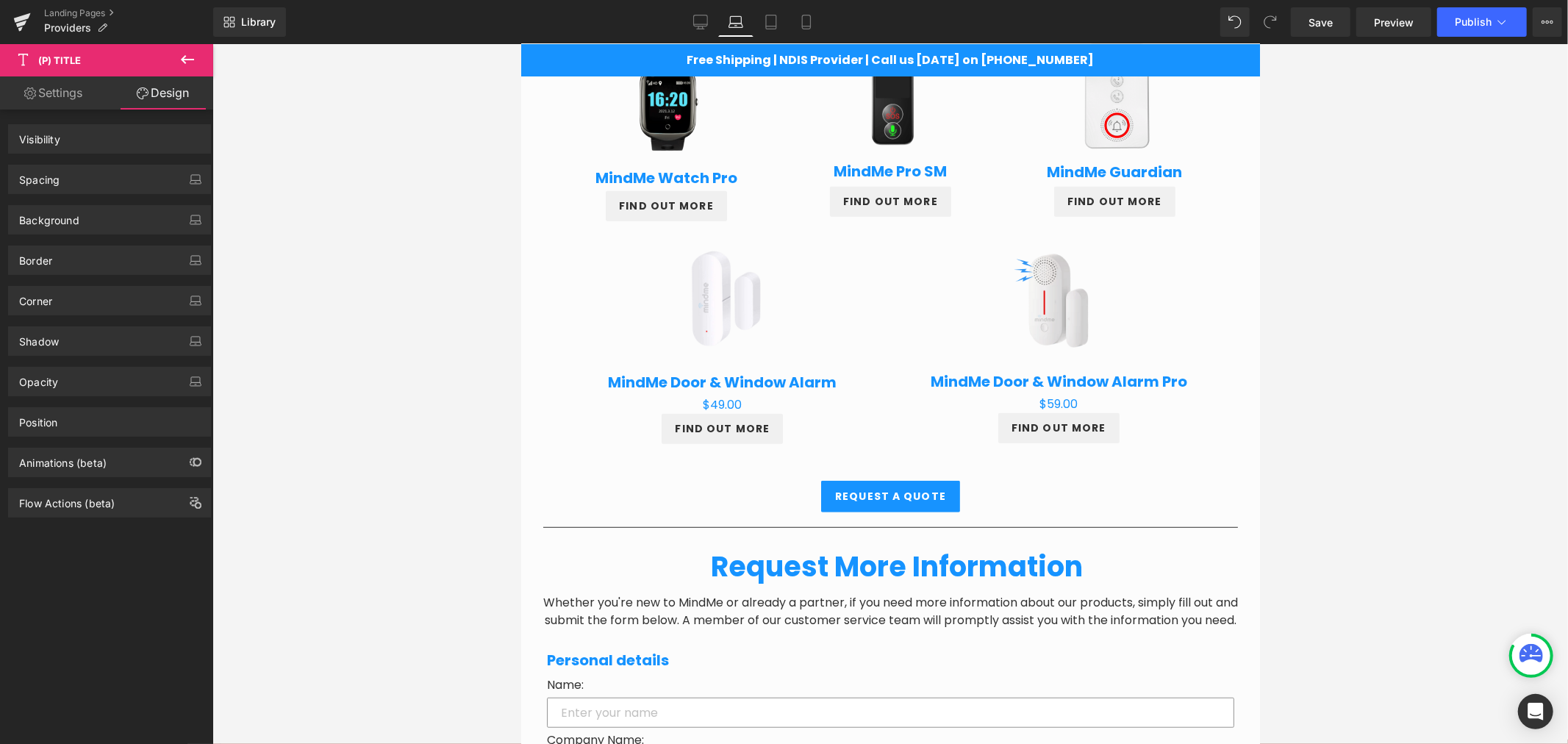
click at [56, 177] on div "Spacing" at bounding box center [39, 175] width 40 height 21
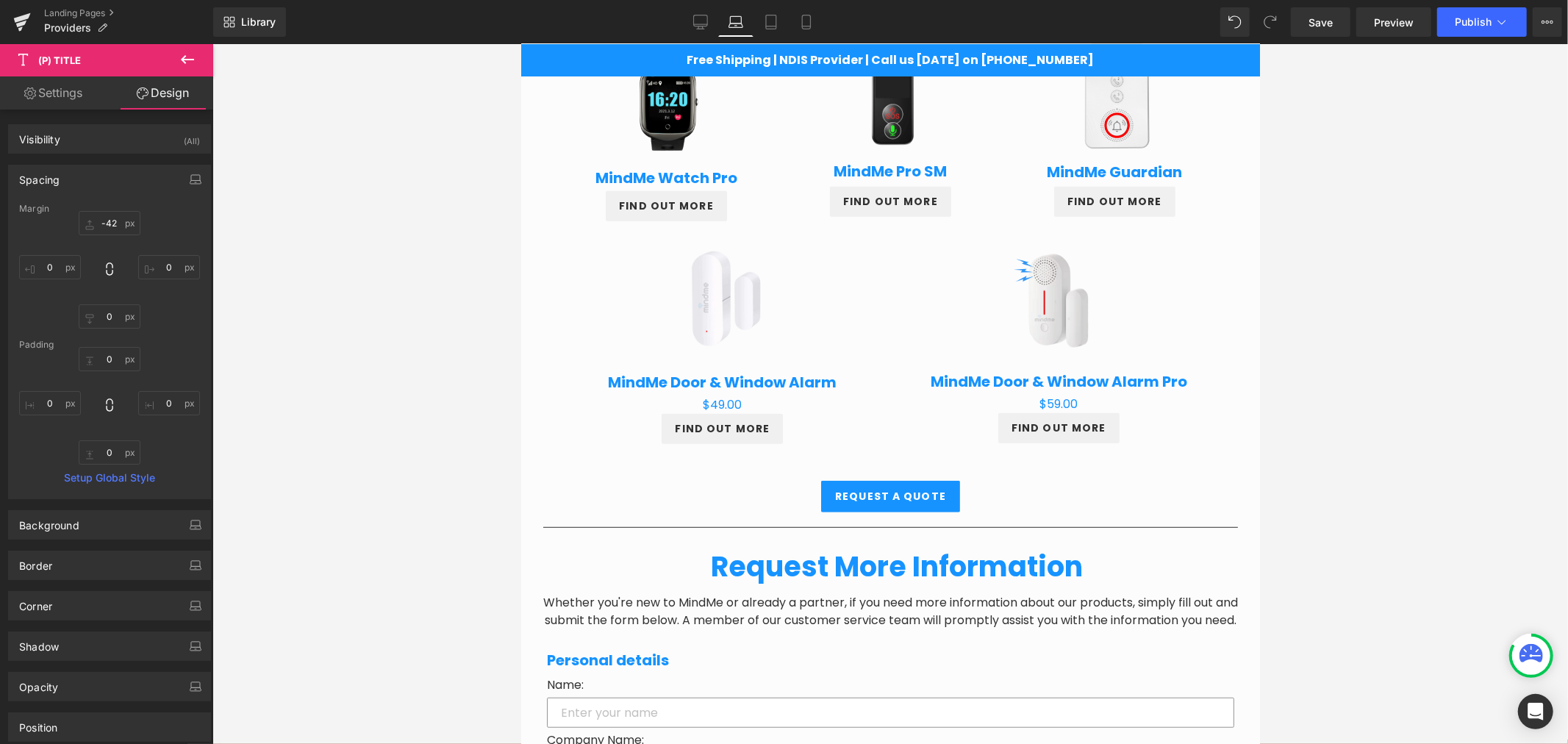
type input "-42"
type input "0"
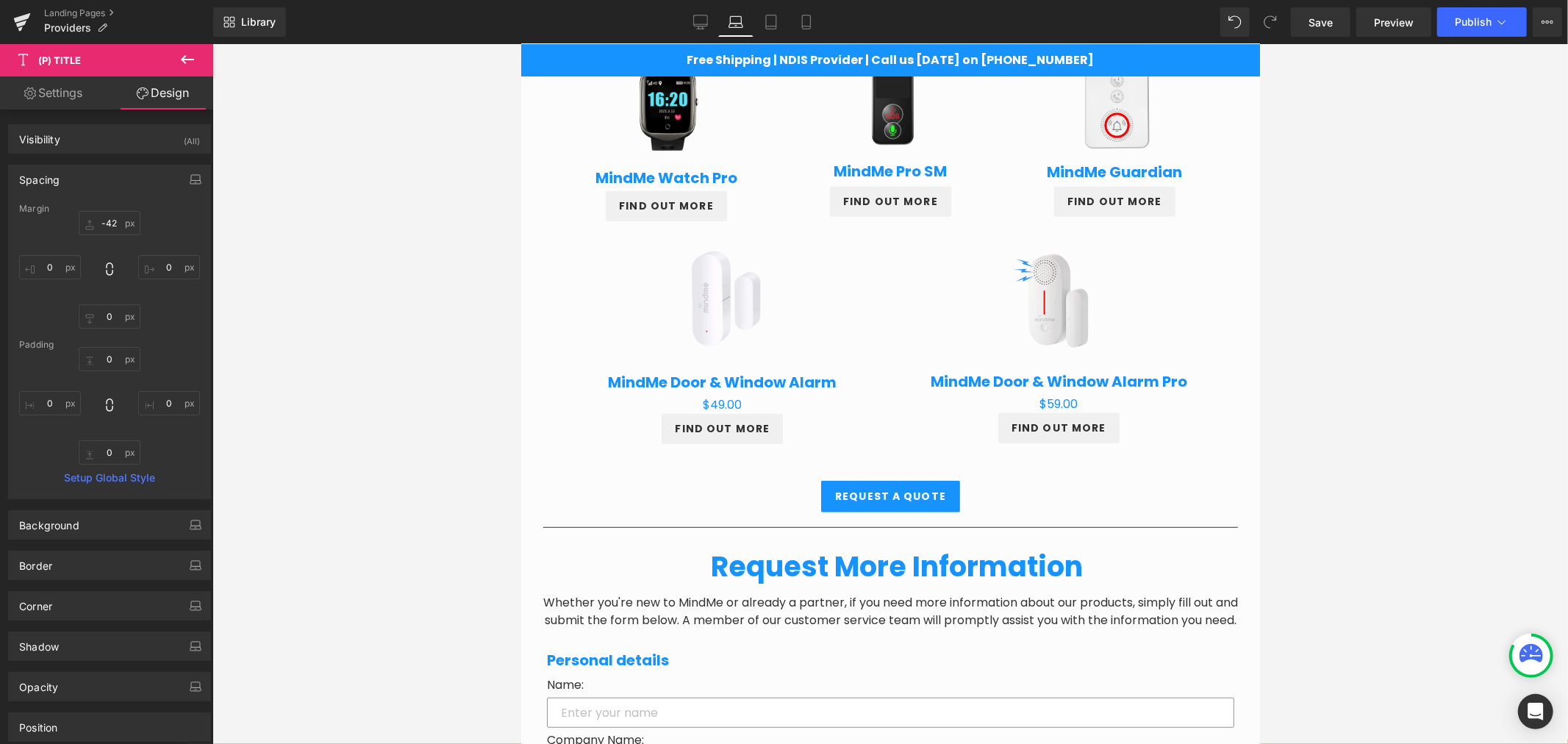
type input "0"
click at [106, 223] on input "-42" at bounding box center [109, 223] width 62 height 24
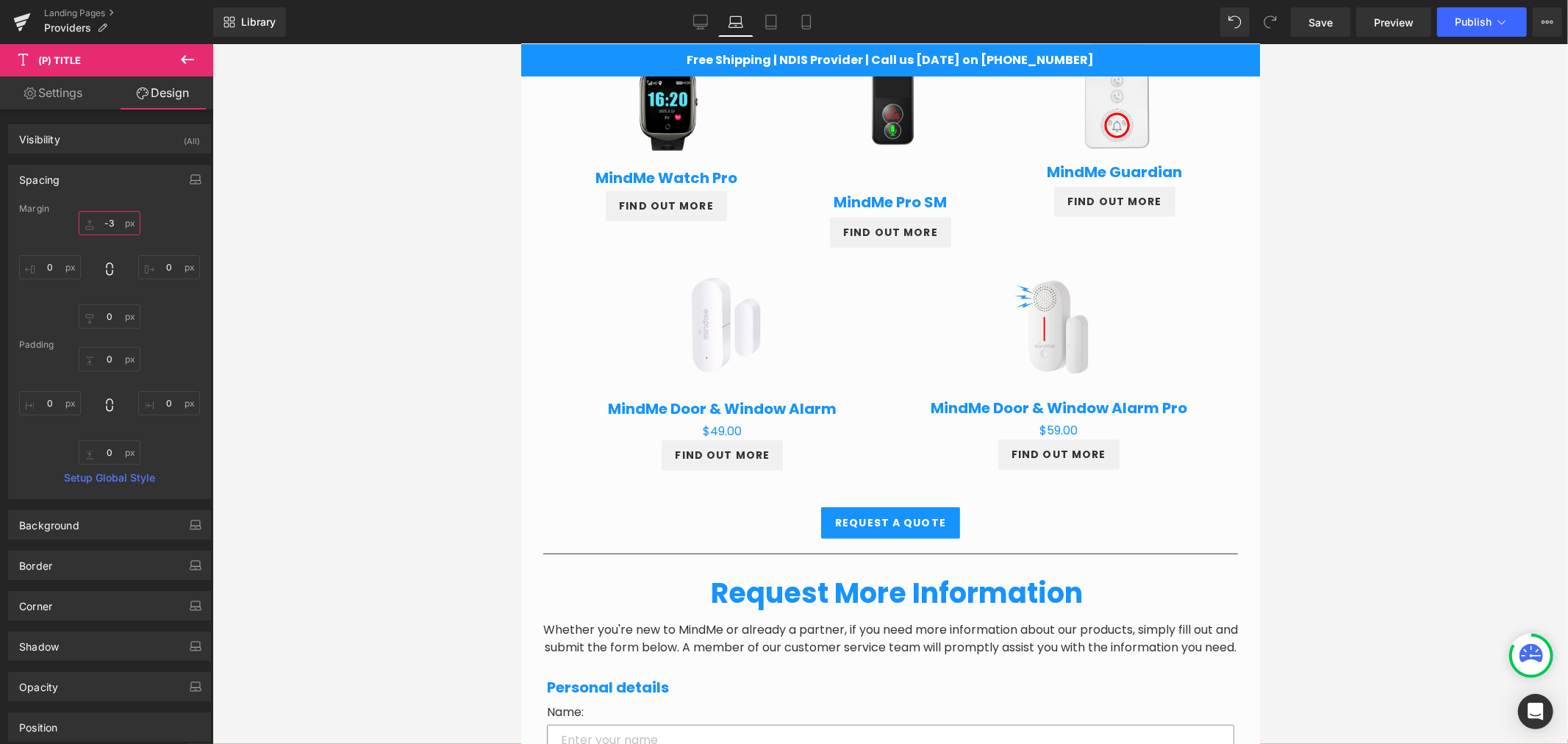
type input "-35"
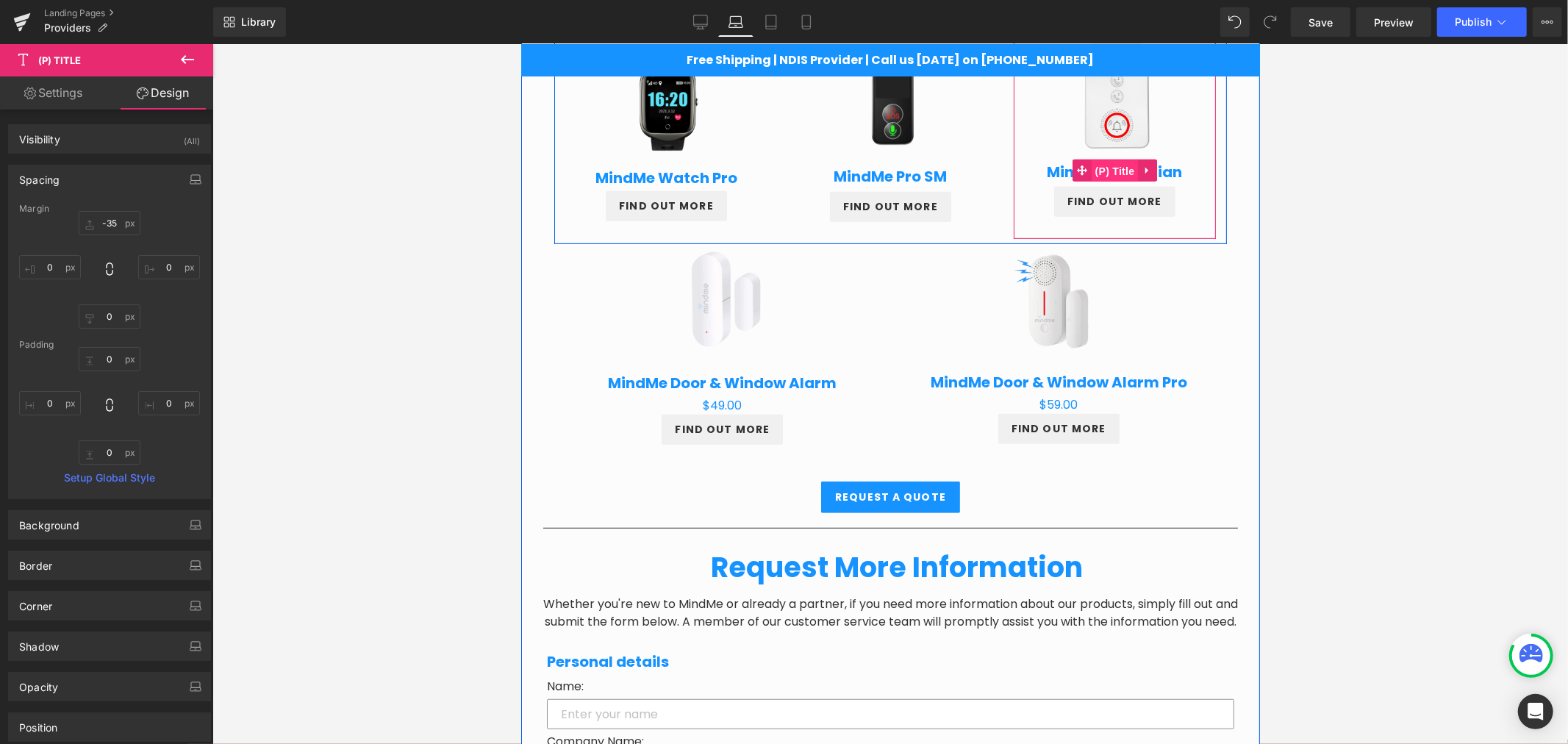
click at [1102, 169] on span "(P) Title" at bounding box center [1114, 170] width 47 height 22
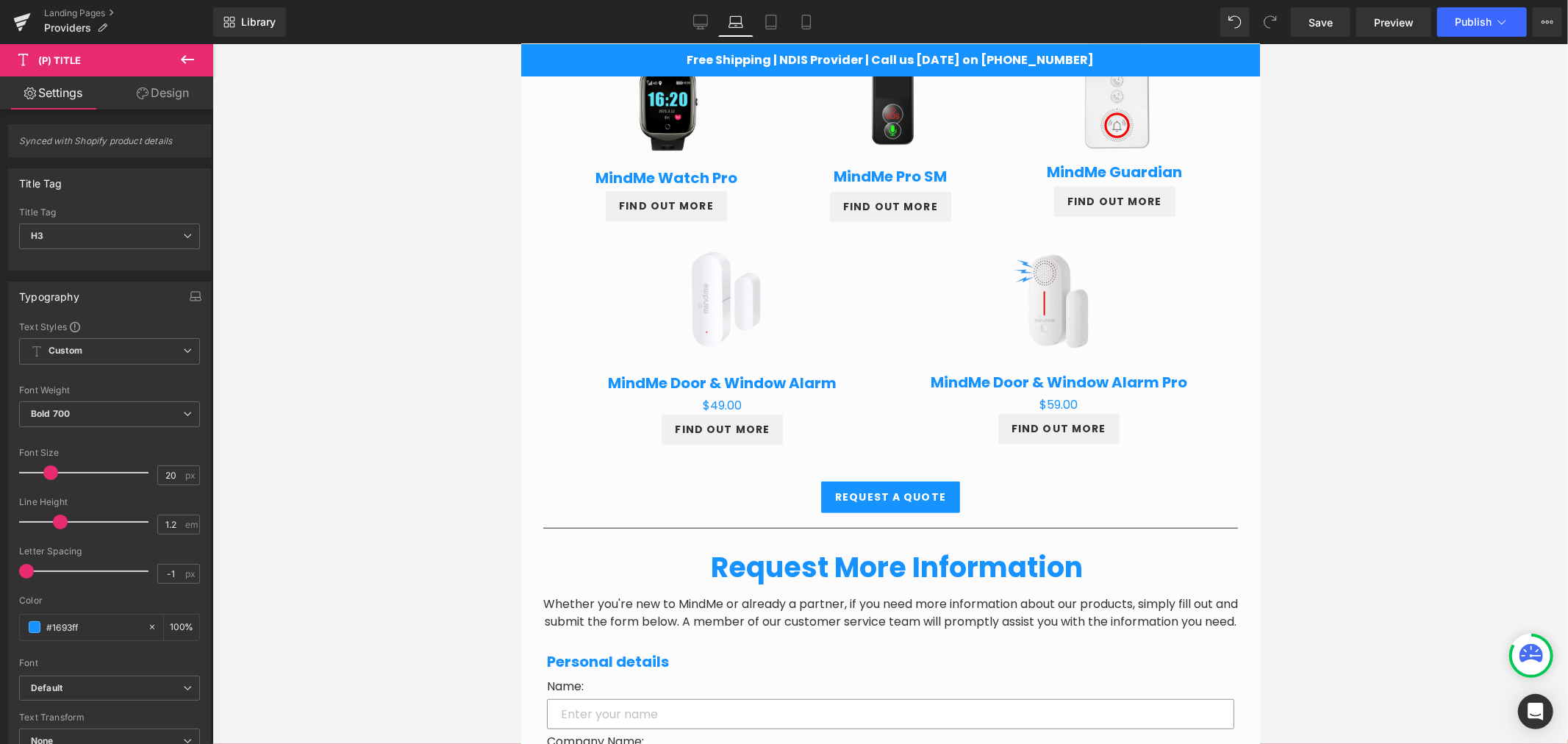
click at [169, 98] on link "Design" at bounding box center [163, 93] width 107 height 33
click at [0, 0] on div "Spacing" at bounding box center [0, 0] width 0 height 0
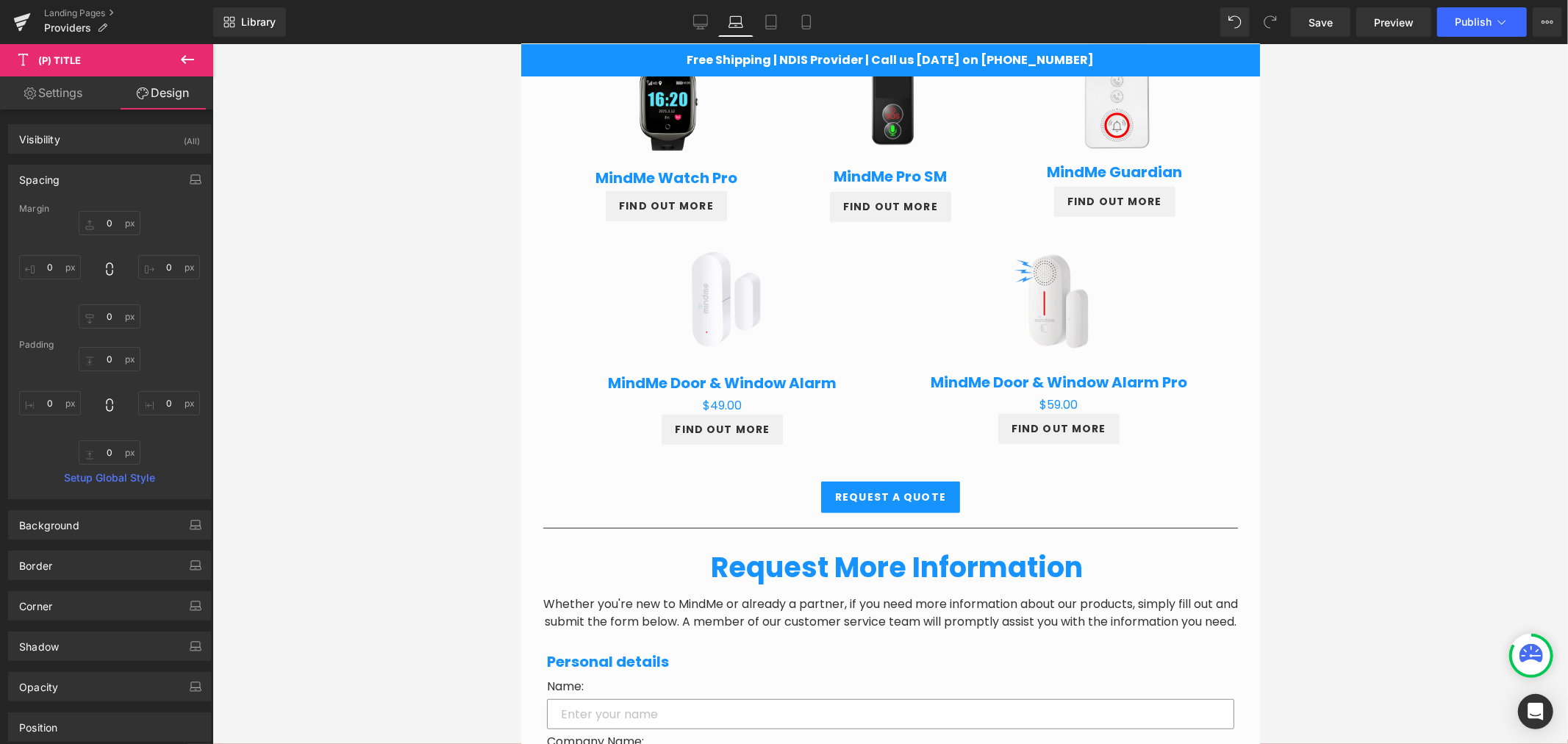
type input "0"
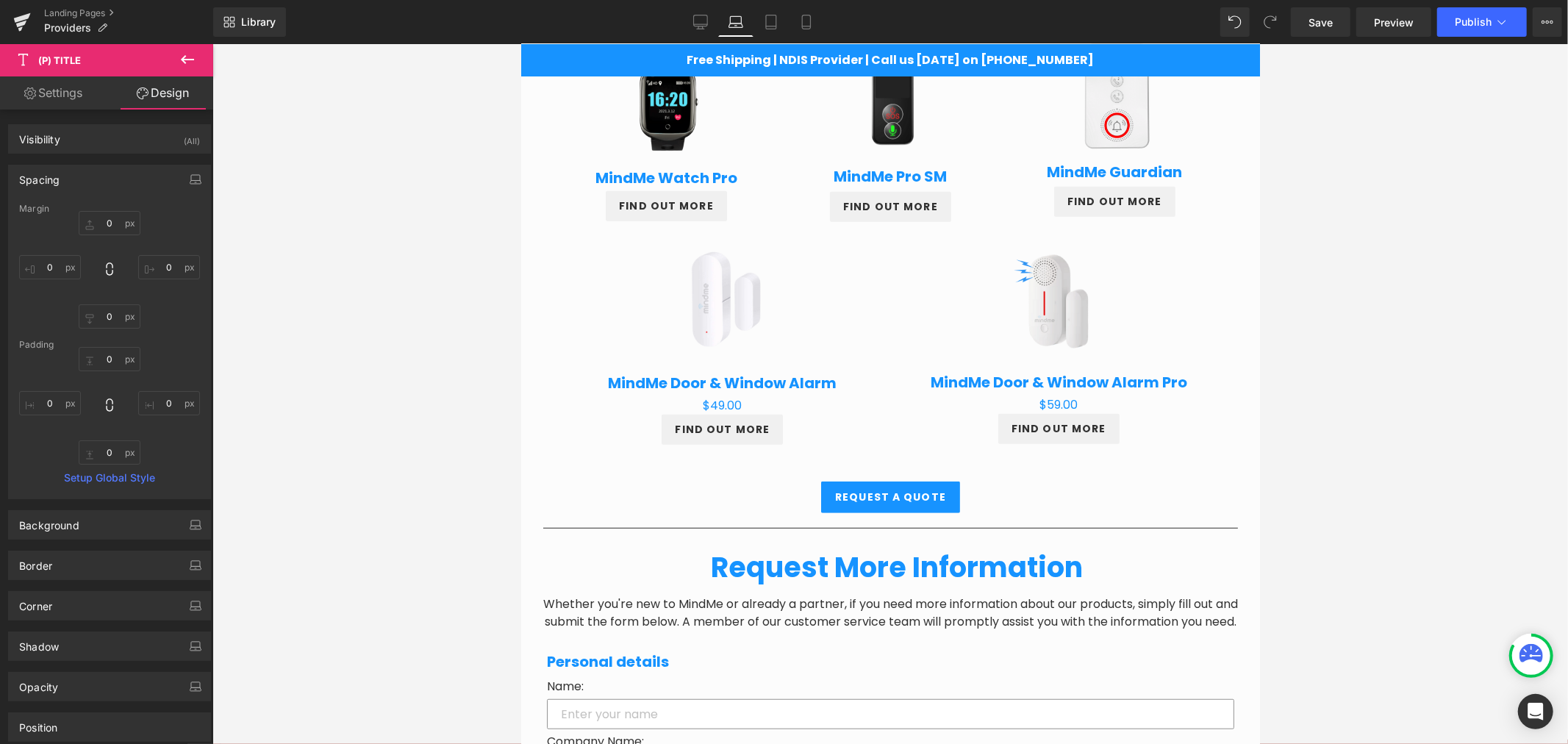
type input "0"
click at [108, 224] on input "0" at bounding box center [109, 223] width 62 height 24
click at [1378, 228] on div at bounding box center [890, 393] width 1355 height 699
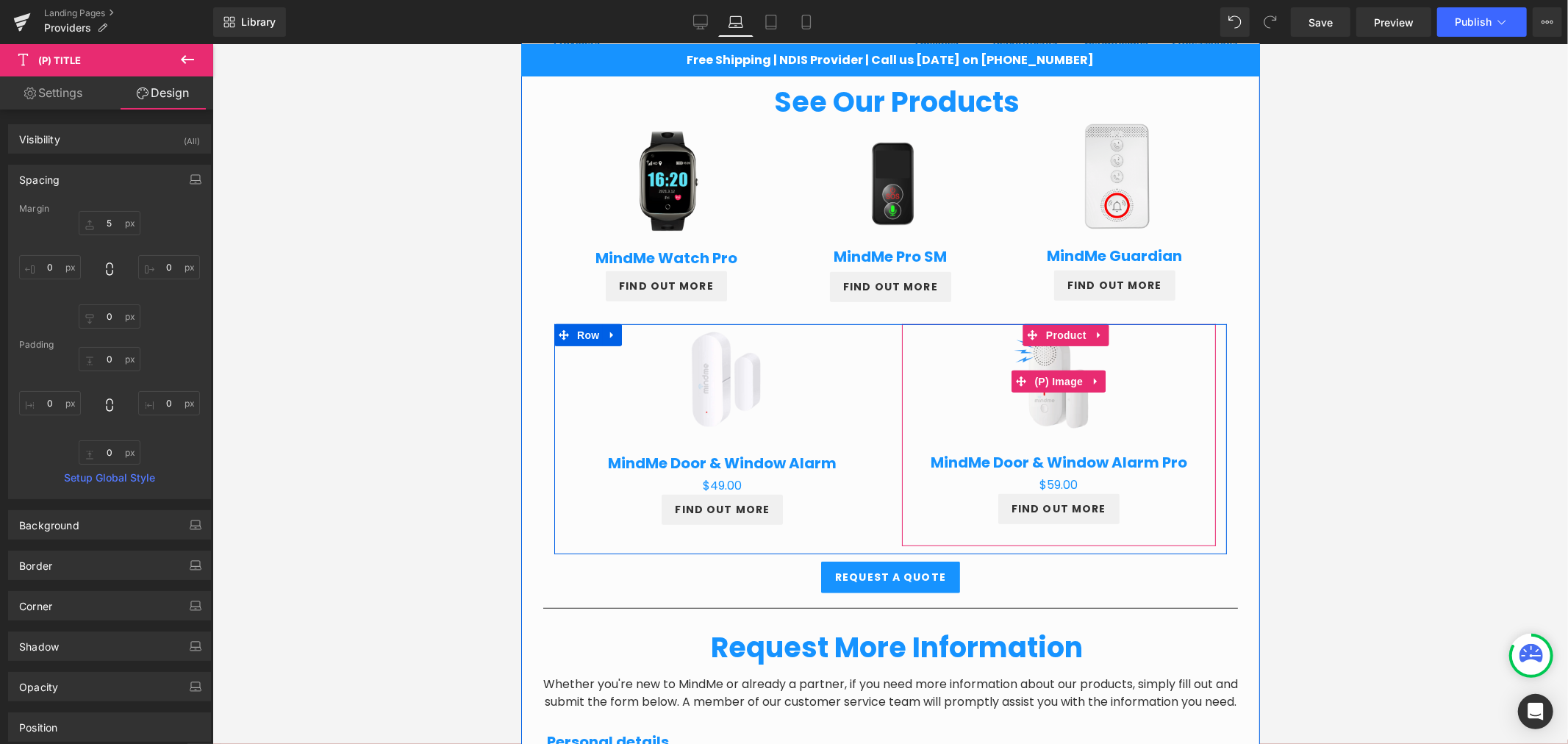
scroll to position [502, 0]
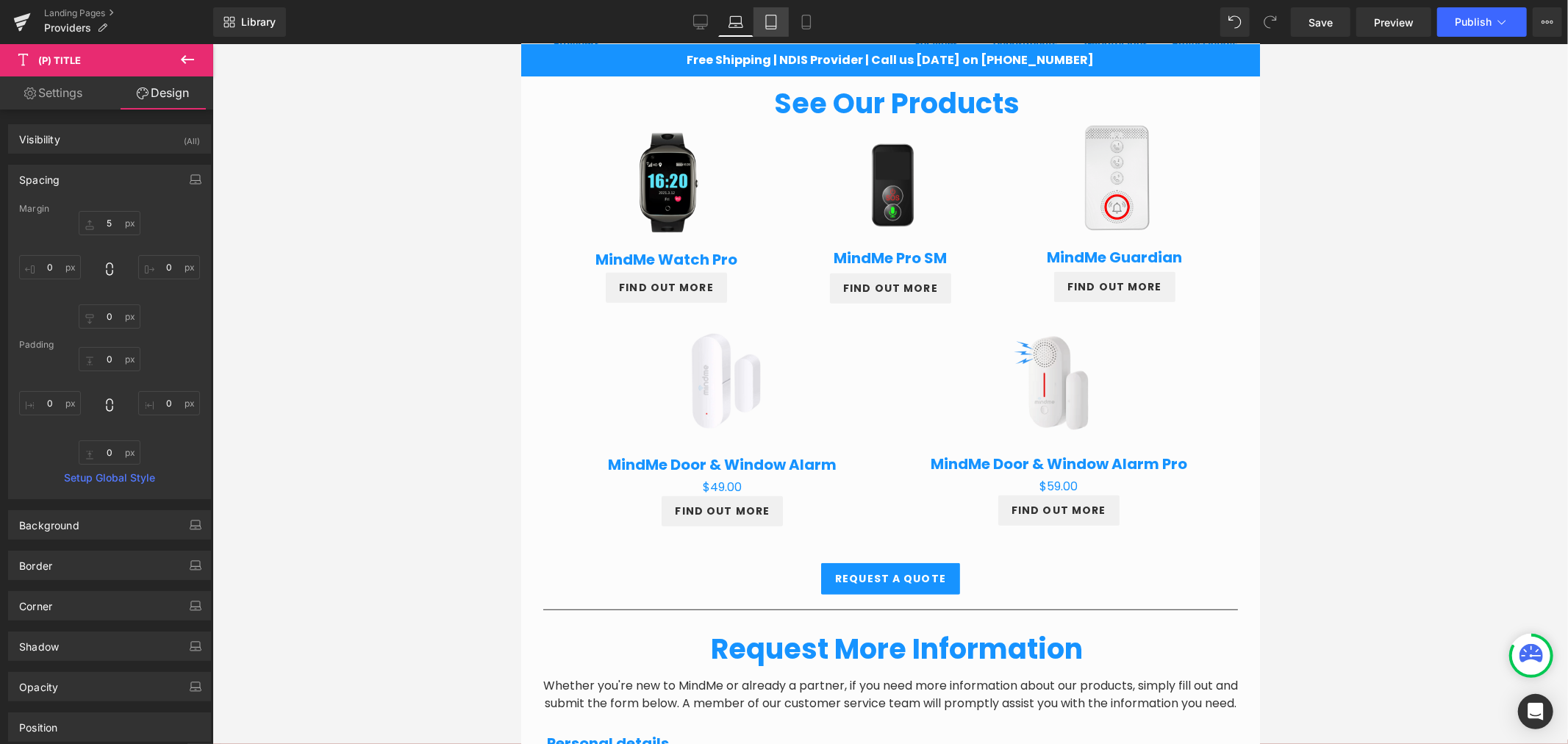
click at [784, 16] on link "Tablet" at bounding box center [771, 22] width 35 height 29
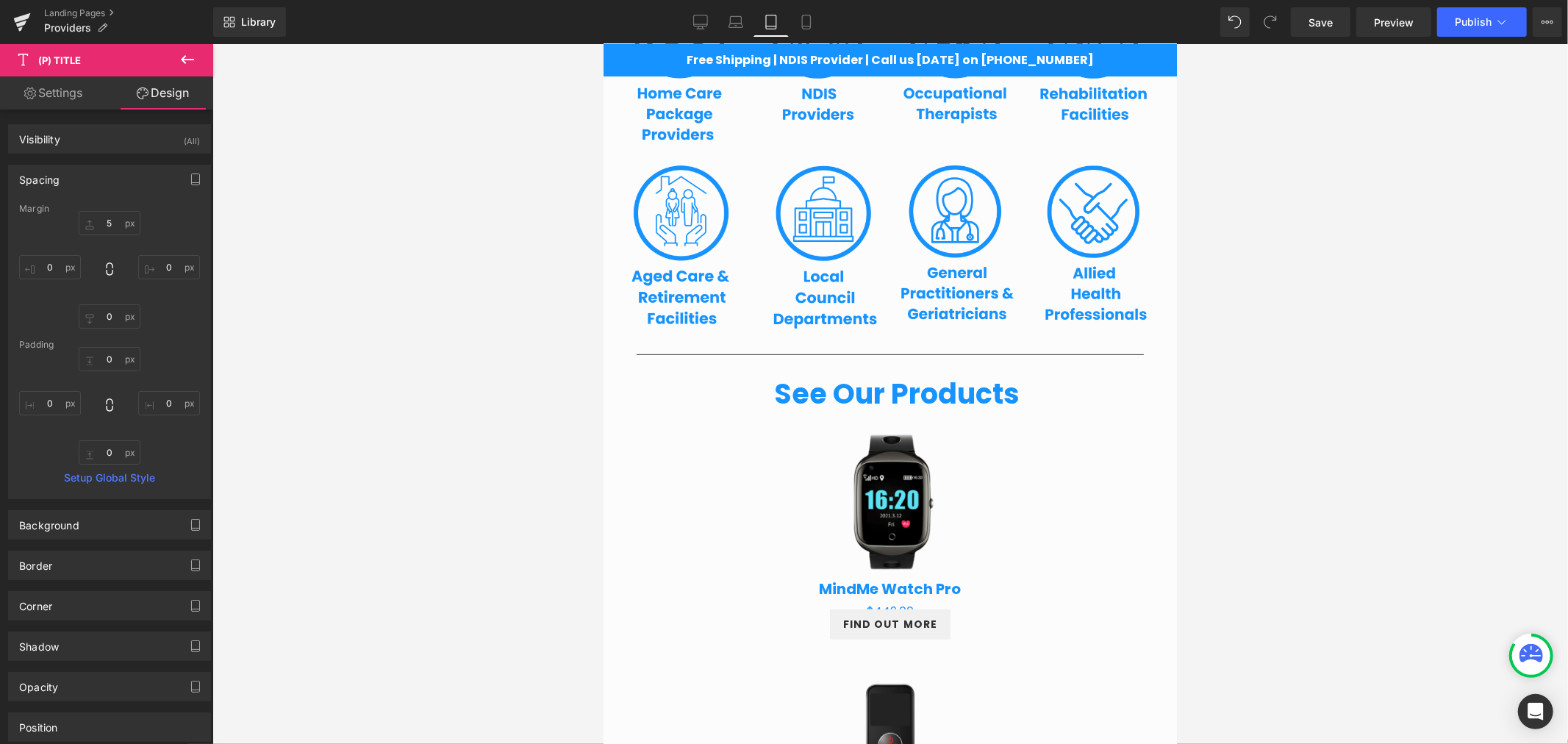
type input "-20"
type input "0"
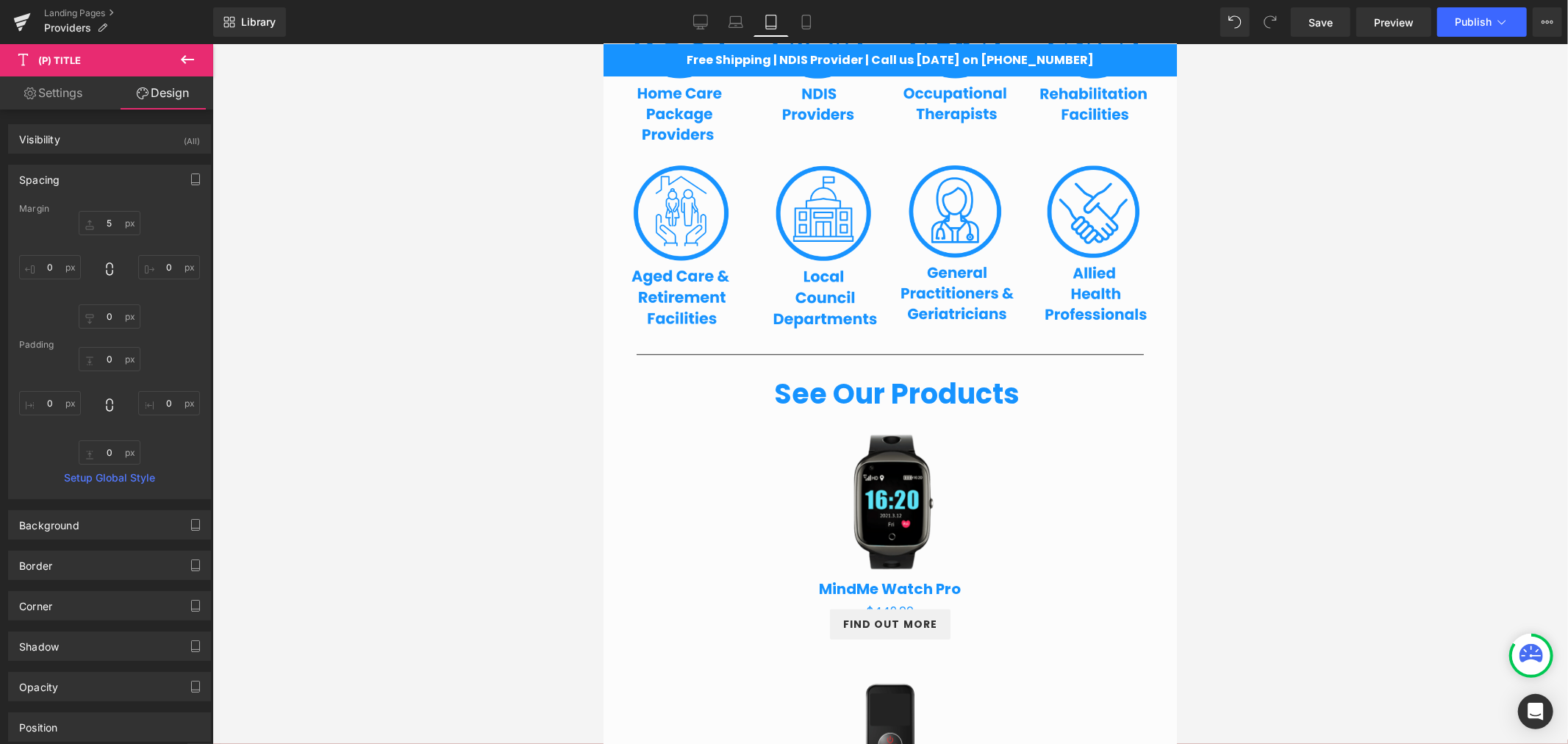
type input "0"
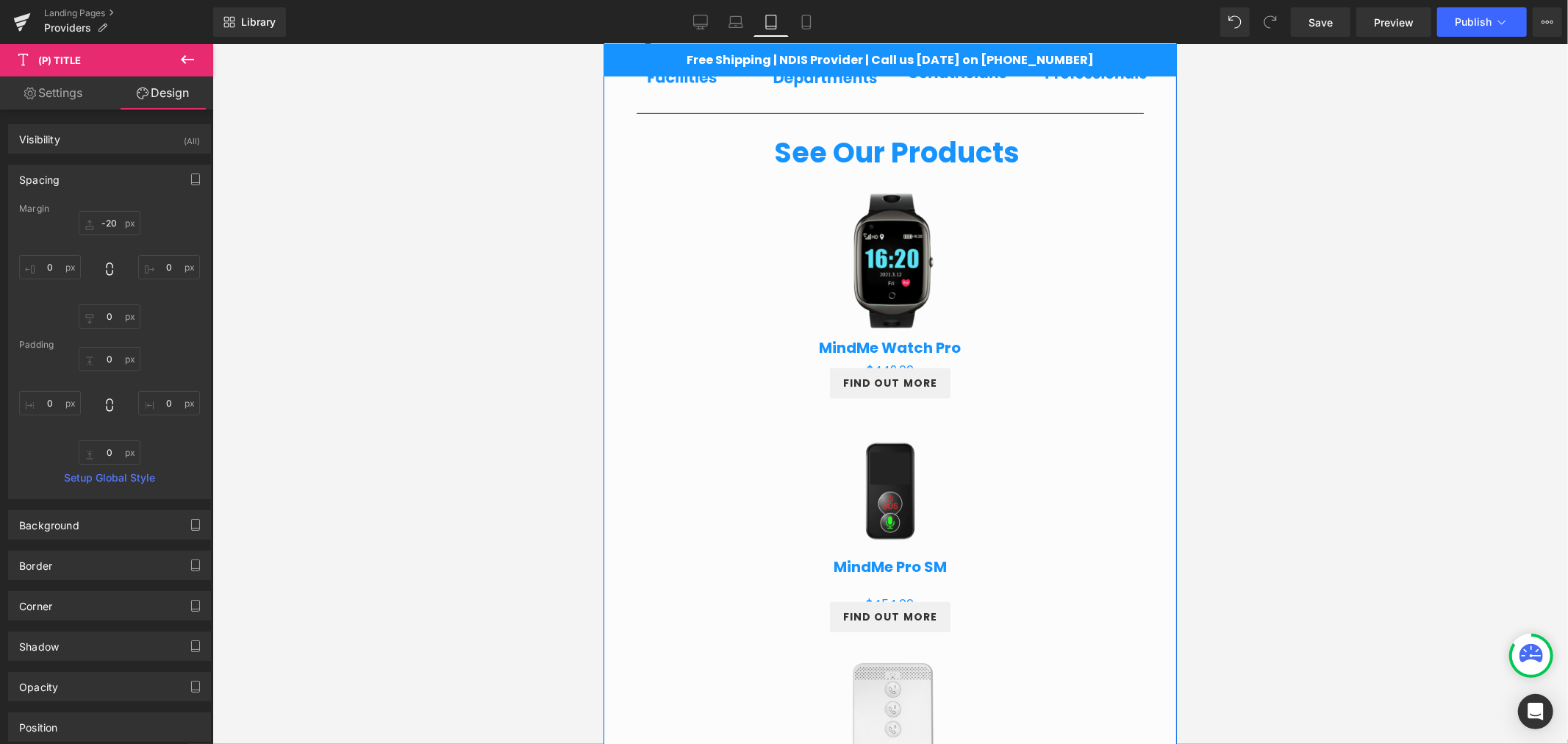
scroll to position [730, 0]
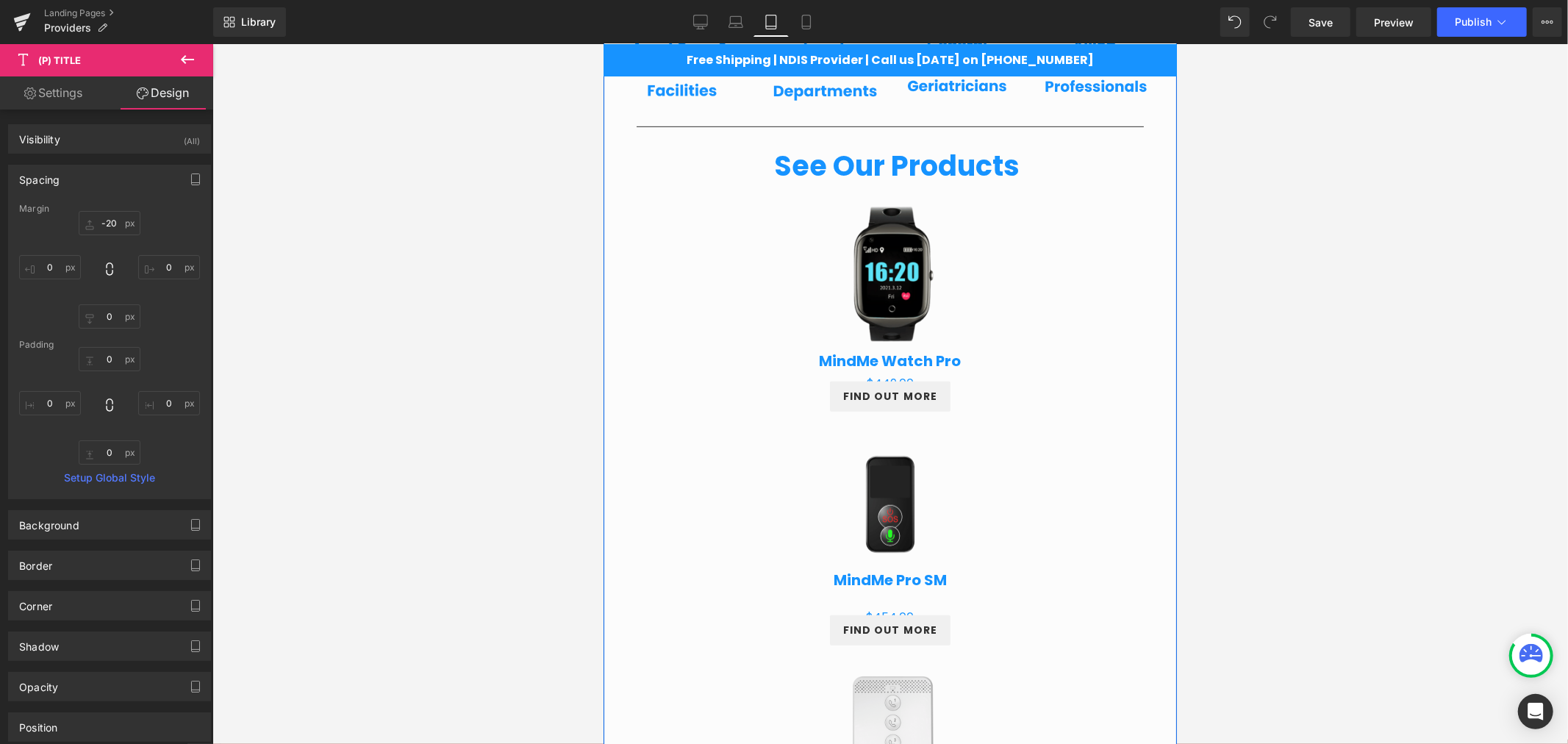
click at [886, 429] on img at bounding box center [889, 505] width 188 height 188
click at [1259, 390] on div at bounding box center [890, 393] width 1355 height 699
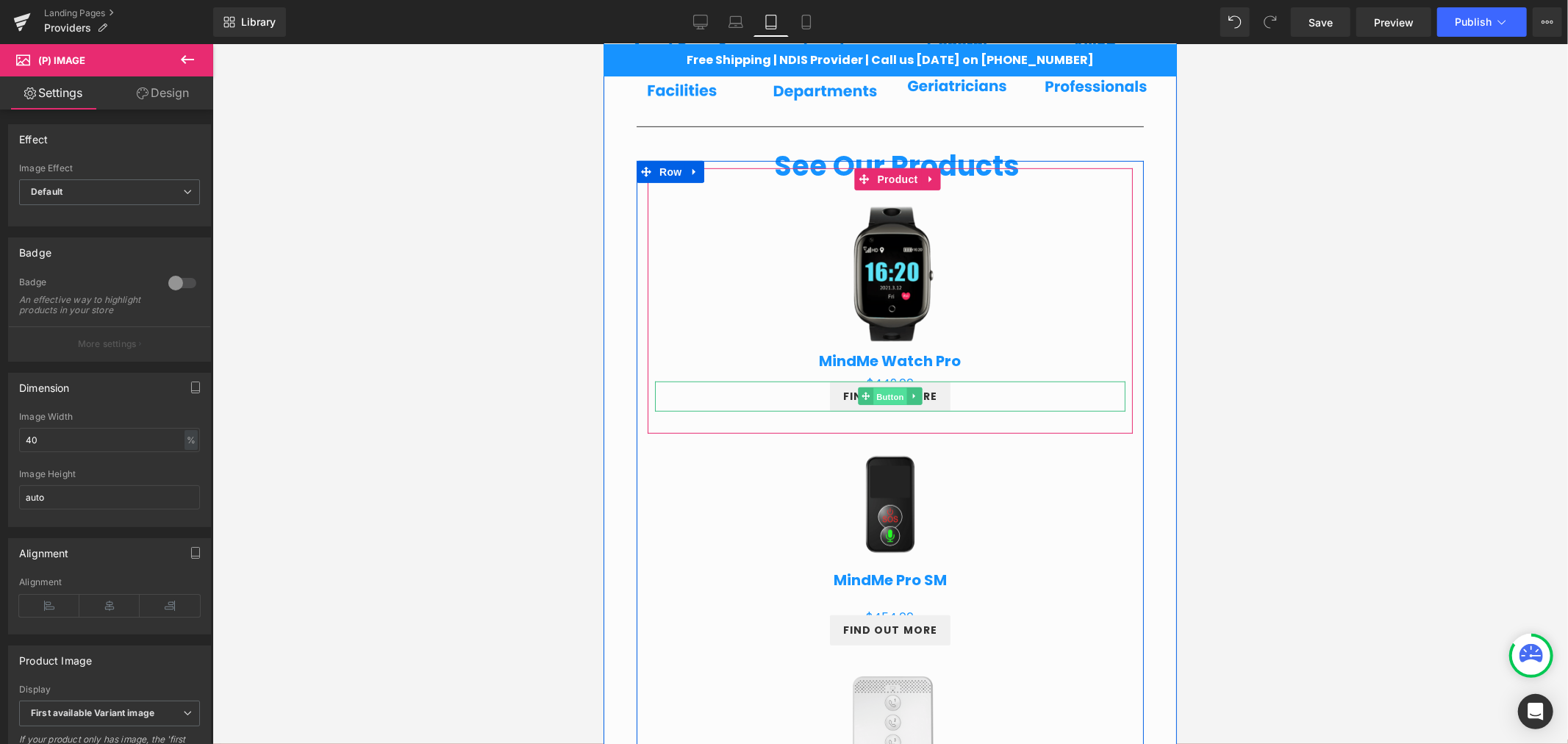
click at [881, 393] on span "Button" at bounding box center [889, 396] width 34 height 18
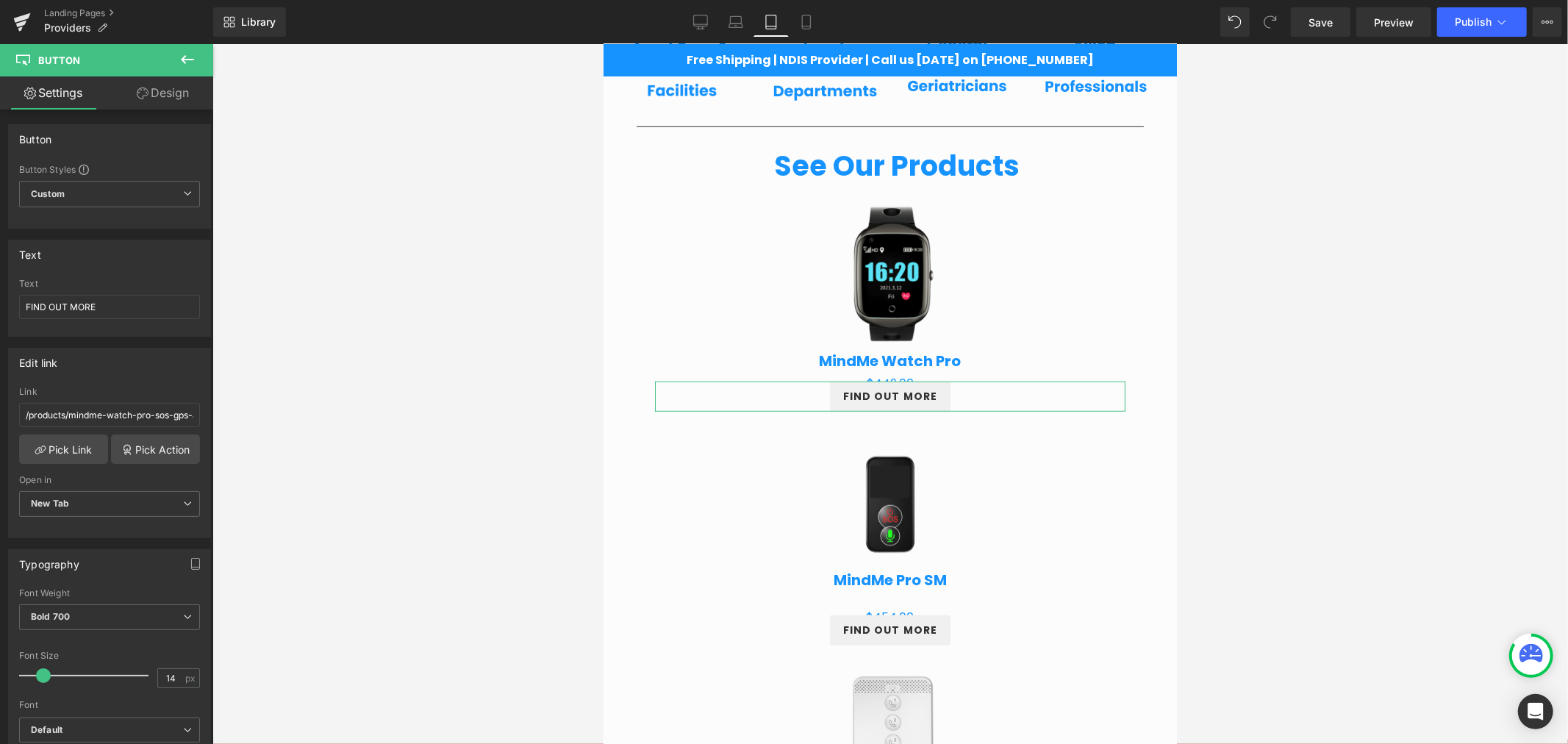
click at [169, 93] on link "Design" at bounding box center [163, 93] width 107 height 33
click at [0, 0] on div "Spacing" at bounding box center [0, 0] width 0 height 0
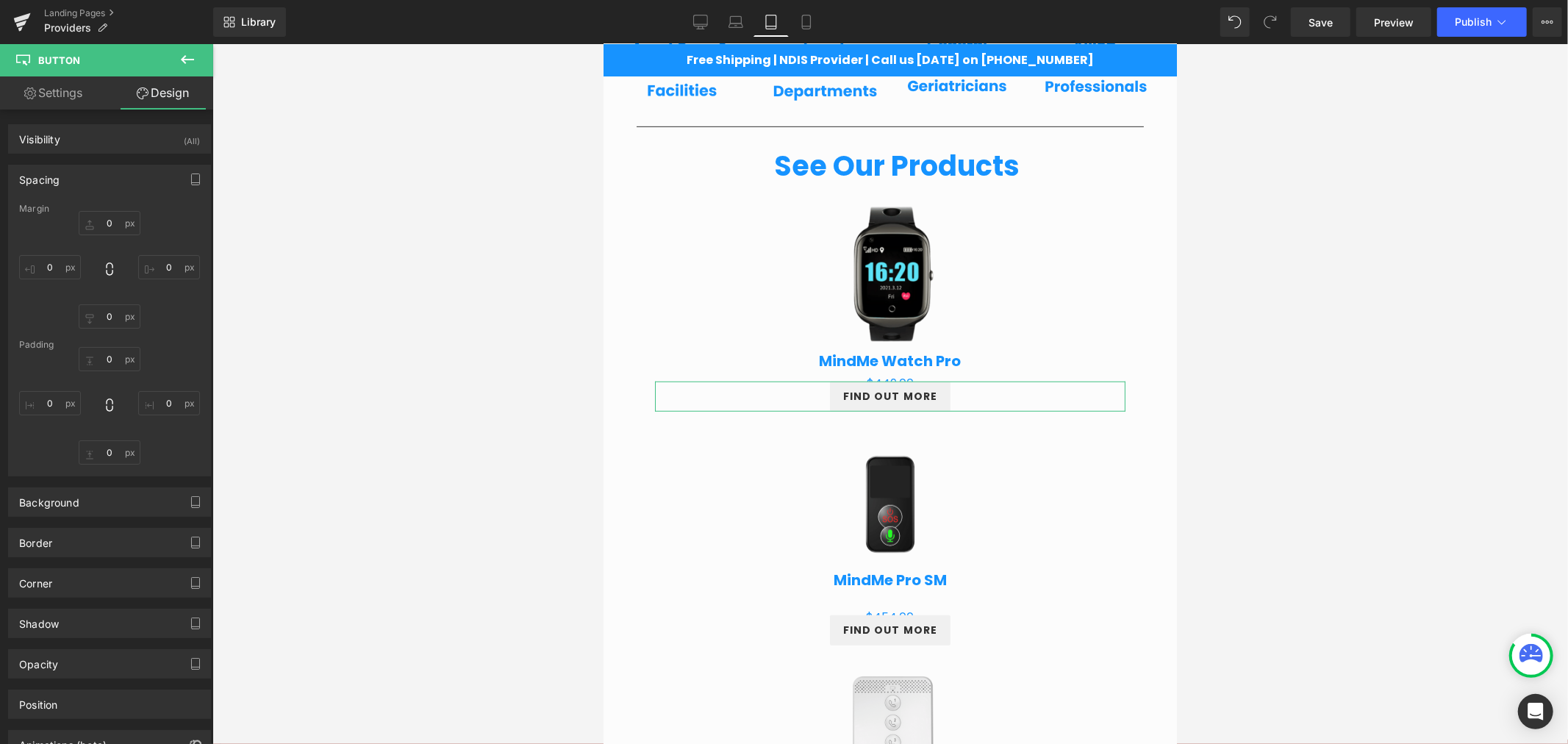
type input "-15"
type input "0"
type input "10"
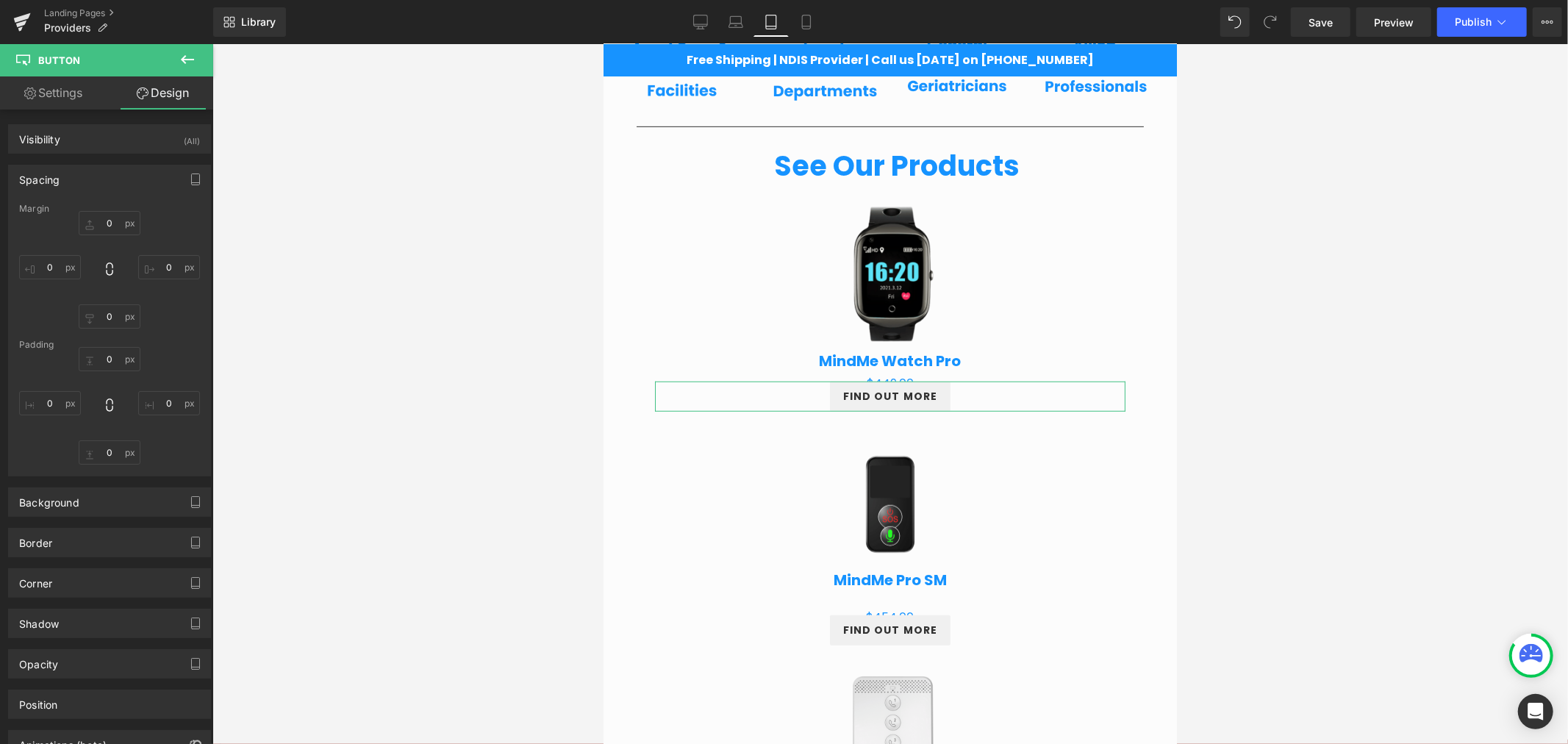
type input "18"
type input "10"
type input "18"
click at [91, 219] on input "-15" at bounding box center [109, 223] width 62 height 24
type input "0"
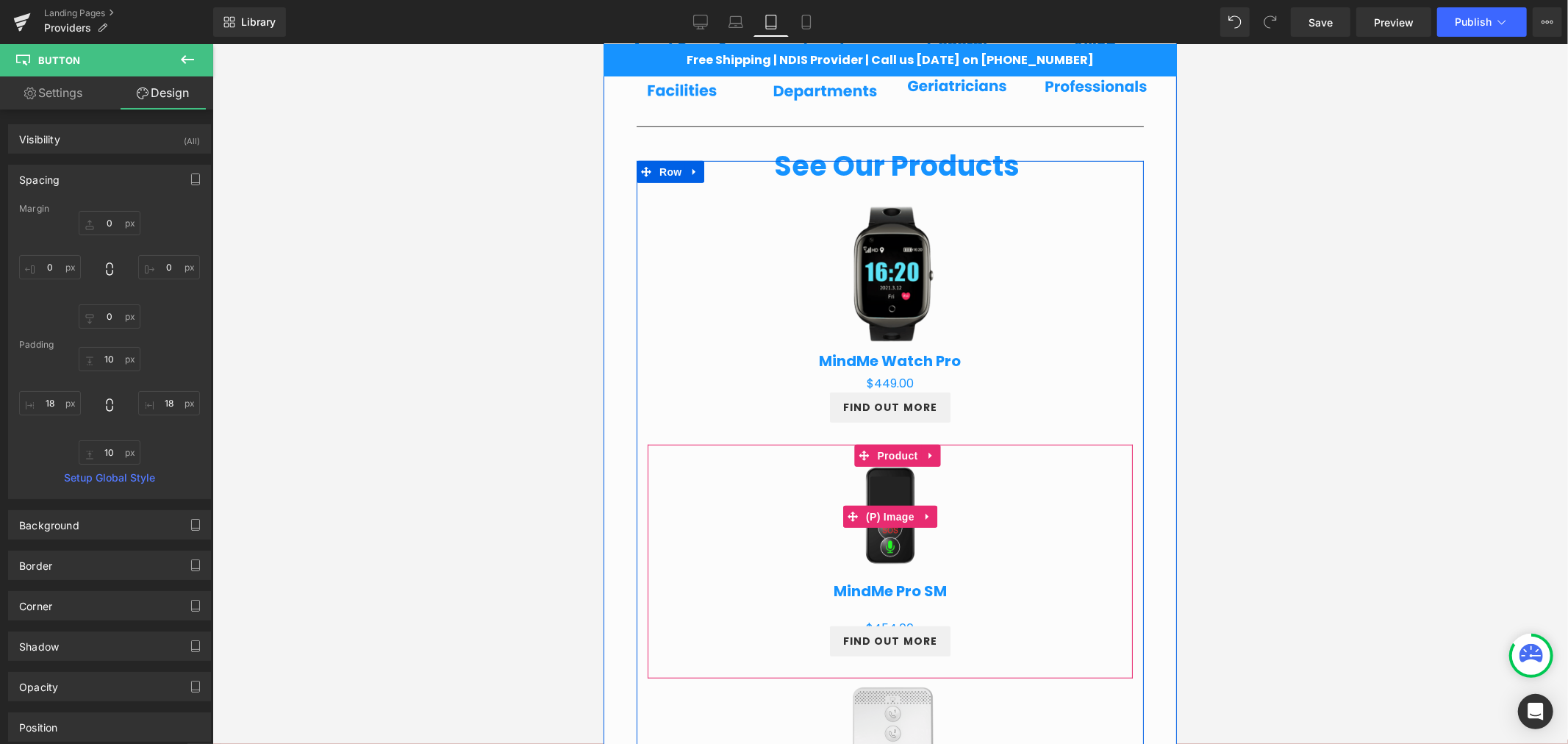
click at [944, 433] on img at bounding box center [889, 515] width 188 height 188
click at [989, 456] on link "Sale Off" at bounding box center [889, 515] width 471 height 188
click at [1203, 416] on div at bounding box center [890, 393] width 1355 height 699
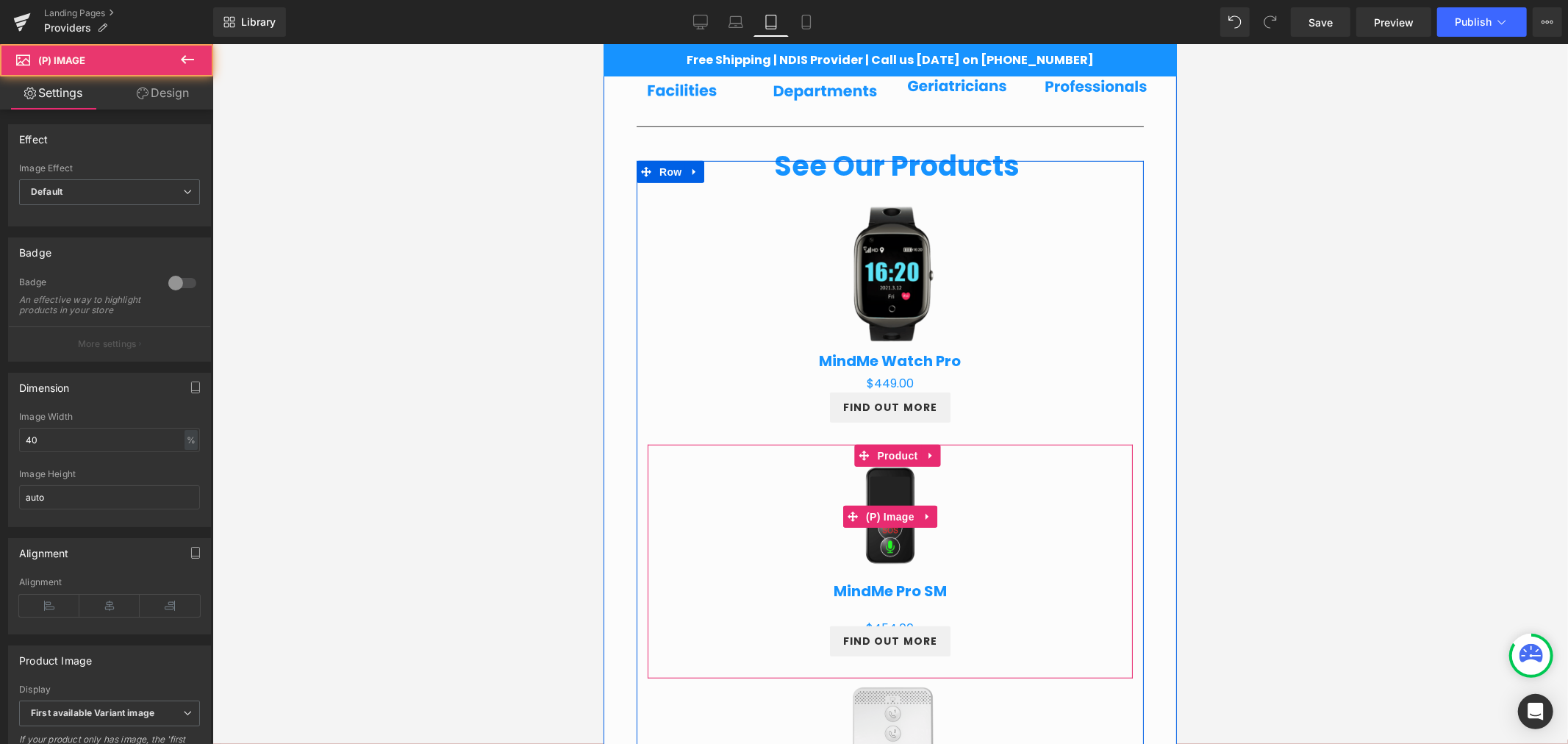
click at [970, 426] on img at bounding box center [889, 515] width 188 height 188
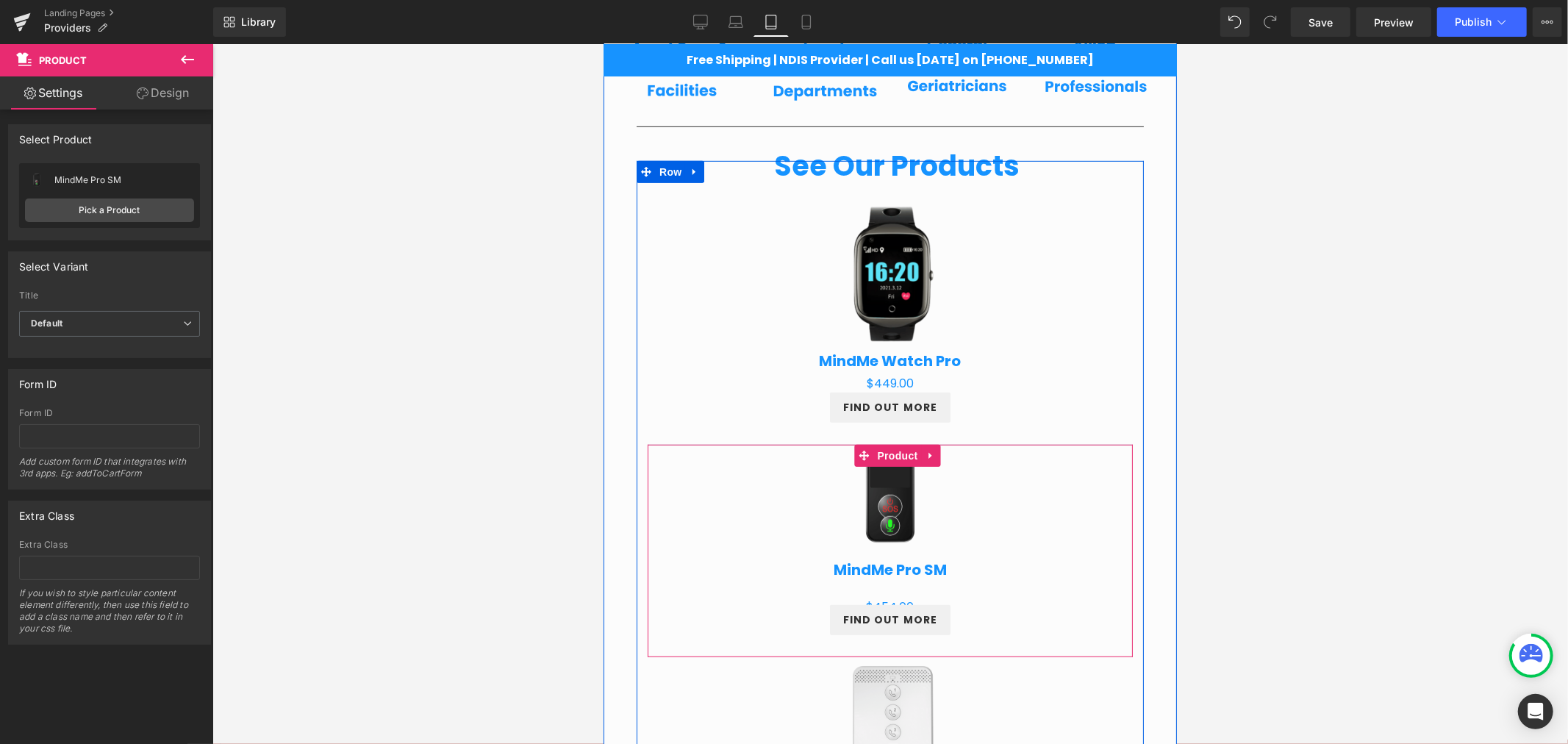
drag, startPoint x: 966, startPoint y: 456, endPoint x: 964, endPoint y: 435, distance: 21.1
click at [964, 444] on div "Sale Off (P) Image MindMe Pro SM (P) Title $0 $454.00 (P) Price FIND OUT MORE B…" at bounding box center [890, 550] width 485 height 212
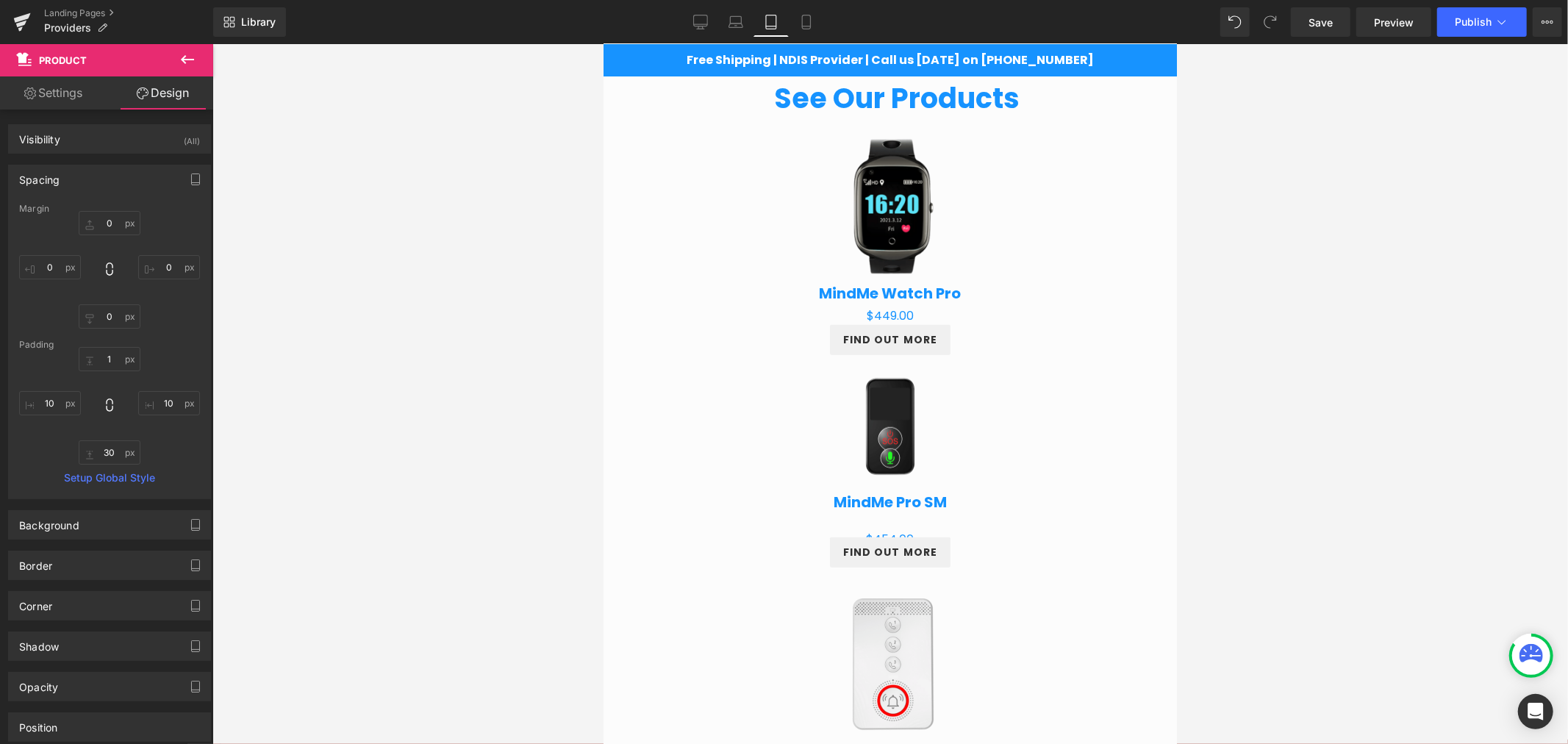
scroll to position [797, 0]
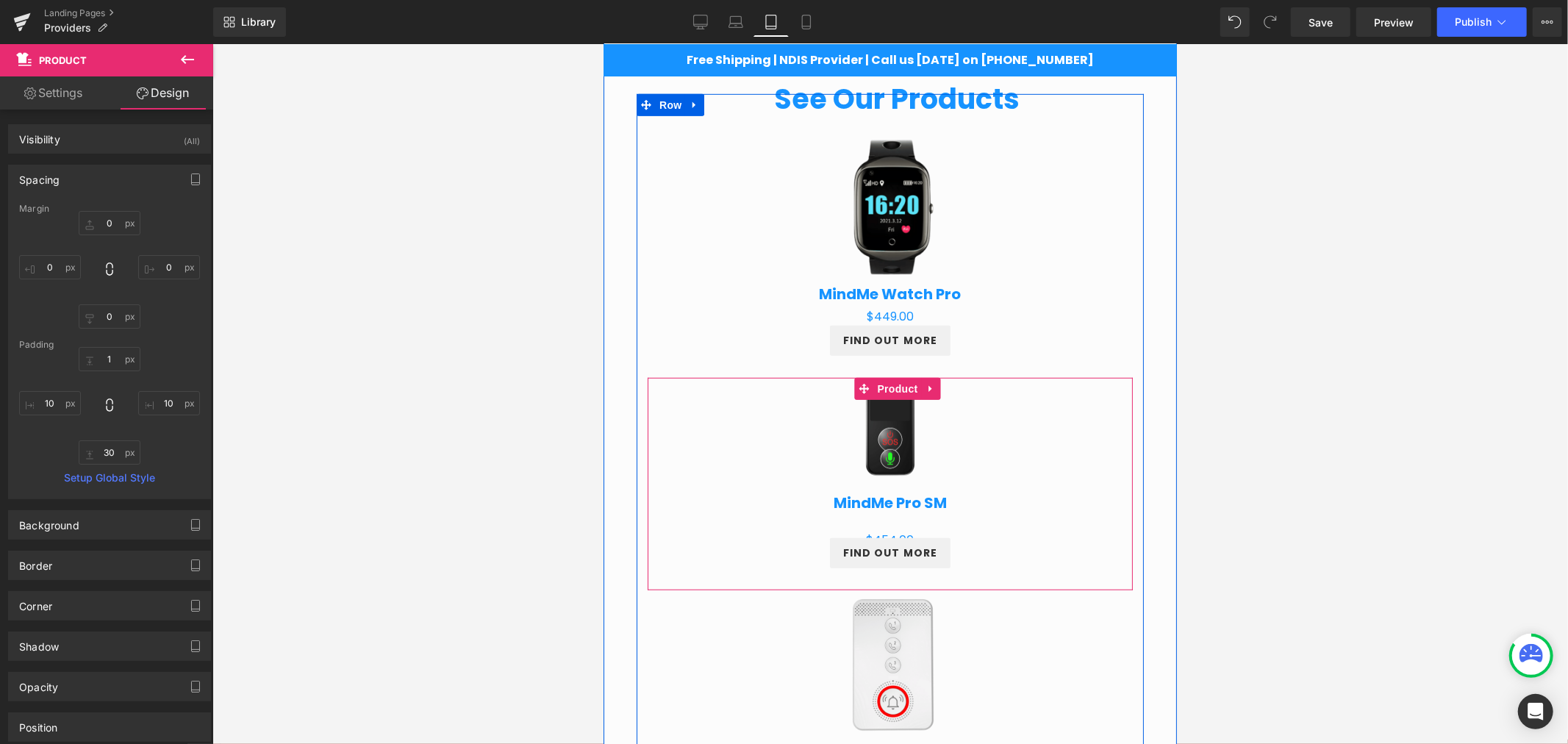
click at [879, 524] on div "Sale Off (P) Image MindMe Pro SM (P) Title $0 $454.00 (P) Price FIND OUT MORE B…" at bounding box center [889, 472] width 471 height 189
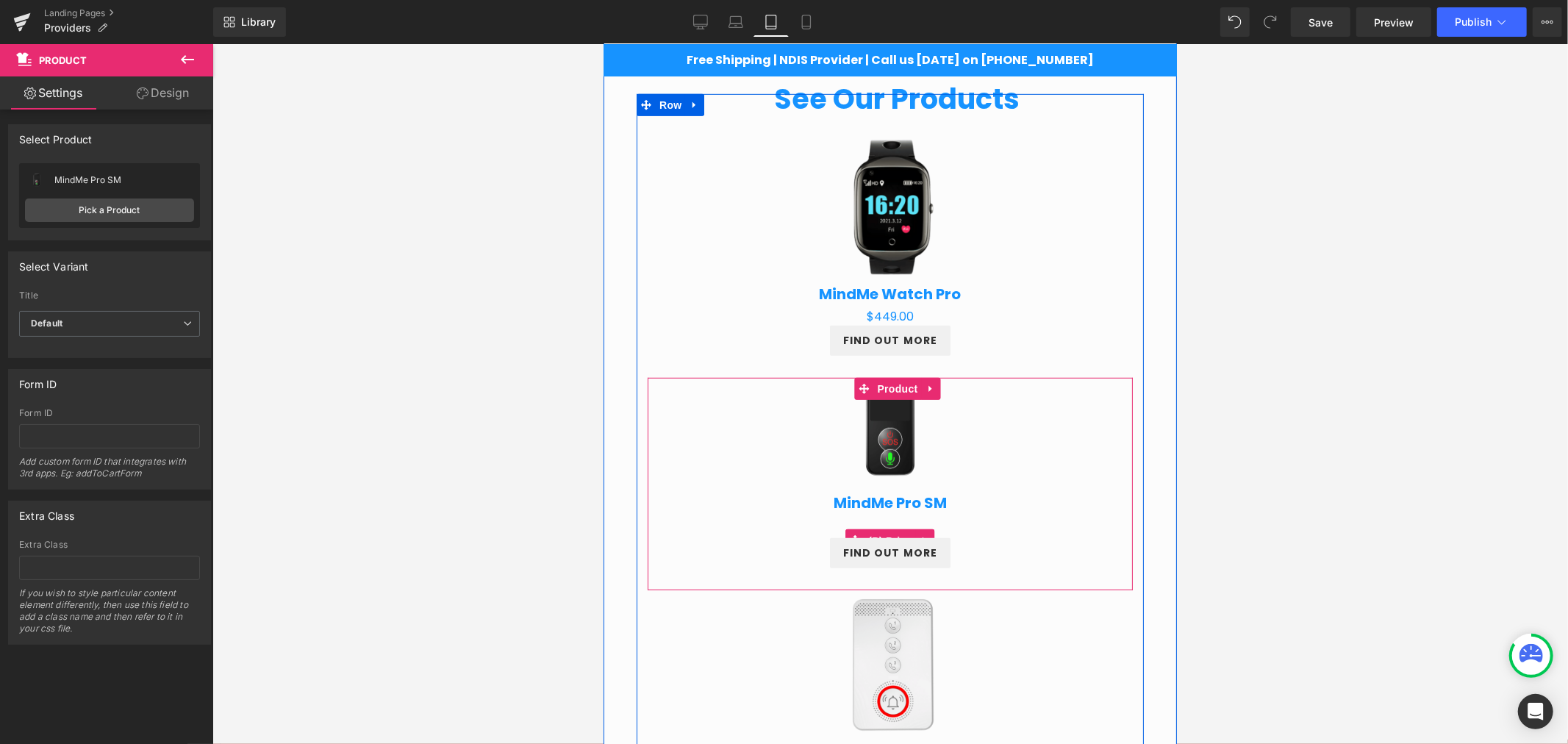
click at [885, 531] on span "(P) Price" at bounding box center [890, 540] width 52 height 22
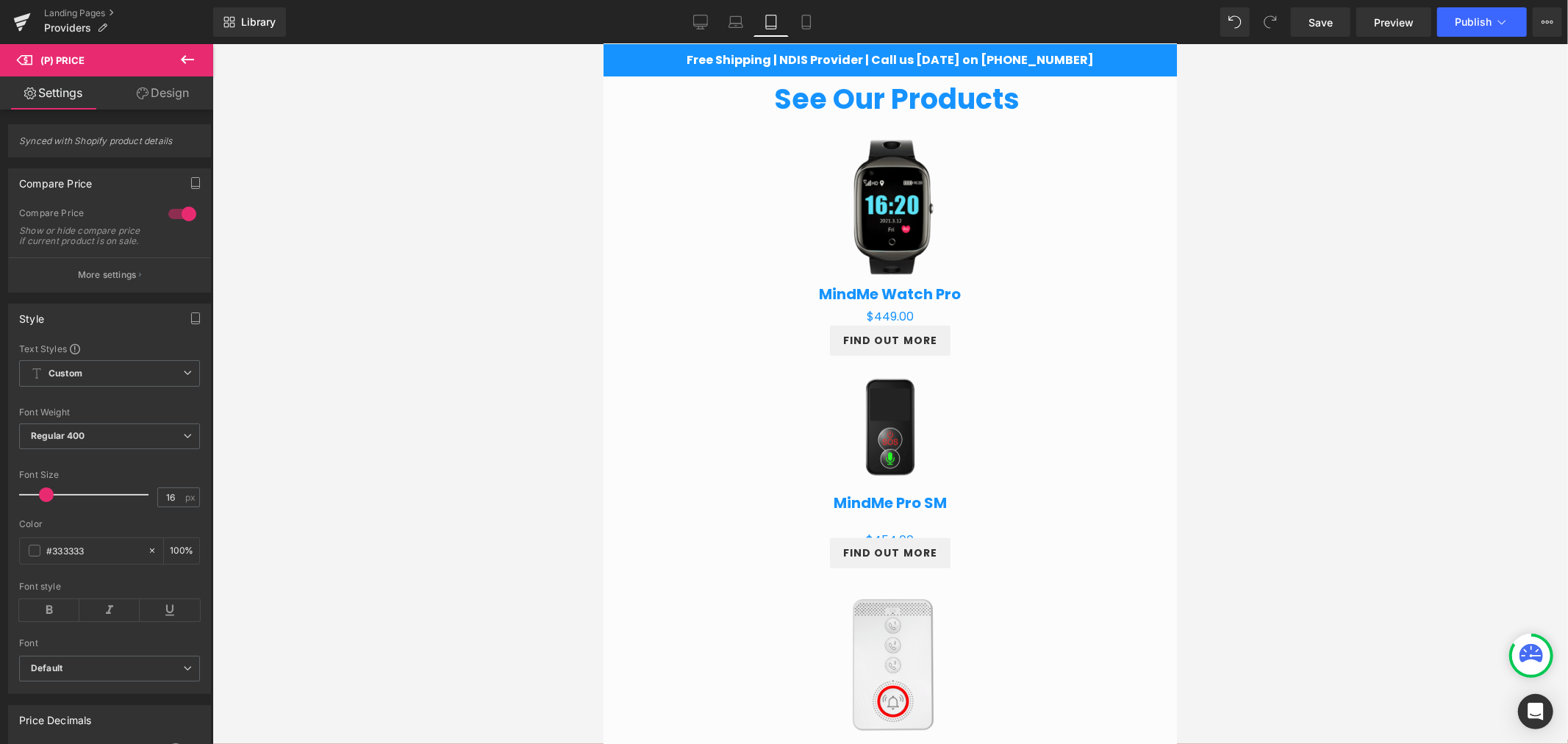
click at [154, 98] on link "Design" at bounding box center [163, 93] width 107 height 33
click at [0, 0] on div "Spacing" at bounding box center [0, 0] width 0 height 0
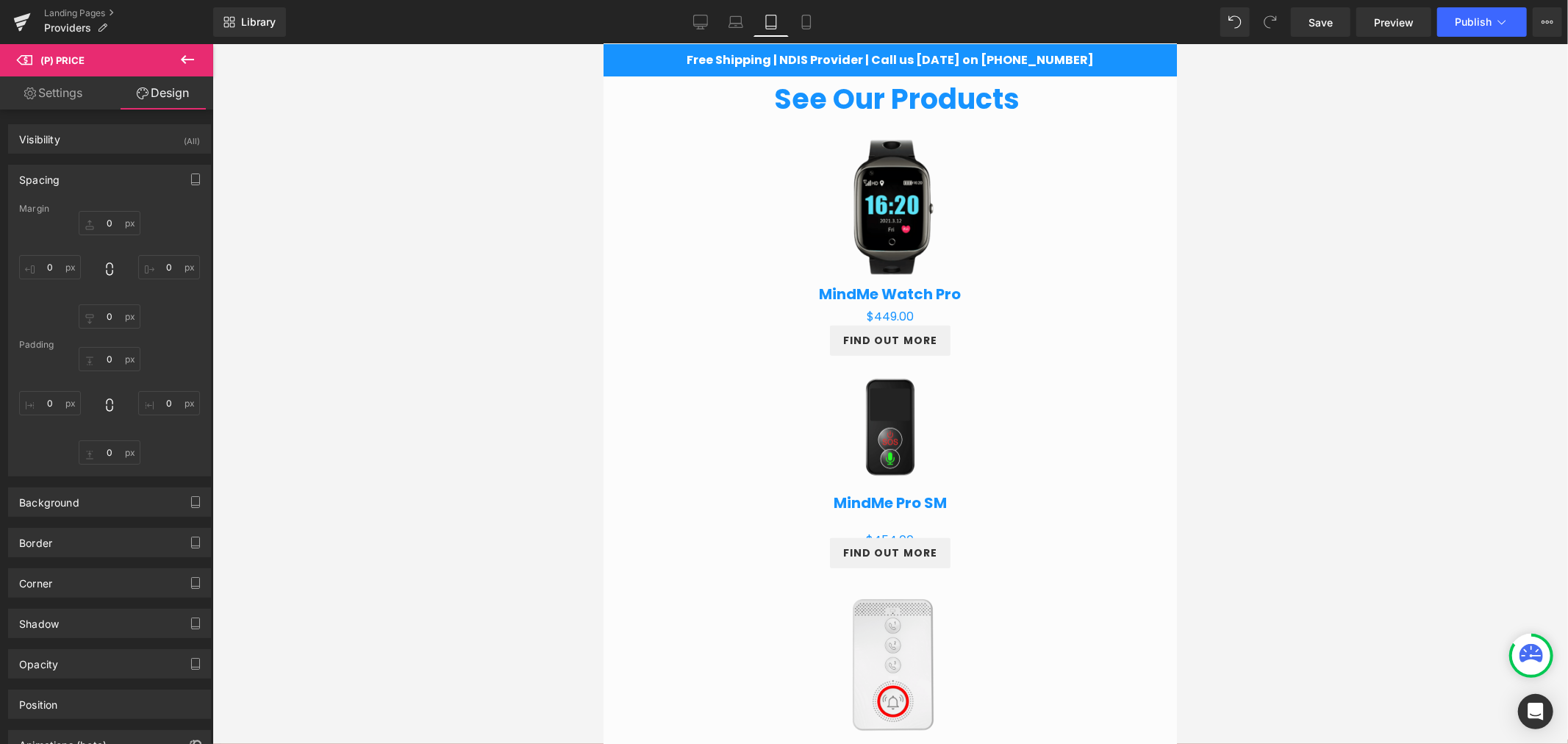
type input "20"
type input "0"
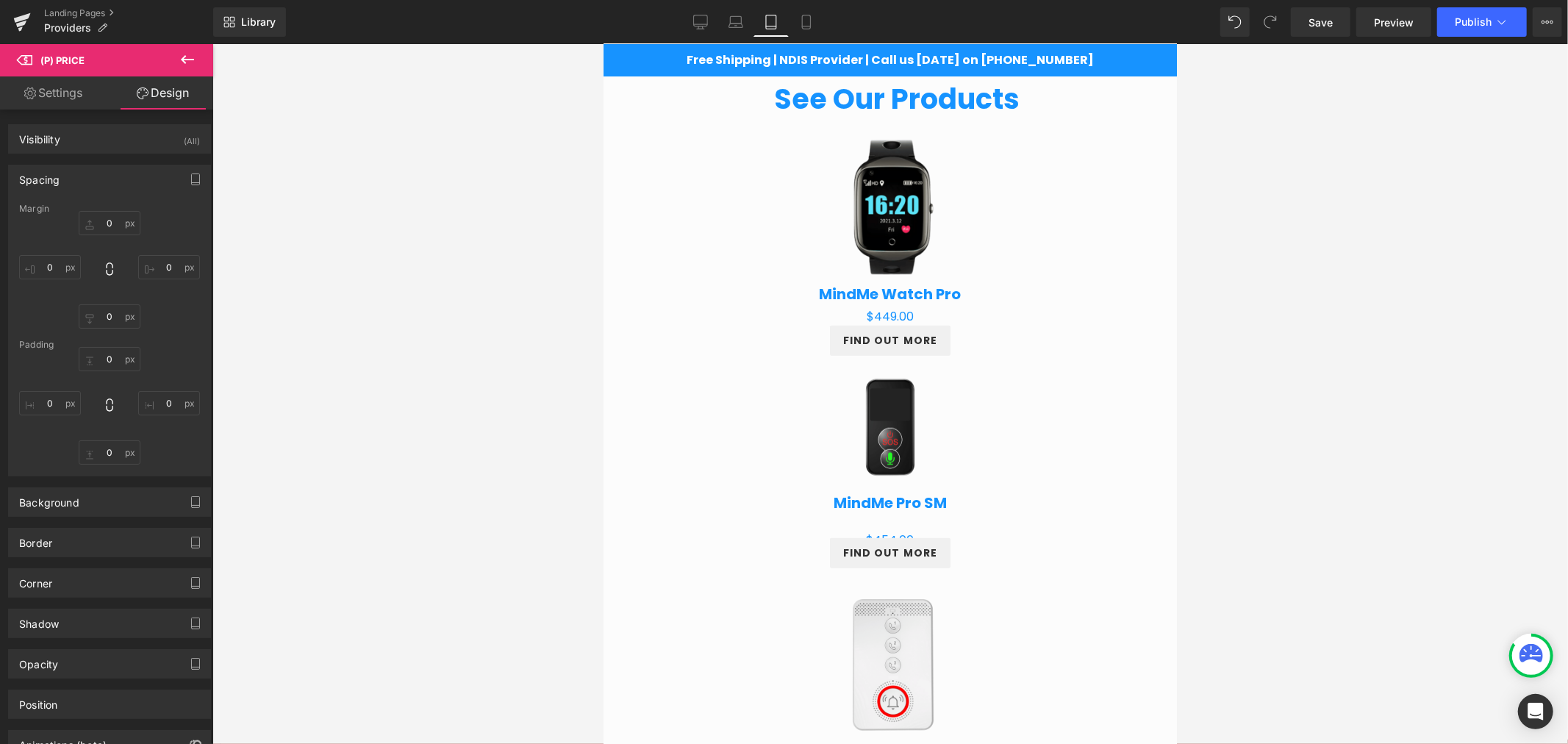
type input "0"
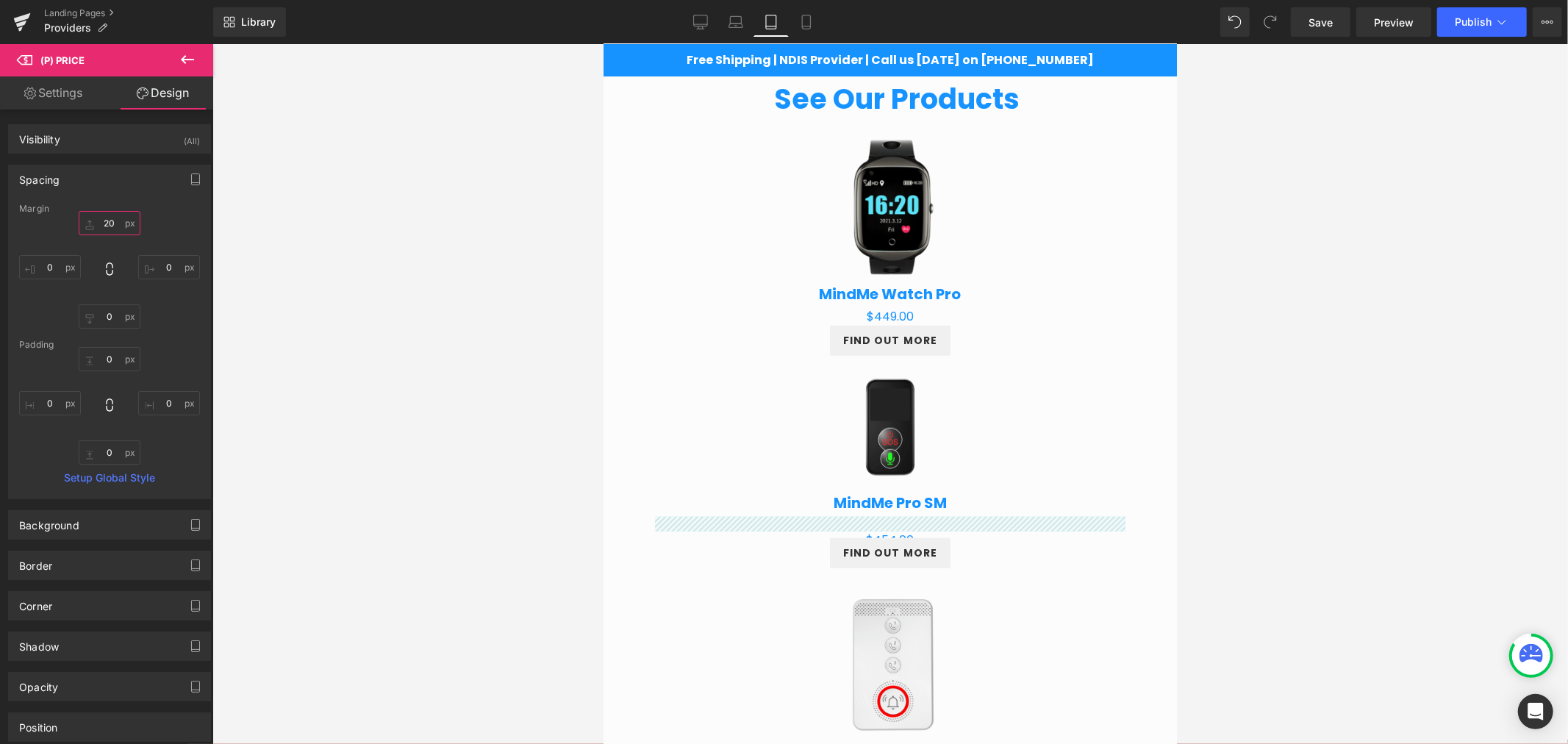
click at [110, 215] on input "20" at bounding box center [109, 223] width 62 height 24
type input "0"
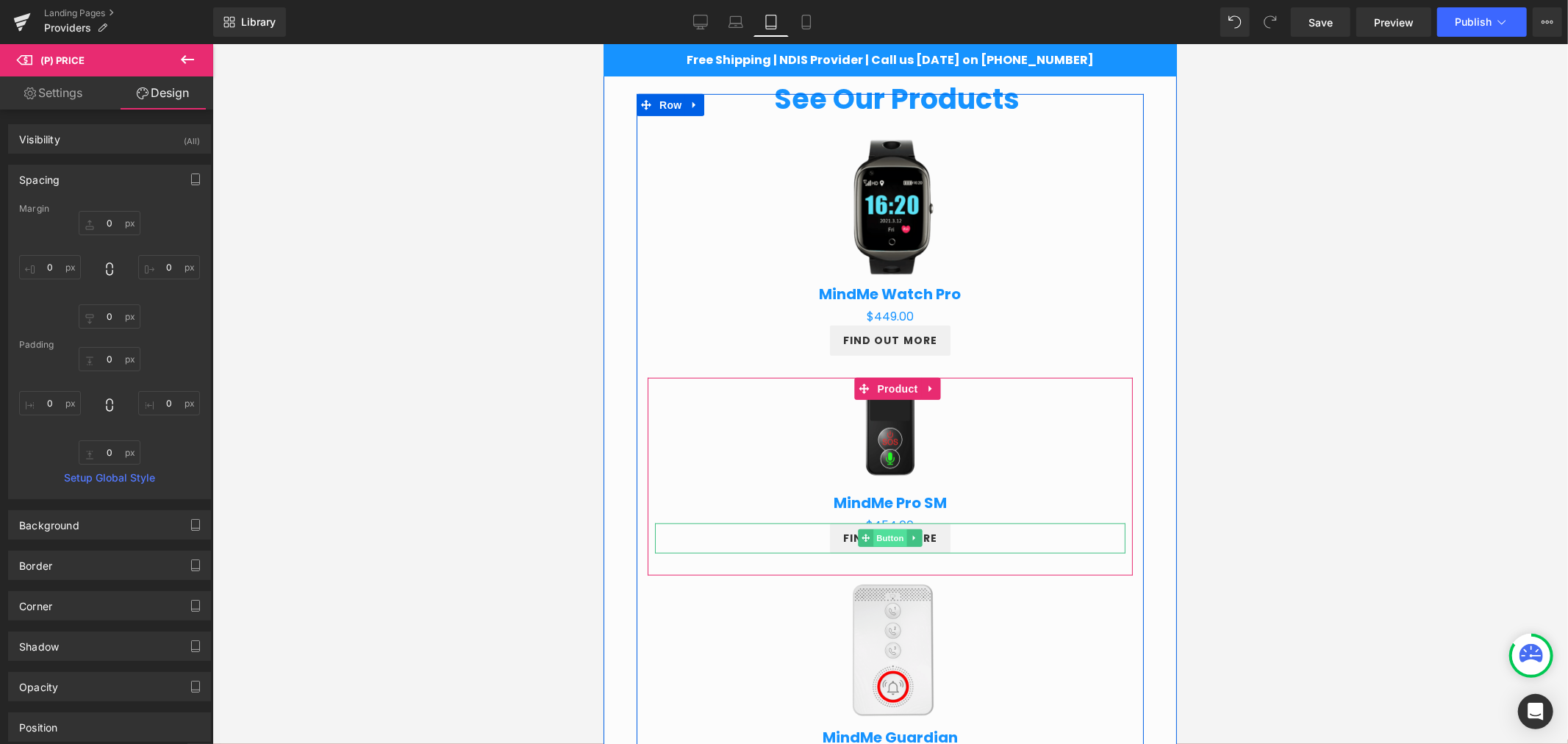
click at [874, 538] on span "Button" at bounding box center [889, 537] width 34 height 18
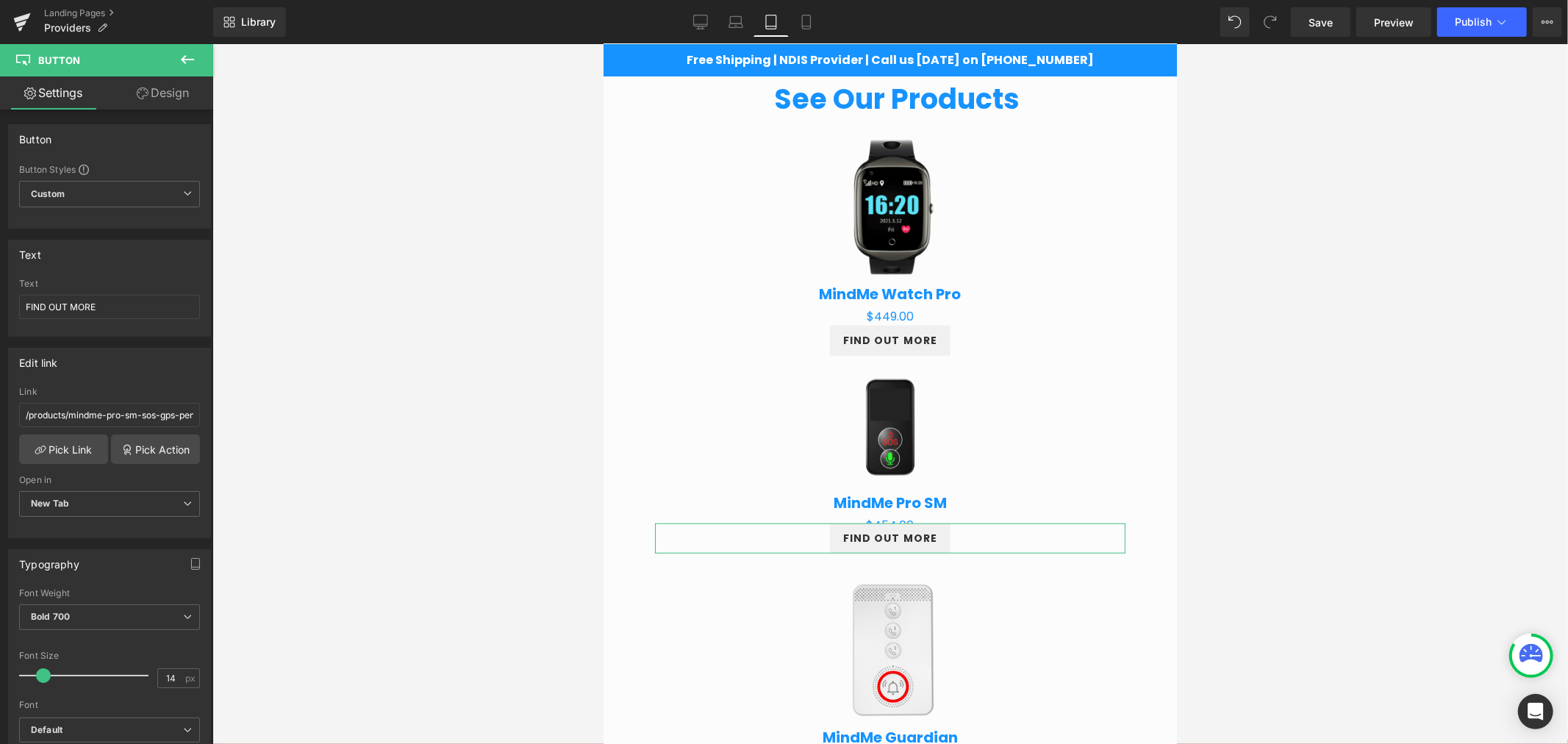
click at [155, 100] on link "Design" at bounding box center [163, 93] width 107 height 33
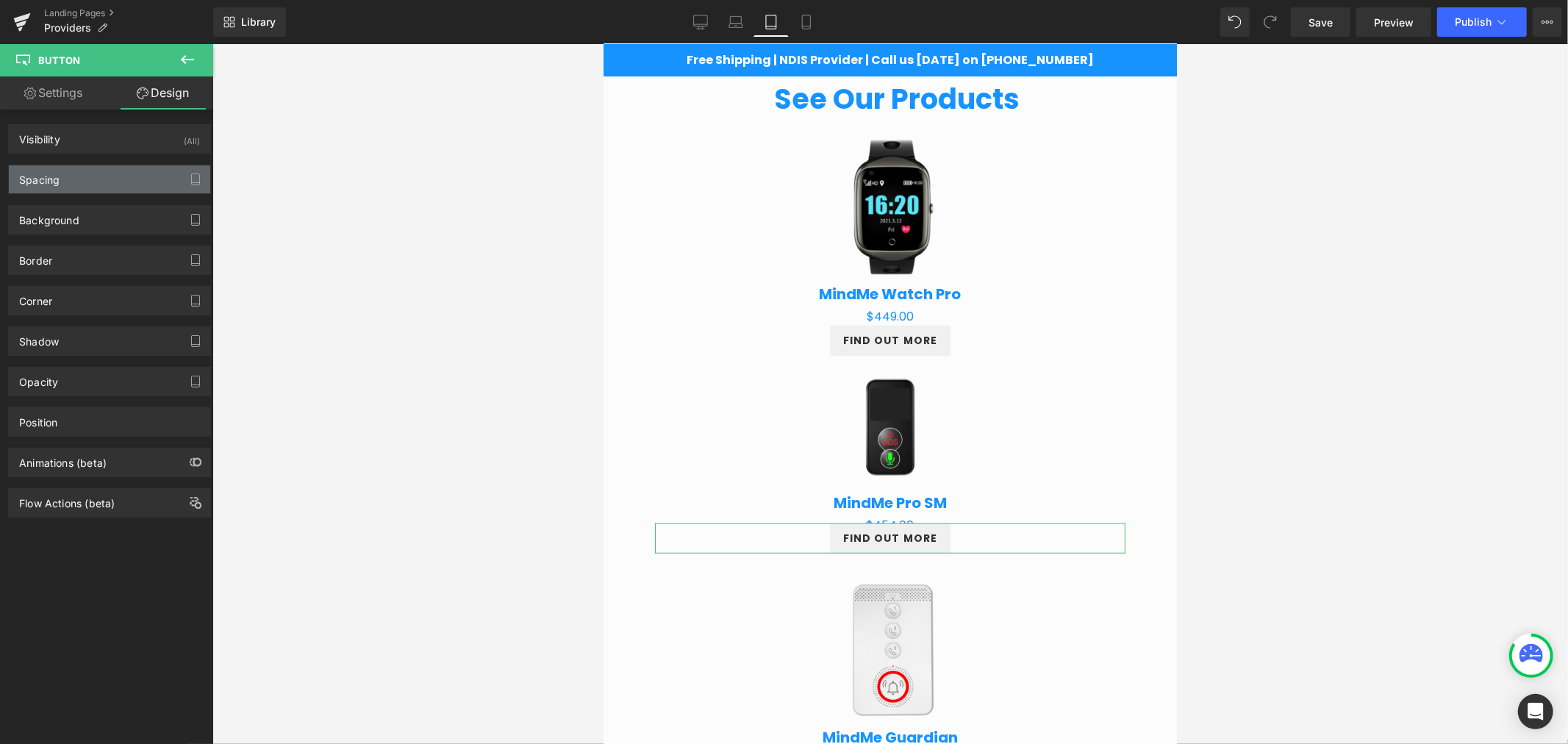
click at [32, 171] on div "Spacing" at bounding box center [39, 175] width 40 height 21
type input "-15"
type input "0"
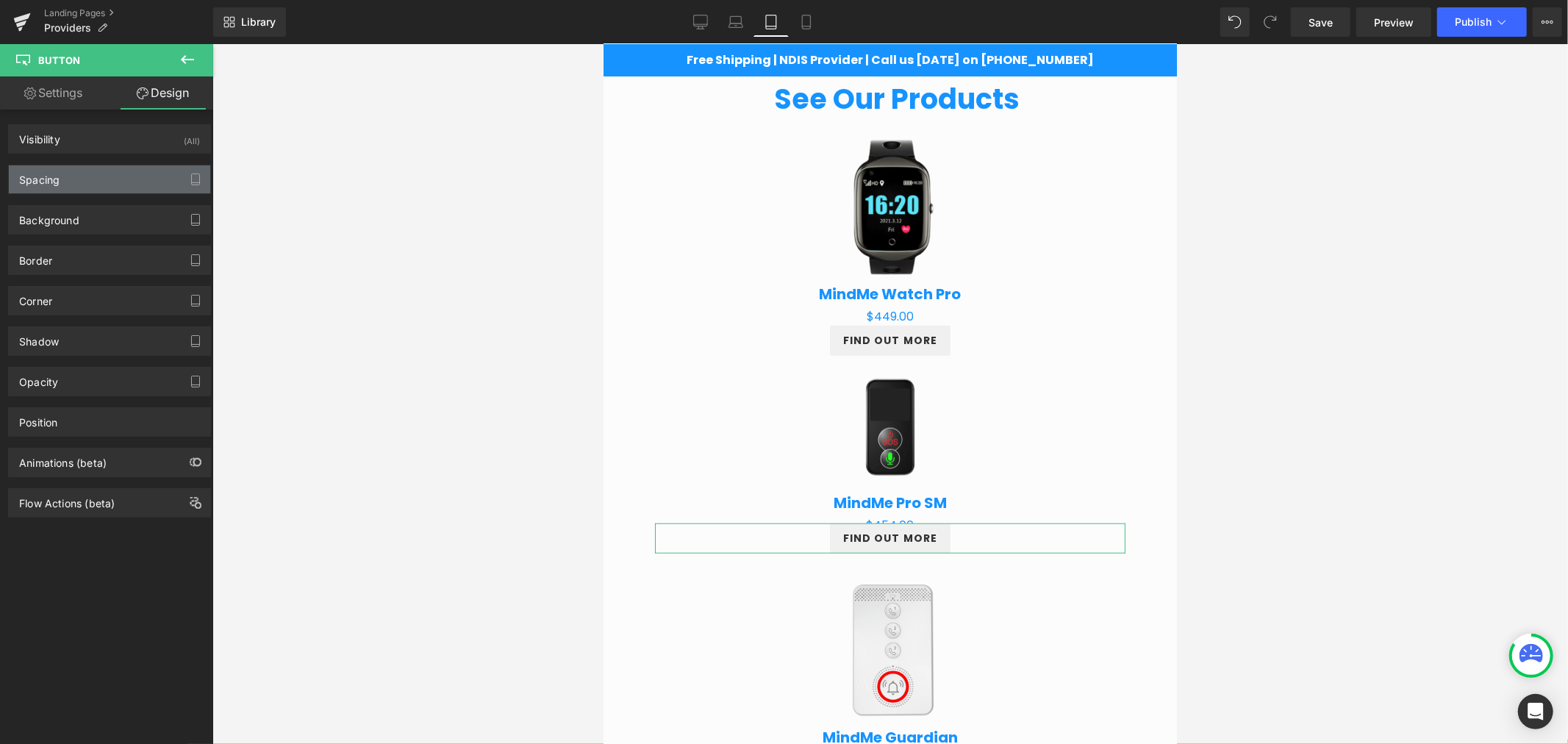
type input "10"
type input "18"
type input "10"
type input "18"
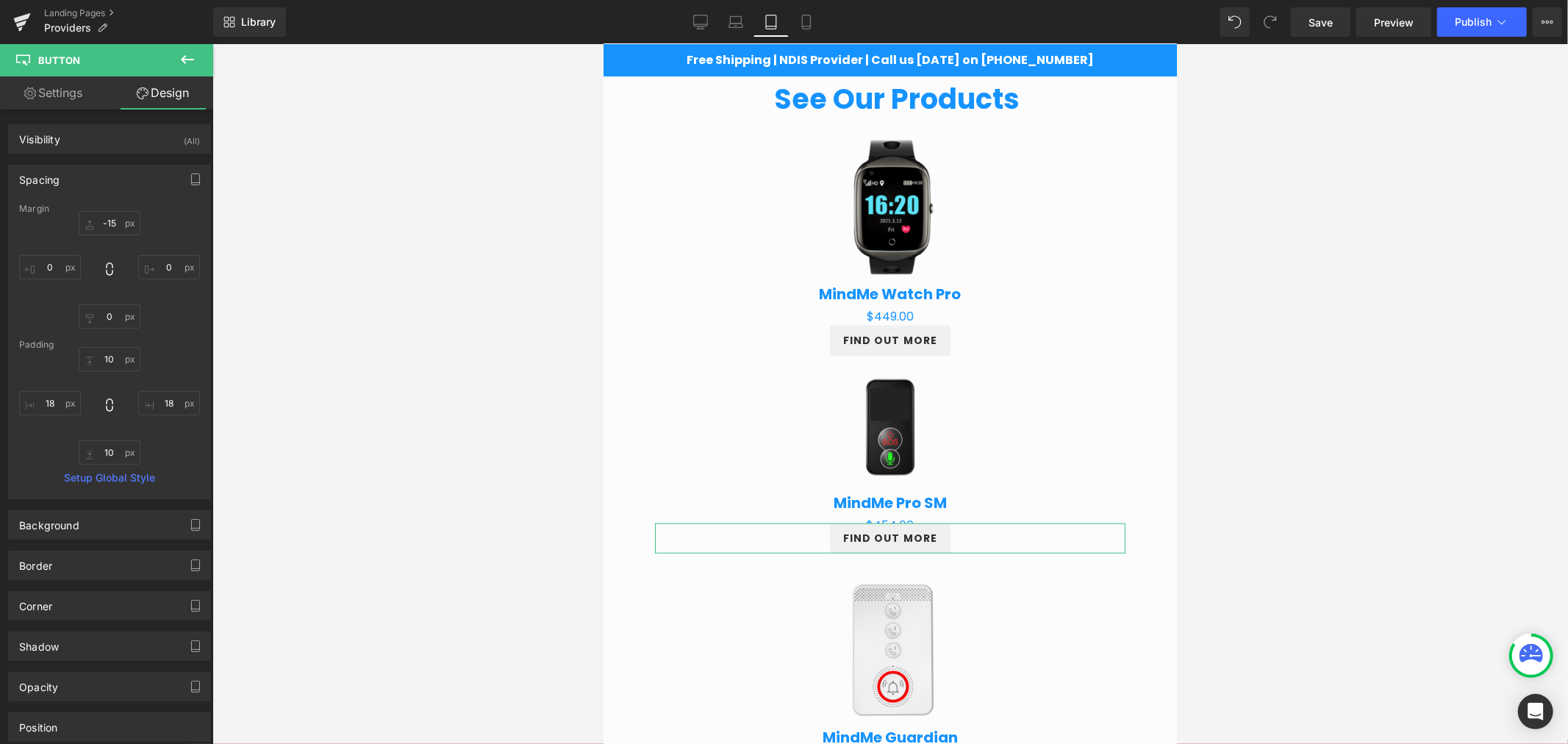
click at [110, 214] on div "Margin" at bounding box center [109, 209] width 181 height 10
click at [114, 222] on input "-15" at bounding box center [109, 223] width 62 height 24
click at [733, 20] on icon at bounding box center [736, 22] width 15 height 15
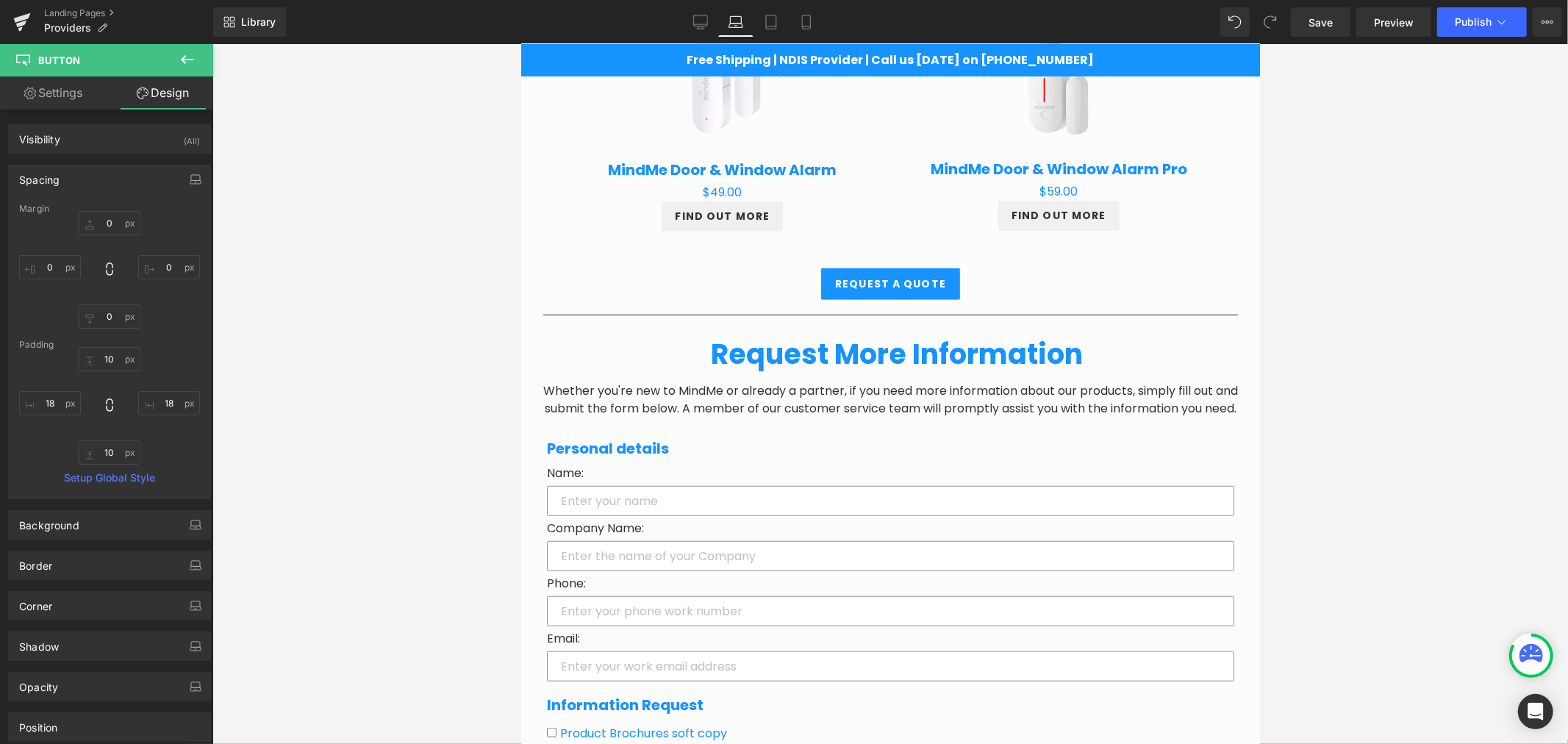
type input "-22"
type input "0"
type input "10"
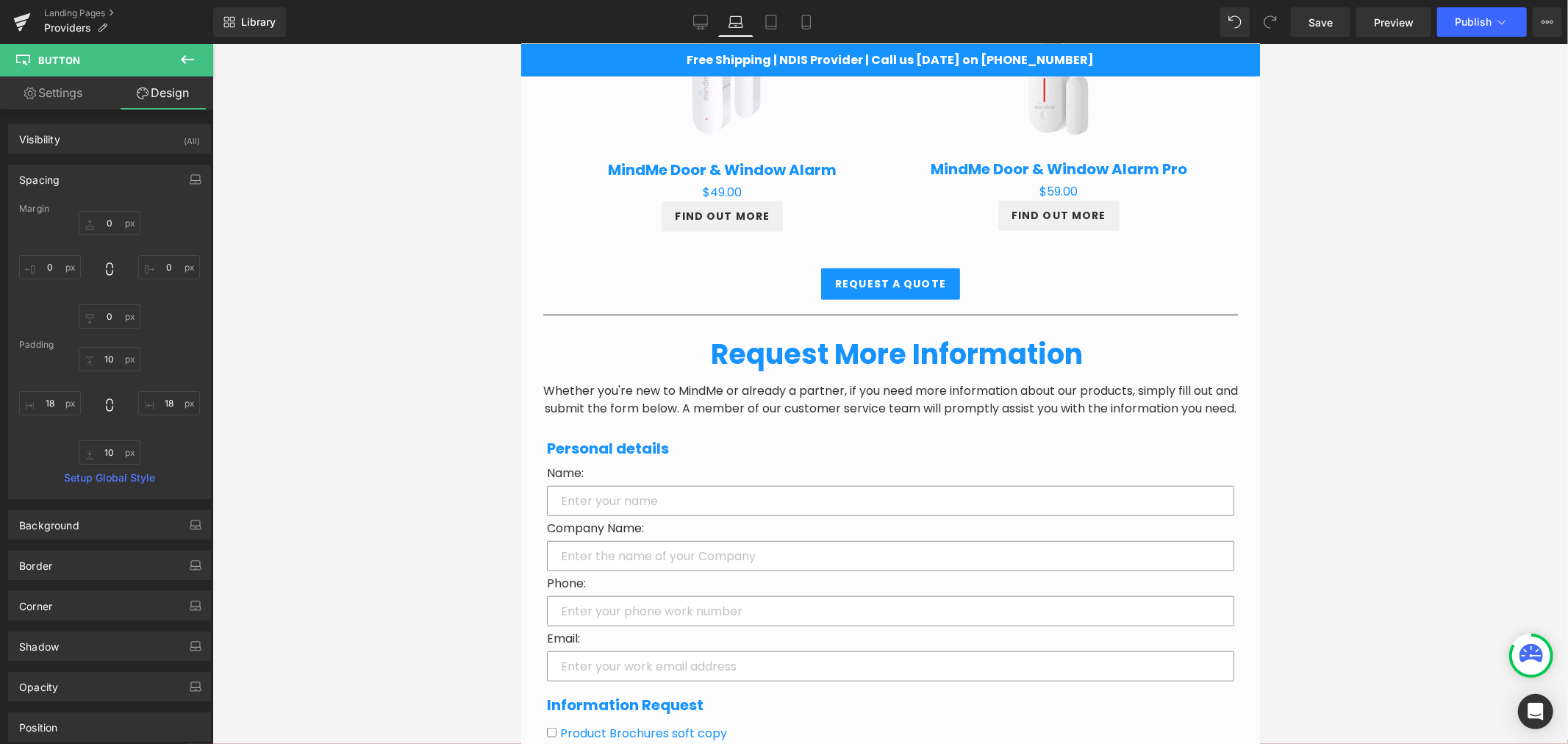
type input "18"
type input "10"
type input "18"
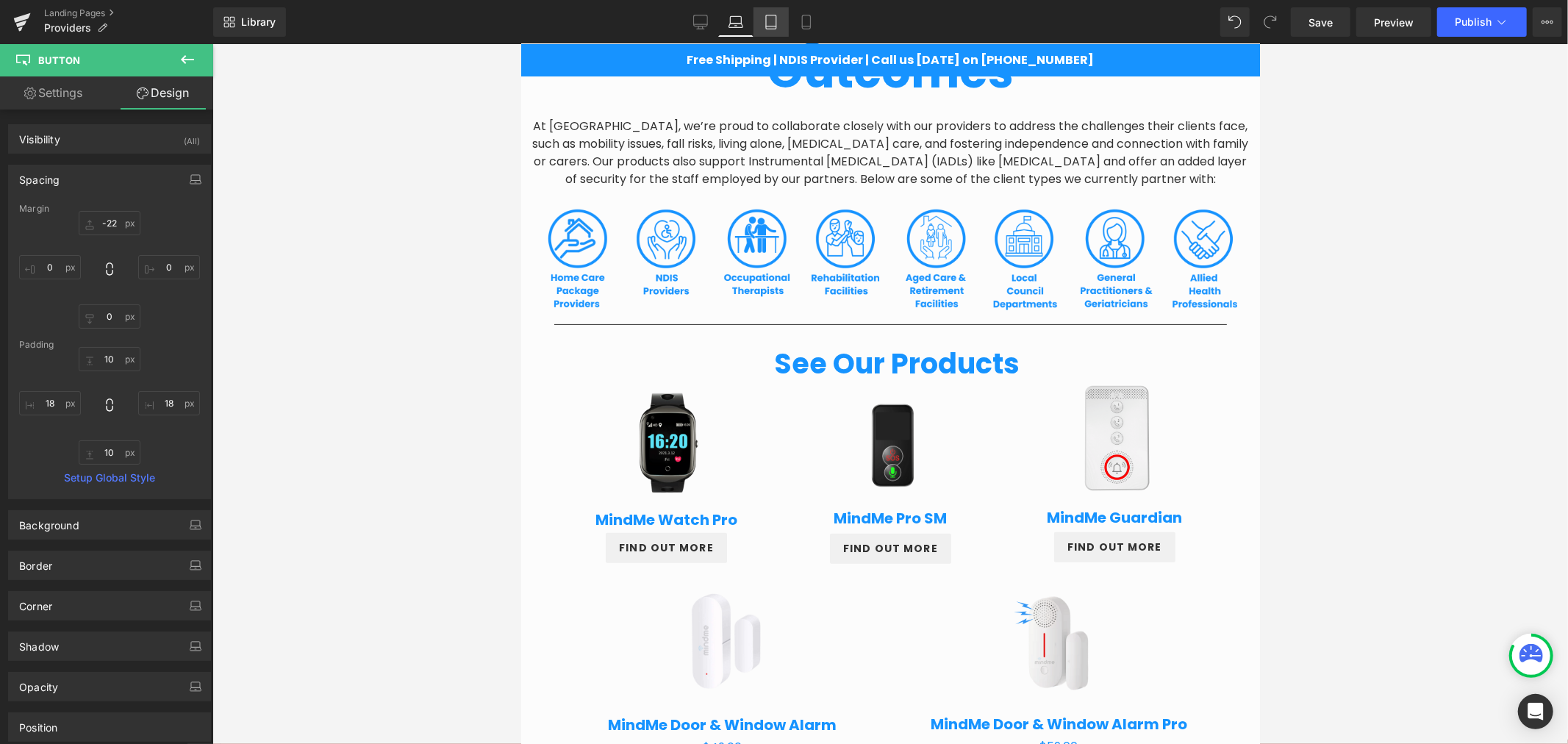
click at [782, 18] on link "Tablet" at bounding box center [771, 22] width 35 height 29
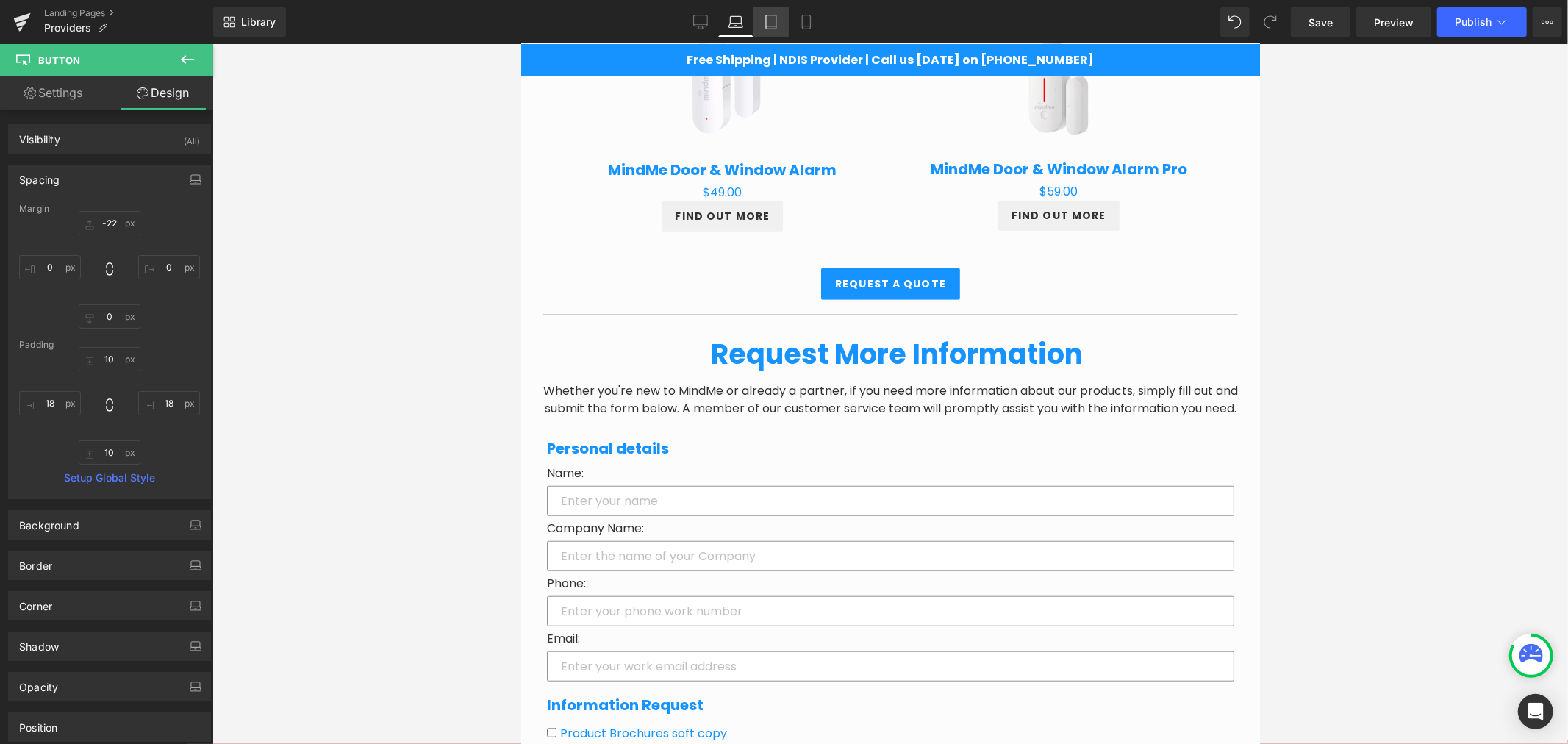
type input "0"
type input "10"
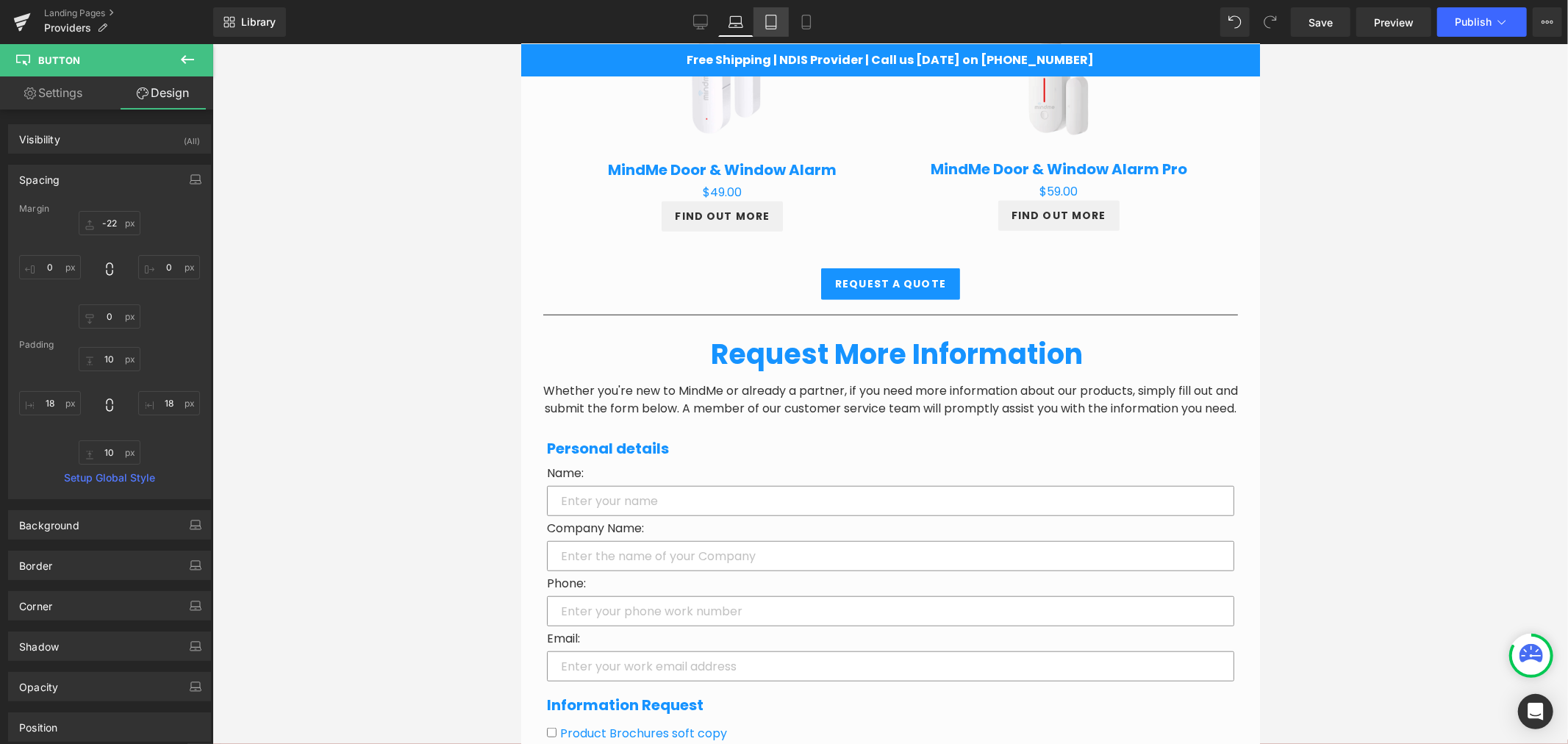
type input "18"
type input "10"
type input "18"
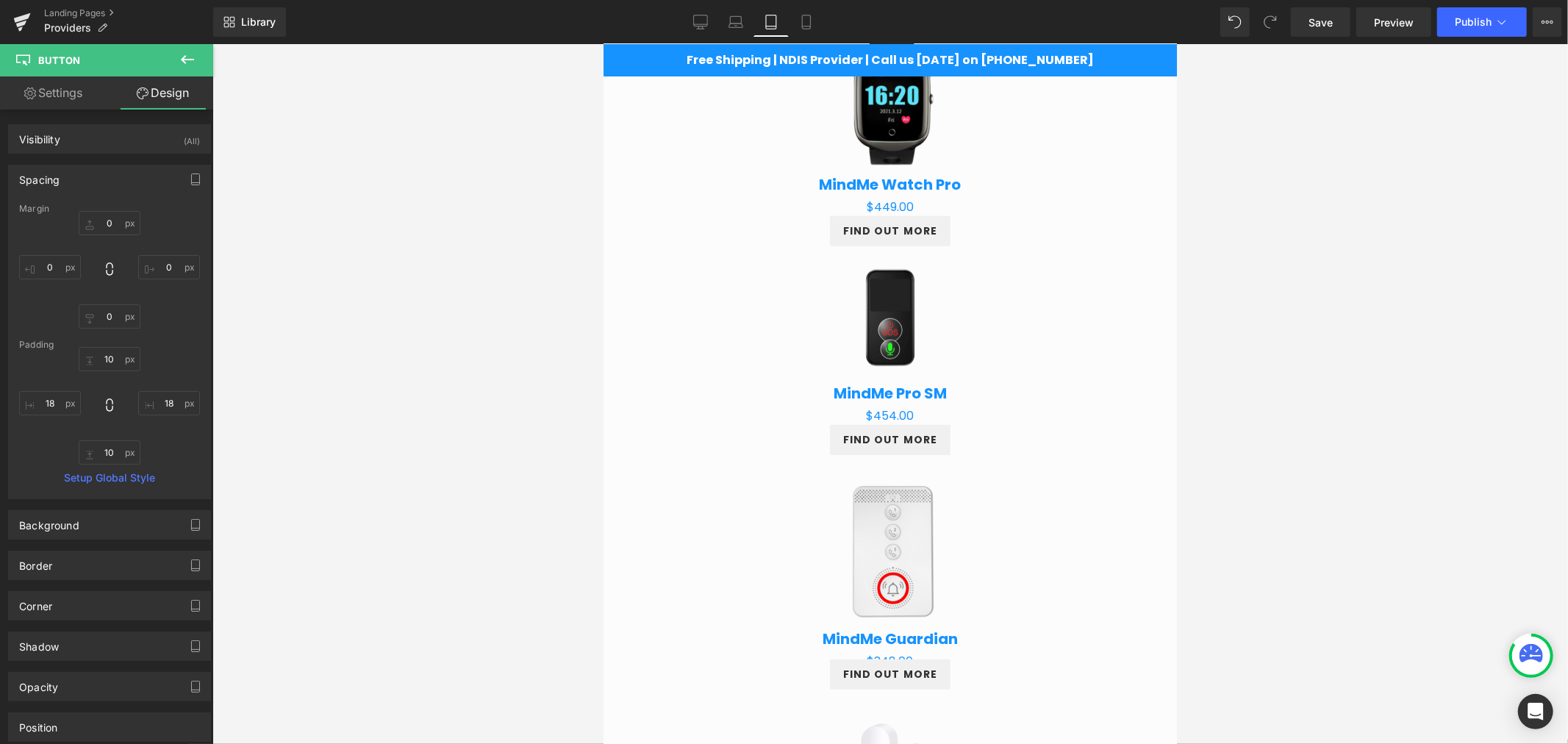
scroll to position [934, 0]
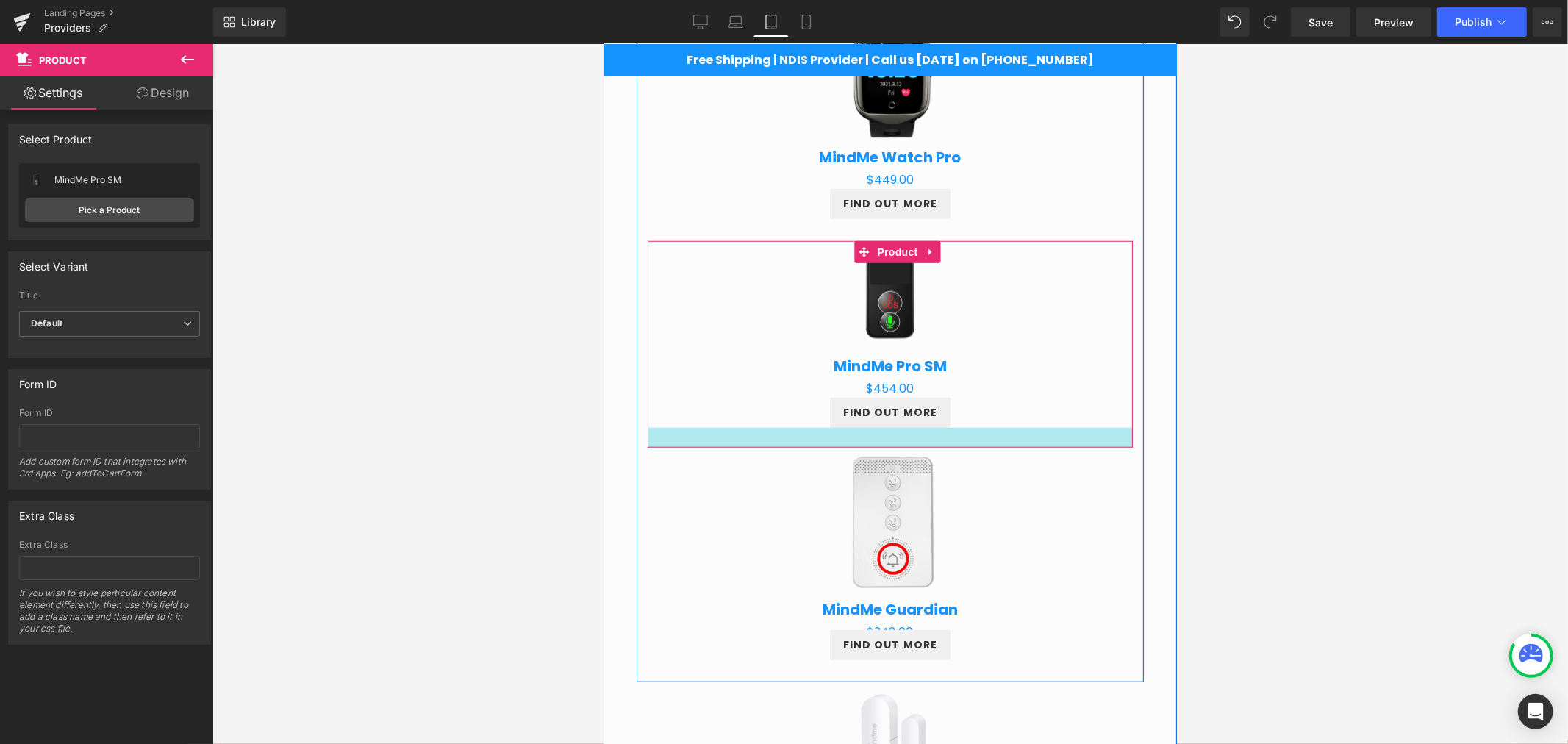
click at [920, 431] on div at bounding box center [890, 436] width 485 height 20
click at [1212, 466] on div at bounding box center [890, 393] width 1355 height 699
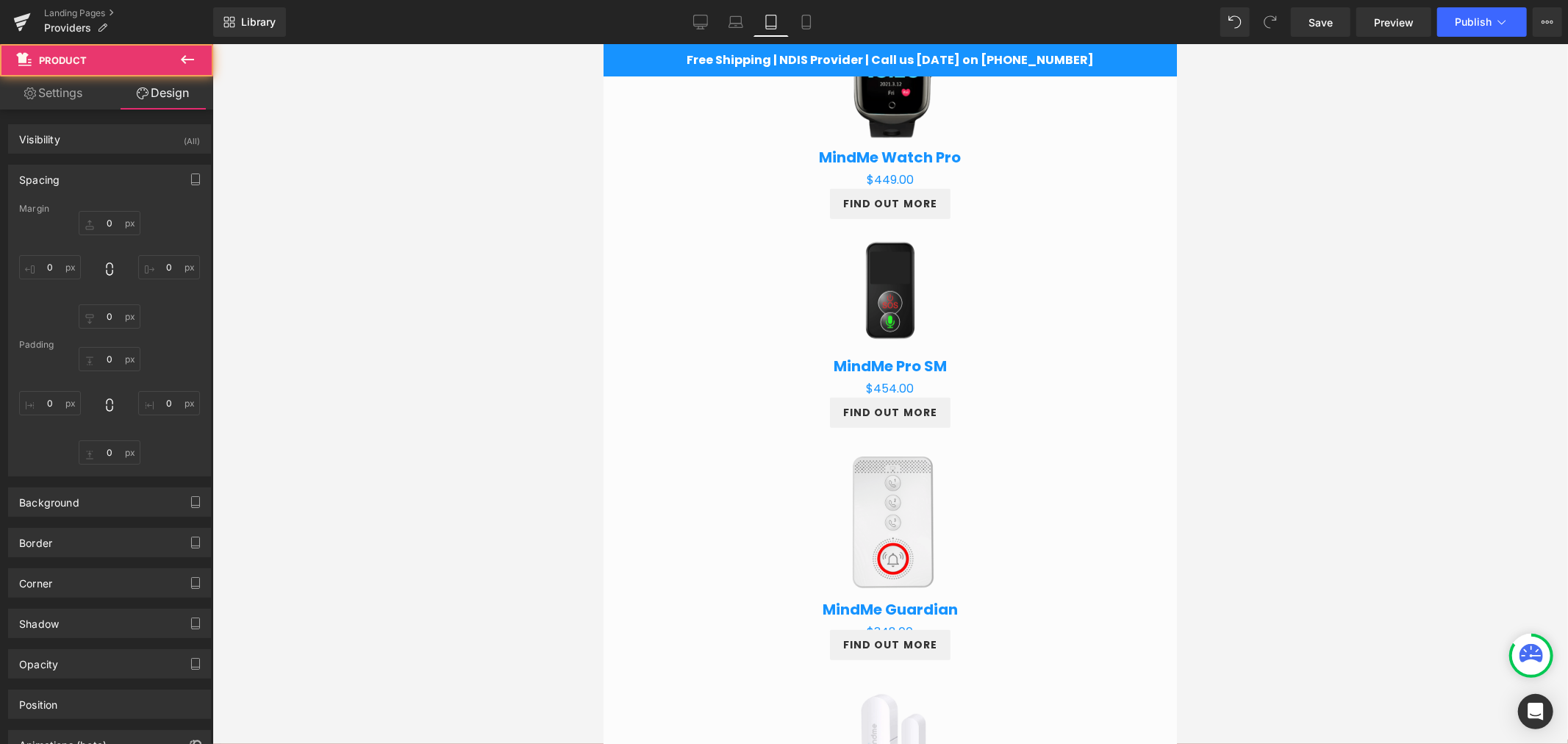
type input "0"
type input "1"
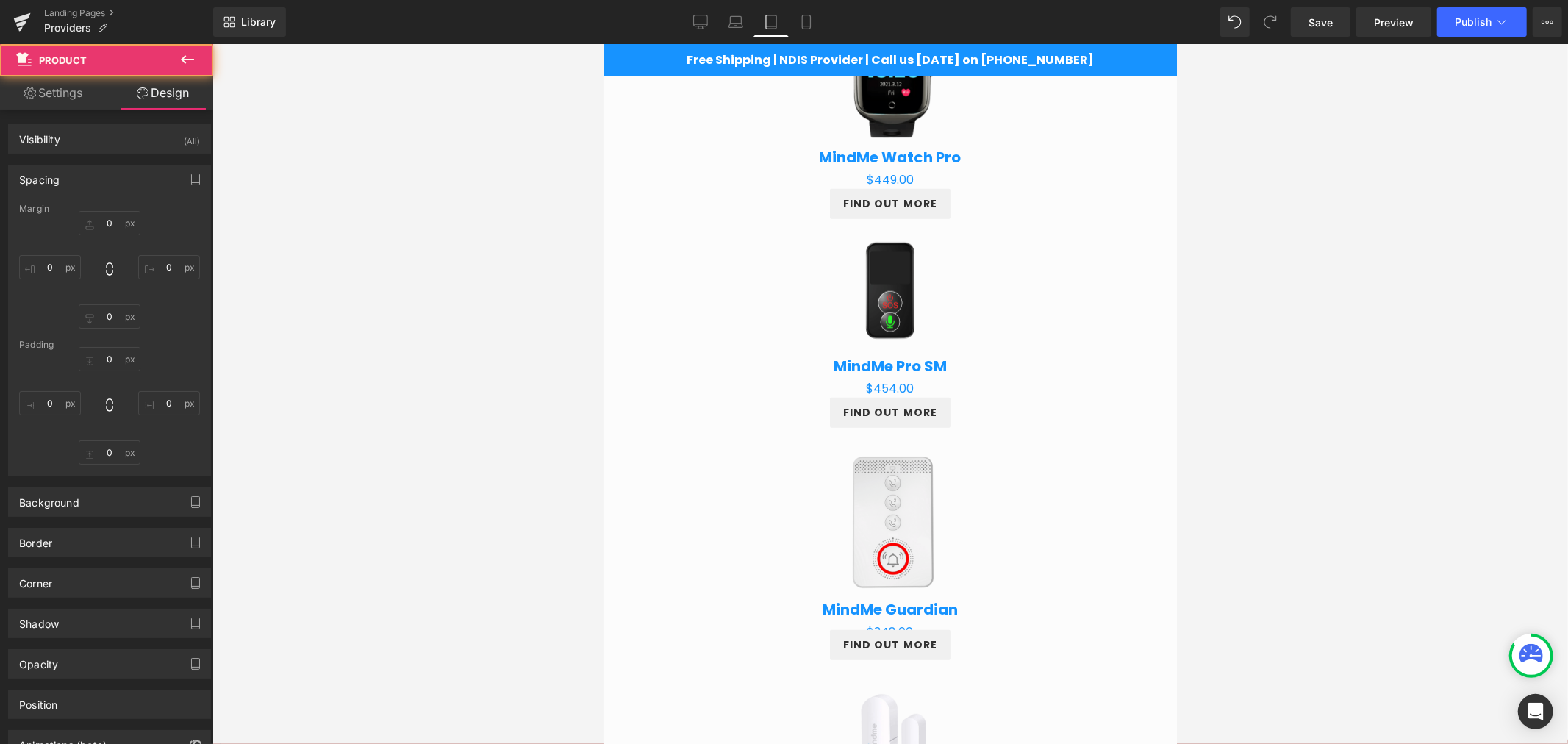
type input "10"
type input "27"
type input "10"
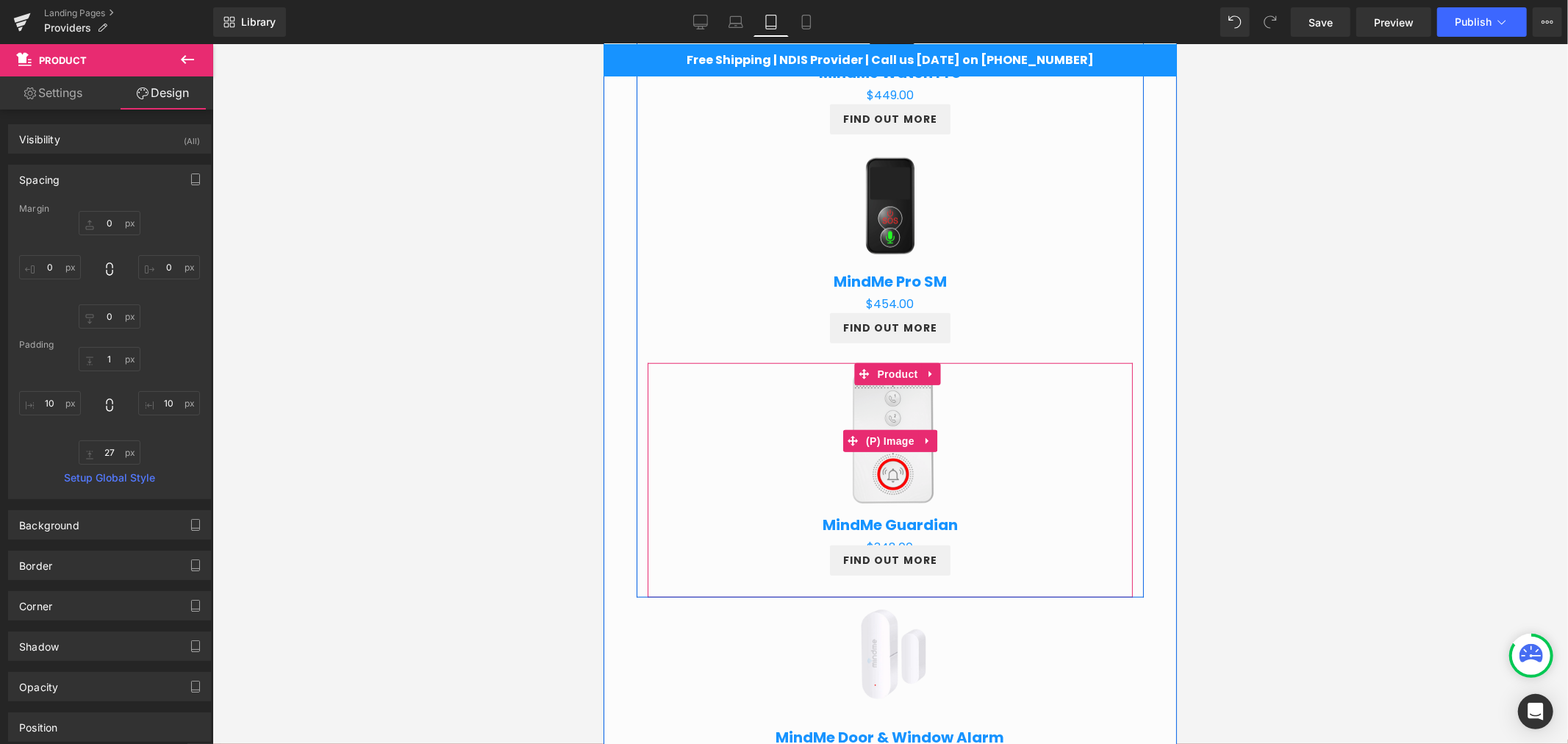
scroll to position [1097, 0]
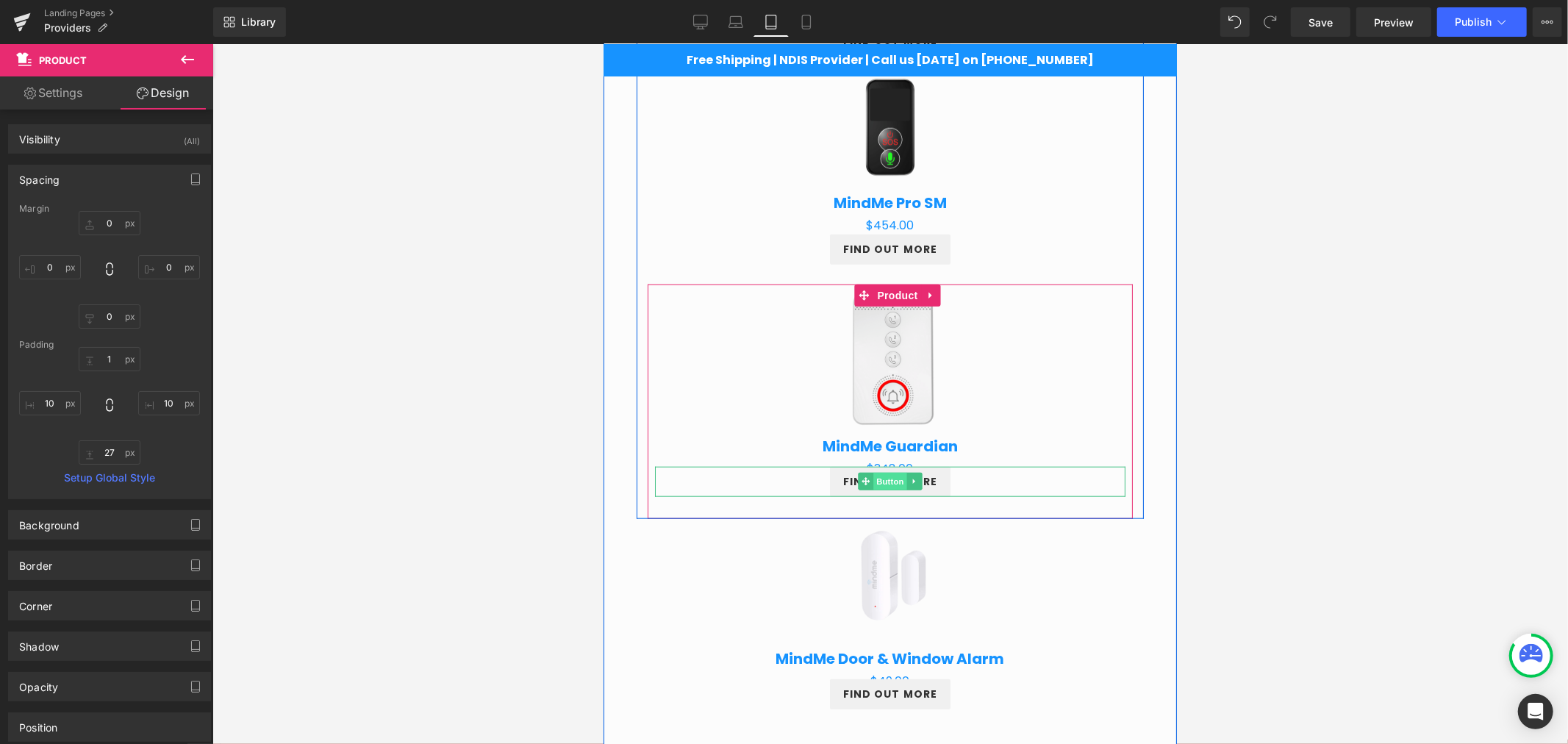
click at [875, 477] on span "Button" at bounding box center [889, 480] width 34 height 18
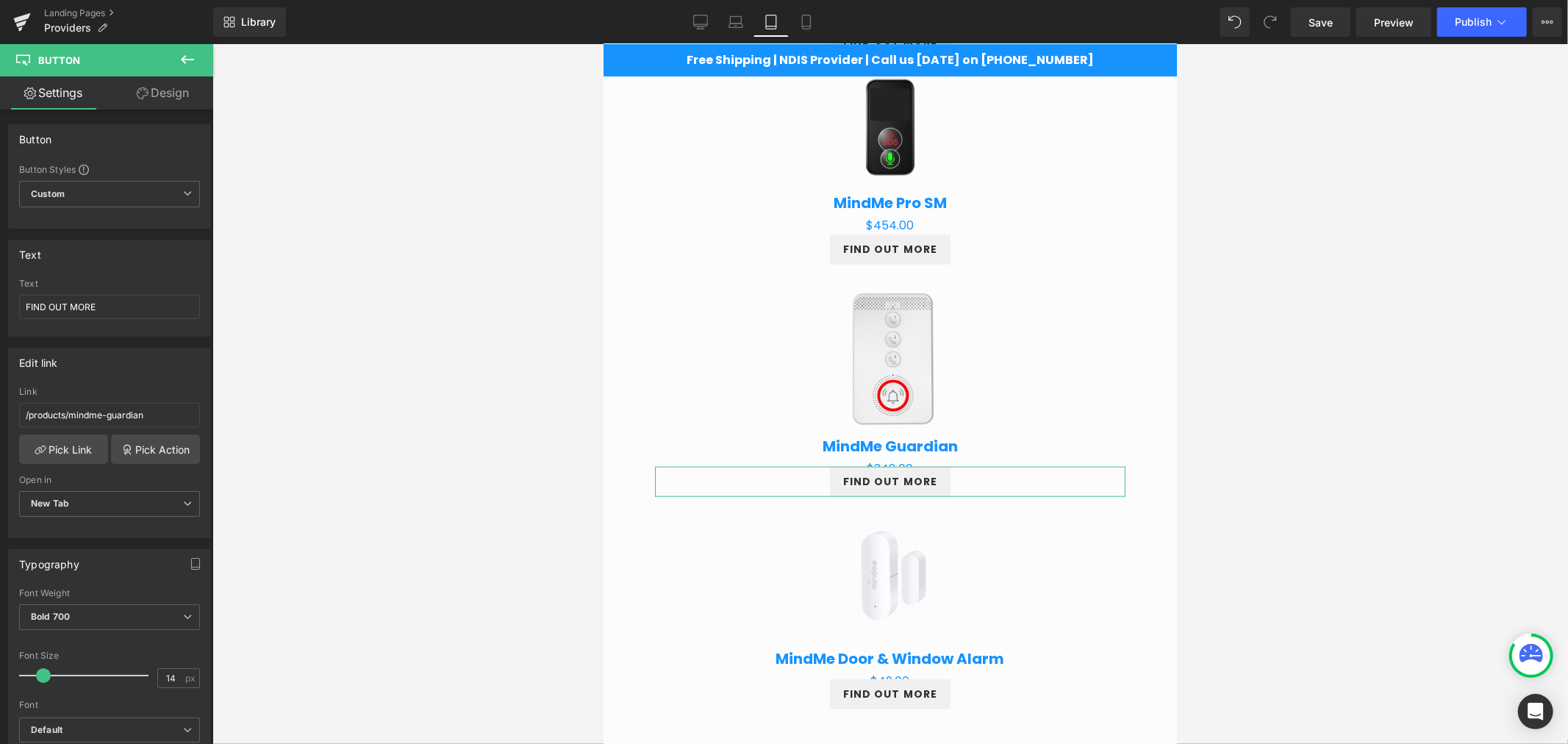
click at [172, 98] on link "Design" at bounding box center [163, 93] width 107 height 33
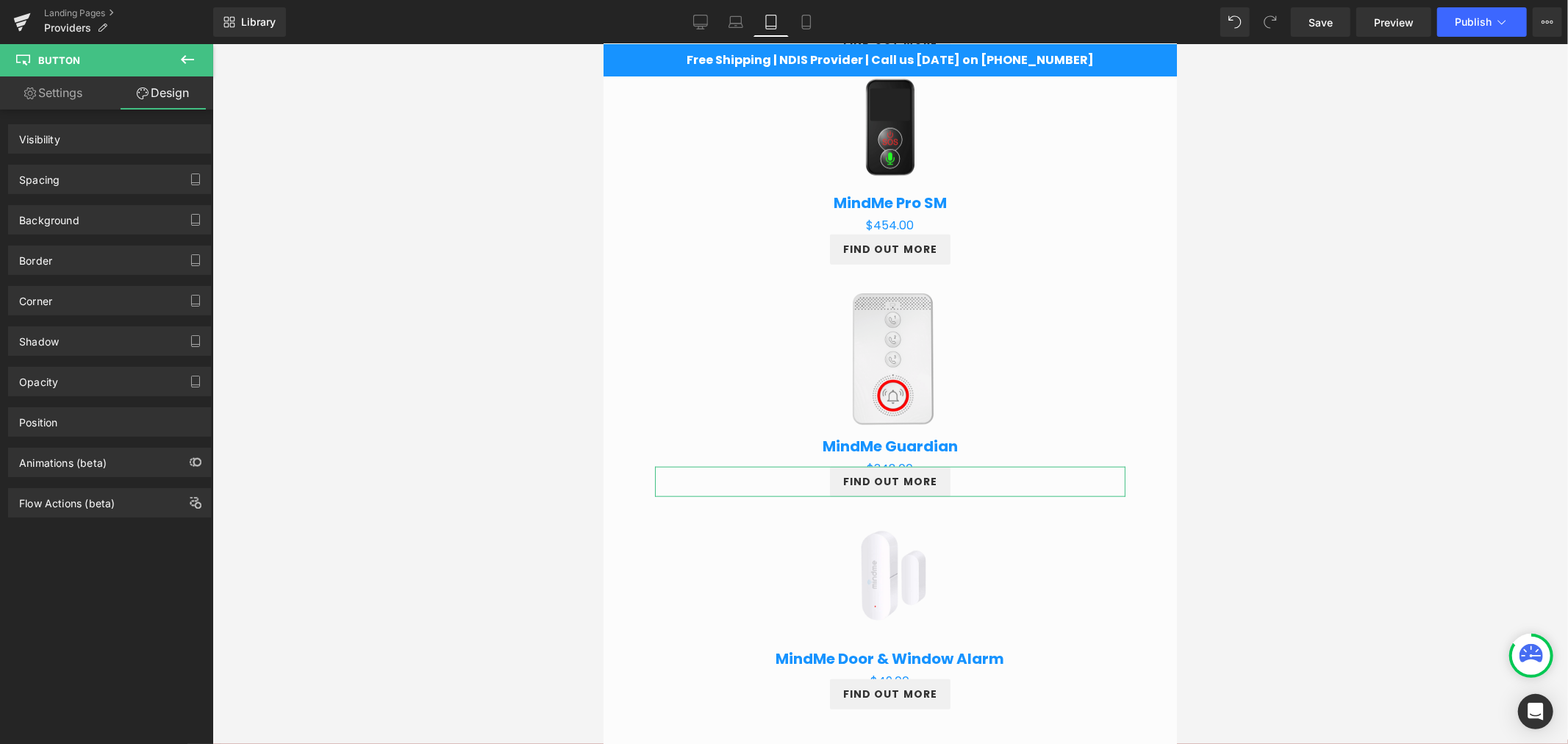
click at [108, 172] on div "Spacing" at bounding box center [109, 179] width 201 height 28
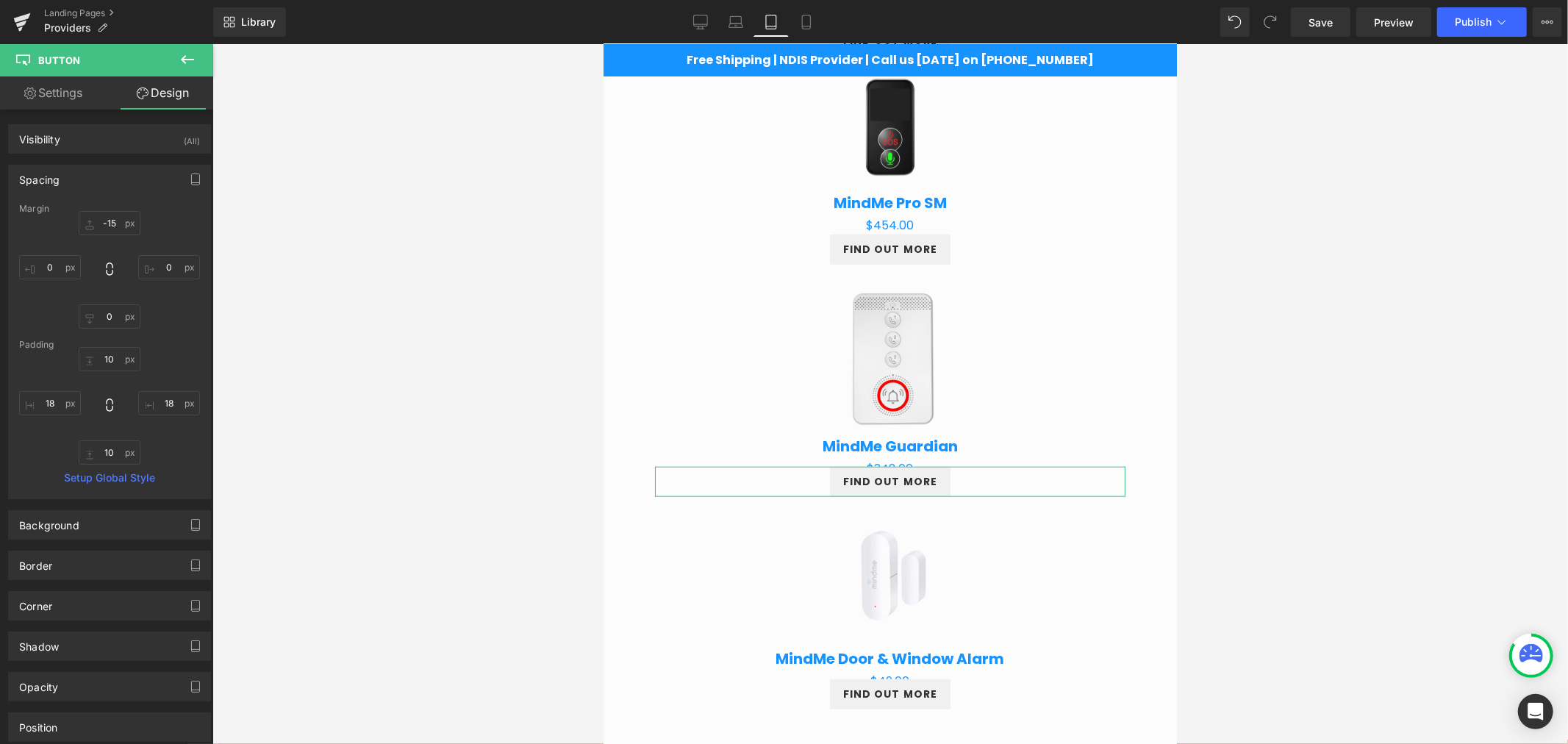
type input "-15"
type input "0"
type input "10"
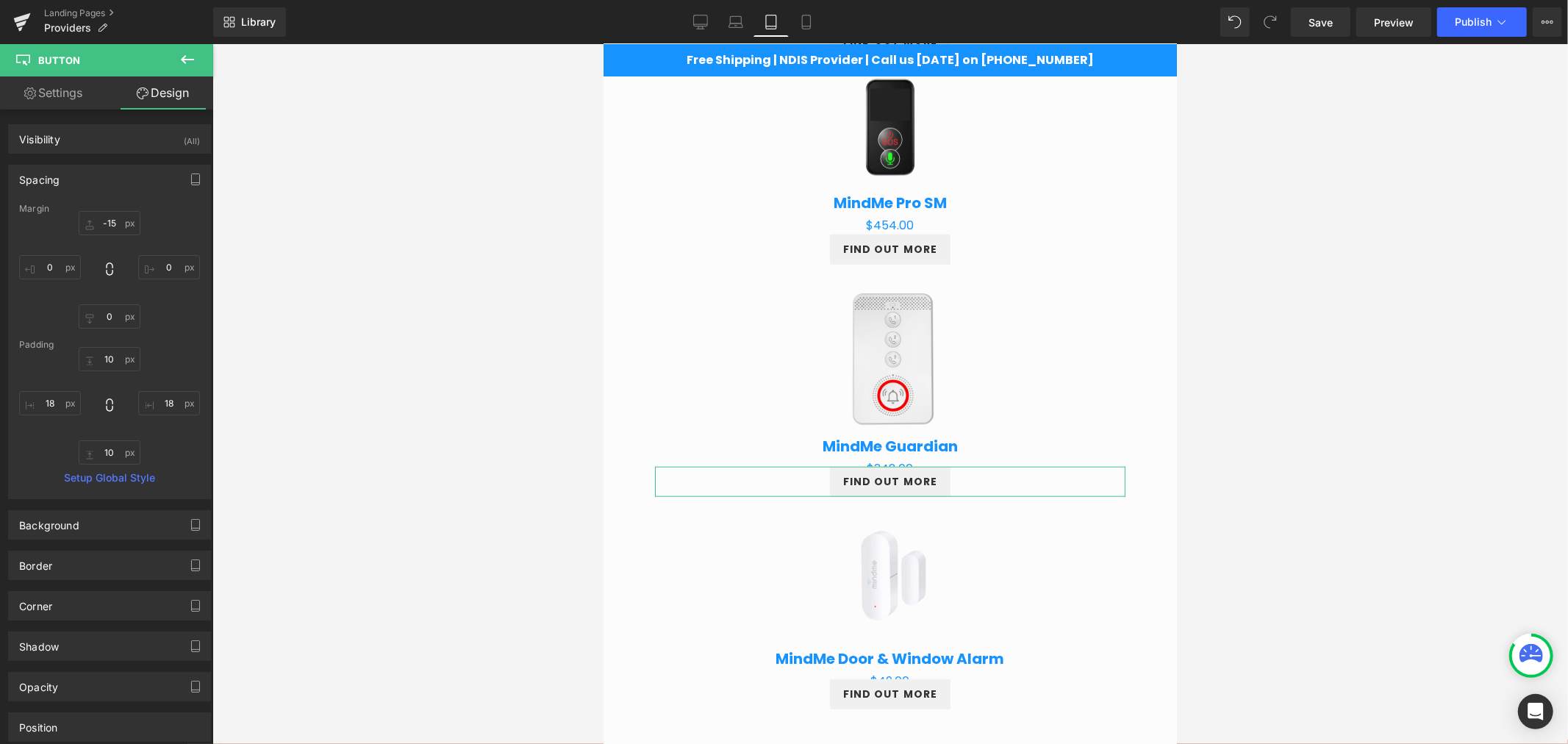
type input "18"
type input "10"
type input "18"
click at [89, 224] on input "-15" at bounding box center [109, 223] width 62 height 24
type input "0"
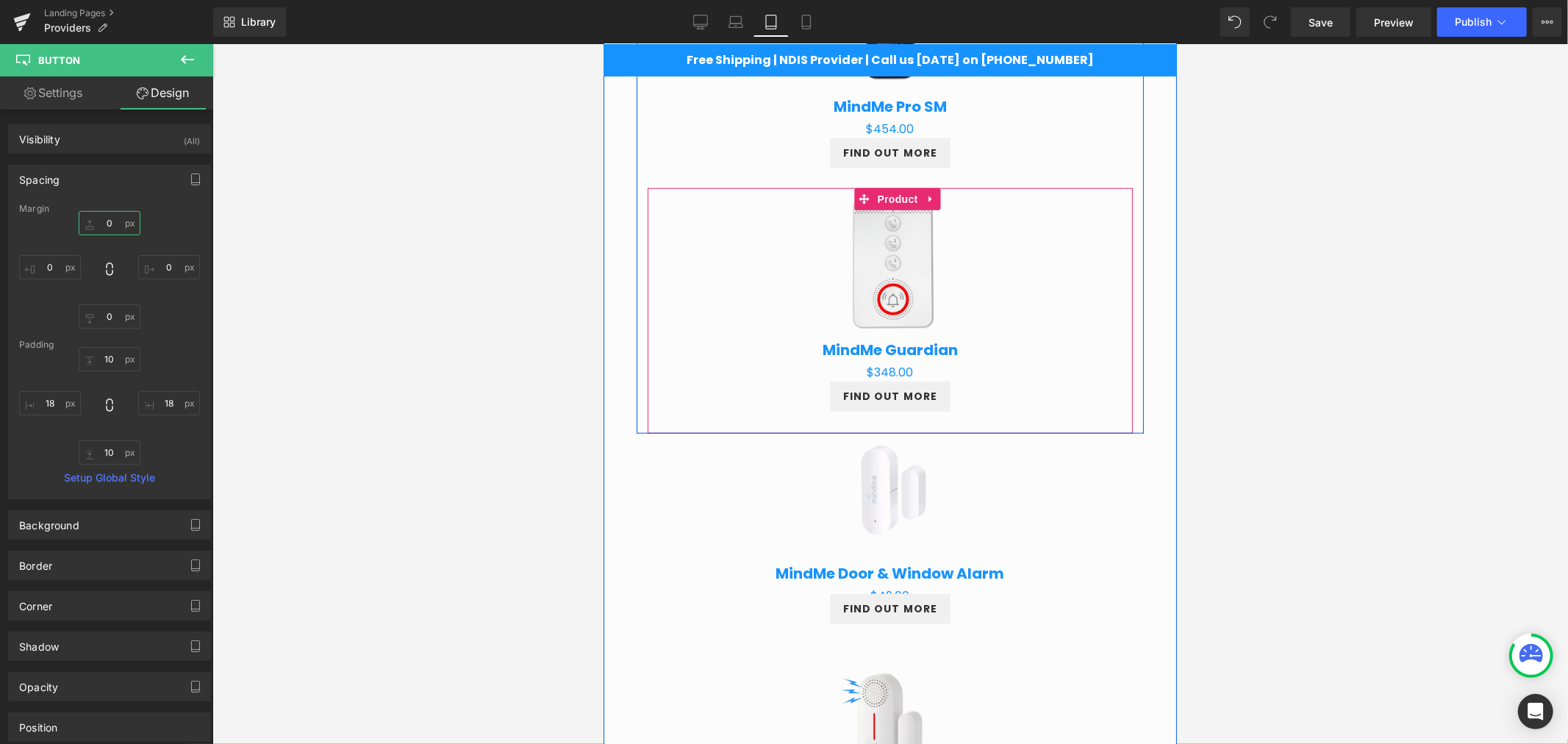
scroll to position [1233, 0]
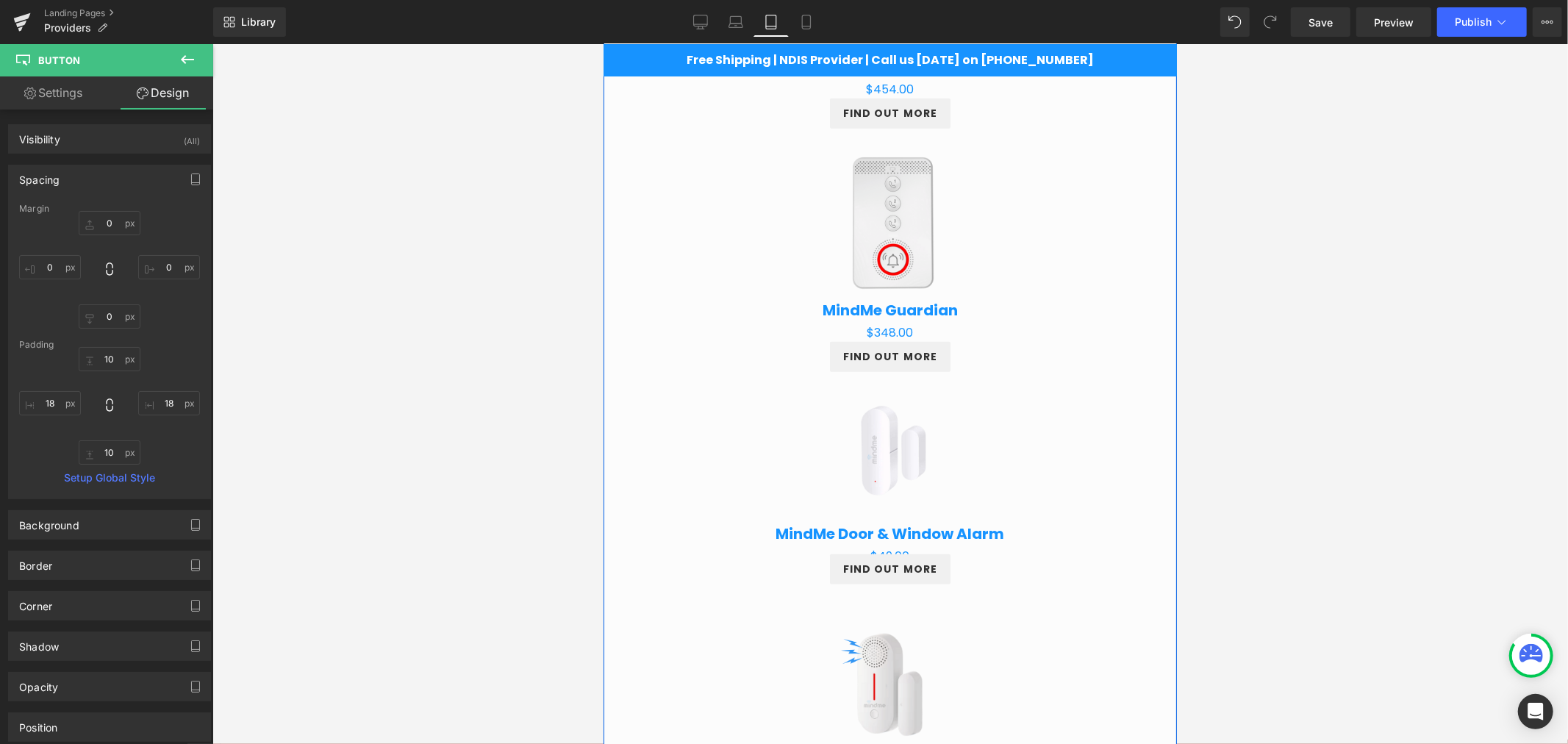
click at [880, 436] on img at bounding box center [890, 449] width 141 height 141
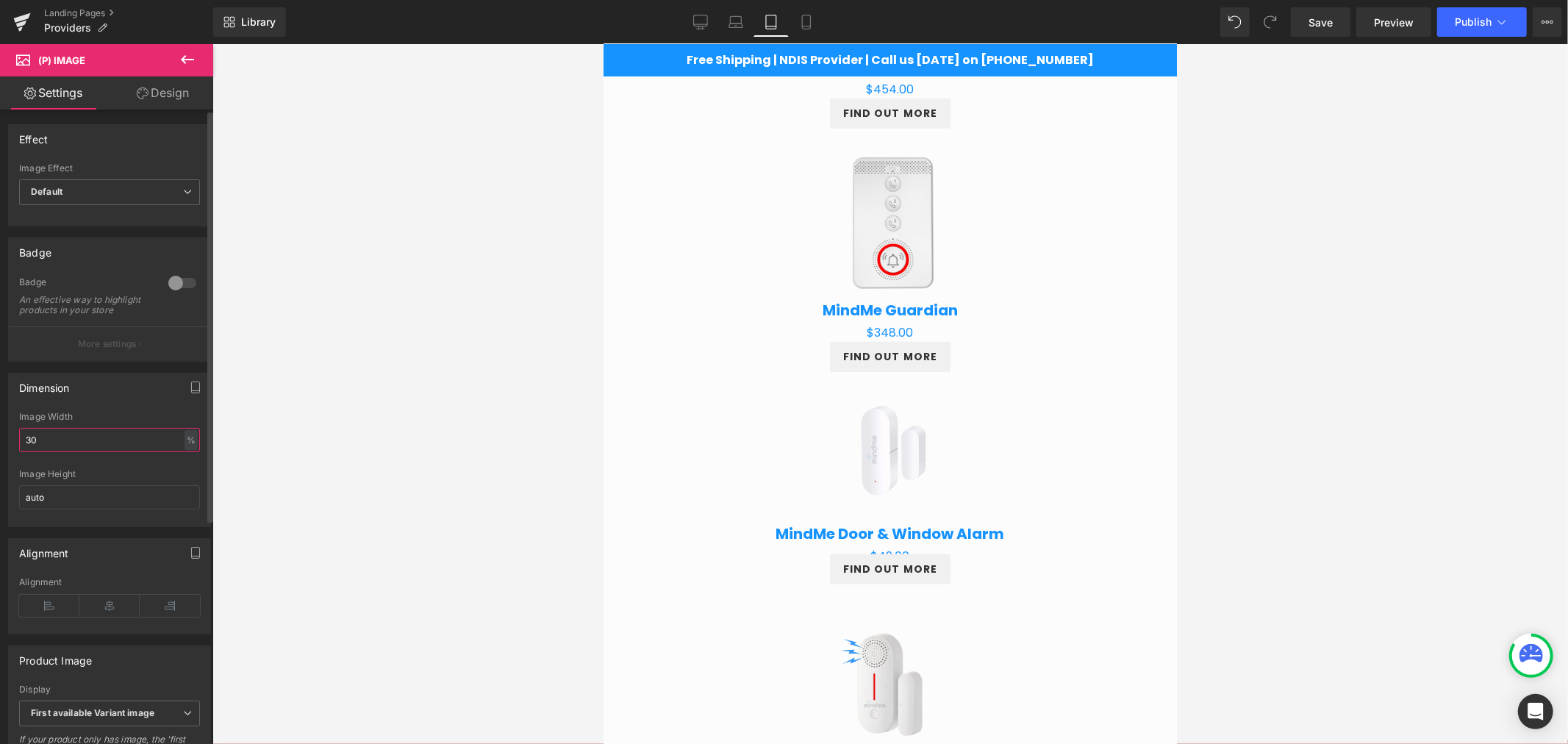
click at [33, 441] on input "30" at bounding box center [109, 440] width 181 height 24
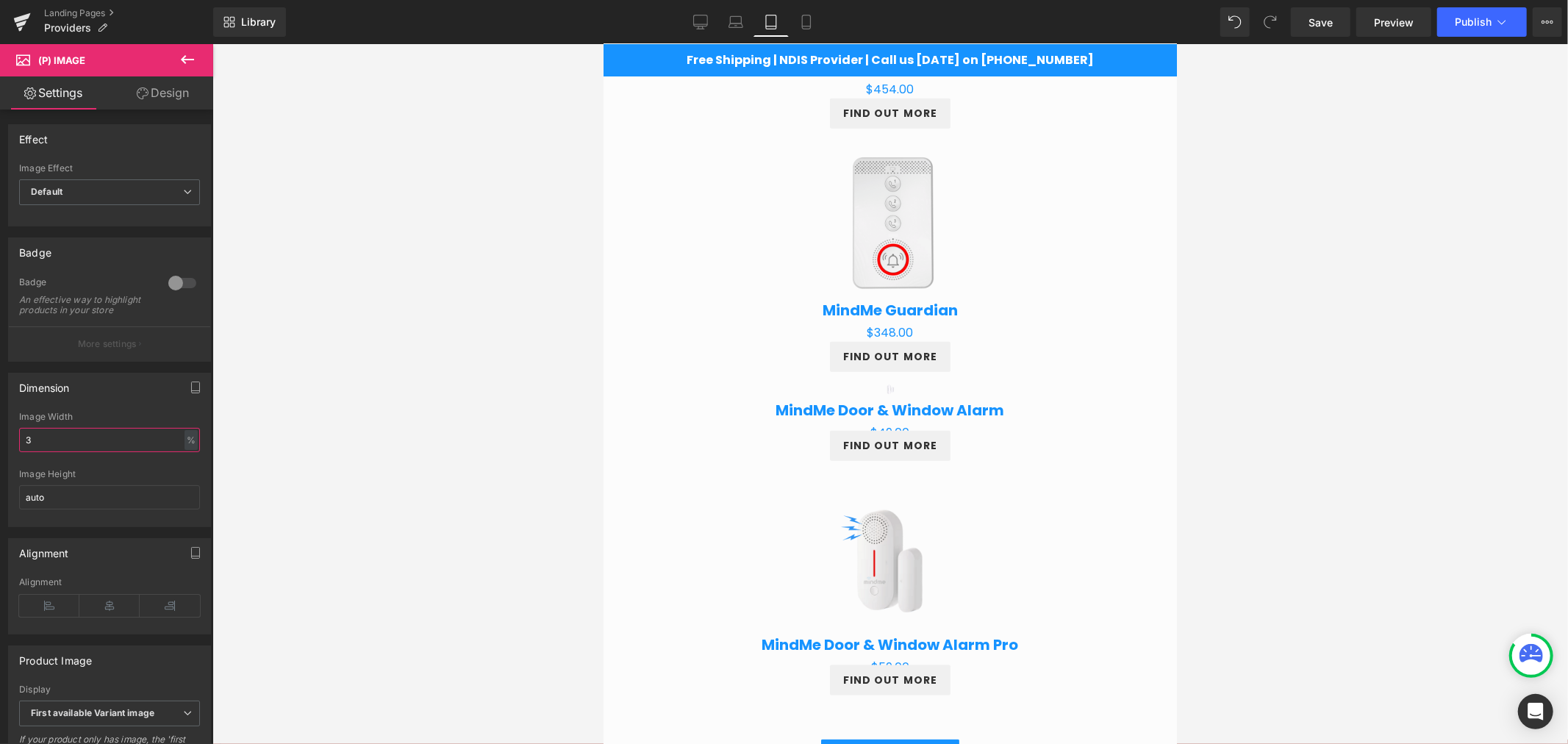
type input "35"
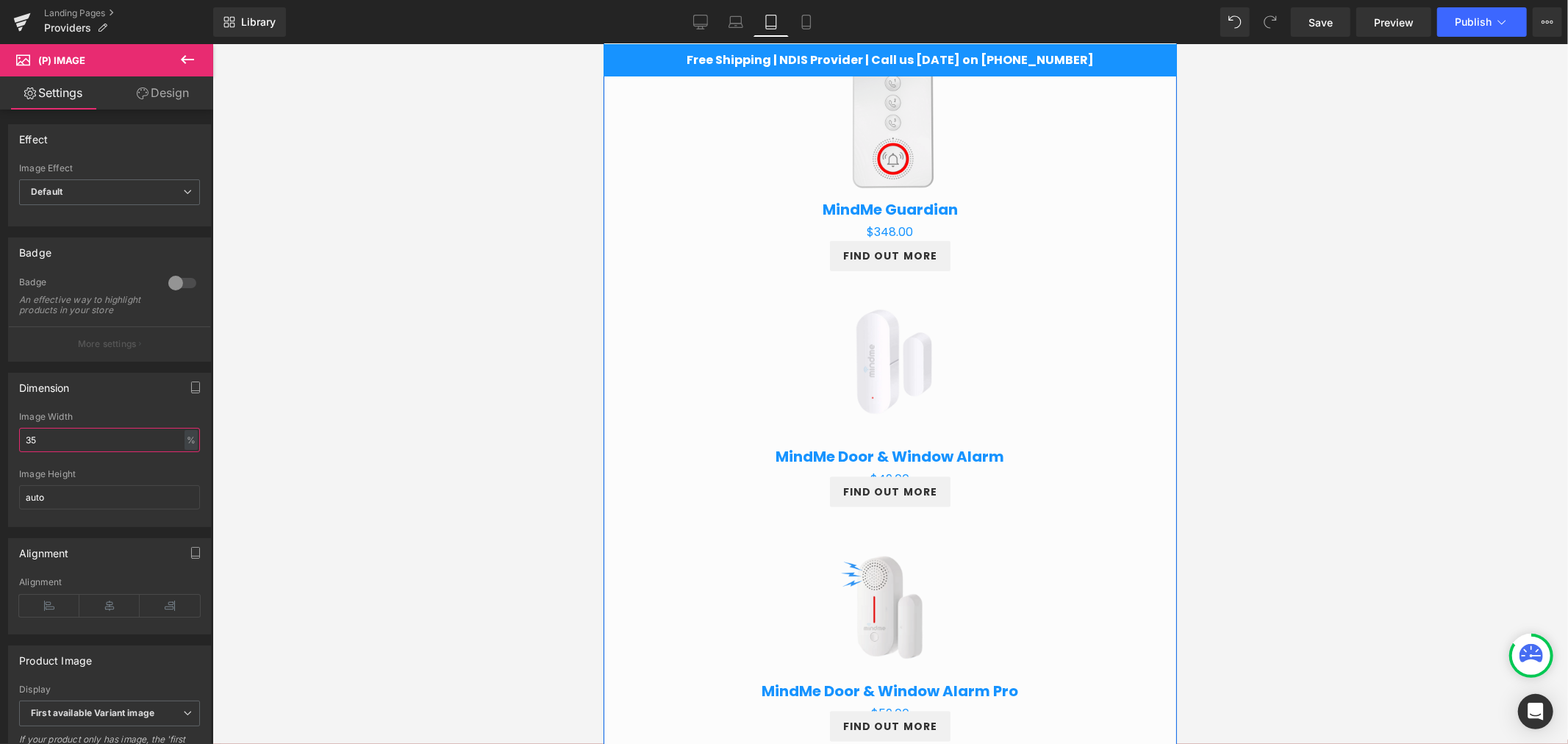
scroll to position [1342, 0]
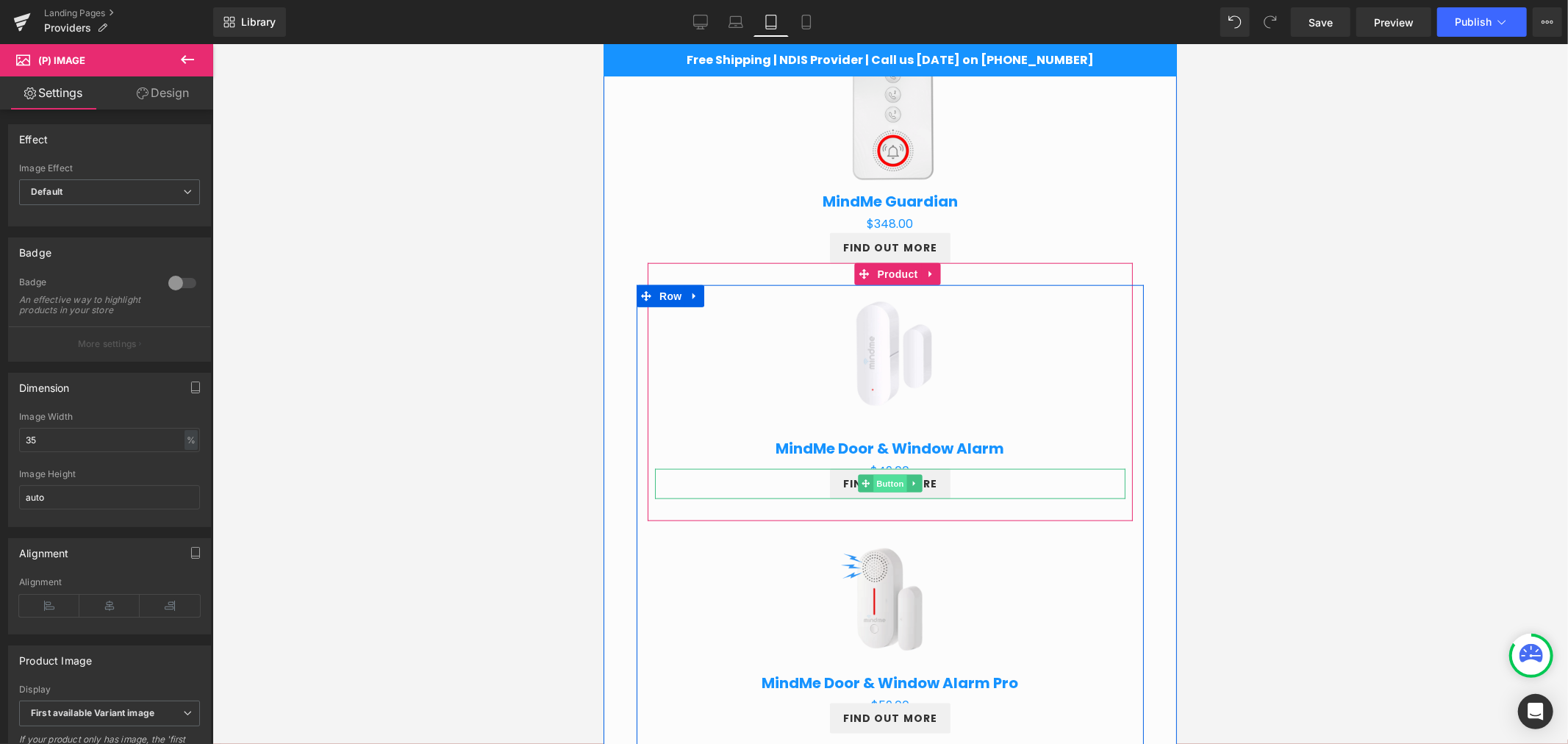
click at [873, 476] on span "Button" at bounding box center [889, 483] width 34 height 18
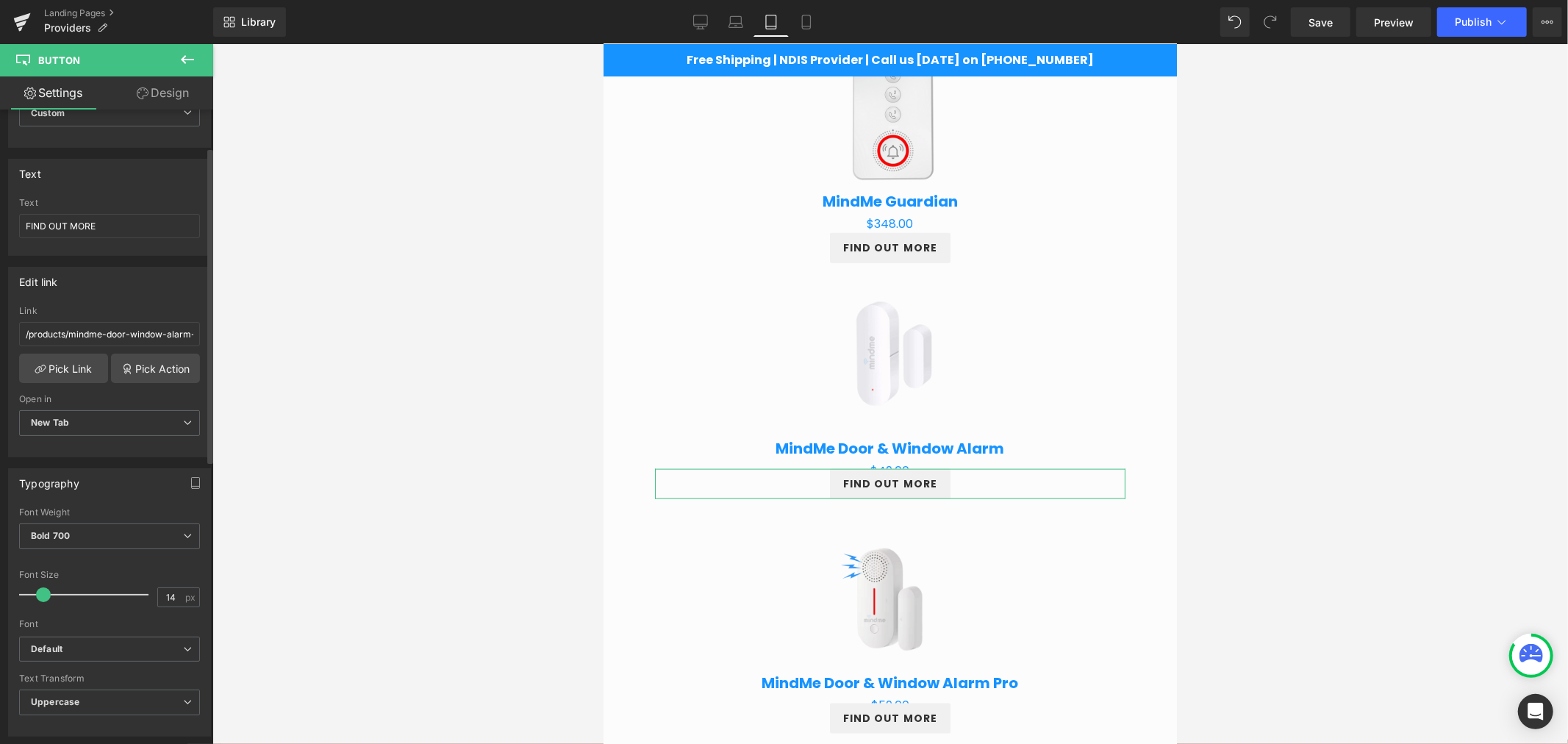
scroll to position [82, 0]
click at [158, 90] on link "Design" at bounding box center [163, 93] width 107 height 33
click at [0, 0] on div "Spacing" at bounding box center [0, 0] width 0 height 0
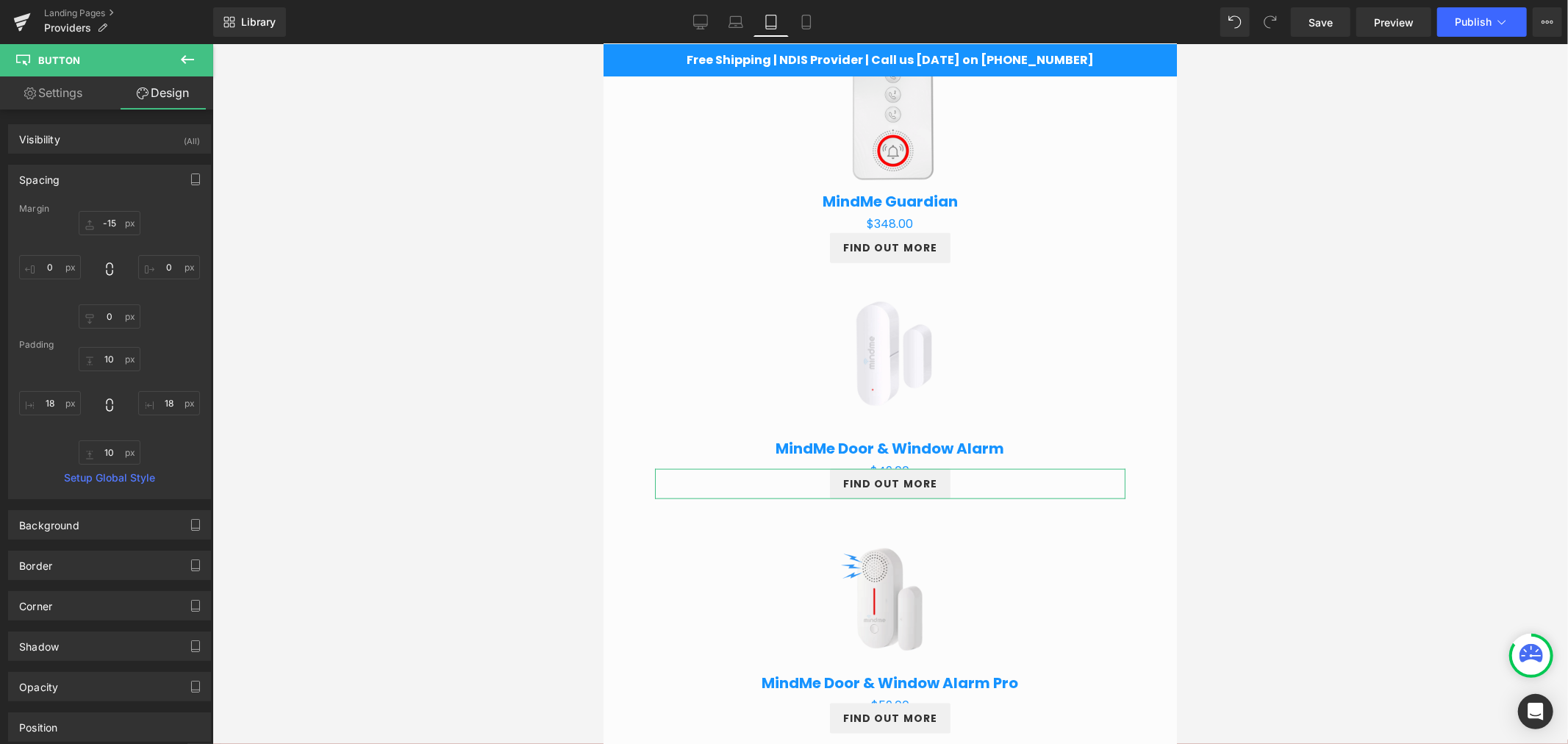
type input "-15"
type input "0"
type input "10"
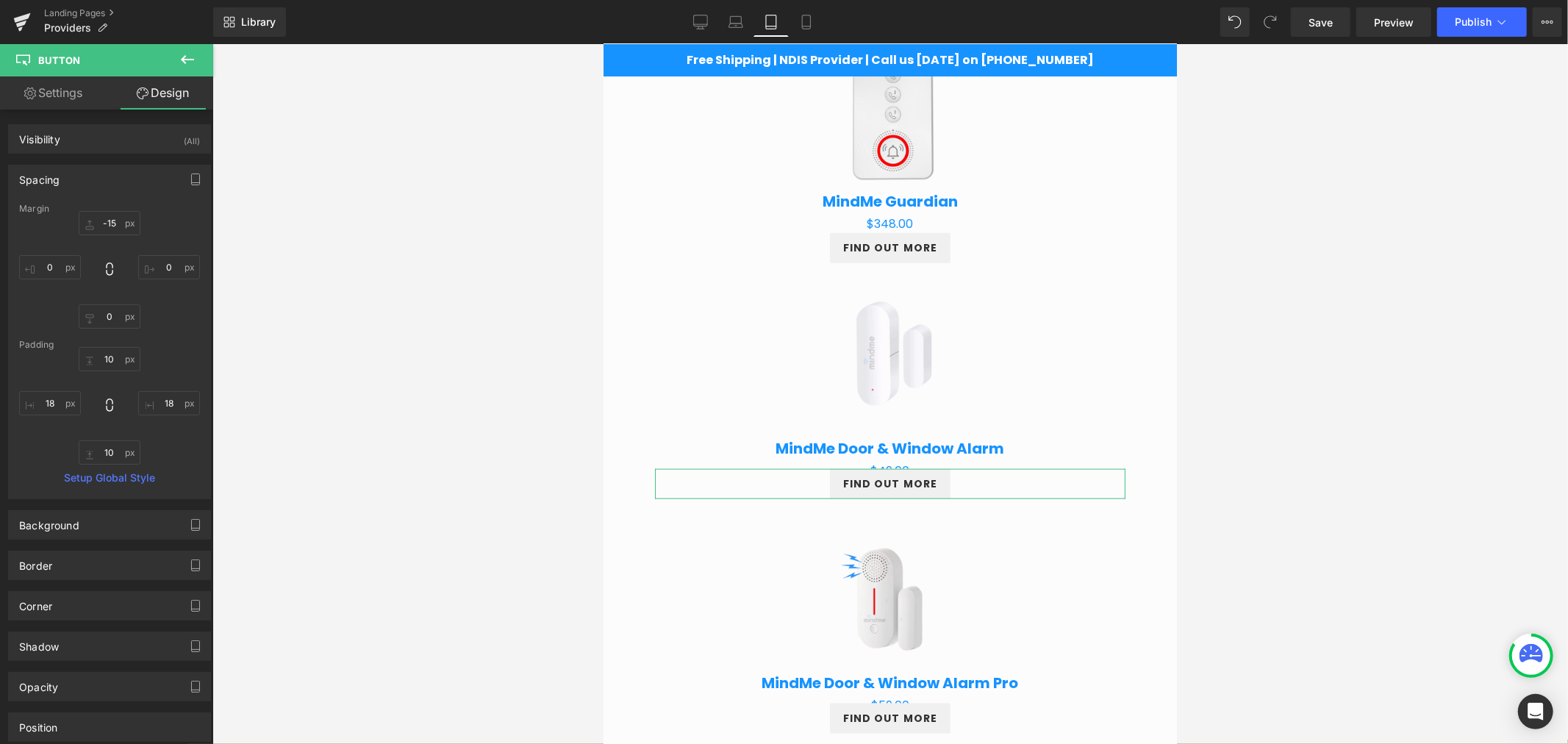
type input "18"
type input "10"
type input "18"
click at [115, 221] on input "-15" at bounding box center [109, 223] width 62 height 24
type input "0"
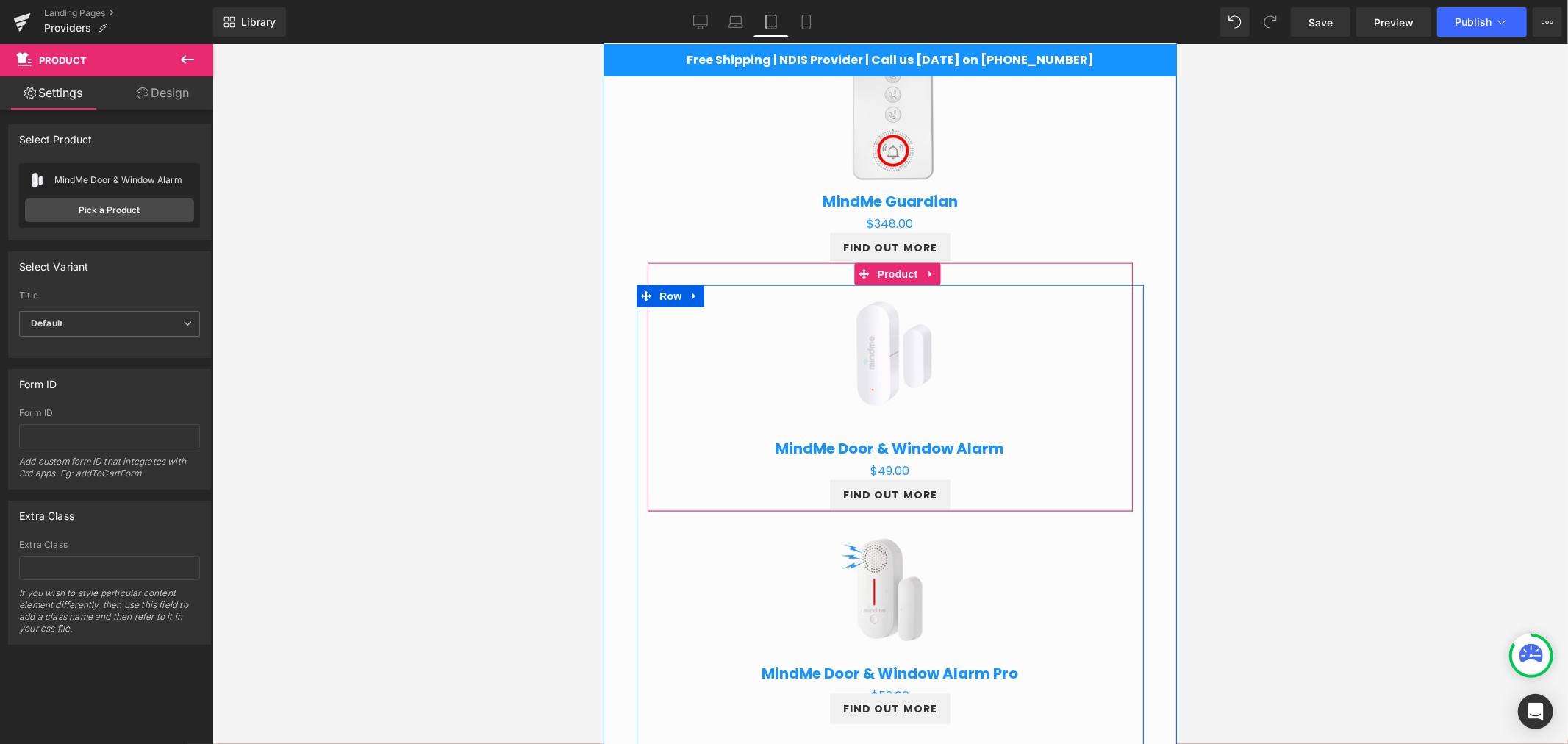
drag, startPoint x: 951, startPoint y: 526, endPoint x: 951, endPoint y: 505, distance: 21.0
click at [951, 505] on div "Sale Off (P) Image MindMe Door & Window Alarm (P) Title $0 $49.00 (P) Price FIN…" at bounding box center [890, 386] width 485 height 249
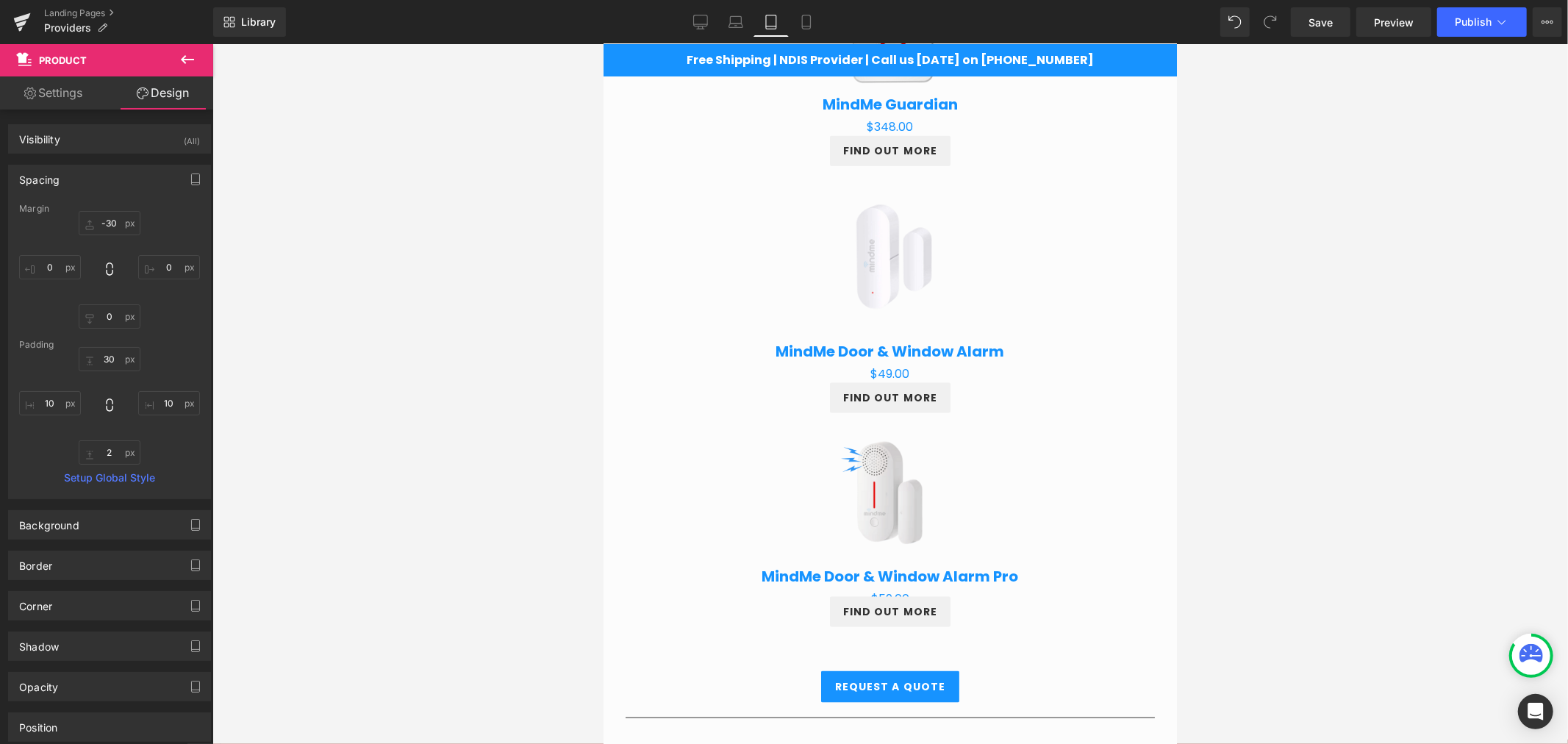
scroll to position [1450, 0]
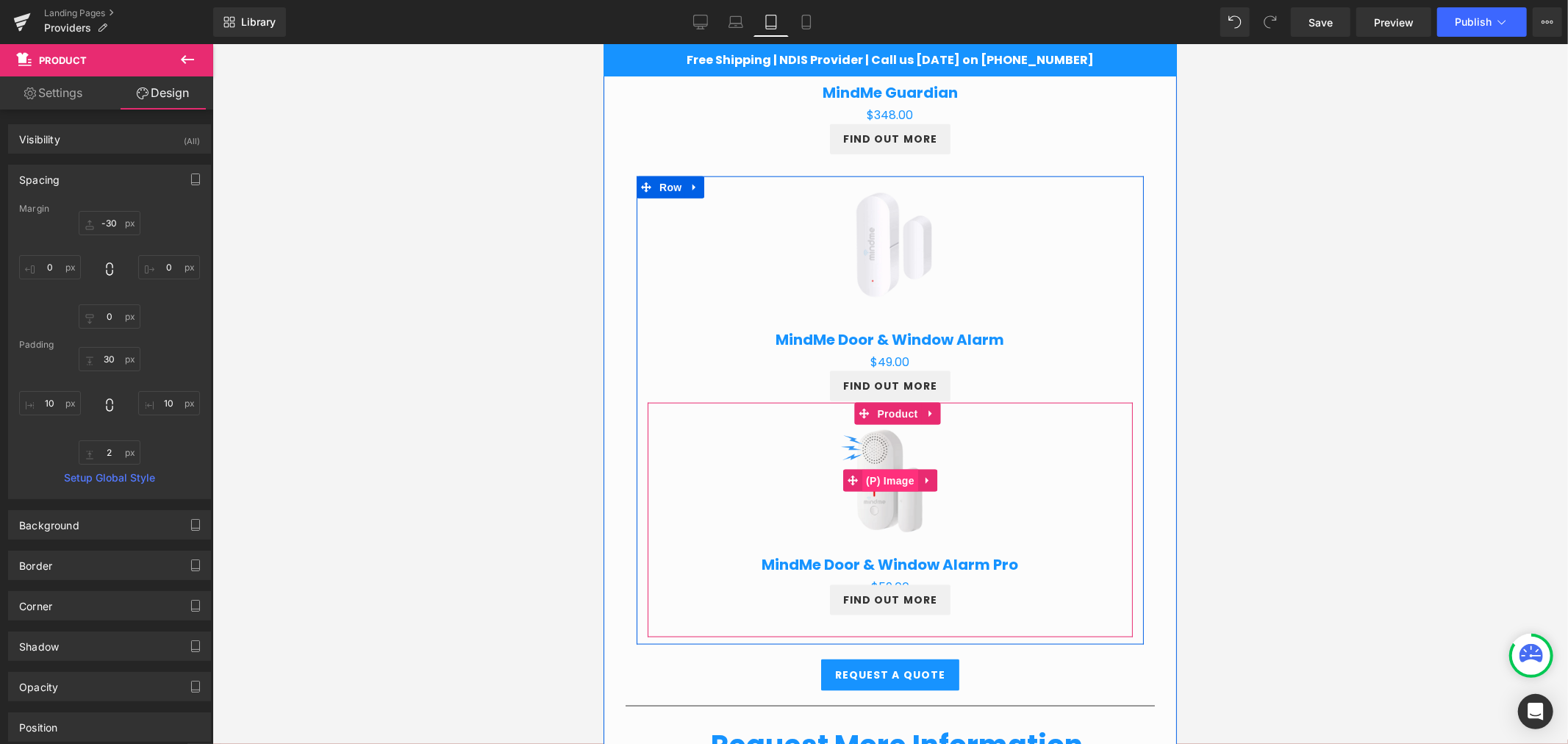
click at [875, 481] on span "(P) Image" at bounding box center [889, 480] width 56 height 22
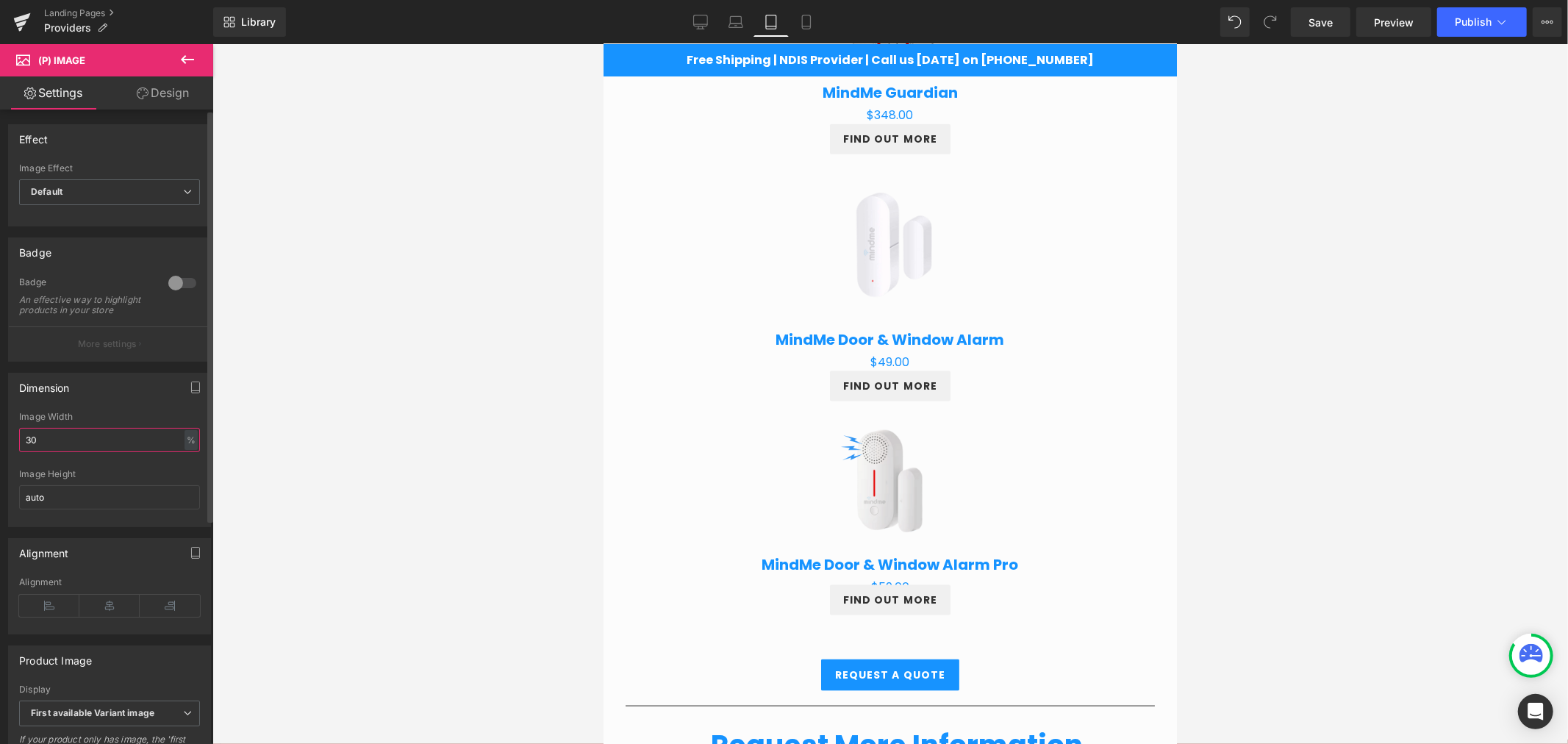
click at [64, 446] on input "30" at bounding box center [109, 440] width 181 height 24
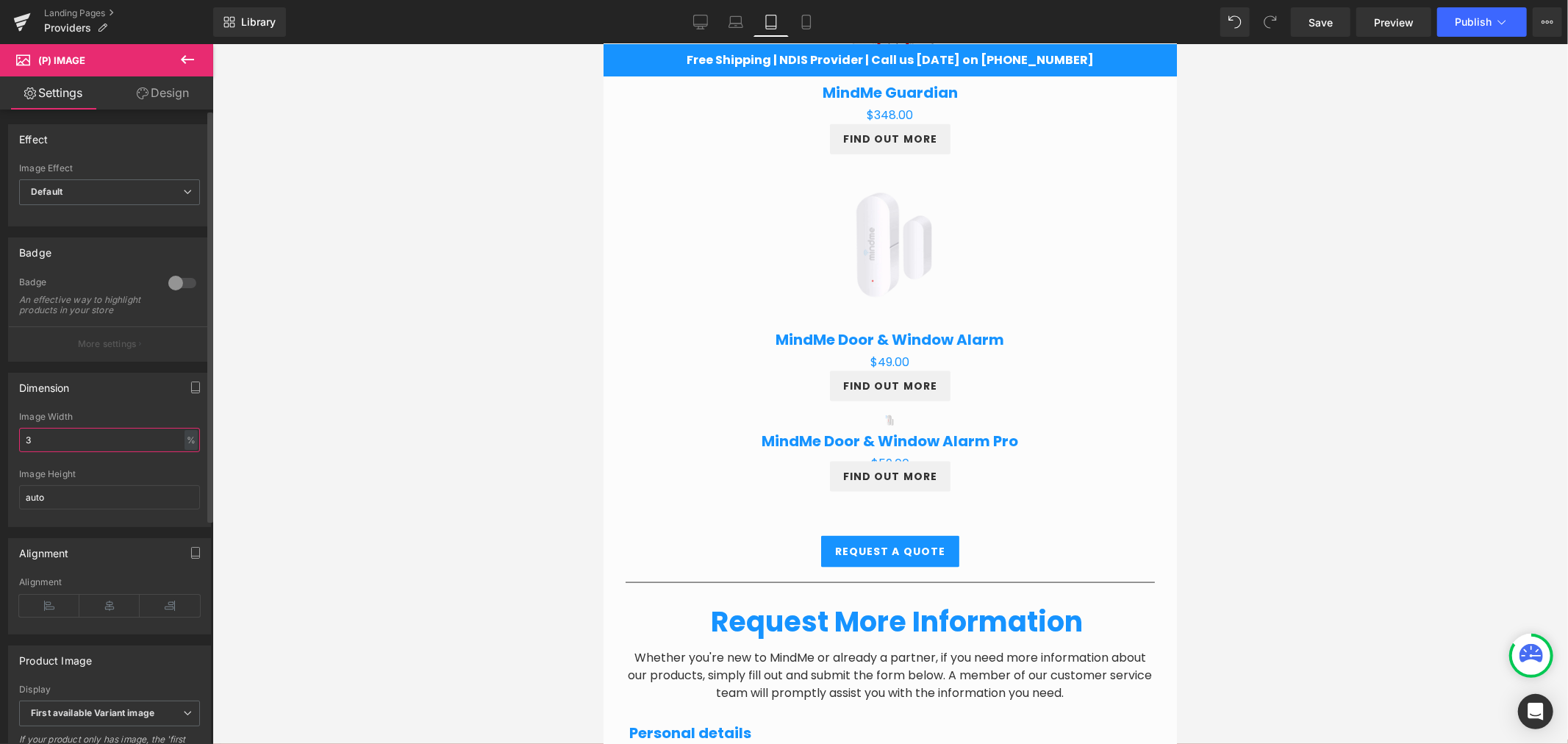
type input "33"
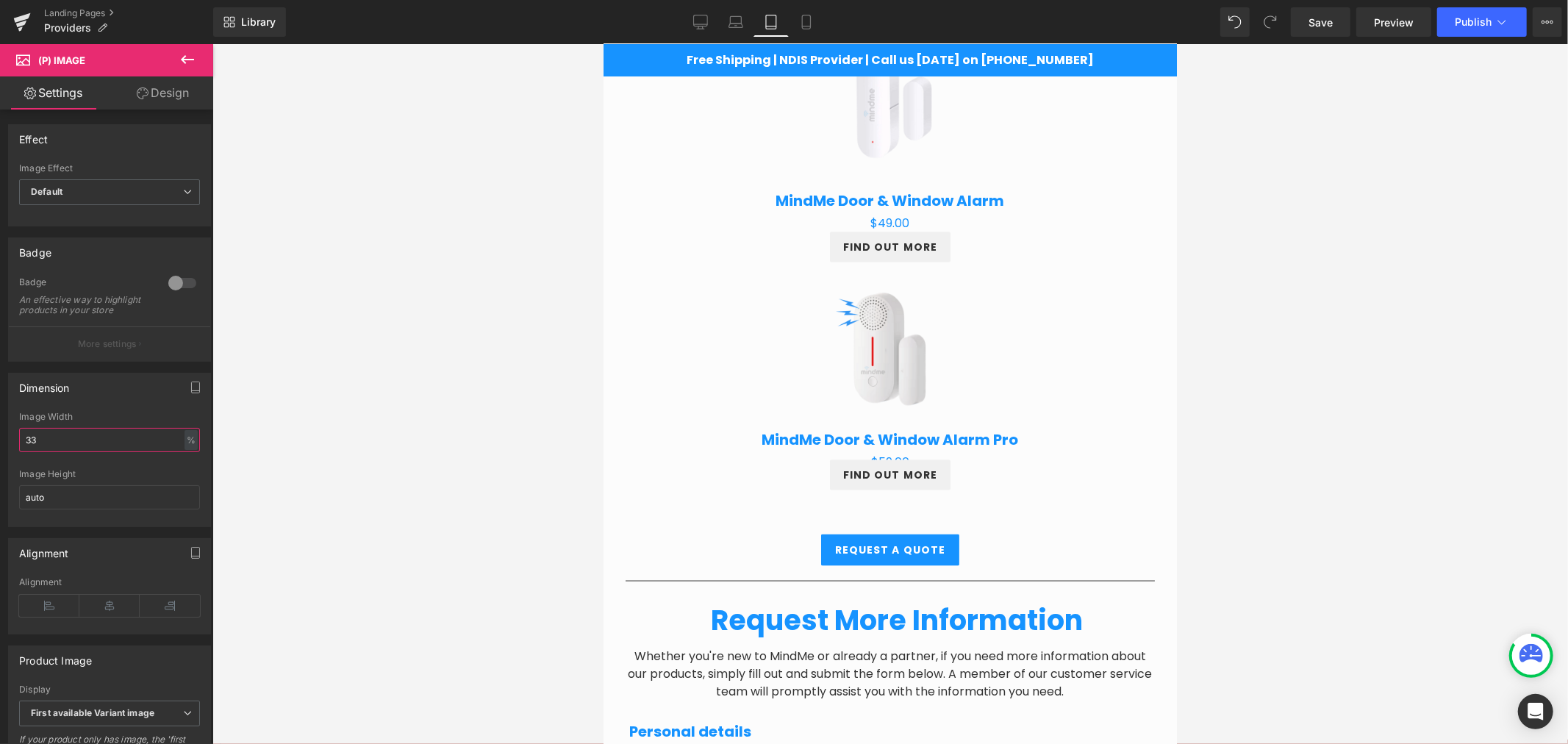
scroll to position [1695, 0]
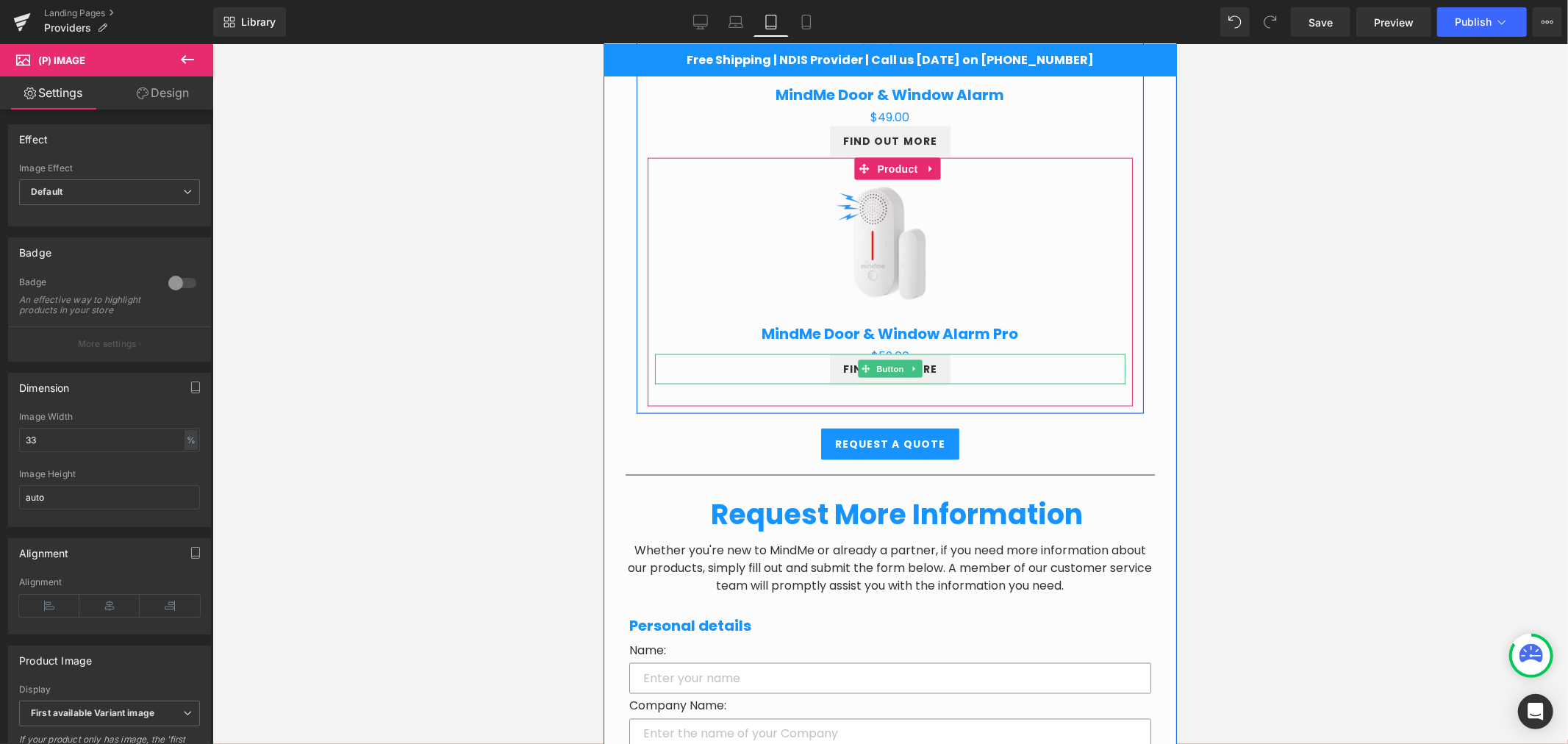
click at [811, 372] on div "FIND OUT MORE" at bounding box center [889, 368] width 471 height 30
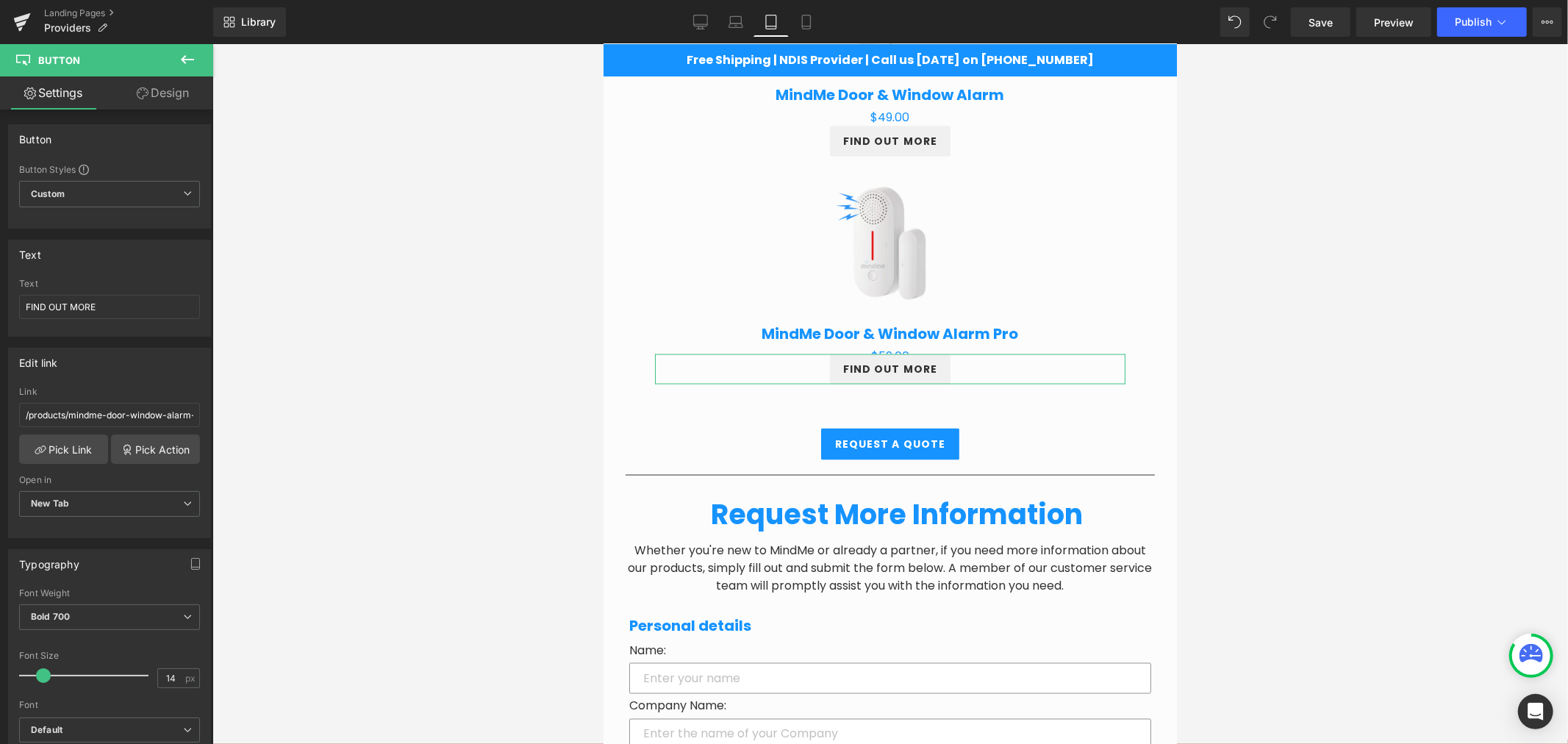
click at [172, 91] on link "Design" at bounding box center [163, 93] width 107 height 33
click at [0, 0] on div "Spacing" at bounding box center [0, 0] width 0 height 0
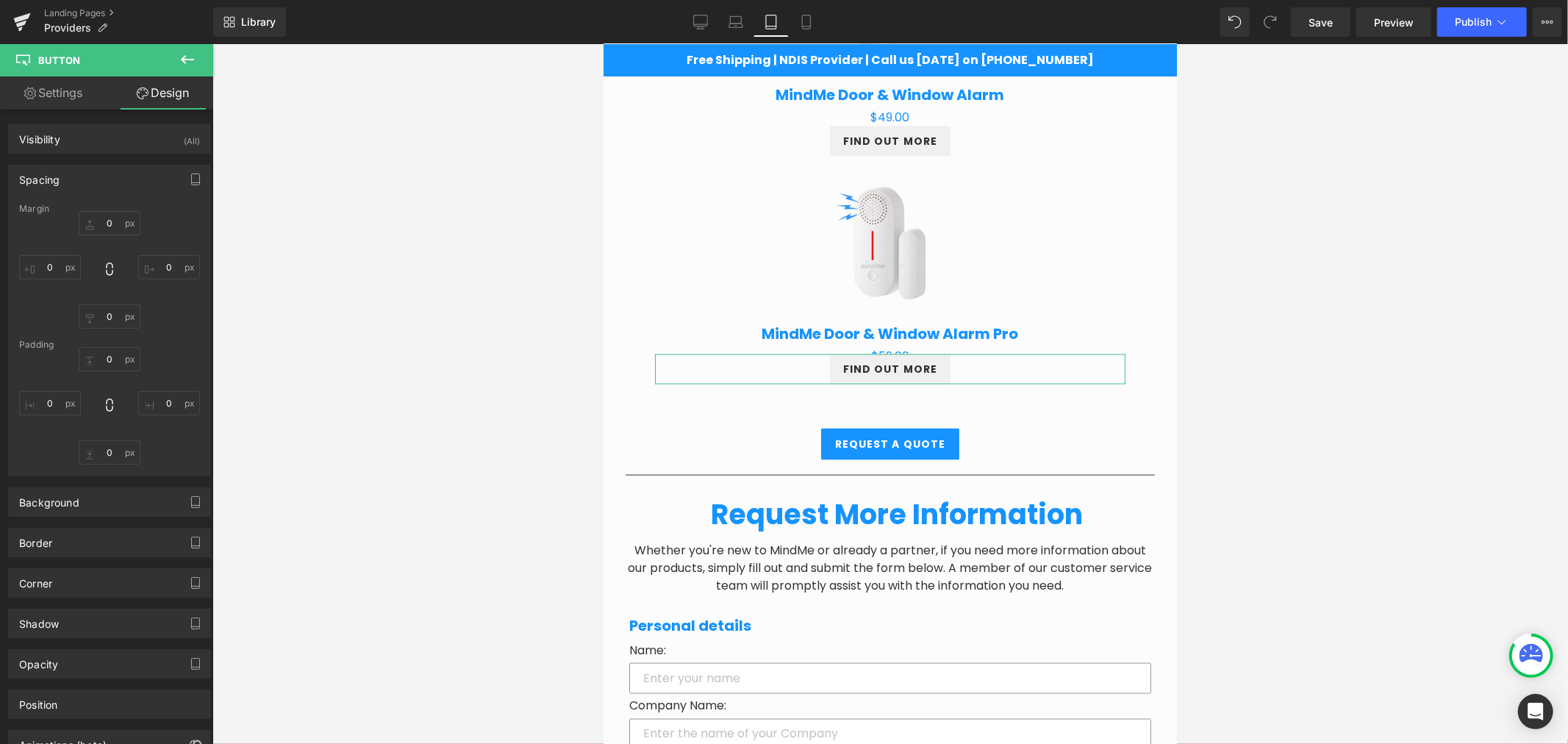
type input "-15"
type input "0"
type input "10"
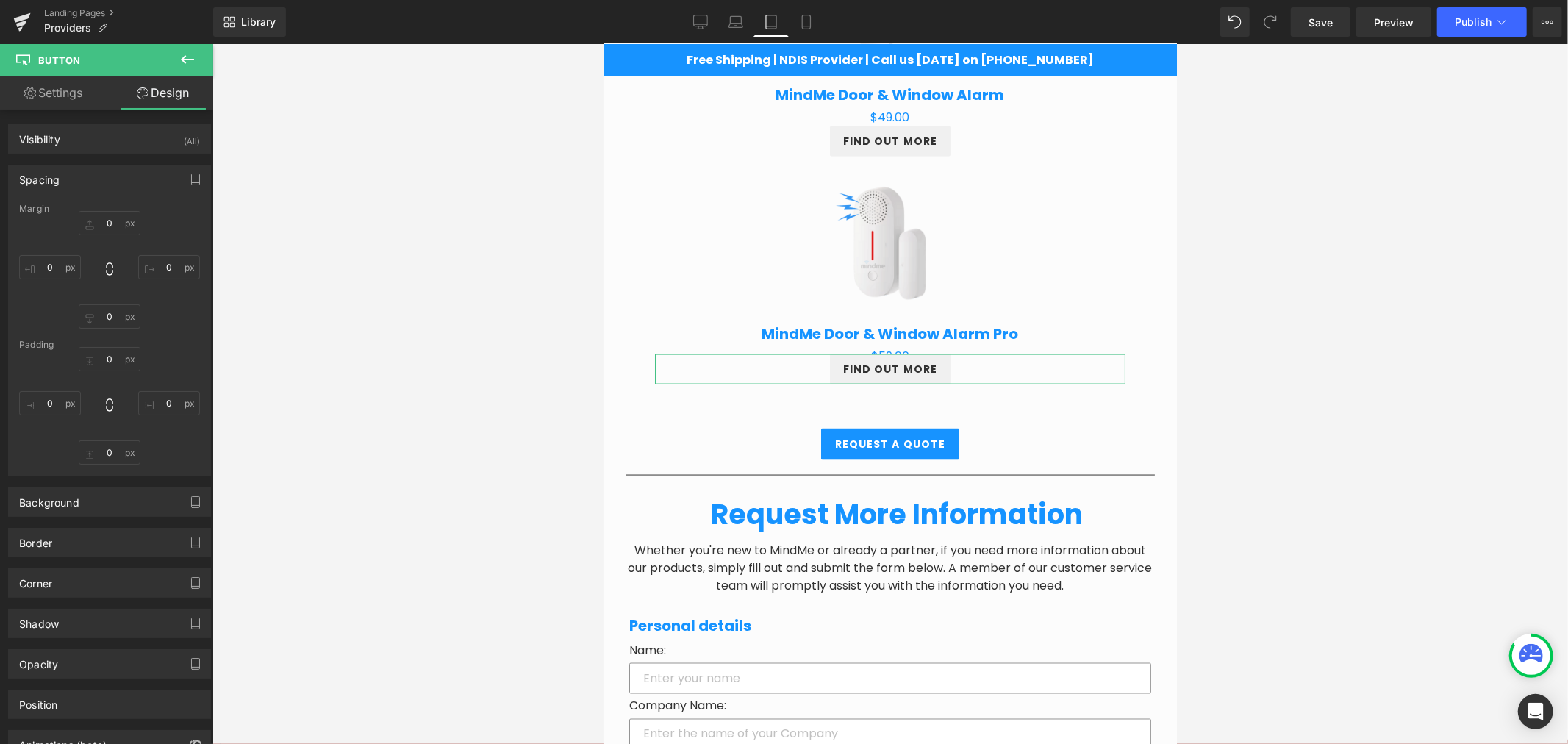
type input "18"
type input "10"
type input "18"
click at [108, 226] on input "-15" at bounding box center [109, 223] width 62 height 24
type input "0"
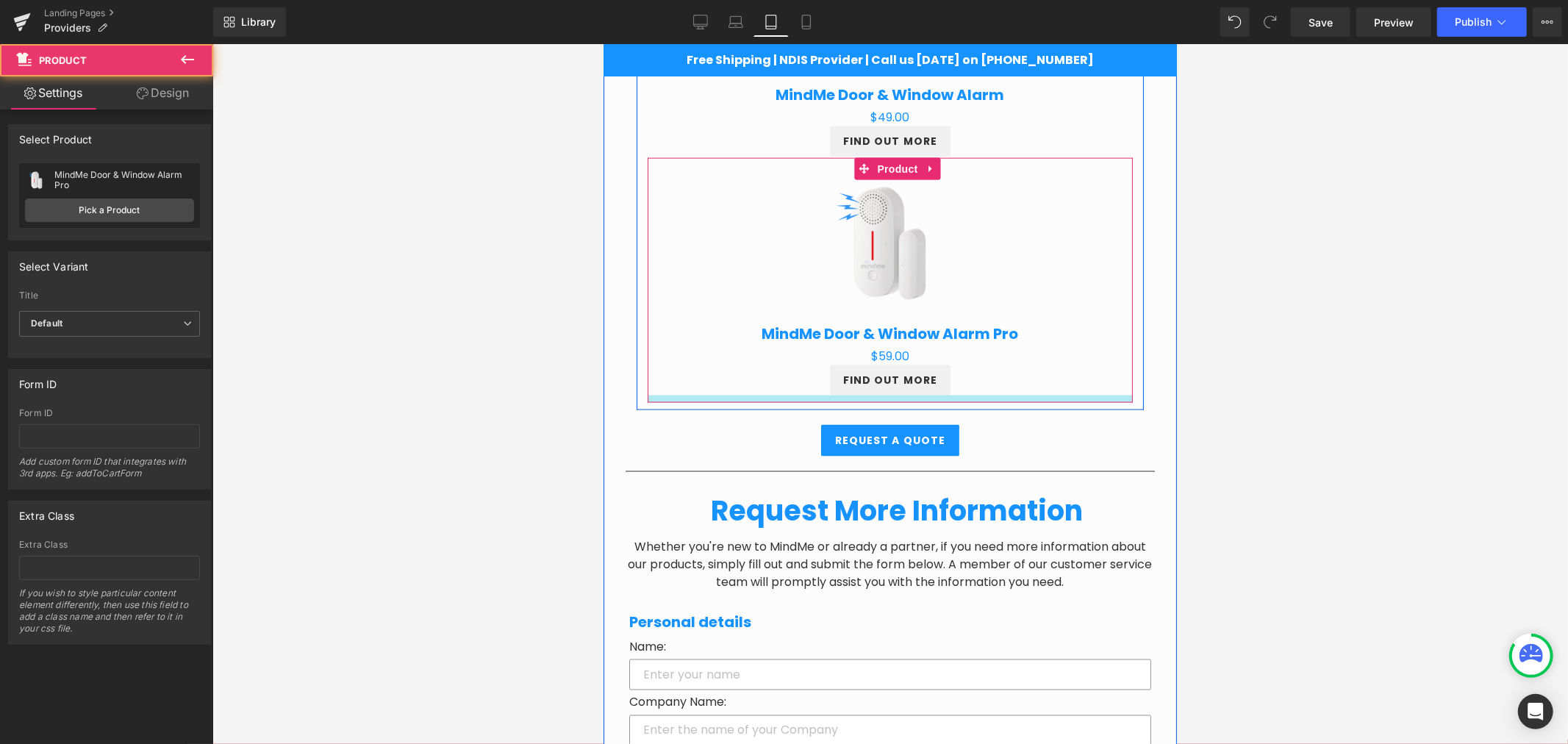
click at [891, 395] on div at bounding box center [890, 398] width 485 height 8
click at [1282, 378] on div at bounding box center [890, 393] width 1355 height 699
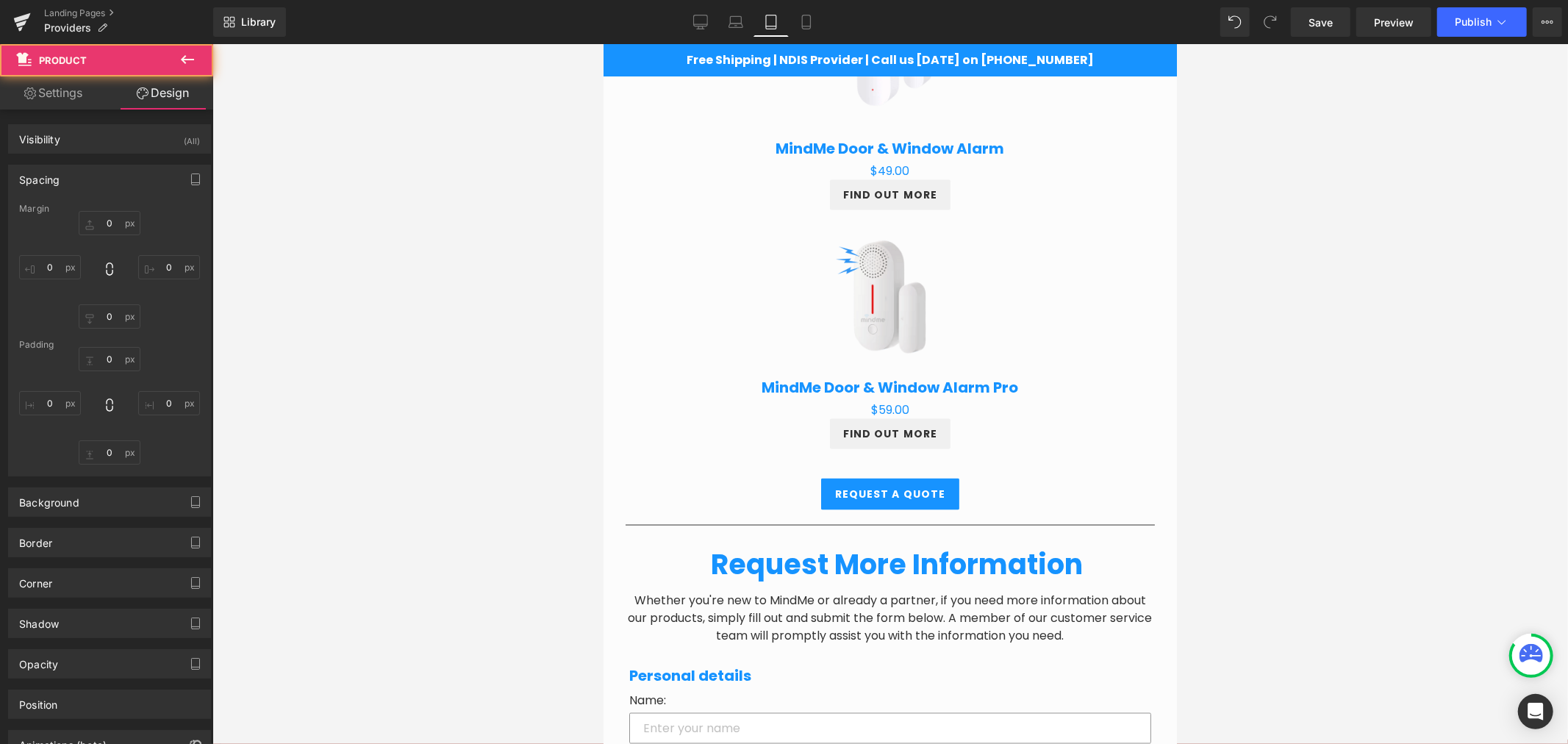
type input "0"
type input "30"
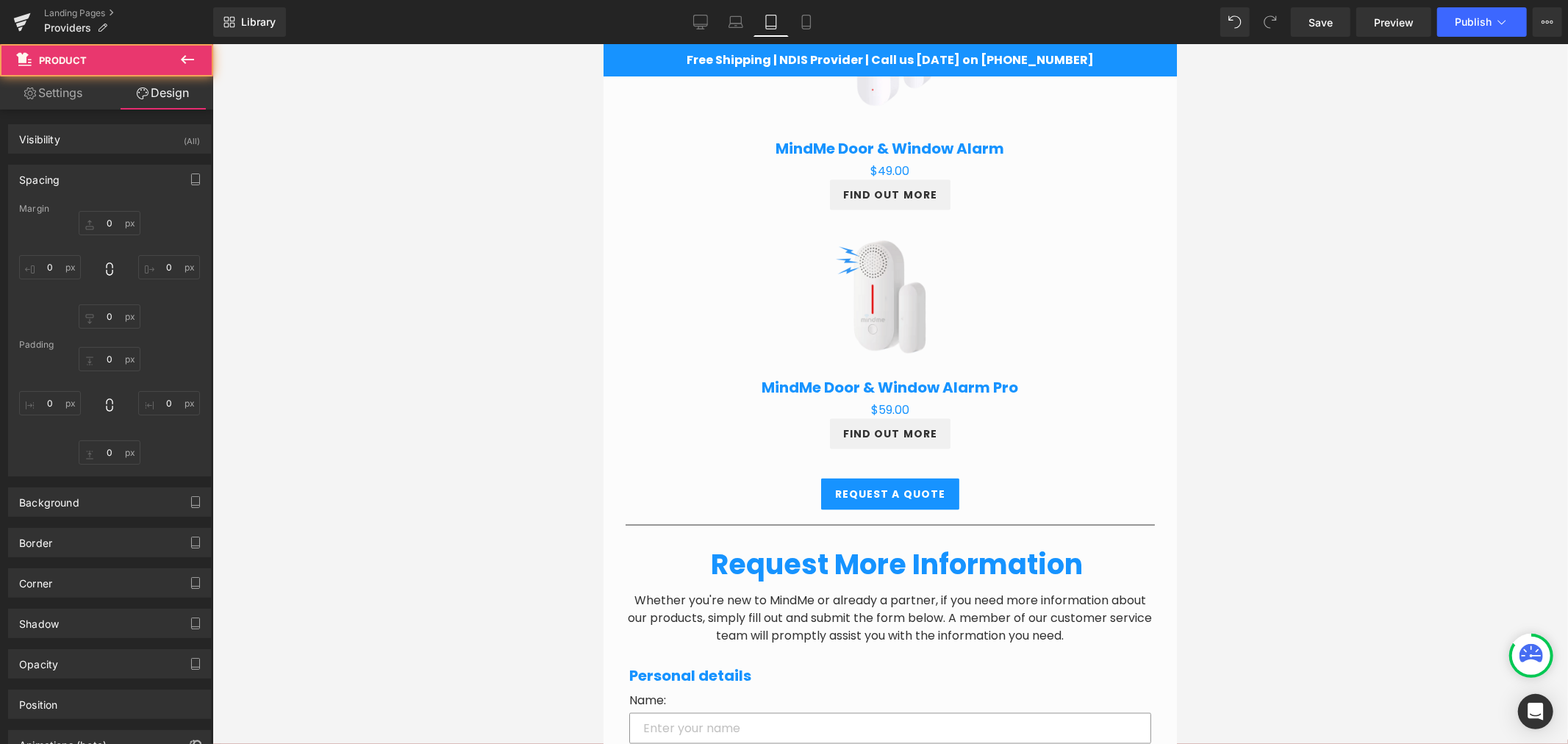
type input "10"
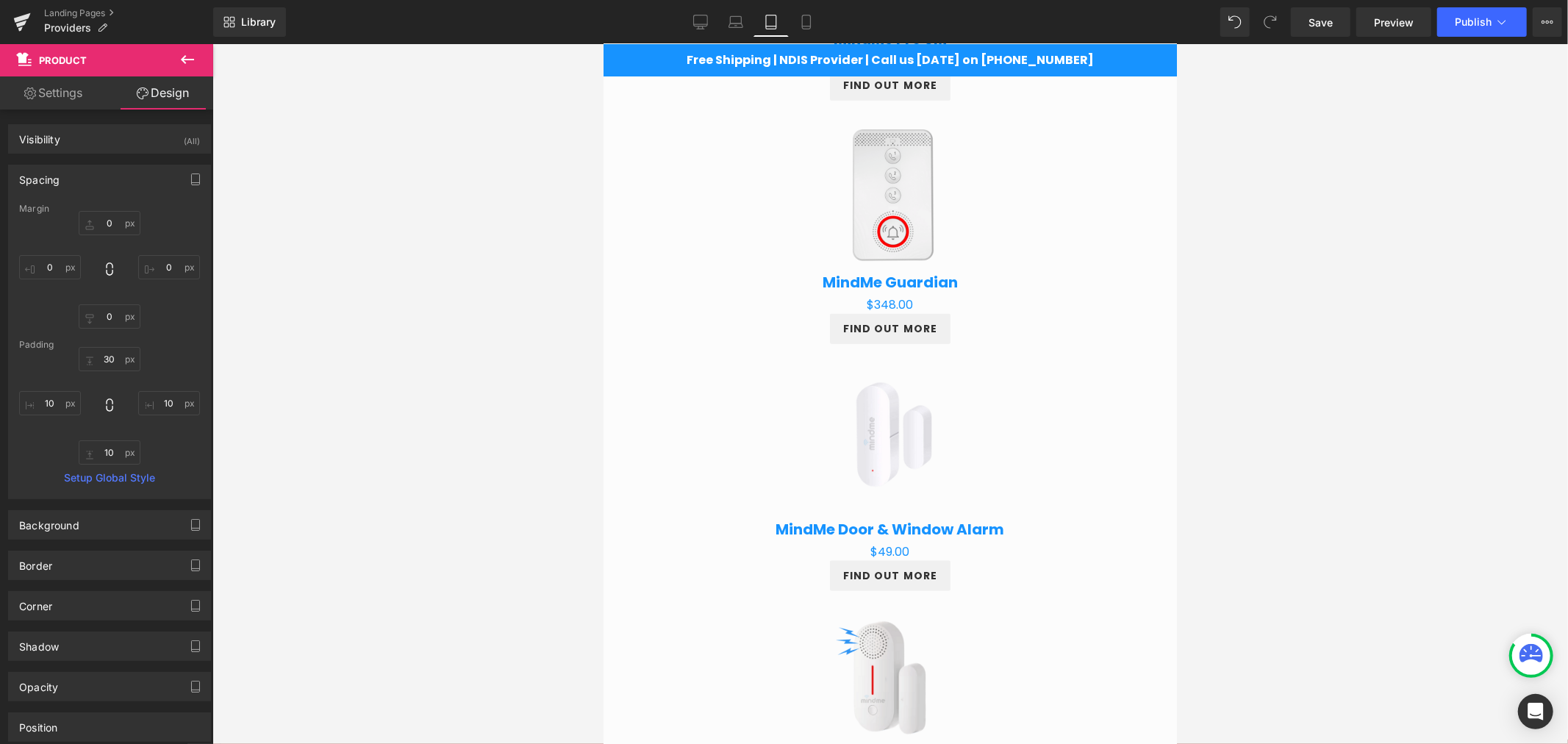
scroll to position [1279, 0]
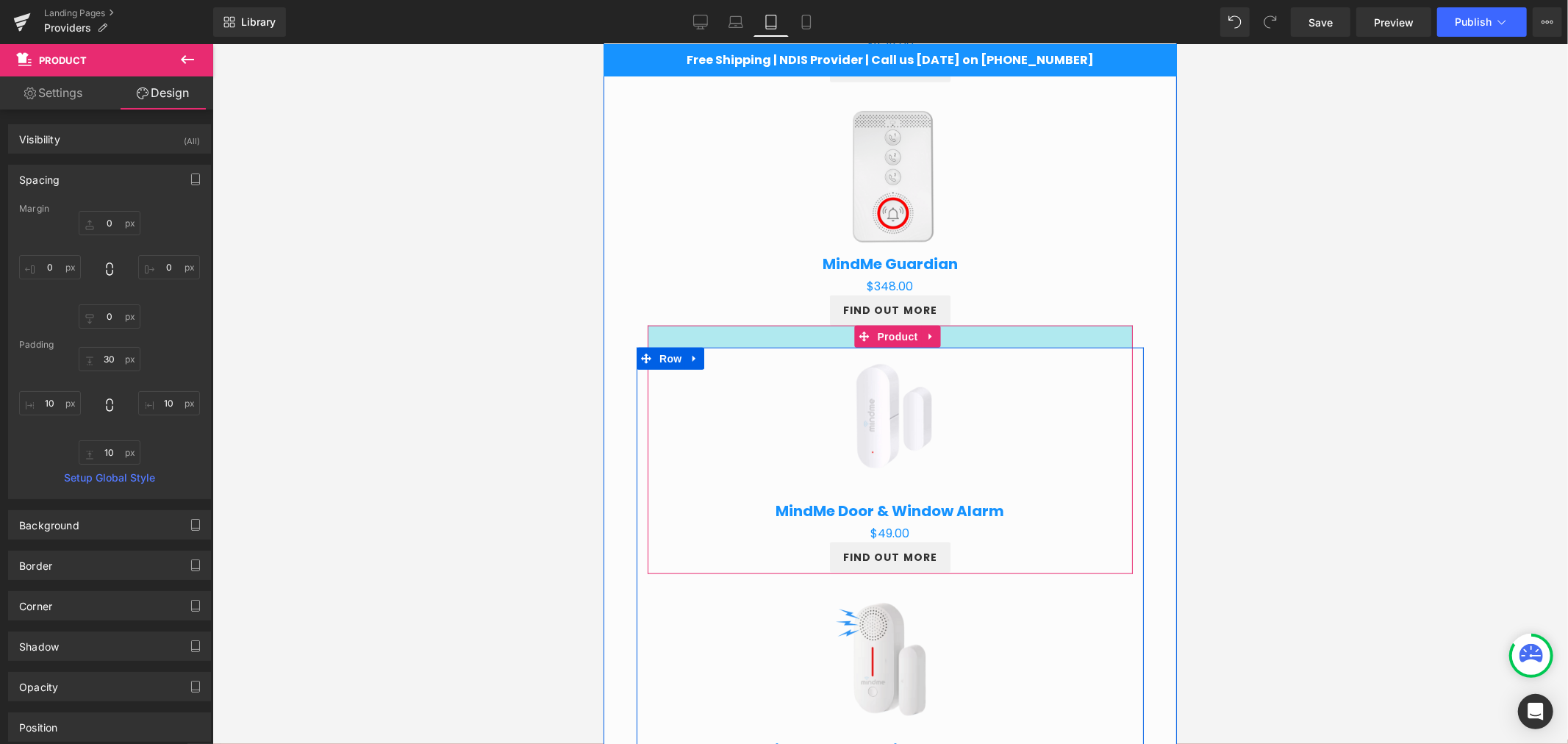
drag, startPoint x: 967, startPoint y: 331, endPoint x: 978, endPoint y: 346, distance: 18.6
click at [968, 325] on div "Sale Off (P) Image MindMe Door & Window Alarm (P) Title $0 $49.00 (P) Price FIN…" at bounding box center [890, 449] width 485 height 249
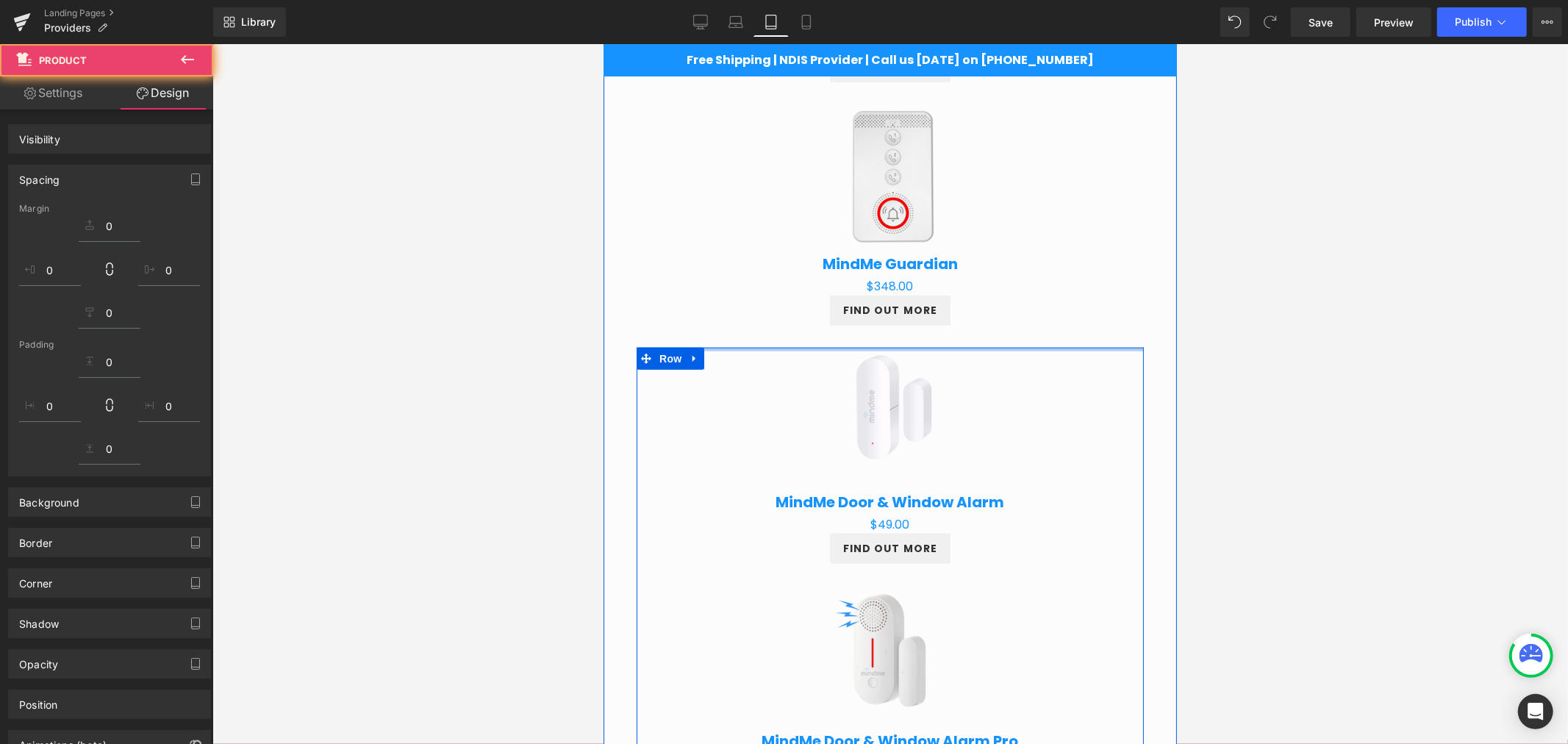
click at [974, 326] on div "Sale Off (P) Image MindMe Door & Window Alarm (P) Title $0 $49.00 (P) Price FIN…" at bounding box center [890, 445] width 485 height 239
click at [1270, 306] on div at bounding box center [890, 393] width 1355 height 699
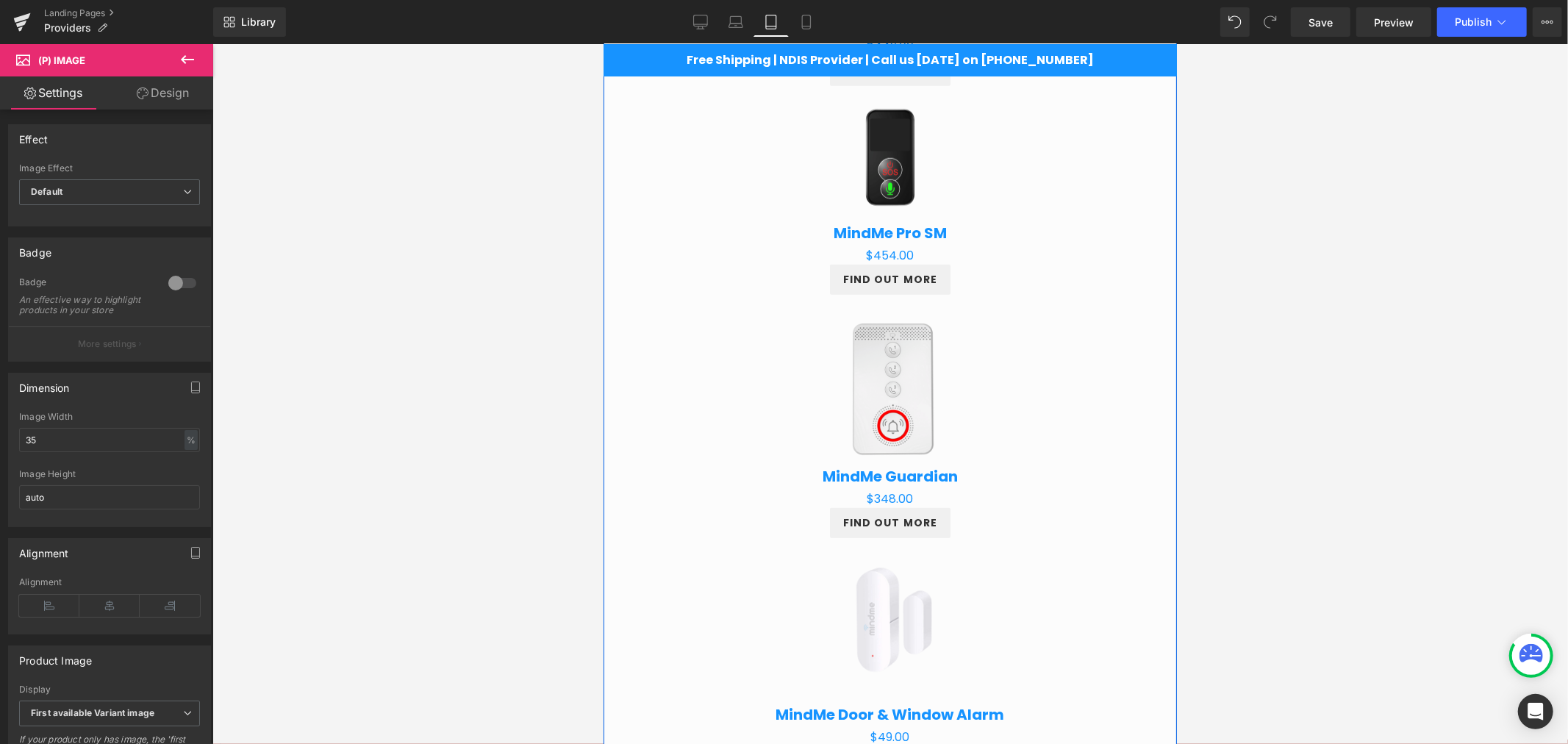
scroll to position [1034, 0]
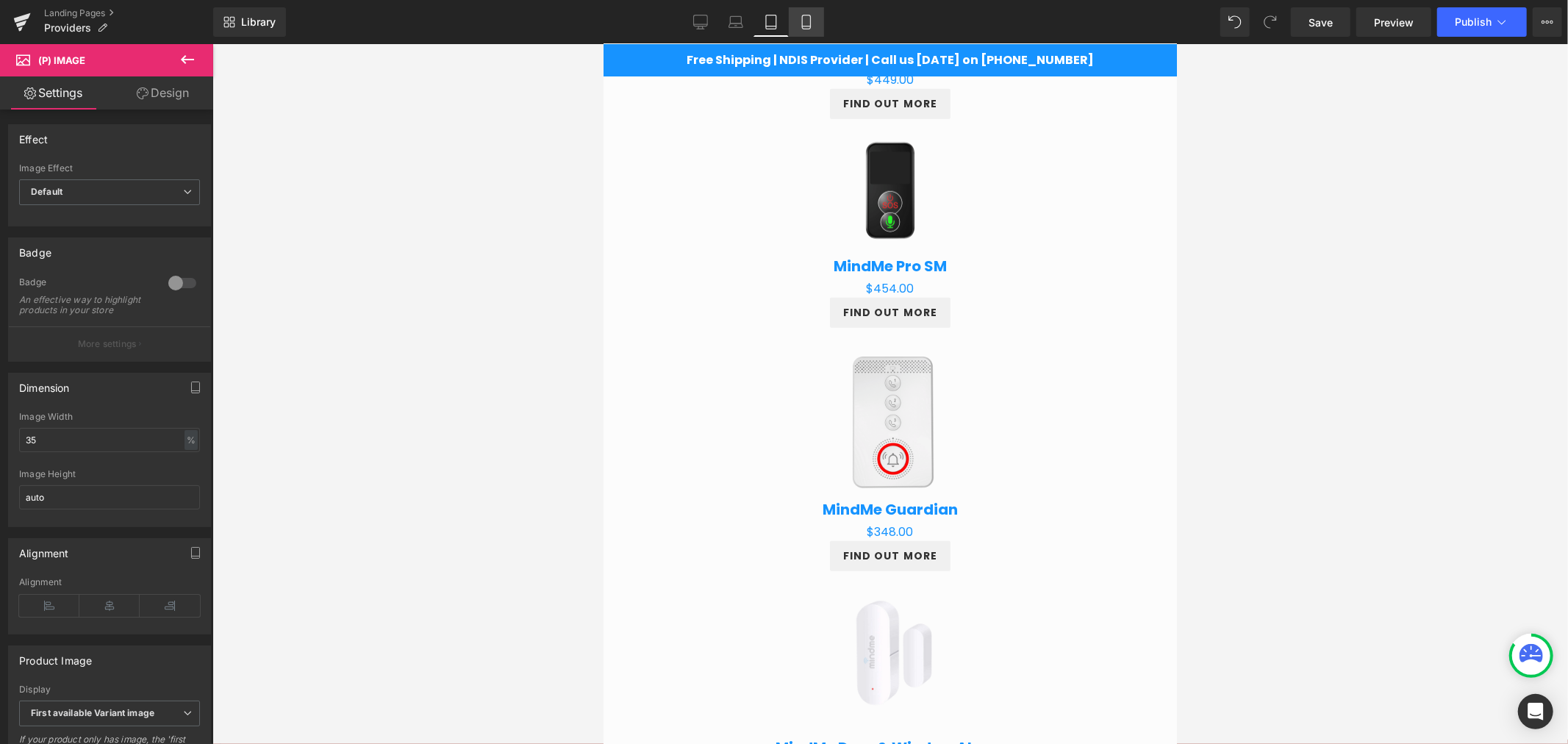
click at [805, 11] on link "Mobile" at bounding box center [806, 22] width 35 height 29
type input "50"
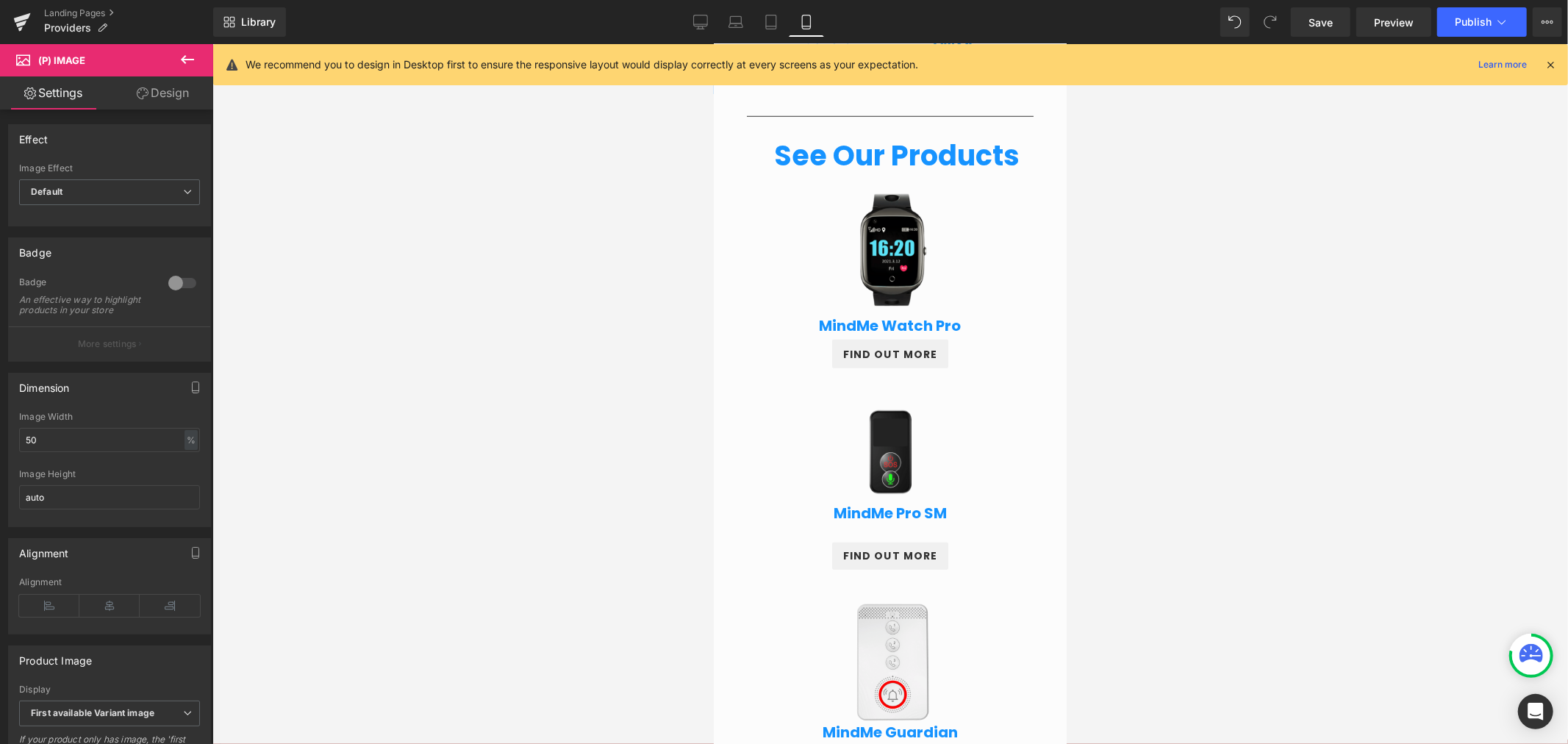
scroll to position [1170, 0]
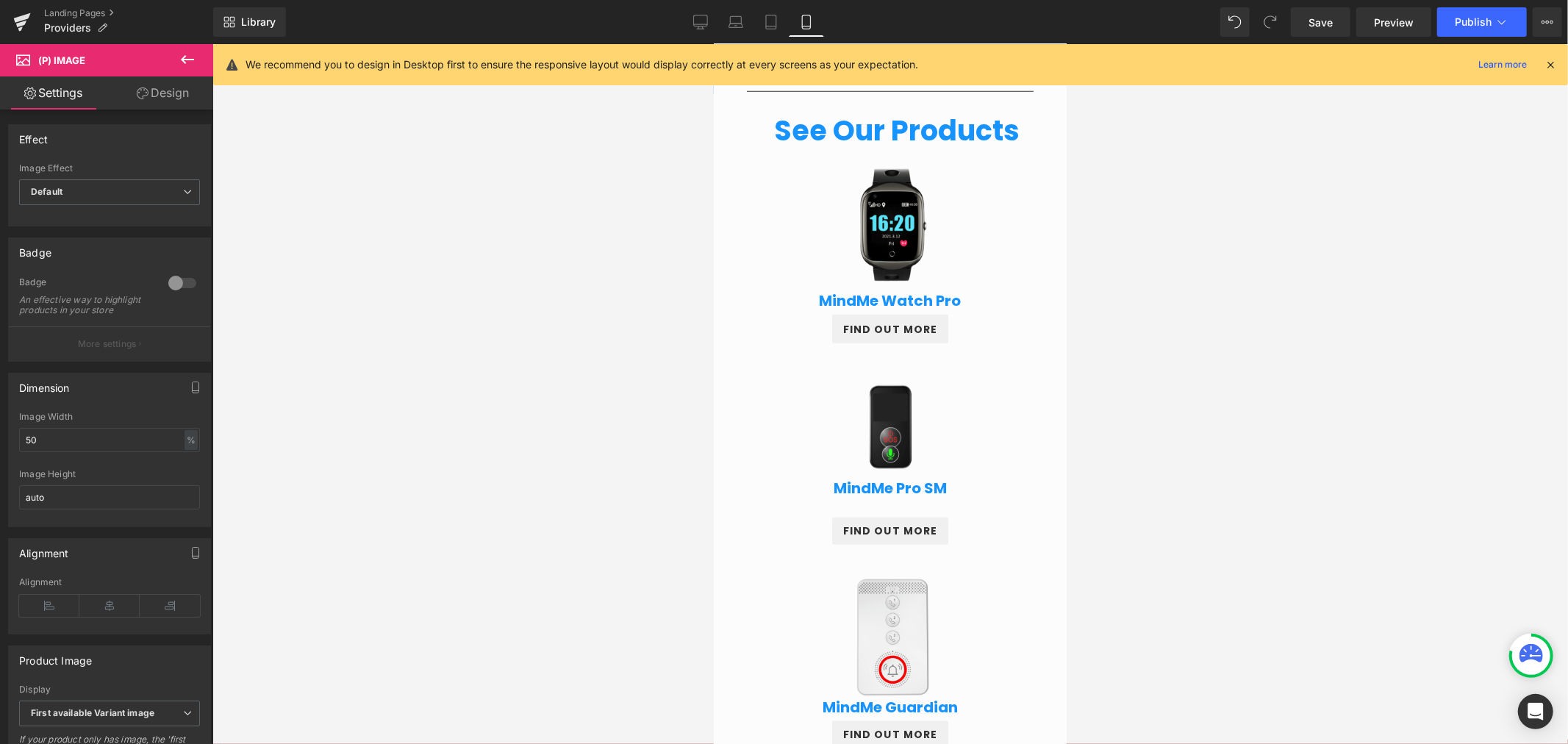
click at [892, 372] on div "Sale Off (P) Image MindMe Pro SM (P) Title $0 $454.00 (P) Price FIND OUT MORE B…" at bounding box center [890, 465] width 265 height 201
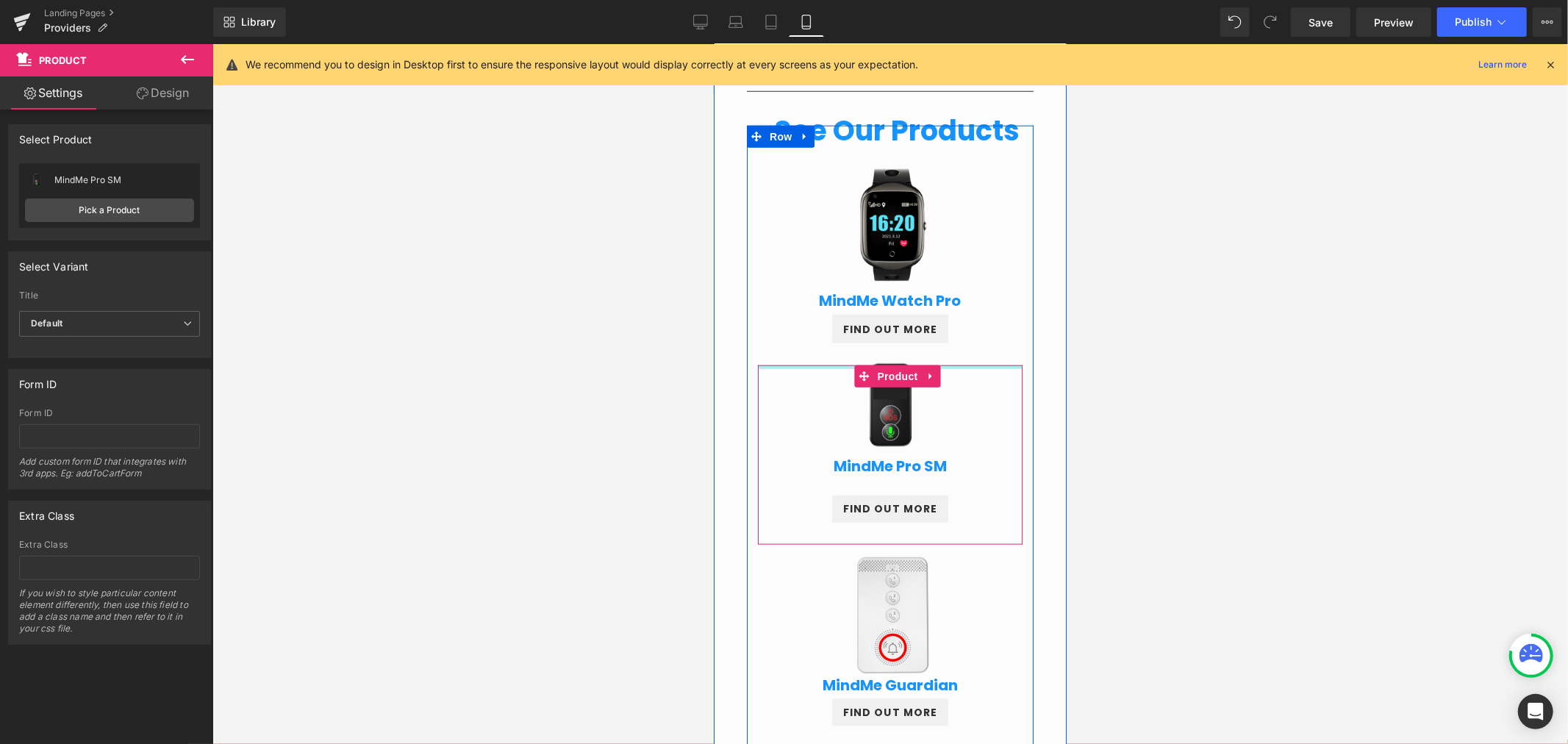
drag, startPoint x: 946, startPoint y: 370, endPoint x: 946, endPoint y: 346, distance: 24.0
click at [946, 365] on div "Sale Off (P) Image MindMe Pro SM (P) Title $0 $454.00 (P) Price FIND OUT MORE B…" at bounding box center [890, 454] width 265 height 179
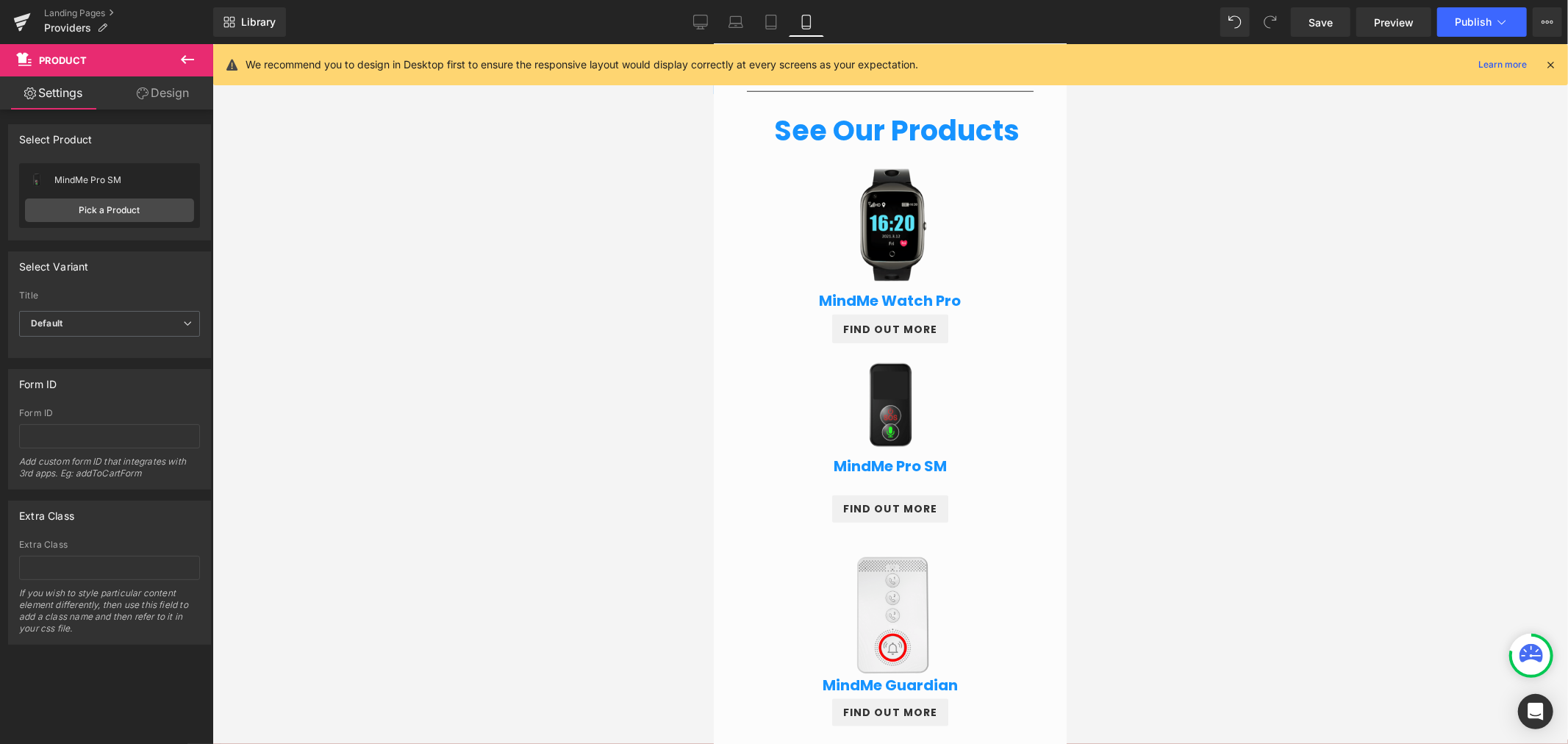
click at [1199, 402] on div at bounding box center [890, 393] width 1355 height 699
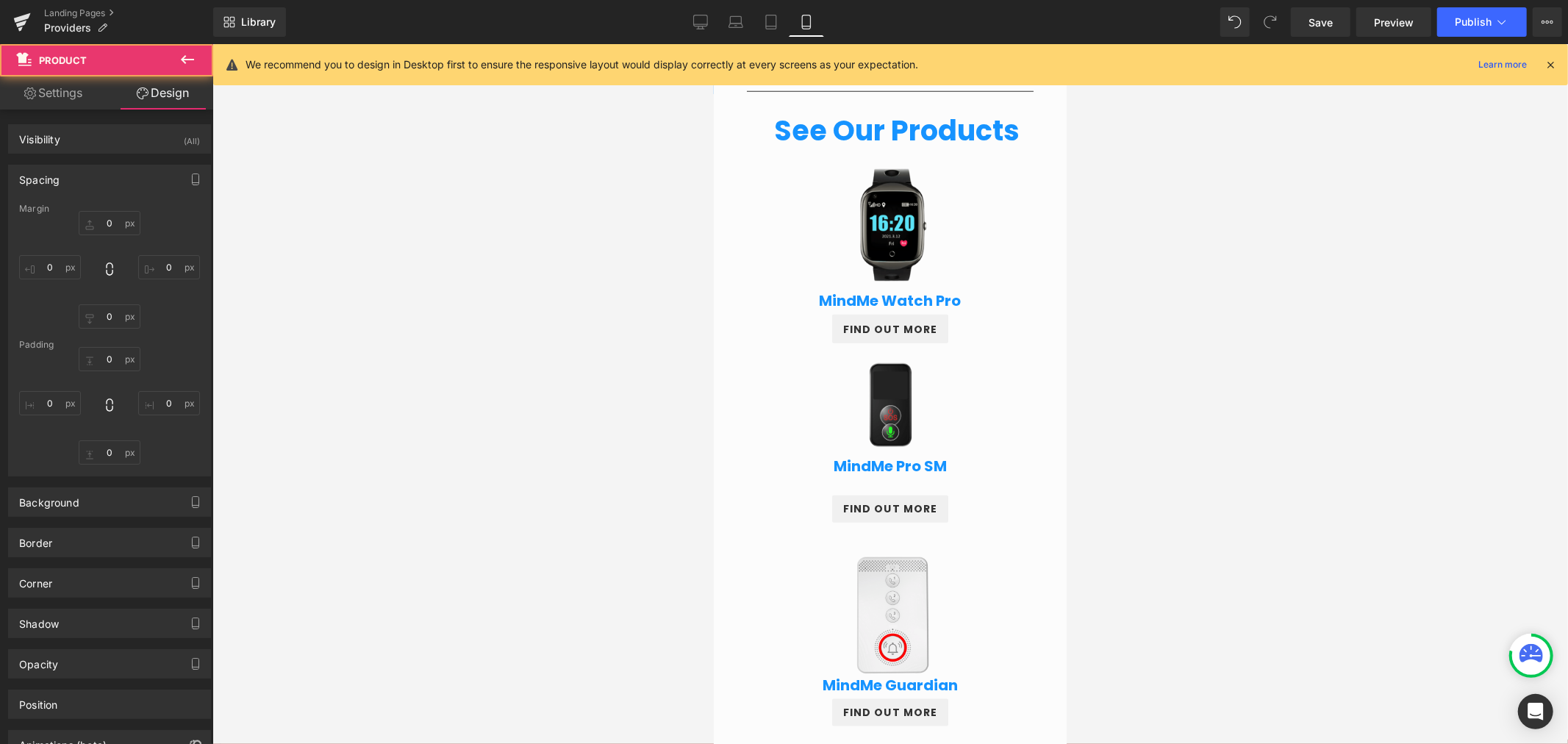
type input "0"
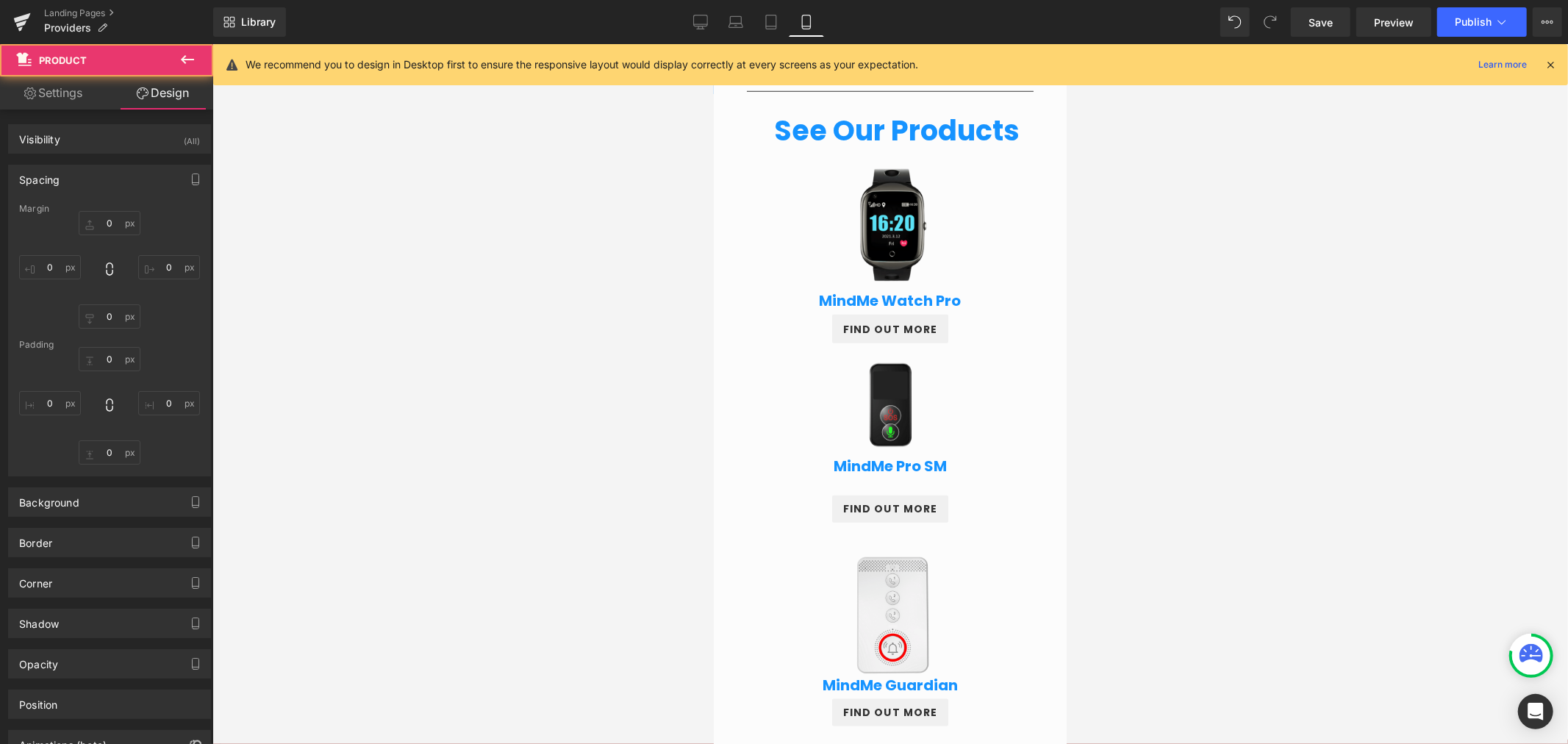
type input "10"
type input "30"
type input "10"
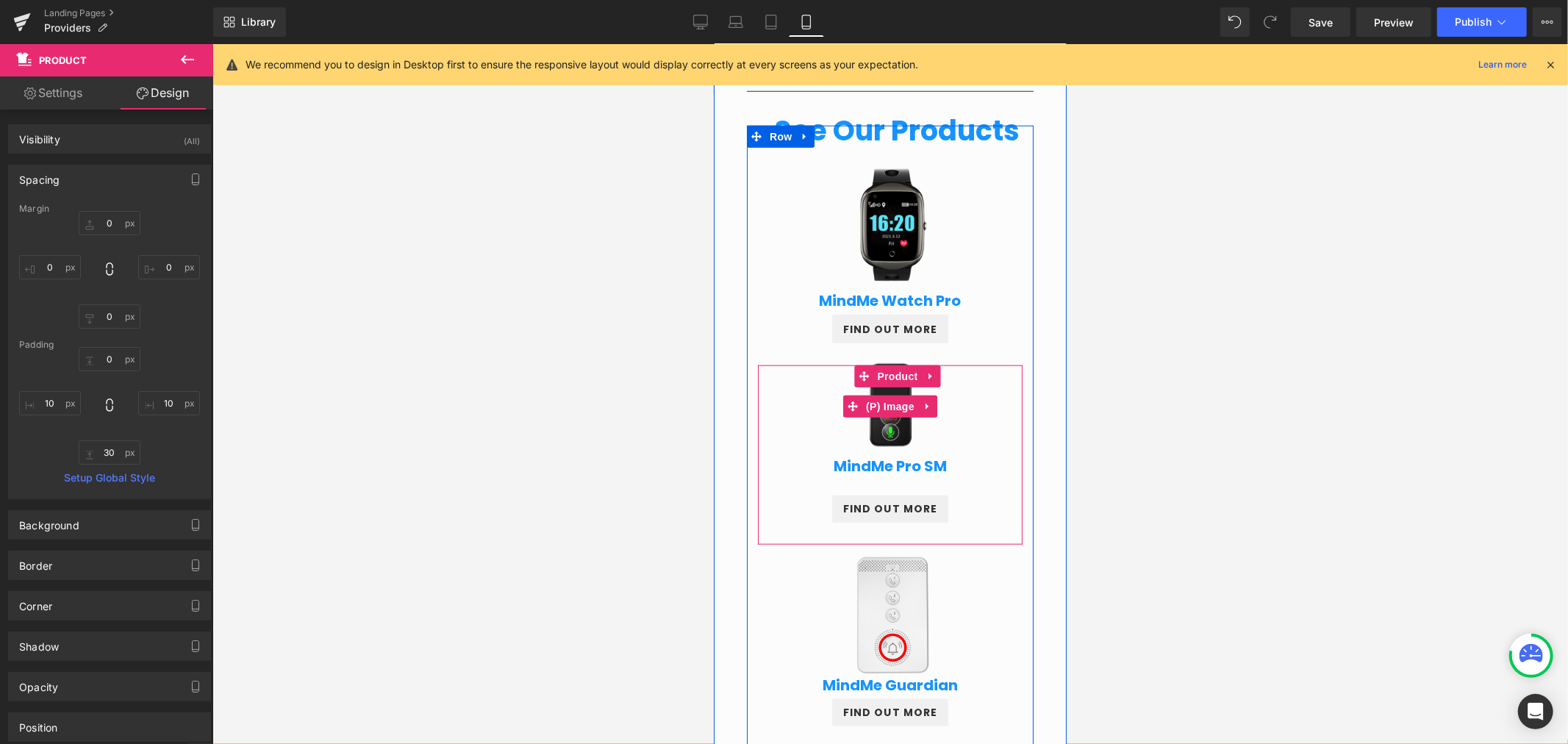
click at [900, 325] on img at bounding box center [890, 405] width 163 height 163
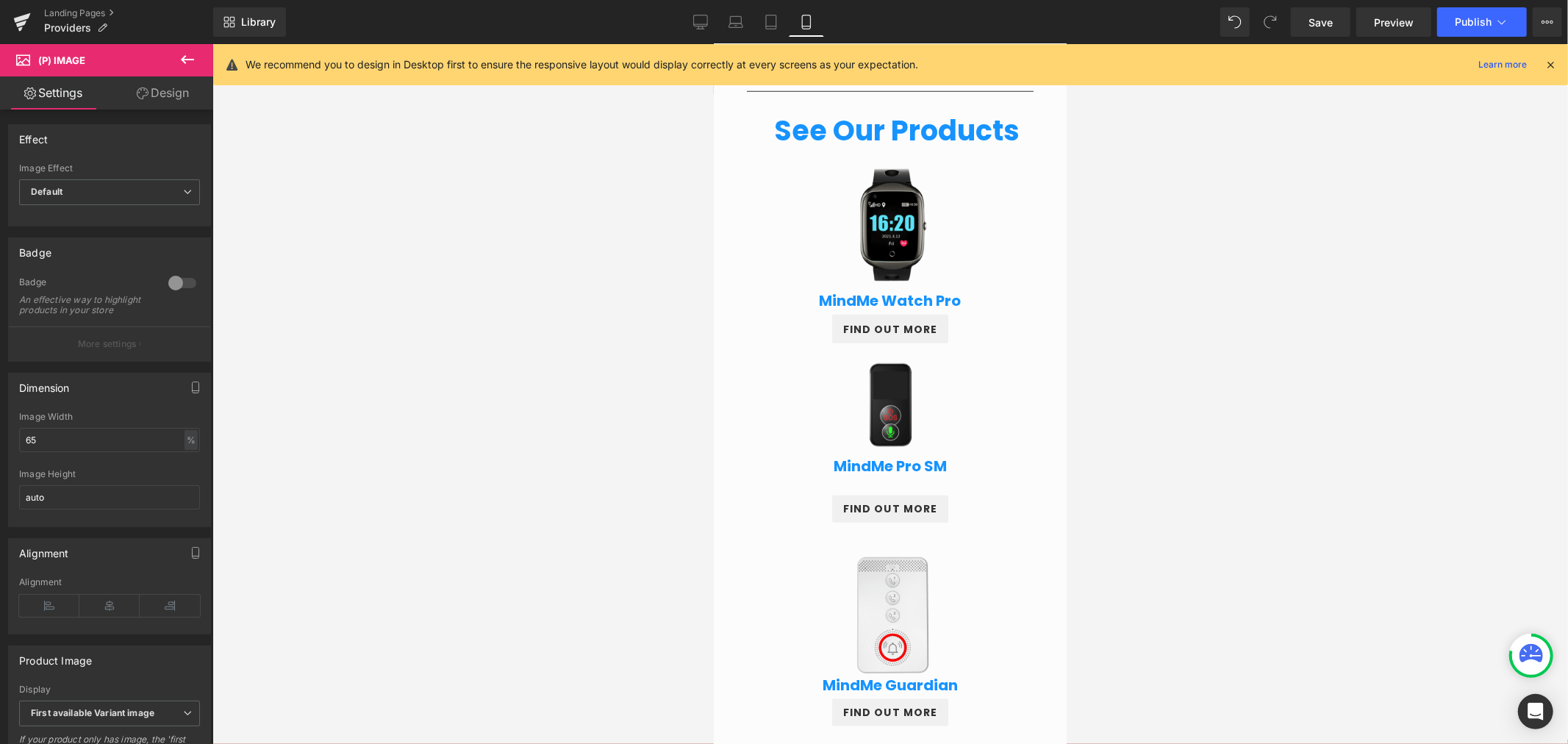
click at [1238, 321] on div at bounding box center [890, 393] width 1355 height 699
click at [1318, 27] on span "Save" at bounding box center [1321, 22] width 24 height 15
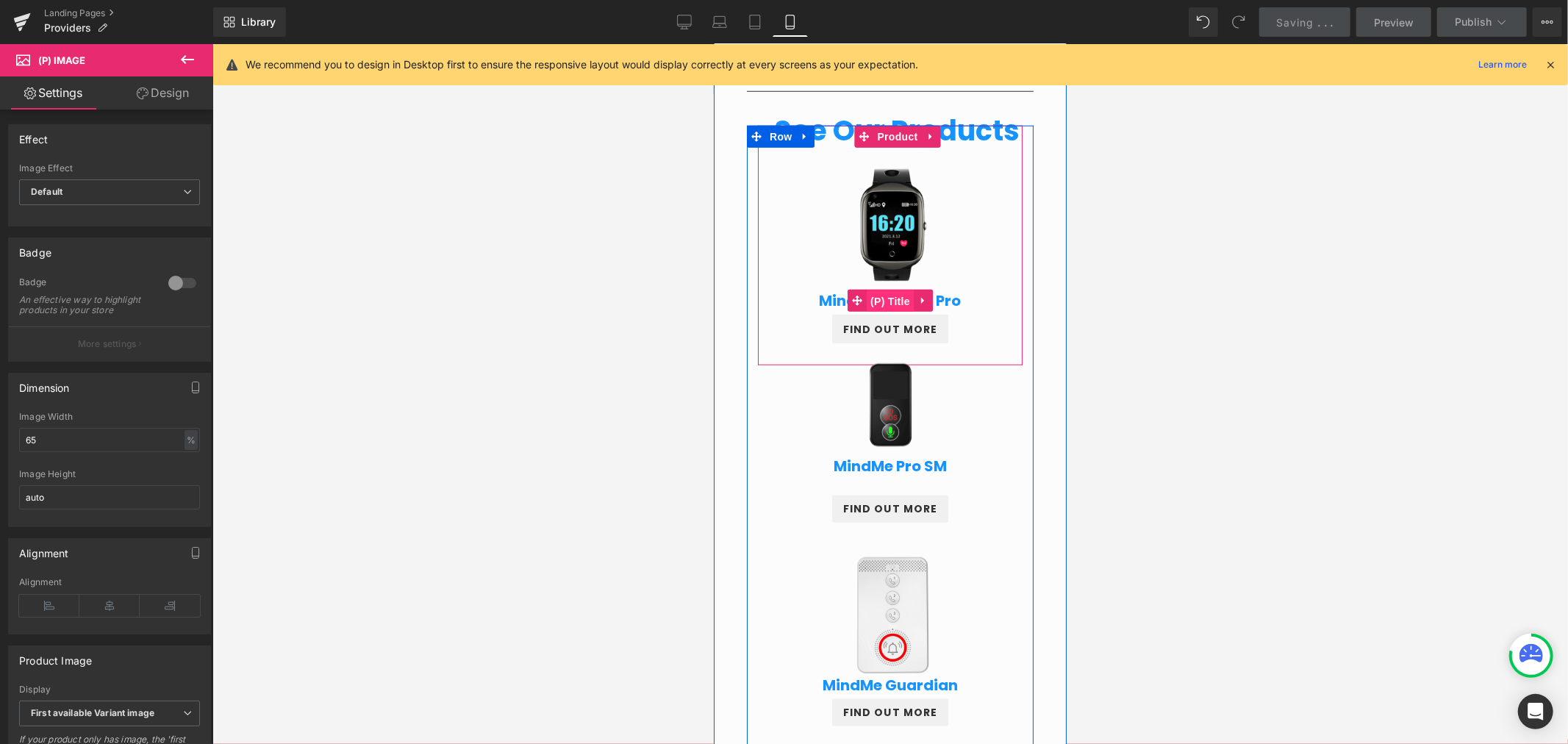
click at [886, 300] on span "(P) Title" at bounding box center [889, 301] width 47 height 22
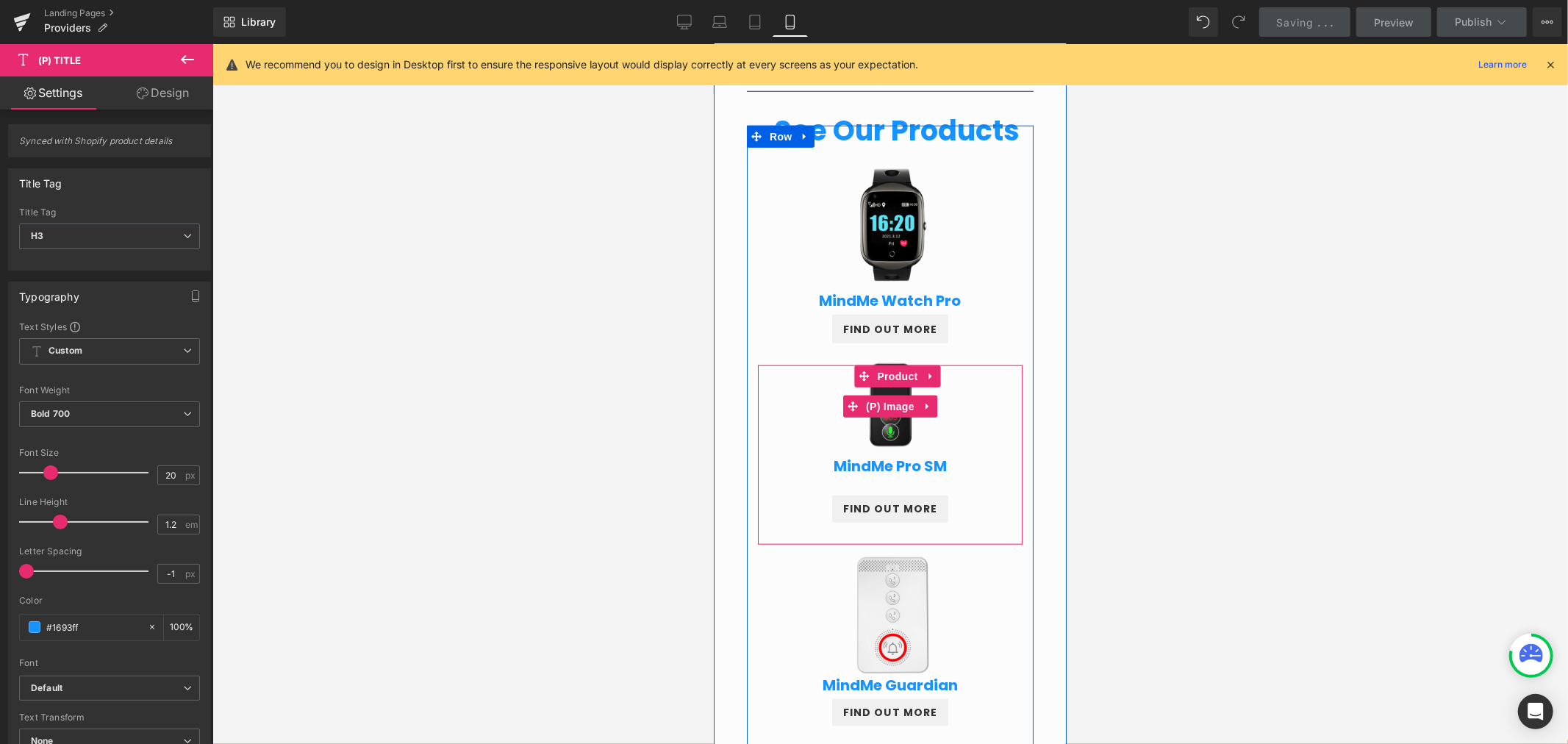
click at [888, 325] on img at bounding box center [890, 405] width 163 height 163
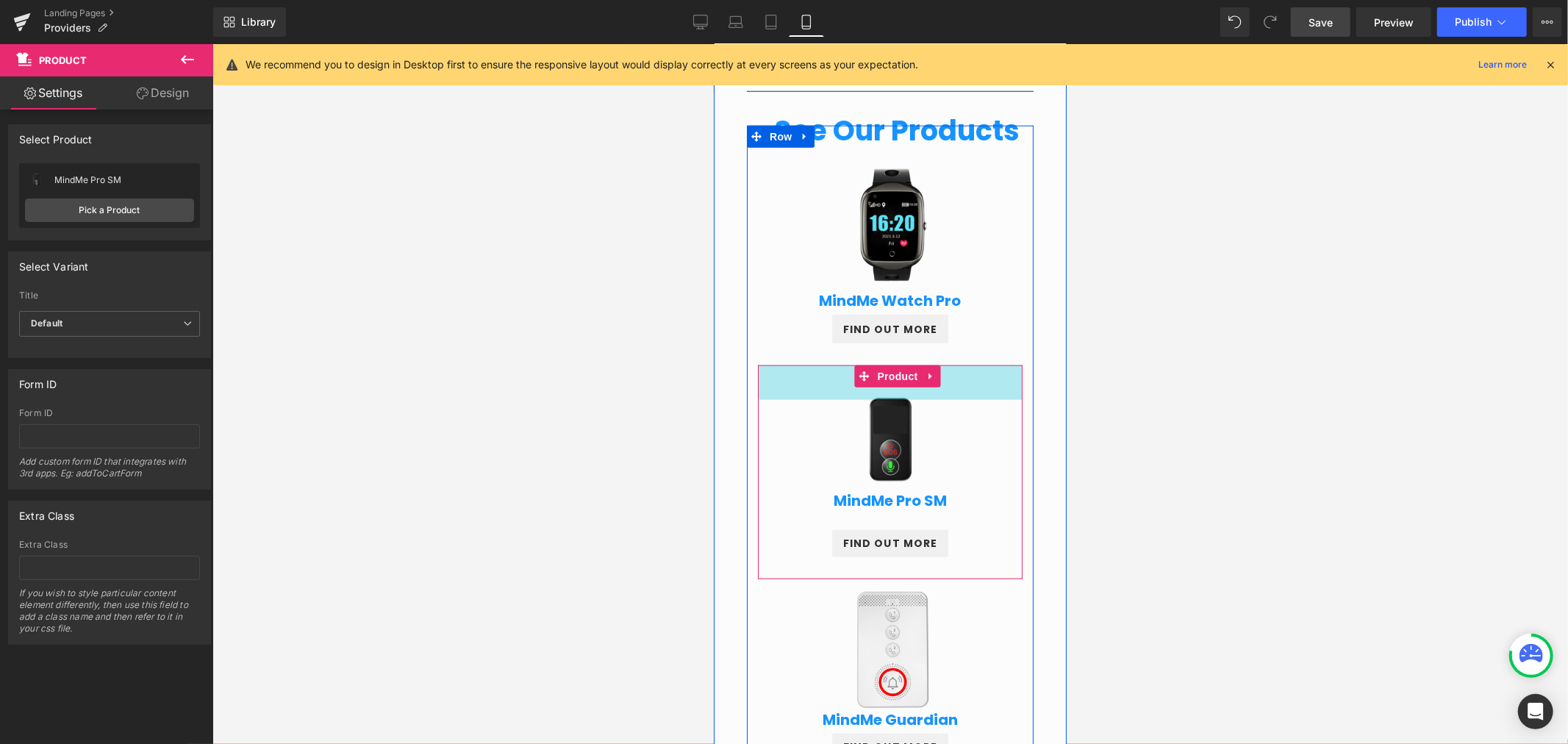
drag, startPoint x: 805, startPoint y: 366, endPoint x: 827, endPoint y: 401, distance: 41.3
click at [827, 401] on div "Sale Off (P) Image MindMe Pro SM (P) Title $0 $454.00 (P) Price FIND OUT MORE B…" at bounding box center [890, 471] width 265 height 214
click at [855, 333] on div "FIND OUT MORE Button" at bounding box center [889, 328] width 250 height 28
click at [873, 320] on span "Button" at bounding box center [889, 329] width 34 height 18
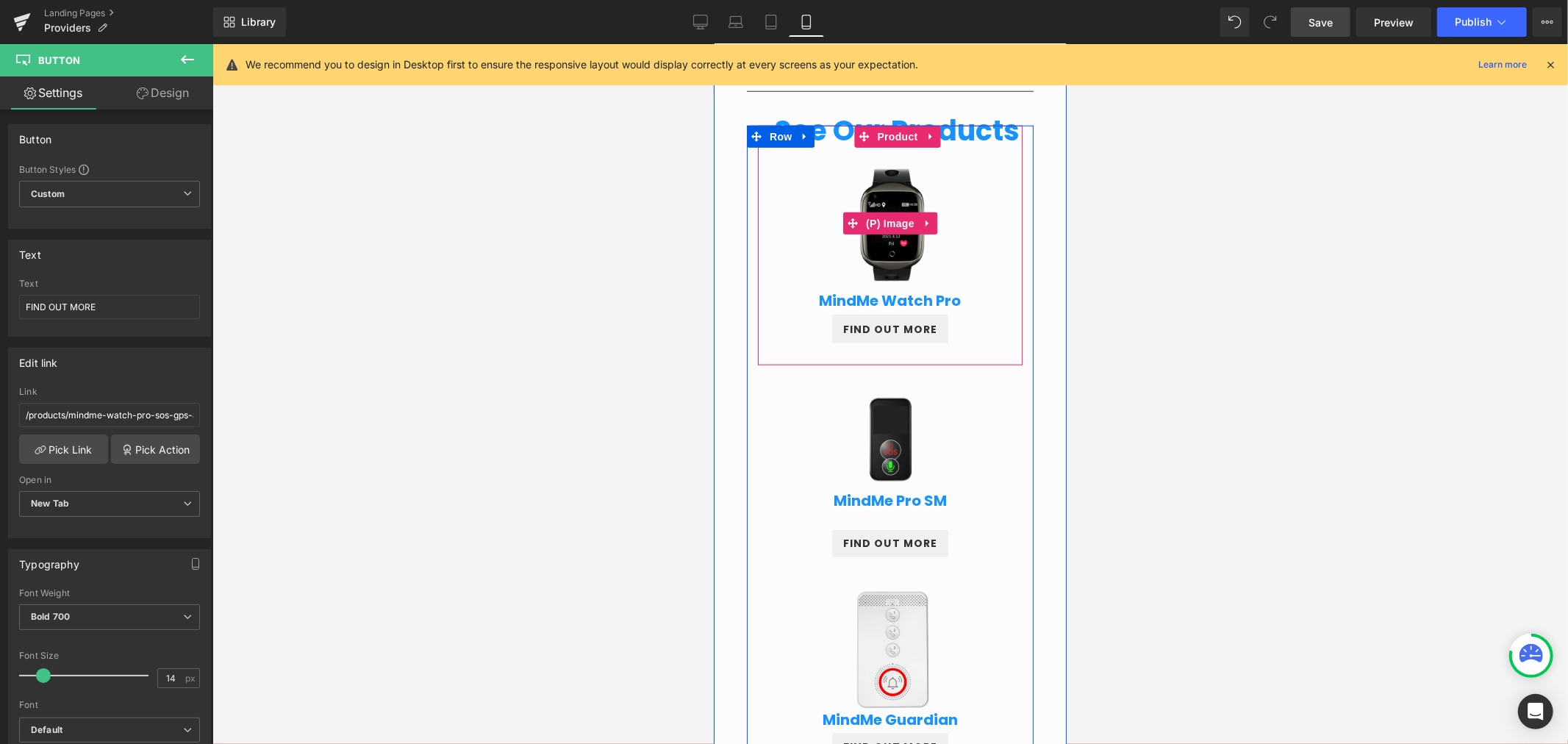
click at [885, 271] on img at bounding box center [890, 223] width 138 height 138
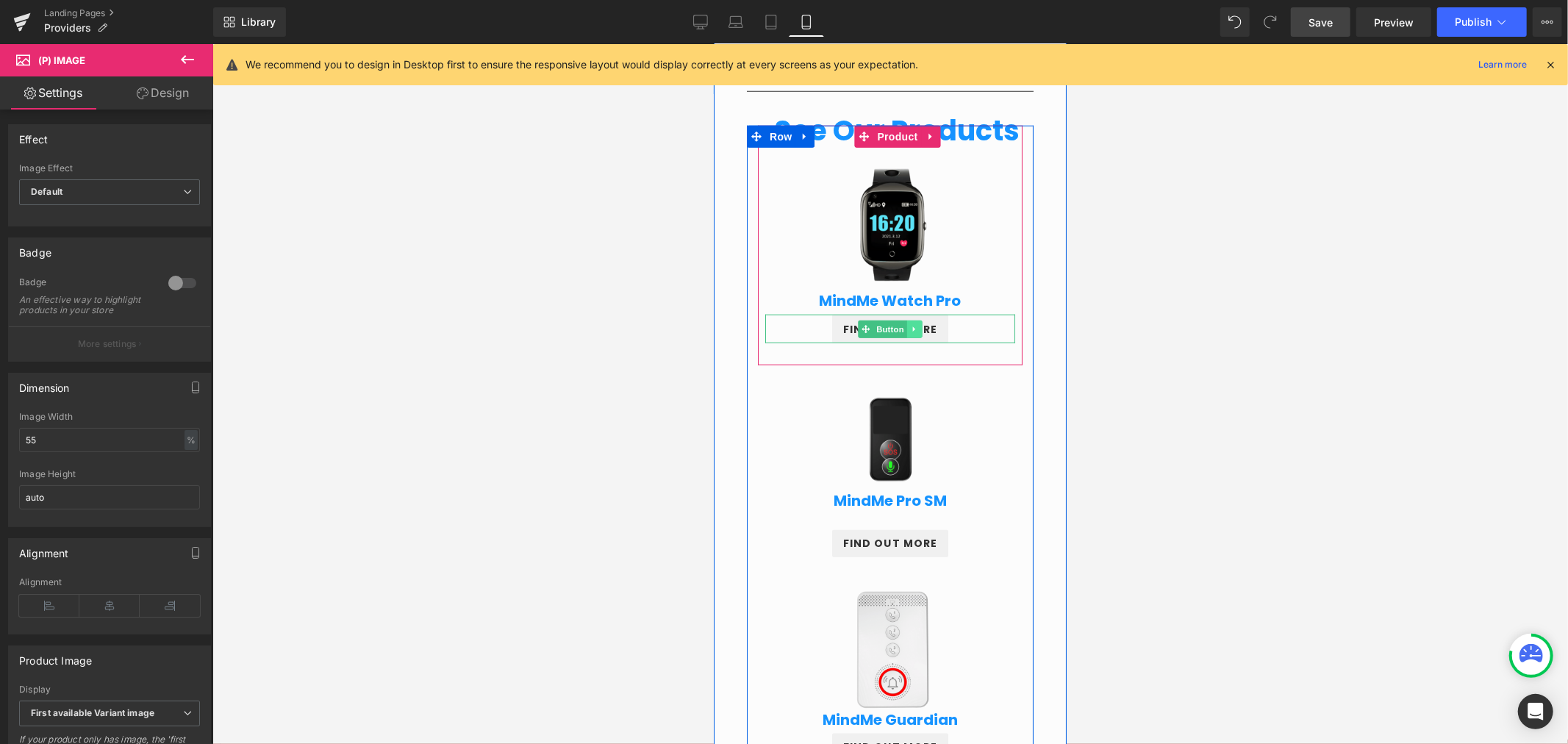
click at [906, 320] on link at bounding box center [914, 329] width 15 height 18
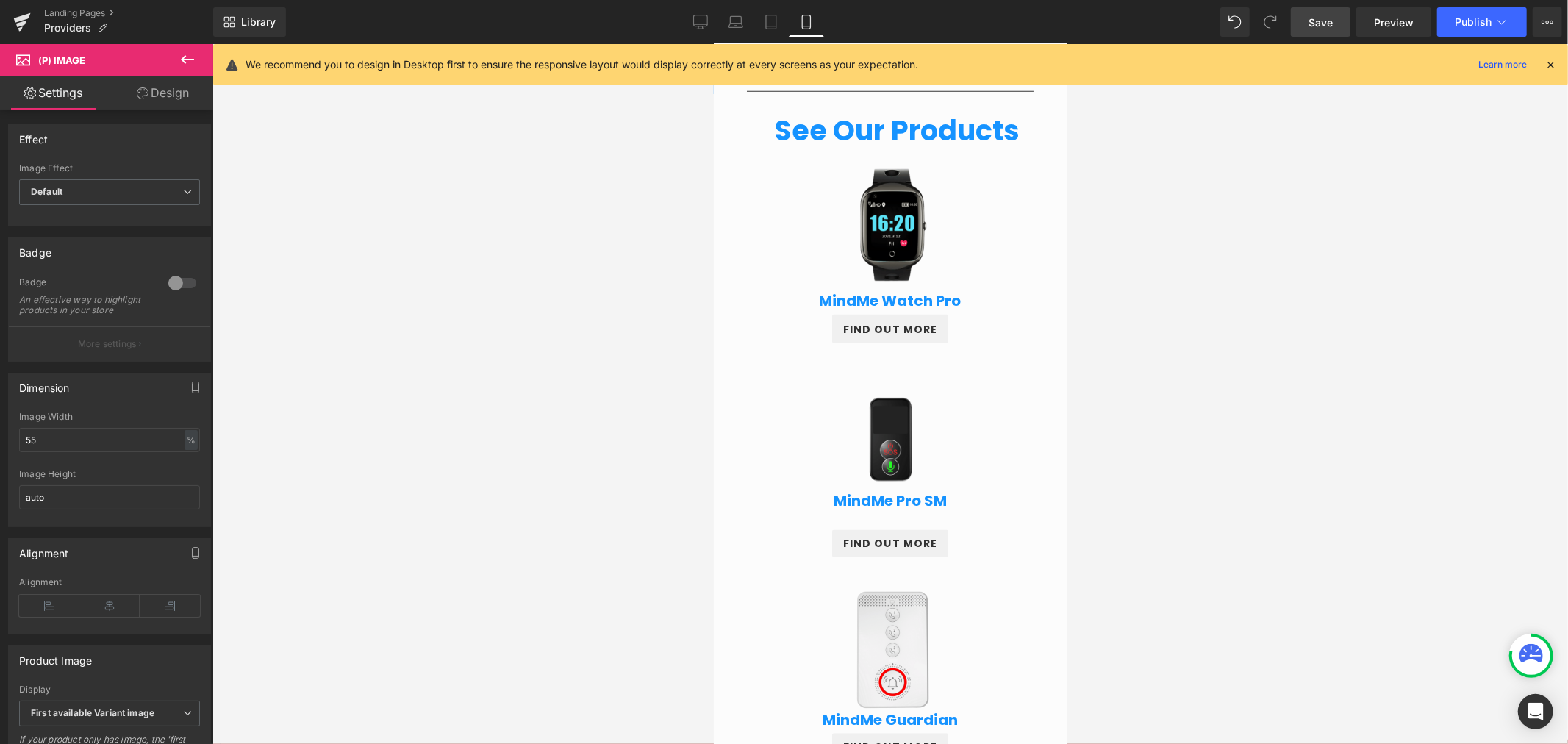
click at [145, 94] on icon at bounding box center [143, 94] width 12 height 12
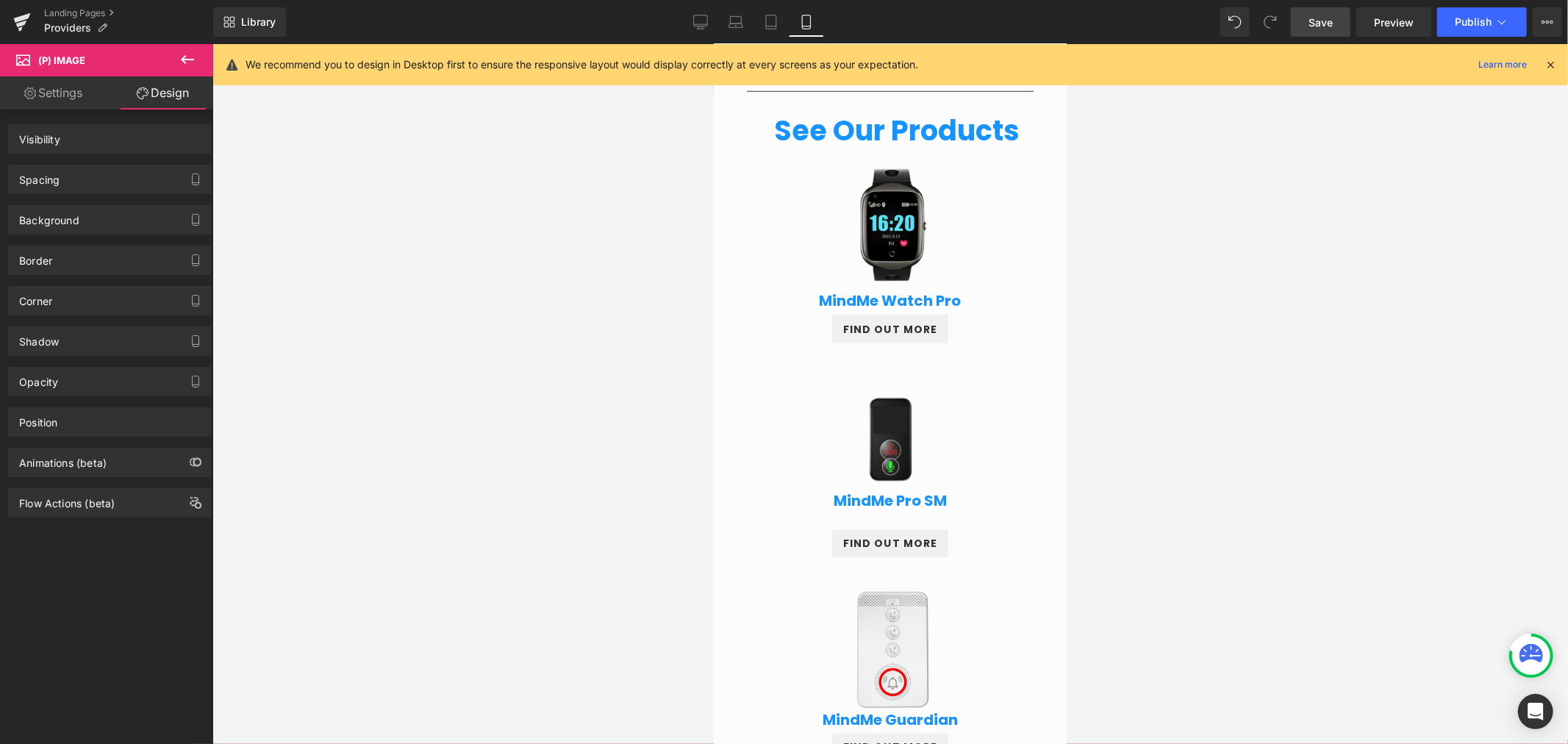
click at [71, 185] on div "Spacing" at bounding box center [109, 179] width 201 height 28
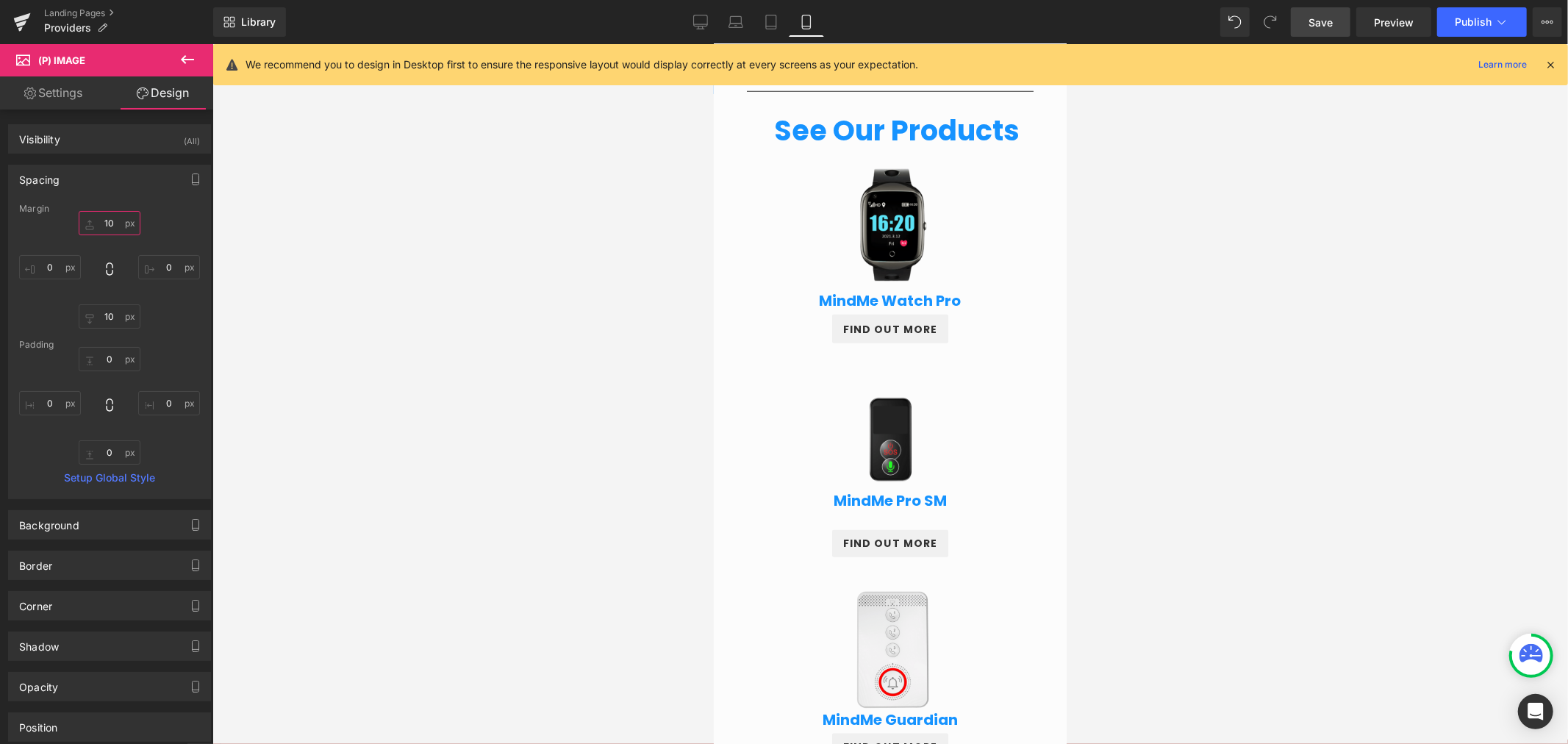
click at [114, 220] on input "10" at bounding box center [109, 223] width 62 height 24
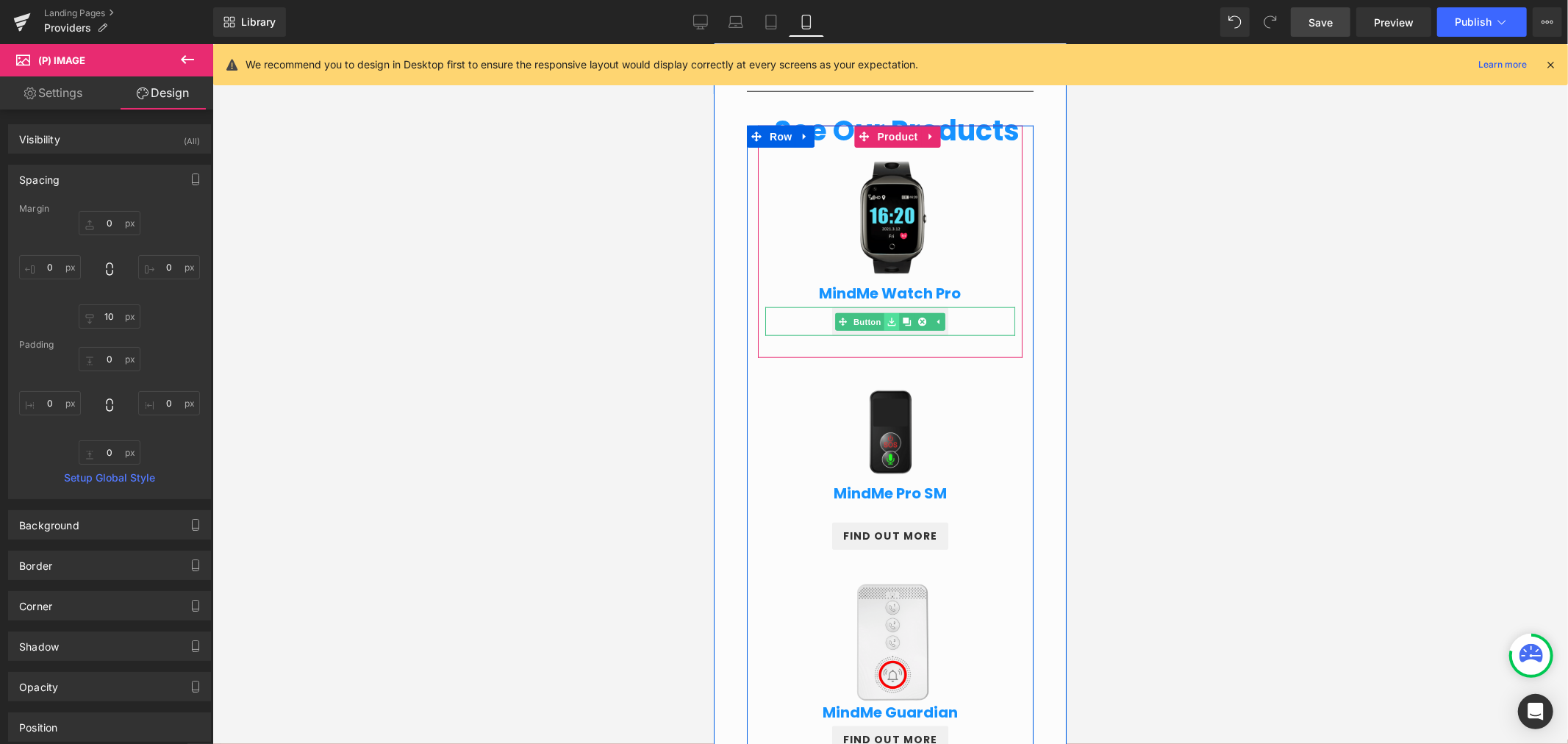
click at [885, 315] on link at bounding box center [892, 321] width 15 height 18
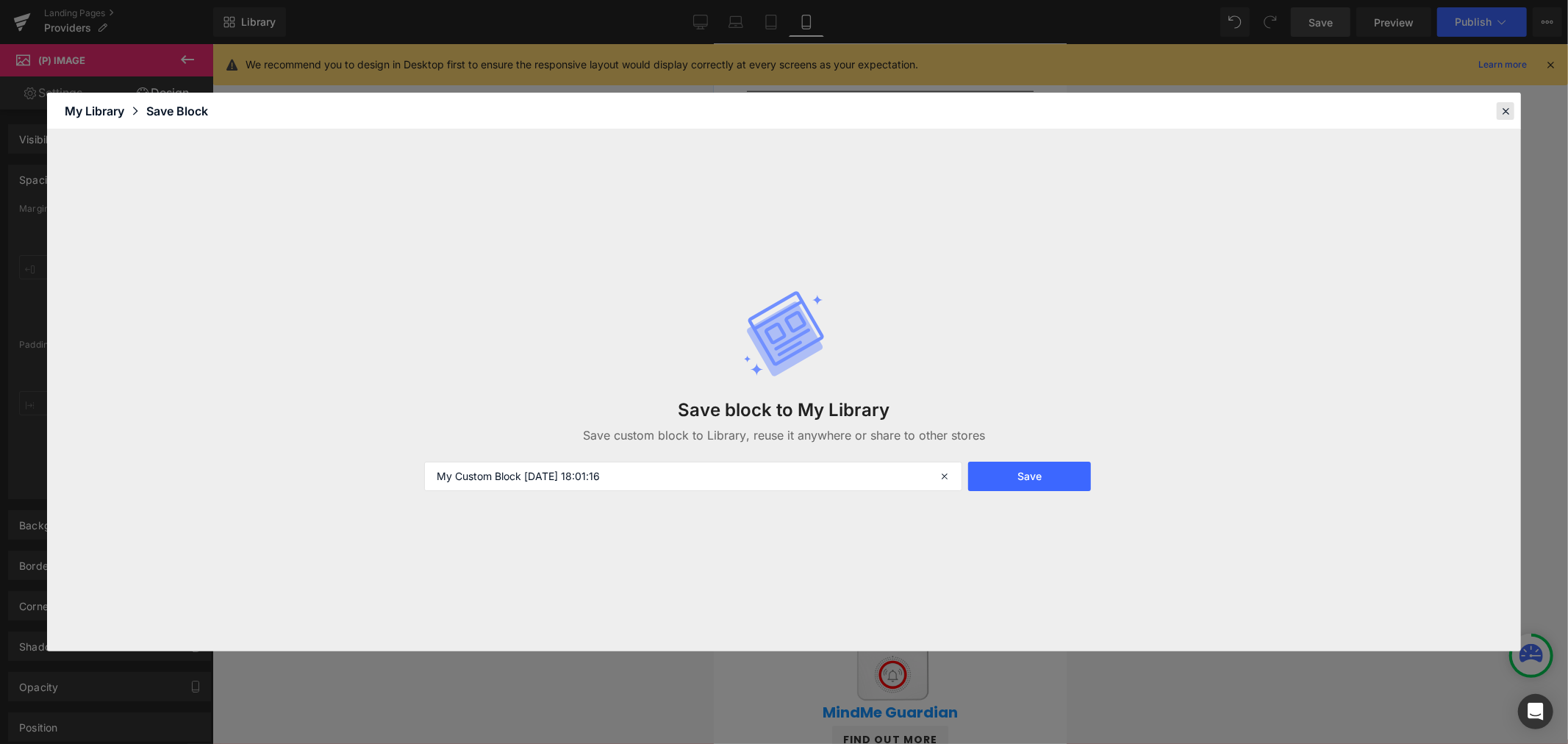
click at [1505, 107] on icon at bounding box center [1505, 110] width 13 height 13
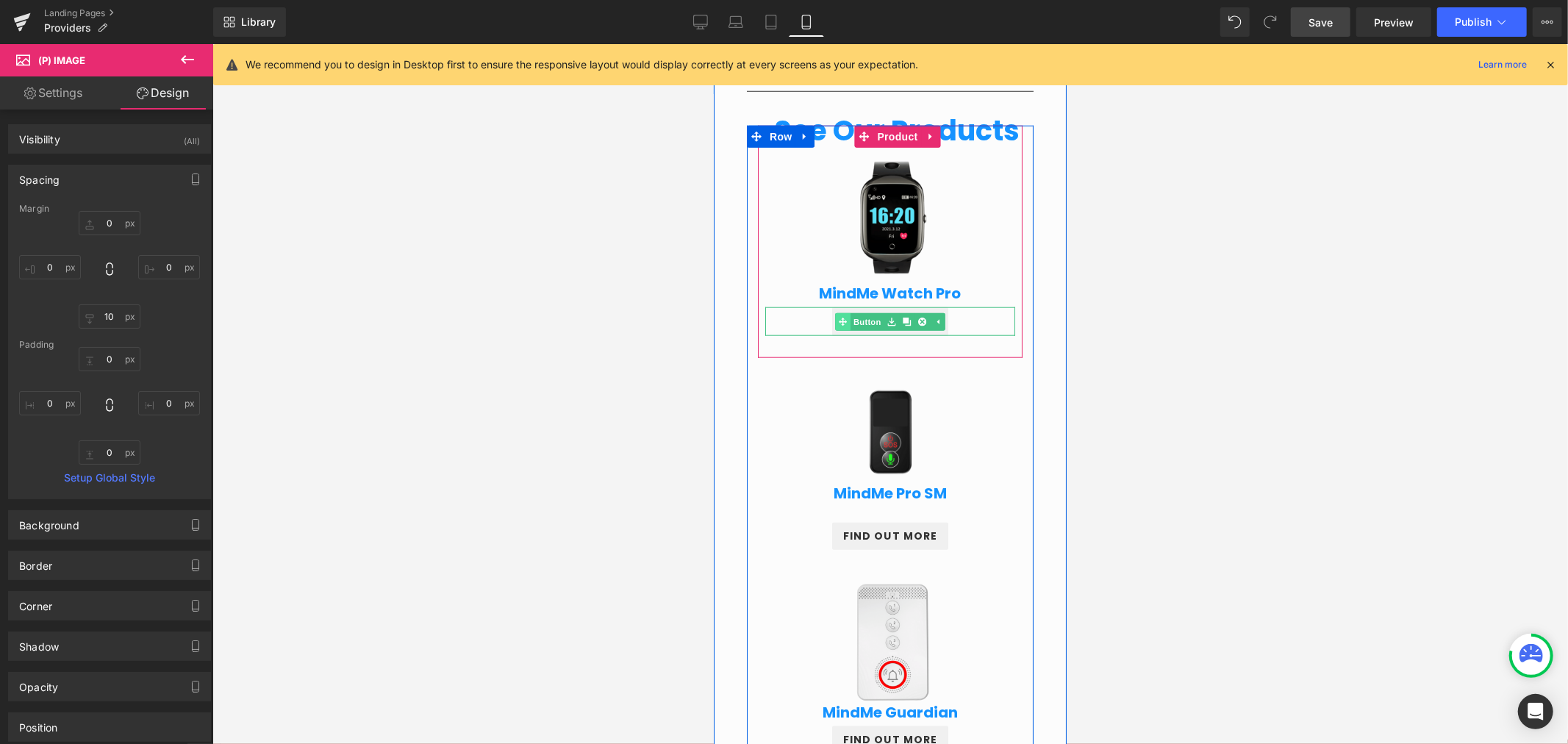
click at [850, 323] on div "FIND OUT MORE Button" at bounding box center [889, 320] width 250 height 28
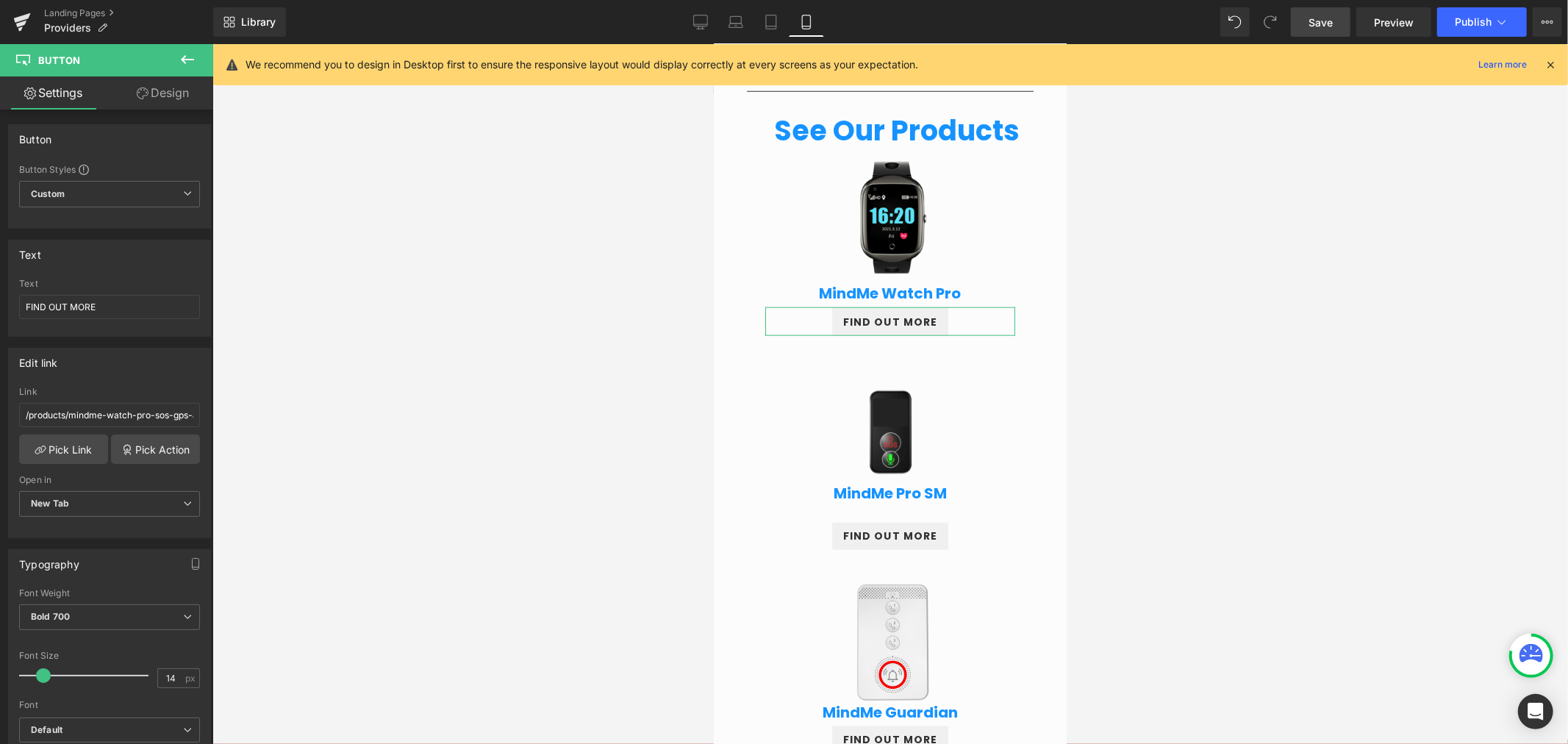
drag, startPoint x: 170, startPoint y: 93, endPoint x: 179, endPoint y: 185, distance: 92.4
click at [170, 94] on link "Design" at bounding box center [163, 93] width 107 height 33
click at [0, 0] on div "Spacing" at bounding box center [0, 0] width 0 height 0
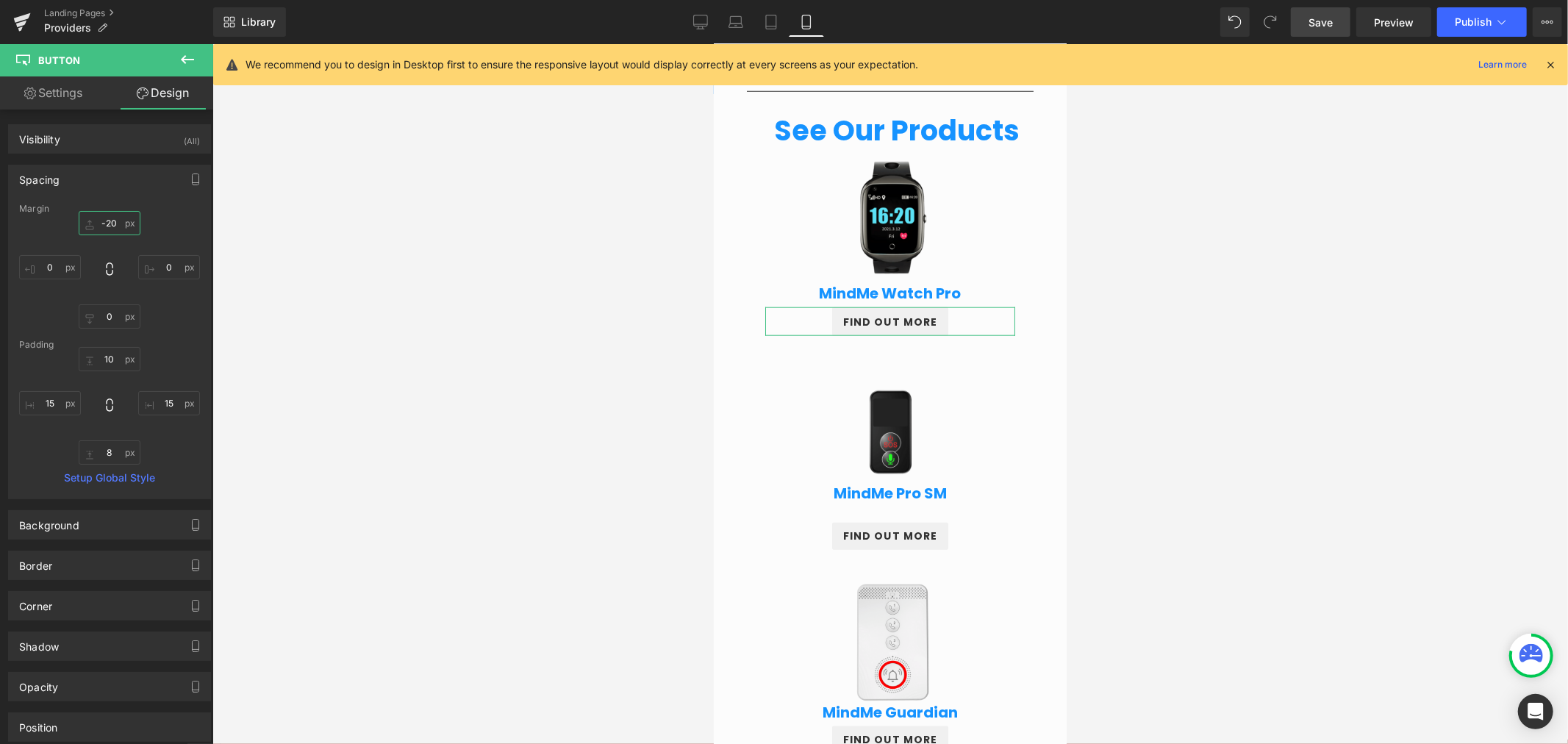
click at [113, 218] on input "-20" at bounding box center [109, 223] width 62 height 24
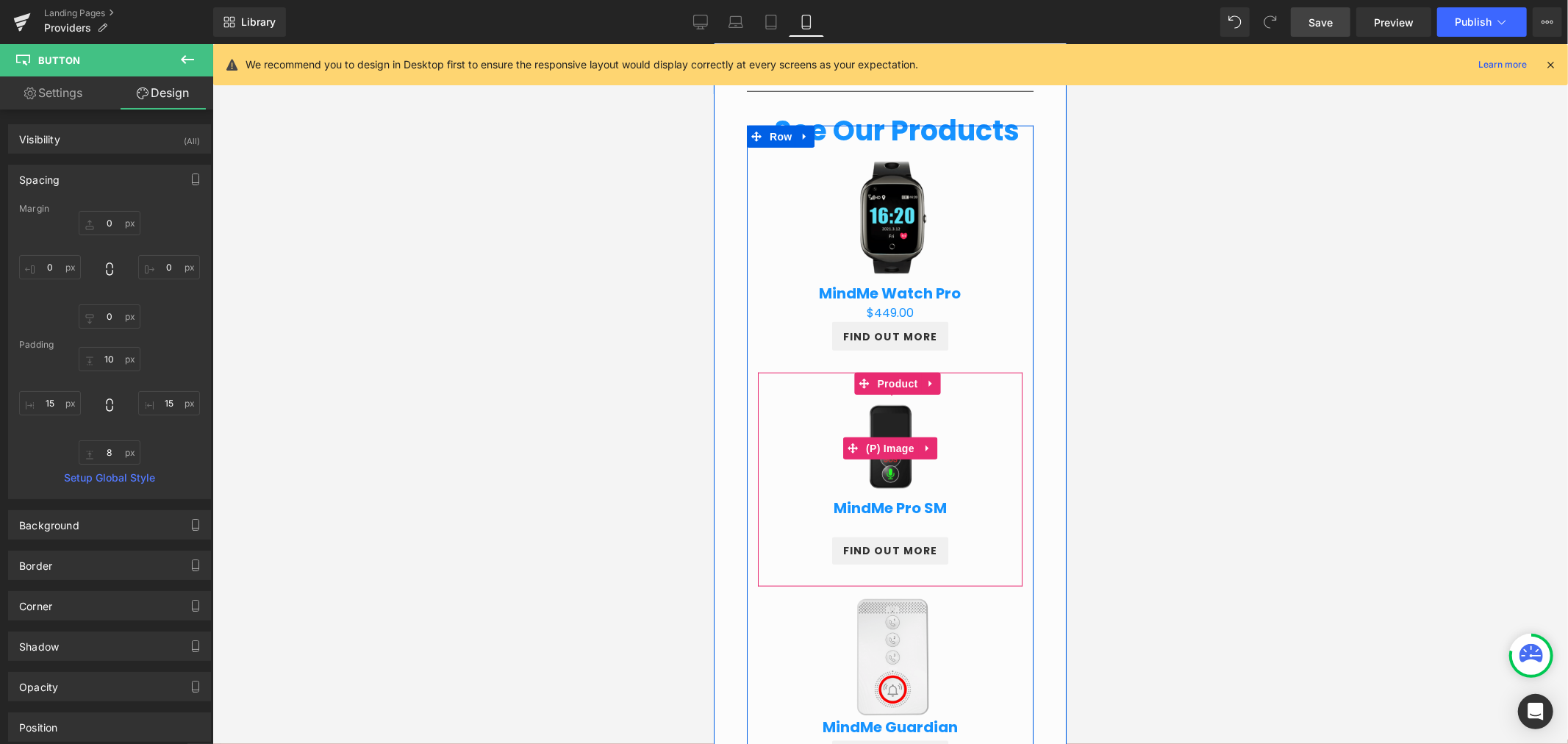
click at [893, 367] on img at bounding box center [890, 446] width 163 height 163
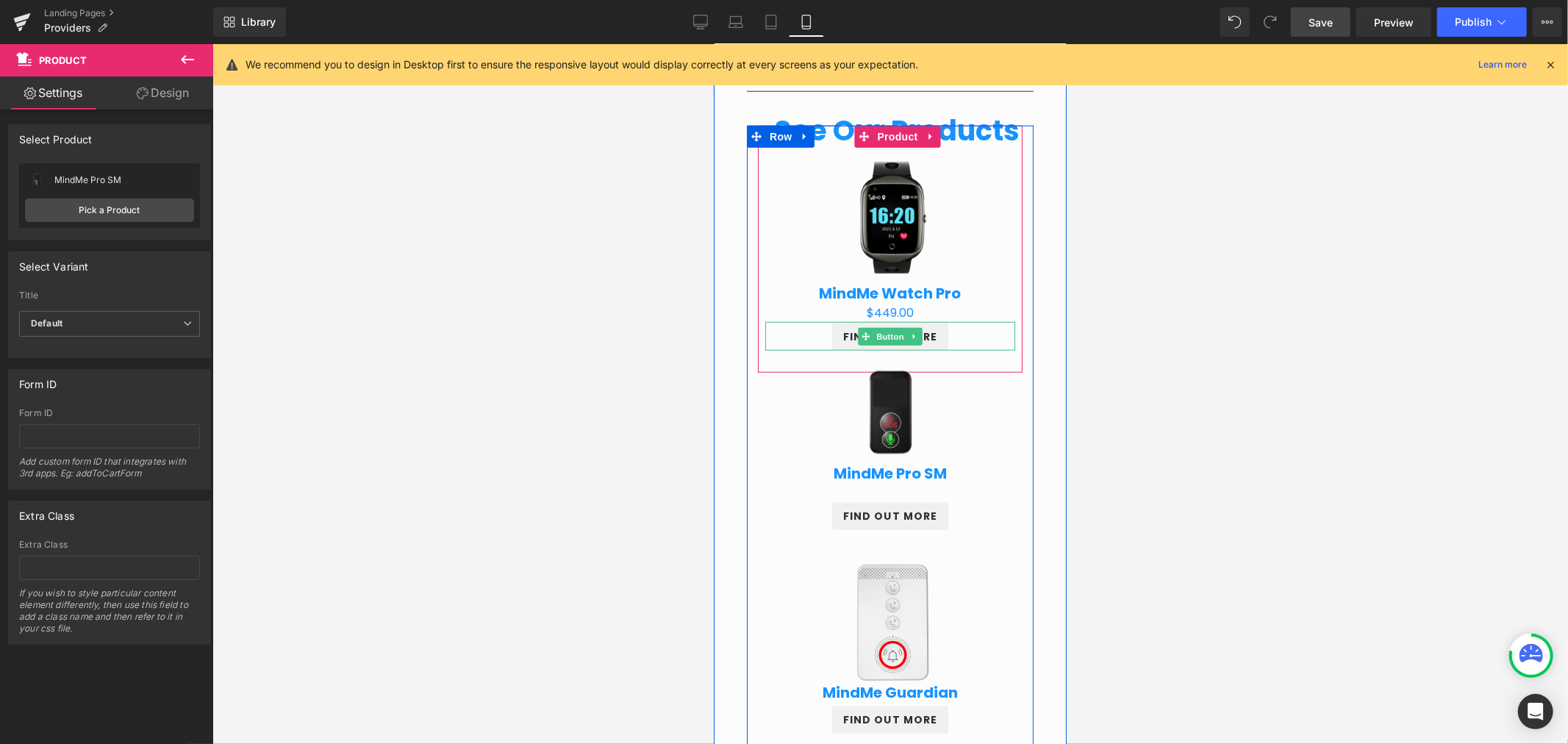
drag, startPoint x: 823, startPoint y: 368, endPoint x: 822, endPoint y: 330, distance: 38.0
click at [822, 330] on div "Sale Off (P) Image MindMe Watch Pro (P) Title $0 $449.00 (P) Price FIND OUT MOR…" at bounding box center [889, 440] width 287 height 630
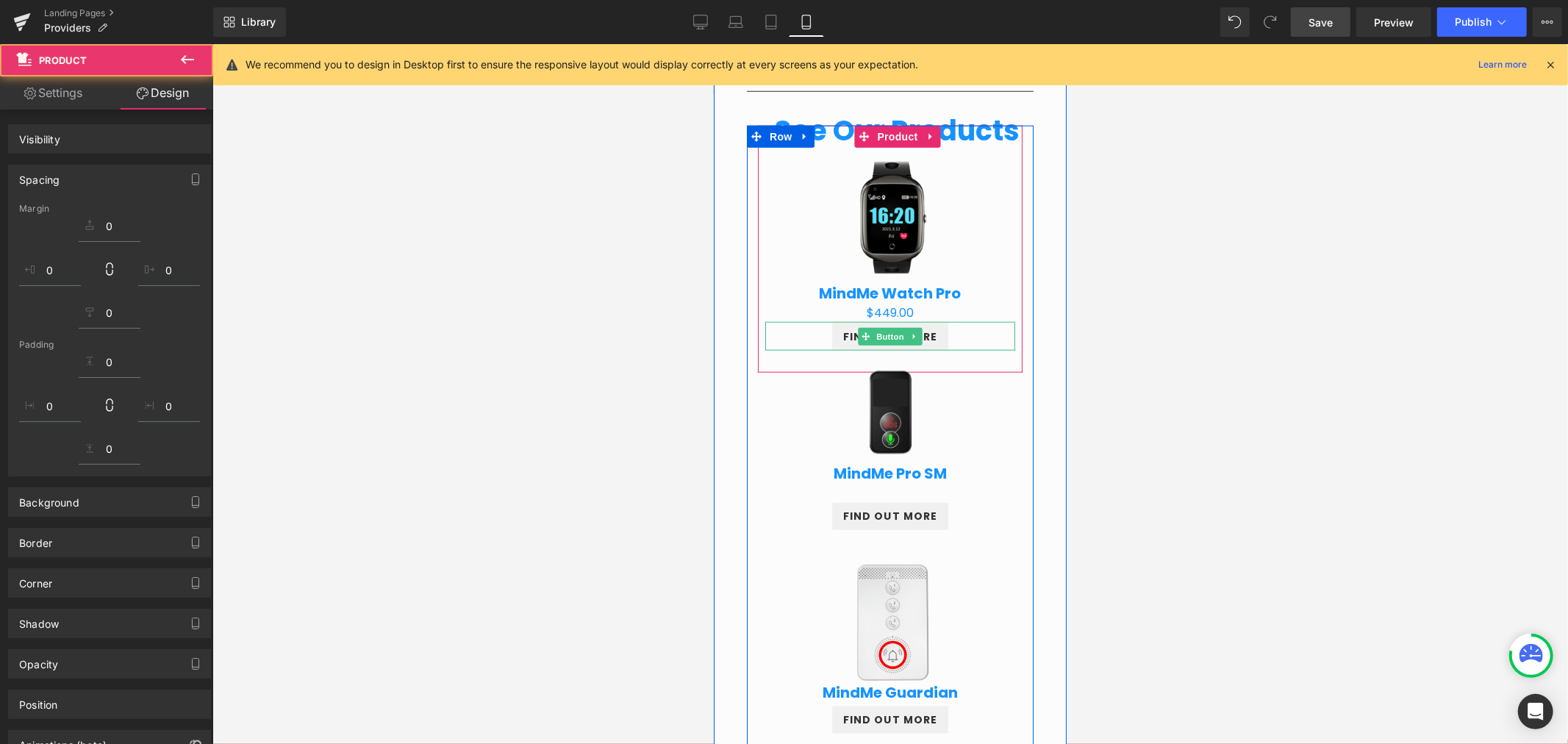
click at [1113, 318] on div at bounding box center [890, 393] width 1355 height 699
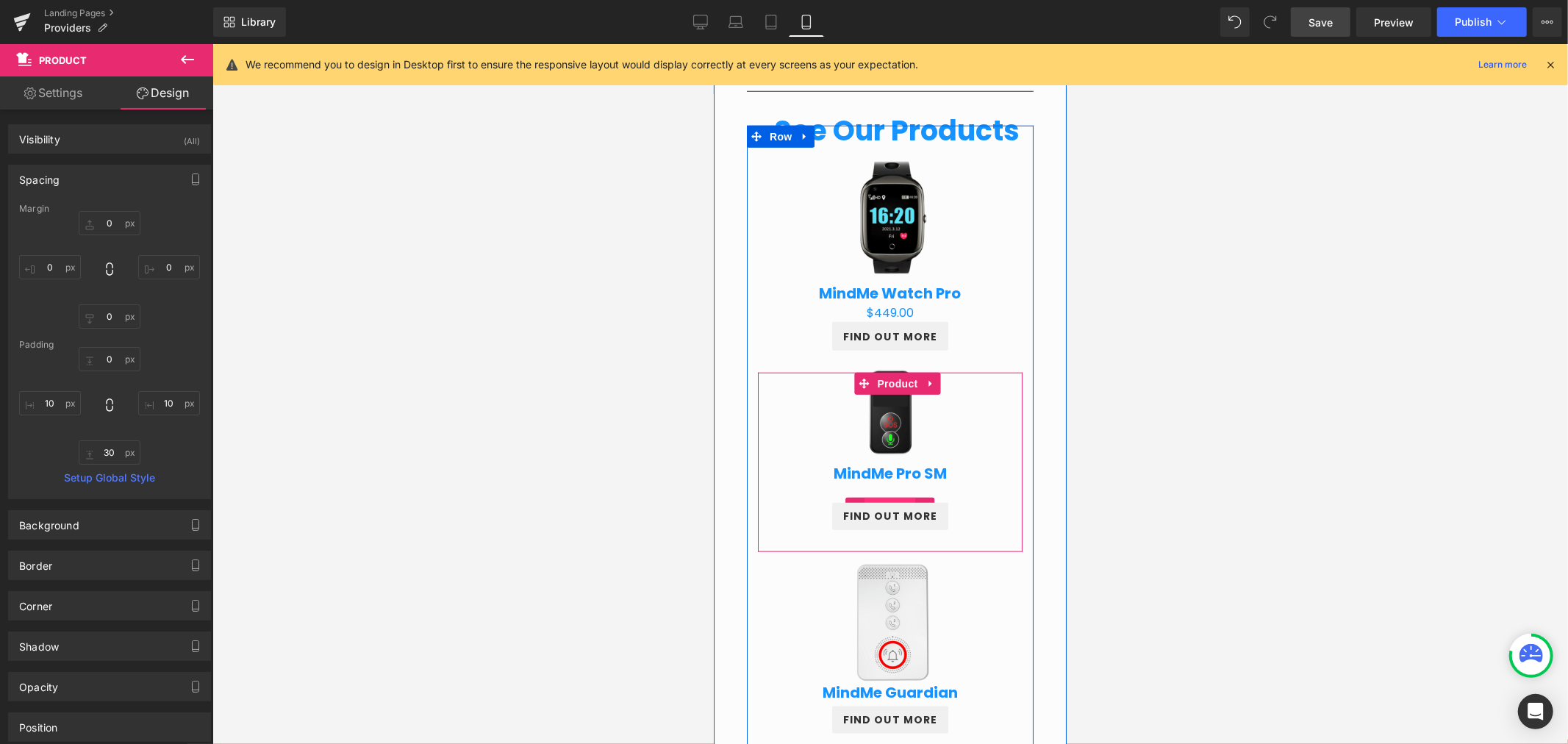
click at [888, 497] on span "(P) Price" at bounding box center [890, 507] width 52 height 22
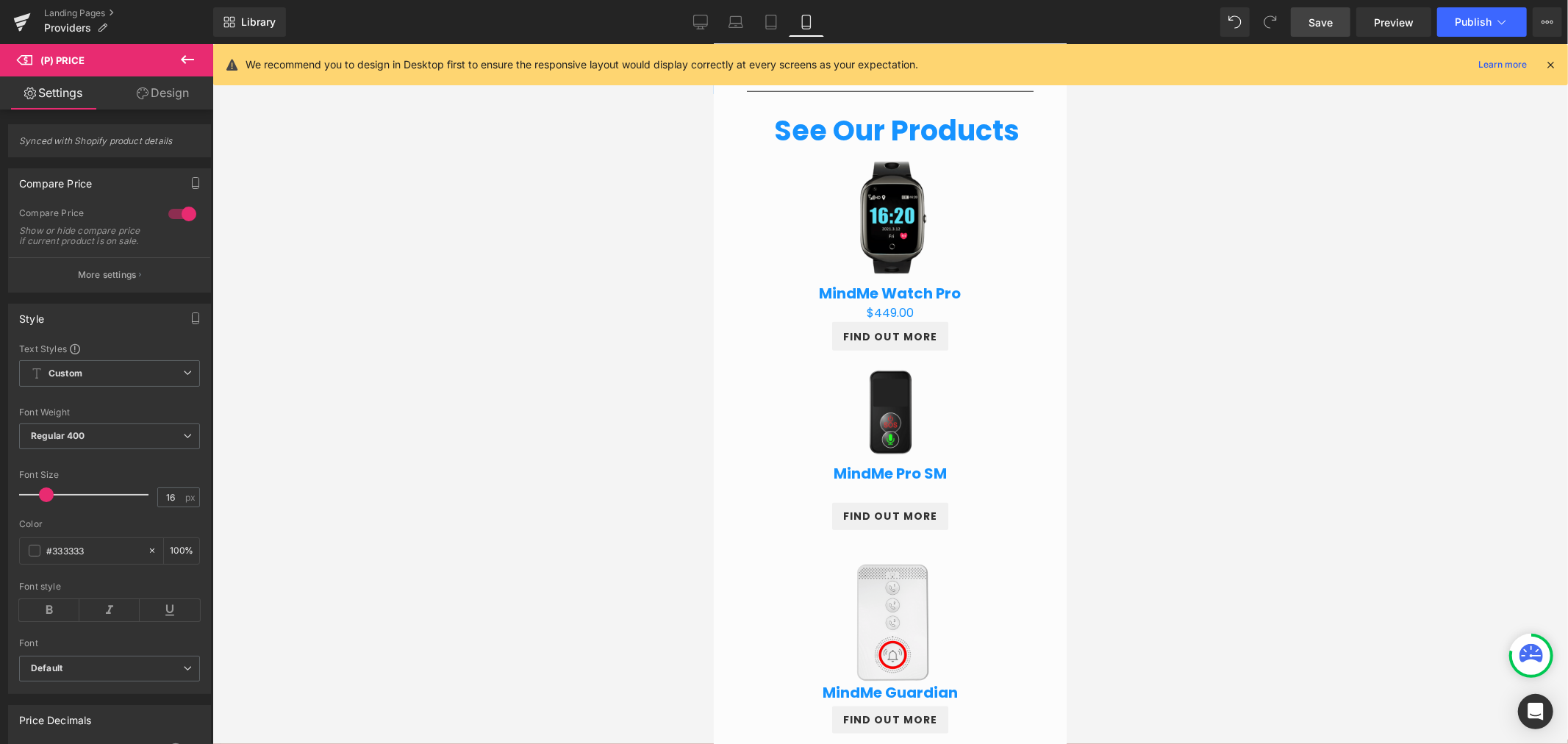
click at [167, 89] on link "Design" at bounding box center [163, 93] width 107 height 33
click at [0, 0] on div "Spacing" at bounding box center [0, 0] width 0 height 0
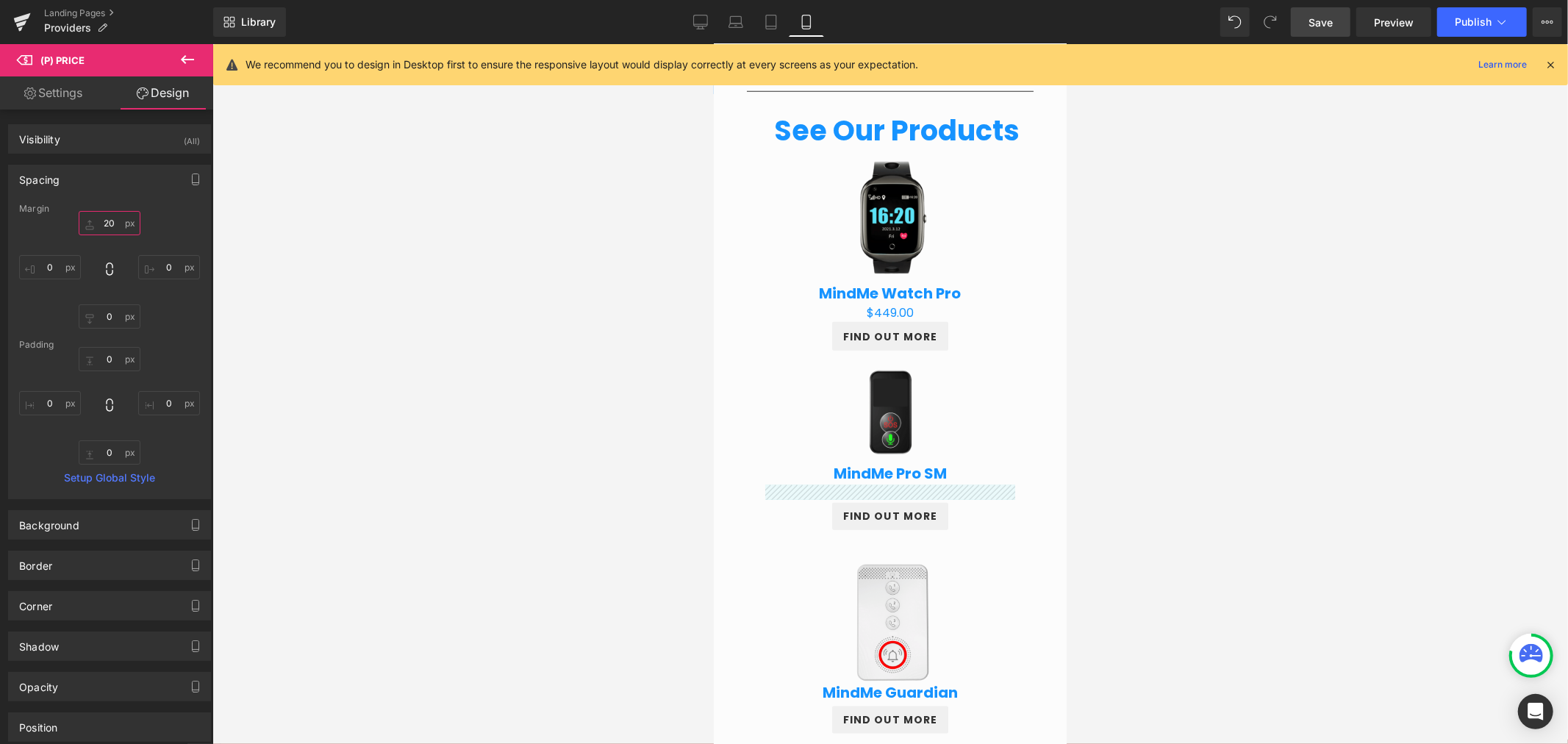
click at [115, 225] on input "20" at bounding box center [109, 223] width 62 height 24
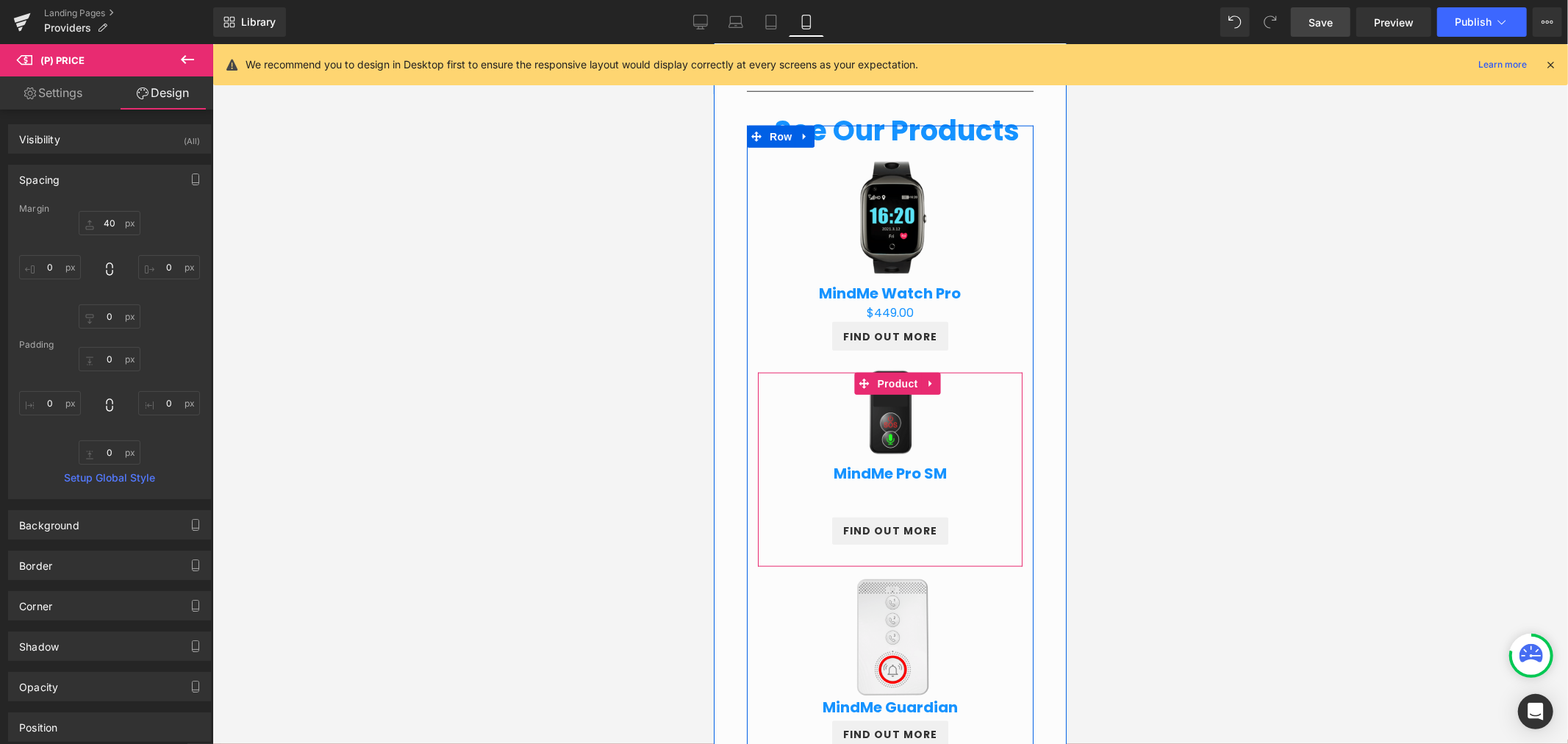
drag, startPoint x: 897, startPoint y: 495, endPoint x: 886, endPoint y: 520, distance: 27.3
click at [896, 495] on div "Sale Off (P) Image MindMe Pro SM (P) Title $0 $454.00 (P) Price FIND OUT MORE B…" at bounding box center [889, 458] width 250 height 172
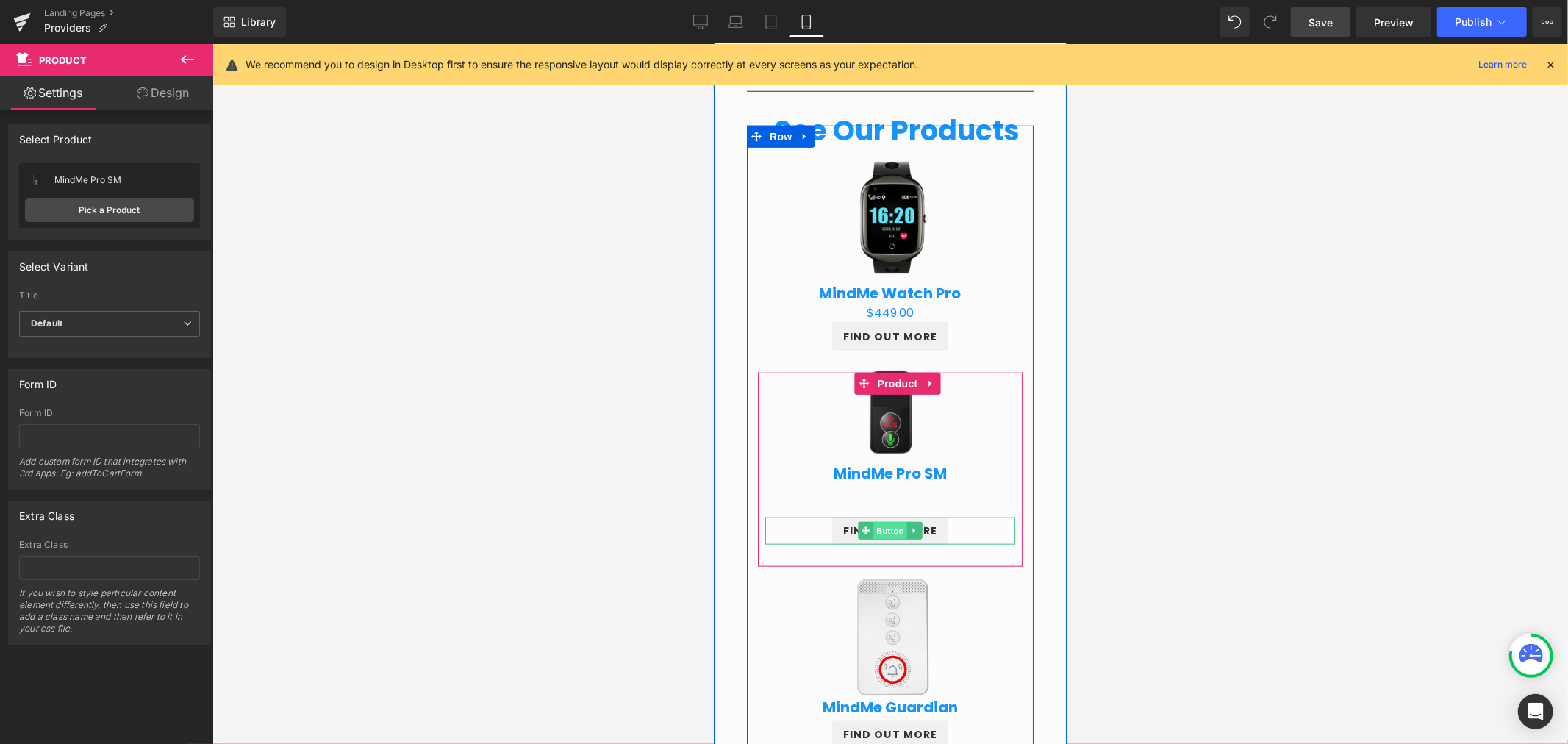
click at [882, 528] on span "Button" at bounding box center [889, 530] width 34 height 18
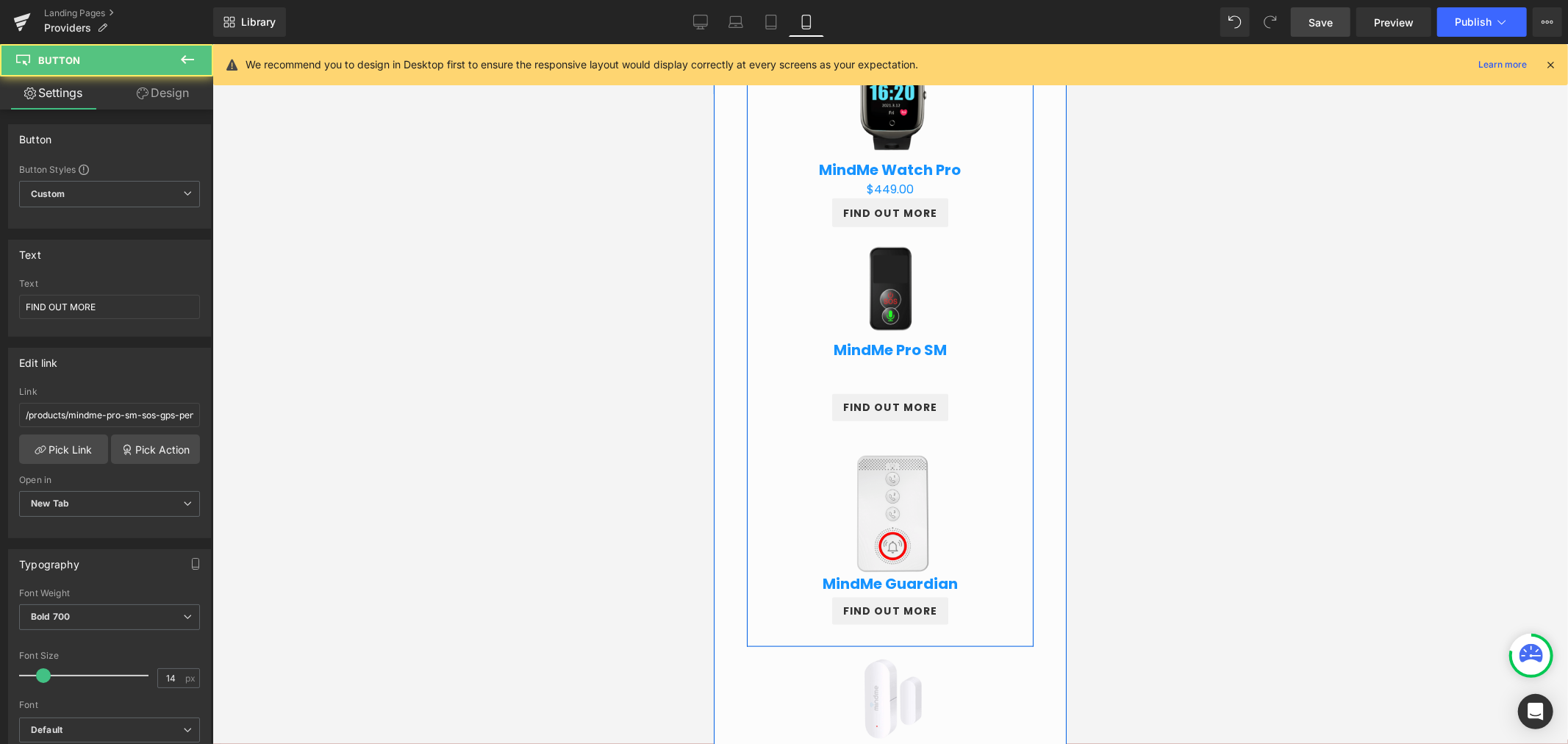
scroll to position [1306, 0]
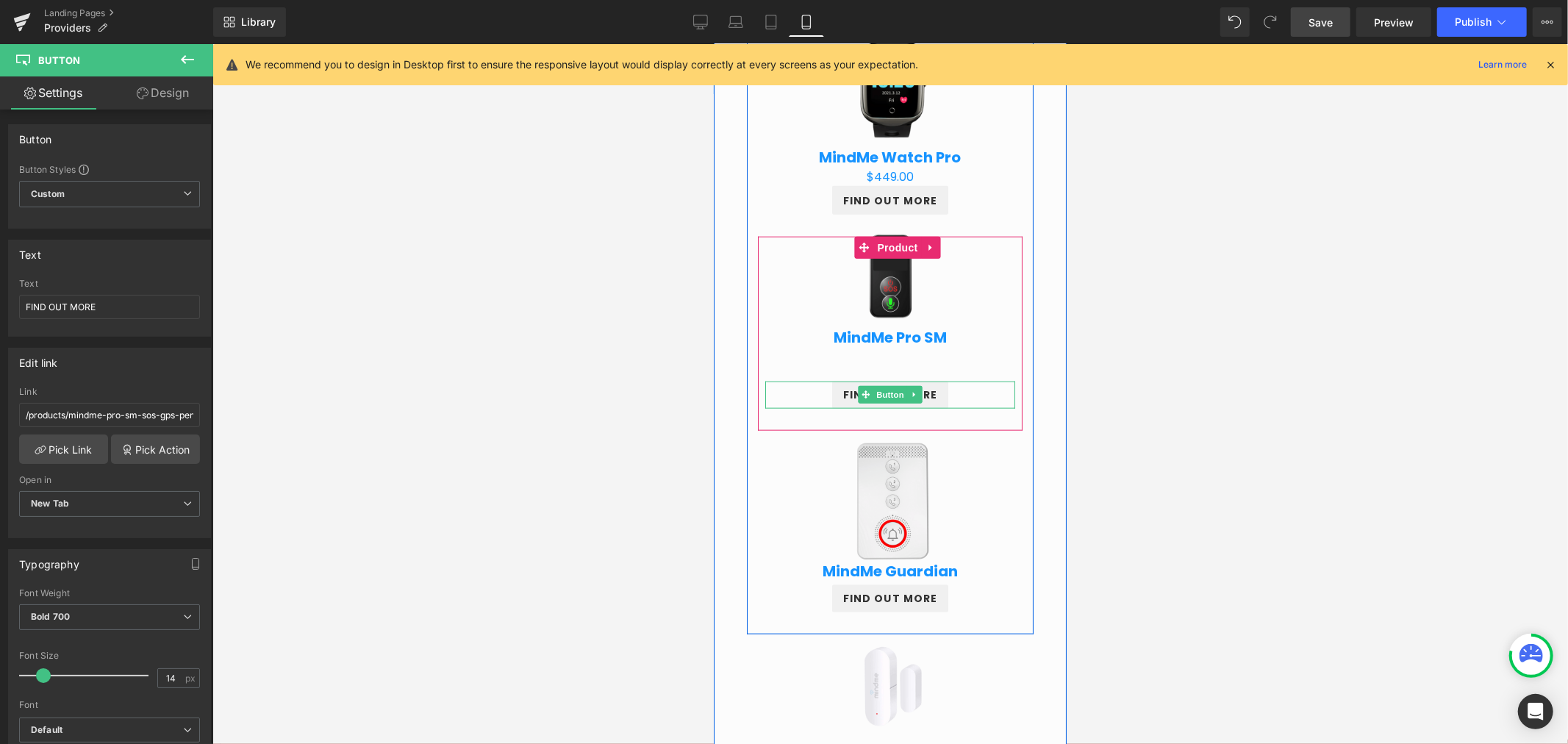
click at [873, 390] on span "Button" at bounding box center [889, 394] width 34 height 18
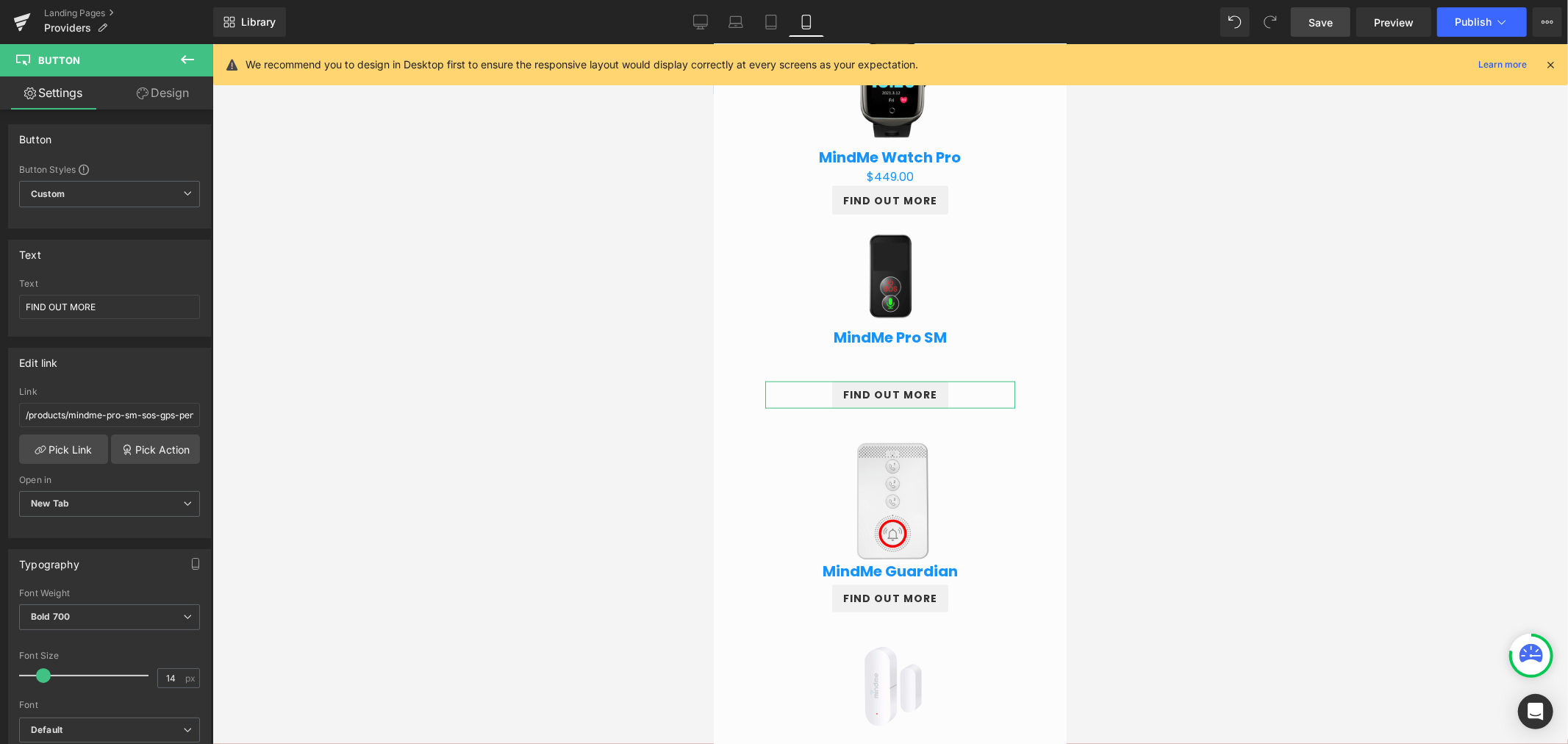
click at [152, 92] on link "Design" at bounding box center [163, 93] width 107 height 33
click at [0, 0] on div "Spacing" at bounding box center [0, 0] width 0 height 0
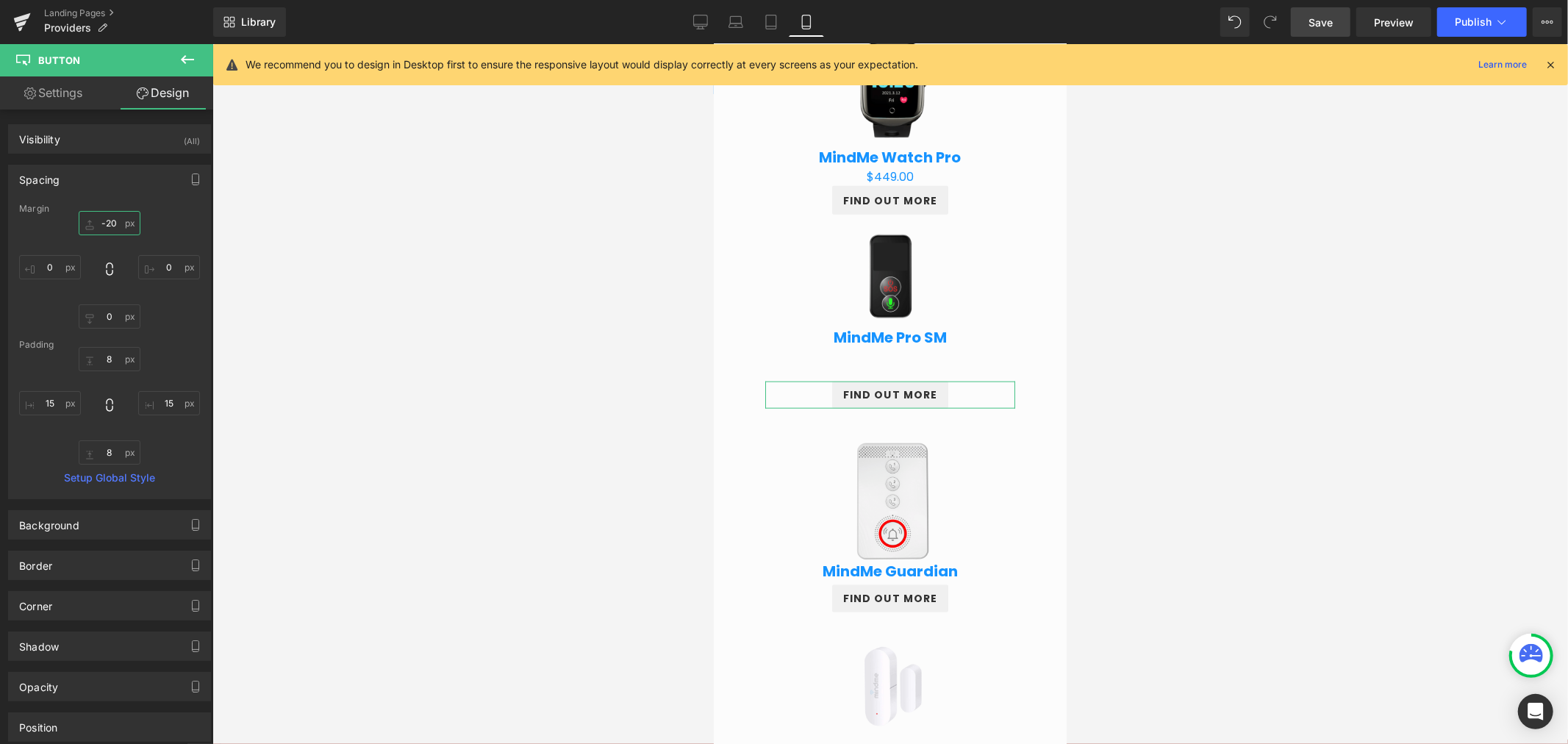
click at [108, 223] on input "-20" at bounding box center [109, 223] width 62 height 24
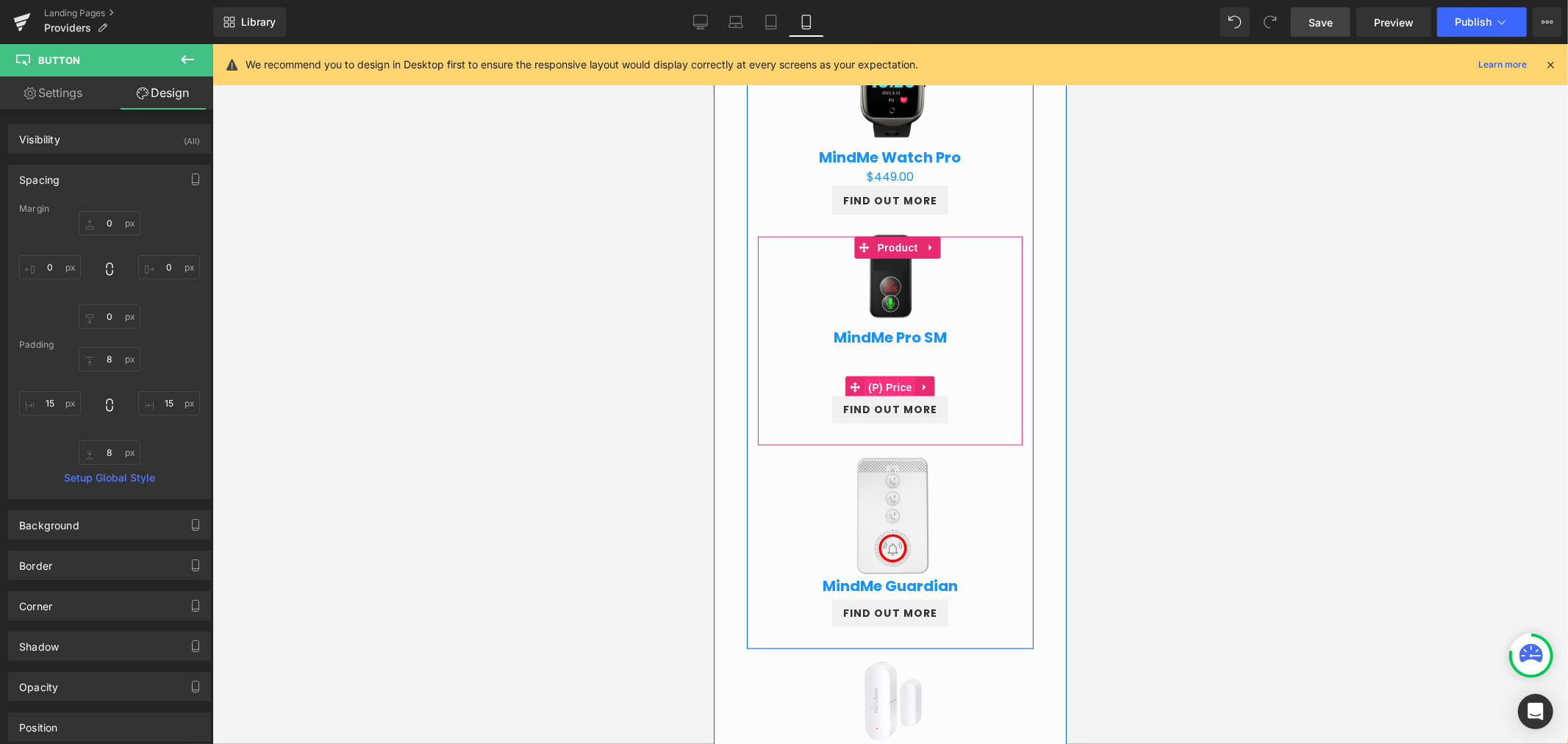
click at [877, 382] on span "(P) Price" at bounding box center [890, 387] width 52 height 22
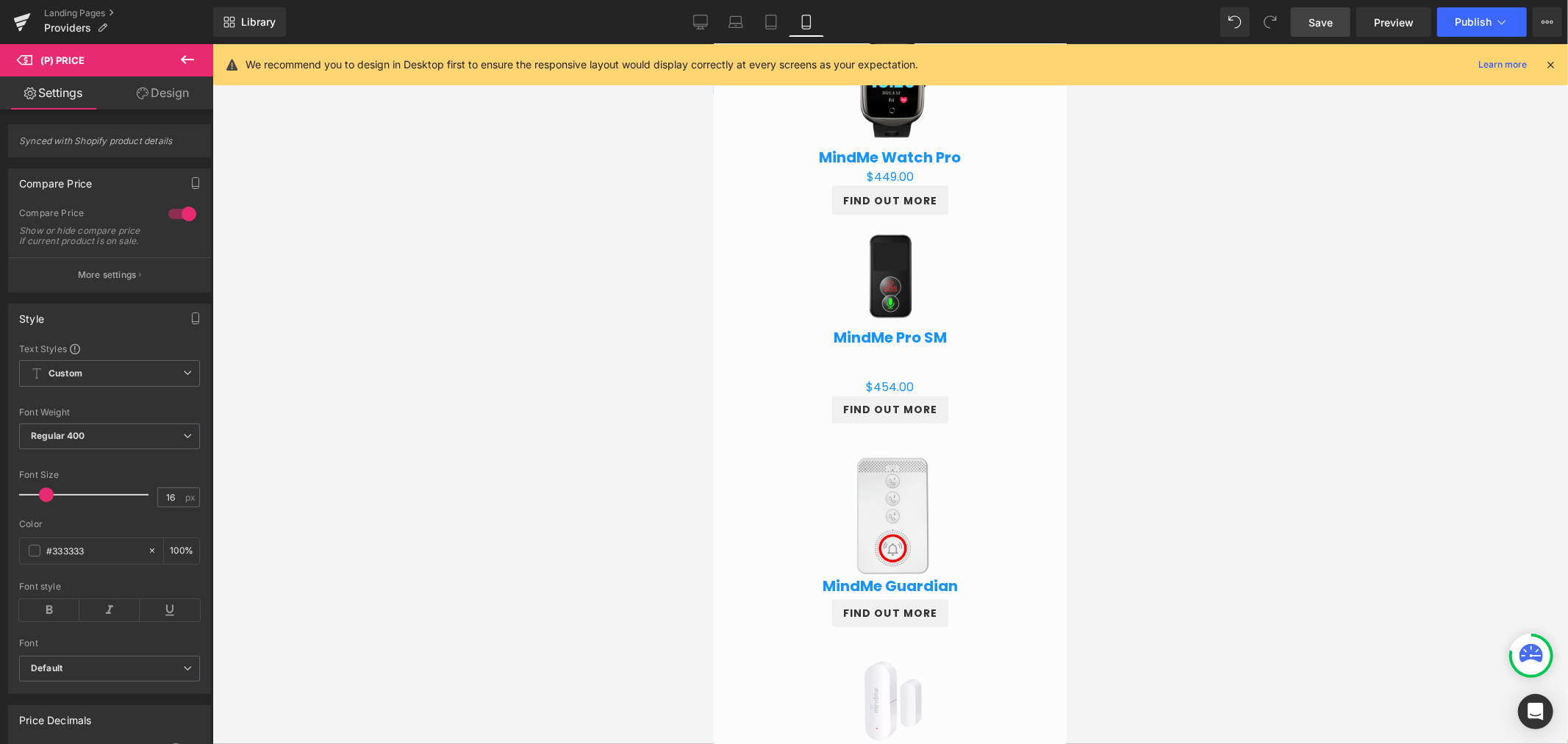
click at [174, 97] on link "Design" at bounding box center [163, 93] width 107 height 33
click at [0, 0] on div "Spacing" at bounding box center [0, 0] width 0 height 0
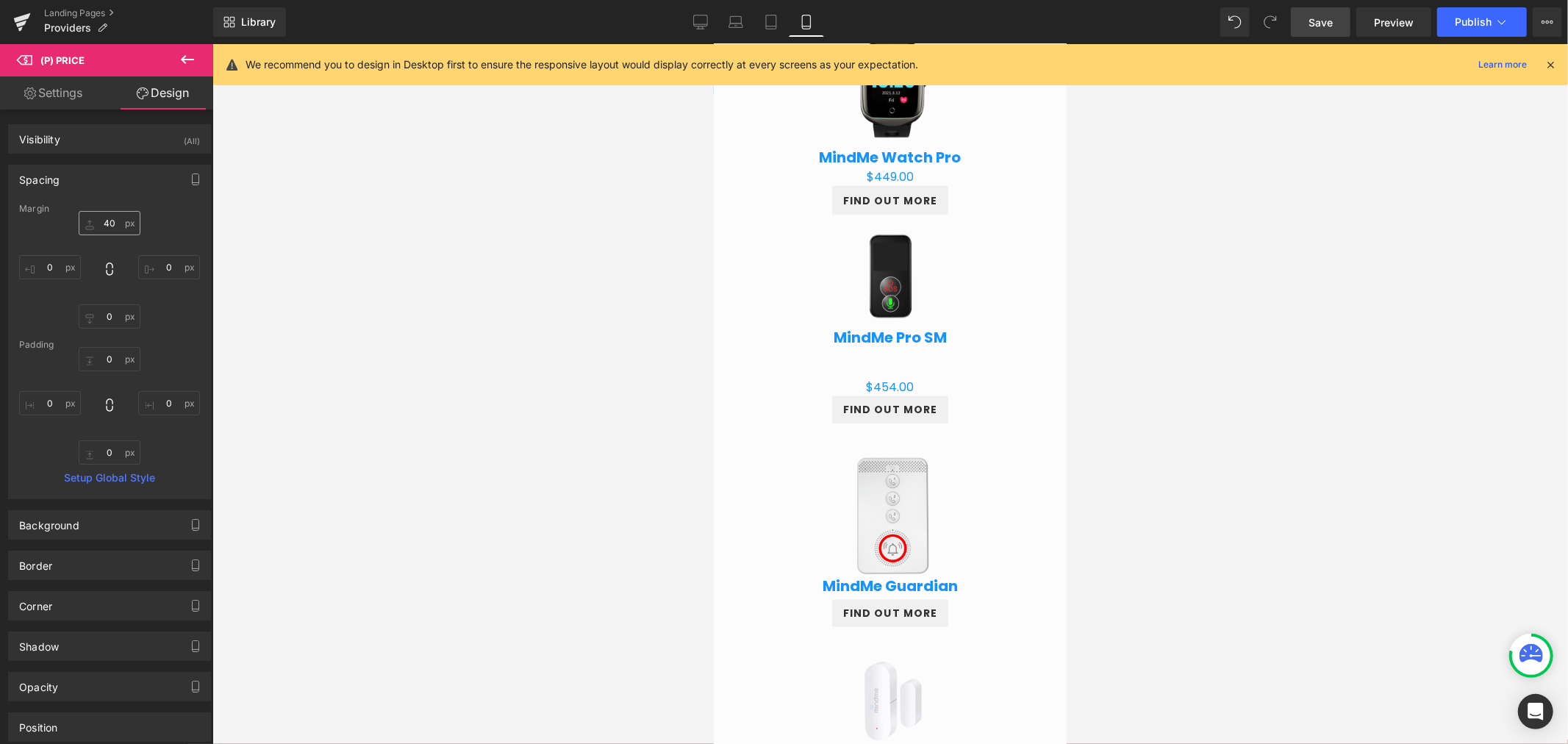
drag, startPoint x: 81, startPoint y: 210, endPoint x: 90, endPoint y: 214, distance: 9.8
click at [83, 210] on div "Margin" at bounding box center [109, 209] width 181 height 10
click at [98, 214] on input "40" at bounding box center [109, 223] width 62 height 24
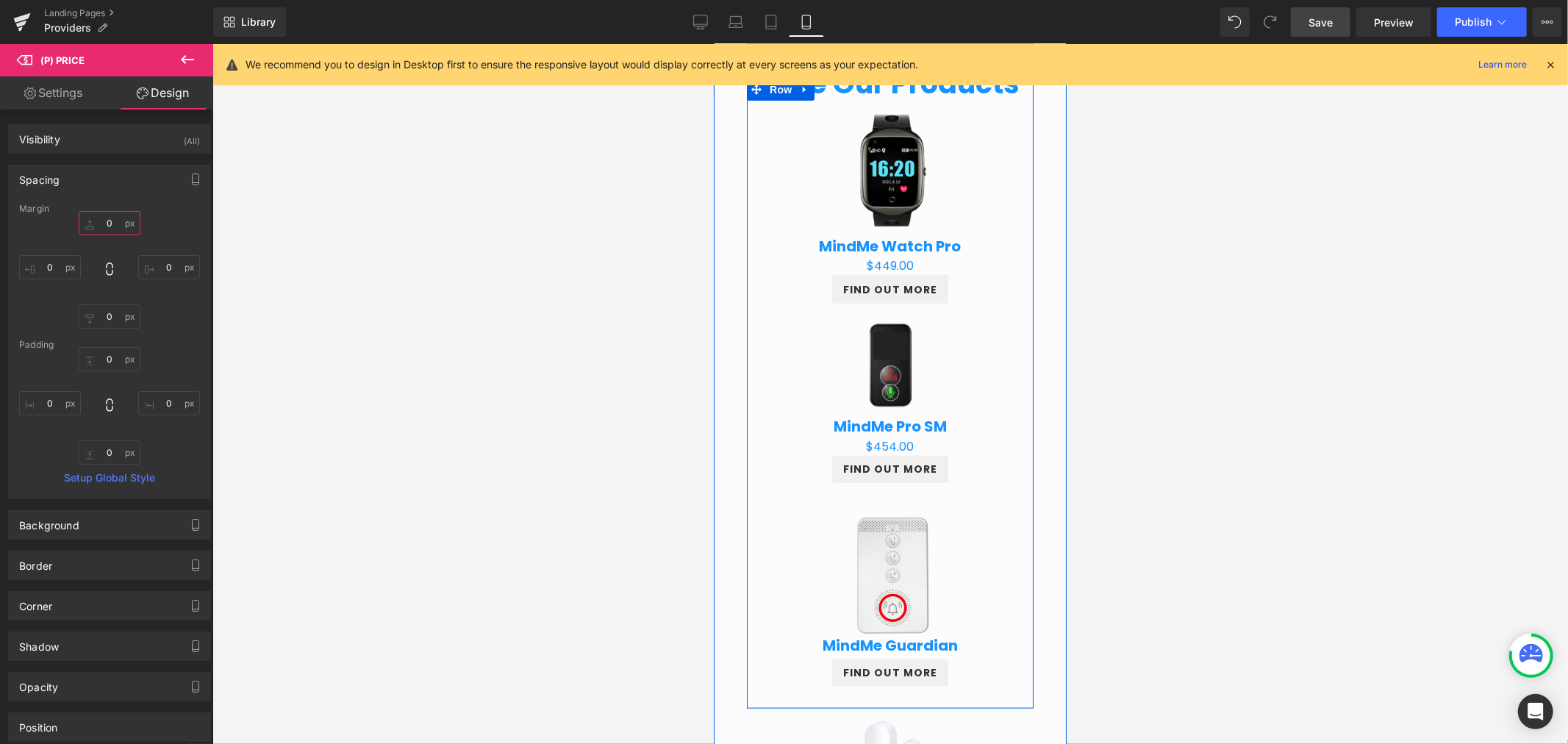
scroll to position [1197, 0]
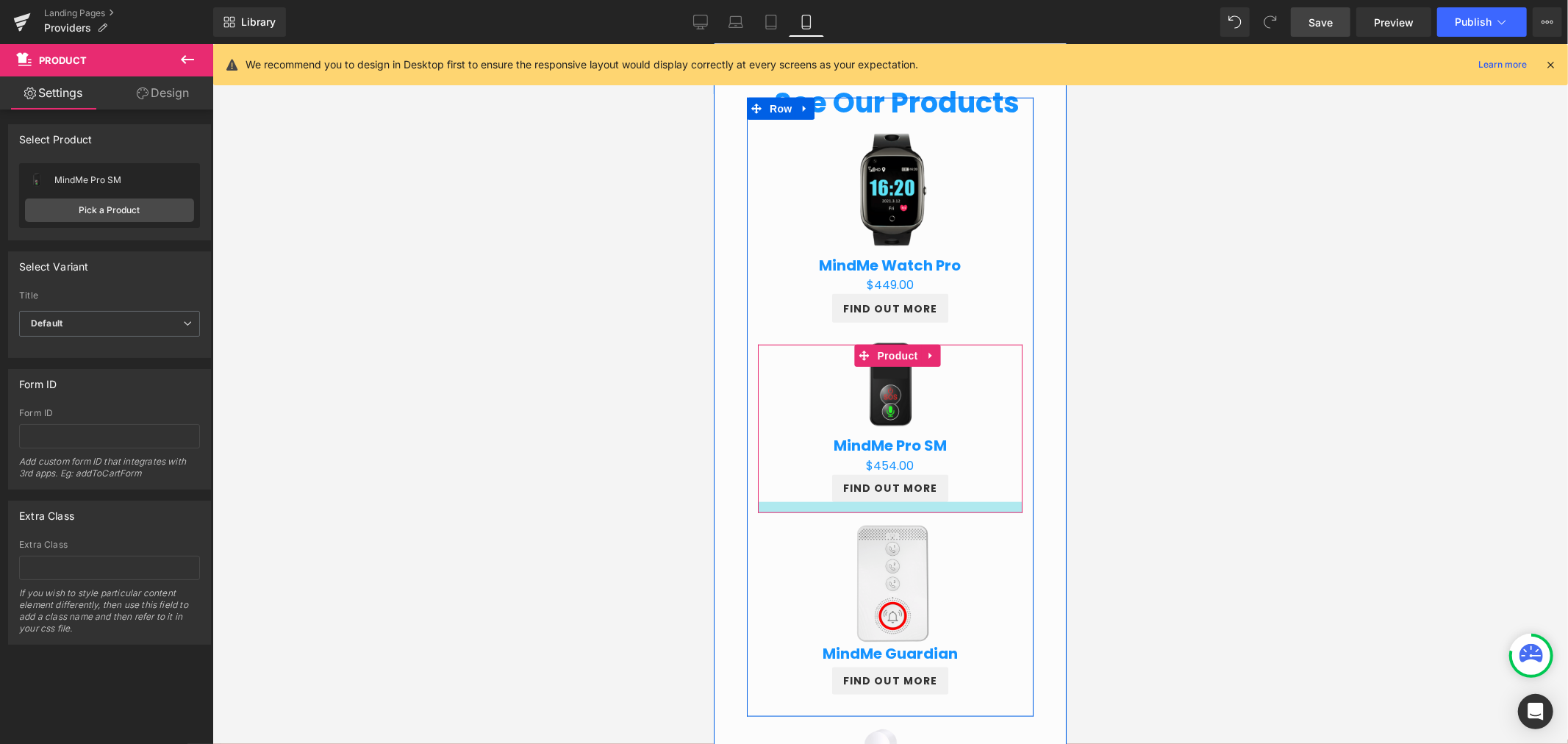
click at [935, 508] on div at bounding box center [890, 507] width 265 height 11
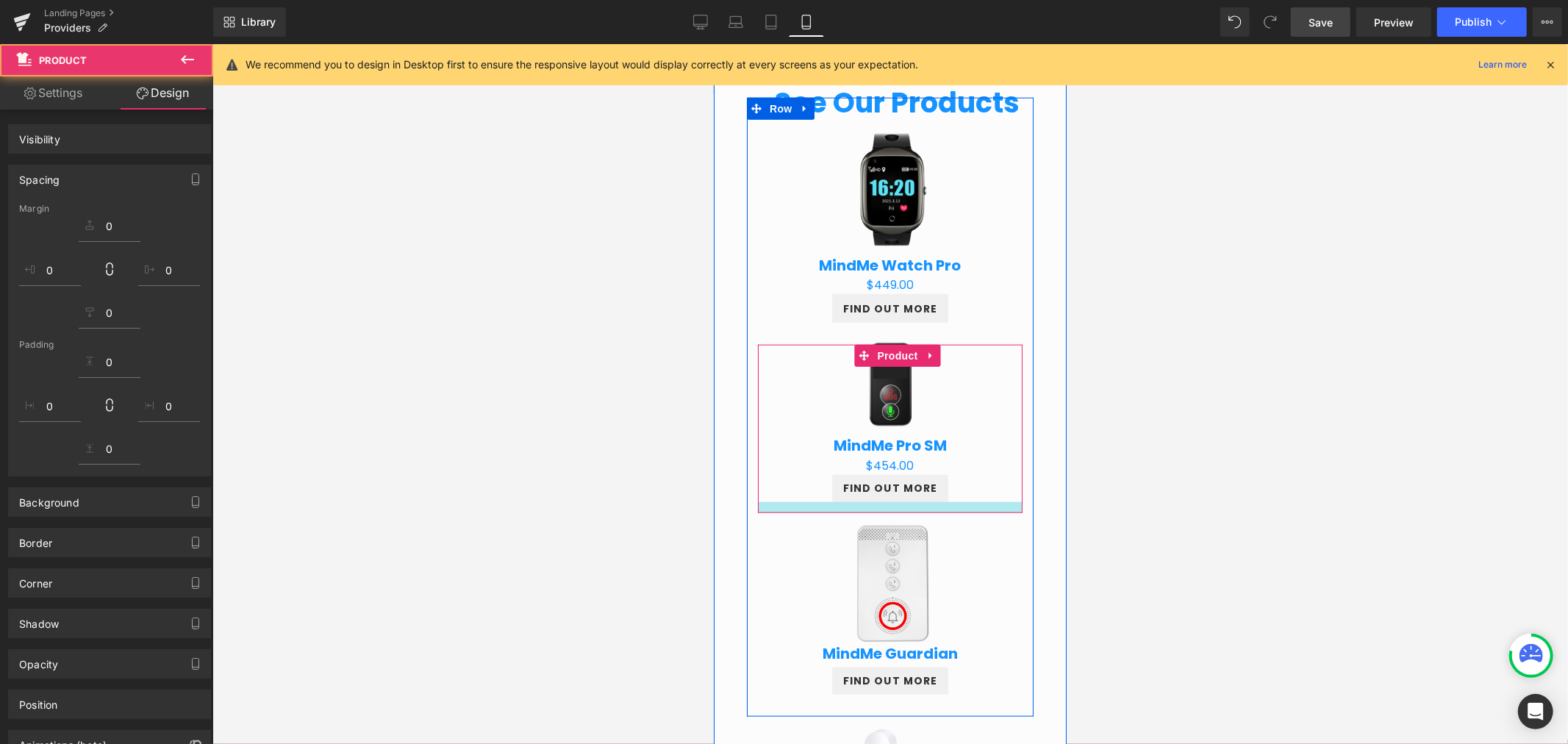
click at [1113, 507] on div at bounding box center [890, 393] width 1355 height 699
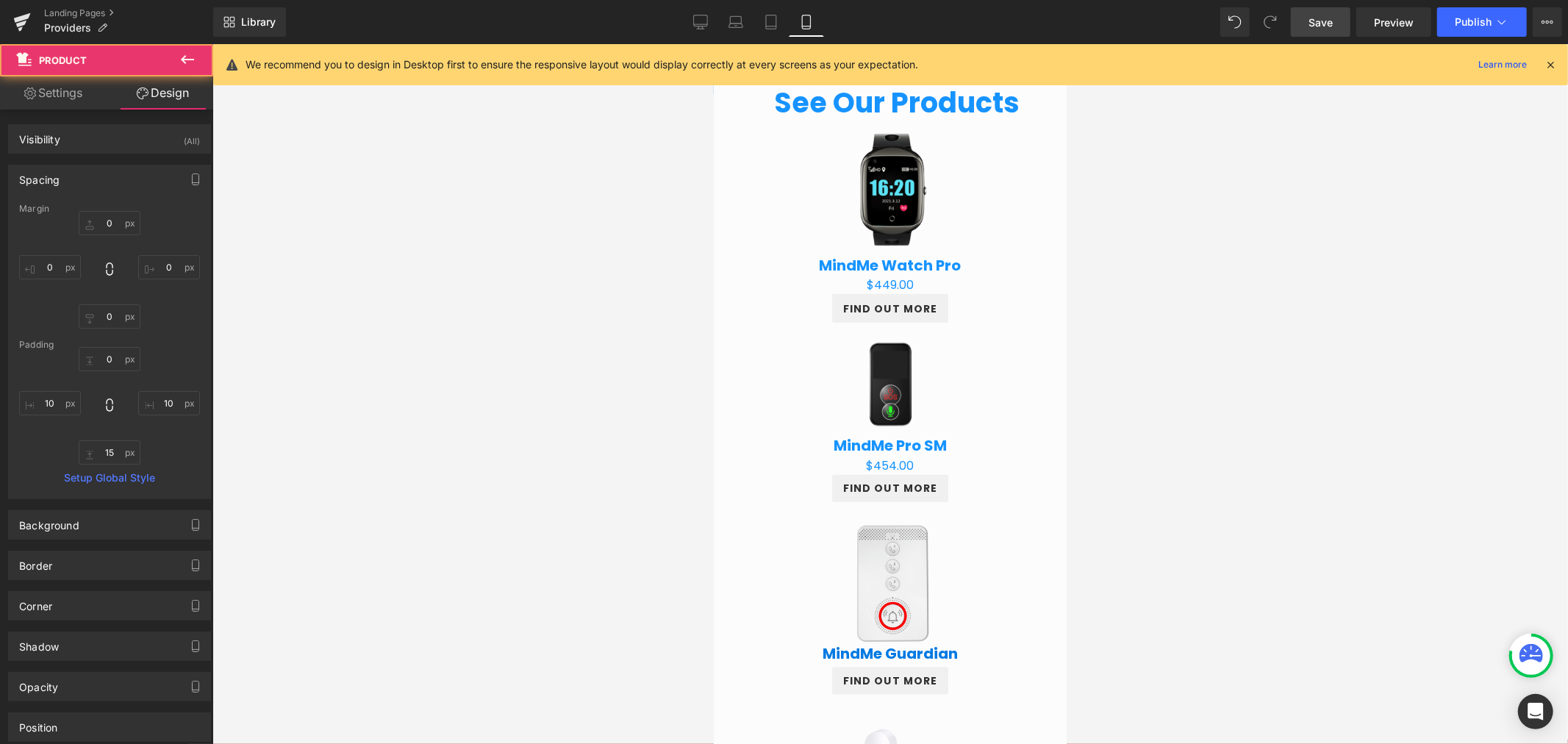
scroll to position [1333, 0]
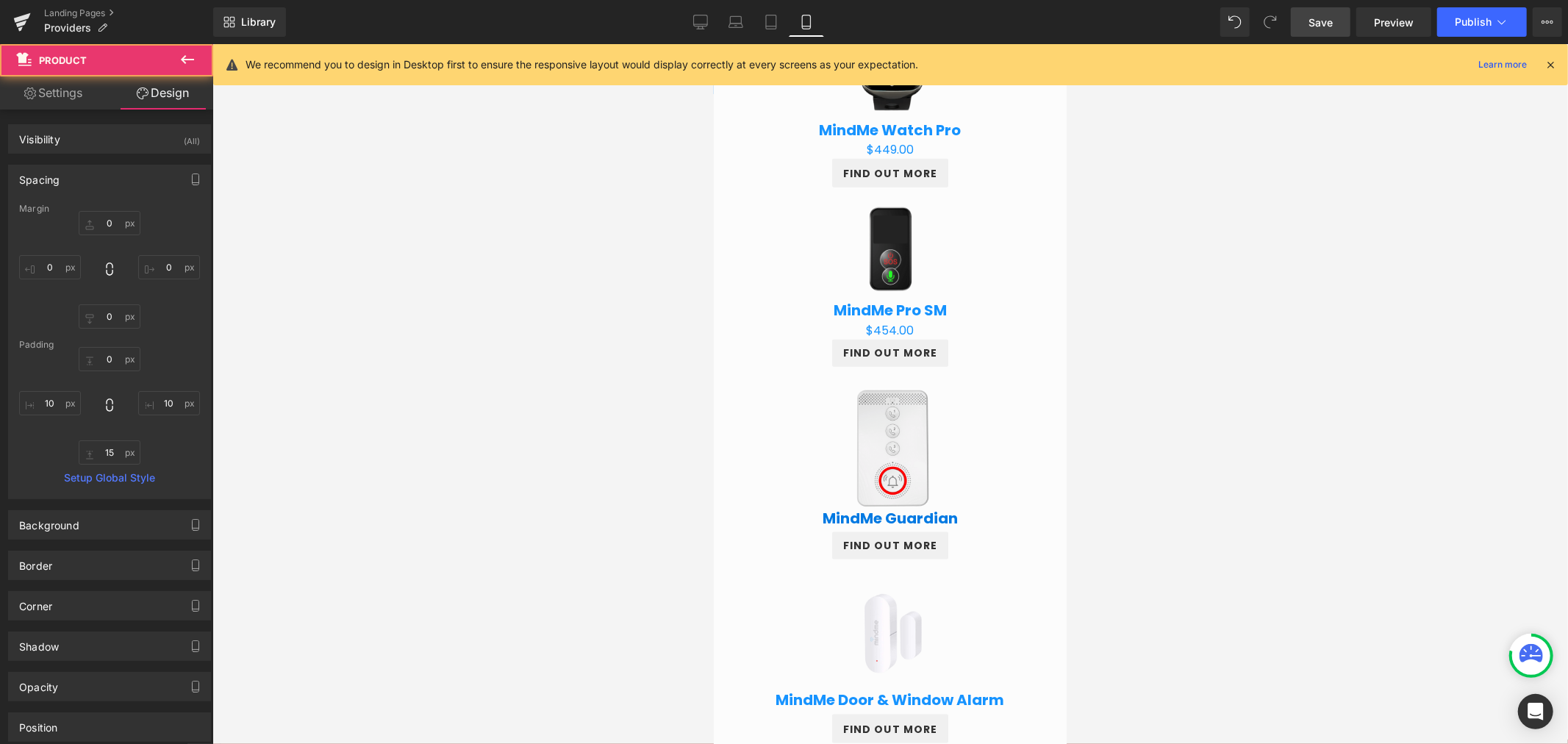
click at [870, 516] on div "MindMe Guardian (P) Title" at bounding box center [889, 517] width 250 height 23
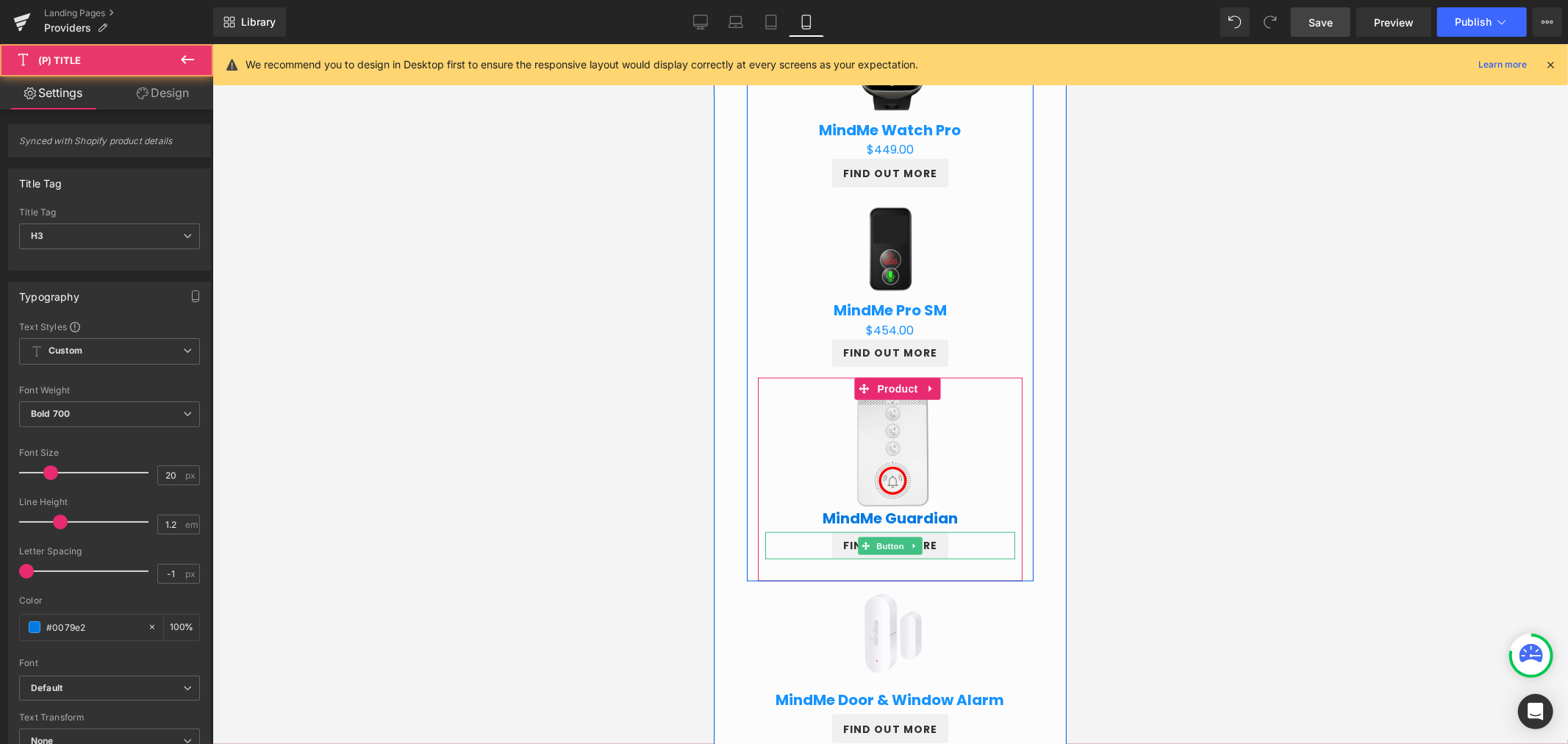
click at [874, 540] on span "Button" at bounding box center [889, 545] width 34 height 18
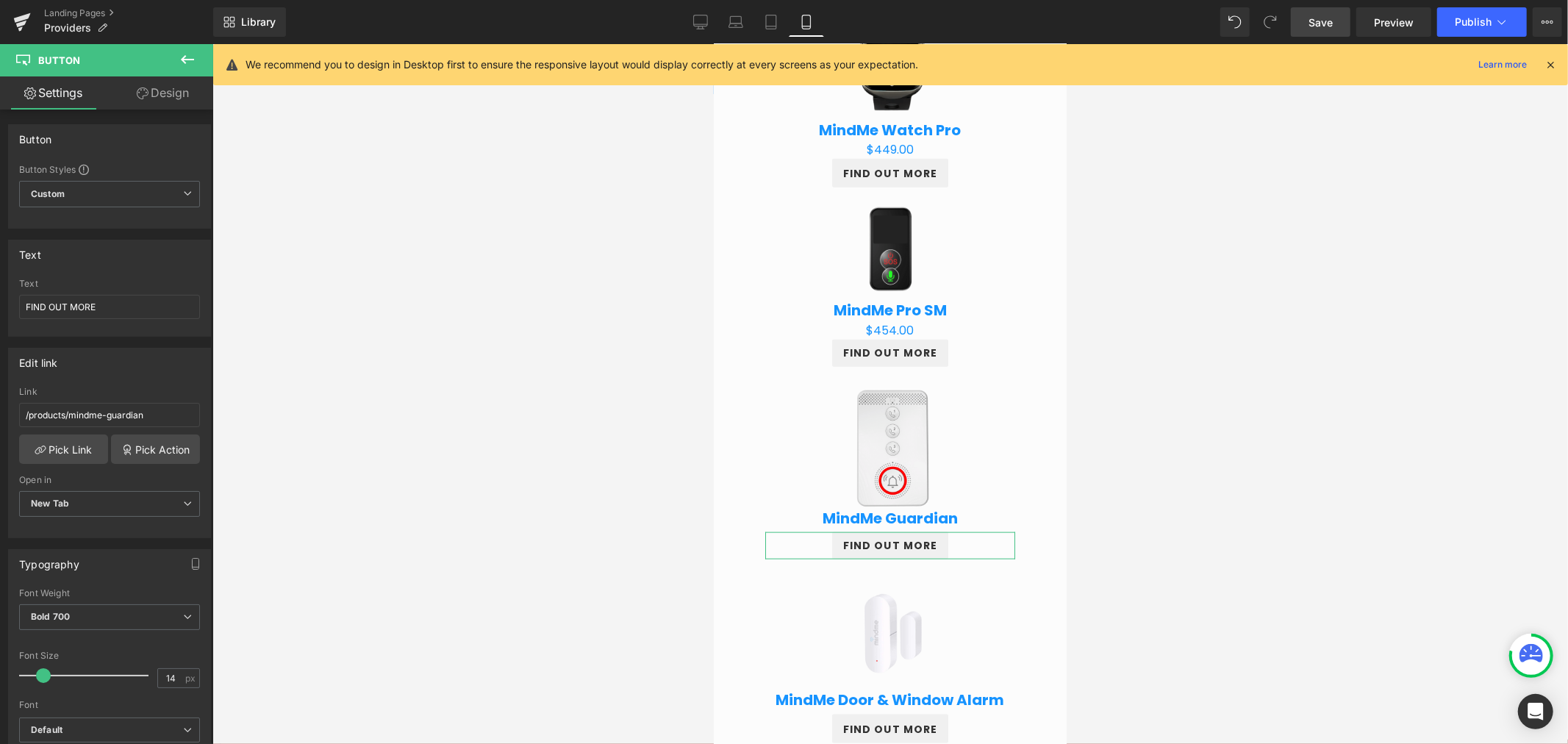
drag, startPoint x: 170, startPoint y: 94, endPoint x: 123, endPoint y: 204, distance: 119.6
click at [168, 95] on link "Design" at bounding box center [163, 93] width 107 height 33
click at [0, 0] on div "Spacing" at bounding box center [0, 0] width 0 height 0
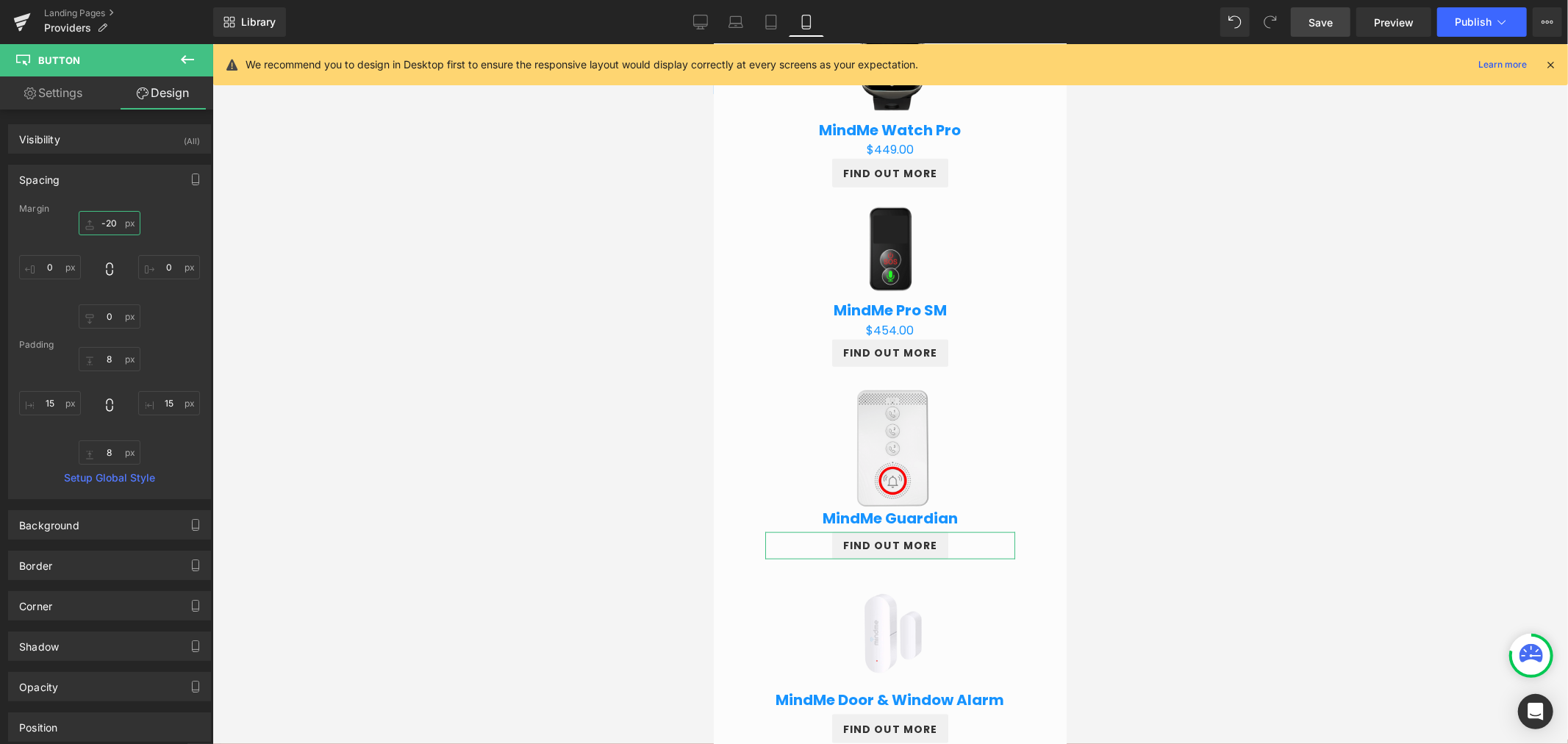
click at [113, 230] on input "-20" at bounding box center [109, 223] width 62 height 24
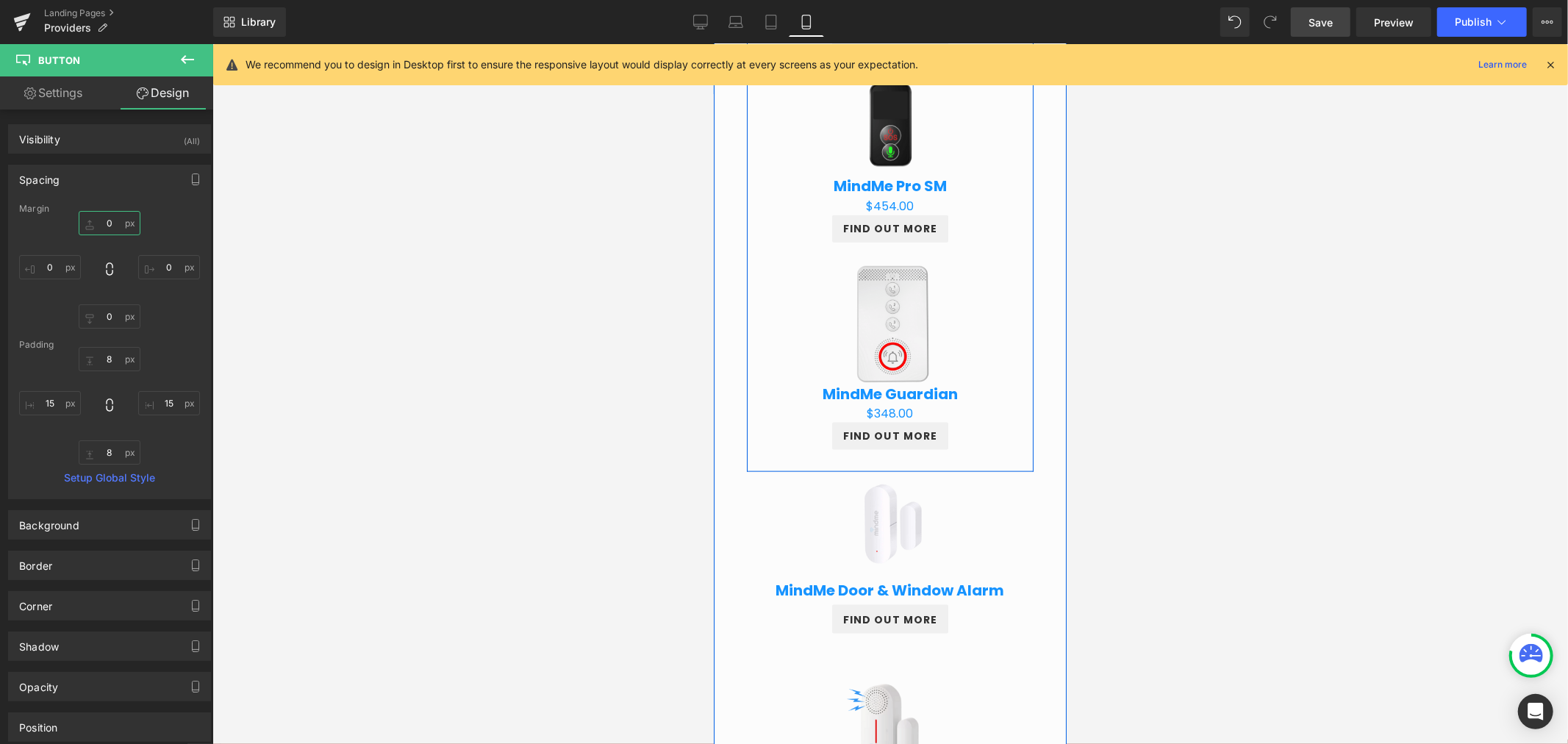
scroll to position [1470, 0]
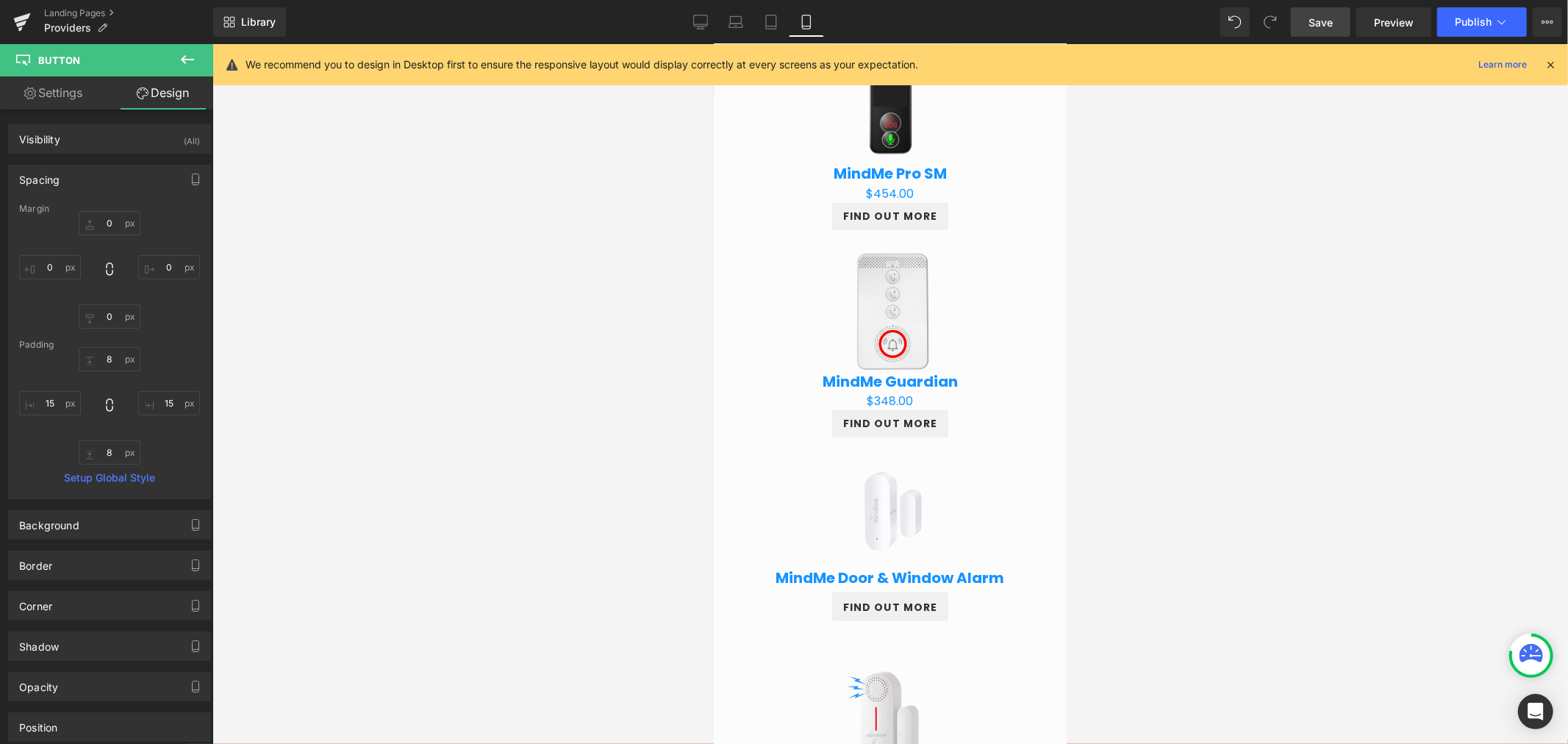
click at [1195, 452] on div at bounding box center [890, 393] width 1355 height 699
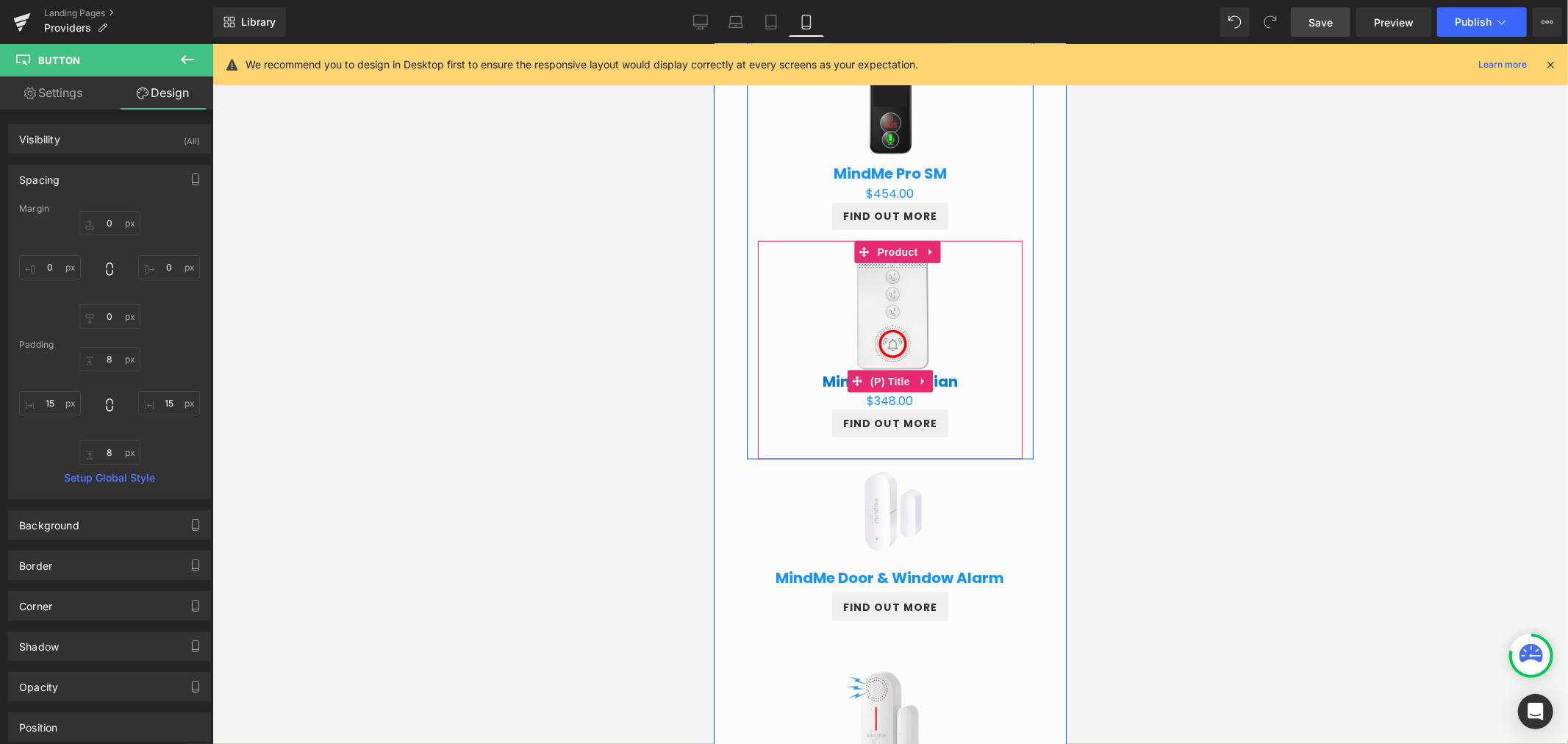
click at [951, 375] on h3 "MindMe Guardian" at bounding box center [889, 380] width 250 height 23
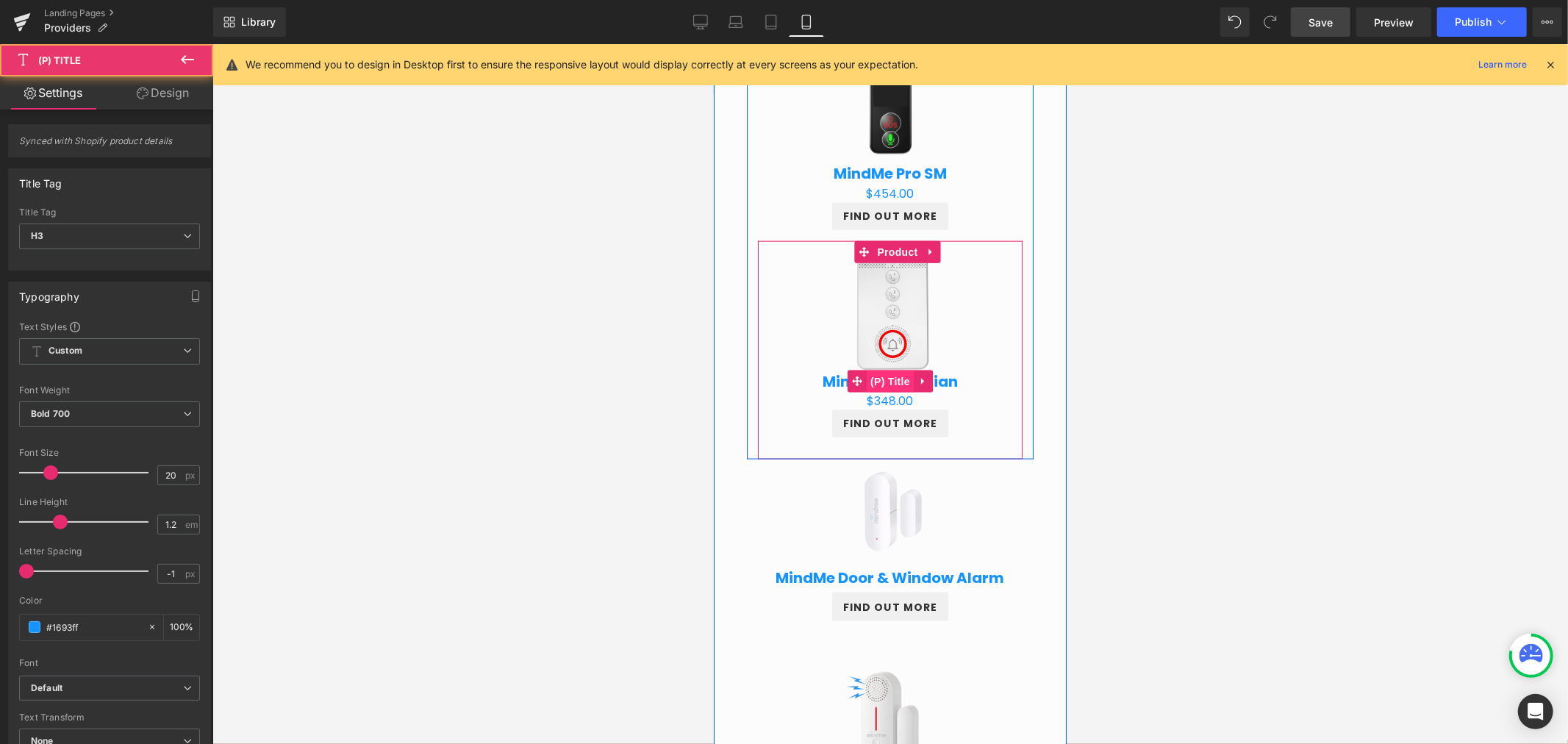
click at [885, 383] on span "(P) Title" at bounding box center [889, 381] width 47 height 22
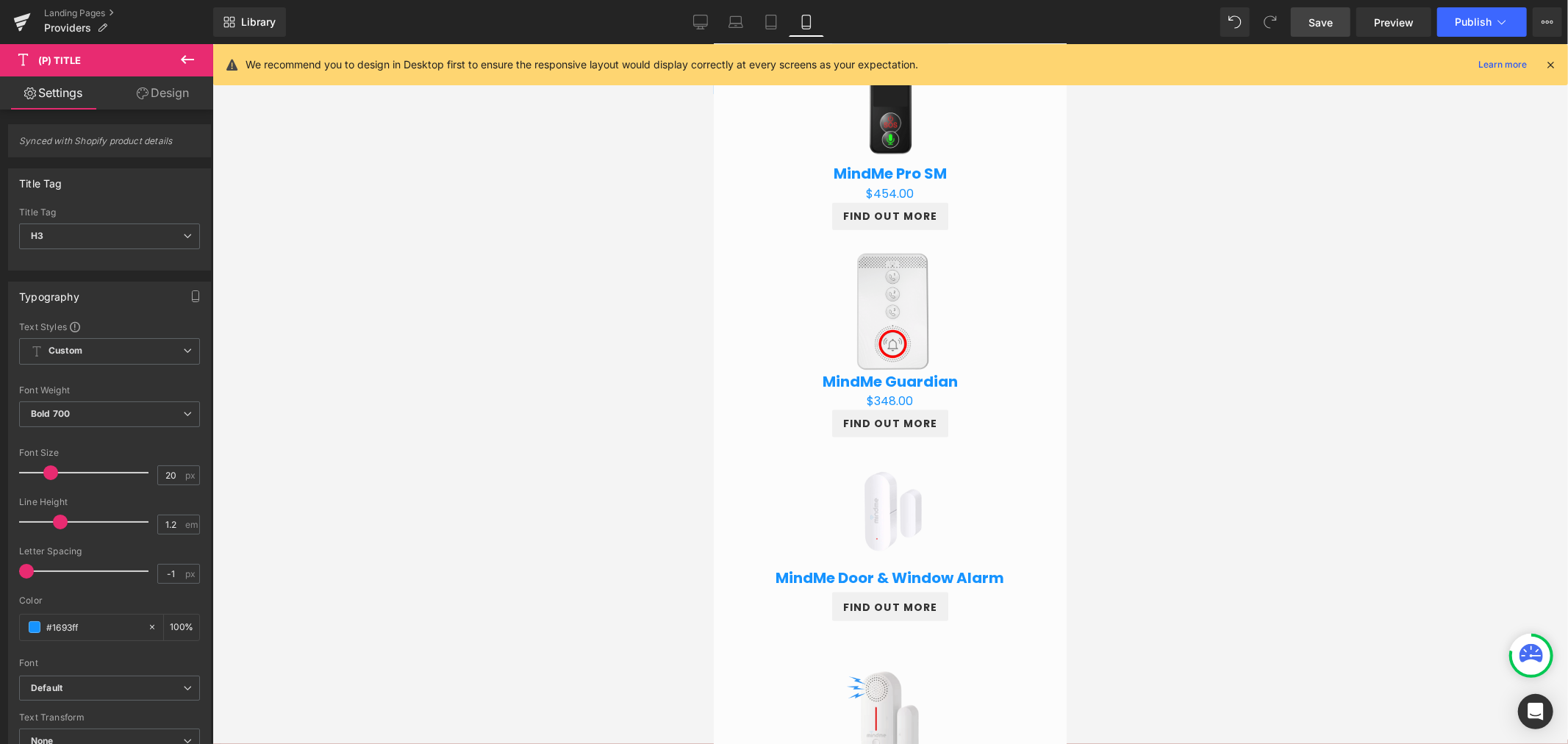
click at [163, 98] on link "Design" at bounding box center [163, 93] width 107 height 33
click at [0, 0] on div "Spacing" at bounding box center [0, 0] width 0 height 0
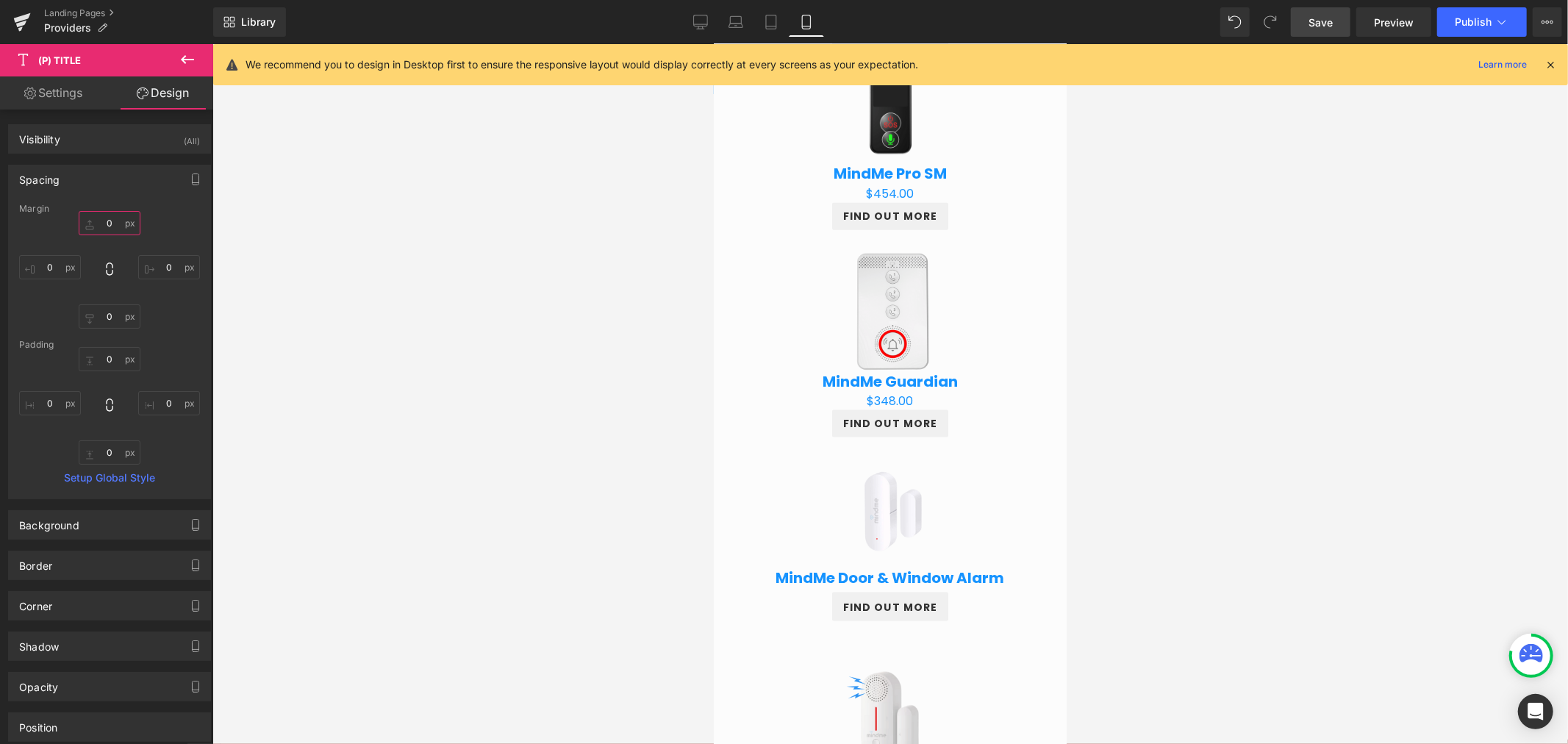
click at [100, 214] on input "0" at bounding box center [109, 223] width 62 height 24
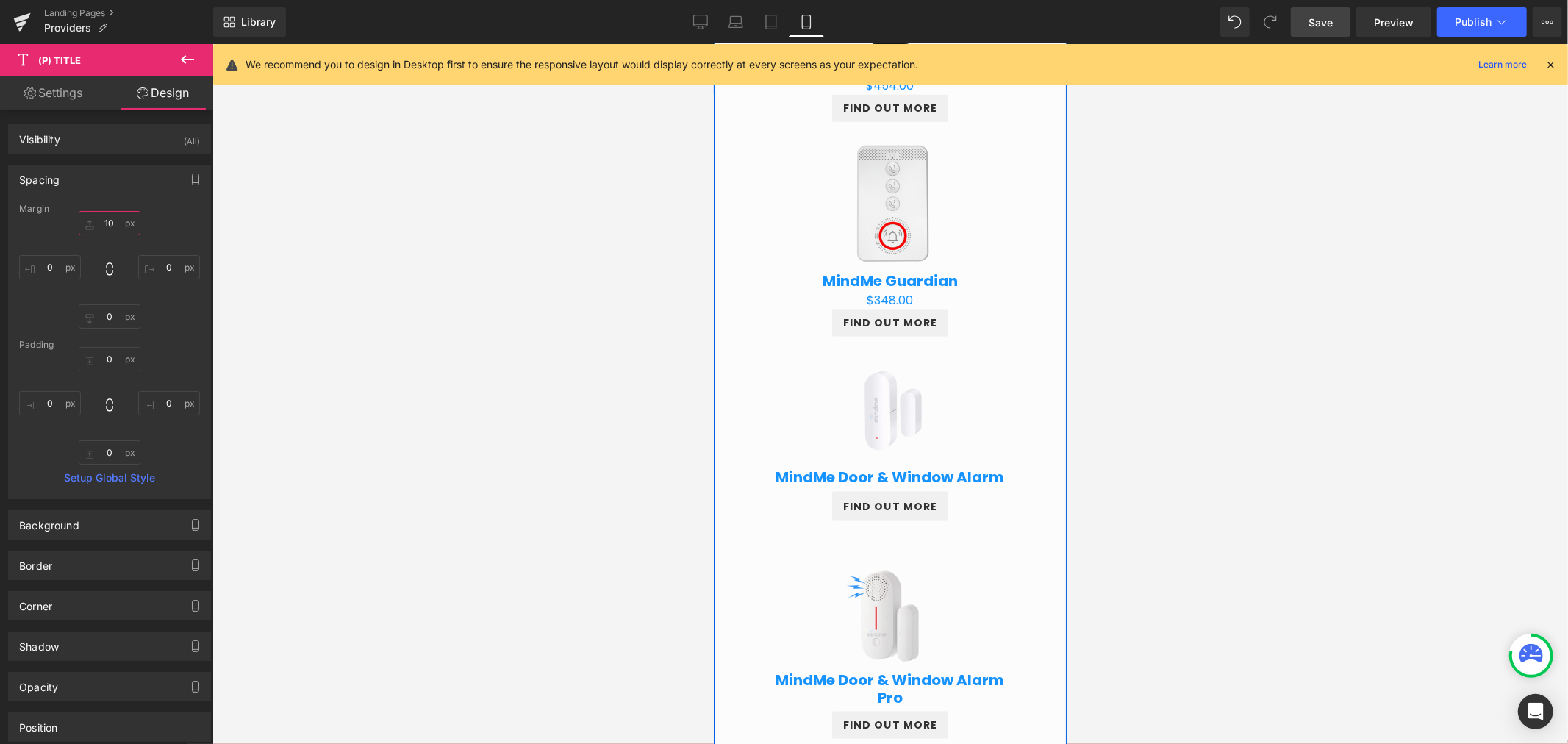
scroll to position [1414, 0]
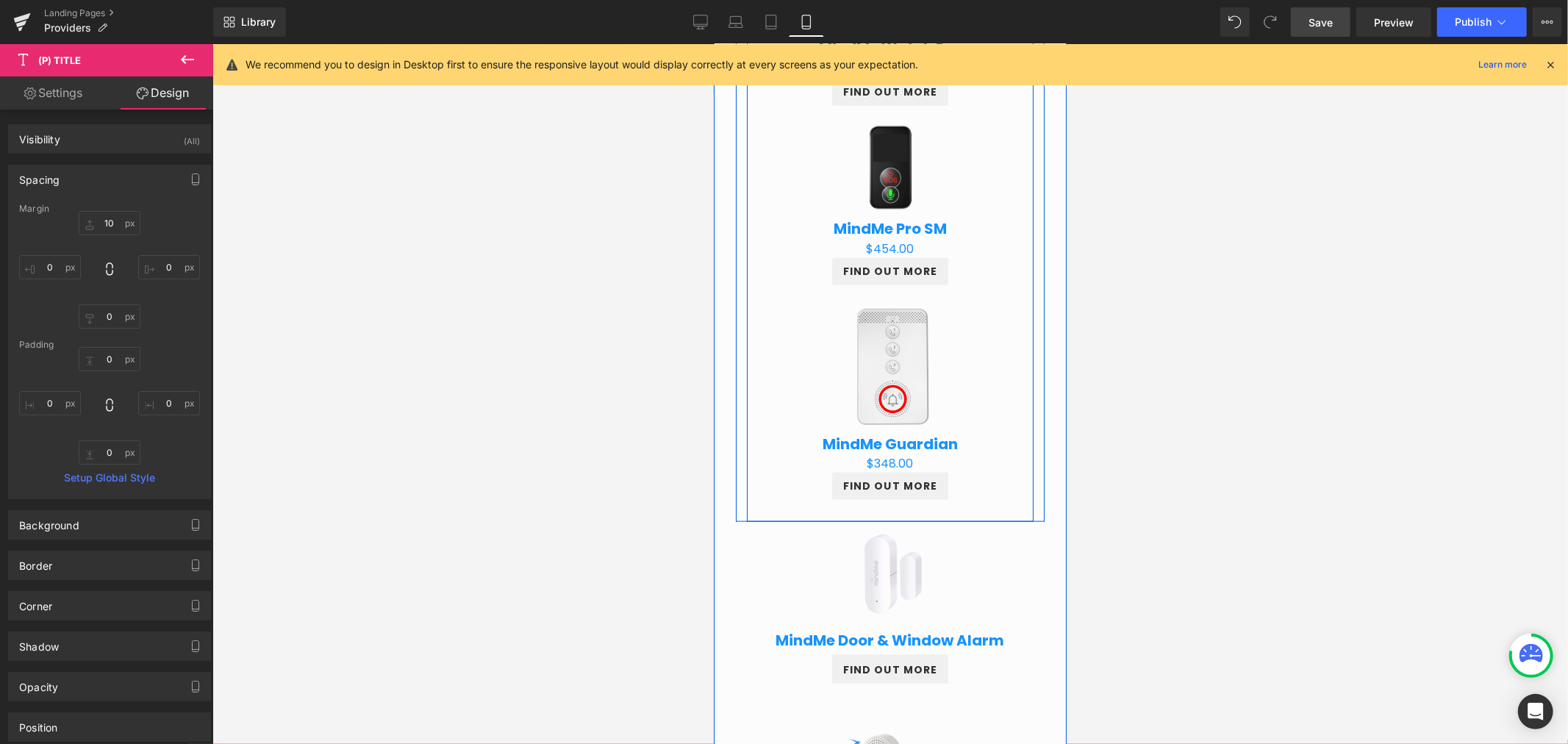
click at [888, 572] on div "Sale Off (P) Image" at bounding box center [889, 572] width 250 height 125
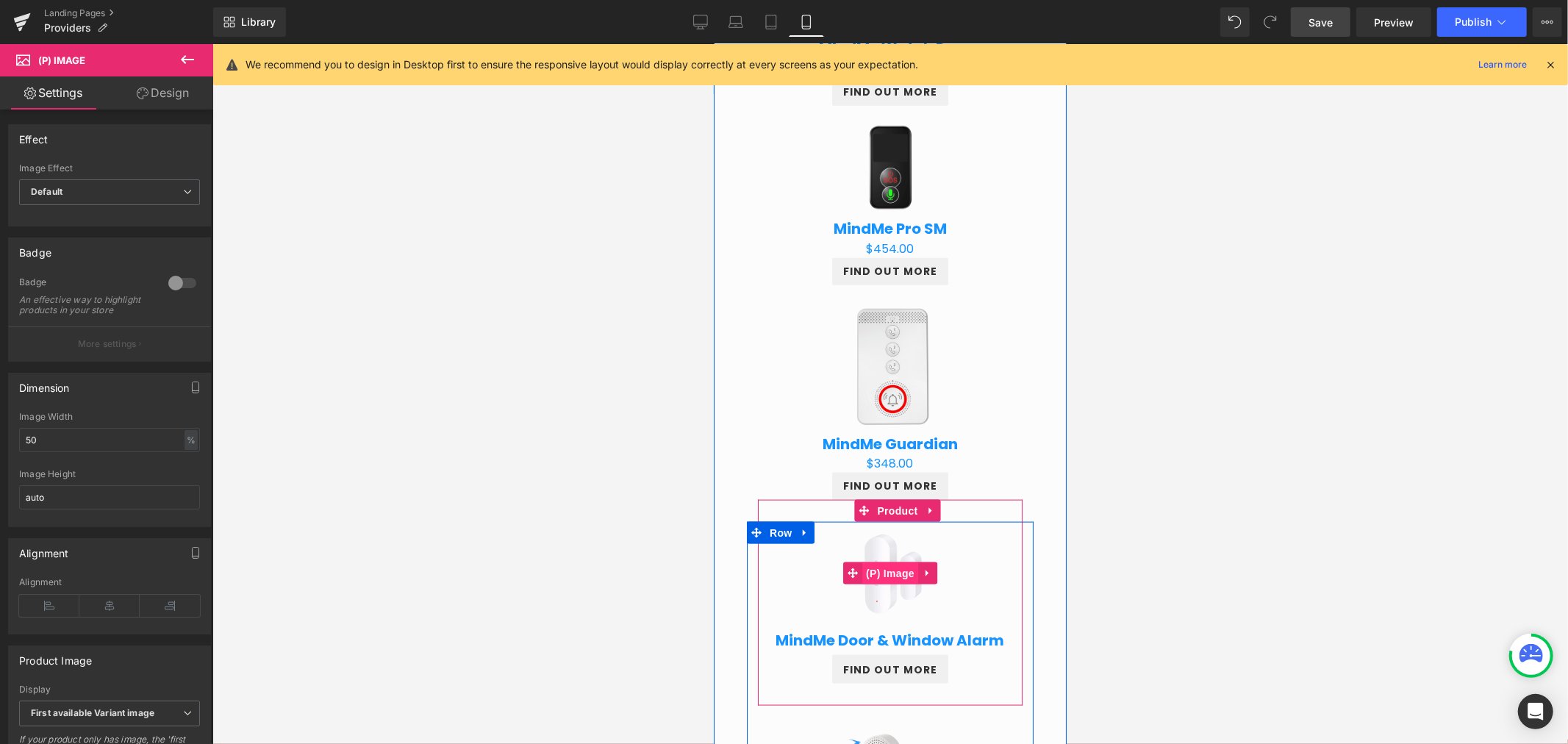
click at [887, 575] on span "(P) Image" at bounding box center [889, 573] width 56 height 22
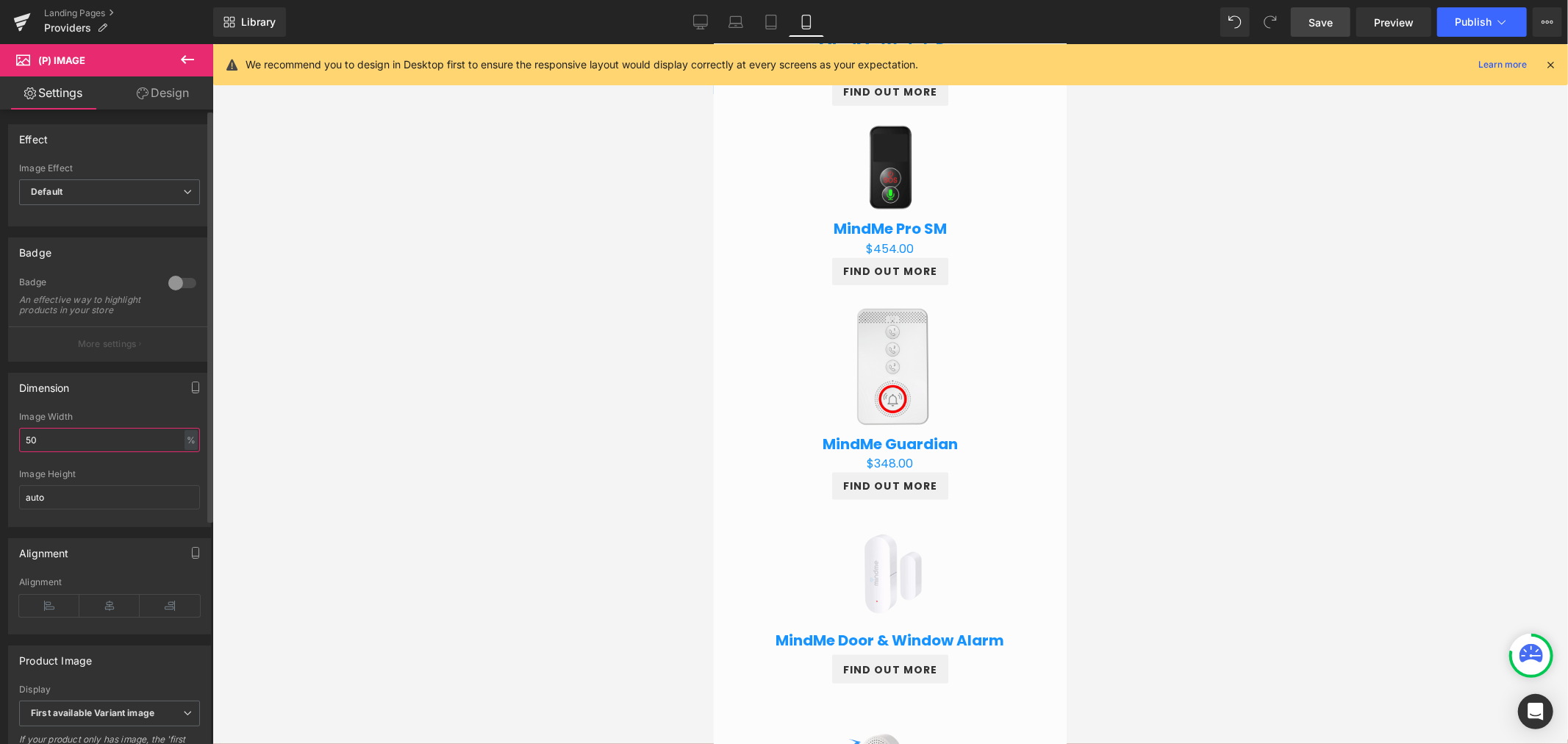
click at [102, 441] on input "50" at bounding box center [109, 440] width 181 height 24
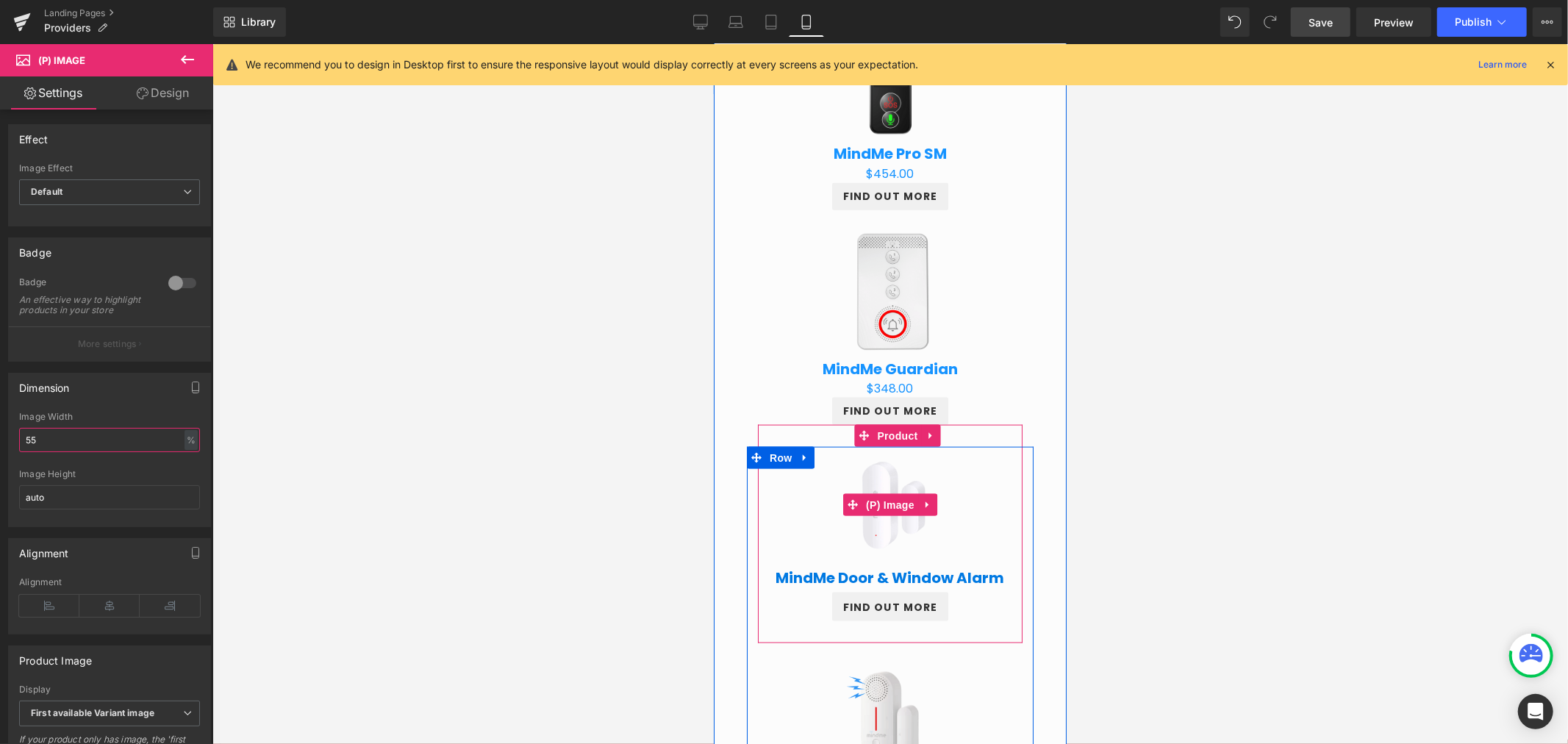
scroll to position [1496, 0]
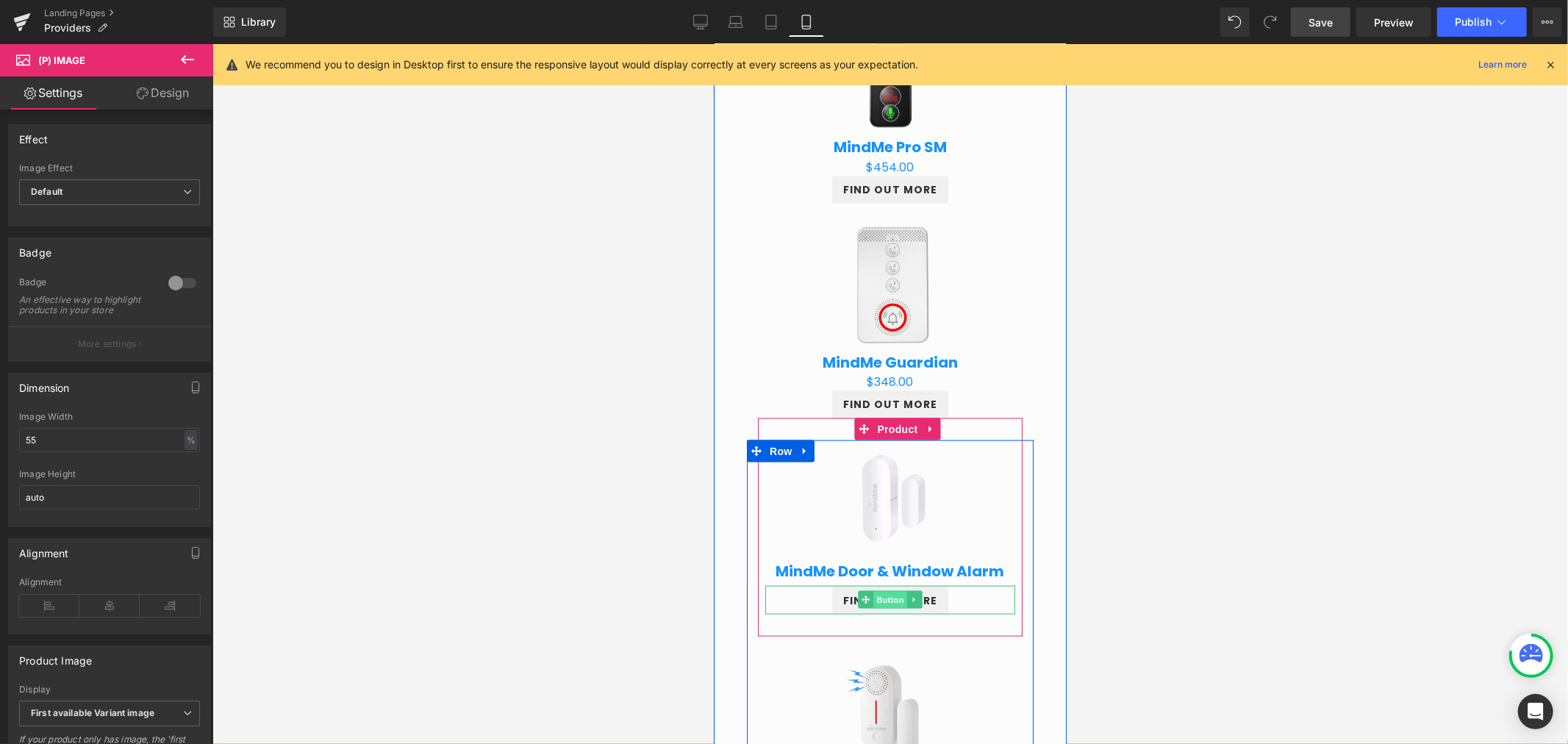
click at [878, 596] on span "Button" at bounding box center [889, 600] width 34 height 18
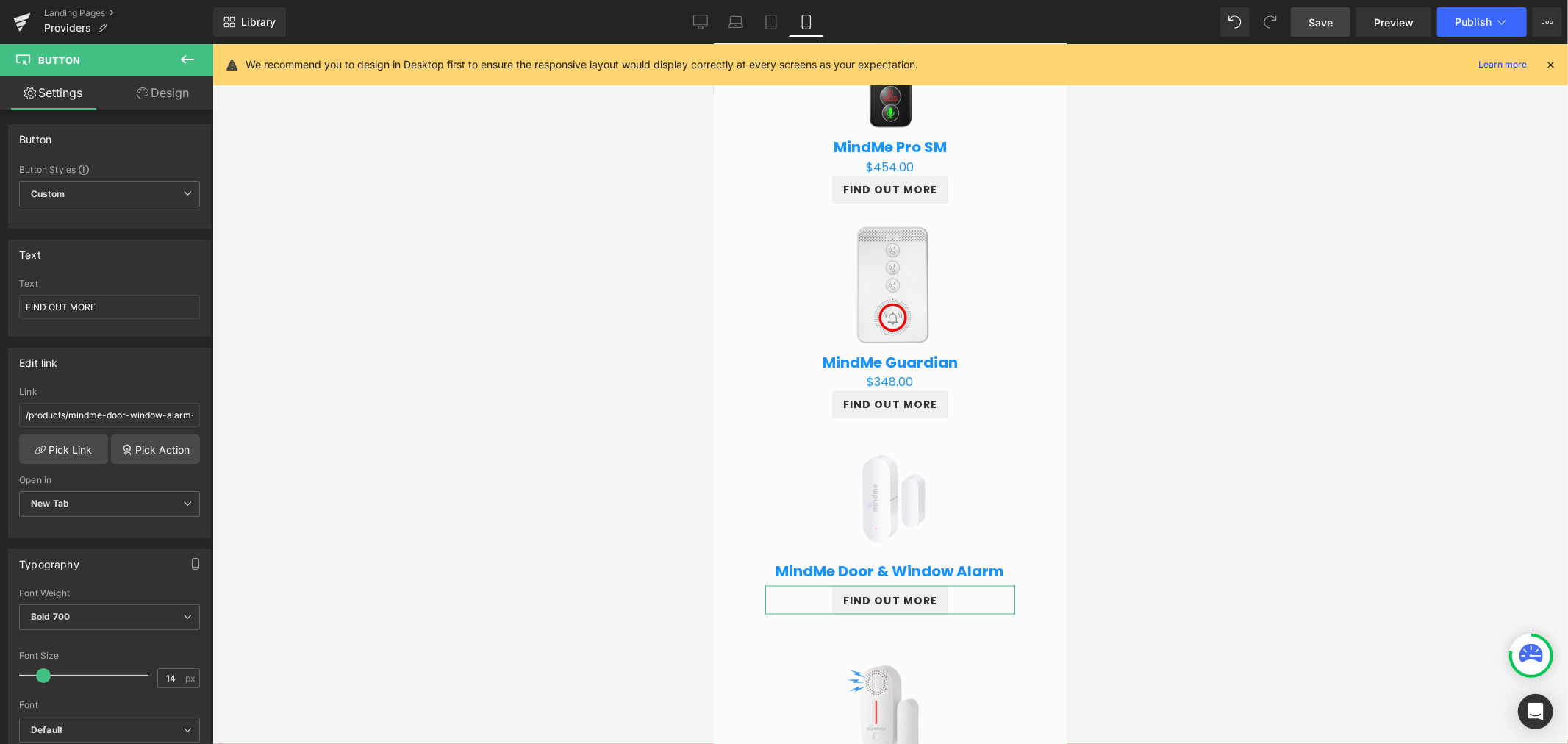
click at [162, 95] on link "Design" at bounding box center [163, 93] width 107 height 33
click at [0, 0] on div "Spacing" at bounding box center [0, 0] width 0 height 0
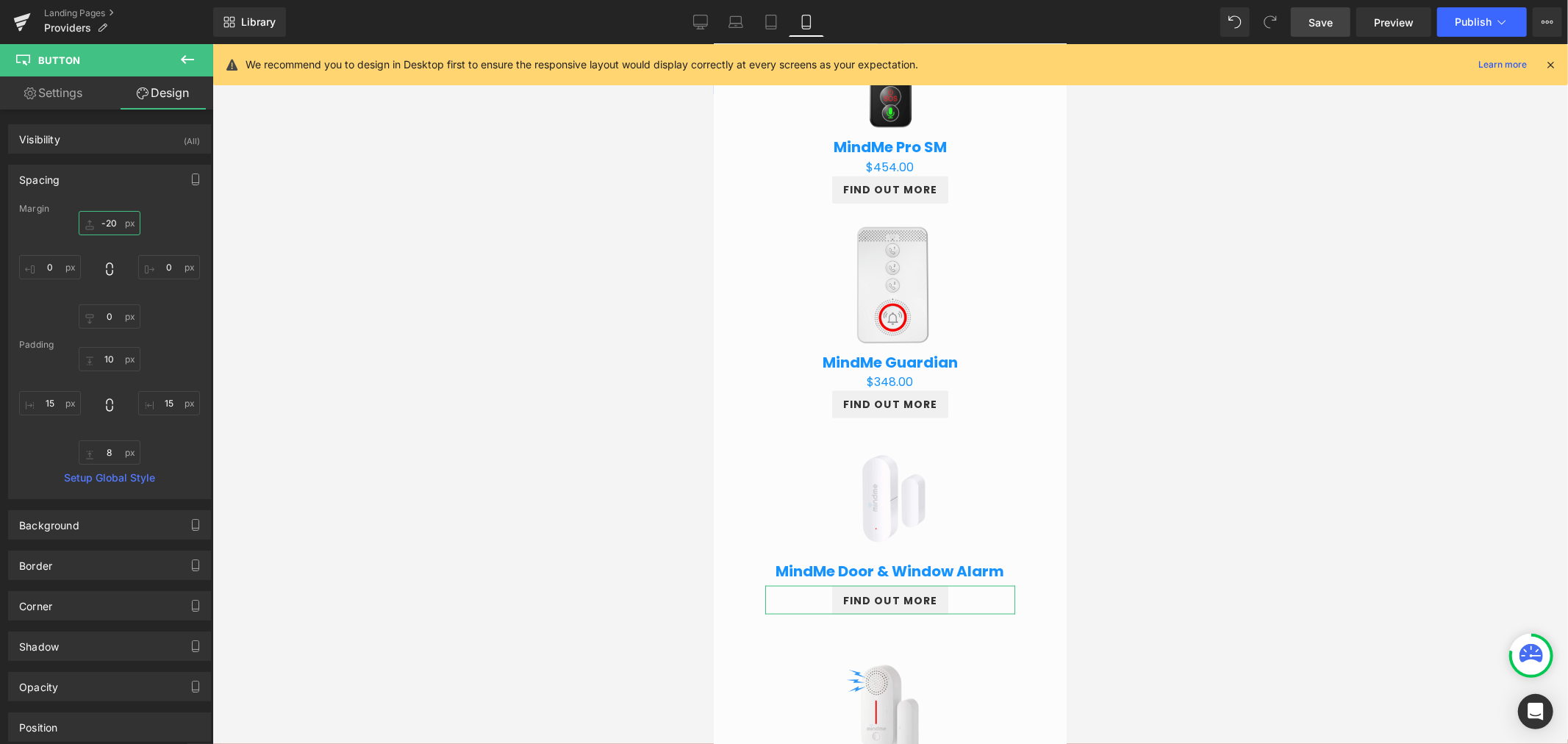
click at [114, 214] on input "-20" at bounding box center [109, 223] width 62 height 24
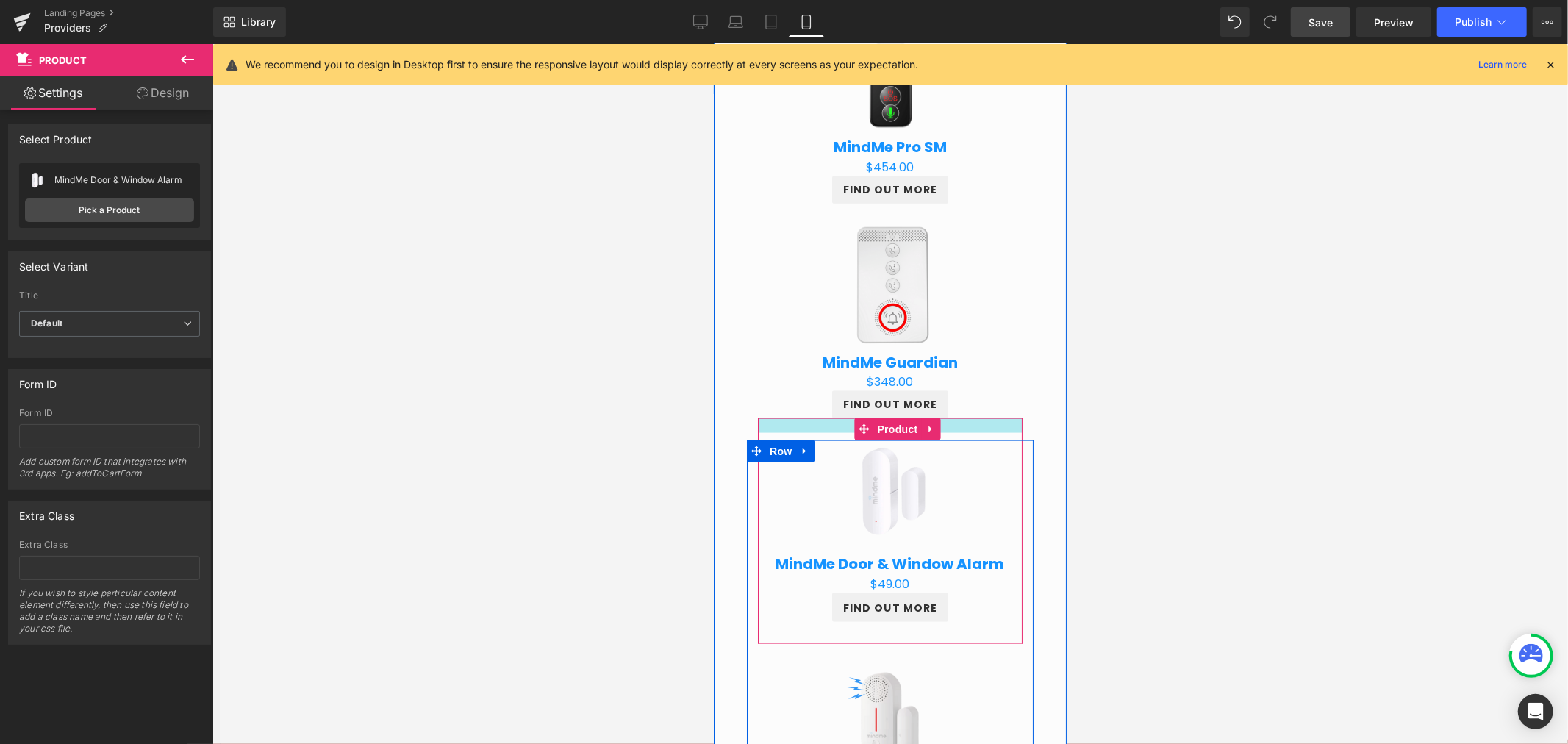
drag, startPoint x: 948, startPoint y: 427, endPoint x: 946, endPoint y: 421, distance: 6.3
click at [946, 421] on div at bounding box center [890, 424] width 265 height 15
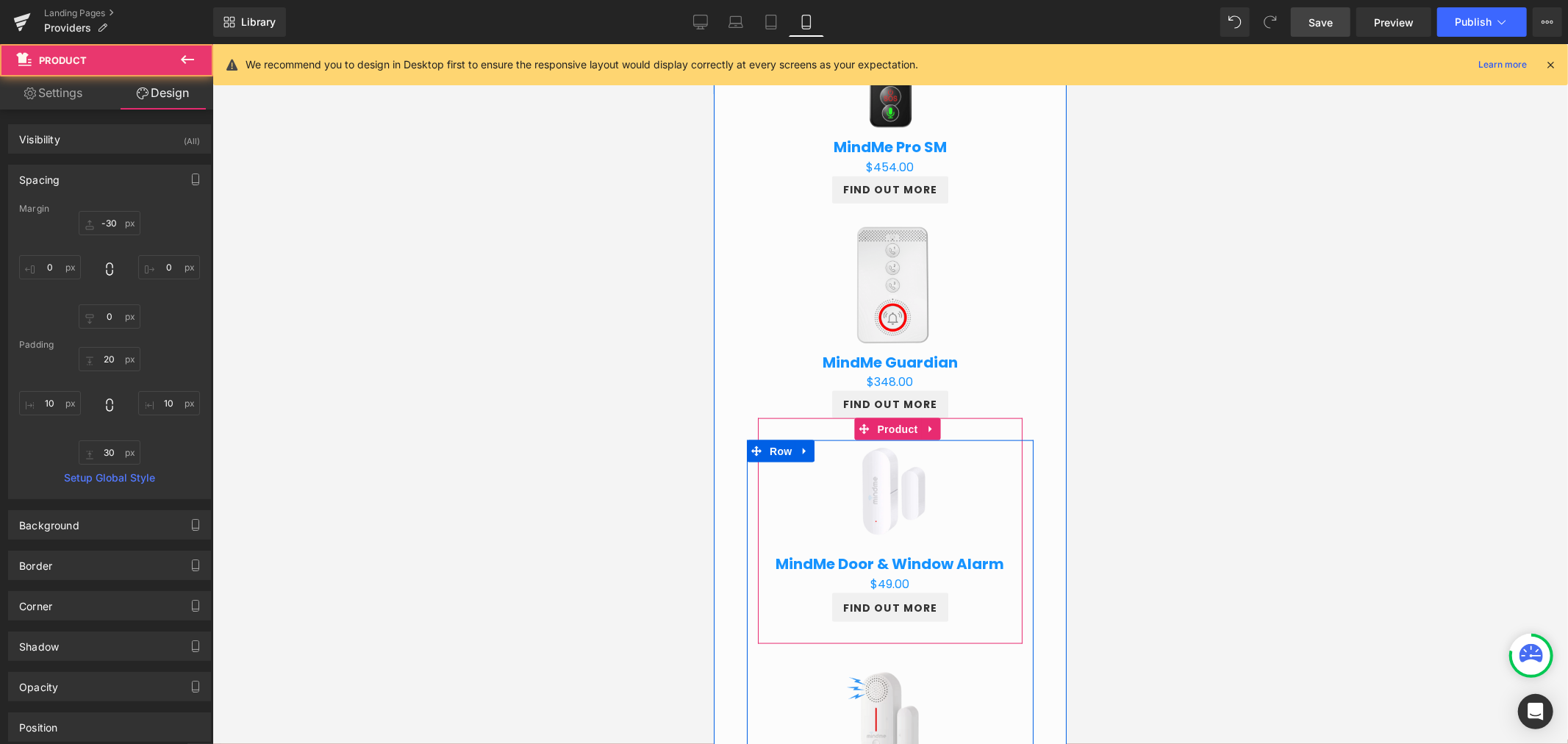
scroll to position [1632, 0]
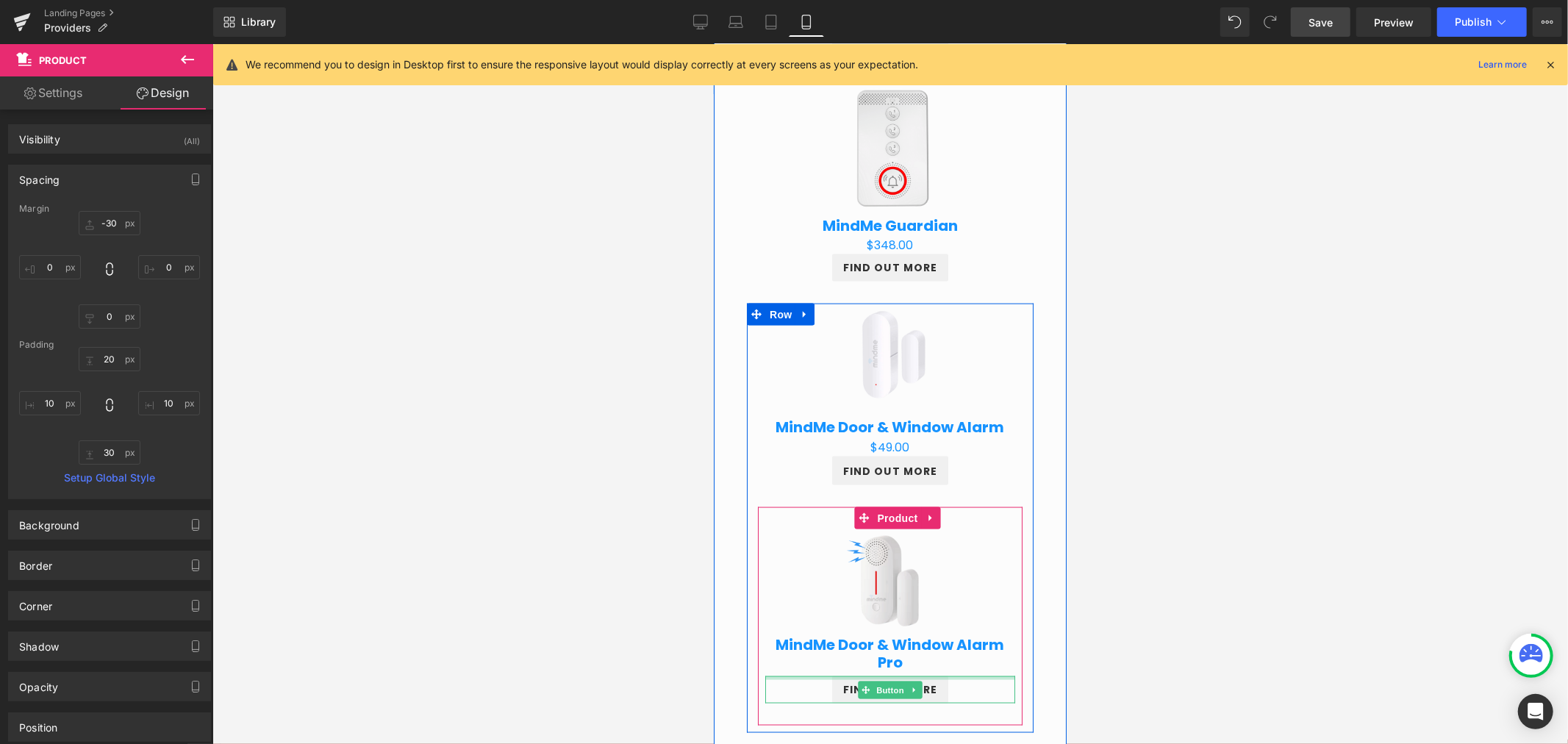
click at [892, 676] on div at bounding box center [889, 677] width 250 height 3
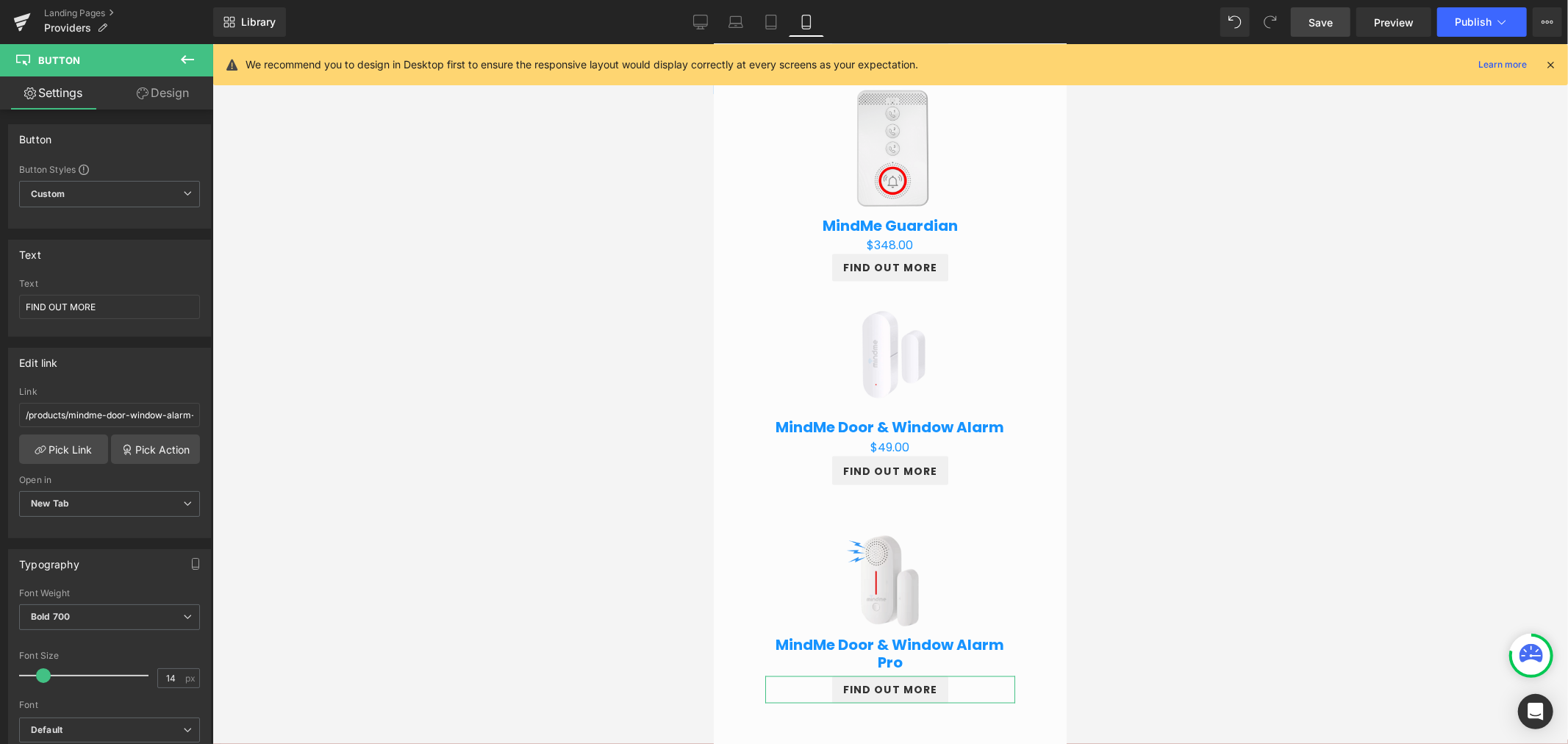
click at [171, 91] on link "Design" at bounding box center [163, 93] width 107 height 33
click at [0, 0] on div "Spacing" at bounding box center [0, 0] width 0 height 0
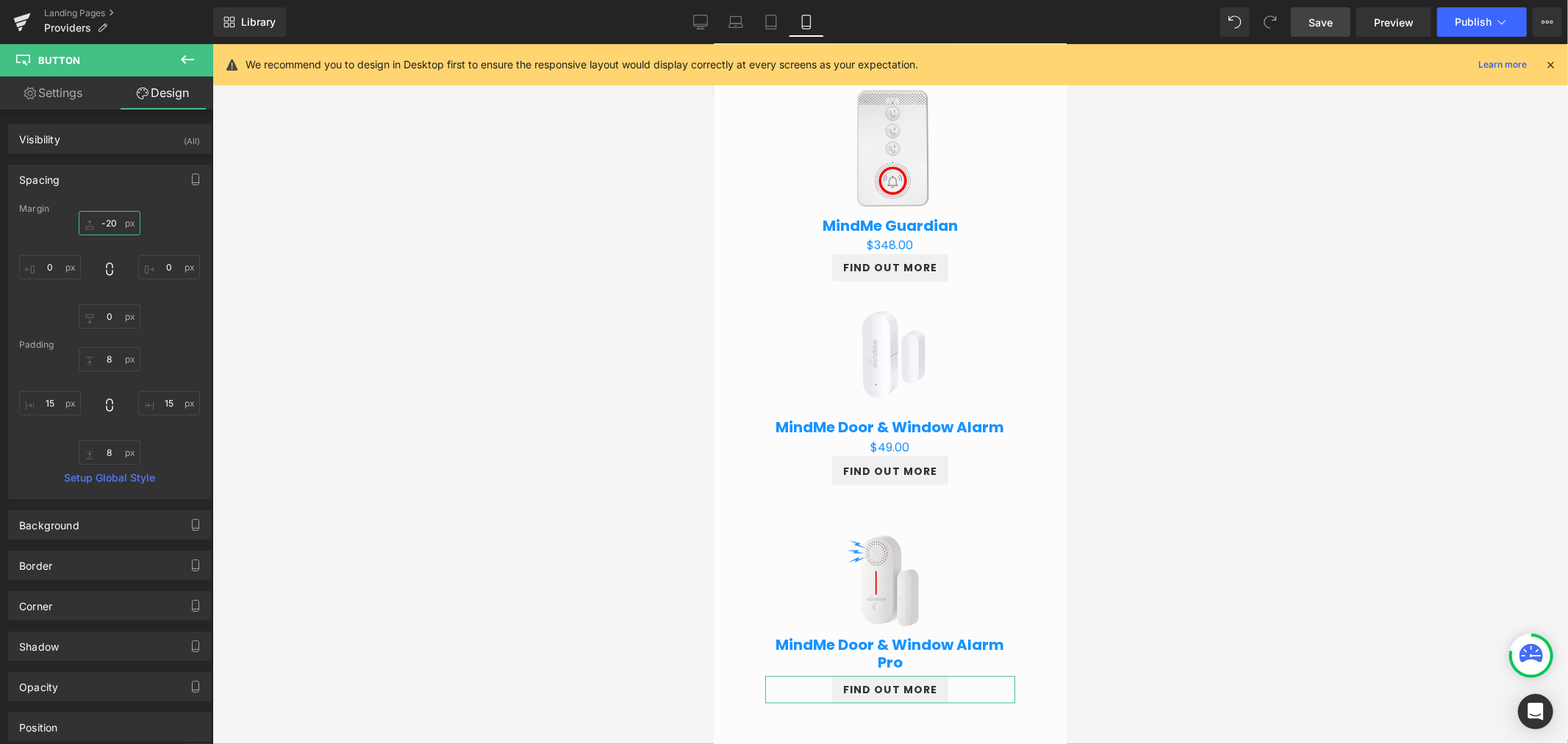
click at [114, 231] on input "-20" at bounding box center [109, 223] width 62 height 24
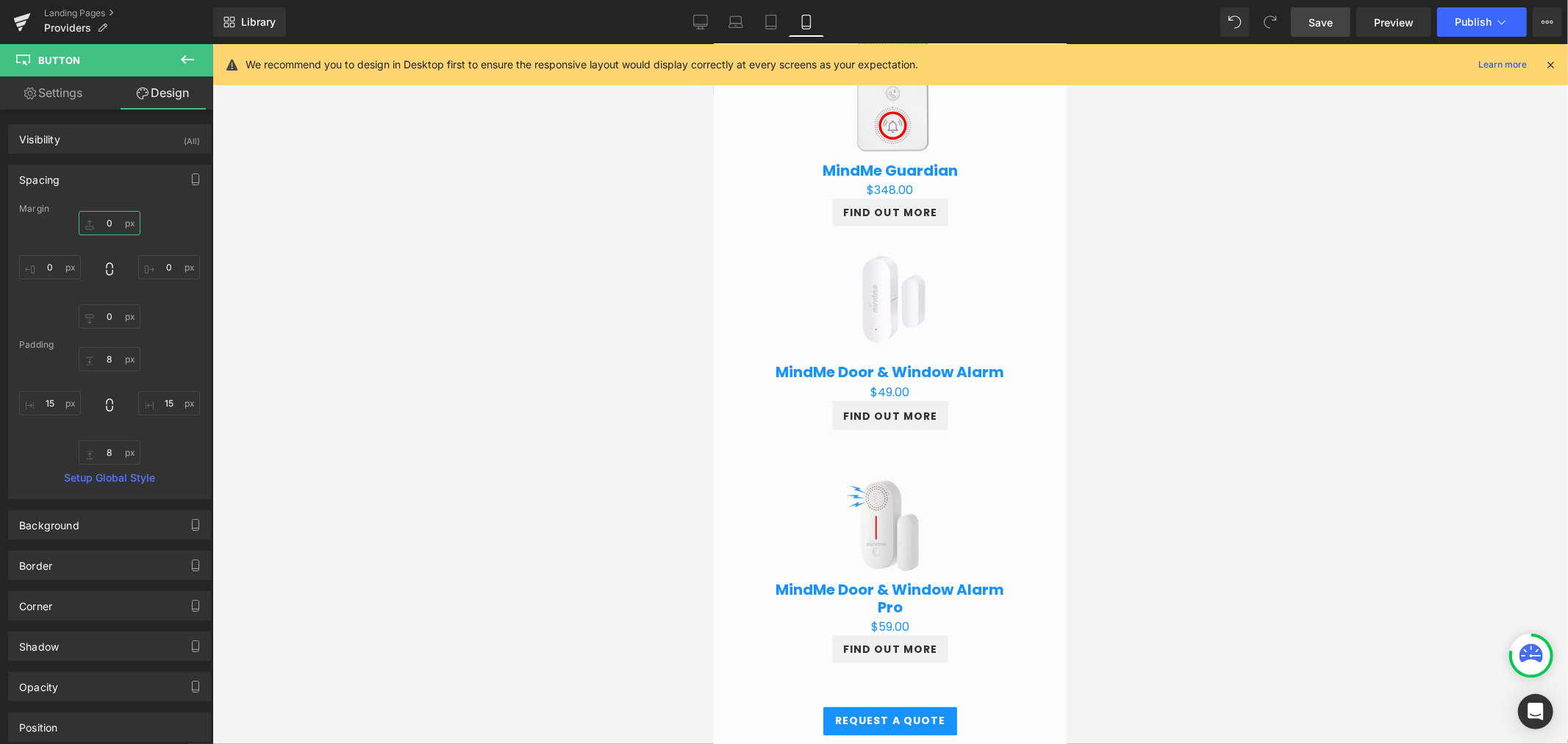
scroll to position [1687, 0]
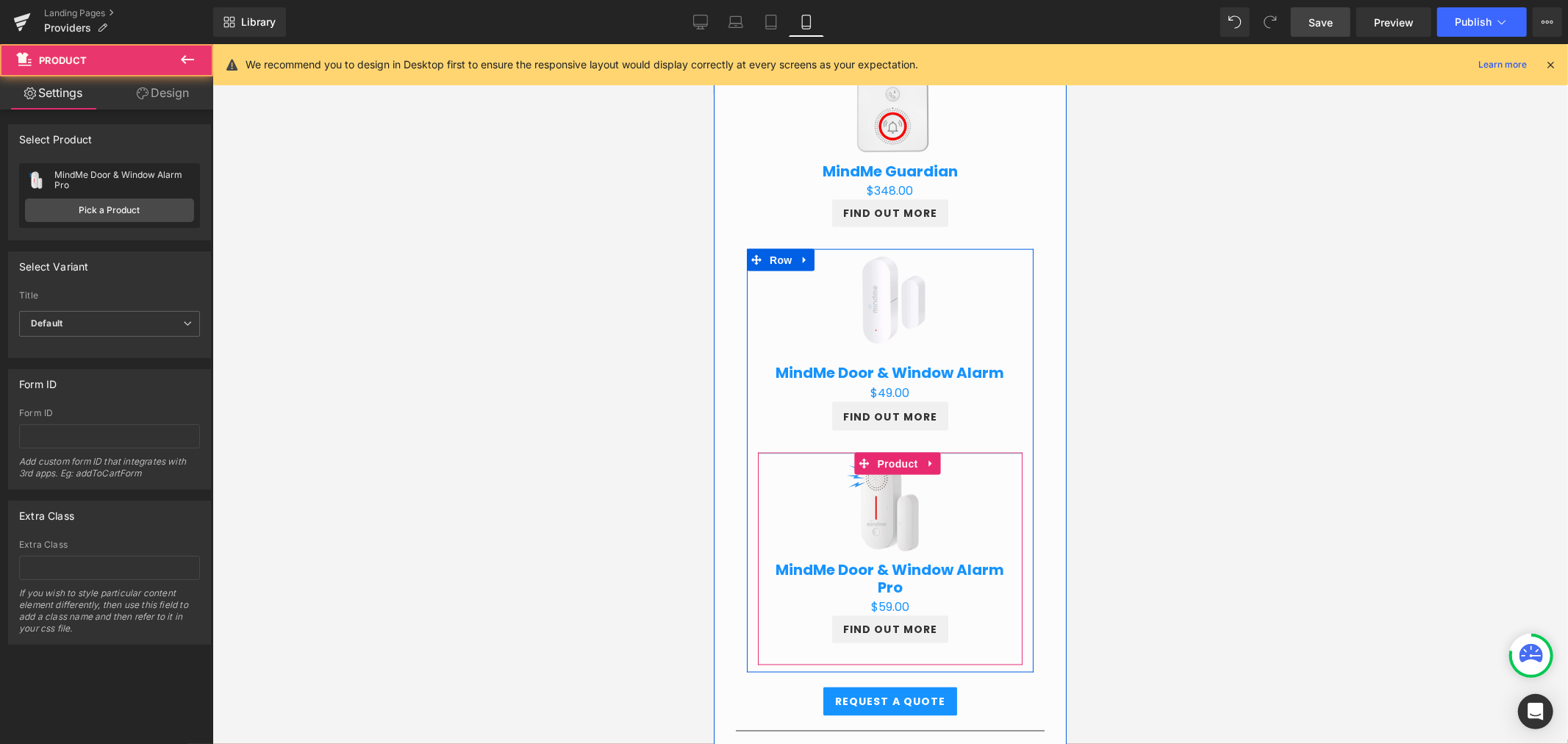
drag, startPoint x: 932, startPoint y: 453, endPoint x: 938, endPoint y: 433, distance: 20.9
click at [938, 433] on div "Sale Off (P) Image MindMe Door & Window Alarm (P) Title $0 $49.00 (P) Price FIN…" at bounding box center [889, 460] width 287 height 423
click at [1164, 434] on div at bounding box center [890, 393] width 1355 height 699
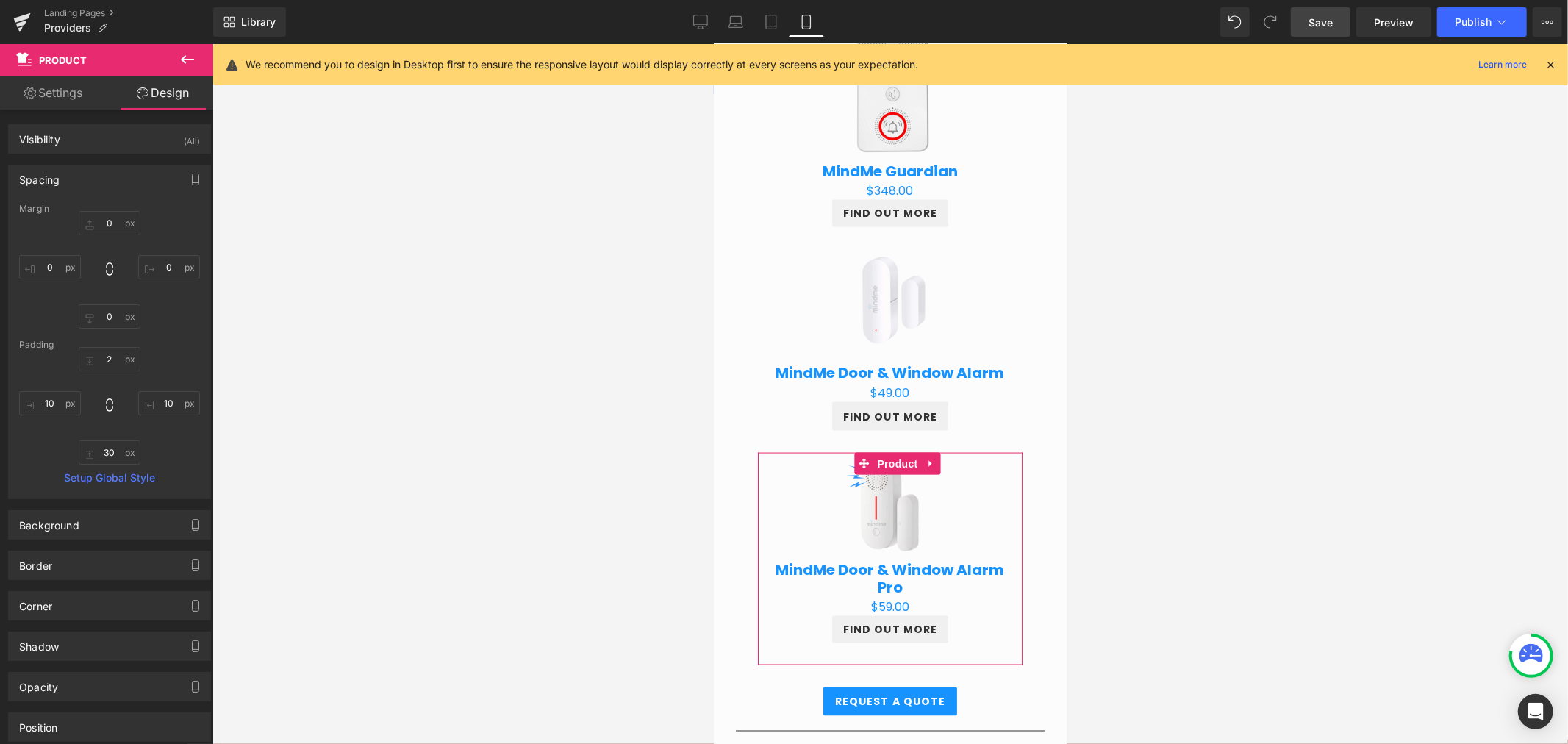
scroll to position [1496, 0]
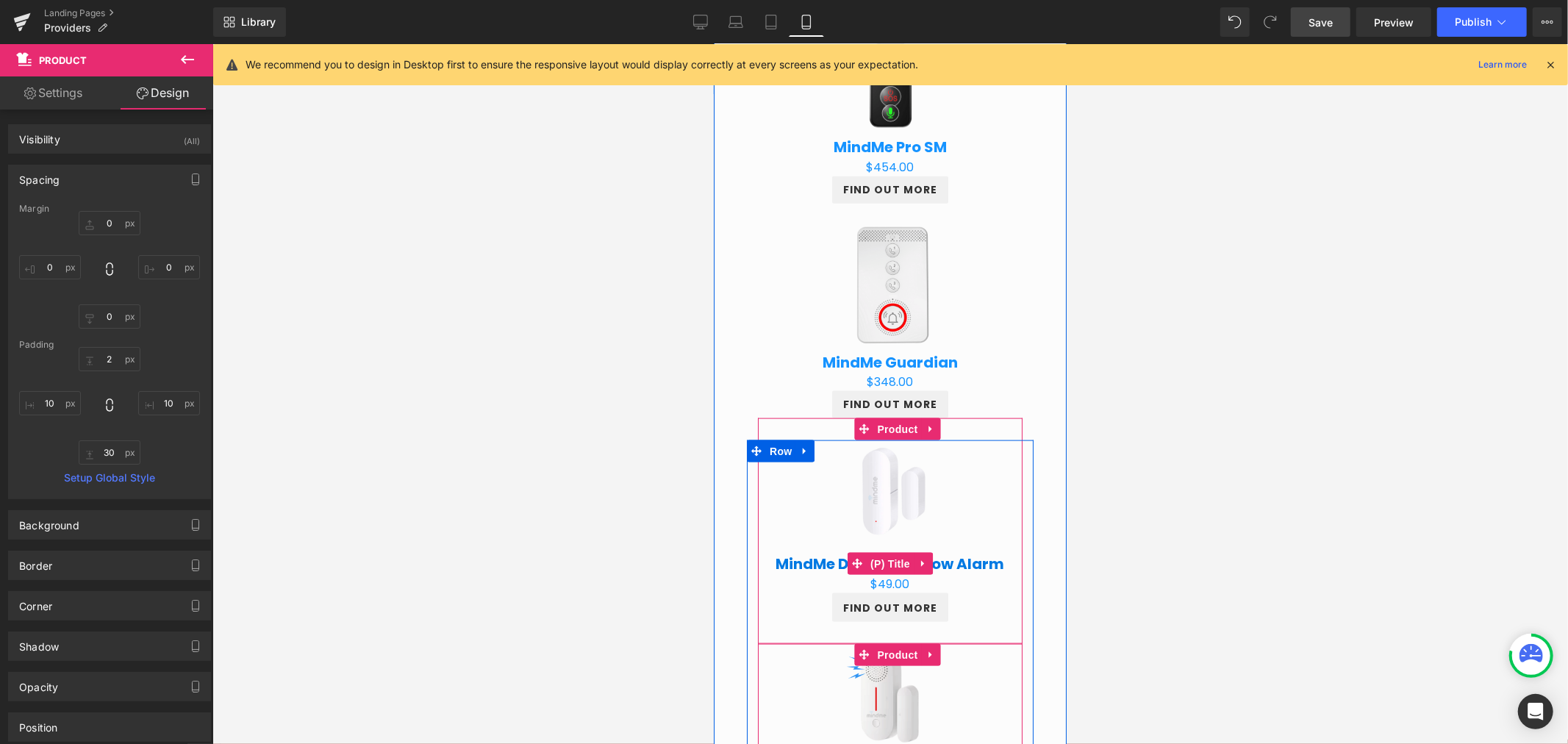
click at [895, 552] on span "(P) Title" at bounding box center [889, 563] width 47 height 22
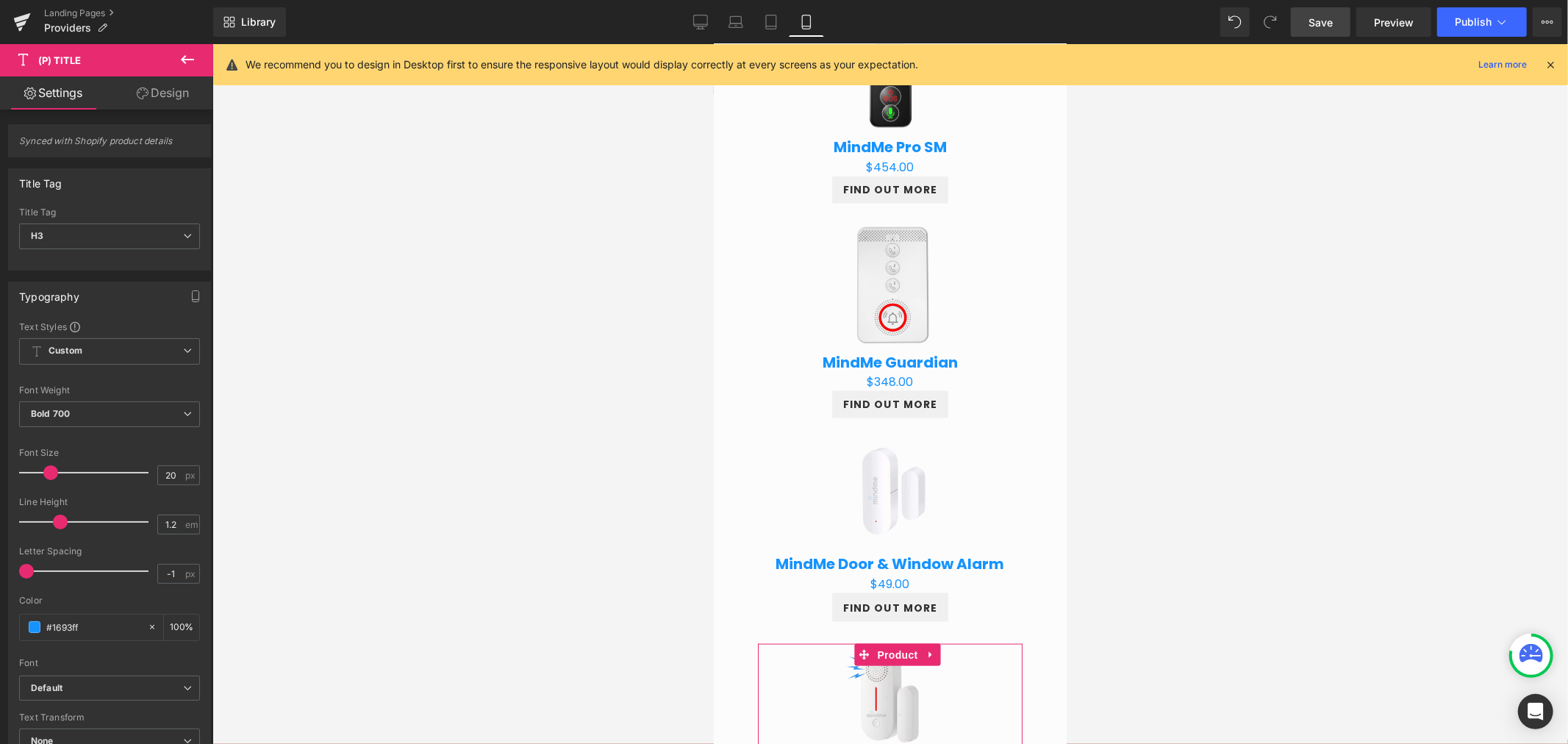
click at [167, 89] on link "Design" at bounding box center [163, 93] width 107 height 33
click at [0, 0] on div "Spacing" at bounding box center [0, 0] width 0 height 0
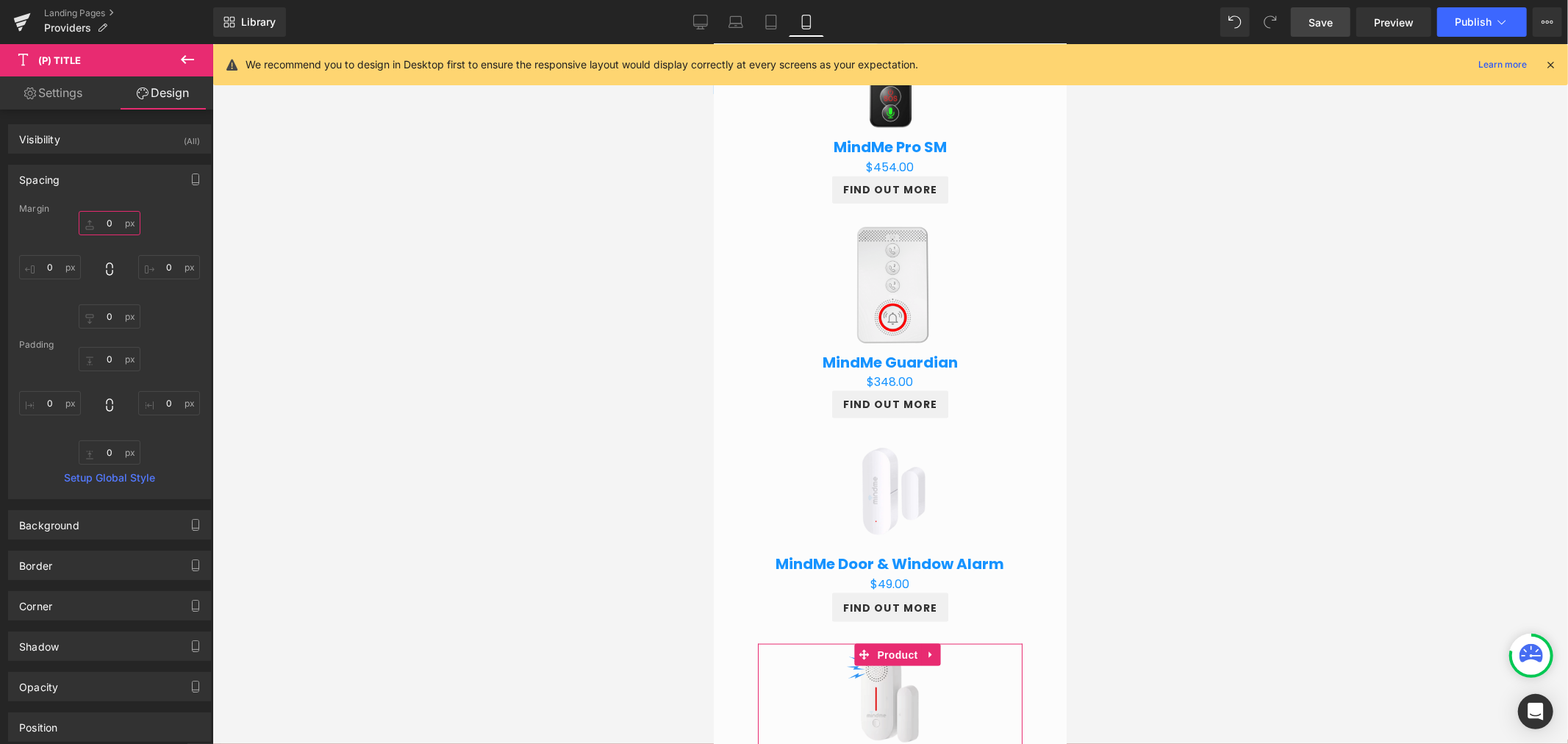
click at [114, 215] on input "0" at bounding box center [109, 223] width 62 height 24
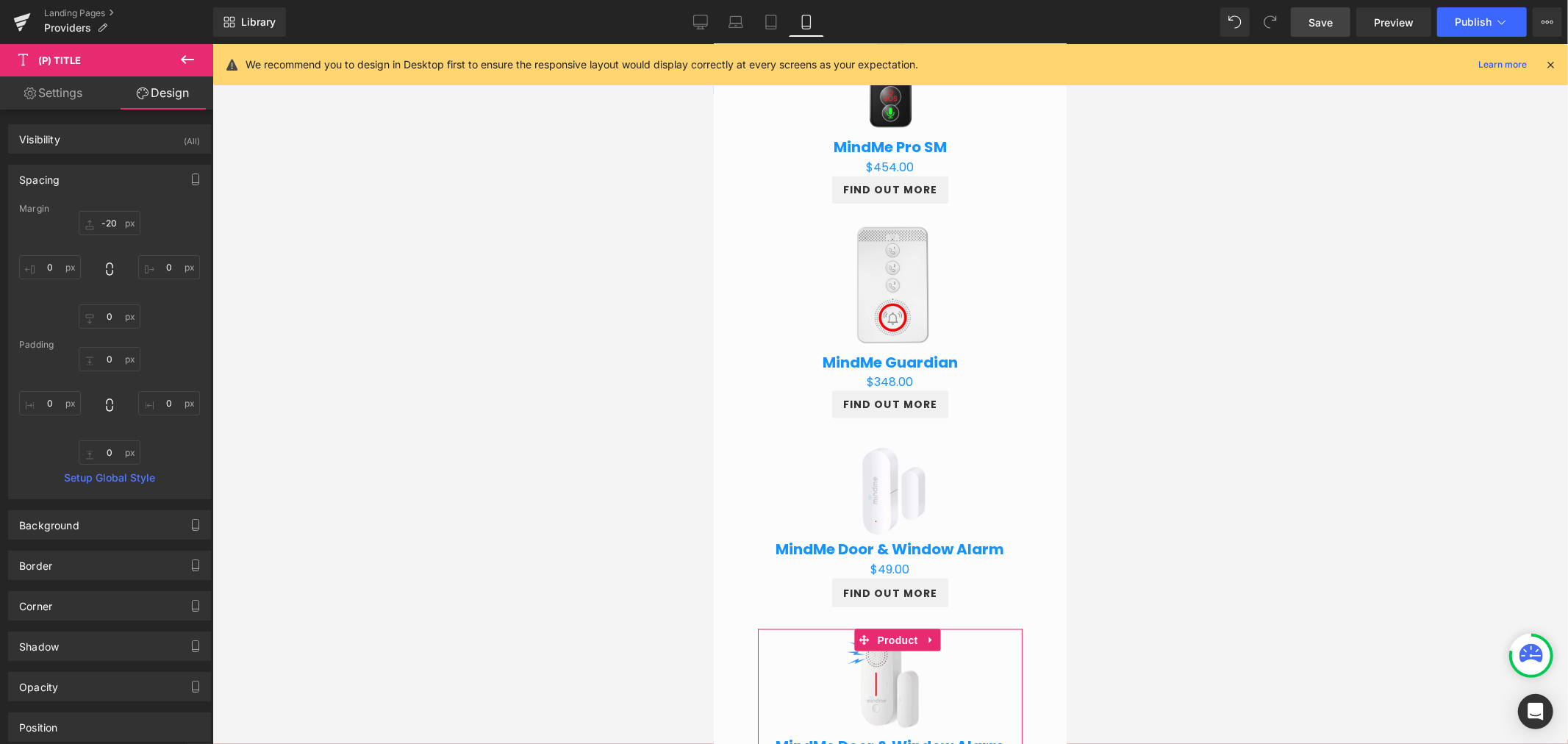
click at [1149, 445] on div at bounding box center [890, 393] width 1355 height 699
click at [978, 463] on div "Sale Off" at bounding box center [889, 489] width 250 height 138
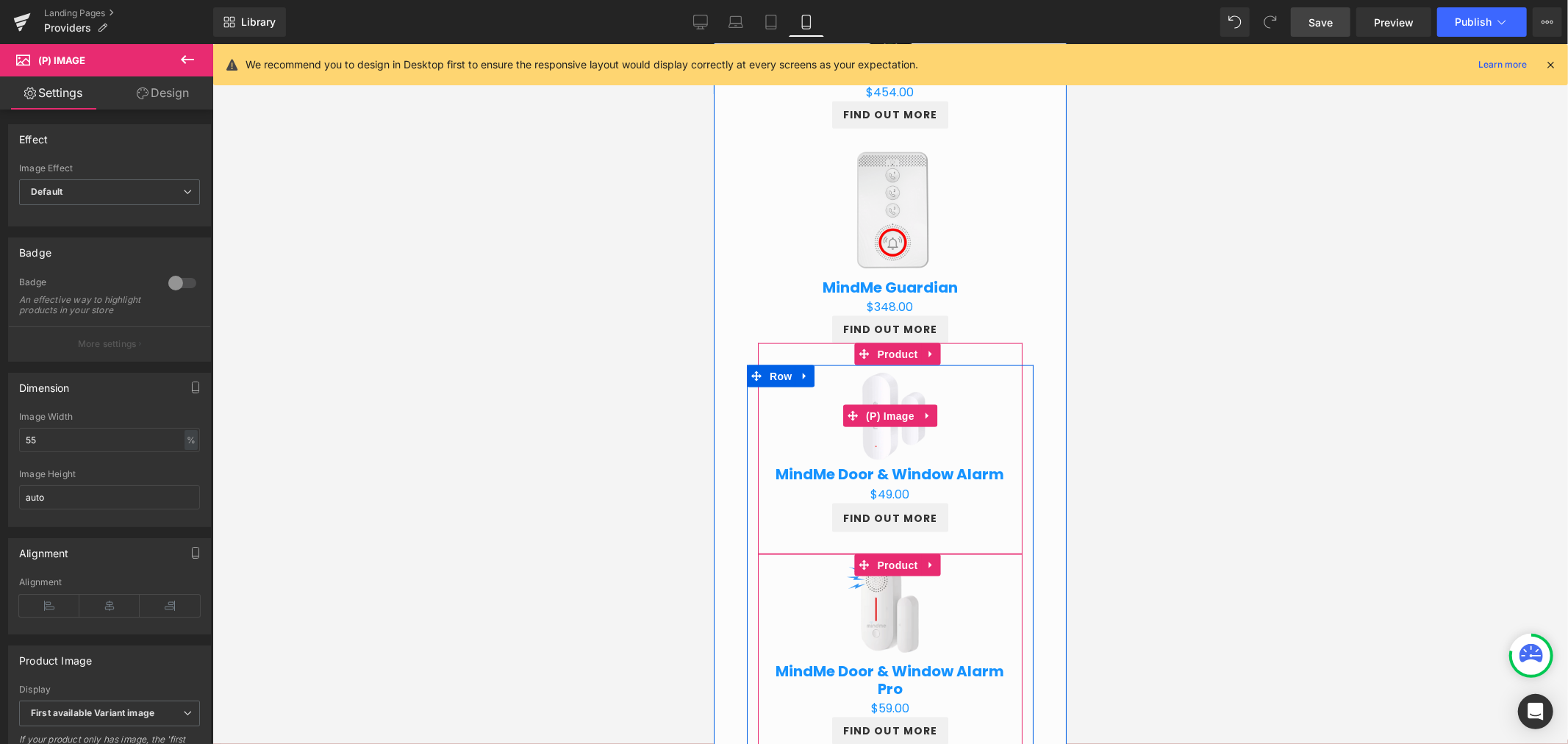
scroll to position [1577, 0]
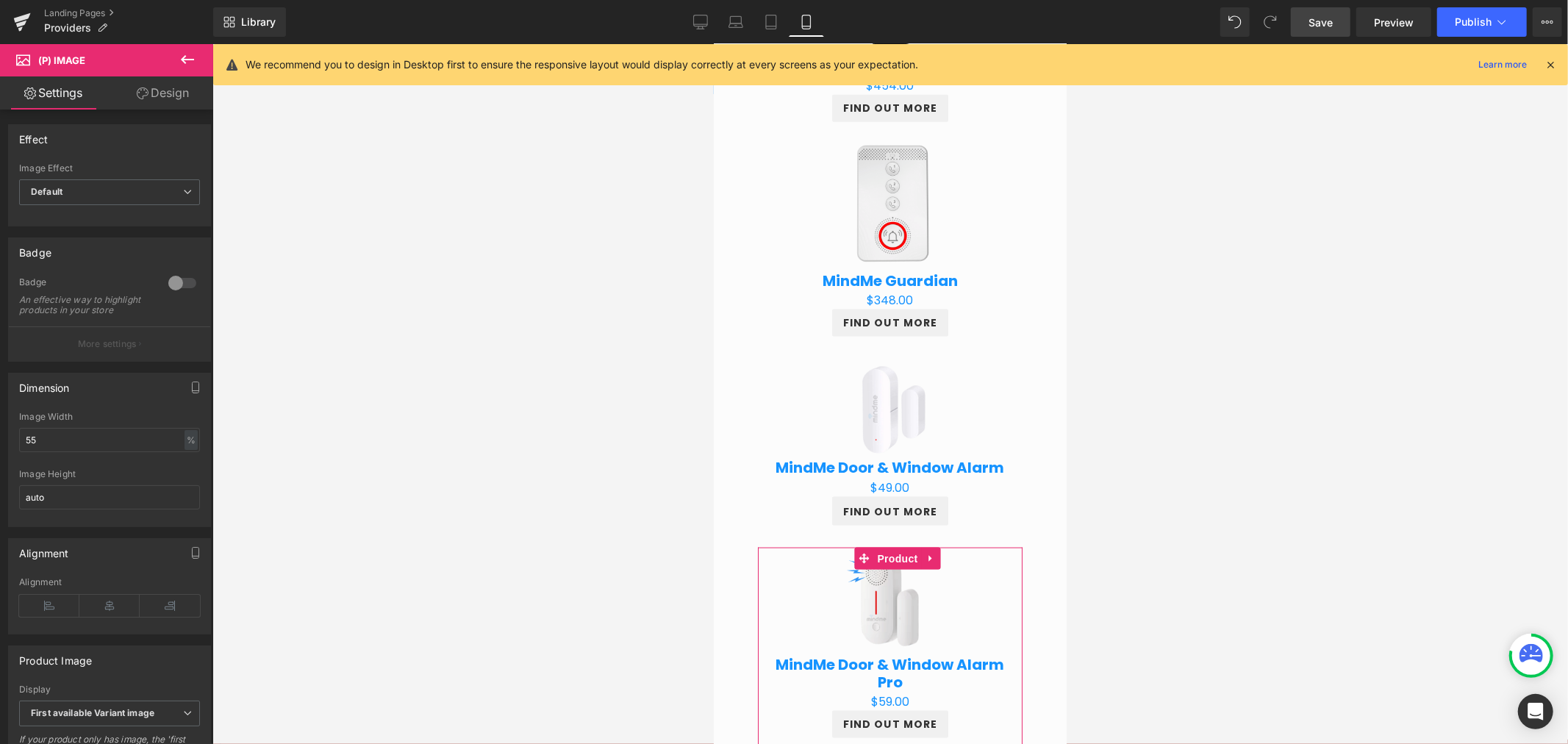
click at [1101, 483] on div at bounding box center [890, 393] width 1355 height 699
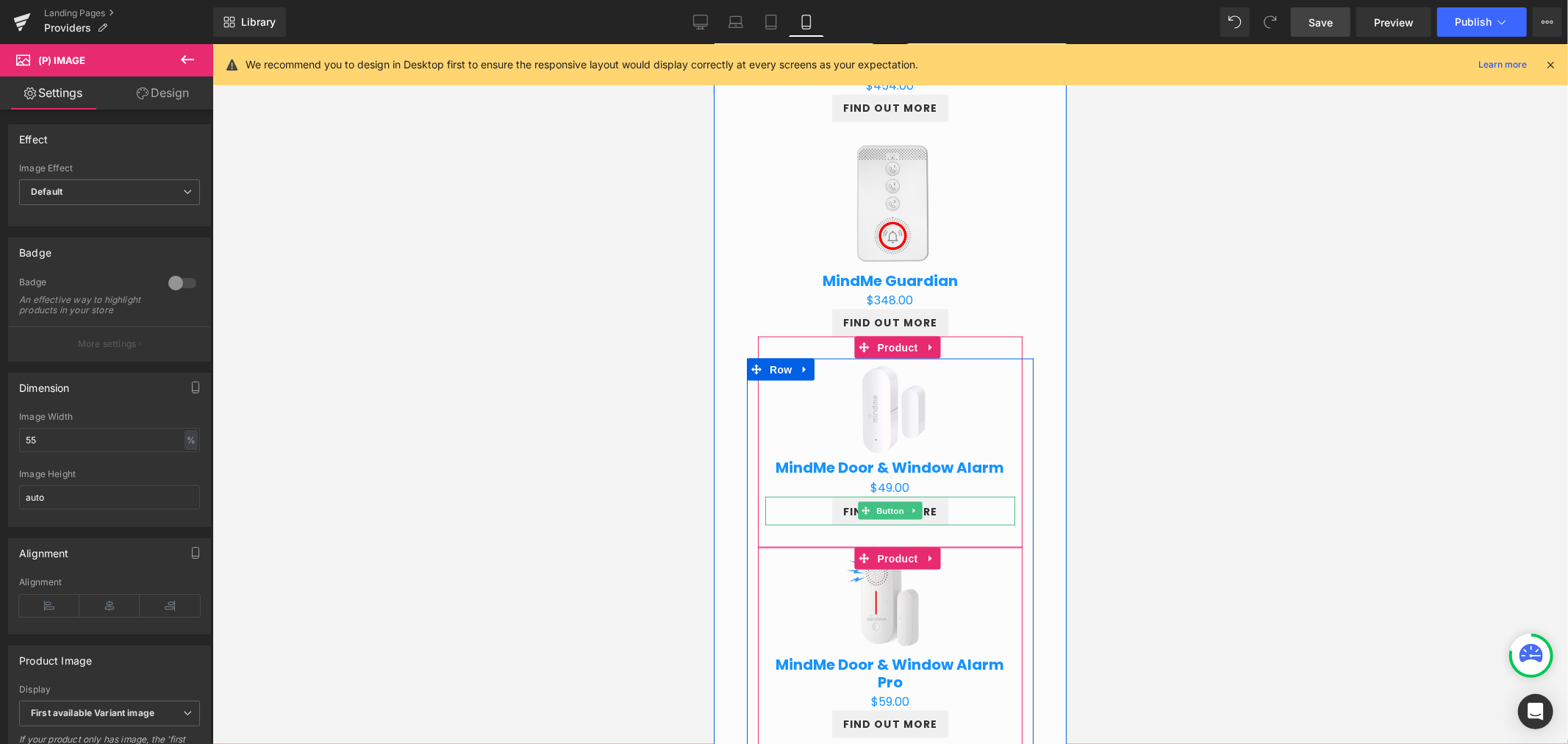
scroll to position [1659, 0]
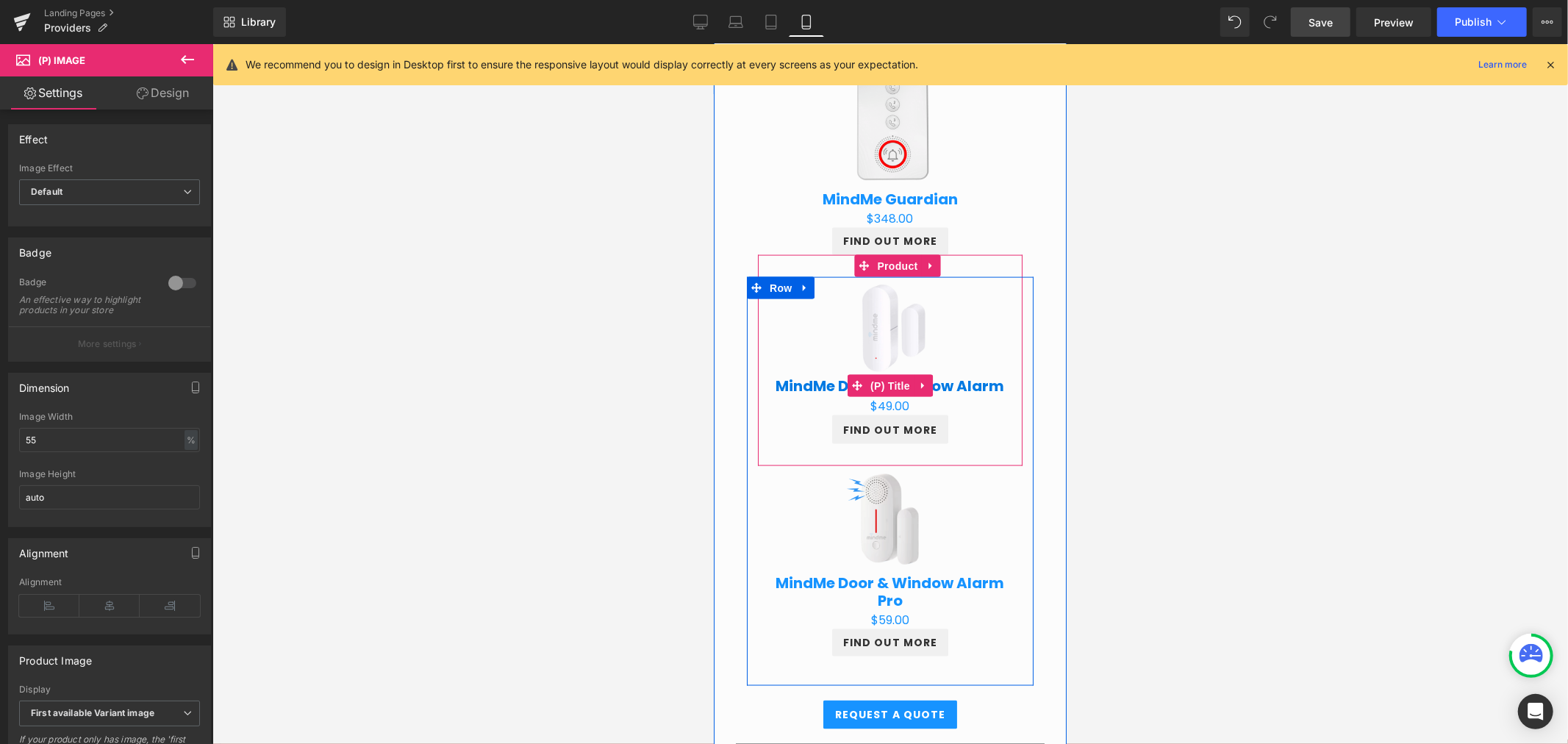
click at [960, 376] on link "MindMe Door & Window Alarm" at bounding box center [890, 384] width 229 height 18
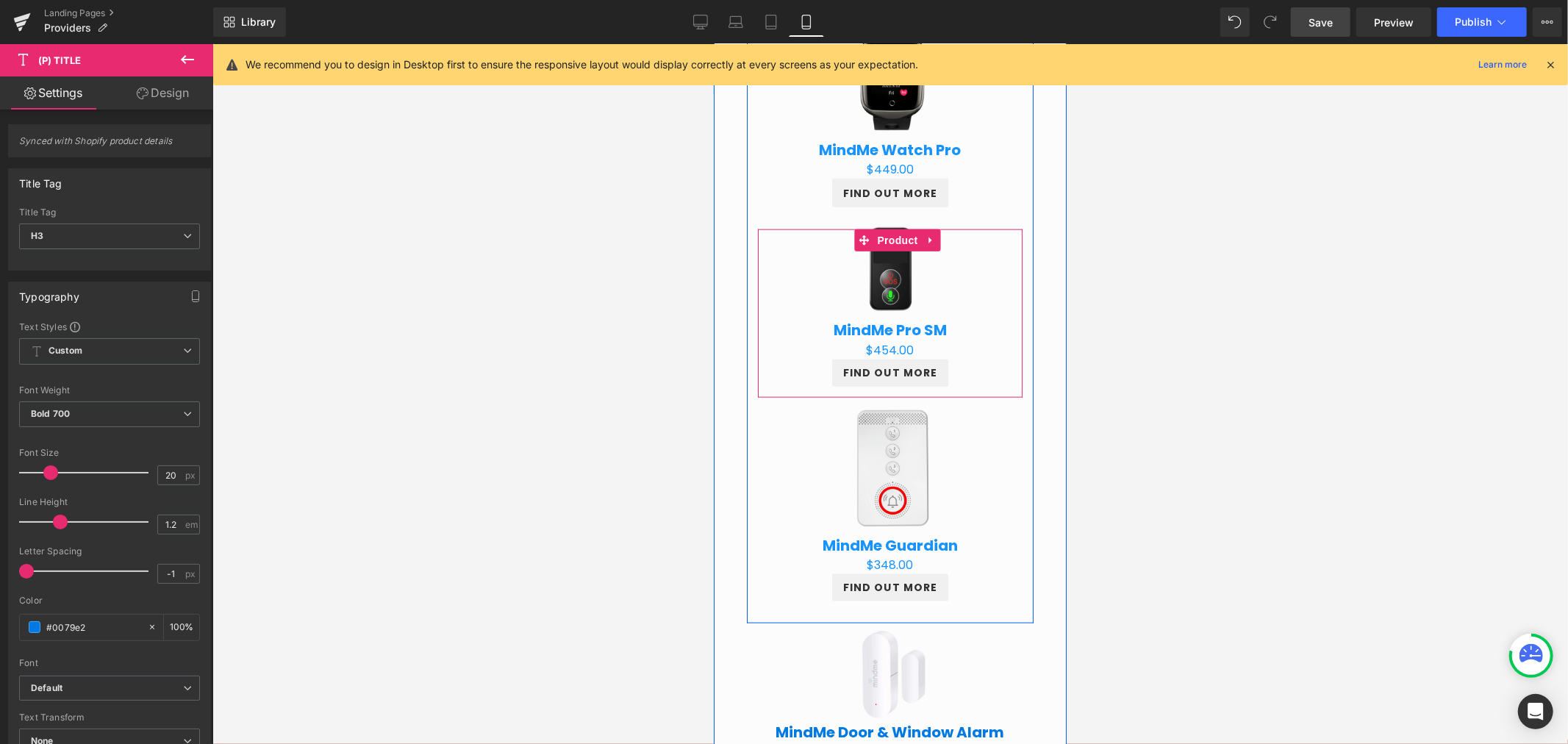
scroll to position [1361, 0]
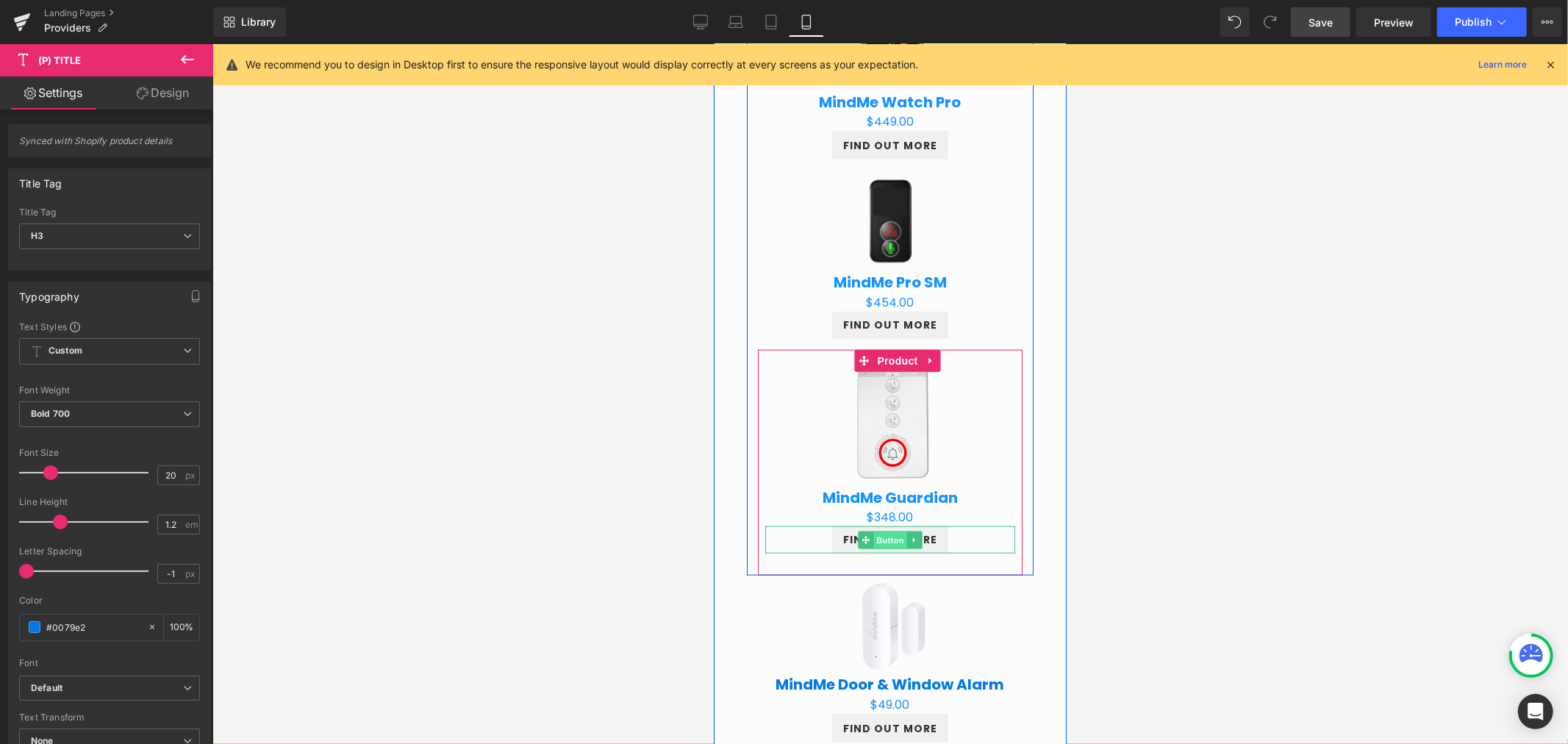
click at [892, 542] on span "Button" at bounding box center [889, 540] width 34 height 18
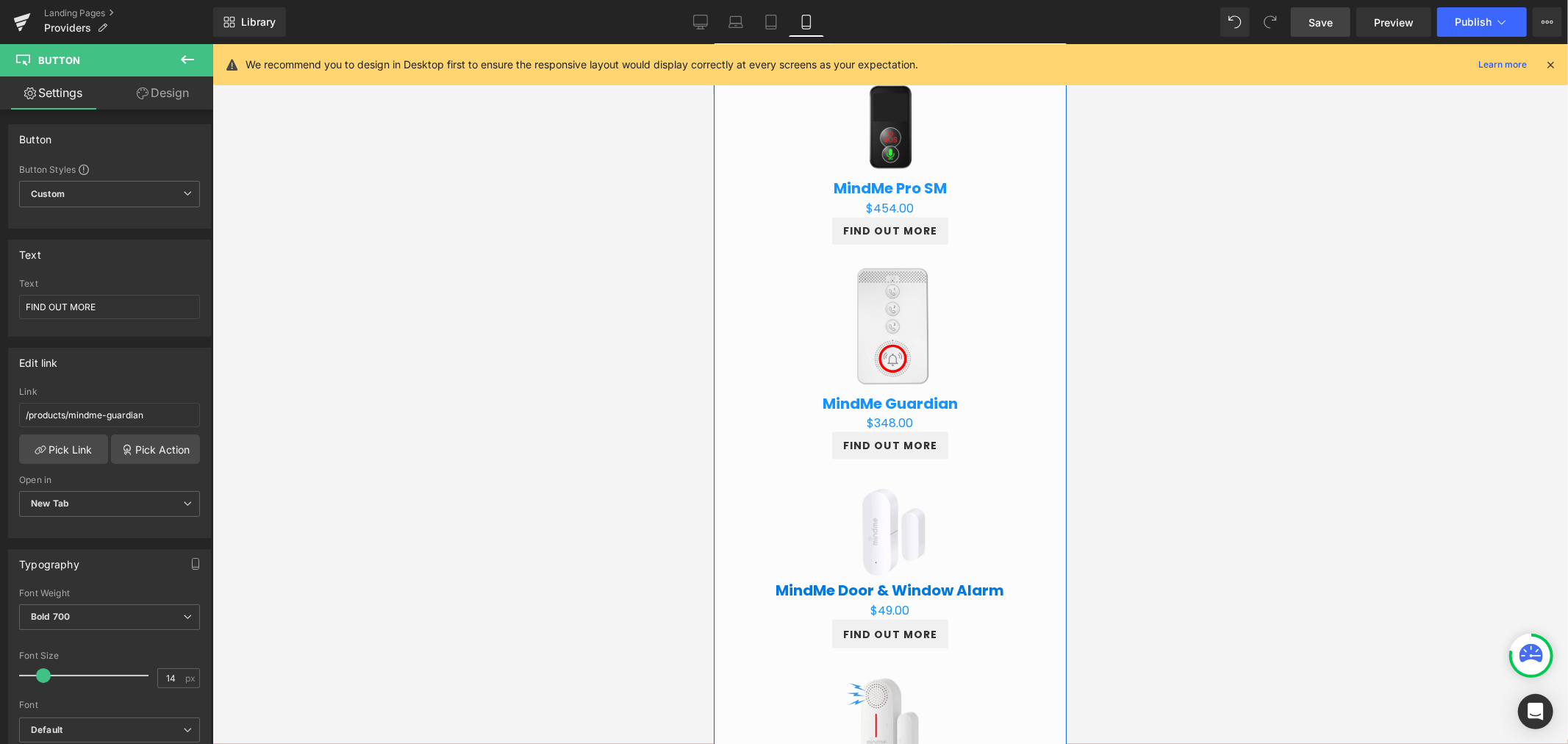
scroll to position [1496, 0]
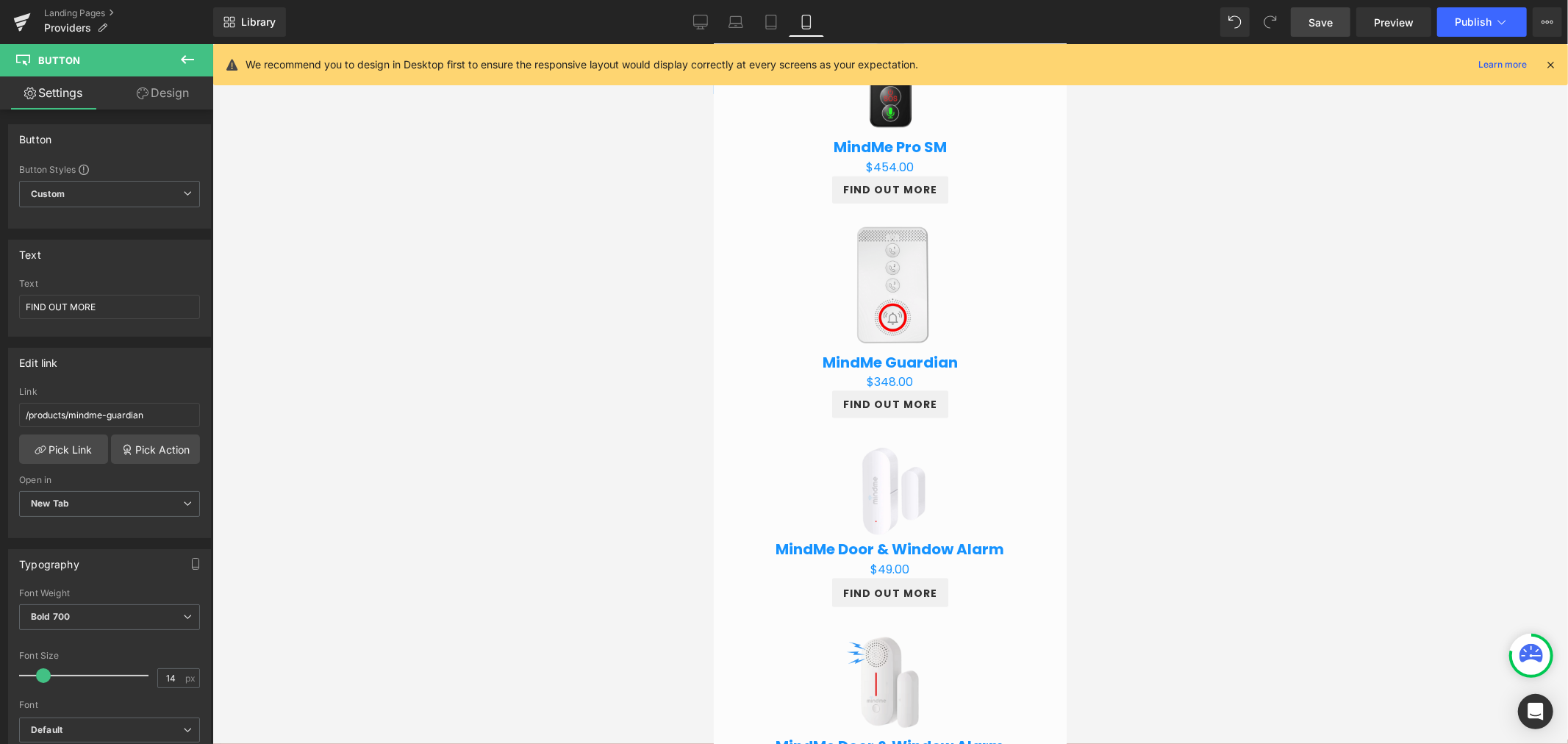
click at [1314, 21] on span "Save" at bounding box center [1321, 22] width 24 height 15
click at [695, 31] on link "Desktop" at bounding box center [684, 22] width 35 height 29
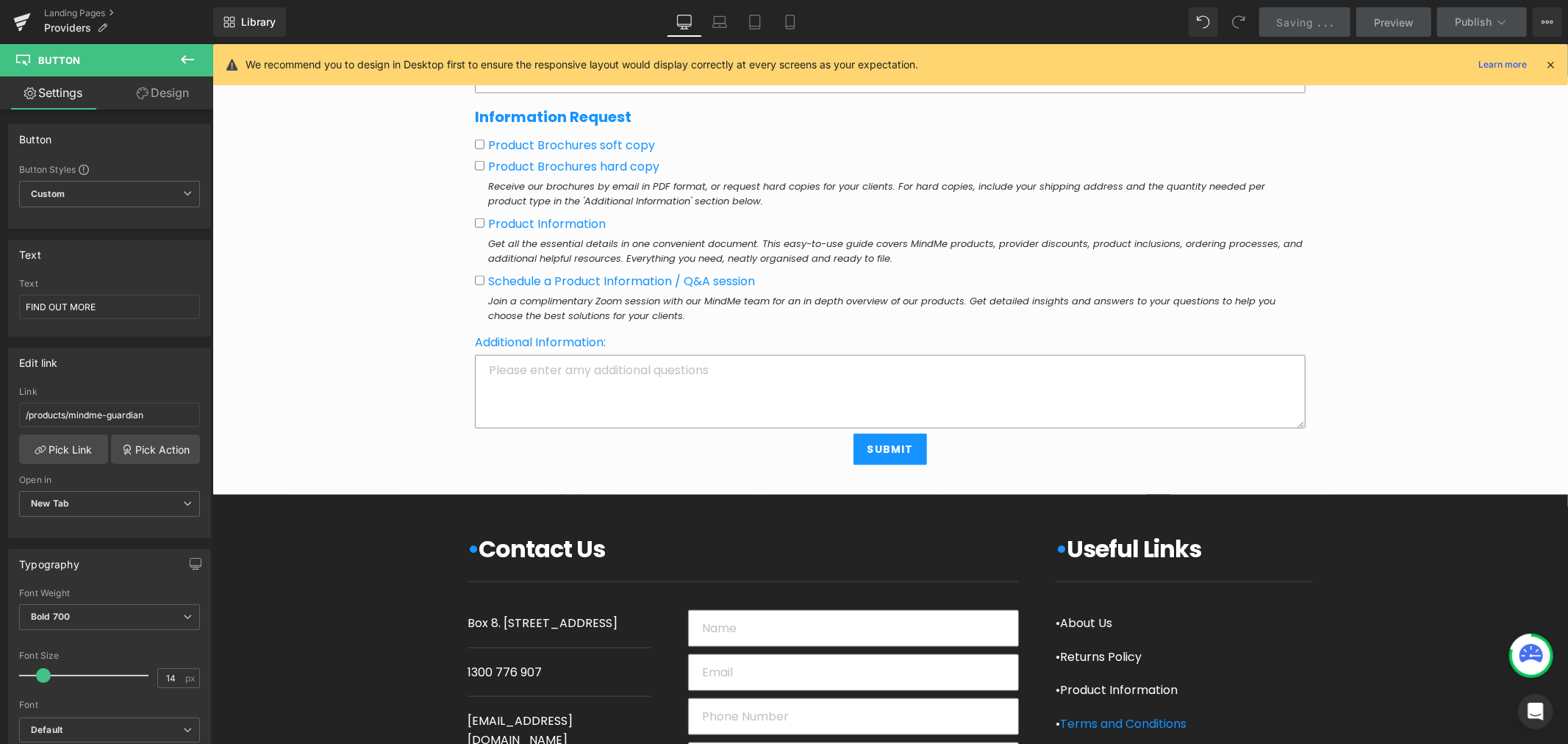
scroll to position [476, 0]
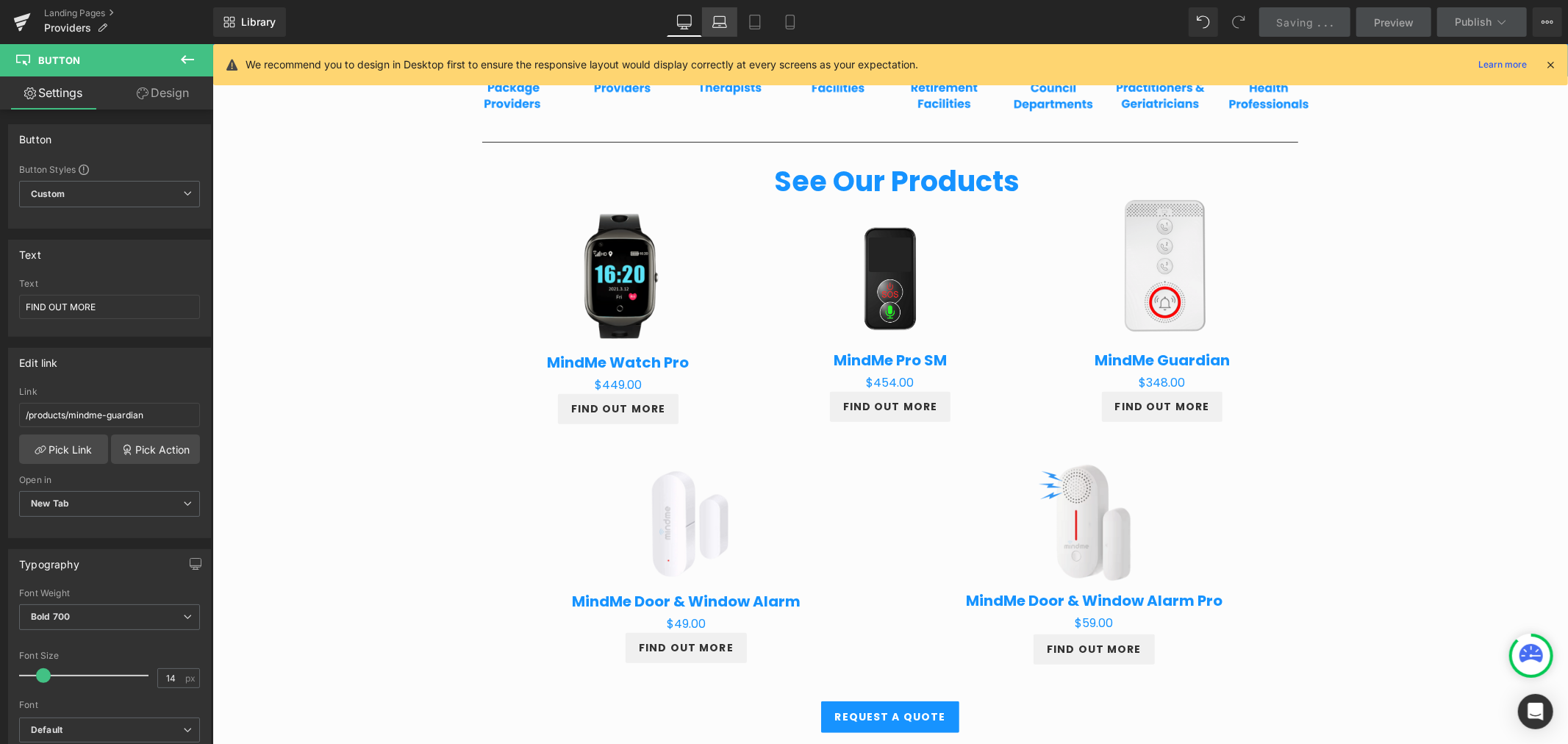
click at [717, 17] on icon at bounding box center [719, 22] width 15 height 15
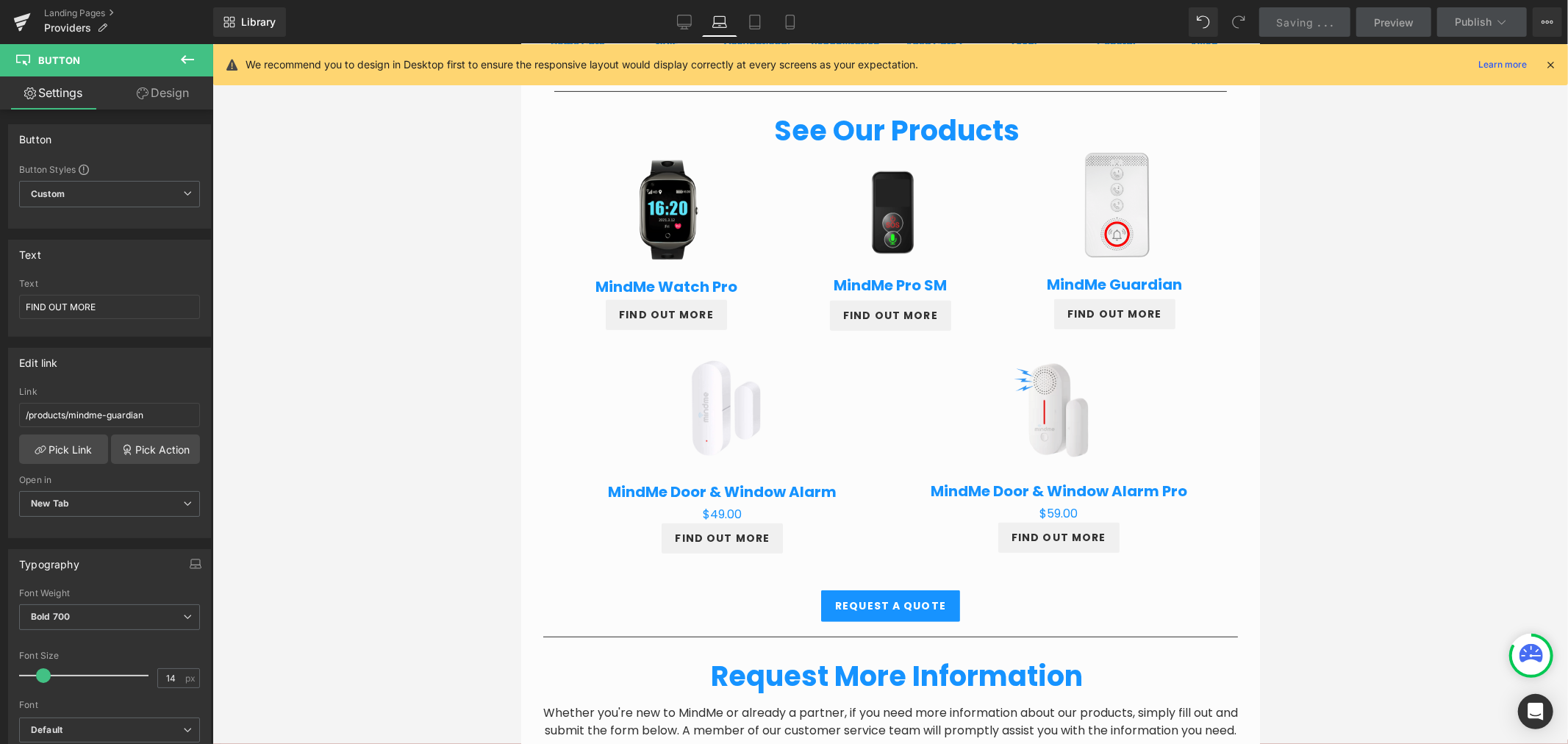
scroll to position [384, 0]
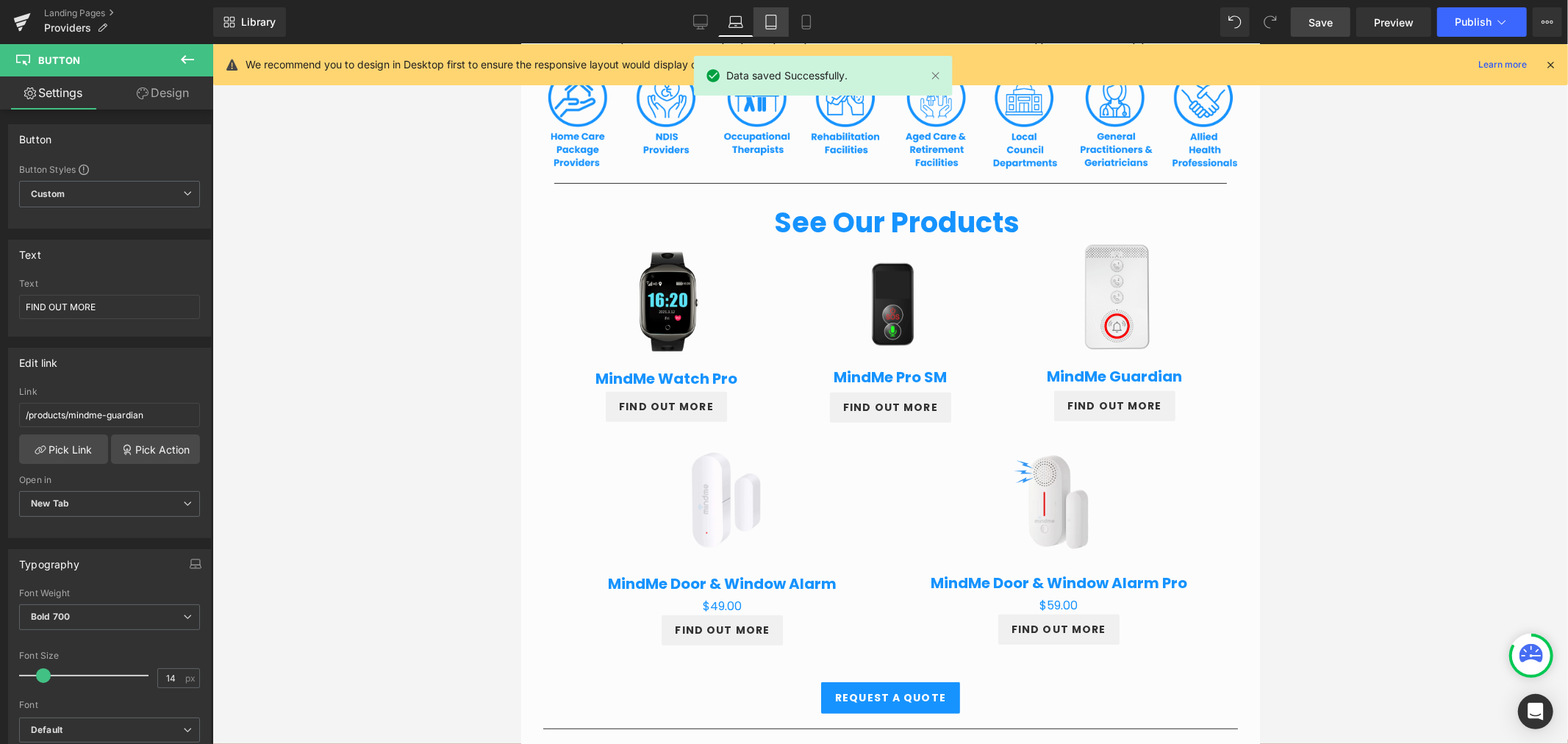
click at [747, 23] on link "Laptop" at bounding box center [736, 22] width 35 height 29
click at [768, 19] on icon at bounding box center [771, 22] width 15 height 15
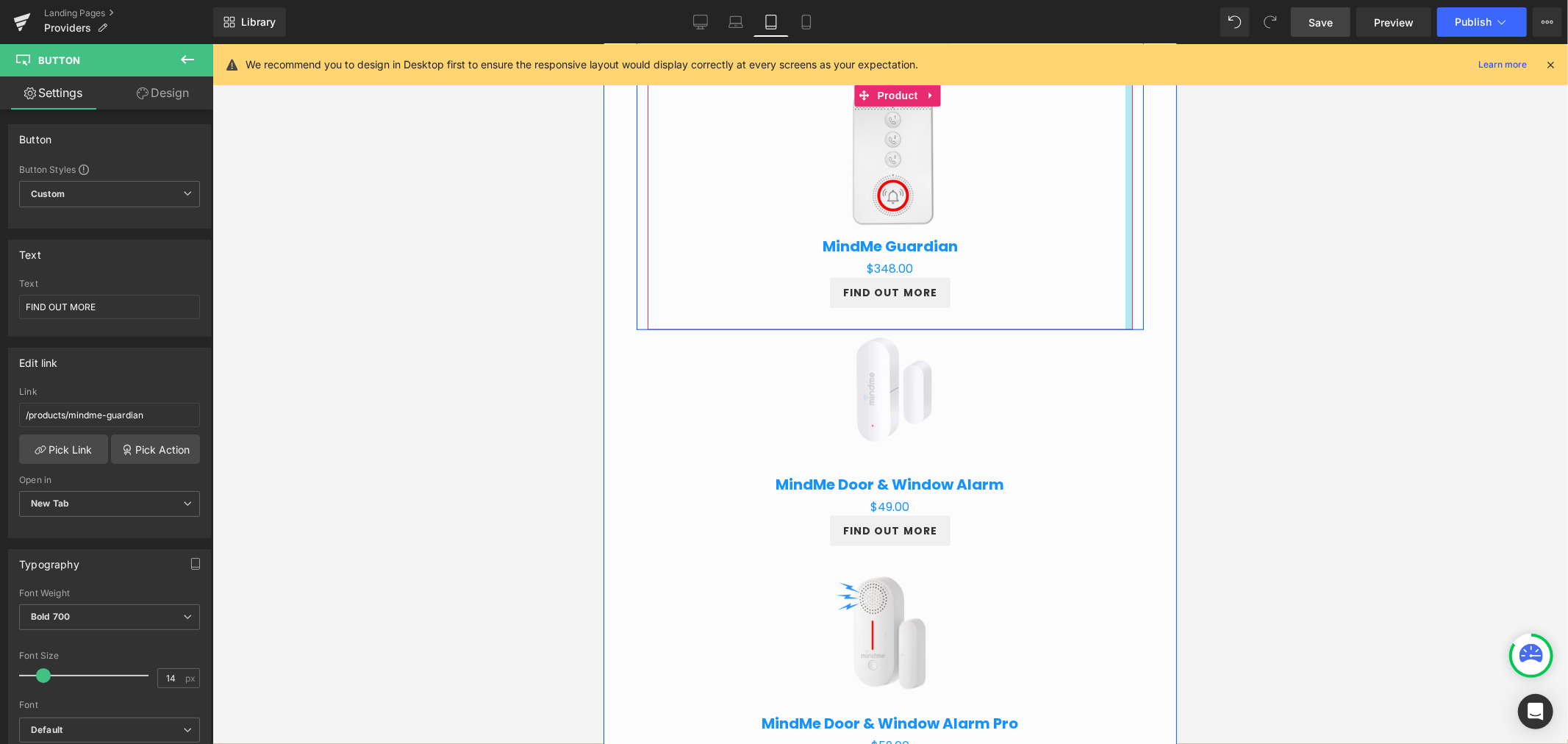
scroll to position [1346, 0]
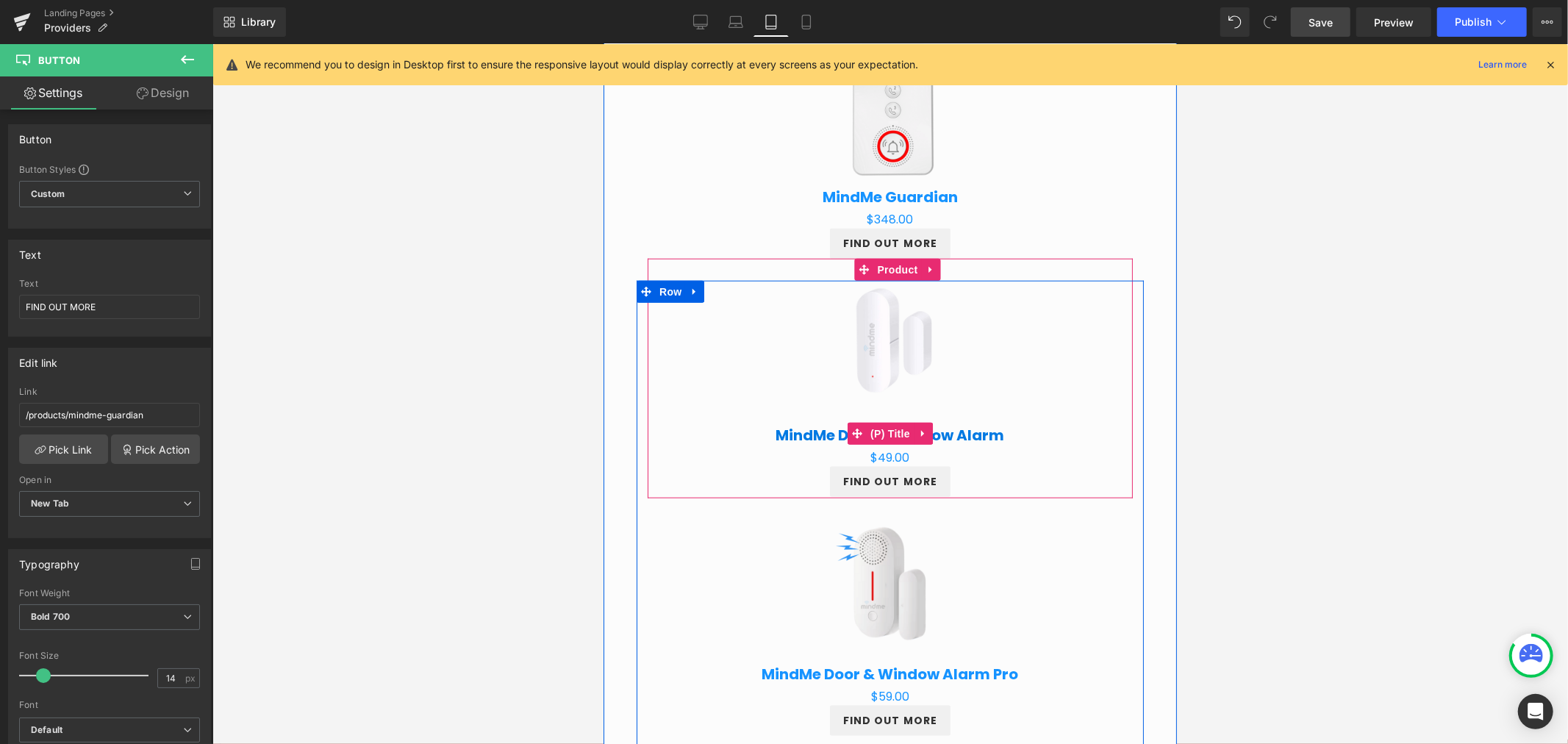
click at [823, 430] on link "MindMe Door & Window Alarm" at bounding box center [890, 434] width 229 height 18
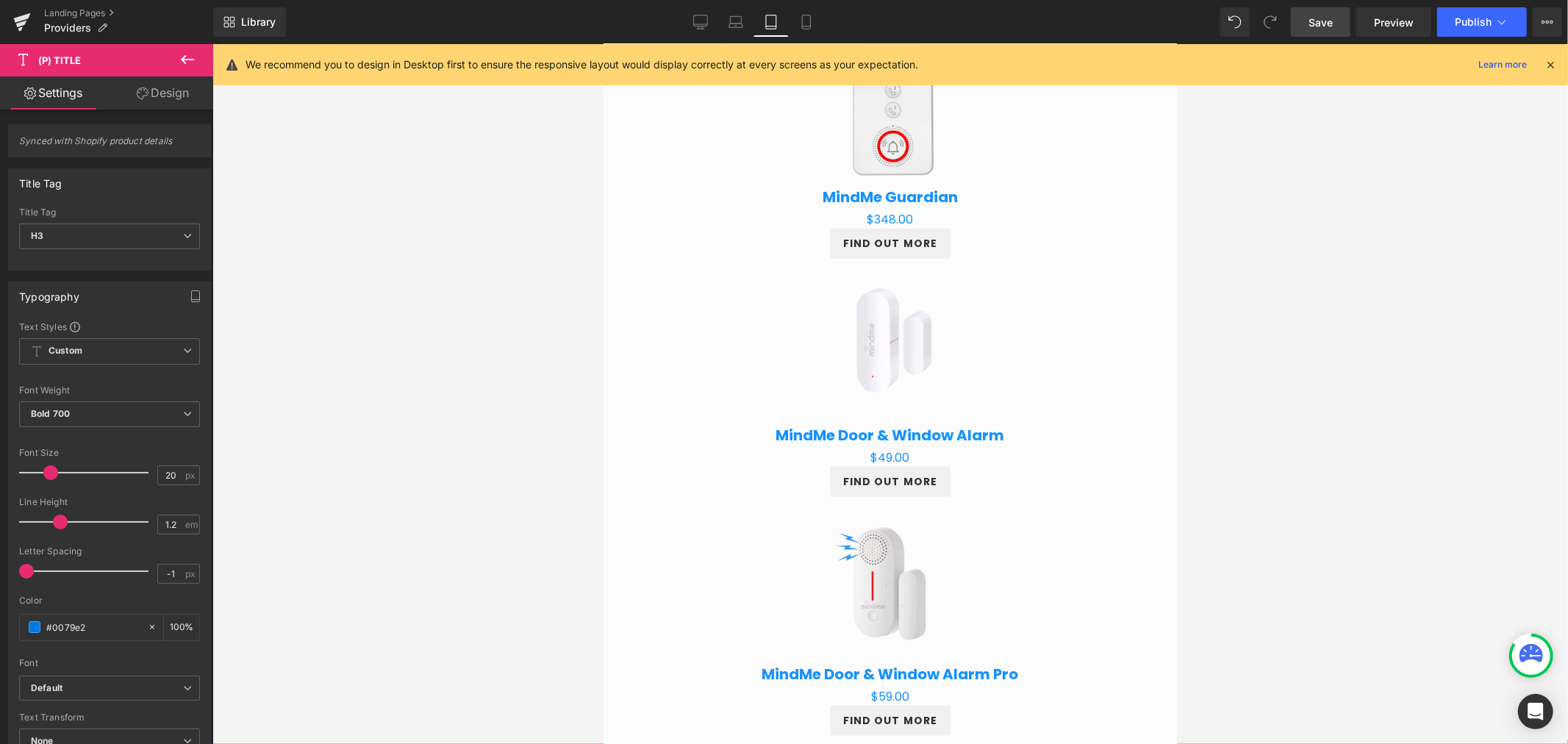
click at [186, 90] on link "Design" at bounding box center [163, 93] width 107 height 33
click at [0, 0] on div "Spacing" at bounding box center [0, 0] width 0 height 0
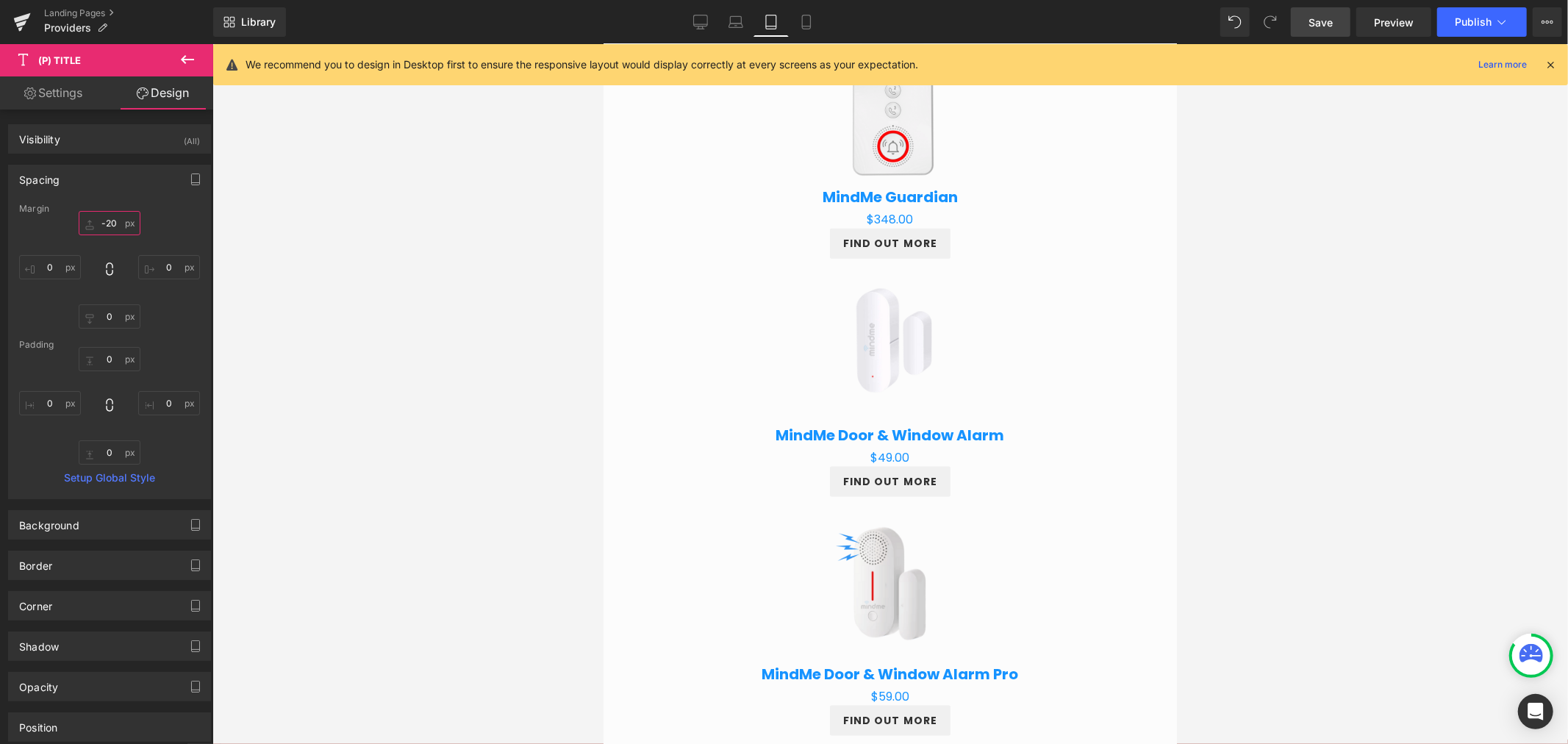
click at [114, 224] on input "-20" at bounding box center [109, 223] width 62 height 24
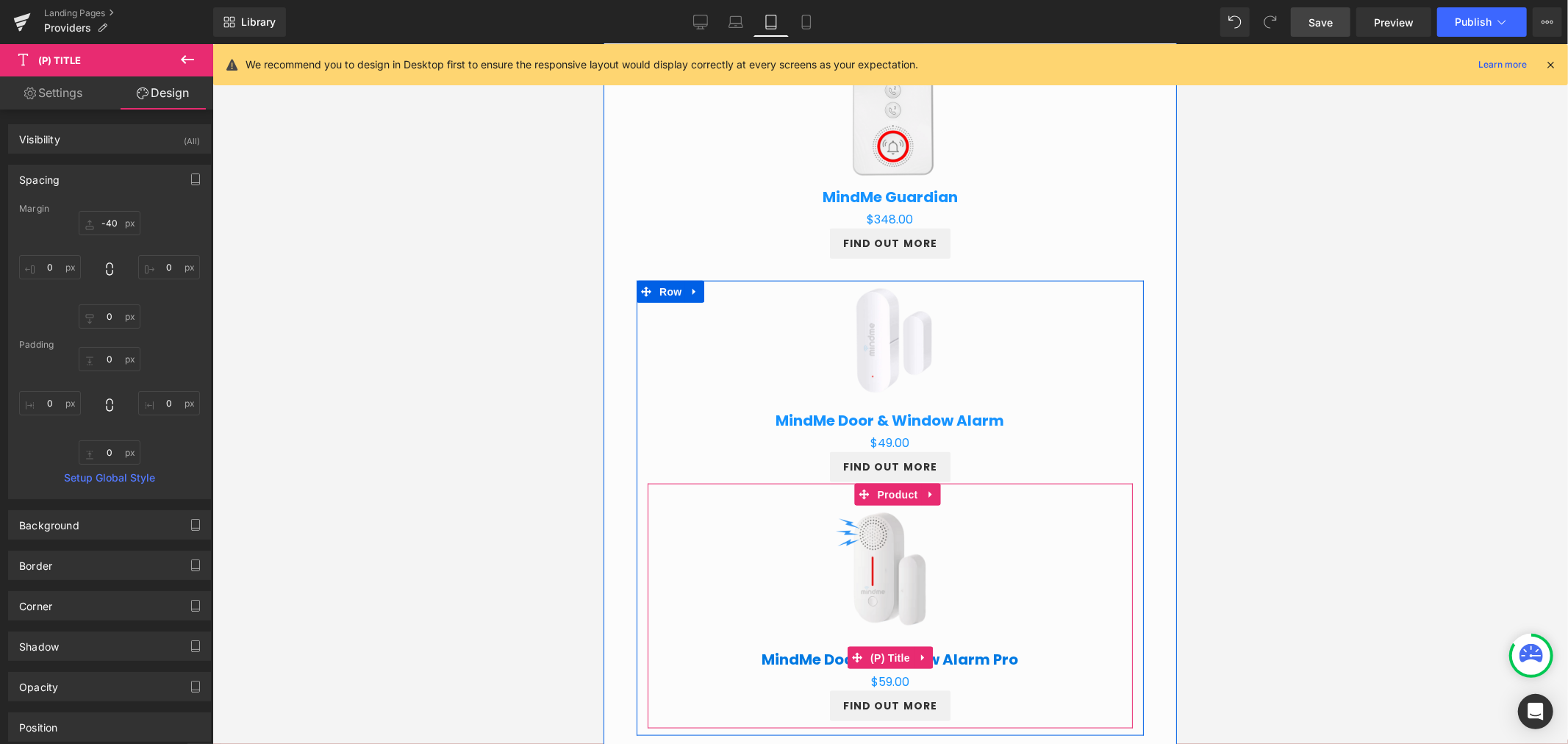
click at [934, 658] on link "MindMe Door & Window Alarm Pro" at bounding box center [890, 658] width 256 height 18
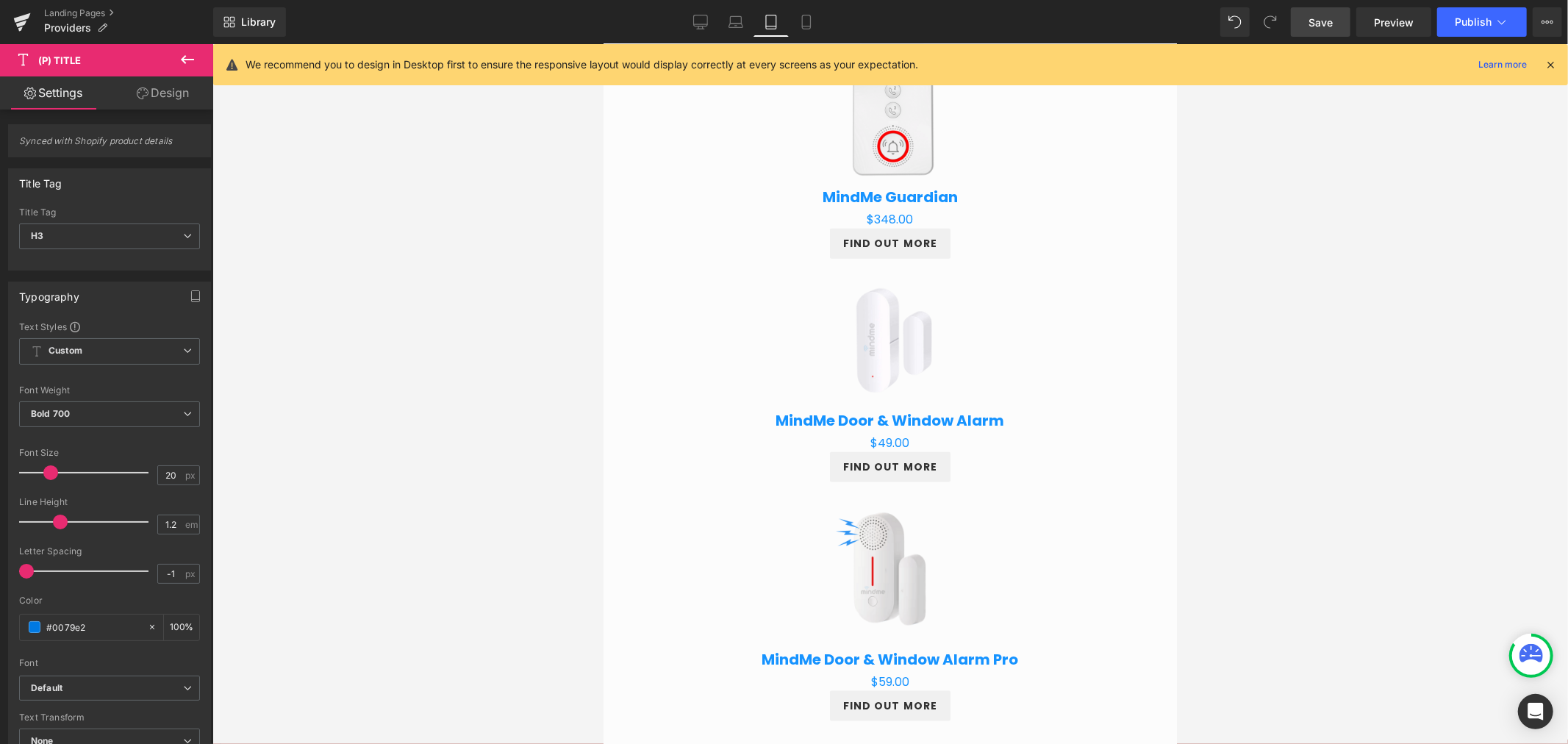
click at [158, 98] on link "Design" at bounding box center [163, 93] width 107 height 33
click at [0, 0] on div "Spacing" at bounding box center [0, 0] width 0 height 0
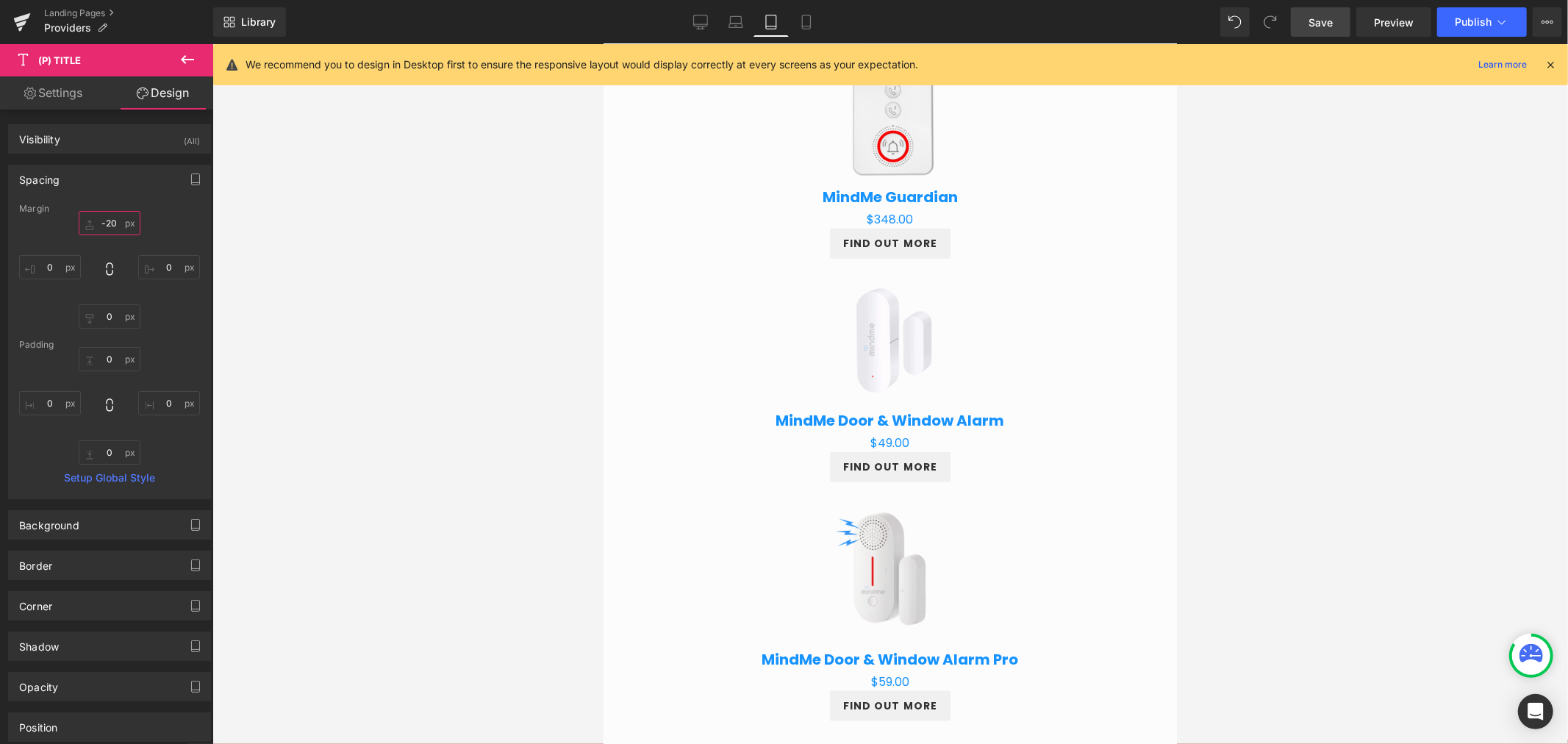
click at [114, 219] on input "-20" at bounding box center [109, 223] width 62 height 24
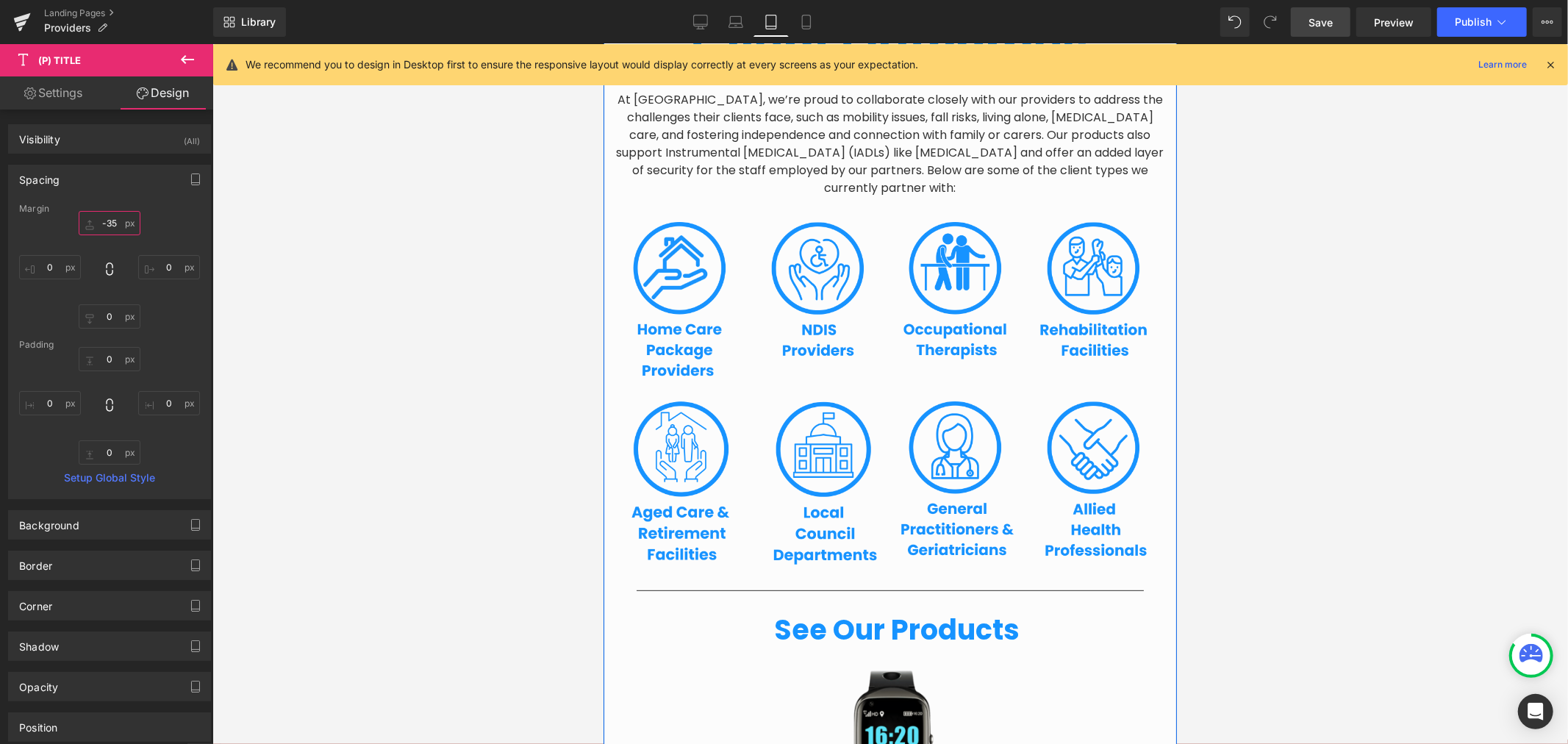
scroll to position [258, 0]
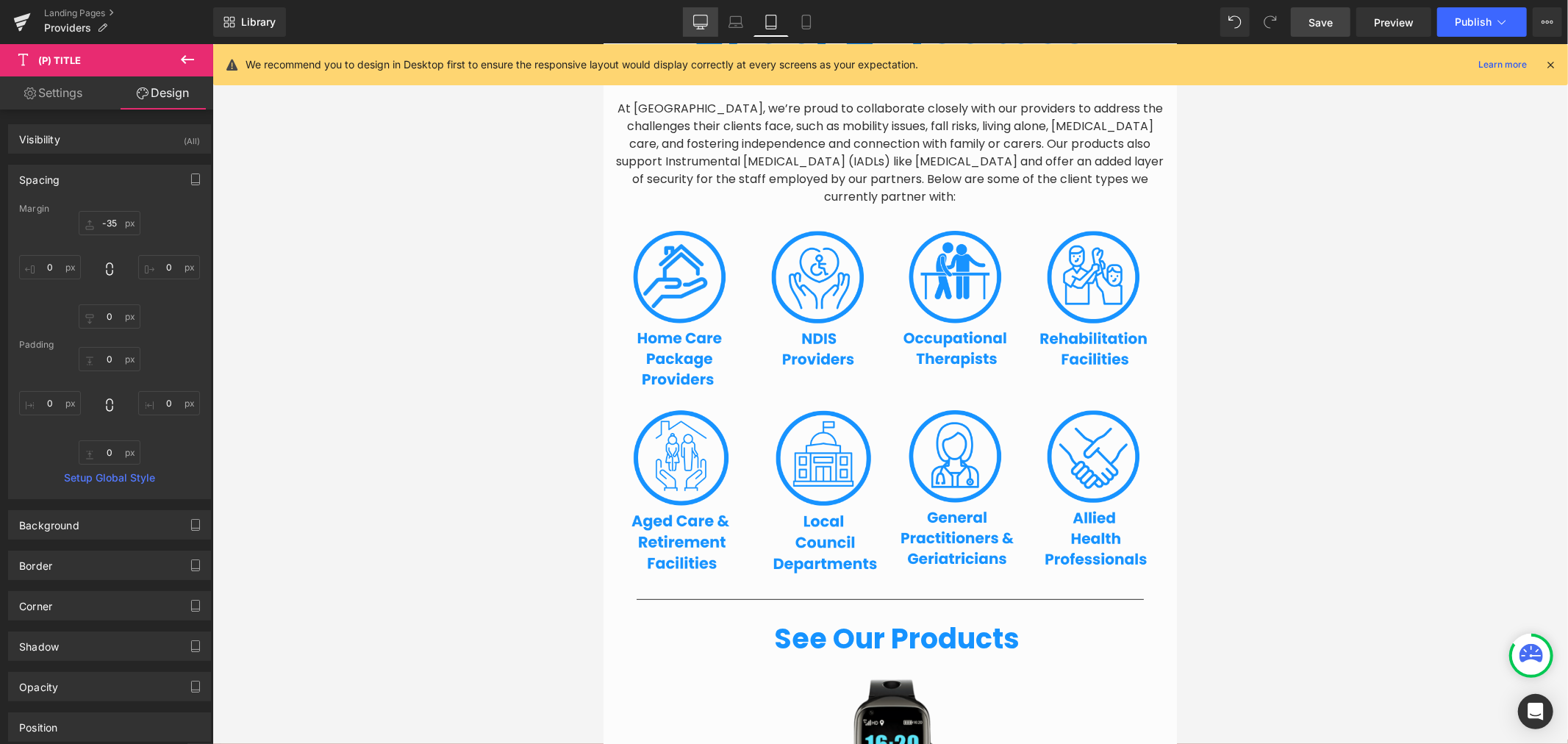
click at [717, 22] on link "Desktop" at bounding box center [701, 22] width 35 height 29
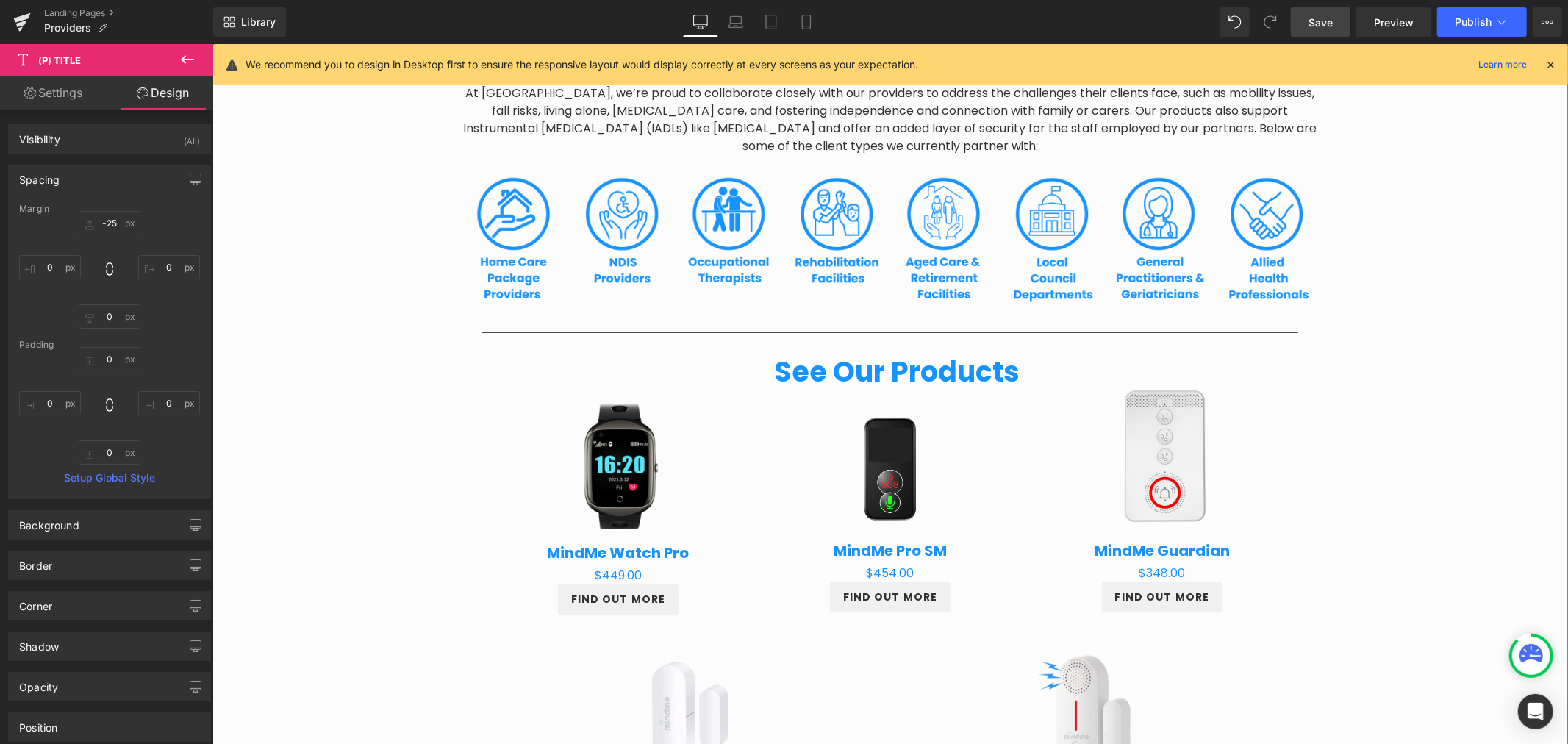
scroll to position [299, 0]
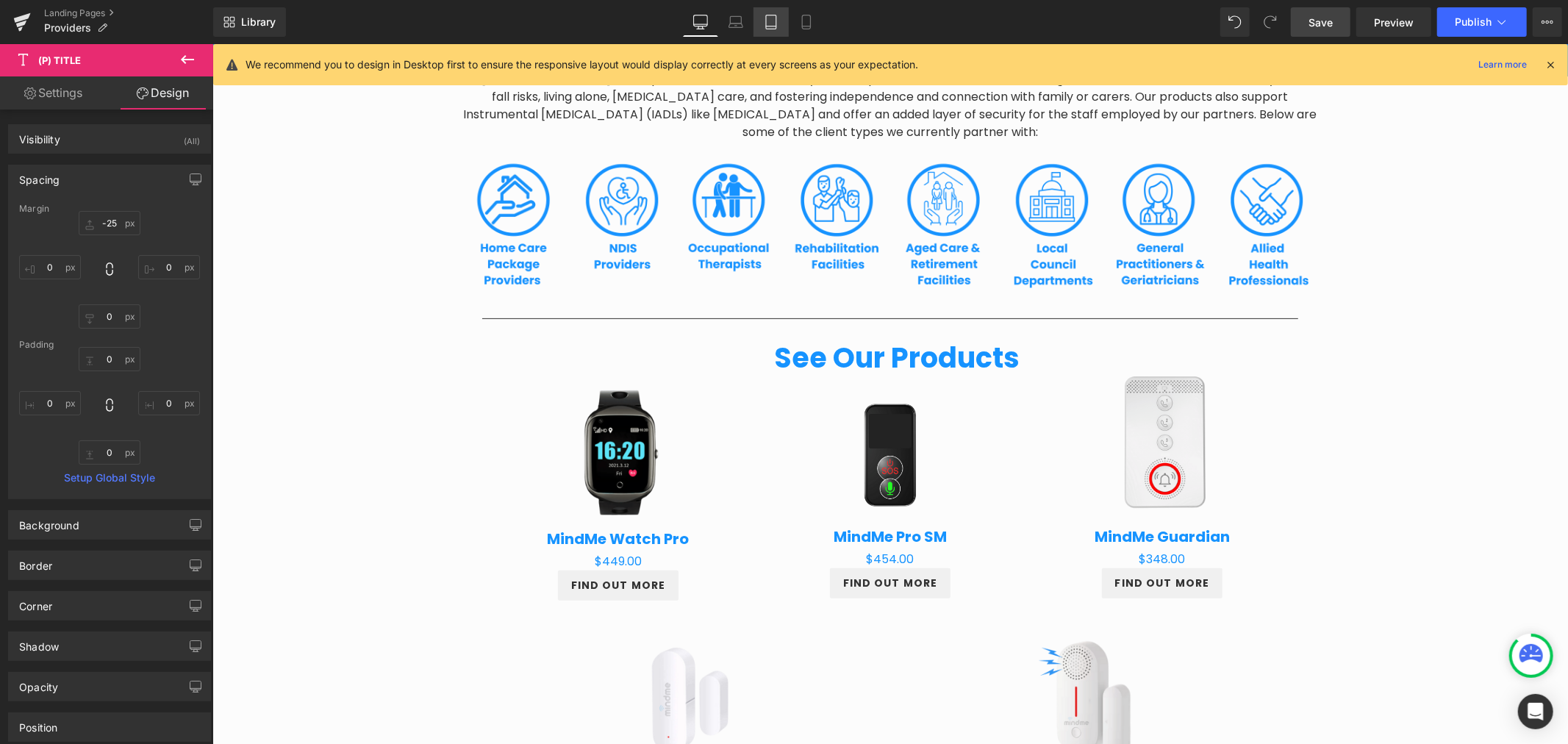
click at [783, 30] on link "Tablet" at bounding box center [771, 22] width 35 height 29
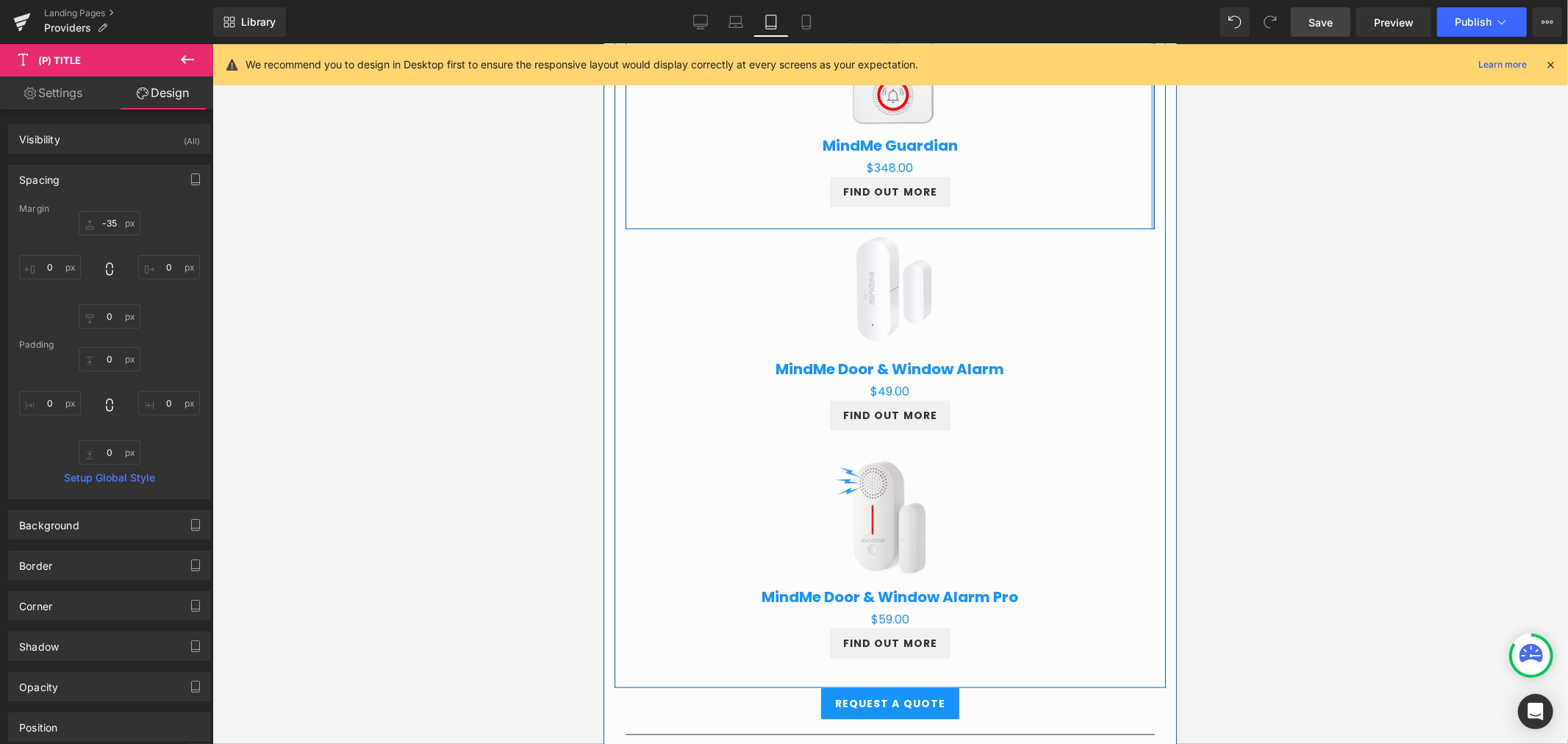
scroll to position [1435, 0]
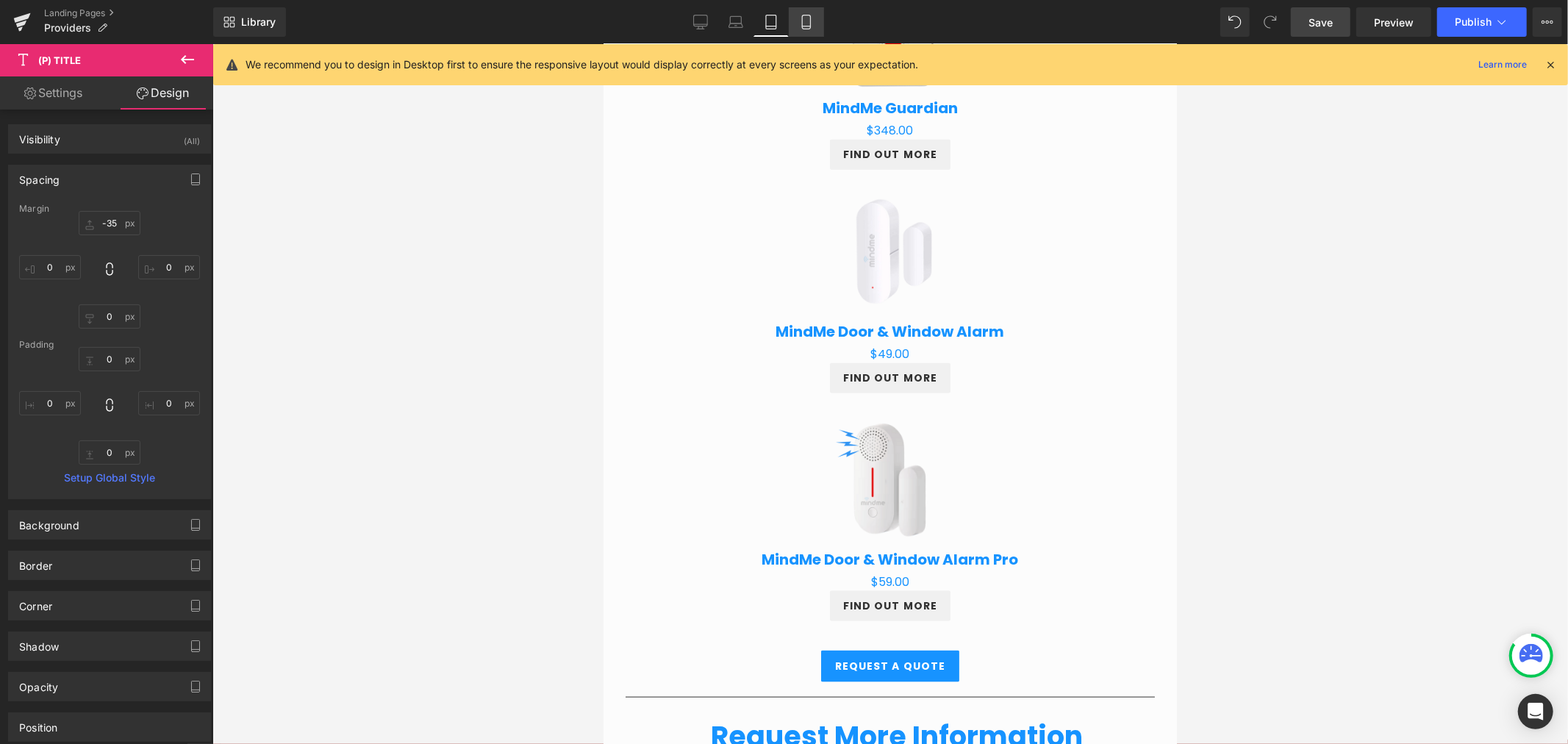
click at [809, 29] on link "Mobile" at bounding box center [806, 22] width 35 height 29
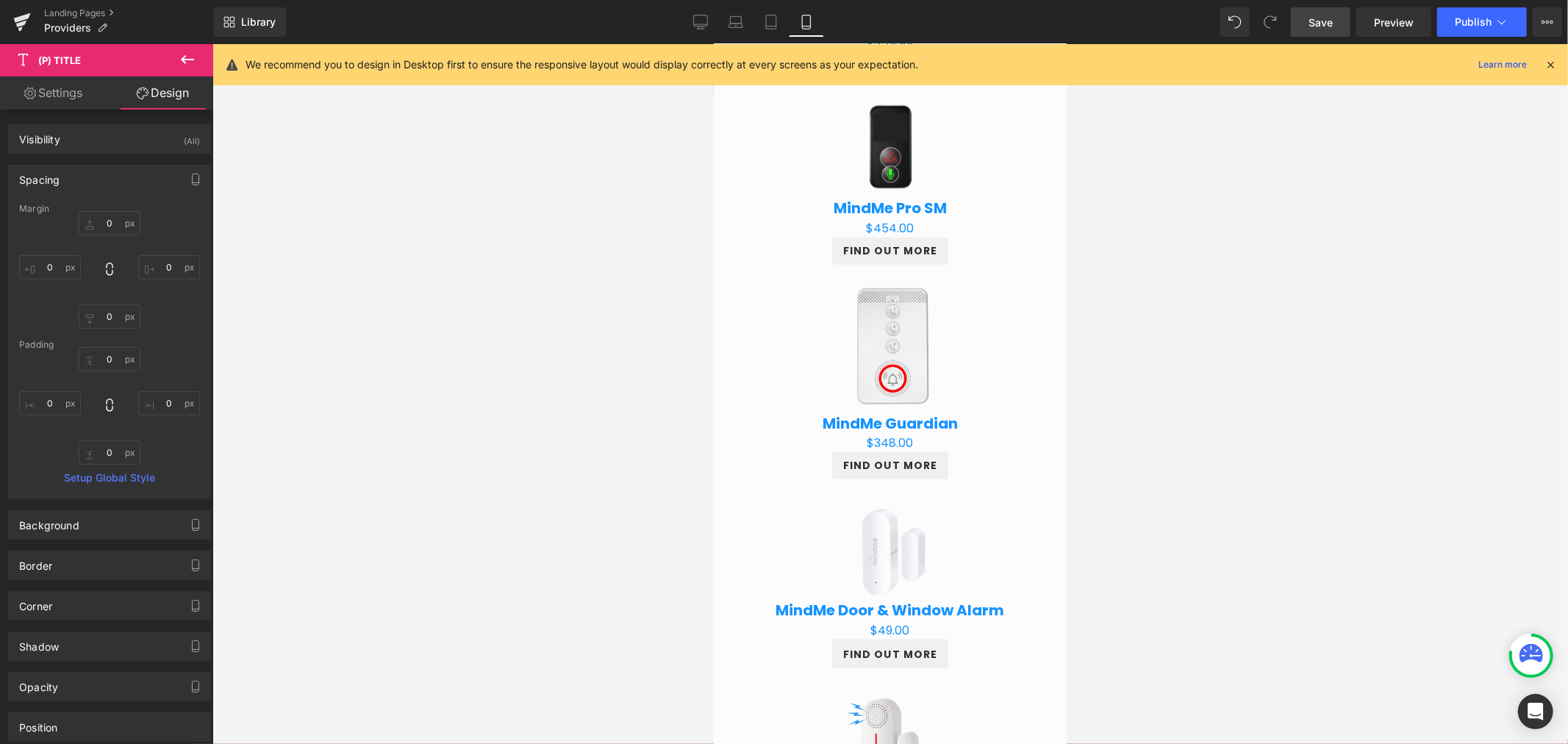
scroll to position [1692, 0]
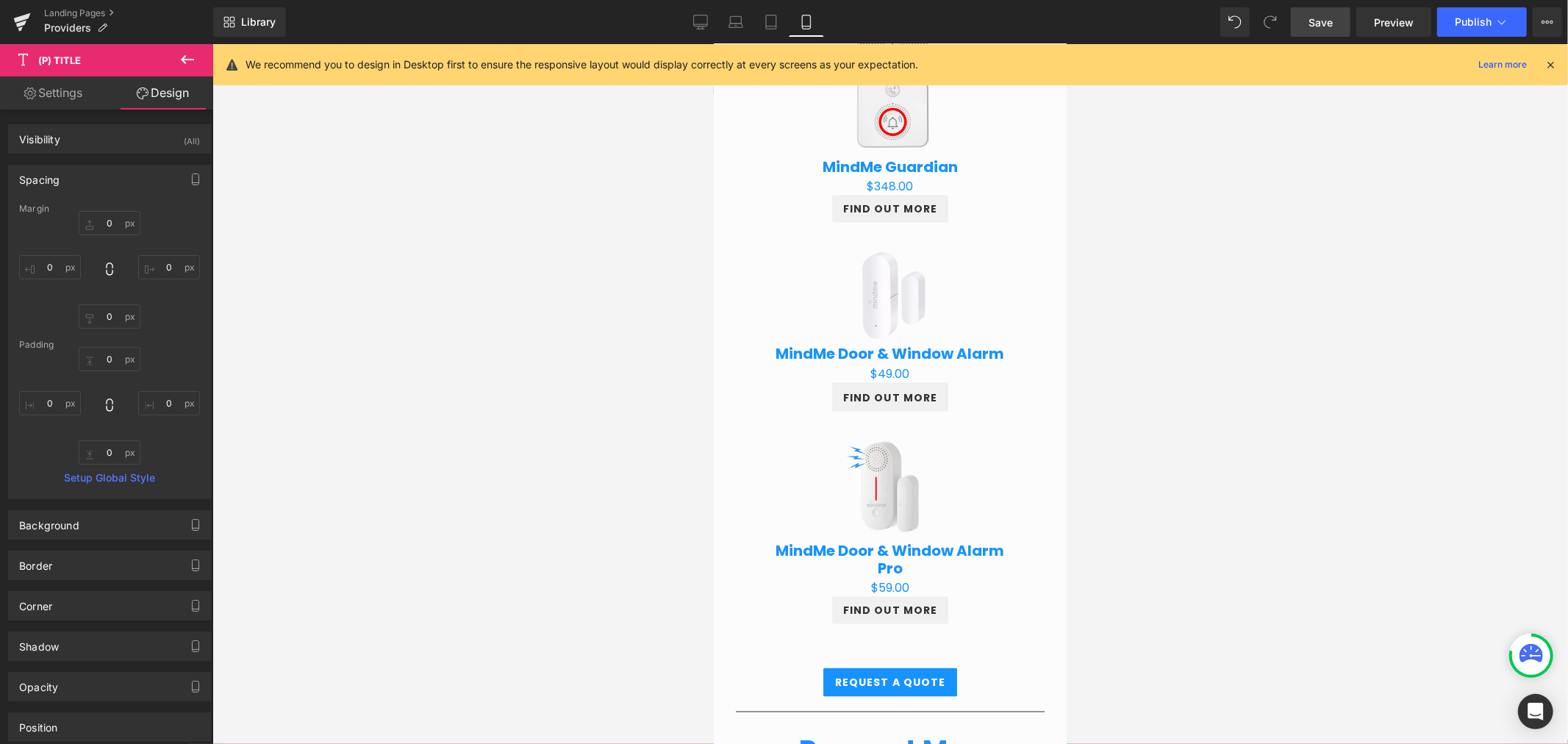
click at [1311, 28] on span "Save" at bounding box center [1321, 22] width 24 height 15
click at [21, 22] on icon at bounding box center [22, 24] width 10 height 7
click at [1393, 21] on span "Preview" at bounding box center [1394, 22] width 40 height 15
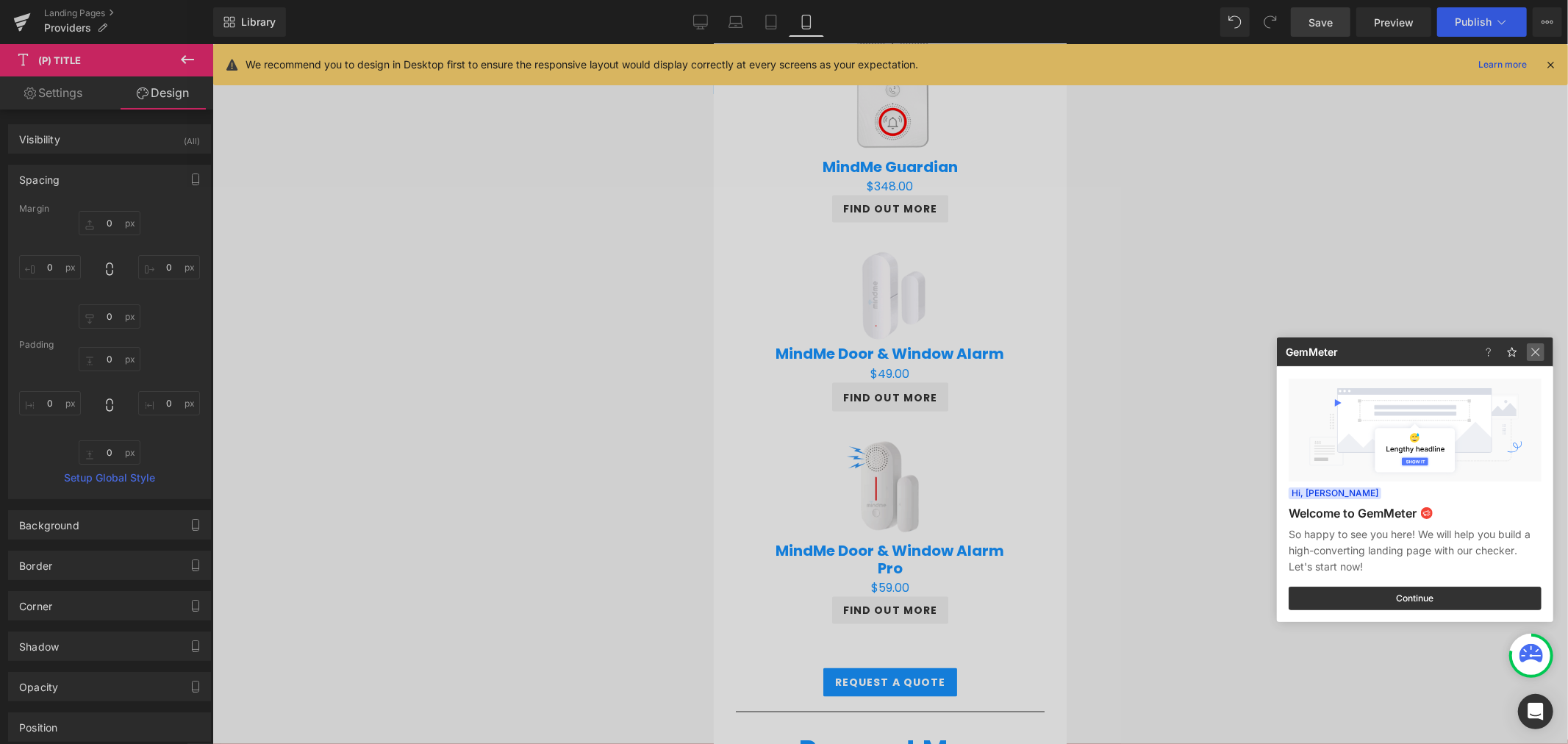
click at [1530, 348] on img at bounding box center [1535, 352] width 18 height 18
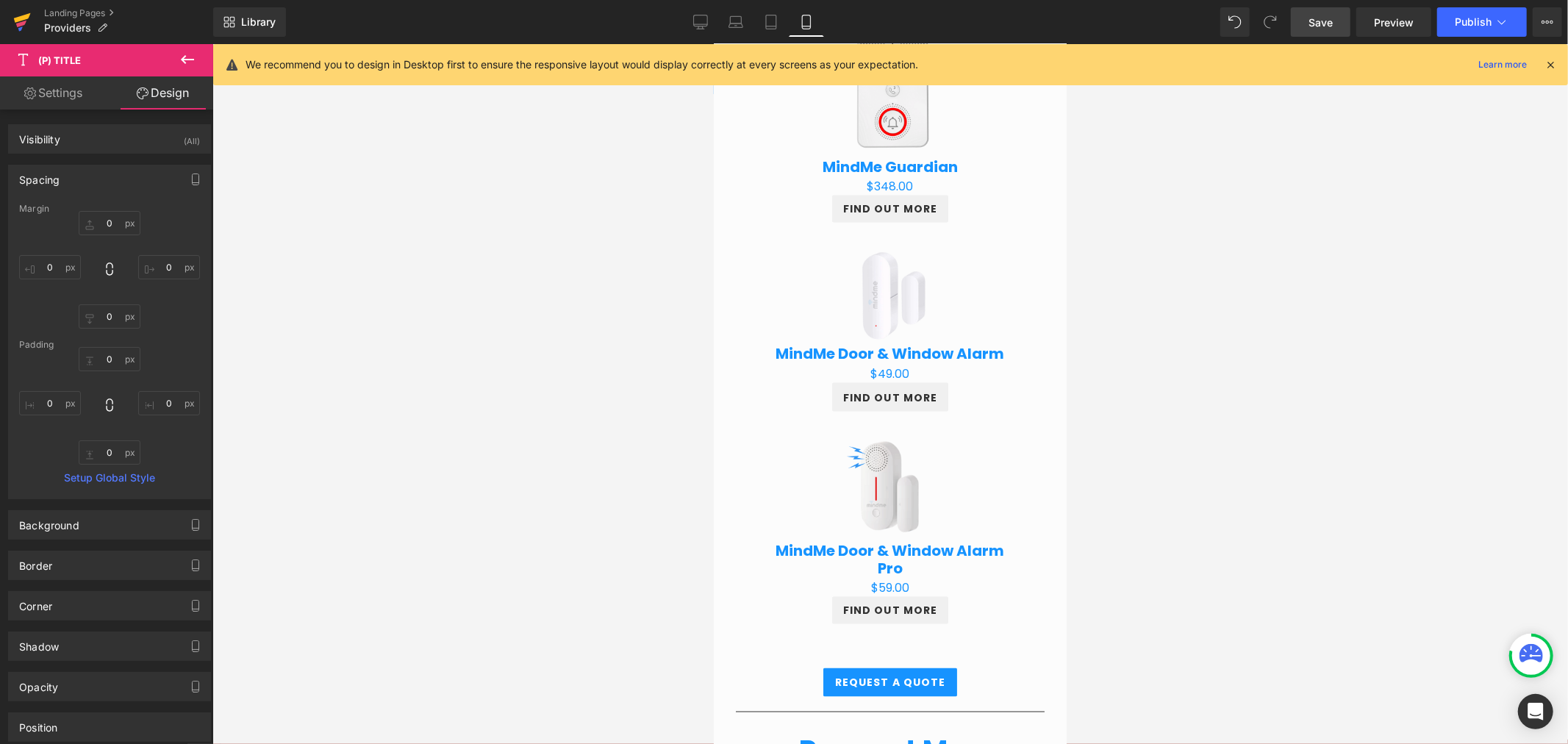
click at [22, 11] on icon at bounding box center [22, 22] width 18 height 37
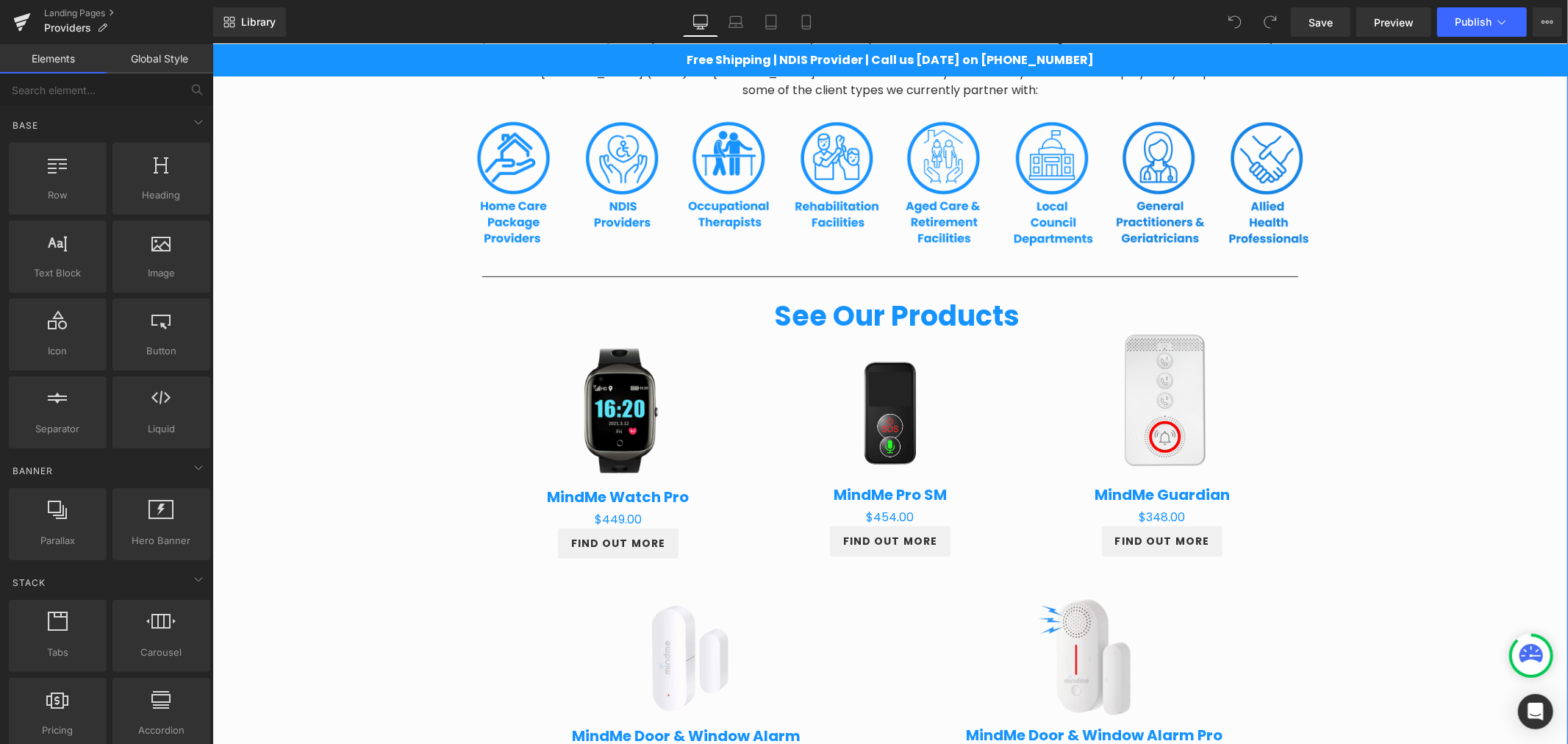
scroll to position [354, 0]
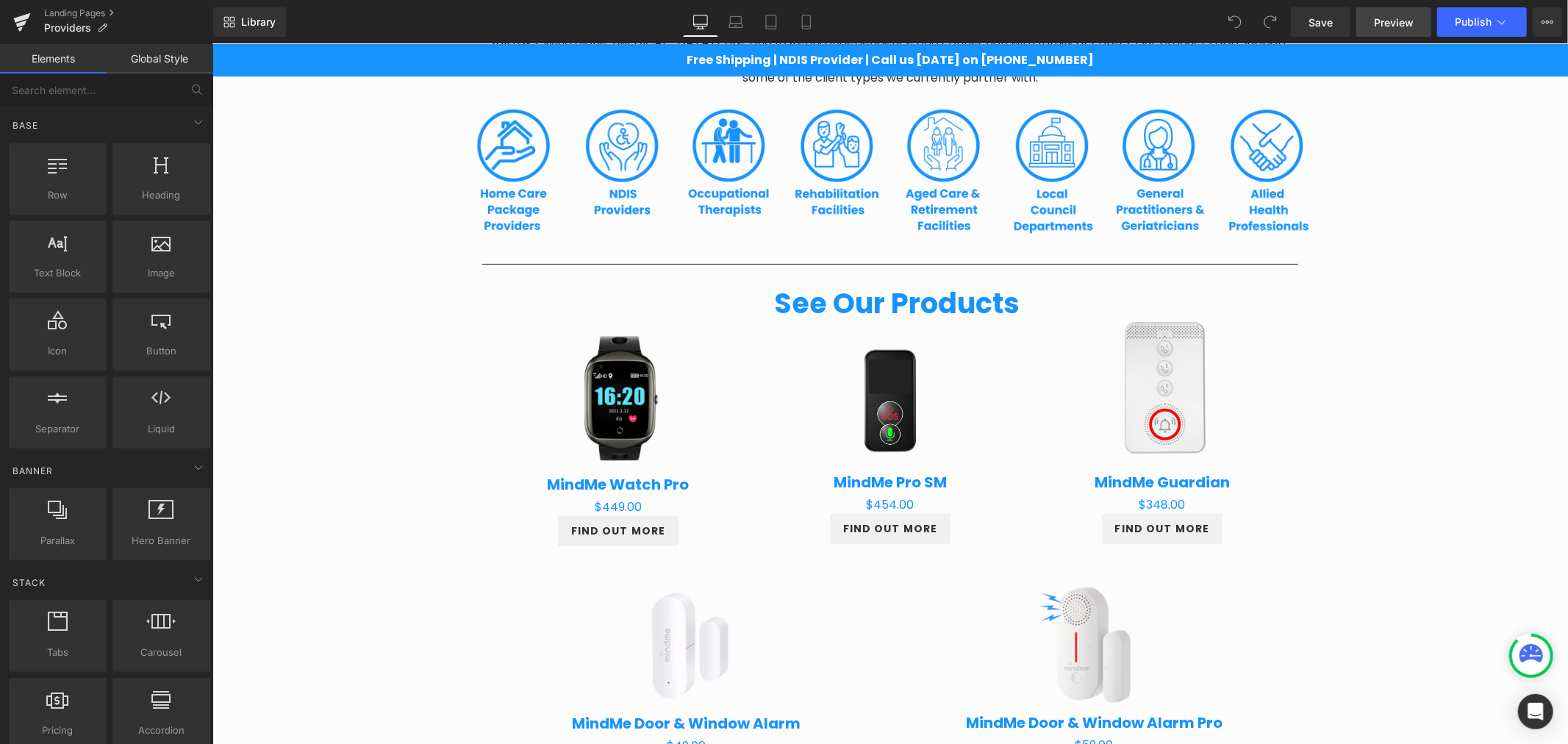
click at [1380, 18] on span "Preview" at bounding box center [1394, 22] width 40 height 15
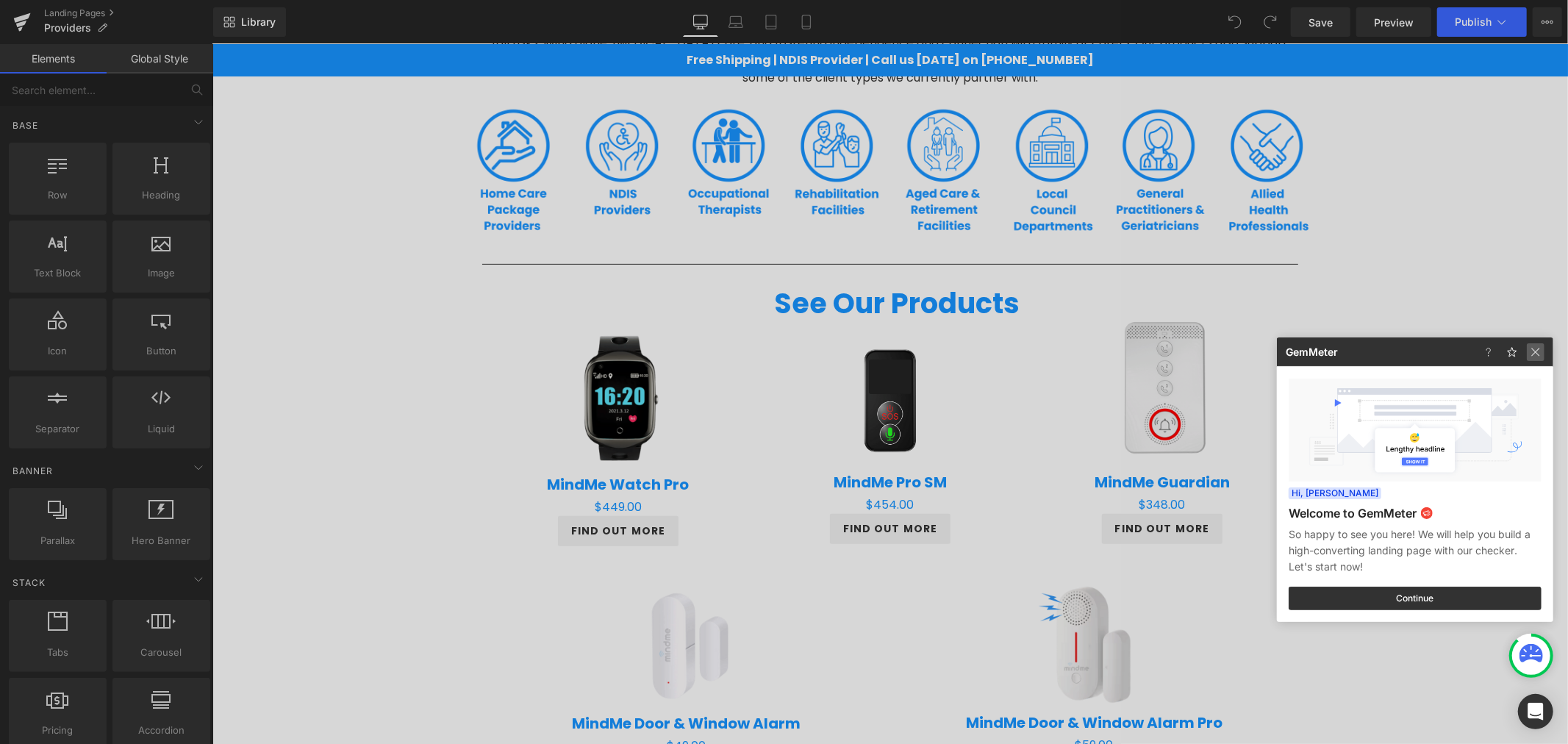
click at [1534, 354] on img at bounding box center [1535, 352] width 18 height 18
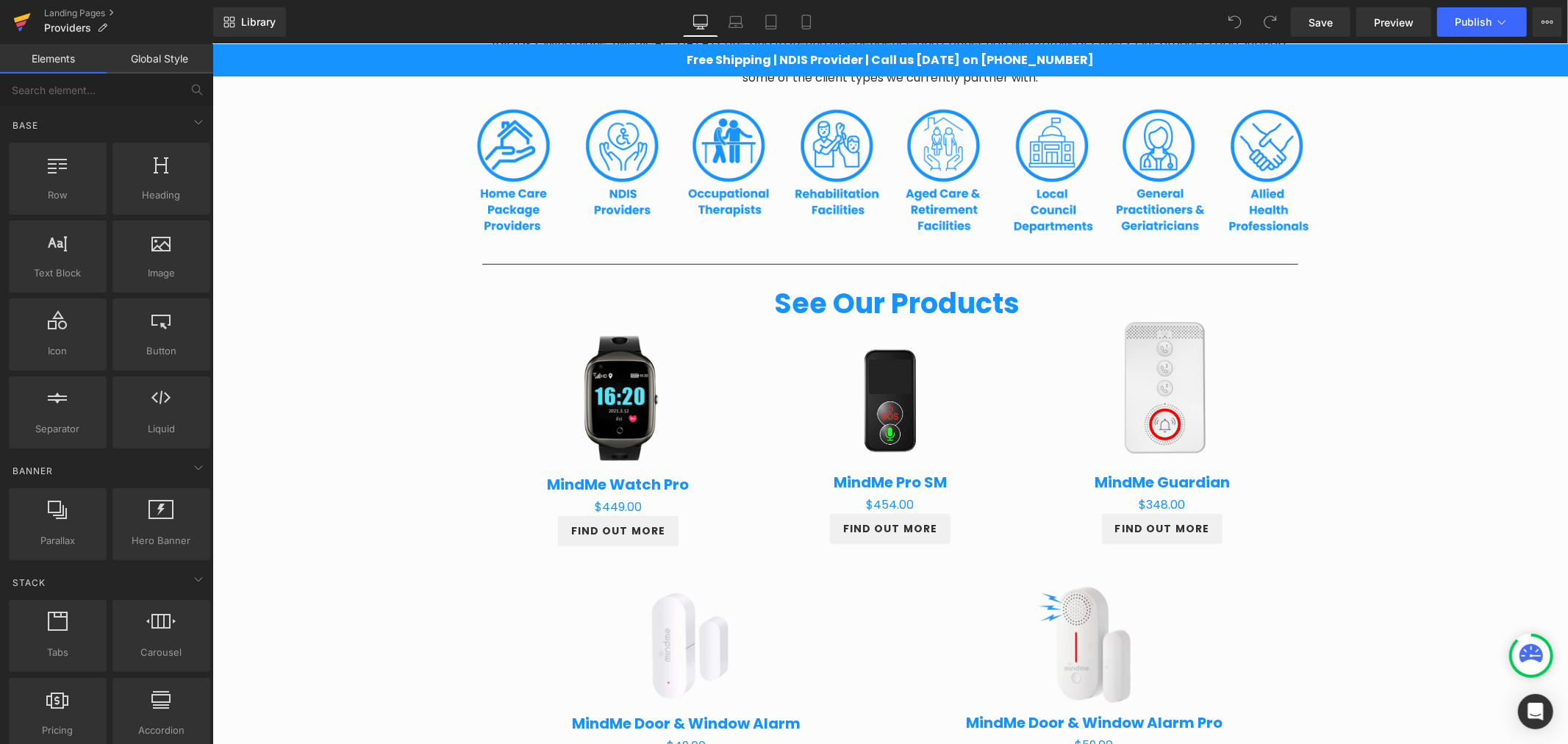
click at [25, 18] on icon at bounding box center [22, 17] width 17 height 9
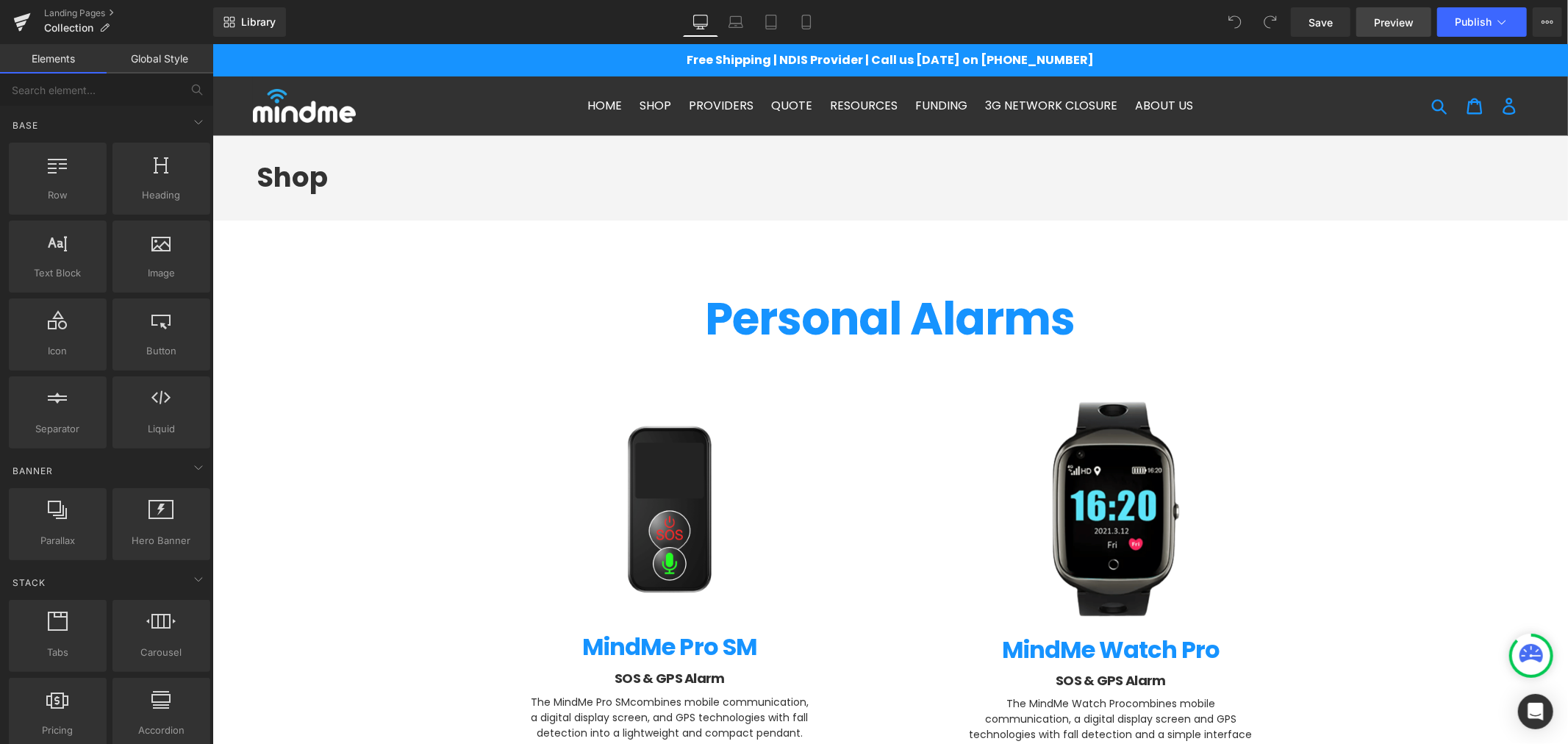
click at [1385, 22] on span "Preview" at bounding box center [1394, 22] width 40 height 15
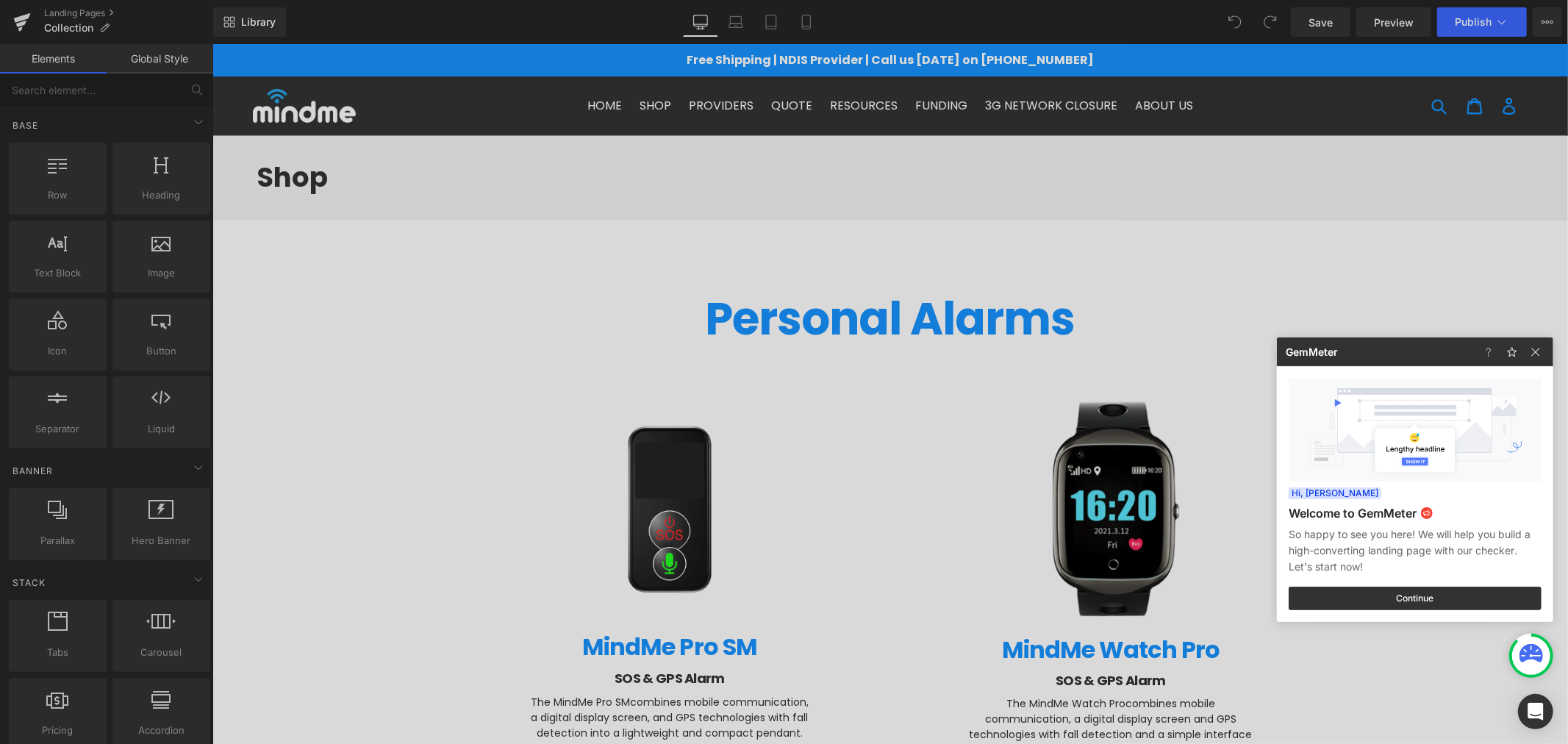
click at [15, 15] on div at bounding box center [784, 372] width 1568 height 744
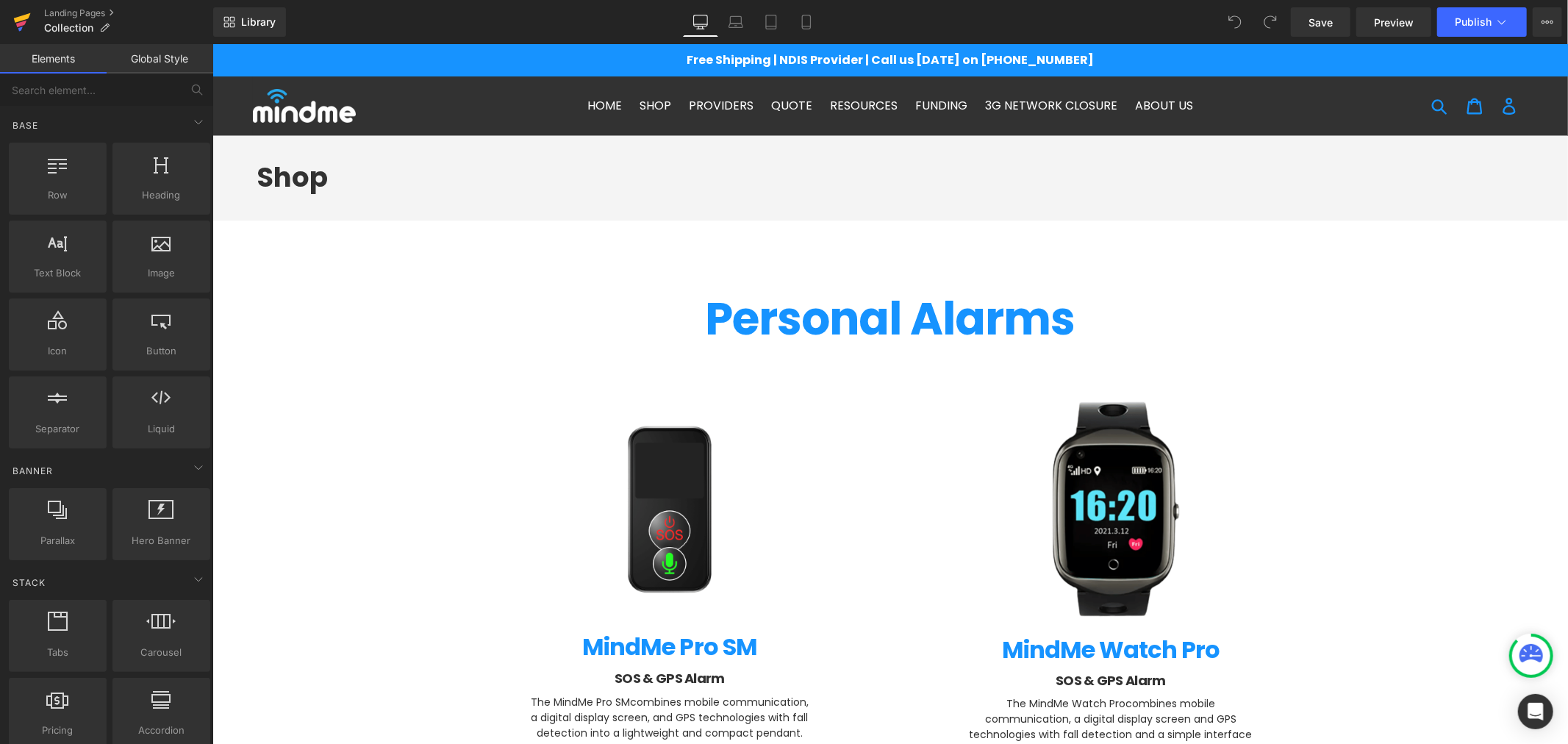
click at [26, 13] on icon at bounding box center [22, 22] width 18 height 37
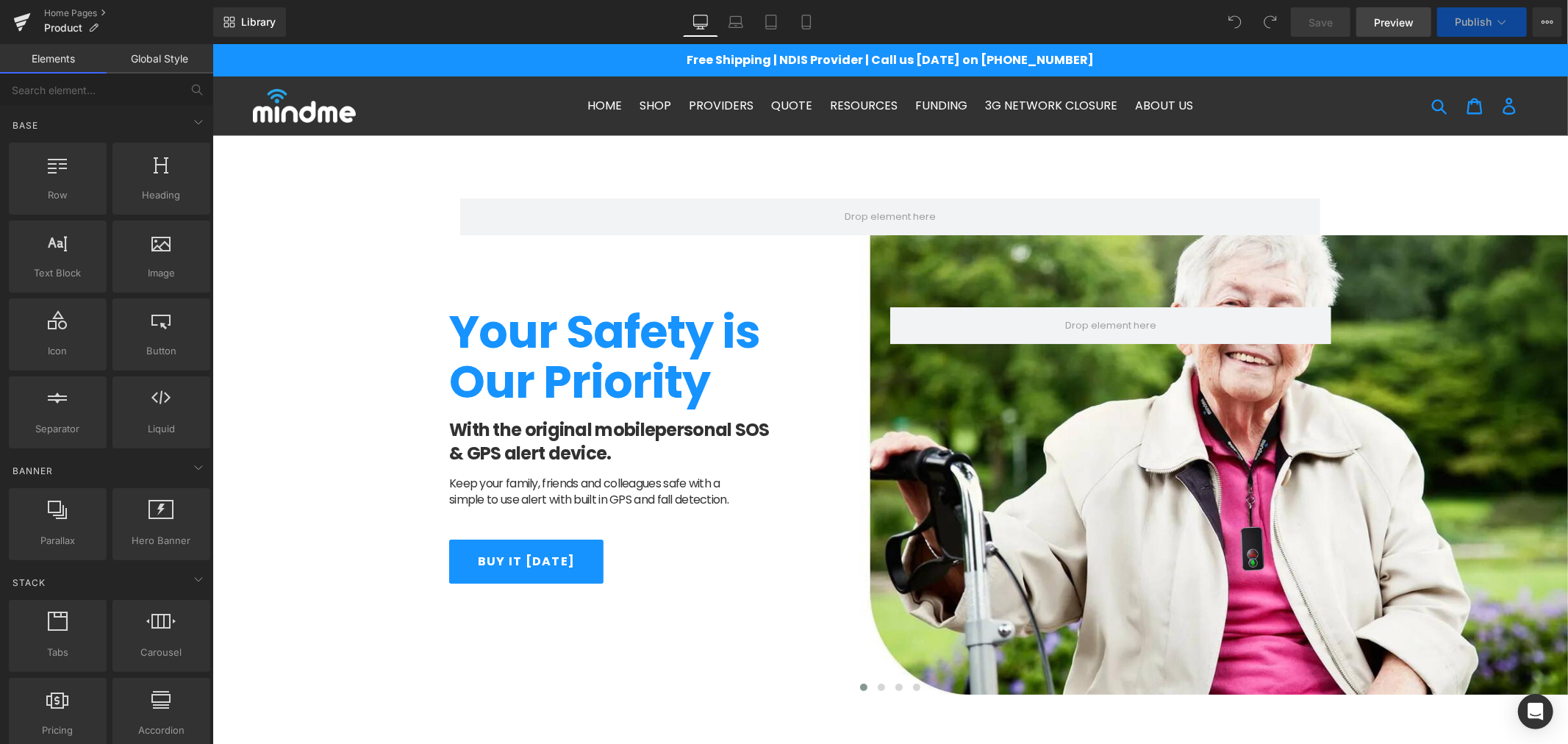
click at [1388, 28] on span "Preview" at bounding box center [1394, 22] width 40 height 15
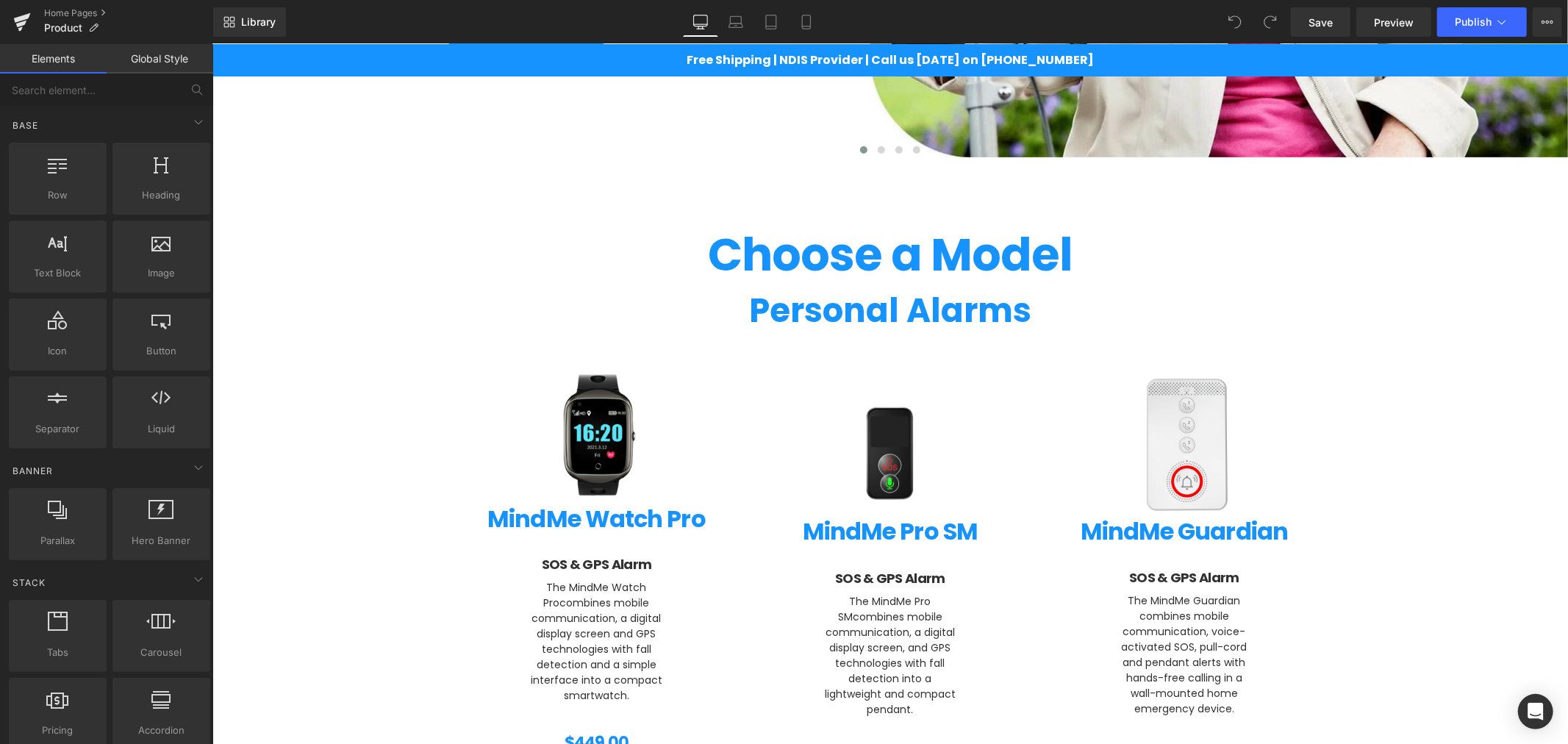
scroll to position [598, 0]
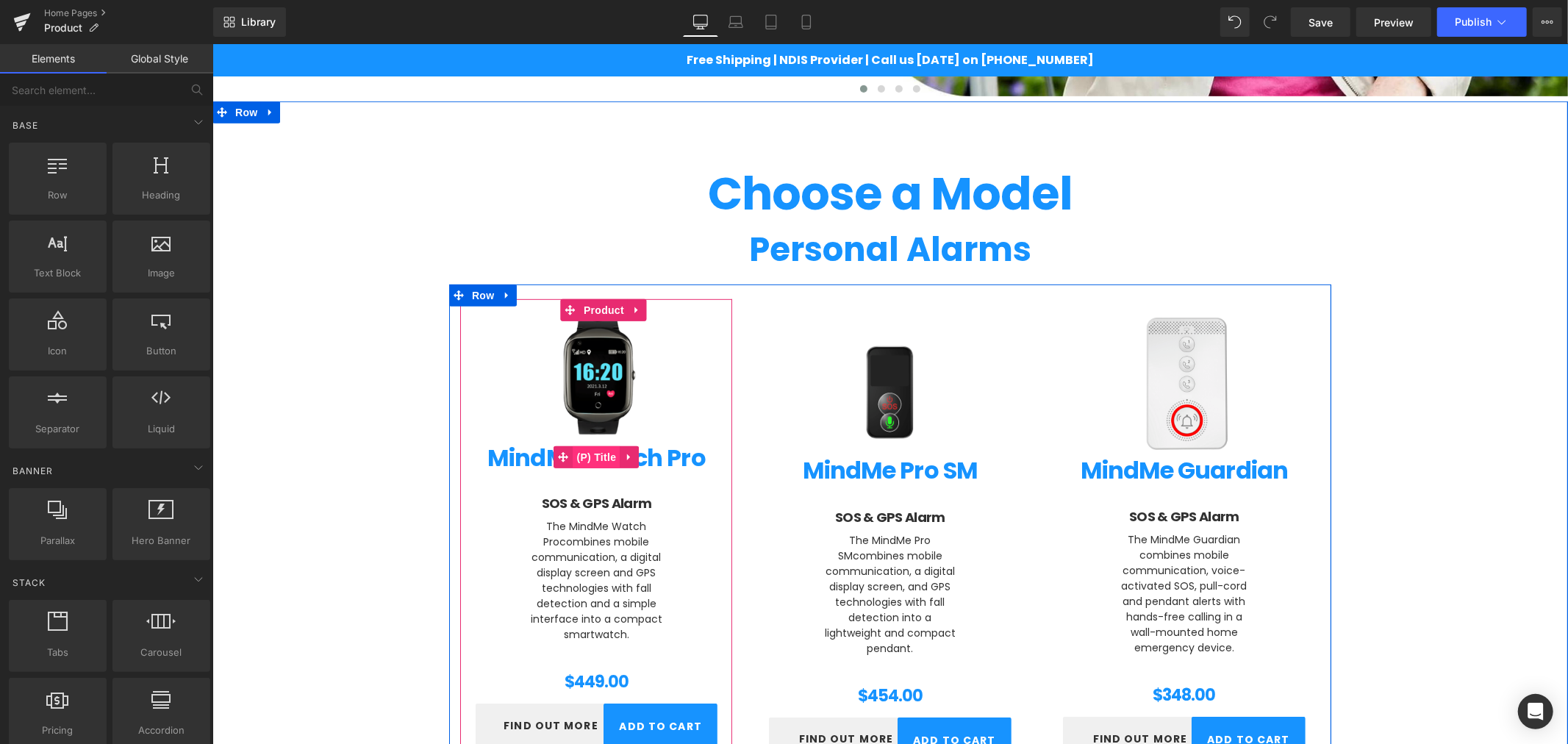
click at [584, 449] on span "(P) Title" at bounding box center [596, 457] width 47 height 22
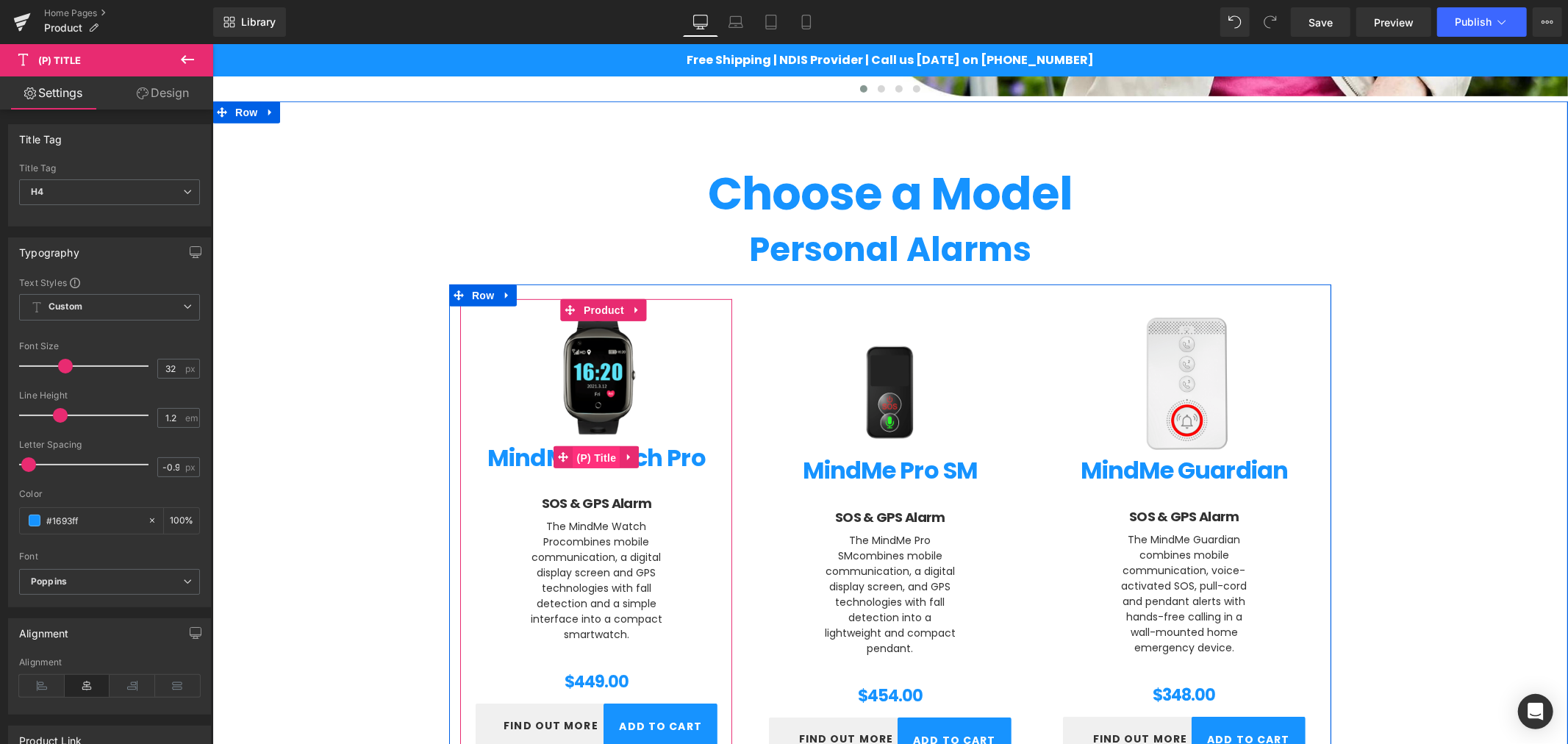
click at [589, 457] on span "(P) Title" at bounding box center [596, 458] width 47 height 22
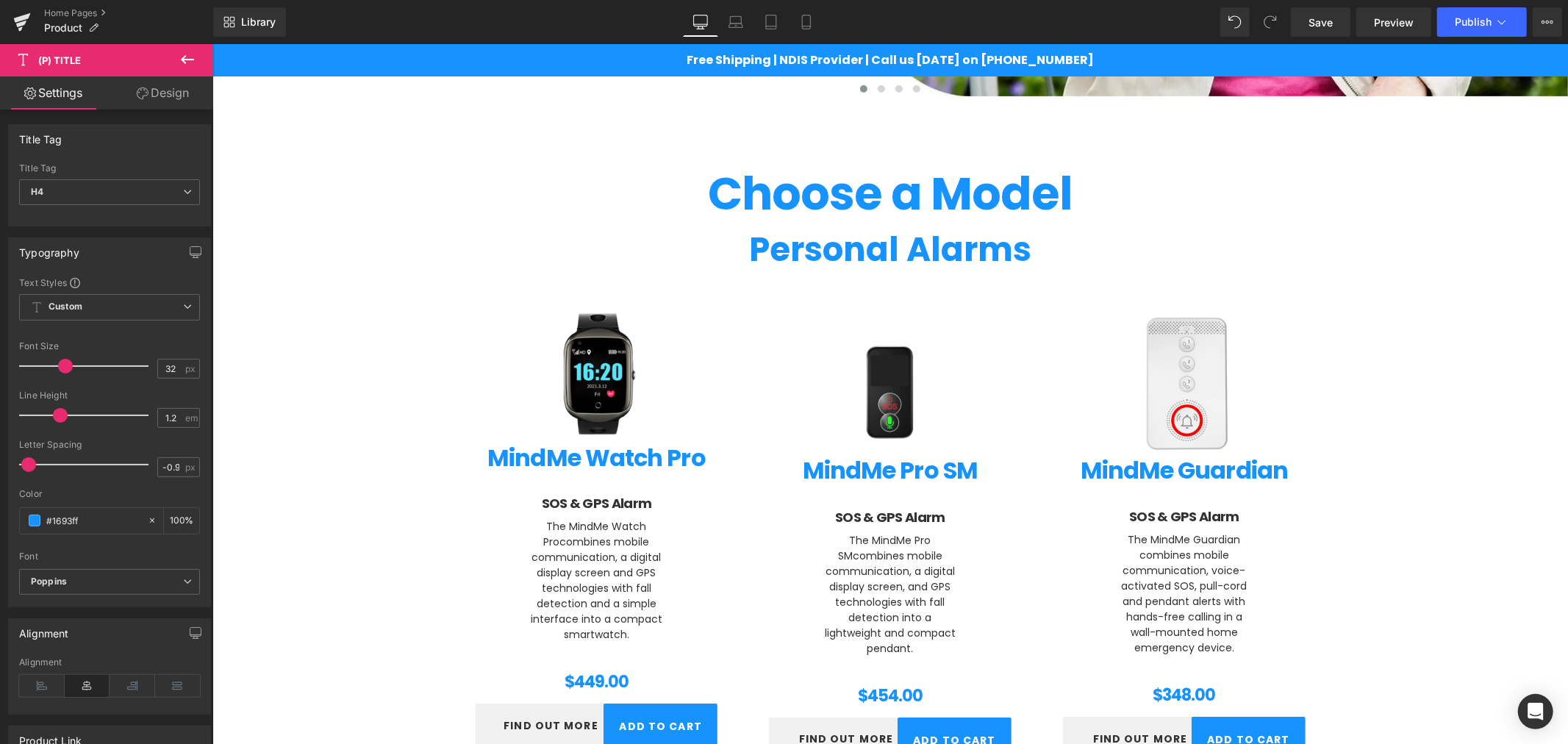
click at [170, 72] on button at bounding box center [188, 60] width 52 height 33
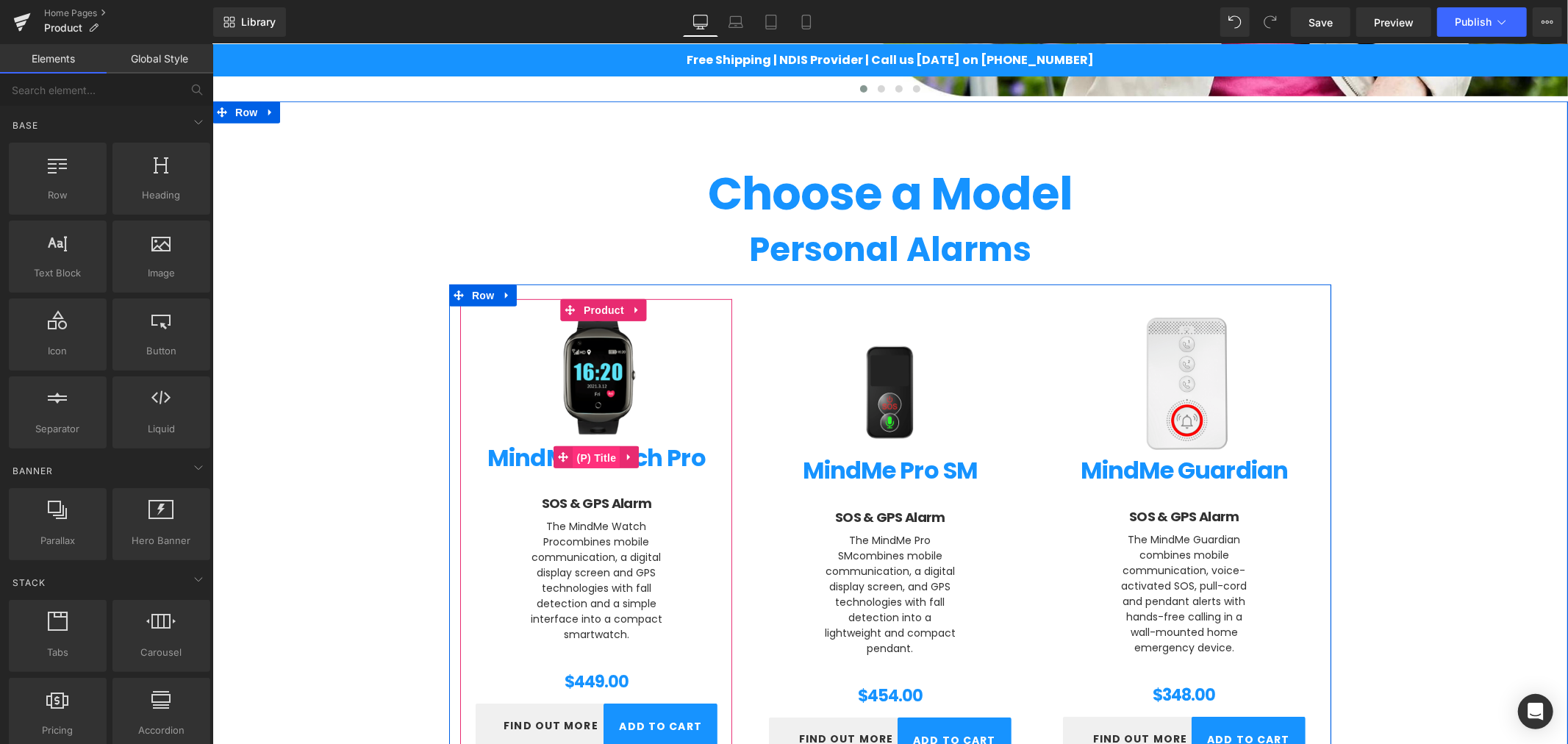
click at [596, 446] on span "(P) Title" at bounding box center [596, 458] width 47 height 22
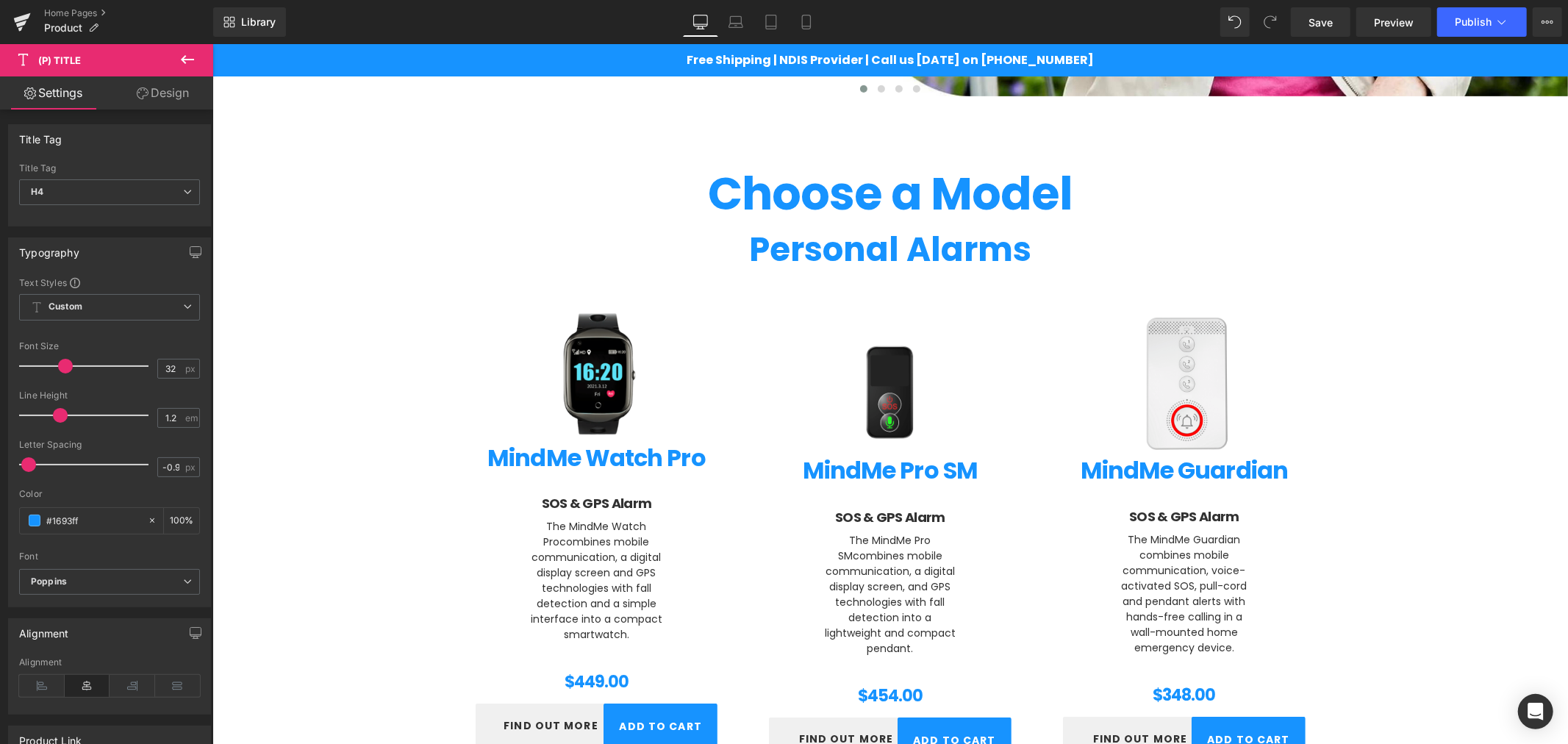
click at [164, 83] on link "Design" at bounding box center [163, 93] width 107 height 33
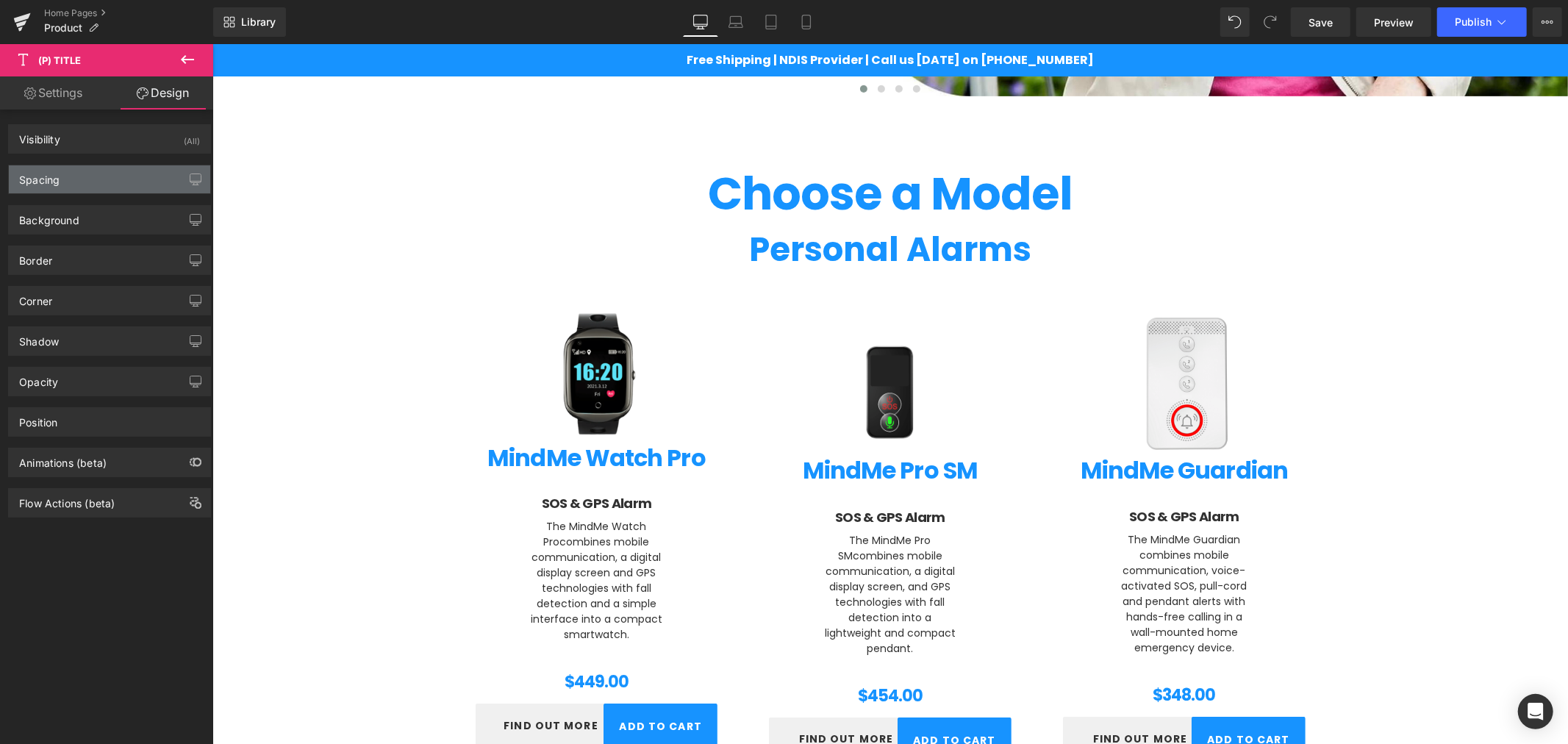
click at [89, 174] on div "Spacing" at bounding box center [109, 179] width 201 height 28
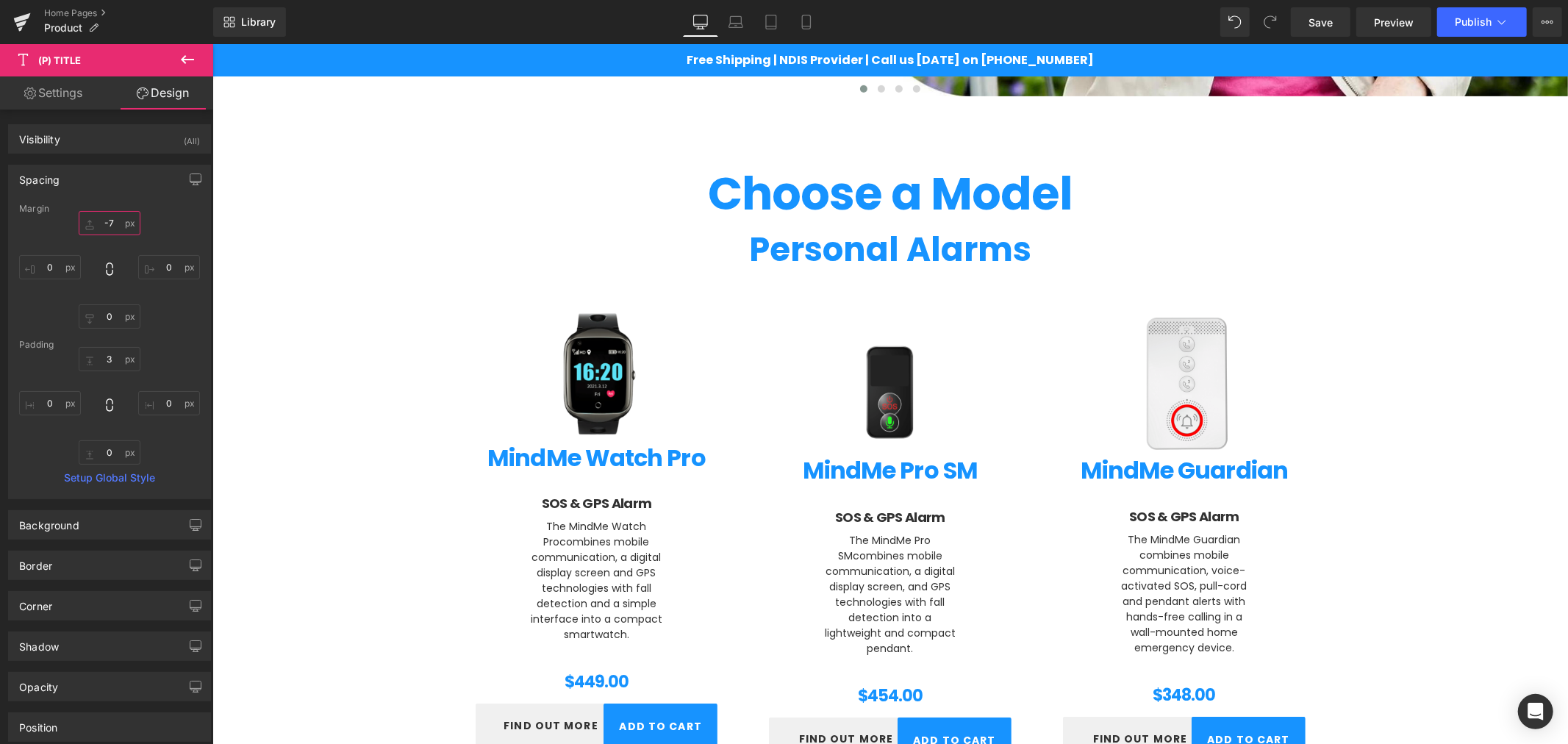
click at [114, 223] on input "-7" at bounding box center [109, 223] width 62 height 24
type input "0"
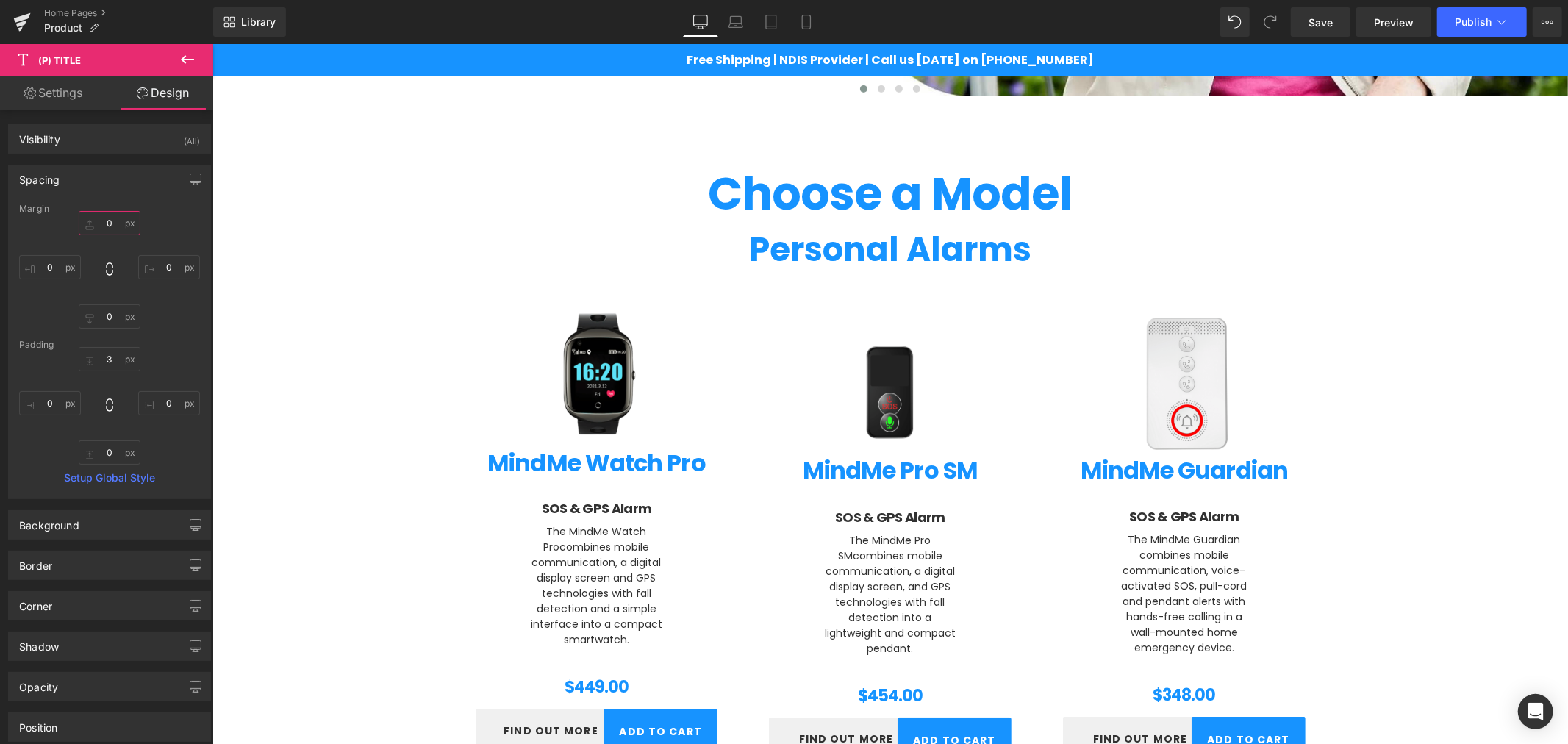
type input "5"
type input "10"
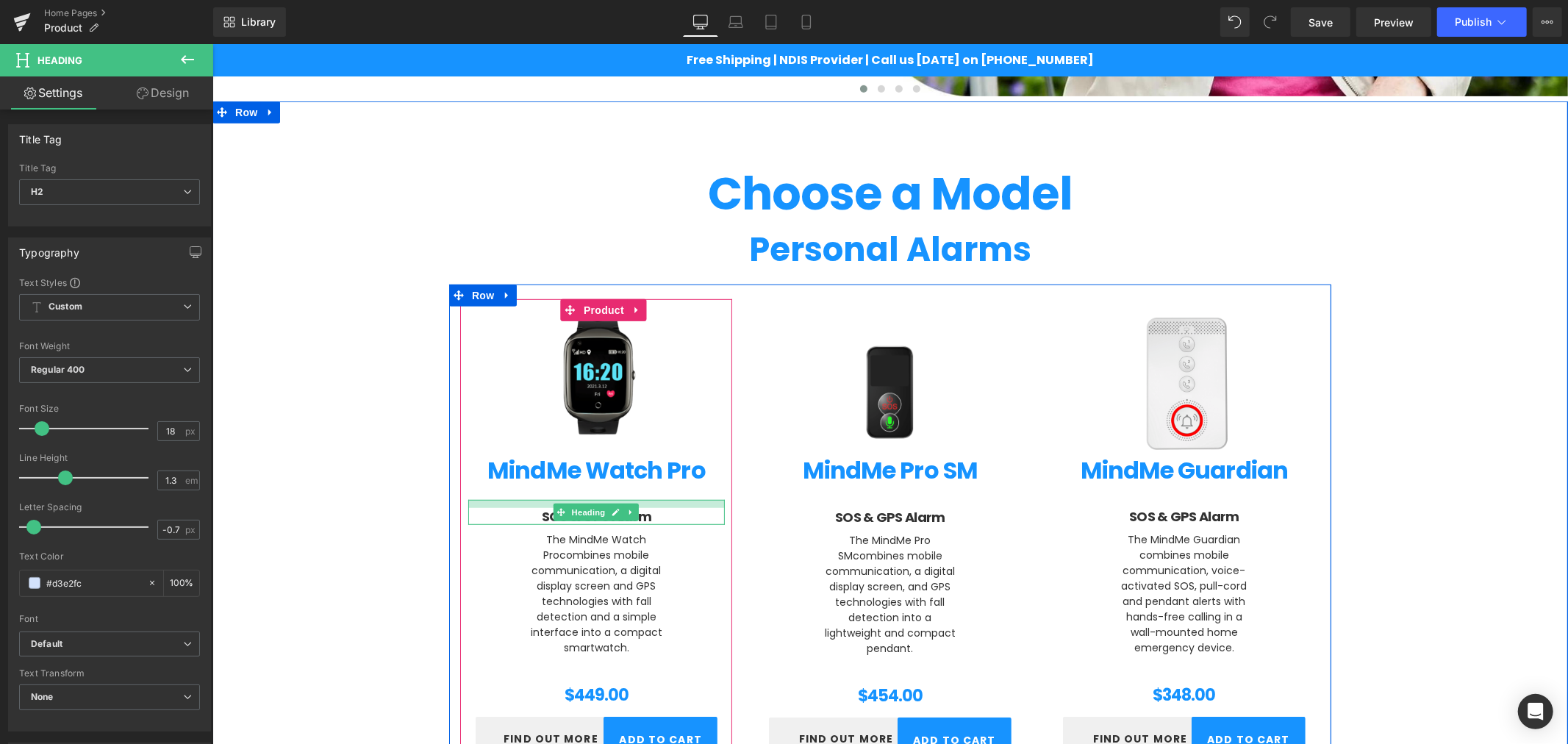
click at [647, 501] on div at bounding box center [596, 502] width 256 height 8
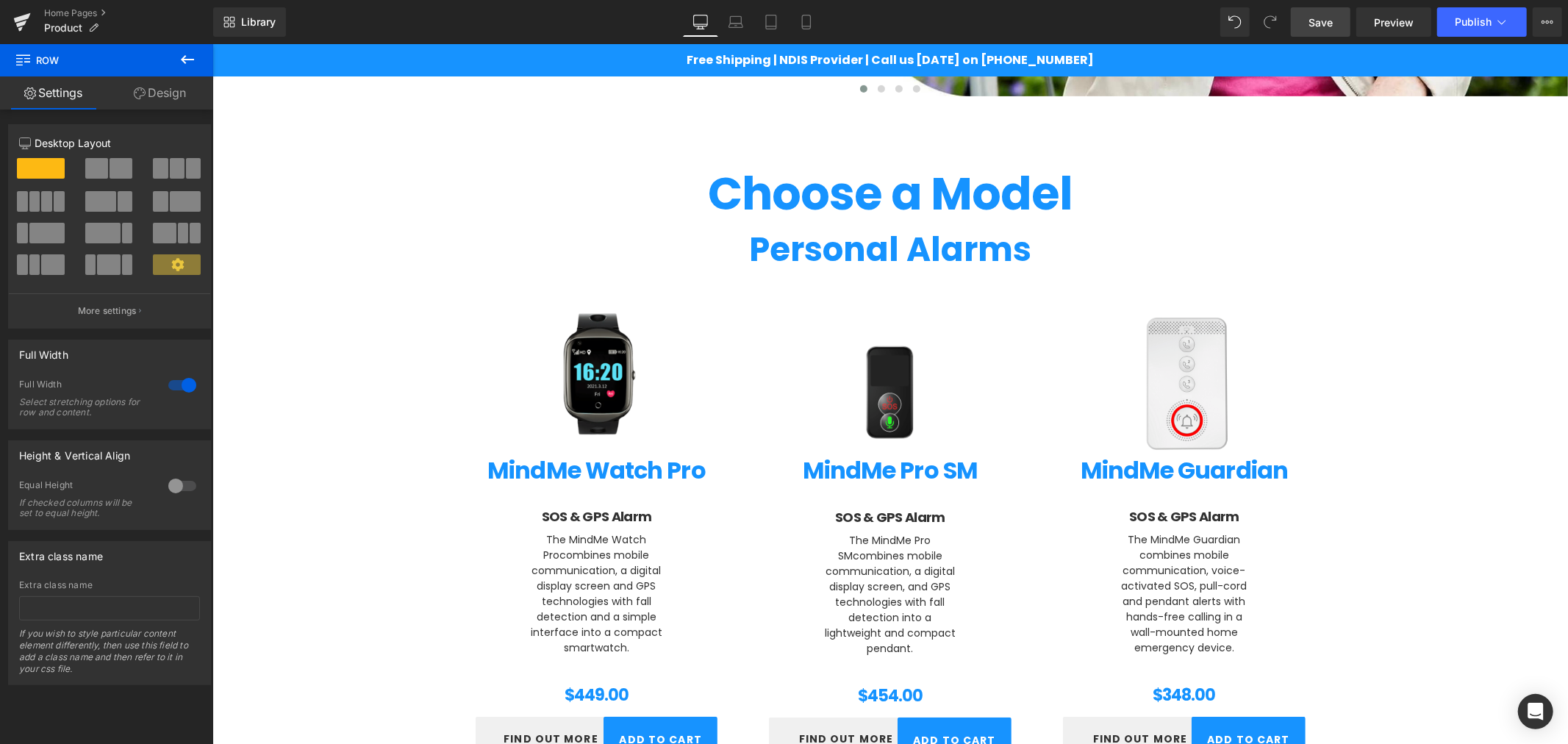
click at [1312, 34] on link "Save" at bounding box center [1320, 22] width 59 height 29
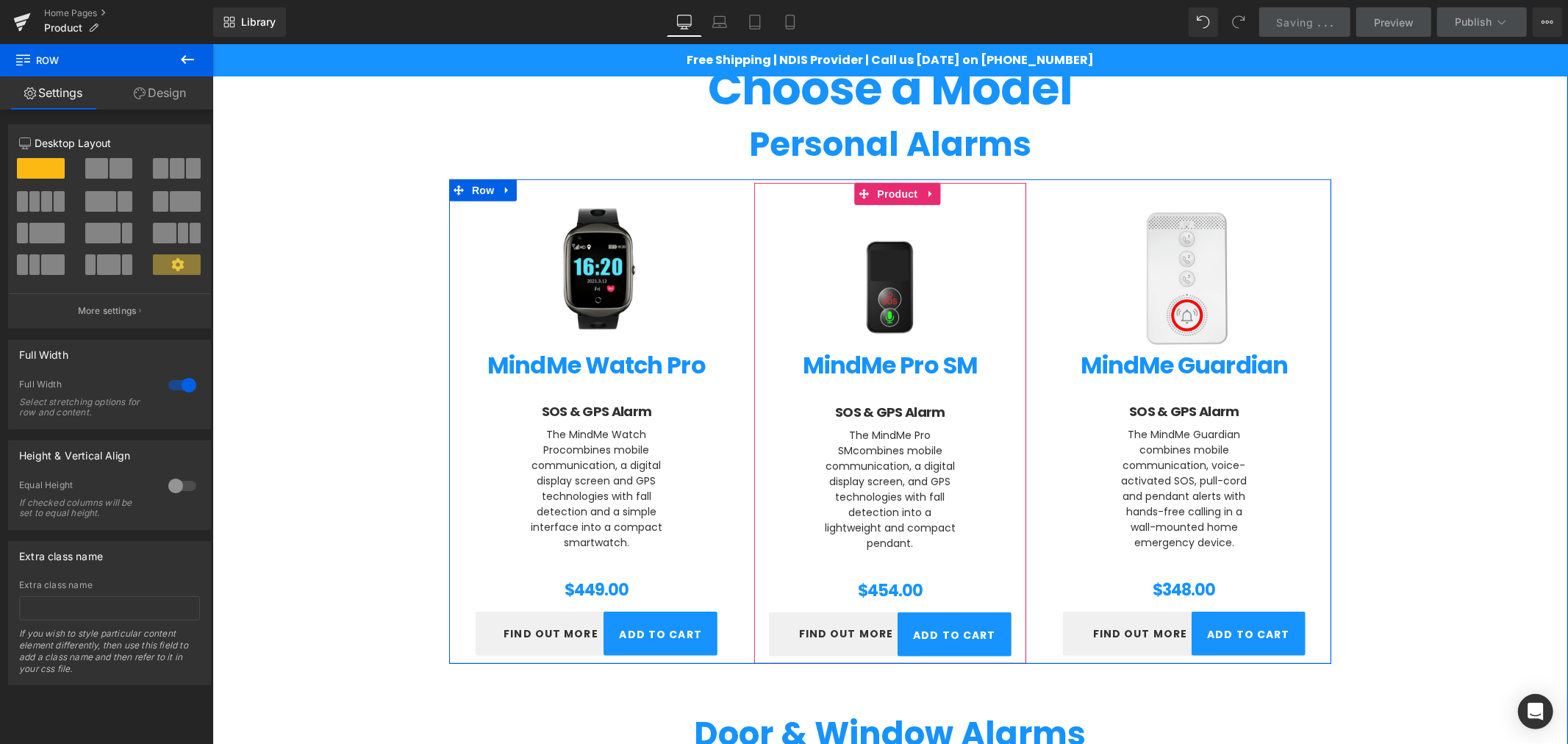
scroll to position [708, 0]
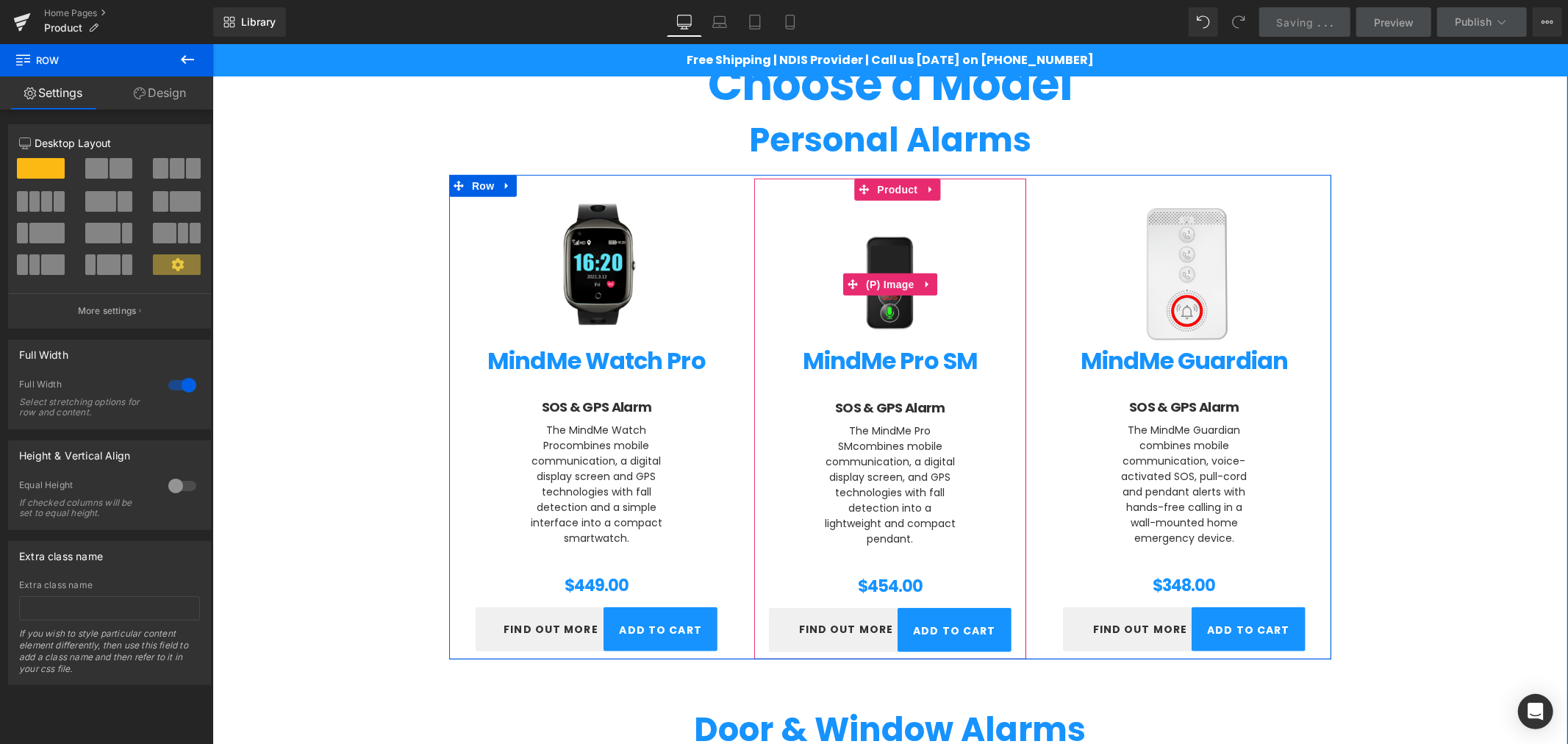
click at [875, 270] on img at bounding box center [889, 283] width 180 height 180
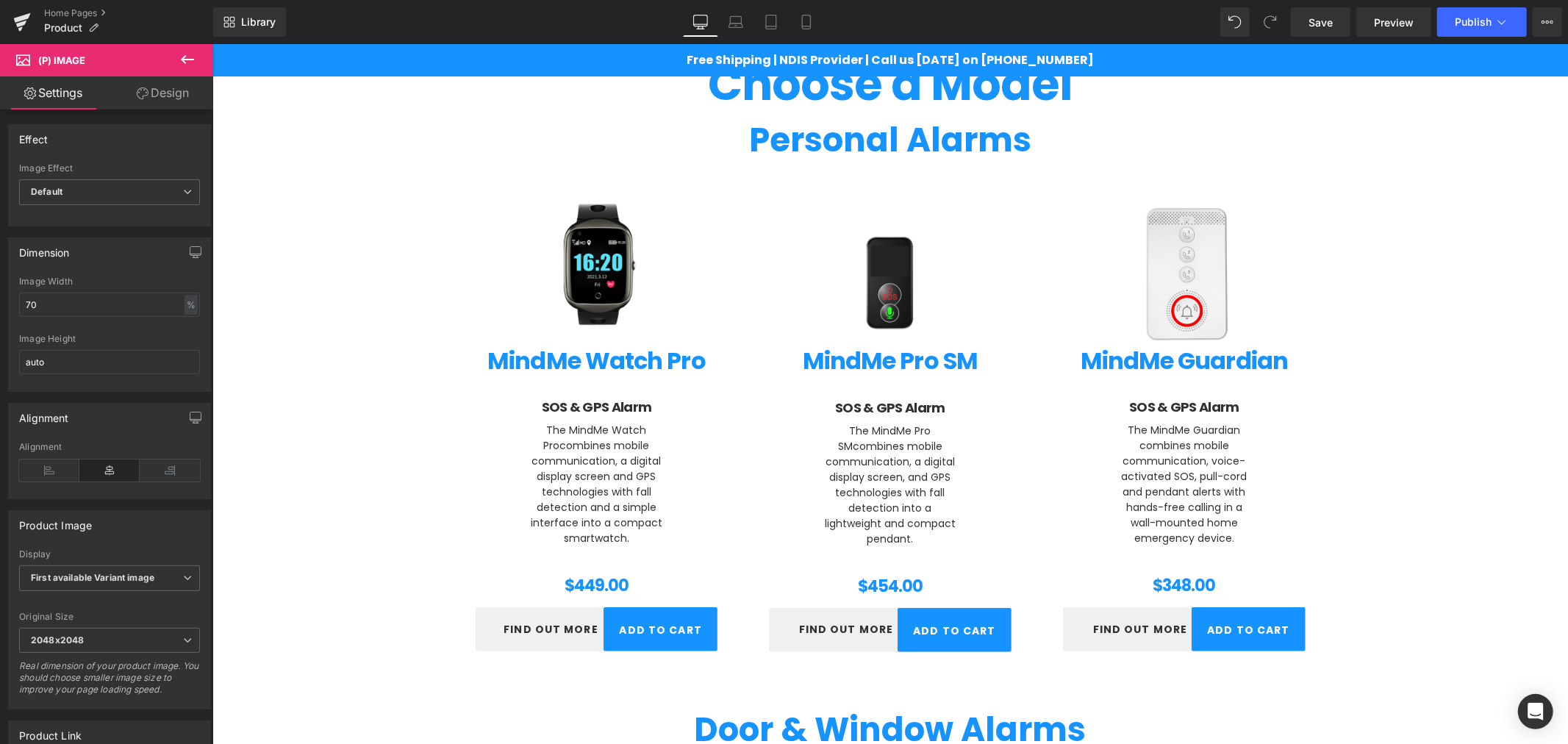
click at [162, 99] on link "Design" at bounding box center [163, 93] width 107 height 33
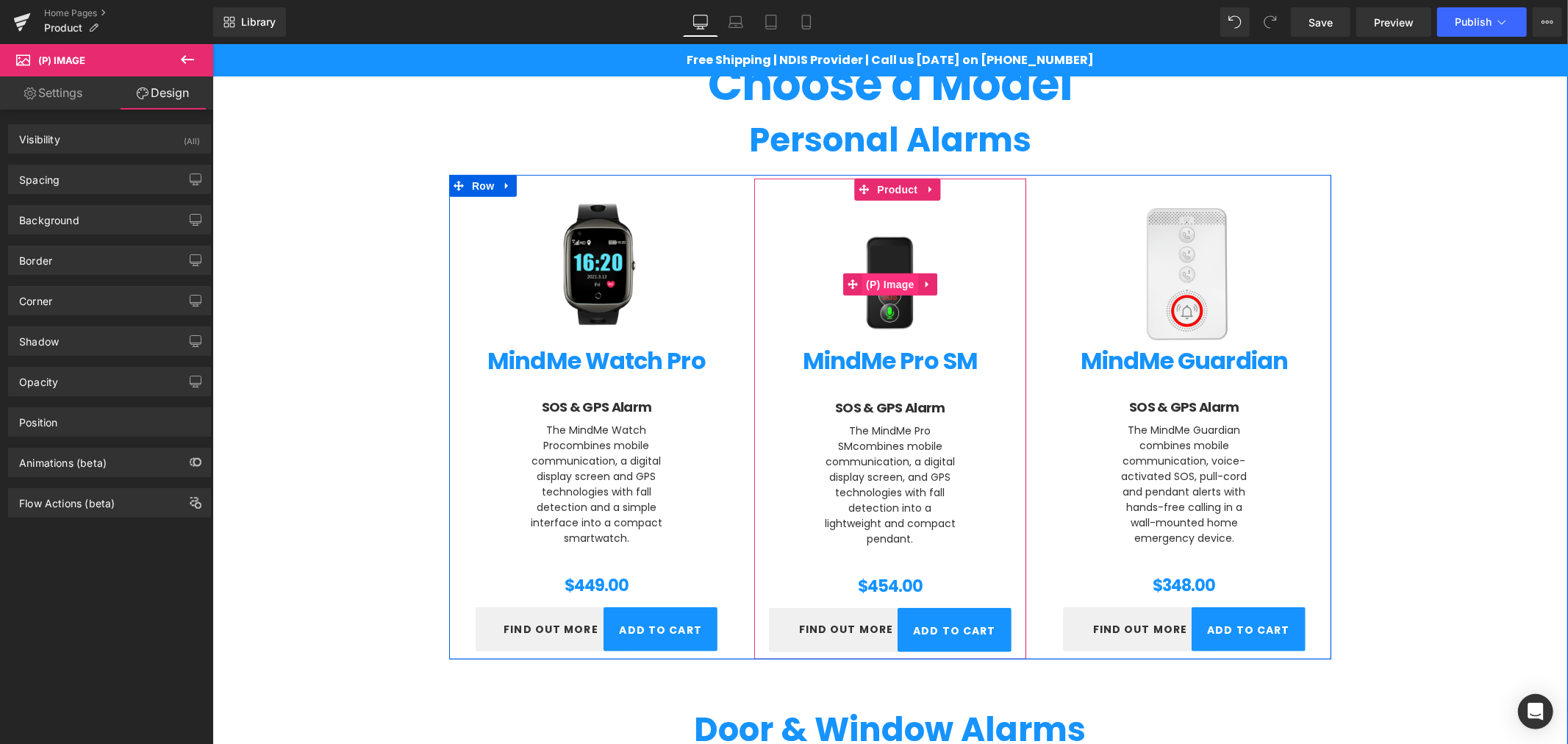
click at [883, 279] on span "(P) Image" at bounding box center [889, 284] width 56 height 22
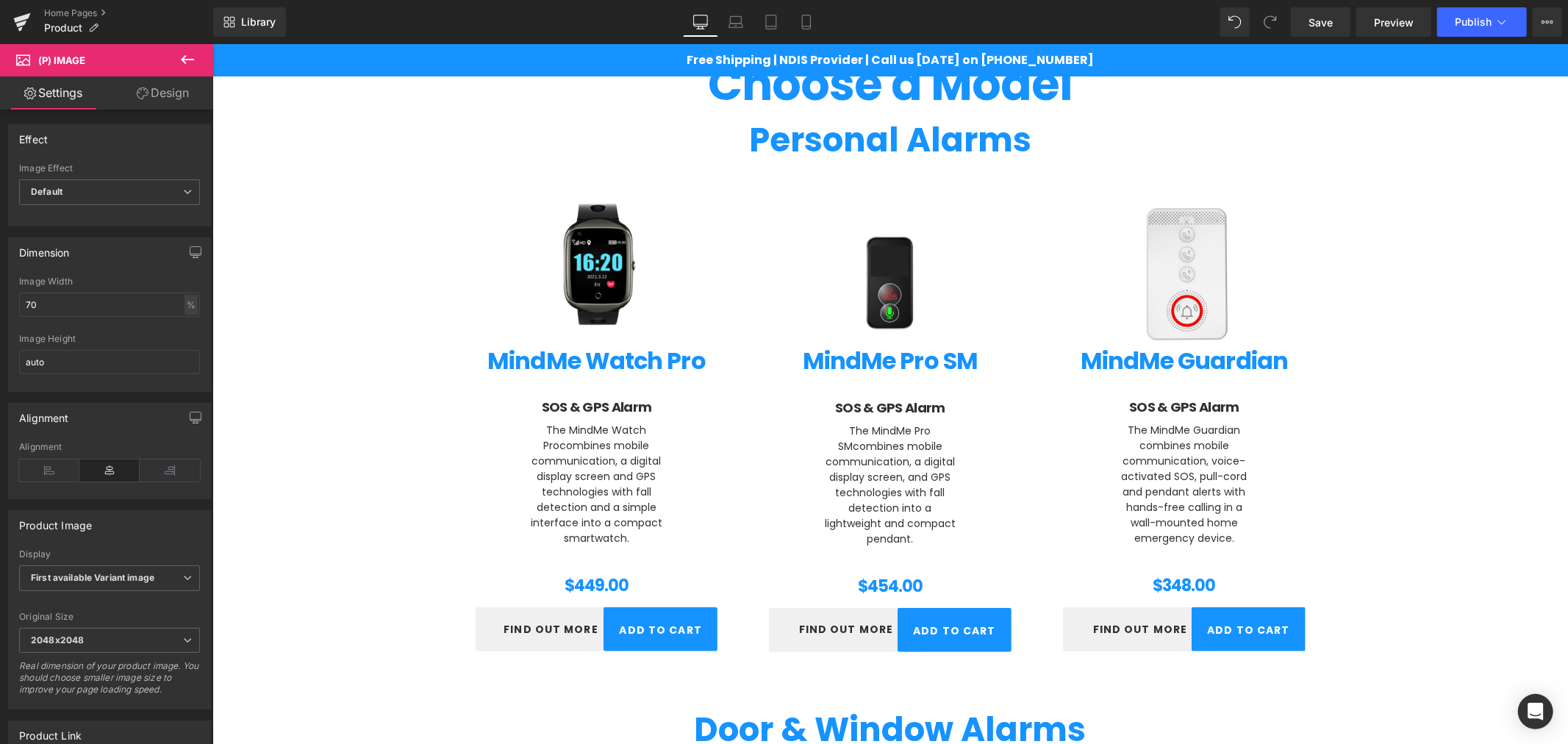
click at [164, 98] on link "Design" at bounding box center [163, 93] width 107 height 33
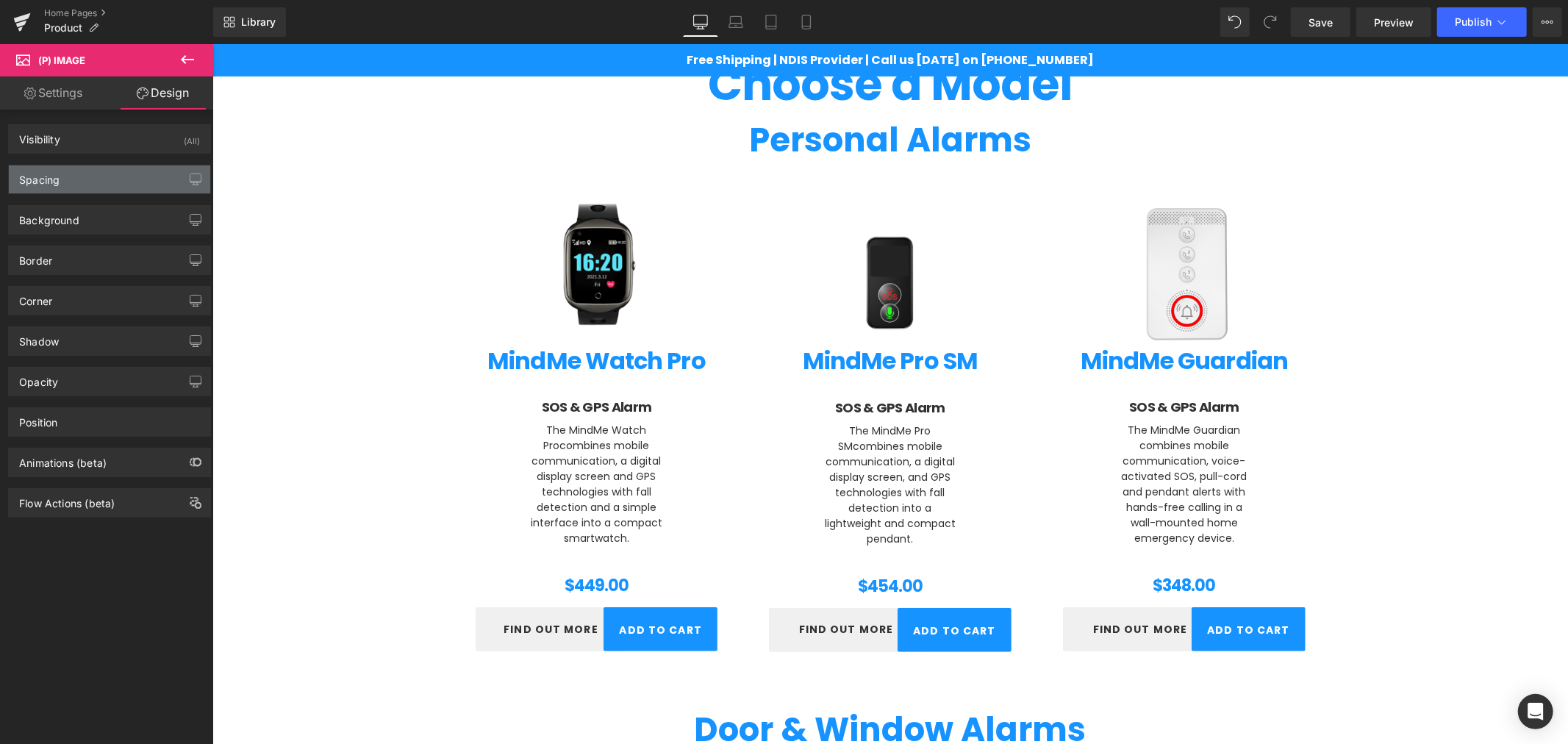
click at [96, 167] on div "Spacing" at bounding box center [109, 179] width 201 height 28
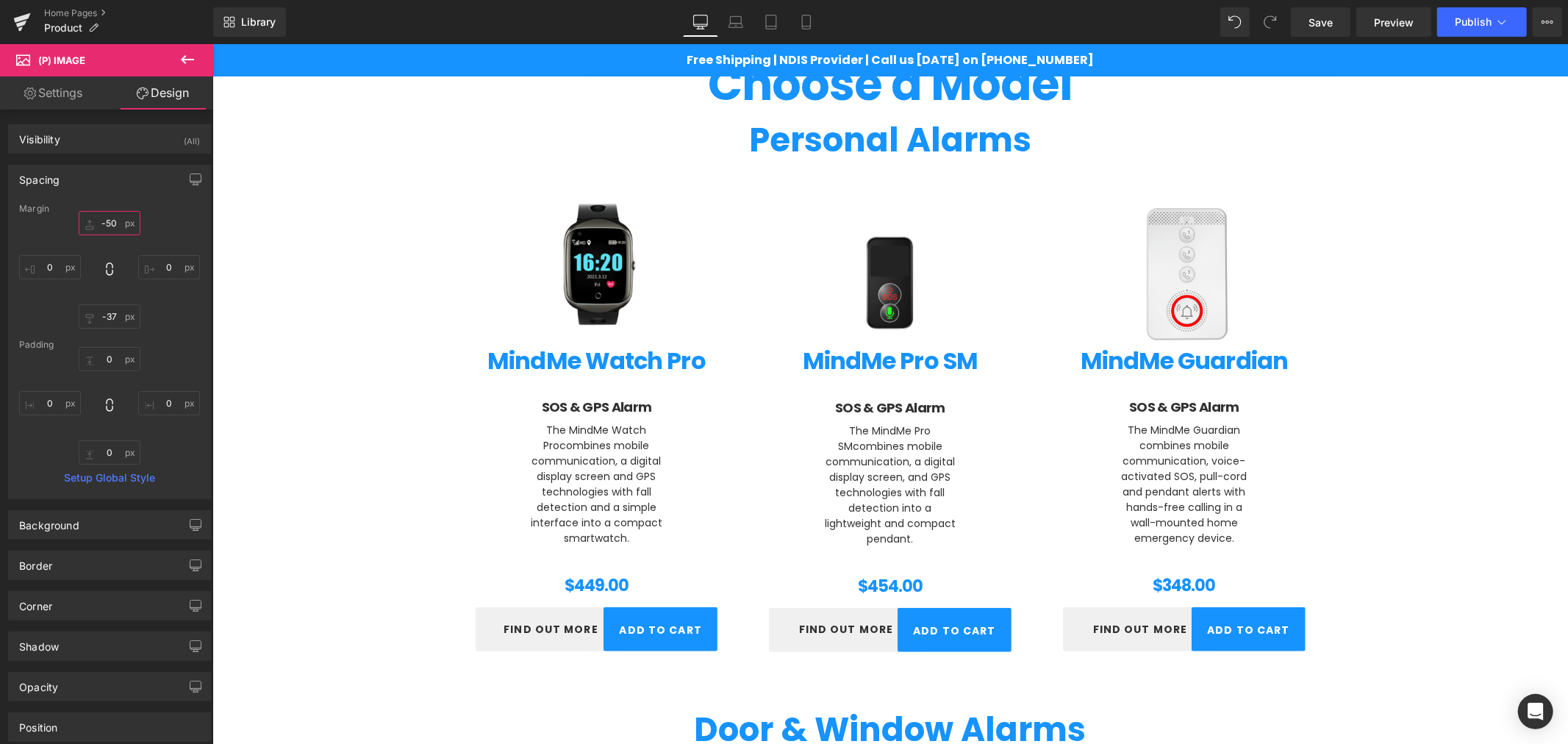
click at [118, 228] on input "text" at bounding box center [109, 223] width 62 height 24
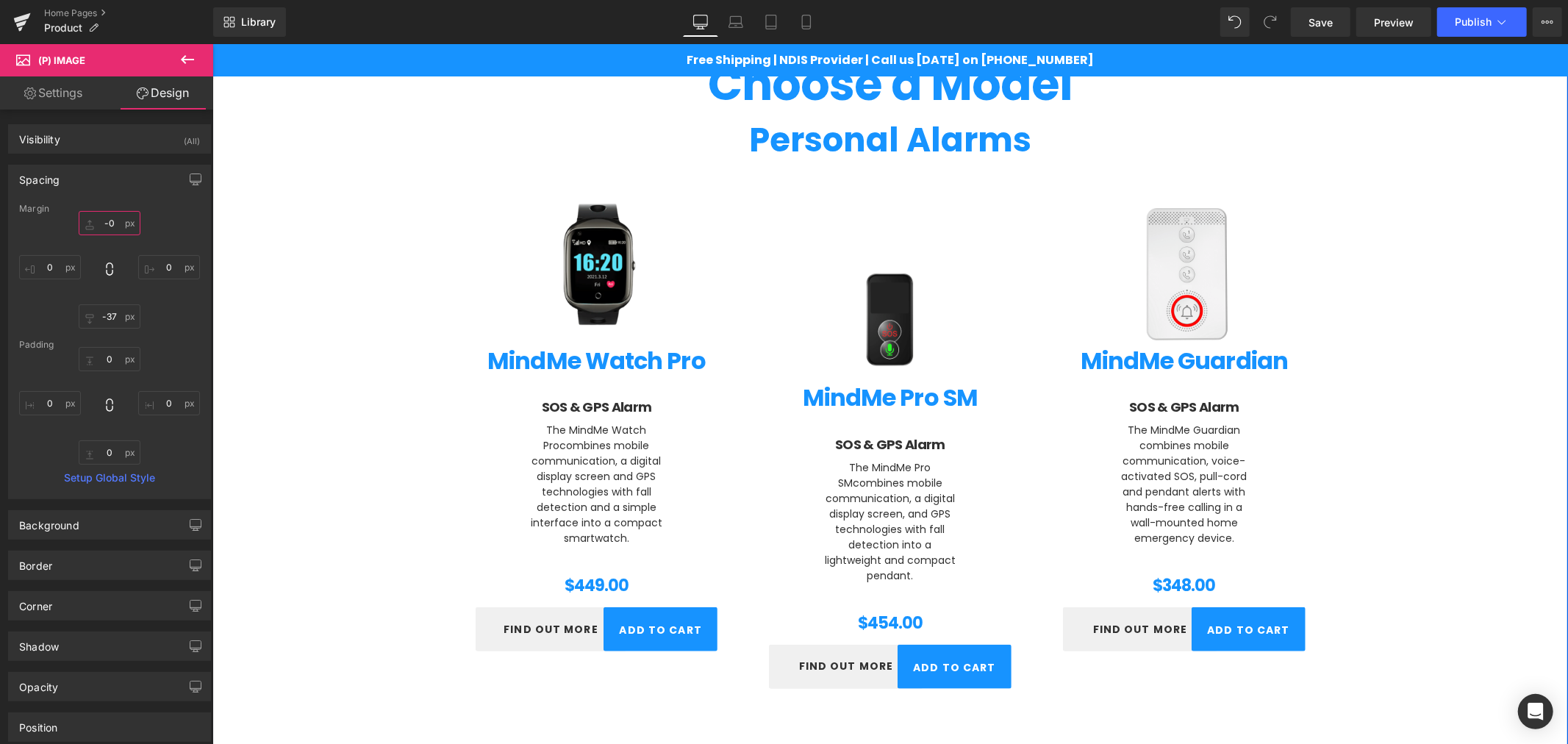
type input "-70"
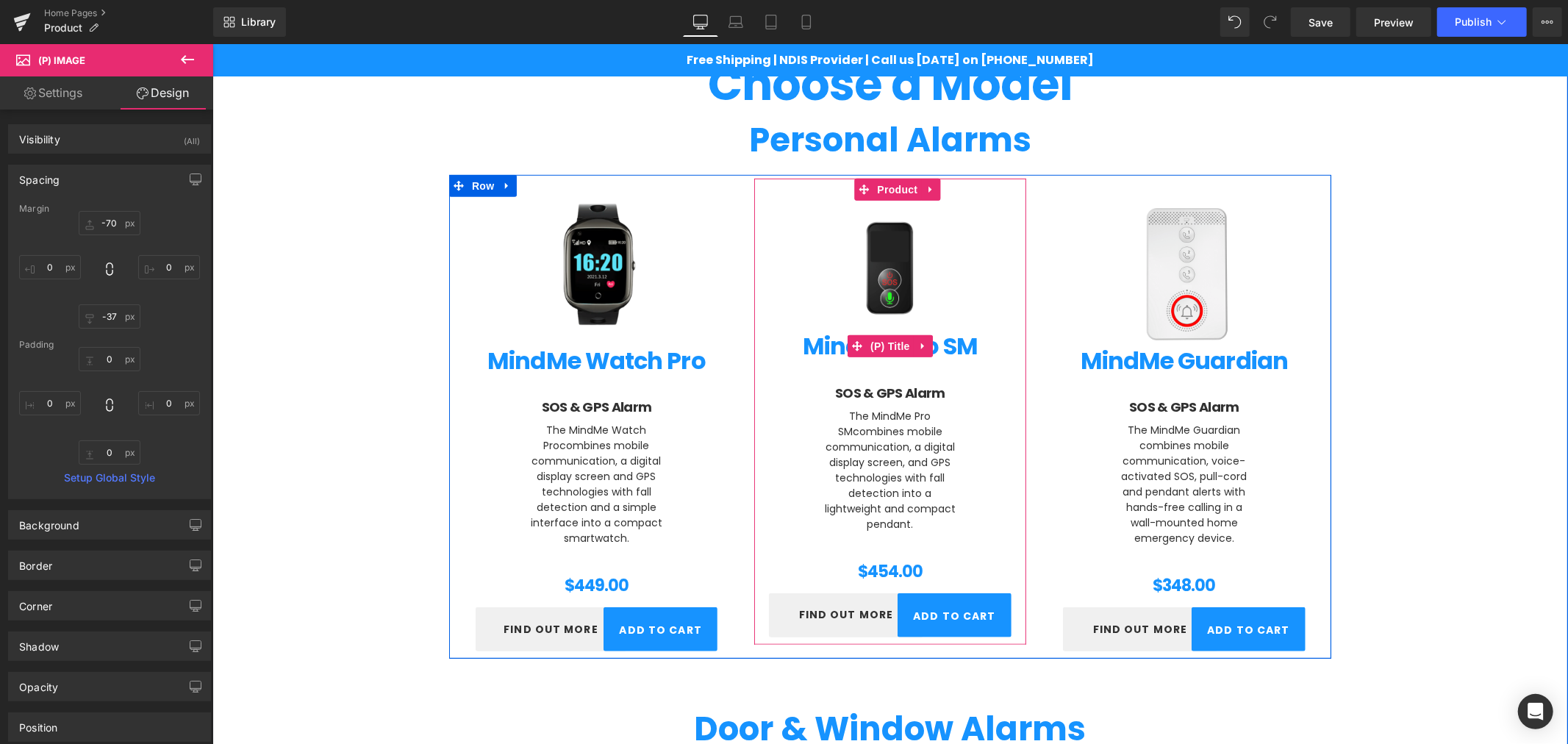
click at [881, 333] on link "MindMe Pro SM" at bounding box center [889, 345] width 175 height 28
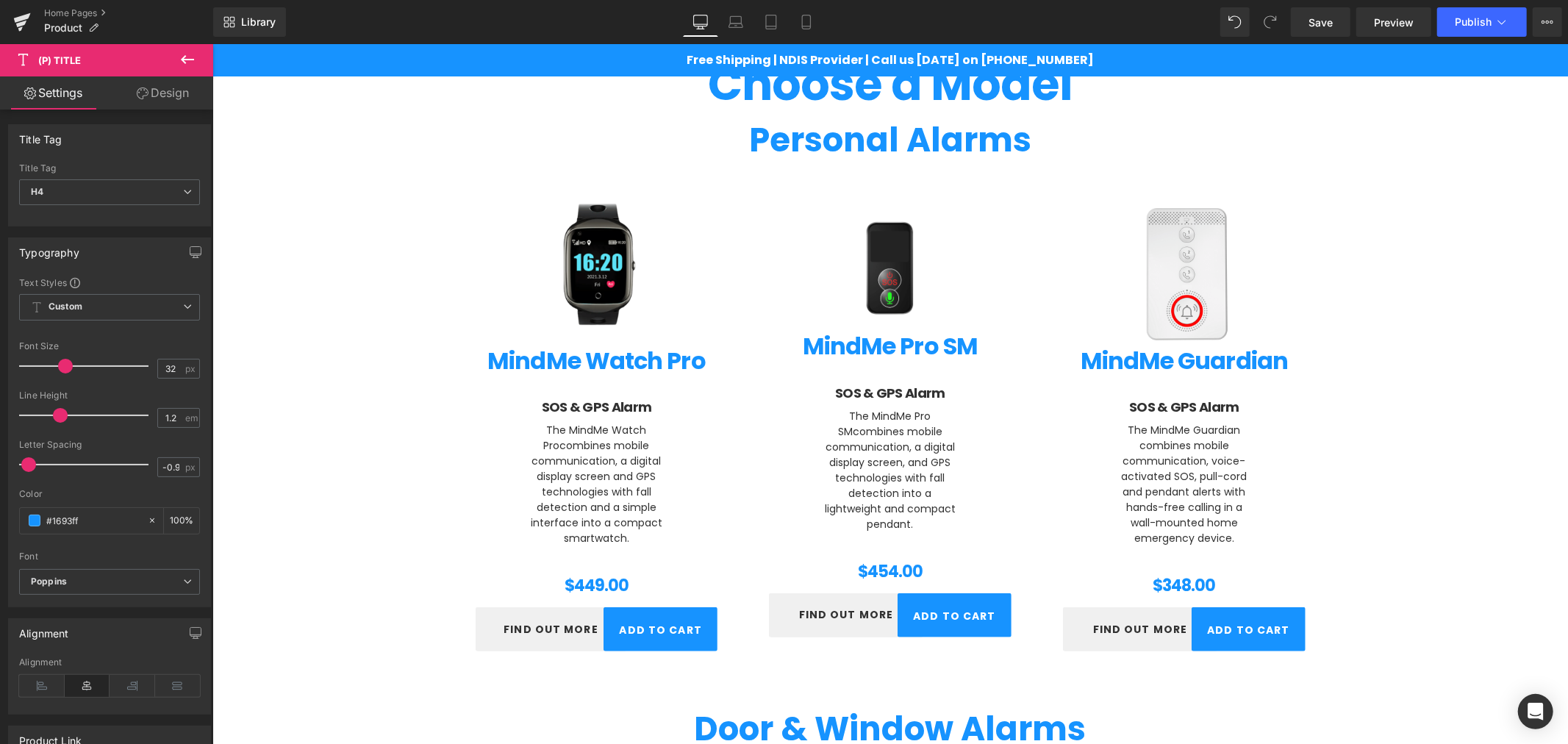
click at [154, 98] on link "Design" at bounding box center [163, 93] width 107 height 33
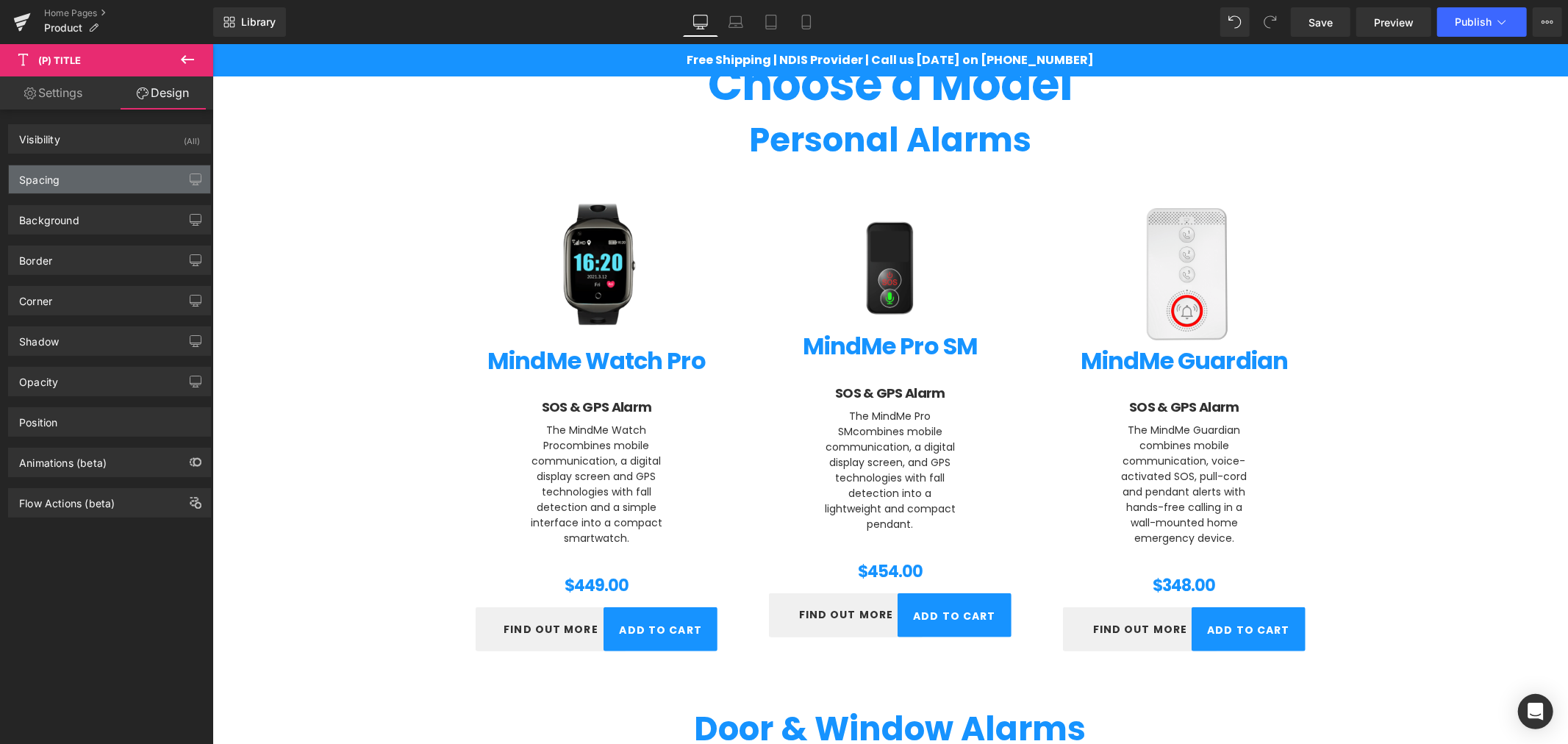
click at [96, 176] on div "Spacing" at bounding box center [109, 179] width 201 height 28
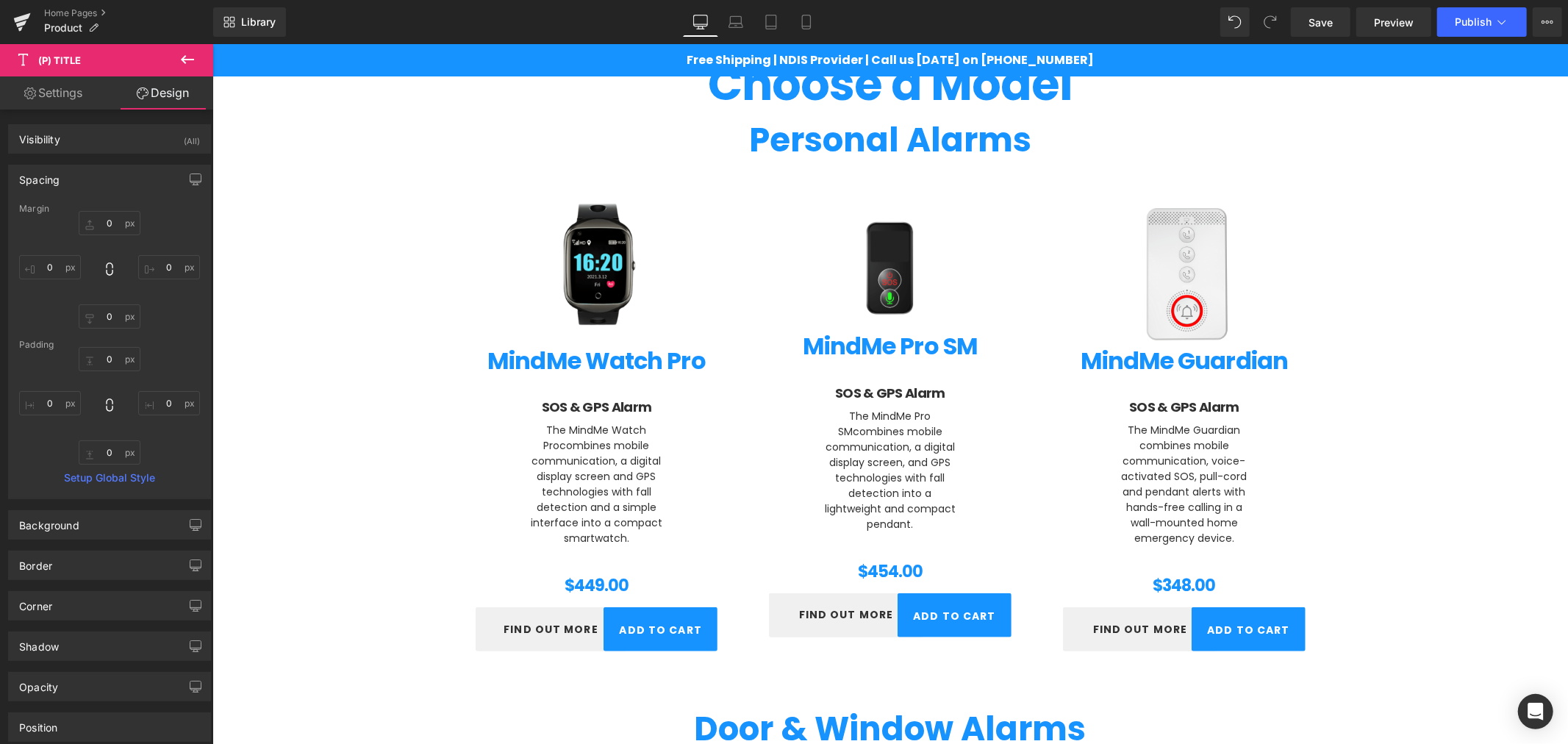
click at [103, 213] on div "Margin" at bounding box center [109, 209] width 181 height 10
click at [108, 218] on input "0" at bounding box center [109, 223] width 62 height 24
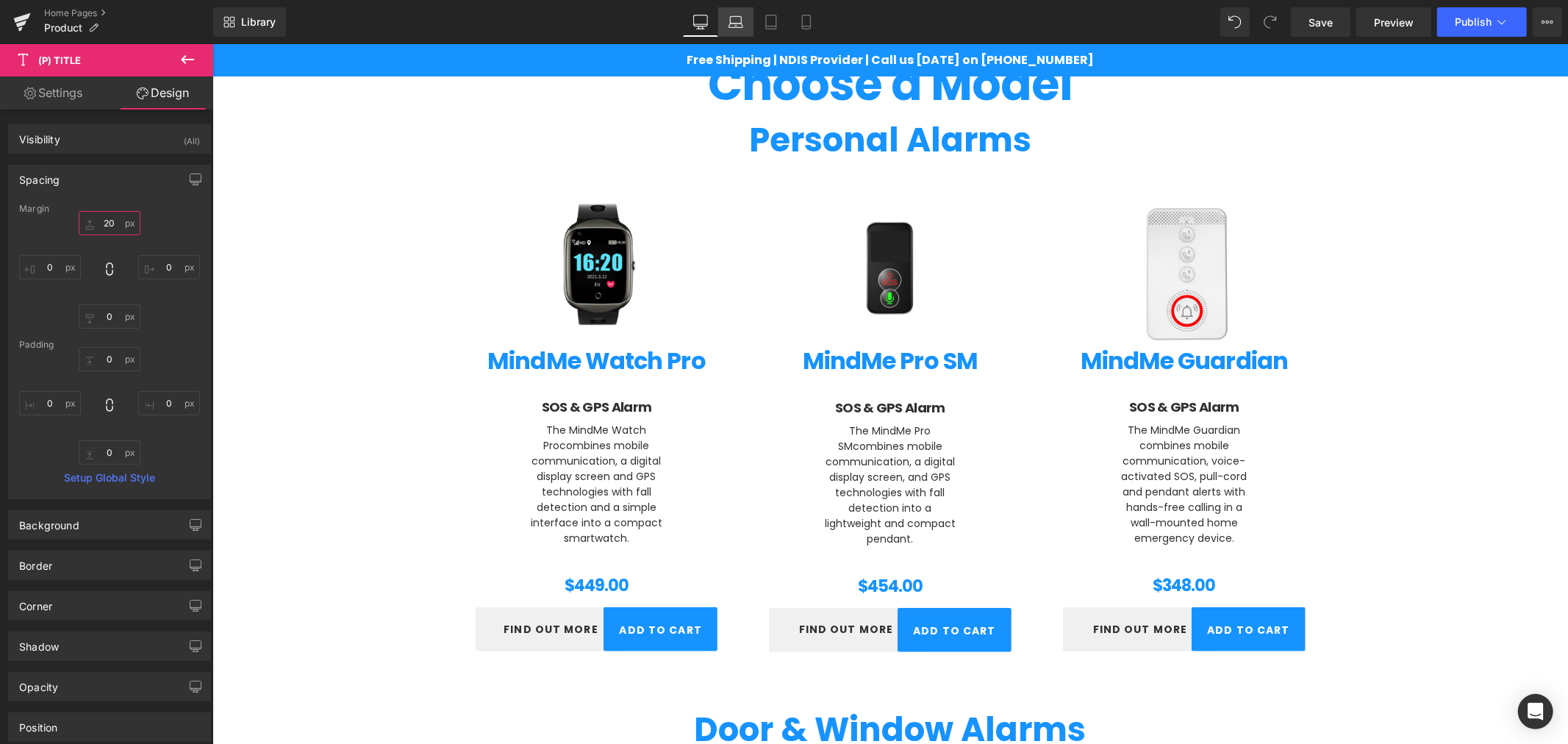
type input "20"
click at [738, 28] on icon at bounding box center [736, 22] width 15 height 15
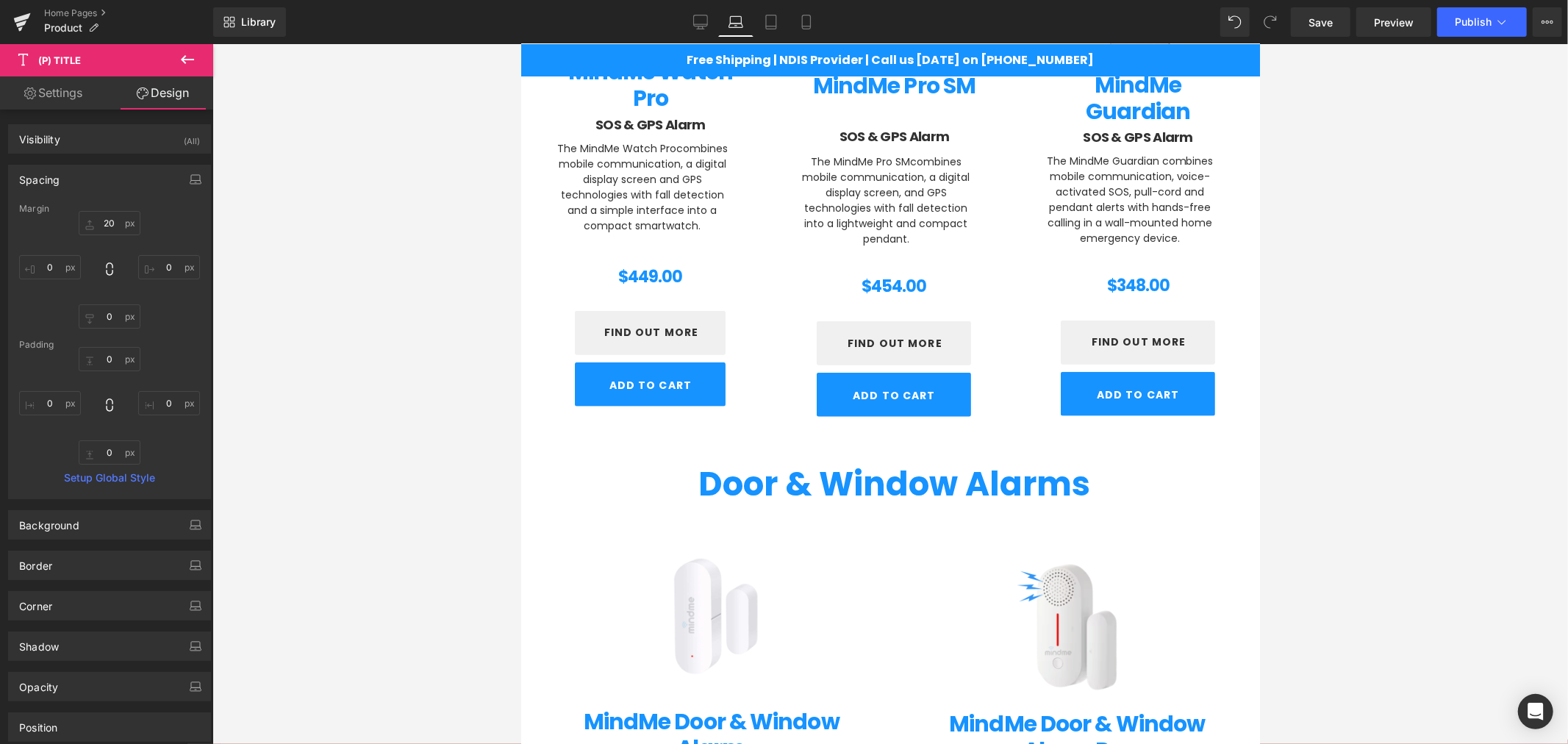
scroll to position [789, 0]
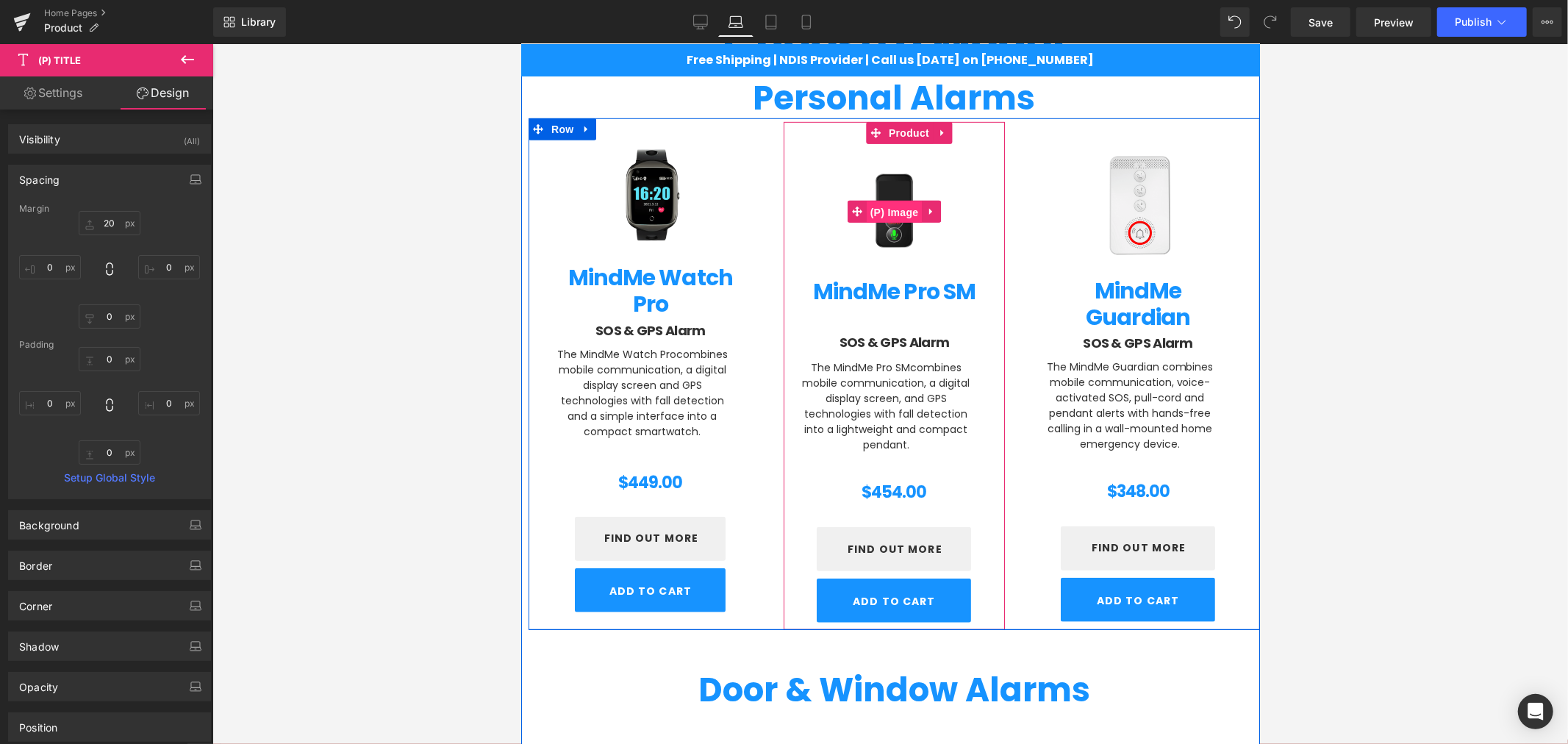
click at [893, 206] on span "(P) Image" at bounding box center [893, 212] width 56 height 22
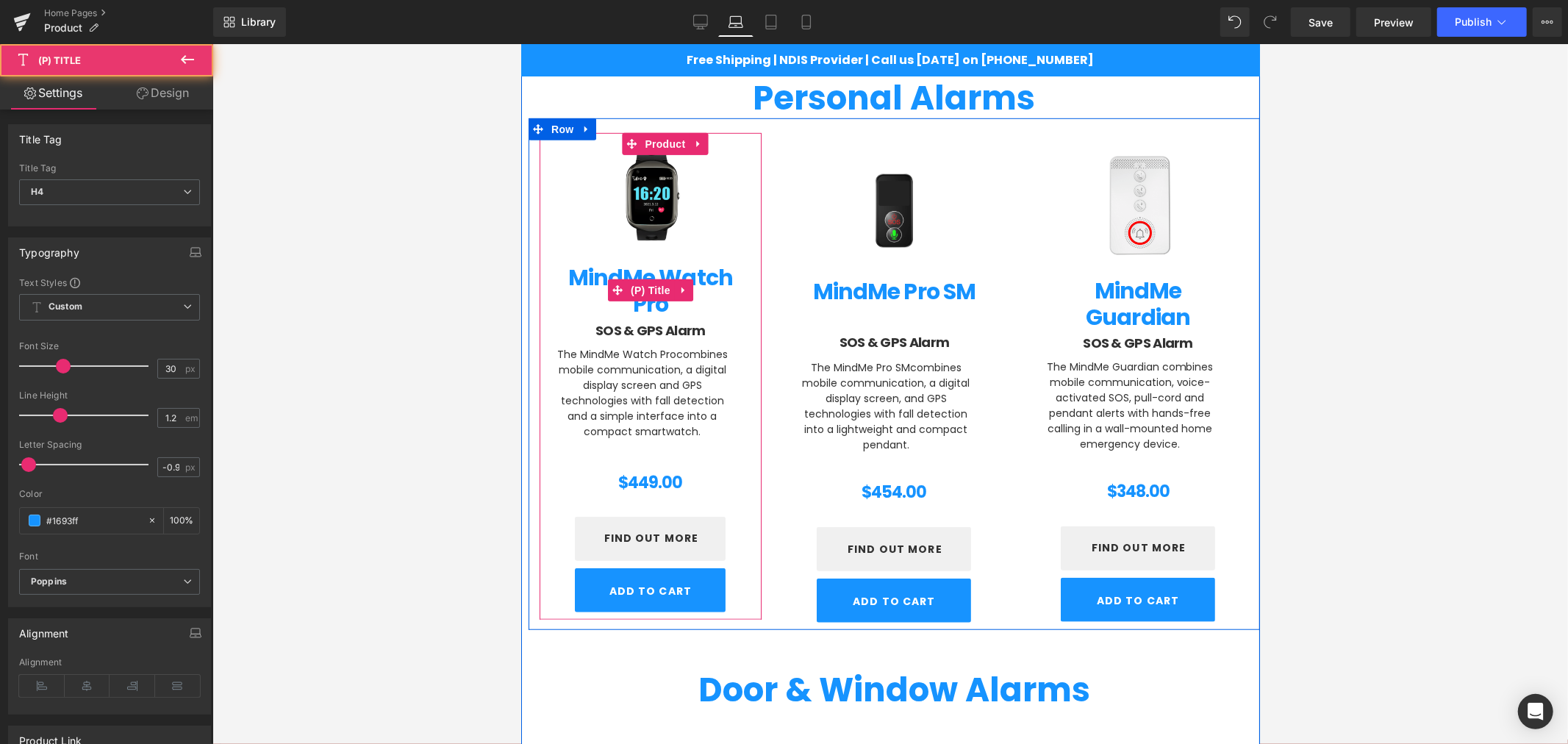
click at [633, 273] on link "MindMe Watch Pro" at bounding box center [650, 289] width 193 height 55
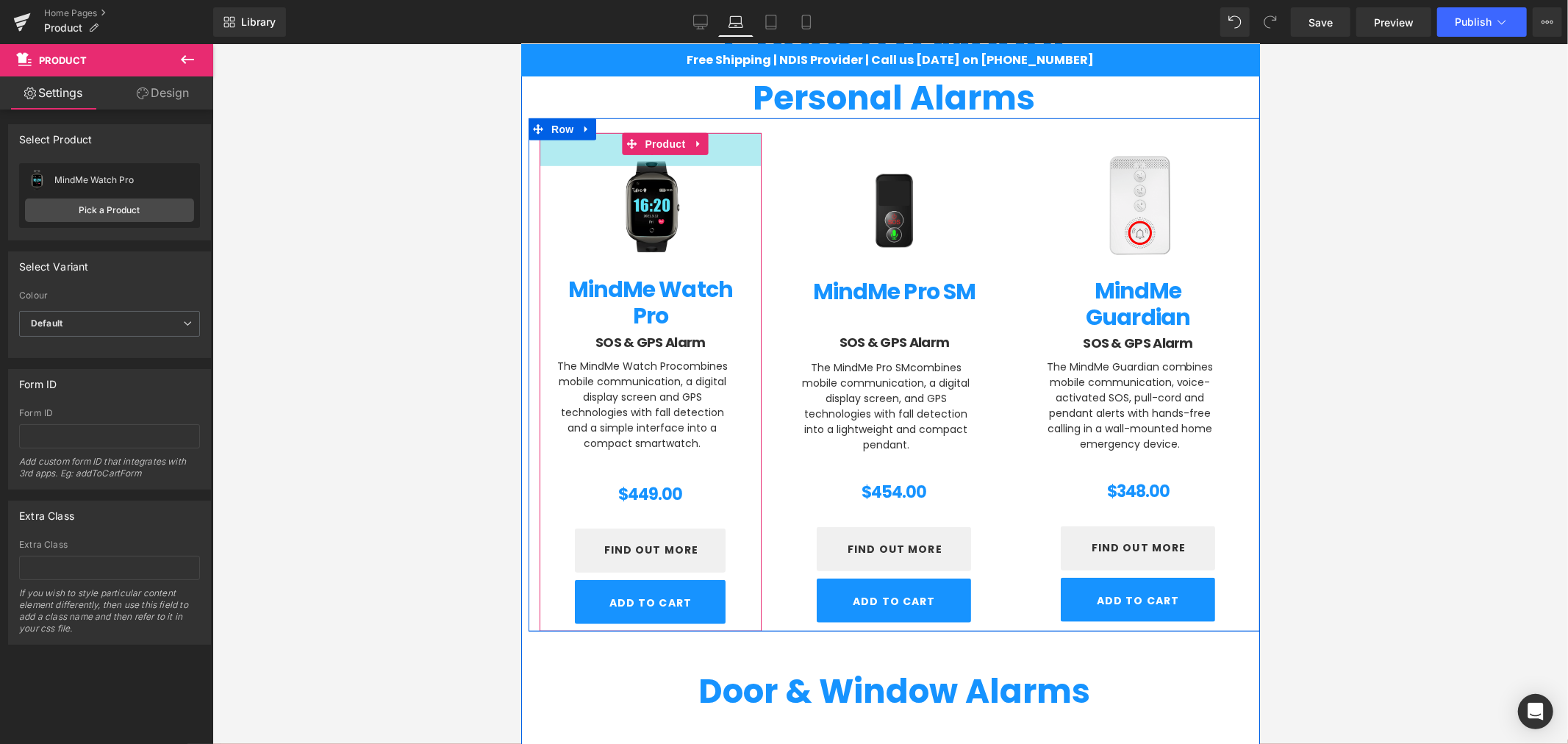
drag, startPoint x: 725, startPoint y: 132, endPoint x: 726, endPoint y: 143, distance: 11.0
click at [726, 143] on div "45px" at bounding box center [650, 149] width 222 height 33
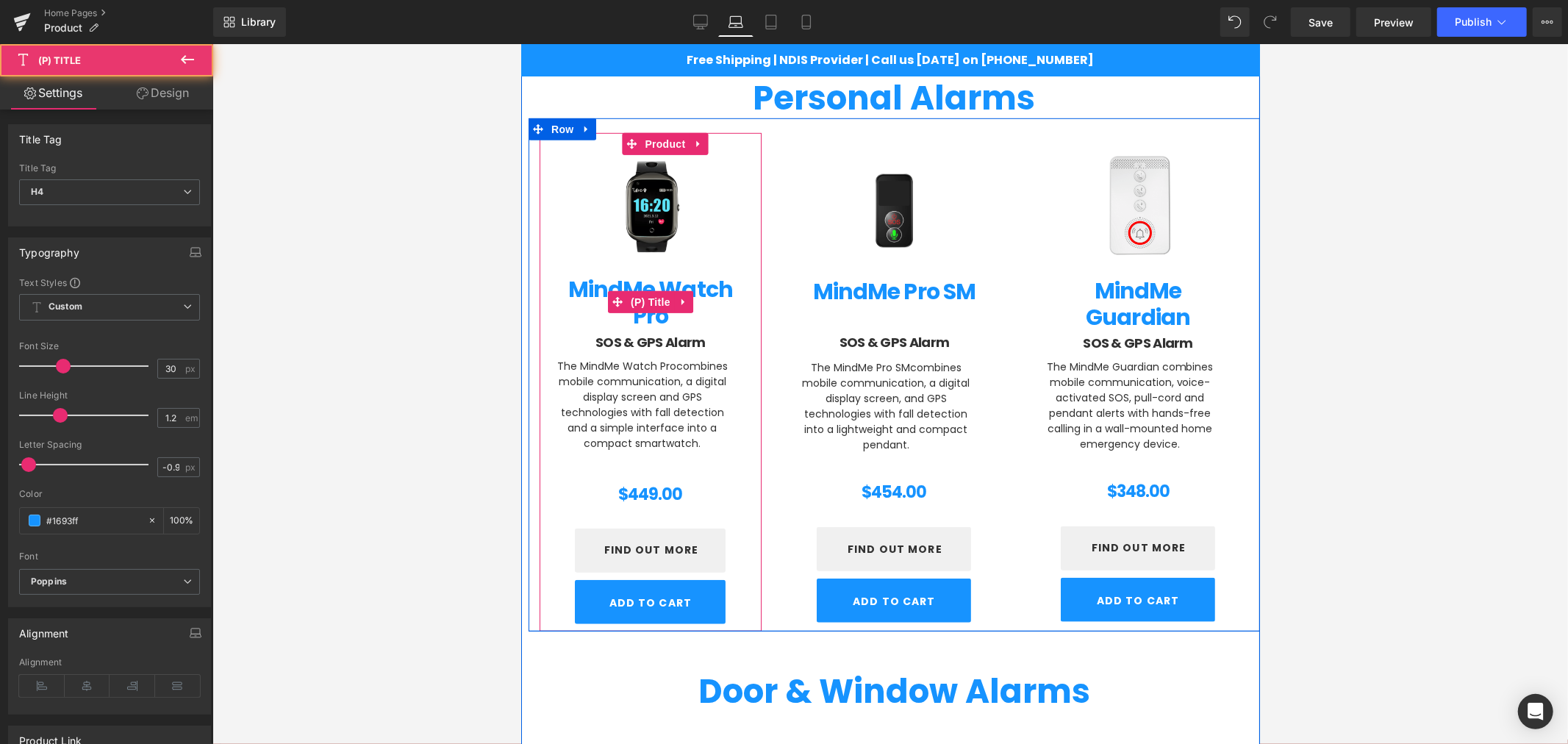
click at [653, 280] on link "MindMe Watch Pro" at bounding box center [650, 301] width 193 height 55
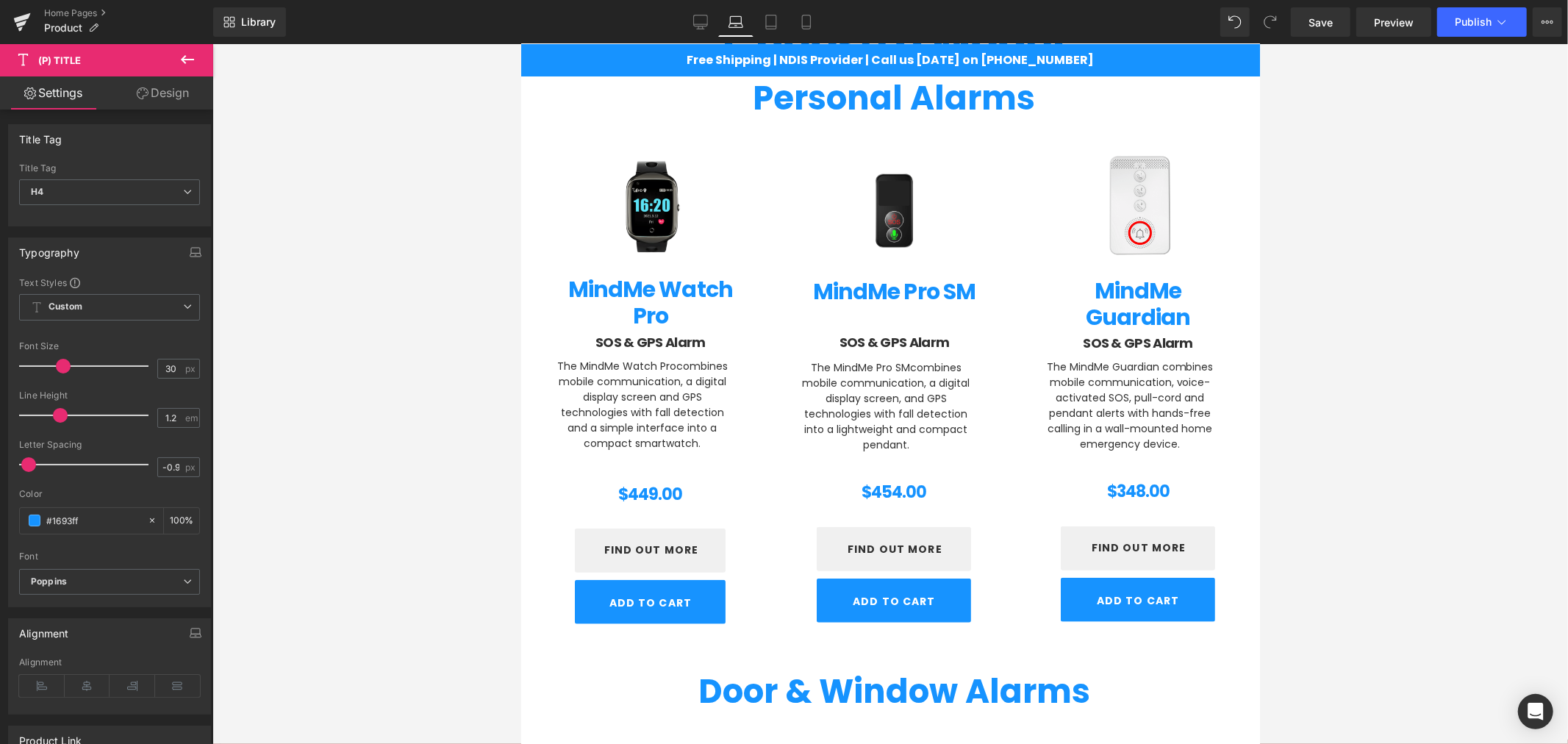
click at [1404, 299] on div at bounding box center [890, 393] width 1355 height 699
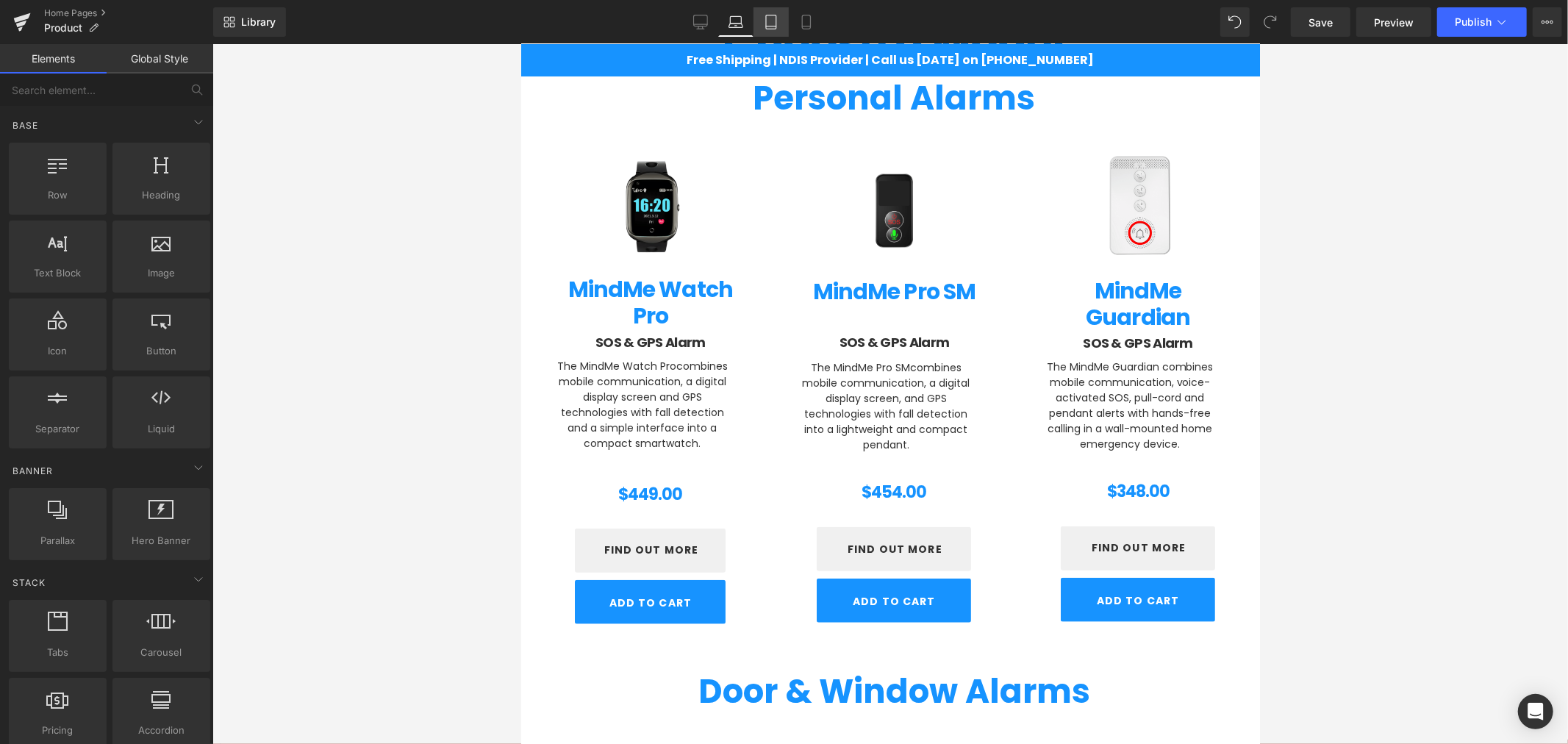
click at [768, 29] on link "Tablet" at bounding box center [771, 22] width 35 height 29
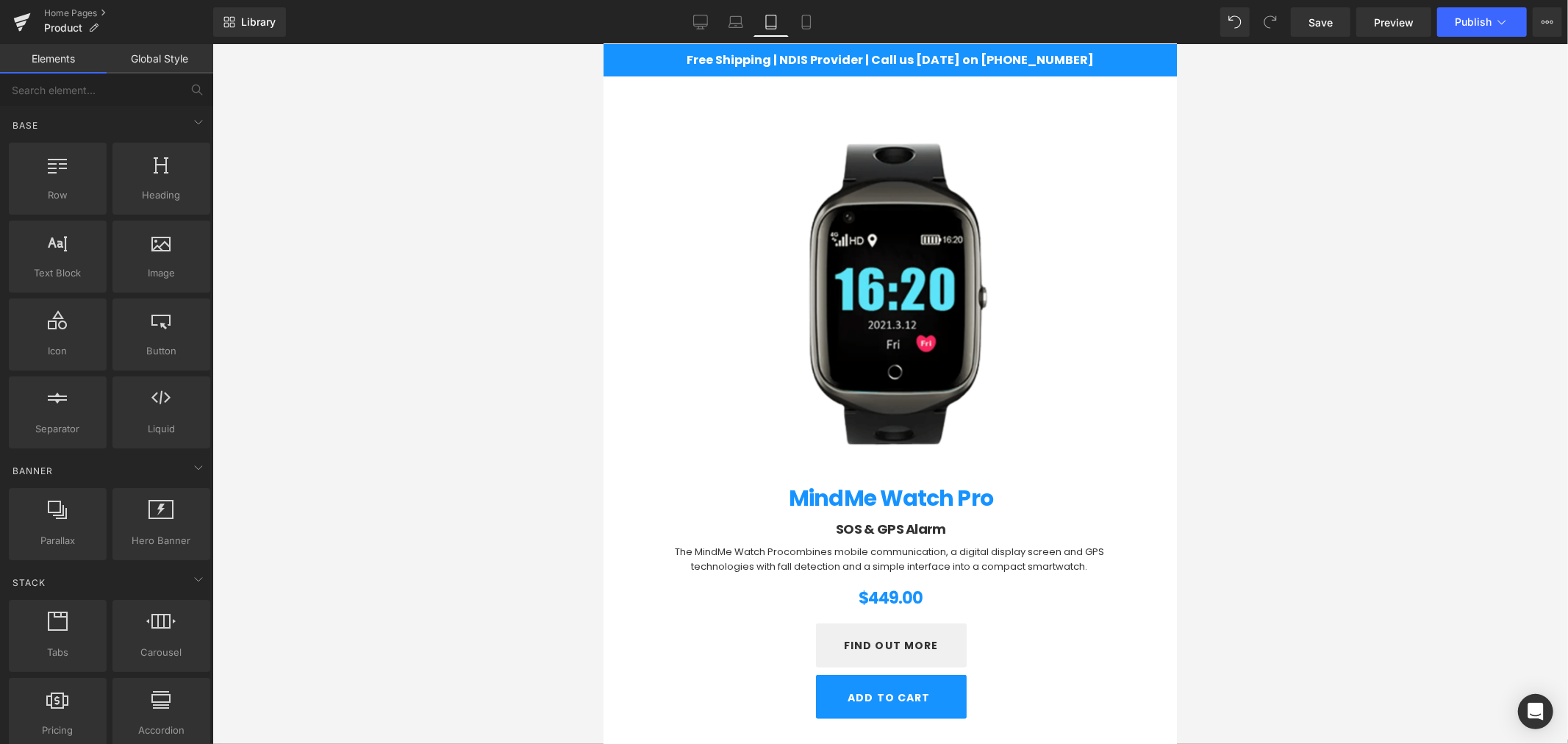
scroll to position [925, 0]
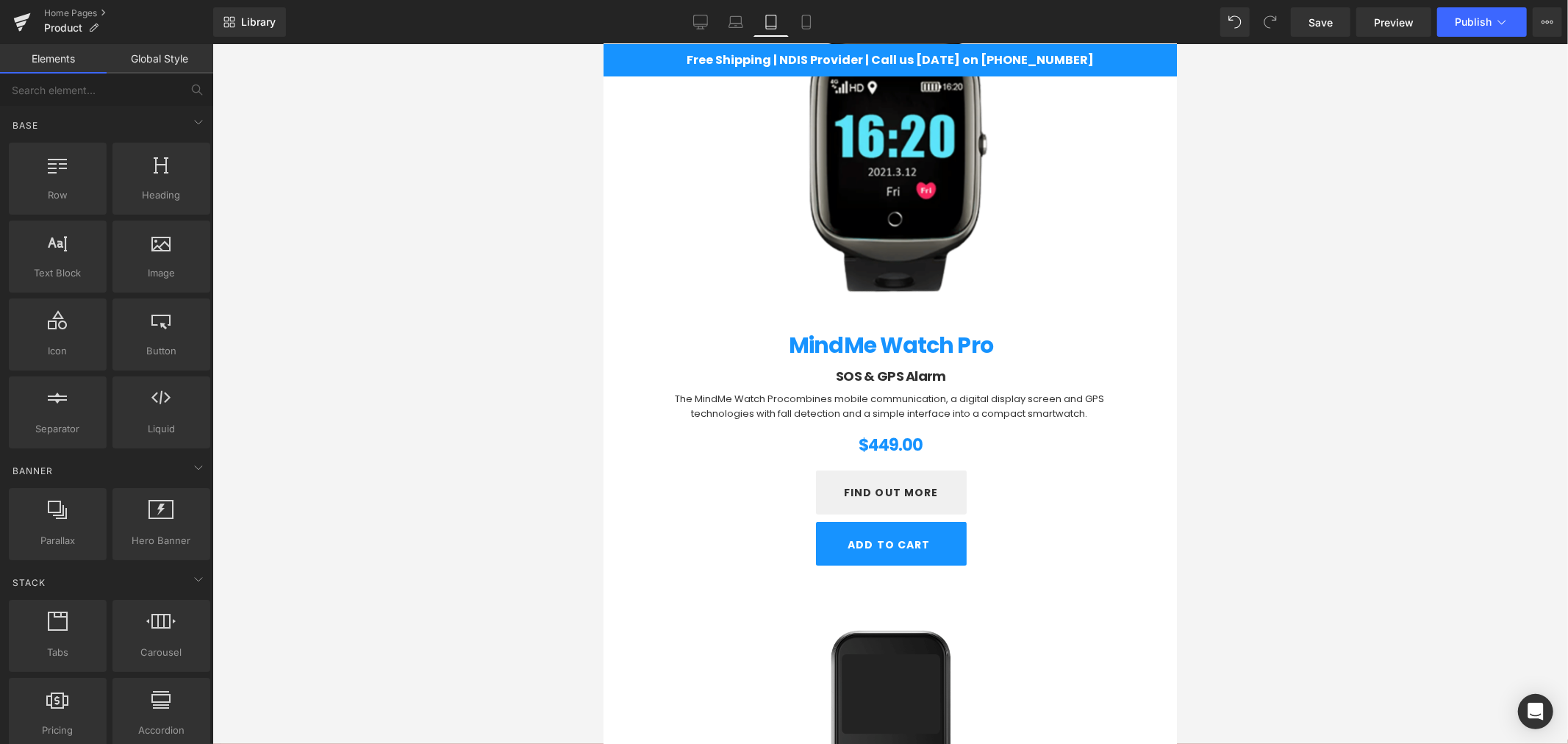
drag, startPoint x: 1169, startPoint y: 169, endPoint x: 1810, endPoint y: 209, distance: 642.2
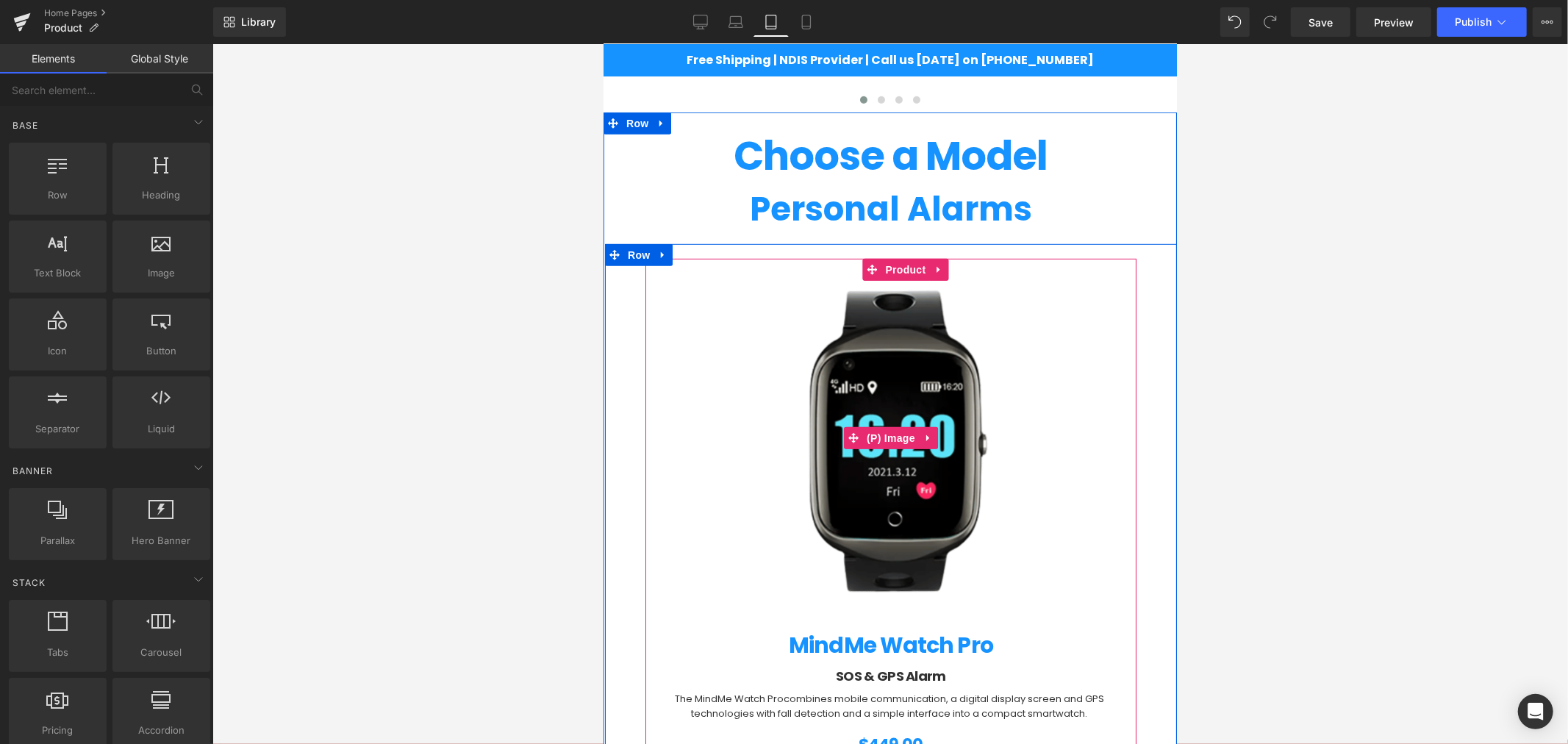
scroll to position [654, 0]
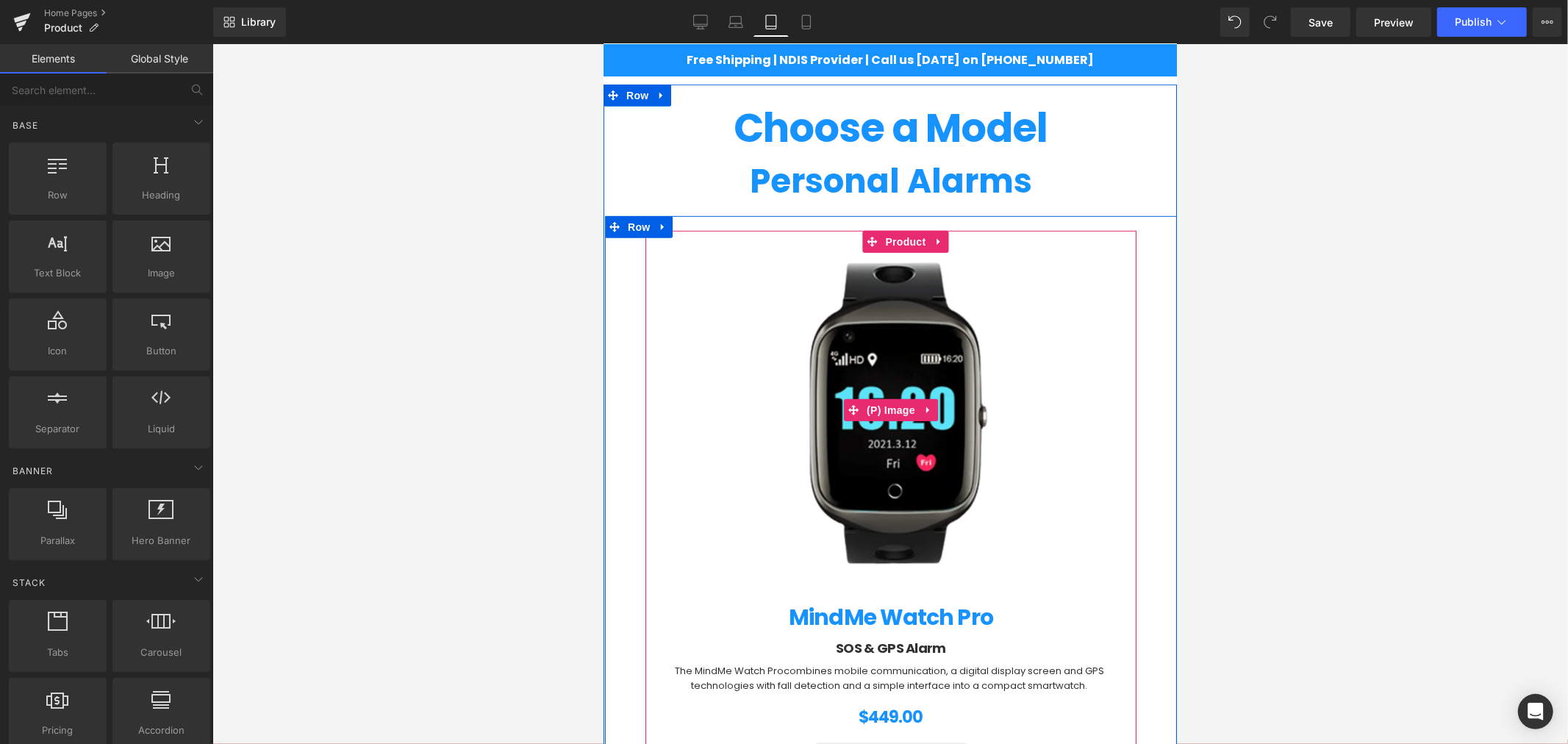
click at [889, 349] on img at bounding box center [890, 409] width 369 height 369
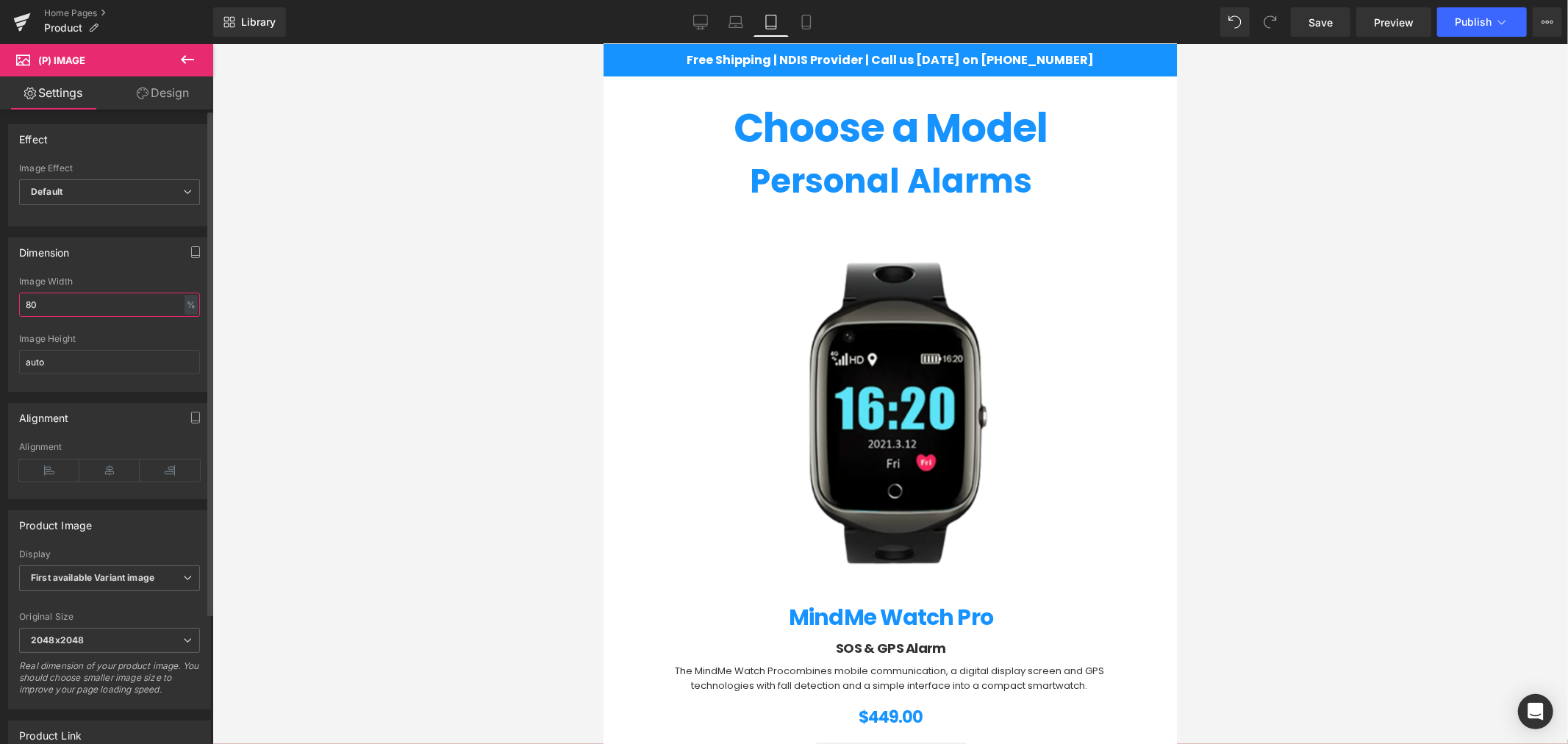
click at [90, 310] on input "80" at bounding box center [109, 304] width 181 height 24
type input "8"
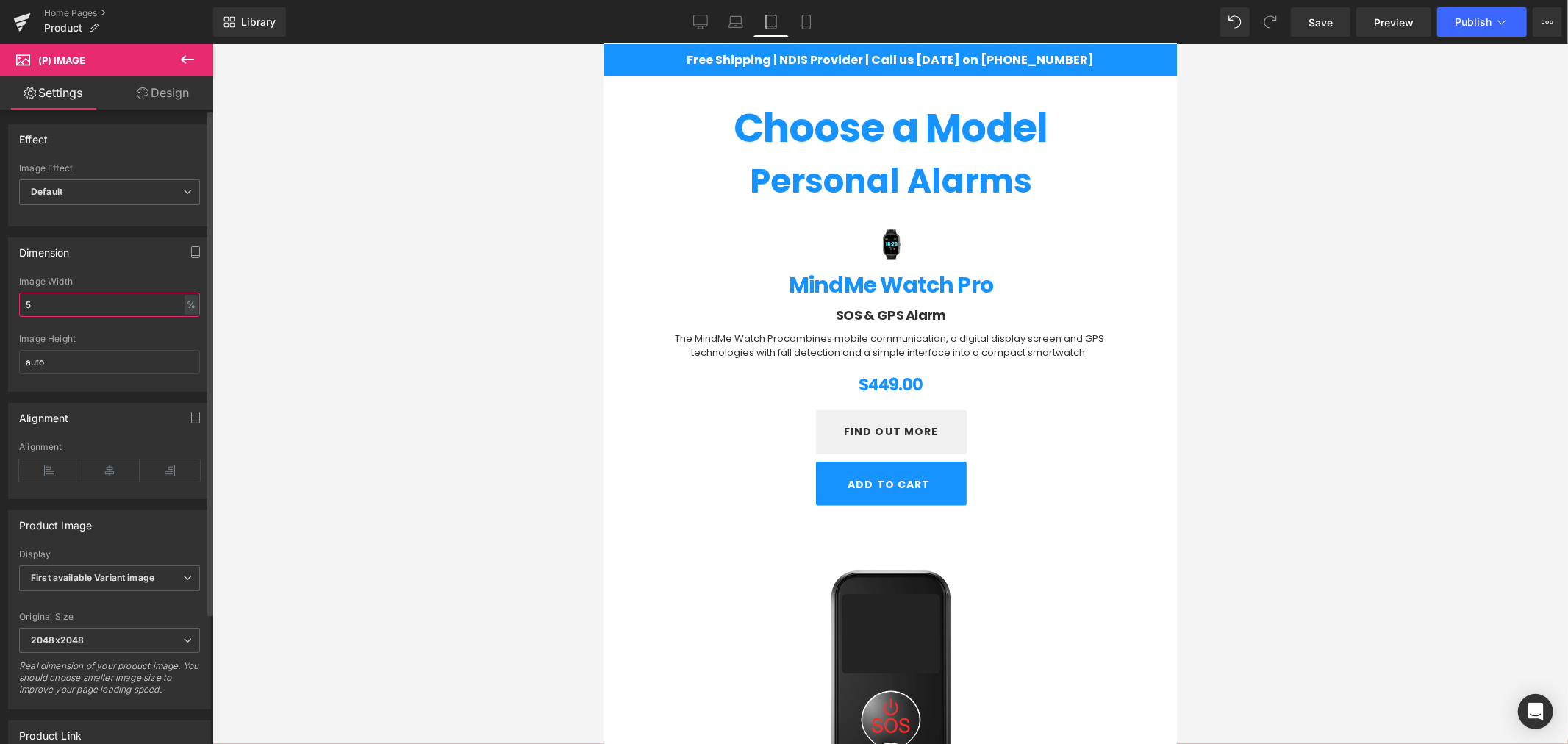
type input "50"
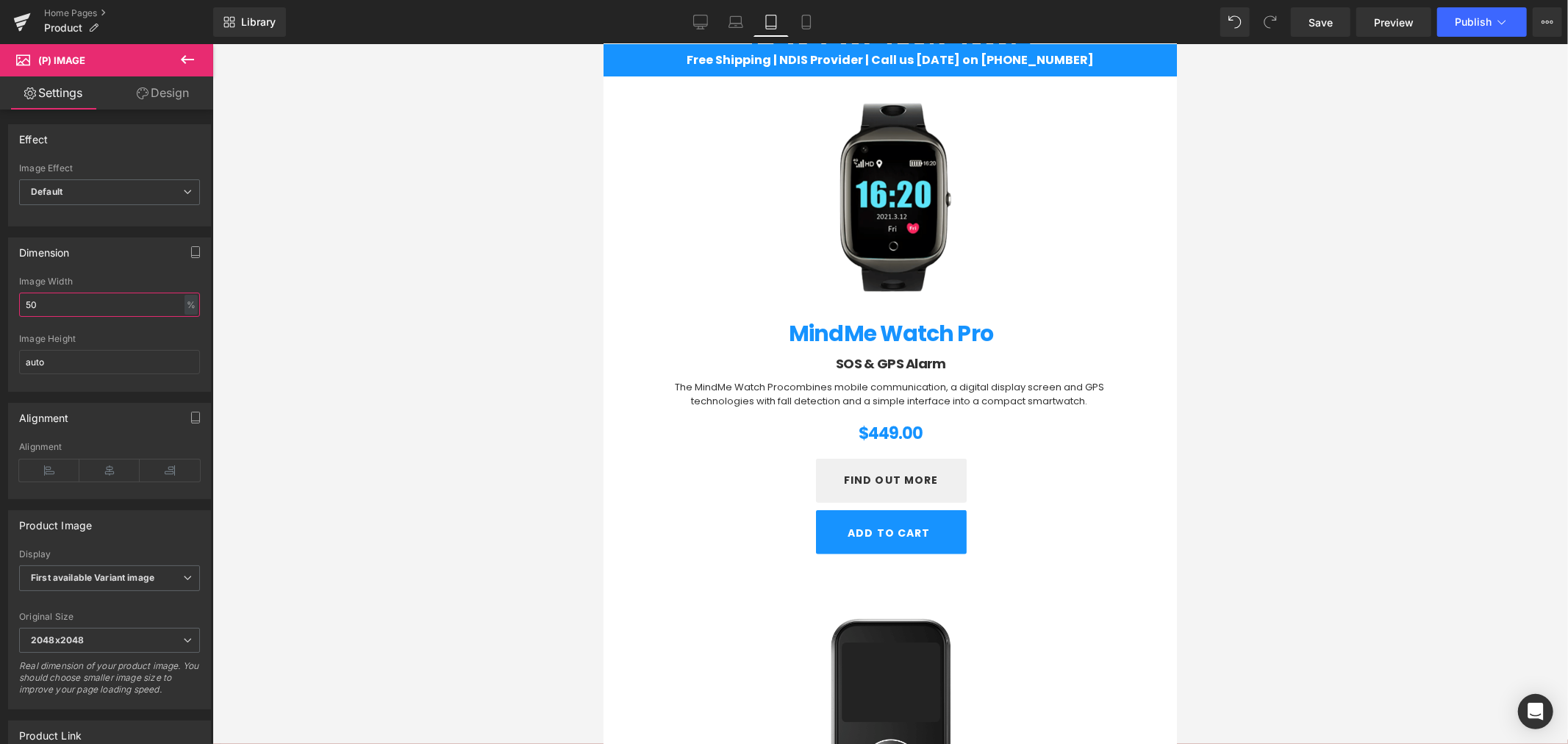
scroll to position [952, 0]
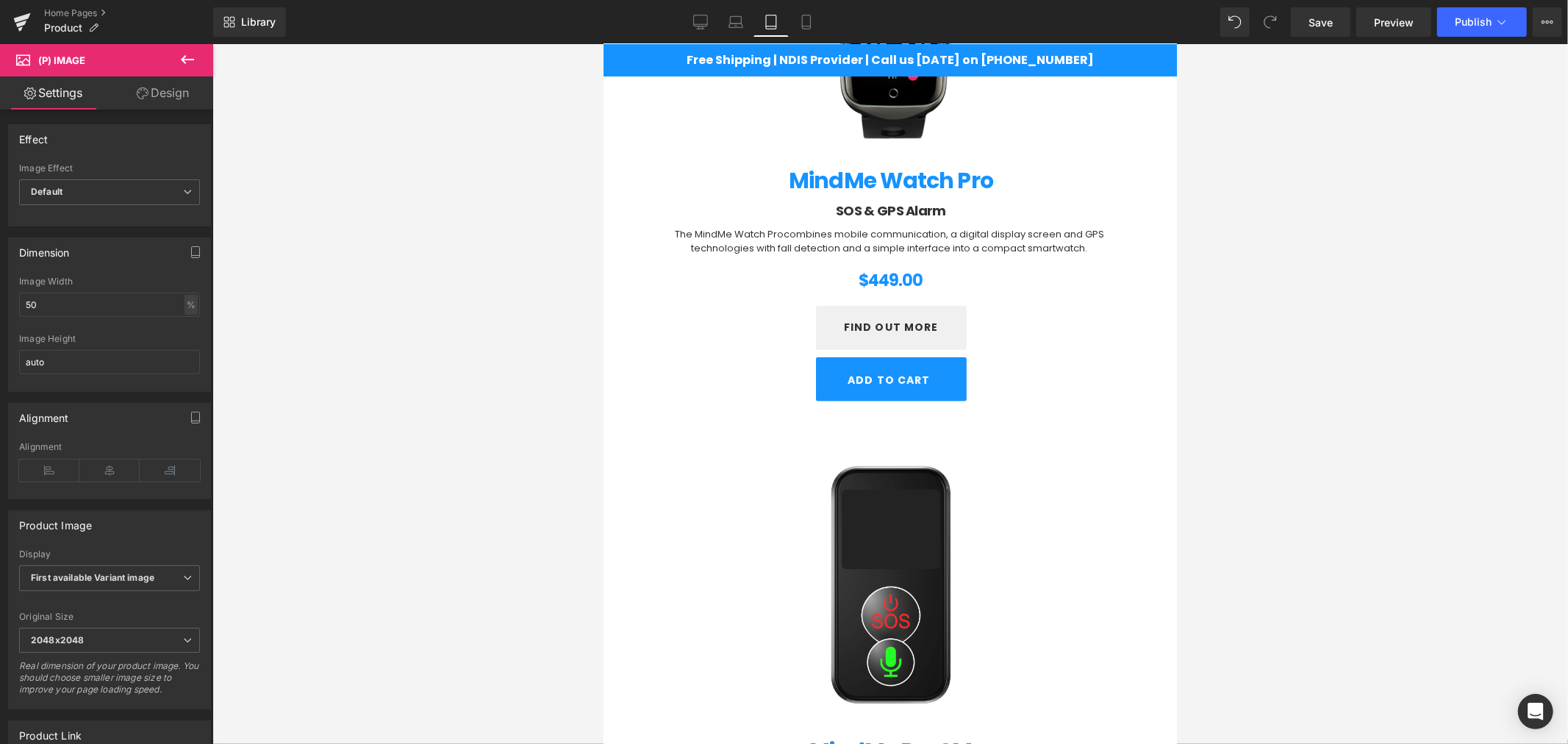
click at [858, 553] on img at bounding box center [890, 587] width 461 height 461
click at [87, 310] on input "100" at bounding box center [109, 304] width 181 height 24
type input "1"
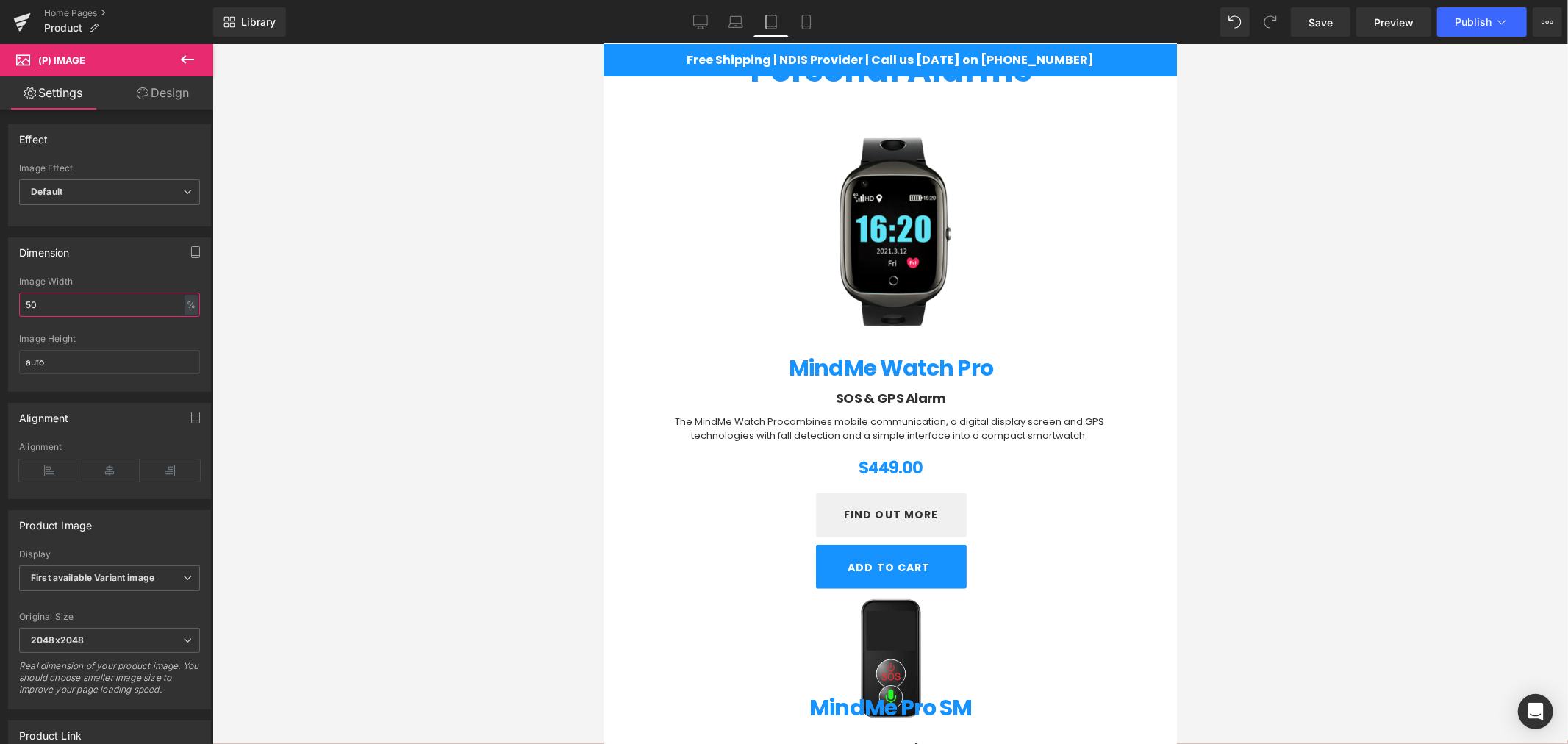
scroll to position [762, 0]
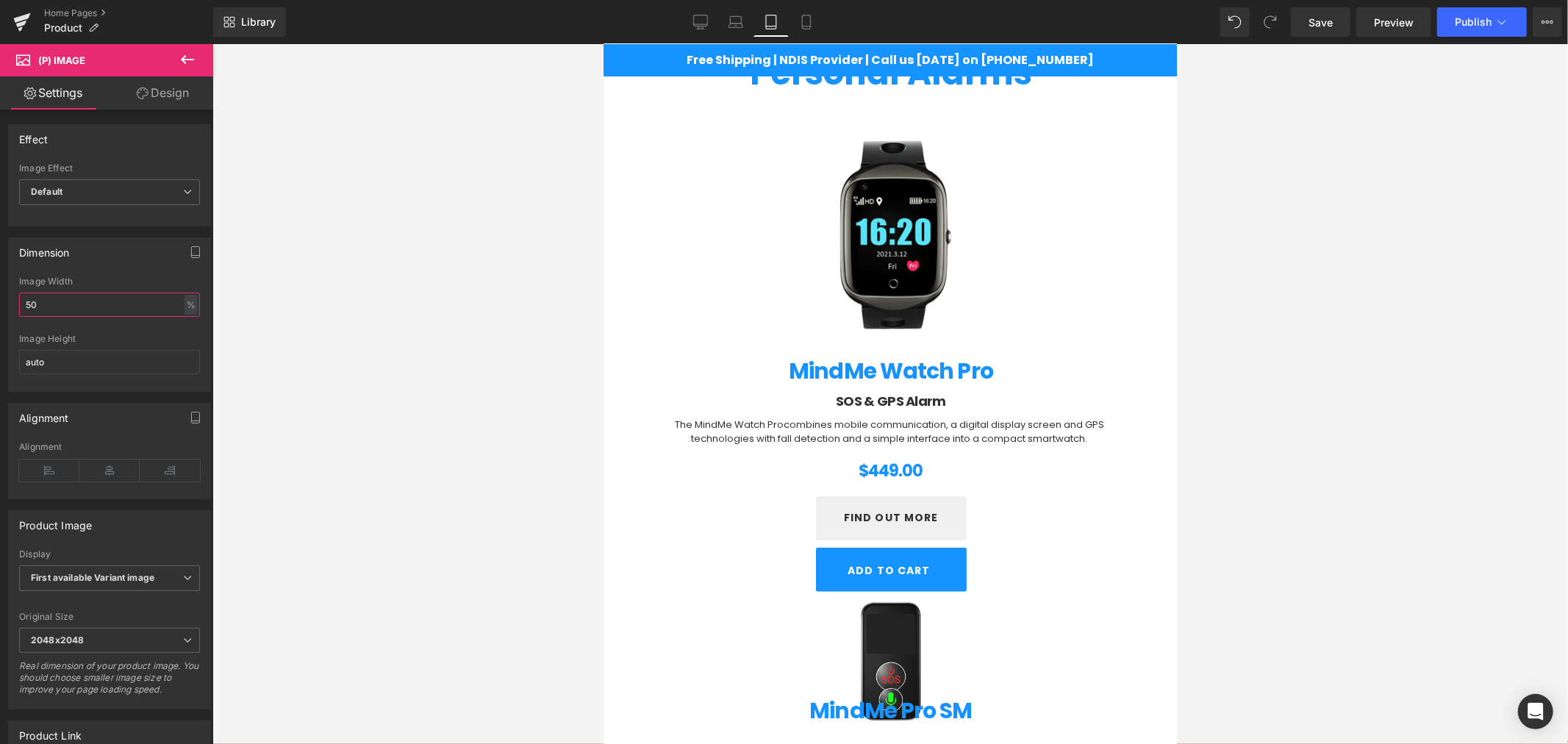
type input "5"
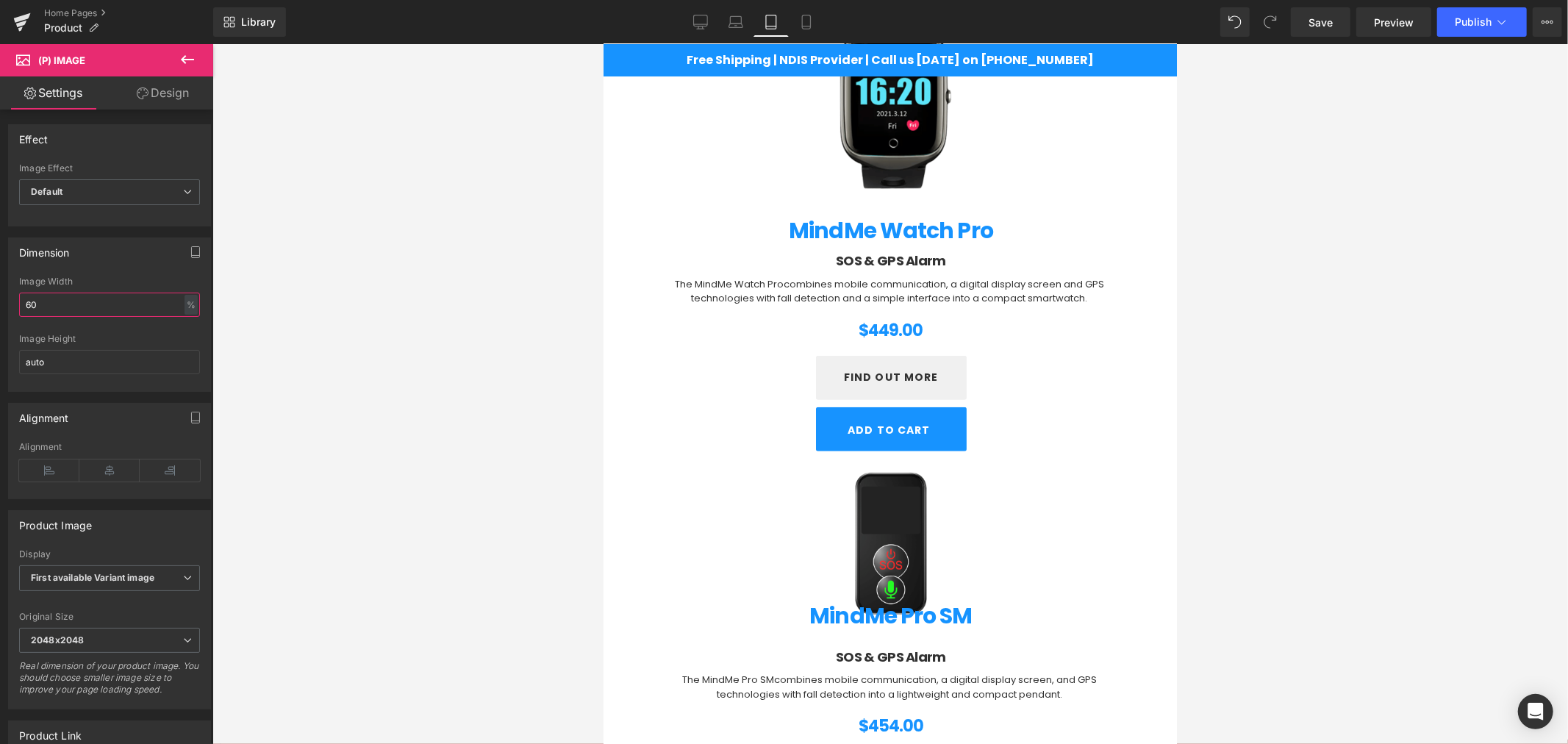
scroll to position [925, 0]
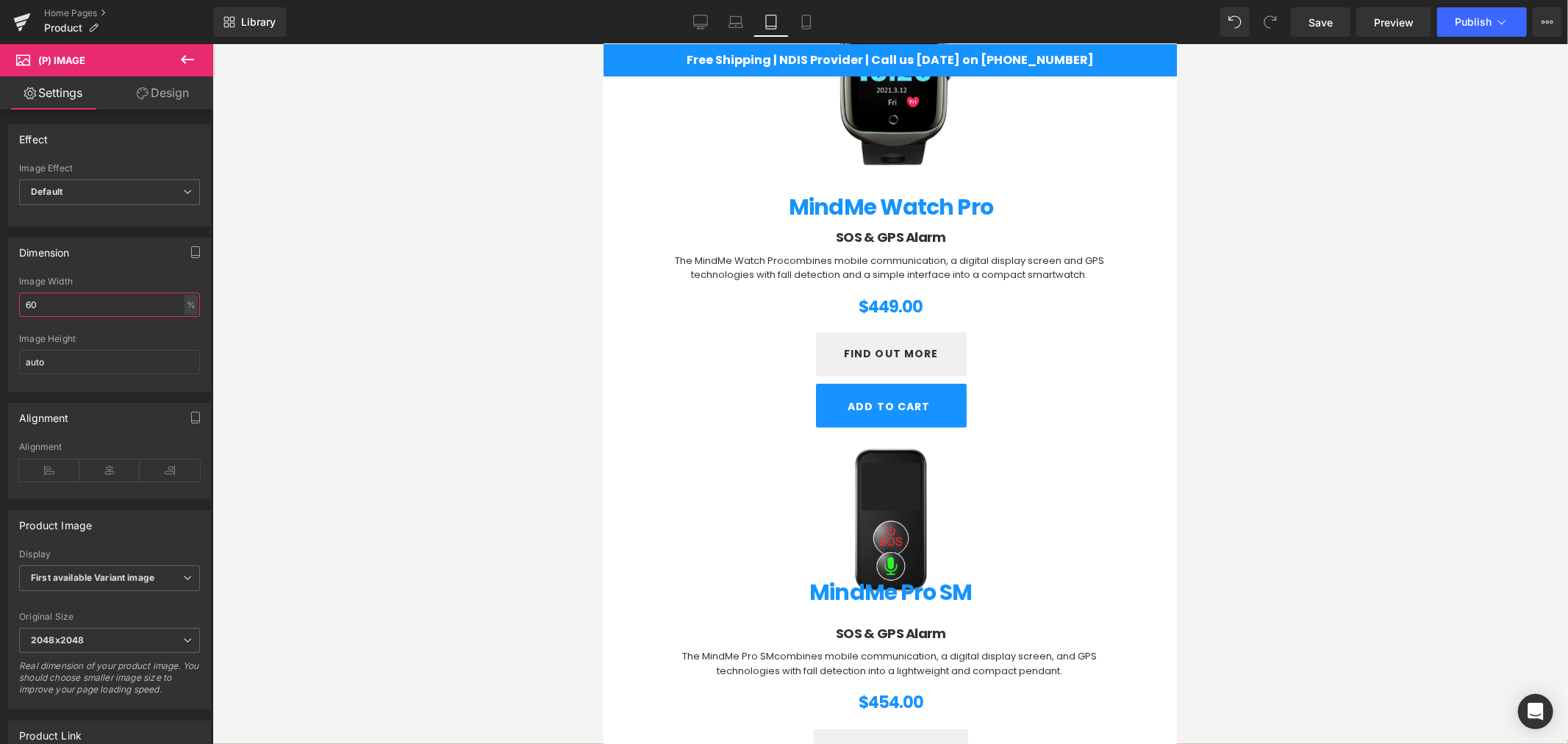
type input "6"
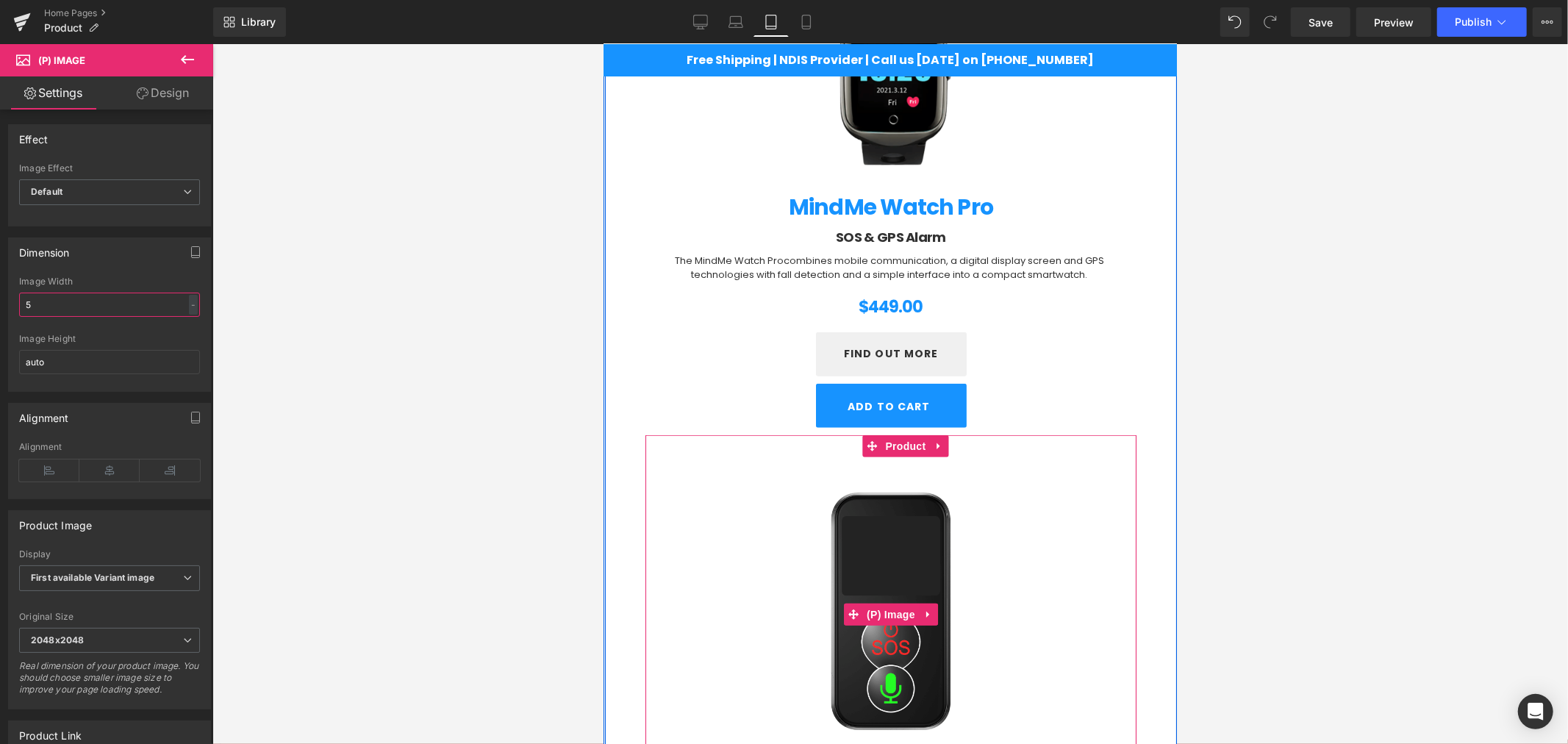
type input "55"
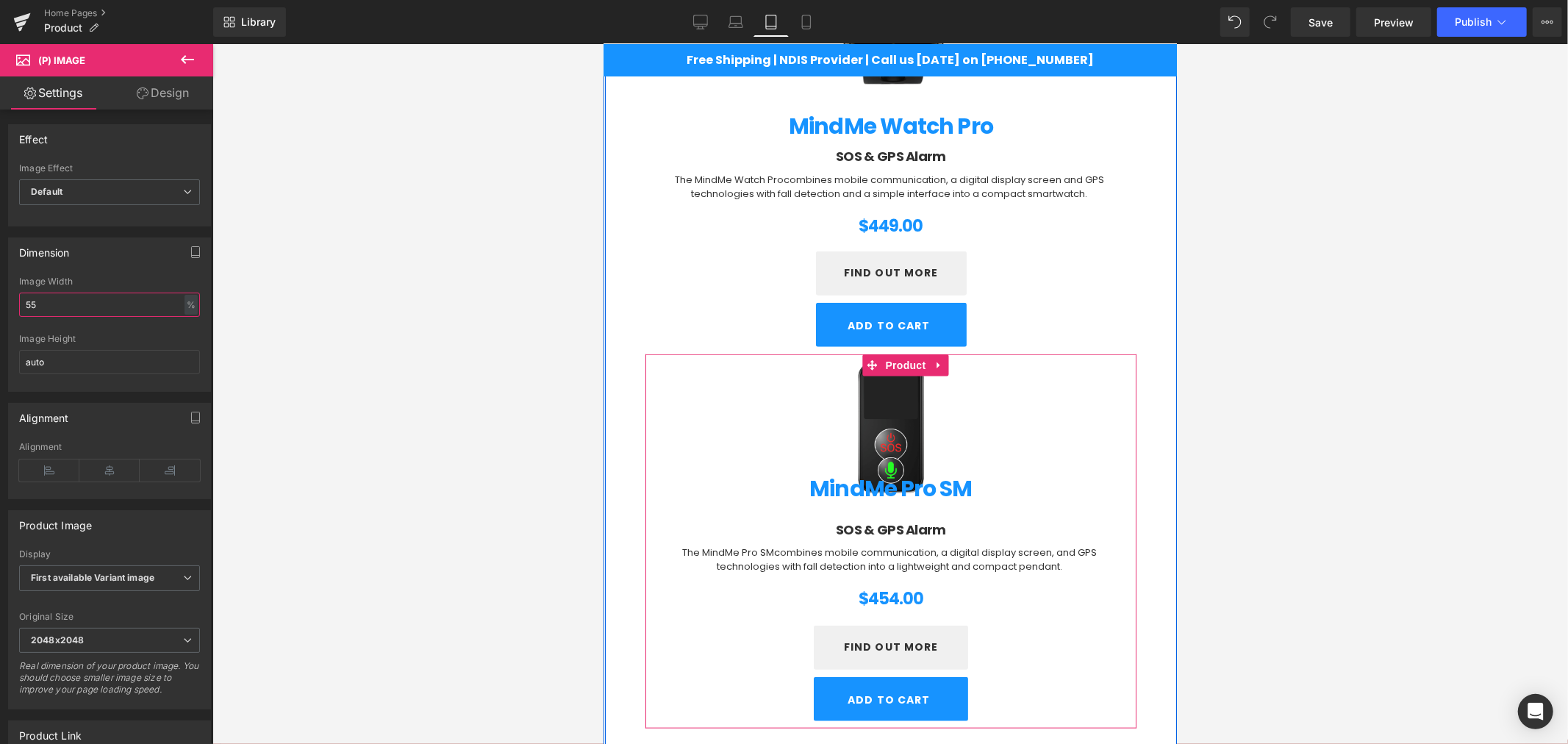
scroll to position [1007, 0]
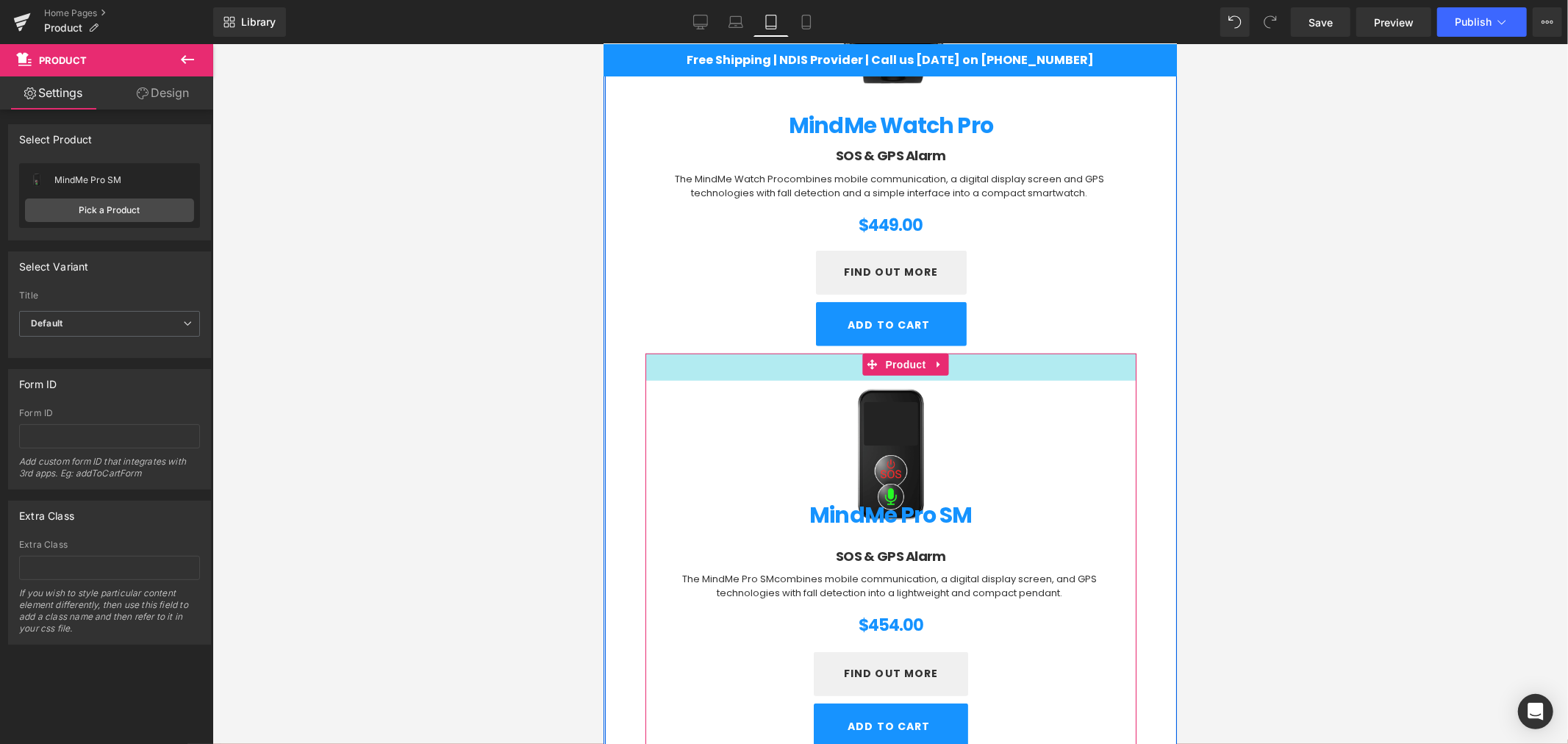
drag, startPoint x: 982, startPoint y: 354, endPoint x: 986, endPoint y: 380, distance: 26.3
click at [986, 380] on div "(P) Image MindMe Pro SM (P) Title SOS & GPS Alarm Heading The MindMe Pro SM com…" at bounding box center [890, 553] width 491 height 401
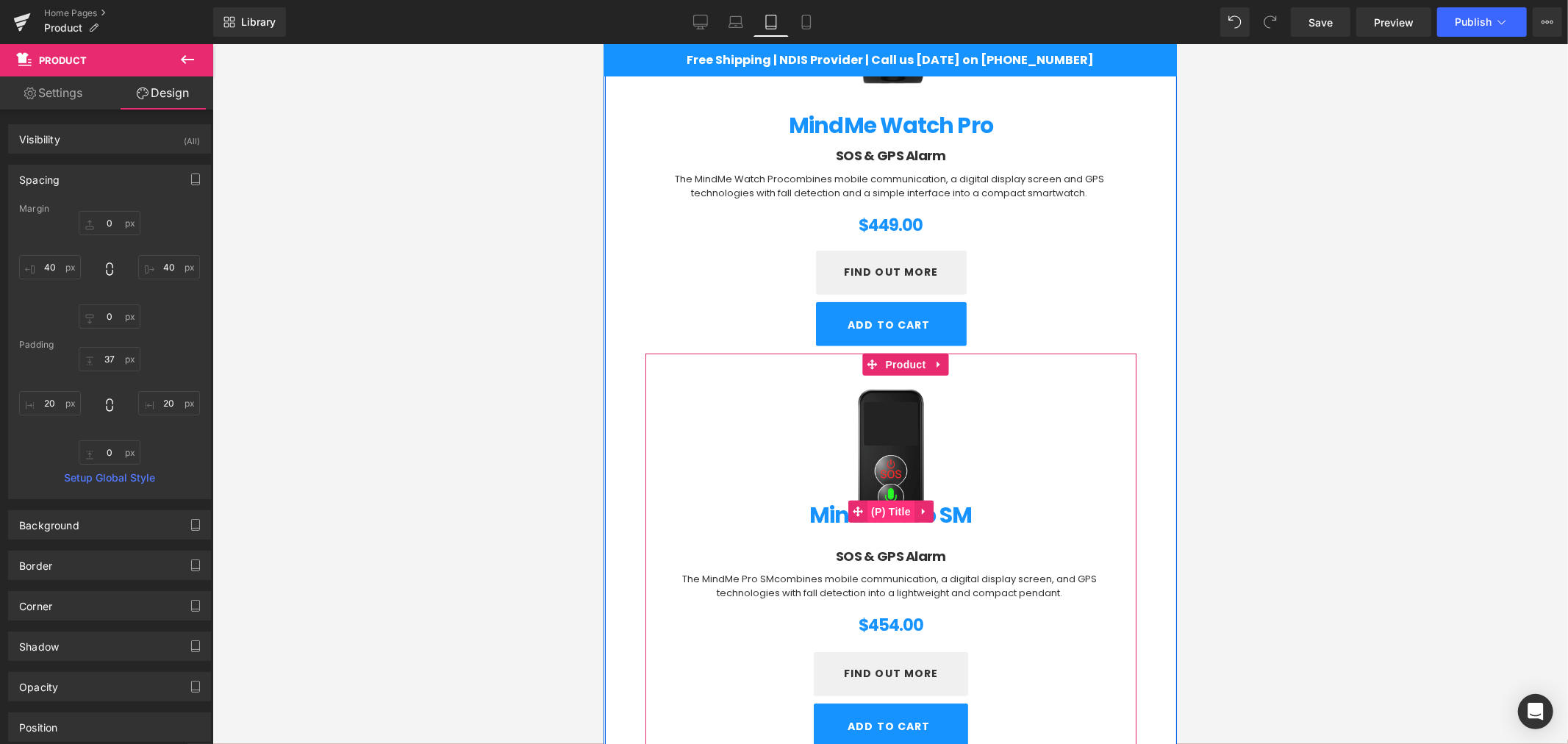
click at [875, 503] on span "(P) Title" at bounding box center [890, 511] width 47 height 22
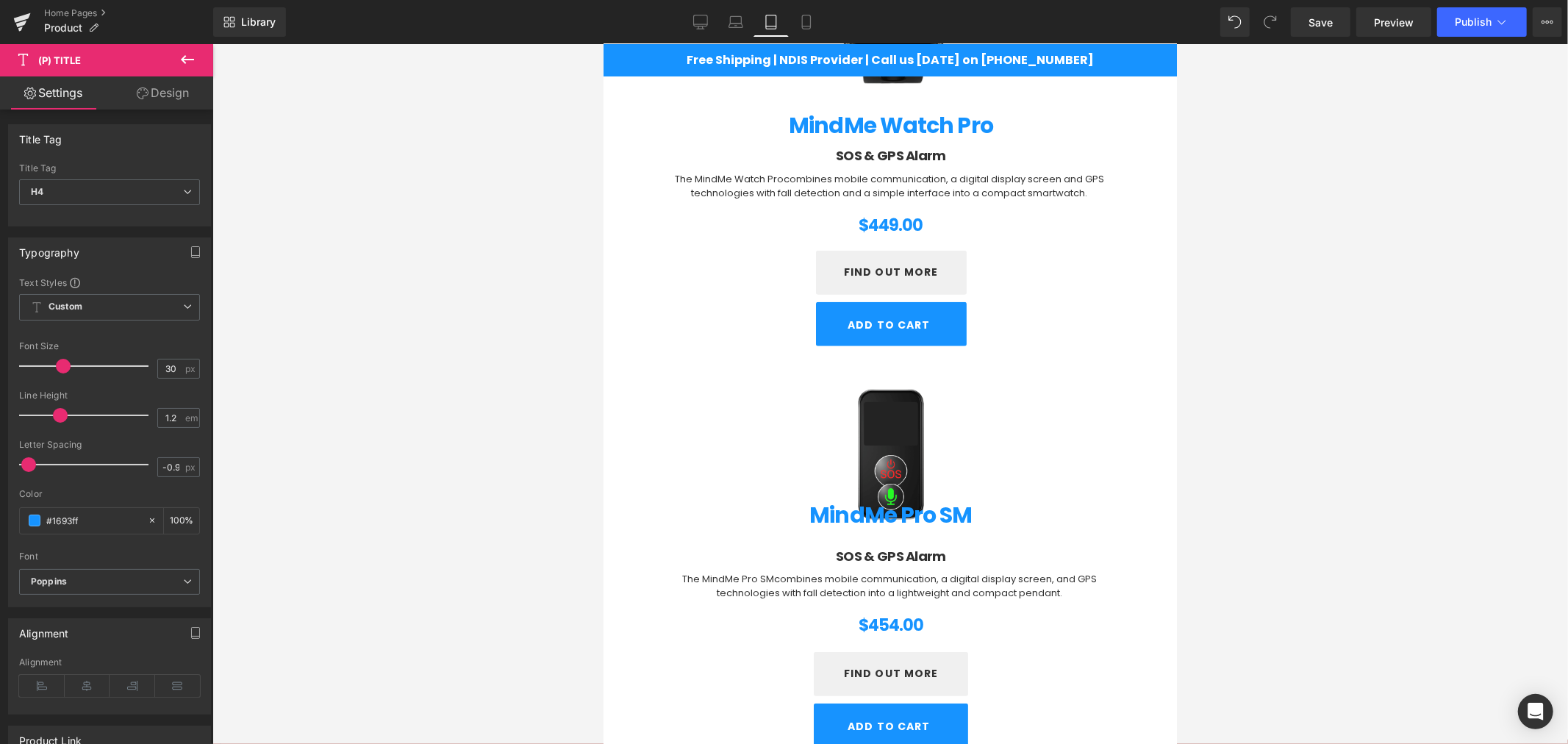
click at [170, 101] on link "Design" at bounding box center [163, 93] width 107 height 33
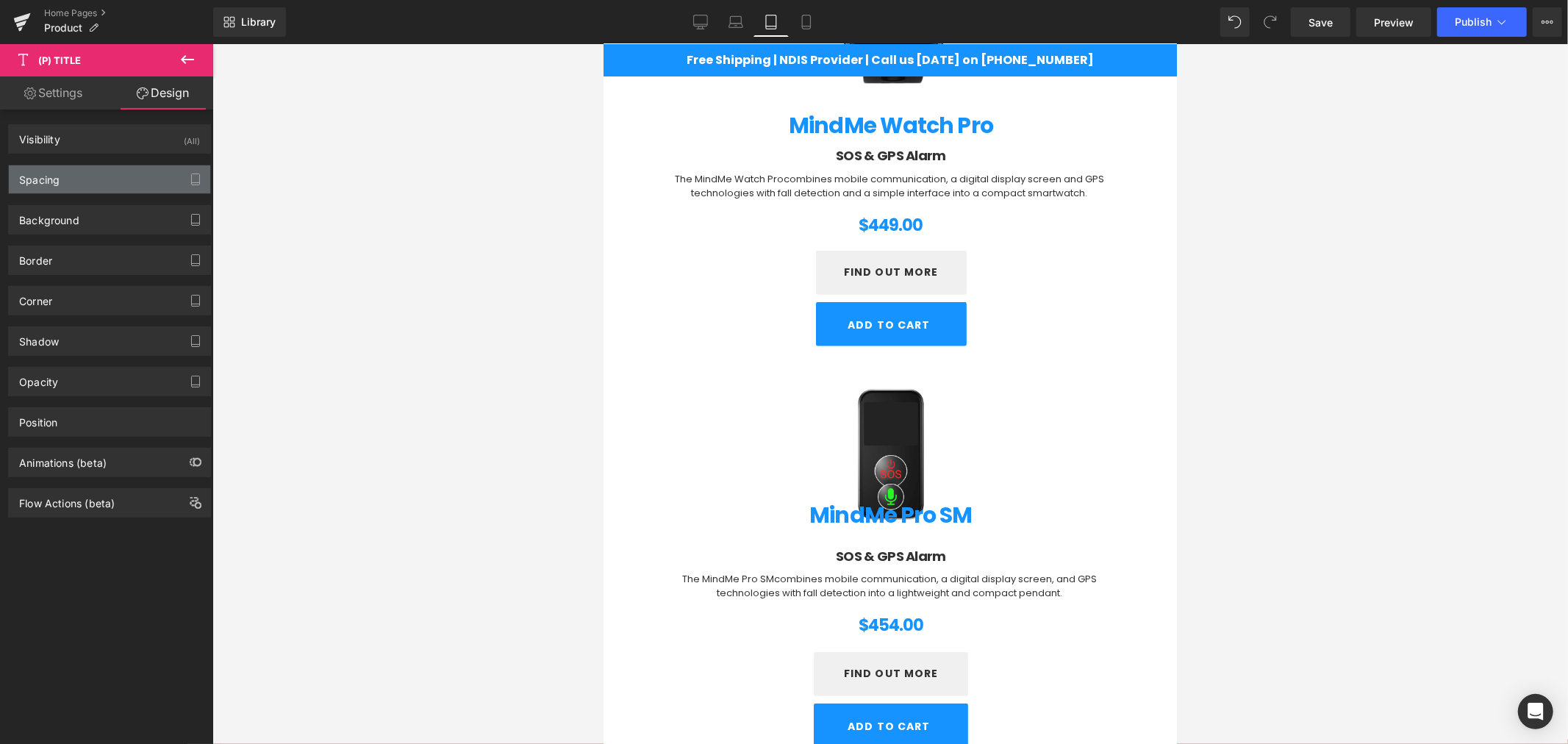
click at [68, 177] on div "Spacing" at bounding box center [109, 179] width 201 height 28
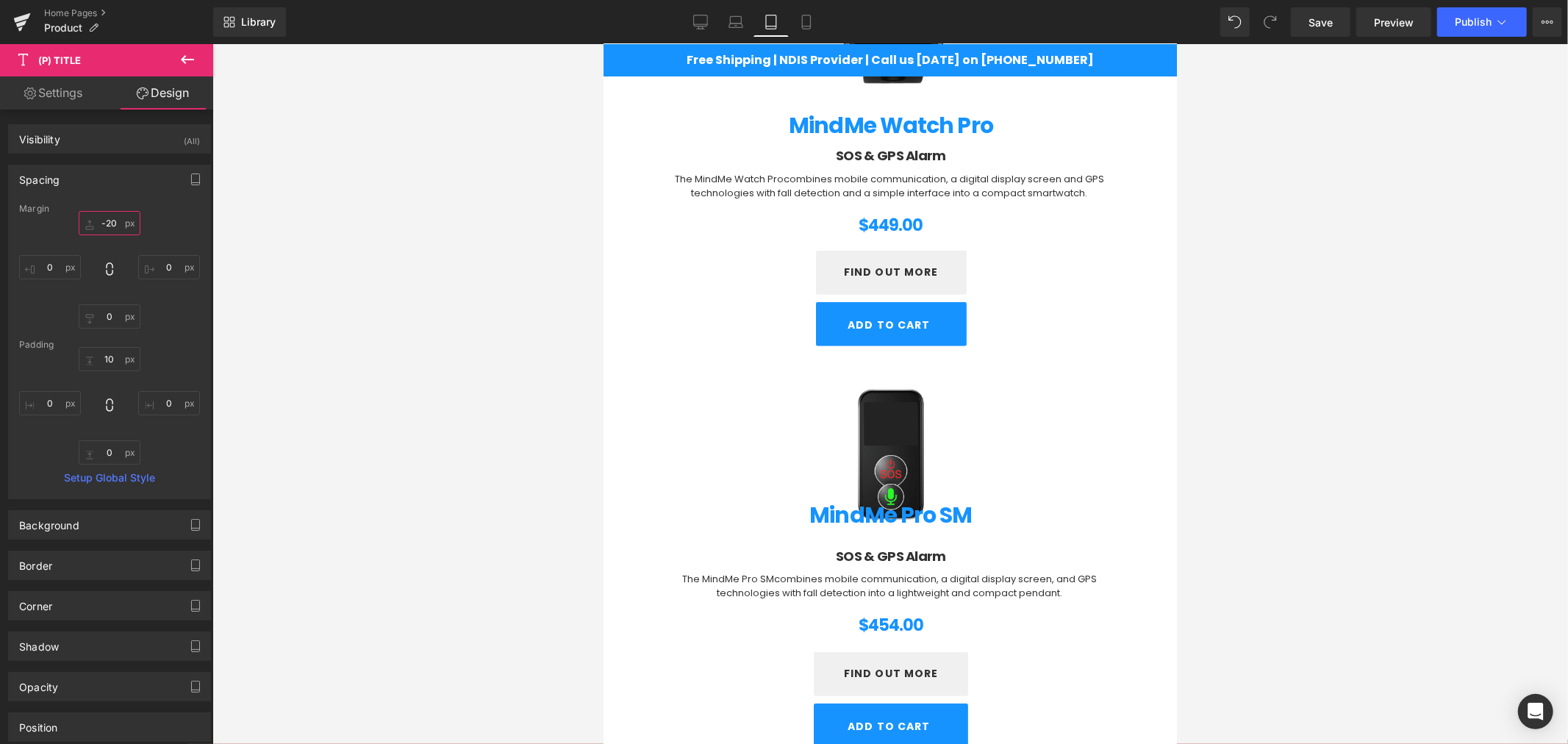
click at [110, 219] on input "-20" at bounding box center [109, 223] width 62 height 24
type input "0"
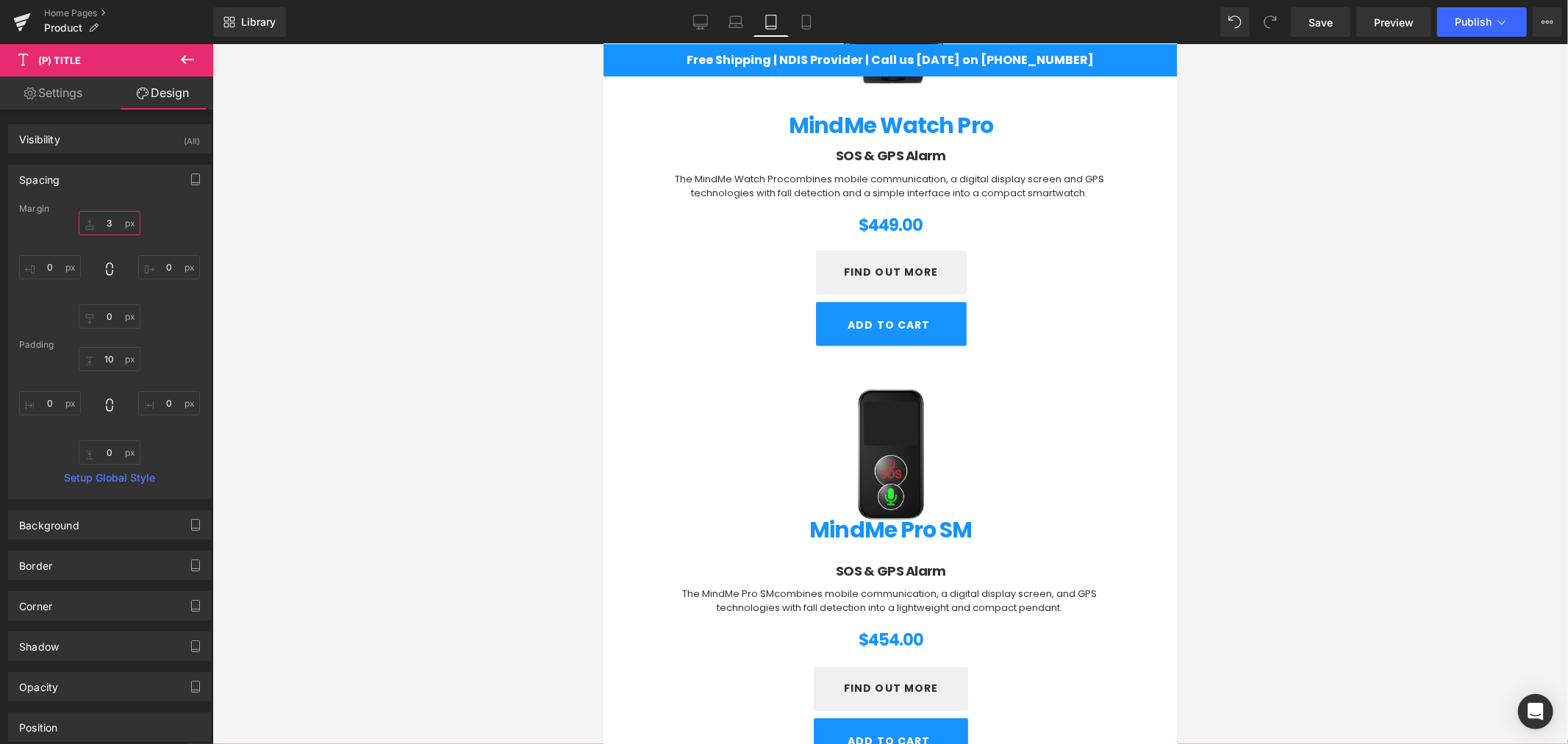
type input "30"
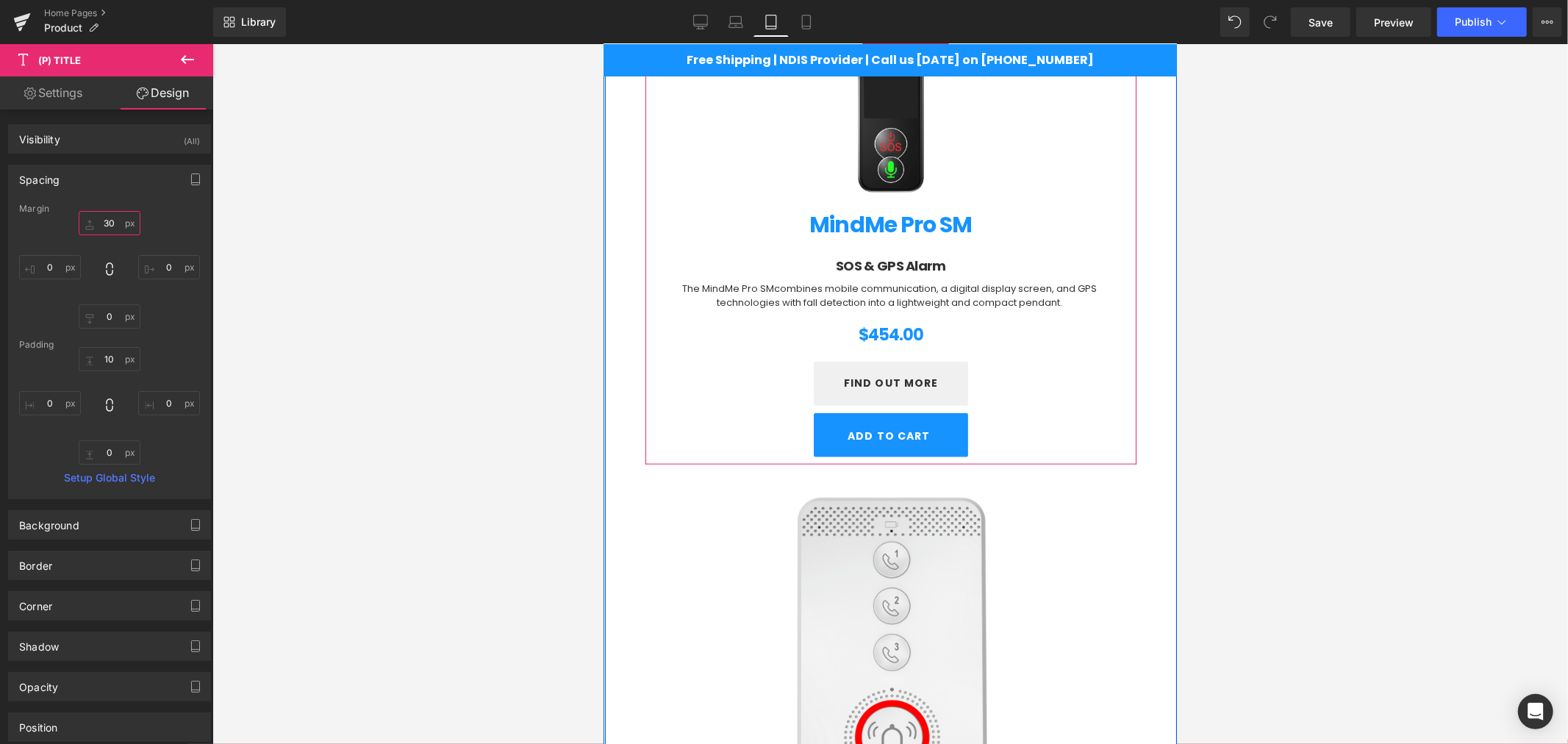
scroll to position [1389, 0]
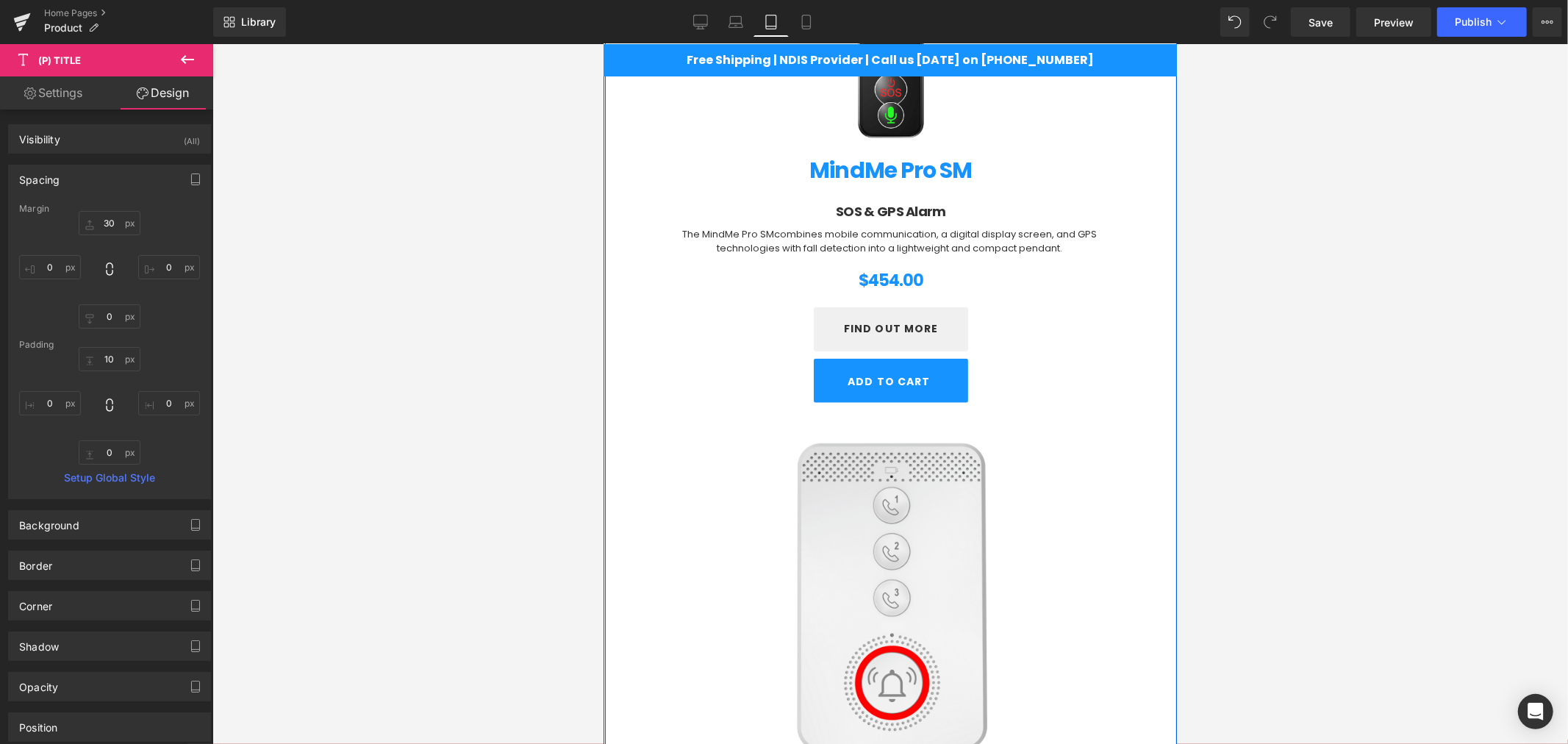
click at [898, 526] on img at bounding box center [884, 604] width 330 height 330
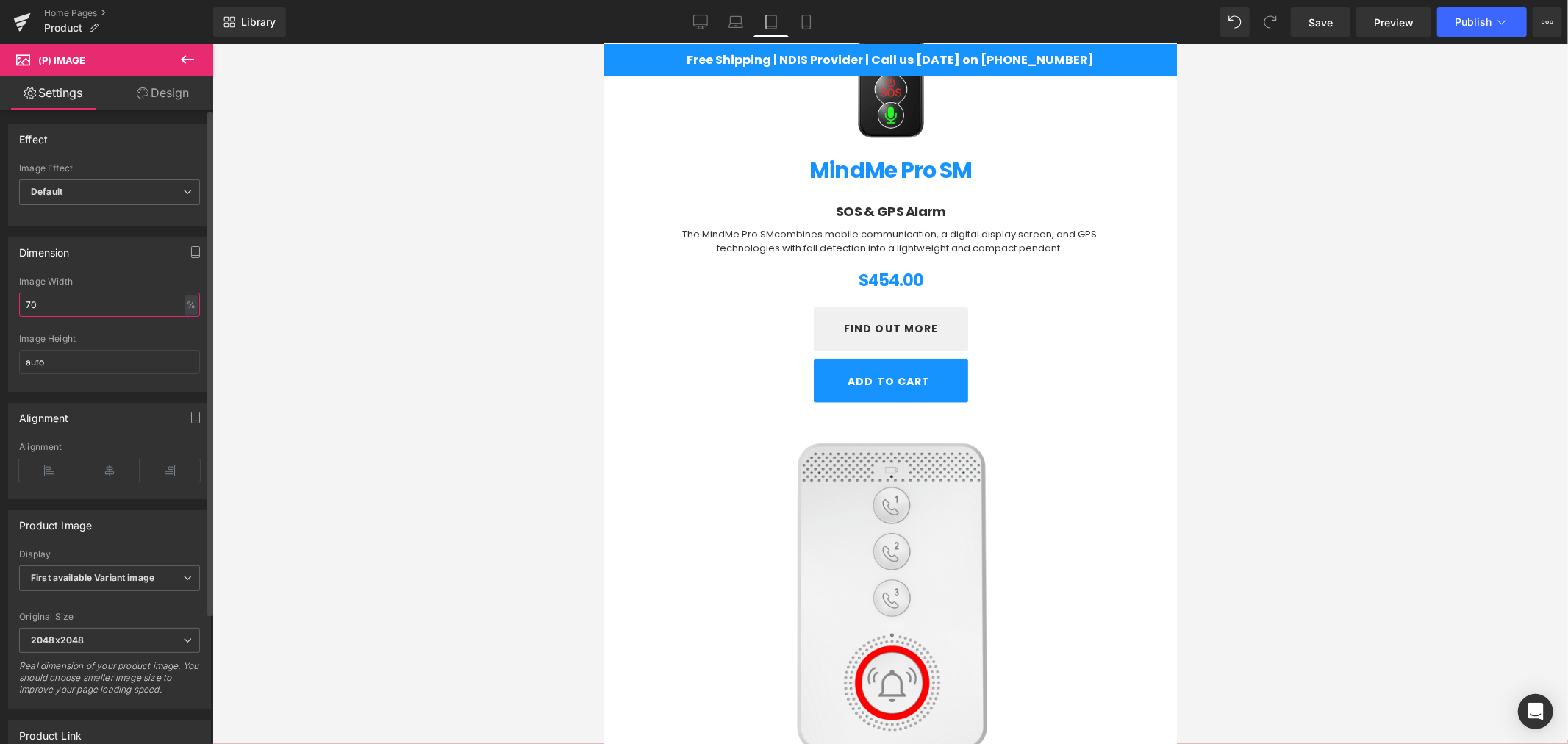
click at [57, 299] on input "70" at bounding box center [109, 304] width 181 height 24
type input "7"
type input "6"
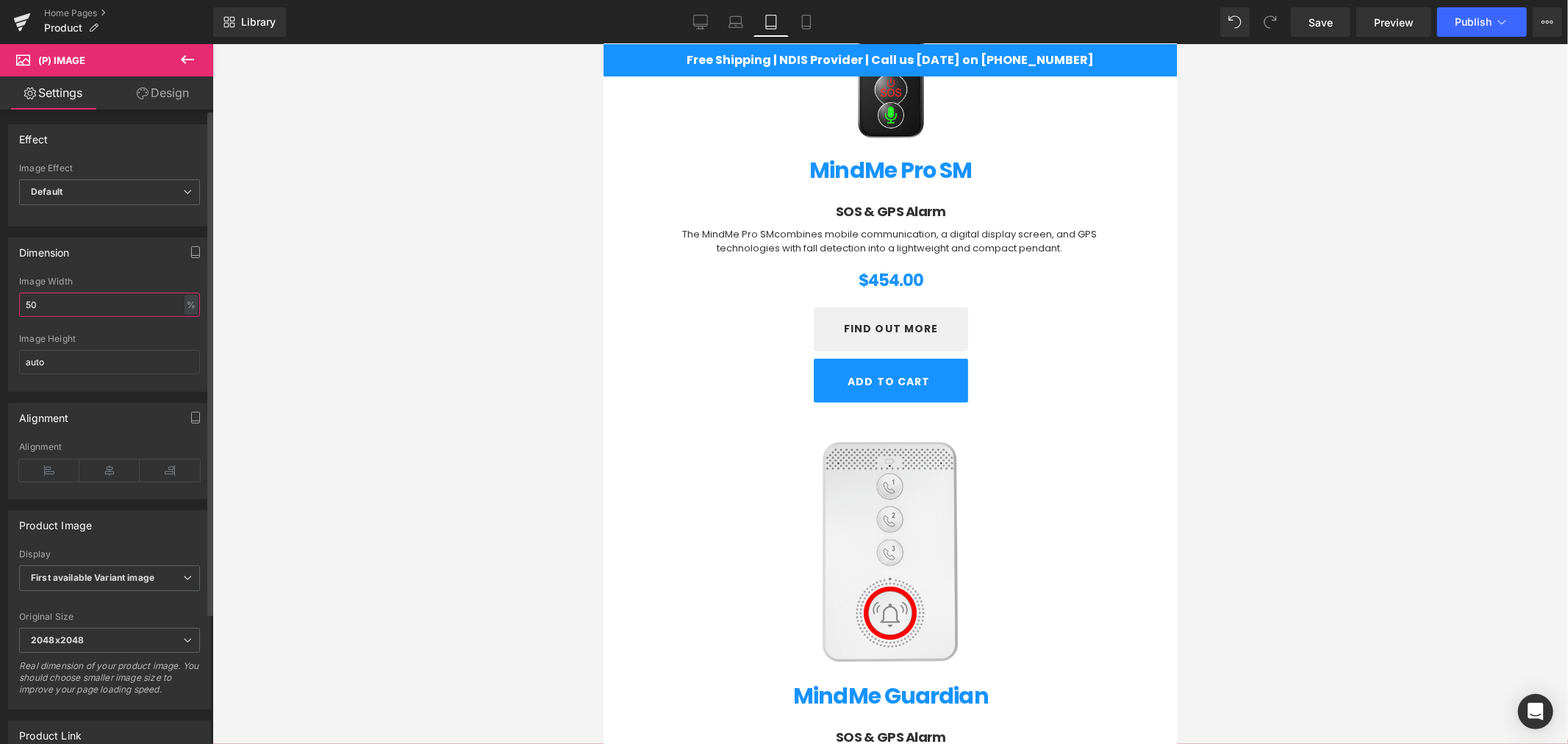
type input "5"
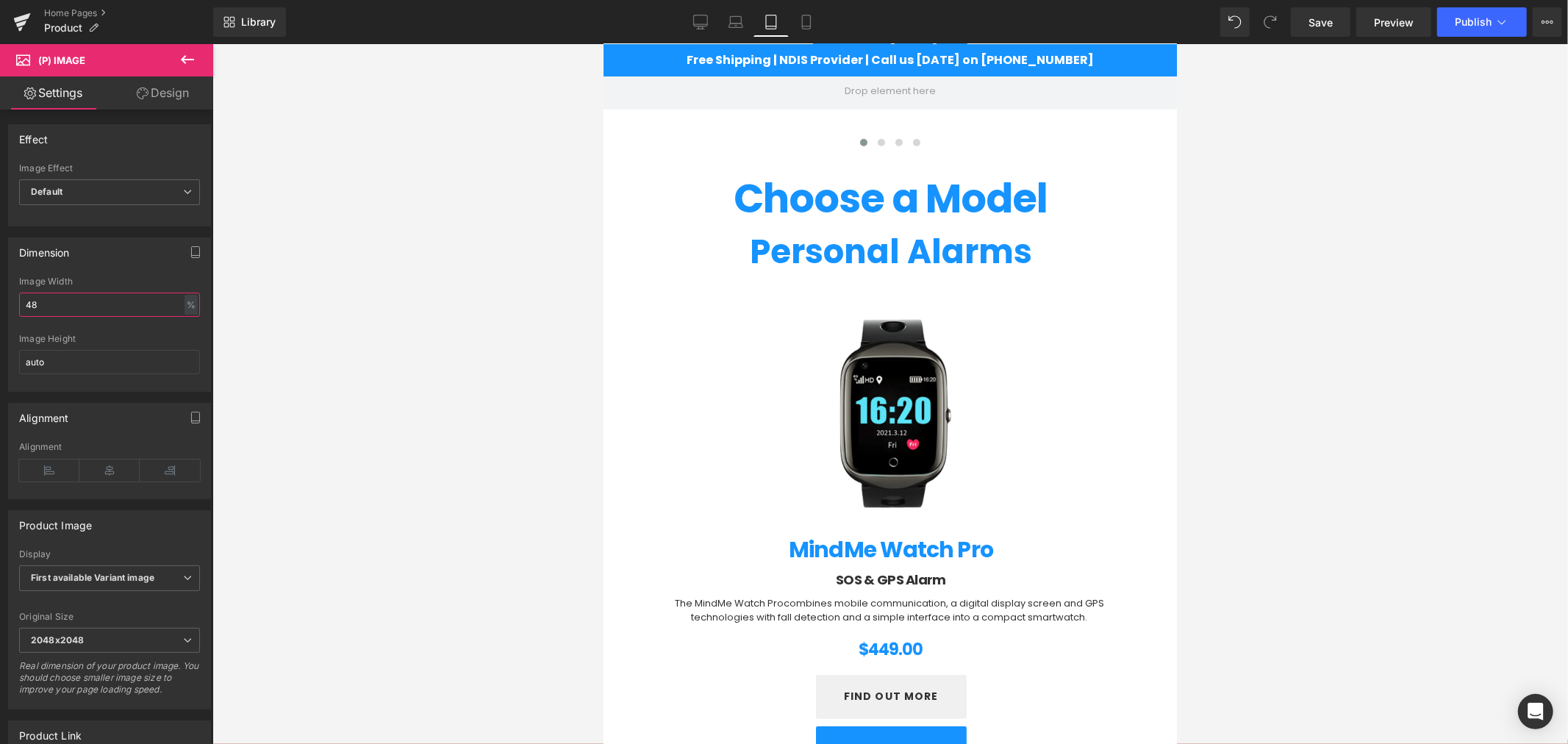
scroll to position [572, 0]
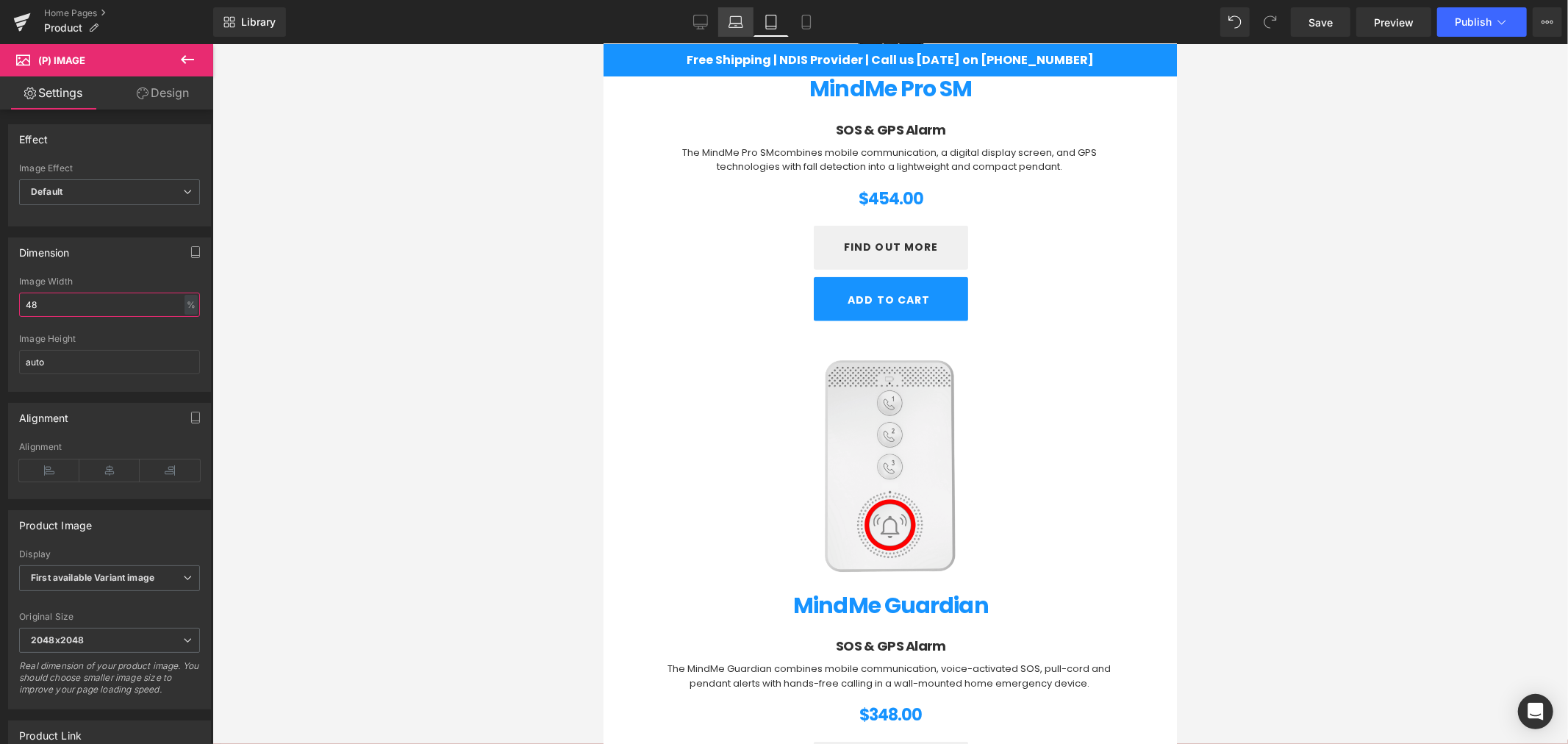
type input "48"
click at [739, 28] on icon at bounding box center [736, 22] width 15 height 15
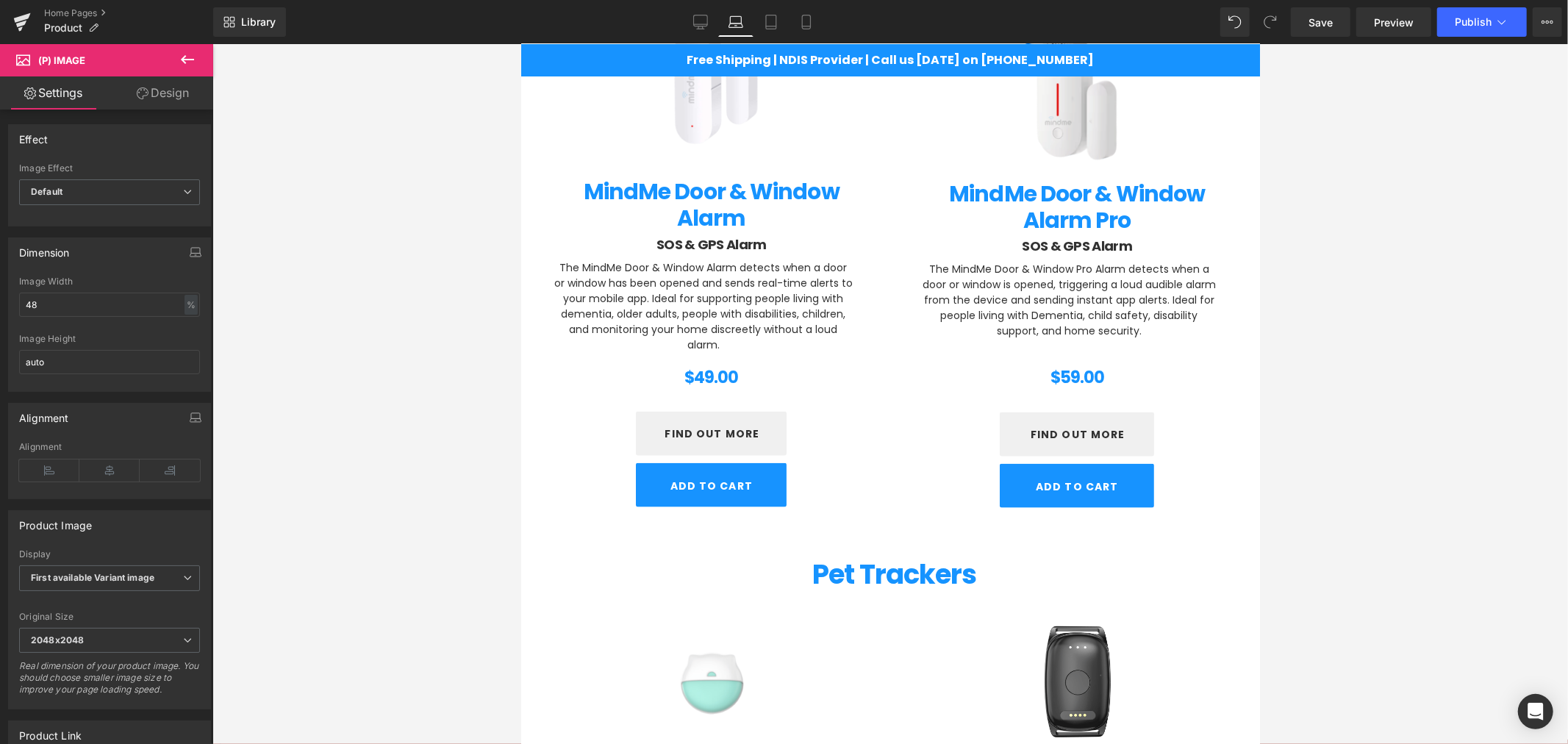
scroll to position [549, 0]
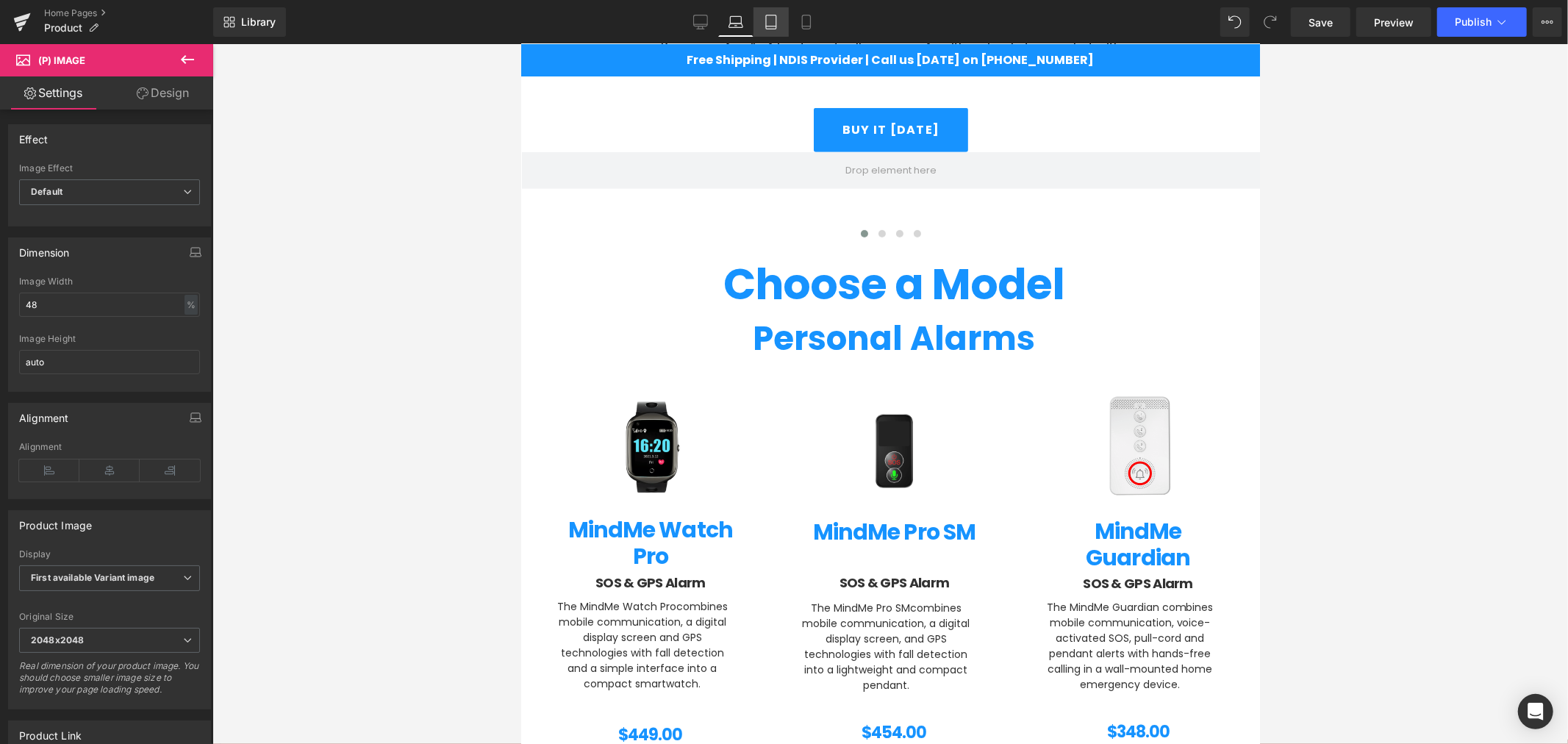
click at [775, 17] on icon at bounding box center [771, 22] width 15 height 15
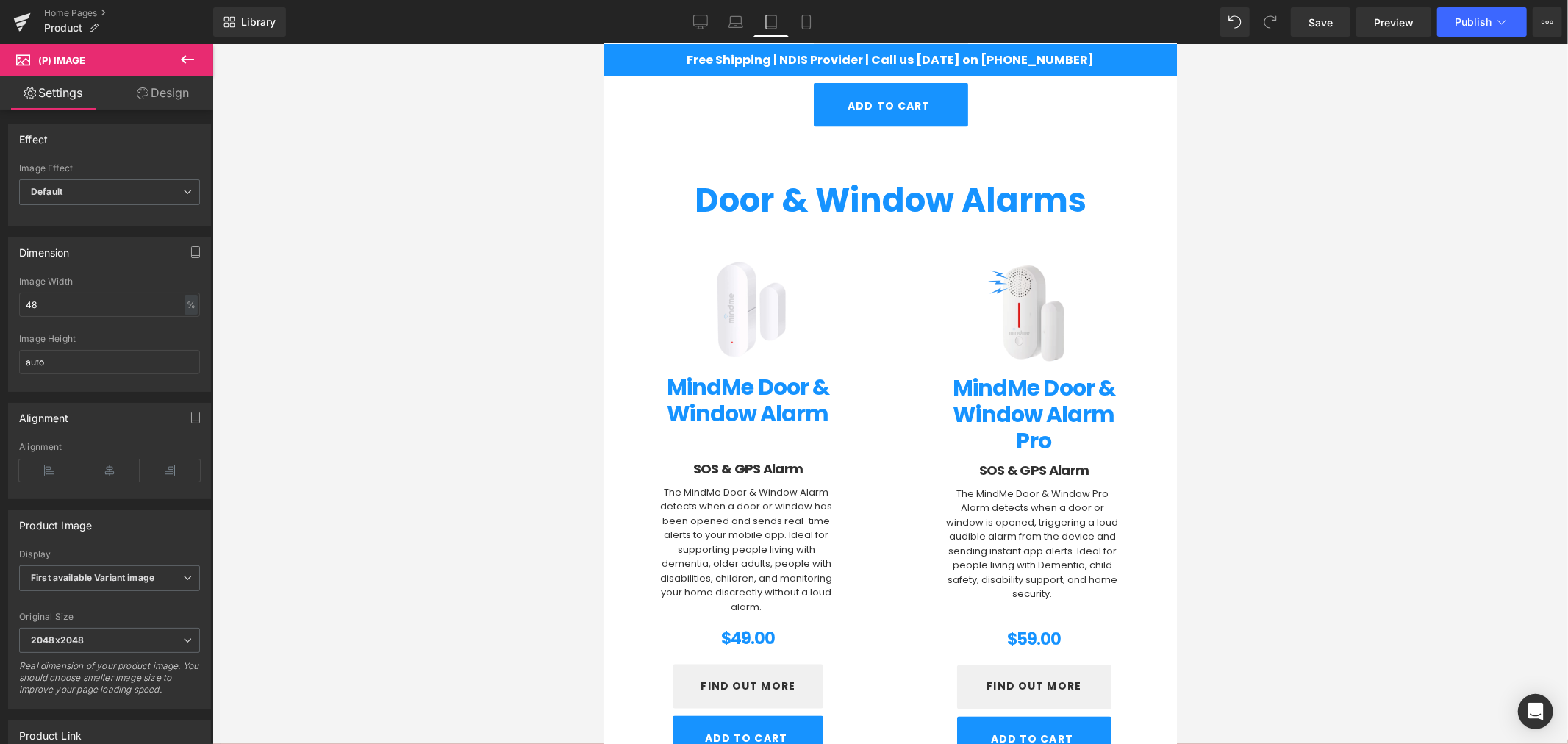
scroll to position [2195, 0]
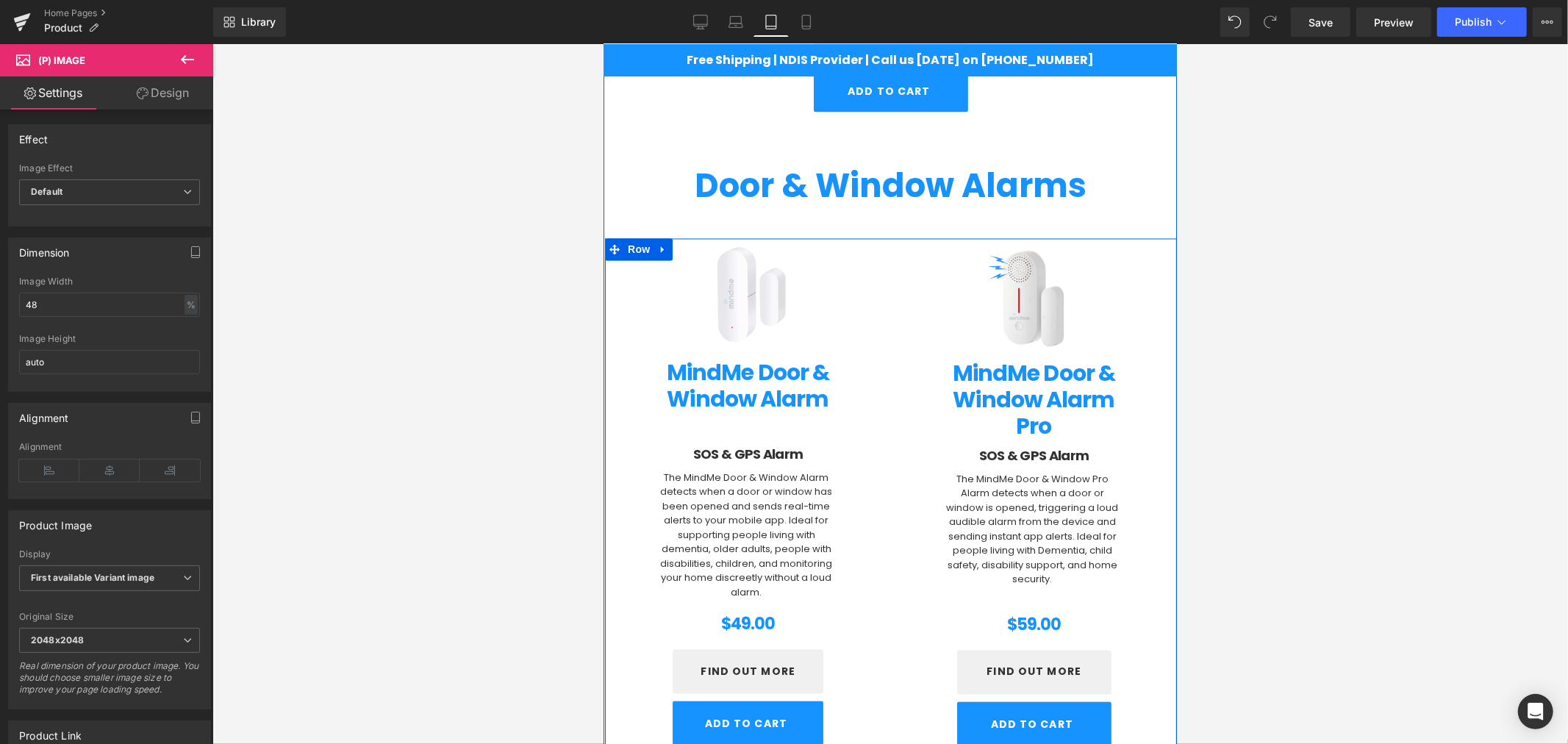
click at [891, 274] on div "(P) Image MindMe Door & Window Alarm Pro (P) Title SOS & GPS Alarm Heading (P) …" at bounding box center [1034, 496] width 286 height 510
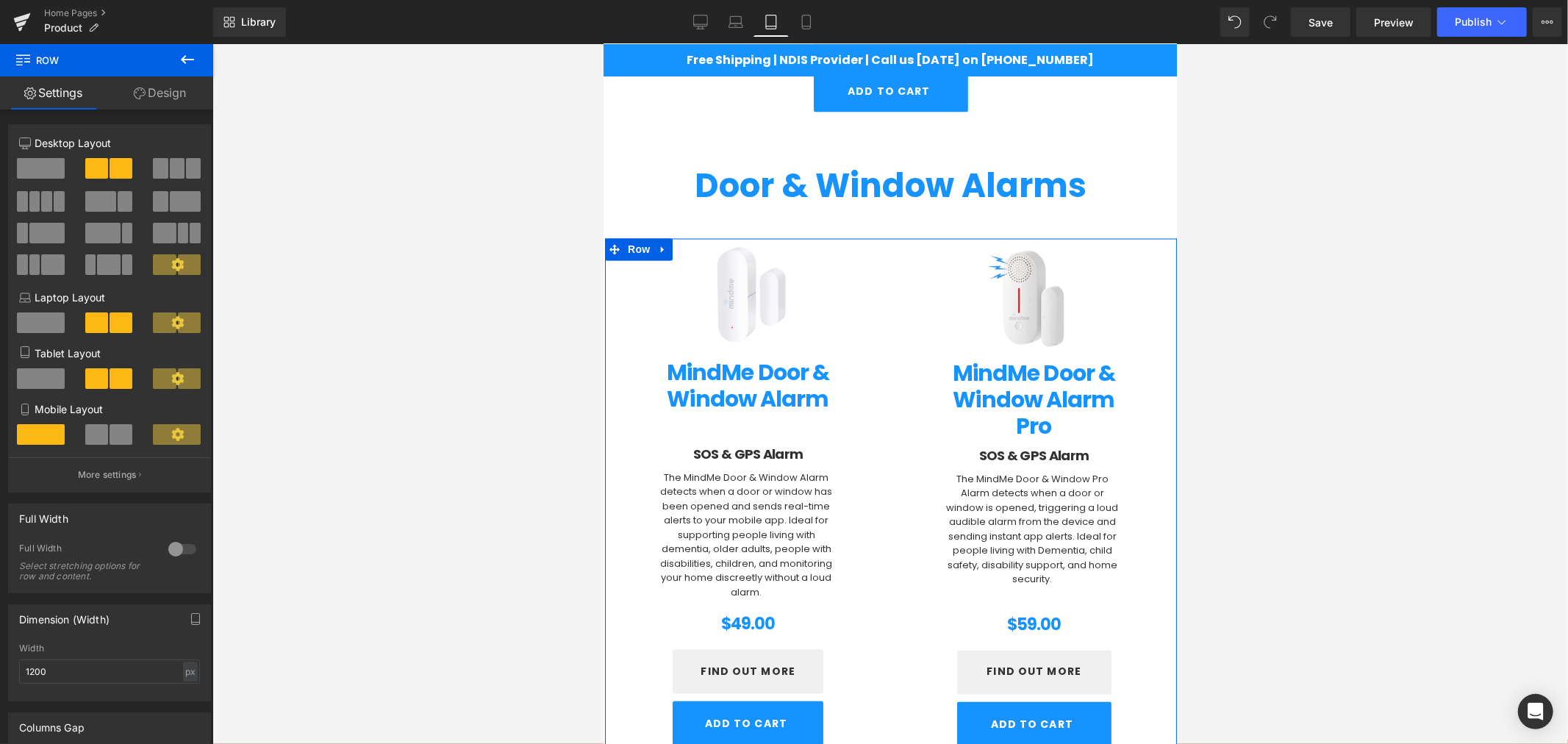
click at [28, 333] on span at bounding box center [41, 323] width 48 height 21
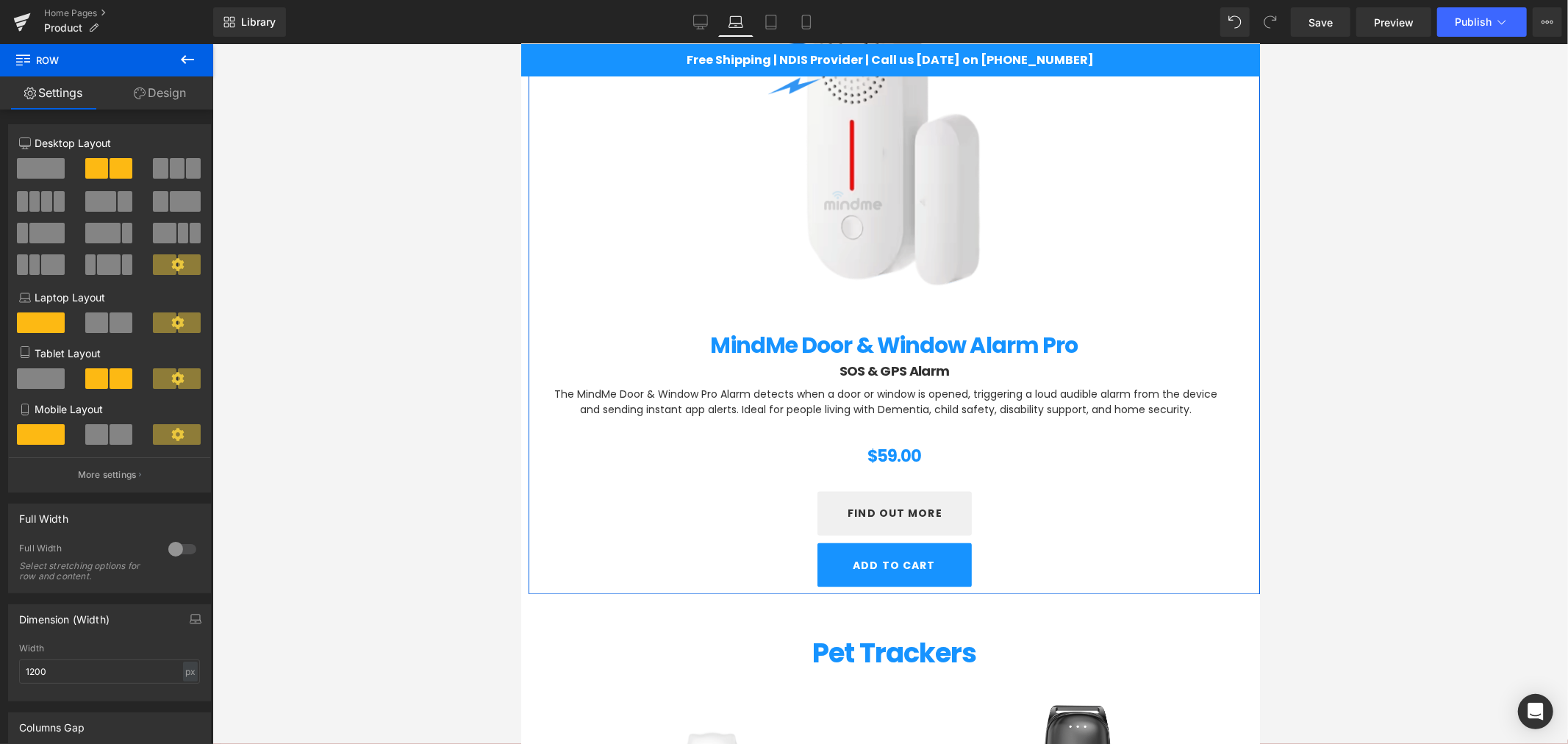
scroll to position [1262, 0]
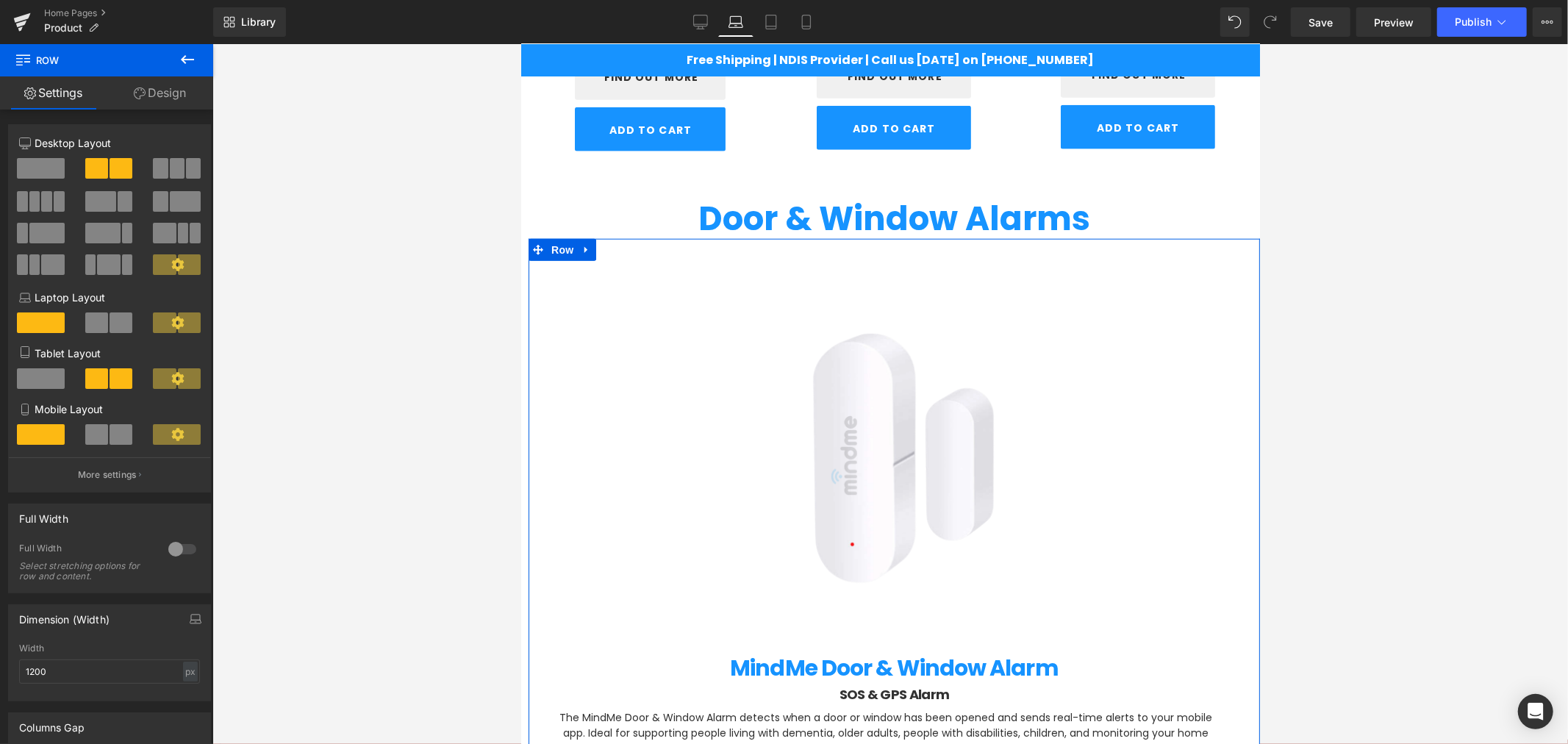
click at [105, 325] on button at bounding box center [109, 323] width 49 height 21
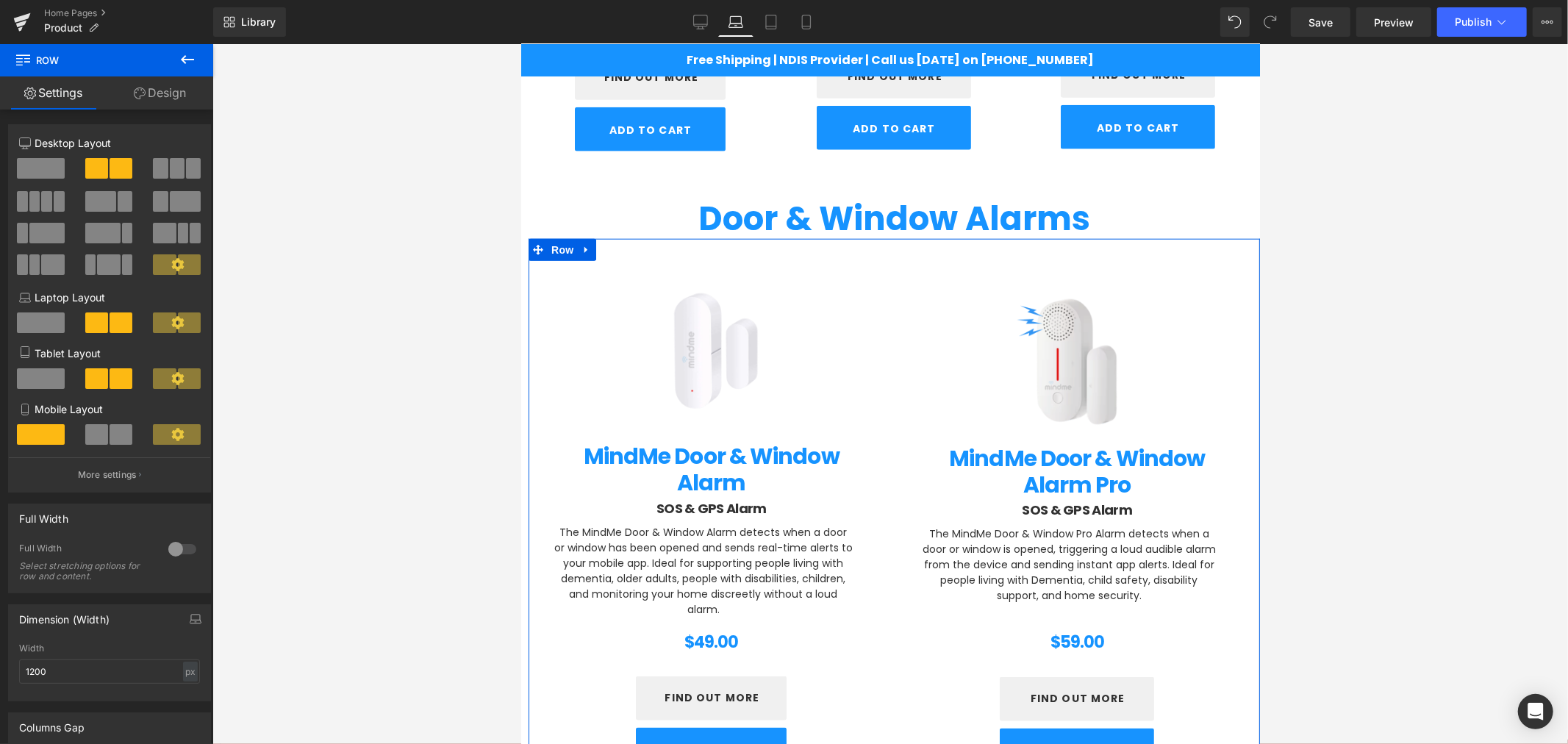
click at [35, 385] on span at bounding box center [41, 378] width 48 height 21
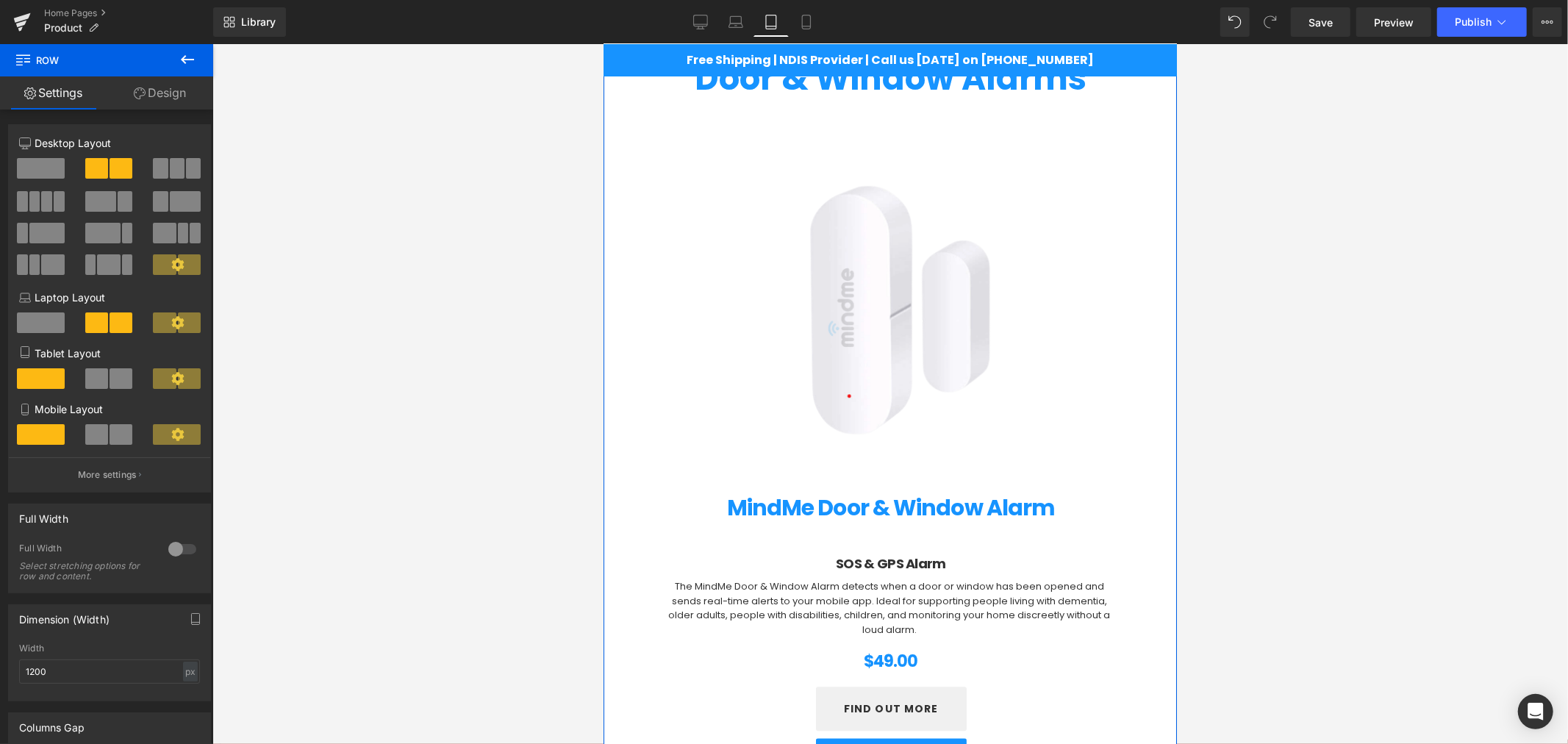
scroll to position [2304, 0]
click at [897, 305] on div "(P) Image" at bounding box center [890, 304] width 461 height 392
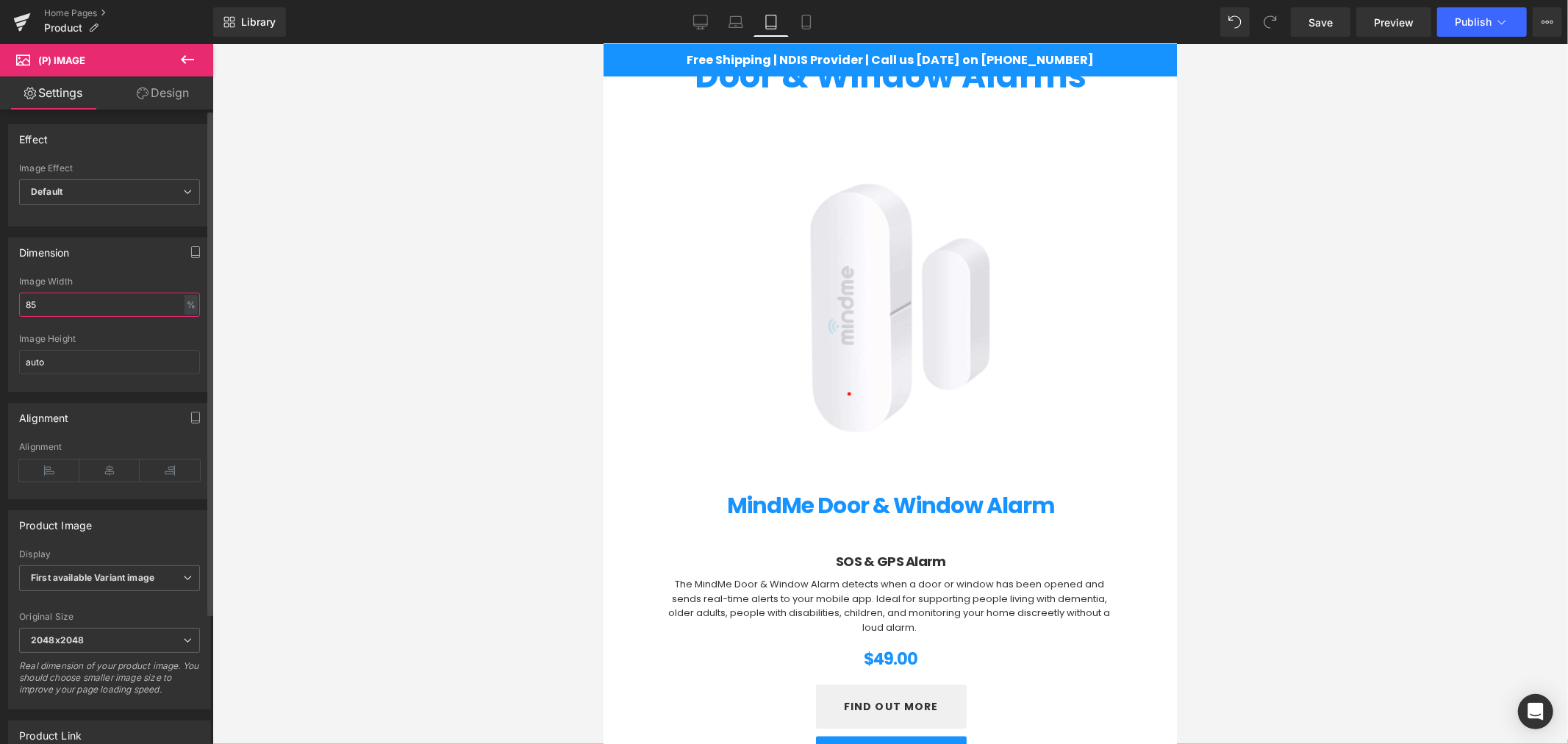
click at [72, 305] on input "85" at bounding box center [109, 304] width 181 height 24
type input "8"
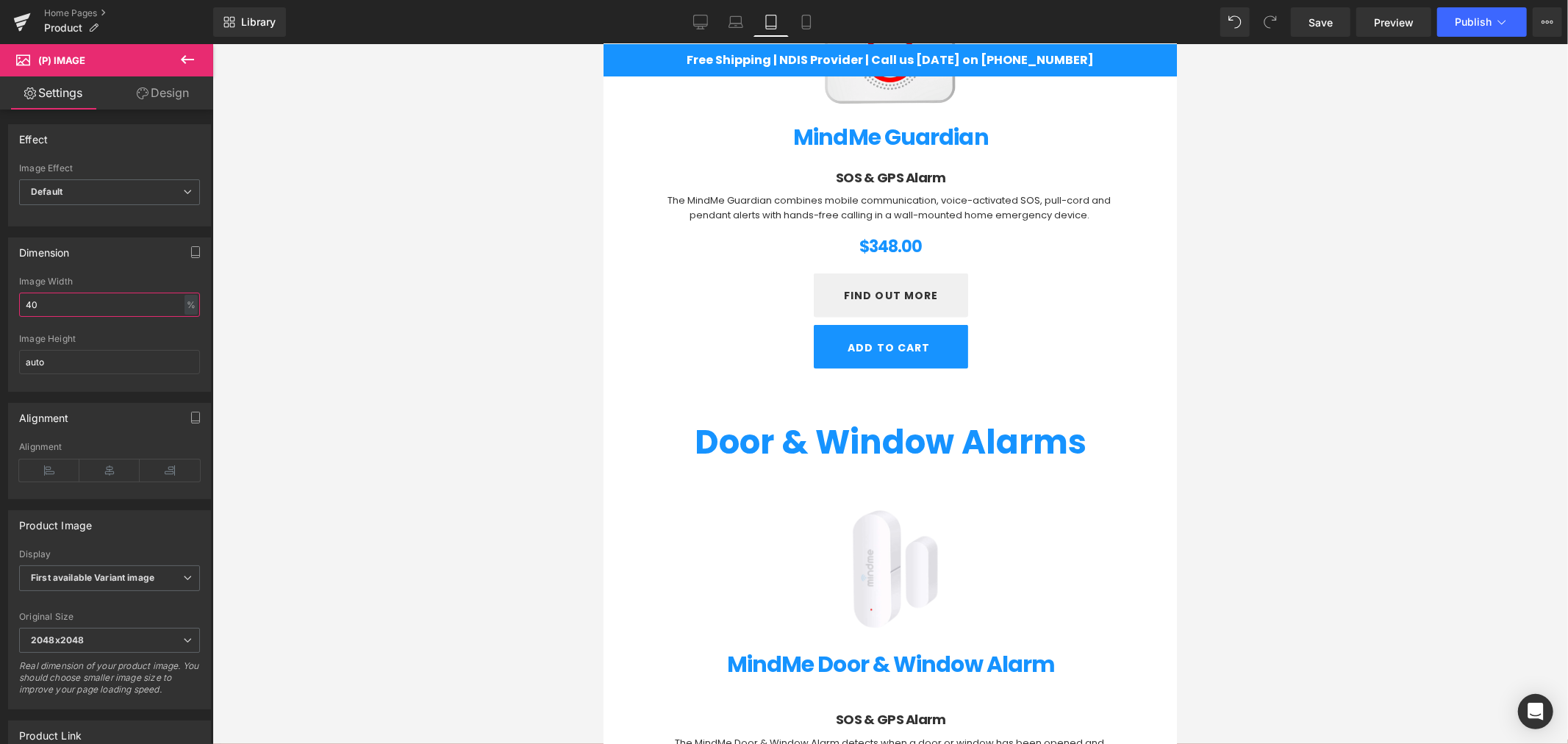
scroll to position [2032, 0]
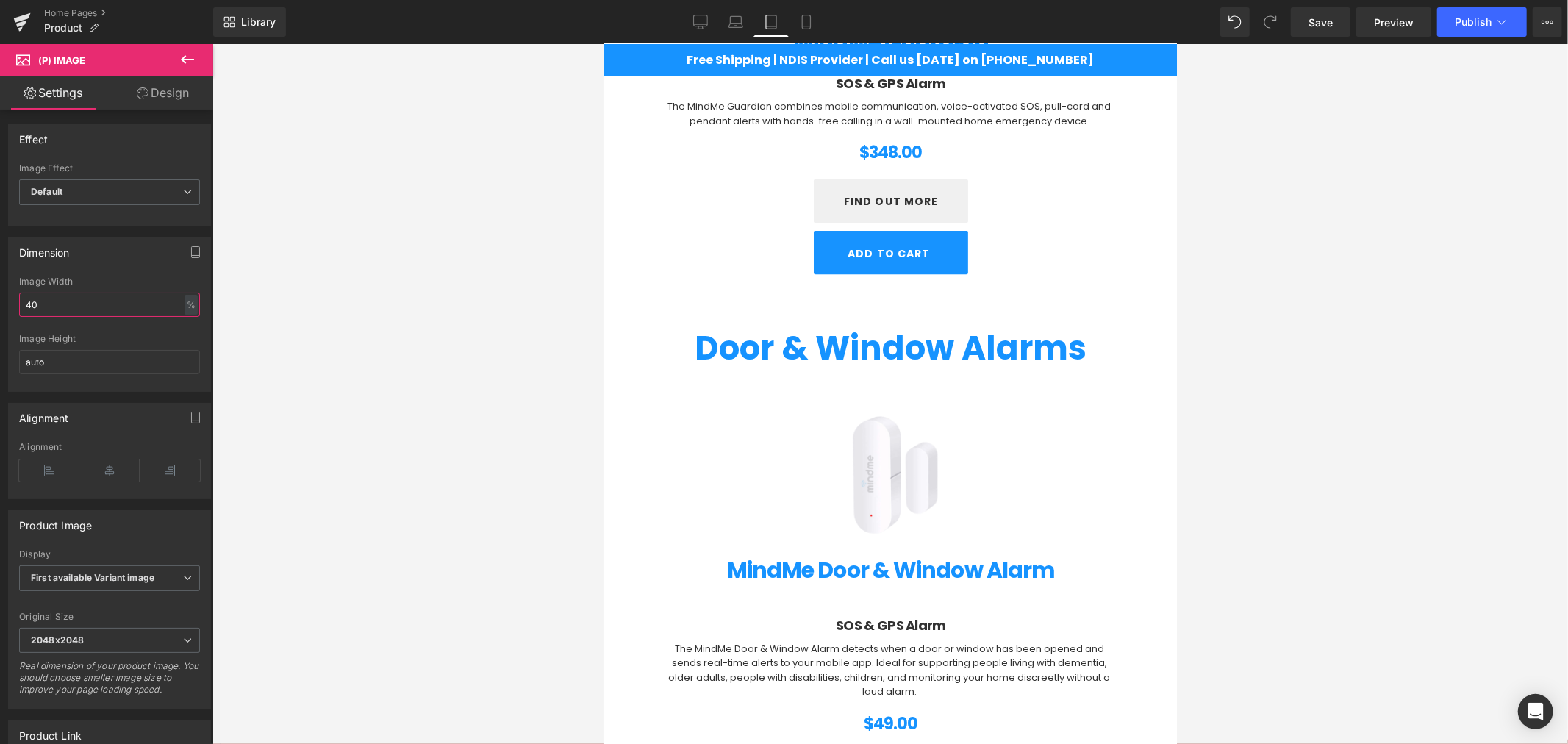
type input "40"
click at [902, 393] on img at bounding box center [890, 473] width 184 height 184
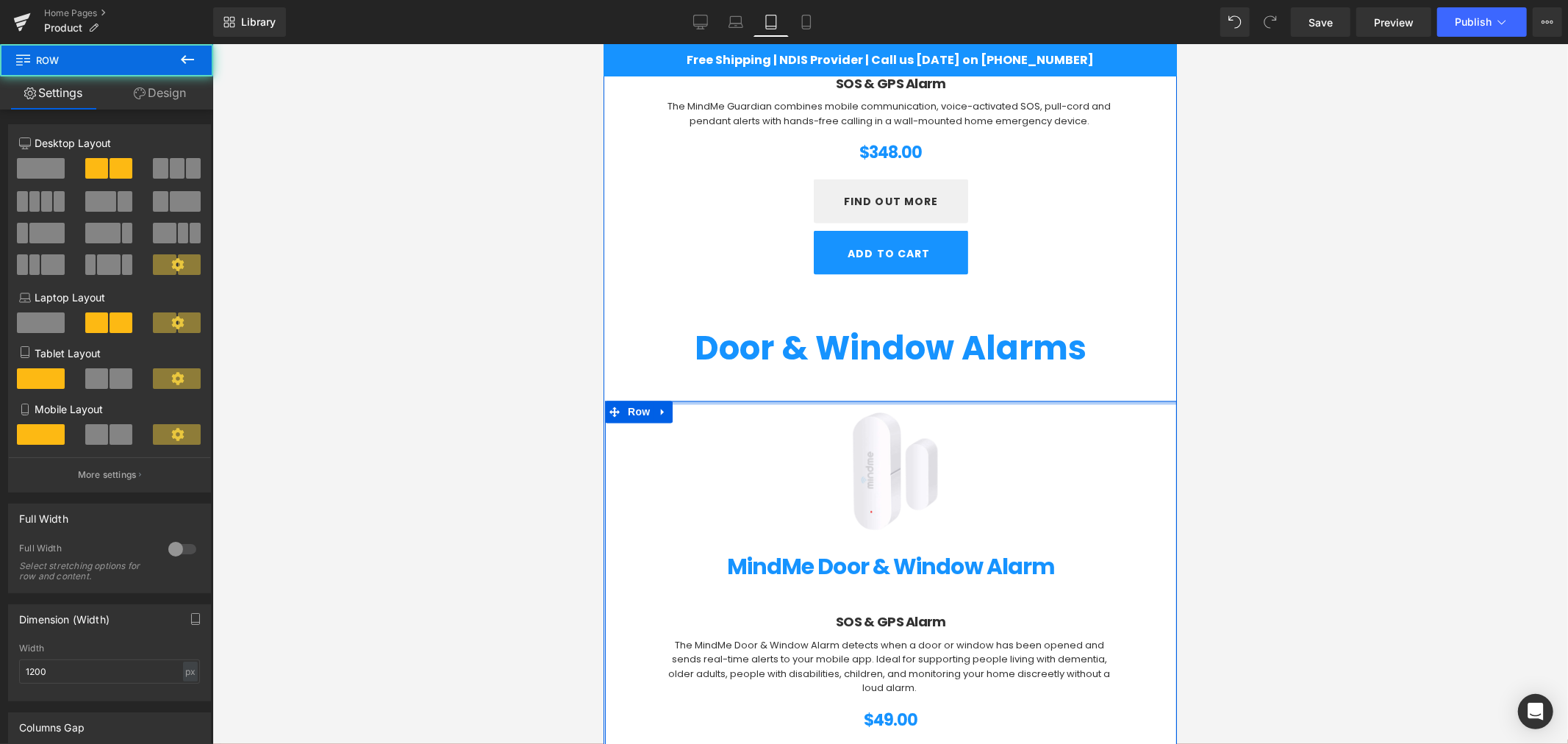
drag, startPoint x: 1134, startPoint y: 400, endPoint x: 1134, endPoint y: 390, distance: 10.0
click at [1134, 390] on div "Choose a Model Heading Personal Alarms Heading Text Block (P) Image MindMe Watc…" at bounding box center [890, 87] width 572 height 2720
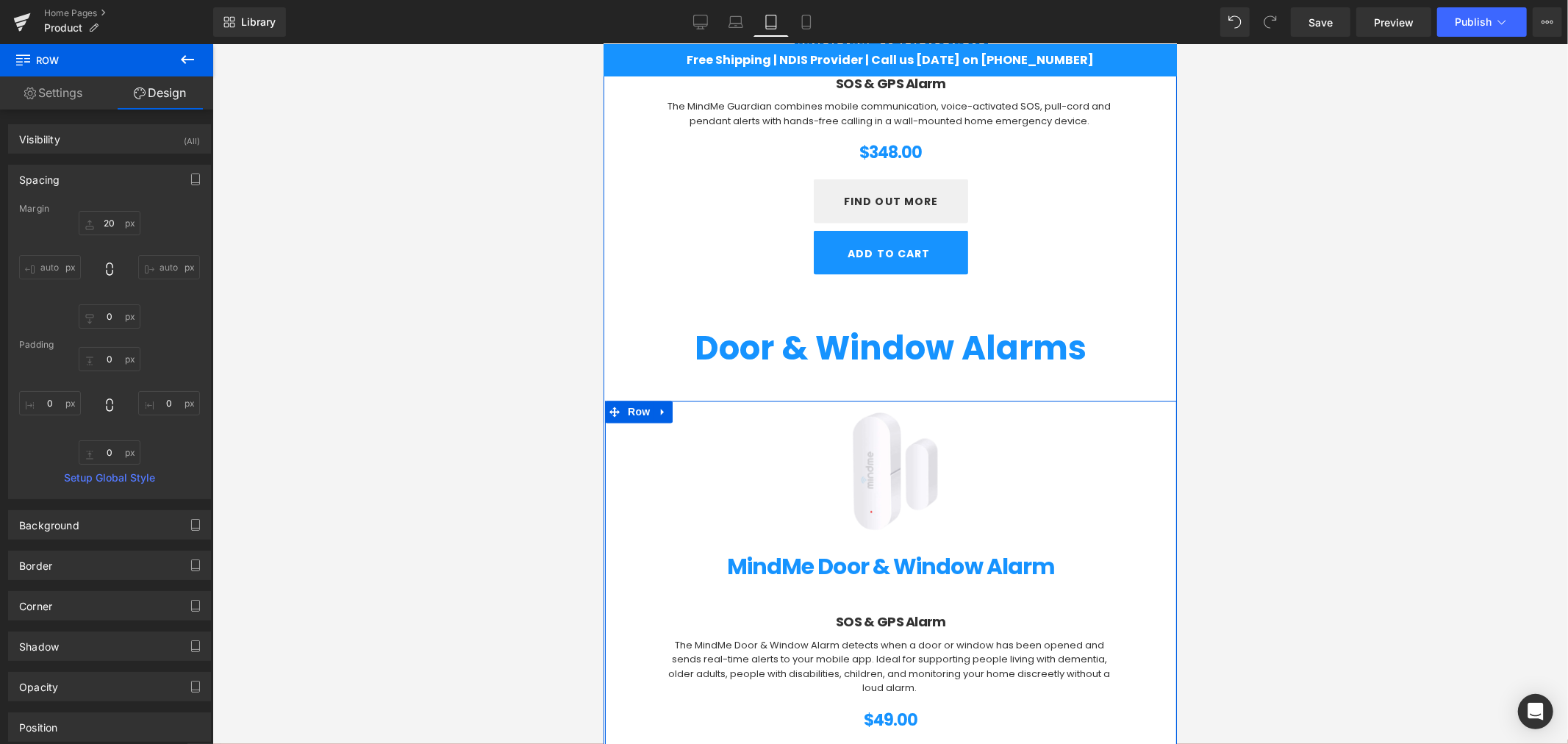
click at [997, 364] on strong "Door & Window Alarms" at bounding box center [890, 347] width 392 height 46
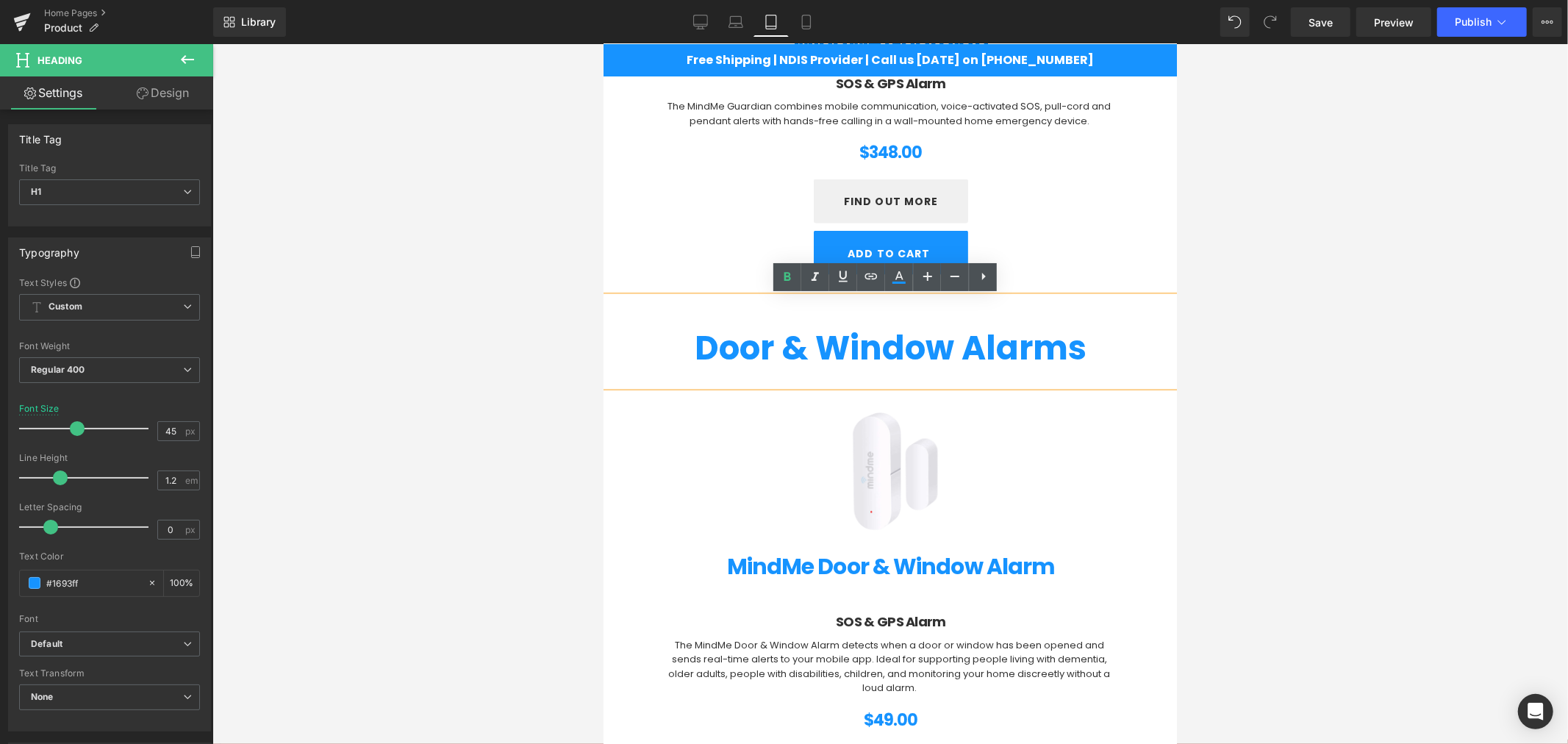
click at [1250, 411] on div at bounding box center [890, 393] width 1355 height 699
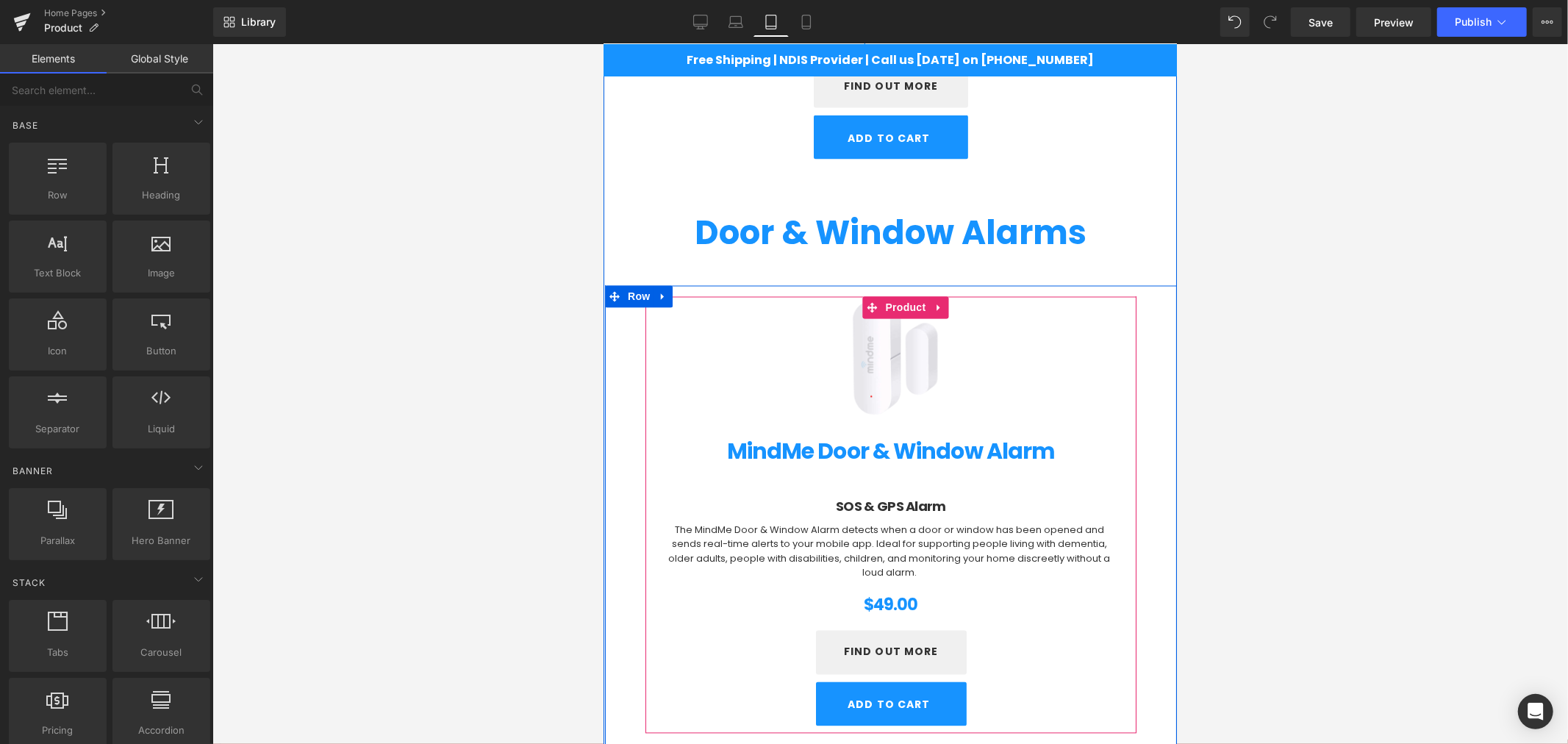
scroll to position [2169, 0]
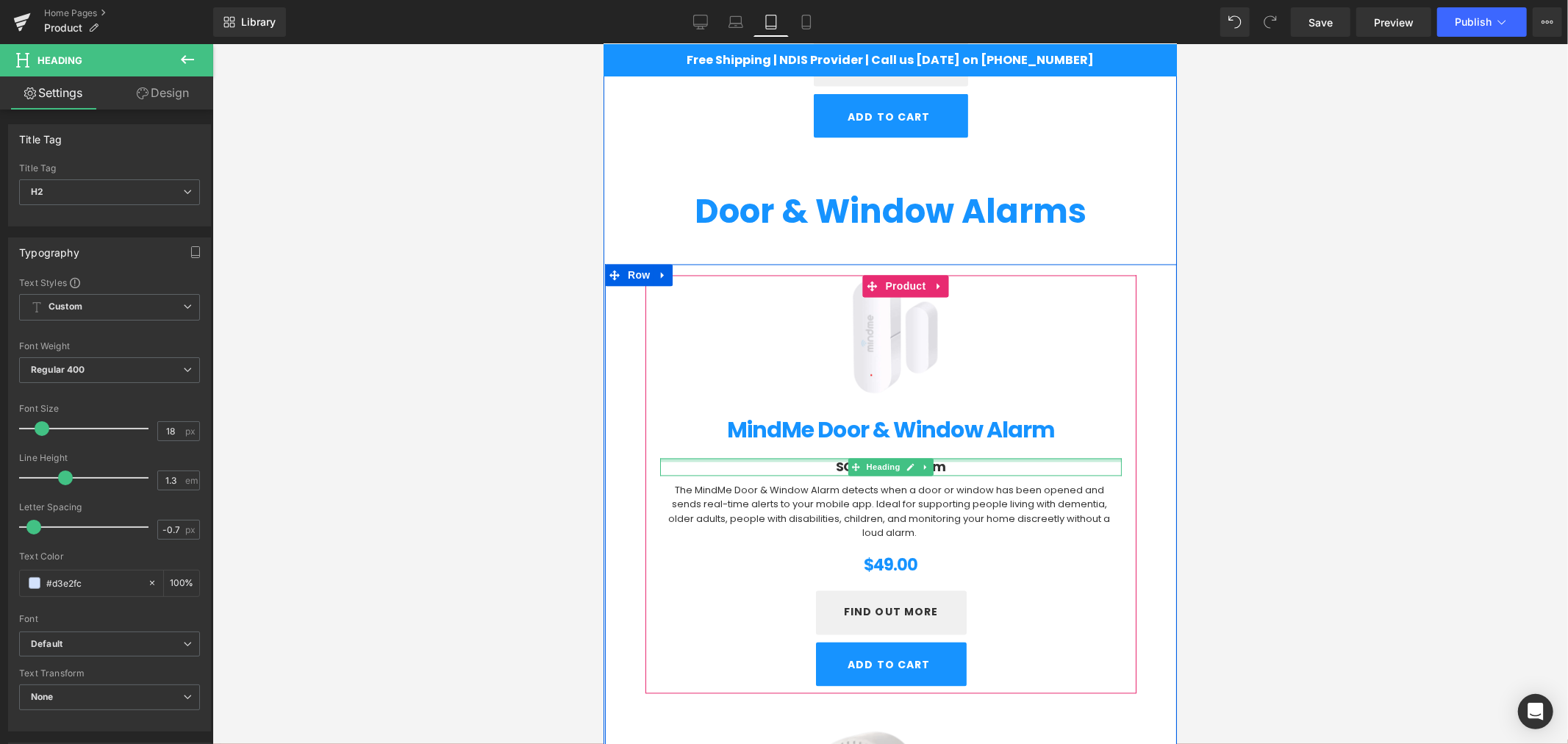
drag, startPoint x: 891, startPoint y: 461, endPoint x: 889, endPoint y: 442, distance: 19.1
click at [889, 442] on div "(P) Image MindMe Door & Window Alarm (P) Title SOS & GPS Alarm Heading The Mind…" at bounding box center [890, 489] width 461 height 408
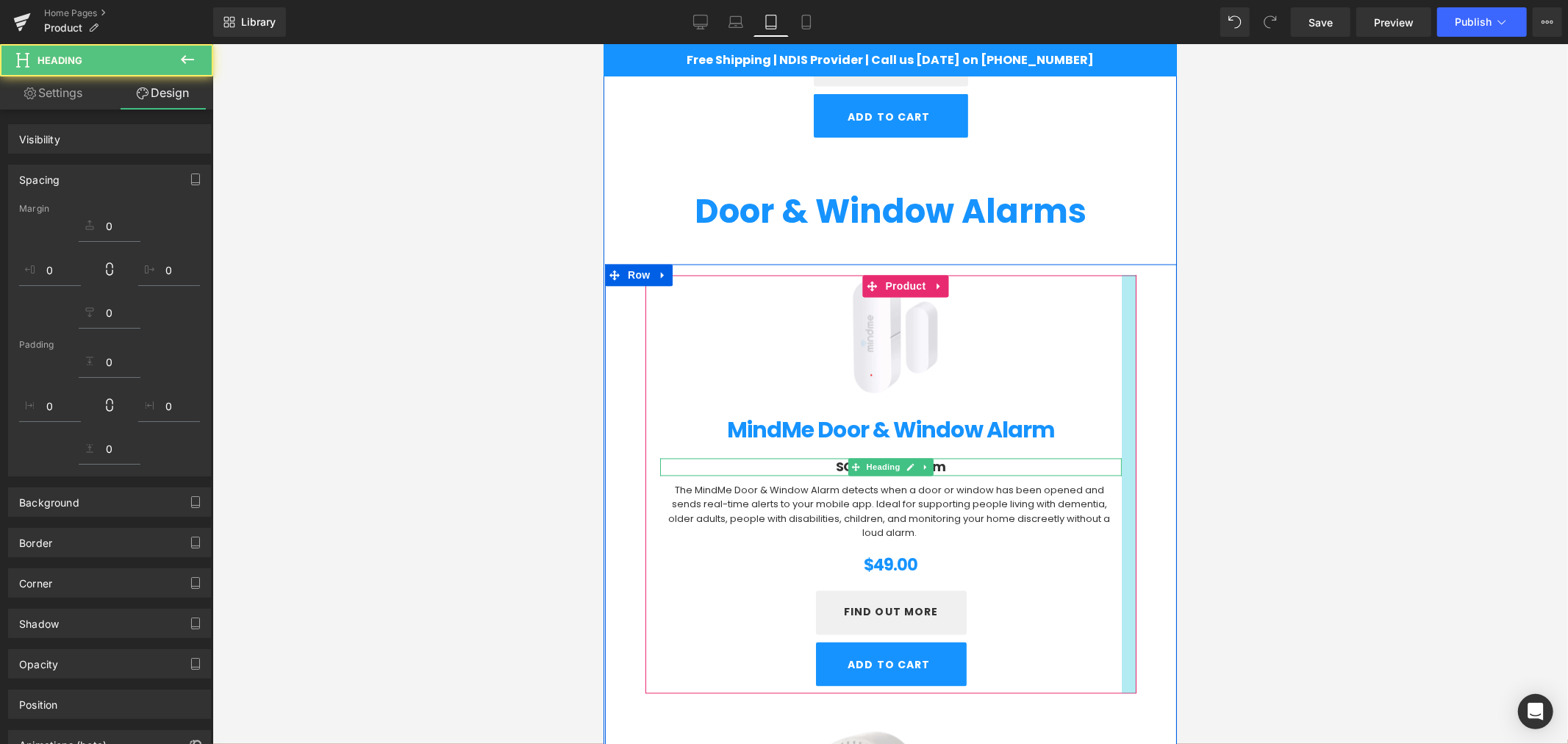
click at [1244, 452] on div at bounding box center [890, 393] width 1355 height 699
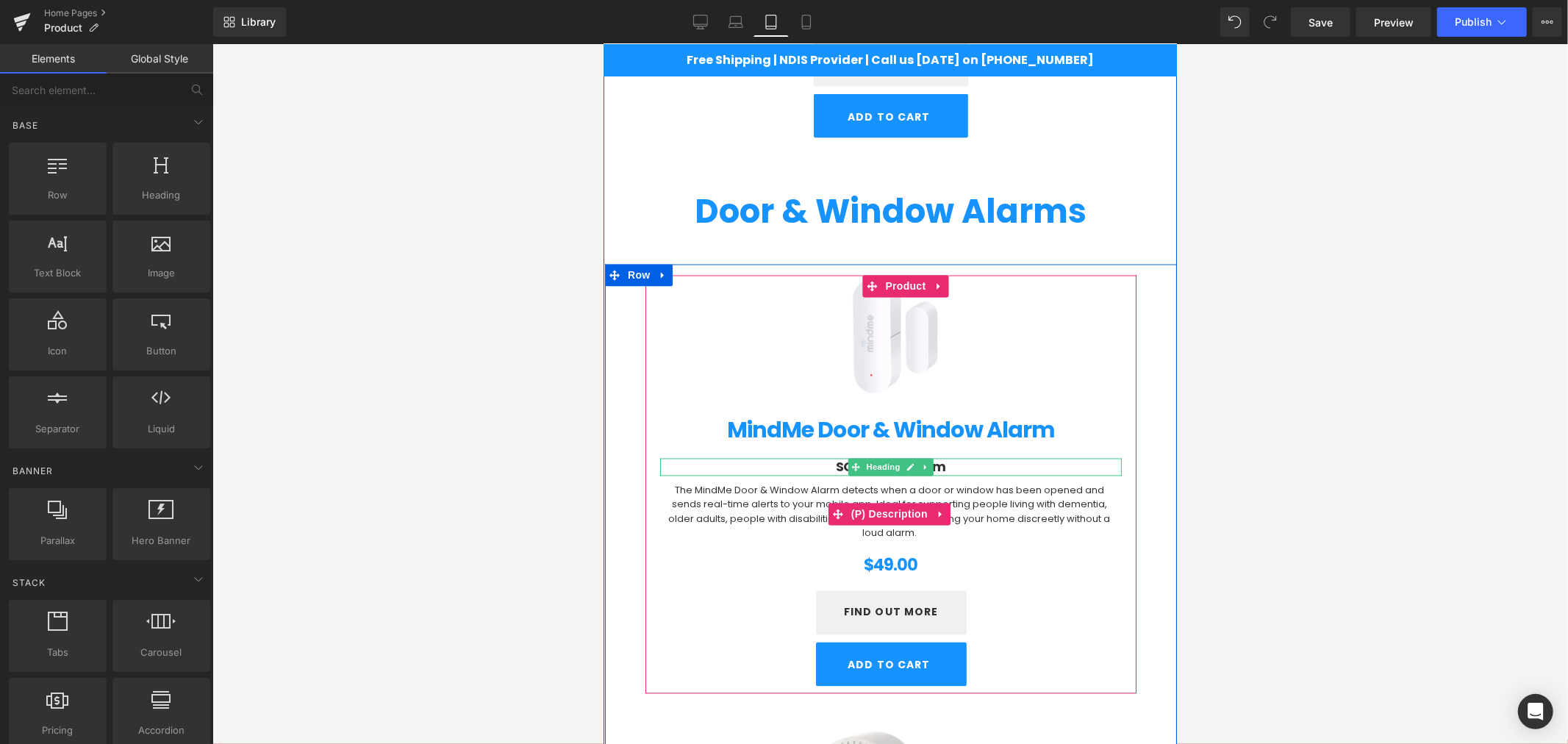
click at [935, 512] on icon at bounding box center [941, 513] width 10 height 11
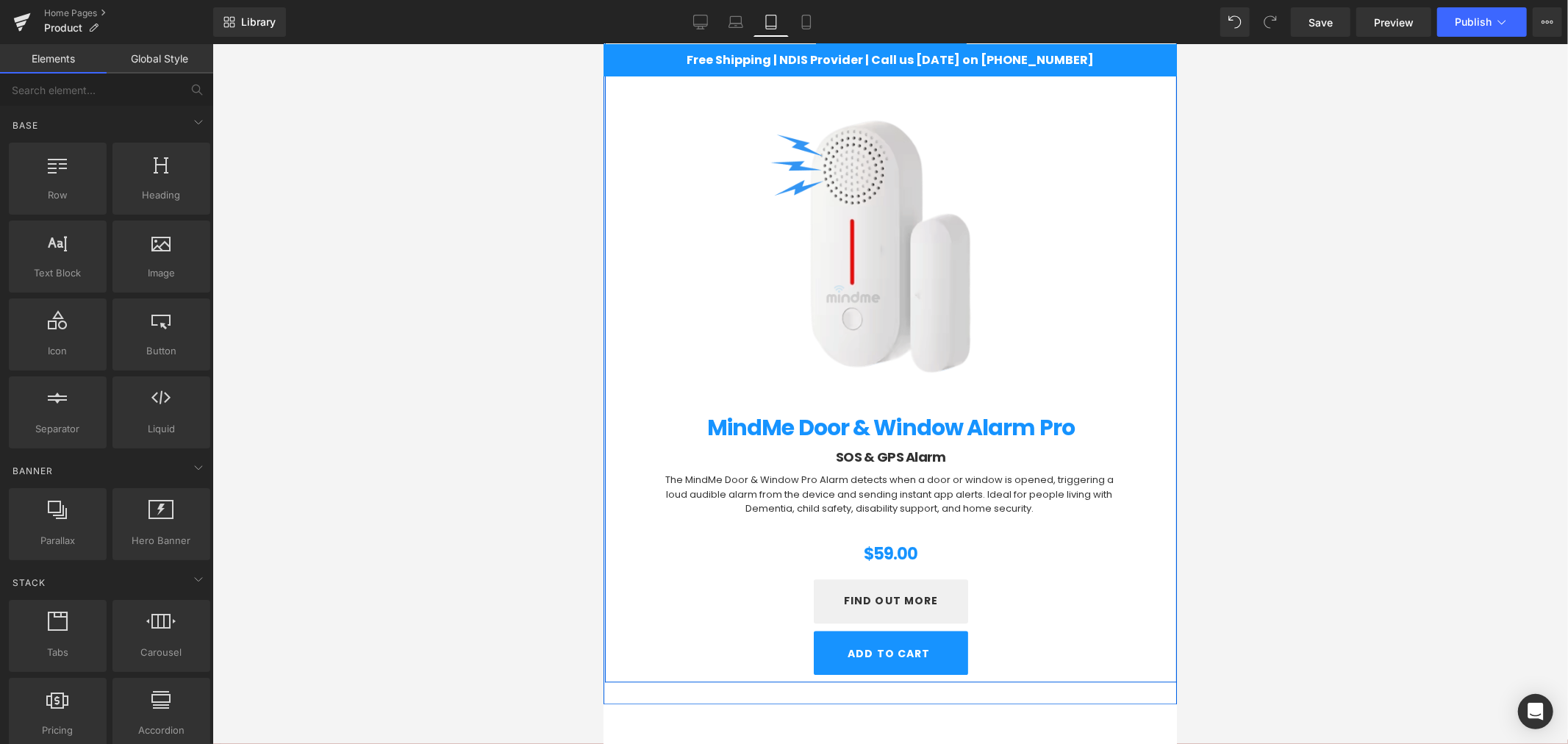
click at [1133, 519] on div "(P) Image MindMe Door & Window Alarm Pro (P) Title SOS & GPS Alarm Heading (P) …" at bounding box center [890, 381] width 572 height 600
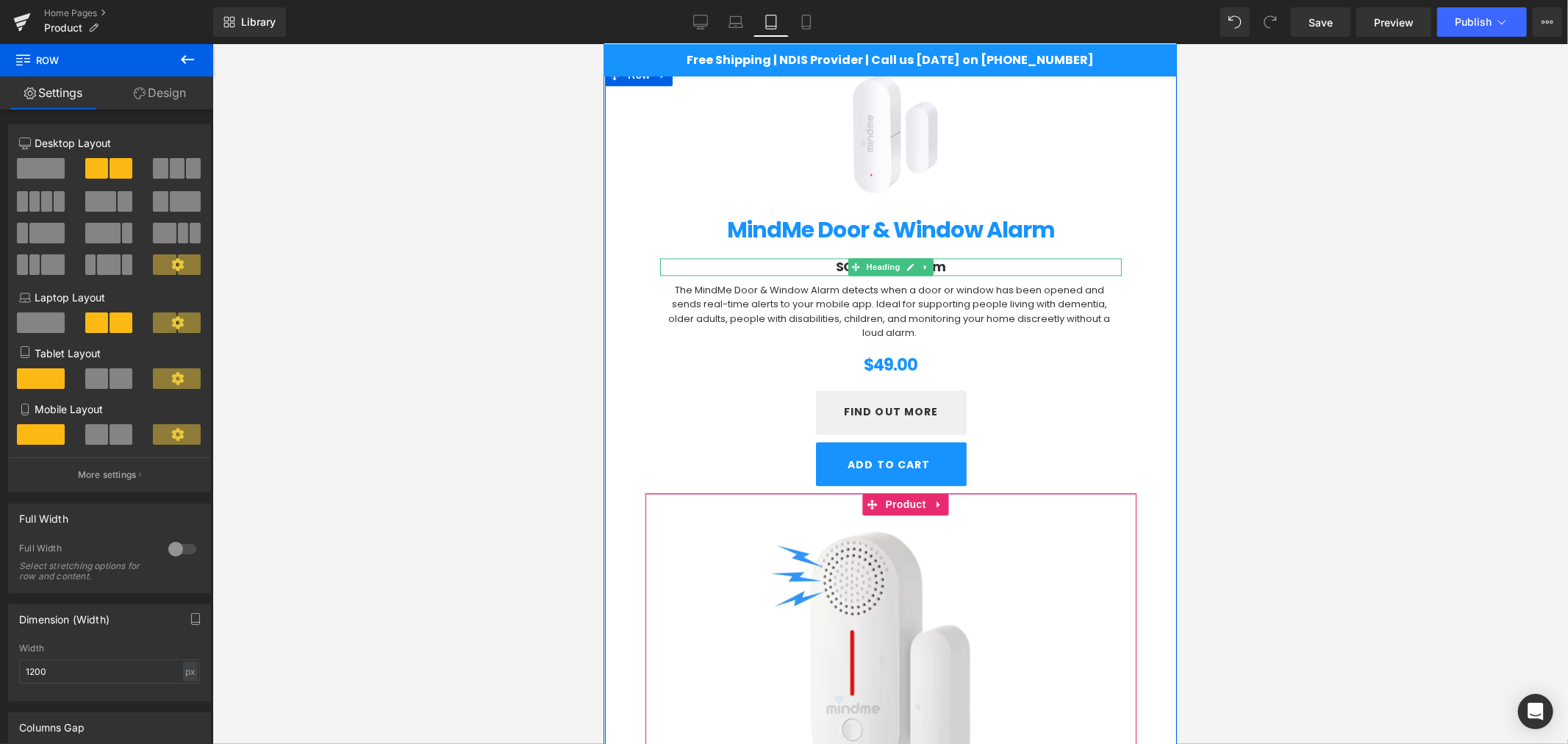
scroll to position [2290, 0]
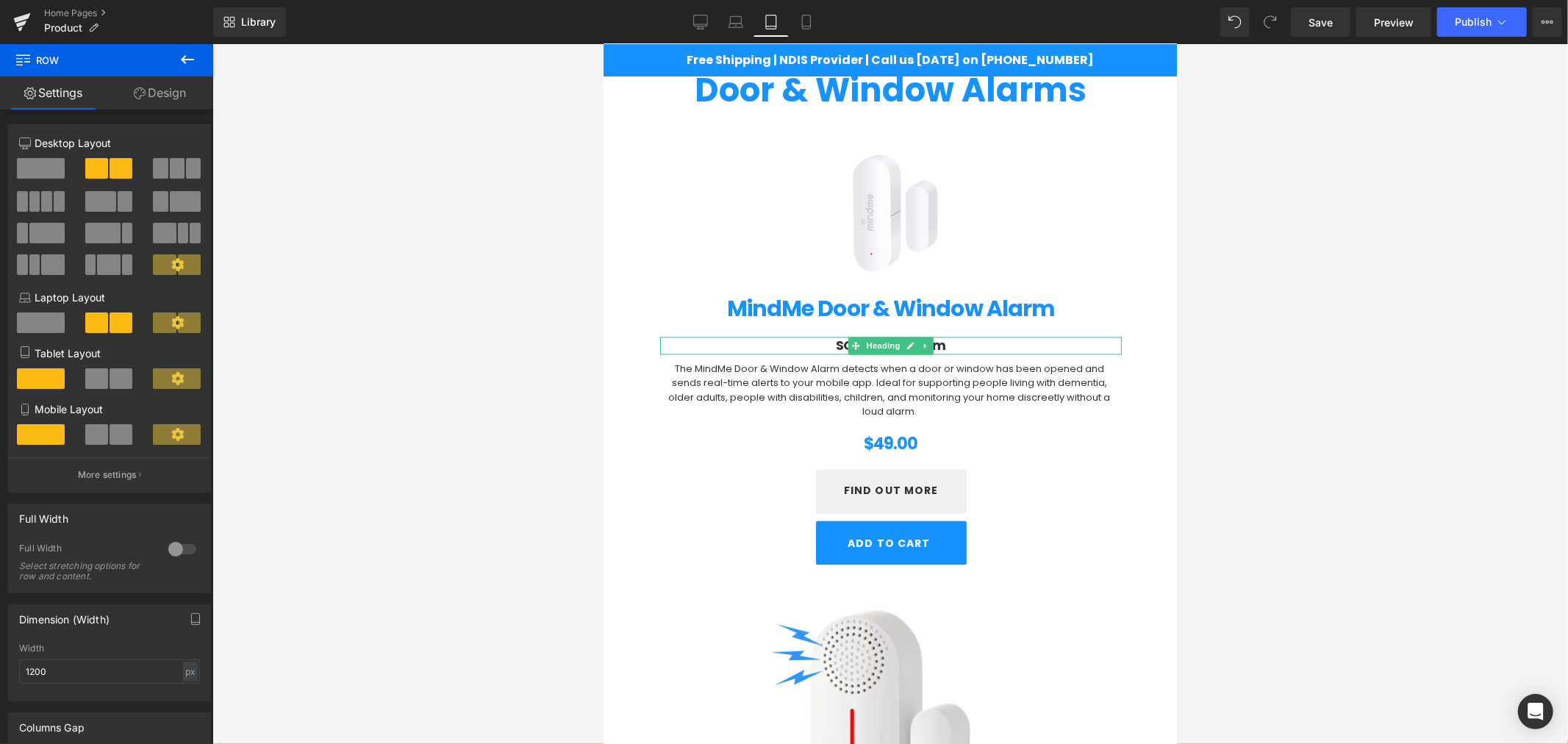
click at [1299, 461] on div at bounding box center [890, 393] width 1355 height 699
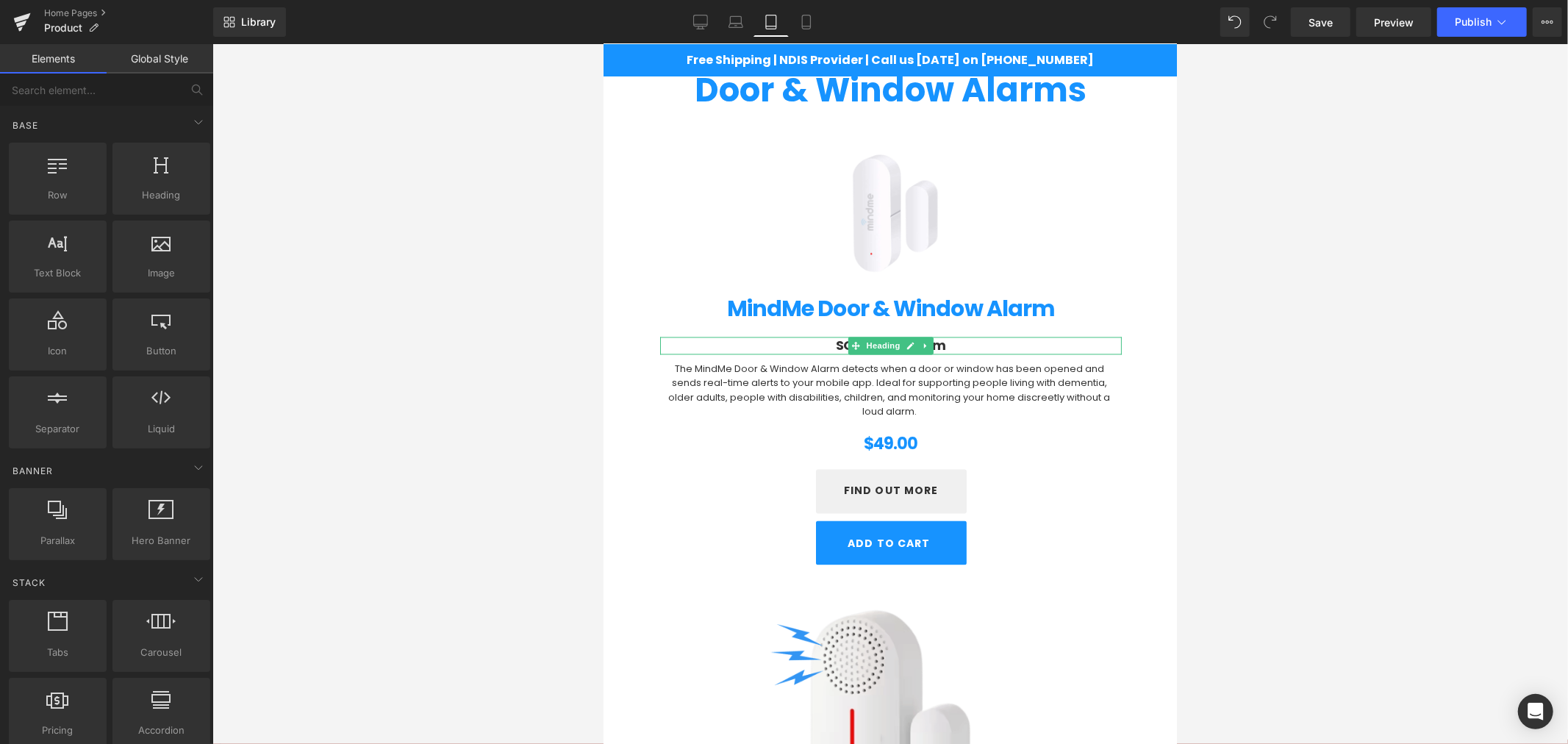
click at [1299, 463] on div at bounding box center [890, 393] width 1355 height 699
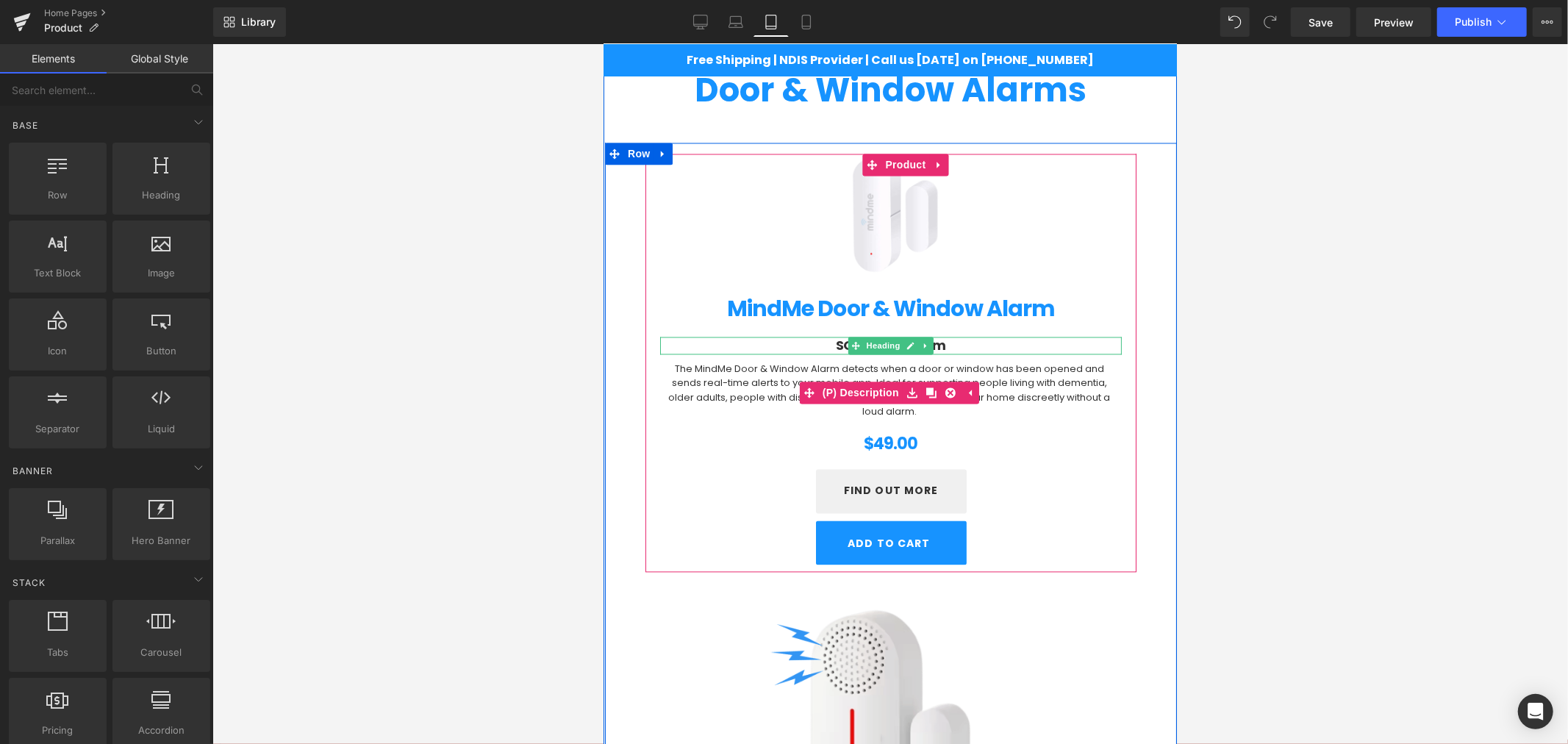
click at [1093, 392] on p "The MindMe Door & Window Alarm detects when a door or window has been opened an…" at bounding box center [888, 390] width 459 height 58
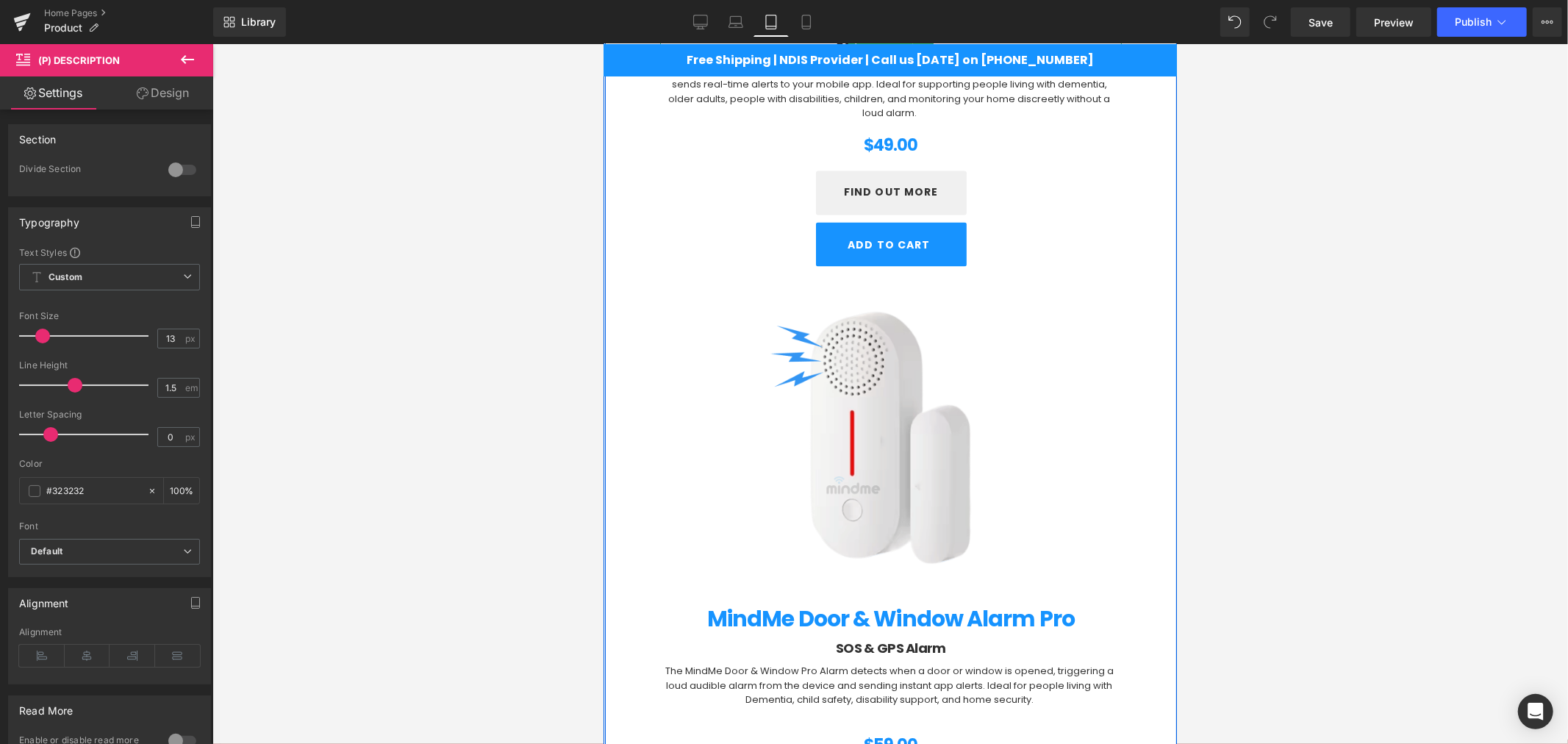
click at [874, 438] on div "(P) Image" at bounding box center [890, 435] width 461 height 346
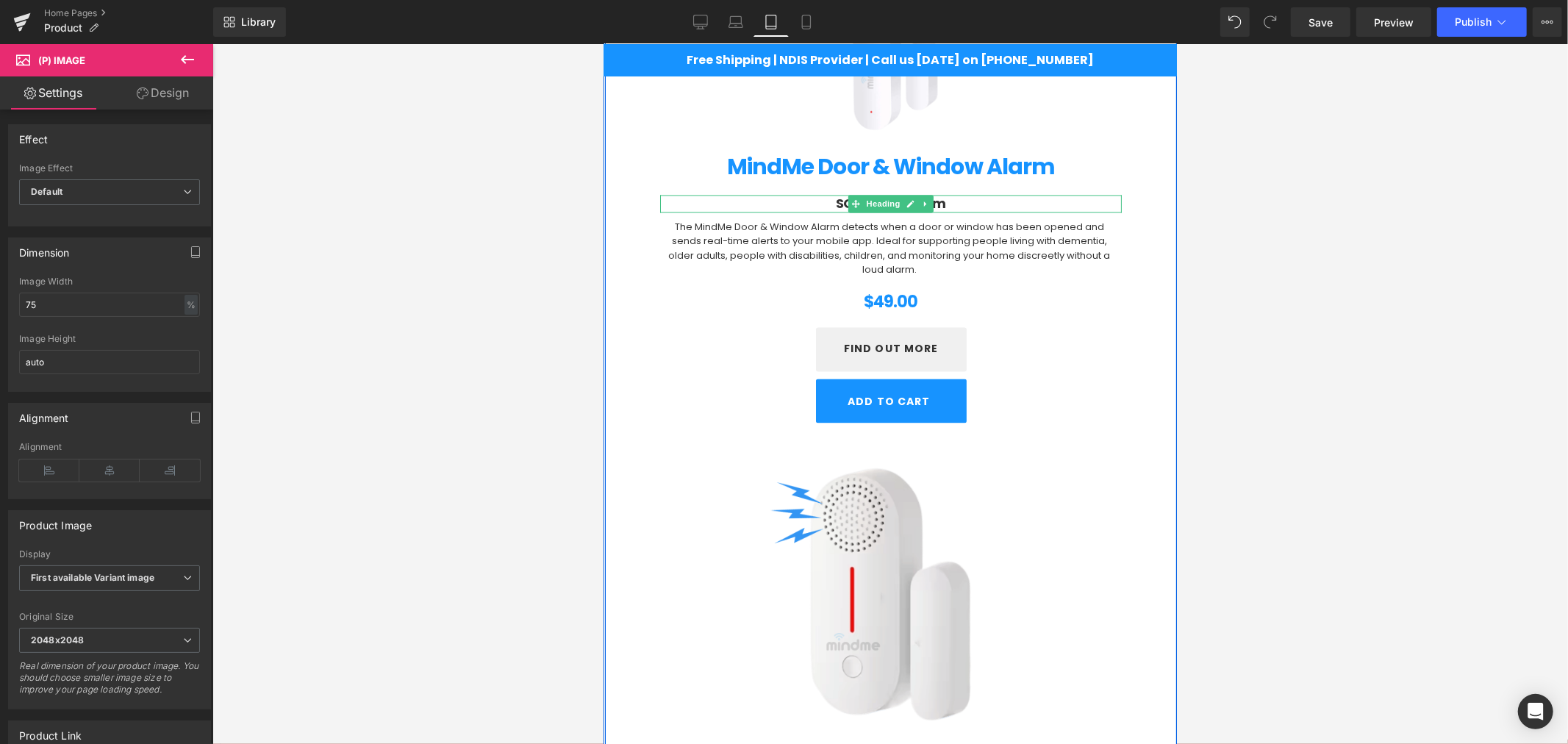
scroll to position [2426, 0]
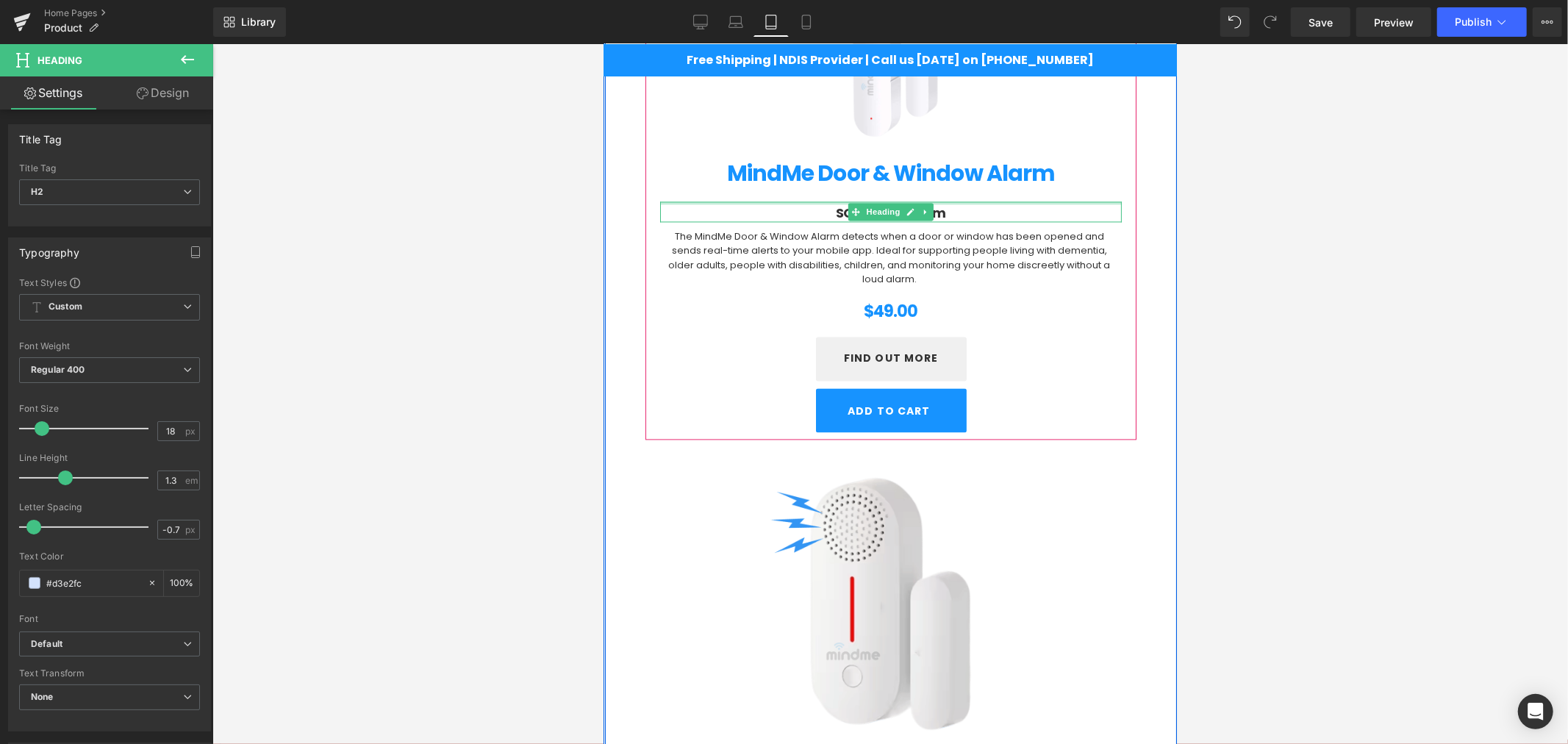
click at [954, 203] on div at bounding box center [890, 201] width 461 height 3
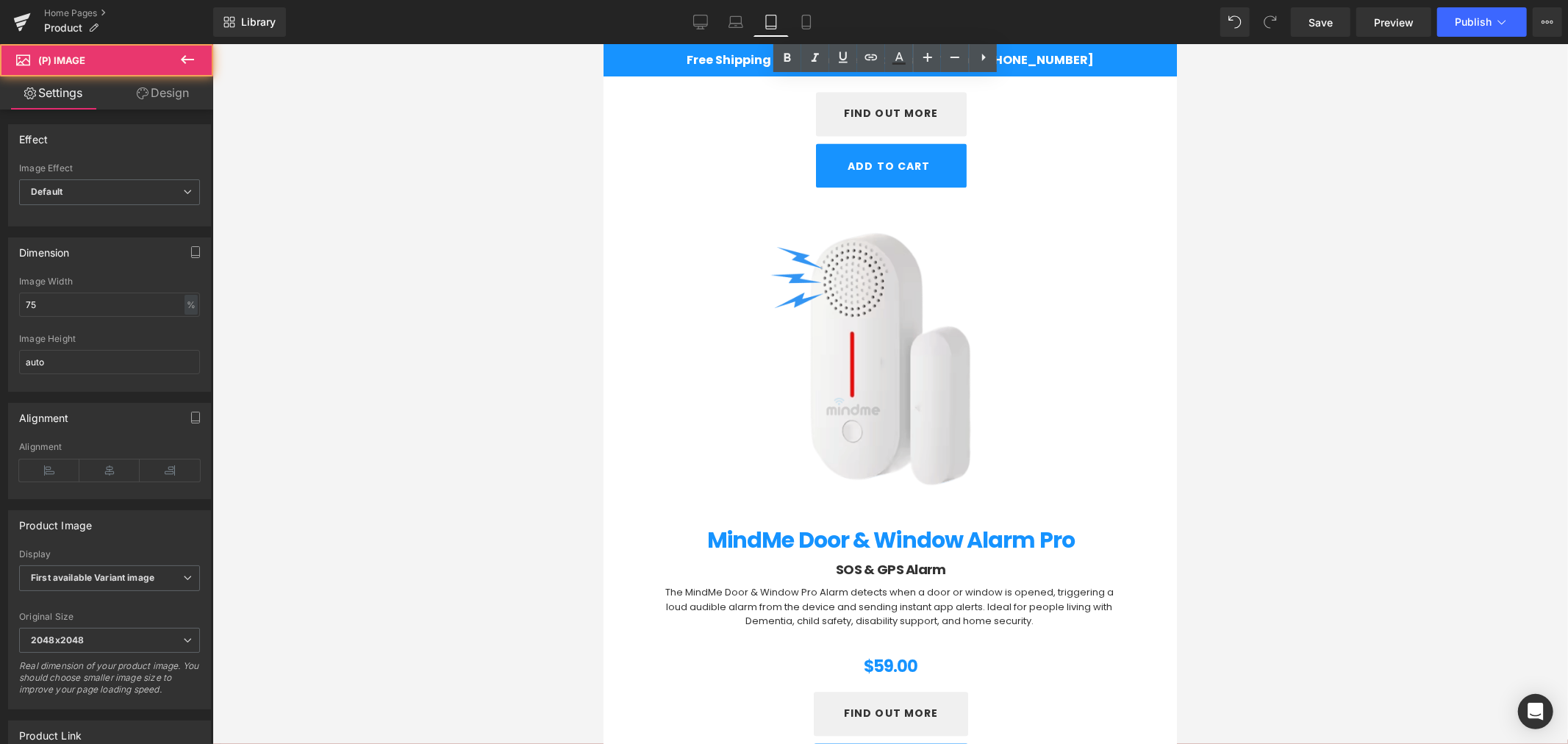
click at [908, 335] on img at bounding box center [891, 357] width 346 height 346
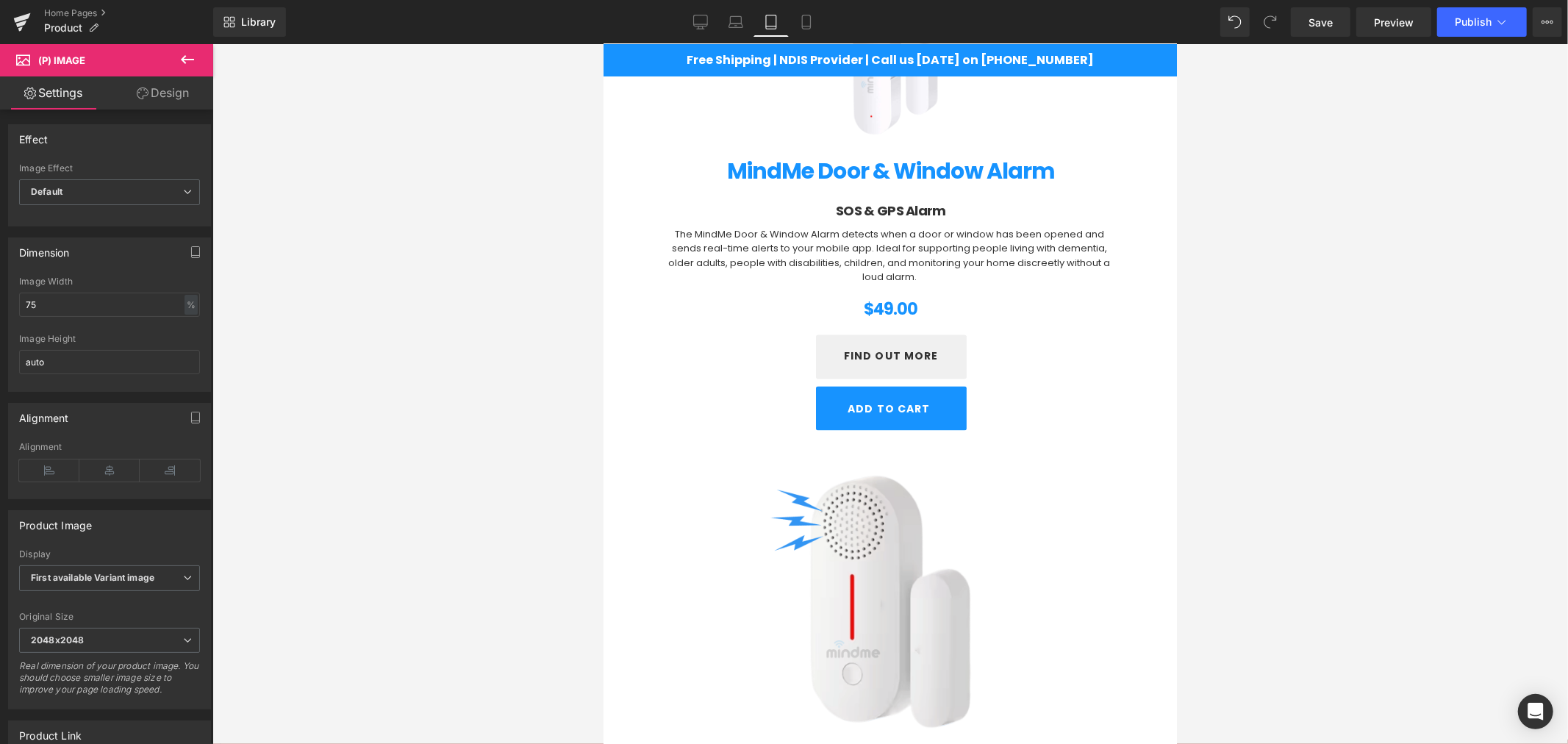
scroll to position [2399, 0]
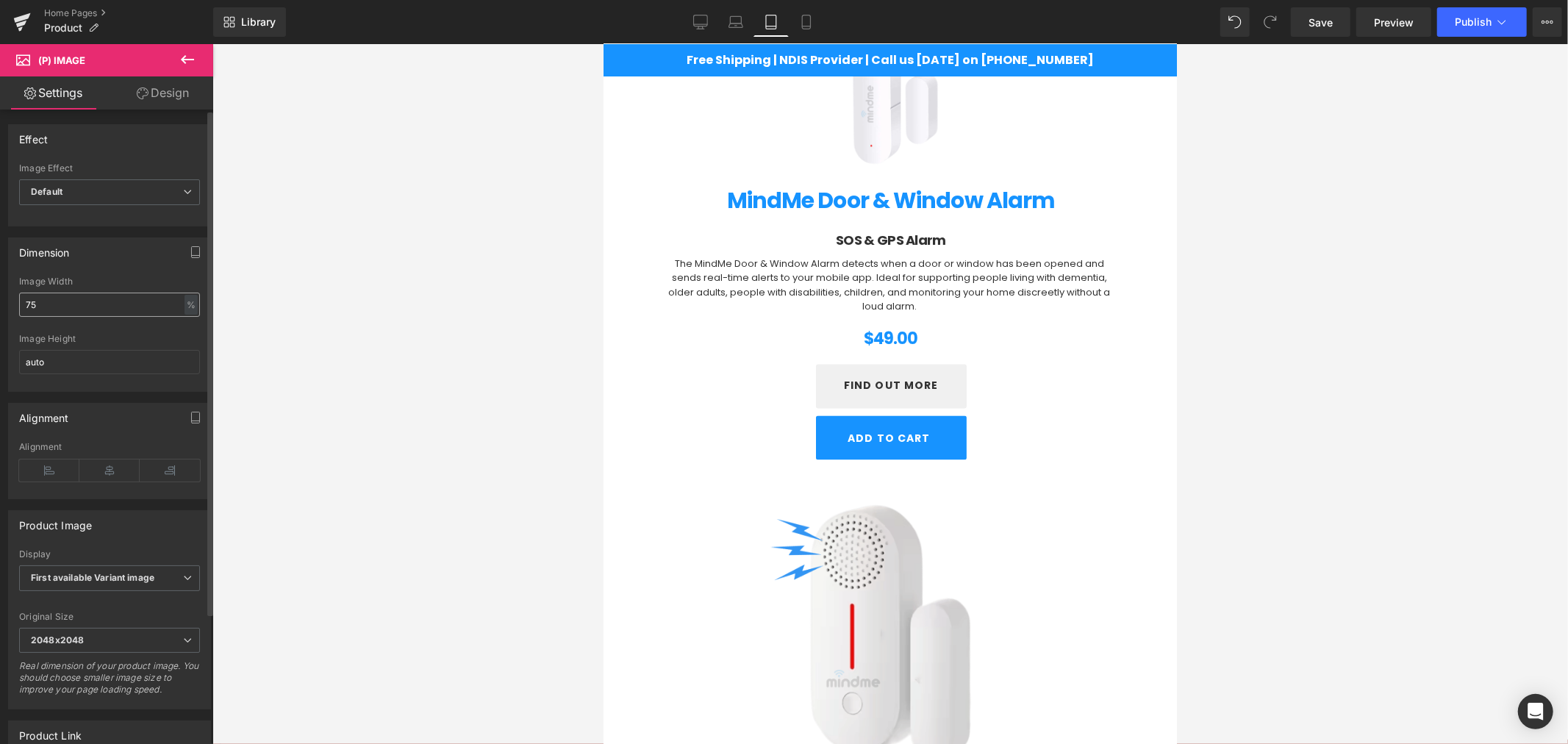
click at [61, 299] on input "75" at bounding box center [109, 304] width 181 height 24
type input "7"
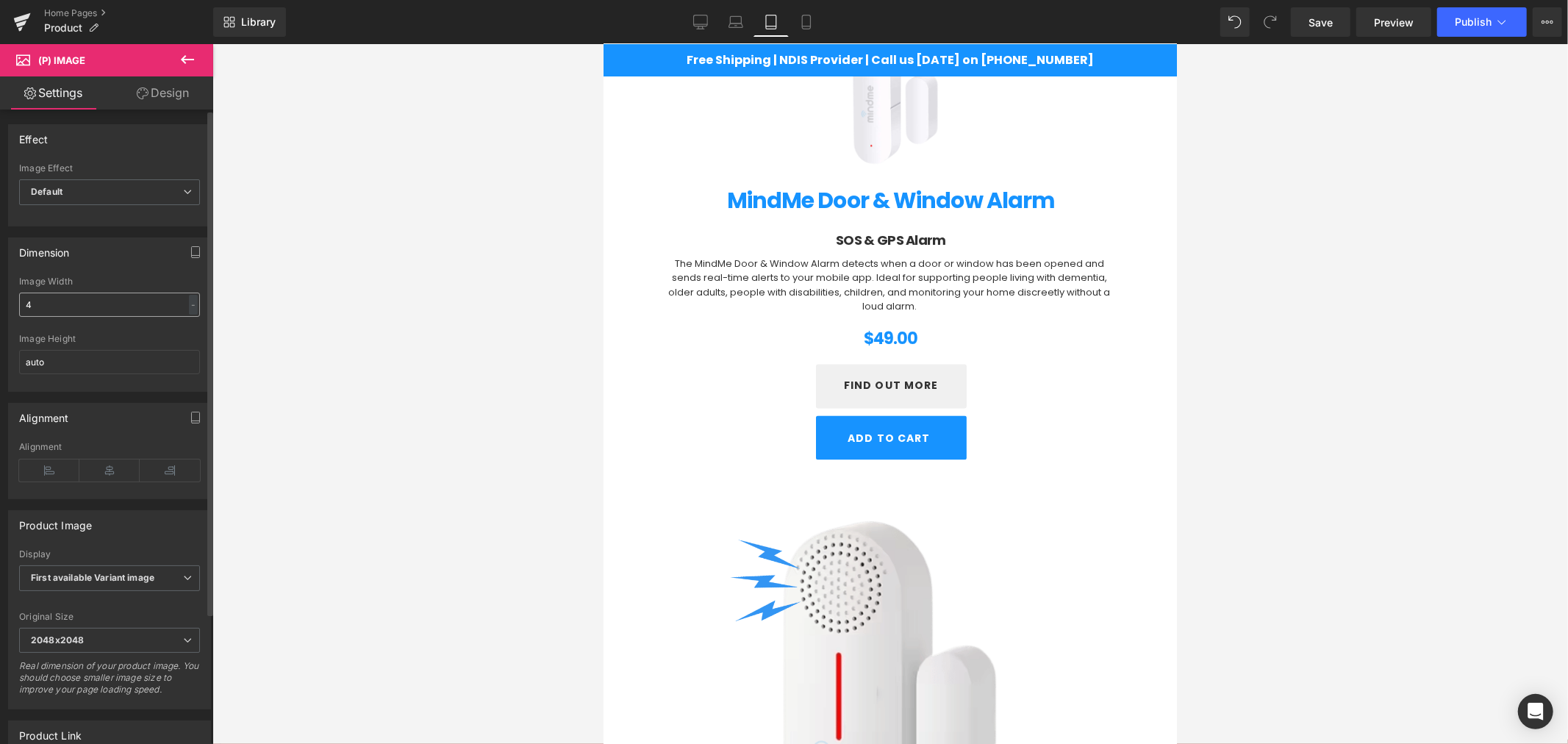
type input "45"
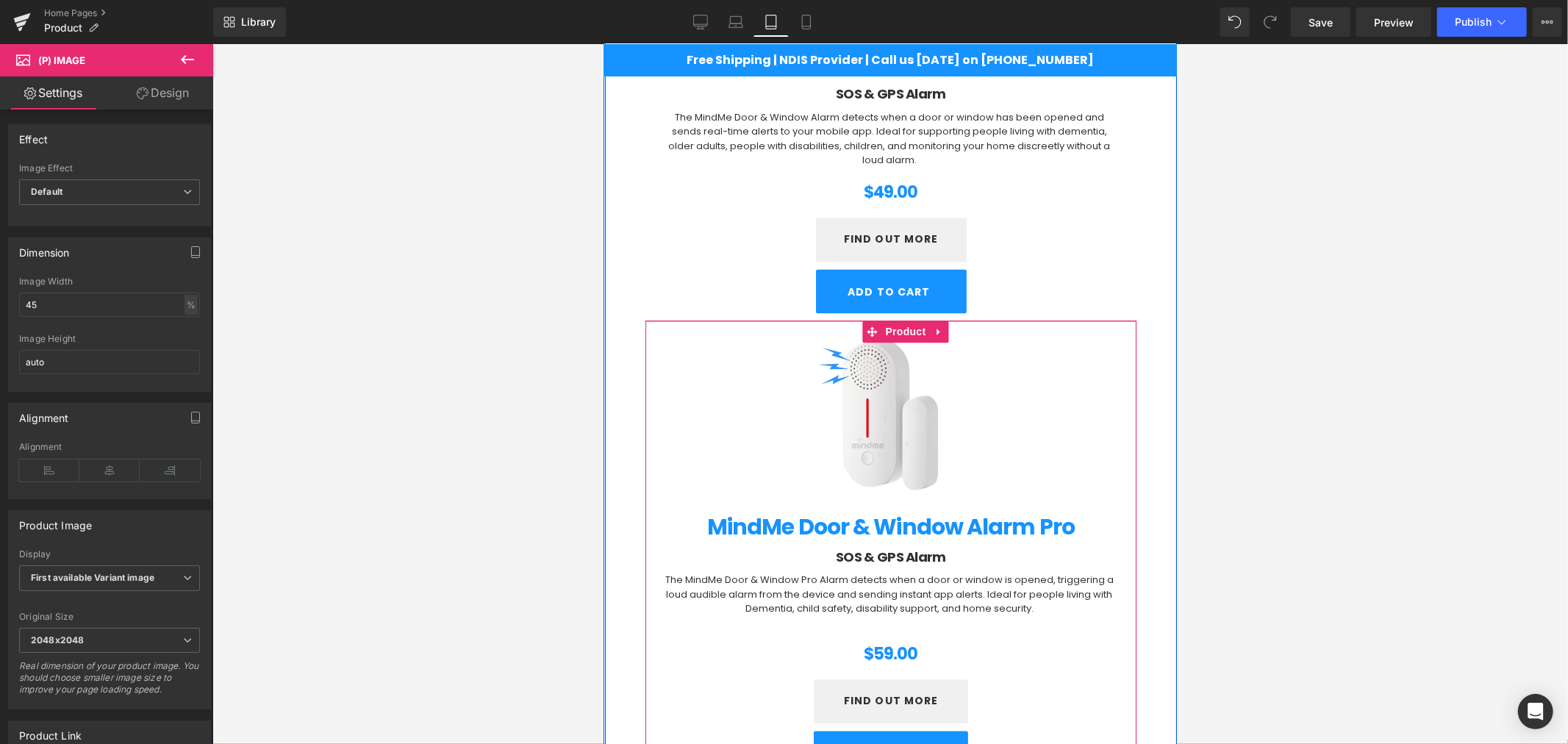
scroll to position [2536, 0]
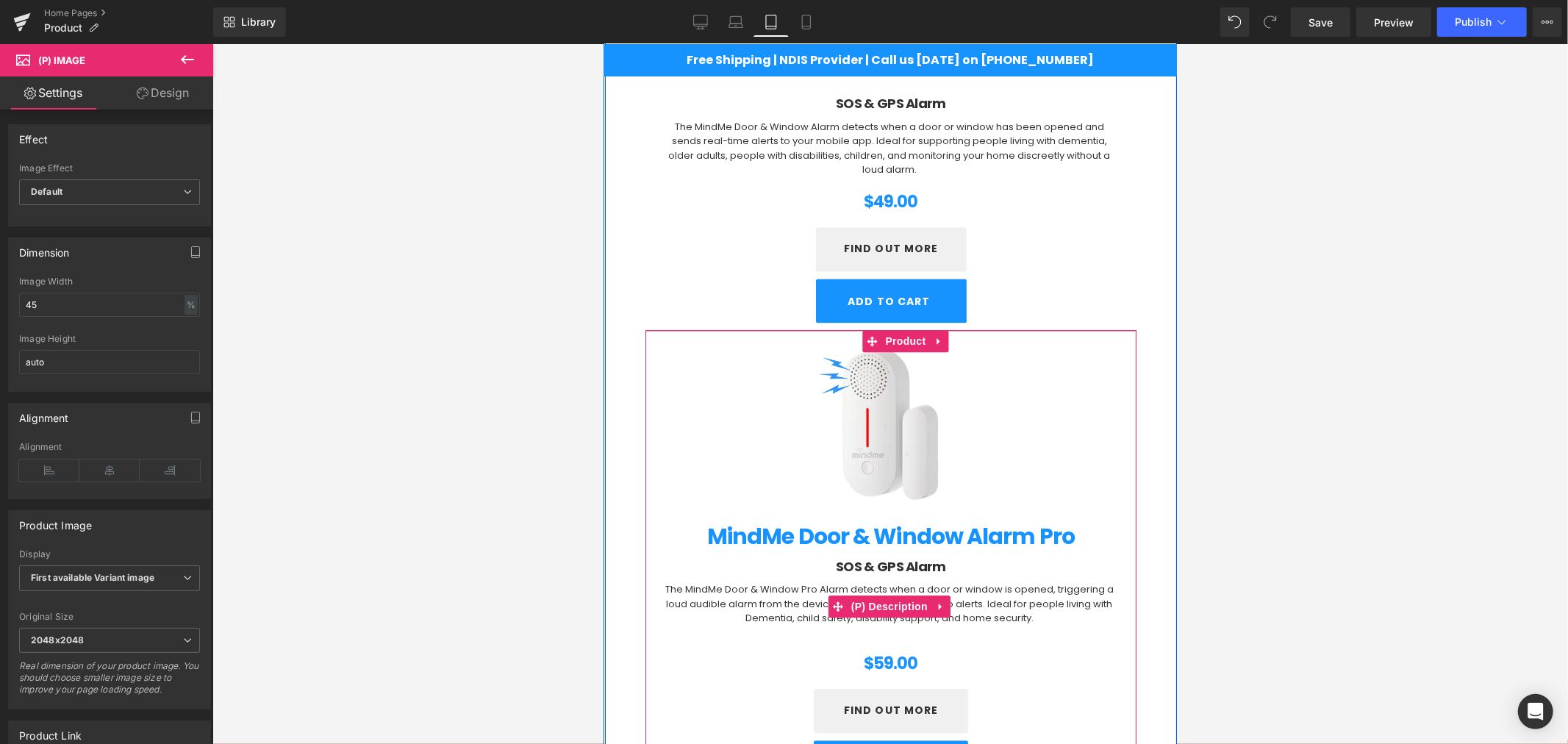
click at [882, 635] on div "The MindMe Door & Window Pro Alarm detects when a door or window is opened, tri…" at bounding box center [888, 605] width 459 height 63
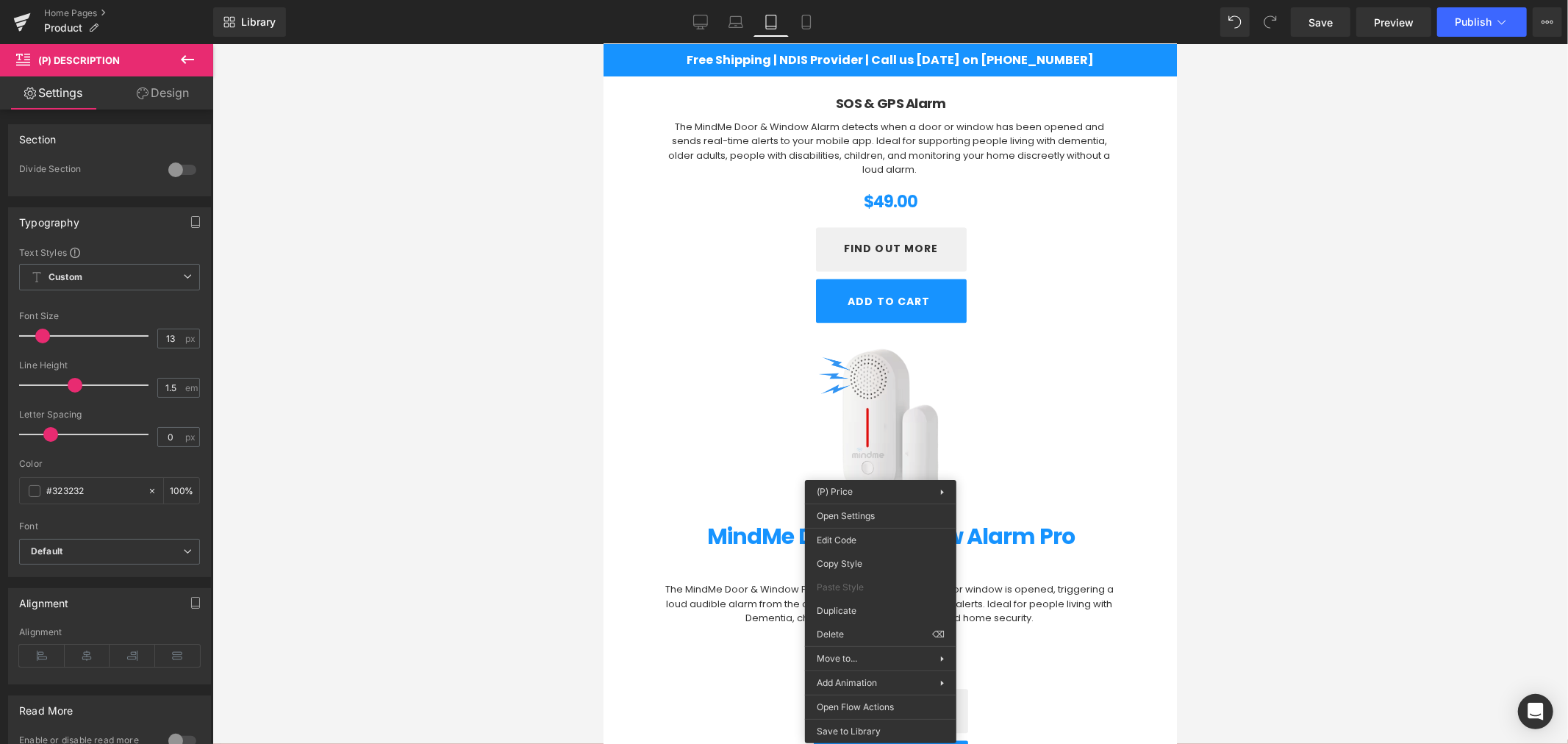
click at [516, 589] on div at bounding box center [890, 393] width 1355 height 699
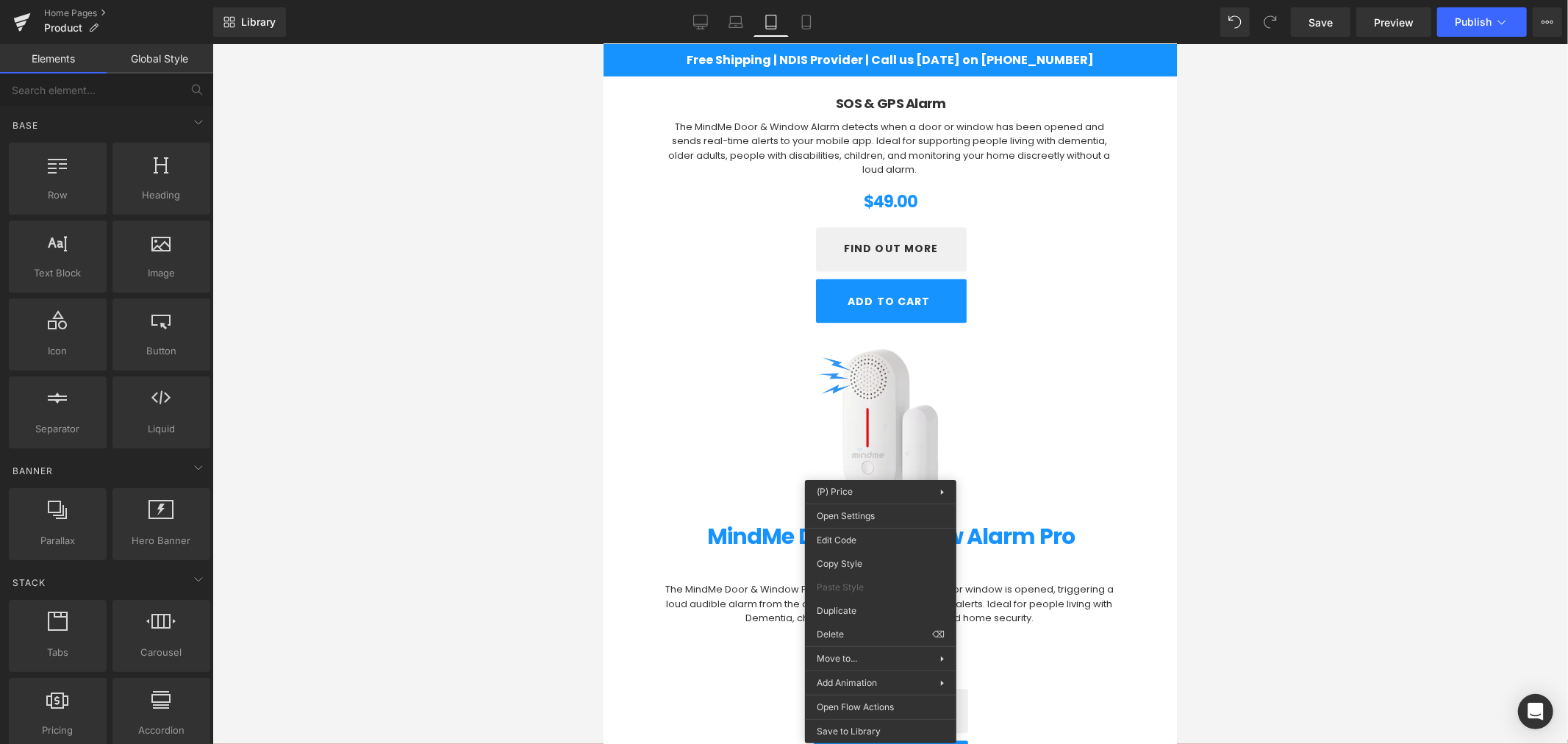
click at [1238, 583] on div at bounding box center [890, 393] width 1355 height 699
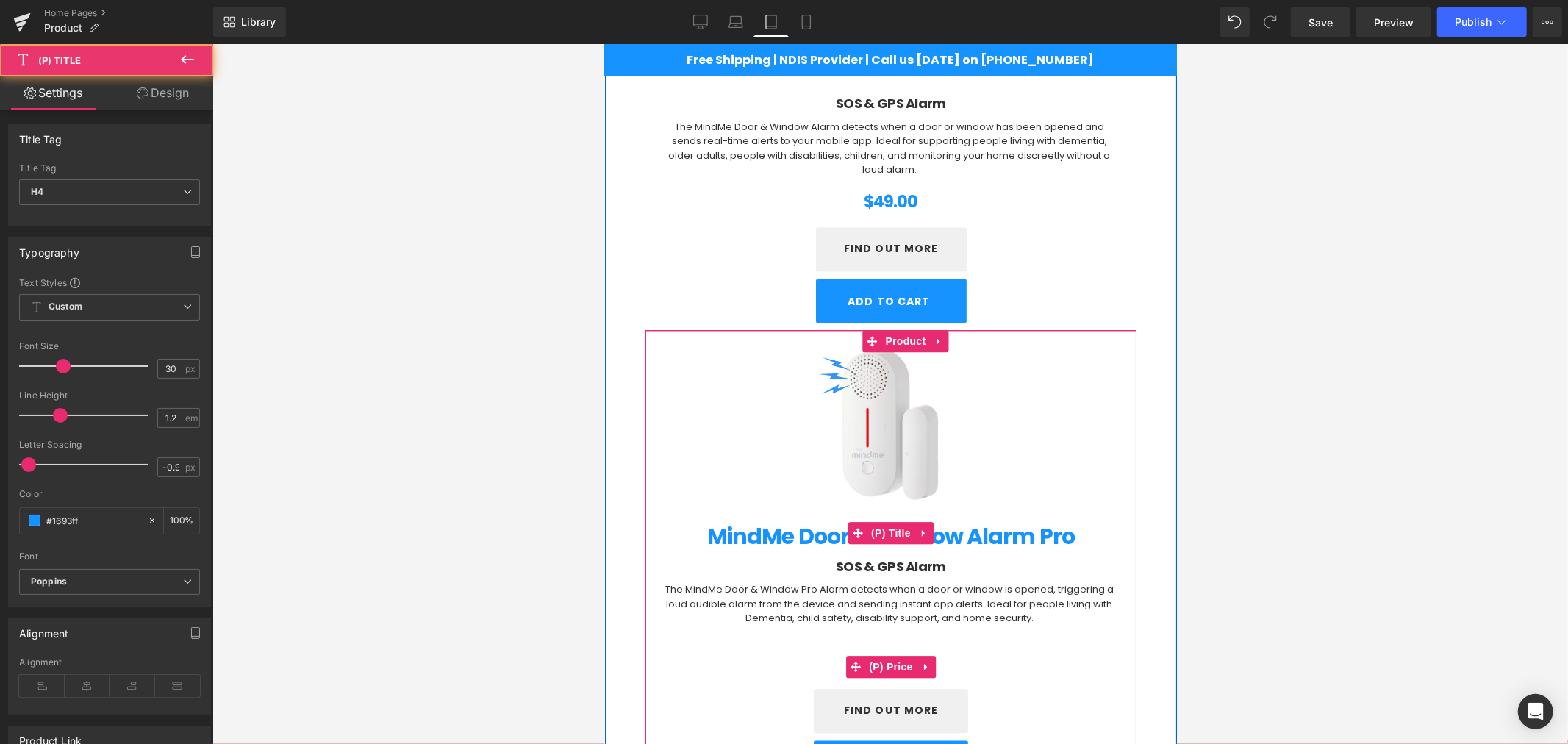
click at [1077, 547] on h4 "MindMe Door & Window Alarm Pro" at bounding box center [890, 532] width 461 height 34
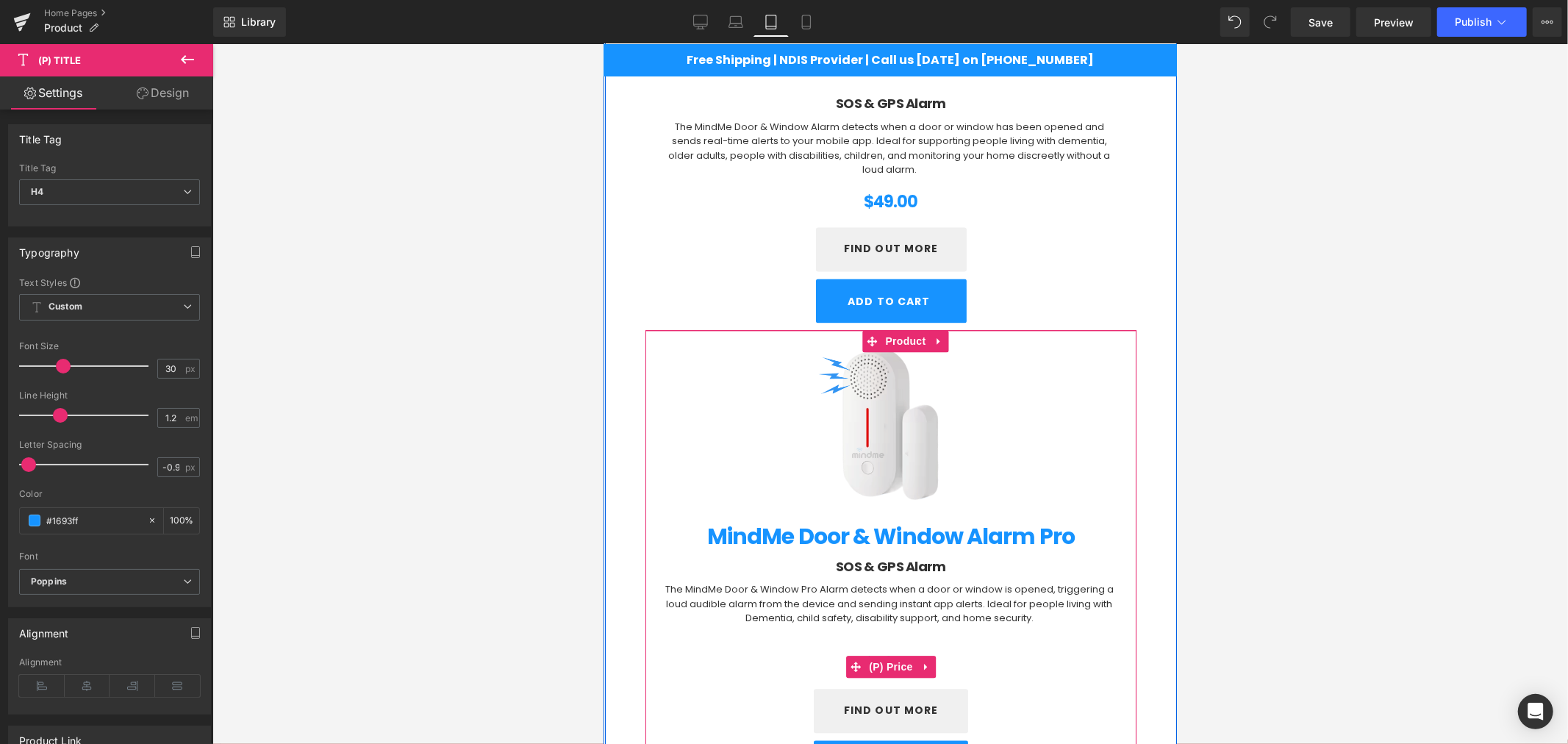
click at [961, 663] on div "$0 $59.00" at bounding box center [890, 666] width 461 height 32
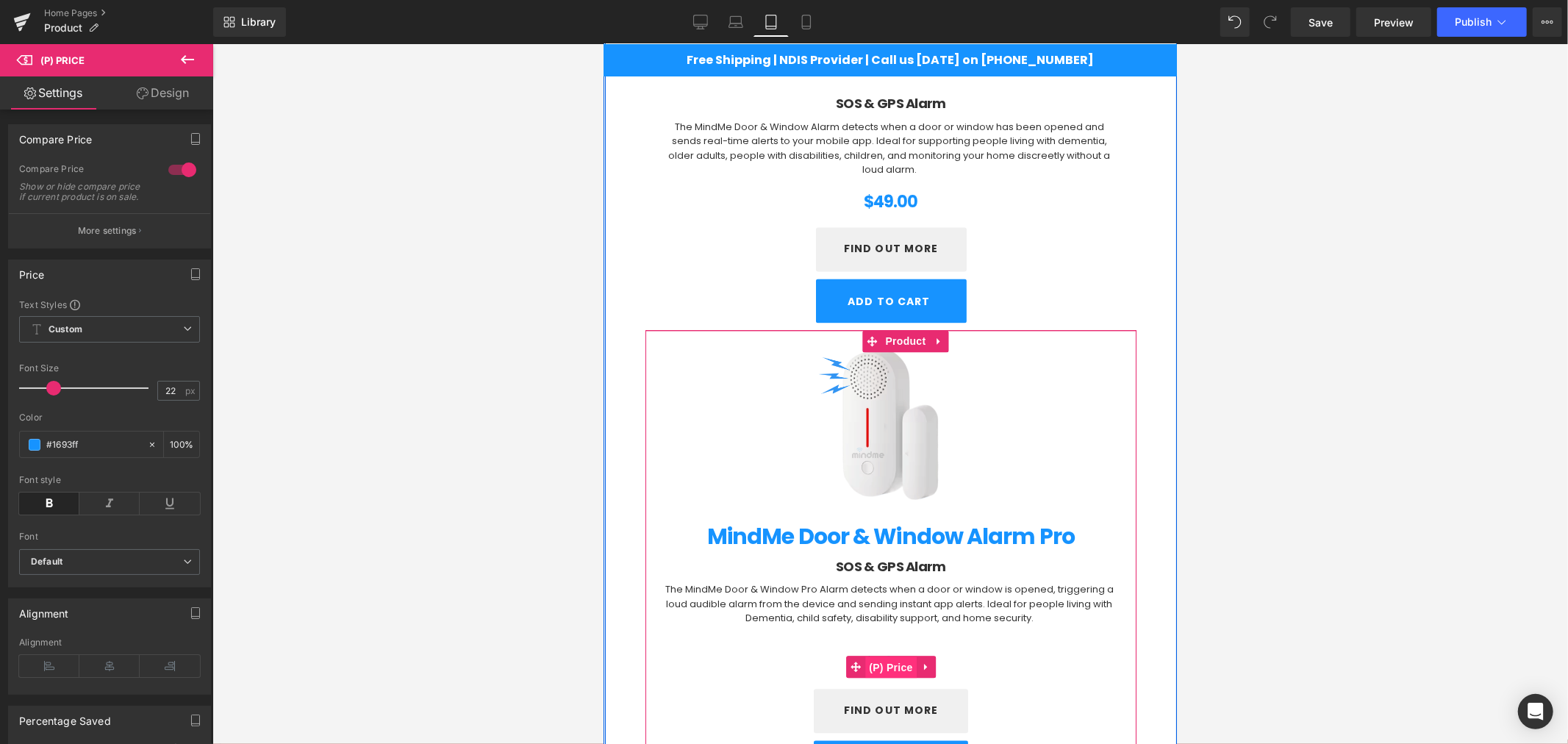
click at [871, 668] on span "(P) Price" at bounding box center [891, 667] width 52 height 22
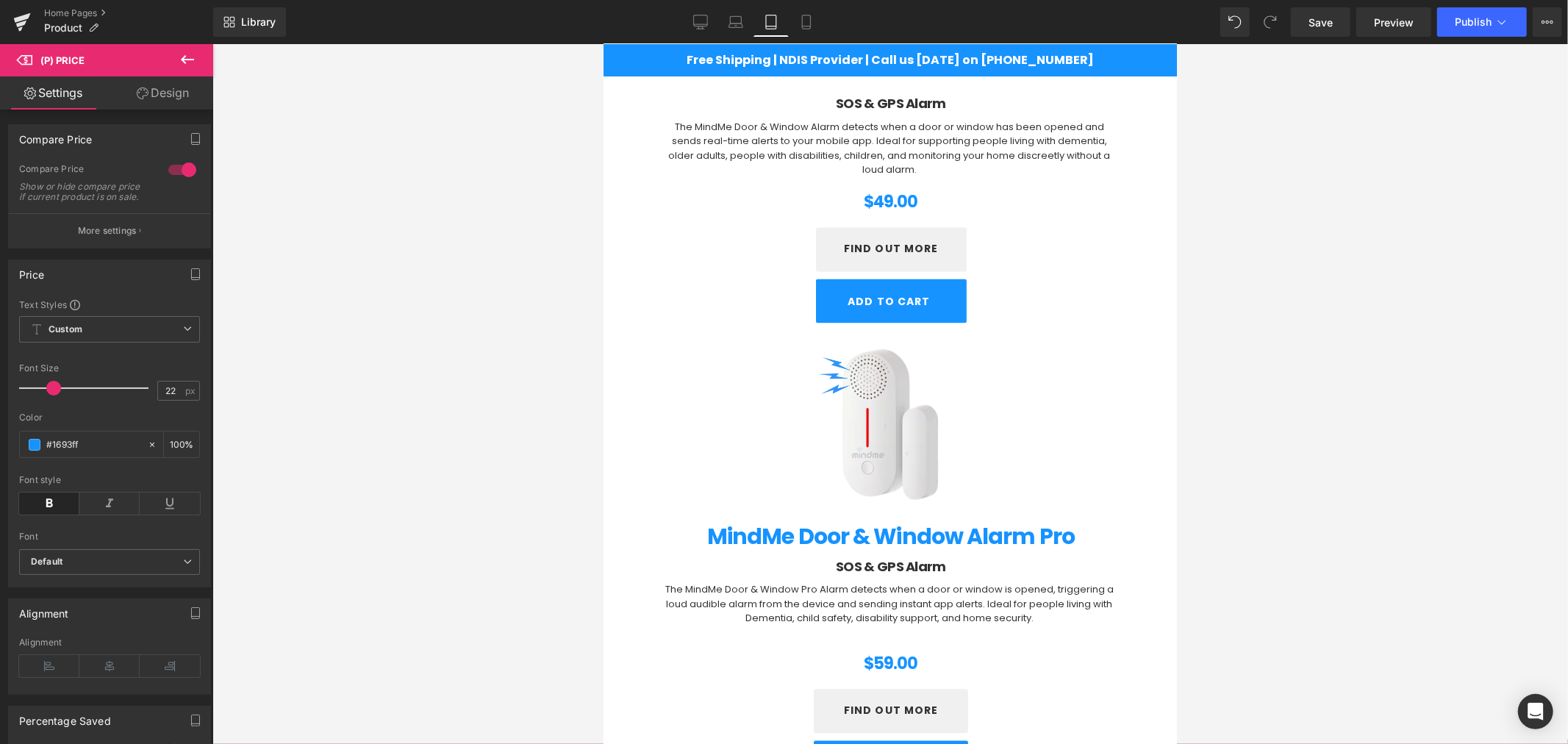
drag, startPoint x: 144, startPoint y: 96, endPoint x: 128, endPoint y: 167, distance: 72.8
click at [145, 96] on icon at bounding box center [143, 94] width 12 height 12
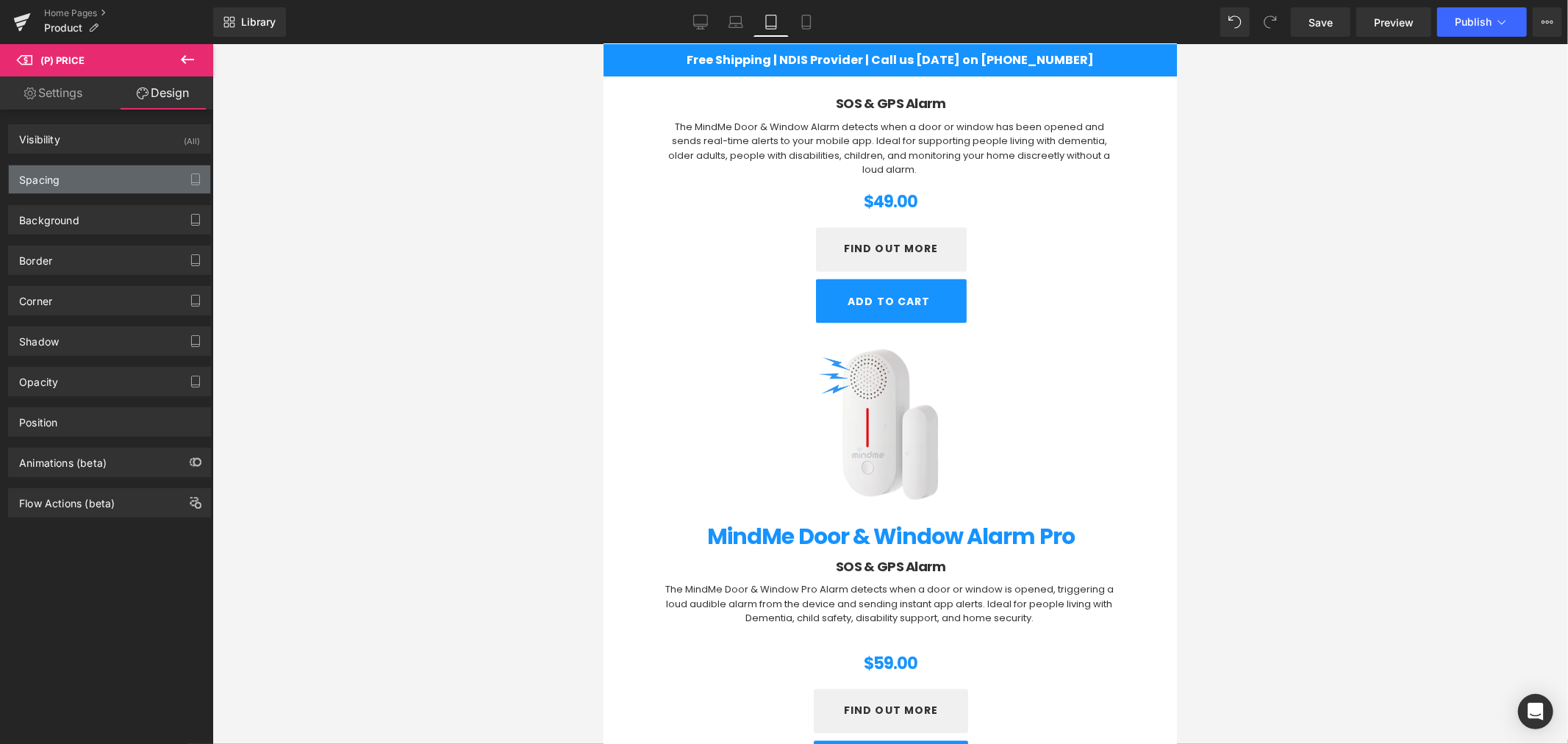
click at [124, 174] on div "Spacing" at bounding box center [109, 179] width 201 height 28
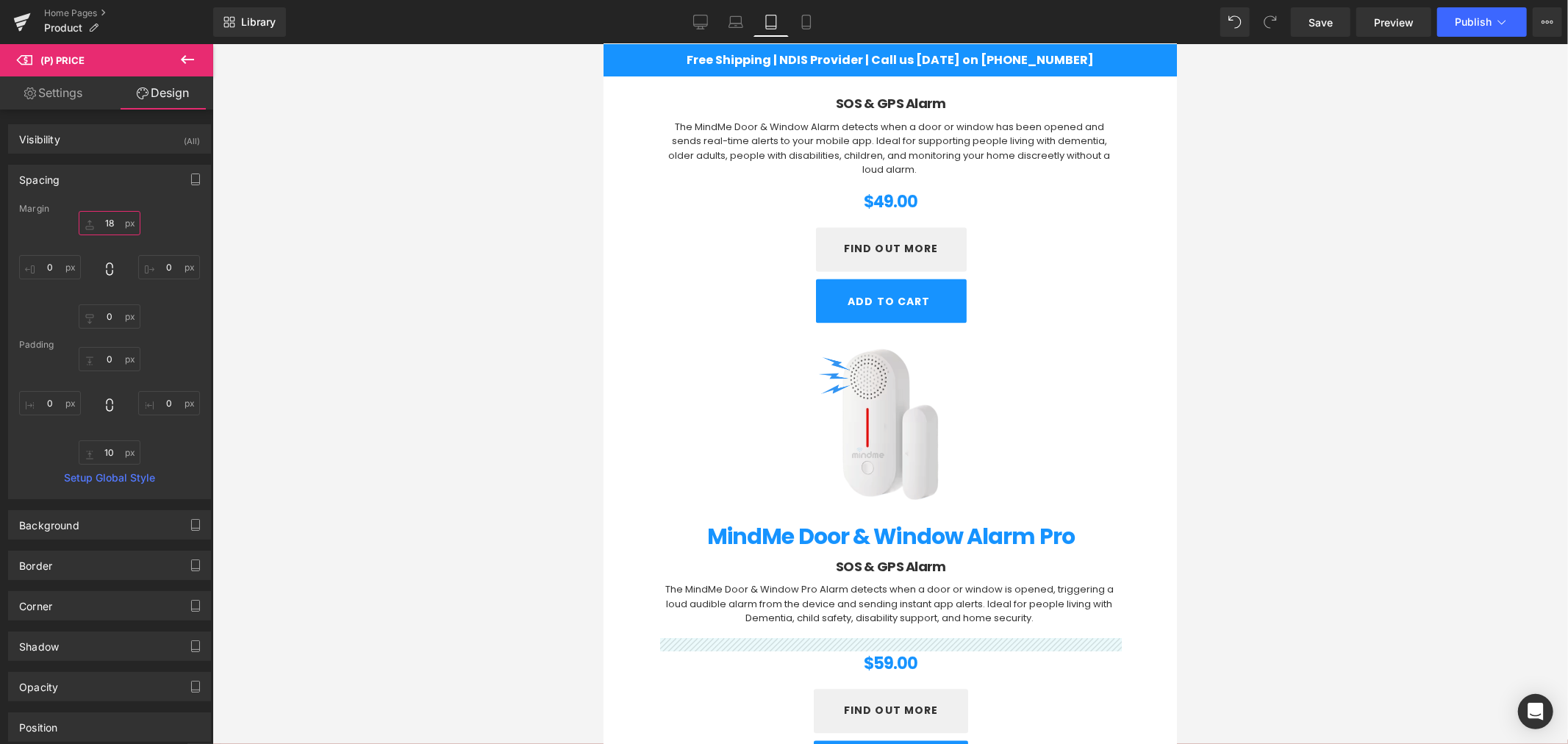
click at [110, 224] on input "text" at bounding box center [109, 223] width 62 height 24
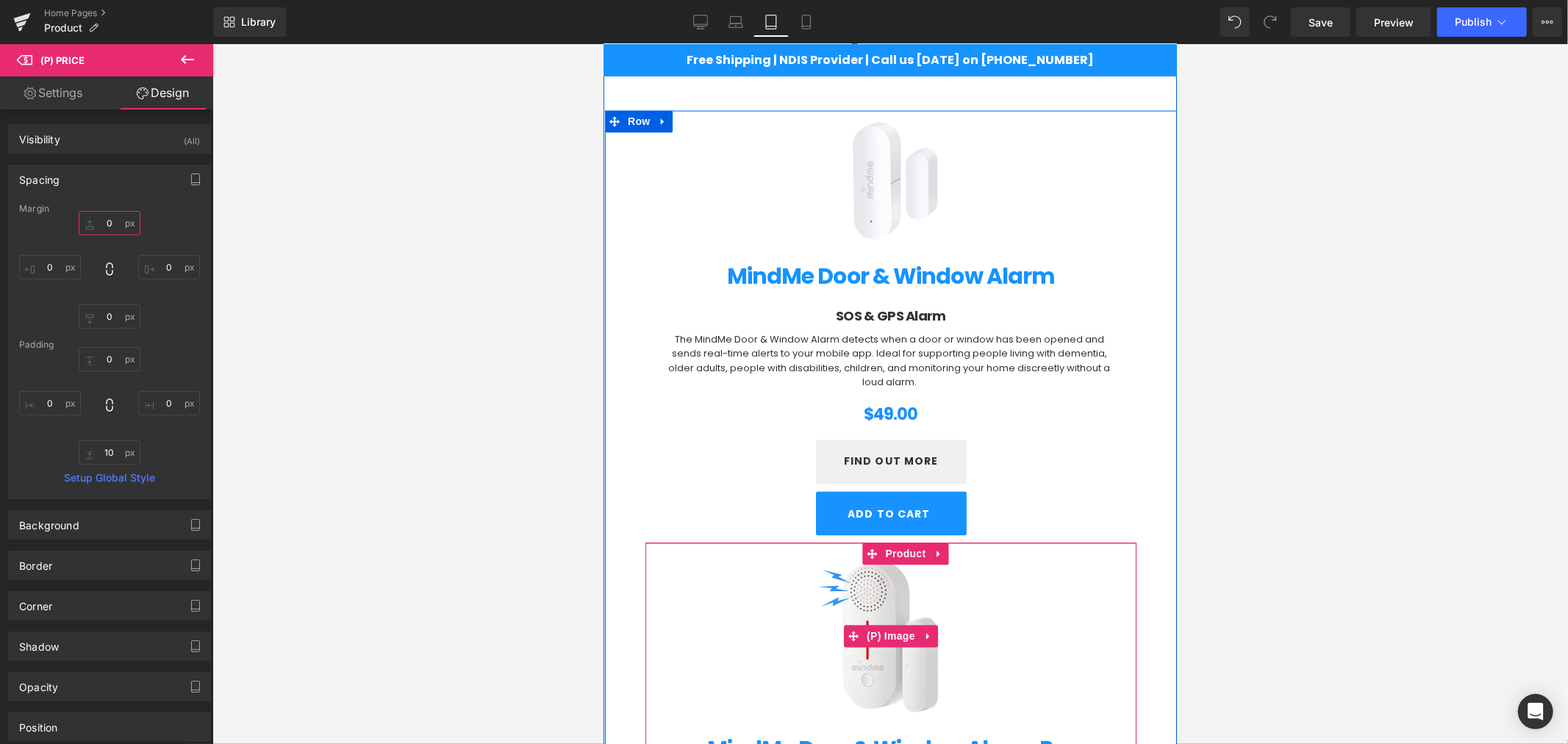
scroll to position [2317, 0]
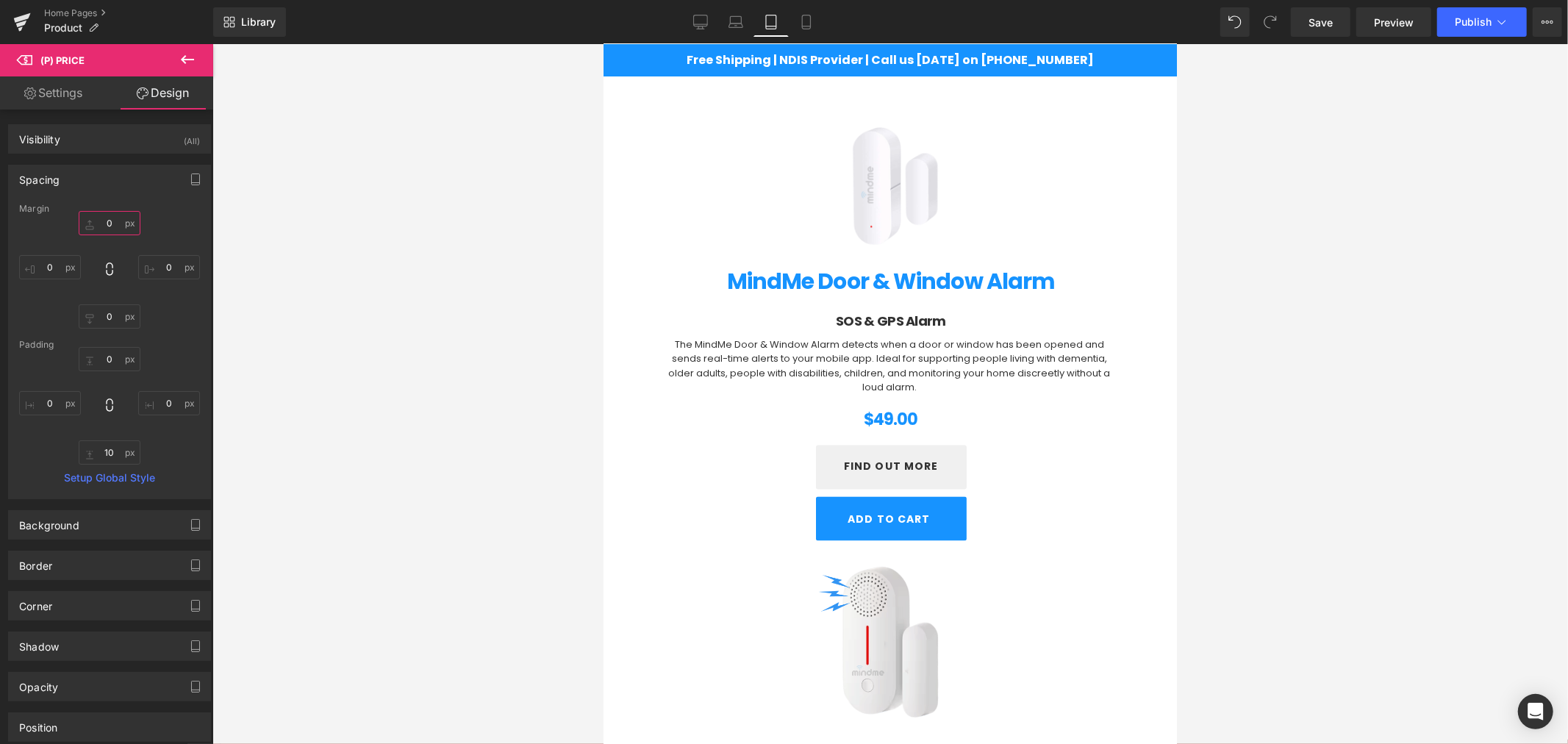
type input "0"
click at [1335, 340] on div at bounding box center [890, 393] width 1355 height 699
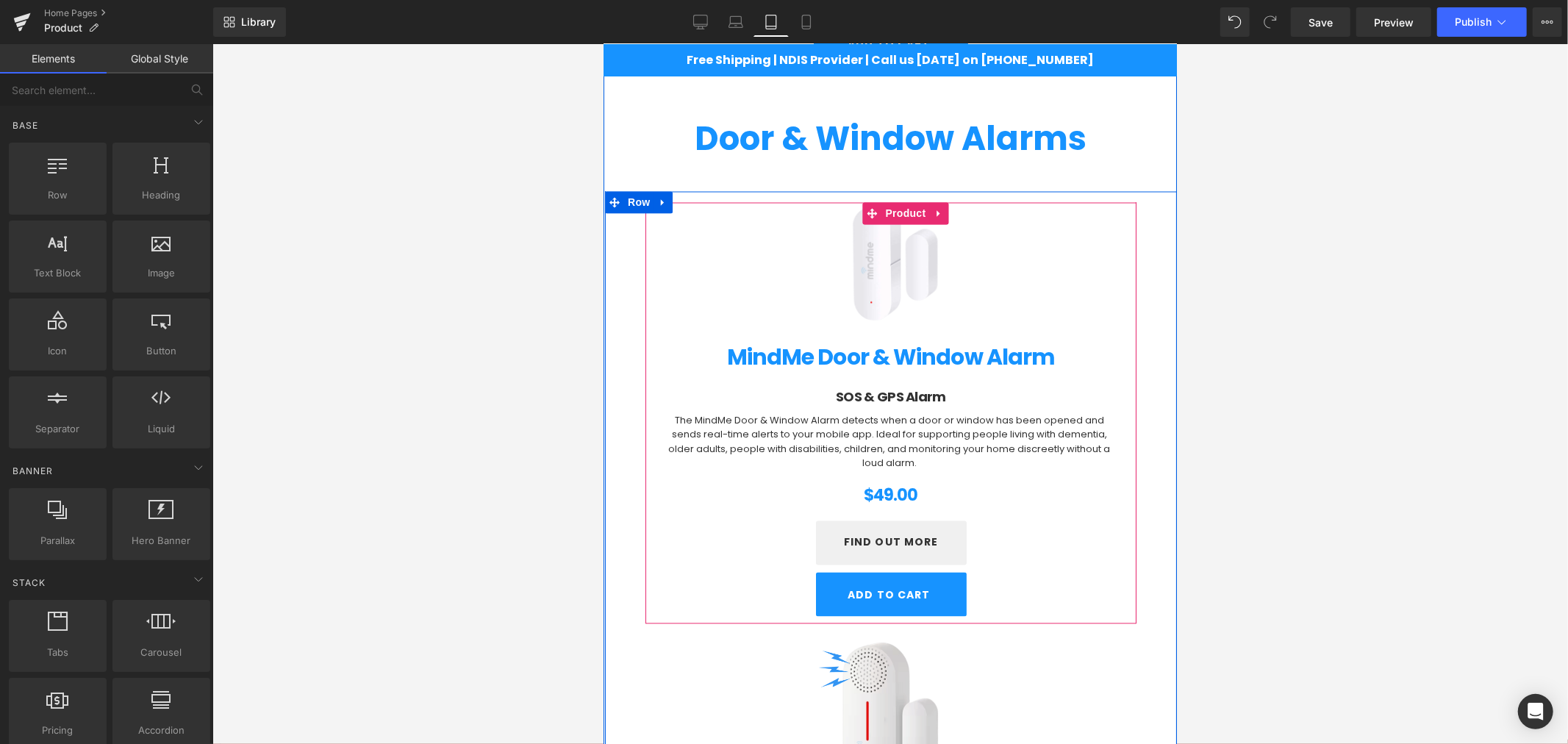
scroll to position [2236, 0]
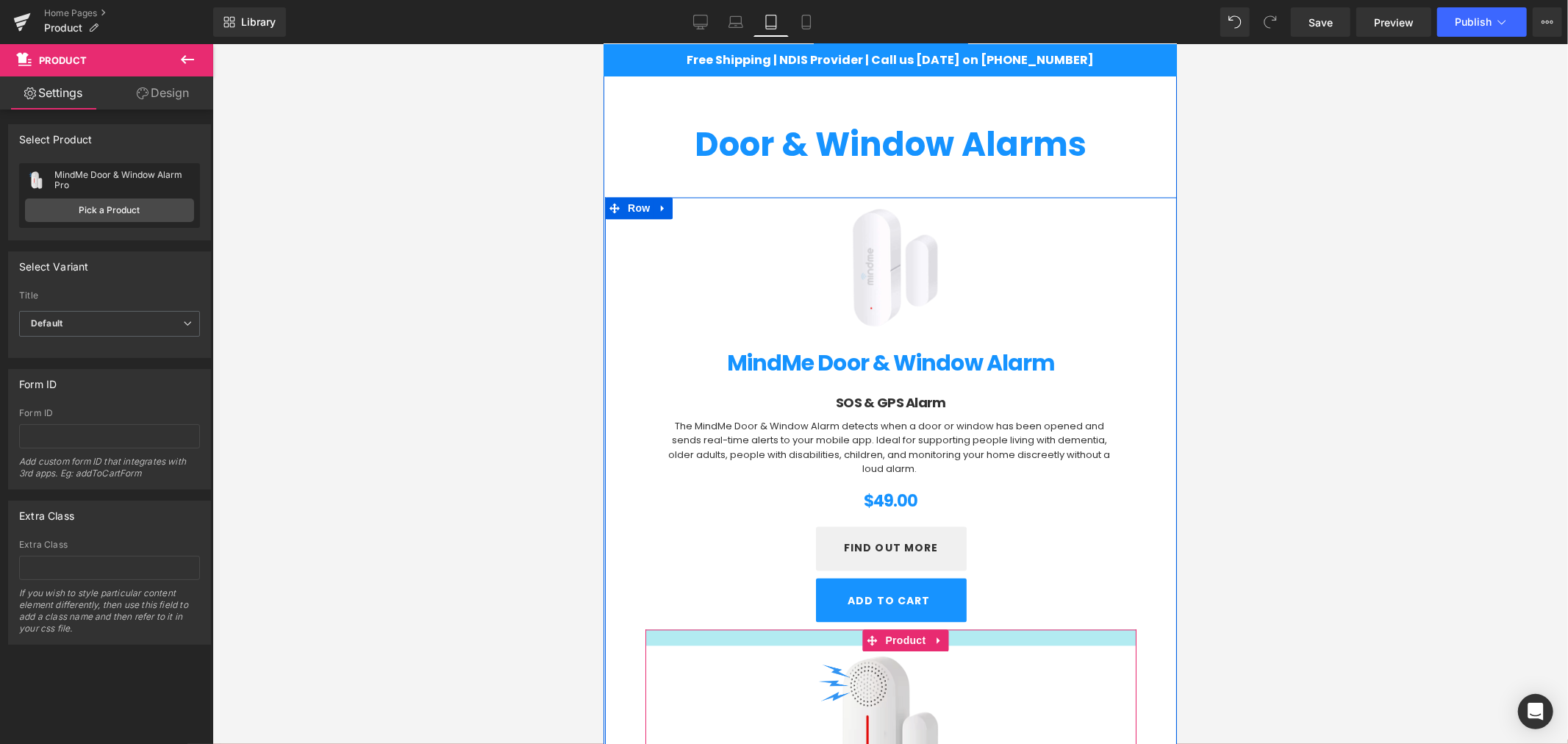
drag, startPoint x: 989, startPoint y: 633, endPoint x: 995, endPoint y: 642, distance: 10.8
click at [995, 642] on div at bounding box center [890, 636] width 491 height 16
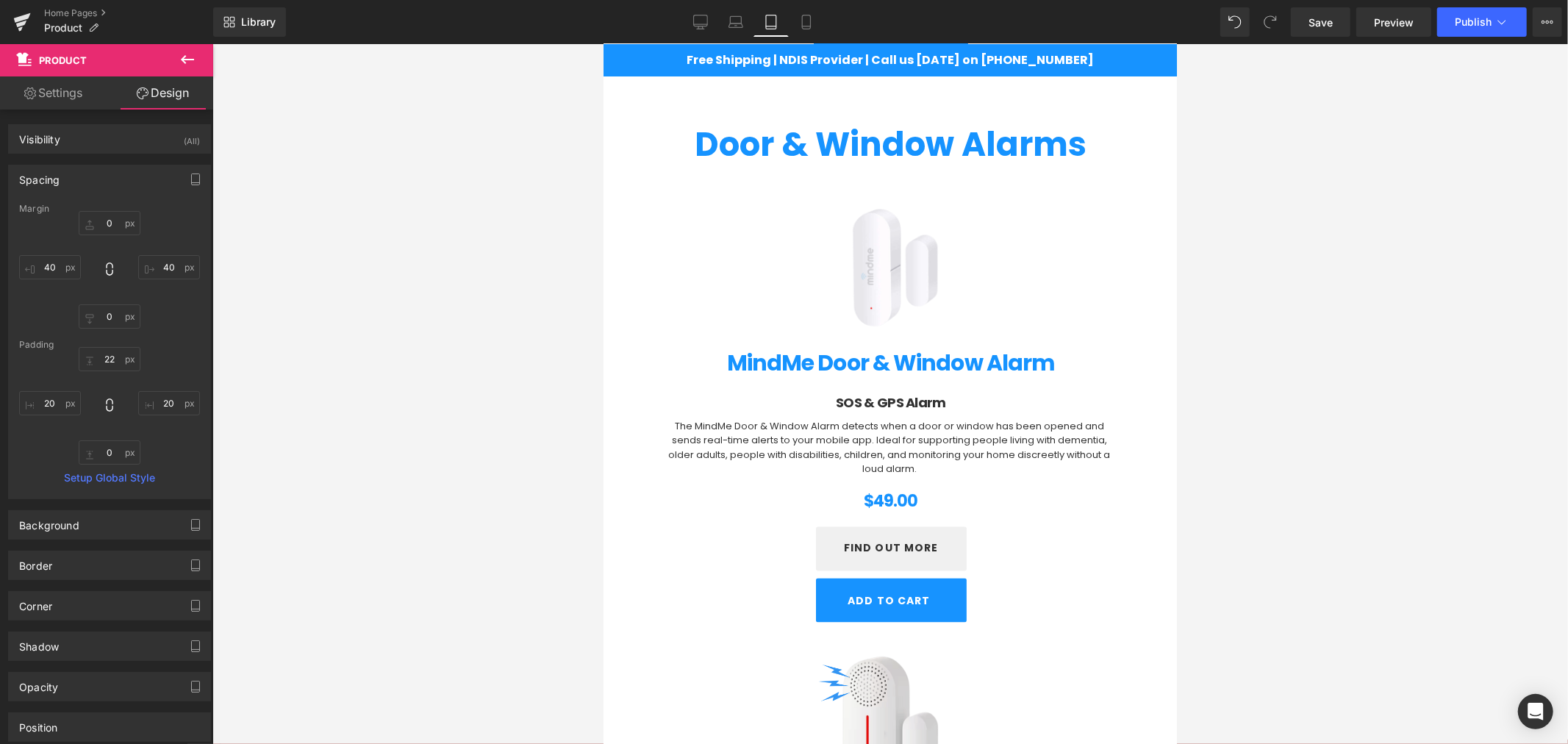
click at [1263, 529] on div at bounding box center [890, 393] width 1355 height 699
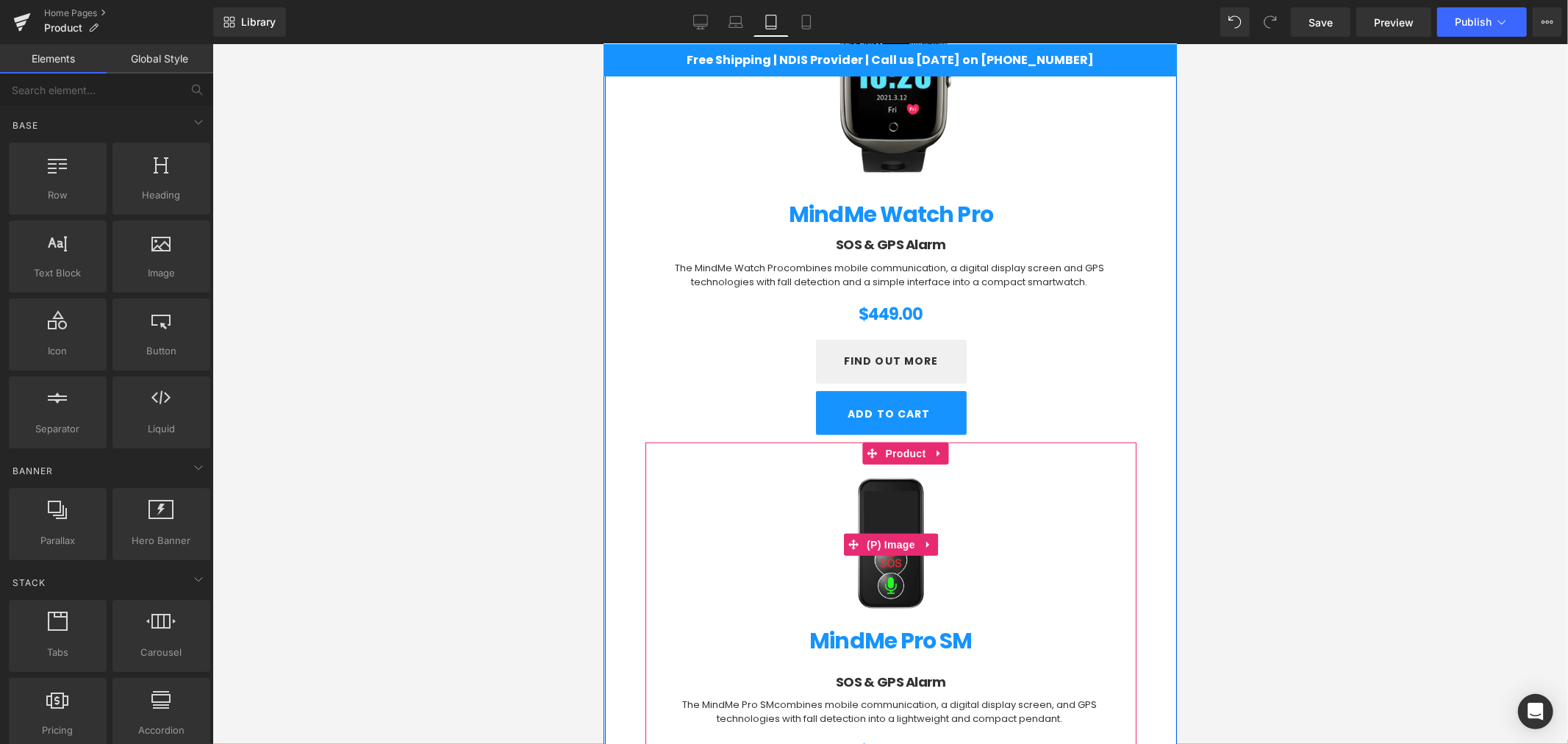
scroll to position [902, 0]
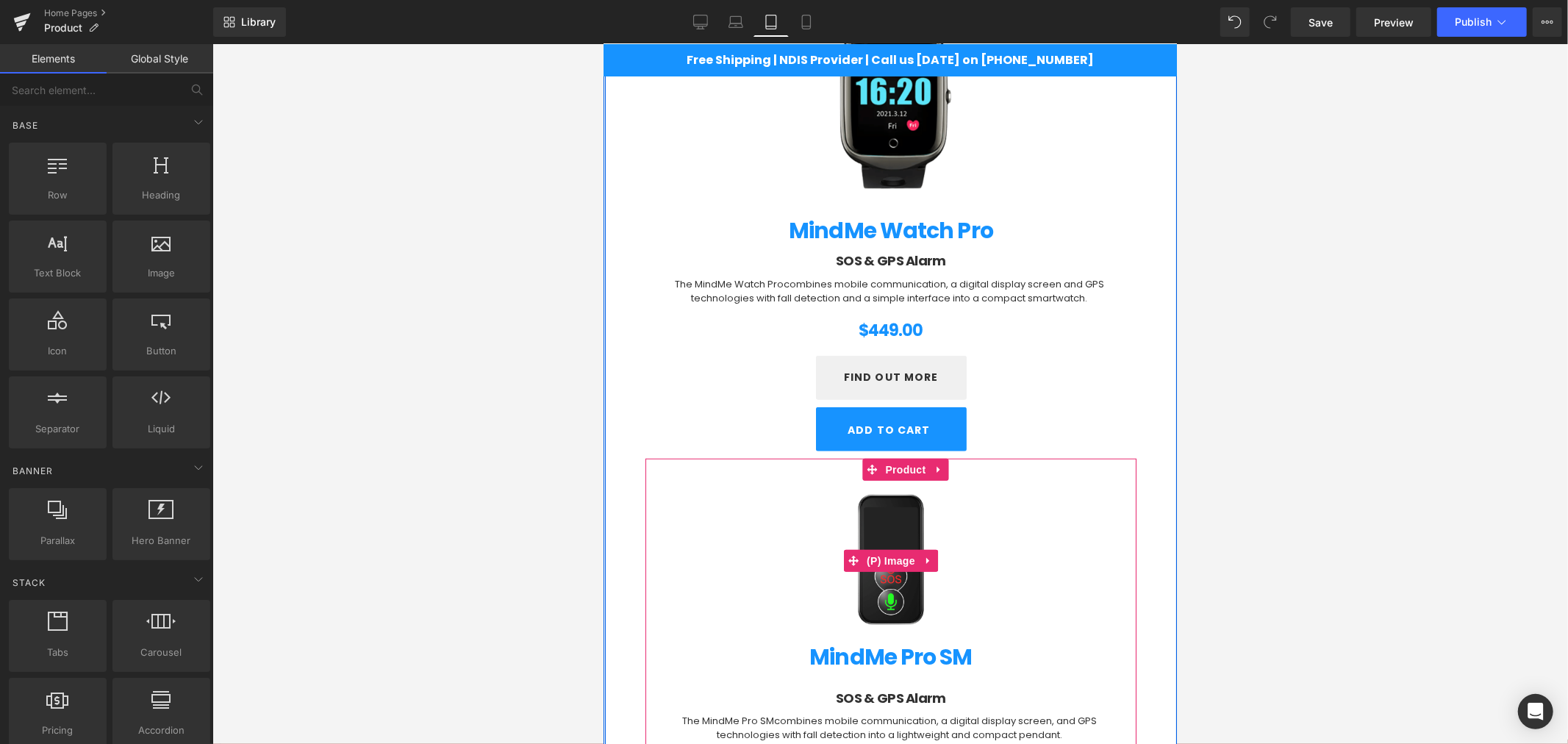
click at [886, 532] on img at bounding box center [890, 560] width 254 height 254
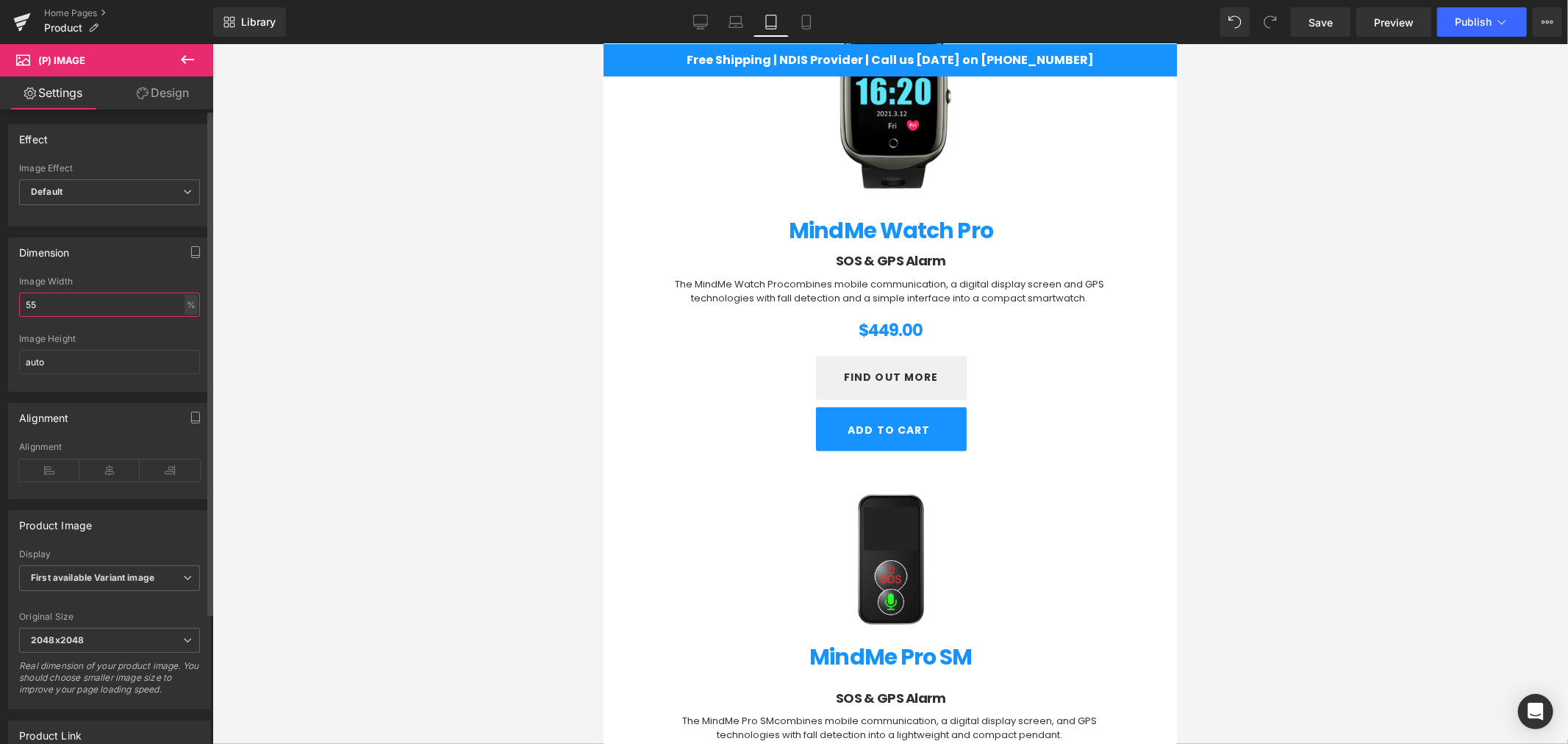
click at [73, 302] on input "55" at bounding box center [109, 304] width 181 height 24
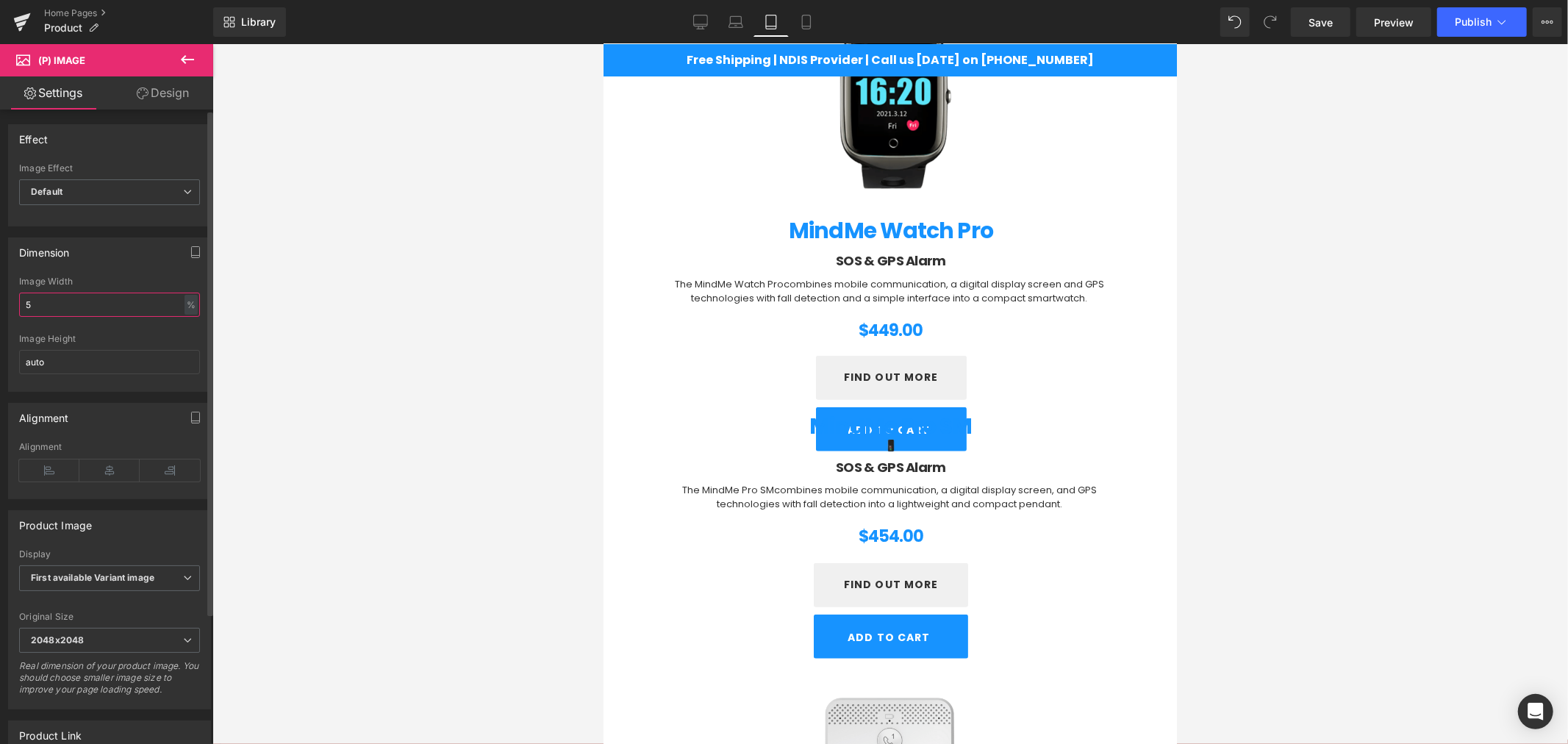
type input "57"
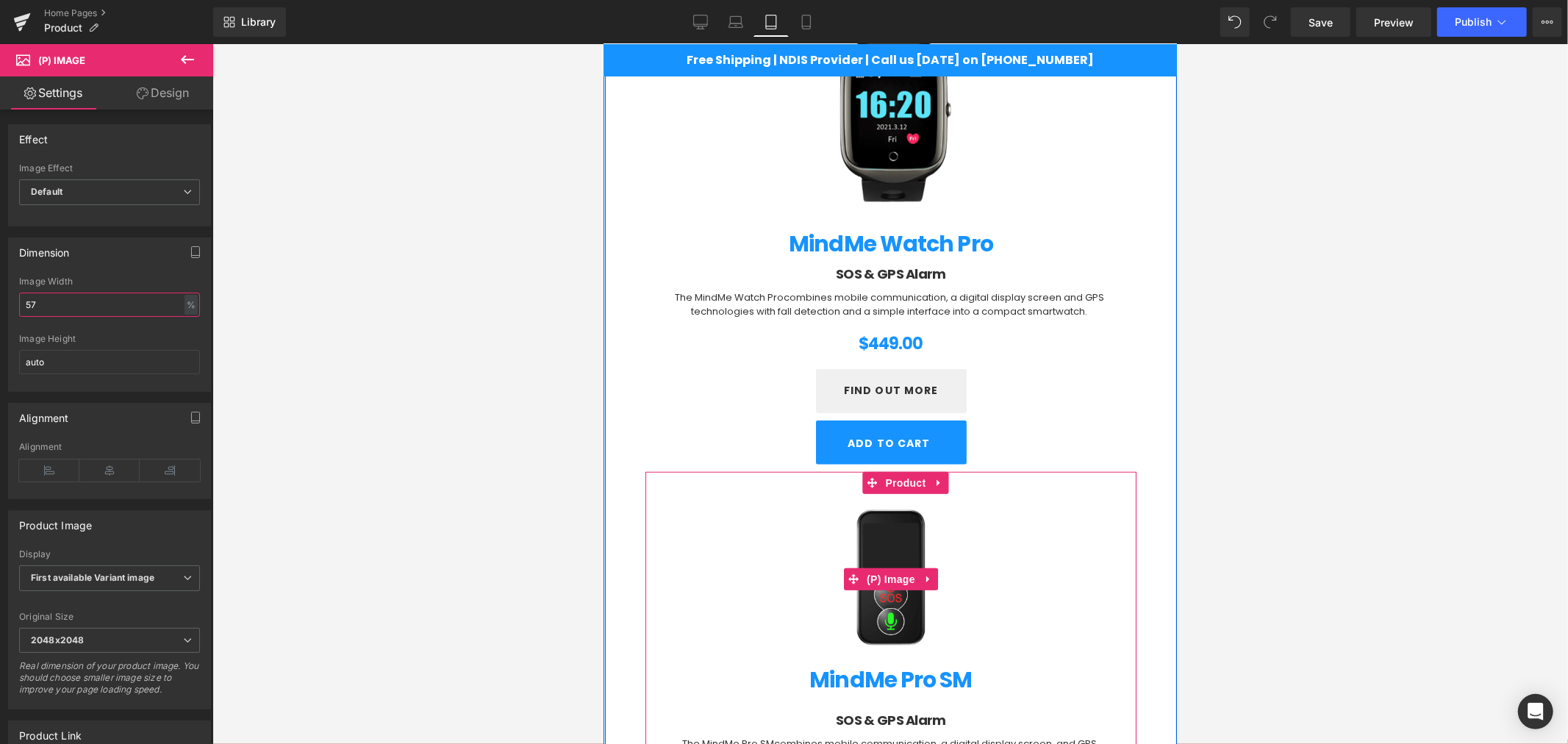
scroll to position [875, 0]
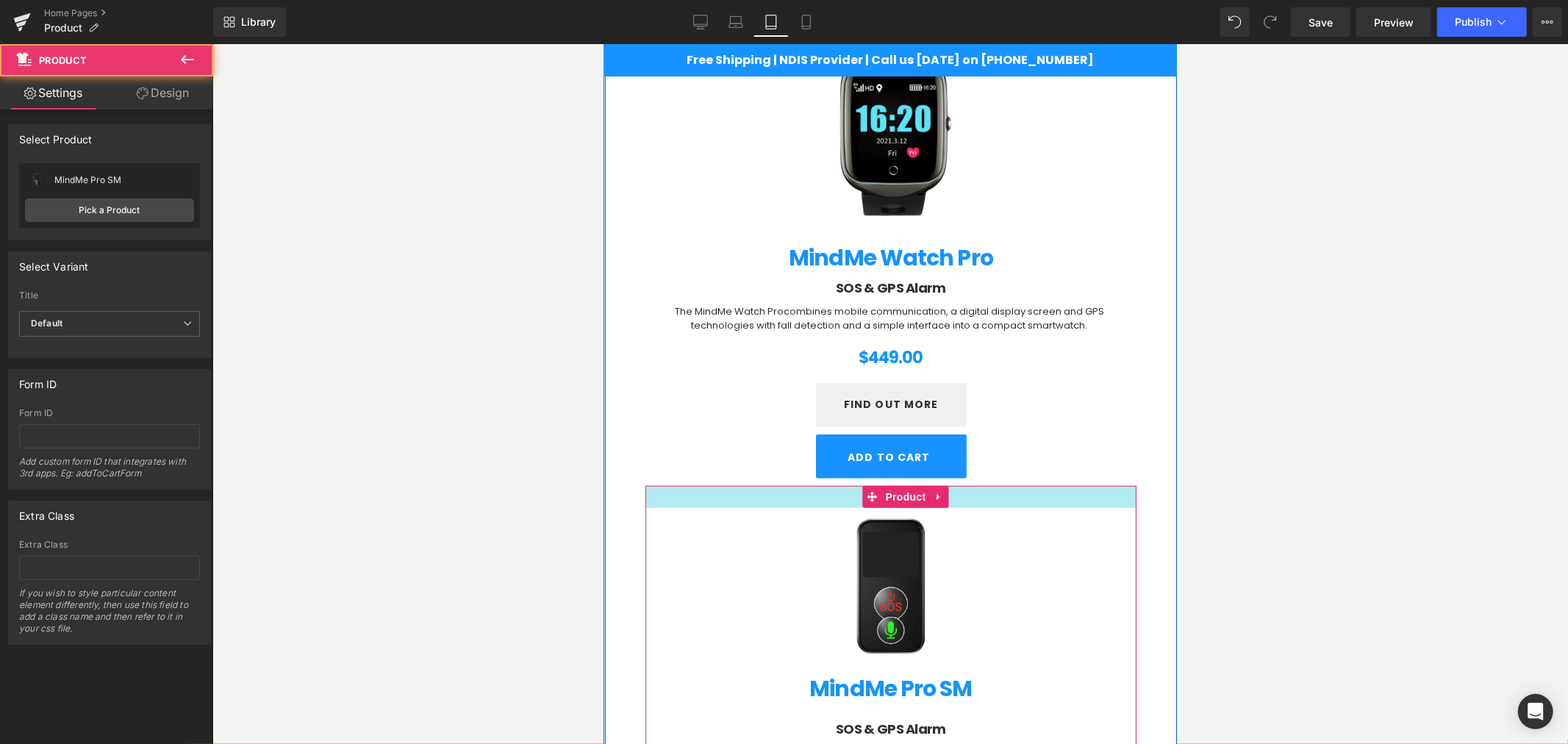
click at [1027, 487] on div at bounding box center [890, 496] width 491 height 22
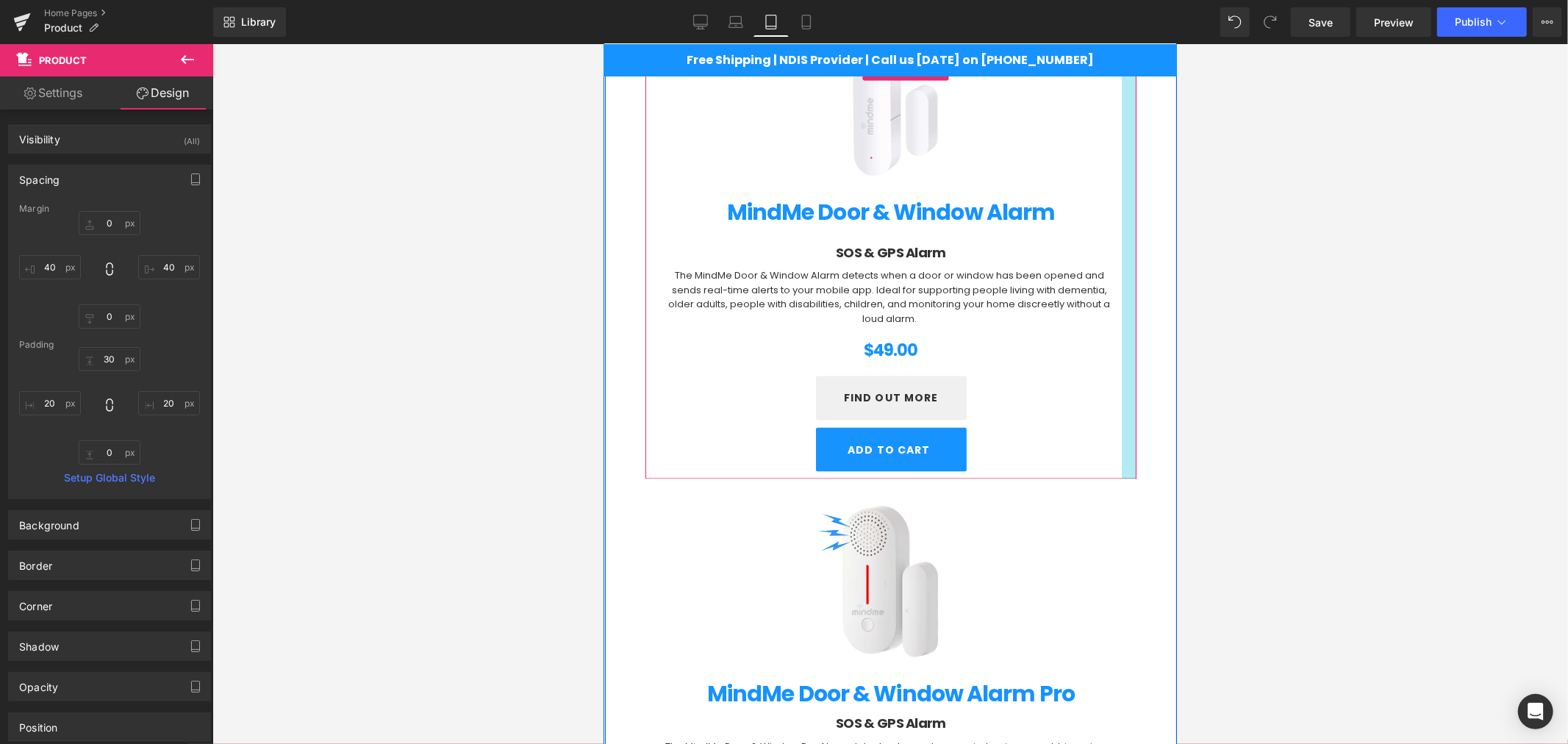
scroll to position [2426, 0]
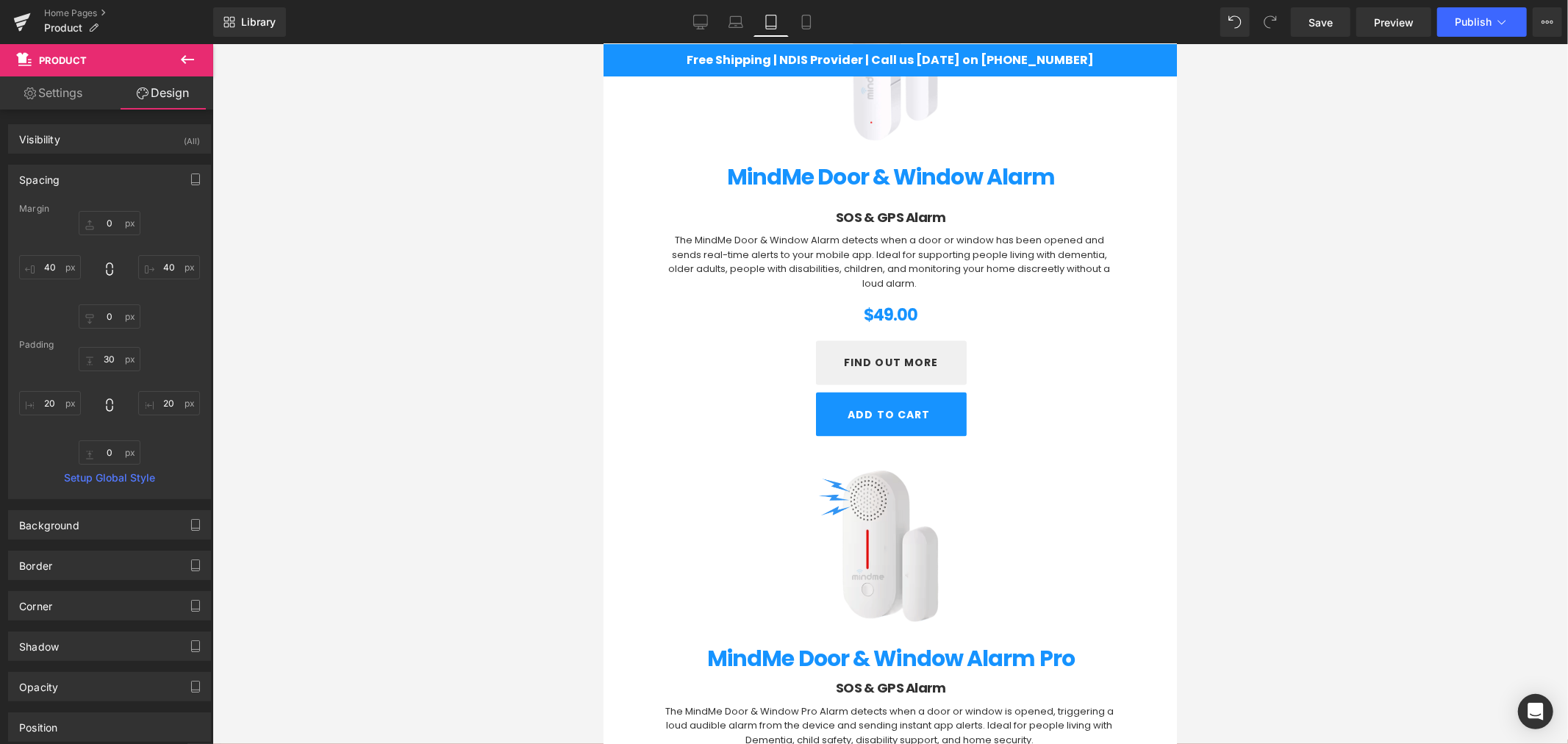
drag, startPoint x: 799, startPoint y: 29, endPoint x: 801, endPoint y: 38, distance: 9.2
click at [799, 29] on link "Mobile" at bounding box center [806, 22] width 35 height 29
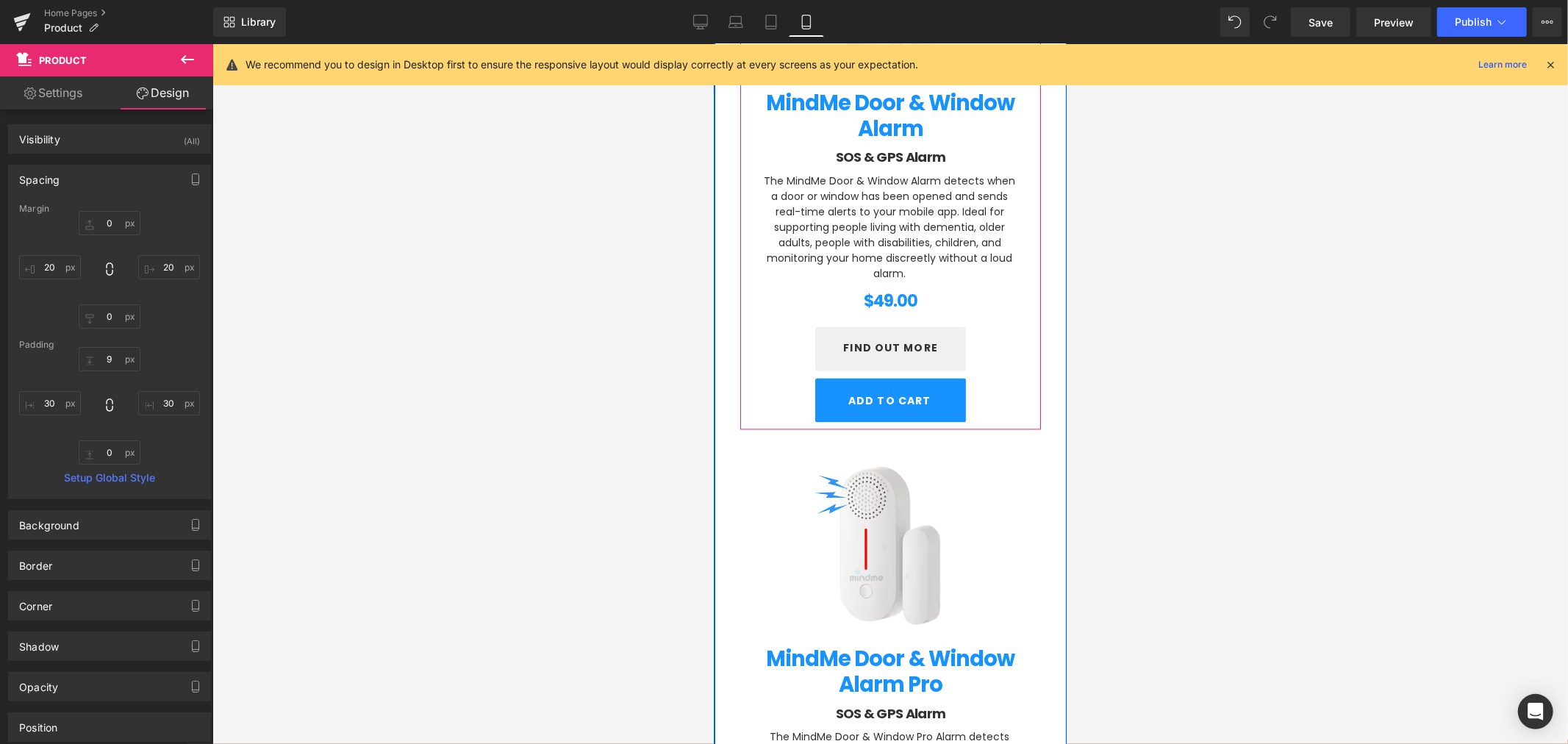
scroll to position [2499, 0]
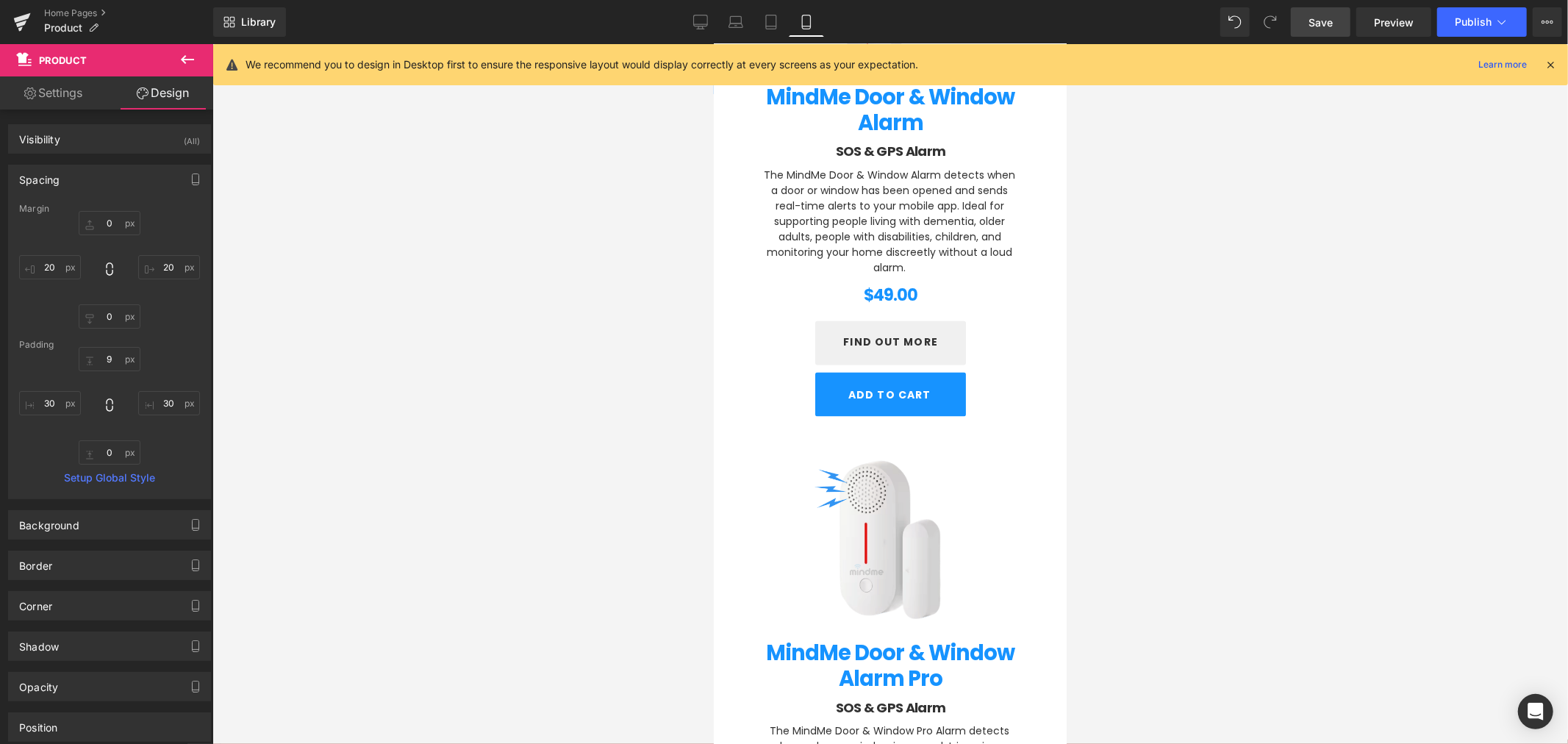
click at [1316, 27] on span "Save" at bounding box center [1321, 22] width 24 height 15
click at [686, 24] on icon at bounding box center [684, 24] width 14 height 0
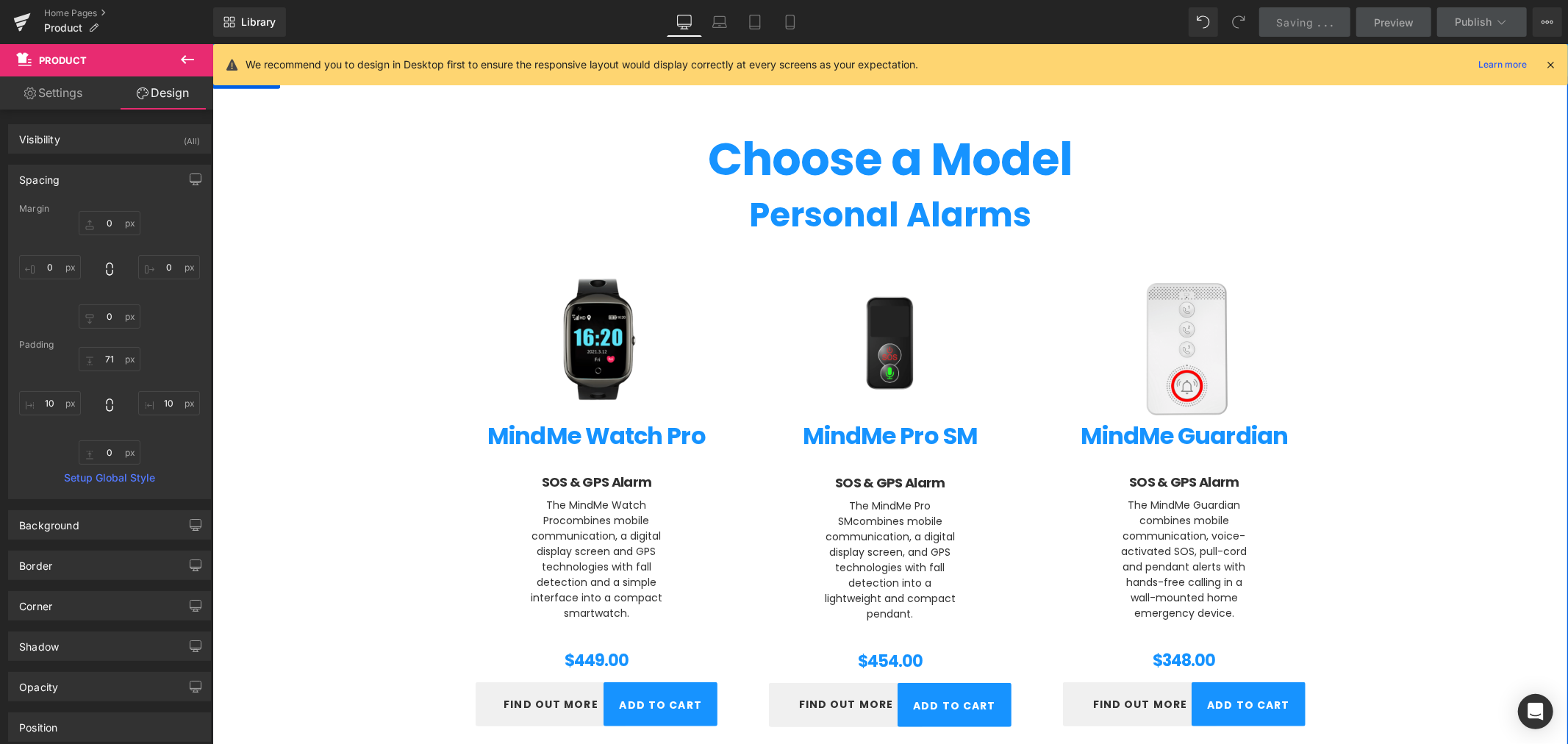
scroll to position [633, 0]
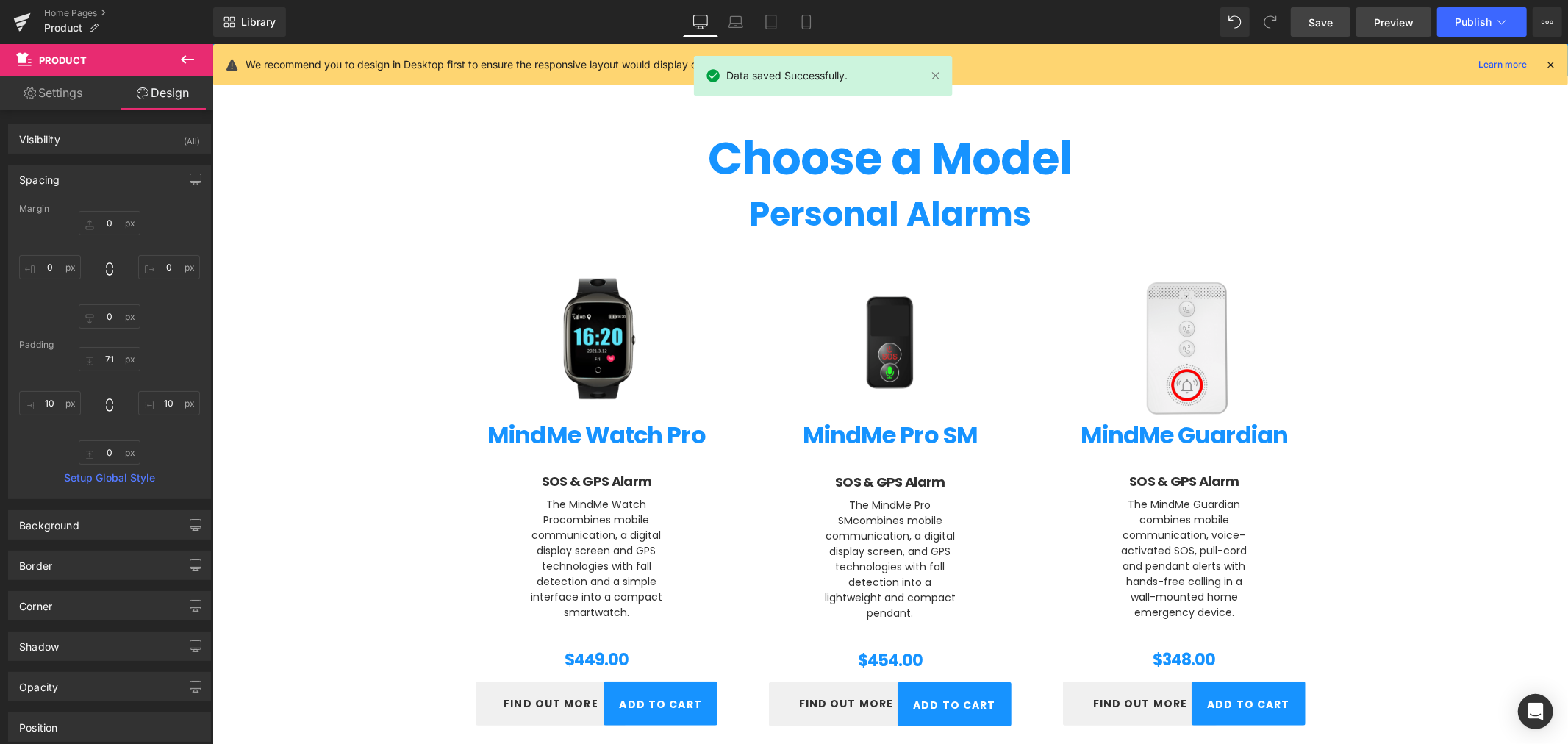
click at [1392, 29] on span "Preview" at bounding box center [1394, 22] width 40 height 15
click at [13, 17] on icon at bounding box center [22, 22] width 18 height 37
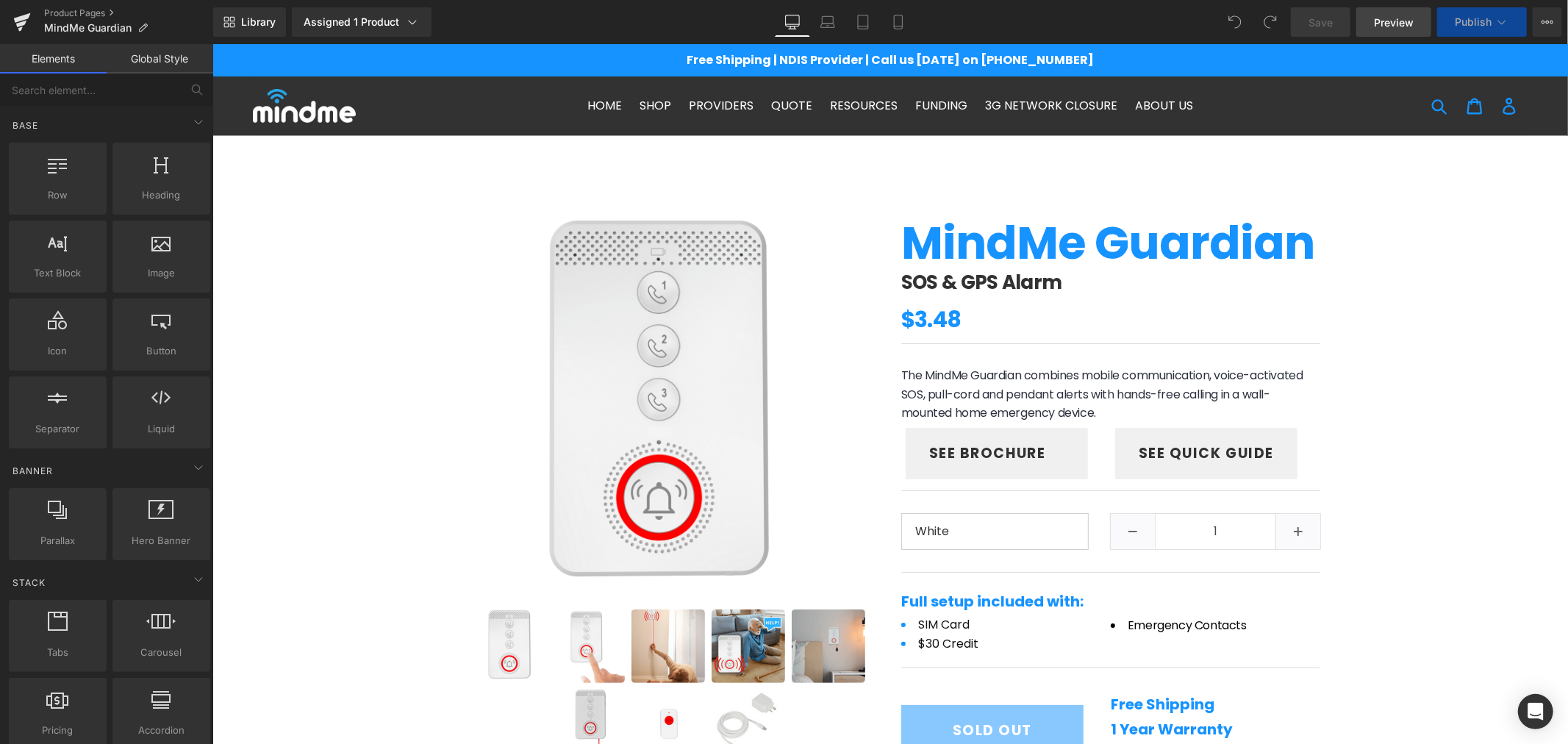
click at [1385, 21] on span "Preview" at bounding box center [1394, 22] width 40 height 15
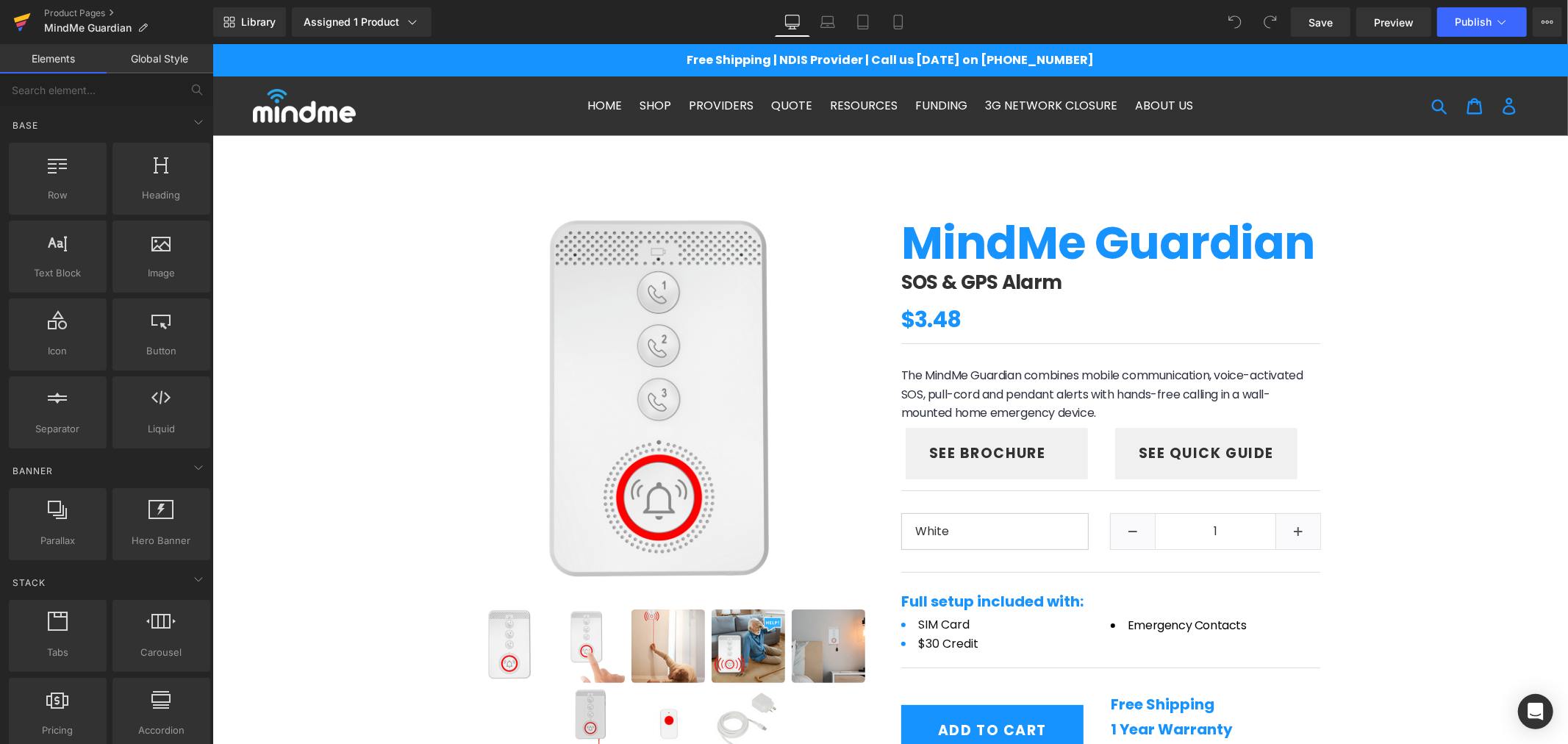
click at [23, 8] on icon at bounding box center [22, 22] width 18 height 37
